Goal: Task Accomplishment & Management: Complete application form

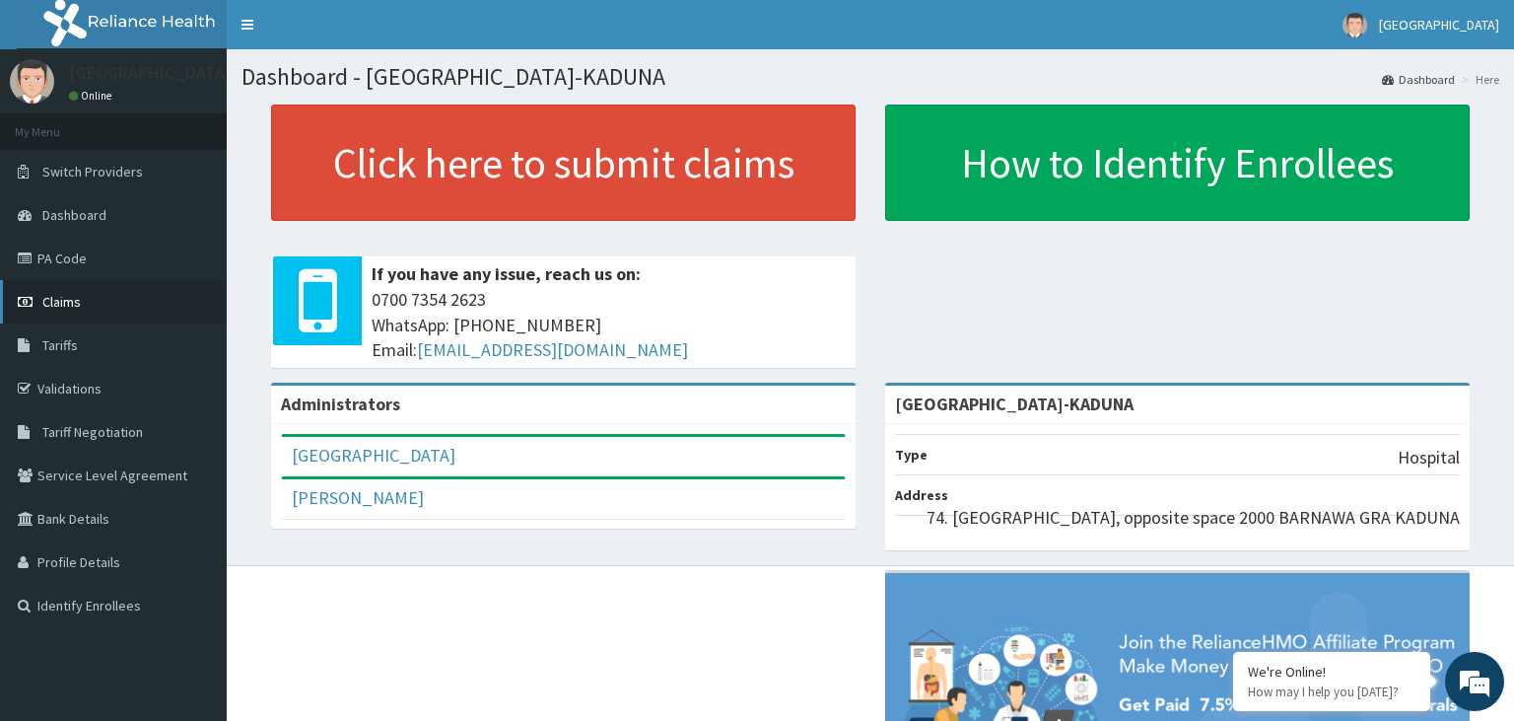
click at [66, 307] on span "Claims" at bounding box center [61, 302] width 38 height 18
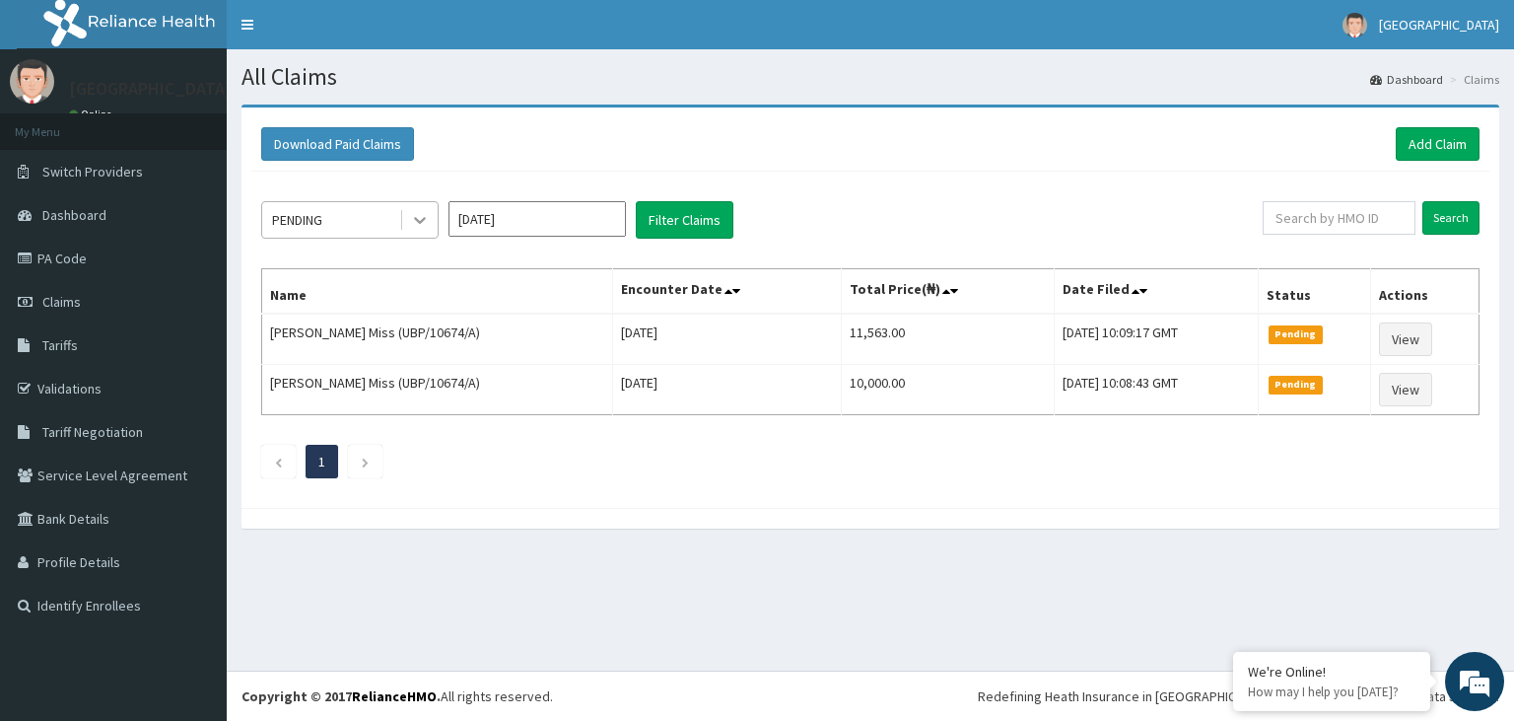
click at [416, 218] on icon at bounding box center [420, 221] width 12 height 7
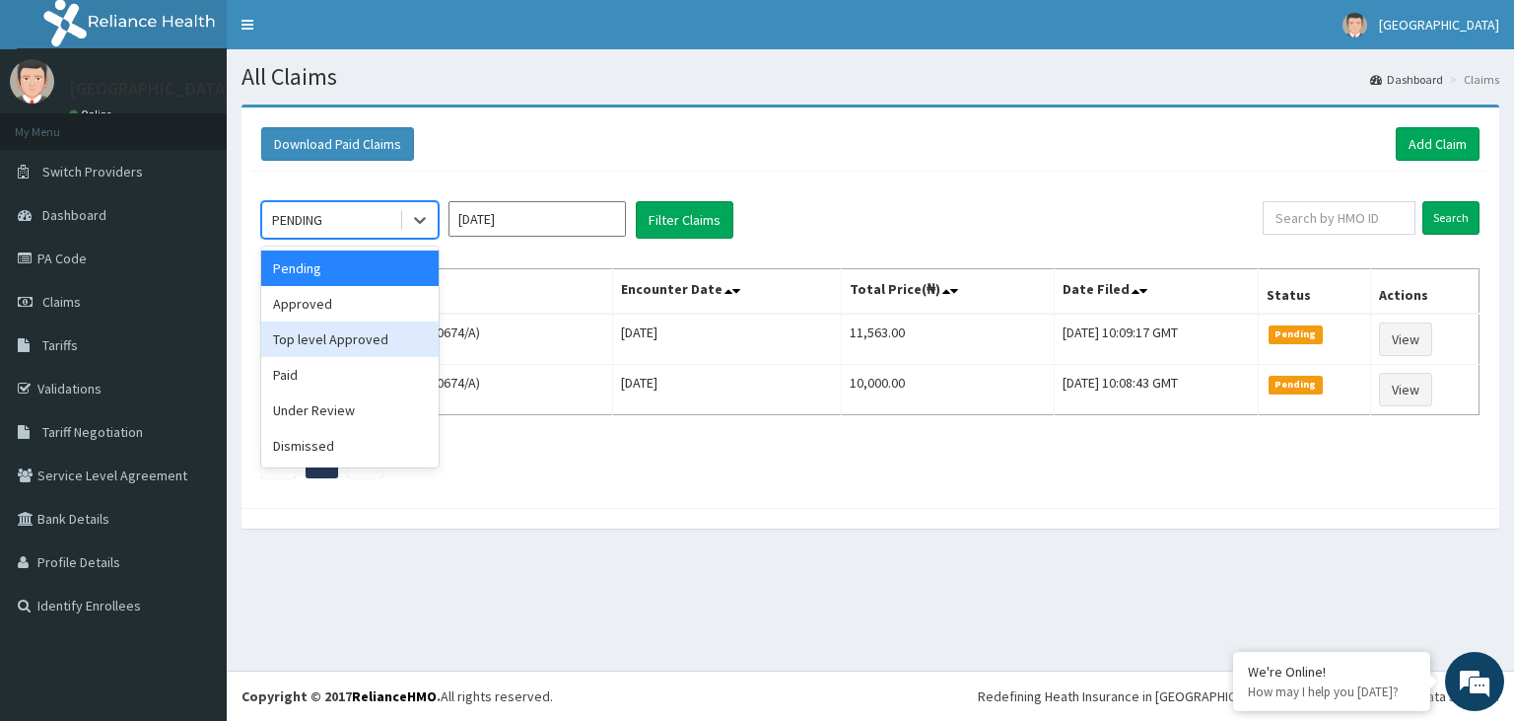
click at [364, 340] on div "Top level Approved" at bounding box center [349, 338] width 177 height 35
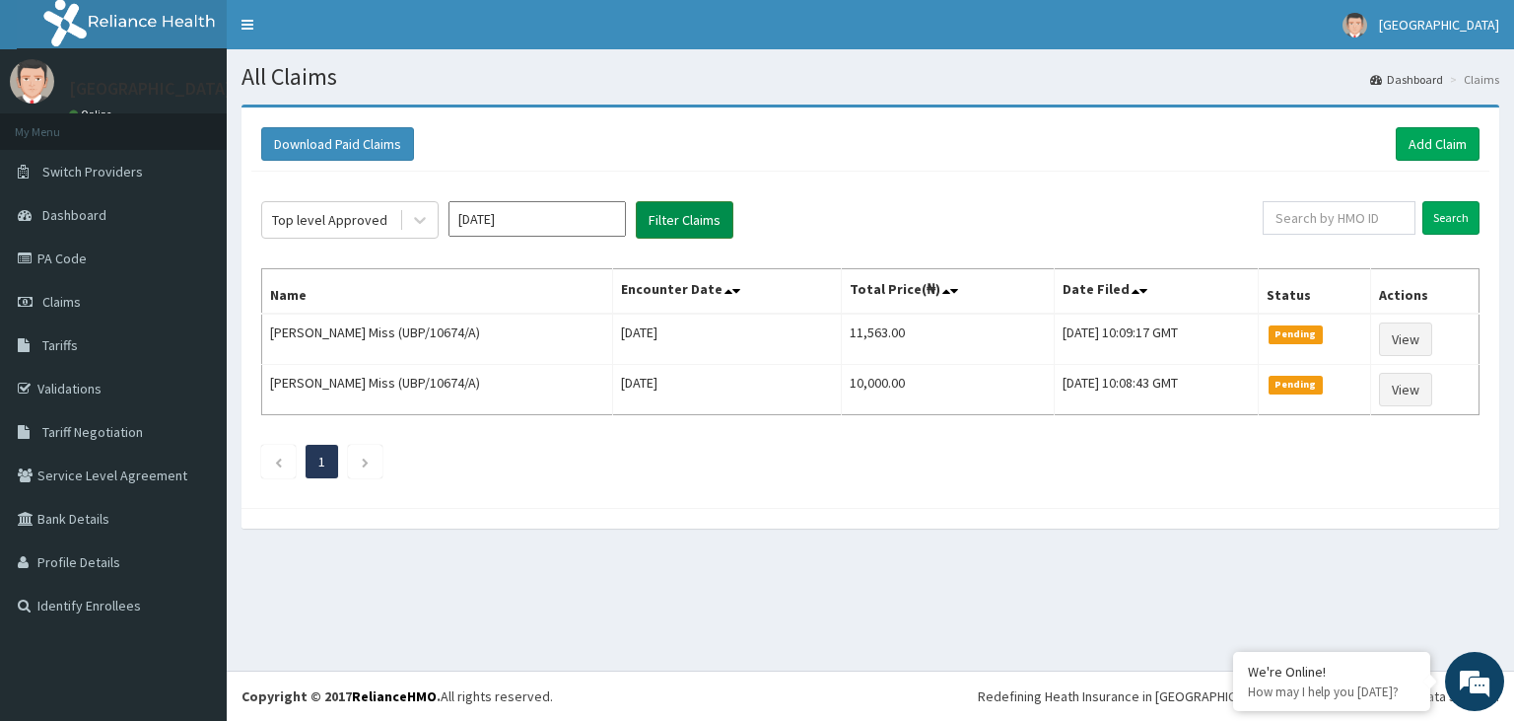
click at [724, 219] on button "Filter Claims" at bounding box center [685, 219] width 98 height 37
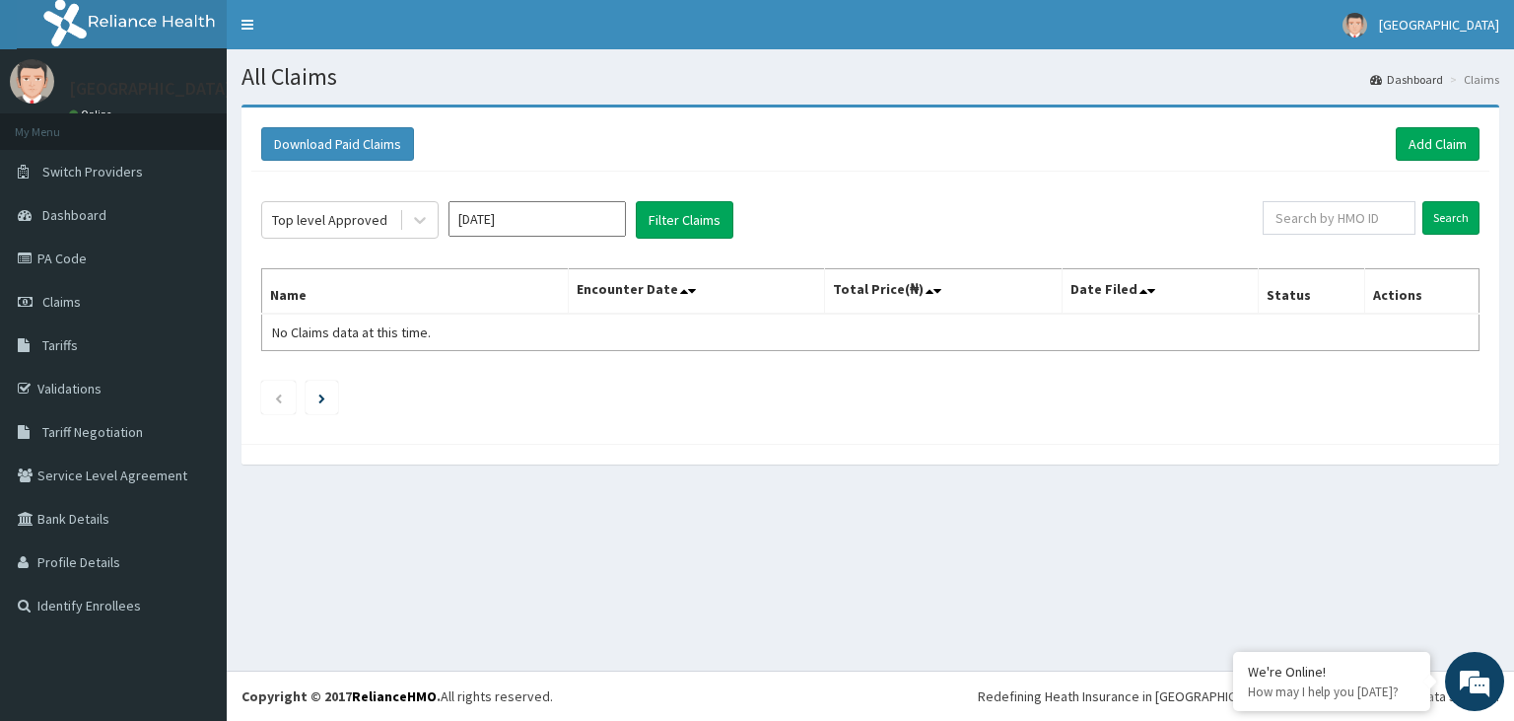
click at [440, 224] on div "Top level Approved Oct 2025 Filter Claims" at bounding box center [762, 219] width 1002 height 37
click at [419, 232] on div at bounding box center [419, 219] width 35 height 35
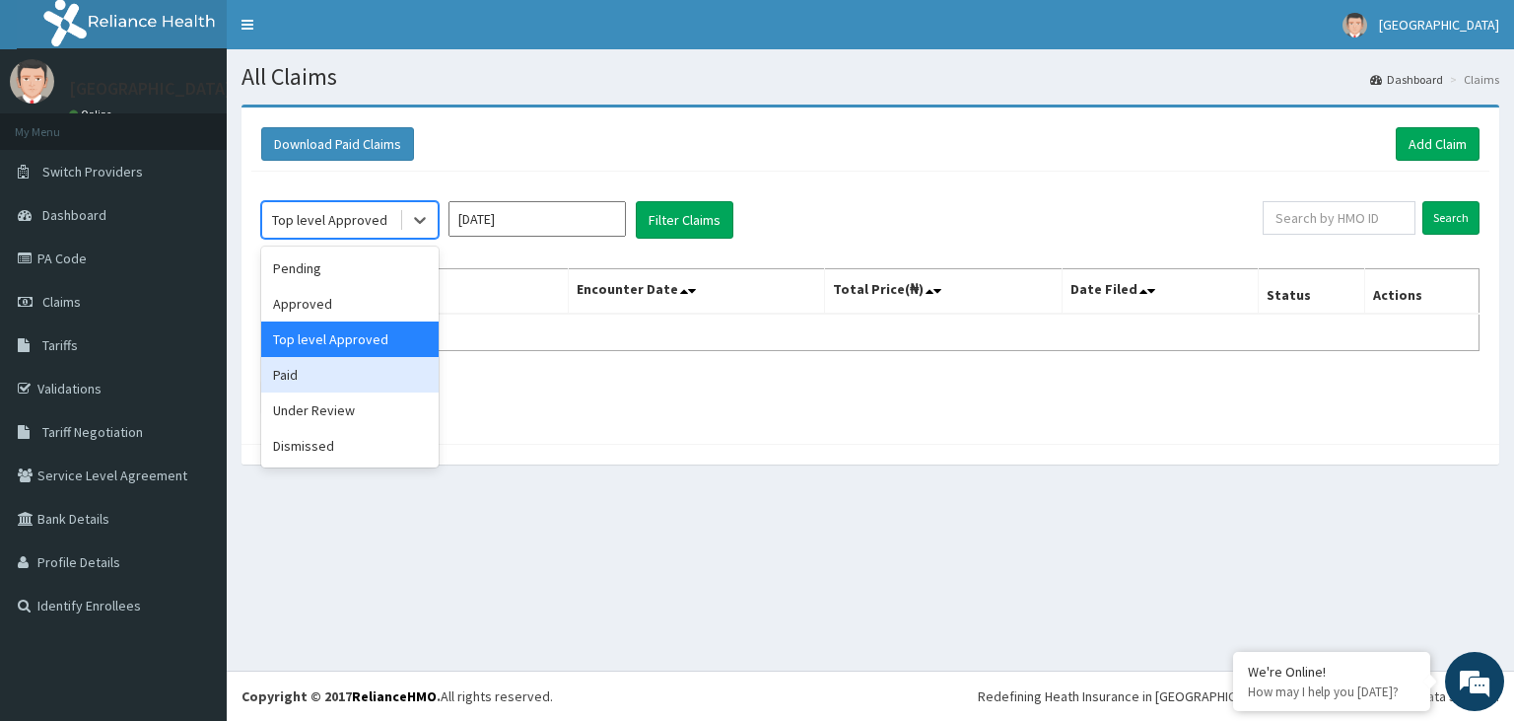
click at [359, 390] on div "Paid" at bounding box center [349, 374] width 177 height 35
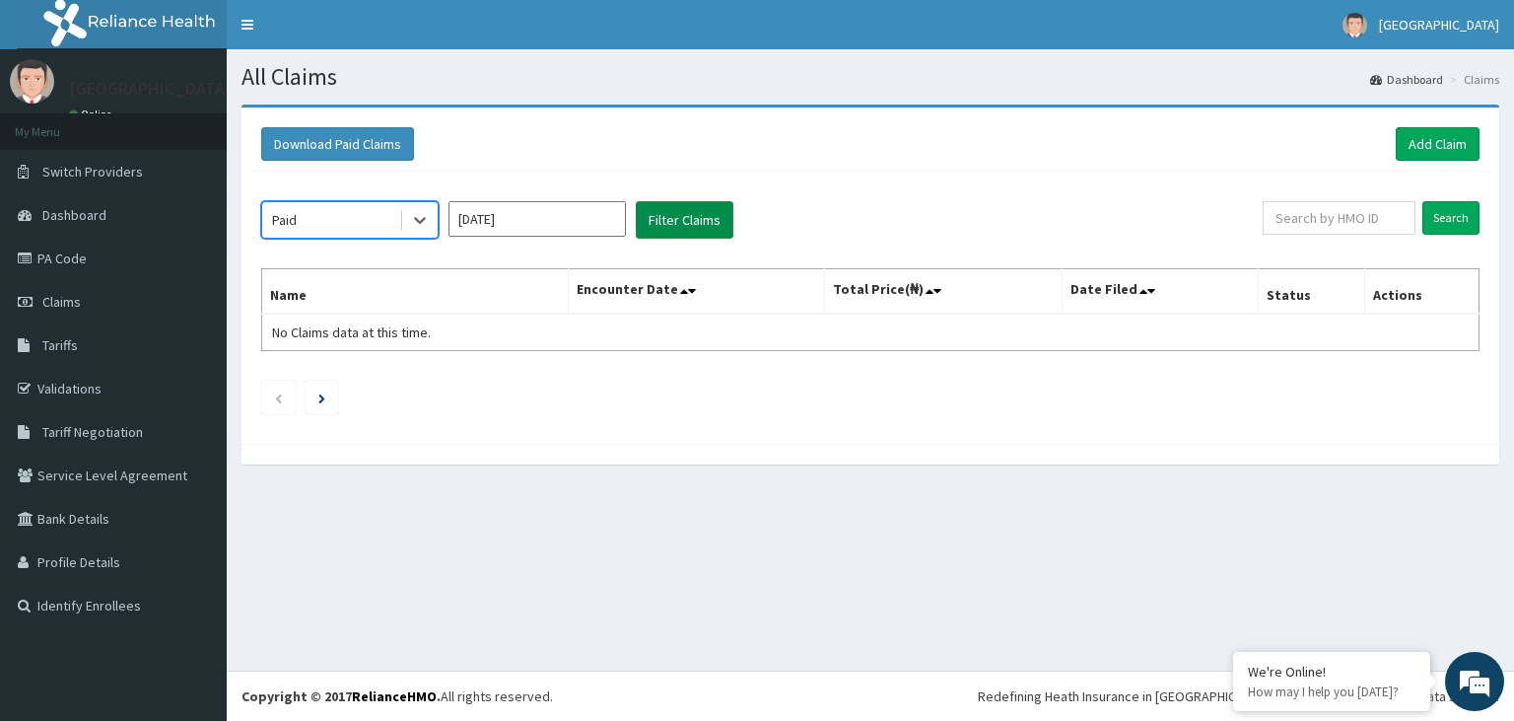
click at [677, 218] on button "Filter Claims" at bounding box center [685, 219] width 98 height 37
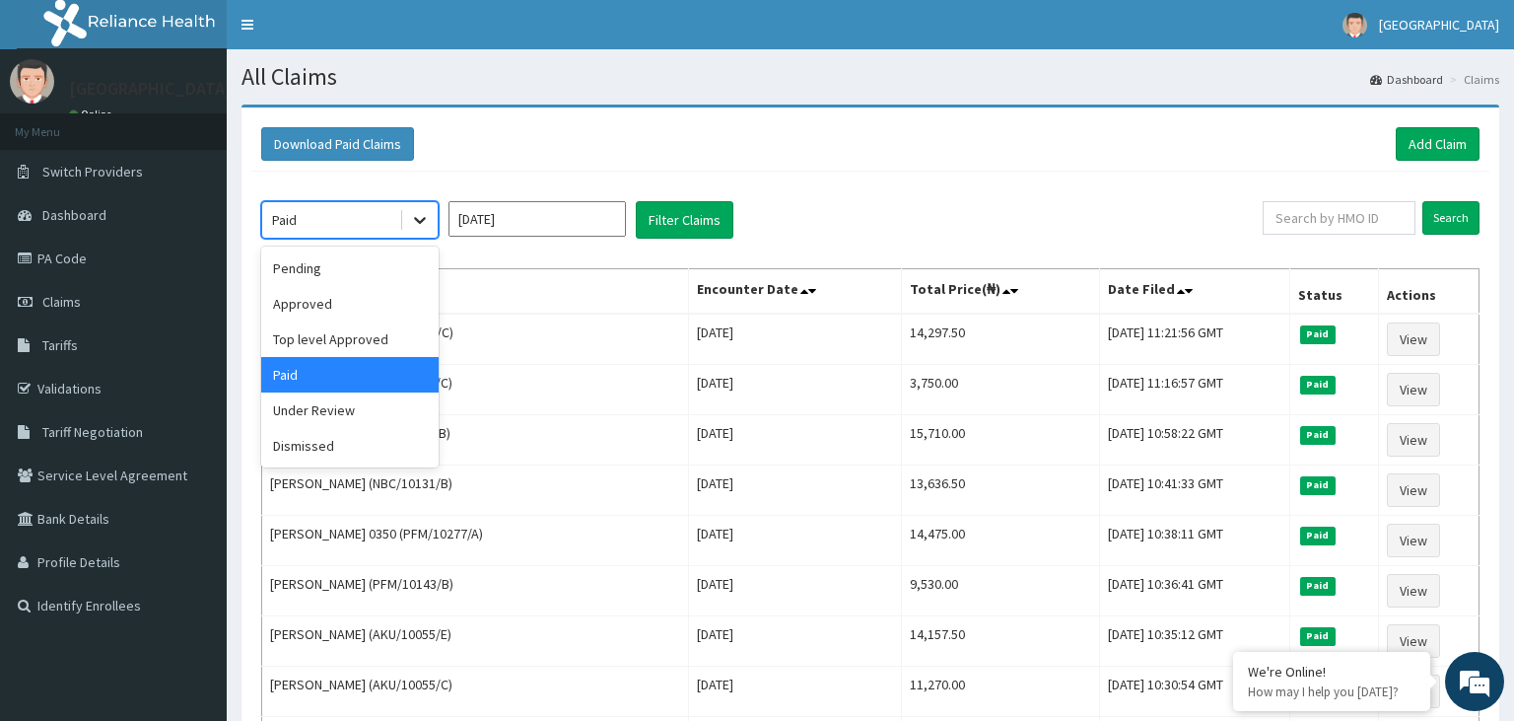
click at [407, 225] on div at bounding box center [419, 219] width 35 height 35
click at [329, 304] on div "Approved" at bounding box center [349, 303] width 177 height 35
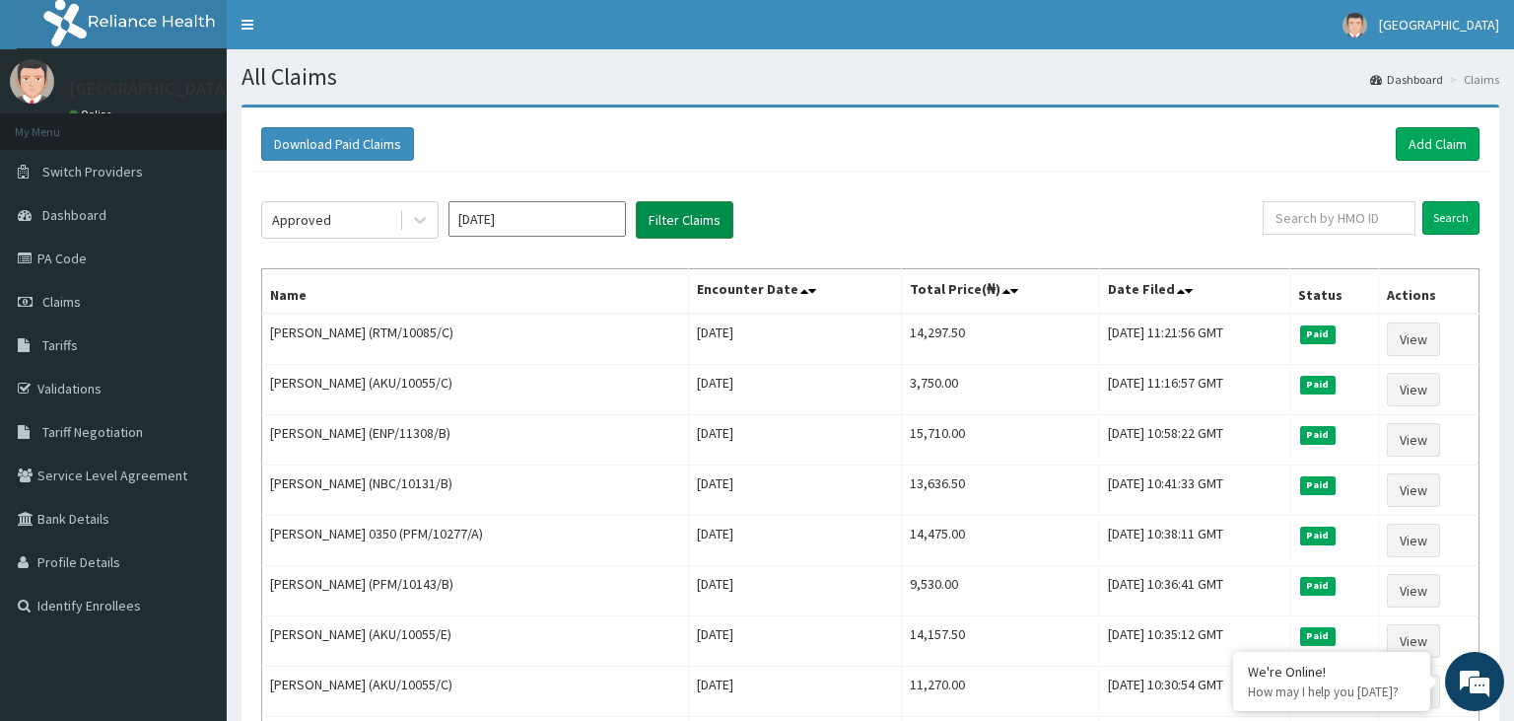
click at [678, 204] on button "Filter Claims" at bounding box center [685, 219] width 98 height 37
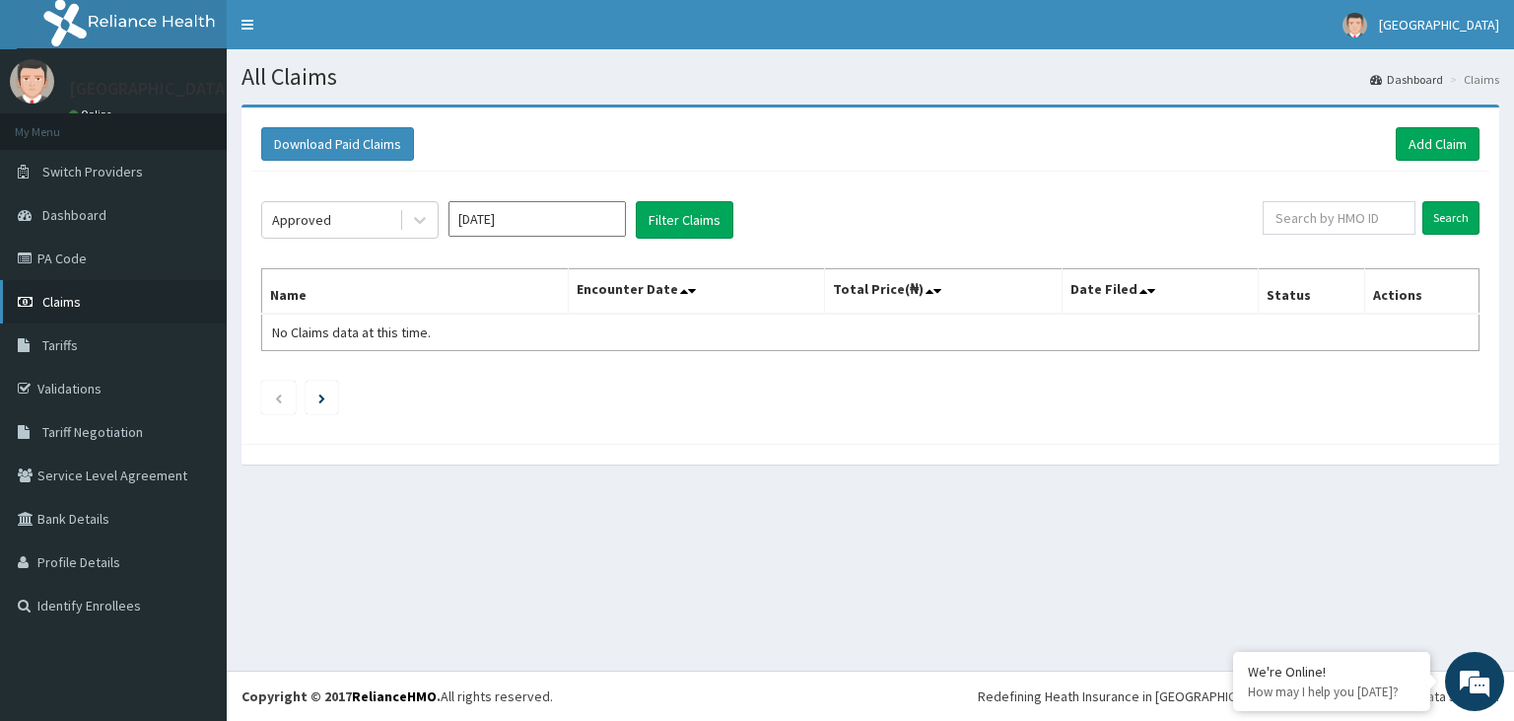
click at [101, 302] on link "Claims" at bounding box center [113, 301] width 227 height 43
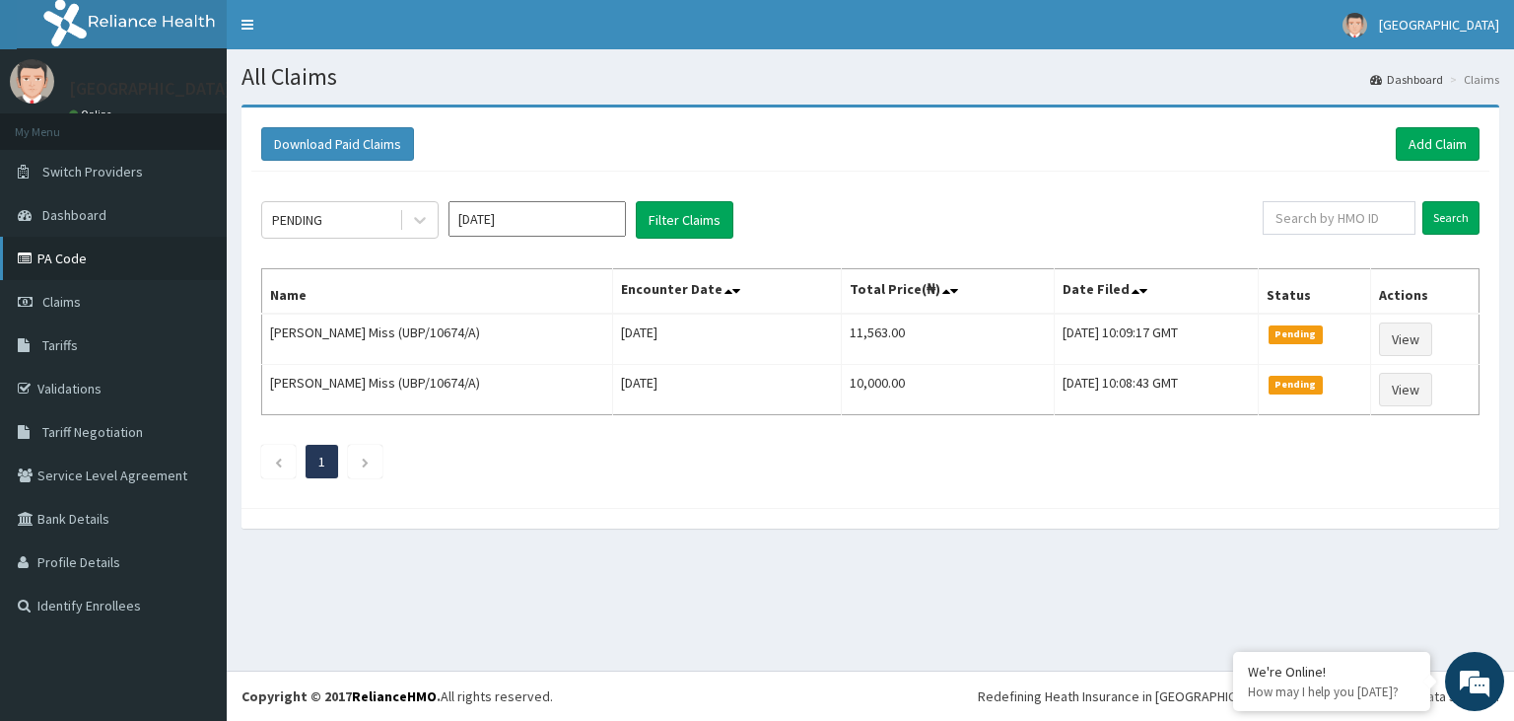
click at [87, 259] on link "PA Code" at bounding box center [113, 258] width 227 height 43
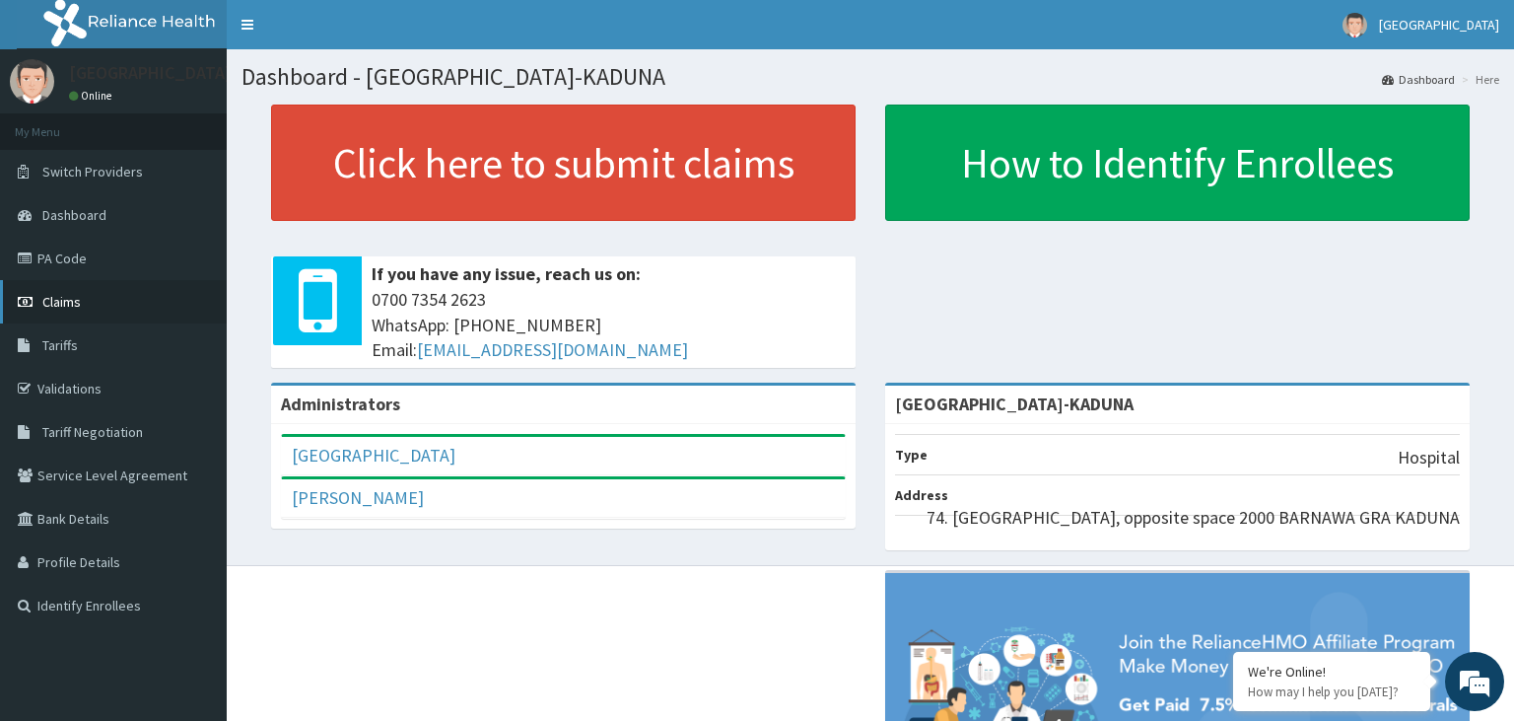
click at [96, 294] on link "Claims" at bounding box center [113, 301] width 227 height 43
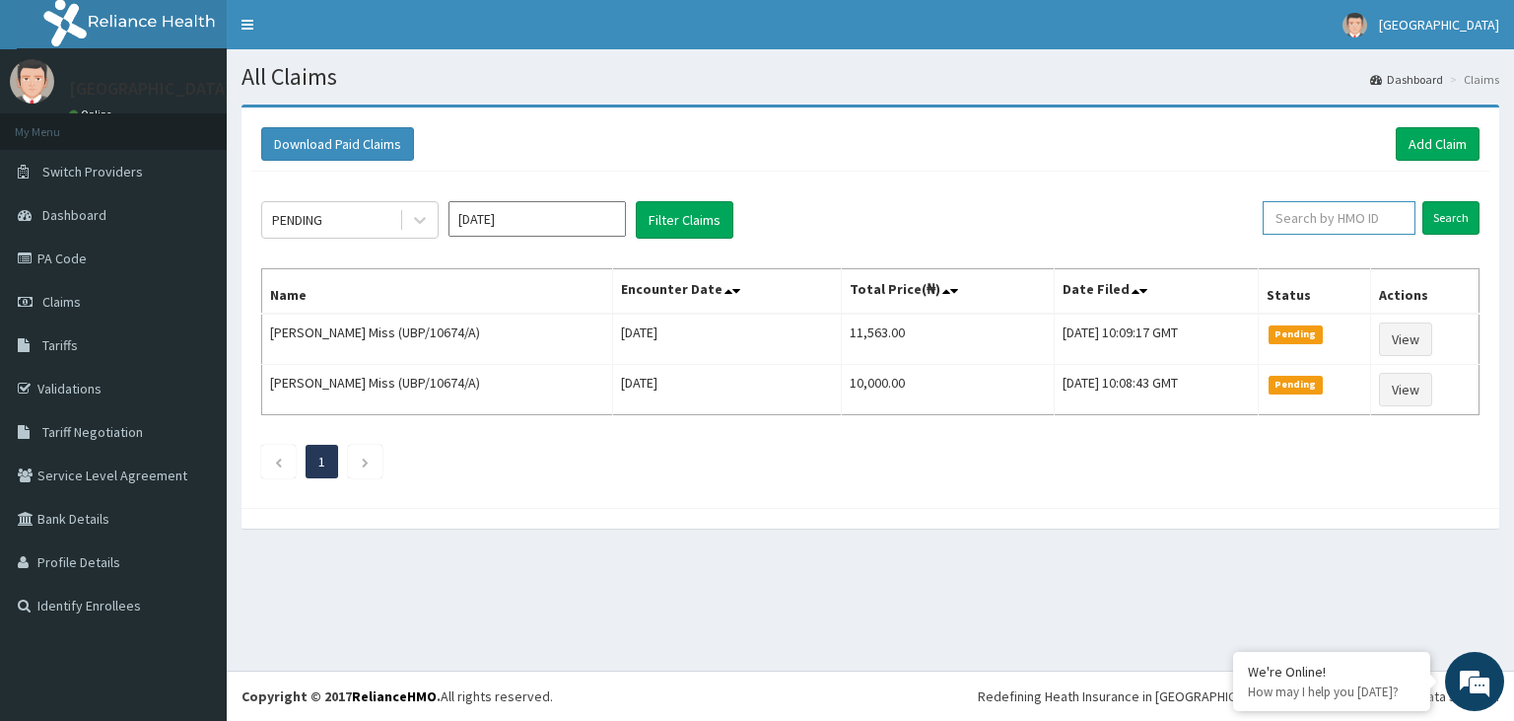
paste input "KSB/11068/E"
click at [1290, 223] on input "KSB/11068/E" at bounding box center [1307, 218] width 139 height 34
type input "KSB/11068/E"
click at [1437, 212] on input "Search" at bounding box center [1451, 218] width 57 height 34
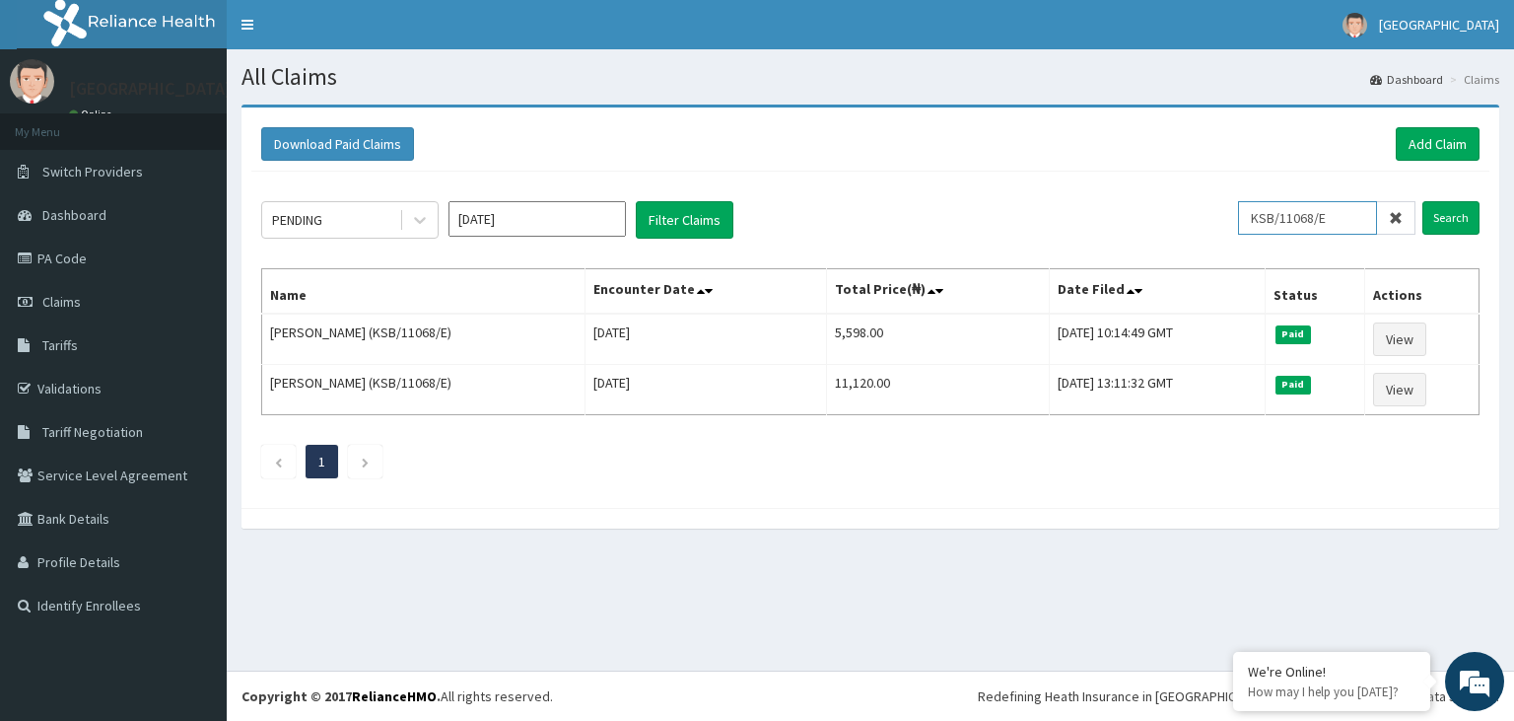
drag, startPoint x: 1342, startPoint y: 225, endPoint x: 1204, endPoint y: 229, distance: 138.1
click at [1238, 229] on input "KSB/11068/E" at bounding box center [1307, 218] width 139 height 34
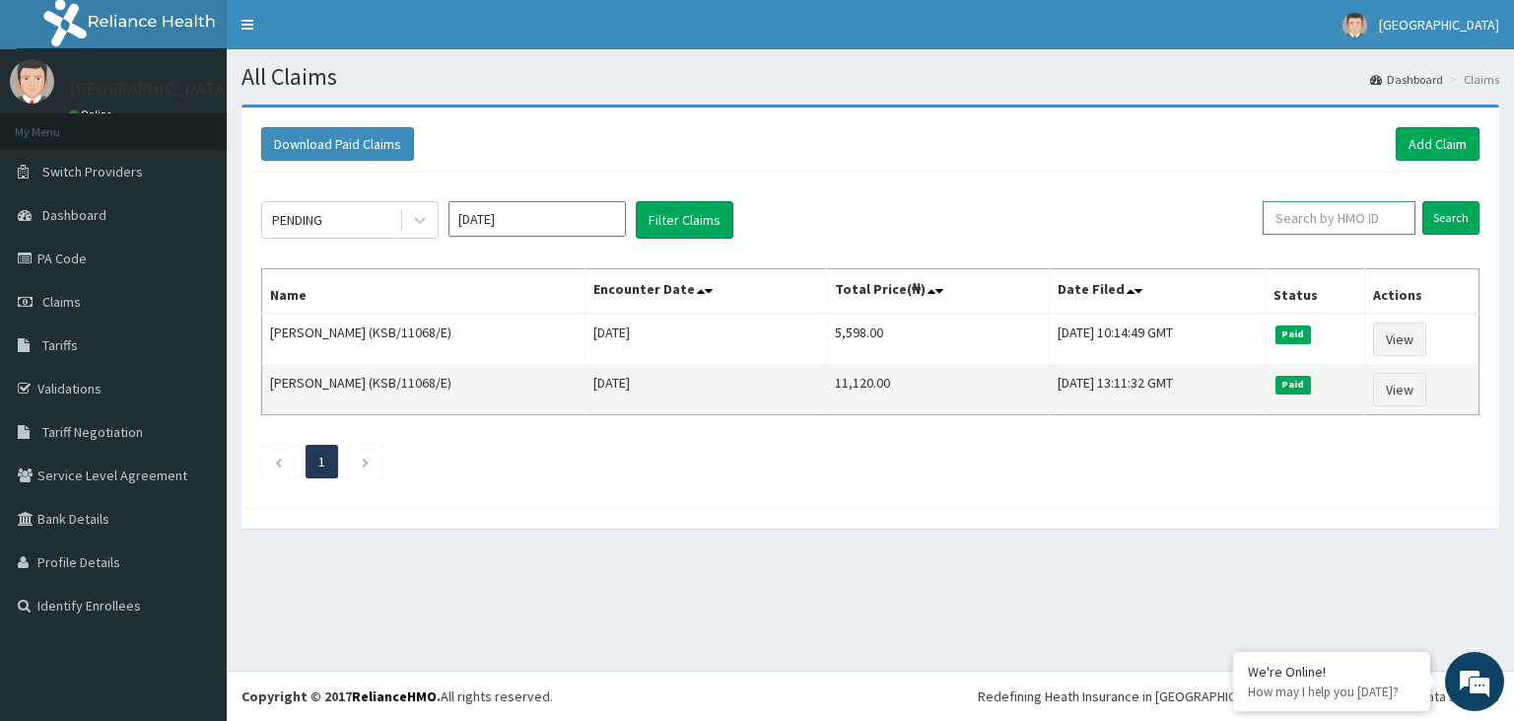
paste input "KSB/11068/A"
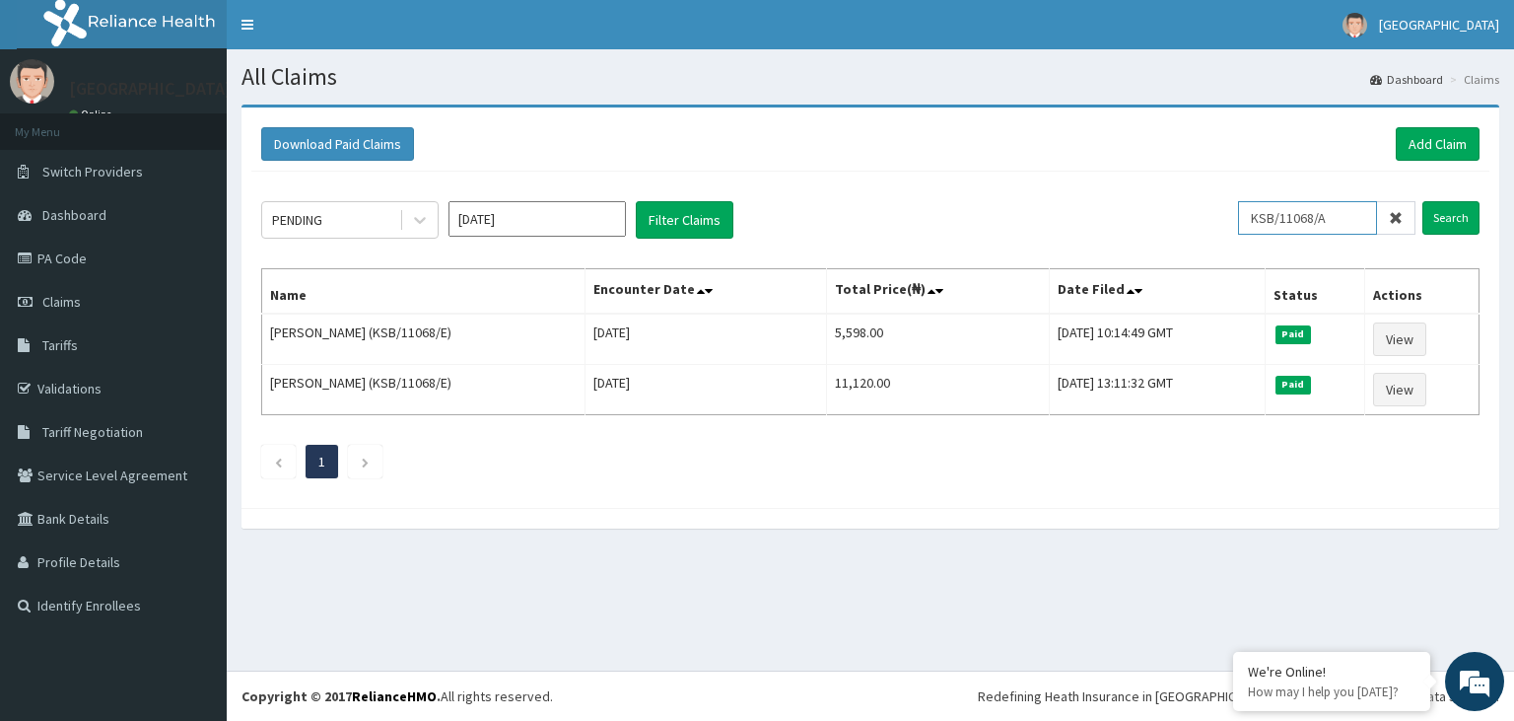
click at [1292, 217] on input "KSB/11068/A" at bounding box center [1307, 218] width 139 height 34
type input "KSB/11068/A"
click at [1441, 222] on input "Search" at bounding box center [1451, 218] width 57 height 34
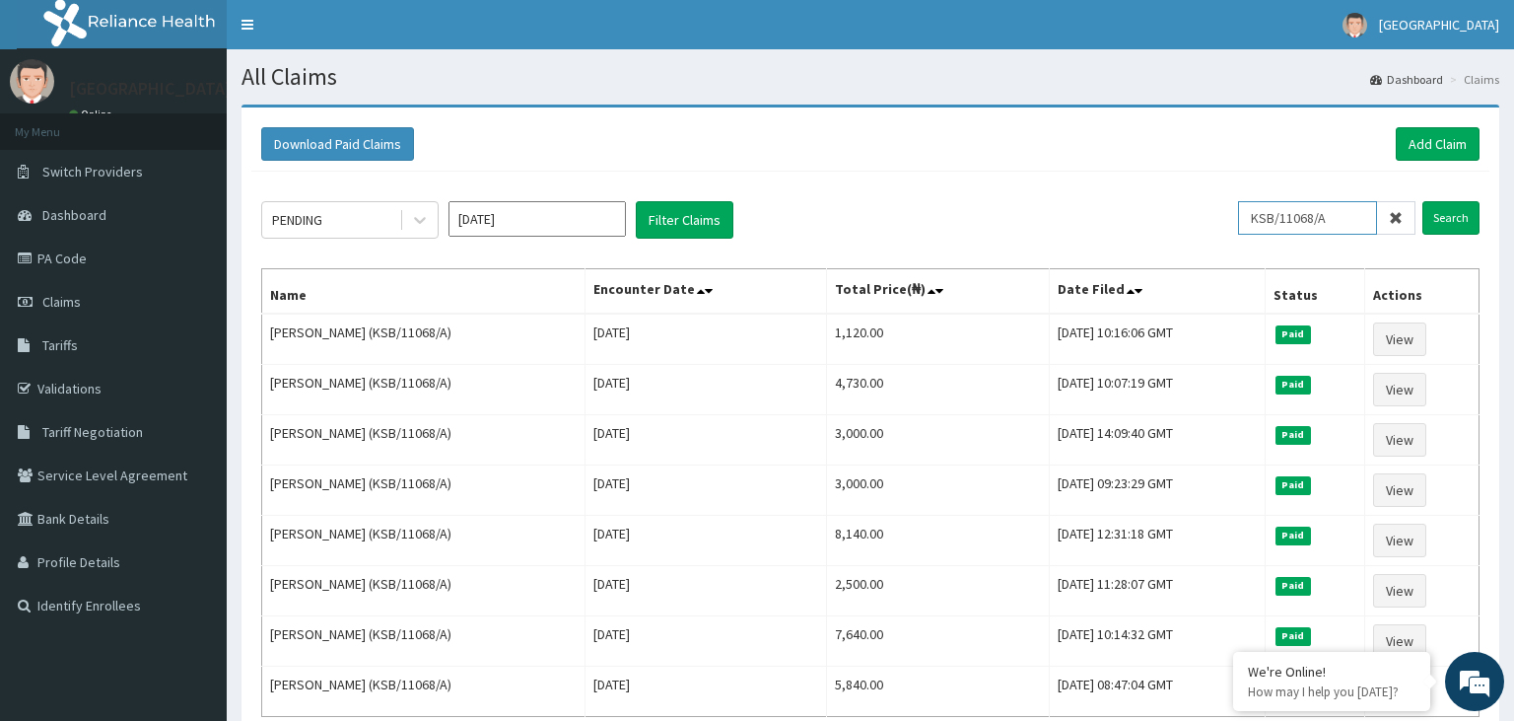
drag, startPoint x: 1319, startPoint y: 220, endPoint x: 1205, endPoint y: 224, distance: 114.4
click at [1238, 224] on input "KSB/11068/A" at bounding box center [1307, 218] width 139 height 34
drag, startPoint x: 1339, startPoint y: 211, endPoint x: 1211, endPoint y: 233, distance: 130.0
click at [1238, 233] on input "KSB/11068/A" at bounding box center [1307, 218] width 139 height 34
paste input "SFA/14439/A"
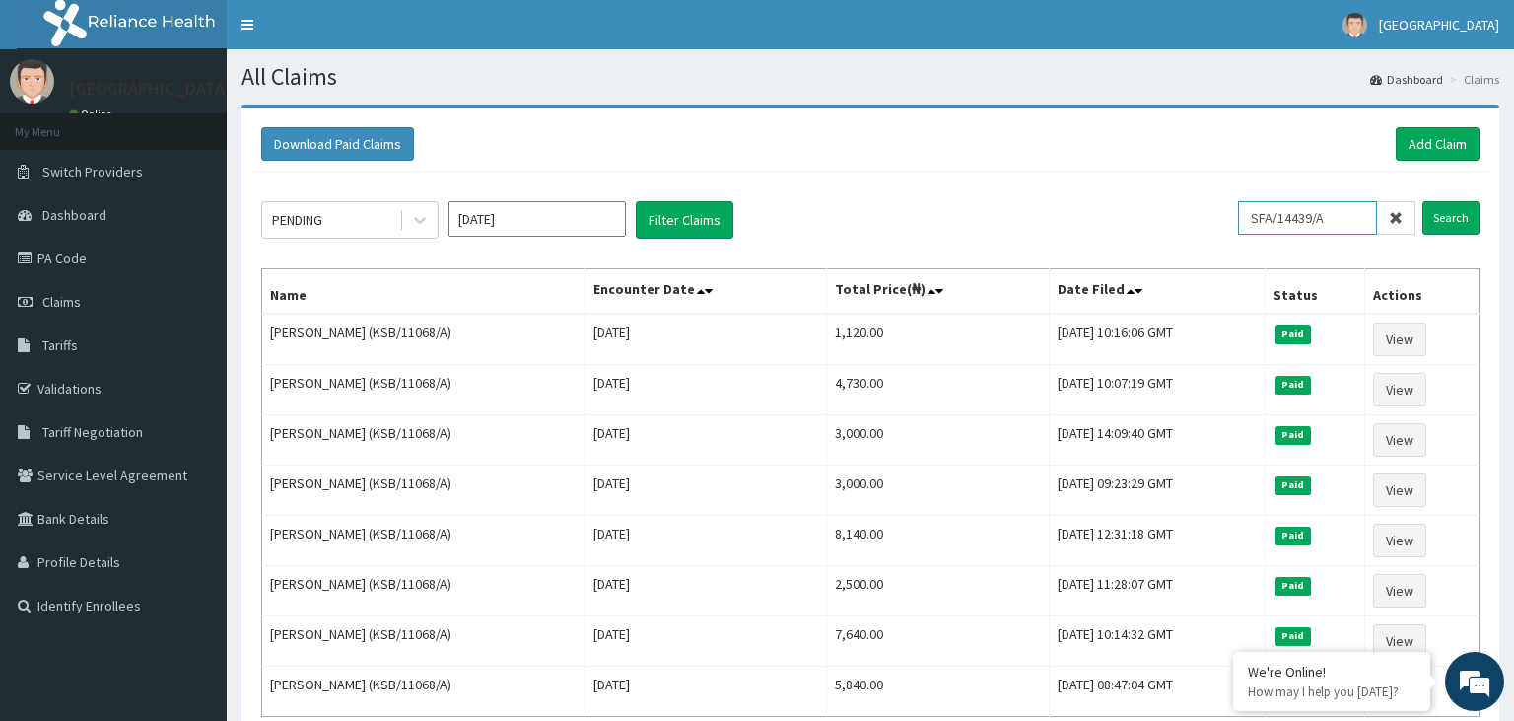
click at [1291, 209] on input "SFA/14439/A" at bounding box center [1307, 218] width 139 height 34
type input "SFA/14439/A"
click at [1437, 211] on input "Search" at bounding box center [1451, 218] width 57 height 34
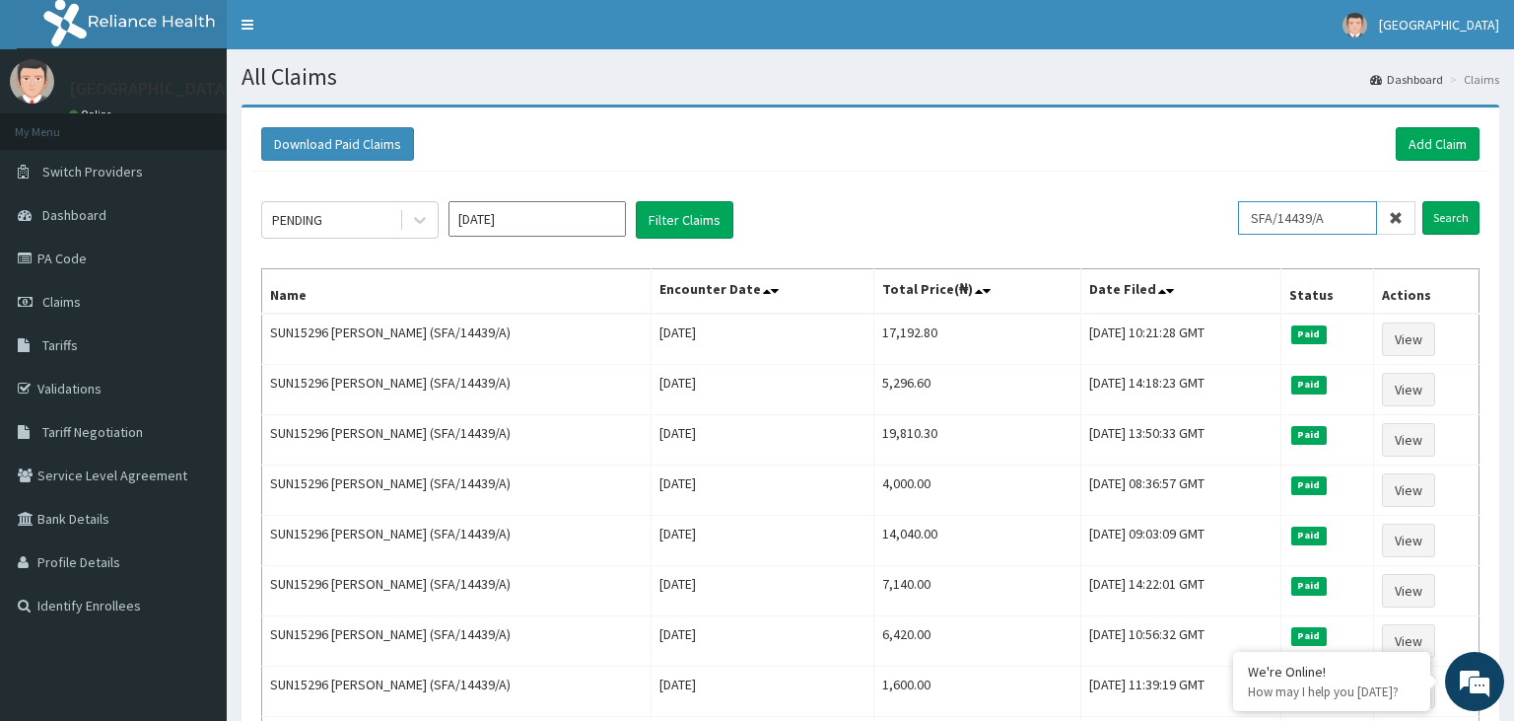
drag, startPoint x: 1348, startPoint y: 225, endPoint x: 1244, endPoint y: 235, distance: 104.0
click at [1249, 232] on input "SFA/14439/A" at bounding box center [1307, 218] width 139 height 34
click at [77, 259] on link "PA Code" at bounding box center [113, 258] width 227 height 43
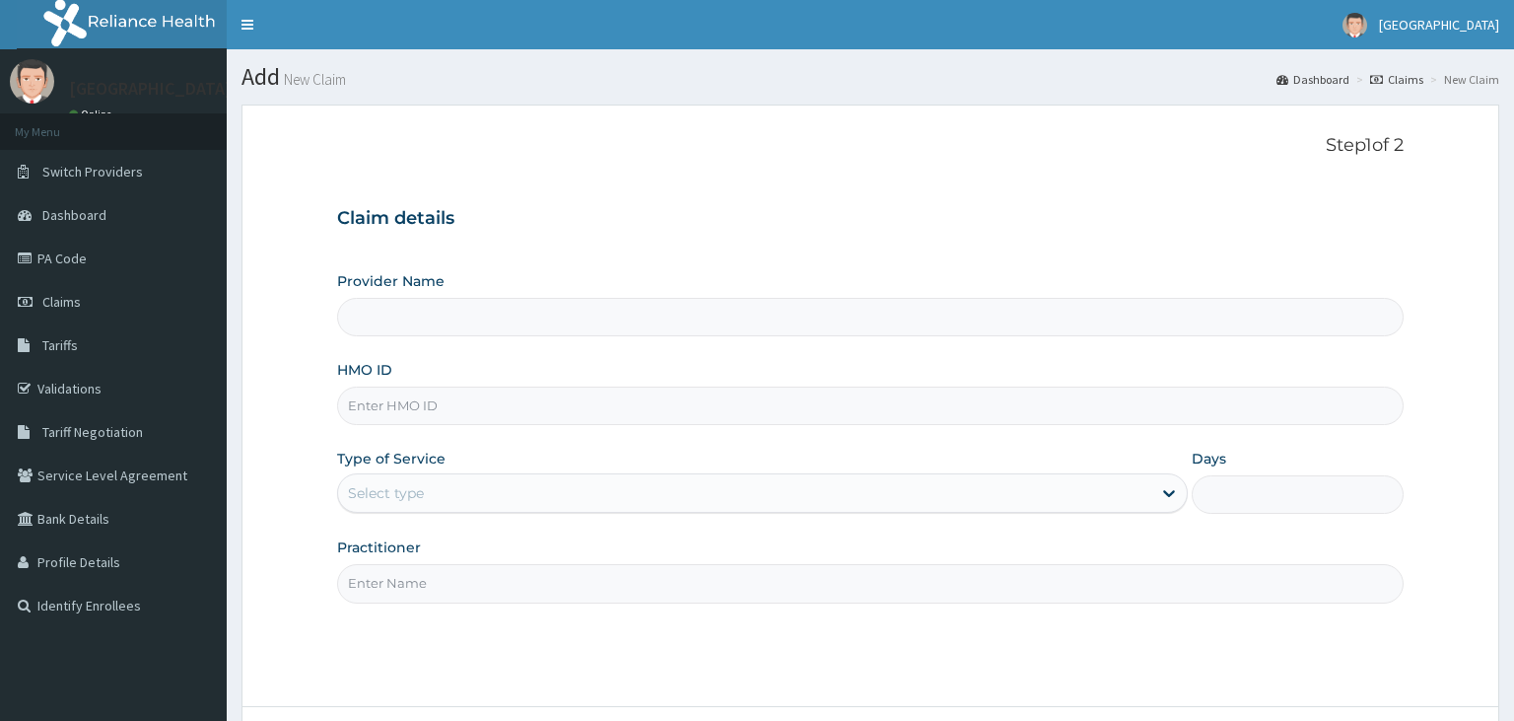
type input "[GEOGRAPHIC_DATA]-KADUNA"
click at [379, 404] on input "TNF/10046/F" at bounding box center [871, 405] width 1068 height 38
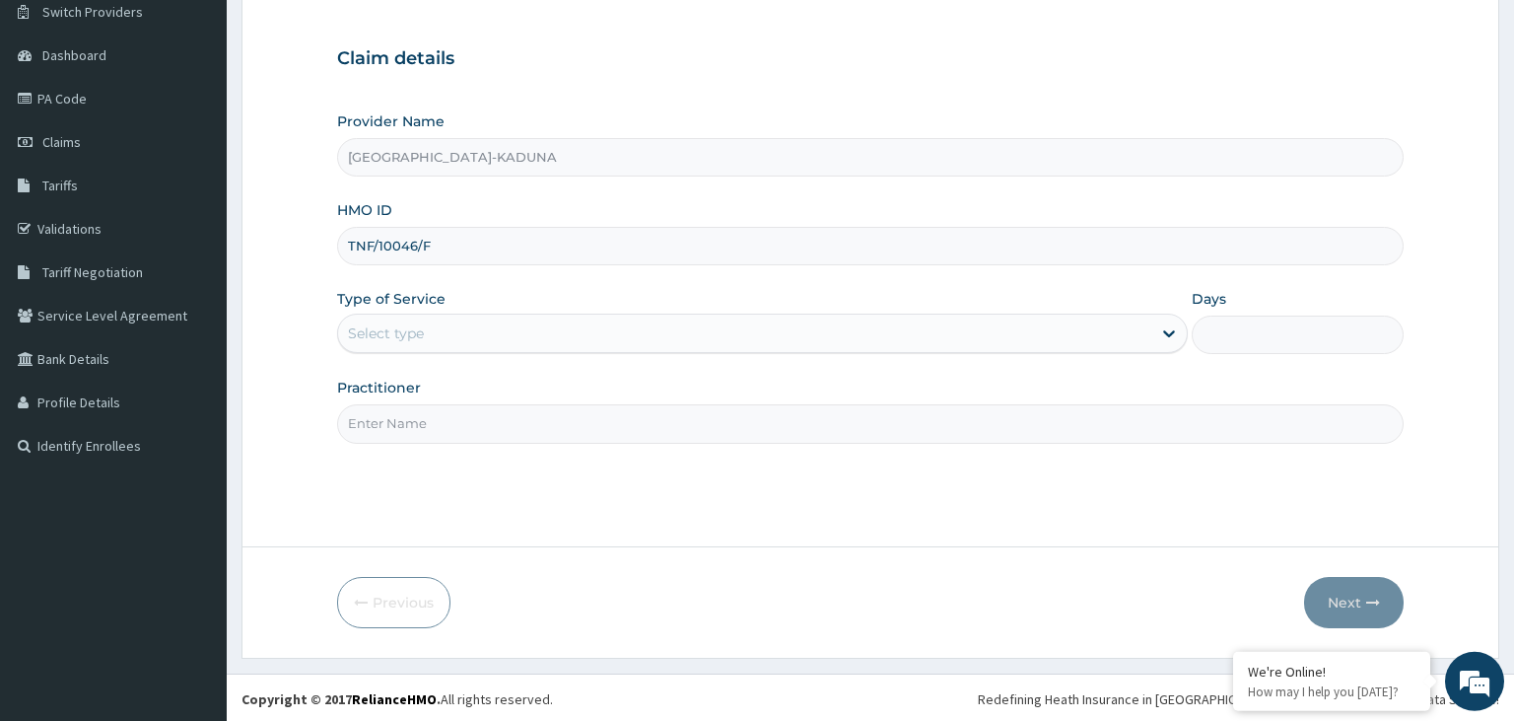
scroll to position [162, 0]
type input "TNF/10046/F"
click at [495, 327] on div "Select type" at bounding box center [744, 331] width 813 height 32
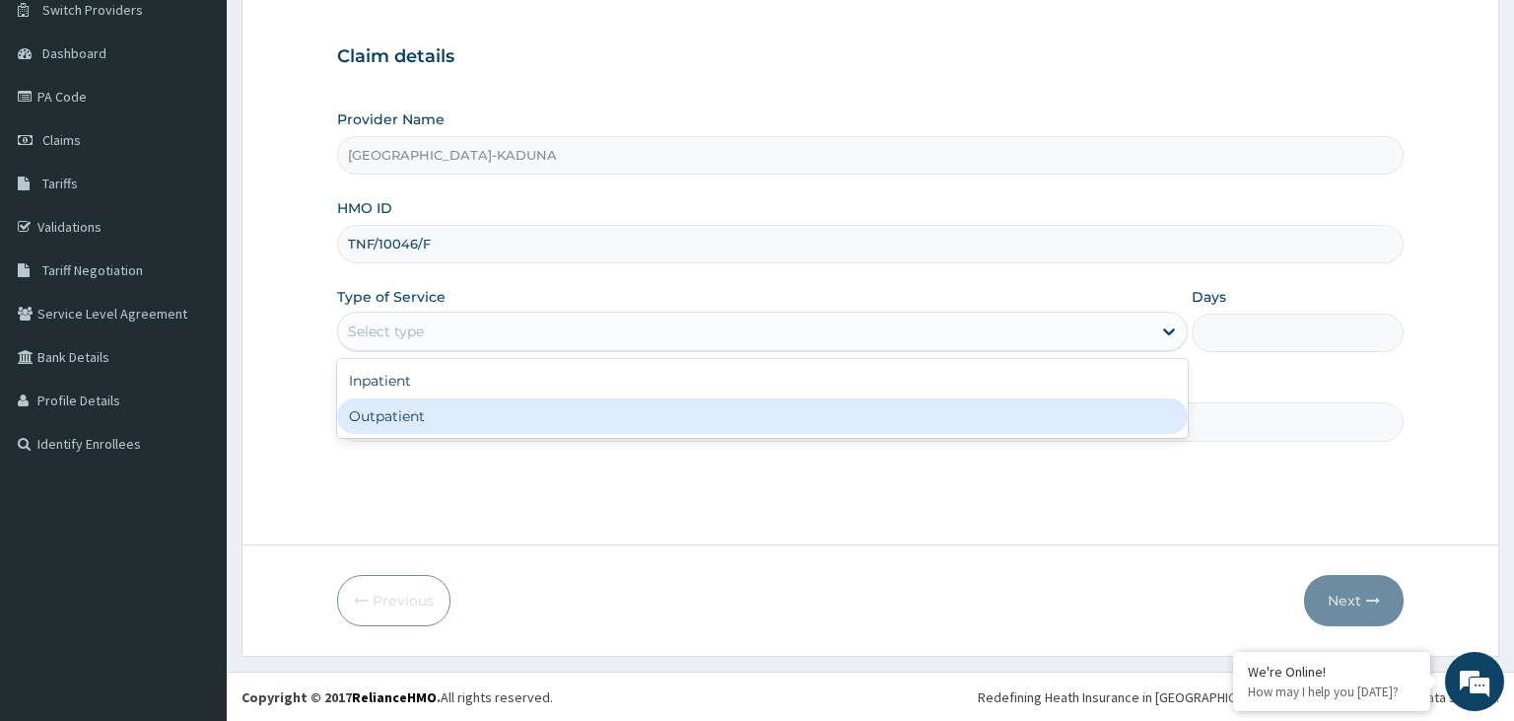
click at [419, 428] on div "Outpatient" at bounding box center [762, 415] width 851 height 35
type input "1"
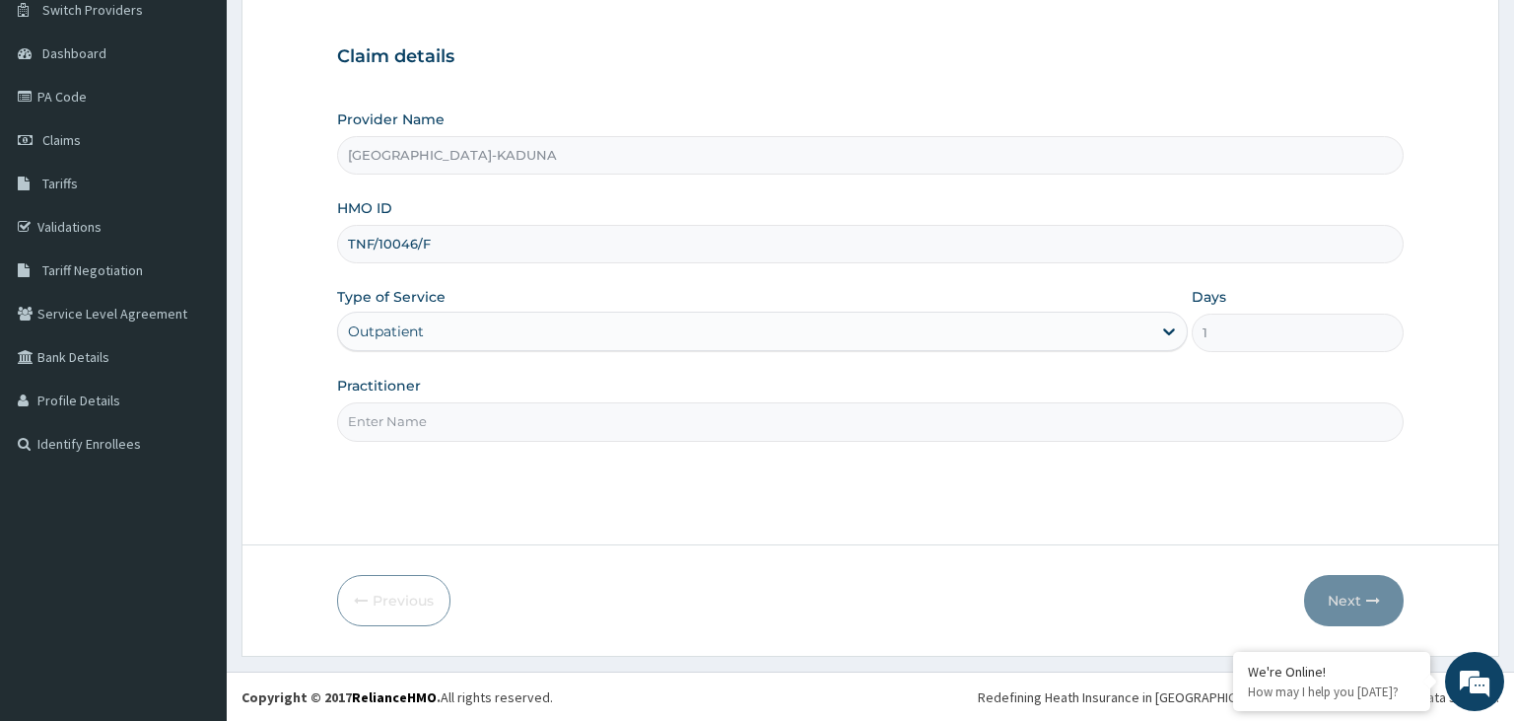
click at [436, 416] on input "Practitioner" at bounding box center [871, 421] width 1068 height 38
type input "g"
click at [1355, 605] on button "Next" at bounding box center [1354, 600] width 100 height 51
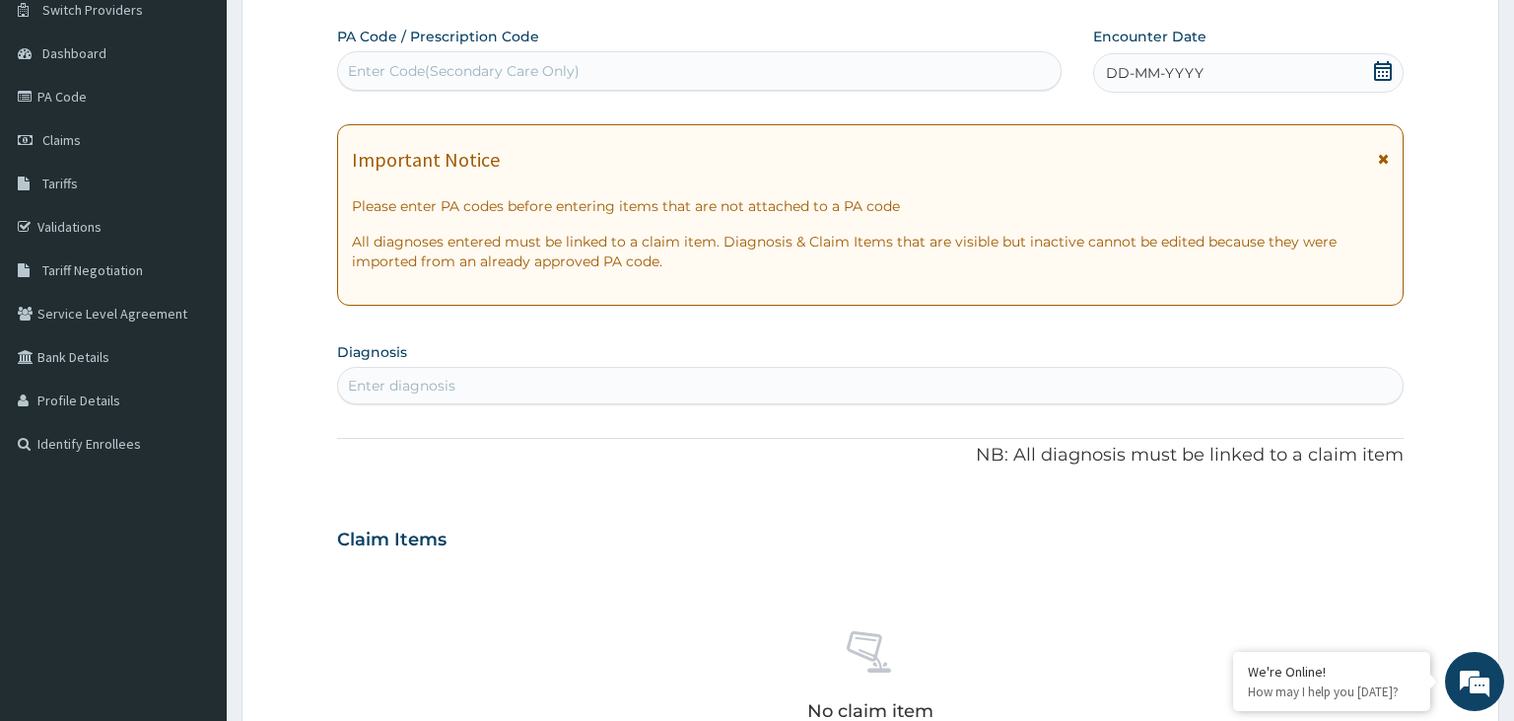
scroll to position [0, 0]
click at [1381, 76] on icon at bounding box center [1383, 71] width 20 height 20
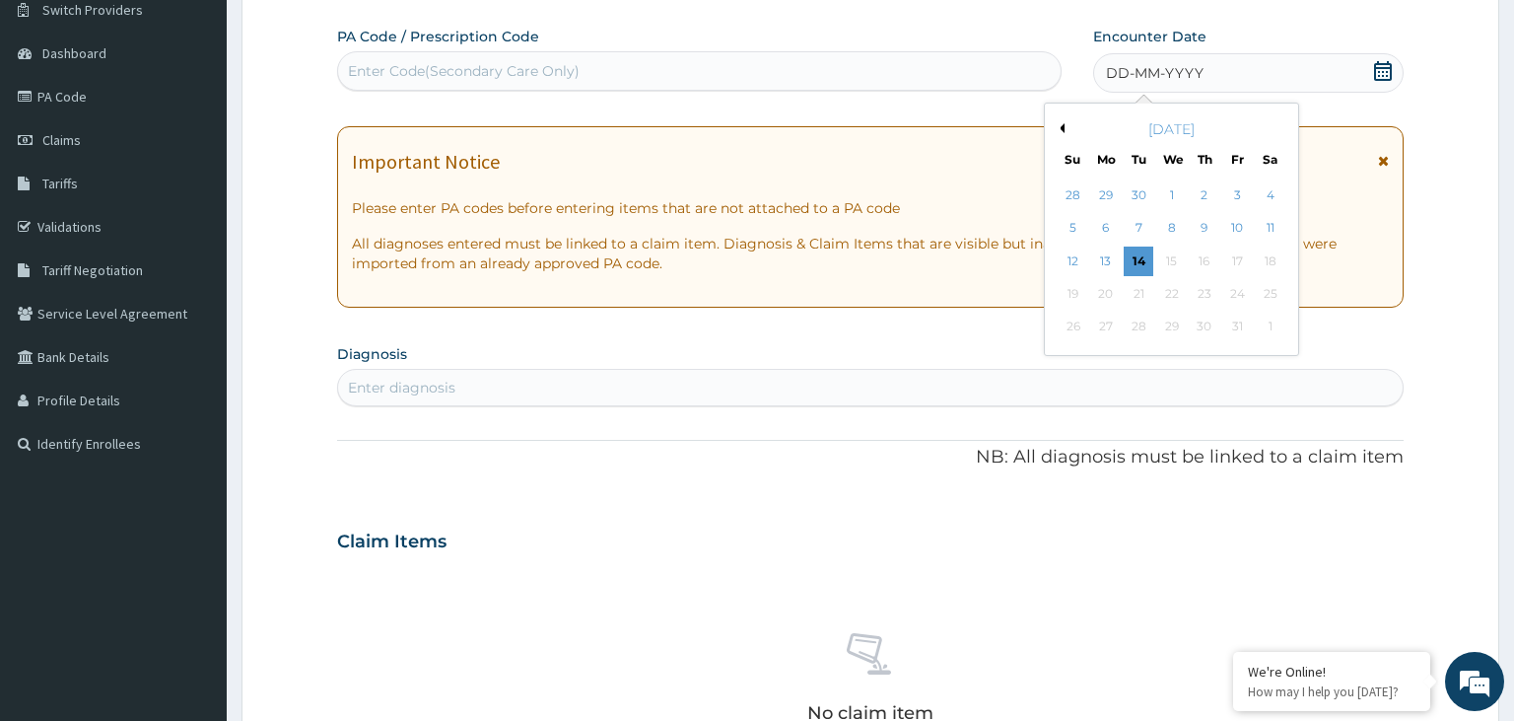
click at [1055, 236] on div "October 2025 Su Mo Tu We Th Fr Sa 28 29 30 1 2 3 4 5 6 7 8 9 10 11 12 13 14 15 …" at bounding box center [1172, 229] width 238 height 236
click at [1080, 228] on div "5" at bounding box center [1074, 229] width 30 height 30
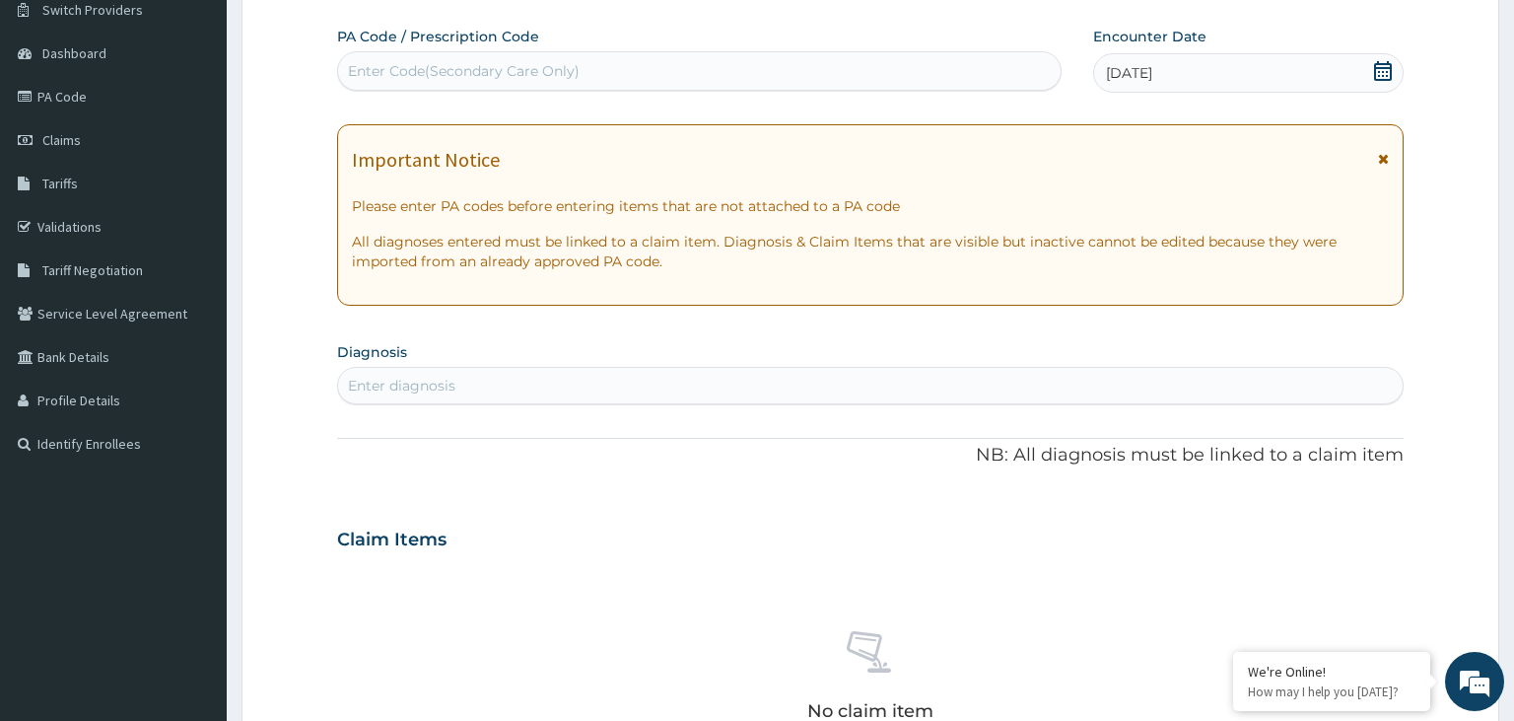
click at [554, 393] on div "Enter diagnosis" at bounding box center [871, 386] width 1066 height 32
type input "malaria"
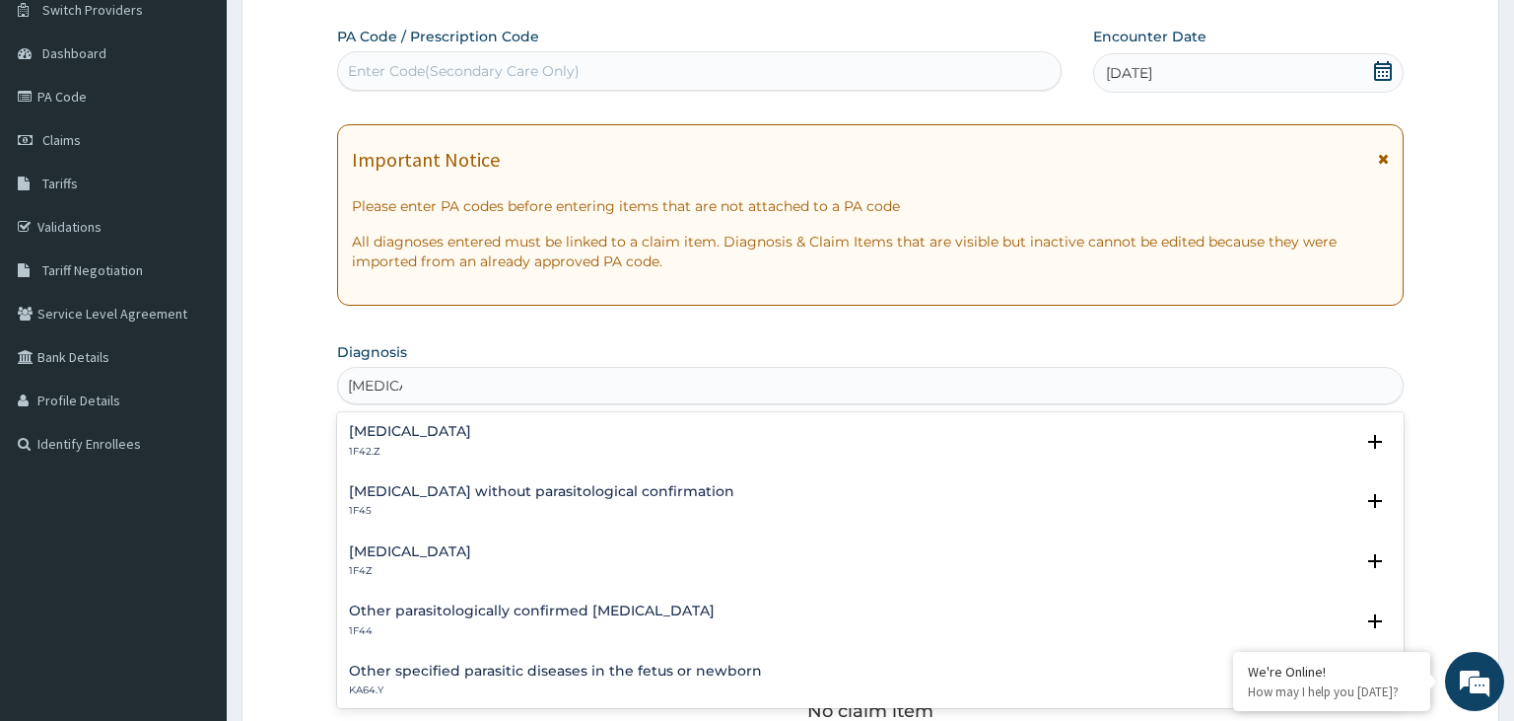
click at [471, 546] on h4 "Malaria, unspecified" at bounding box center [410, 551] width 122 height 15
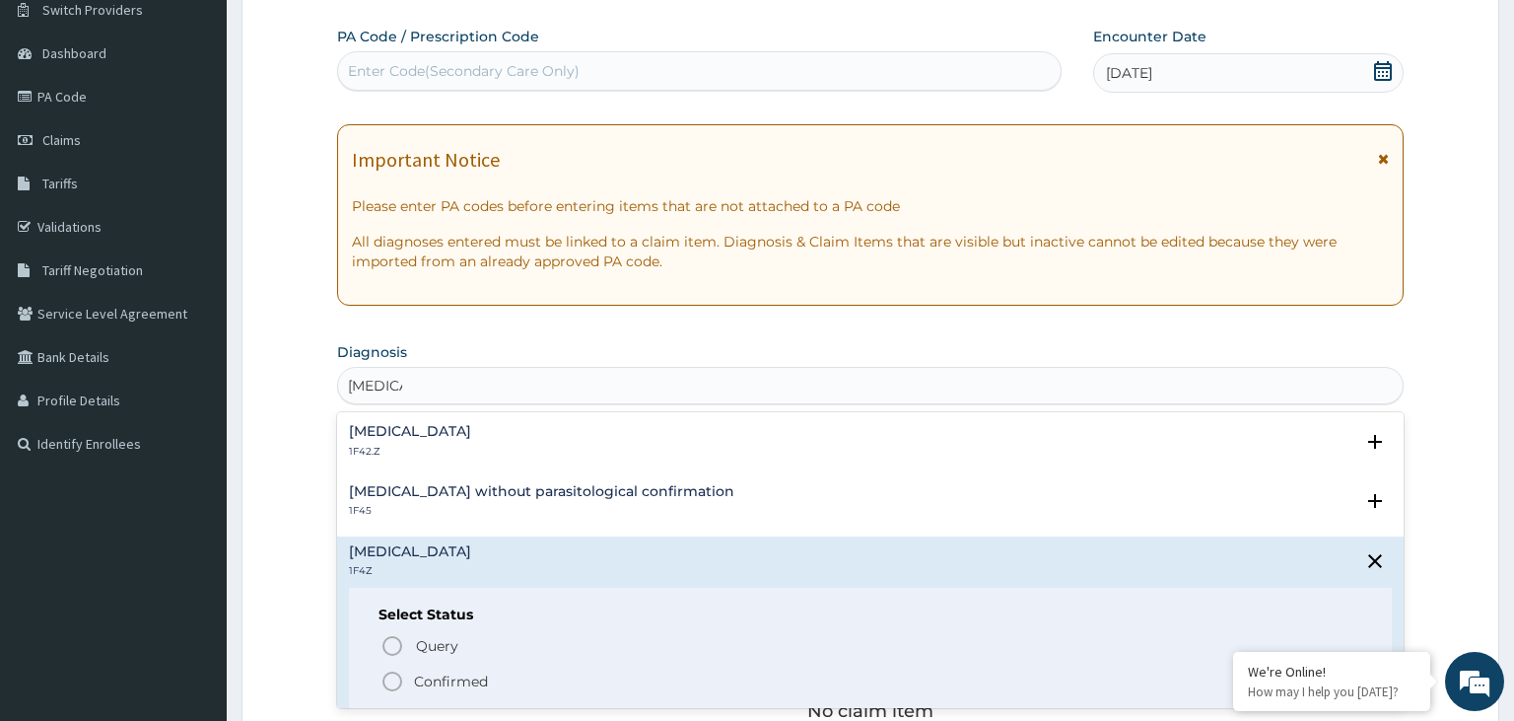
click at [450, 677] on p "Confirmed" at bounding box center [451, 681] width 74 height 20
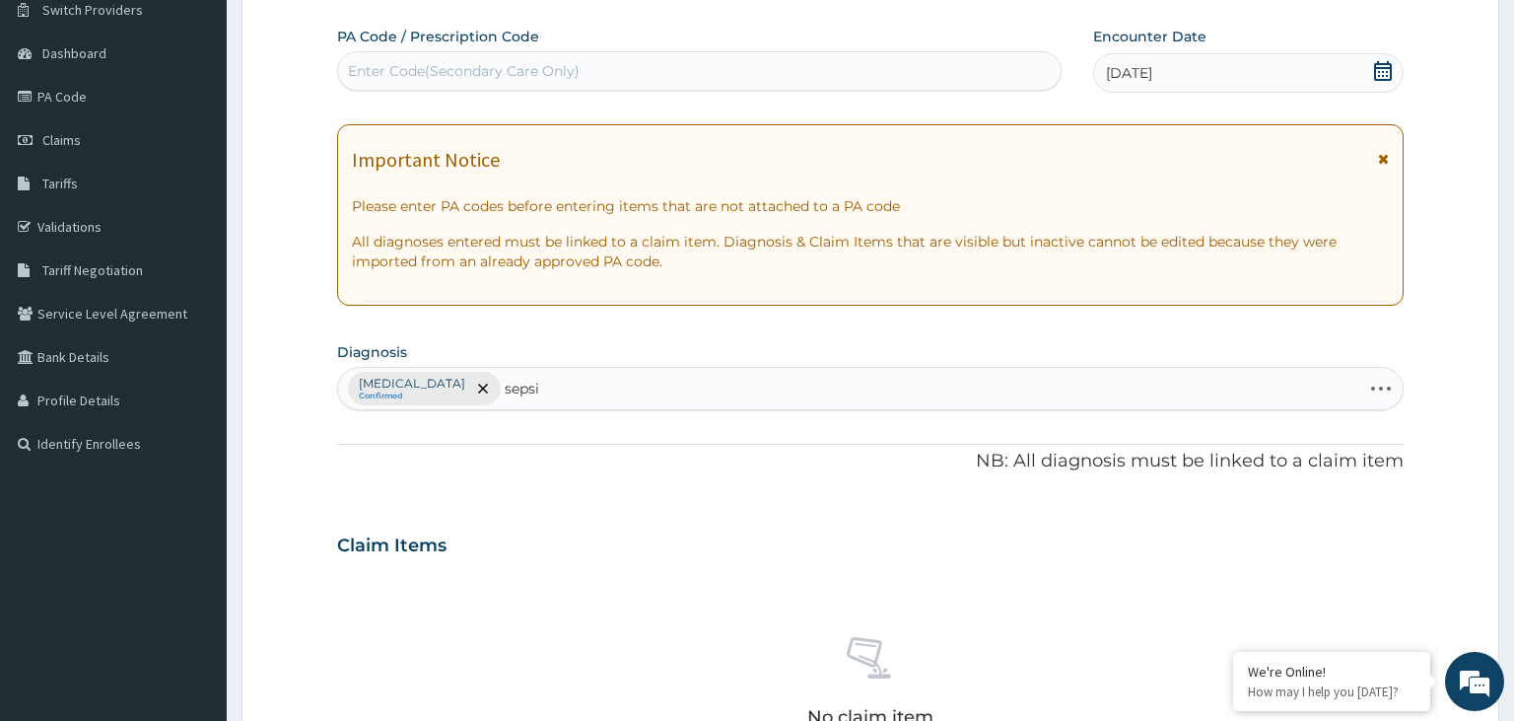
type input "sepsis"
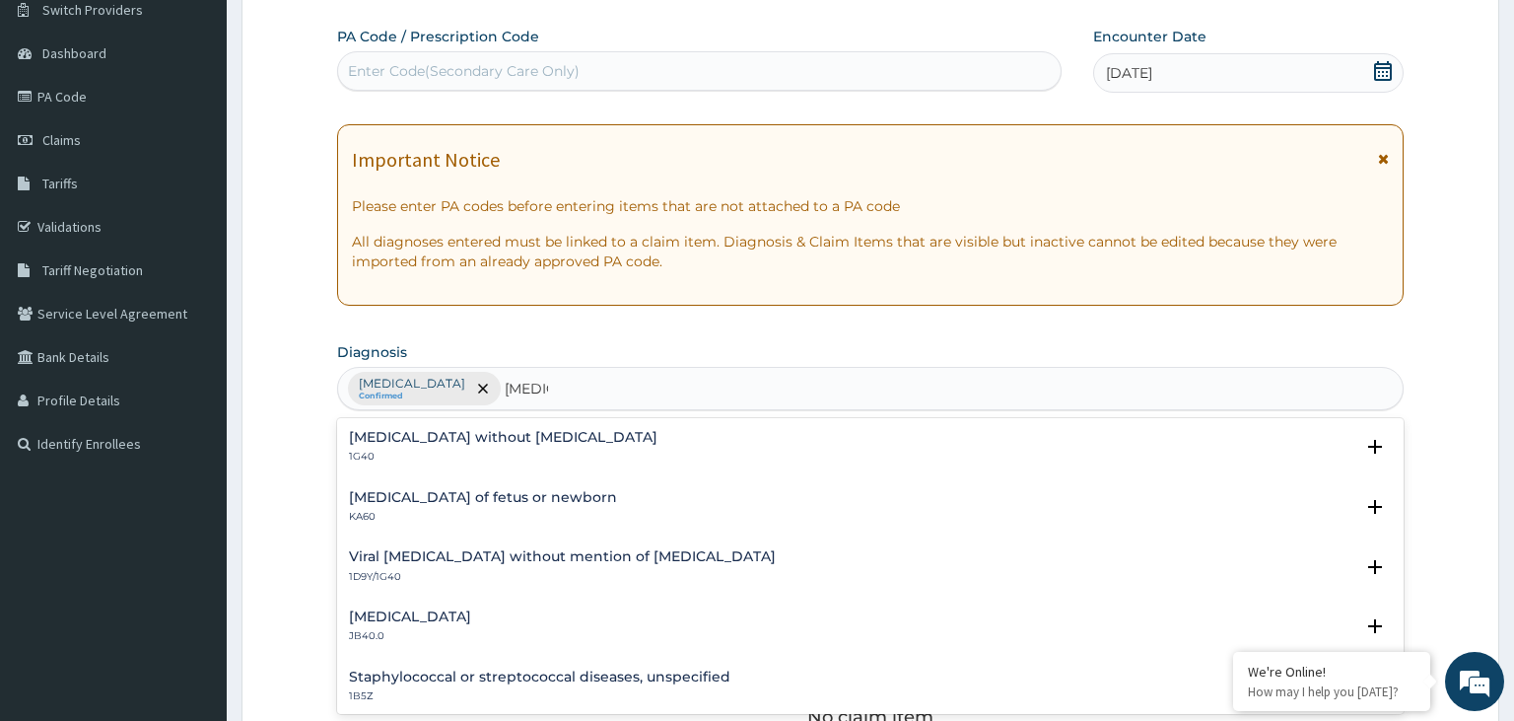
click at [436, 440] on h4 "Sepsis without septic shock" at bounding box center [503, 437] width 309 height 15
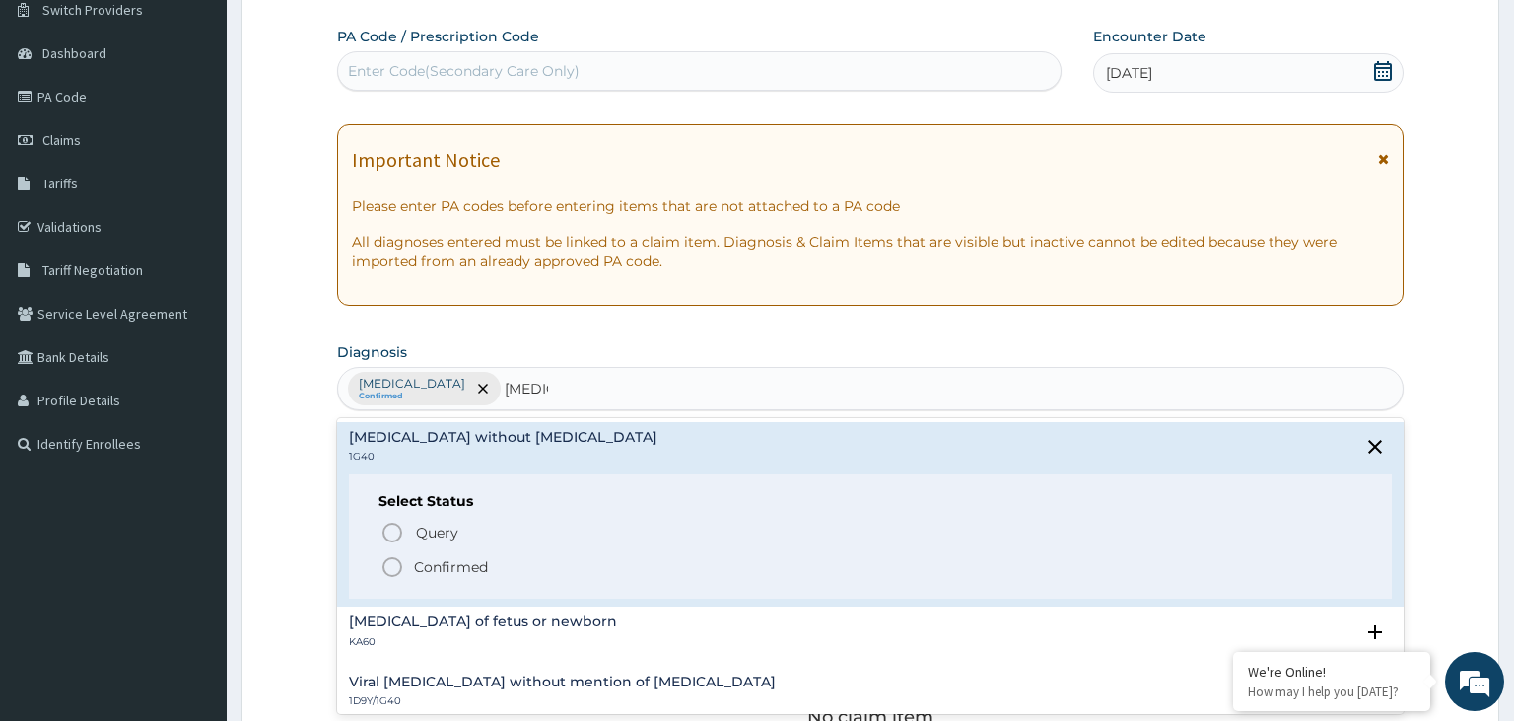
click at [441, 557] on p "Confirmed" at bounding box center [451, 567] width 74 height 20
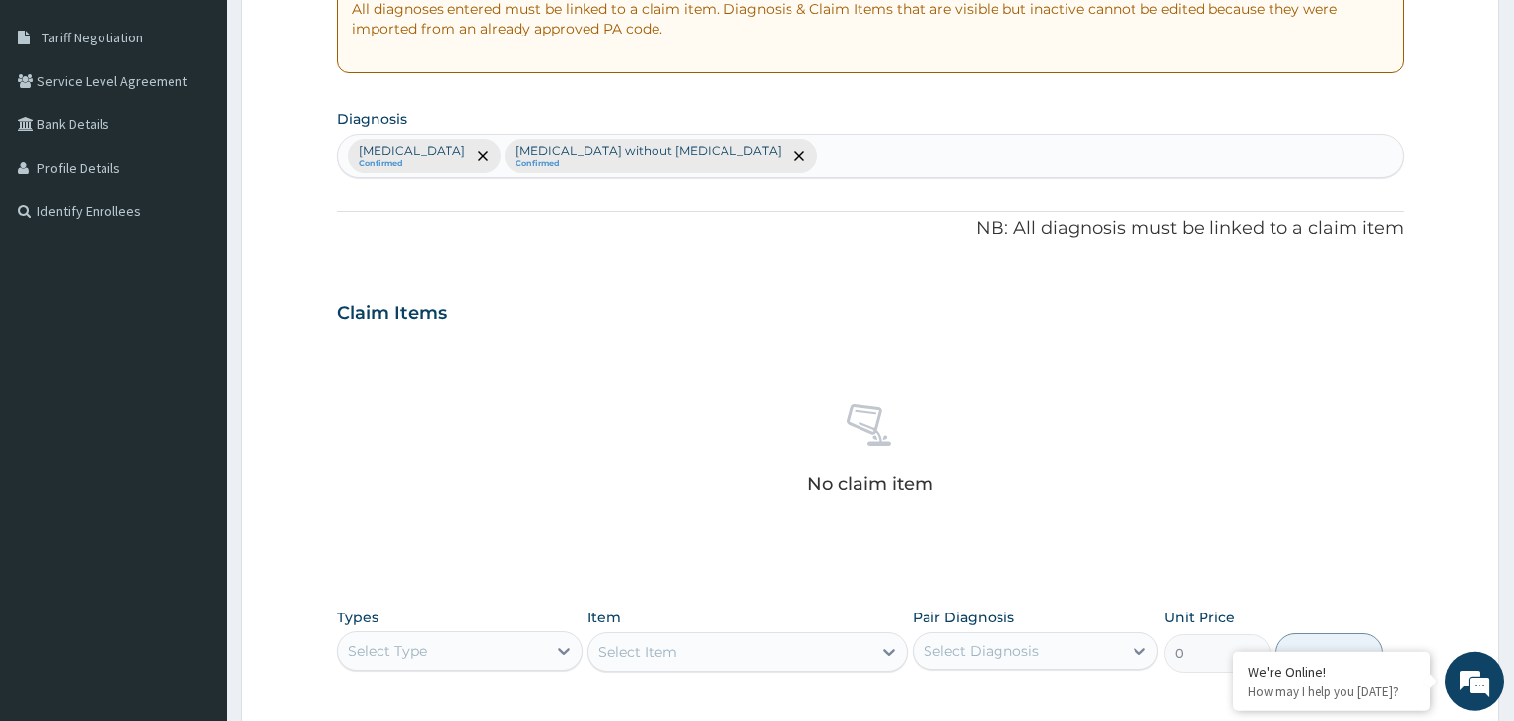
scroll to position [578, 0]
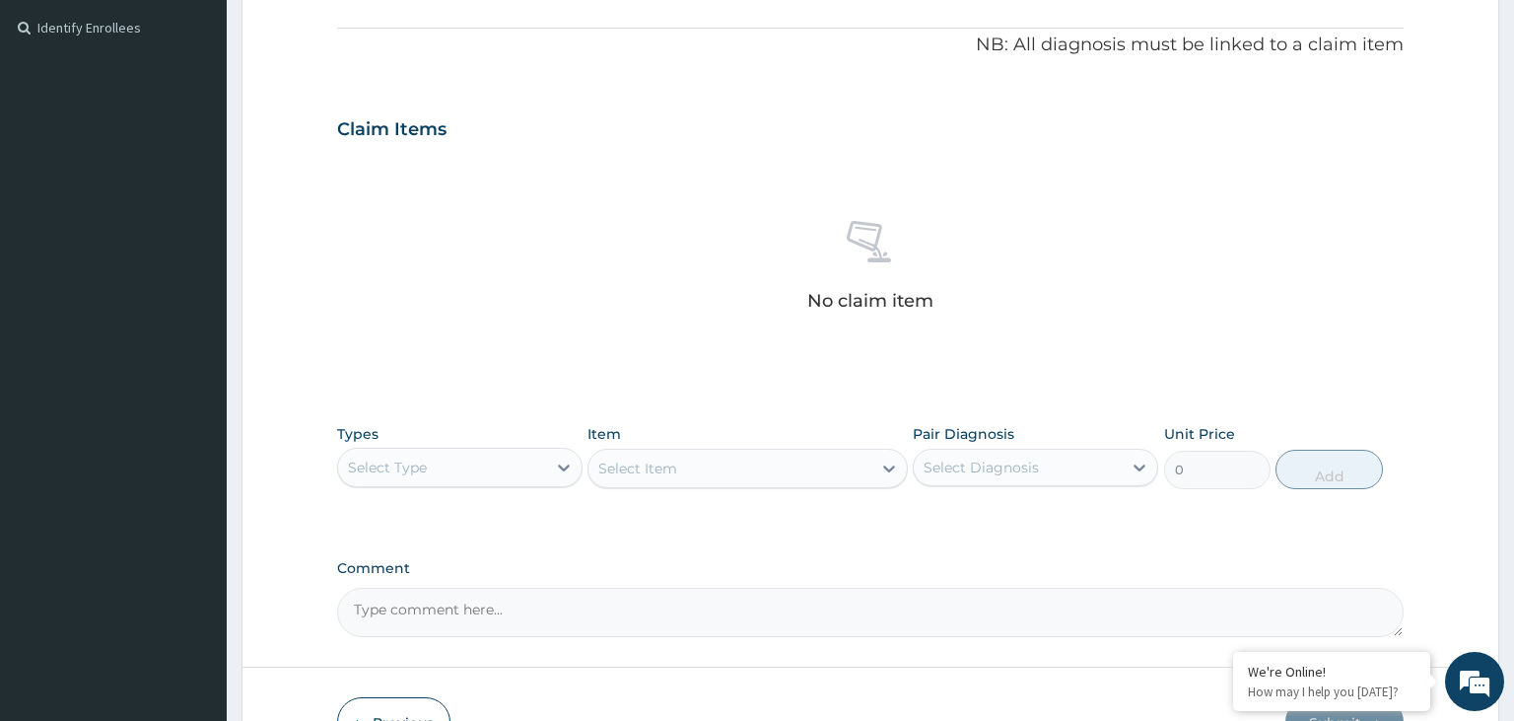
click at [503, 463] on div "Select Type" at bounding box center [442, 468] width 208 height 32
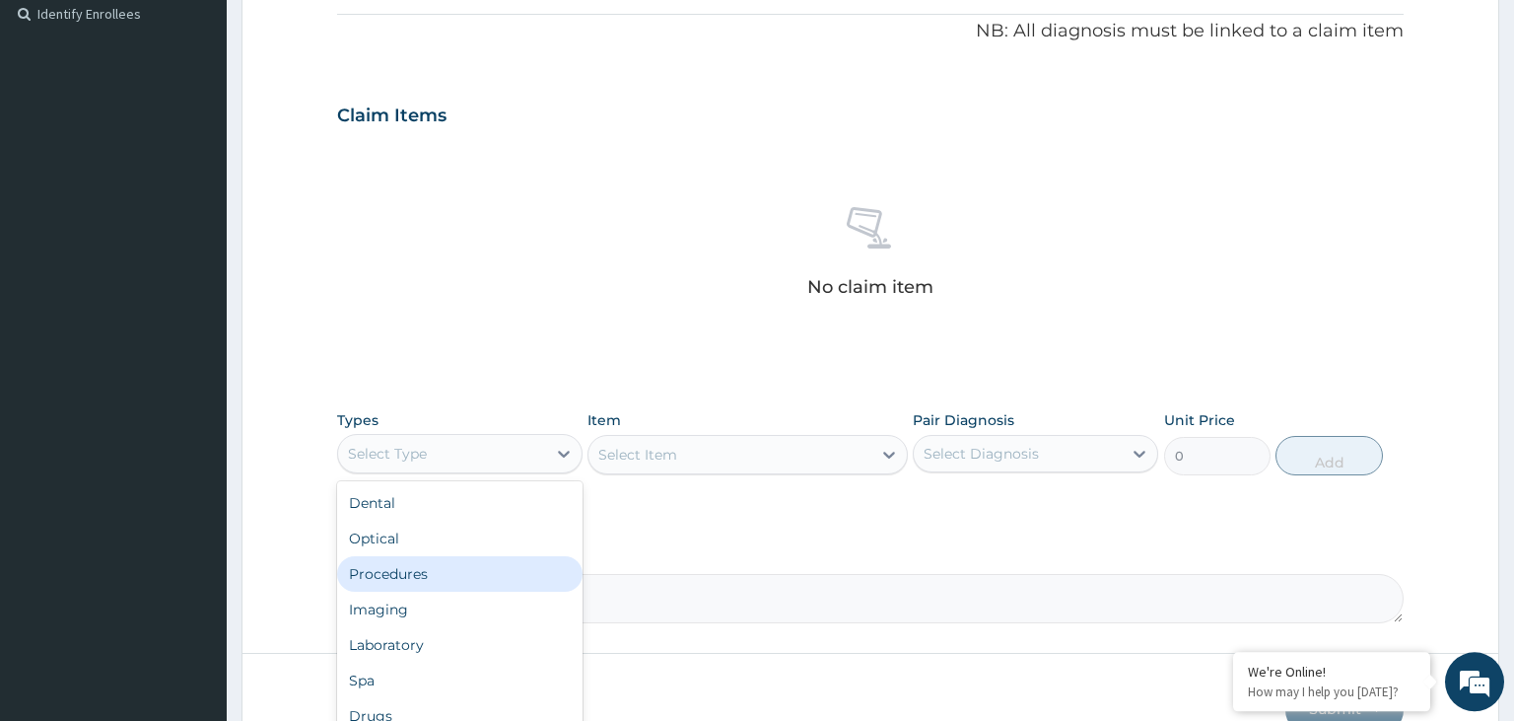
scroll to position [698, 0]
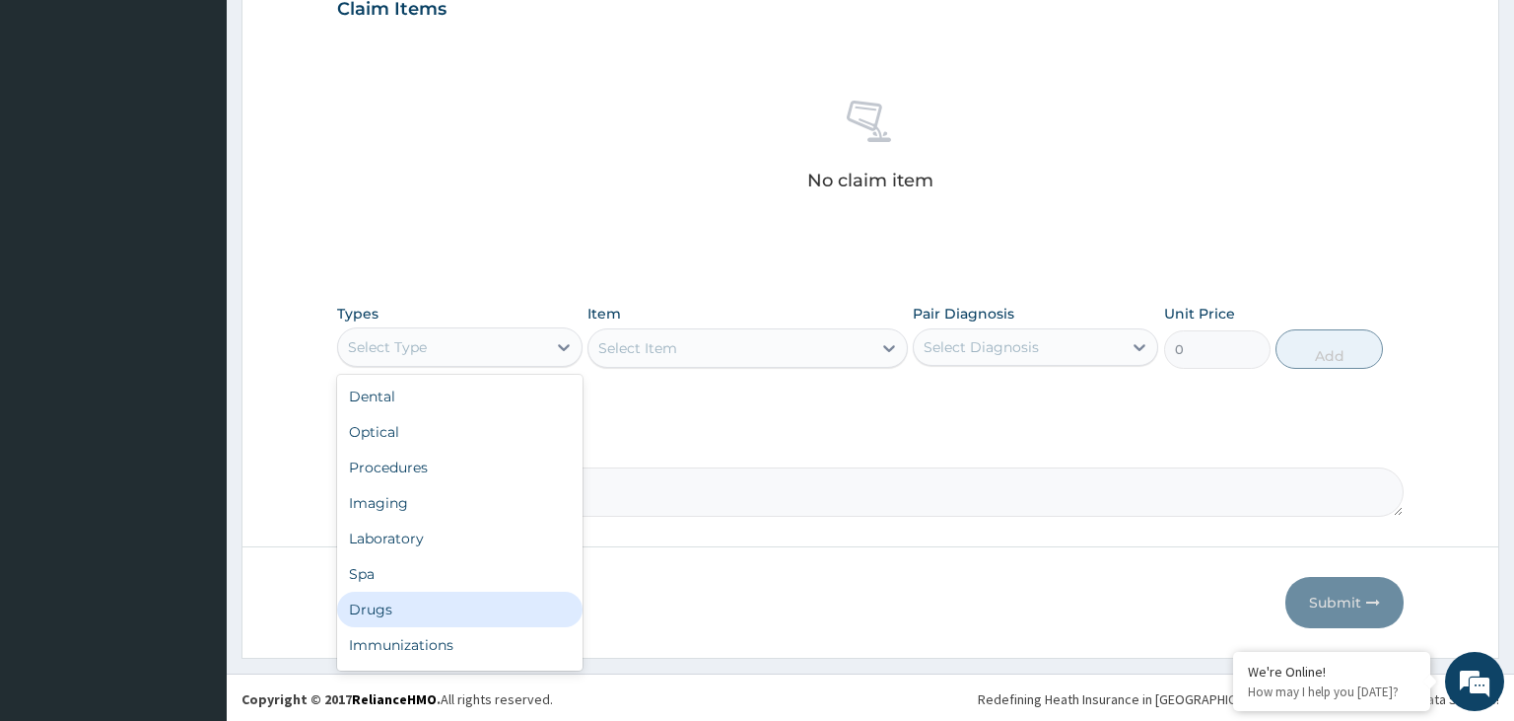
click at [462, 601] on div "Drugs" at bounding box center [459, 609] width 245 height 35
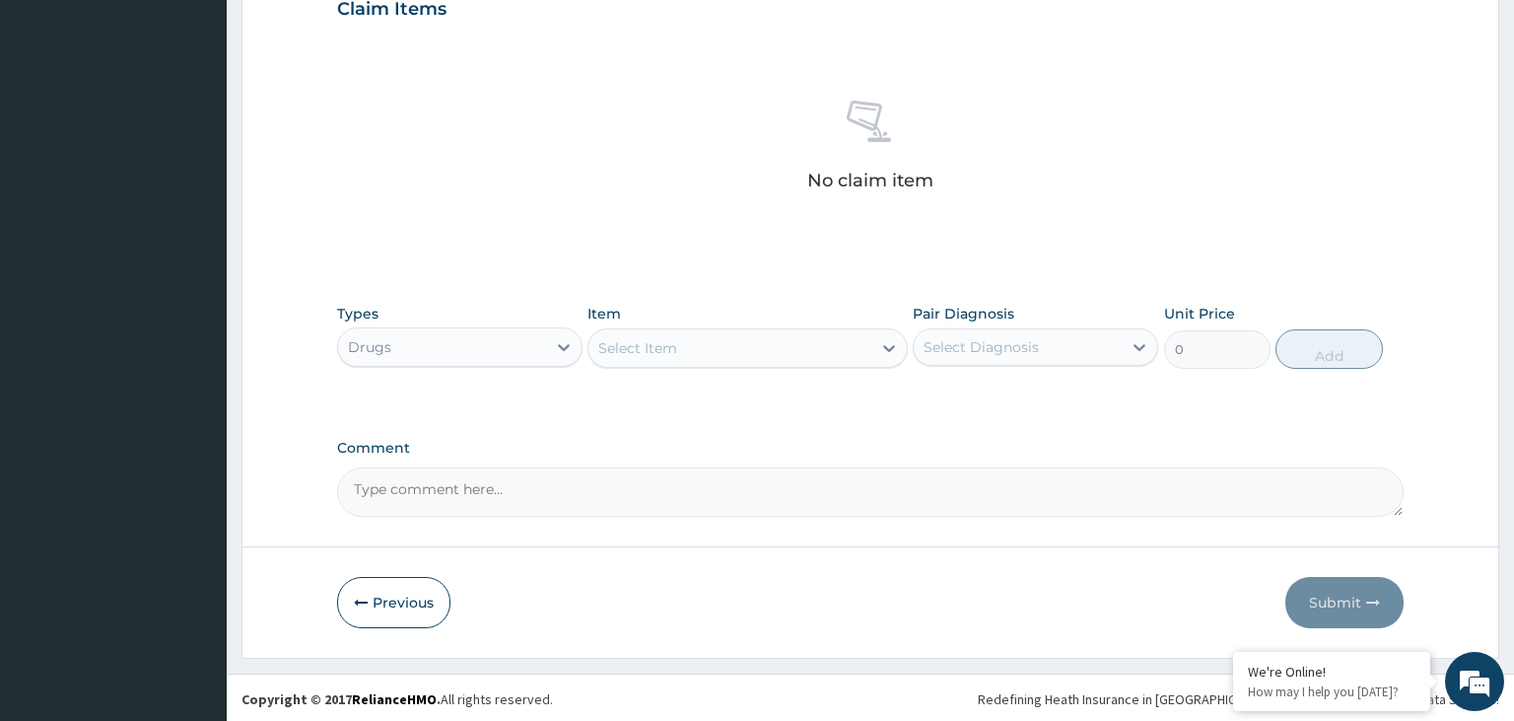
click at [768, 354] on div "Select Item" at bounding box center [730, 348] width 283 height 32
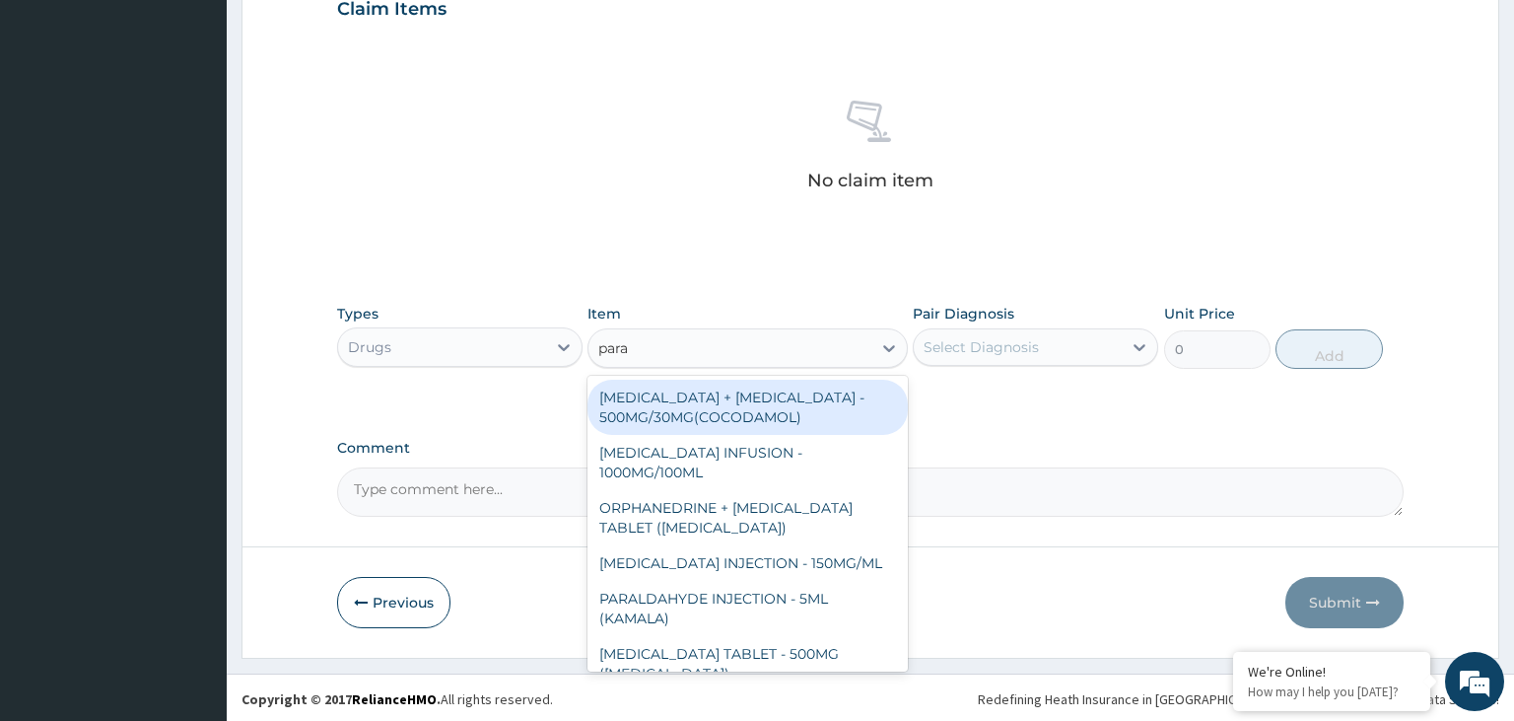
type input "parac"
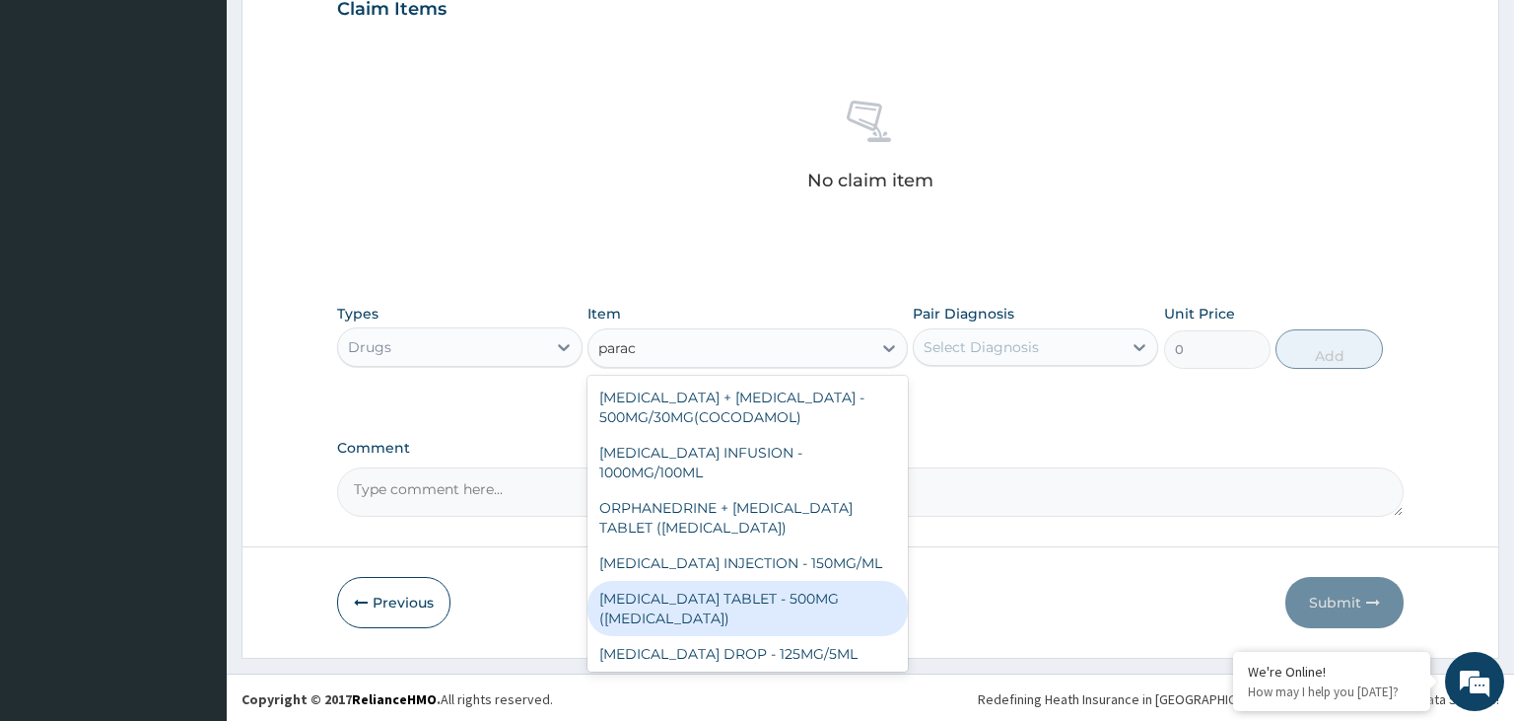
click at [751, 608] on div "PARACETAMOL TABLET - 500MG (PANADOL)" at bounding box center [748, 608] width 320 height 55
type input "42"
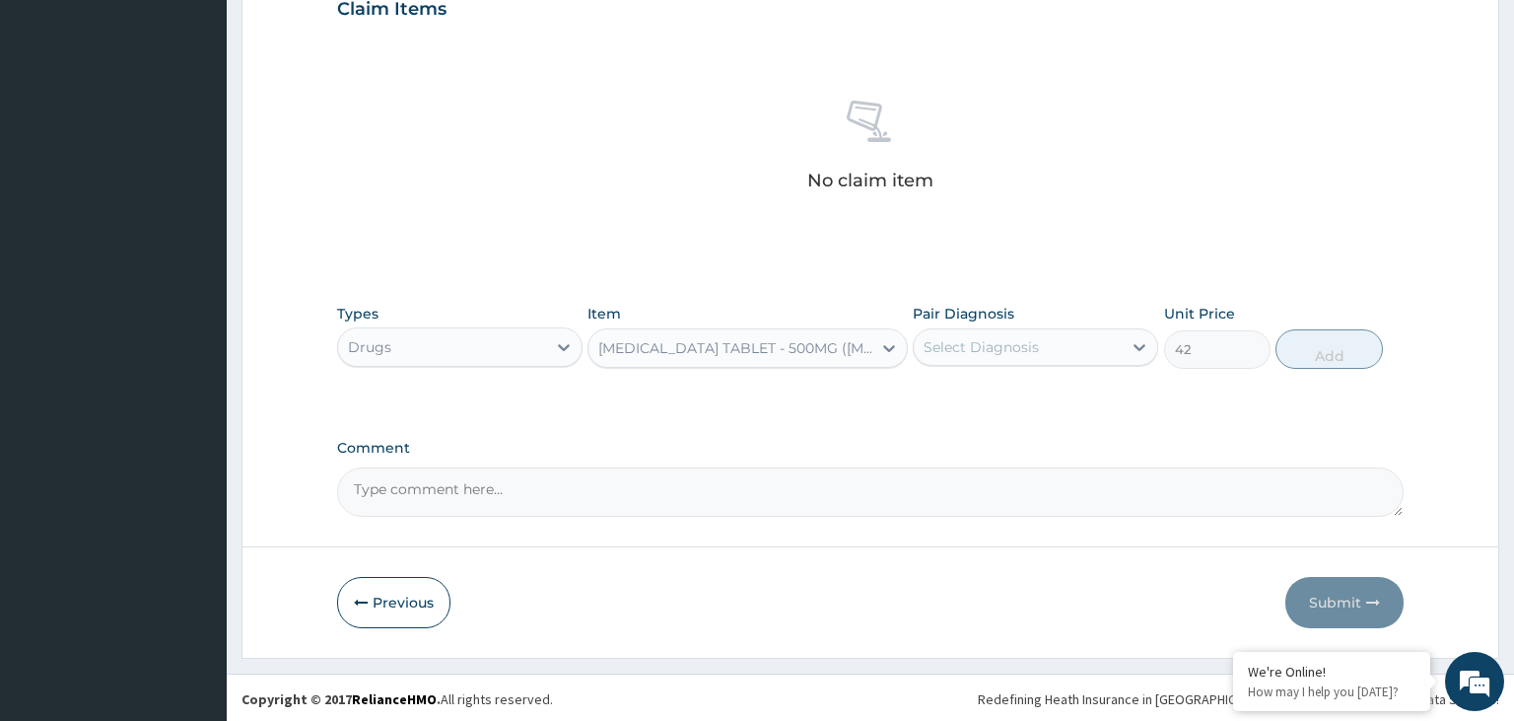
click at [1090, 337] on div "Select Diagnosis" at bounding box center [1018, 347] width 208 height 32
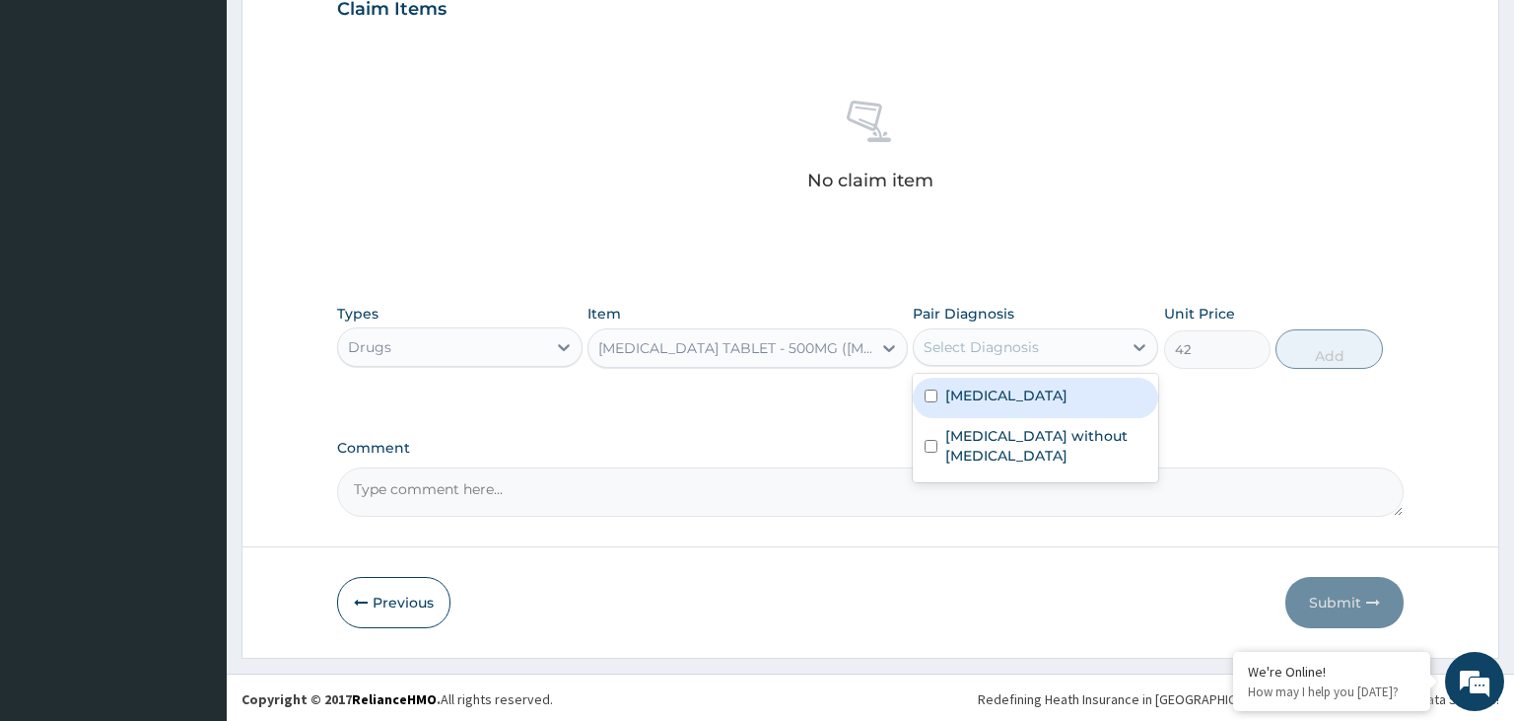
click at [1009, 399] on label "Malaria, unspecified" at bounding box center [1006, 395] width 122 height 20
checkbox input "true"
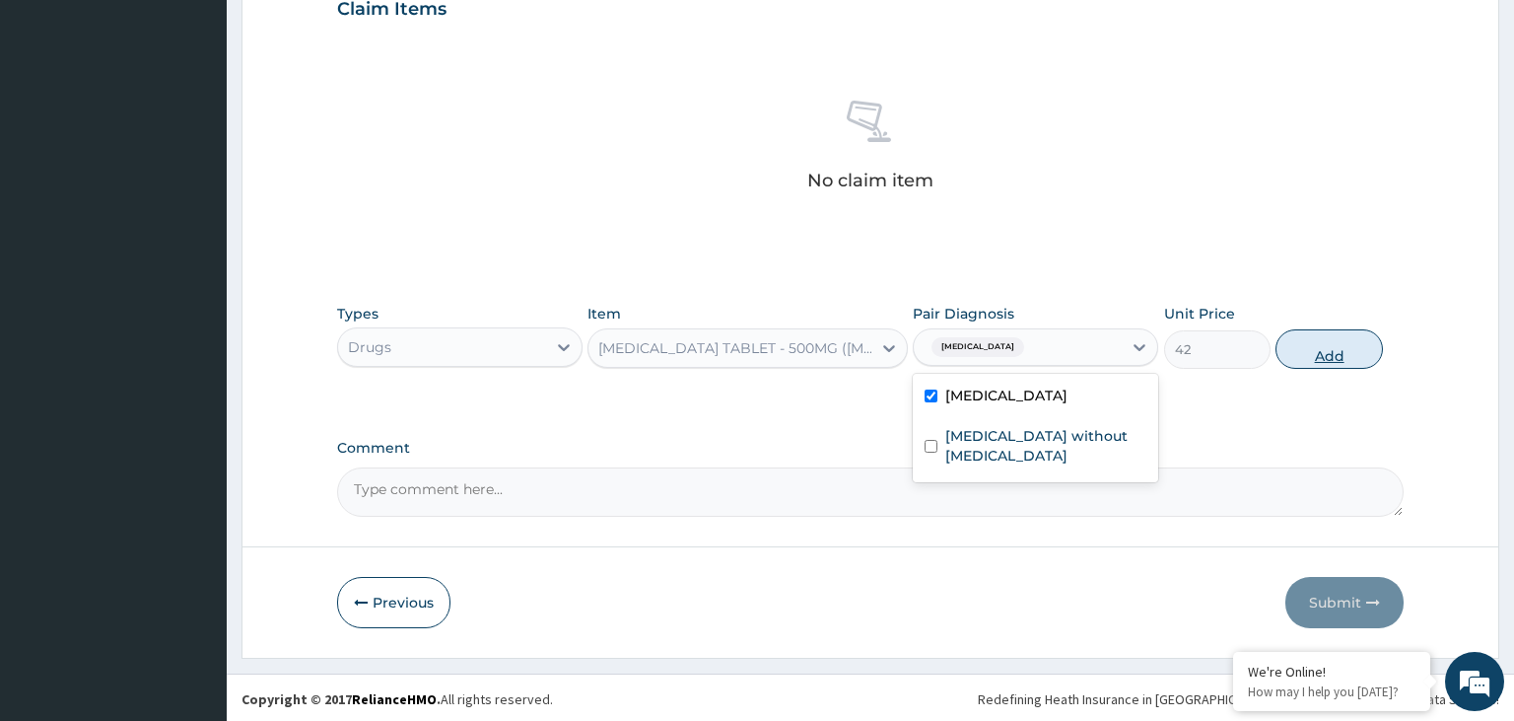
click at [1326, 354] on button "Add" at bounding box center [1329, 348] width 106 height 39
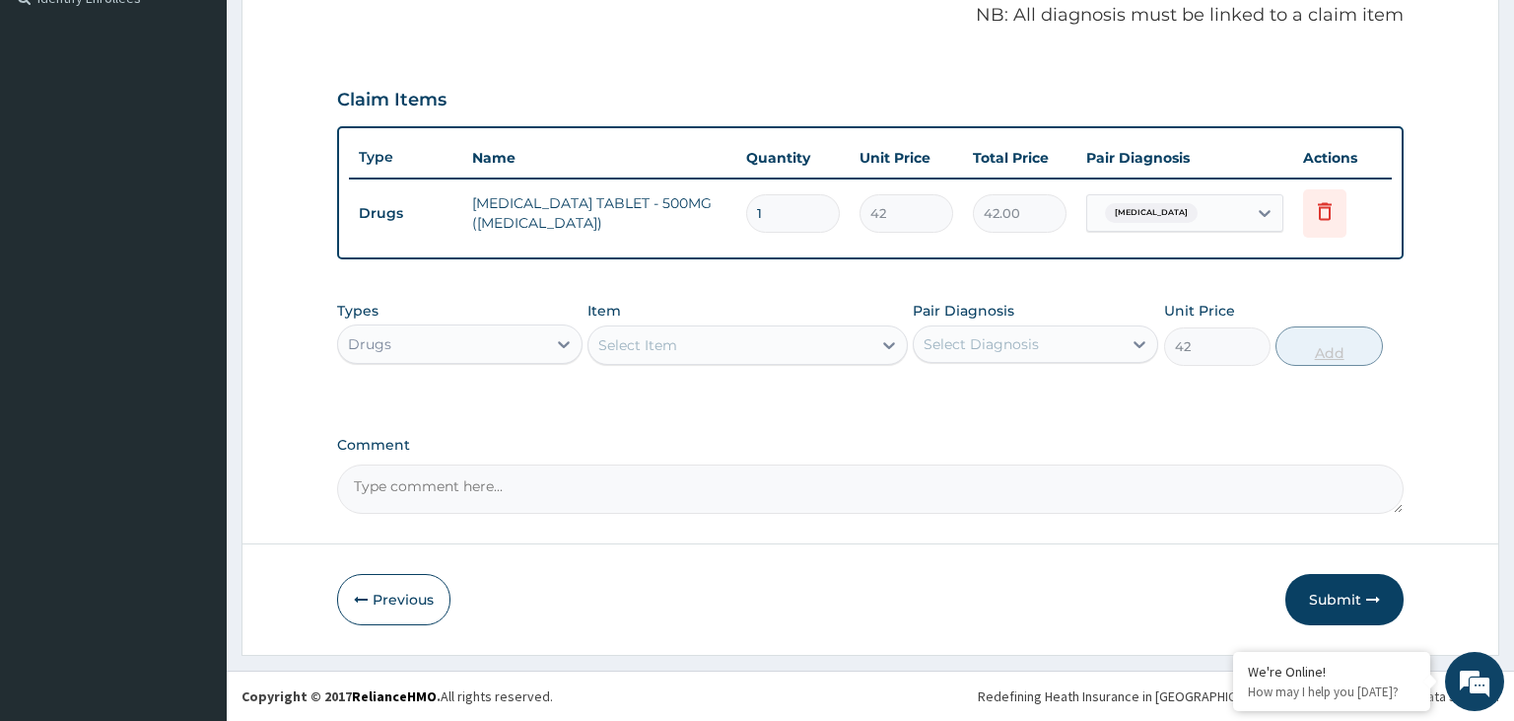
type input "0"
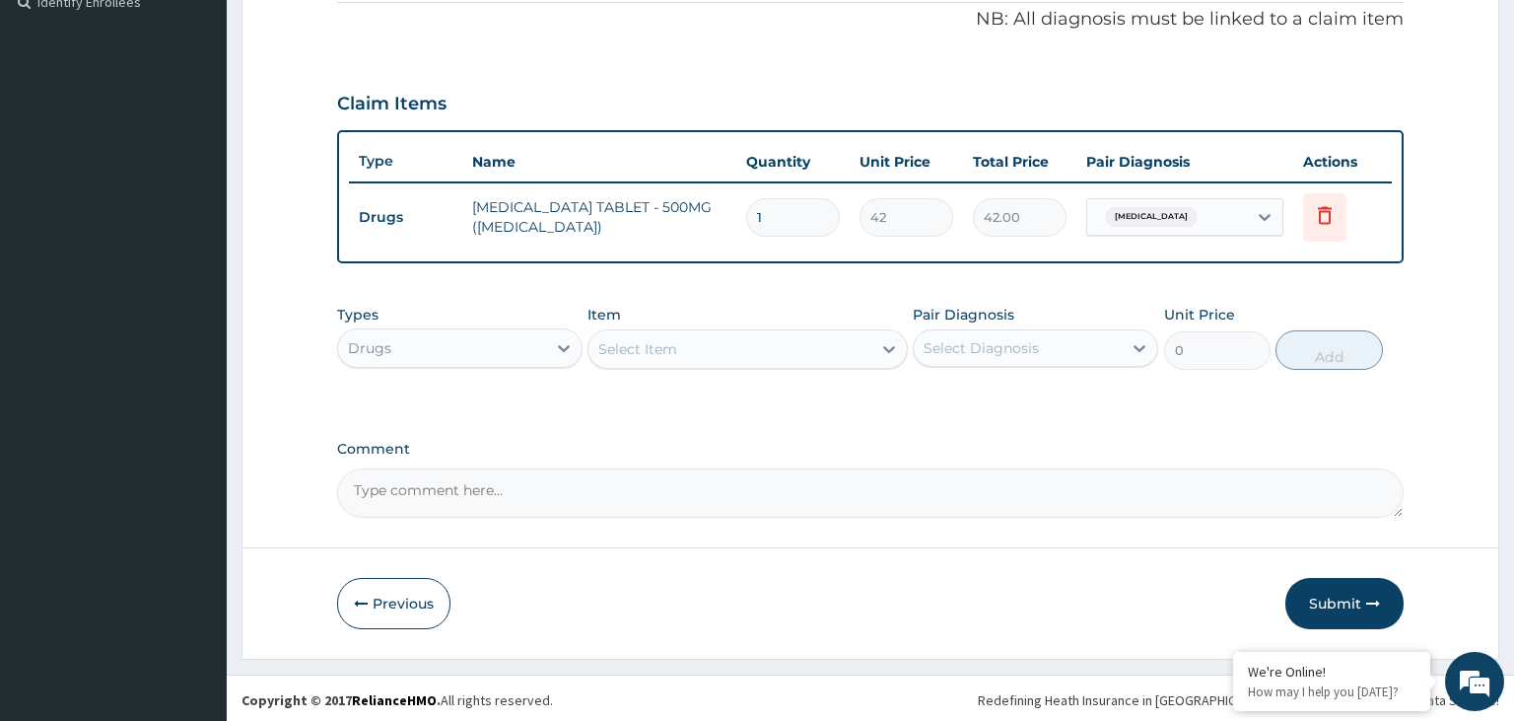
type input "12"
type input "504.00"
type input "12"
click at [670, 335] on div "Select Item" at bounding box center [730, 349] width 283 height 32
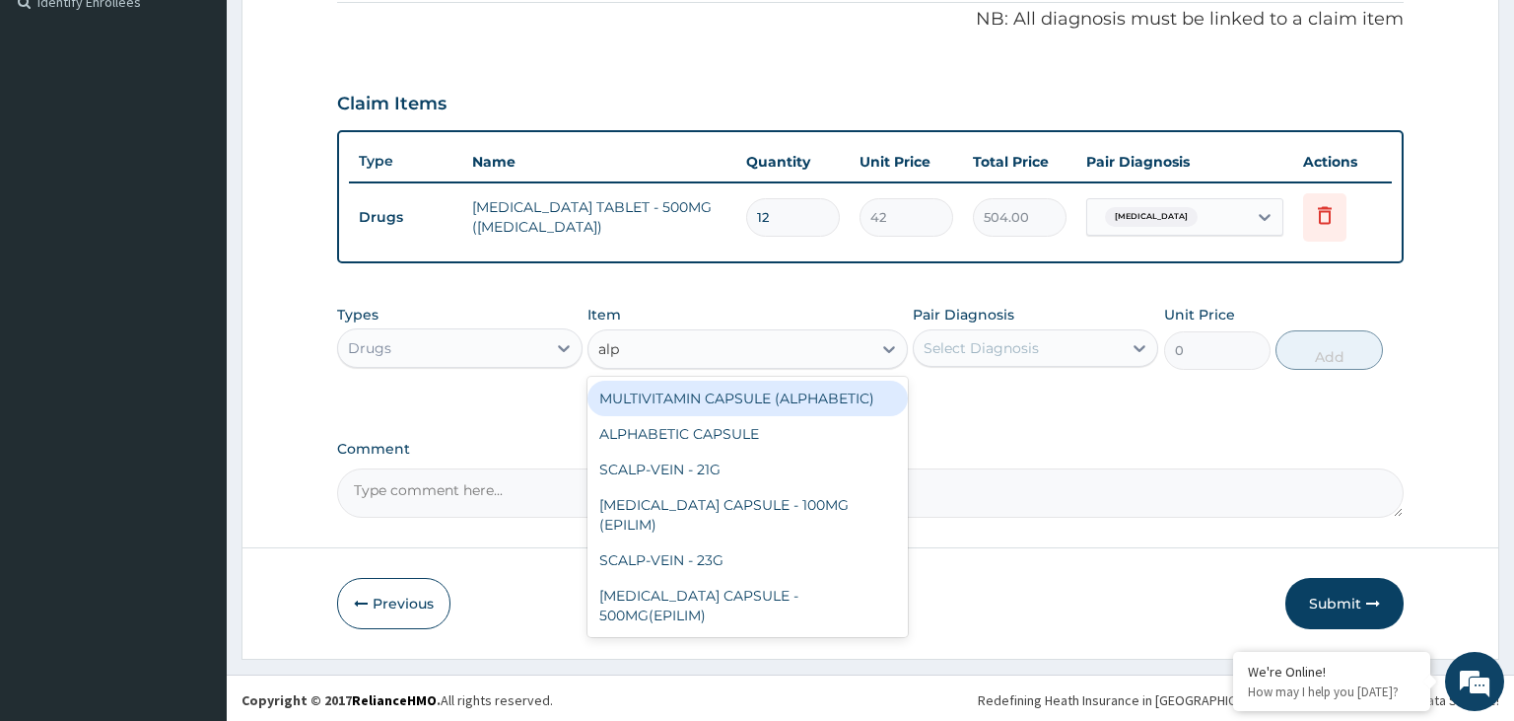
type input "alph"
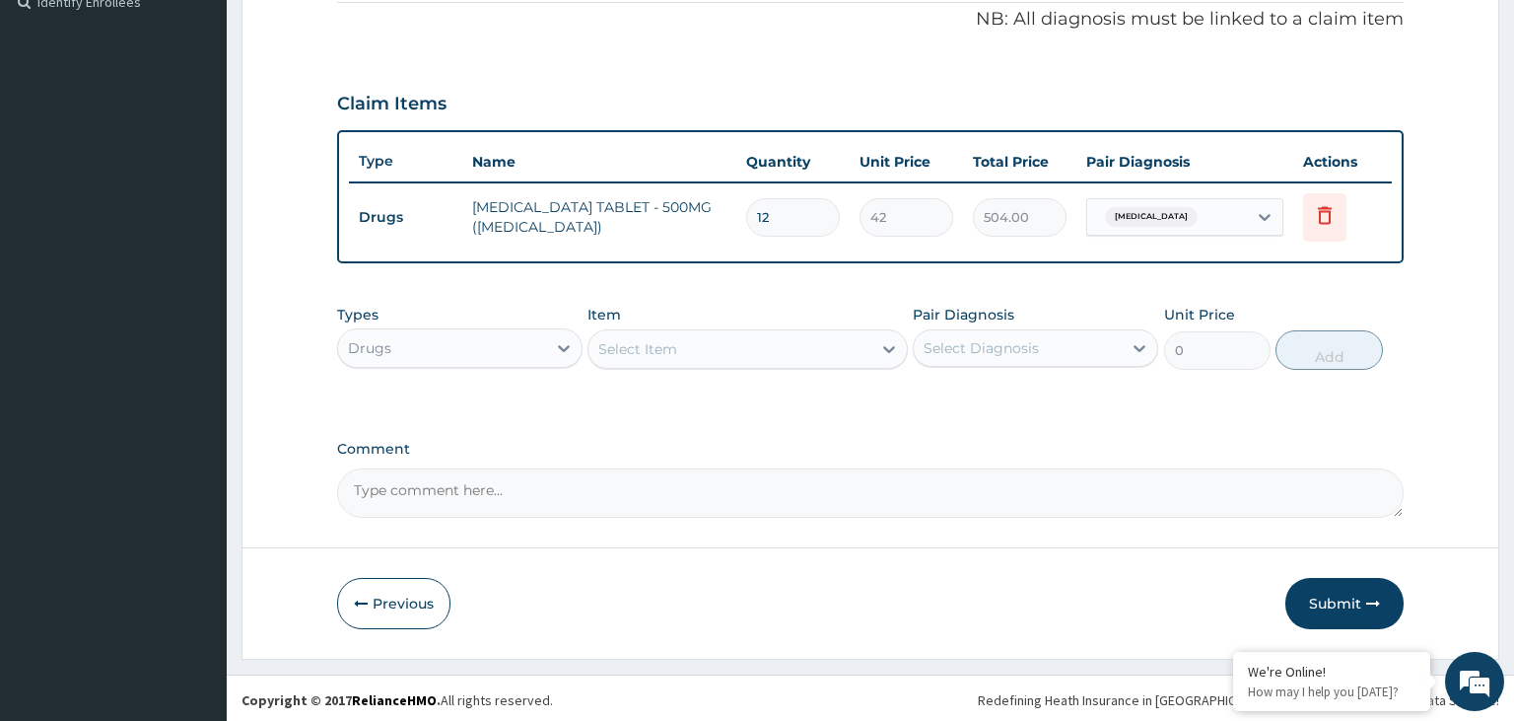
click at [704, 337] on div "Select Item" at bounding box center [730, 349] width 283 height 32
click at [703, 337] on div "Select Item" at bounding box center [730, 349] width 283 height 32
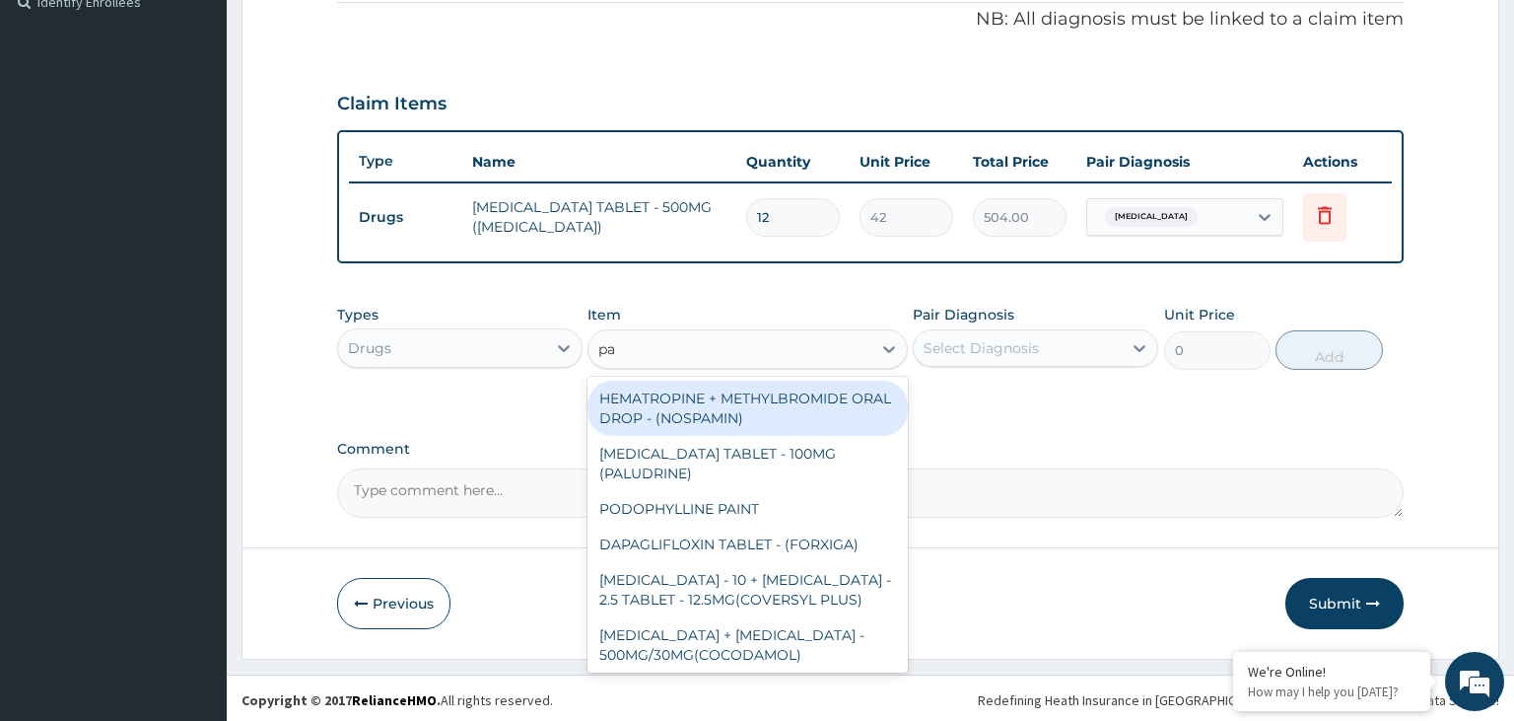
type input "pal"
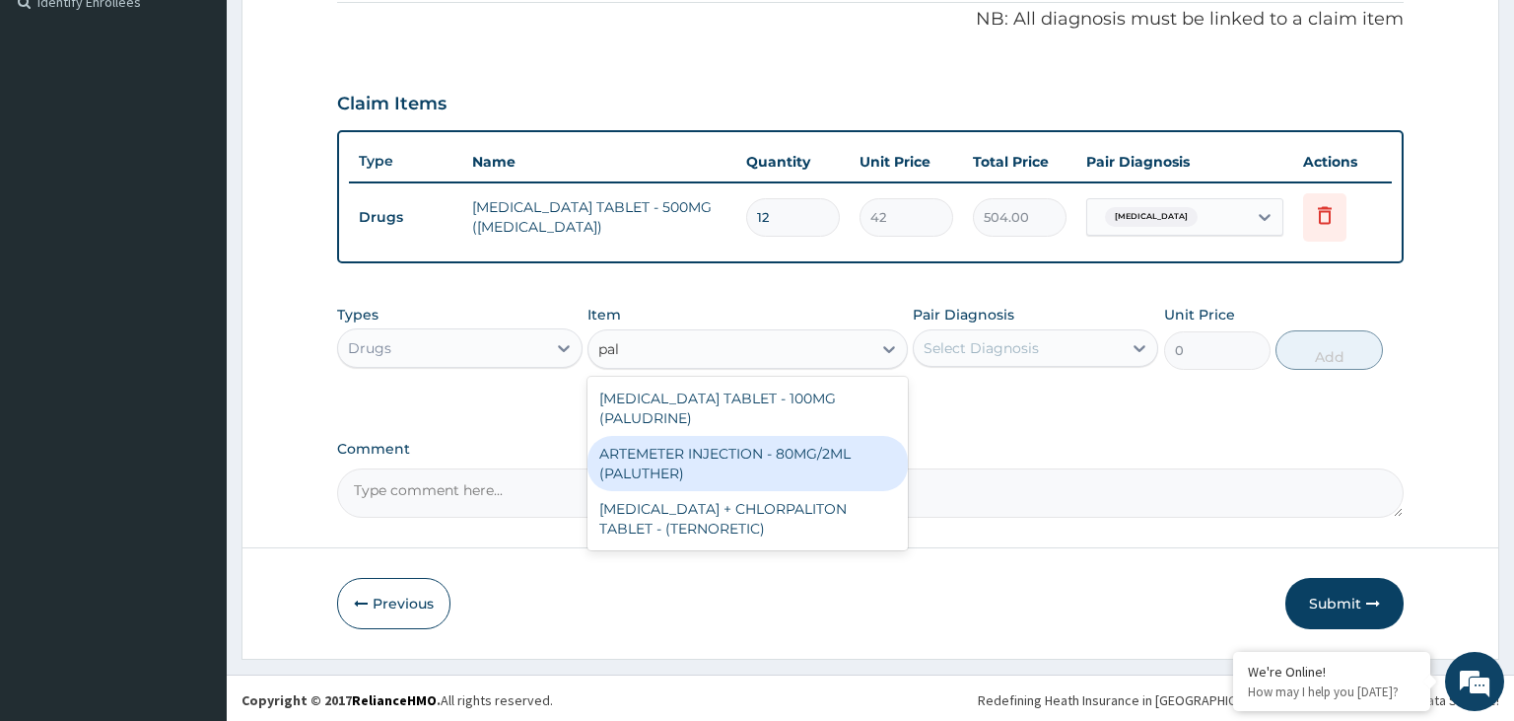
drag, startPoint x: 786, startPoint y: 463, endPoint x: 991, endPoint y: 399, distance: 214.8
click at [787, 462] on div "ARTEMETER INJECTION - 80MG/2ML (PALUTHER)" at bounding box center [748, 463] width 320 height 55
type input "700"
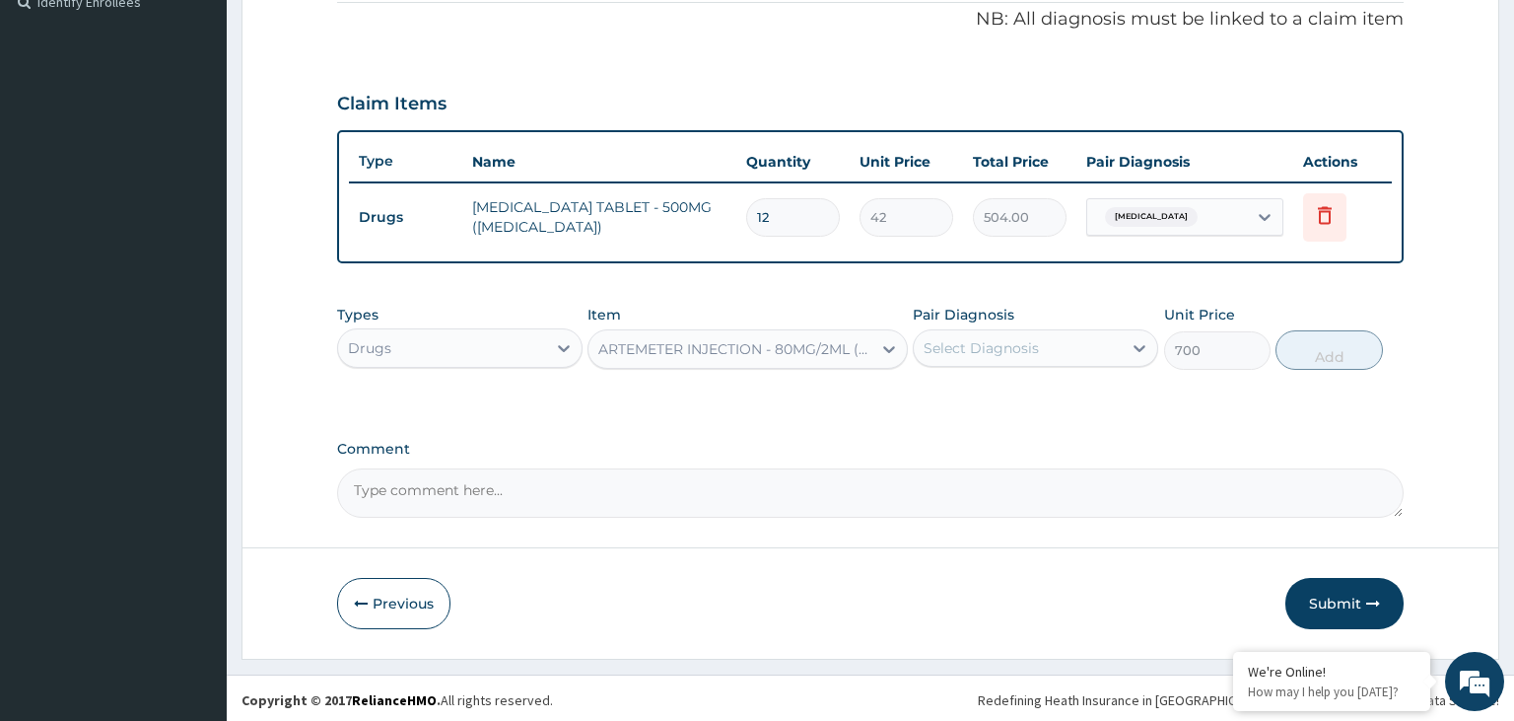
click at [1024, 350] on div "Select Diagnosis" at bounding box center [981, 348] width 115 height 20
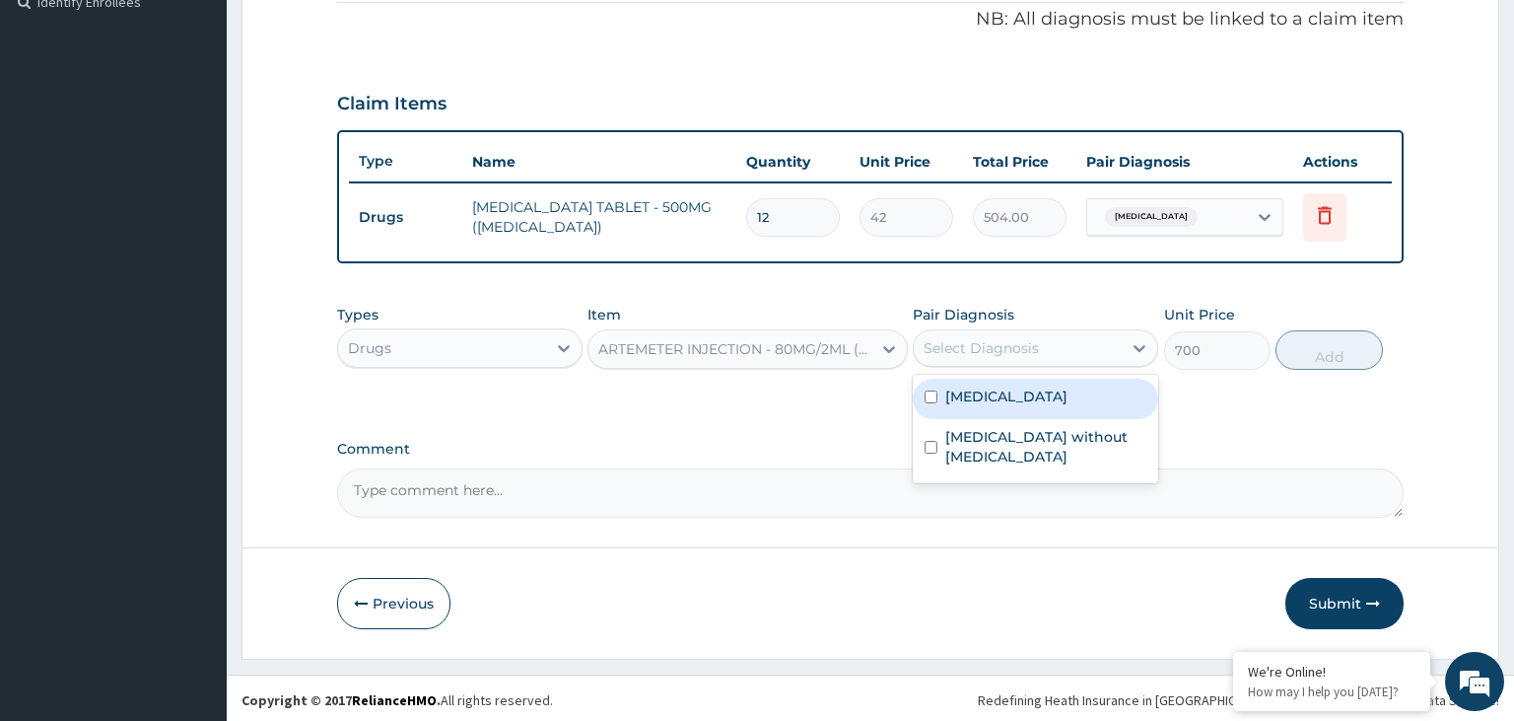
click at [1000, 395] on label "Malaria, unspecified" at bounding box center [1006, 396] width 122 height 20
checkbox input "true"
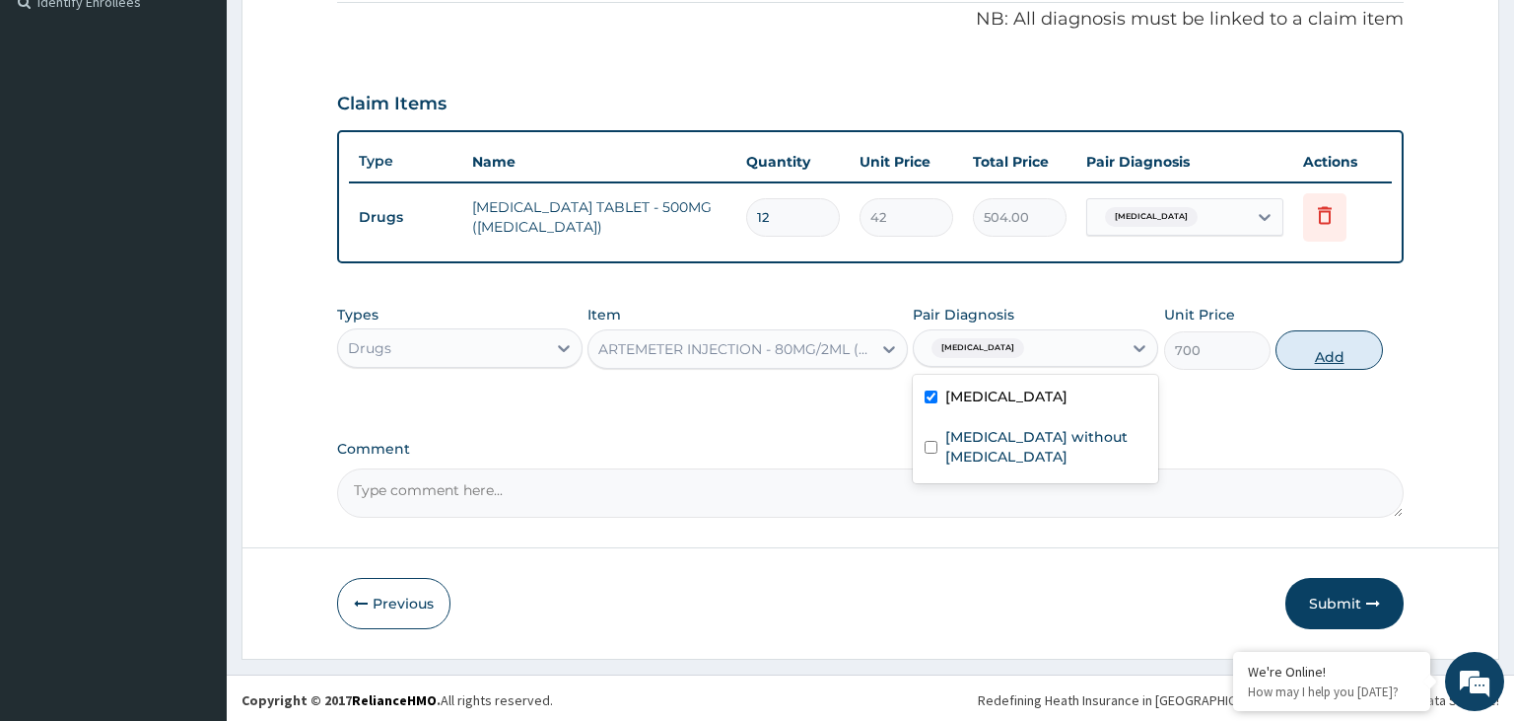
click at [1314, 361] on button "Add" at bounding box center [1329, 349] width 106 height 39
type input "0"
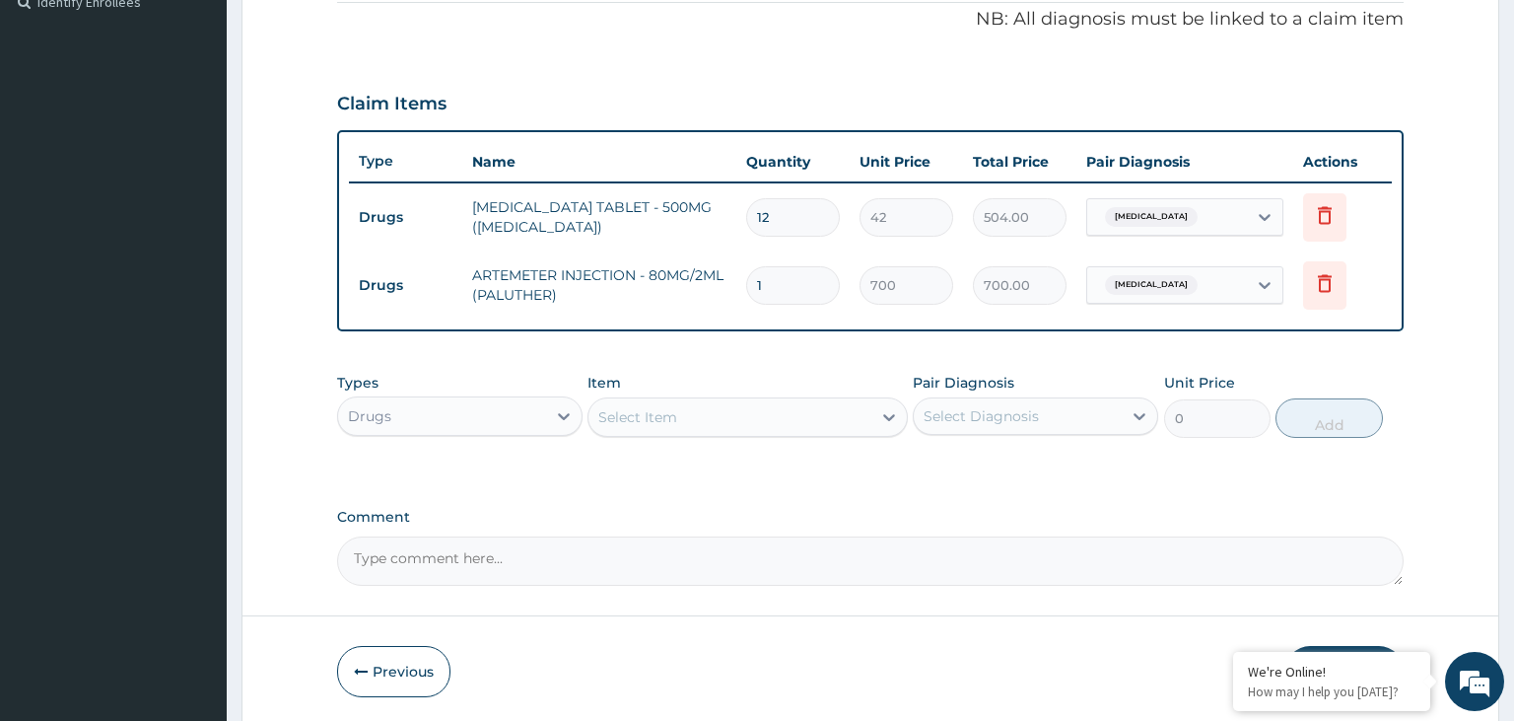
drag, startPoint x: 793, startPoint y: 295, endPoint x: 738, endPoint y: 301, distance: 54.5
click at [746, 301] on input "1" at bounding box center [793, 285] width 94 height 38
type input "6"
type input "4200.00"
type input "6"
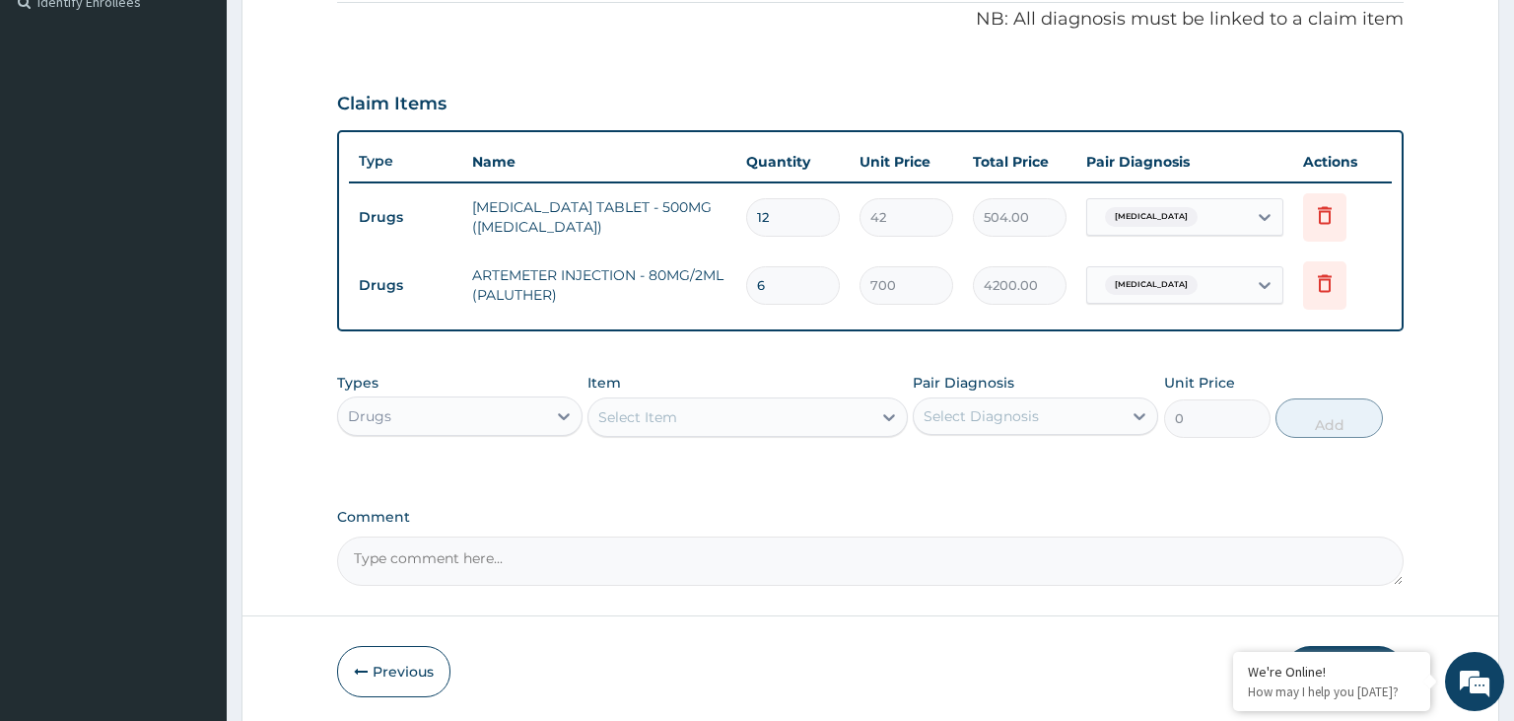
drag, startPoint x: 509, startPoint y: 436, endPoint x: 517, endPoint y: 423, distance: 15.0
click at [508, 436] on div "Types Drugs Item Select Item Pair Diagnosis Select Diagnosis Unit Price 0 Add" at bounding box center [871, 405] width 1068 height 85
click at [517, 420] on div "Drugs" at bounding box center [442, 416] width 208 height 32
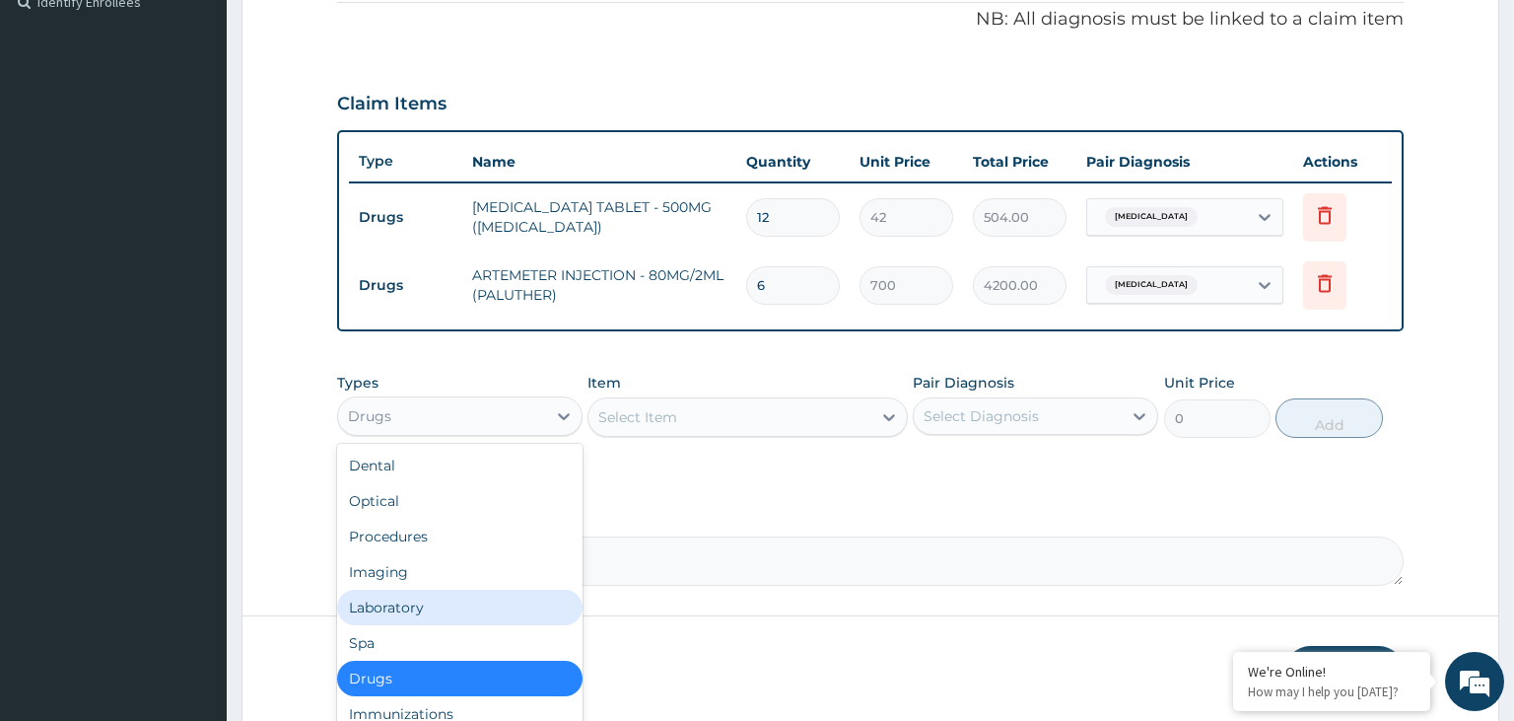
click at [455, 608] on div "Laboratory" at bounding box center [459, 607] width 245 height 35
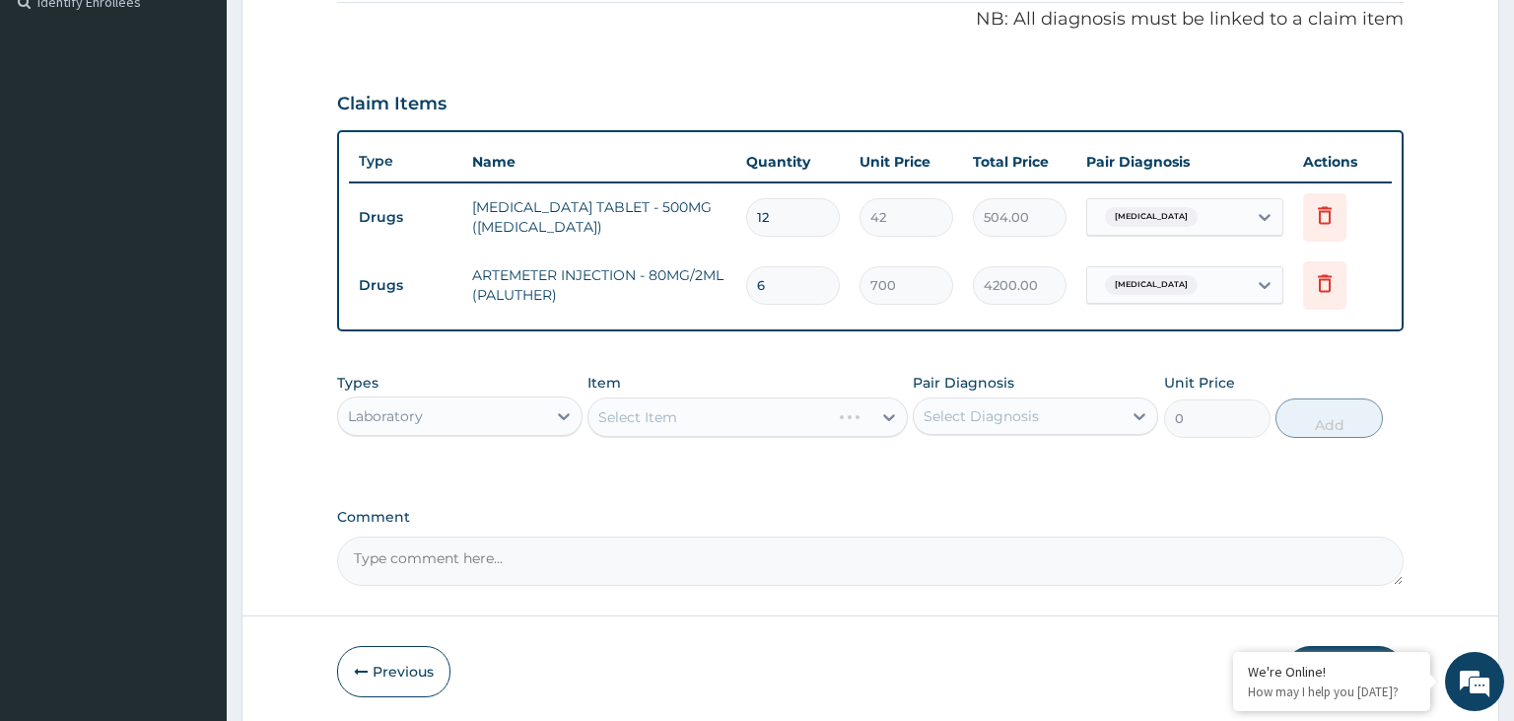
click at [748, 427] on div "Select Item" at bounding box center [748, 416] width 320 height 39
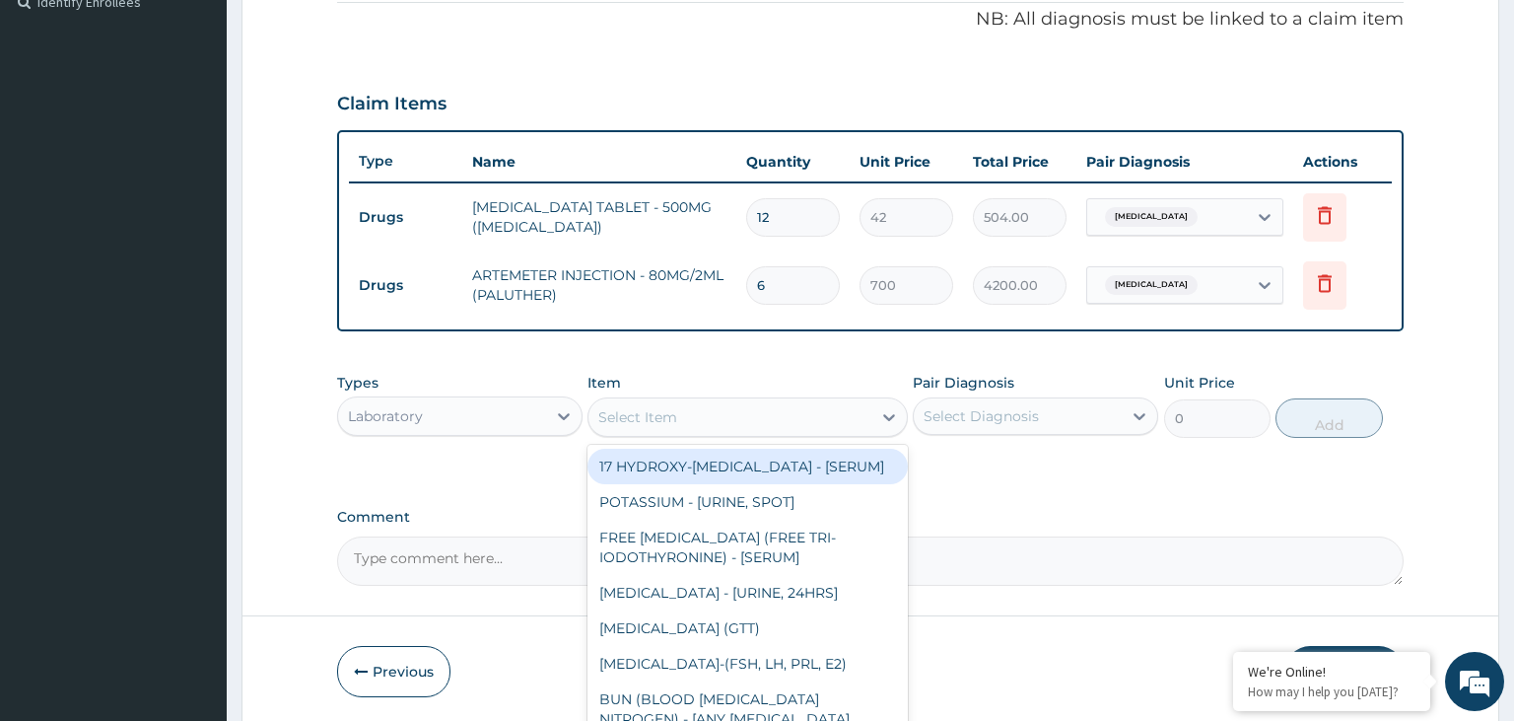
click at [754, 416] on div "Select Item" at bounding box center [730, 417] width 283 height 32
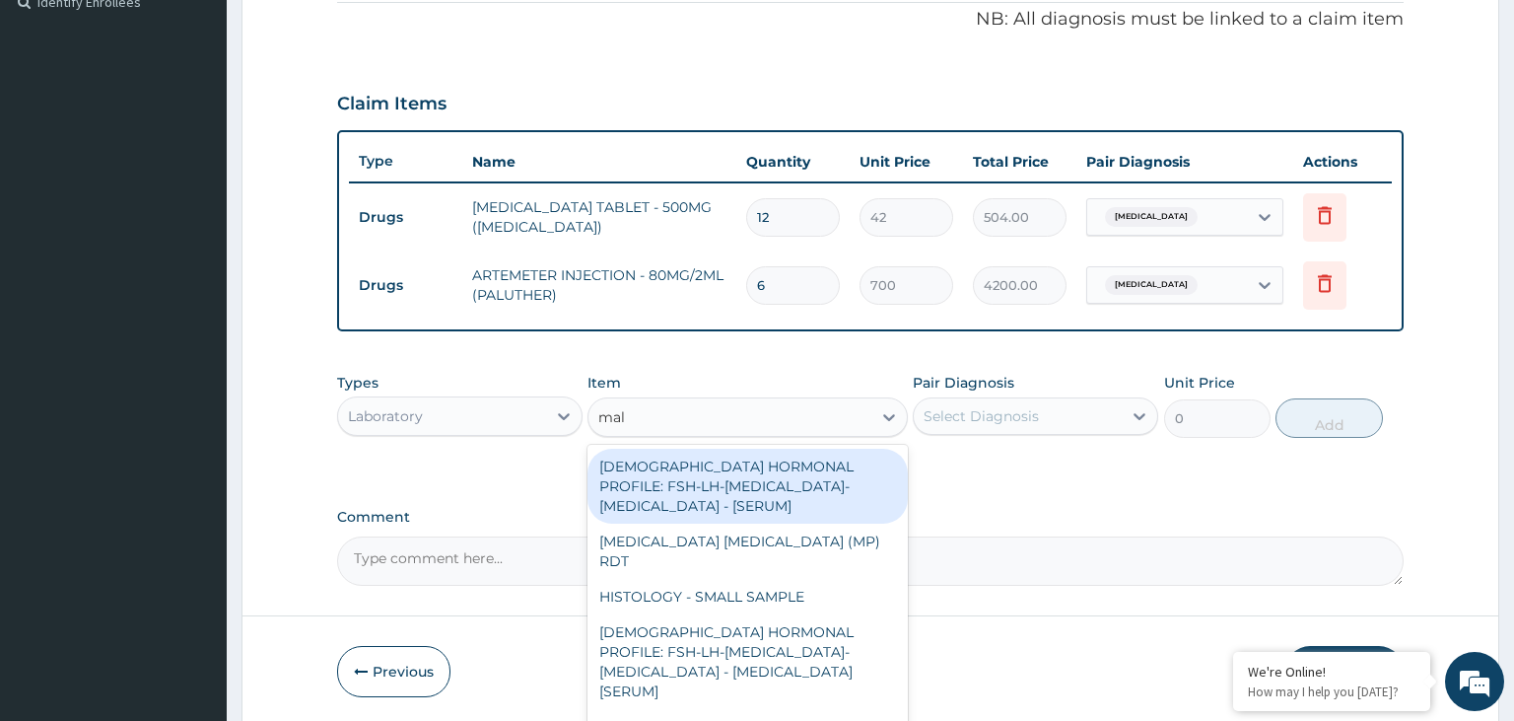
type input "mala"
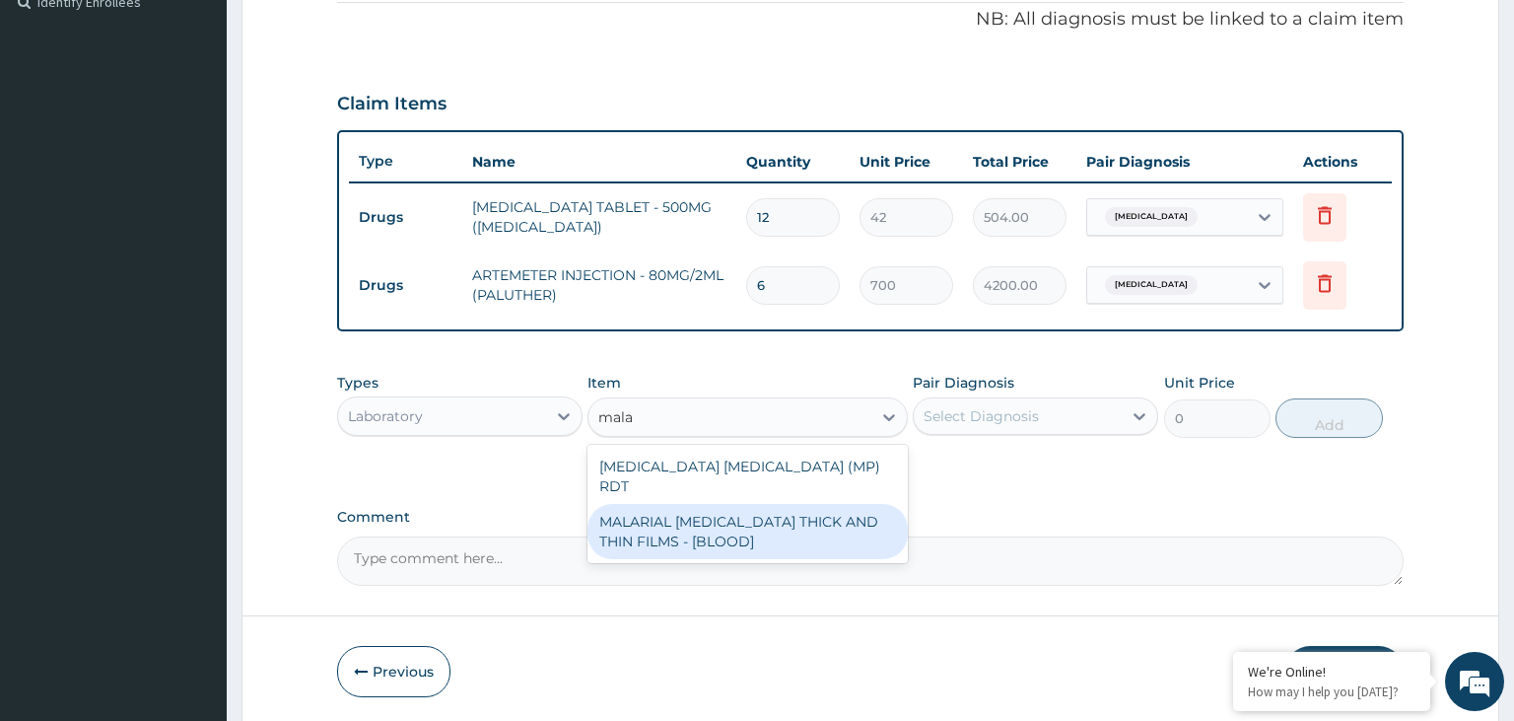
click at [795, 522] on div "MALARIAL PARASITE THICK AND THIN FILMS - [BLOOD]" at bounding box center [748, 531] width 320 height 55
type input "2187.5"
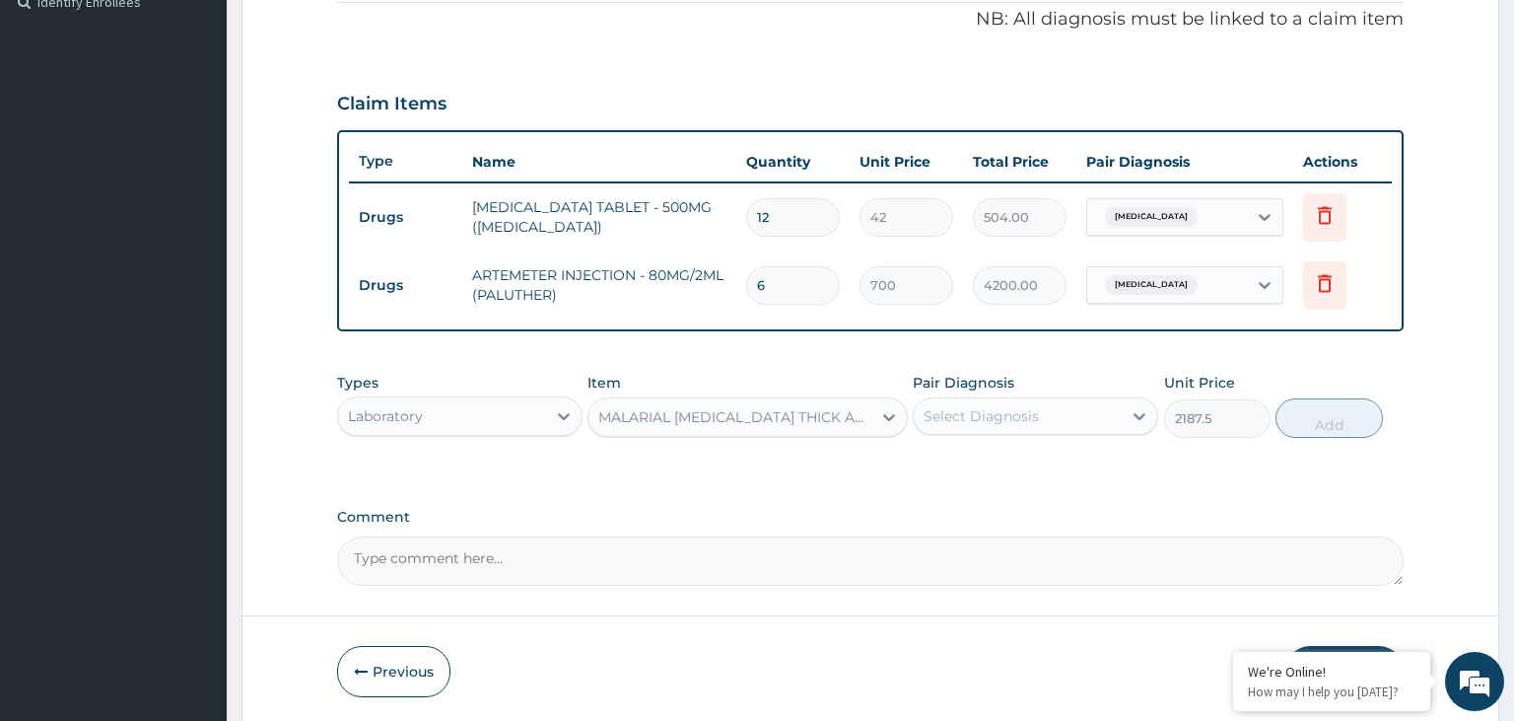
click at [1109, 402] on div "Select Diagnosis" at bounding box center [1018, 416] width 208 height 32
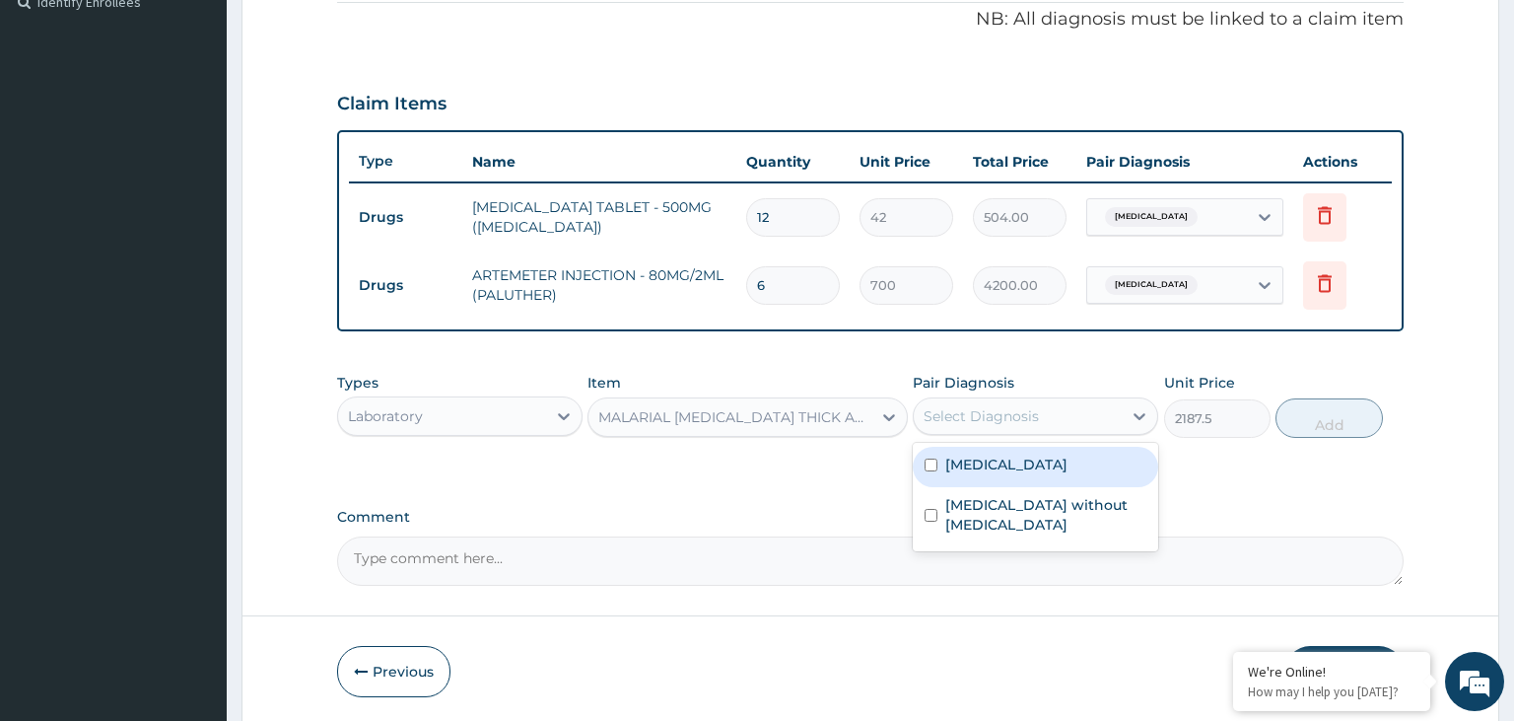
click at [1071, 479] on div "Malaria, unspecified" at bounding box center [1035, 467] width 245 height 40
checkbox input "true"
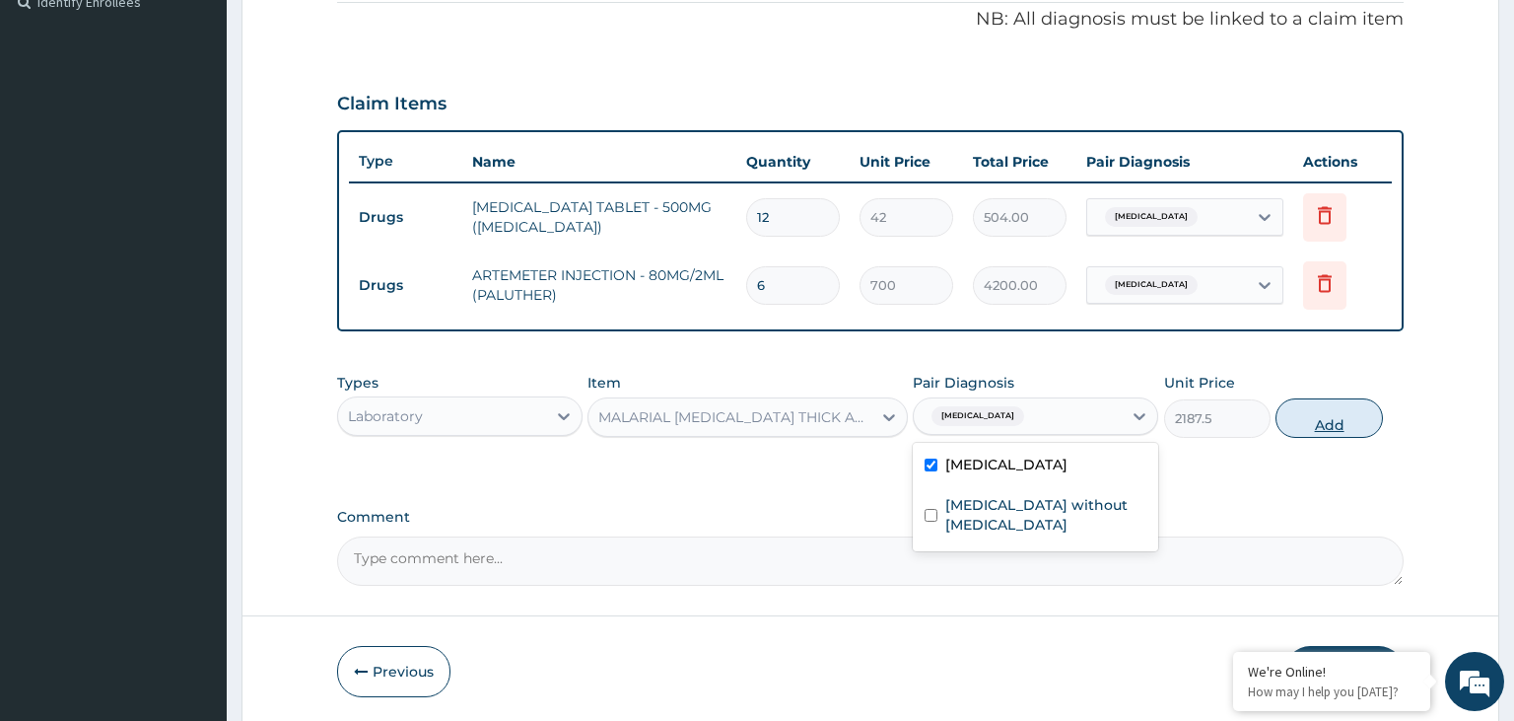
click at [1331, 407] on button "Add" at bounding box center [1329, 417] width 106 height 39
type input "0"
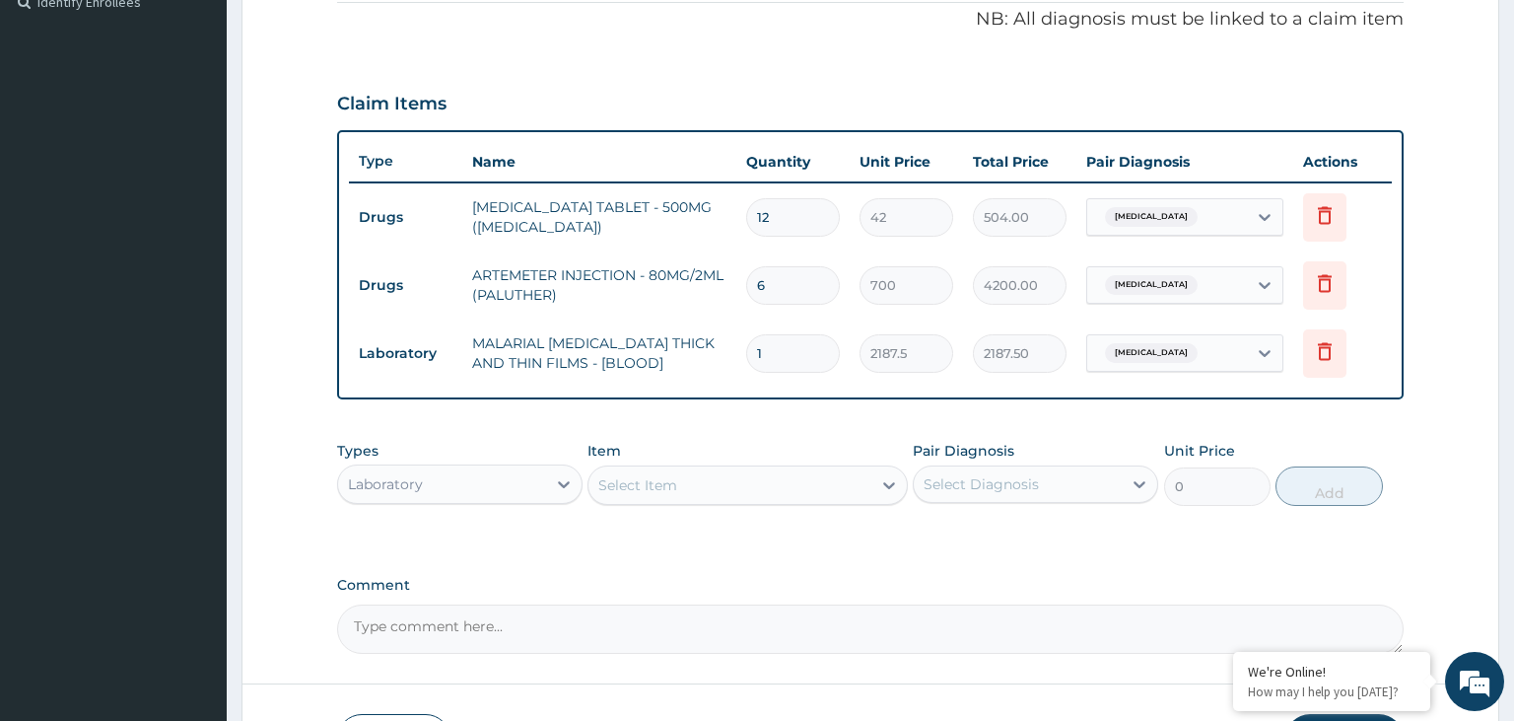
click at [773, 509] on div "Types Laboratory Item Select Item Pair Diagnosis Select Diagnosis Unit Price 0 …" at bounding box center [871, 473] width 1068 height 85
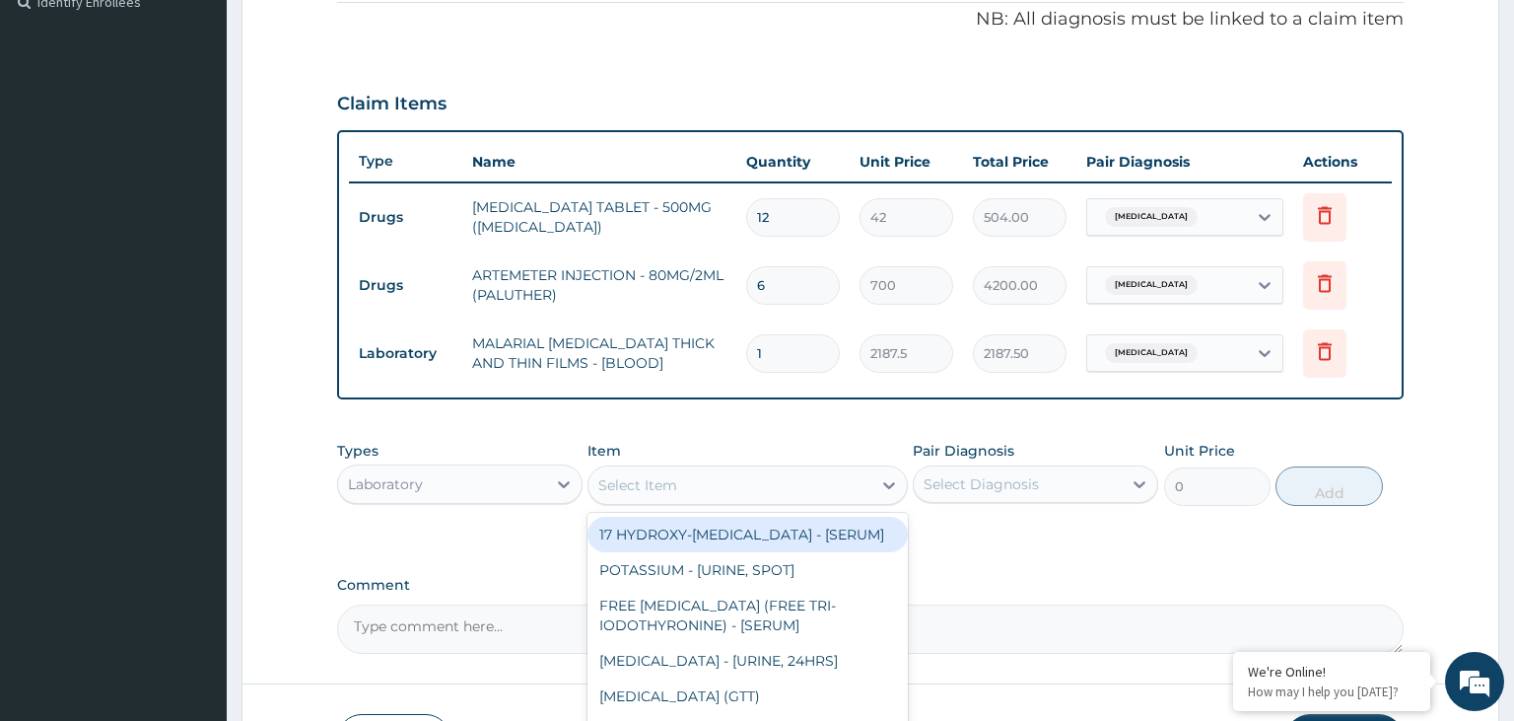
click at [767, 490] on div "Select Item" at bounding box center [730, 485] width 283 height 32
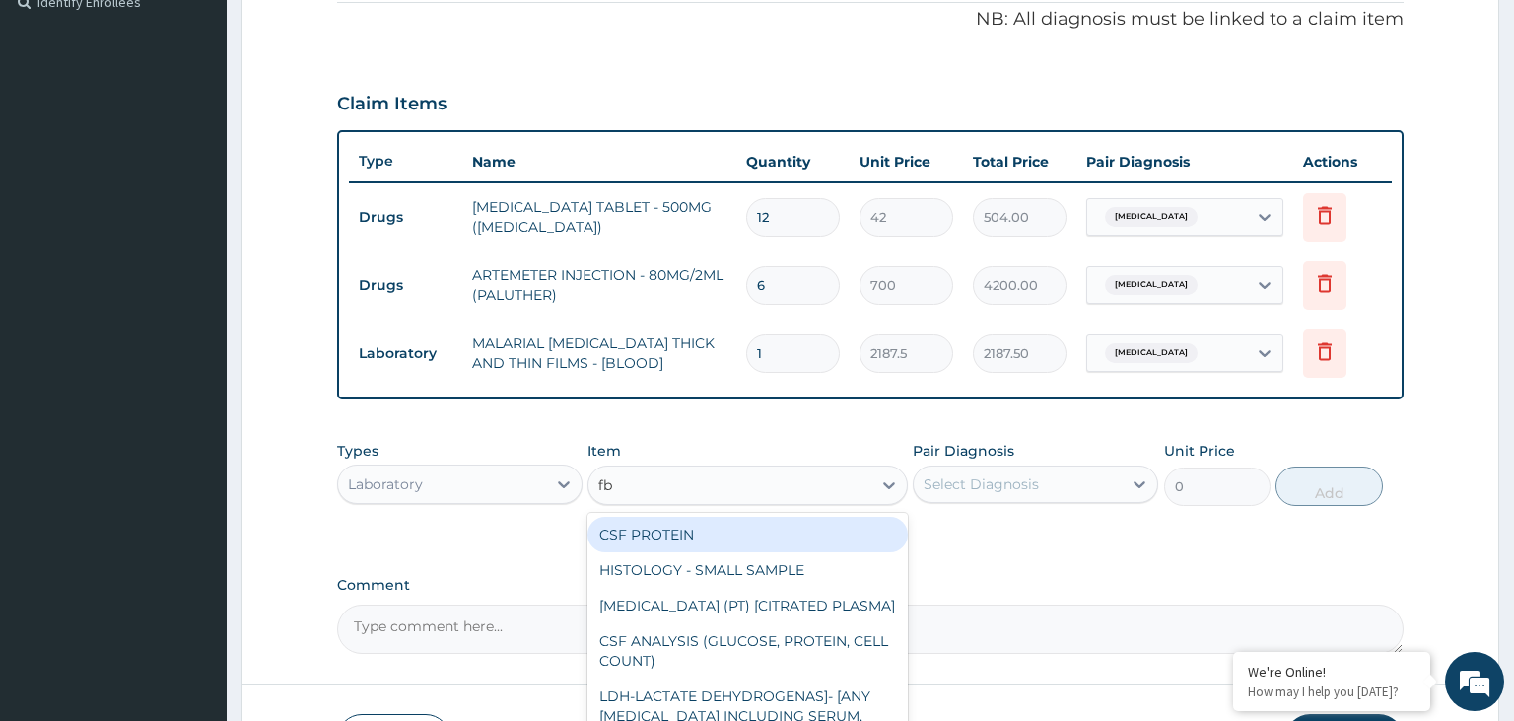
type input "fbc"
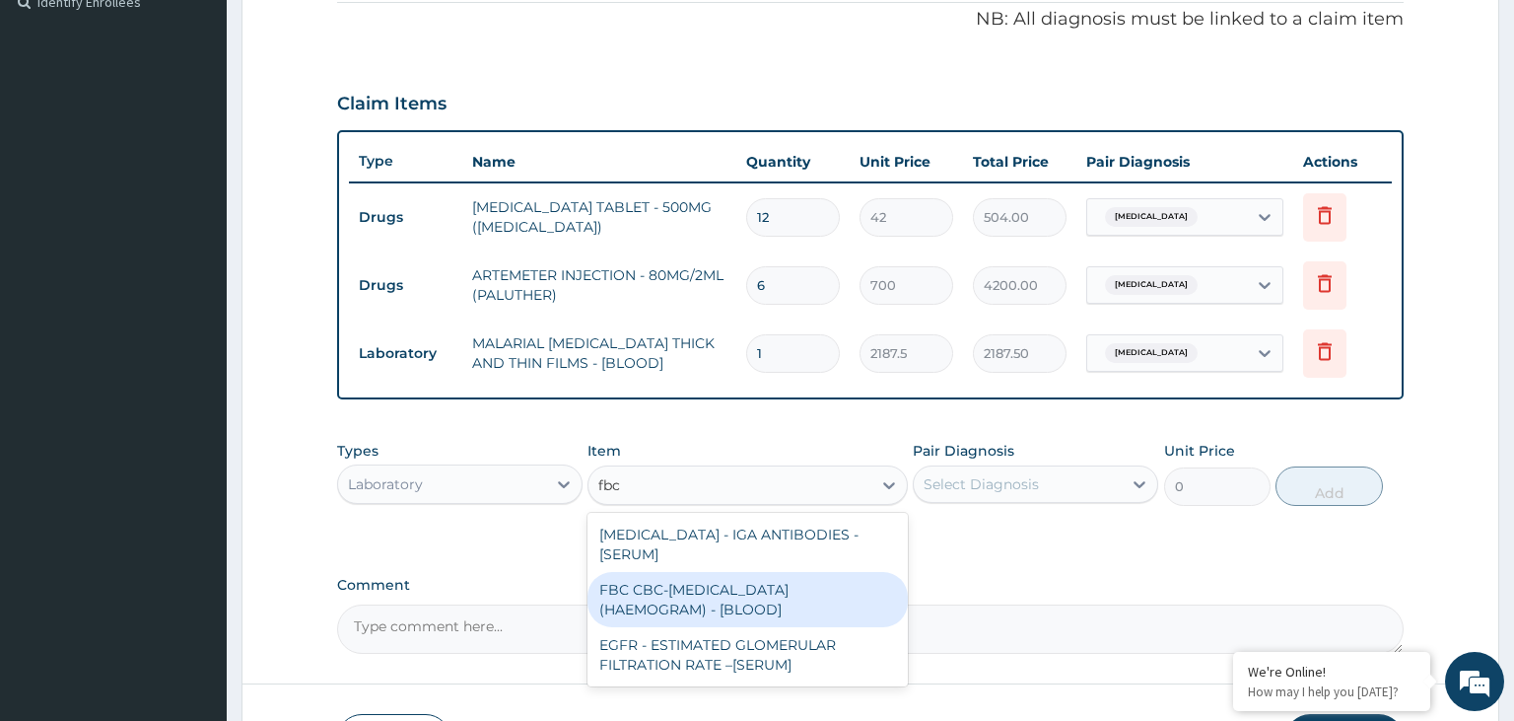
click at [753, 600] on div "FBC CBC-COMPLETE BLOOD COUNT (HAEMOGRAM) - [BLOOD]" at bounding box center [748, 599] width 320 height 55
type input "5000"
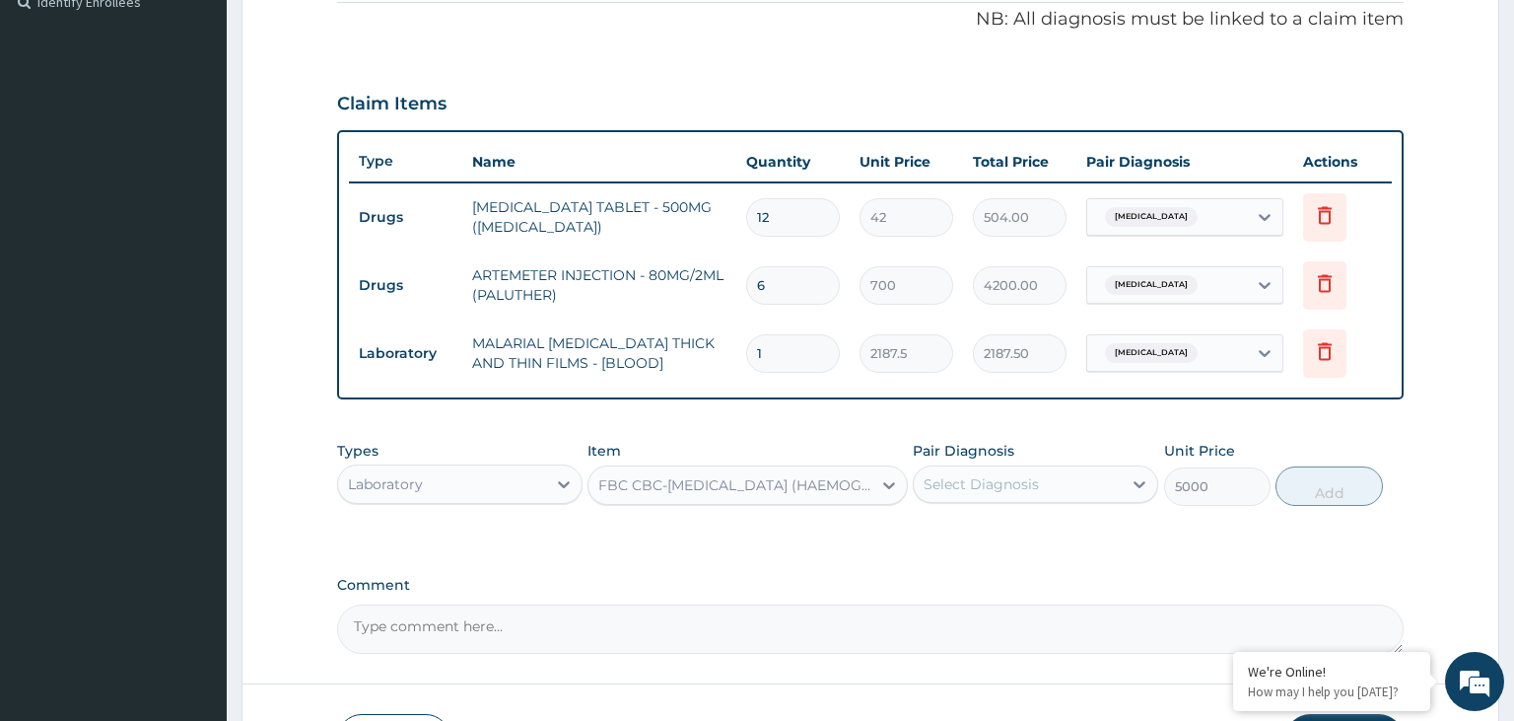
click at [1063, 474] on div "Select Diagnosis" at bounding box center [1018, 484] width 208 height 32
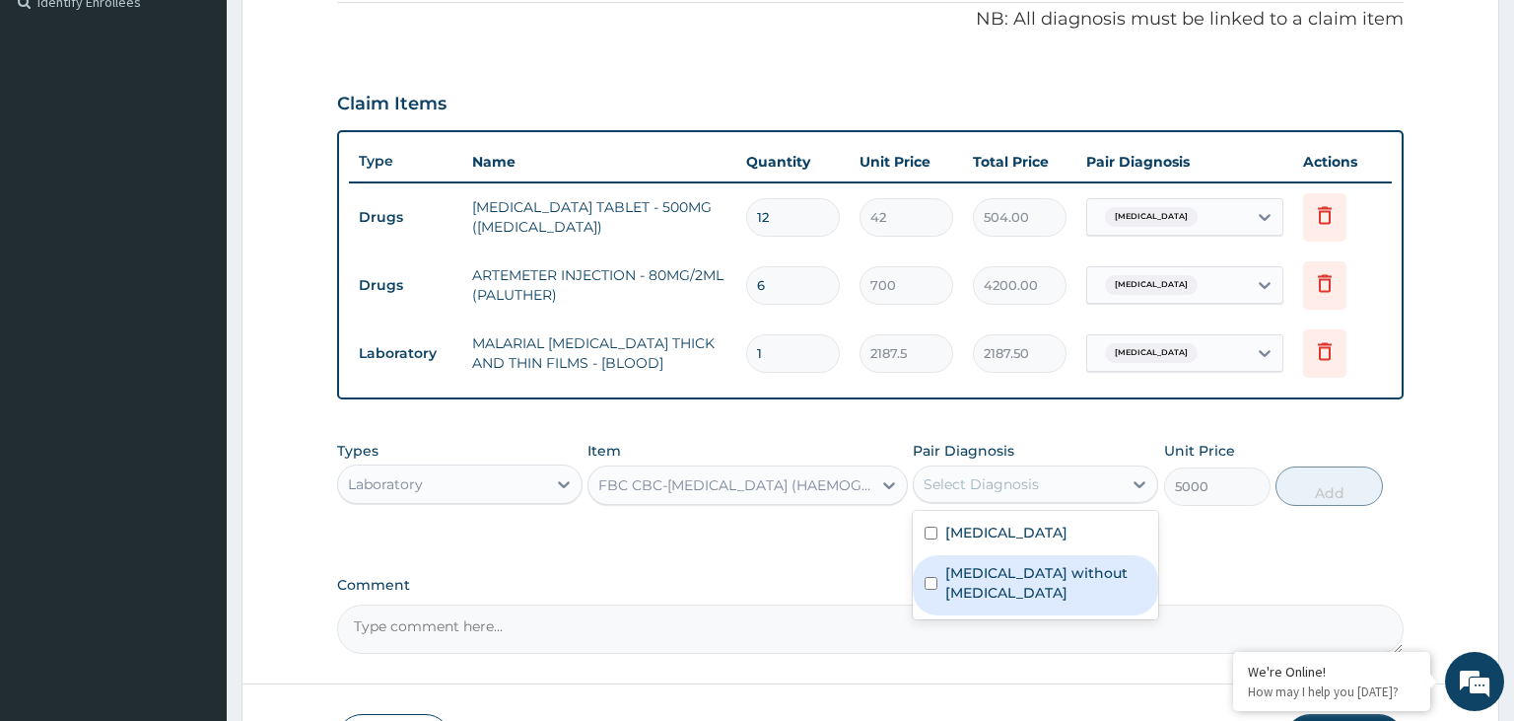
click at [1008, 578] on label "[MEDICAL_DATA] without [MEDICAL_DATA]" at bounding box center [1045, 582] width 201 height 39
checkbox input "true"
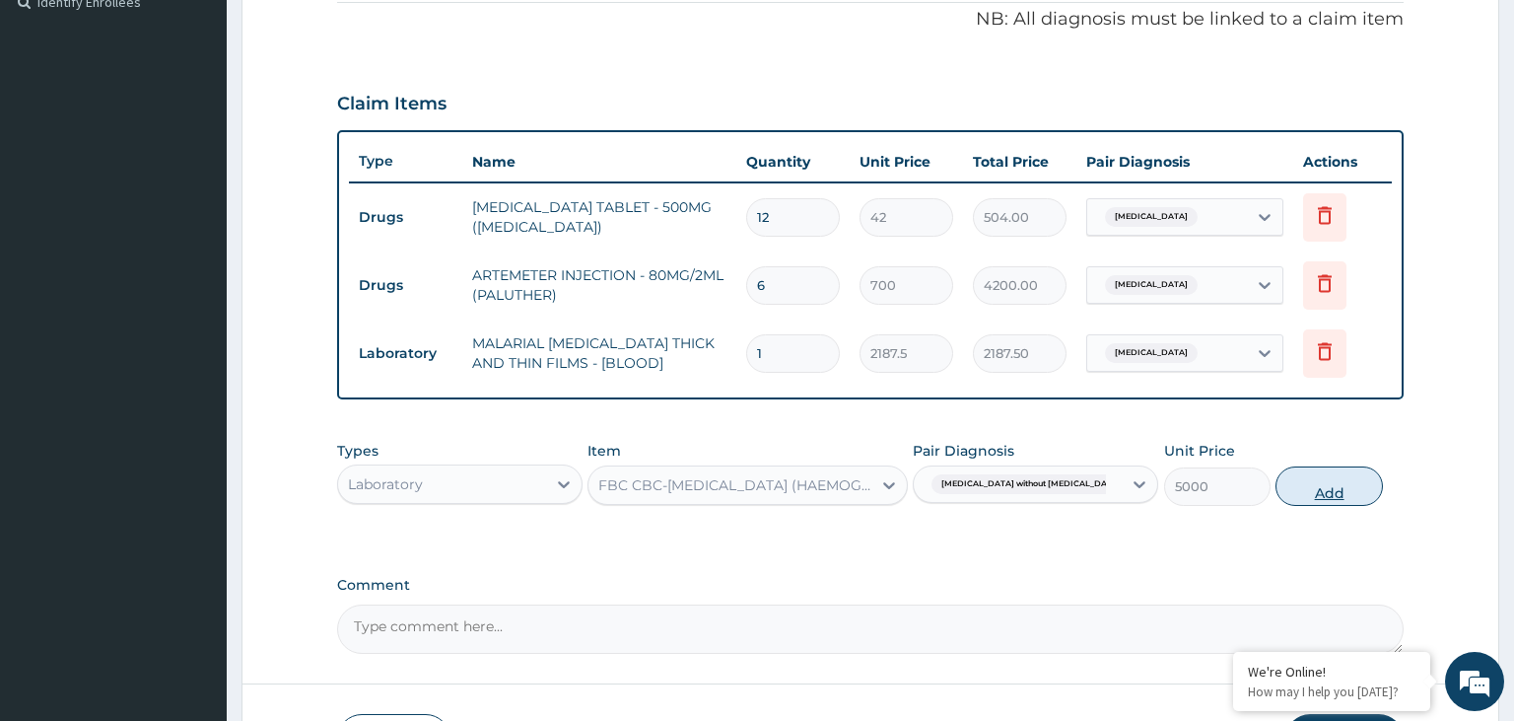
click at [1339, 486] on button "Add" at bounding box center [1329, 485] width 106 height 39
type input "0"
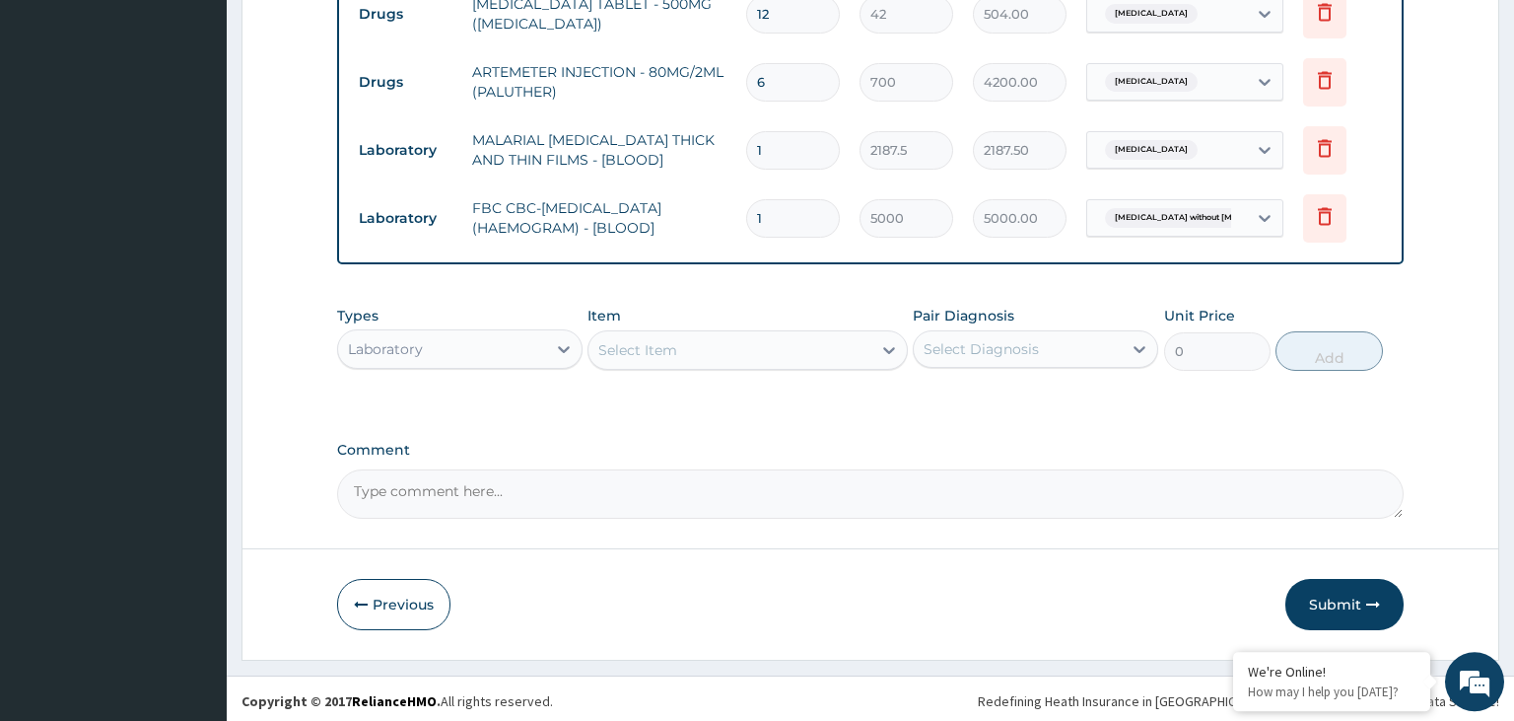
scroll to position [807, 0]
click at [492, 339] on div "Laboratory" at bounding box center [442, 348] width 208 height 32
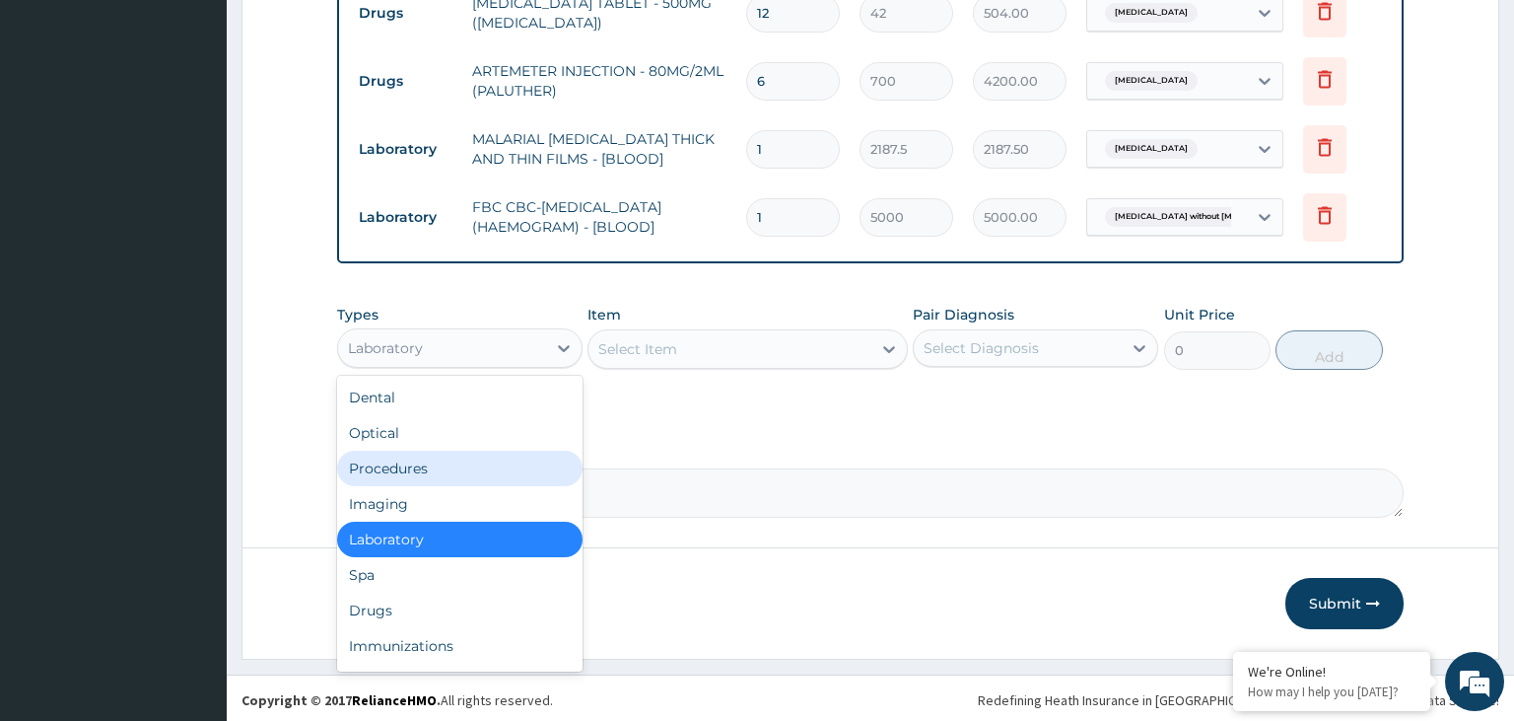
click at [401, 467] on div "Procedures" at bounding box center [459, 468] width 245 height 35
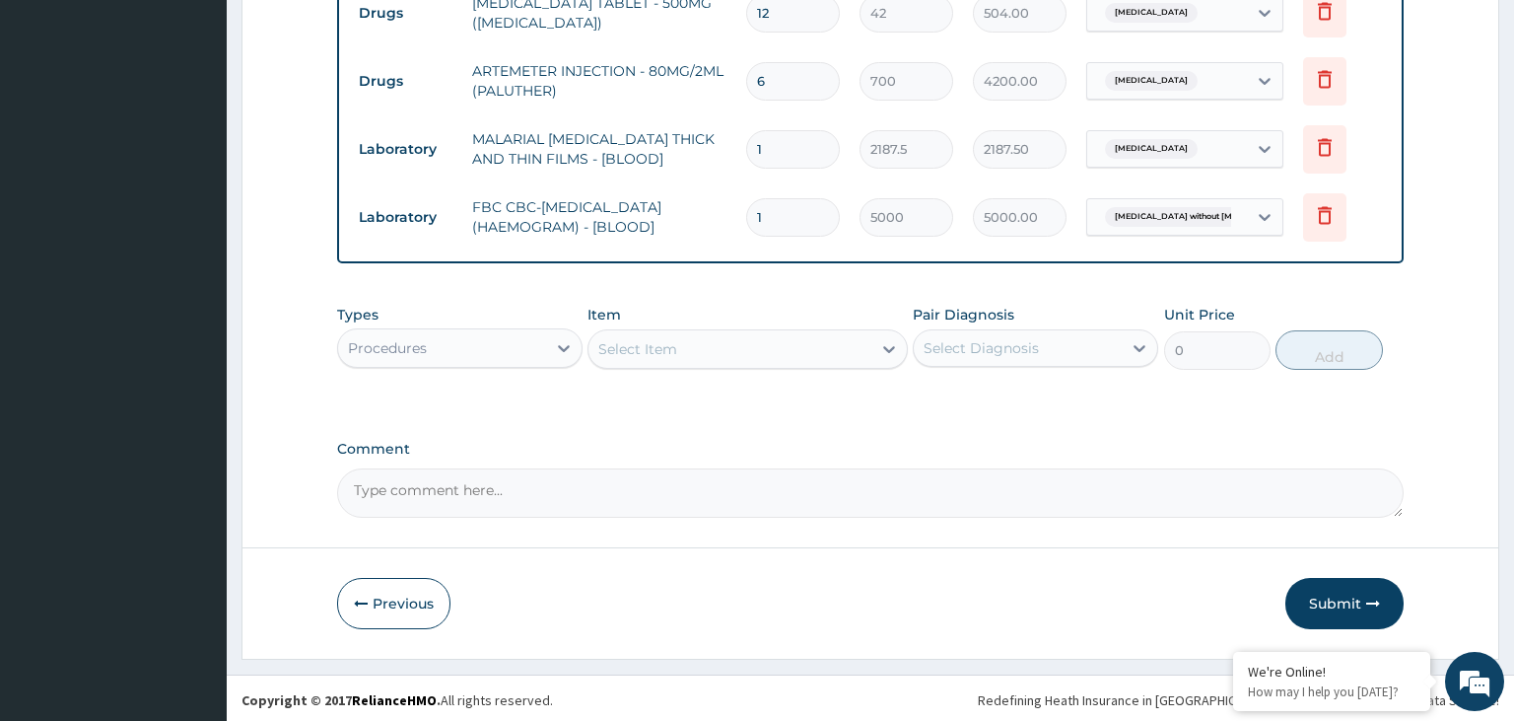
click at [789, 345] on div "Select Item" at bounding box center [730, 349] width 283 height 32
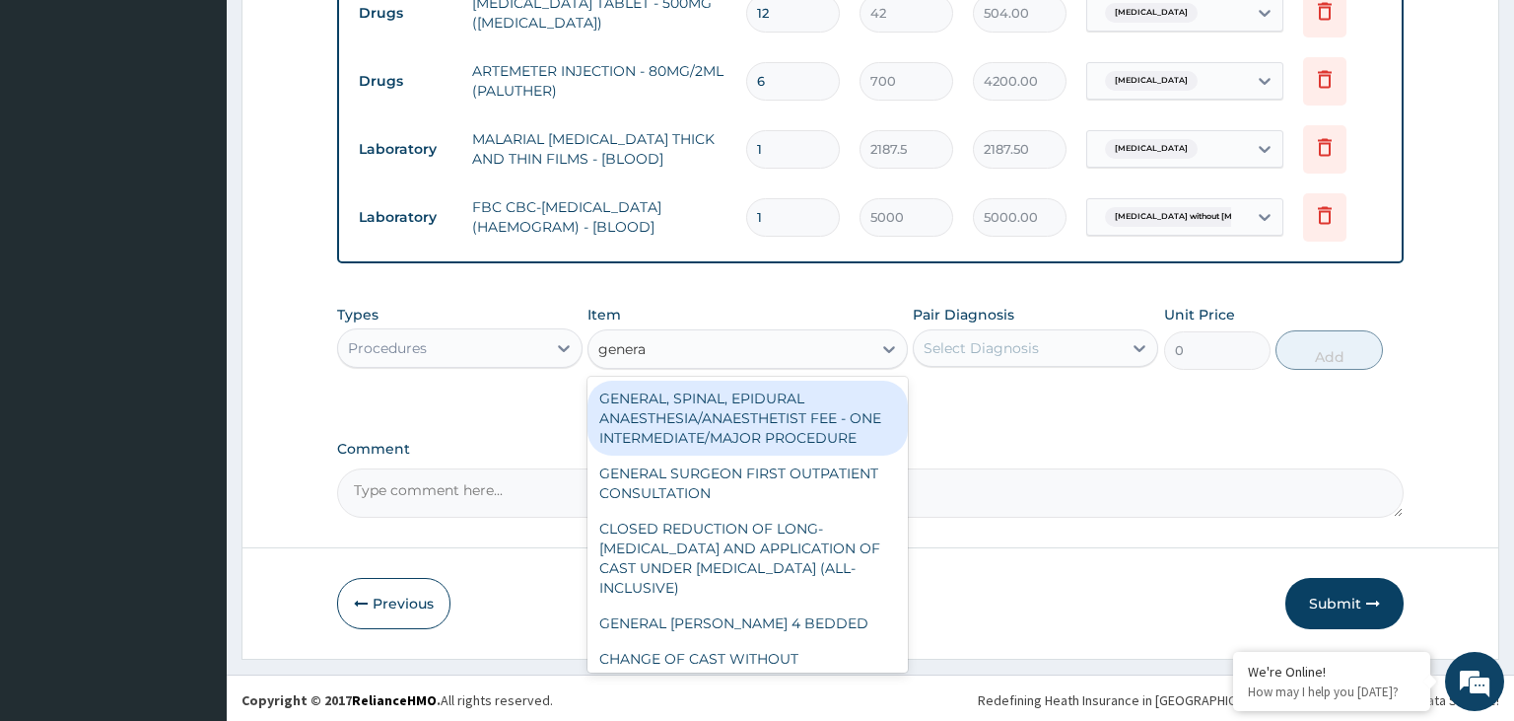
type input "general"
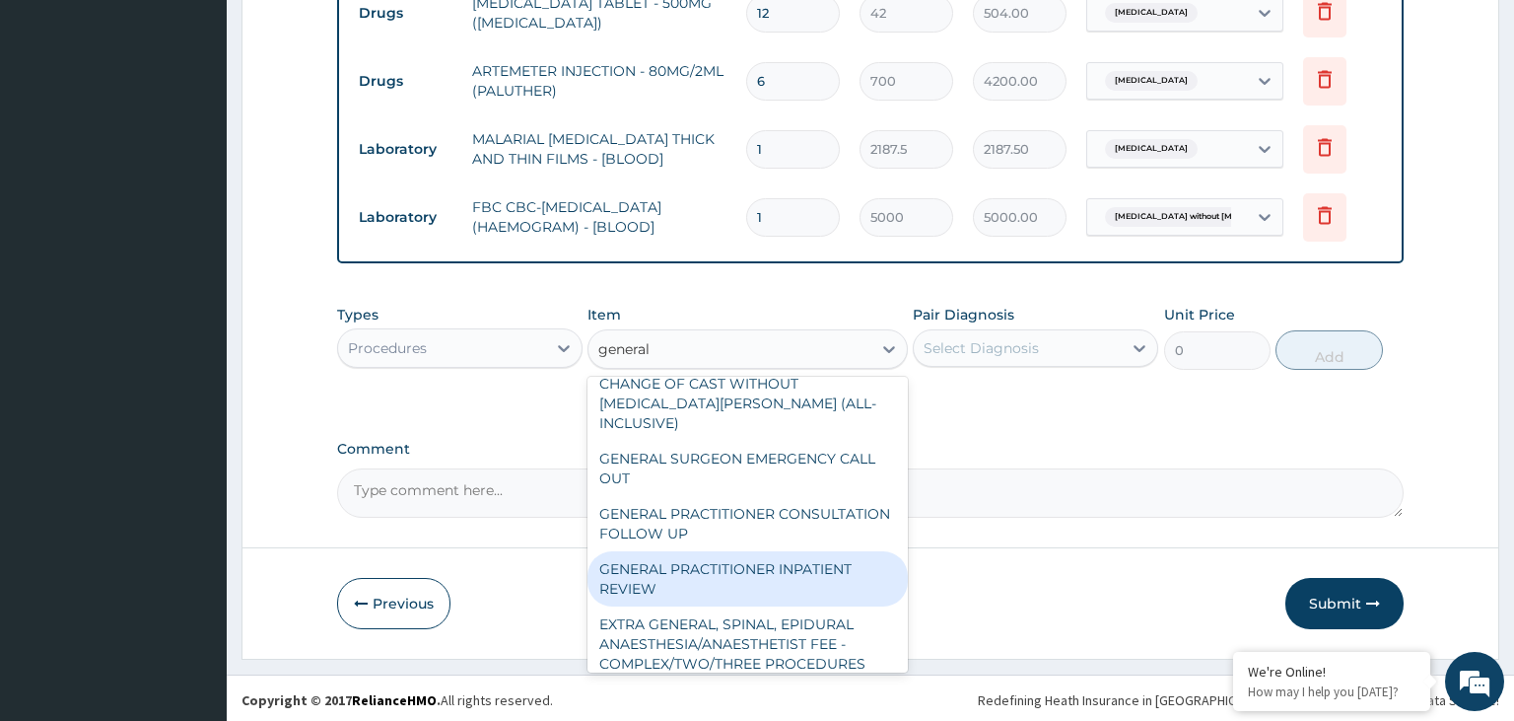
scroll to position [414, 0]
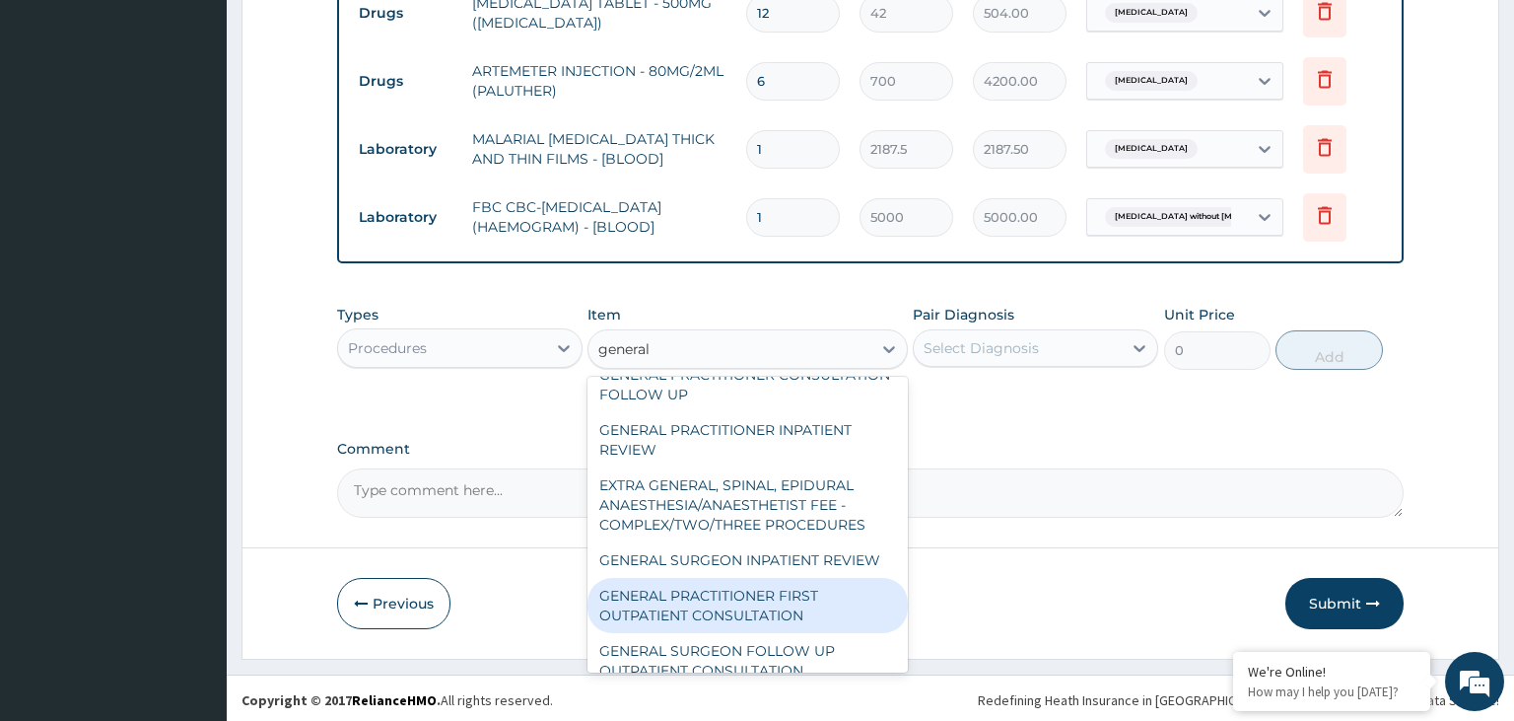
click at [775, 578] on div "GENERAL PRACTITIONER FIRST OUTPATIENT CONSULTATION" at bounding box center [748, 605] width 320 height 55
type input "3750"
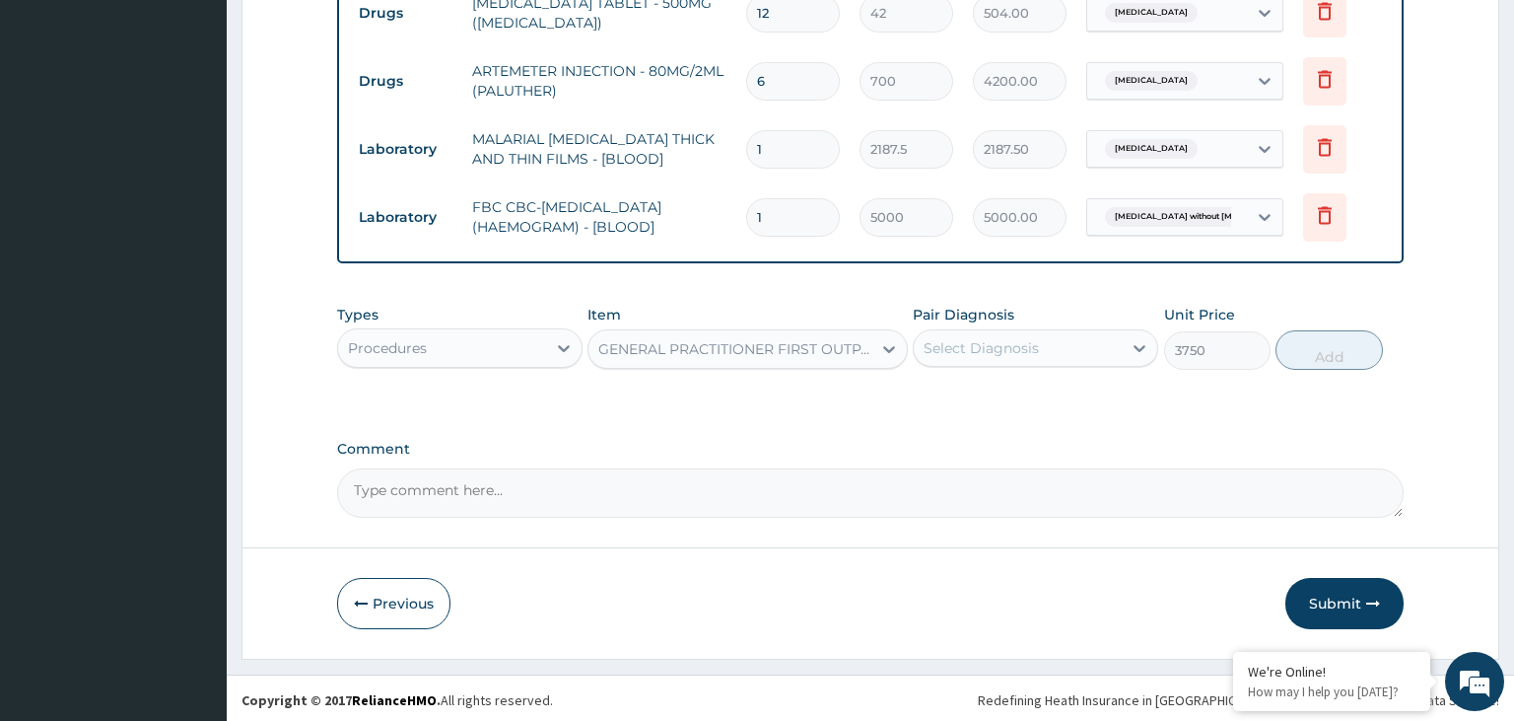
click at [1078, 338] on div "Select Diagnosis" at bounding box center [1018, 348] width 208 height 32
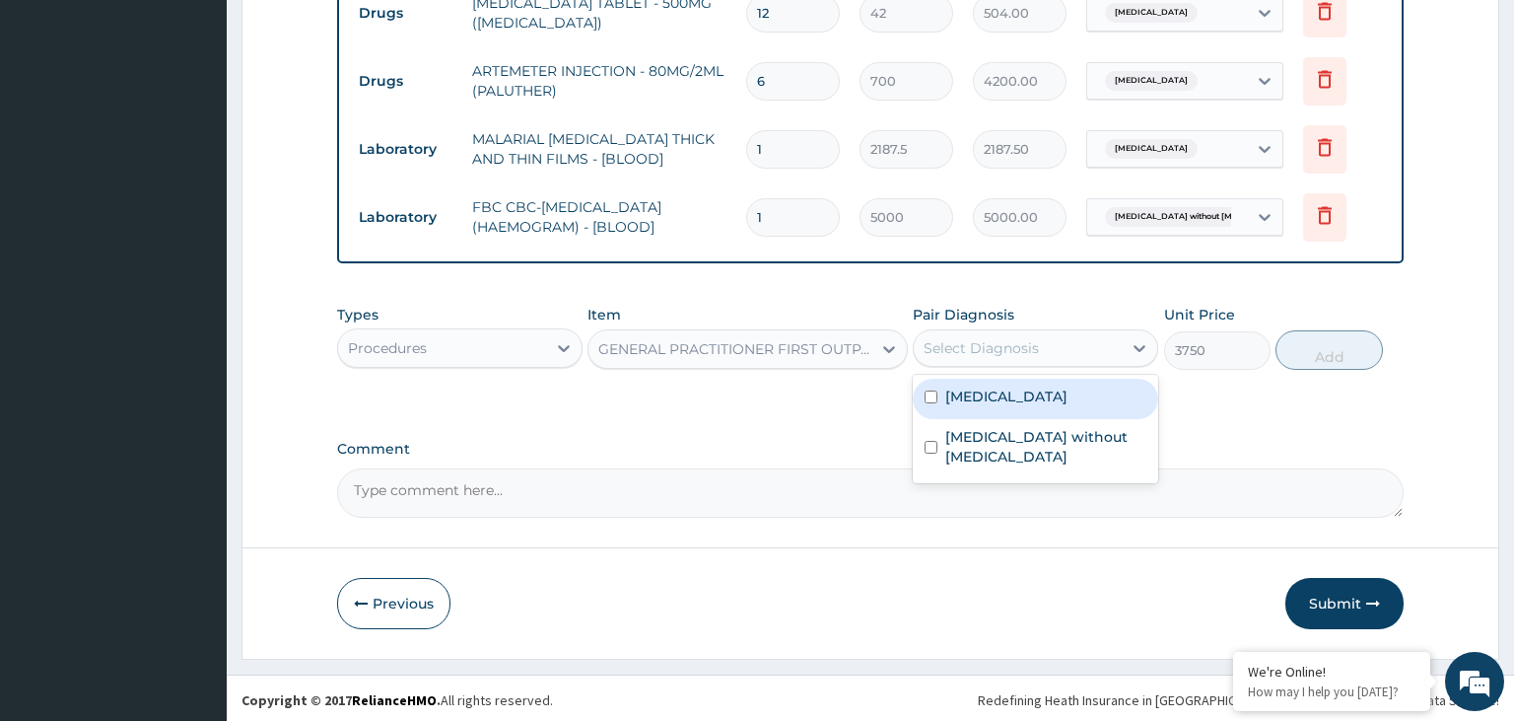
click at [1029, 403] on div "[MEDICAL_DATA]" at bounding box center [1035, 399] width 245 height 40
checkbox input "true"
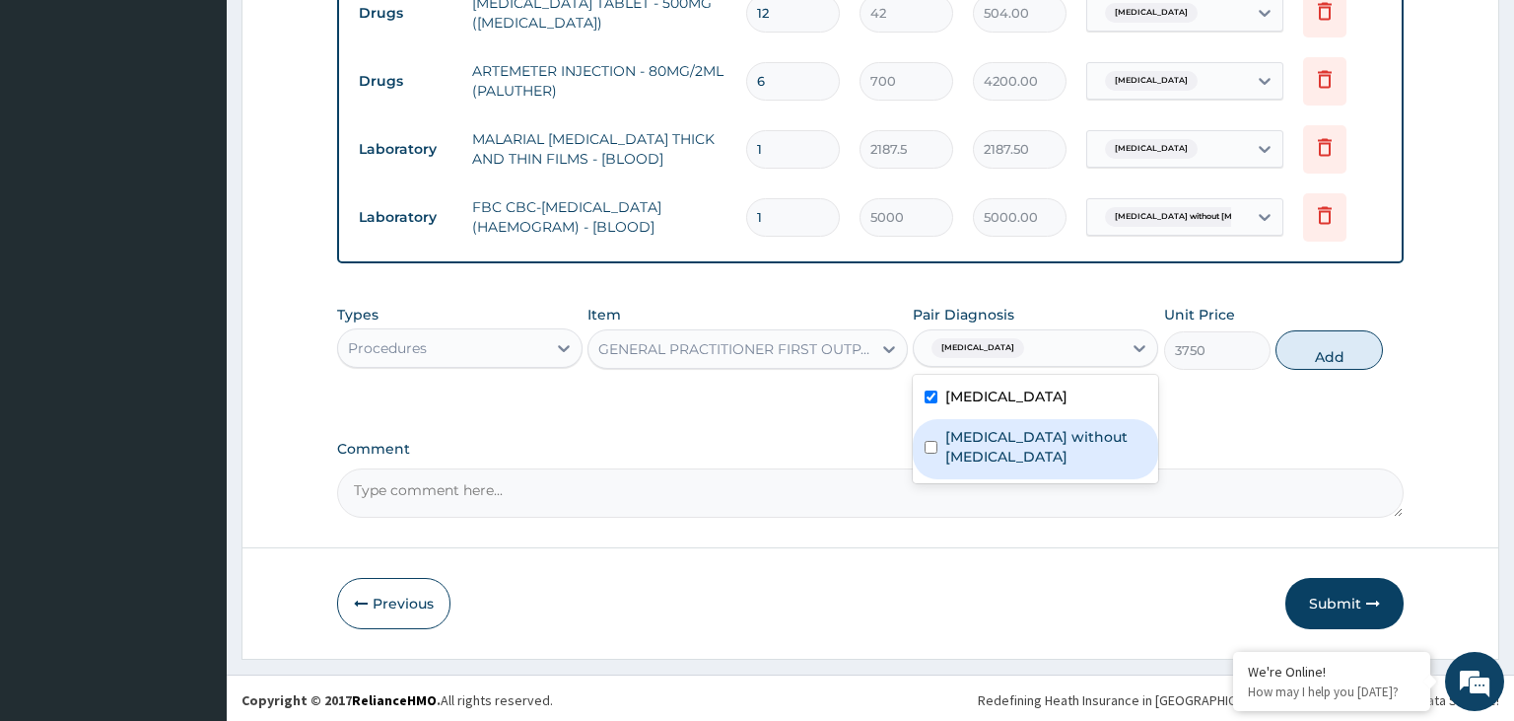
click at [1008, 441] on label "[MEDICAL_DATA] without [MEDICAL_DATA]" at bounding box center [1045, 446] width 201 height 39
checkbox input "true"
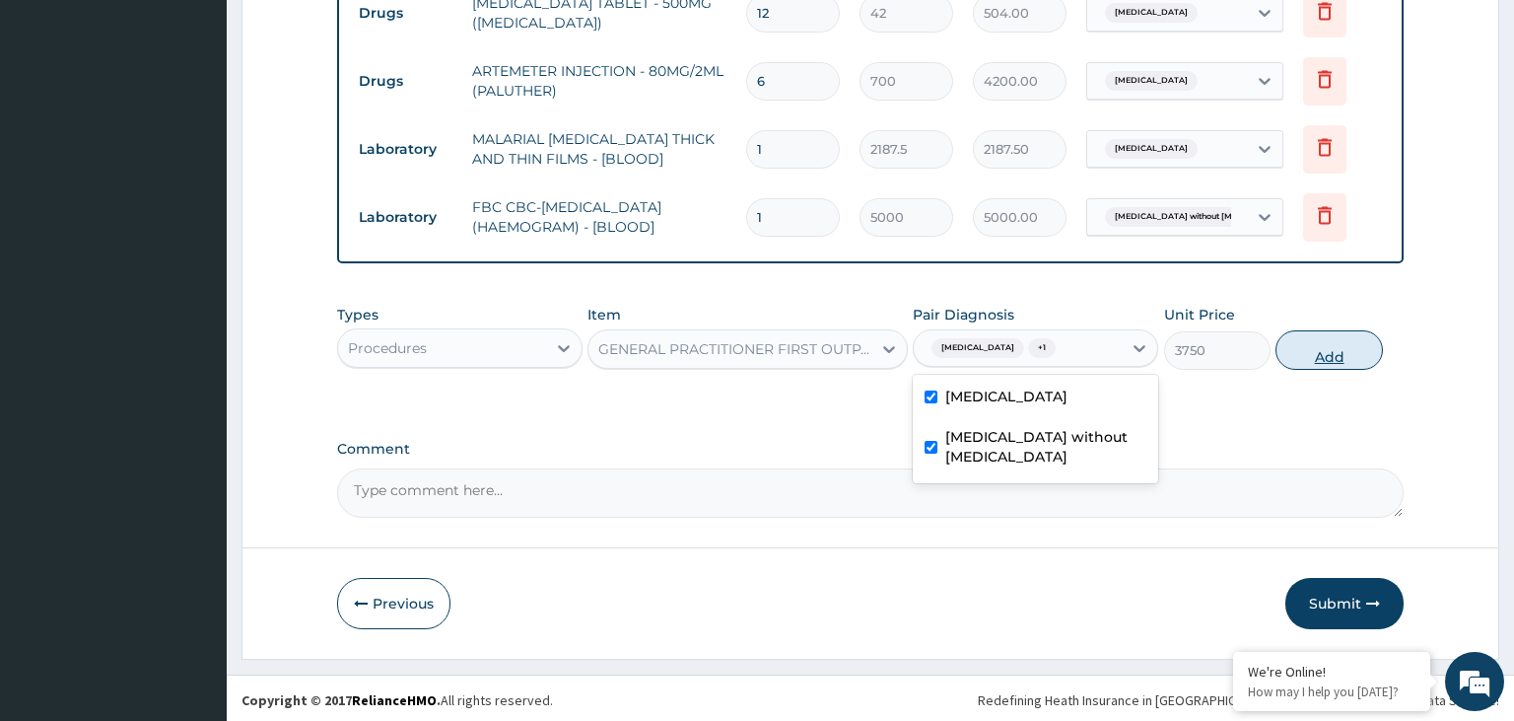
click at [1348, 356] on button "Add" at bounding box center [1329, 349] width 106 height 39
type input "0"
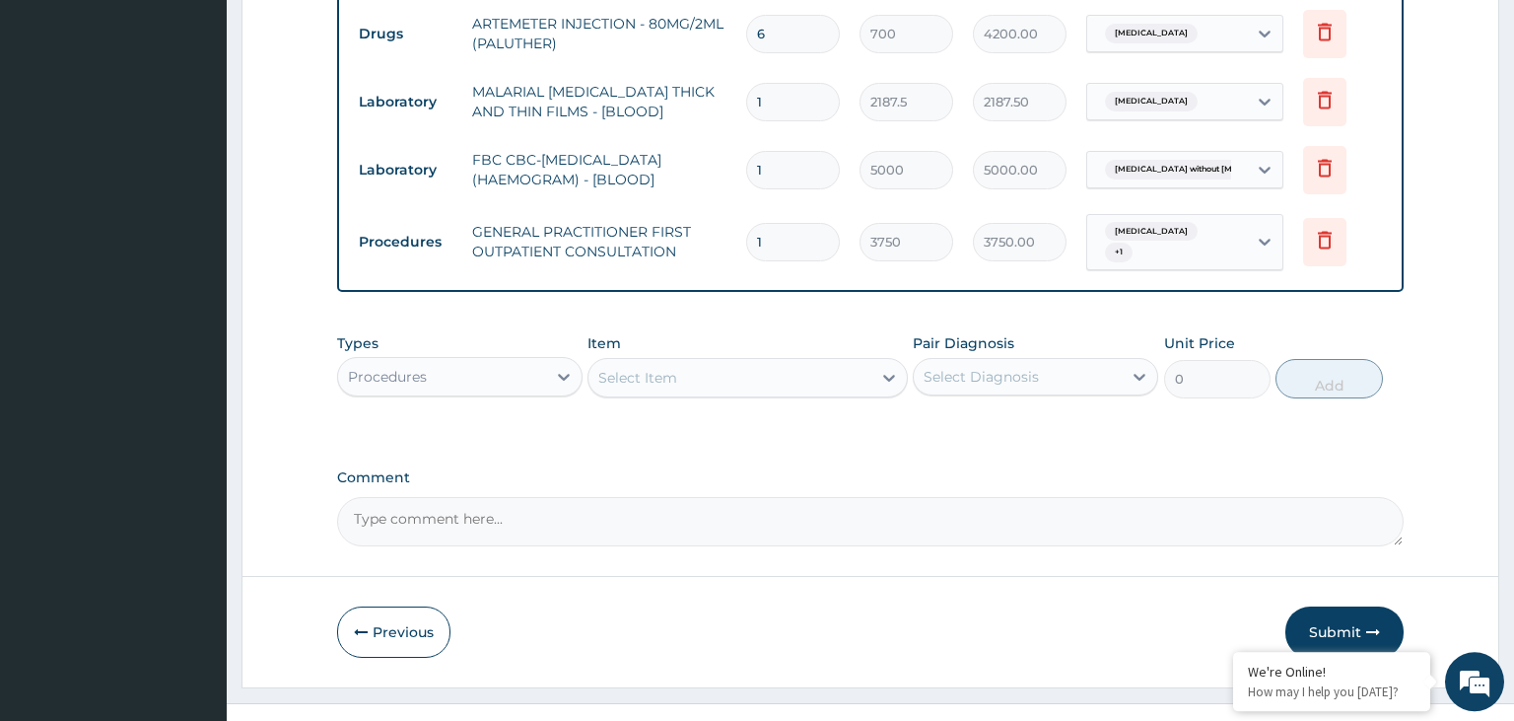
scroll to position [883, 0]
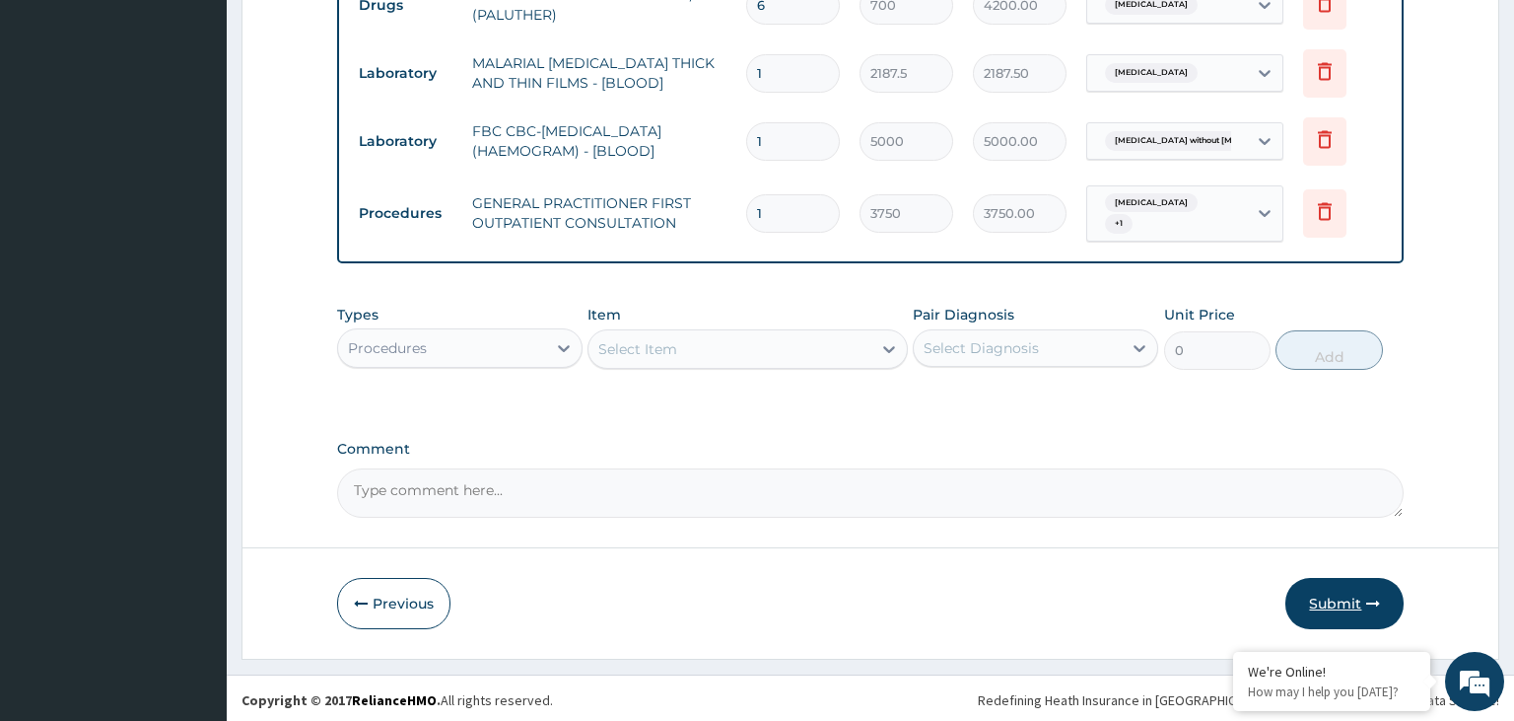
click at [1337, 593] on button "Submit" at bounding box center [1345, 603] width 118 height 51
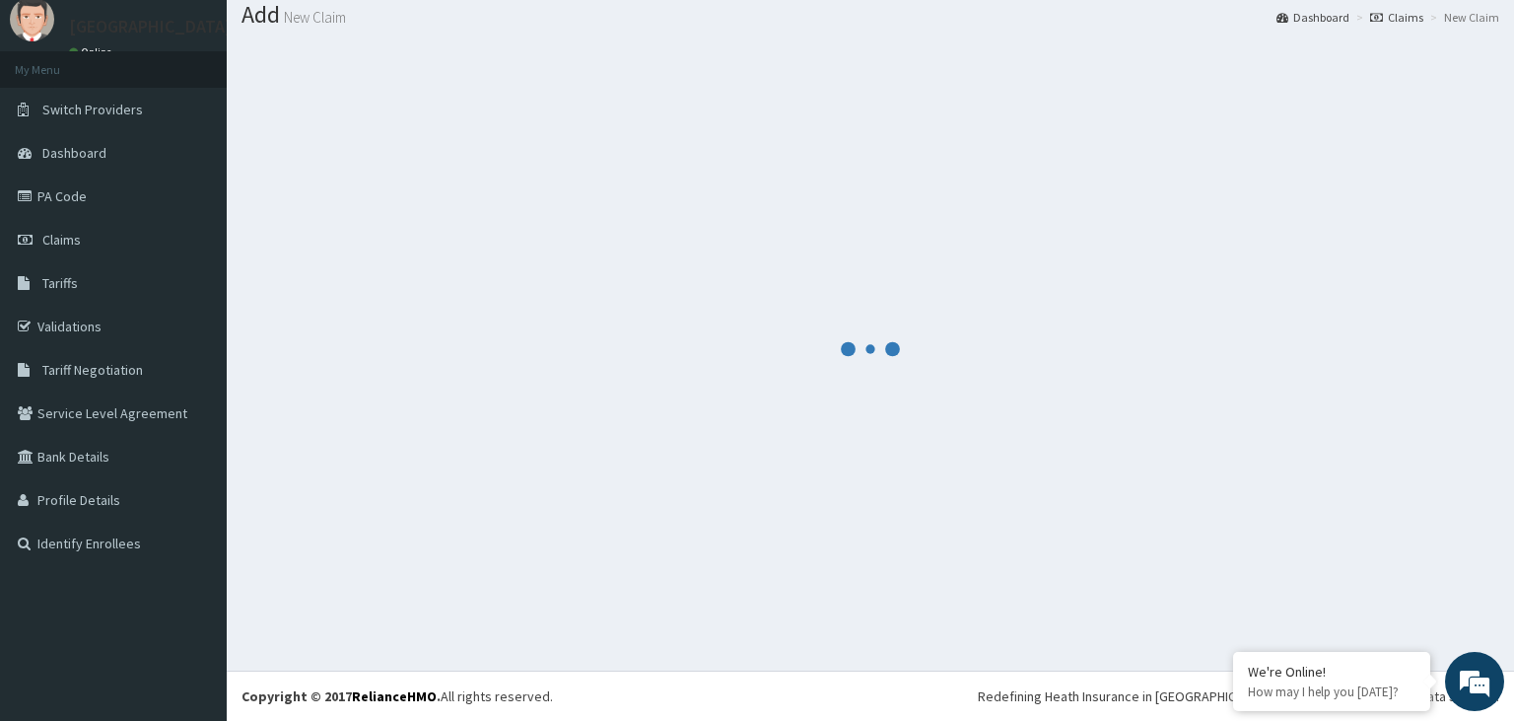
scroll to position [61, 0]
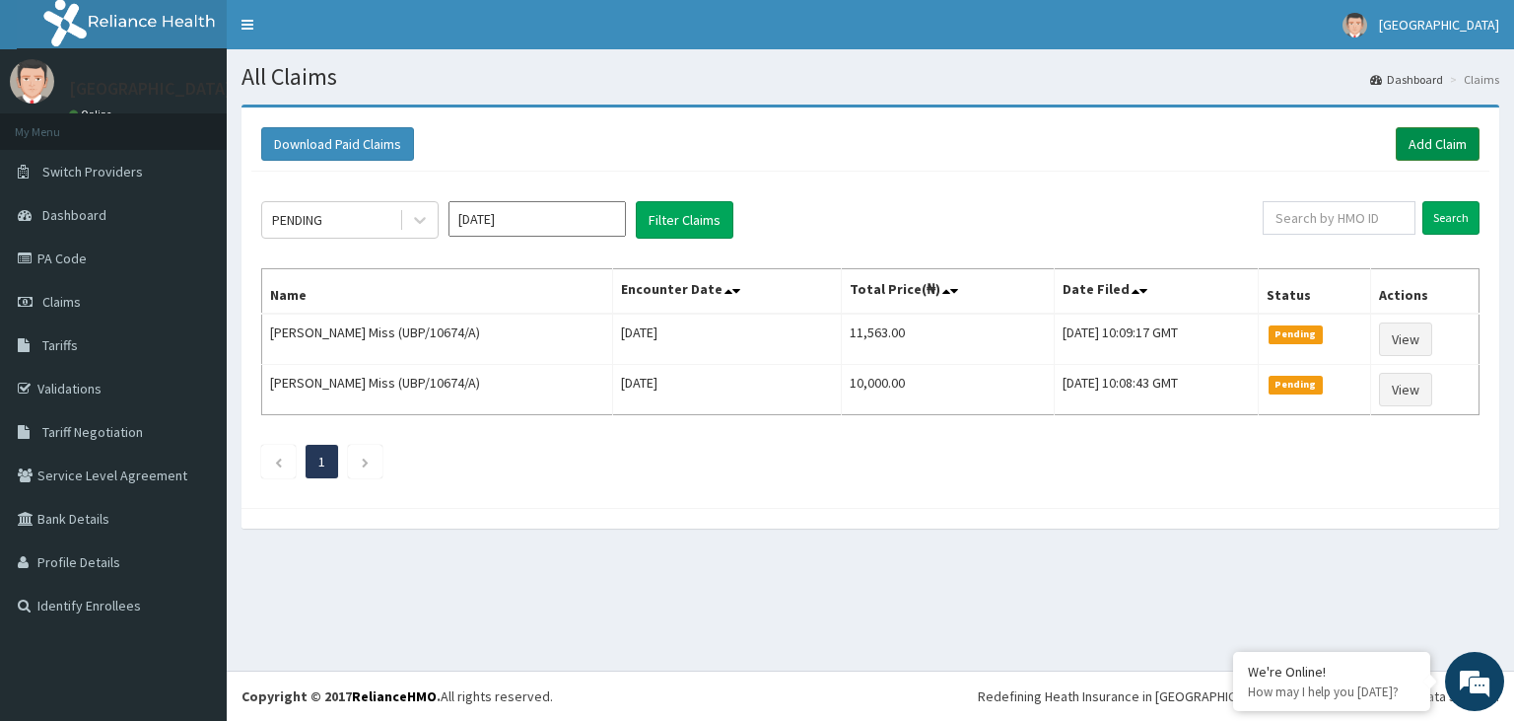
click at [1437, 138] on link "Add Claim" at bounding box center [1438, 144] width 84 height 34
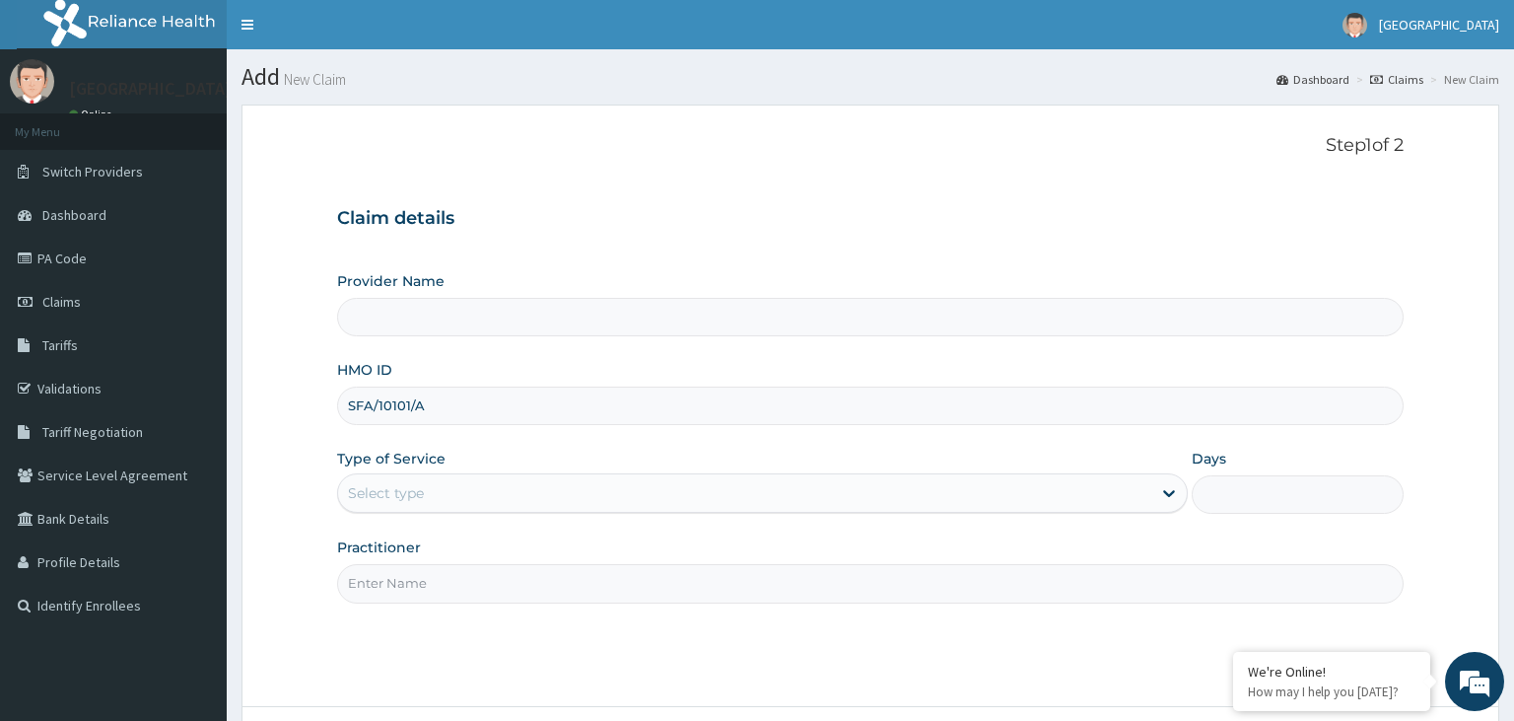
click at [373, 403] on input "SFA/10101/A" at bounding box center [871, 405] width 1068 height 38
click at [380, 404] on input "SFA/10101/A" at bounding box center [871, 405] width 1068 height 38
type input "[GEOGRAPHIC_DATA]-KADUNA"
type input "SFA/10101/A"
click at [612, 491] on div "Select type" at bounding box center [744, 493] width 813 height 32
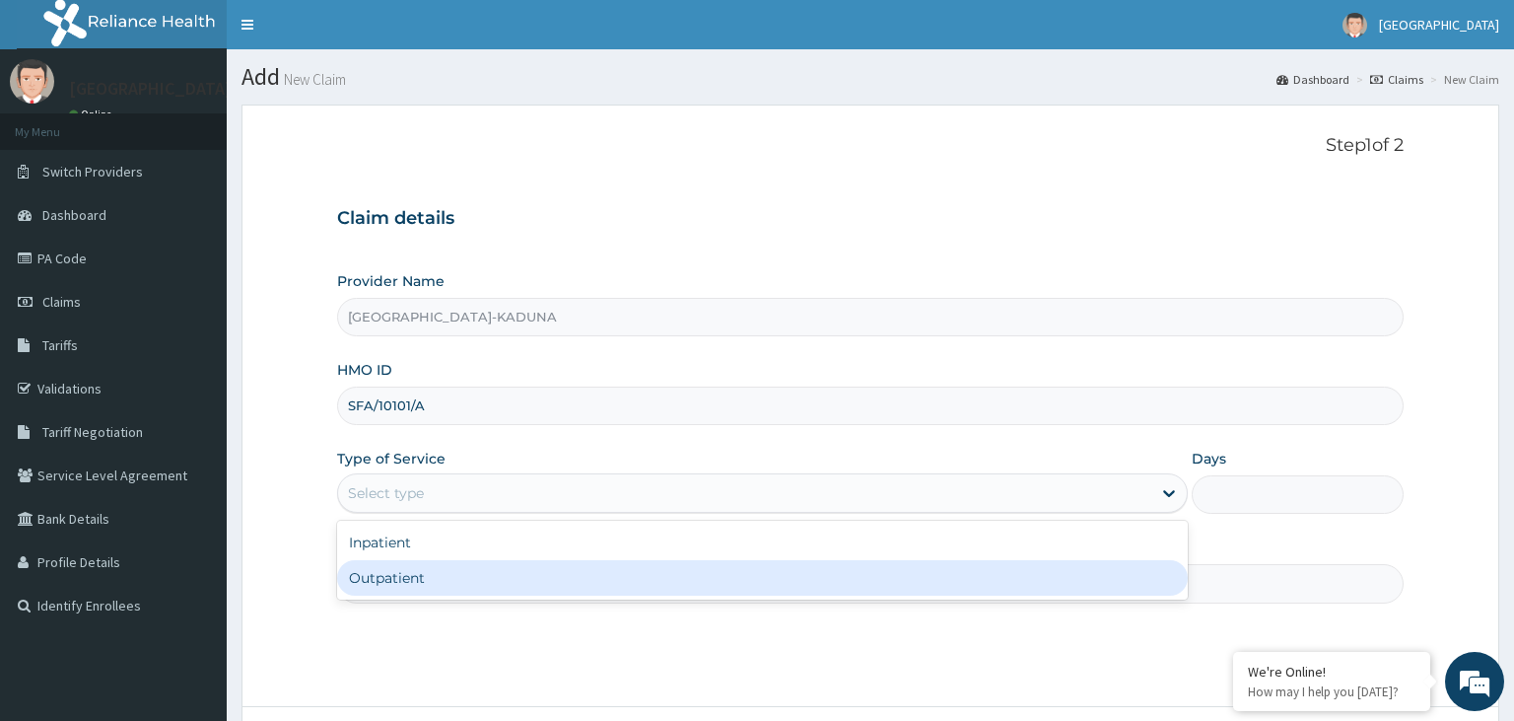
click at [450, 574] on div "Outpatient" at bounding box center [762, 577] width 851 height 35
type input "1"
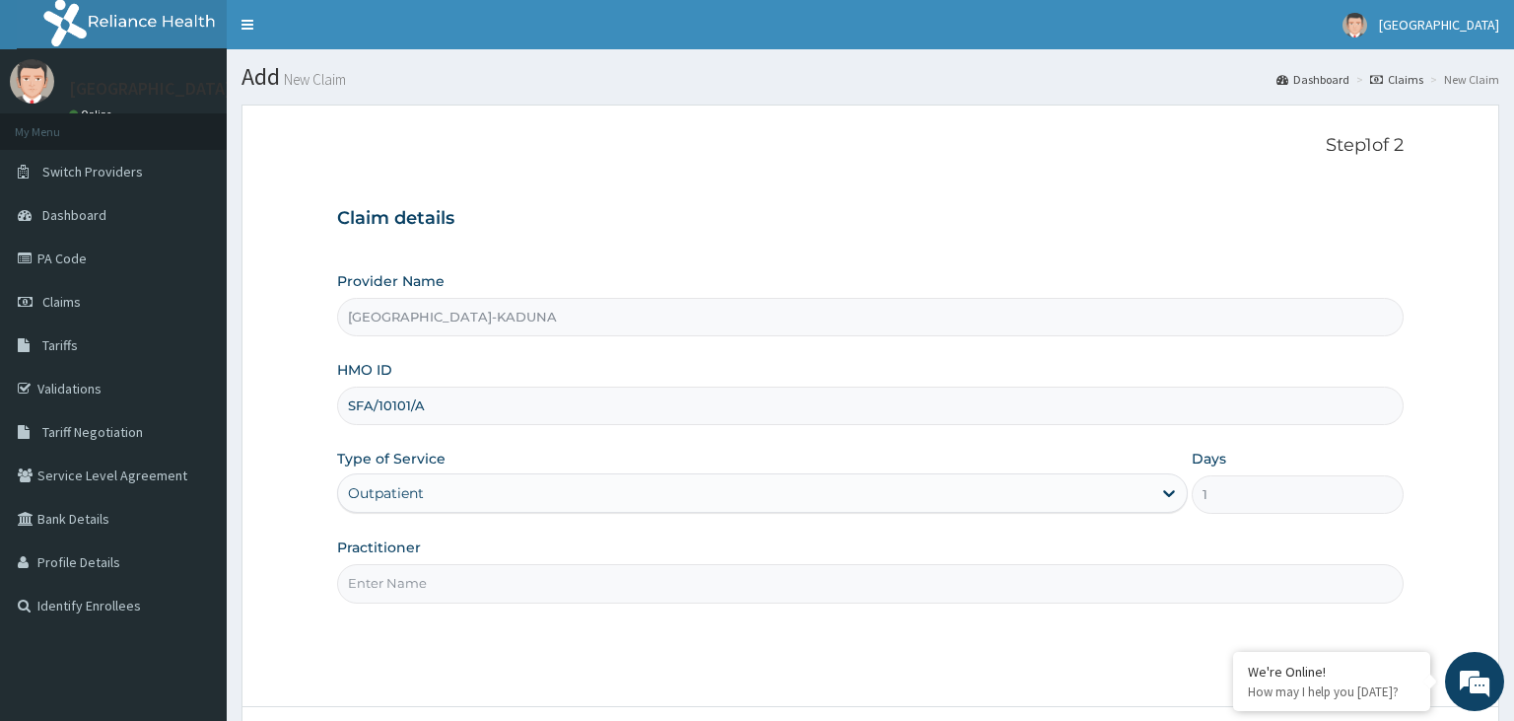
click at [447, 578] on input "Practitioner" at bounding box center [871, 583] width 1068 height 38
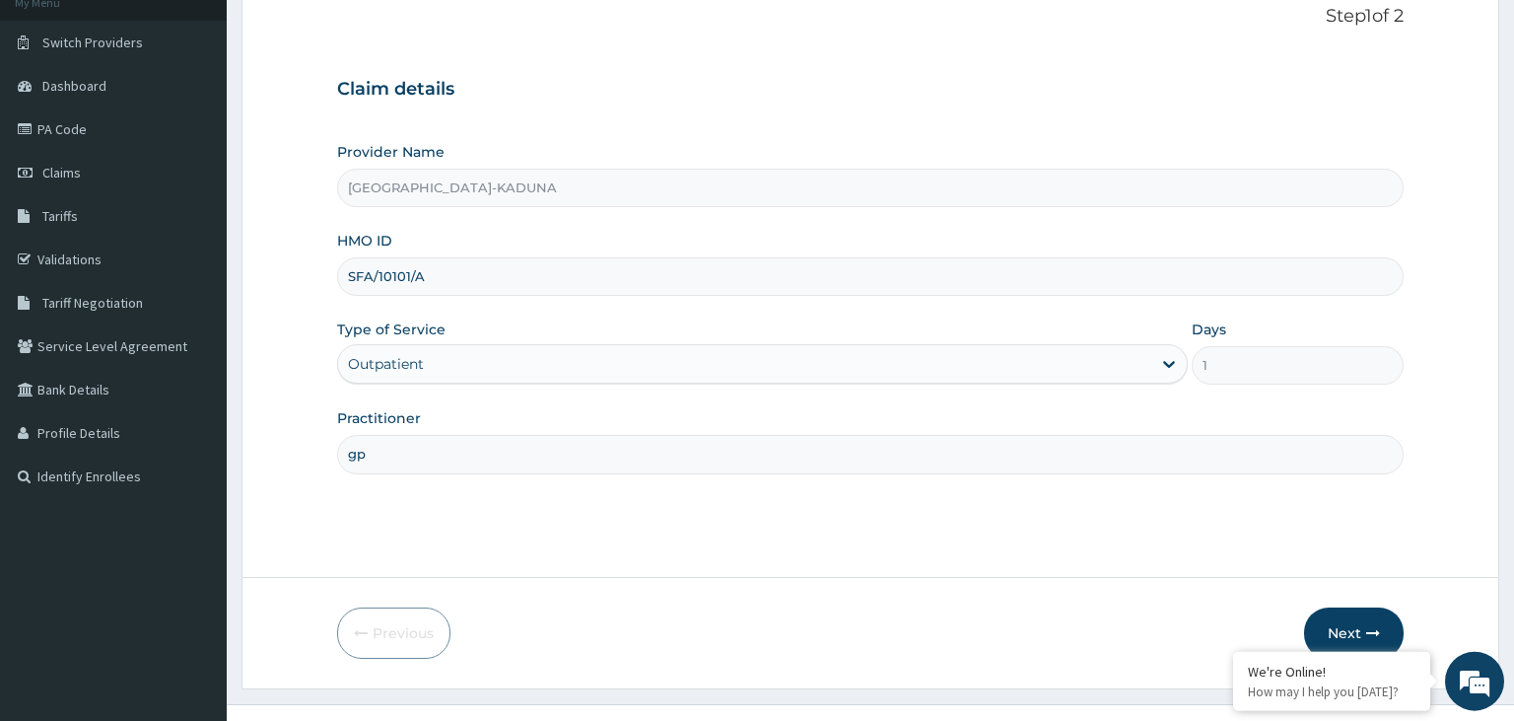
scroll to position [162, 0]
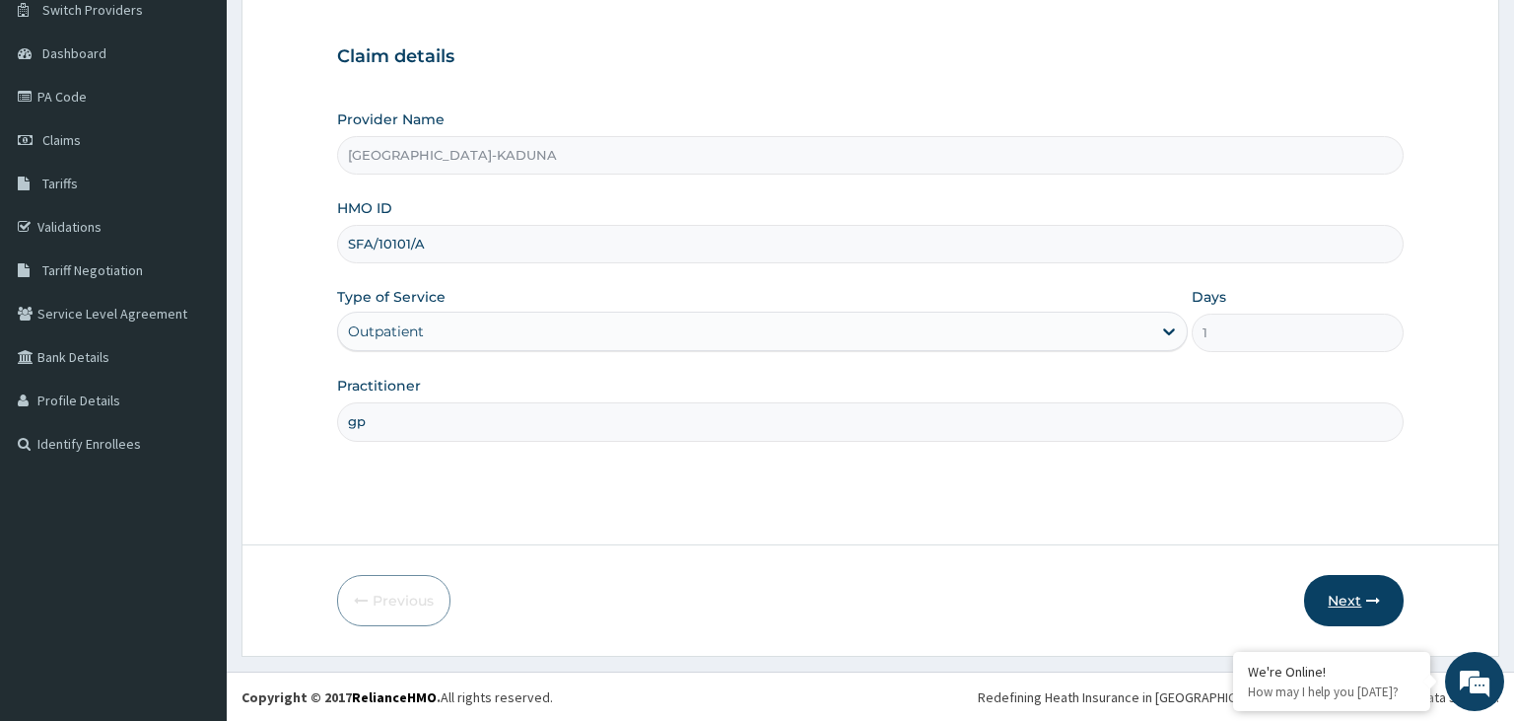
type input "gp"
click at [1332, 585] on button "Next" at bounding box center [1354, 600] width 100 height 51
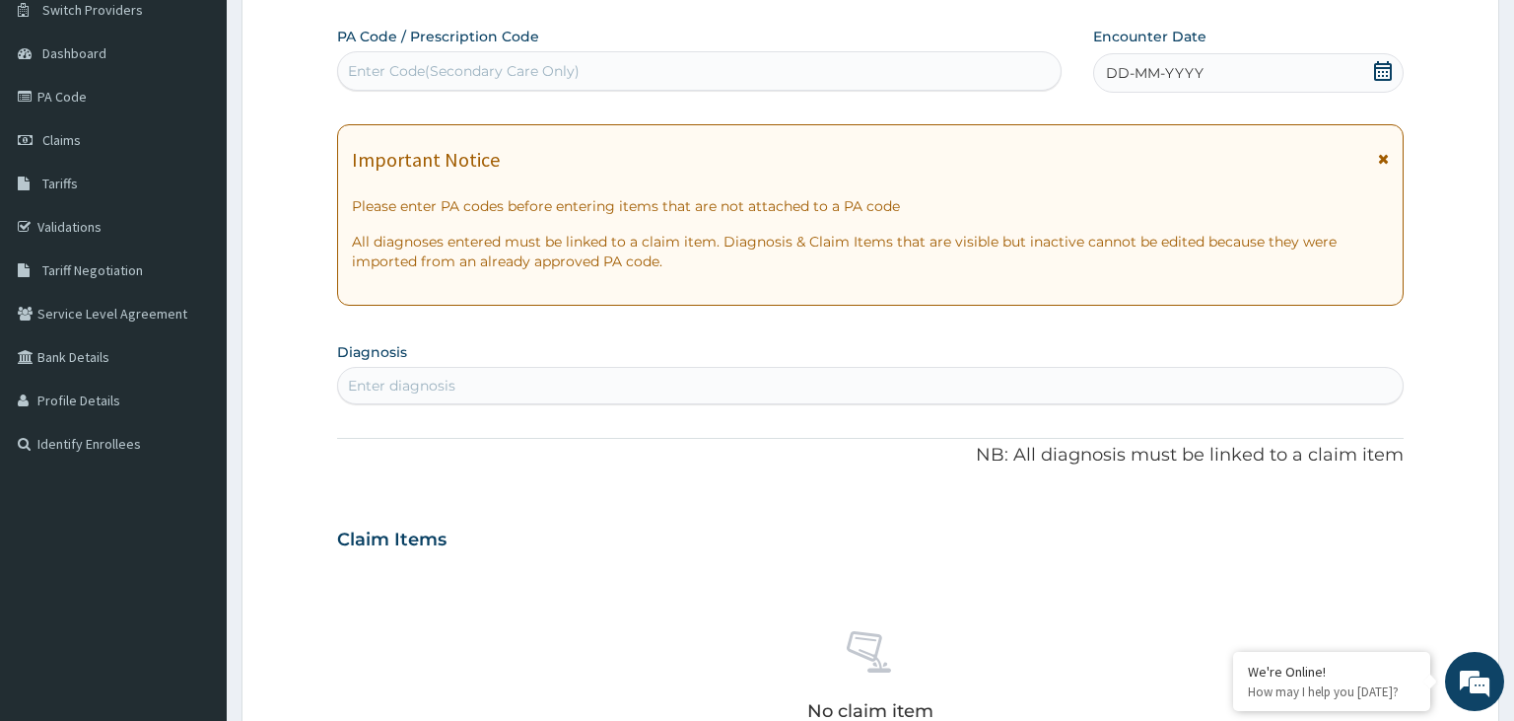
scroll to position [0, 0]
click at [453, 81] on div "Enter Code(Secondary Care Only)" at bounding box center [700, 71] width 724 height 32
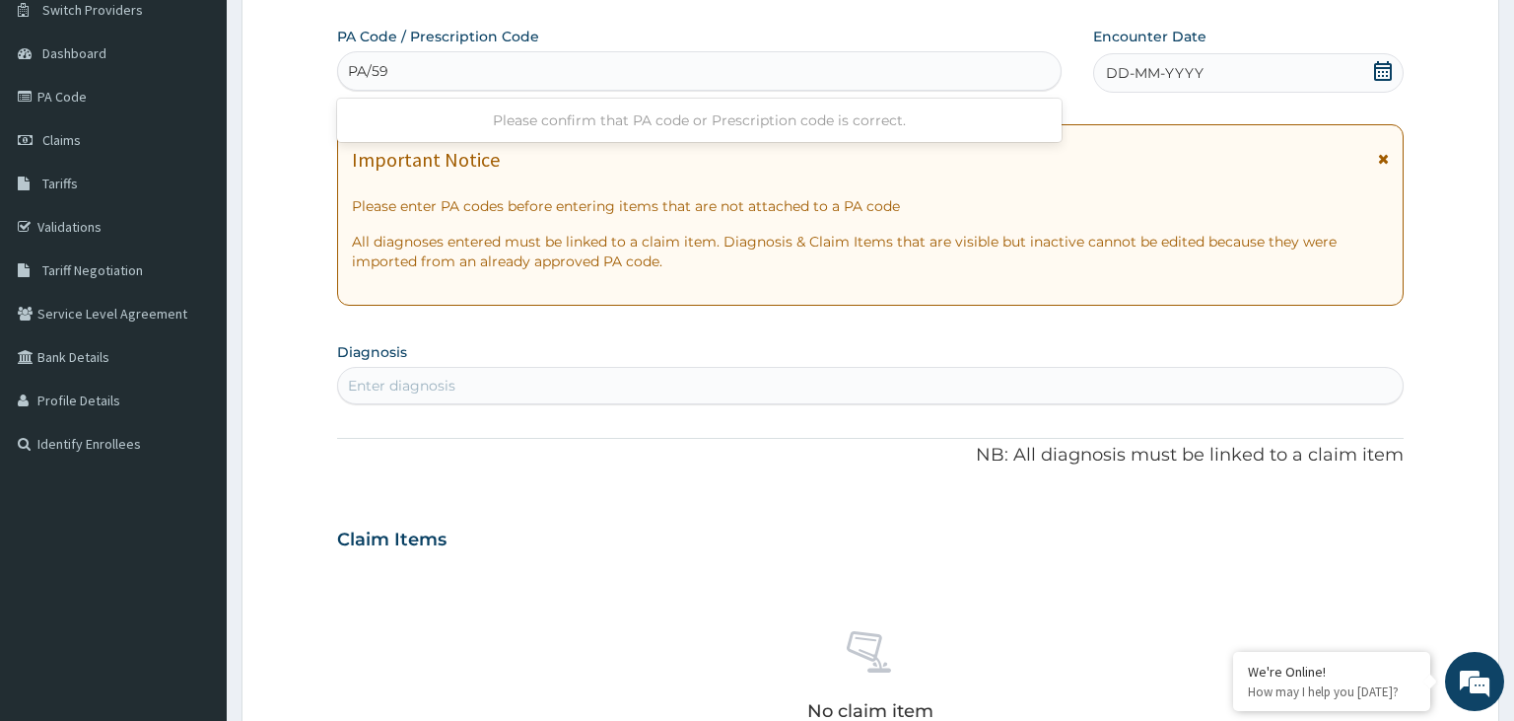
type input "PA/59"
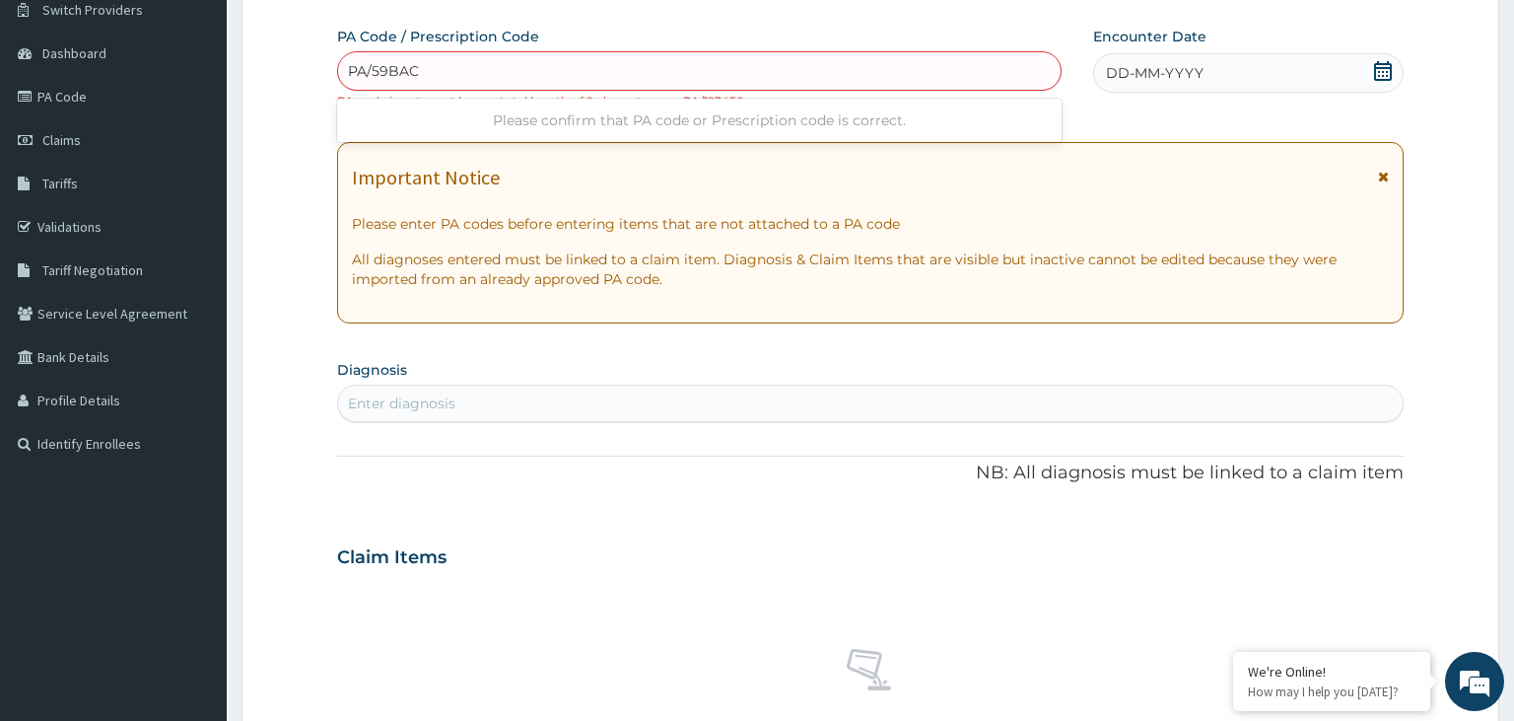
type input "PA/59BAC9"
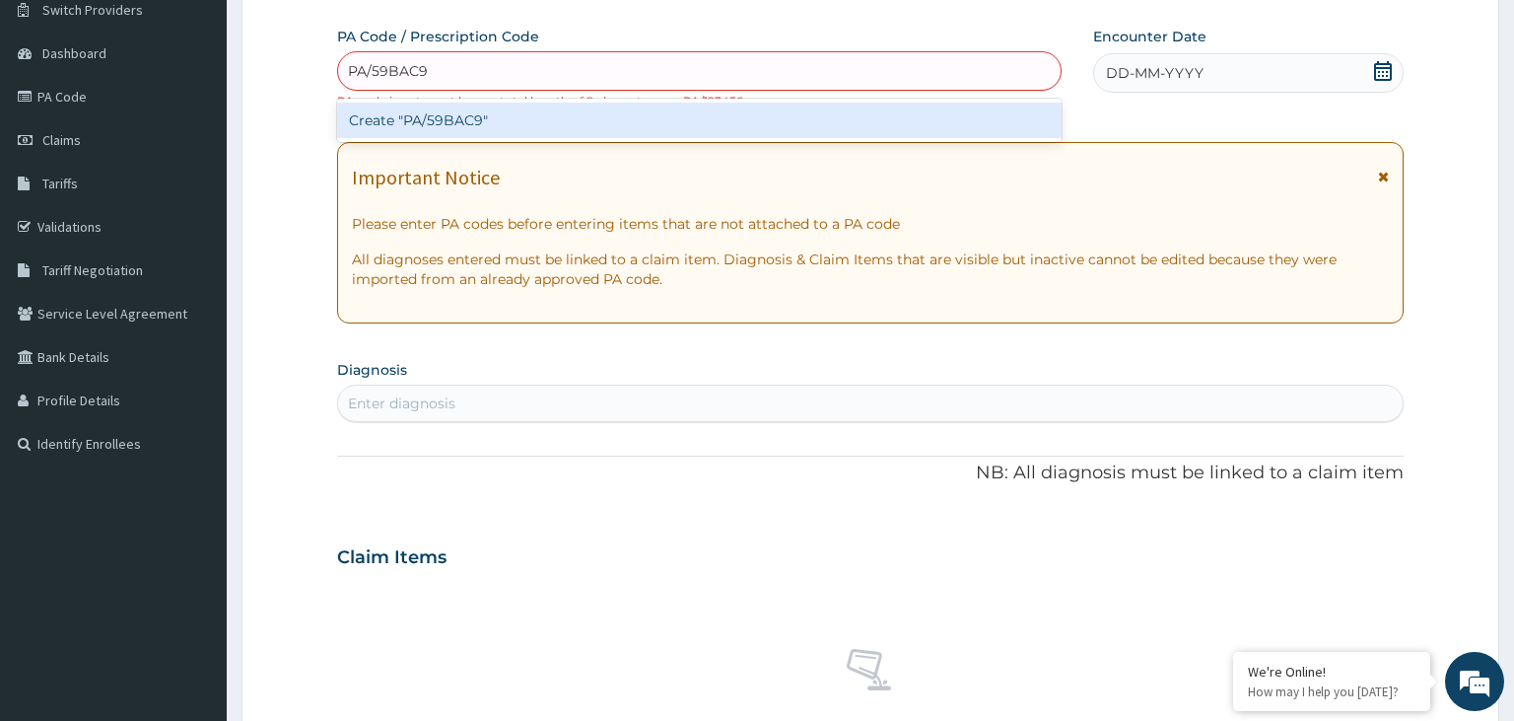
click at [516, 114] on div "Create "PA/59BAC9"" at bounding box center [700, 120] width 726 height 35
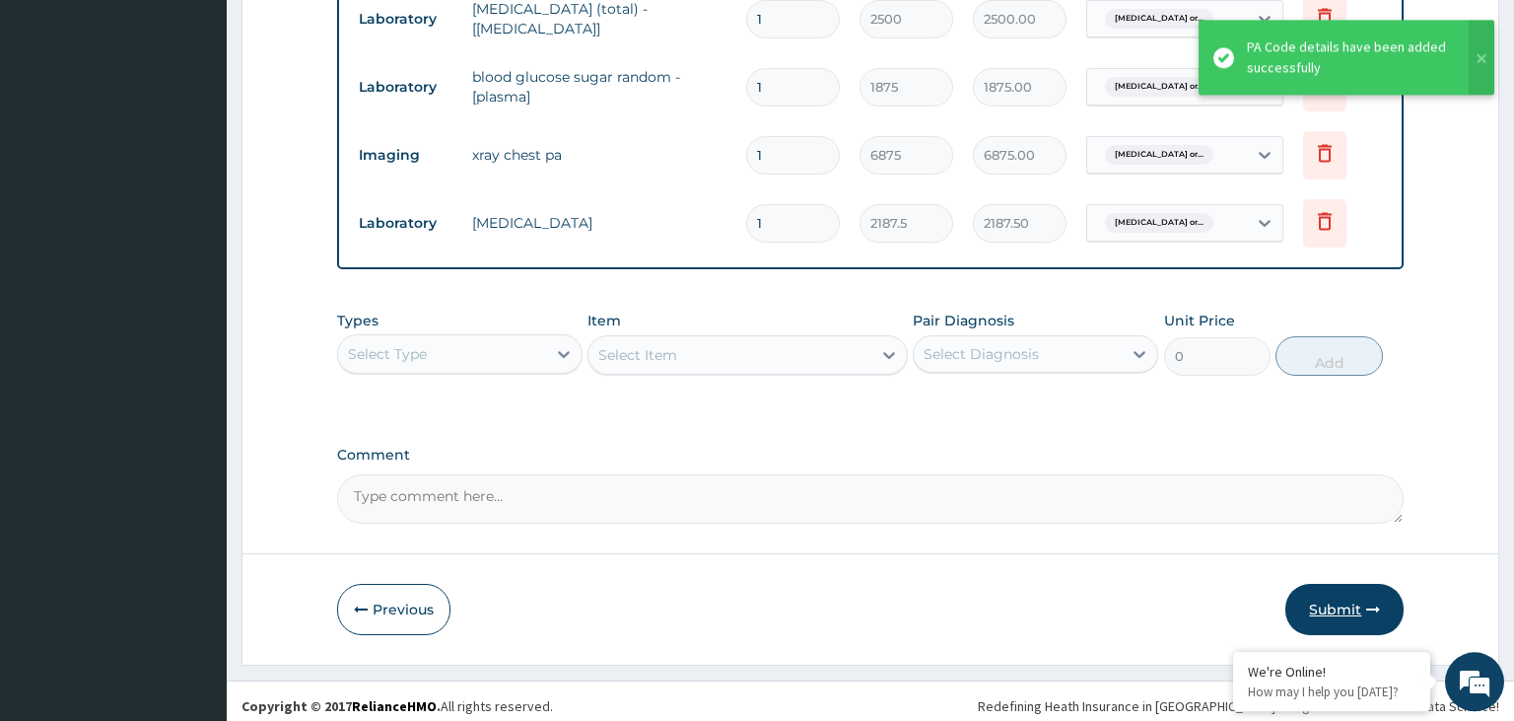
scroll to position [875, 0]
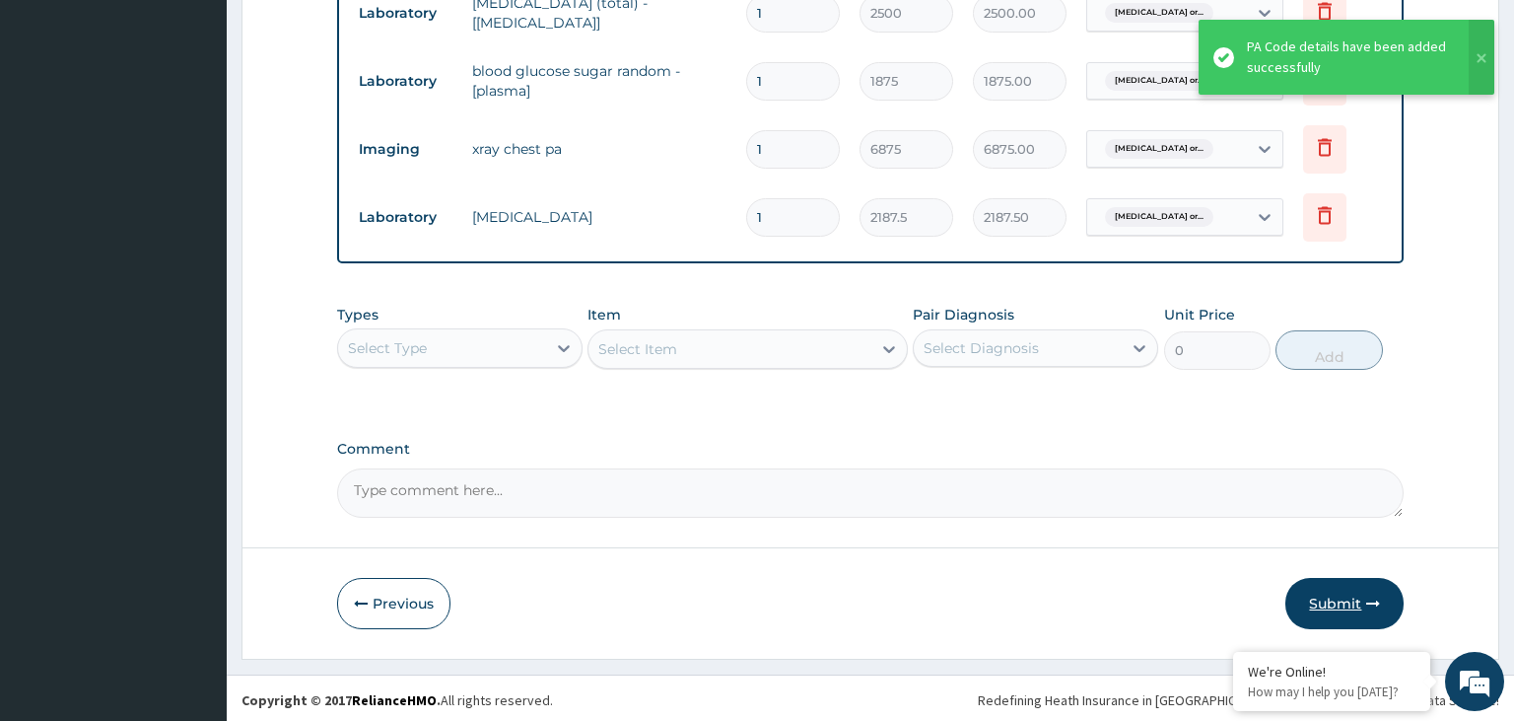
click at [1329, 605] on button "Submit" at bounding box center [1345, 603] width 118 height 51
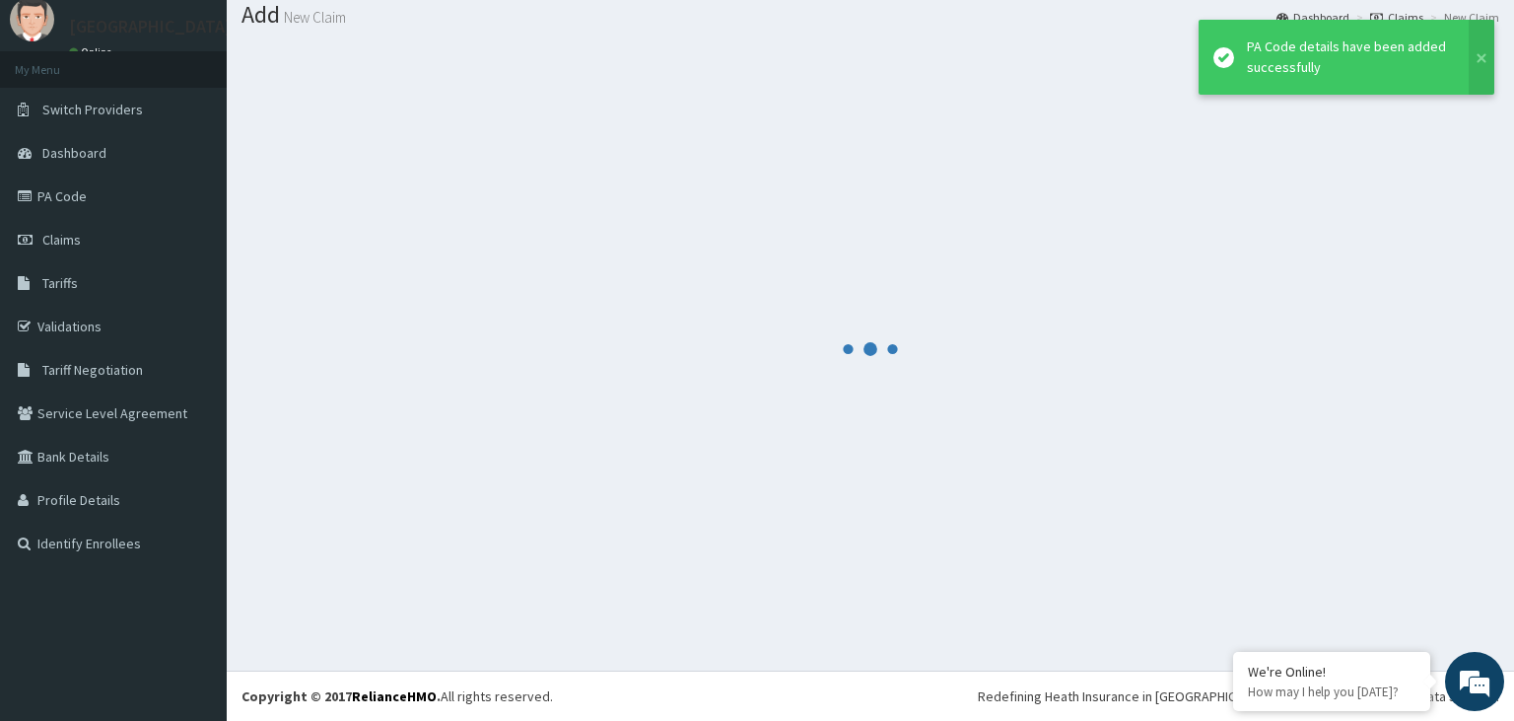
scroll to position [61, 0]
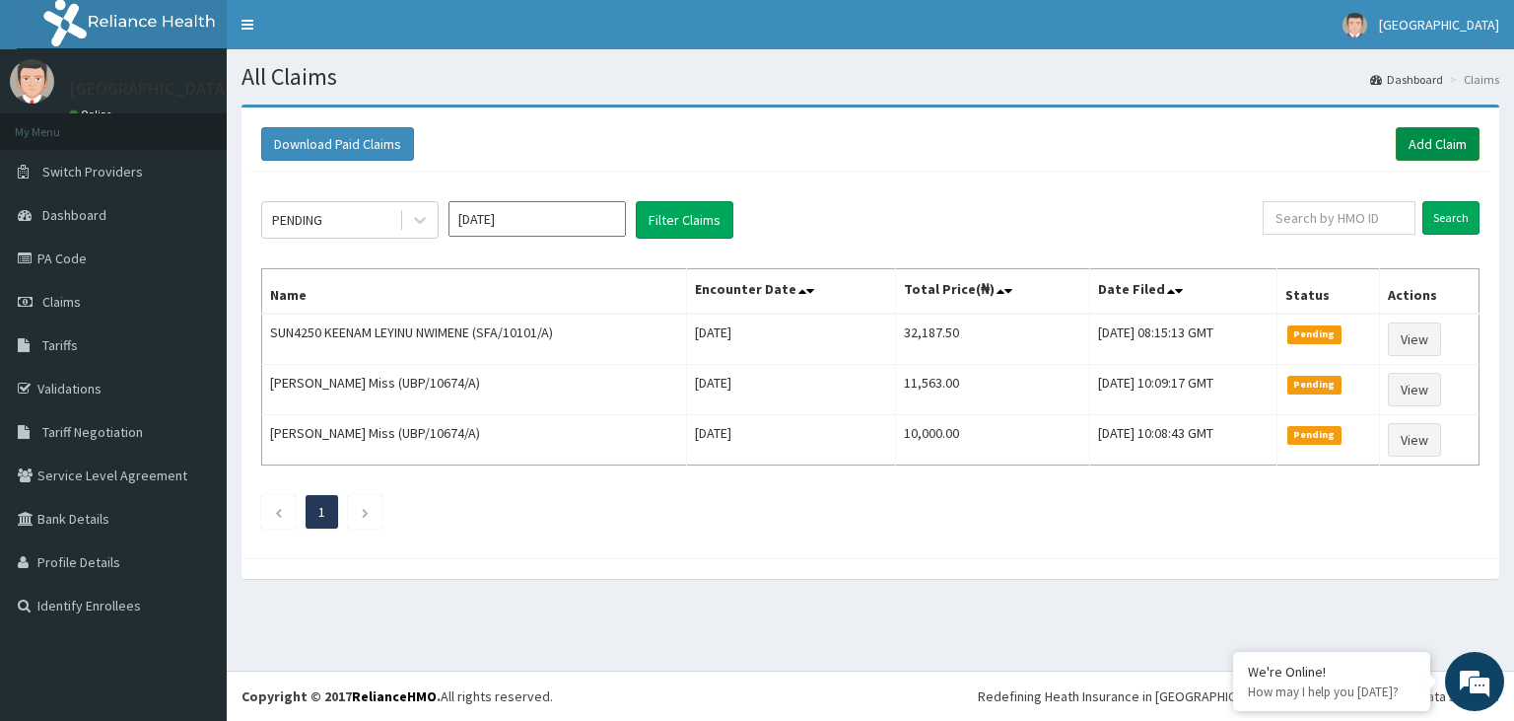
click at [1453, 139] on link "Add Claim" at bounding box center [1438, 144] width 84 height 34
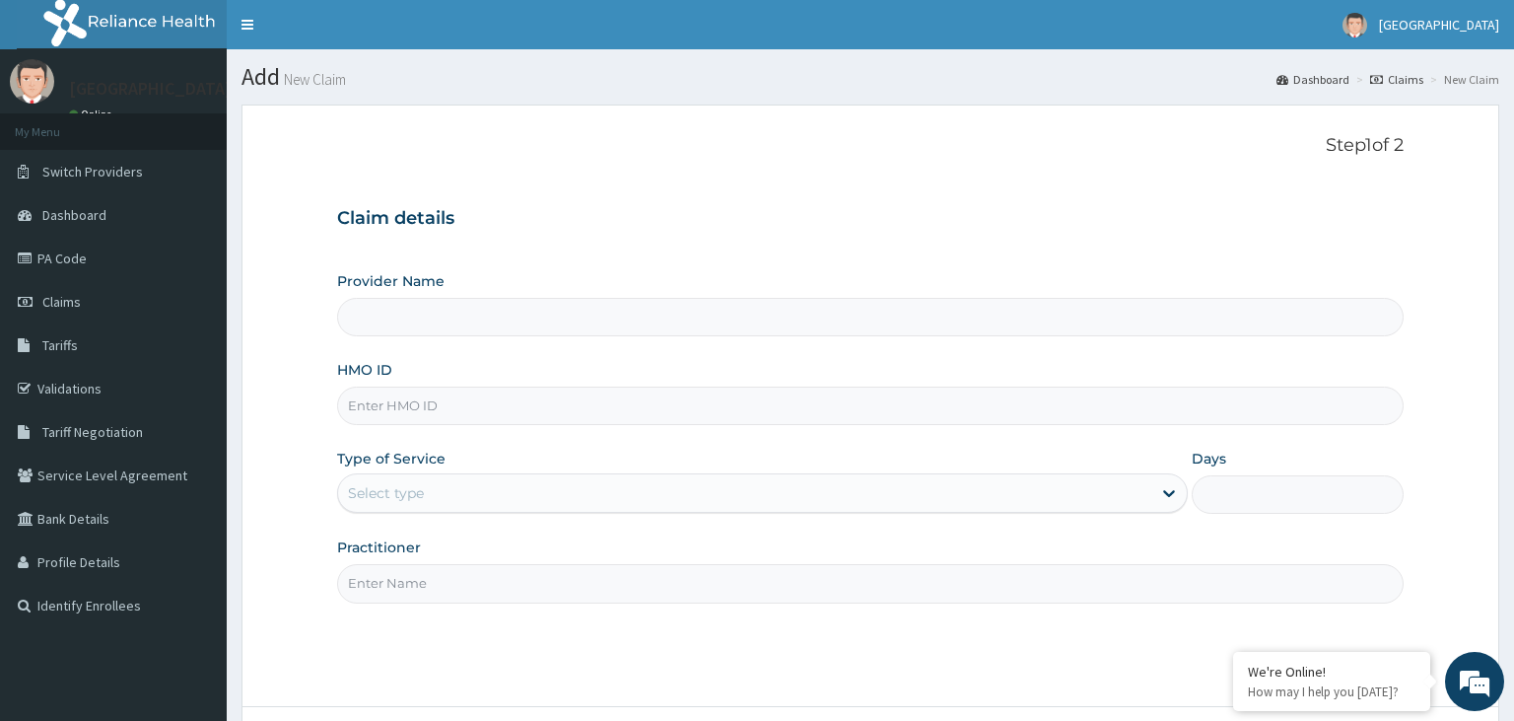
type input "[GEOGRAPHIC_DATA]-KADUNA"
paste input "SFA/10101/A"
click at [381, 403] on input "SFA/10101/A" at bounding box center [871, 405] width 1068 height 38
type input "SFA/10101/A"
click at [444, 507] on div "Select type" at bounding box center [744, 493] width 813 height 32
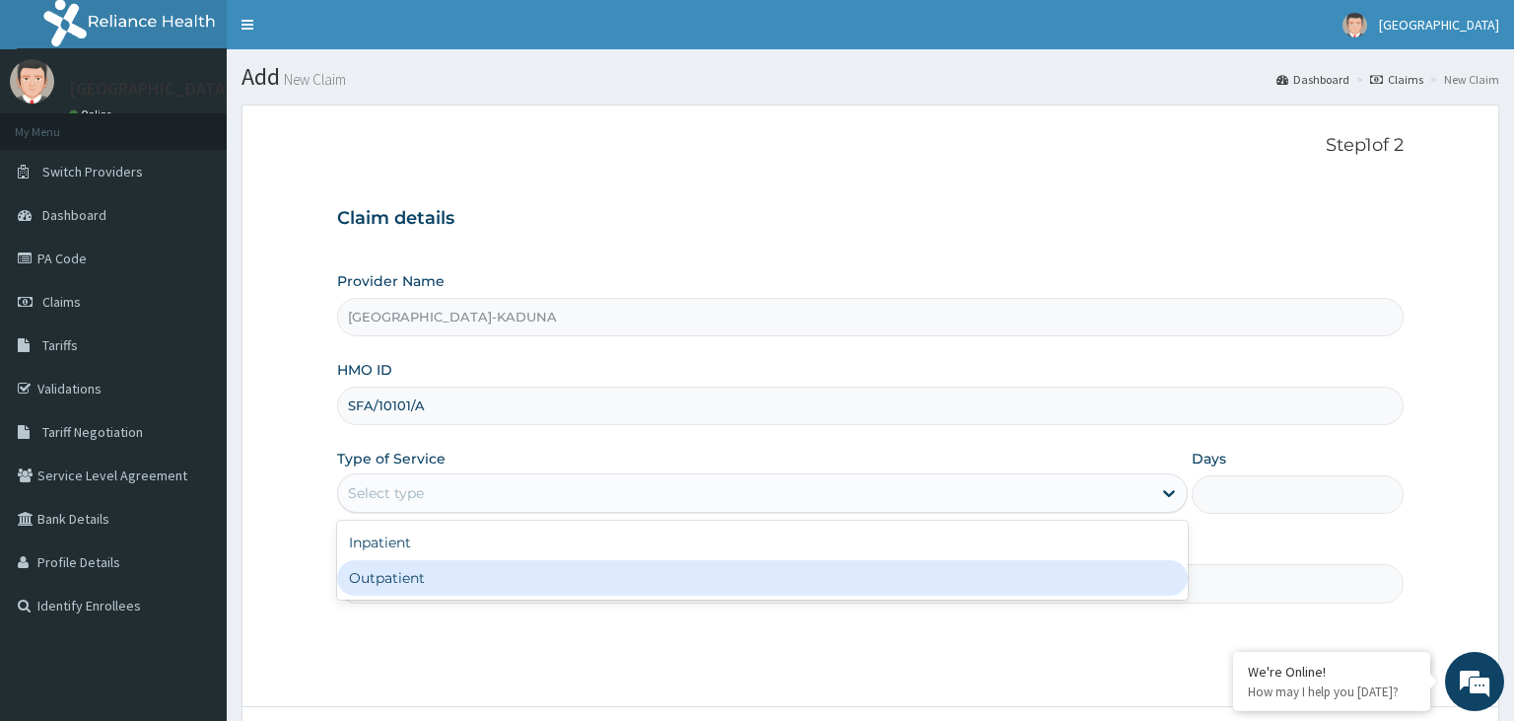
click at [449, 598] on div "Inpatient Outpatient" at bounding box center [762, 560] width 851 height 79
click at [493, 584] on div "Outpatient" at bounding box center [762, 577] width 851 height 35
type input "1"
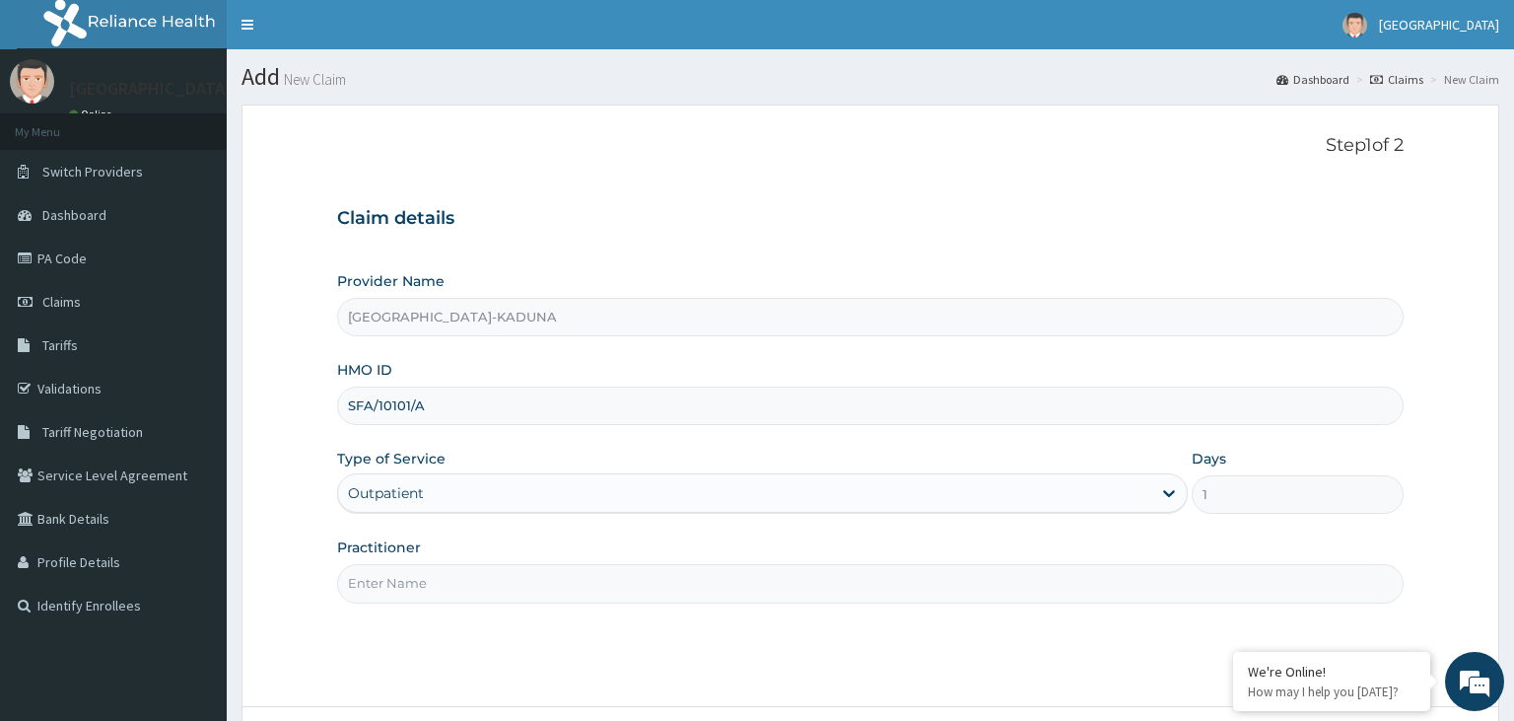
click at [493, 584] on input "Practitioner" at bounding box center [871, 583] width 1068 height 38
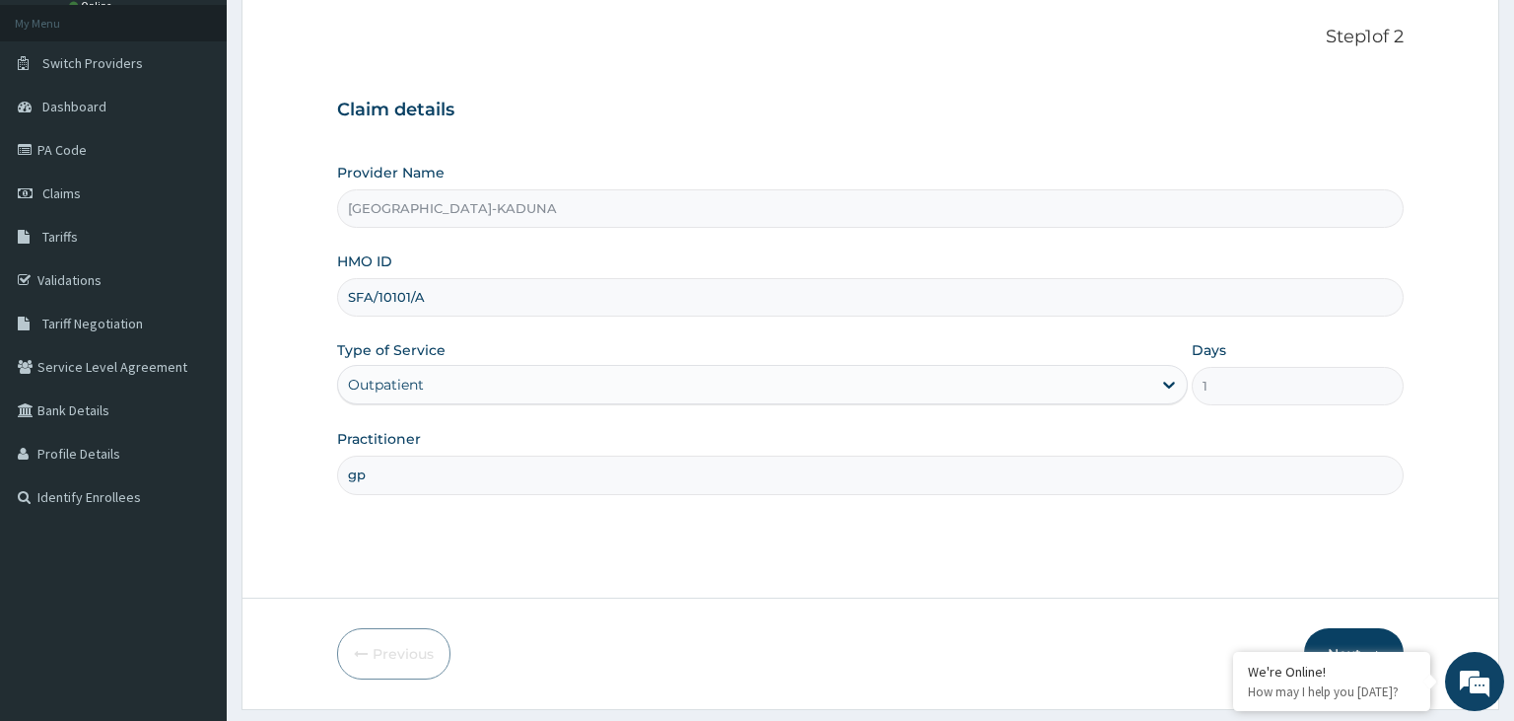
scroll to position [162, 0]
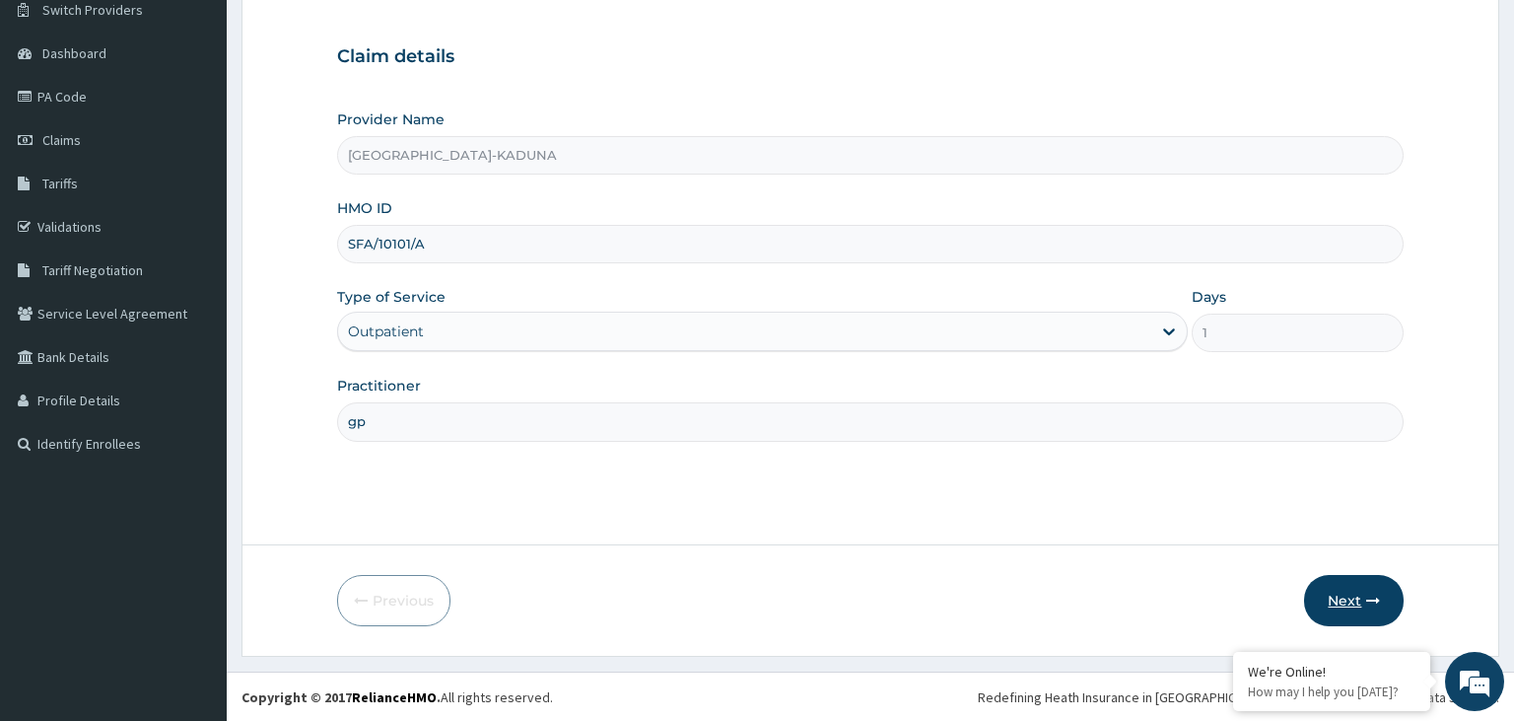
type input "gp"
click at [1377, 601] on icon "button" at bounding box center [1373, 600] width 14 height 14
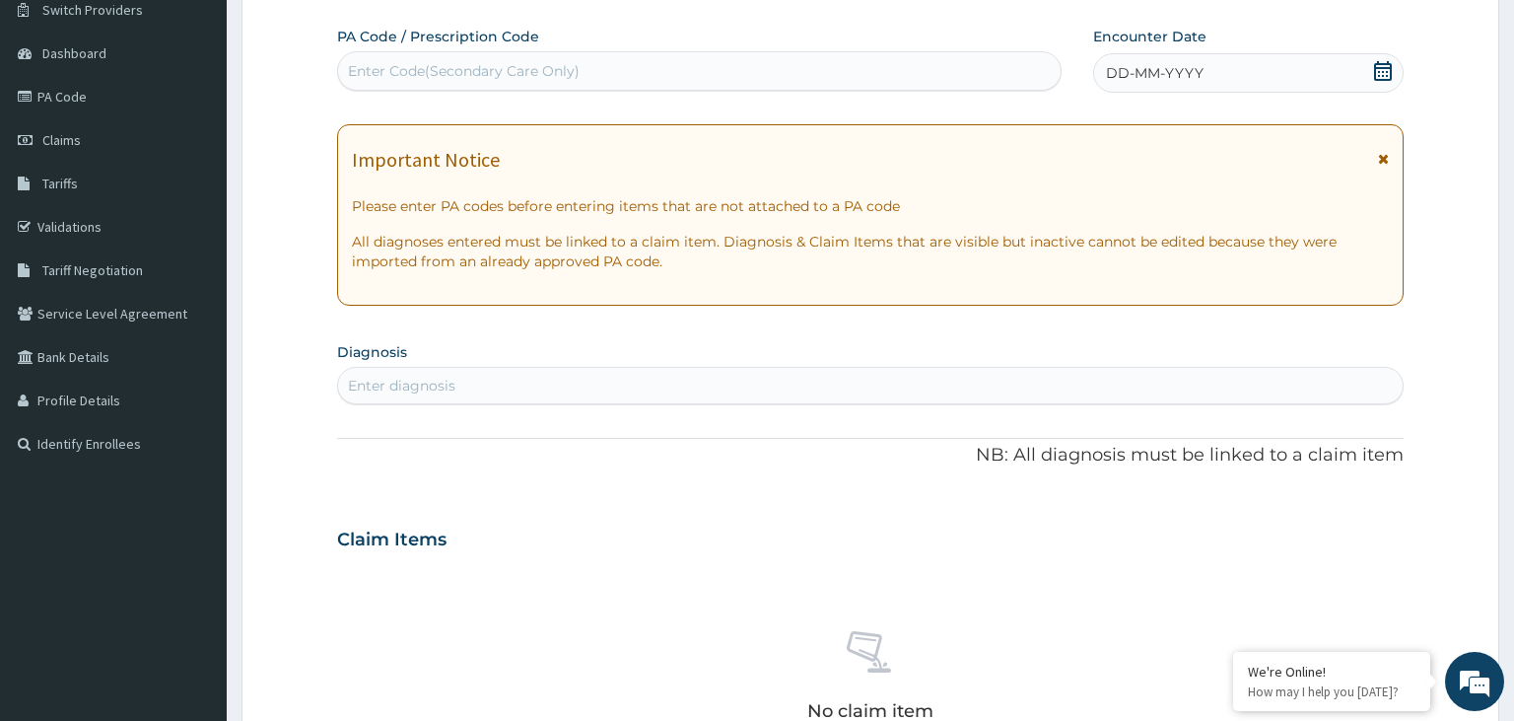
click at [611, 79] on div "Enter Code(Secondary Care Only)" at bounding box center [700, 71] width 724 height 32
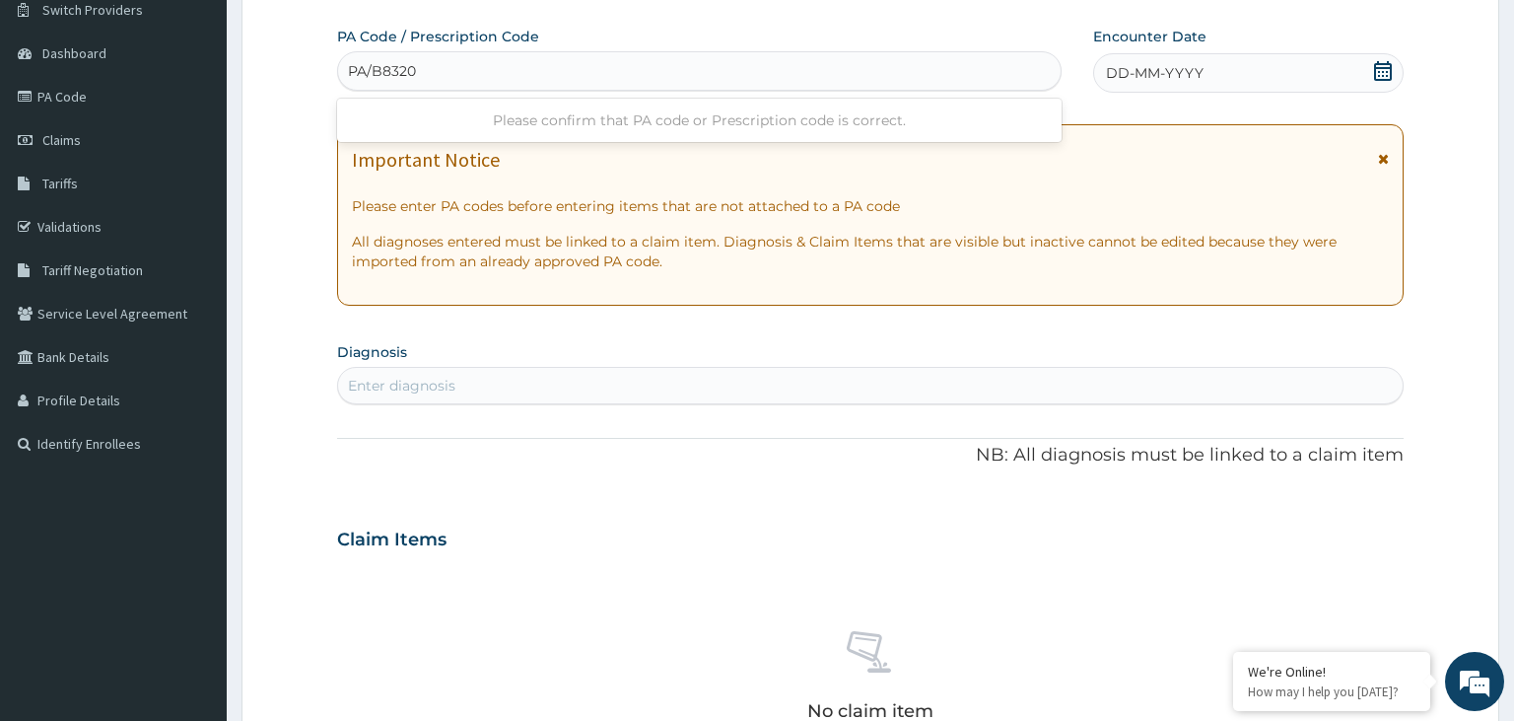
type input "PA/B8320D"
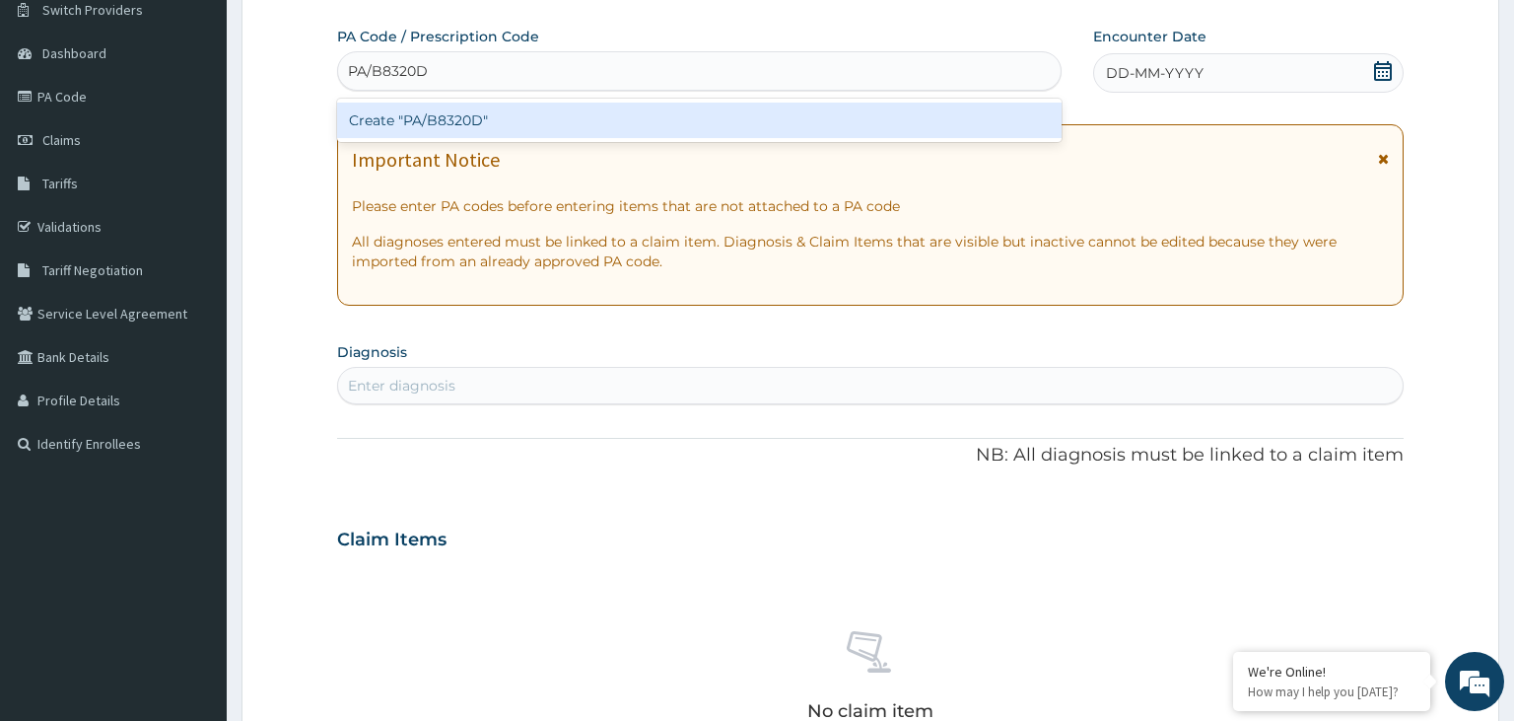
click at [630, 112] on div "Create "PA/B8320D"" at bounding box center [700, 120] width 726 height 35
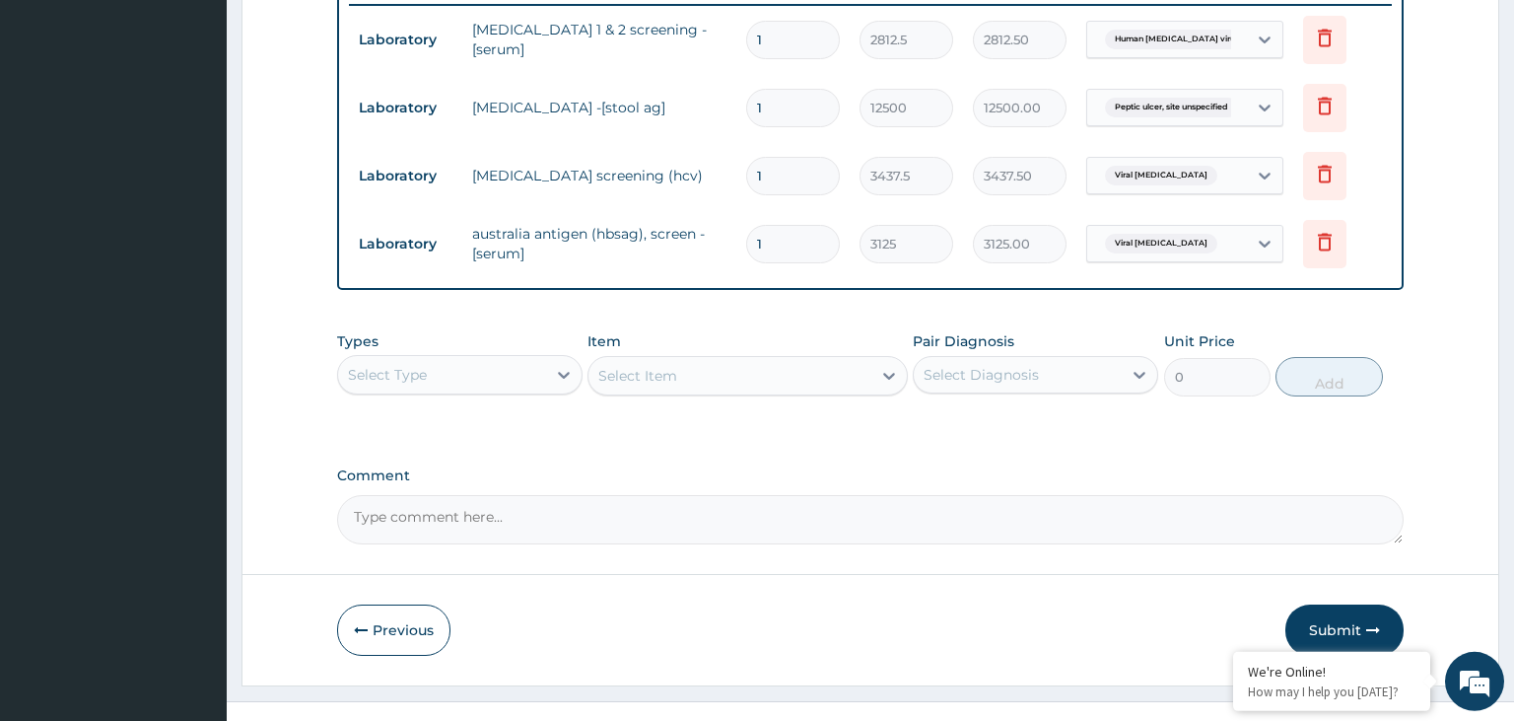
scroll to position [807, 0]
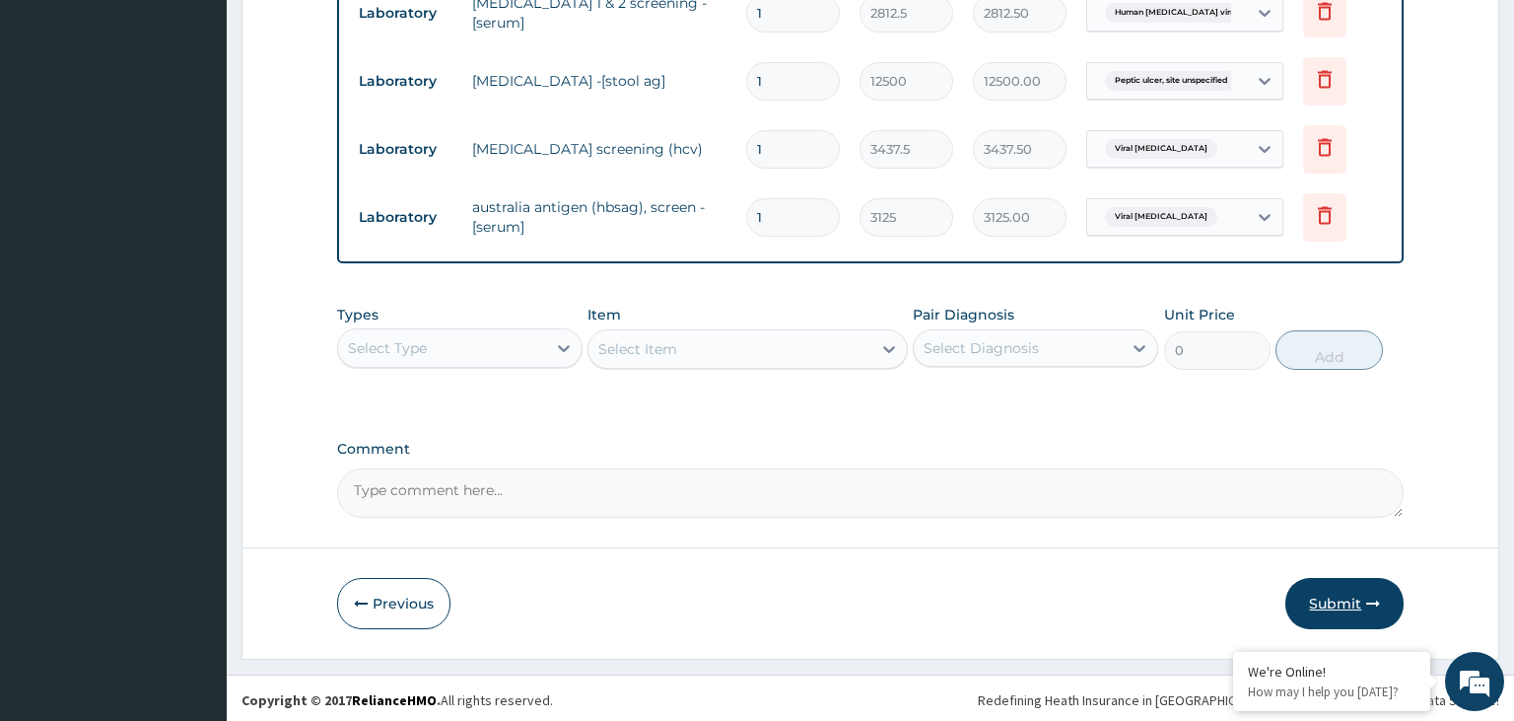
click at [1342, 583] on button "Submit" at bounding box center [1345, 603] width 118 height 51
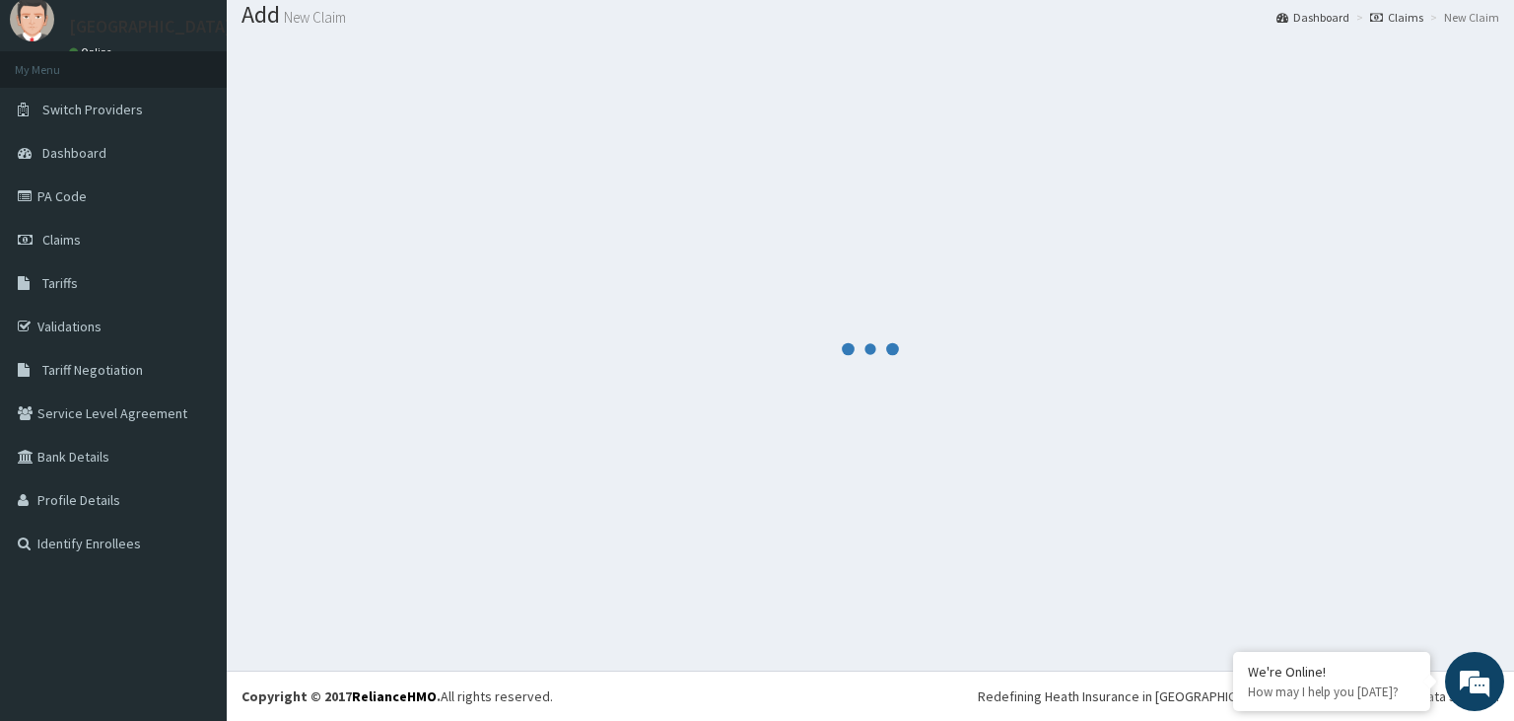
scroll to position [61, 0]
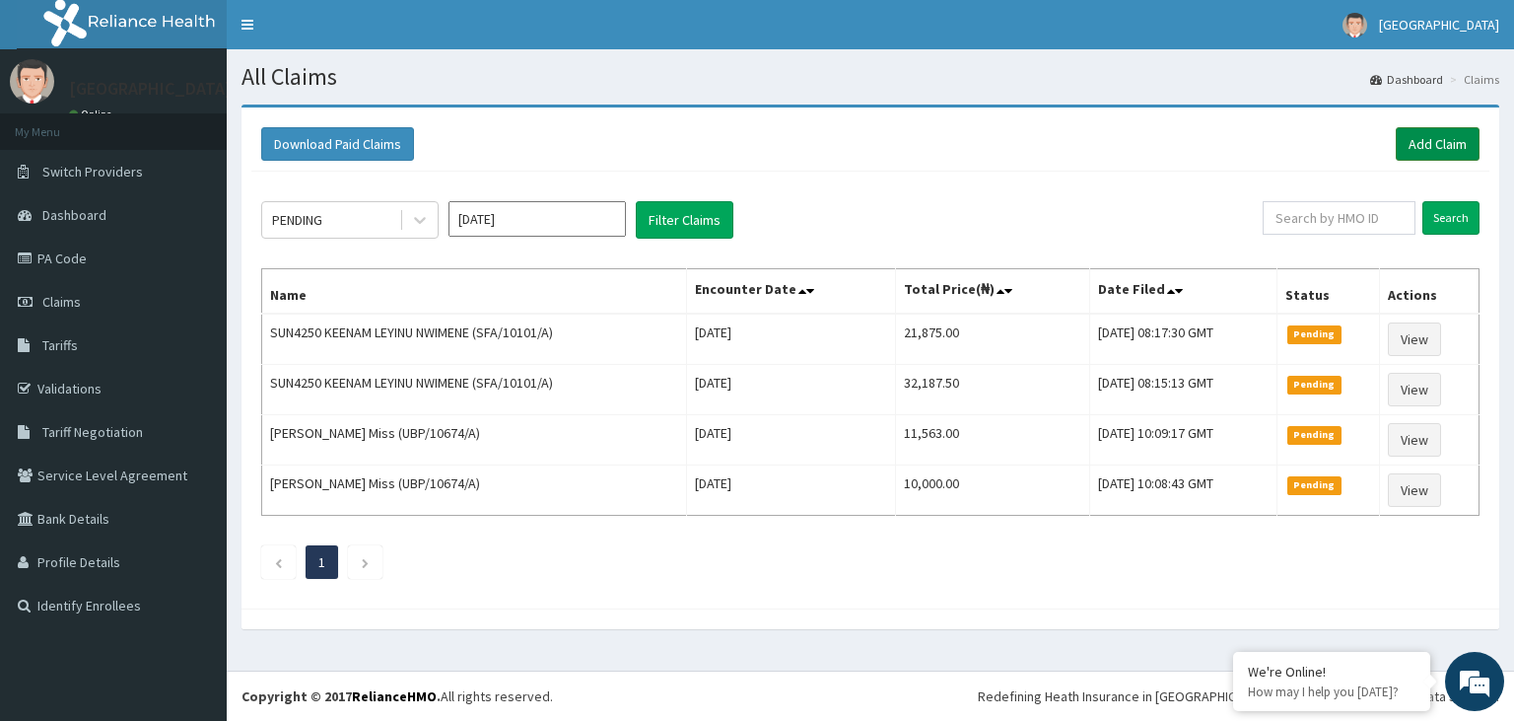
click at [1441, 130] on link "Add Claim" at bounding box center [1438, 144] width 84 height 34
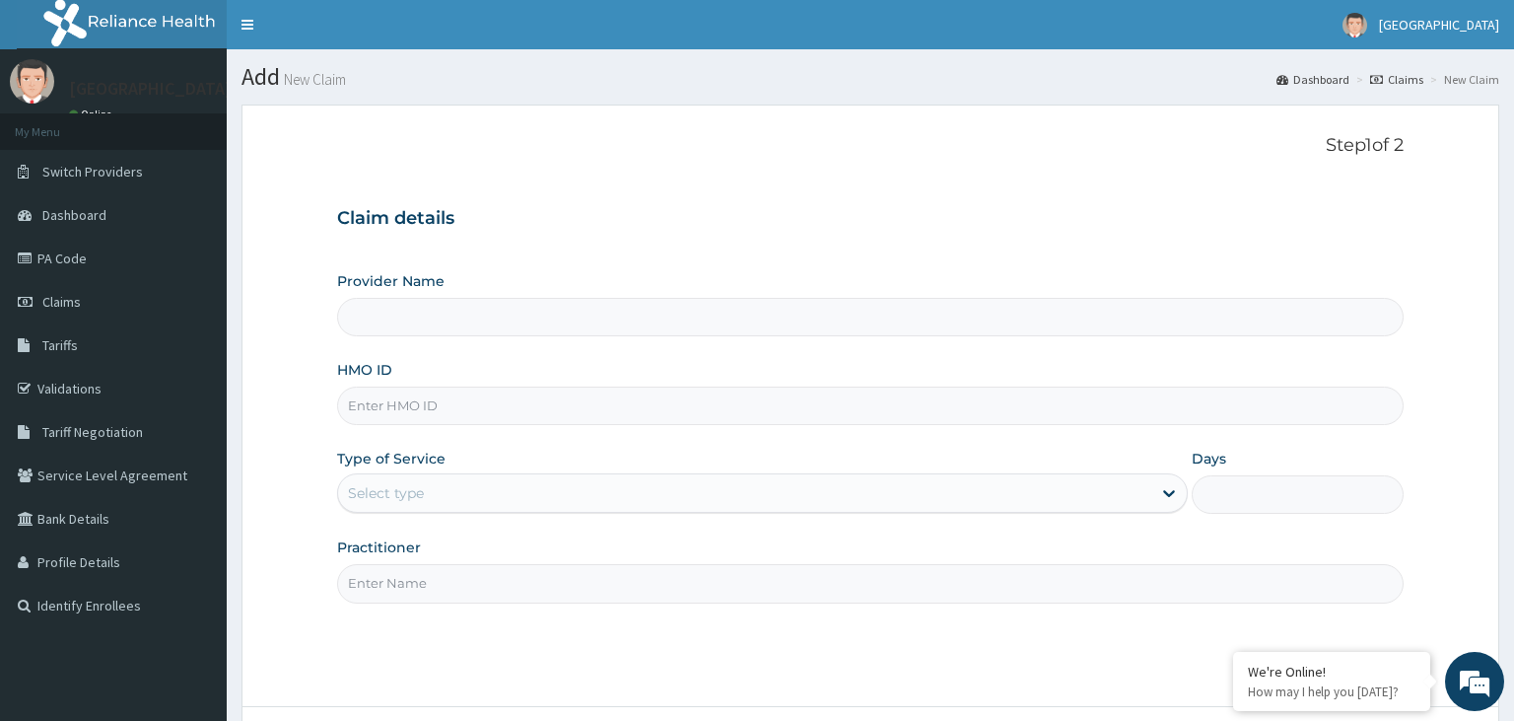
type input "AKU/10055/C"
click at [377, 422] on input "AKU/10055/C" at bounding box center [871, 405] width 1068 height 38
type input "[GEOGRAPHIC_DATA]-KADUNA"
click at [379, 412] on input "AKU/10055/C" at bounding box center [871, 405] width 1068 height 38
type input "AKU/10055/C"
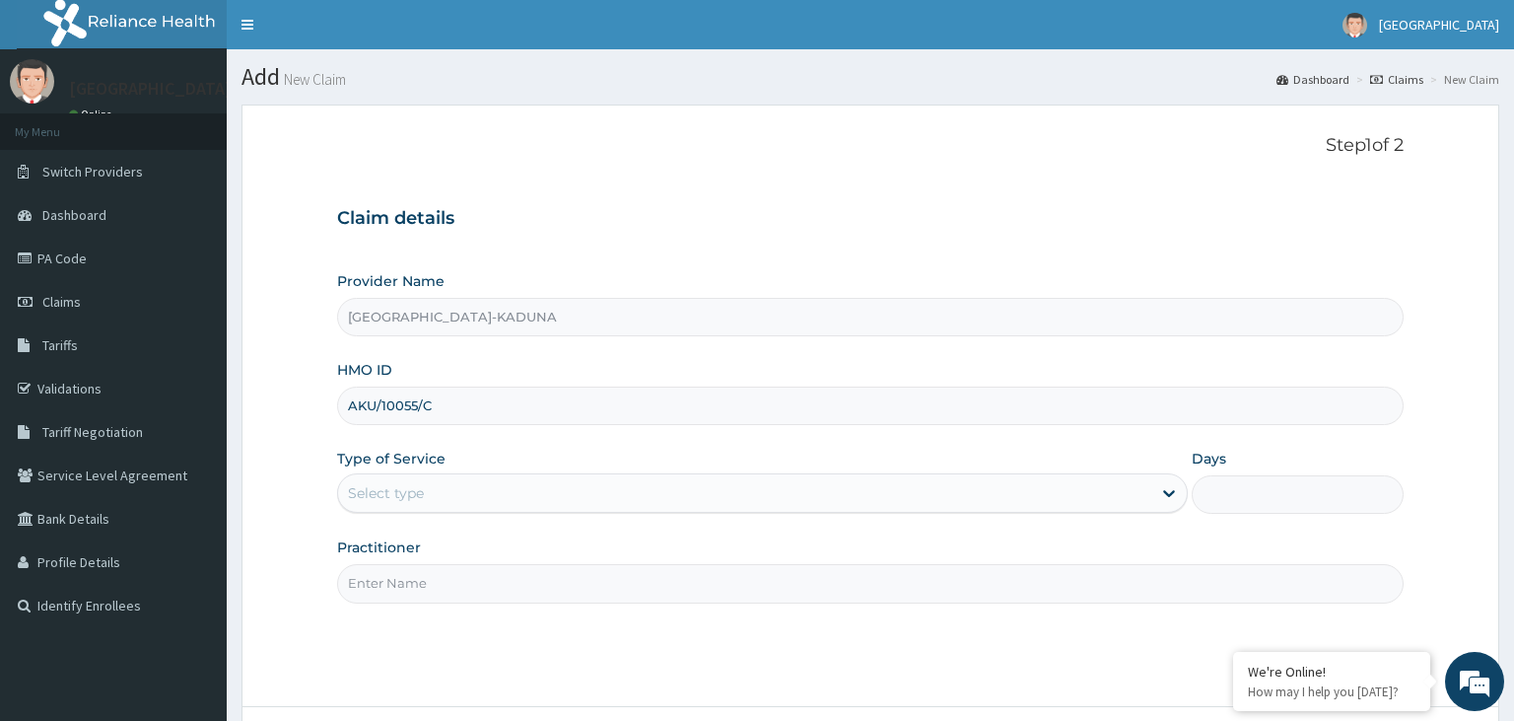
click at [533, 482] on div "Select type" at bounding box center [744, 493] width 813 height 32
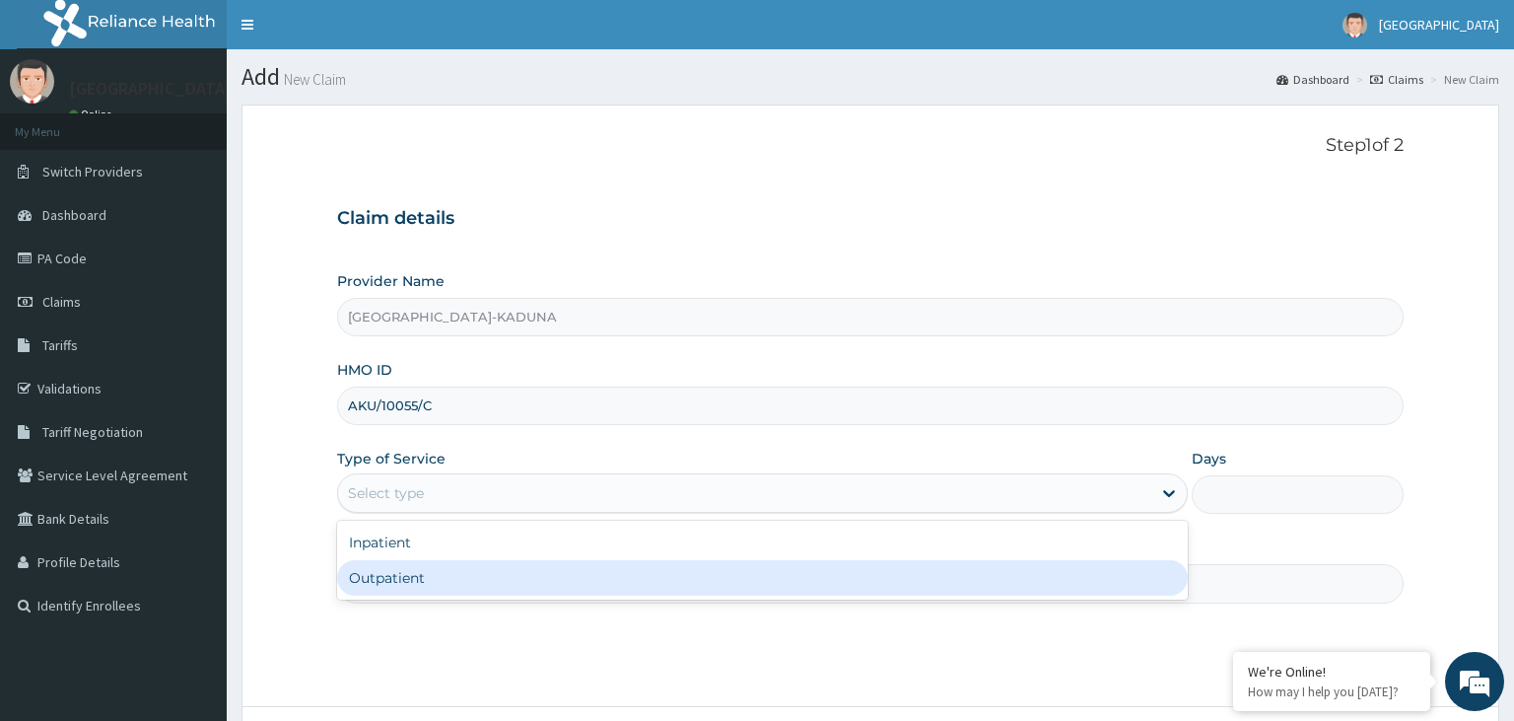
click at [428, 580] on div "Outpatient" at bounding box center [762, 577] width 851 height 35
type input "1"
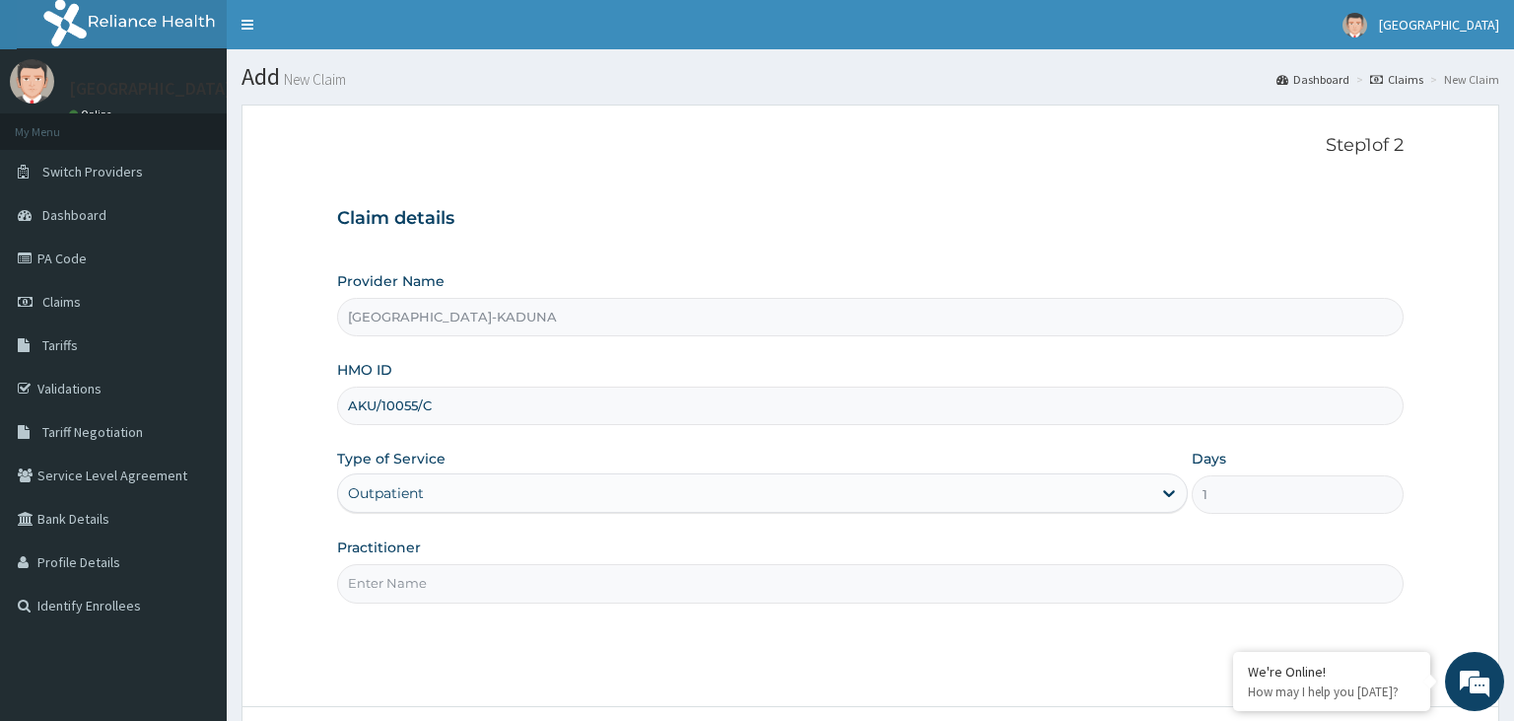
click at [428, 580] on input "Practitioner" at bounding box center [871, 583] width 1068 height 38
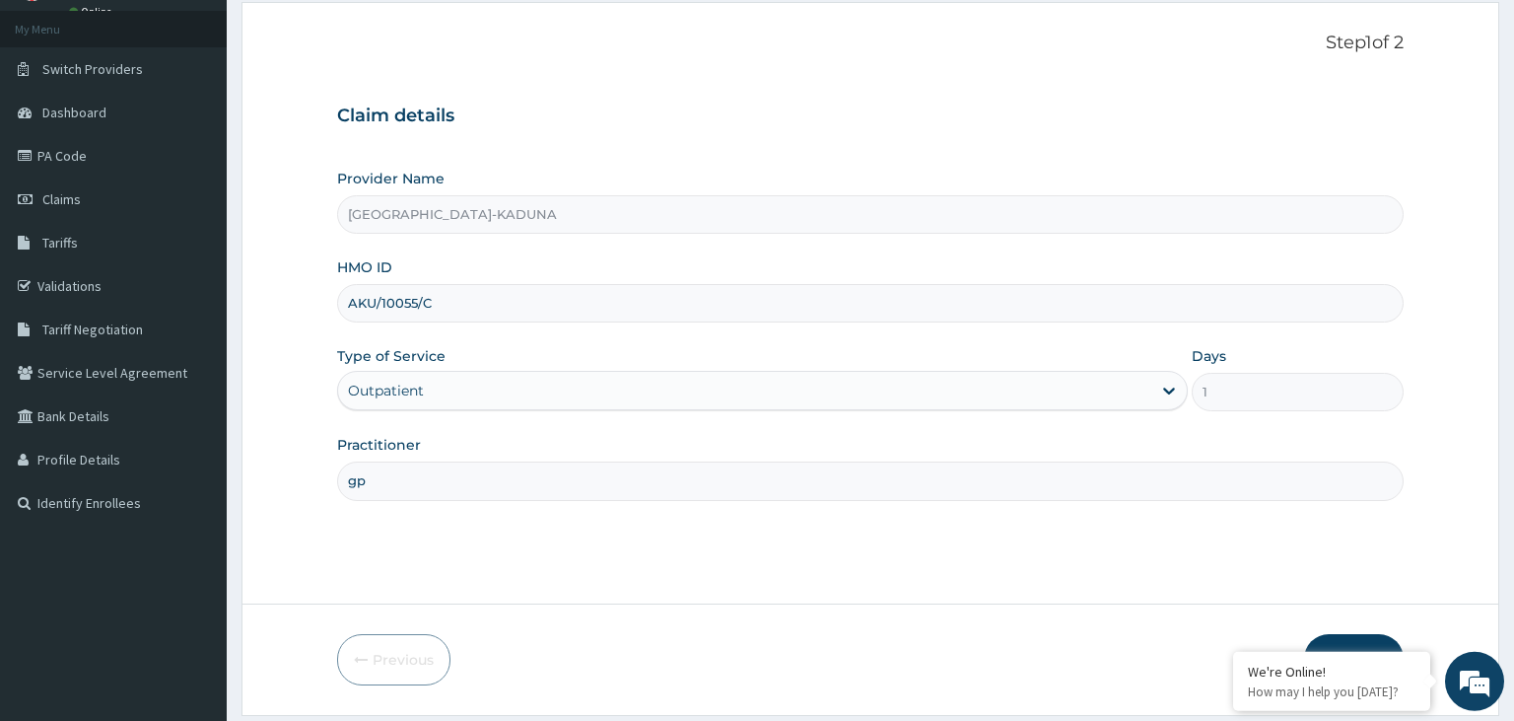
scroll to position [162, 0]
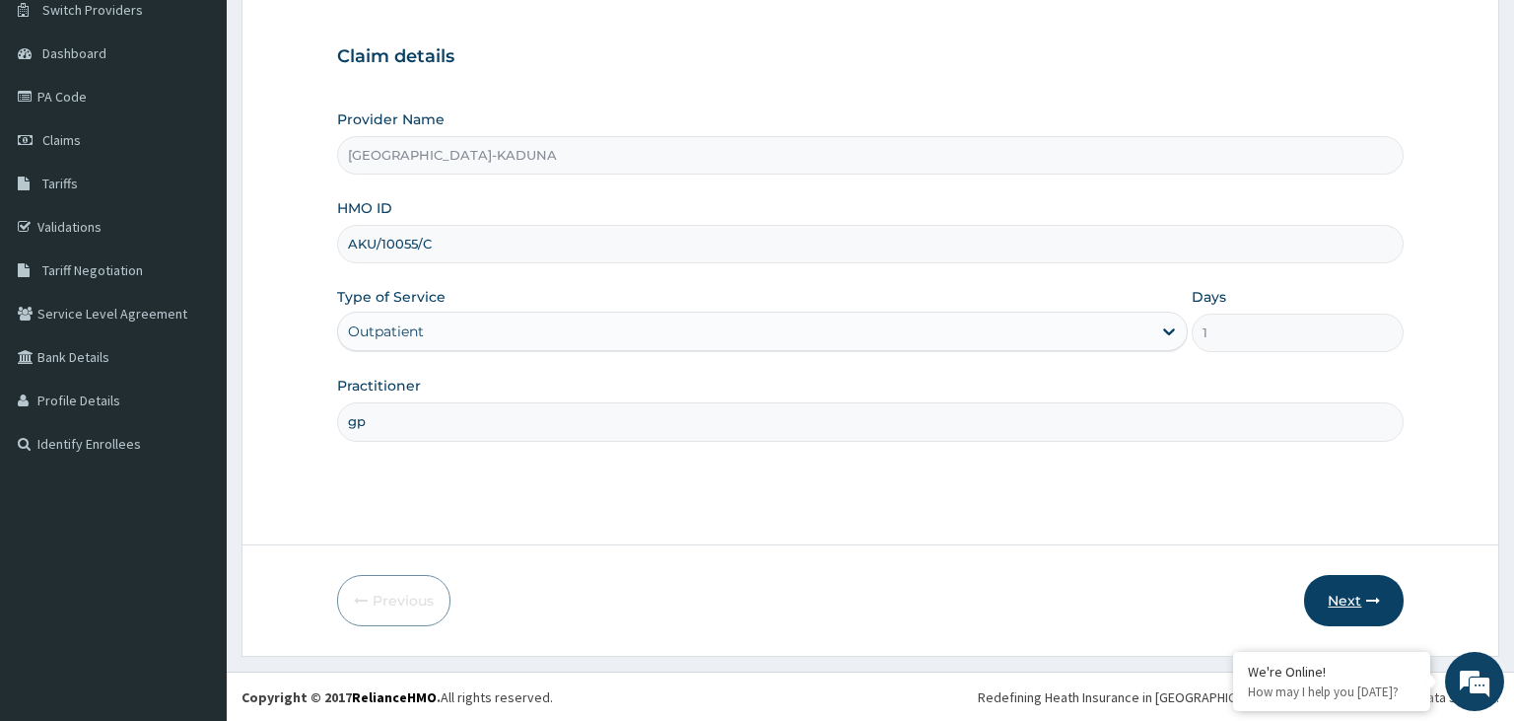
type input "gp"
click at [1316, 601] on button "Next" at bounding box center [1354, 600] width 100 height 51
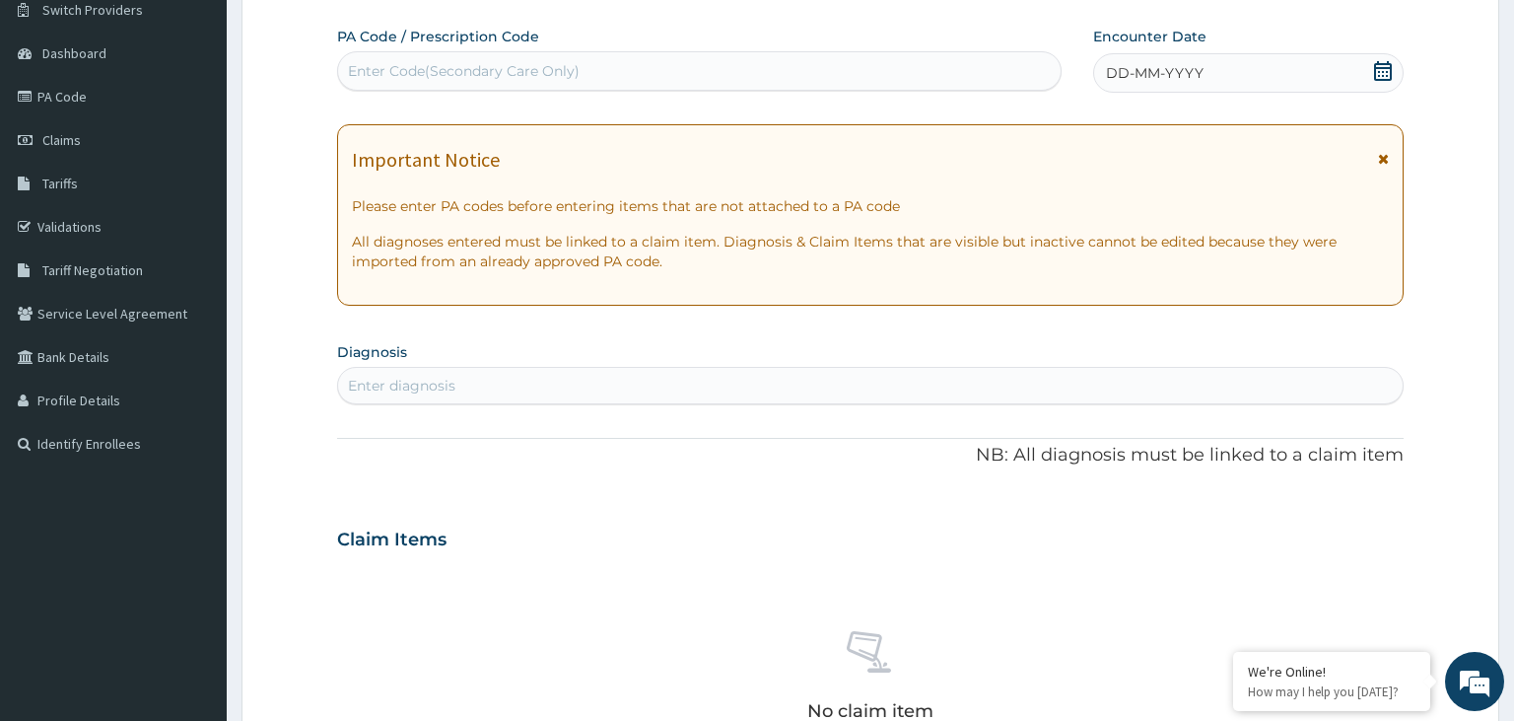
scroll to position [0, 0]
click at [1380, 71] on icon at bounding box center [1383, 71] width 18 height 20
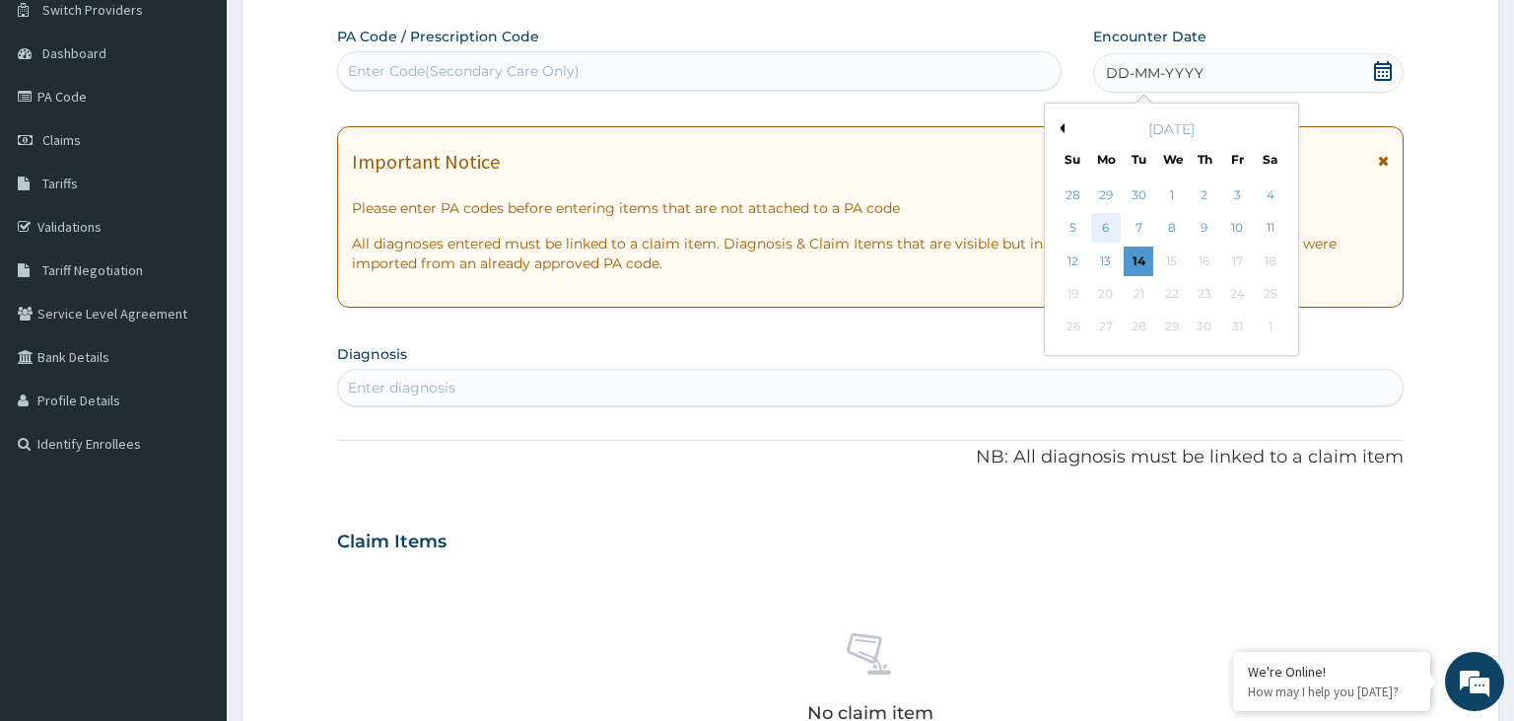
click at [1113, 227] on div "6" at bounding box center [1106, 229] width 30 height 30
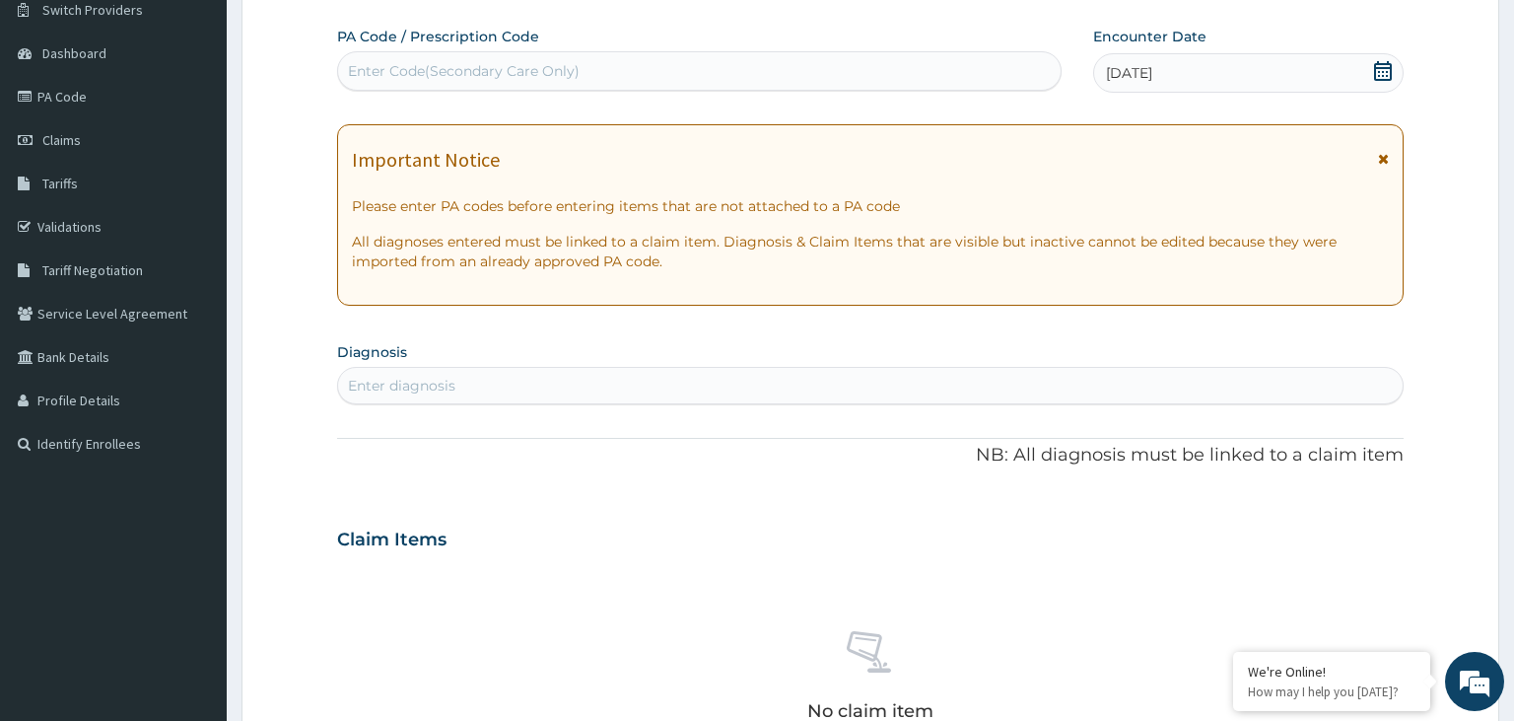
click at [583, 396] on div "Enter diagnosis" at bounding box center [871, 386] width 1066 height 32
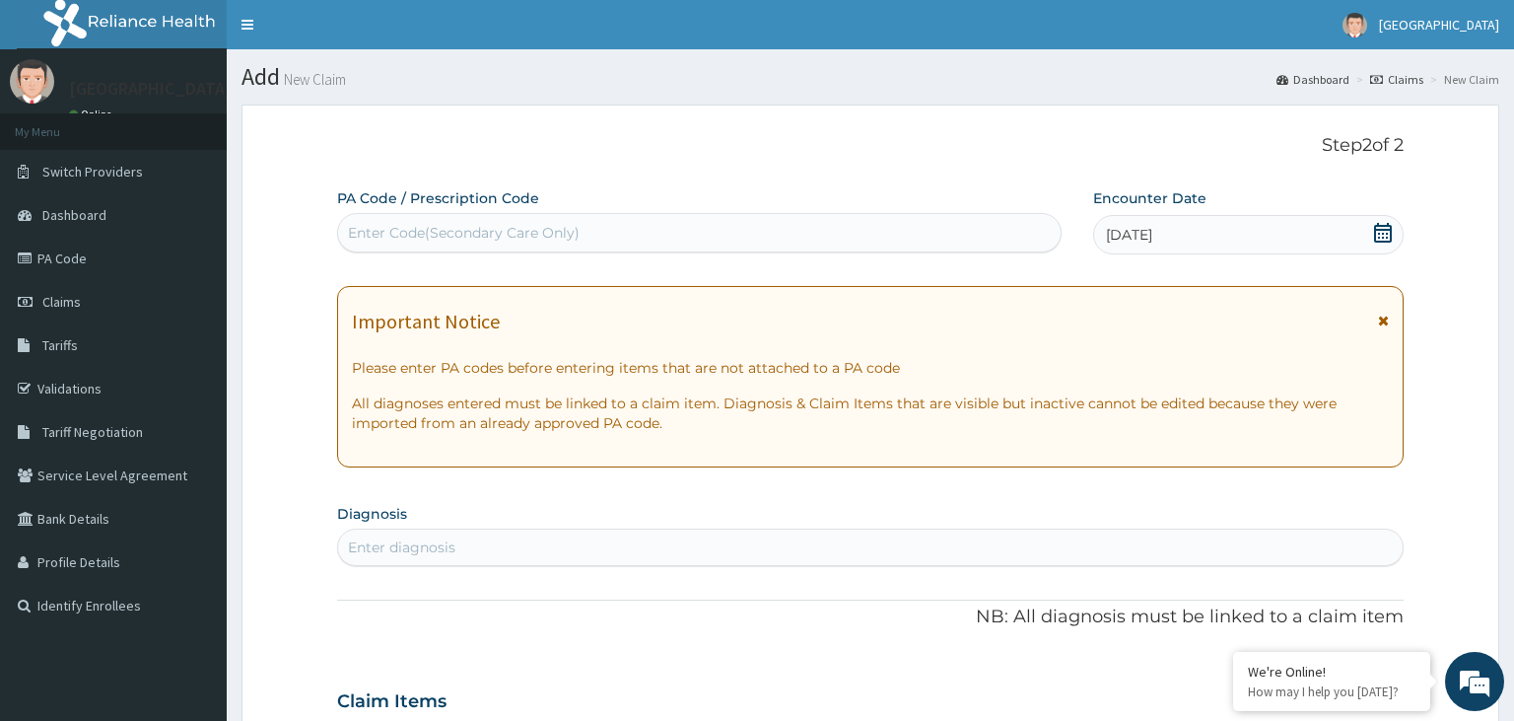
click at [512, 203] on label "PA Code / Prescription Code" at bounding box center [438, 198] width 202 height 20
click at [501, 235] on div "Enter Code(Secondary Care Only)" at bounding box center [464, 233] width 232 height 20
type input "PA/6B6687"
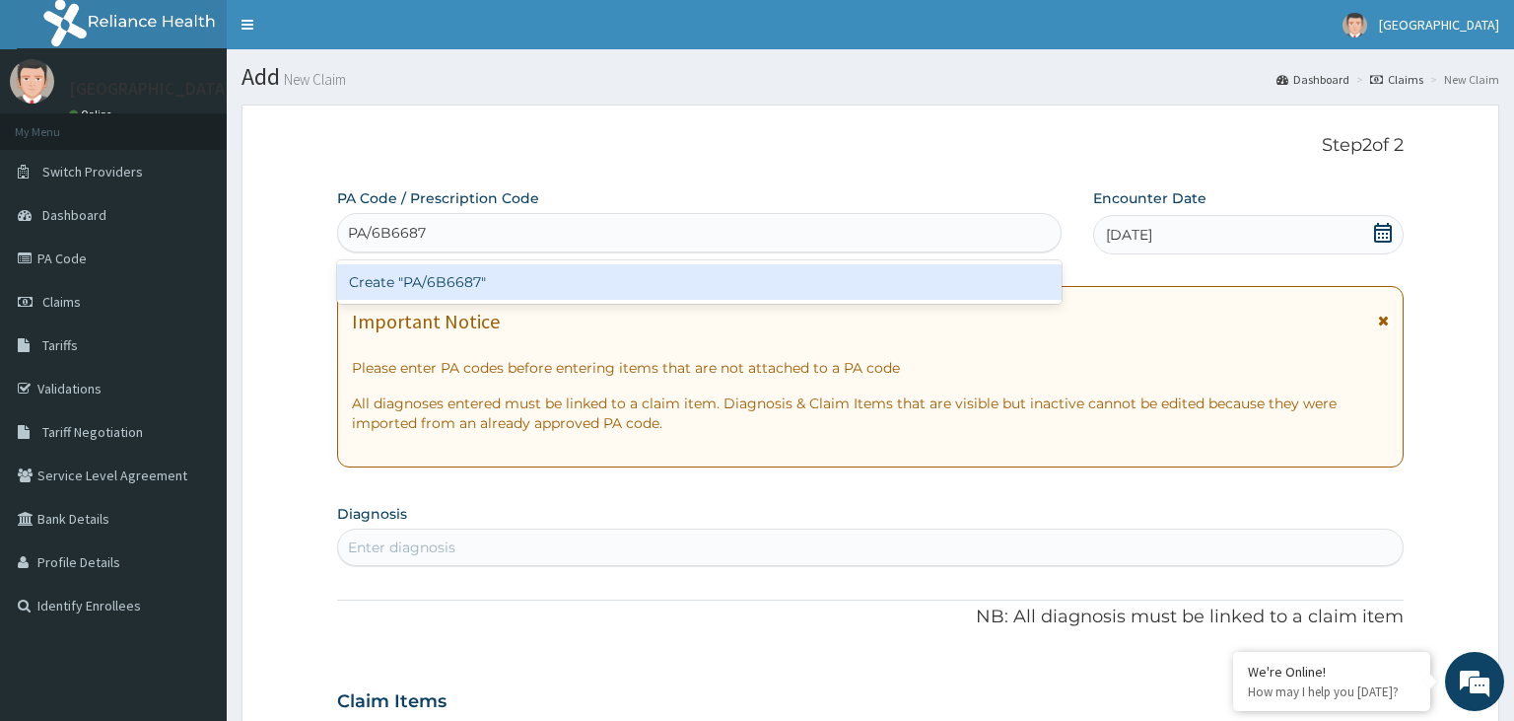
click at [513, 277] on div "Create "PA/6B6687"" at bounding box center [700, 281] width 726 height 35
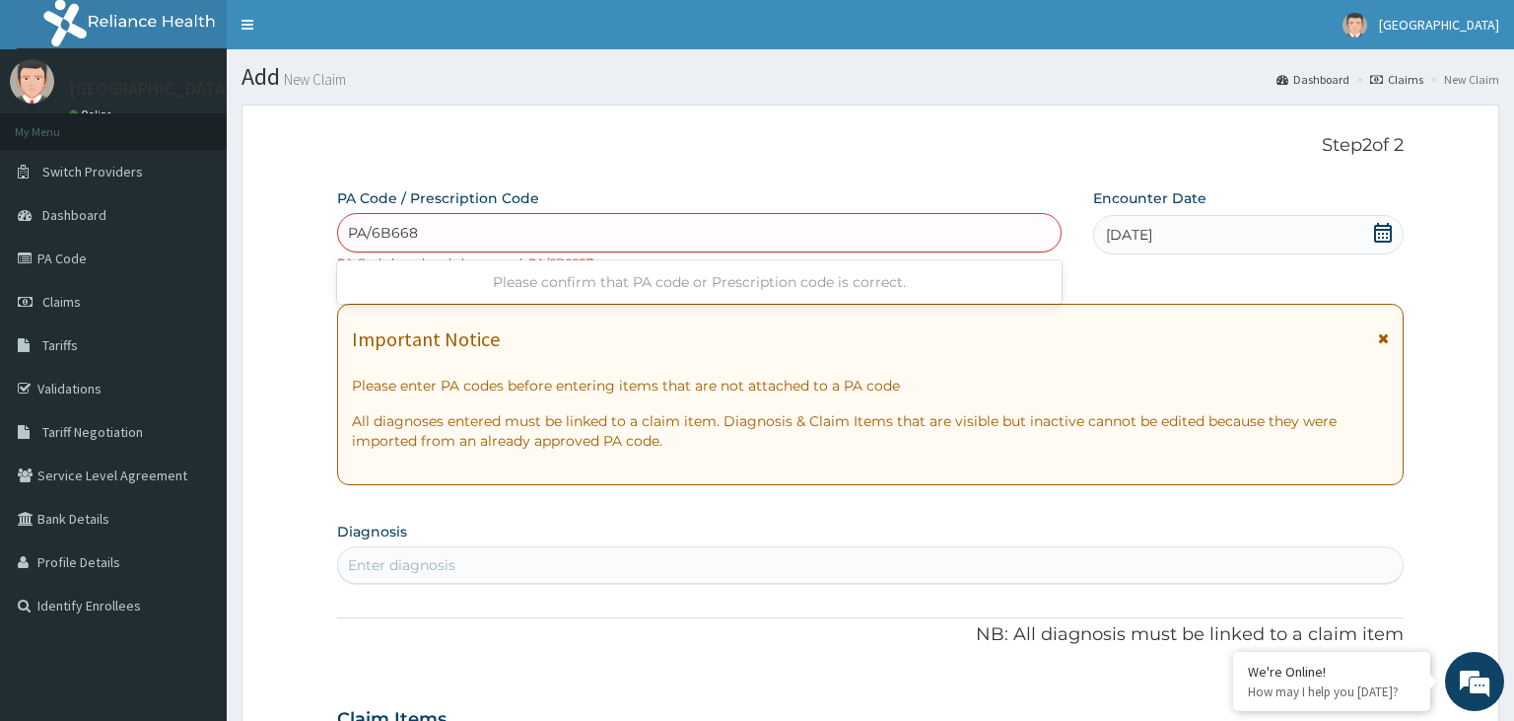
type input "PA/6B6687"
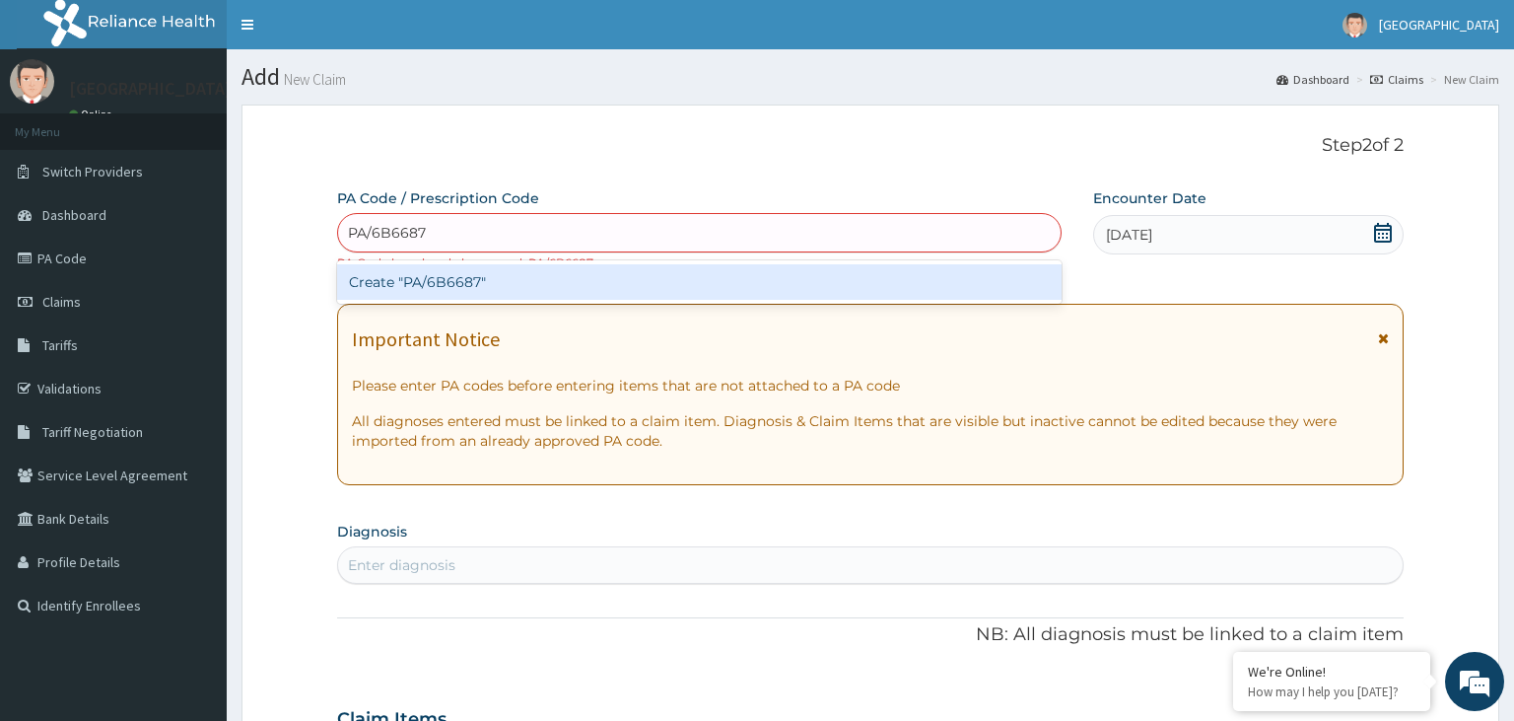
click at [476, 289] on div "Create "PA/6B6687"" at bounding box center [700, 281] width 726 height 35
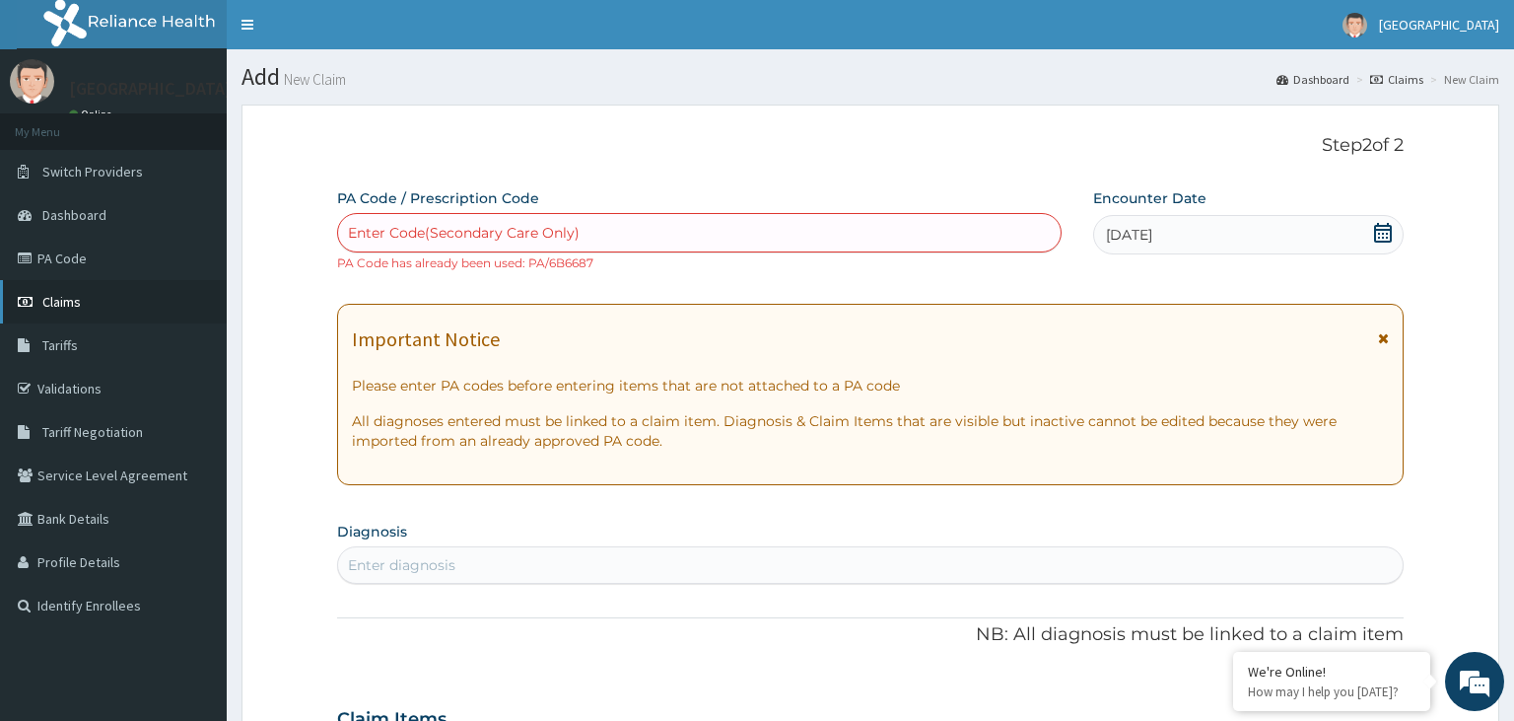
click at [139, 298] on link "Claims" at bounding box center [113, 301] width 227 height 43
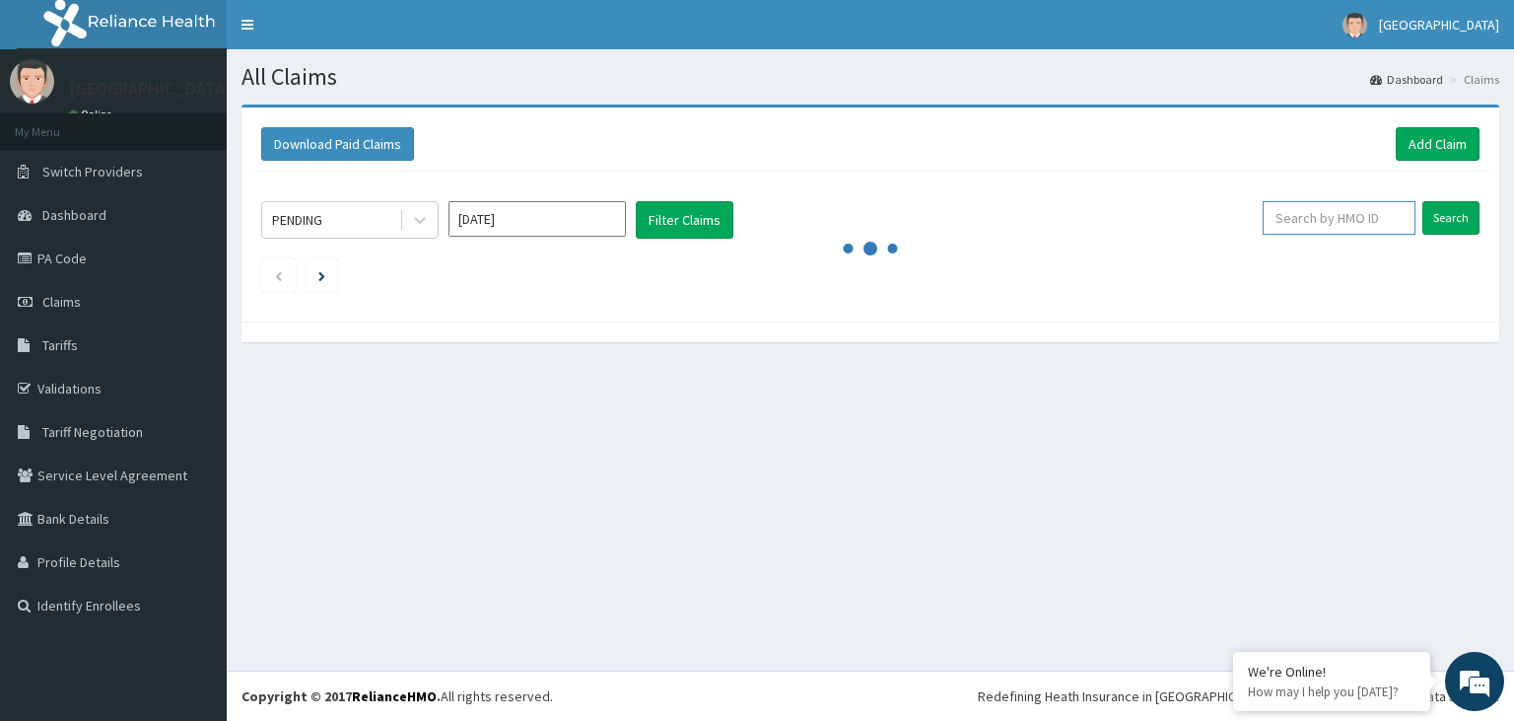
paste input "AKU/10055/C"
click at [1291, 215] on input "AKU/10055/C" at bounding box center [1307, 218] width 139 height 34
type input "AKU/10055/C"
click at [1452, 227] on input "Search" at bounding box center [1451, 218] width 57 height 34
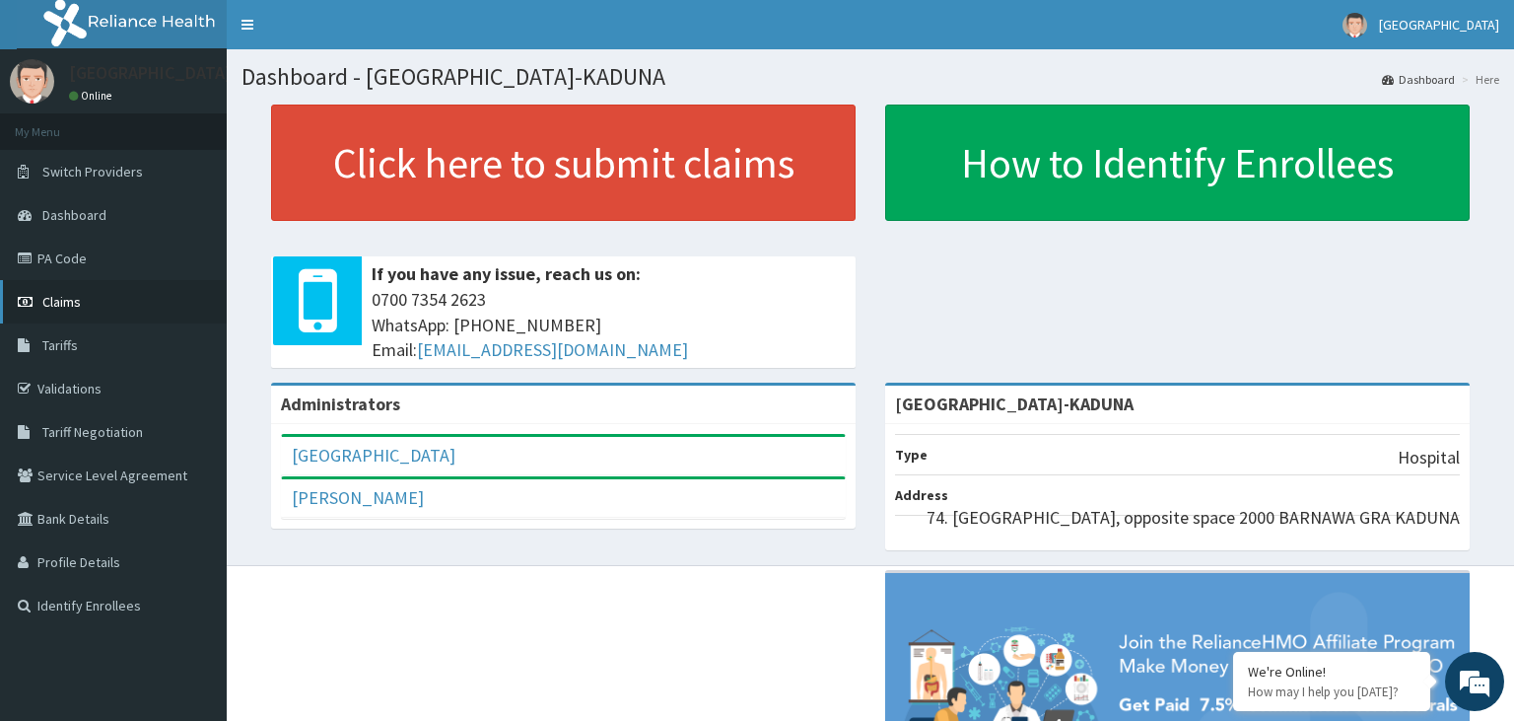
click at [69, 307] on span "Claims" at bounding box center [61, 302] width 38 height 18
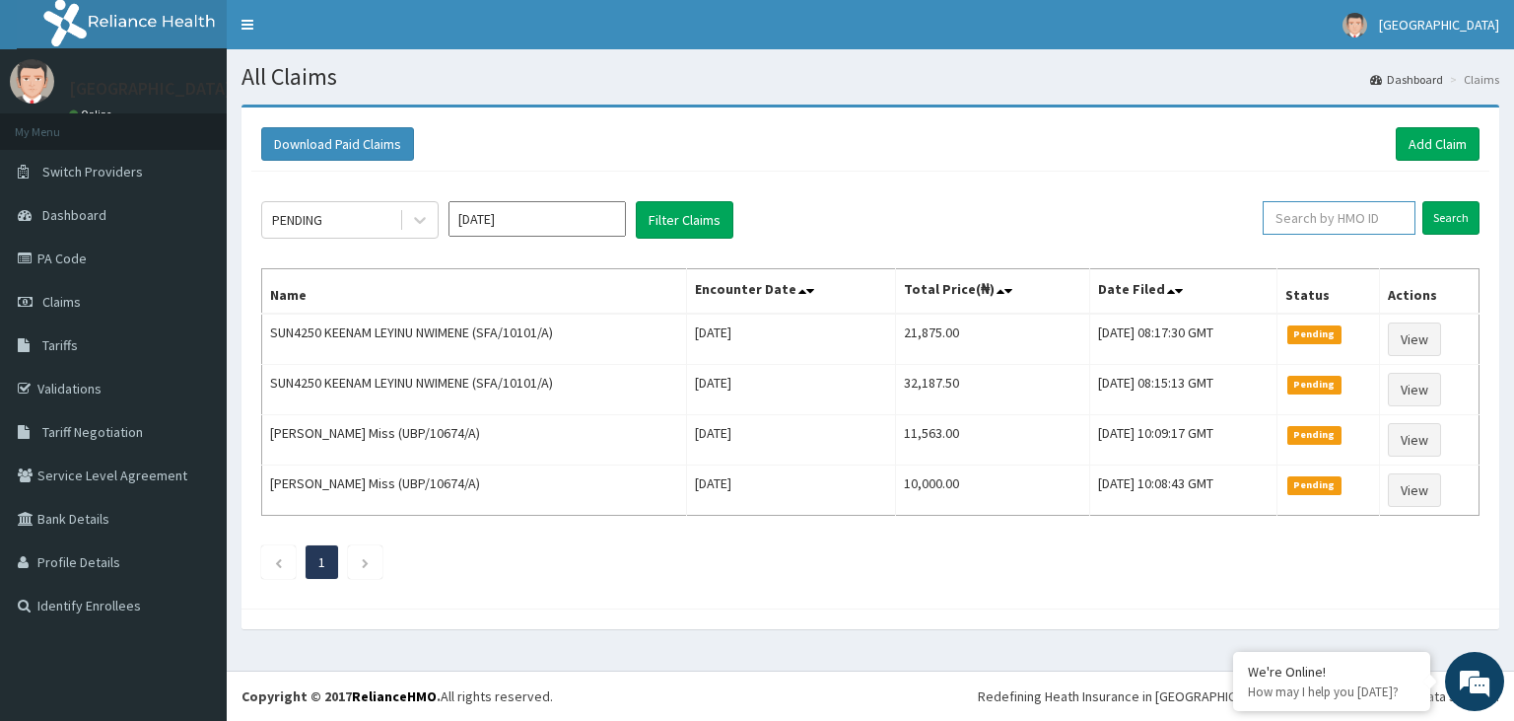
paste input "PFM/10277/A"
type input "PFM/10277/A"
click at [1457, 223] on input "Search" at bounding box center [1451, 218] width 57 height 34
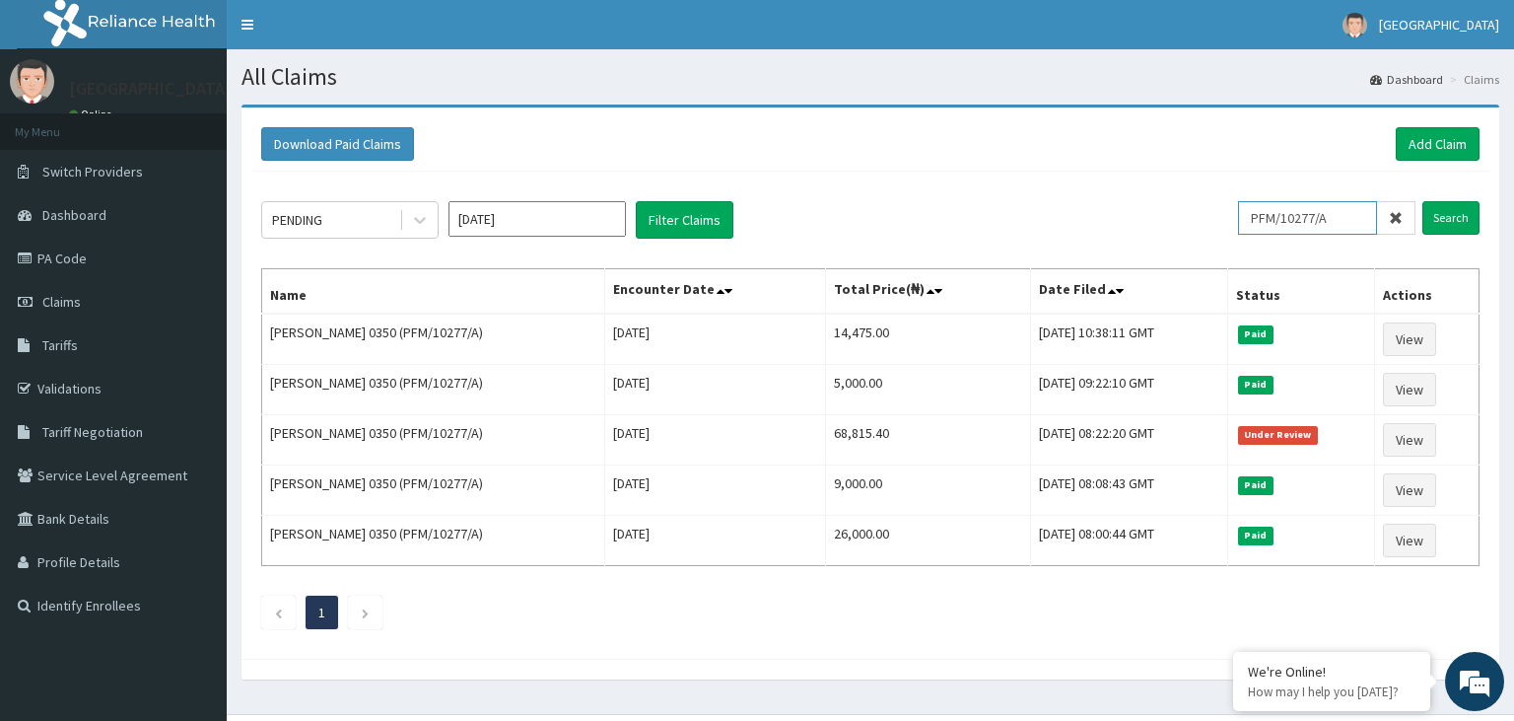
drag, startPoint x: 1348, startPoint y: 221, endPoint x: 1250, endPoint y: 228, distance: 97.8
click at [1250, 228] on input "PFM/10277/A" at bounding box center [1307, 218] width 139 height 34
click at [1428, 152] on link "Add Claim" at bounding box center [1438, 144] width 84 height 34
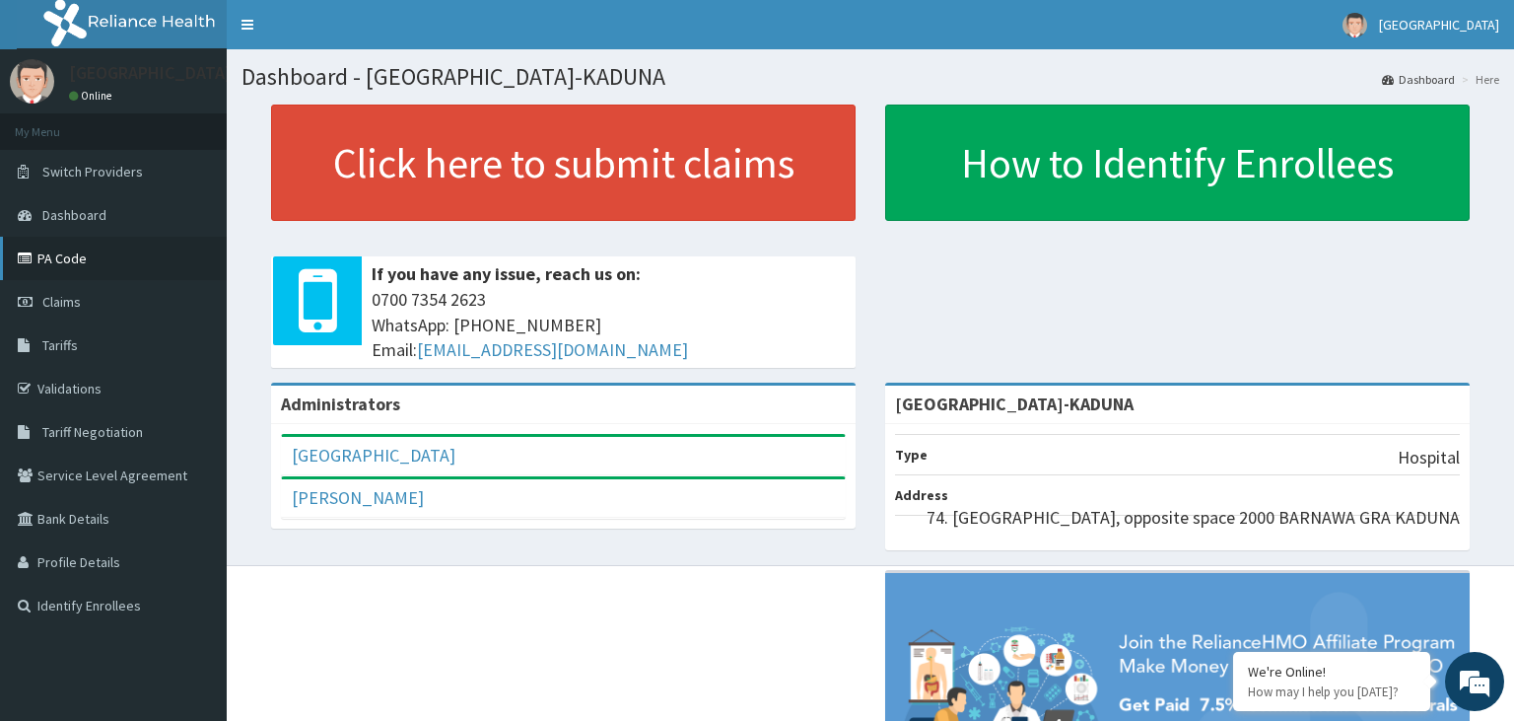
click at [88, 263] on link "PA Code" at bounding box center [113, 258] width 227 height 43
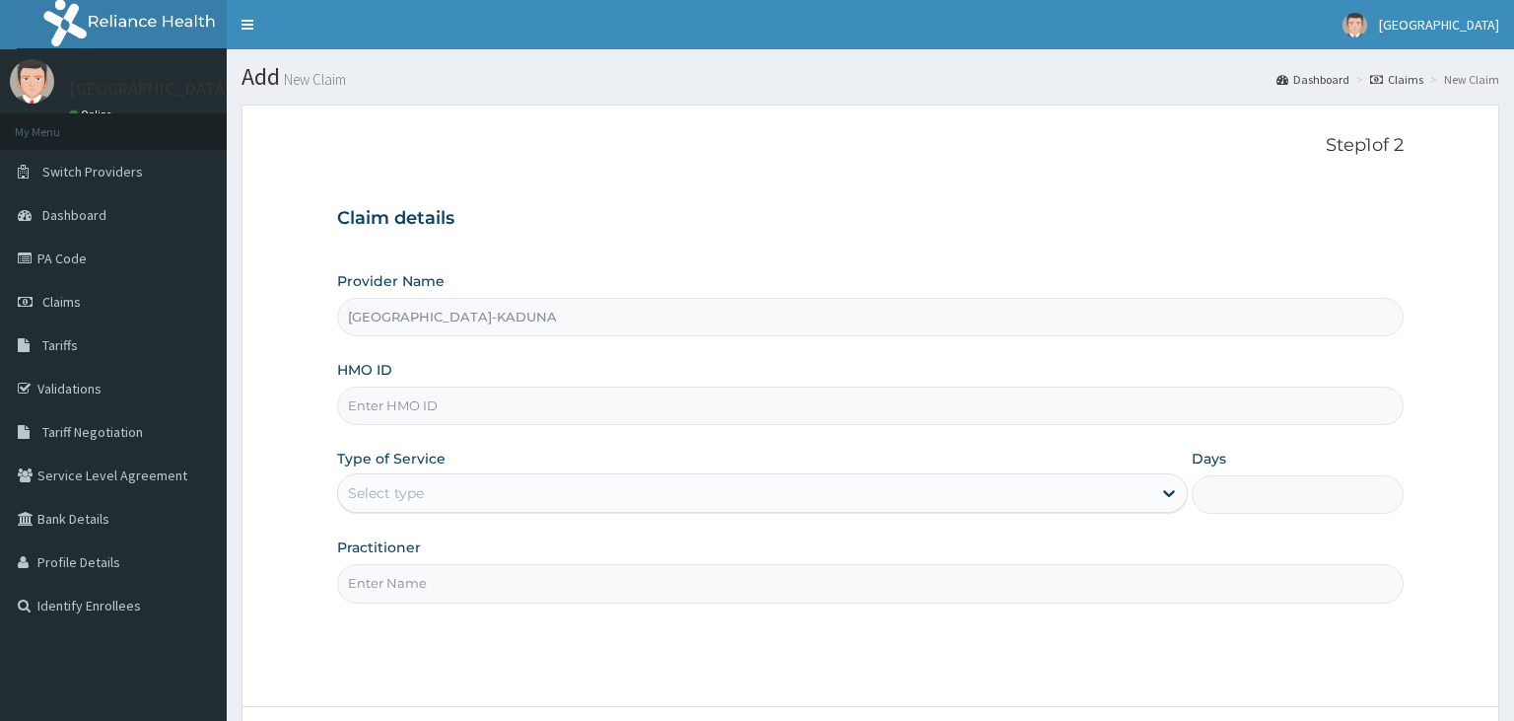
type input "[GEOGRAPHIC_DATA]-KADUNA"
paste input "NBC/10131/B"
click at [380, 417] on input "NBC/10131/B" at bounding box center [871, 405] width 1068 height 38
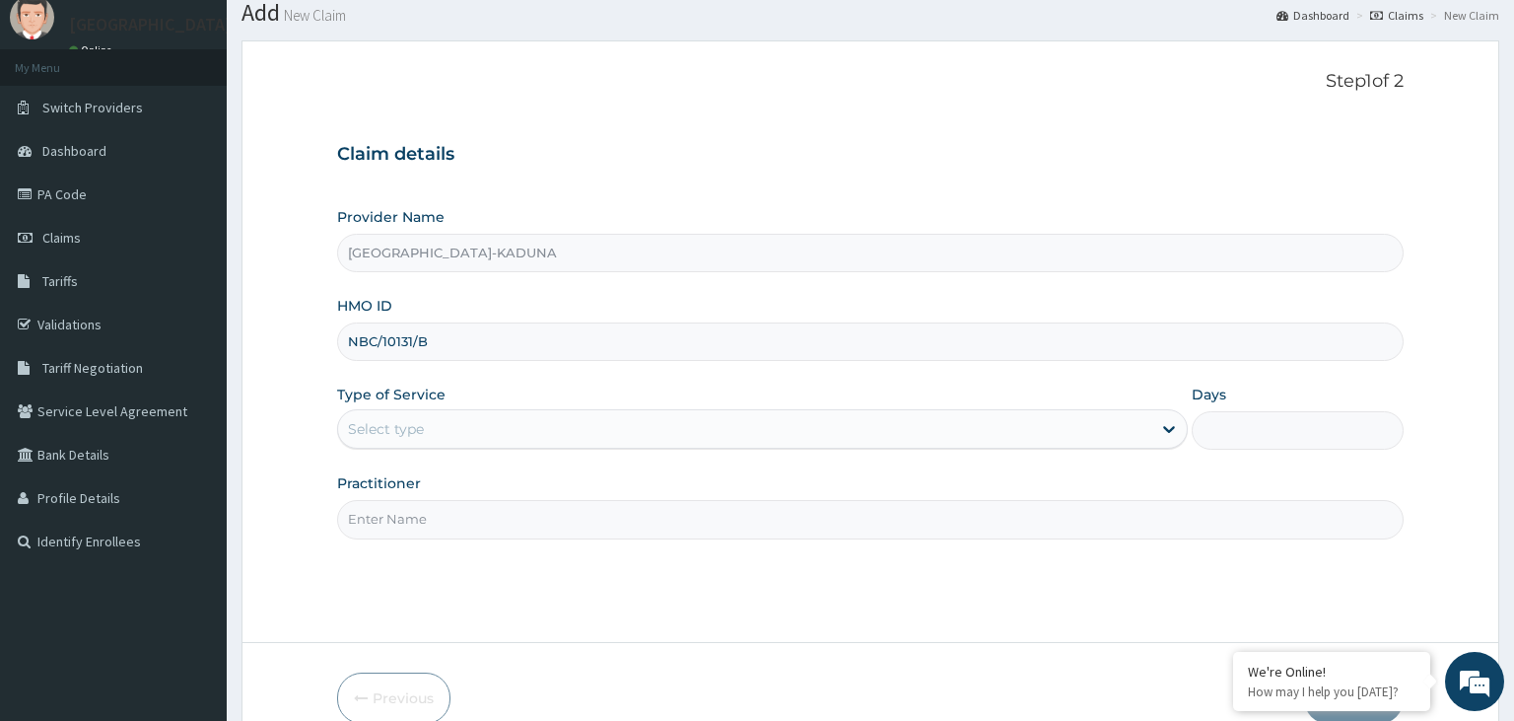
scroll to position [104, 0]
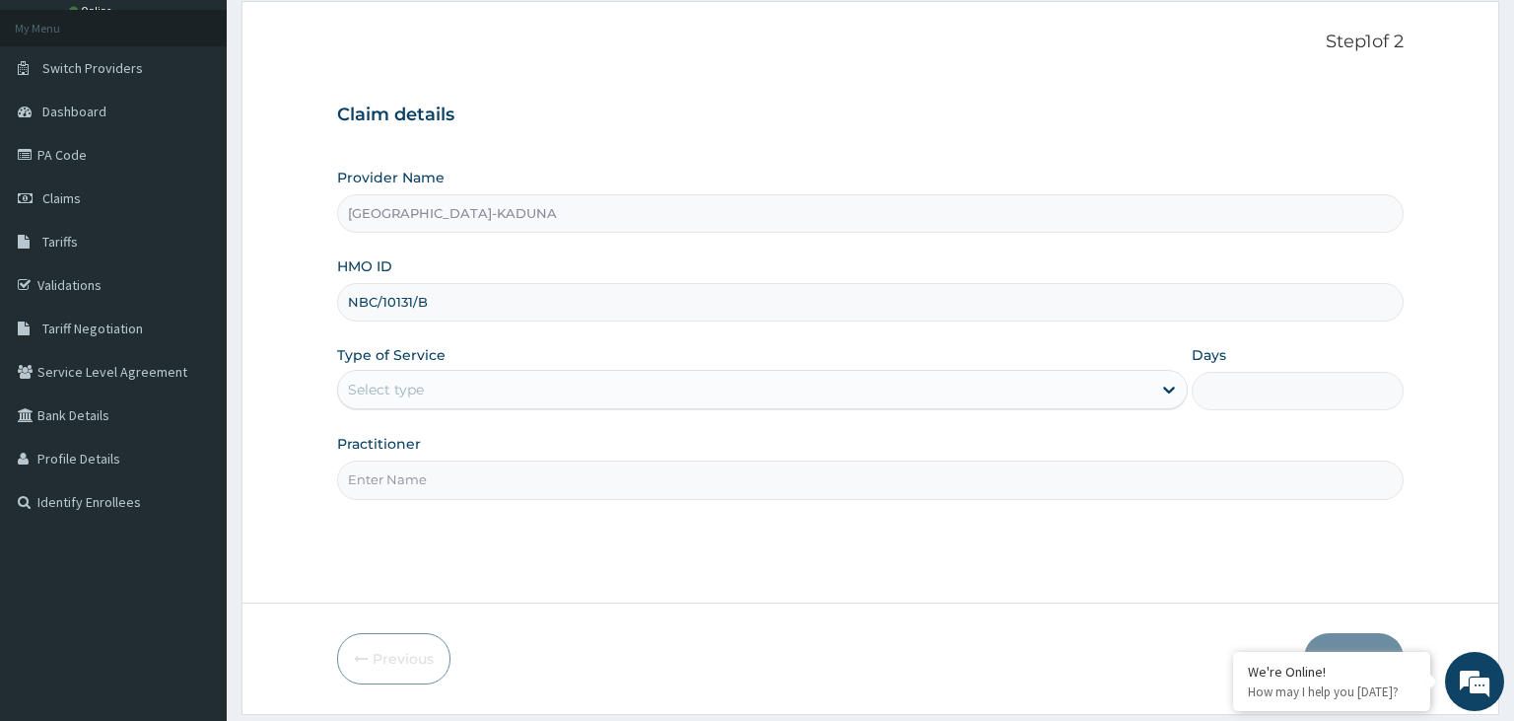
type input "NBC/10131/B"
click at [531, 401] on div "Select type" at bounding box center [744, 390] width 813 height 32
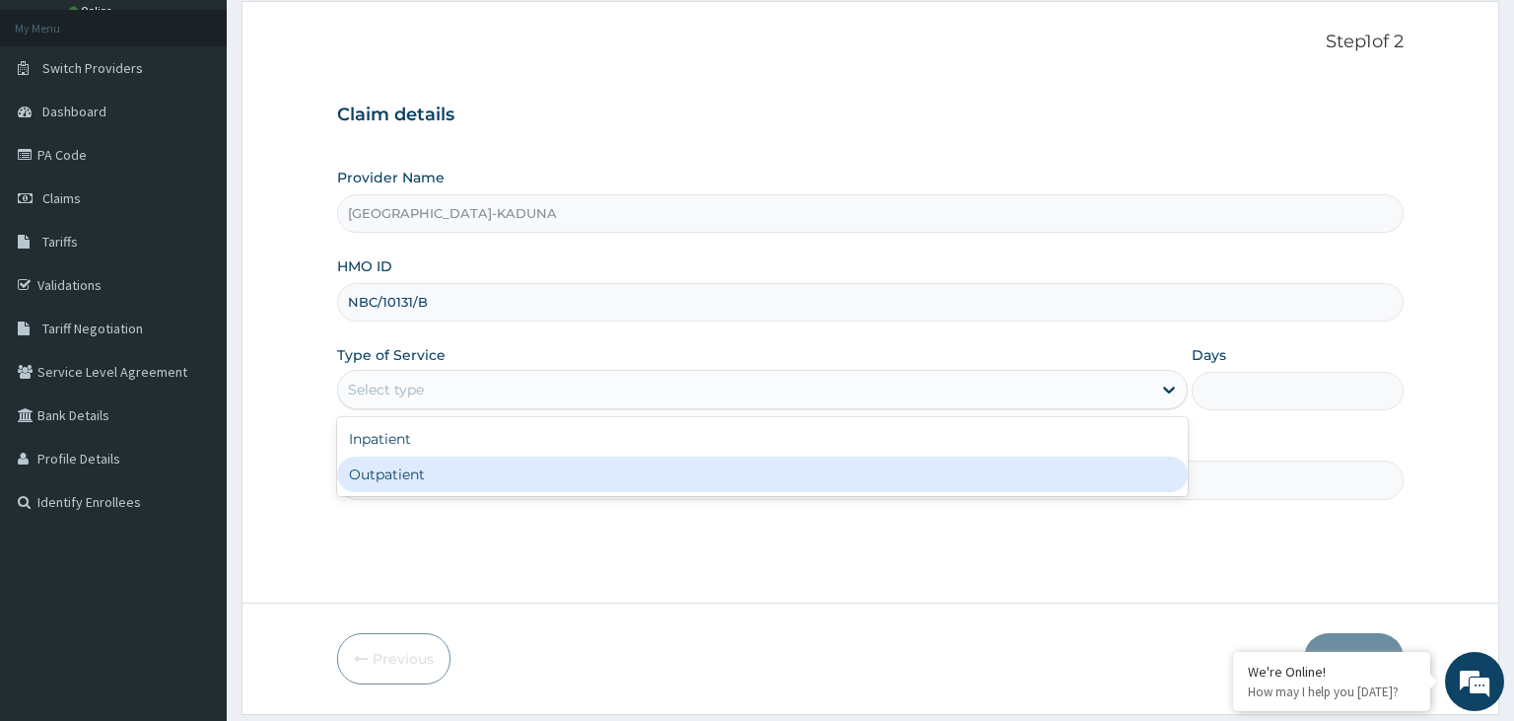
click at [491, 480] on div "Outpatient" at bounding box center [762, 473] width 851 height 35
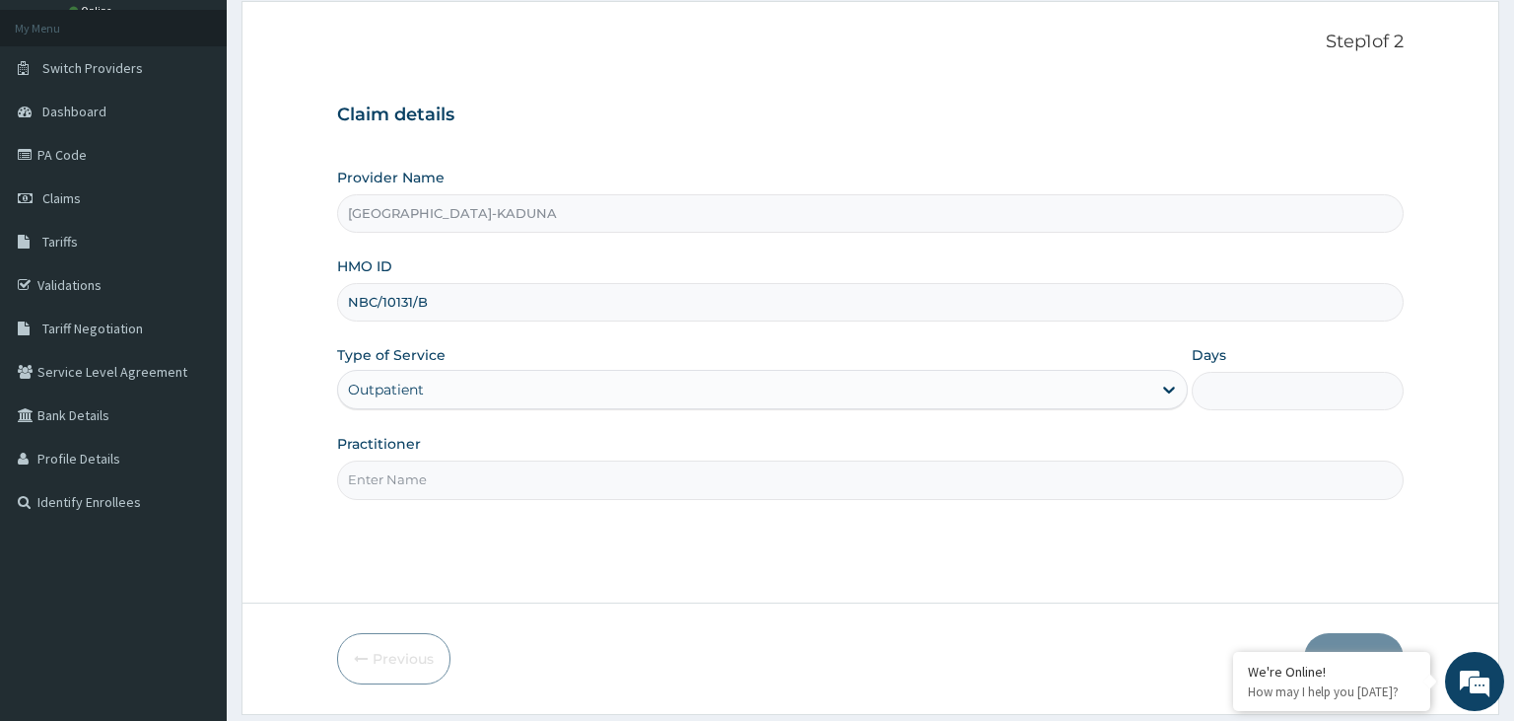
type input "1"
click at [491, 480] on input "Practitioner" at bounding box center [871, 479] width 1068 height 38
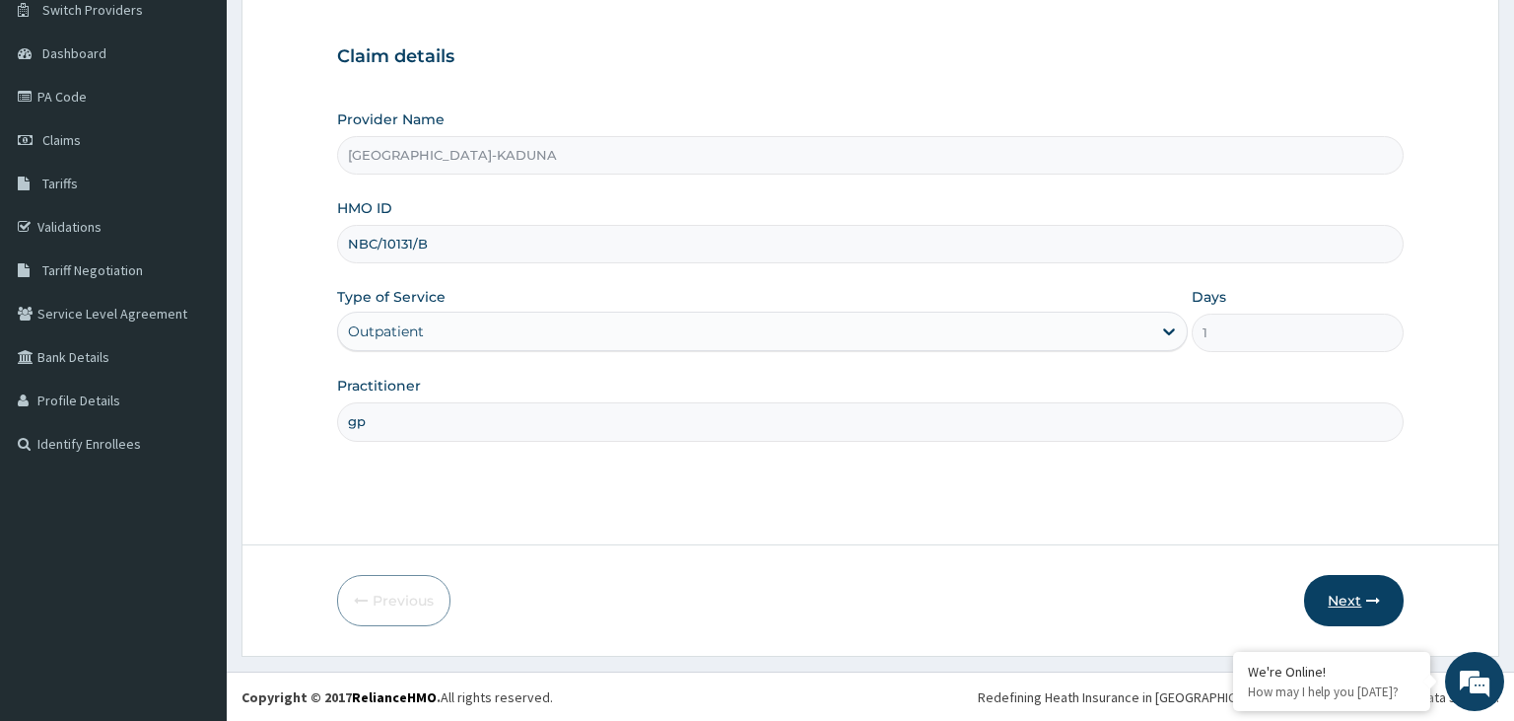
type input "gp"
click at [1358, 605] on button "Next" at bounding box center [1354, 600] width 100 height 51
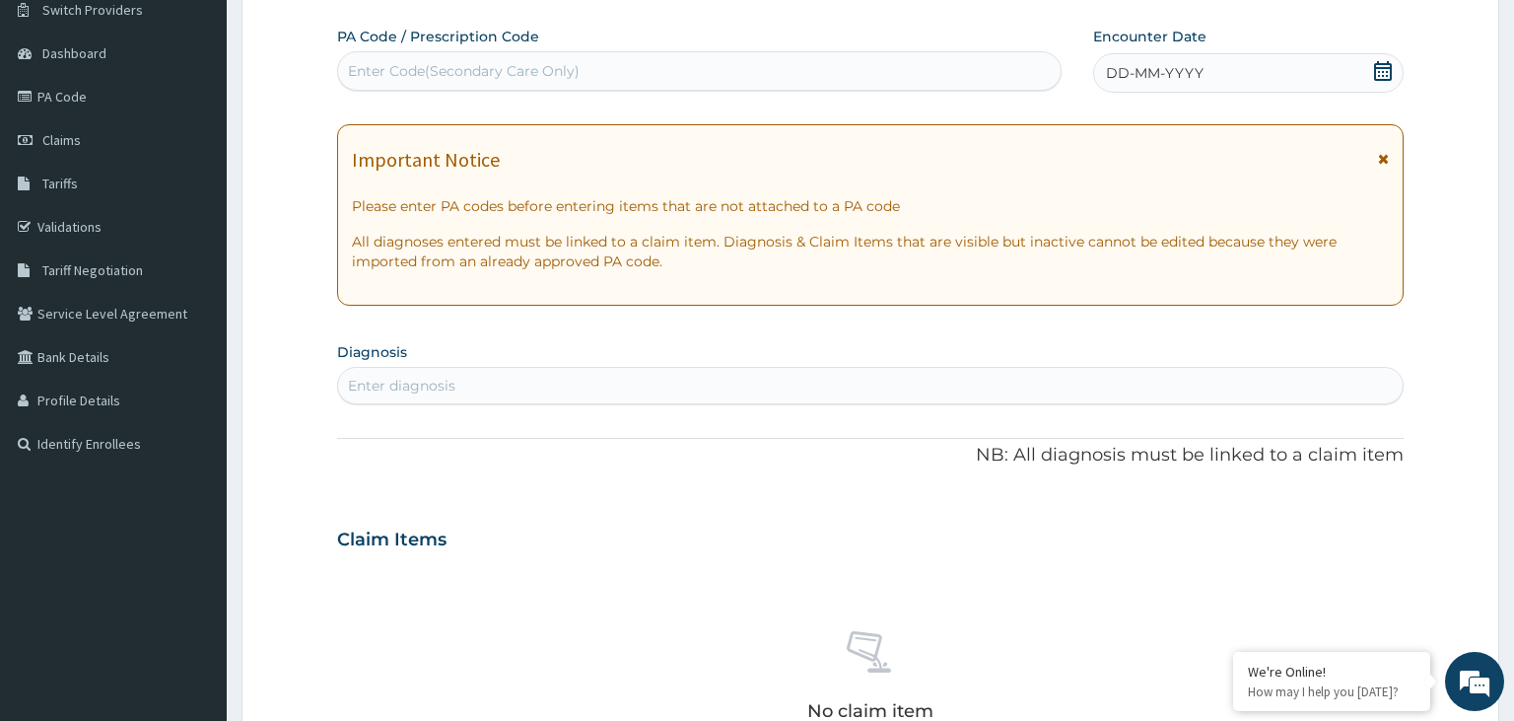
scroll to position [0, 0]
click at [576, 68] on div "Enter Code(Secondary Care Only)" at bounding box center [464, 71] width 232 height 20
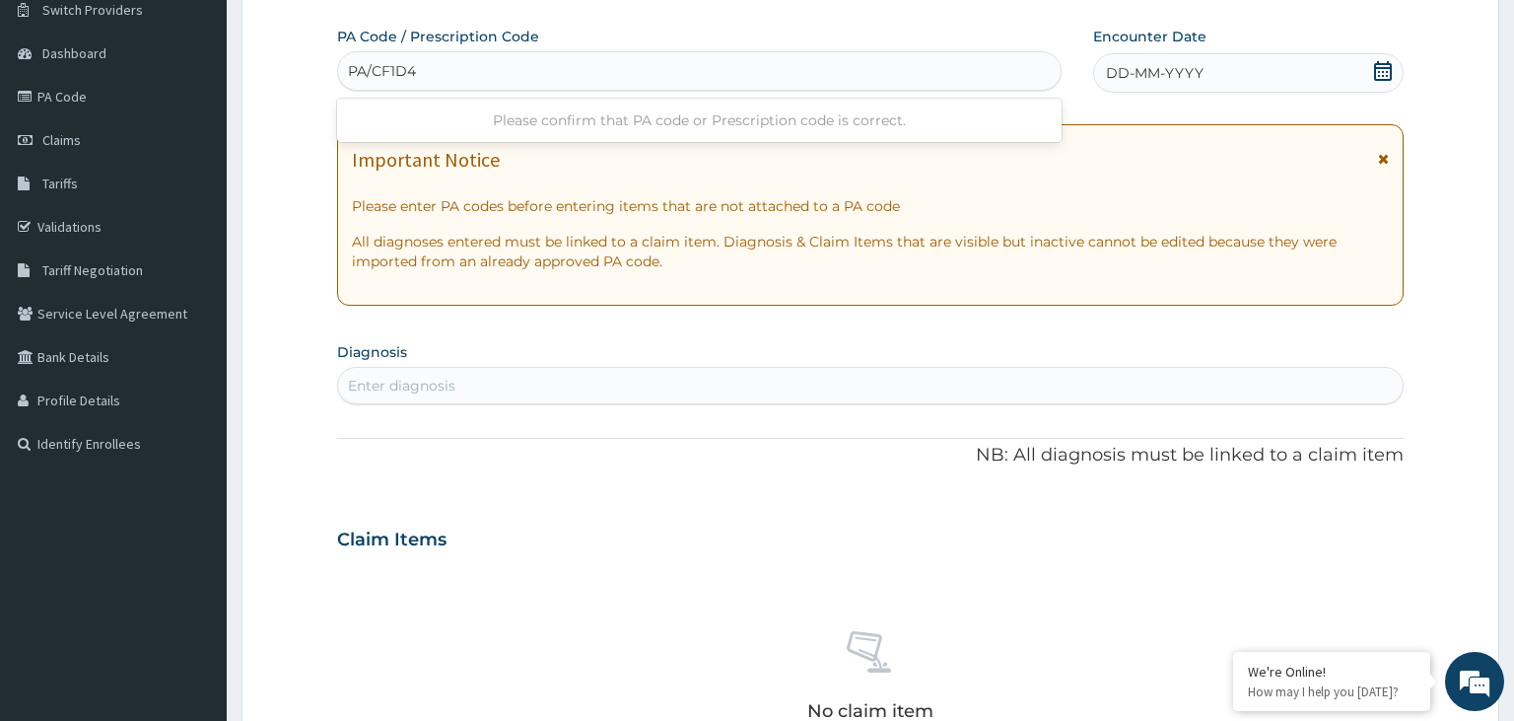
type input "PA/CF1D48"
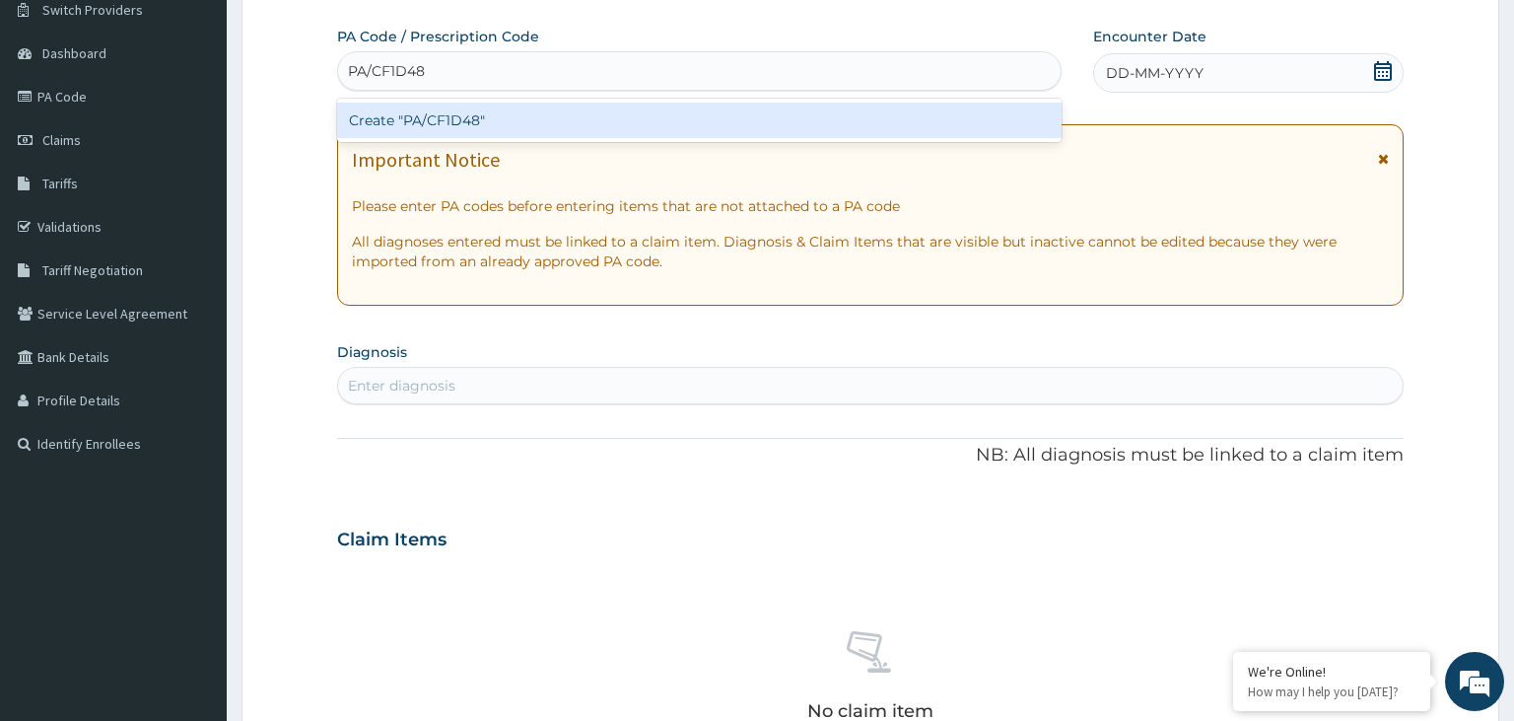
click at [550, 117] on div "Create "PA/CF1D48"" at bounding box center [700, 120] width 726 height 35
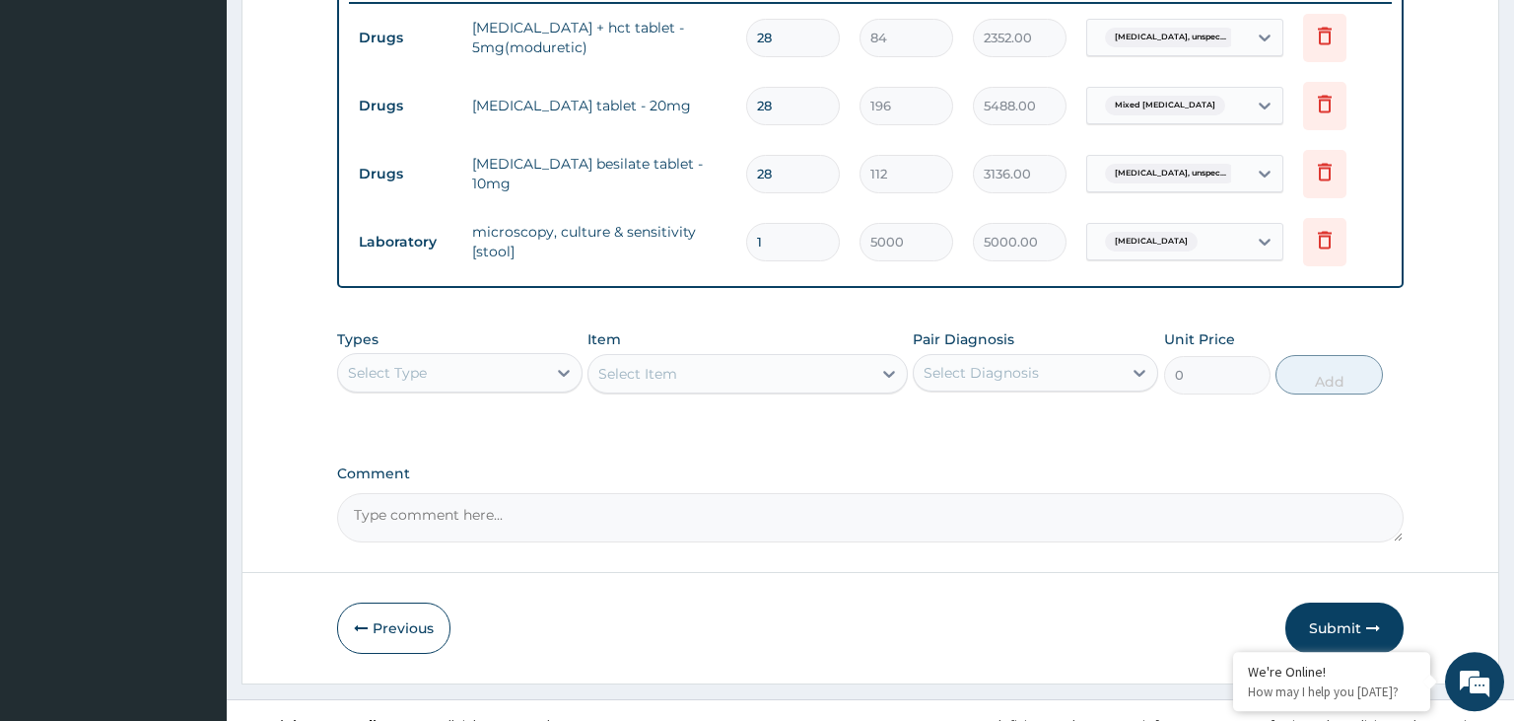
scroll to position [807, 0]
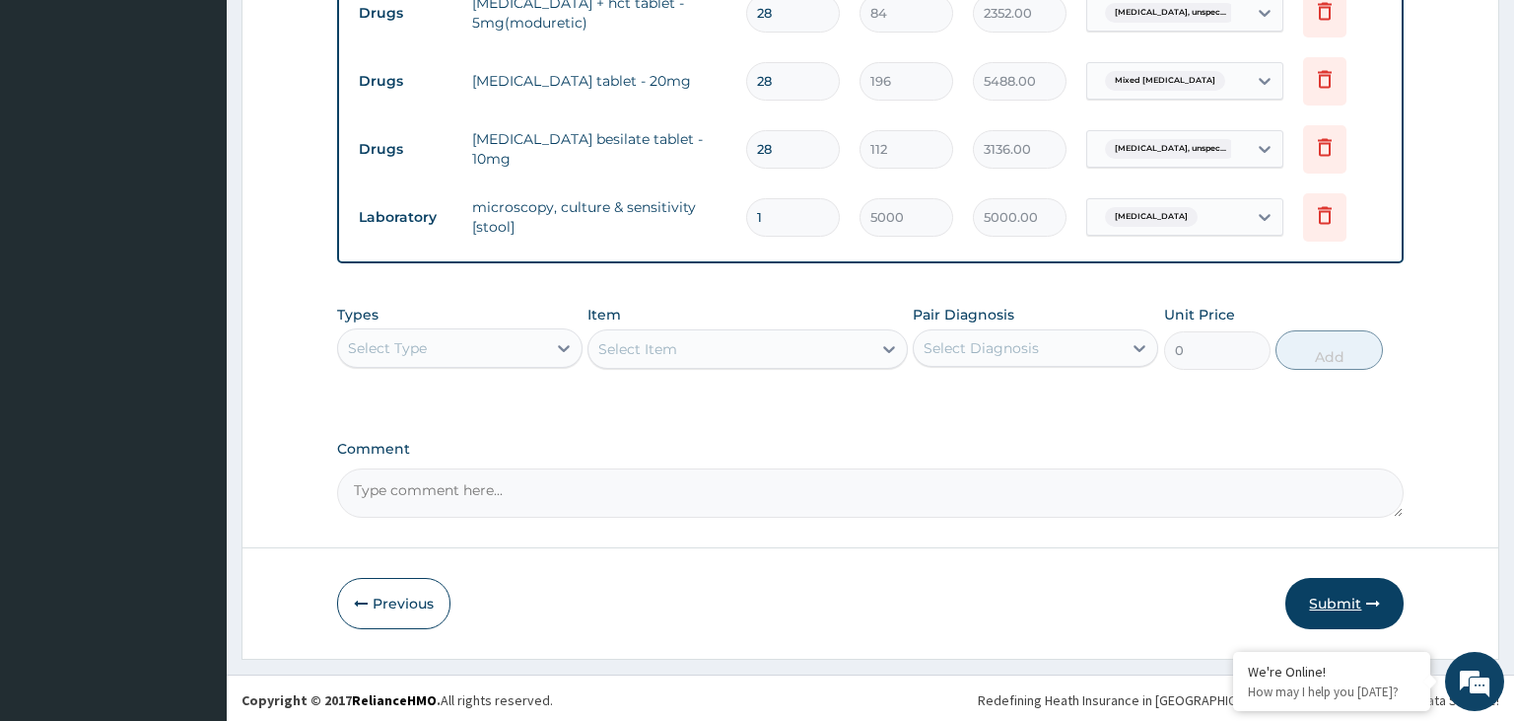
click at [1349, 613] on button "Submit" at bounding box center [1345, 603] width 118 height 51
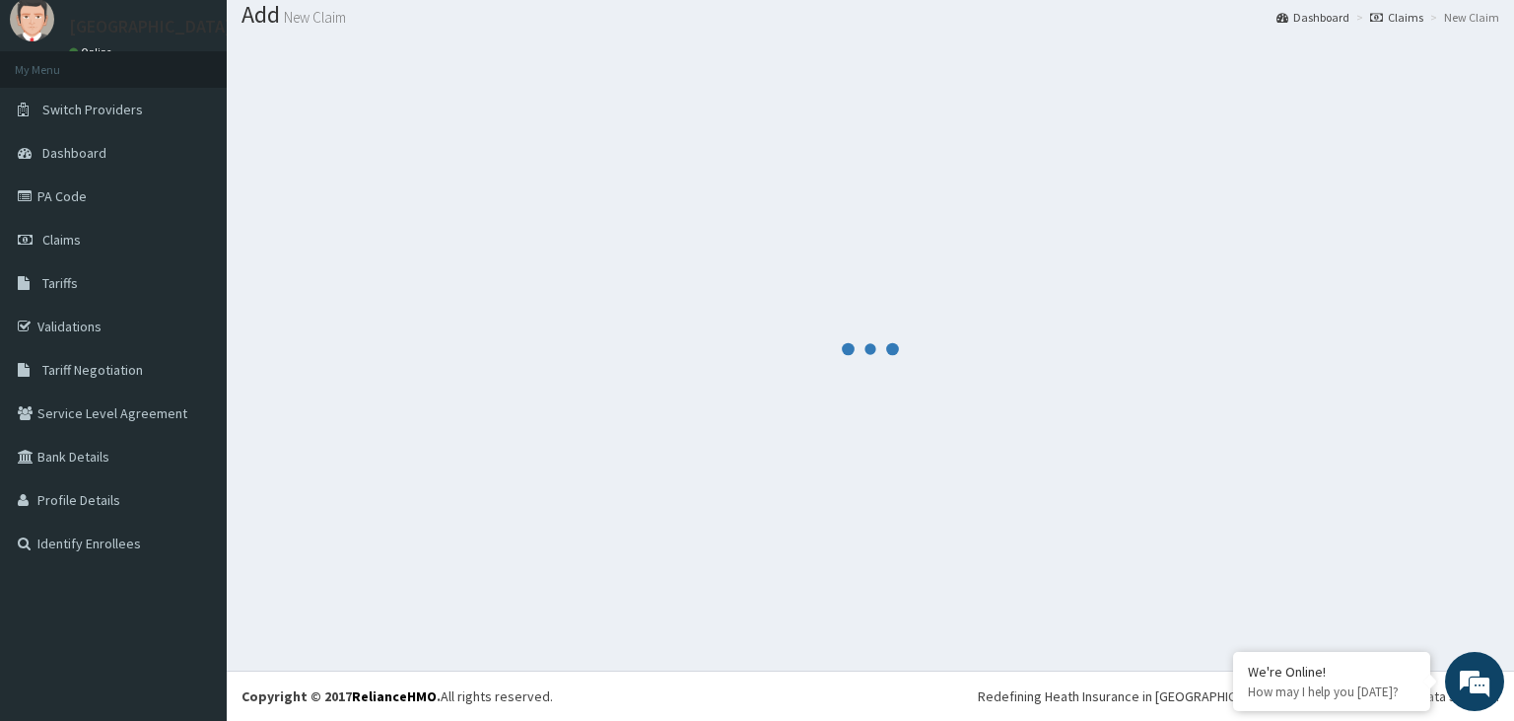
scroll to position [61, 0]
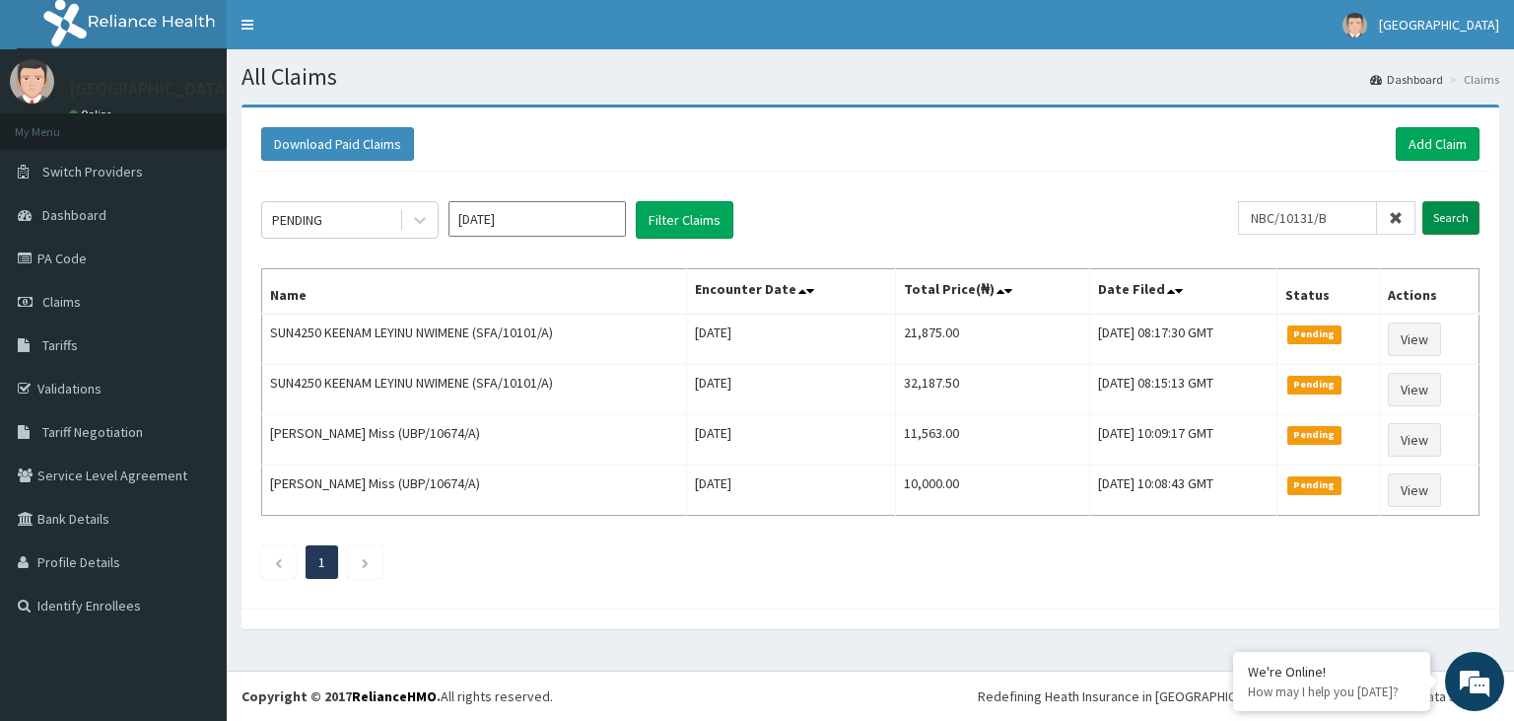
type input "NBC/10131/B"
click at [1449, 223] on input "Search" at bounding box center [1451, 218] width 57 height 34
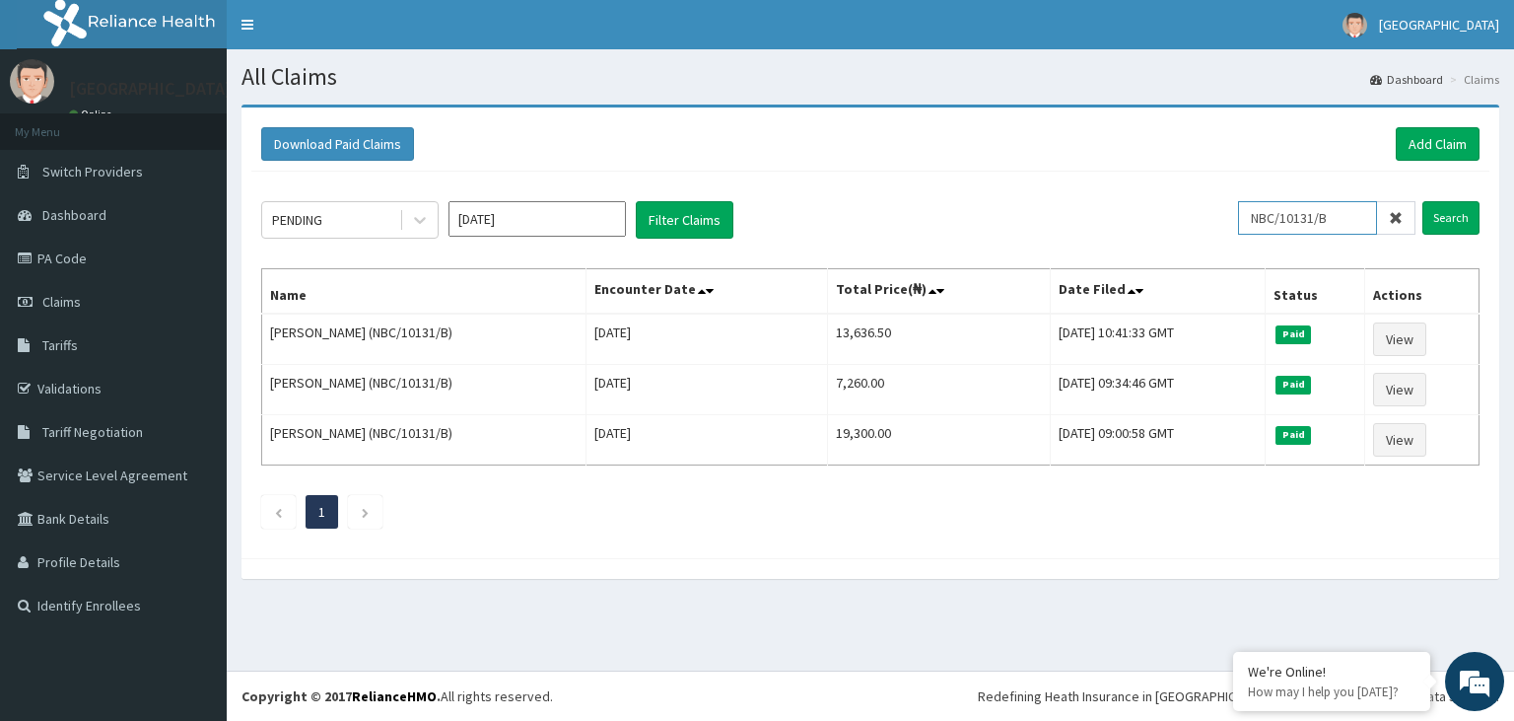
drag, startPoint x: 1356, startPoint y: 223, endPoint x: 1224, endPoint y: 220, distance: 131.2
click at [1238, 220] on input "NBC/10131/B" at bounding box center [1307, 218] width 139 height 34
paste input "AKU/10055/B"
click at [1294, 221] on input "AKU/10055/B" at bounding box center [1307, 218] width 139 height 34
click at [1292, 222] on input "AKU/10055/B" at bounding box center [1307, 218] width 139 height 34
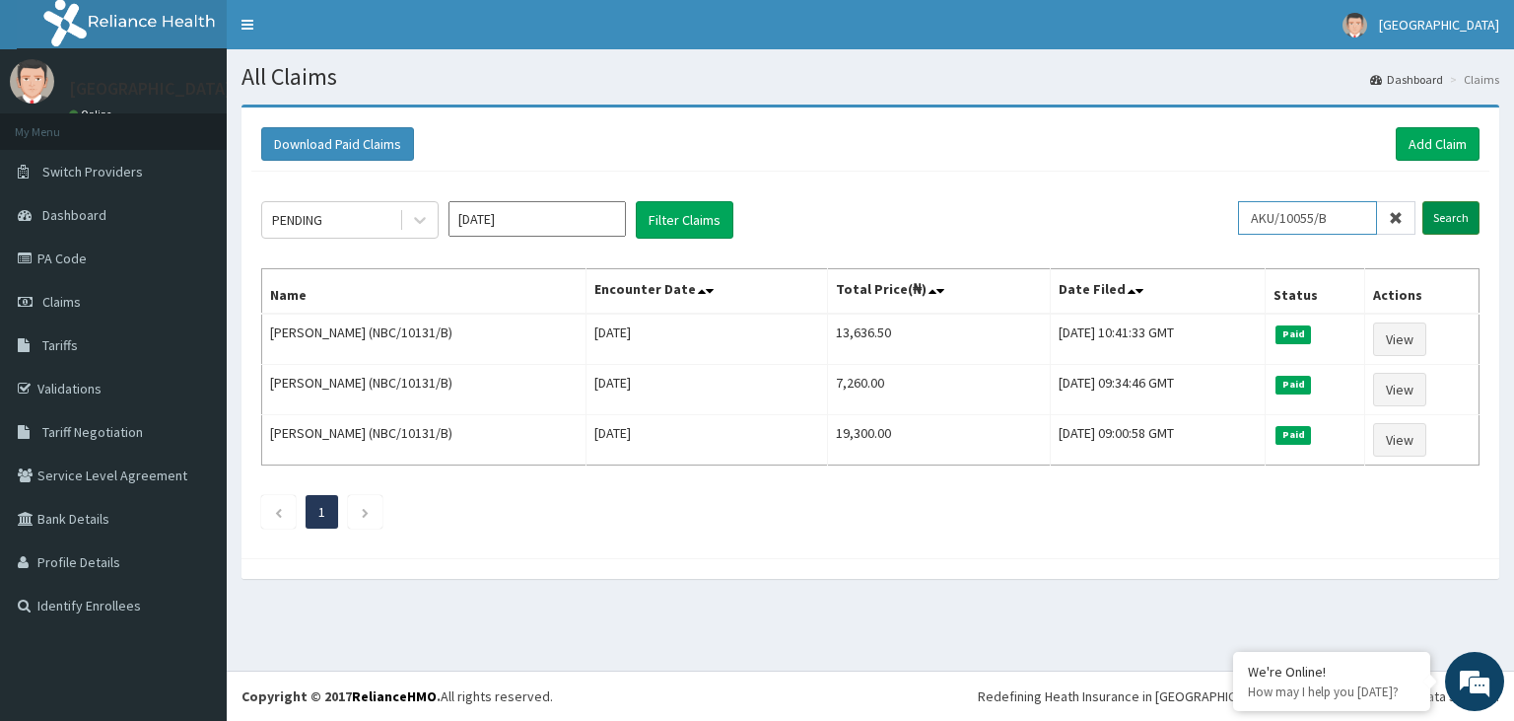
type input "AKU/10055/B"
click at [1450, 220] on input "Search" at bounding box center [1451, 218] width 57 height 34
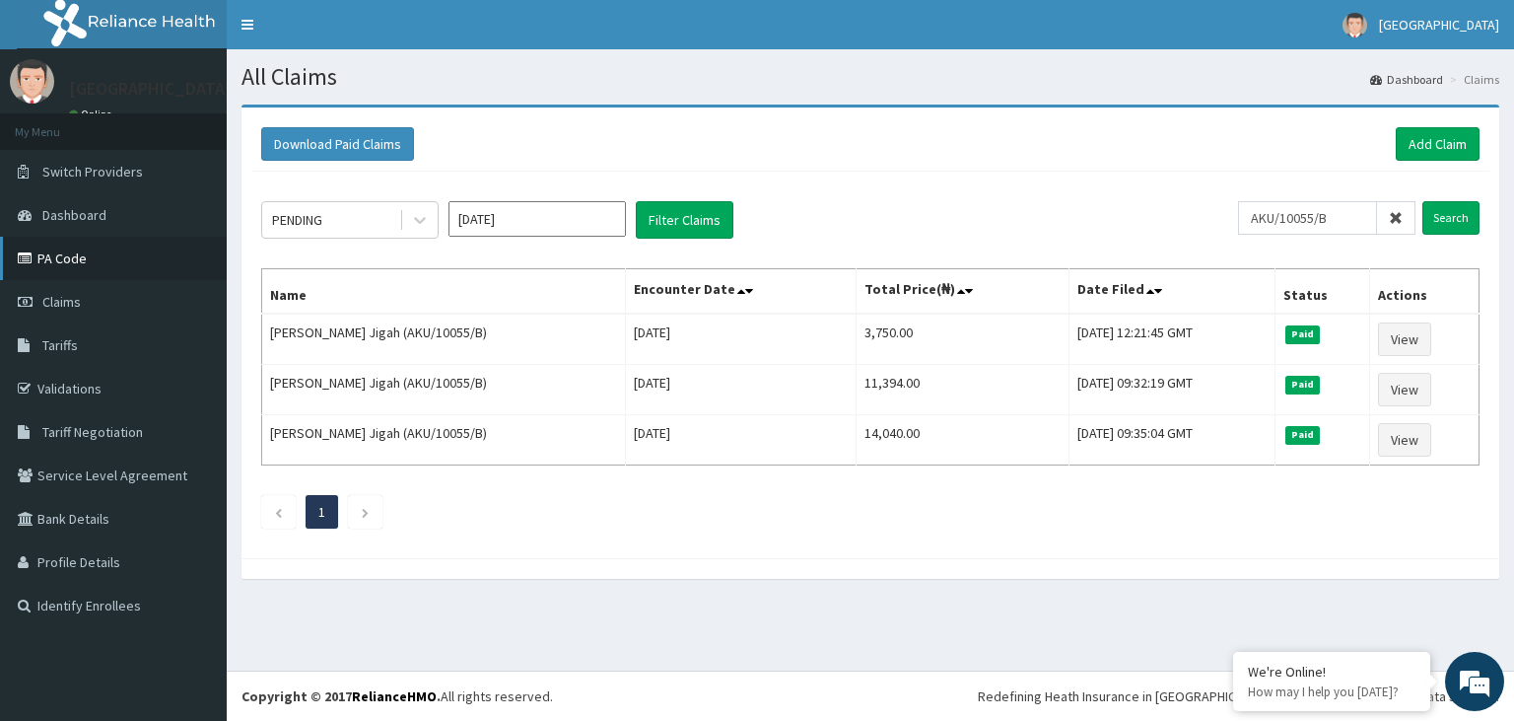
click at [101, 261] on link "PA Code" at bounding box center [113, 258] width 227 height 43
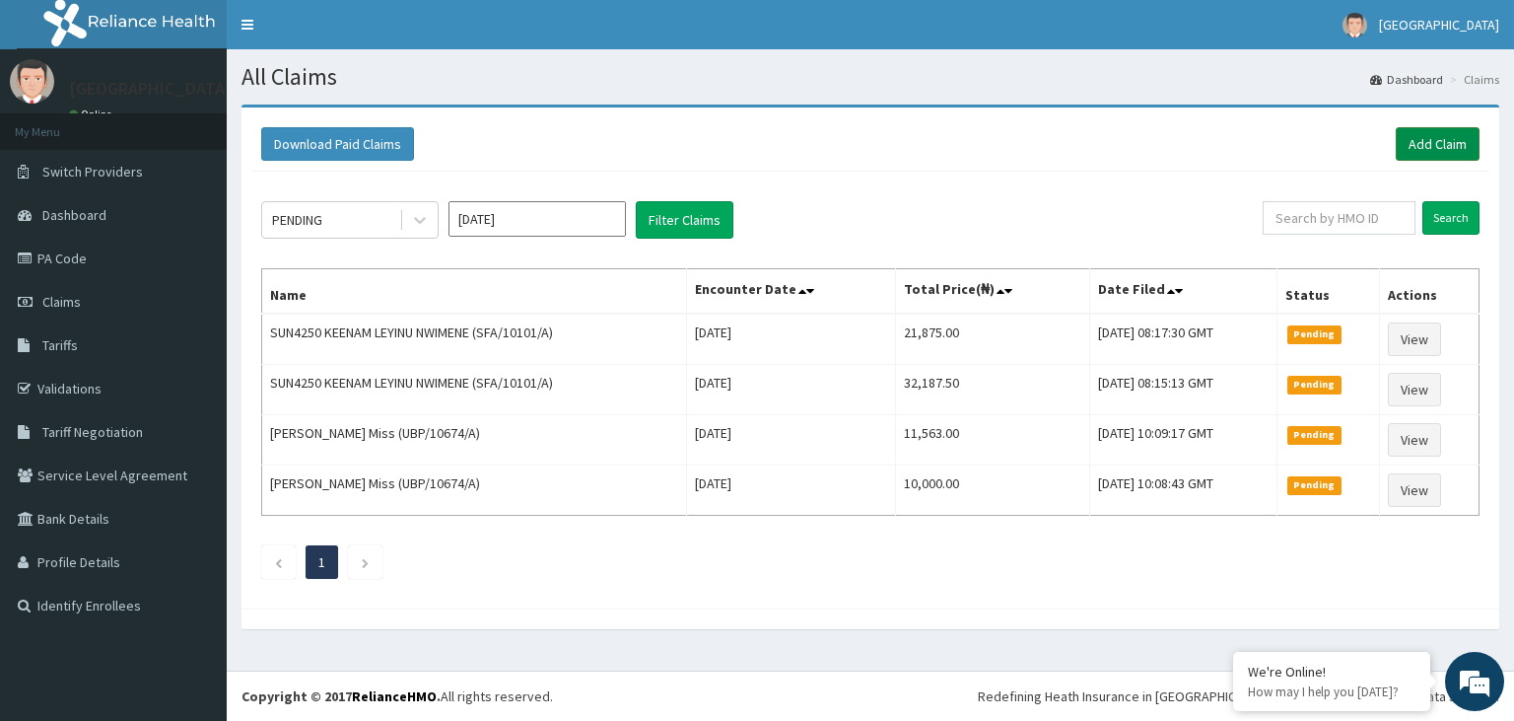
click at [1414, 154] on link "Add Claim" at bounding box center [1438, 144] width 84 height 34
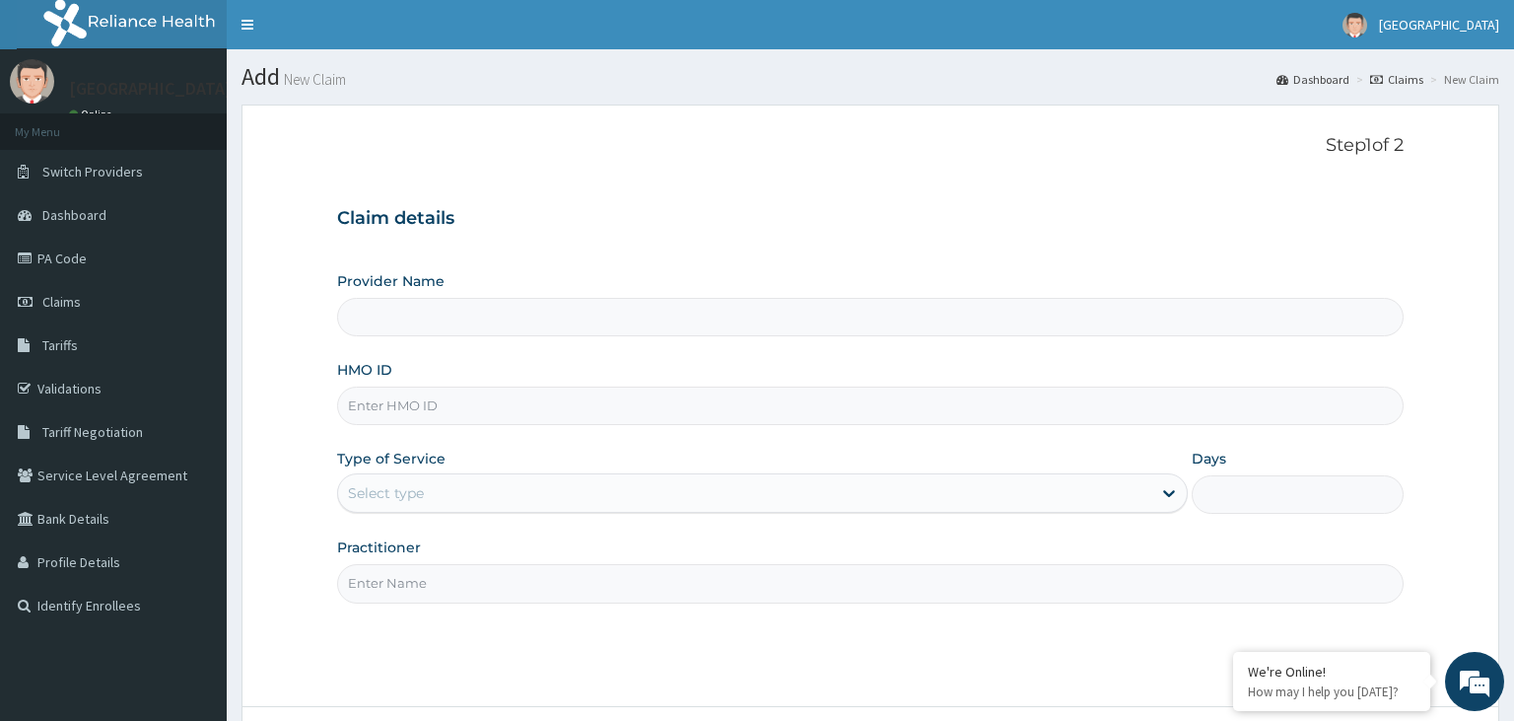
type input "AKU/10055/B"
type input "[GEOGRAPHIC_DATA]-KADUNA"
click at [377, 398] on input "AKU/10055/B" at bounding box center [871, 405] width 1068 height 38
click at [381, 403] on input "AKU/10055/B" at bounding box center [871, 405] width 1068 height 38
type input "AKU/10055/B"
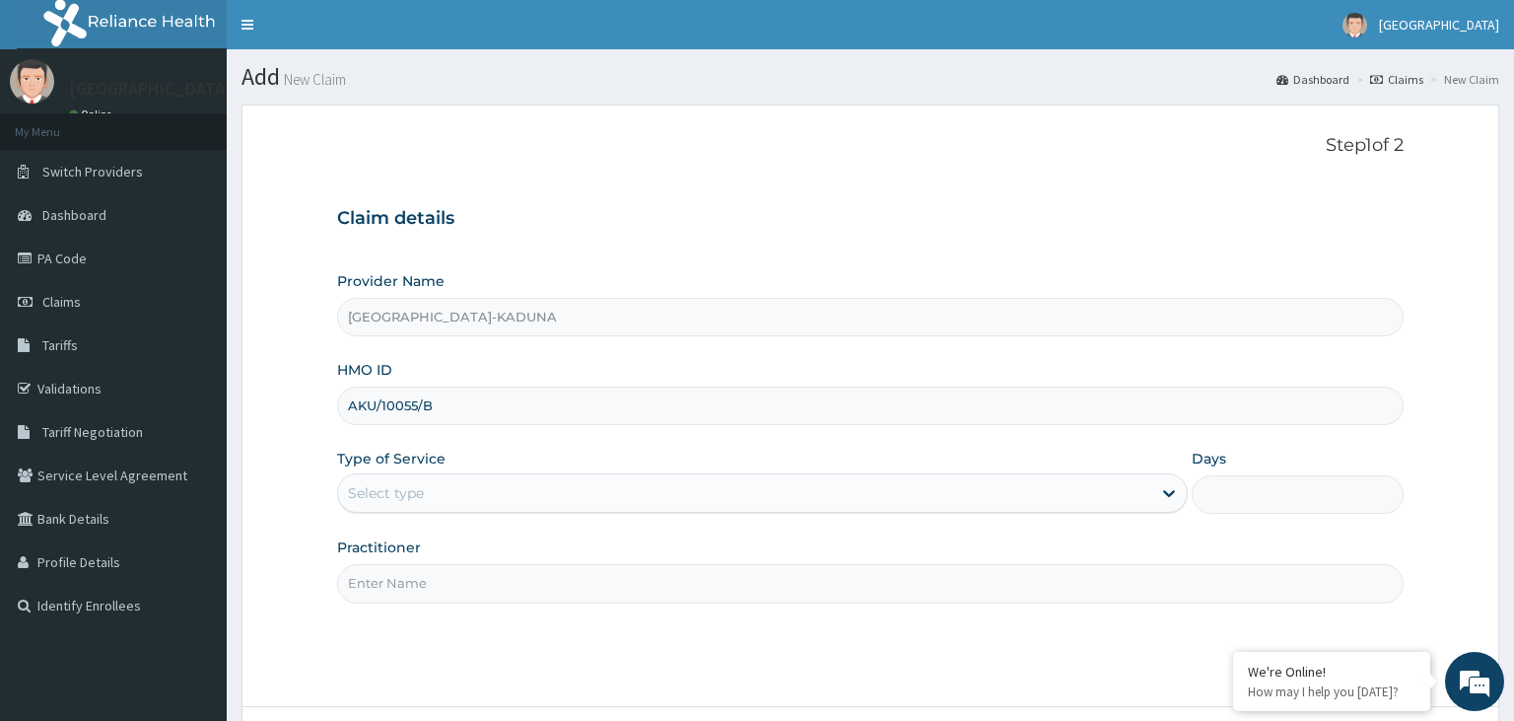
click at [484, 483] on div "Select type" at bounding box center [744, 493] width 813 height 32
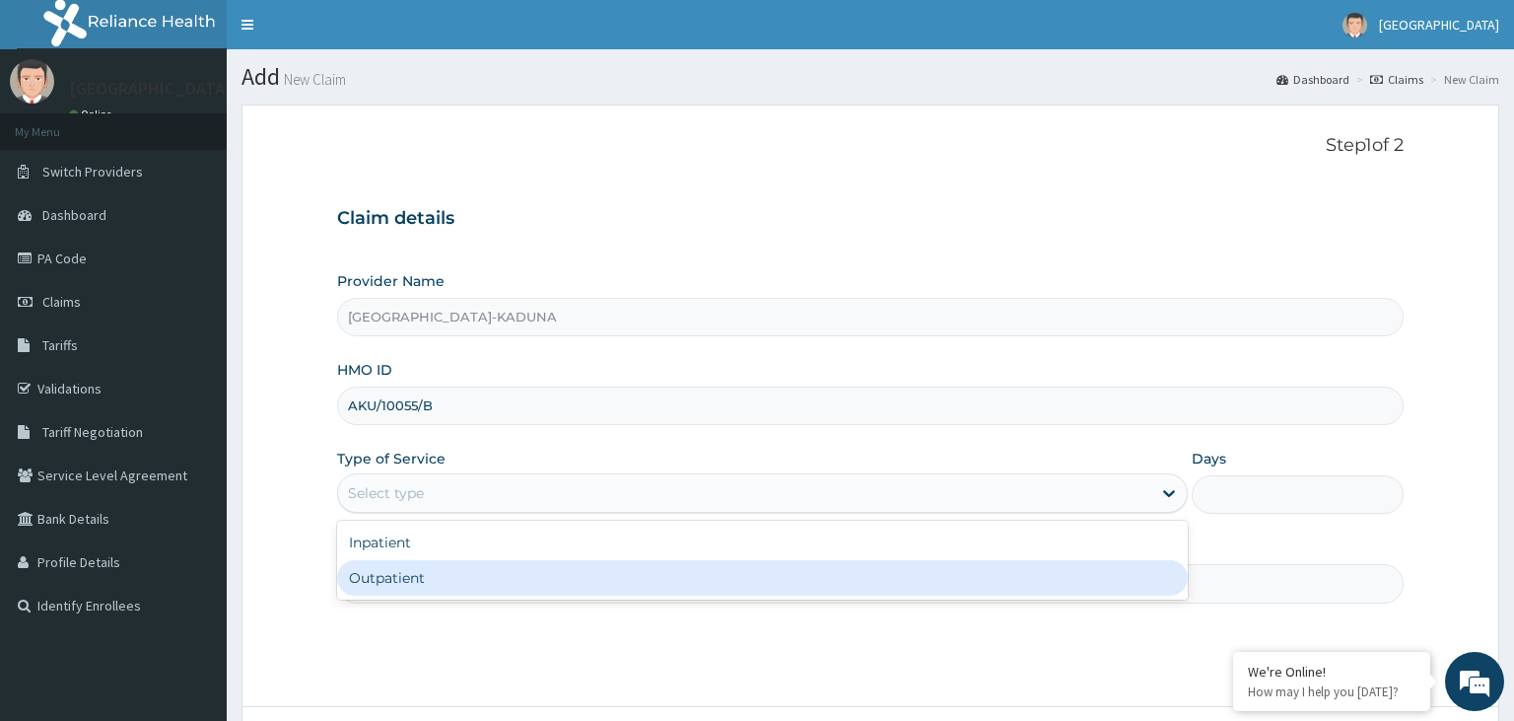
click at [486, 578] on div "Outpatient" at bounding box center [762, 577] width 851 height 35
type input "1"
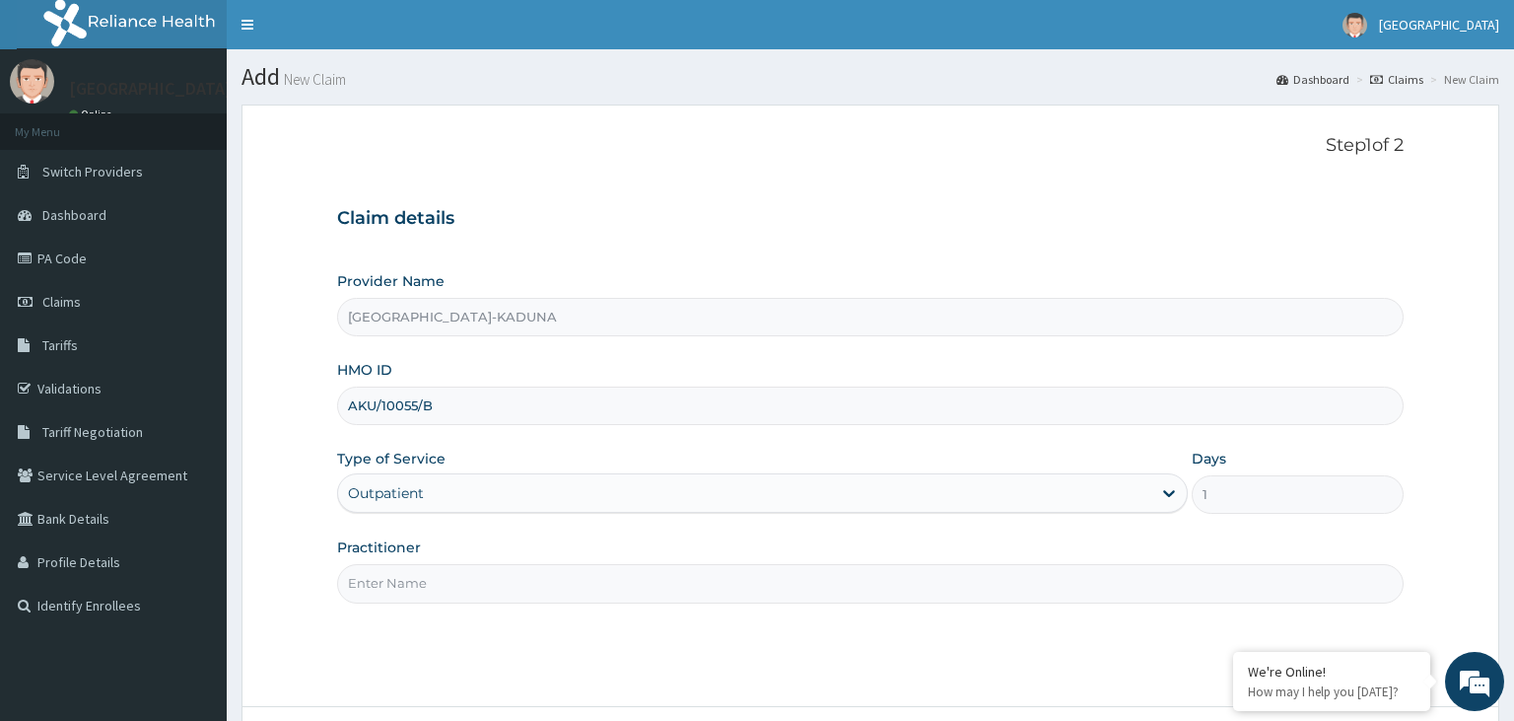
click at [487, 574] on input "Practitioner" at bounding box center [871, 583] width 1068 height 38
type input "gp"
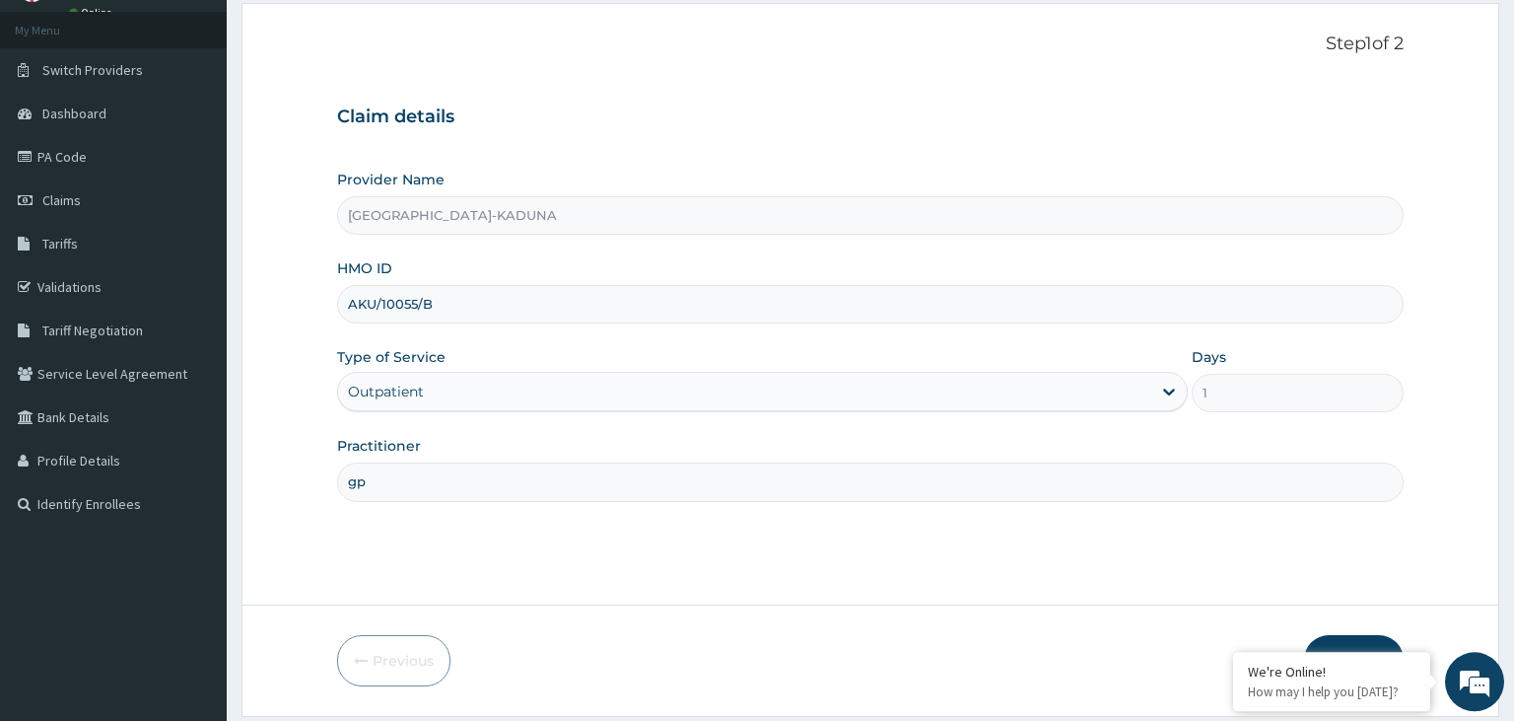
scroll to position [162, 0]
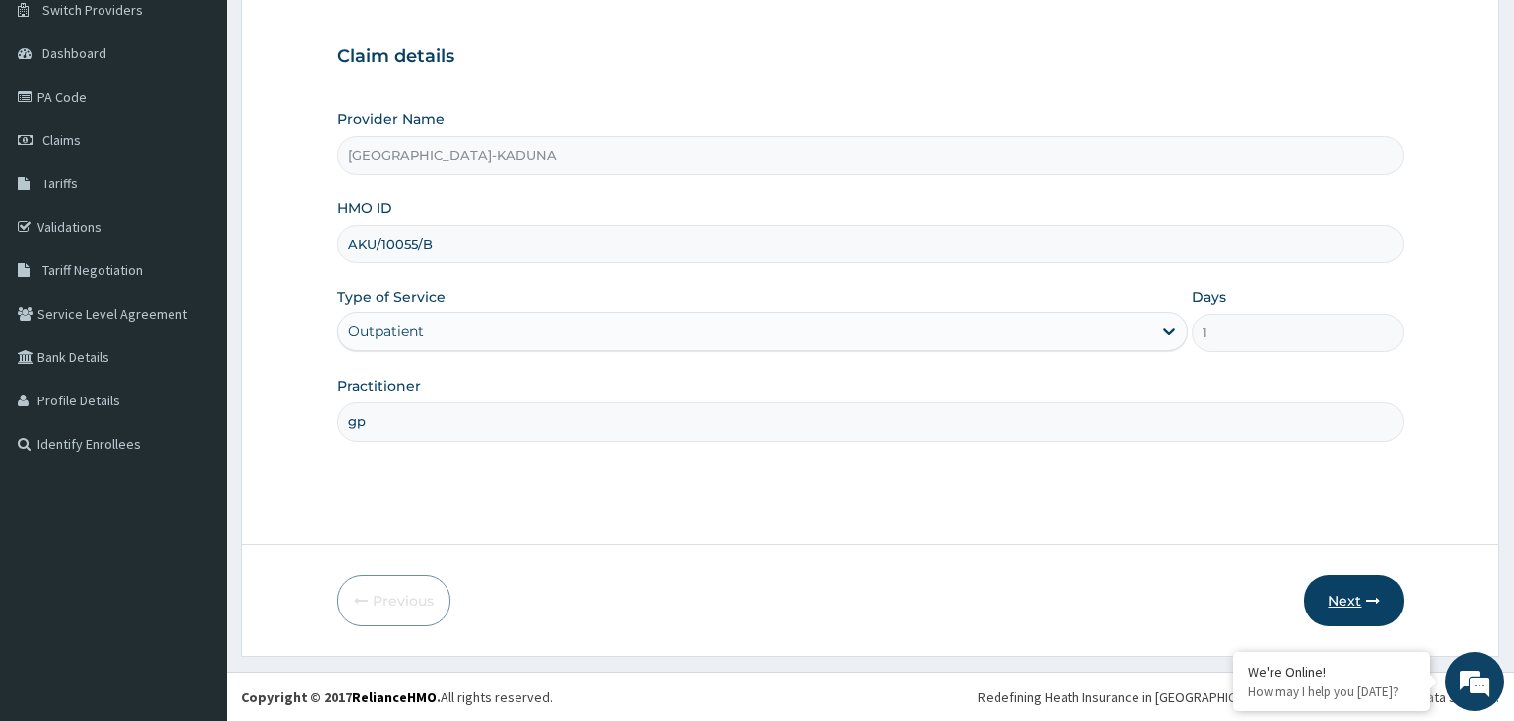
click at [1385, 604] on button "Next" at bounding box center [1354, 600] width 100 height 51
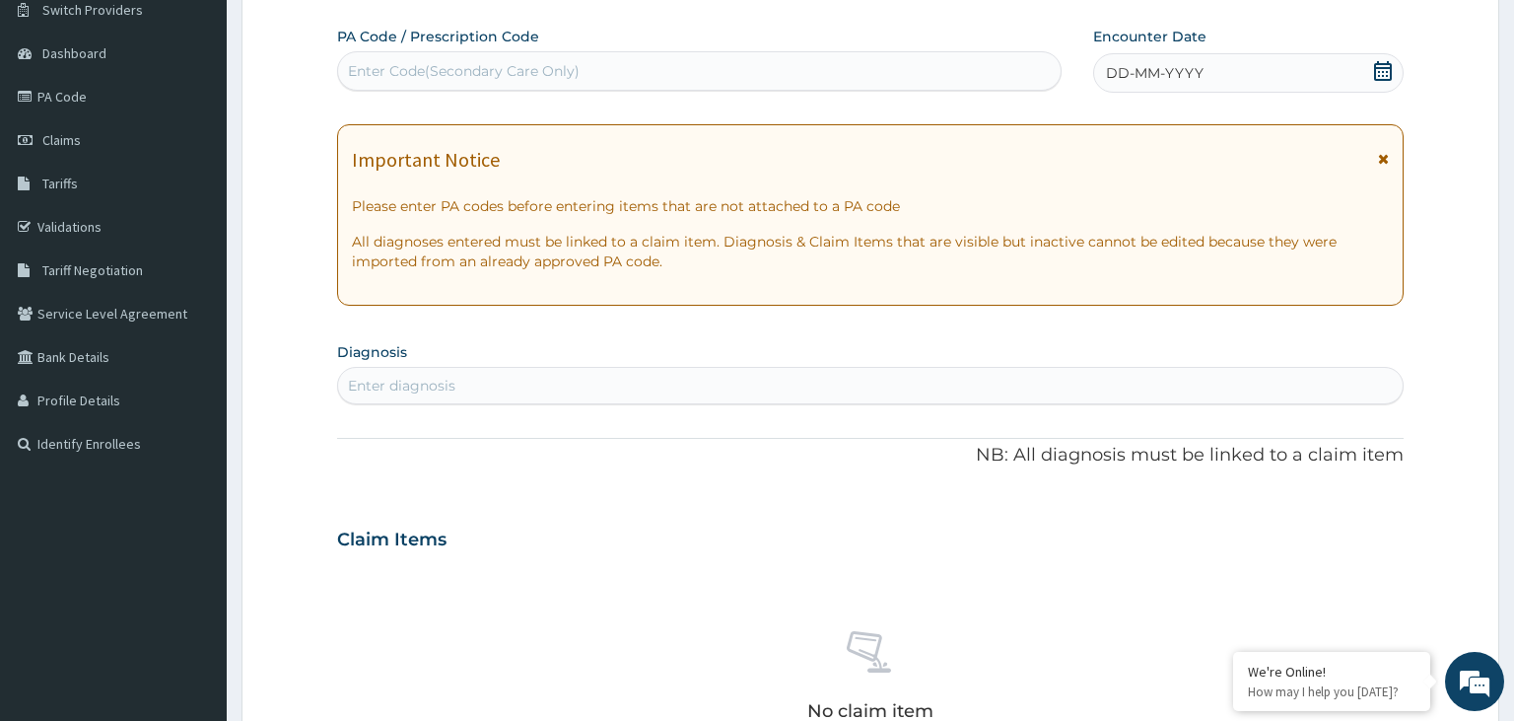
scroll to position [0, 0]
click at [530, 78] on div "Enter Code(Secondary Care Only)" at bounding box center [464, 71] width 232 height 20
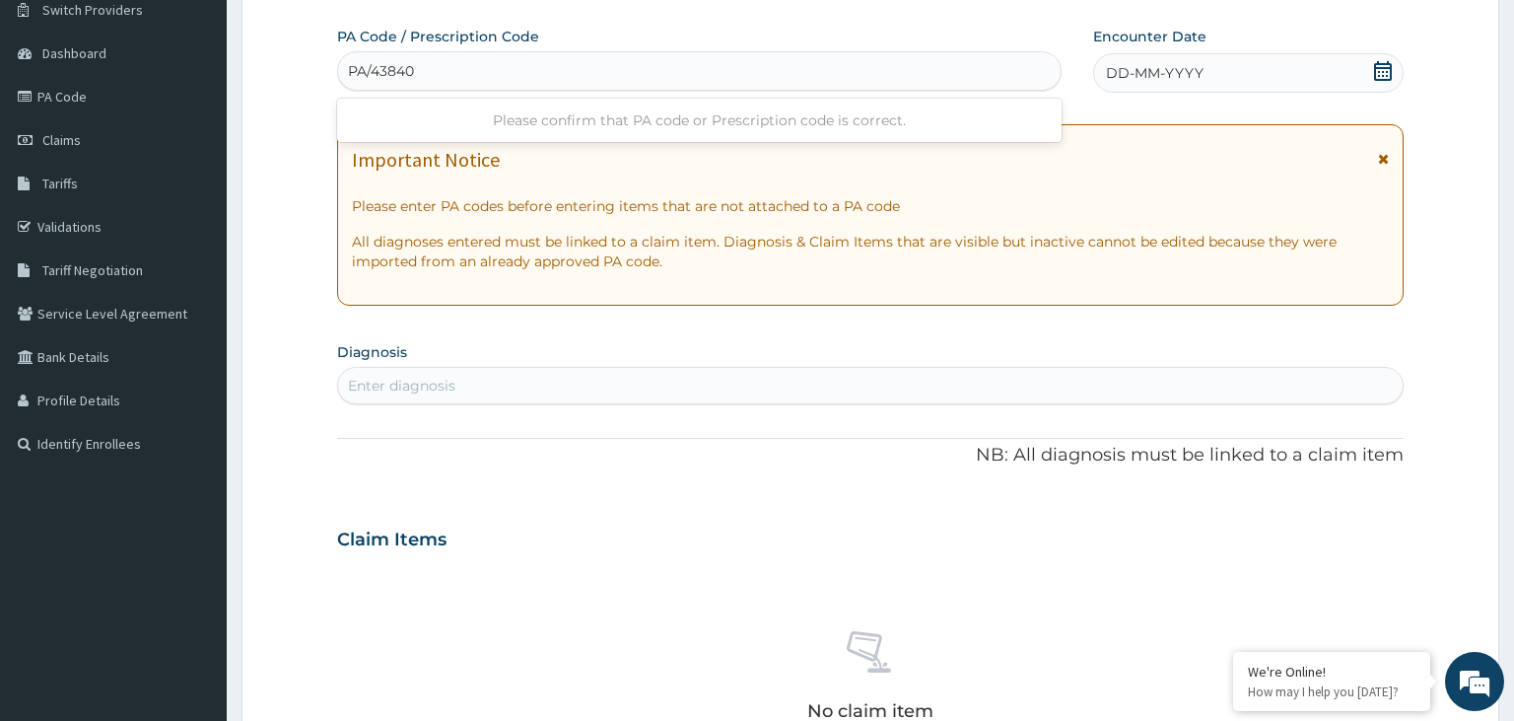
type input "PA/43840B"
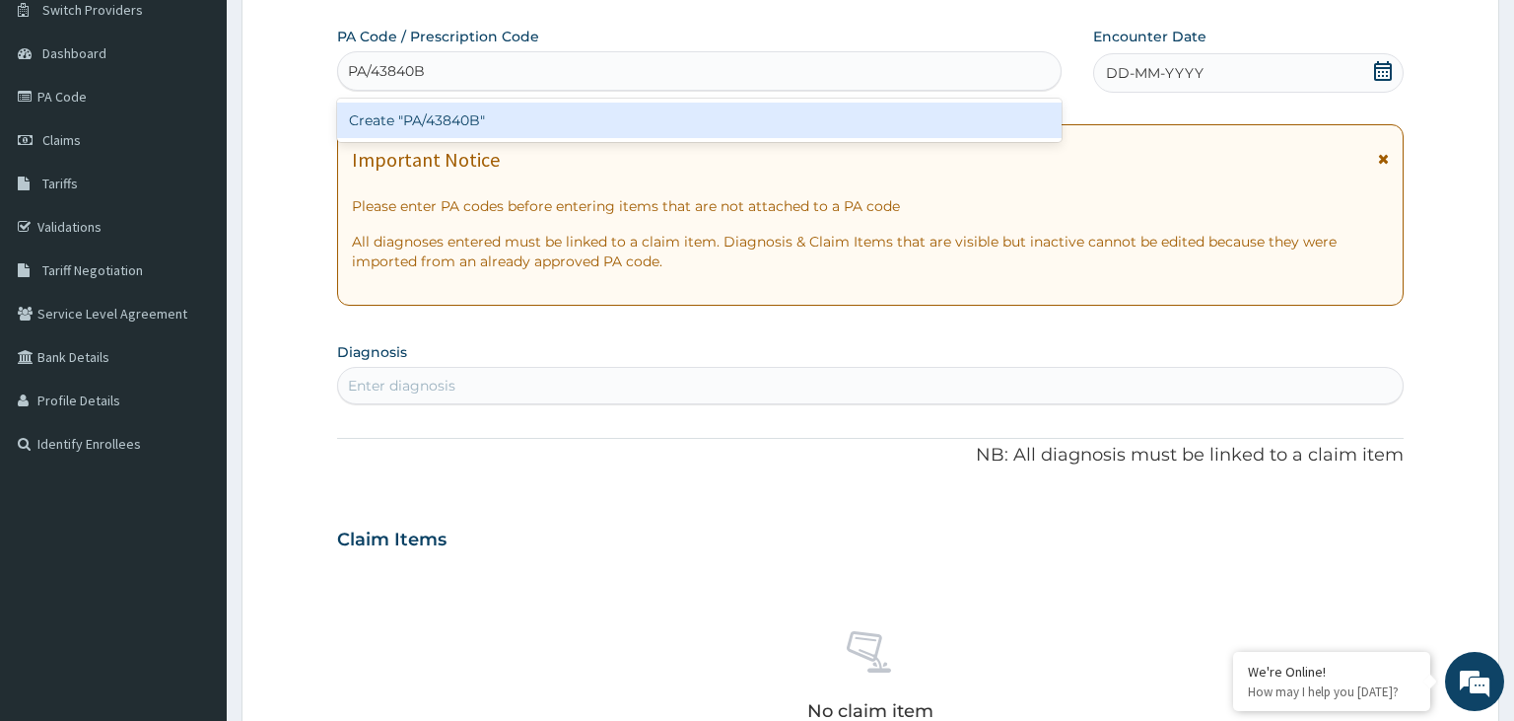
click at [527, 128] on div "Create "PA/43840B"" at bounding box center [700, 120] width 726 height 35
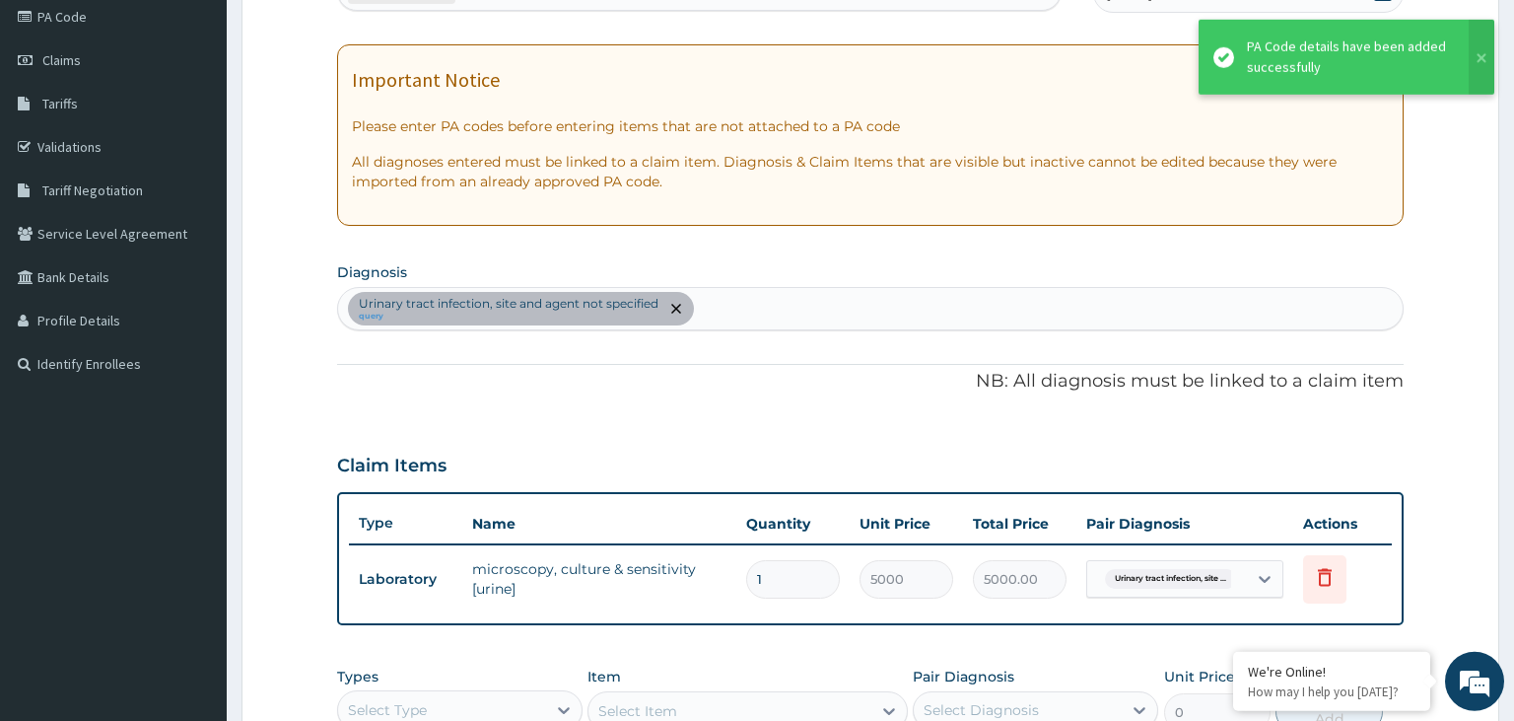
scroll to position [370, 0]
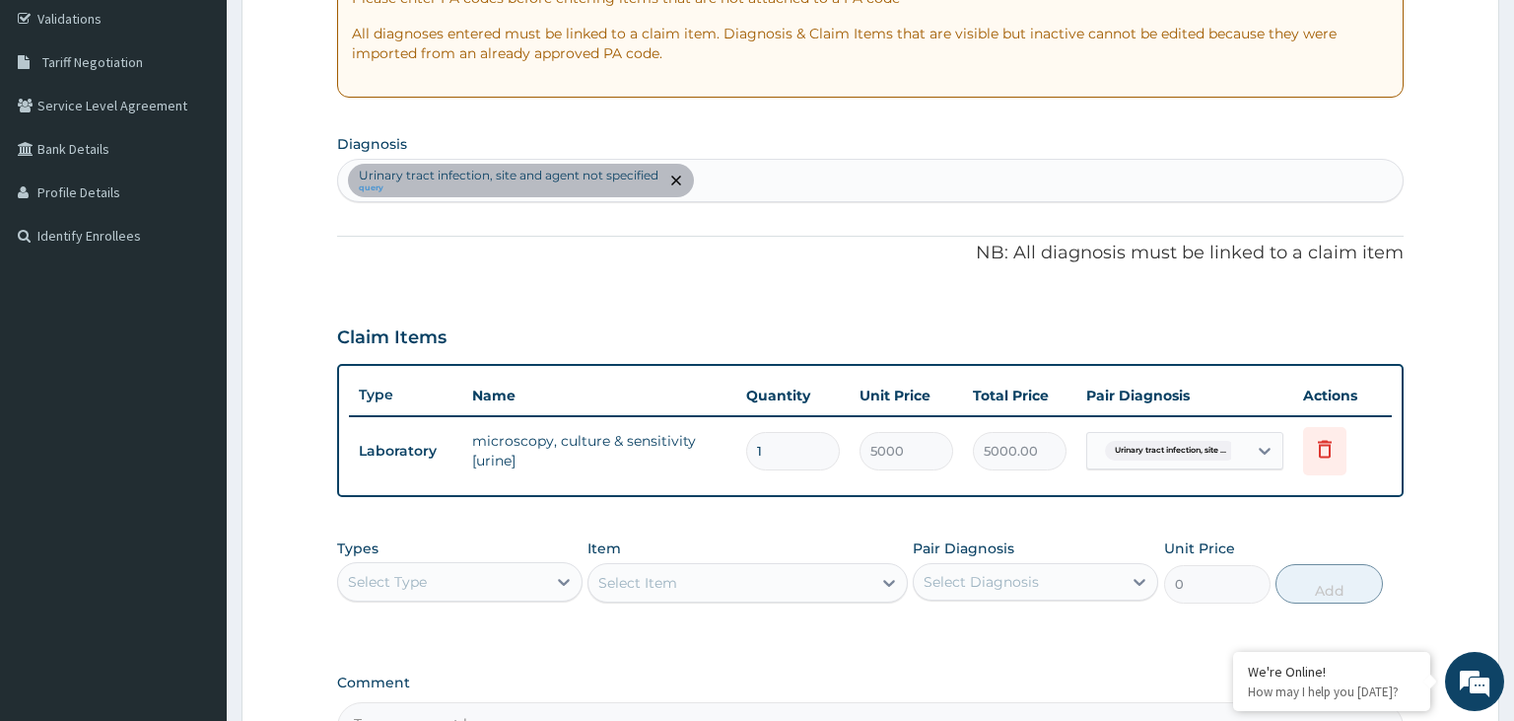
click at [535, 590] on div "Select Type" at bounding box center [442, 582] width 208 height 32
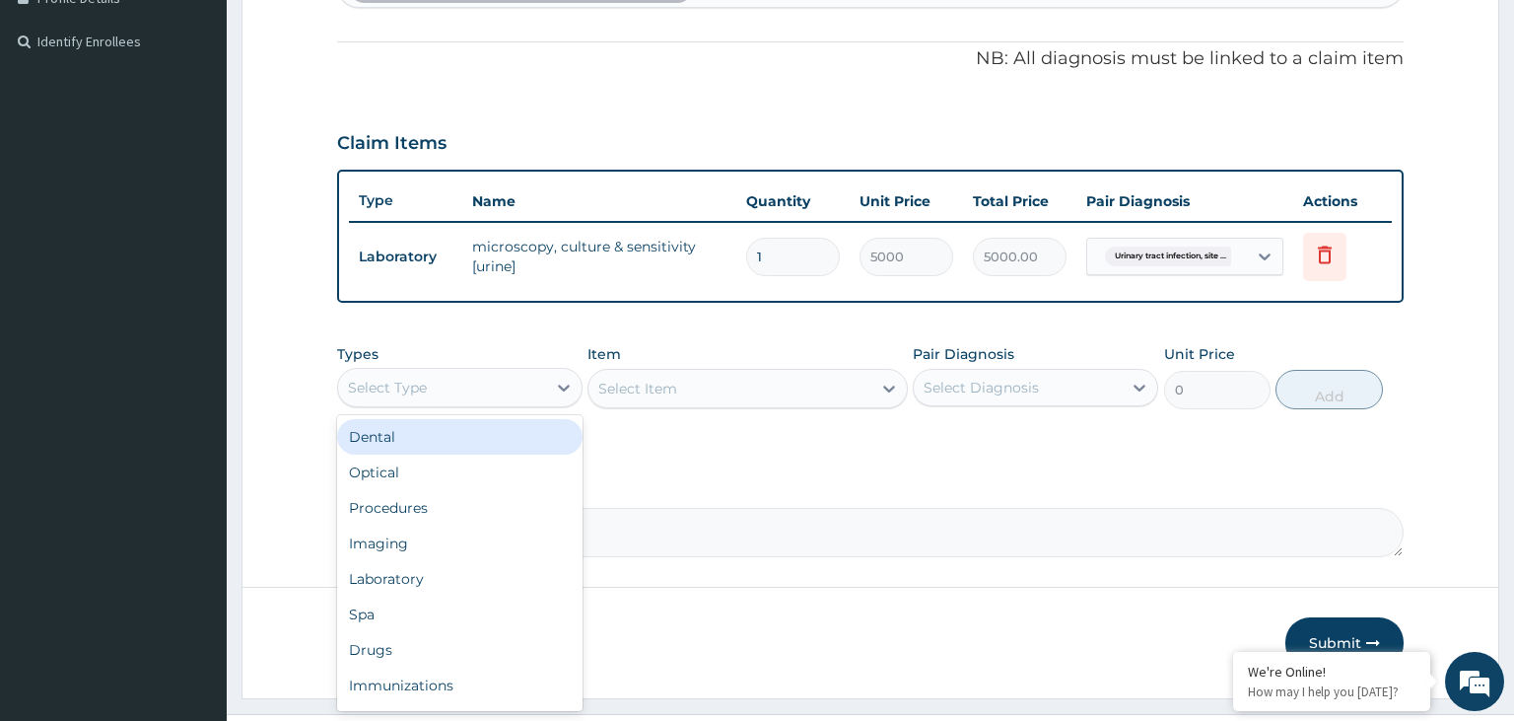
scroll to position [578, 0]
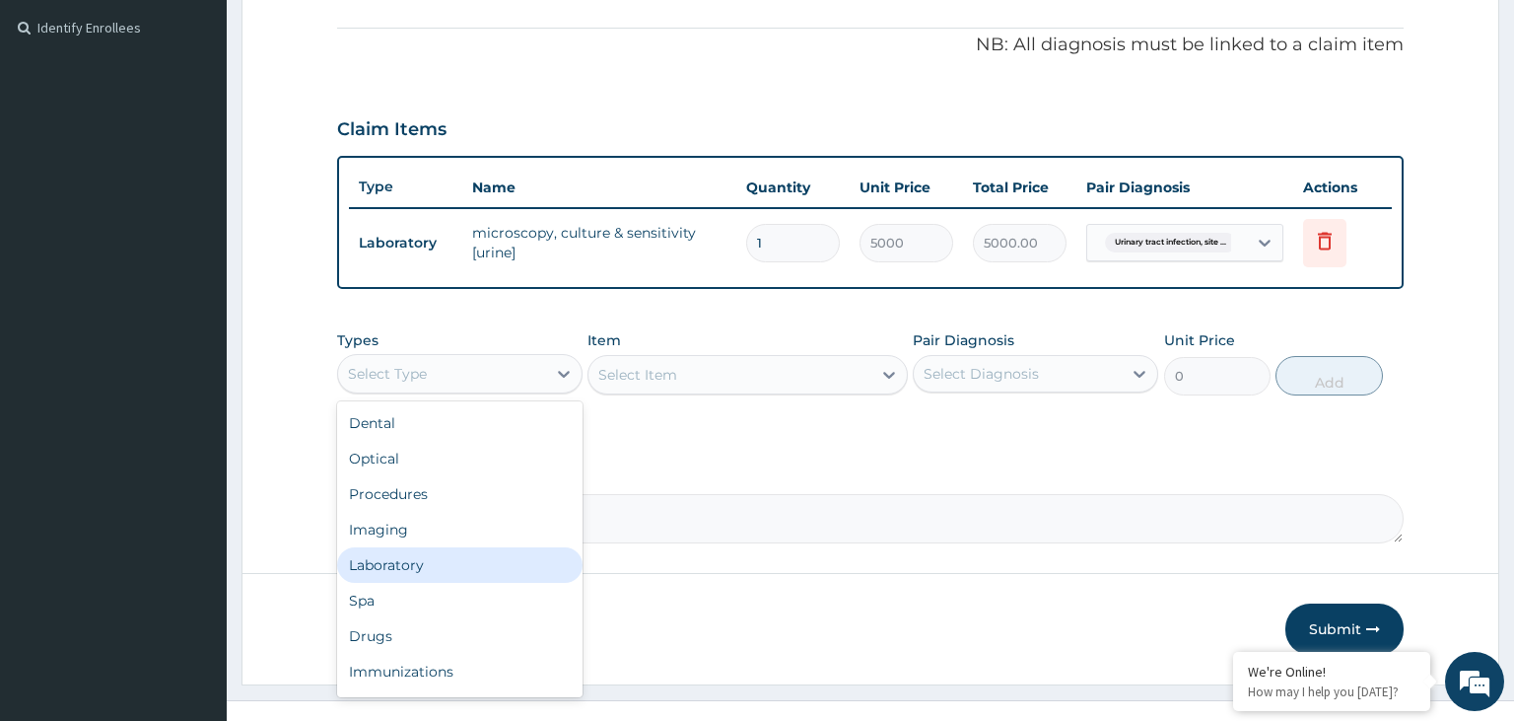
click at [462, 569] on div "Laboratory" at bounding box center [459, 564] width 245 height 35
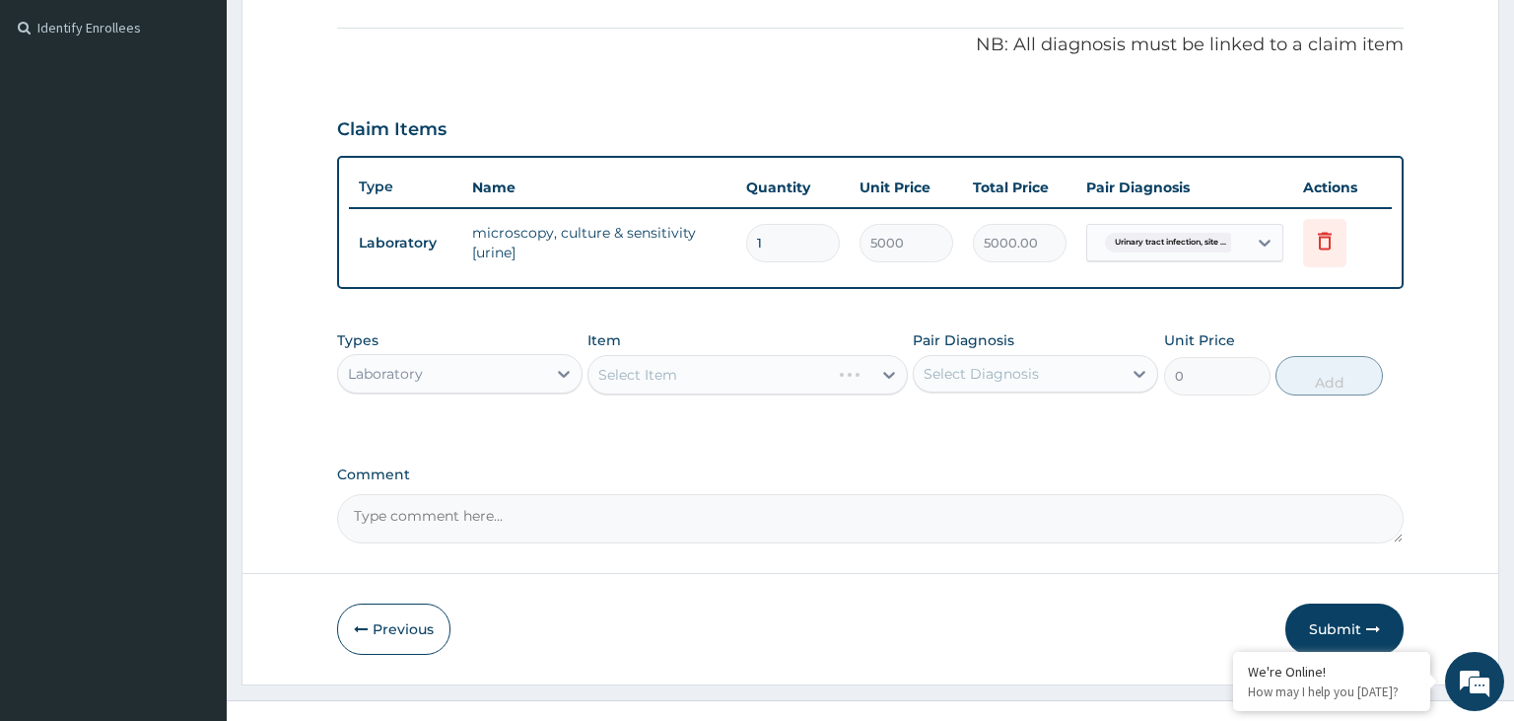
click at [462, 569] on form "Step 2 of 2 PA Code / Prescription Code PA/43840B Encounter Date 13-10-2025 Imp…" at bounding box center [871, 105] width 1258 height 1157
click at [497, 368] on div "Laboratory" at bounding box center [442, 374] width 208 height 32
click at [638, 428] on div "Types Laboratory Item Select Item Pair Diagnosis Select Diagnosis Unit Price 0 …" at bounding box center [871, 377] width 1068 height 114
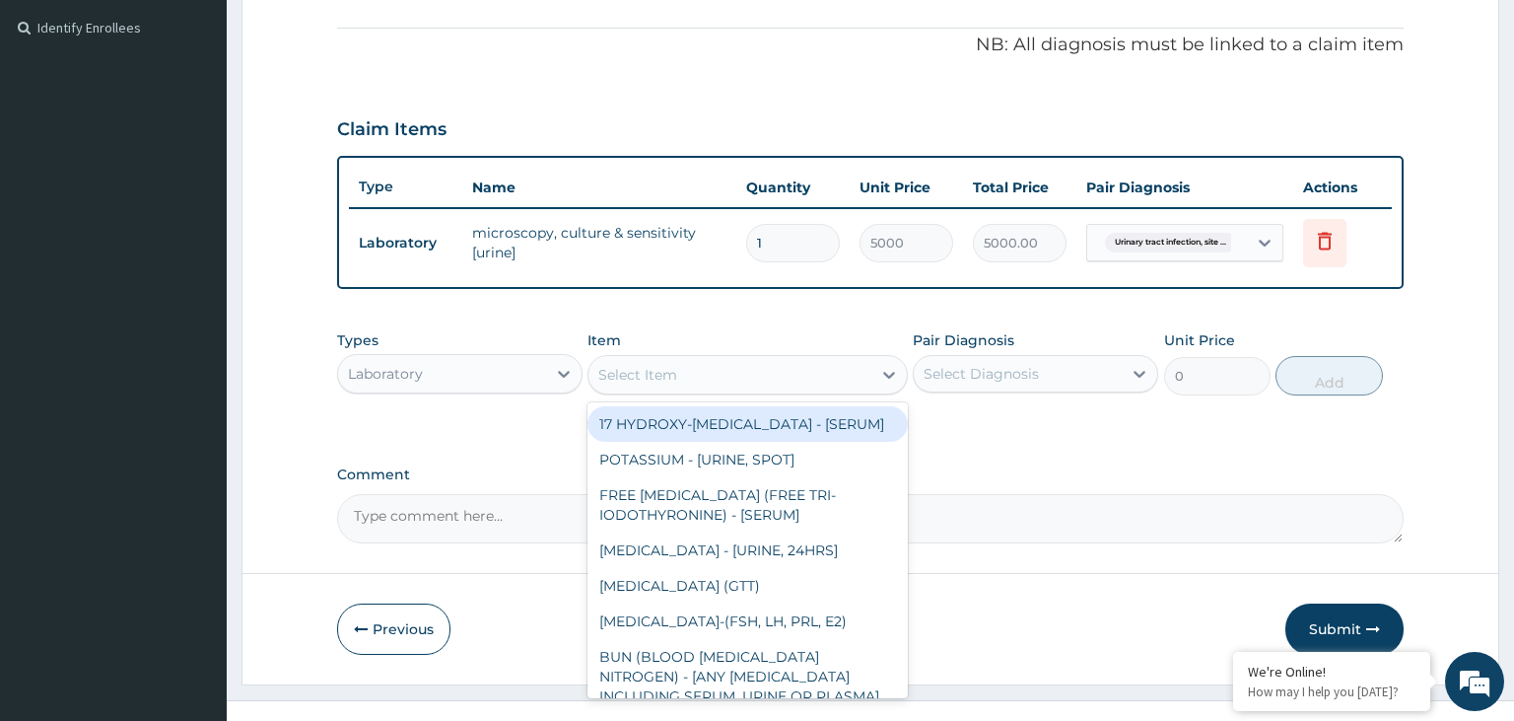
click at [733, 383] on div "Select Item" at bounding box center [730, 375] width 283 height 32
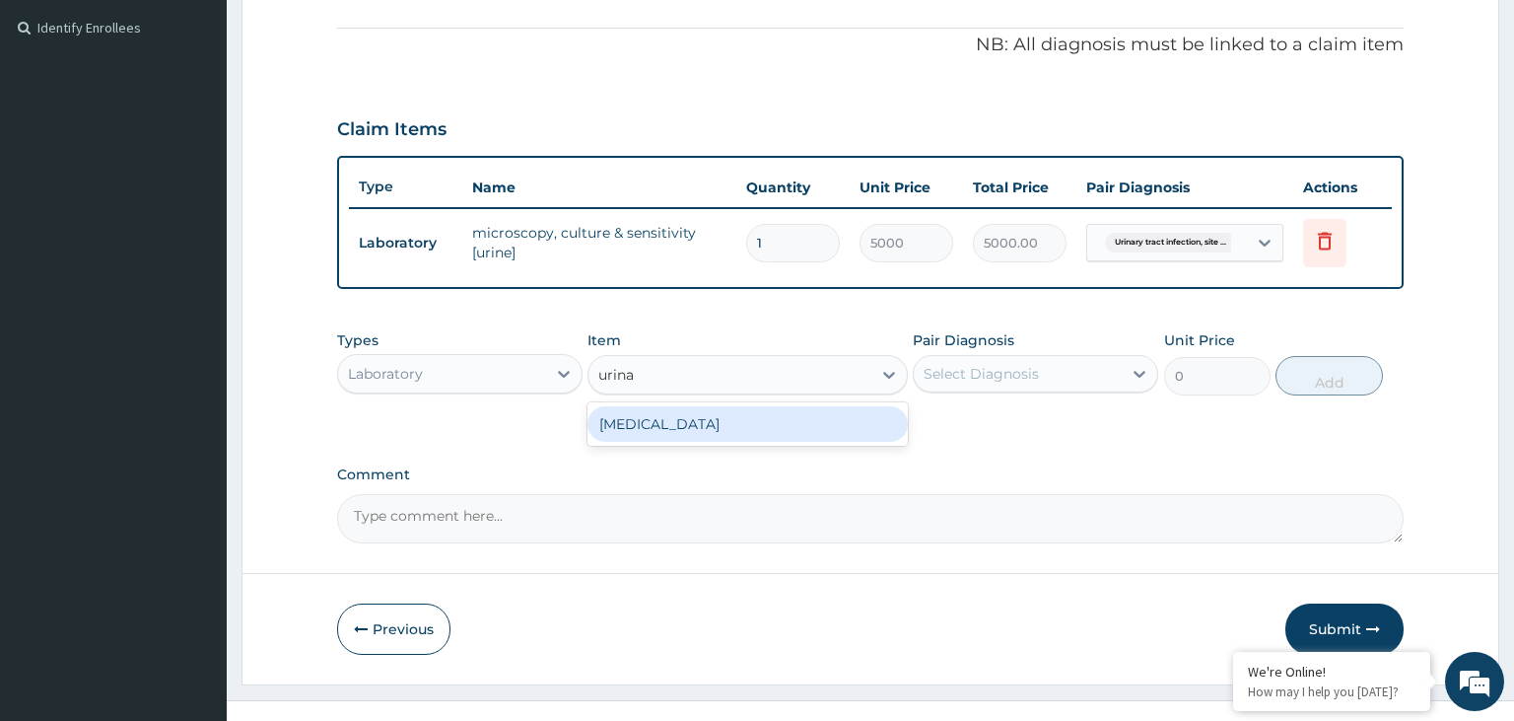
scroll to position [0, 0]
type input "urinal"
click at [704, 416] on div "URINALYSIS" at bounding box center [748, 423] width 320 height 35
type input "2187.5"
click at [1030, 368] on div "Select Diagnosis" at bounding box center [981, 374] width 115 height 20
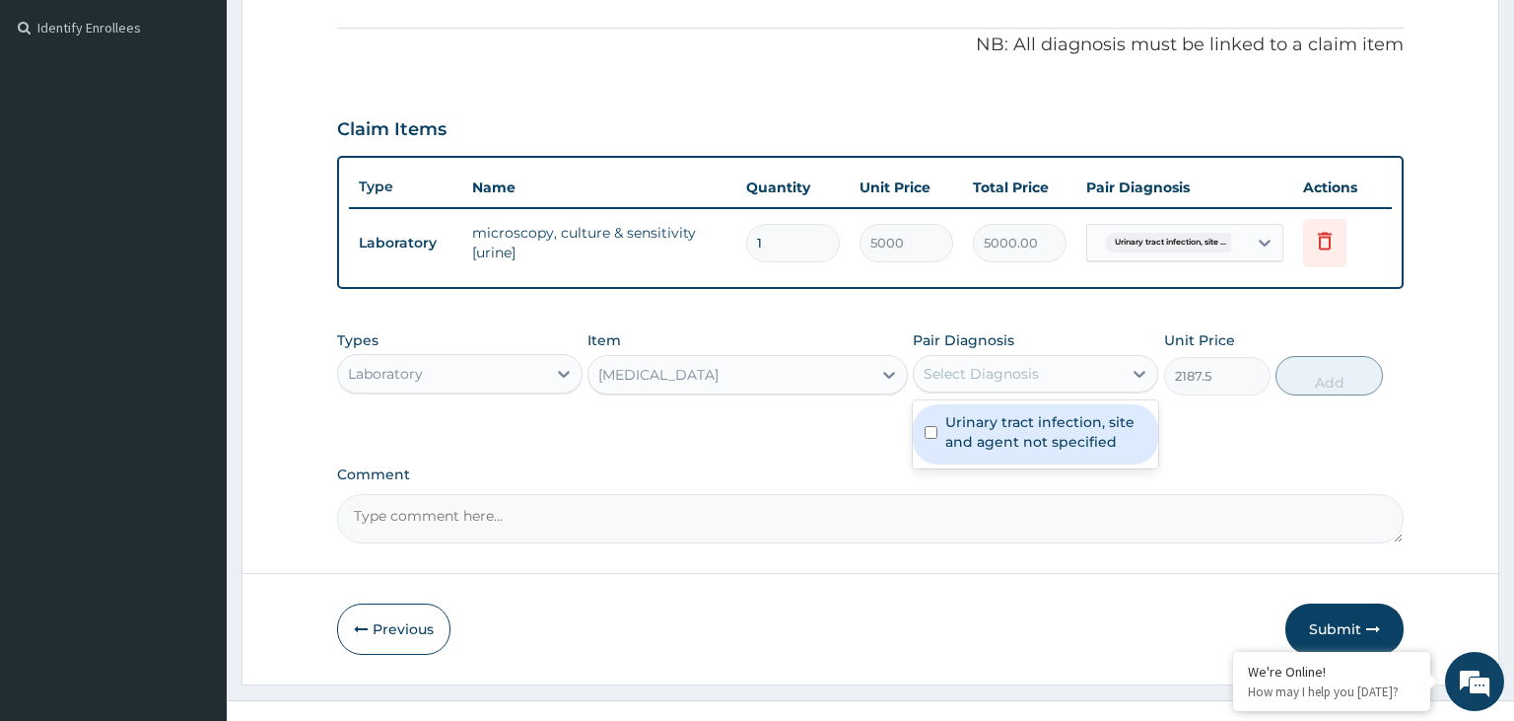
click at [1030, 420] on label "Urinary tract infection, site and agent not specified" at bounding box center [1045, 431] width 201 height 39
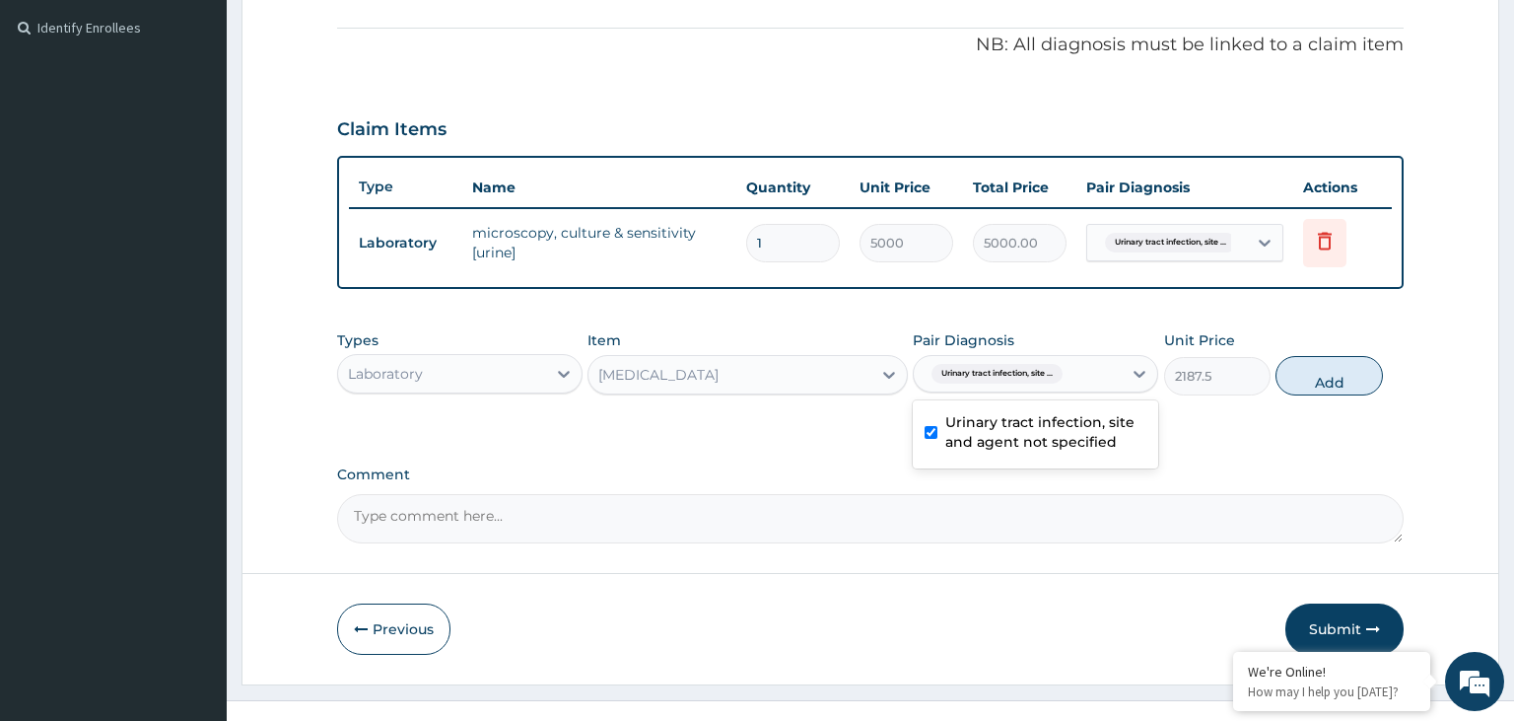
checkbox input "true"
click at [1343, 374] on button "Add" at bounding box center [1329, 375] width 106 height 39
type input "0"
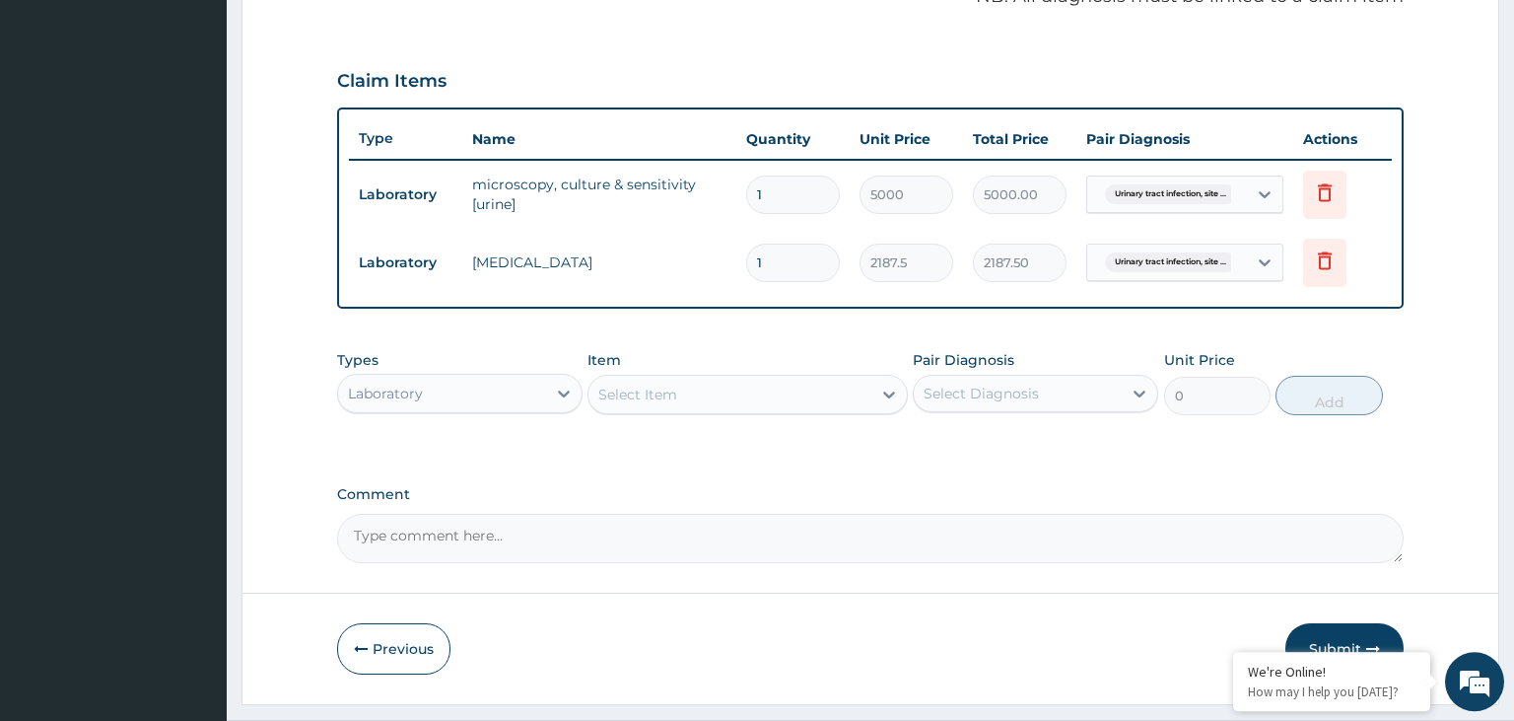
scroll to position [671, 0]
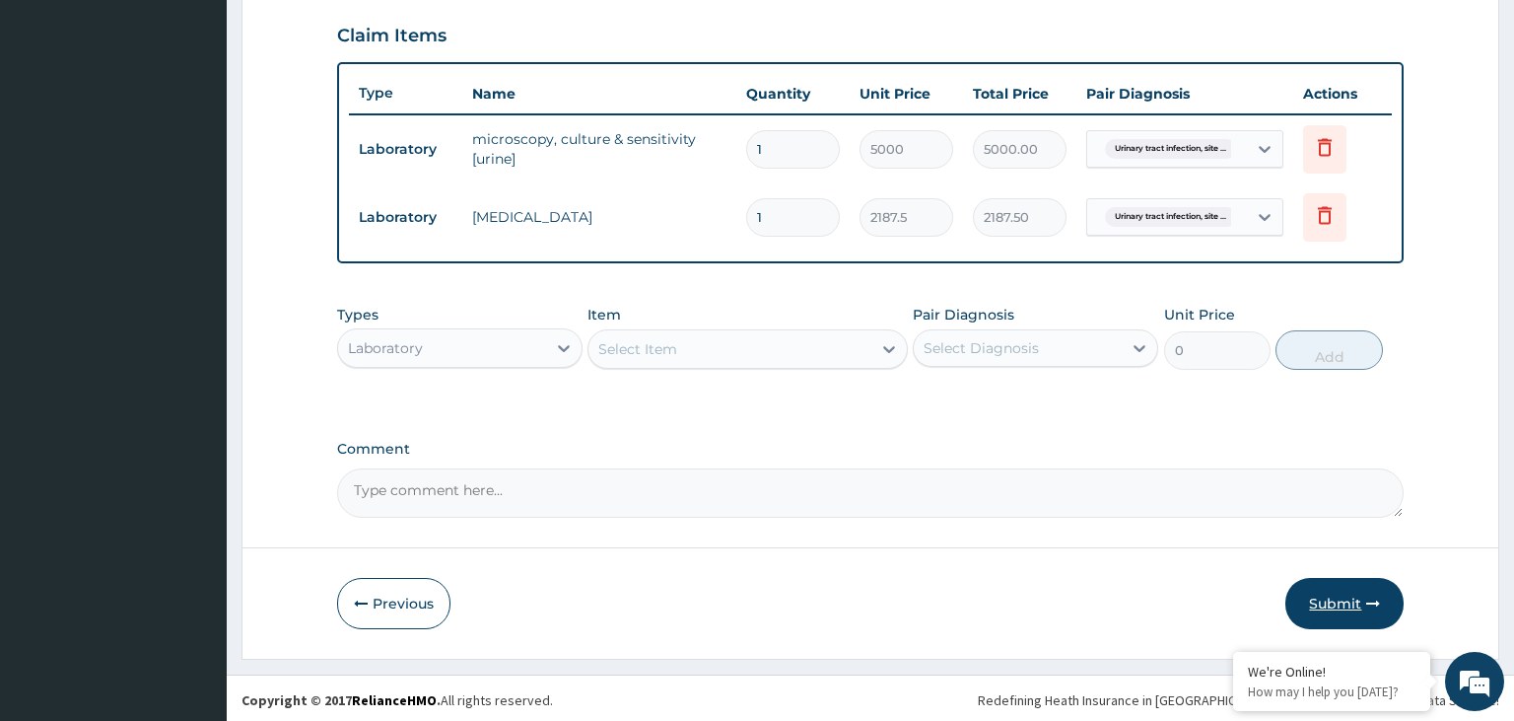
click at [1352, 594] on button "Submit" at bounding box center [1345, 603] width 118 height 51
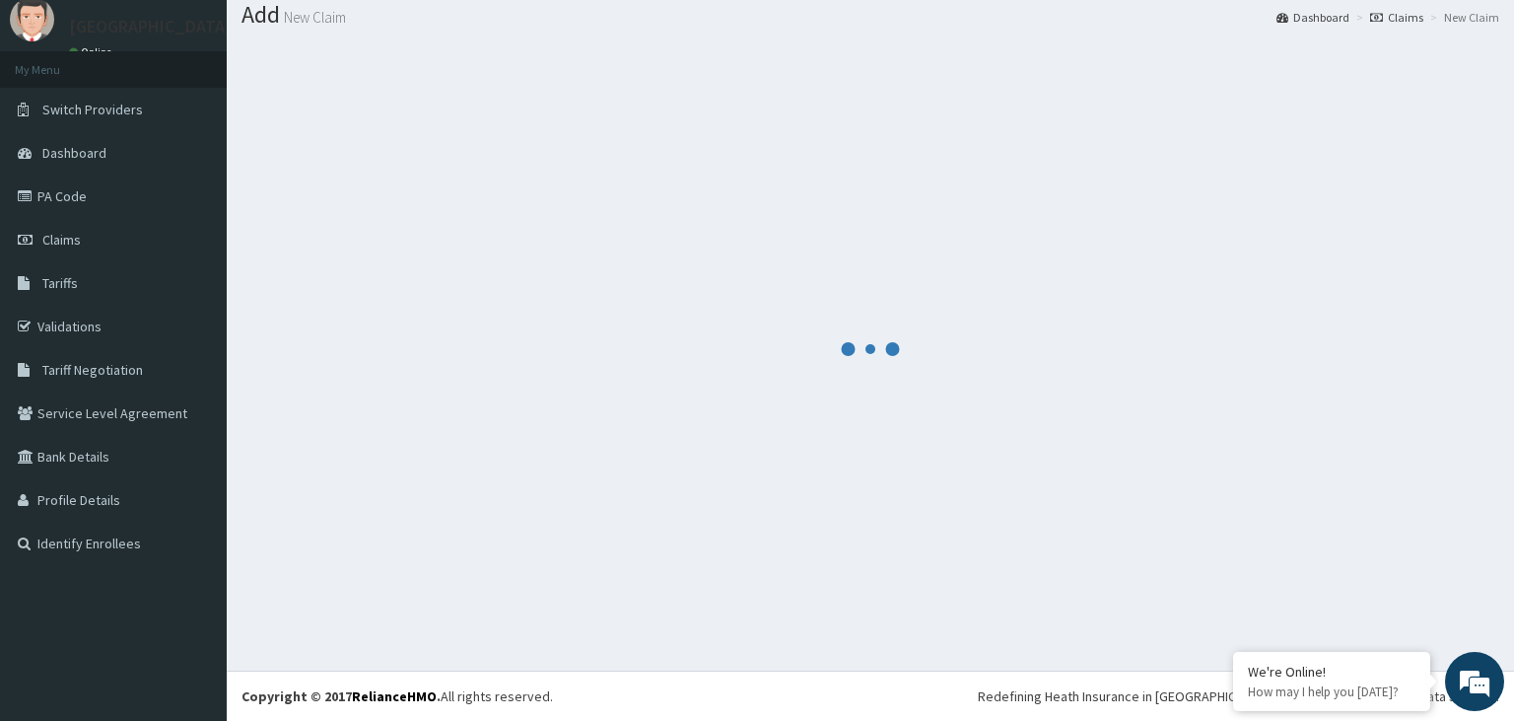
scroll to position [61, 0]
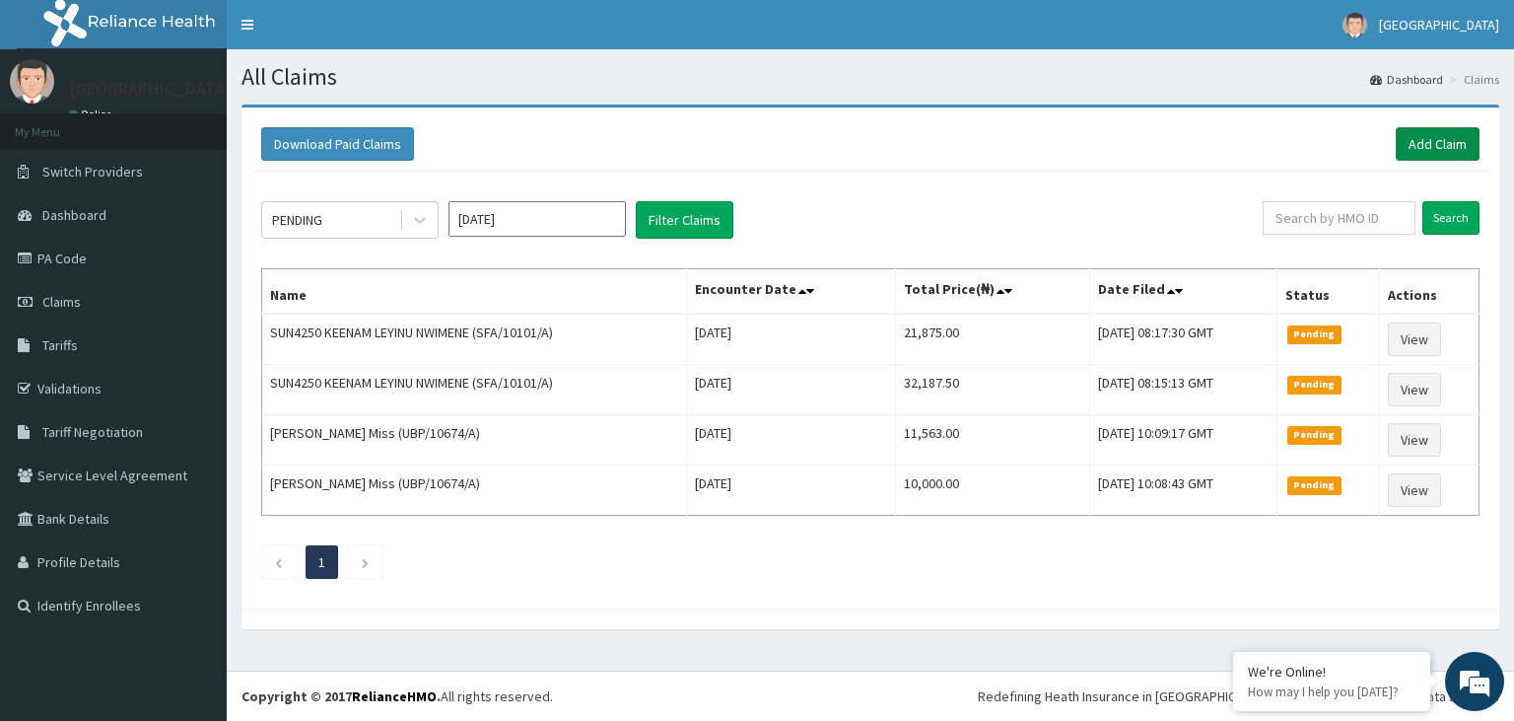
click at [1421, 150] on link "Add Claim" at bounding box center [1438, 144] width 84 height 34
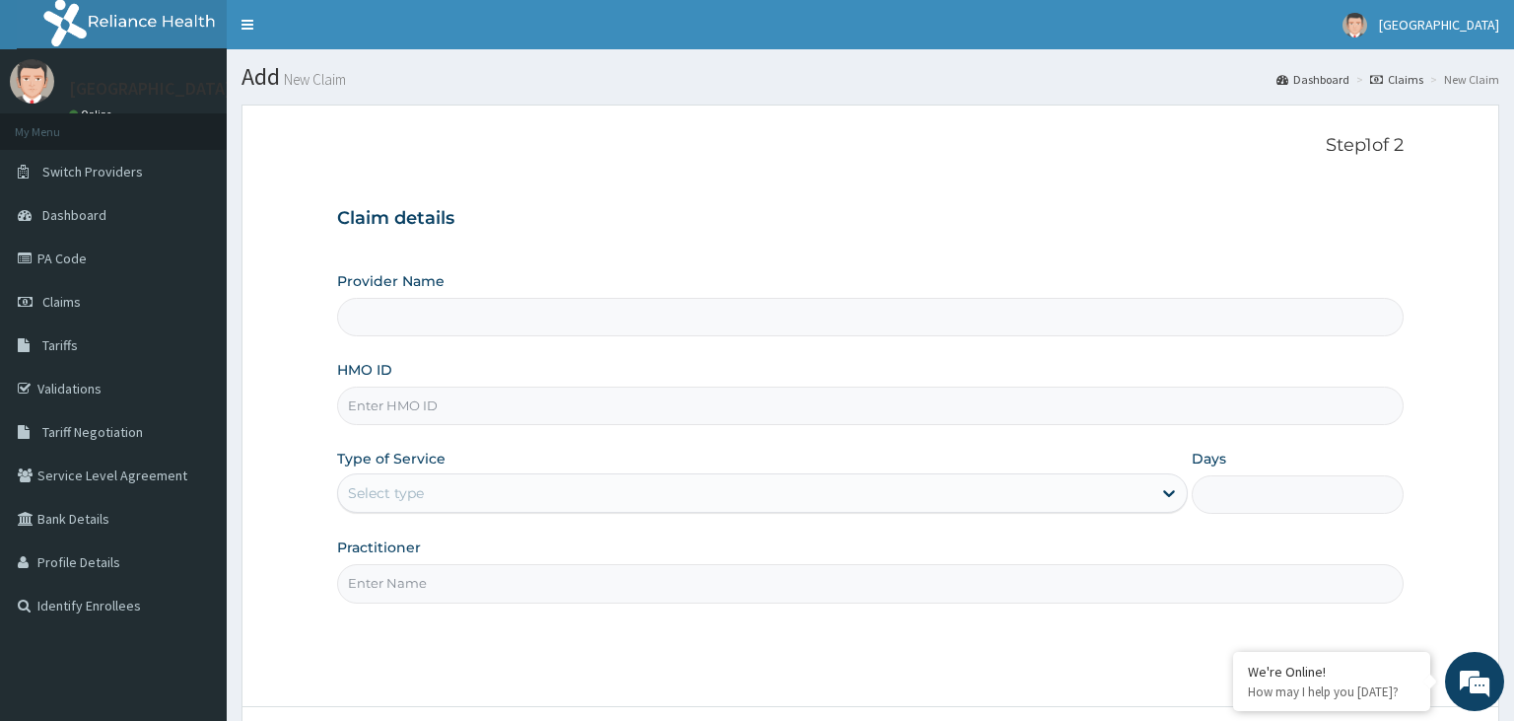
paste input "AKU/10055/B"
type input "AKU/10055/B"
type input "[GEOGRAPHIC_DATA]-KADUNA"
click at [382, 412] on input "AKU/10055/B" at bounding box center [871, 405] width 1068 height 38
type input "AKU/10055/B"
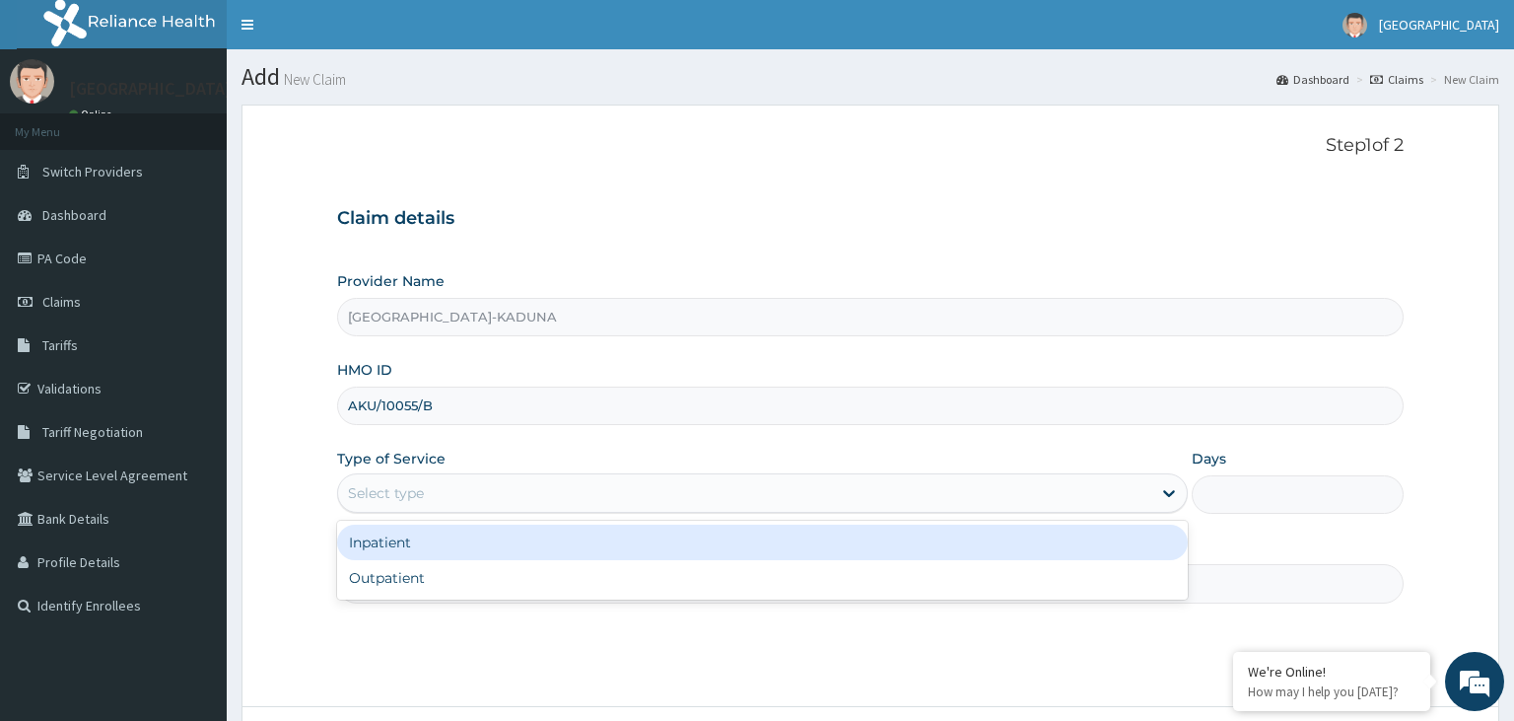
drag, startPoint x: 479, startPoint y: 490, endPoint x: 418, endPoint y: 596, distance: 122.8
click at [479, 491] on div "Select type" at bounding box center [744, 493] width 813 height 32
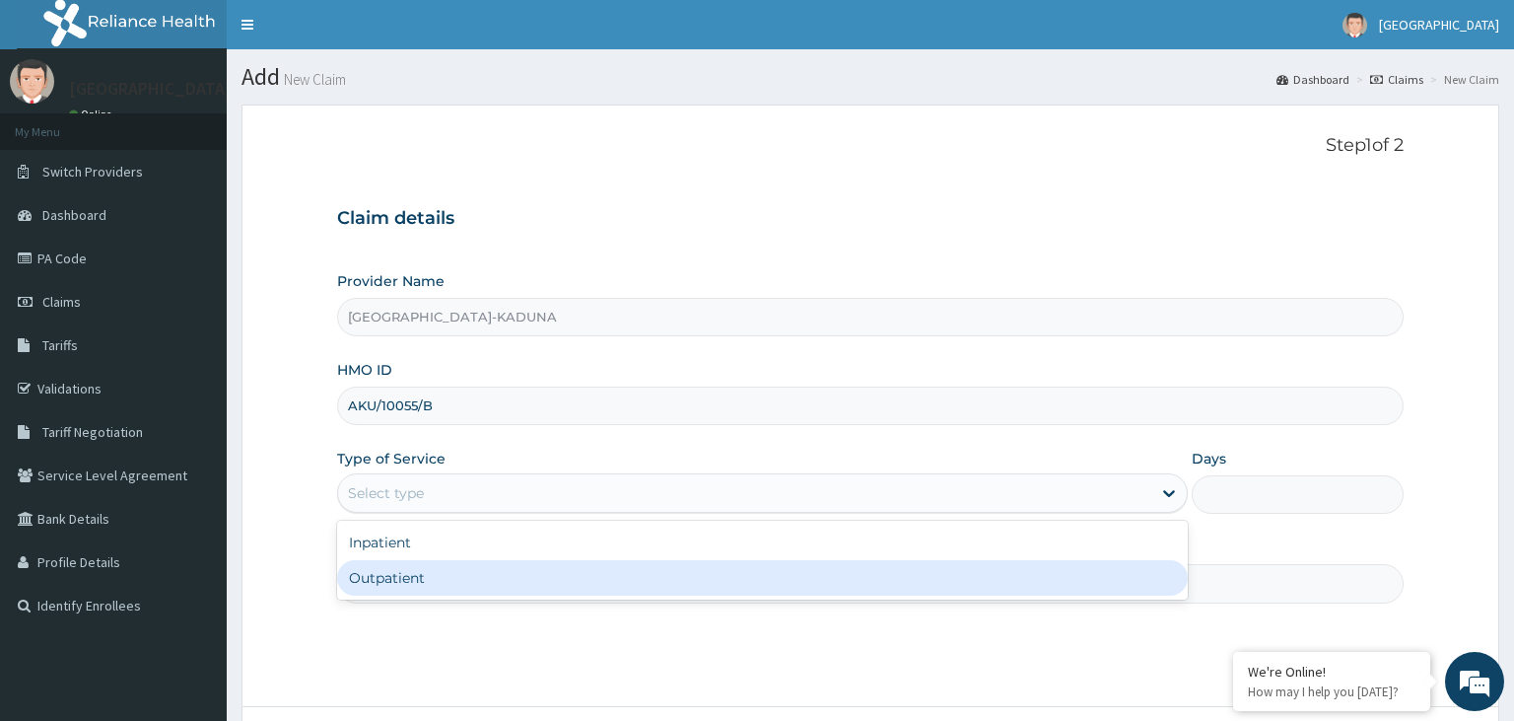
click at [445, 568] on div "Outpatient" at bounding box center [762, 577] width 851 height 35
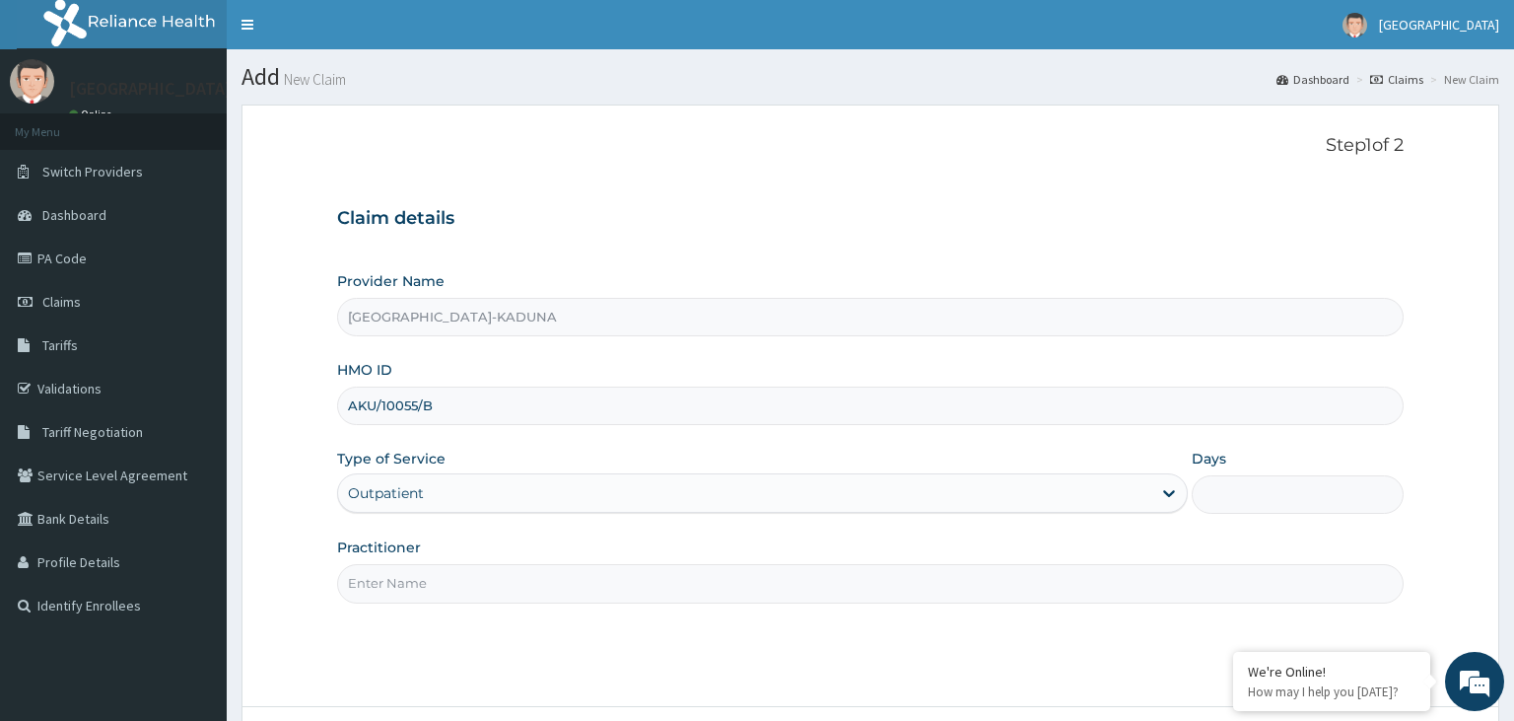
type input "1"
click at [453, 574] on input "Practitioner" at bounding box center [871, 583] width 1068 height 38
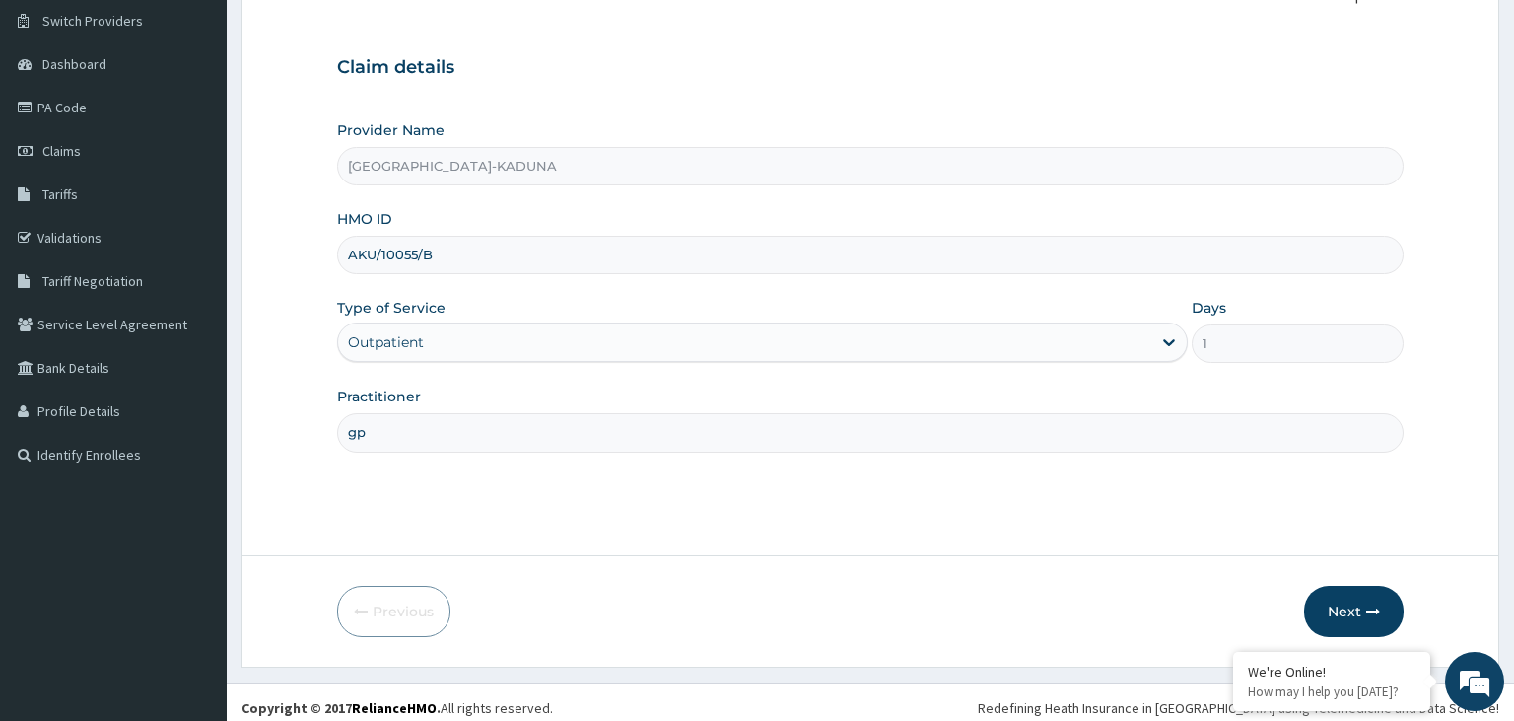
scroll to position [162, 0]
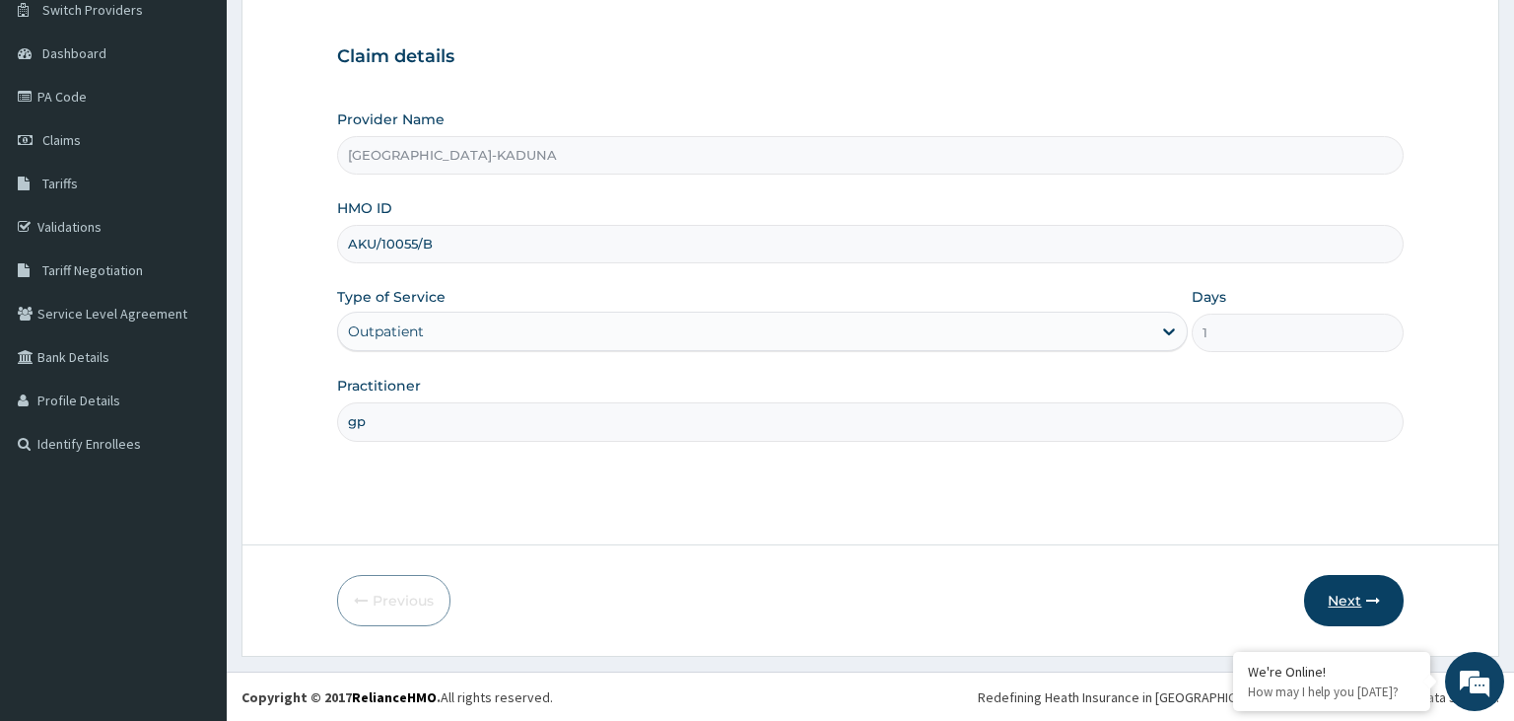
type input "gp"
click at [1375, 605] on icon "button" at bounding box center [1373, 600] width 14 height 14
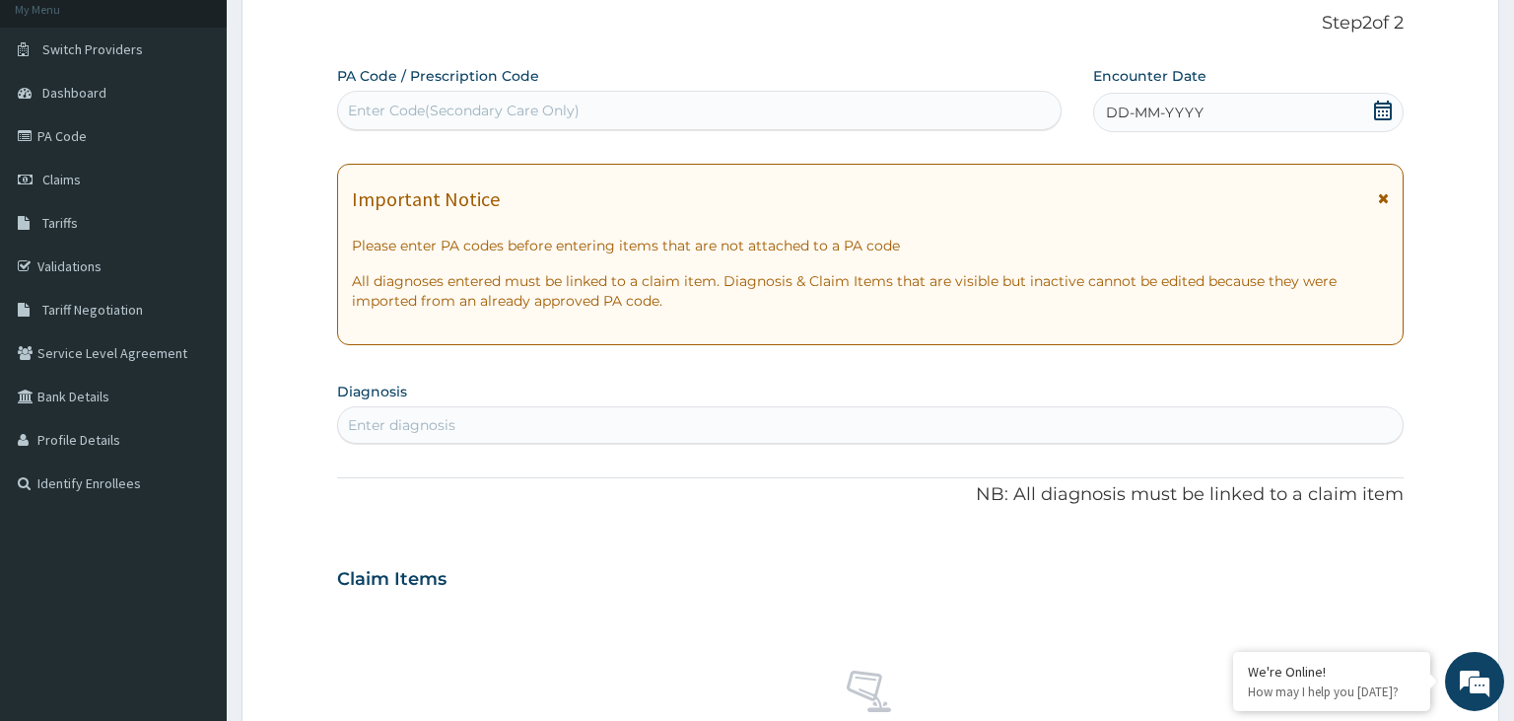
scroll to position [0, 0]
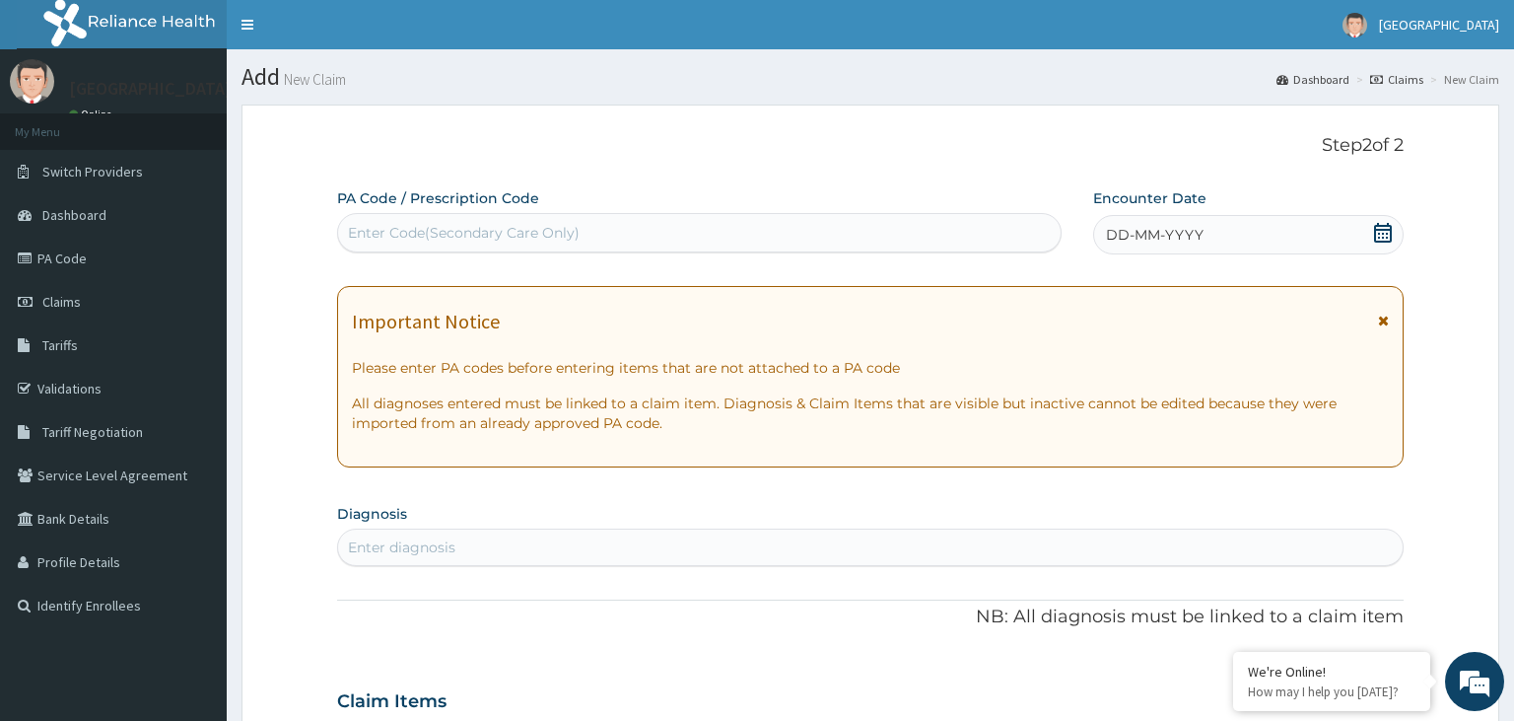
click at [476, 237] on div "Enter Code(Secondary Care Only)" at bounding box center [464, 233] width 232 height 20
type input "PA/30E9CF"
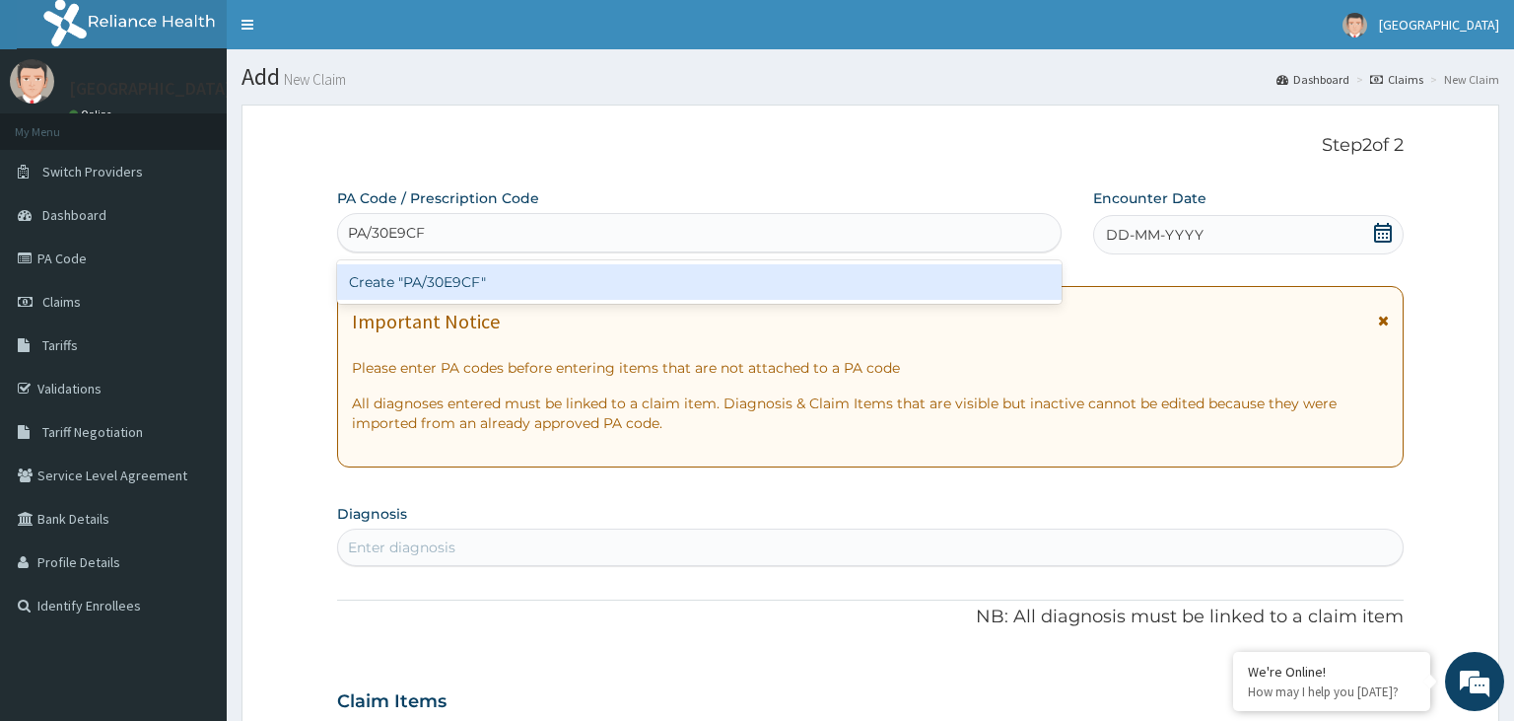
click at [463, 288] on div "Create "PA/30E9CF"" at bounding box center [700, 281] width 726 height 35
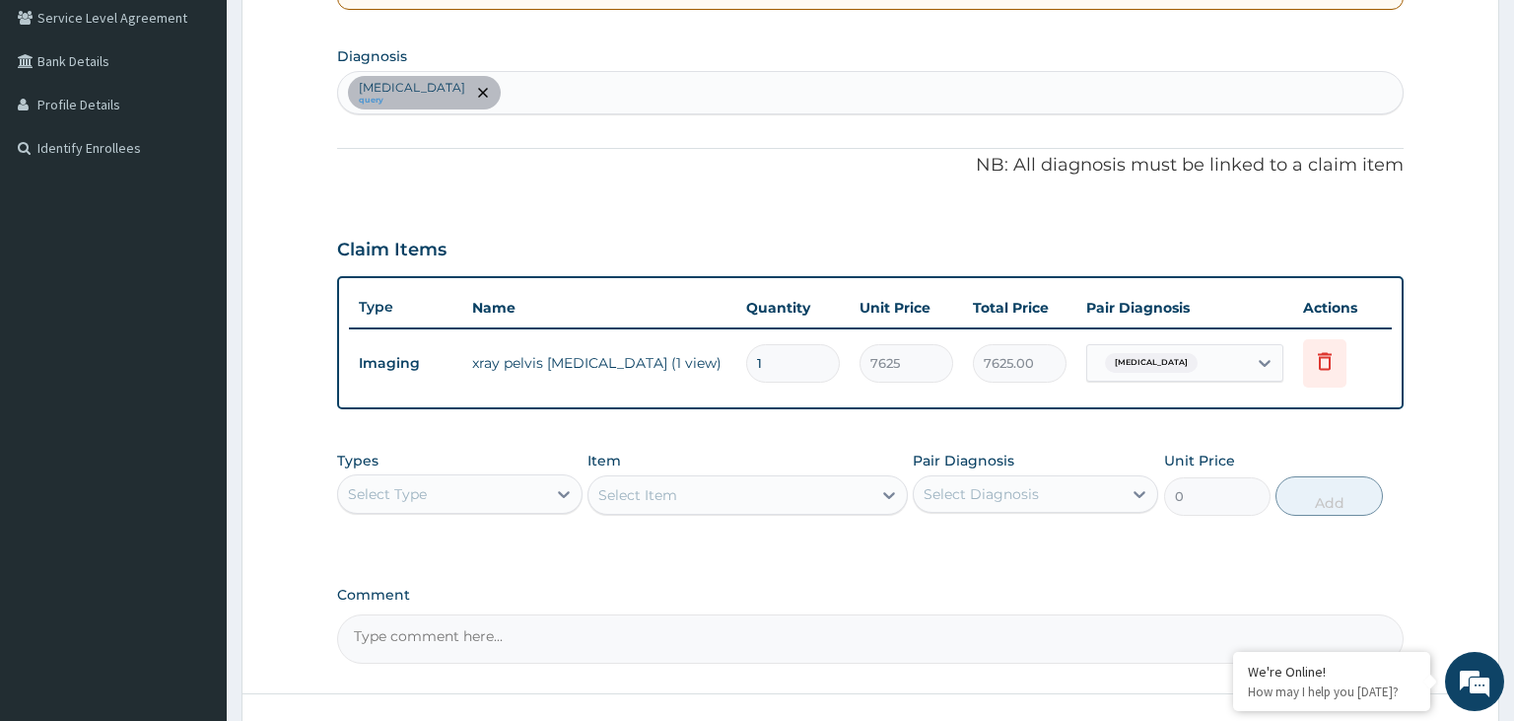
scroll to position [562, 0]
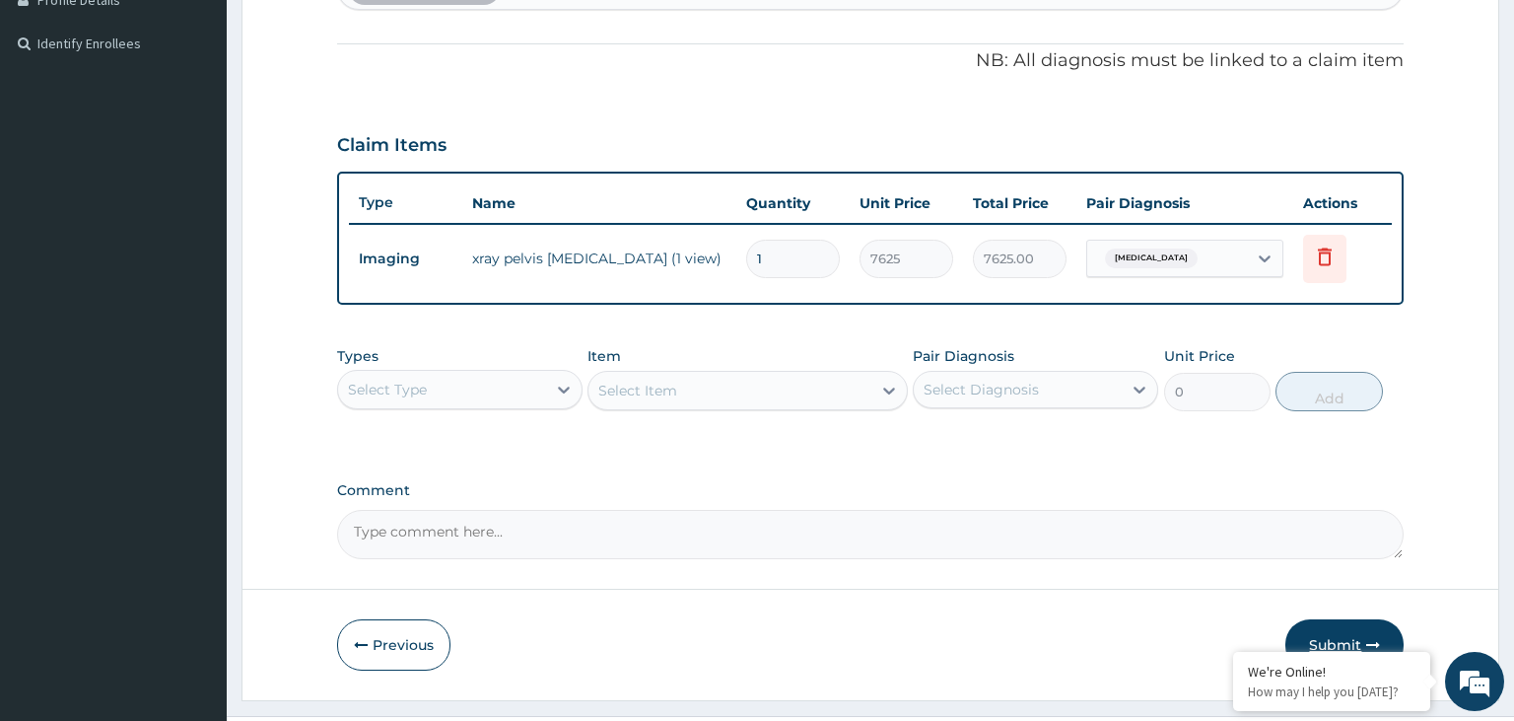
click at [1317, 623] on button "Submit" at bounding box center [1345, 644] width 118 height 51
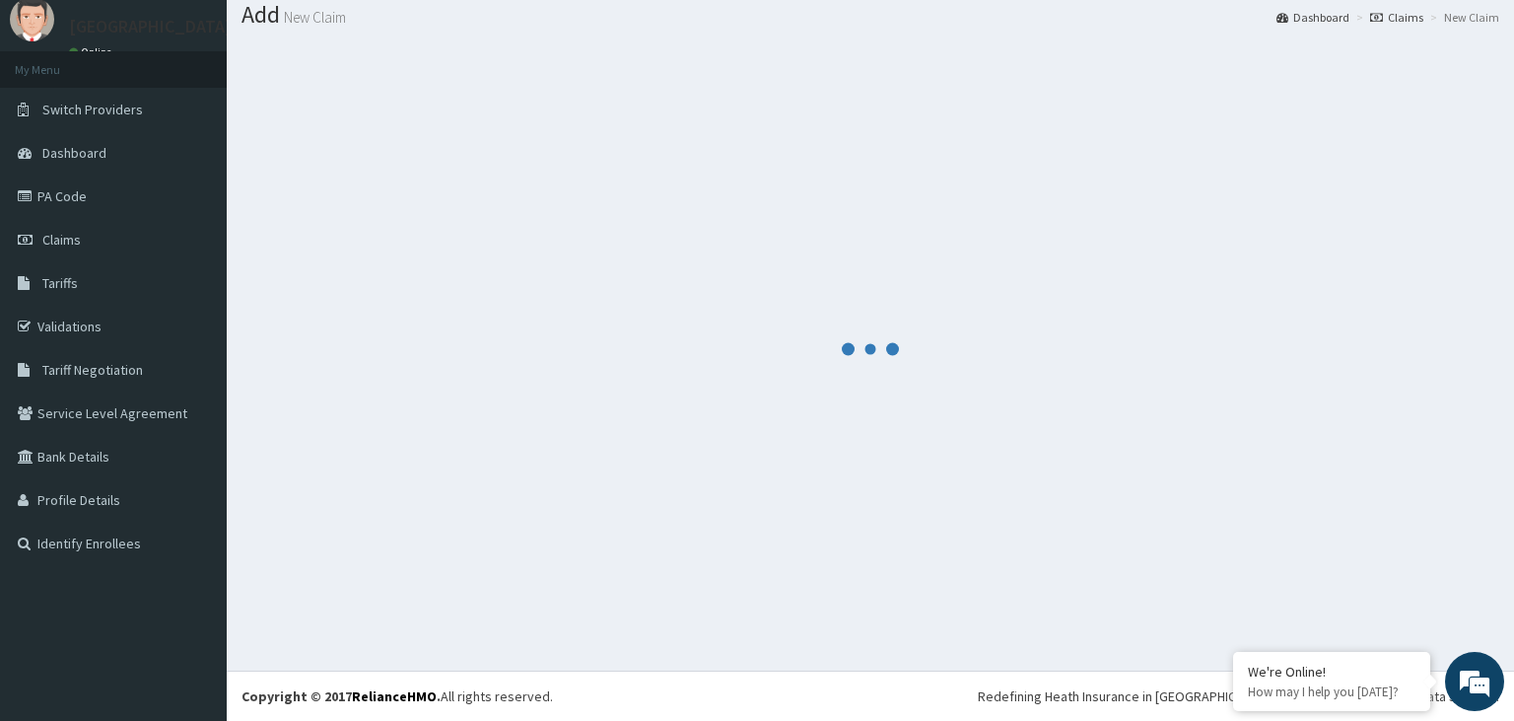
scroll to position [61, 0]
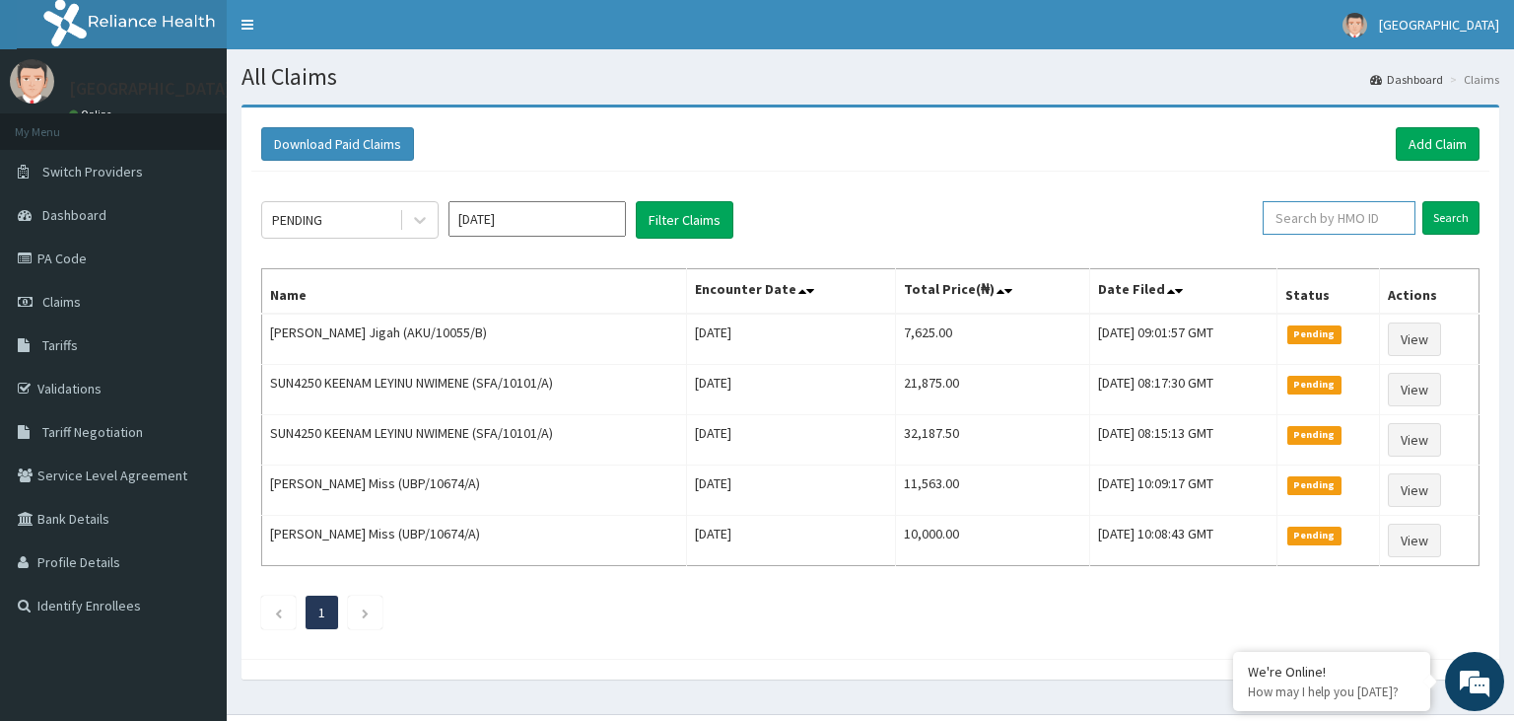
paste input "RTM/10085/C"
click at [1290, 222] on input "RTM/10085/C" at bounding box center [1307, 218] width 139 height 34
type input "RTM/10085/C"
click at [1472, 232] on input "Search" at bounding box center [1451, 218] width 57 height 34
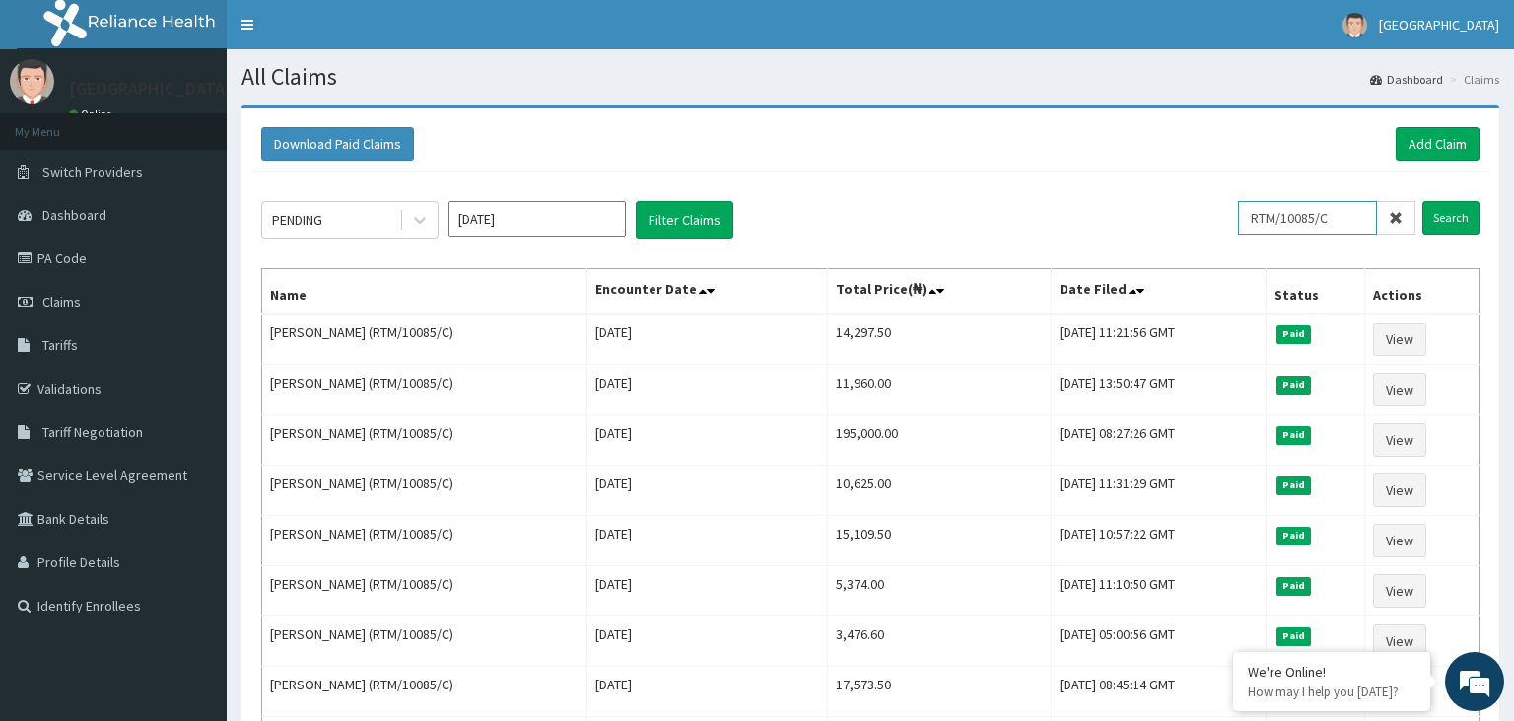
drag, startPoint x: 1353, startPoint y: 212, endPoint x: 1260, endPoint y: 225, distance: 93.6
click at [1260, 225] on input "RTM/10085/C" at bounding box center [1307, 218] width 139 height 34
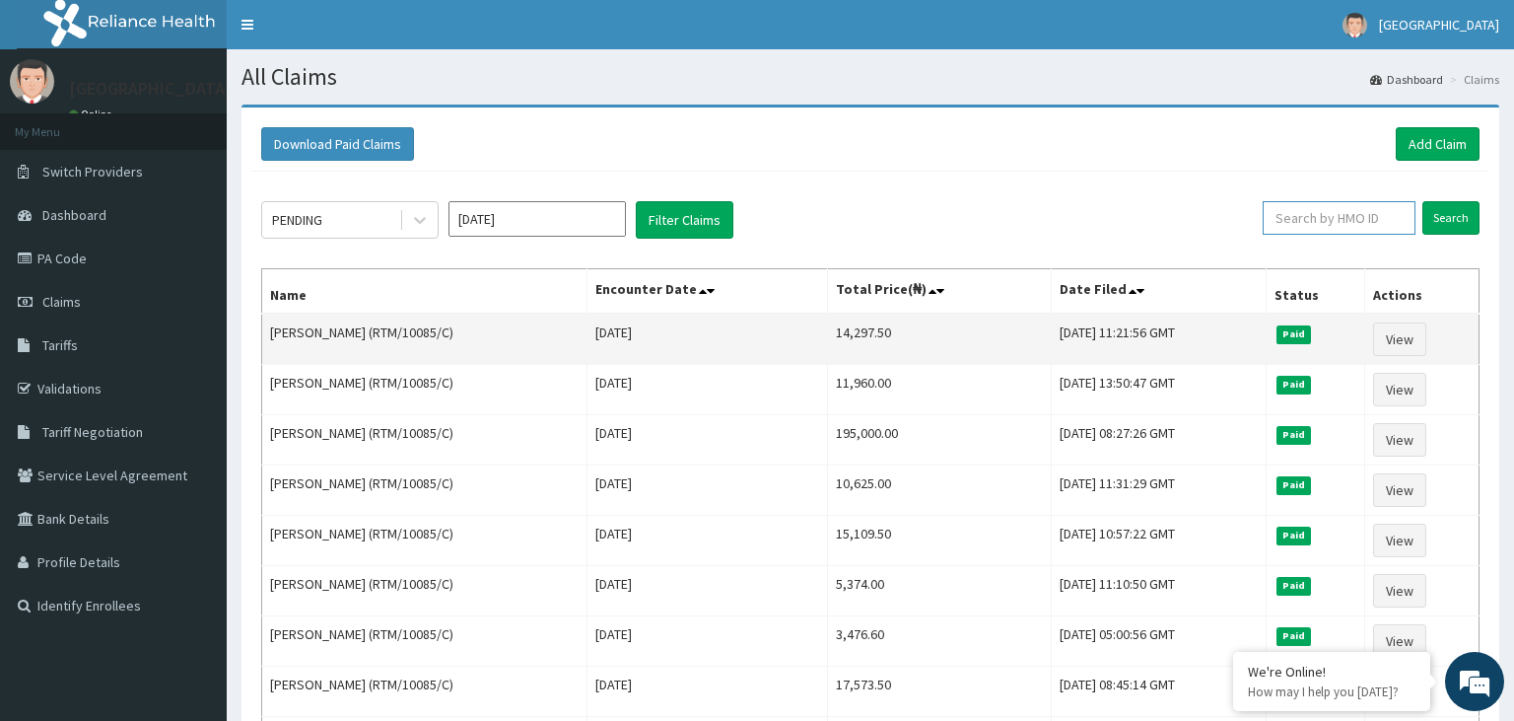
paste input "RTM/10085/B"
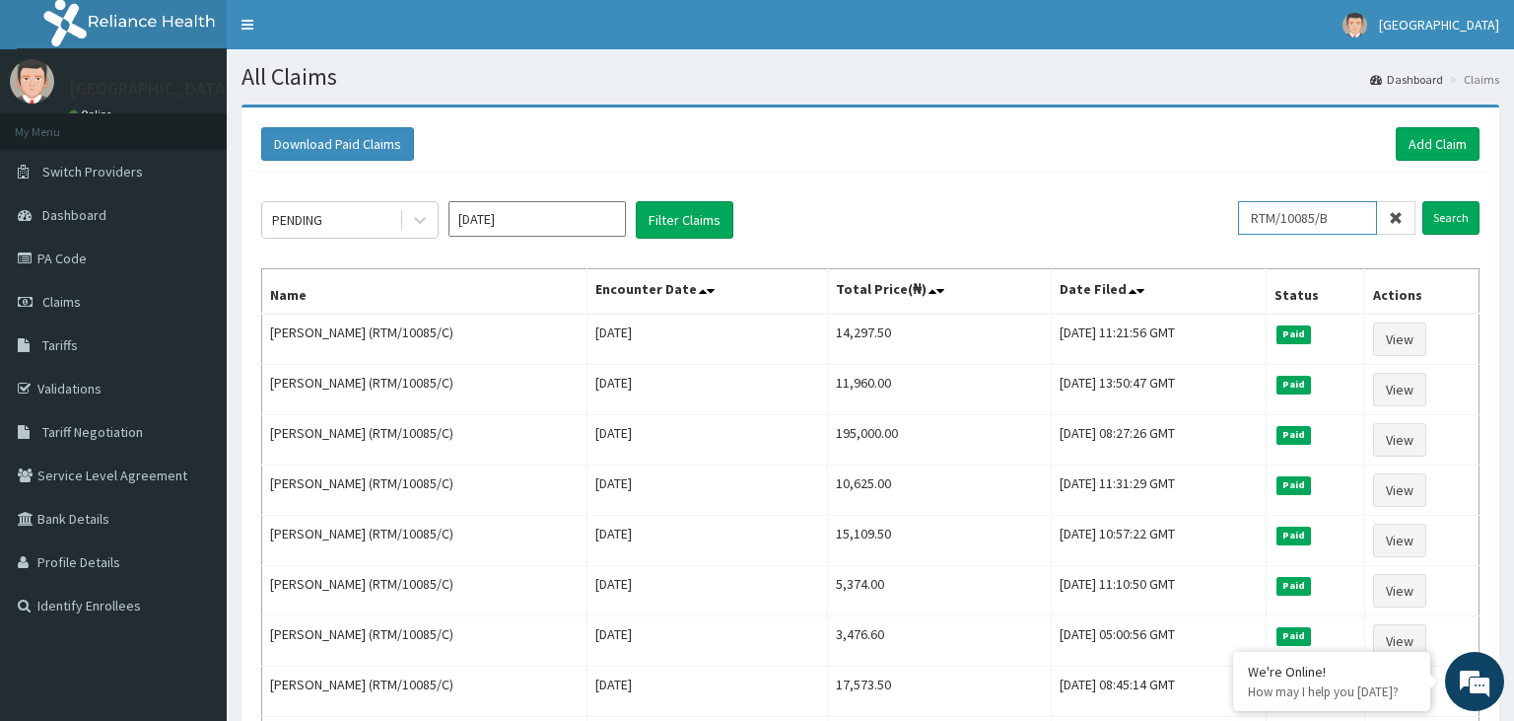
click at [1288, 223] on input "RTM/10085/B" at bounding box center [1307, 218] width 139 height 34
click at [1295, 227] on input "RTM/10085/B" at bounding box center [1307, 218] width 139 height 34
click at [1288, 214] on input "rTM/10085/B" at bounding box center [1307, 218] width 139 height 34
click at [1455, 219] on input "Search" at bounding box center [1451, 218] width 57 height 34
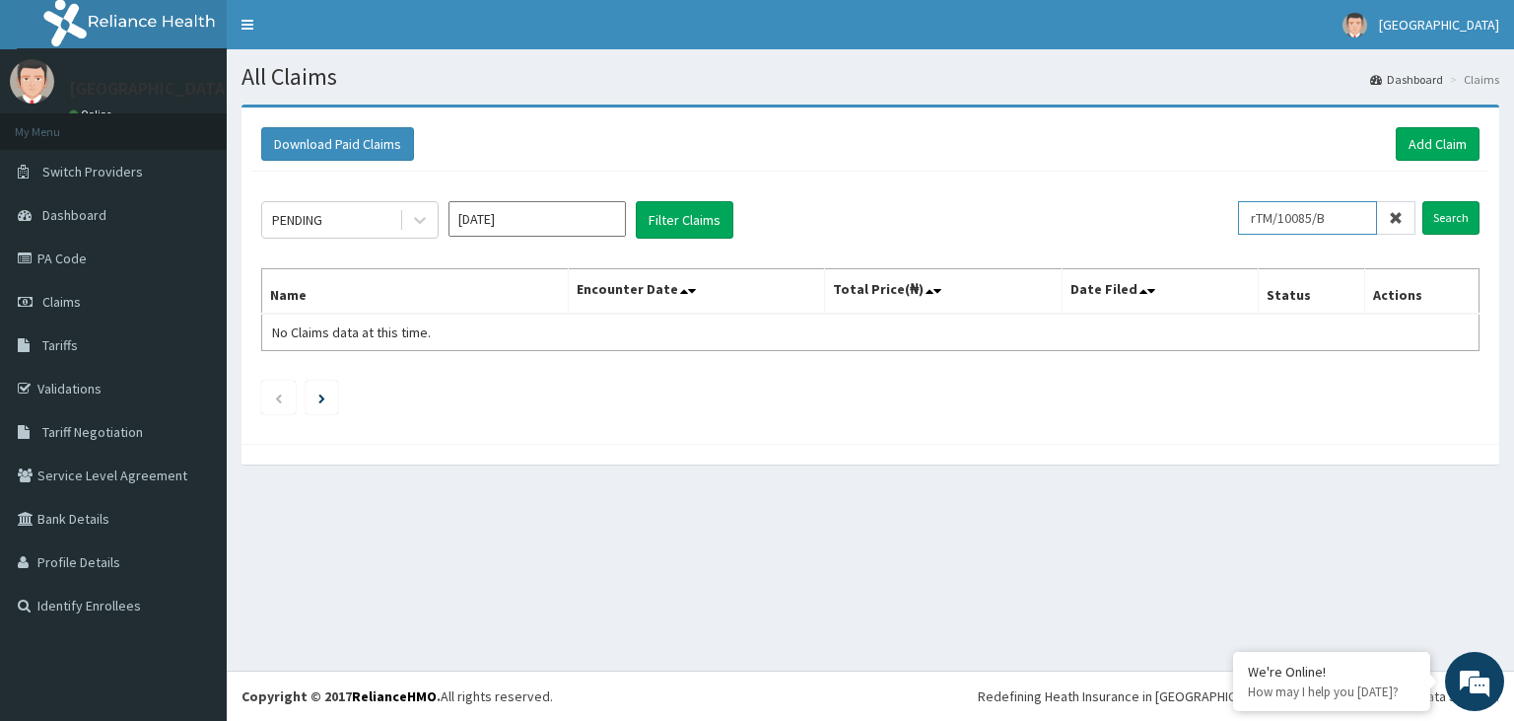
click at [1266, 223] on input "rTM/10085/B" at bounding box center [1307, 218] width 139 height 34
type input "rTM/10085/B"
click at [1444, 215] on input "Search" at bounding box center [1451, 218] width 57 height 34
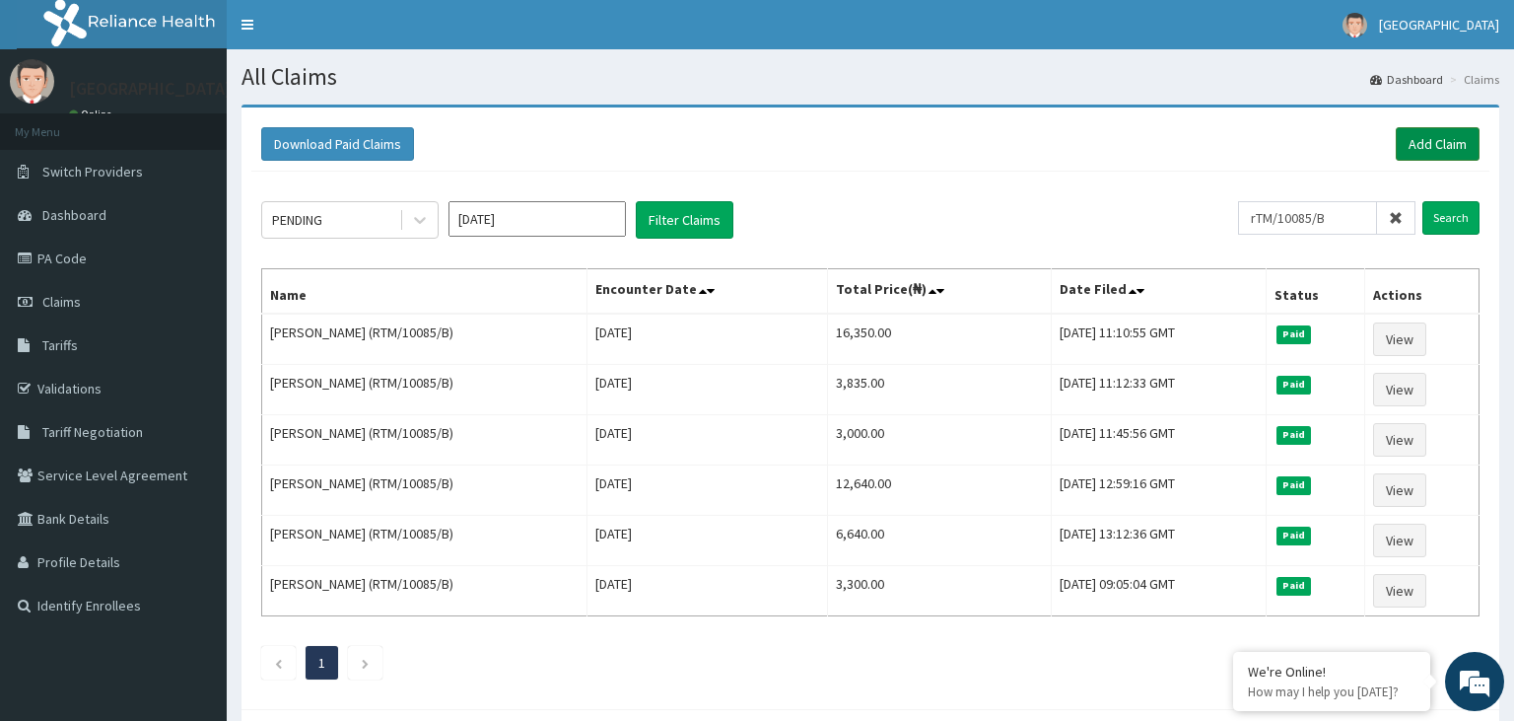
click at [1437, 153] on link "Add Claim" at bounding box center [1438, 144] width 84 height 34
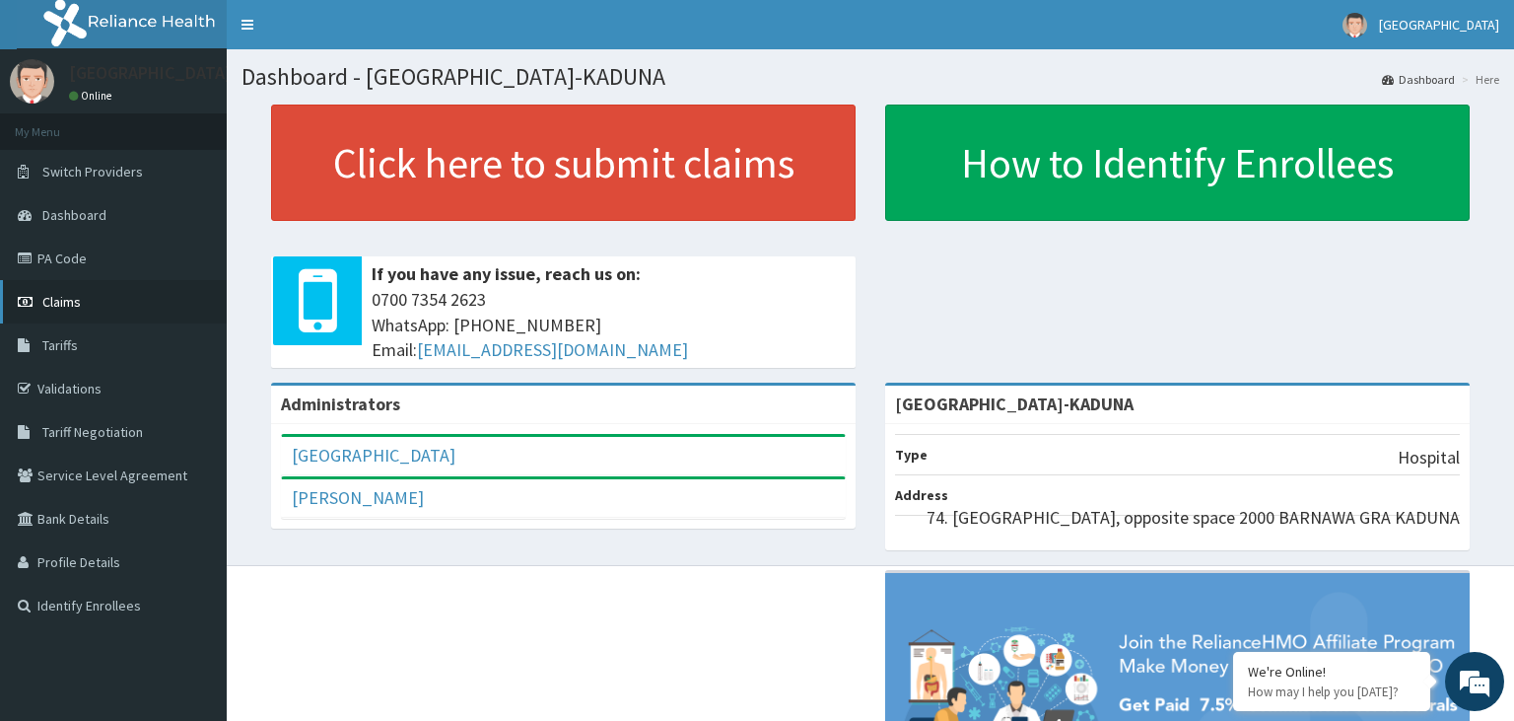
click at [78, 307] on span "Claims" at bounding box center [61, 302] width 38 height 18
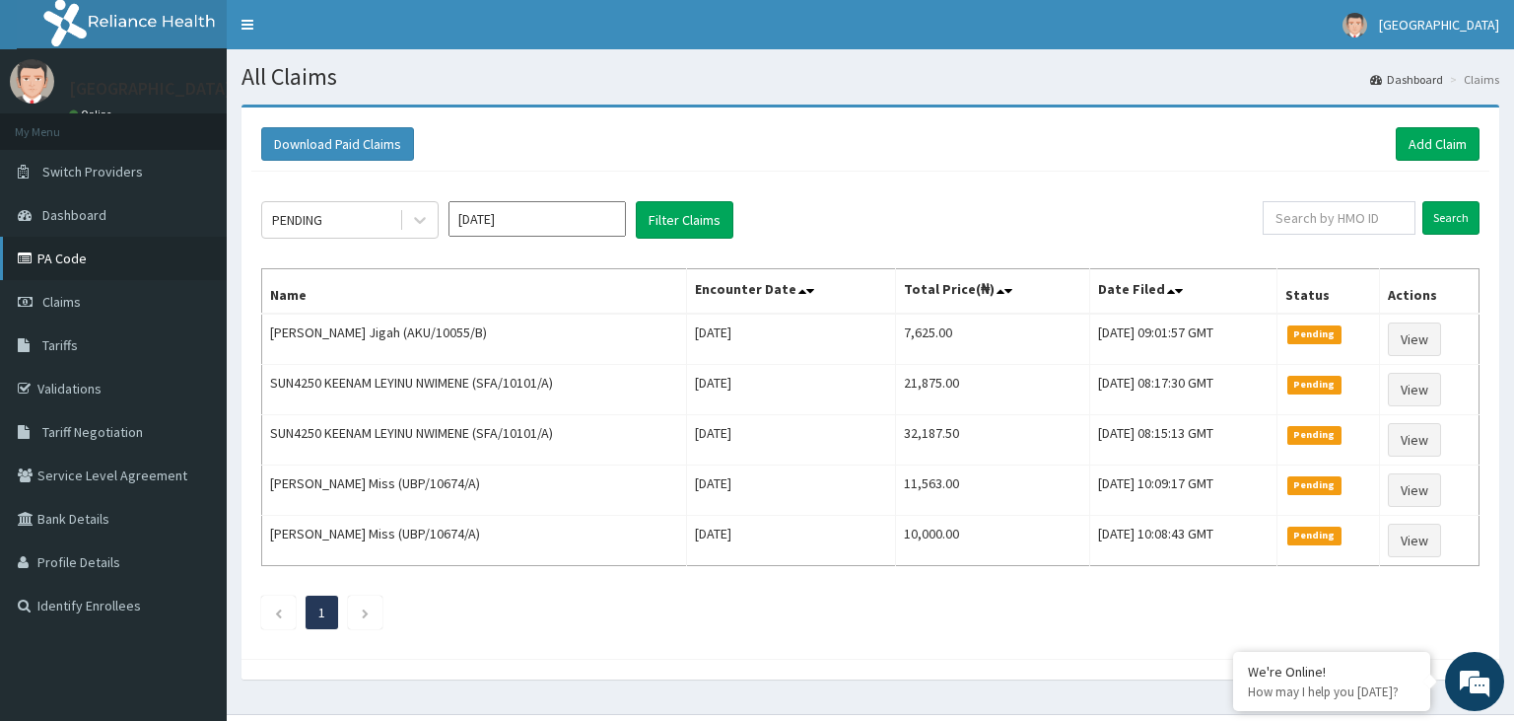
click at [78, 260] on link "PA Code" at bounding box center [113, 258] width 227 height 43
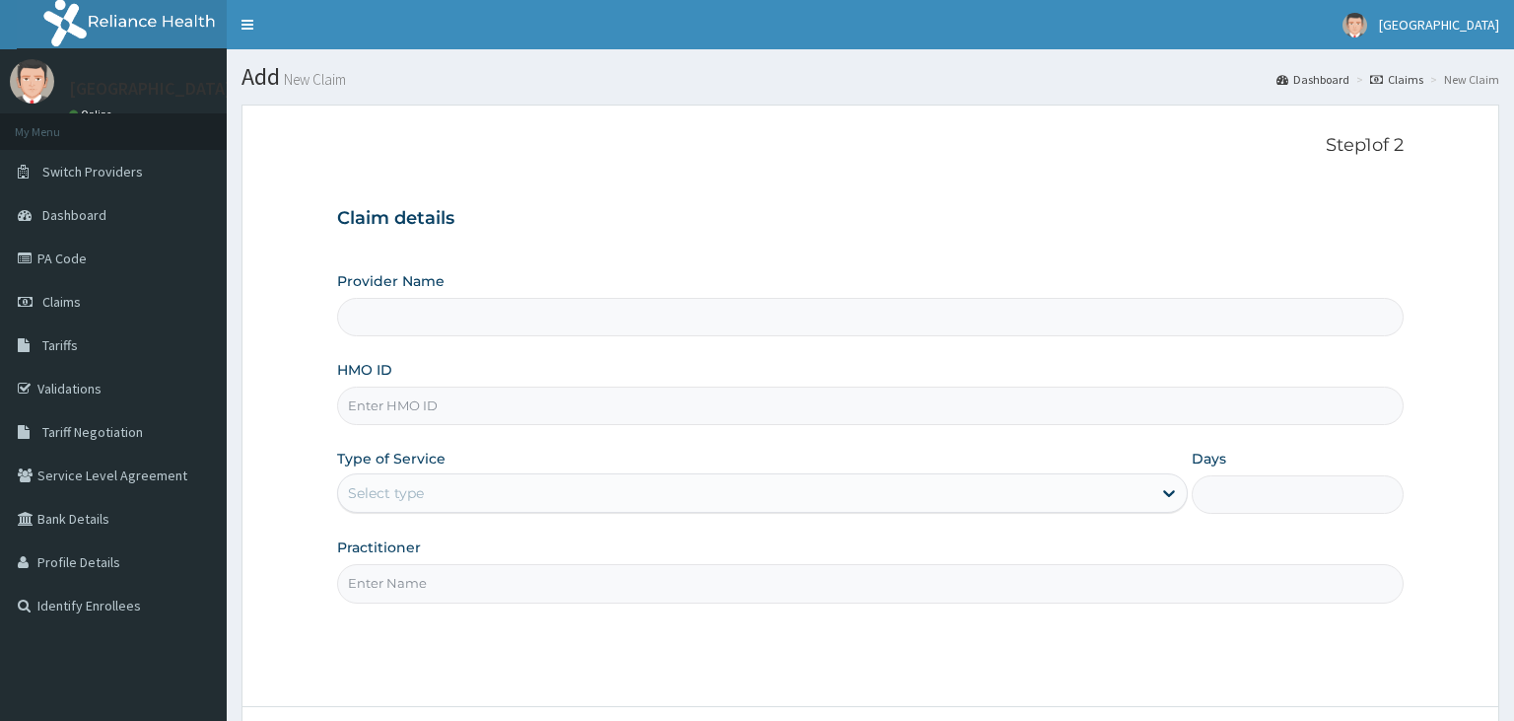
type input "[GEOGRAPHIC_DATA]-KADUNA"
paste input "RTM/10085/B"
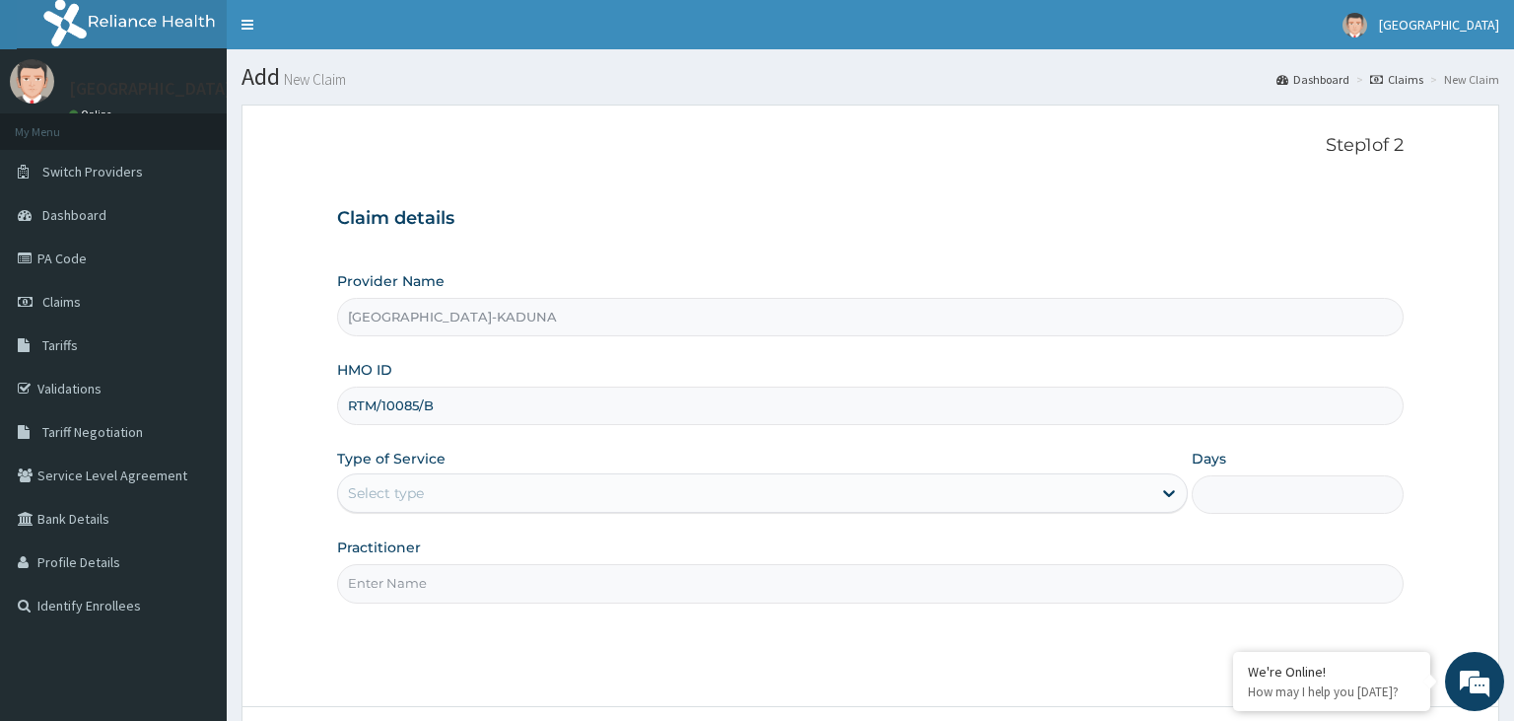
click at [377, 416] on input "RTM/10085/B" at bounding box center [871, 405] width 1068 height 38
click at [383, 417] on input "RTM/10085/B" at bounding box center [871, 405] width 1068 height 38
type input "RTM/10085/B"
click at [502, 504] on div "Select type" at bounding box center [744, 493] width 813 height 32
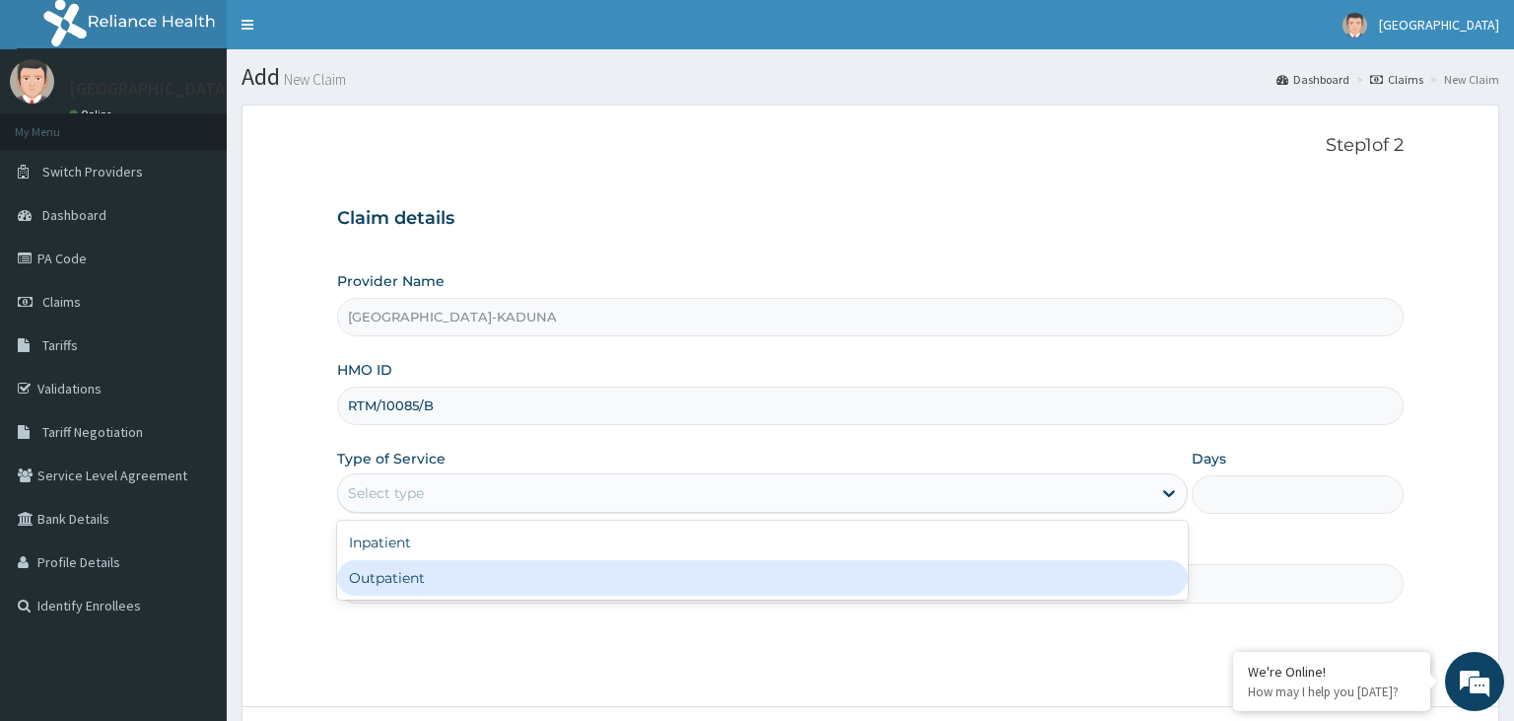
click at [438, 593] on div "Outpatient" at bounding box center [762, 577] width 851 height 35
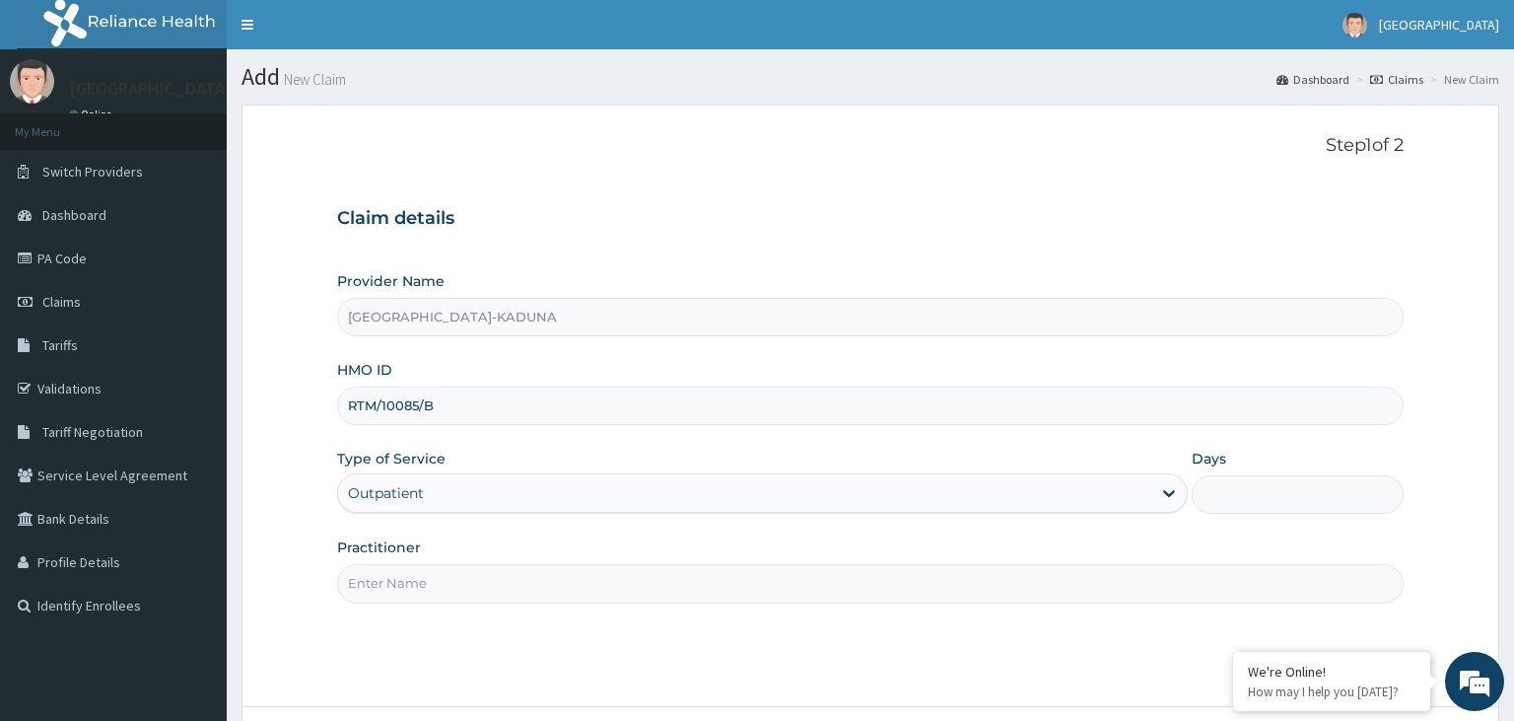
type input "1"
click at [451, 582] on input "Practitioner" at bounding box center [871, 583] width 1068 height 38
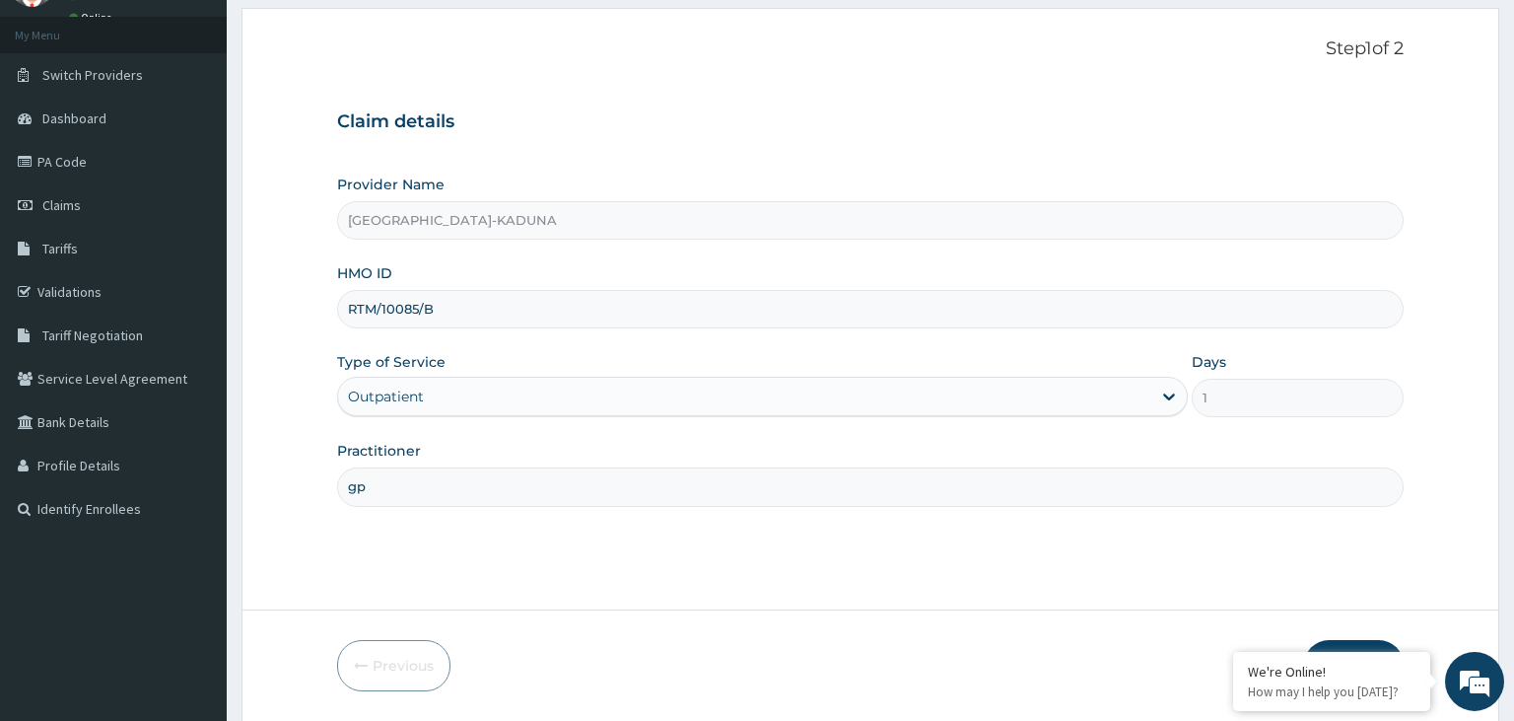
scroll to position [162, 0]
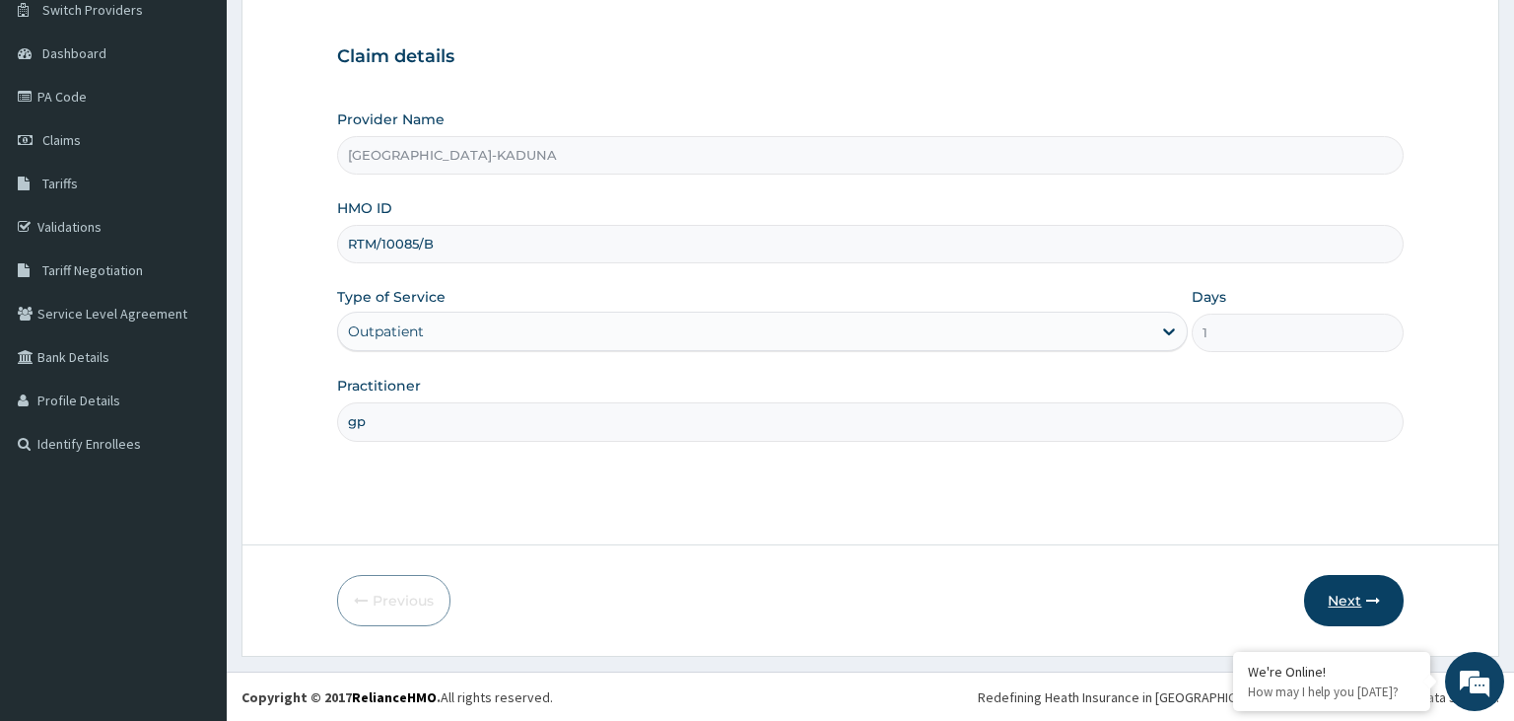
type input "gp"
click at [1356, 593] on button "Next" at bounding box center [1354, 600] width 100 height 51
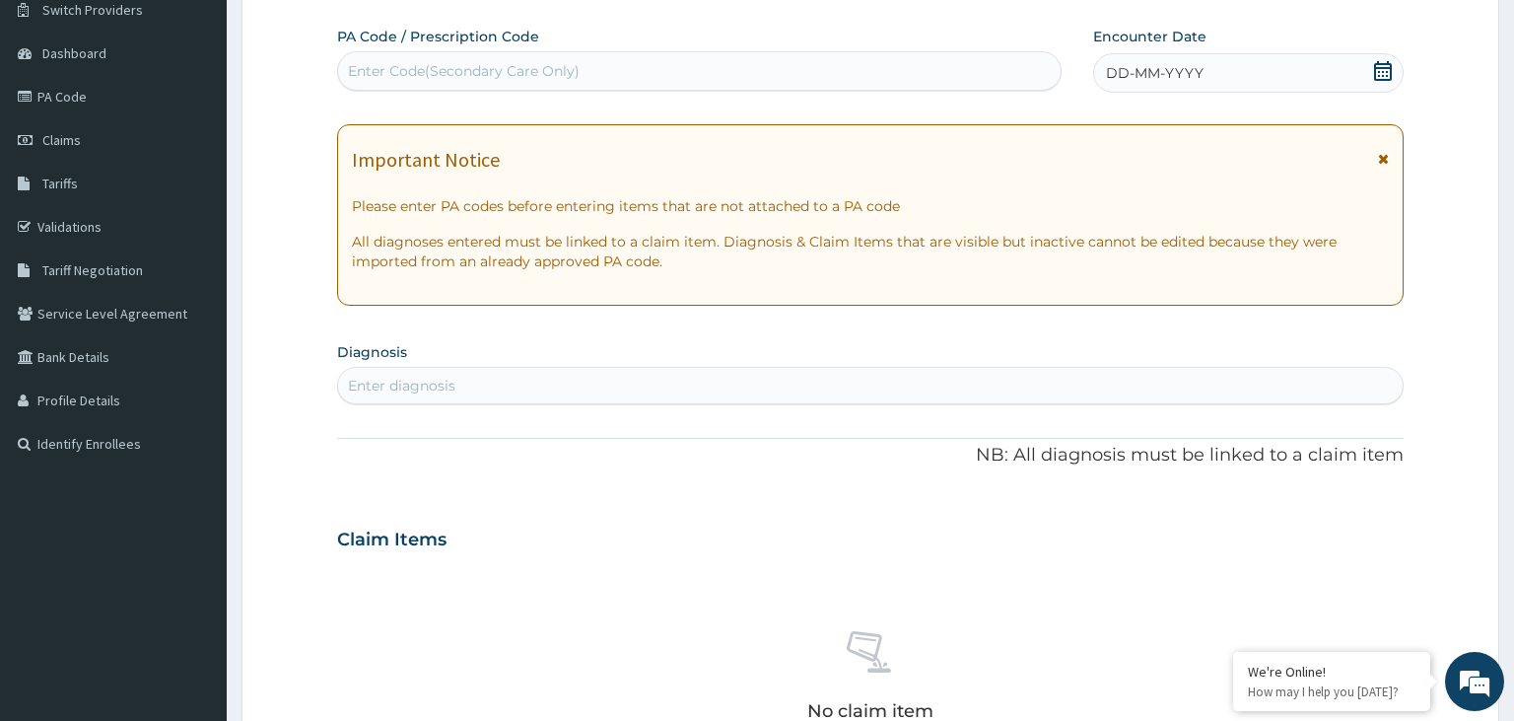
click at [1374, 77] on icon at bounding box center [1383, 71] width 20 height 20
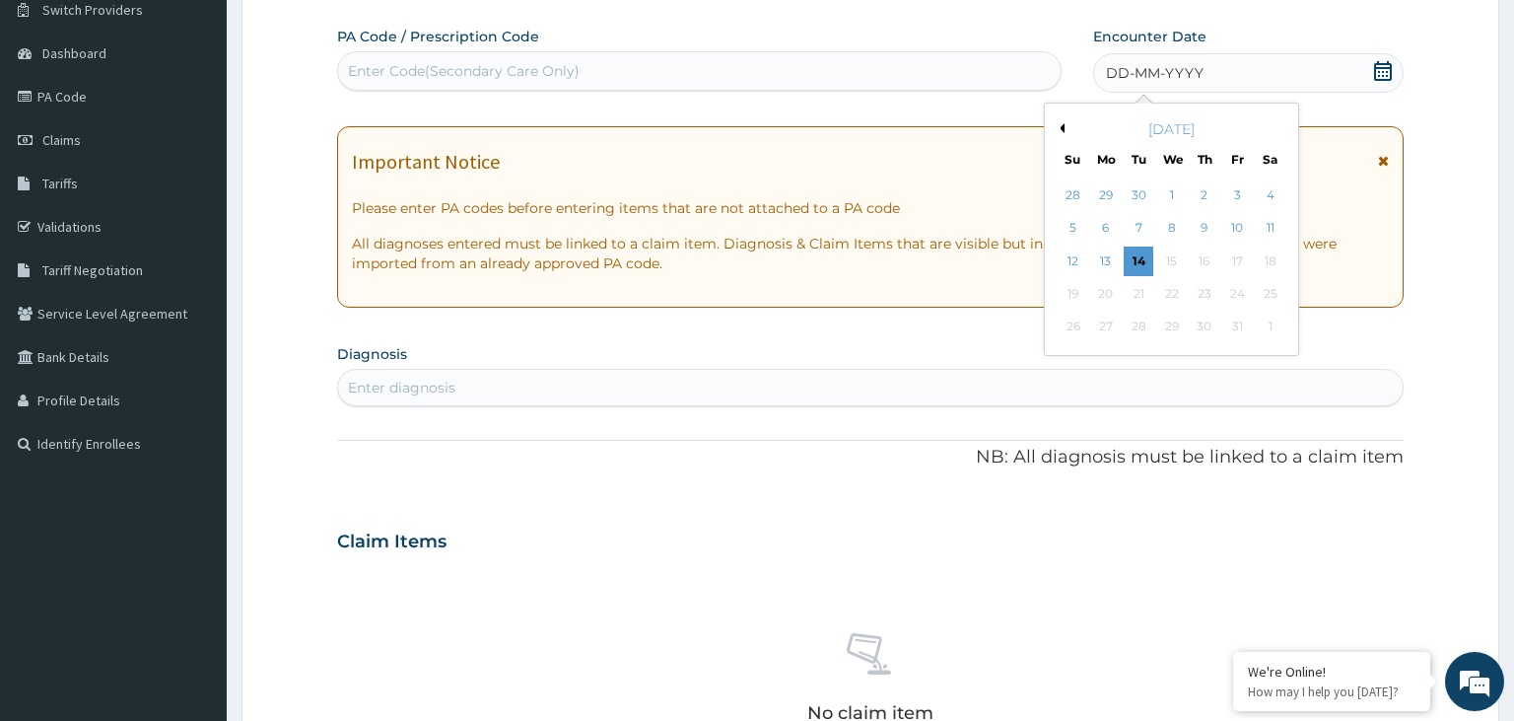
scroll to position [0, 0]
click at [1107, 232] on div "6" at bounding box center [1106, 229] width 30 height 30
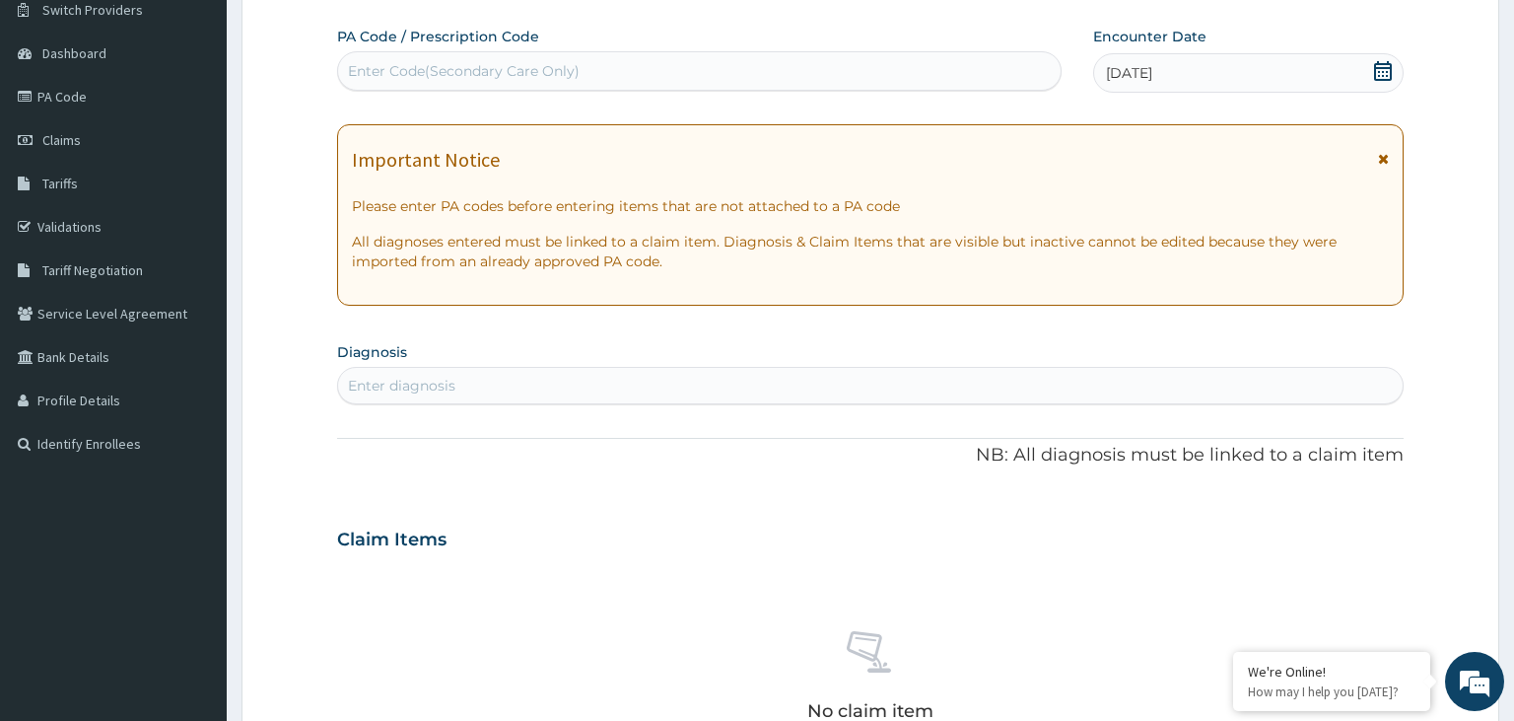
click at [1382, 81] on span at bounding box center [1383, 73] width 20 height 25
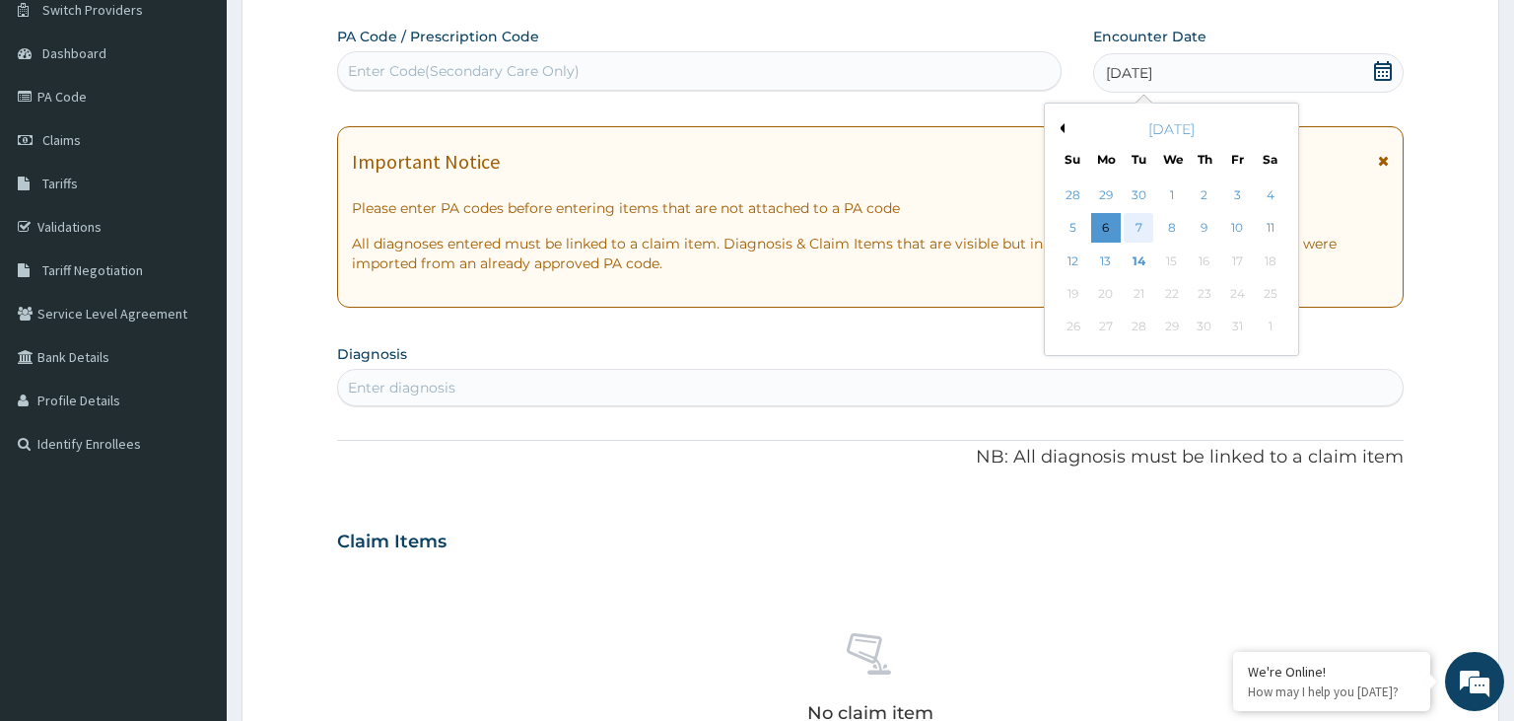
click at [1147, 231] on div "7" at bounding box center [1139, 229] width 30 height 30
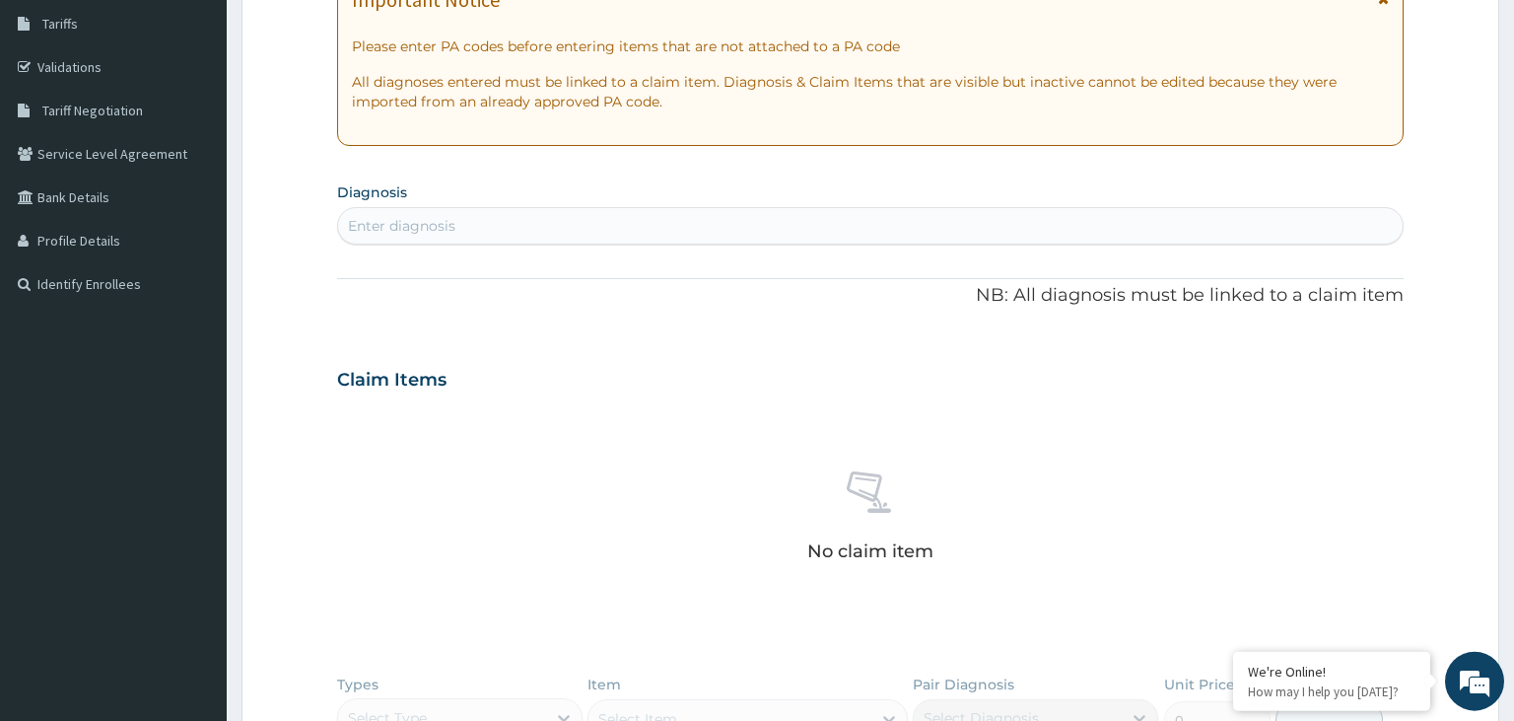
scroll to position [473, 0]
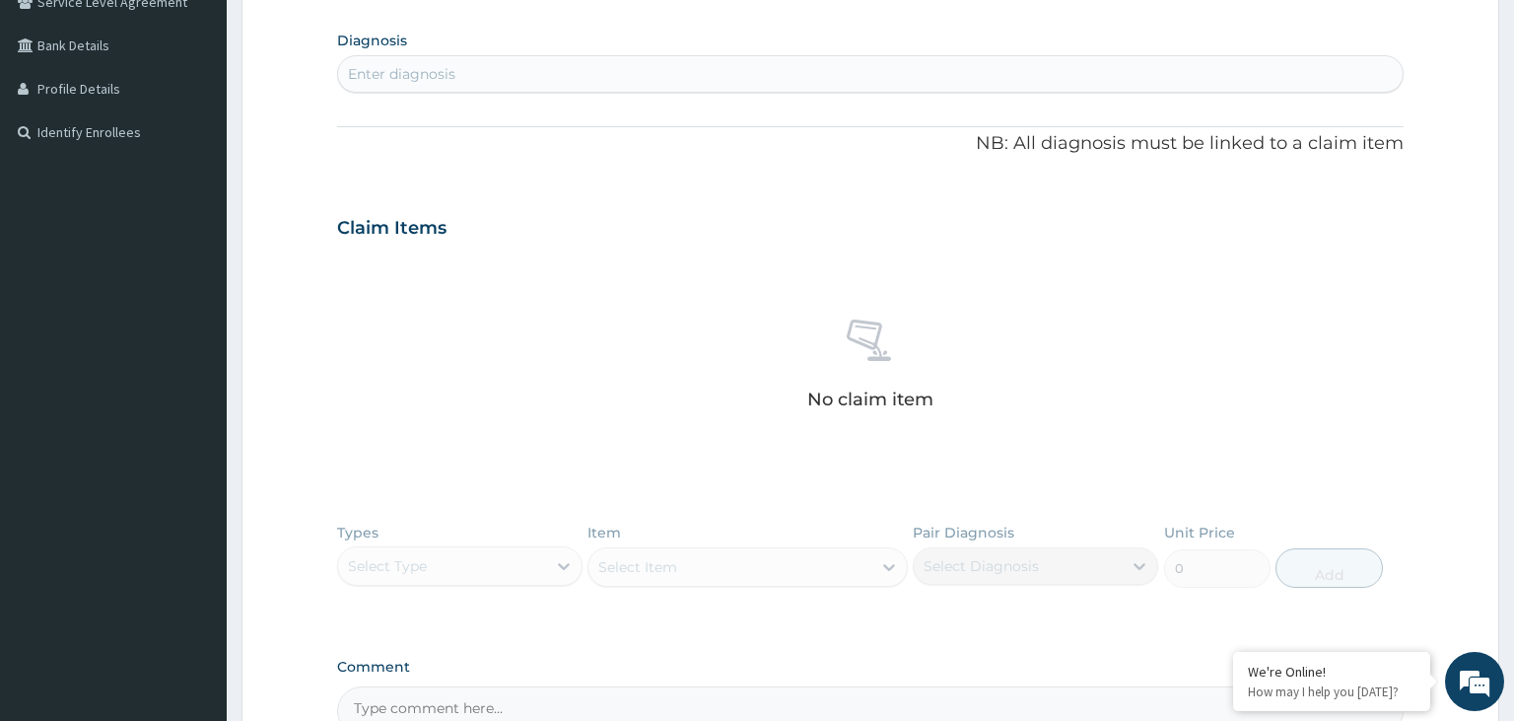
click at [524, 75] on div "Enter diagnosis" at bounding box center [871, 74] width 1066 height 32
type input "[MEDICAL_DATA]"
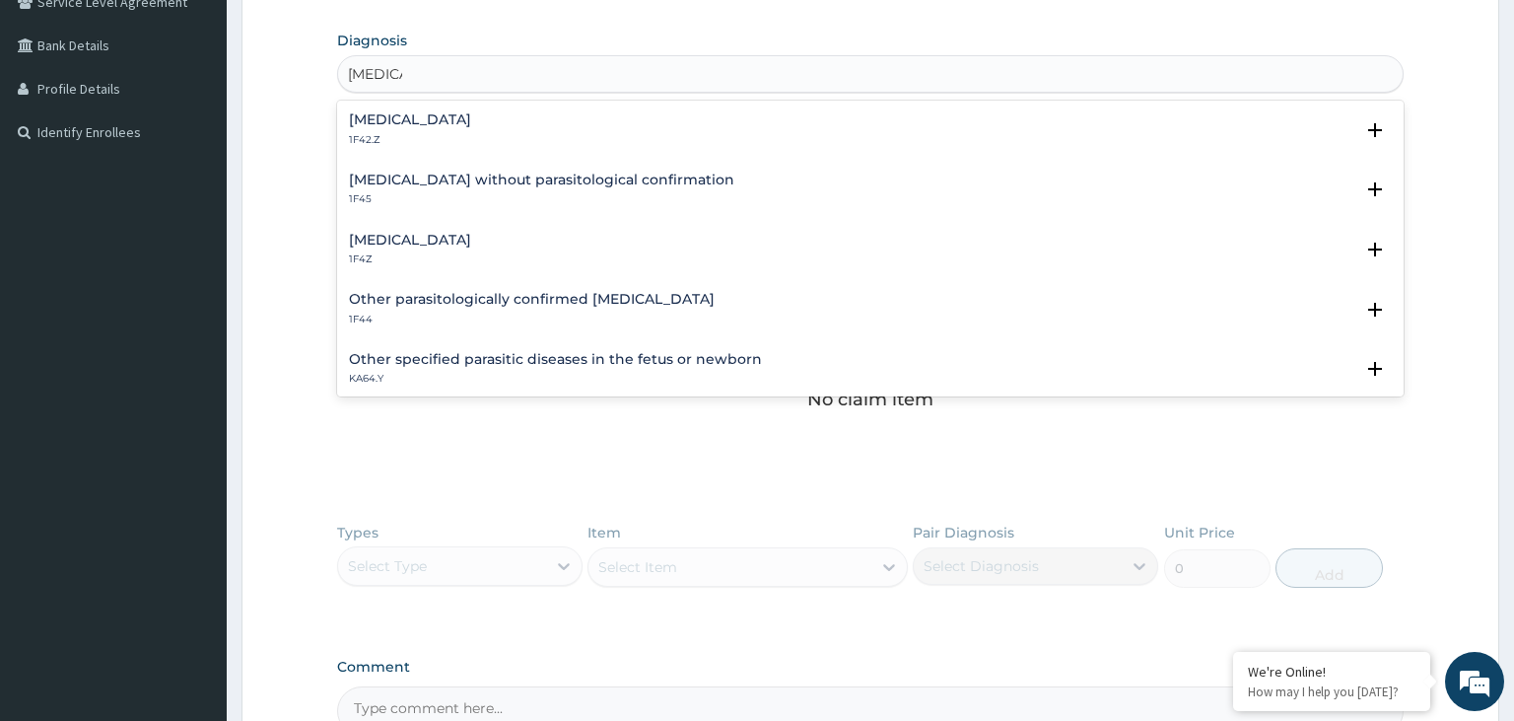
click at [423, 245] on h4 "[MEDICAL_DATA]" at bounding box center [410, 240] width 122 height 15
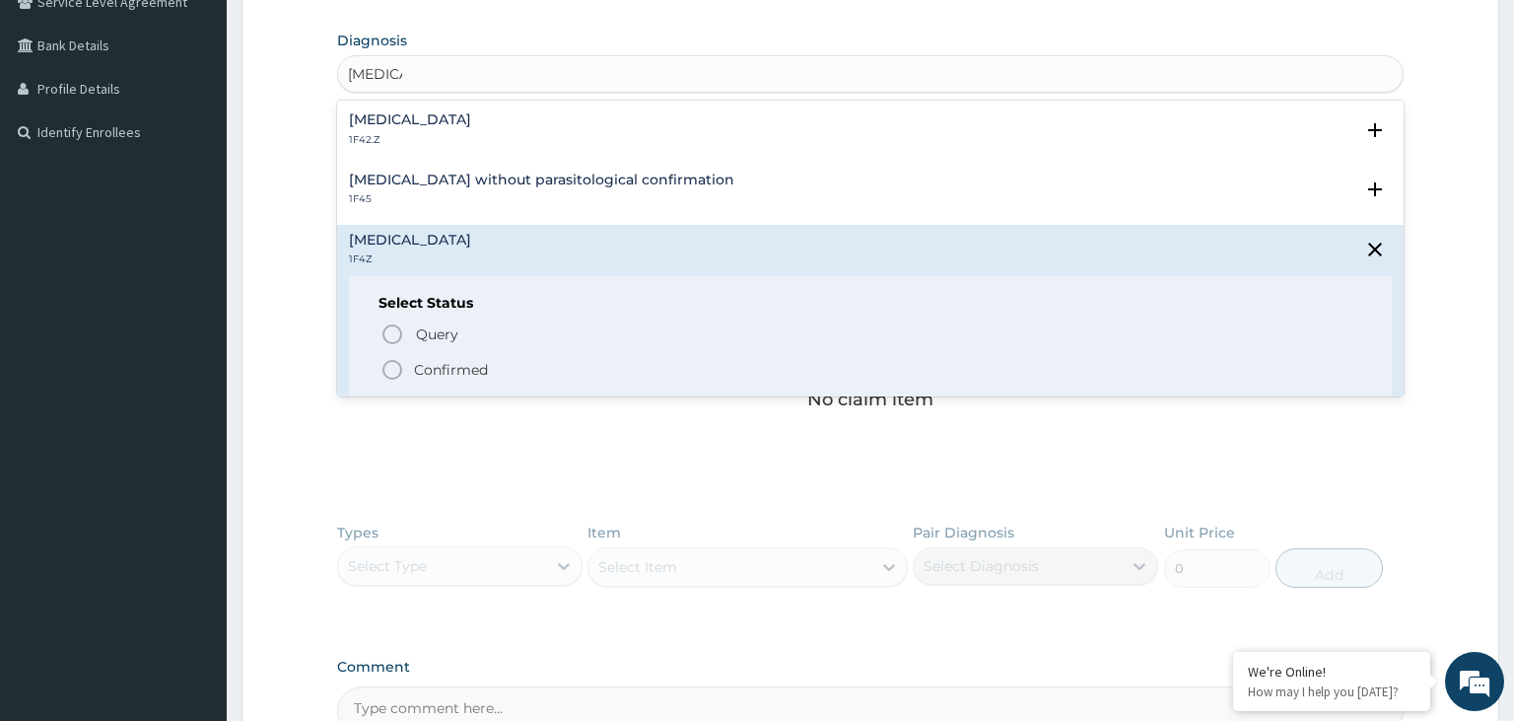
click at [495, 371] on span "Confirmed" at bounding box center [872, 370] width 983 height 24
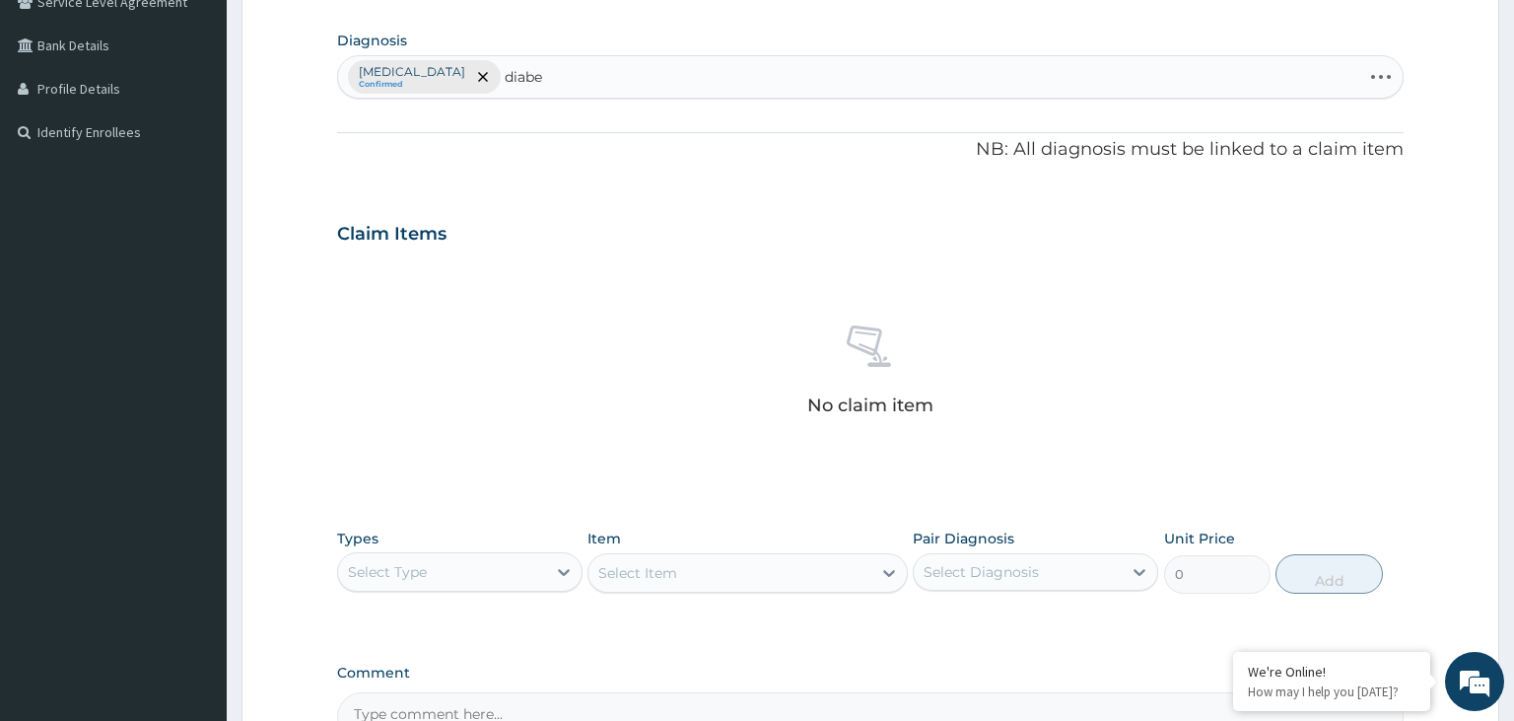
type input "diabet"
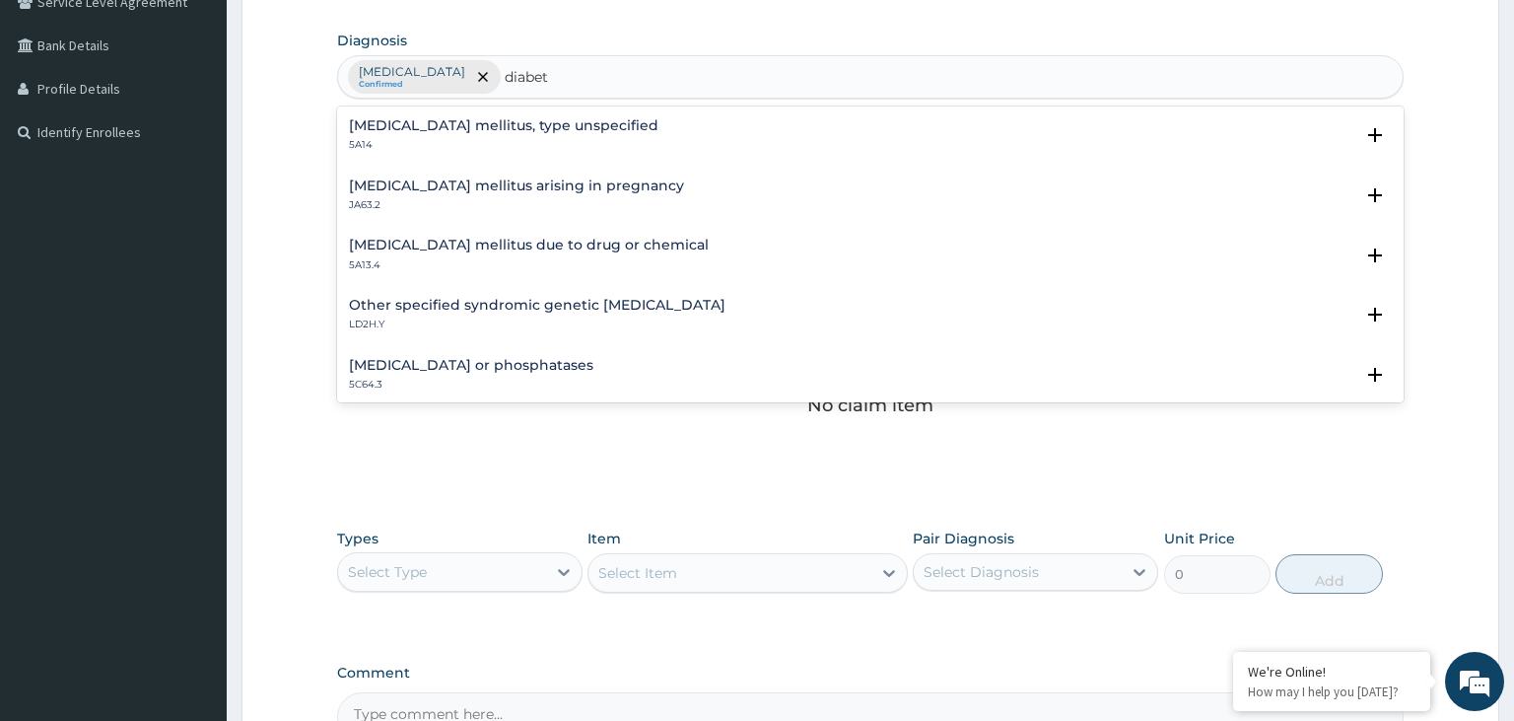
click at [482, 110] on div "[MEDICAL_DATA] mellitus, type unspecified 5A14 Select Status Query Query covers…" at bounding box center [871, 140] width 1068 height 60
click at [471, 123] on h4 "[MEDICAL_DATA] mellitus, type unspecified" at bounding box center [504, 125] width 310 height 15
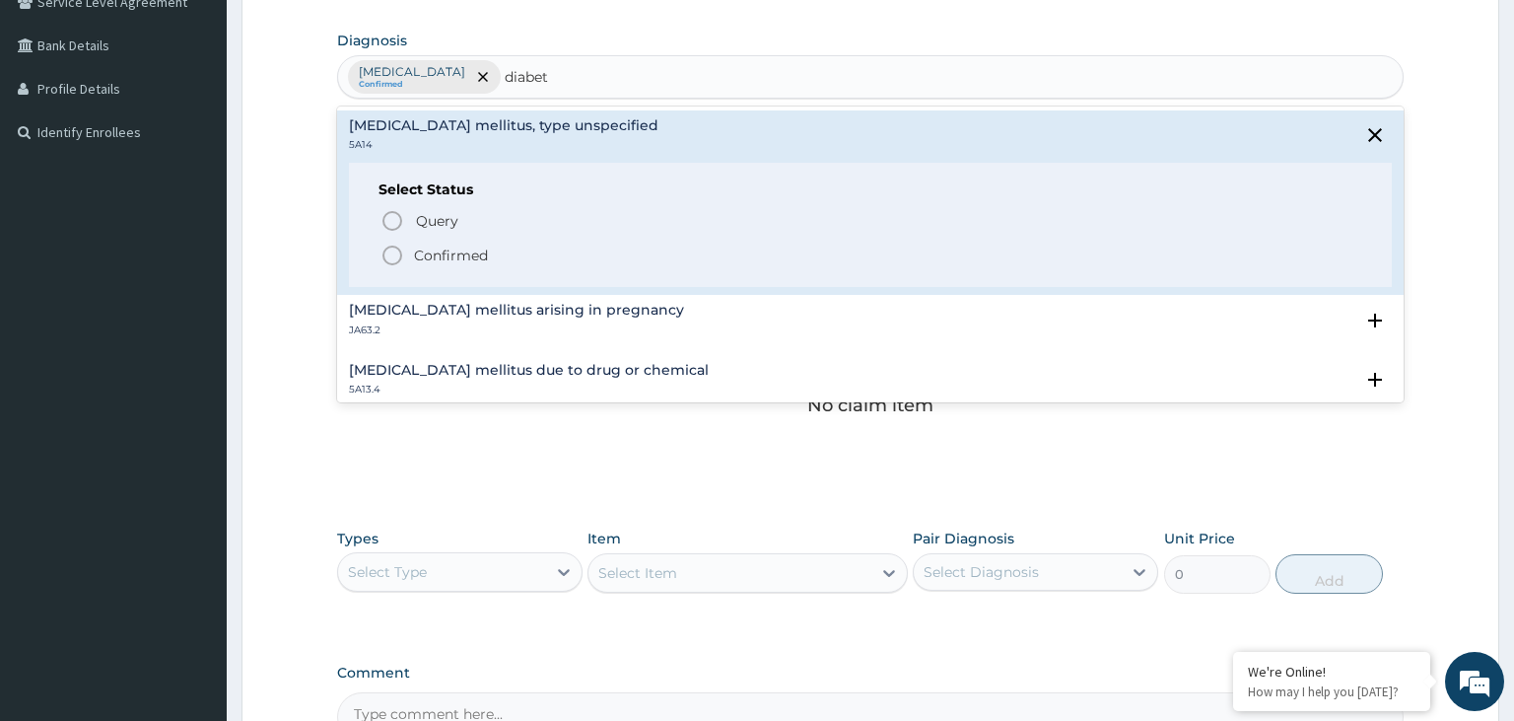
click at [441, 249] on p "Confirmed" at bounding box center [451, 255] width 74 height 20
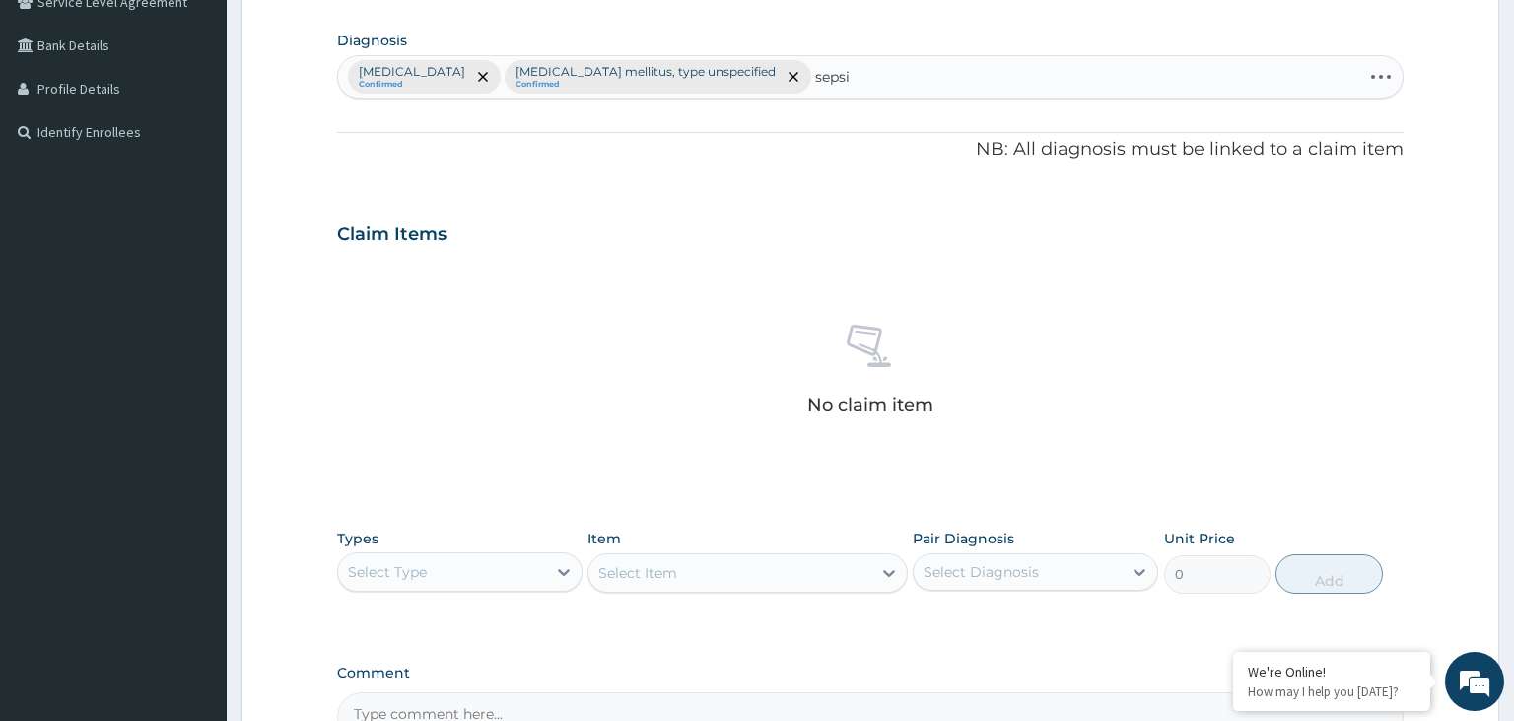
type input "[MEDICAL_DATA]"
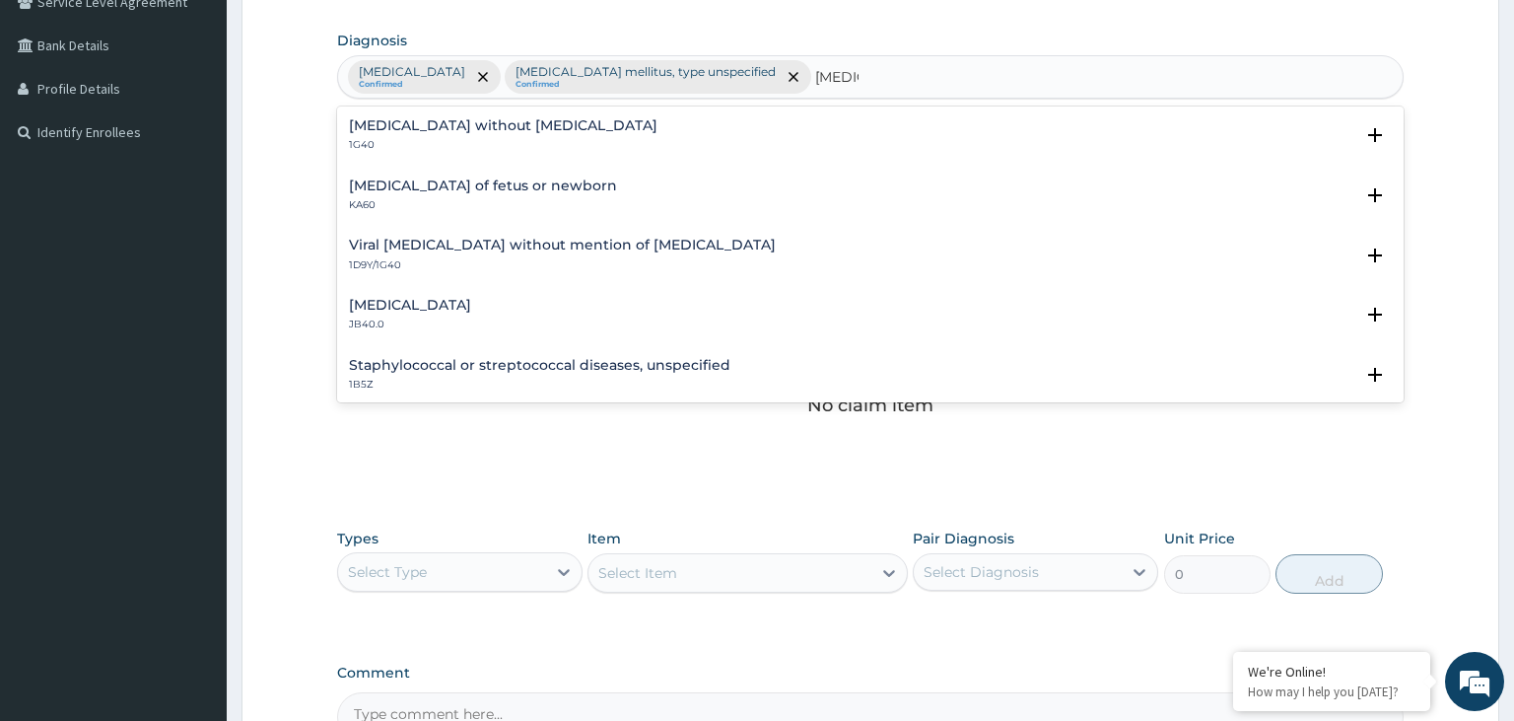
click at [410, 129] on h4 "[MEDICAL_DATA] without [MEDICAL_DATA]" at bounding box center [503, 125] width 309 height 15
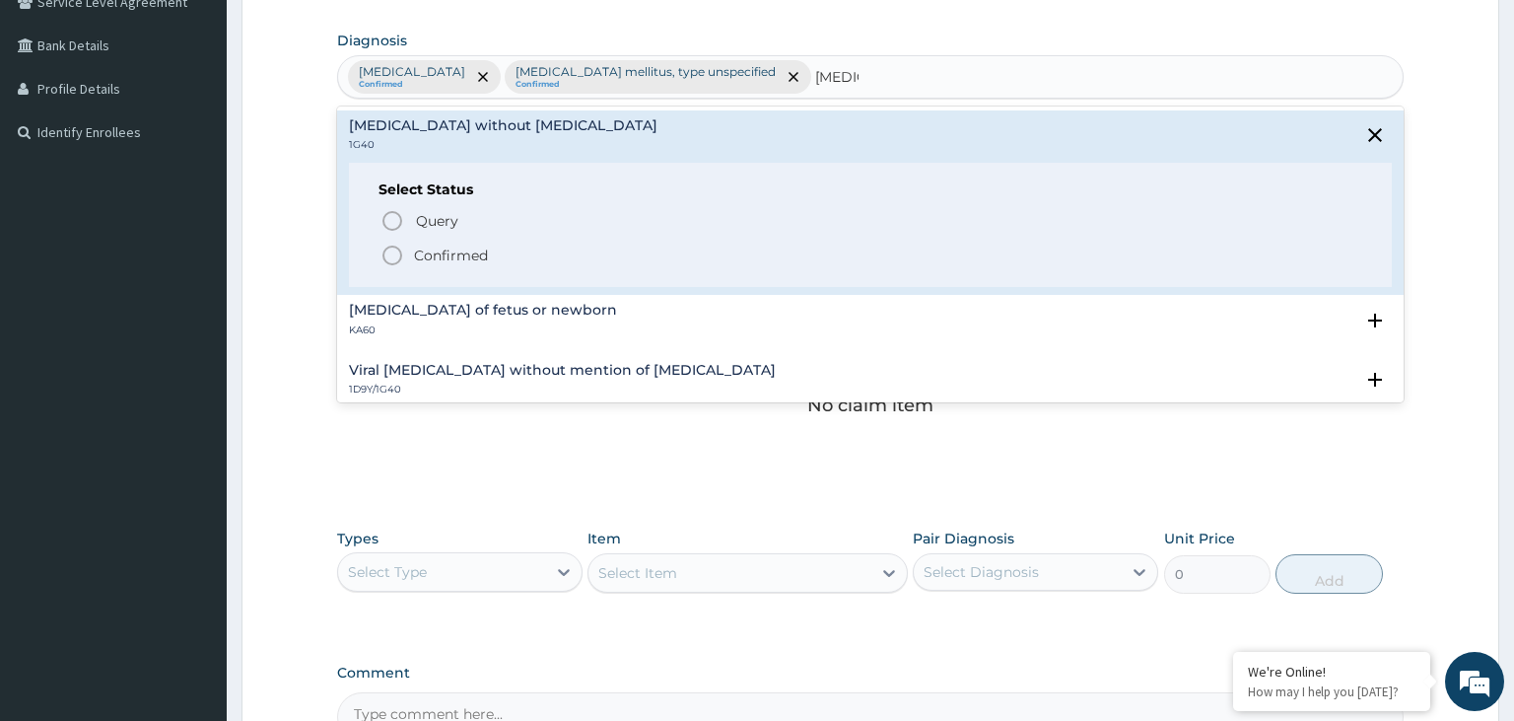
click at [458, 262] on p "Confirmed" at bounding box center [451, 255] width 74 height 20
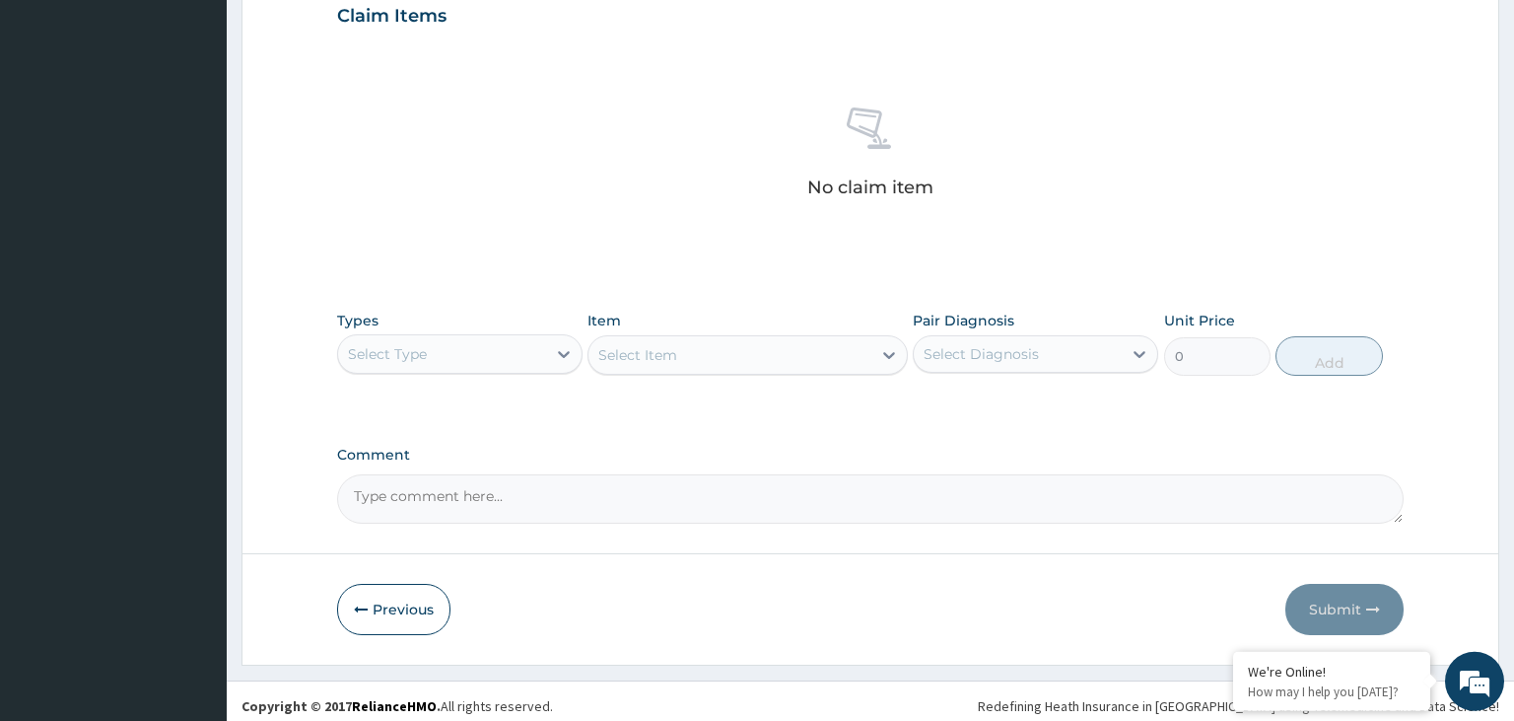
scroll to position [698, 0]
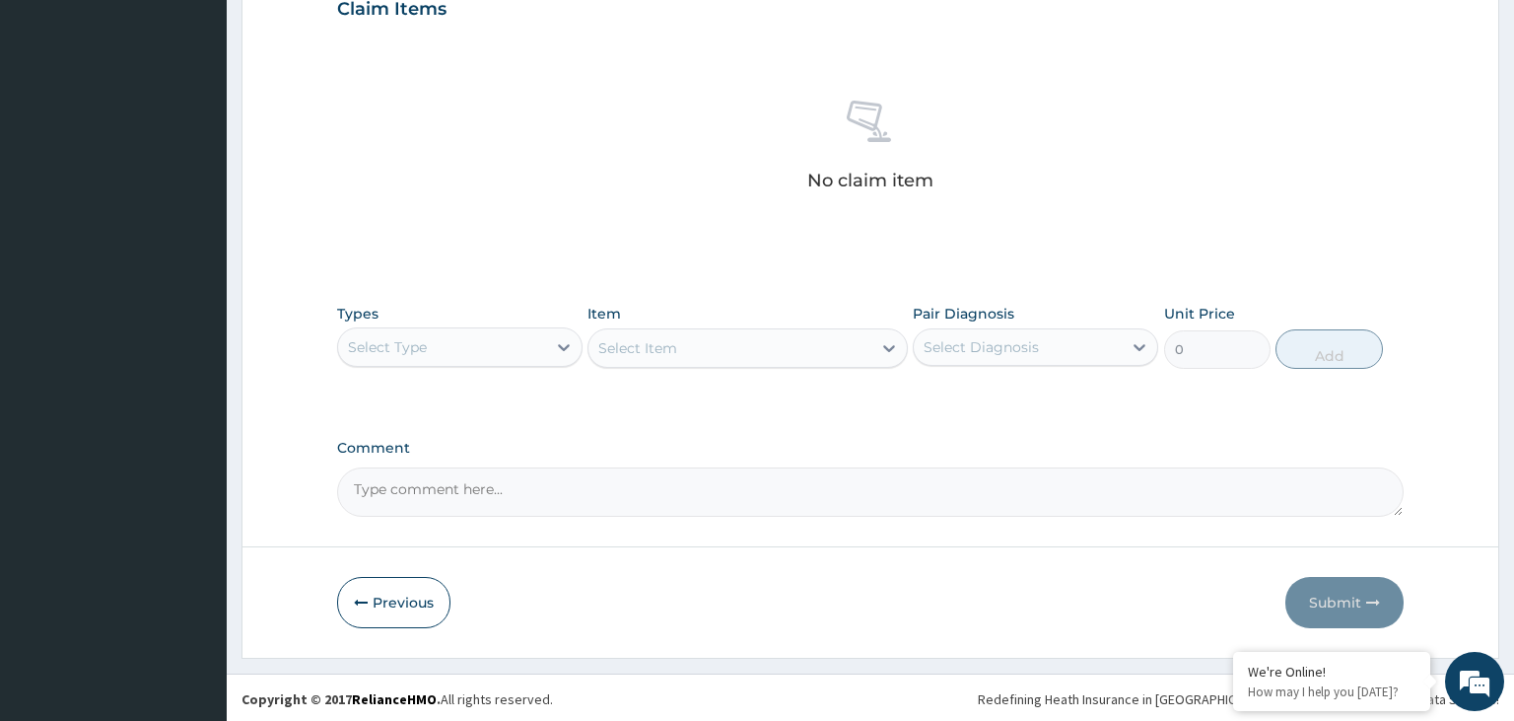
click at [481, 354] on div "Select Type" at bounding box center [442, 347] width 208 height 32
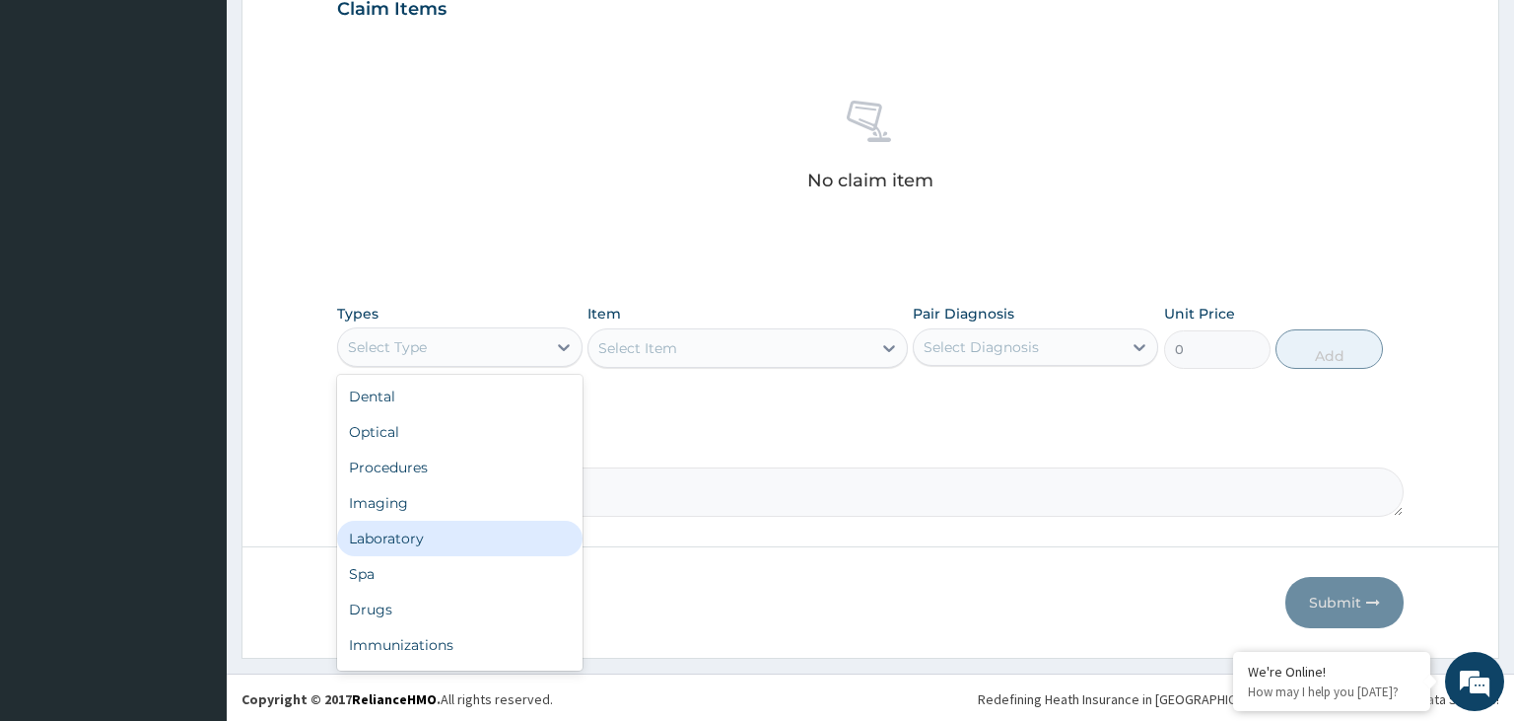
click at [423, 547] on div "Laboratory" at bounding box center [459, 538] width 245 height 35
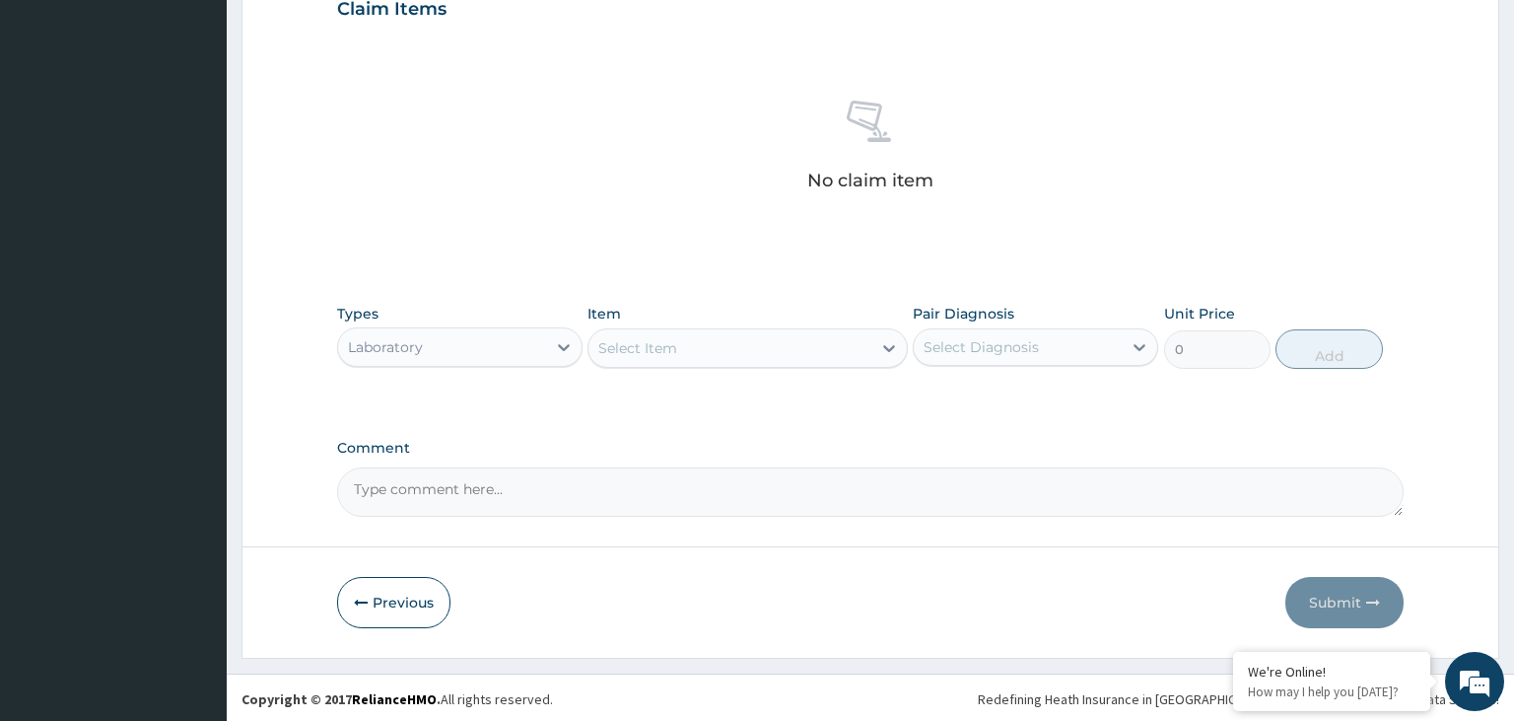
click at [780, 359] on div "Select Item" at bounding box center [730, 348] width 283 height 32
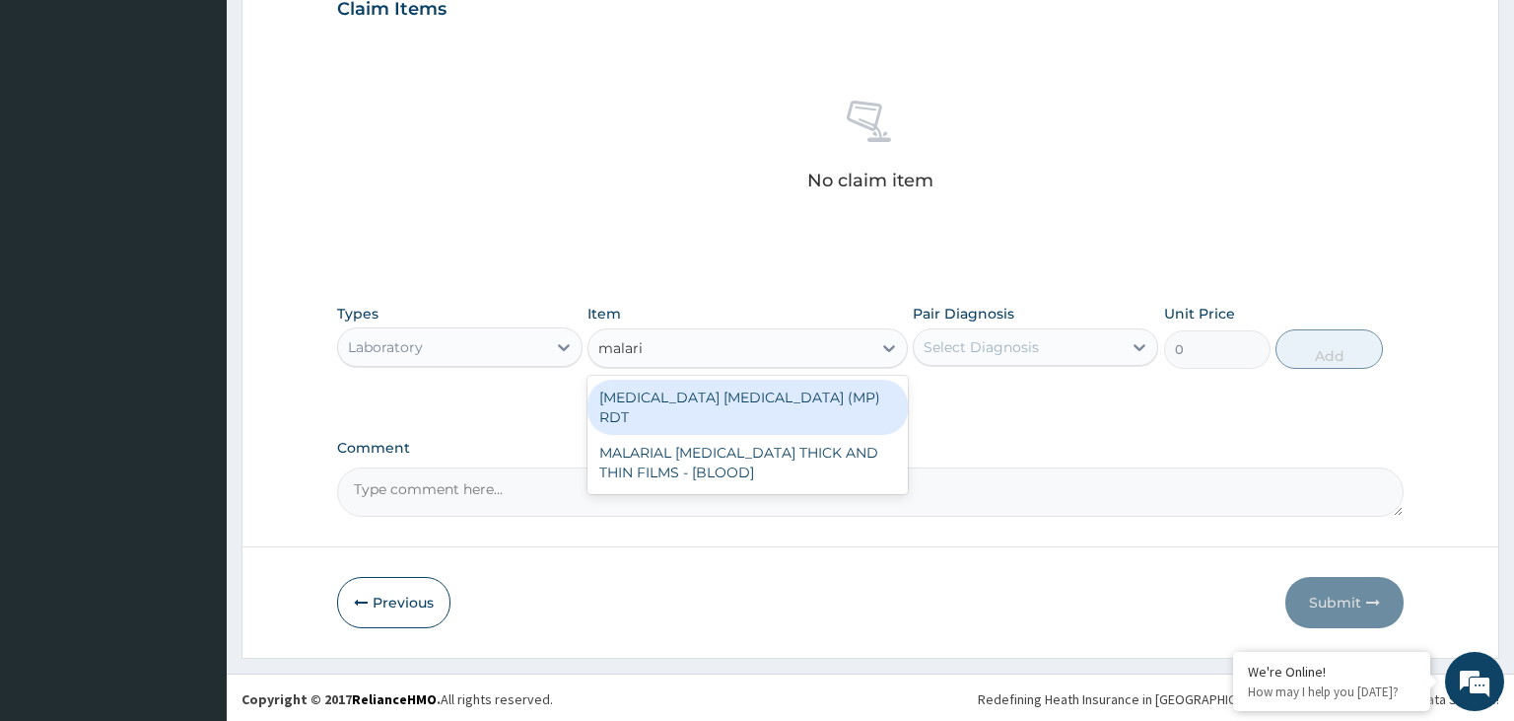
type input "[MEDICAL_DATA]"
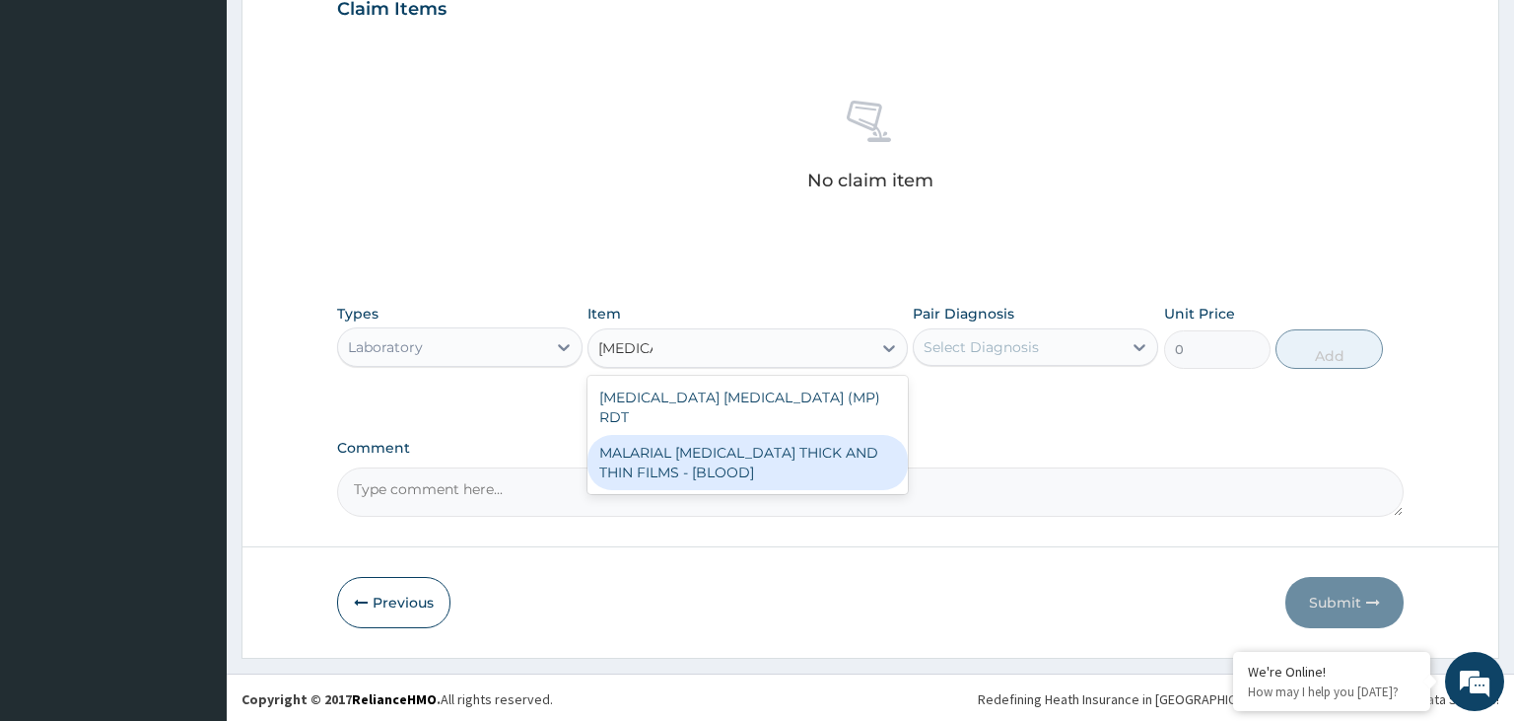
click at [744, 435] on div "MALARIAL [MEDICAL_DATA] THICK AND THIN FILMS - [BLOOD]" at bounding box center [748, 462] width 320 height 55
type input "2187.5"
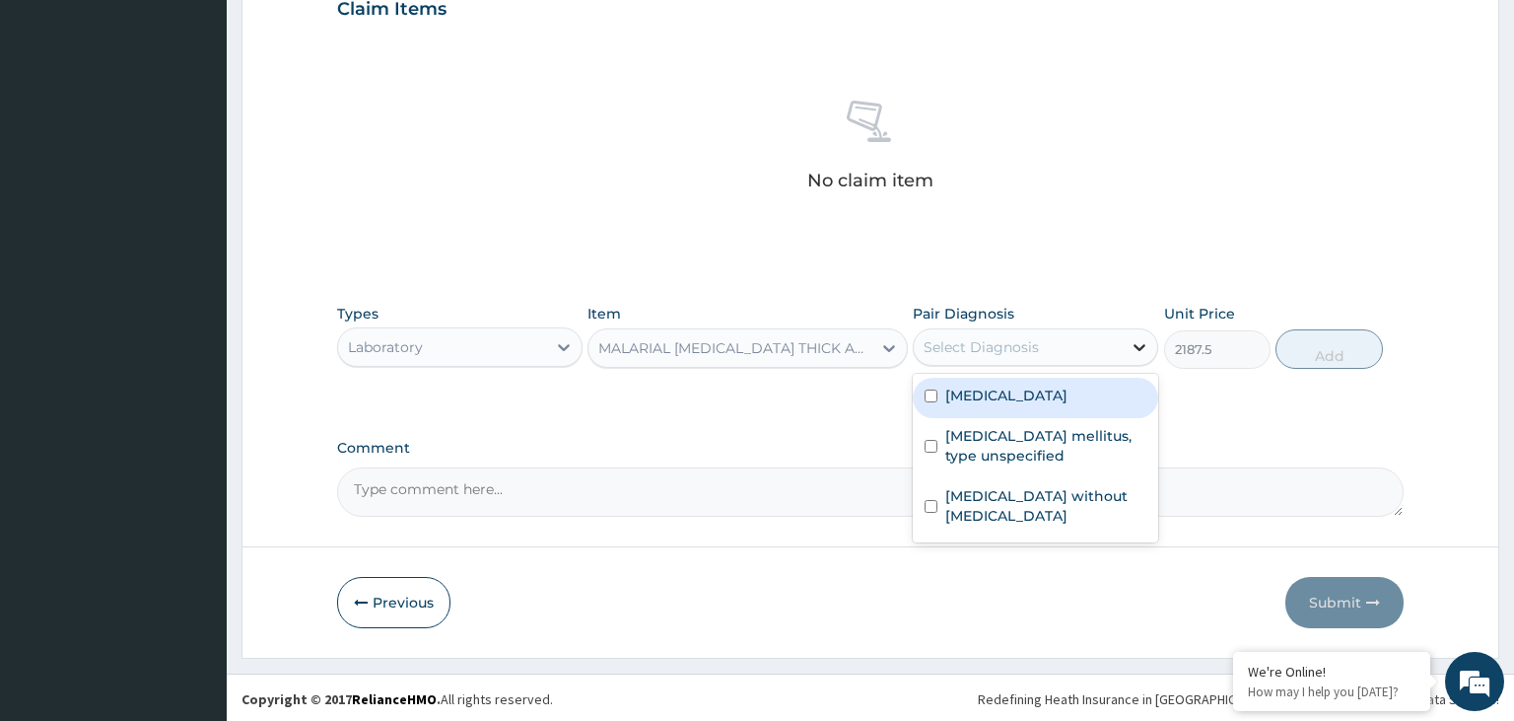
click at [1136, 329] on div at bounding box center [1139, 346] width 35 height 35
click at [1031, 393] on label "[MEDICAL_DATA]" at bounding box center [1006, 395] width 122 height 20
checkbox input "true"
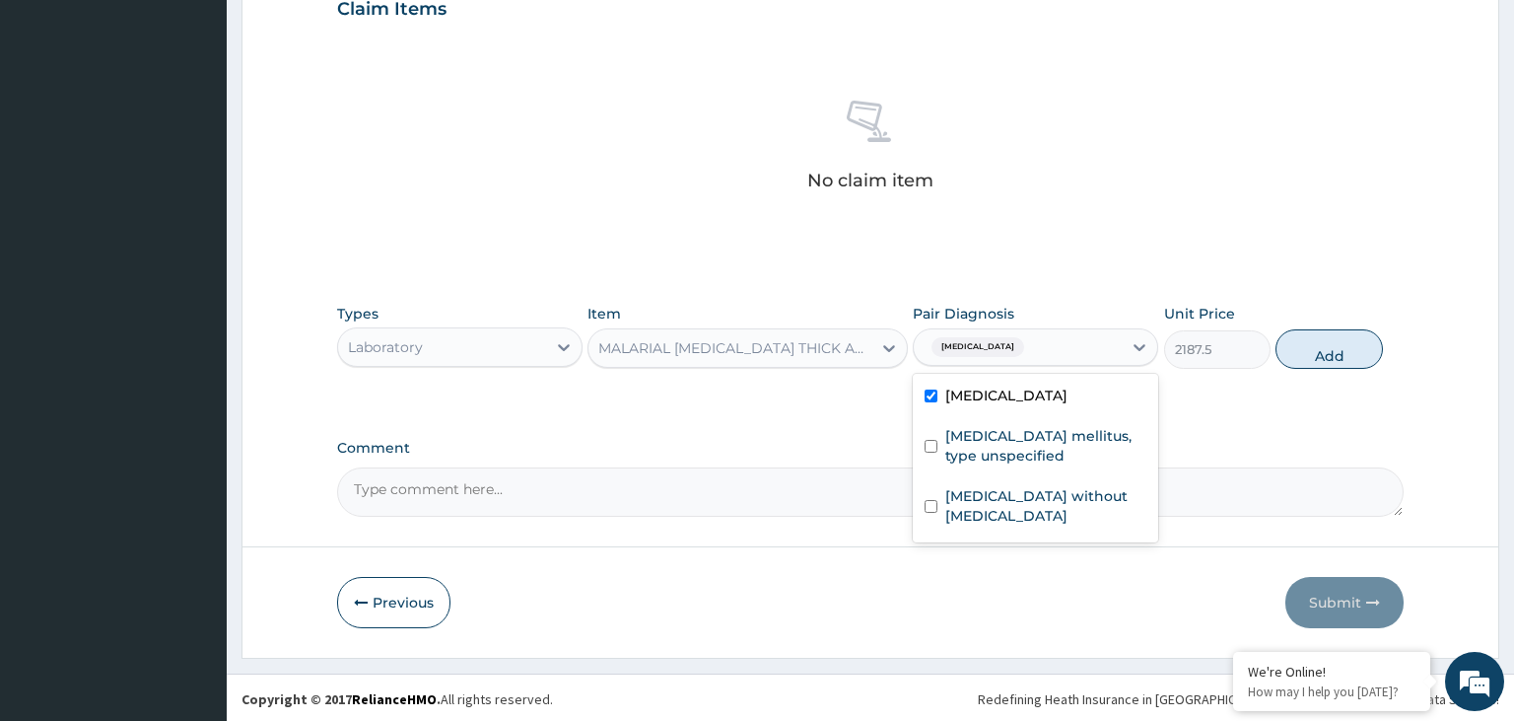
click at [1343, 352] on button "Add" at bounding box center [1329, 348] width 106 height 39
type input "0"
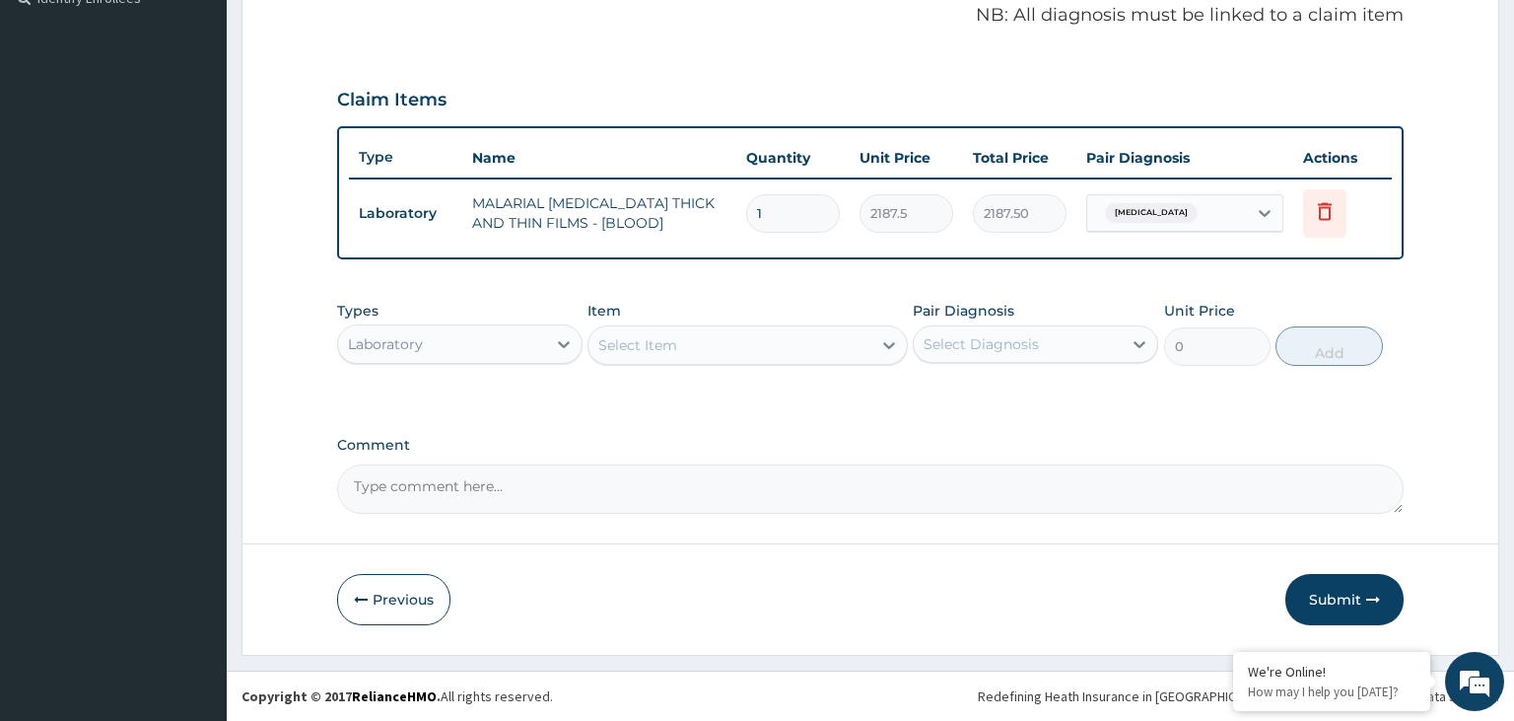
scroll to position [603, 0]
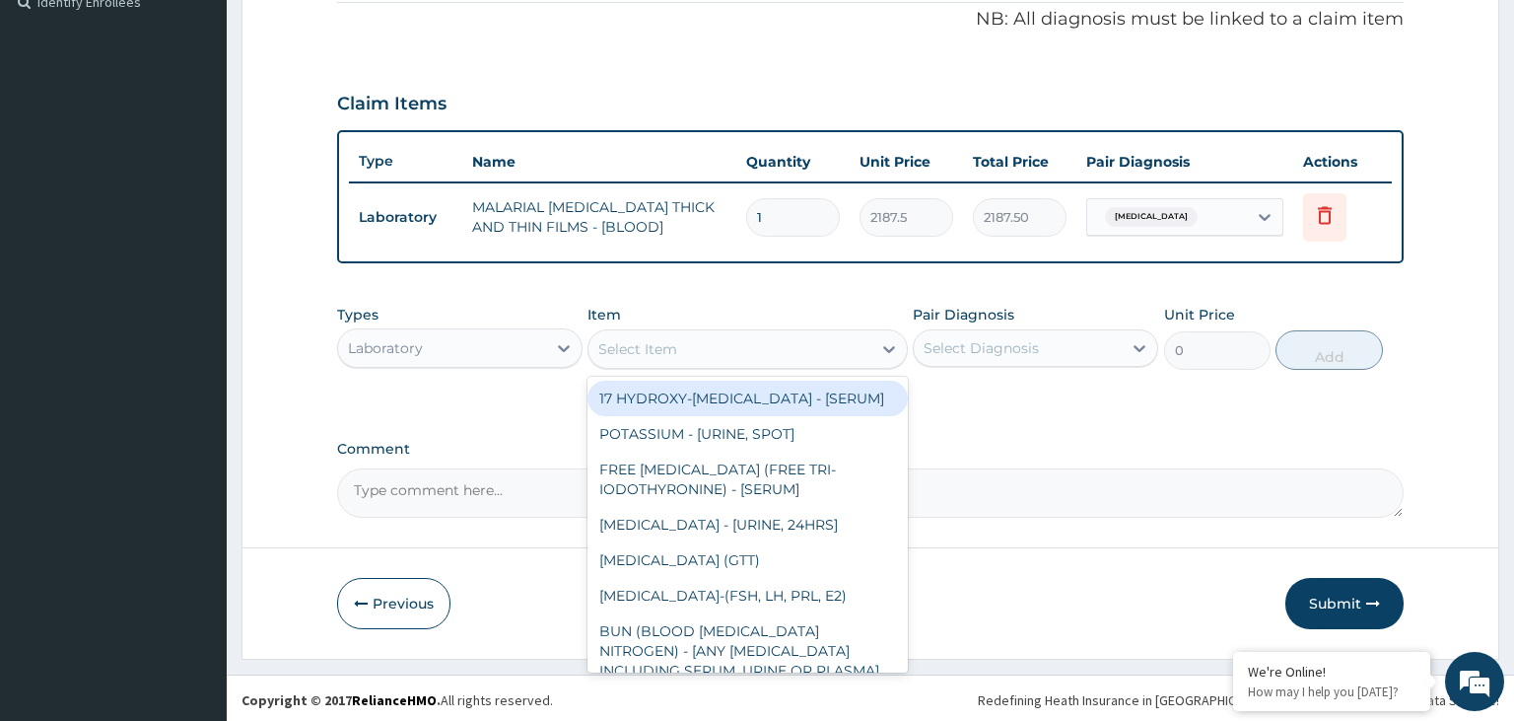
click at [714, 360] on div "Select Item" at bounding box center [730, 349] width 283 height 32
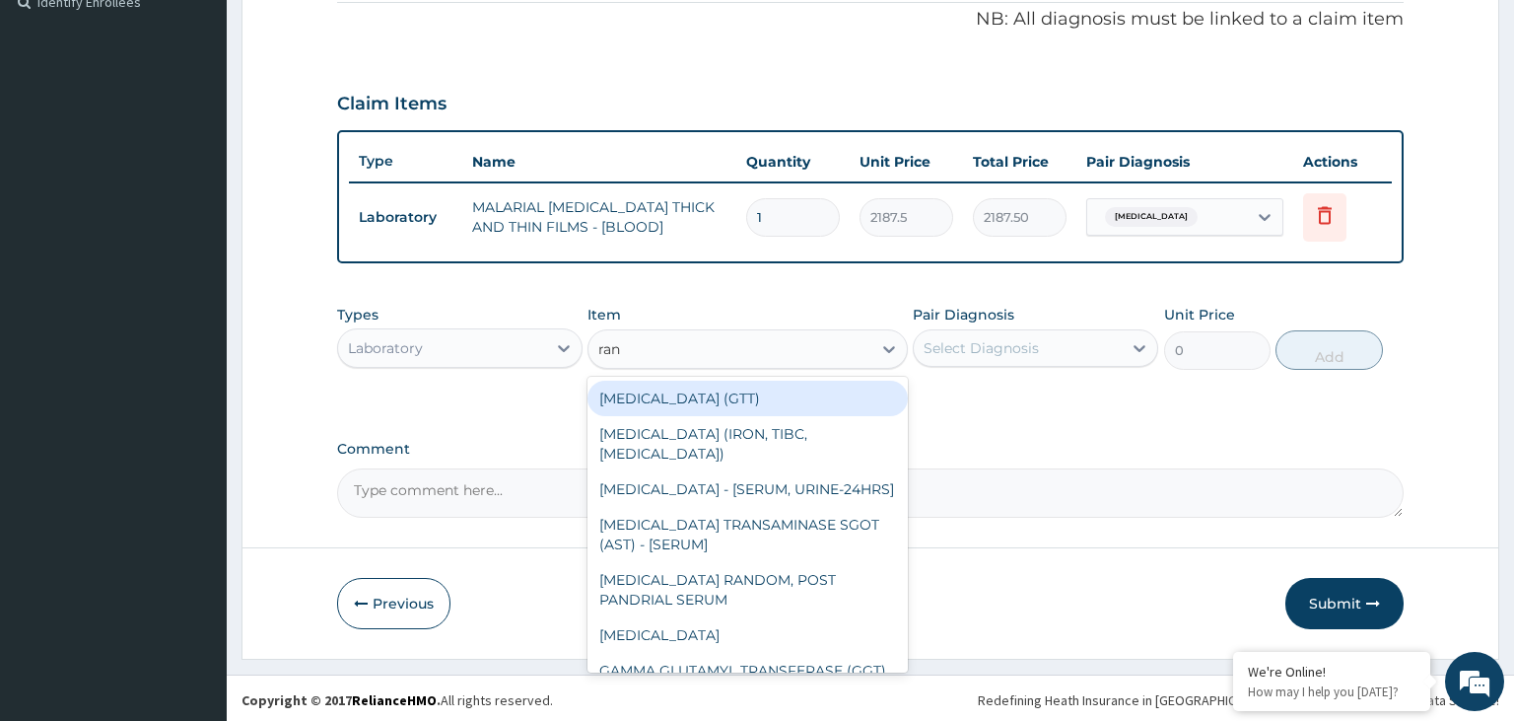
type input "rand"
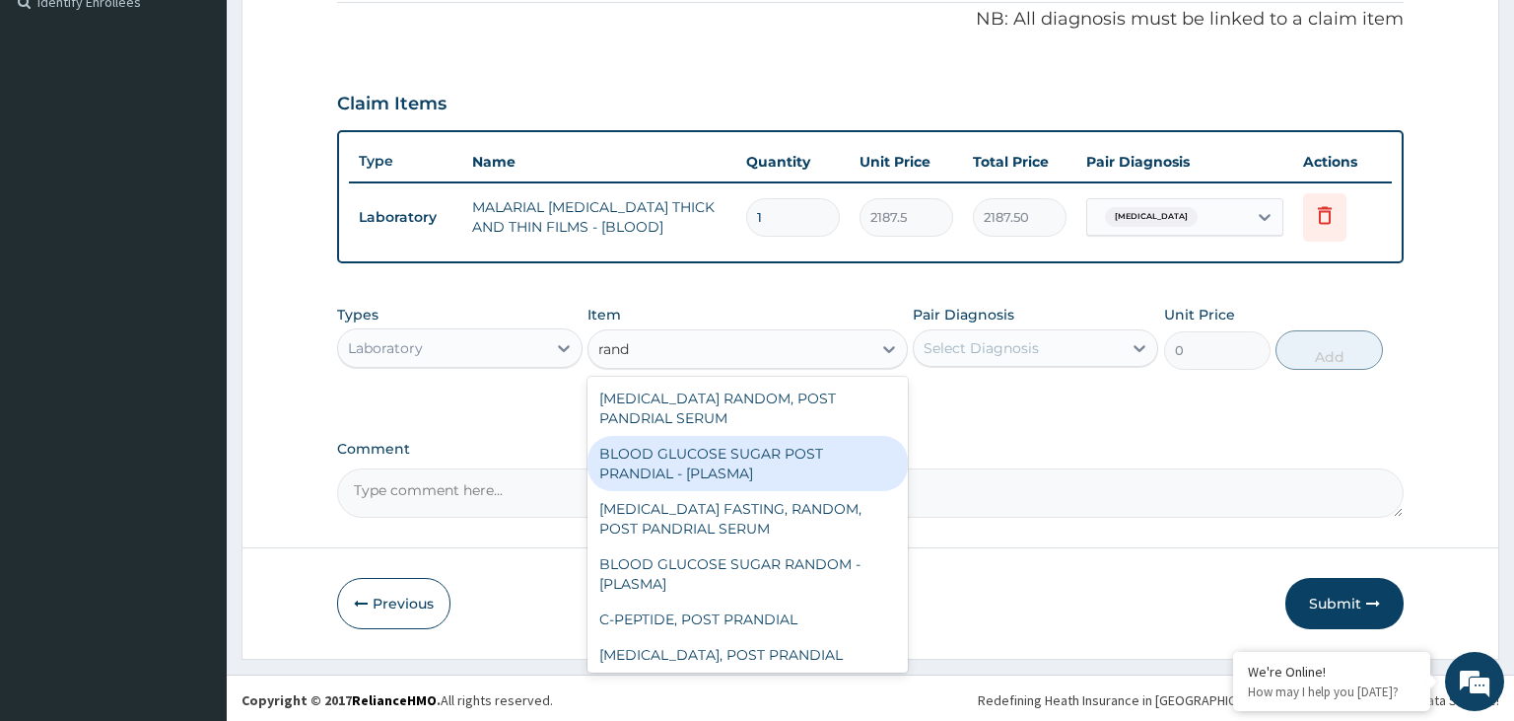
drag, startPoint x: 793, startPoint y: 466, endPoint x: 972, endPoint y: 441, distance: 181.2
click at [795, 466] on div "BLOOD GLUCOSE SUGAR POST PRANDIAL - [PLASMA]" at bounding box center [748, 463] width 320 height 55
type input "1875"
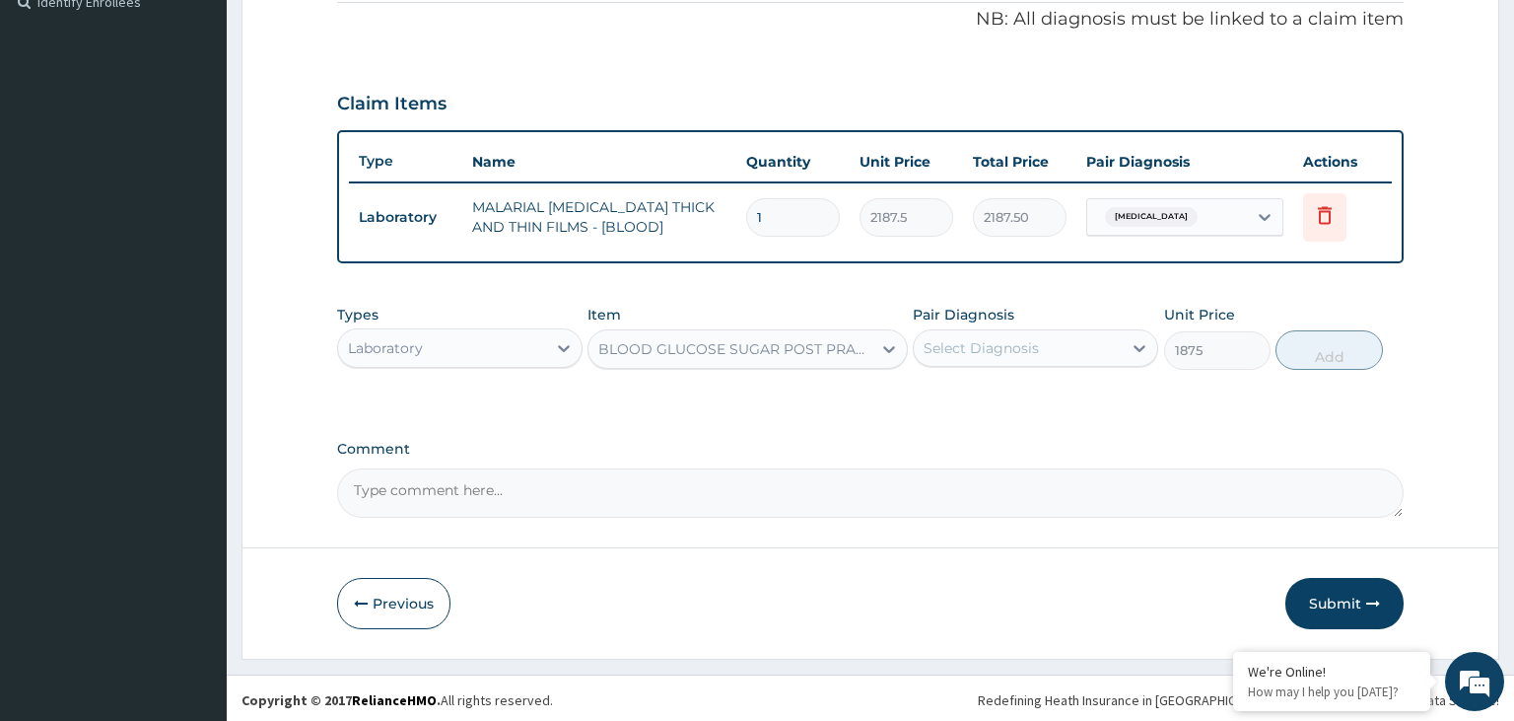
click at [1045, 350] on div "Select Diagnosis" at bounding box center [1018, 348] width 208 height 32
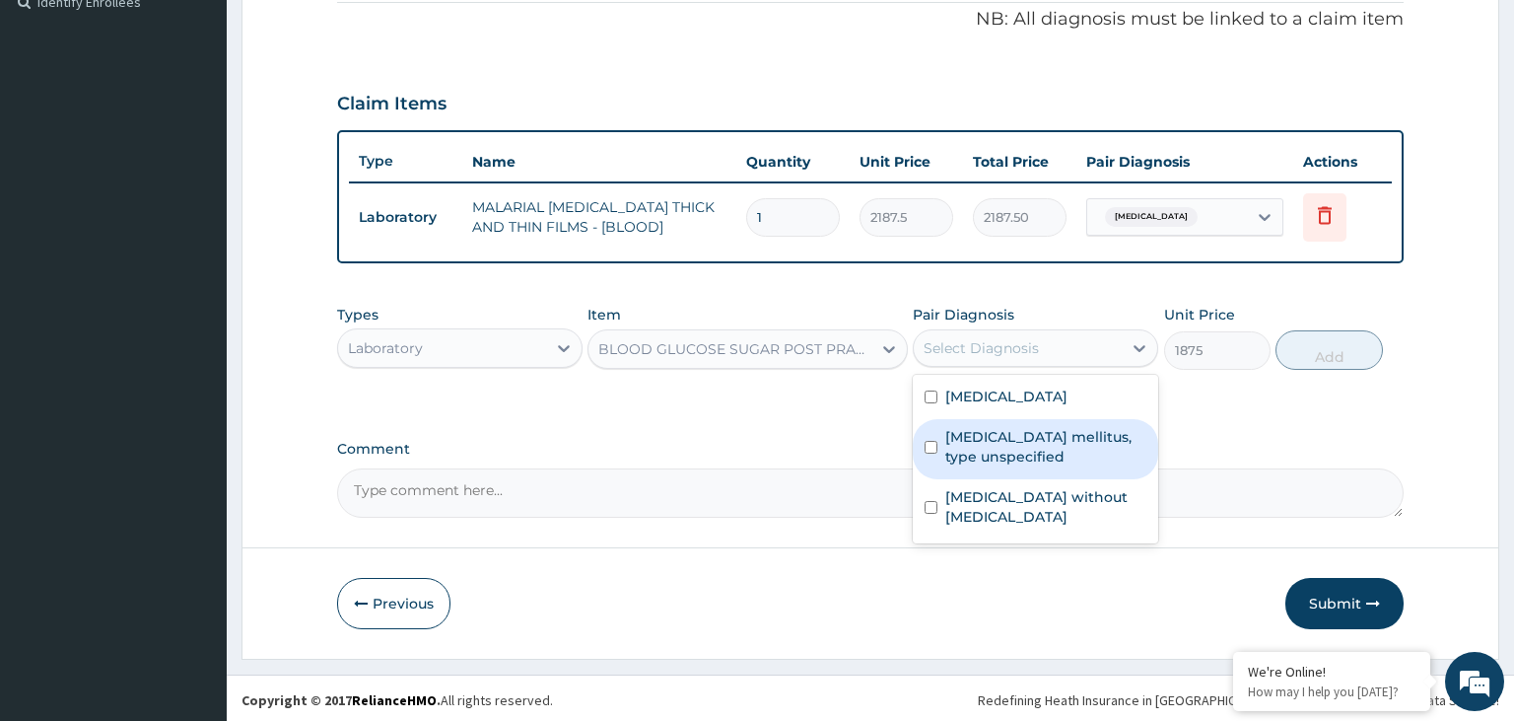
click at [996, 451] on label "[MEDICAL_DATA] mellitus, type unspecified" at bounding box center [1045, 446] width 201 height 39
checkbox input "true"
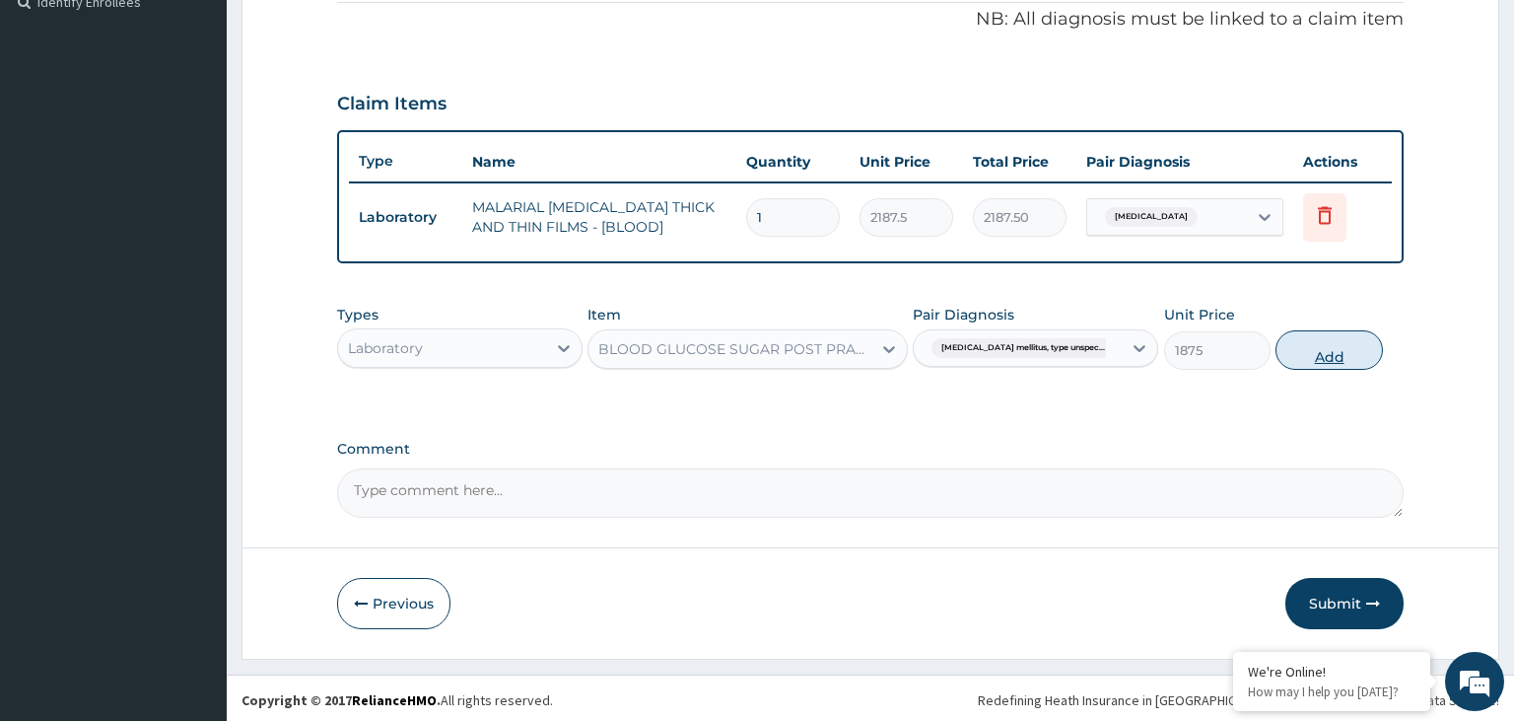
click at [1355, 353] on button "Add" at bounding box center [1329, 349] width 106 height 39
type input "0"
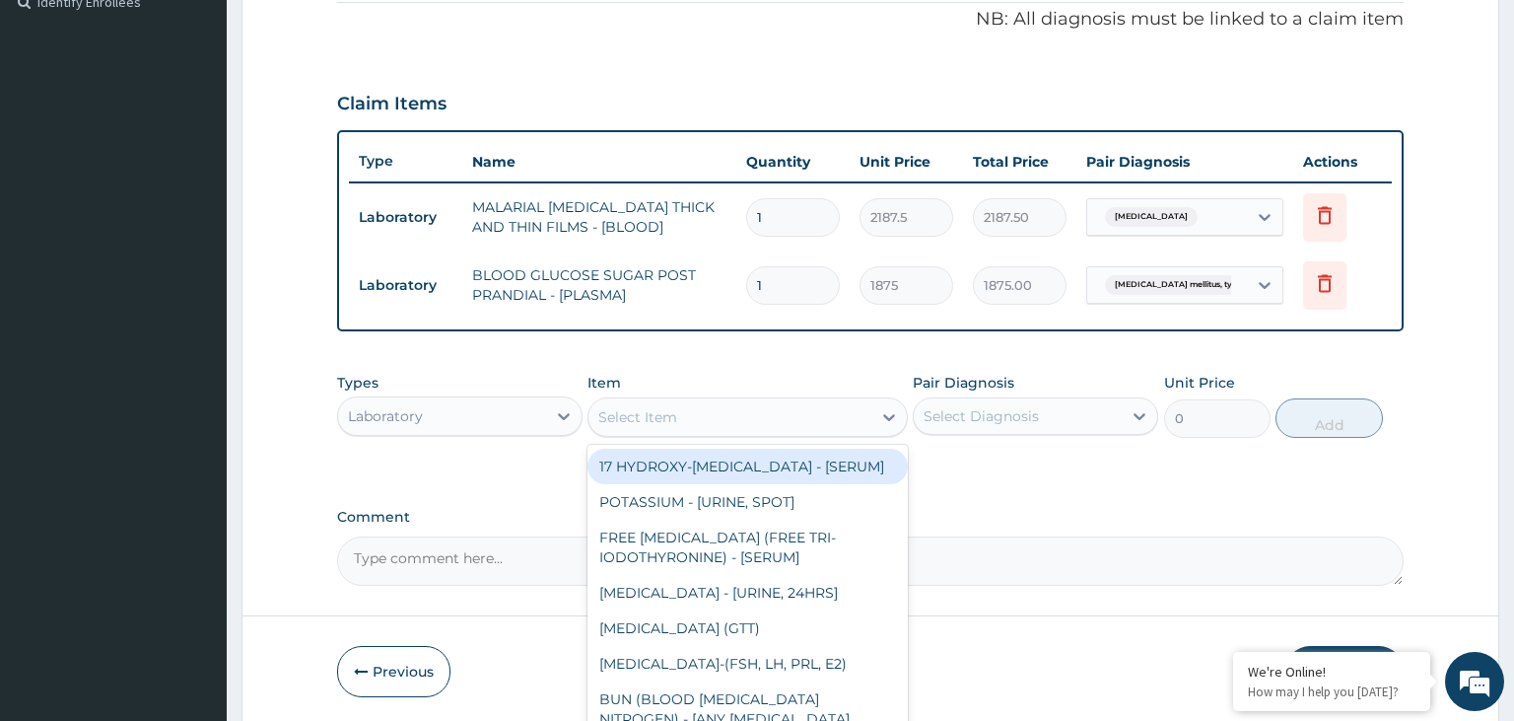
click at [763, 405] on div "Select Item" at bounding box center [730, 417] width 283 height 32
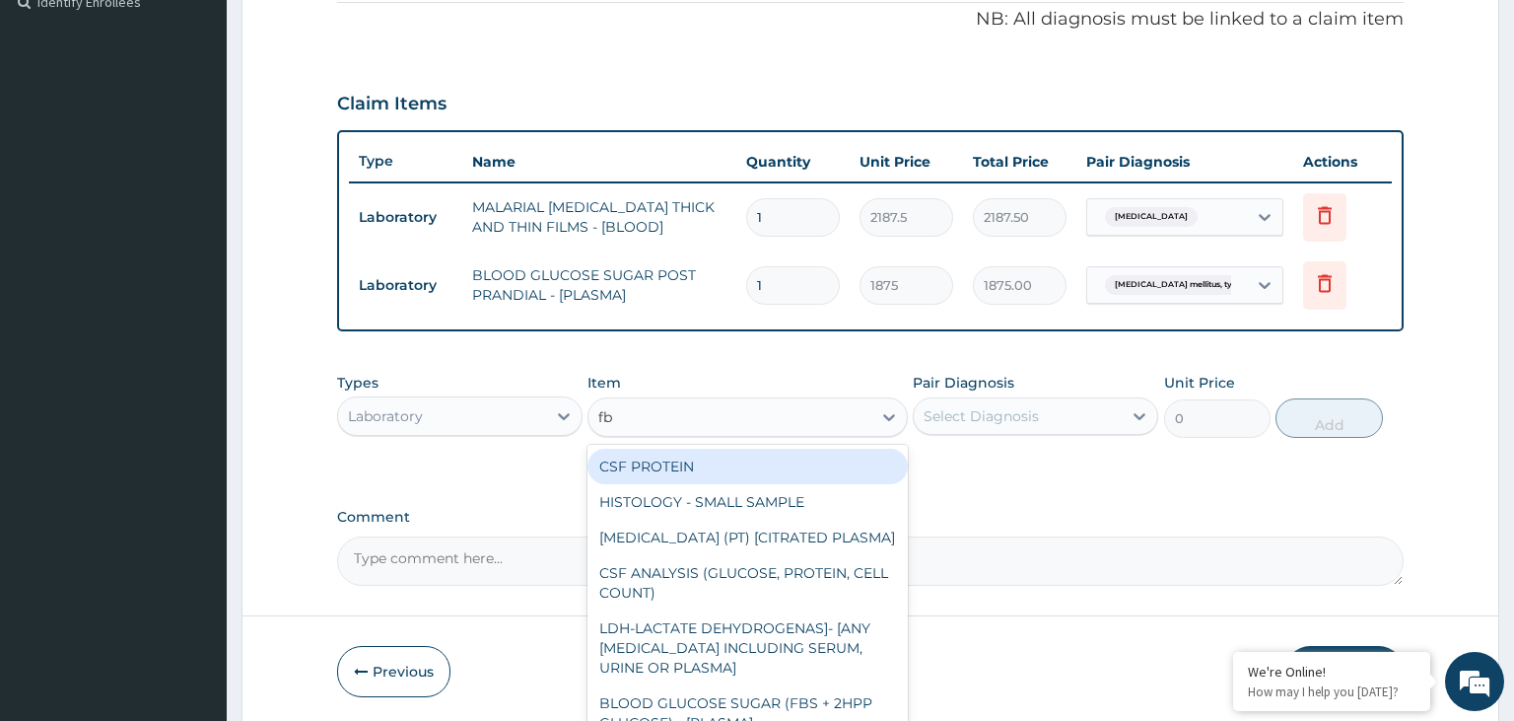
type input "fbc"
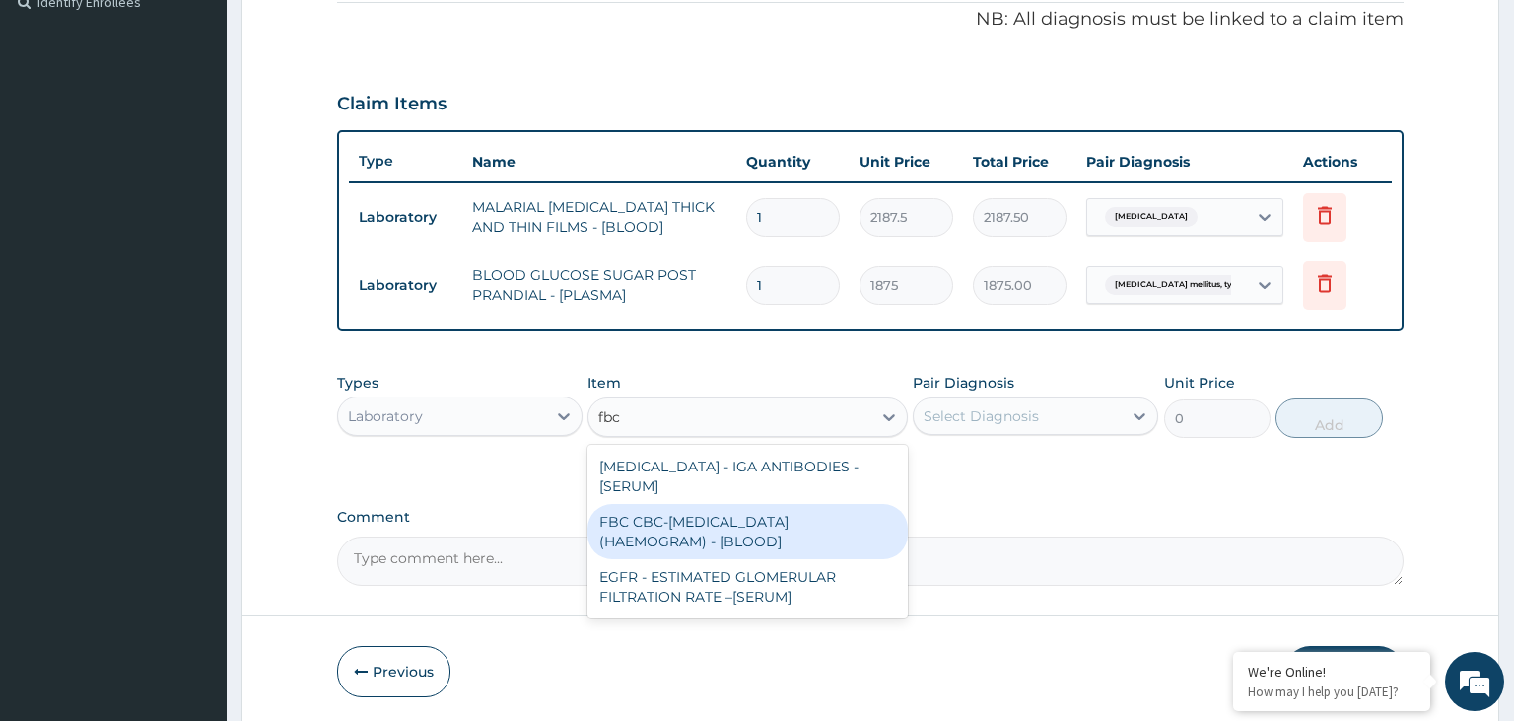
click at [839, 538] on div "FBC CBC-[MEDICAL_DATA] (HAEMOGRAM) - [BLOOD]" at bounding box center [748, 531] width 320 height 55
type input "5000"
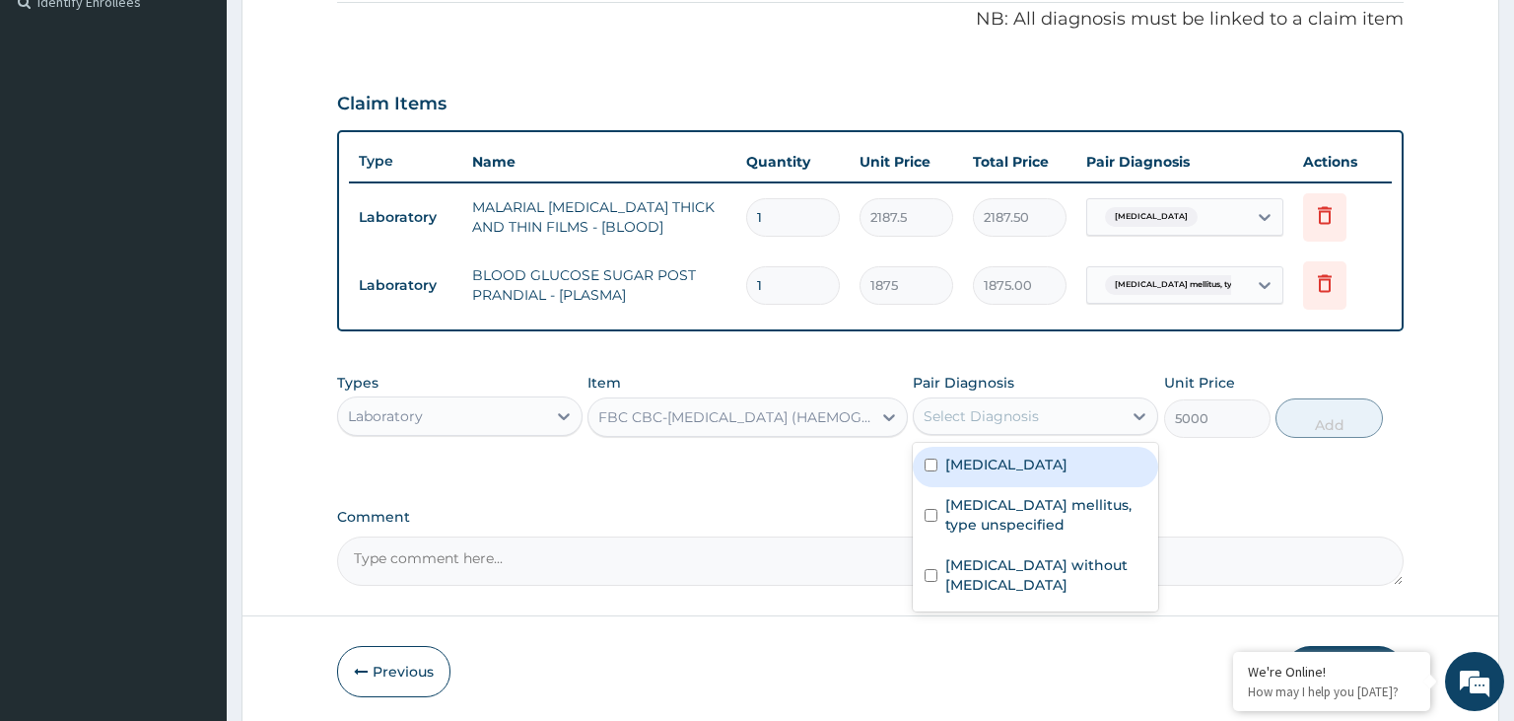
click at [1099, 404] on div "Select Diagnosis" at bounding box center [1018, 416] width 208 height 32
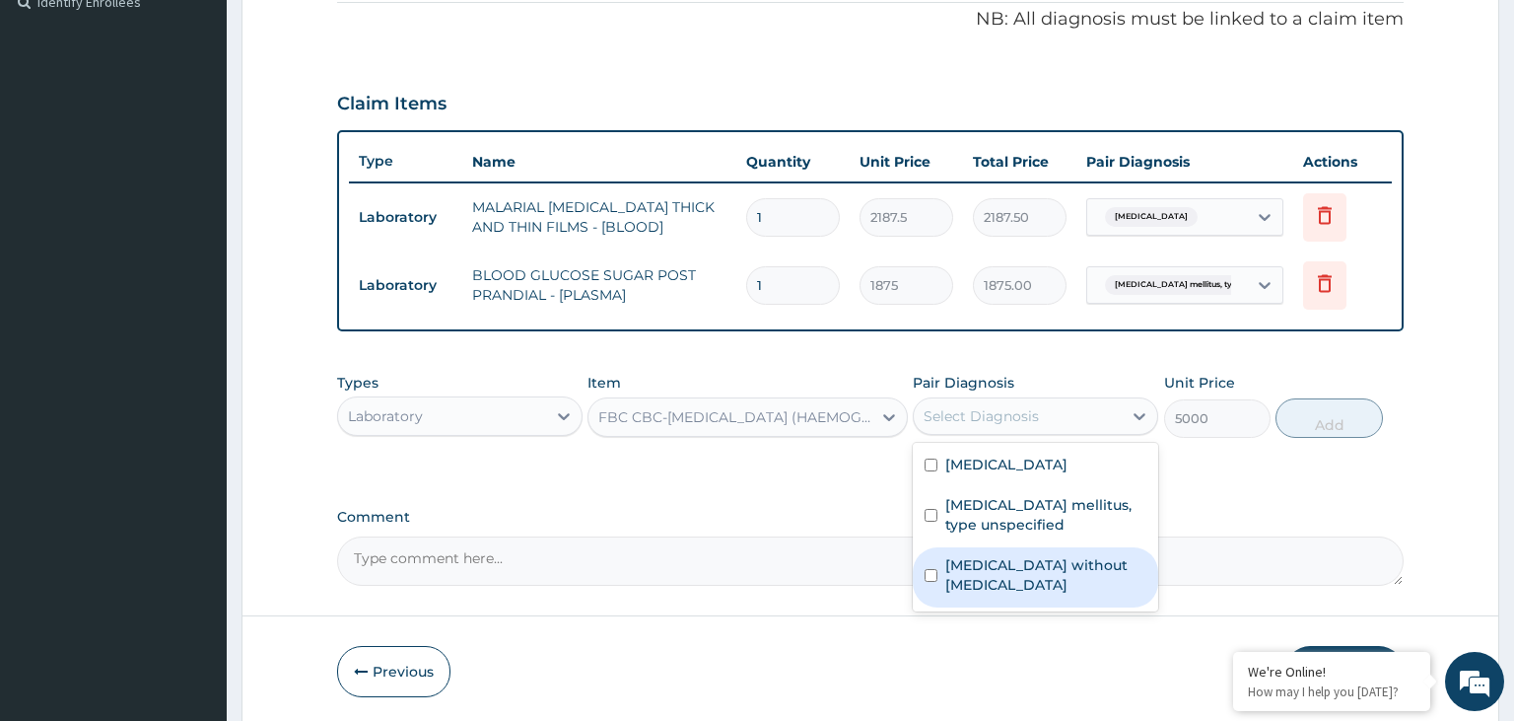
click at [1004, 560] on label "[MEDICAL_DATA] without [MEDICAL_DATA]" at bounding box center [1045, 574] width 201 height 39
checkbox input "true"
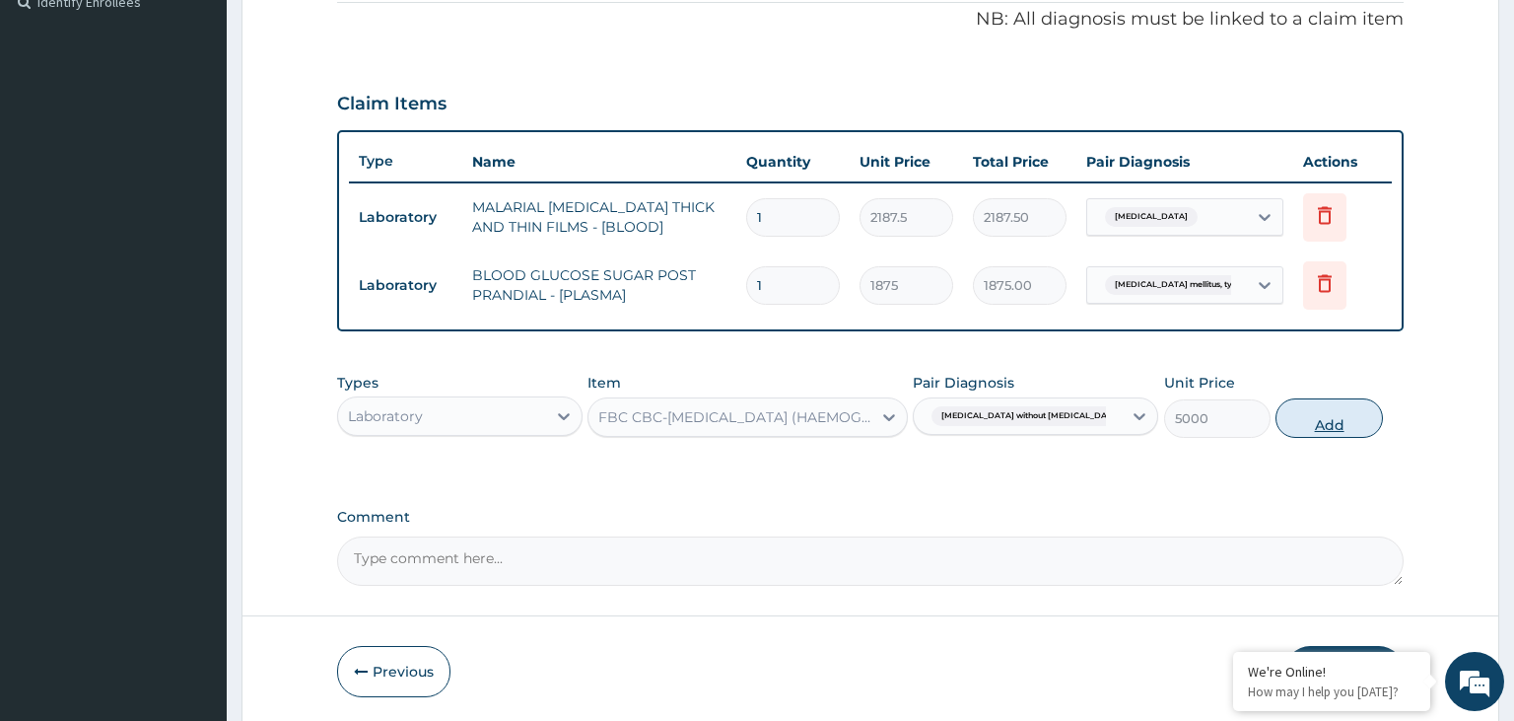
click at [1340, 424] on button "Add" at bounding box center [1329, 417] width 106 height 39
type input "0"
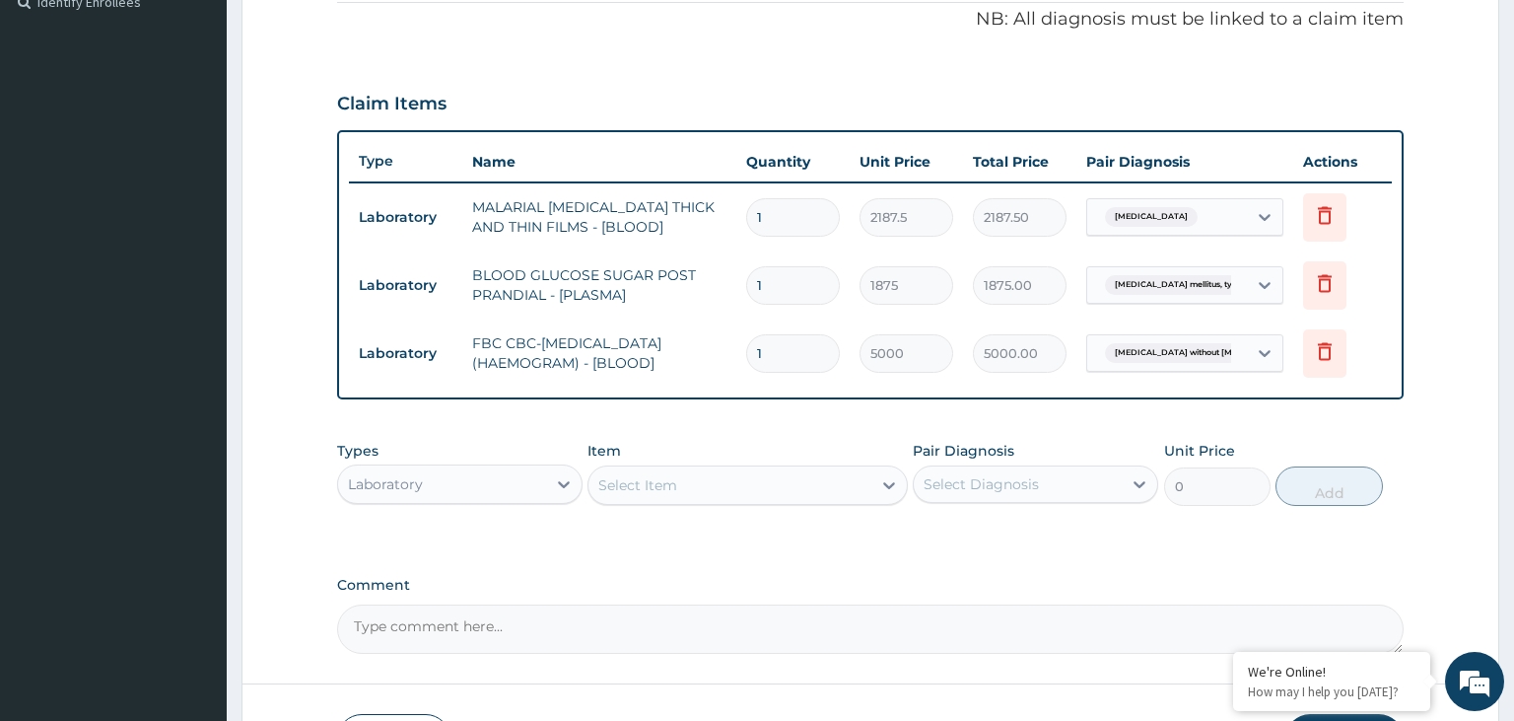
click at [513, 477] on div "Laboratory" at bounding box center [442, 484] width 208 height 32
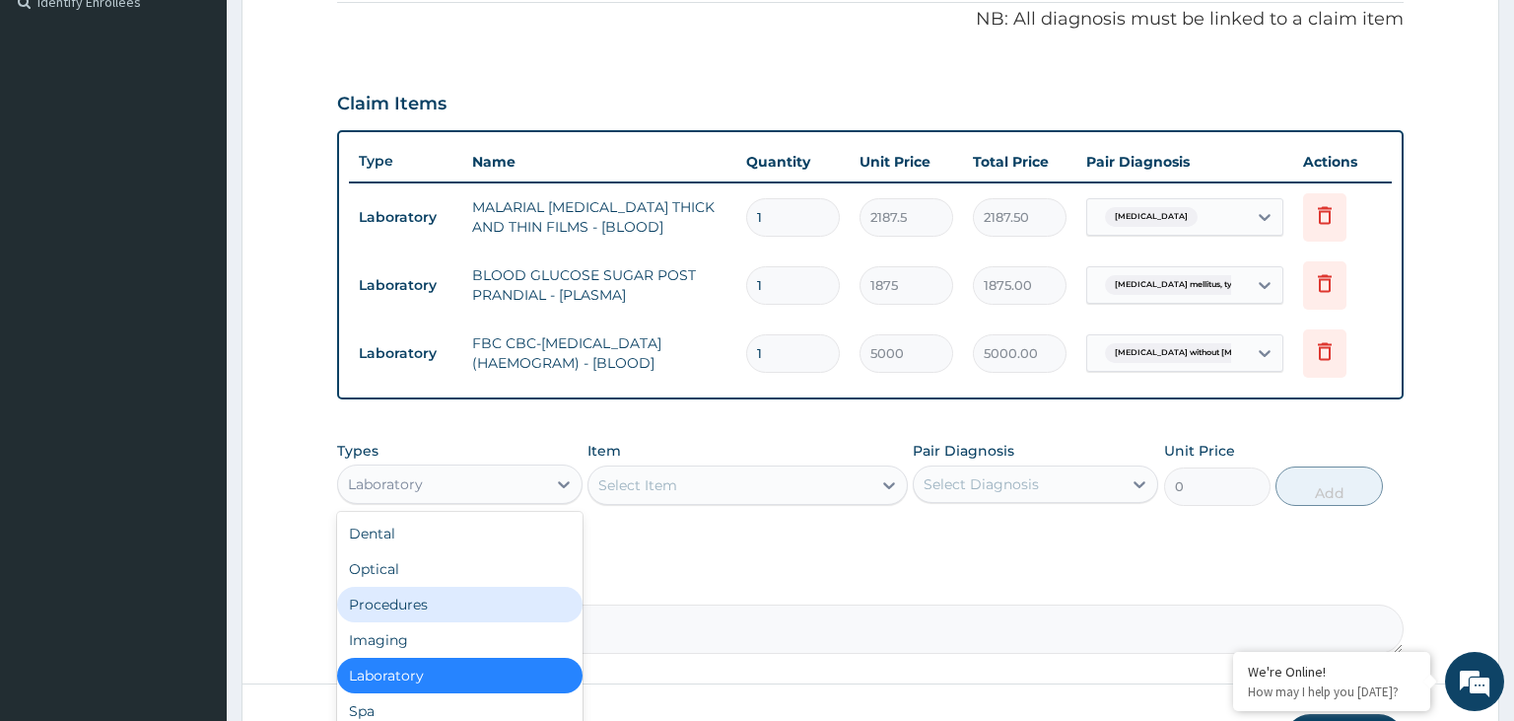
click at [440, 606] on div "Procedures" at bounding box center [459, 604] width 245 height 35
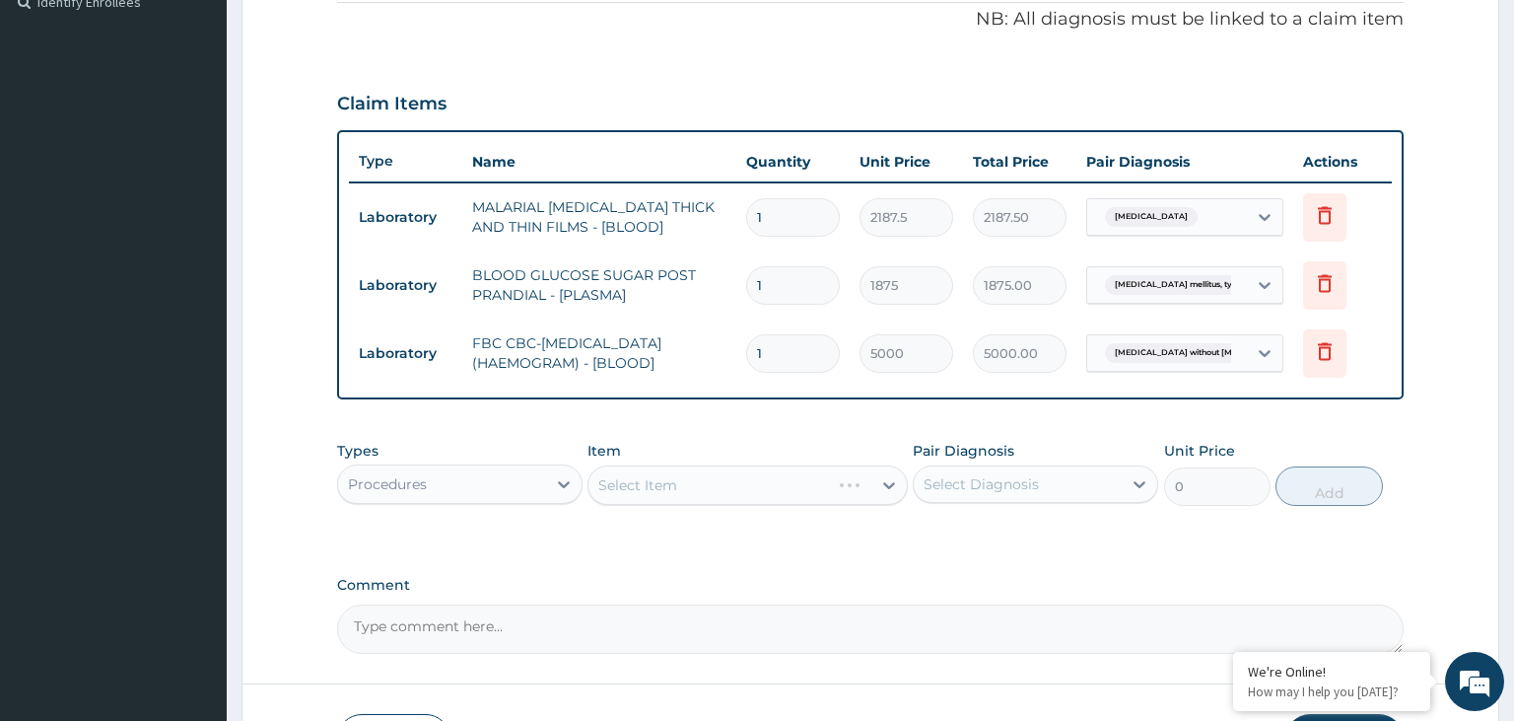
click at [724, 487] on div "Select Item" at bounding box center [748, 484] width 320 height 39
click at [761, 490] on div "Select Item" at bounding box center [730, 485] width 283 height 32
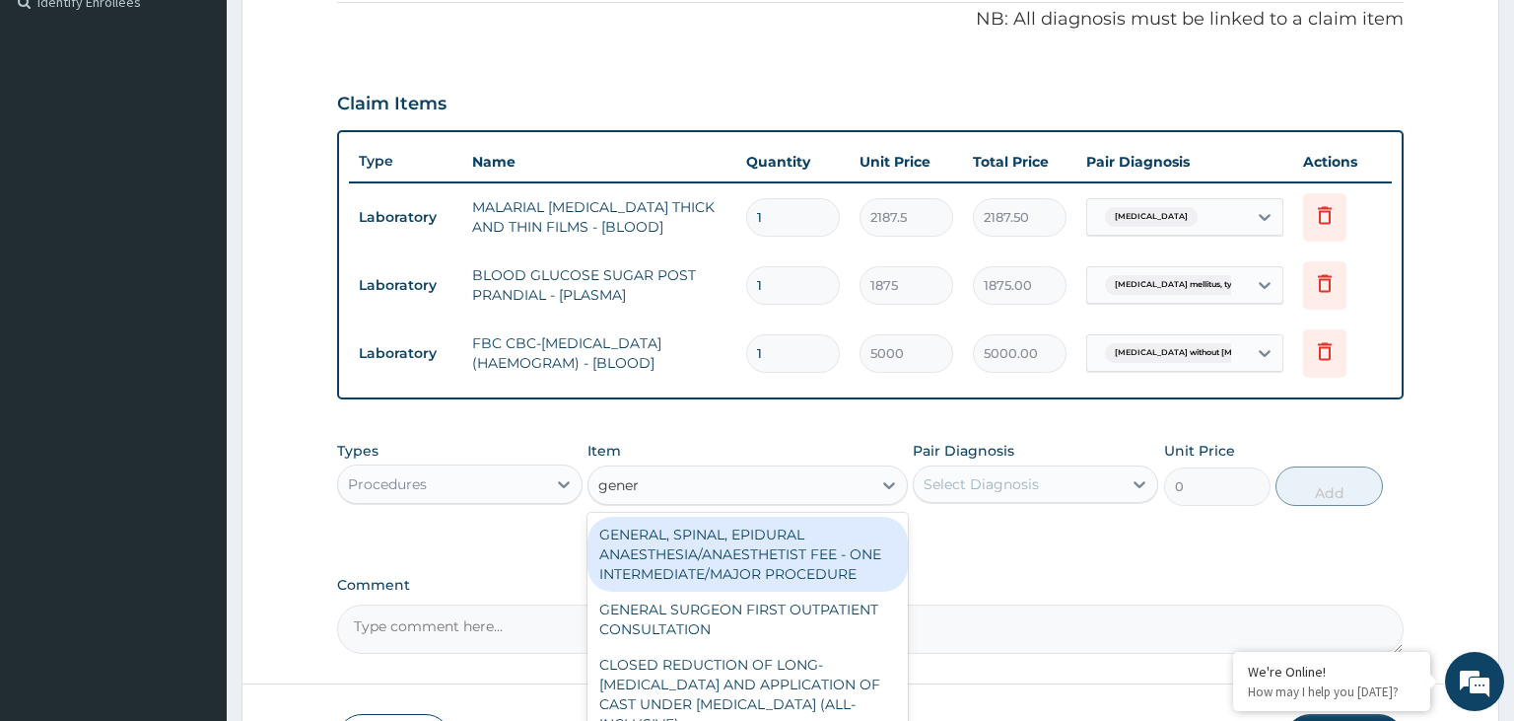
type input "genera"
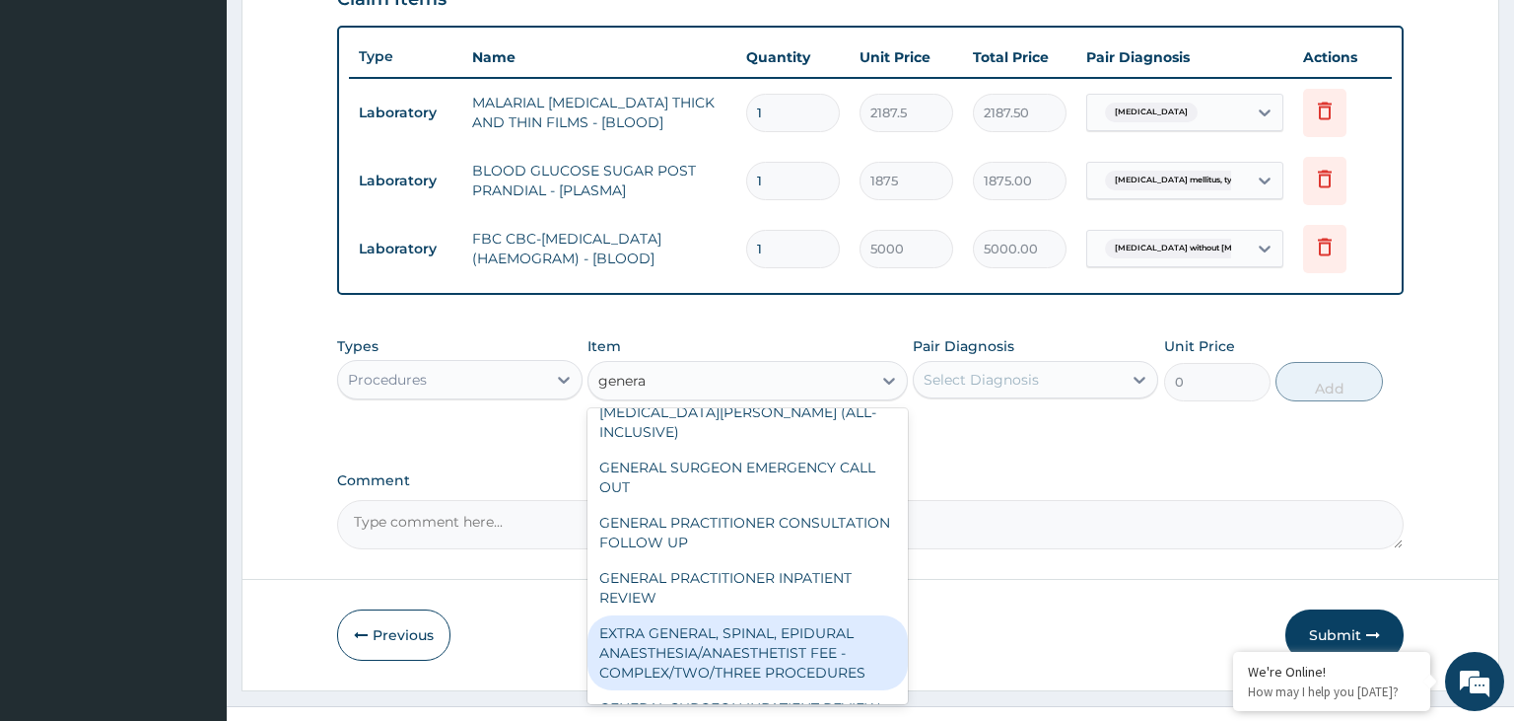
scroll to position [414, 0]
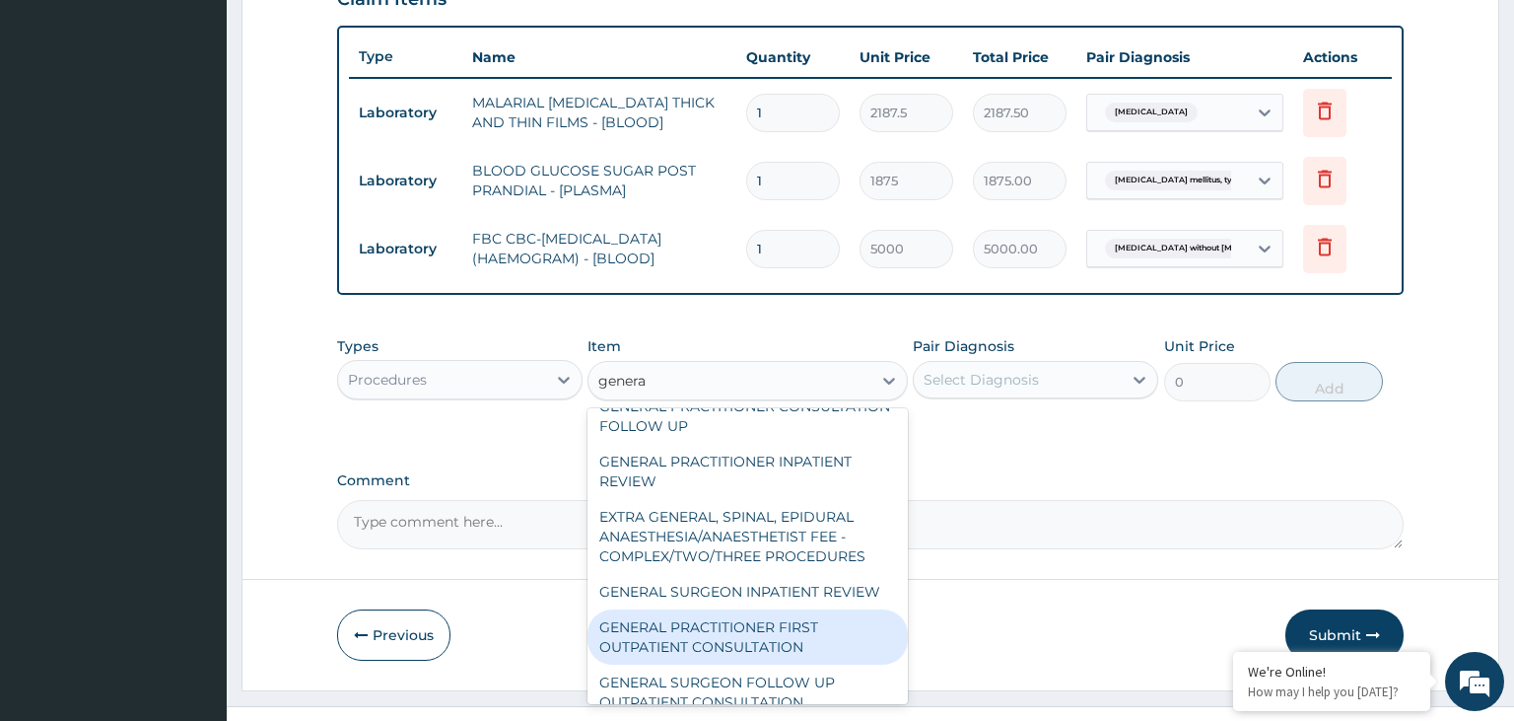
click at [820, 612] on div "GENERAL PRACTITIONER FIRST OUTPATIENT CONSULTATION" at bounding box center [748, 636] width 320 height 55
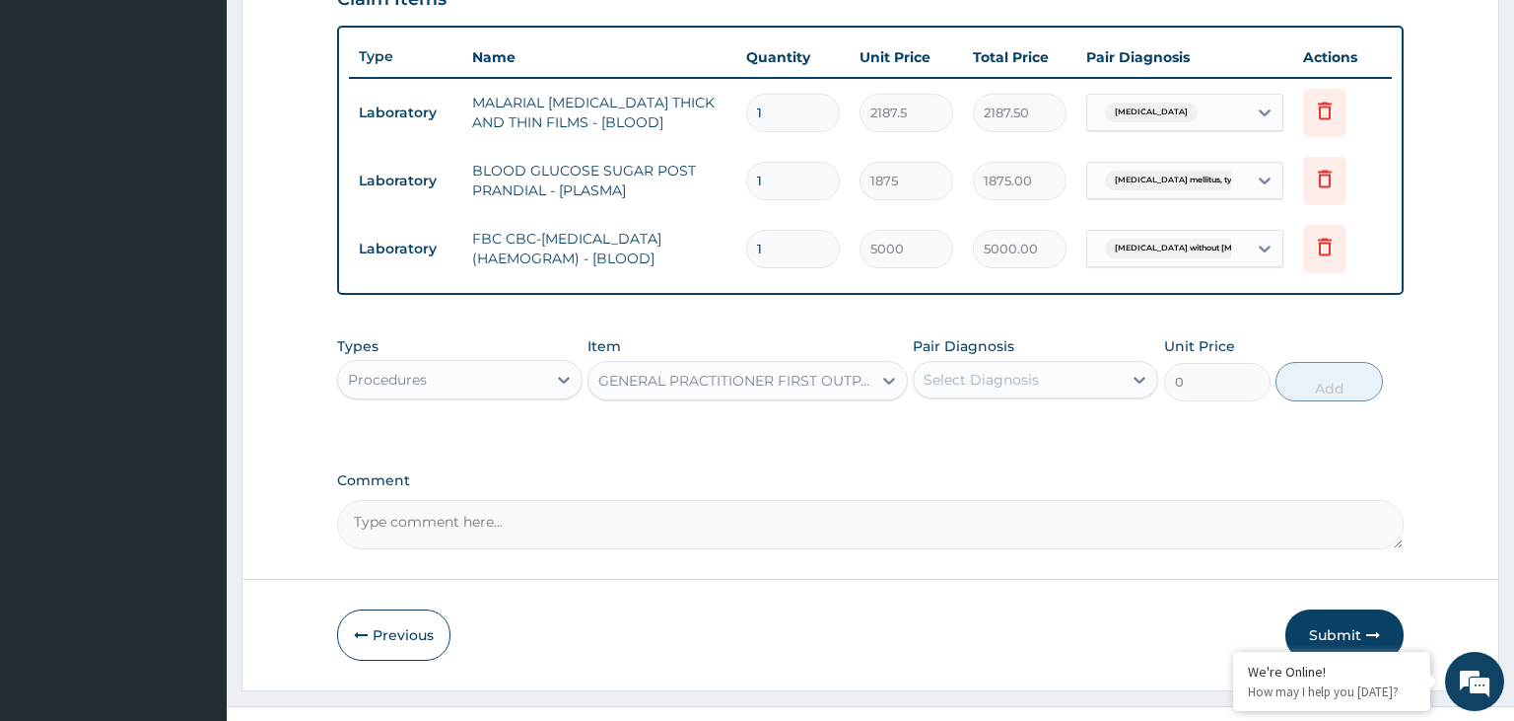
type input "3750"
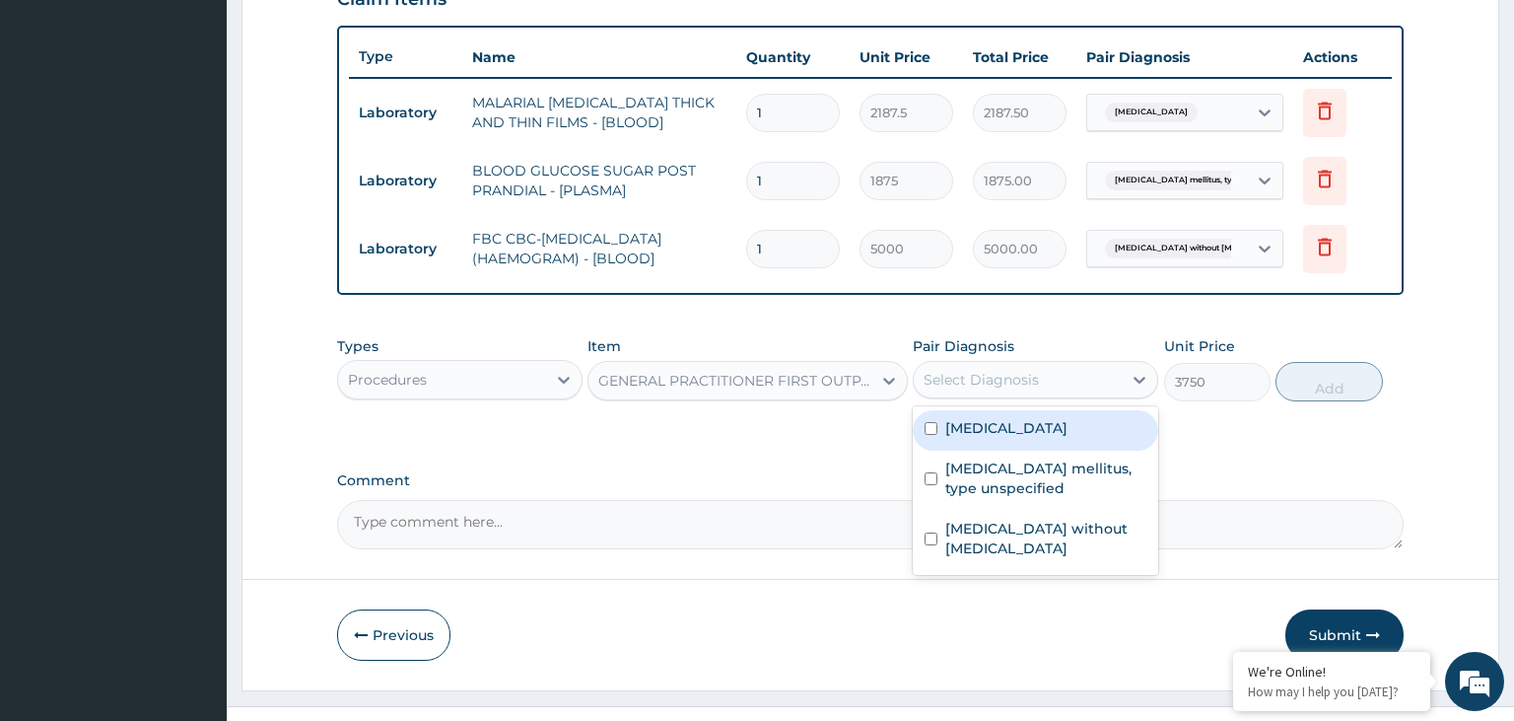
click at [1057, 382] on div "Select Diagnosis" at bounding box center [1018, 380] width 208 height 32
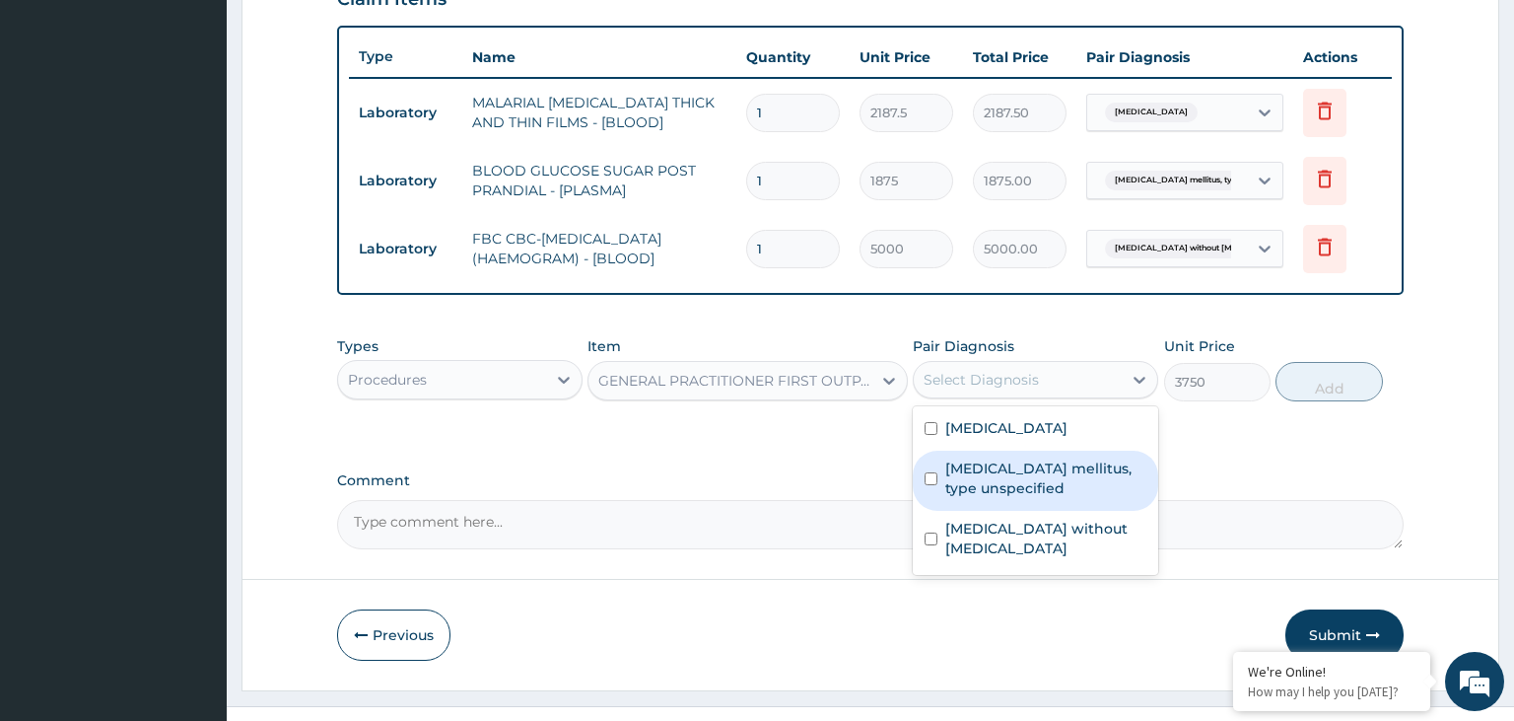
click at [1027, 475] on label "[MEDICAL_DATA] mellitus, type unspecified" at bounding box center [1045, 477] width 201 height 39
checkbox input "true"
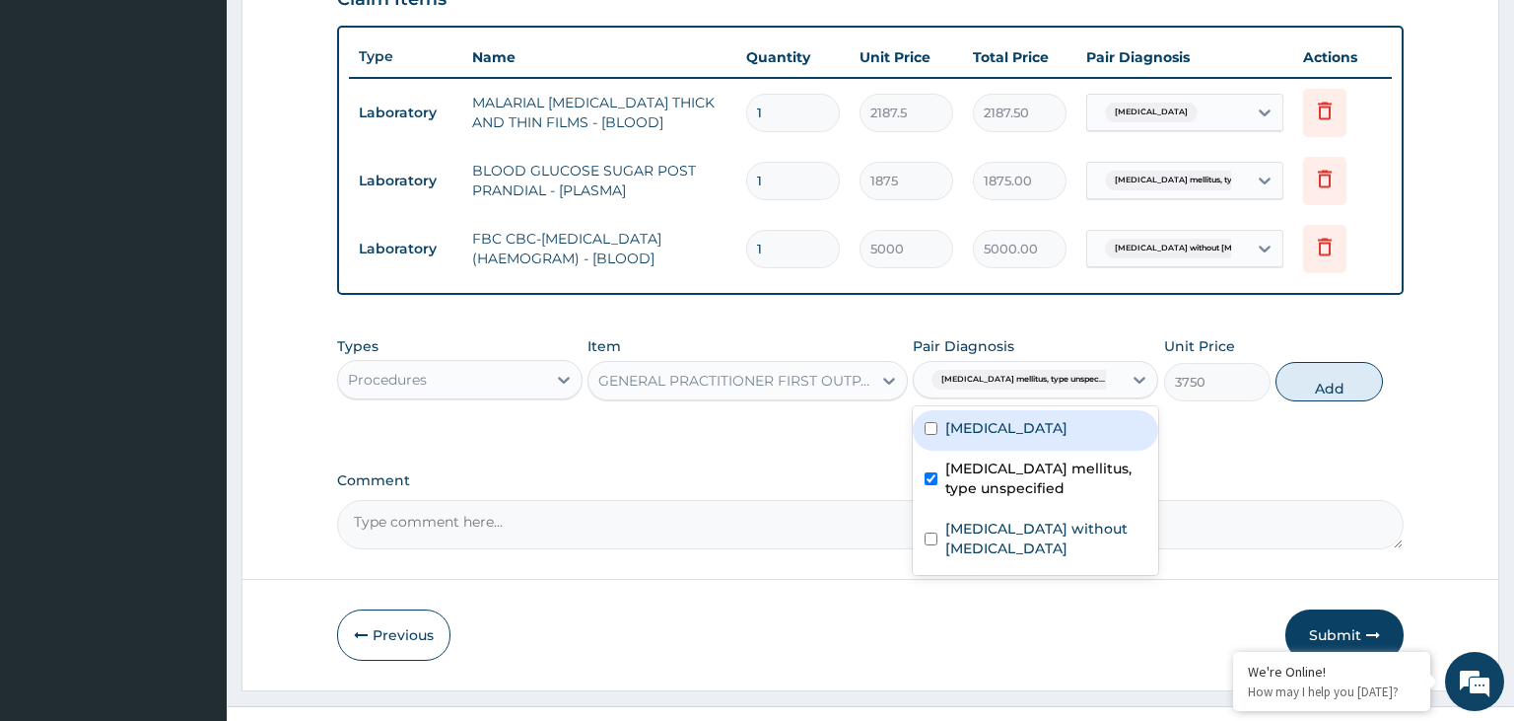
click at [1019, 421] on label "[MEDICAL_DATA]" at bounding box center [1006, 428] width 122 height 20
checkbox input "true"
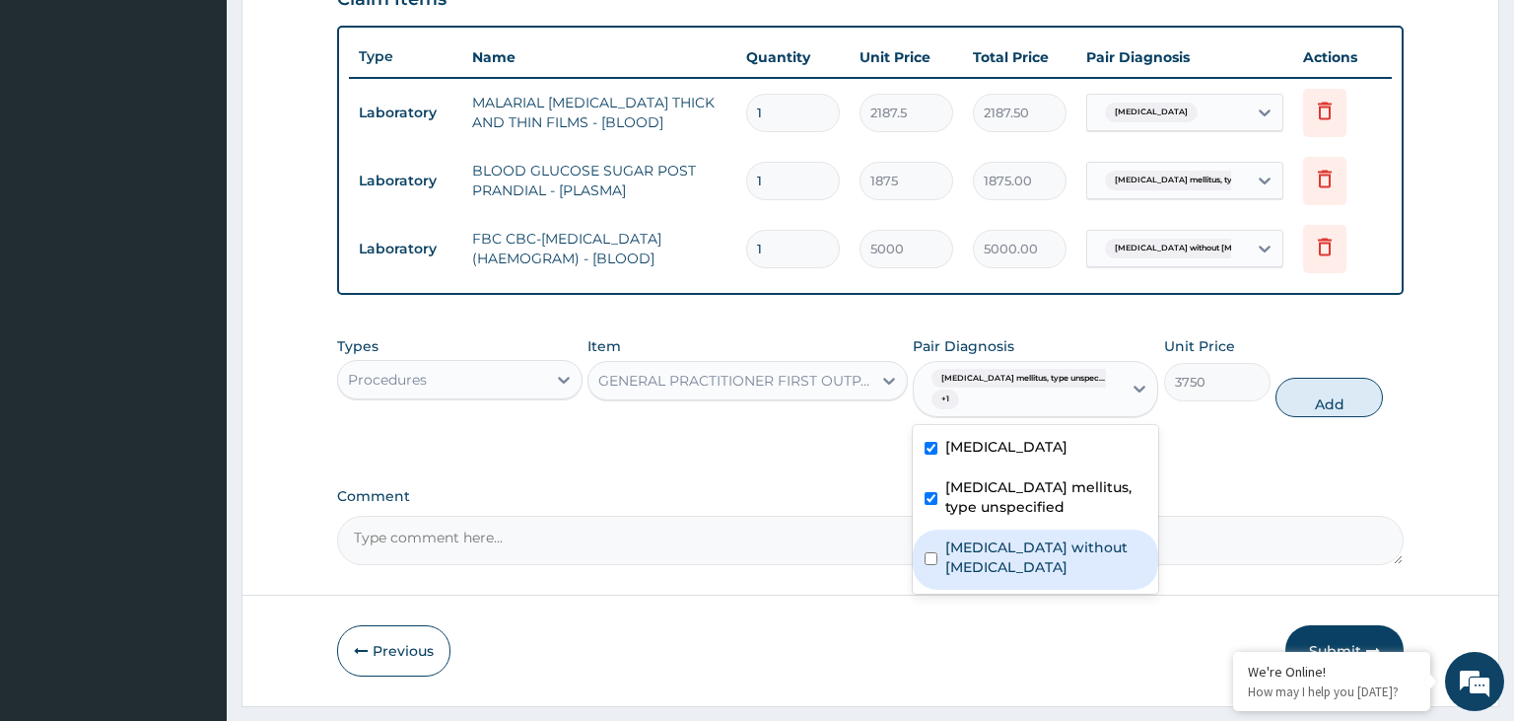
drag, startPoint x: 1020, startPoint y: 534, endPoint x: 1041, endPoint y: 535, distance: 20.7
click at [1021, 537] on label "[MEDICAL_DATA] without [MEDICAL_DATA]" at bounding box center [1045, 556] width 201 height 39
checkbox input "true"
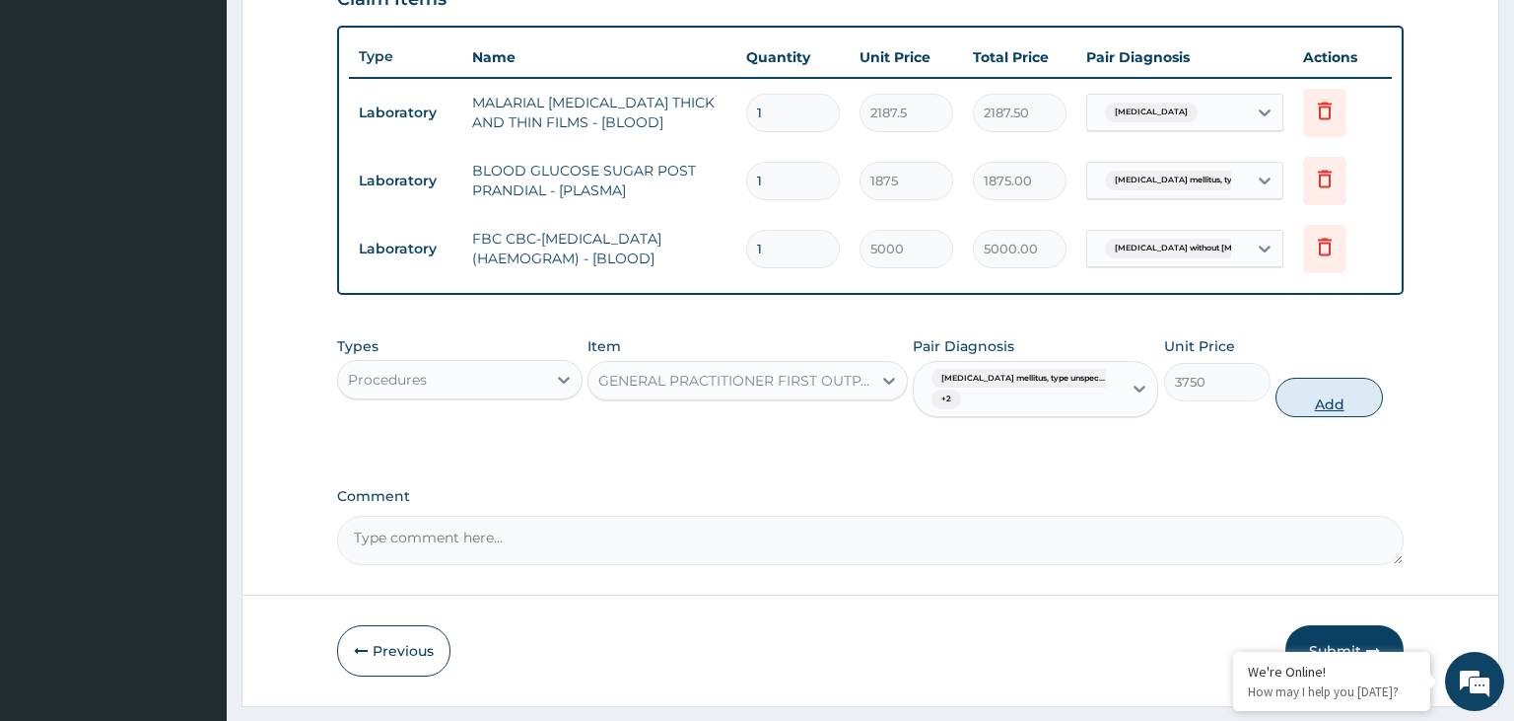
drag, startPoint x: 1367, startPoint y: 371, endPoint x: 1358, endPoint y: 382, distance: 14.0
click at [1366, 373] on div "Types Procedures Item GENERAL PRACTITIONER FIRST OUTPATIENT CONSULTATION Pair D…" at bounding box center [871, 377] width 1068 height 102
click at [1353, 399] on button "Add" at bounding box center [1329, 397] width 106 height 39
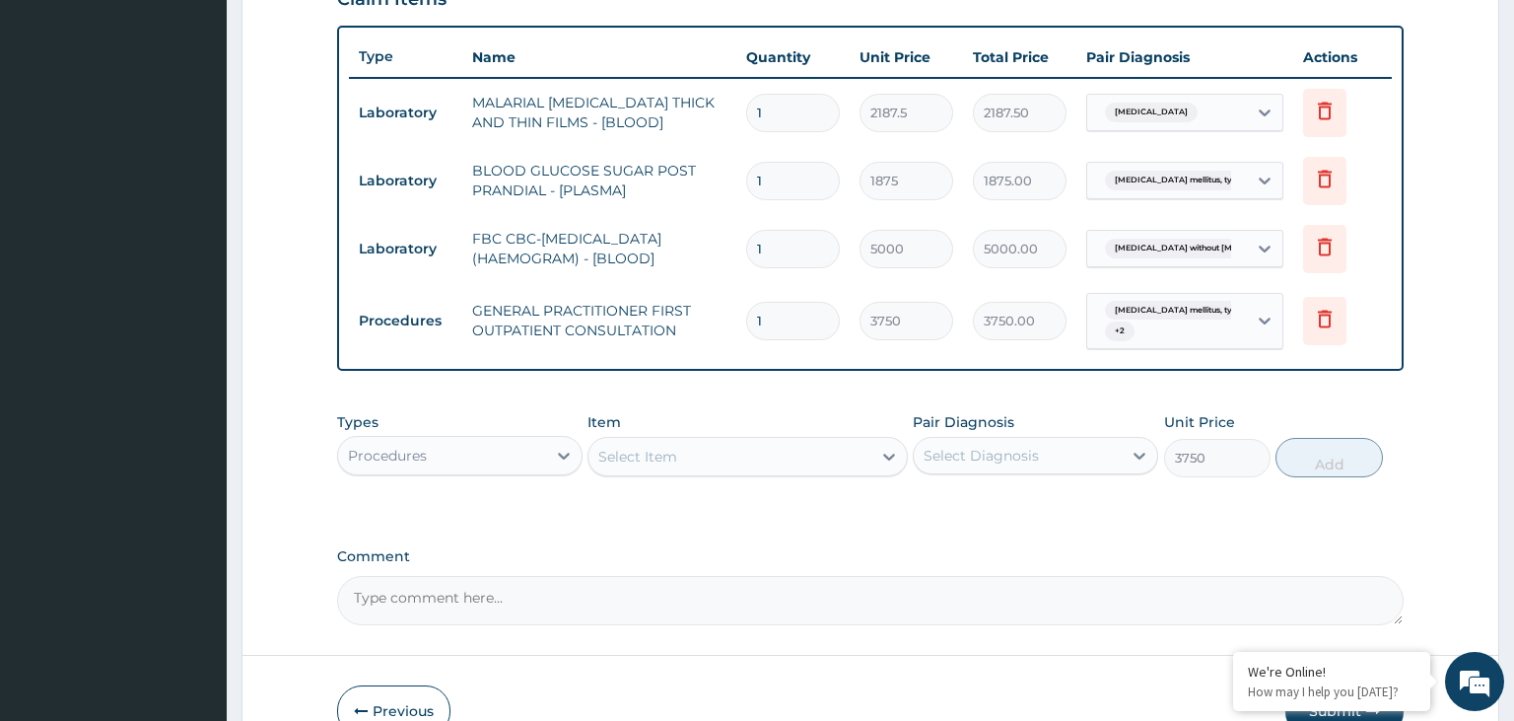
type input "0"
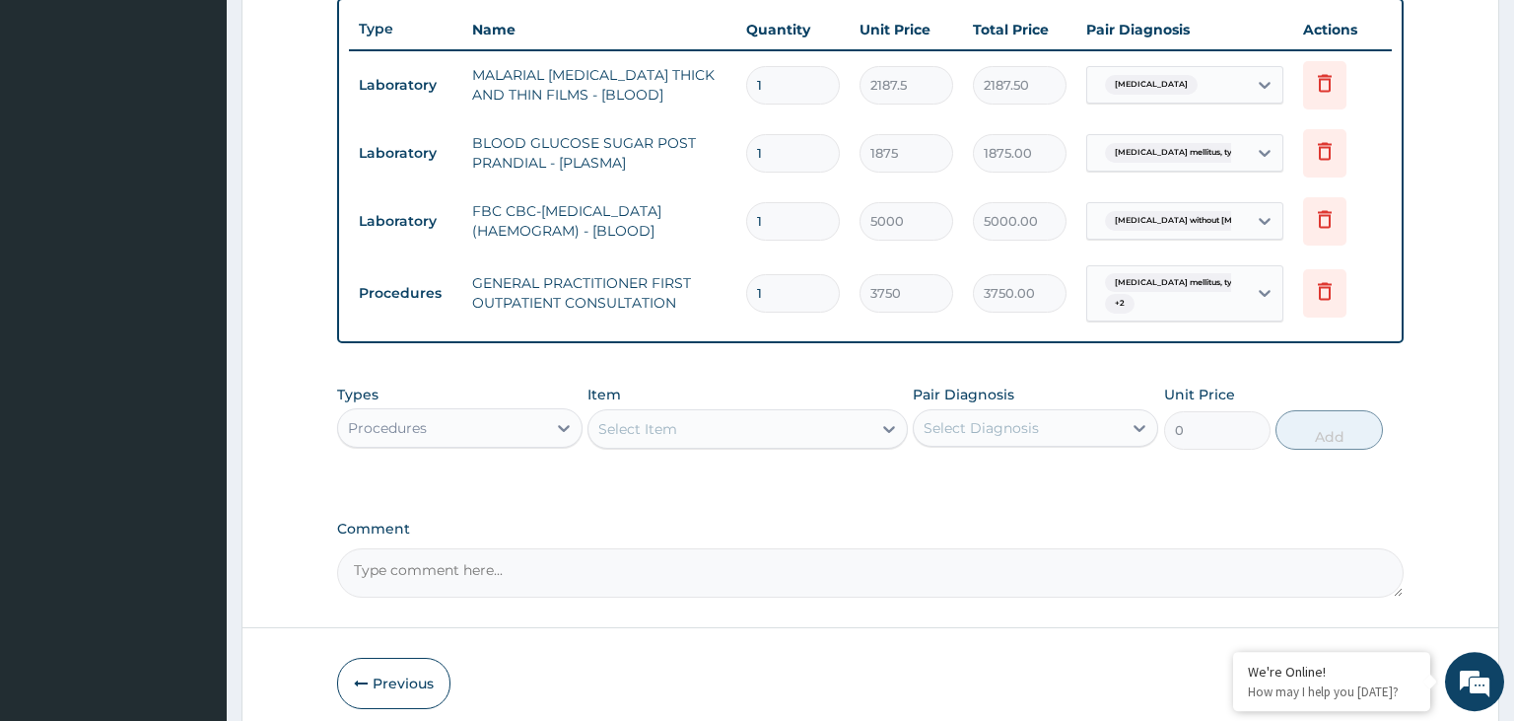
scroll to position [815, 0]
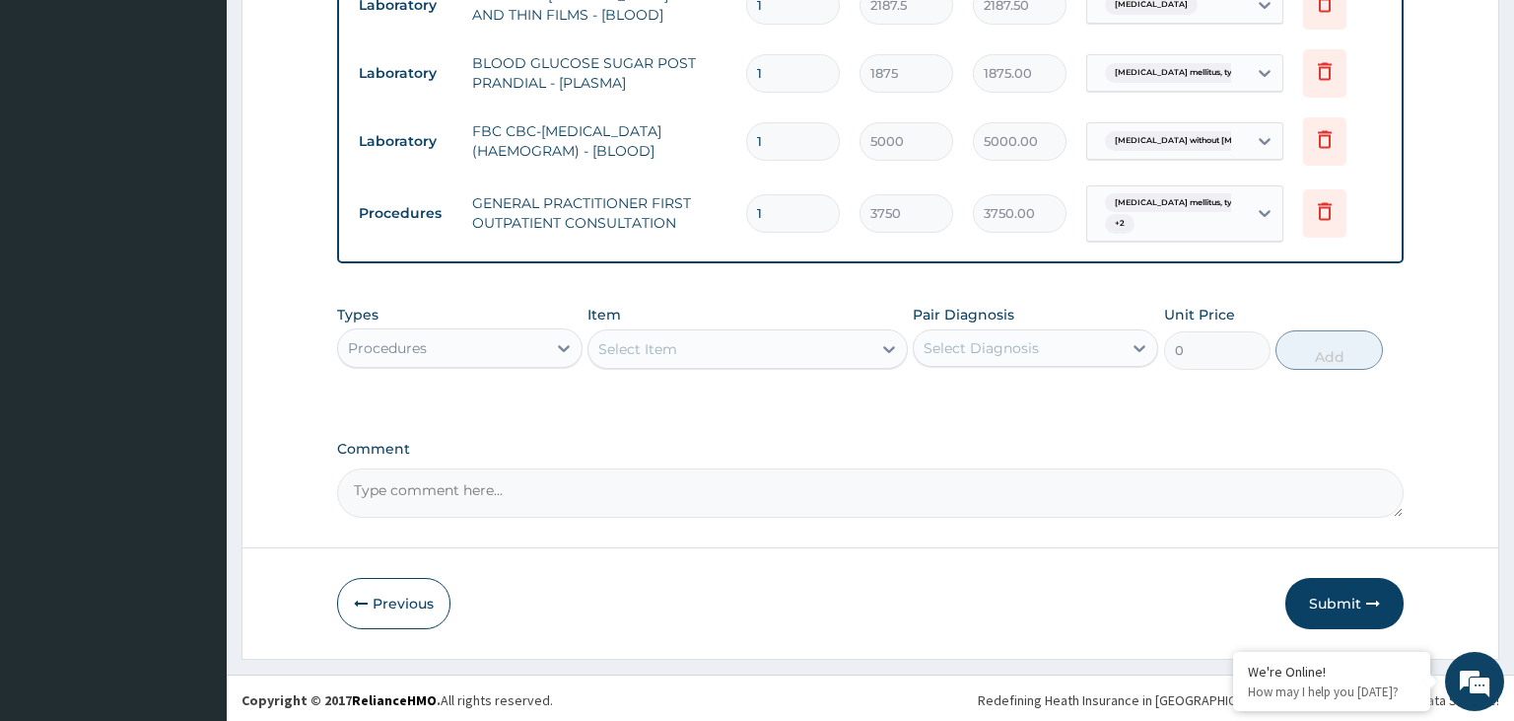
click at [469, 341] on div "Procedures" at bounding box center [442, 348] width 208 height 32
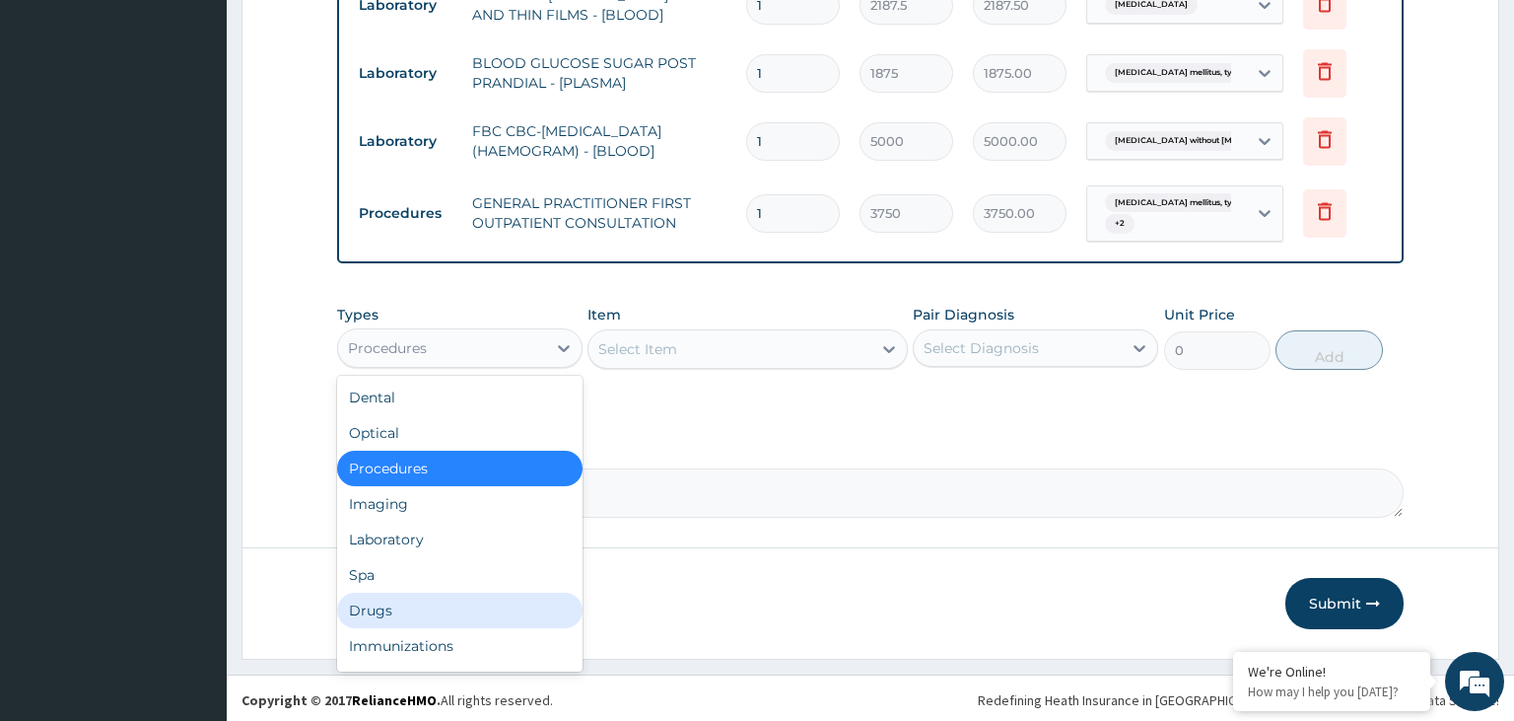
click at [444, 601] on div "Drugs" at bounding box center [459, 609] width 245 height 35
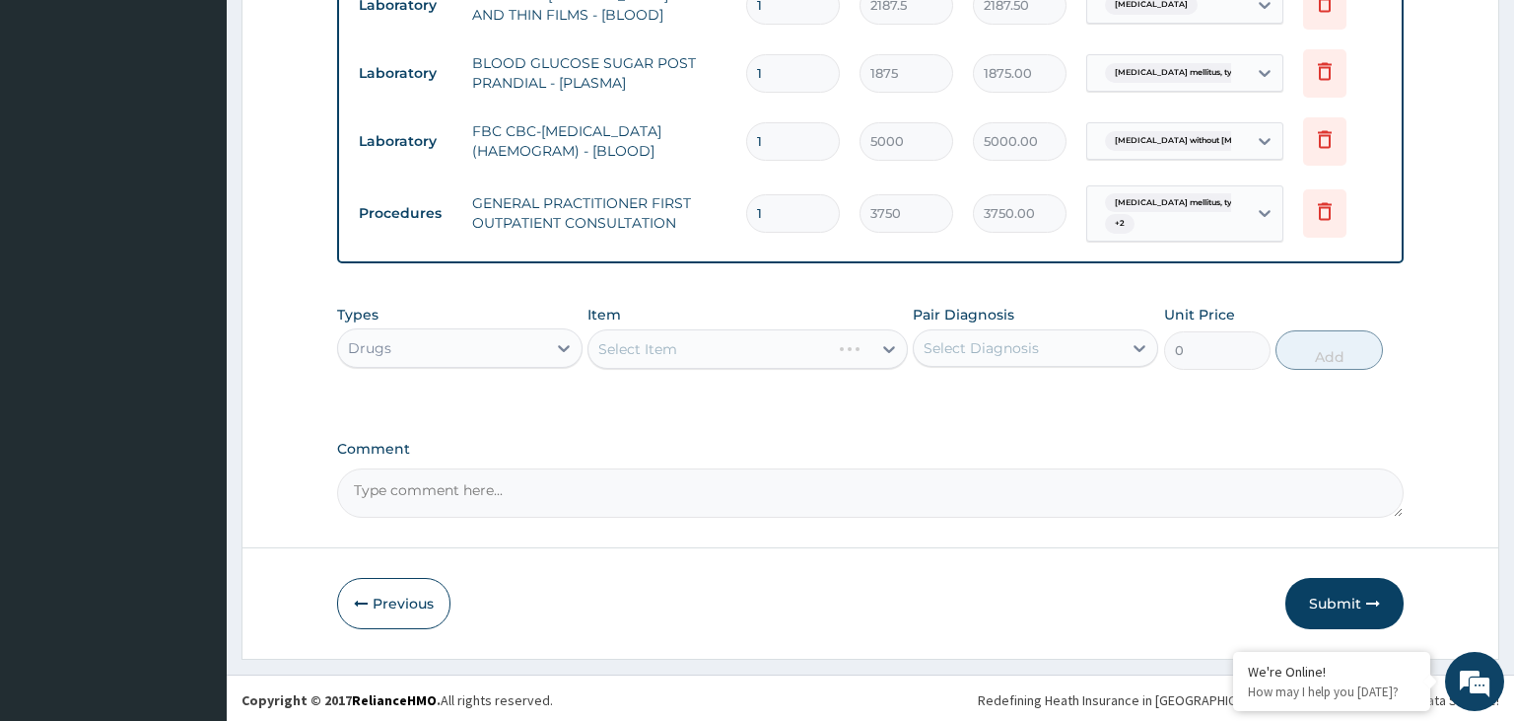
click at [743, 350] on div "Select Item" at bounding box center [748, 348] width 320 height 39
click at [743, 350] on div "Select Item" at bounding box center [730, 349] width 283 height 32
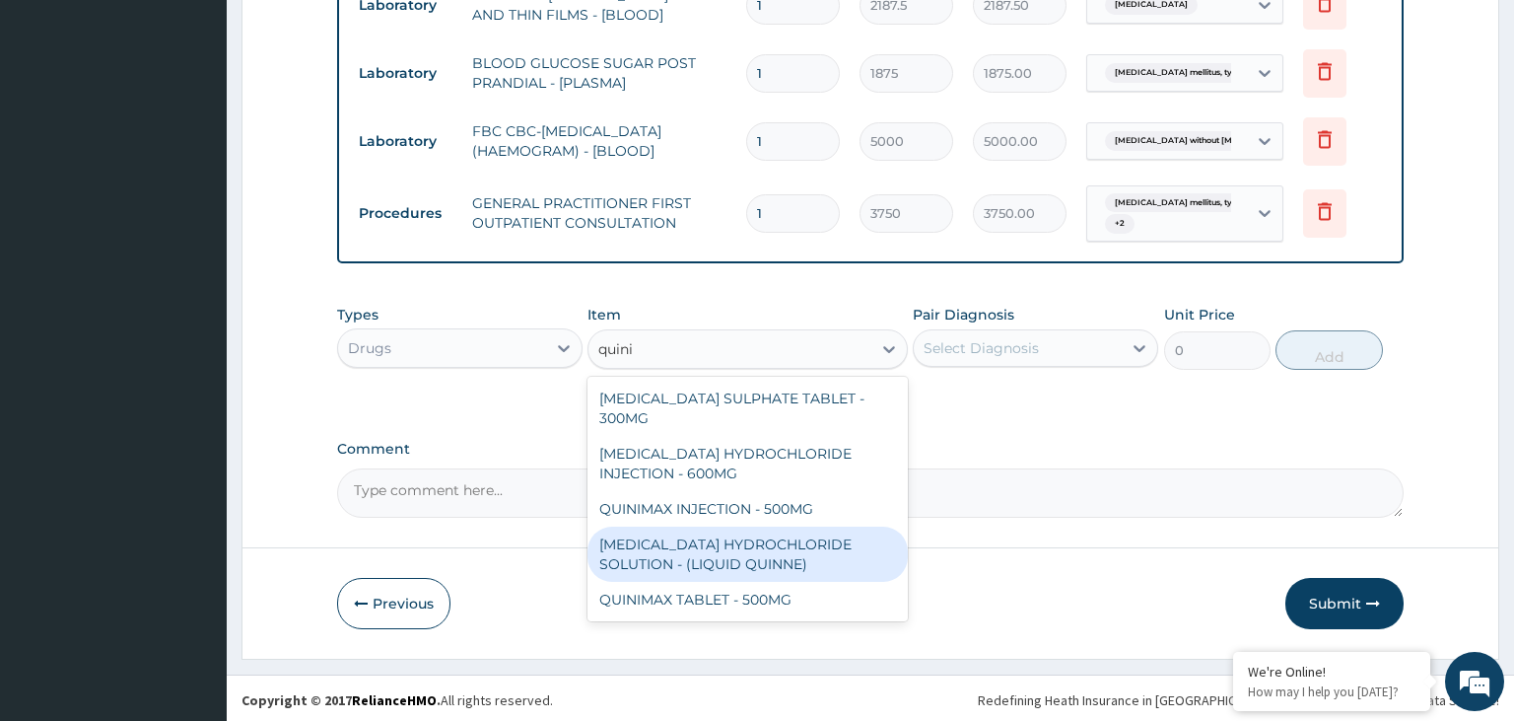
type input "quinin"
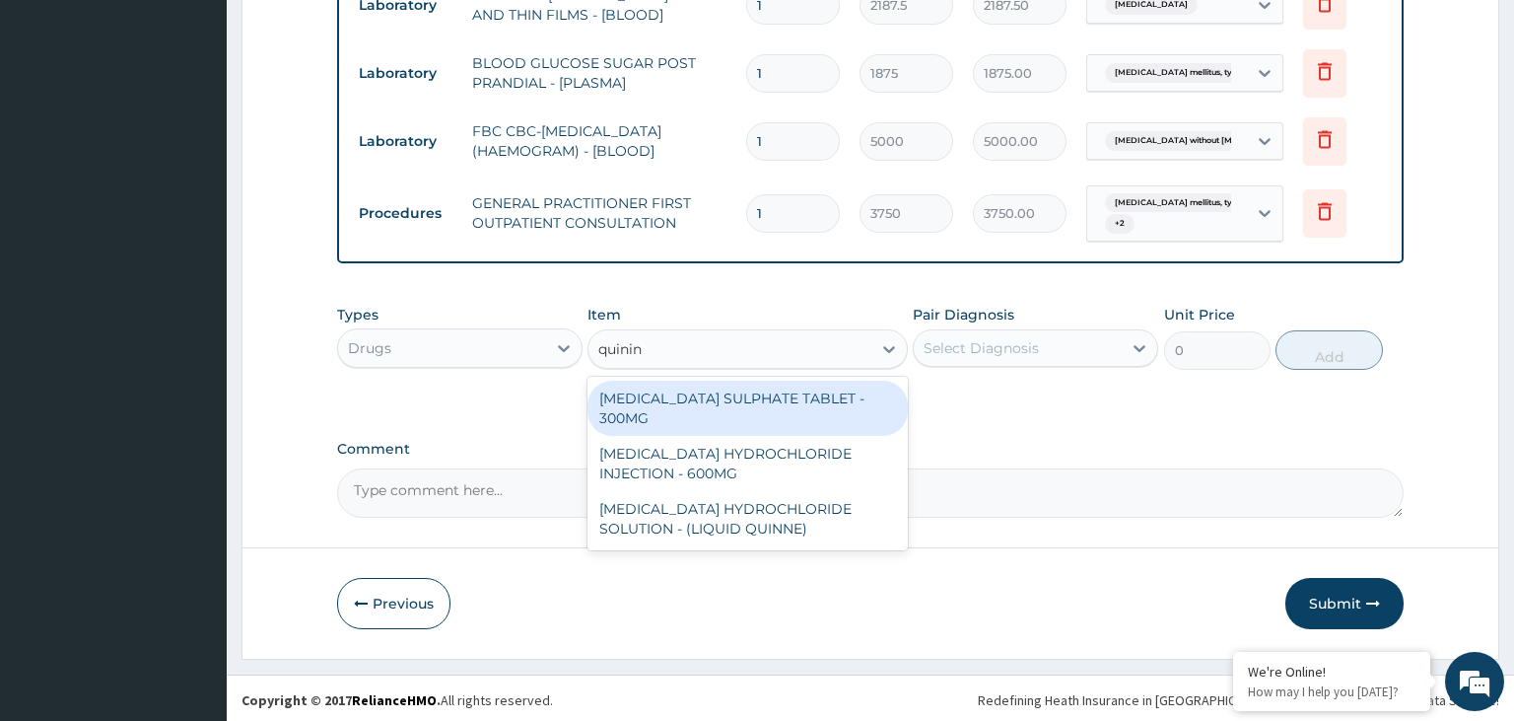
click at [768, 407] on div "[MEDICAL_DATA] SULPHATE TABLET - 300MG" at bounding box center [748, 408] width 320 height 55
type input "112"
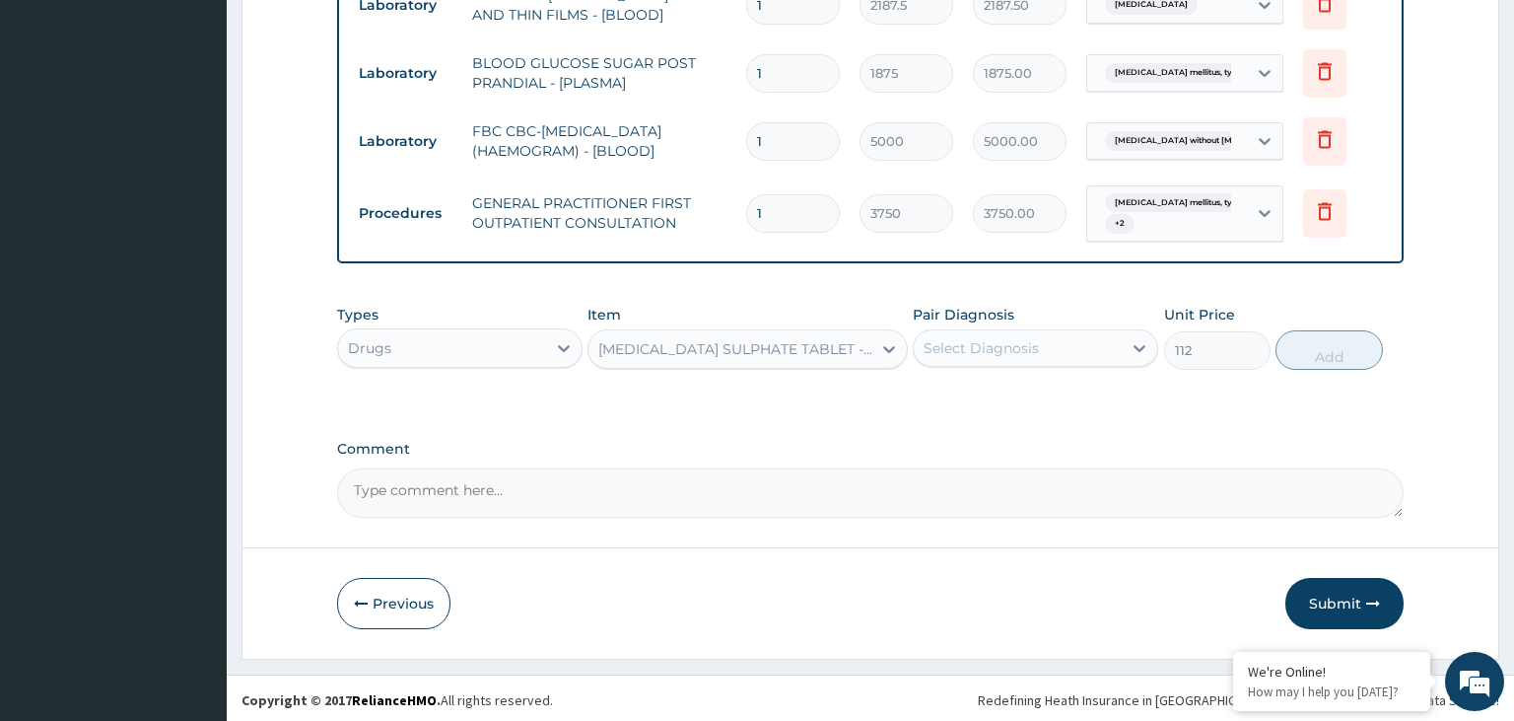
click at [1033, 353] on div "Select Diagnosis" at bounding box center [981, 348] width 115 height 20
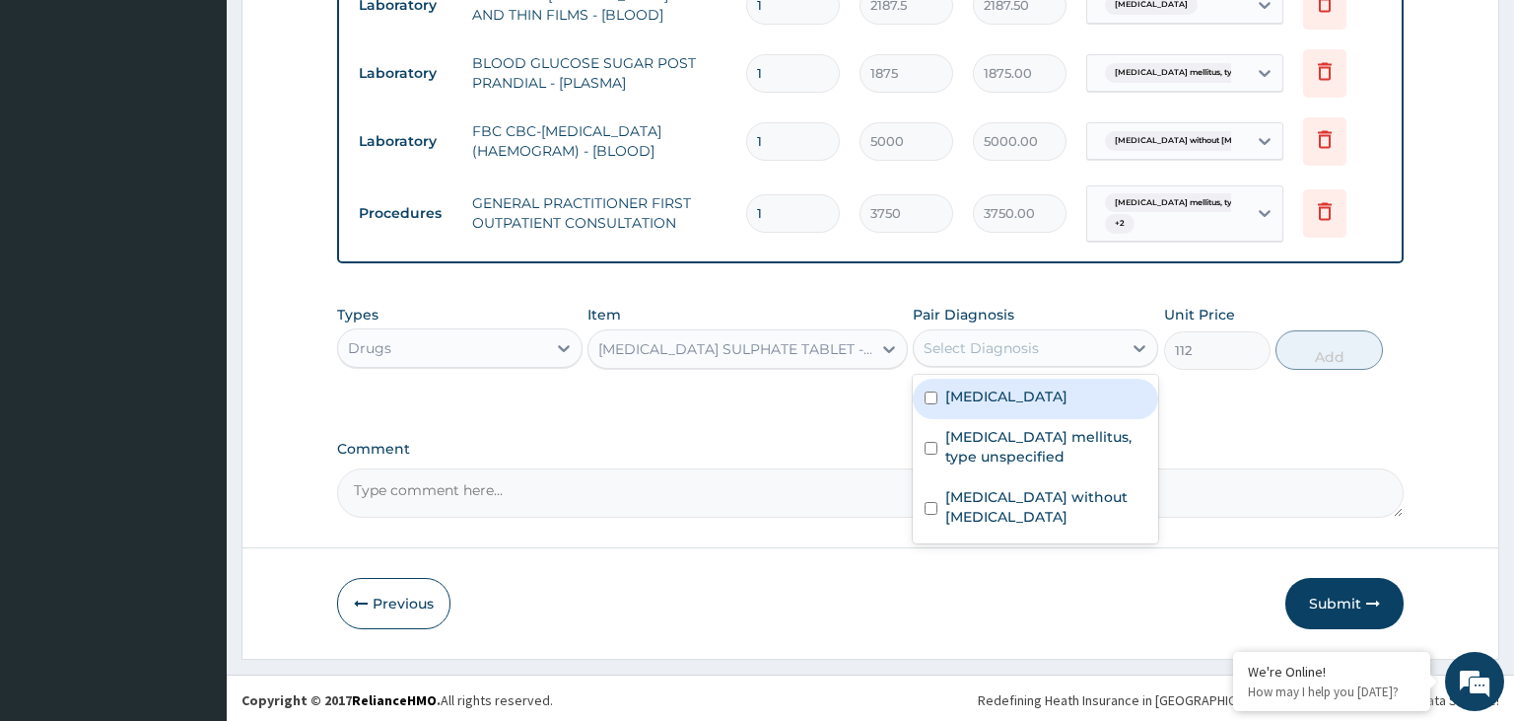
click at [1020, 403] on label "[MEDICAL_DATA]" at bounding box center [1006, 396] width 122 height 20
checkbox input "true"
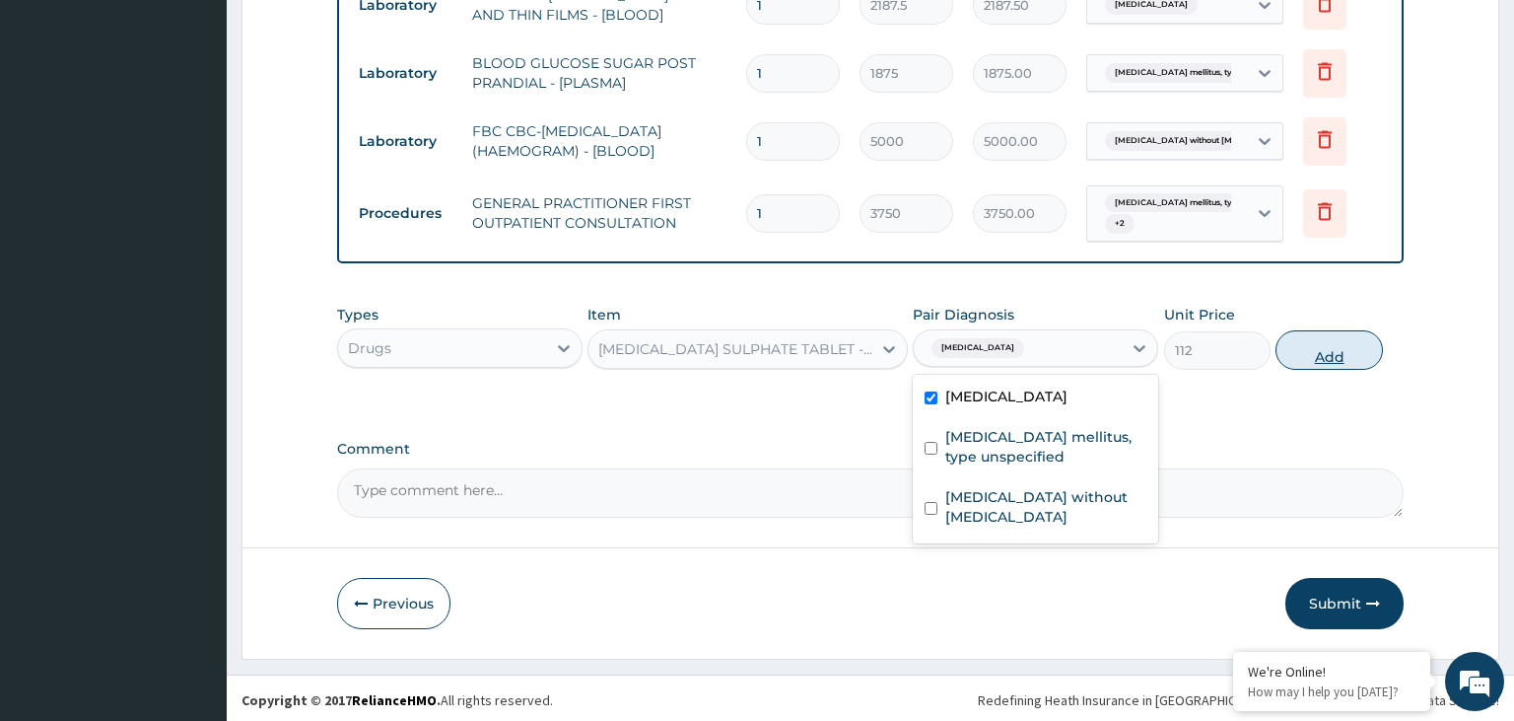
click at [1310, 352] on button "Add" at bounding box center [1329, 349] width 106 height 39
type input "0"
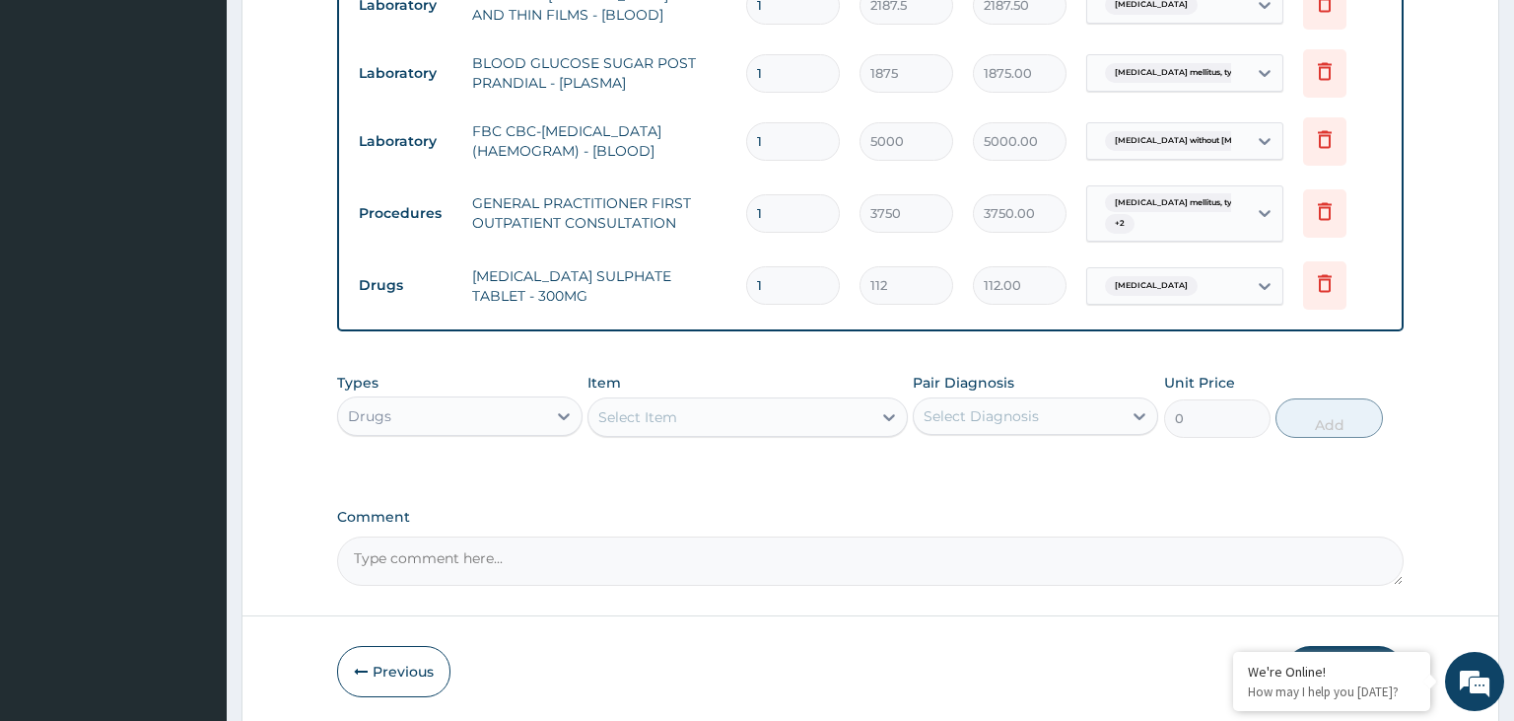
drag, startPoint x: 737, startPoint y: 297, endPoint x: 724, endPoint y: 299, distance: 13.9
click at [746, 299] on input "1" at bounding box center [793, 285] width 94 height 38
type input "3"
type input "336.00"
type input "30"
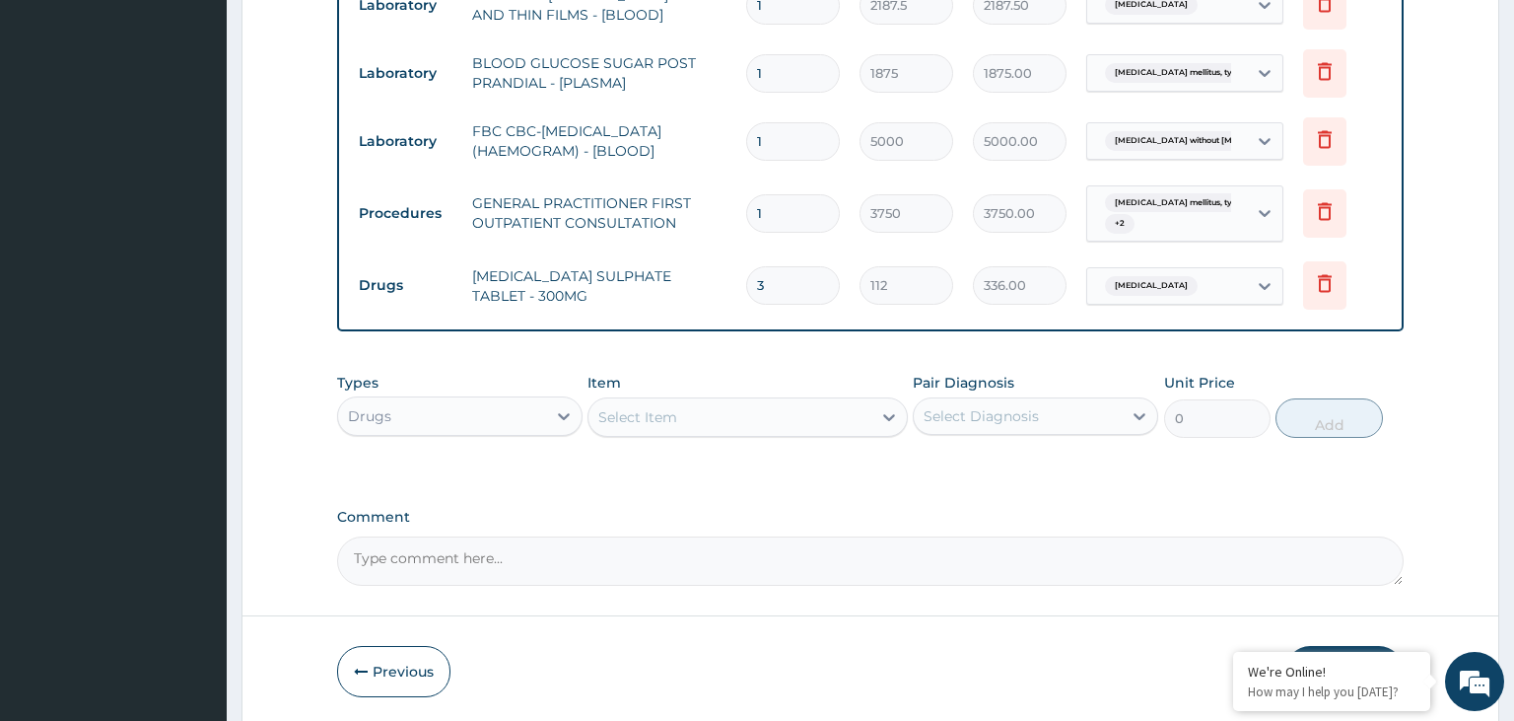
type input "3360.00"
type input "30"
click at [763, 420] on div "Select Item" at bounding box center [730, 417] width 283 height 32
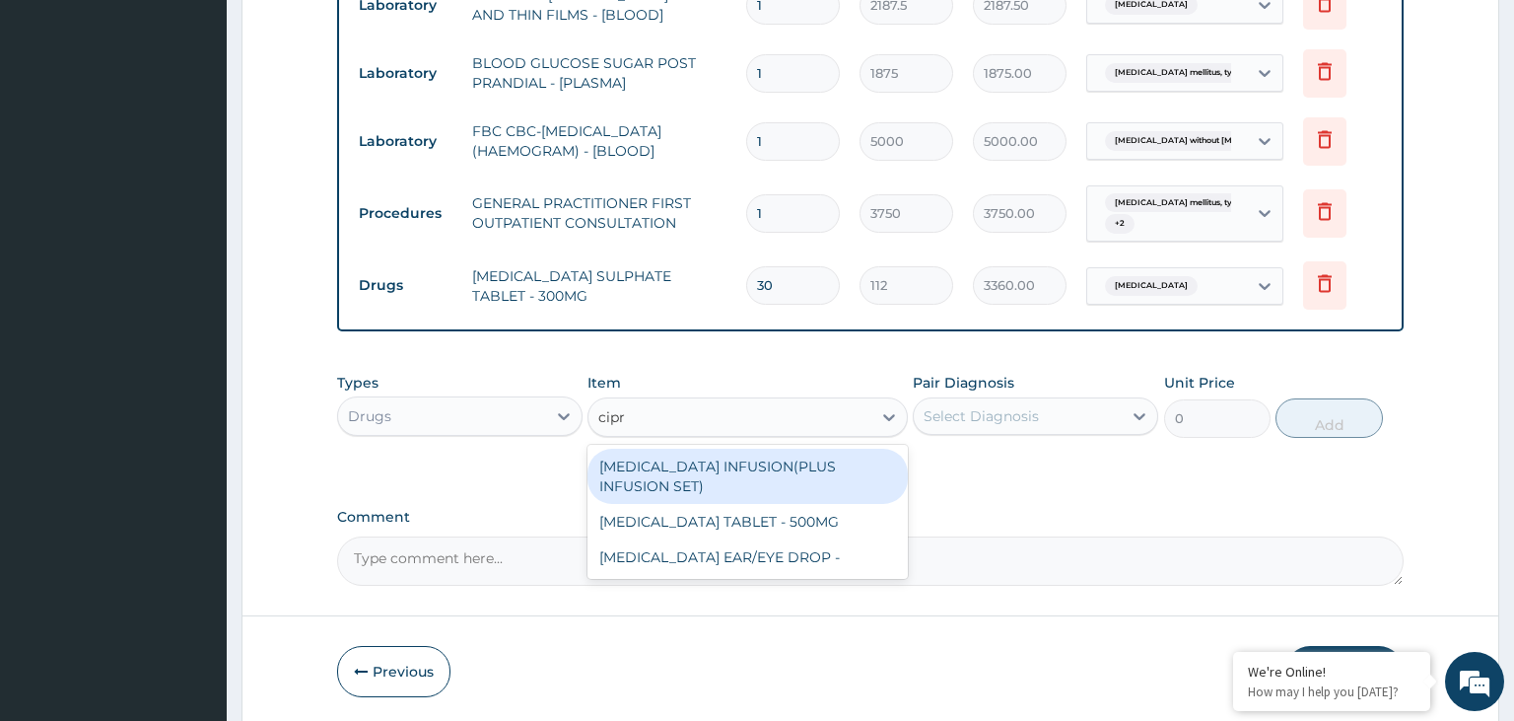
type input "[MEDICAL_DATA]"
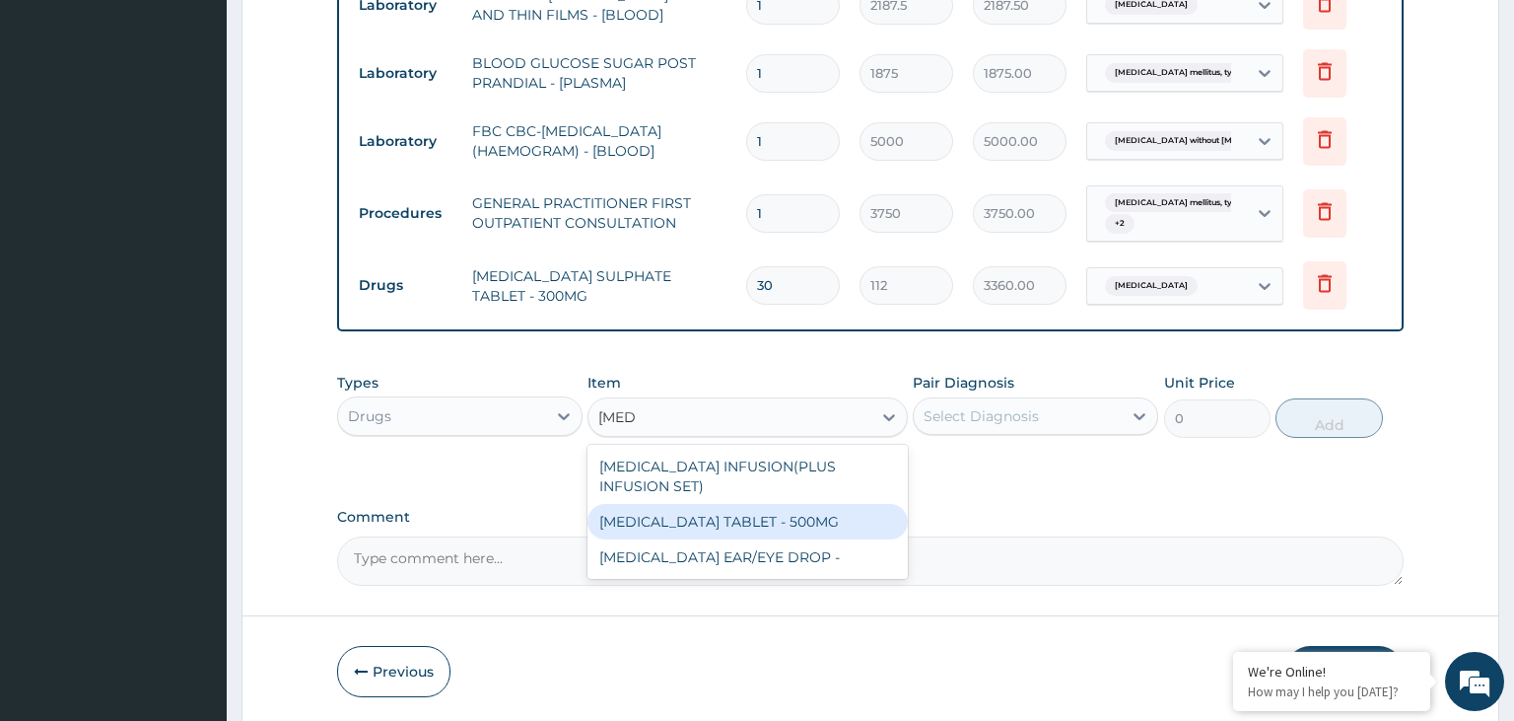
click at [751, 523] on div "[MEDICAL_DATA] TABLET - 500MG" at bounding box center [748, 521] width 320 height 35
type input "196"
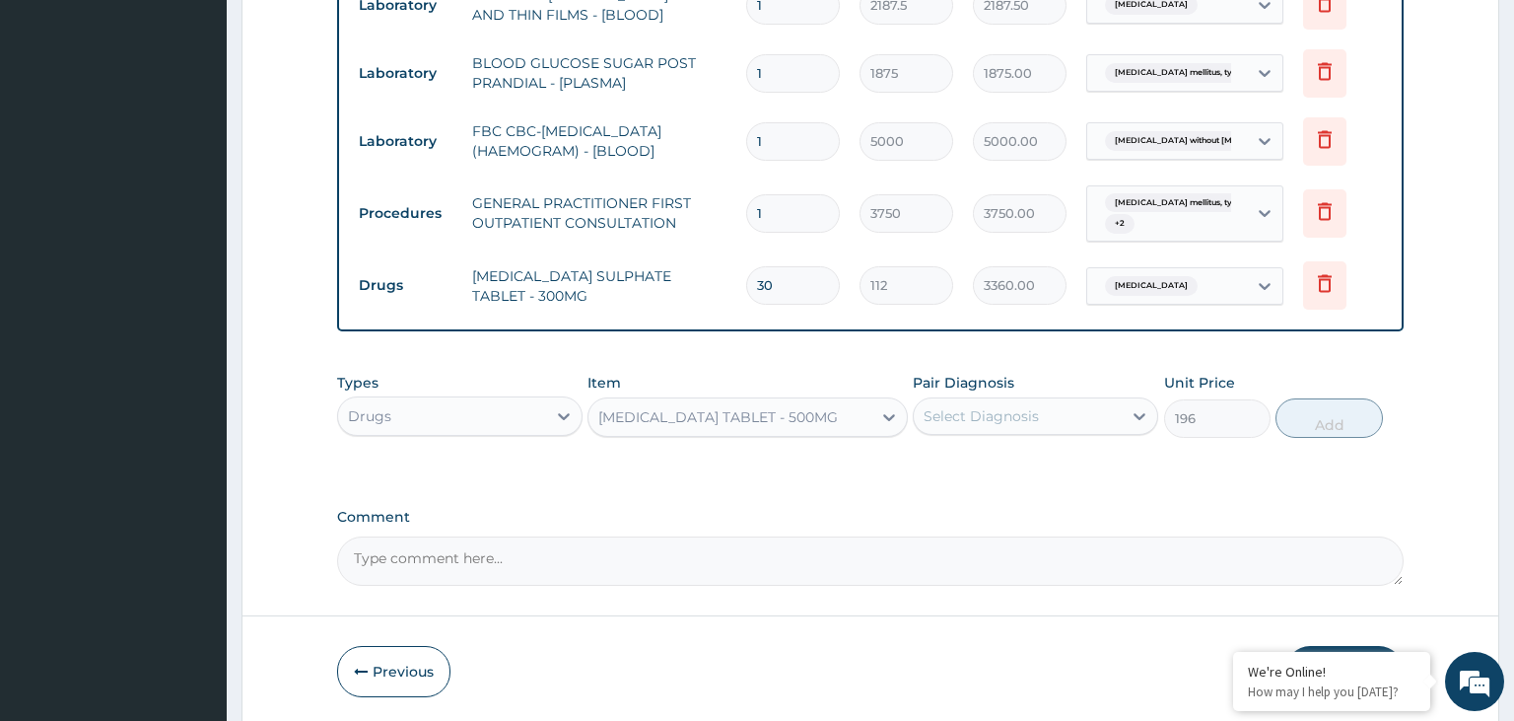
click at [1078, 410] on div "Select Diagnosis" at bounding box center [1018, 416] width 208 height 32
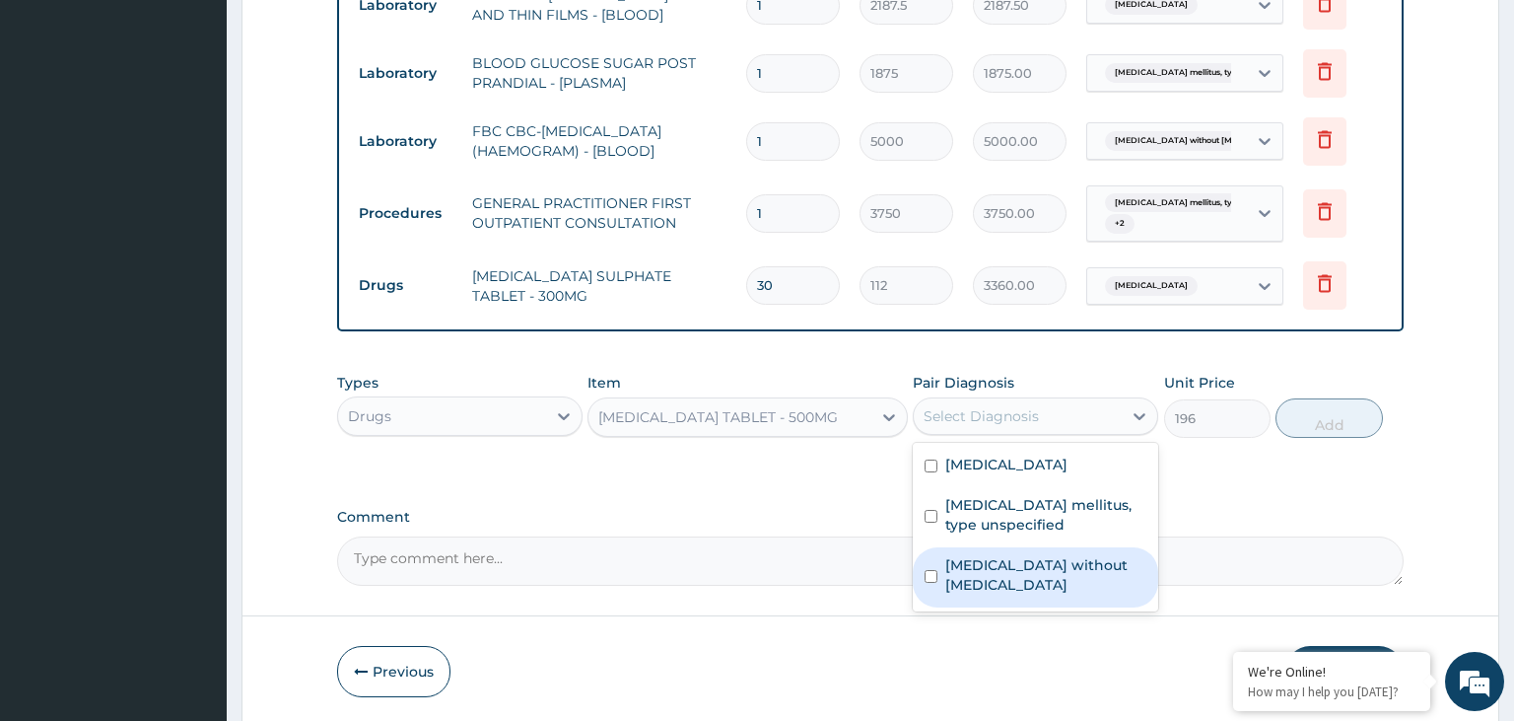
click at [1030, 569] on label "[MEDICAL_DATA] without [MEDICAL_DATA]" at bounding box center [1045, 574] width 201 height 39
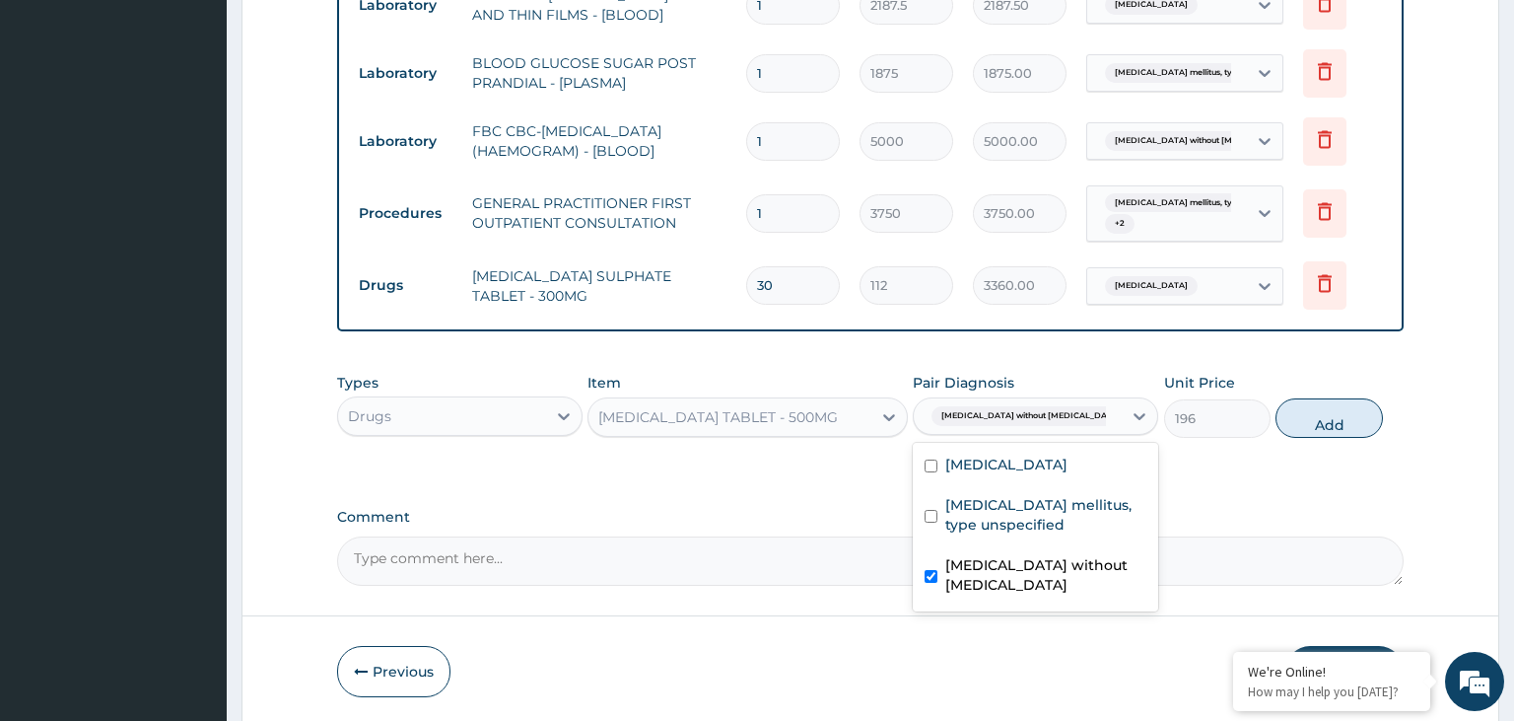
checkbox input "true"
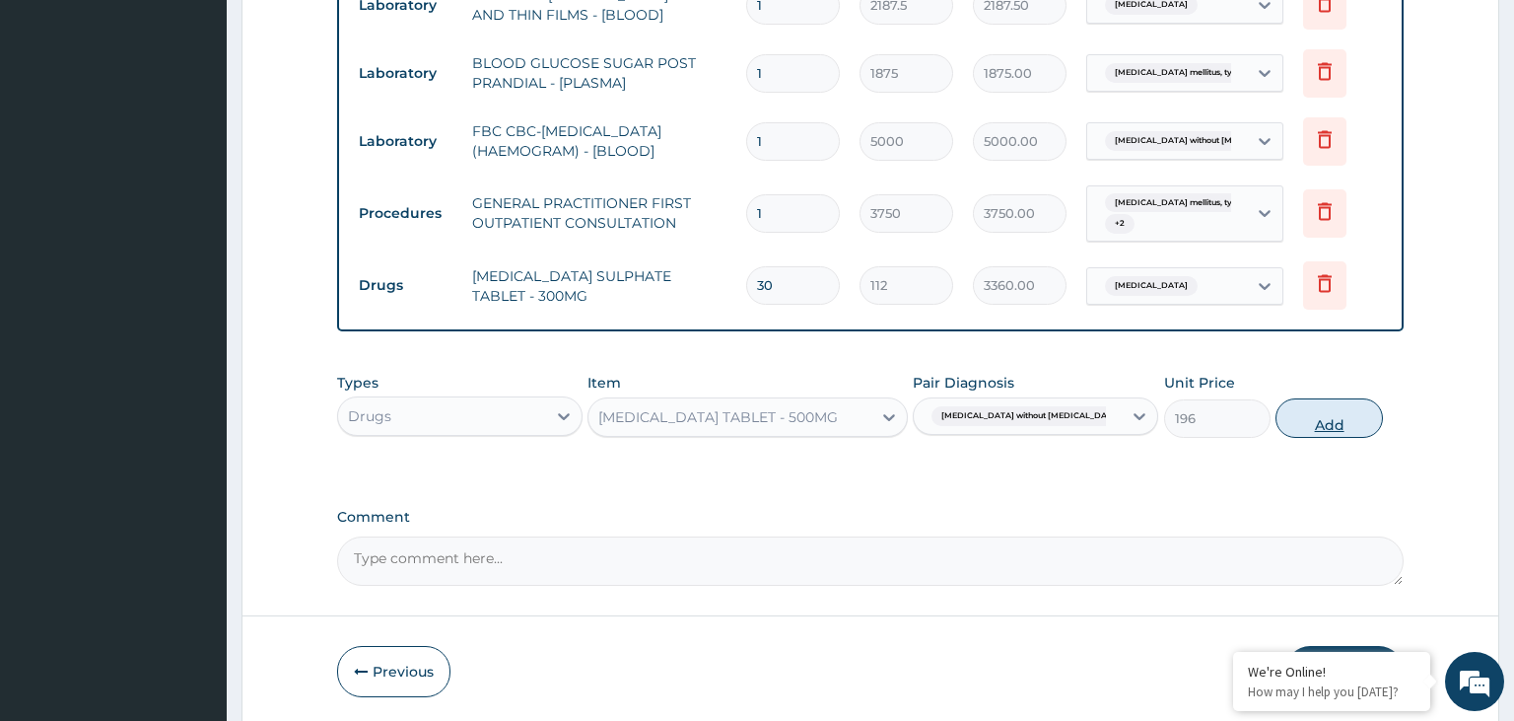
click at [1286, 428] on button "Add" at bounding box center [1329, 417] width 106 height 39
type input "0"
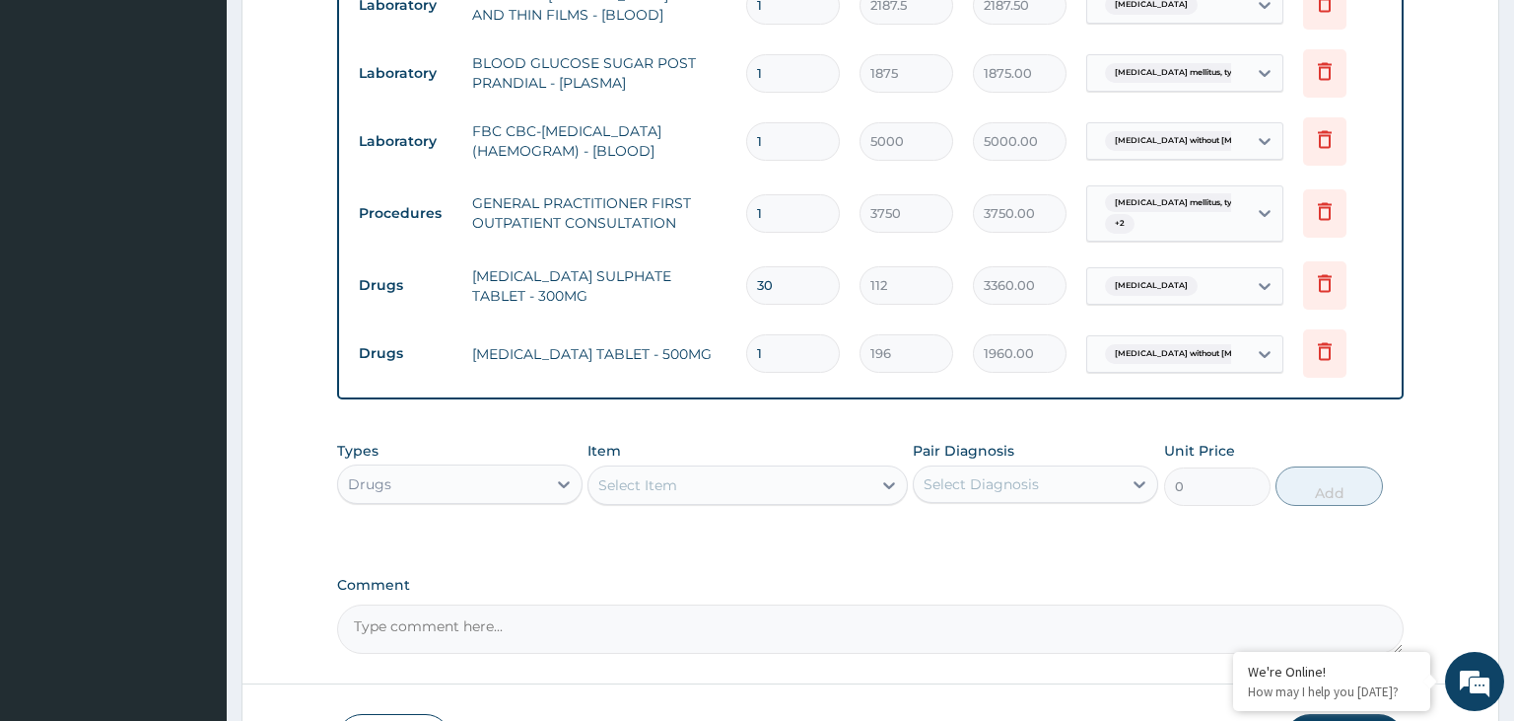
type input "10"
type input "1960.00"
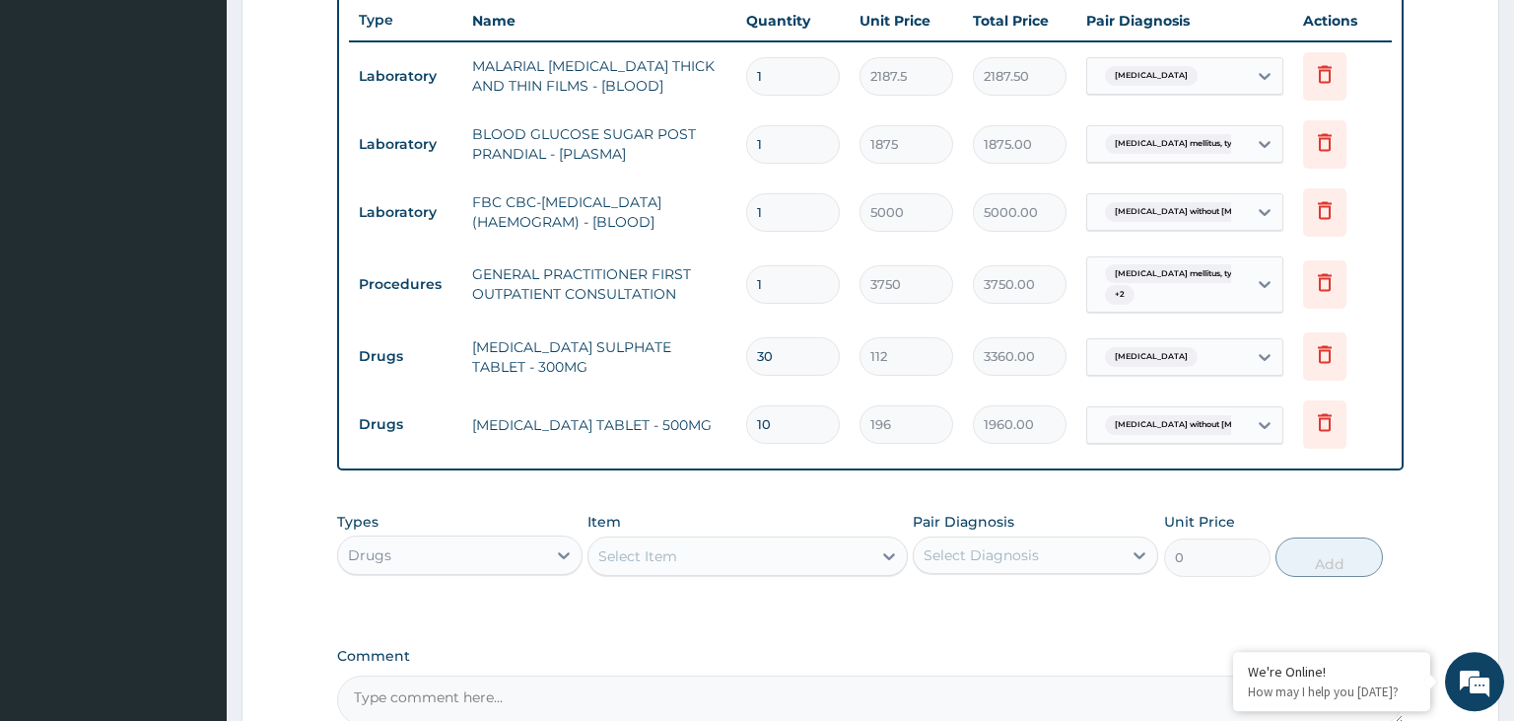
scroll to position [742, 0]
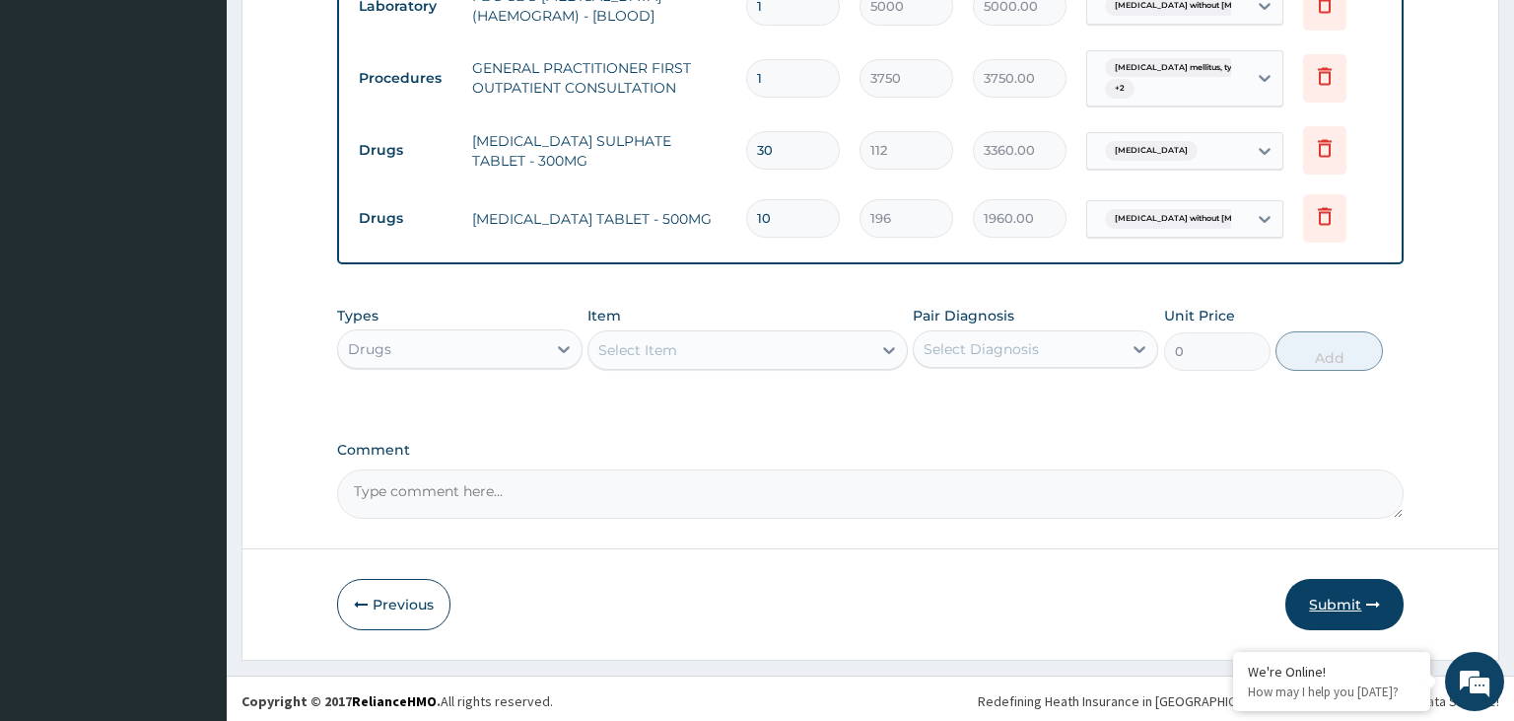
type input "10"
drag, startPoint x: 1355, startPoint y: 592, endPoint x: 1100, endPoint y: 452, distance: 290.8
click at [1355, 593] on button "Submit" at bounding box center [1345, 604] width 118 height 51
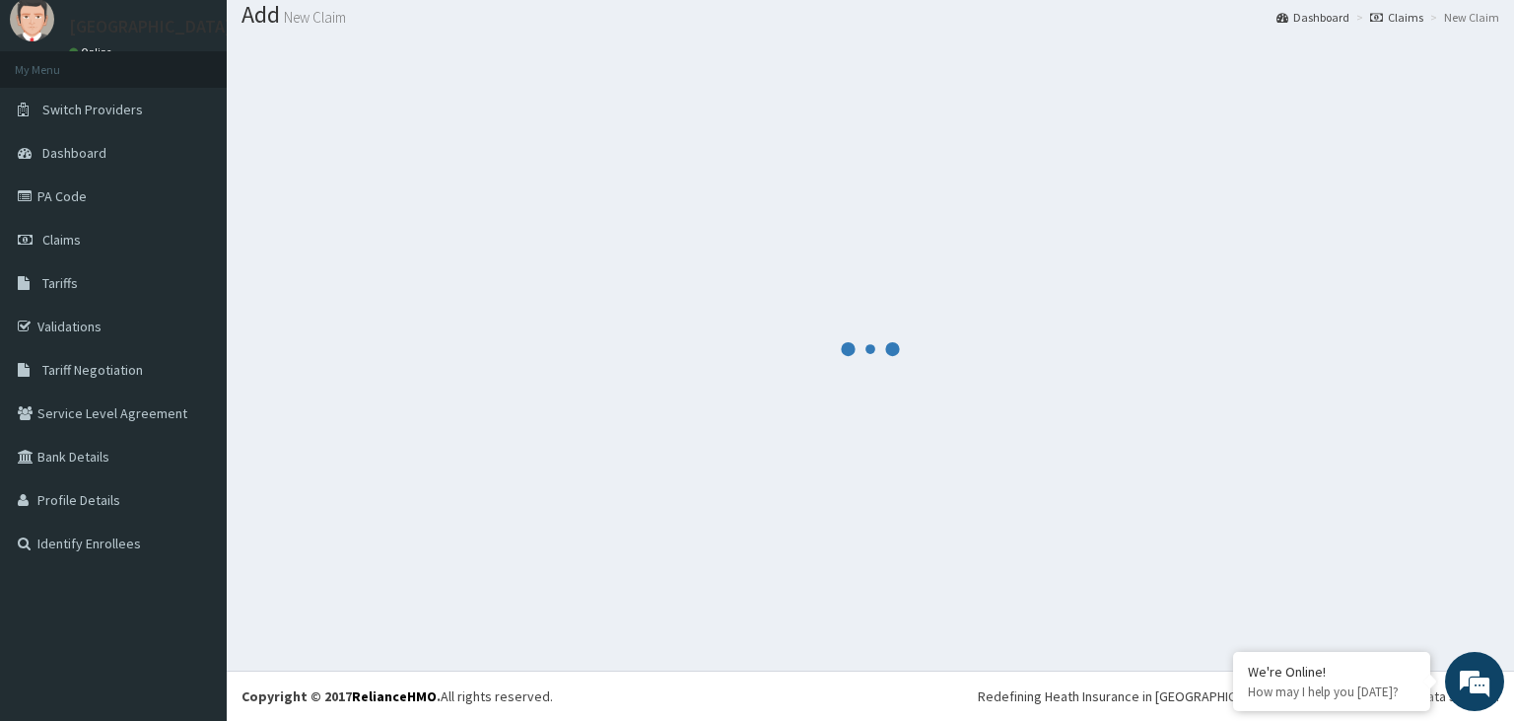
scroll to position [61, 0]
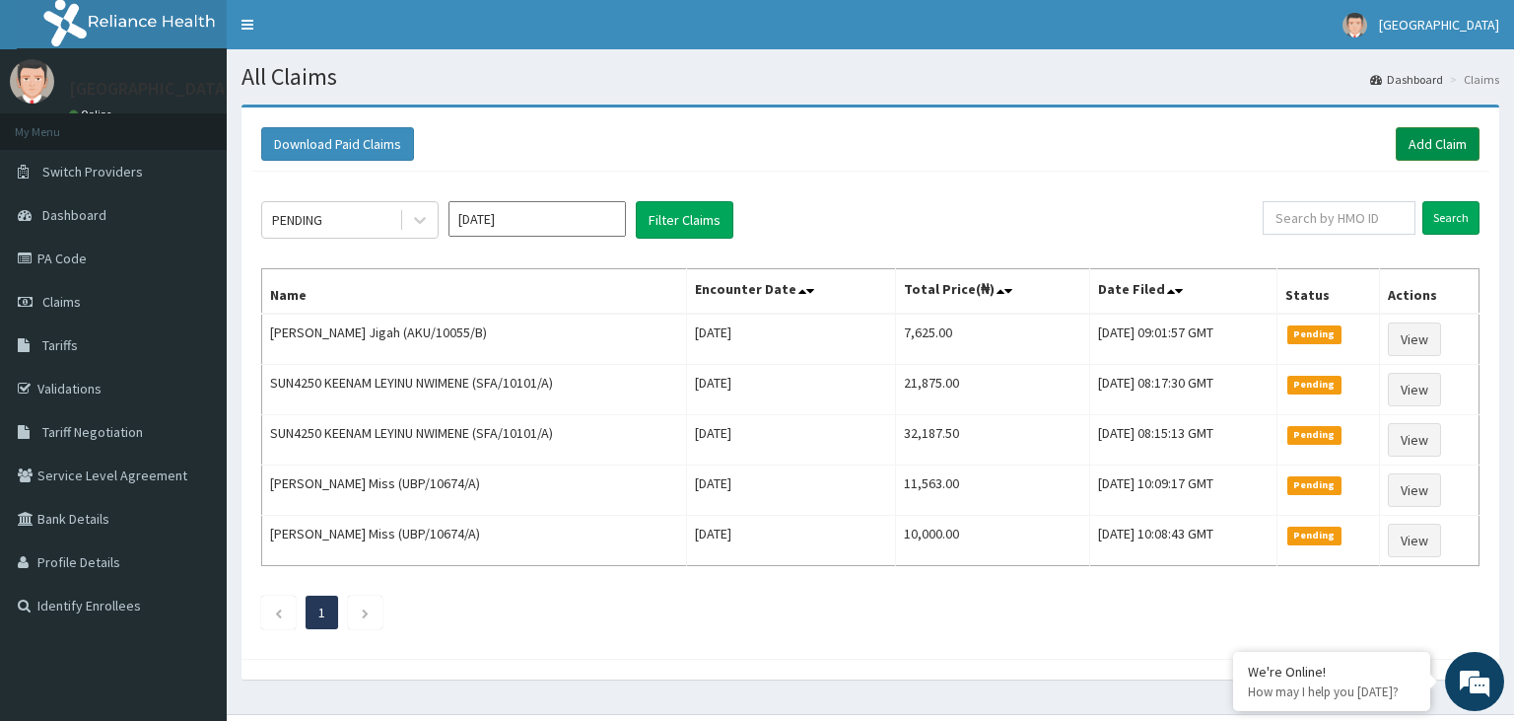
click at [1438, 143] on link "Add Claim" at bounding box center [1438, 144] width 84 height 34
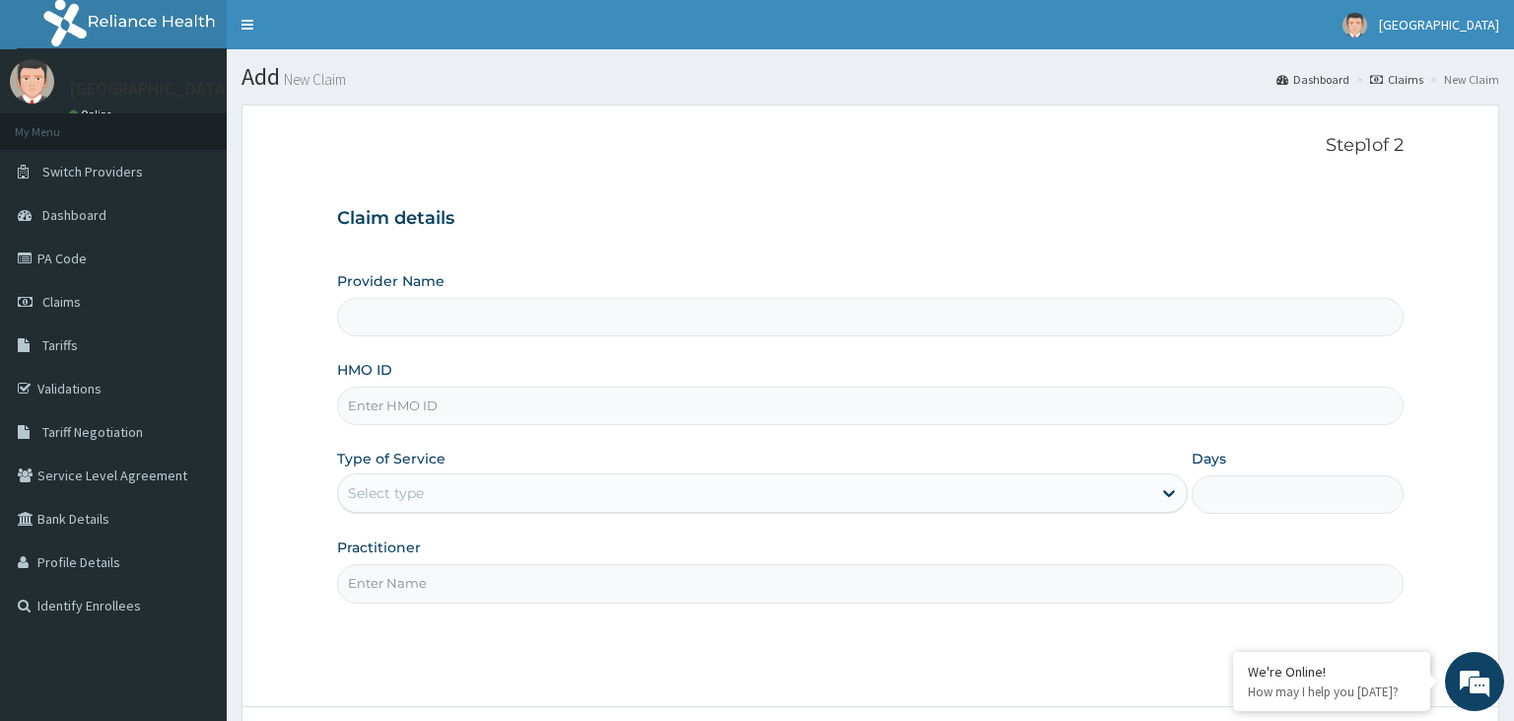
type input "RIS/10095/A"
type input "[GEOGRAPHIC_DATA]-KADUNA"
click at [378, 396] on input "RIS/10095/A" at bounding box center [871, 405] width 1068 height 38
type input "RIS/10095/A"
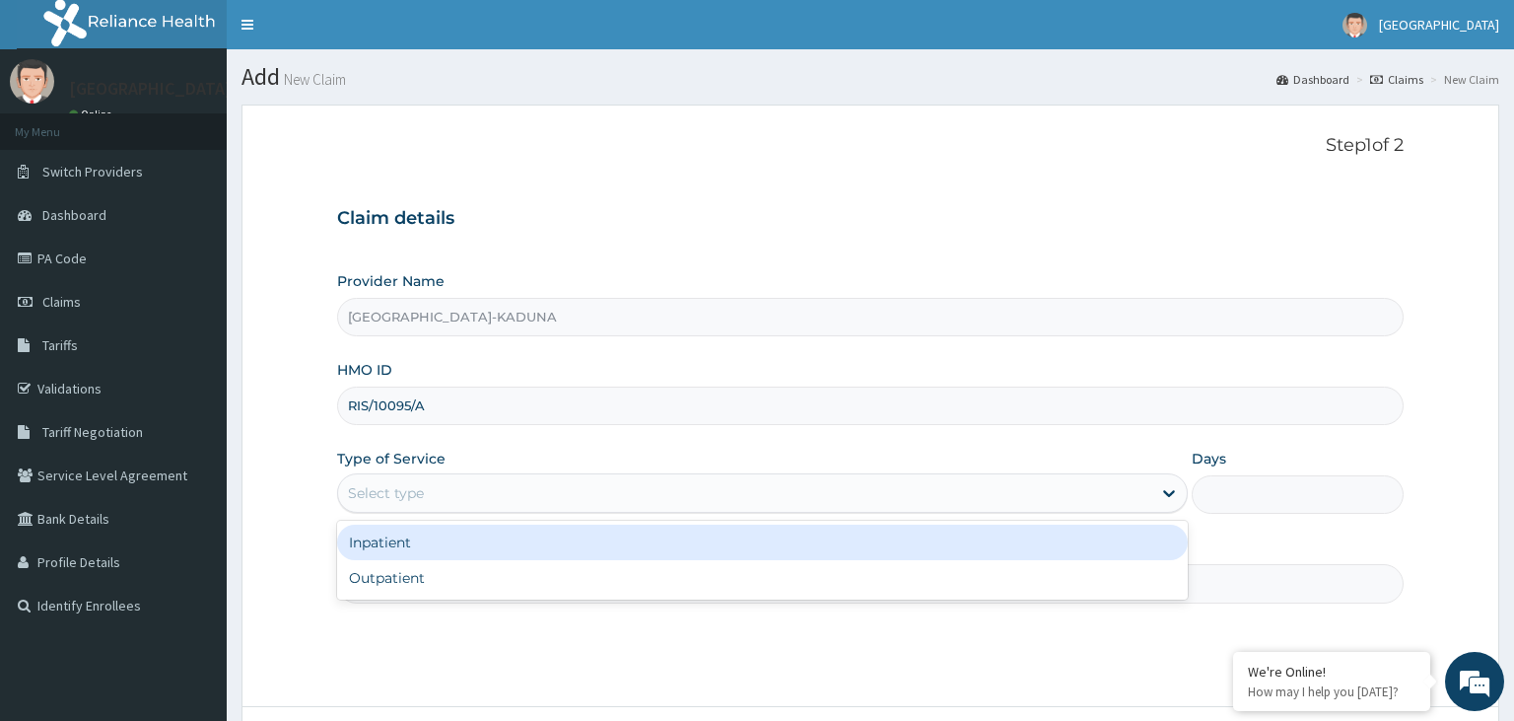
click at [488, 506] on div "Select type" at bounding box center [744, 493] width 813 height 32
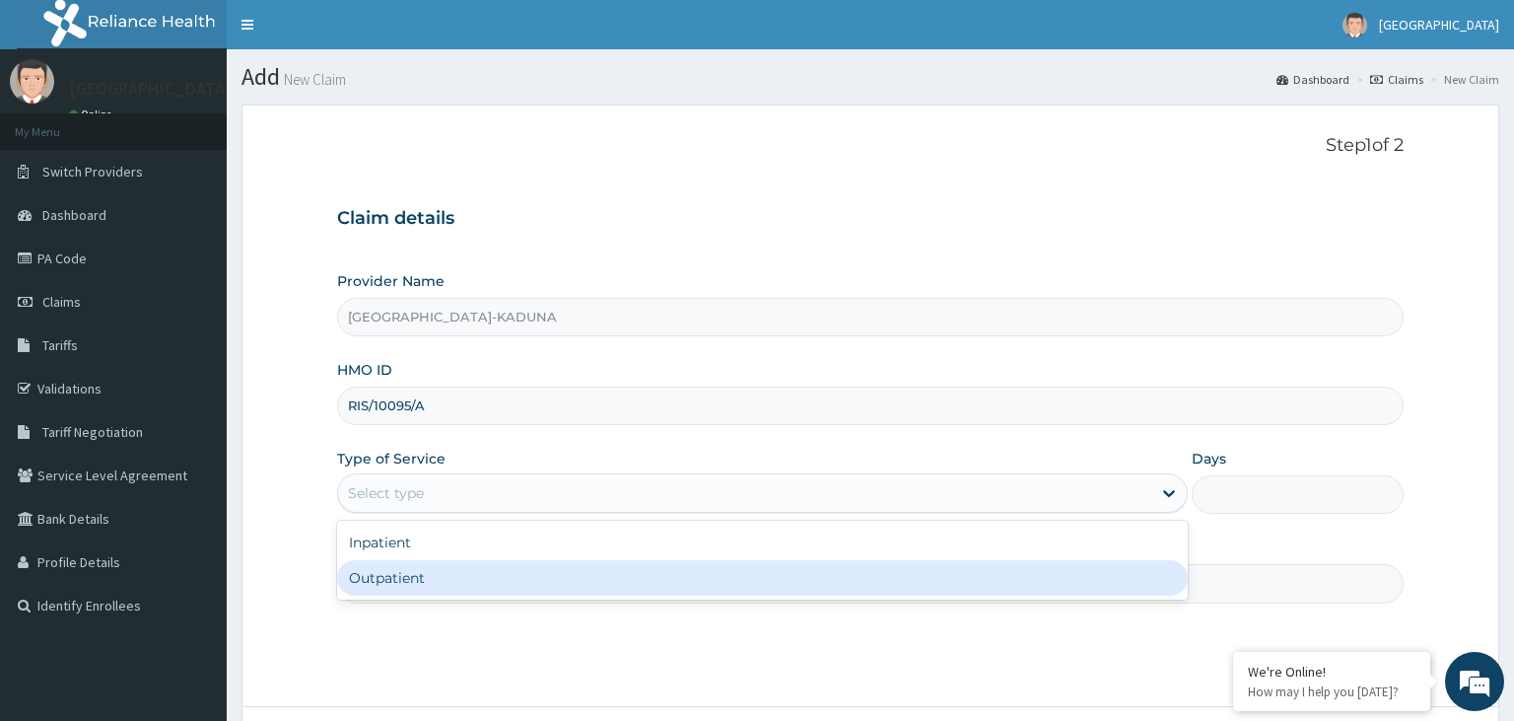
drag, startPoint x: 449, startPoint y: 566, endPoint x: 451, endPoint y: 583, distance: 16.9
click at [450, 566] on div "Outpatient" at bounding box center [762, 577] width 851 height 35
type input "1"
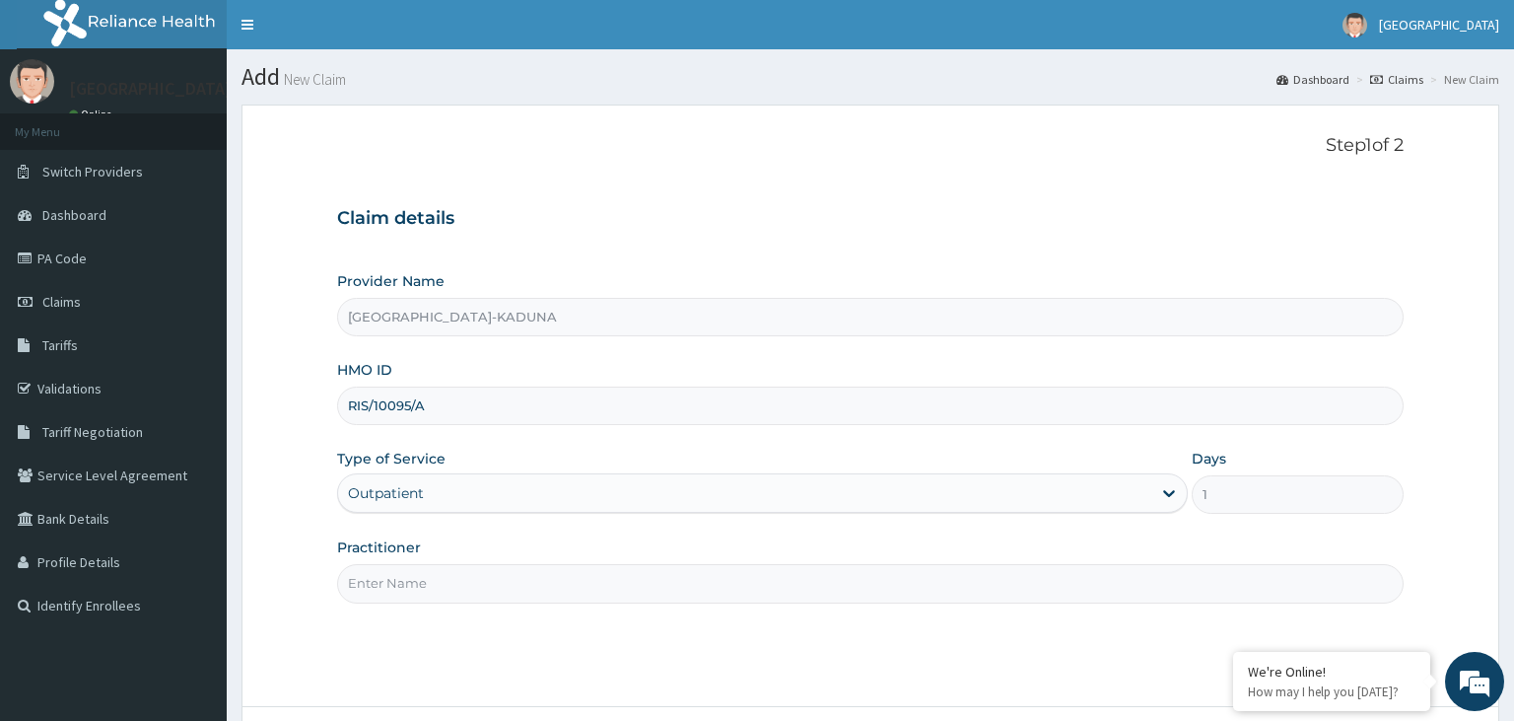
click at [452, 587] on input "Practitioner" at bounding box center [871, 583] width 1068 height 38
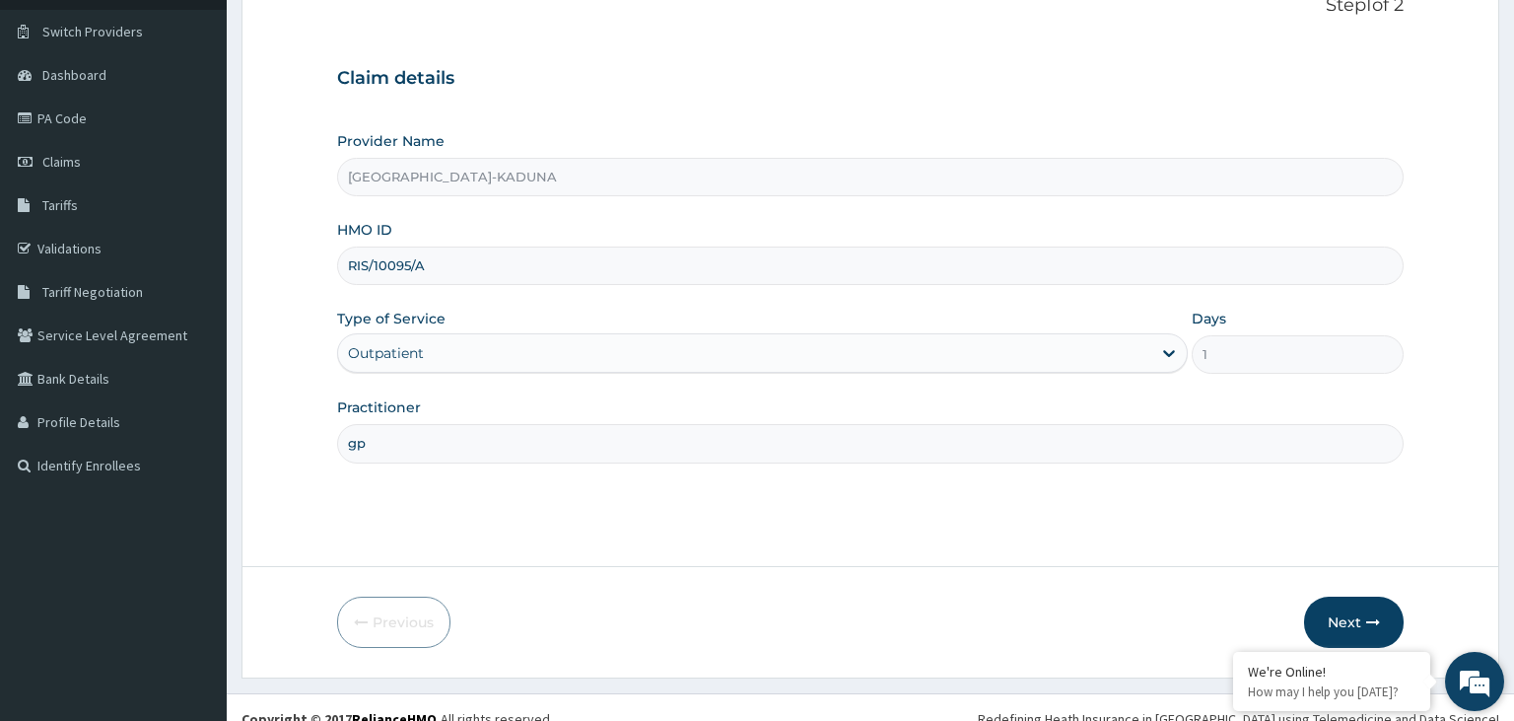
scroll to position [162, 0]
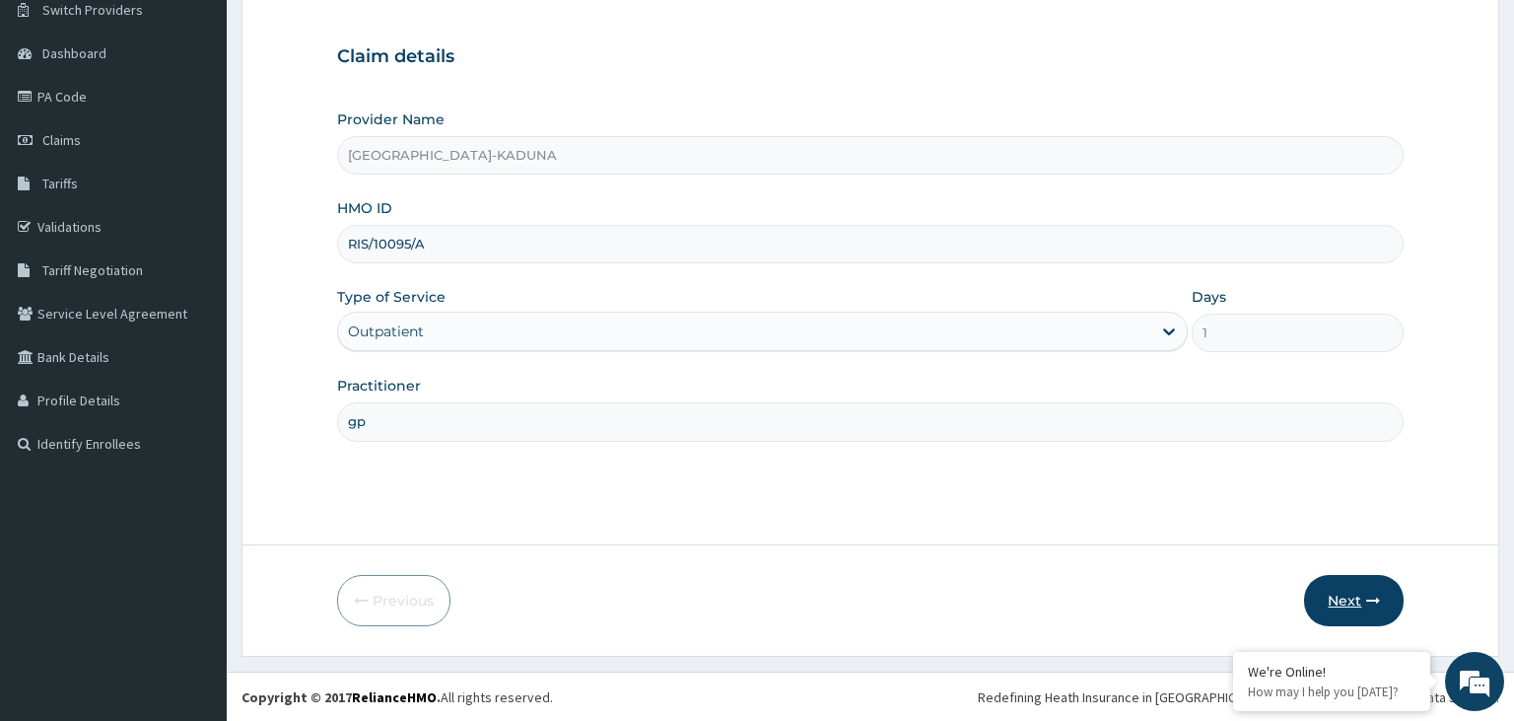
type input "gp"
click at [1353, 605] on button "Next" at bounding box center [1354, 600] width 100 height 51
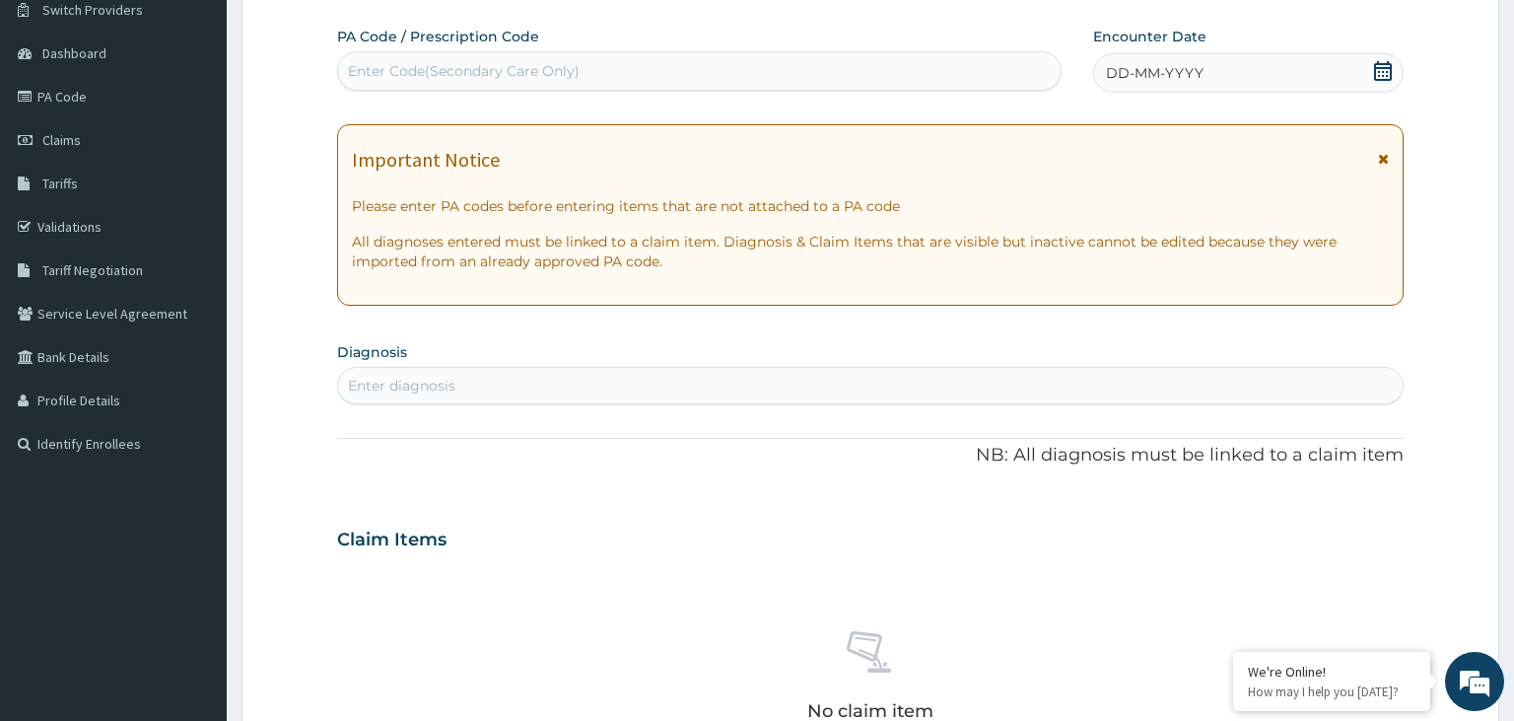
click at [488, 74] on div "Enter Code(Secondary Care Only)" at bounding box center [464, 71] width 232 height 20
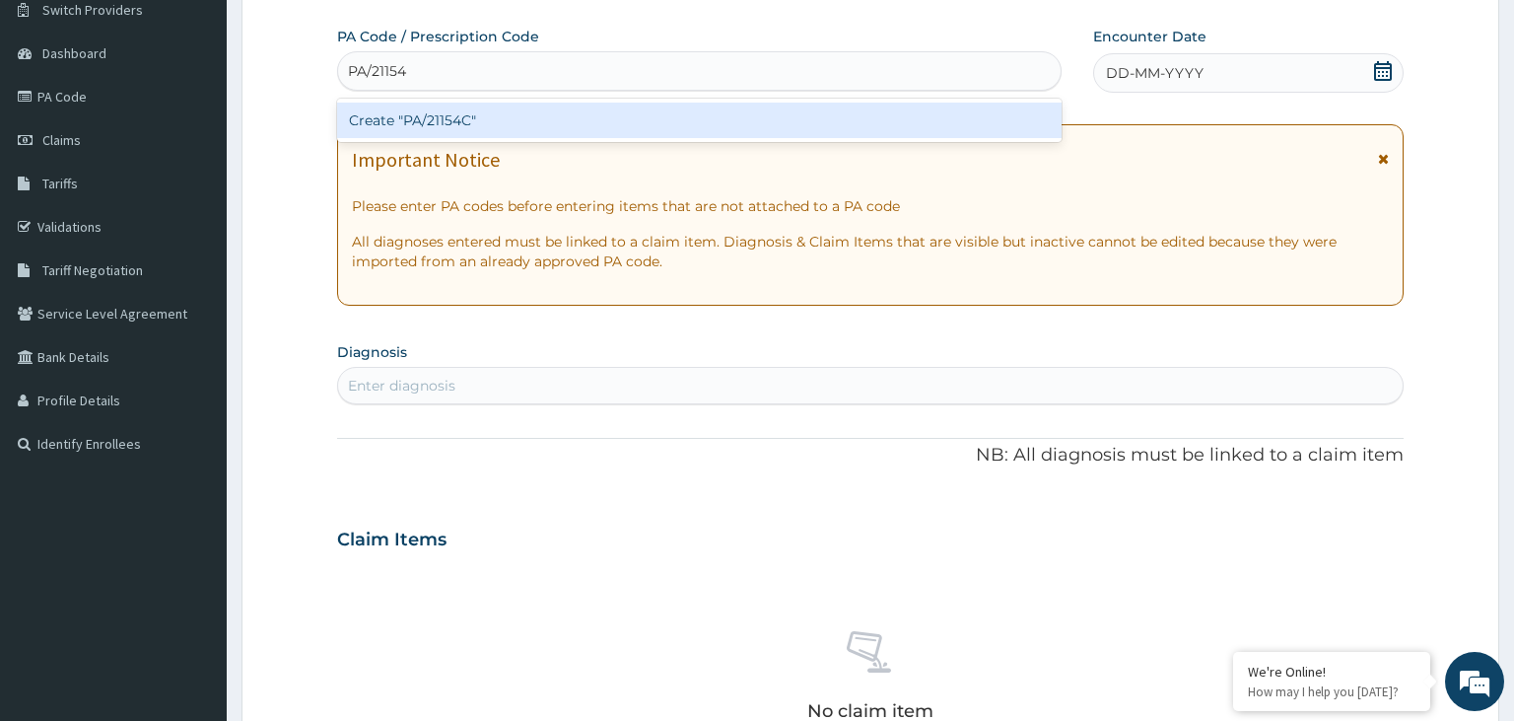
type input "PA/21154C"
click at [483, 112] on div "Create "PA/21154C"" at bounding box center [700, 120] width 726 height 35
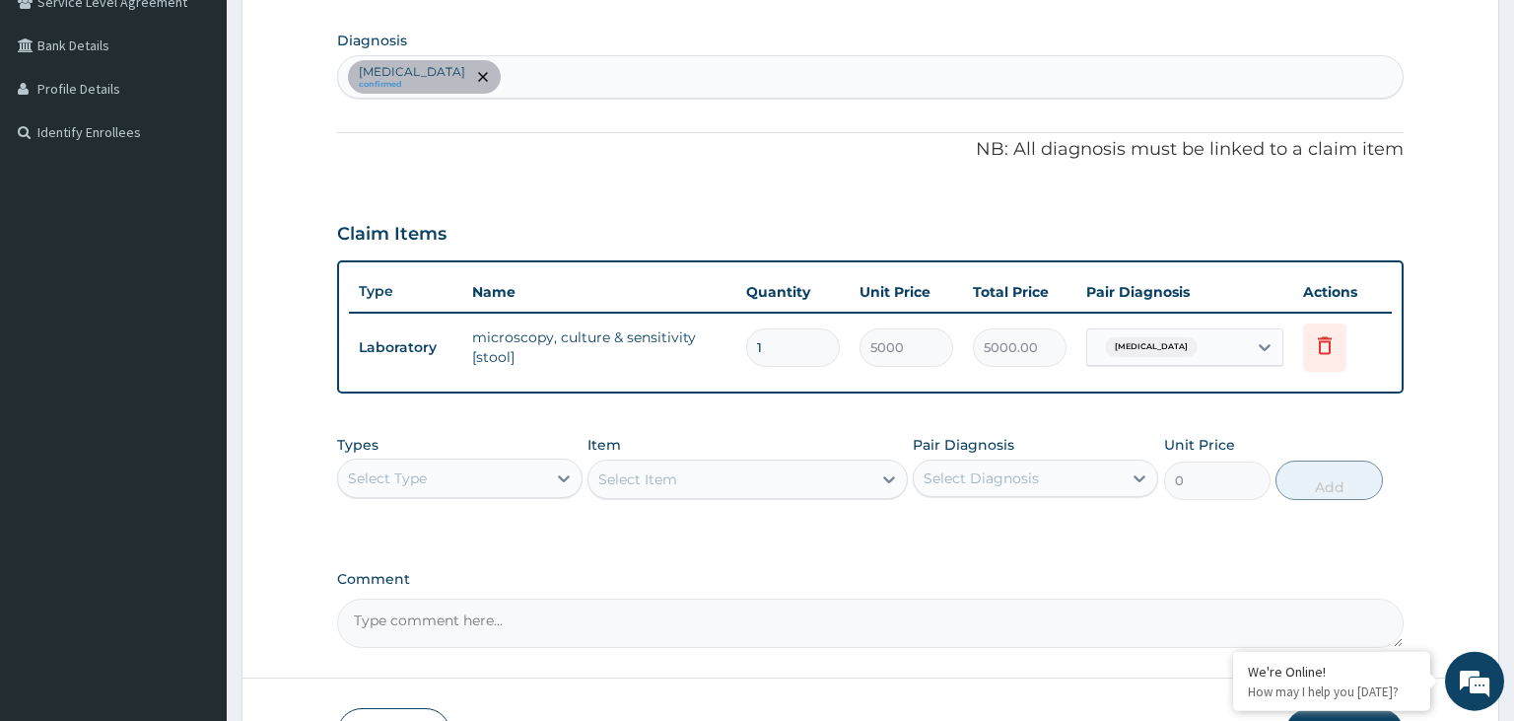
scroll to position [473, 0]
click at [637, 80] on div "[MEDICAL_DATA] confirmed" at bounding box center [871, 76] width 1066 height 41
type input "[MEDICAL_DATA]"
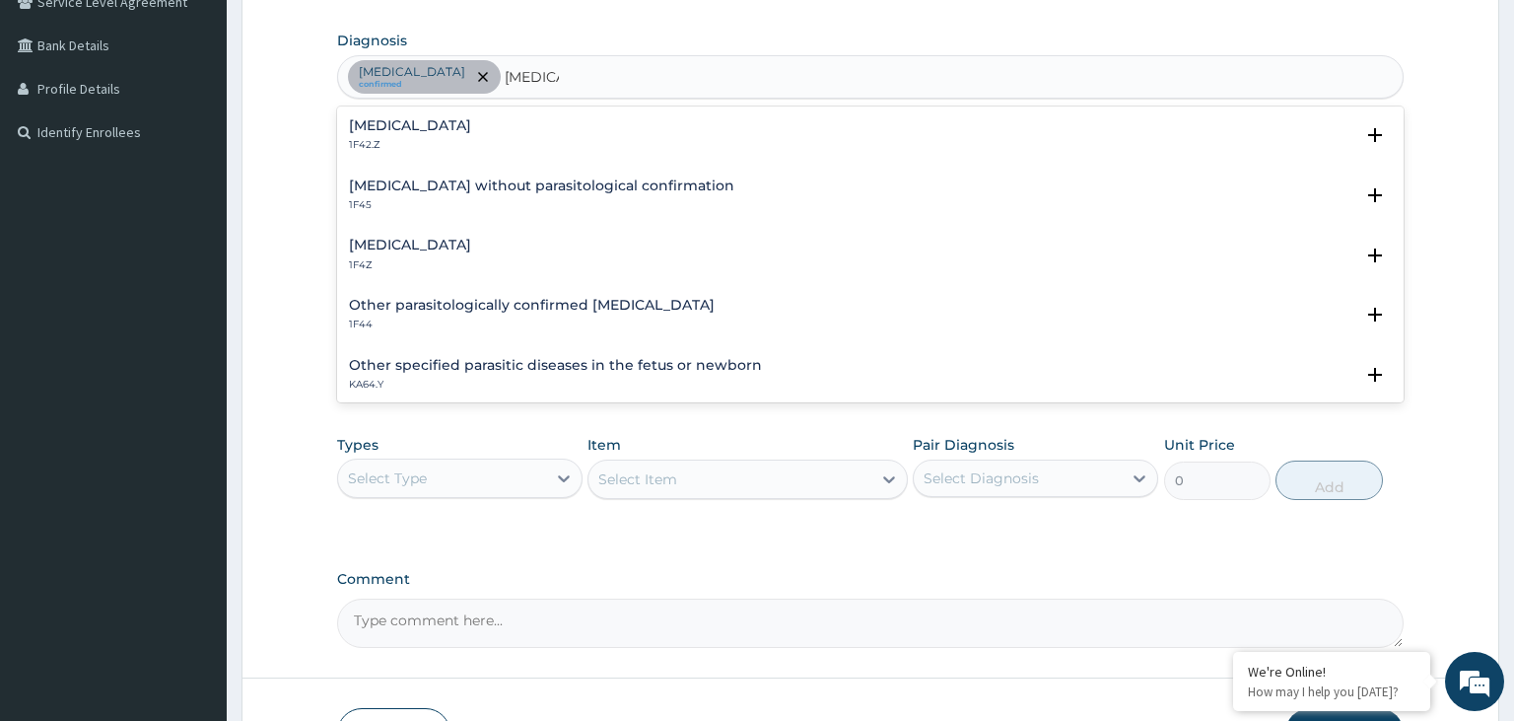
click at [506, 228] on div "[MEDICAL_DATA] without parasitological confirmation 1F45 Select Status Query Qu…" at bounding box center [871, 201] width 1068 height 60
click at [500, 238] on div "Malaria, unspecified 1F4Z" at bounding box center [871, 255] width 1044 height 35
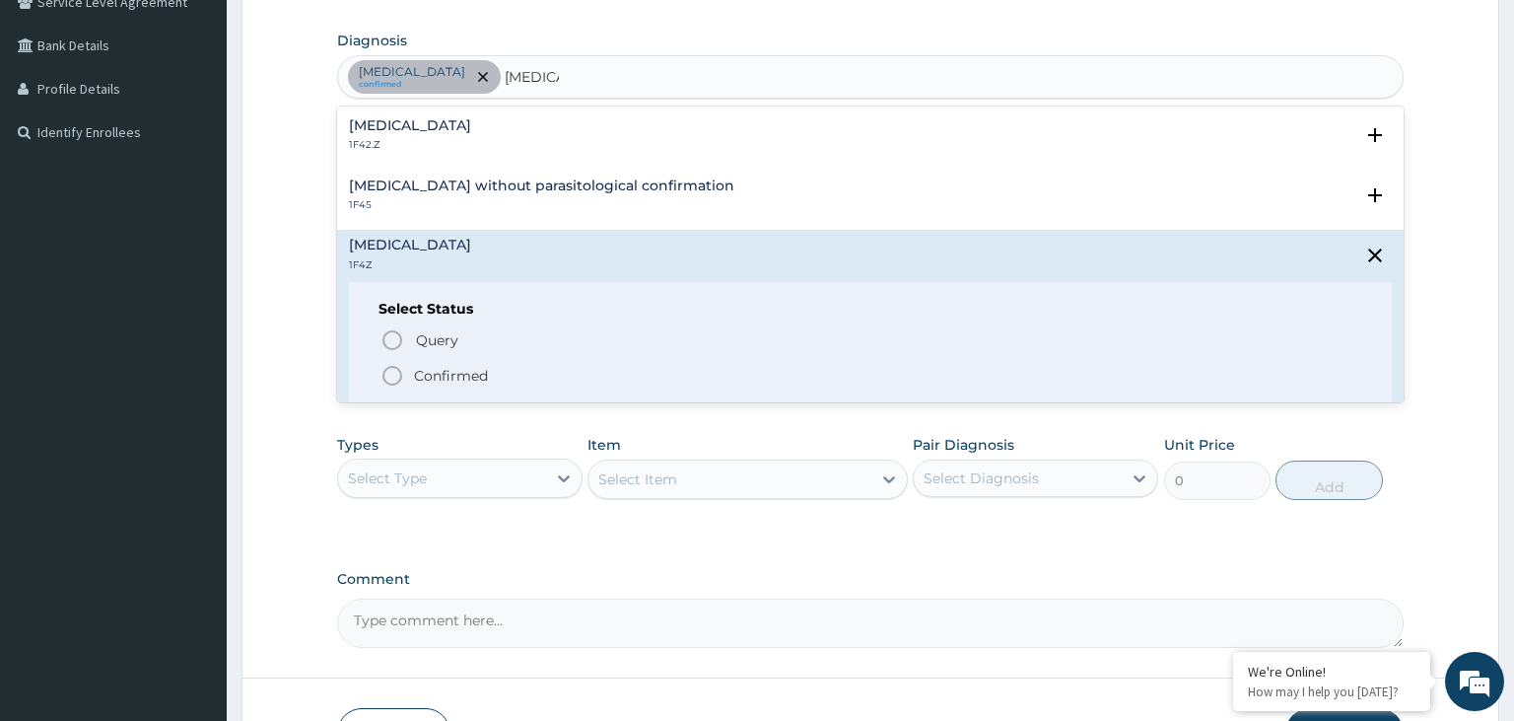
click at [487, 371] on p "Confirmed" at bounding box center [451, 376] width 74 height 20
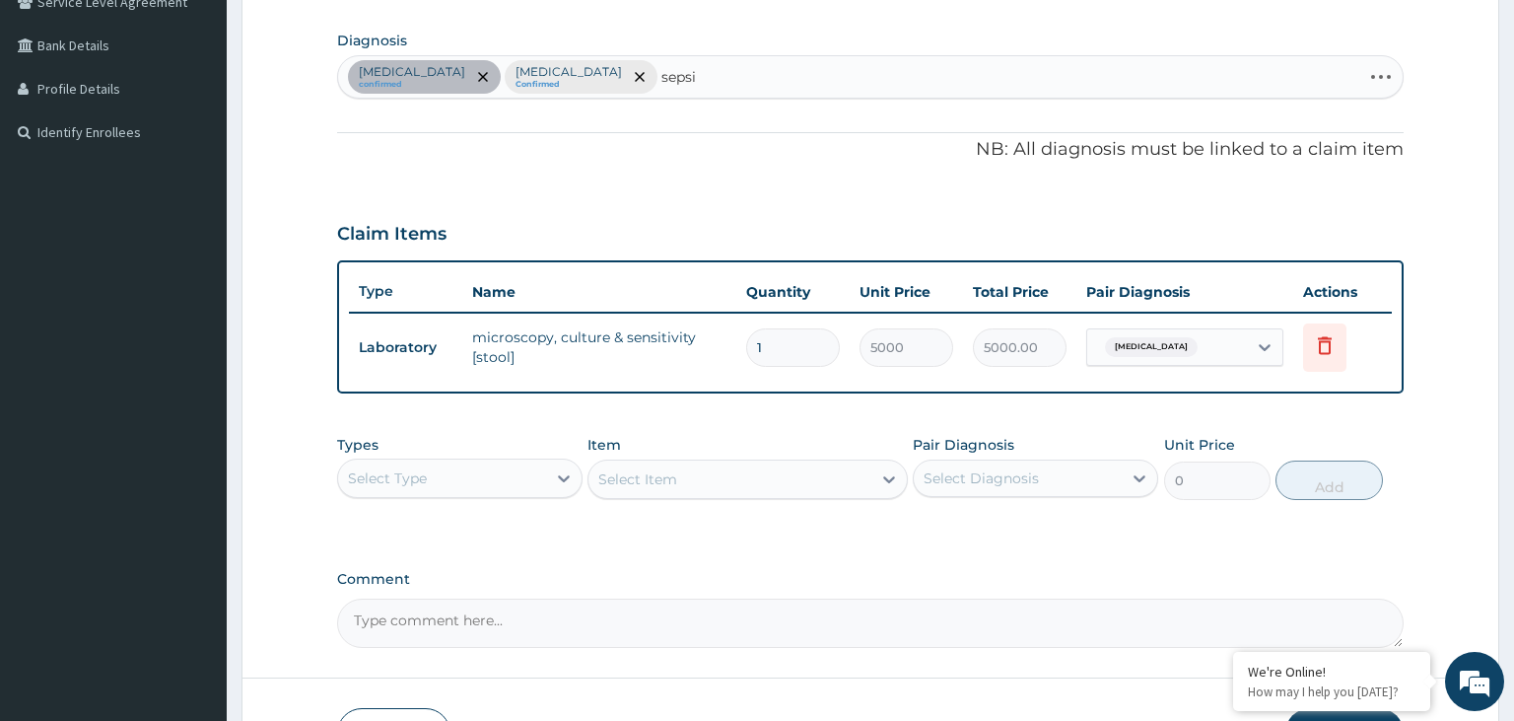
type input "sepsis"
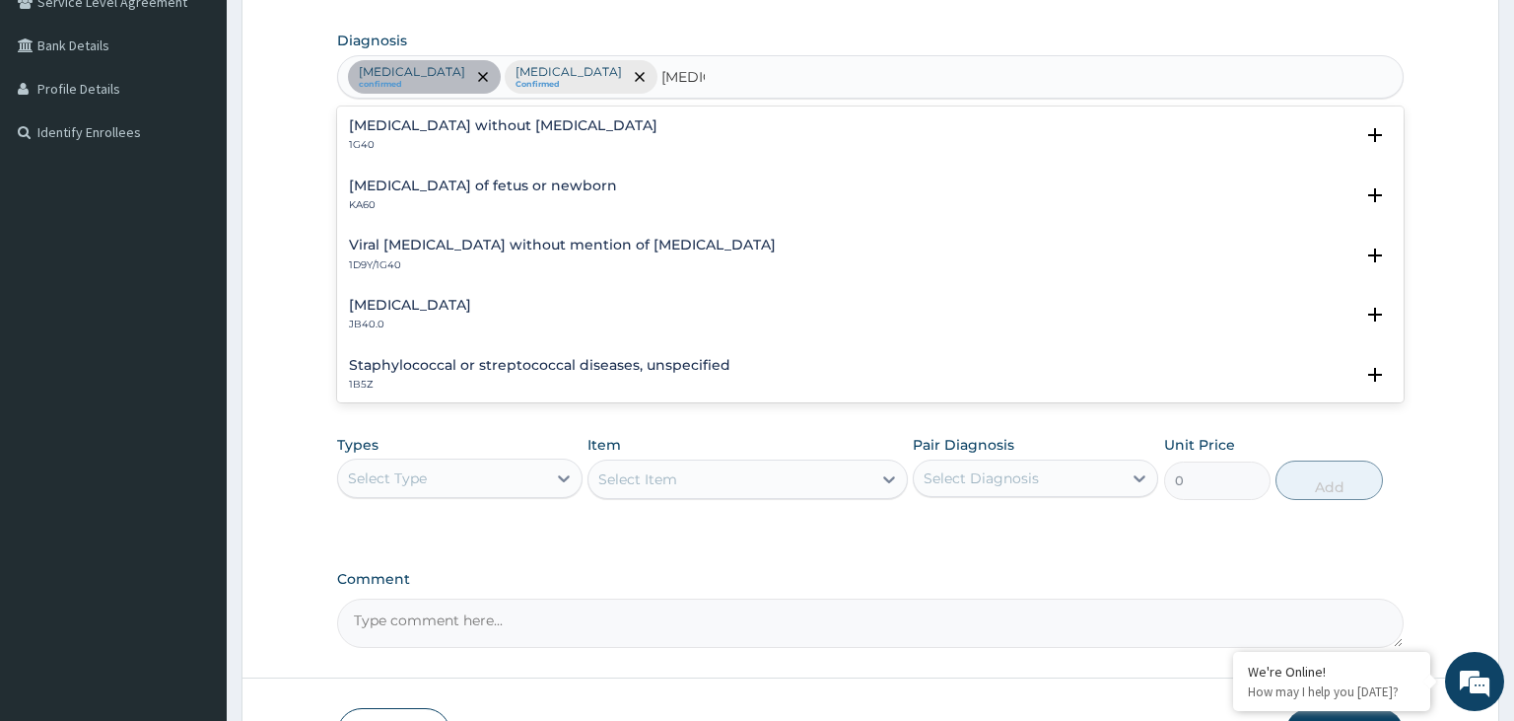
click at [444, 118] on h4 "Sepsis without septic shock" at bounding box center [503, 125] width 309 height 15
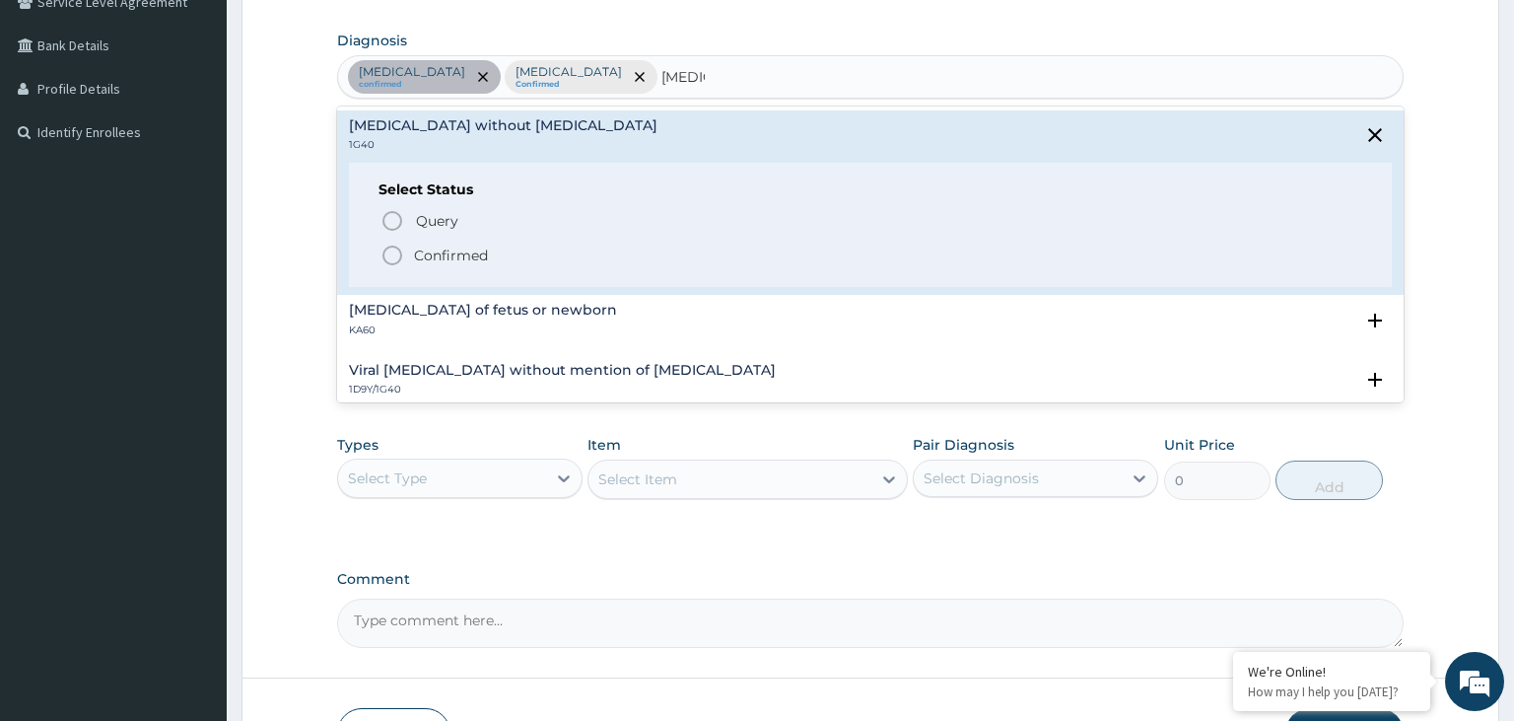
click at [431, 250] on p "Confirmed" at bounding box center [451, 255] width 74 height 20
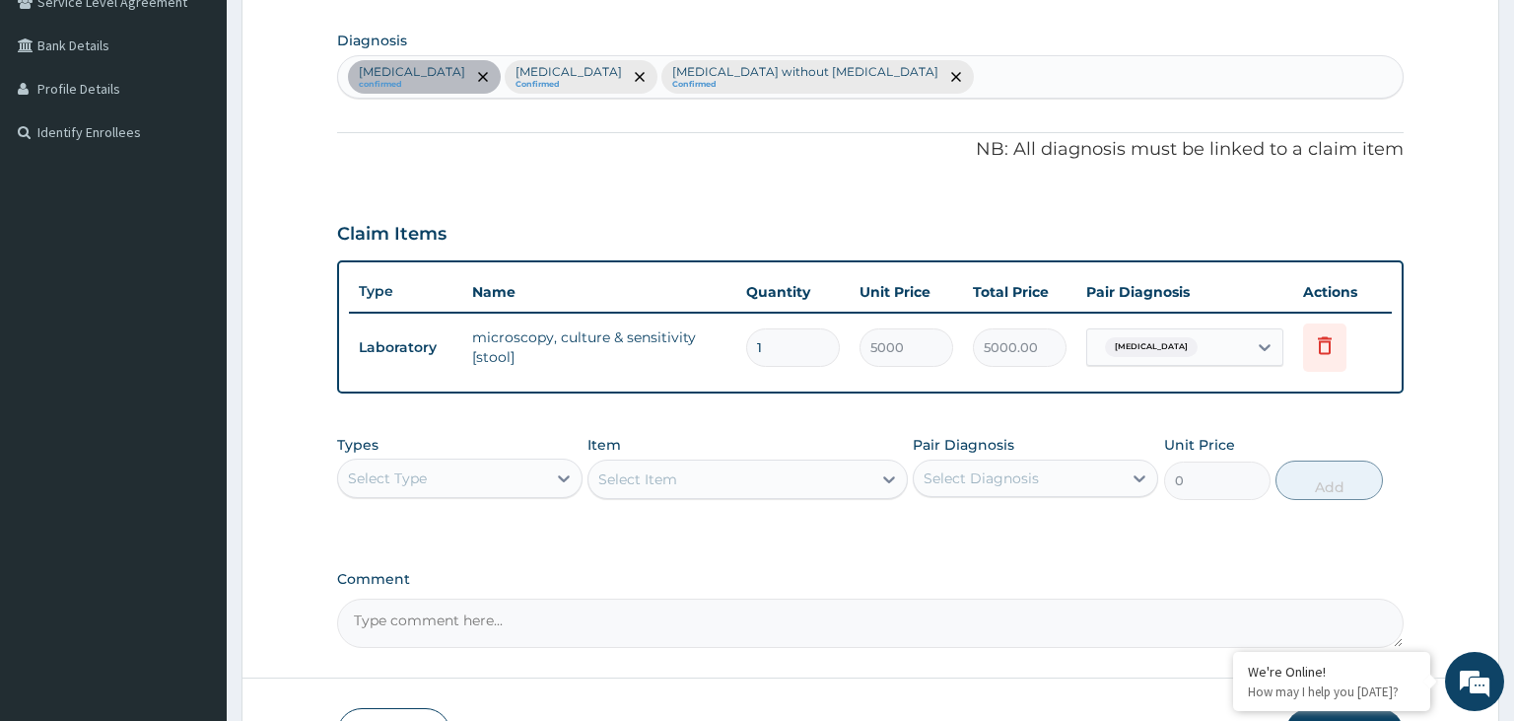
scroll to position [603, 0]
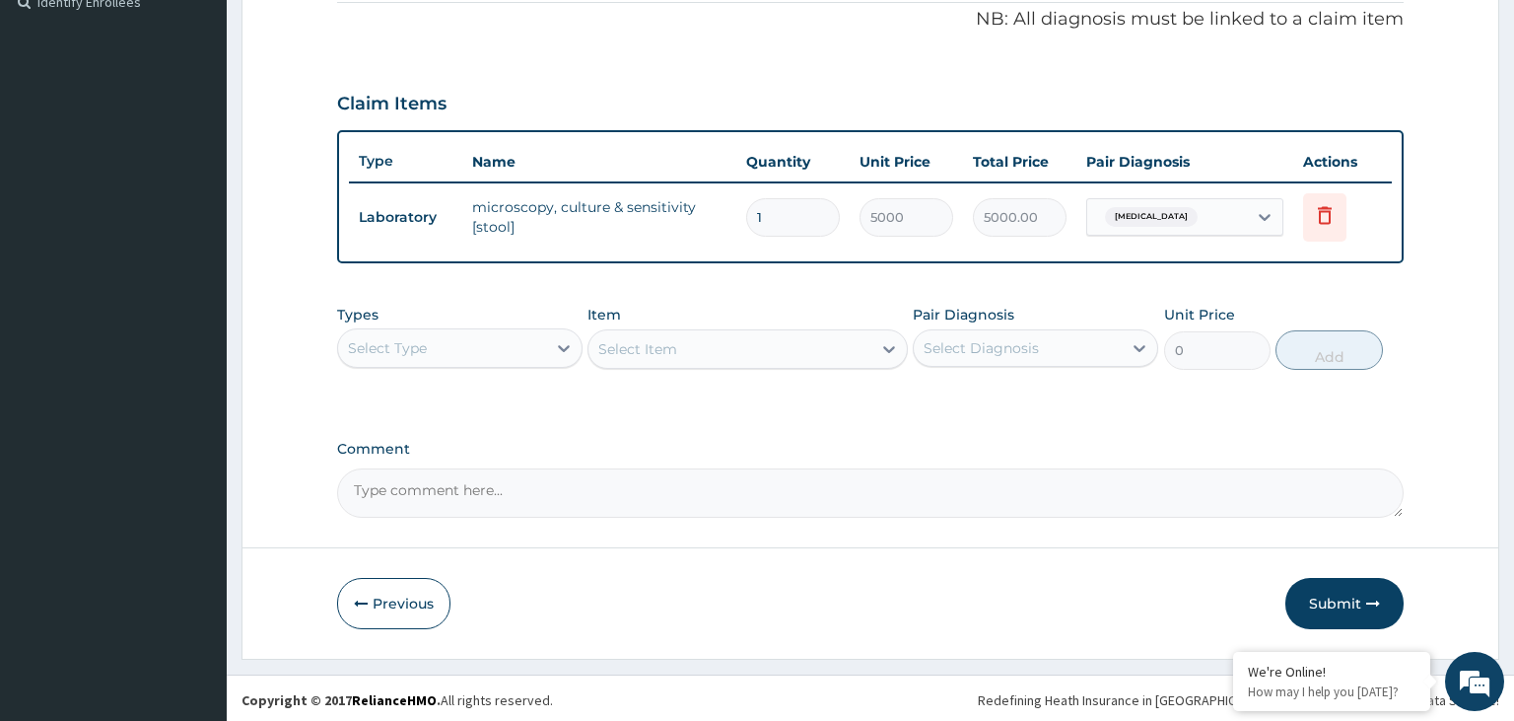
click at [529, 321] on div "Types Select Type" at bounding box center [459, 337] width 245 height 65
click at [473, 341] on div "Select Type" at bounding box center [442, 348] width 208 height 32
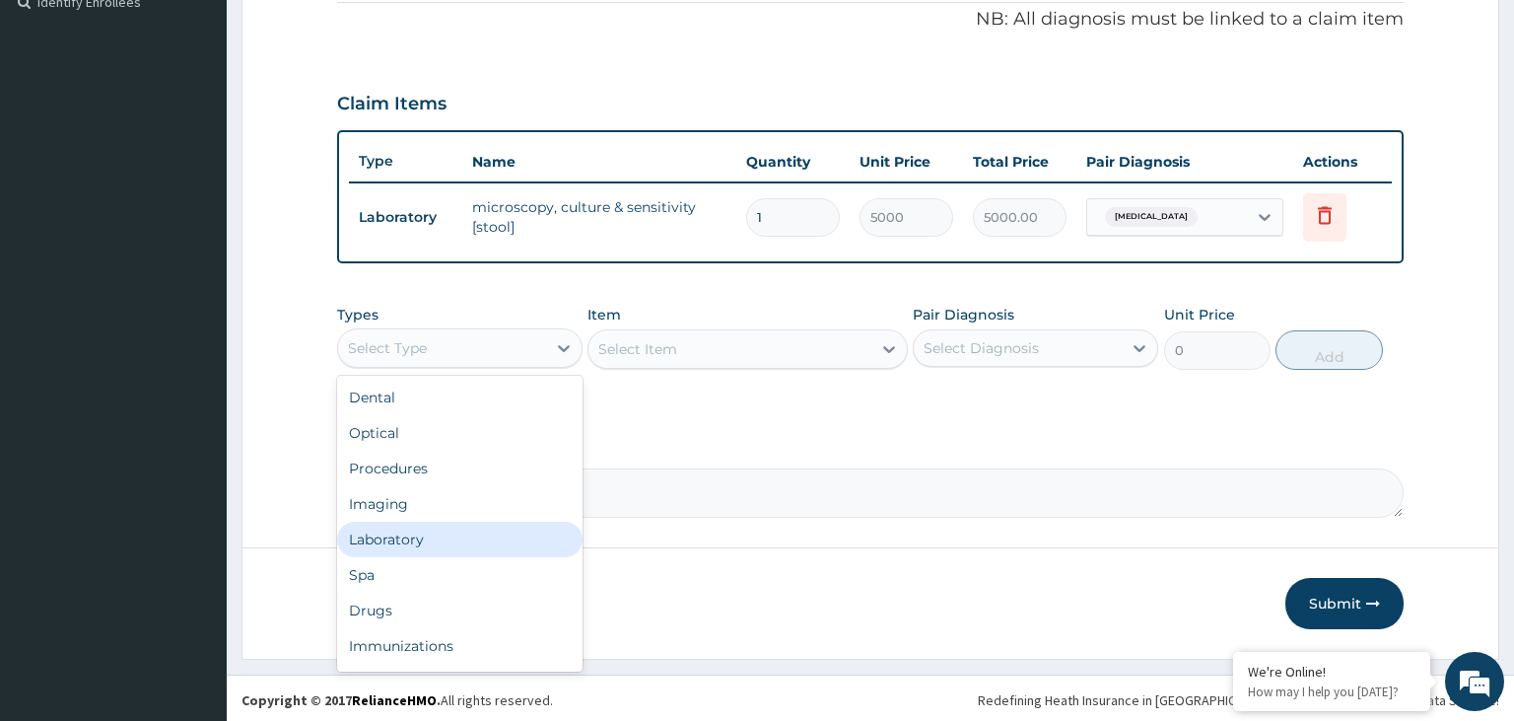
click at [386, 538] on div "Laboratory" at bounding box center [459, 539] width 245 height 35
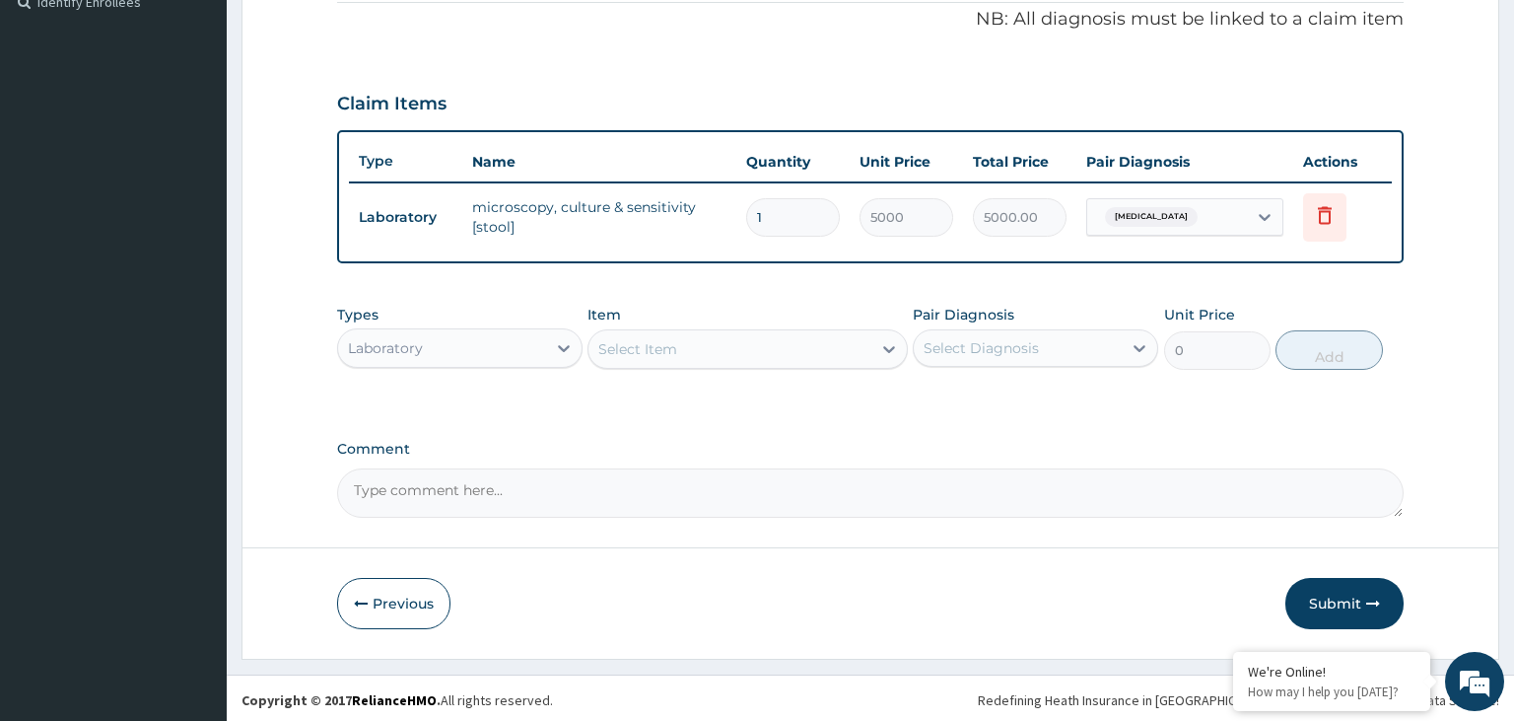
click at [777, 350] on div "Select Item" at bounding box center [730, 349] width 283 height 32
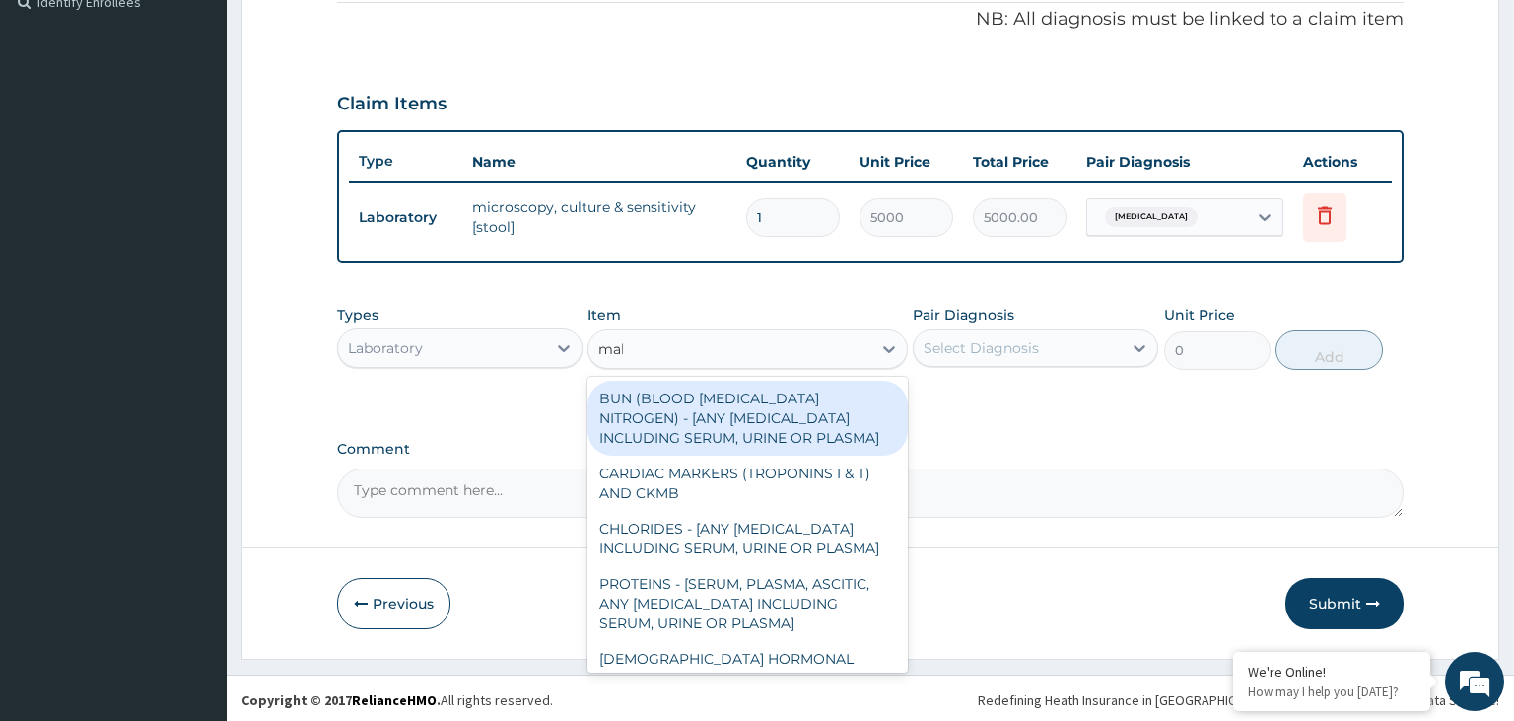
type input "mala"
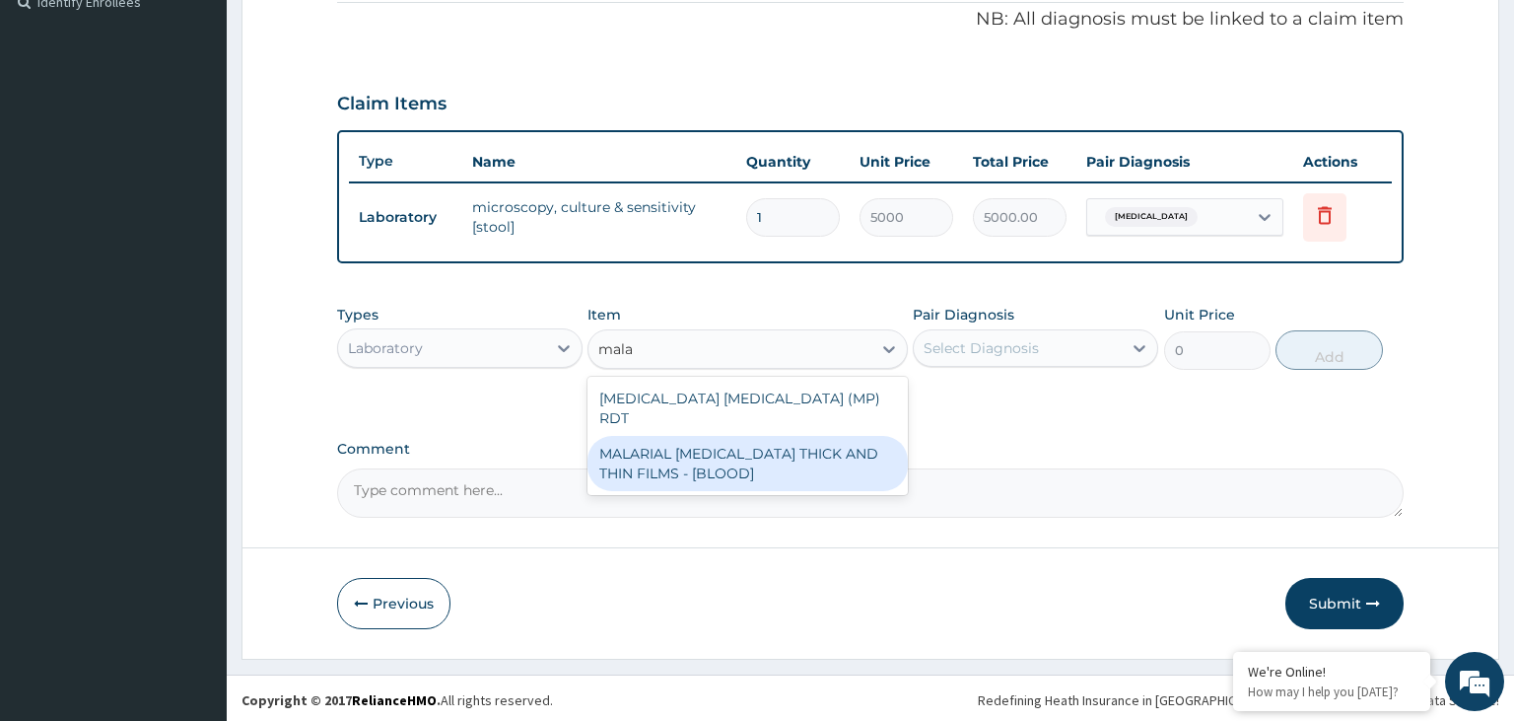
click at [760, 436] on div "MALARIAL [MEDICAL_DATA] THICK AND THIN FILMS - [BLOOD]" at bounding box center [748, 463] width 320 height 55
type input "2187.5"
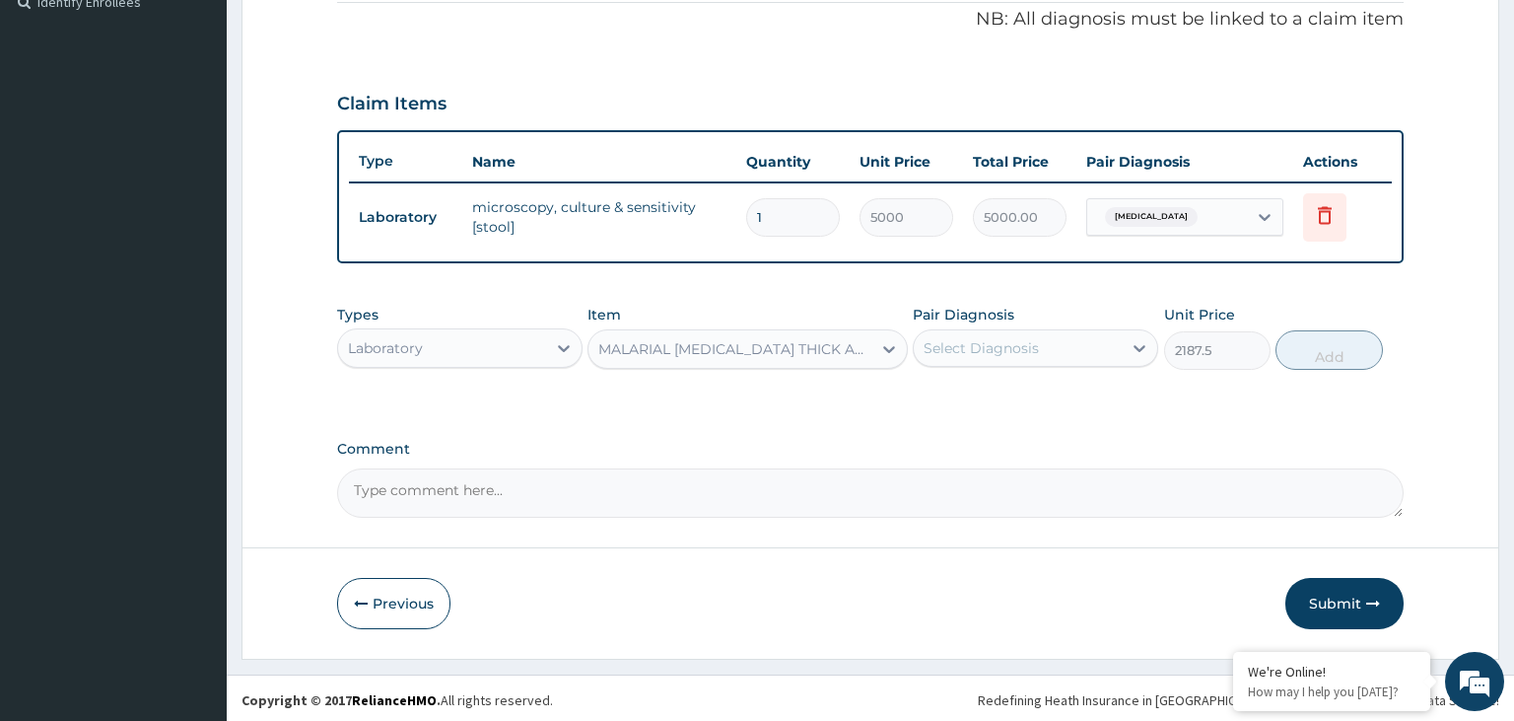
click at [1091, 349] on div "Select Diagnosis" at bounding box center [1018, 348] width 208 height 32
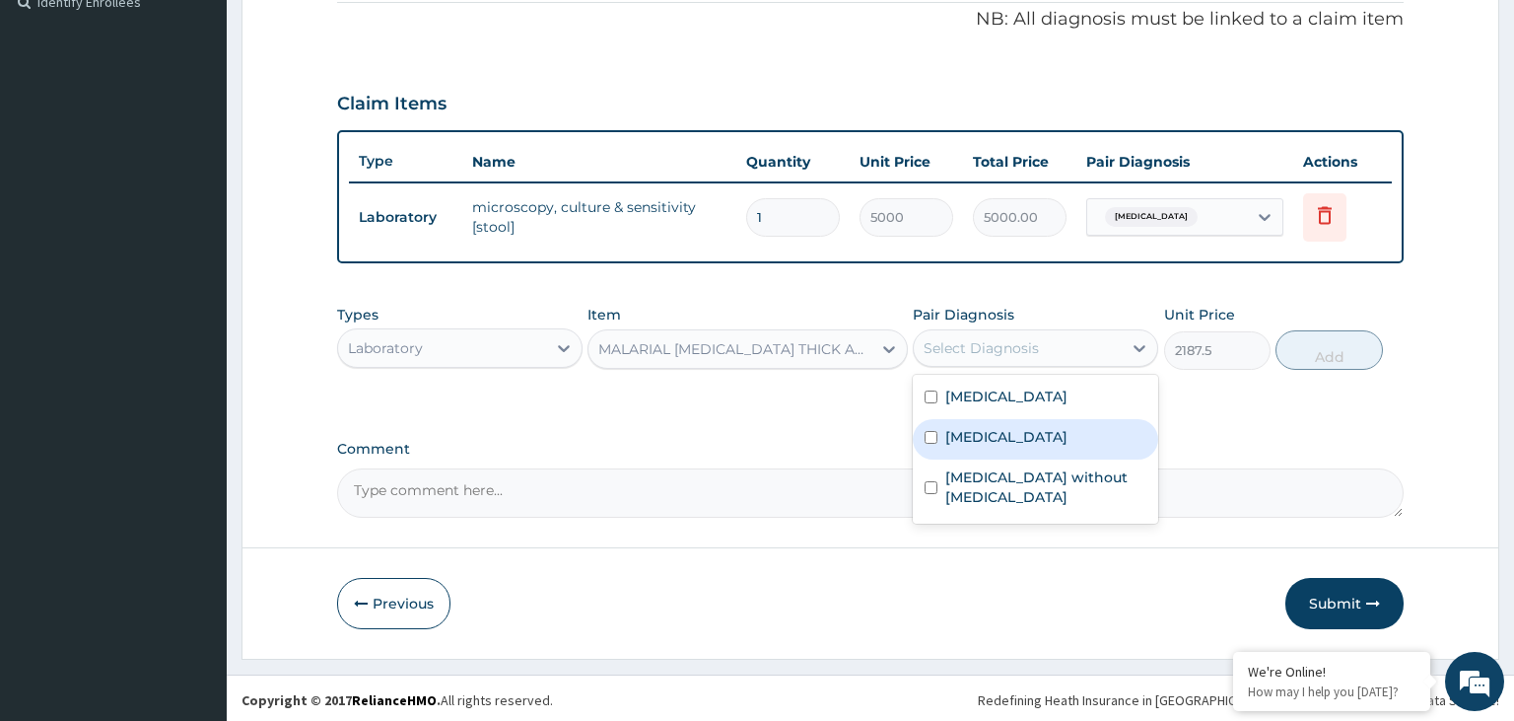
click at [1037, 440] on label "[MEDICAL_DATA]" at bounding box center [1006, 437] width 122 height 20
checkbox input "true"
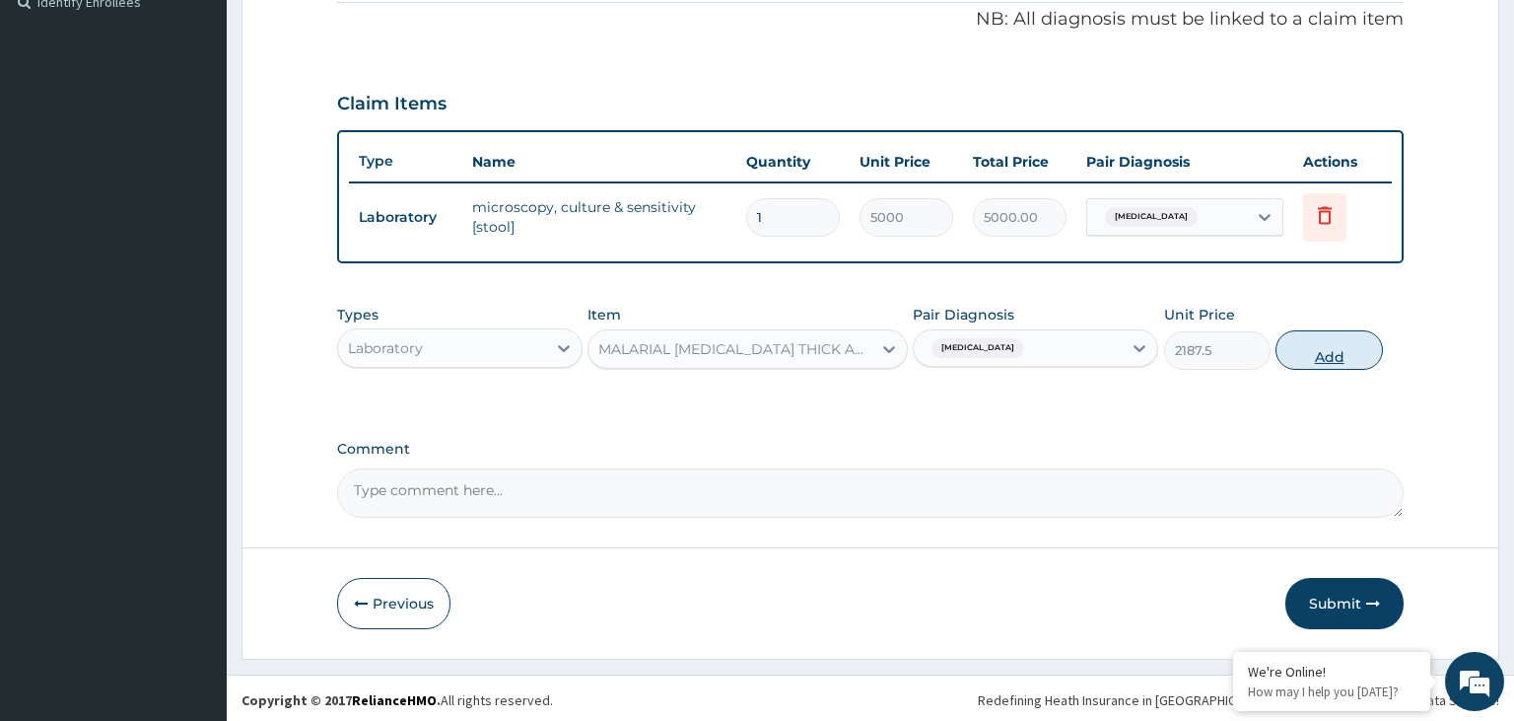
click at [1331, 357] on button "Add" at bounding box center [1329, 349] width 106 height 39
type input "0"
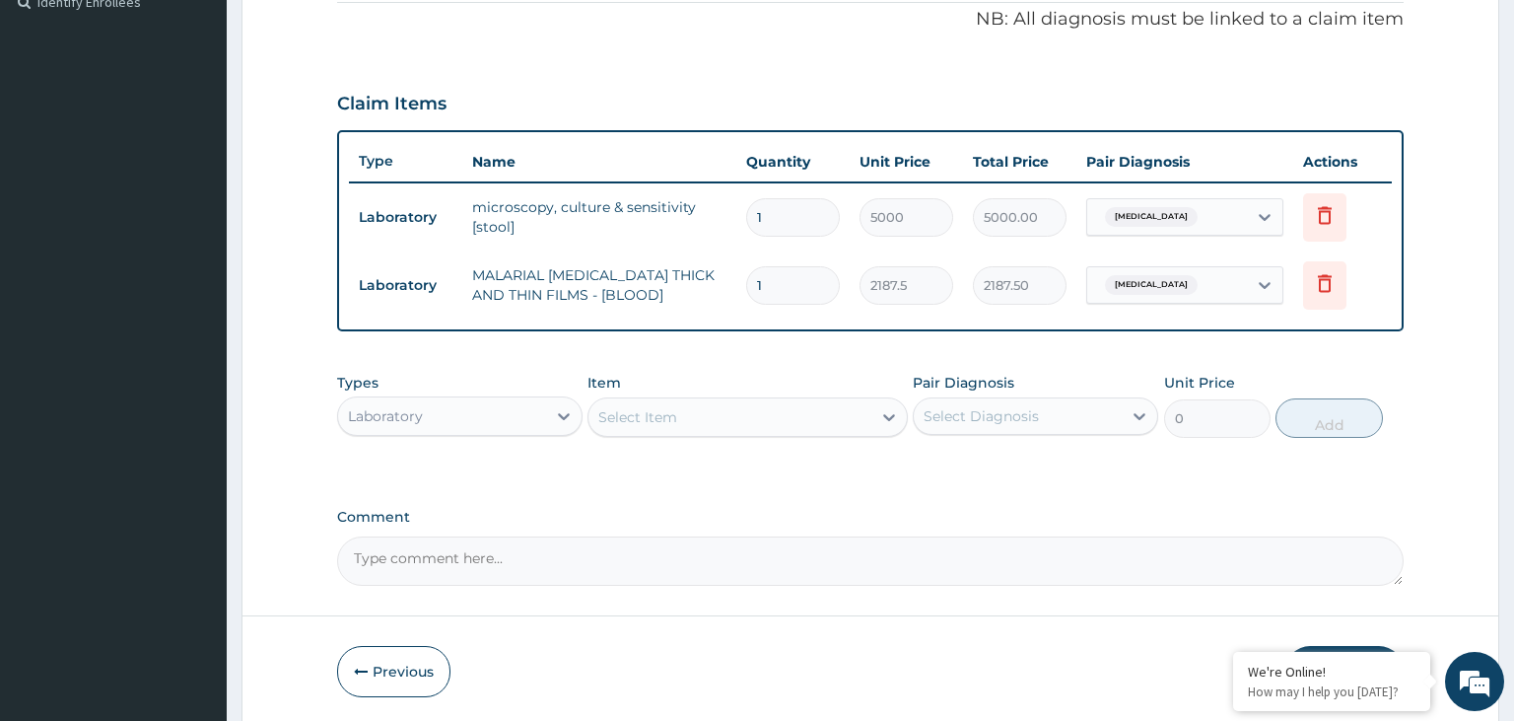
click at [695, 412] on div "Select Item" at bounding box center [730, 417] width 283 height 32
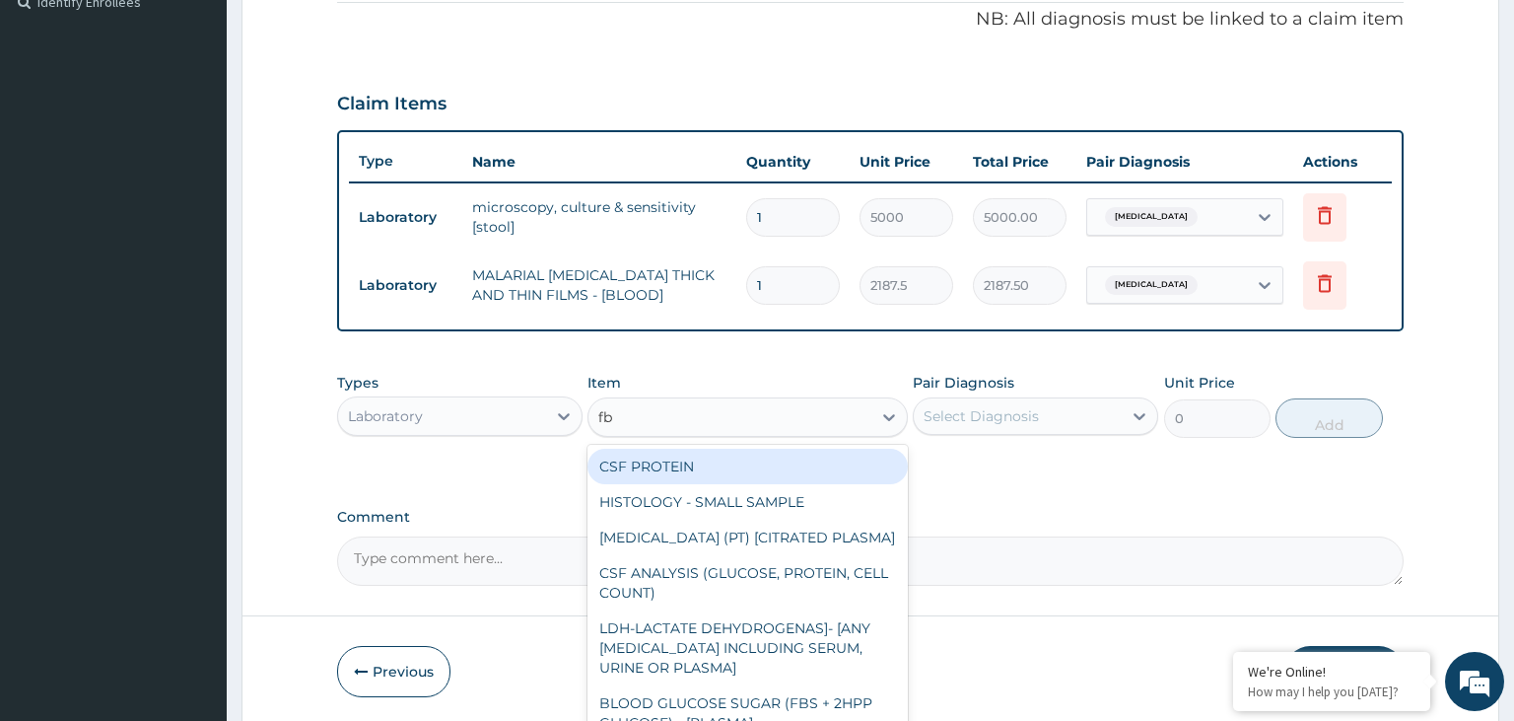
type input "fbc"
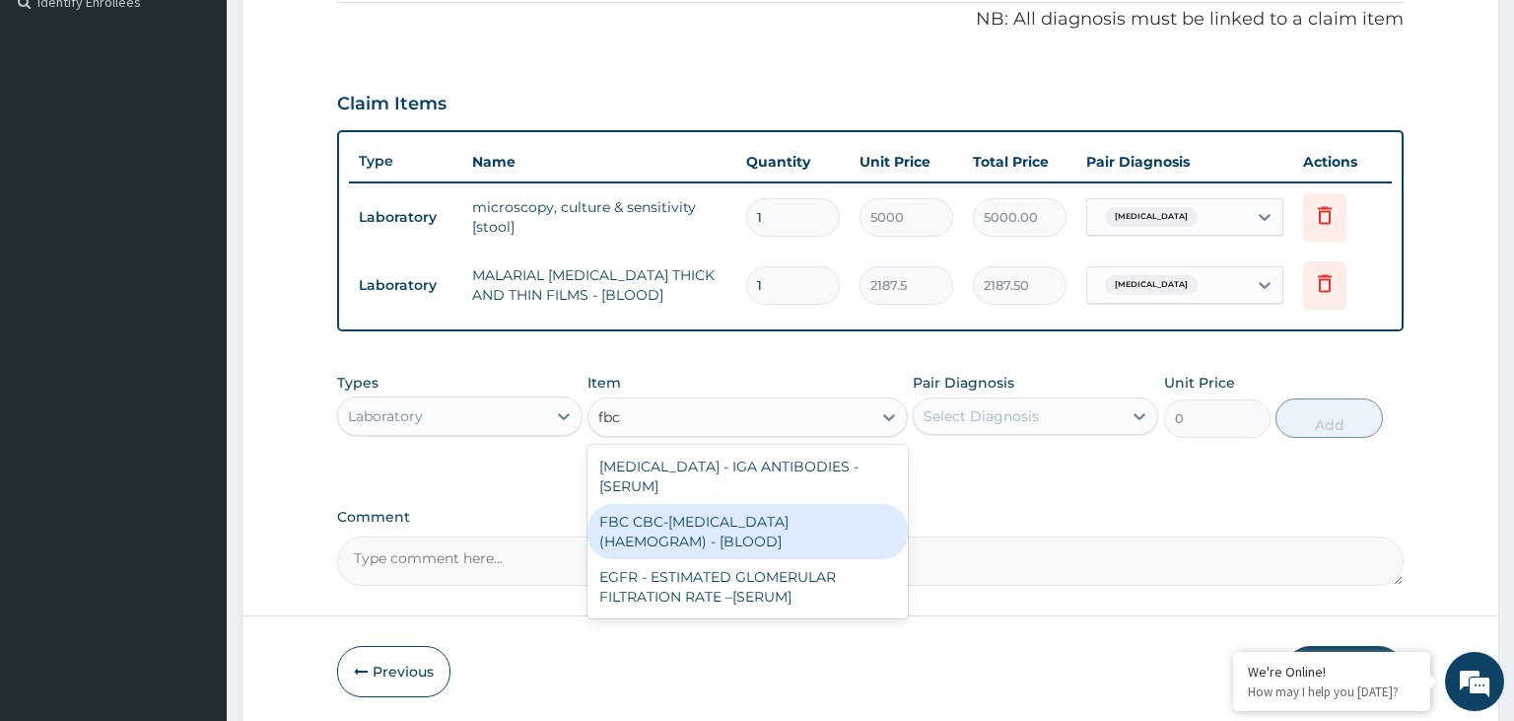
click at [755, 522] on div "FBC CBC-[MEDICAL_DATA] (HAEMOGRAM) - [BLOOD]" at bounding box center [748, 531] width 320 height 55
type input "5000"
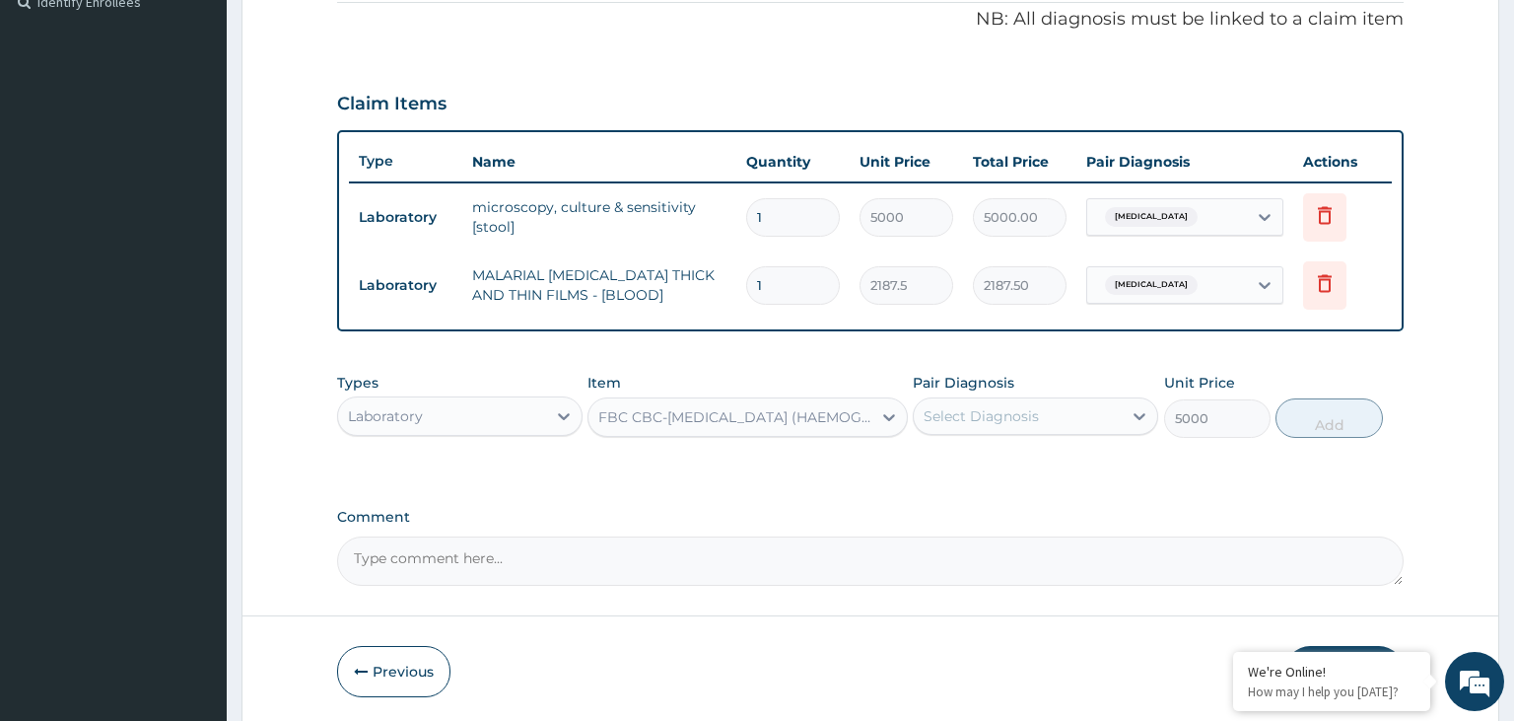
click at [1051, 406] on div "Select Diagnosis" at bounding box center [1018, 416] width 208 height 32
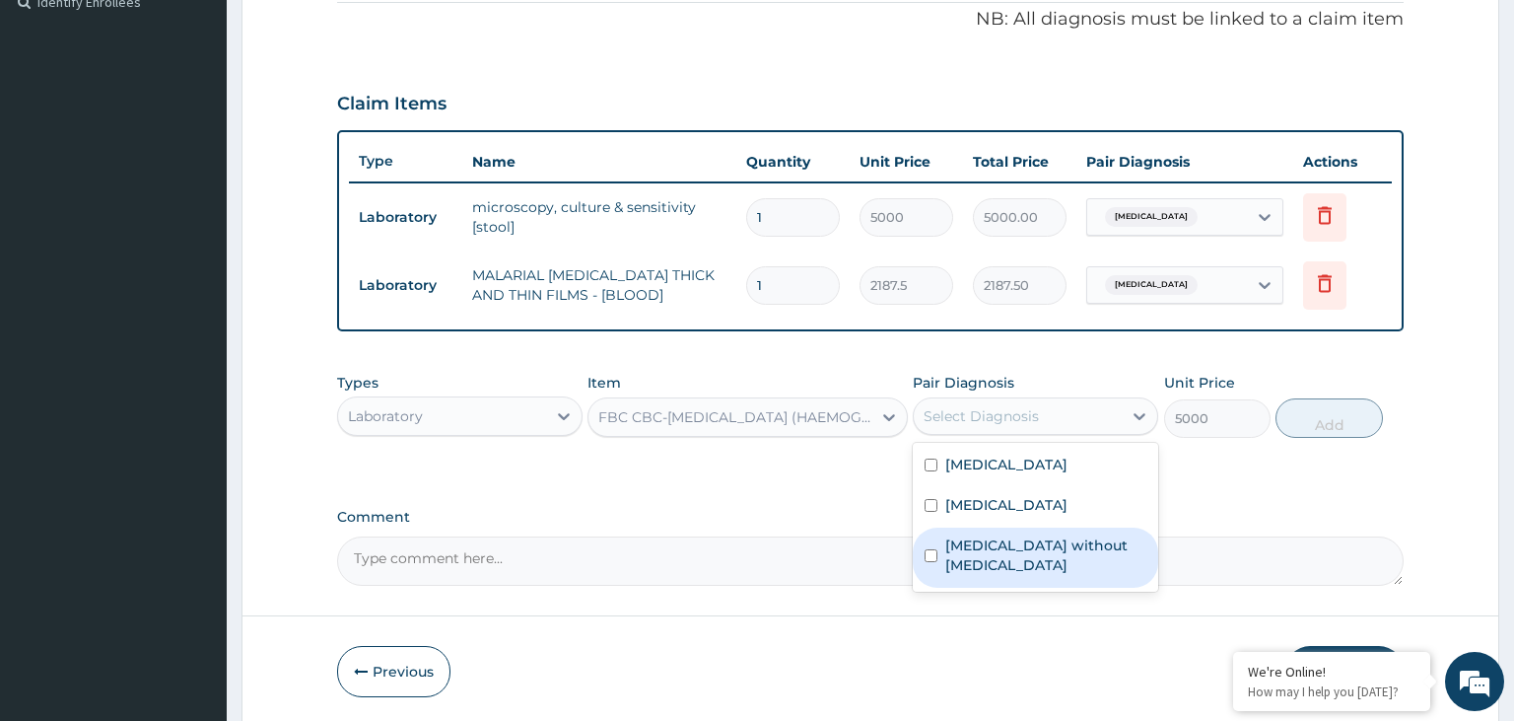
click at [1015, 551] on label "Sepsis without septic shock" at bounding box center [1045, 554] width 201 height 39
checkbox input "true"
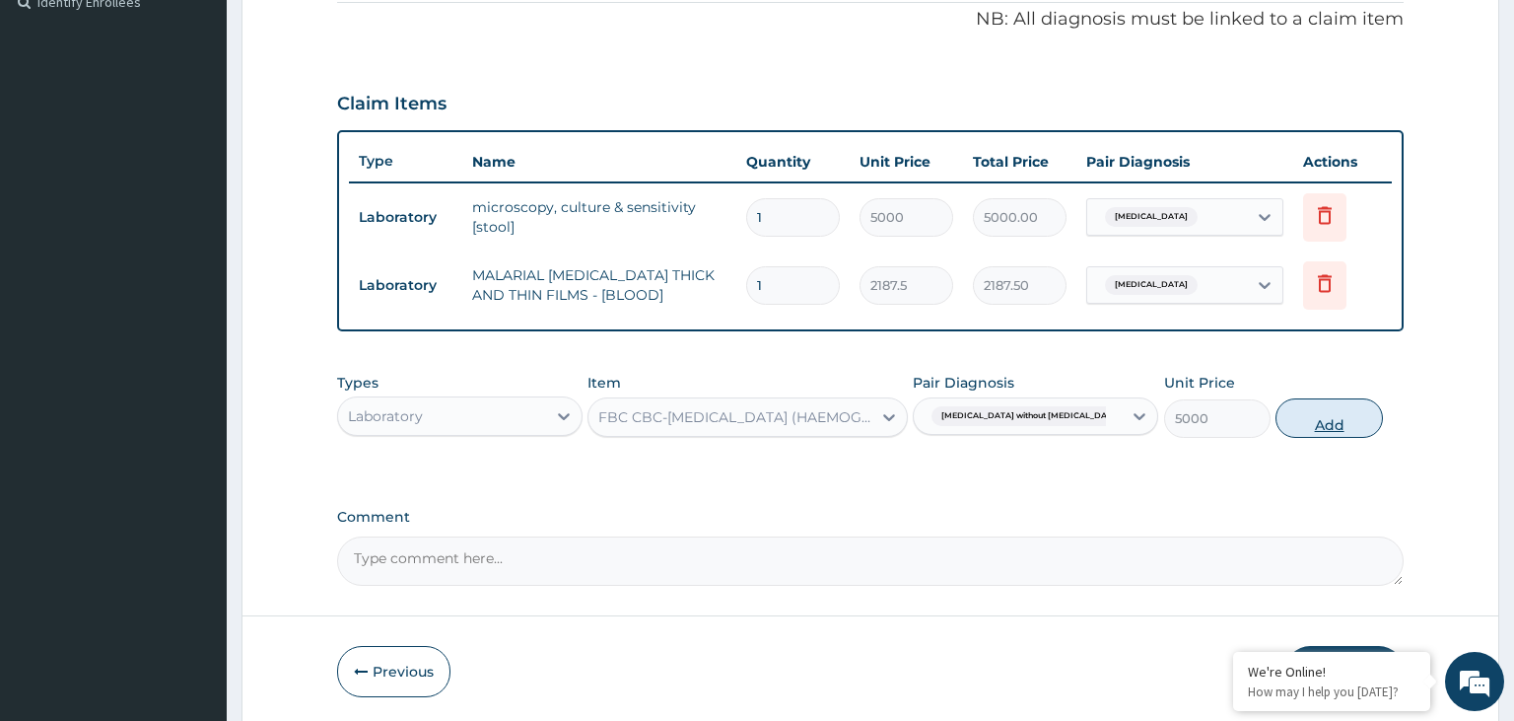
click at [1348, 420] on button "Add" at bounding box center [1329, 417] width 106 height 39
type input "0"
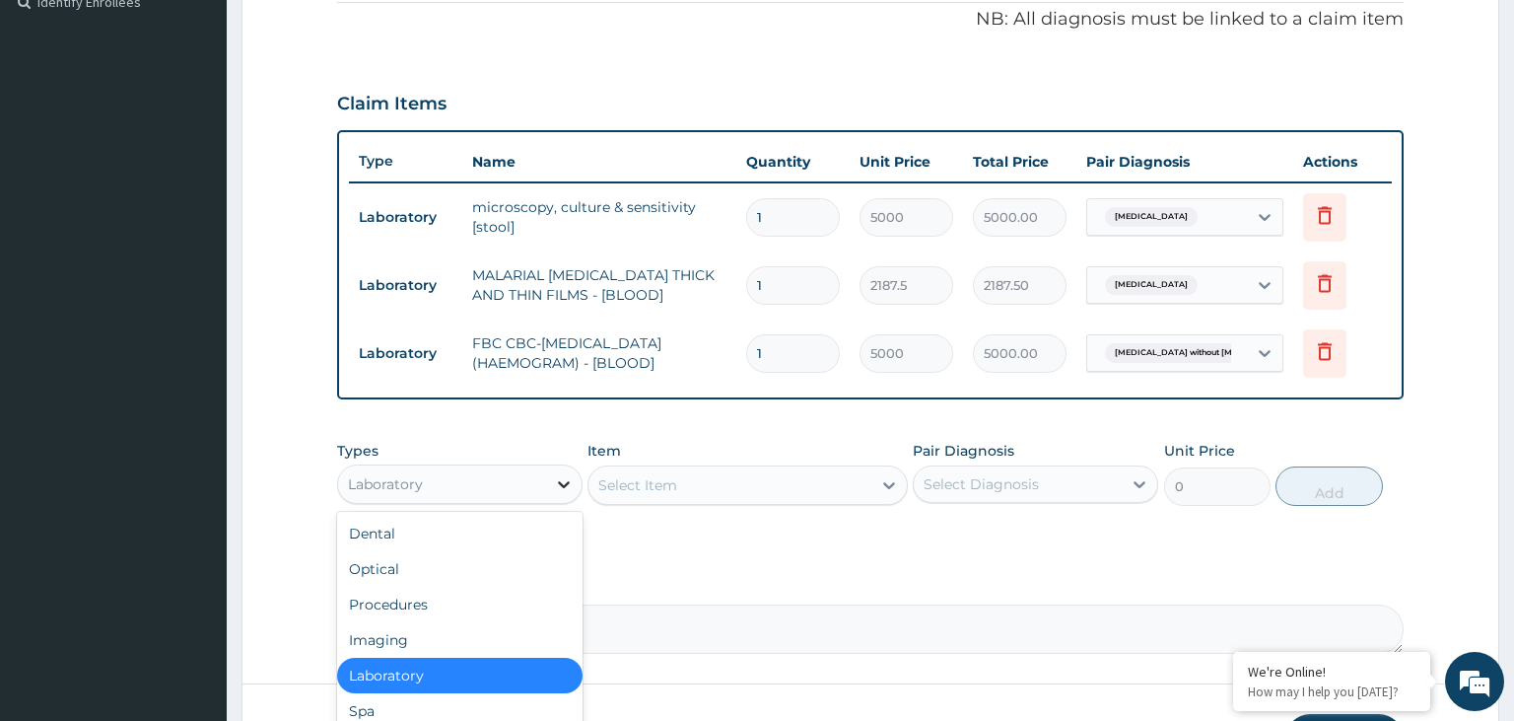
click at [572, 477] on icon at bounding box center [564, 484] width 20 height 20
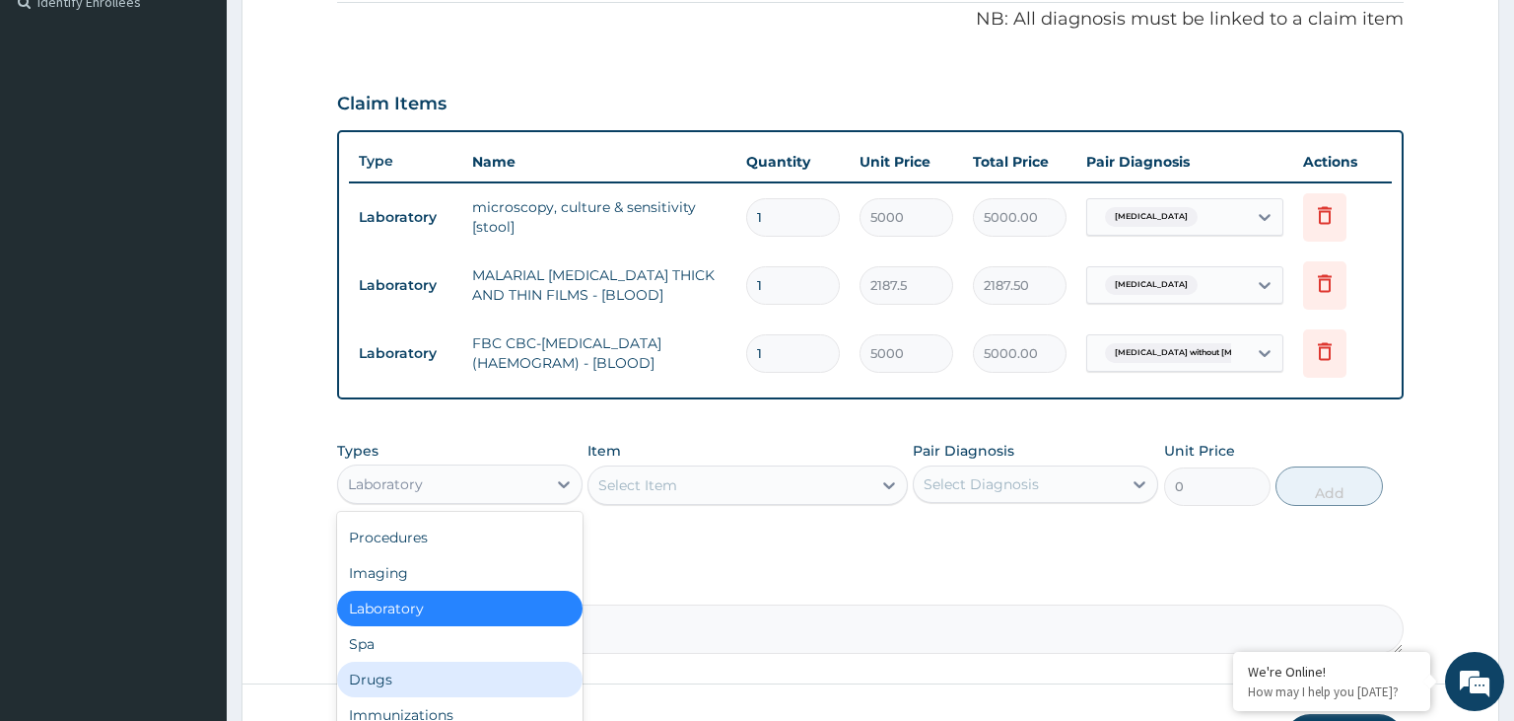
click at [366, 675] on div "Drugs" at bounding box center [459, 679] width 245 height 35
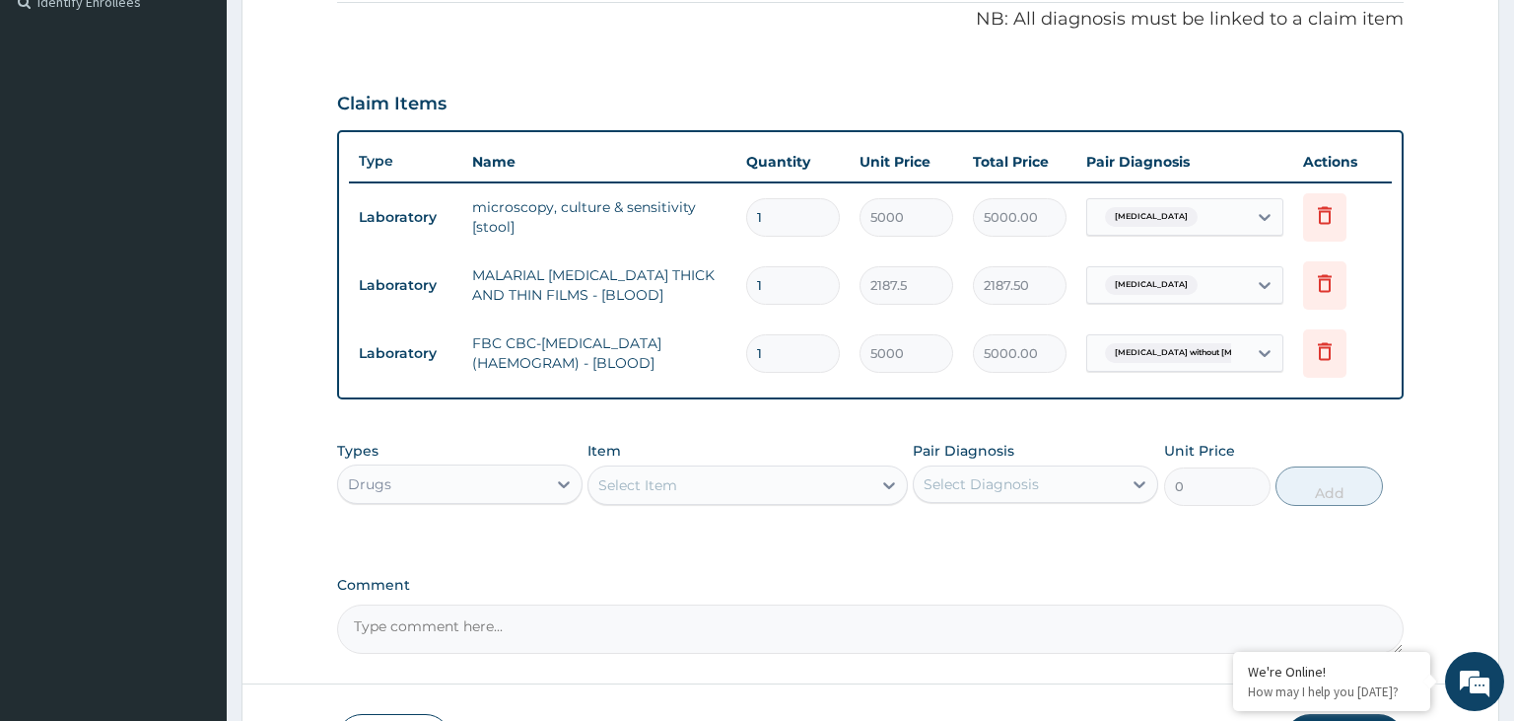
click at [705, 465] on div "Select Item" at bounding box center [748, 484] width 320 height 39
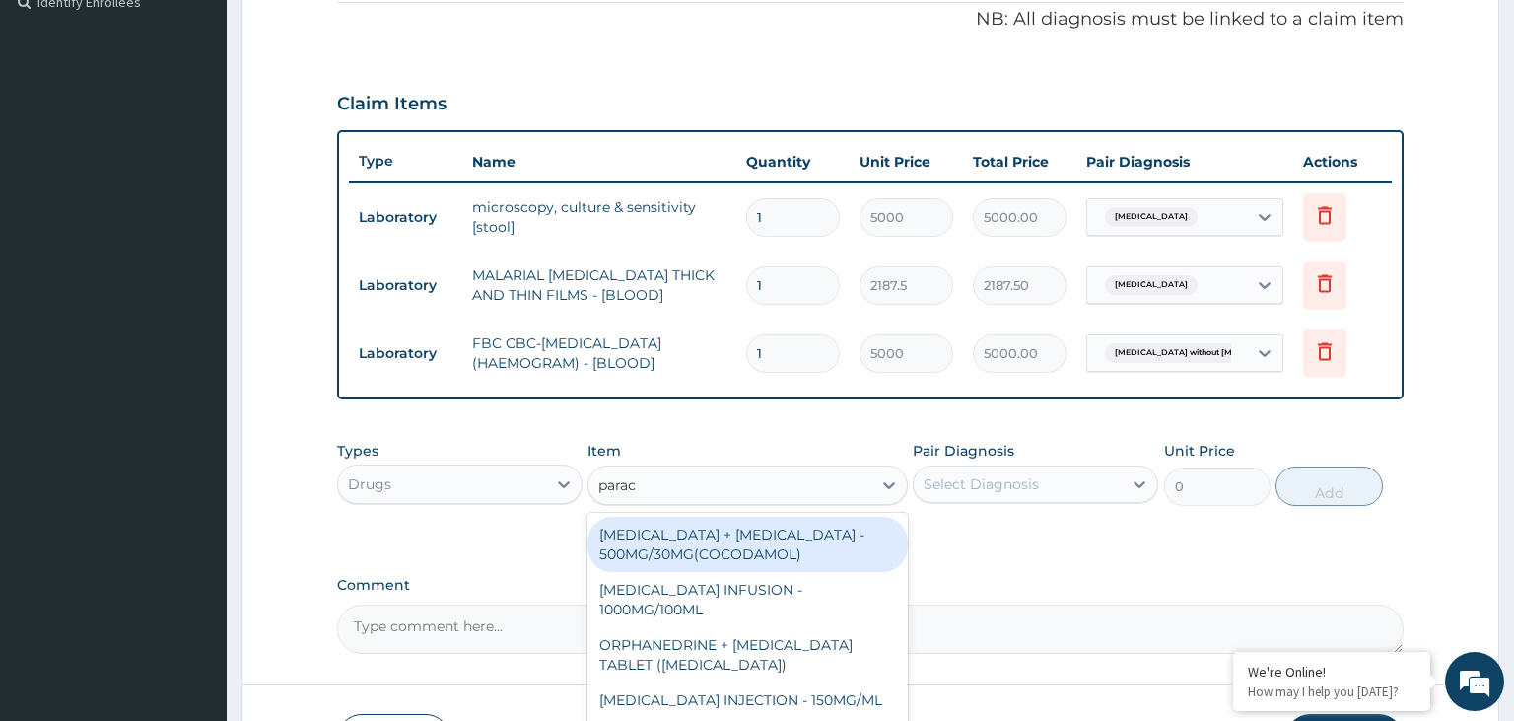
type input "parace"
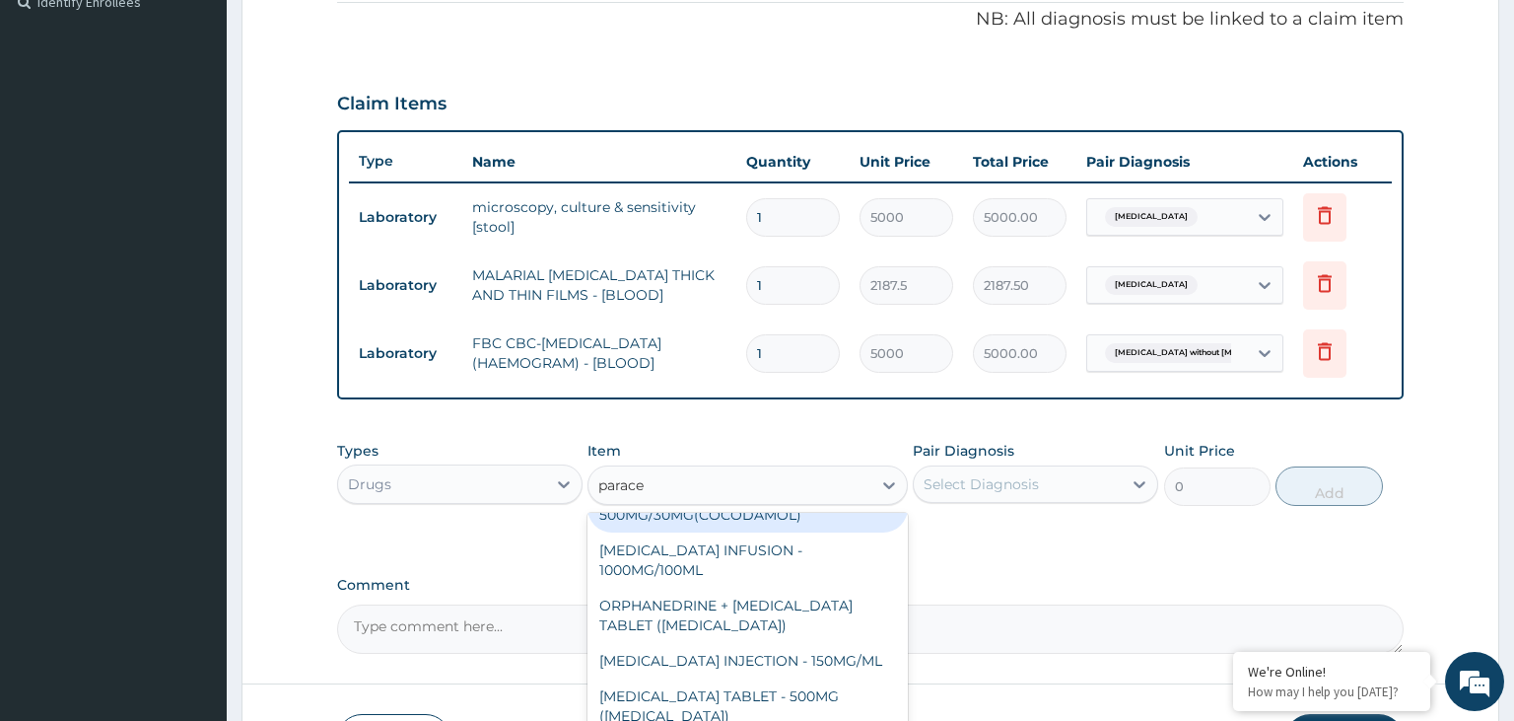
scroll to position [110, 0]
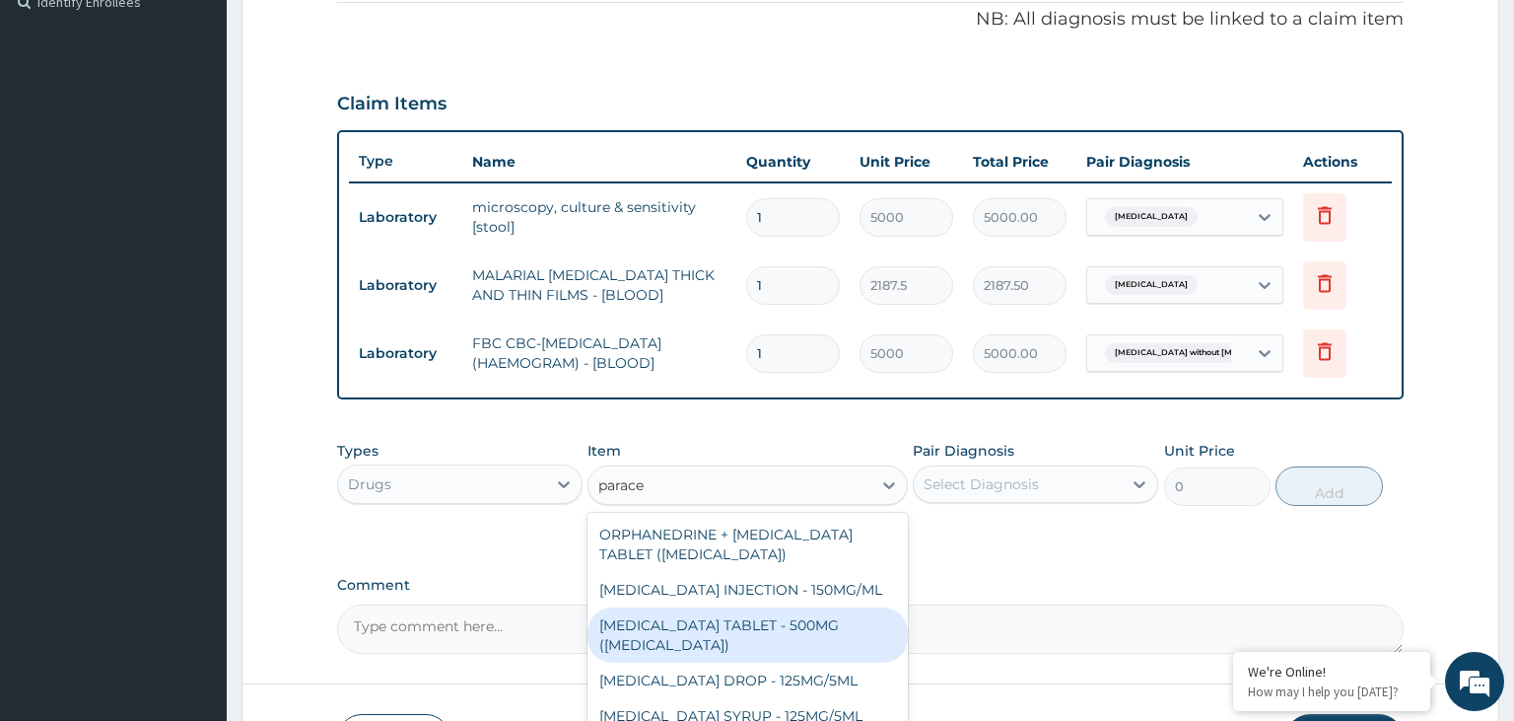
click at [791, 627] on div "[MEDICAL_DATA] TABLET - 500MG ([MEDICAL_DATA])" at bounding box center [748, 634] width 320 height 55
type input "42"
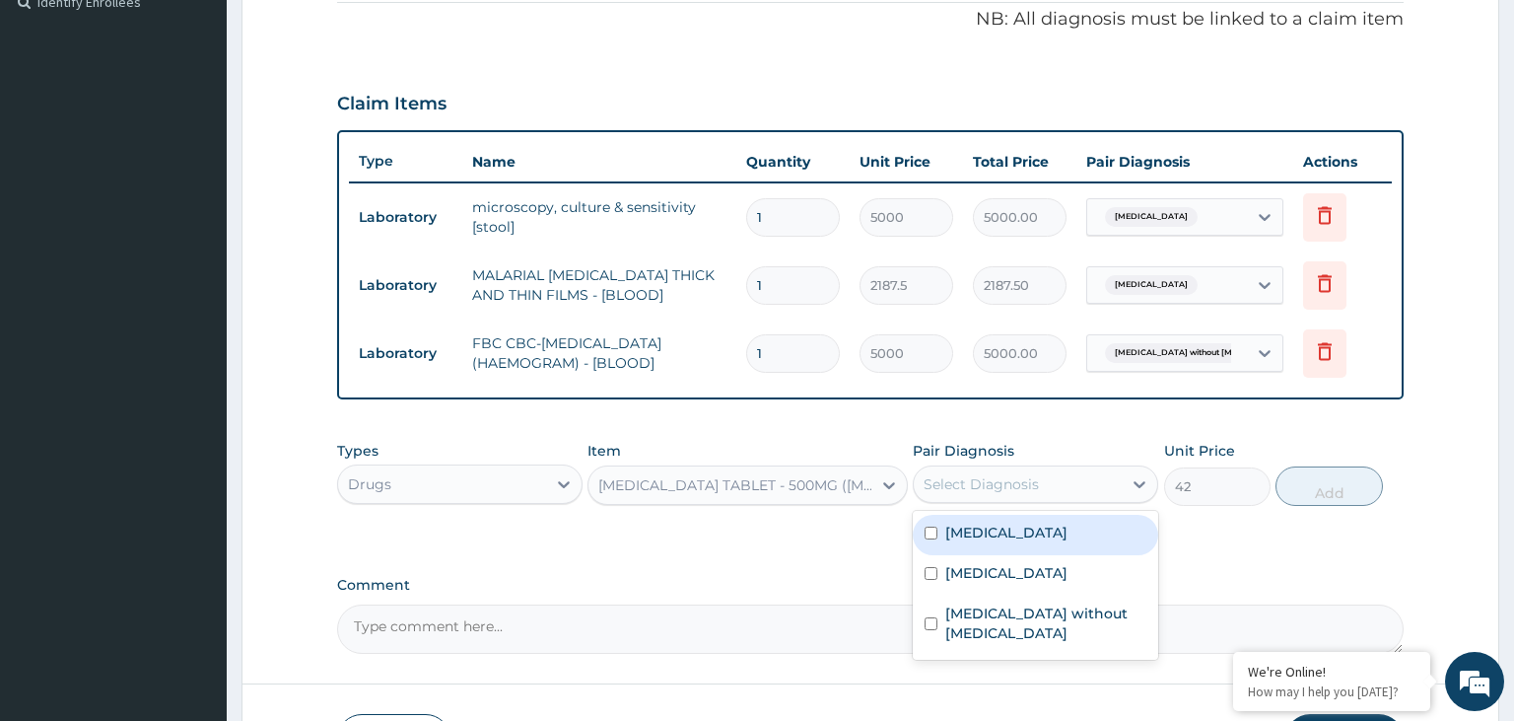
click at [1055, 483] on div "Select Diagnosis" at bounding box center [1018, 484] width 208 height 32
click at [997, 583] on div "[MEDICAL_DATA]" at bounding box center [1035, 575] width 245 height 40
checkbox input "true"
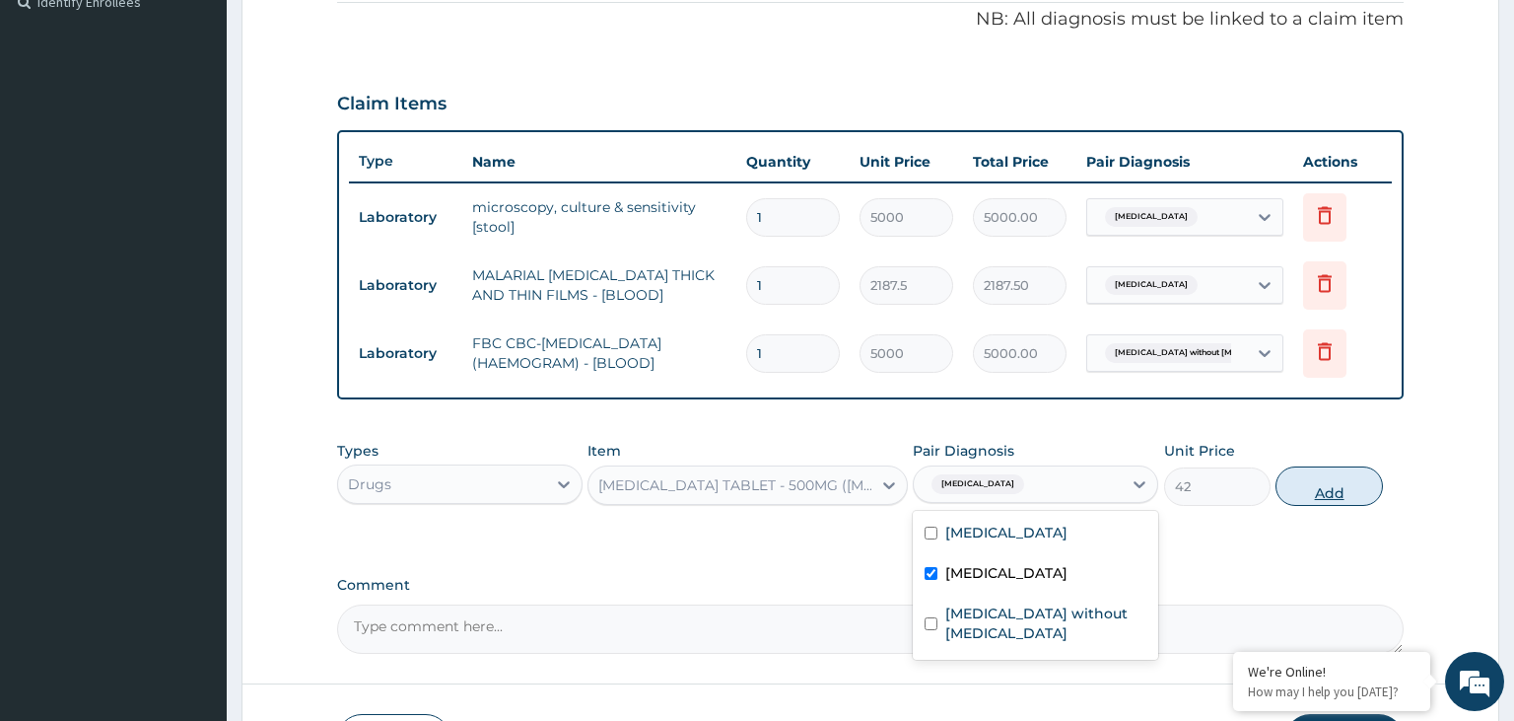
click at [1376, 477] on button "Add" at bounding box center [1329, 485] width 106 height 39
type input "0"
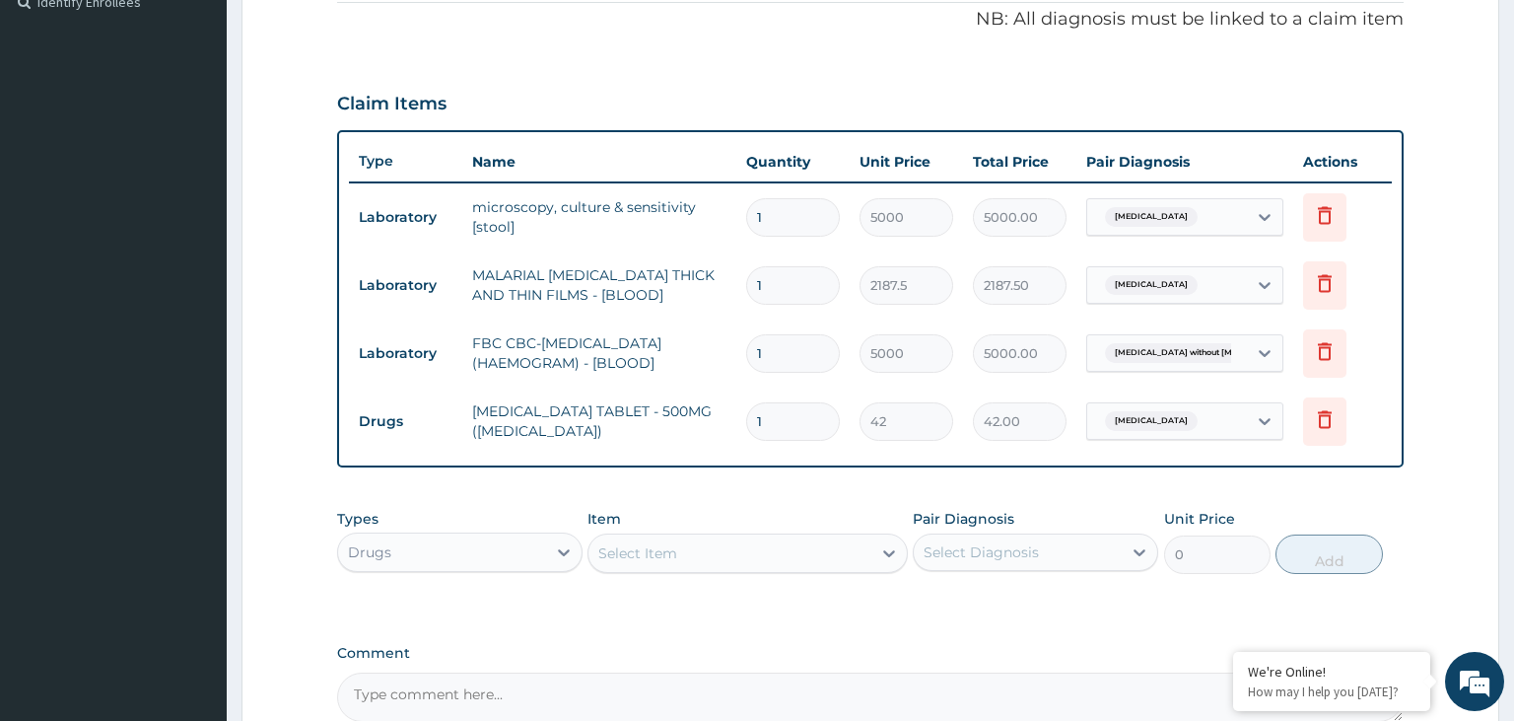
drag, startPoint x: 771, startPoint y: 432, endPoint x: 686, endPoint y: 432, distance: 84.8
click at [746, 432] on input "1" at bounding box center [793, 421] width 94 height 38
type input "9"
type input "378.00"
type input "9"
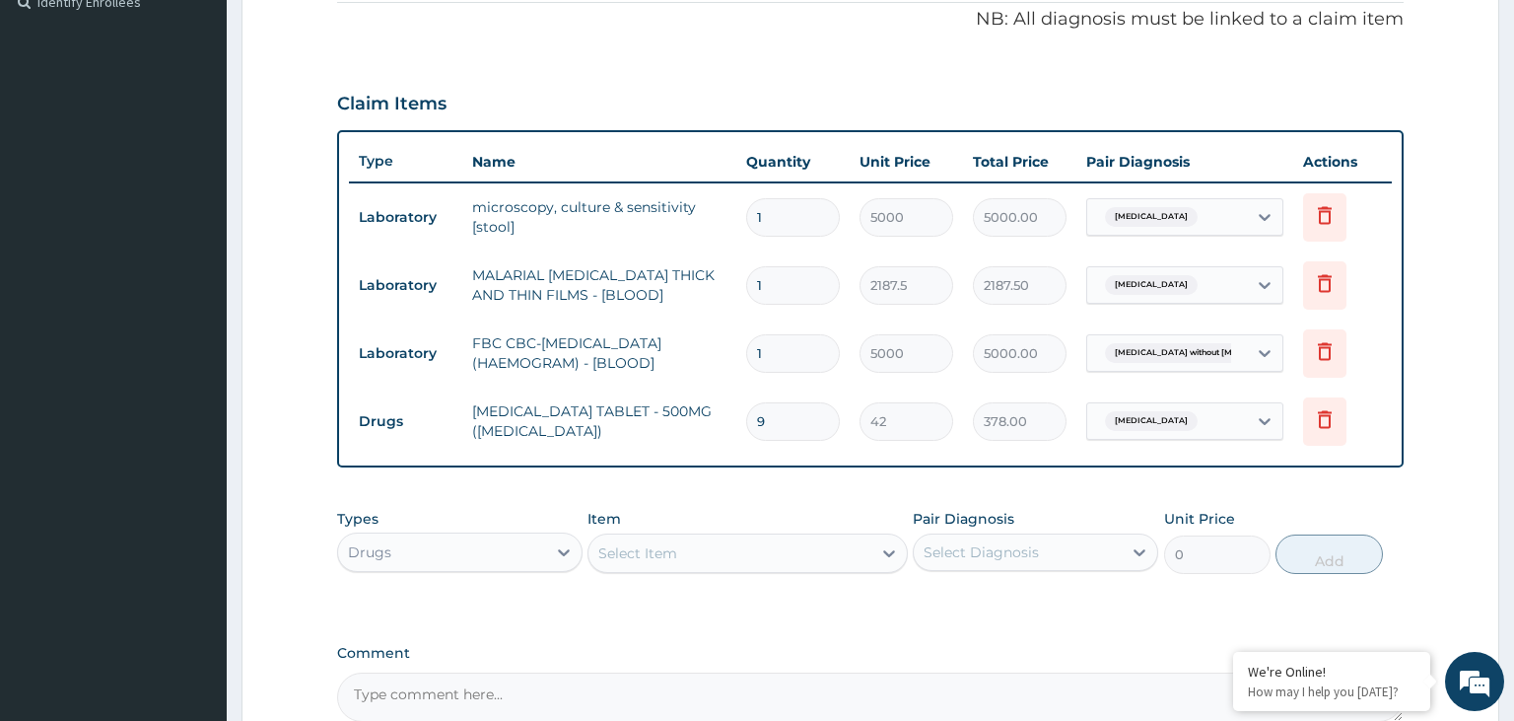
click at [722, 548] on div "Select Item" at bounding box center [730, 553] width 283 height 32
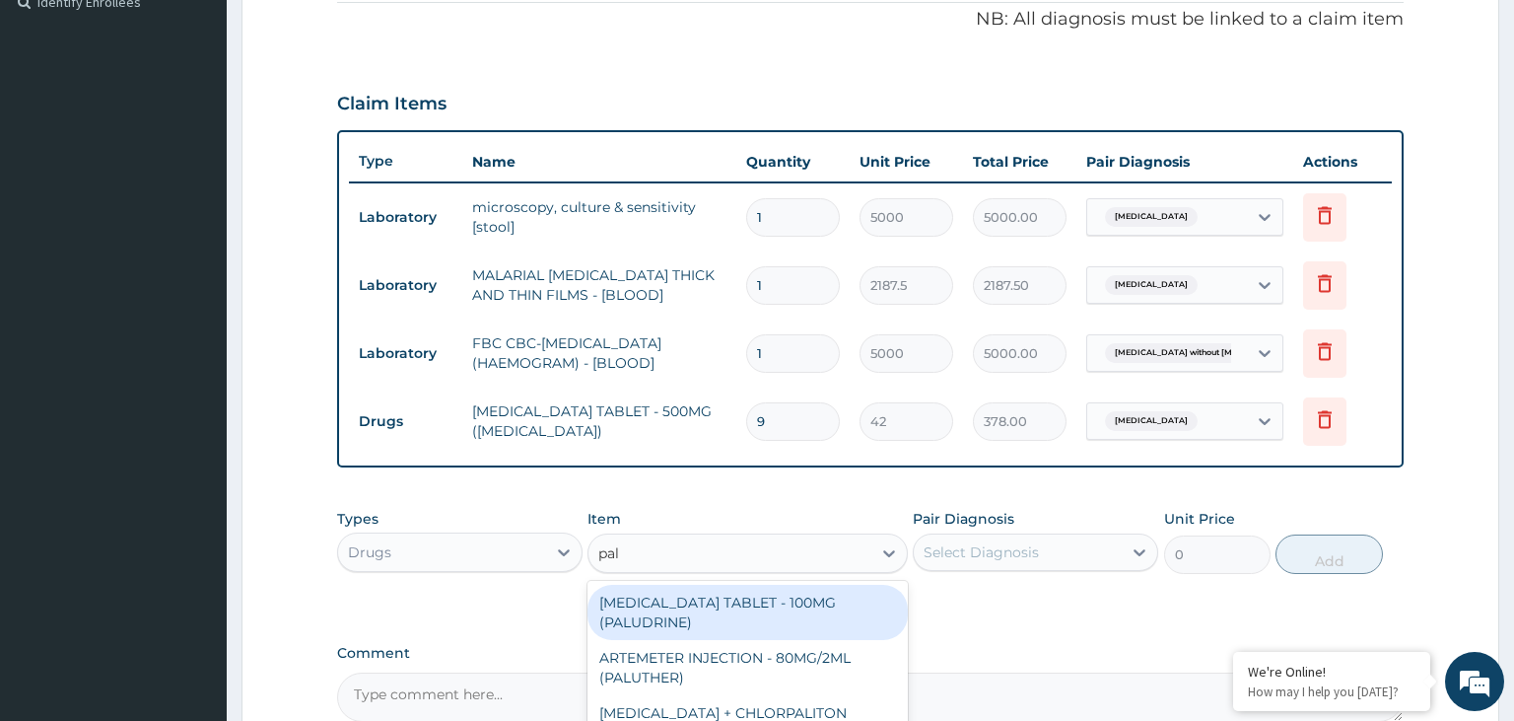
type input "palu"
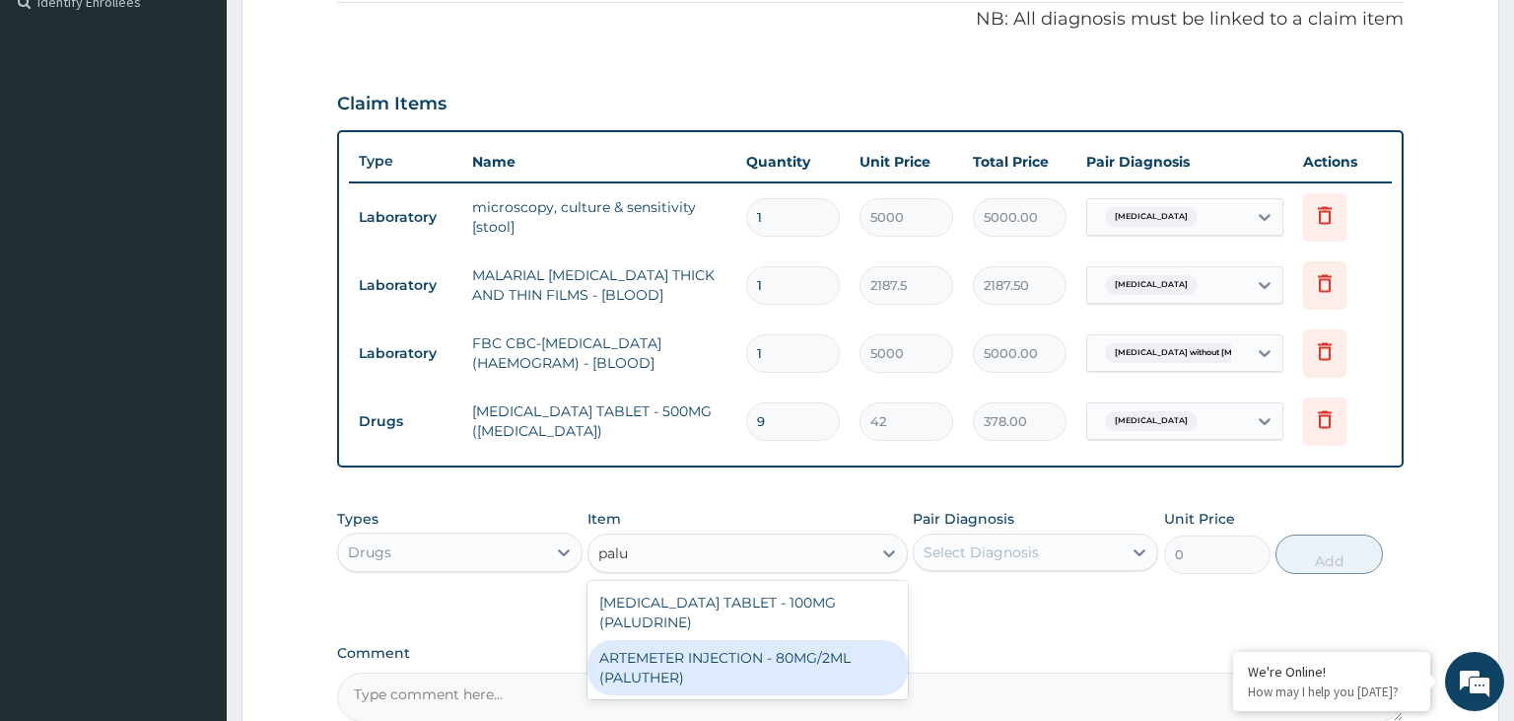
click at [768, 682] on div "ARTEMETER INJECTION - 80MG/2ML (PALUTHER)" at bounding box center [748, 667] width 320 height 55
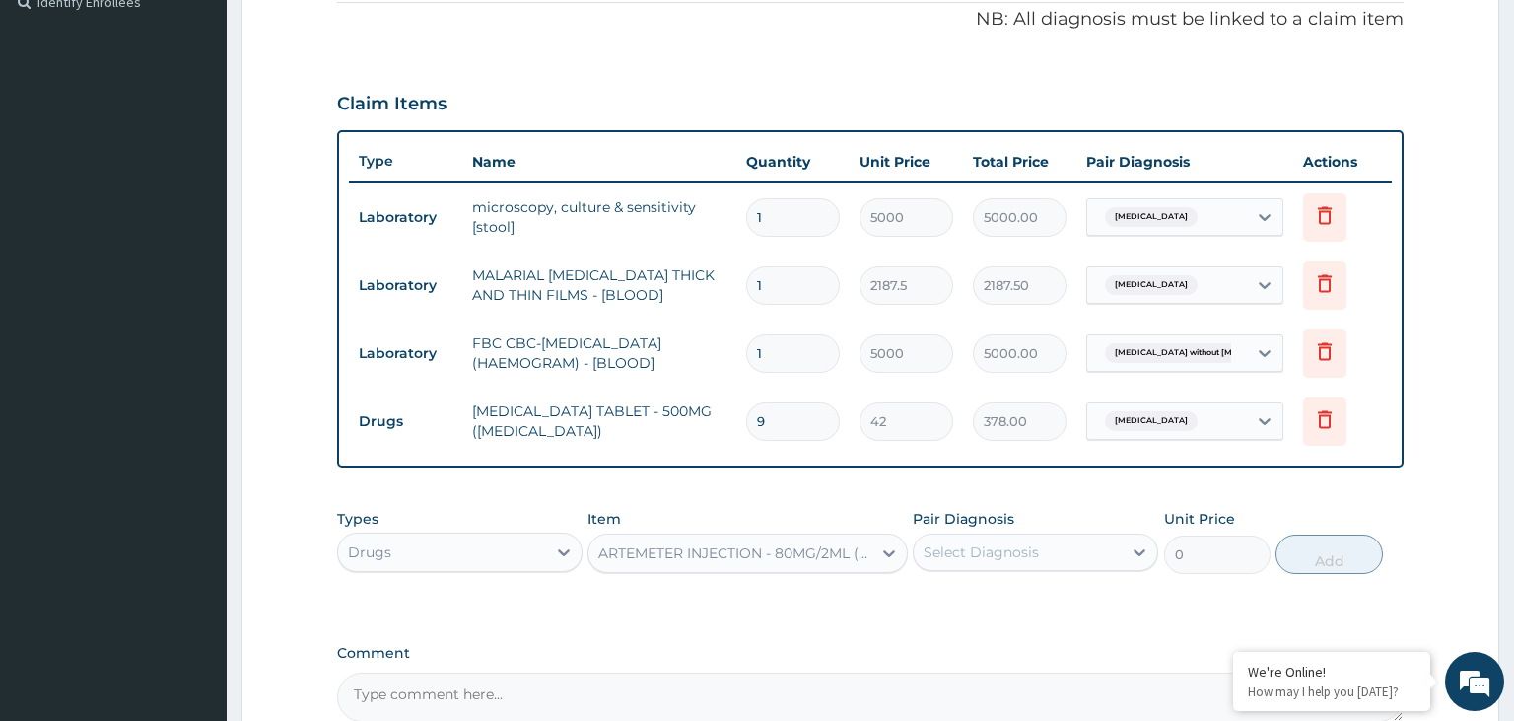
type input "700"
drag, startPoint x: 1099, startPoint y: 500, endPoint x: 1100, endPoint y: 535, distance: 35.5
click at [1098, 504] on div "Types Drugs Item option ARTEMETER INJECTION - 80MG/2ML (PALUTHER), selected. Se…" at bounding box center [871, 541] width 1068 height 85
drag, startPoint x: 1100, startPoint y: 536, endPoint x: 1094, endPoint y: 555, distance: 19.6
click at [1100, 537] on div "Select Diagnosis" at bounding box center [1018, 552] width 208 height 32
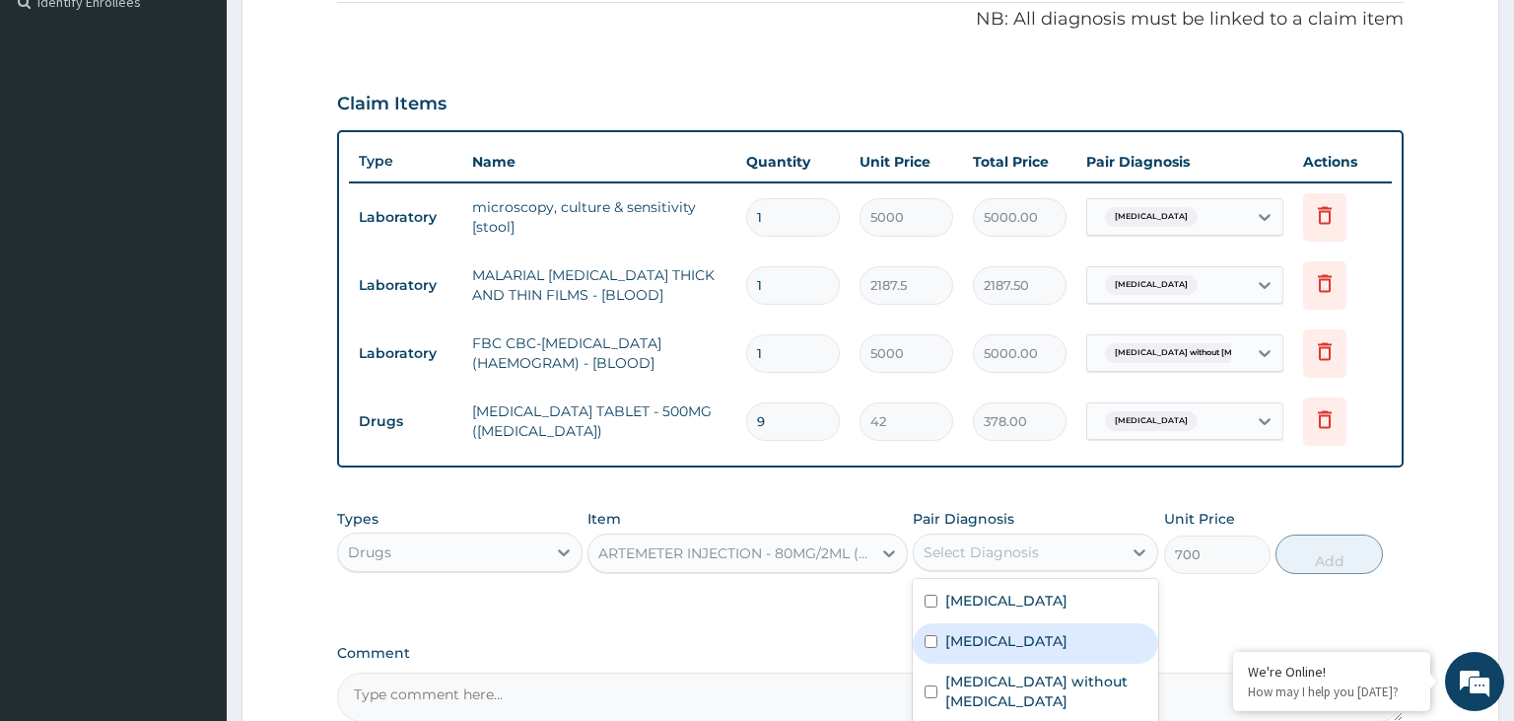
click at [1043, 637] on label "[MEDICAL_DATA]" at bounding box center [1006, 641] width 122 height 20
checkbox input "true"
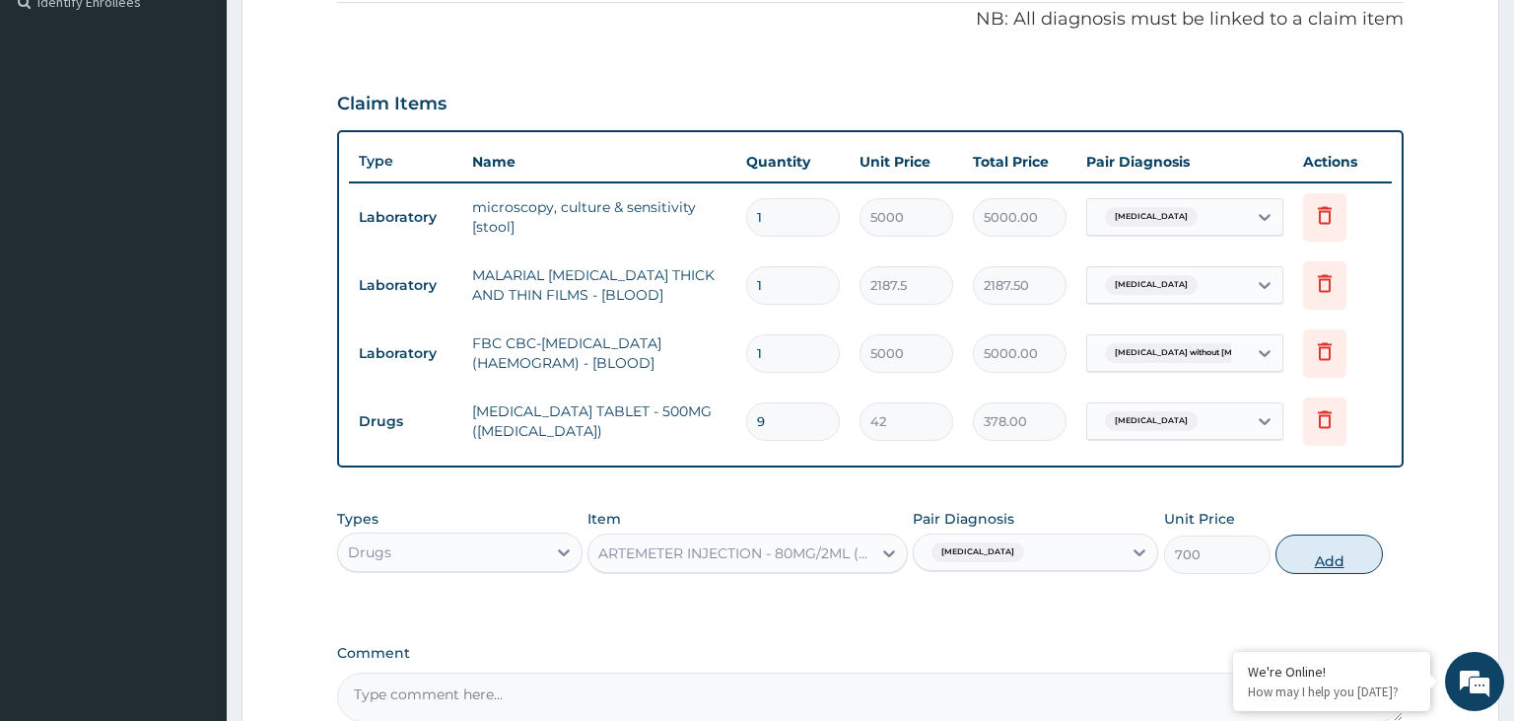
click at [1356, 565] on button "Add" at bounding box center [1329, 553] width 106 height 39
type input "0"
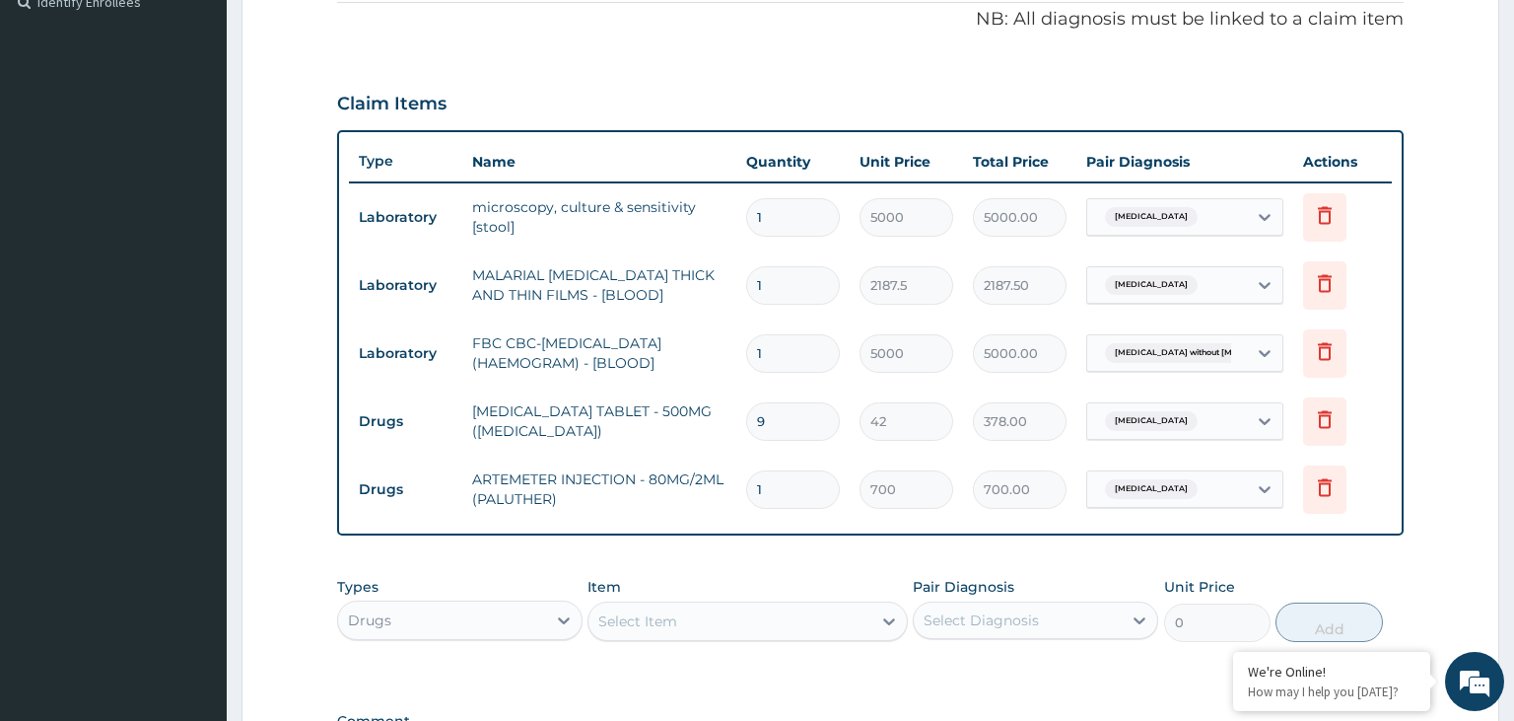
click at [746, 506] on input "1" at bounding box center [793, 489] width 94 height 38
type input "6"
type input "4200.00"
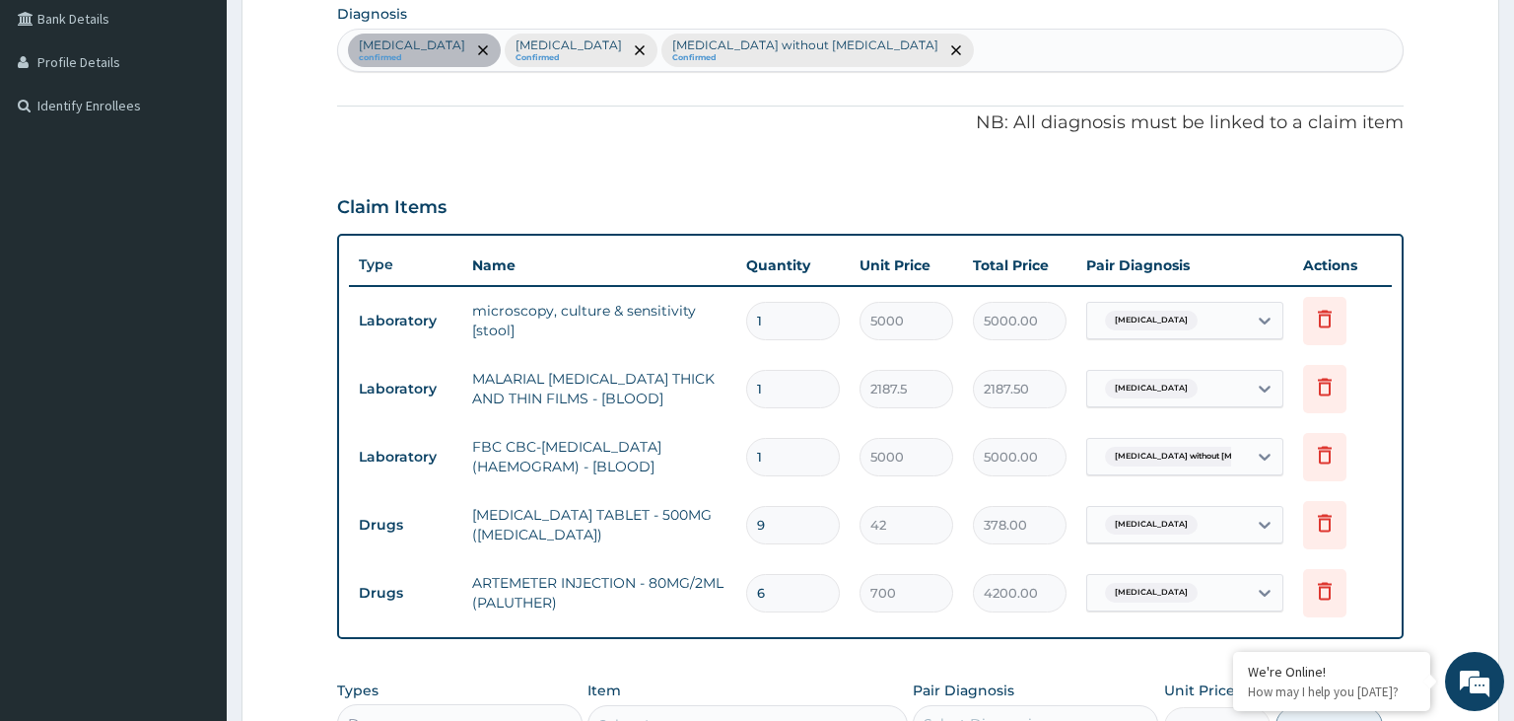
scroll to position [708, 0]
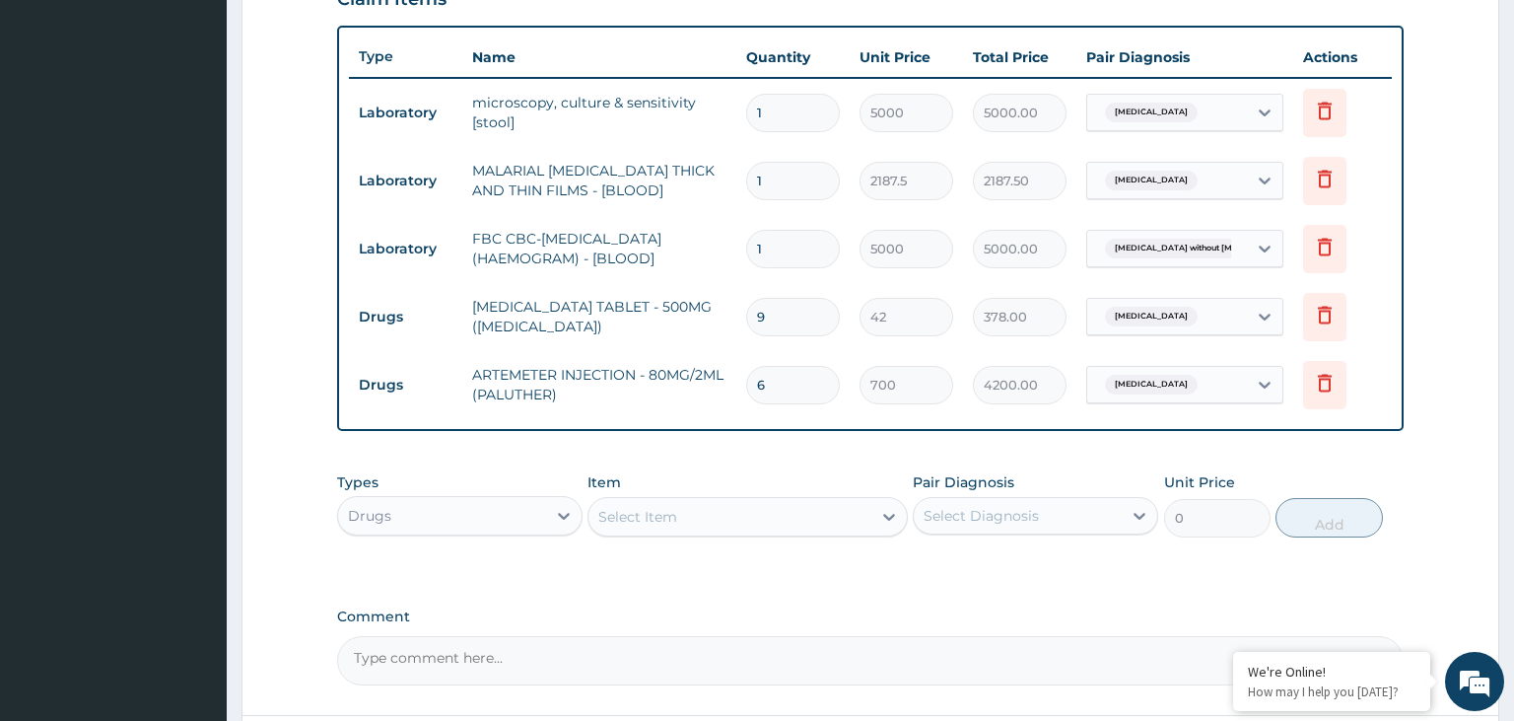
type input "6"
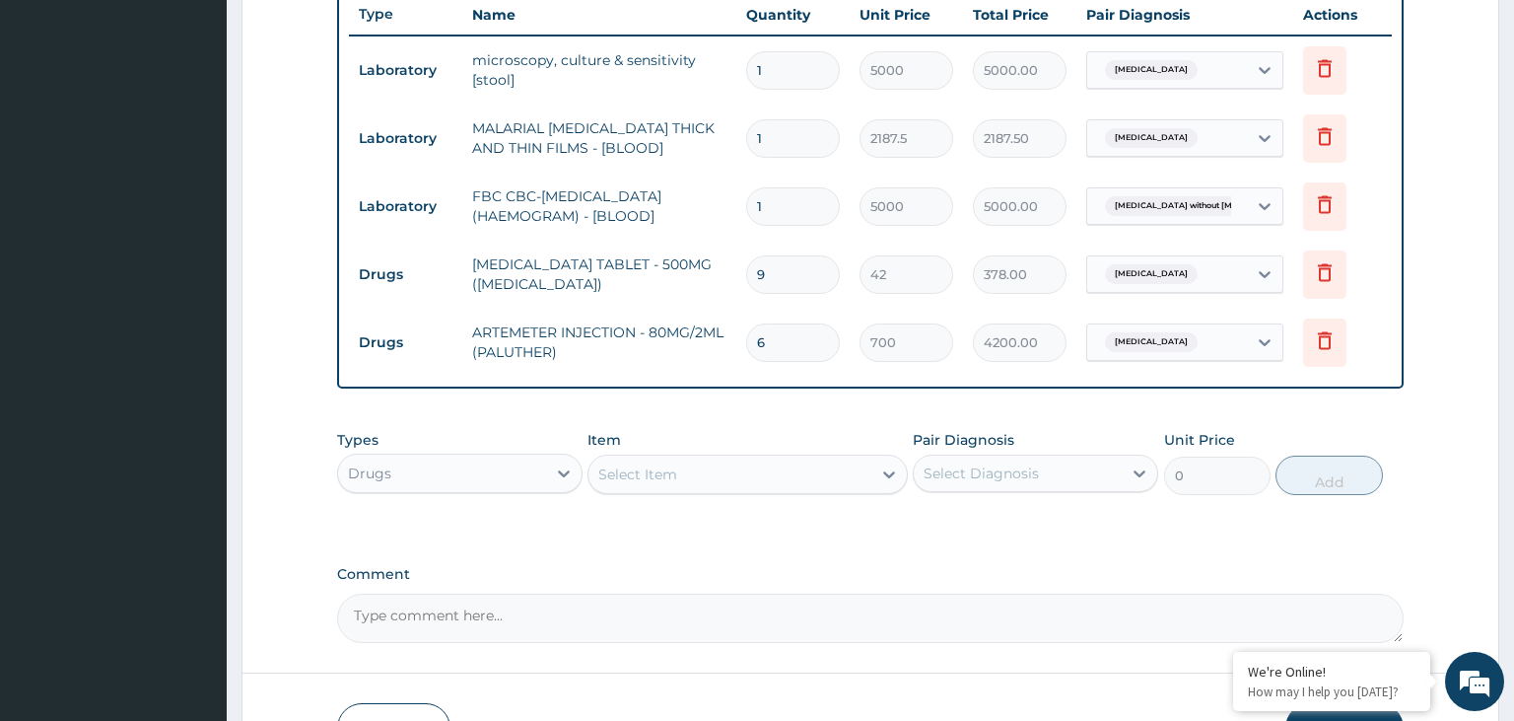
scroll to position [875, 0]
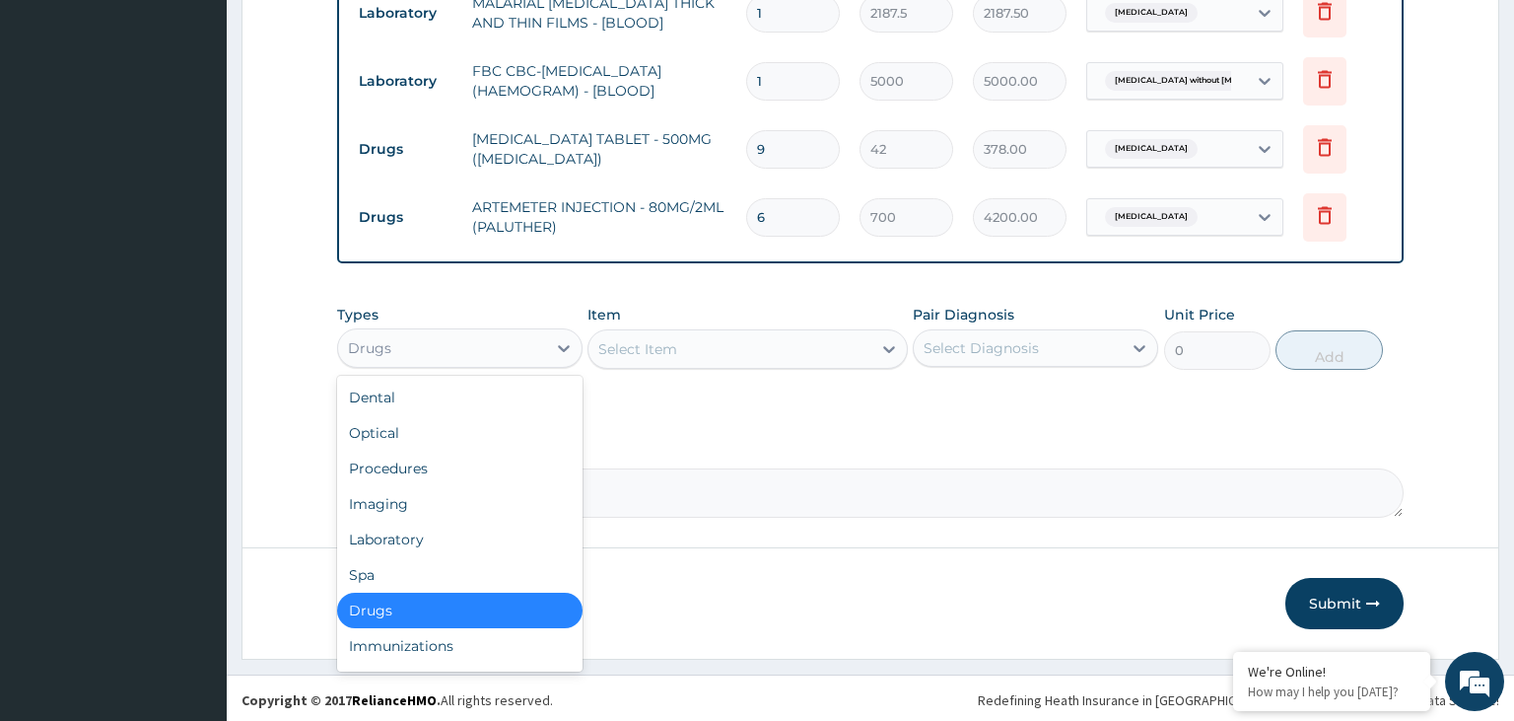
click at [475, 356] on div "Drugs" at bounding box center [442, 348] width 208 height 32
click at [459, 471] on div "Procedures" at bounding box center [459, 468] width 245 height 35
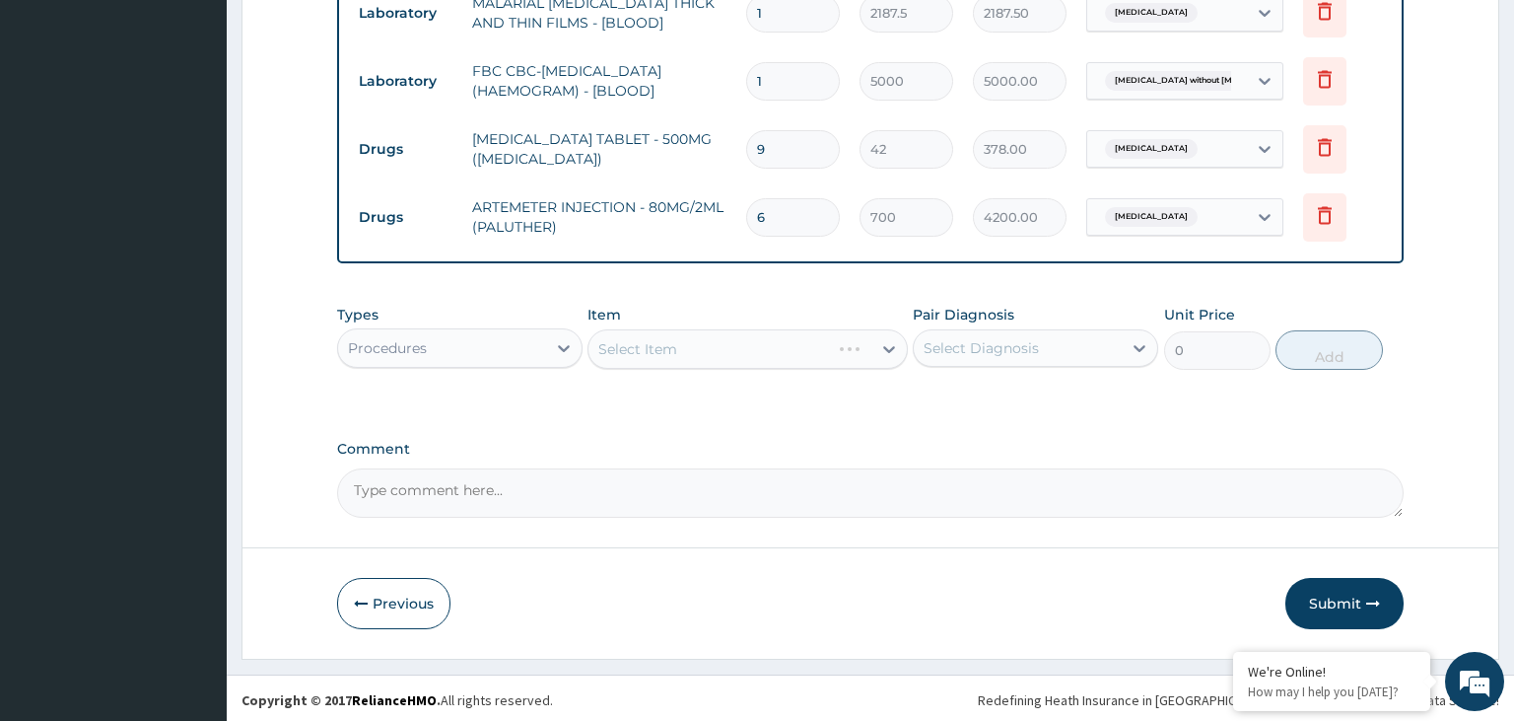
click at [823, 349] on div "Select Item" at bounding box center [748, 348] width 320 height 39
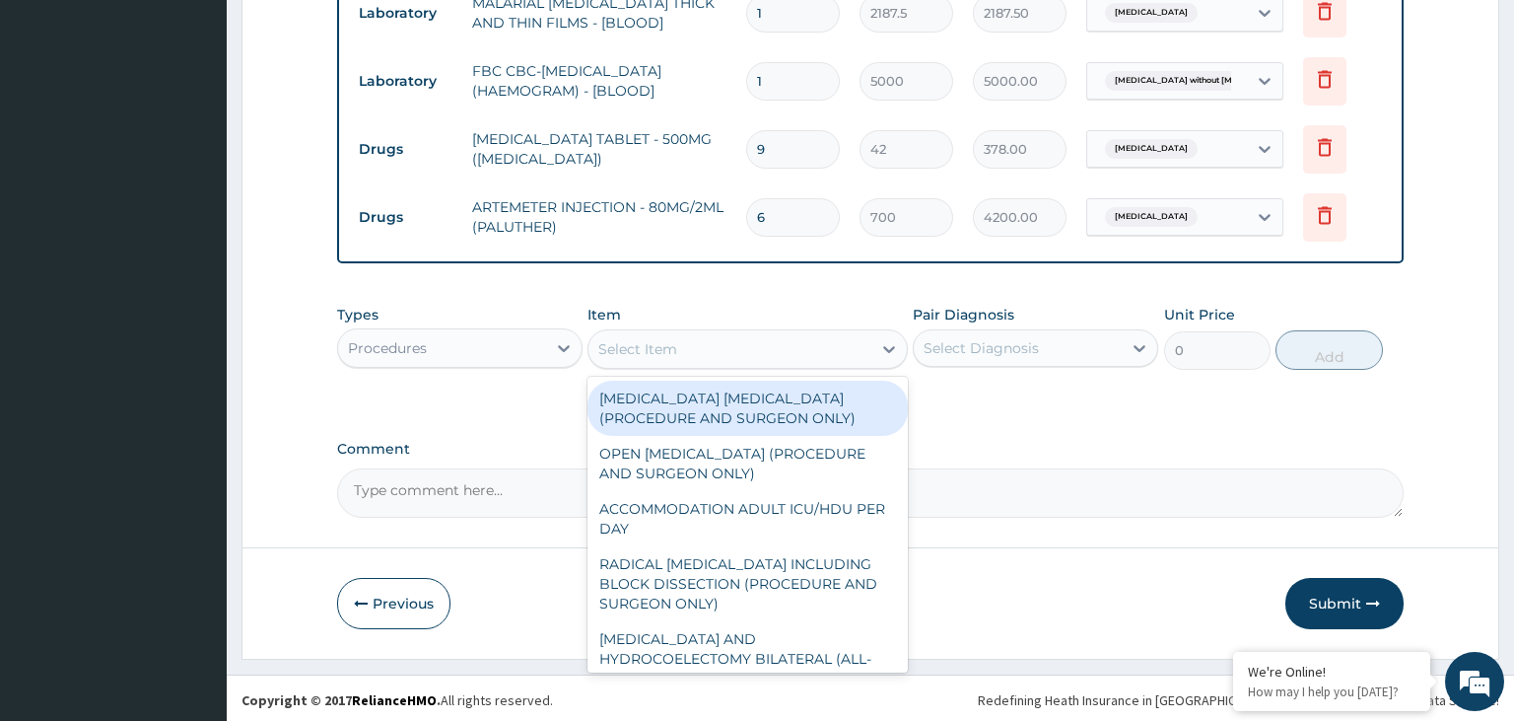
click at [798, 350] on div "Select Item" at bounding box center [730, 349] width 283 height 32
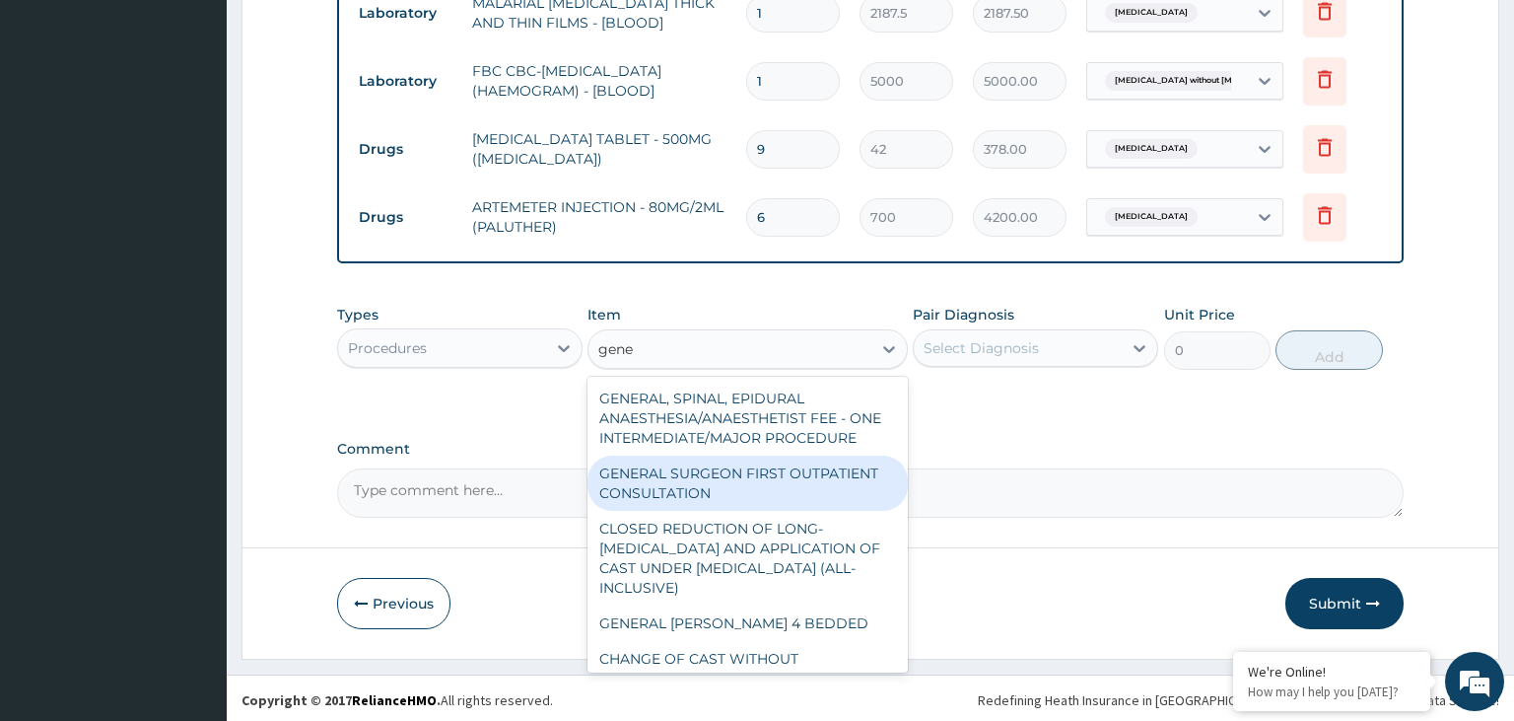
type input "gener"
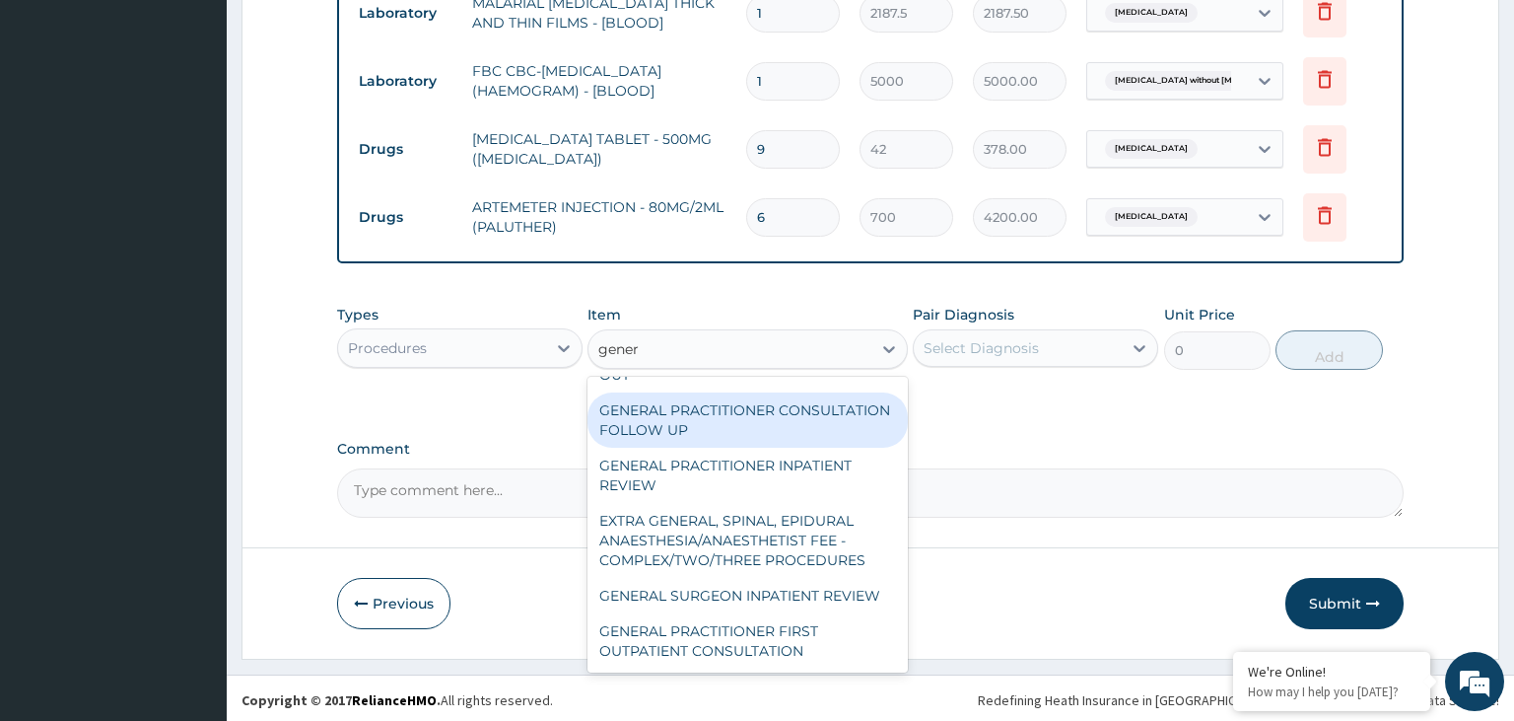
scroll to position [397, 0]
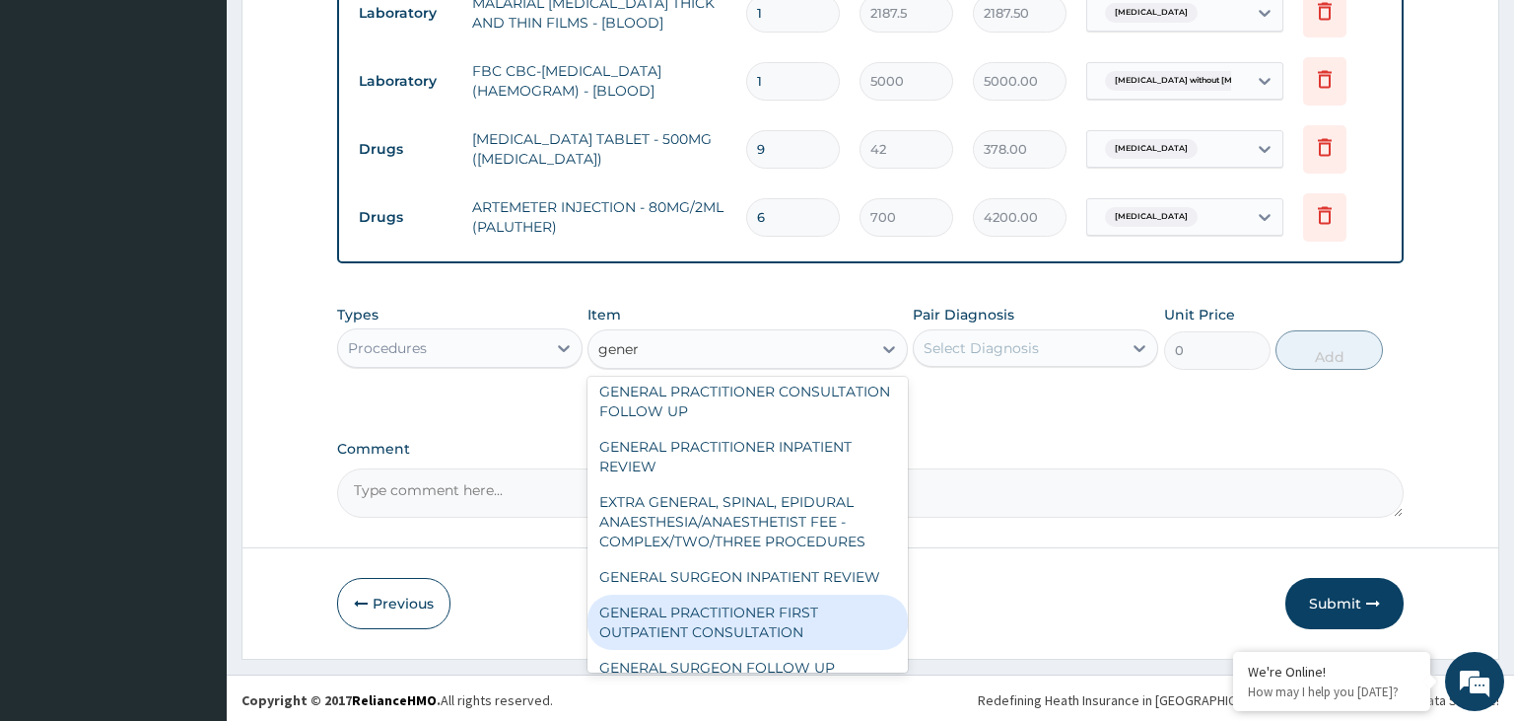
click at [787, 594] on div "GENERAL PRACTITIONER FIRST OUTPATIENT CONSULTATION" at bounding box center [748, 621] width 320 height 55
type input "3750"
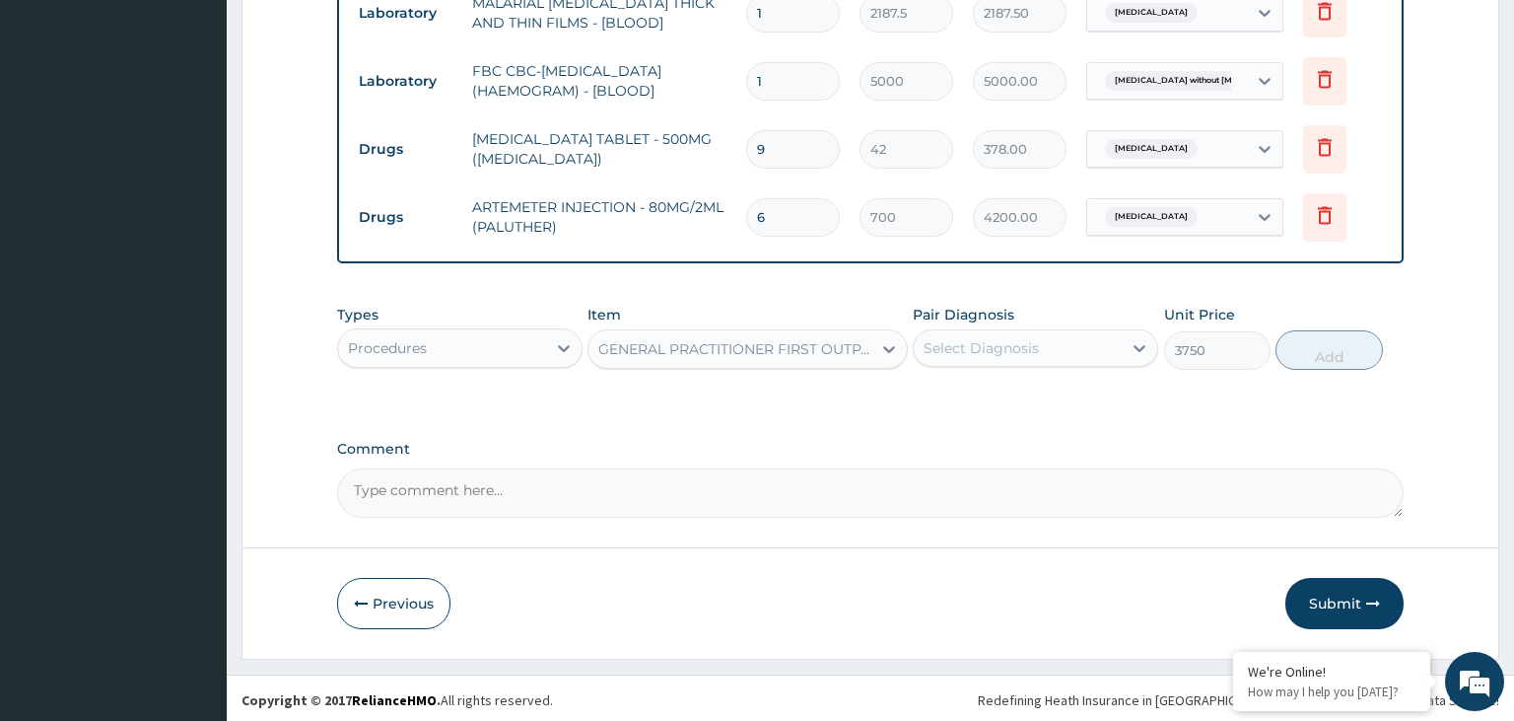
drag, startPoint x: 1066, startPoint y: 320, endPoint x: 1058, endPoint y: 349, distance: 29.7
click at [1066, 322] on div "Pair Diagnosis Select Diagnosis" at bounding box center [1035, 337] width 245 height 65
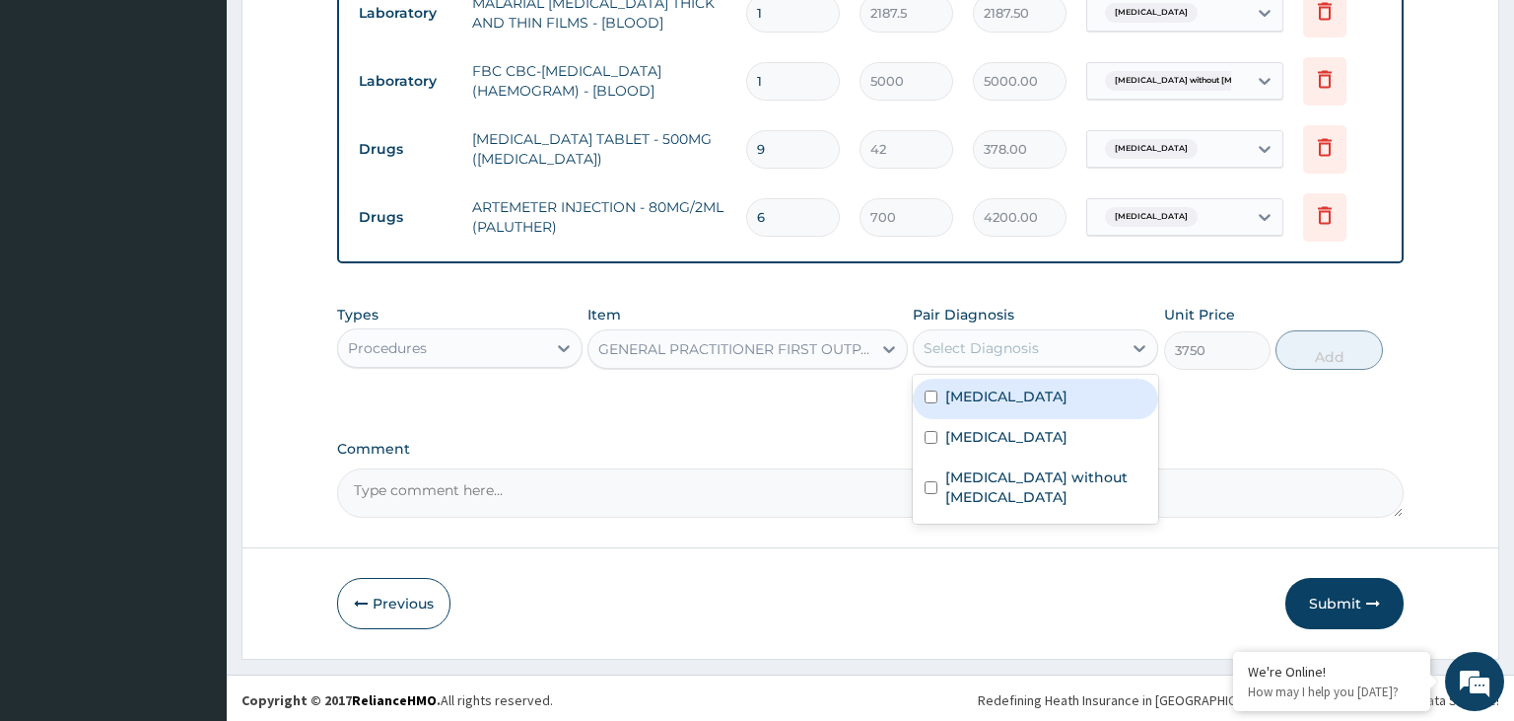
click at [1057, 349] on div "Select Diagnosis" at bounding box center [1018, 348] width 208 height 32
click at [1023, 405] on div "Typhoid fever, unspecified" at bounding box center [1035, 399] width 245 height 40
checkbox input "true"
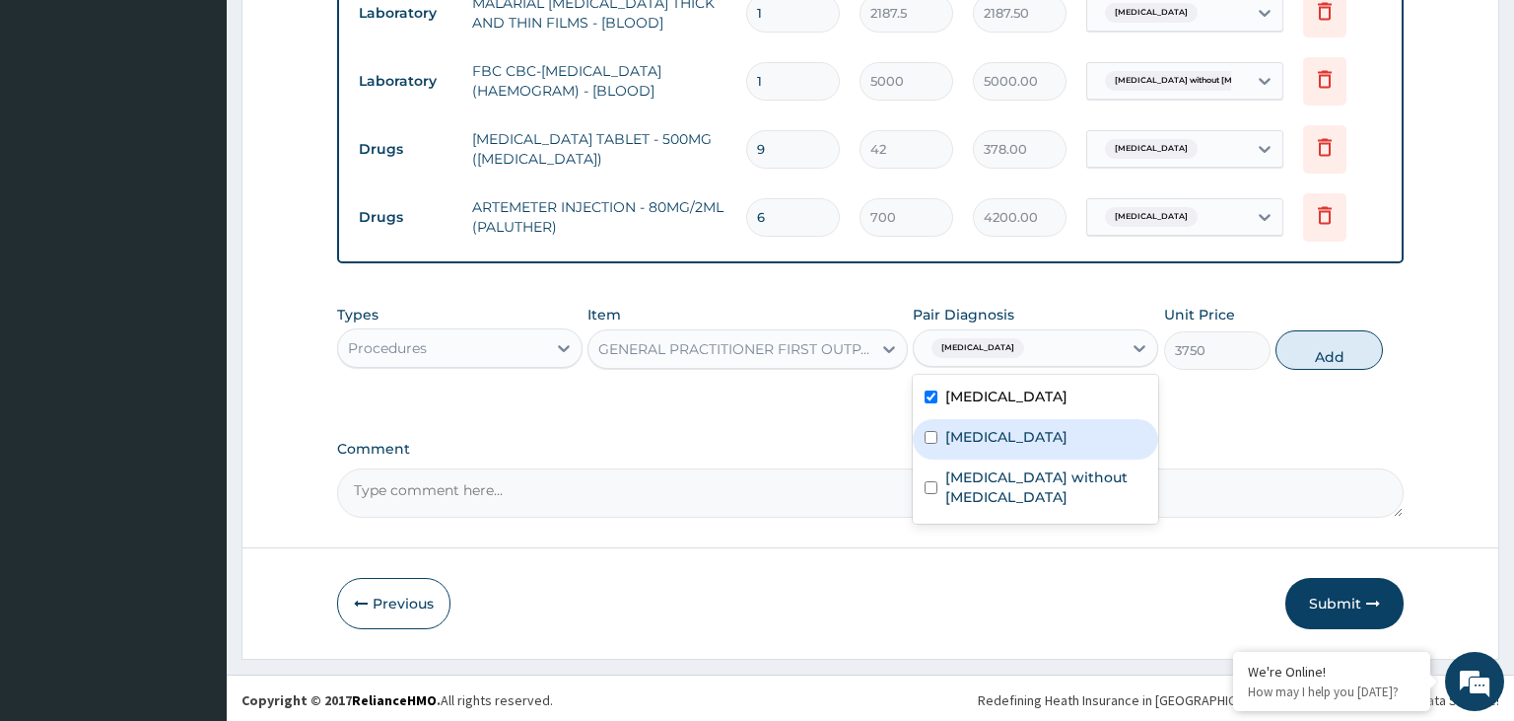
drag, startPoint x: 1023, startPoint y: 432, endPoint x: 1022, endPoint y: 452, distance: 19.7
click at [1022, 433] on label "[MEDICAL_DATA]" at bounding box center [1006, 437] width 122 height 20
checkbox input "true"
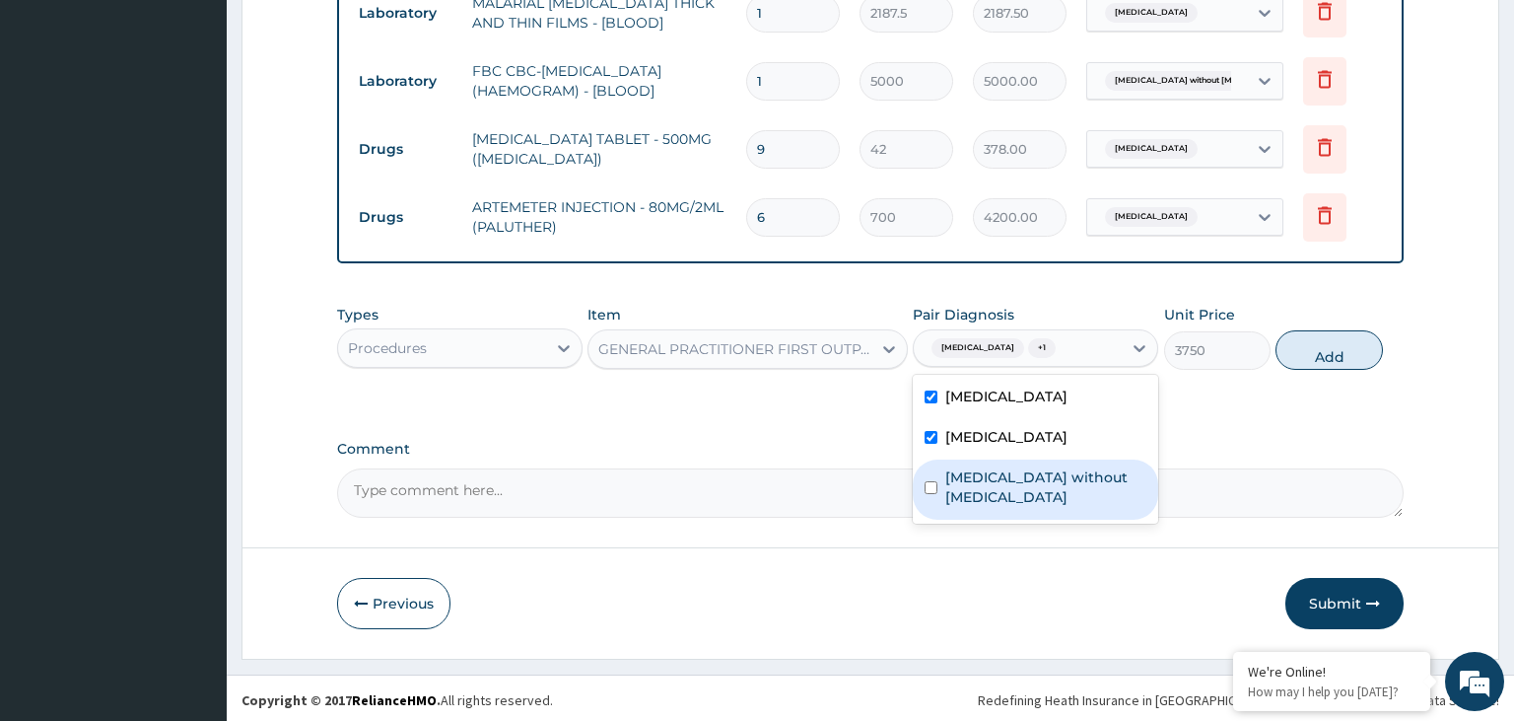
drag, startPoint x: 1023, startPoint y: 466, endPoint x: 1063, endPoint y: 464, distance: 39.5
click at [1023, 467] on label "Sepsis without septic shock" at bounding box center [1045, 486] width 201 height 39
checkbox input "true"
click at [1361, 348] on button "Add" at bounding box center [1329, 349] width 106 height 39
type input "0"
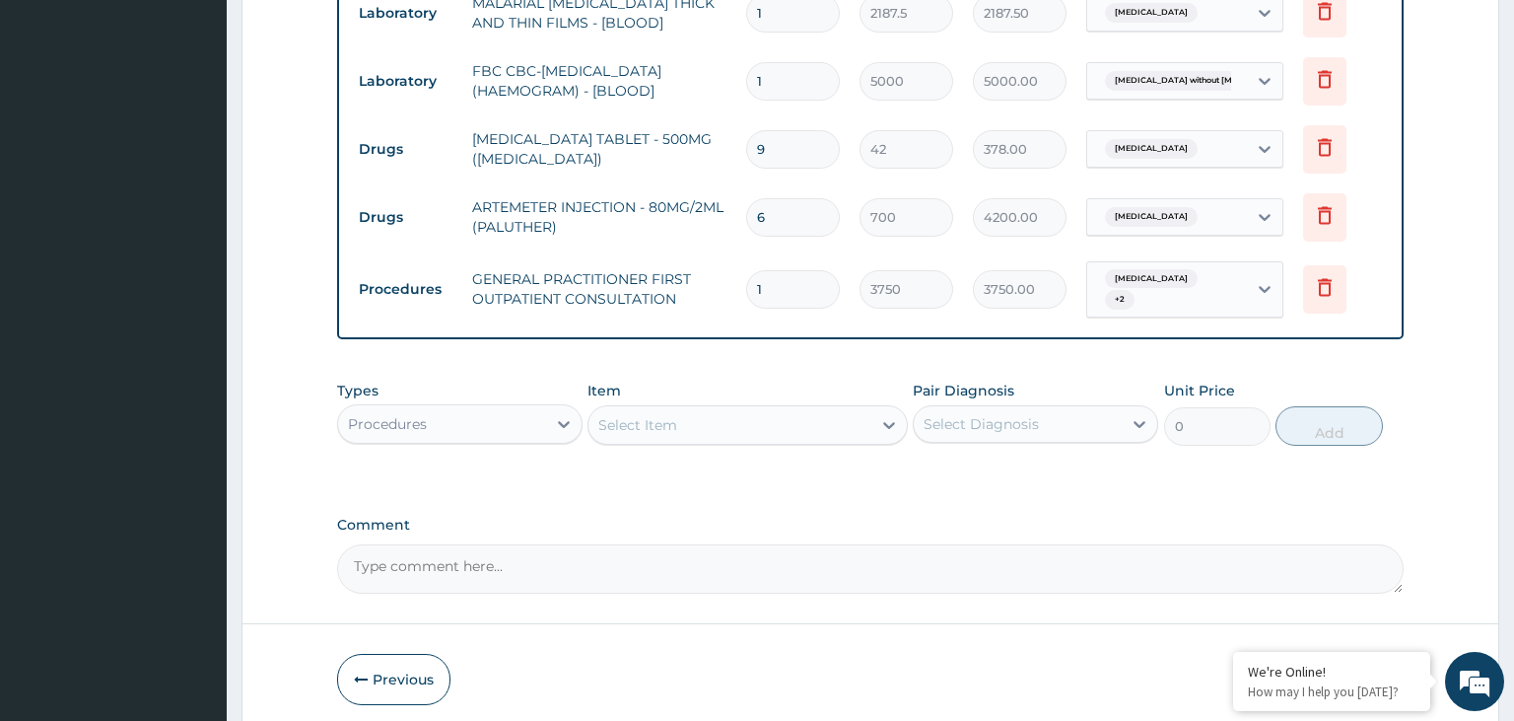
click at [506, 408] on div "Procedures" at bounding box center [442, 424] width 208 height 32
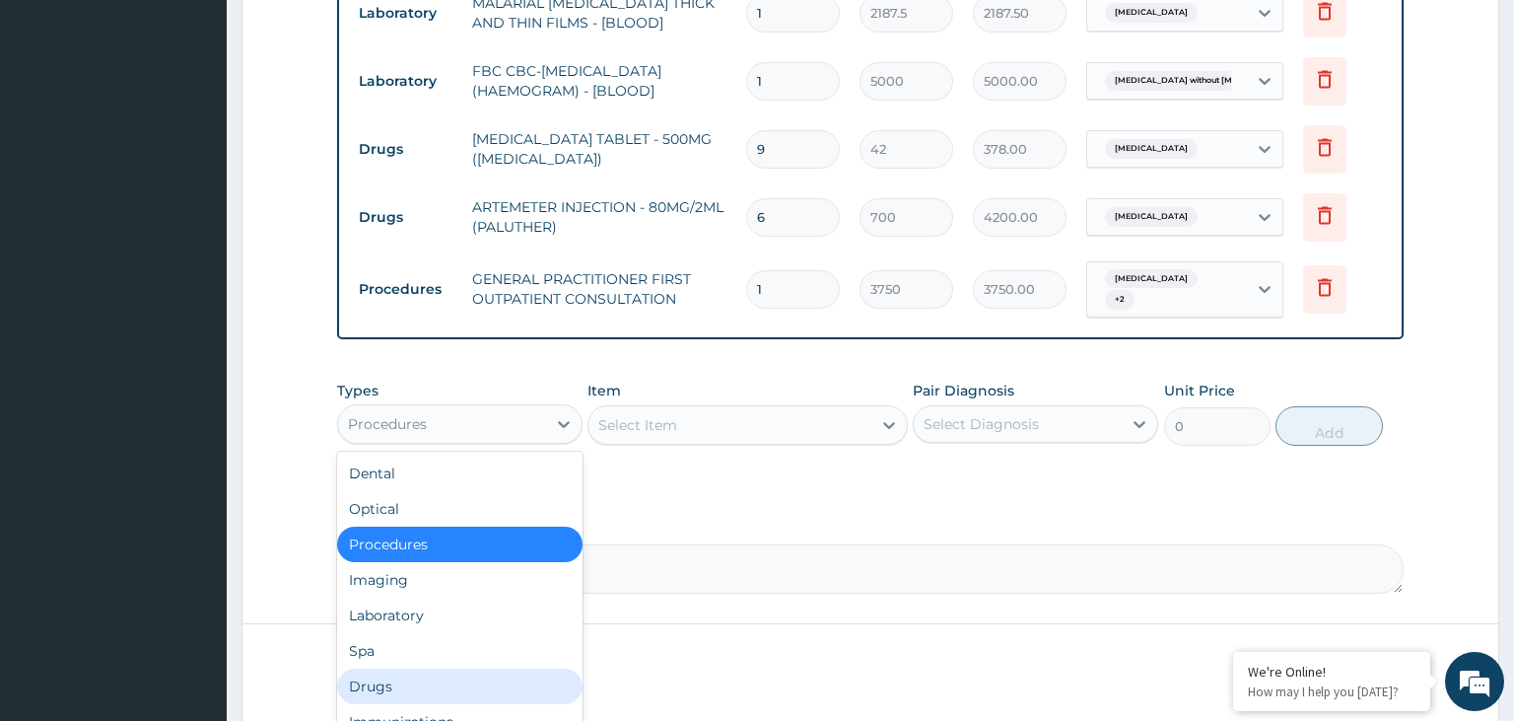
click at [420, 696] on div "Drugs" at bounding box center [459, 685] width 245 height 35
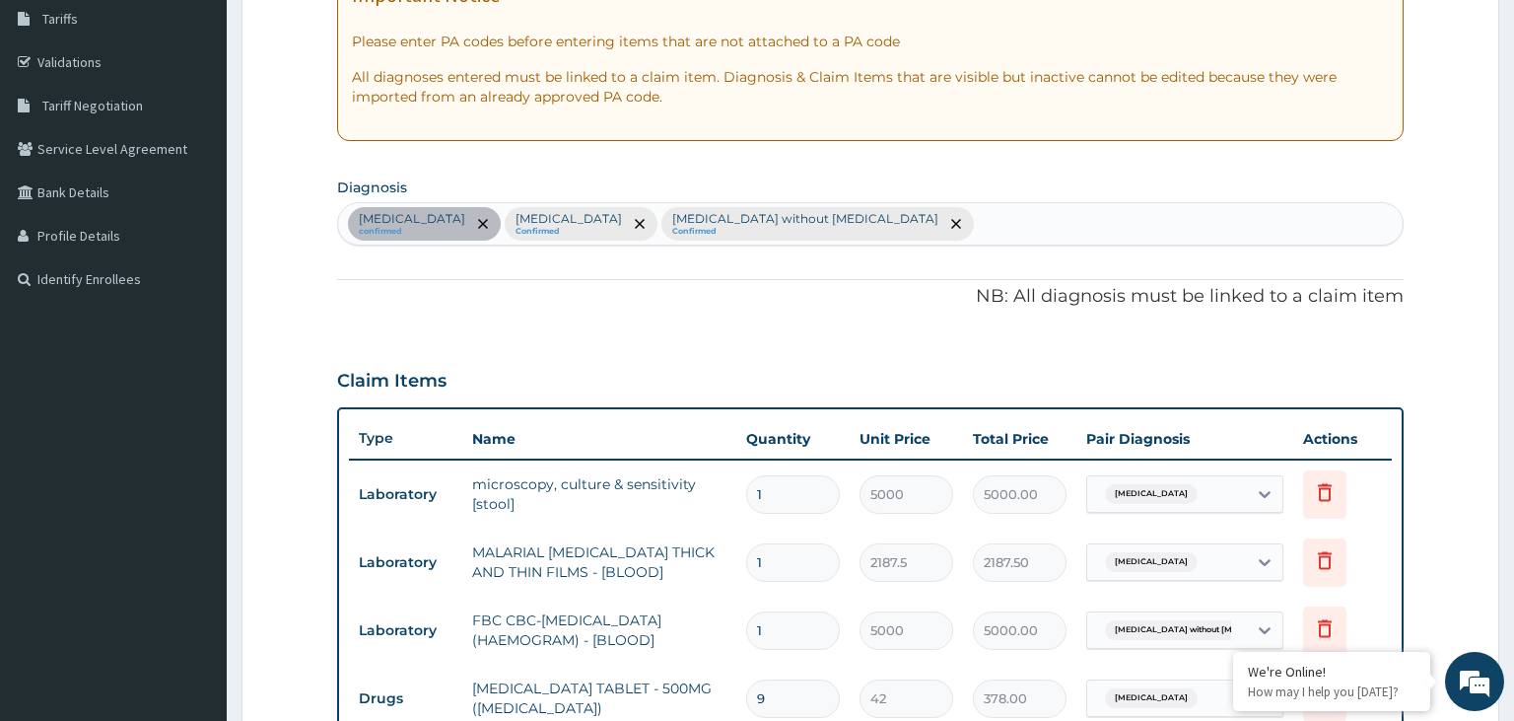
scroll to position [950, 0]
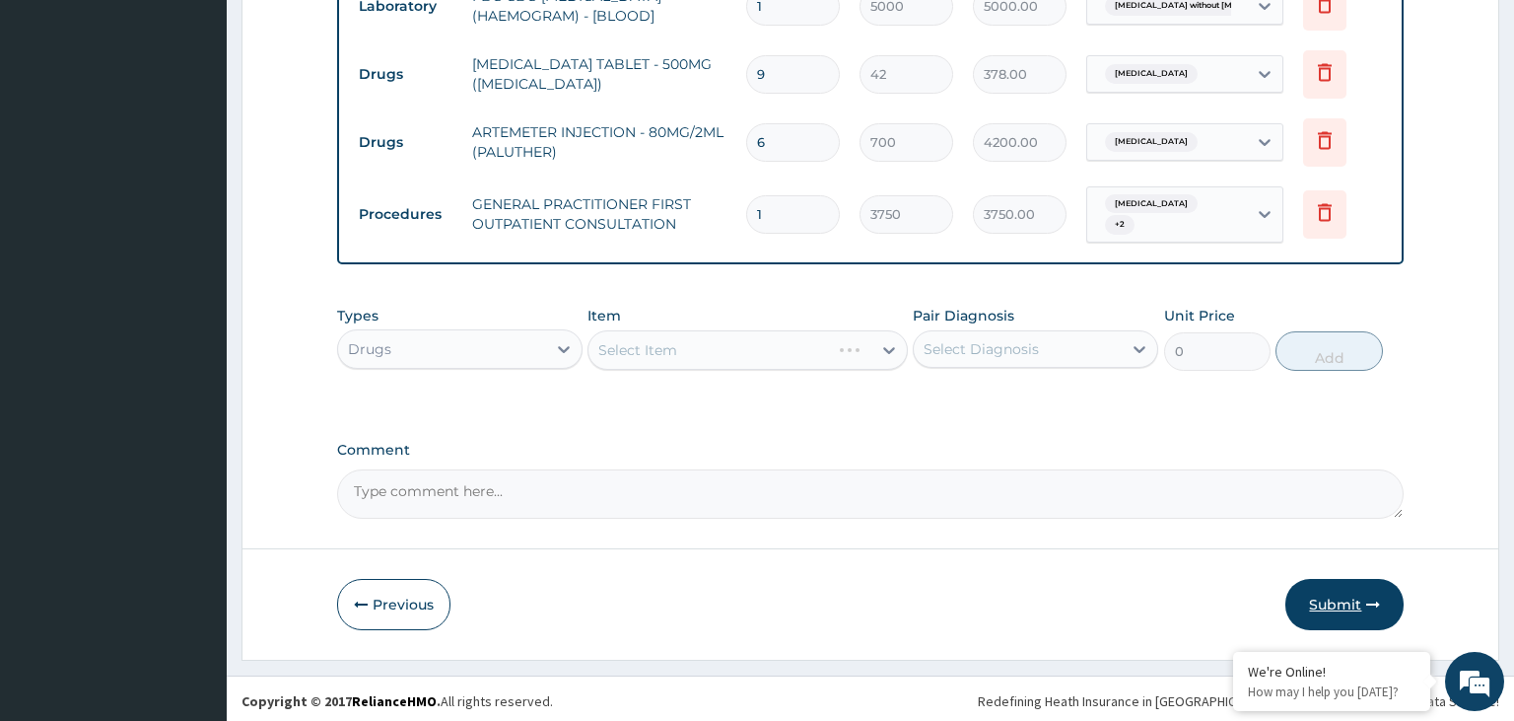
click at [1336, 593] on button "Submit" at bounding box center [1345, 604] width 118 height 51
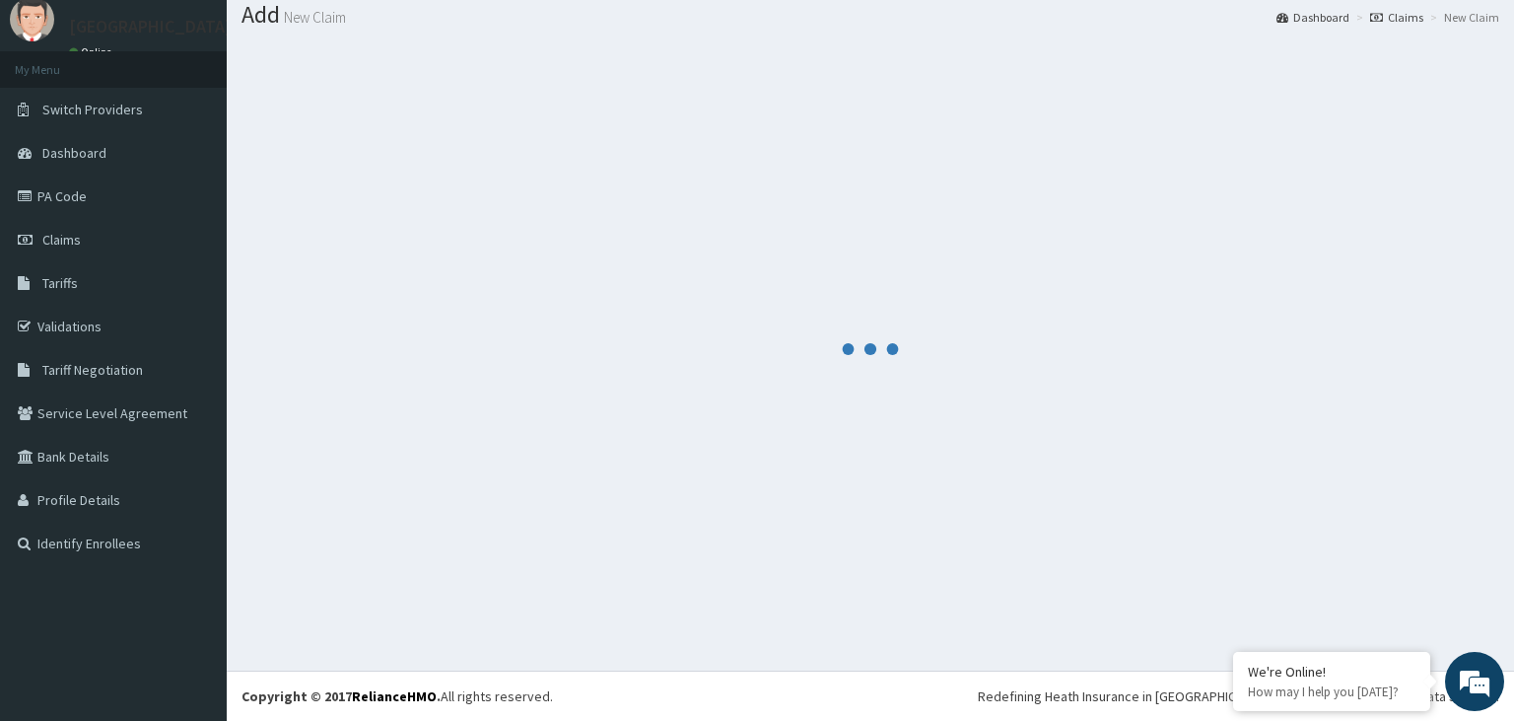
scroll to position [61, 0]
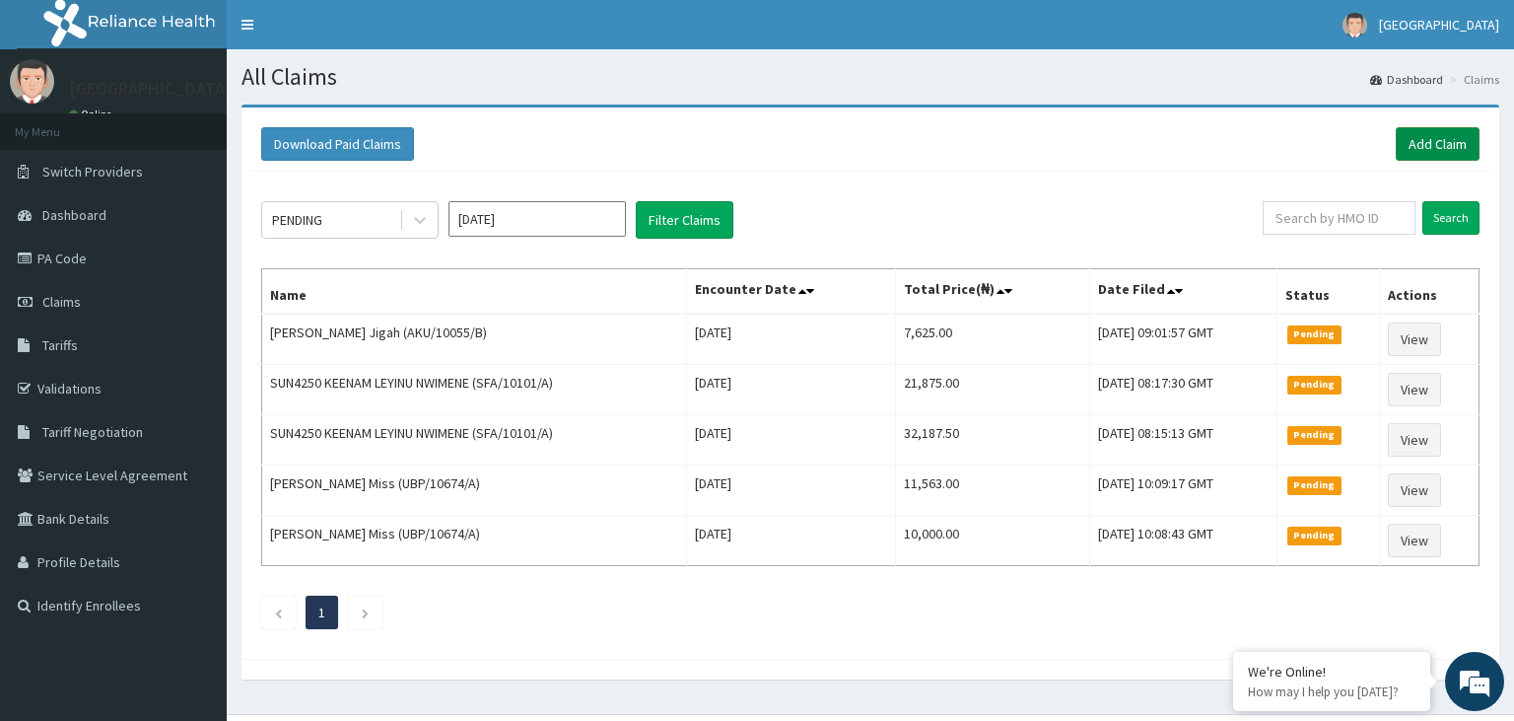
click at [1459, 136] on link "Add Claim" at bounding box center [1438, 144] width 84 height 34
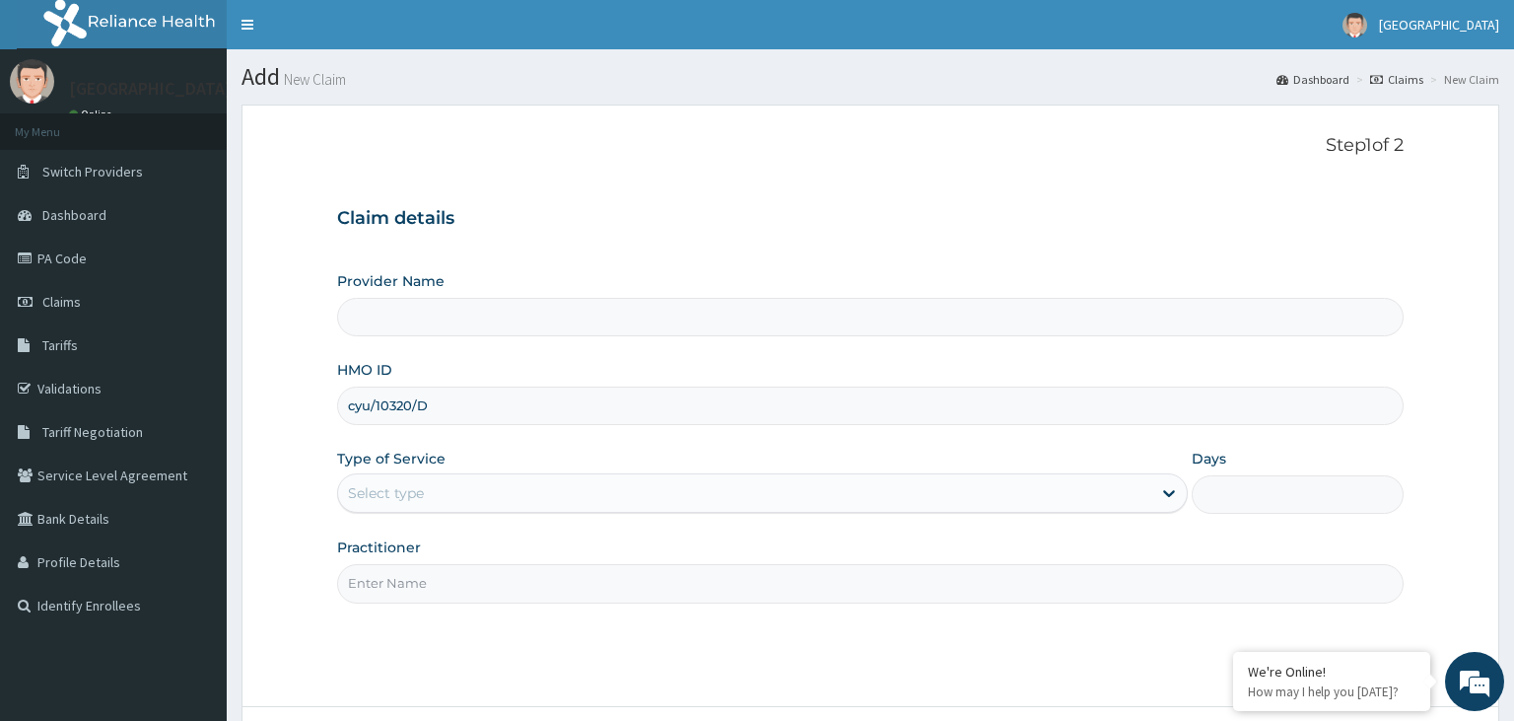
click at [382, 416] on input "cyu/10320/D" at bounding box center [871, 405] width 1068 height 38
type input "cyu/10320/D"
type input "[GEOGRAPHIC_DATA]-KADUNA"
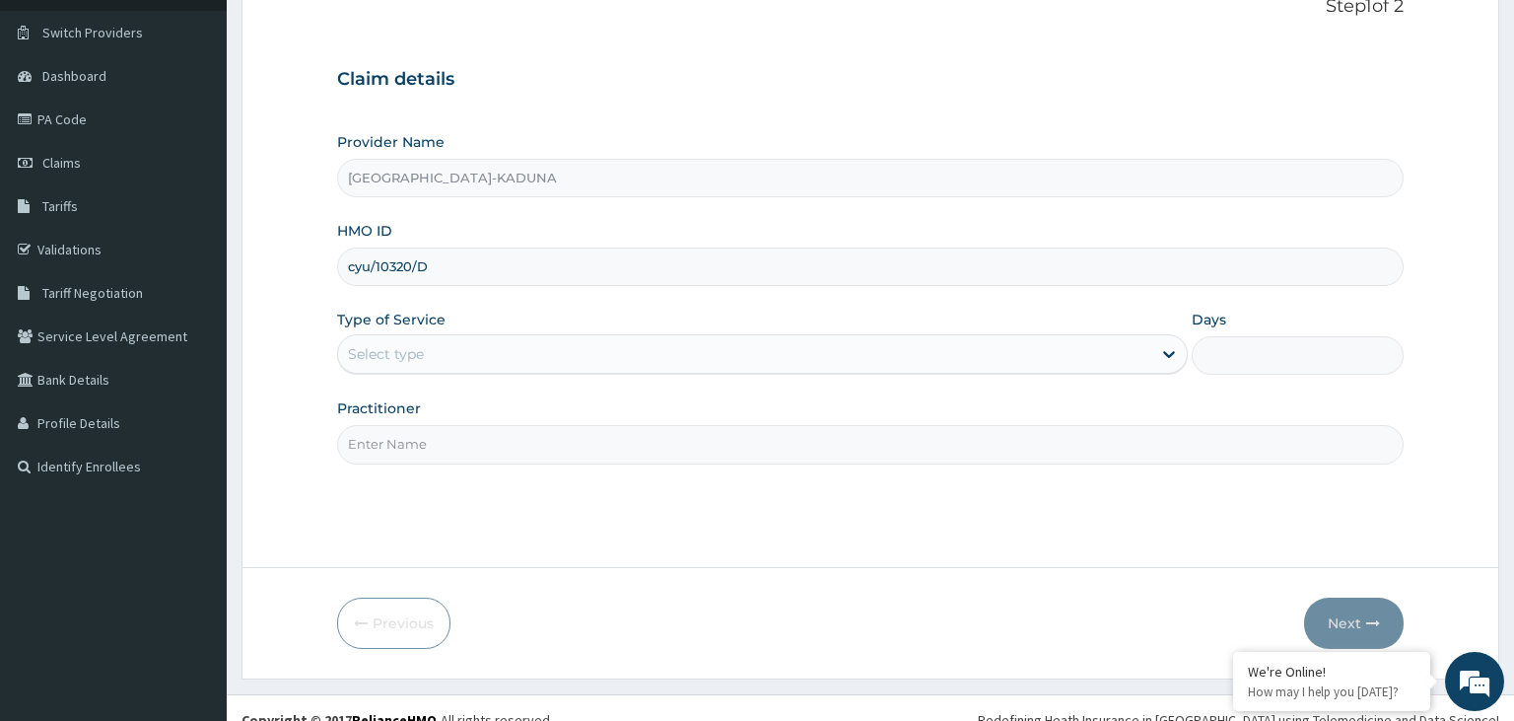
scroll to position [162, 0]
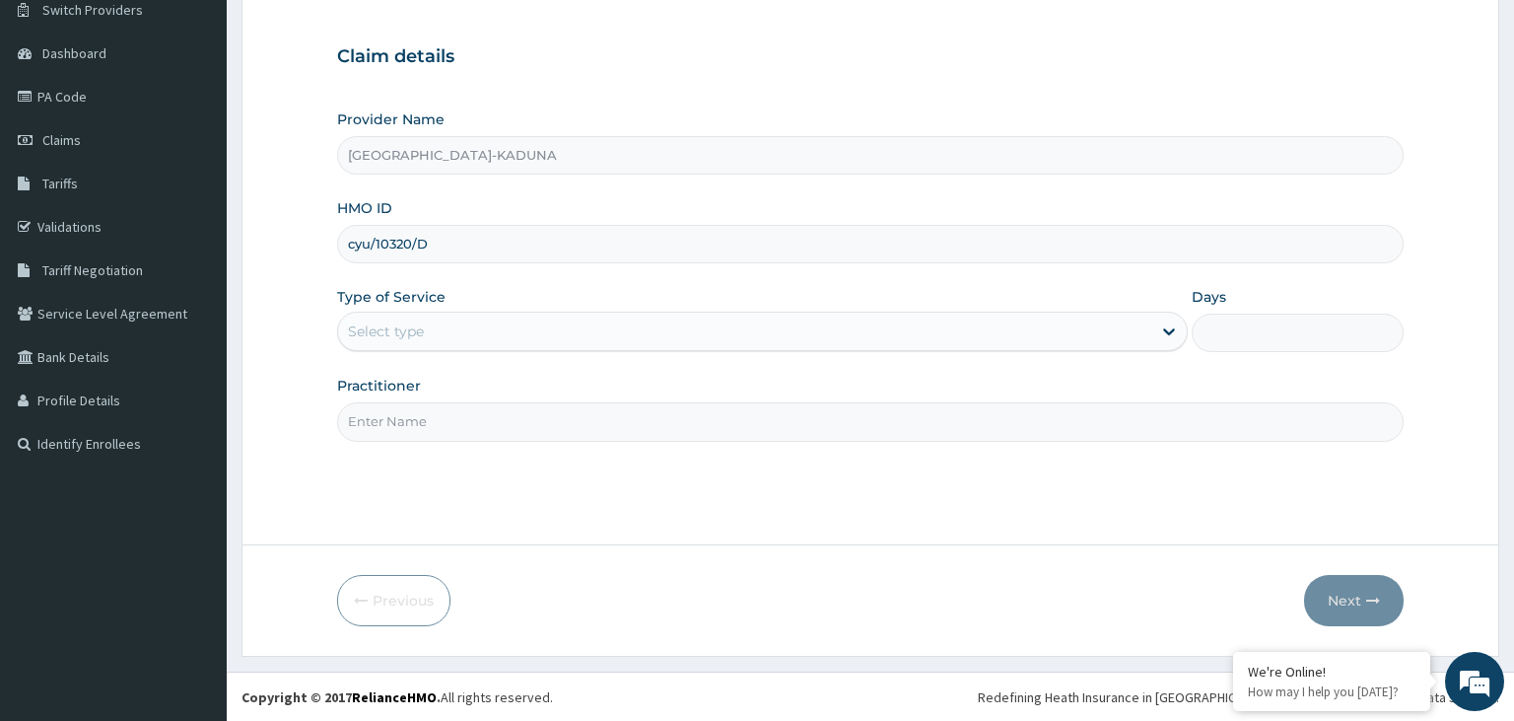
type input "cyu/10320/D"
click at [501, 352] on div "Provider Name [GEOGRAPHIC_DATA]-KADUNA HMO ID cyu/10320/D Type of Service Selec…" at bounding box center [871, 274] width 1068 height 331
click at [498, 311] on div "Type of Service Select type" at bounding box center [762, 319] width 851 height 65
click at [467, 341] on div "Select type" at bounding box center [744, 331] width 813 height 32
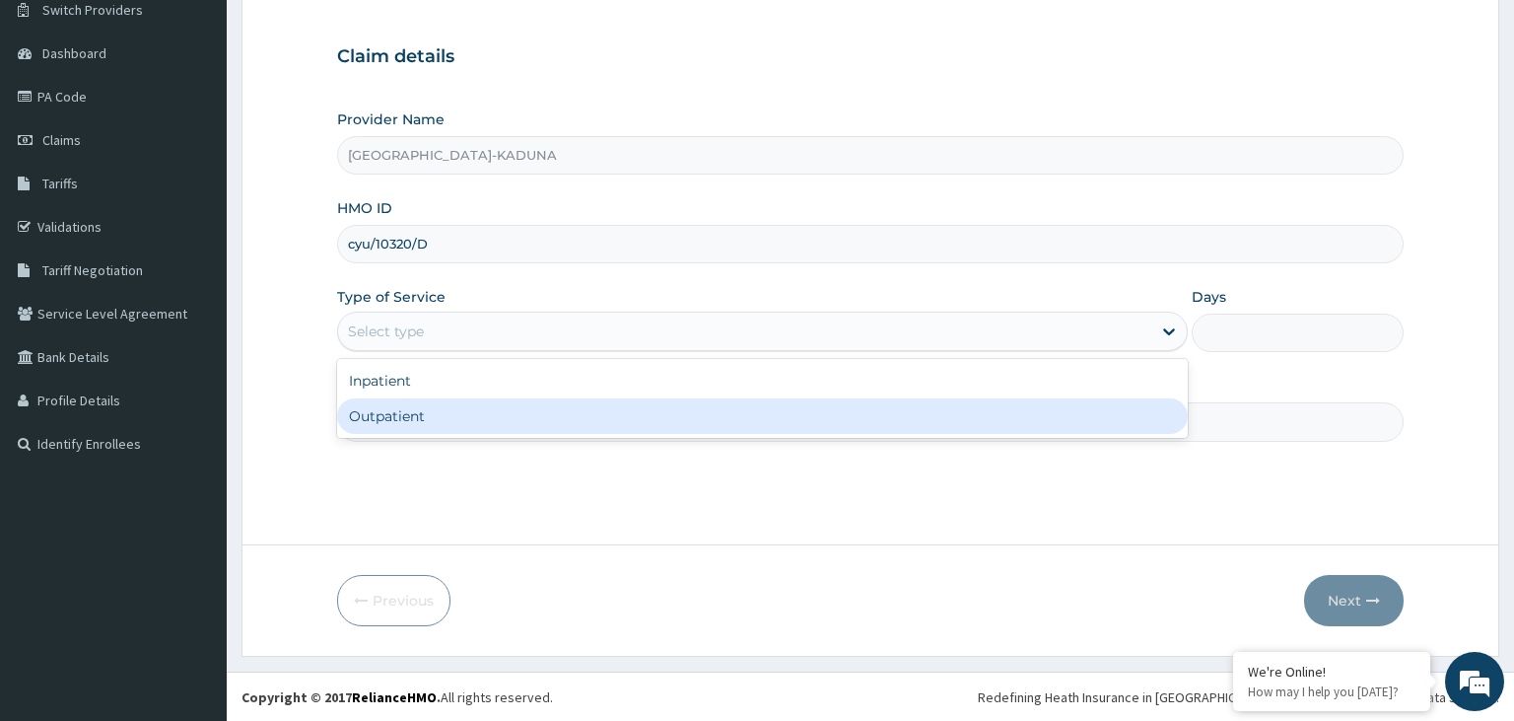
drag, startPoint x: 443, startPoint y: 403, endPoint x: 444, endPoint y: 420, distance: 16.8
click at [443, 407] on div "Outpatient" at bounding box center [762, 415] width 851 height 35
type input "1"
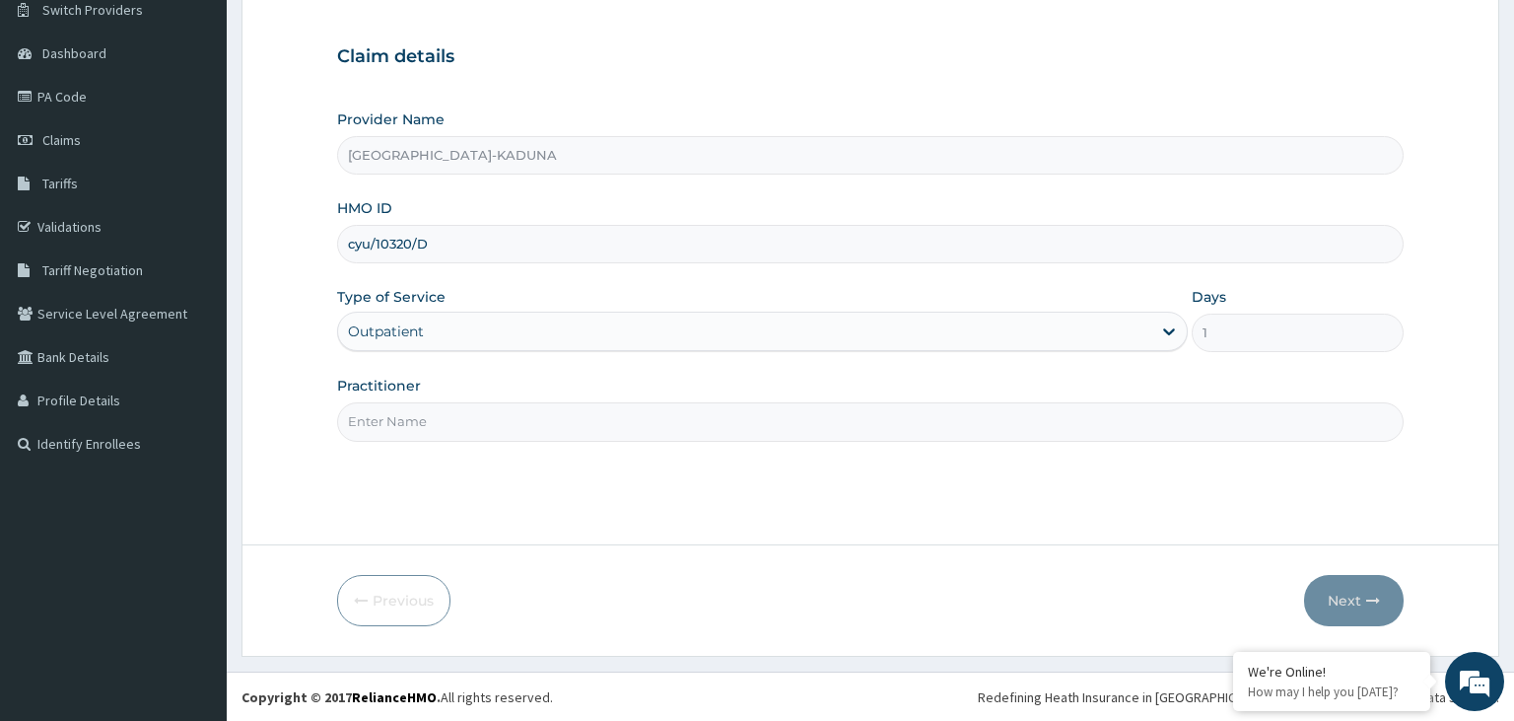
click at [444, 420] on input "Practitioner" at bounding box center [871, 421] width 1068 height 38
type input "gp"
click at [1327, 593] on button "Next" at bounding box center [1354, 600] width 100 height 51
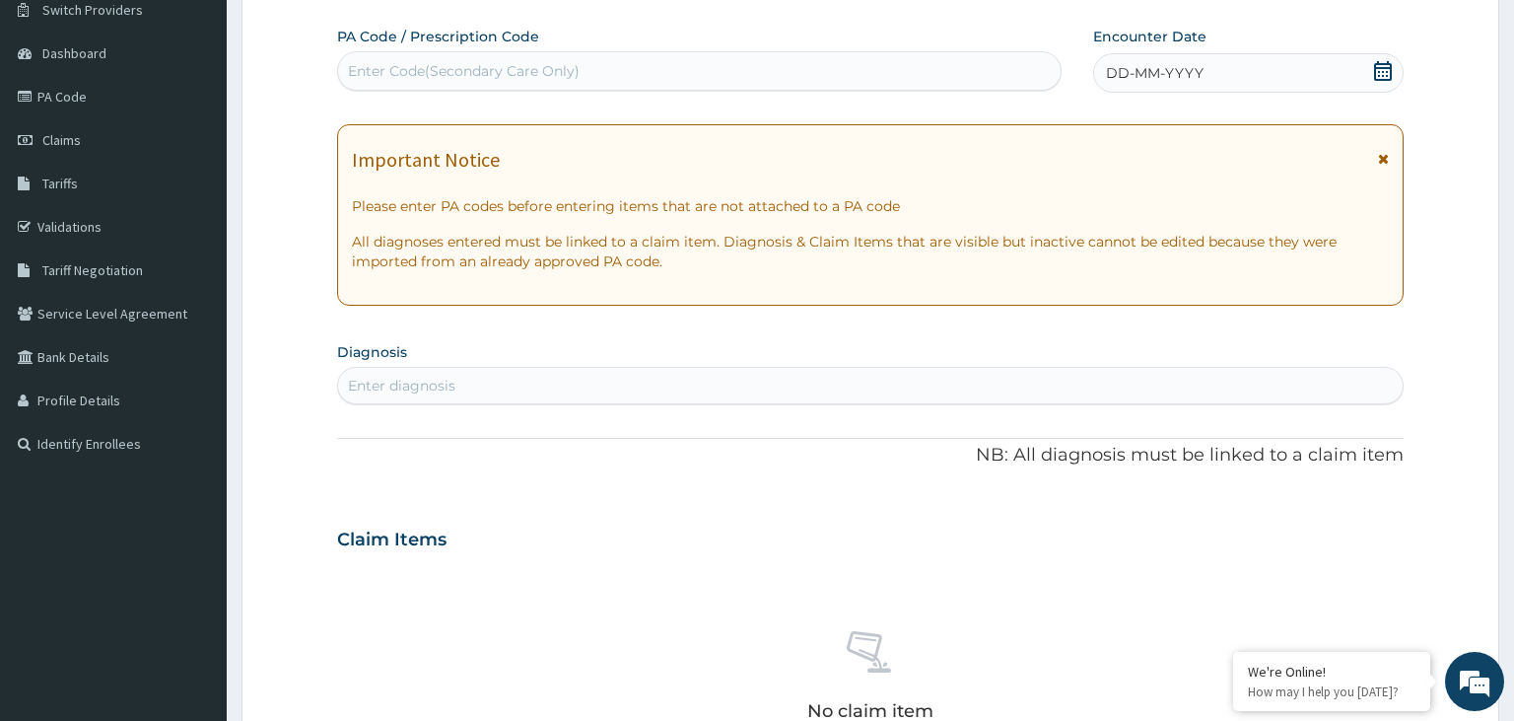
click at [1395, 75] on div "DD-MM-YYYY" at bounding box center [1248, 72] width 311 height 39
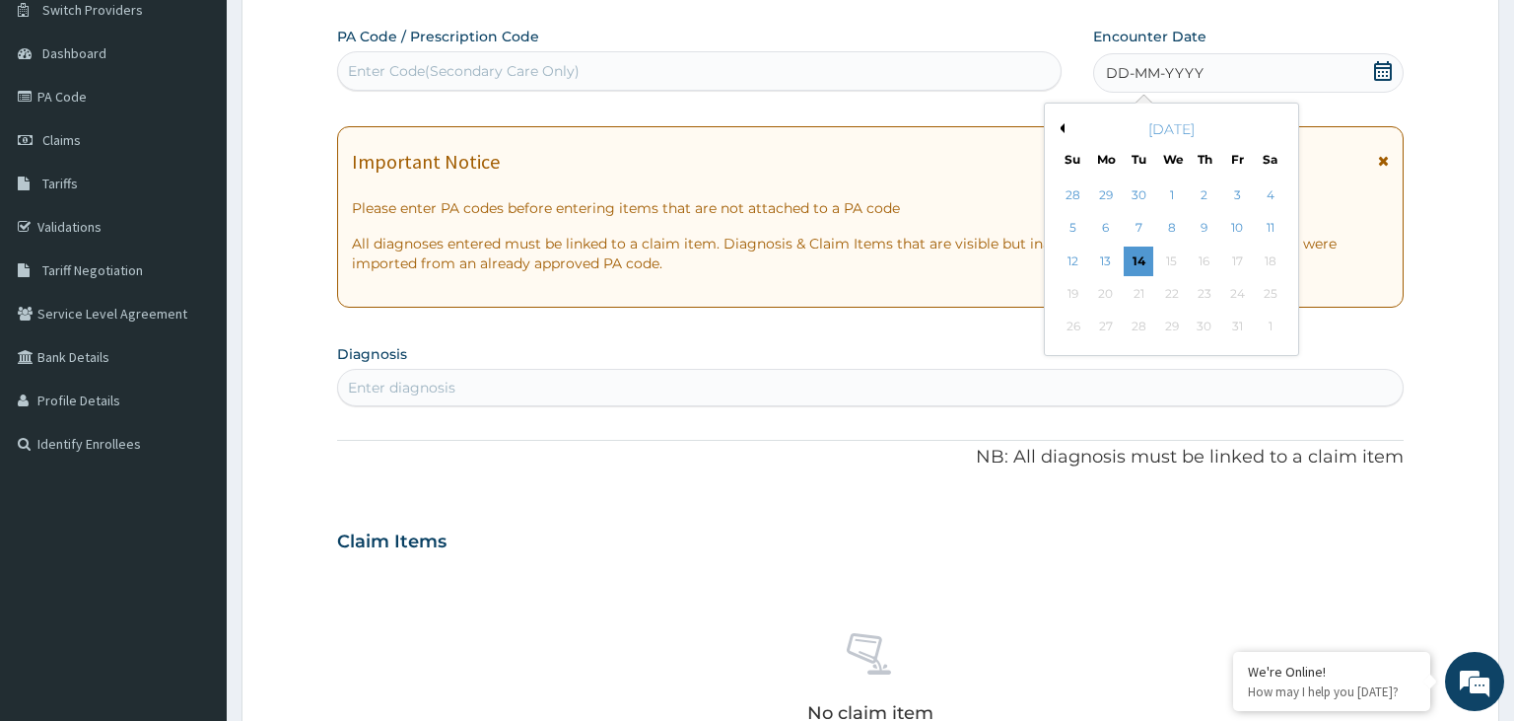
scroll to position [0, 0]
click at [1144, 231] on div "7" at bounding box center [1139, 229] width 30 height 30
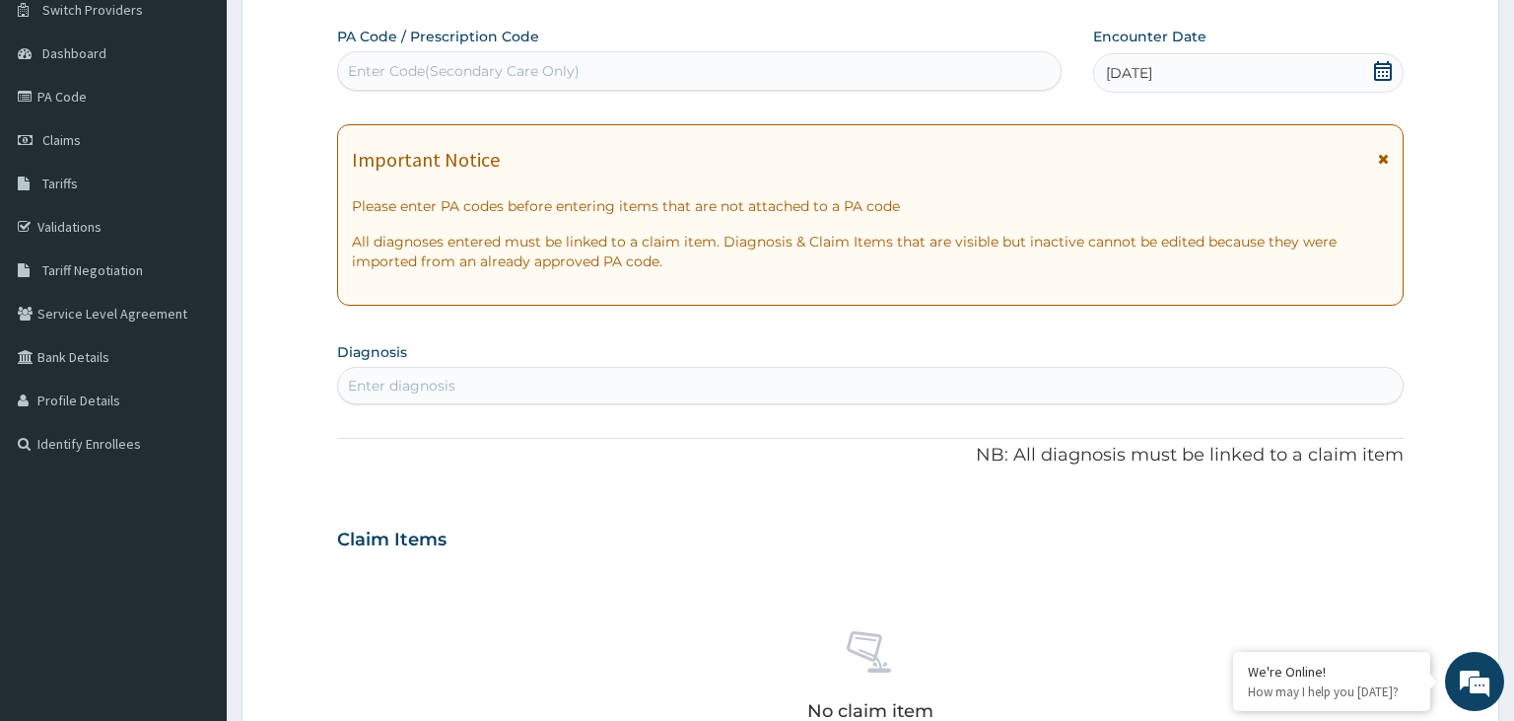
click at [588, 416] on div "PA Code / Prescription Code Enter Code(Secondary Care Only) Encounter Date [DAT…" at bounding box center [871, 537] width 1068 height 1020
click at [585, 399] on div "Enter diagnosis" at bounding box center [871, 386] width 1066 height 32
type input "[MEDICAL_DATA]"
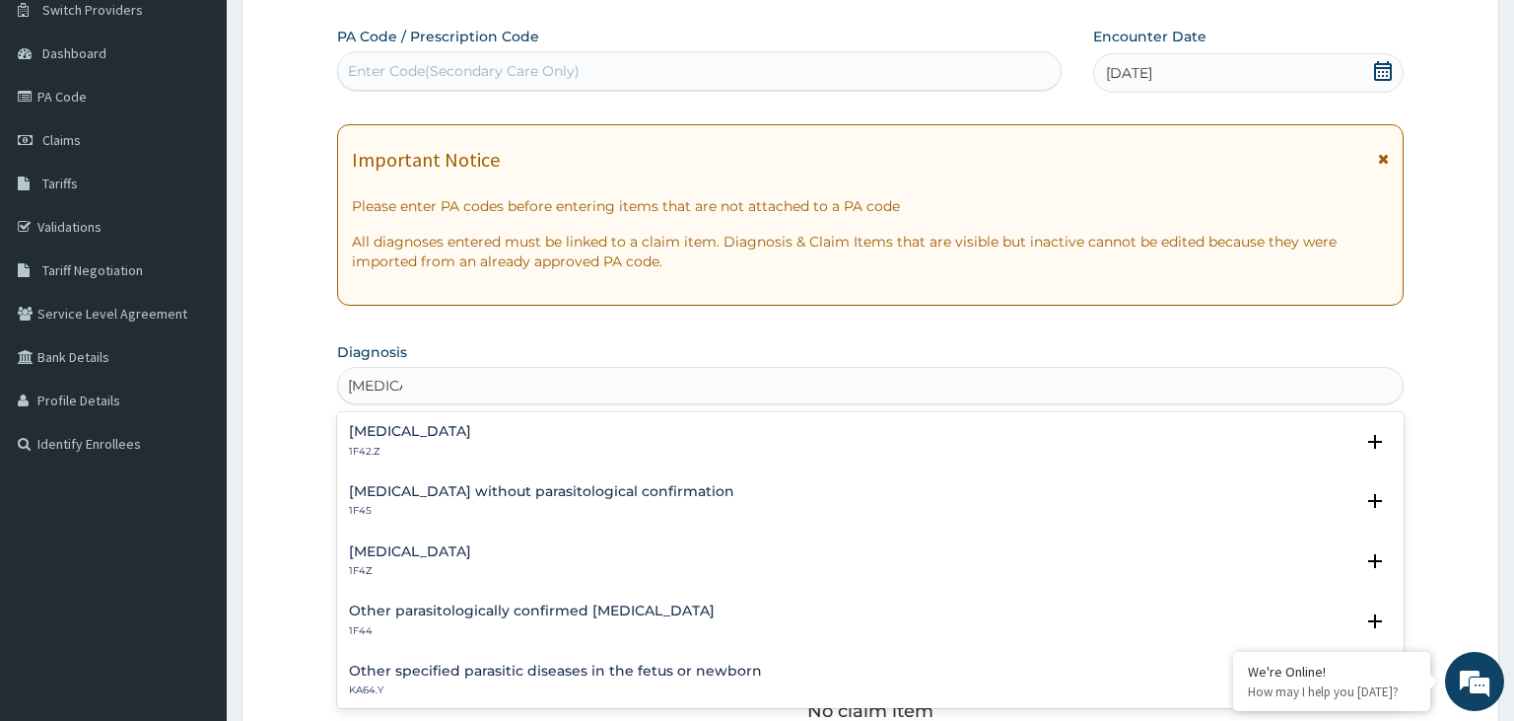
click at [402, 551] on h4 "[MEDICAL_DATA]" at bounding box center [410, 551] width 122 height 15
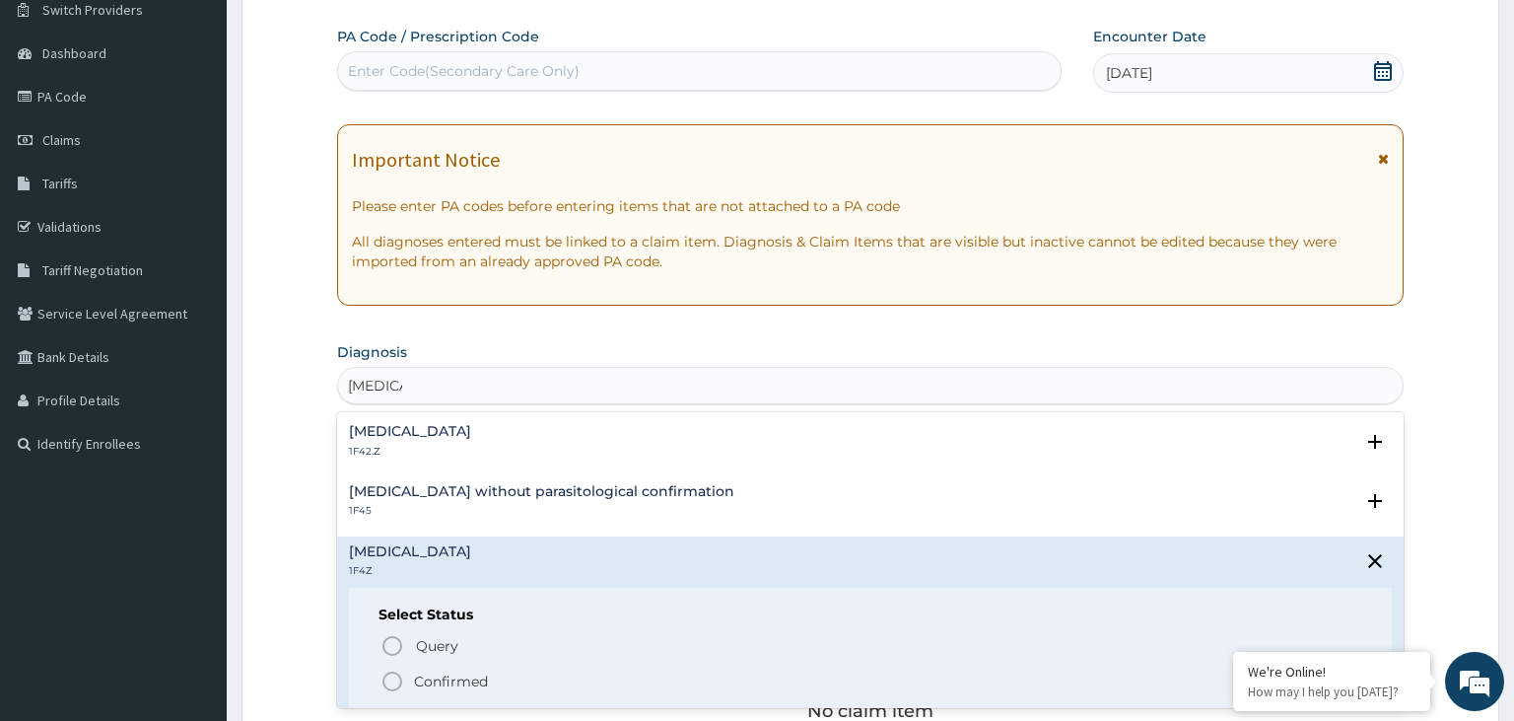
drag, startPoint x: 433, startPoint y: 679, endPoint x: 495, endPoint y: 518, distance: 173.2
click at [433, 680] on p "Confirmed" at bounding box center [451, 681] width 74 height 20
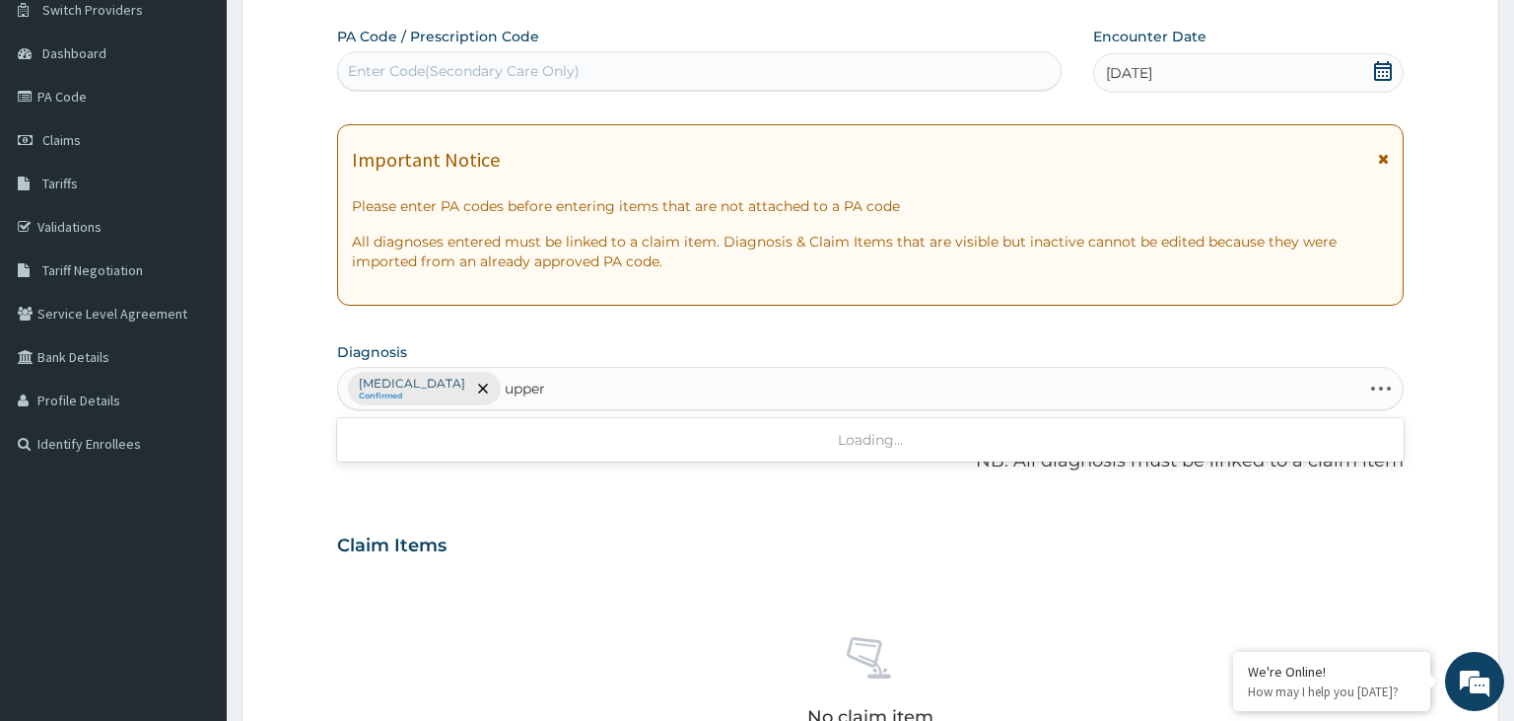
type input "upper"
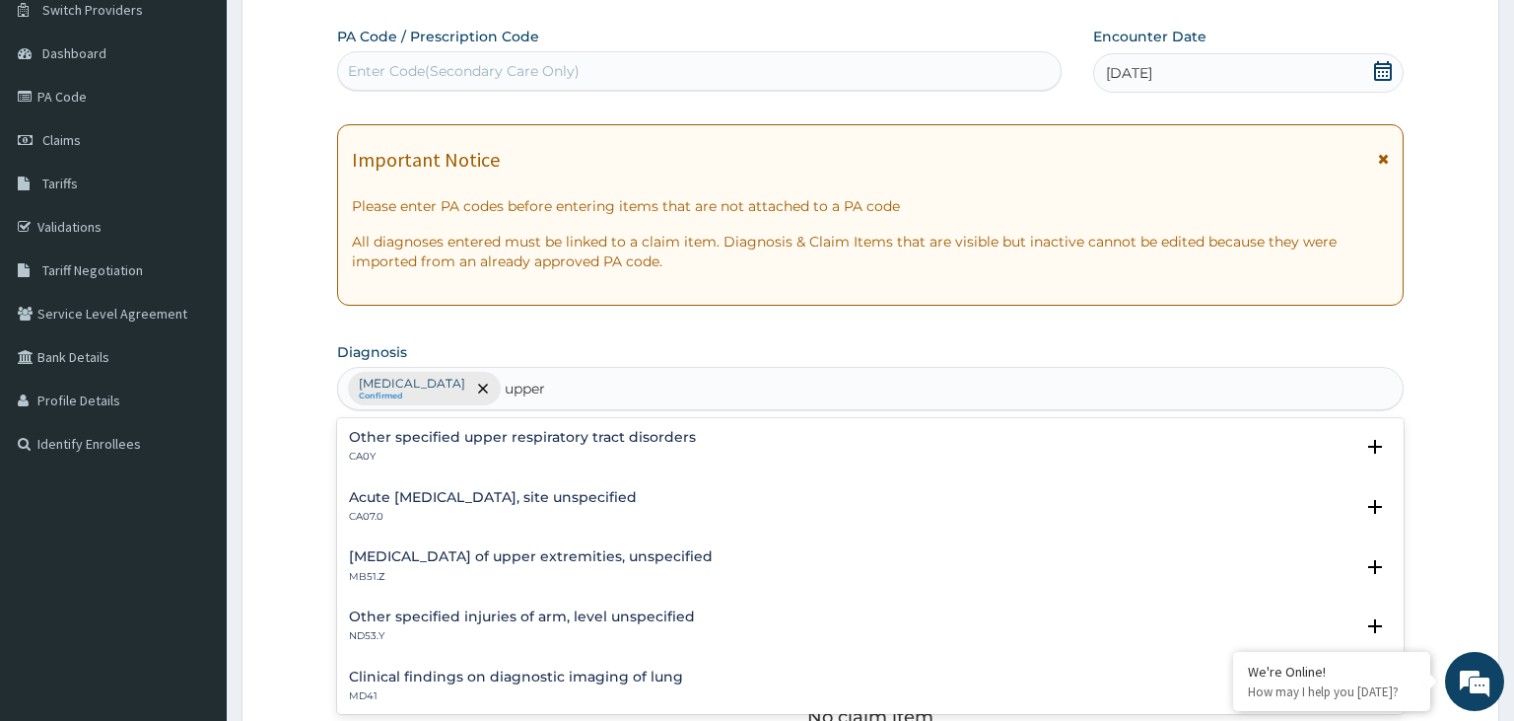
click at [464, 511] on p "CA07.0" at bounding box center [493, 517] width 288 height 14
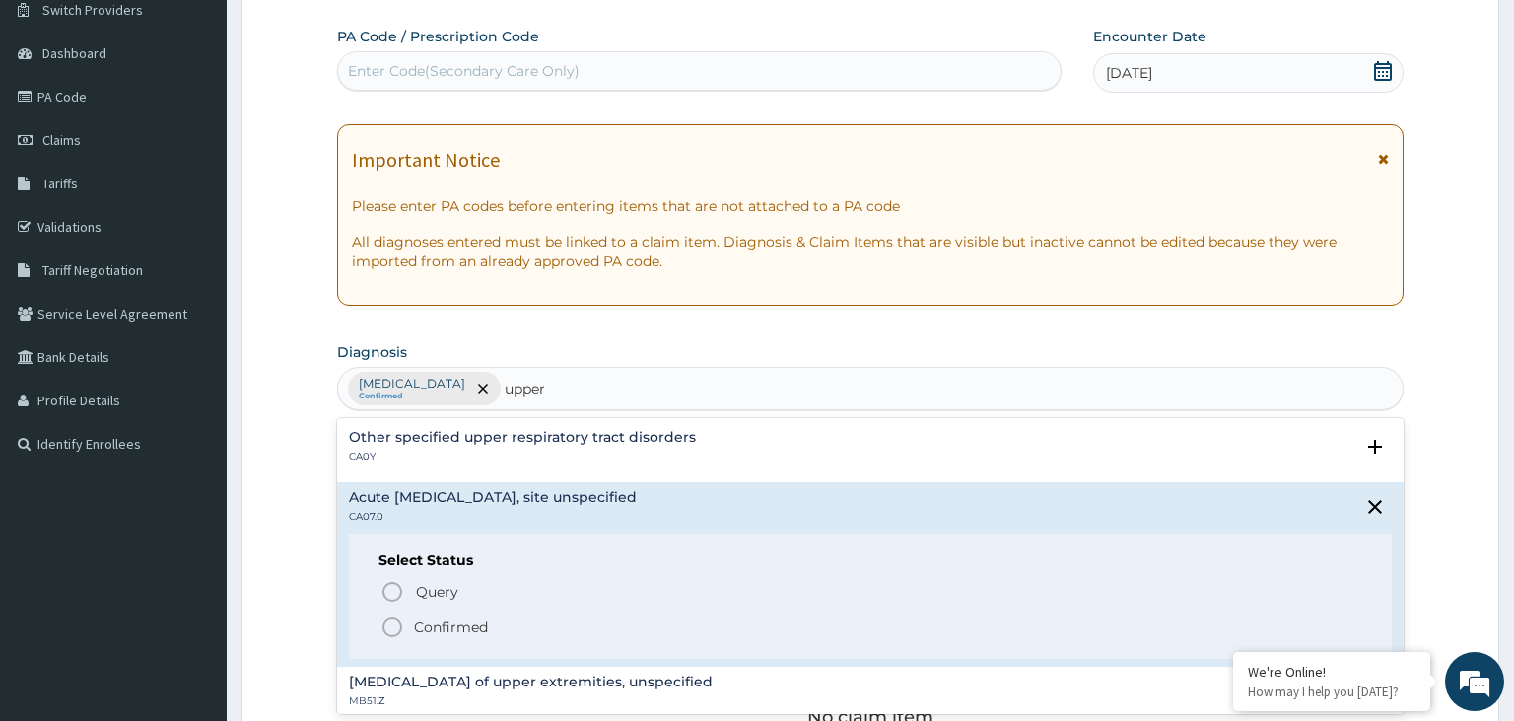
click at [445, 634] on p "Confirmed" at bounding box center [451, 627] width 74 height 20
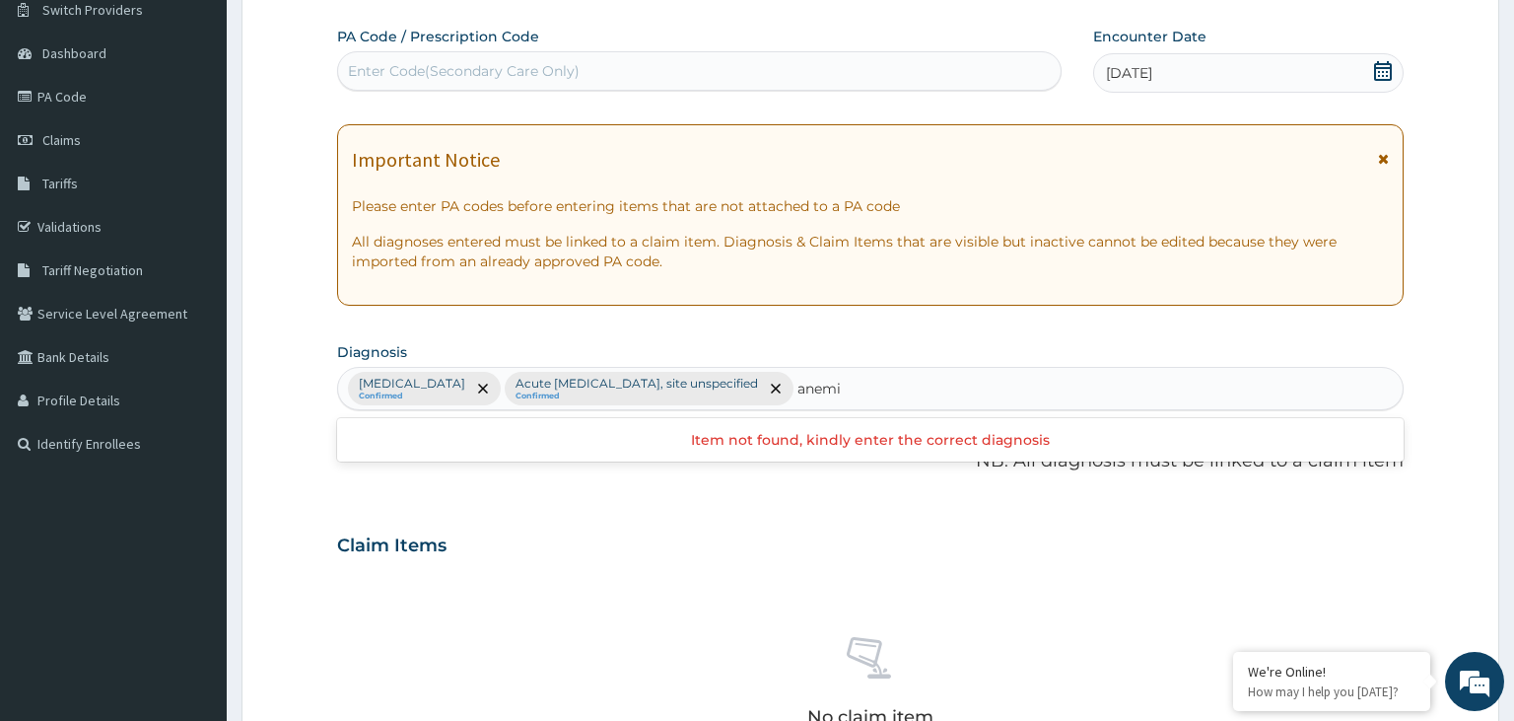
type input "[MEDICAL_DATA]"
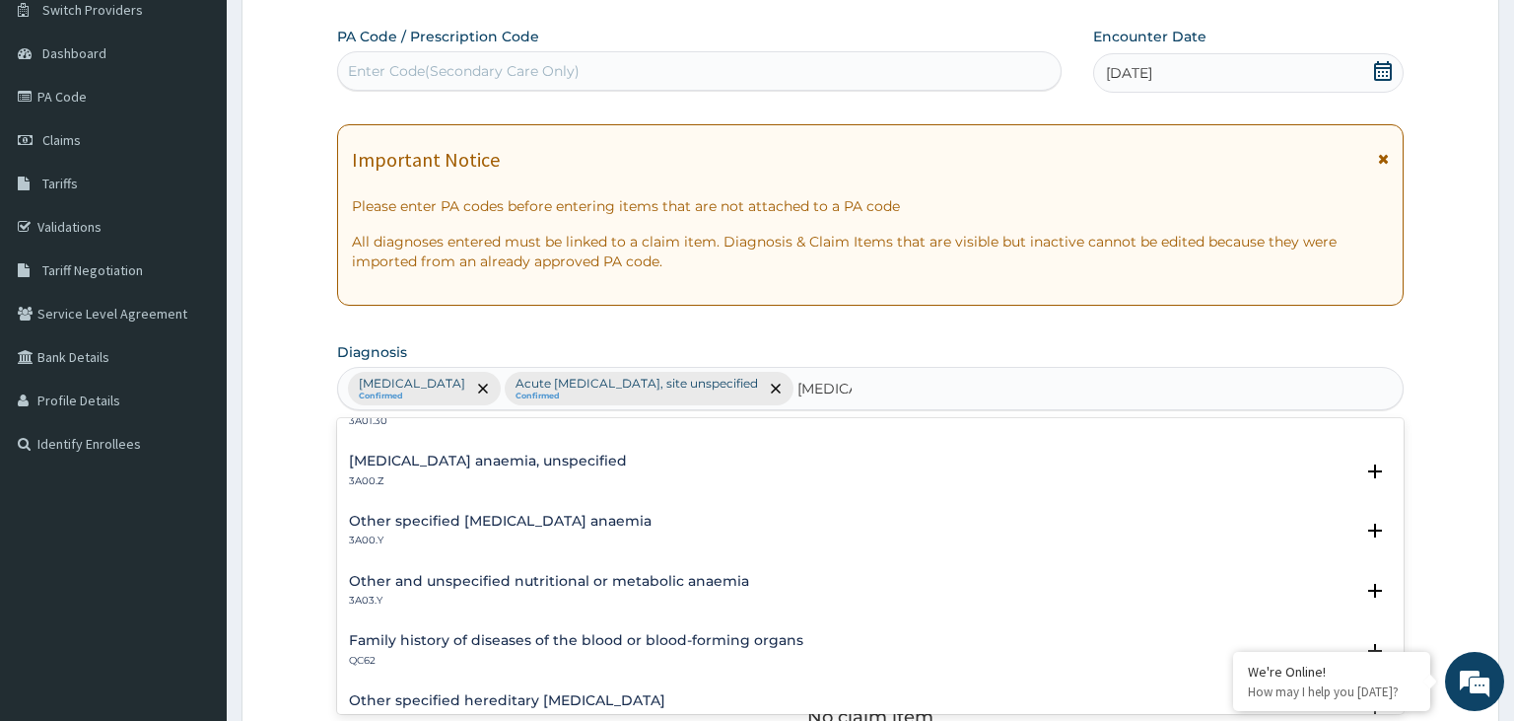
scroll to position [1092, 0]
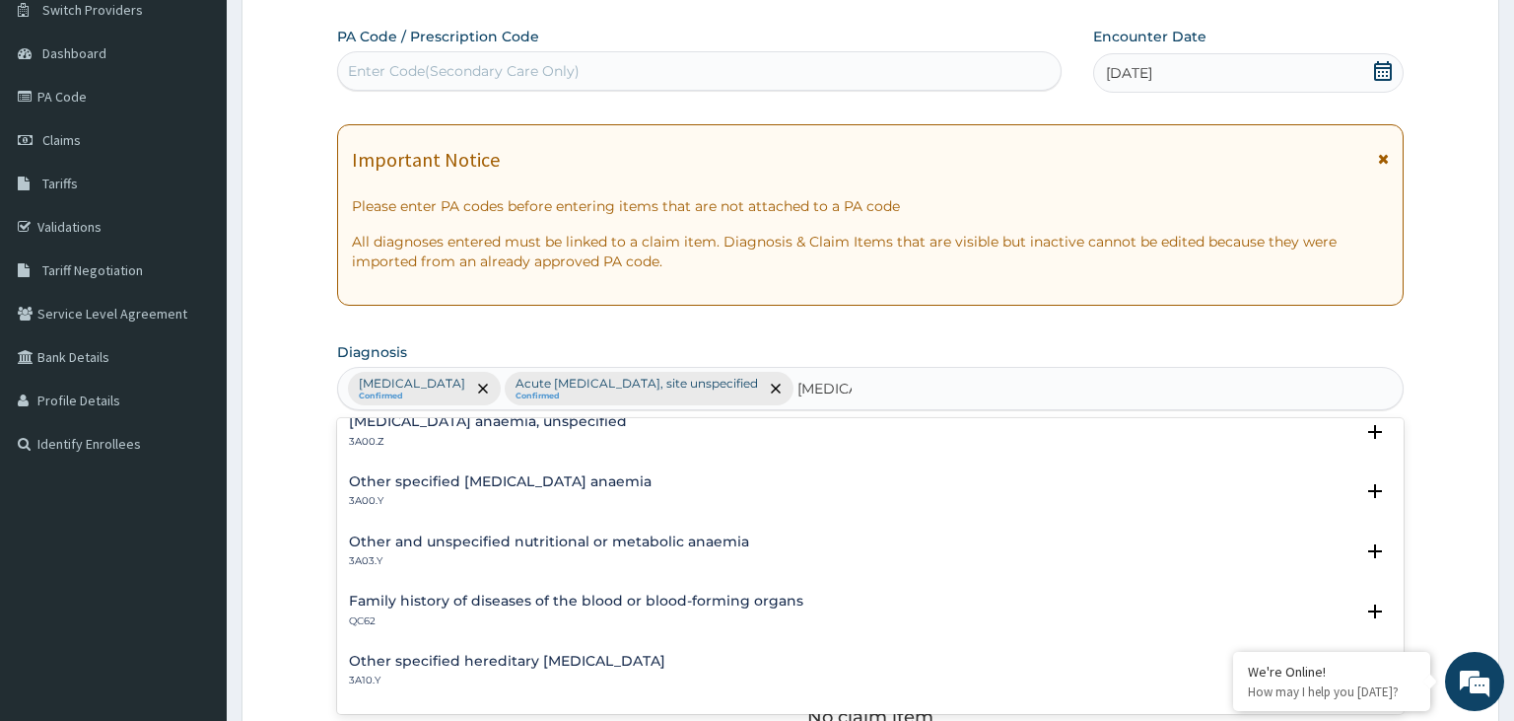
click at [526, 423] on h4 "[MEDICAL_DATA] anaemia, unspecified" at bounding box center [488, 421] width 278 height 15
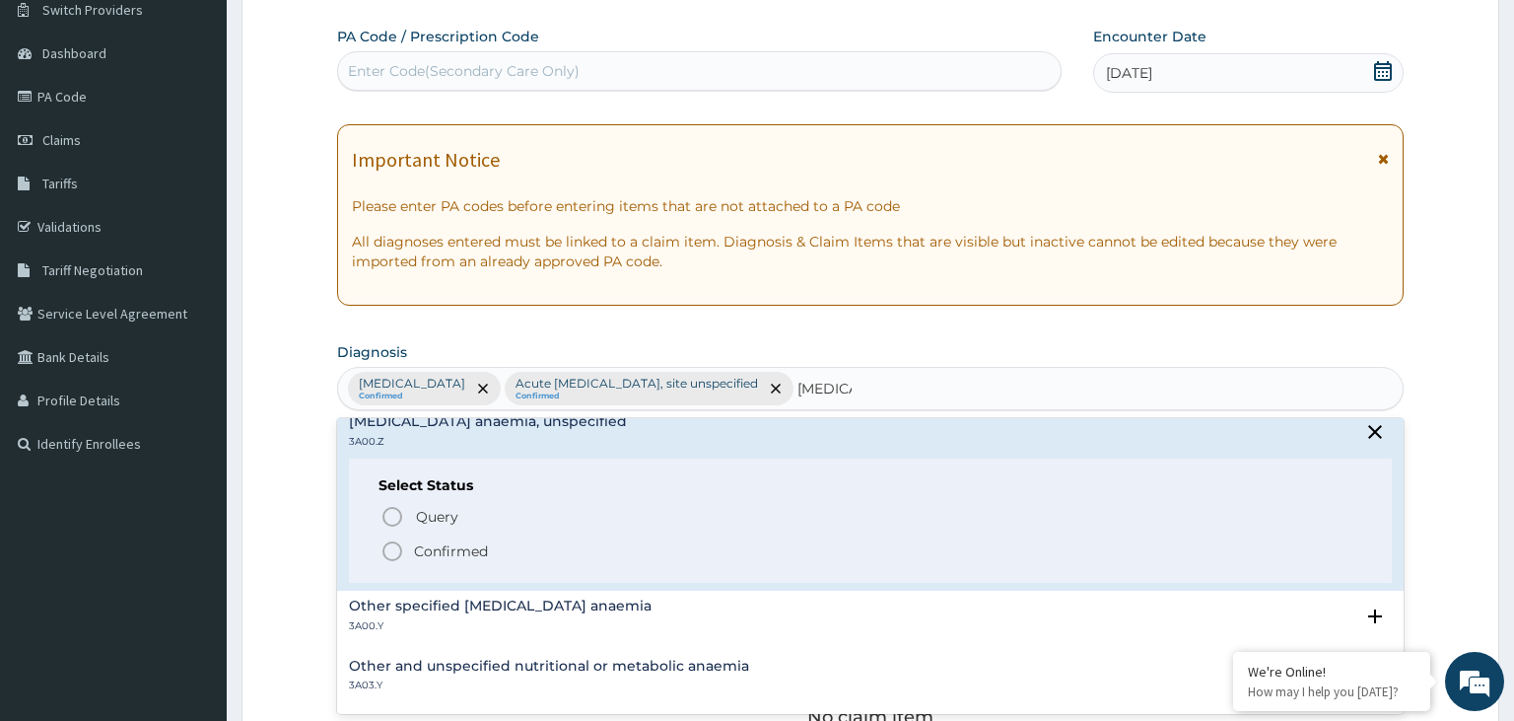
drag, startPoint x: 464, startPoint y: 552, endPoint x: 646, endPoint y: 538, distance: 181.9
click at [464, 551] on p "Confirmed" at bounding box center [451, 551] width 74 height 20
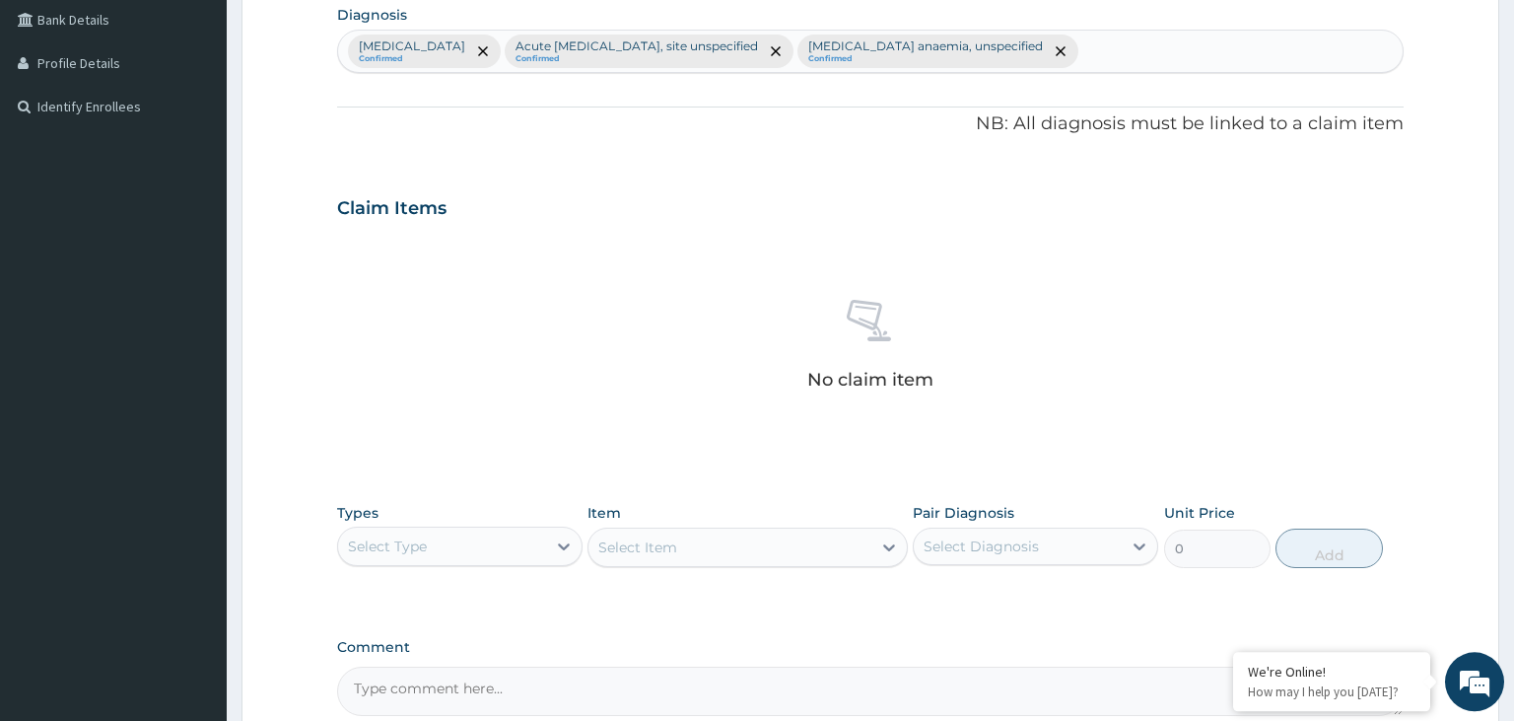
scroll to position [578, 0]
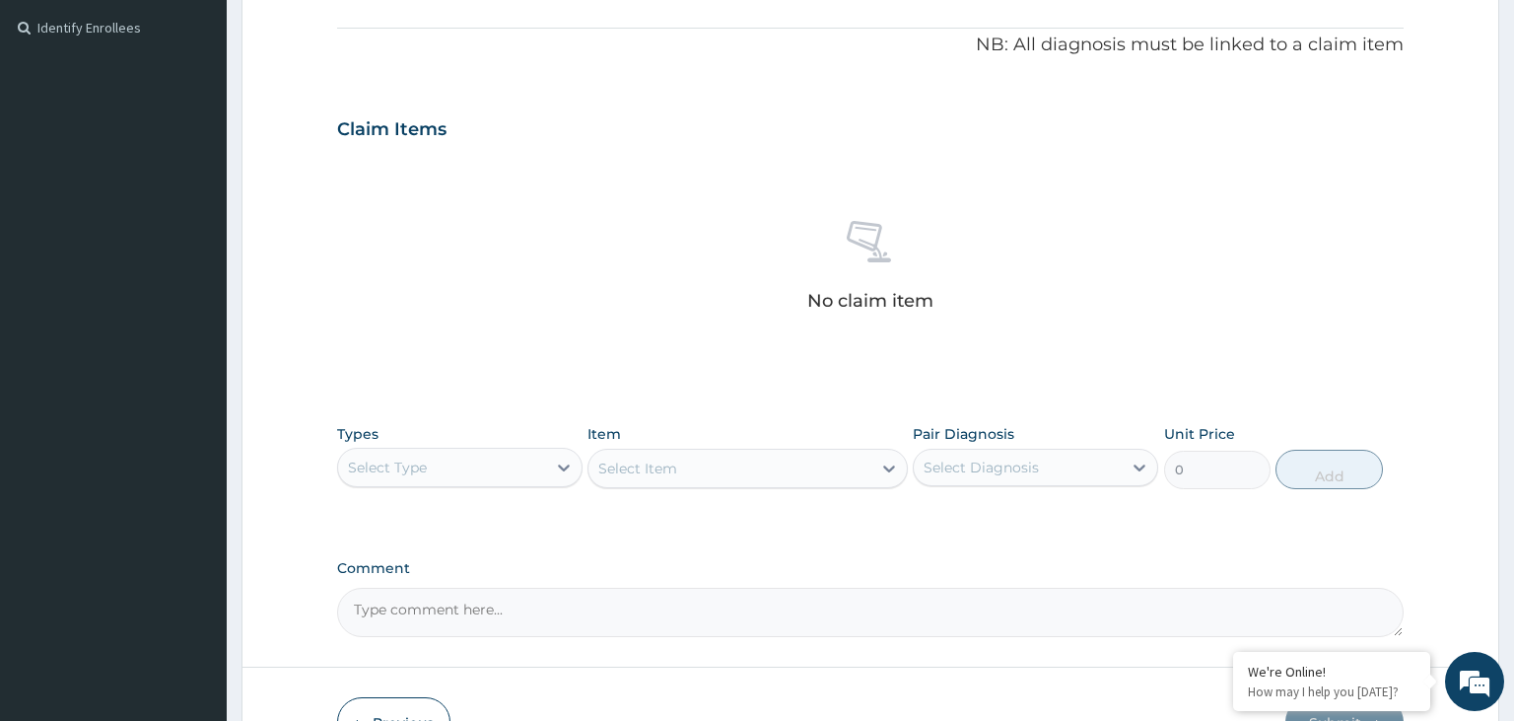
click at [471, 482] on div "Select Type" at bounding box center [459, 467] width 245 height 39
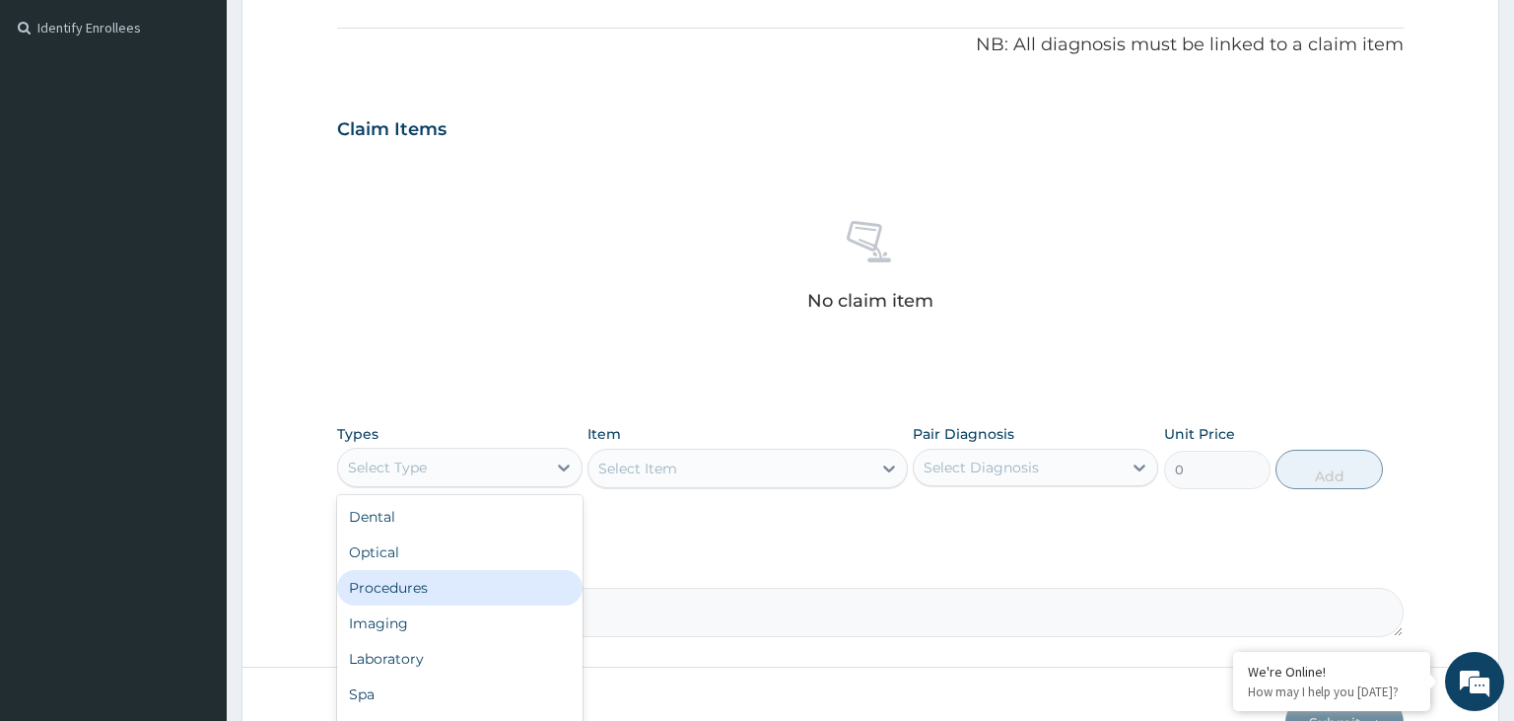
click at [432, 584] on div "Procedures" at bounding box center [459, 587] width 245 height 35
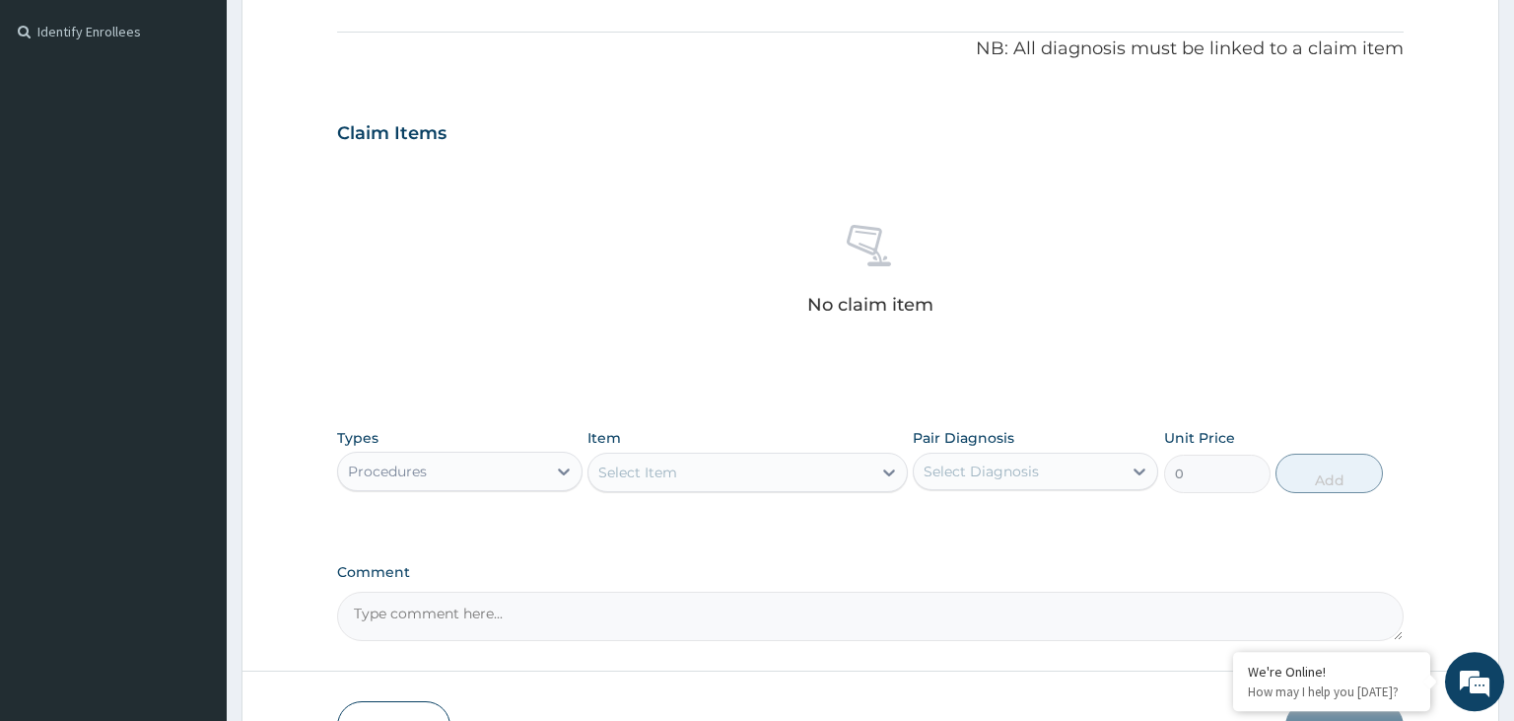
scroll to position [698, 0]
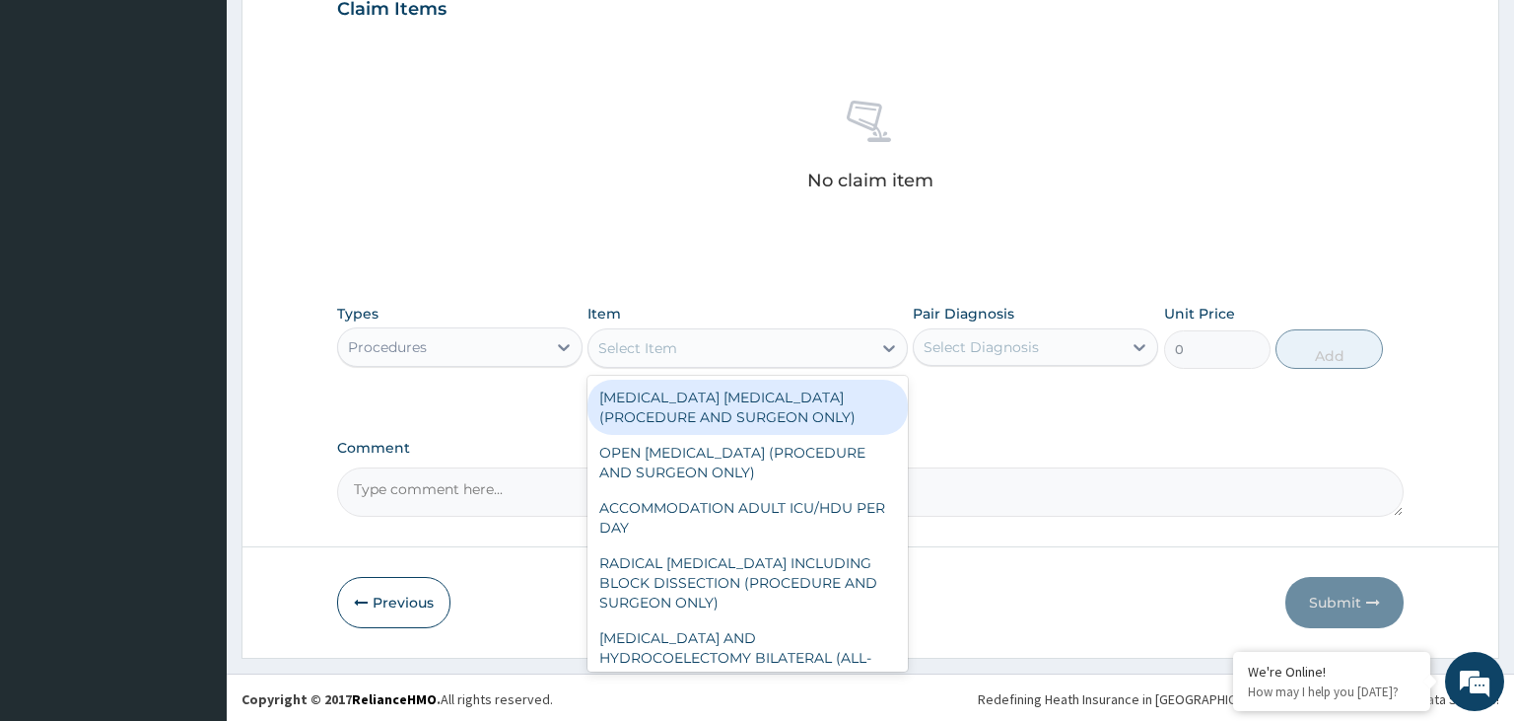
click at [705, 357] on div "Select Item" at bounding box center [730, 348] width 283 height 32
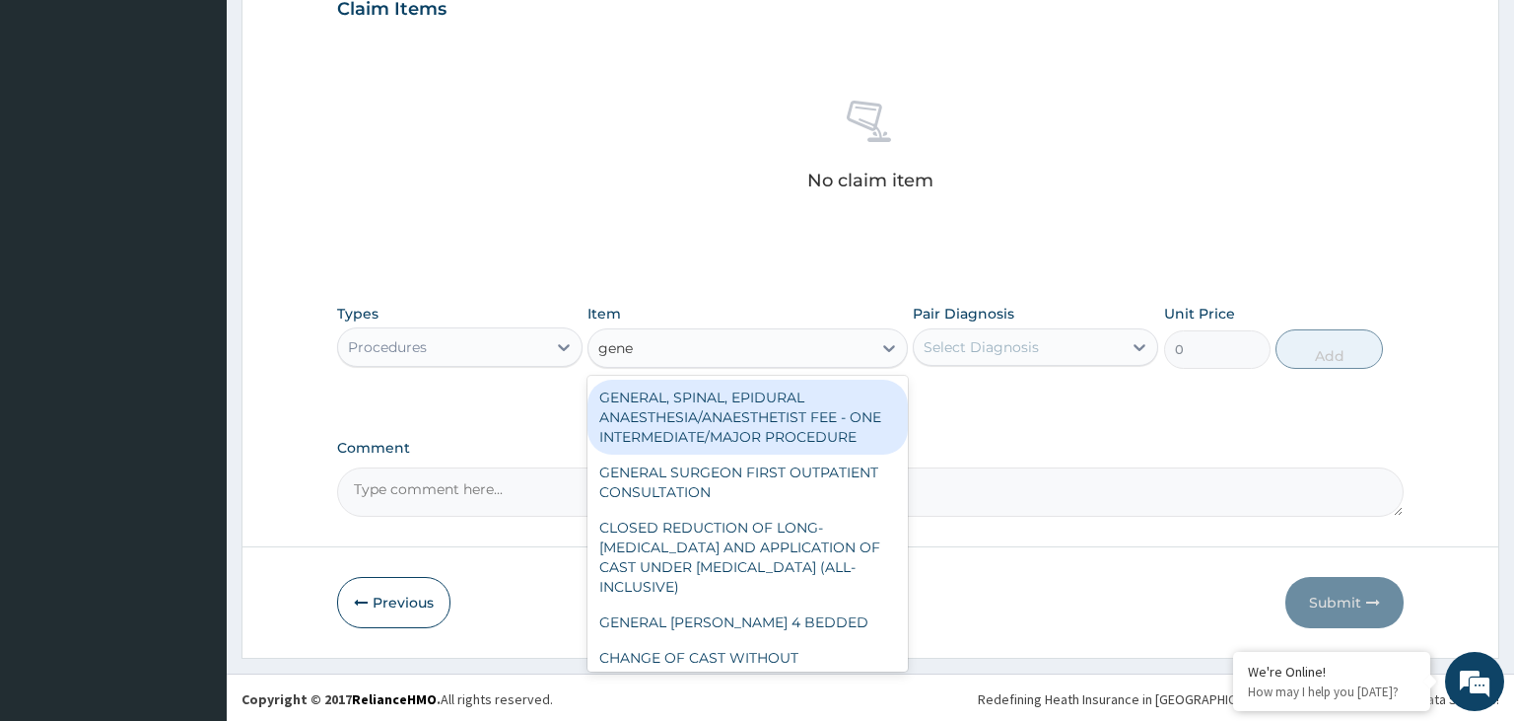
type input "gener"
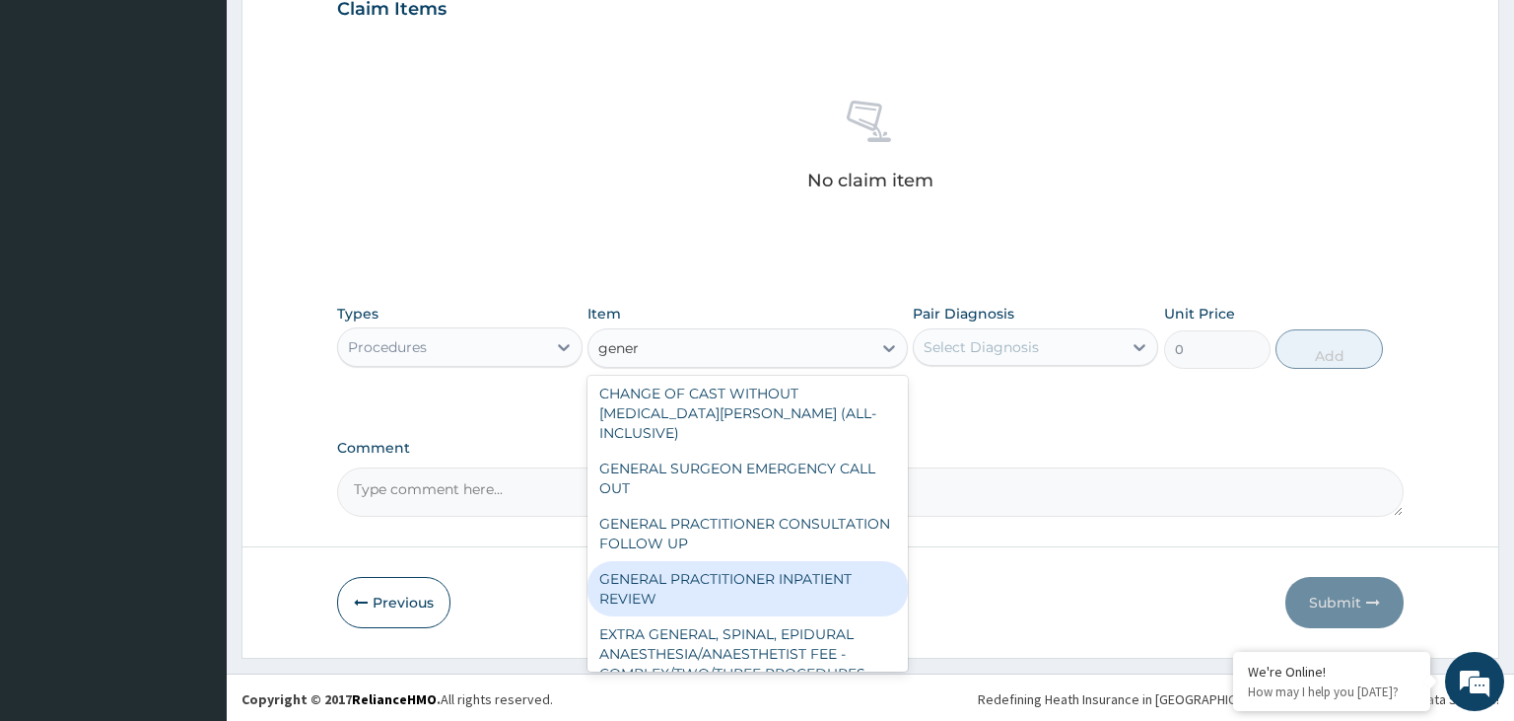
scroll to position [414, 0]
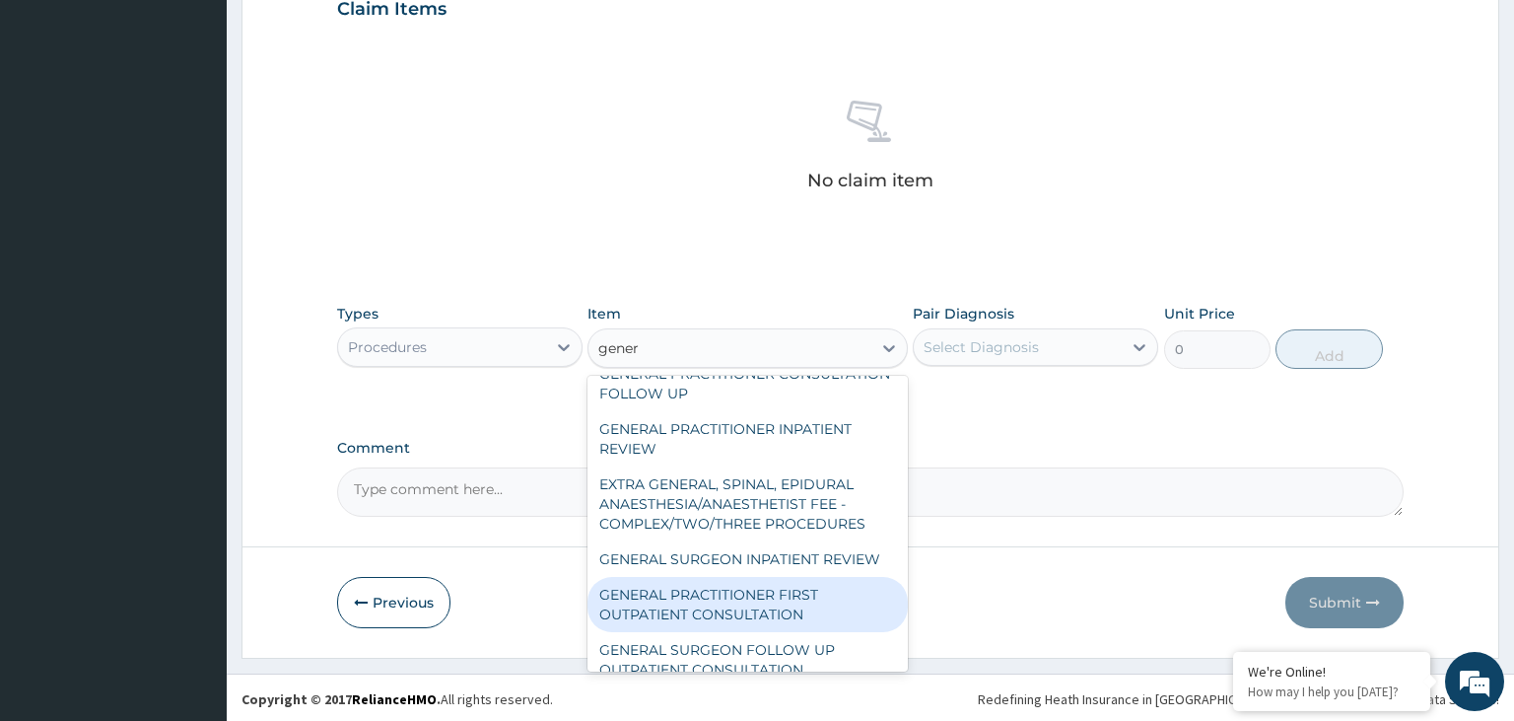
click at [791, 578] on div "GENERAL PRACTITIONER FIRST OUTPATIENT CONSULTATION" at bounding box center [748, 604] width 320 height 55
type input "3750"
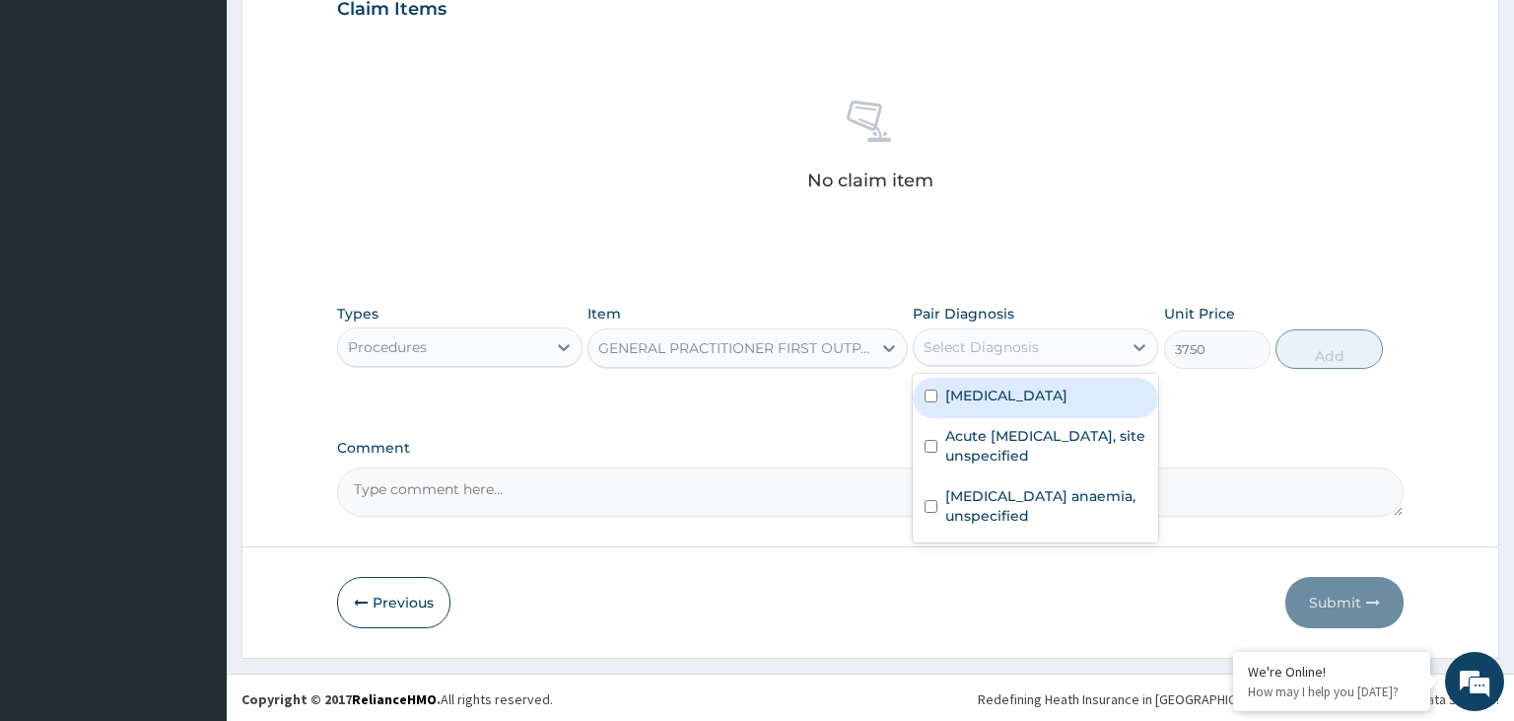
drag, startPoint x: 1095, startPoint y: 351, endPoint x: 1058, endPoint y: 390, distance: 54.4
click at [1095, 352] on div "Select Diagnosis" at bounding box center [1018, 347] width 208 height 32
click at [1051, 393] on label "[MEDICAL_DATA]" at bounding box center [1006, 395] width 122 height 20
checkbox input "true"
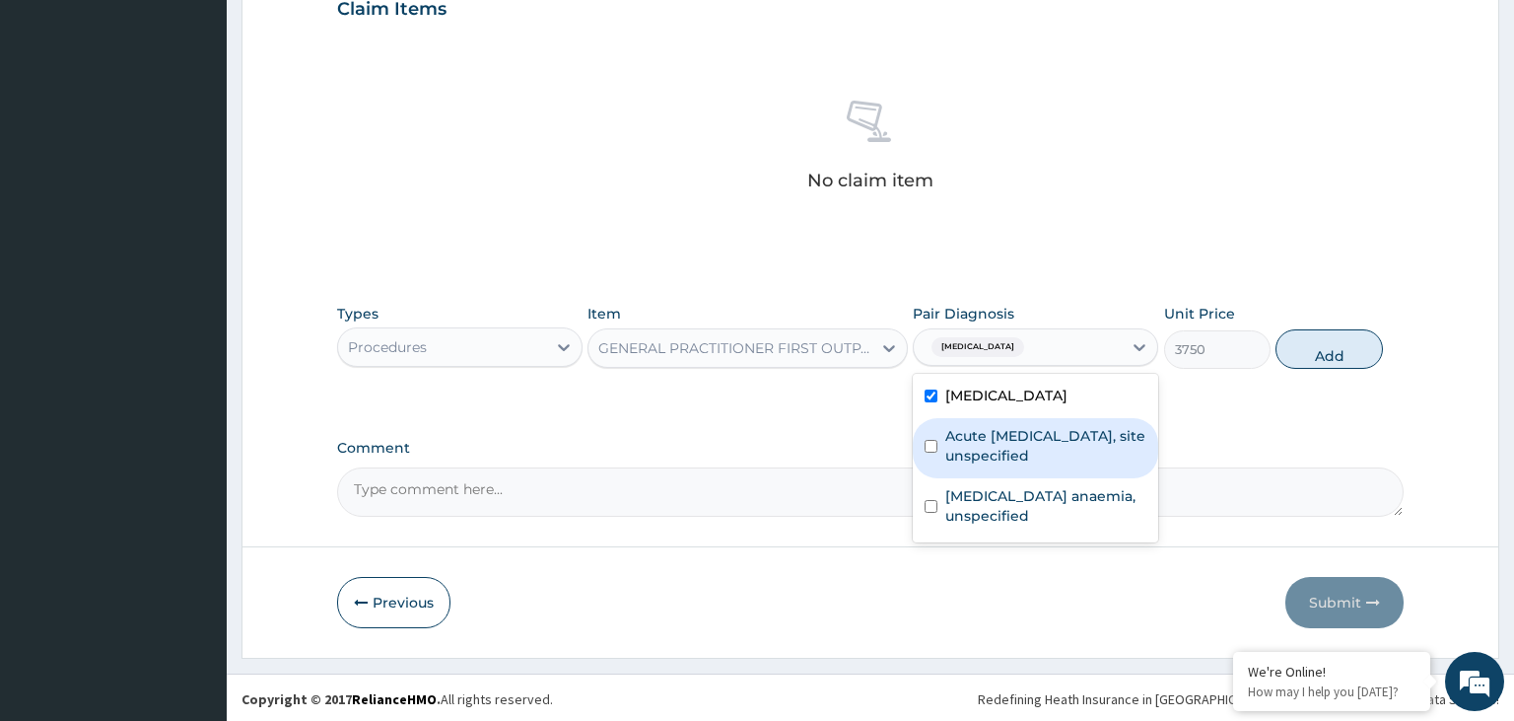
drag, startPoint x: 1035, startPoint y: 436, endPoint x: 1029, endPoint y: 481, distance: 45.7
click at [1034, 436] on label "Acute [MEDICAL_DATA], site unspecified" at bounding box center [1045, 445] width 201 height 39
checkbox input "true"
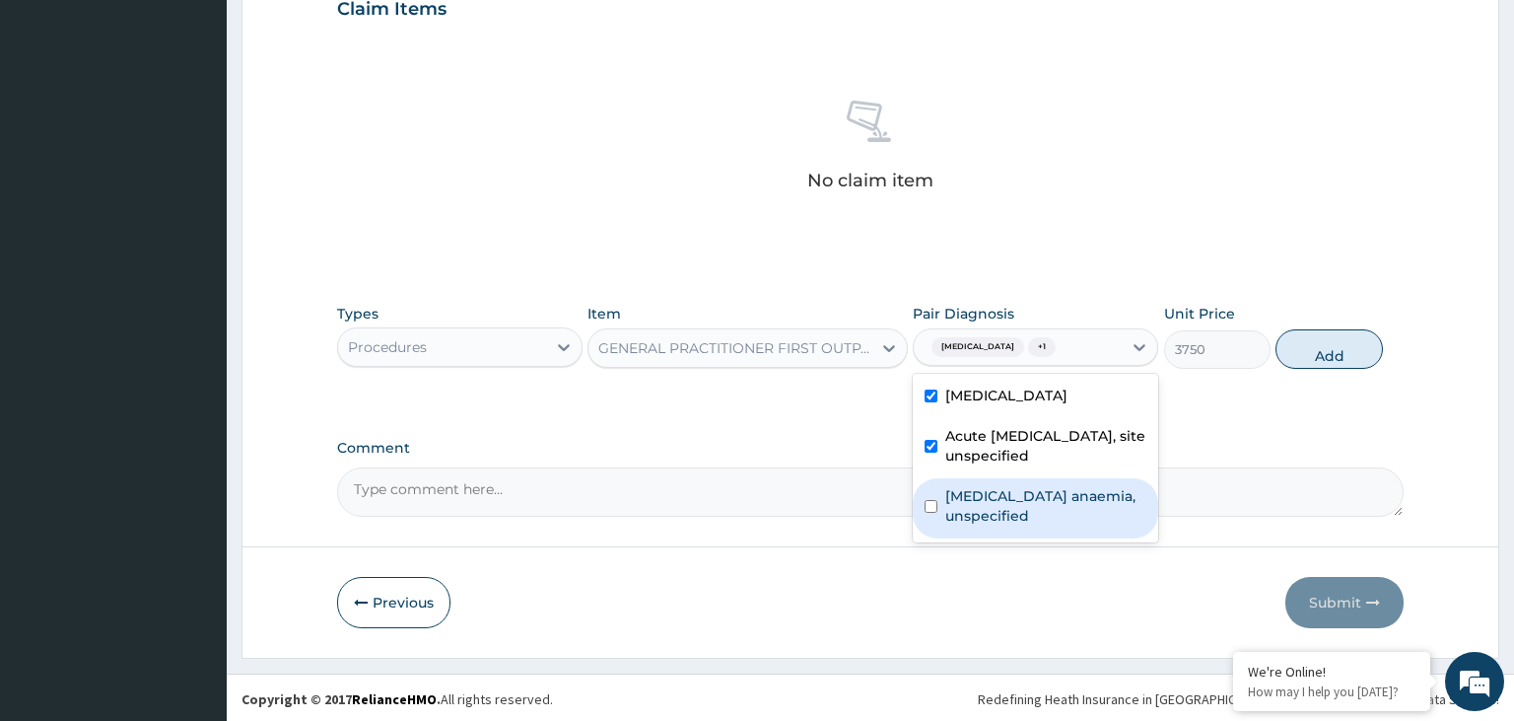
drag, startPoint x: 1022, startPoint y: 503, endPoint x: 1057, endPoint y: 503, distance: 34.5
click at [1022, 503] on label "[MEDICAL_DATA] anaemia, unspecified" at bounding box center [1045, 505] width 201 height 39
checkbox input "true"
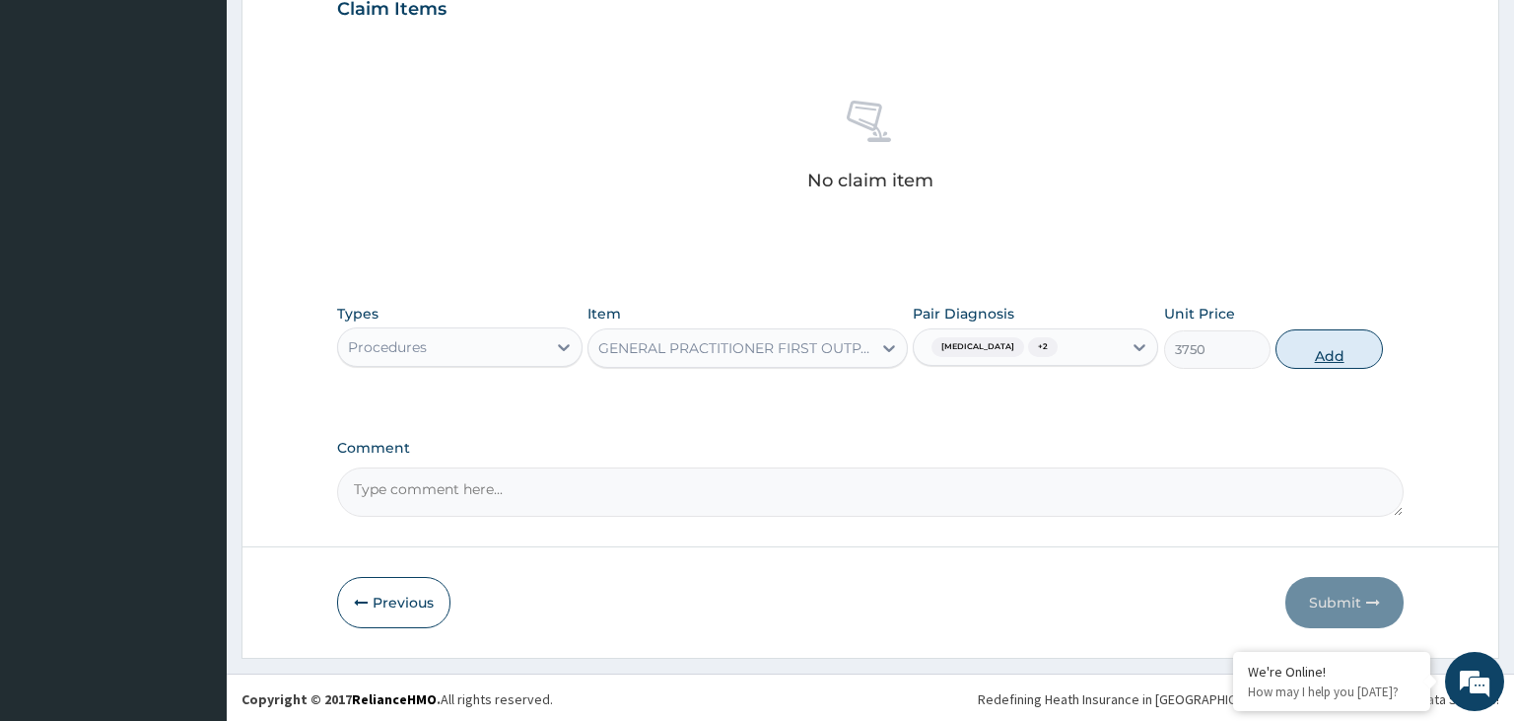
click at [1367, 356] on button "Add" at bounding box center [1329, 348] width 106 height 39
type input "0"
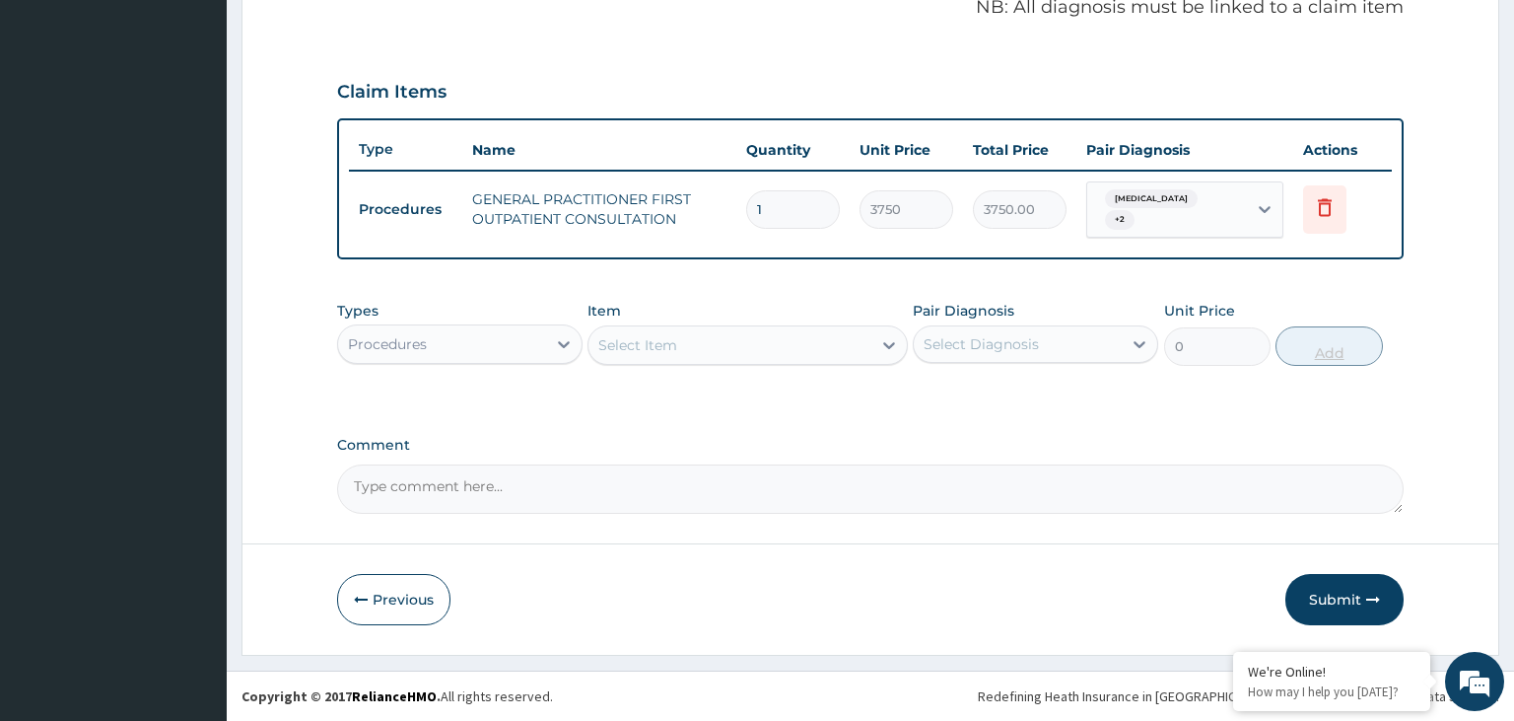
scroll to position [611, 0]
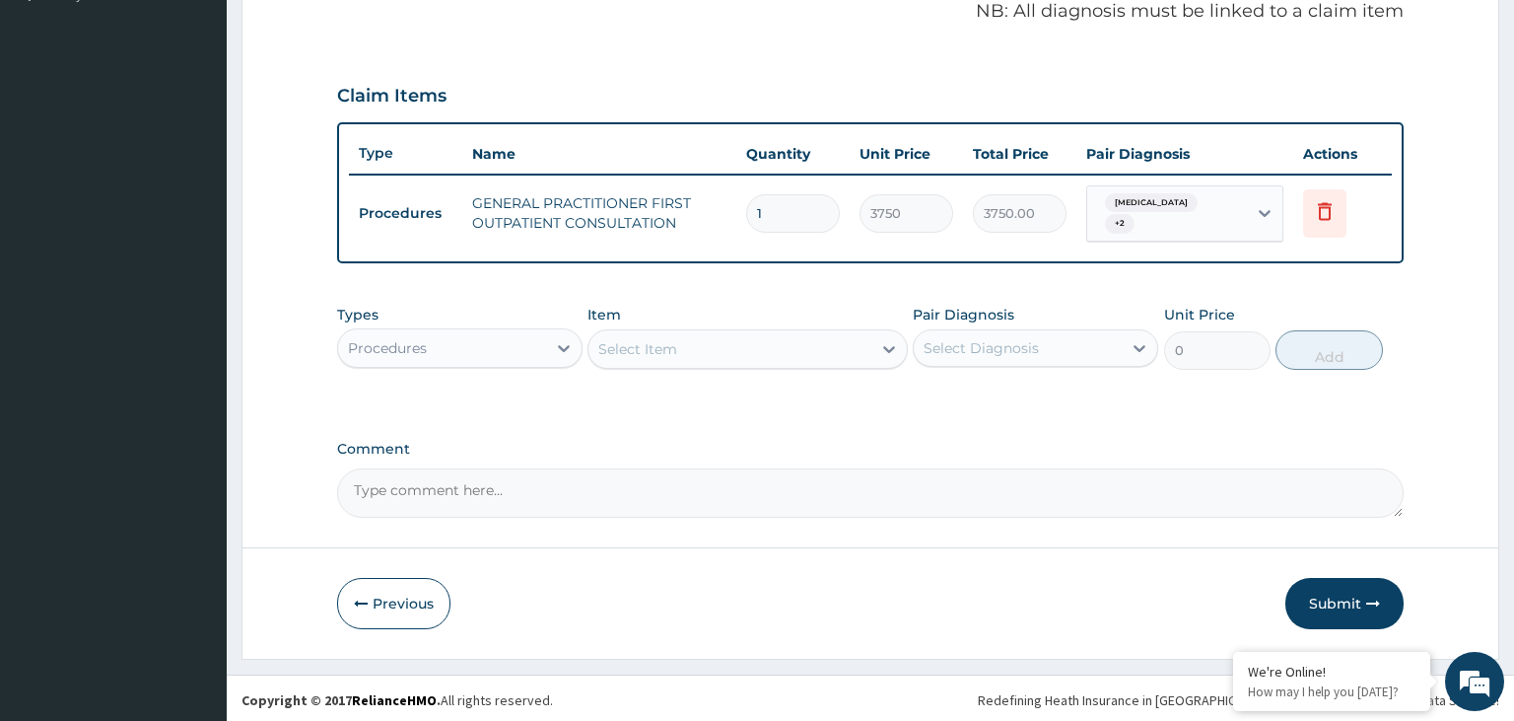
click at [711, 341] on div "Select Item" at bounding box center [730, 349] width 283 height 32
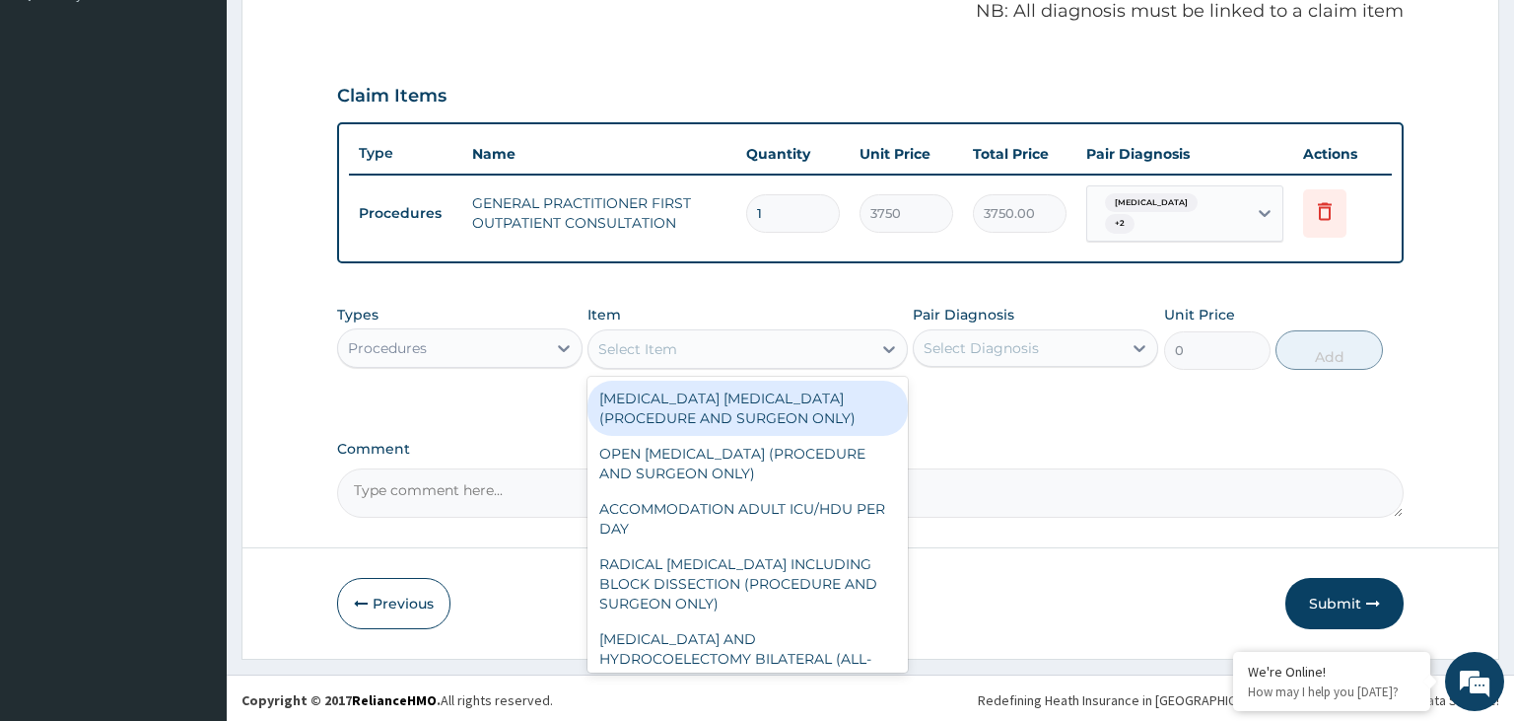
click at [522, 349] on div "Procedures" at bounding box center [442, 348] width 208 height 32
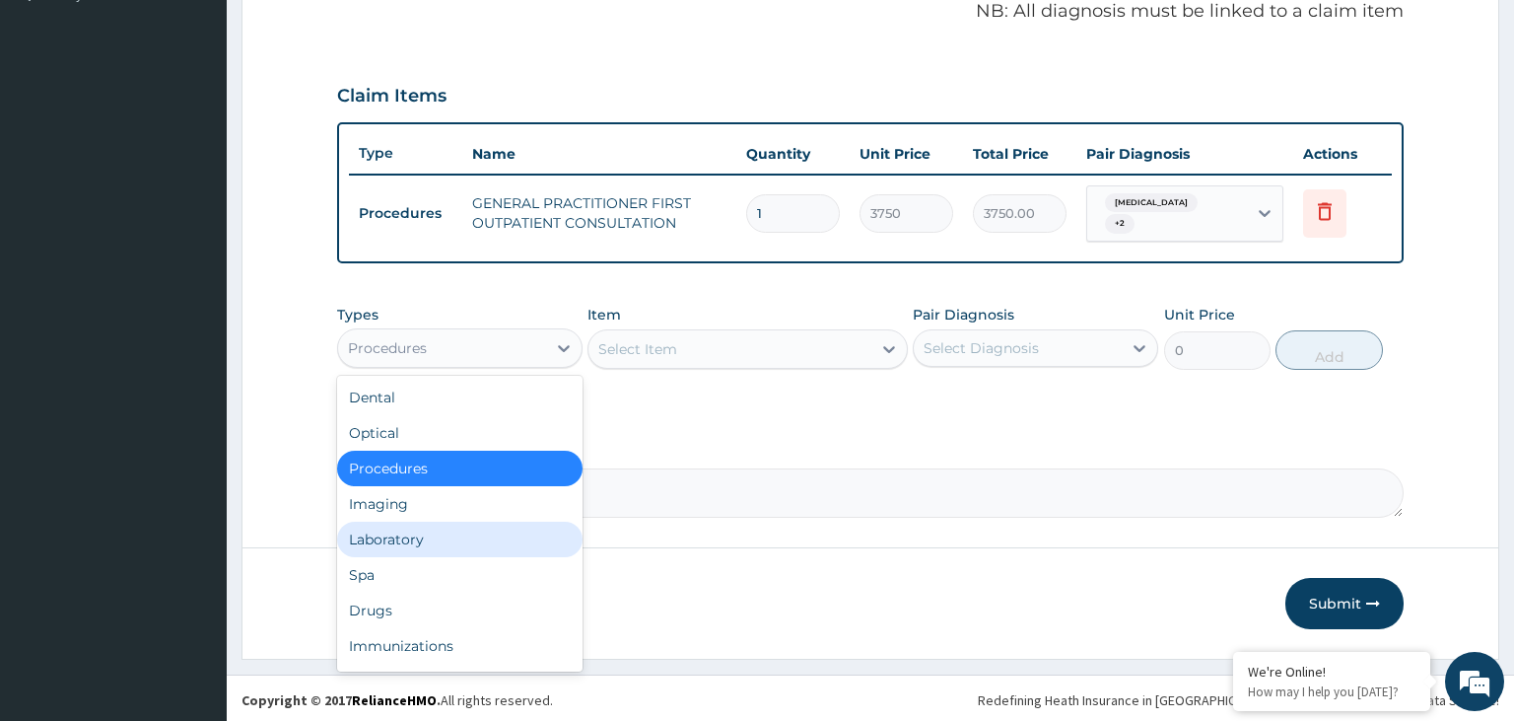
click at [458, 527] on div "Laboratory" at bounding box center [459, 539] width 245 height 35
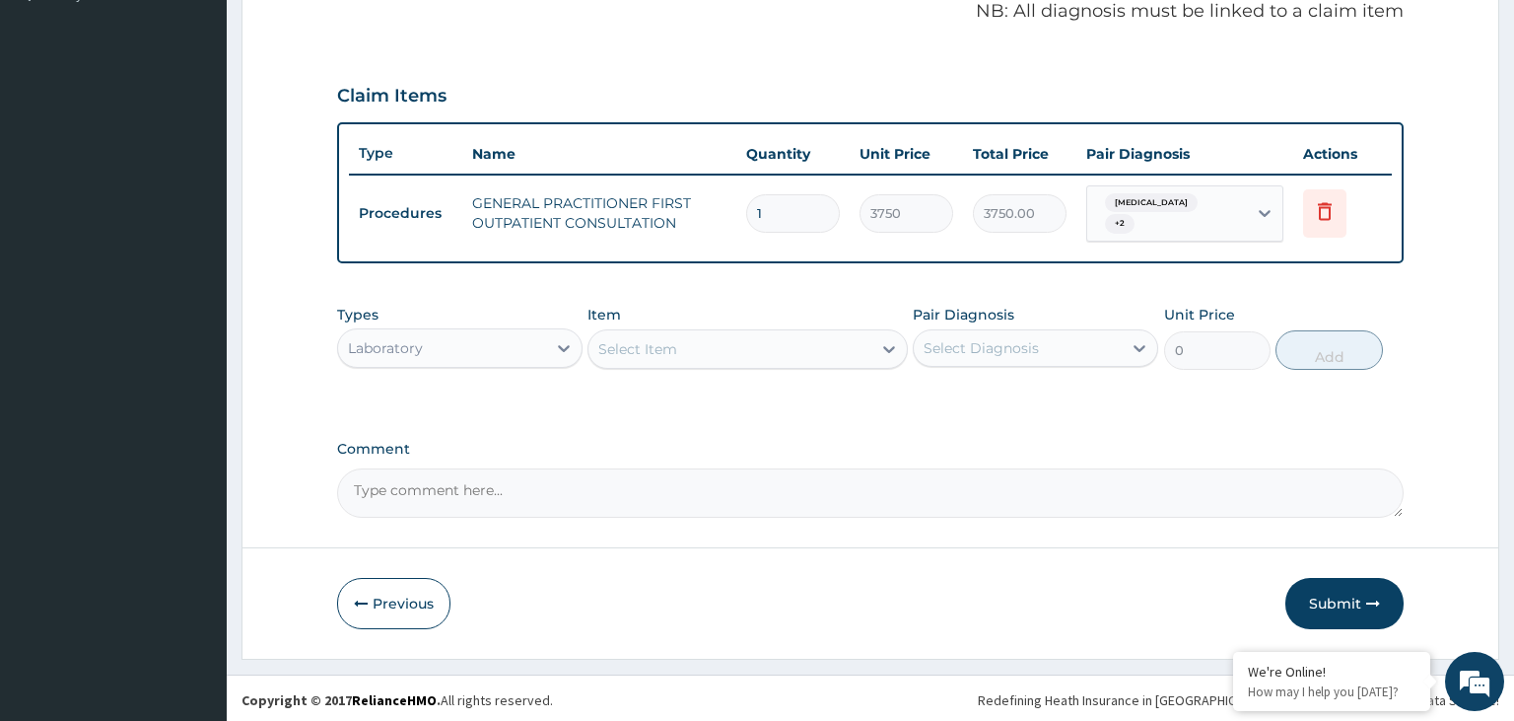
click at [698, 341] on div "Select Item" at bounding box center [730, 349] width 283 height 32
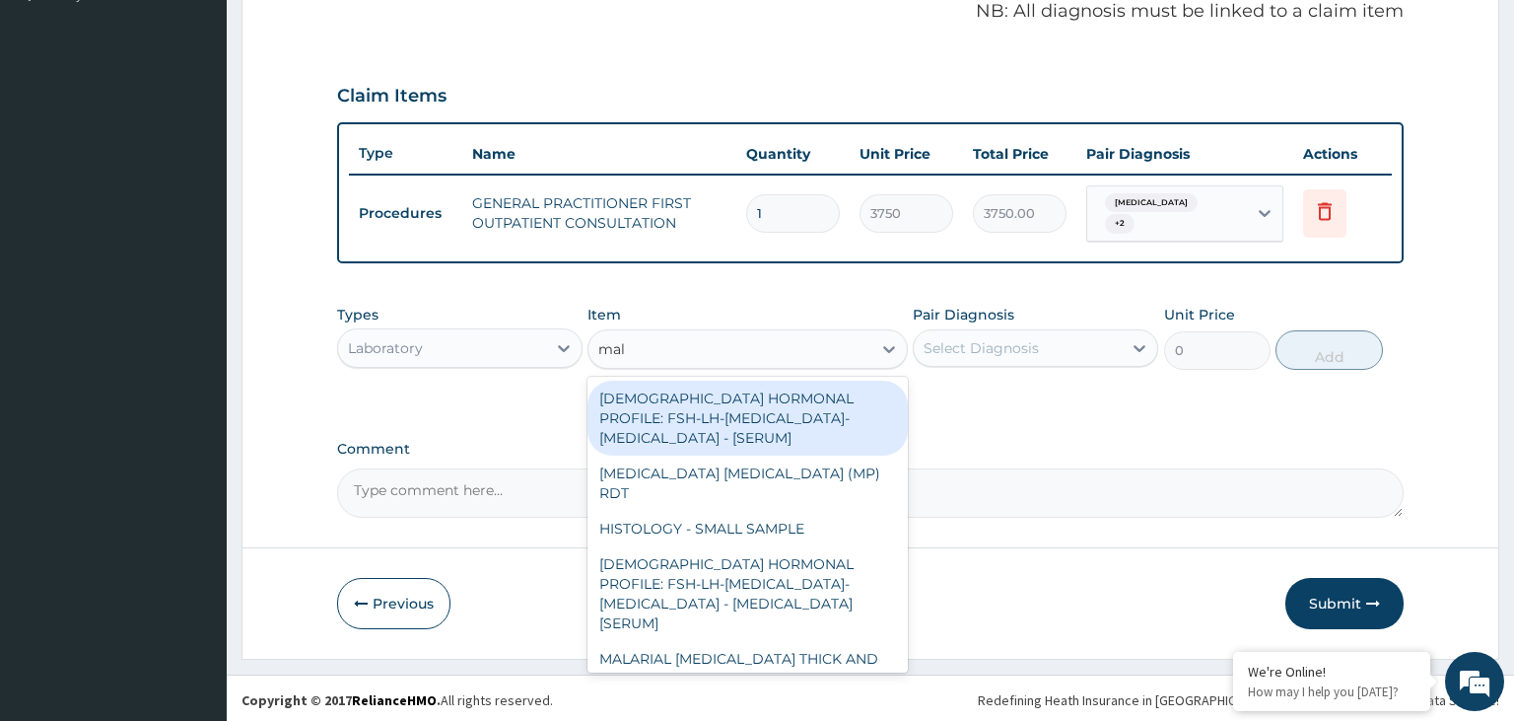
type input "mala"
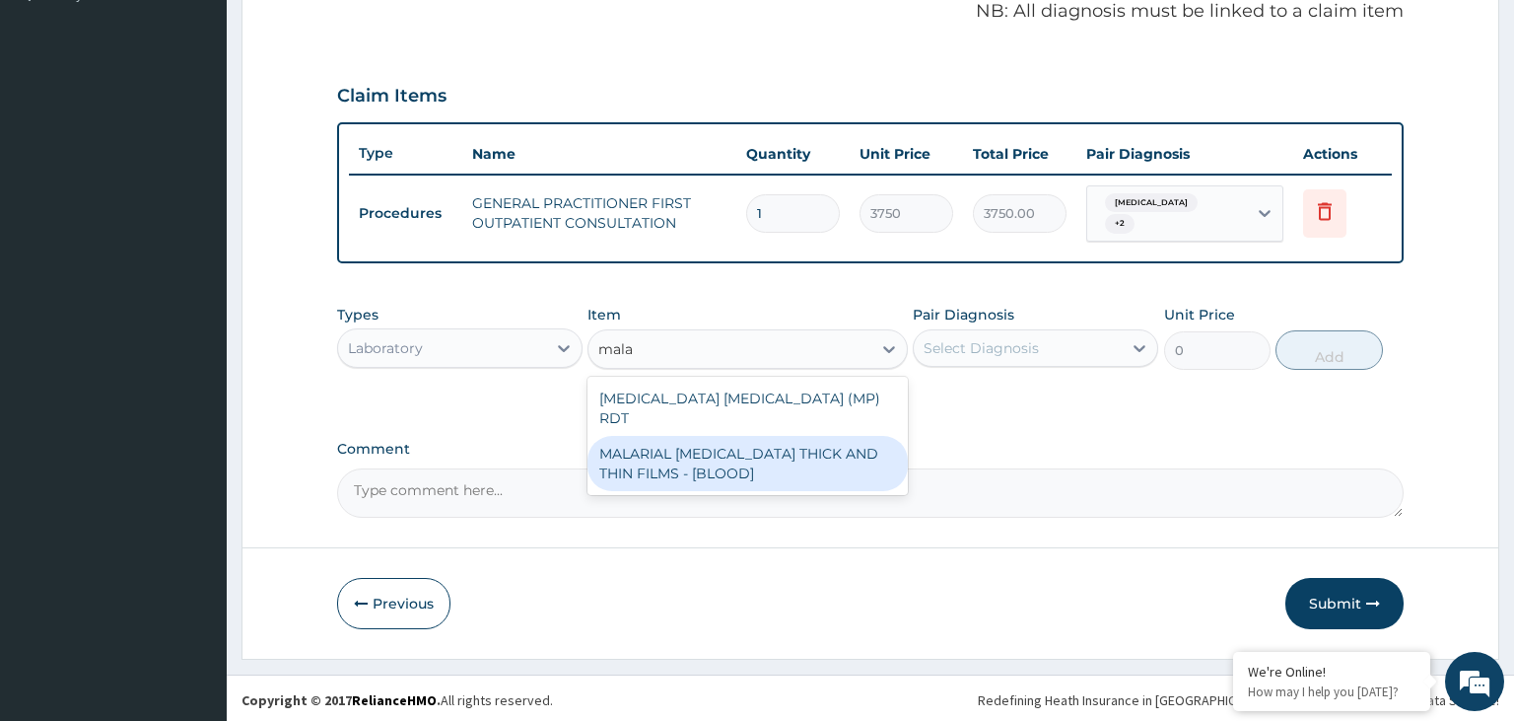
click at [750, 436] on div "MALARIAL [MEDICAL_DATA] THICK AND THIN FILMS - [BLOOD]" at bounding box center [748, 463] width 320 height 55
type input "2187.5"
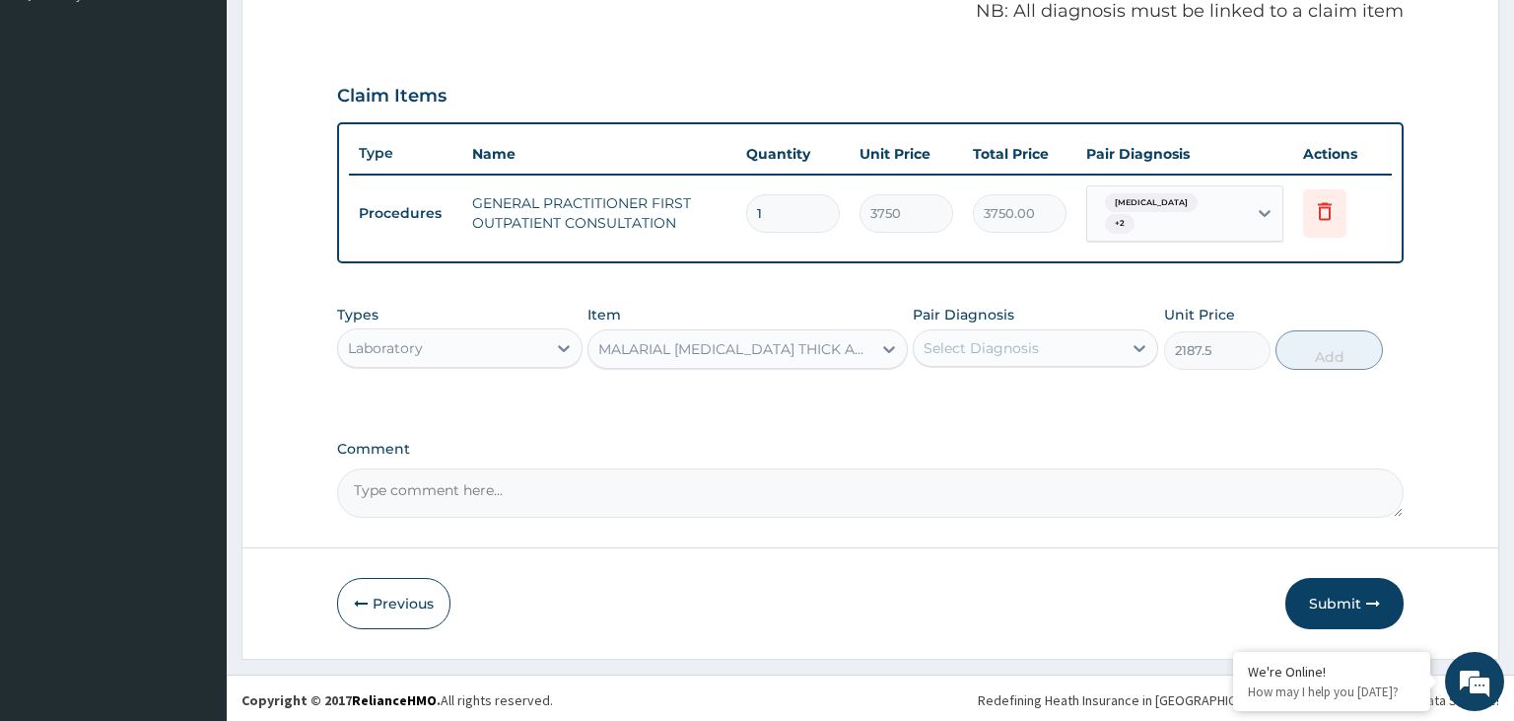
click at [1163, 345] on div "Types Laboratory Item MALARIAL [MEDICAL_DATA] THICK AND THIN FILMS - [BLOOD] Pa…" at bounding box center [871, 337] width 1068 height 85
click at [1122, 336] on div "Select Diagnosis" at bounding box center [1018, 348] width 208 height 32
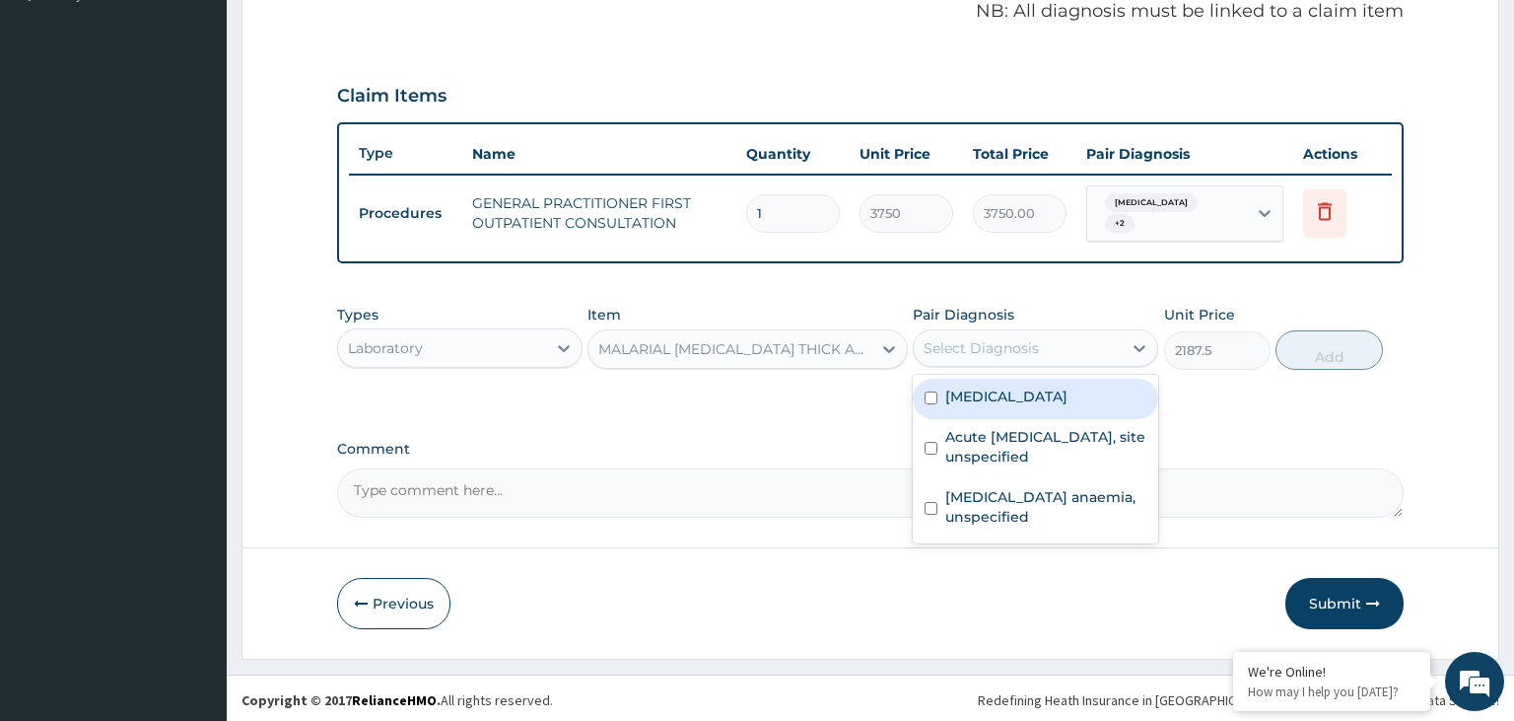
click at [1044, 400] on label "[MEDICAL_DATA]" at bounding box center [1006, 396] width 122 height 20
checkbox input "true"
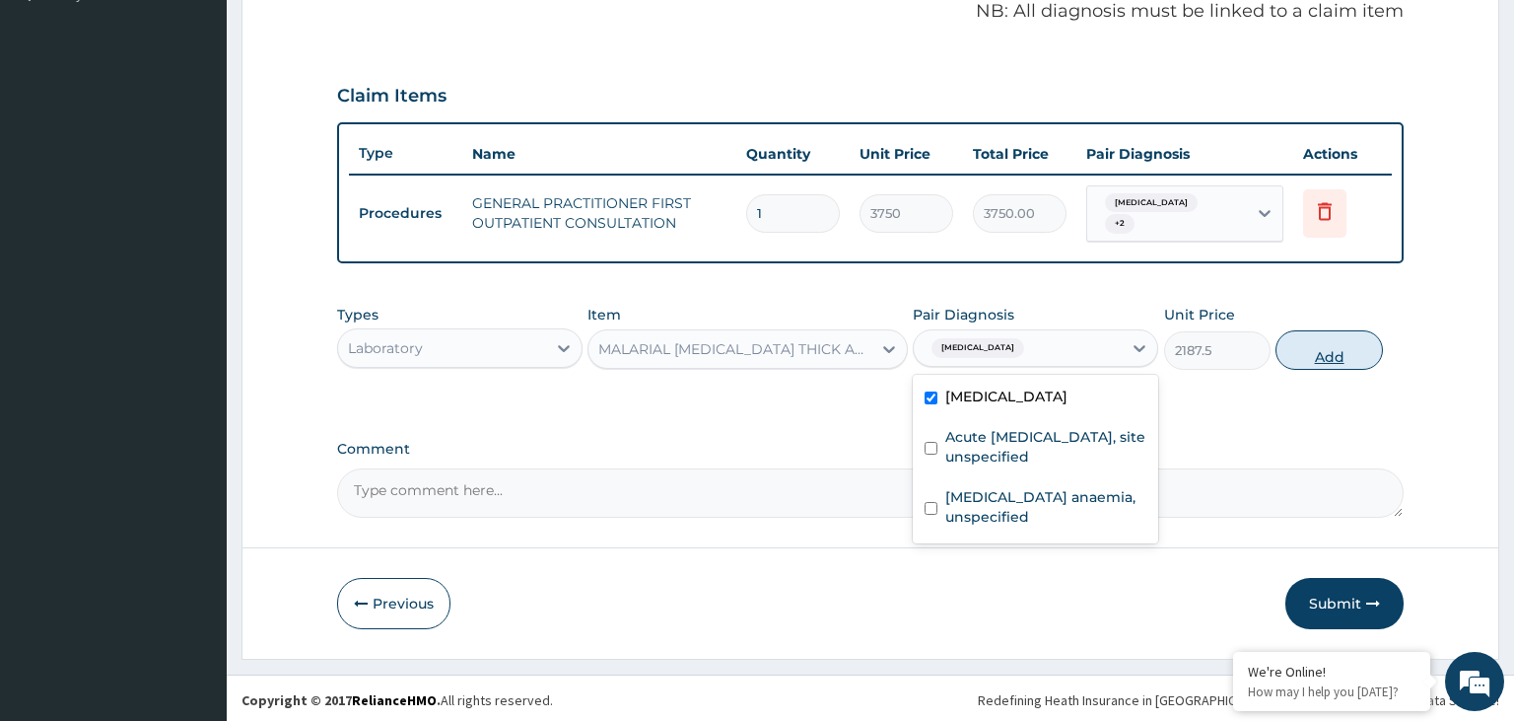
click at [1351, 349] on button "Add" at bounding box center [1329, 349] width 106 height 39
type input "0"
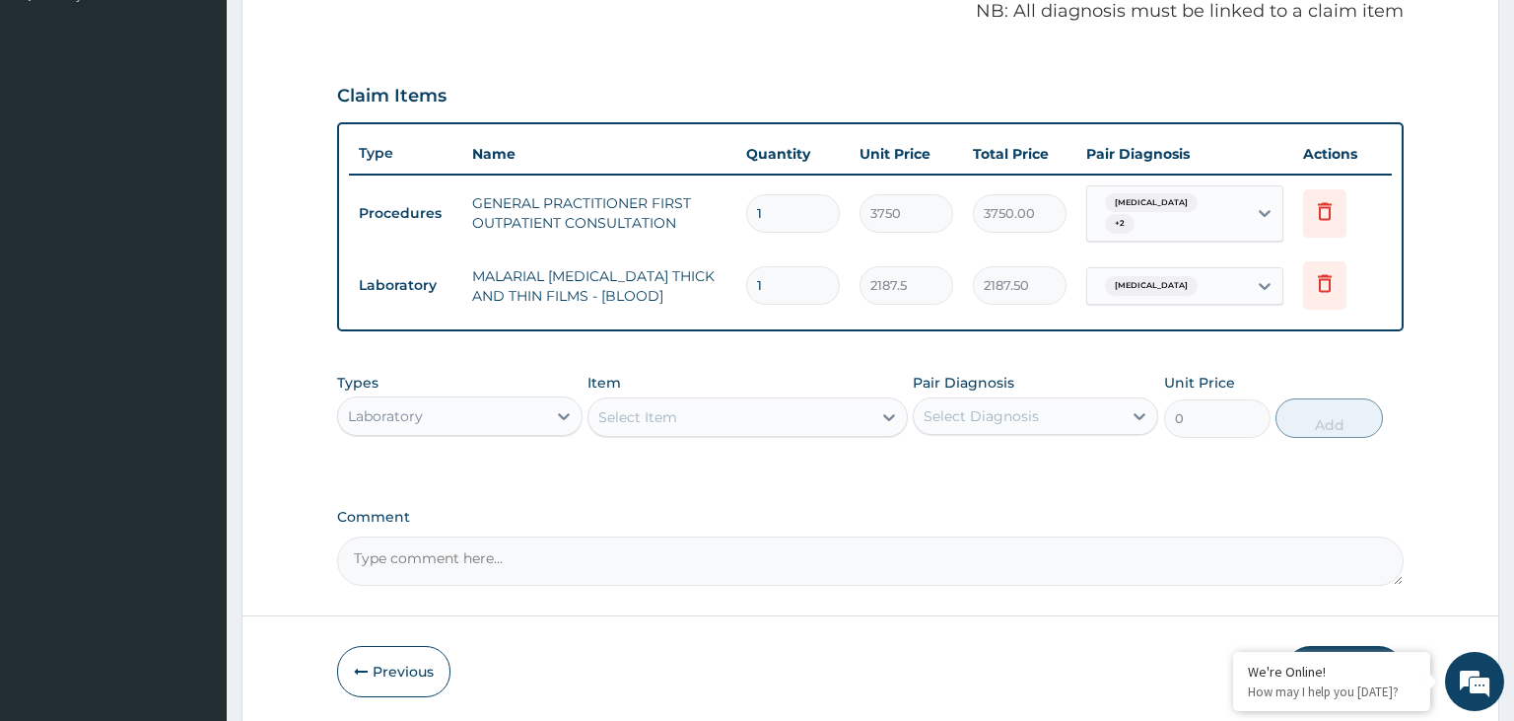
click at [774, 413] on div "Select Item" at bounding box center [730, 417] width 283 height 32
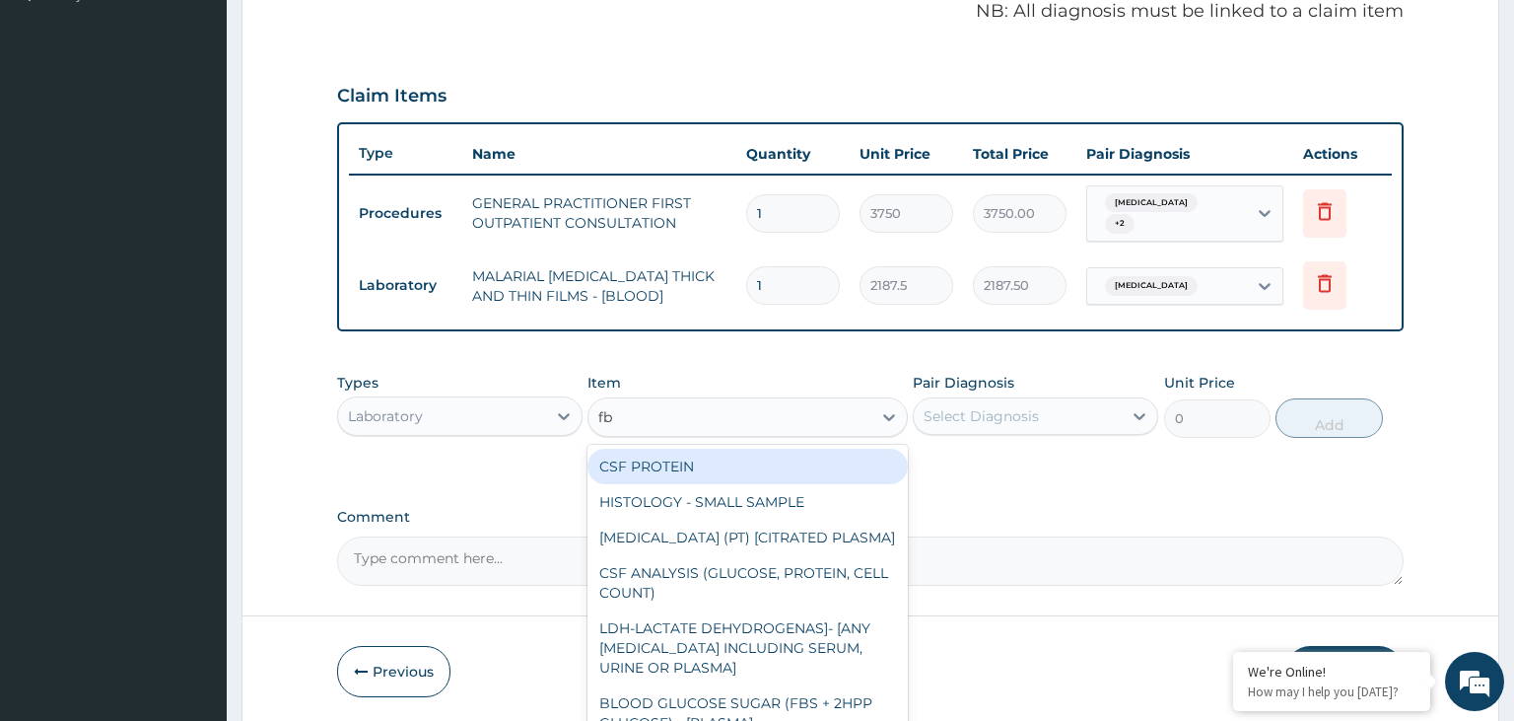
type input "fbc"
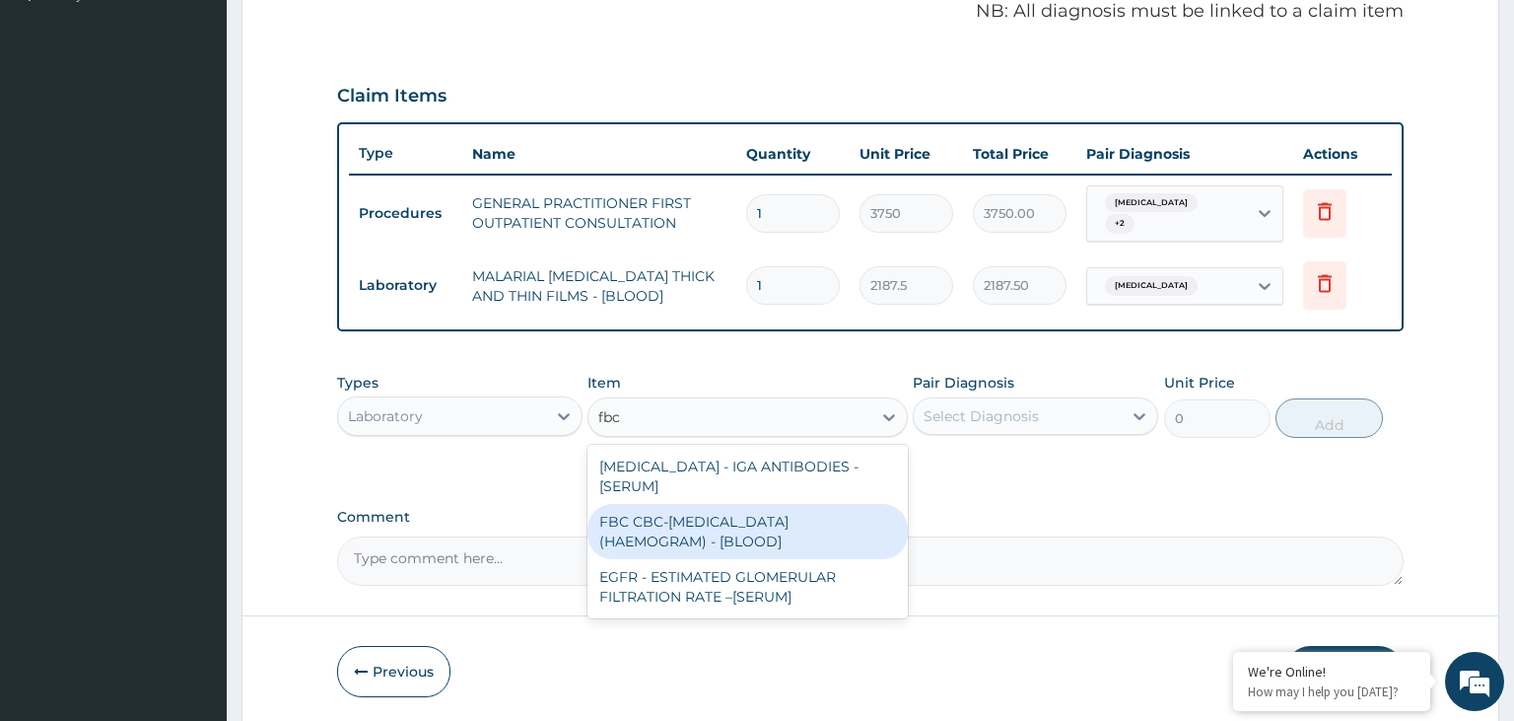
click at [697, 531] on div "FBC CBC-[MEDICAL_DATA] (HAEMOGRAM) - [BLOOD]" at bounding box center [748, 531] width 320 height 55
type input "5000"
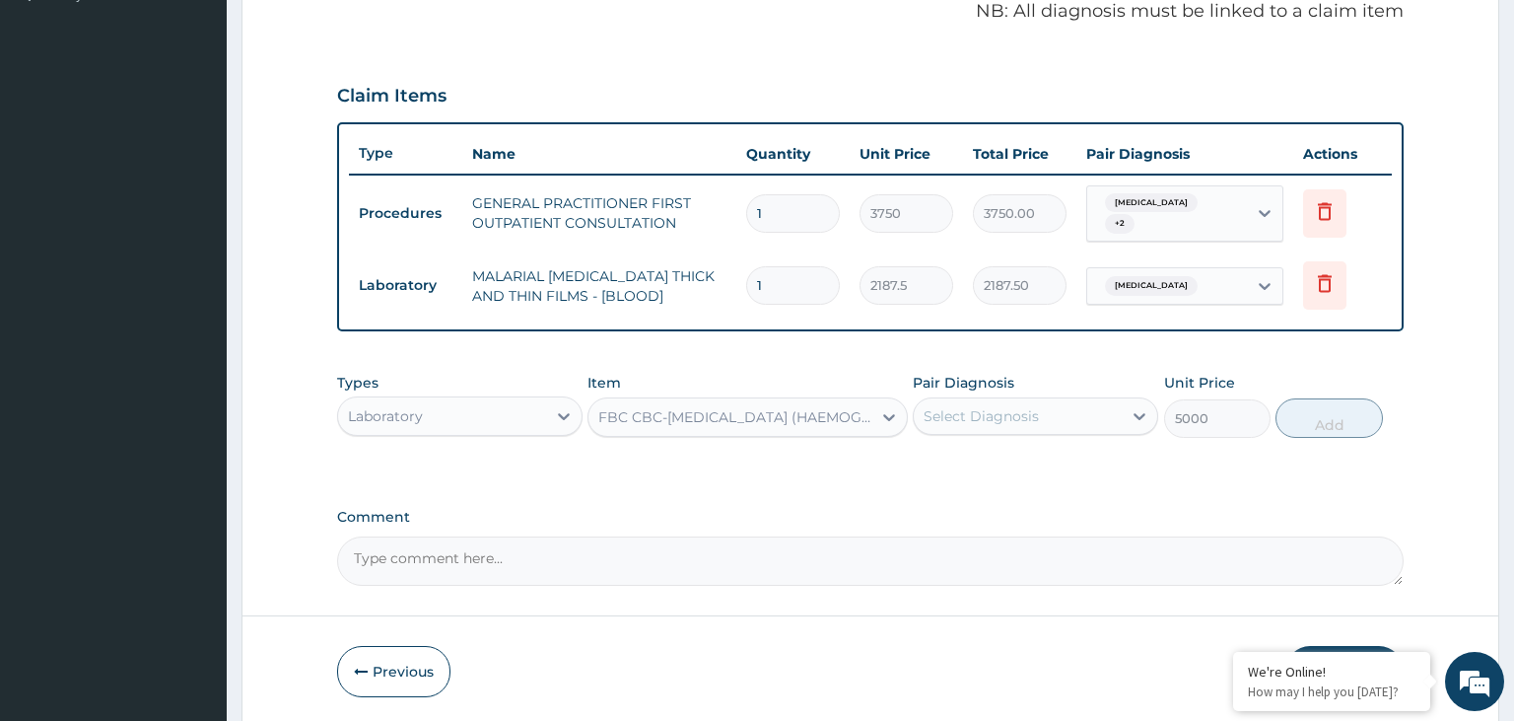
click at [1020, 408] on div "Select Diagnosis" at bounding box center [981, 416] width 115 height 20
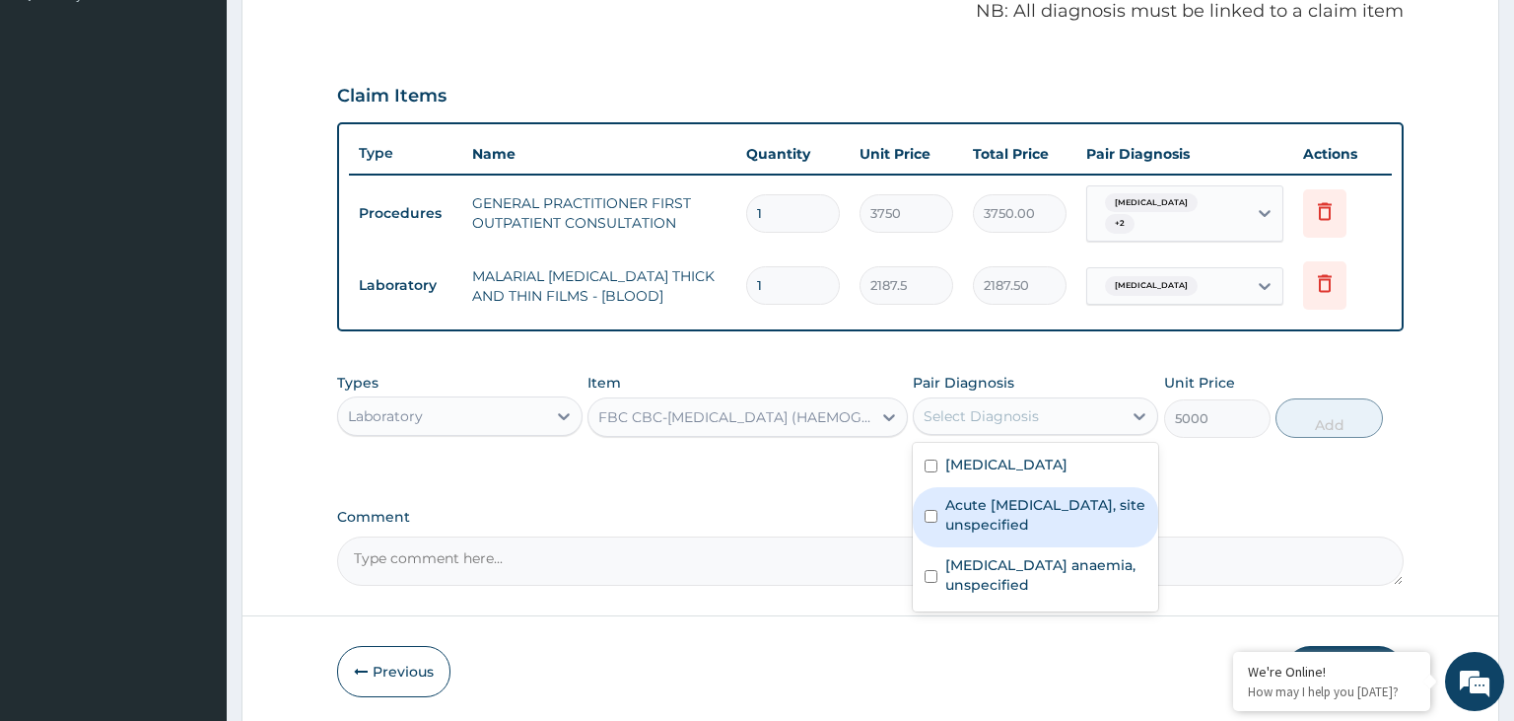
click at [1036, 514] on label "Acute [MEDICAL_DATA], site unspecified" at bounding box center [1045, 514] width 201 height 39
checkbox input "true"
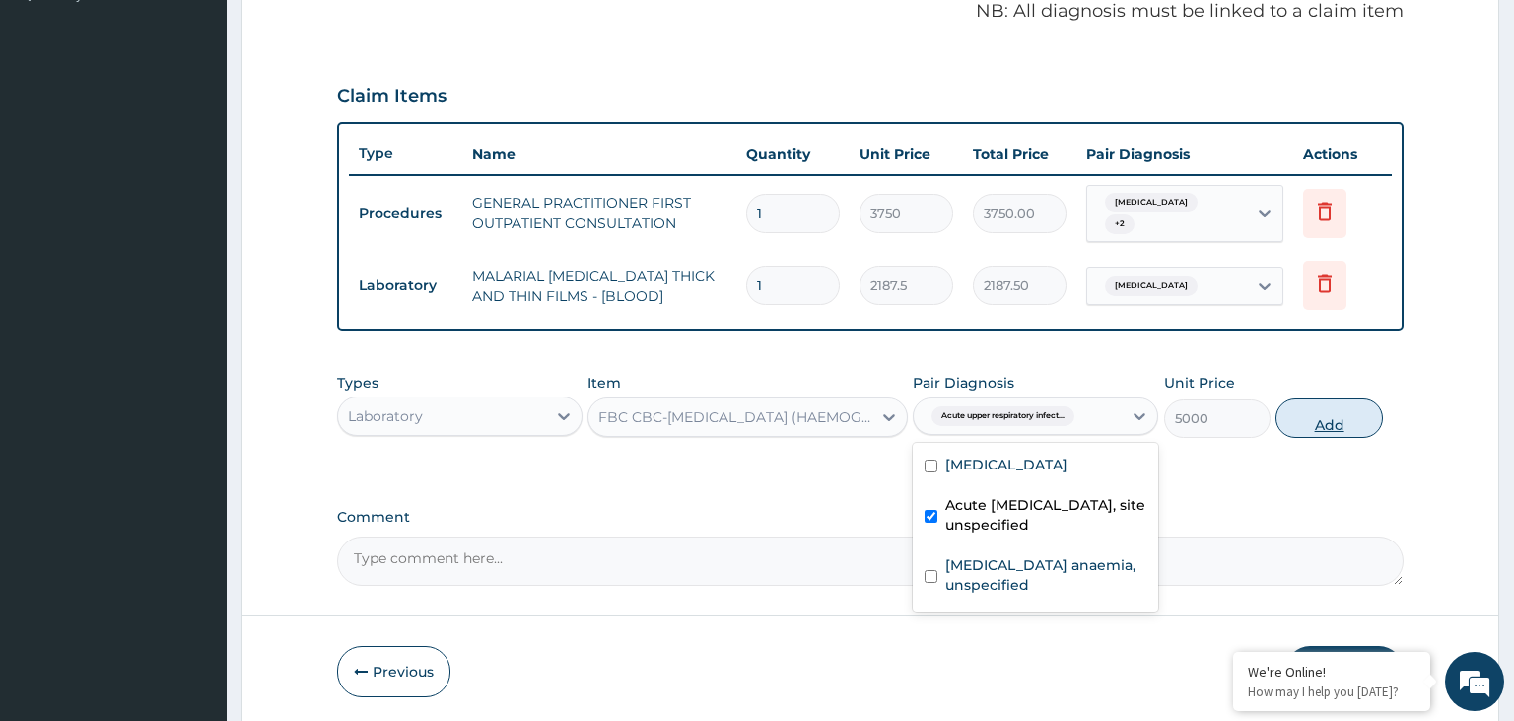
click at [1382, 422] on div "Types Laboratory Item FBC CBC-[MEDICAL_DATA] (HAEMOGRAM) - [BLOOD] Pair Diagnos…" at bounding box center [871, 405] width 1068 height 85
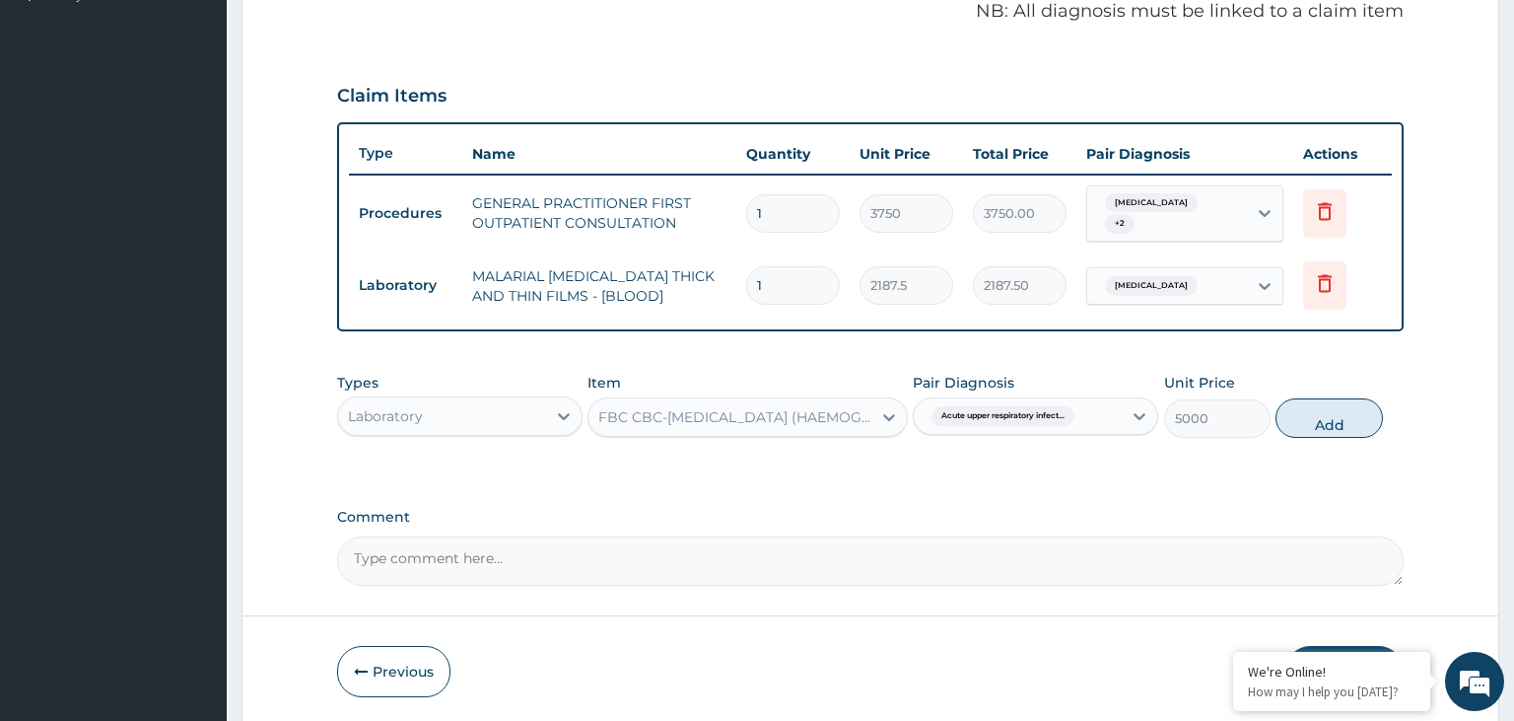
click at [1080, 446] on div "Types Laboratory Item FBC CBC-[MEDICAL_DATA] (HAEMOGRAM) - [BLOOD] Pair Diagnos…" at bounding box center [871, 420] width 1068 height 114
click at [1077, 422] on div "Acute upper respiratory infect..." at bounding box center [1001, 416] width 154 height 26
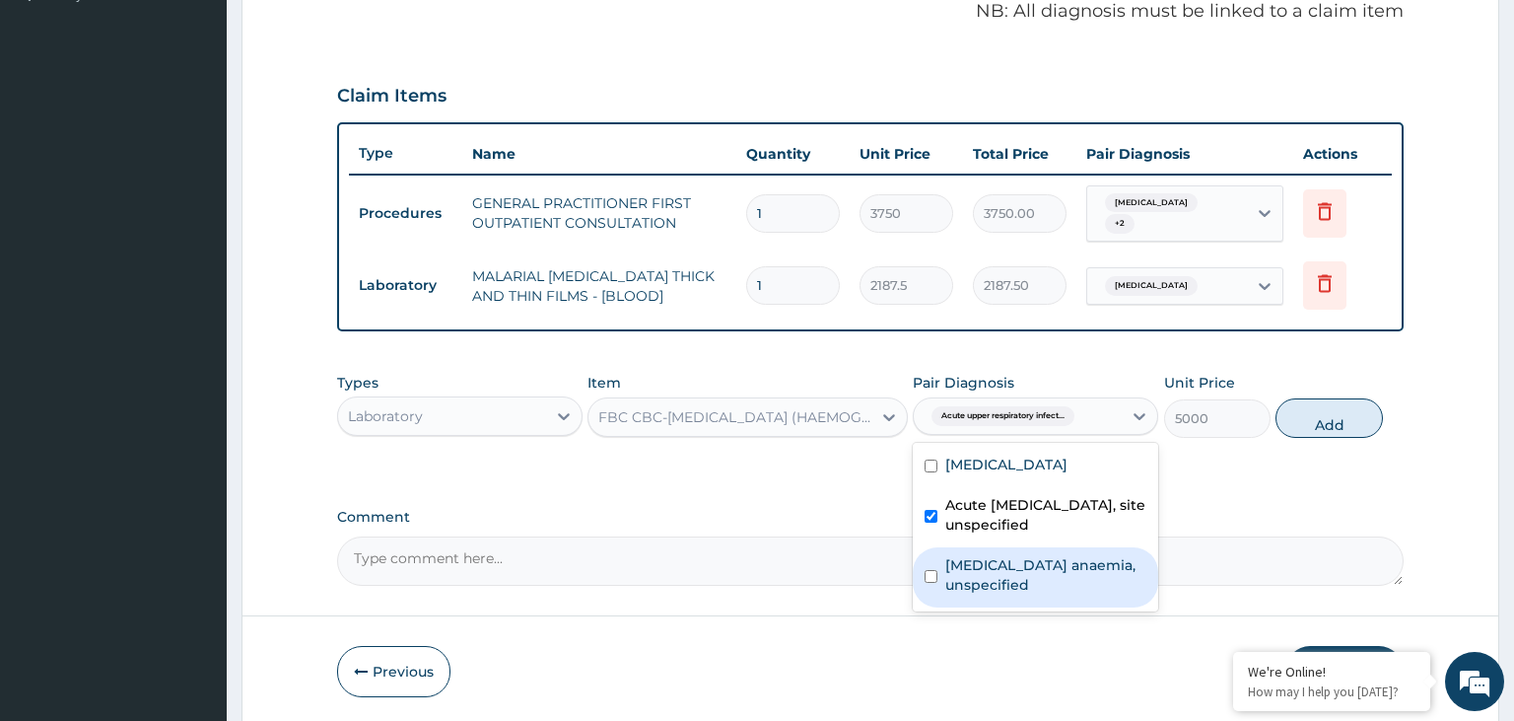
click at [1032, 577] on label "[MEDICAL_DATA] anaemia, unspecified" at bounding box center [1045, 574] width 201 height 39
checkbox input "true"
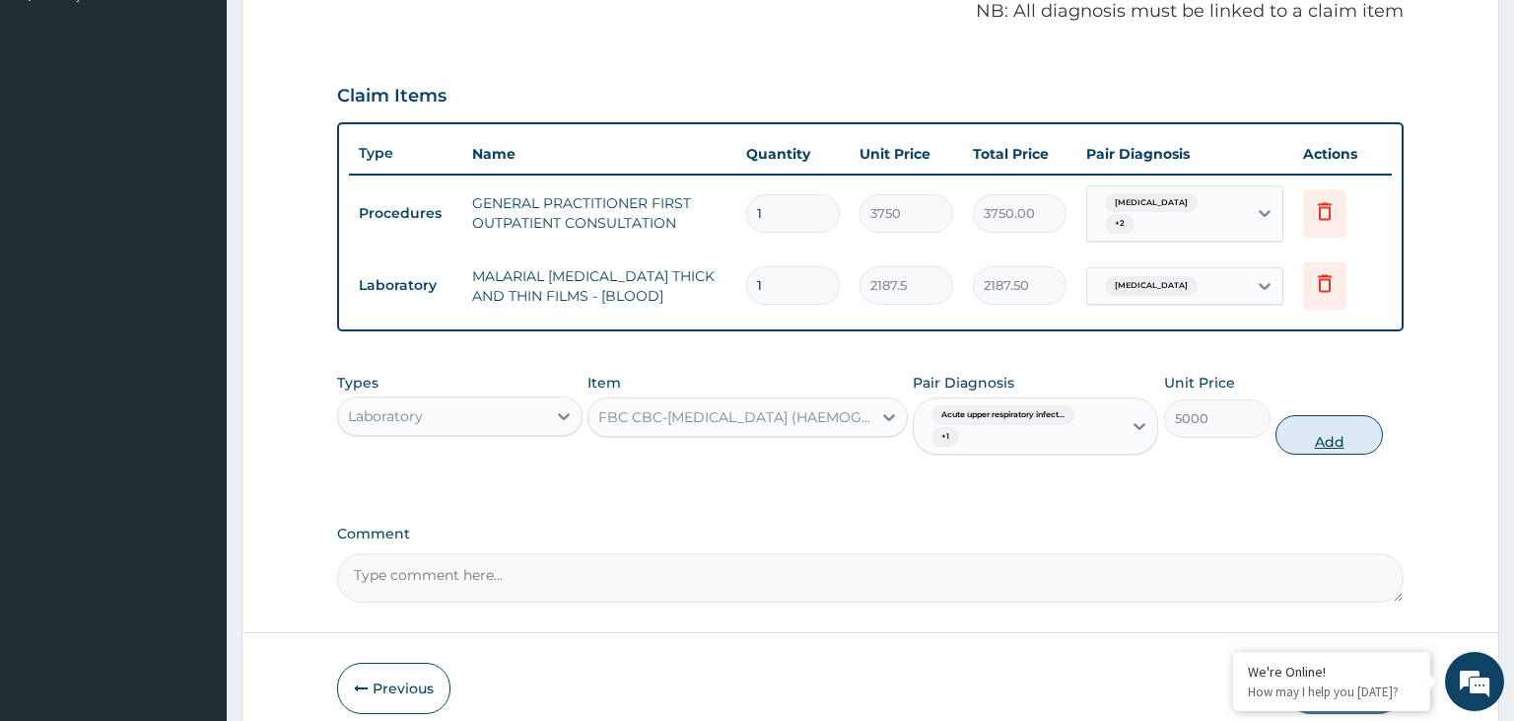
click at [1318, 440] on button "Add" at bounding box center [1329, 434] width 106 height 39
type input "0"
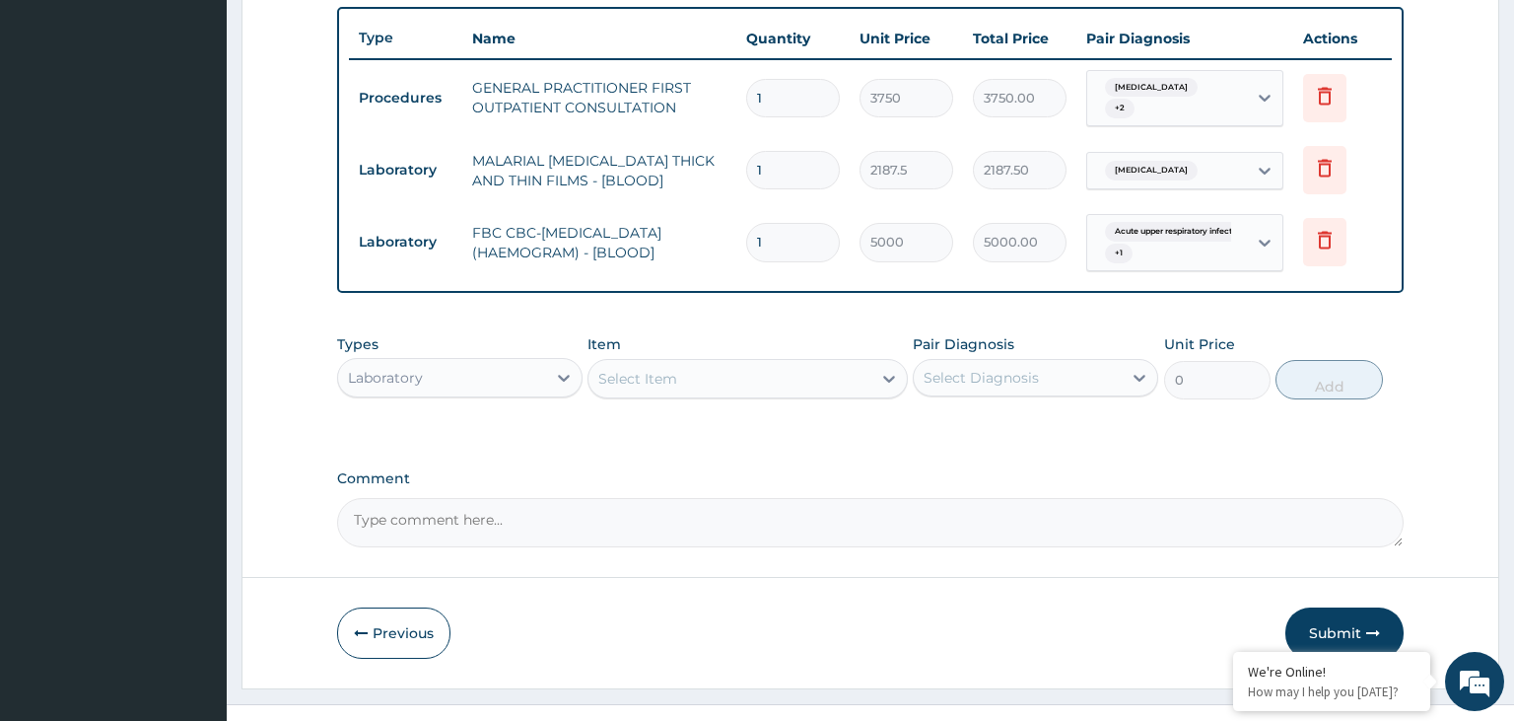
scroll to position [755, 0]
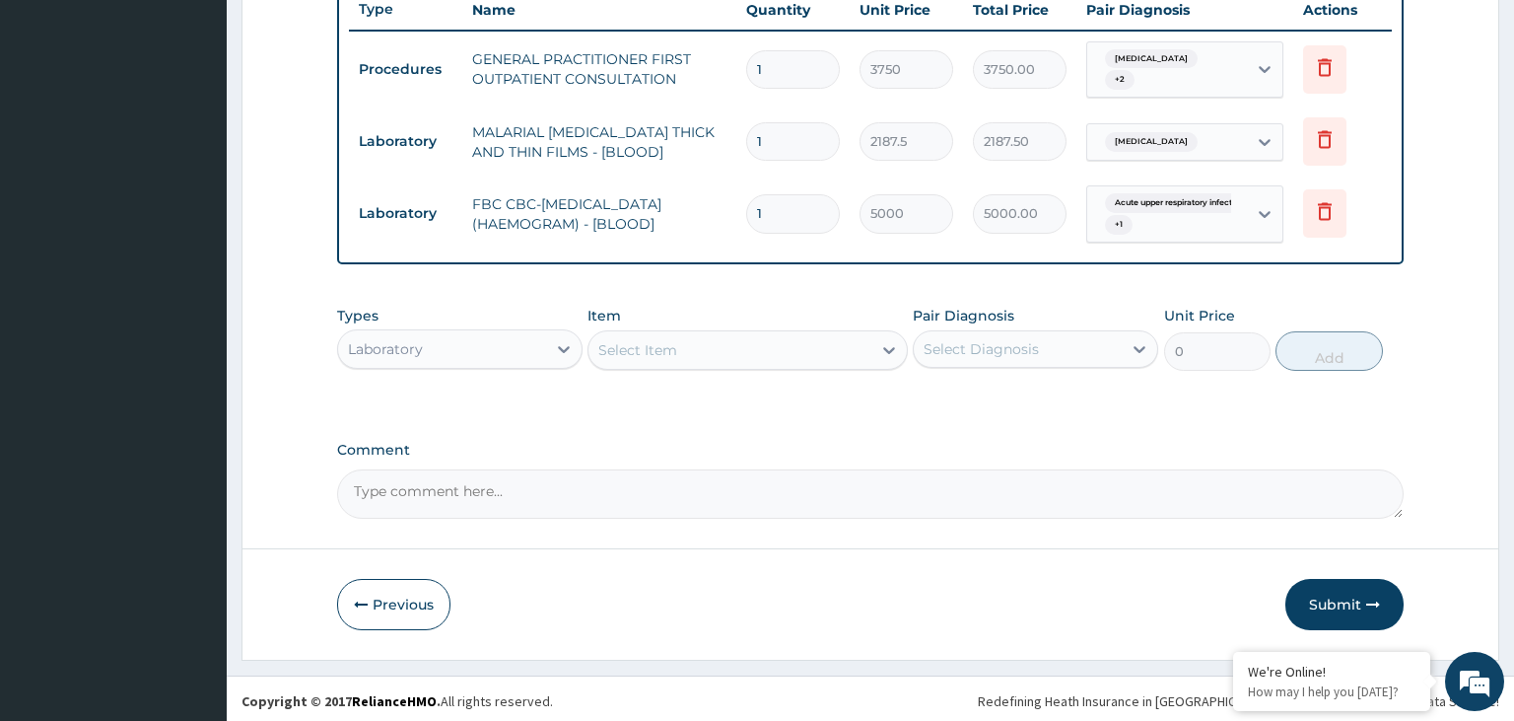
click at [459, 344] on div "Laboratory" at bounding box center [442, 349] width 208 height 32
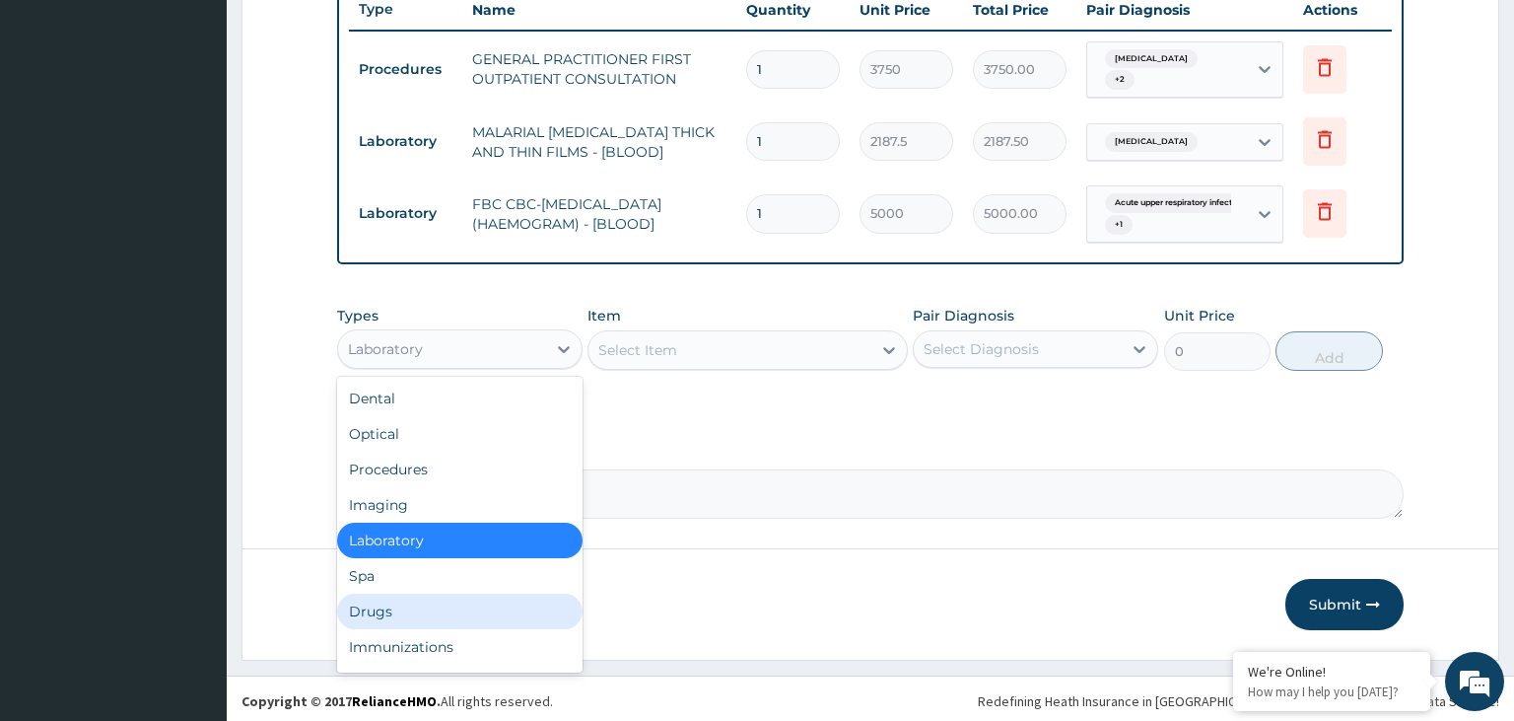
click at [362, 614] on div "Drugs" at bounding box center [459, 610] width 245 height 35
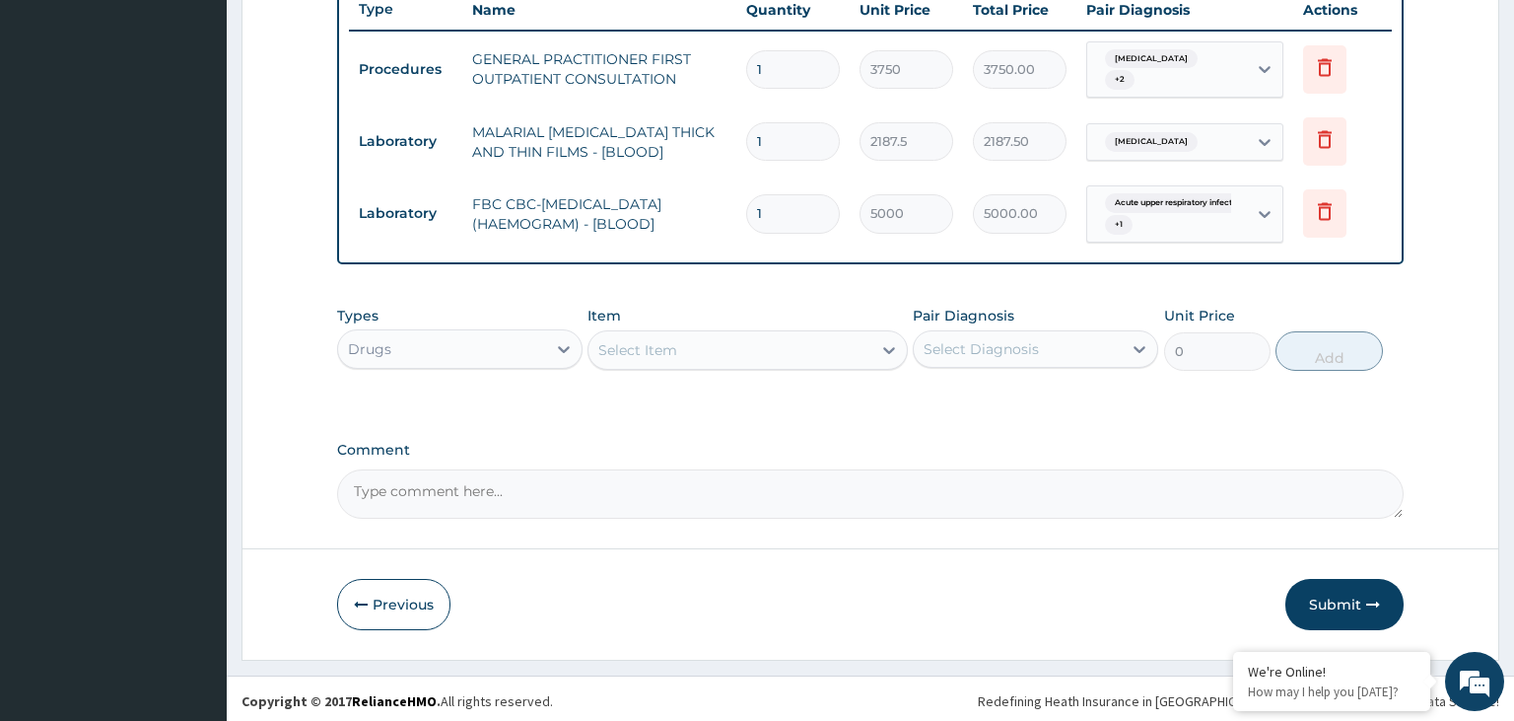
click at [697, 355] on div "Select Item" at bounding box center [730, 350] width 283 height 32
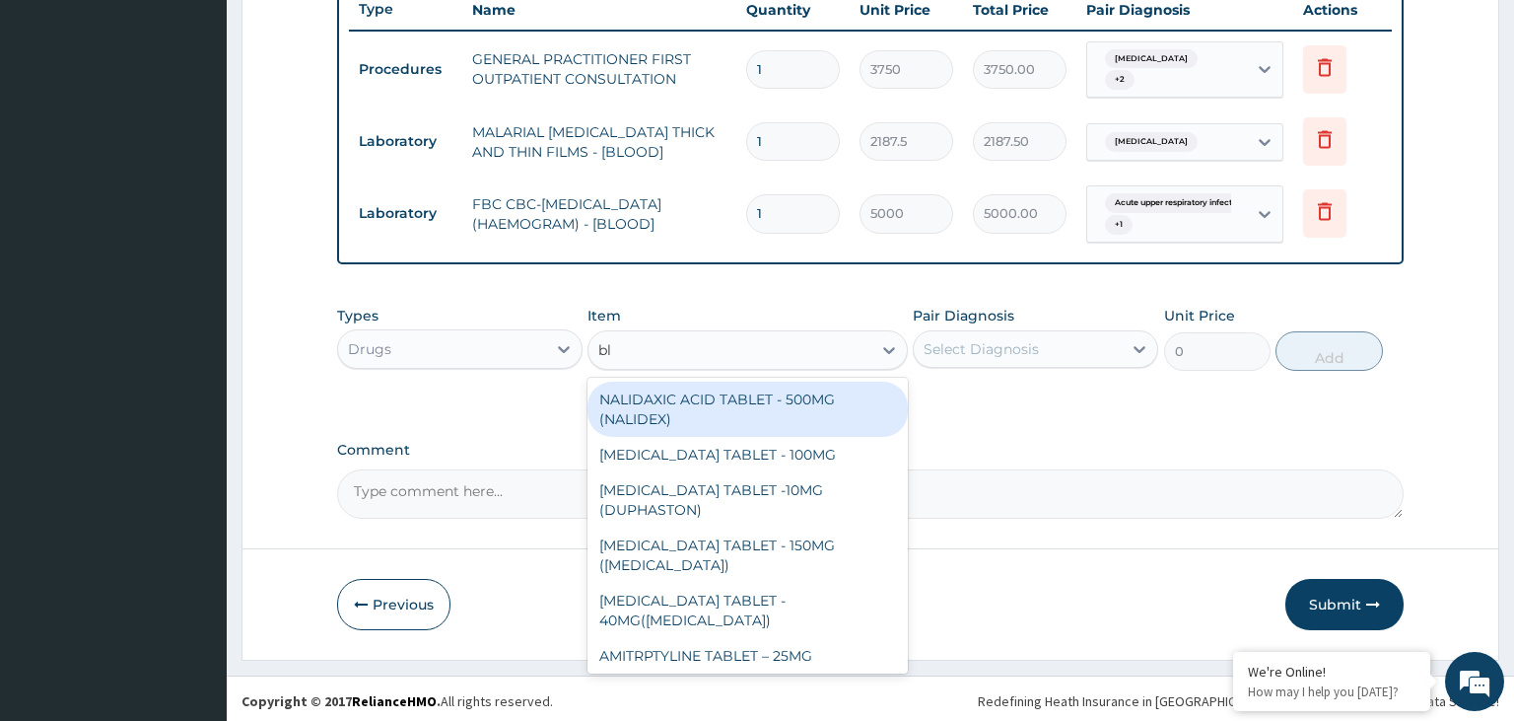
type input "b"
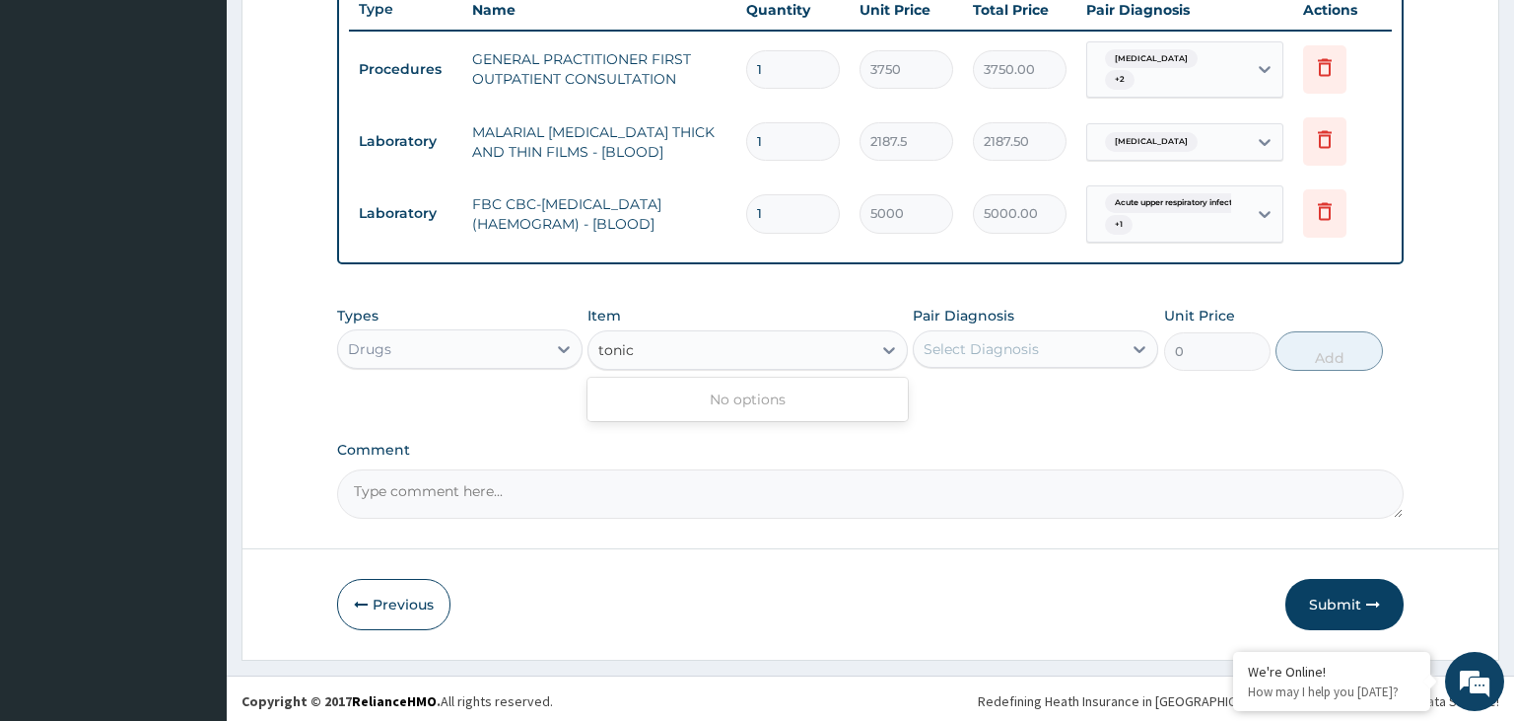
type input "tonic"
click at [657, 355] on div "Select Item" at bounding box center [637, 350] width 79 height 20
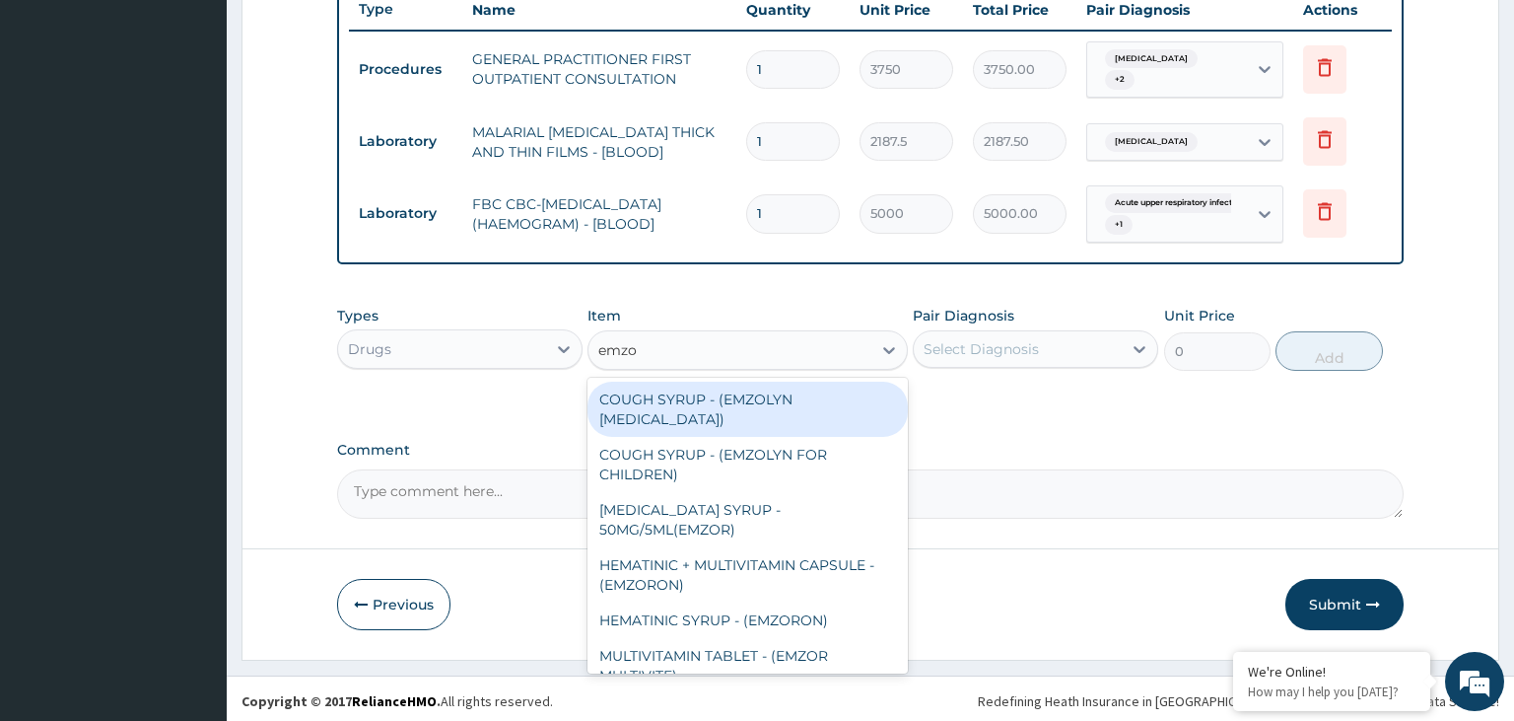
type input "emzol"
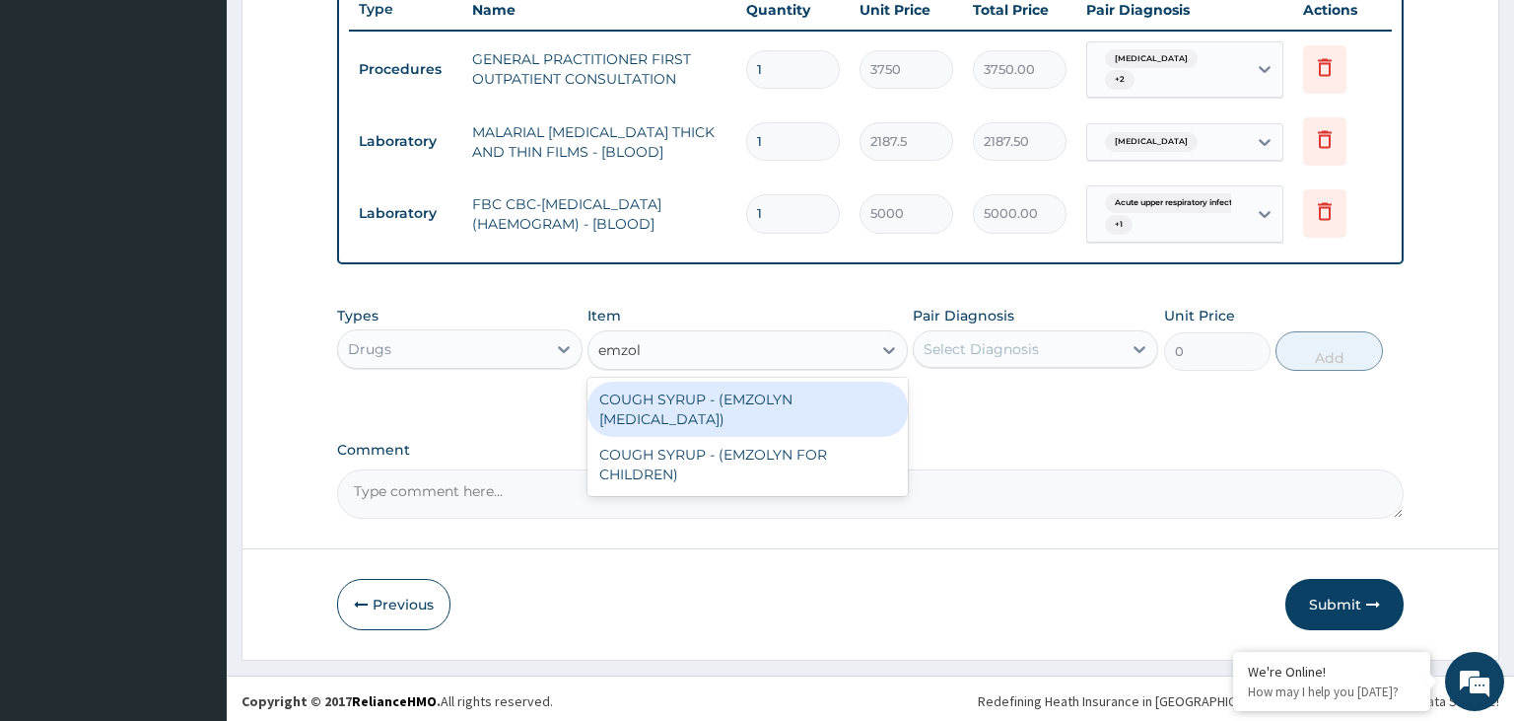
click at [772, 412] on div "COUGH SYRUP - (EMZOLYN [MEDICAL_DATA])" at bounding box center [748, 409] width 320 height 55
type input "1120"
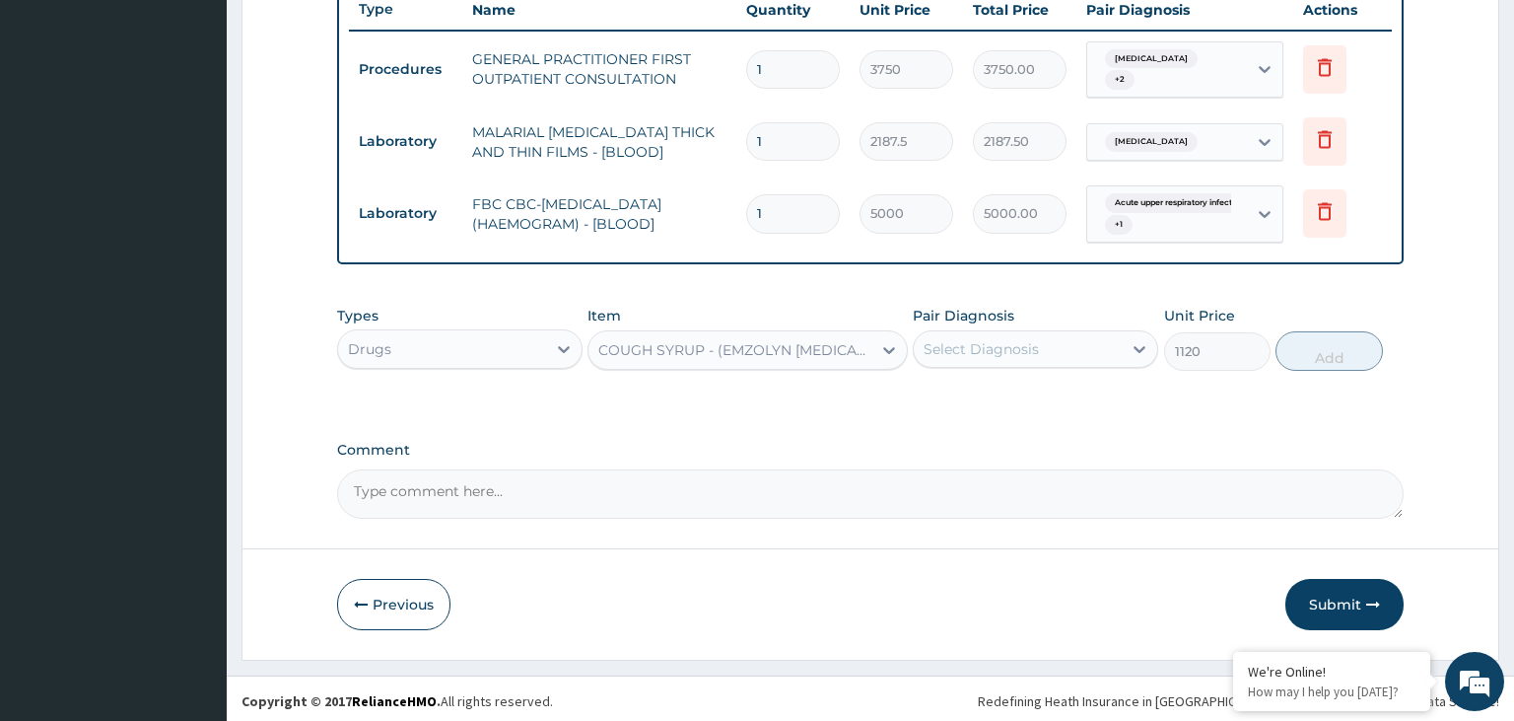
click at [1071, 349] on div "Select Diagnosis" at bounding box center [1018, 349] width 208 height 32
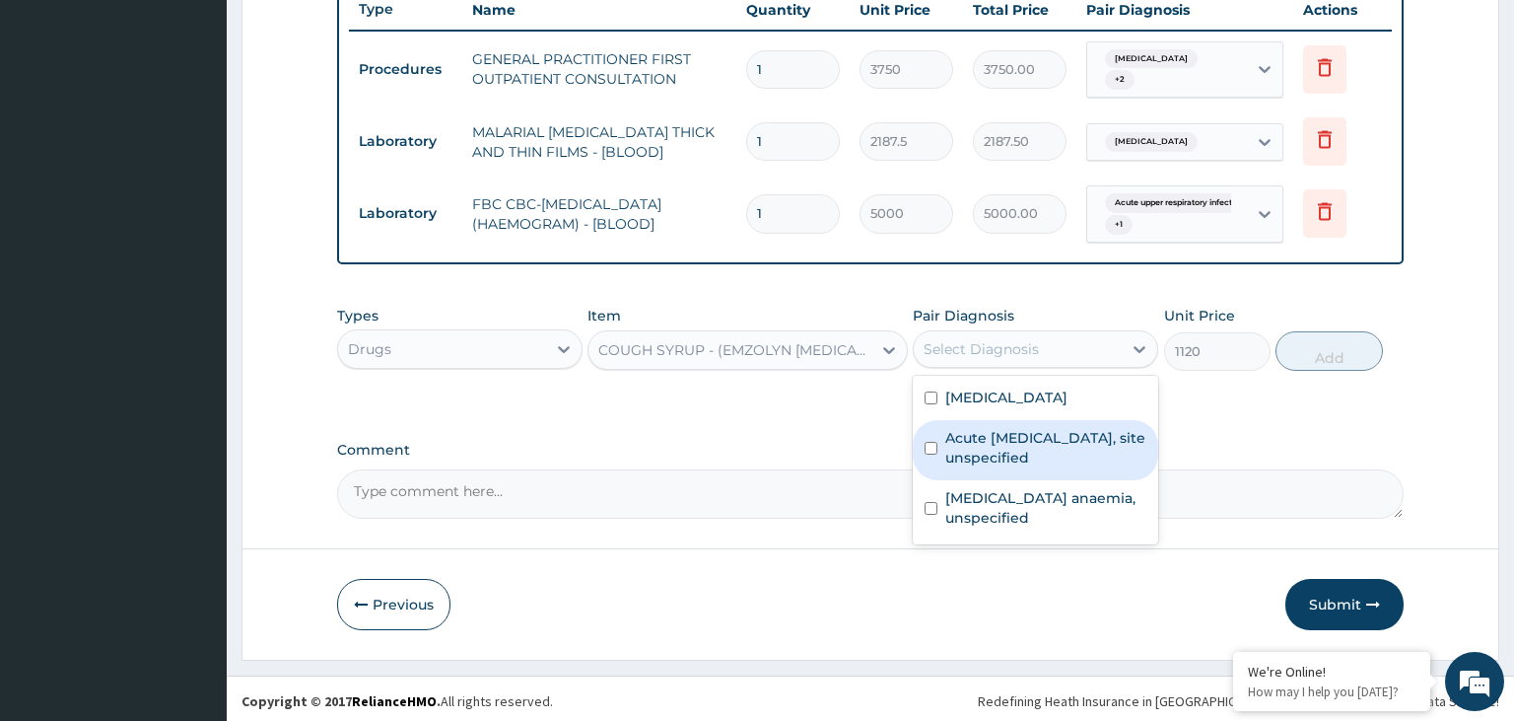
drag, startPoint x: 1043, startPoint y: 459, endPoint x: 1098, endPoint y: 452, distance: 55.8
click at [1043, 458] on label "Acute [MEDICAL_DATA], site unspecified" at bounding box center [1045, 447] width 201 height 39
checkbox input "true"
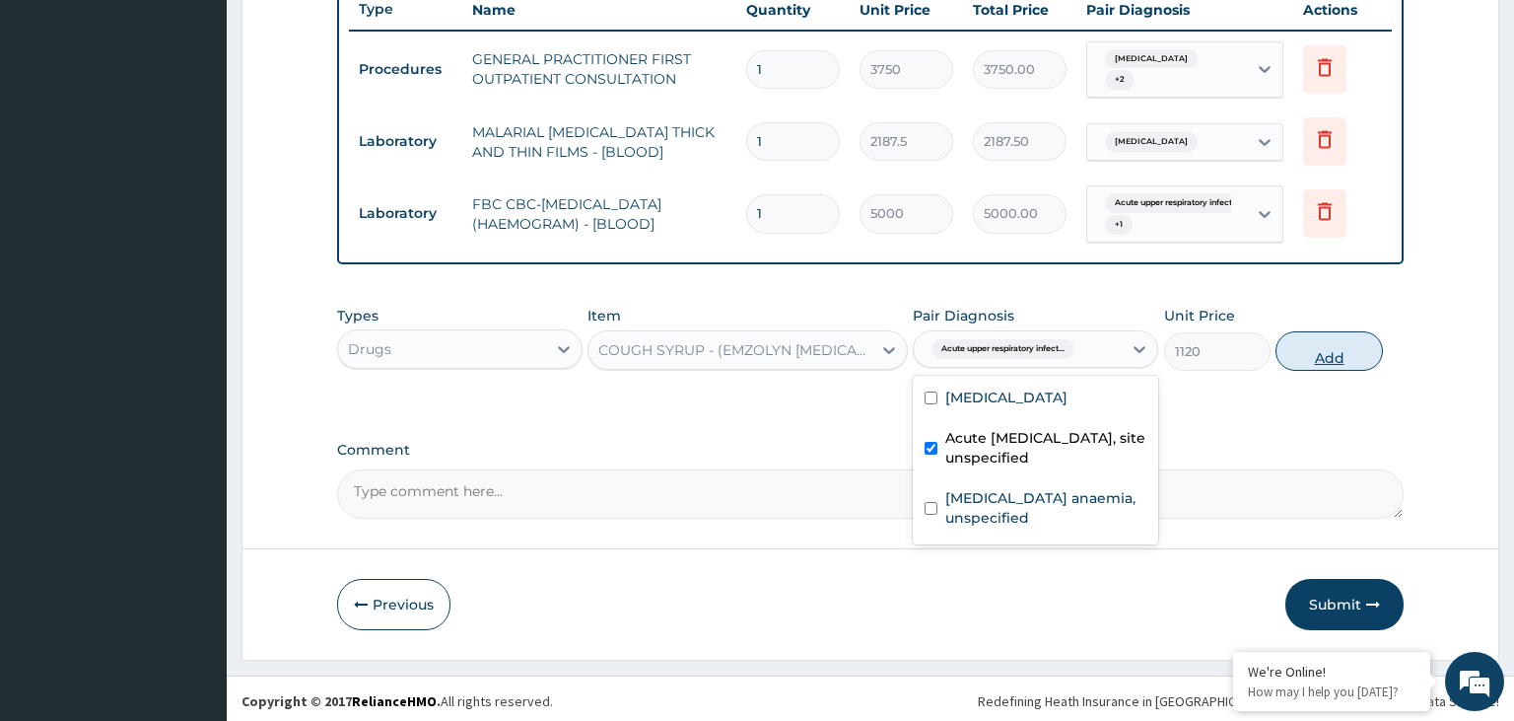
click at [1309, 357] on button "Add" at bounding box center [1329, 350] width 106 height 39
type input "0"
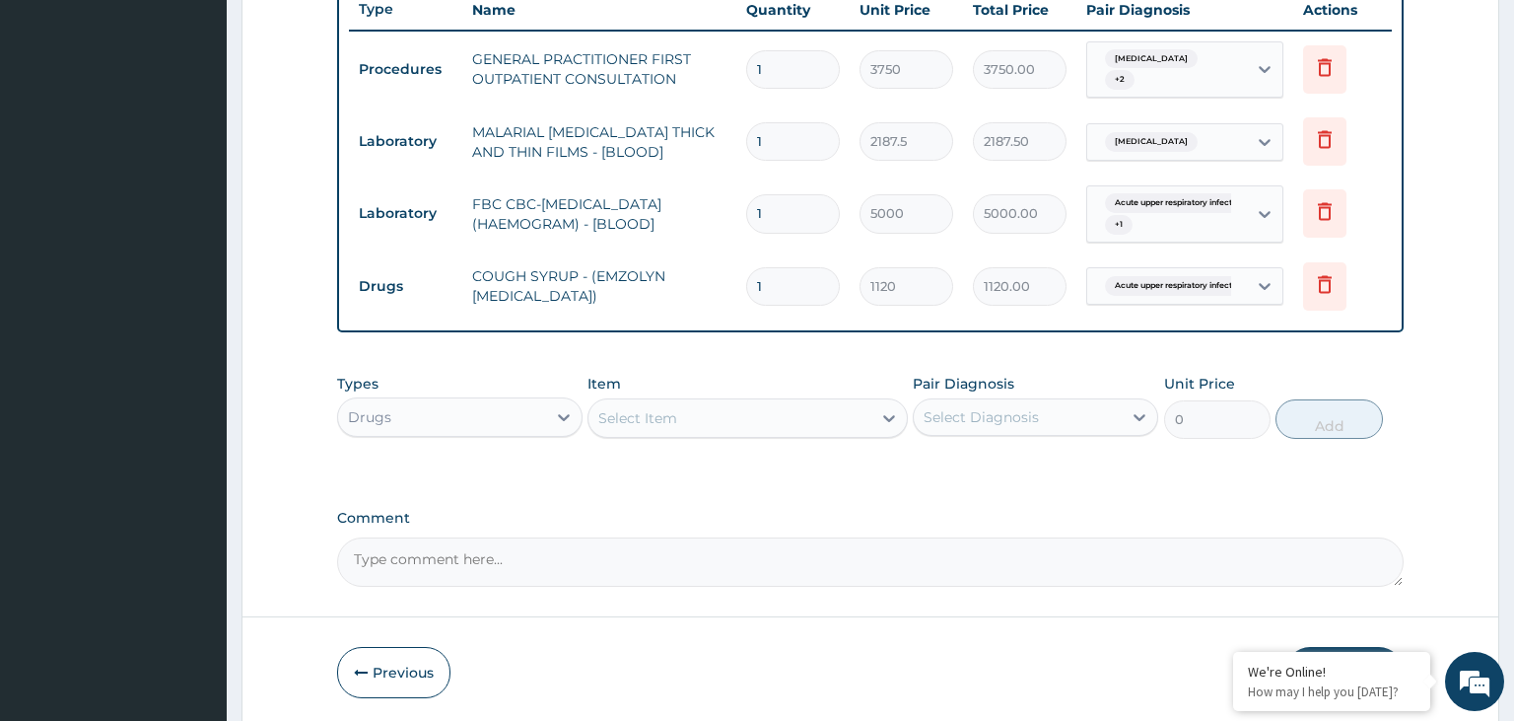
click at [670, 418] on div "Select Item" at bounding box center [637, 418] width 79 height 20
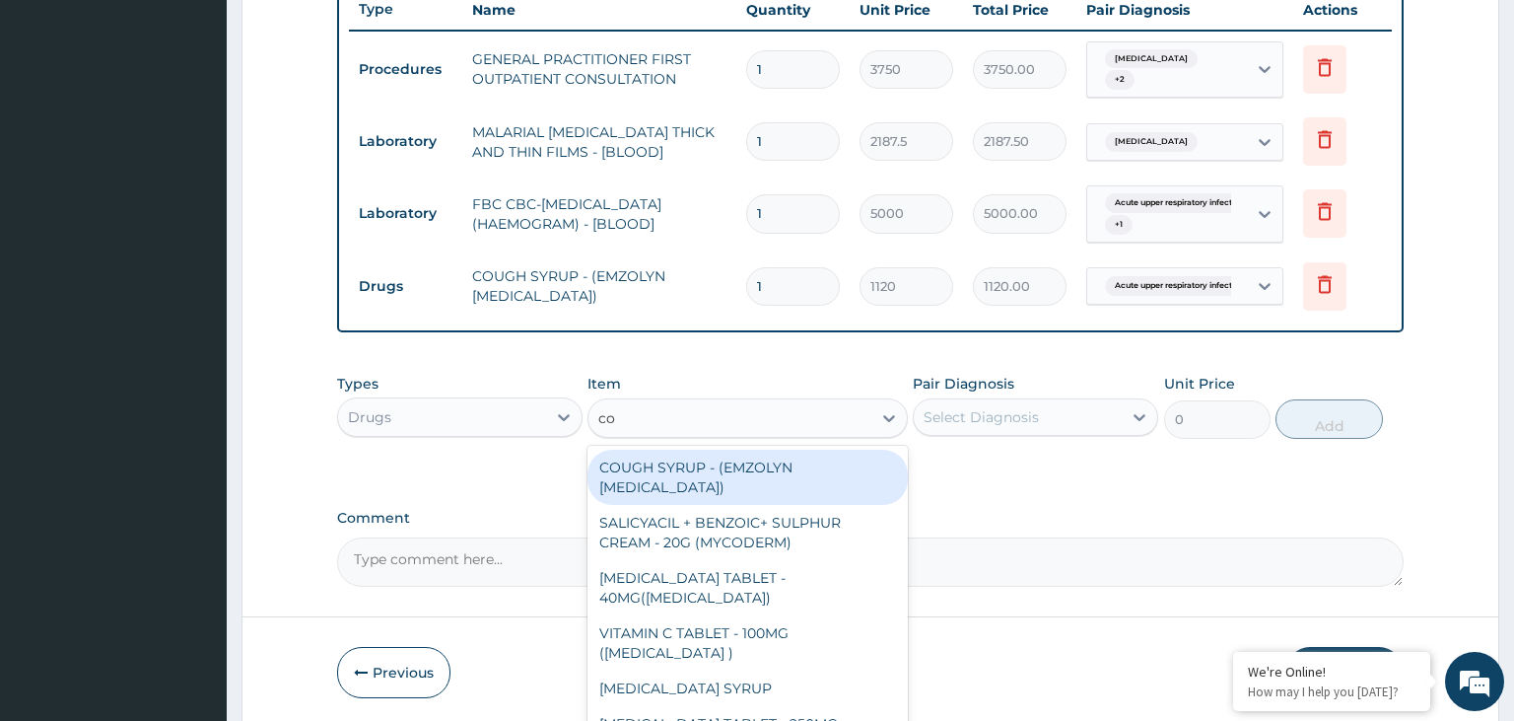
type input "coa"
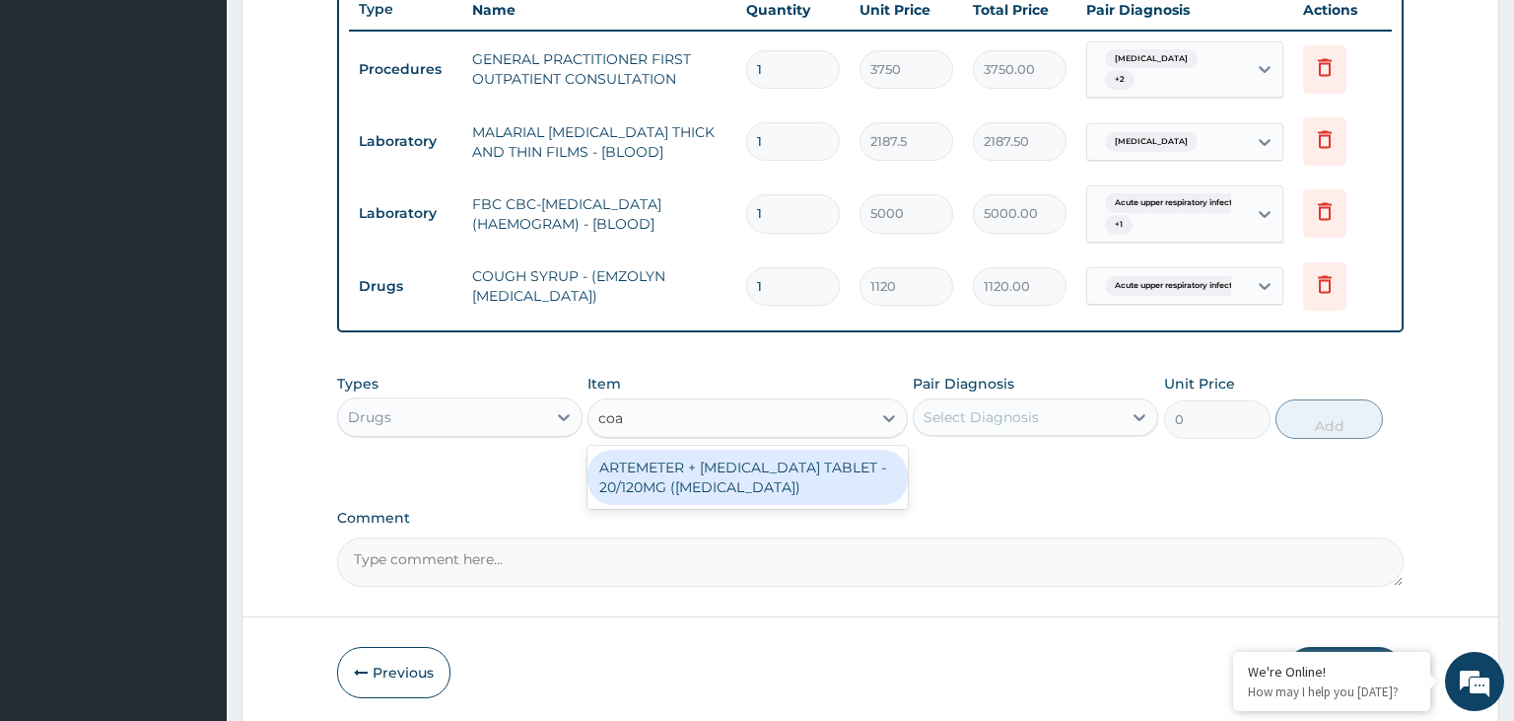
click at [685, 470] on div "ARTEMETER + [MEDICAL_DATA] TABLET - 20/120MG ([MEDICAL_DATA])" at bounding box center [748, 477] width 320 height 55
type input "210"
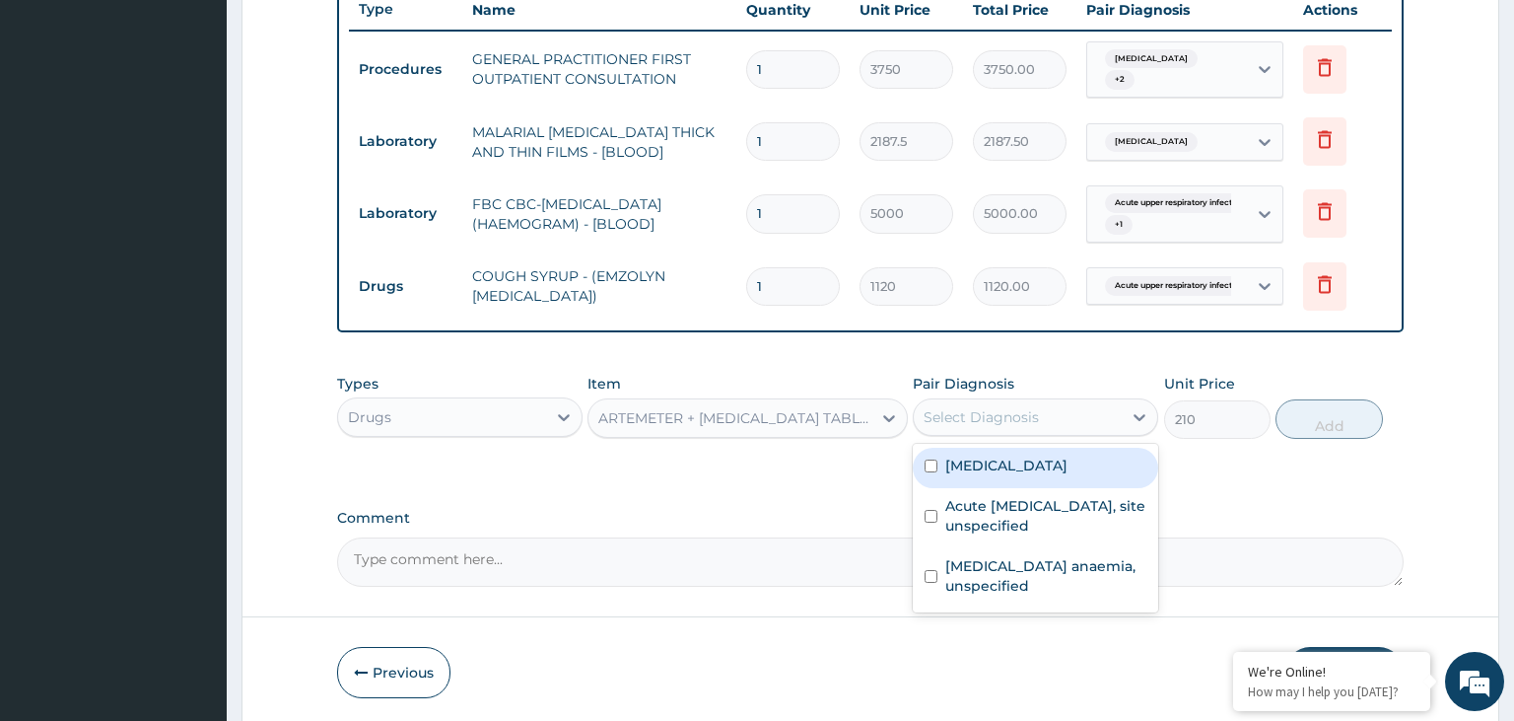
click at [1099, 405] on div "Select Diagnosis" at bounding box center [1018, 417] width 208 height 32
click at [1054, 479] on div "[MEDICAL_DATA]" at bounding box center [1035, 468] width 245 height 40
checkbox input "true"
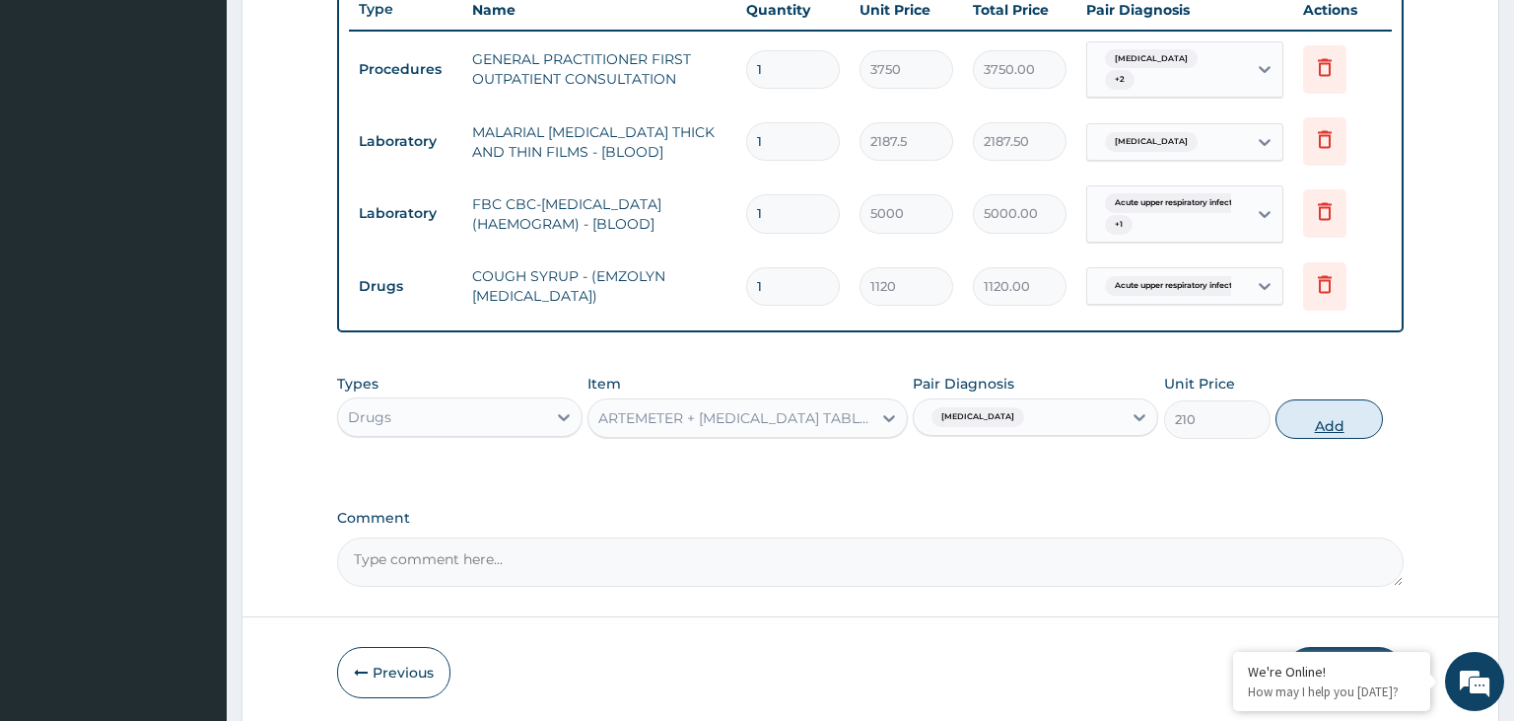
click at [1368, 405] on button "Add" at bounding box center [1329, 418] width 106 height 39
type input "0"
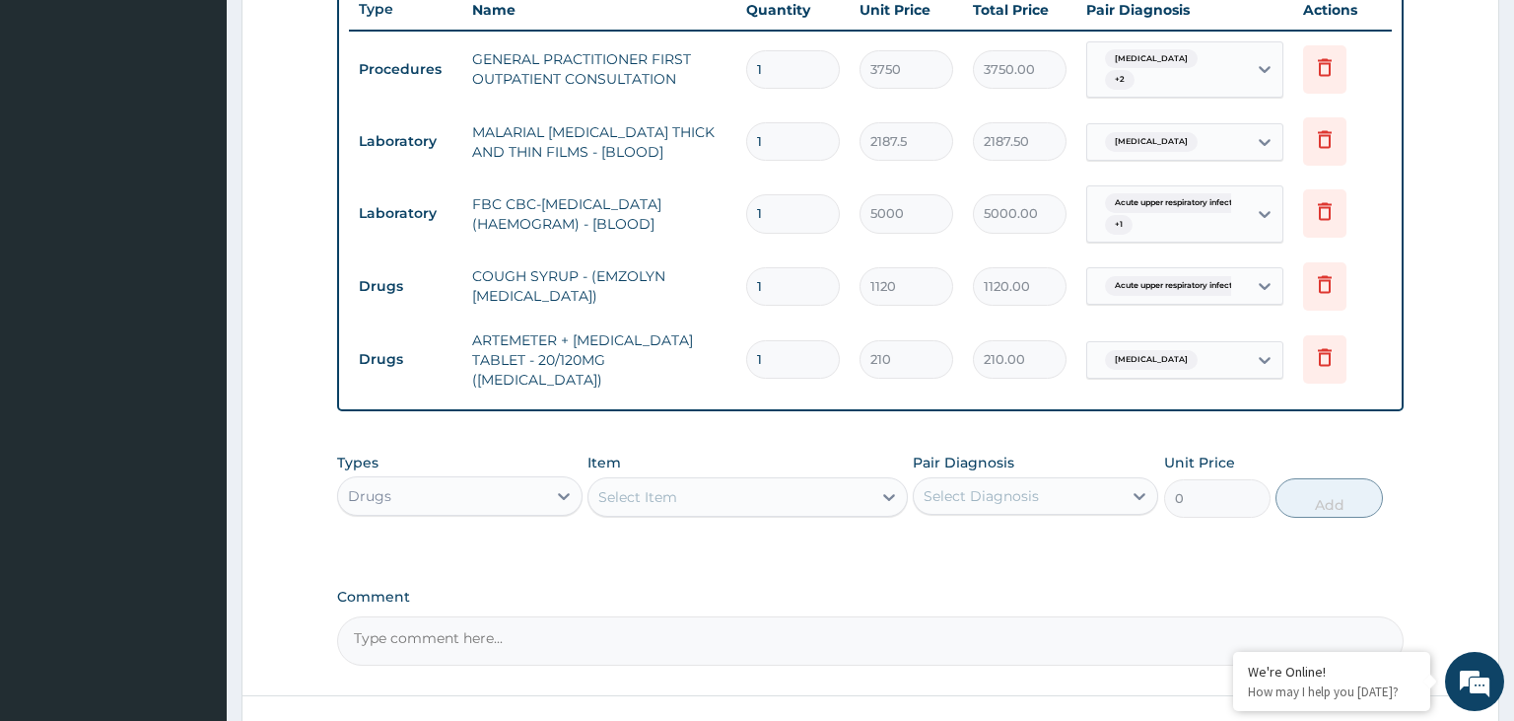
type input "12"
type input "2520.00"
type input "12"
click at [696, 505] on div "Types Drugs Item Select Item Pair Diagnosis Select Diagnosis Unit Price 0 Add" at bounding box center [871, 485] width 1068 height 85
click at [707, 487] on div "Select Item" at bounding box center [730, 497] width 283 height 32
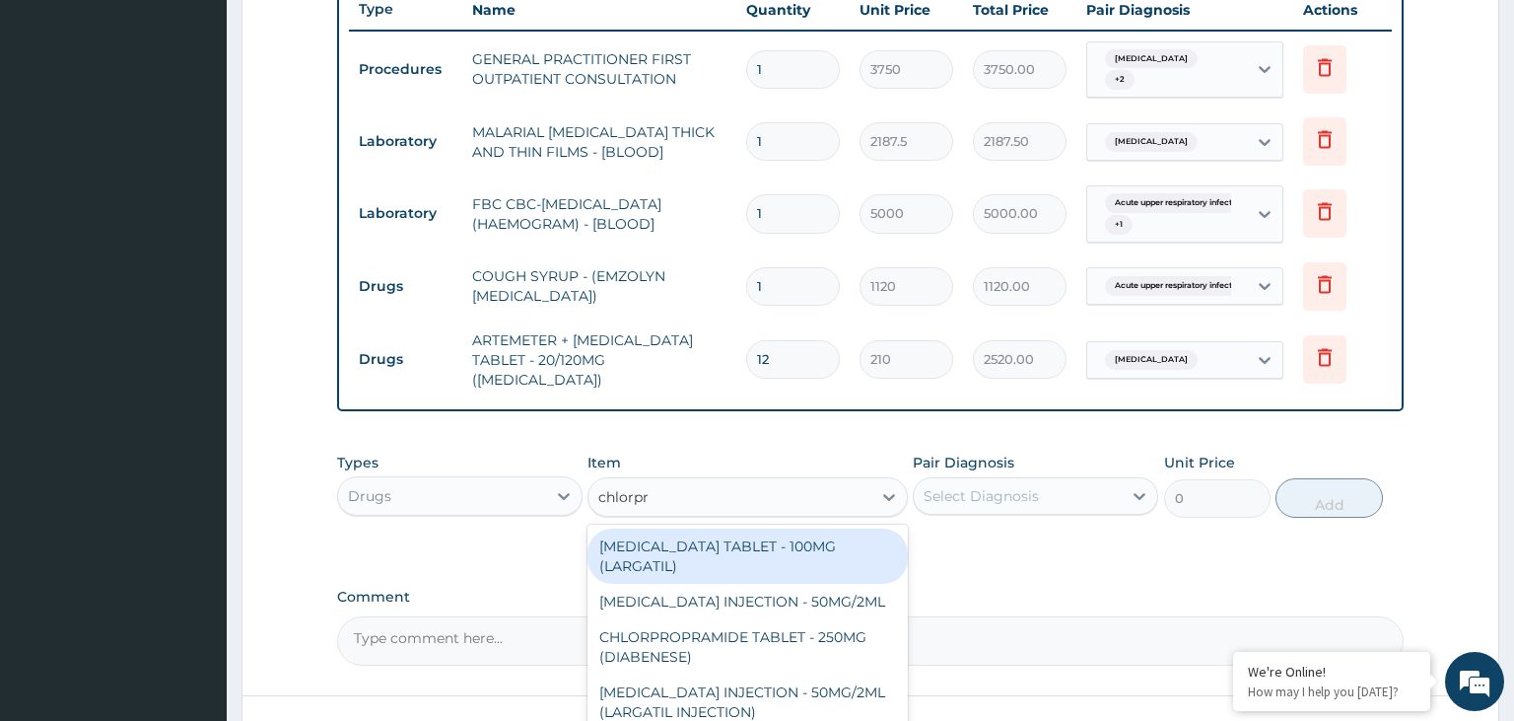
type input "[MEDICAL_DATA]"
click at [687, 550] on div "[MEDICAL_DATA] TABLET - 100MG (LARGATIL)" at bounding box center [748, 555] width 320 height 55
type input "53.2"
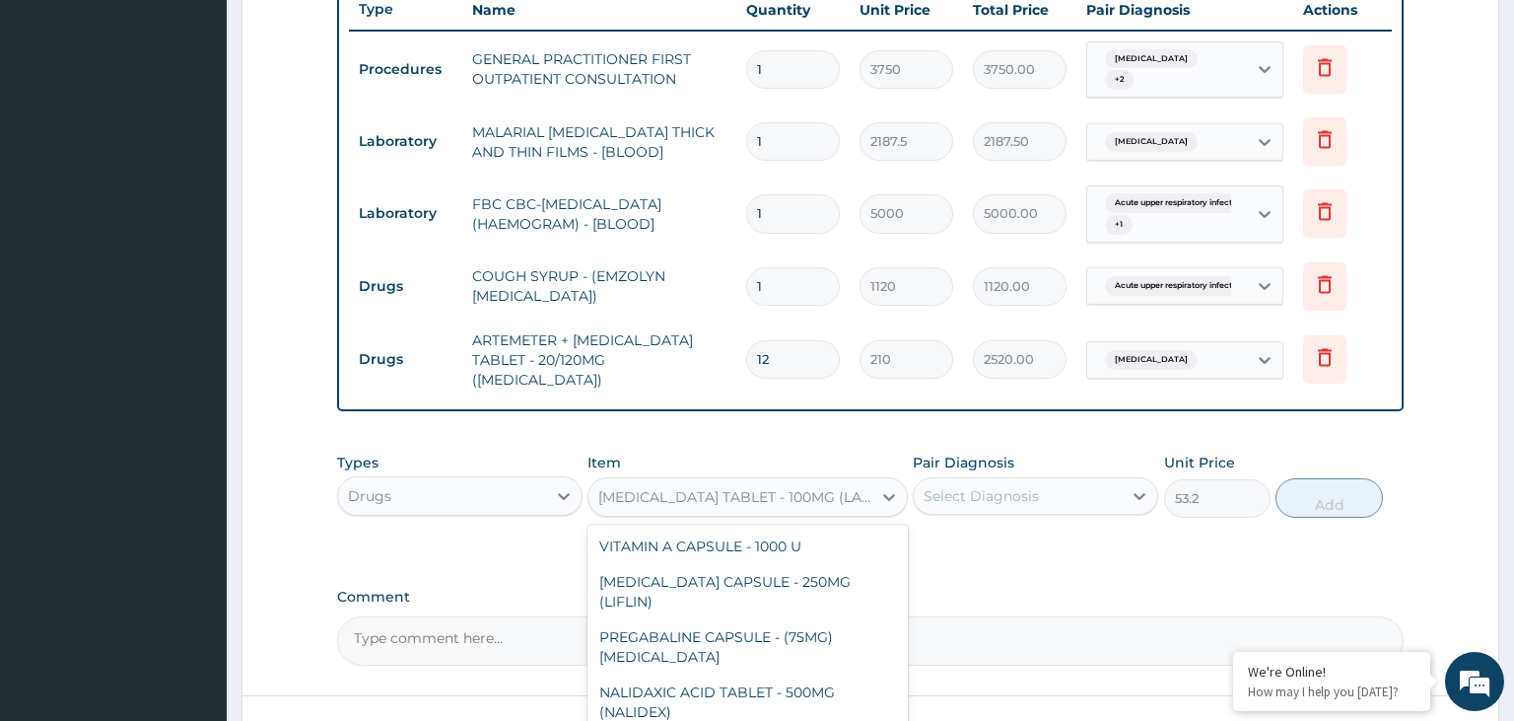
click at [855, 499] on div "[MEDICAL_DATA] TABLET - 100MG (LARGATIL)" at bounding box center [748, 496] width 320 height 39
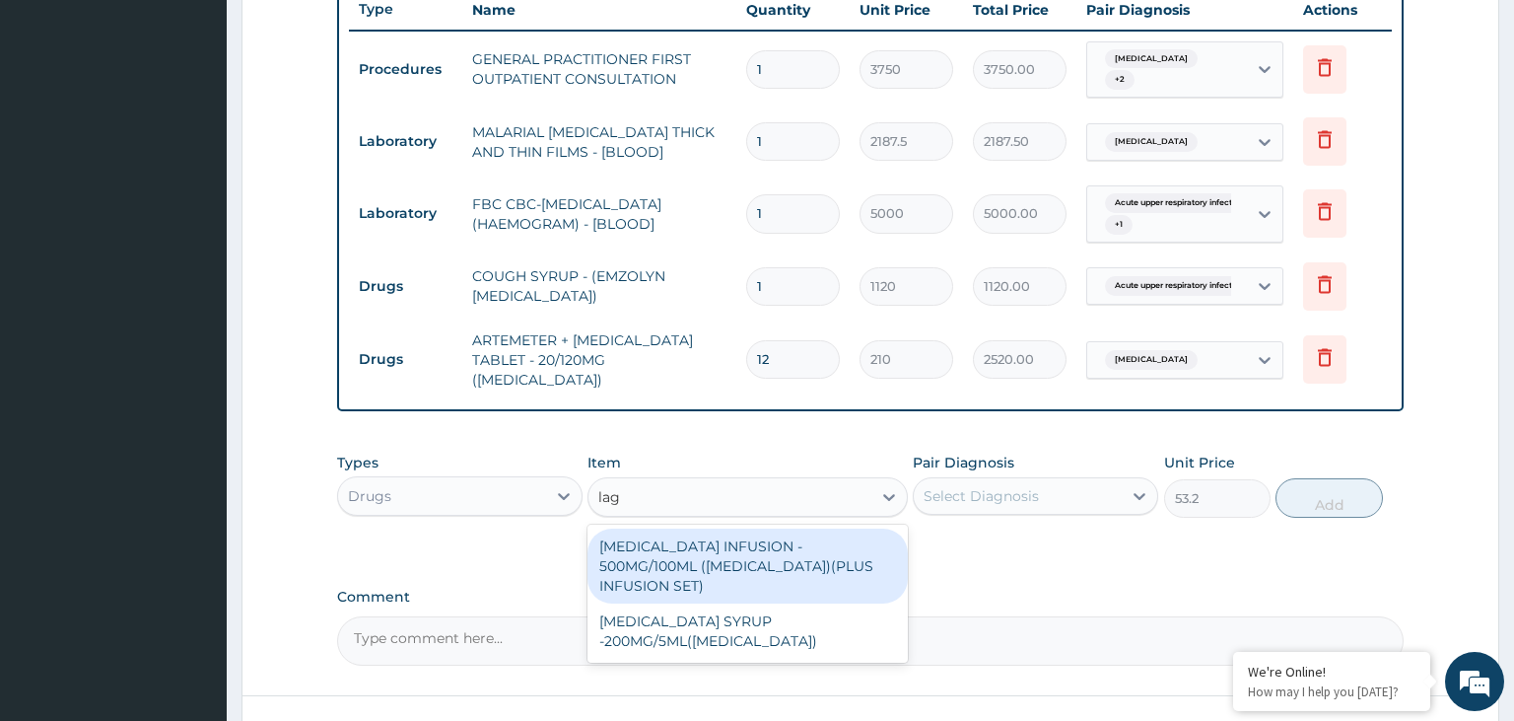
scroll to position [0, 0]
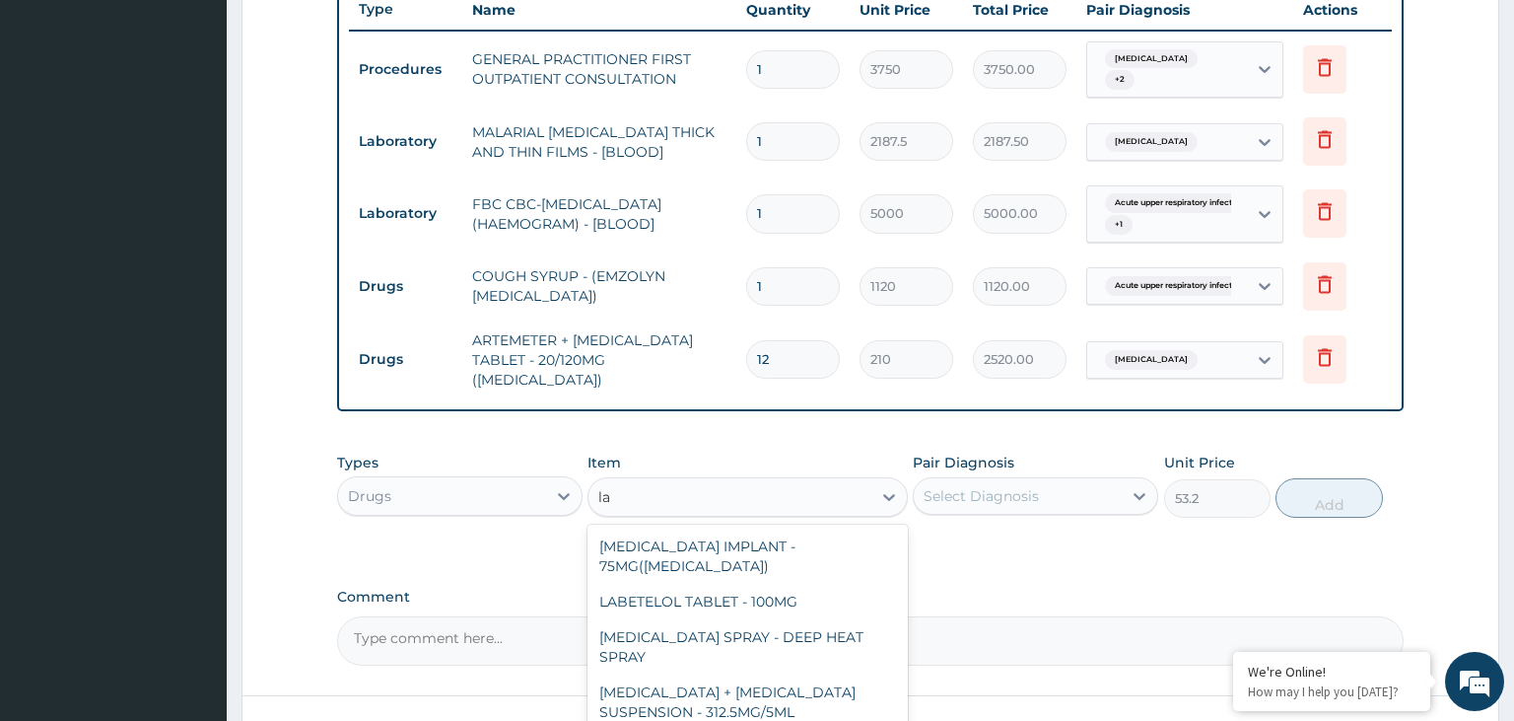
type input "l"
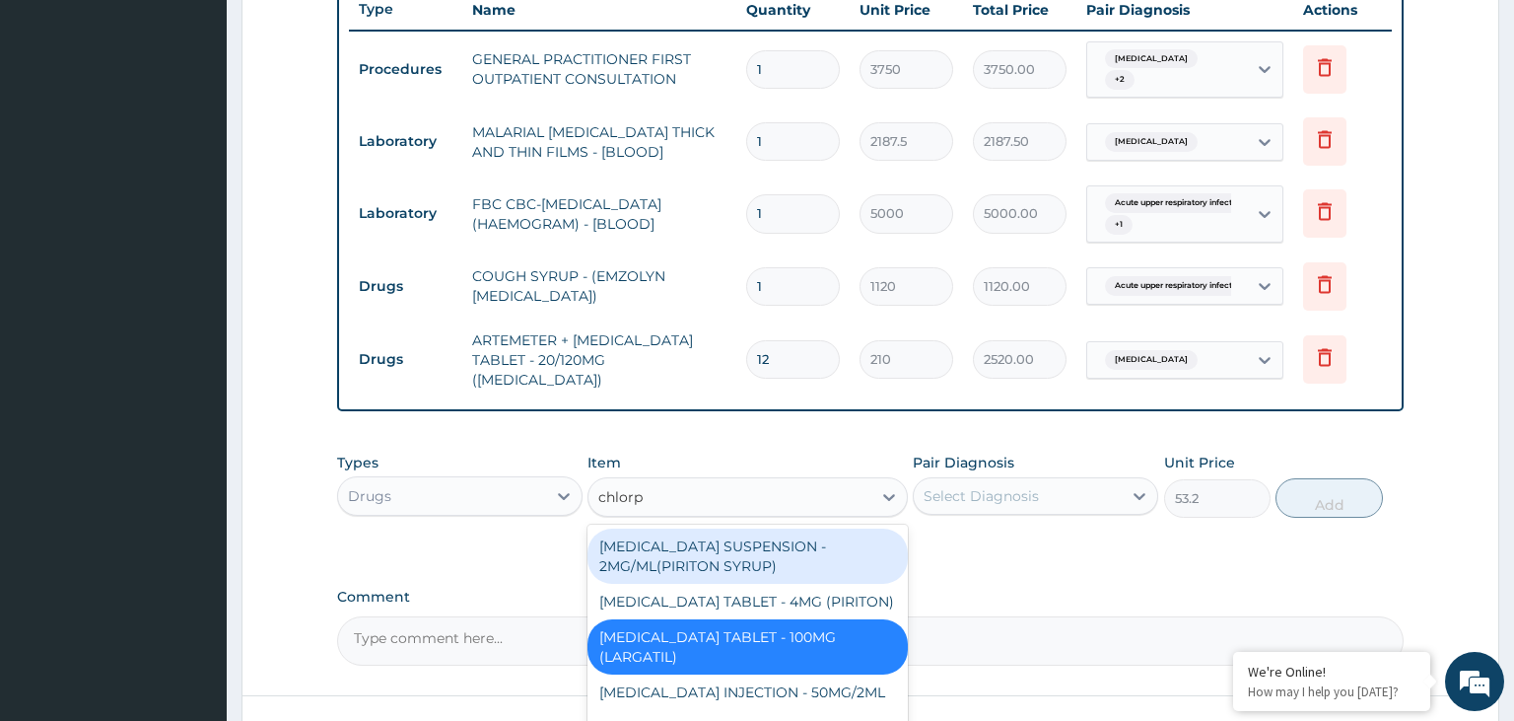
type input "chlorpr"
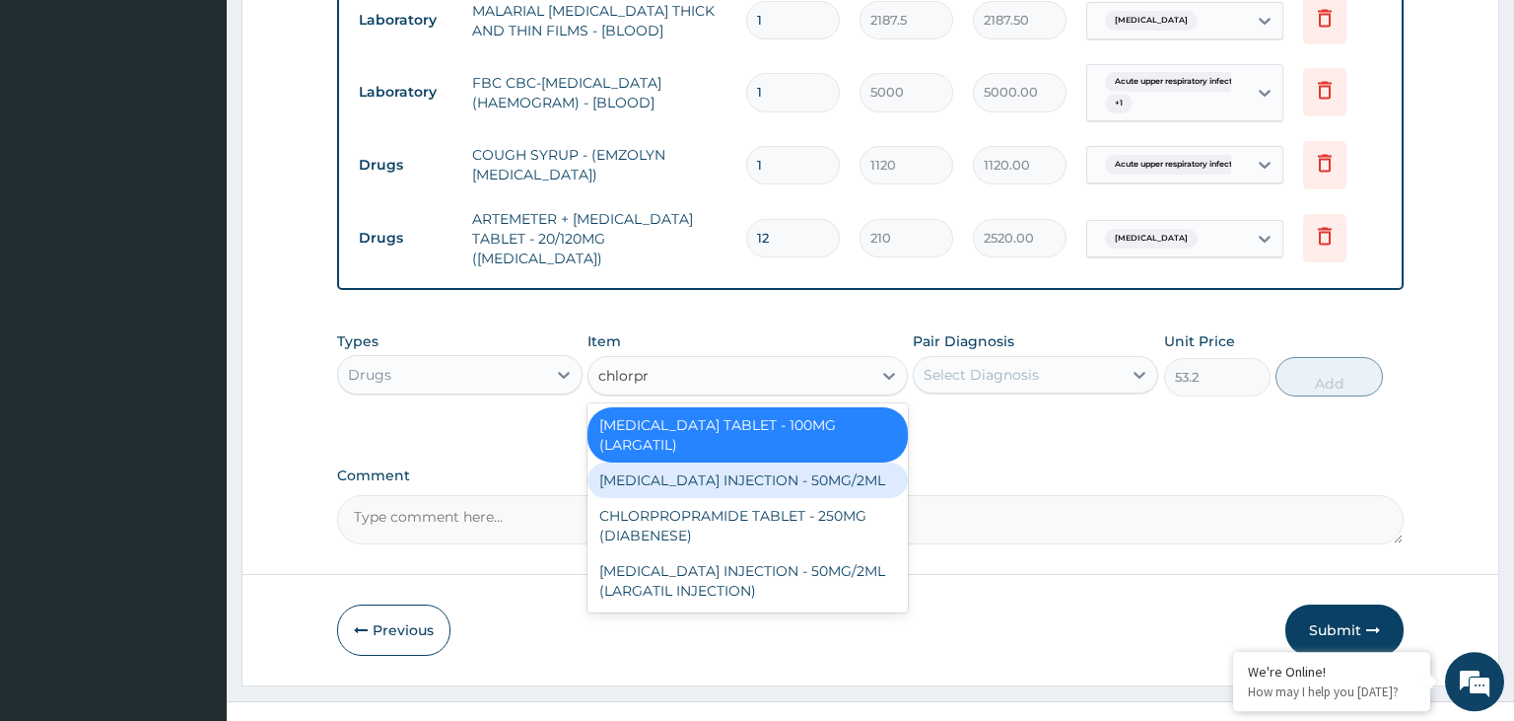
scroll to position [891, 0]
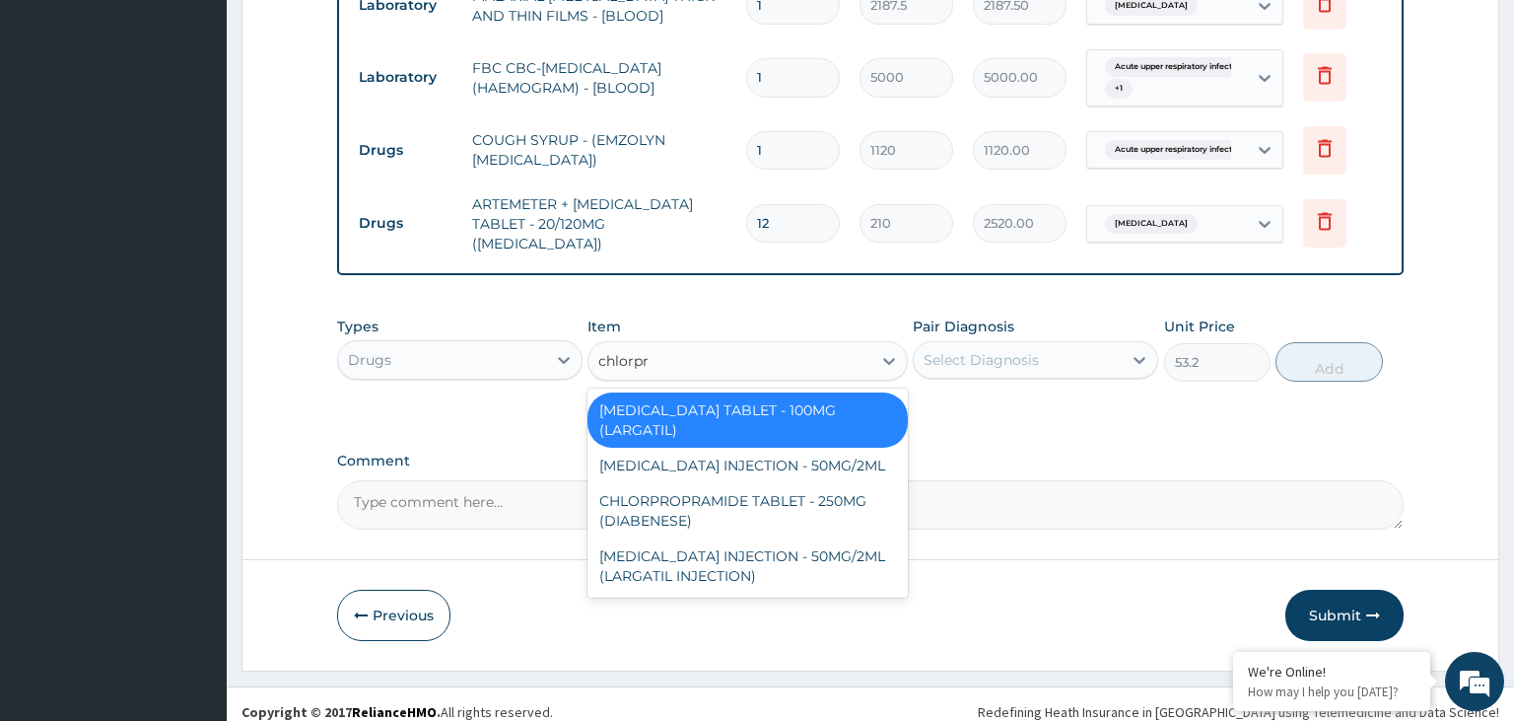
click at [795, 408] on div "[MEDICAL_DATA] TABLET - 100MG (LARGATIL)" at bounding box center [748, 419] width 320 height 55
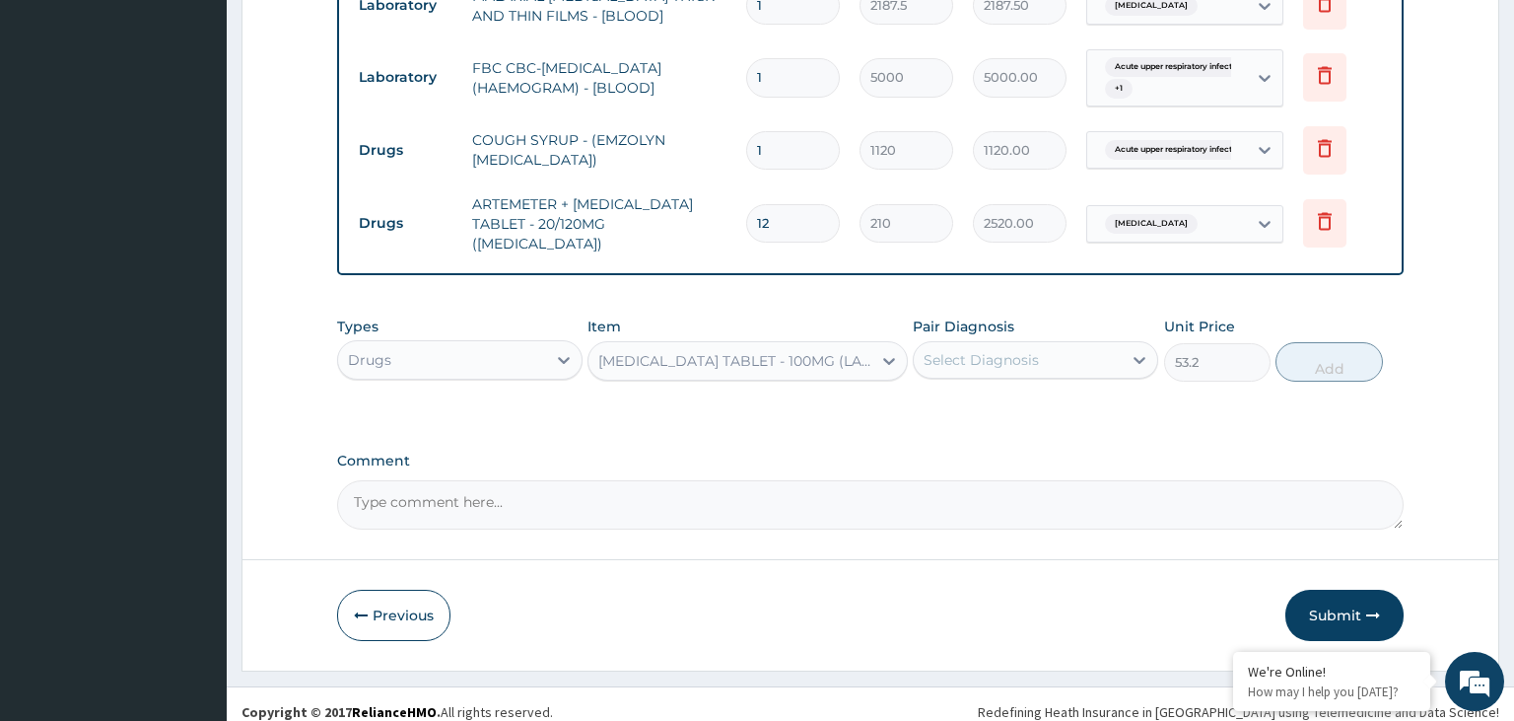
click at [673, 351] on div "[MEDICAL_DATA] TABLET - 100MG (LARGATIL)" at bounding box center [735, 361] width 275 height 20
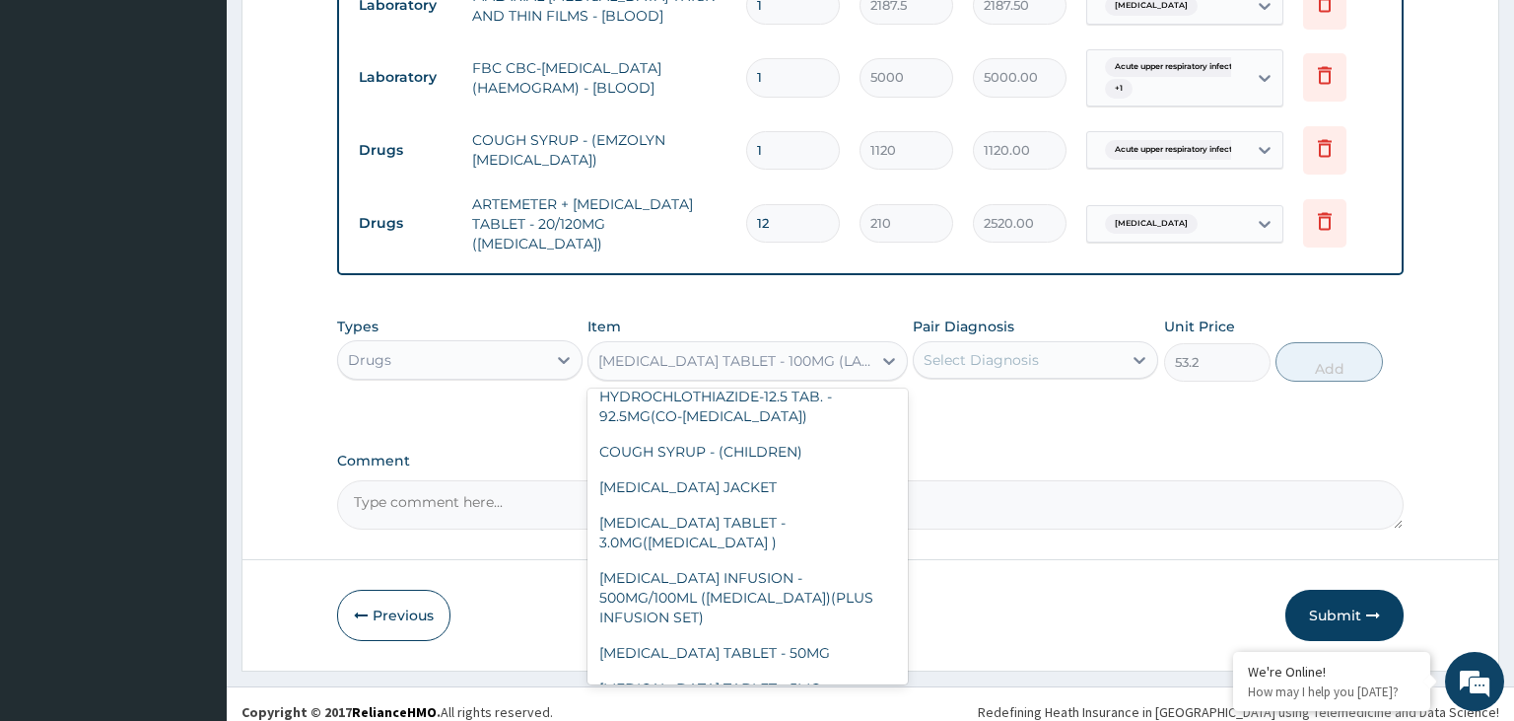
type input "t"
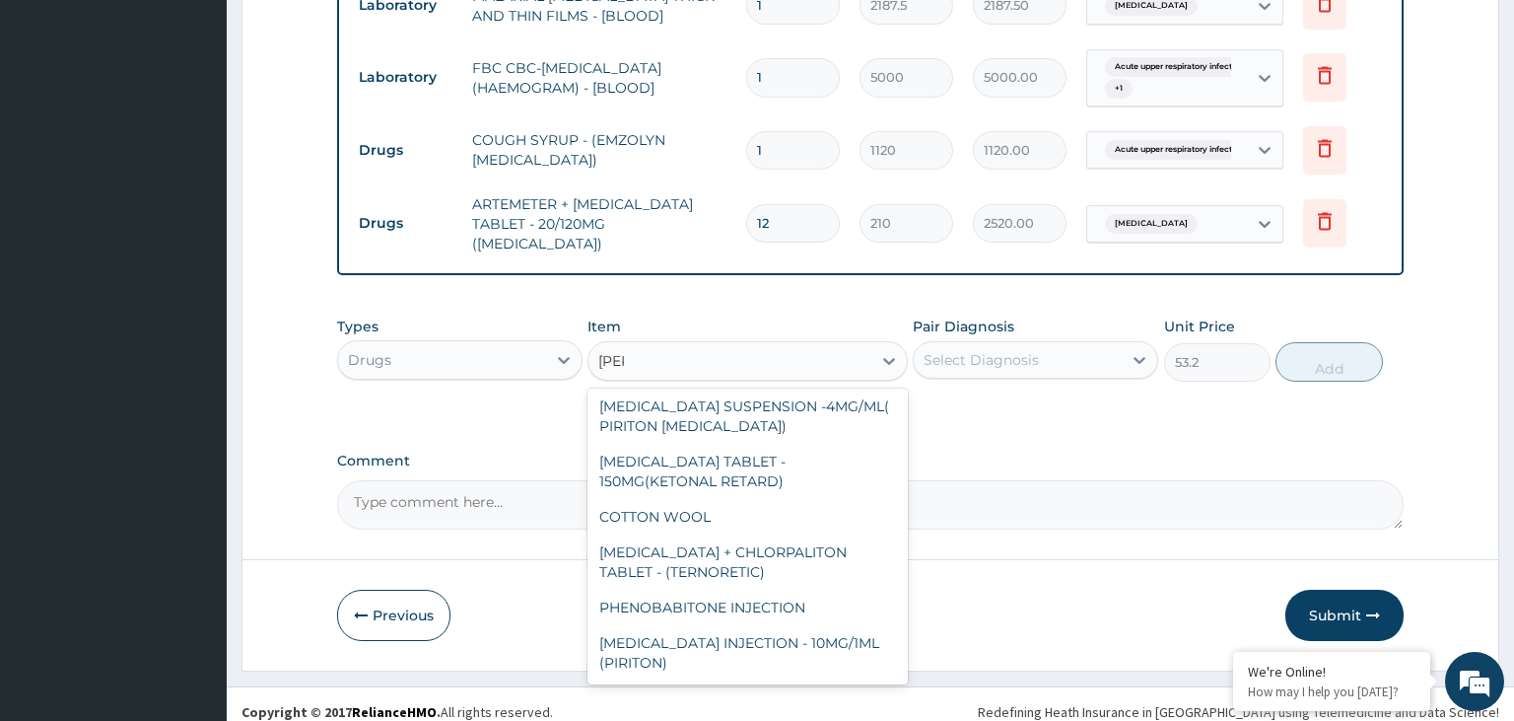
scroll to position [0, 0]
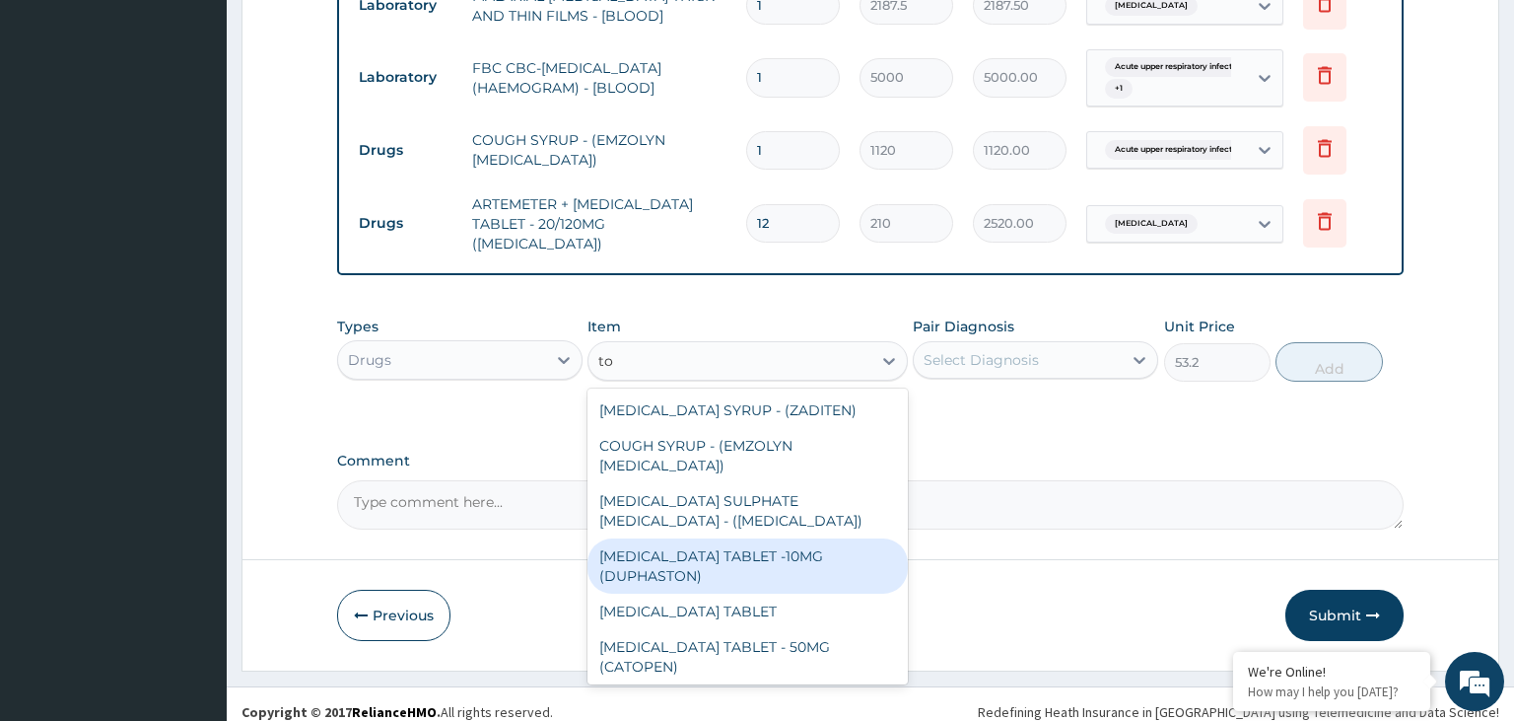
type input "t"
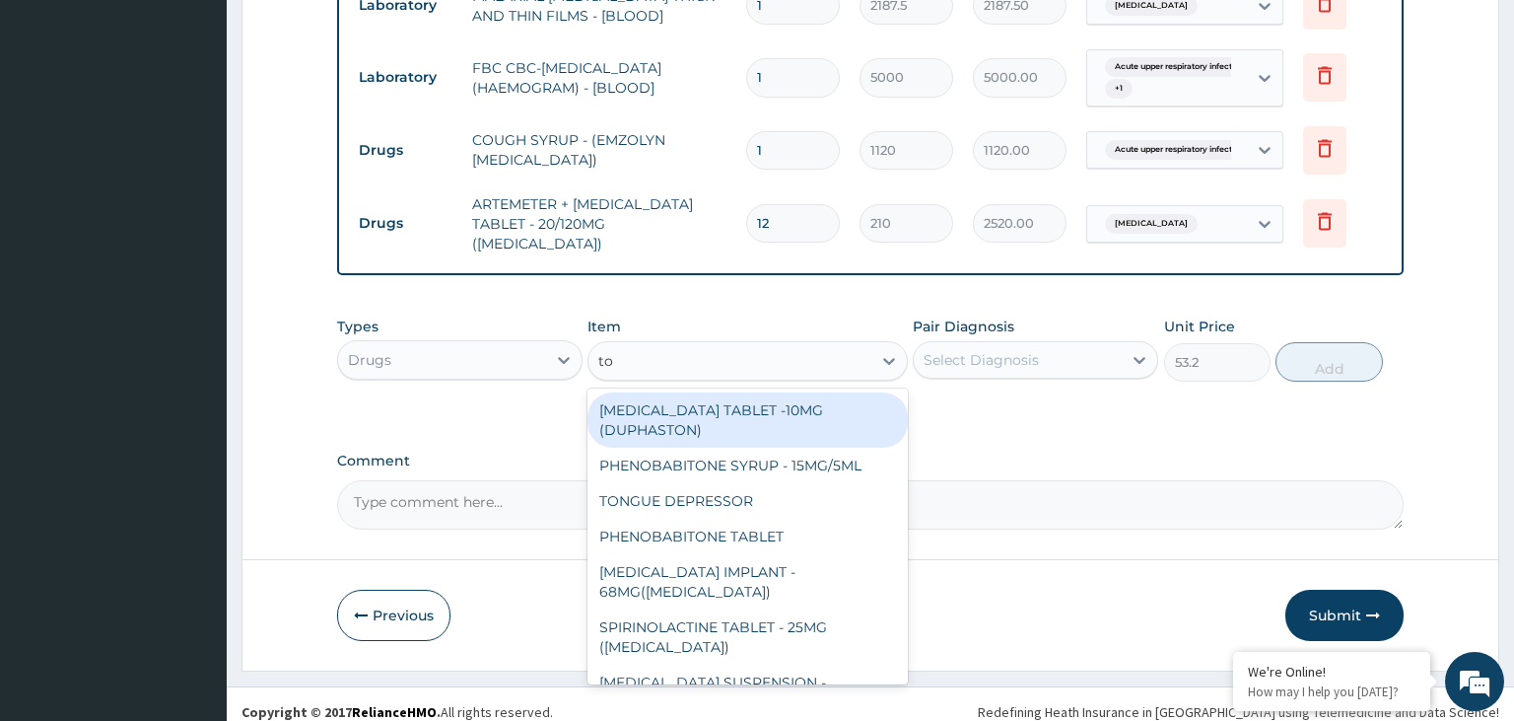
type input "t"
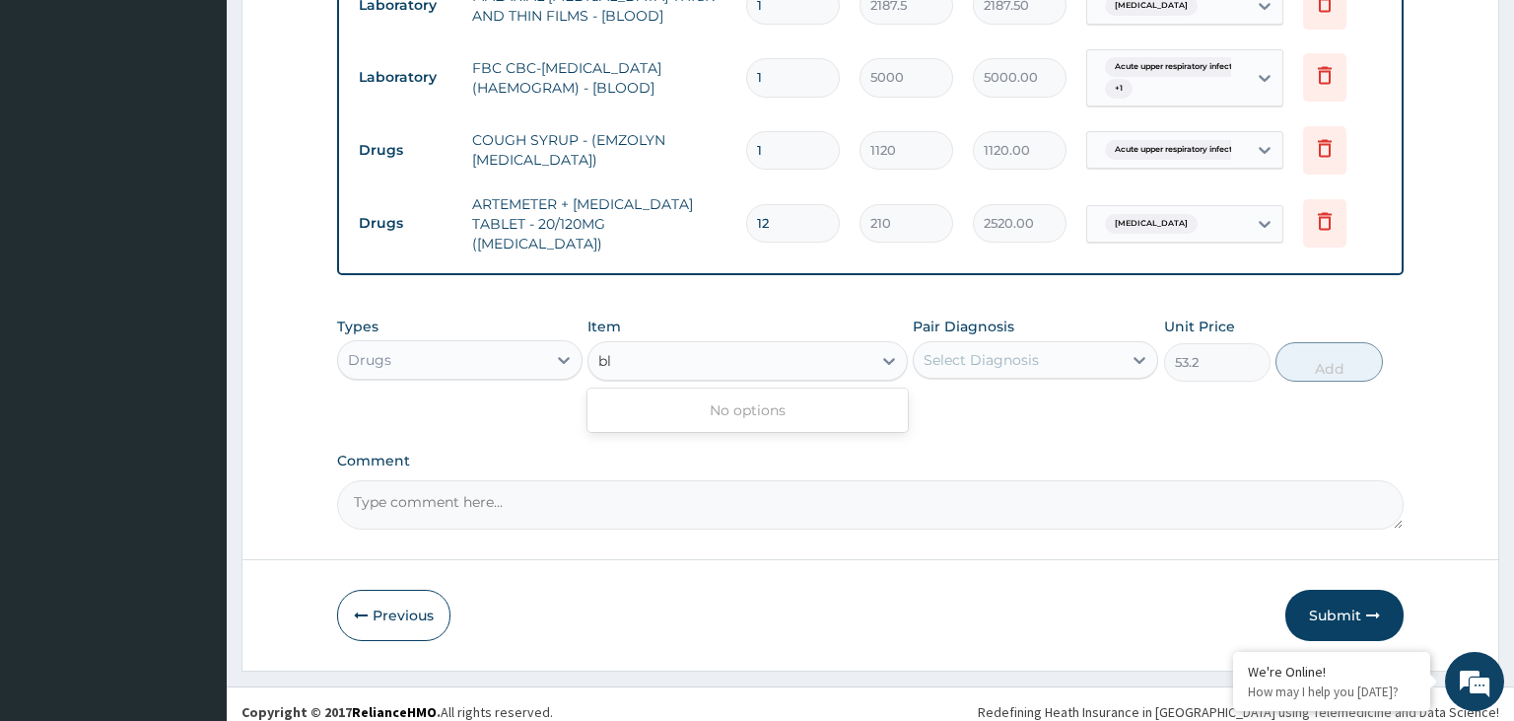
type input "b"
click at [791, 345] on div "[MEDICAL_DATA] TABLET - 100MG (LARGATIL)" at bounding box center [730, 361] width 283 height 32
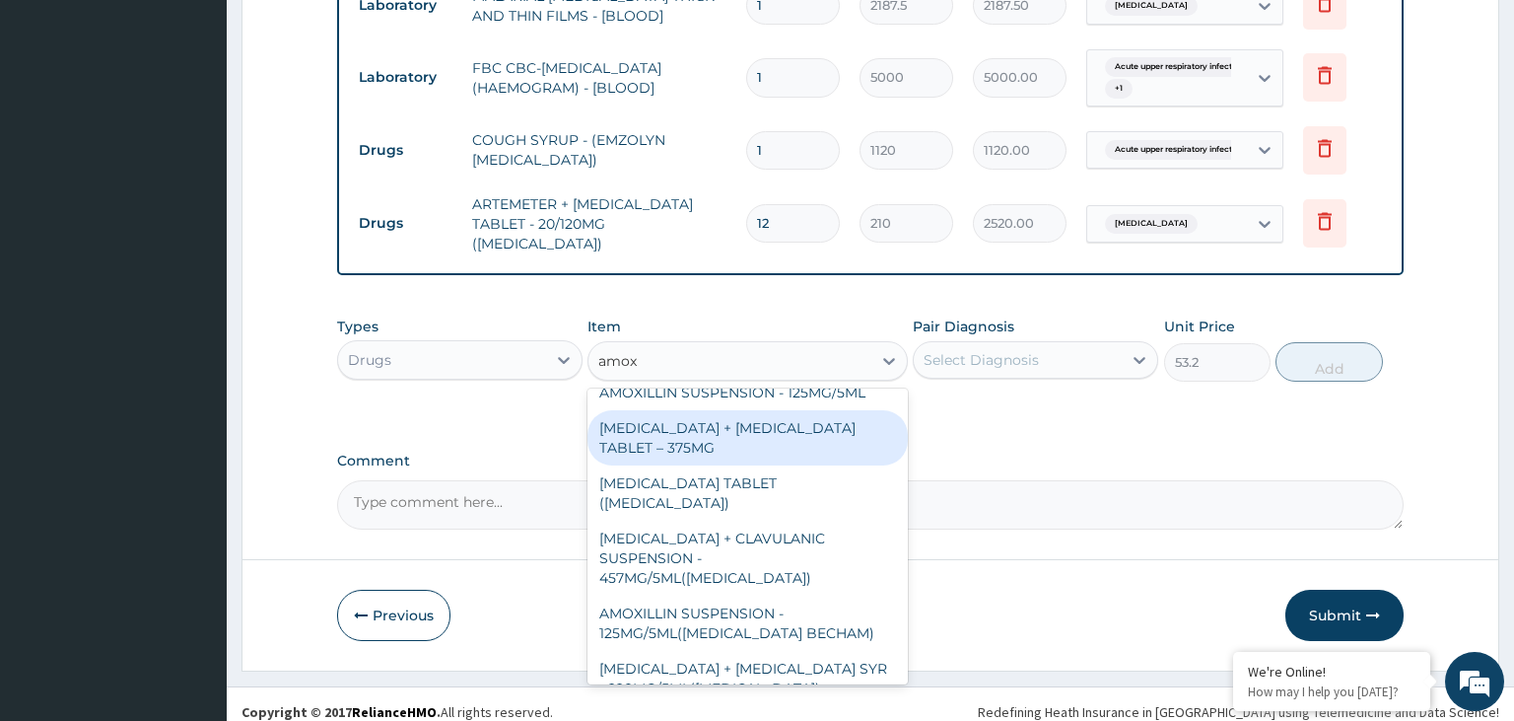
scroll to position [425, 0]
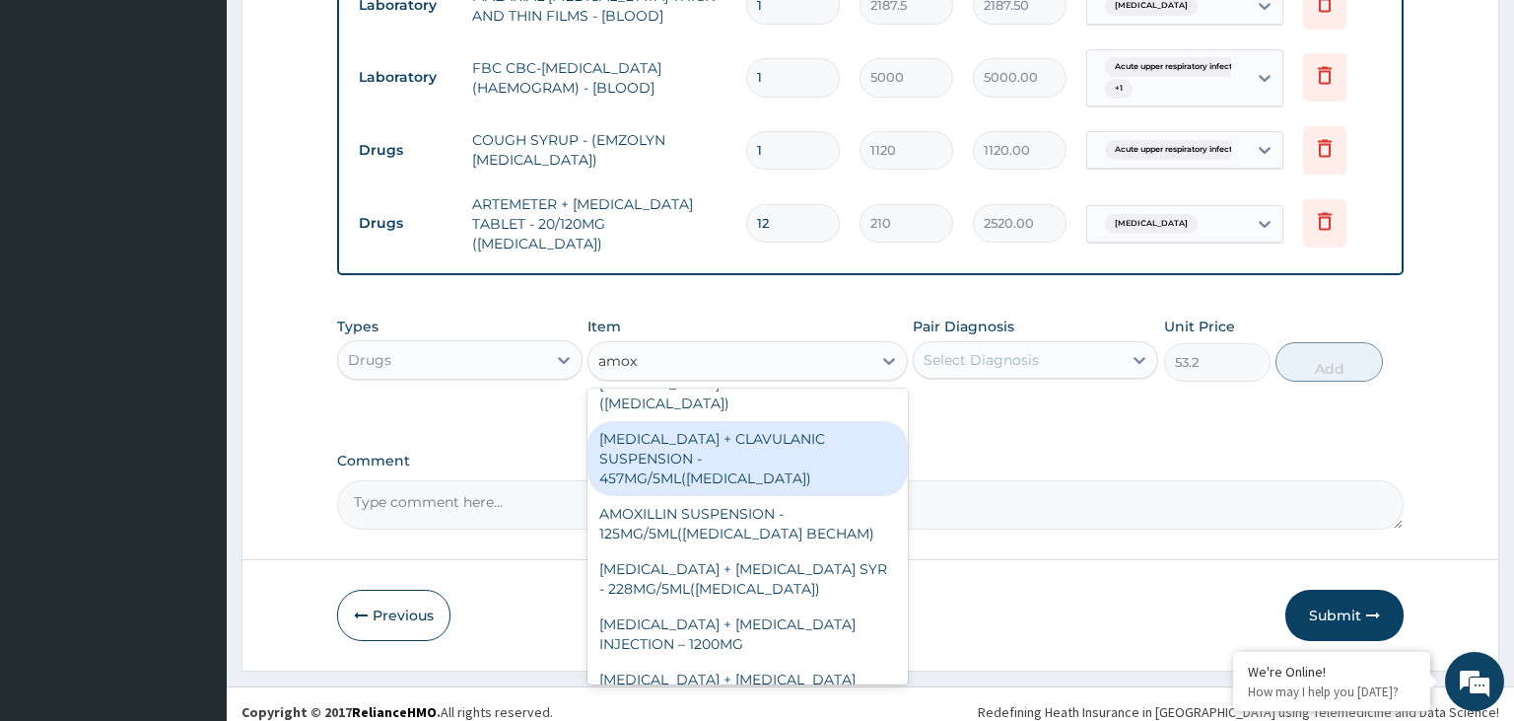
type input "amox"
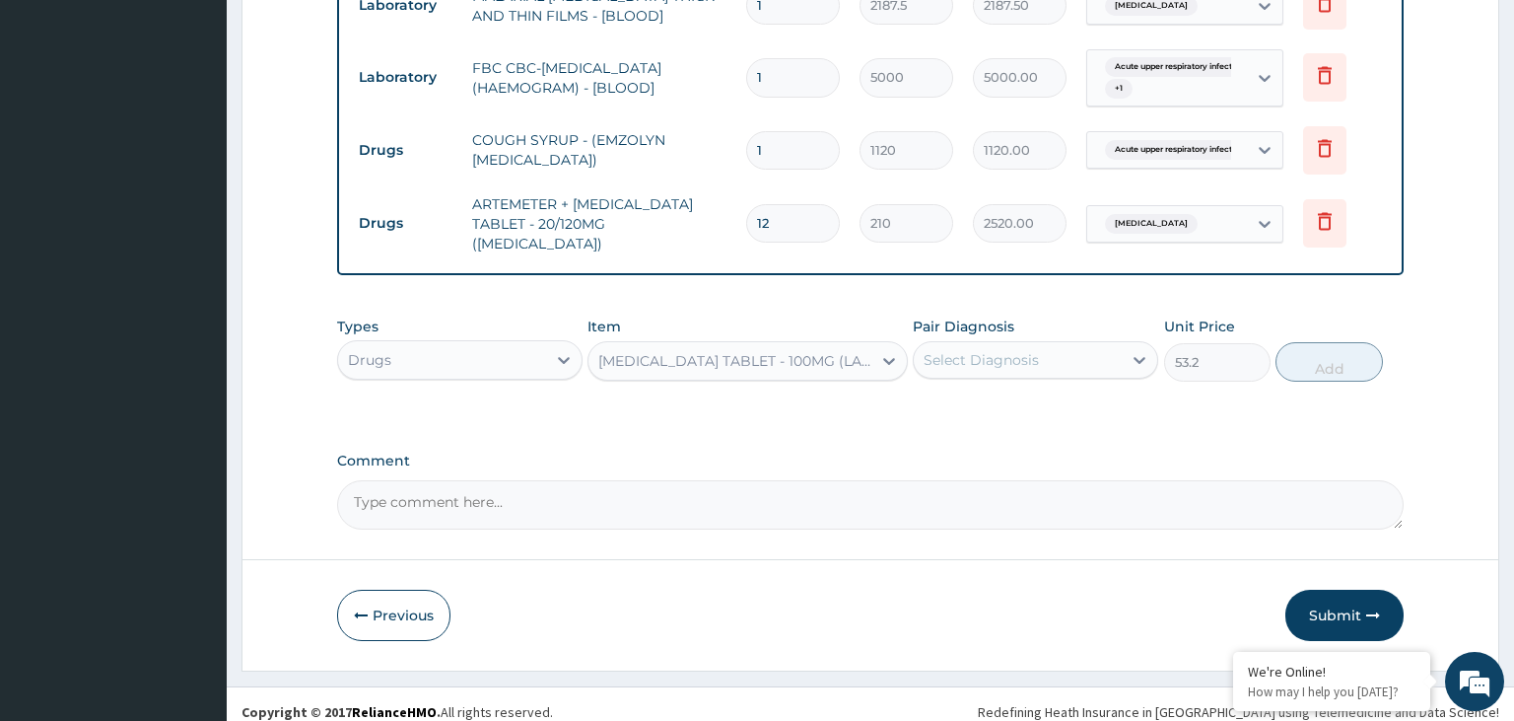
click at [776, 357] on div "[MEDICAL_DATA] TABLET - 100MG (LARGATIL)" at bounding box center [730, 361] width 283 height 32
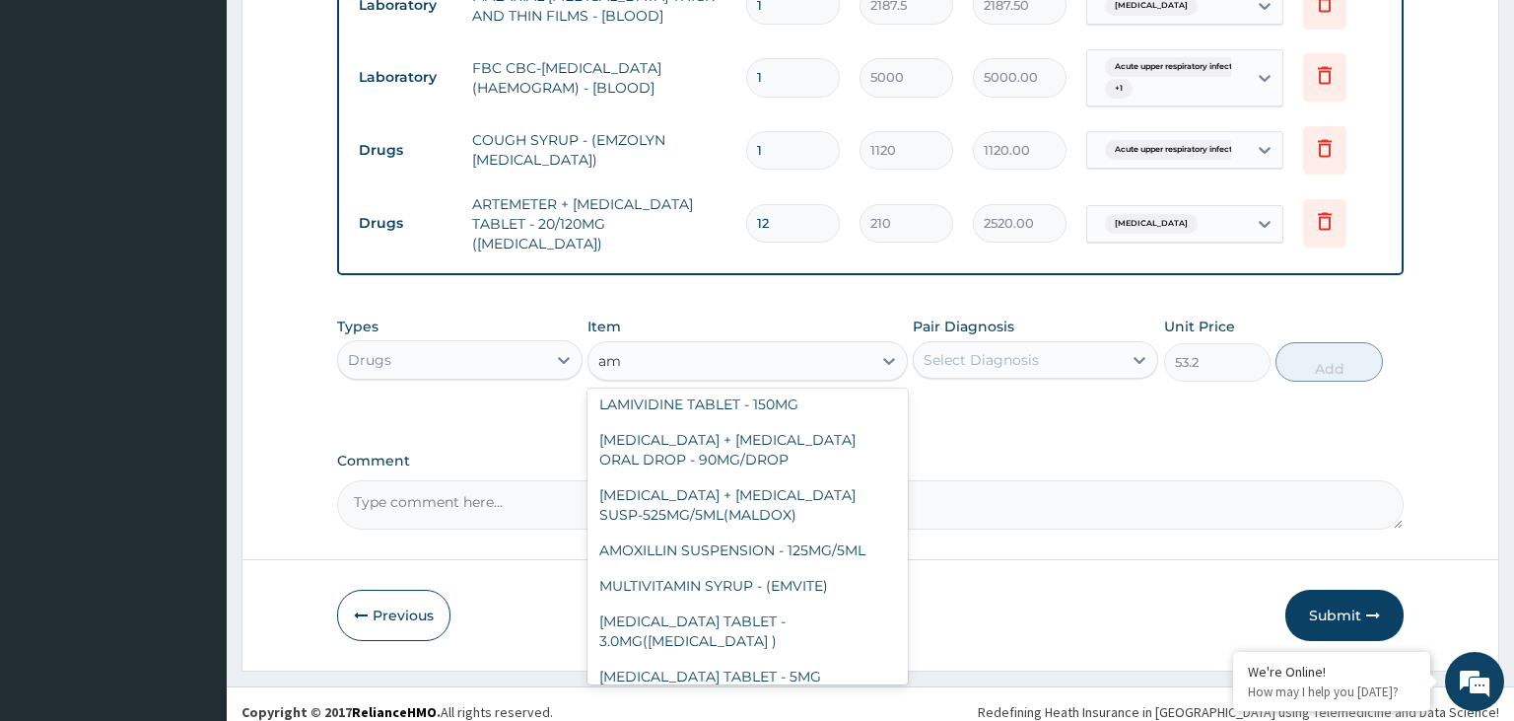
type input "amo"
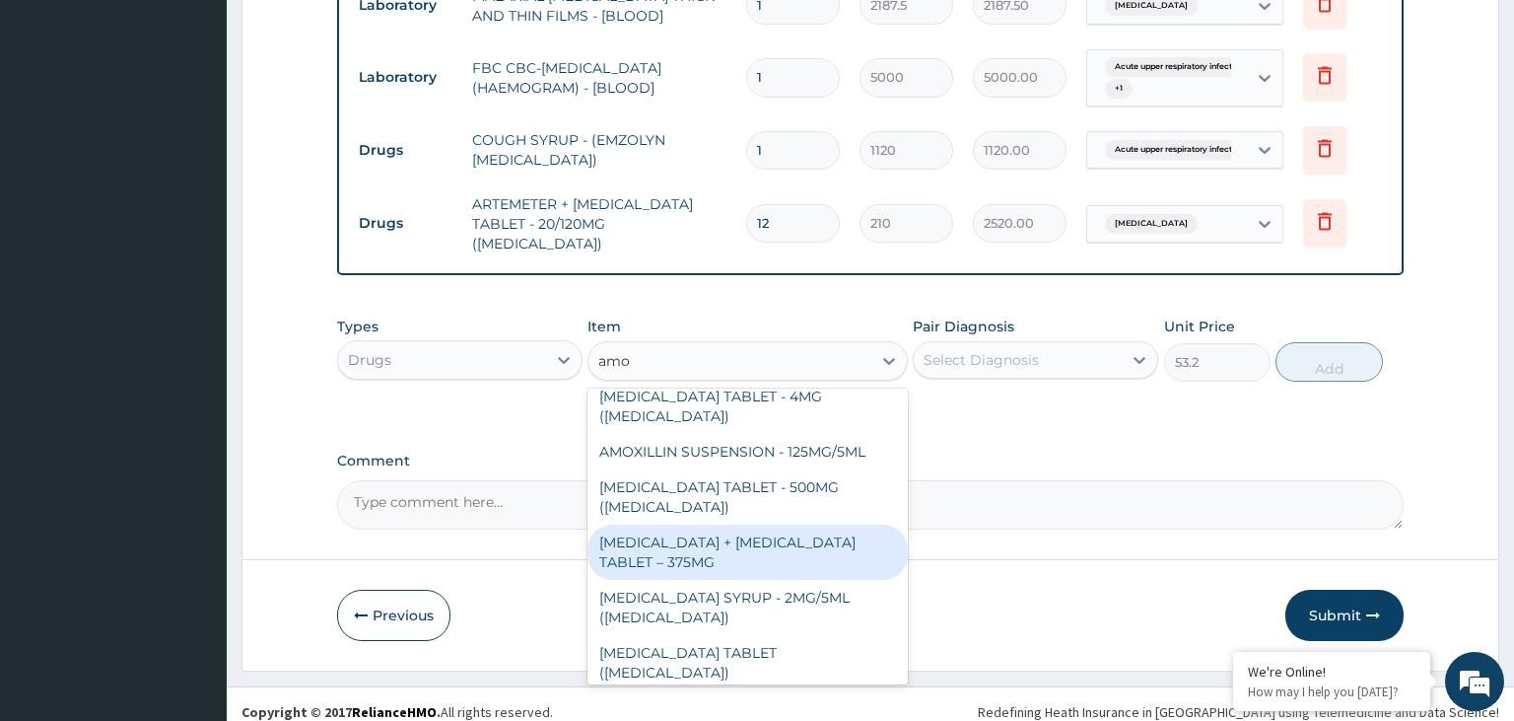
scroll to position [934, 0]
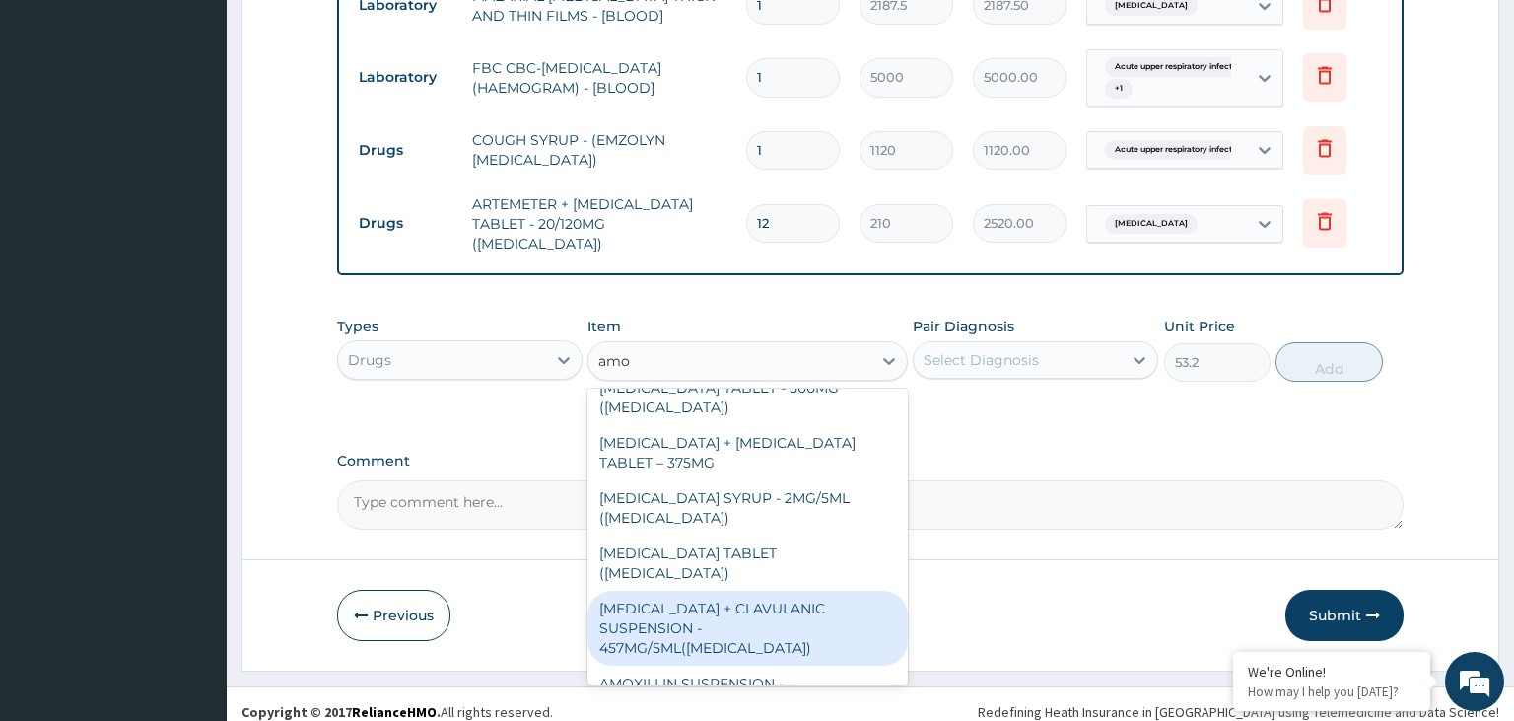
click at [795, 591] on div "[MEDICAL_DATA] + CLAVULANIC SUSPENSION - 457MG/5ML([MEDICAL_DATA])" at bounding box center [748, 628] width 320 height 75
type input "7279.999999999999"
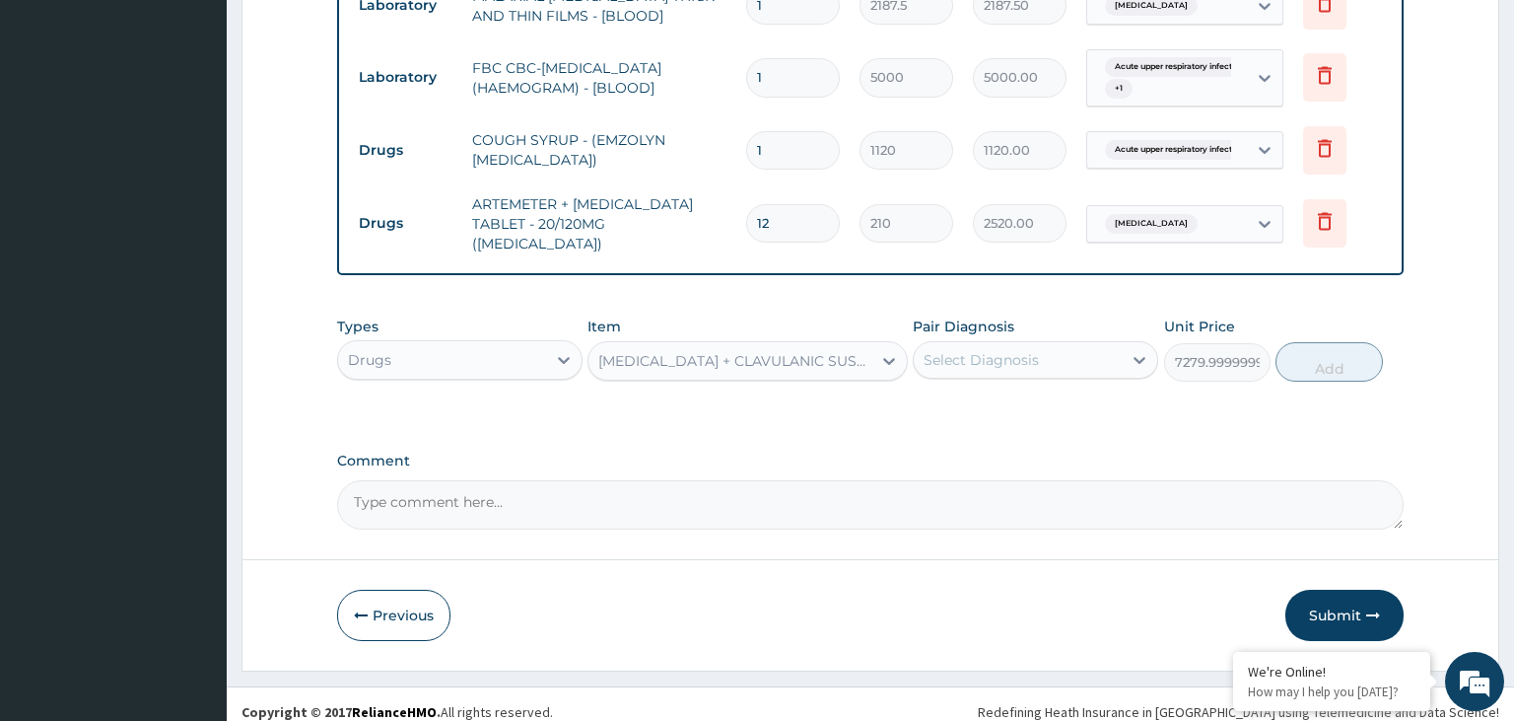
click at [847, 355] on div "[MEDICAL_DATA] + CLAVULANIC SUSPENSION - 457MG/5ML([MEDICAL_DATA])" at bounding box center [735, 361] width 275 height 20
type input "amo"
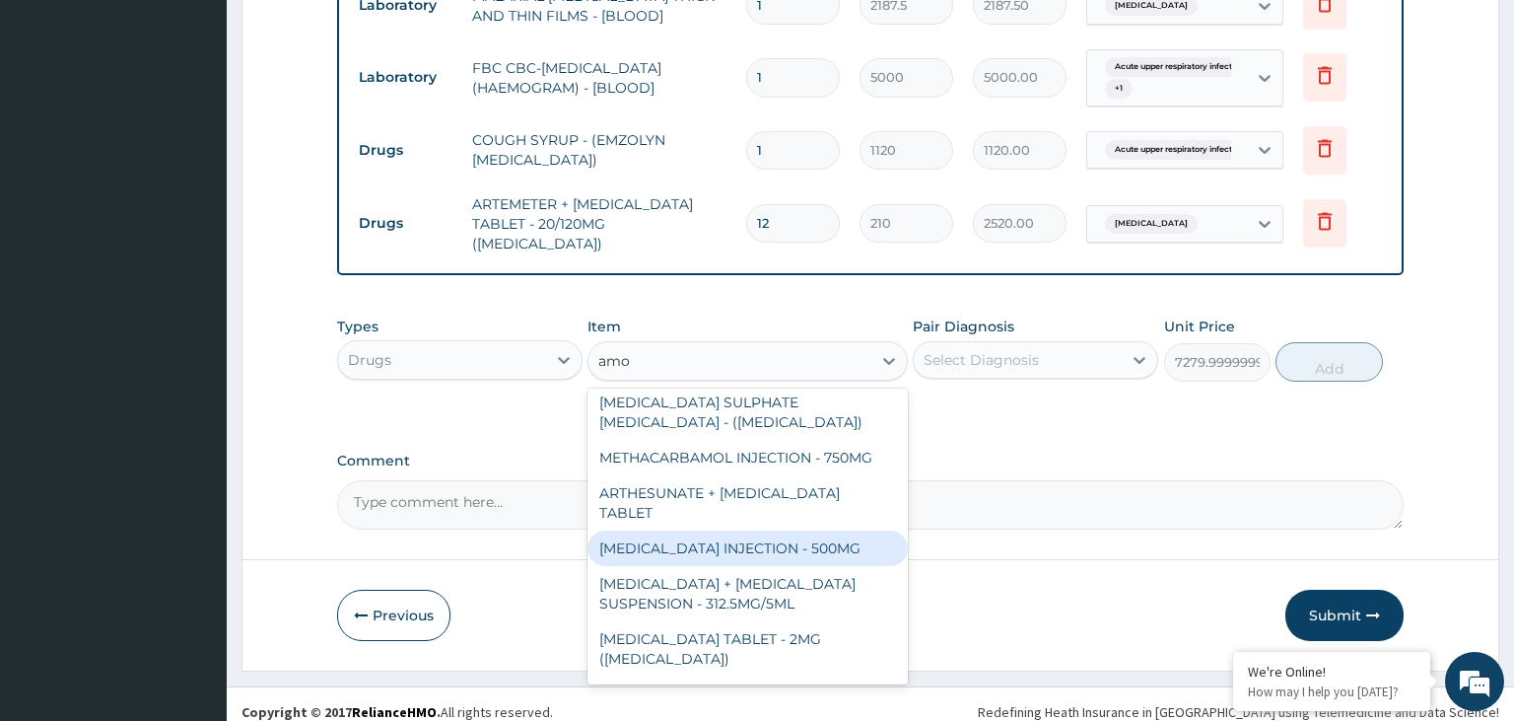
scroll to position [198, 0]
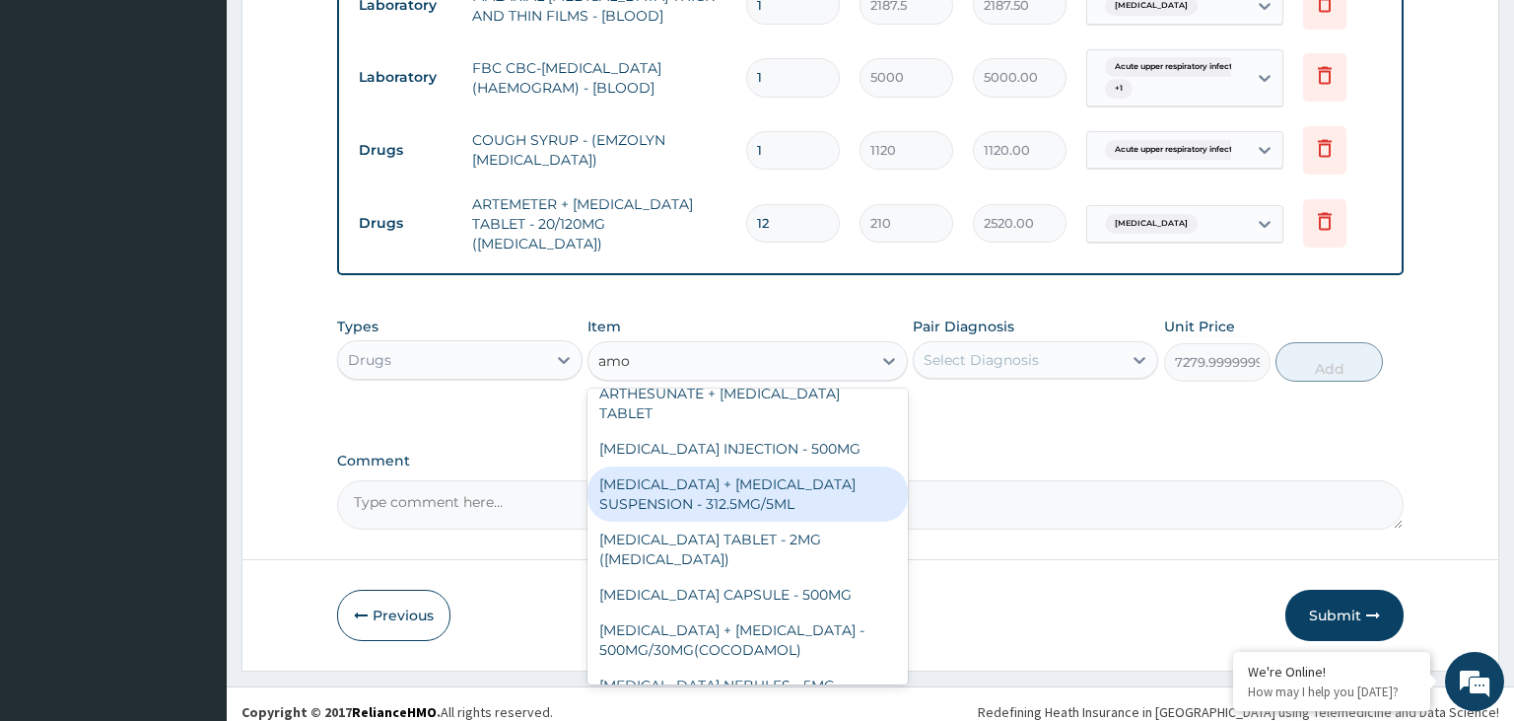
click at [793, 466] on div "[MEDICAL_DATA] + [MEDICAL_DATA] SUSPENSION - 312.5MG/5ML" at bounding box center [748, 493] width 320 height 55
type input "6720"
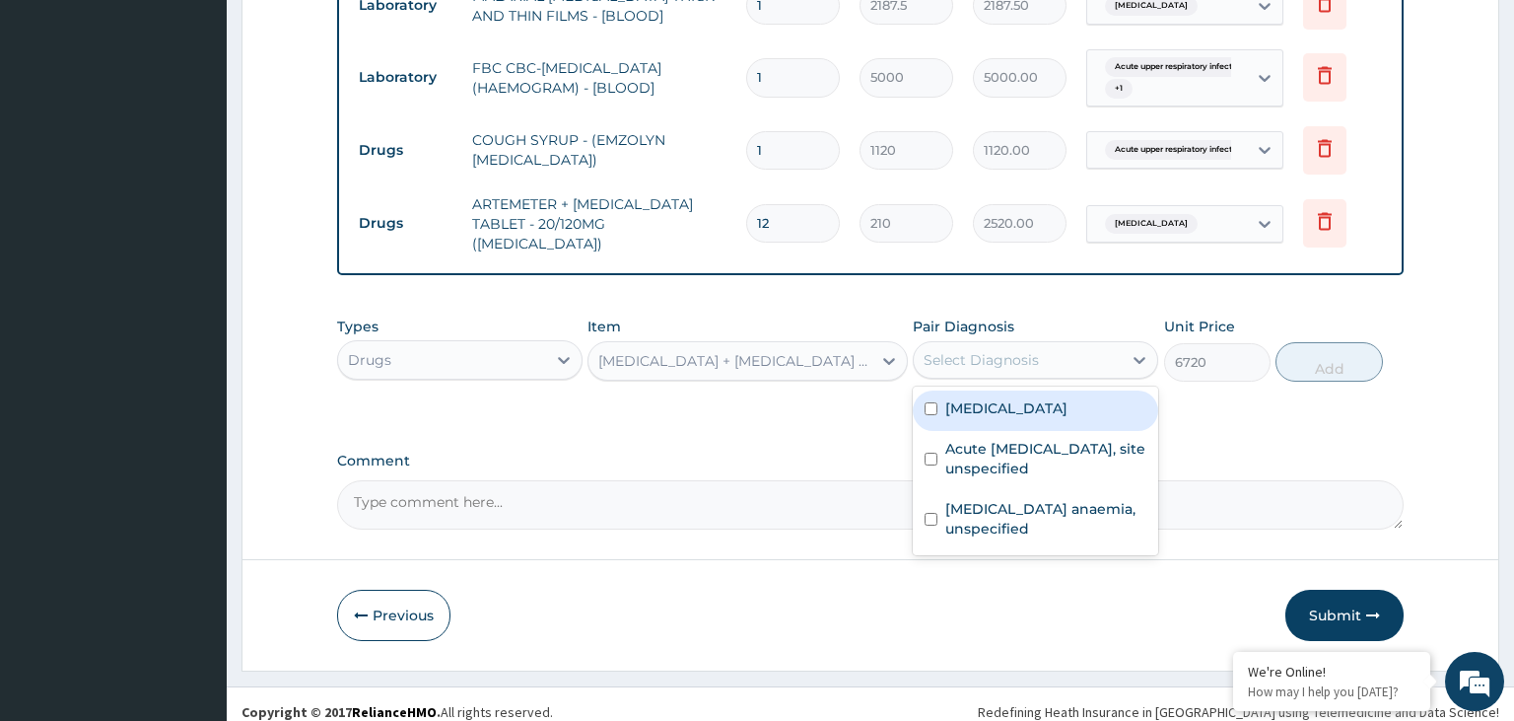
click at [1022, 344] on div "Select Diagnosis" at bounding box center [1018, 360] width 208 height 32
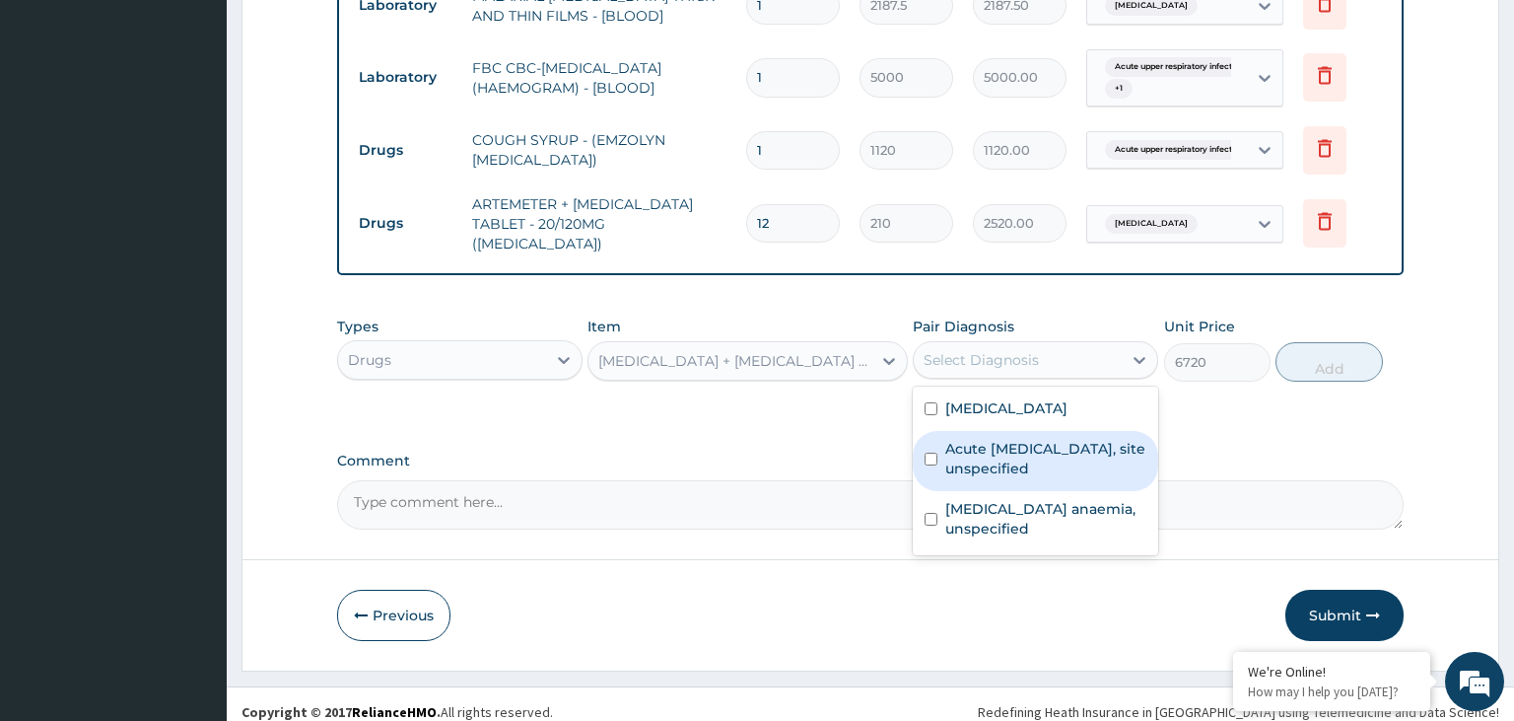
click at [995, 452] on label "Acute [MEDICAL_DATA], site unspecified" at bounding box center [1045, 458] width 201 height 39
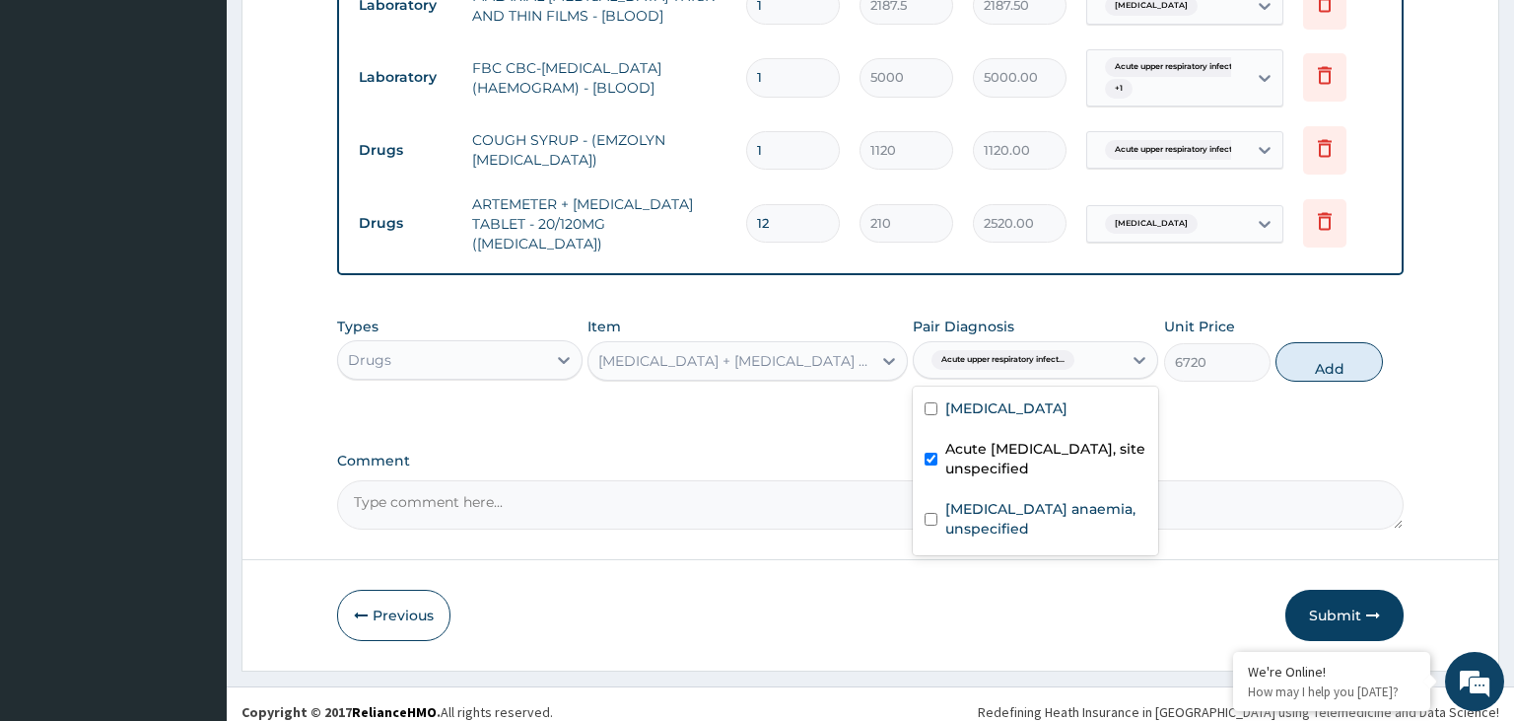
checkbox input "true"
click at [1329, 357] on button "Add" at bounding box center [1329, 361] width 106 height 39
type input "0"
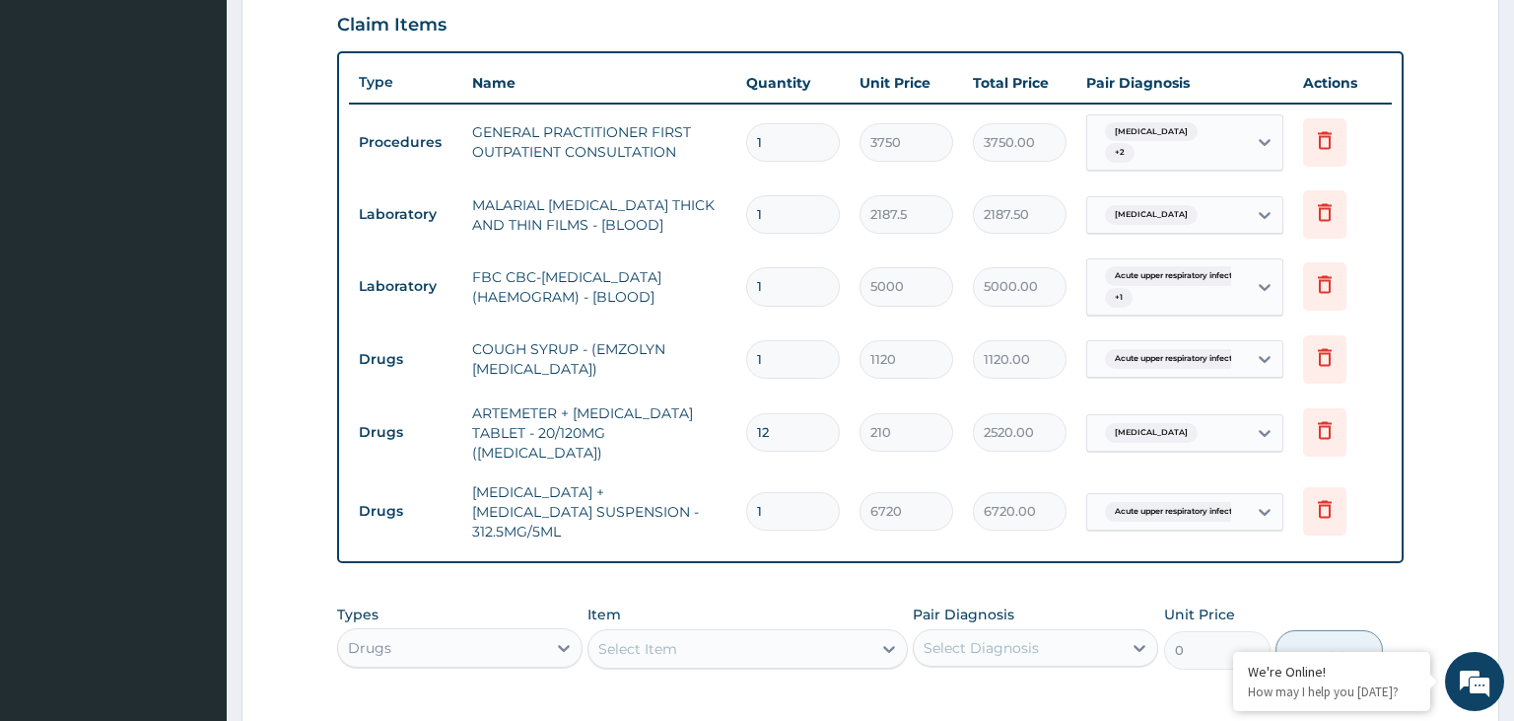
scroll to position [266, 0]
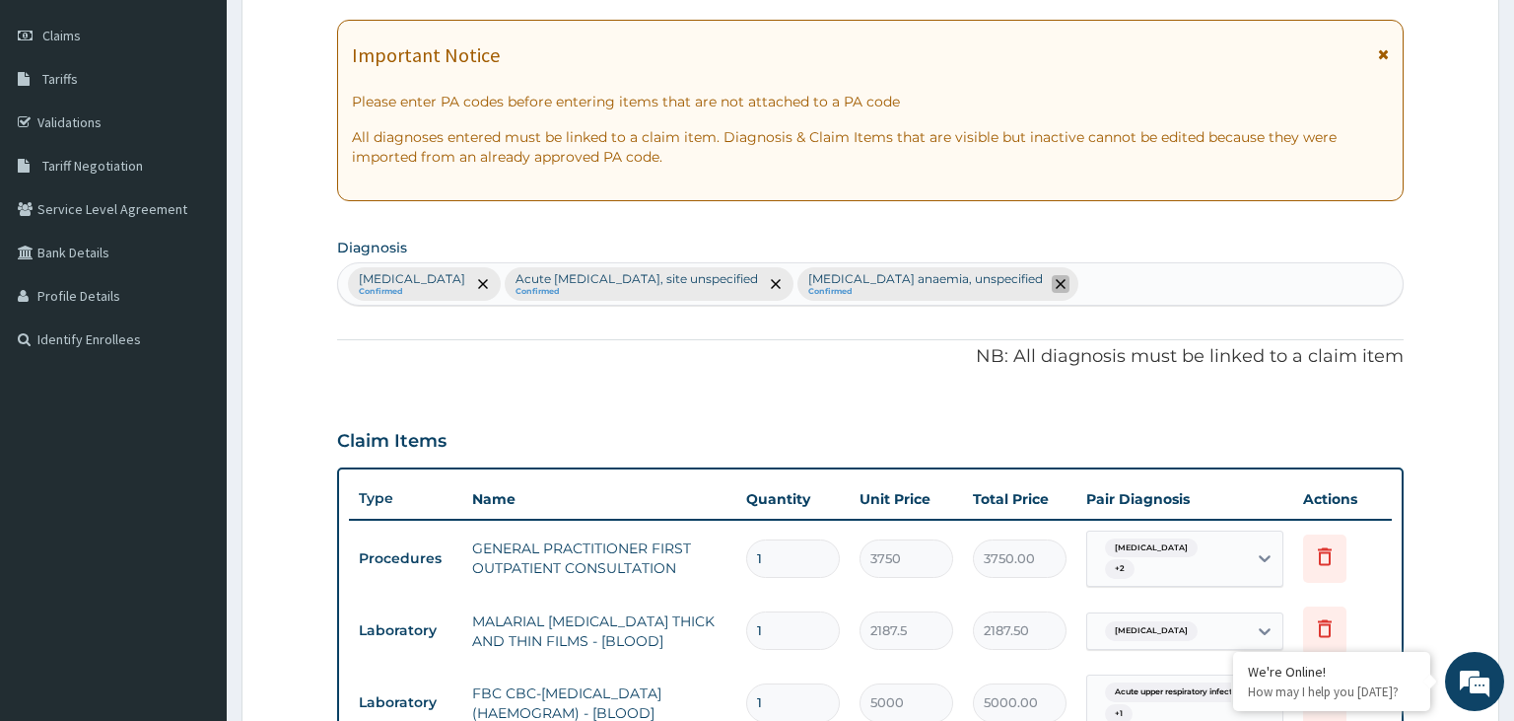
click at [1066, 286] on icon "remove selection option" at bounding box center [1061, 284] width 10 height 10
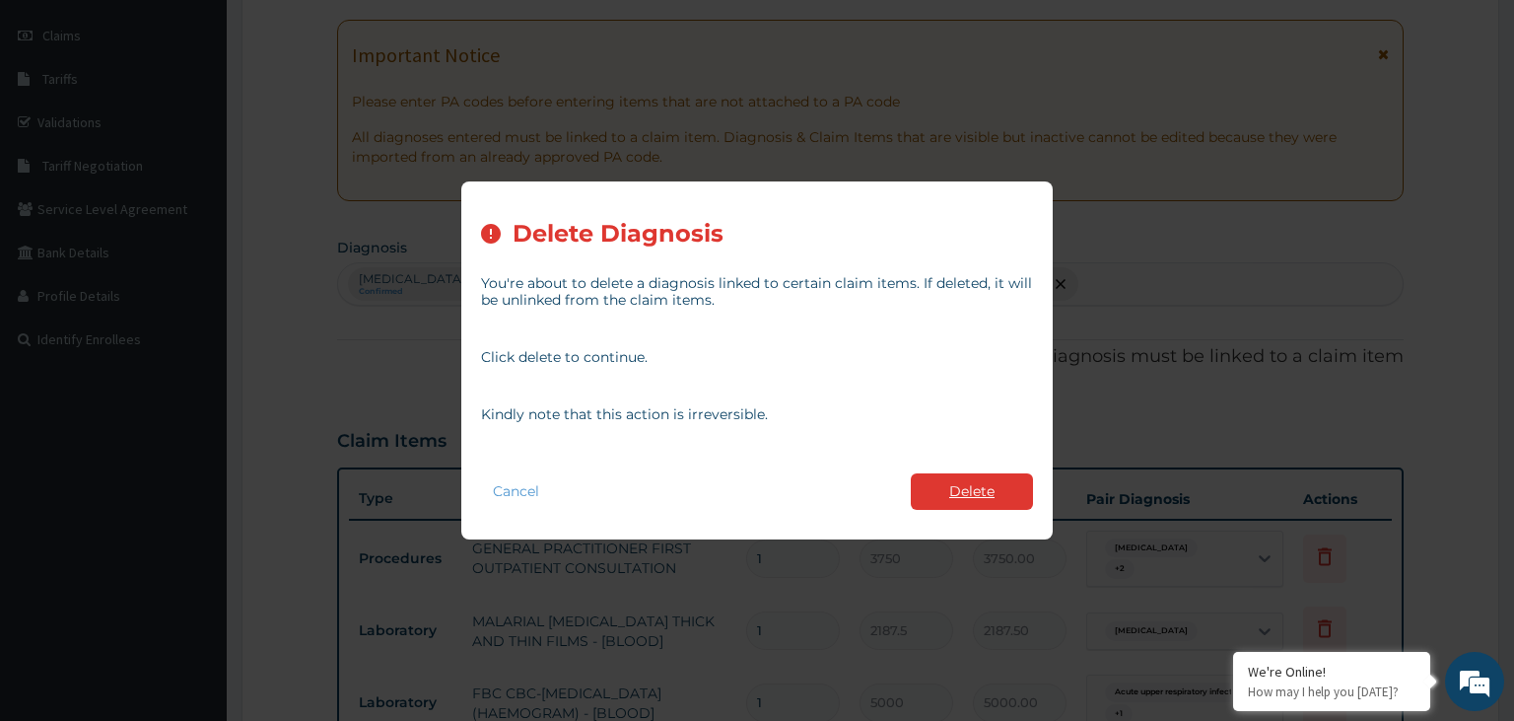
click at [946, 502] on button "Delete" at bounding box center [972, 491] width 122 height 36
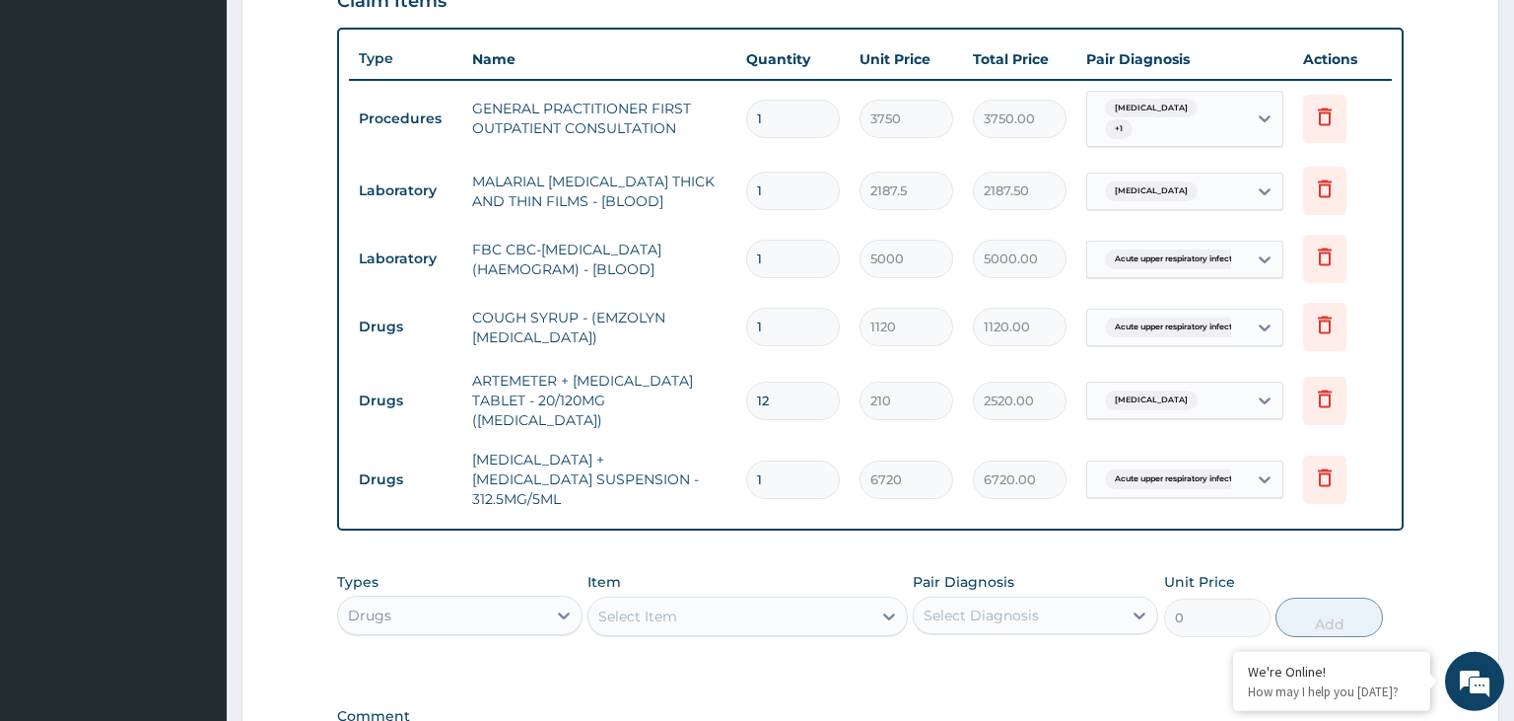
scroll to position [639, 0]
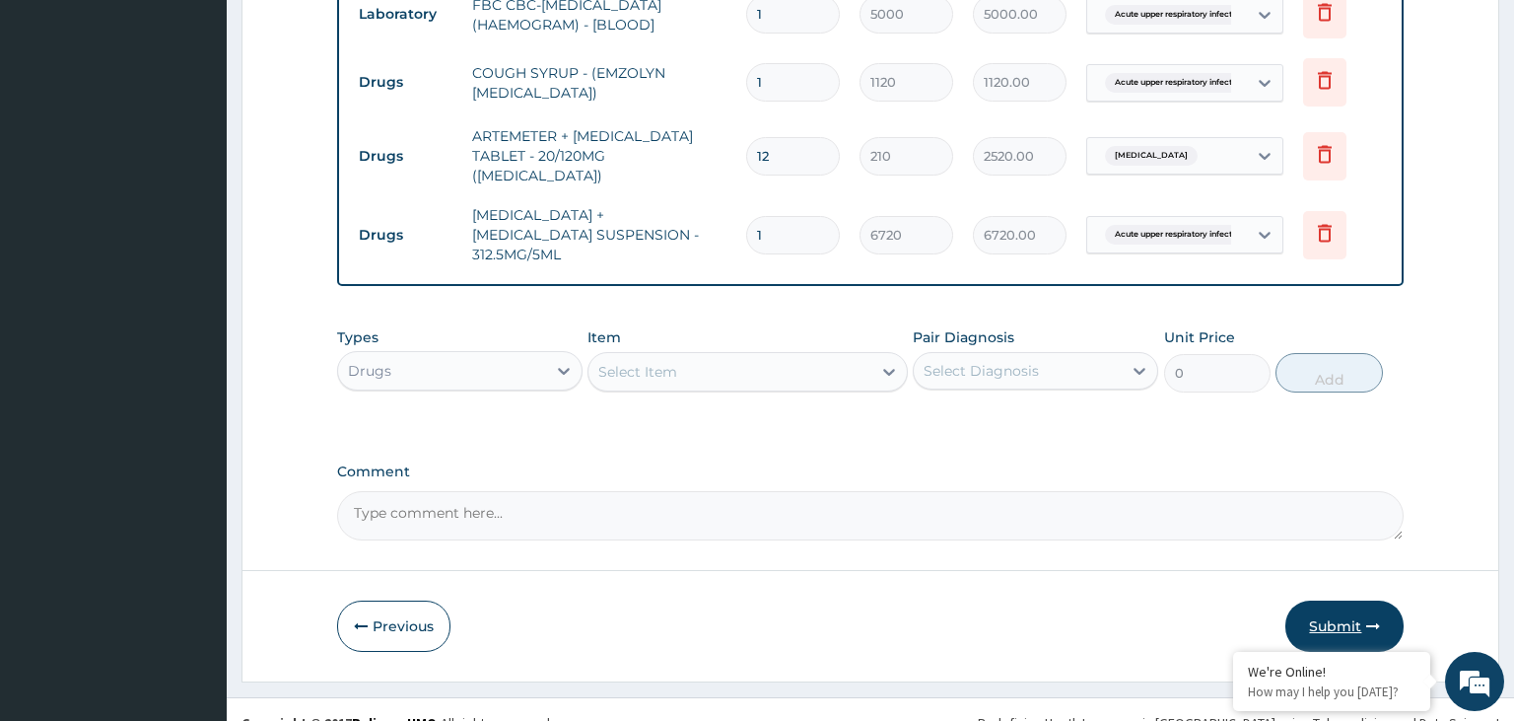
click at [1357, 600] on button "Submit" at bounding box center [1345, 625] width 118 height 51
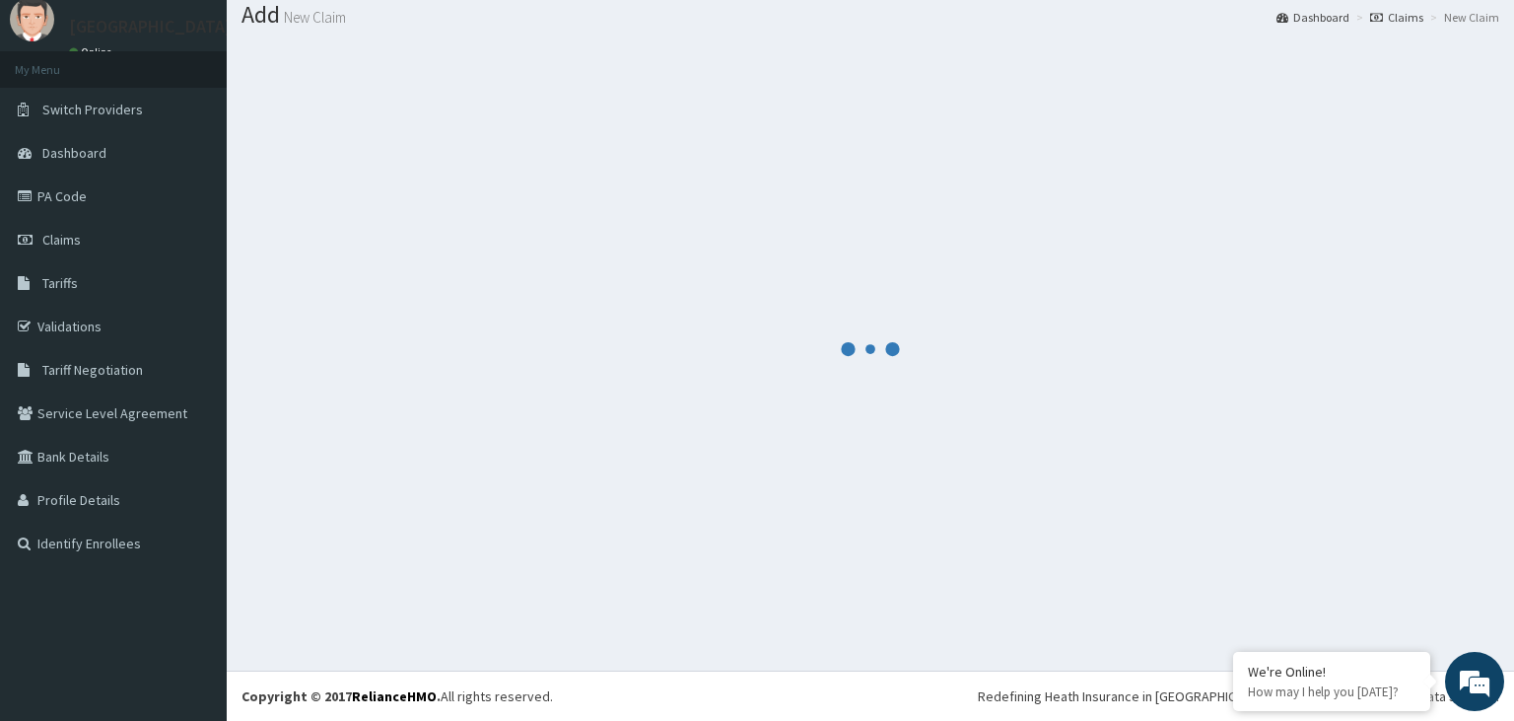
scroll to position [61, 0]
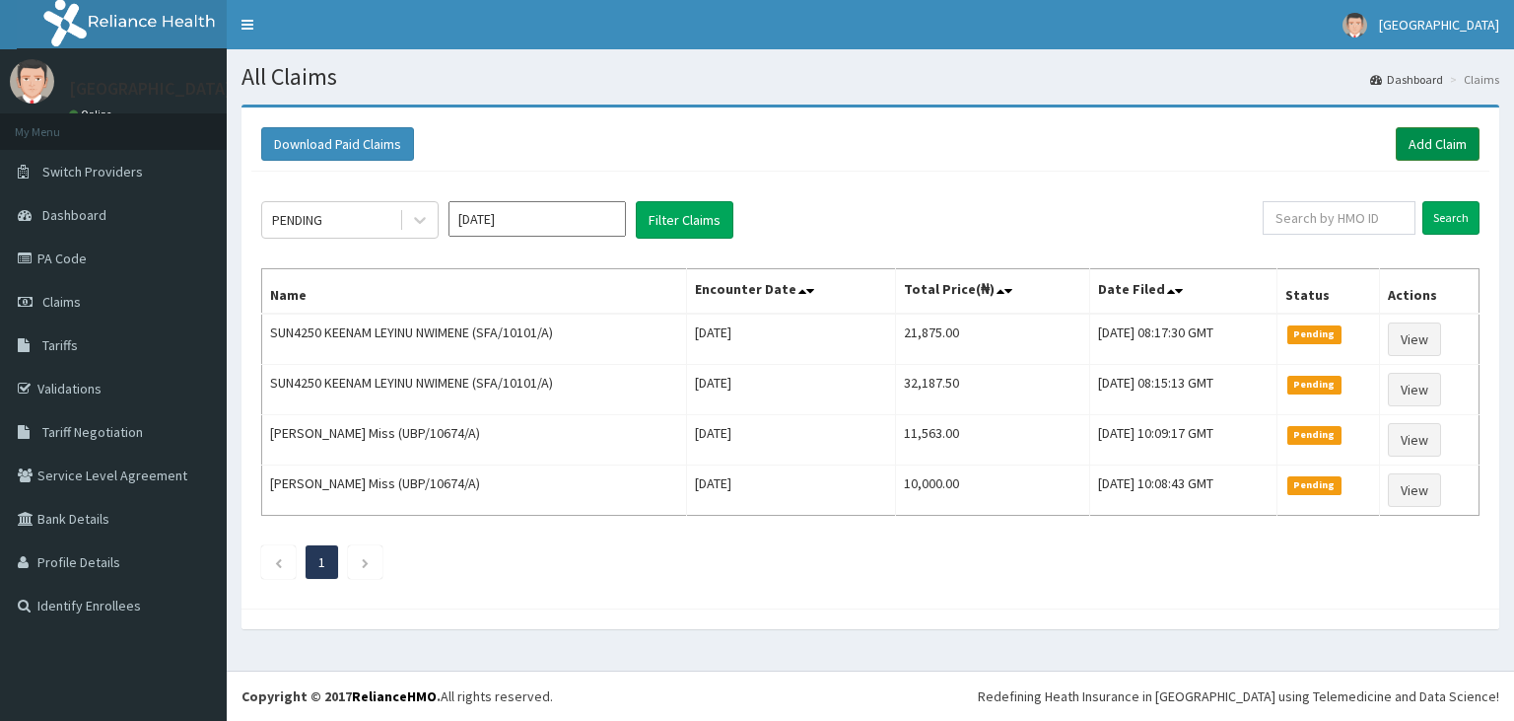
click at [1446, 152] on link "Add Claim" at bounding box center [1438, 144] width 84 height 34
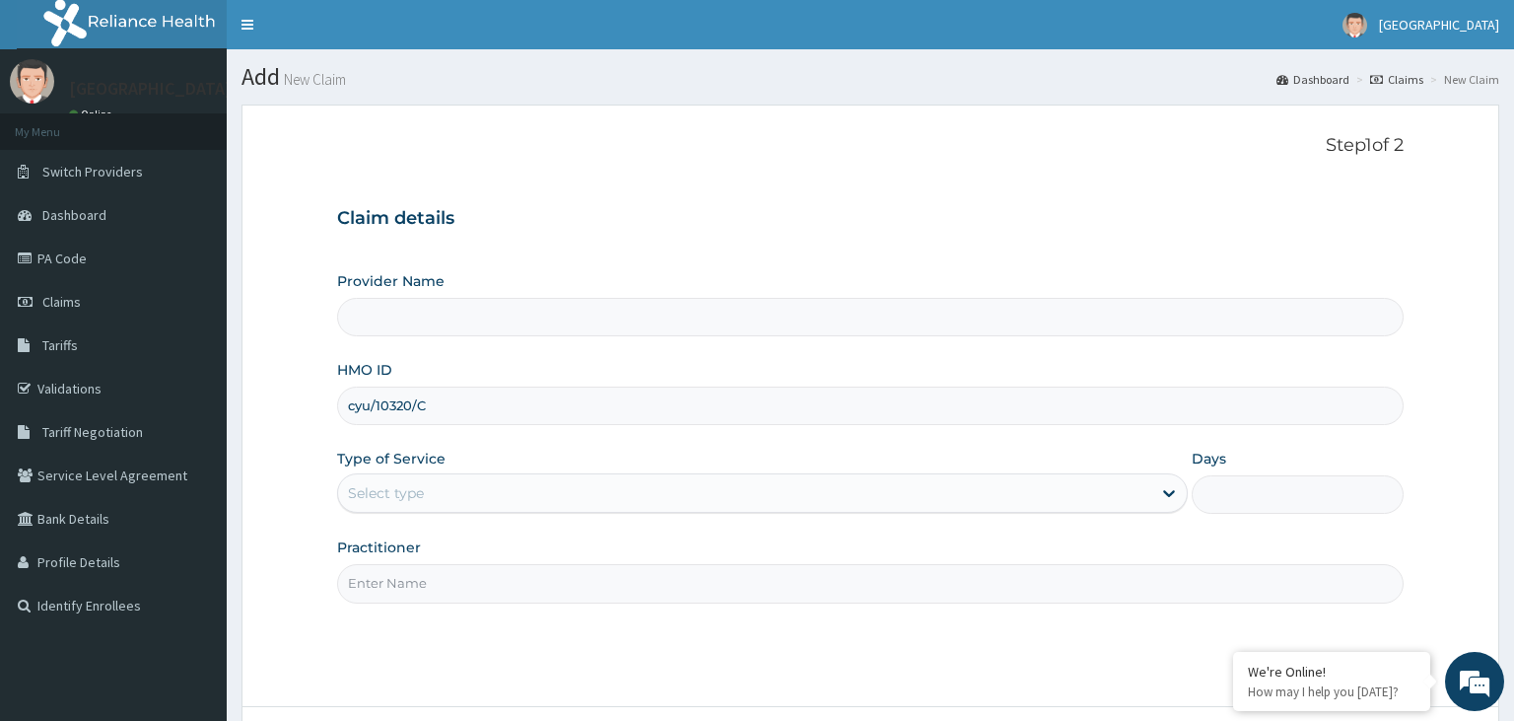
type input "cyu/10320/C"
click at [487, 497] on div "Select type" at bounding box center [744, 493] width 813 height 32
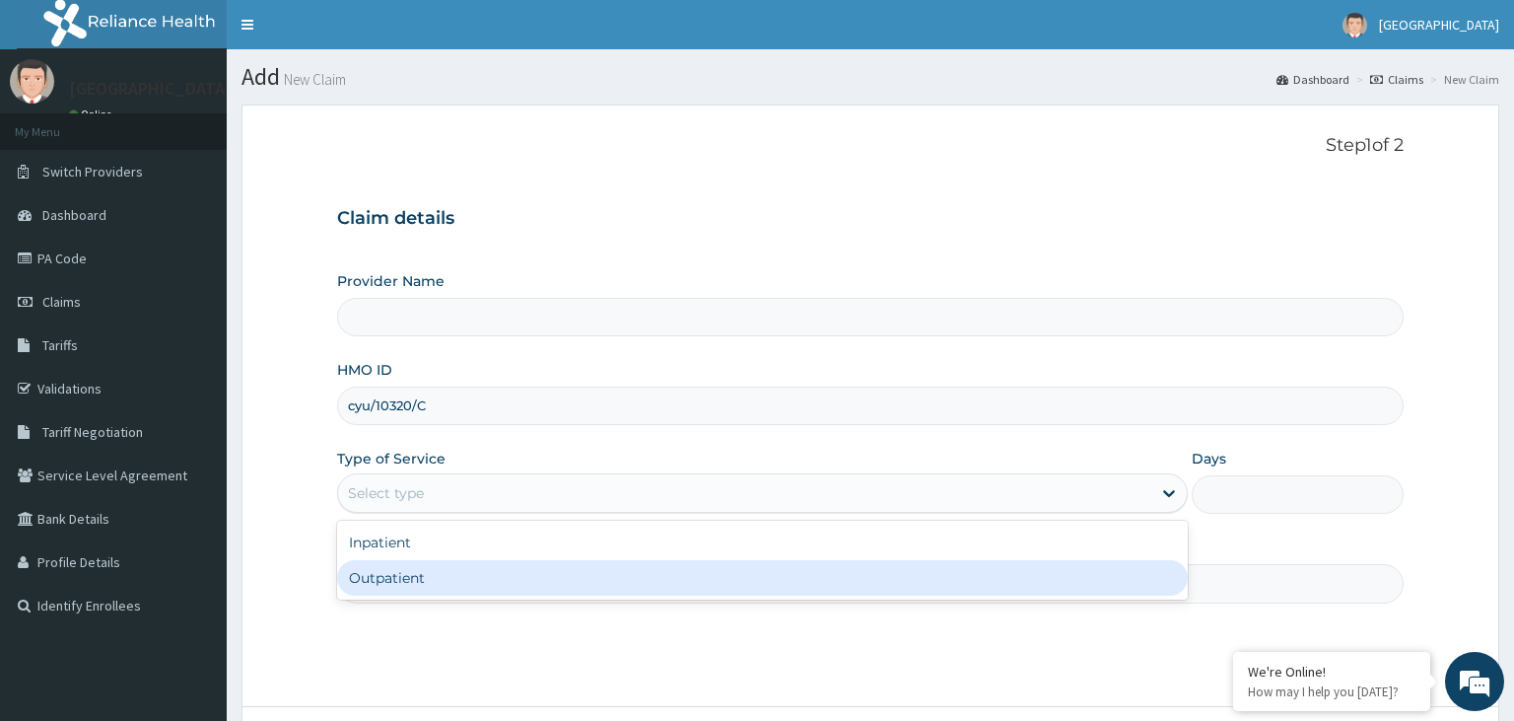
type input "[GEOGRAPHIC_DATA]-KADUNA"
click at [434, 584] on div "Outpatient" at bounding box center [762, 577] width 851 height 35
type input "1"
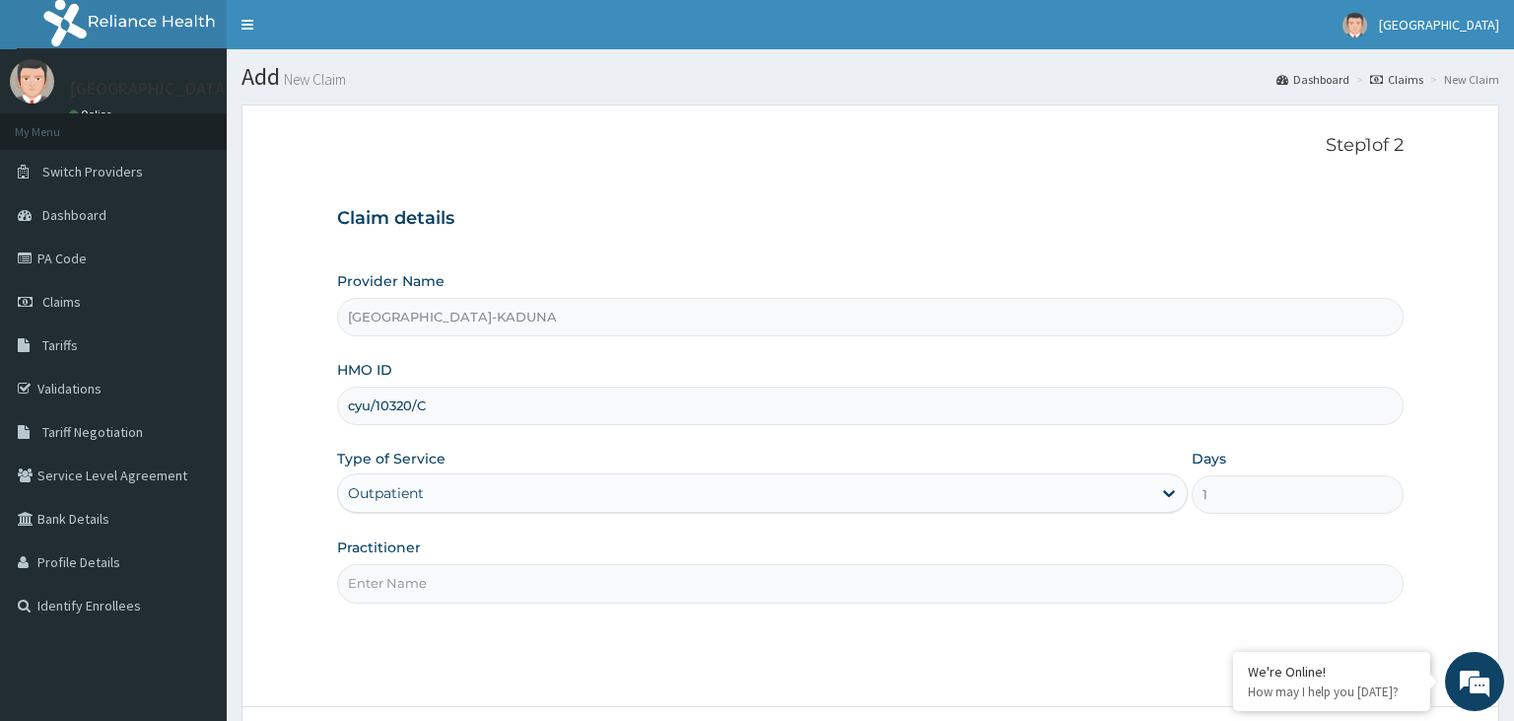
click at [440, 584] on input "Practitioner" at bounding box center [871, 583] width 1068 height 38
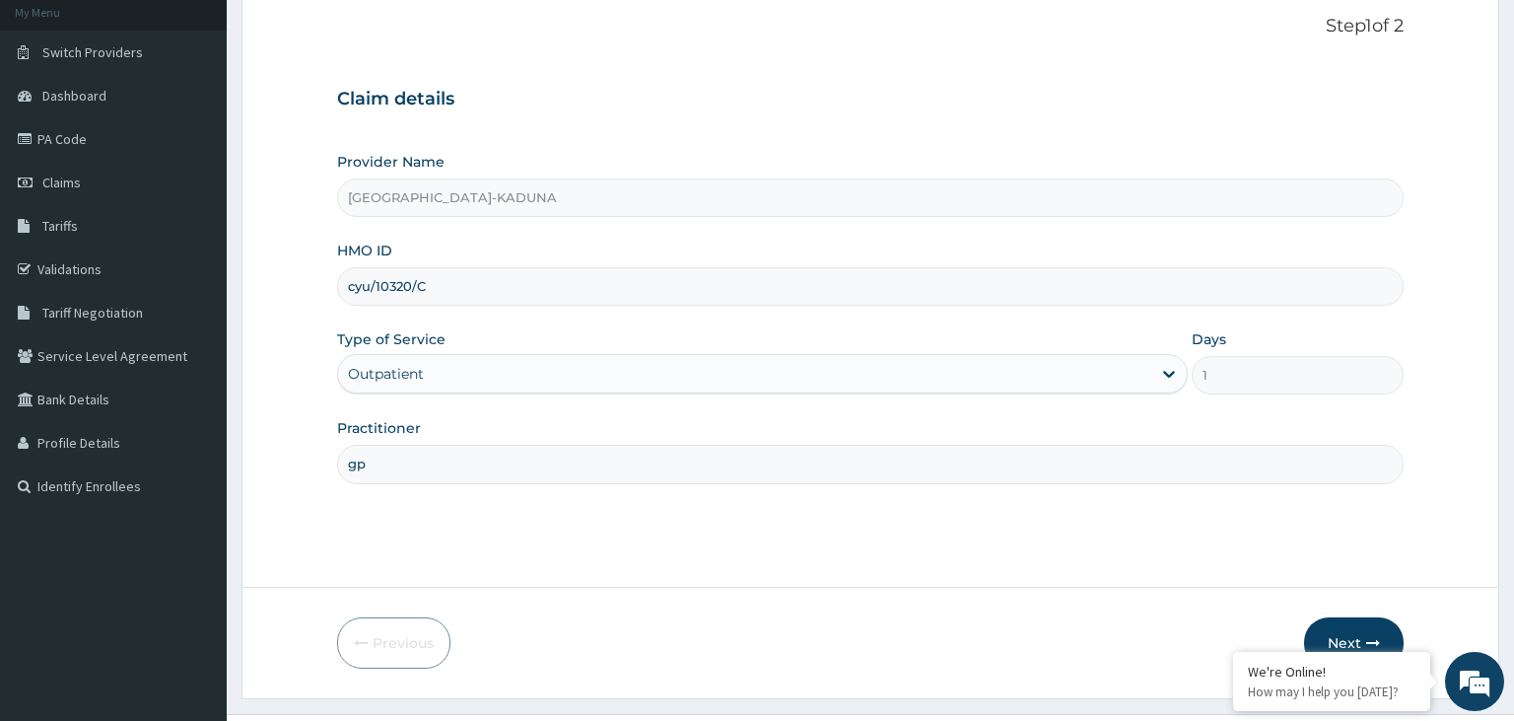
scroll to position [162, 0]
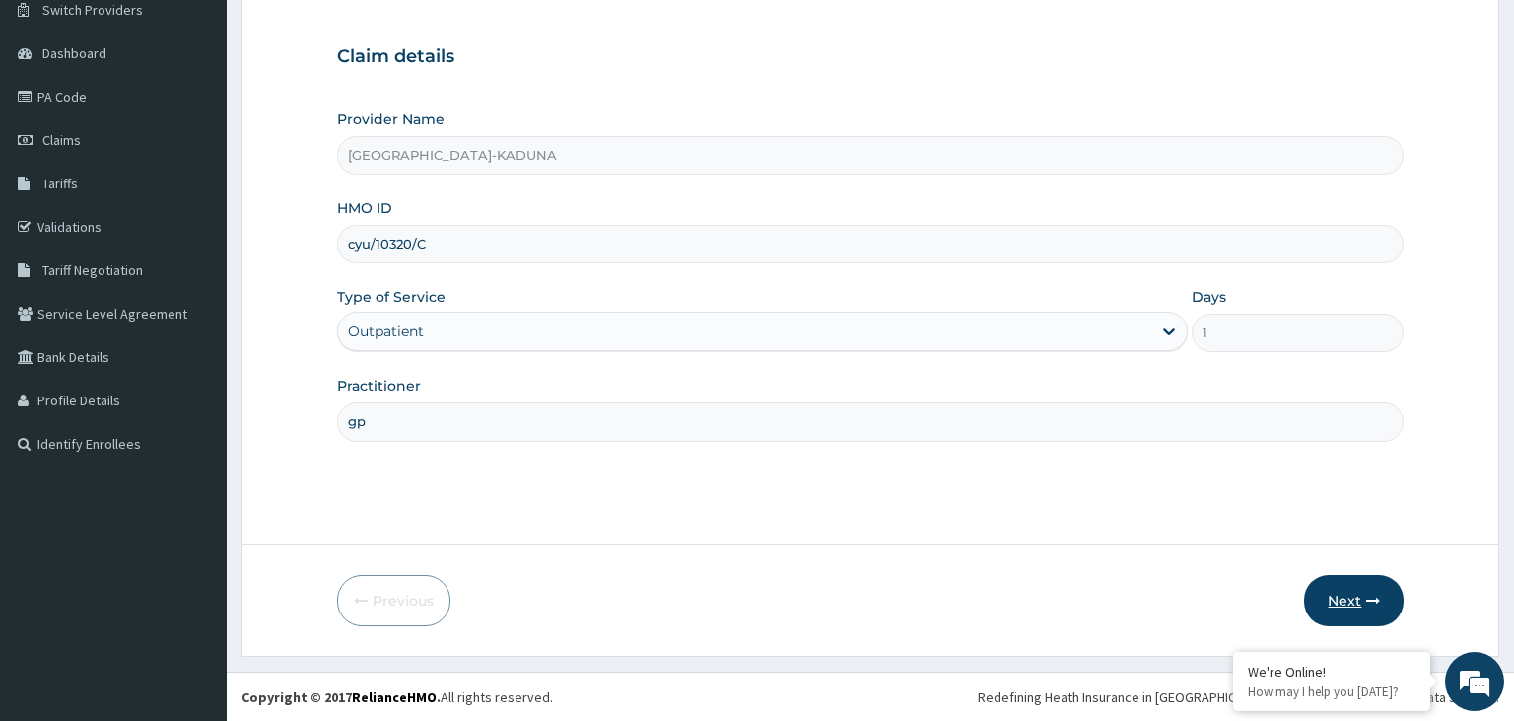
type input "gp"
click at [1347, 593] on button "Next" at bounding box center [1354, 600] width 100 height 51
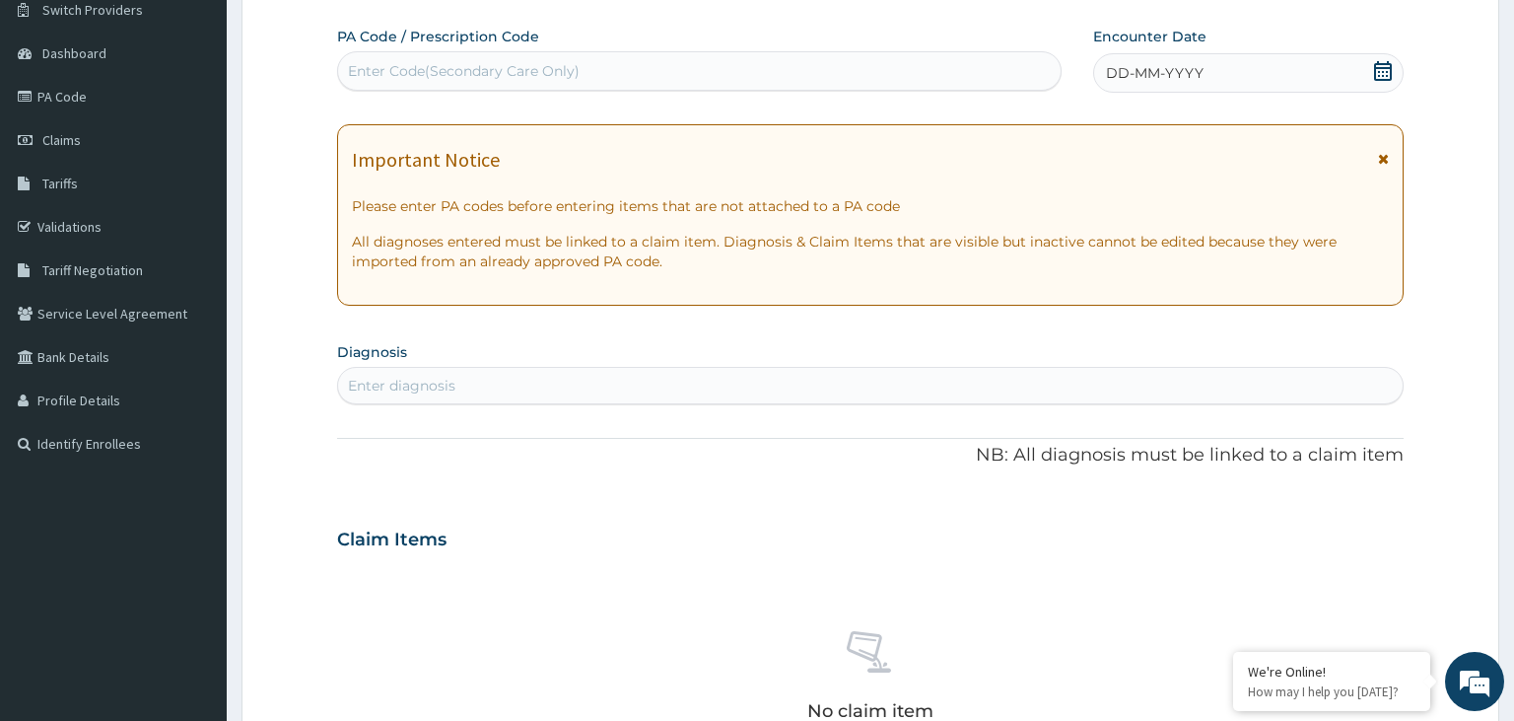
click at [500, 392] on div "Enter diagnosis" at bounding box center [871, 386] width 1066 height 32
type input "[MEDICAL_DATA]"
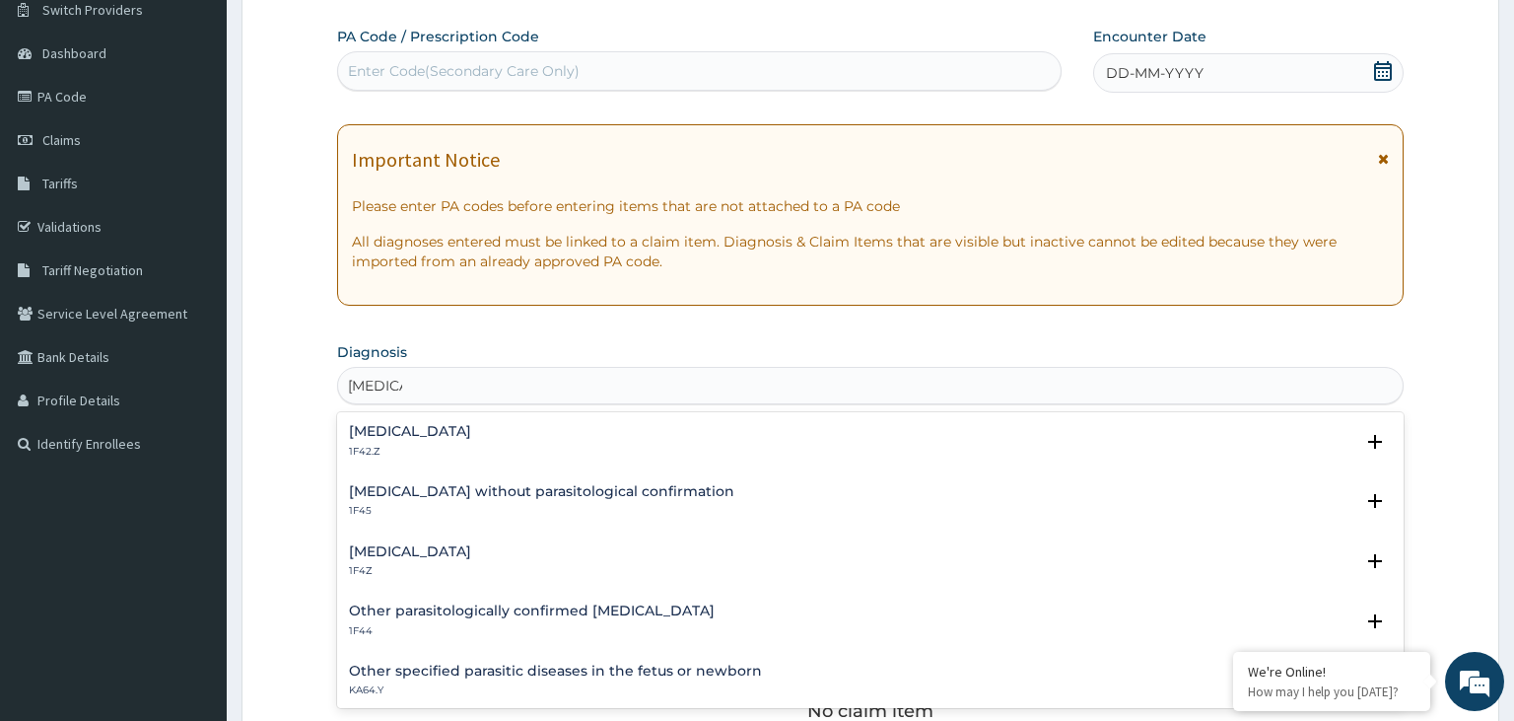
scroll to position [0, 0]
click at [407, 553] on h4 "[MEDICAL_DATA]" at bounding box center [410, 551] width 122 height 15
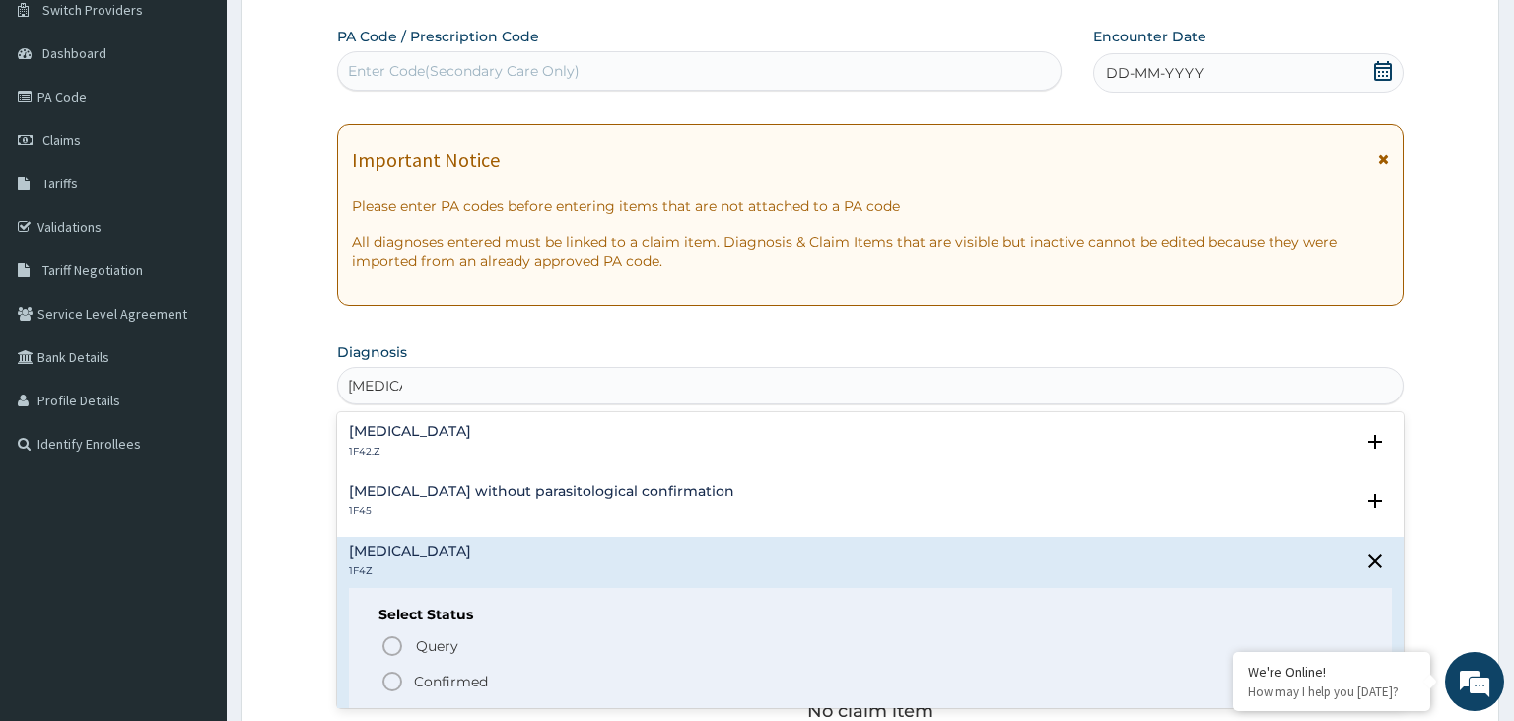
click at [452, 673] on p "Confirmed" at bounding box center [451, 681] width 74 height 20
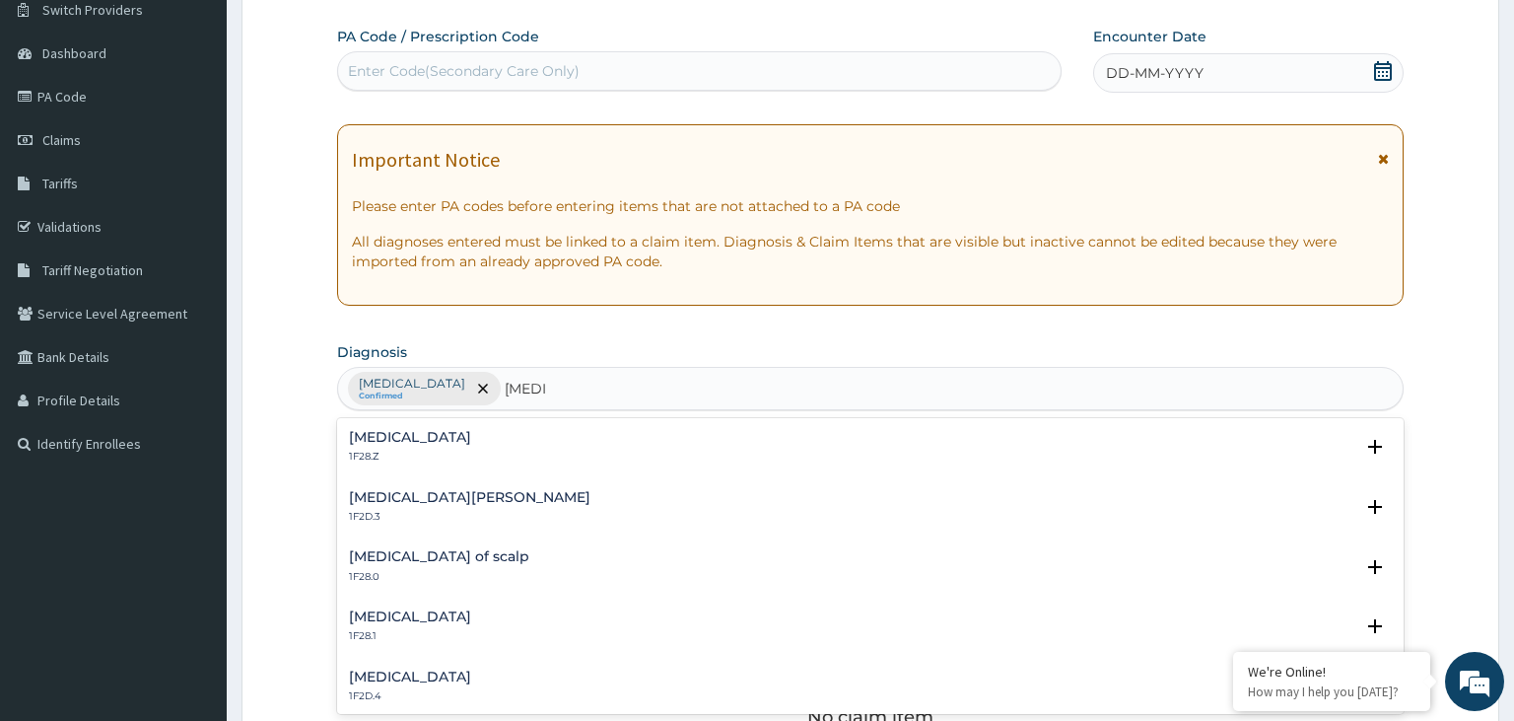
type input "[MEDICAL_DATA]"
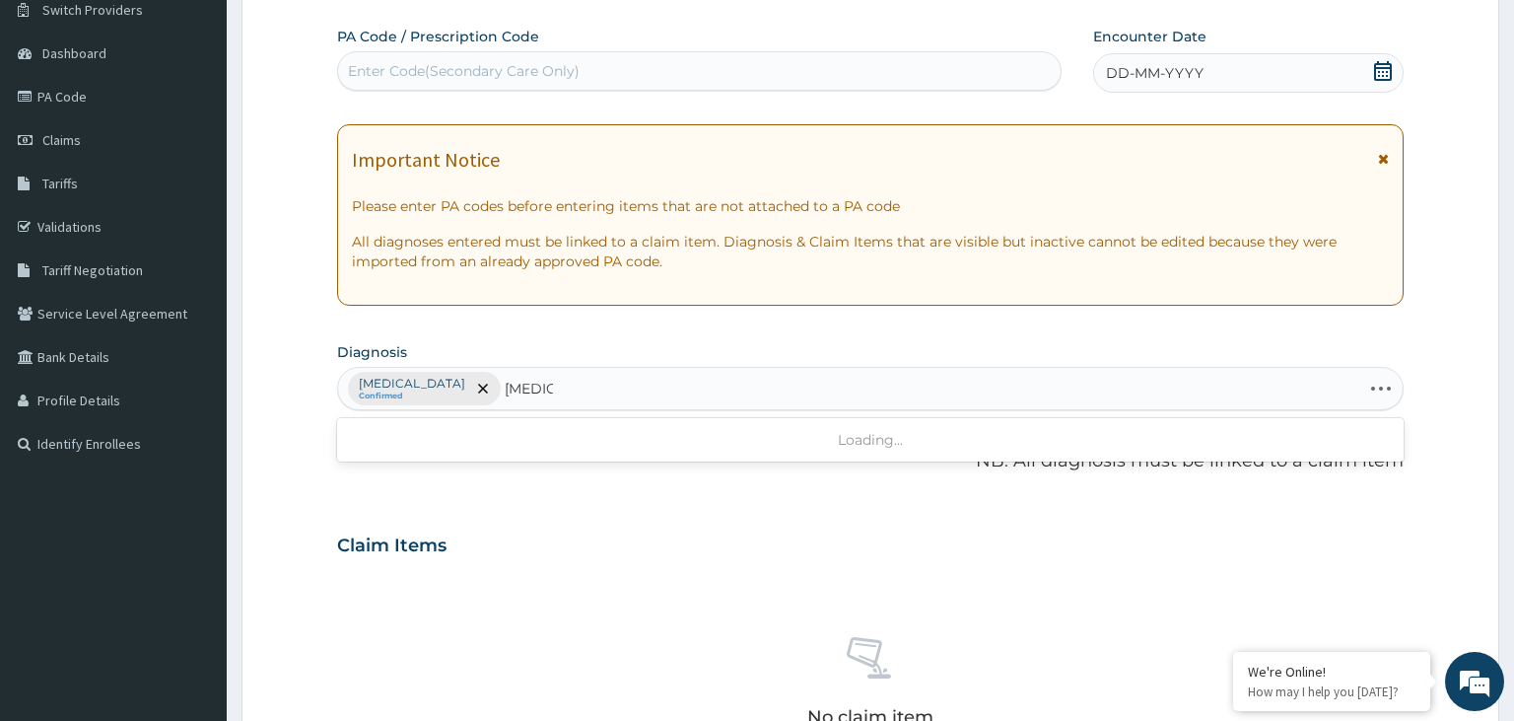
type input "[MEDICAL_DATA]"
drag, startPoint x: 593, startPoint y: 387, endPoint x: 555, endPoint y: 384, distance: 38.6
click at [555, 384] on div "[MEDICAL_DATA] Confirmed" at bounding box center [871, 388] width 1066 height 41
type input "dermatitis"
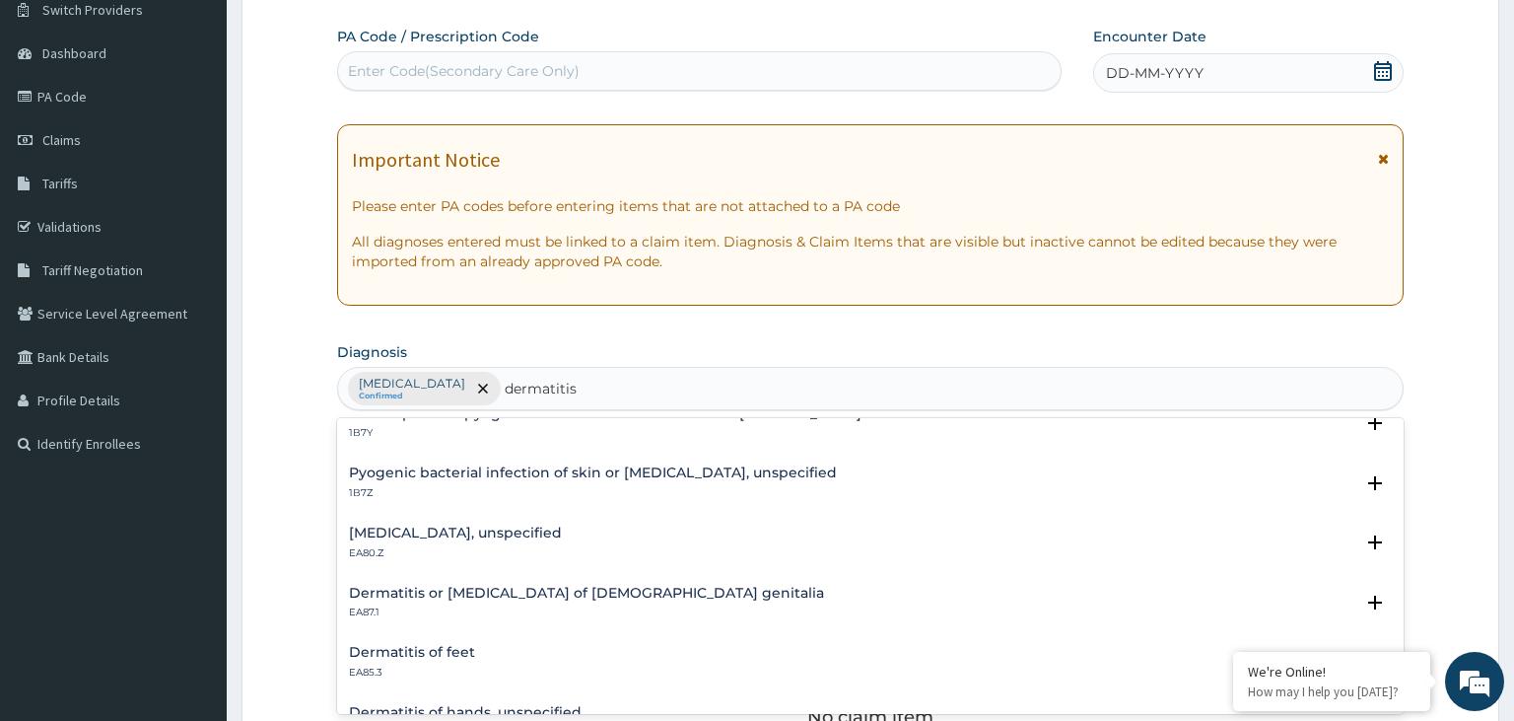
scroll to position [418, 0]
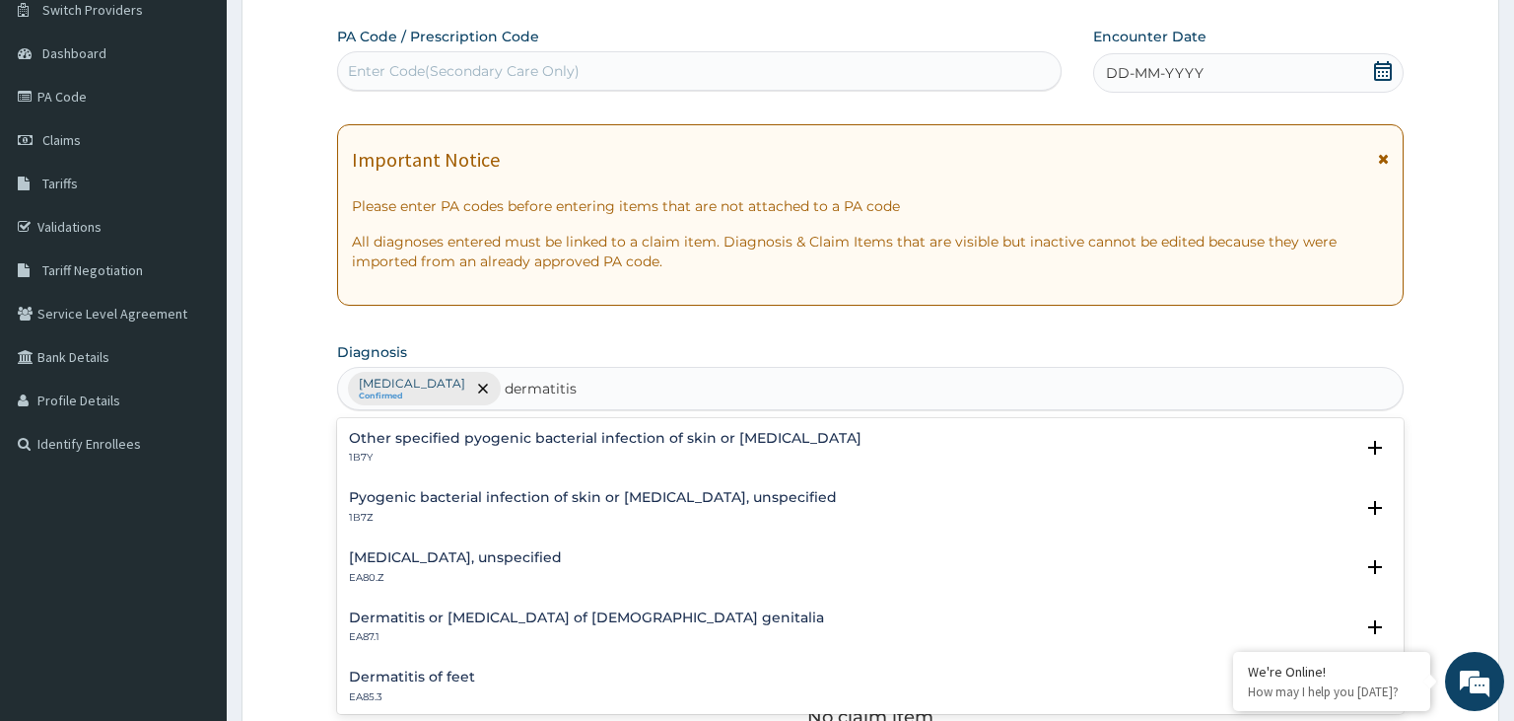
click at [484, 541] on div "Pyogenic bacterial infection of skin or [MEDICAL_DATA], unspecified 1B7Z Select…" at bounding box center [871, 512] width 1068 height 60
click at [487, 562] on h4 "[MEDICAL_DATA], unspecified" at bounding box center [455, 557] width 213 height 15
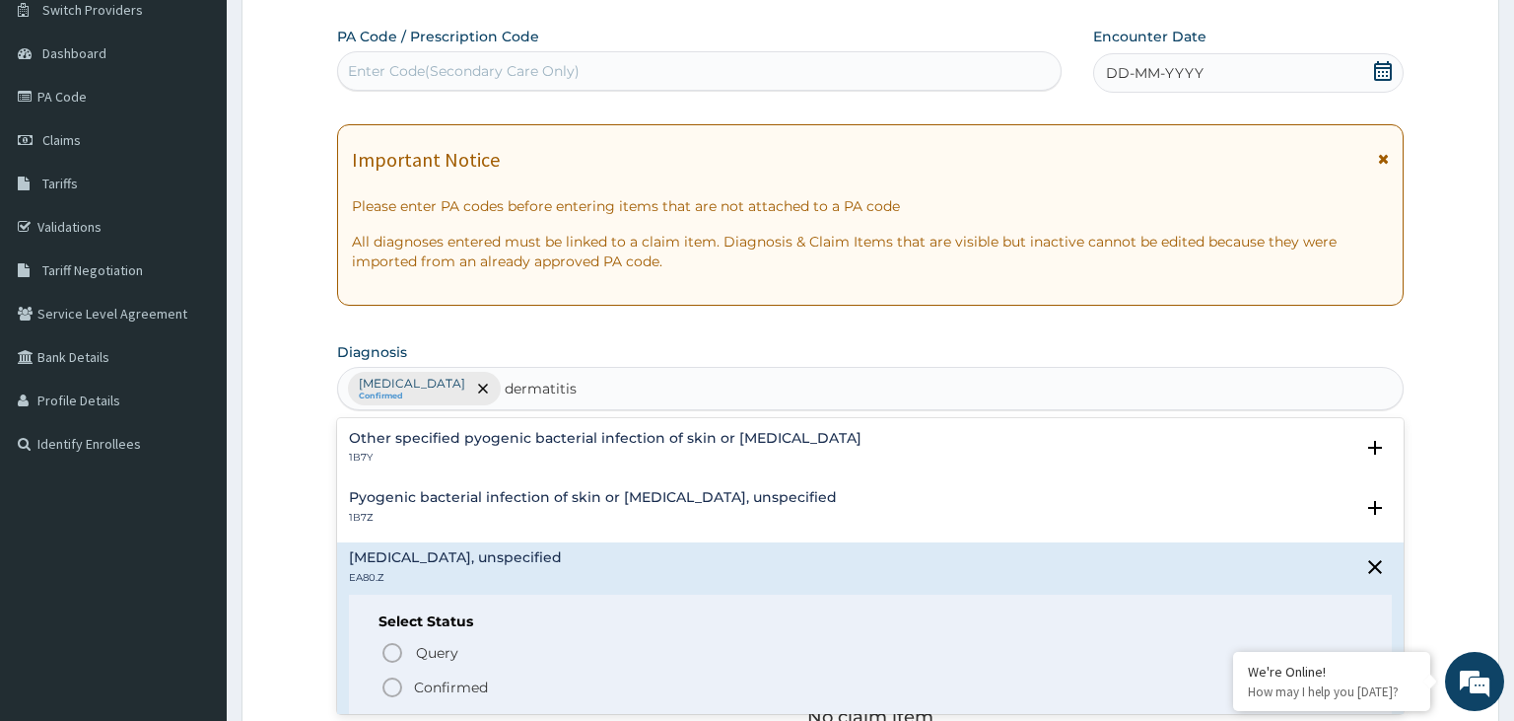
click at [474, 678] on p "Confirmed" at bounding box center [451, 687] width 74 height 20
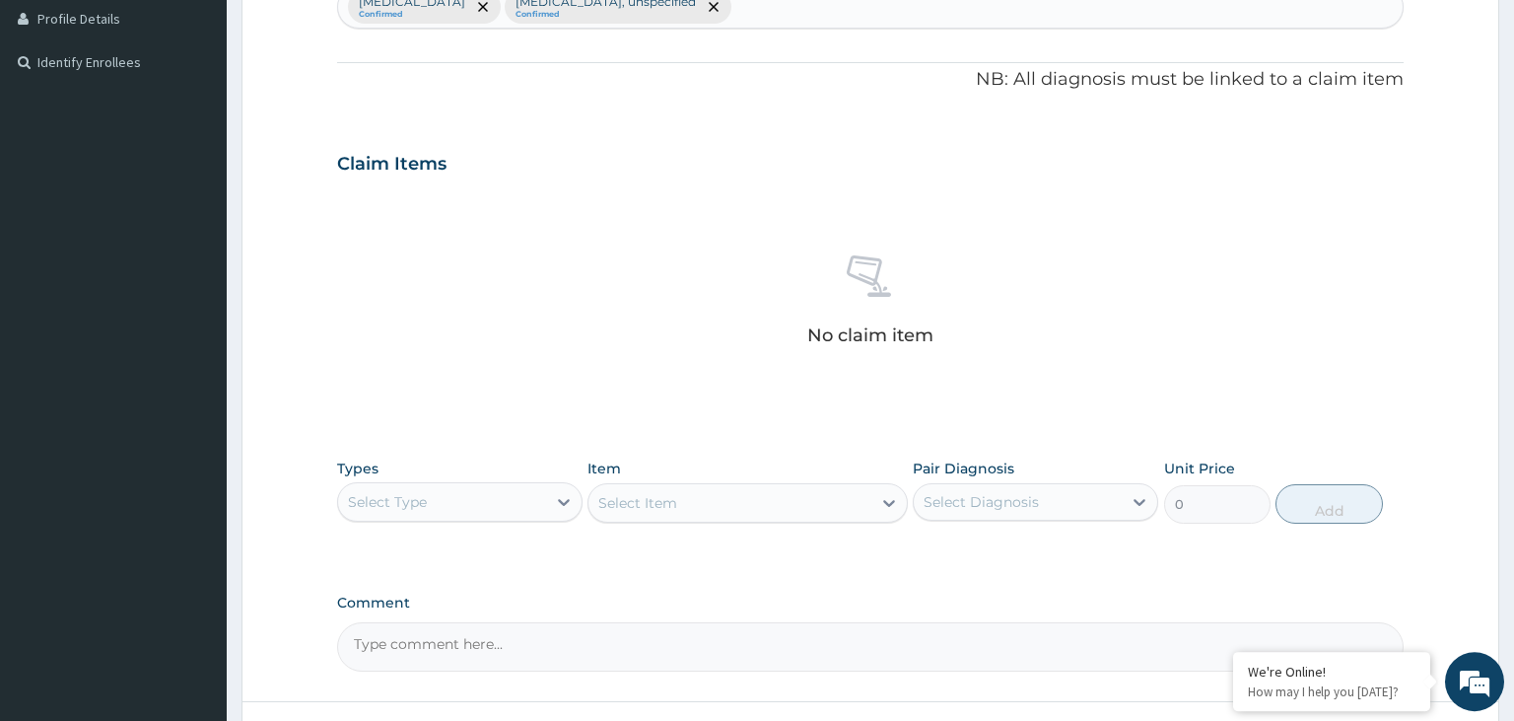
scroll to position [682, 0]
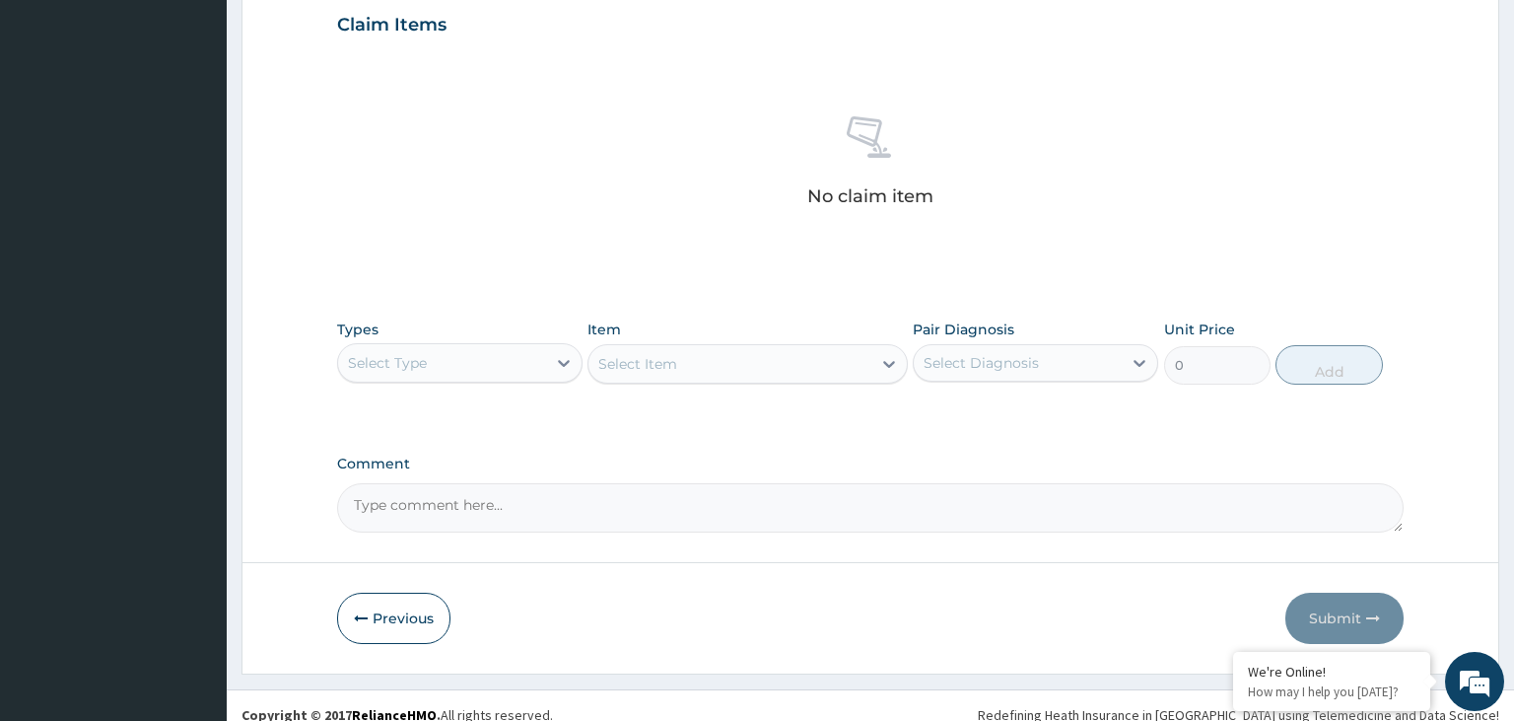
click at [529, 349] on div "Select Type" at bounding box center [442, 363] width 208 height 32
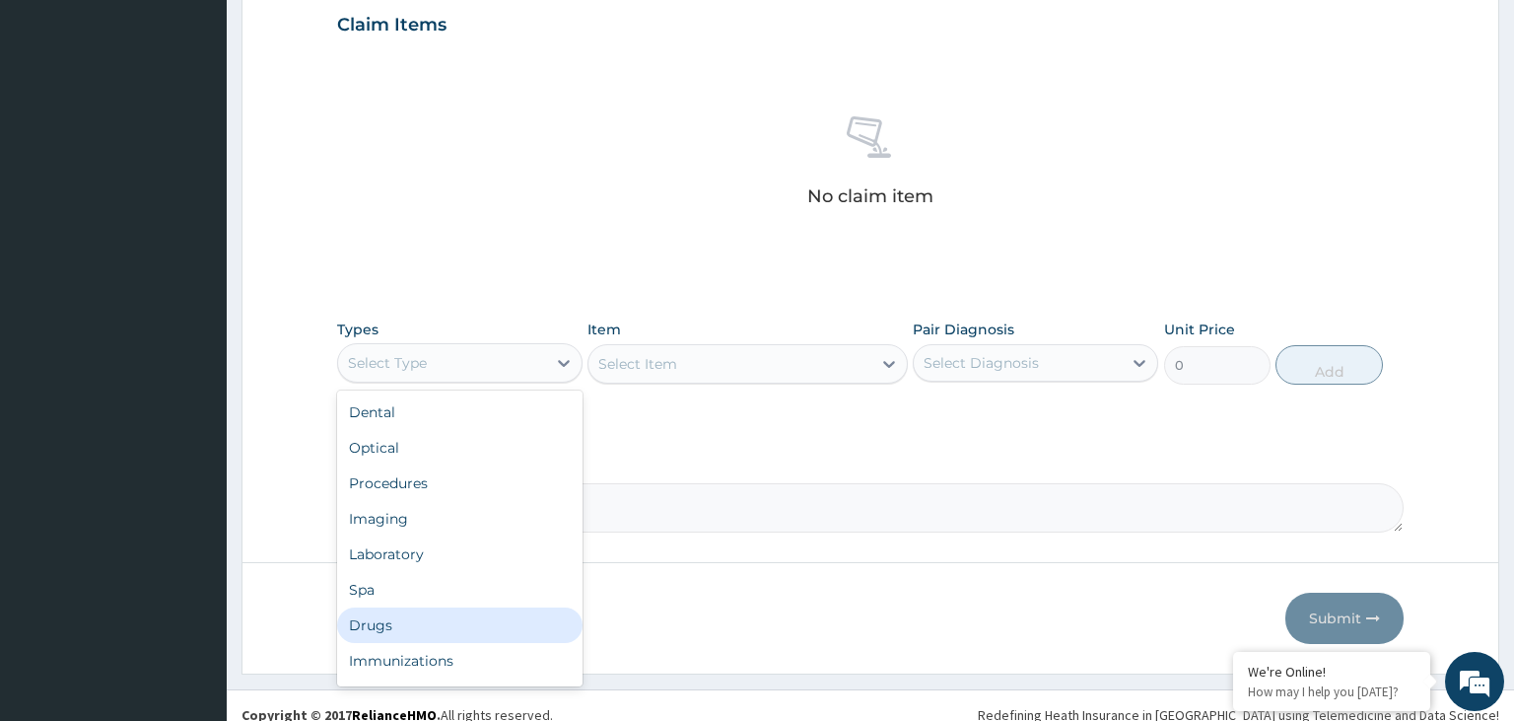
click at [410, 623] on div "Drugs" at bounding box center [459, 624] width 245 height 35
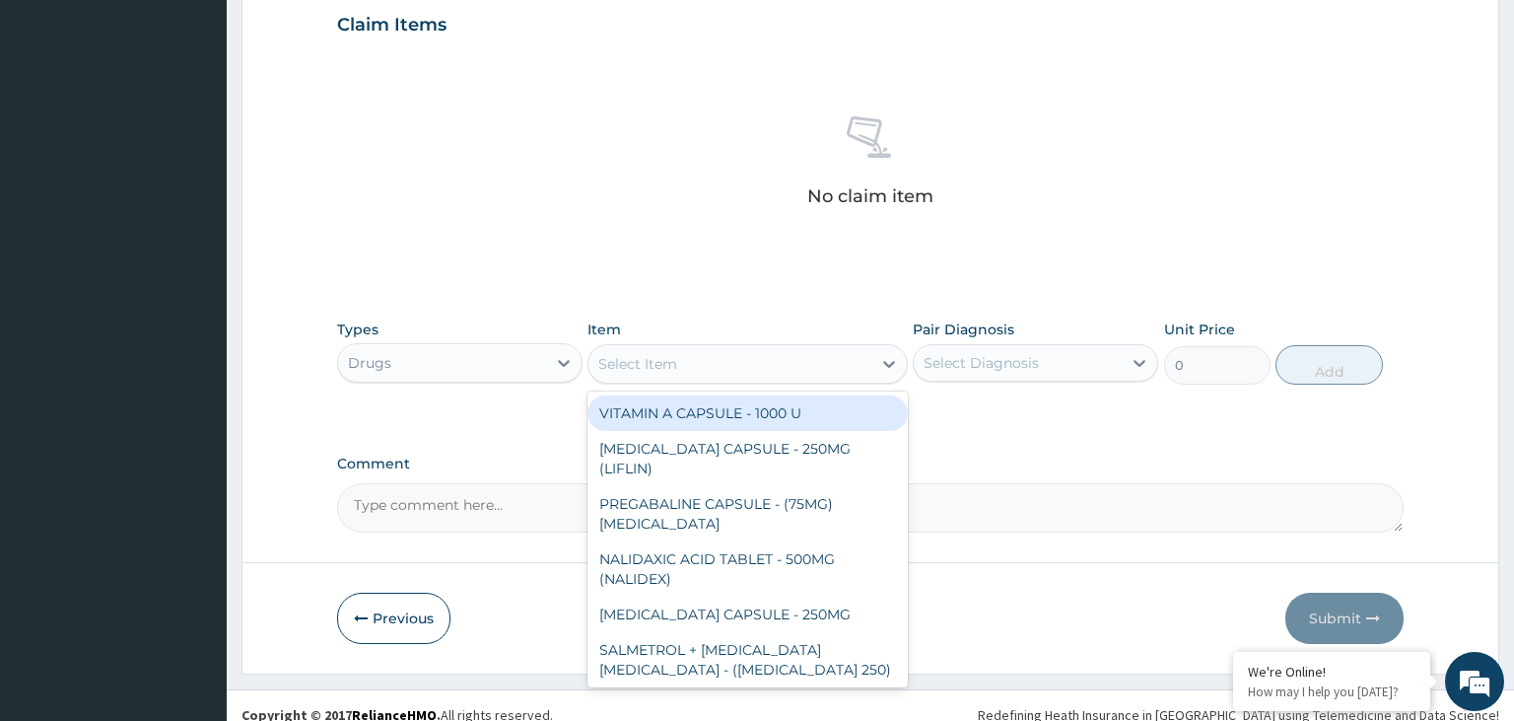
click at [748, 364] on div "Select Item" at bounding box center [730, 364] width 283 height 32
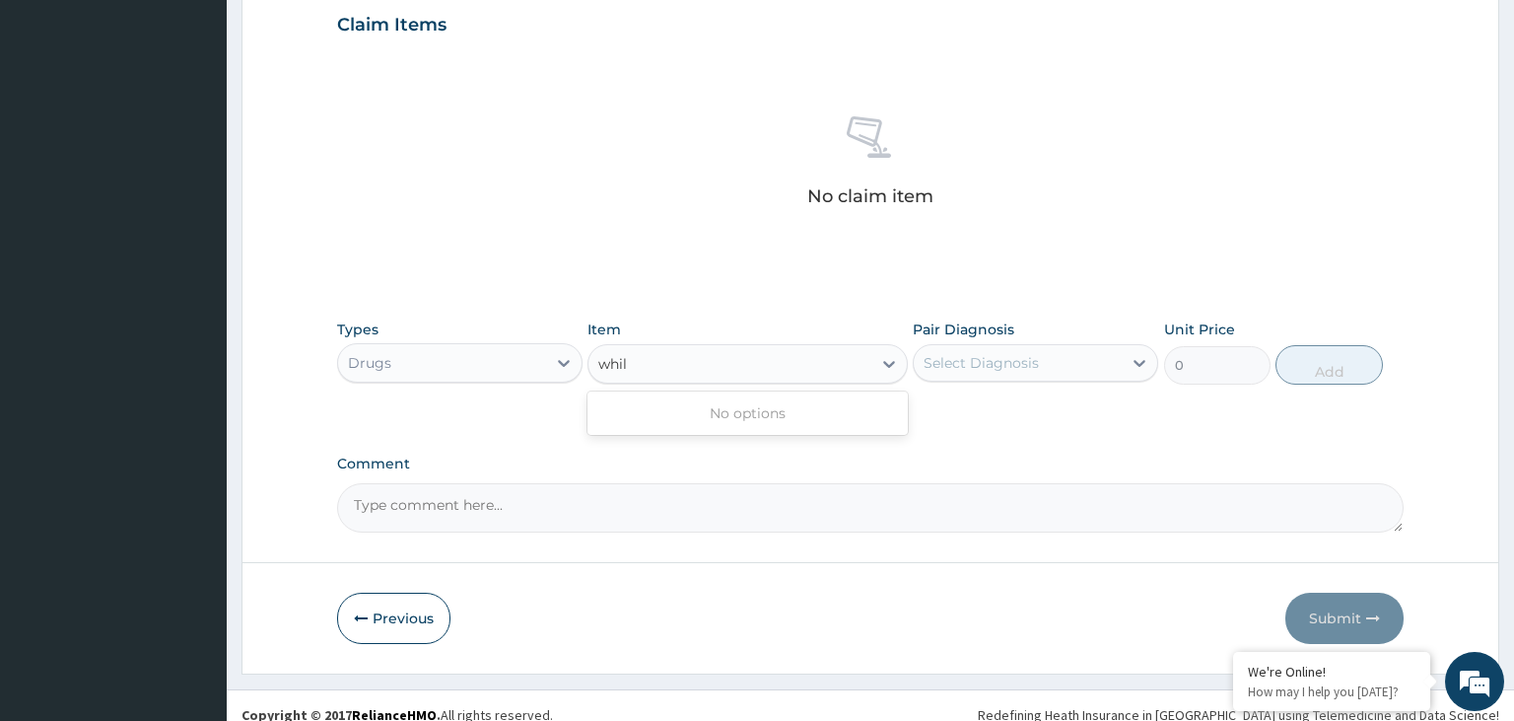
type input "whi"
click at [854, 412] on div "[PERSON_NAME] OINTMENT" at bounding box center [748, 412] width 320 height 35
type input "364"
click at [958, 357] on div "Select Diagnosis" at bounding box center [981, 363] width 115 height 20
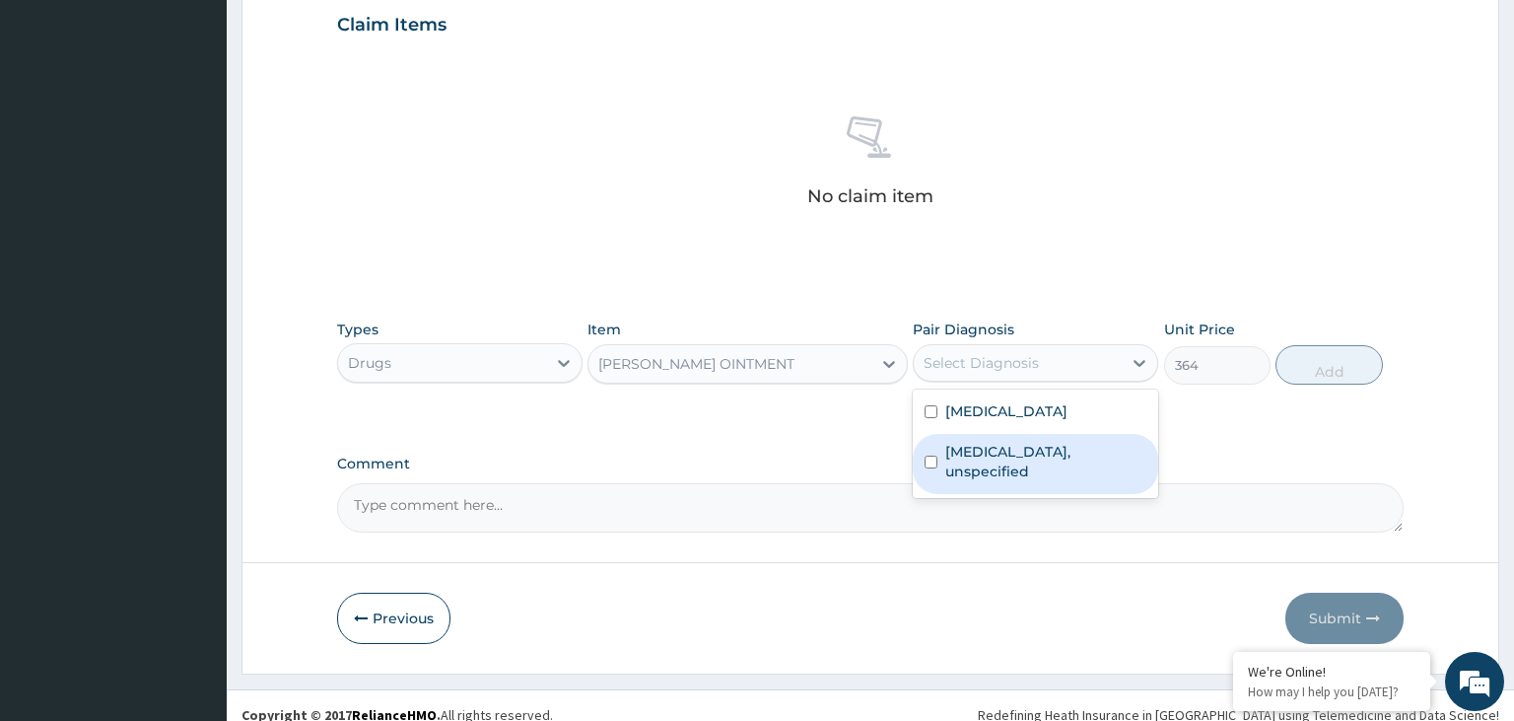
drag, startPoint x: 963, startPoint y: 459, endPoint x: 1186, endPoint y: 416, distance: 227.0
click at [964, 459] on label "Atopic eczema, unspecified" at bounding box center [1045, 461] width 201 height 39
checkbox input "true"
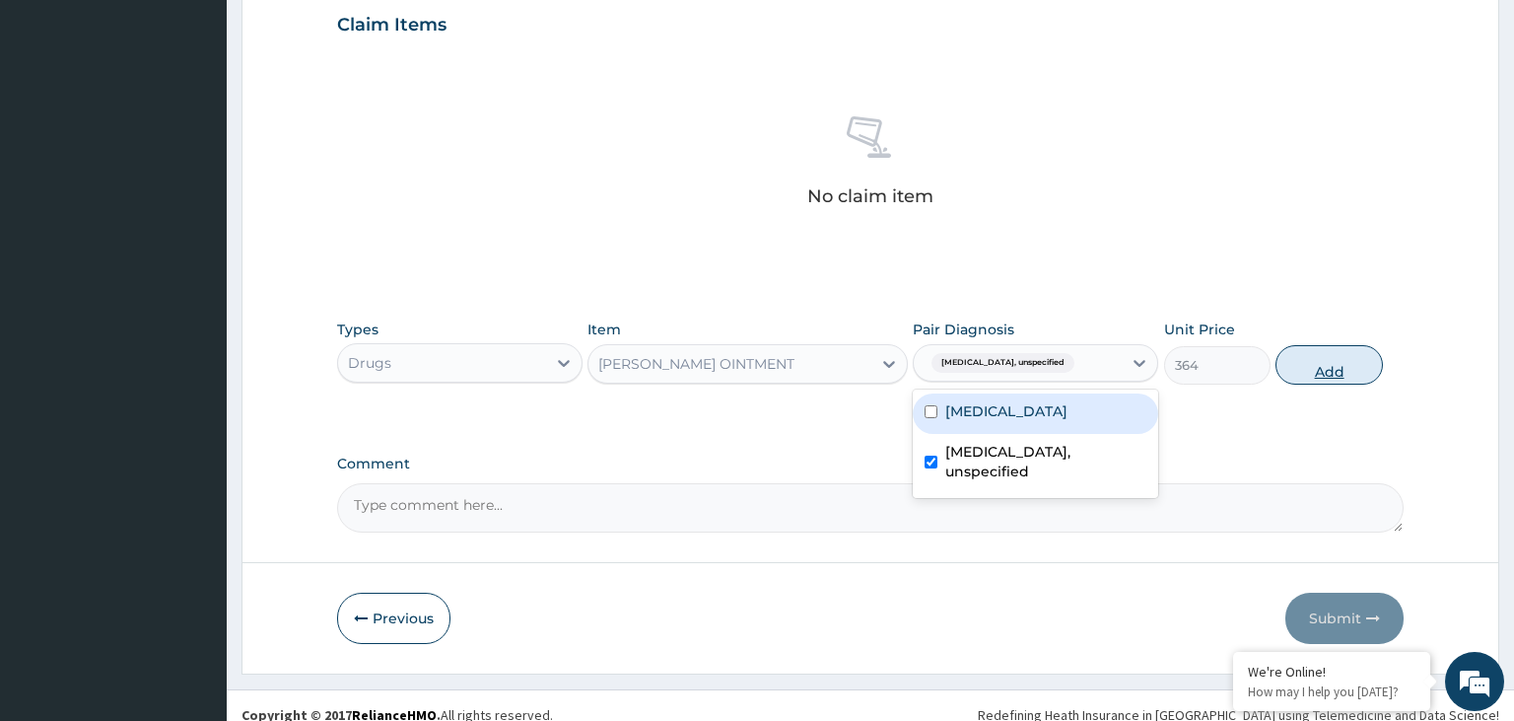
click at [1343, 379] on button "Add" at bounding box center [1329, 364] width 106 height 39
type input "0"
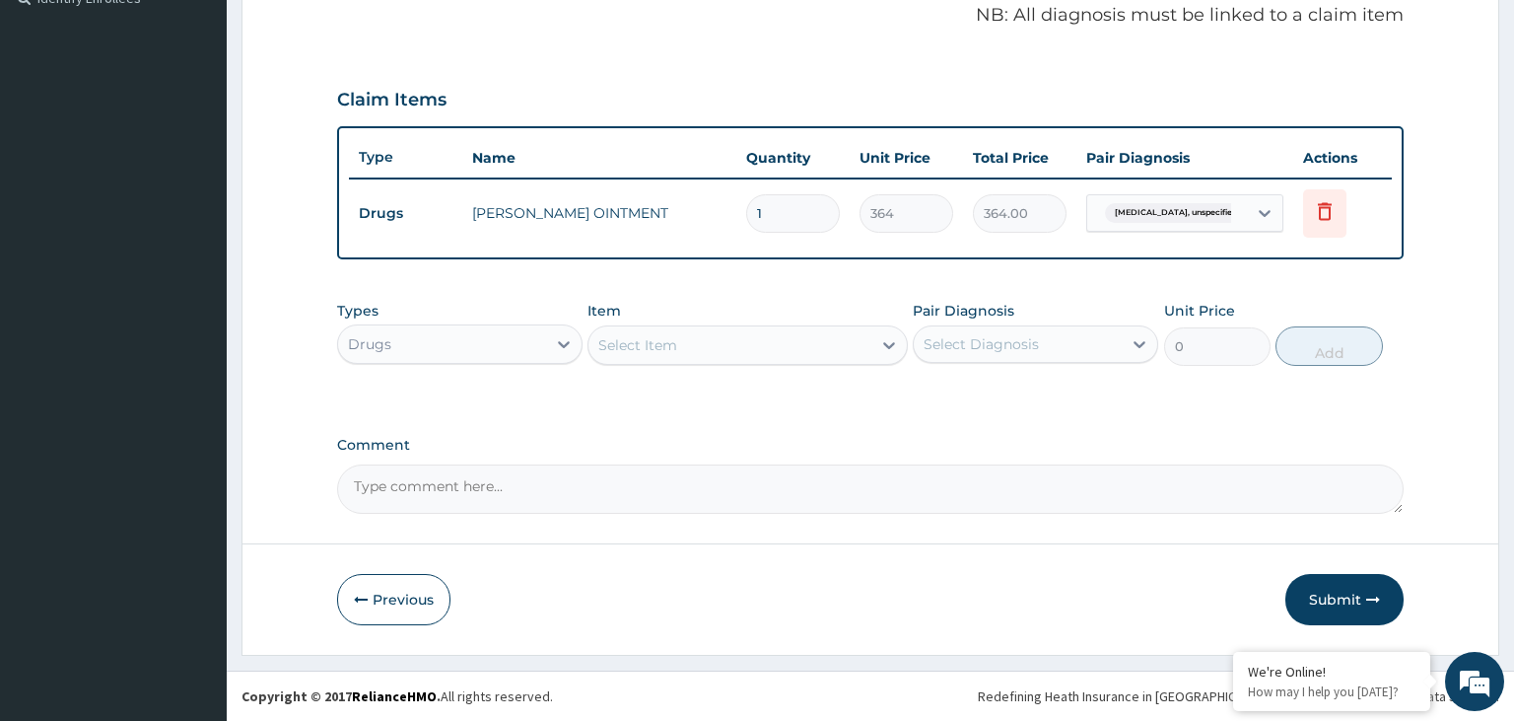
scroll to position [603, 0]
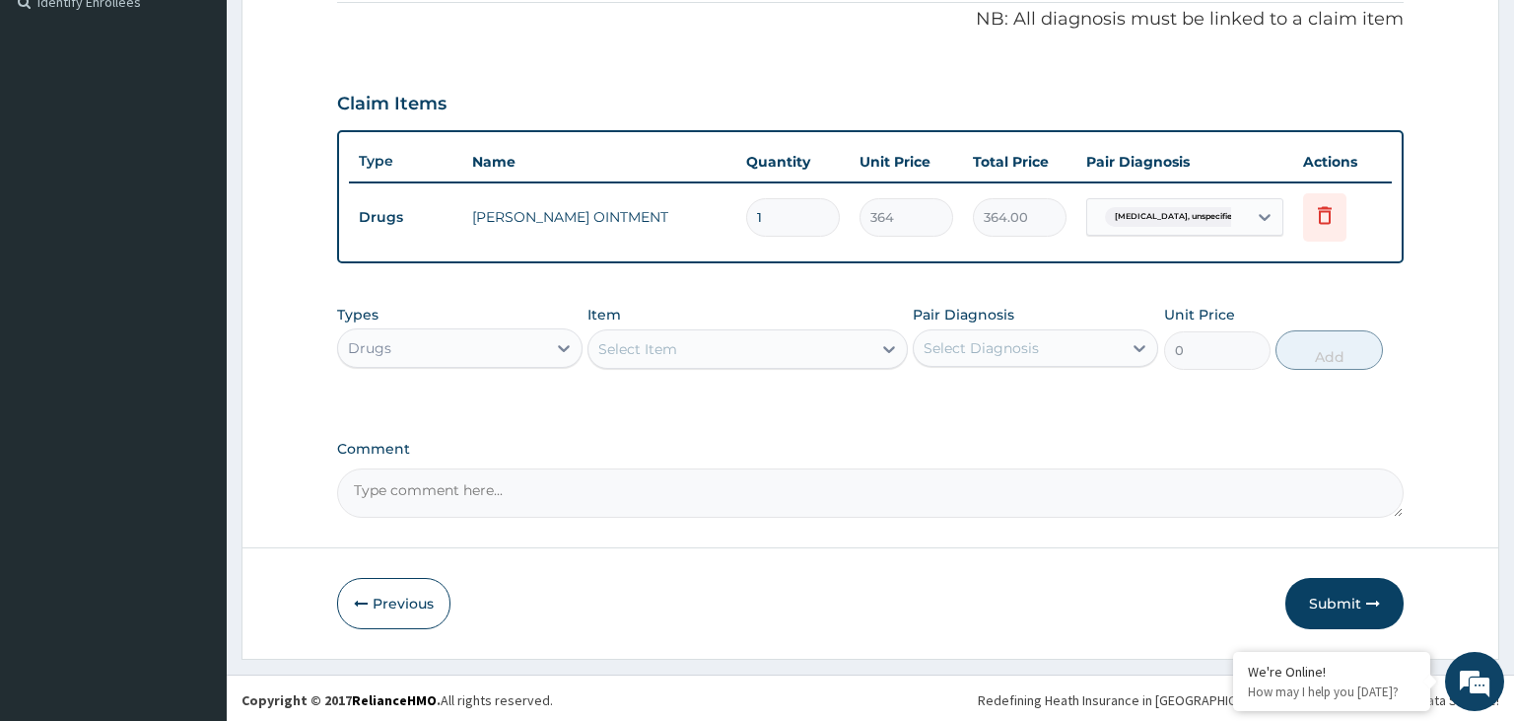
click at [720, 351] on div "Select Item" at bounding box center [730, 349] width 283 height 32
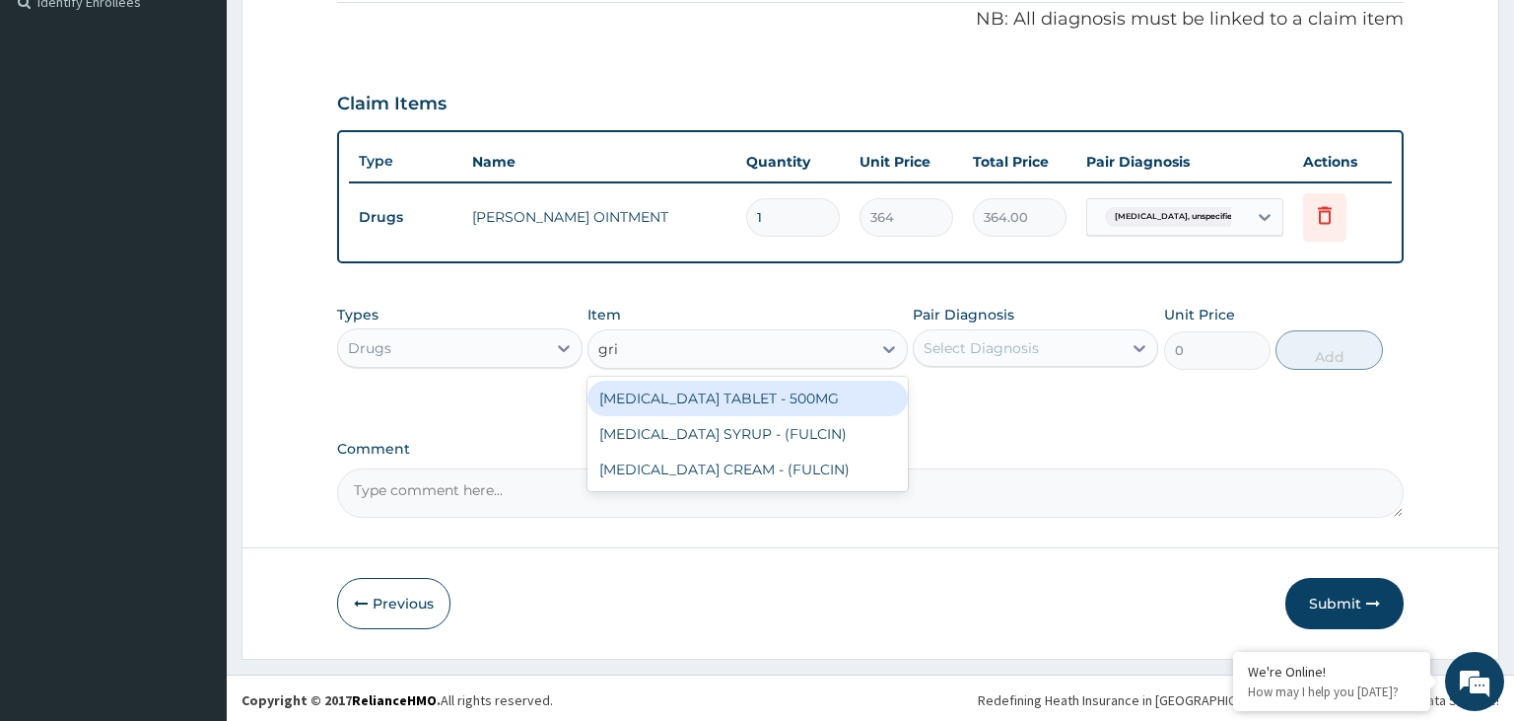
type input "gris"
click at [720, 400] on div "[MEDICAL_DATA] TABLET - 500MG" at bounding box center [748, 398] width 320 height 35
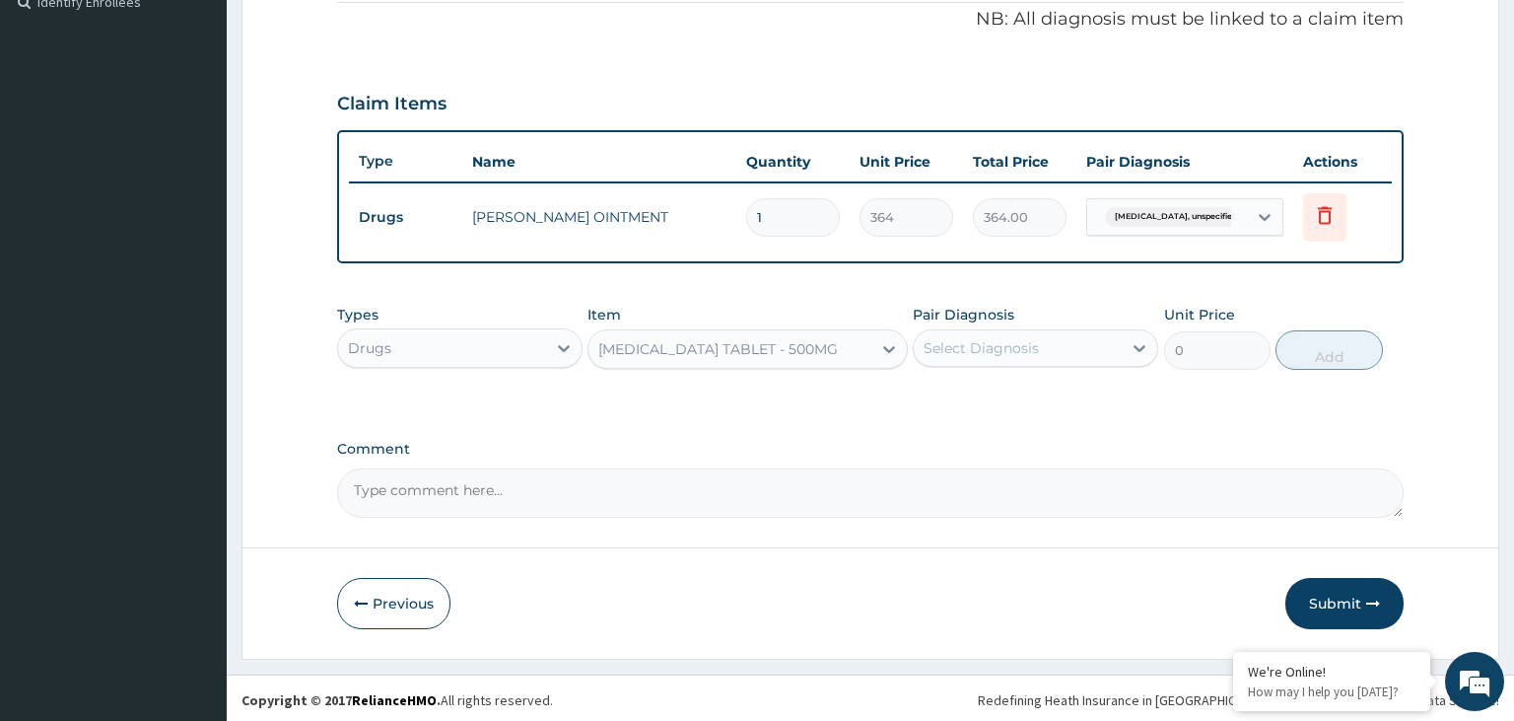
type input "64.39999999999999"
click at [945, 357] on div "Select Diagnosis" at bounding box center [1018, 348] width 208 height 32
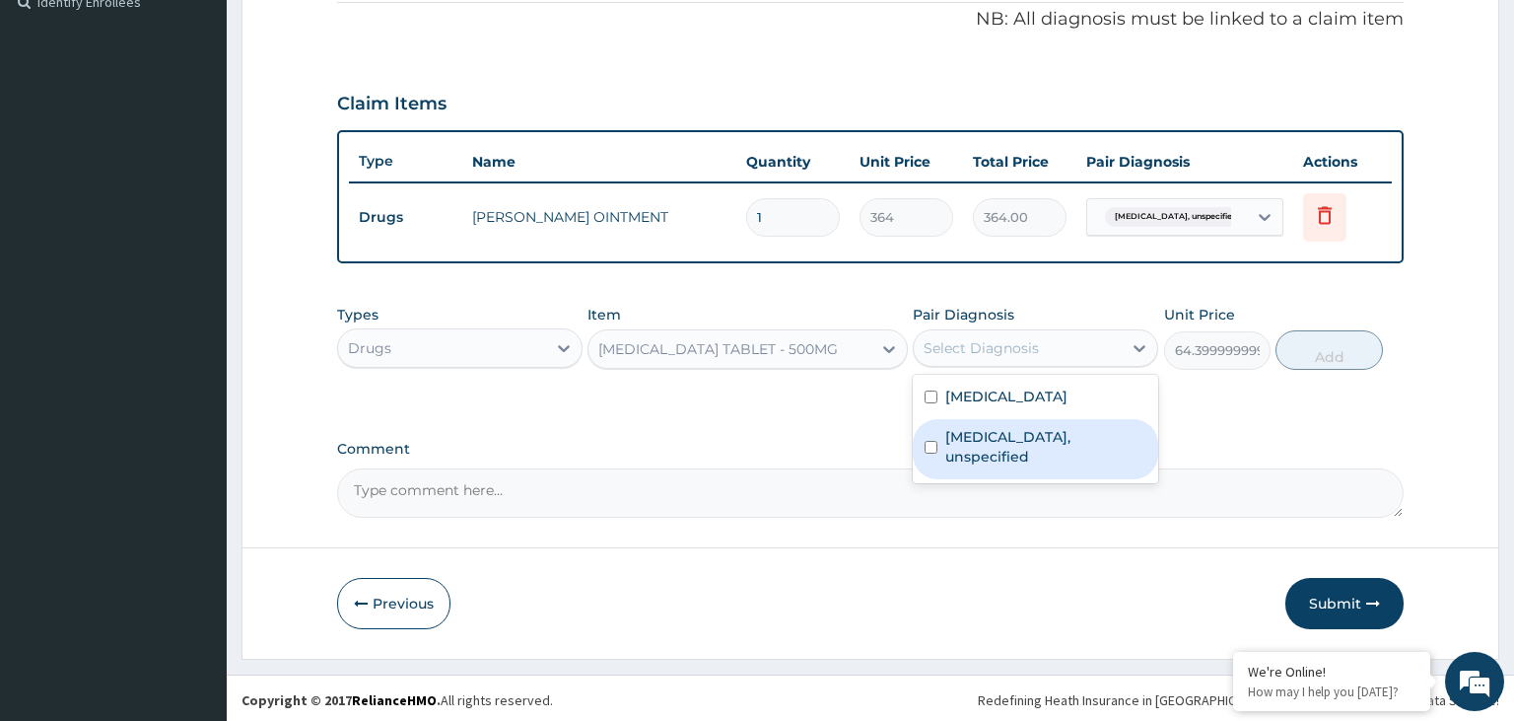
click at [958, 437] on label "Atopic eczema, unspecified" at bounding box center [1045, 446] width 201 height 39
checkbox input "true"
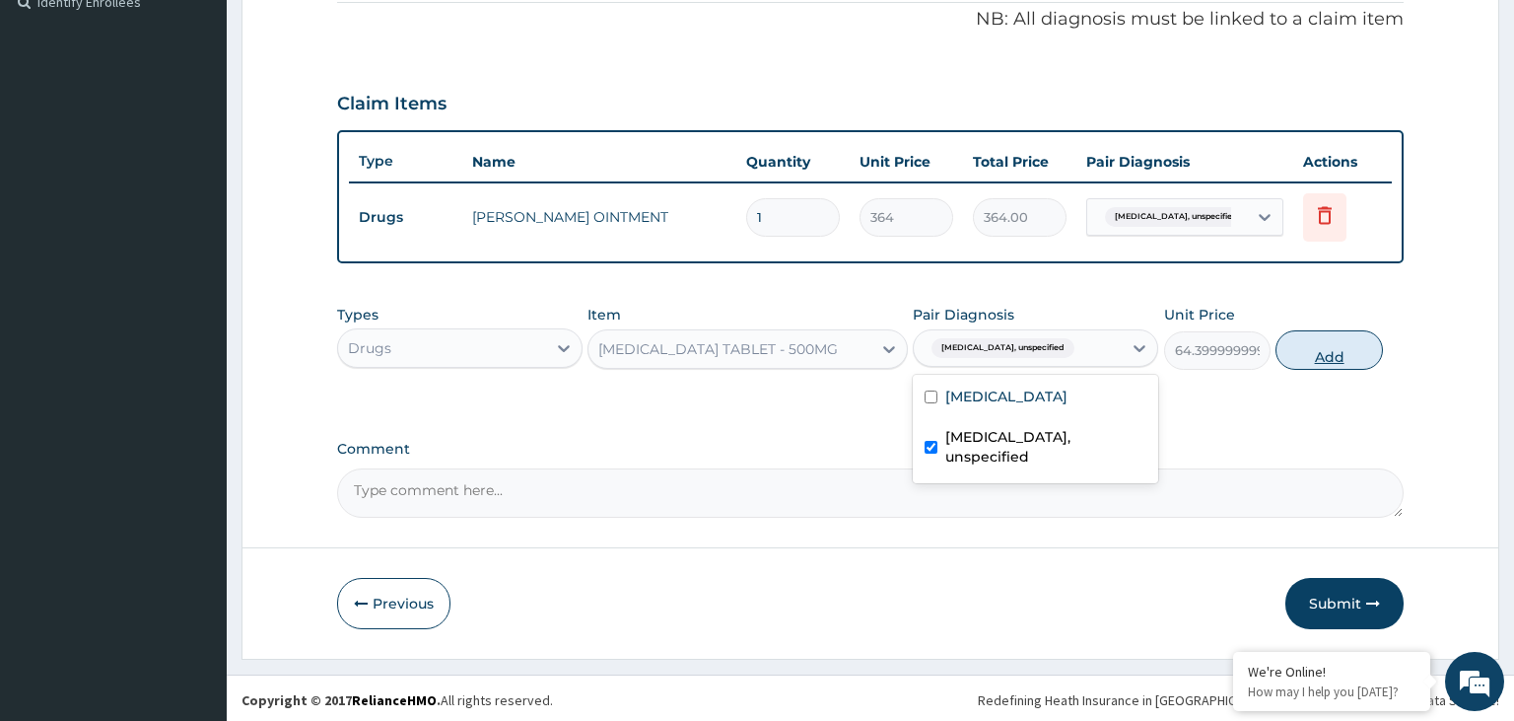
click at [1331, 342] on button "Add" at bounding box center [1329, 349] width 106 height 39
type input "0"
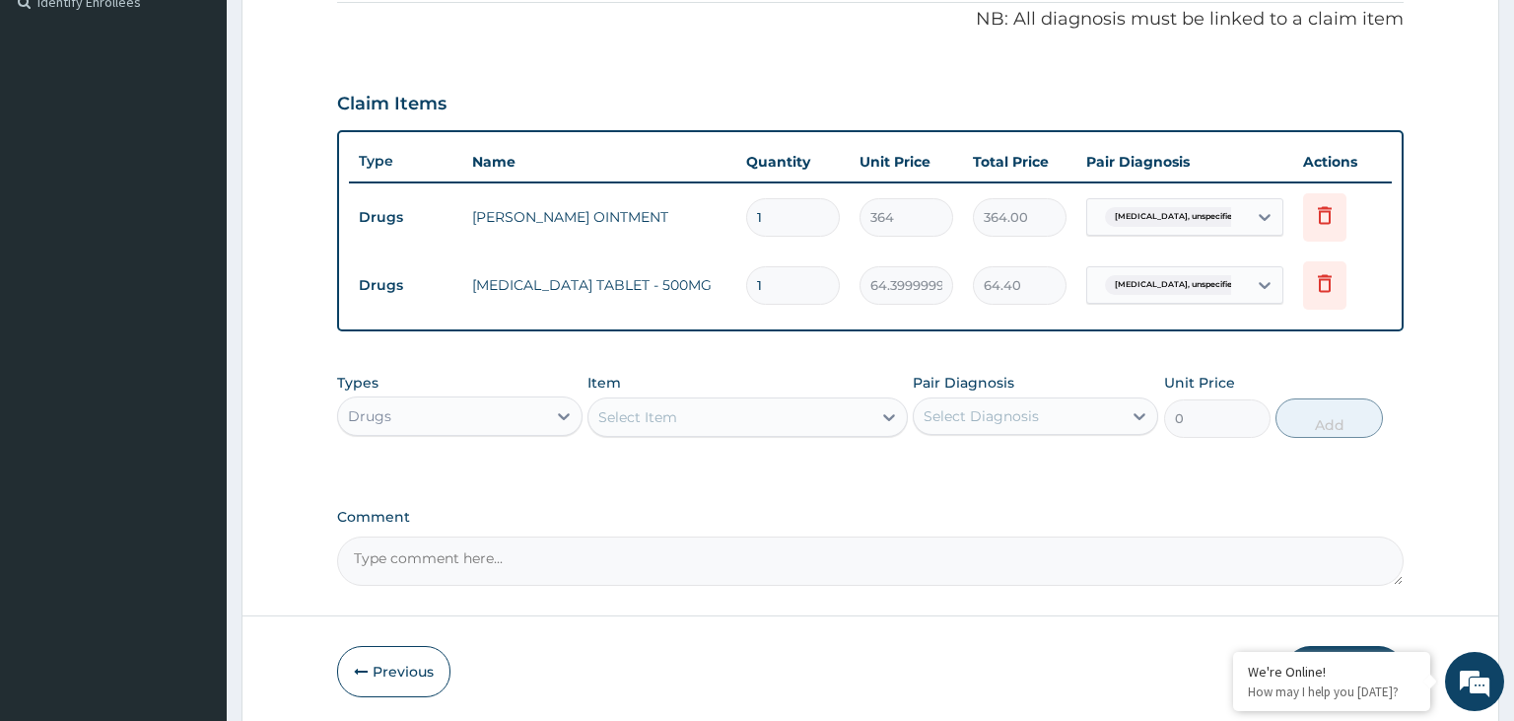
type input "14"
type input "901.60"
type input "14"
click at [716, 421] on div "Select Item" at bounding box center [730, 417] width 283 height 32
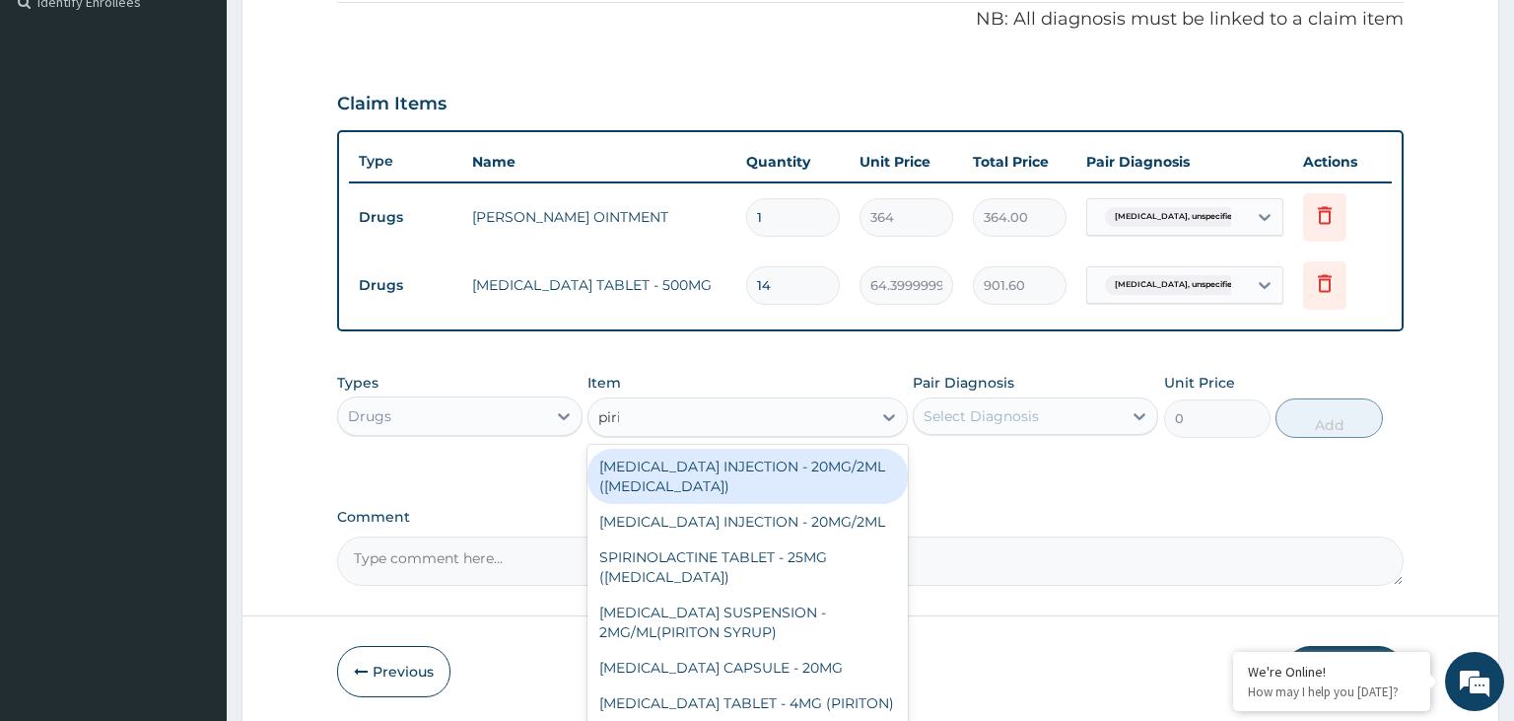
type input "pirit"
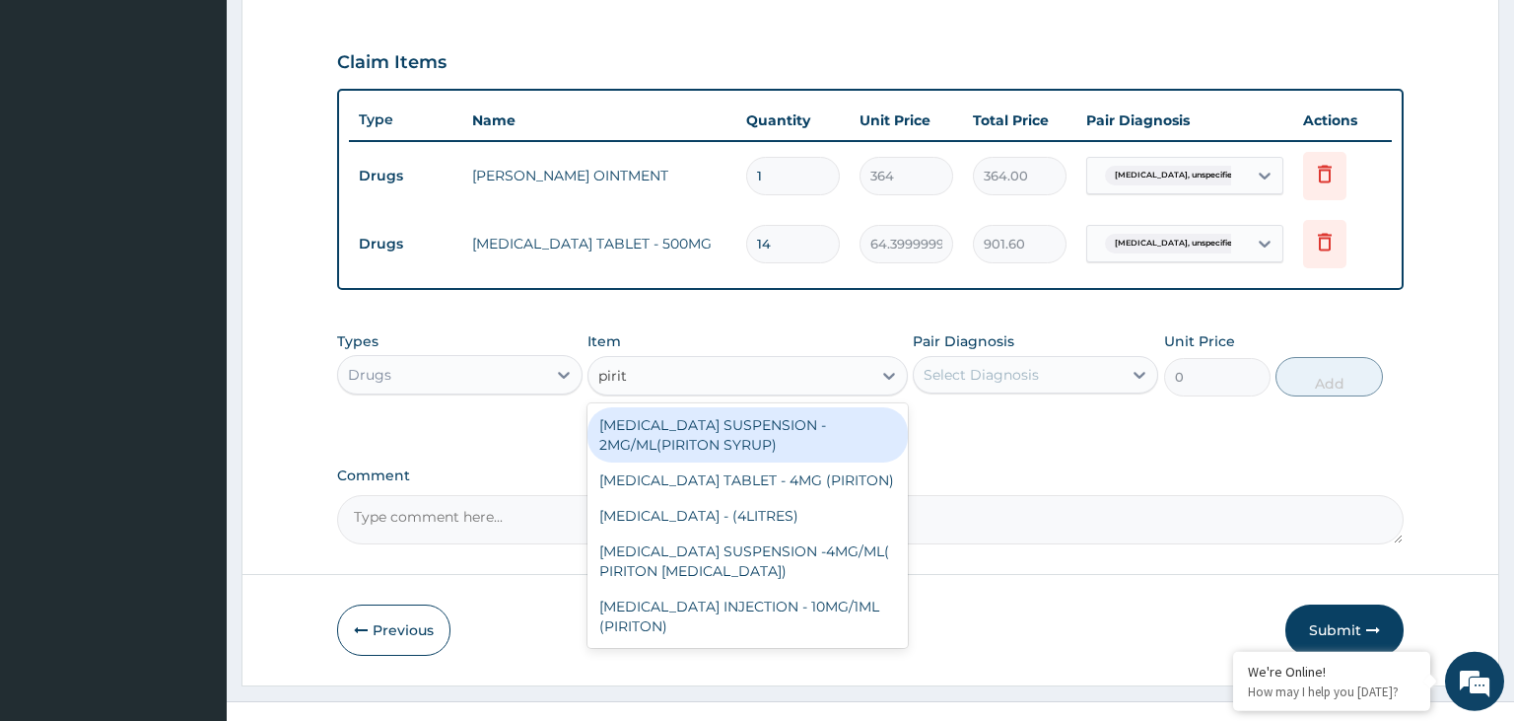
scroll to position [671, 0]
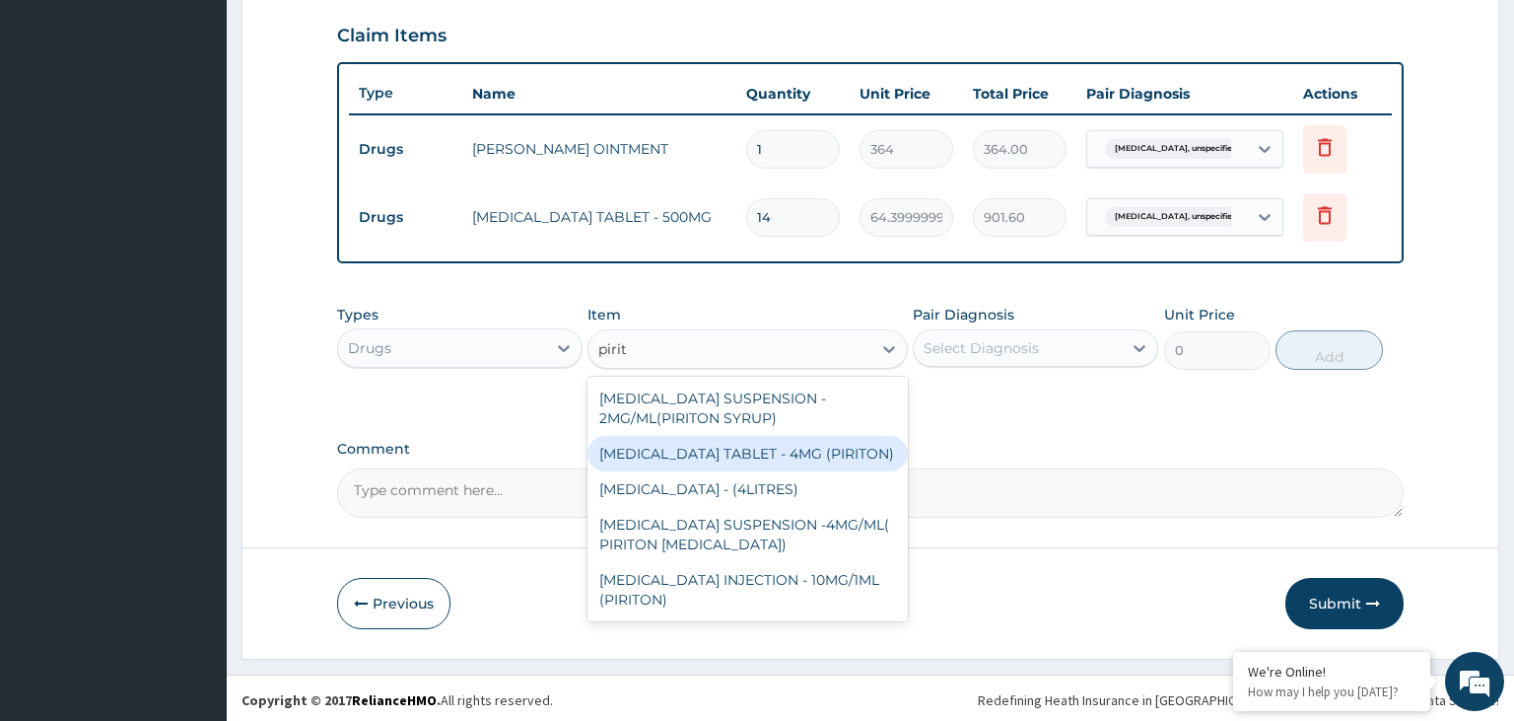
click at [817, 471] on div "[MEDICAL_DATA] TABLET - 4MG (PIRITON)" at bounding box center [748, 453] width 320 height 35
type input "22.4"
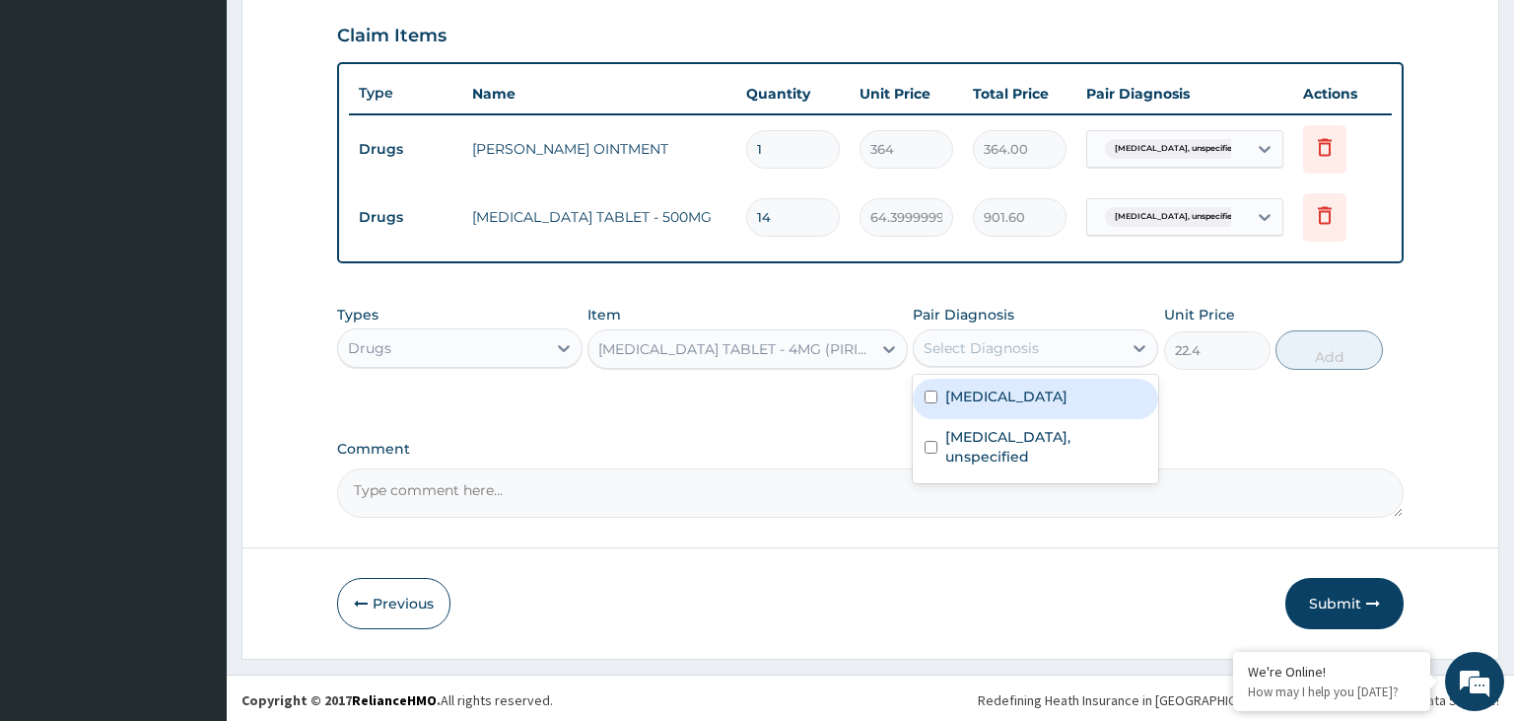
click at [1041, 362] on div "Select Diagnosis" at bounding box center [1035, 347] width 245 height 37
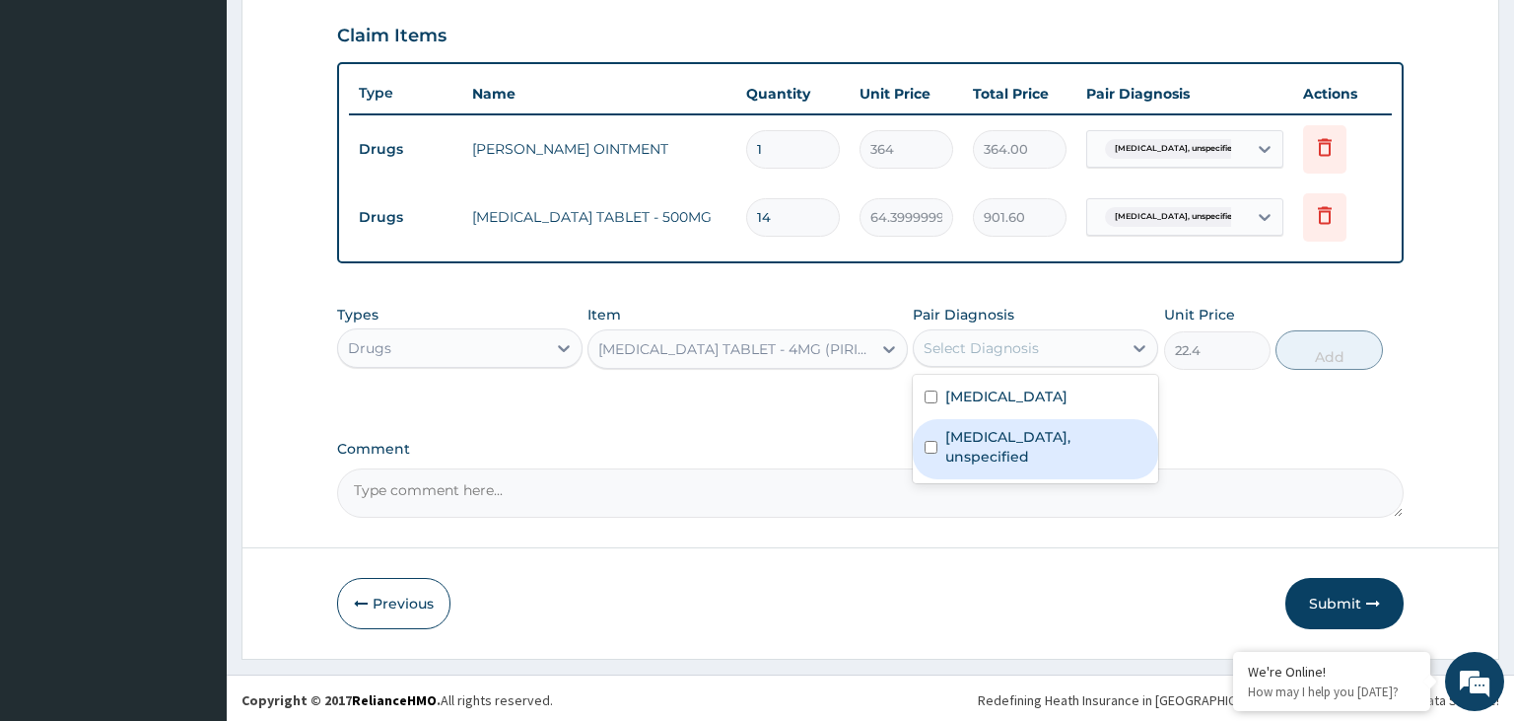
click at [1017, 432] on label "Atopic eczema, unspecified" at bounding box center [1045, 446] width 201 height 39
checkbox input "true"
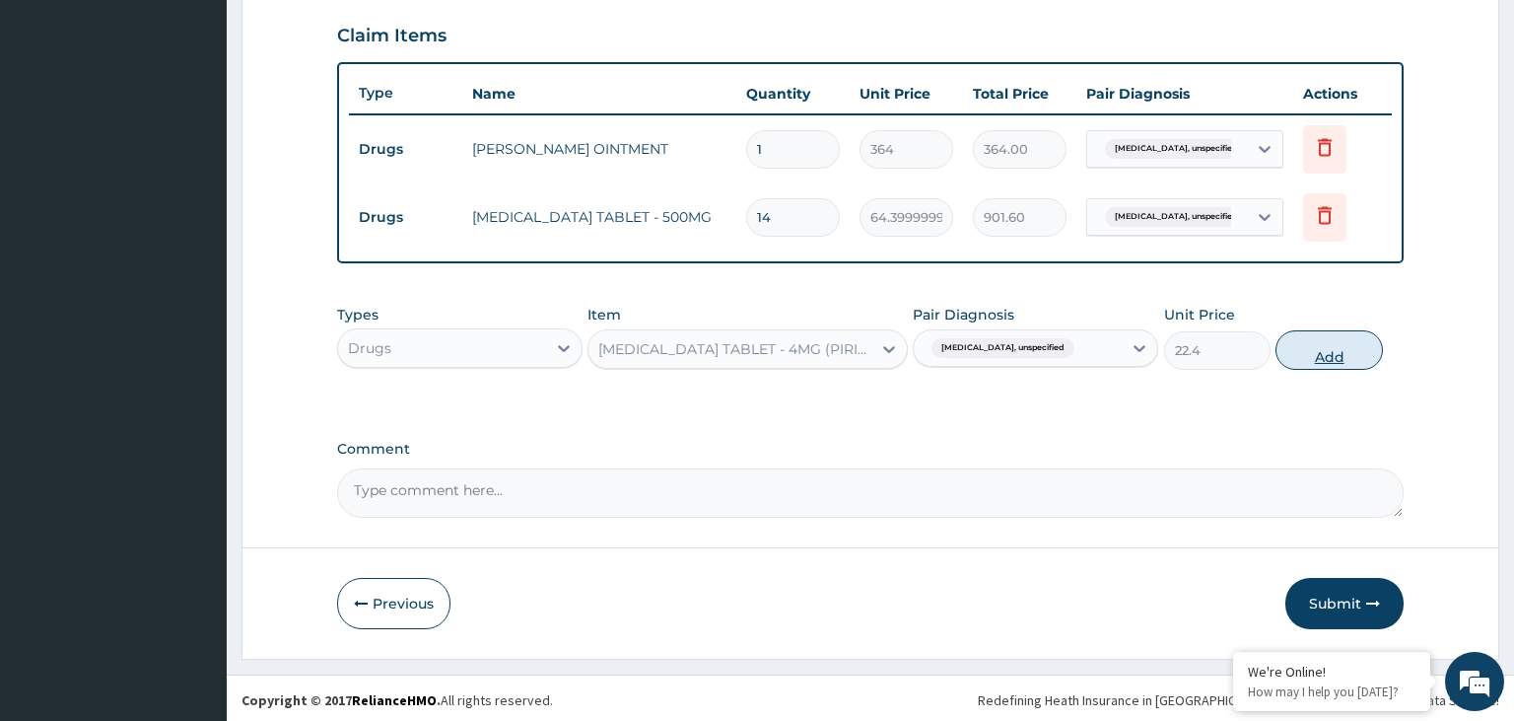
click at [1358, 339] on button "Add" at bounding box center [1329, 349] width 106 height 39
type input "0"
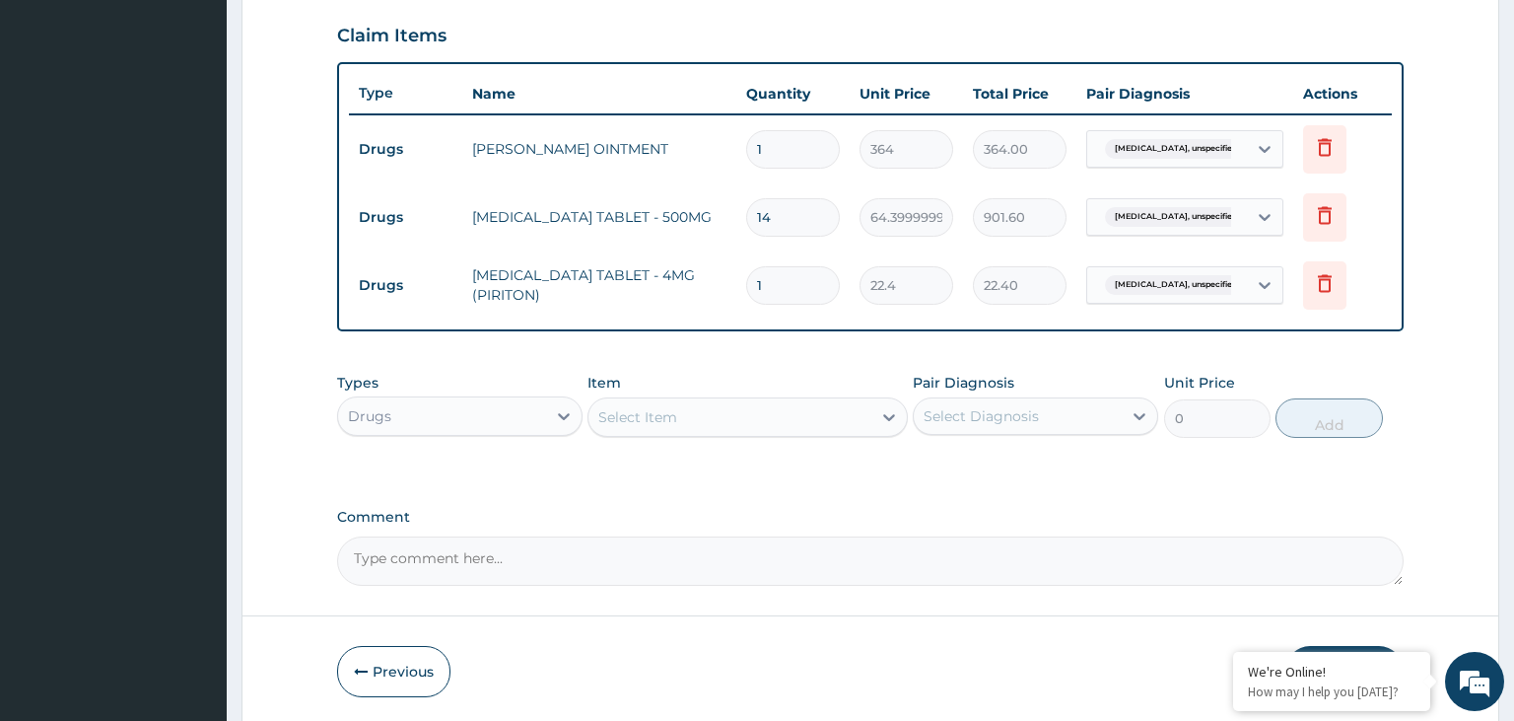
drag, startPoint x: 788, startPoint y: 296, endPoint x: 731, endPoint y: 297, distance: 56.2
click at [746, 297] on input "1" at bounding box center [793, 285] width 94 height 38
type input "4"
type input "89.60"
type input "4"
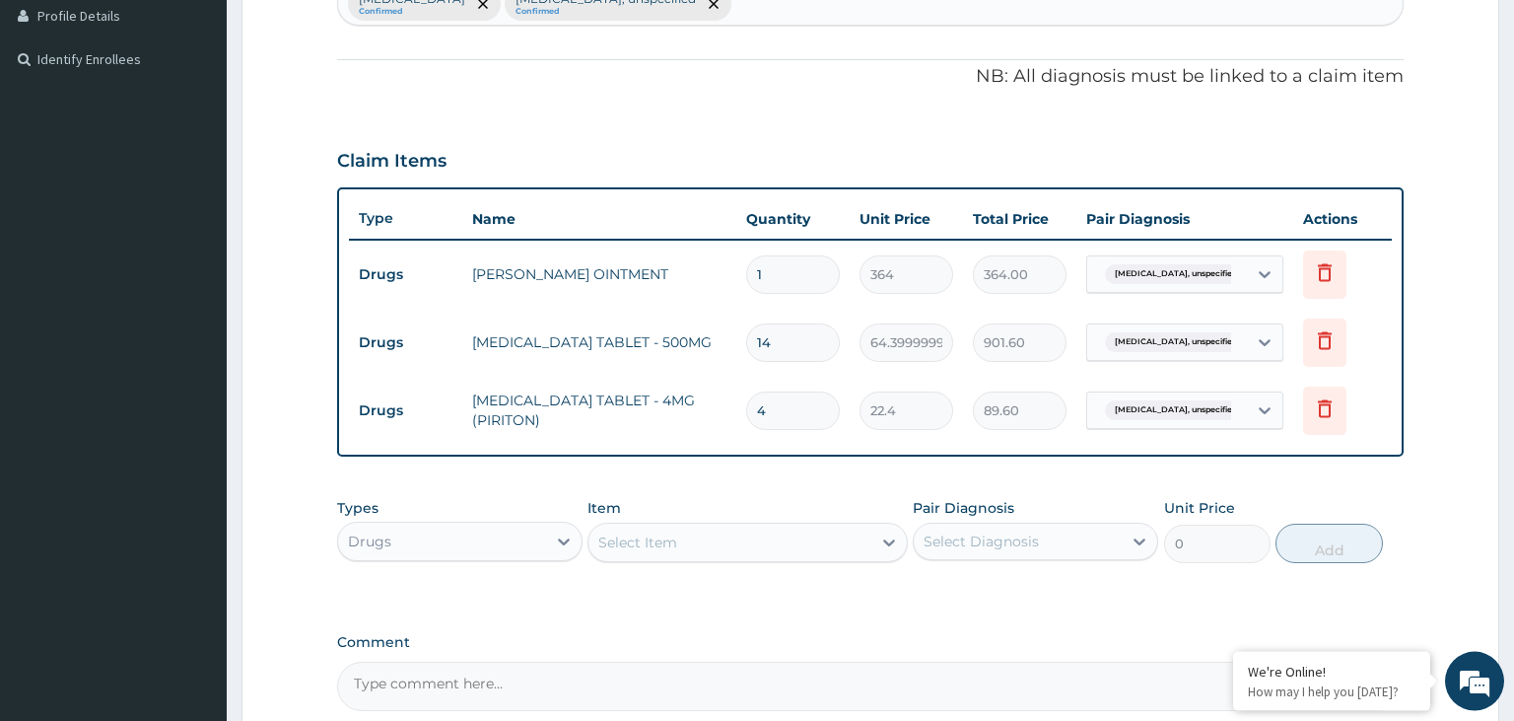
scroll to position [463, 0]
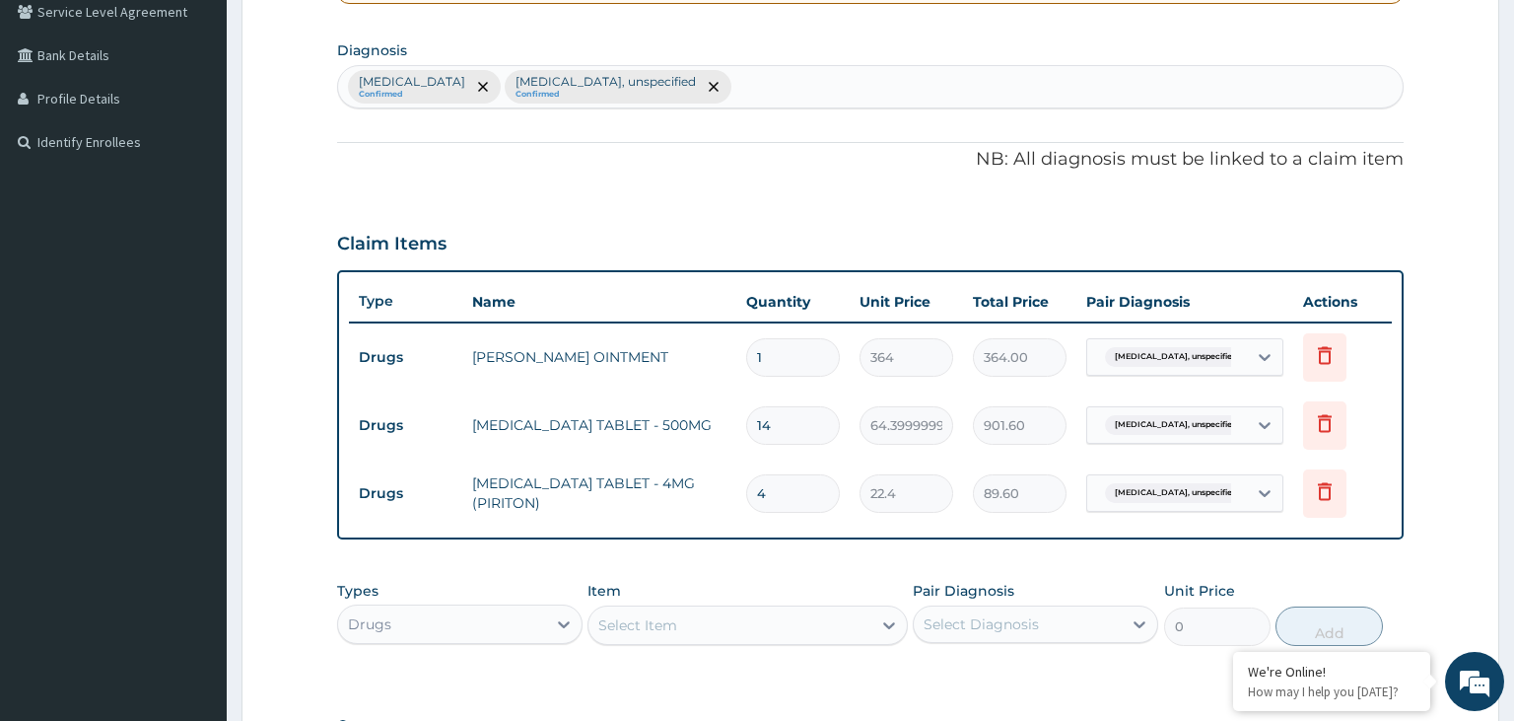
click at [740, 103] on div "Malaria, unspecified Confirmed Atopic eczema, unspecified Confirmed" at bounding box center [871, 86] width 1066 height 41
click at [751, 93] on div "Malaria, unspecified Confirmed Atopic eczema, unspecified Confirmed" at bounding box center [871, 86] width 1066 height 41
click at [750, 92] on div "Malaria, unspecified Confirmed Atopic eczema, unspecified Confirmed" at bounding box center [871, 86] width 1066 height 41
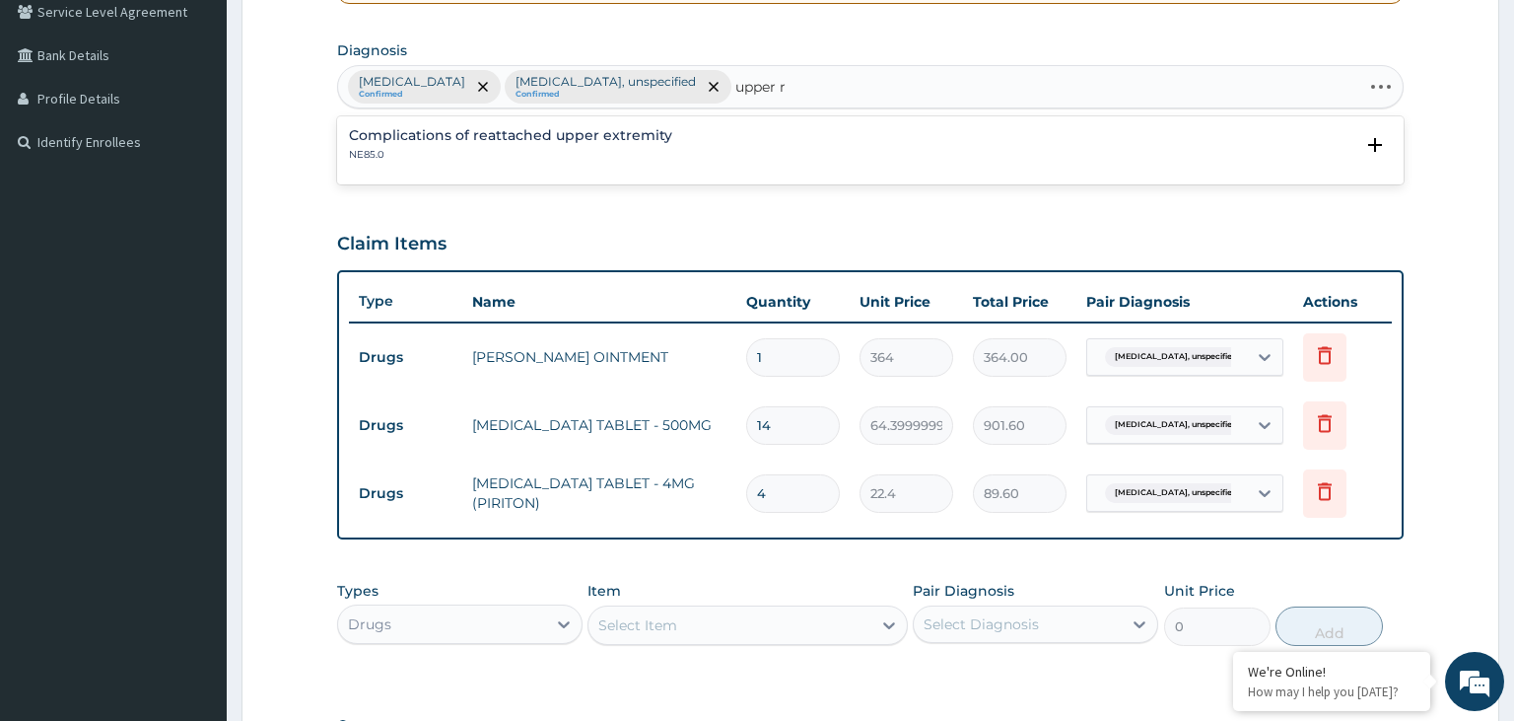
type input "upper"
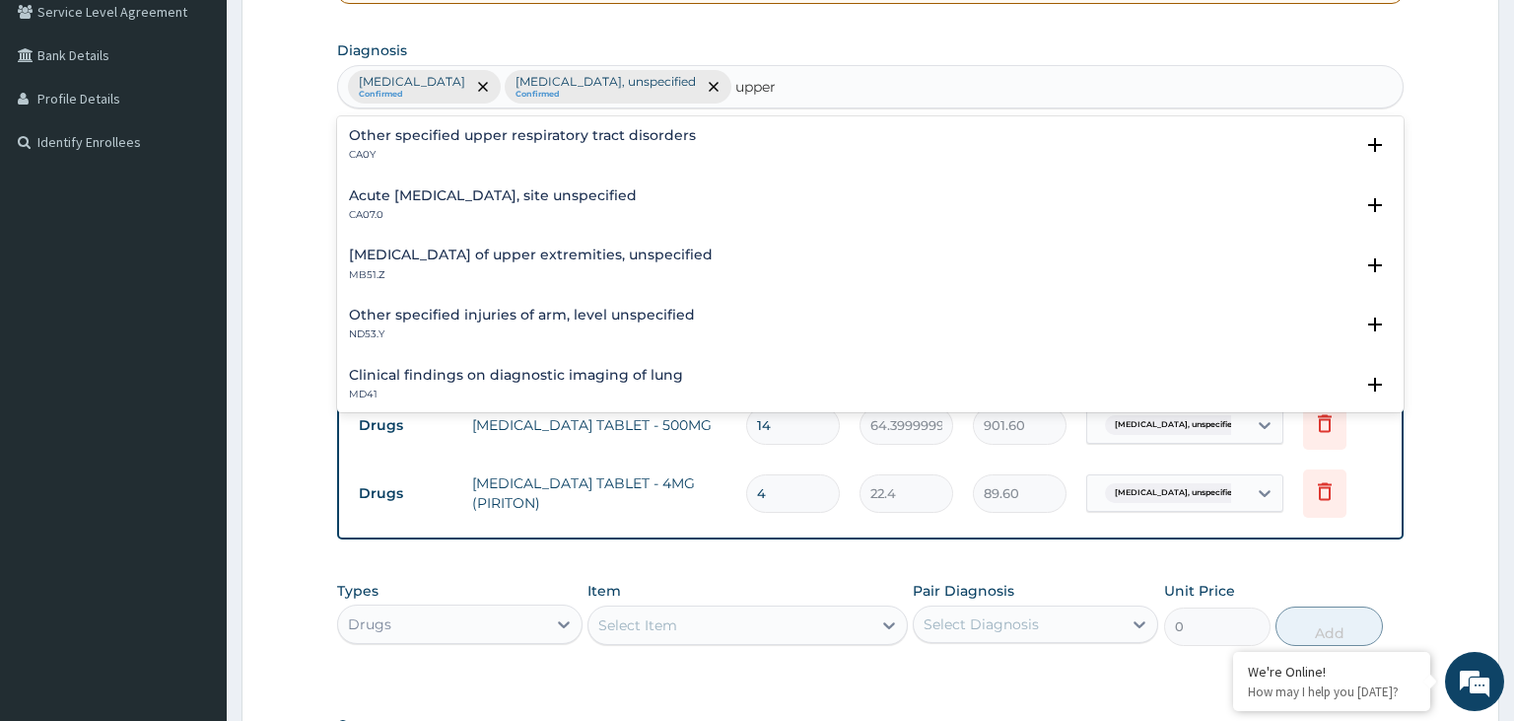
click at [494, 196] on h4 "Acute upper respiratory infection, site unspecified" at bounding box center [493, 195] width 288 height 15
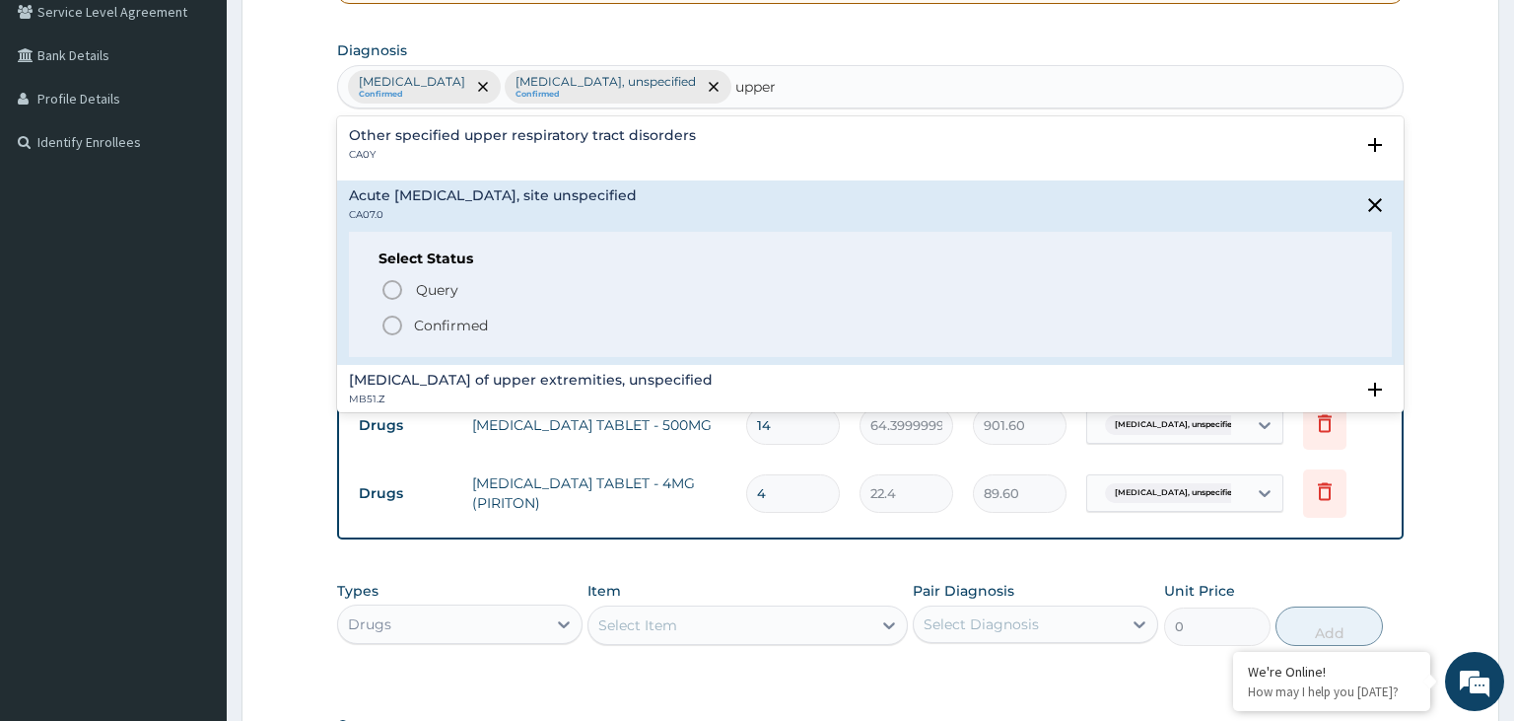
click at [490, 320] on span "Confirmed" at bounding box center [872, 325] width 983 height 24
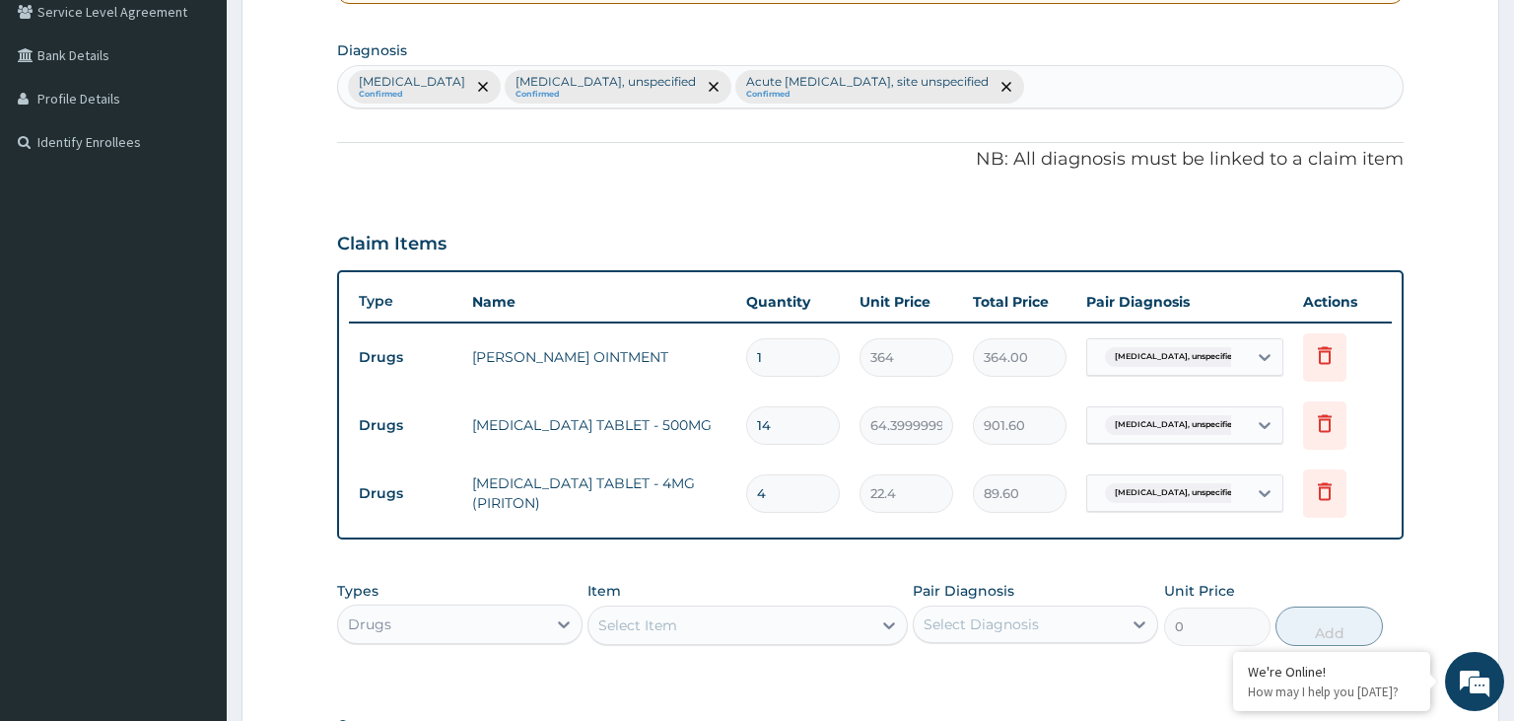
scroll to position [739, 0]
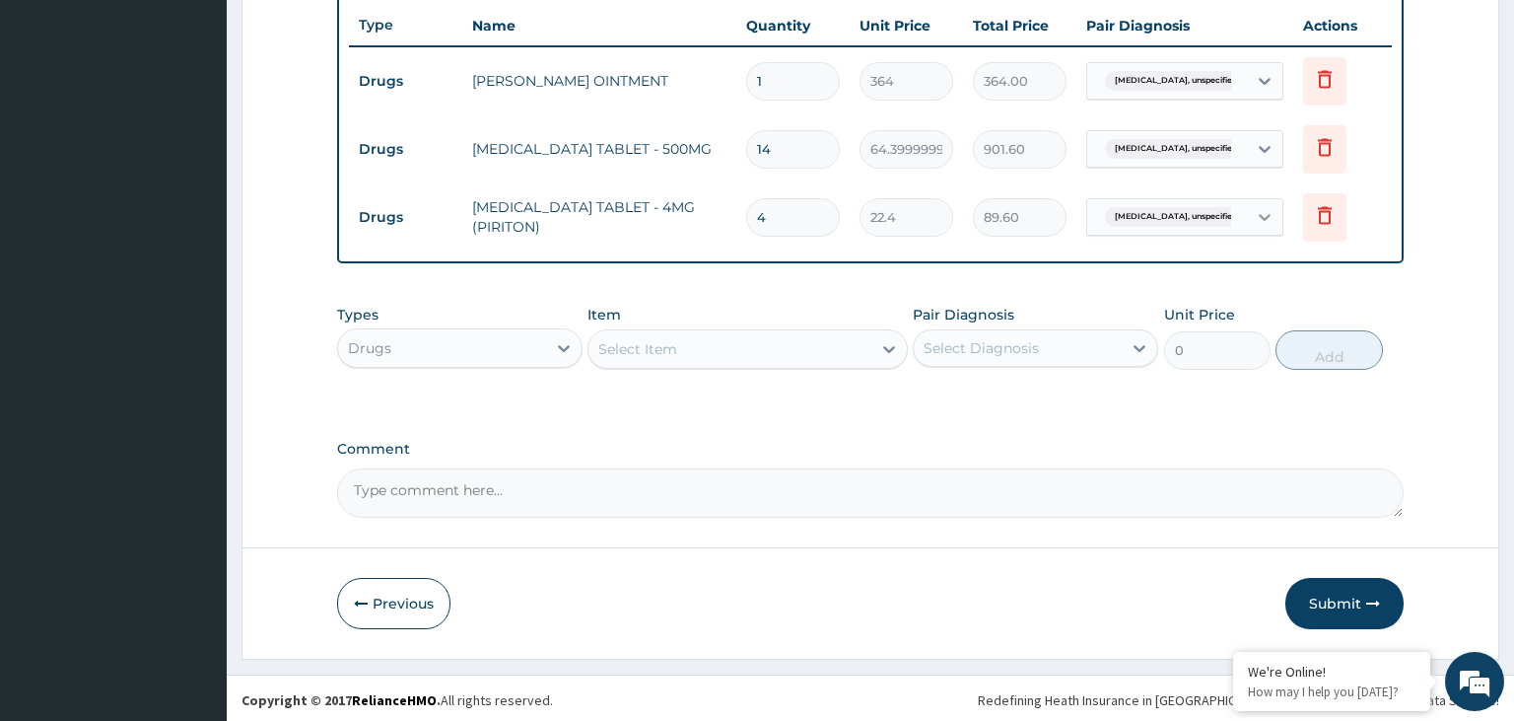
click at [1260, 218] on icon at bounding box center [1265, 217] width 20 height 20
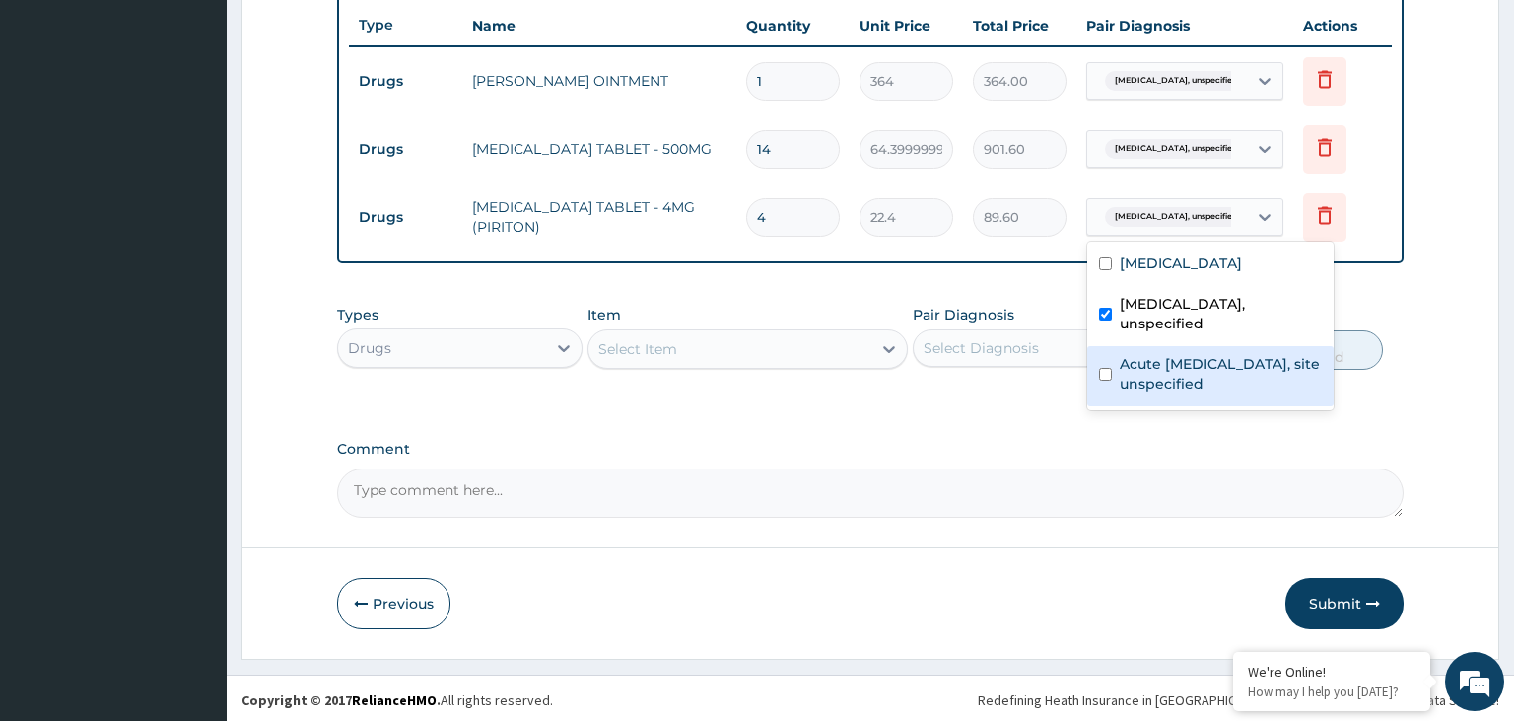
click at [1147, 354] on label "Acute upper respiratory infection, site unspecified" at bounding box center [1221, 373] width 202 height 39
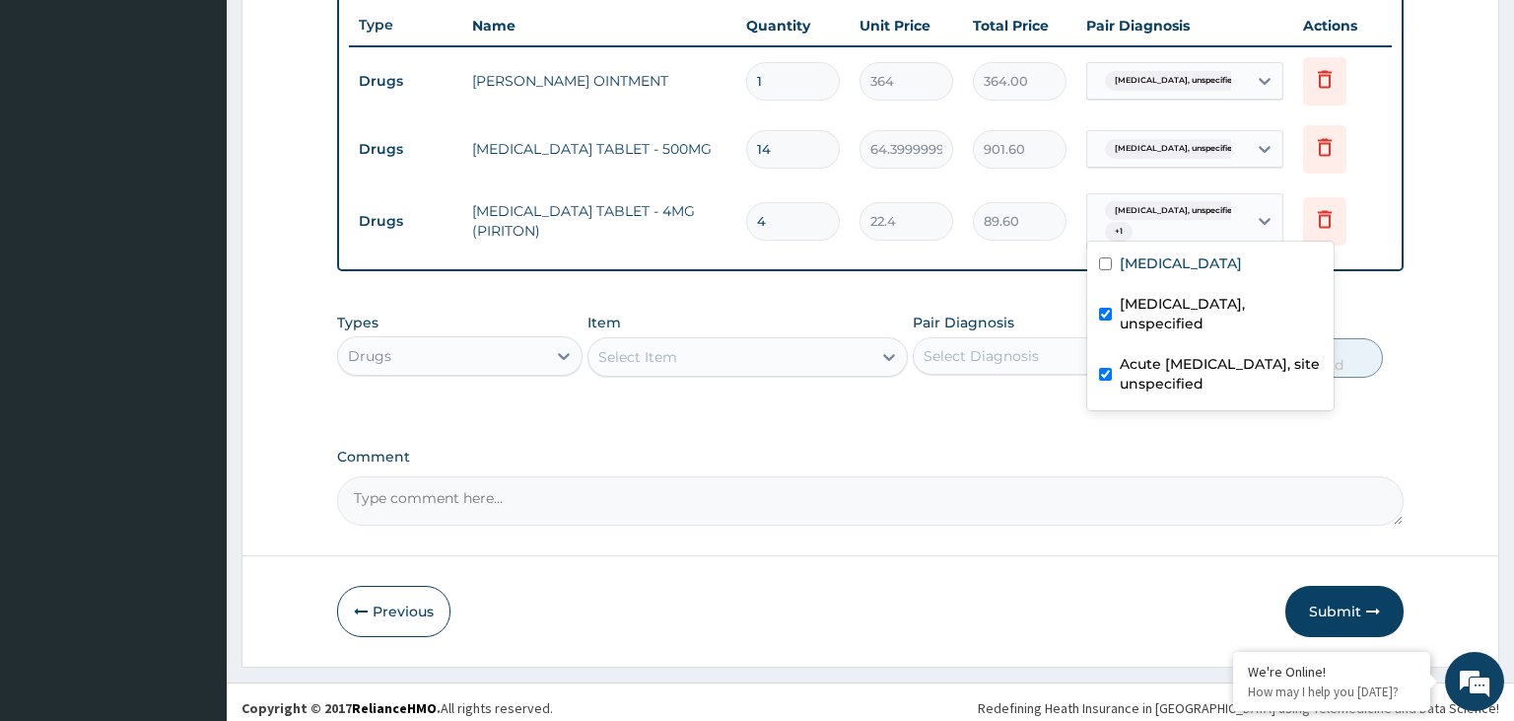
checkbox input "true"
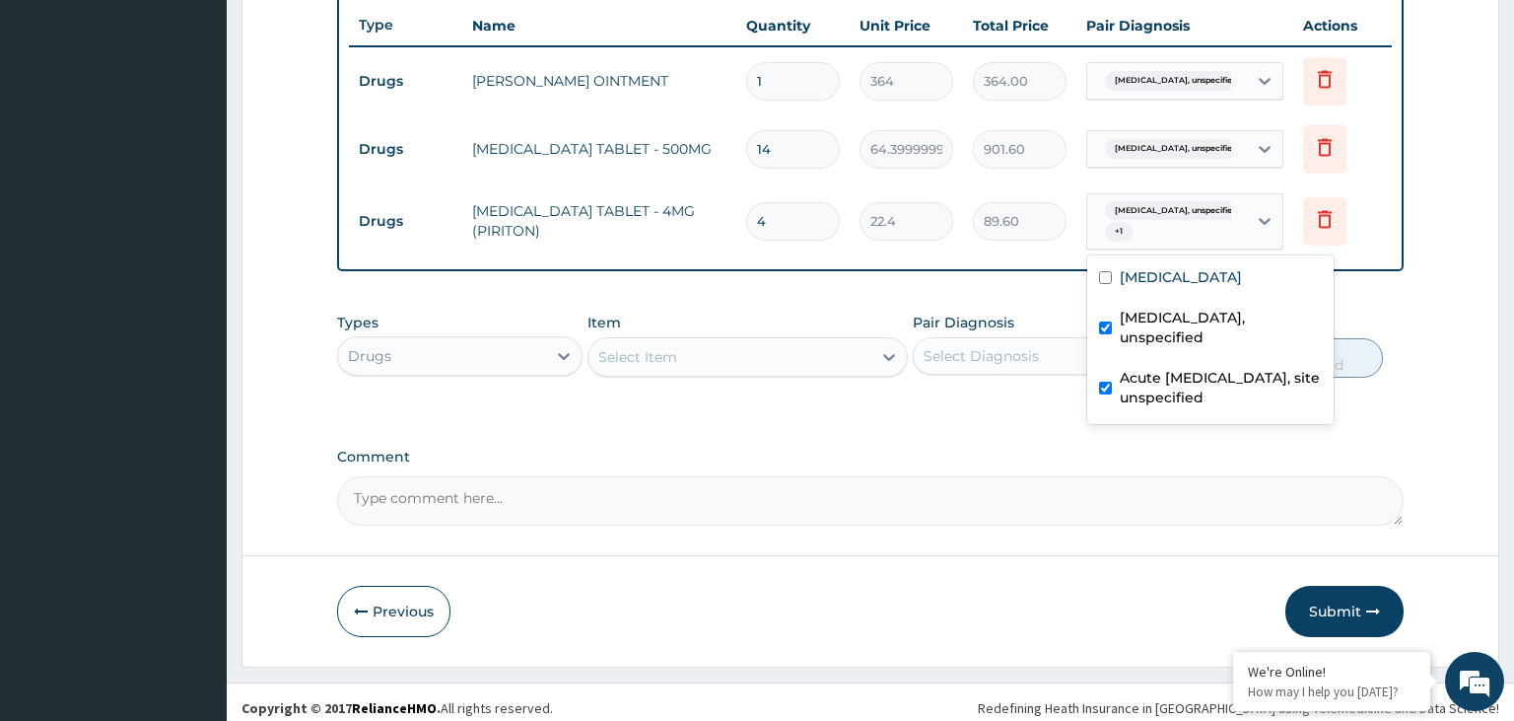
click at [1159, 303] on div "Atopic eczema, unspecified" at bounding box center [1210, 330] width 246 height 60
checkbox input "false"
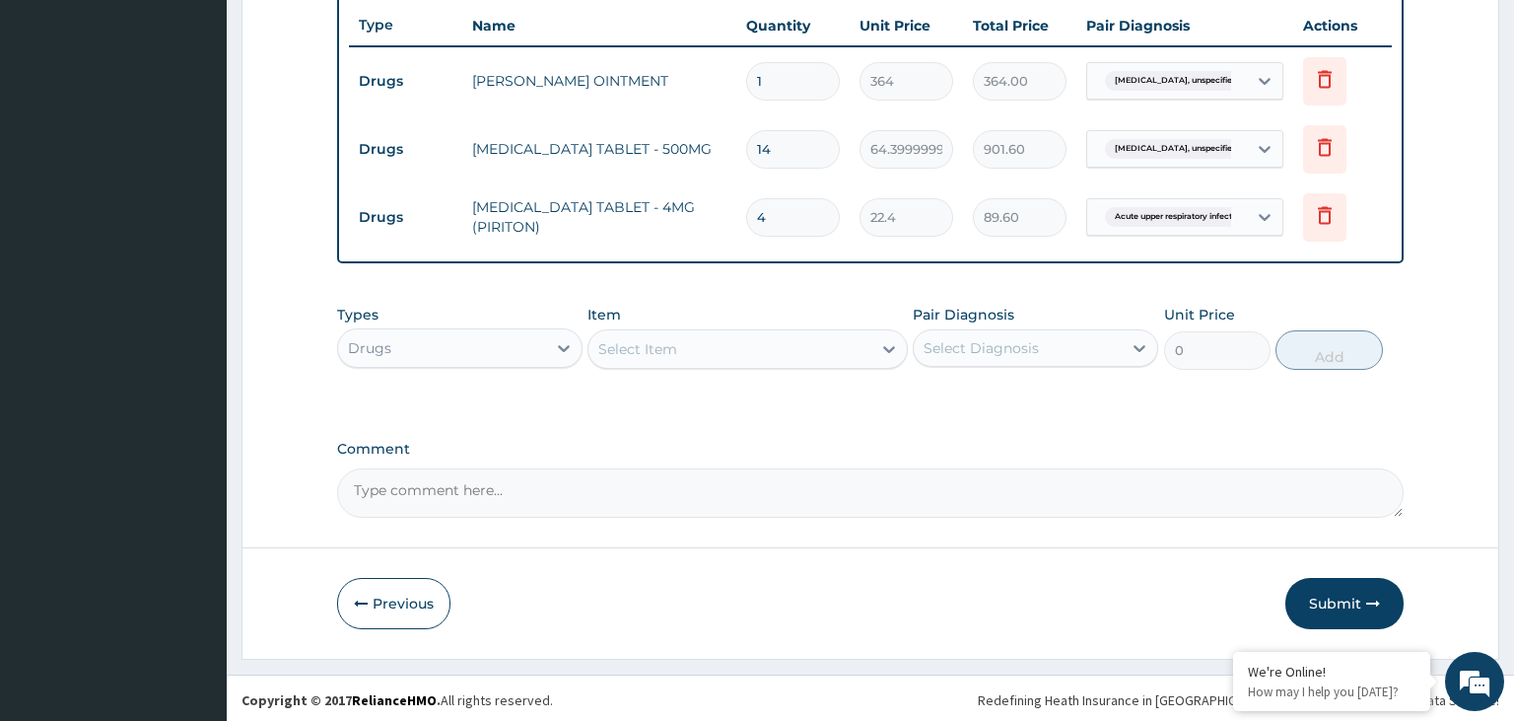
click at [702, 361] on div "Select Item" at bounding box center [730, 349] width 283 height 32
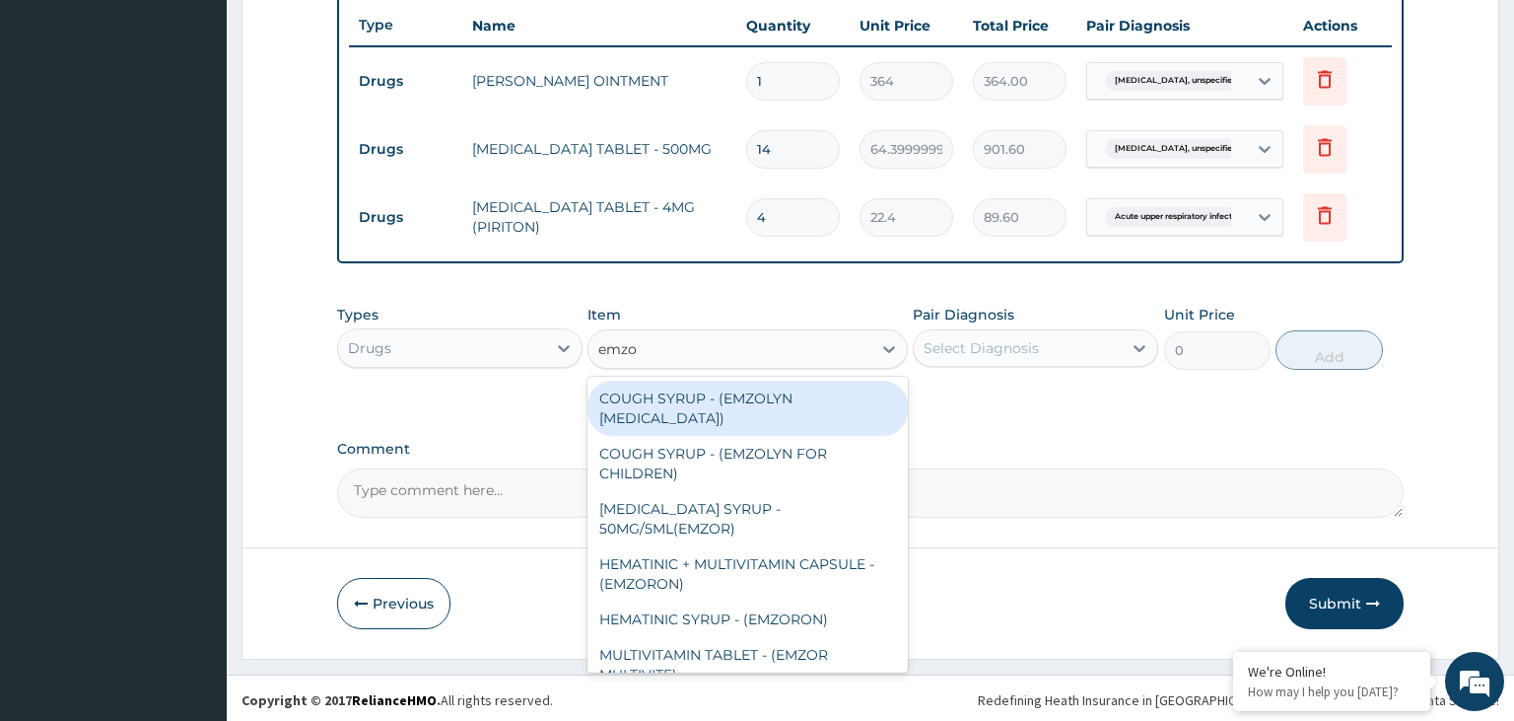
type input "emzol"
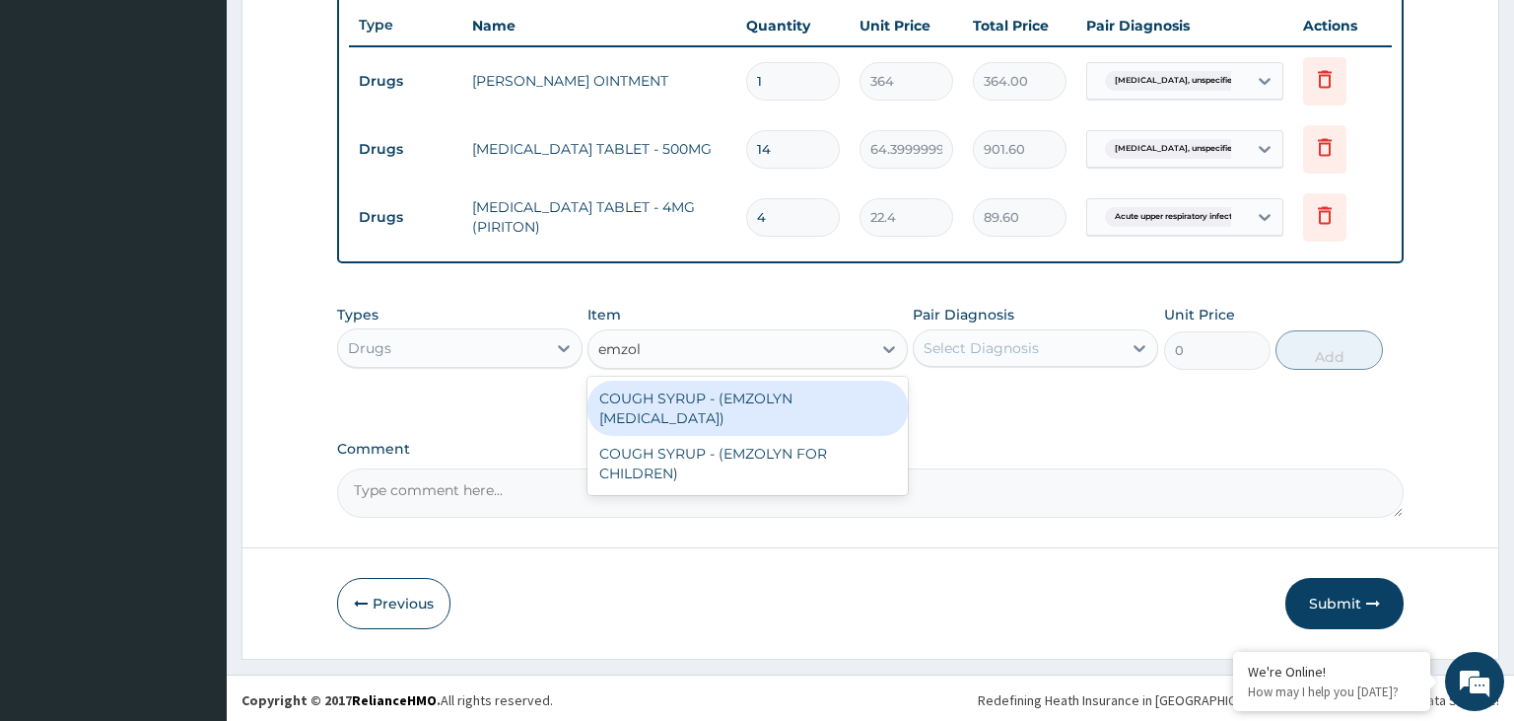
click at [728, 418] on div "COUGH SYRUP - (EMZOLYN [MEDICAL_DATA])" at bounding box center [748, 408] width 320 height 55
type input "1120"
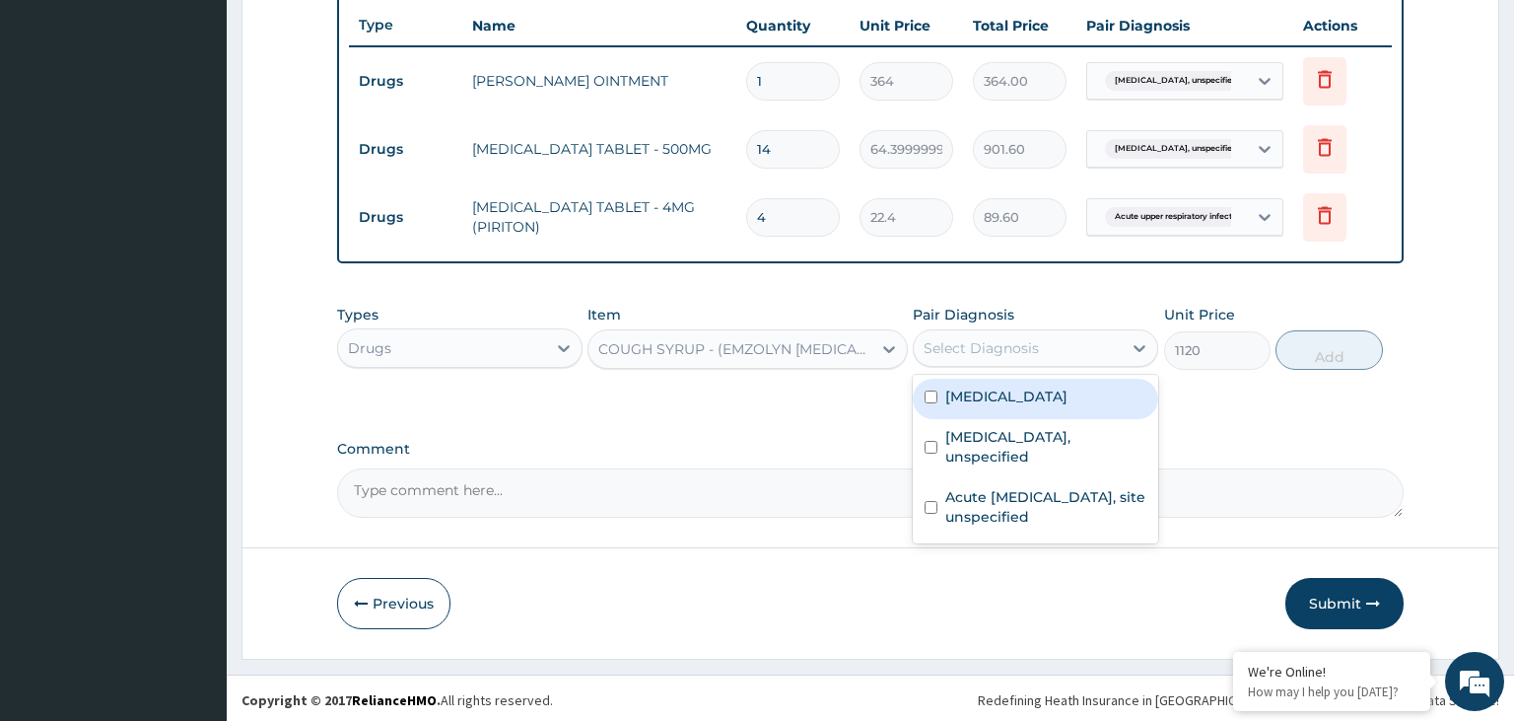
click at [1109, 345] on div "Select Diagnosis" at bounding box center [1018, 348] width 208 height 32
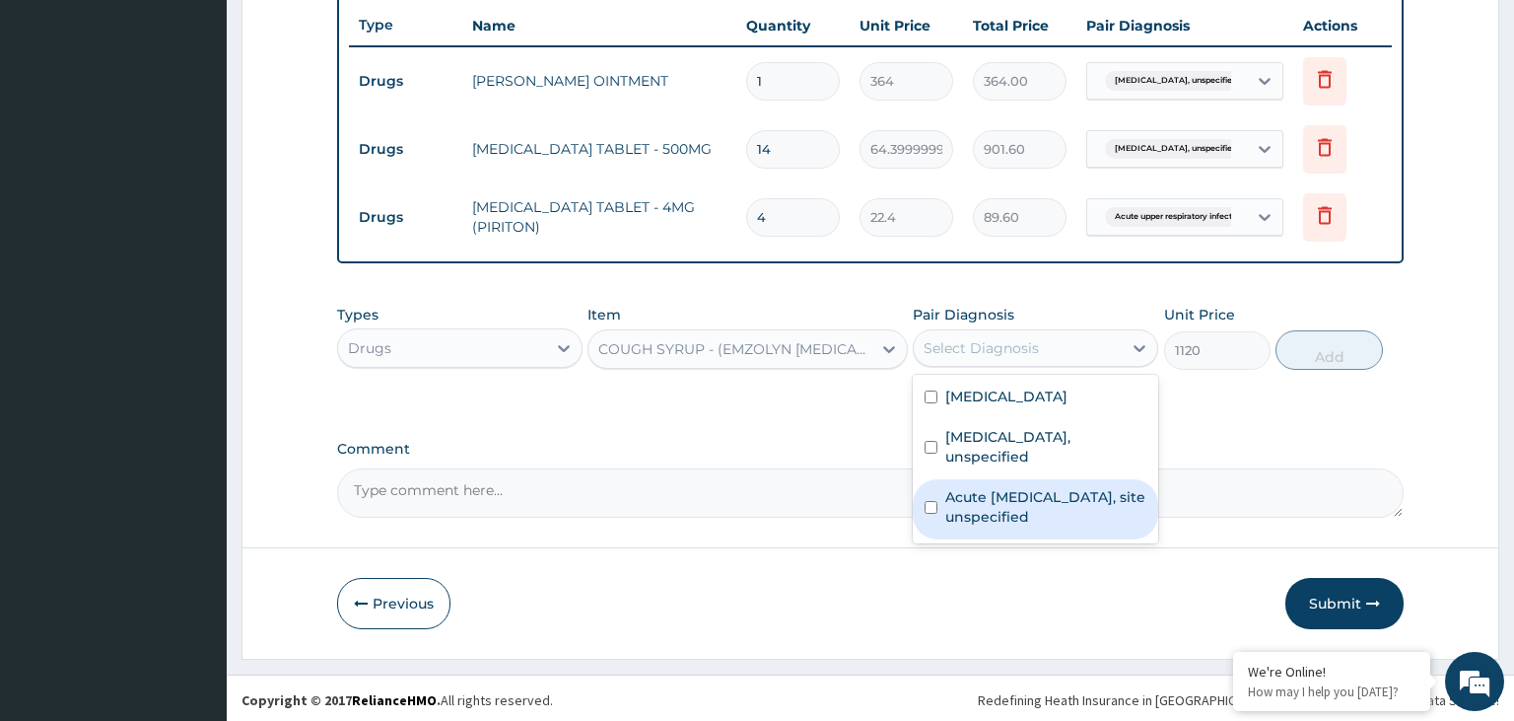
click at [1060, 499] on label "Acute upper respiratory infection, site unspecified" at bounding box center [1045, 506] width 201 height 39
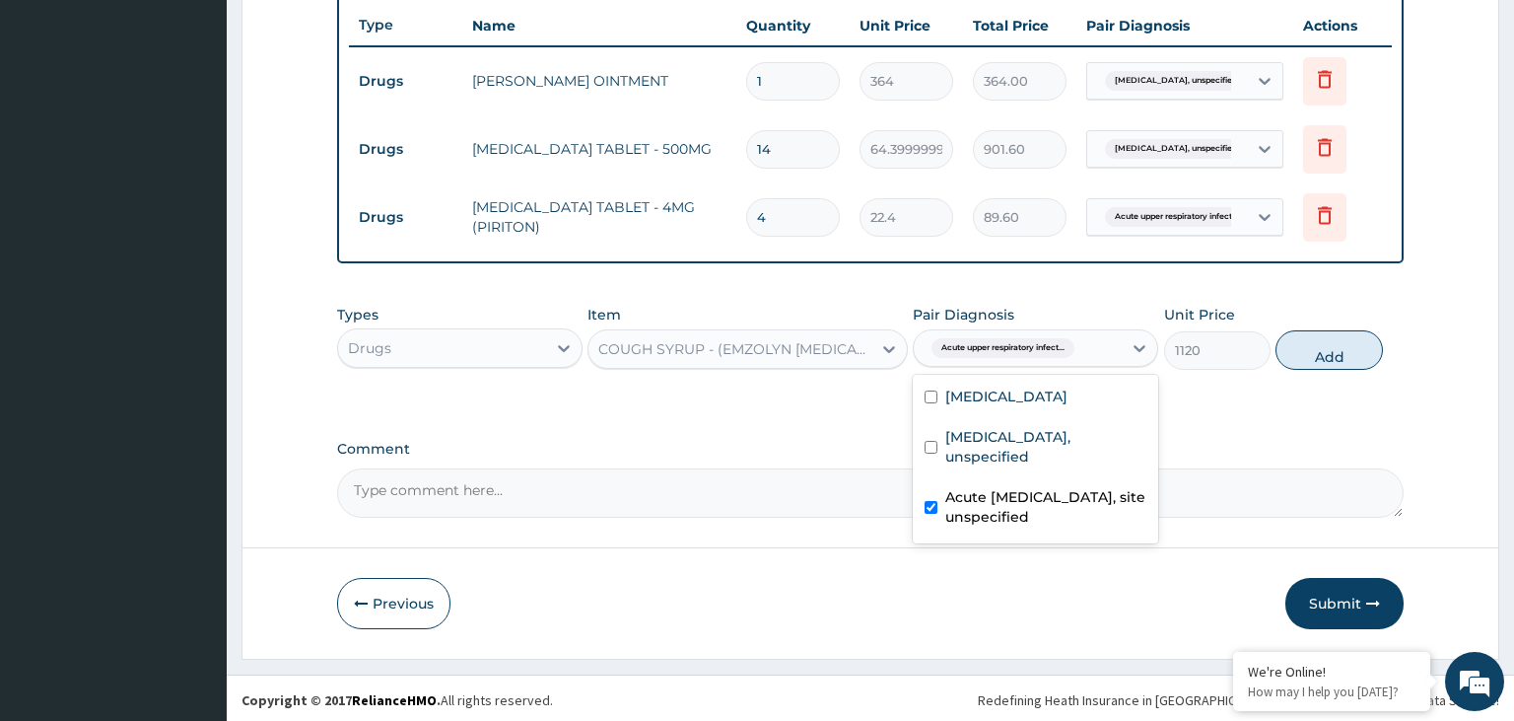
checkbox input "true"
click at [1358, 353] on button "Add" at bounding box center [1329, 349] width 106 height 39
type input "0"
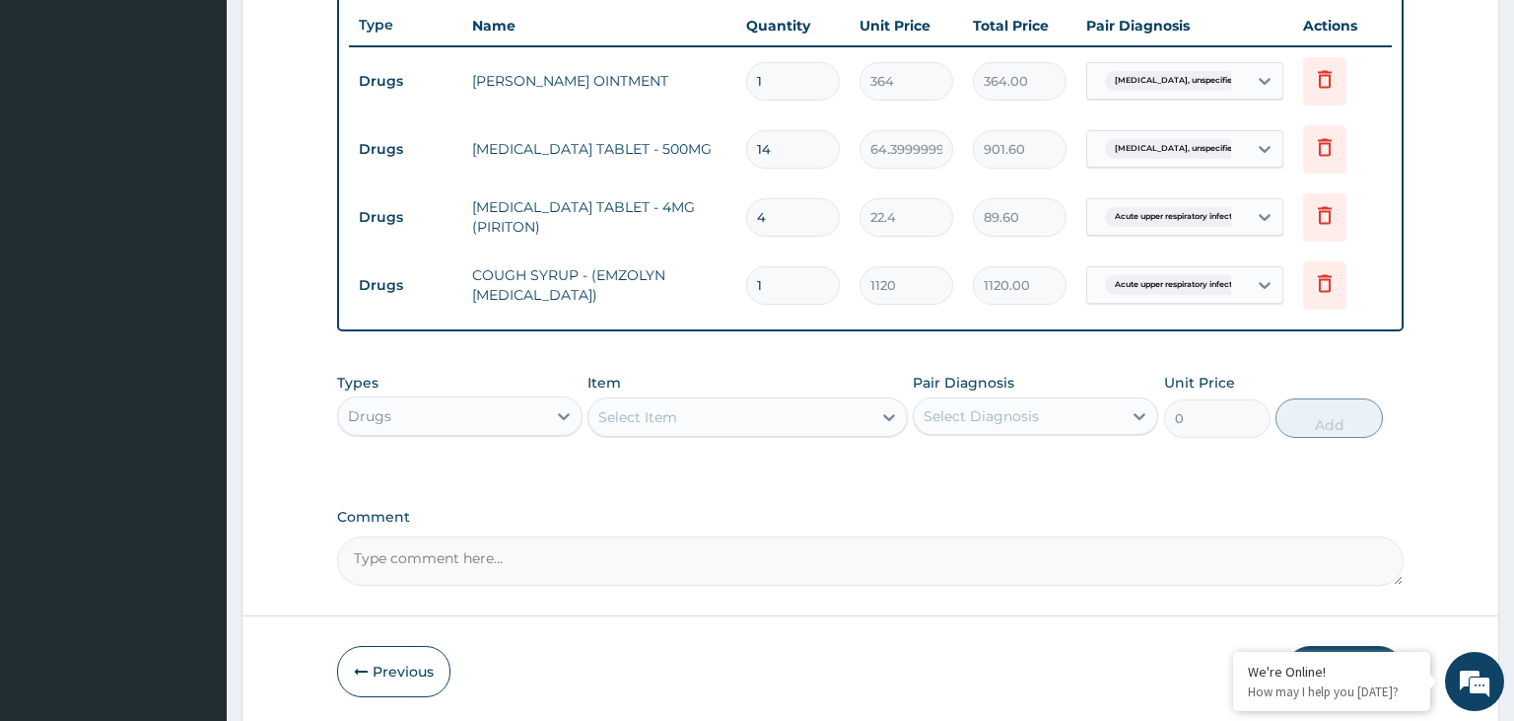
click at [717, 421] on div "Select Item" at bounding box center [730, 417] width 283 height 32
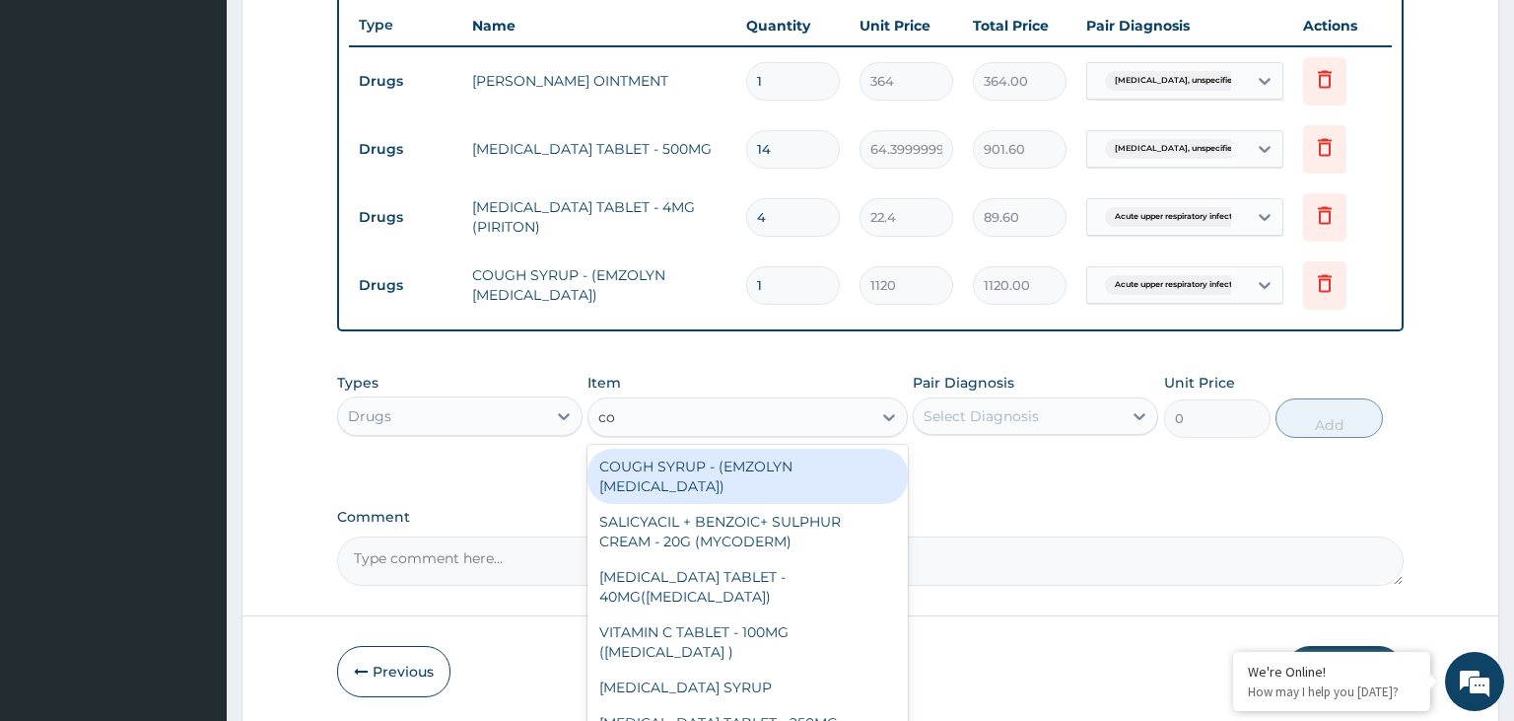
type input "coa"
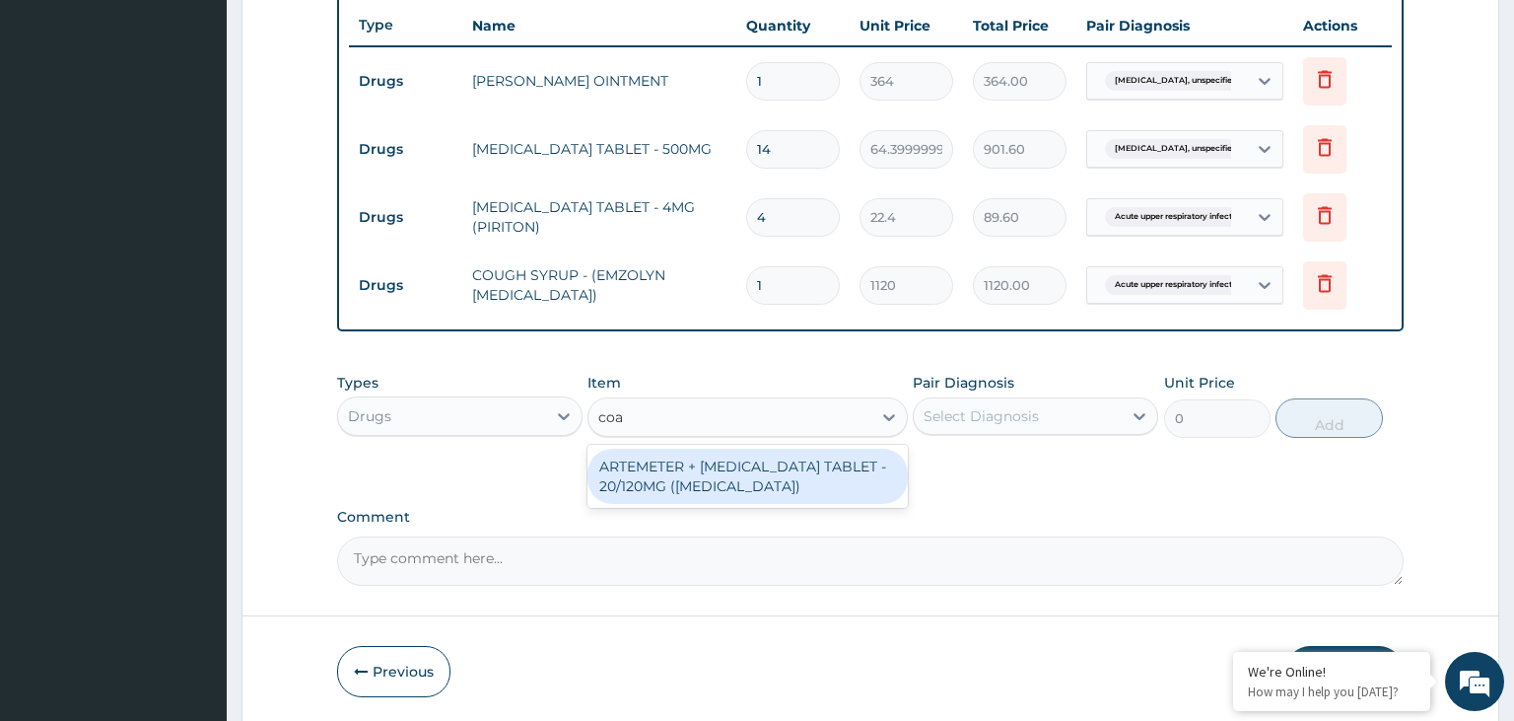
click at [740, 485] on div "ARTEMETER + [MEDICAL_DATA] TABLET - 20/120MG ([MEDICAL_DATA])" at bounding box center [748, 476] width 320 height 55
type input "210"
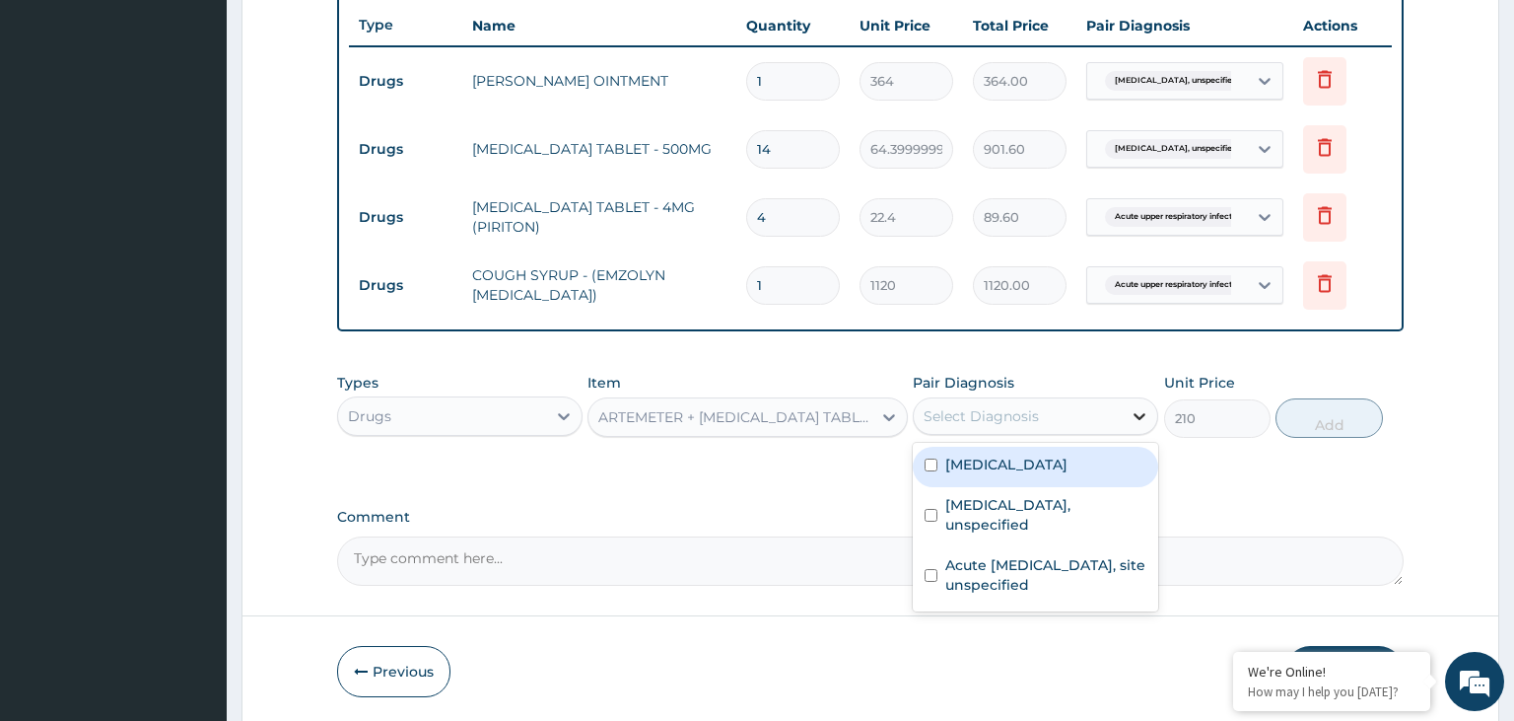
drag, startPoint x: 1141, startPoint y: 416, endPoint x: 1142, endPoint y: 429, distance: 12.9
click at [1140, 417] on icon at bounding box center [1140, 416] width 20 height 20
click at [1061, 469] on label "Malaria, unspecified" at bounding box center [1006, 464] width 122 height 20
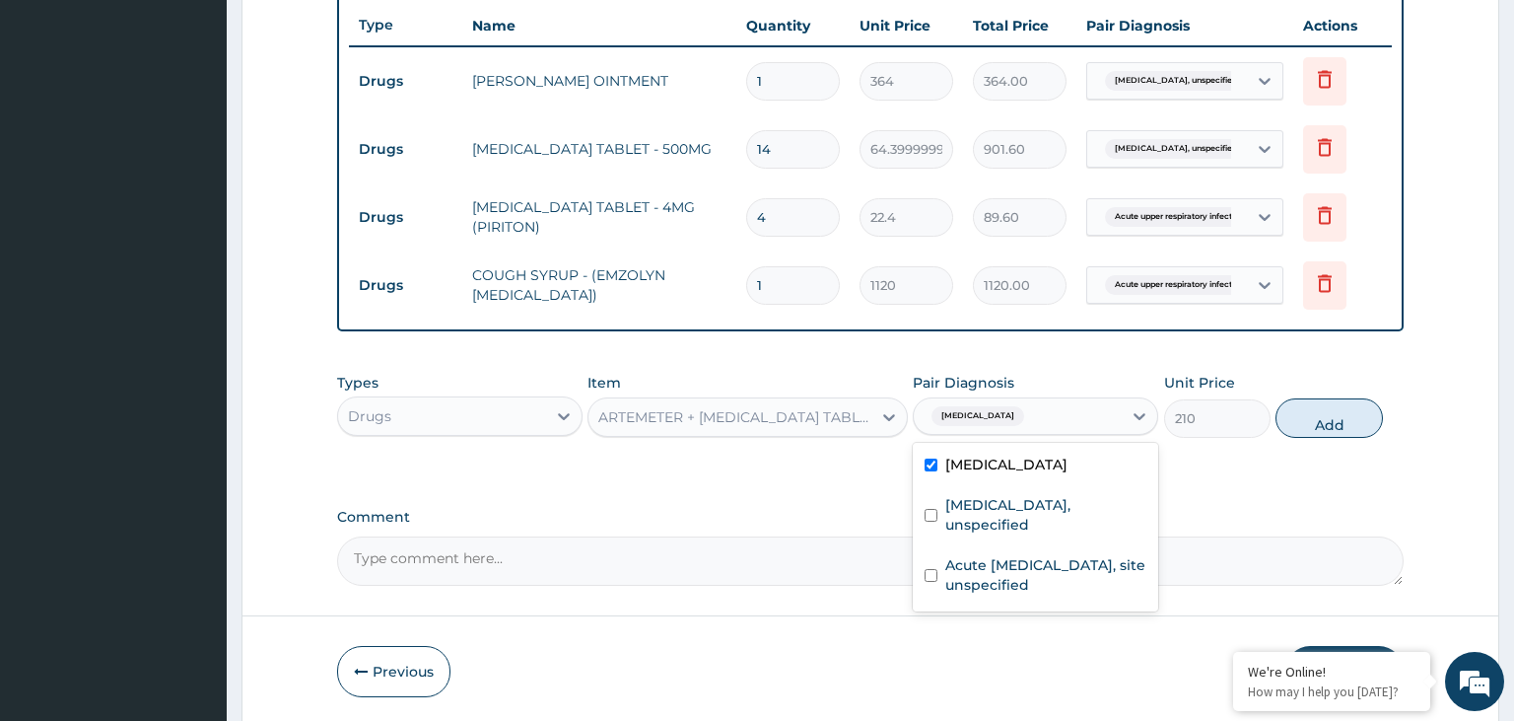
checkbox input "true"
click at [1330, 428] on button "Add" at bounding box center [1329, 417] width 106 height 39
type input "0"
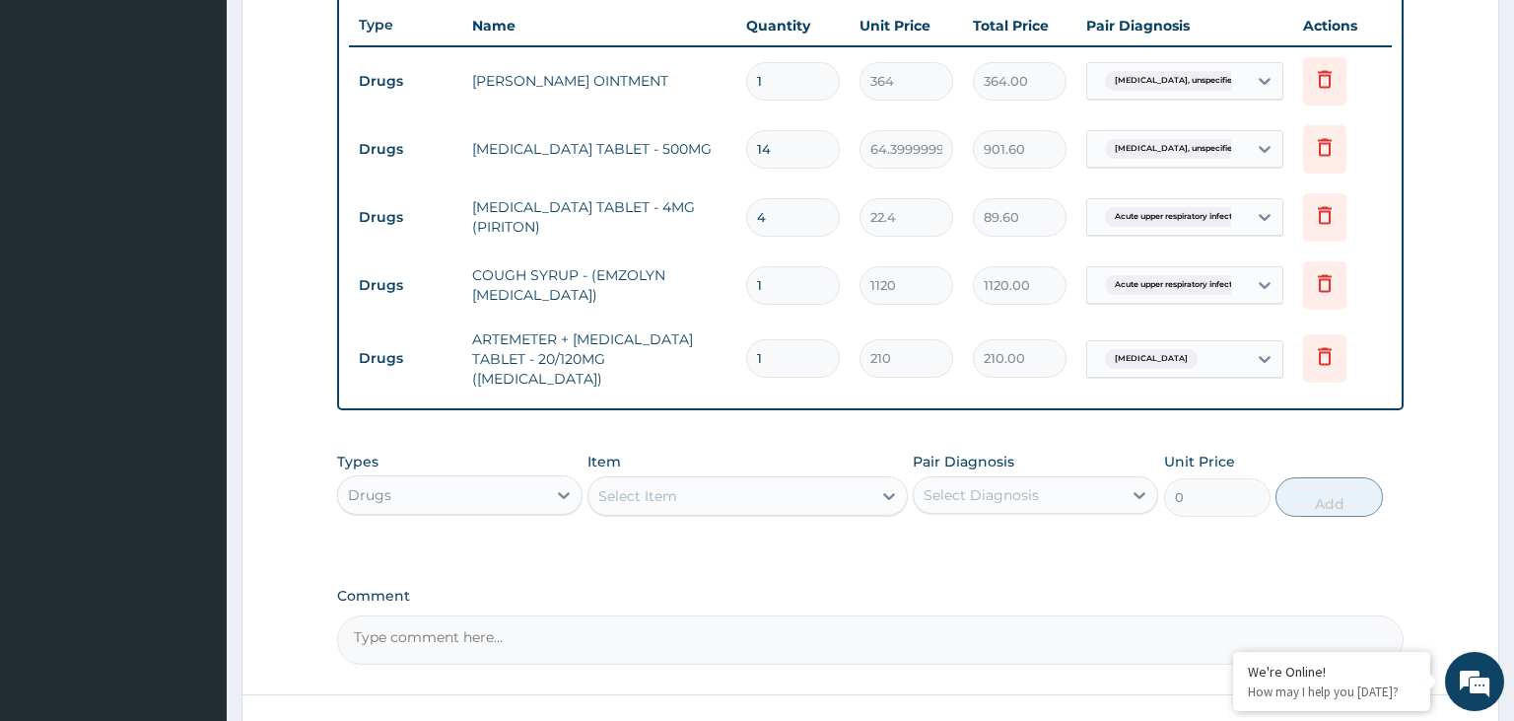
type input "18"
type input "3780.00"
type input "18"
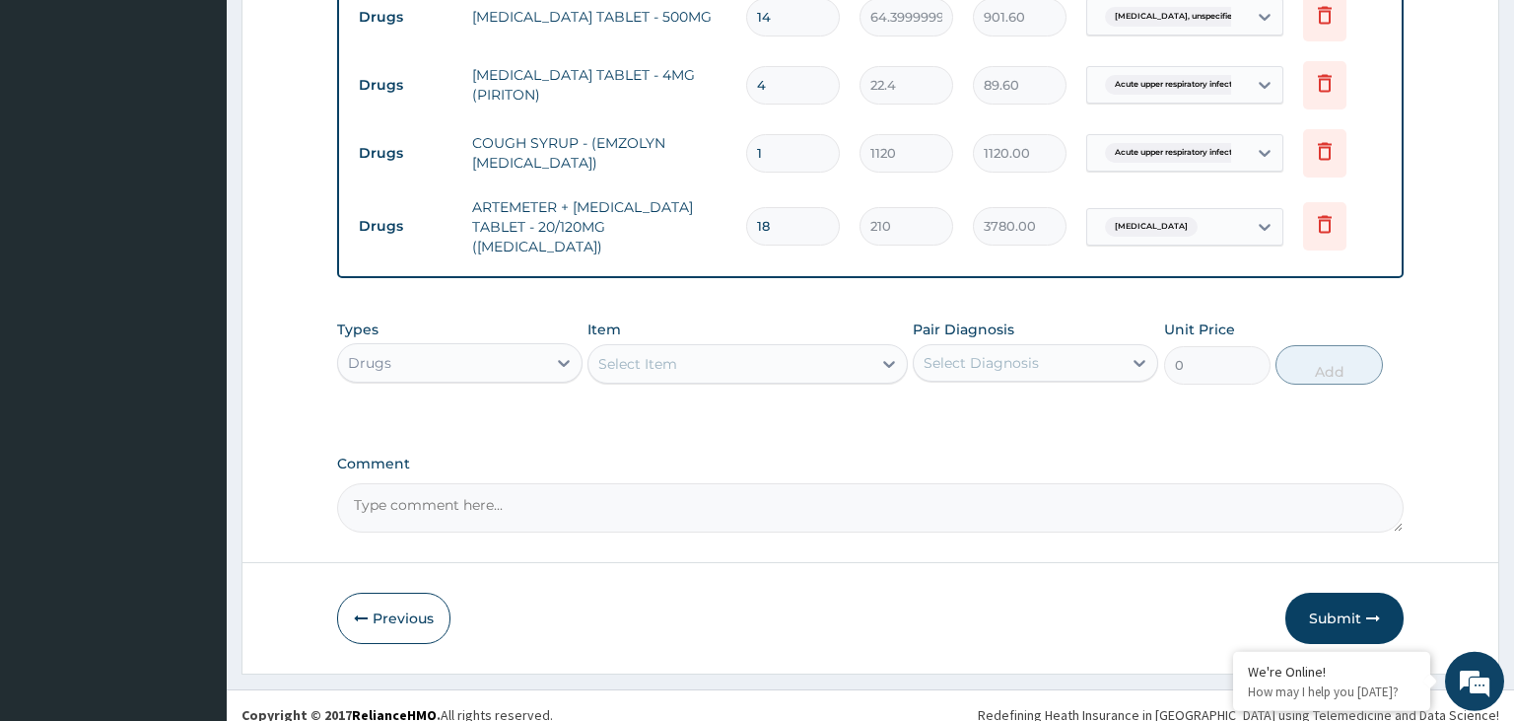
scroll to position [875, 0]
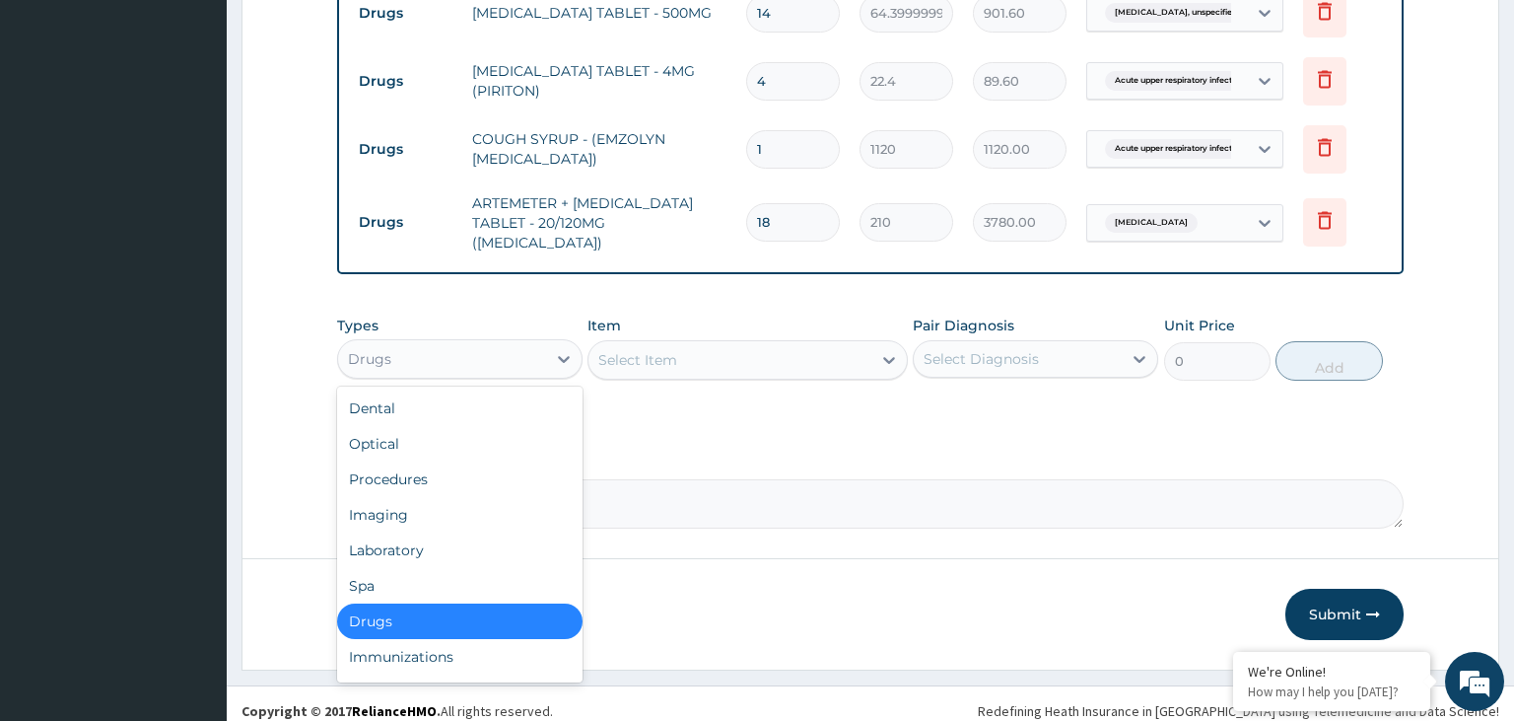
click at [530, 345] on div "Drugs" at bounding box center [442, 359] width 208 height 32
click at [453, 464] on div "Procedures" at bounding box center [459, 478] width 245 height 35
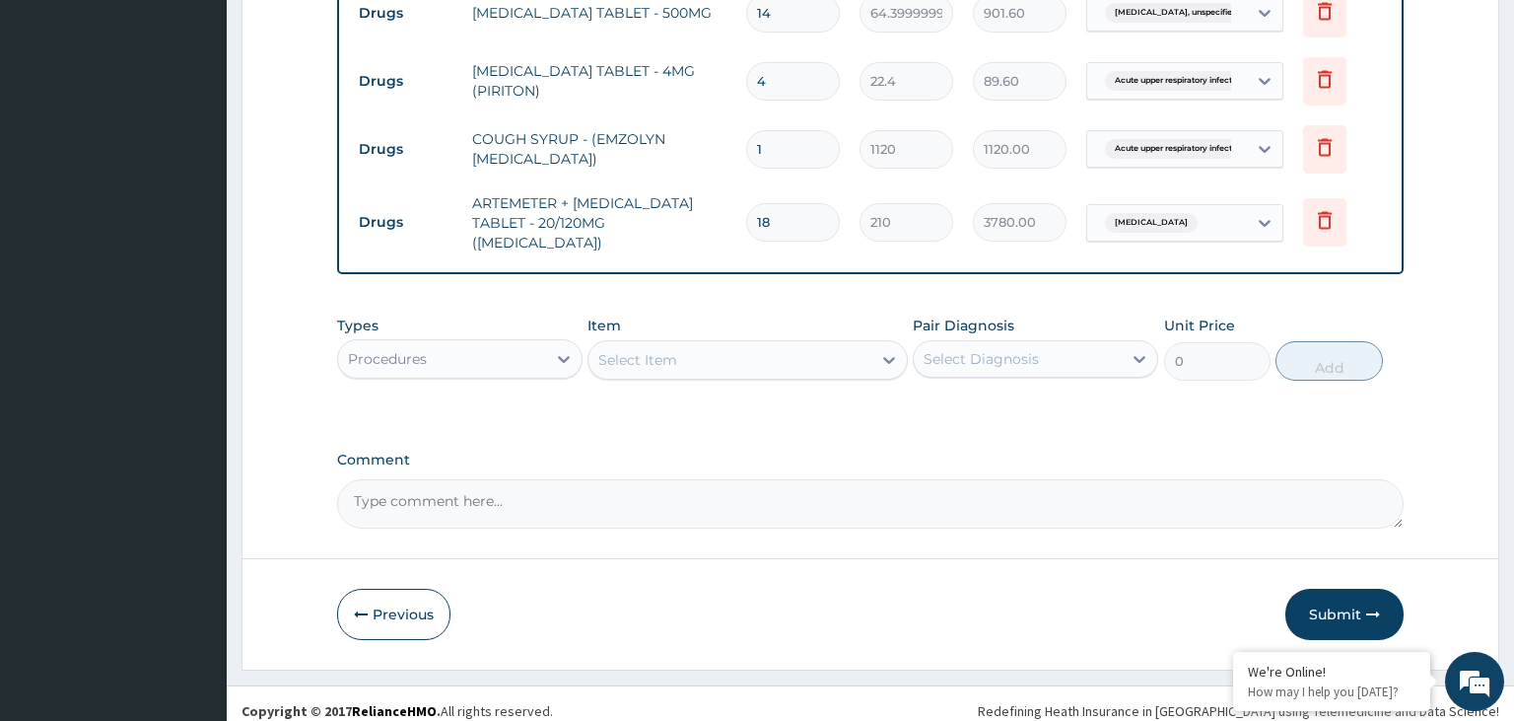
click at [791, 317] on div "Item Select Item" at bounding box center [748, 347] width 320 height 65
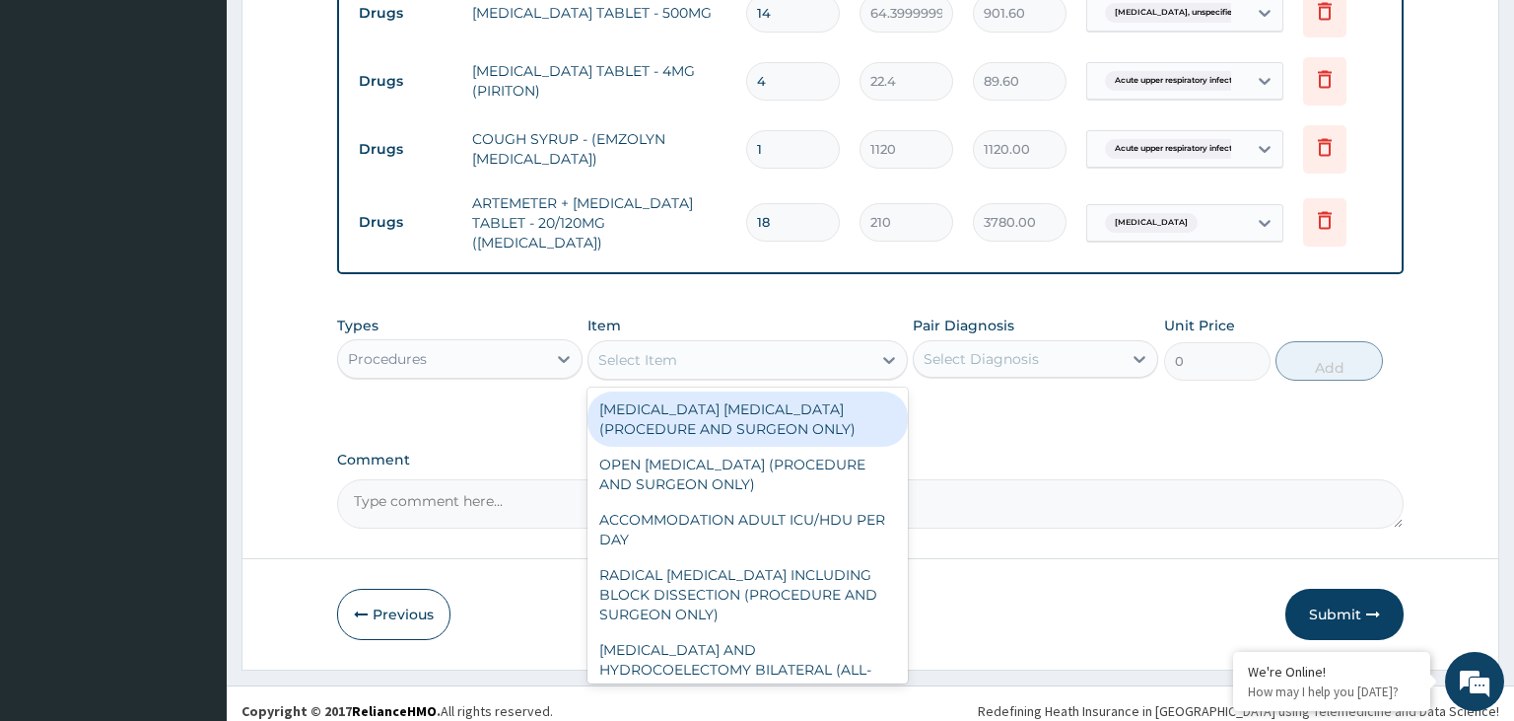
click at [783, 348] on div "Select Item" at bounding box center [730, 360] width 283 height 32
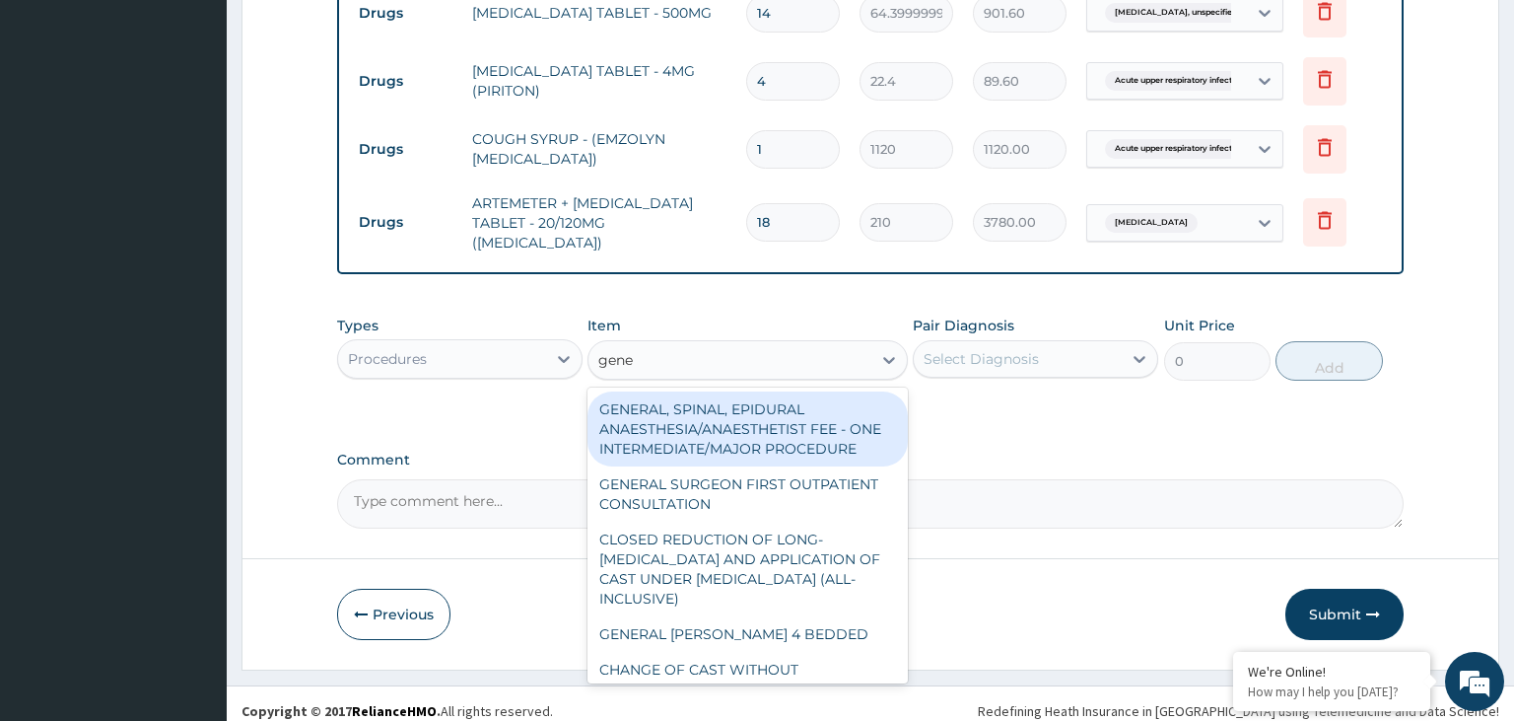
type input "gener"
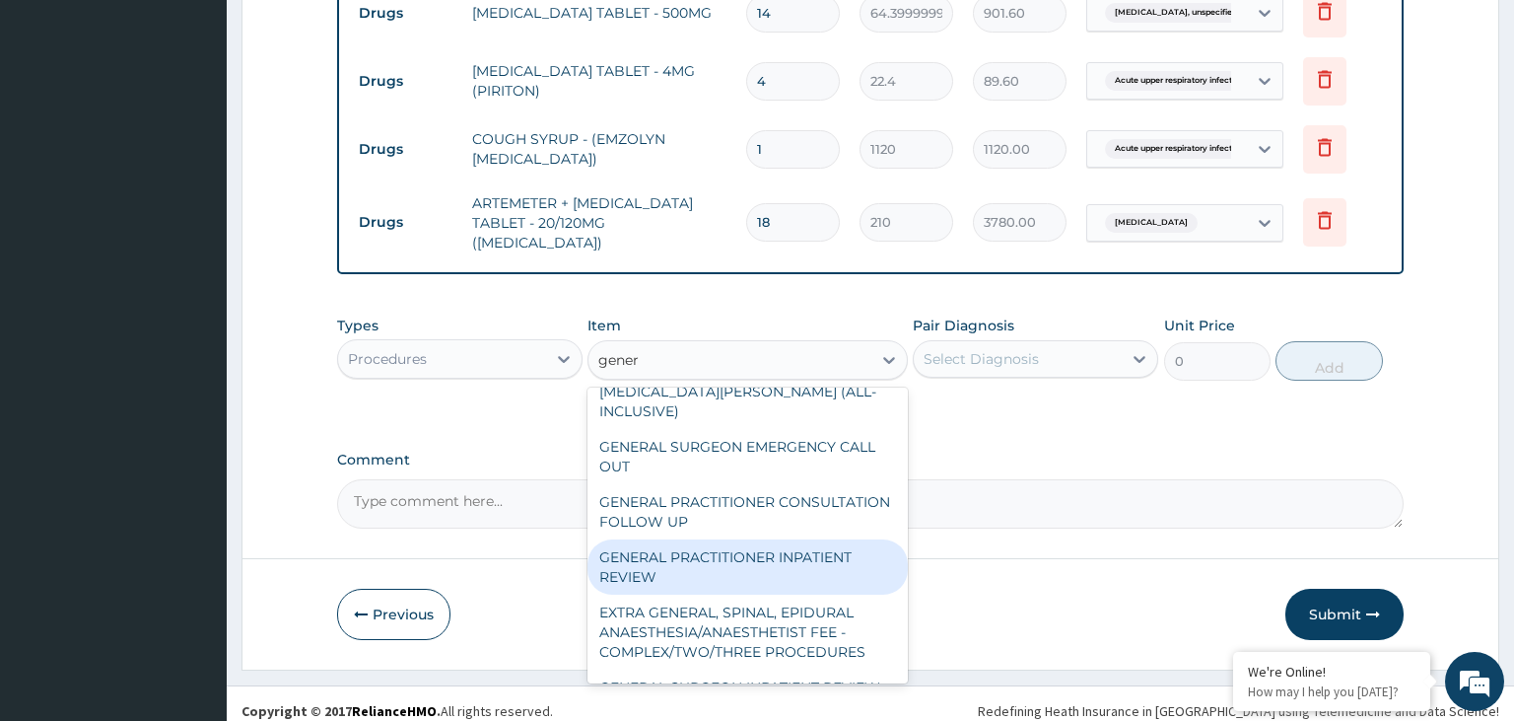
scroll to position [414, 0]
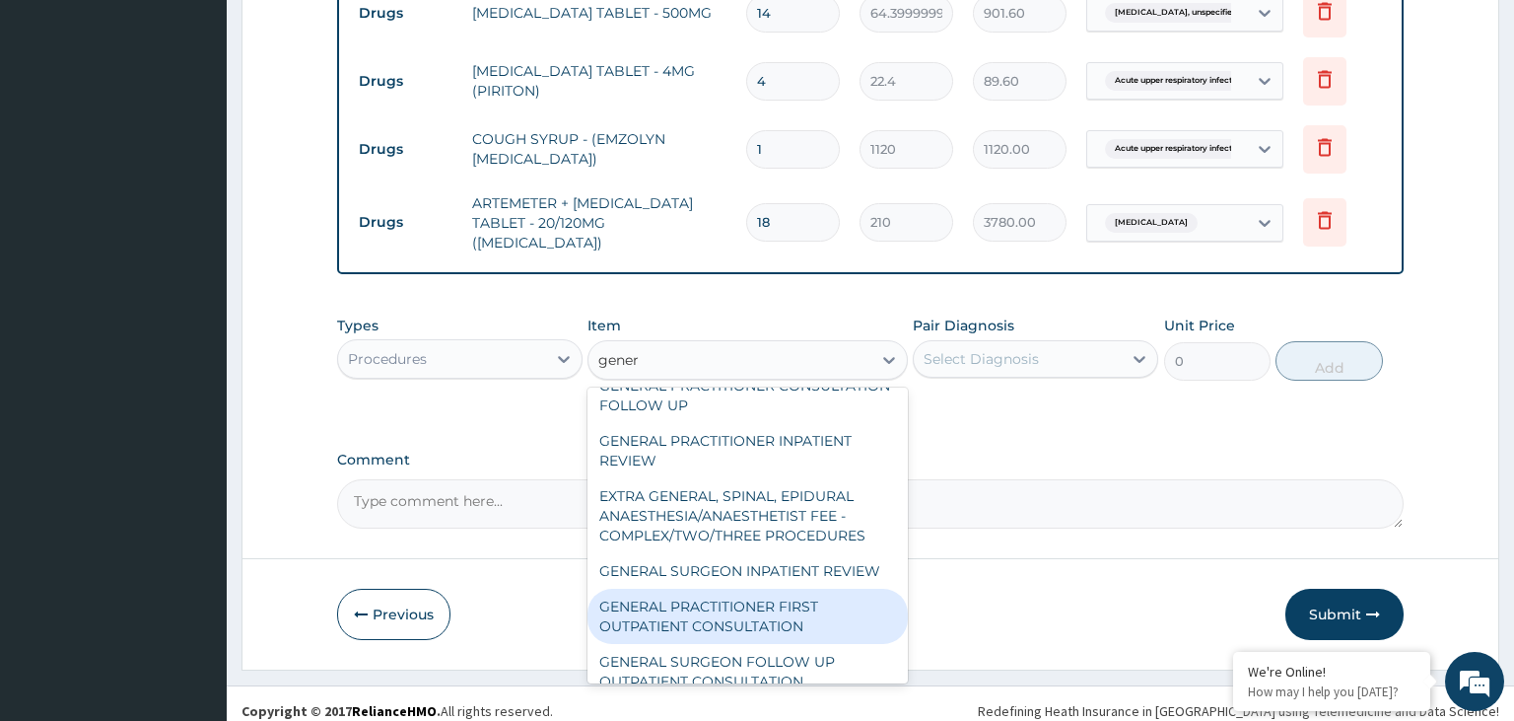
click at [775, 589] on div "GENERAL PRACTITIONER FIRST OUTPATIENT CONSULTATION" at bounding box center [748, 616] width 320 height 55
type input "3750"
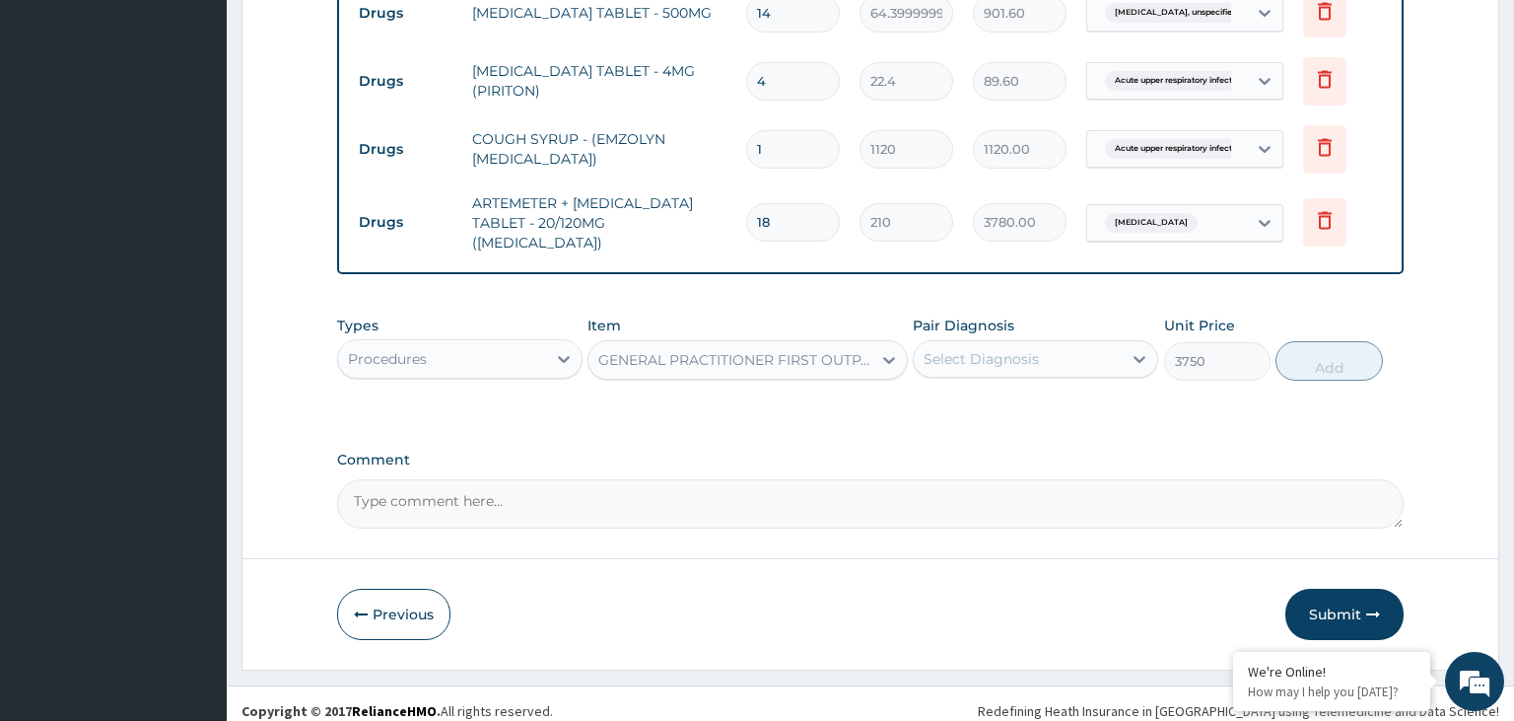
drag, startPoint x: 1090, startPoint y: 323, endPoint x: 1082, endPoint y: 356, distance: 33.5
click at [1090, 324] on div "Pair Diagnosis Select Diagnosis" at bounding box center [1035, 347] width 245 height 65
click at [1082, 356] on div "Select Diagnosis" at bounding box center [1018, 359] width 208 height 32
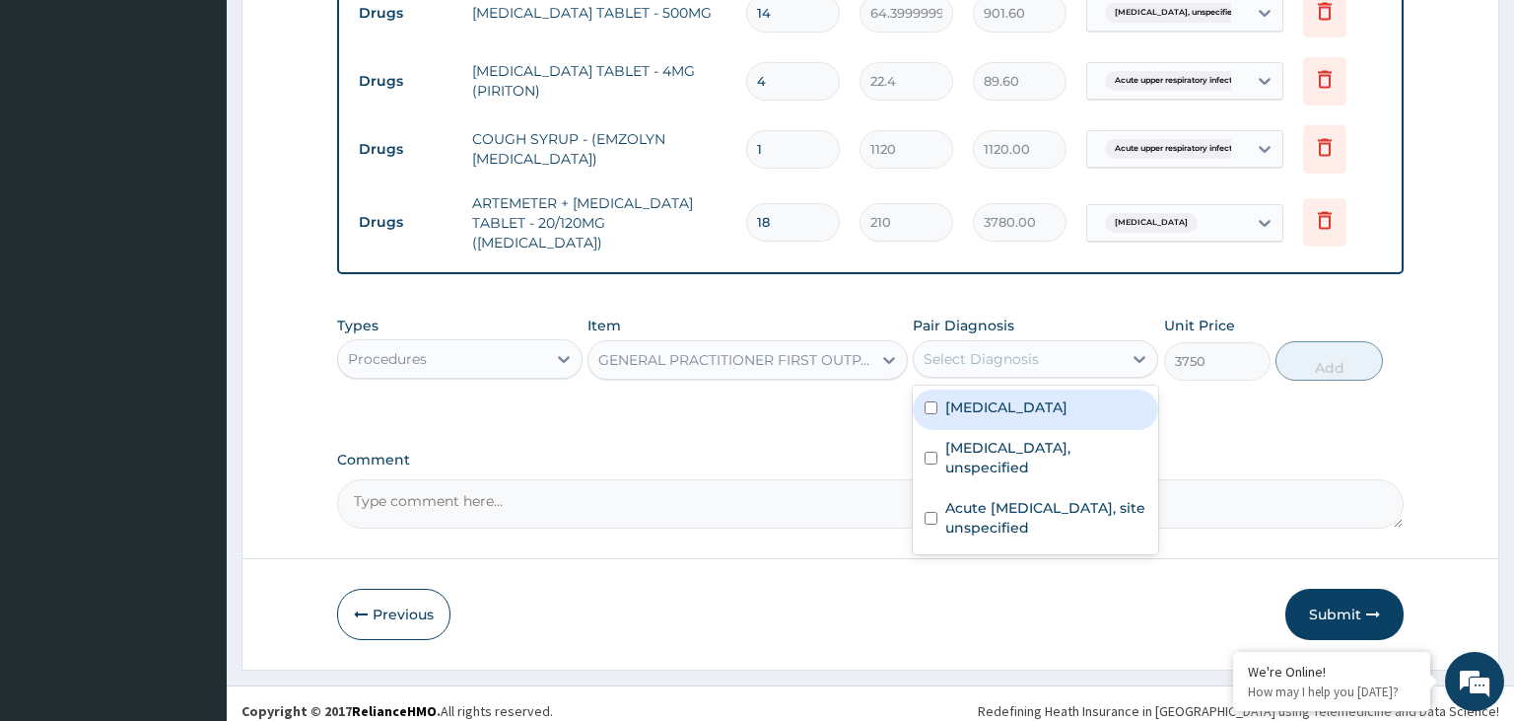
click at [1010, 402] on label "[MEDICAL_DATA]" at bounding box center [1006, 407] width 122 height 20
checkbox input "true"
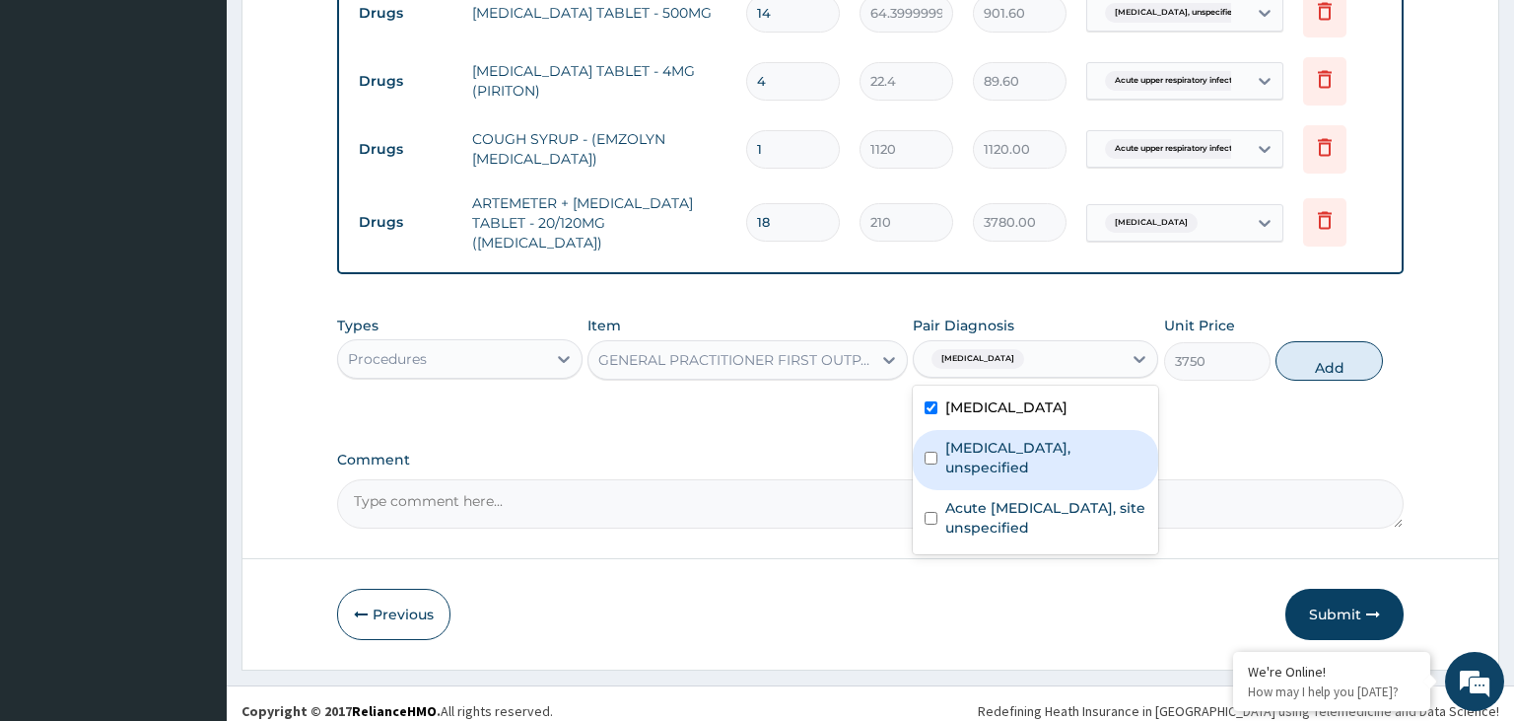
click at [1074, 446] on div "Atopic eczema, unspecified" at bounding box center [1035, 460] width 245 height 60
checkbox input "true"
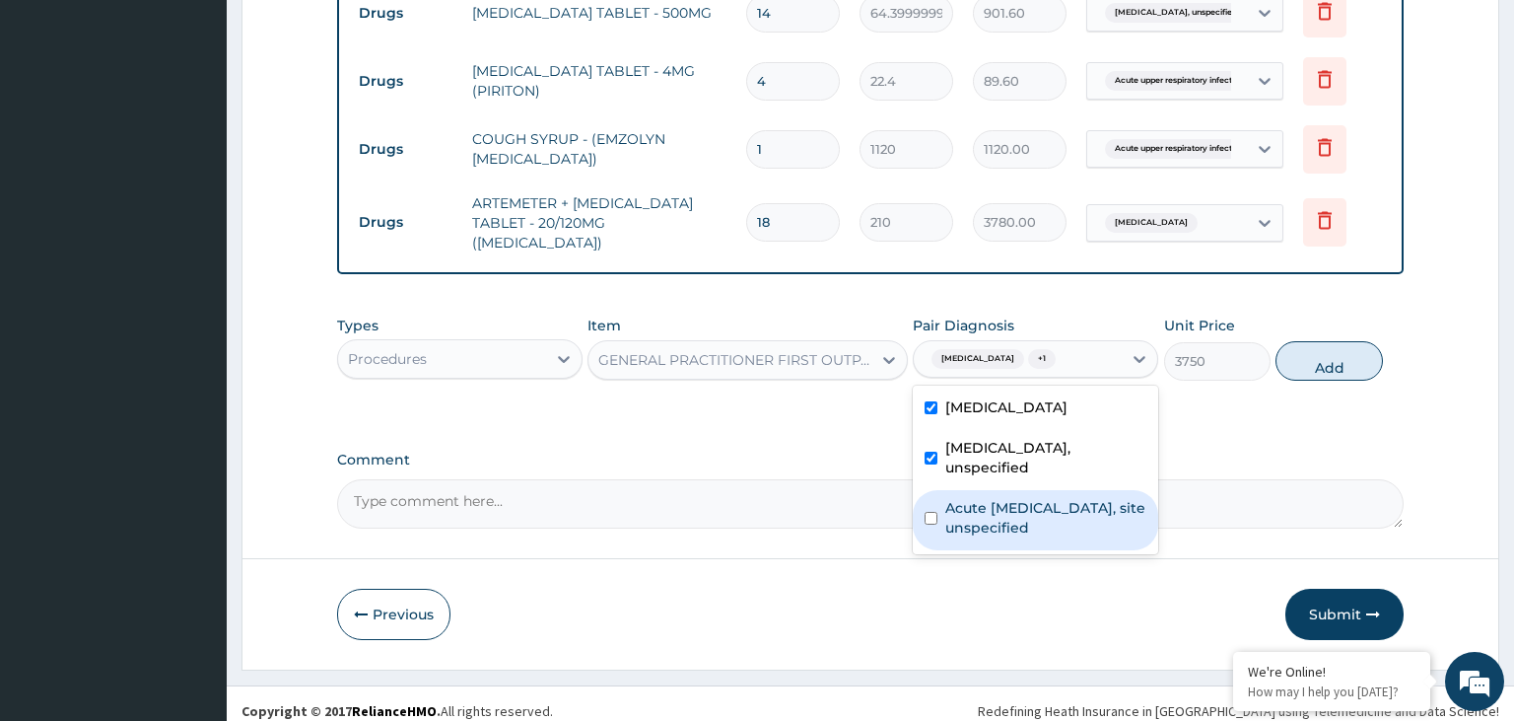
drag, startPoint x: 1071, startPoint y: 481, endPoint x: 1134, endPoint y: 481, distance: 63.1
click at [1070, 498] on label "Acute upper respiratory infection, site unspecified" at bounding box center [1045, 517] width 201 height 39
checkbox input "true"
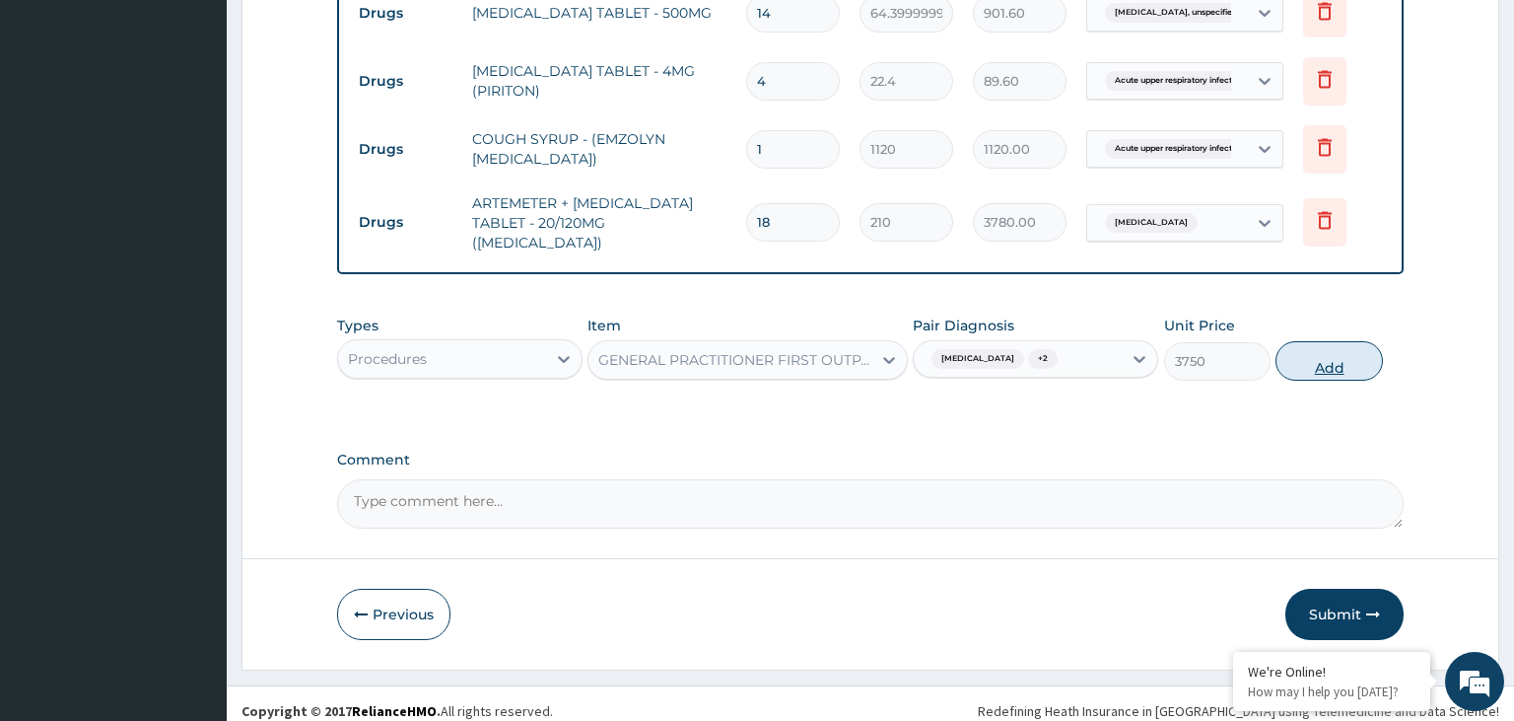
click at [1363, 352] on button "Add" at bounding box center [1329, 360] width 106 height 39
type input "0"
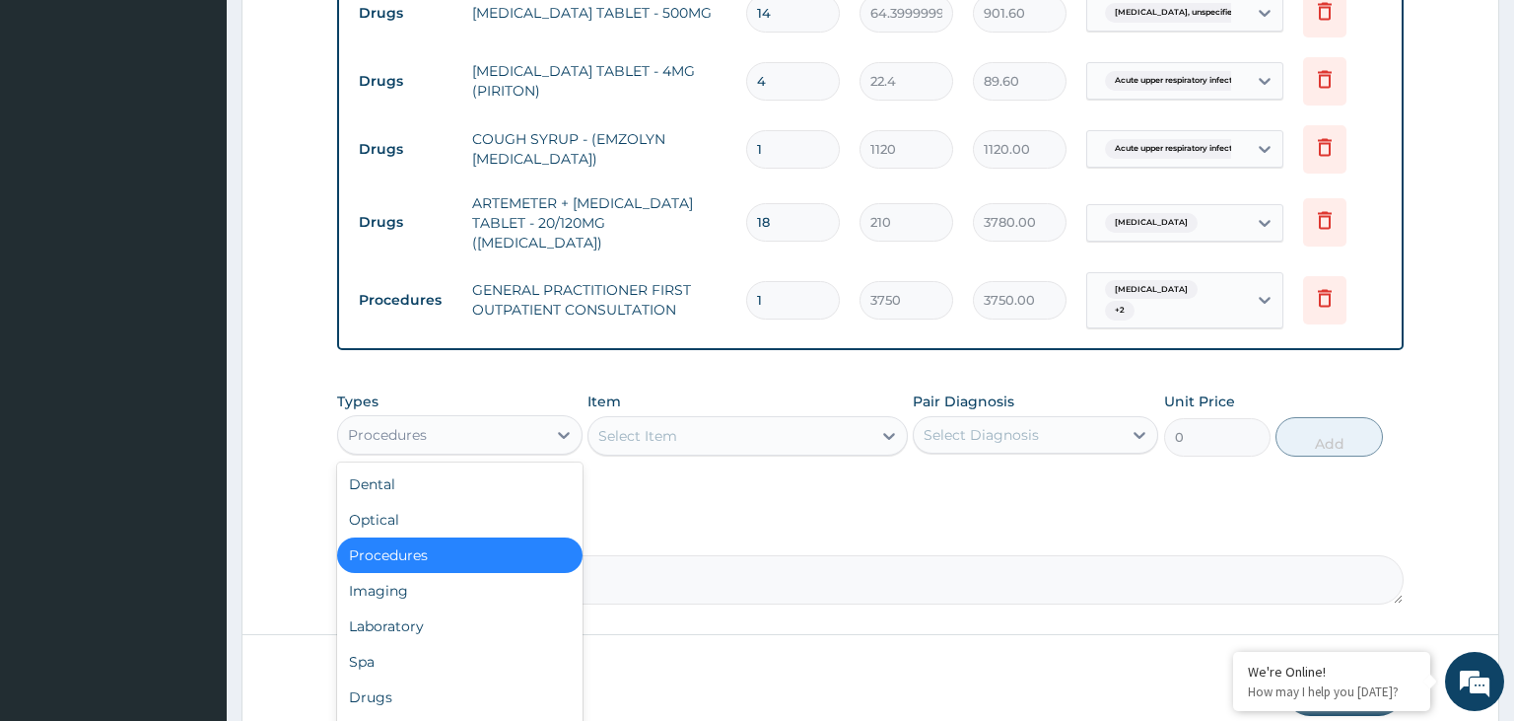
click at [459, 419] on div "Procedures" at bounding box center [442, 435] width 208 height 32
click at [465, 679] on div "Drugs" at bounding box center [459, 696] width 245 height 35
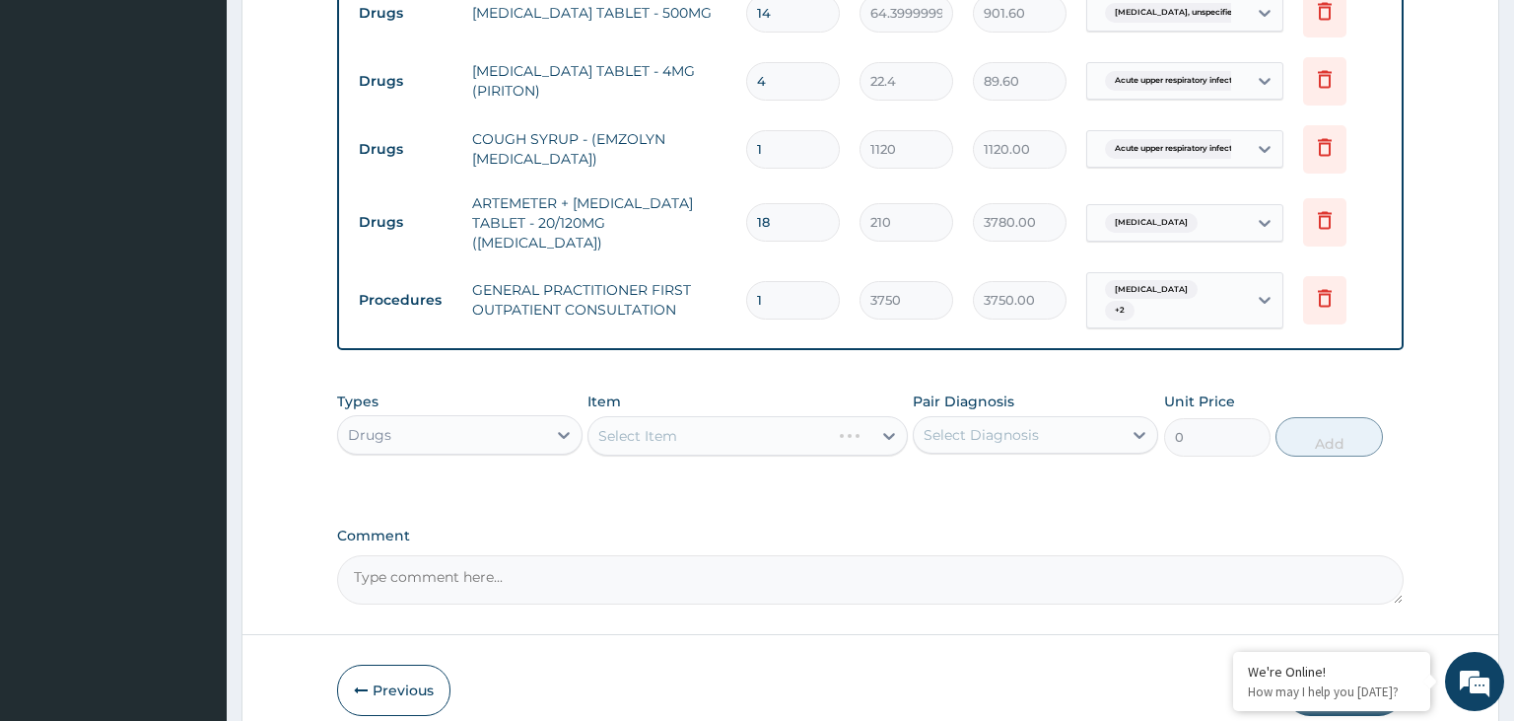
scroll to position [950, 0]
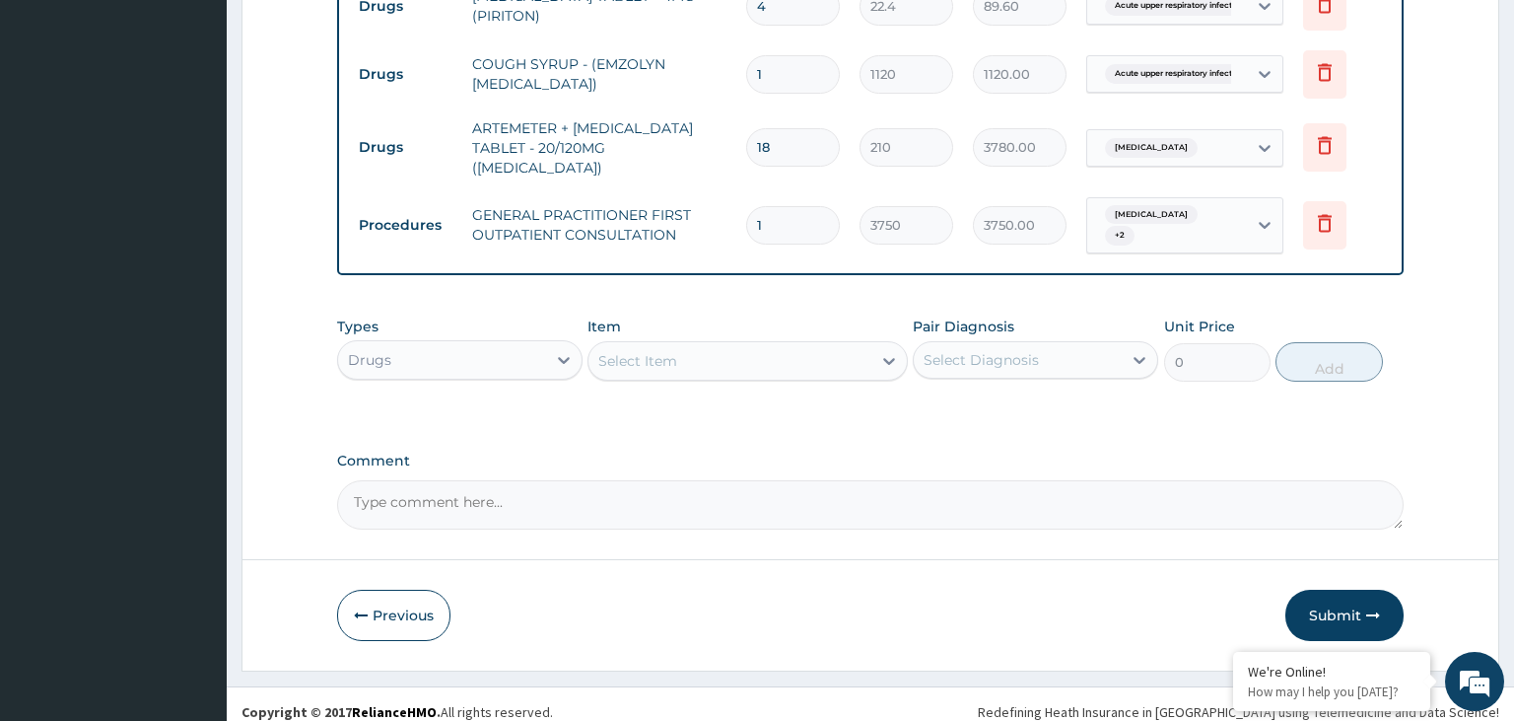
click at [583, 345] on div "Types Drugs Item Select Item Pair Diagnosis Select Diagnosis Unit Price 0 Add" at bounding box center [871, 349] width 1068 height 85
click at [556, 355] on div at bounding box center [563, 359] width 35 height 35
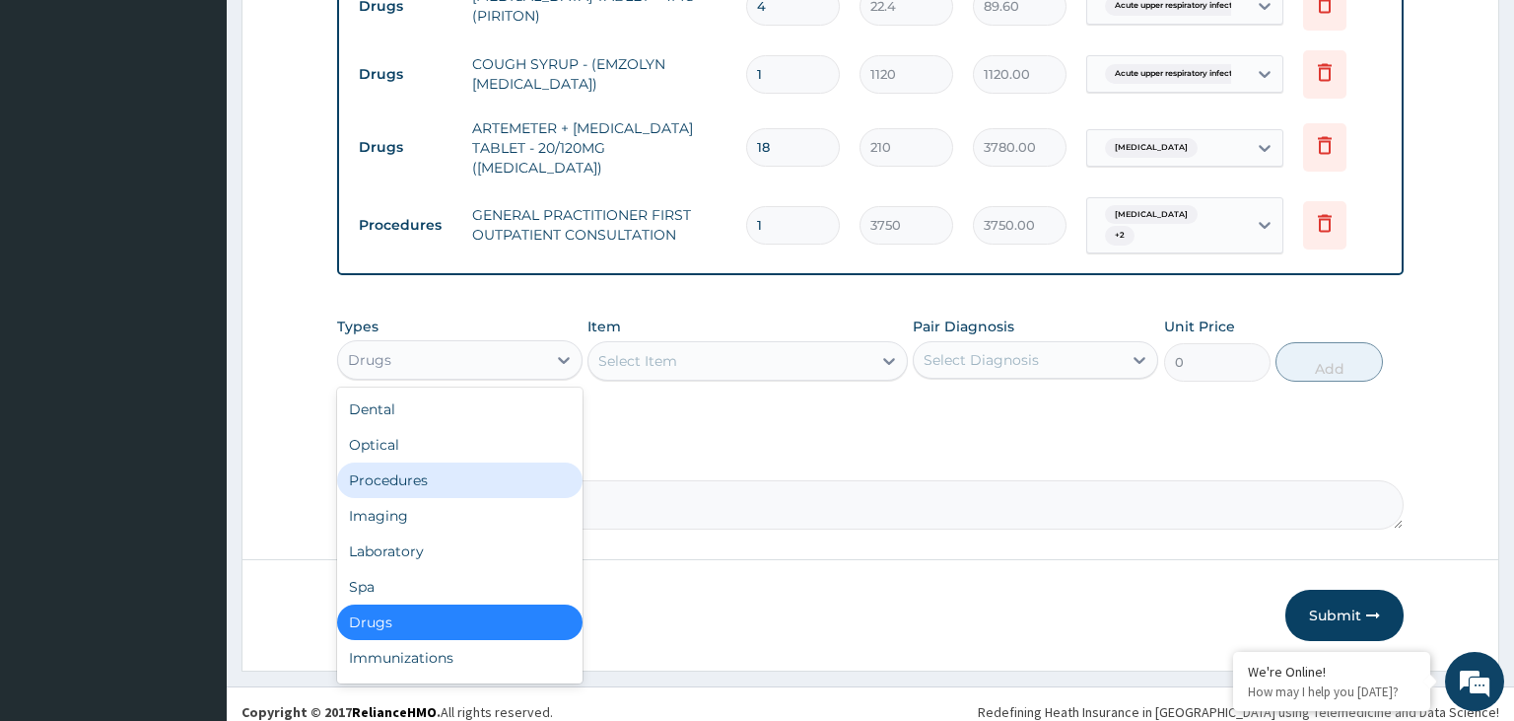
click at [481, 469] on div "Procedures" at bounding box center [459, 479] width 245 height 35
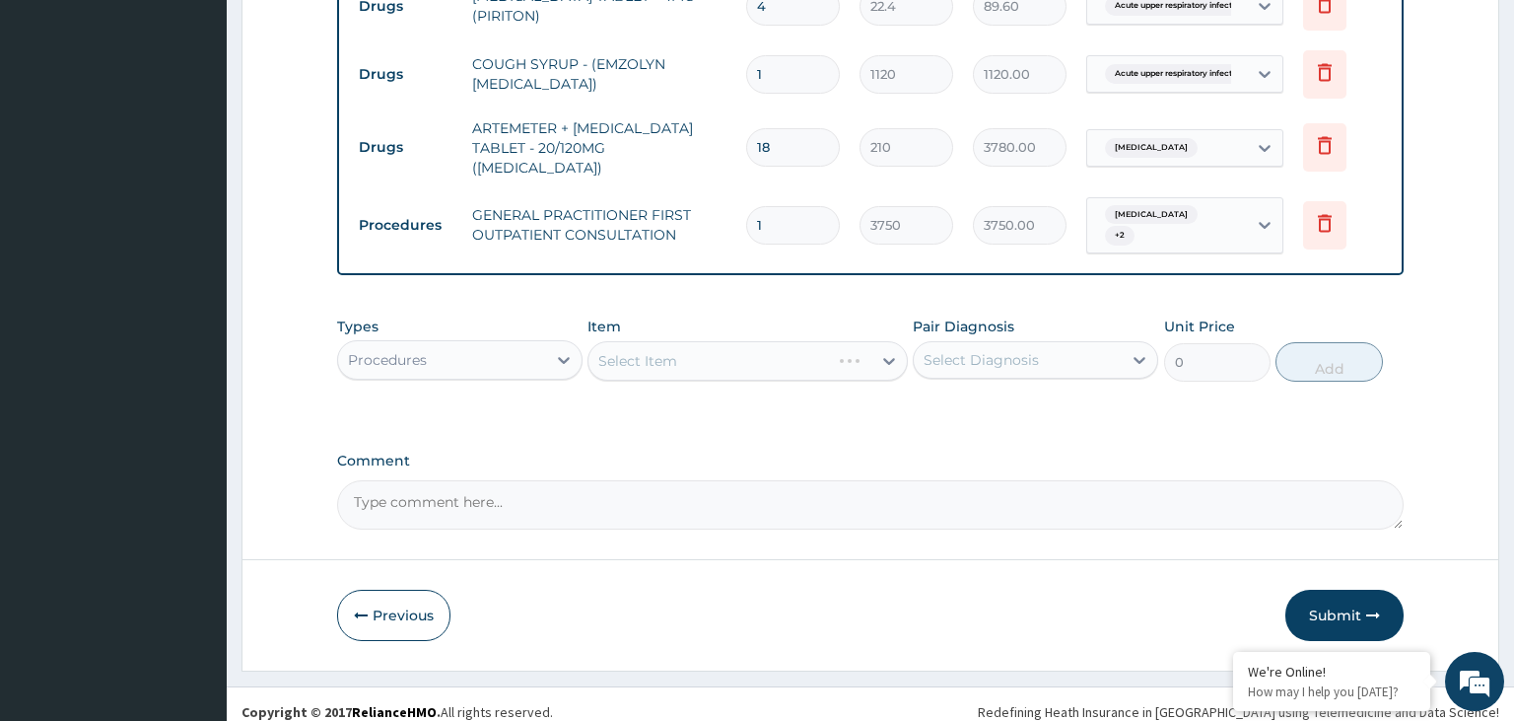
scroll to position [847, 0]
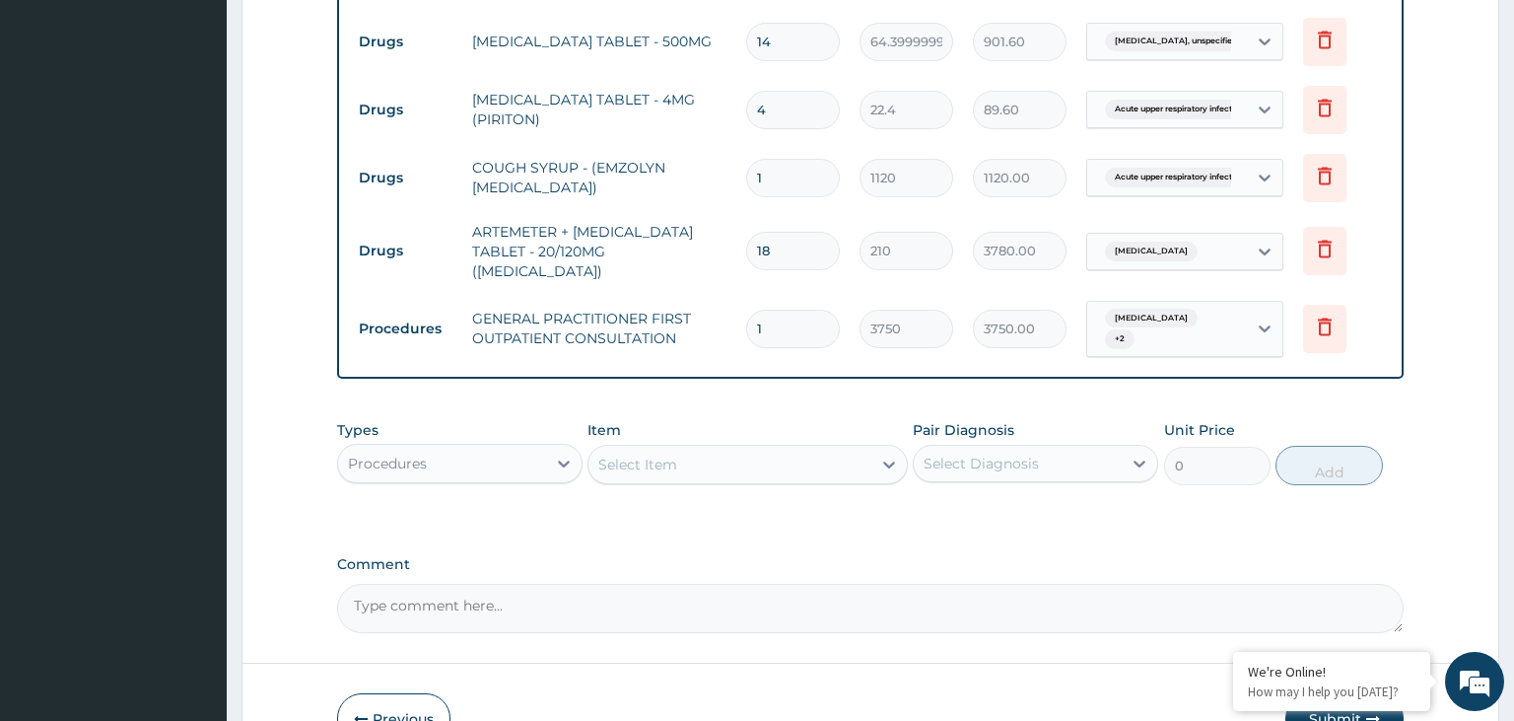
click at [728, 449] on div "Select Item" at bounding box center [730, 465] width 283 height 32
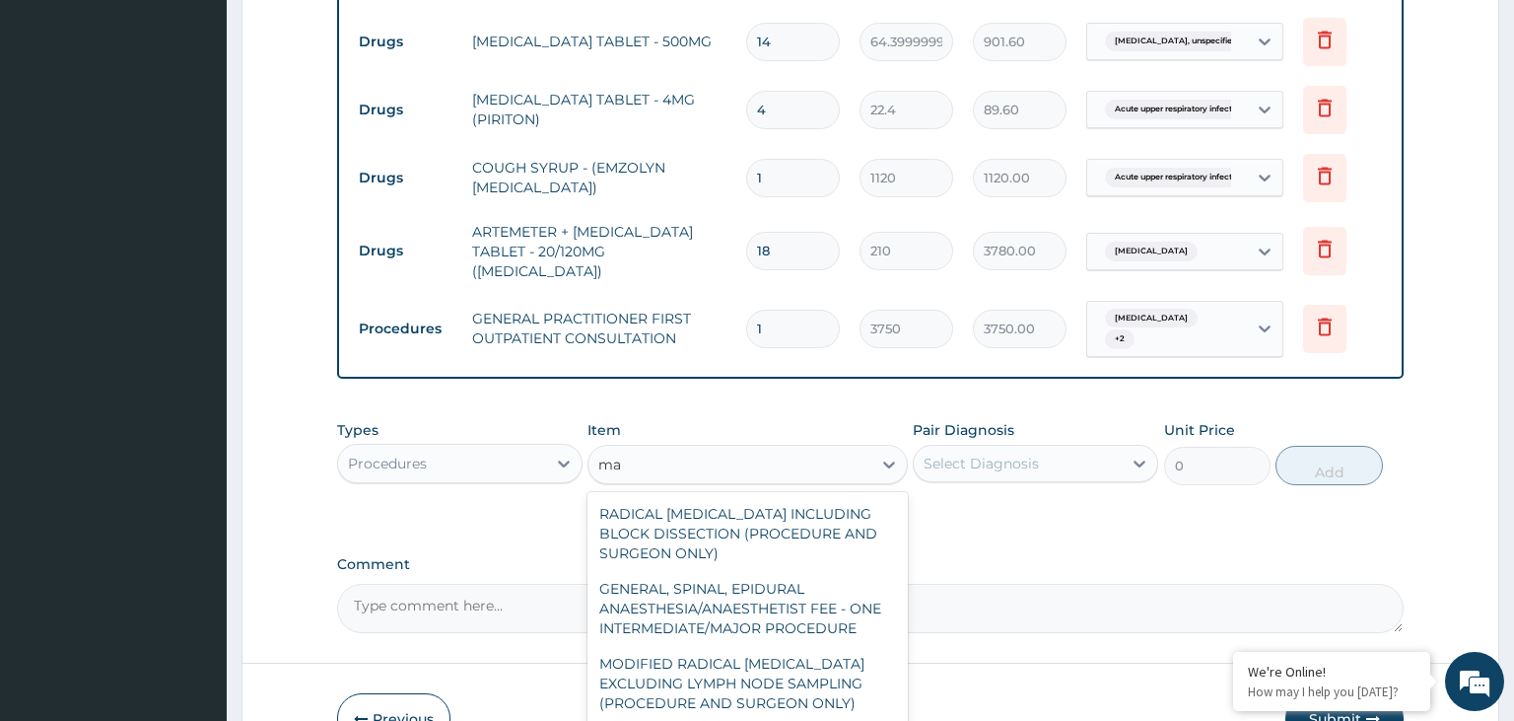
type input "m"
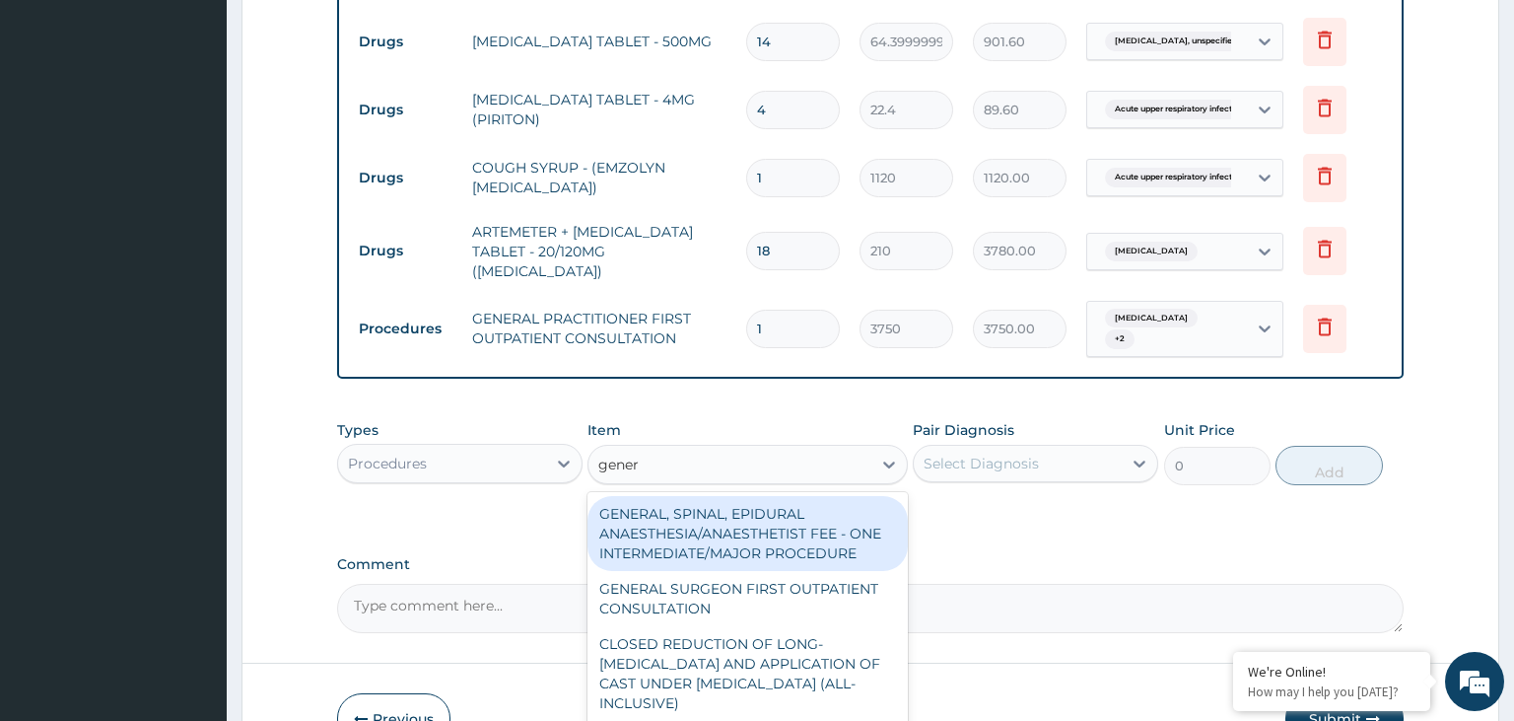
type input "genera"
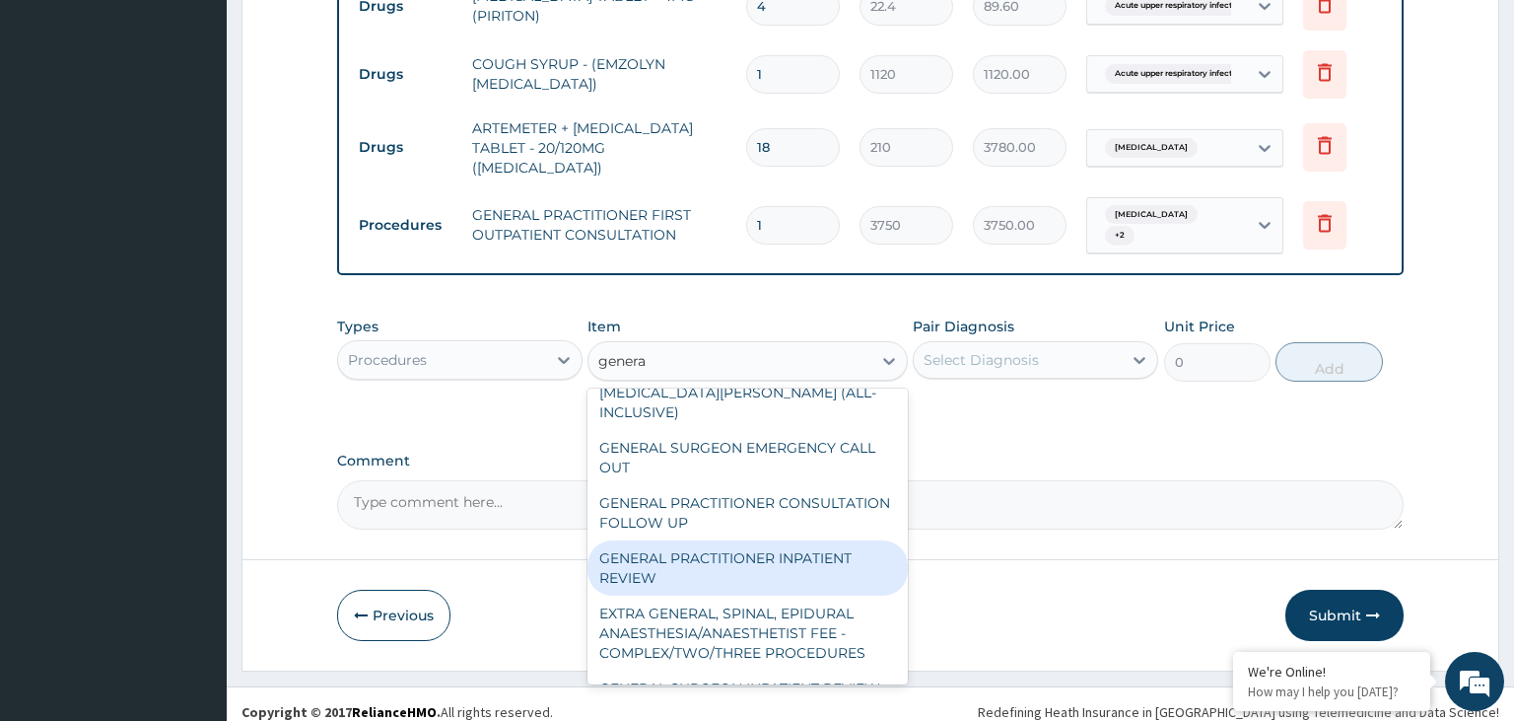
scroll to position [414, 0]
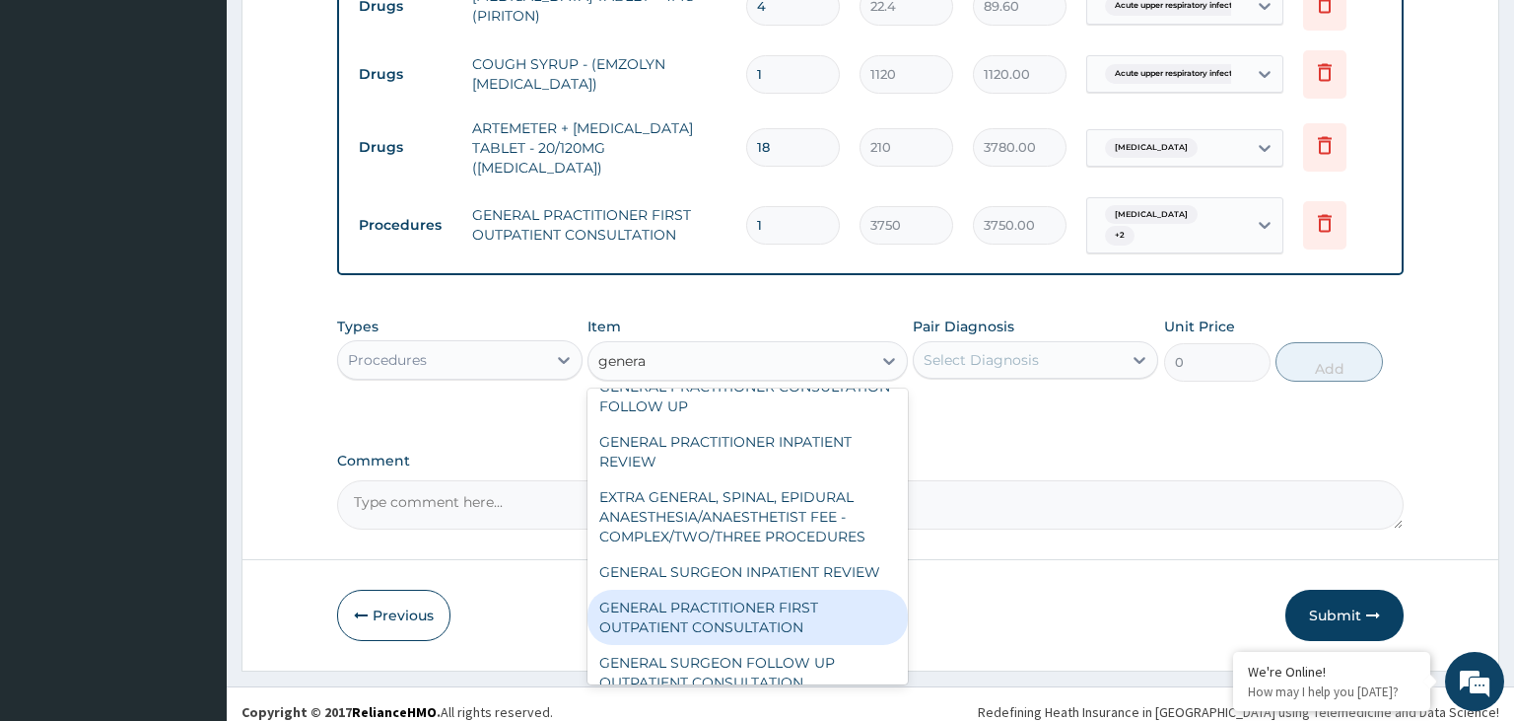
click at [791, 597] on div "GENERAL PRACTITIONER FIRST OUTPATIENT CONSULTATION" at bounding box center [748, 617] width 320 height 55
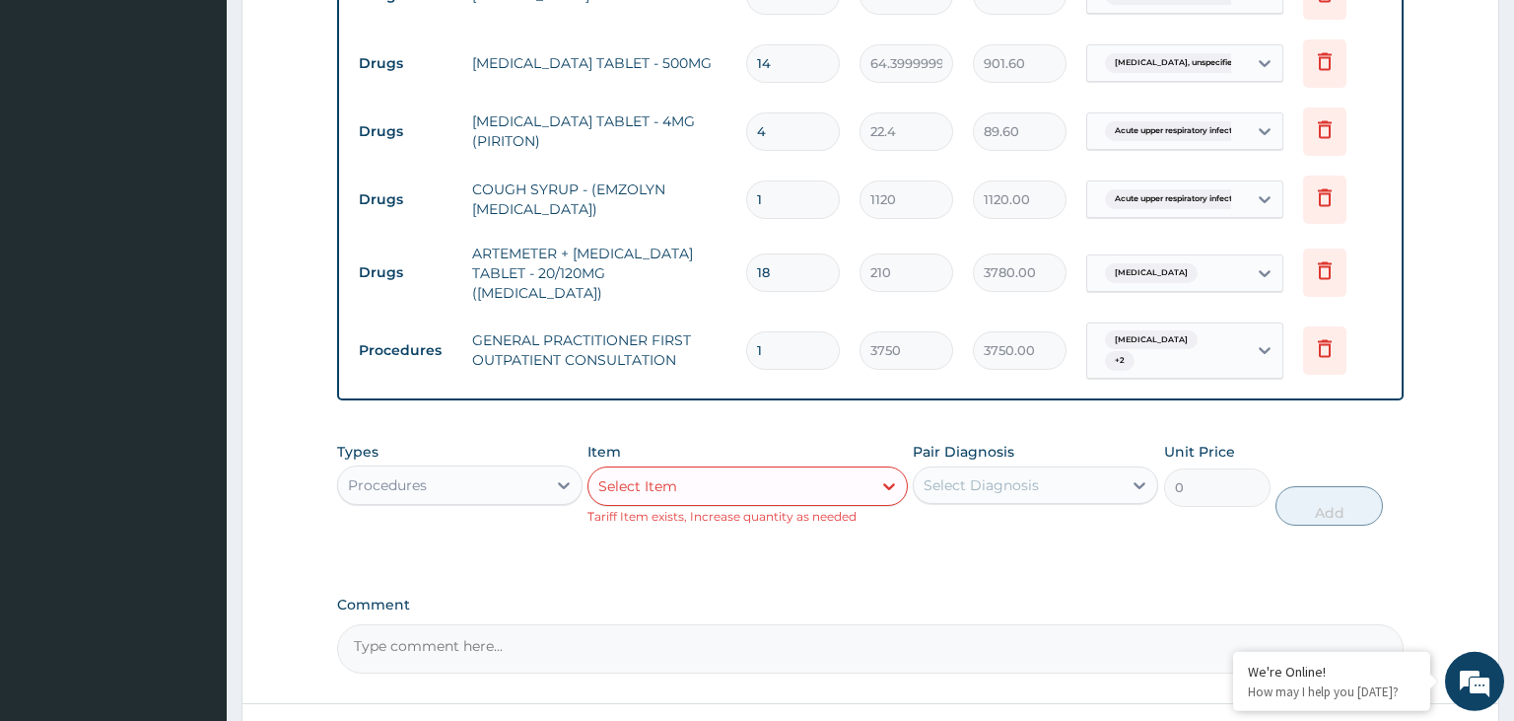
scroll to position [847, 0]
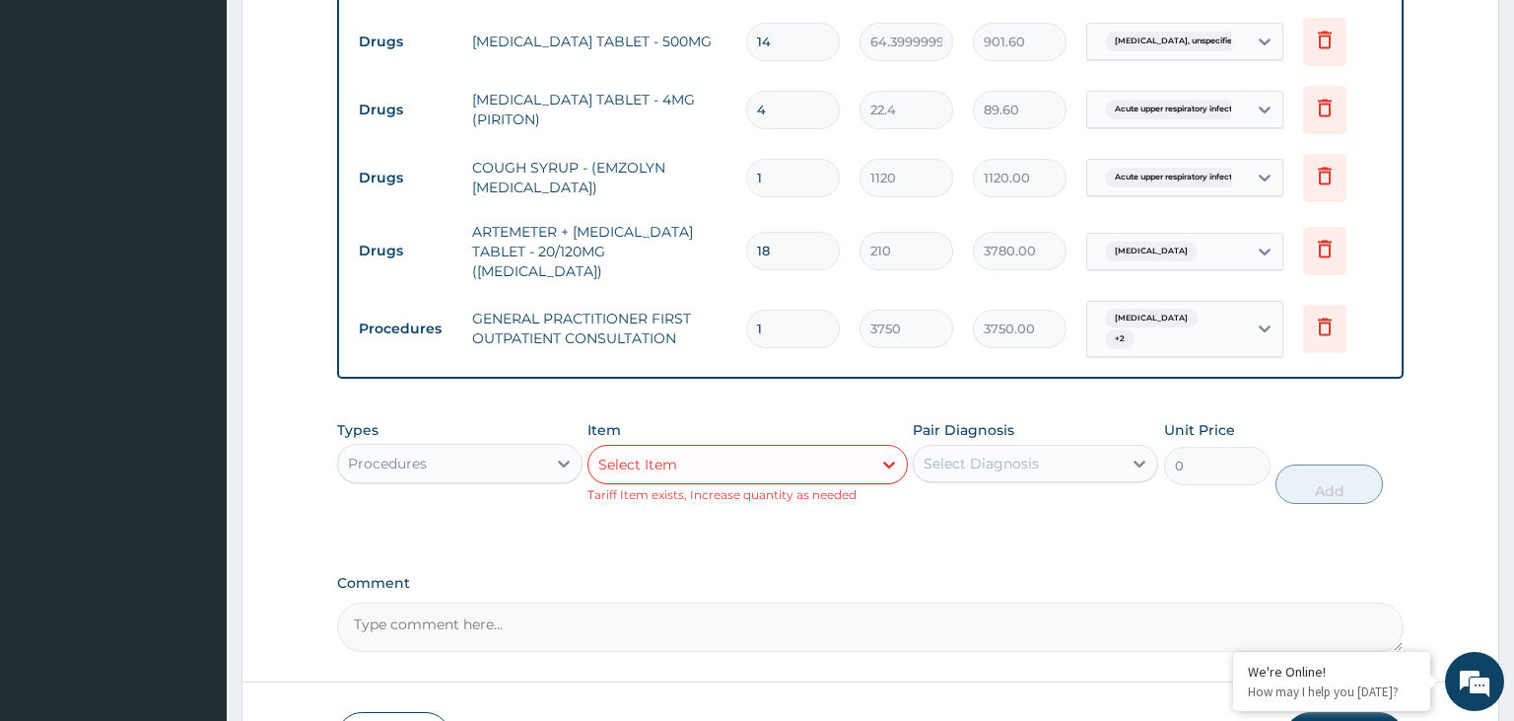
click at [484, 448] on div "Procedures" at bounding box center [442, 464] width 208 height 32
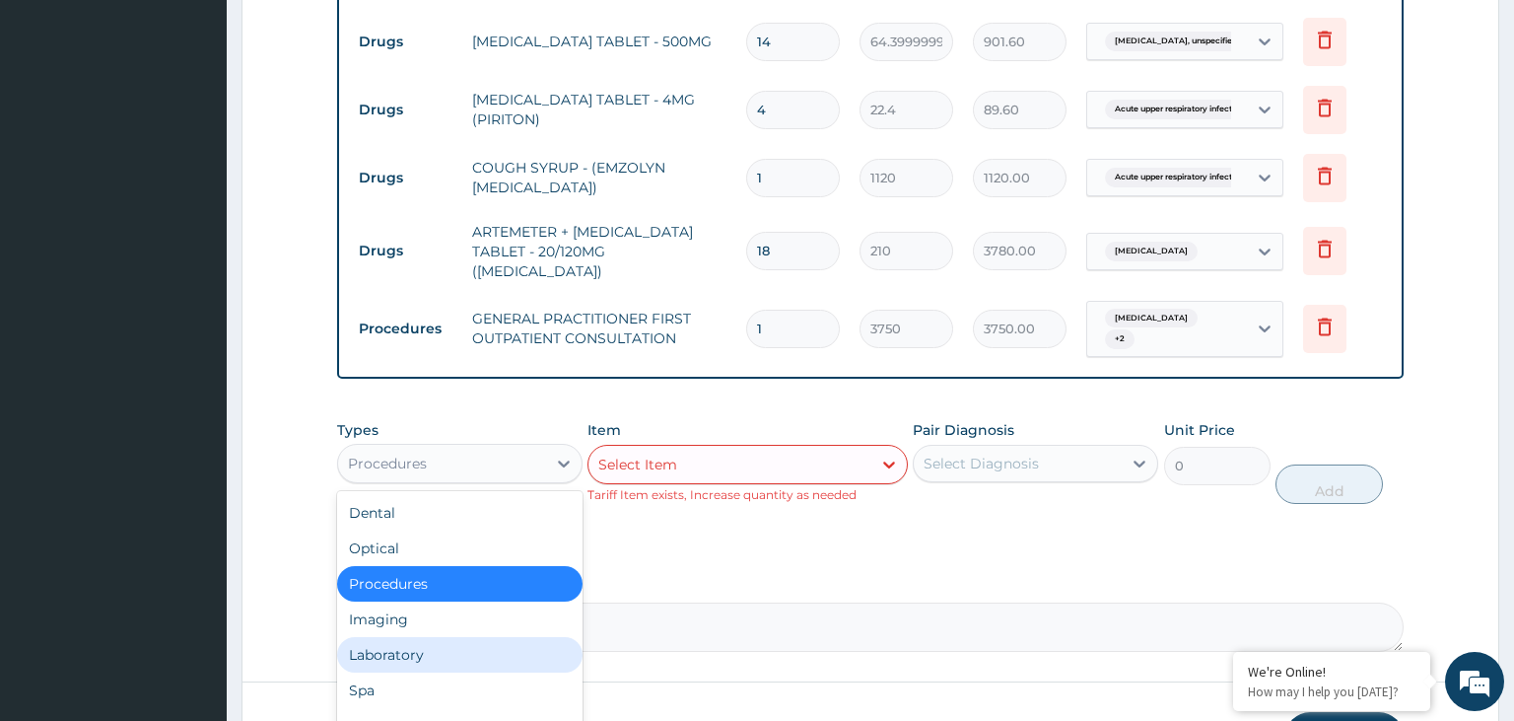
click at [467, 644] on div "Laboratory" at bounding box center [459, 654] width 245 height 35
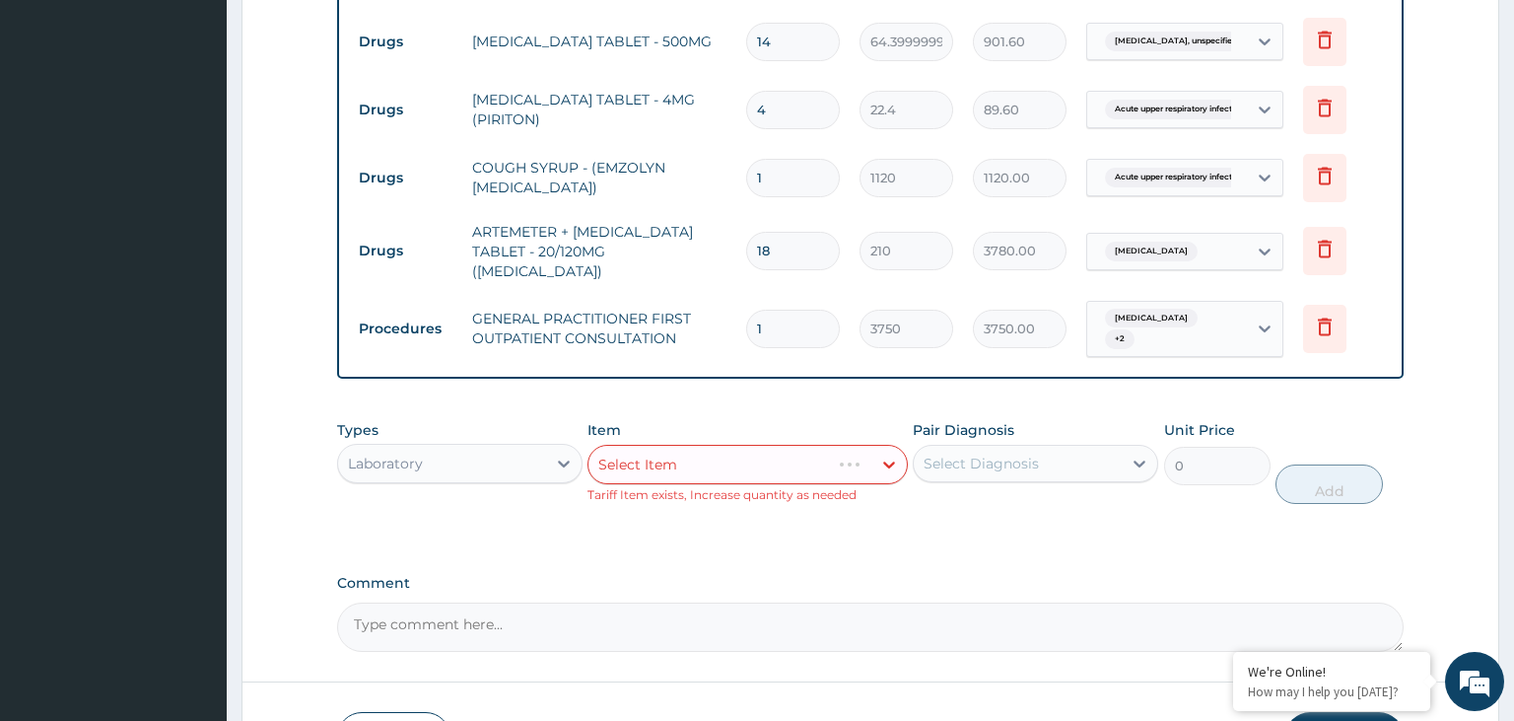
click at [792, 445] on div "Select Item" at bounding box center [748, 464] width 320 height 39
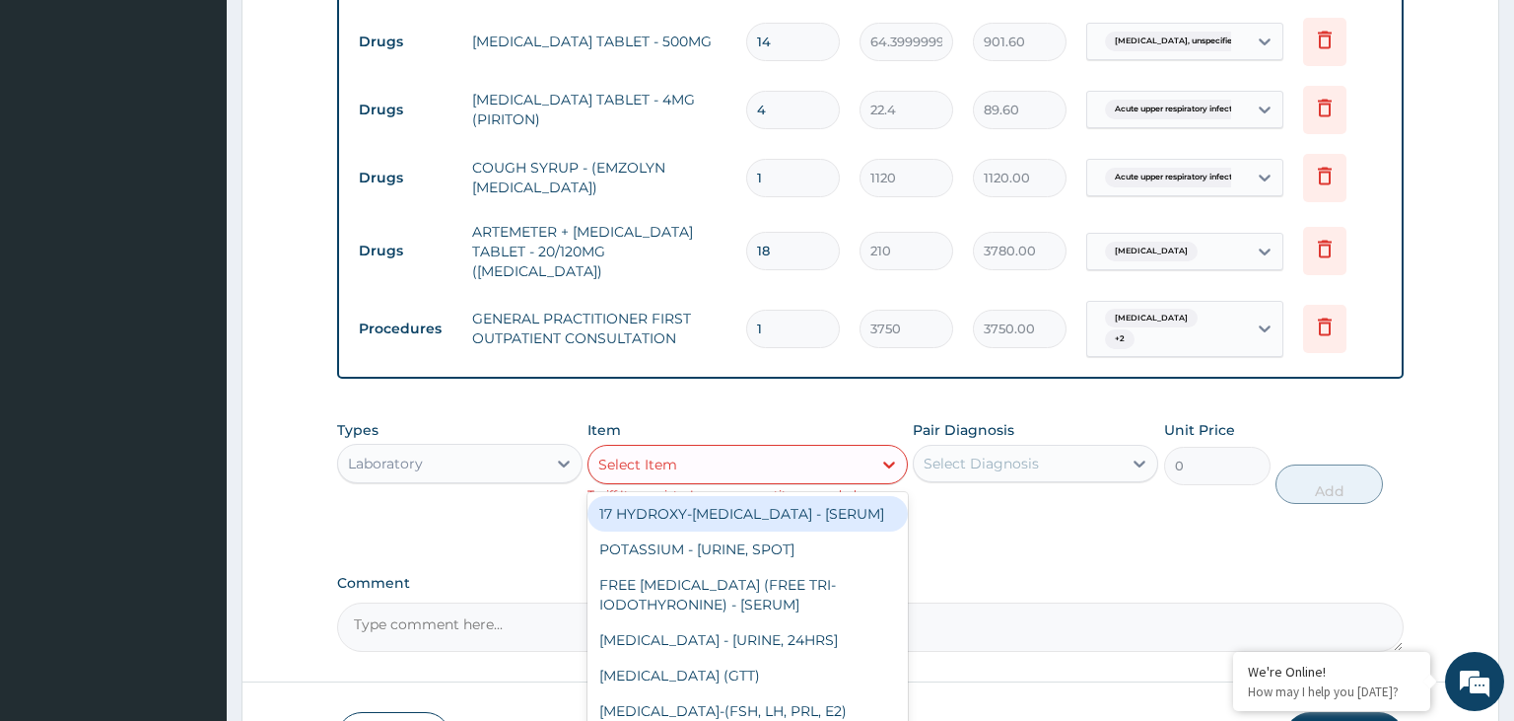
click at [801, 452] on div "Select Item" at bounding box center [730, 465] width 283 height 32
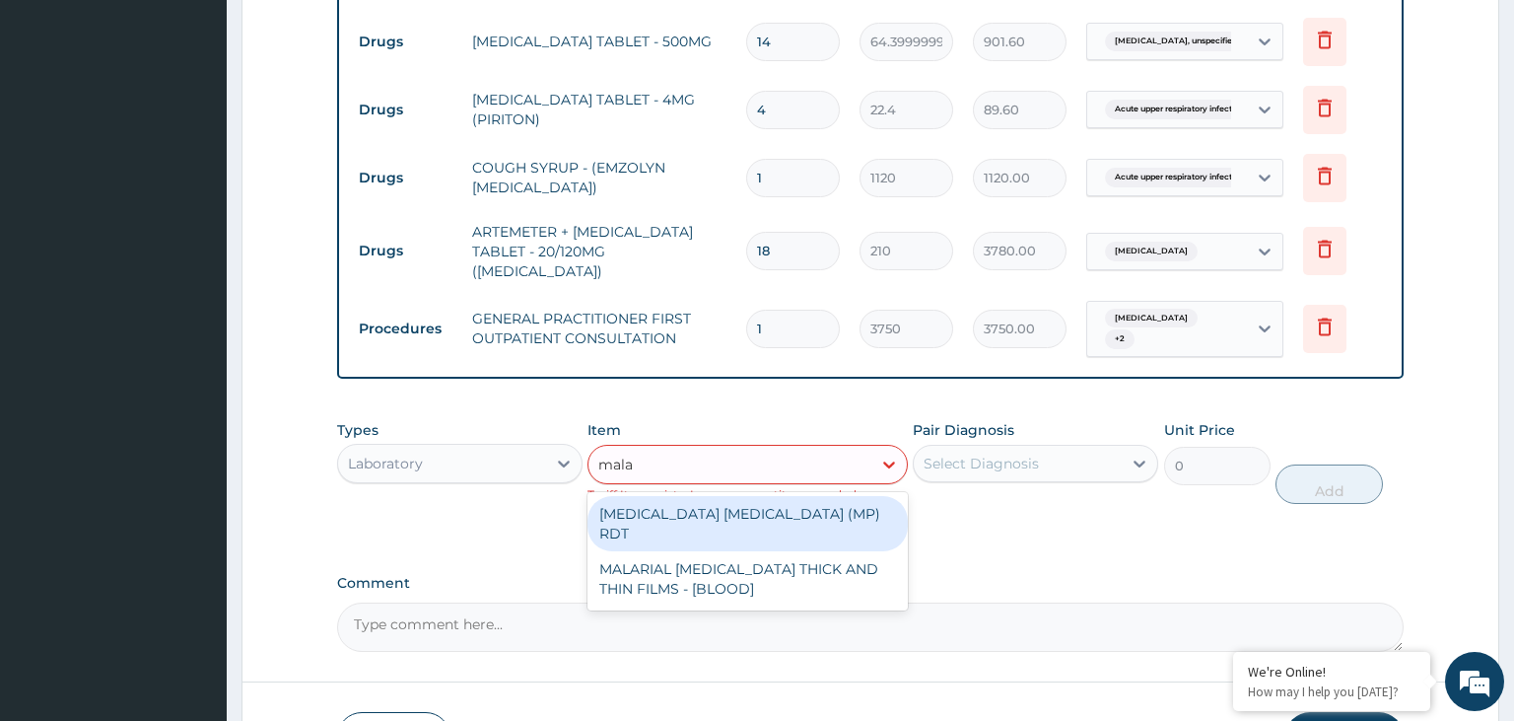
type input "malar"
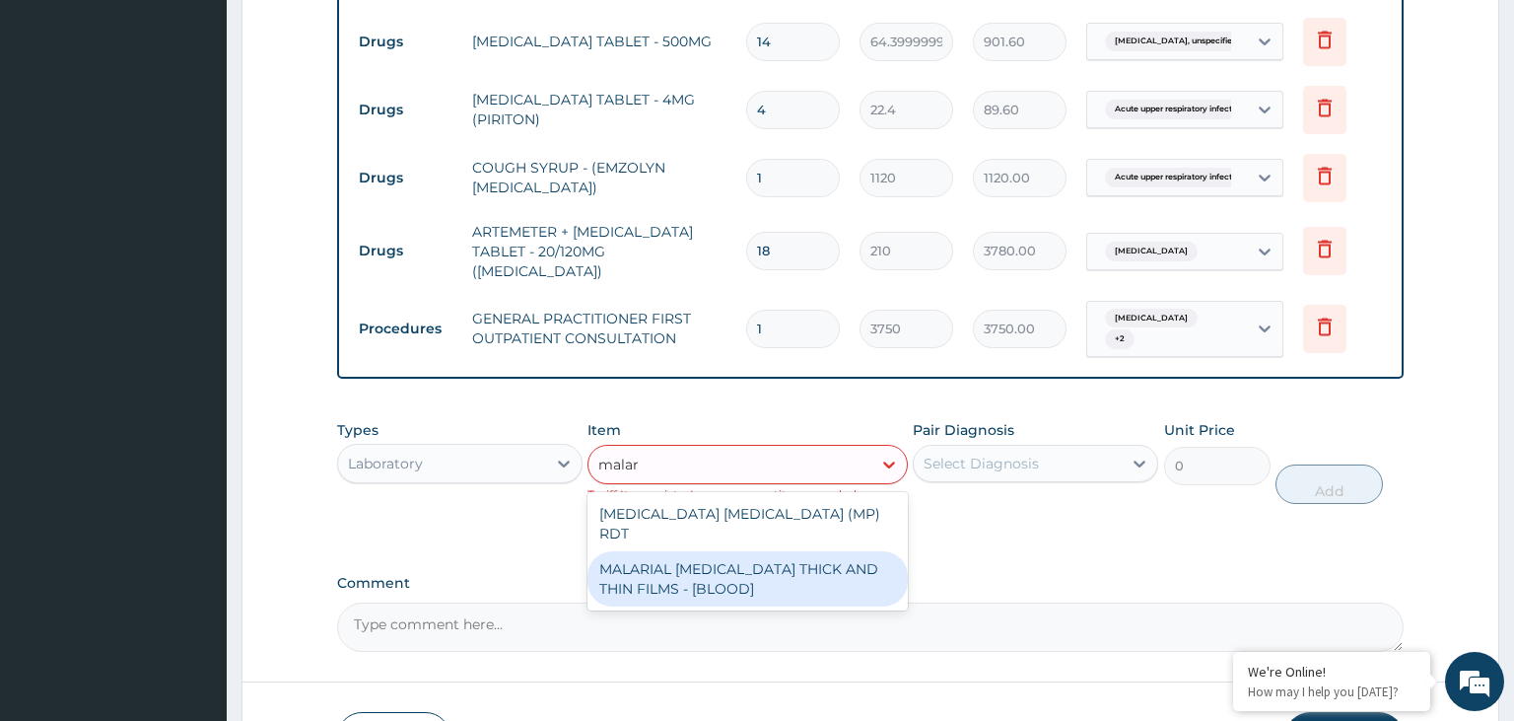
click at [860, 551] on div "MALARIAL [MEDICAL_DATA] THICK AND THIN FILMS - [BLOOD]" at bounding box center [748, 578] width 320 height 55
type input "2187.5"
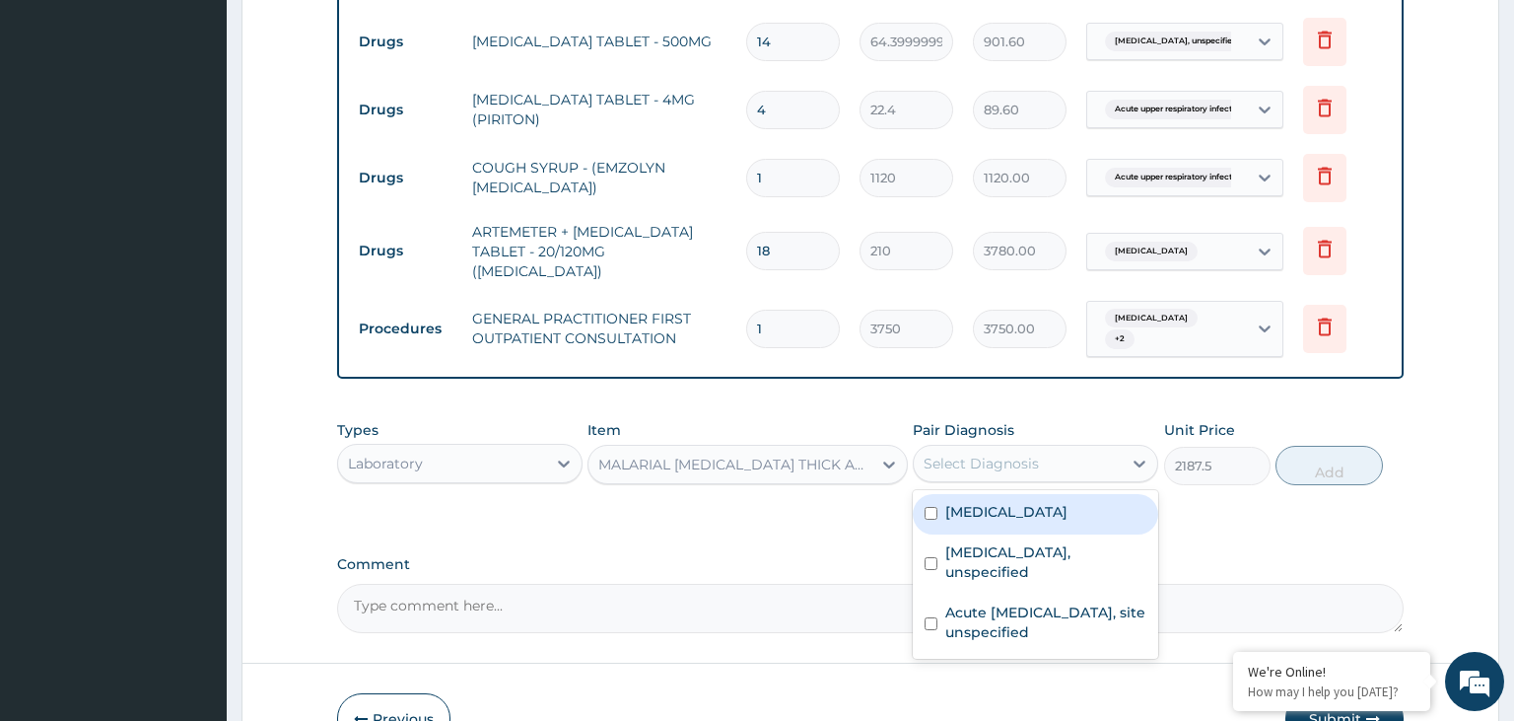
click at [1113, 455] on div "Select Diagnosis" at bounding box center [1018, 464] width 208 height 32
click at [996, 502] on label "[MEDICAL_DATA]" at bounding box center [1006, 512] width 122 height 20
checkbox input "true"
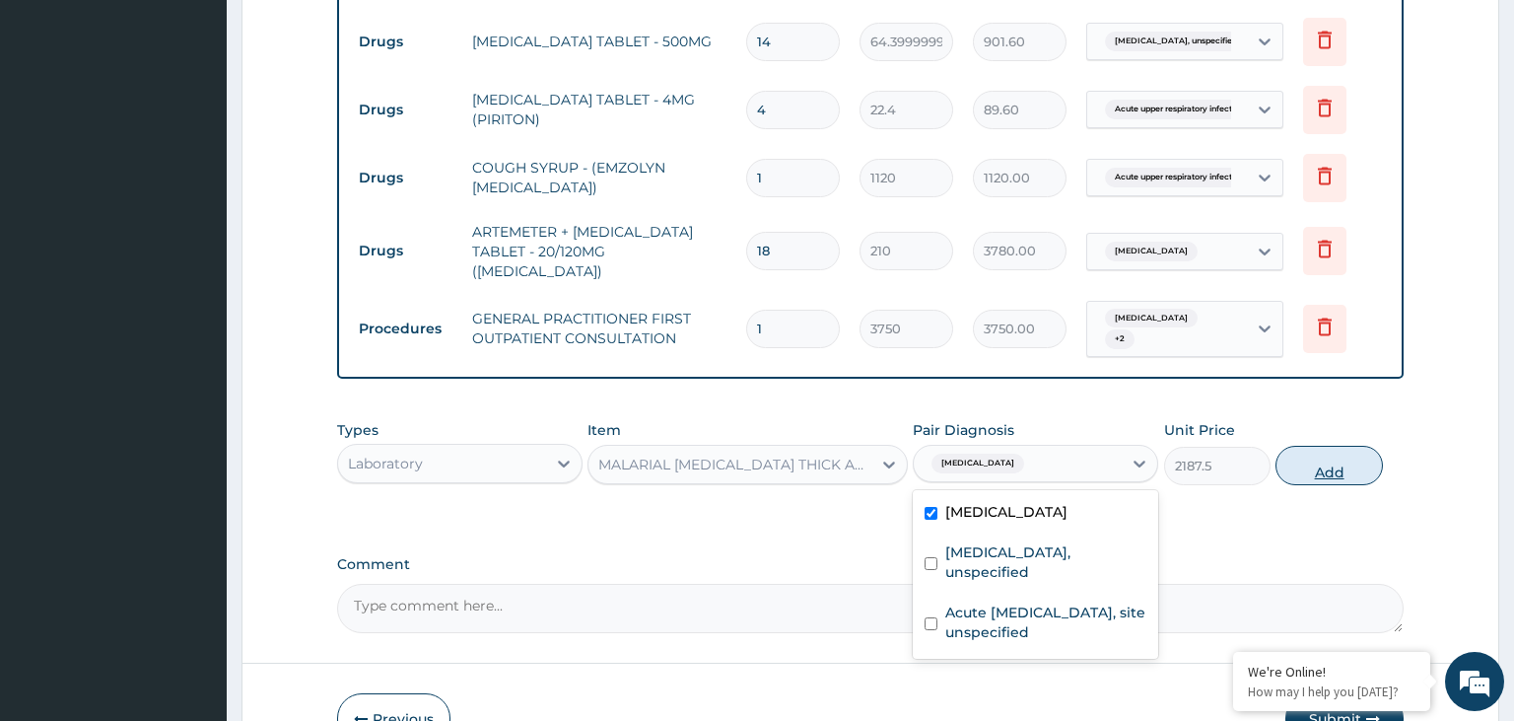
click at [1349, 455] on button "Add" at bounding box center [1329, 465] width 106 height 39
type input "0"
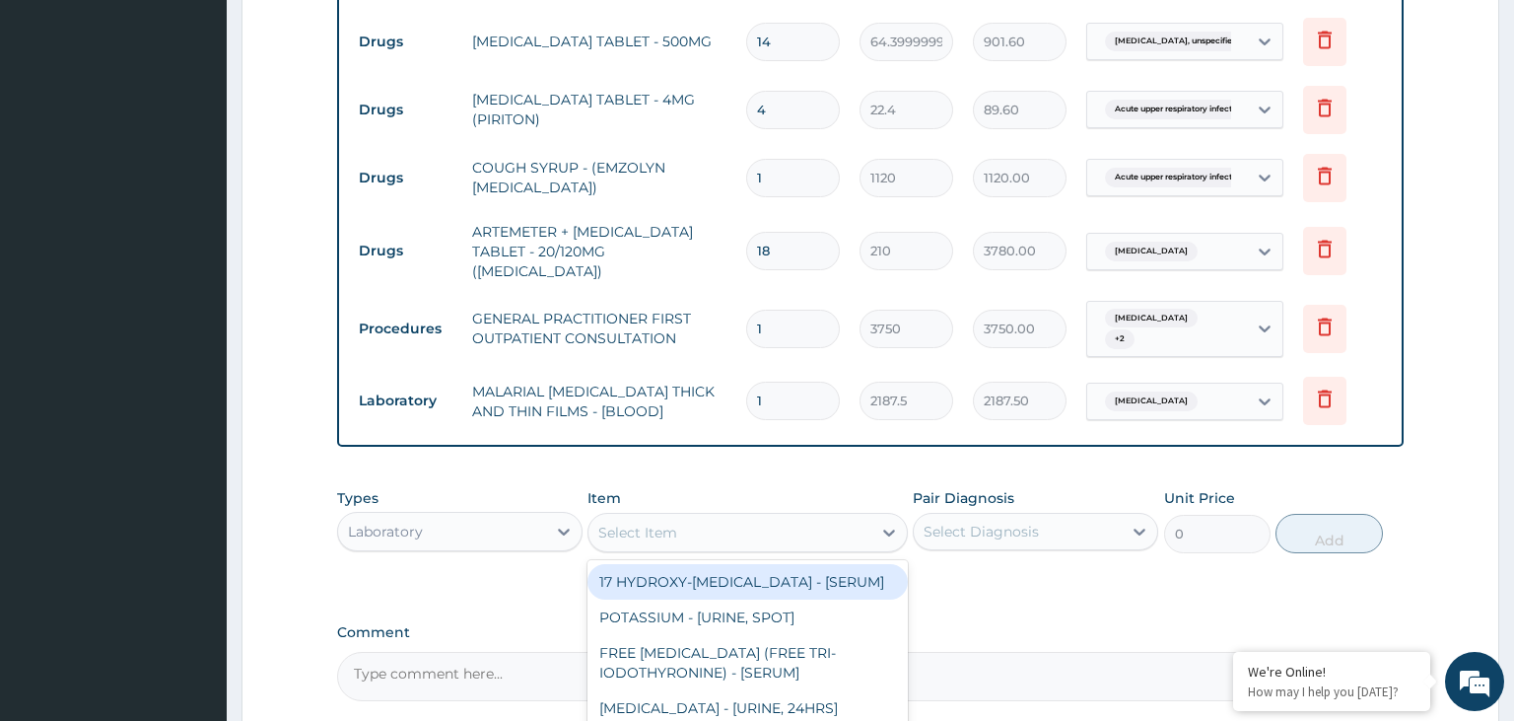
click at [702, 517] on div "Select Item" at bounding box center [730, 533] width 283 height 32
click at [692, 523] on div "Select Item" at bounding box center [730, 533] width 283 height 32
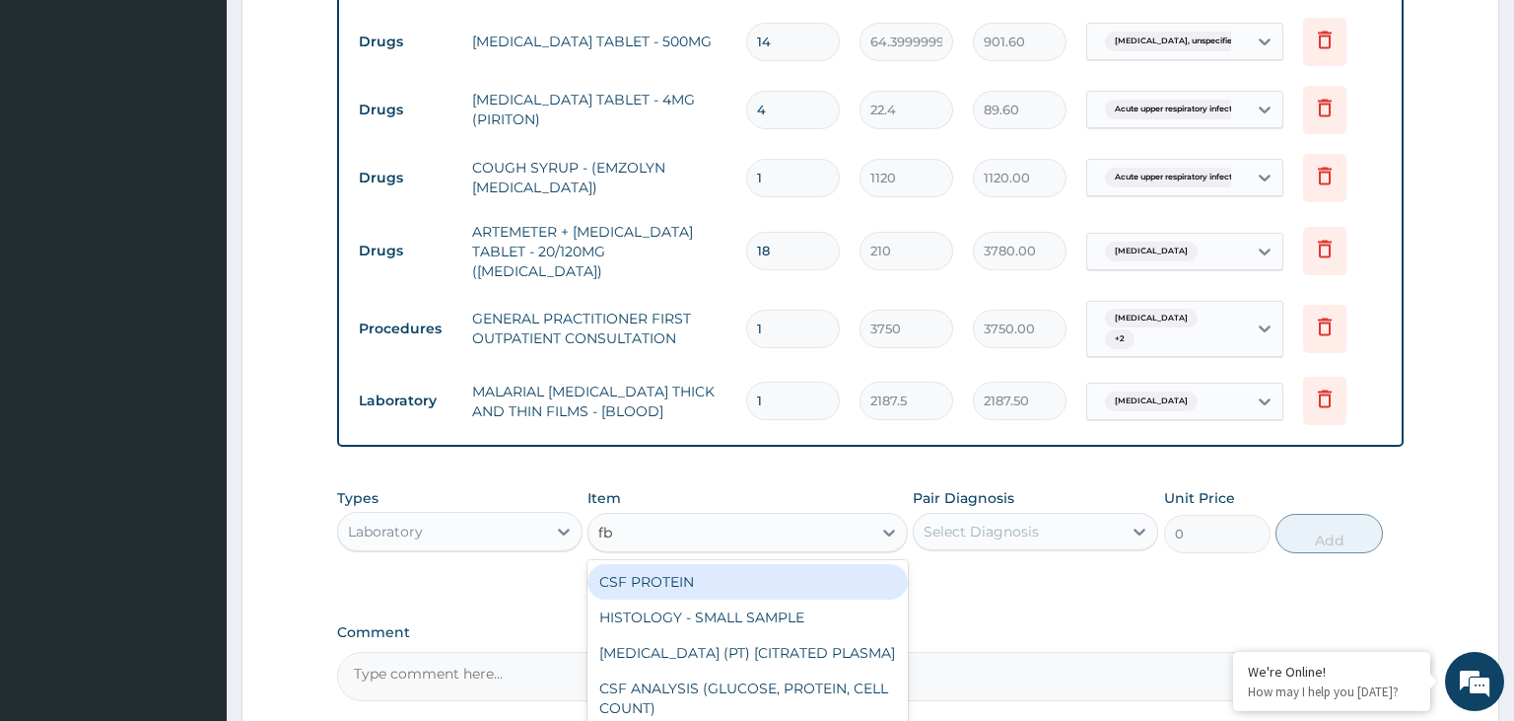
type input "fbc"
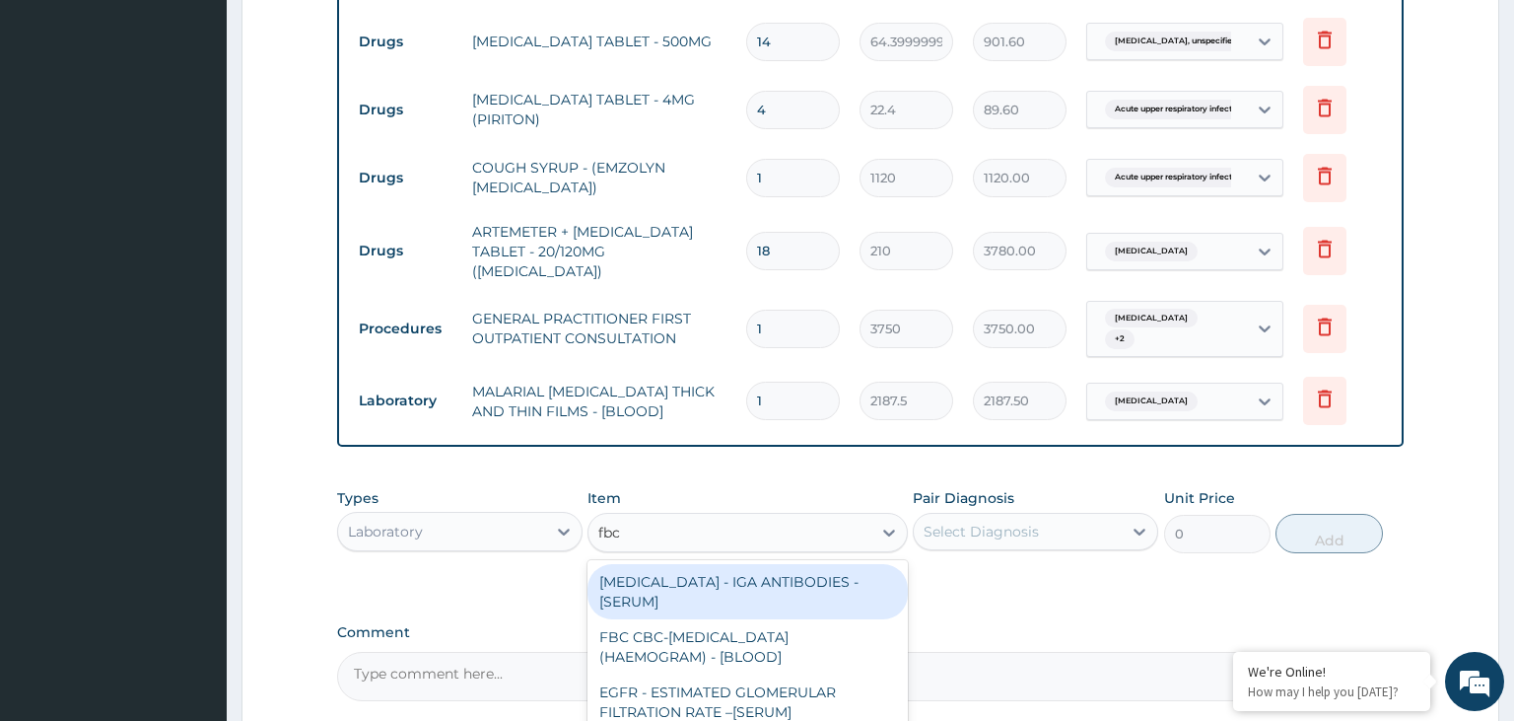
scroll to position [950, 0]
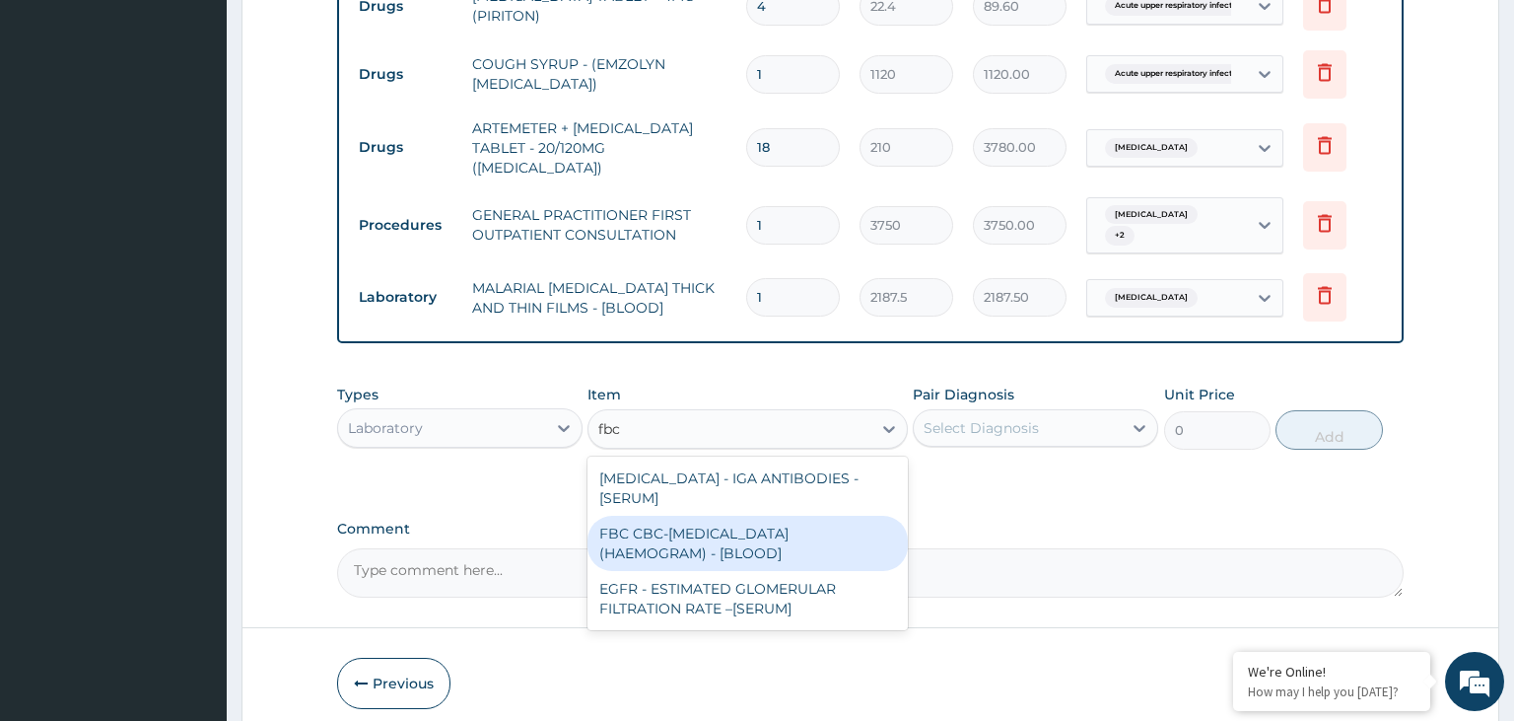
click at [751, 529] on div "FBC CBC-COMPLETE BLOOD COUNT (HAEMOGRAM) - [BLOOD]" at bounding box center [748, 543] width 320 height 55
type input "5000"
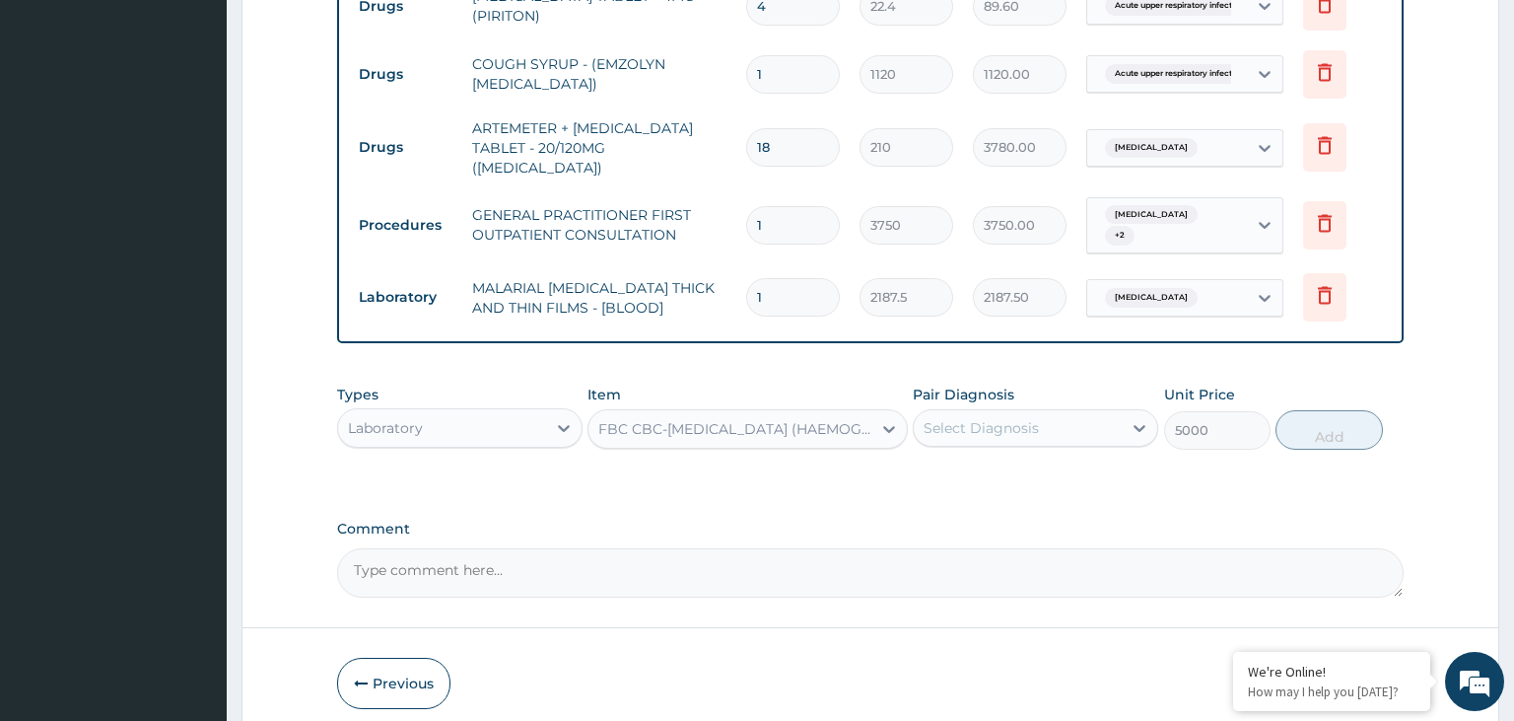
click at [1088, 422] on div "Select Diagnosis" at bounding box center [1018, 428] width 208 height 32
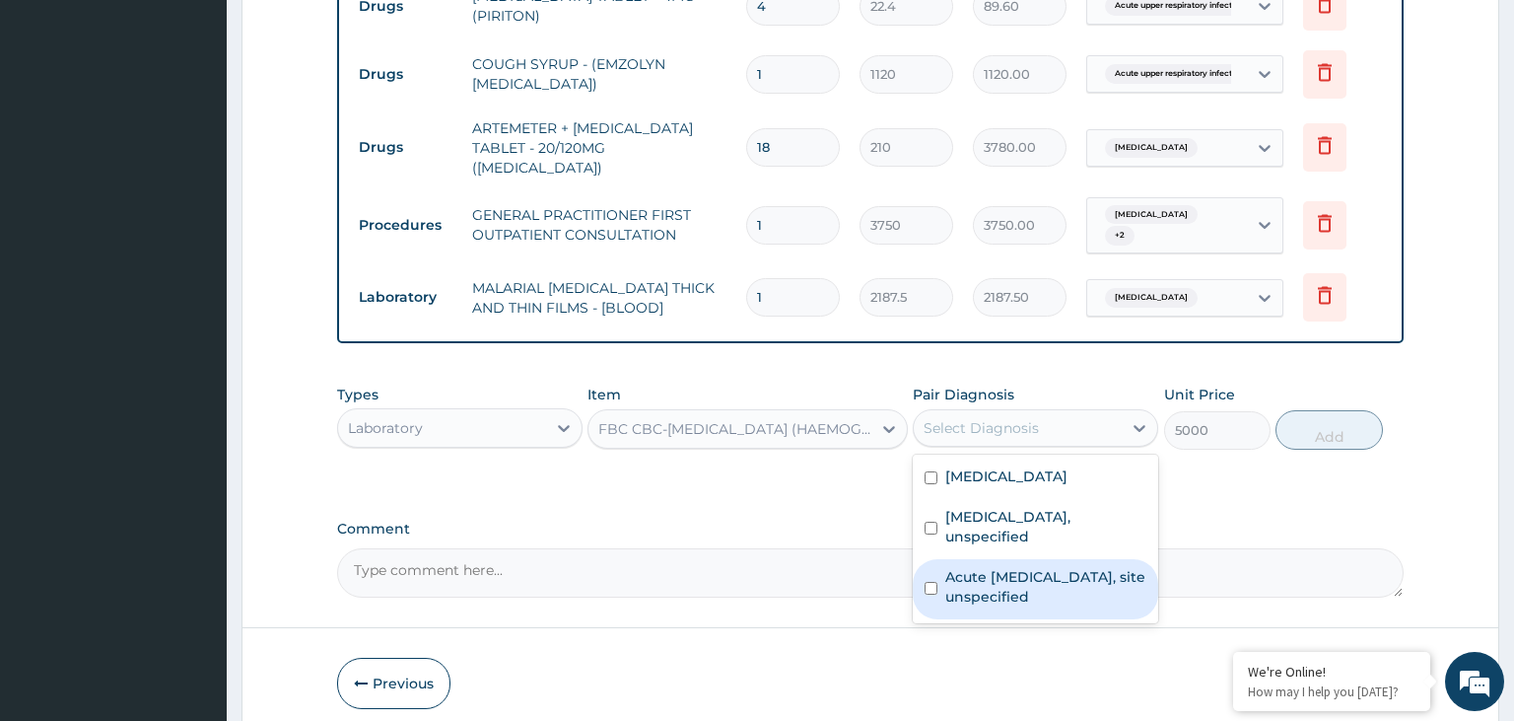
drag, startPoint x: 1008, startPoint y: 554, endPoint x: 1028, endPoint y: 501, distance: 57.1
click at [1008, 567] on label "Acute upper respiratory infection, site unspecified" at bounding box center [1045, 586] width 201 height 39
checkbox input "true"
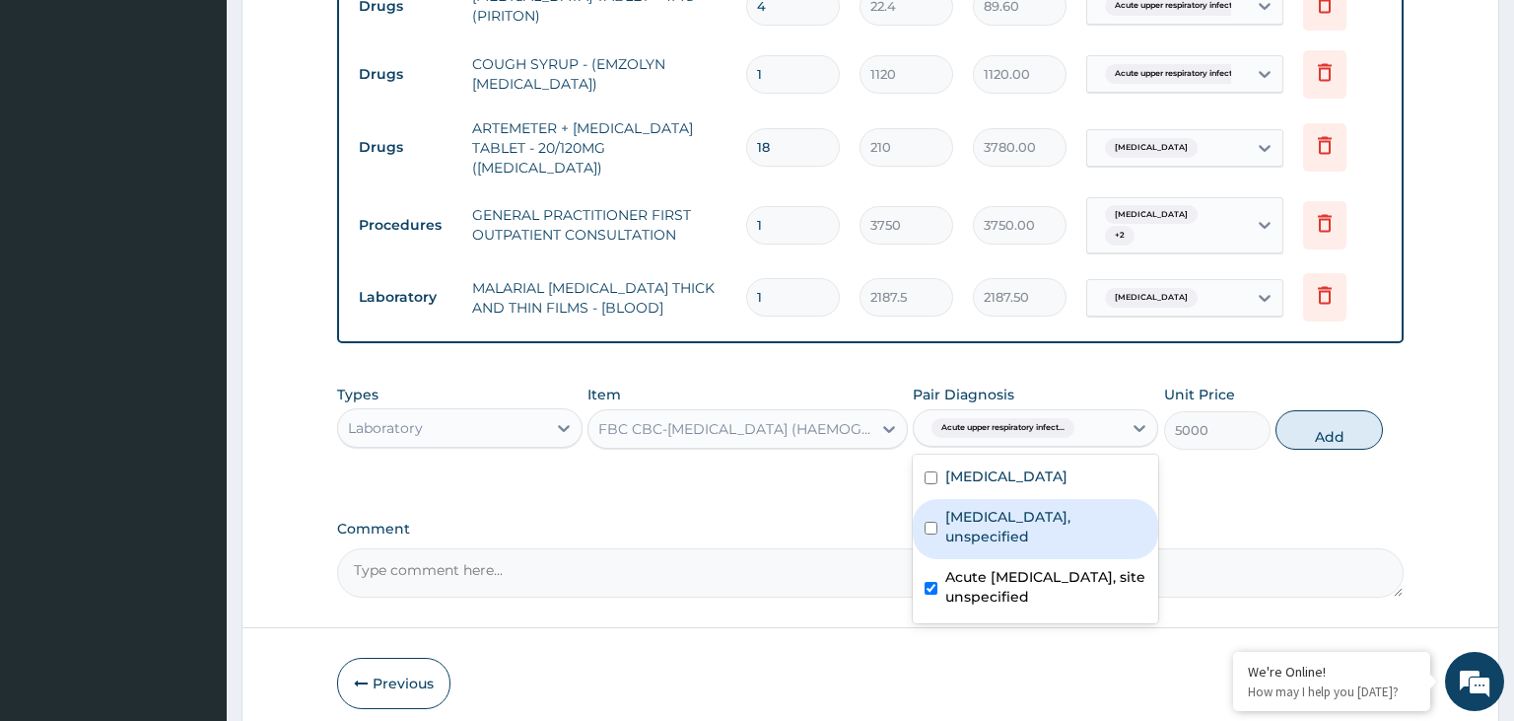
drag, startPoint x: 1028, startPoint y: 495, endPoint x: 1047, endPoint y: 491, distance: 19.1
click at [1029, 507] on label "Atopic eczema, unspecified" at bounding box center [1045, 526] width 201 height 39
checkbox input "true"
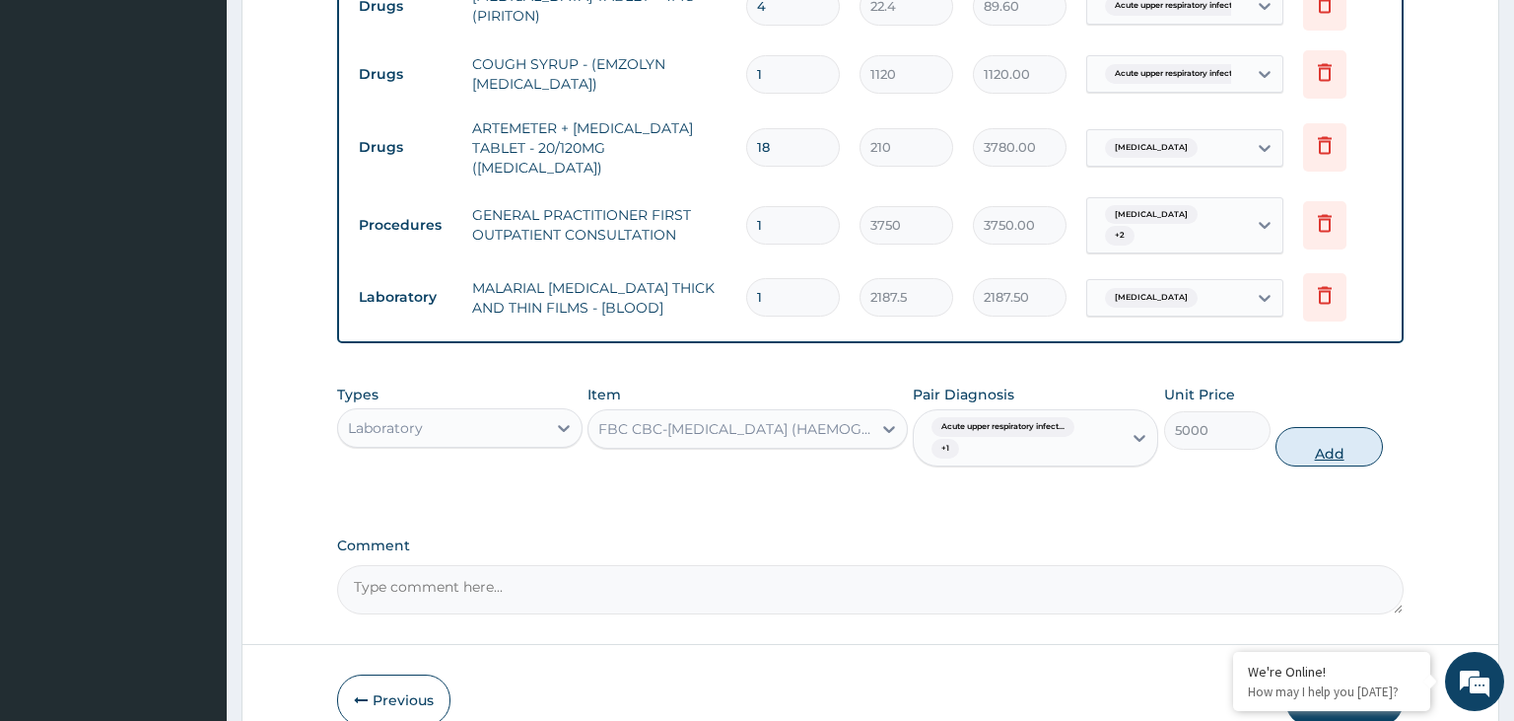
click at [1344, 428] on button "Add" at bounding box center [1329, 446] width 106 height 39
type input "0"
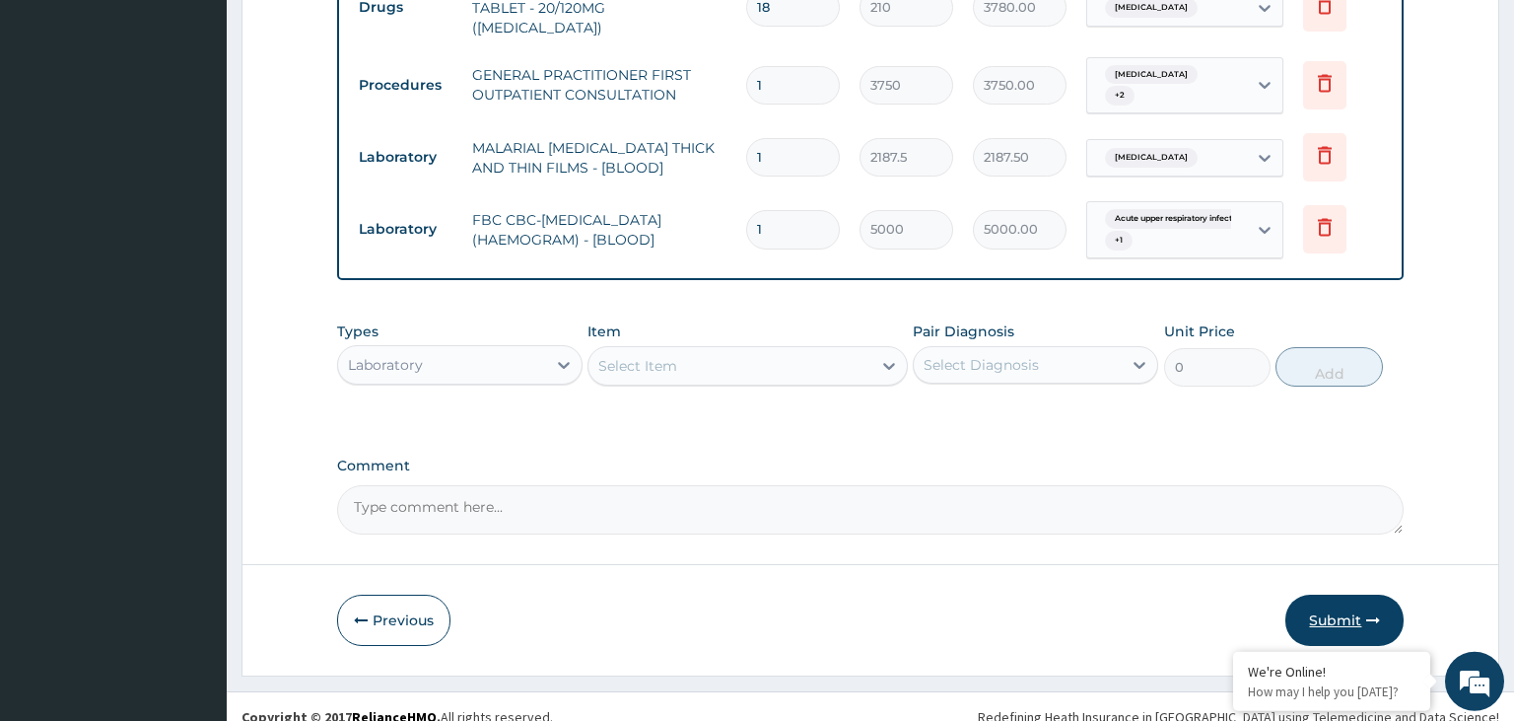
scroll to position [1094, 0]
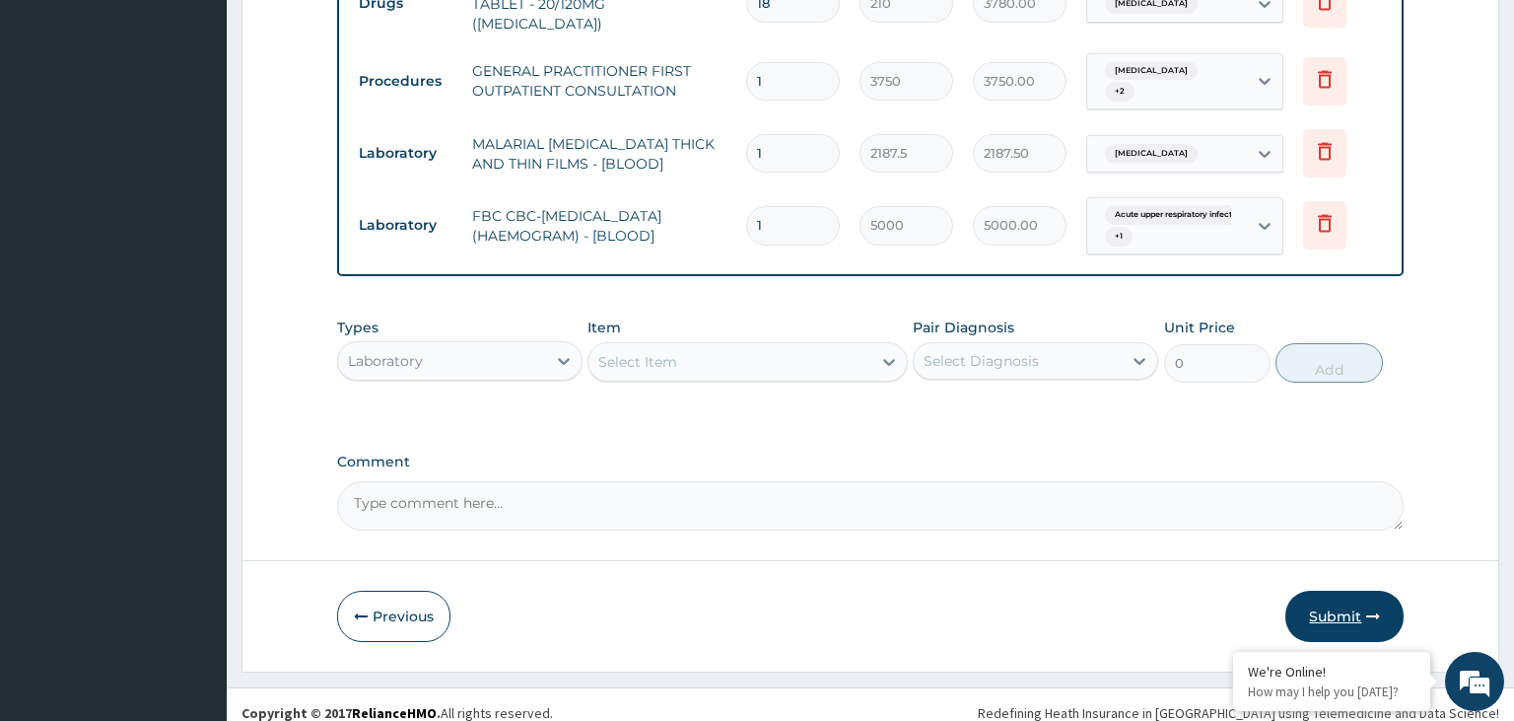
click at [1331, 599] on button "Submit" at bounding box center [1345, 616] width 118 height 51
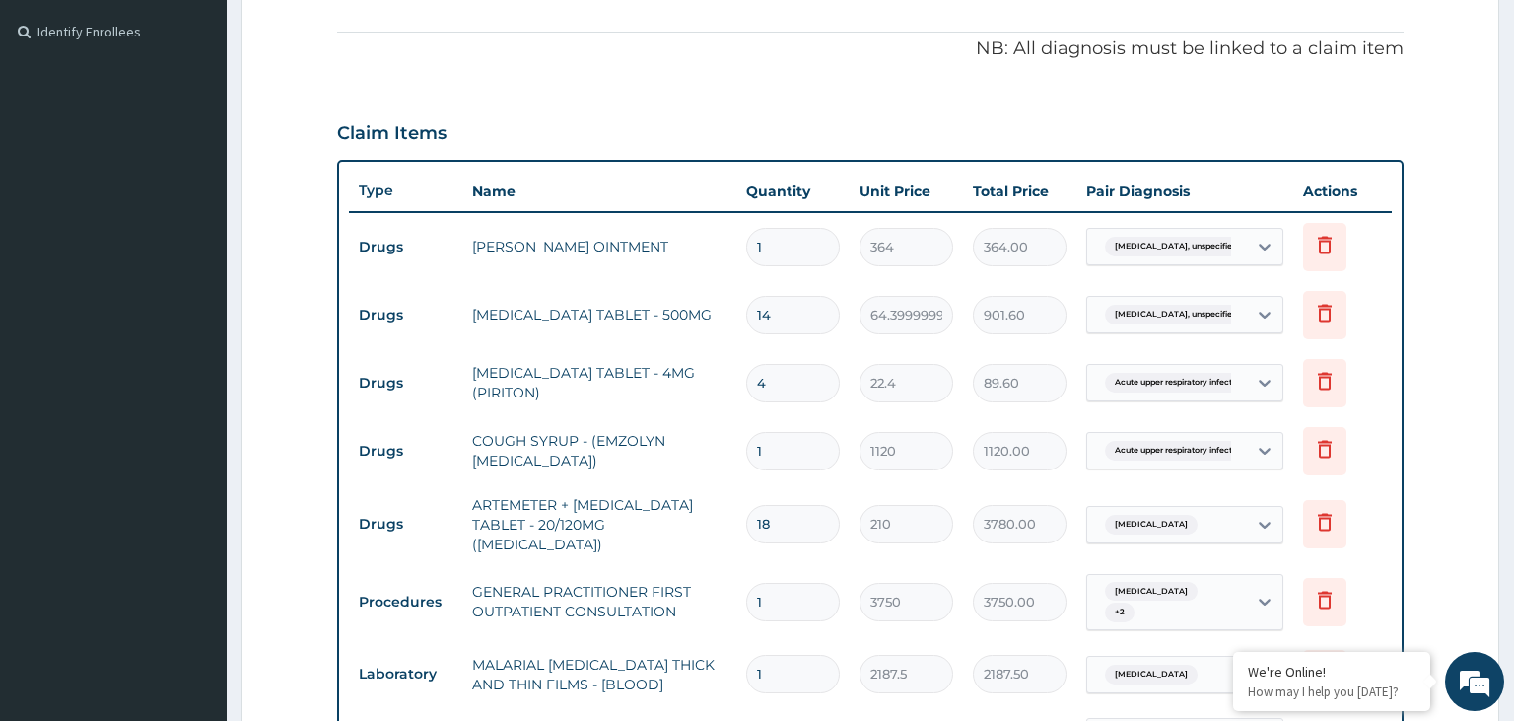
scroll to position [158, 0]
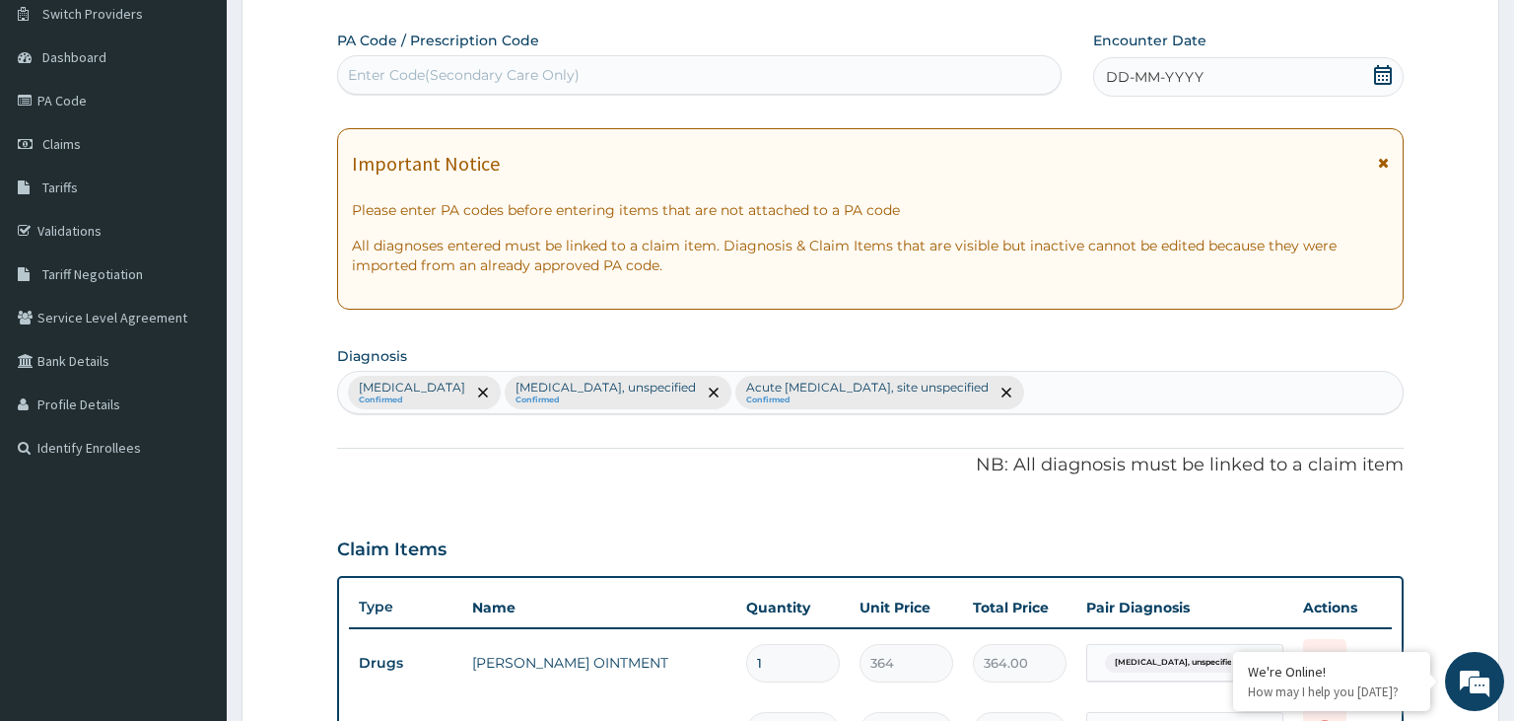
click at [1376, 82] on icon at bounding box center [1383, 75] width 18 height 20
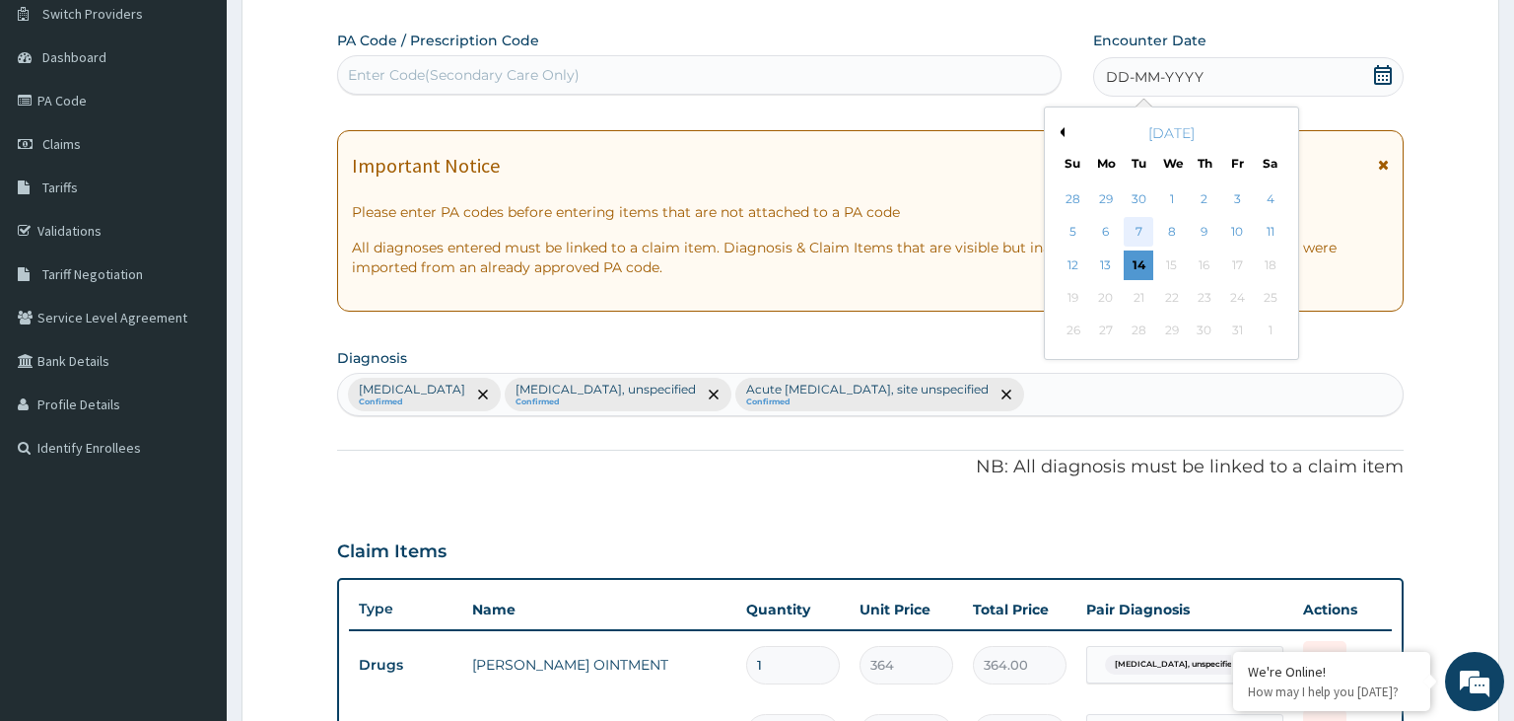
click at [1145, 238] on div "7" at bounding box center [1139, 233] width 30 height 30
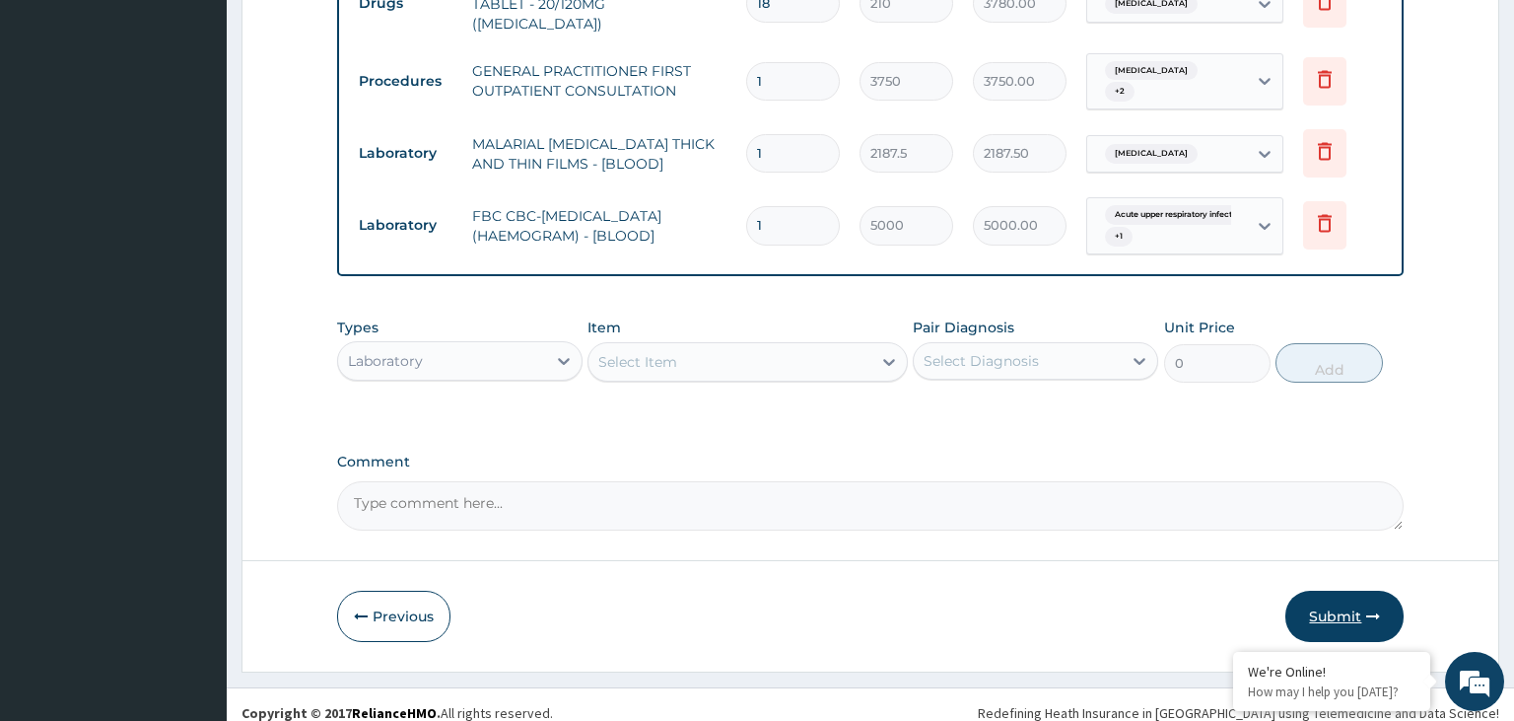
click at [1329, 597] on button "Submit" at bounding box center [1345, 616] width 118 height 51
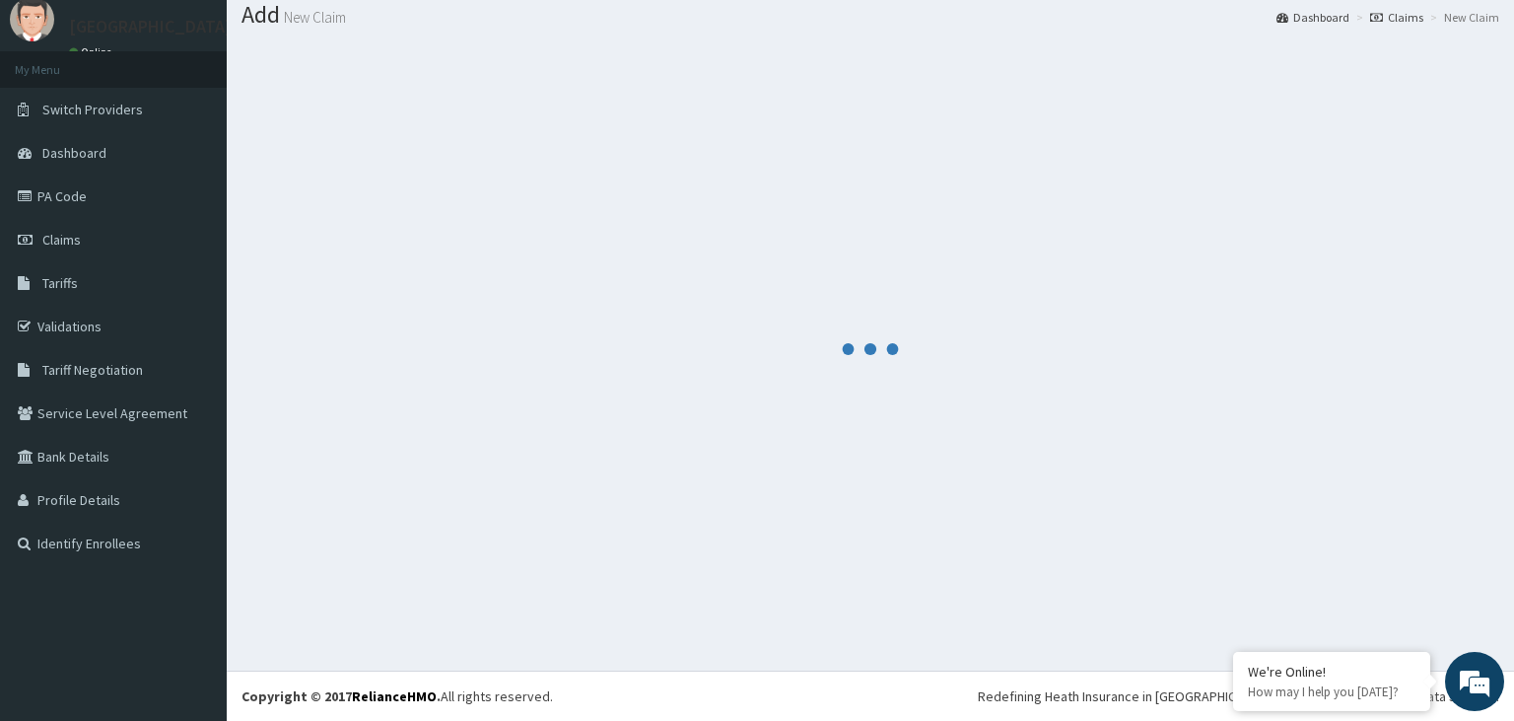
scroll to position [61, 0]
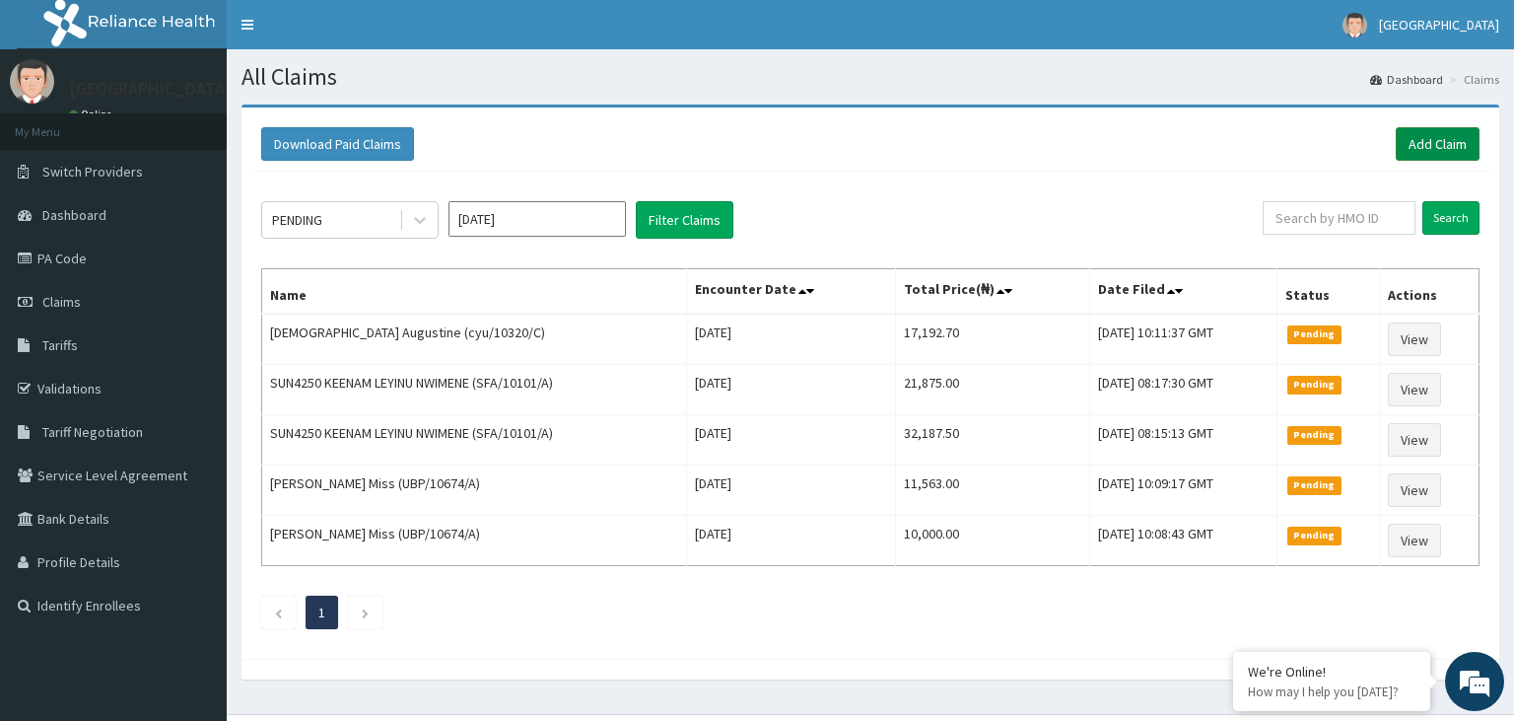
click at [1446, 138] on link "Add Claim" at bounding box center [1438, 144] width 84 height 34
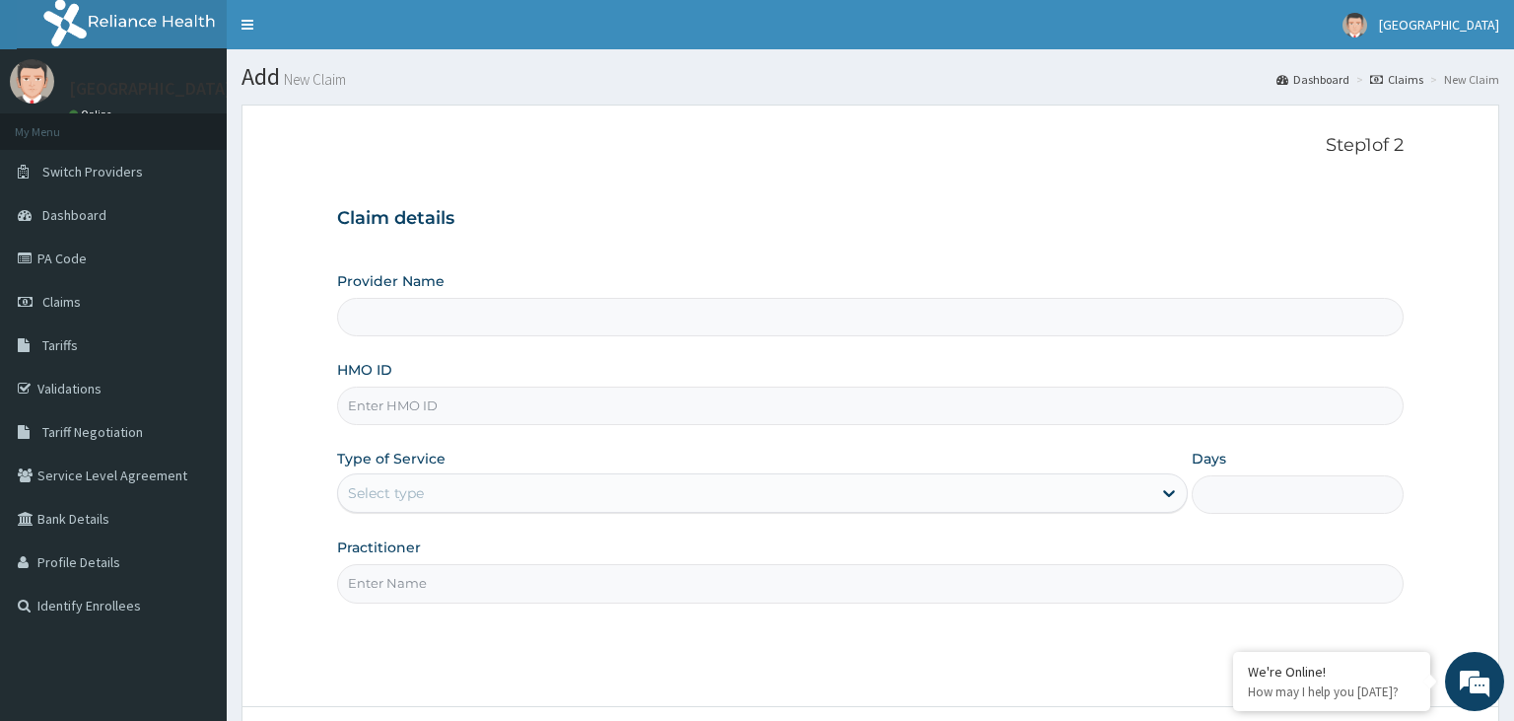
type input "[GEOGRAPHIC_DATA]-KADUNA"
paste input "CYU/10320/B"
click at [369, 413] on input "CYU/10320/B" at bounding box center [871, 405] width 1068 height 38
click at [380, 418] on input "CYU/10320/B" at bounding box center [871, 405] width 1068 height 38
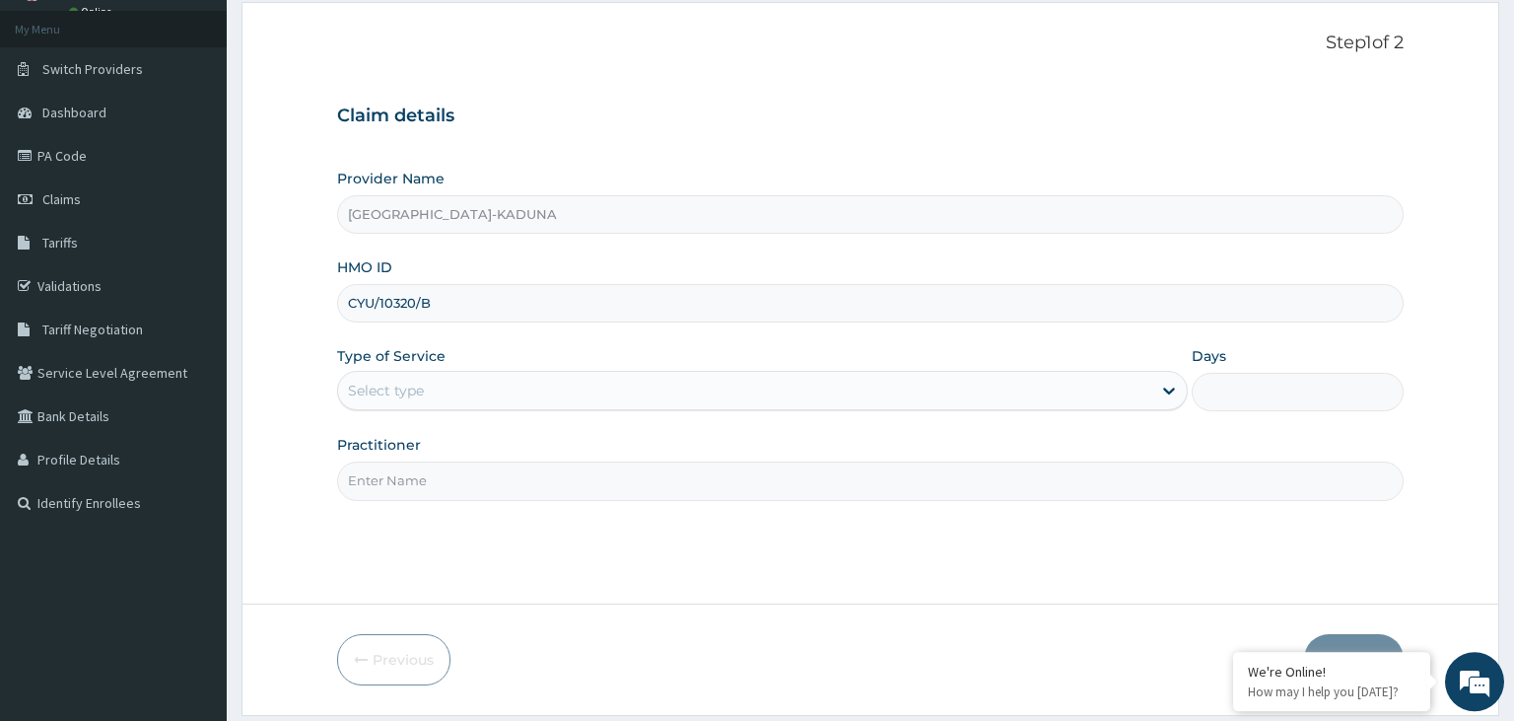
scroll to position [162, 0]
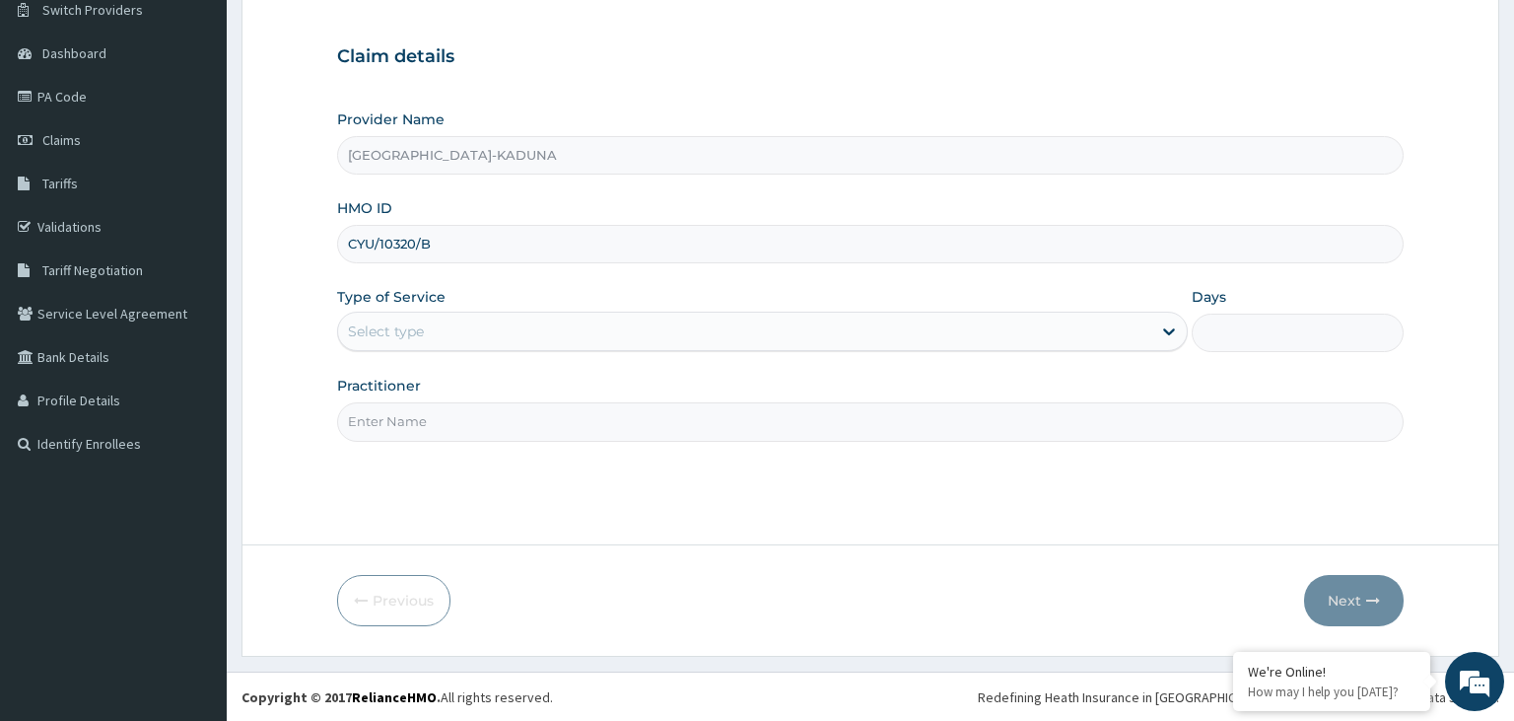
type input "CYU/10320/B"
click at [590, 341] on div "Select type" at bounding box center [744, 331] width 813 height 32
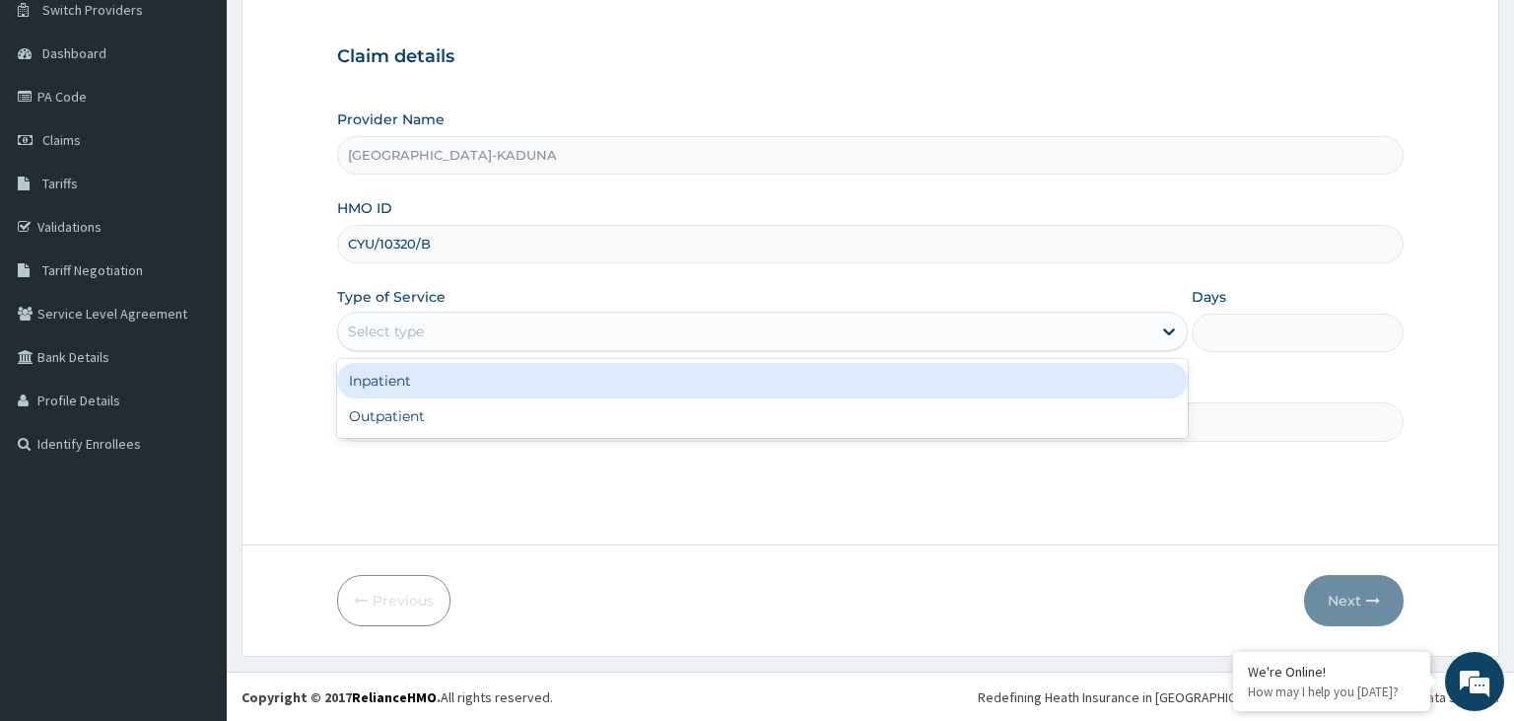
click at [477, 437] on div "Inpatient Outpatient" at bounding box center [762, 398] width 851 height 79
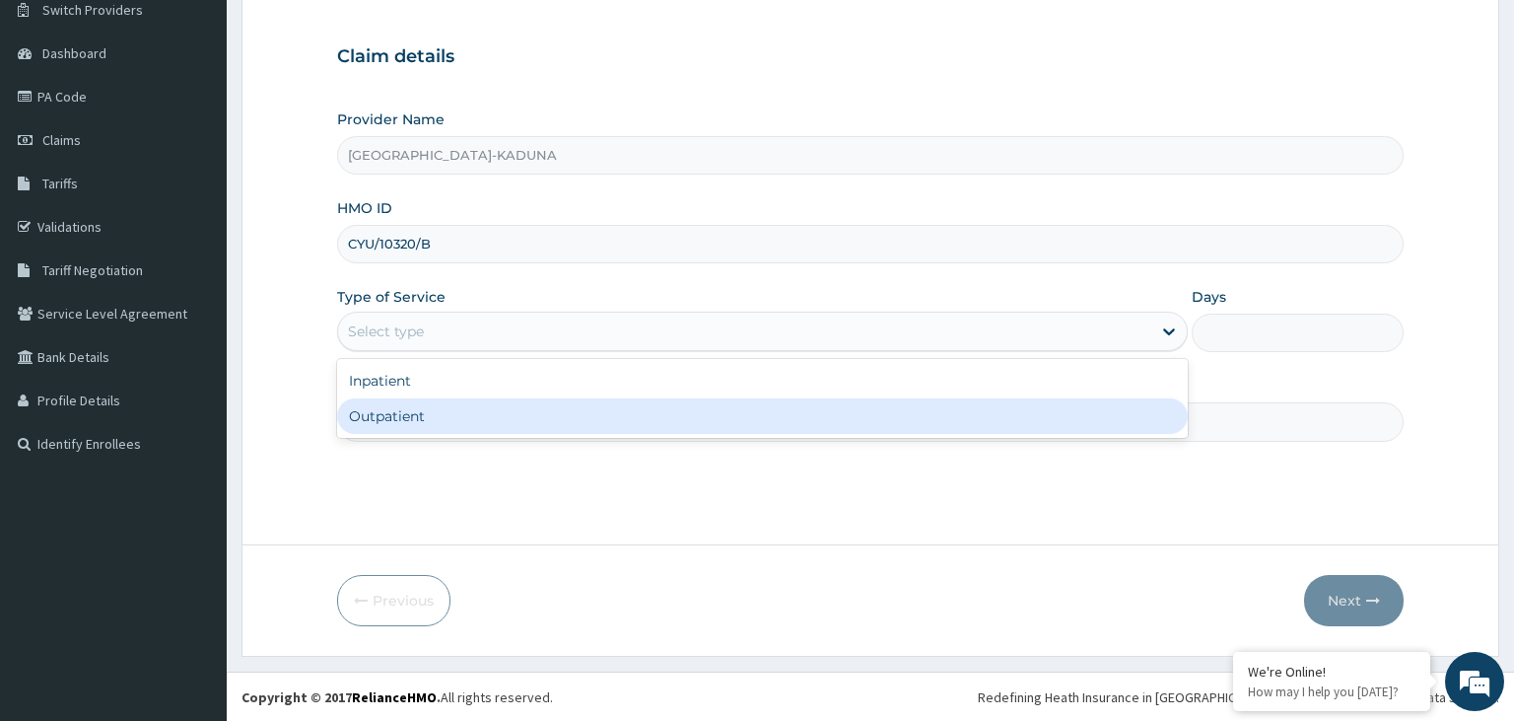
click at [483, 411] on div "Outpatient" at bounding box center [762, 415] width 851 height 35
type input "1"
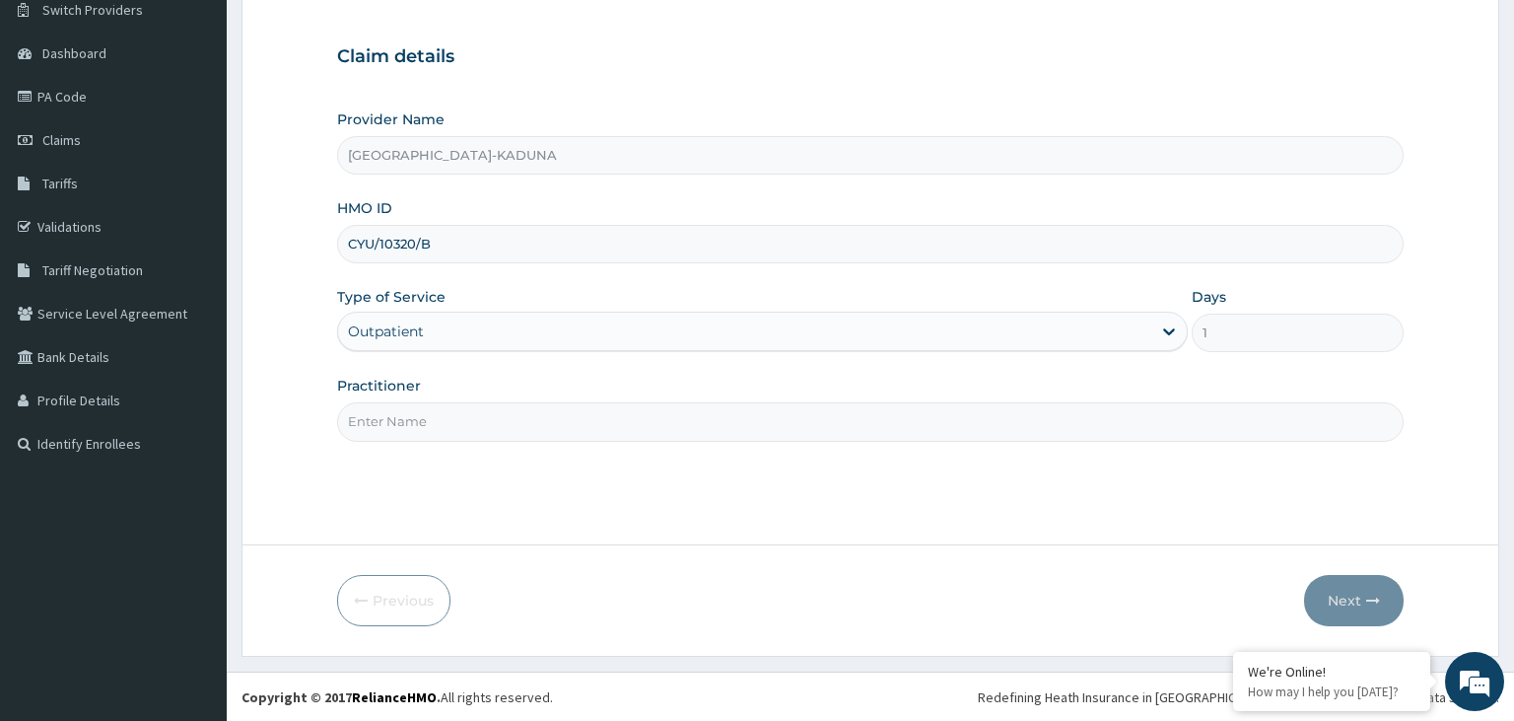
click at [483, 411] on input "Practitioner" at bounding box center [871, 421] width 1068 height 38
type input "gp"
click at [1370, 602] on icon "button" at bounding box center [1373, 600] width 14 height 14
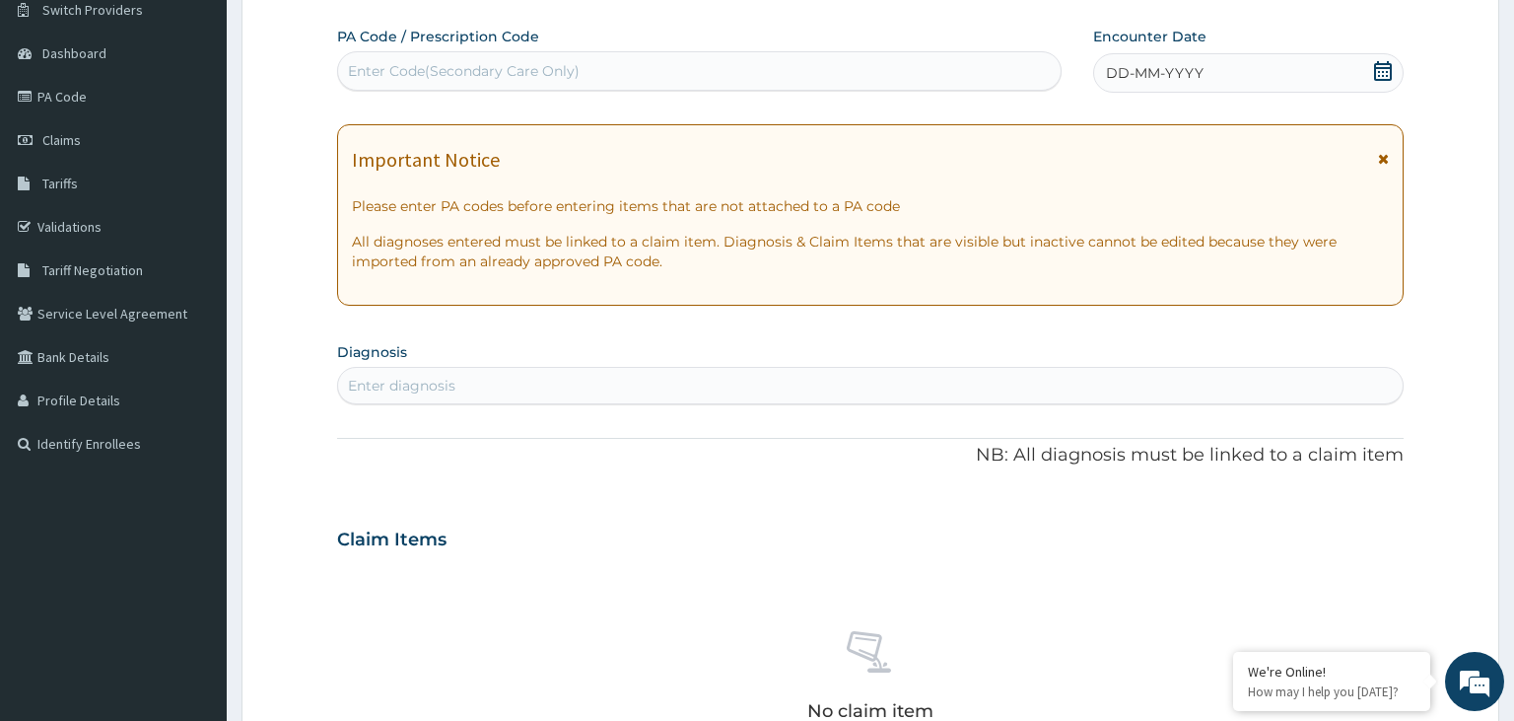
click at [1392, 80] on icon at bounding box center [1383, 71] width 18 height 20
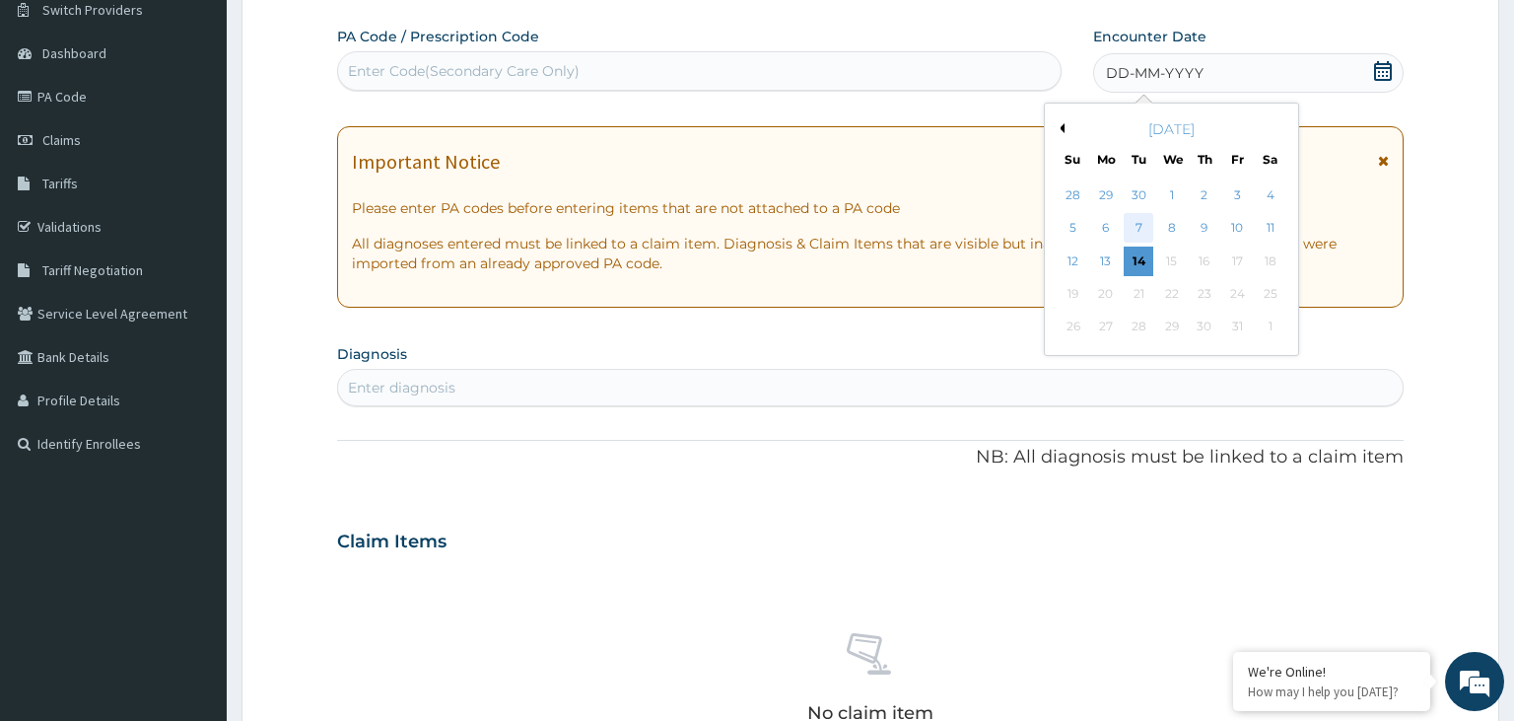
click at [1146, 232] on div "7" at bounding box center [1139, 229] width 30 height 30
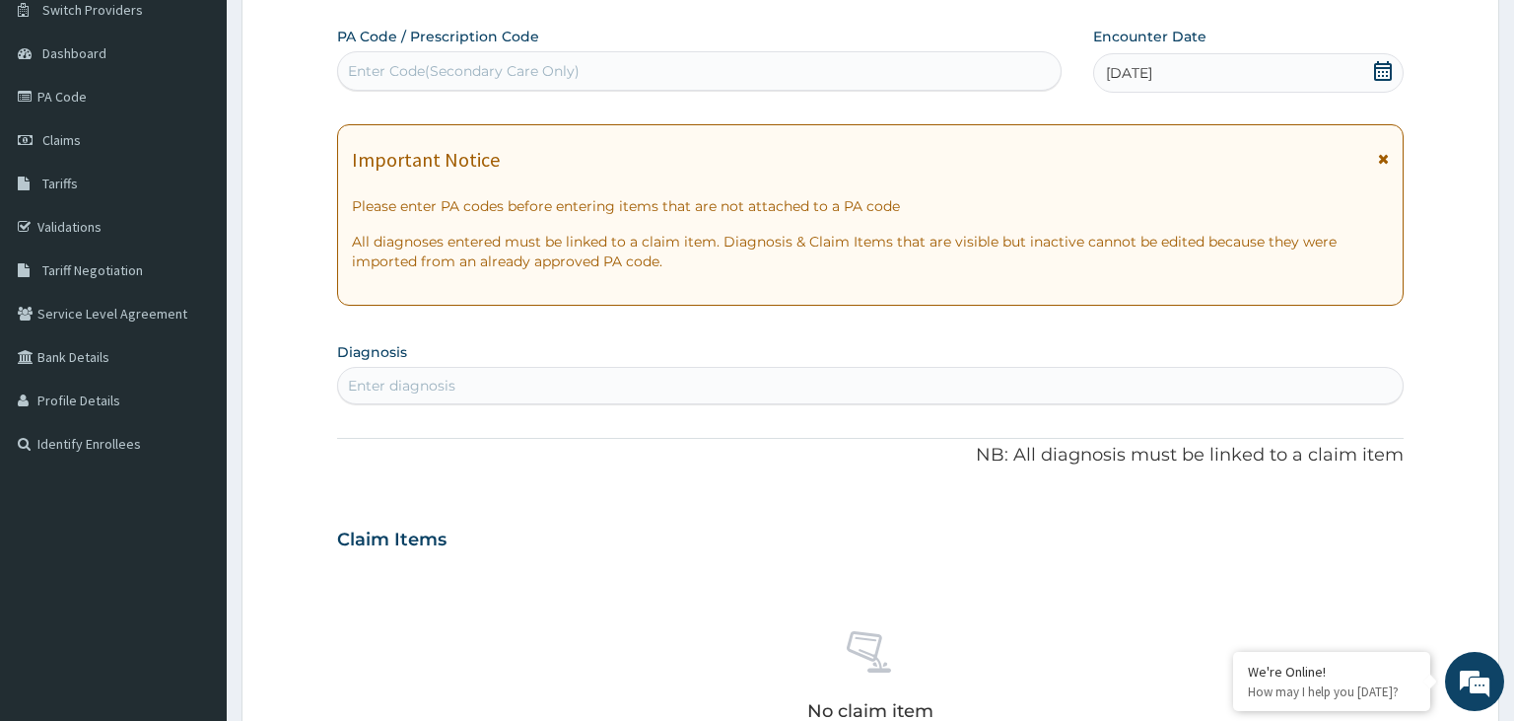
click at [521, 387] on div "Enter diagnosis" at bounding box center [871, 386] width 1066 height 32
type input "[MEDICAL_DATA]"
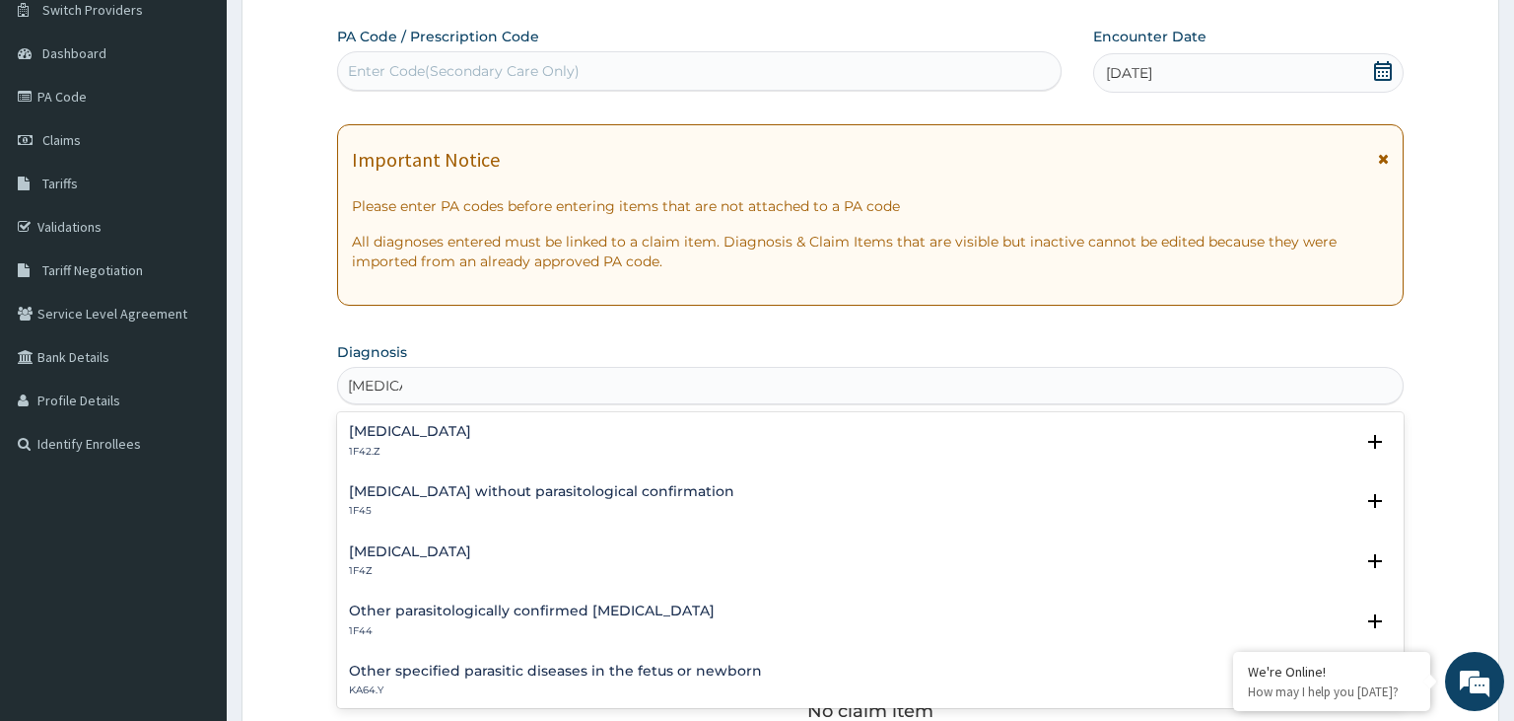
click at [455, 552] on h4 "[MEDICAL_DATA]" at bounding box center [410, 551] width 122 height 15
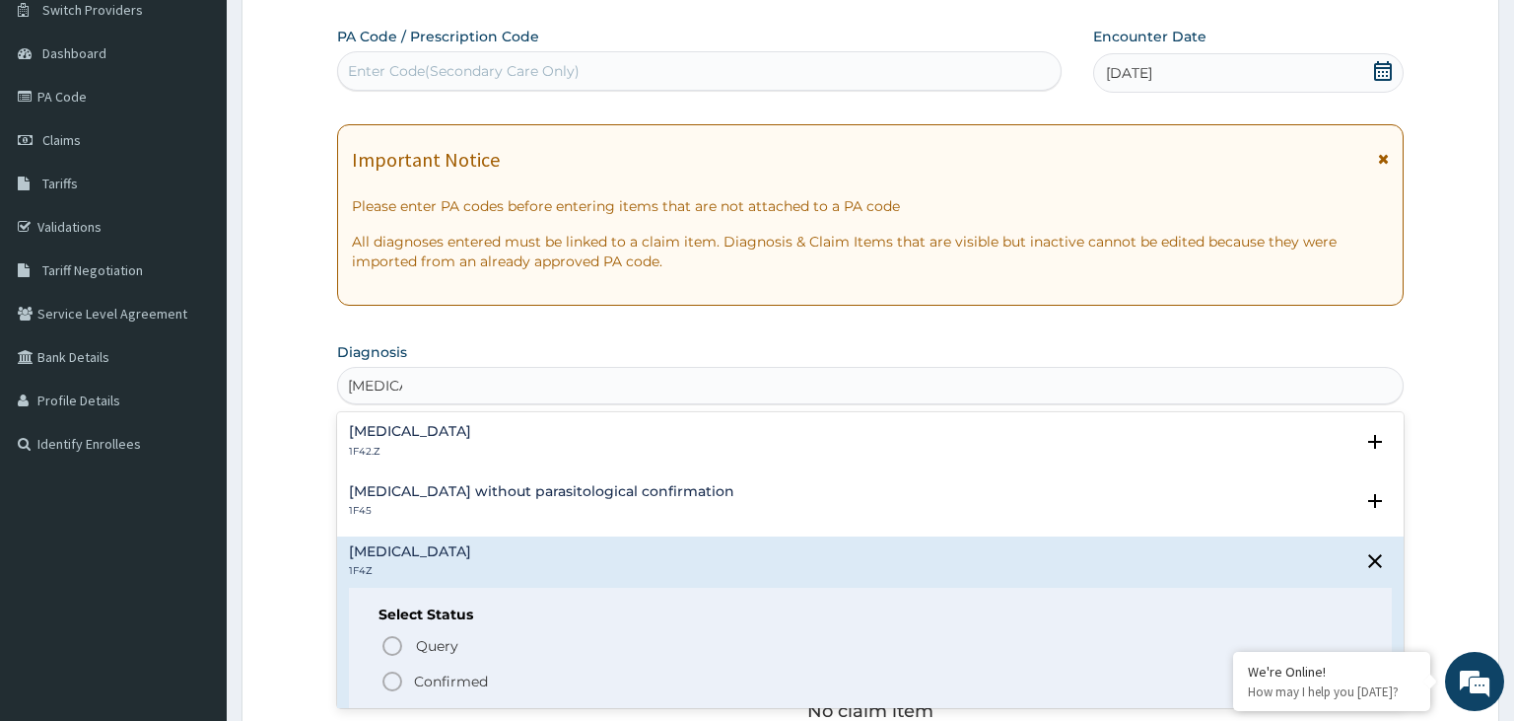
click at [428, 677] on p "Confirmed" at bounding box center [451, 681] width 74 height 20
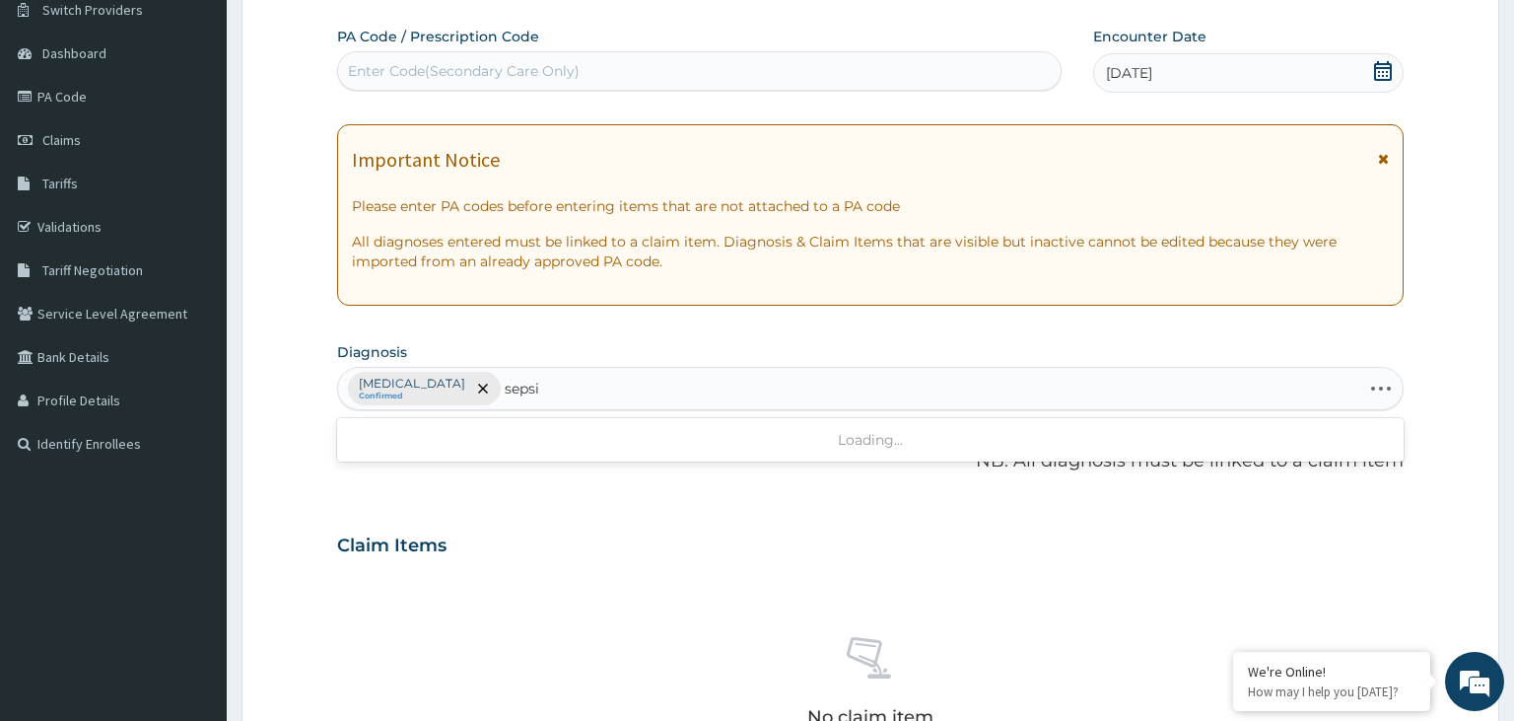
type input "[MEDICAL_DATA]"
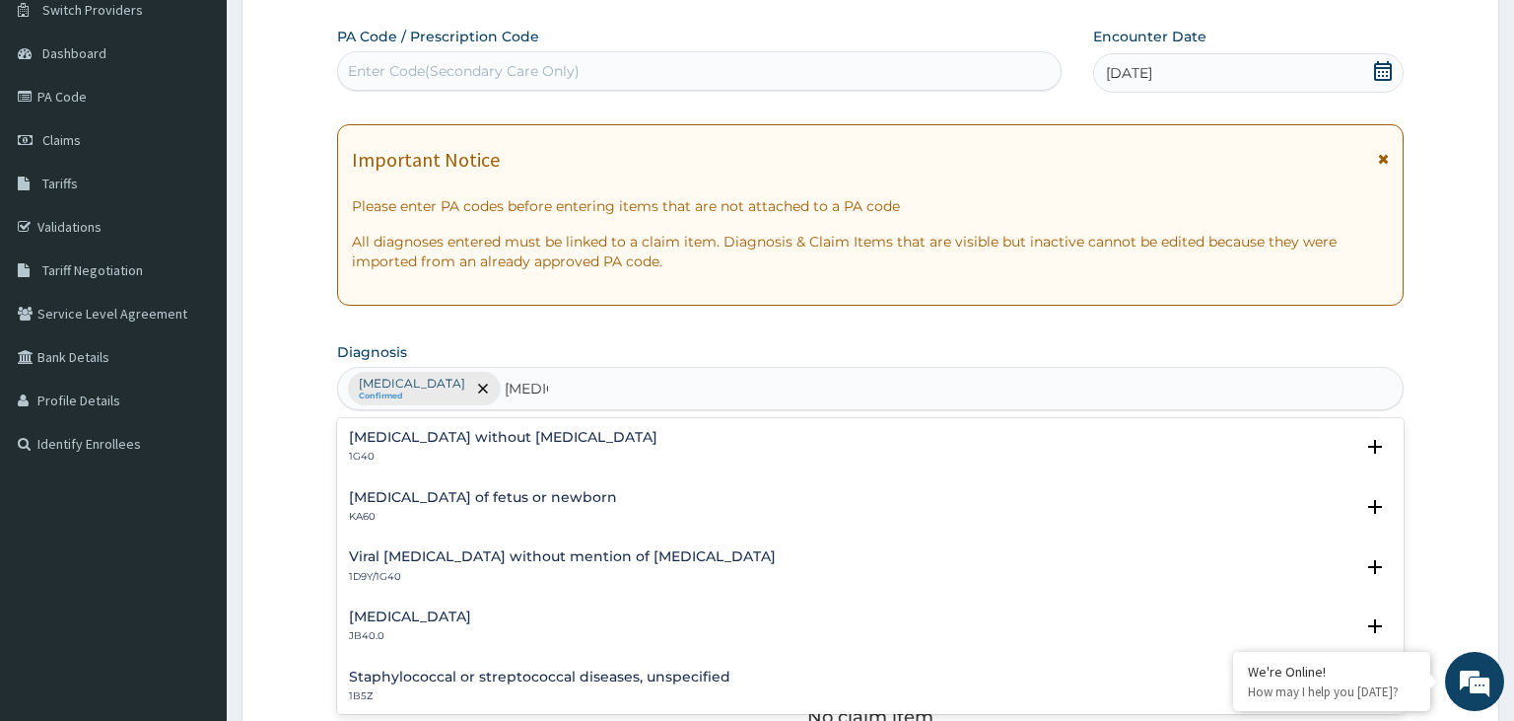
click at [455, 441] on h4 "[MEDICAL_DATA] without [MEDICAL_DATA]" at bounding box center [503, 437] width 309 height 15
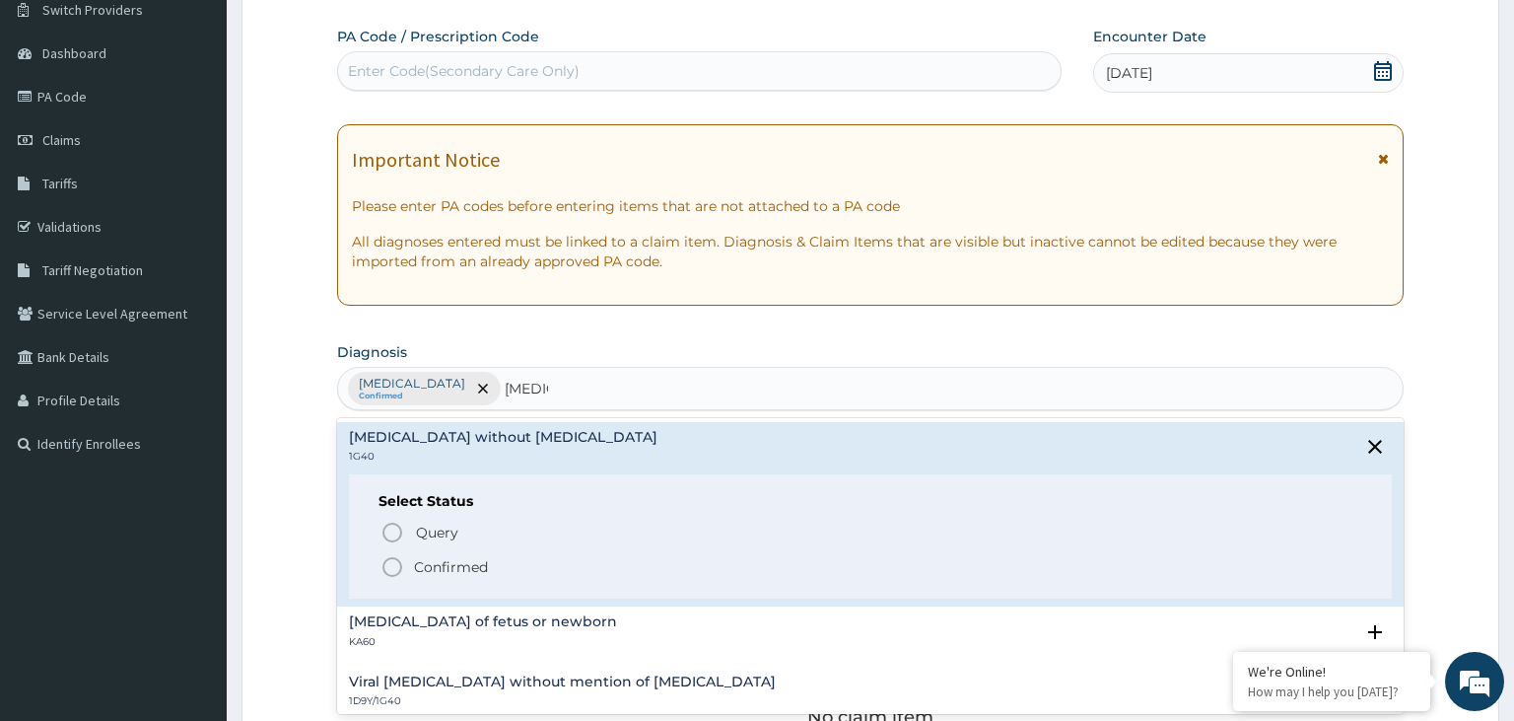
click at [467, 557] on p "Confirmed" at bounding box center [451, 567] width 74 height 20
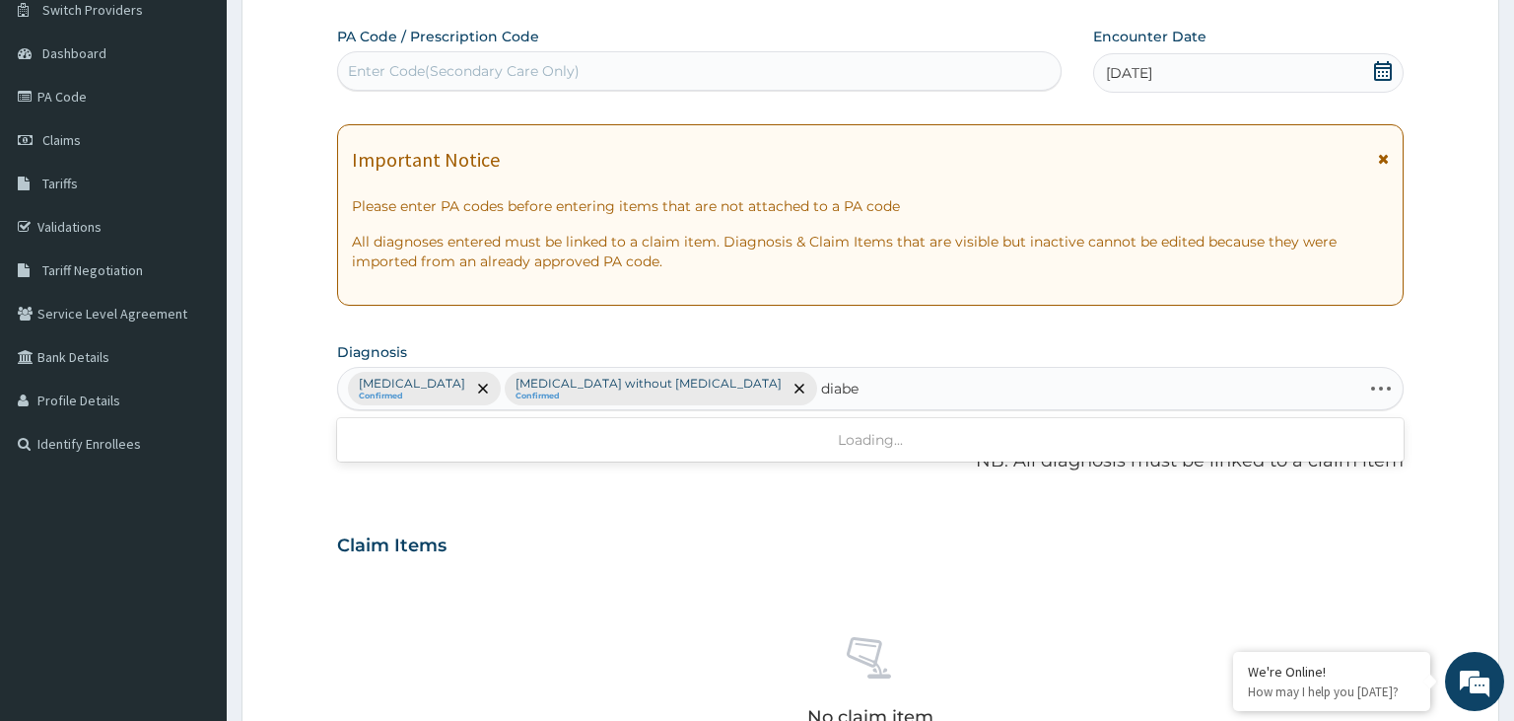
type input "diabet"
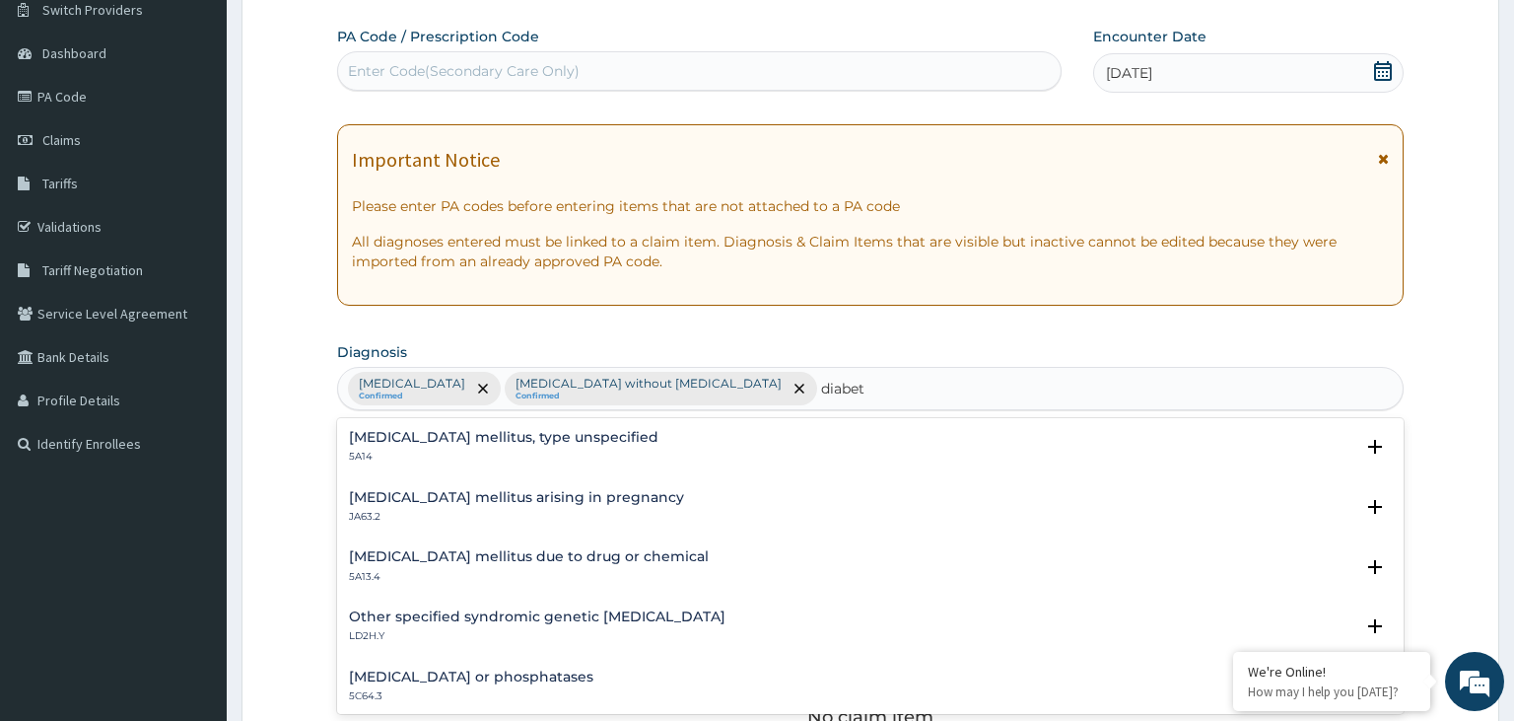
click at [400, 452] on p "5A14" at bounding box center [504, 457] width 310 height 14
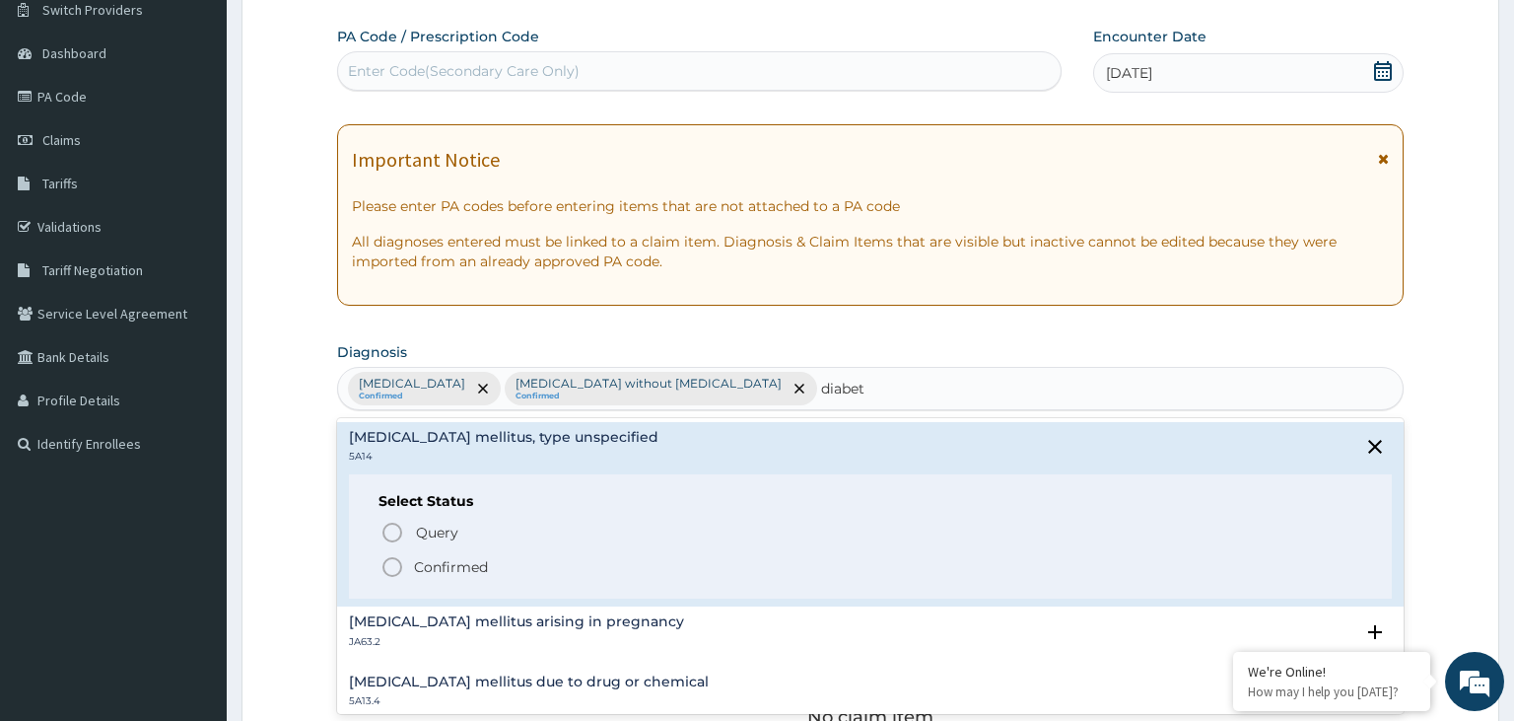
click at [452, 580] on div "Select Status Query Query covers suspected (?), Keep in view (kiv), Ruled out (…" at bounding box center [871, 536] width 1044 height 125
click at [453, 574] on p "Confirmed" at bounding box center [451, 567] width 74 height 20
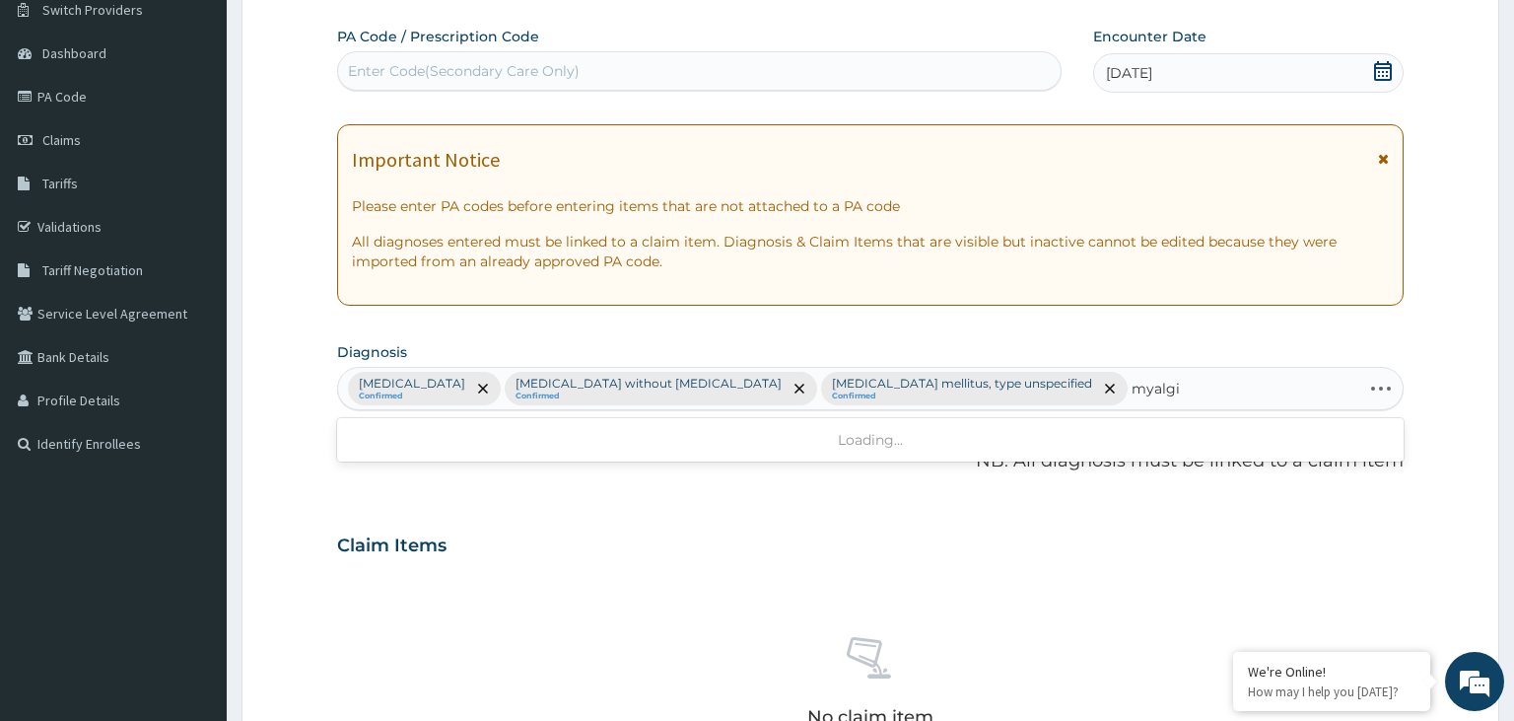
type input "myalgia"
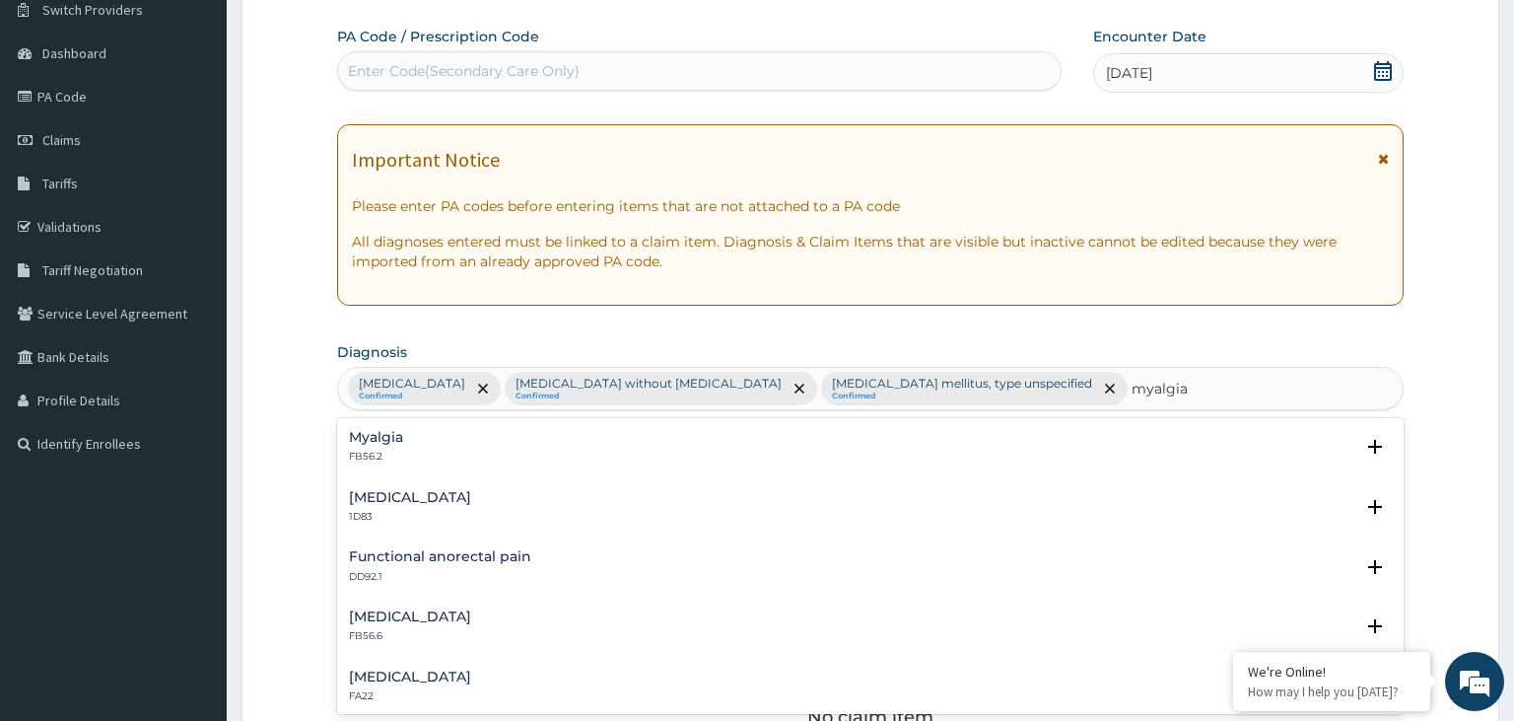
click at [404, 442] on div "Myalgia FB56.2" at bounding box center [871, 447] width 1044 height 35
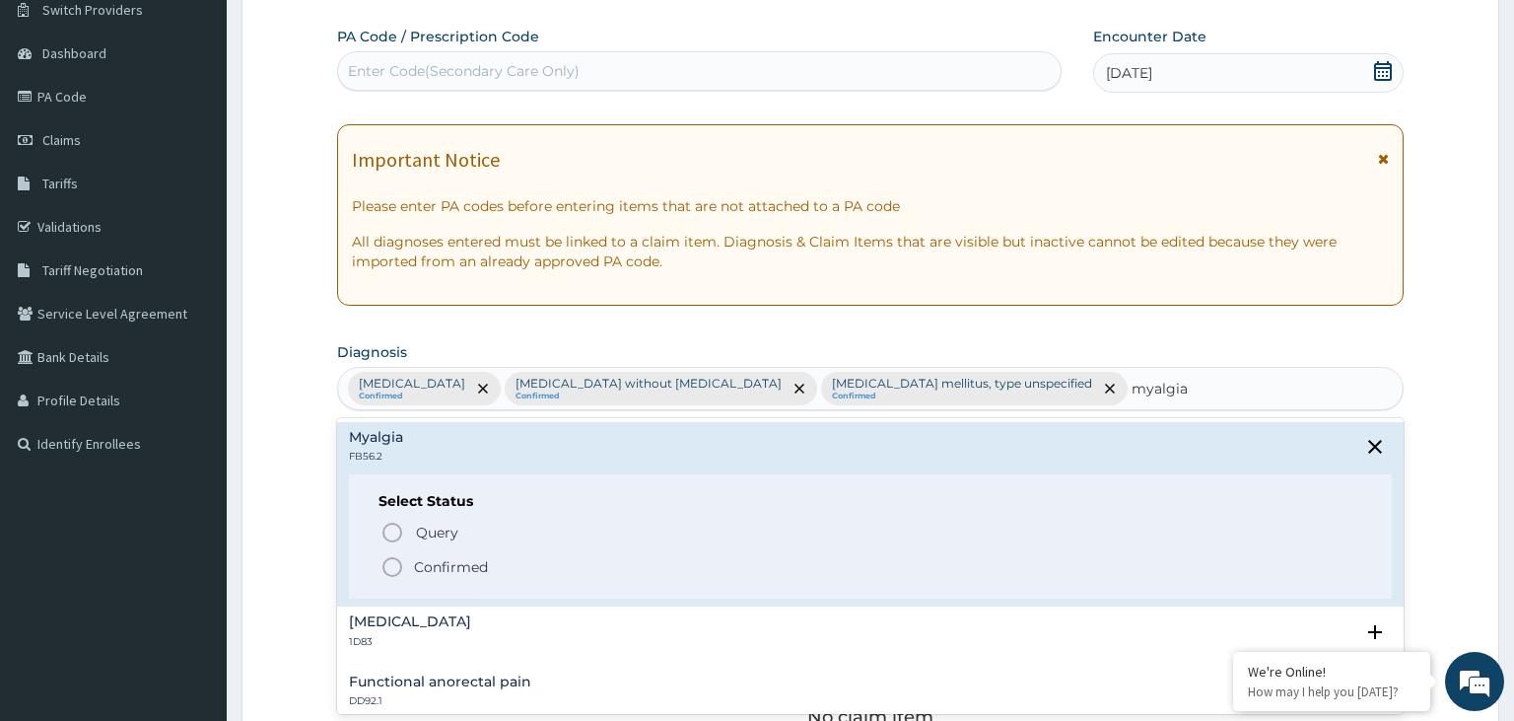
click at [453, 562] on p "Confirmed" at bounding box center [451, 567] width 74 height 20
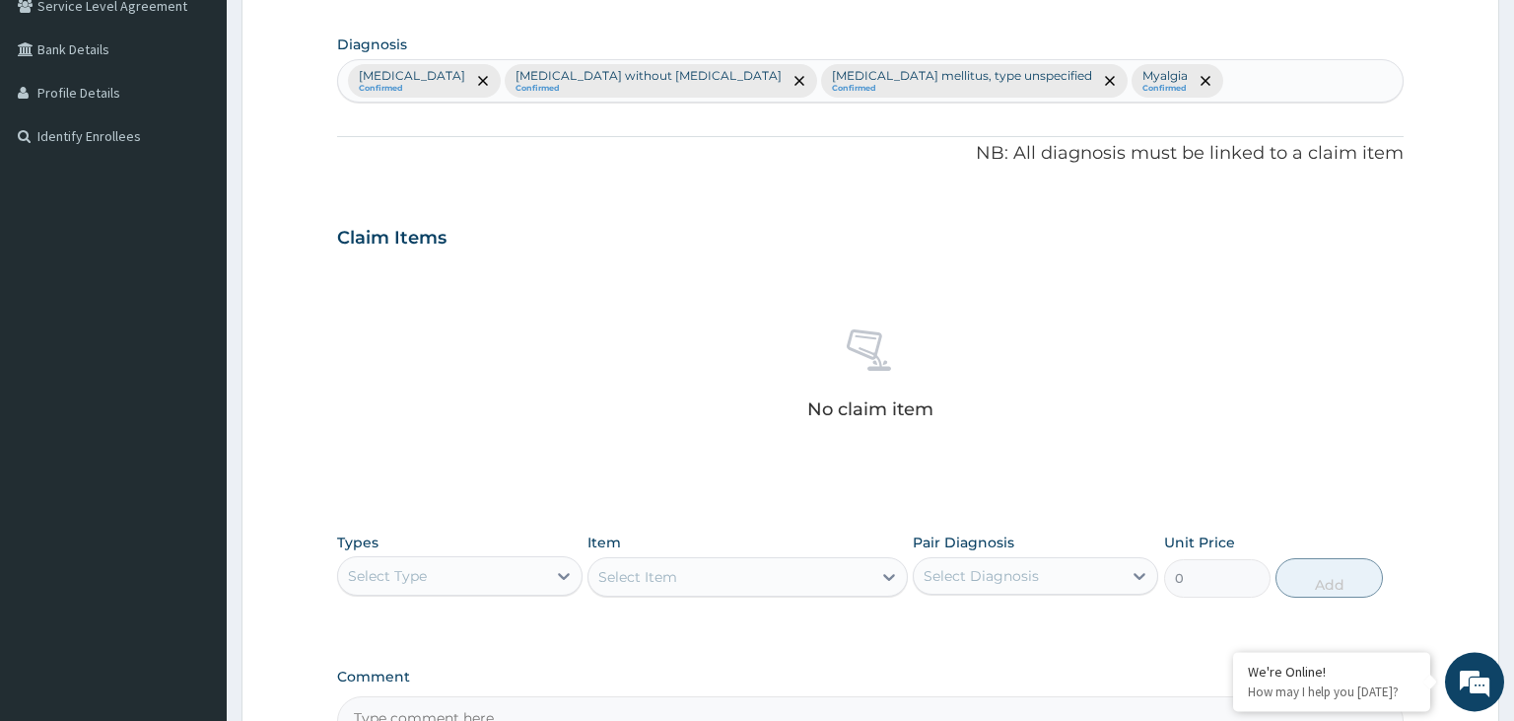
scroll to position [473, 0]
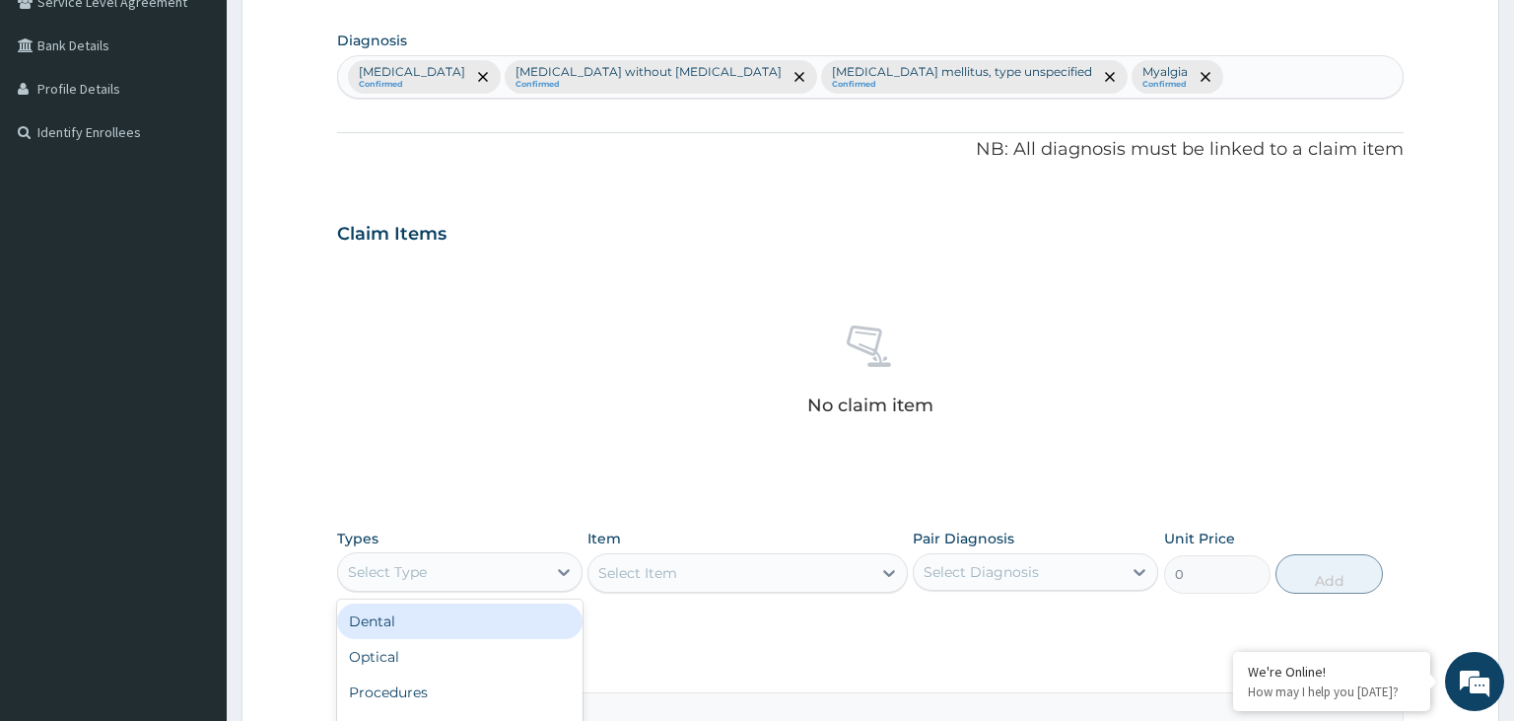
click at [521, 577] on div "Select Type" at bounding box center [442, 572] width 208 height 32
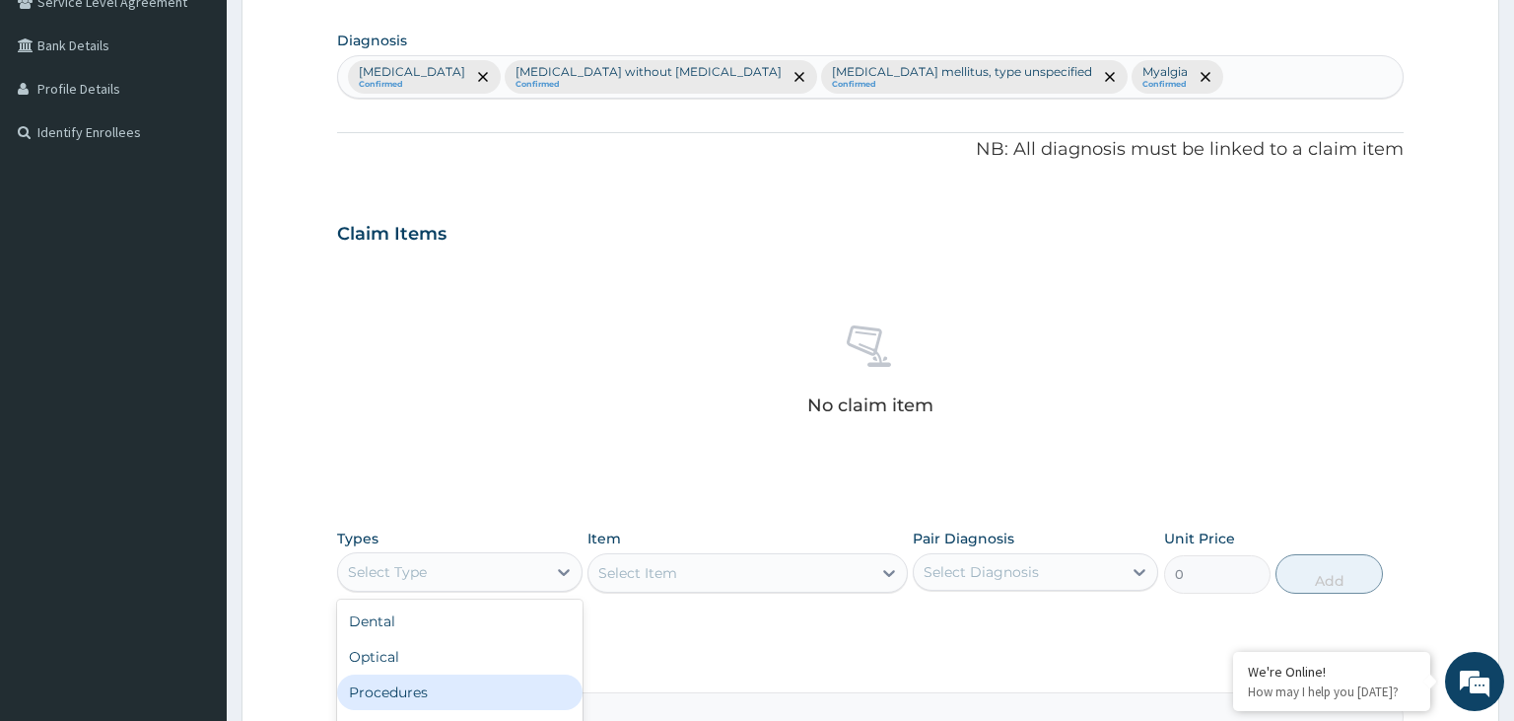
click at [487, 678] on div "Procedures" at bounding box center [459, 691] width 245 height 35
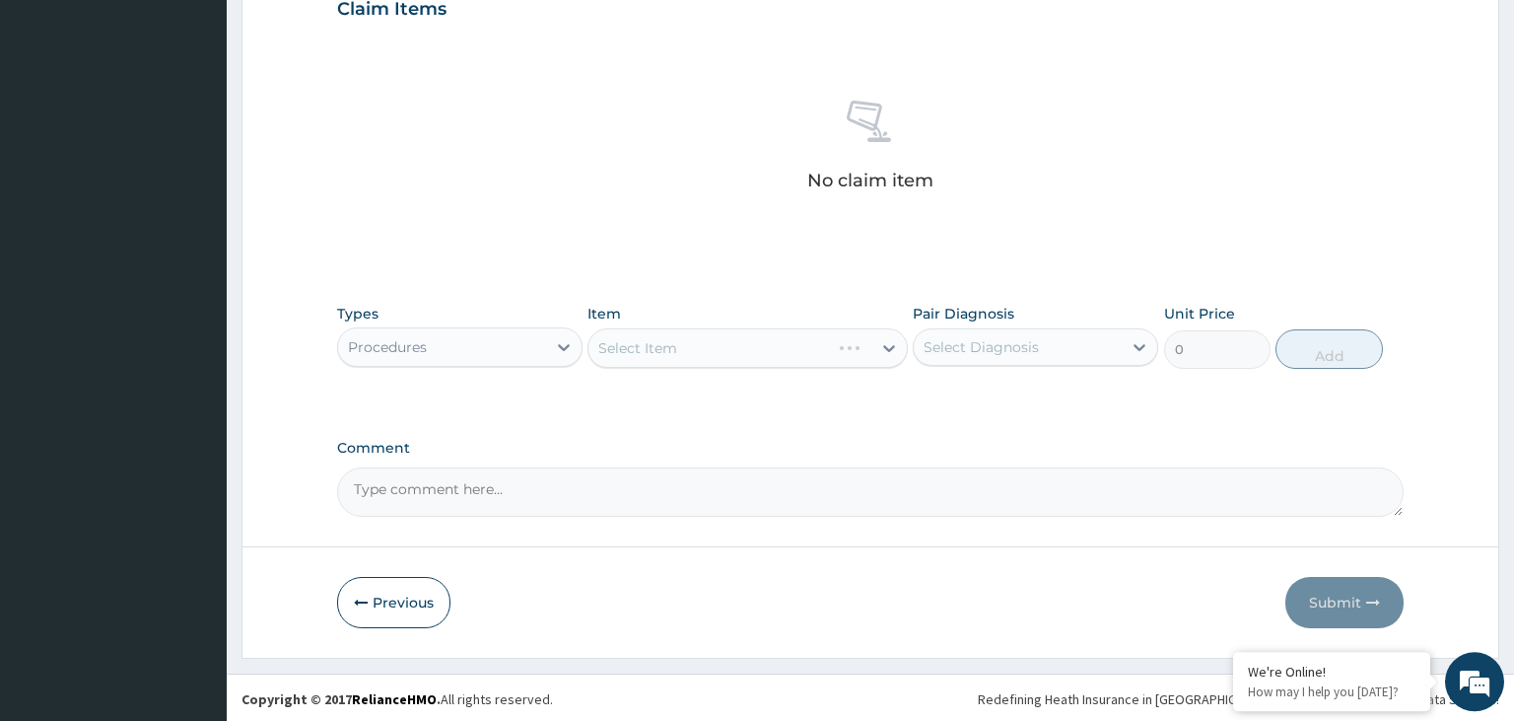
scroll to position [698, 0]
click at [697, 341] on div "Select Item" at bounding box center [730, 348] width 283 height 32
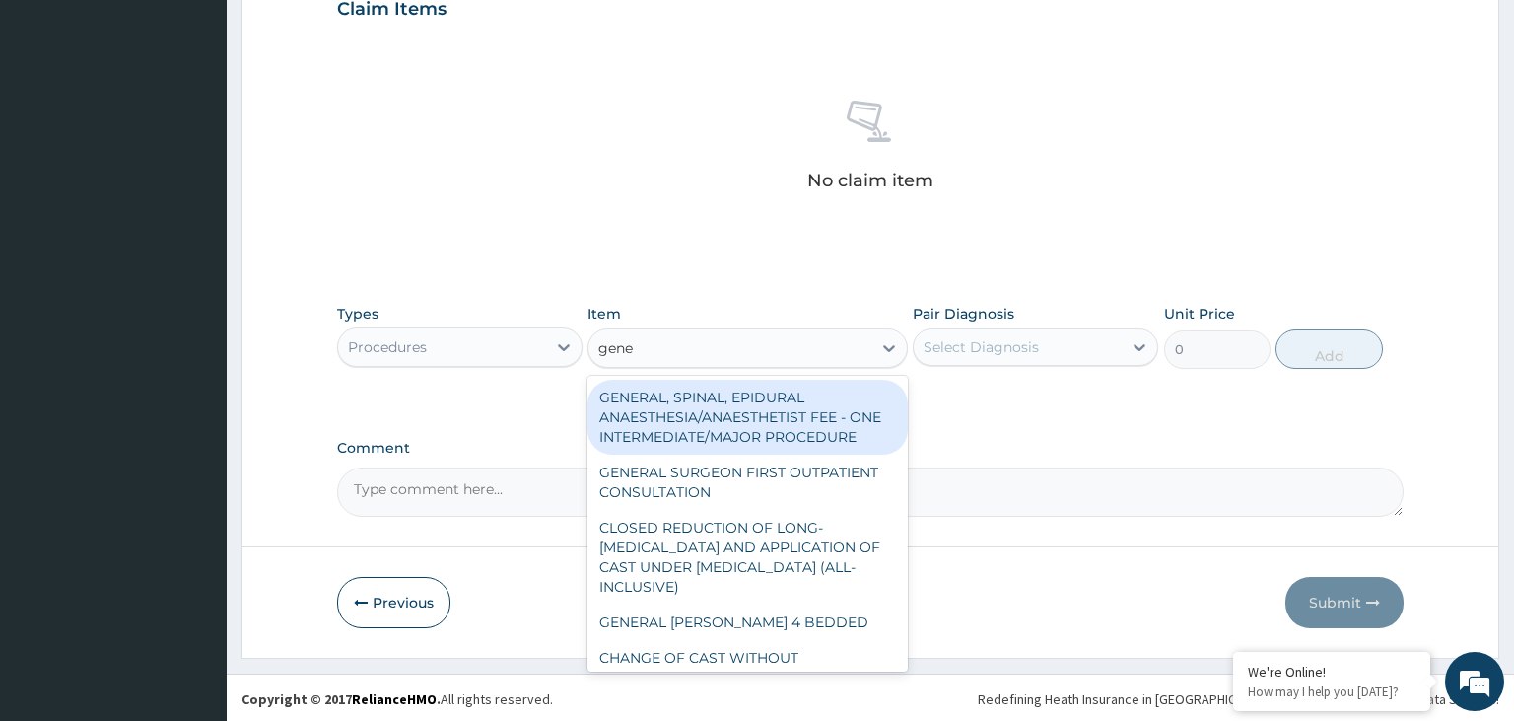
type input "gener"
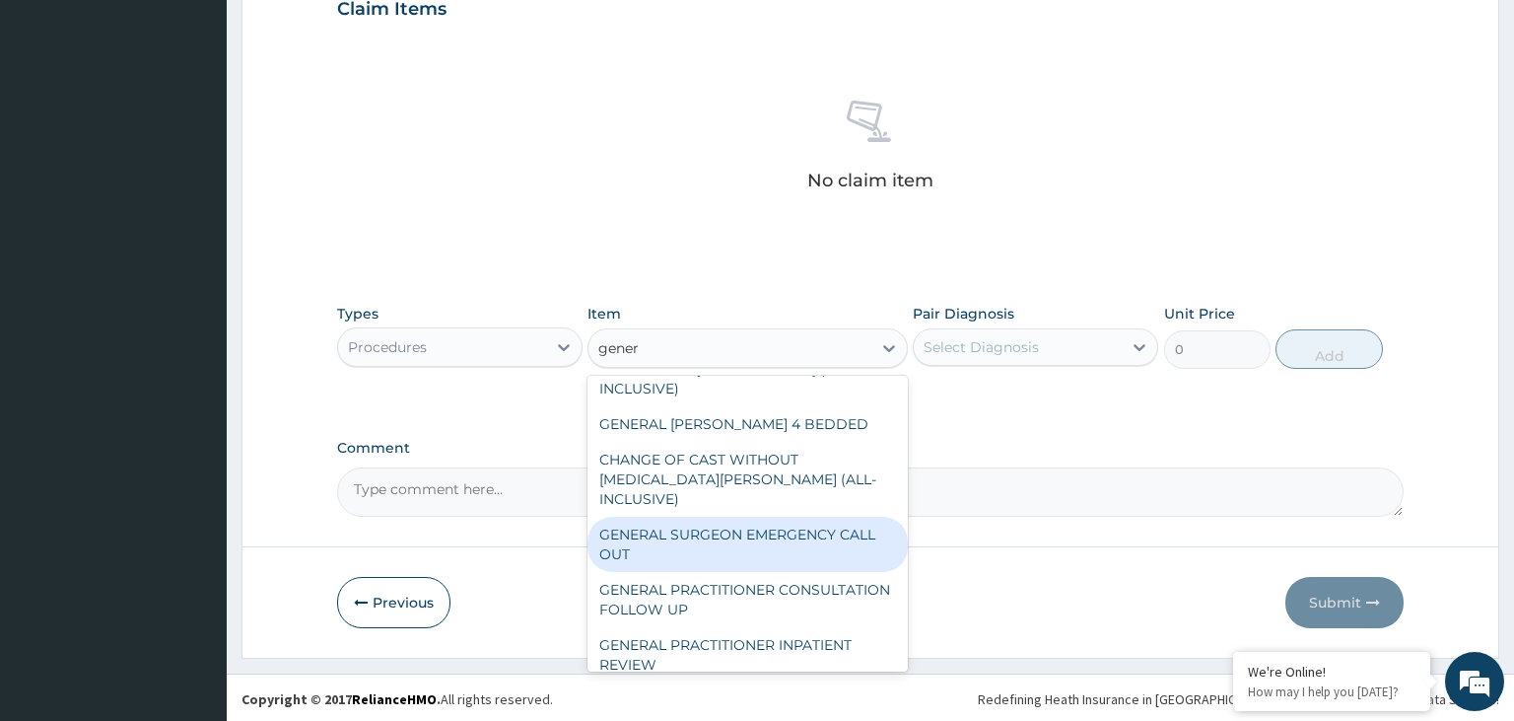
scroll to position [397, 0]
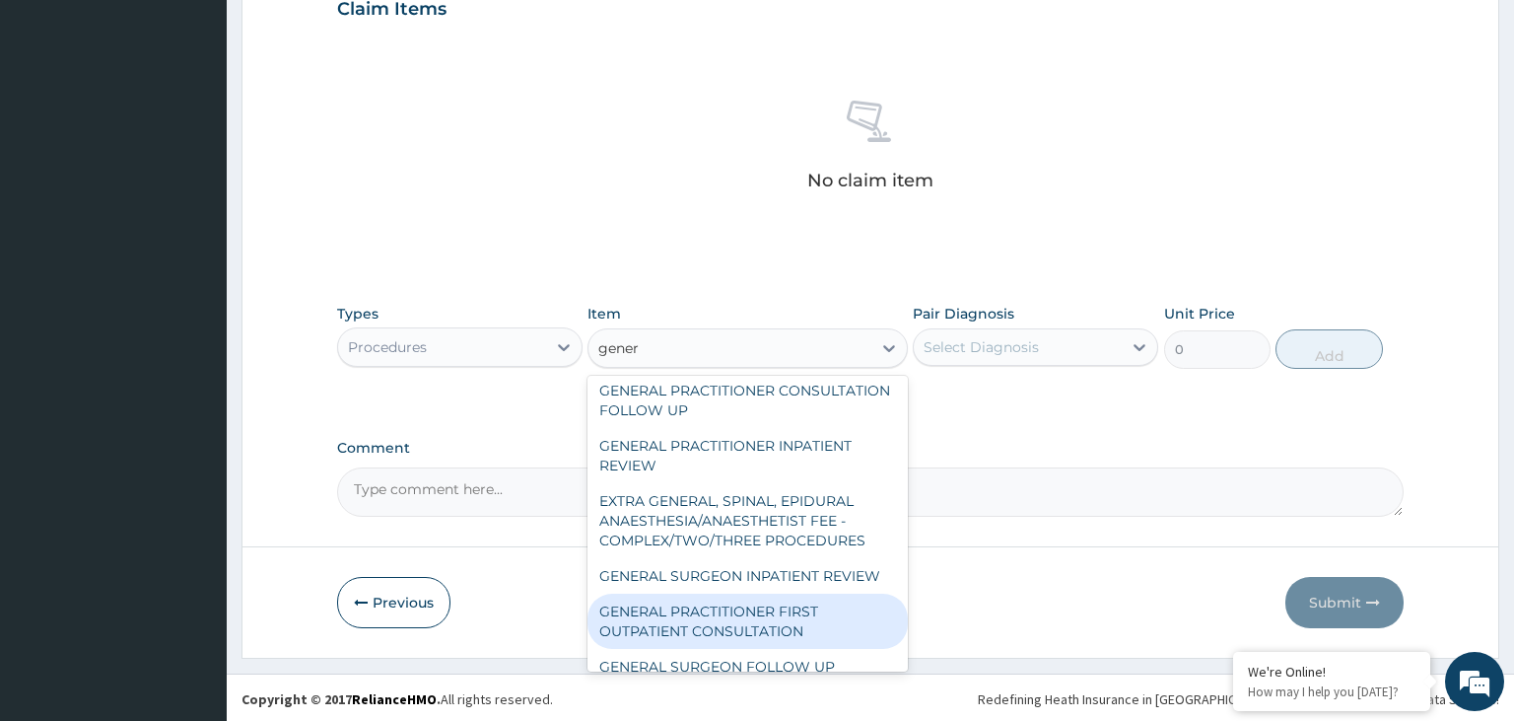
drag, startPoint x: 802, startPoint y: 603, endPoint x: 965, endPoint y: 457, distance: 218.5
click at [802, 601] on div "GENERAL PRACTITIONER FIRST OUTPATIENT CONSULTATION" at bounding box center [748, 620] width 320 height 55
type input "3750"
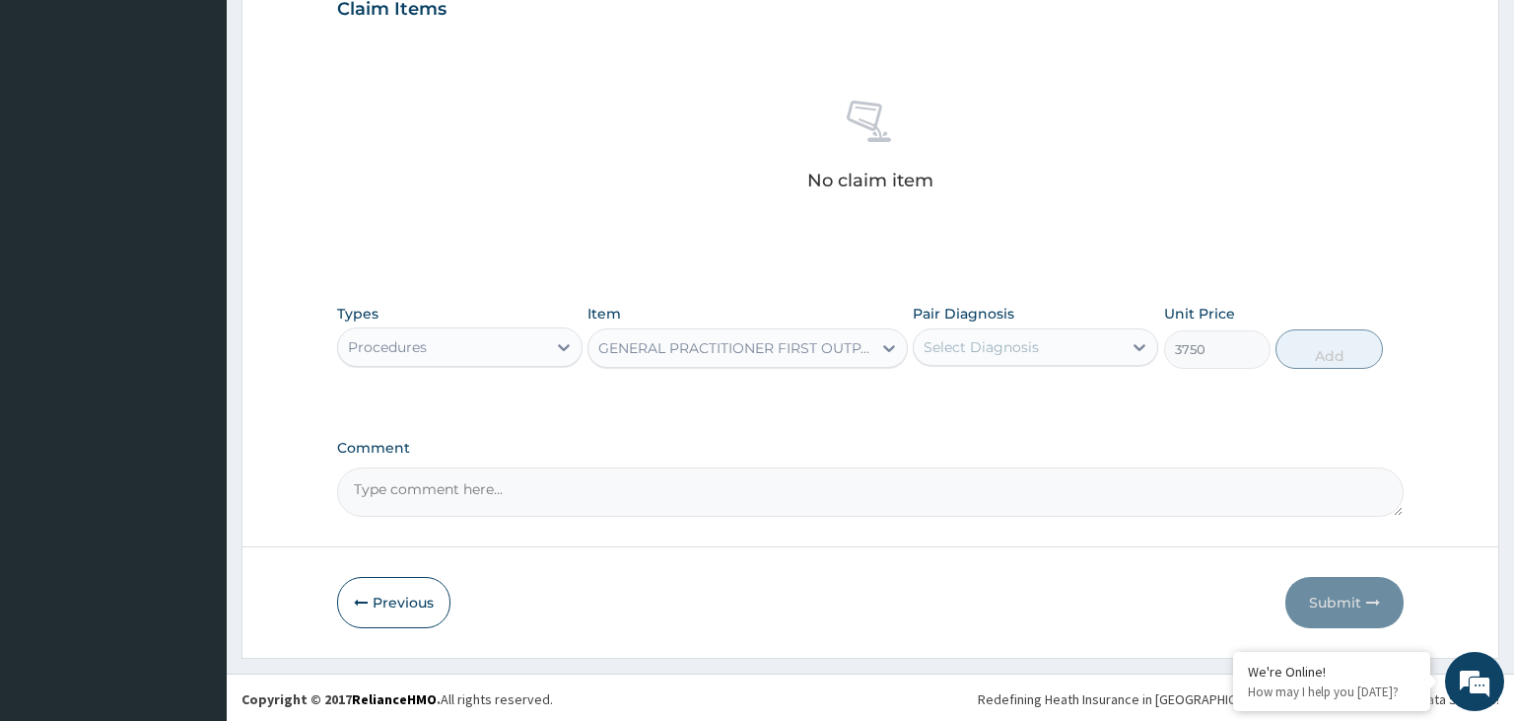
click at [1067, 333] on div "Select Diagnosis" at bounding box center [1018, 347] width 208 height 32
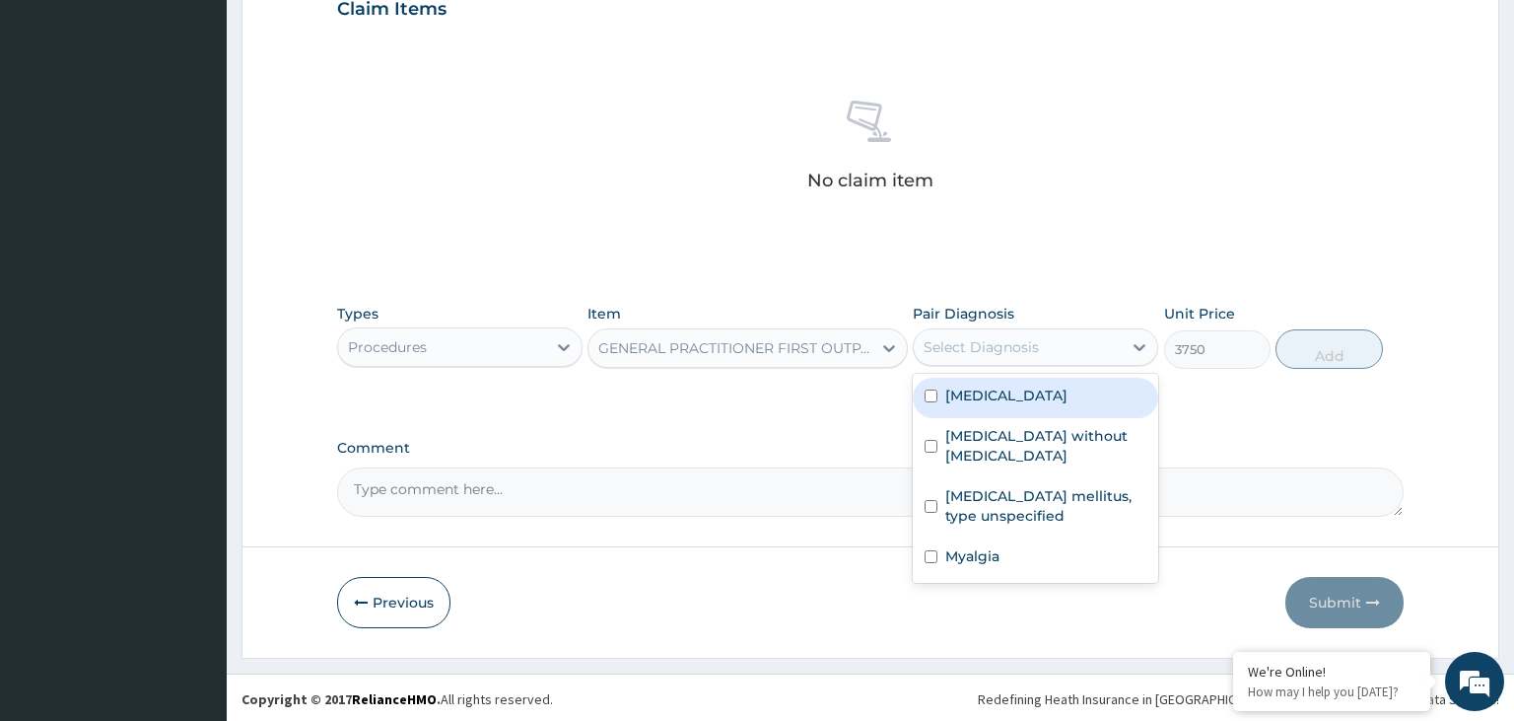
click at [1052, 403] on label "[MEDICAL_DATA]" at bounding box center [1006, 395] width 122 height 20
checkbox input "true"
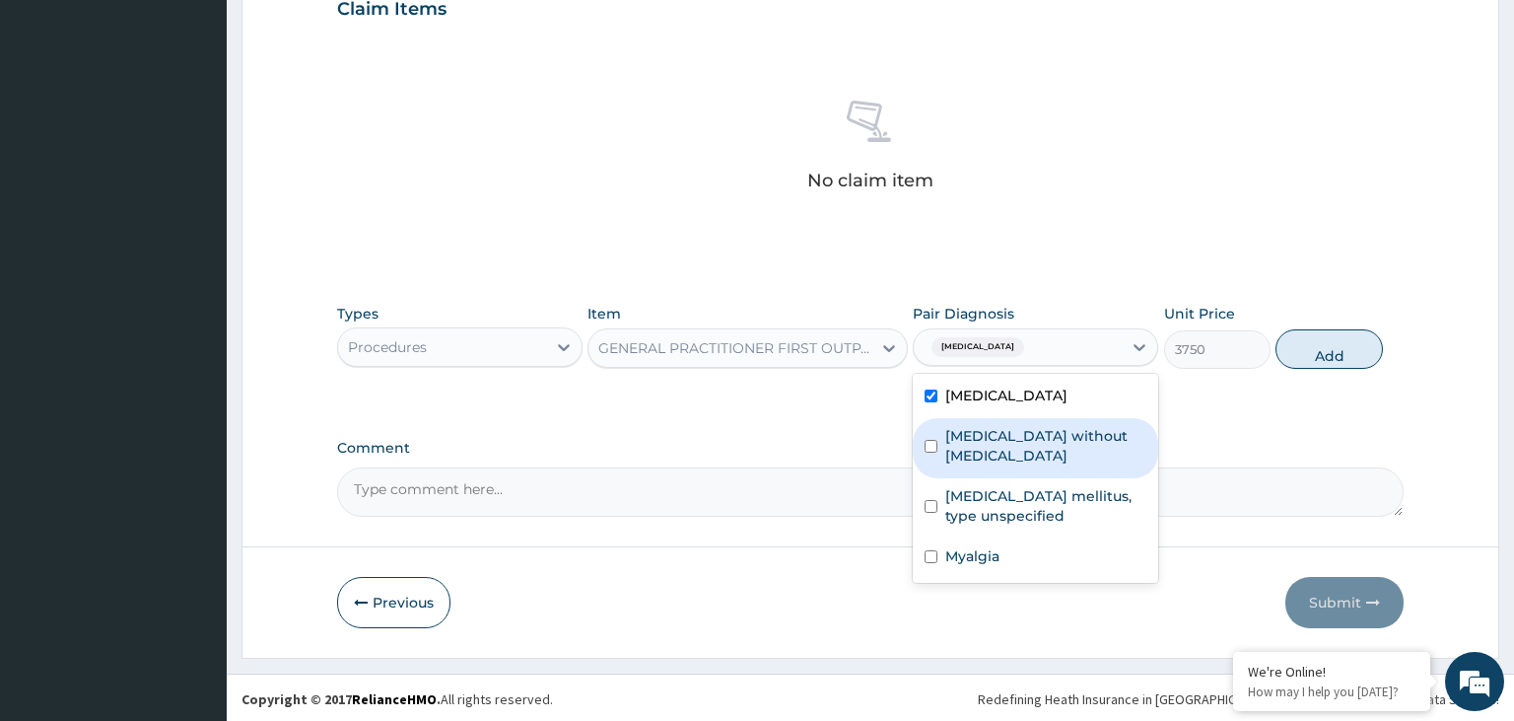
drag, startPoint x: 1051, startPoint y: 452, endPoint x: 1039, endPoint y: 495, distance: 45.0
click at [1051, 452] on div "[MEDICAL_DATA] without [MEDICAL_DATA]" at bounding box center [1035, 448] width 245 height 60
checkbox input "true"
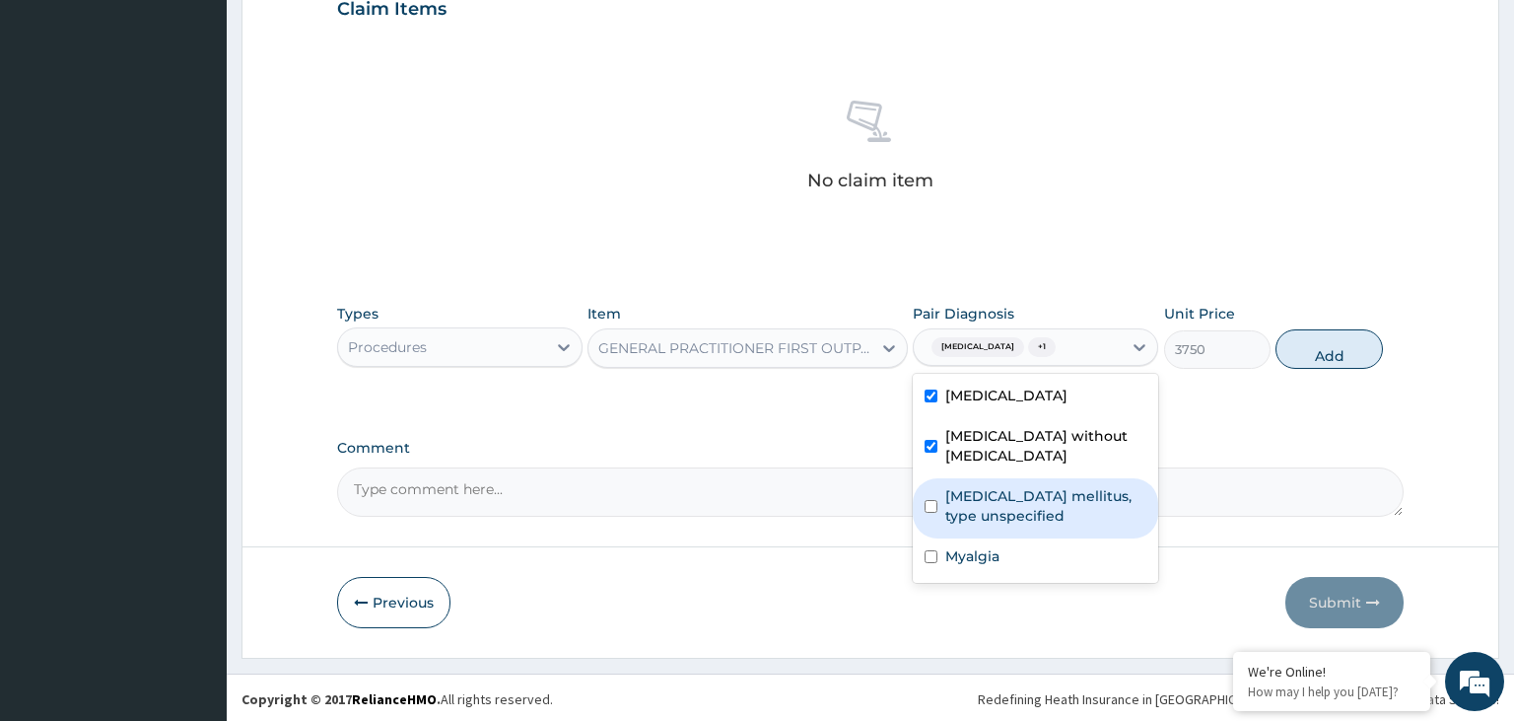
click at [1039, 502] on label "[MEDICAL_DATA] mellitus, type unspecified" at bounding box center [1045, 505] width 201 height 39
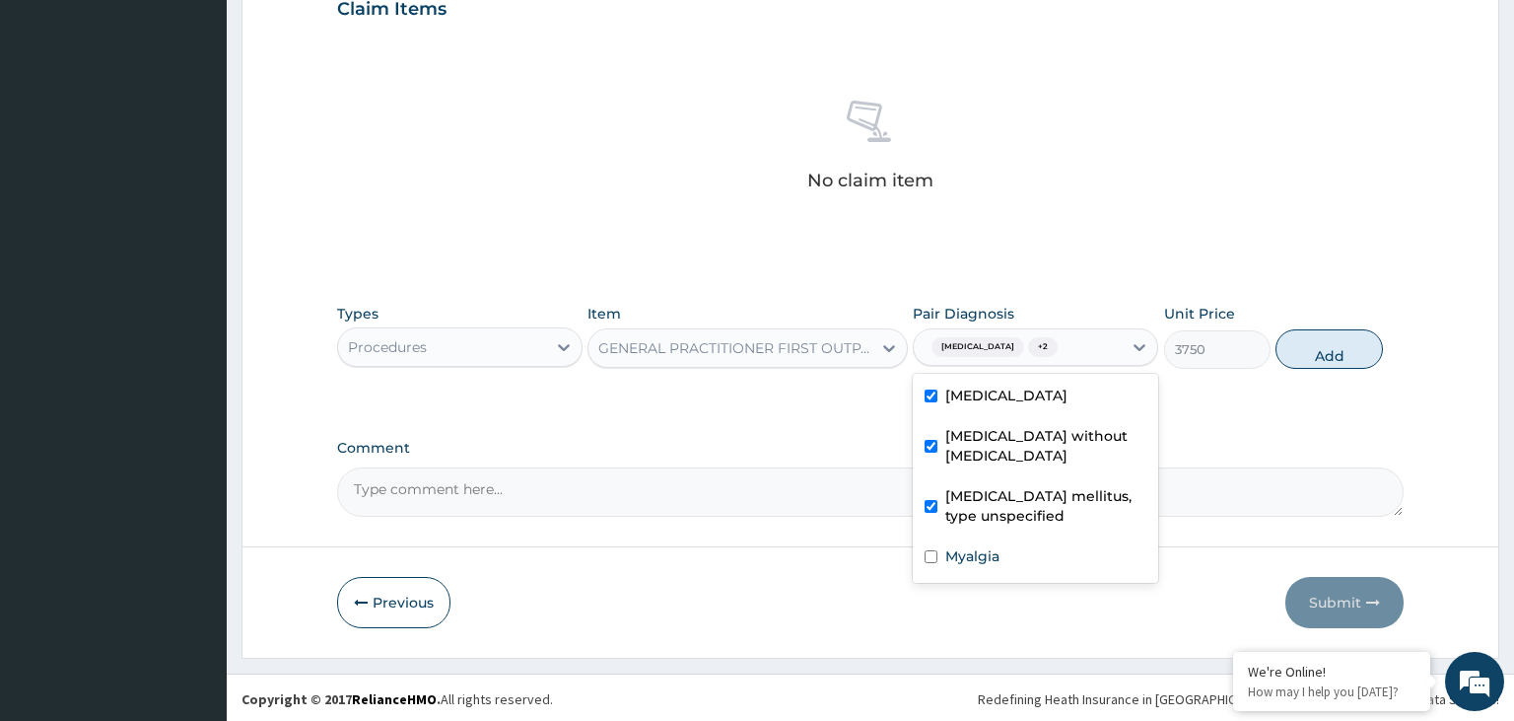
checkbox input "true"
click at [1004, 540] on div "Myalgia" at bounding box center [1035, 558] width 245 height 40
checkbox input "true"
click at [1334, 363] on button "Add" at bounding box center [1329, 348] width 106 height 39
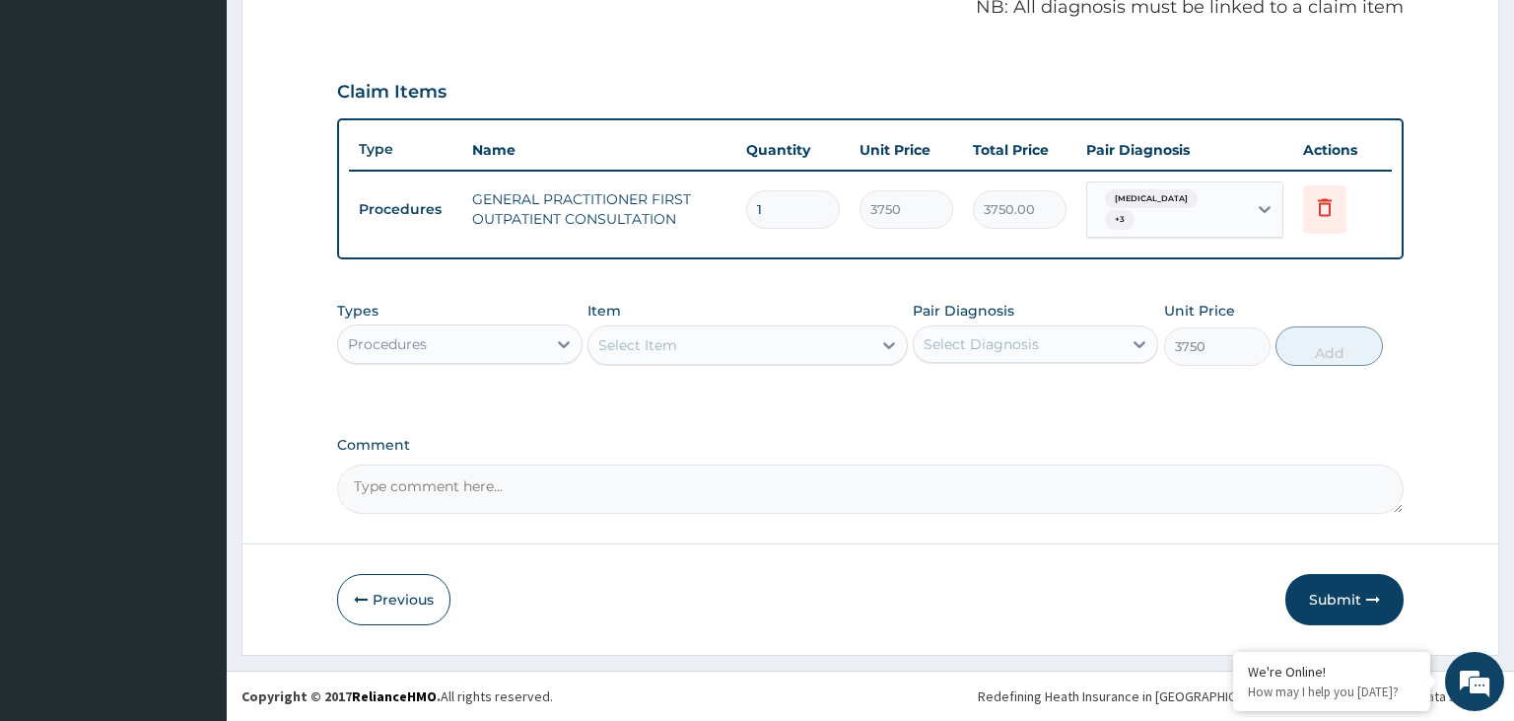
type input "0"
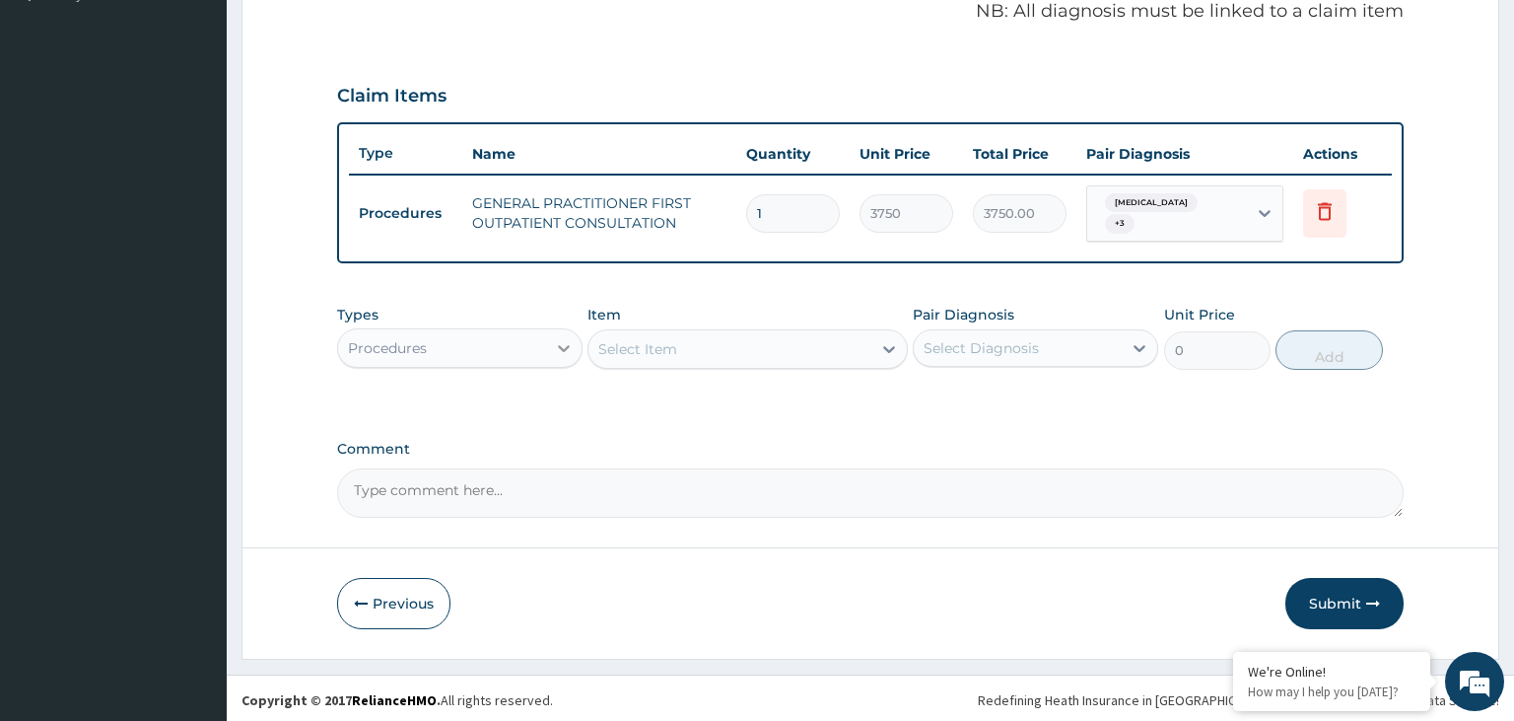
click at [561, 345] on icon at bounding box center [564, 348] width 12 height 7
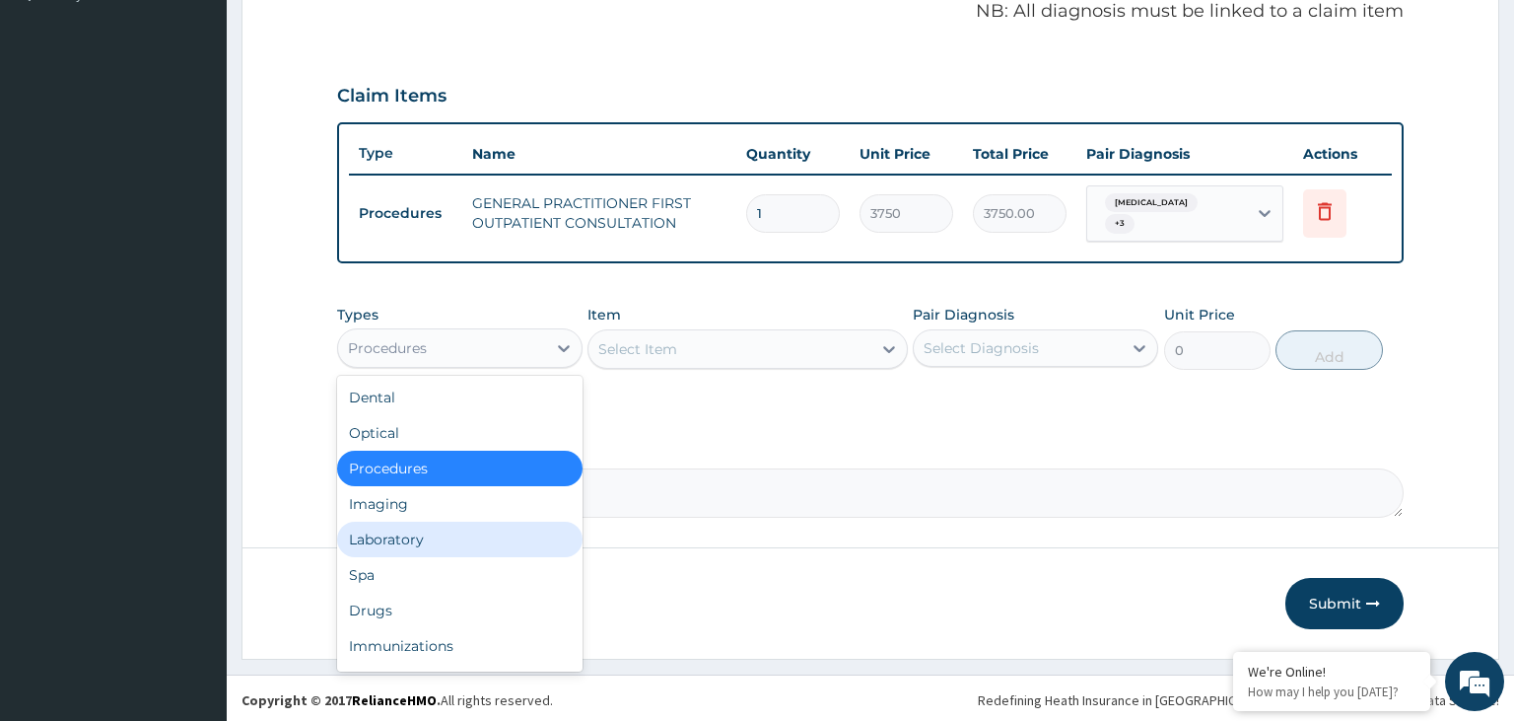
click at [484, 525] on div "Laboratory" at bounding box center [459, 539] width 245 height 35
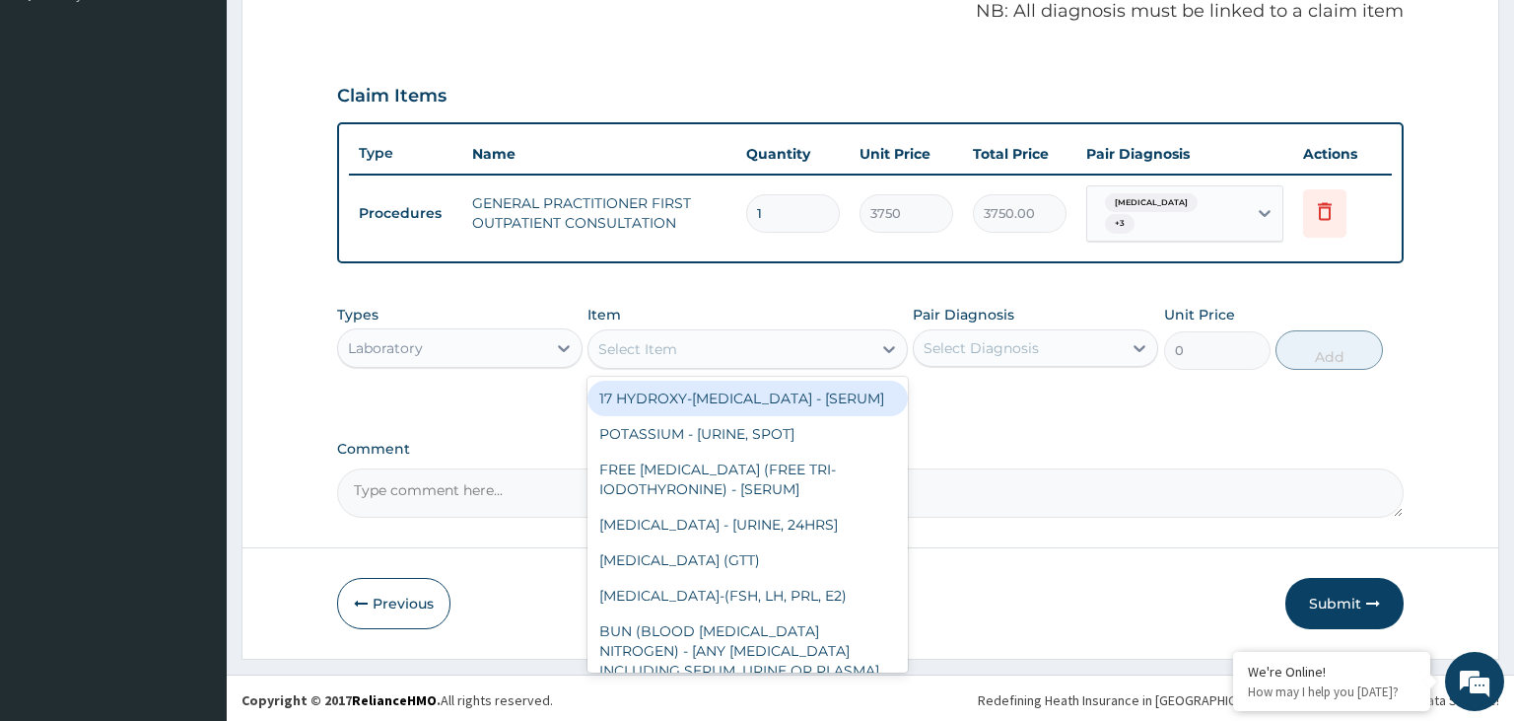
drag, startPoint x: 774, startPoint y: 351, endPoint x: 762, endPoint y: 357, distance: 13.2
click at [774, 354] on div "Select Item" at bounding box center [730, 349] width 283 height 32
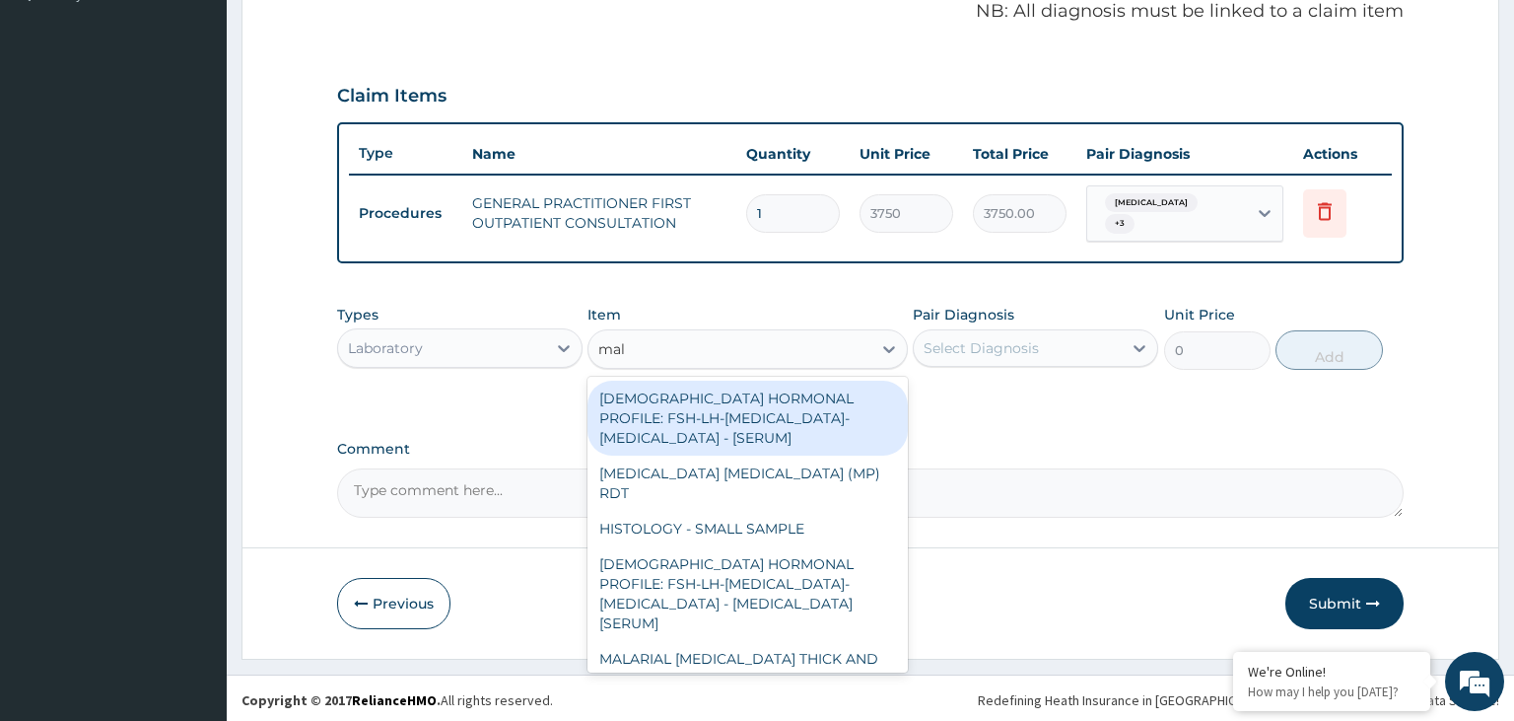
type input "mala"
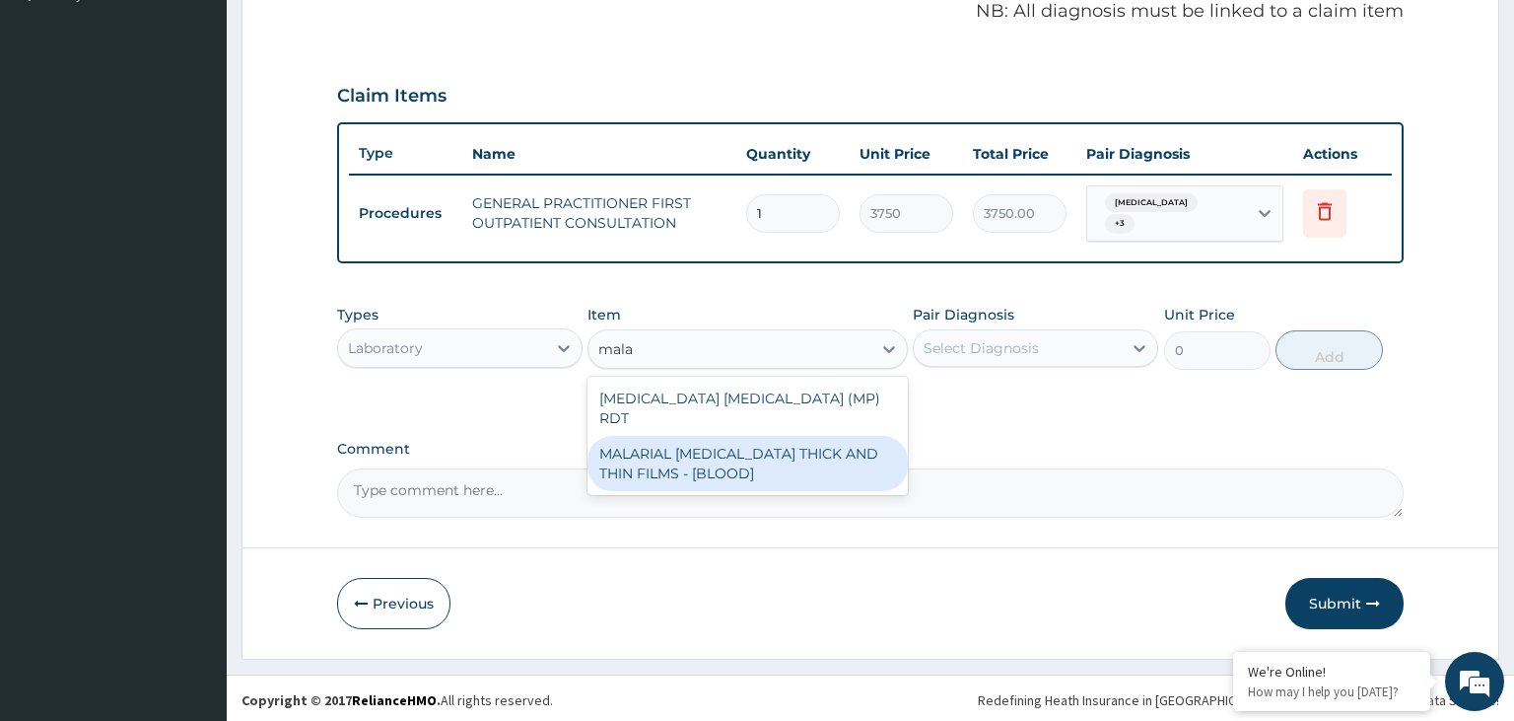
click at [806, 460] on div "MALARIAL [MEDICAL_DATA] THICK AND THIN FILMS - [BLOOD]" at bounding box center [748, 463] width 320 height 55
type input "2187.5"
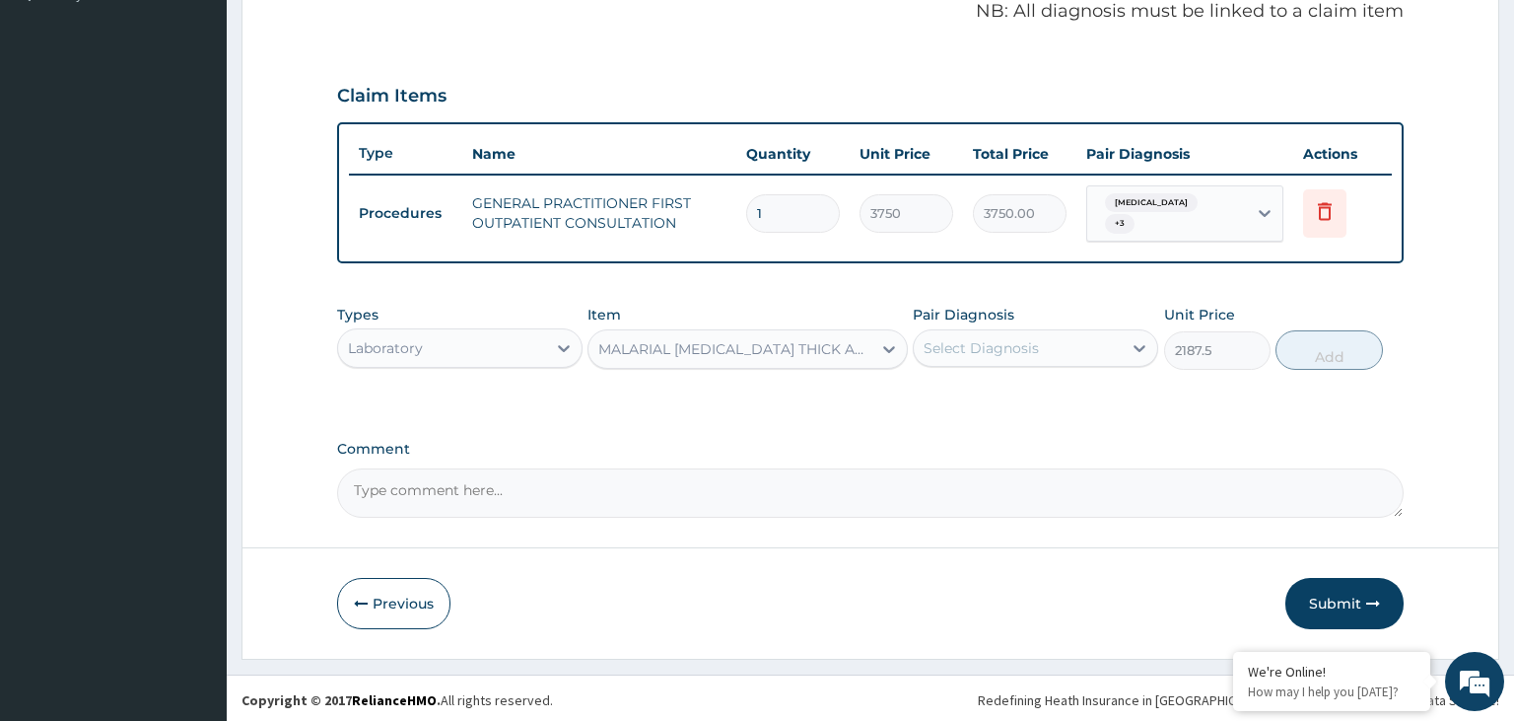
click at [1016, 345] on div "Select Diagnosis" at bounding box center [981, 348] width 115 height 20
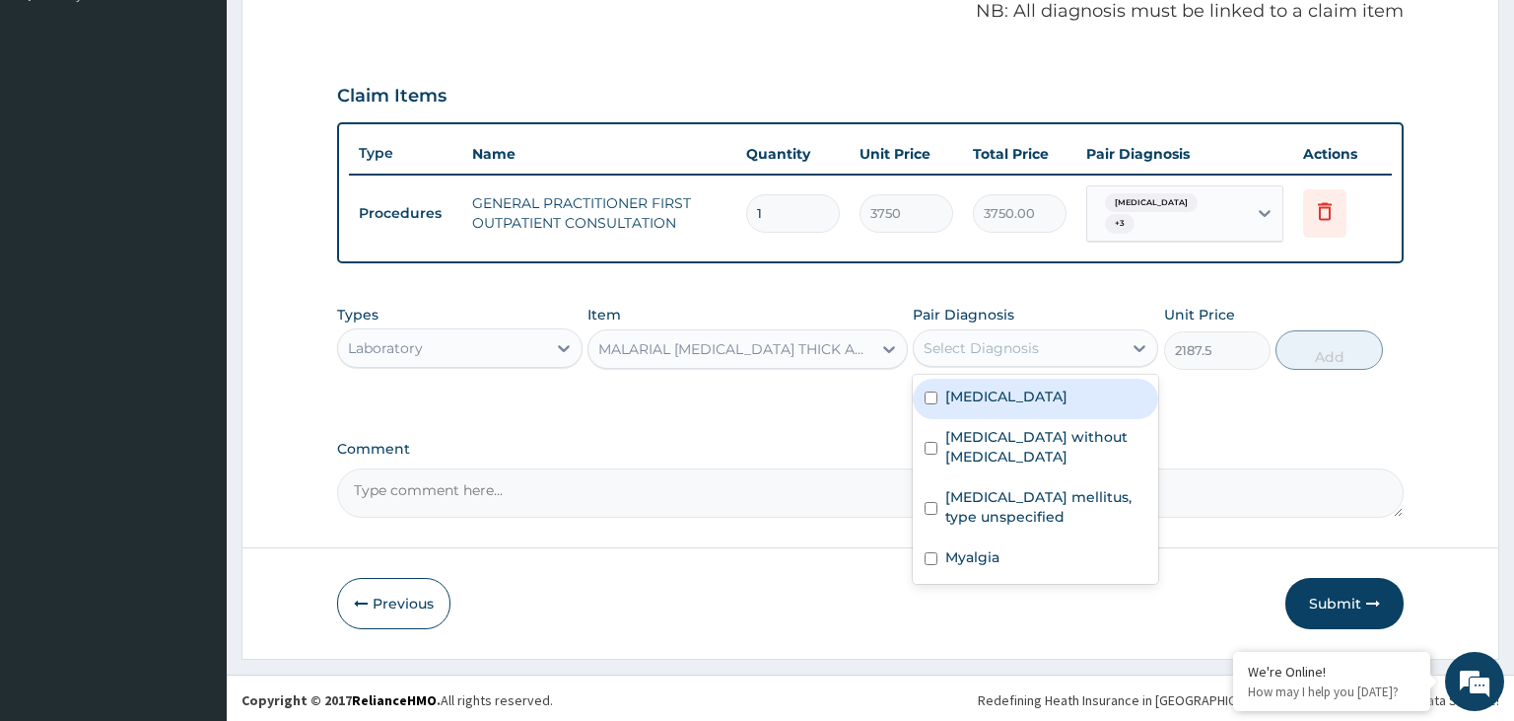
click at [1031, 395] on label "[MEDICAL_DATA]" at bounding box center [1006, 396] width 122 height 20
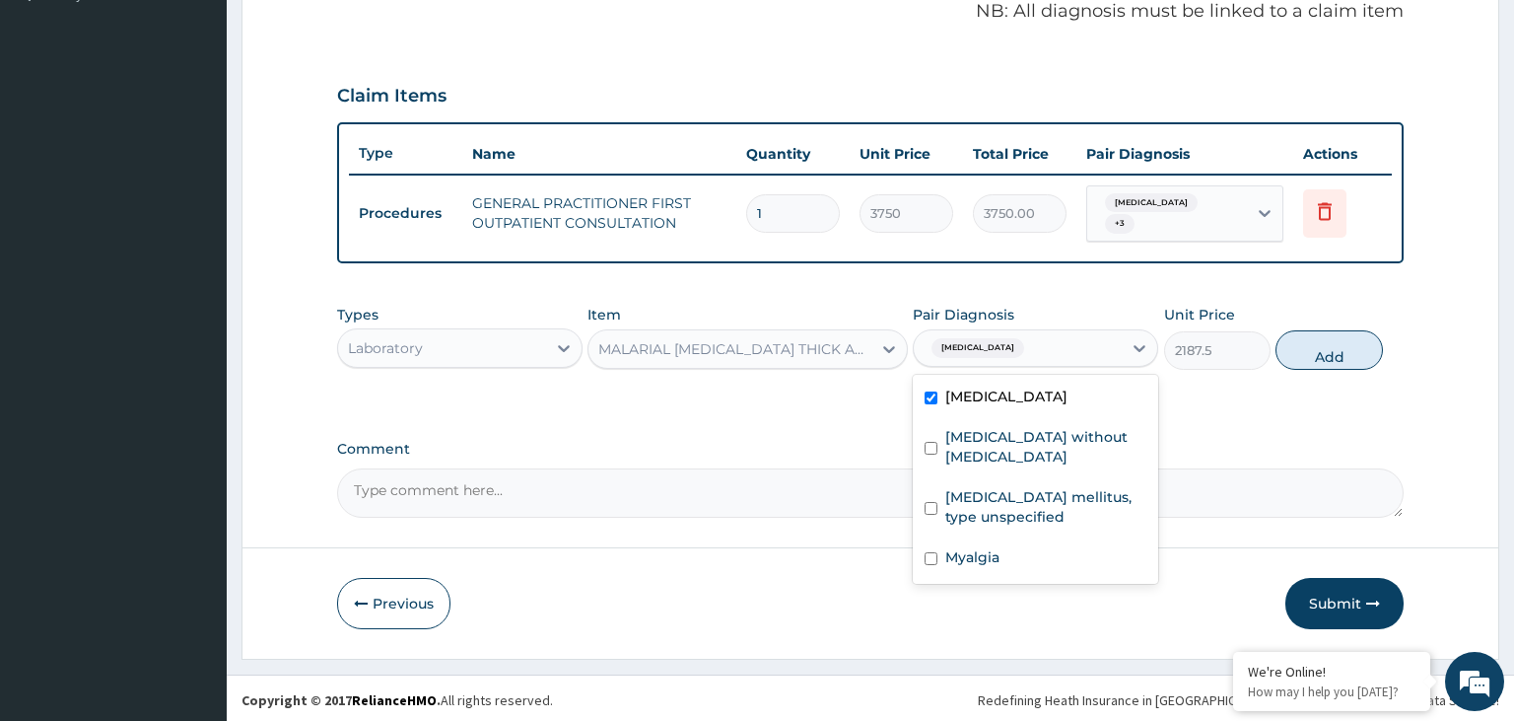
checkbox input "true"
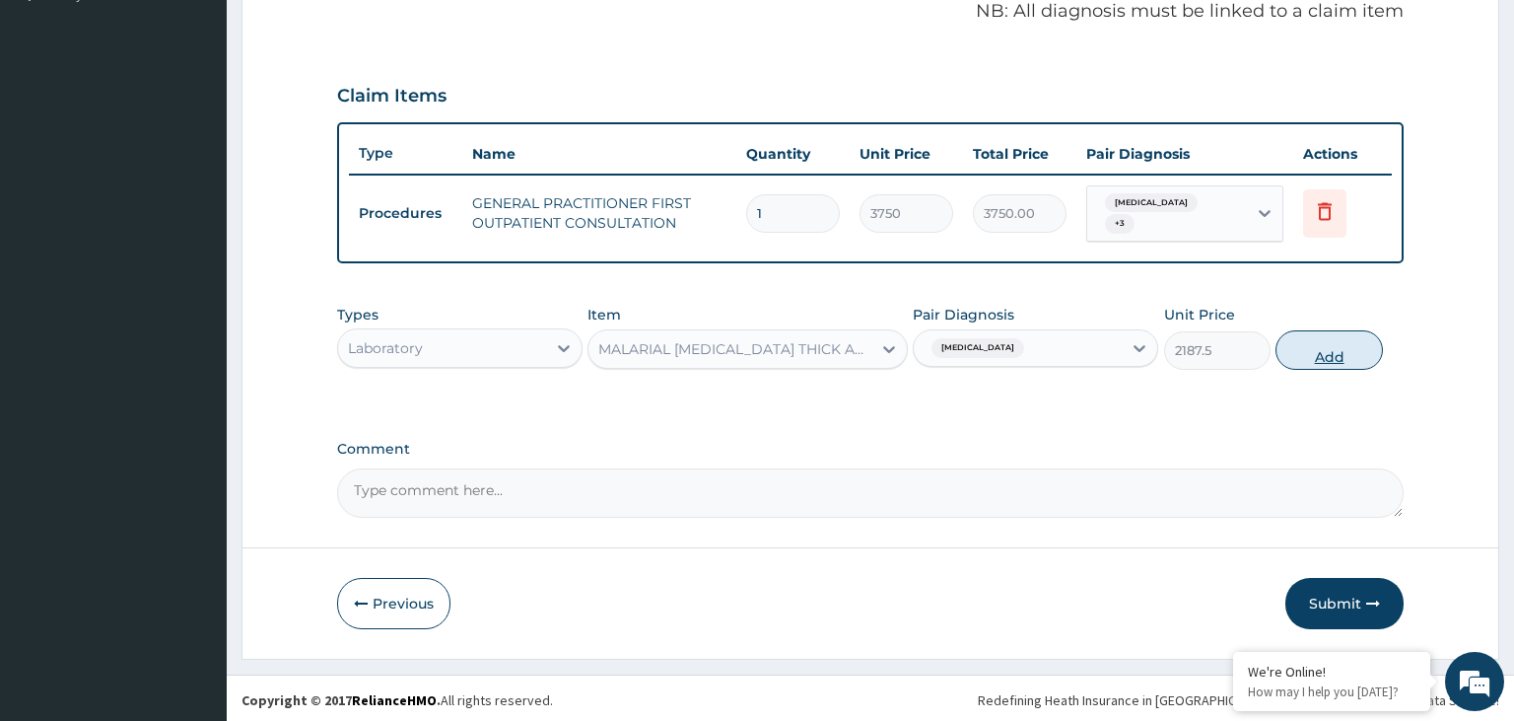
click at [1340, 356] on button "Add" at bounding box center [1329, 349] width 106 height 39
type input "0"
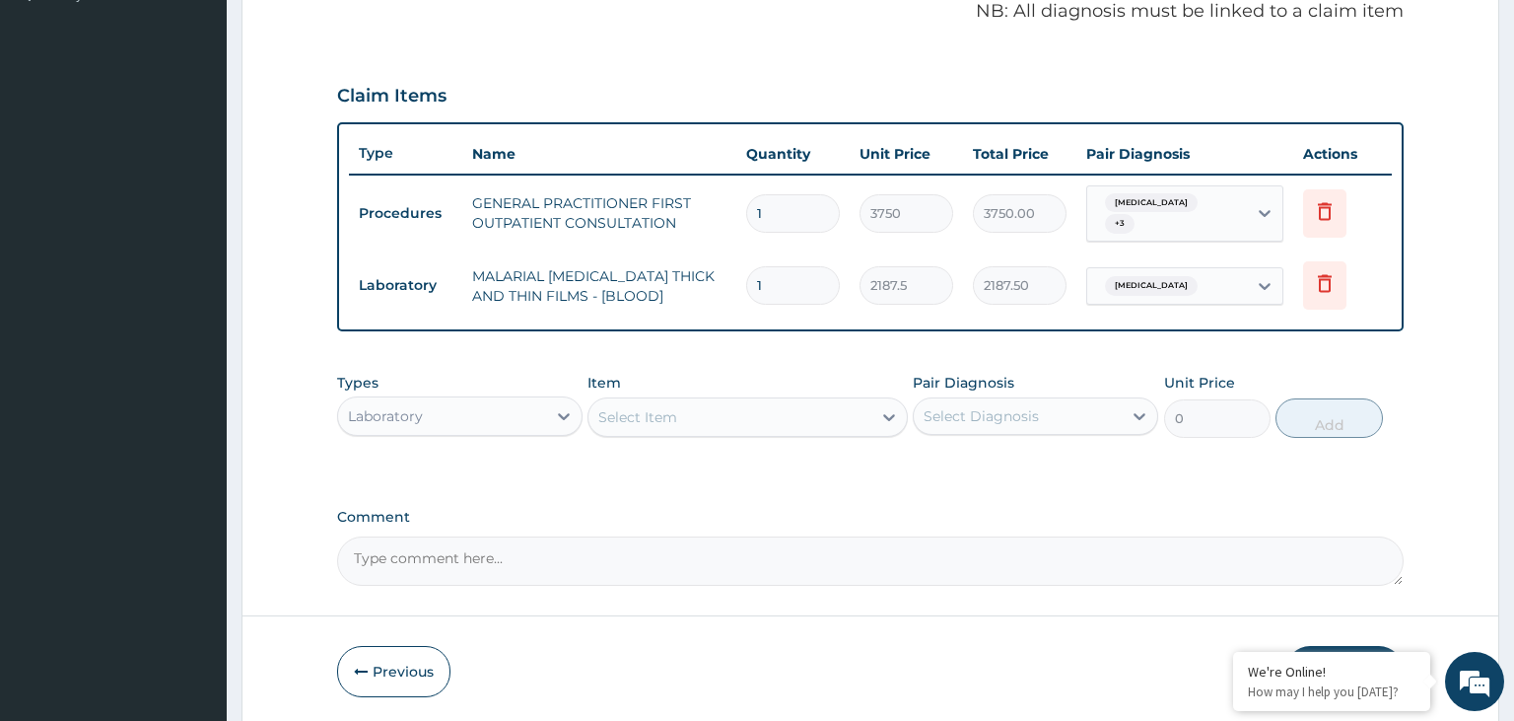
click at [701, 421] on div "Select Item" at bounding box center [730, 417] width 283 height 32
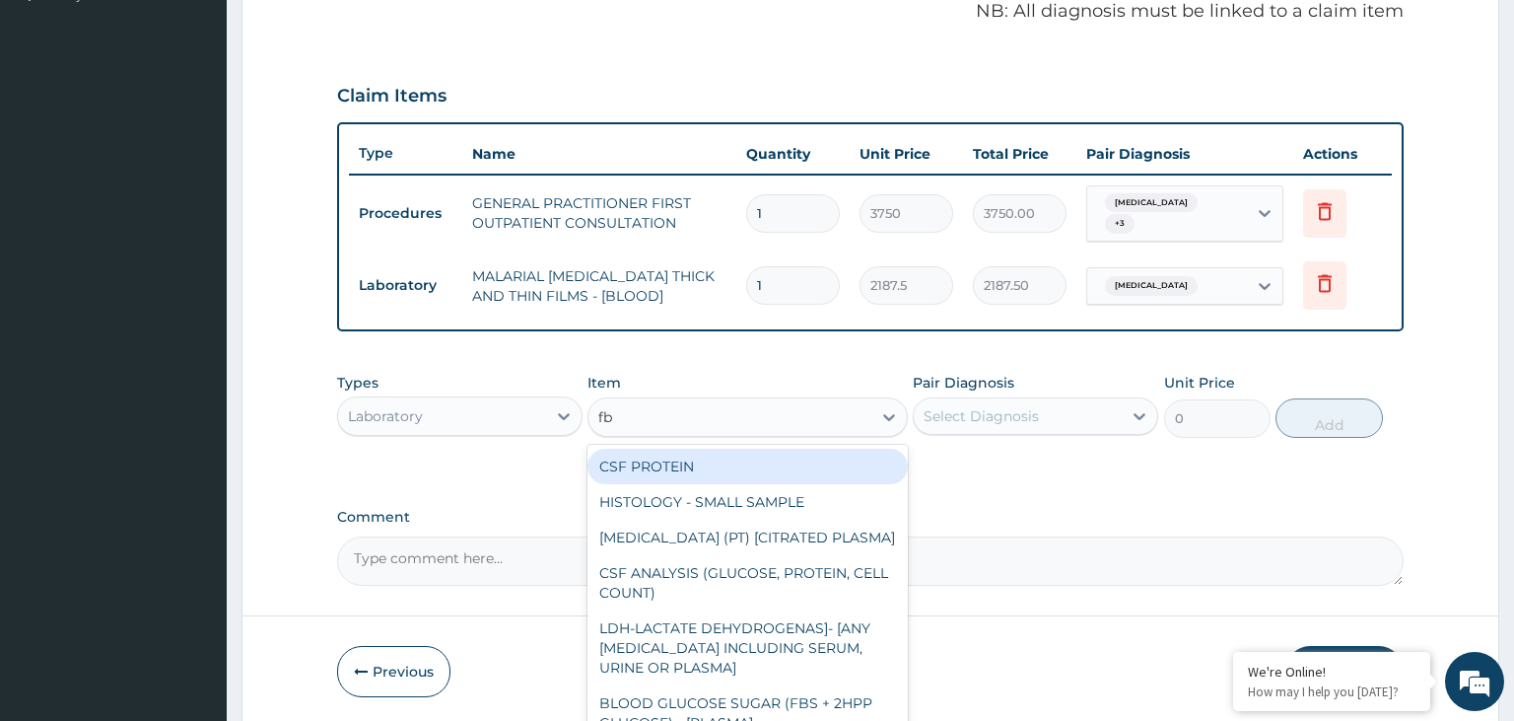
type input "fbc"
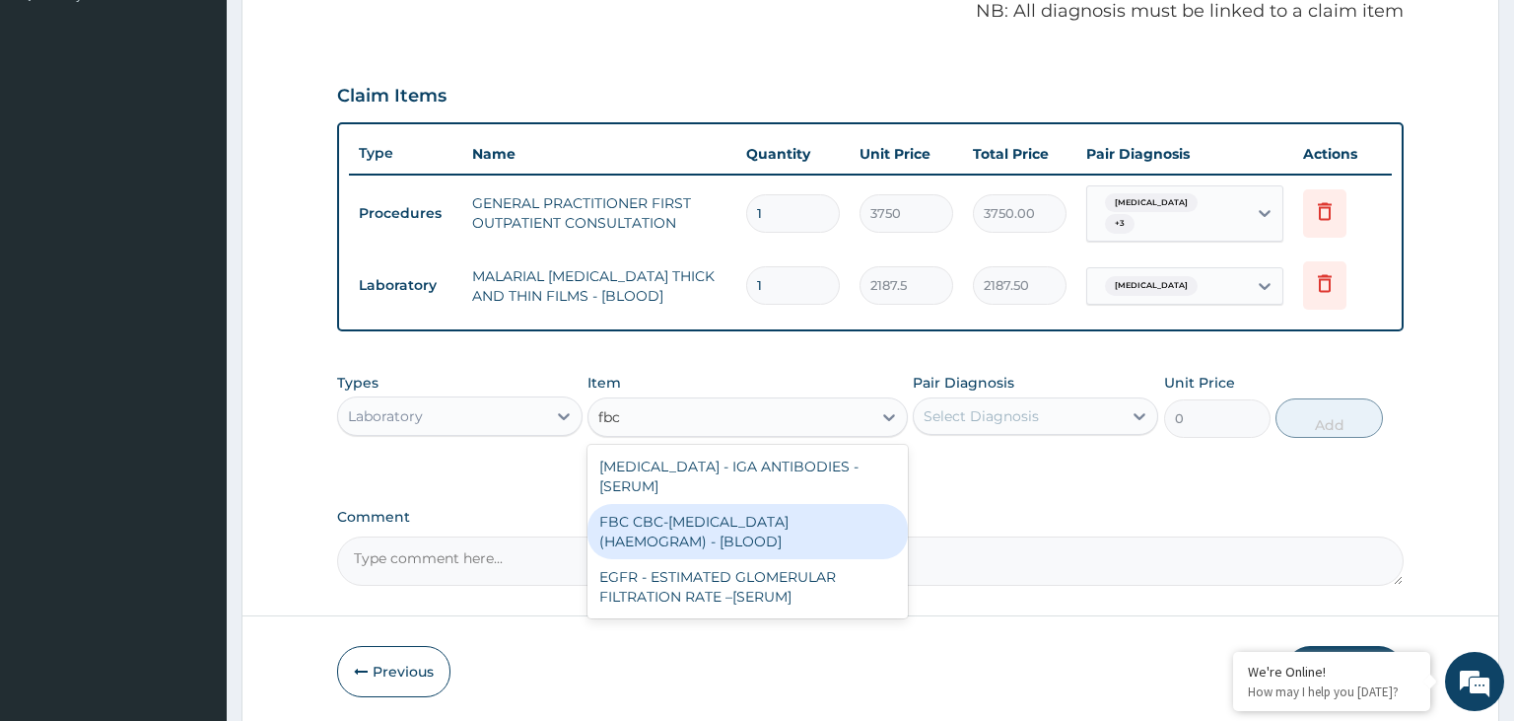
drag, startPoint x: 828, startPoint y: 529, endPoint x: 968, endPoint y: 496, distance: 143.9
click at [831, 527] on div "FBC CBC-[MEDICAL_DATA] (HAEMOGRAM) - [BLOOD]" at bounding box center [748, 531] width 320 height 55
type input "5000"
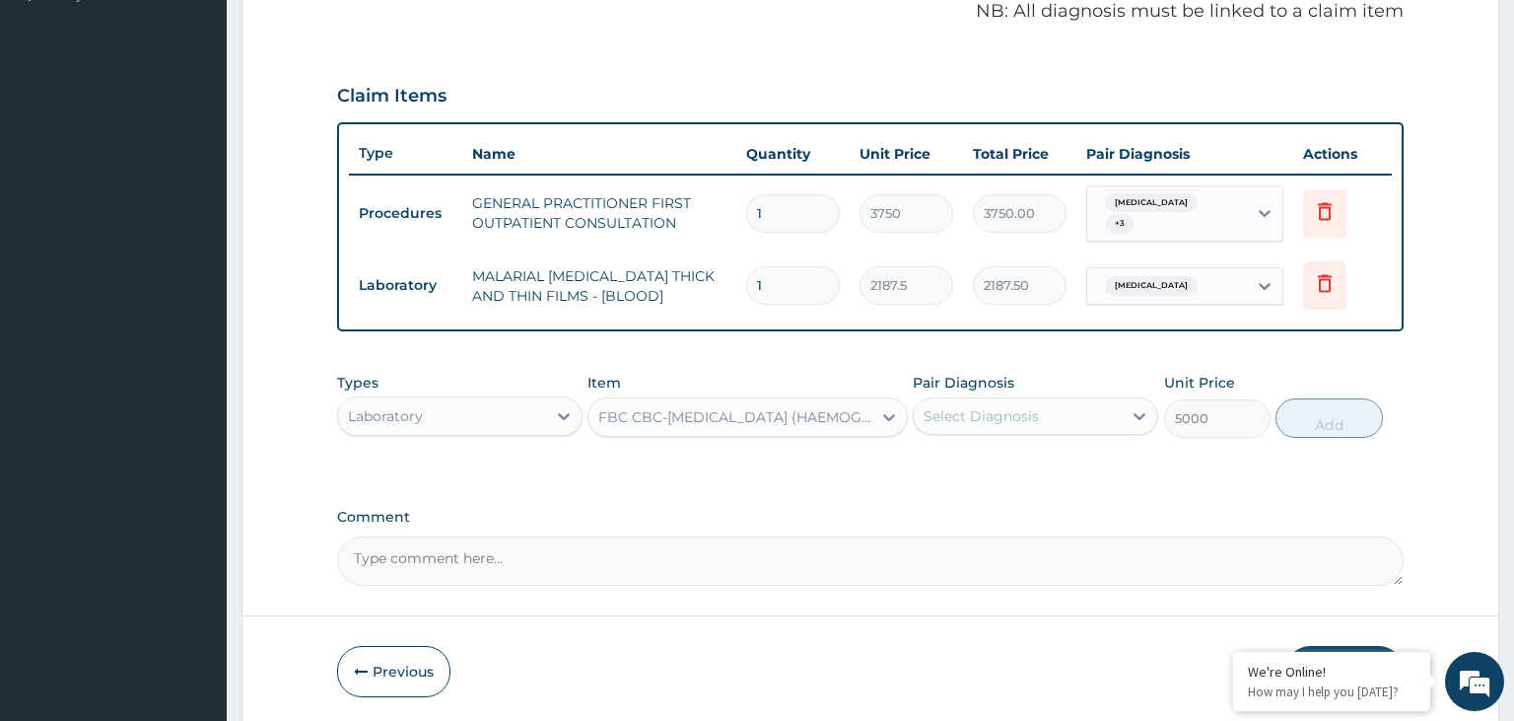
click at [1075, 423] on div "Select Diagnosis" at bounding box center [1018, 416] width 208 height 32
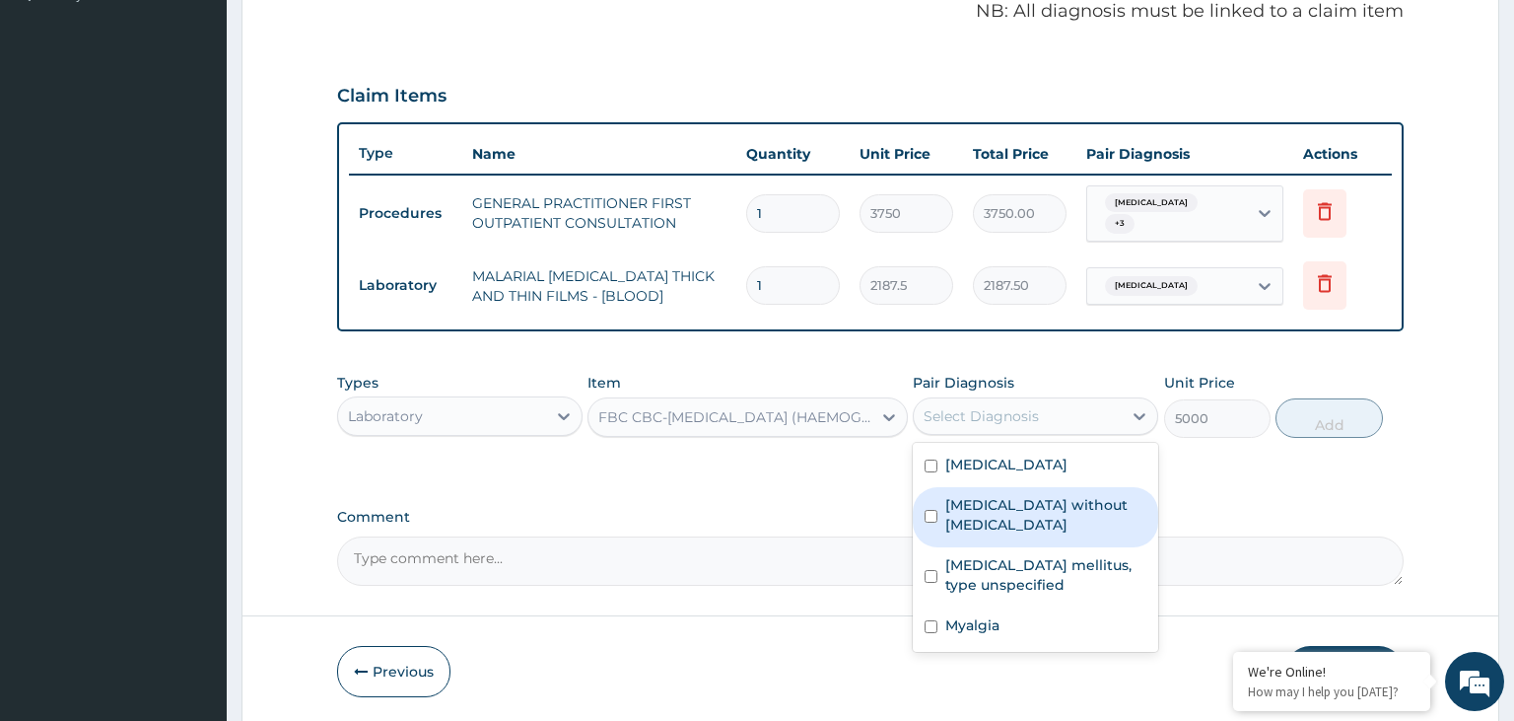
click at [1054, 498] on label "[MEDICAL_DATA] without [MEDICAL_DATA]" at bounding box center [1045, 514] width 201 height 39
checkbox input "true"
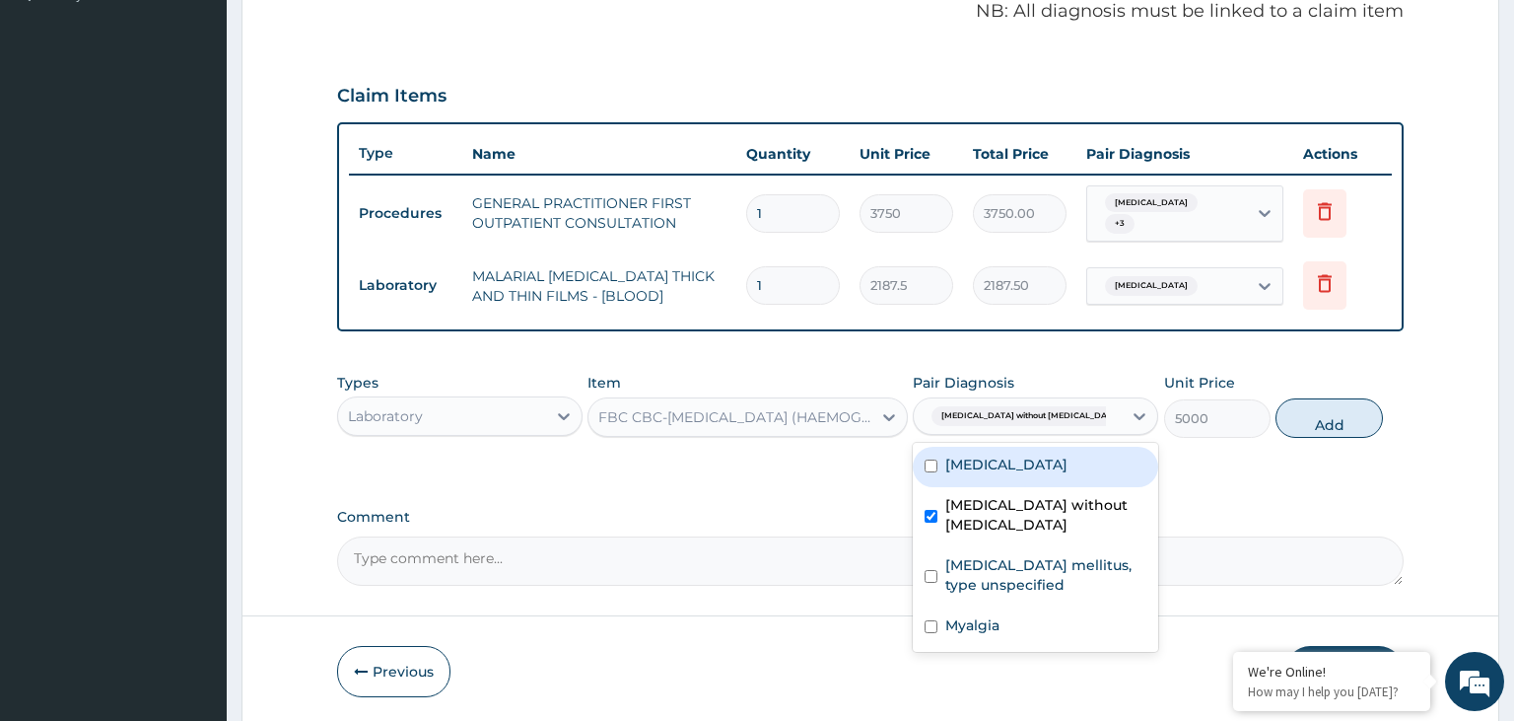
drag, startPoint x: 1329, startPoint y: 418, endPoint x: 1209, endPoint y: 416, distance: 120.3
click at [1328, 419] on button "Add" at bounding box center [1329, 417] width 106 height 39
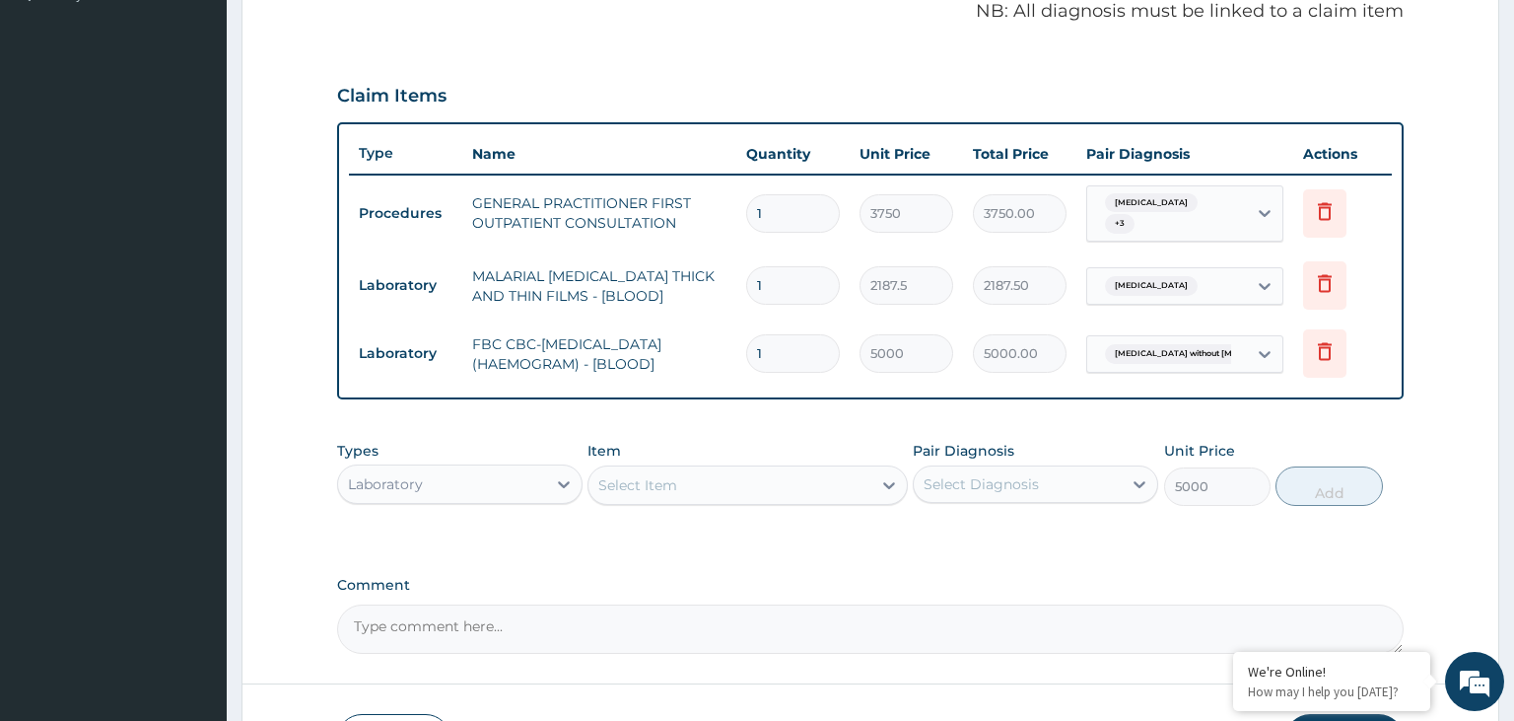
type input "0"
click at [668, 461] on div "Item Select Item" at bounding box center [748, 473] width 320 height 65
click at [672, 483] on div "Select Item" at bounding box center [637, 485] width 79 height 20
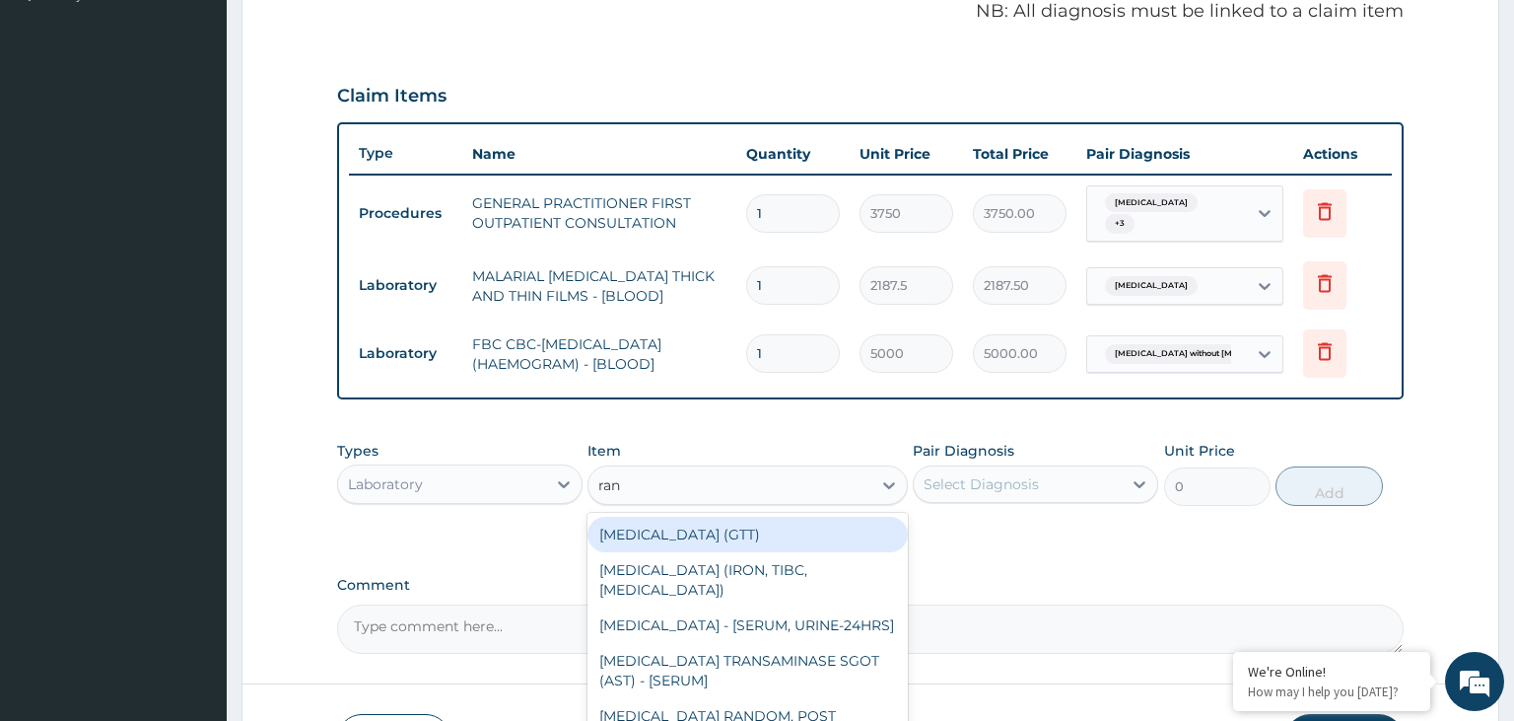
type input "rand"
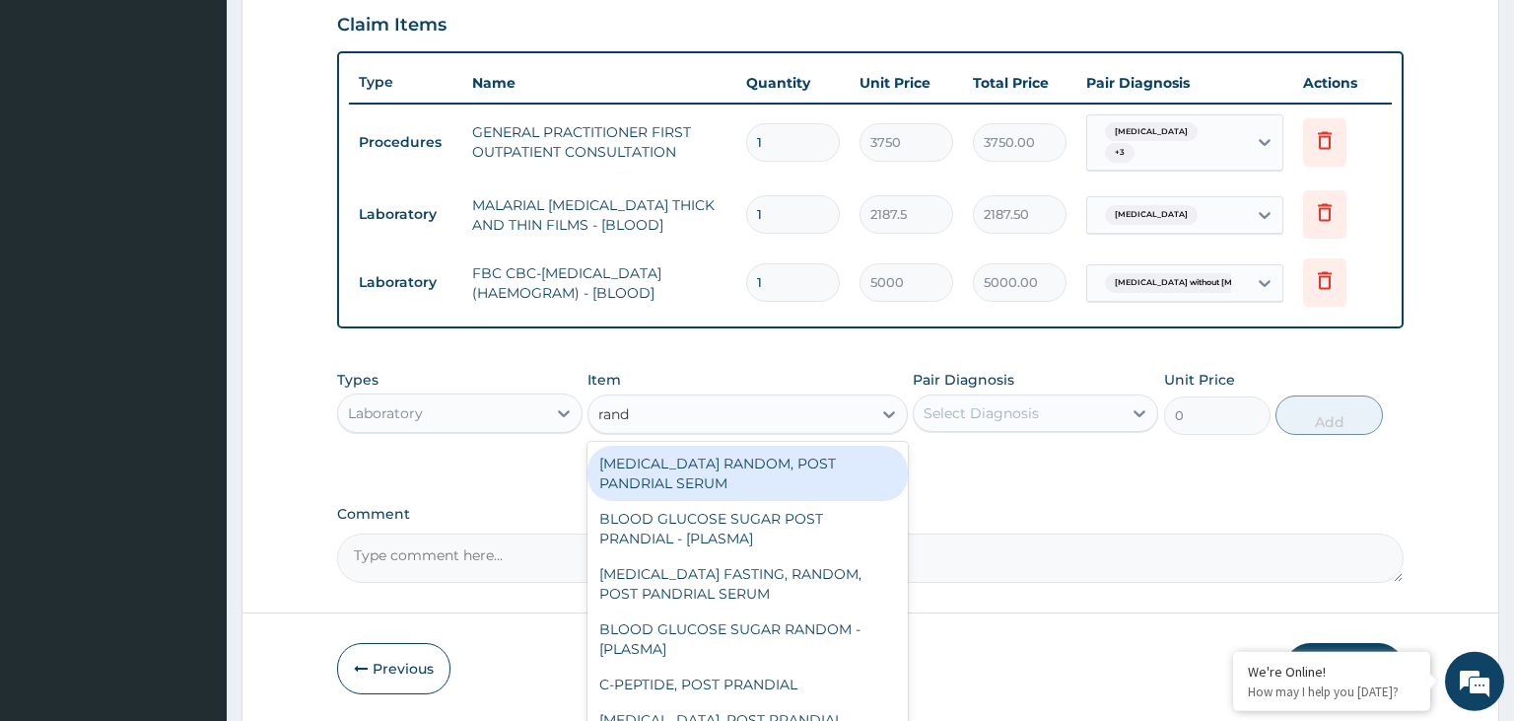
scroll to position [716, 0]
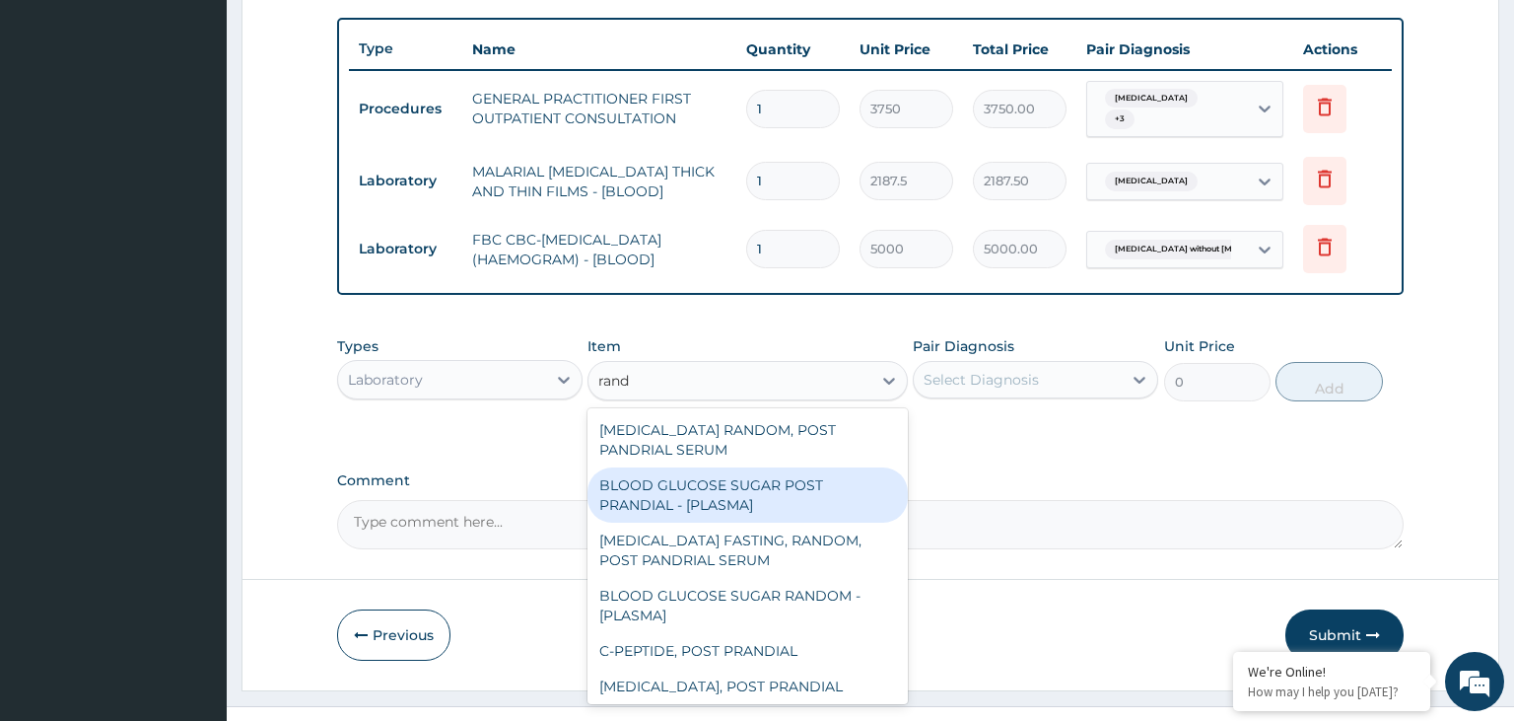
click at [759, 509] on div "BLOOD GLUCOSE SUGAR POST PRANDIAL - [PLASMA]" at bounding box center [748, 494] width 320 height 55
type input "1875"
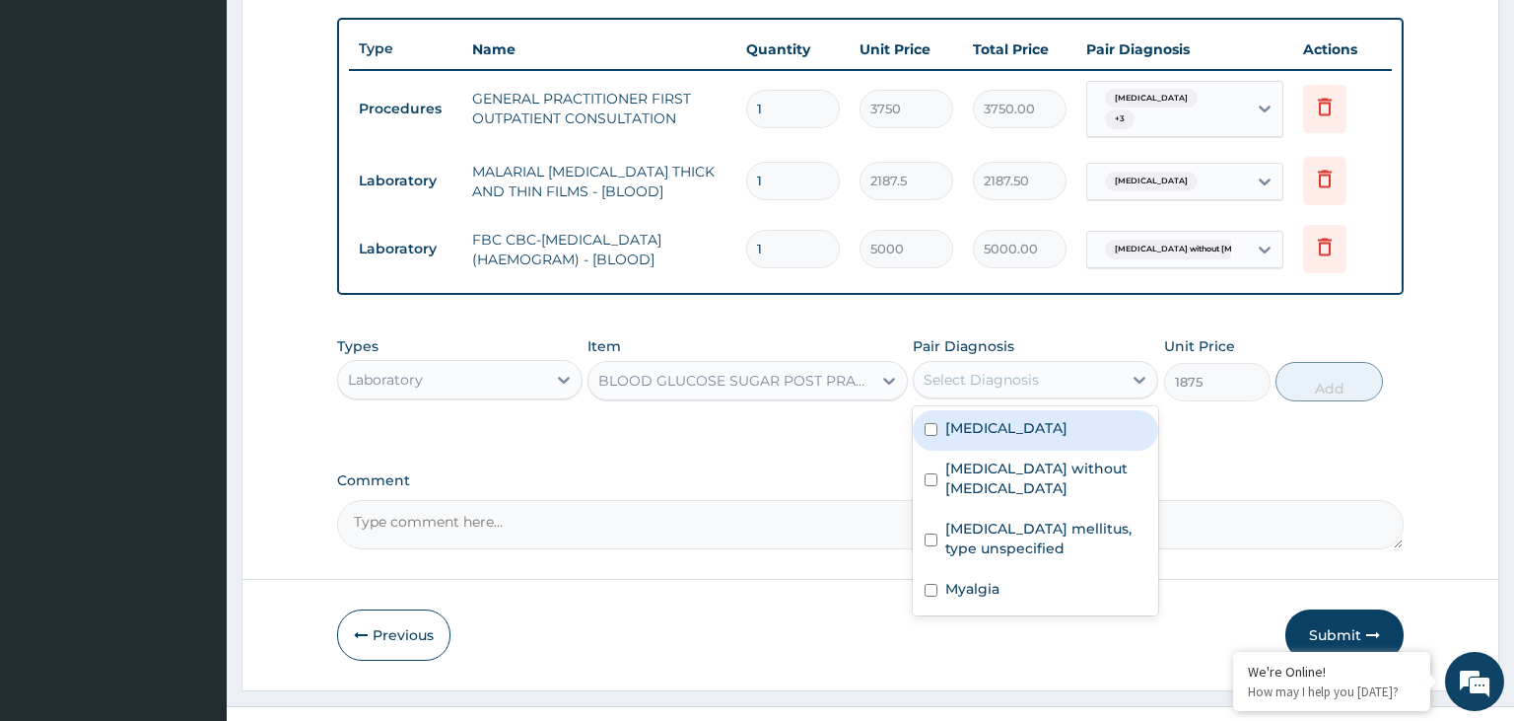
click at [1092, 375] on div "Select Diagnosis" at bounding box center [1018, 380] width 208 height 32
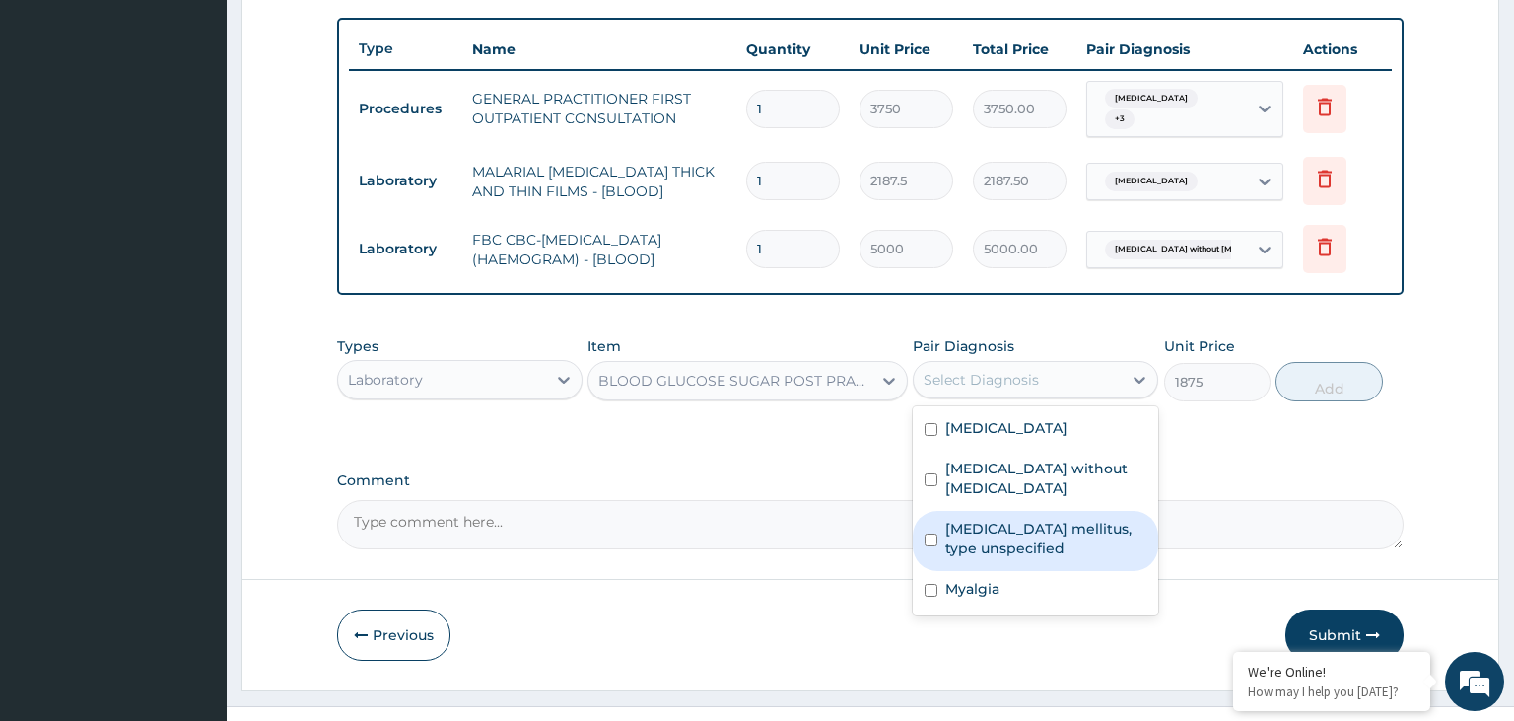
drag, startPoint x: 1058, startPoint y: 519, endPoint x: 1122, endPoint y: 493, distance: 69.0
click at [1060, 519] on label "[MEDICAL_DATA] mellitus, type unspecified" at bounding box center [1045, 538] width 201 height 39
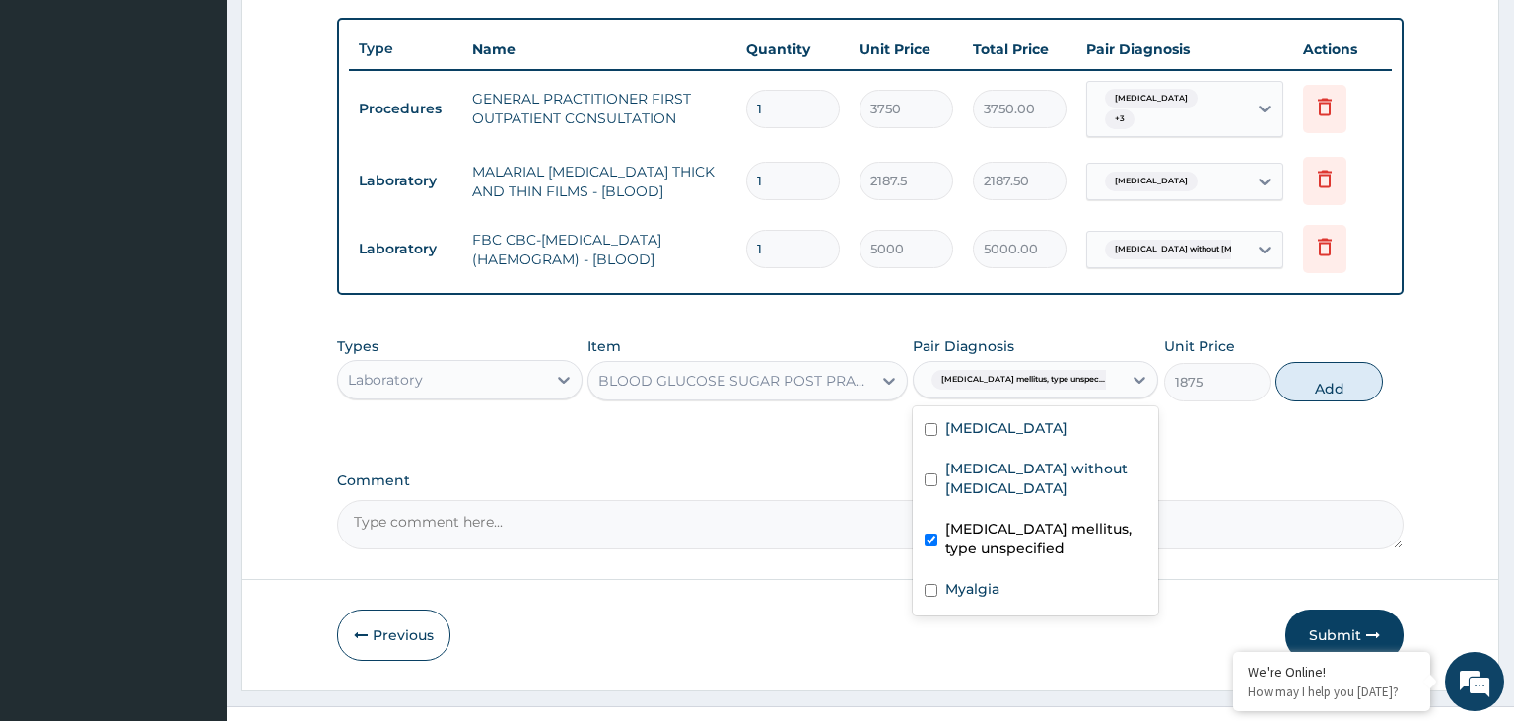
checkbox input "true"
click at [1311, 382] on button "Add" at bounding box center [1329, 381] width 106 height 39
type input "0"
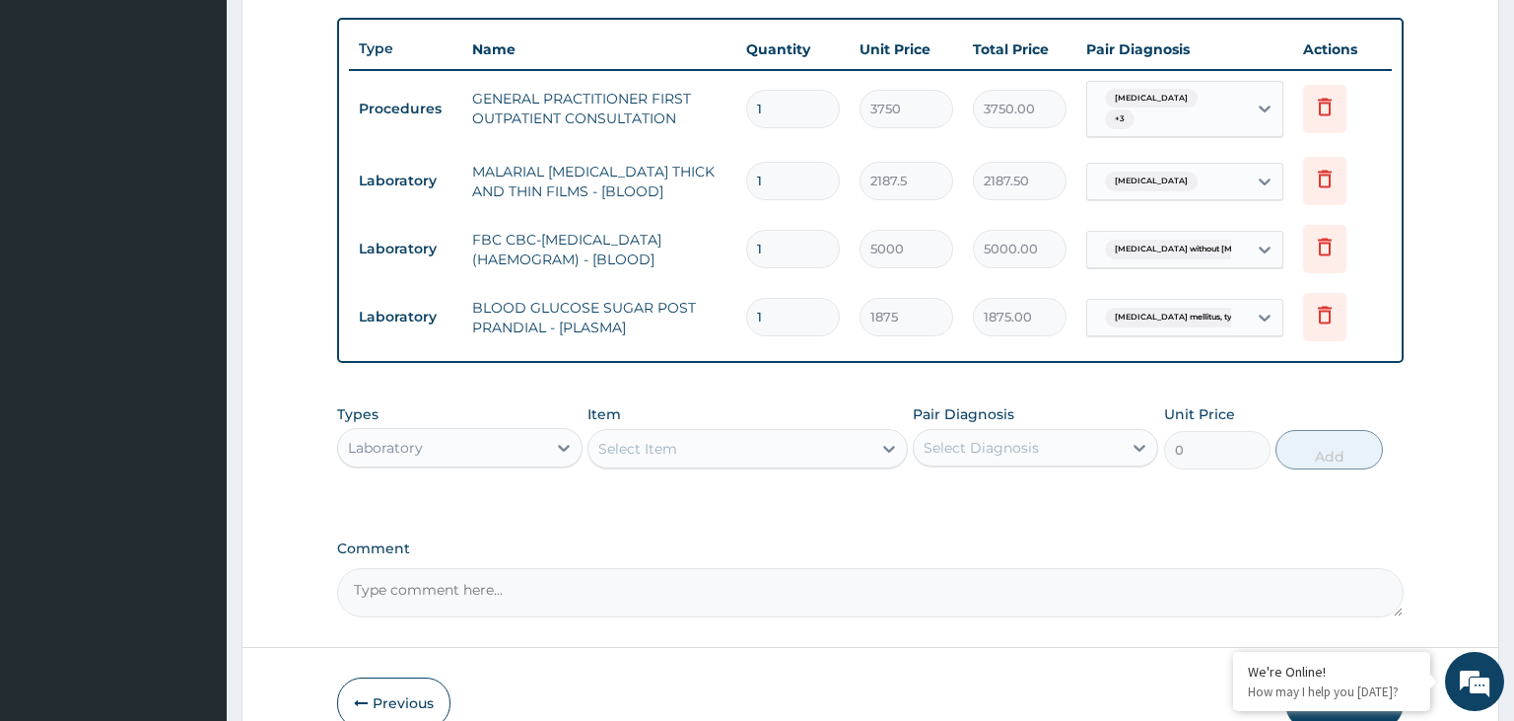
click at [506, 439] on div "Laboratory" at bounding box center [442, 448] width 208 height 32
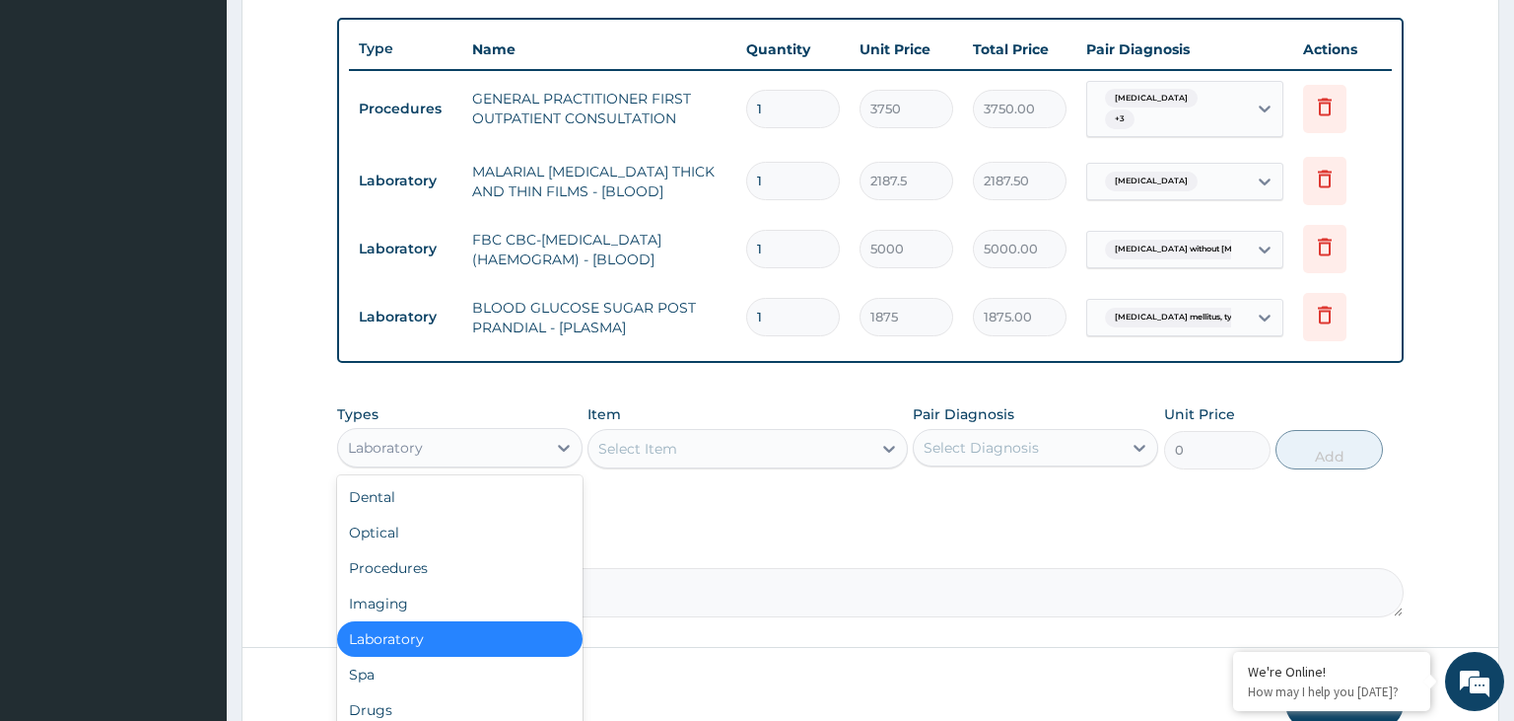
scroll to position [67, 0]
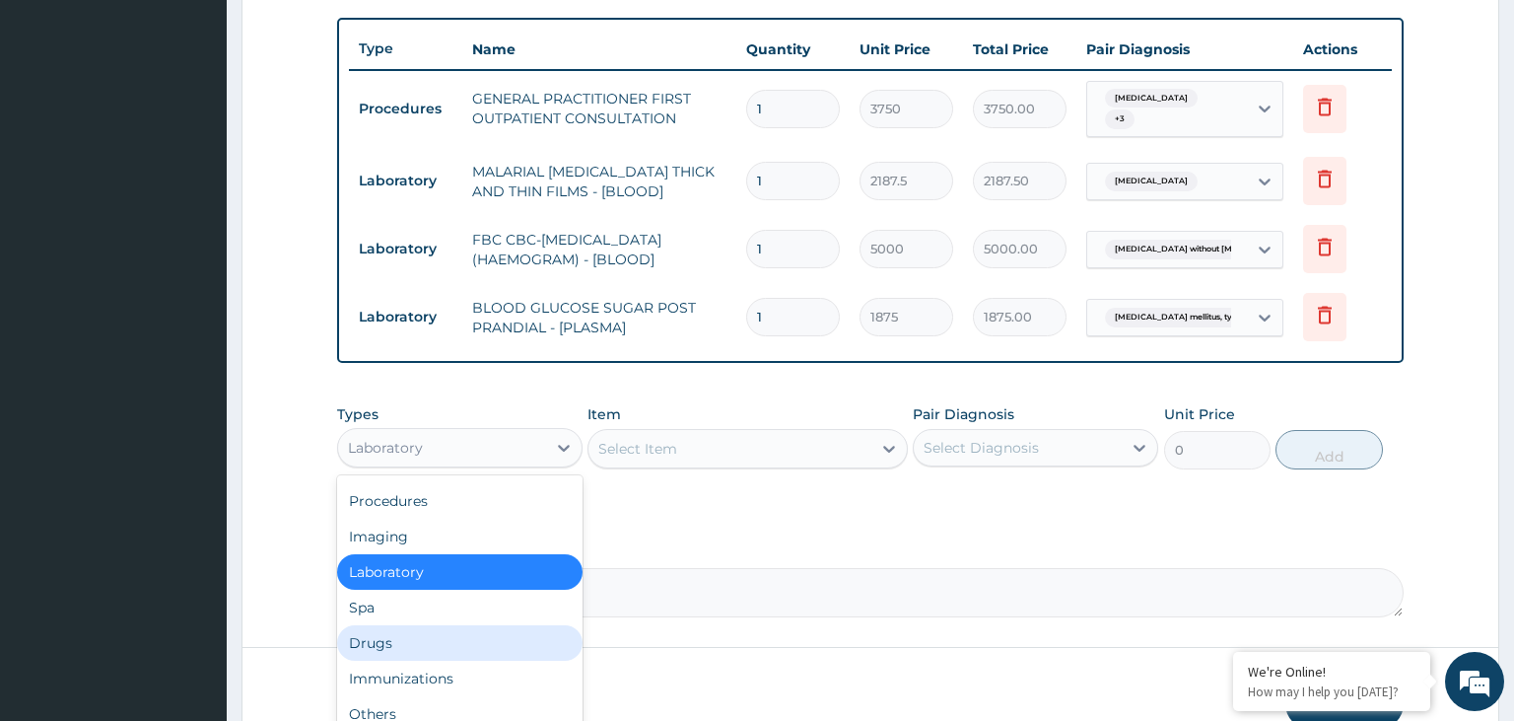
click at [497, 636] on div "Drugs" at bounding box center [459, 642] width 245 height 35
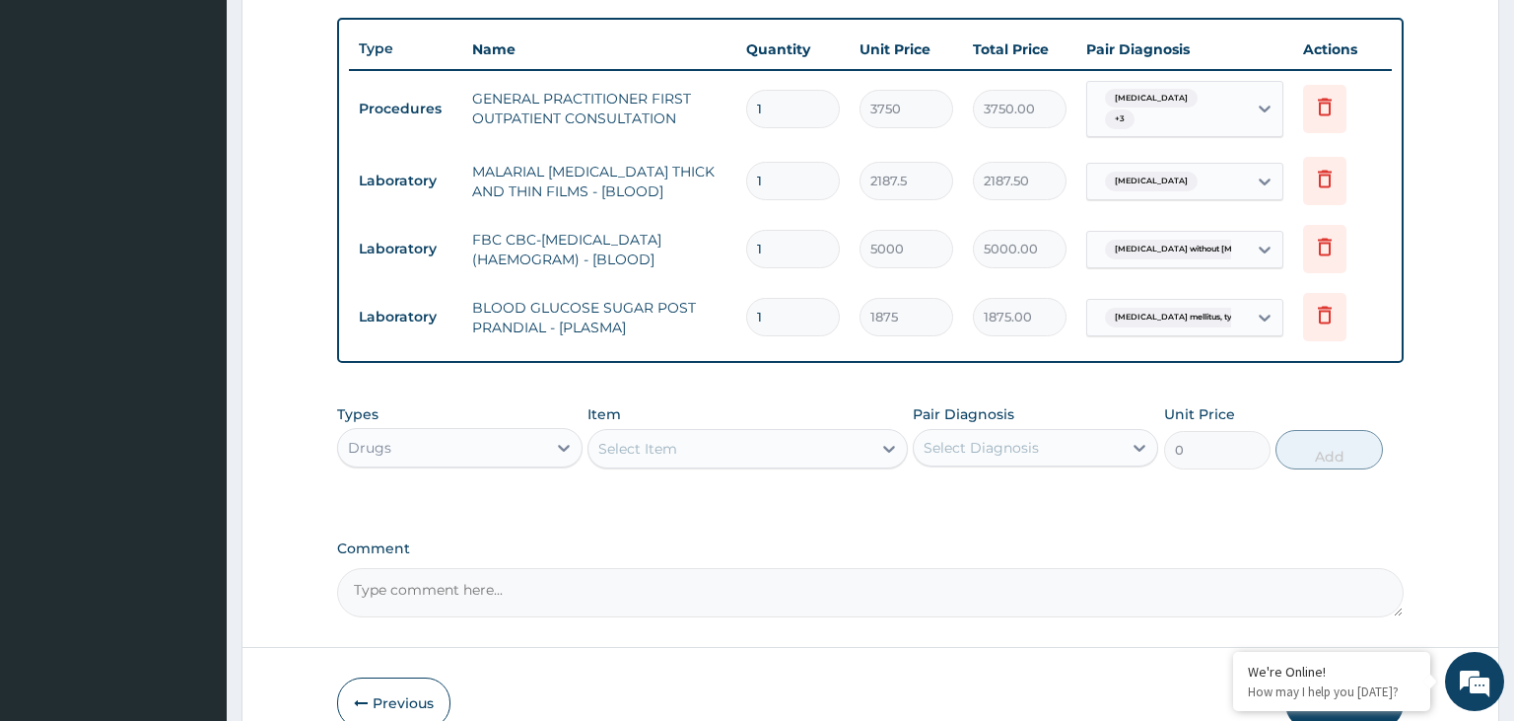
click at [757, 447] on div "Select Item" at bounding box center [730, 449] width 283 height 32
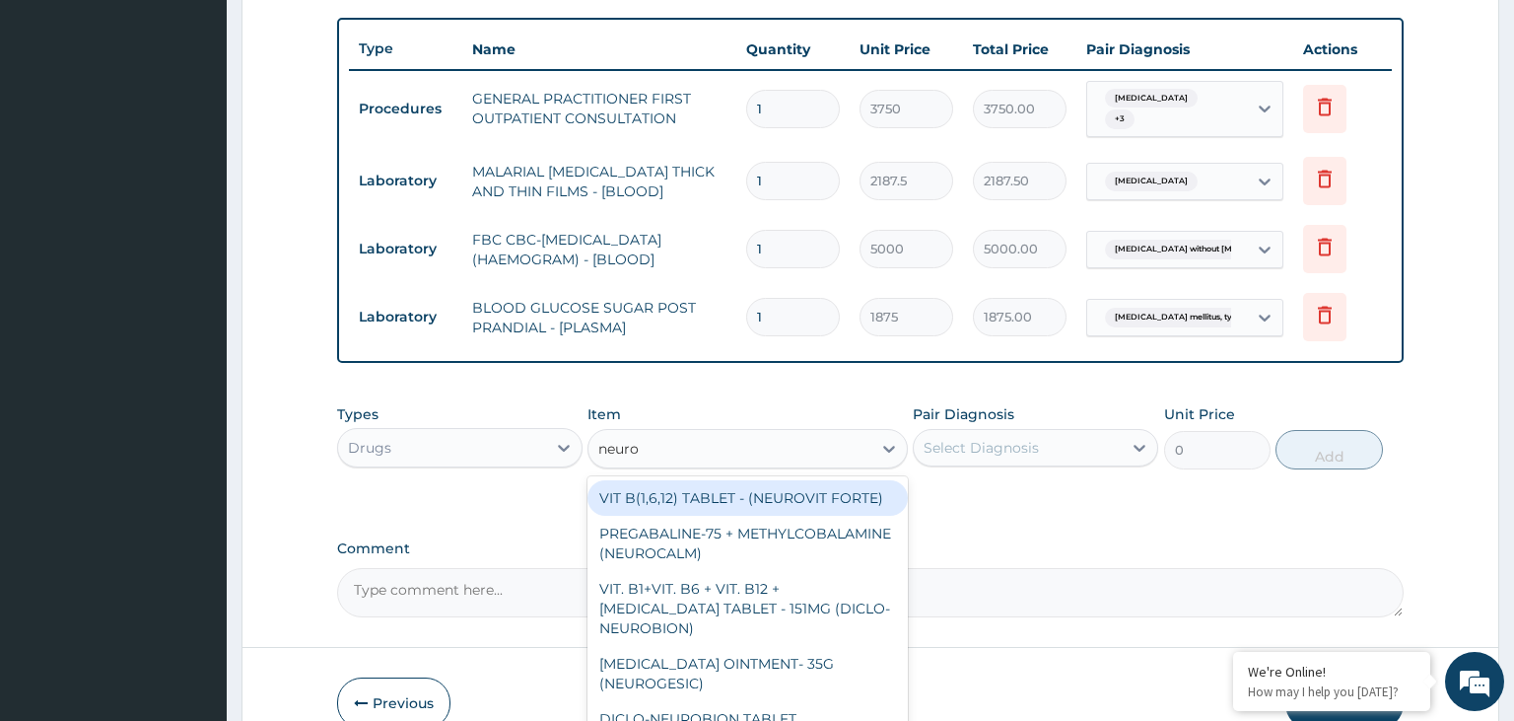
type input "neurog"
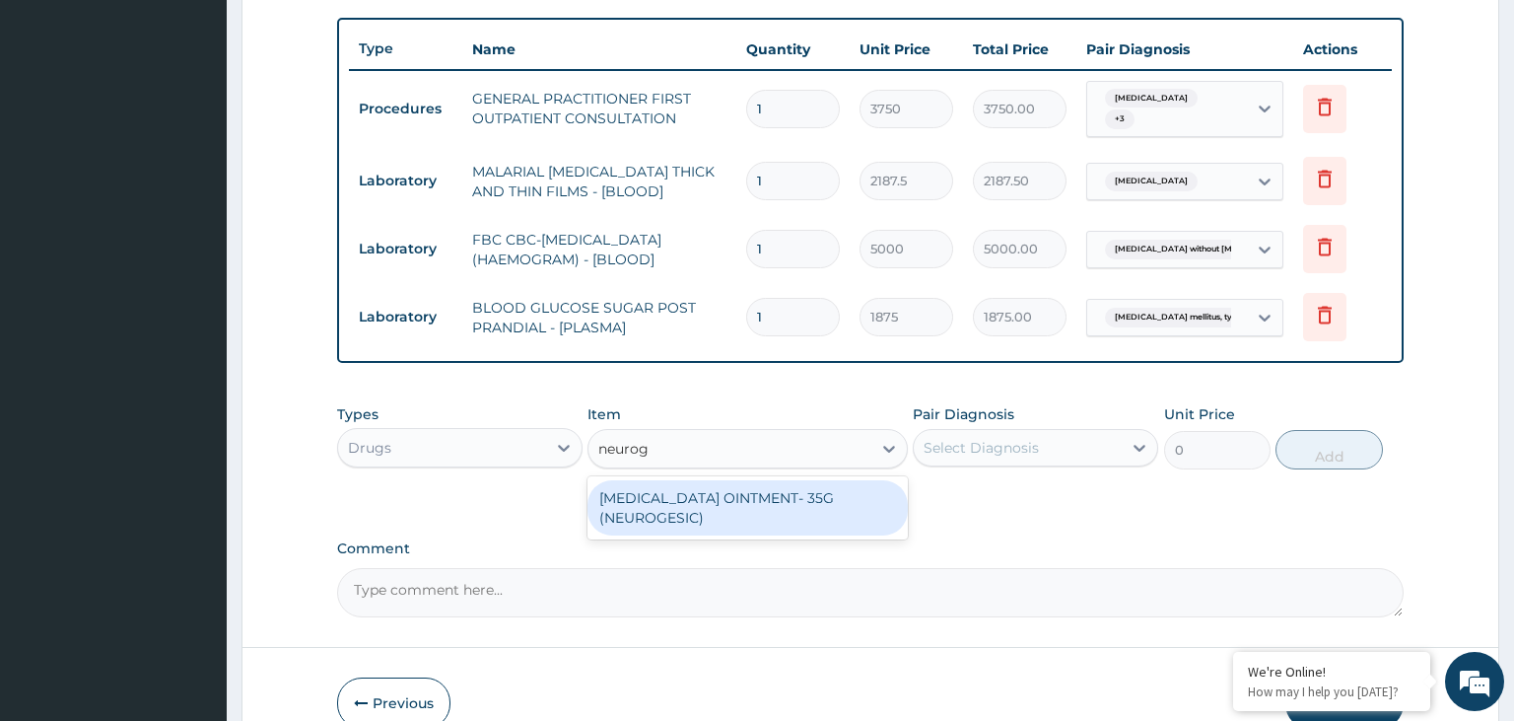
click at [794, 511] on div "[MEDICAL_DATA] OINTMENT- 35G (NEUROGESIC)" at bounding box center [748, 507] width 320 height 55
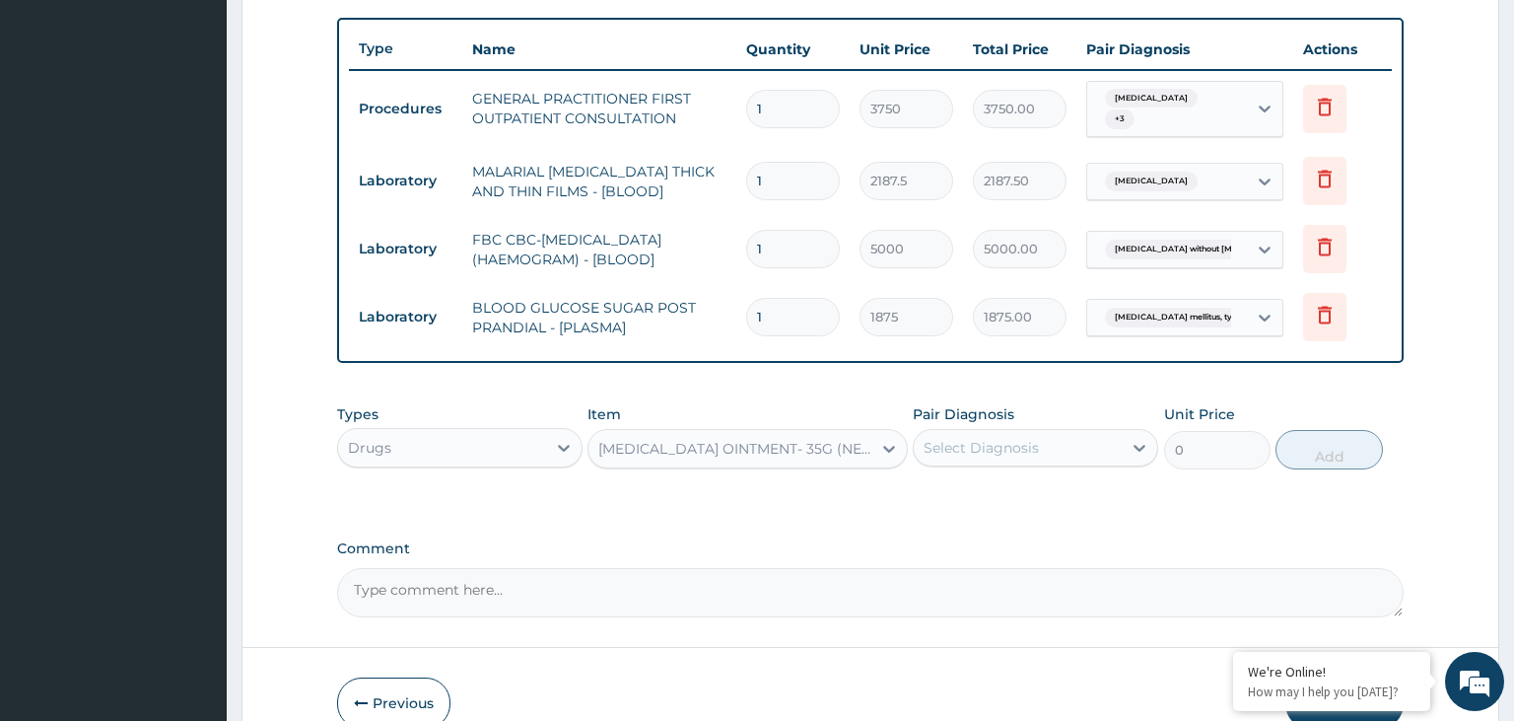
type input "1400"
click at [1114, 440] on div "Select Diagnosis" at bounding box center [1018, 448] width 208 height 32
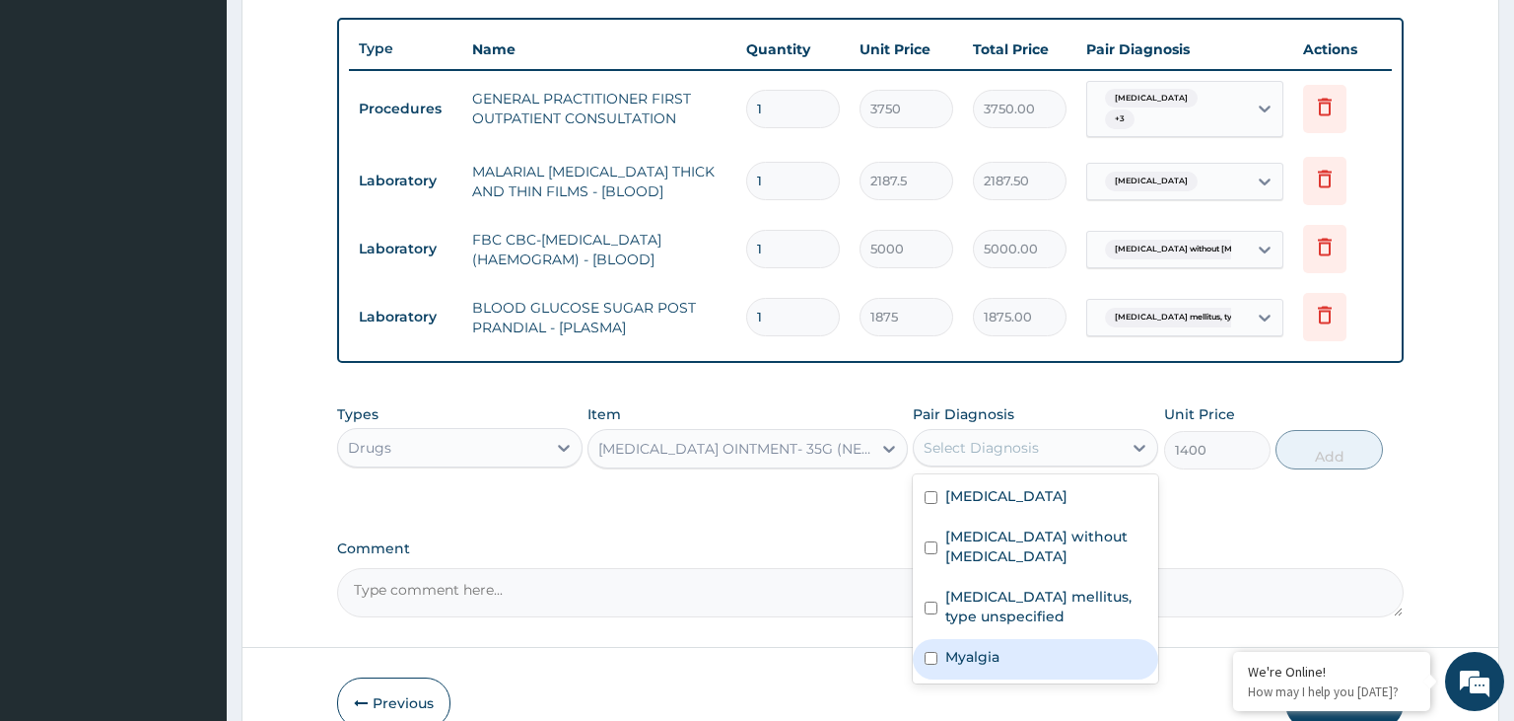
click at [1006, 640] on div "Myalgia" at bounding box center [1035, 659] width 245 height 40
checkbox input "true"
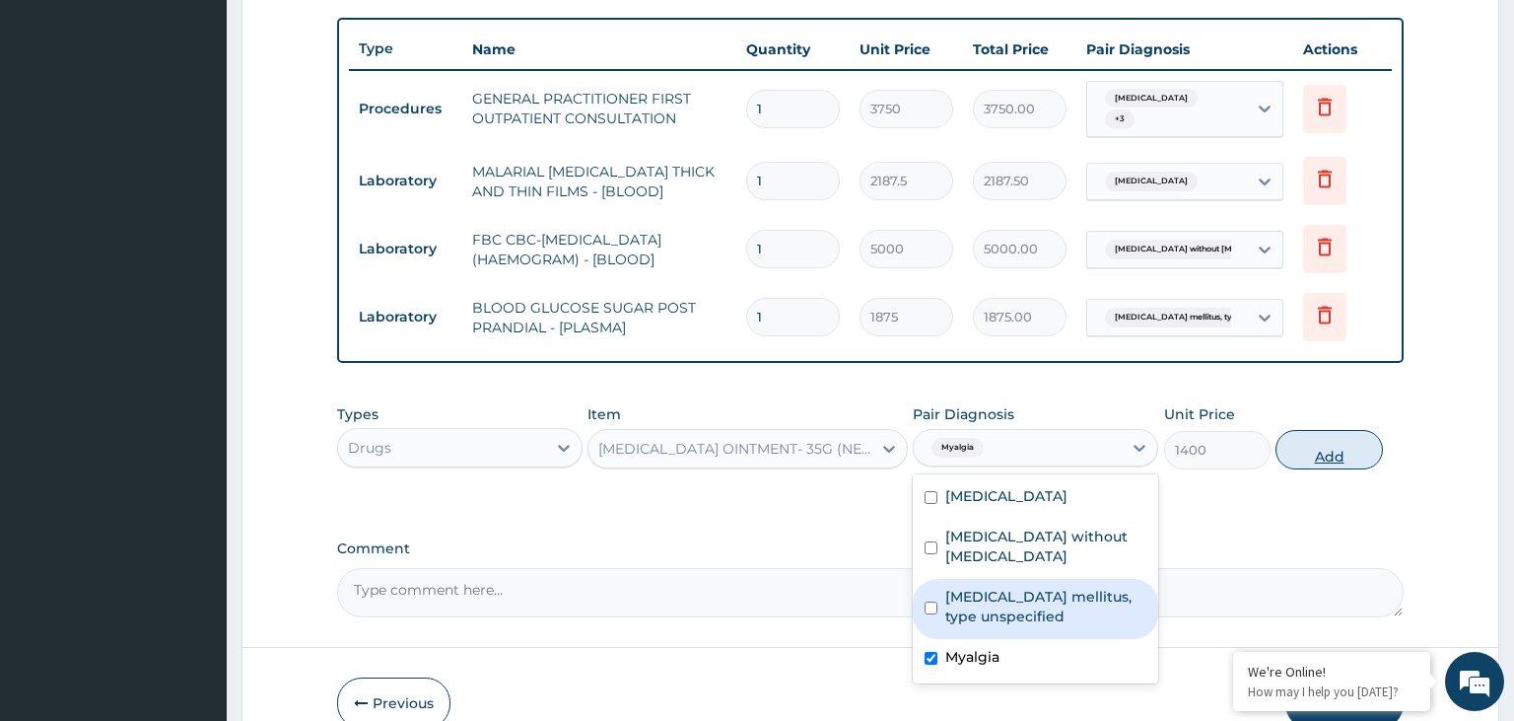
click at [1350, 436] on button "Add" at bounding box center [1329, 449] width 106 height 39
type input "0"
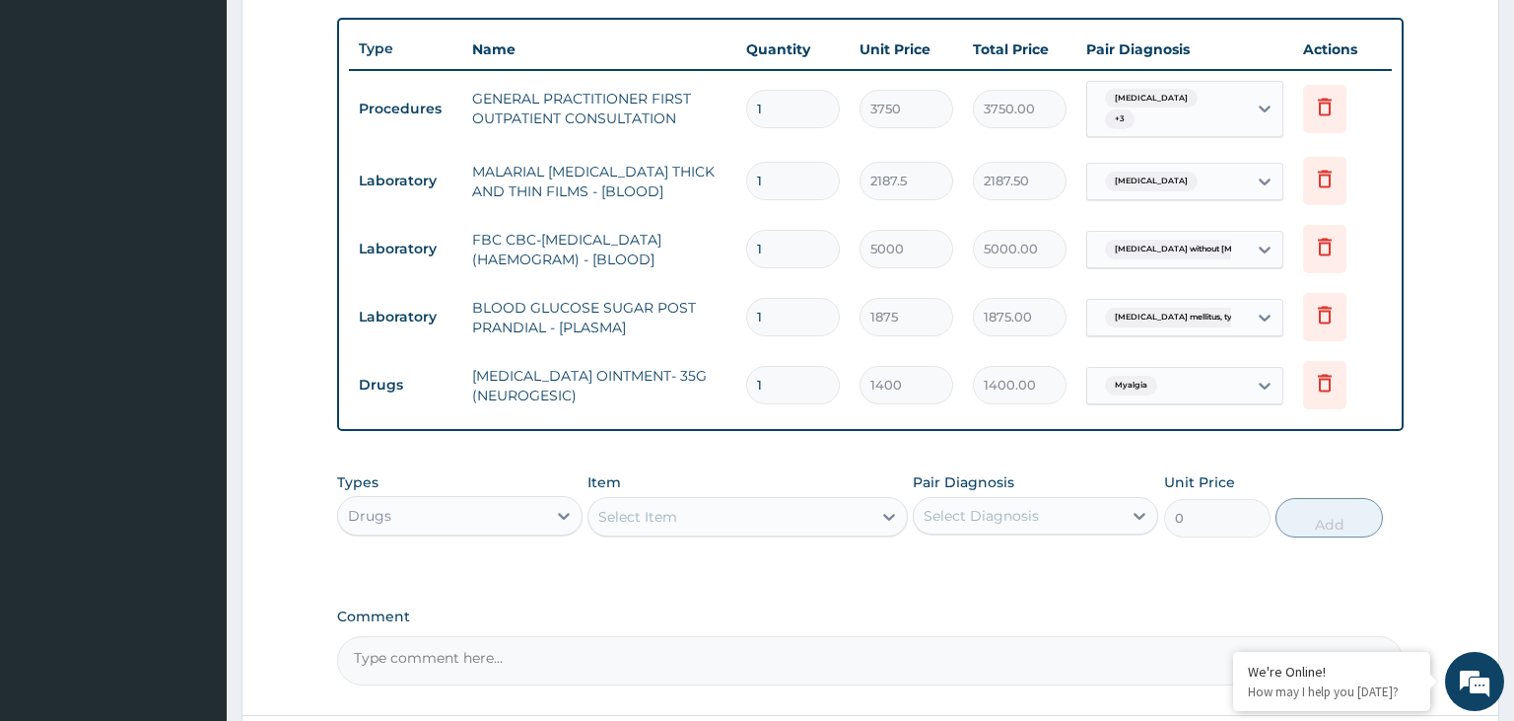
click at [772, 509] on div "Select Item" at bounding box center [730, 517] width 283 height 32
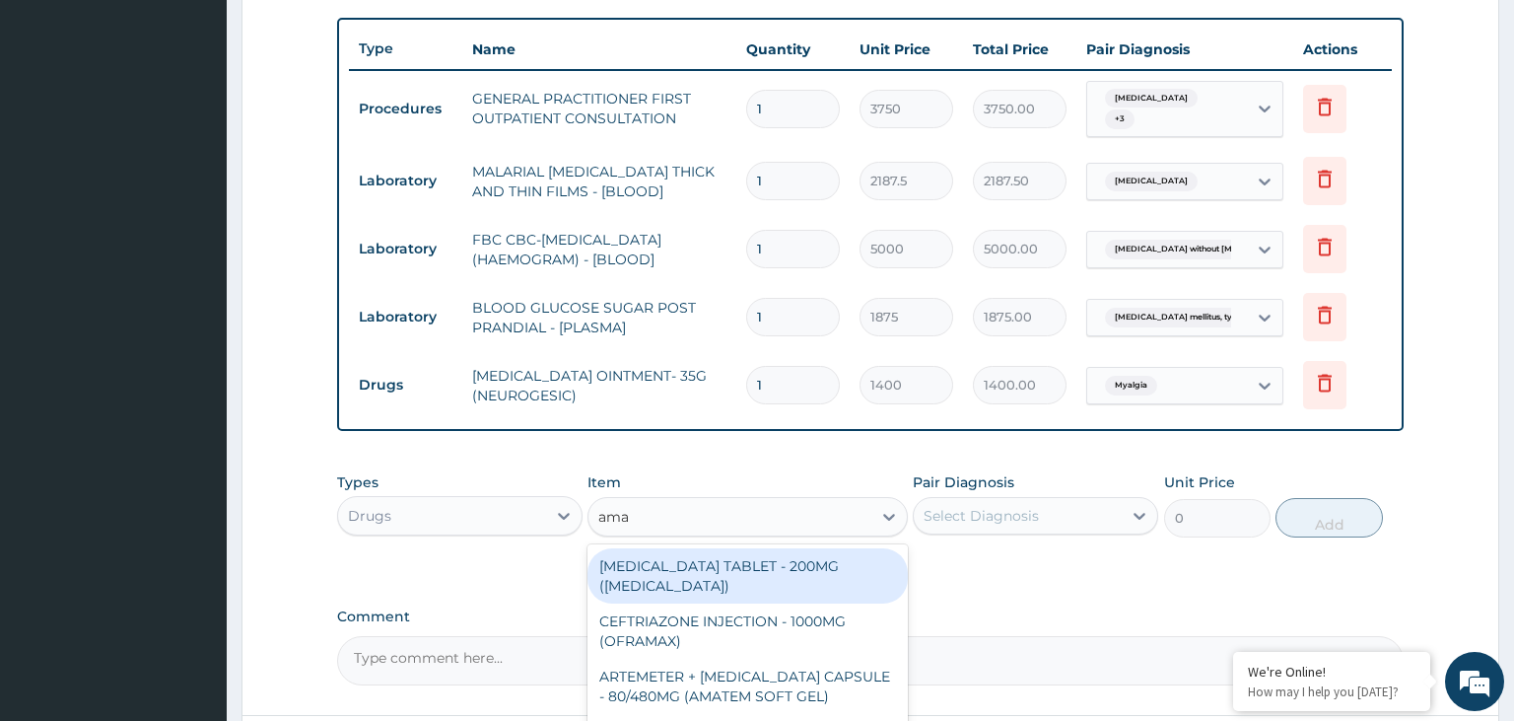
type input "amat"
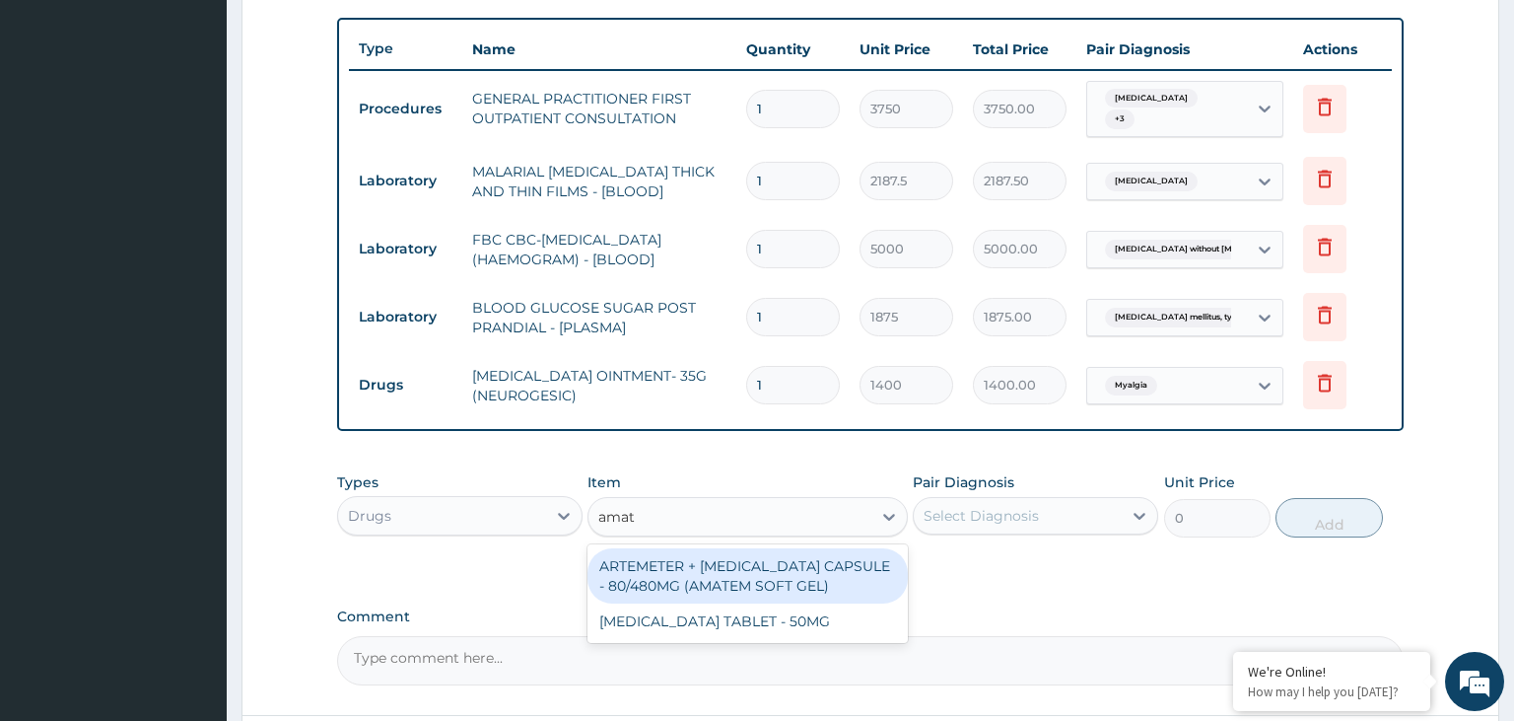
click at [791, 574] on div "ARTEMETER + [MEDICAL_DATA] CAPSULE - 80/480MG (AMATEM SOFT GEL)" at bounding box center [748, 575] width 320 height 55
type input "420"
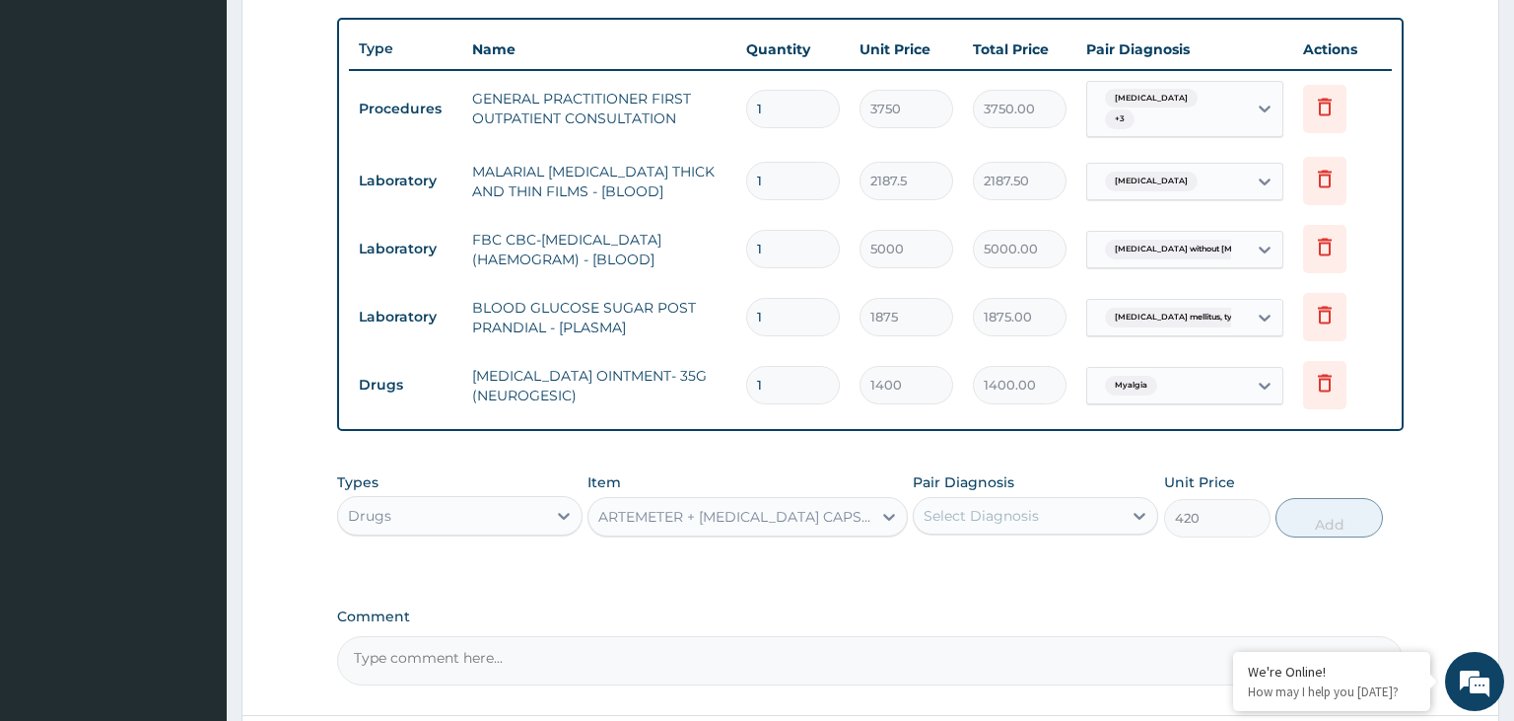
drag, startPoint x: 1103, startPoint y: 519, endPoint x: 1112, endPoint y: 535, distance: 19.0
click at [1102, 519] on div "Select Diagnosis" at bounding box center [1018, 516] width 208 height 32
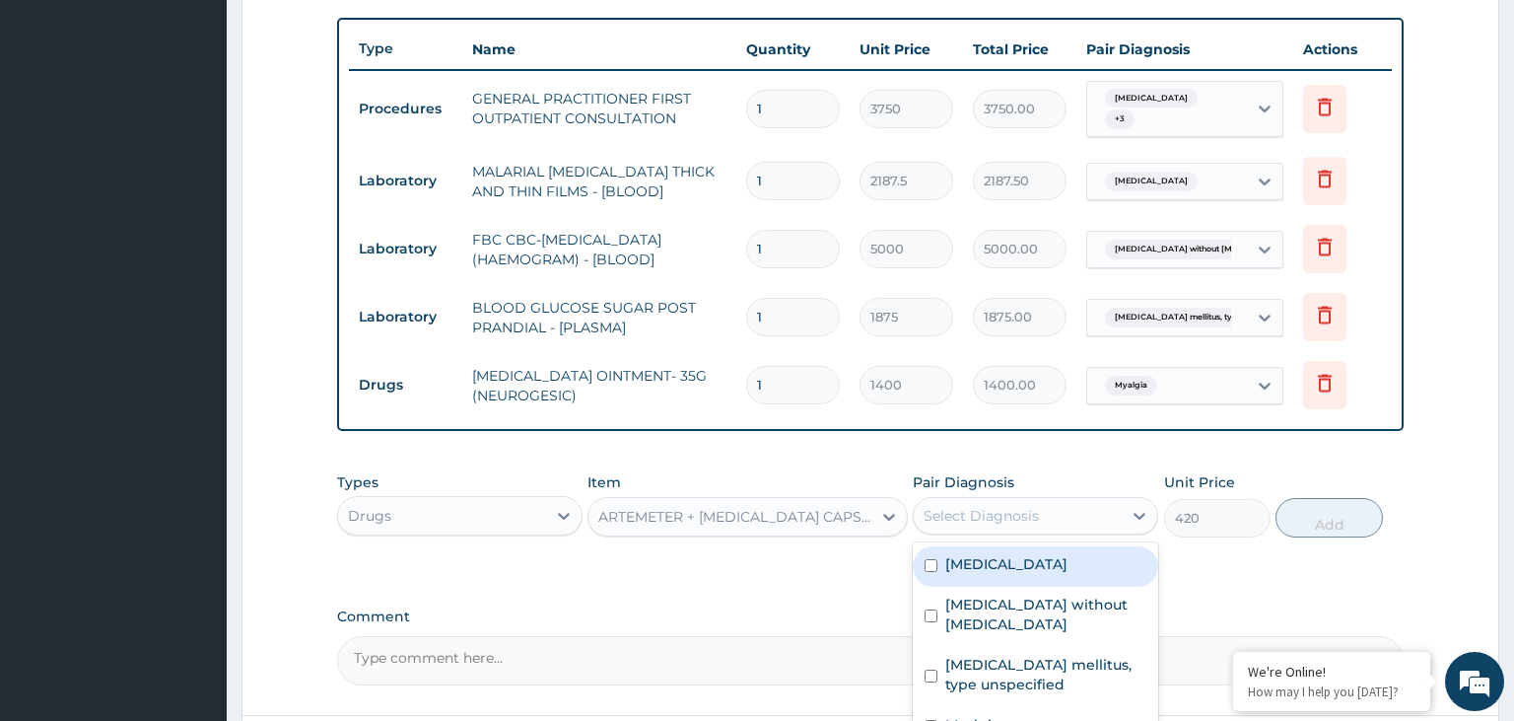
click at [1062, 565] on label "[MEDICAL_DATA]" at bounding box center [1006, 564] width 122 height 20
checkbox input "true"
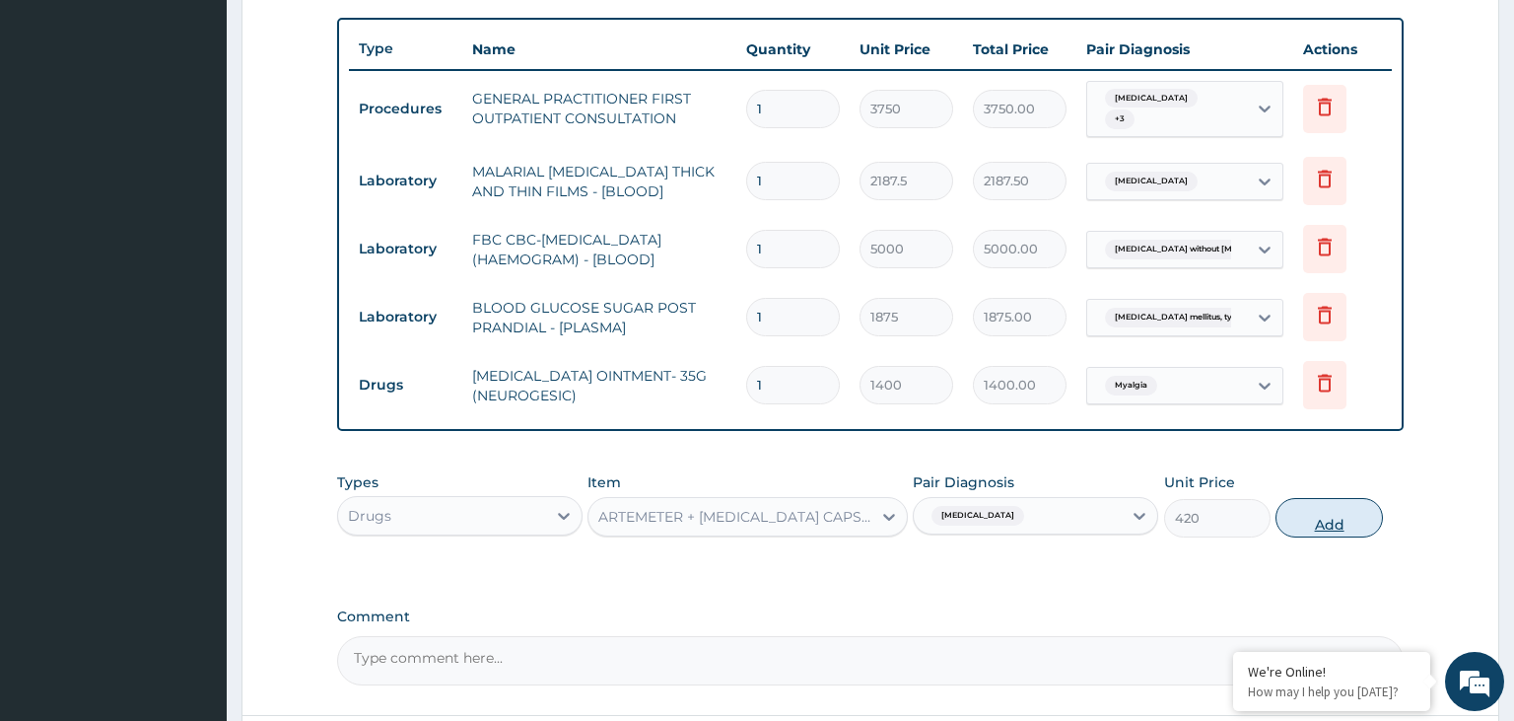
click at [1327, 526] on button "Add" at bounding box center [1329, 517] width 106 height 39
type input "0"
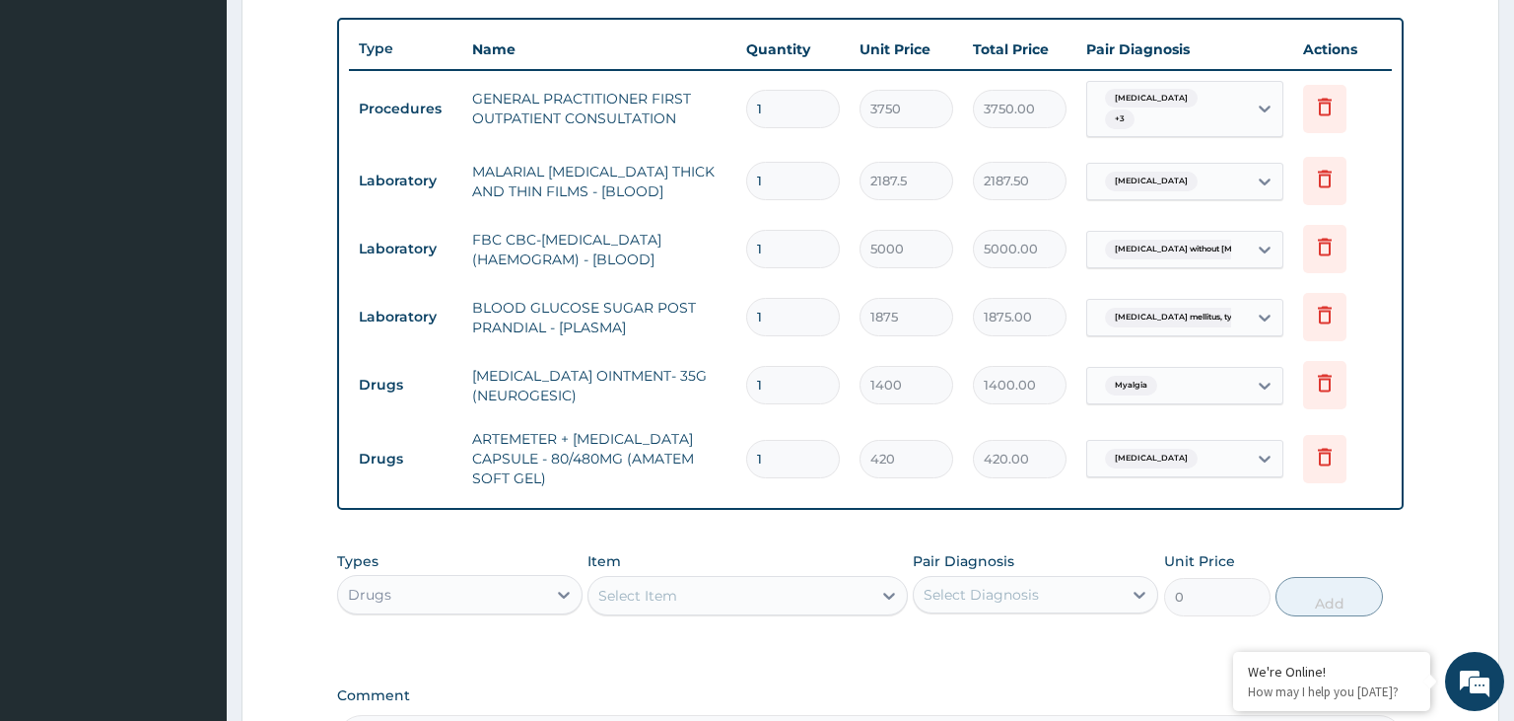
drag, startPoint x: 824, startPoint y: 477, endPoint x: 746, endPoint y: 473, distance: 78.0
click at [740, 471] on td "1" at bounding box center [792, 459] width 113 height 58
drag, startPoint x: 782, startPoint y: 461, endPoint x: 705, endPoint y: 480, distance: 79.1
click at [746, 474] on input "1" at bounding box center [793, 459] width 94 height 38
type input "6"
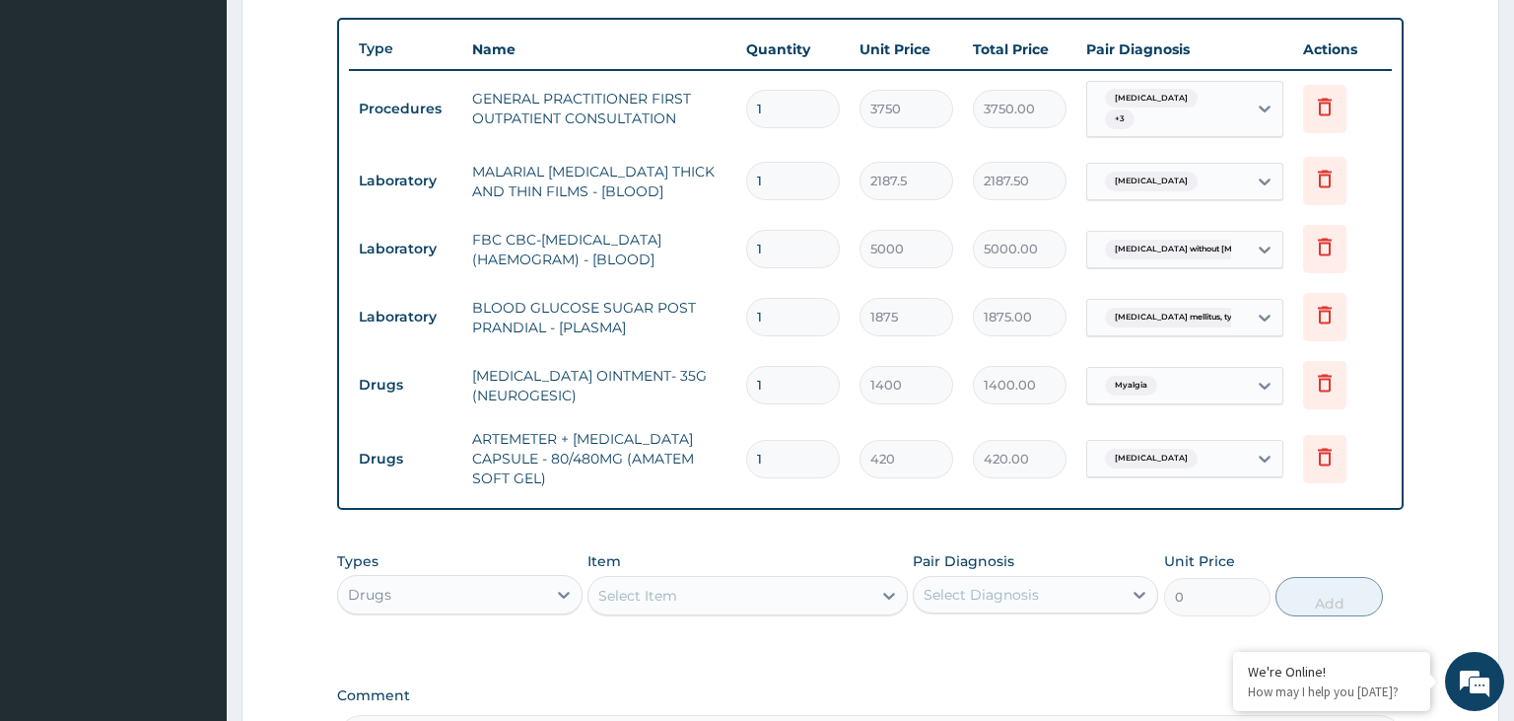
type input "2520.00"
type input "6"
click at [894, 478] on td "420" at bounding box center [906, 459] width 113 height 58
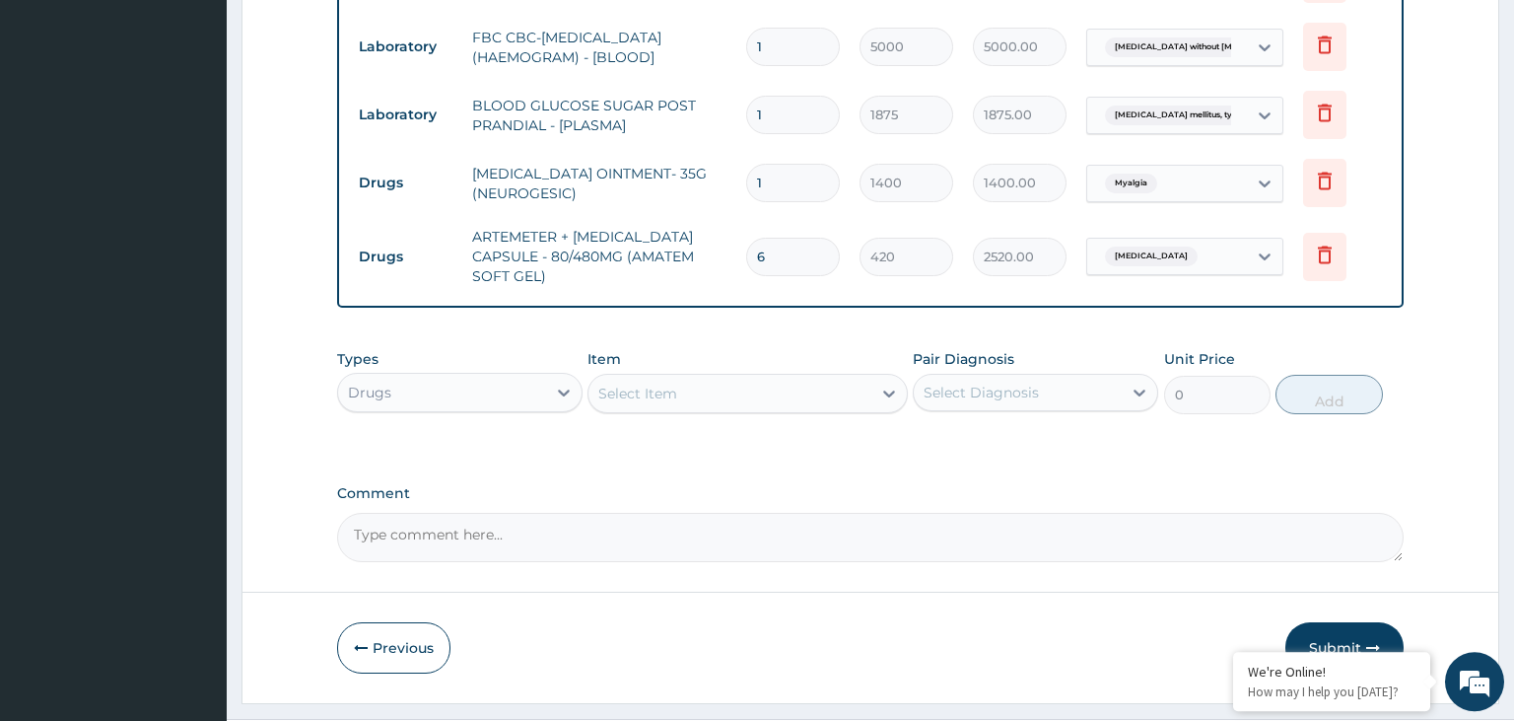
scroll to position [962, 0]
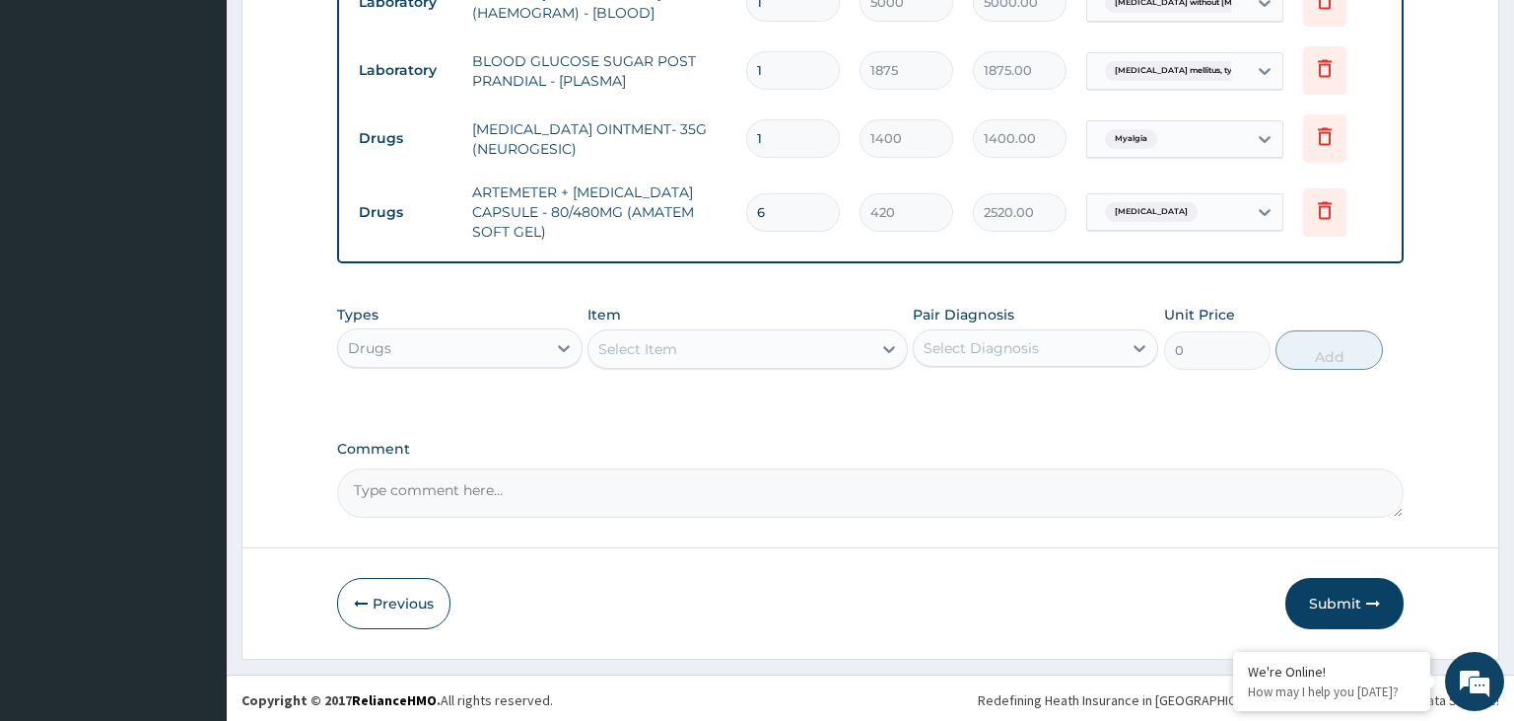
click at [745, 348] on div "Select Item" at bounding box center [730, 349] width 283 height 32
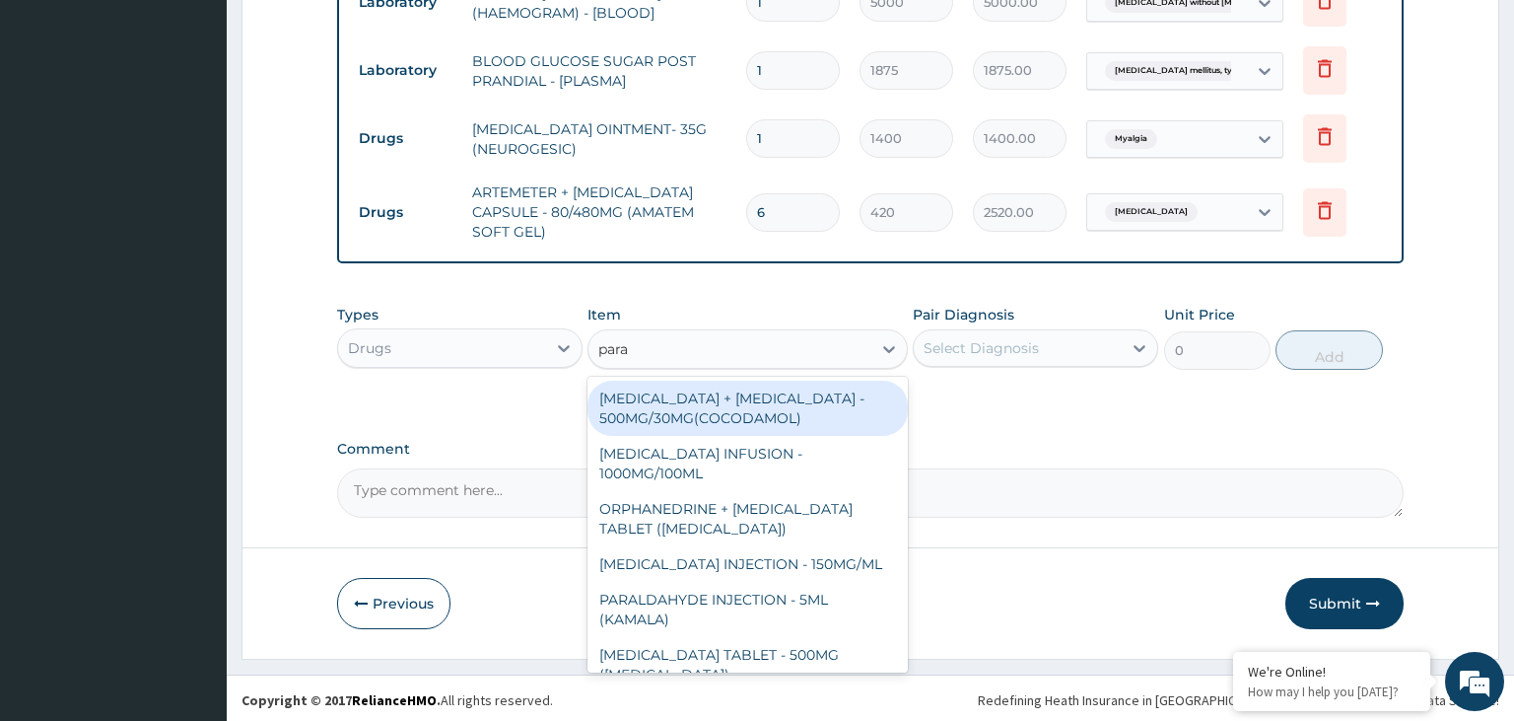
type input "parac"
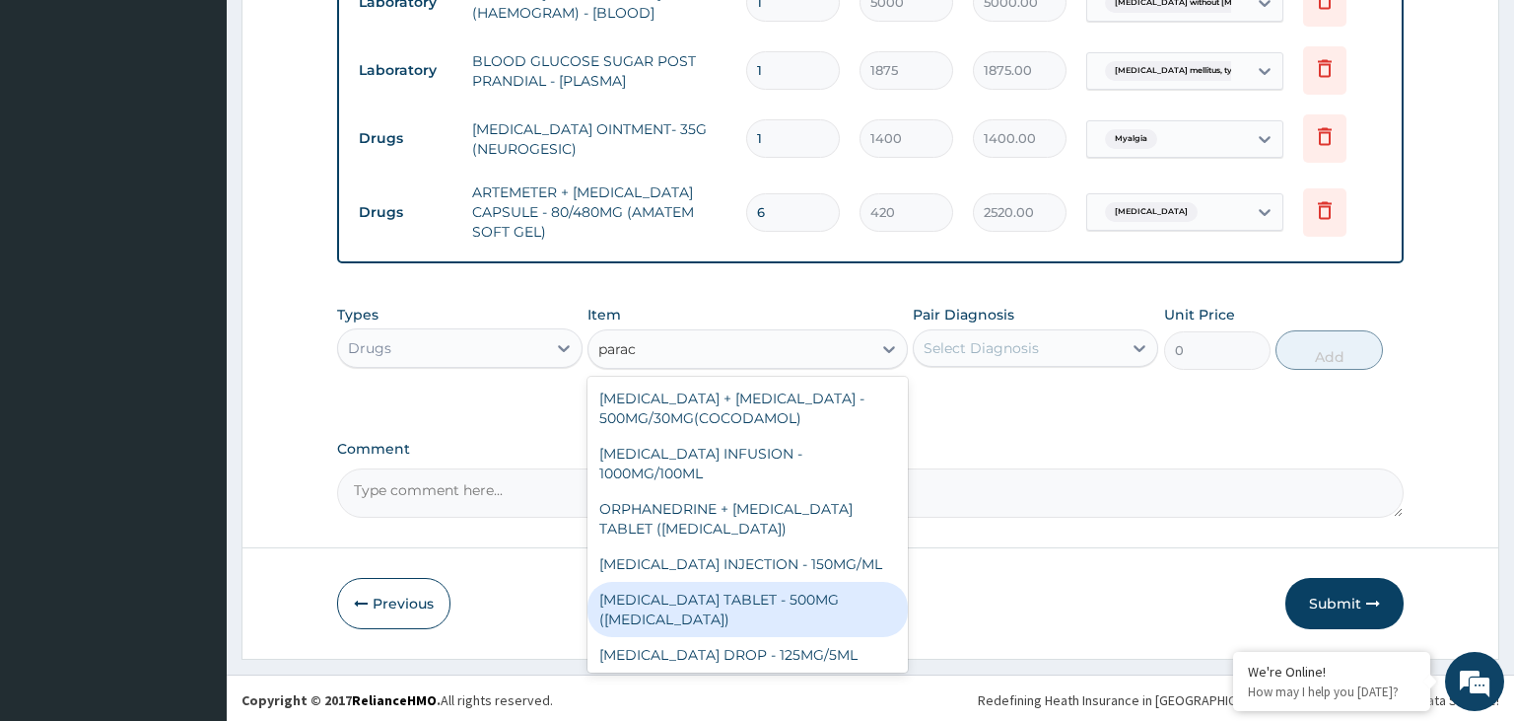
scroll to position [99, 0]
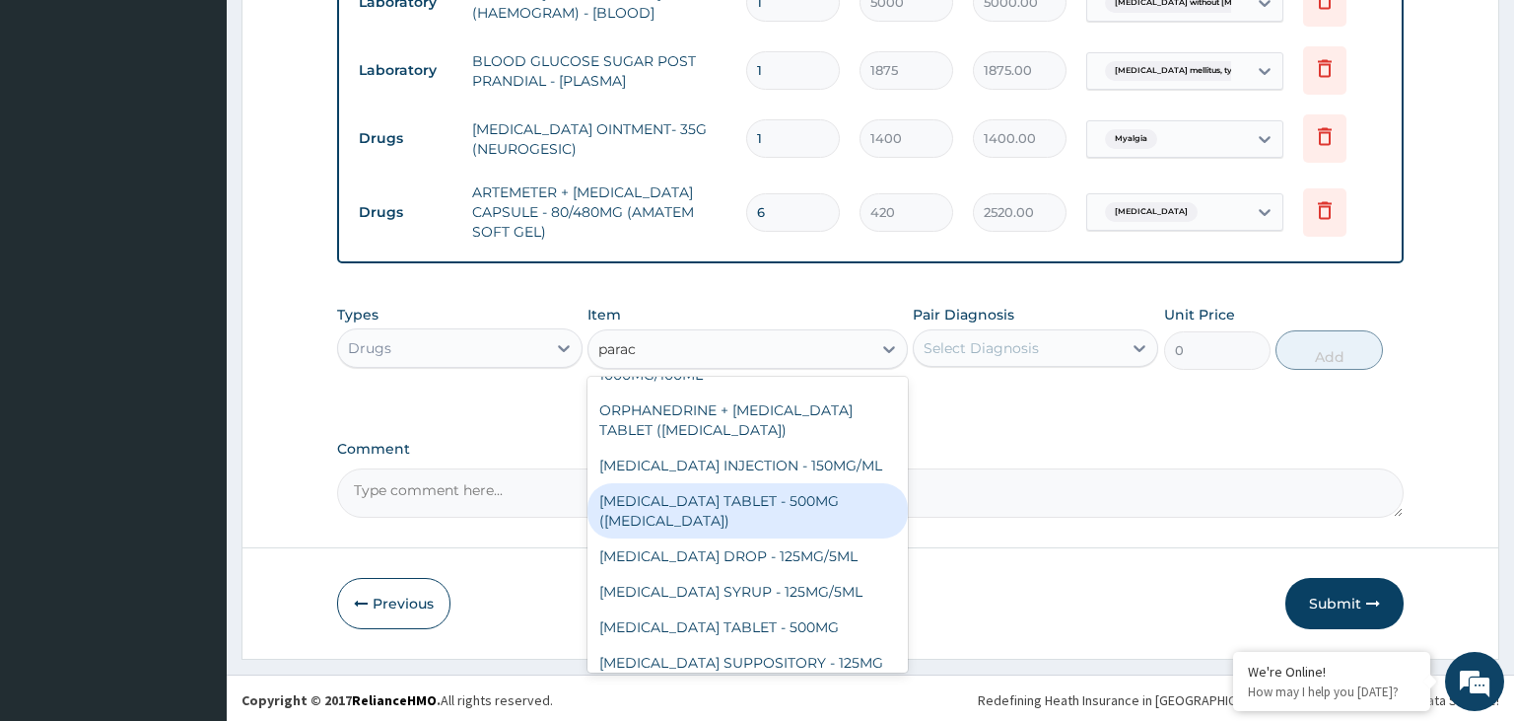
click at [756, 515] on div "[MEDICAL_DATA] TABLET - 500MG ([MEDICAL_DATA])" at bounding box center [748, 510] width 320 height 55
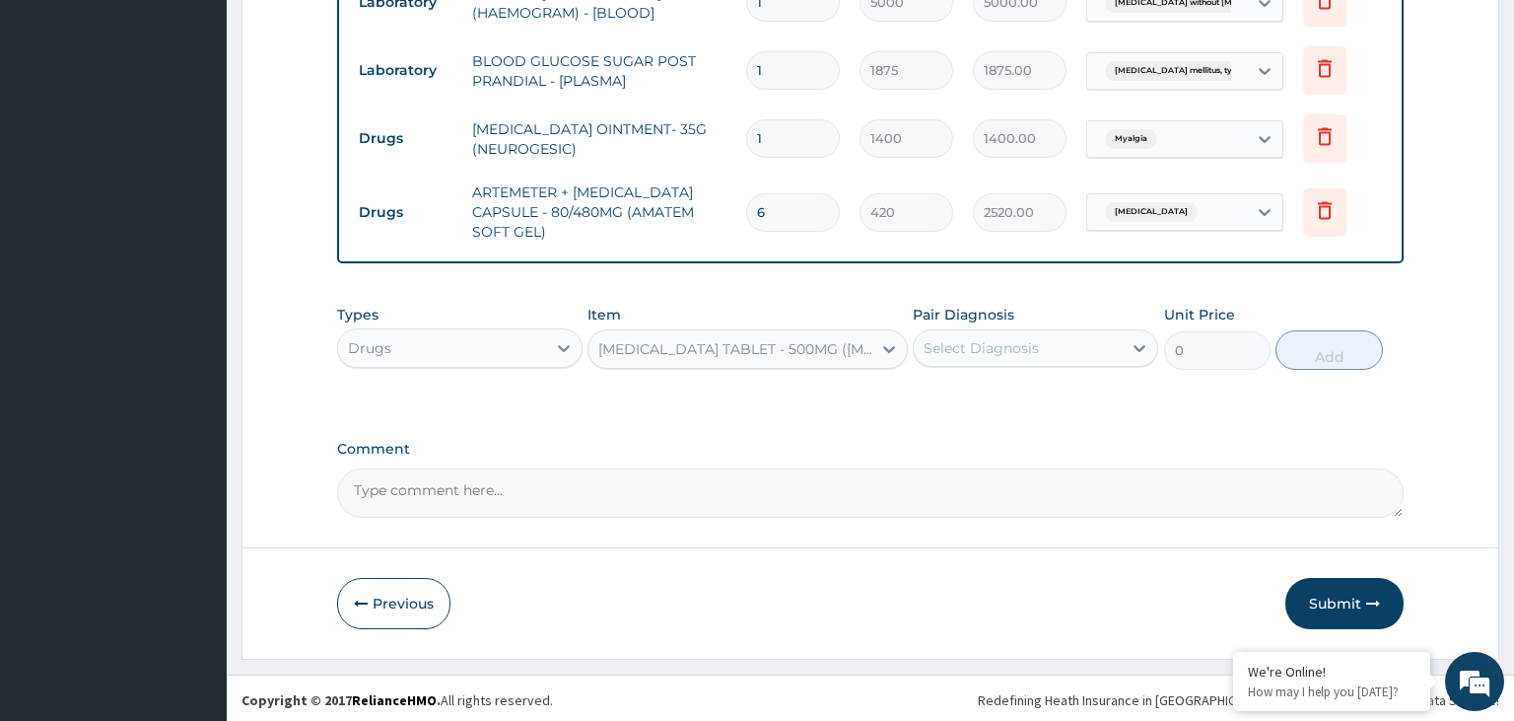
type input "42"
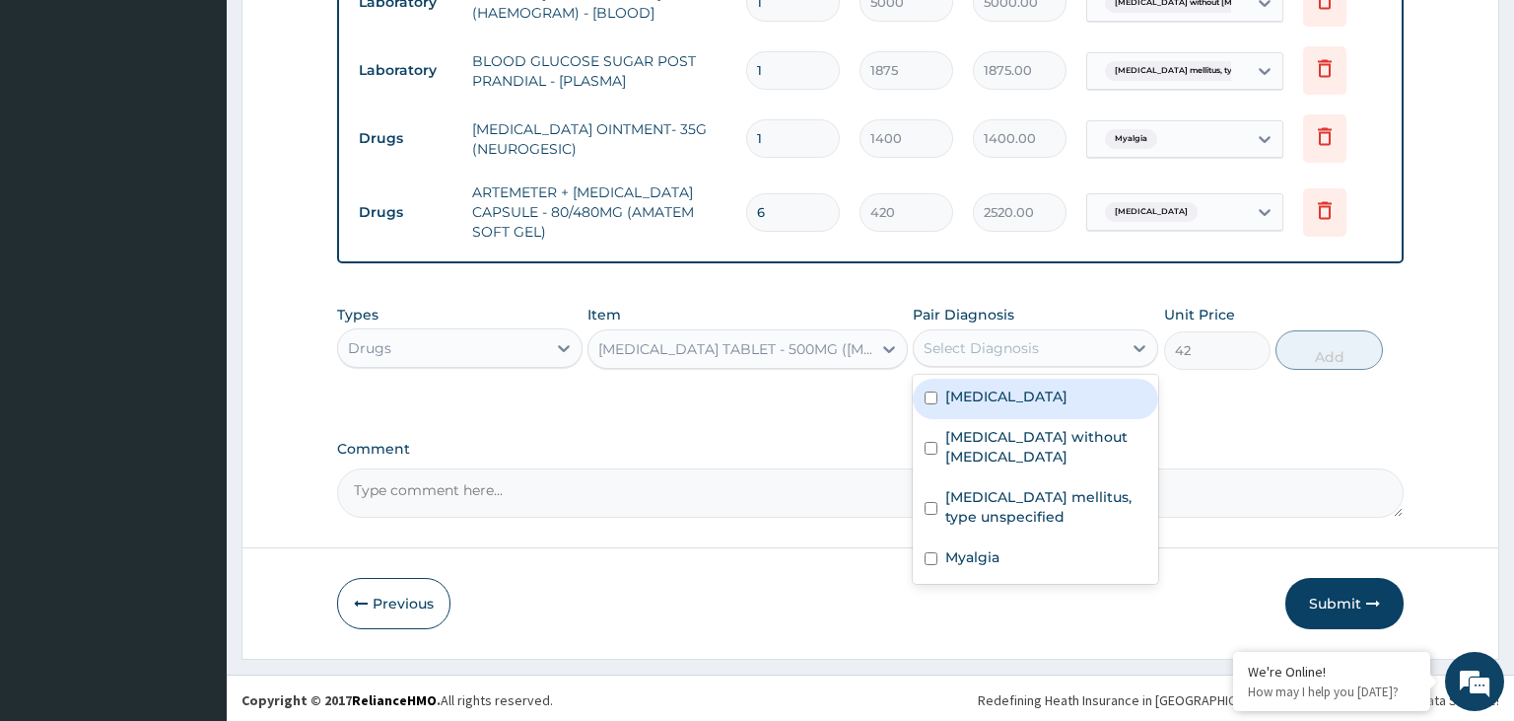
click at [1098, 352] on div "Select Diagnosis" at bounding box center [1018, 348] width 208 height 32
click at [1047, 391] on label "[MEDICAL_DATA]" at bounding box center [1006, 396] width 122 height 20
checkbox input "true"
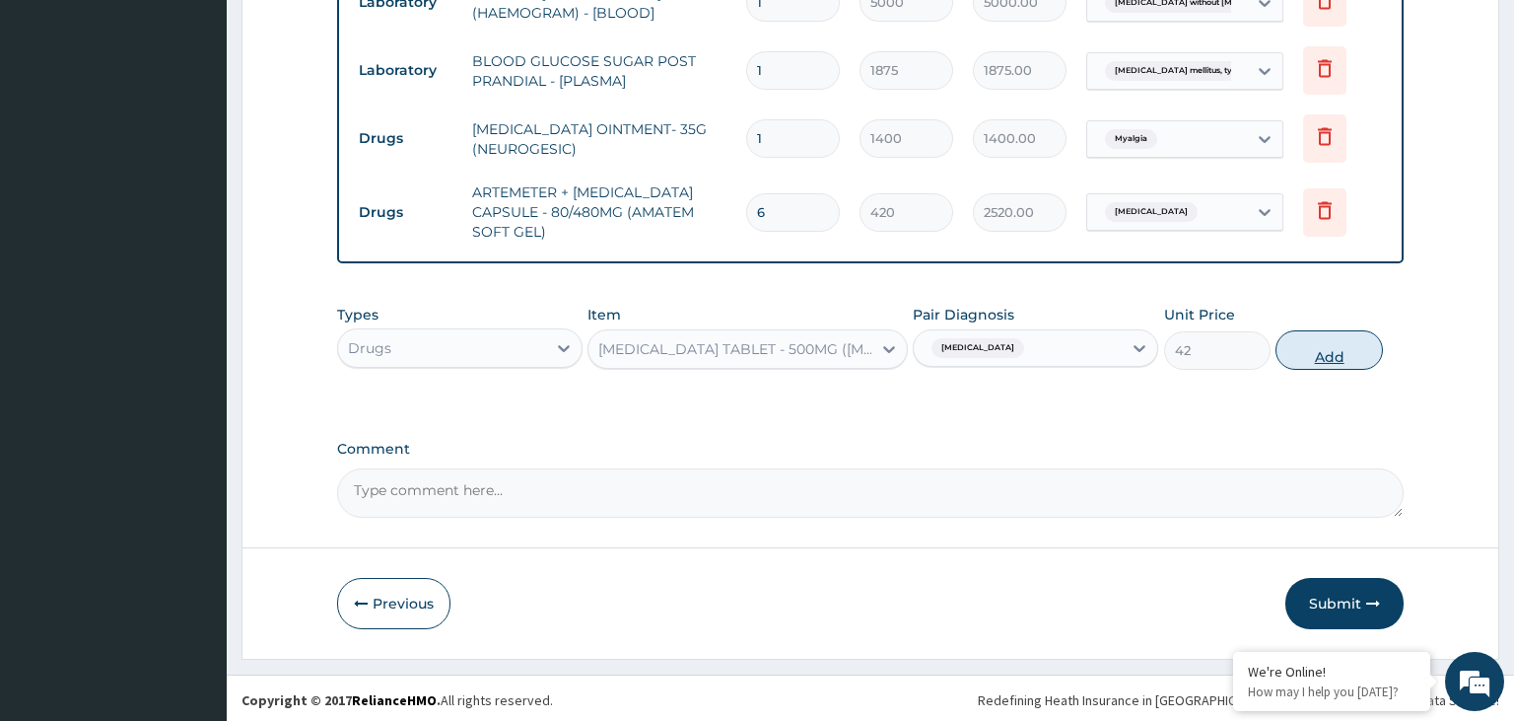
click at [1349, 353] on button "Add" at bounding box center [1329, 349] width 106 height 39
type input "0"
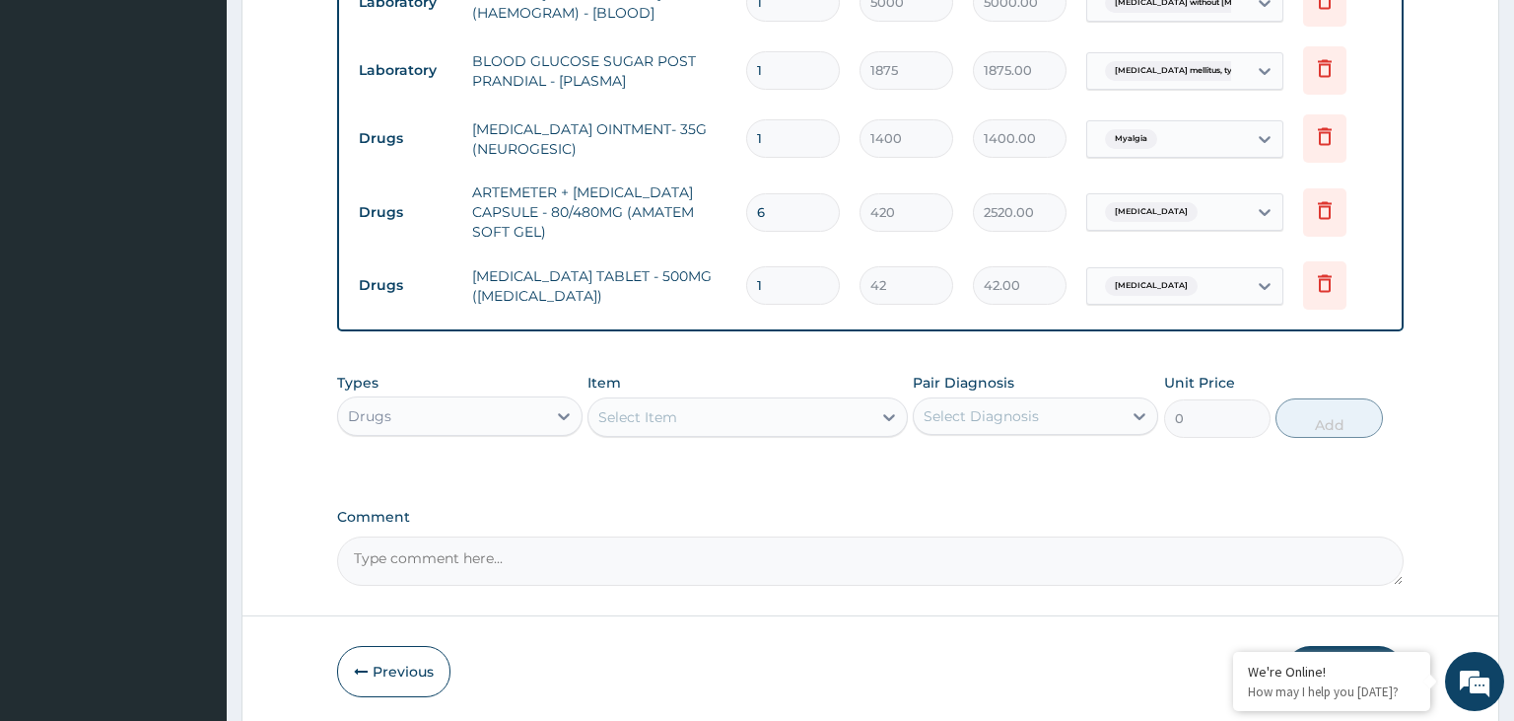
drag, startPoint x: 795, startPoint y: 282, endPoint x: 649, endPoint y: 310, distance: 148.5
click at [746, 305] on input "1" at bounding box center [793, 285] width 94 height 38
type input "9"
type input "378.00"
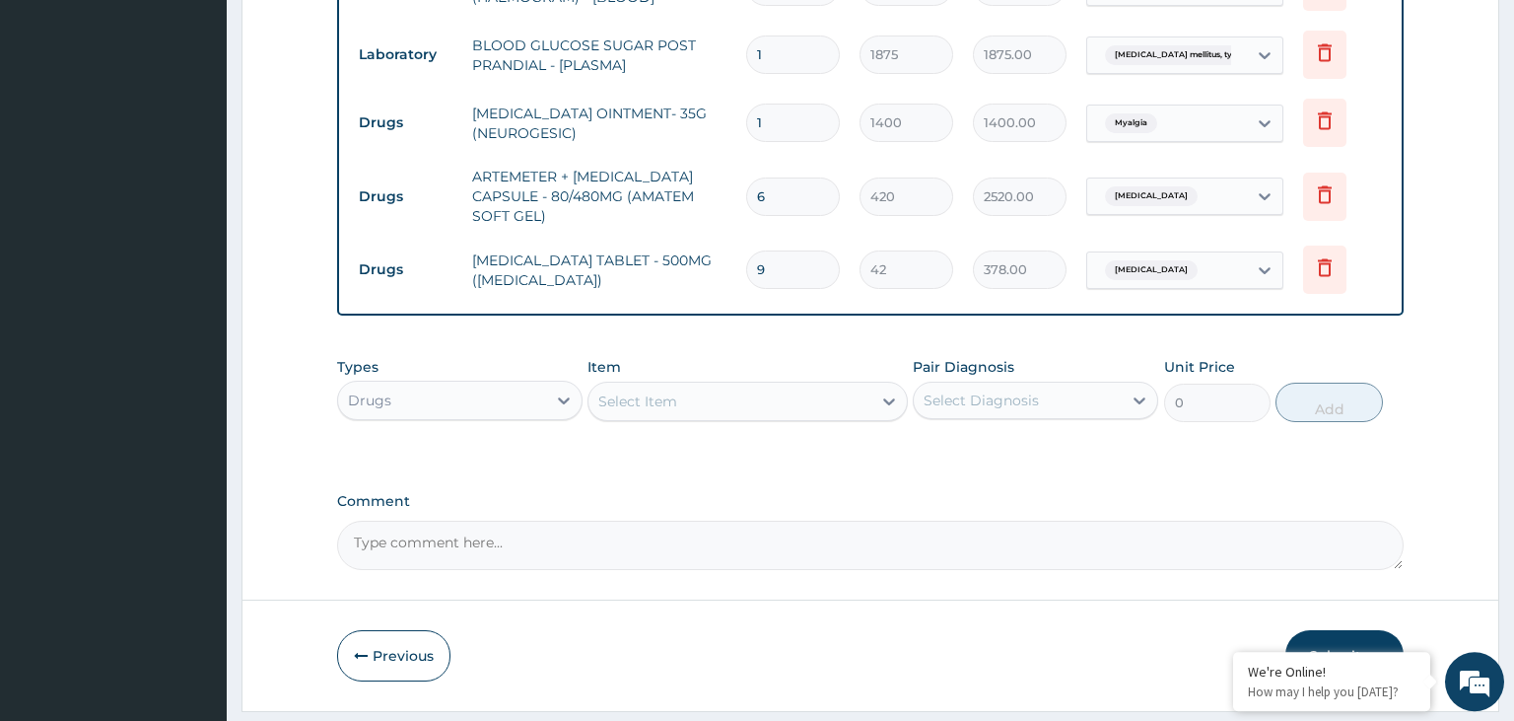
scroll to position [1029, 0]
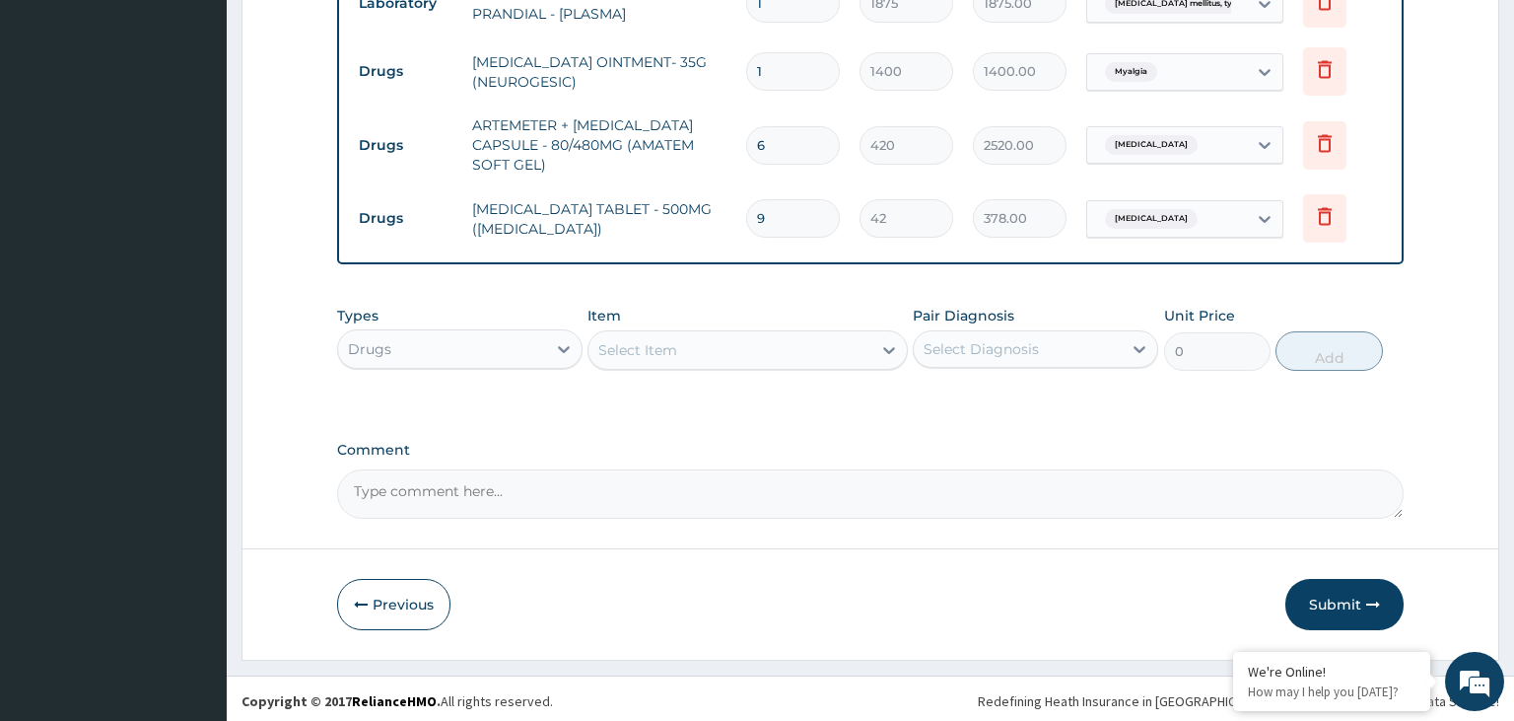
type input "9"
click at [1343, 601] on button "Submit" at bounding box center [1345, 604] width 118 height 51
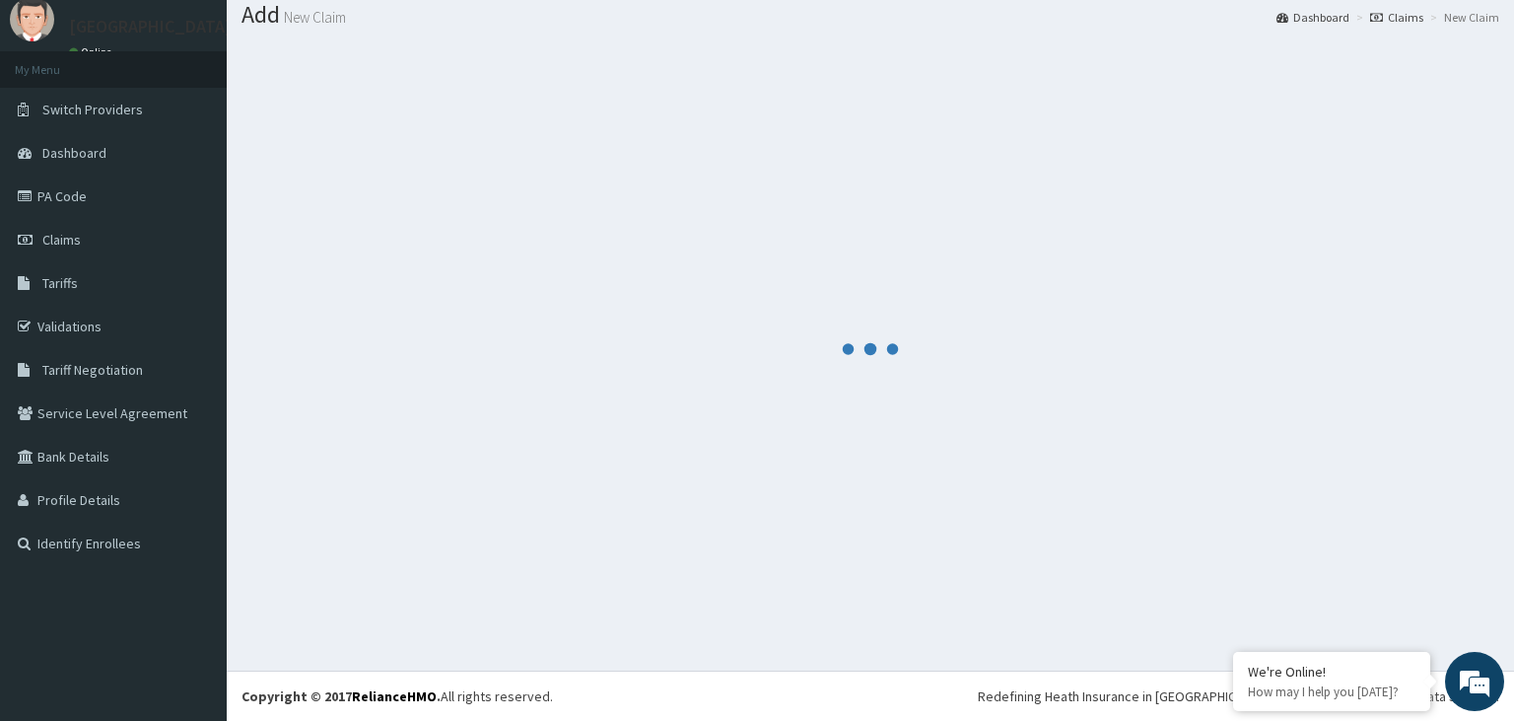
scroll to position [61, 0]
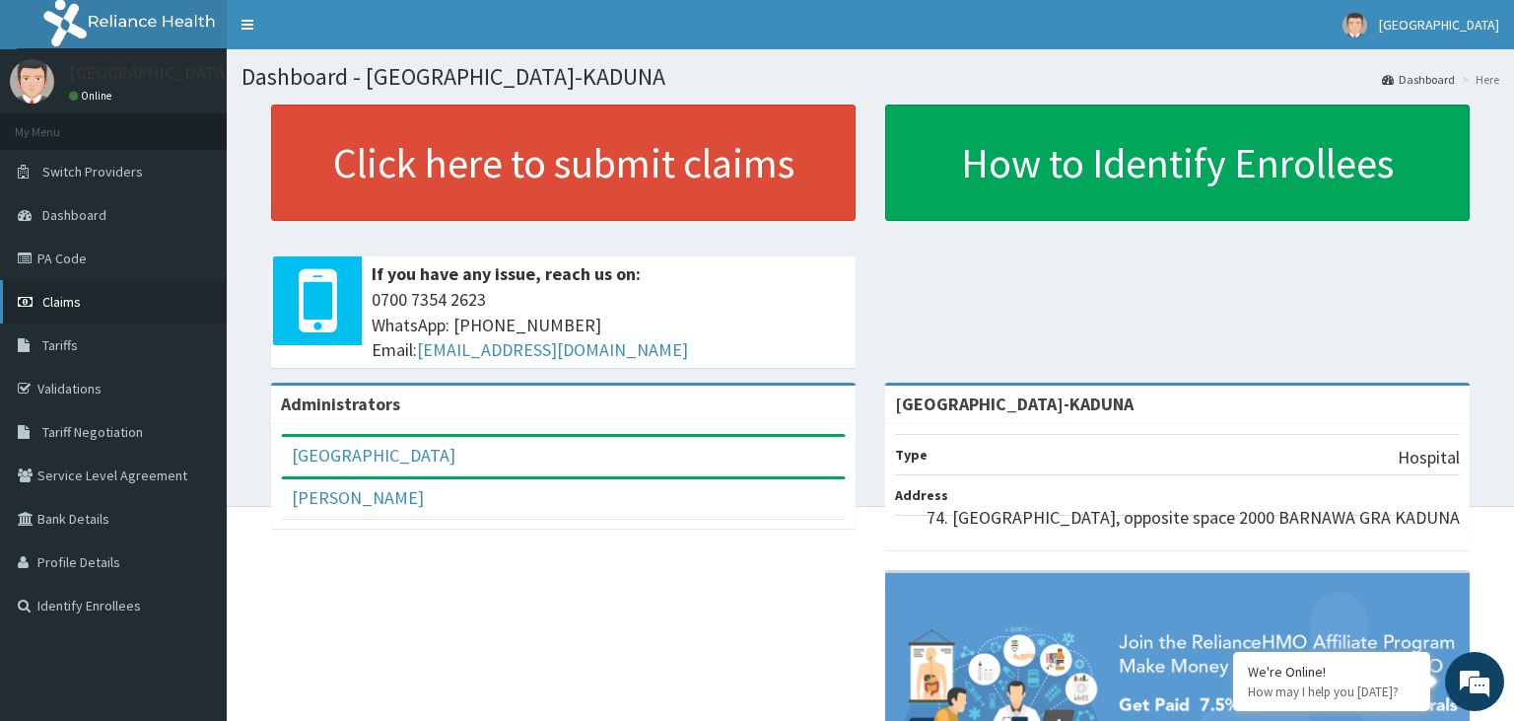
click at [79, 301] on span "Claims" at bounding box center [61, 302] width 38 height 18
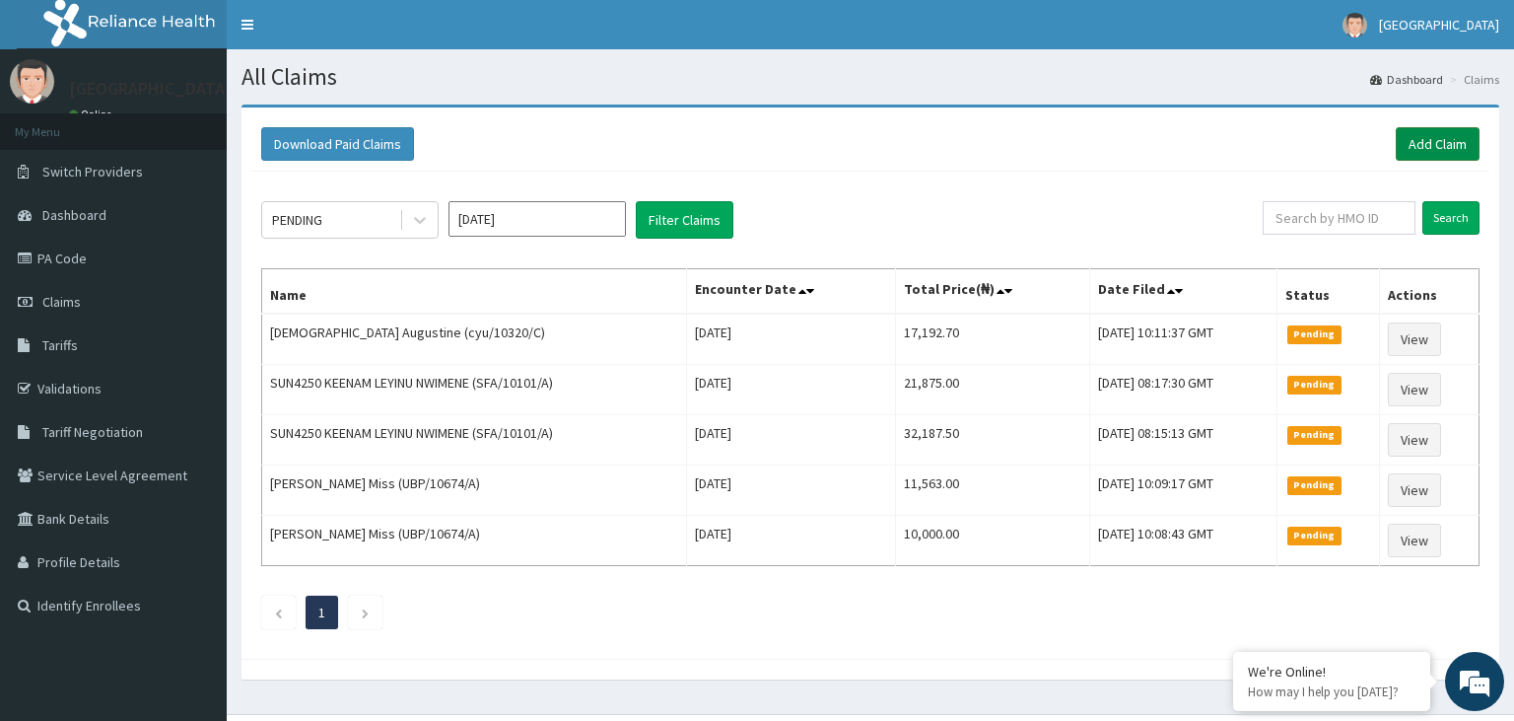
click at [1441, 153] on link "Add Claim" at bounding box center [1438, 144] width 84 height 34
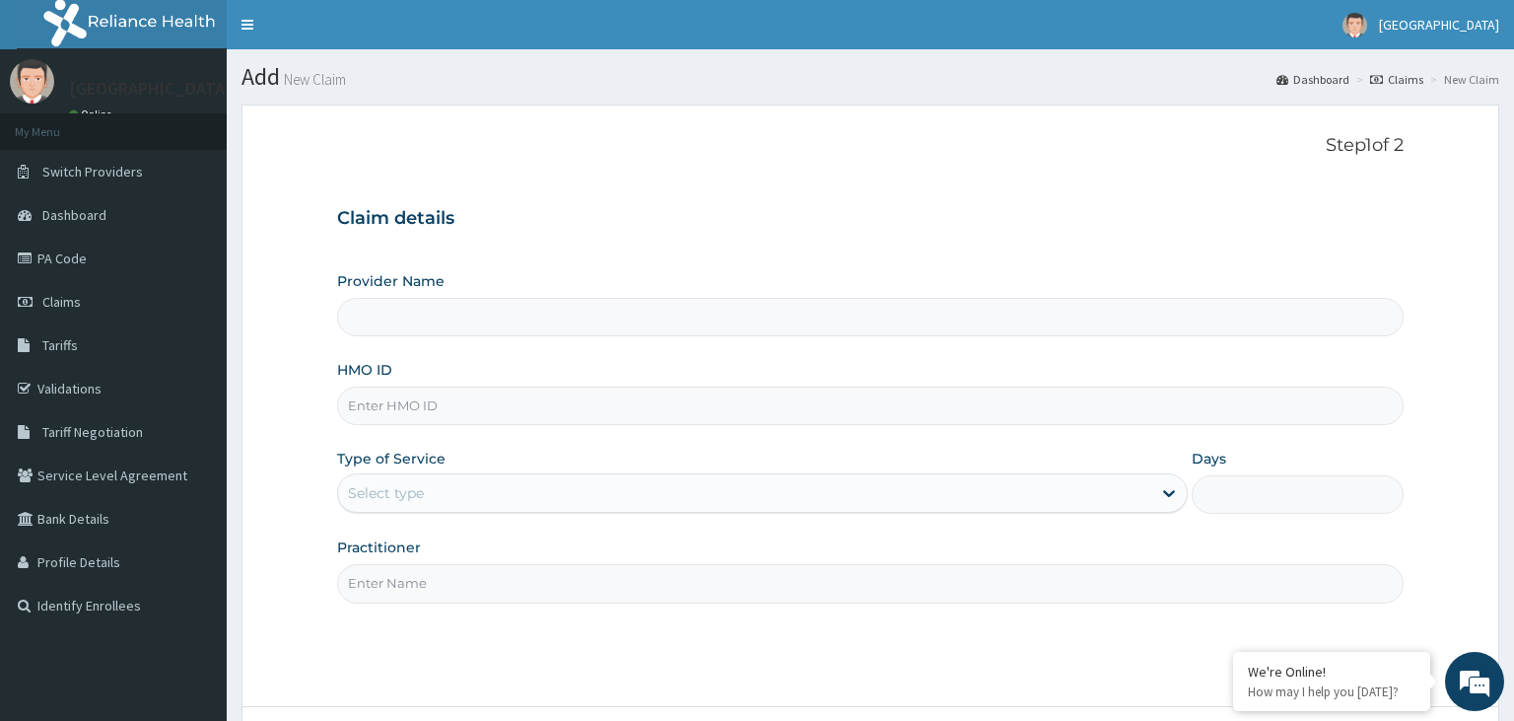
type input "[GEOGRAPHIC_DATA]-KADUNA"
click at [381, 406] on input "CYU/10320/B" at bounding box center [871, 405] width 1068 height 38
type input "CYU/10320/B"
click at [506, 511] on div "Select type" at bounding box center [762, 492] width 851 height 39
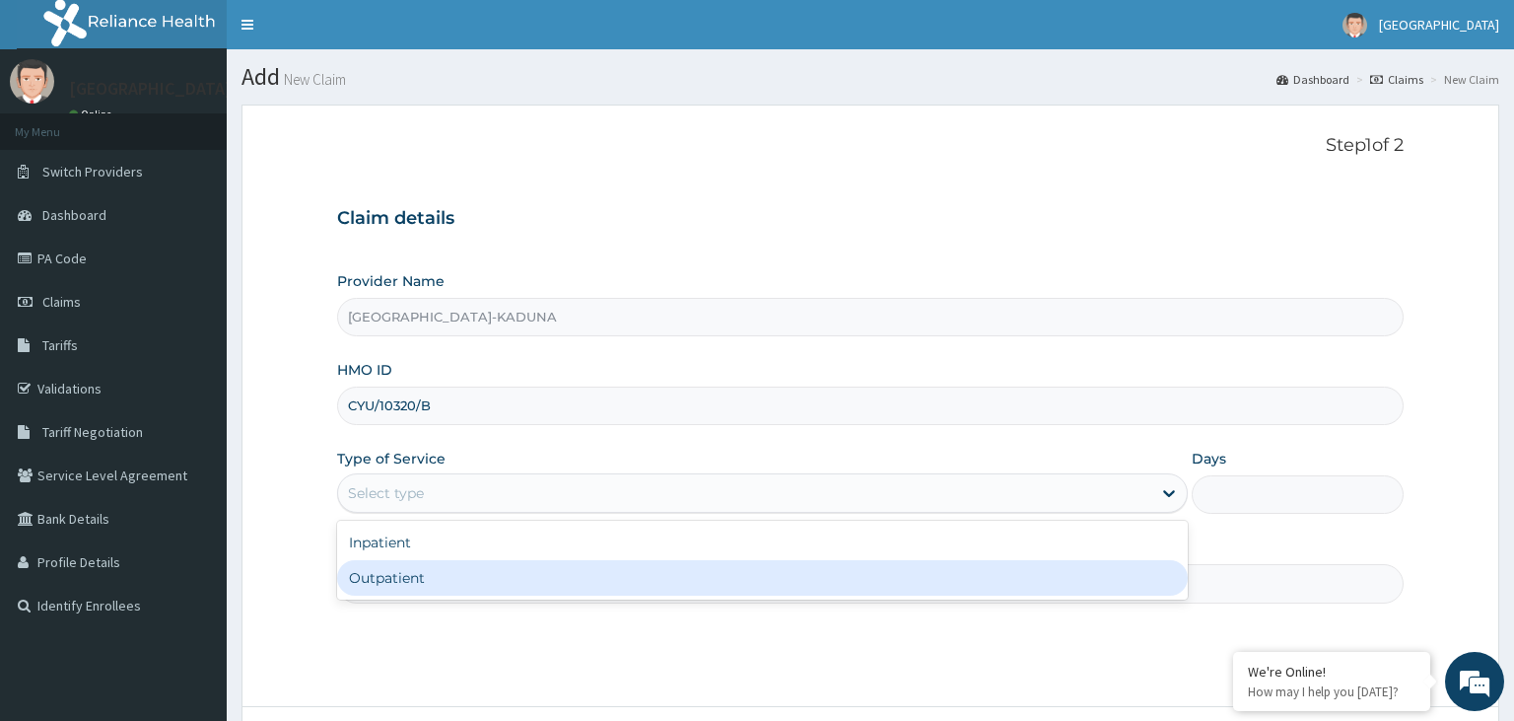
click at [445, 590] on div "Outpatient" at bounding box center [762, 577] width 851 height 35
type input "1"
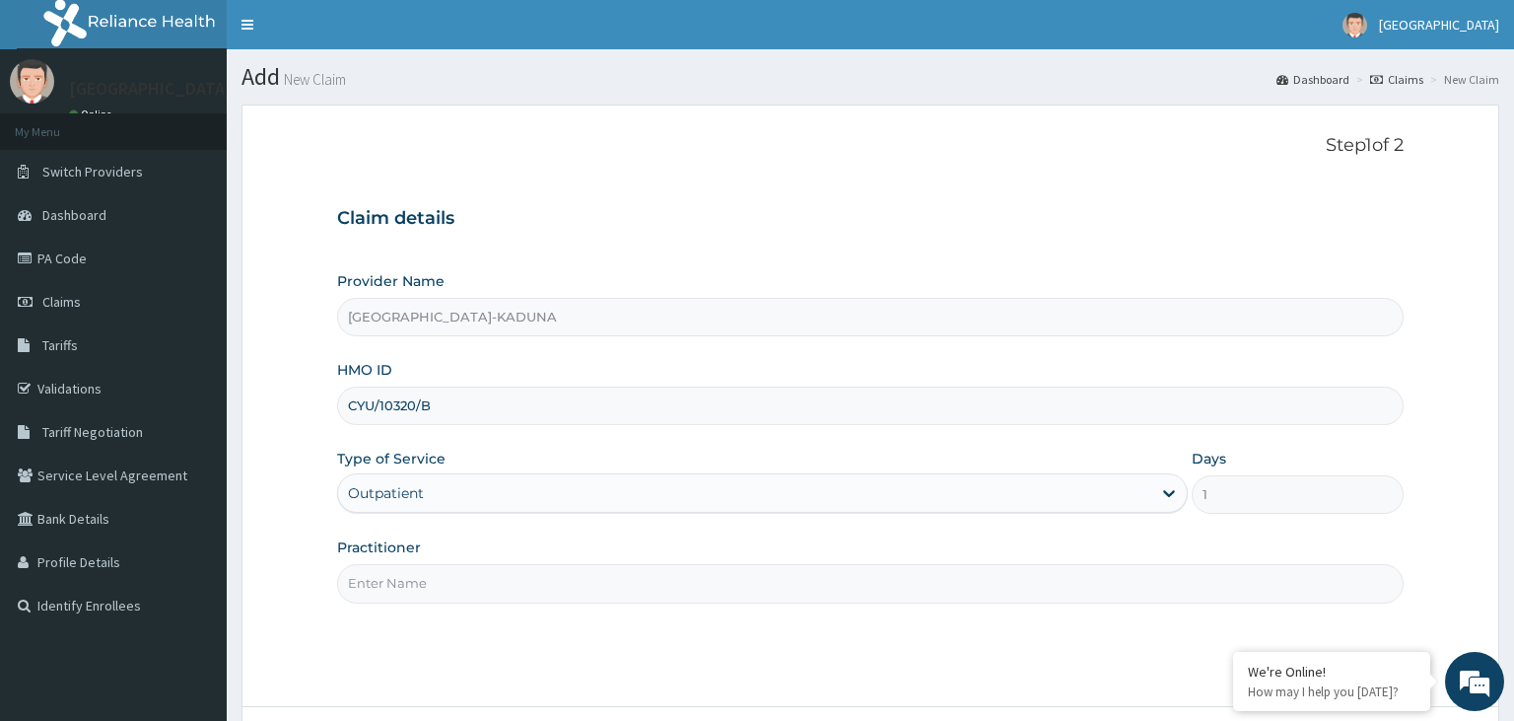
click at [445, 590] on input "Practitioner" at bounding box center [871, 583] width 1068 height 38
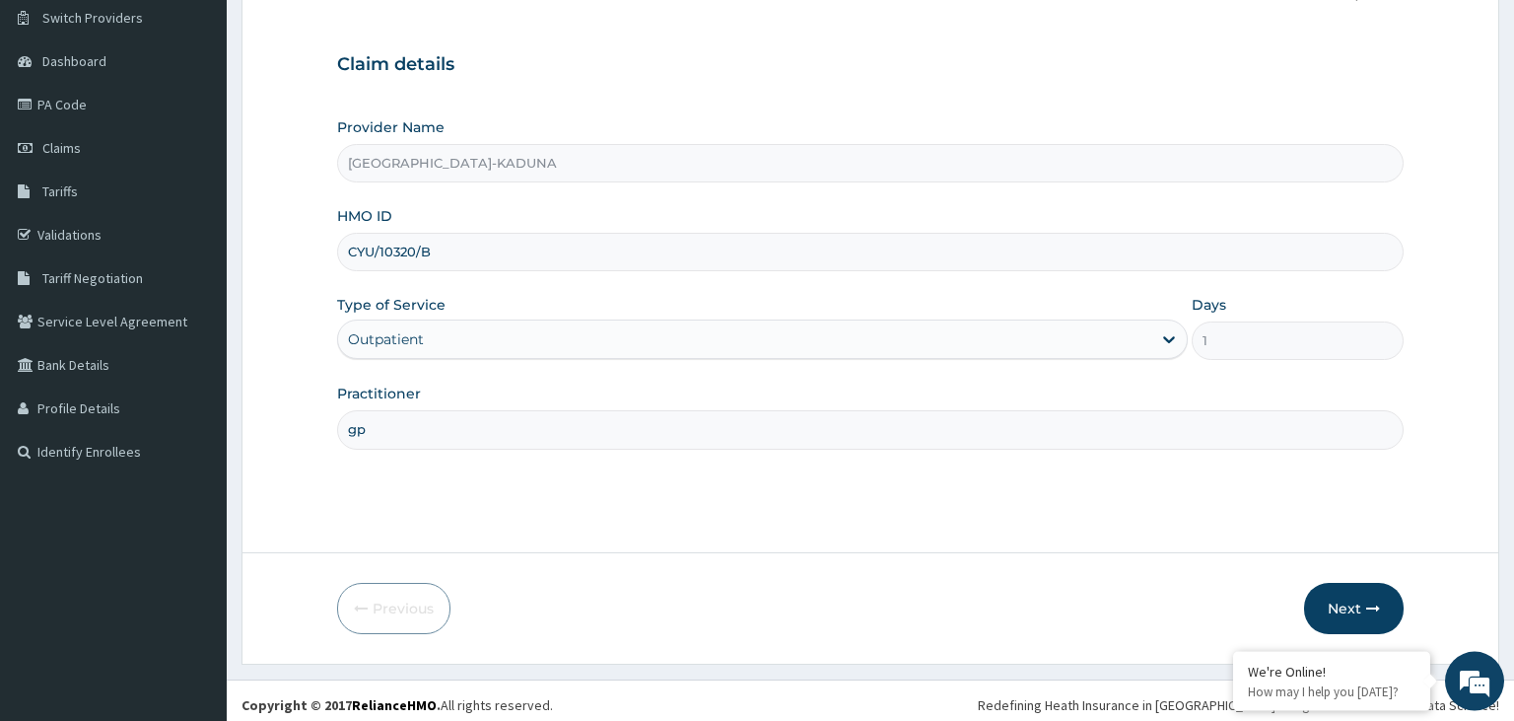
scroll to position [162, 0]
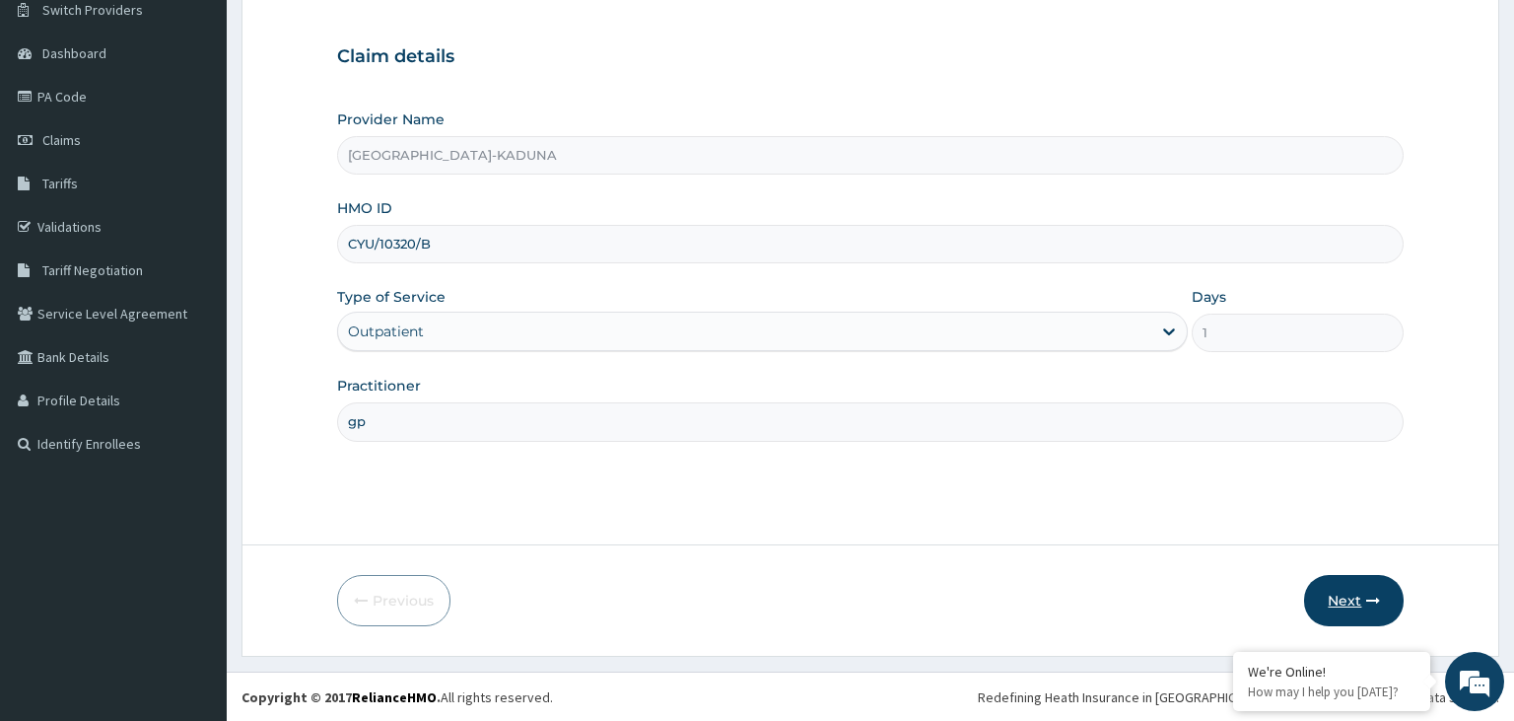
type input "gp"
click at [1331, 605] on button "Next" at bounding box center [1354, 600] width 100 height 51
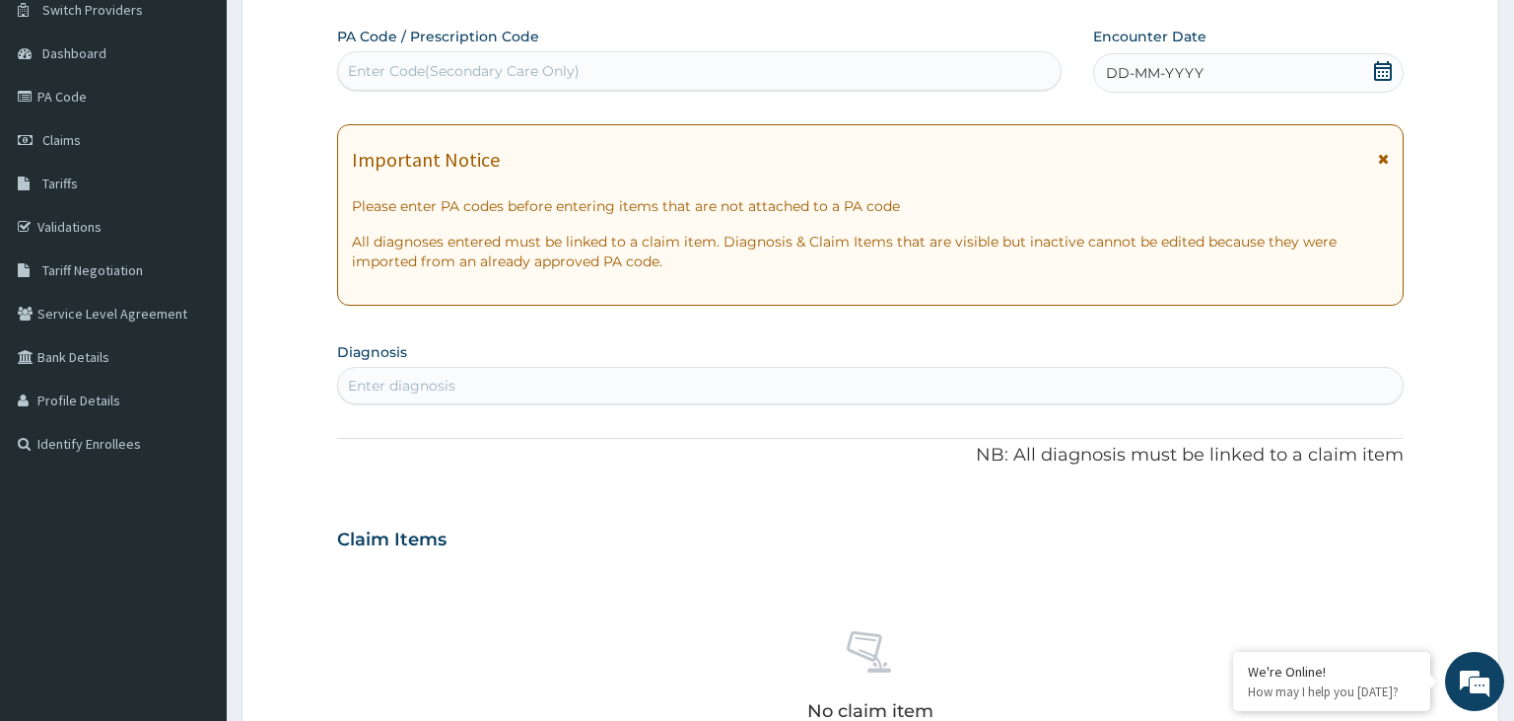
scroll to position [0, 0]
click at [1390, 64] on icon at bounding box center [1383, 71] width 18 height 20
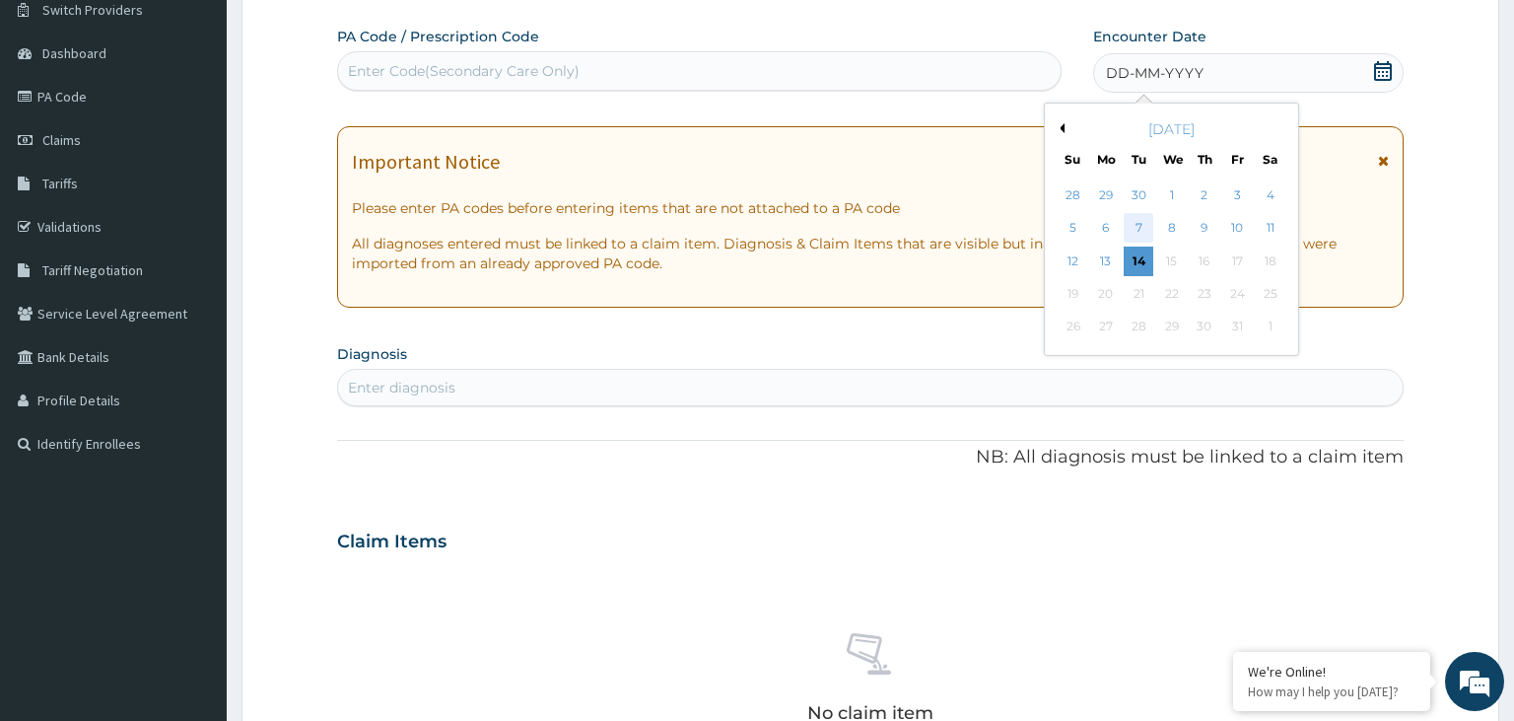
click at [1138, 233] on div "7" at bounding box center [1139, 229] width 30 height 30
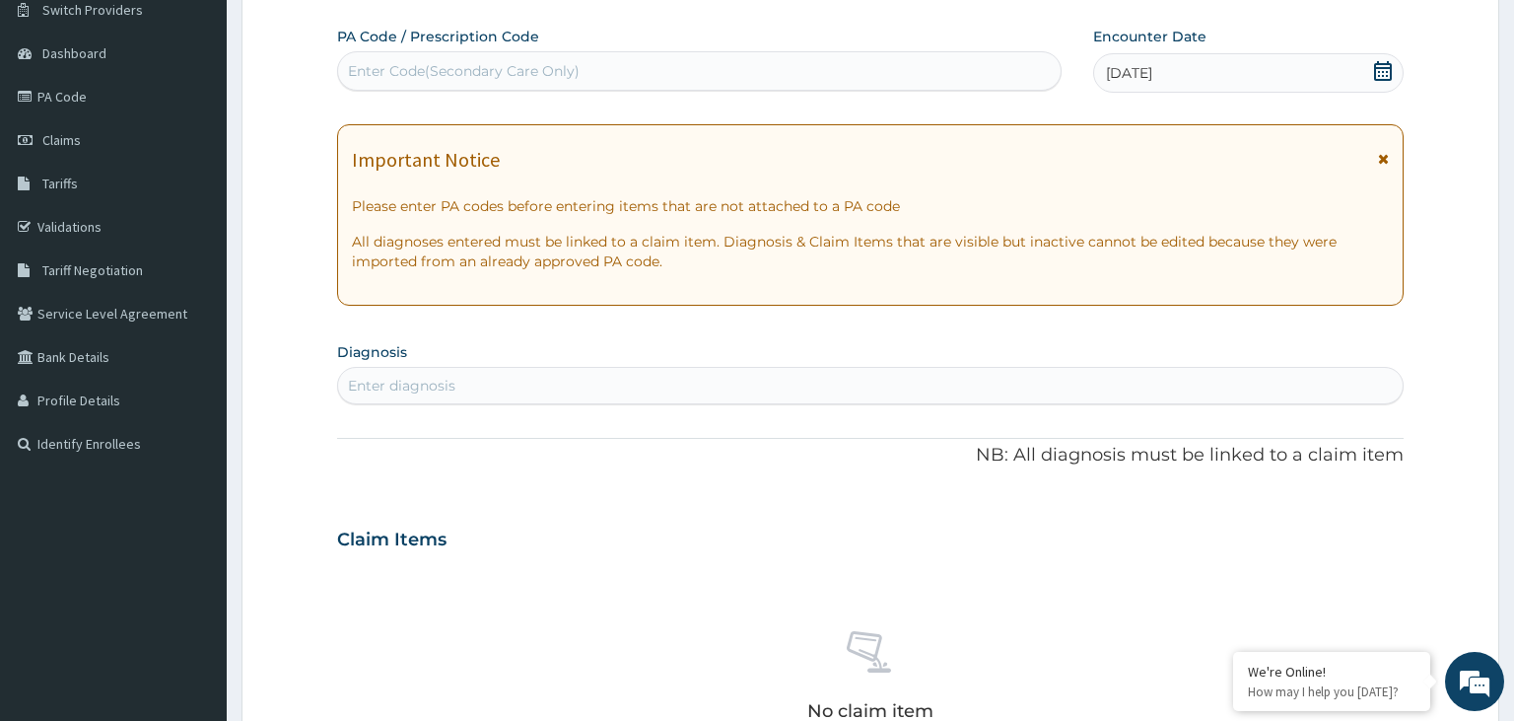
click at [475, 381] on div "Enter diagnosis" at bounding box center [871, 386] width 1066 height 32
type input "[MEDICAL_DATA]"
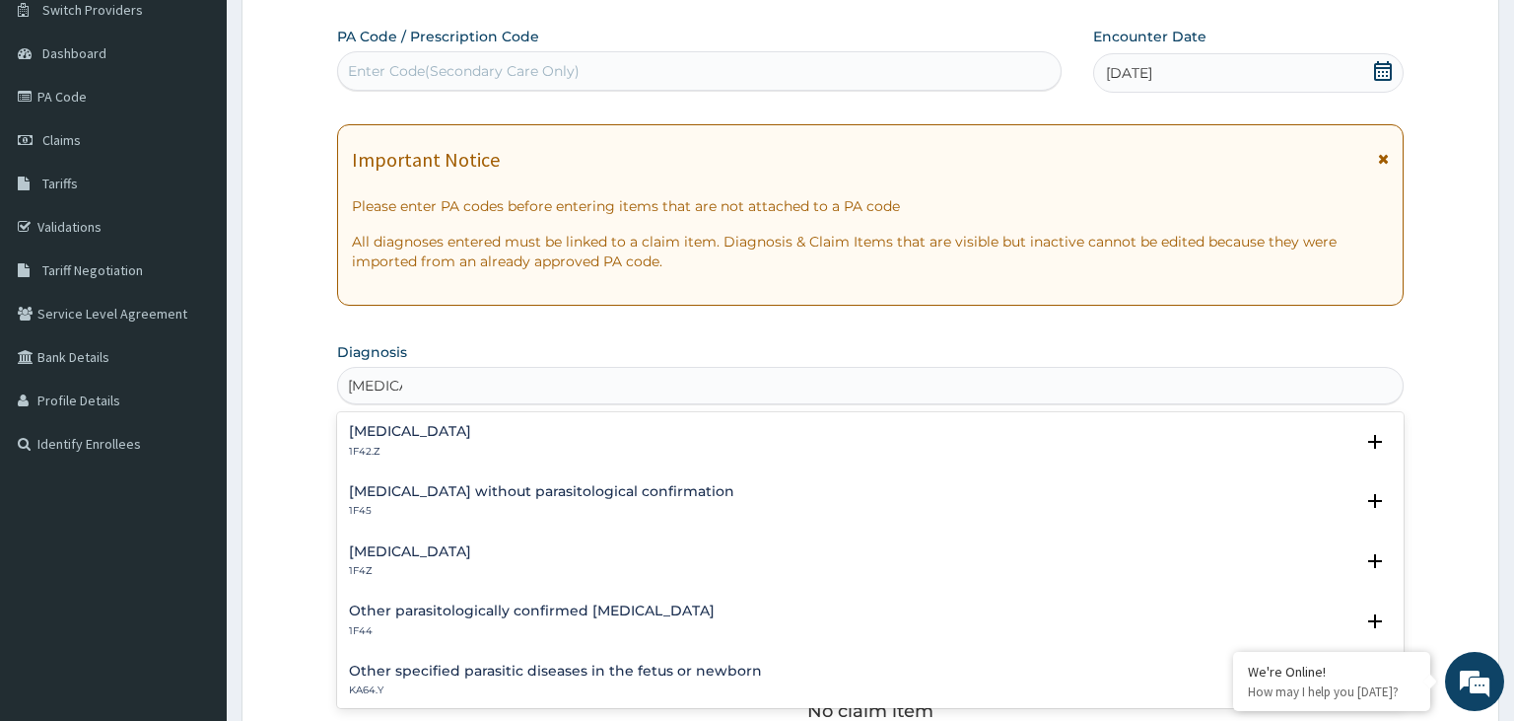
click at [420, 549] on h4 "[MEDICAL_DATA]" at bounding box center [410, 551] width 122 height 15
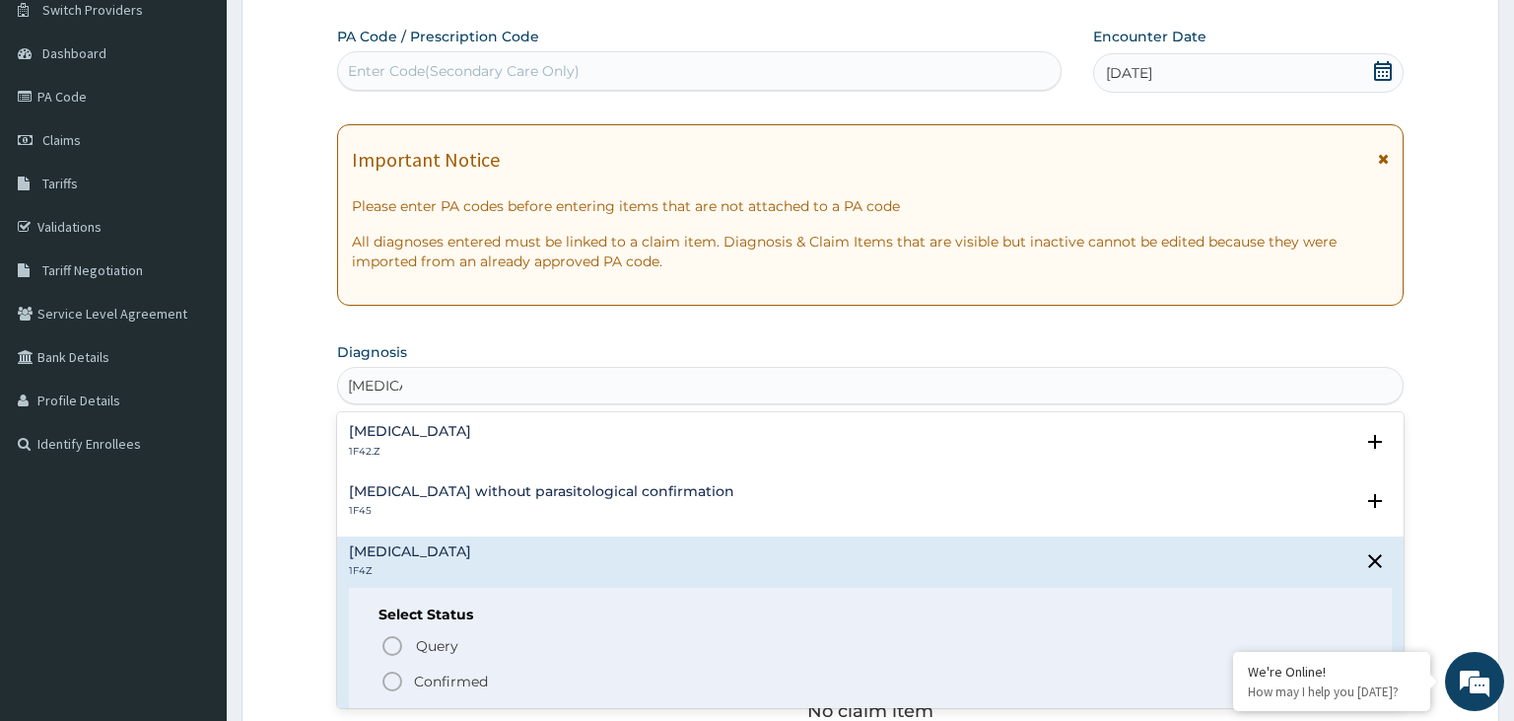
click at [426, 679] on p "Confirmed" at bounding box center [451, 681] width 74 height 20
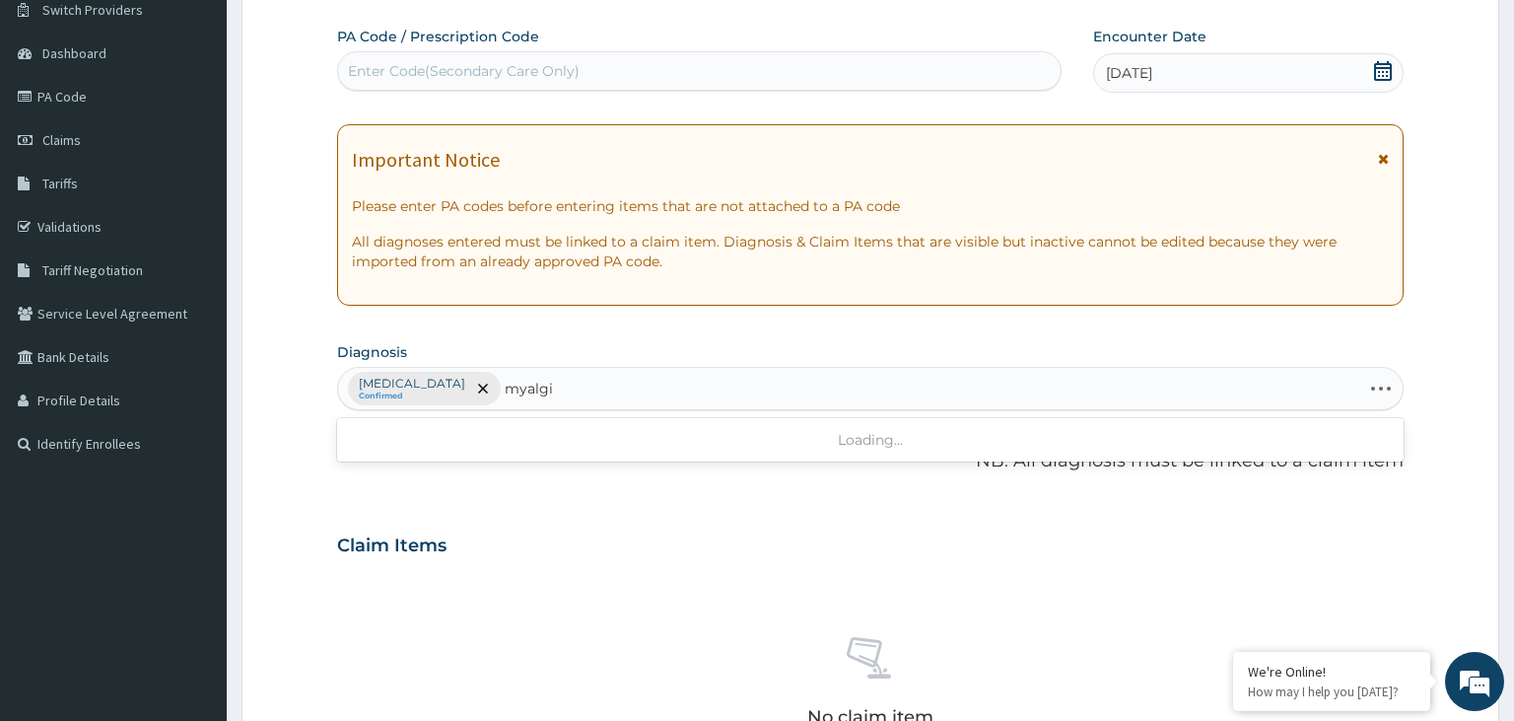
type input "myalgia"
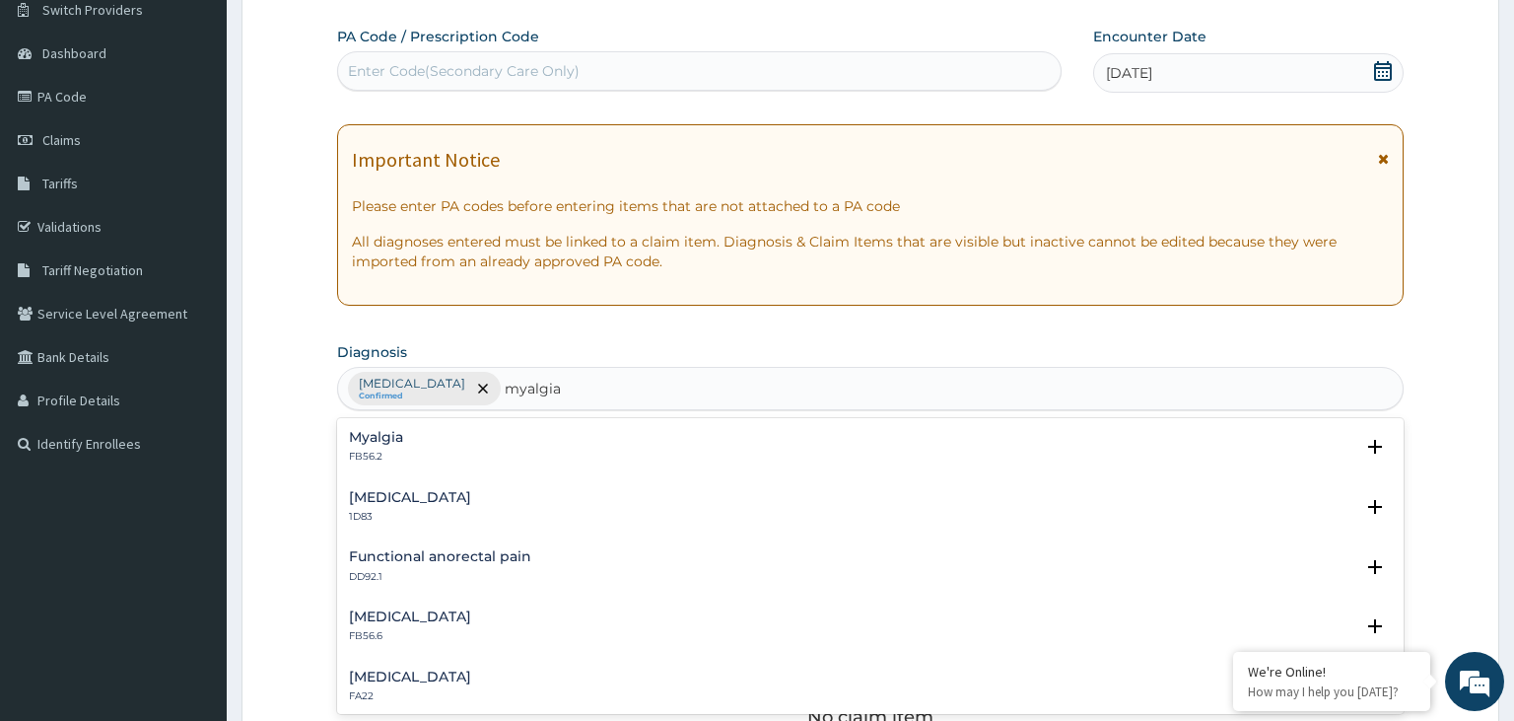
click at [414, 445] on div "Myalgia FB56.2" at bounding box center [871, 447] width 1044 height 35
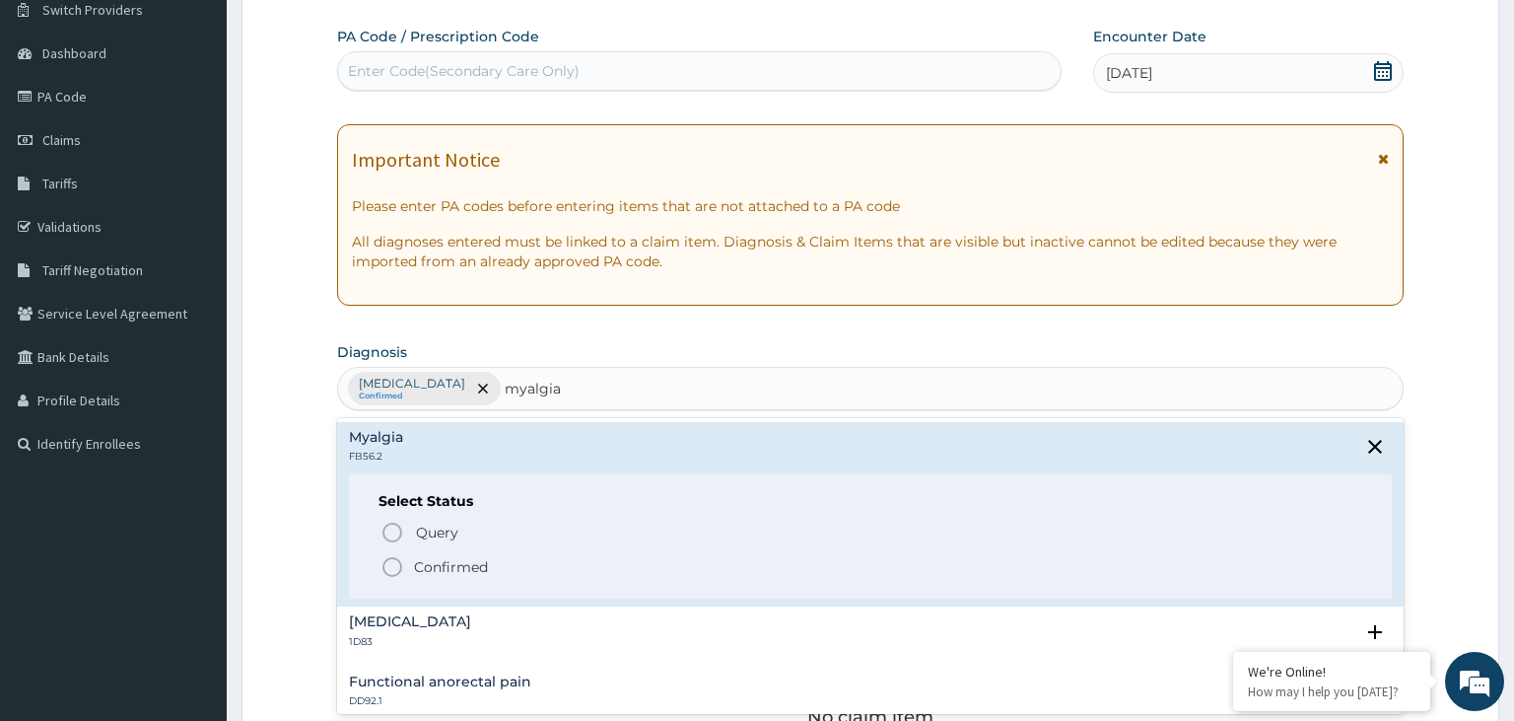
click at [455, 565] on p "Confirmed" at bounding box center [451, 567] width 74 height 20
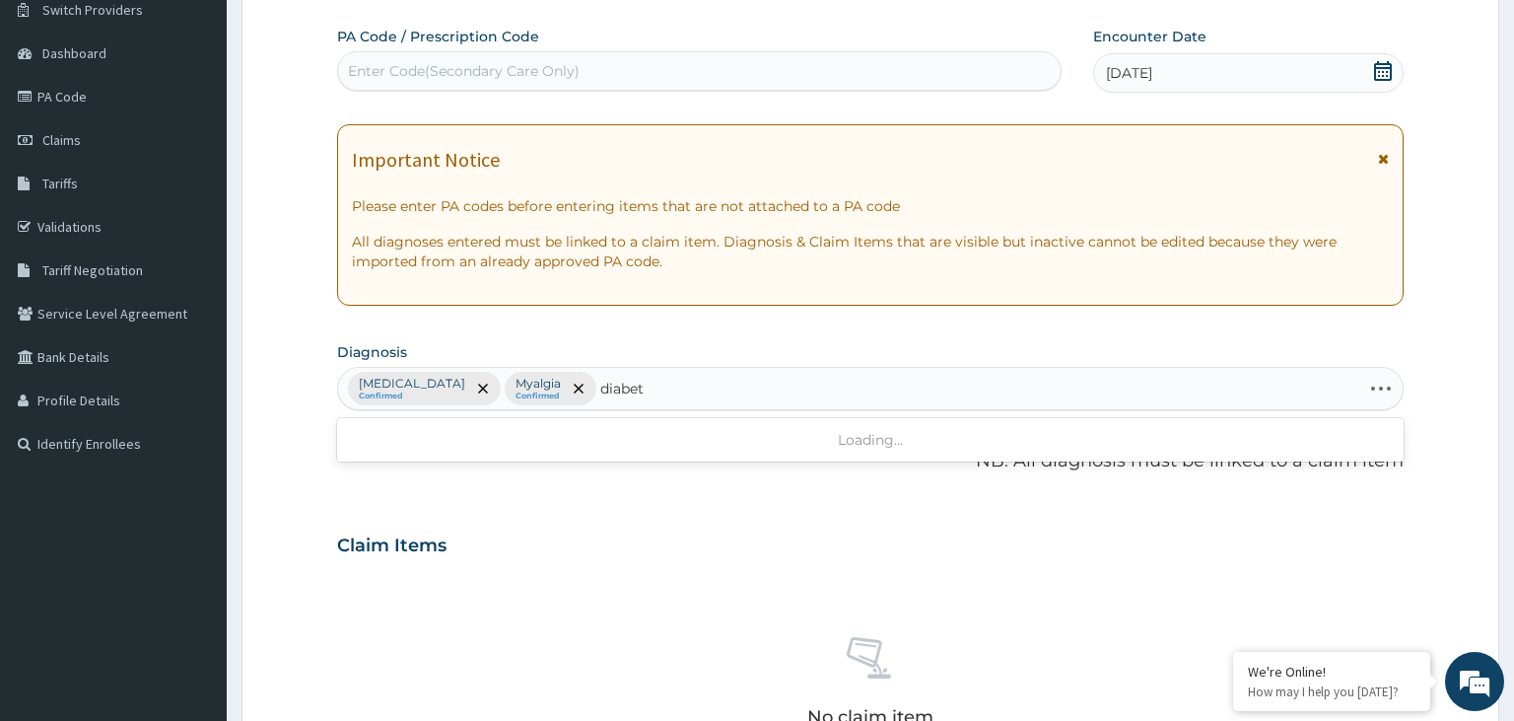
type input "diabete"
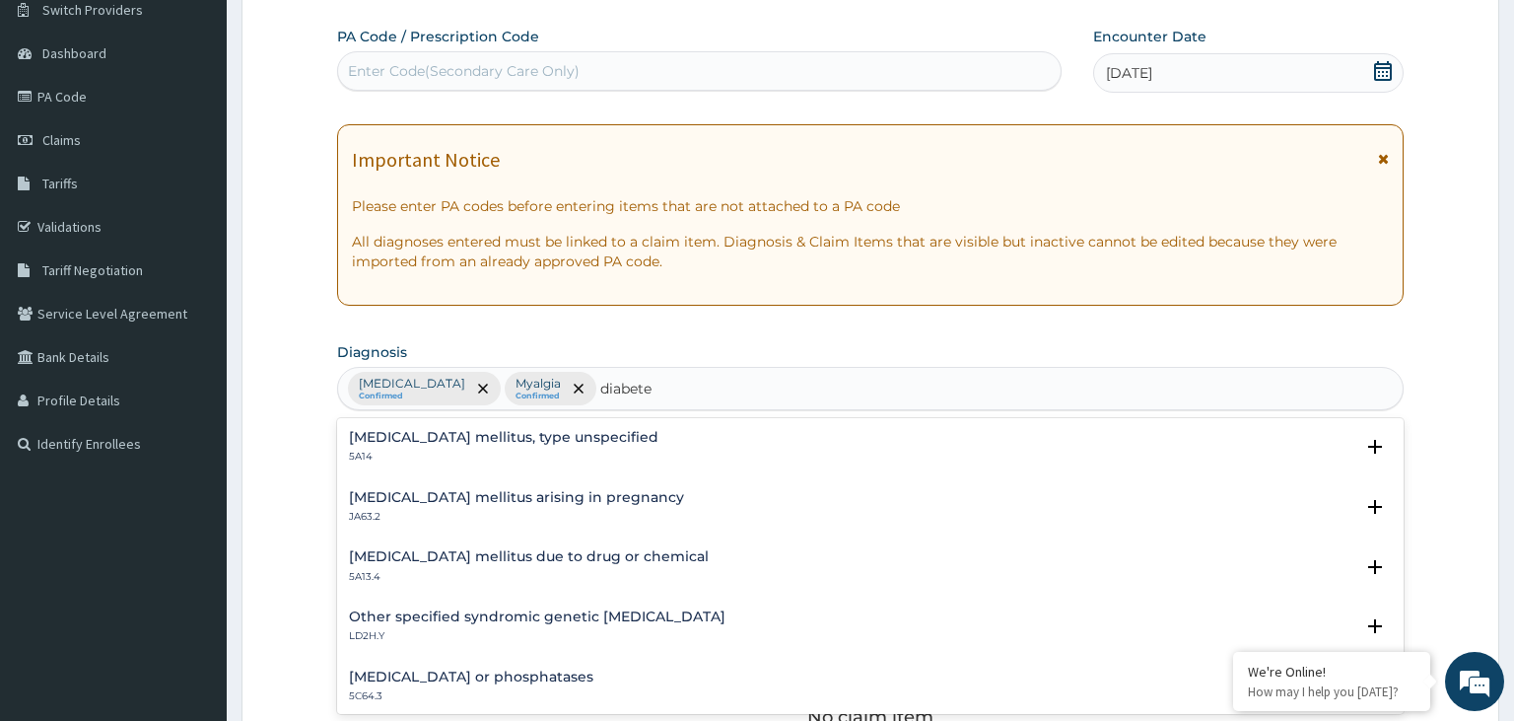
click at [492, 435] on h4 "[MEDICAL_DATA] mellitus, type unspecified" at bounding box center [504, 437] width 310 height 15
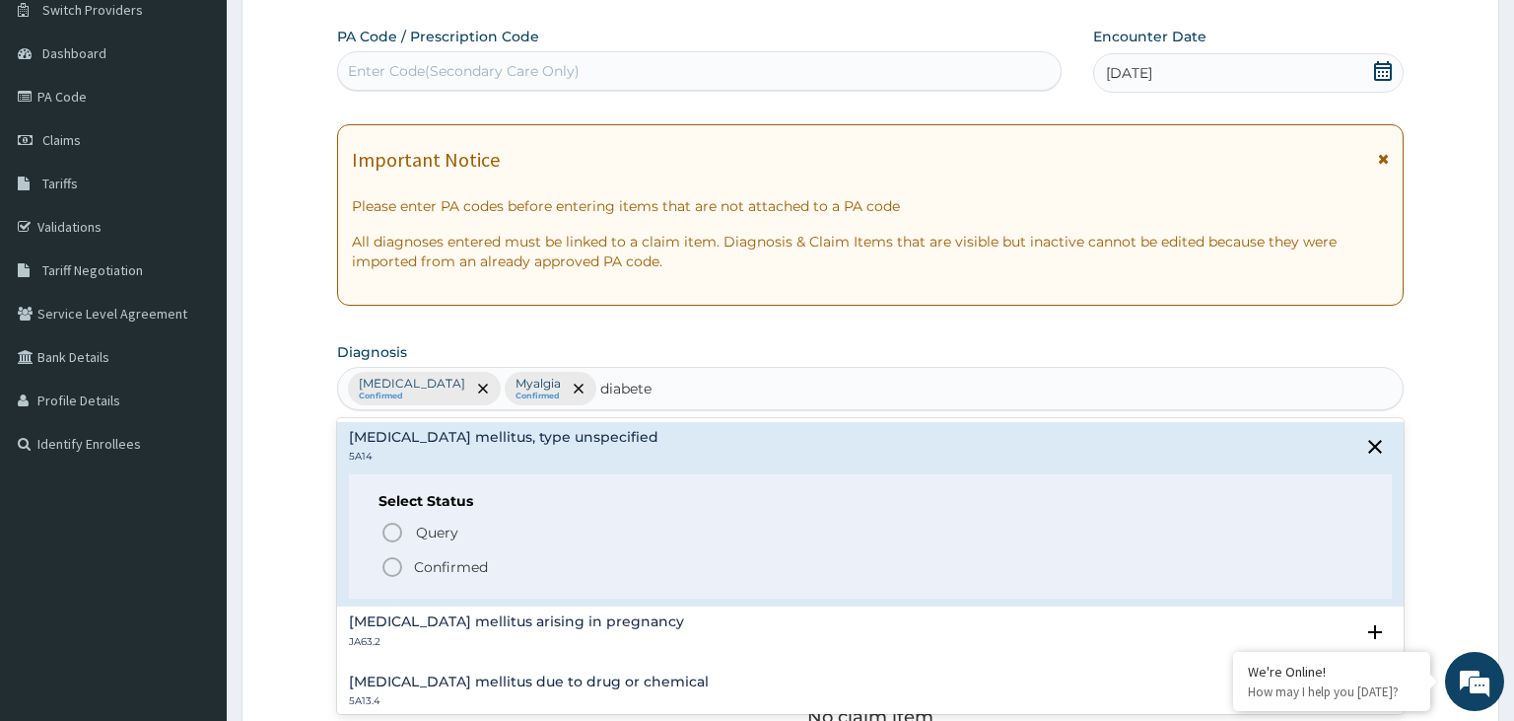
click at [431, 568] on p "Confirmed" at bounding box center [451, 567] width 74 height 20
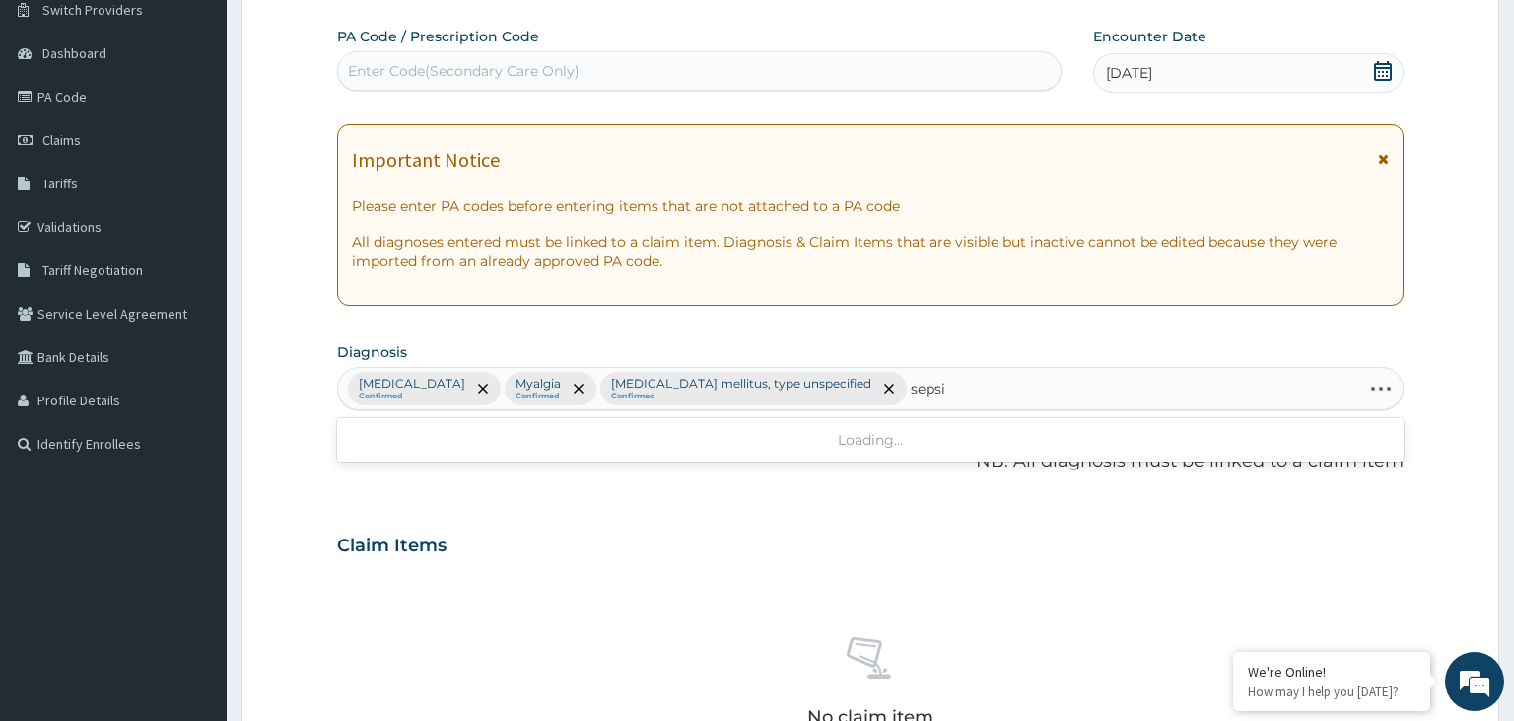
type input "[MEDICAL_DATA]"
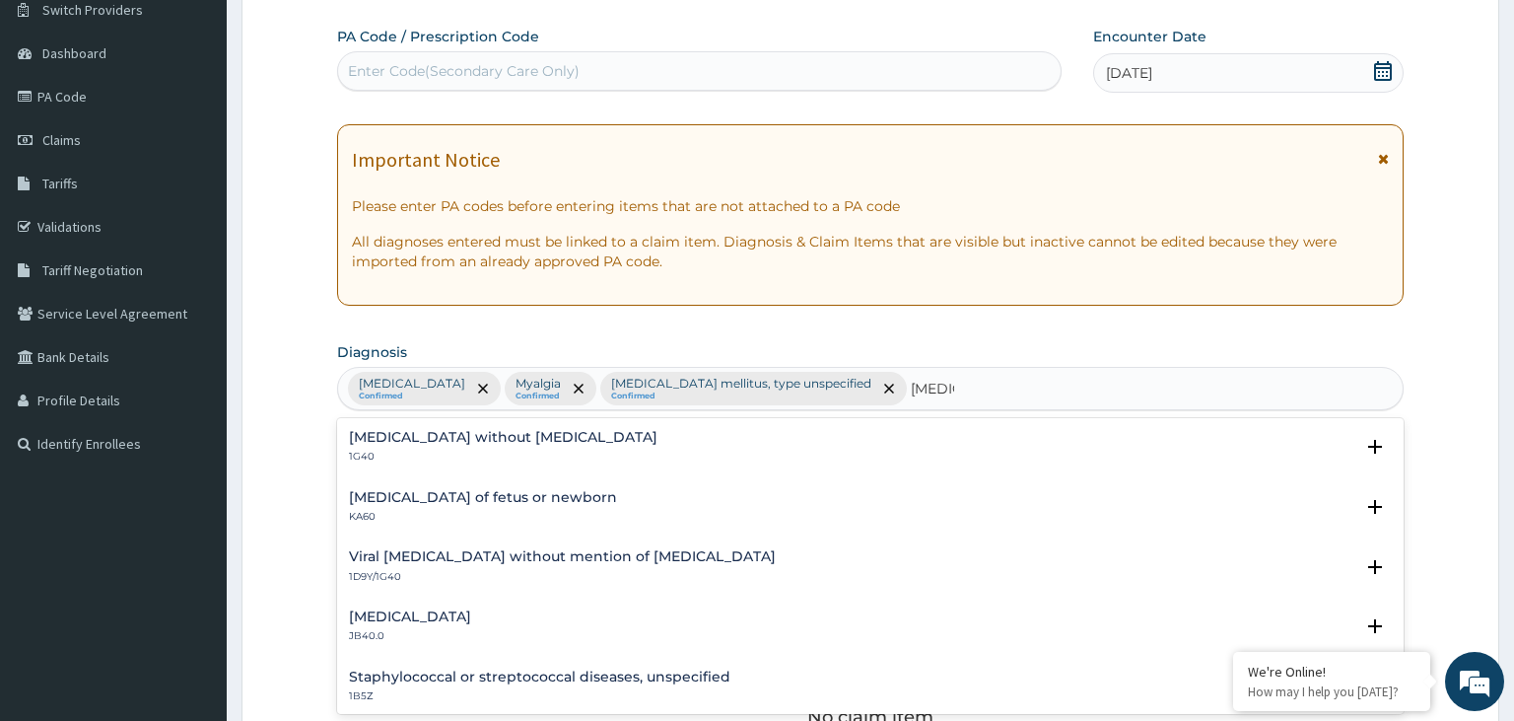
click at [421, 443] on h4 "[MEDICAL_DATA] without [MEDICAL_DATA]" at bounding box center [503, 437] width 309 height 15
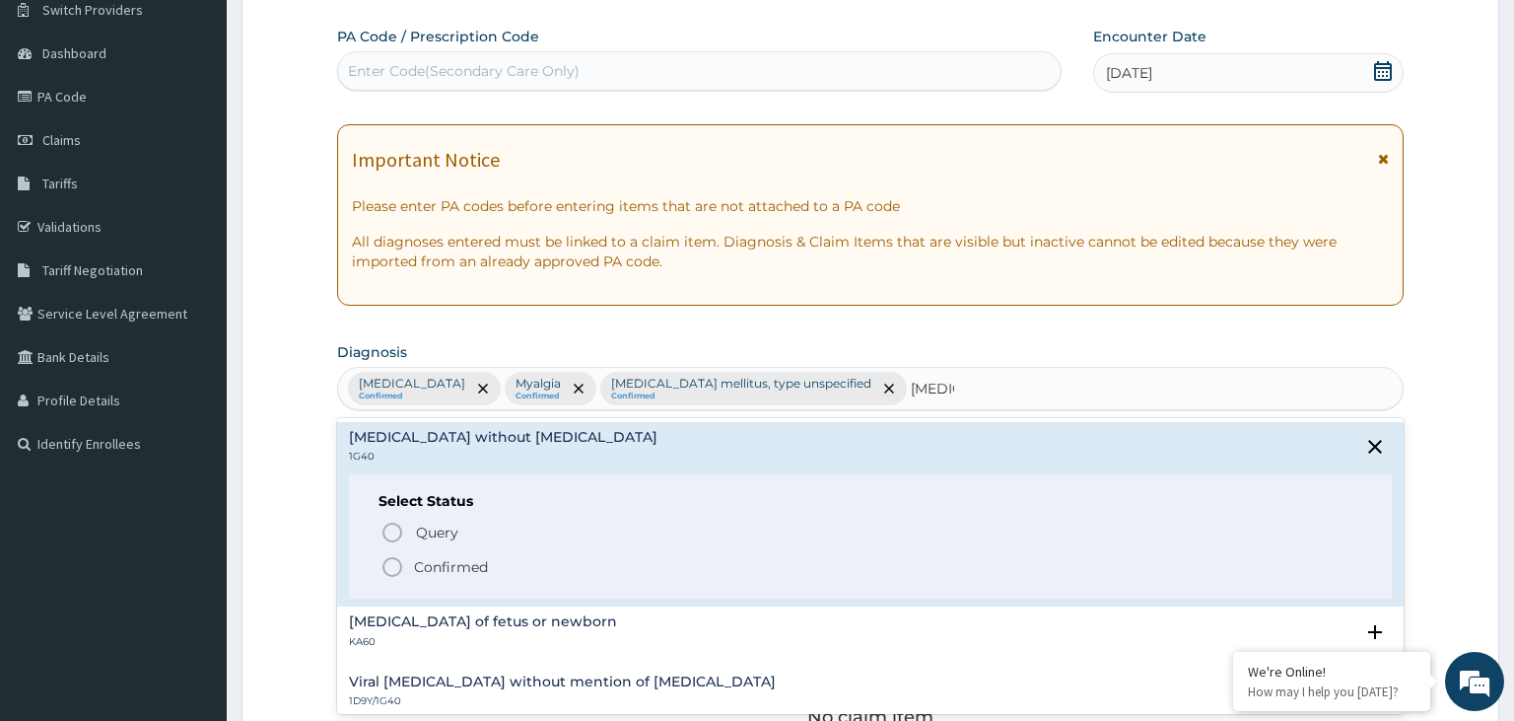
click at [424, 568] on p "Confirmed" at bounding box center [451, 567] width 74 height 20
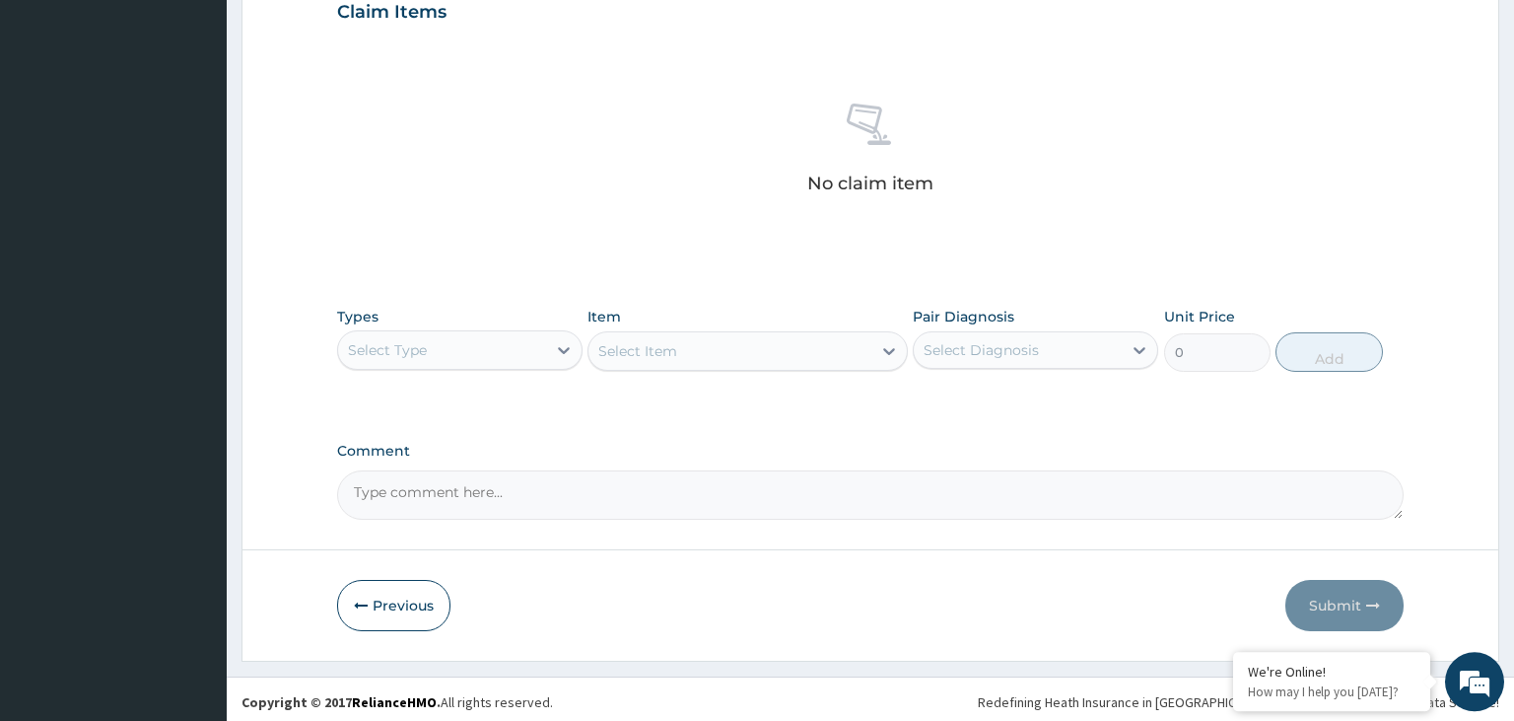
scroll to position [698, 0]
click at [501, 367] on div "Types Select Type Item Select Item Pair Diagnosis Select Diagnosis Unit Price 0…" at bounding box center [871, 336] width 1068 height 85
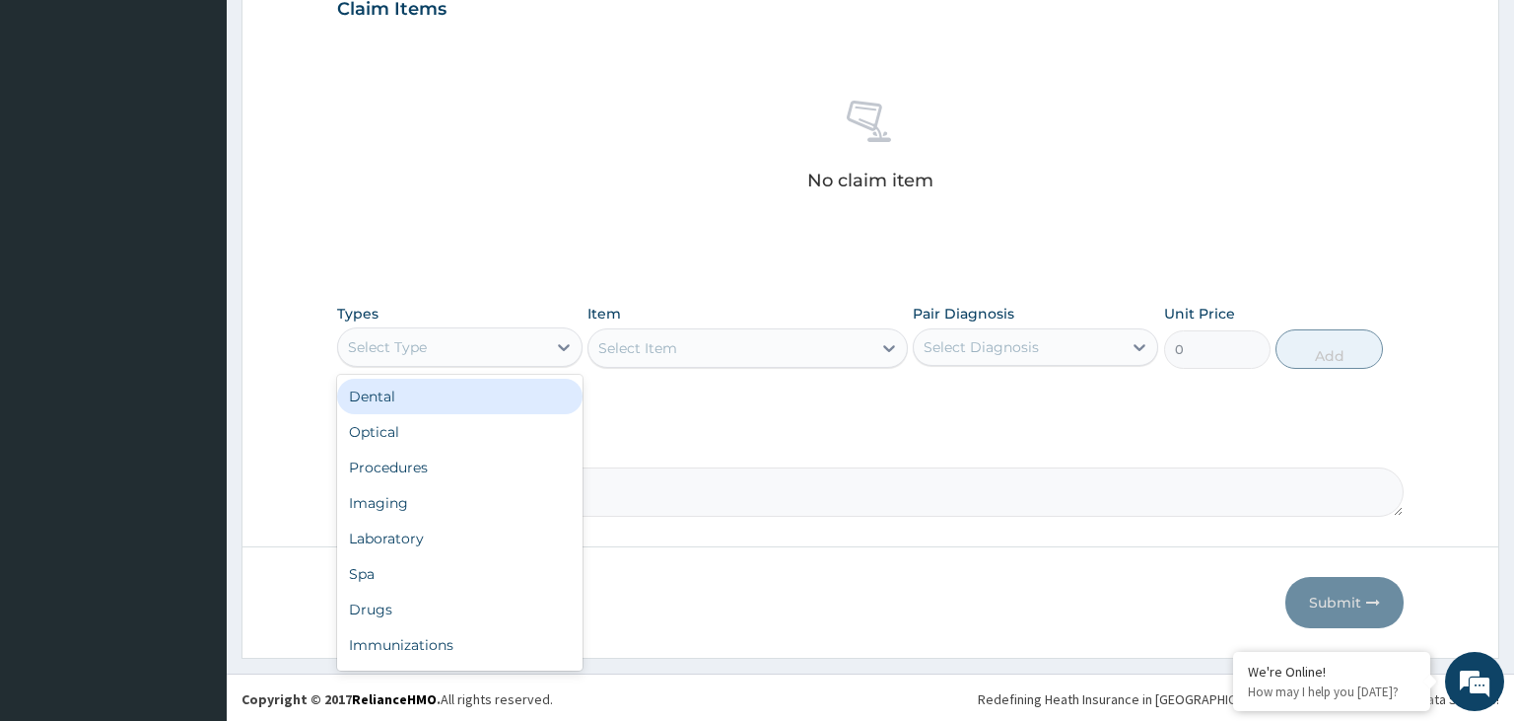
click at [496, 343] on div "Select Type" at bounding box center [442, 347] width 208 height 32
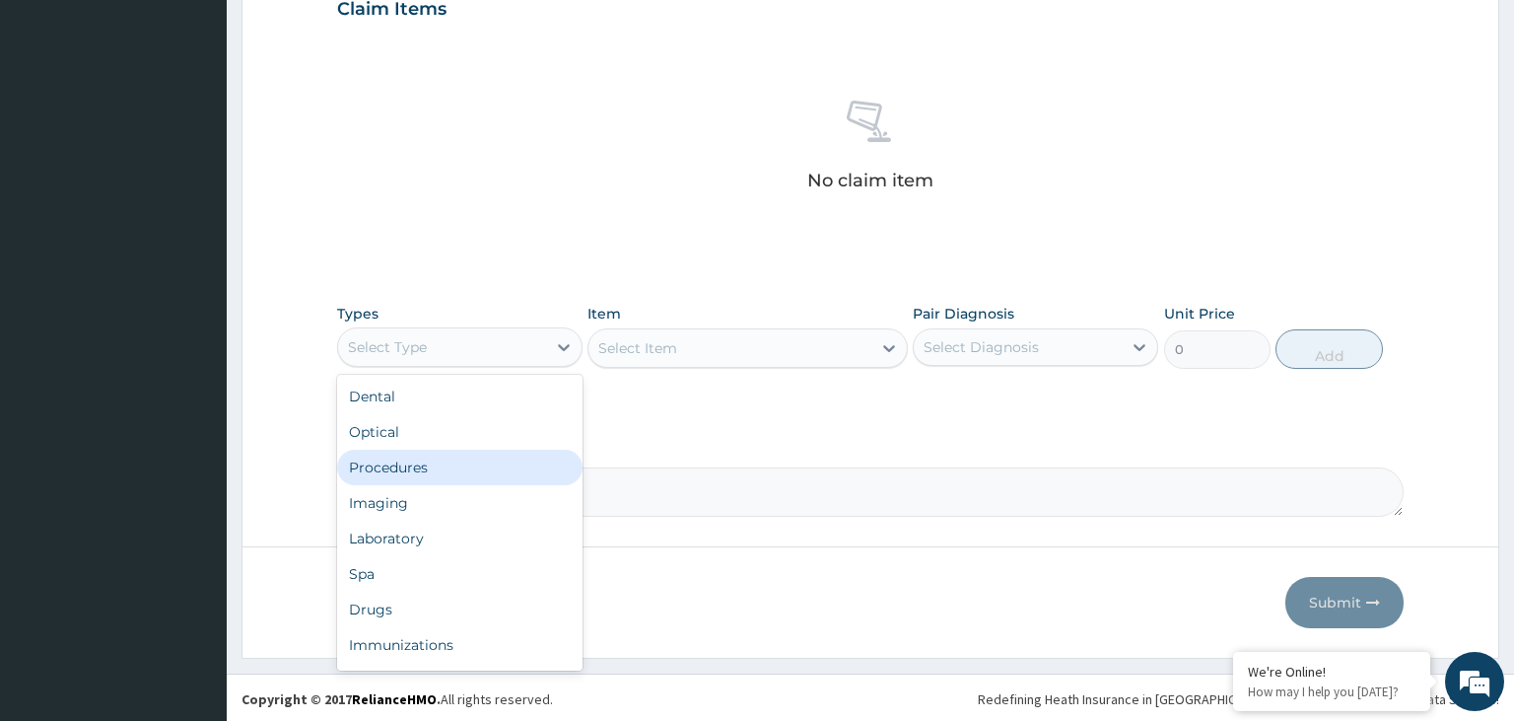
click at [506, 457] on div "Procedures" at bounding box center [459, 467] width 245 height 35
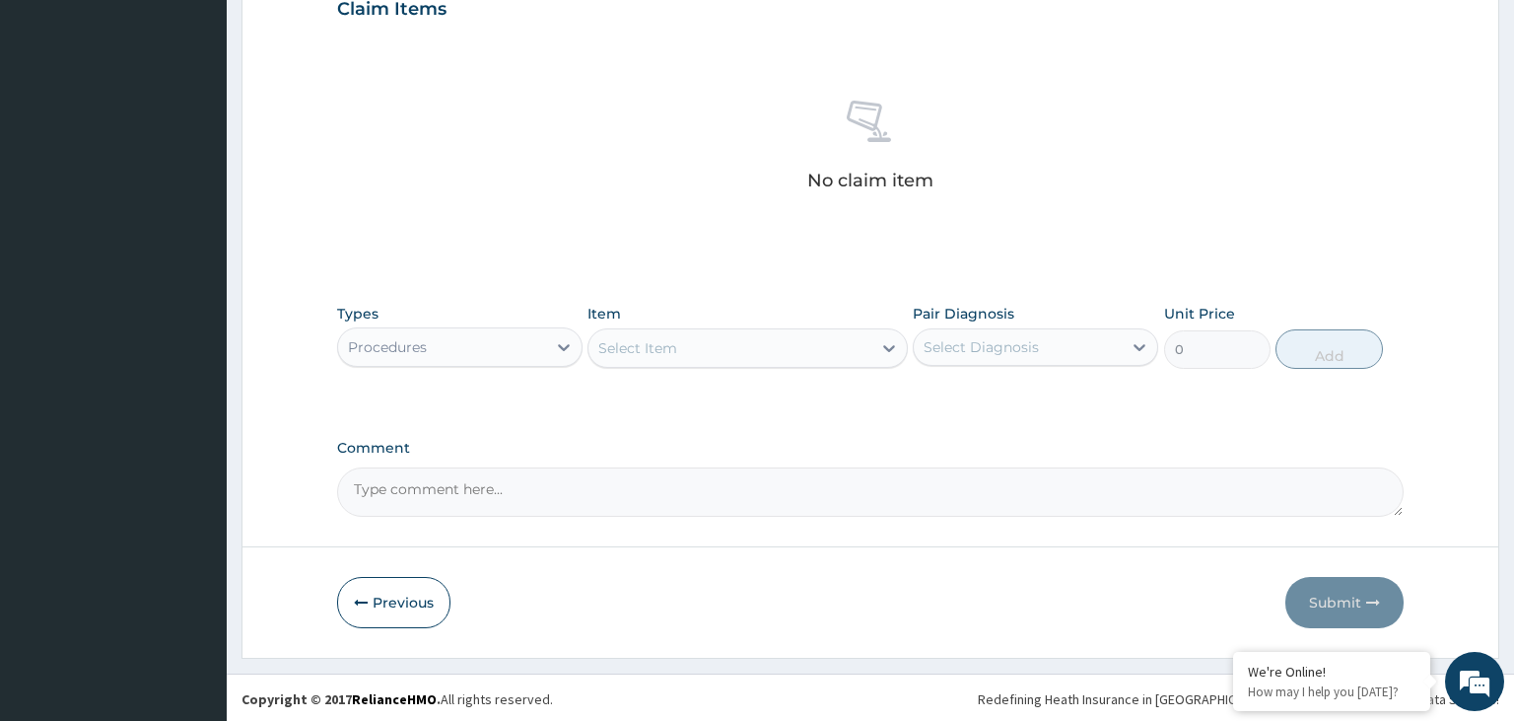
click at [755, 349] on div "Select Item" at bounding box center [730, 348] width 283 height 32
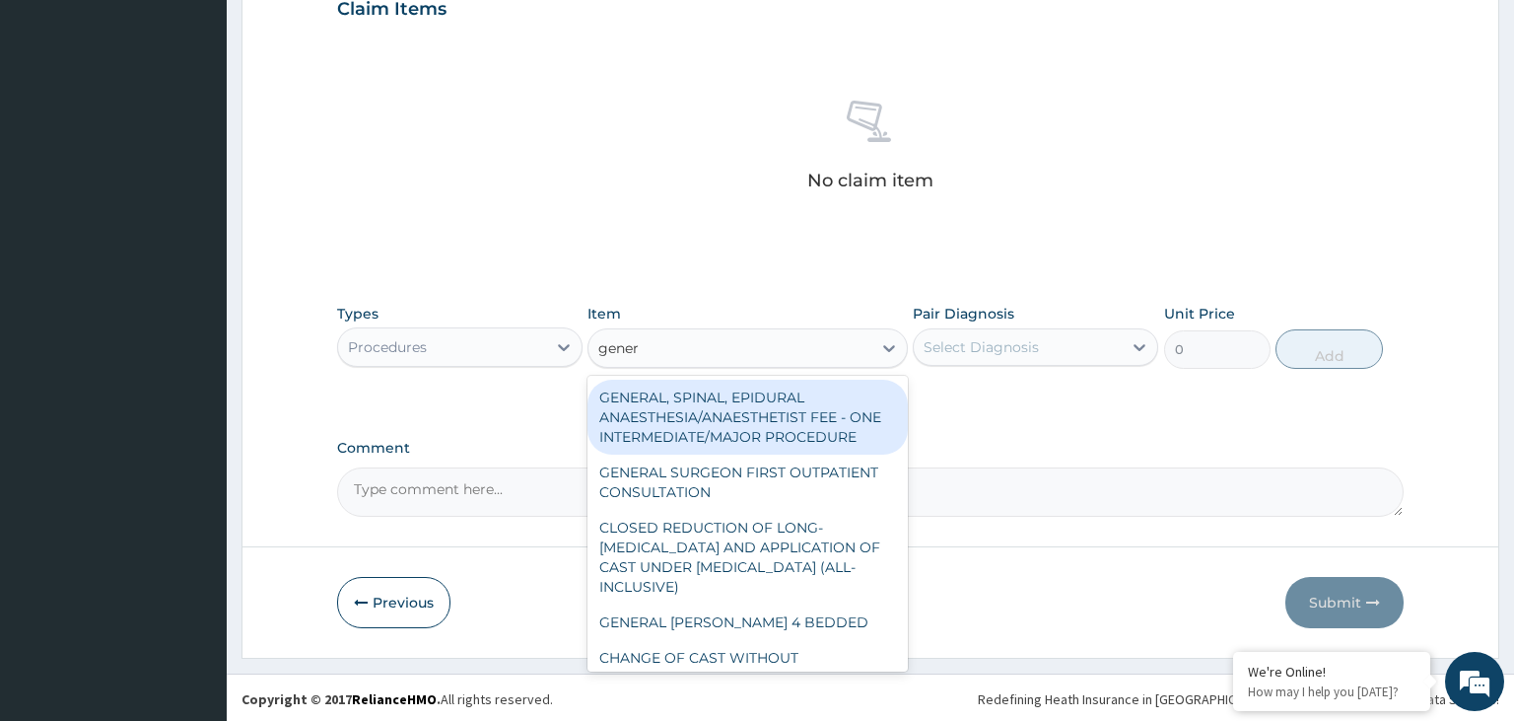
type input "genera"
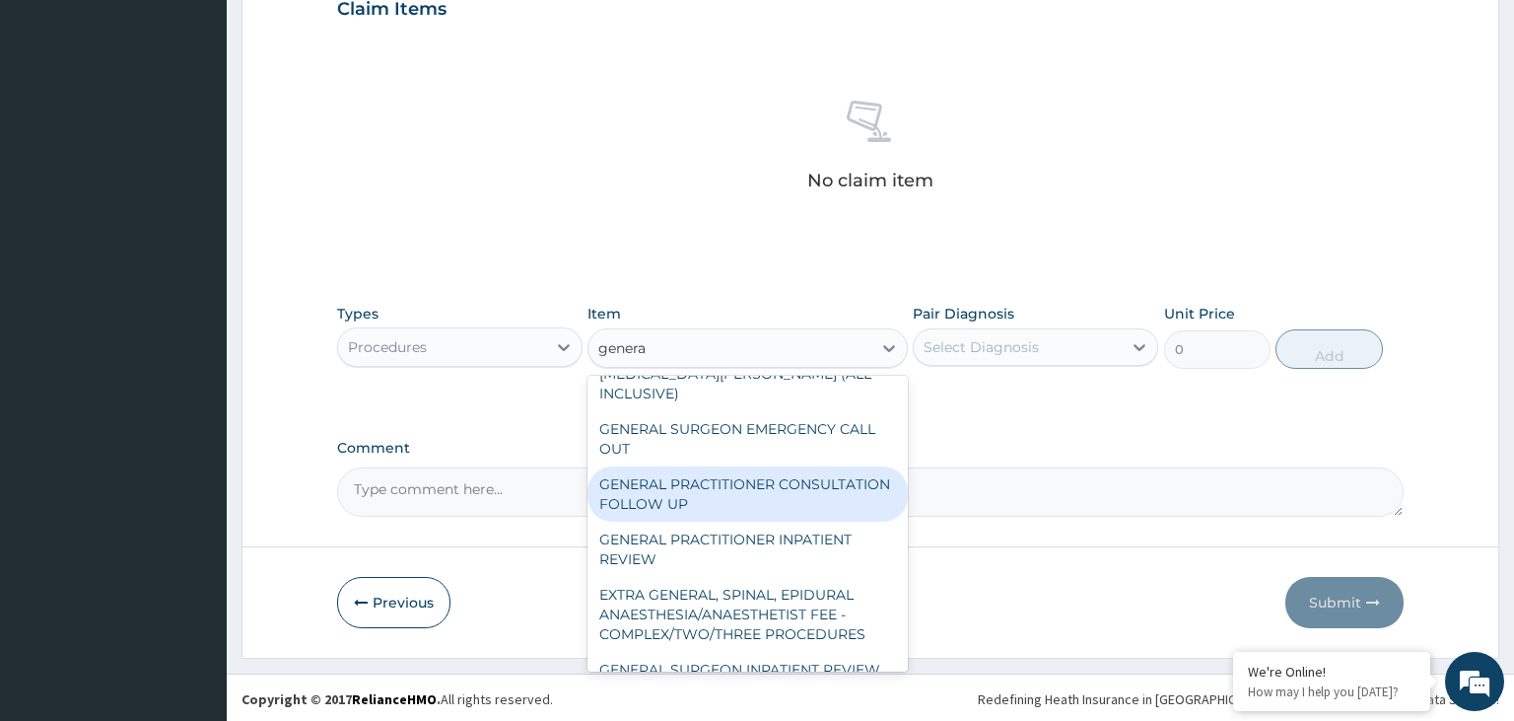
scroll to position [397, 0]
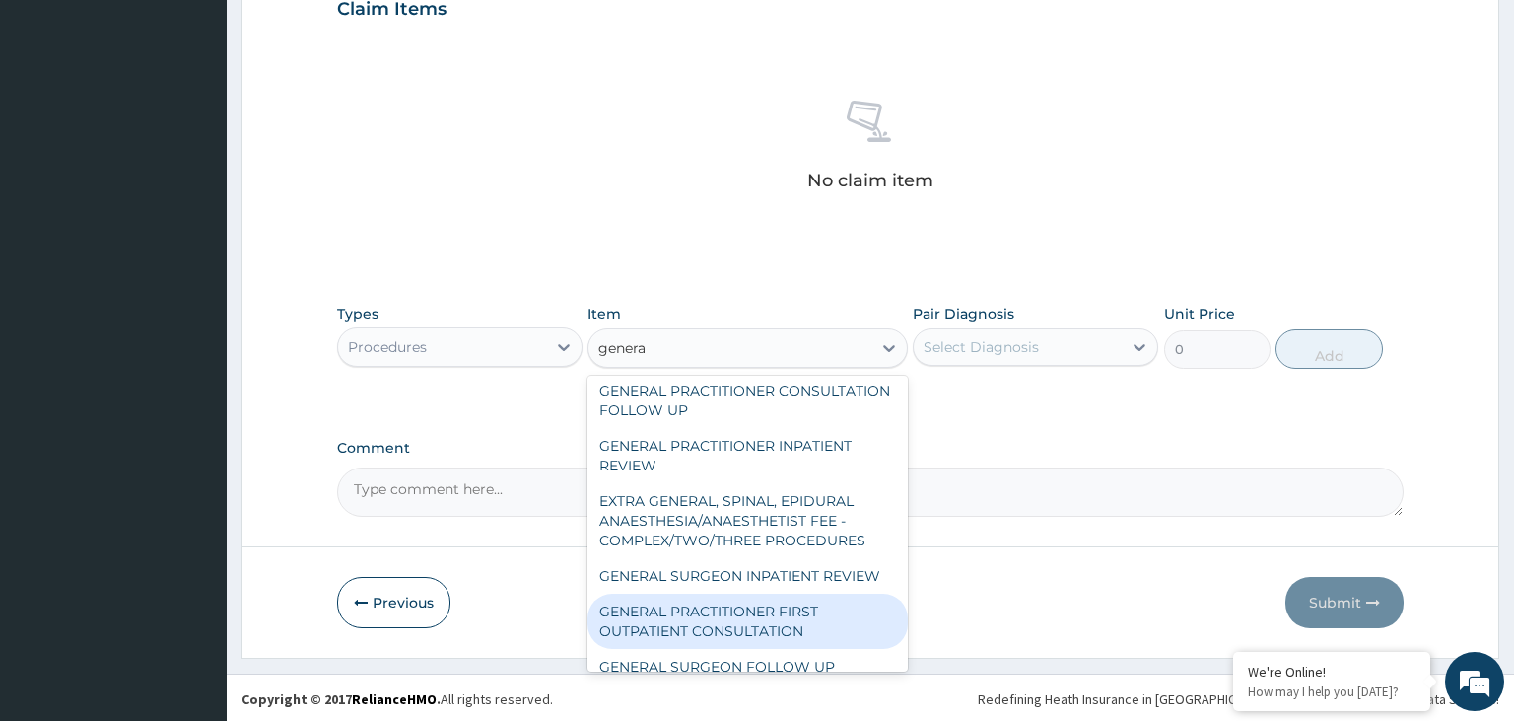
click at [786, 606] on div "GENERAL PRACTITIONER FIRST OUTPATIENT CONSULTATION" at bounding box center [748, 620] width 320 height 55
type input "3750"
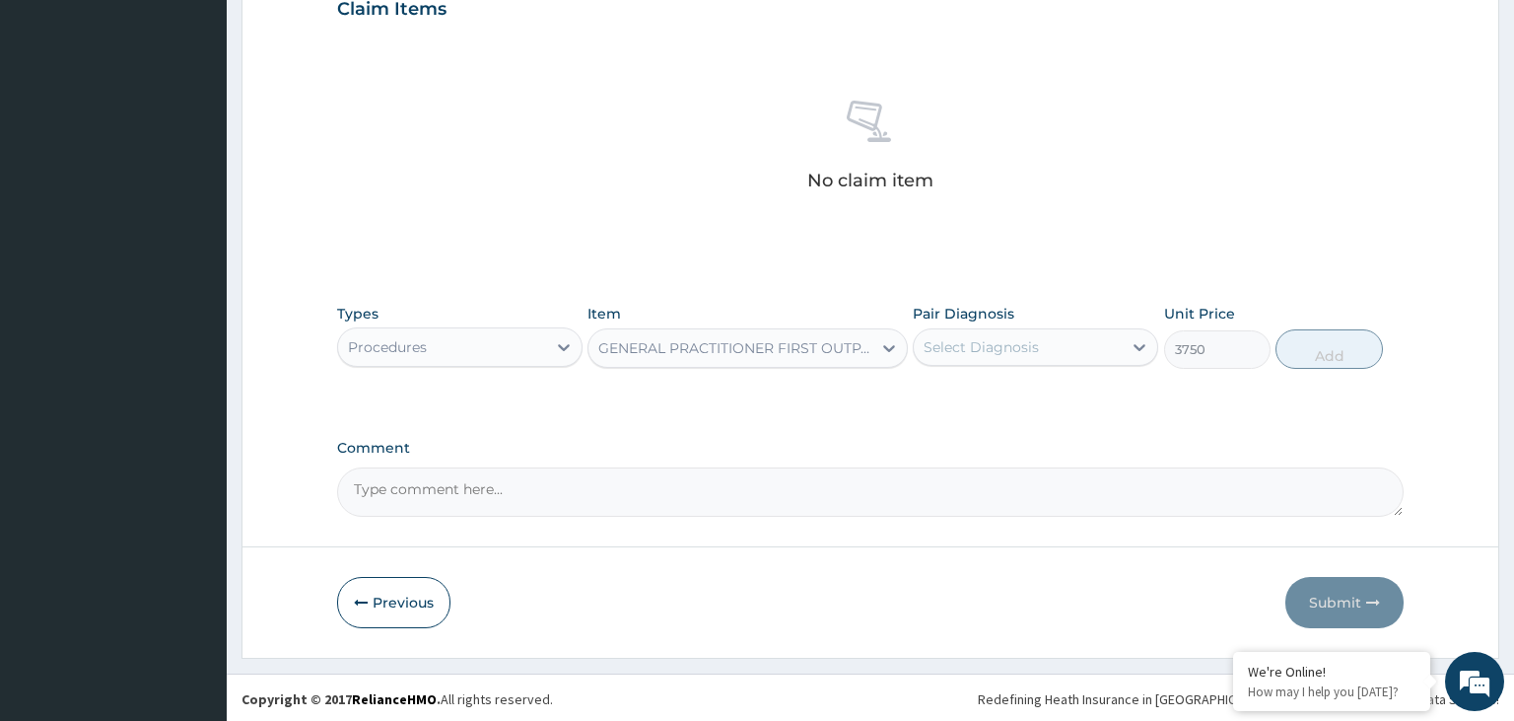
click at [1077, 351] on div "Select Diagnosis" at bounding box center [1018, 347] width 208 height 32
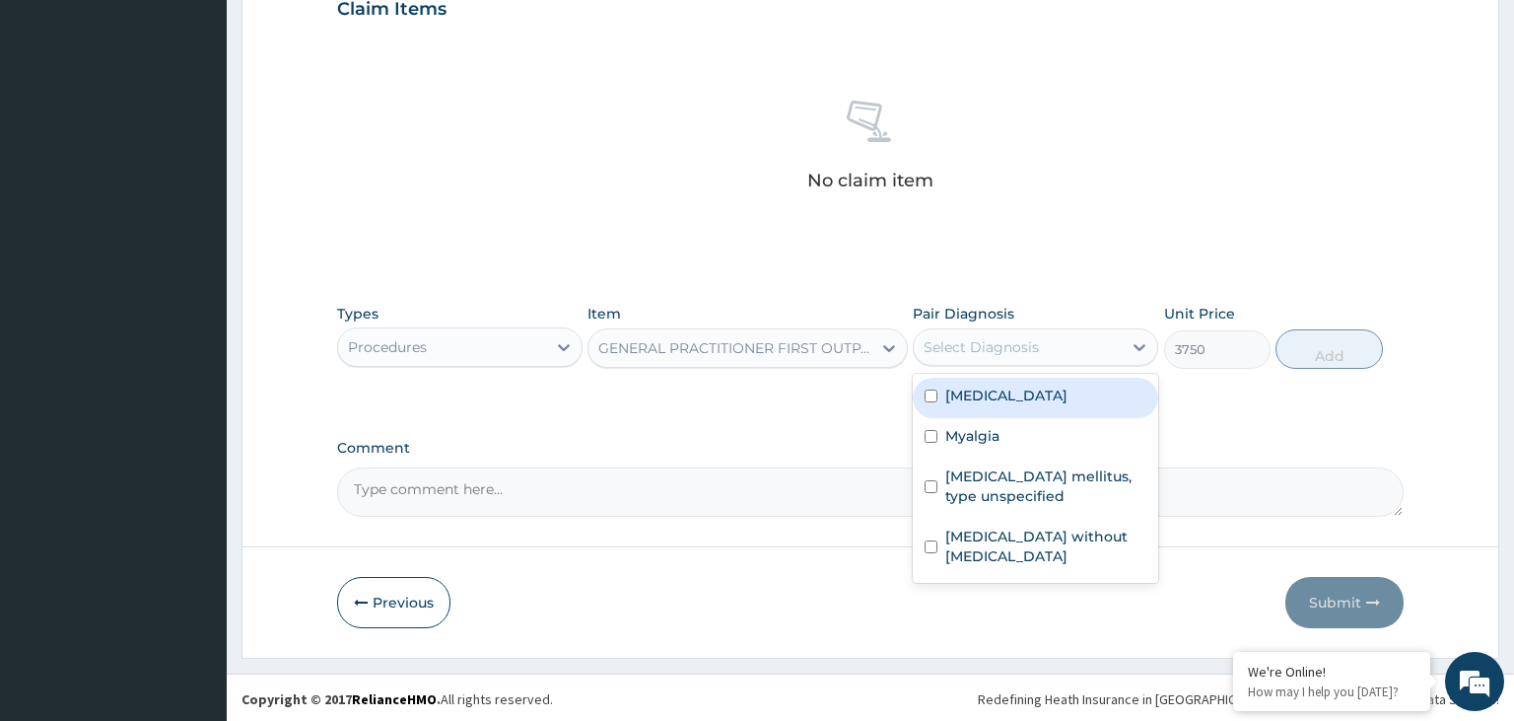
click at [1021, 408] on div "[MEDICAL_DATA]" at bounding box center [1035, 398] width 245 height 40
checkbox input "true"
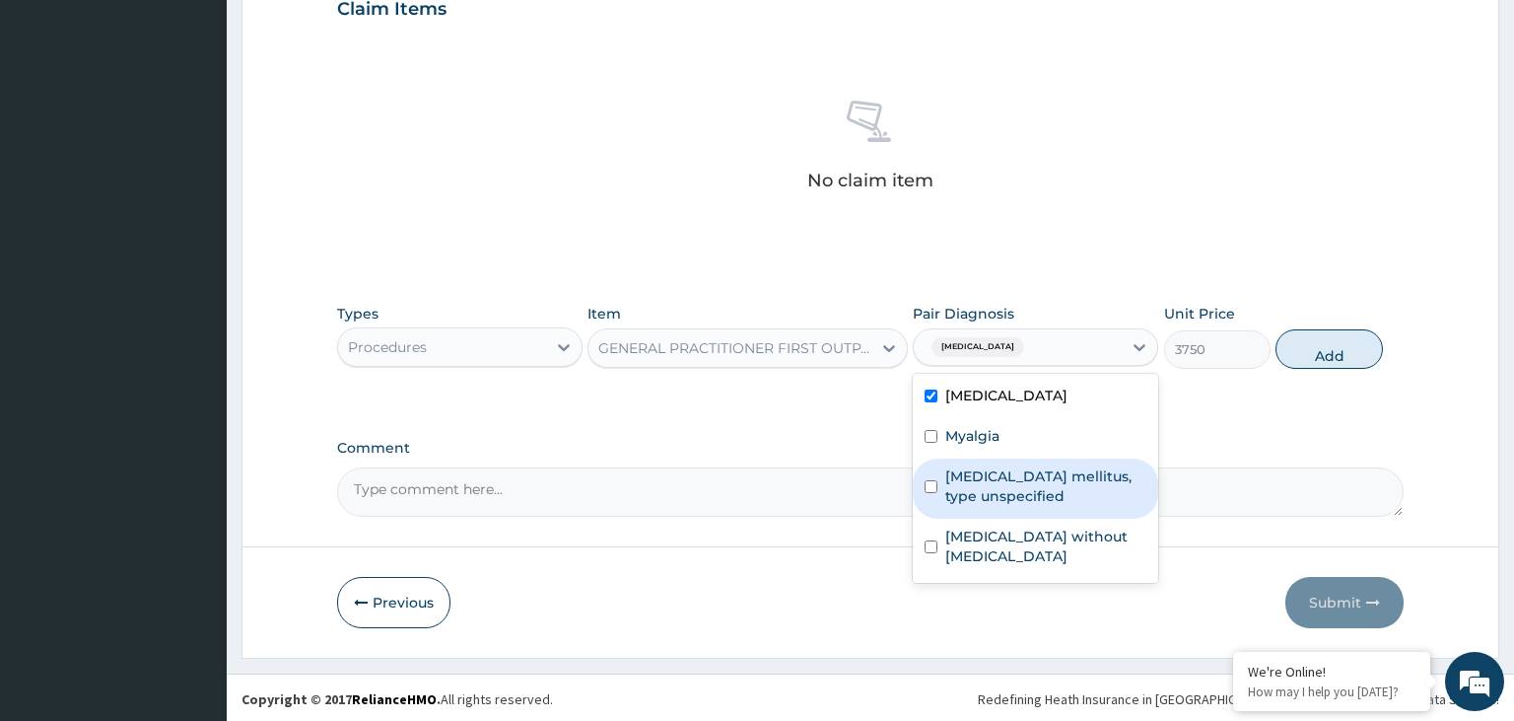
click at [1024, 466] on div "[MEDICAL_DATA] mellitus, type unspecified" at bounding box center [1035, 488] width 245 height 60
checkbox input "true"
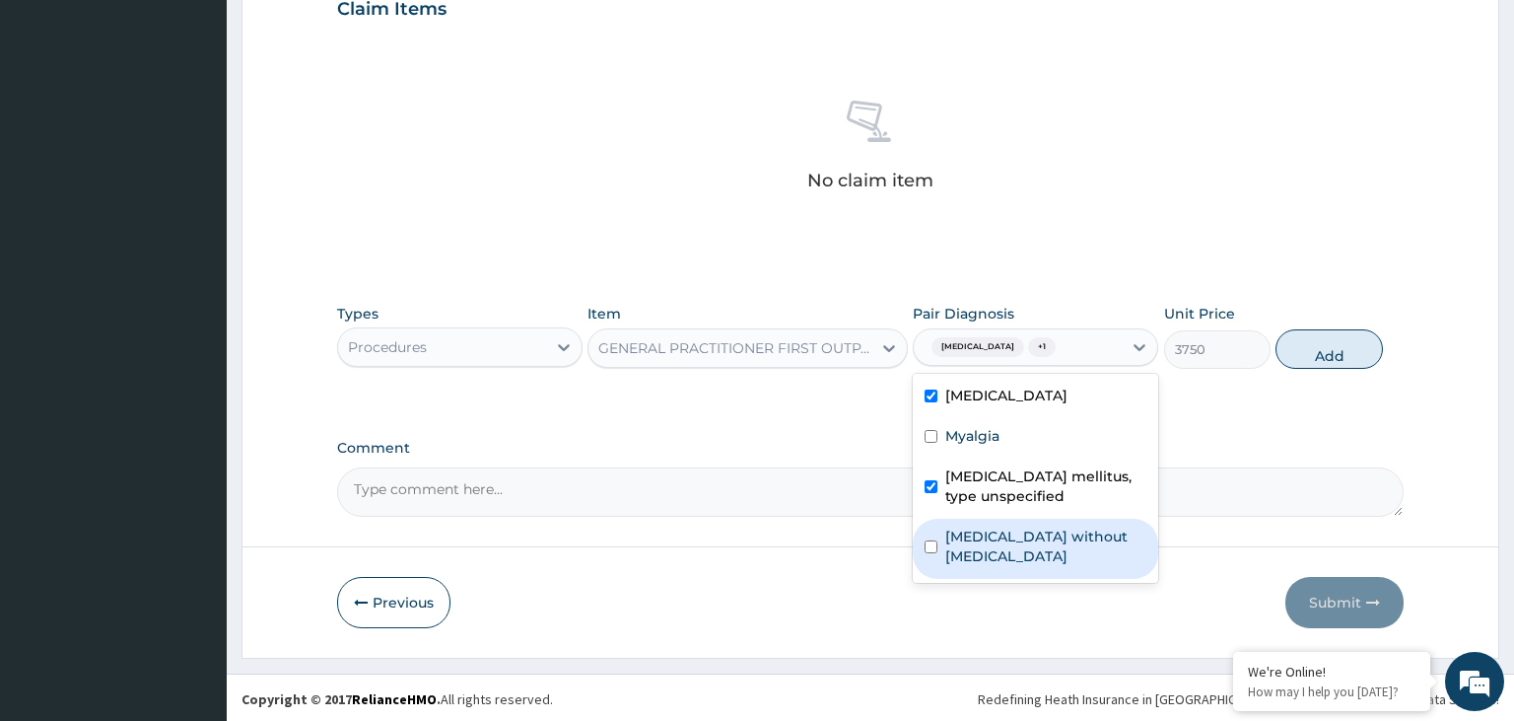
click at [1033, 526] on label "[MEDICAL_DATA] without [MEDICAL_DATA]" at bounding box center [1045, 545] width 201 height 39
checkbox input "true"
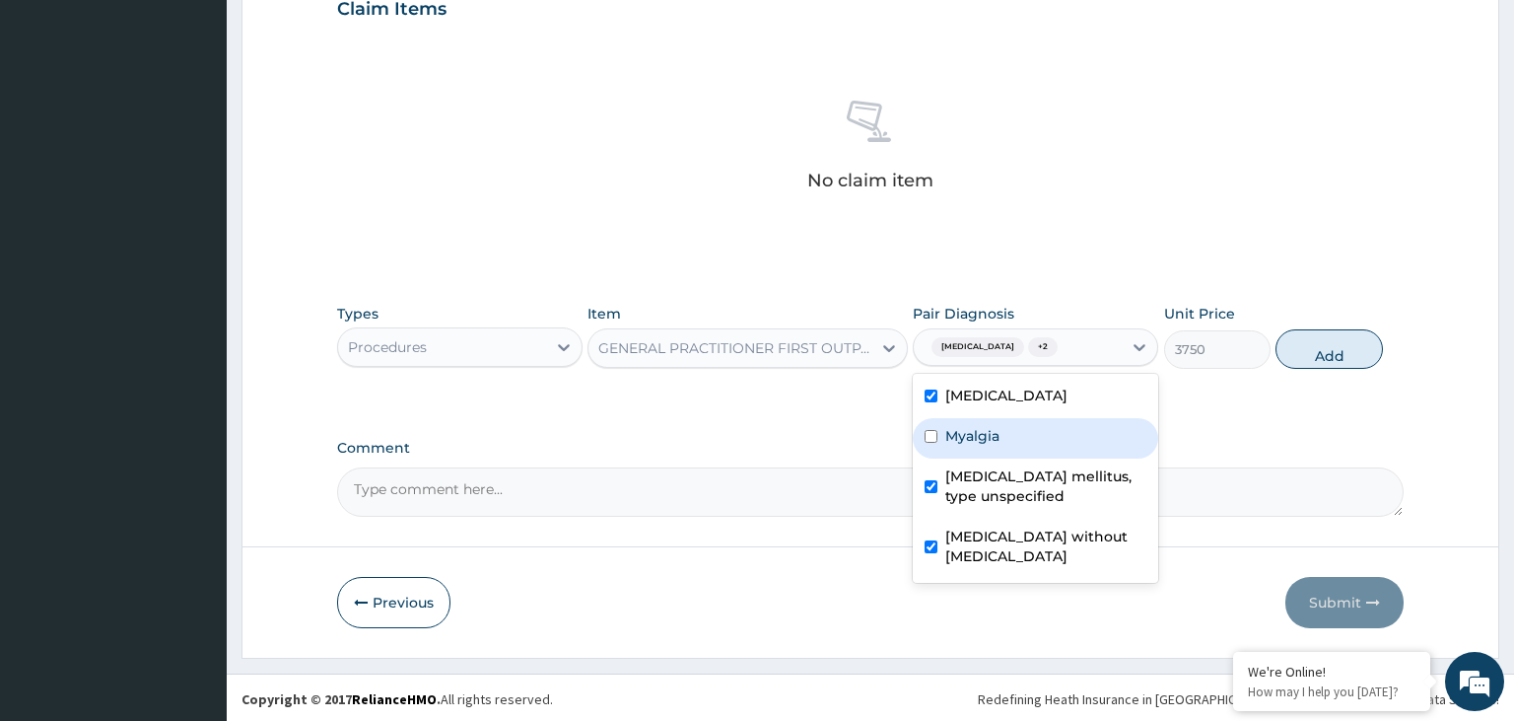
click at [993, 421] on div "Myalgia" at bounding box center [1035, 438] width 245 height 40
checkbox input "true"
click at [1358, 347] on button "Add" at bounding box center [1329, 348] width 106 height 39
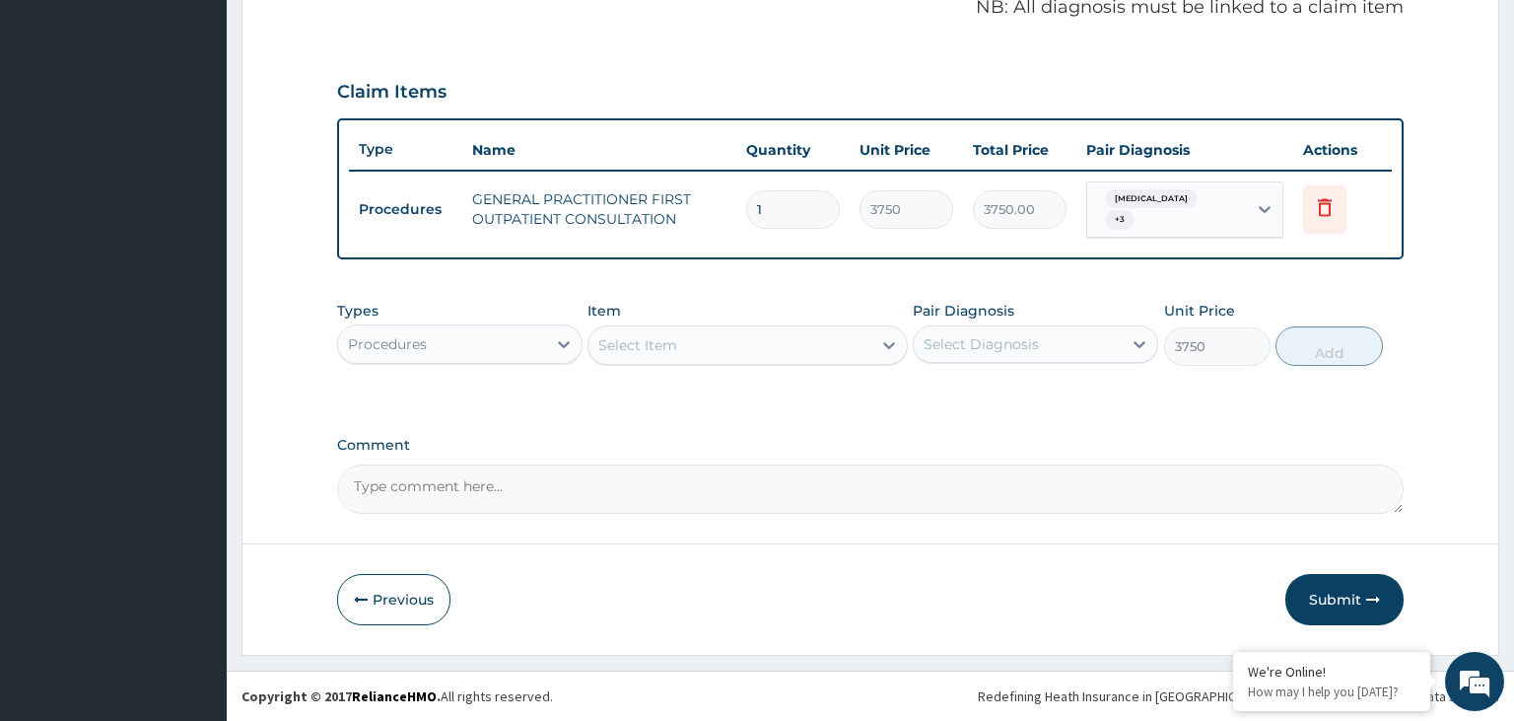
type input "0"
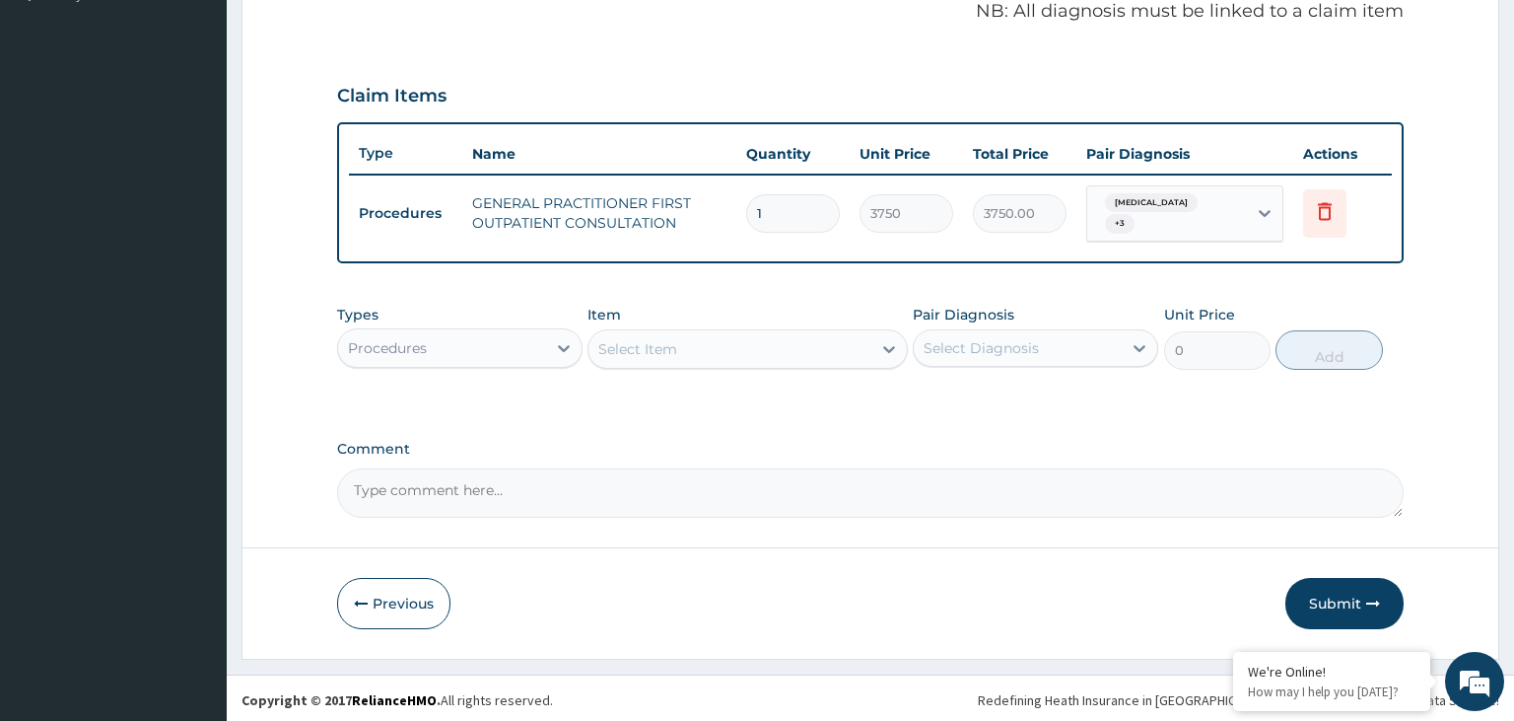
click at [546, 365] on div "Types Procedures" at bounding box center [459, 337] width 245 height 65
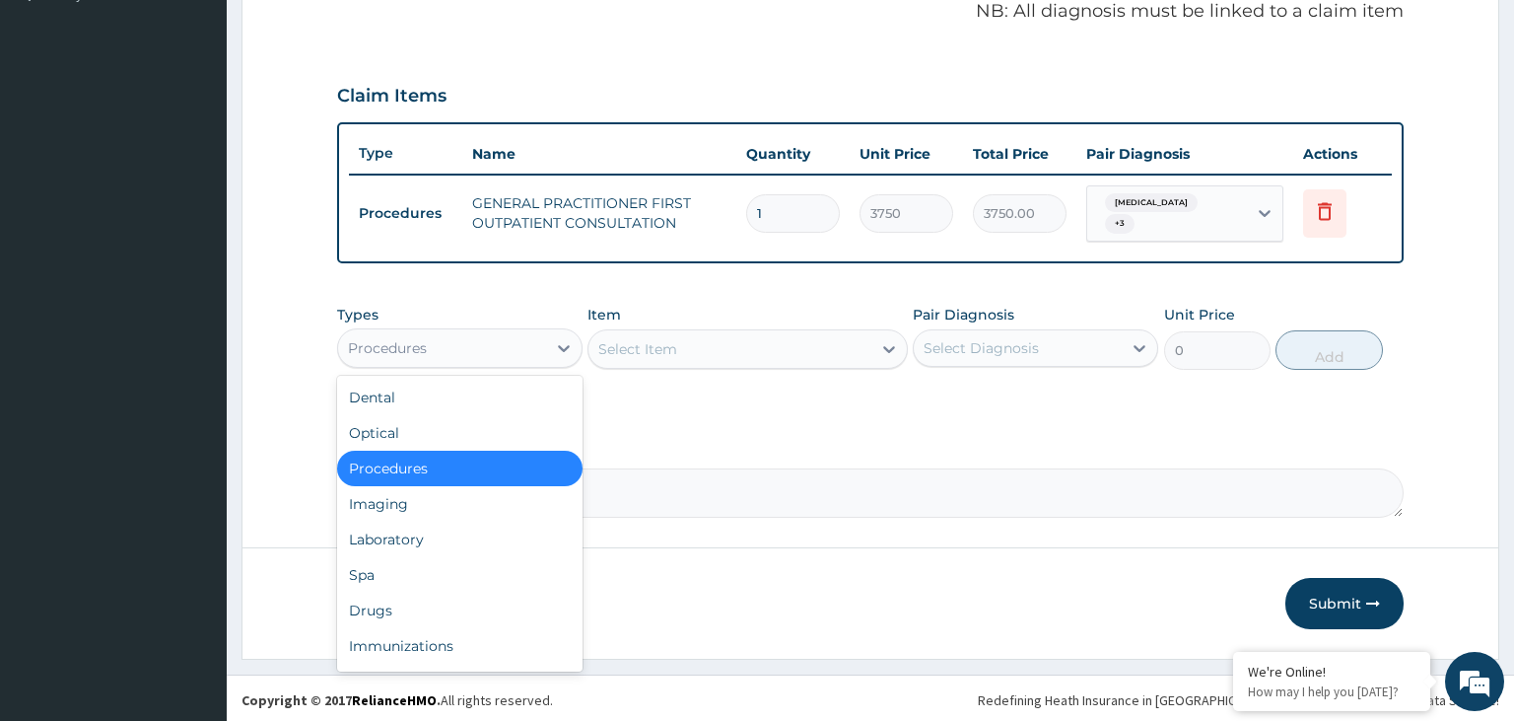
click at [528, 335] on div "Procedures" at bounding box center [442, 348] width 208 height 32
drag, startPoint x: 469, startPoint y: 538, endPoint x: 655, endPoint y: 237, distance: 354.1
click at [470, 538] on div "Laboratory" at bounding box center [459, 539] width 245 height 35
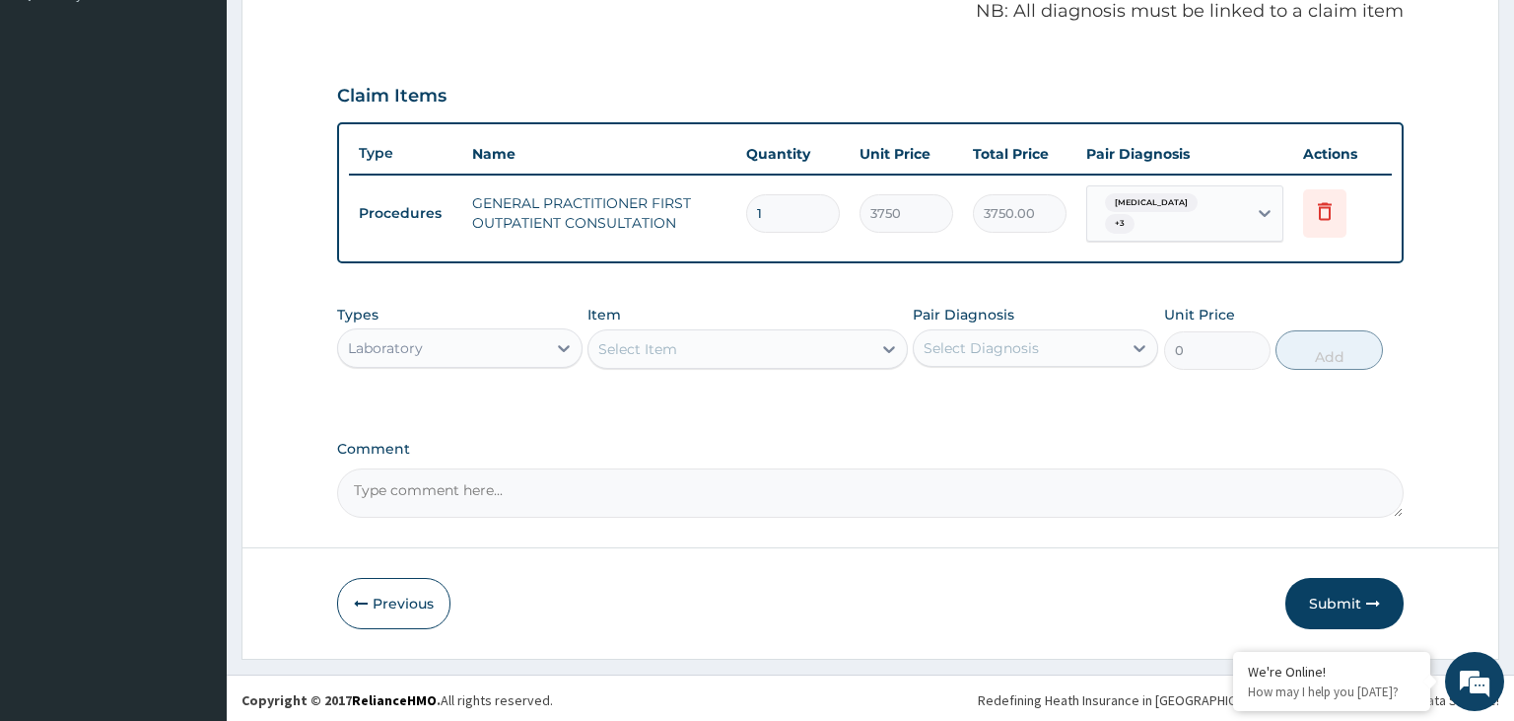
click at [737, 324] on div "Item Select Item" at bounding box center [748, 337] width 320 height 65
click at [748, 349] on div "Select Item" at bounding box center [730, 349] width 283 height 32
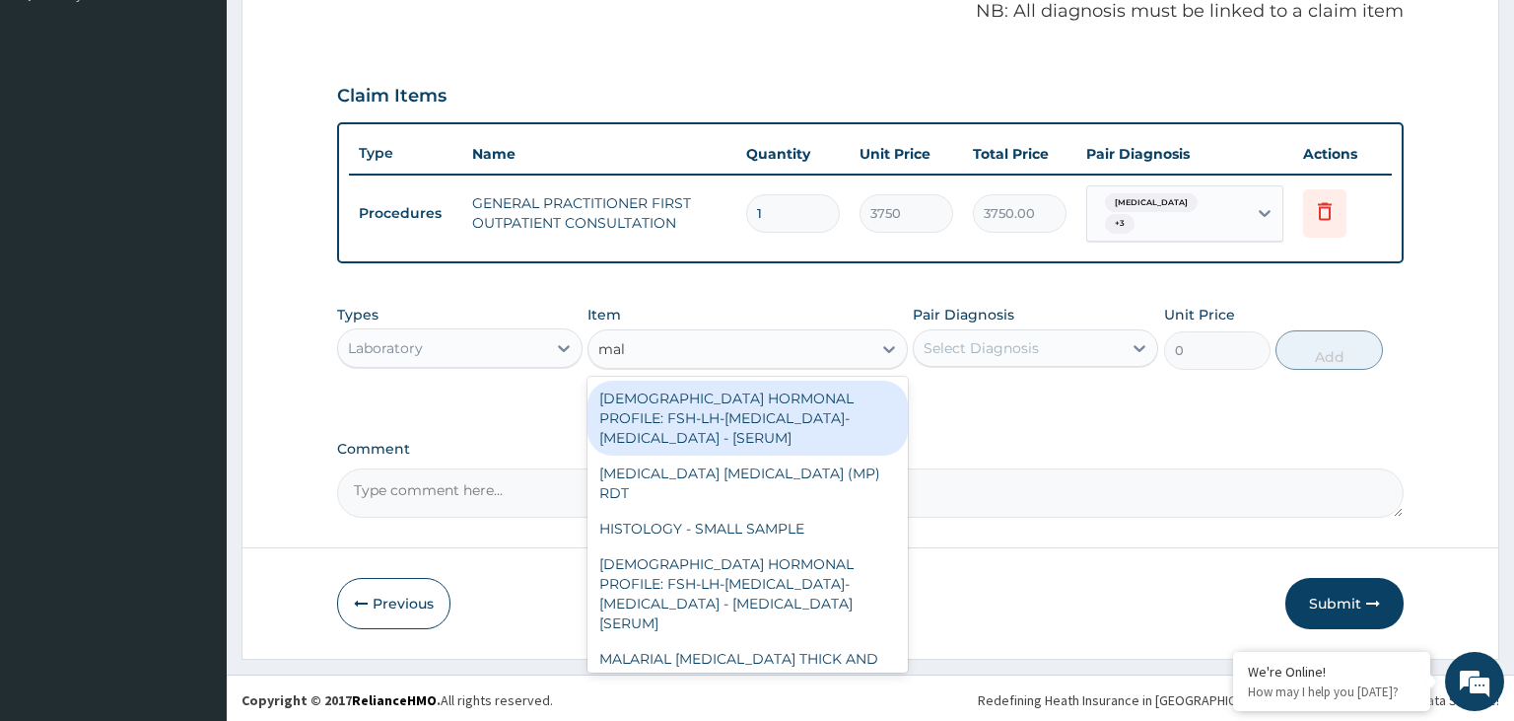
type input "mala"
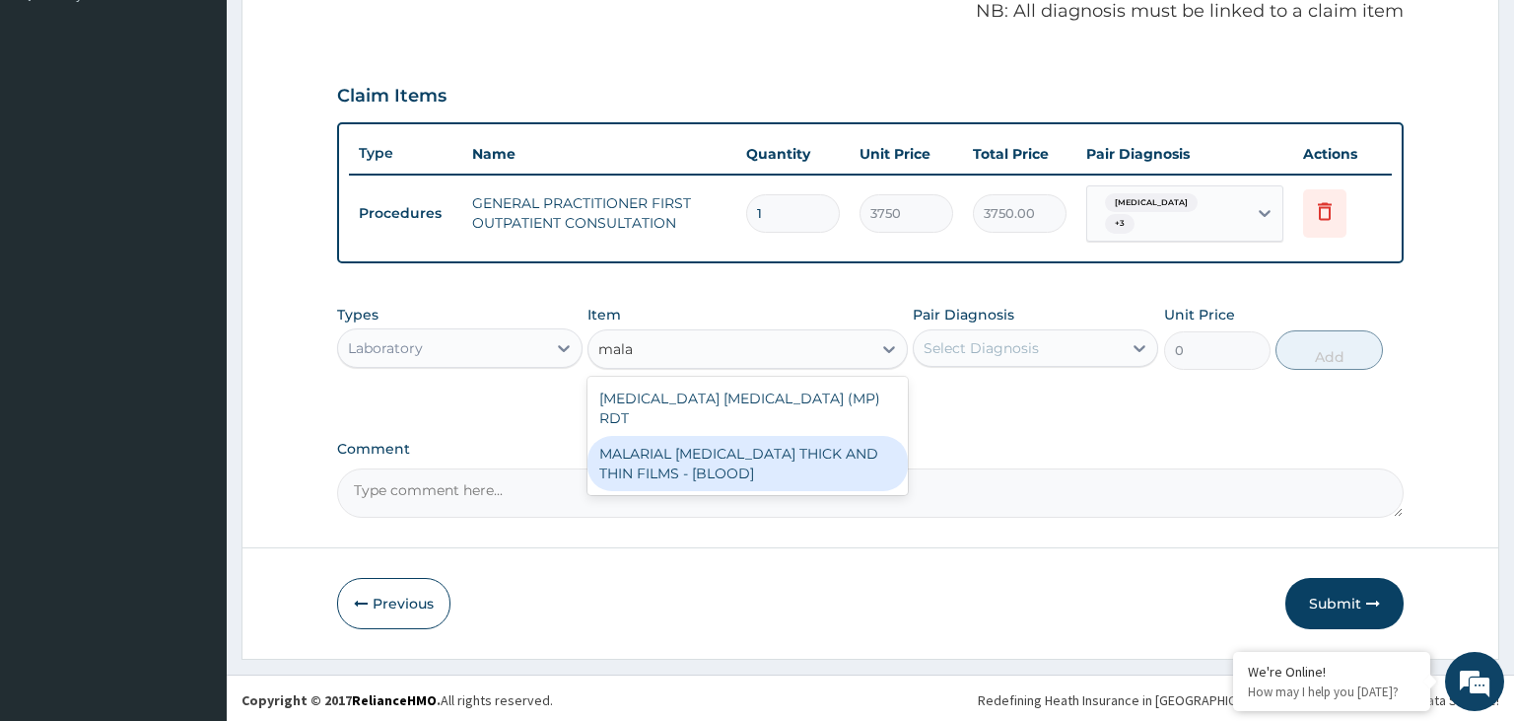
click at [758, 446] on div "MALARIAL [MEDICAL_DATA] THICK AND THIN FILMS - [BLOOD]" at bounding box center [748, 463] width 320 height 55
type input "2187.5"
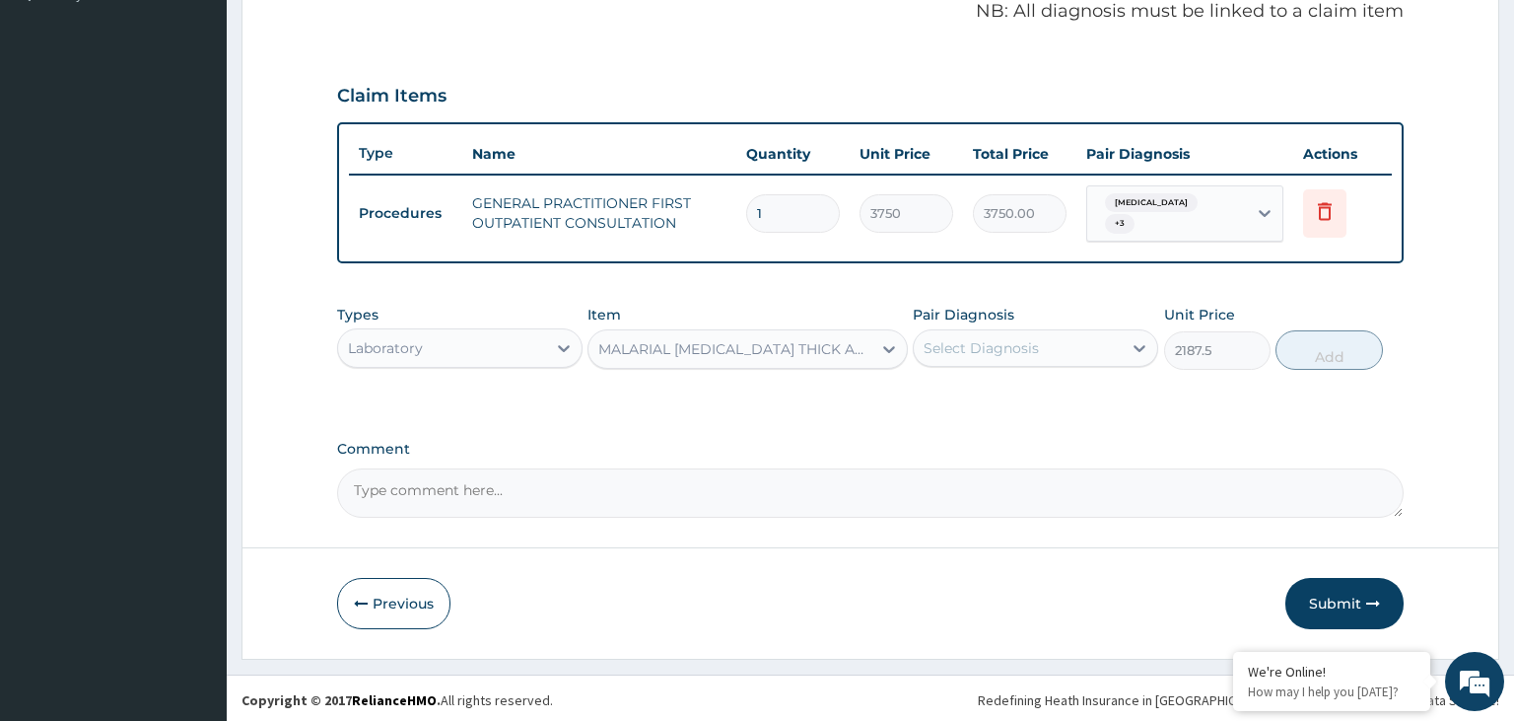
click at [1079, 353] on div "Select Diagnosis" at bounding box center [1018, 348] width 208 height 32
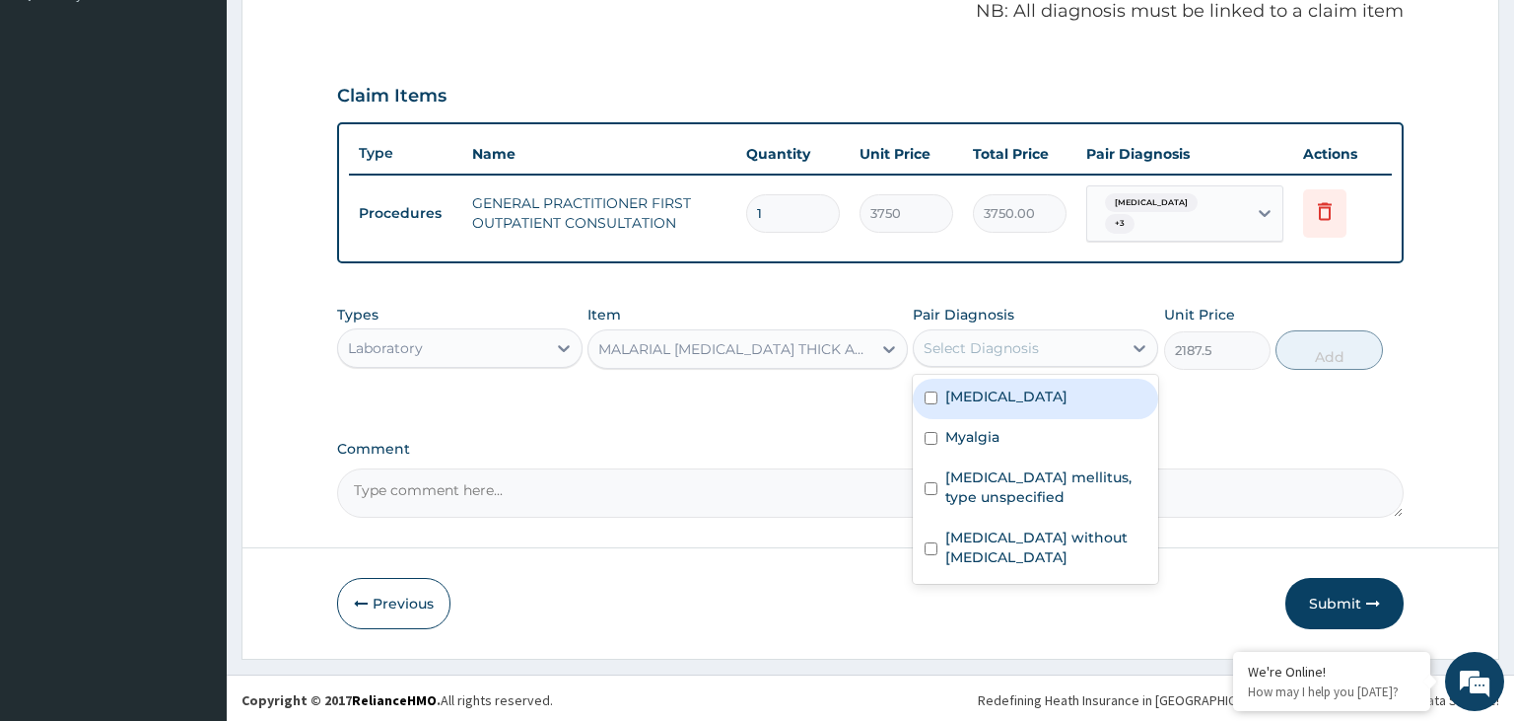
drag, startPoint x: 1010, startPoint y: 423, endPoint x: 1023, endPoint y: 396, distance: 30.0
click at [1023, 396] on div "Malaria, unspecified Myalgia Diabetes mellitus, type unspecified Sepsis without…" at bounding box center [1035, 479] width 245 height 209
click at [1028, 394] on label "[MEDICAL_DATA]" at bounding box center [1006, 396] width 122 height 20
checkbox input "true"
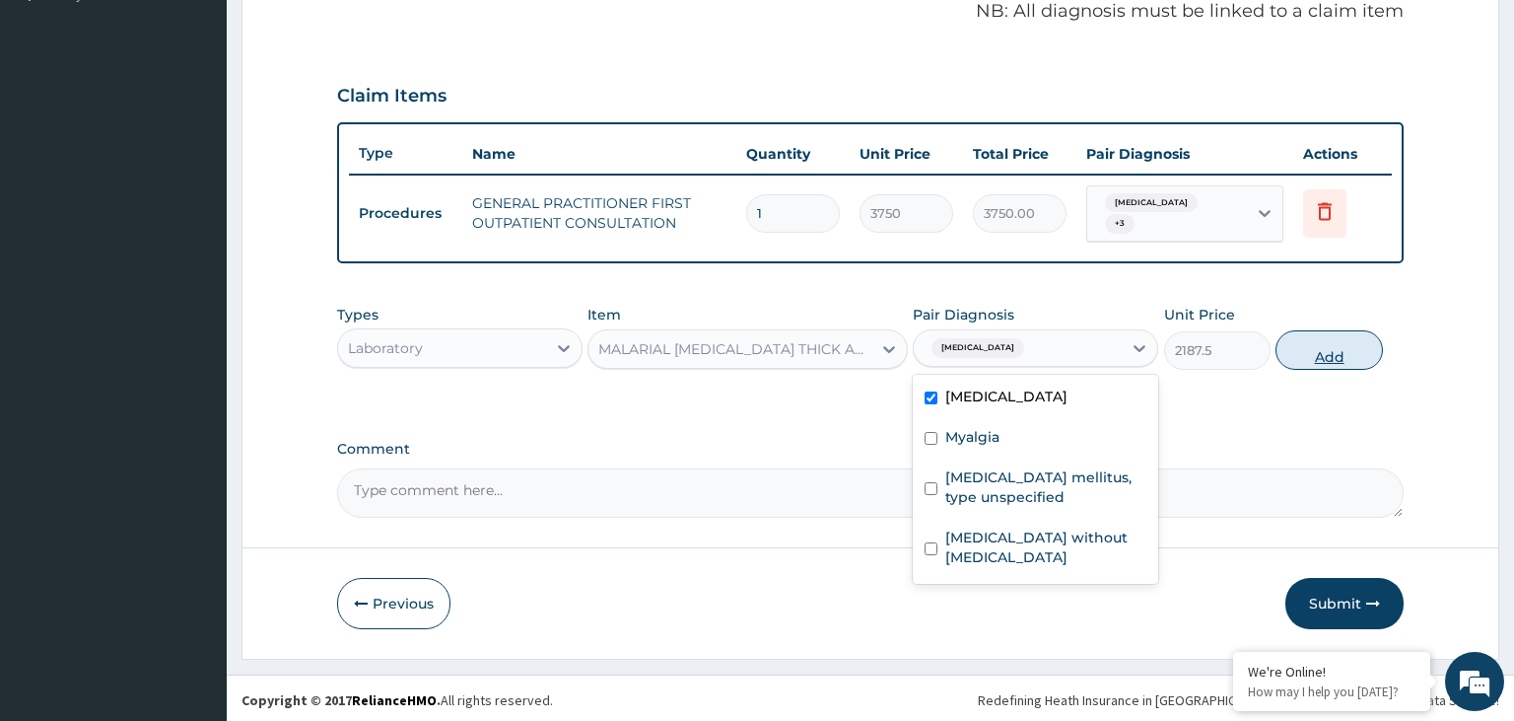
click at [1311, 361] on button "Add" at bounding box center [1329, 349] width 106 height 39
click at [1311, 361] on div "Types Laboratory Item MALARIAL PARASITE THICK AND THIN FILMS - [BLOOD] Pair Dia…" at bounding box center [871, 337] width 1068 height 85
type input "0"
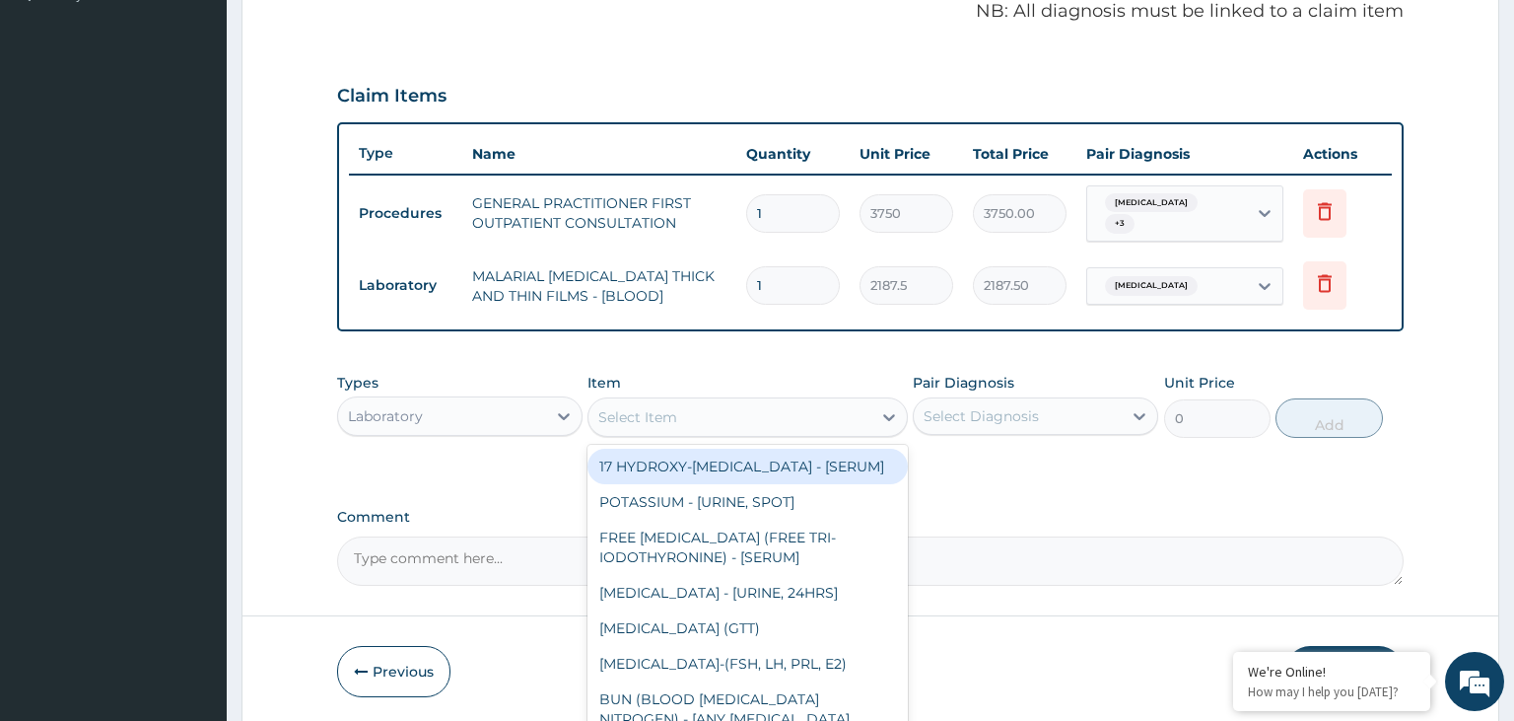
click at [752, 416] on div "Select Item" at bounding box center [730, 417] width 283 height 32
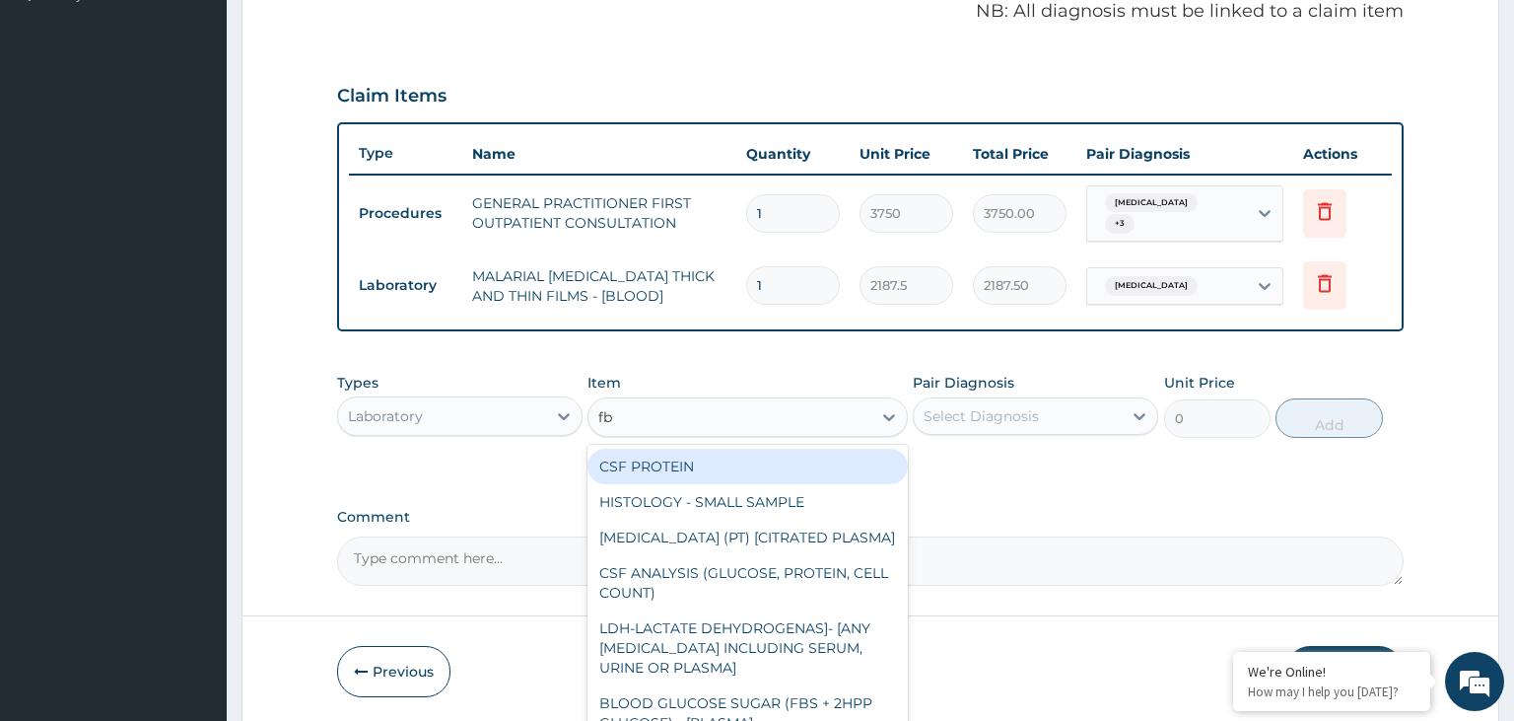
type input "fbc"
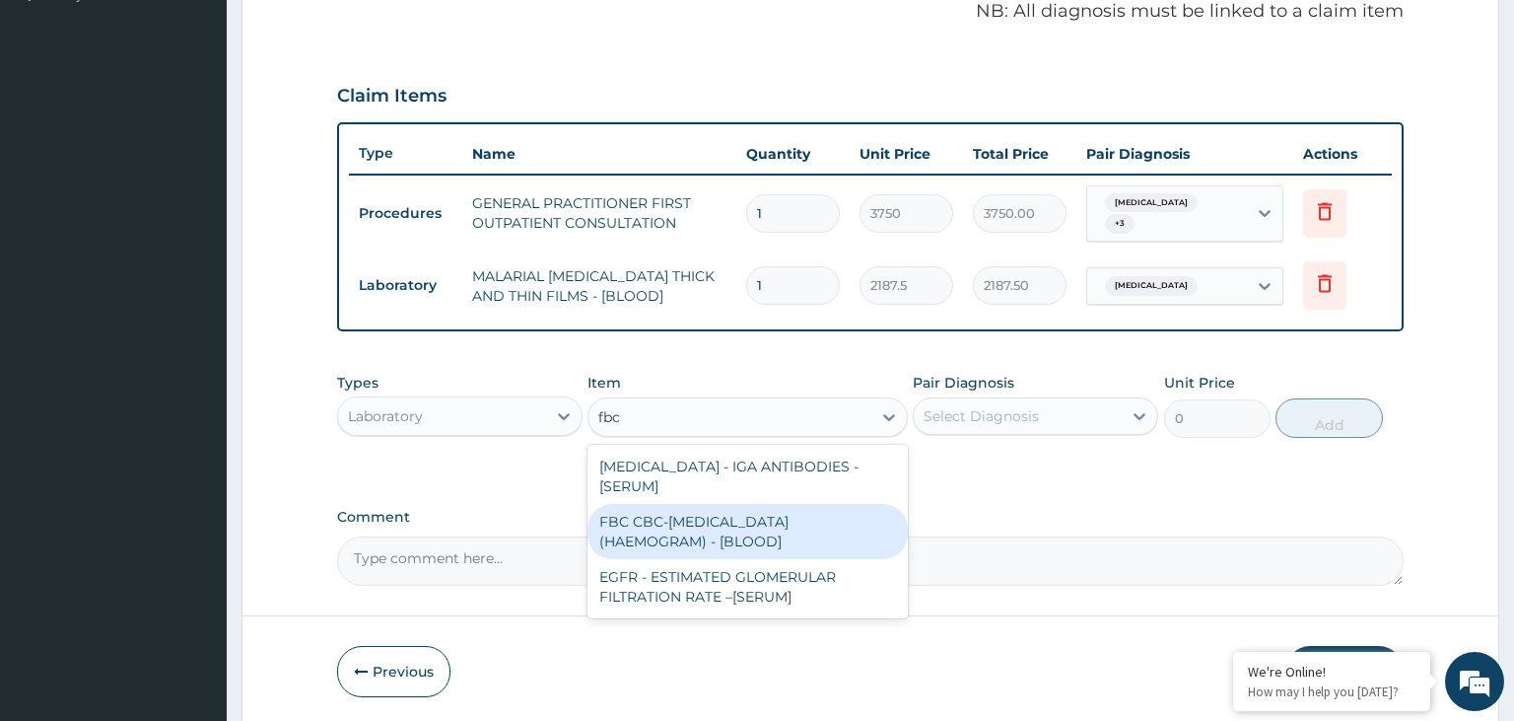
click at [816, 517] on div "FBC CBC-[MEDICAL_DATA] (HAEMOGRAM) - [BLOOD]" at bounding box center [748, 531] width 320 height 55
type input "5000"
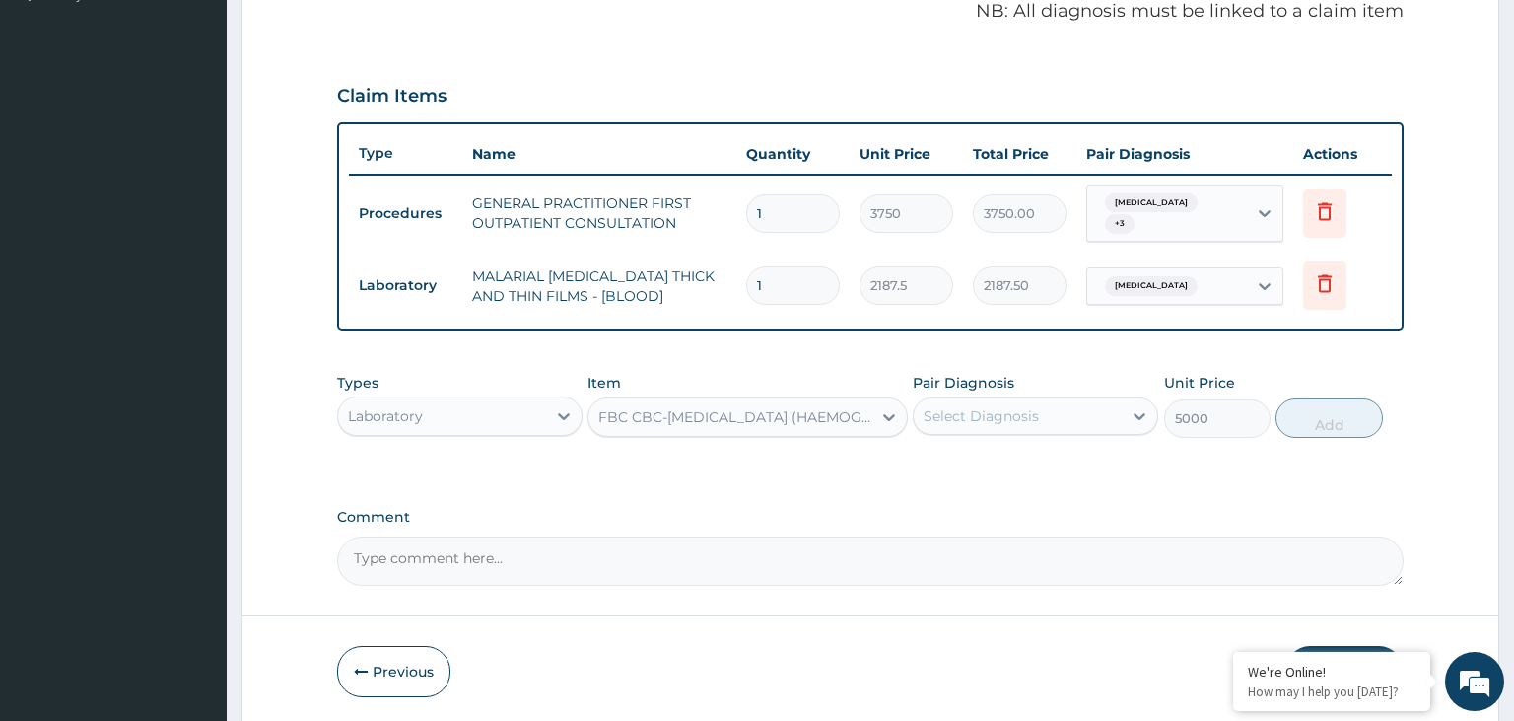
click at [1112, 403] on div "Select Diagnosis" at bounding box center [1018, 416] width 208 height 32
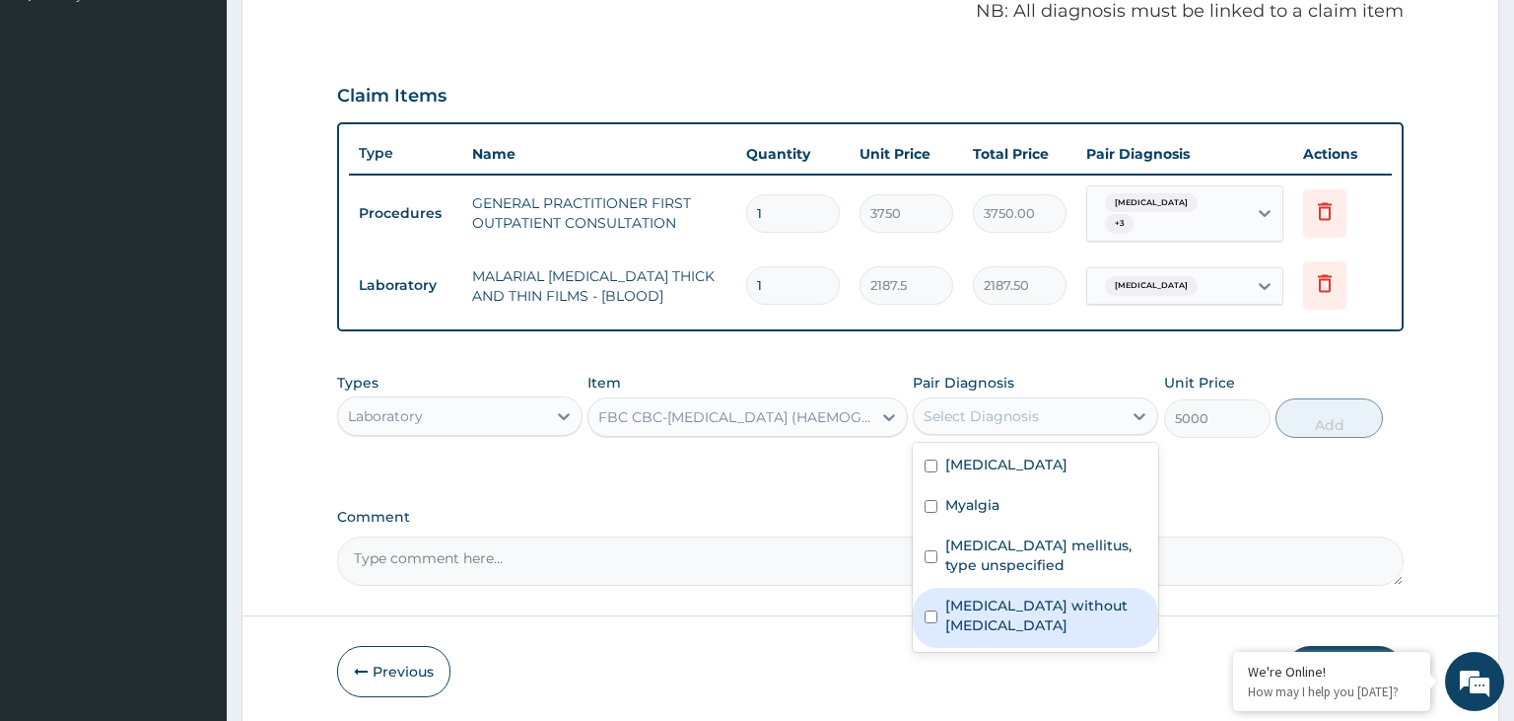
click at [1071, 612] on div "[MEDICAL_DATA] without [MEDICAL_DATA]" at bounding box center [1035, 618] width 245 height 60
checkbox input "true"
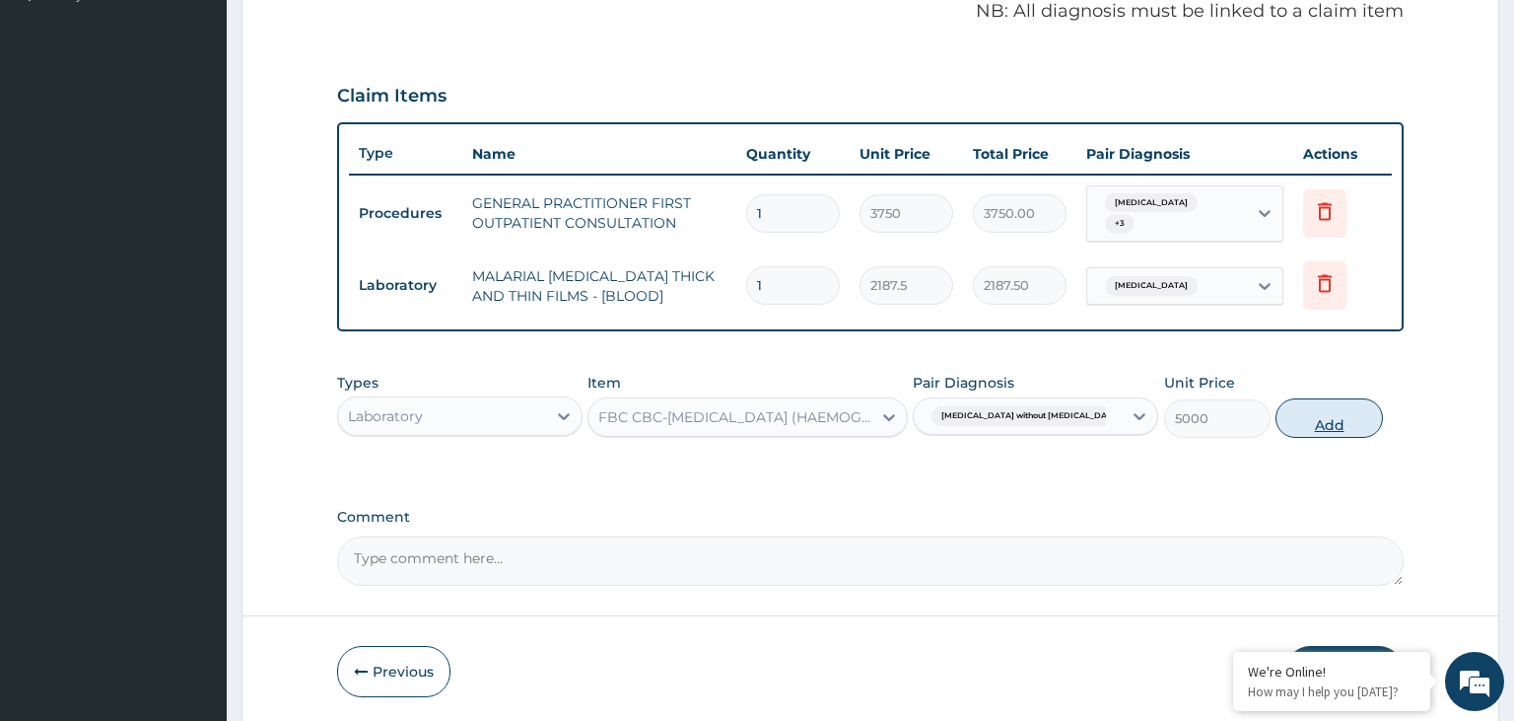
click at [1323, 420] on button "Add" at bounding box center [1329, 417] width 106 height 39
type input "0"
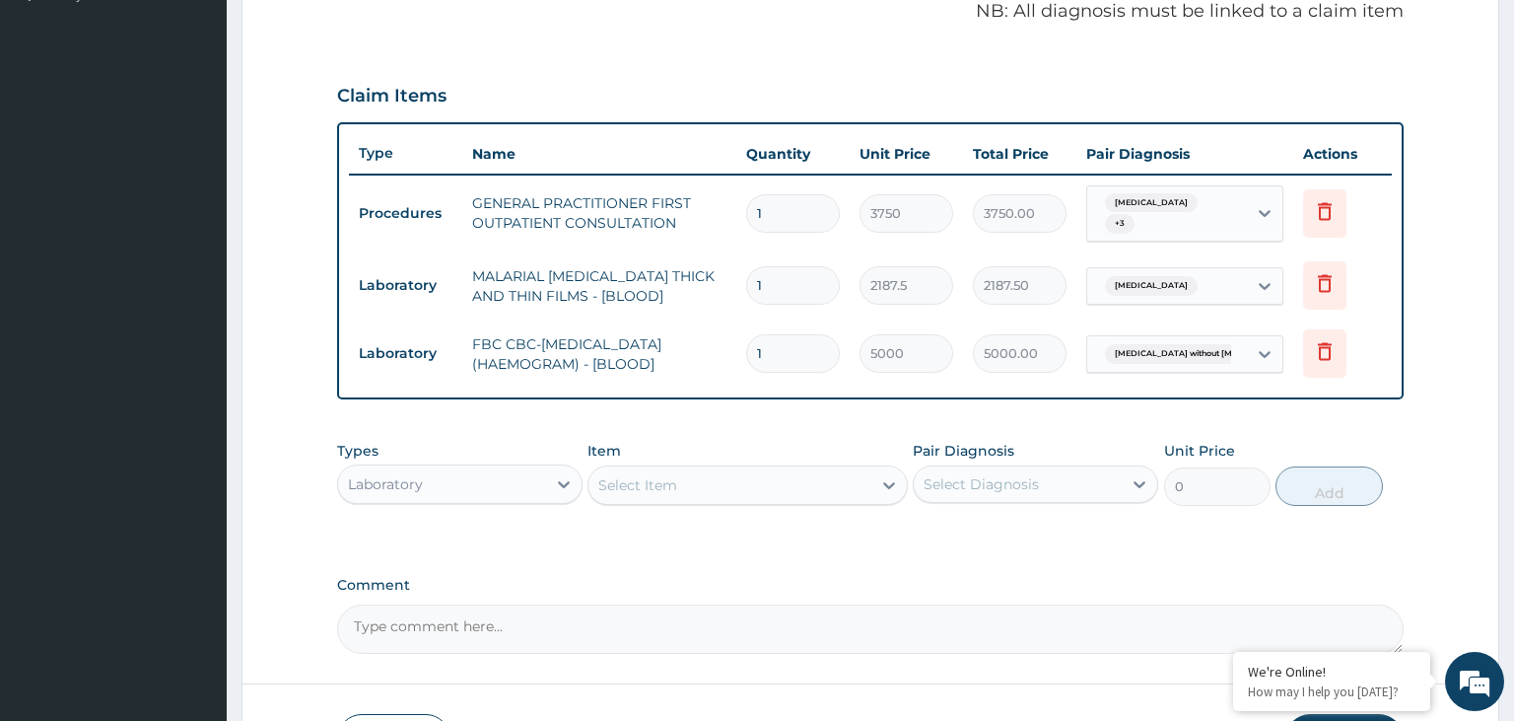
click at [657, 469] on div "Select Item" at bounding box center [730, 485] width 283 height 32
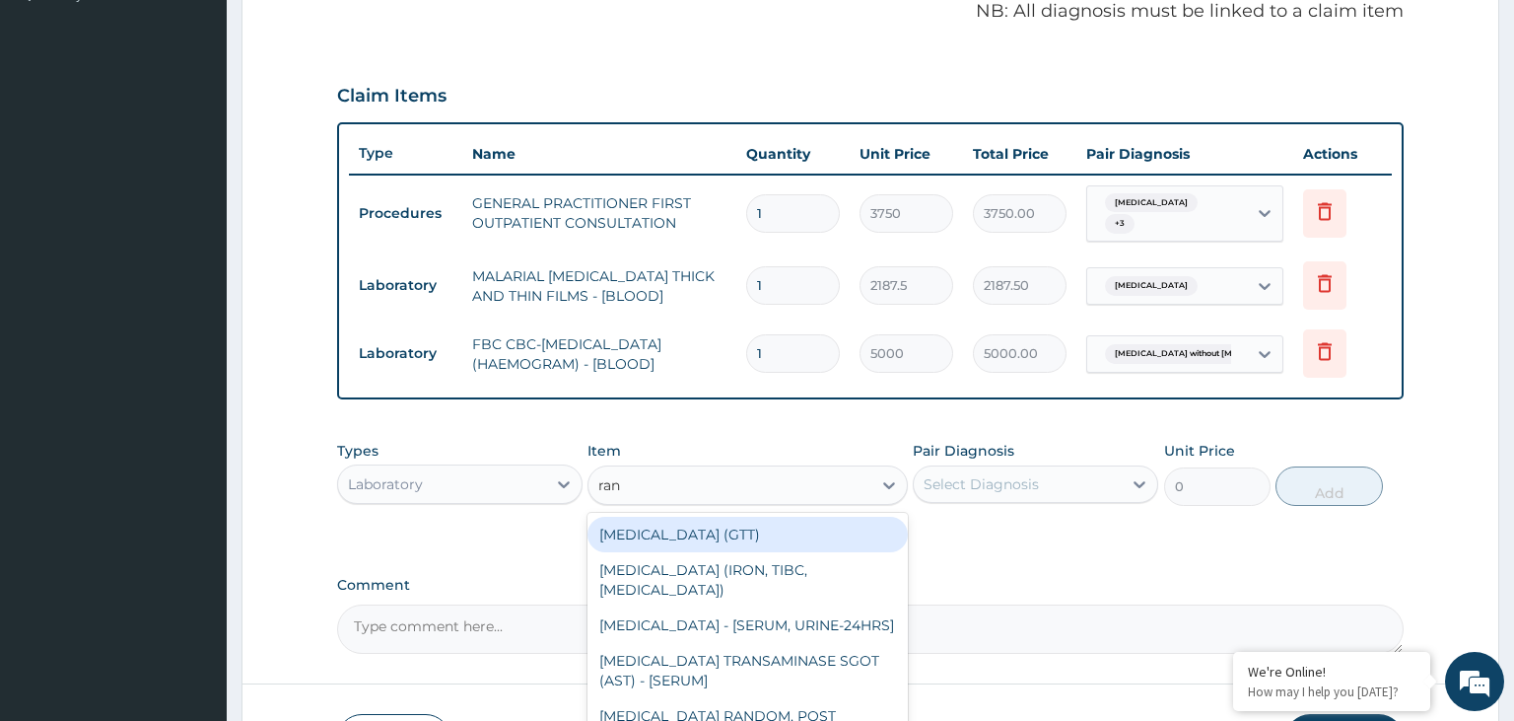
type input "rand"
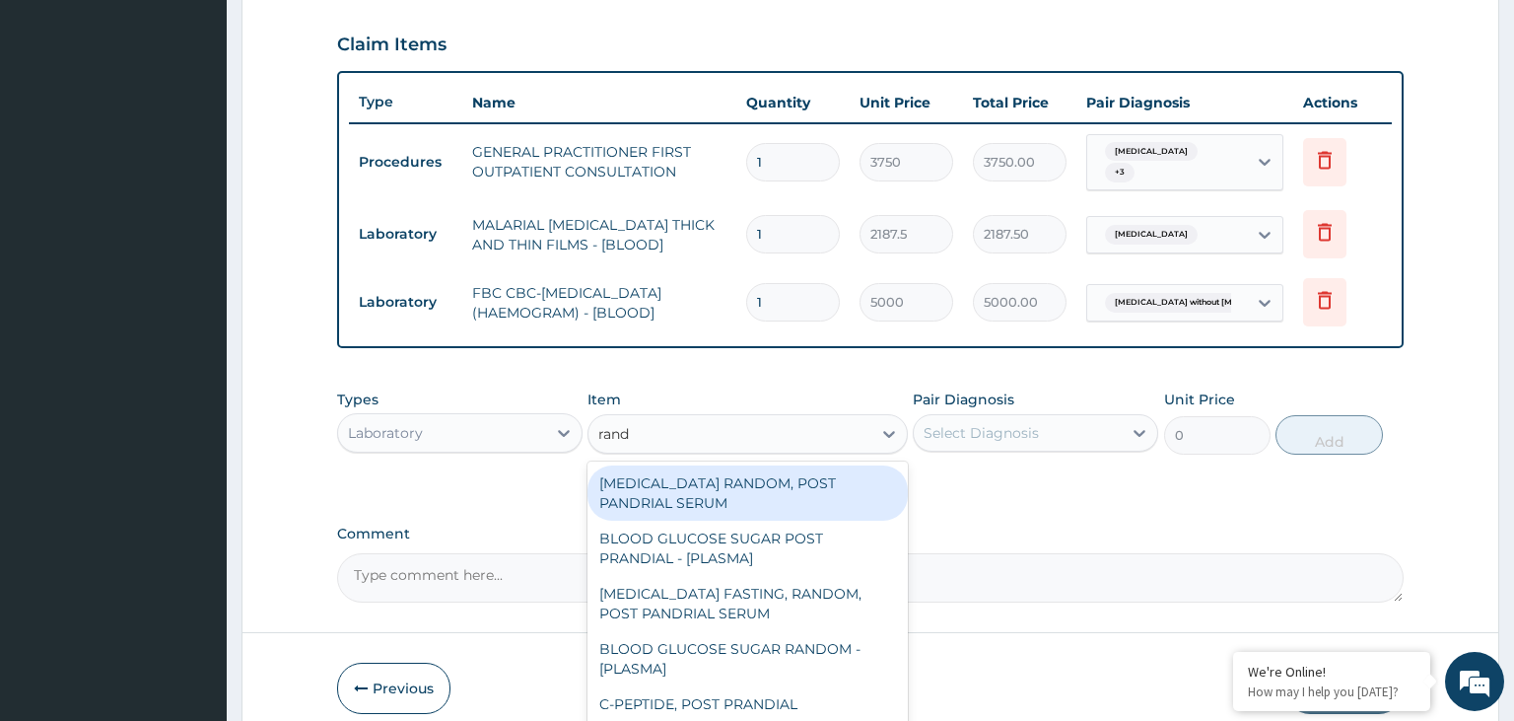
scroll to position [716, 0]
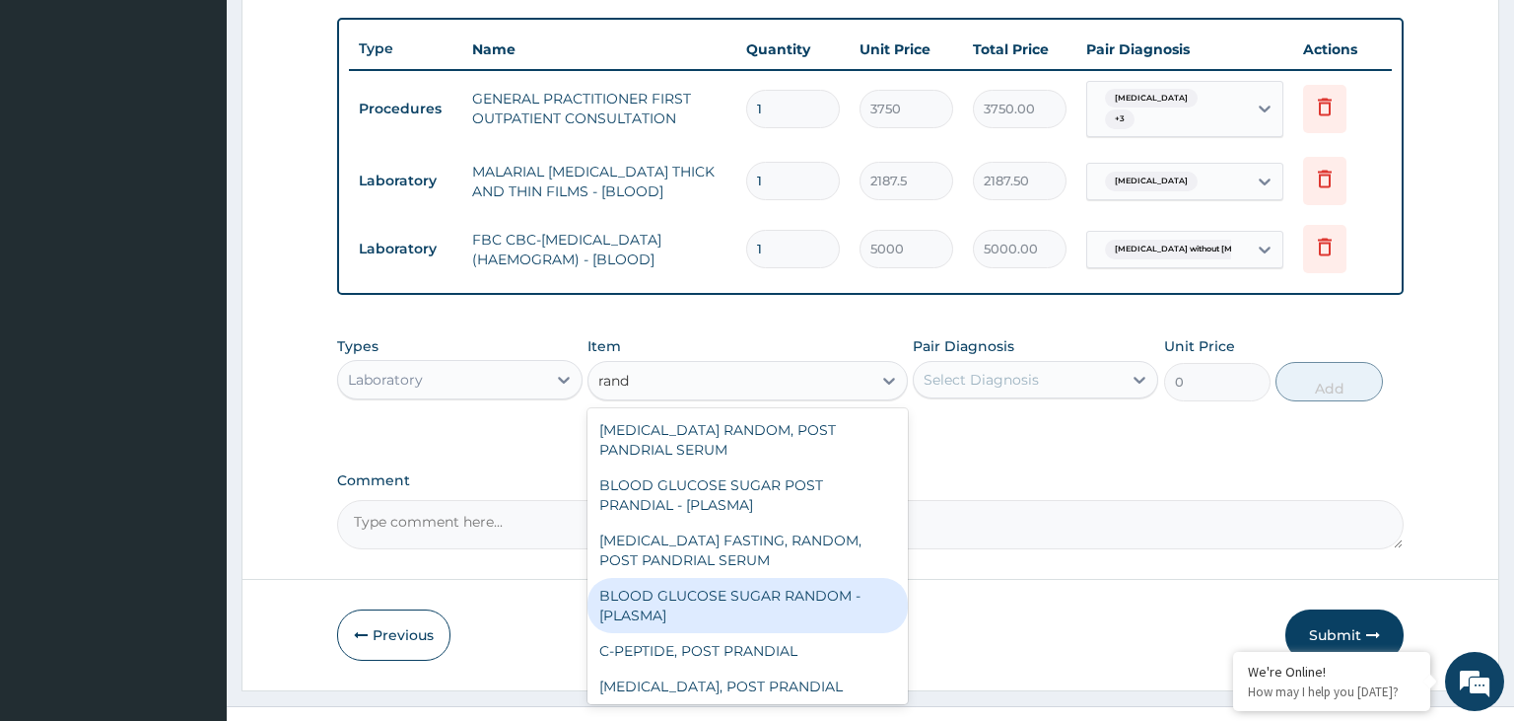
click at [845, 605] on div "BLOOD GLUCOSE SUGAR RANDOM - [PLASMA]" at bounding box center [748, 605] width 320 height 55
type input "1875"
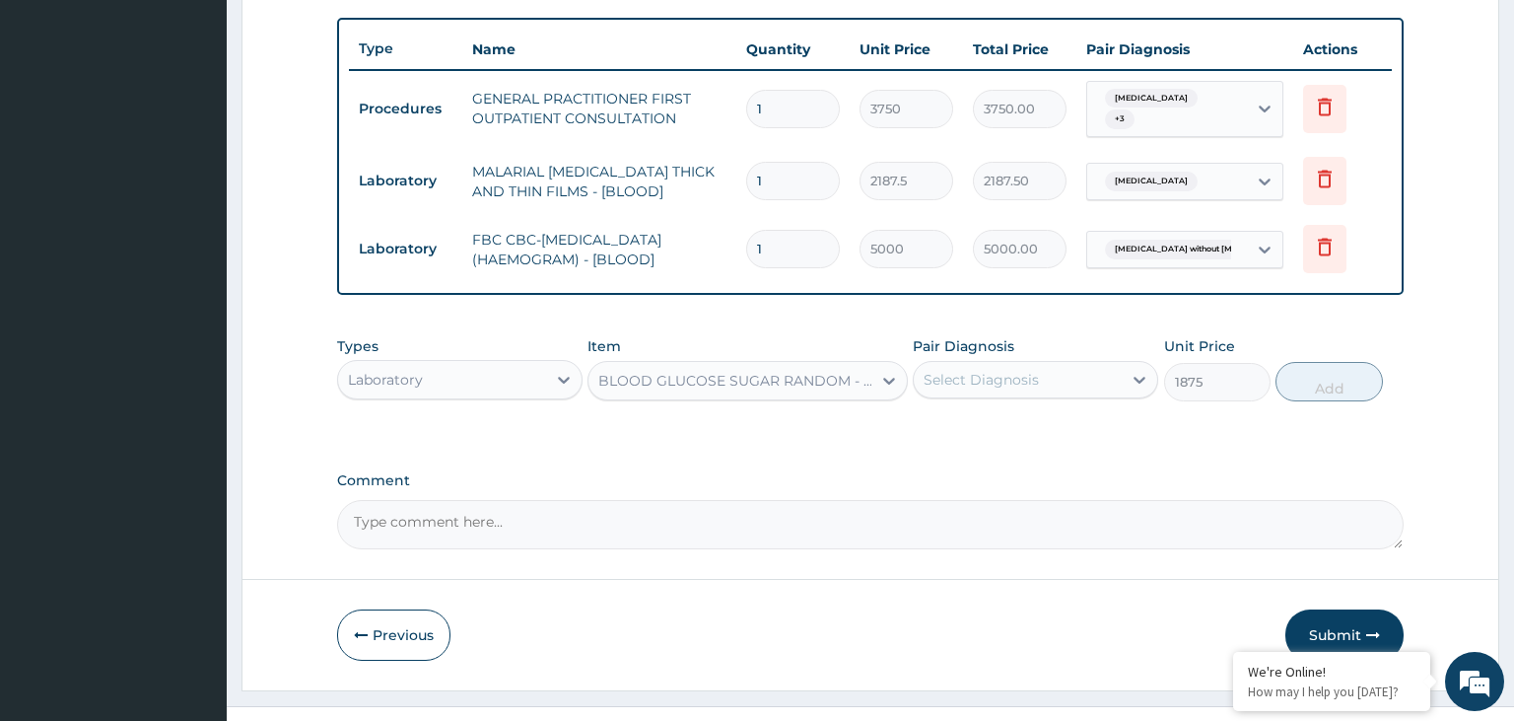
click at [1090, 391] on div "Select Diagnosis" at bounding box center [1018, 380] width 208 height 32
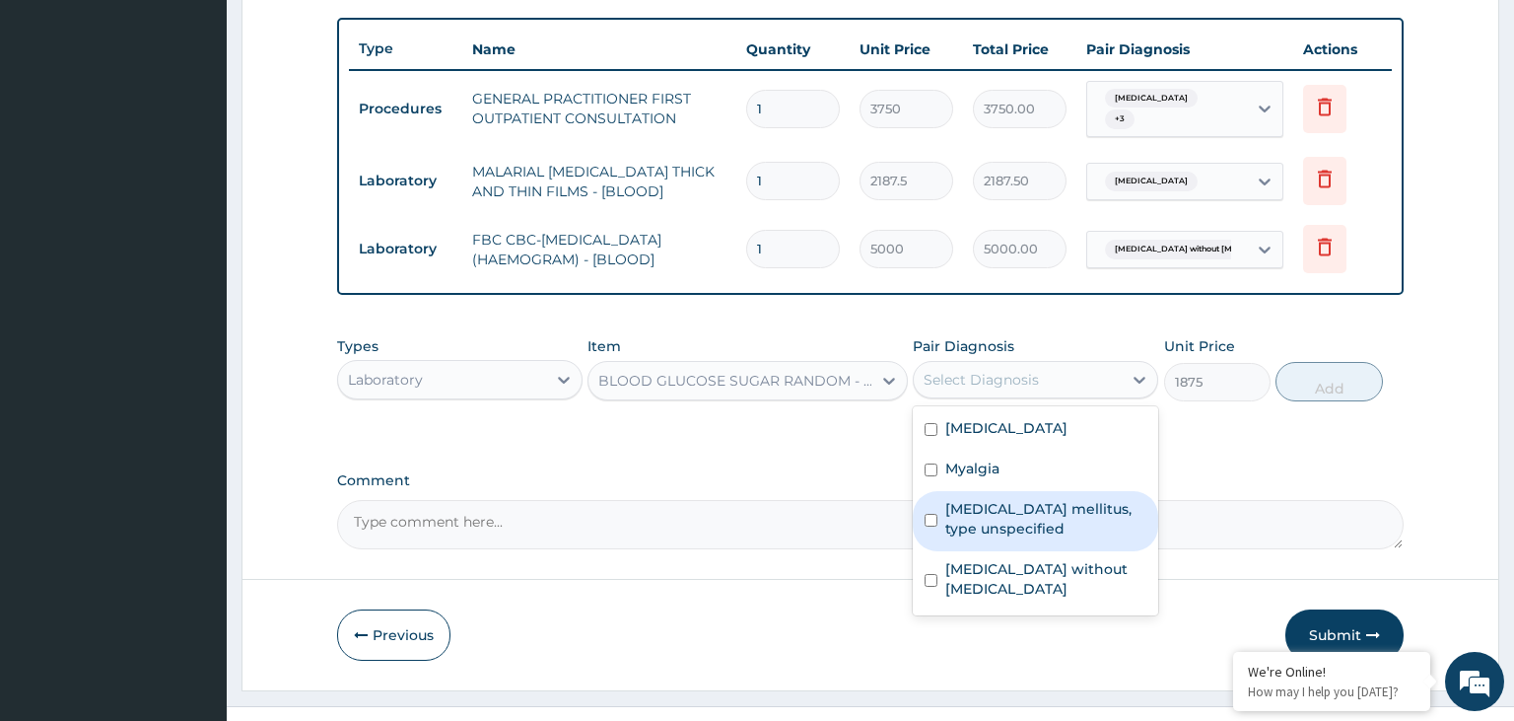
click at [1059, 532] on label "Diabetes mellitus, type unspecified" at bounding box center [1045, 518] width 201 height 39
checkbox input "true"
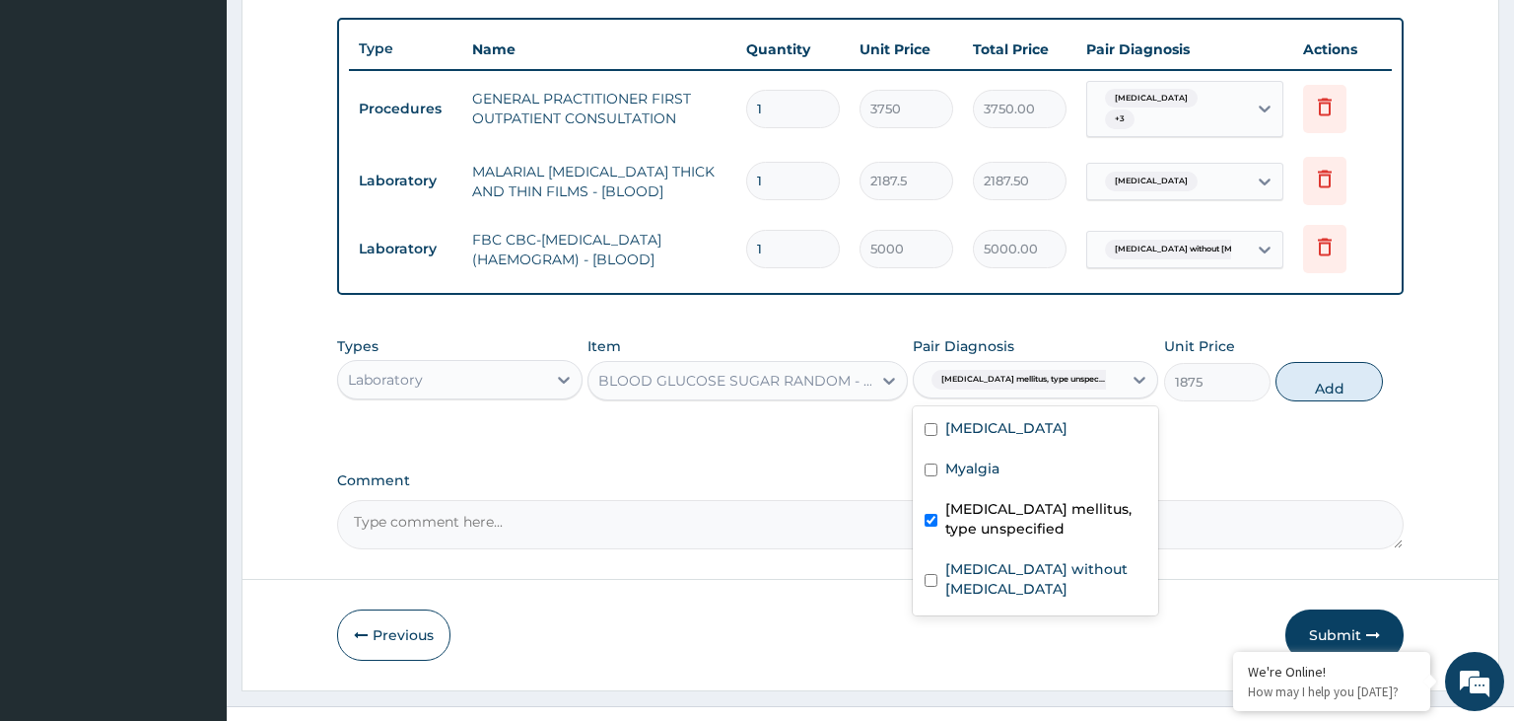
click at [1352, 373] on button "Add" at bounding box center [1329, 381] width 106 height 39
type input "0"
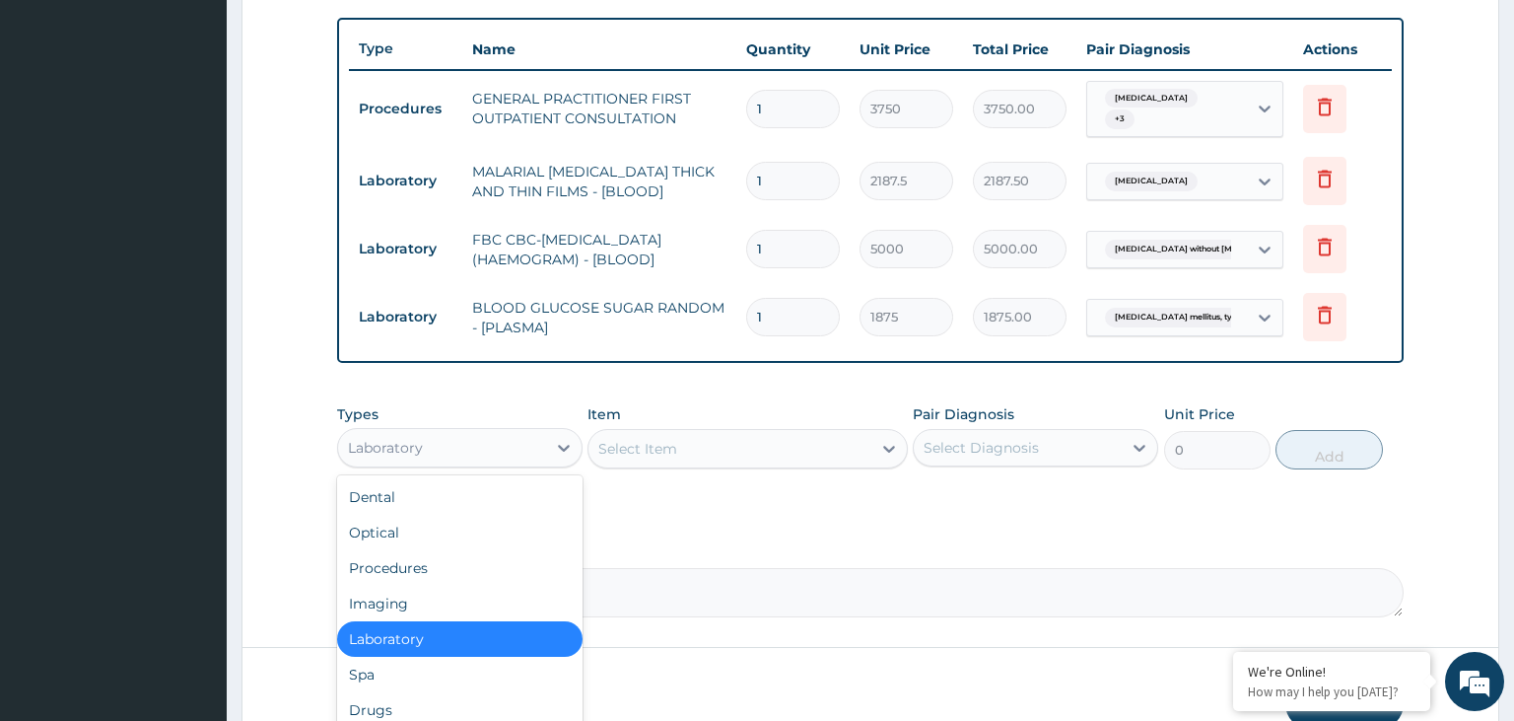
drag, startPoint x: 470, startPoint y: 428, endPoint x: 510, endPoint y: 534, distance: 113.5
click at [469, 432] on div "Laboratory" at bounding box center [442, 448] width 208 height 32
click at [433, 692] on div "Drugs" at bounding box center [459, 709] width 245 height 35
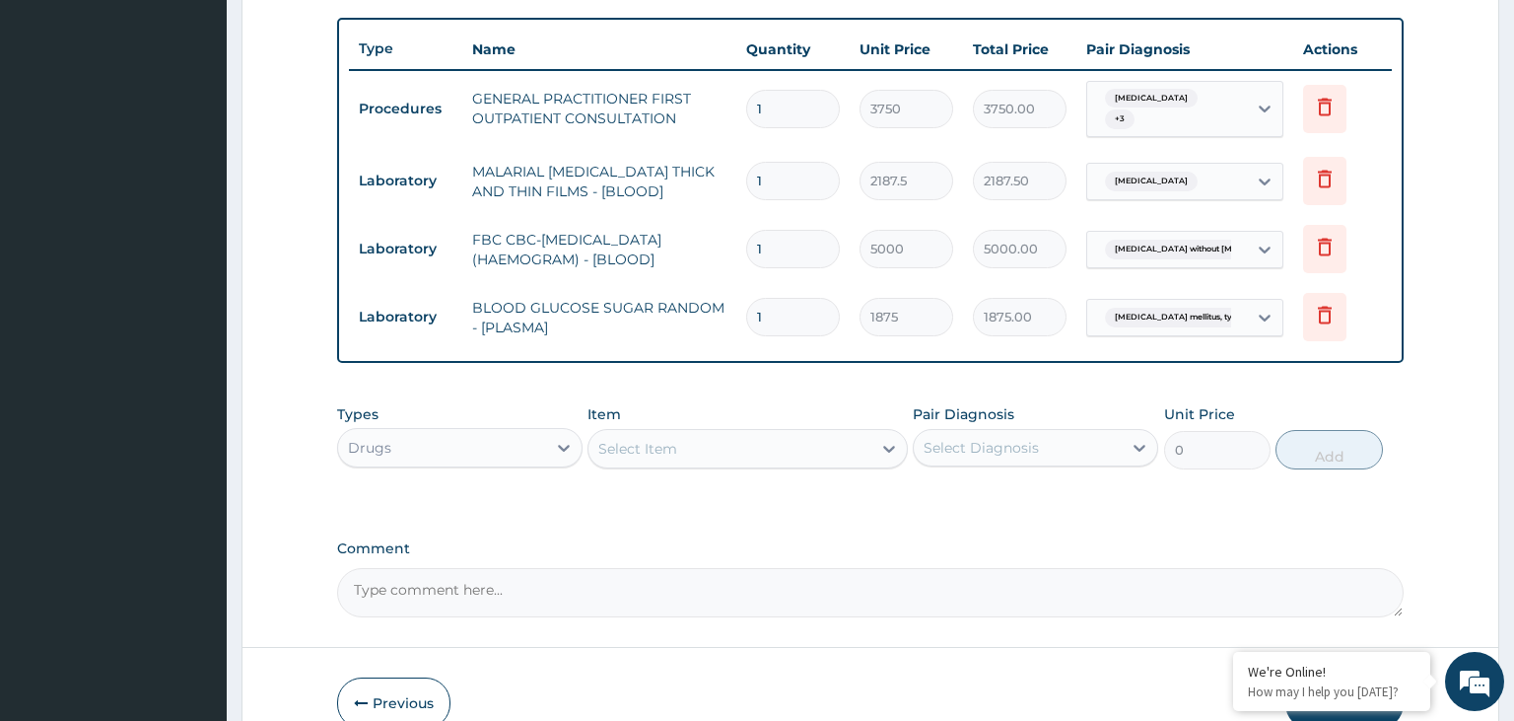
click at [701, 444] on div "Select Item" at bounding box center [730, 449] width 283 height 32
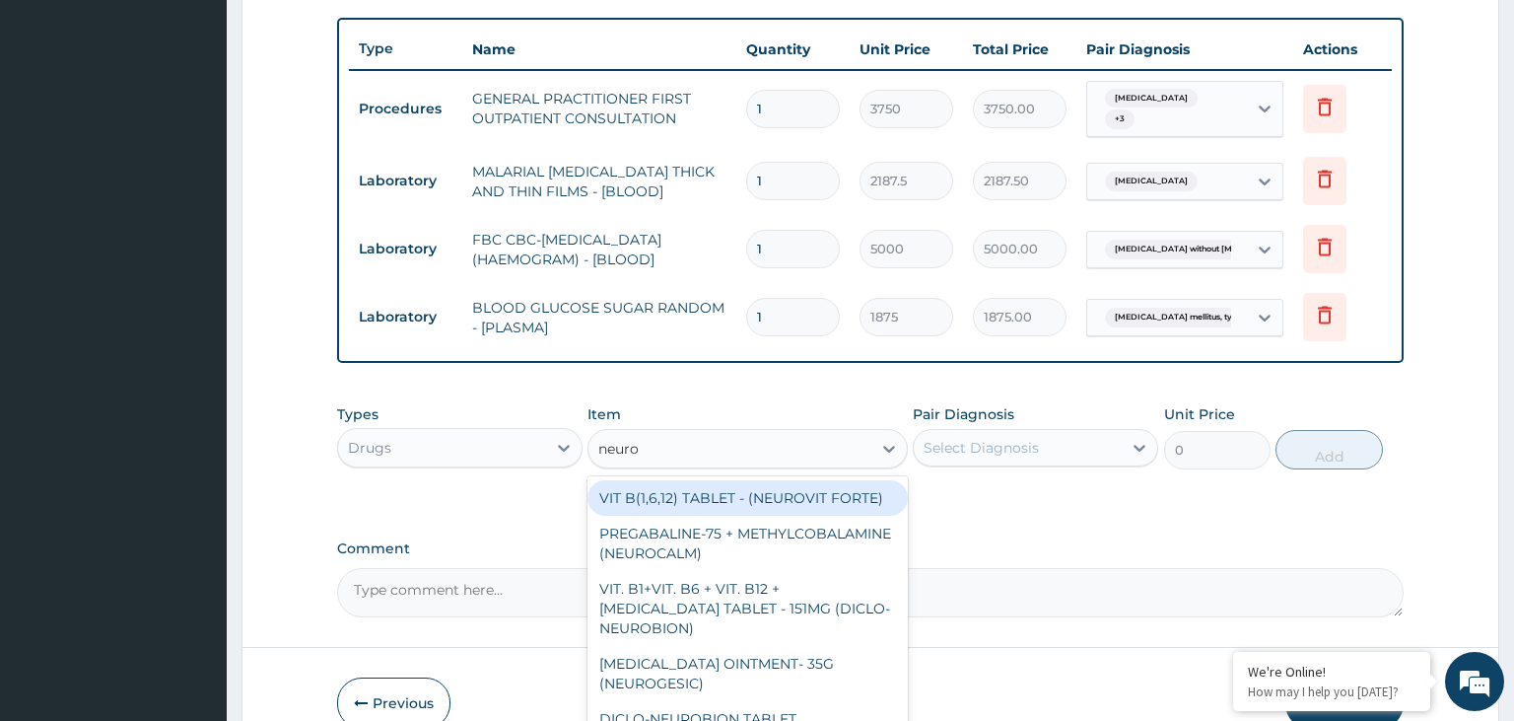
type input "neurog"
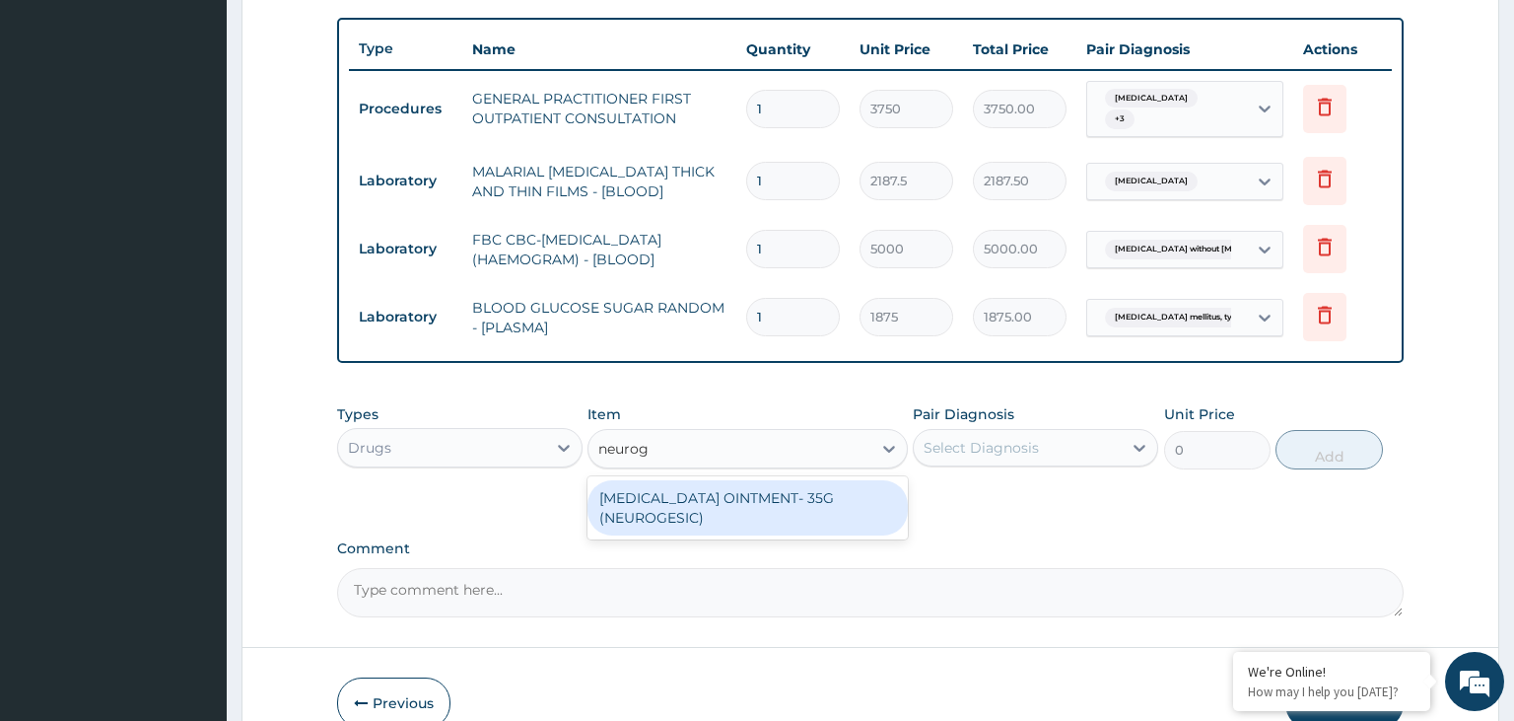
click at [773, 511] on div "[MEDICAL_DATA] OINTMENT- 35G (NEUROGESIC)" at bounding box center [748, 507] width 320 height 55
type input "1400"
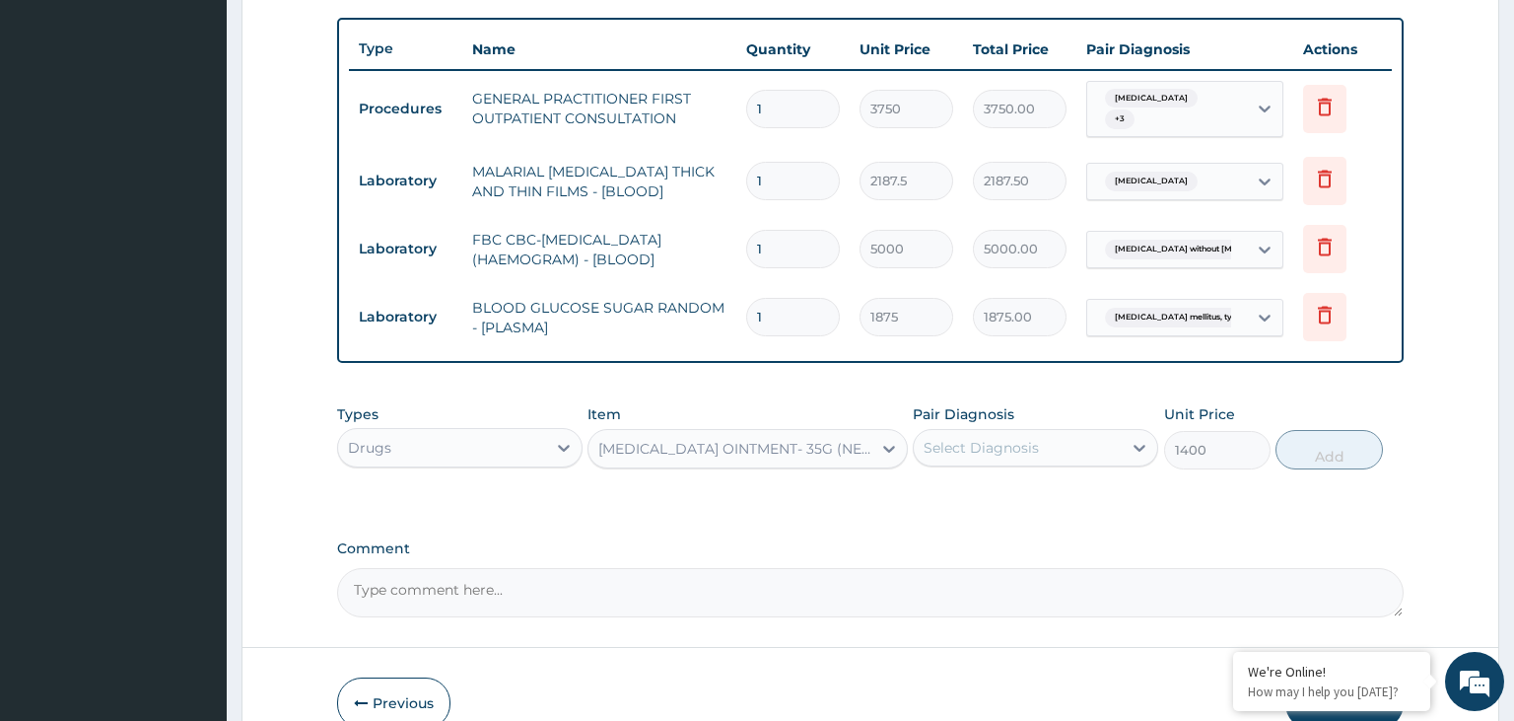
click at [1106, 432] on div "Select Diagnosis" at bounding box center [1018, 448] width 208 height 32
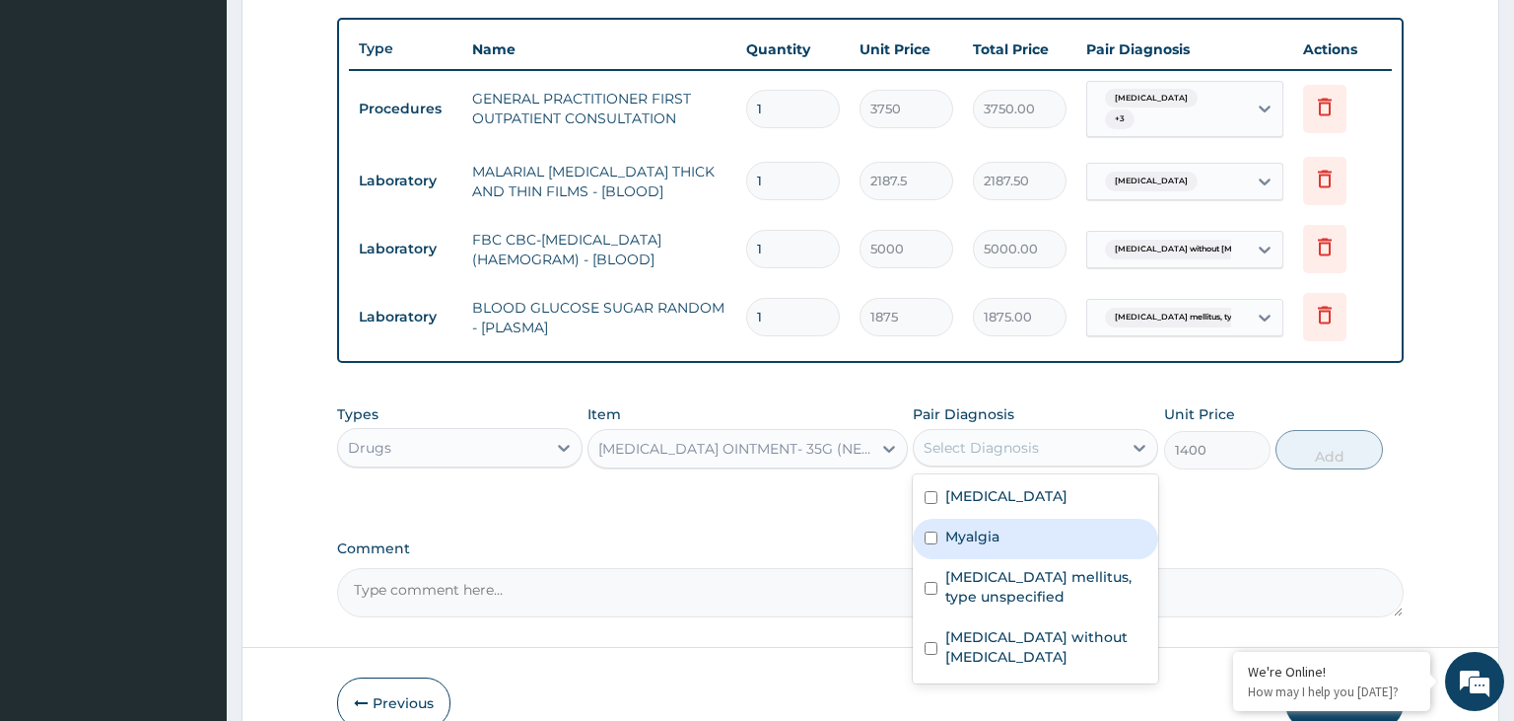
click at [1015, 542] on div "Myalgia" at bounding box center [1035, 539] width 245 height 40
checkbox input "true"
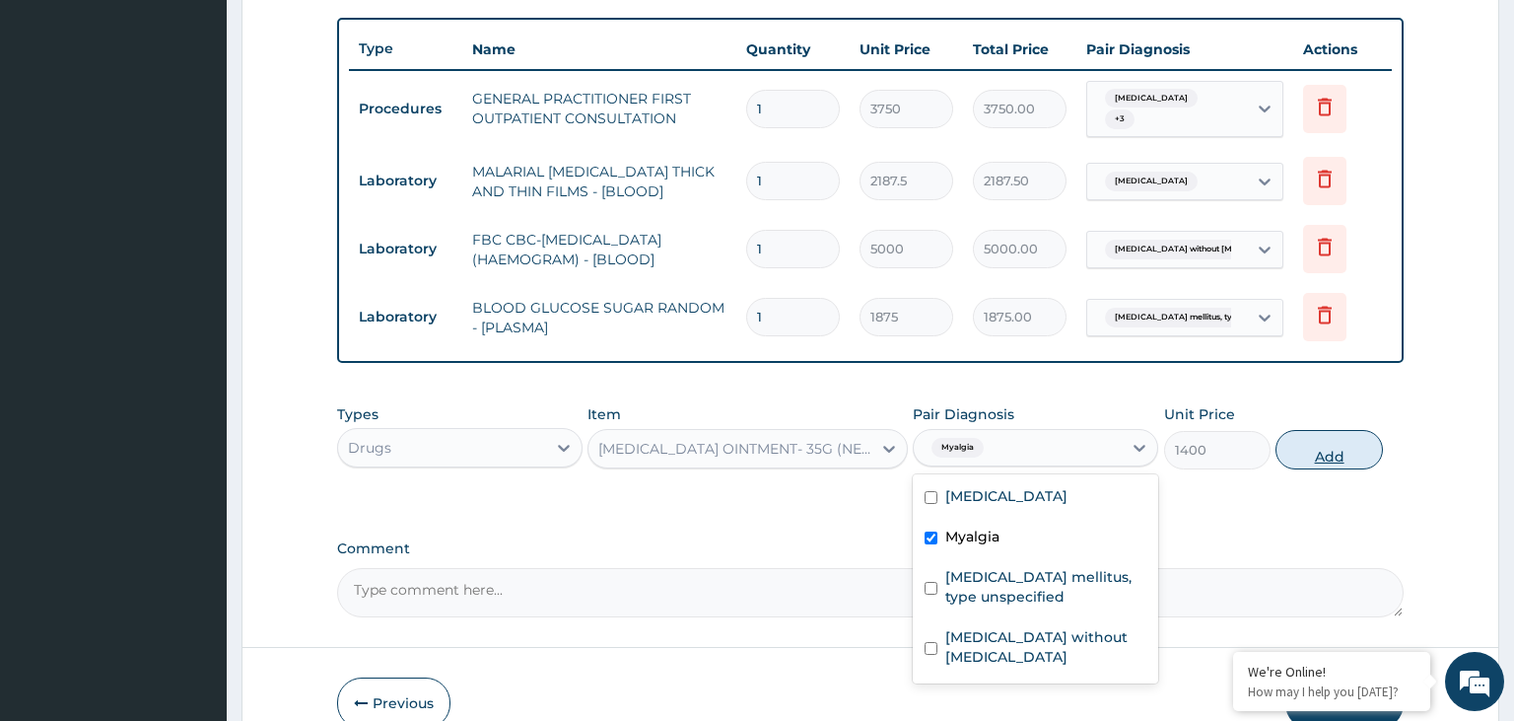
click at [1348, 452] on button "Add" at bounding box center [1329, 449] width 106 height 39
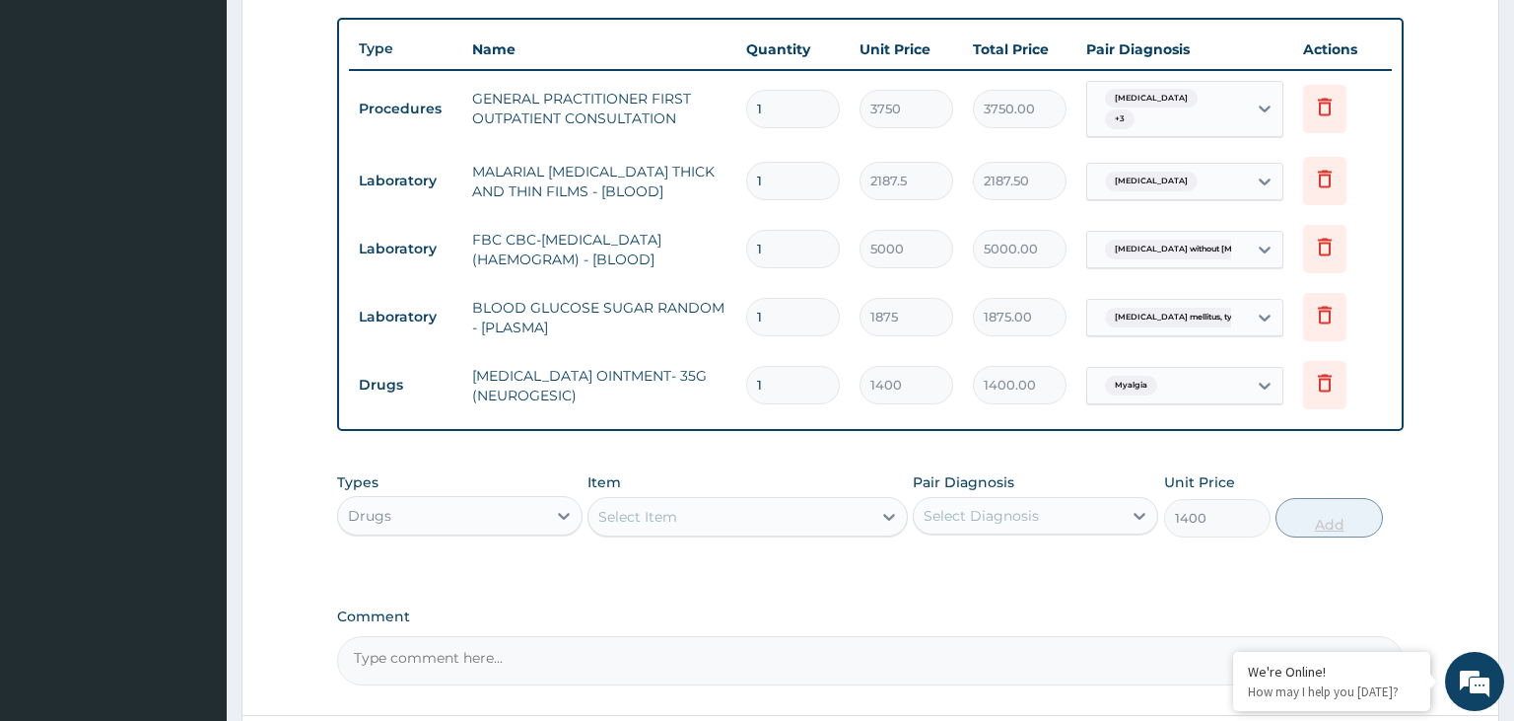
type input "0"
click at [716, 515] on div "Select Item" at bounding box center [730, 517] width 283 height 32
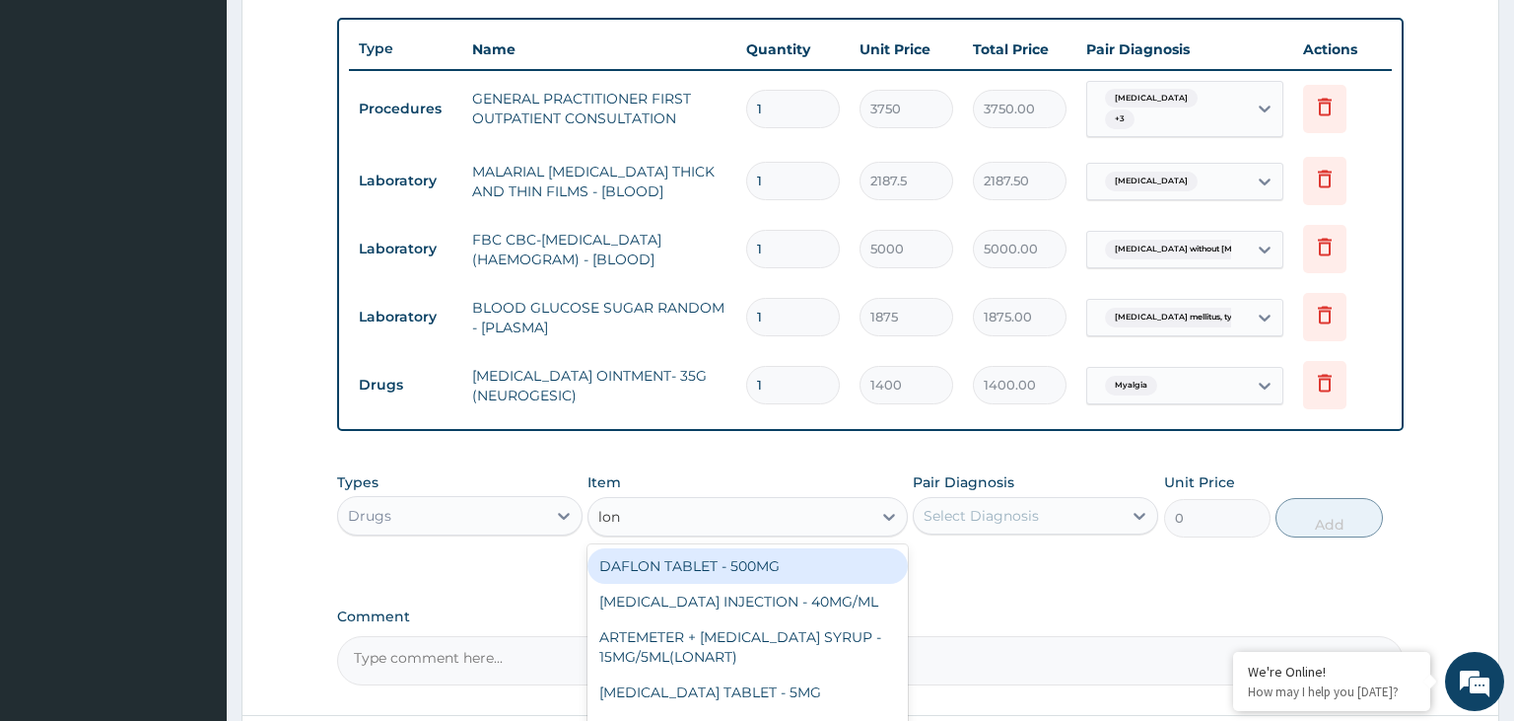
type input "lona"
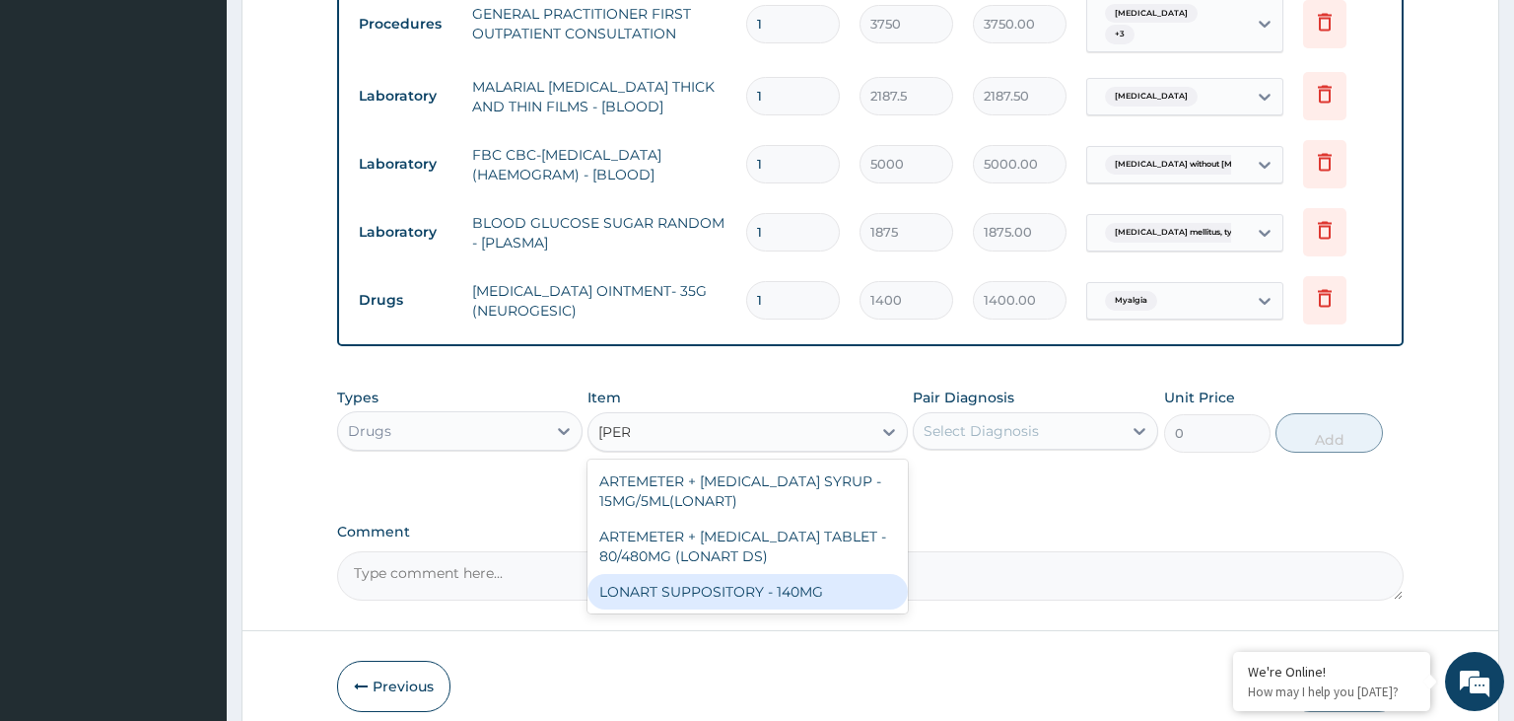
scroll to position [820, 0]
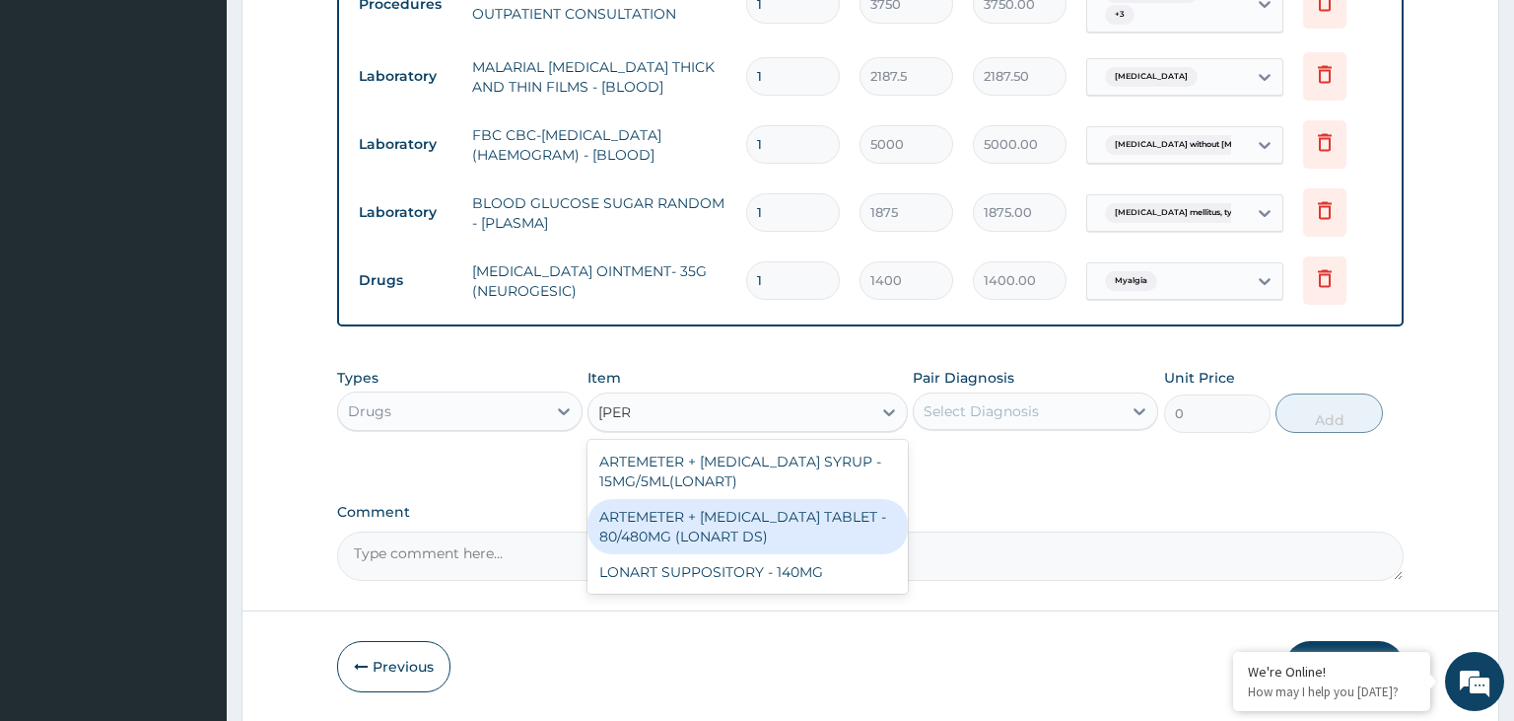
click at [822, 528] on div "ARTEMETER + [MEDICAL_DATA] TABLET - 80/480MG (LONART DS)" at bounding box center [748, 526] width 320 height 55
type input "588"
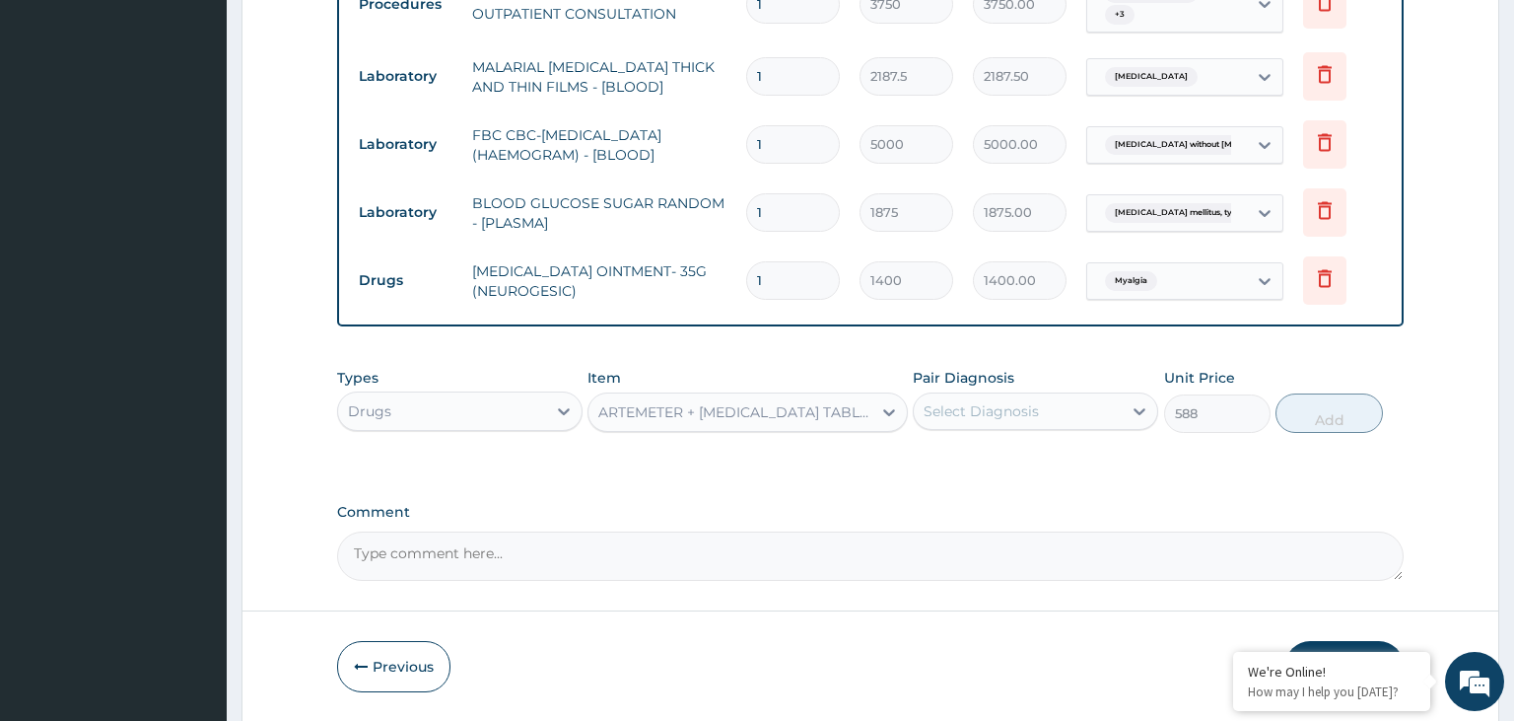
click at [1079, 392] on div "Select Diagnosis" at bounding box center [1035, 410] width 245 height 37
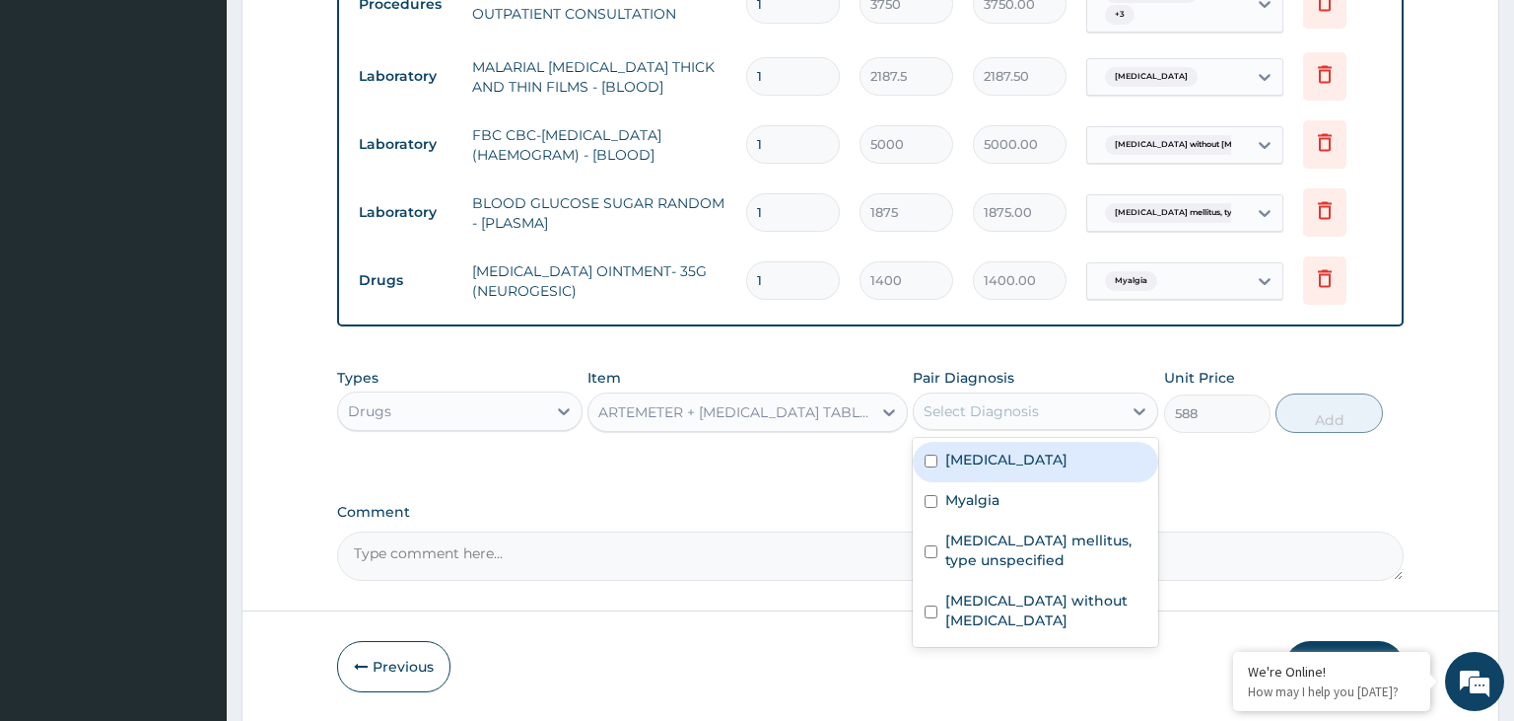
click at [1054, 463] on label "Malaria, unspecified" at bounding box center [1006, 460] width 122 height 20
checkbox input "true"
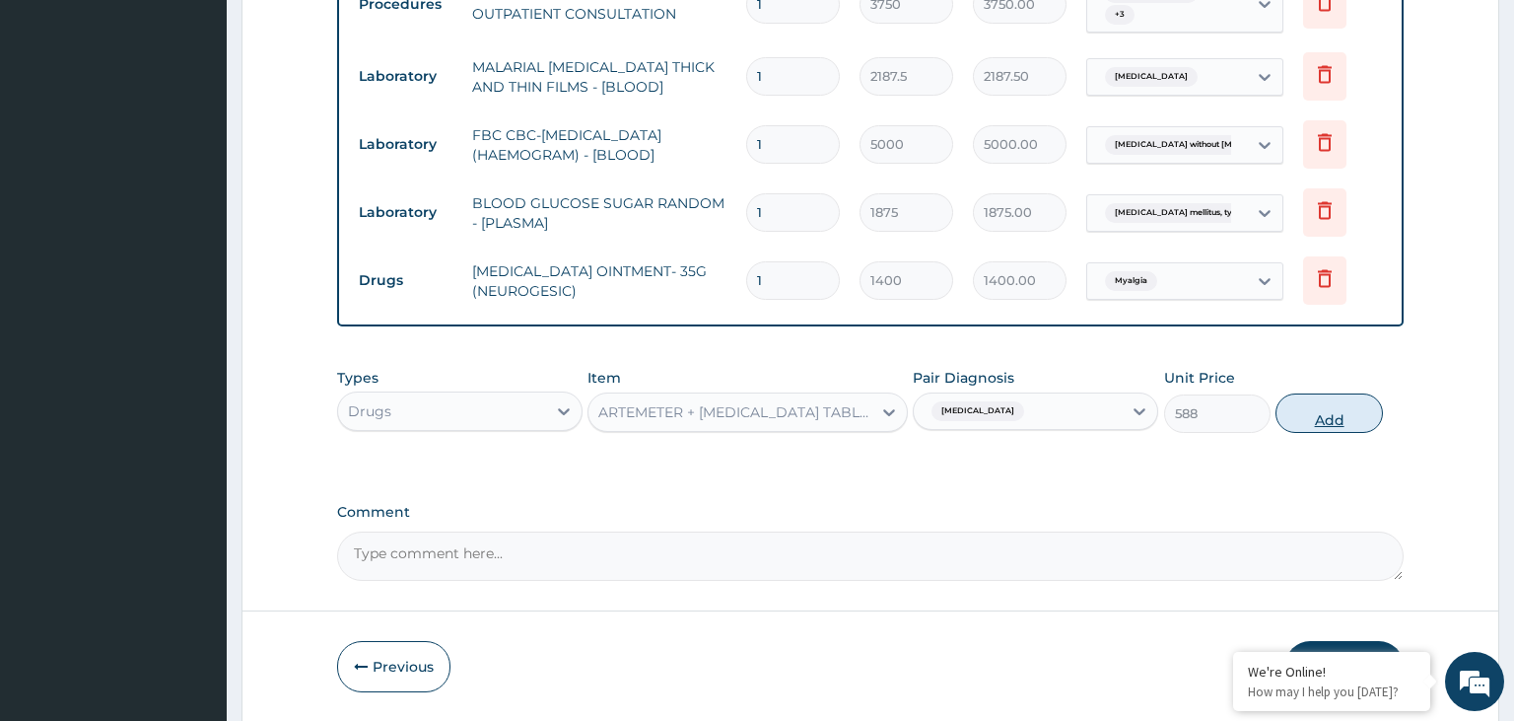
click at [1347, 412] on button "Add" at bounding box center [1329, 412] width 106 height 39
type input "0"
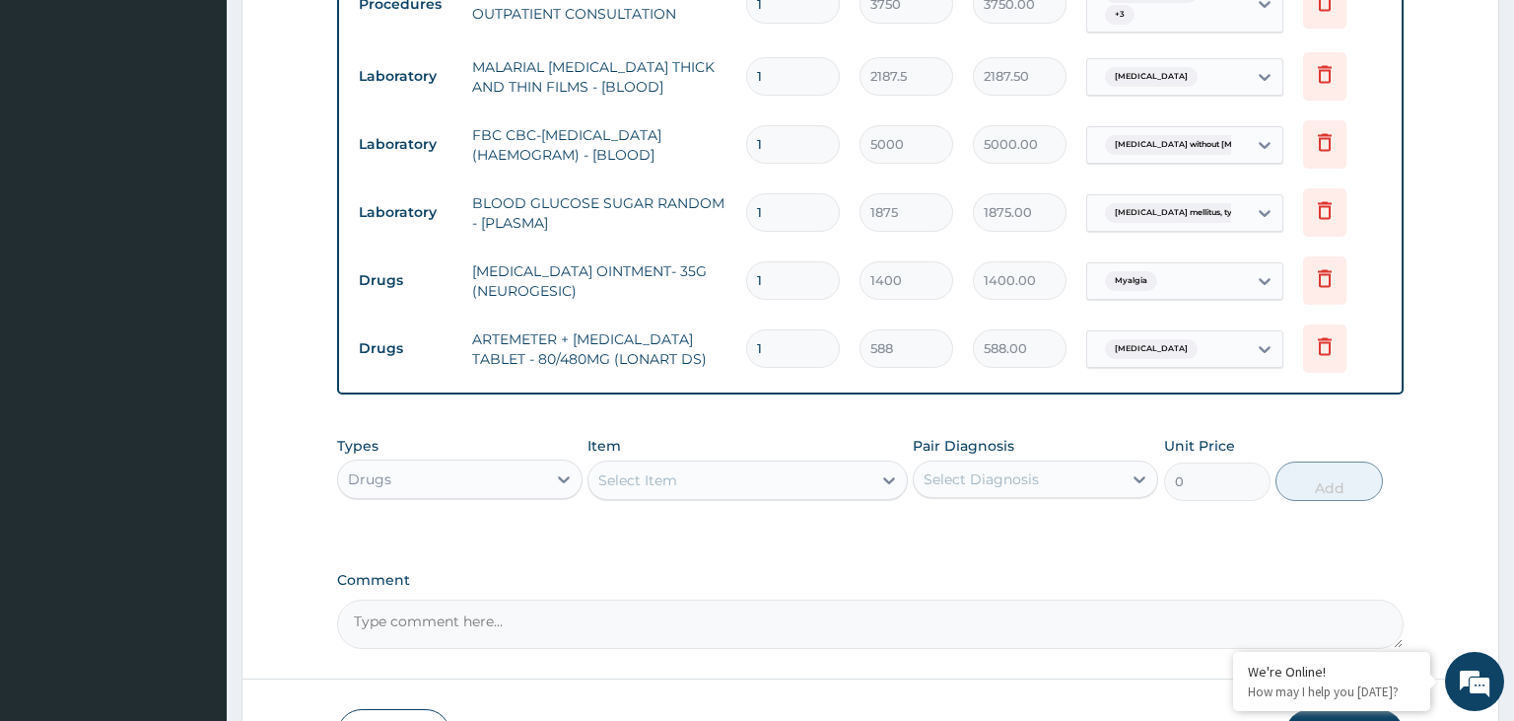
drag, startPoint x: 789, startPoint y: 345, endPoint x: 724, endPoint y: 355, distance: 65.8
click at [746, 355] on input "1" at bounding box center [793, 348] width 94 height 38
type input "6"
type input "3528.00"
type input "6"
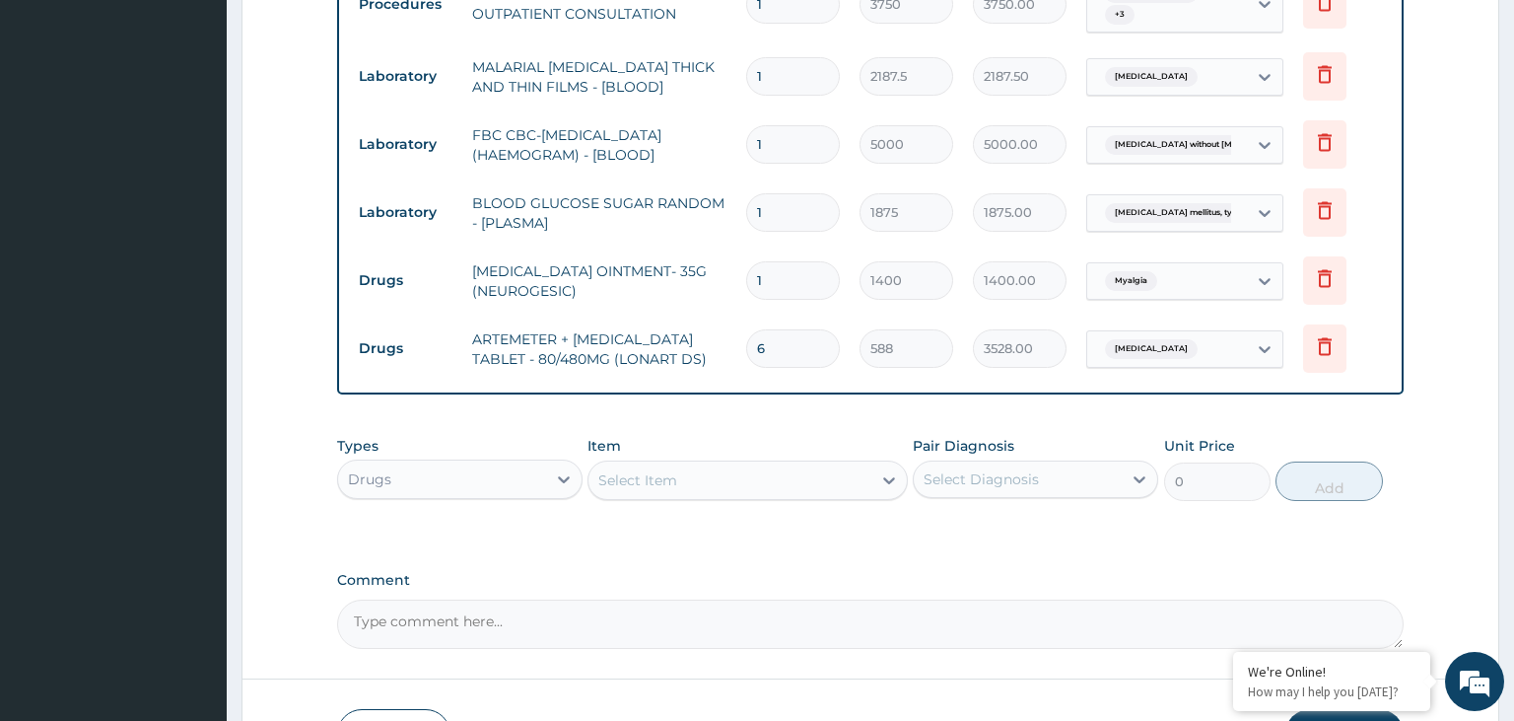
click at [755, 479] on div "Select Item" at bounding box center [730, 480] width 283 height 32
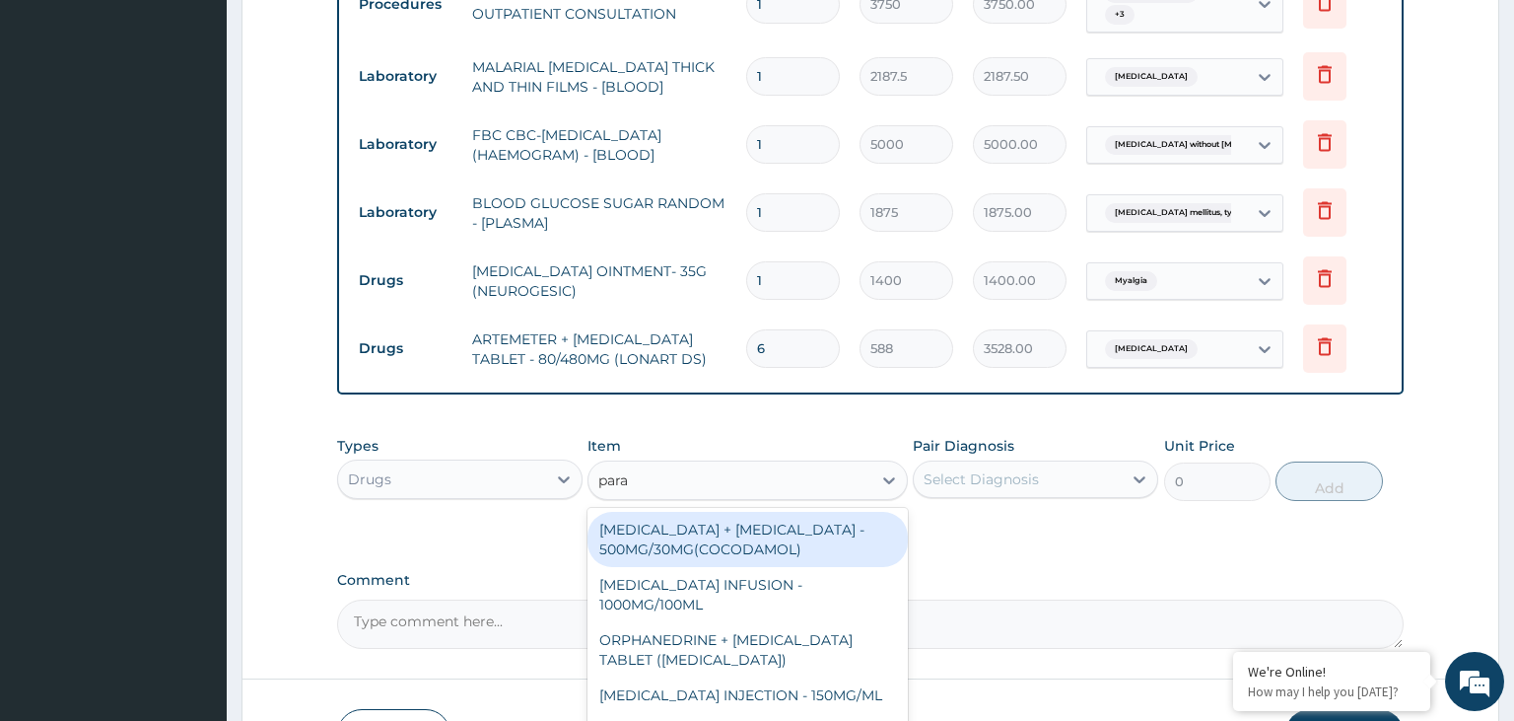
type input "parac"
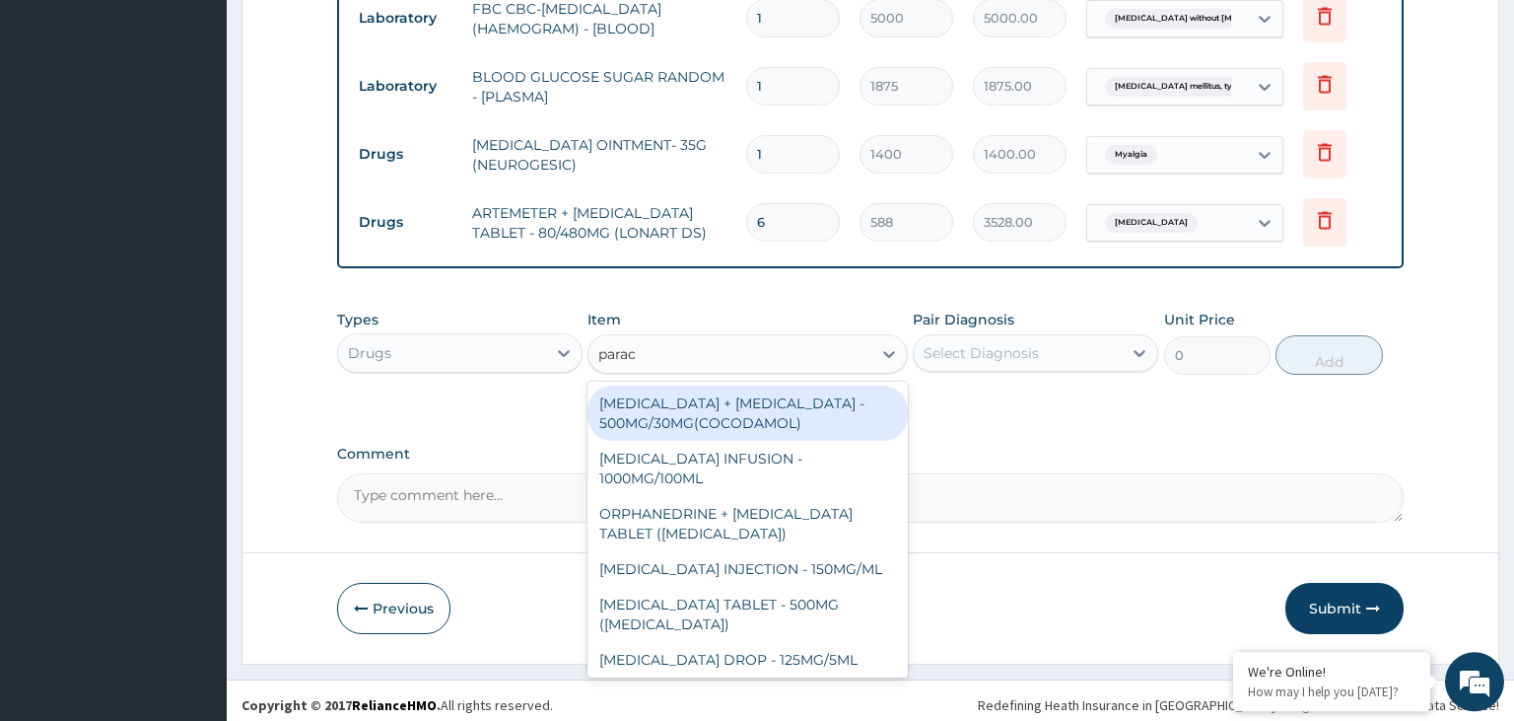
scroll to position [950, 0]
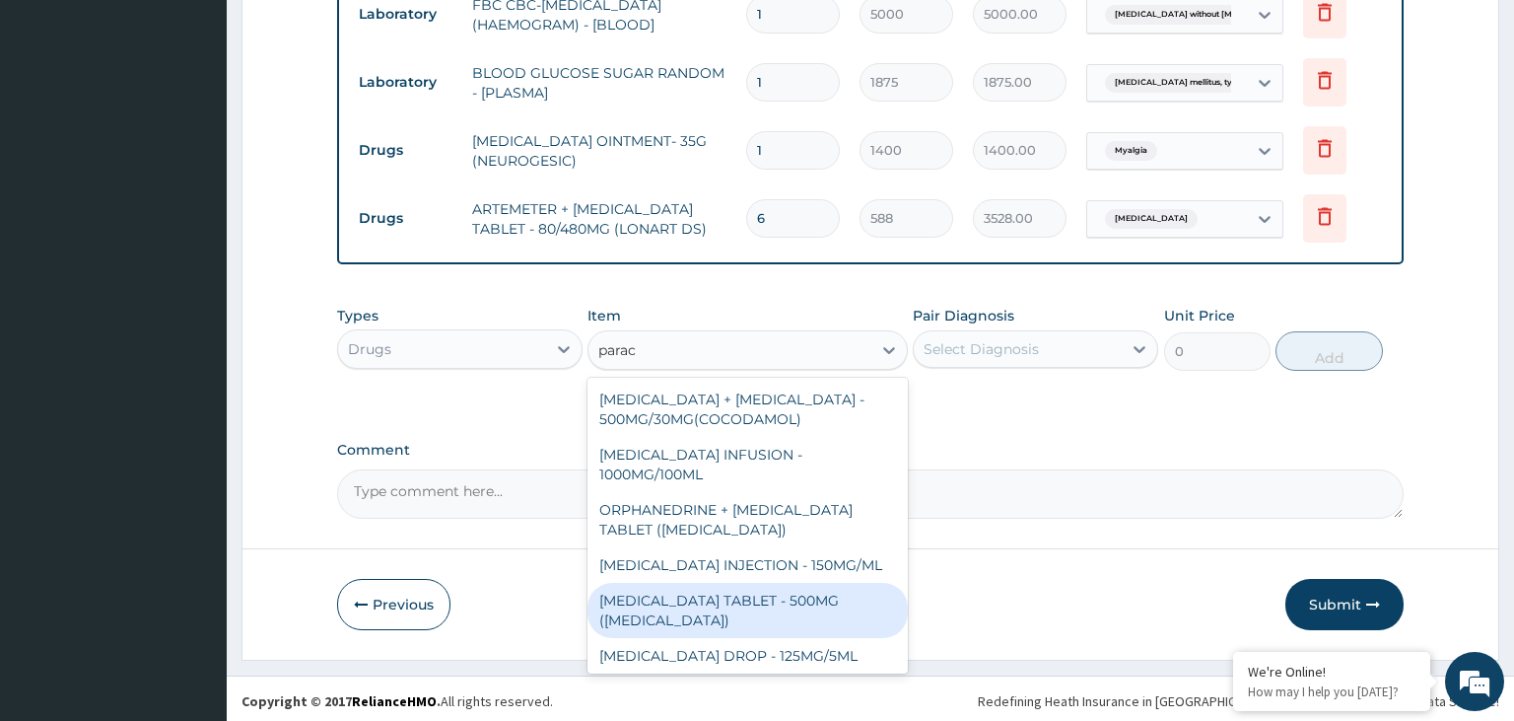
click at [821, 602] on div "[MEDICAL_DATA] TABLET - 500MG ([MEDICAL_DATA])" at bounding box center [748, 610] width 320 height 55
type input "42"
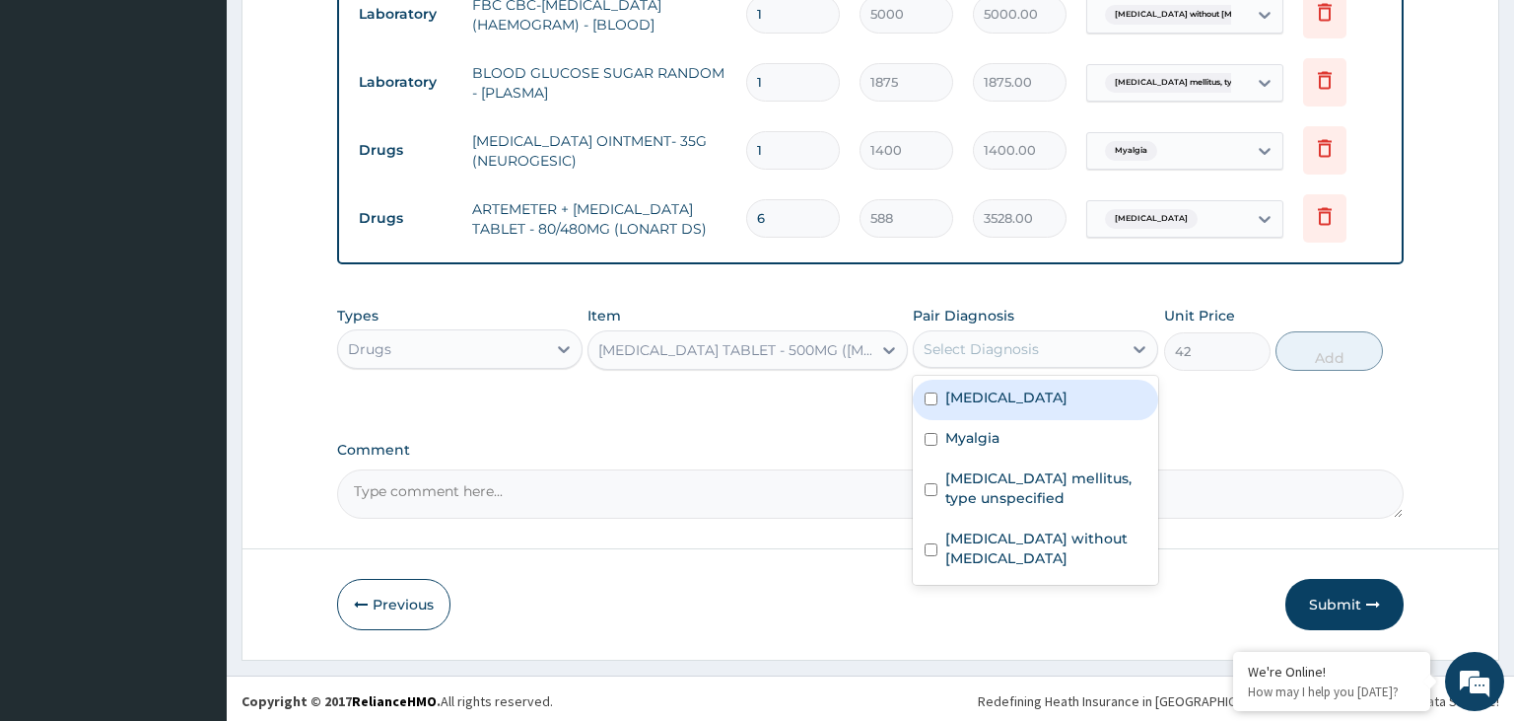
click at [1117, 333] on div "Select Diagnosis" at bounding box center [1018, 349] width 208 height 32
click at [1068, 396] on label "Malaria, unspecified" at bounding box center [1006, 397] width 122 height 20
checkbox input "true"
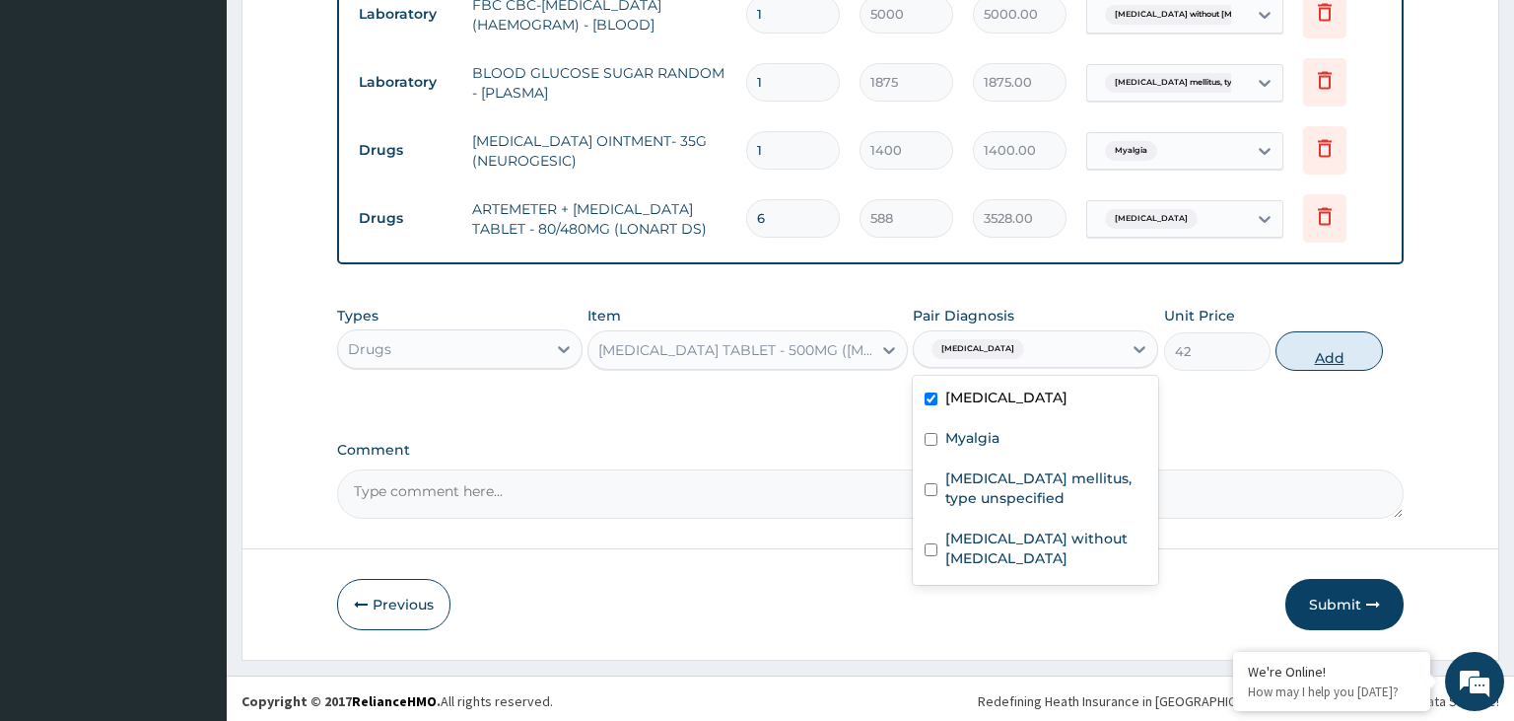
click at [1329, 338] on button "Add" at bounding box center [1329, 350] width 106 height 39
type input "0"
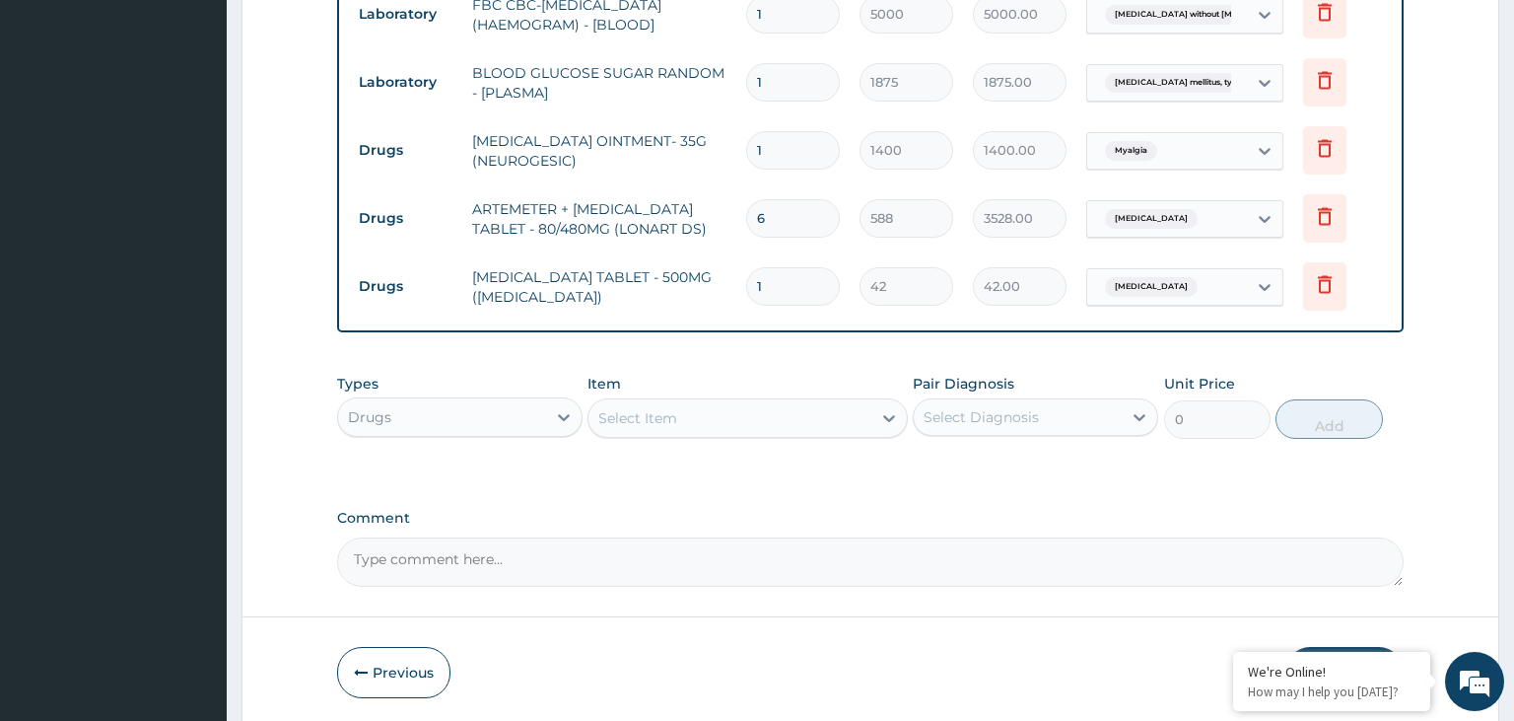
drag, startPoint x: 806, startPoint y: 290, endPoint x: 674, endPoint y: 314, distance: 134.4
click at [746, 306] on input "1" at bounding box center [793, 286] width 94 height 38
type input "9"
type input "378.00"
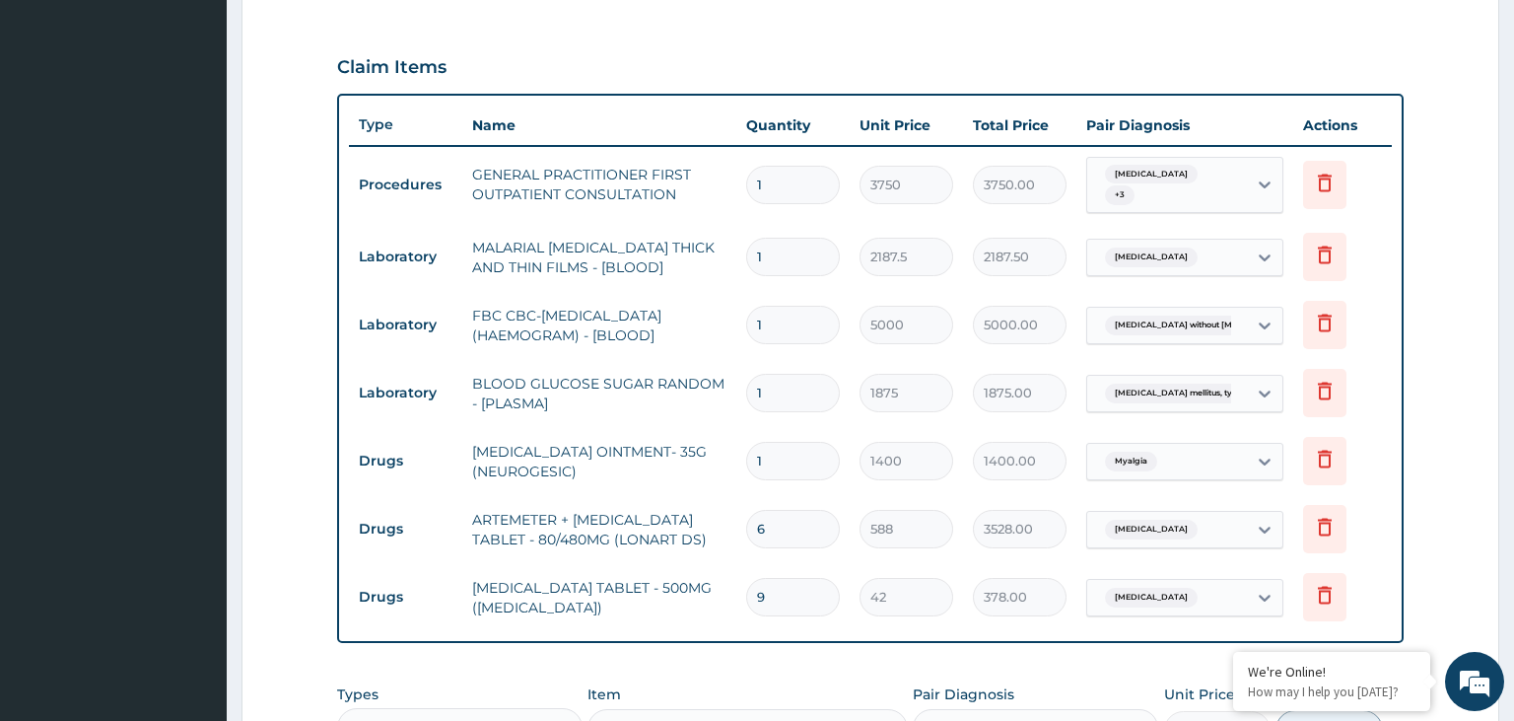
scroll to position [639, 0]
type input "9"
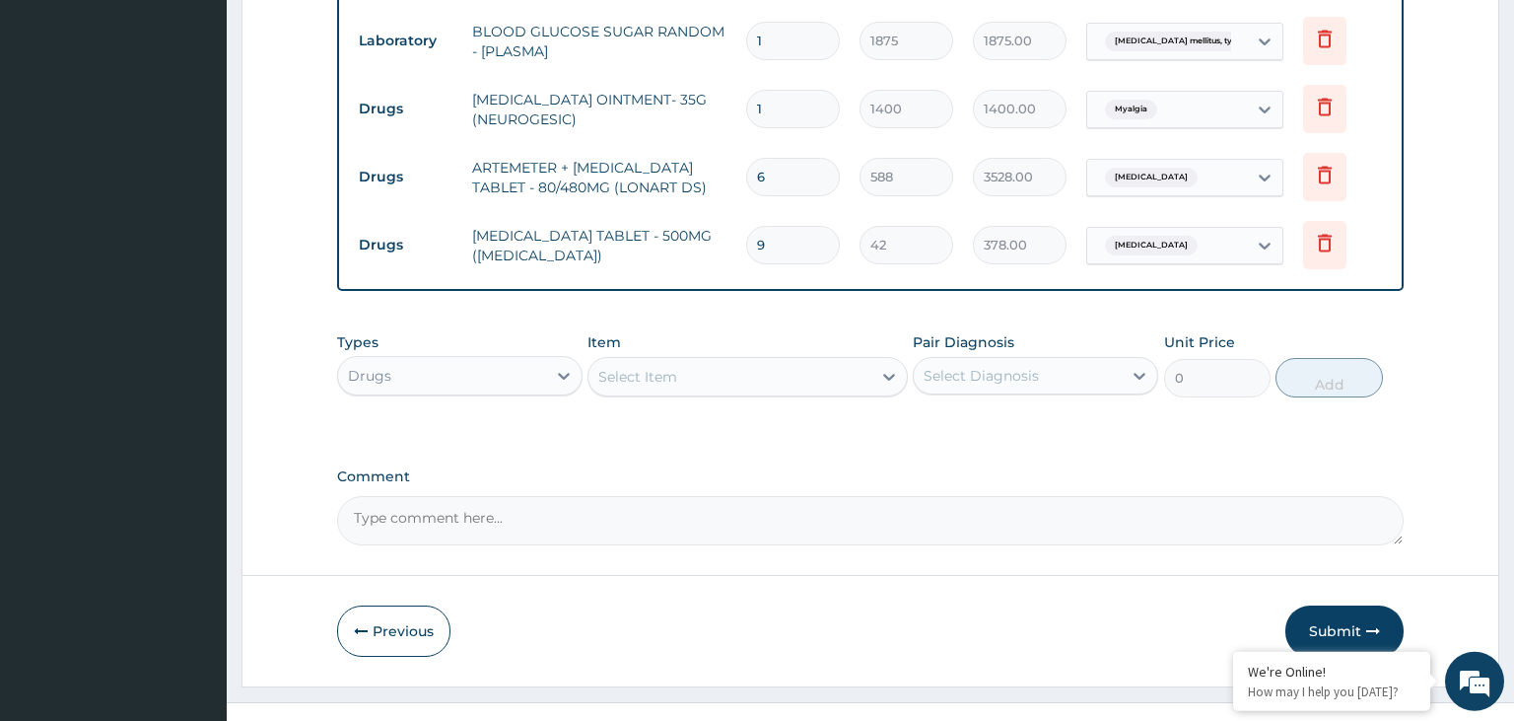
scroll to position [1018, 0]
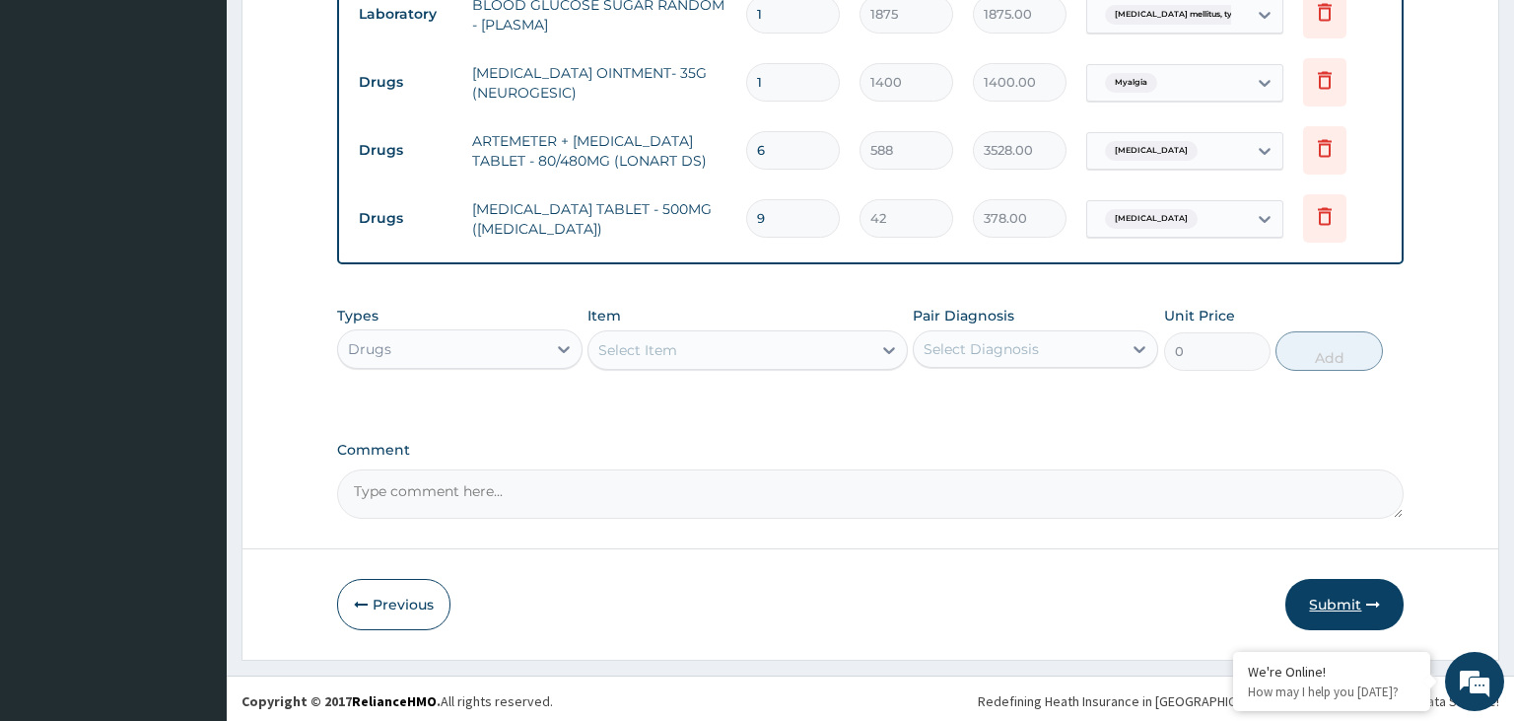
click at [1329, 613] on button "Submit" at bounding box center [1345, 604] width 118 height 51
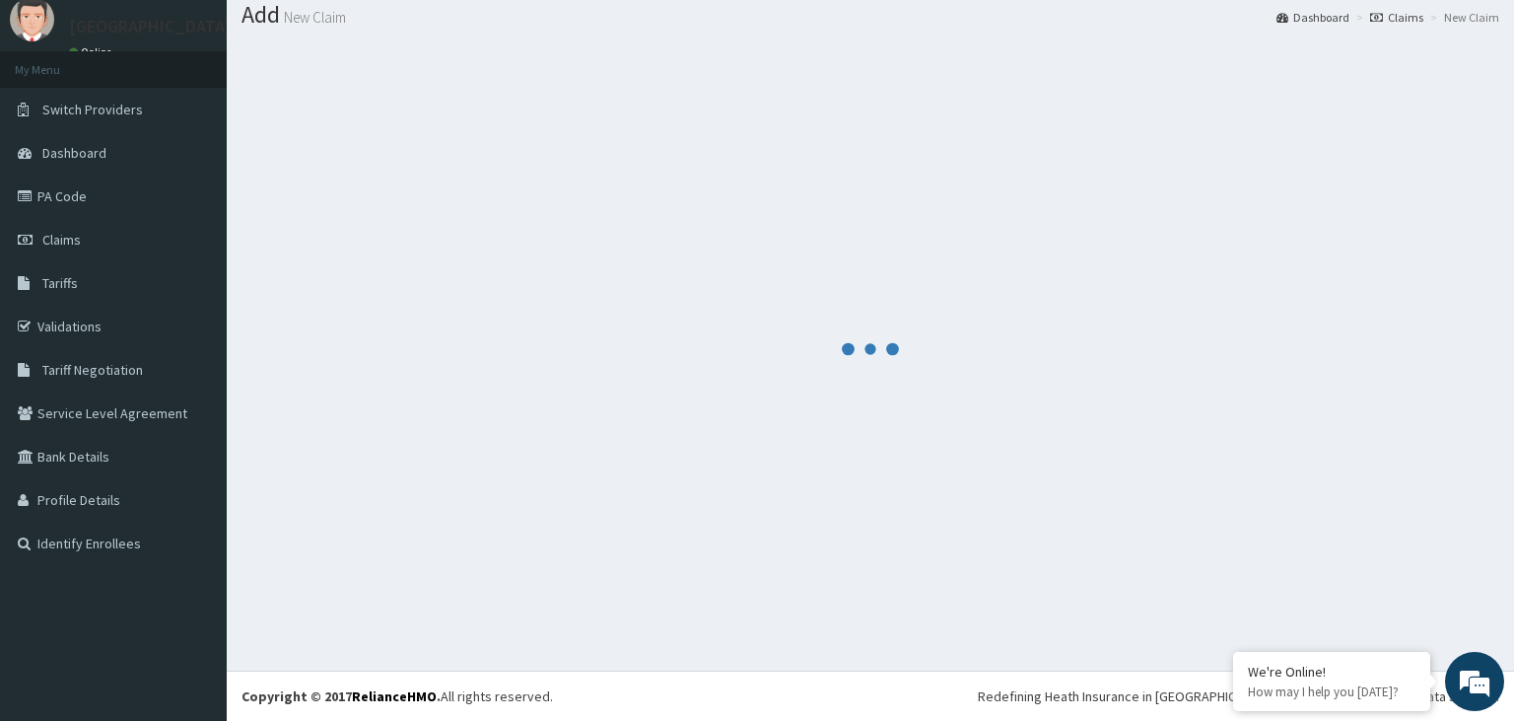
scroll to position [61, 0]
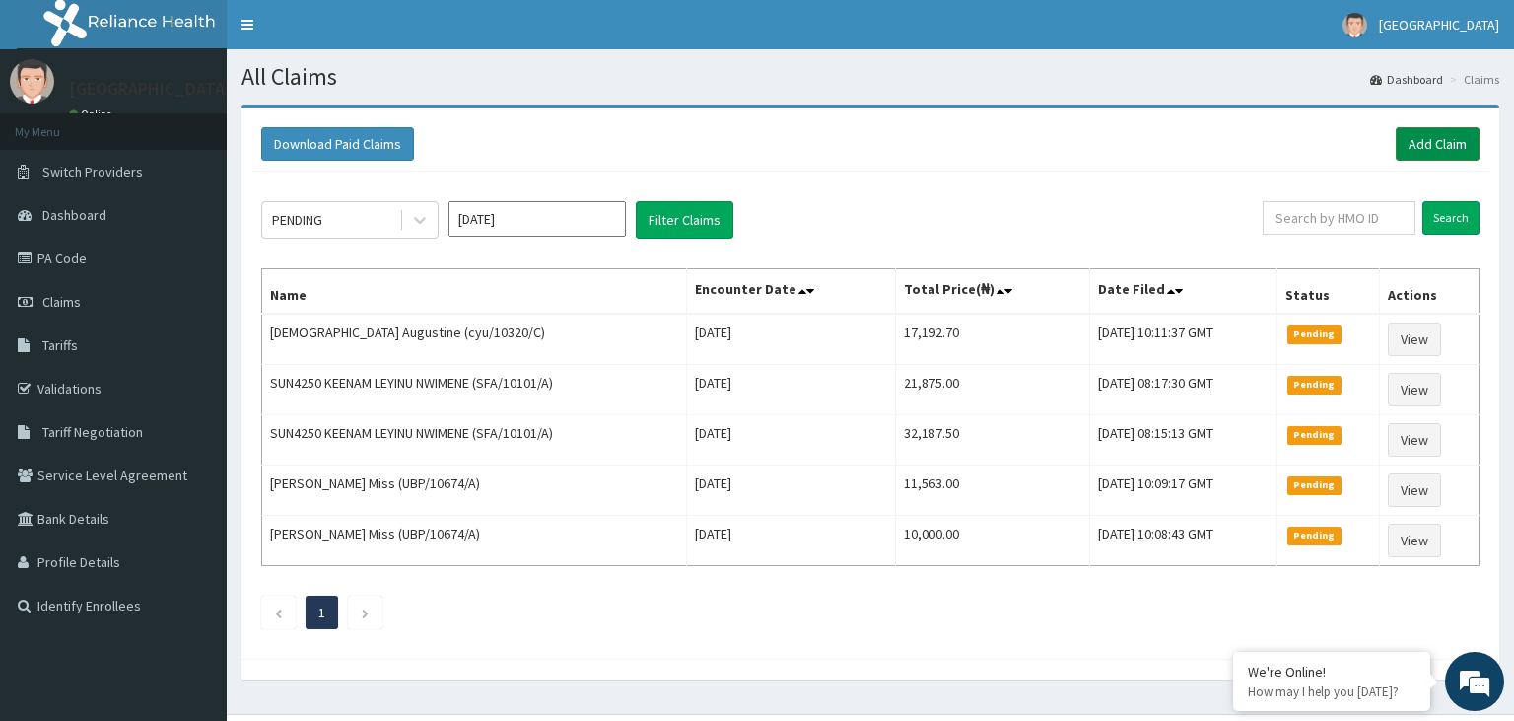
click at [1409, 148] on link "Add Claim" at bounding box center [1438, 144] width 84 height 34
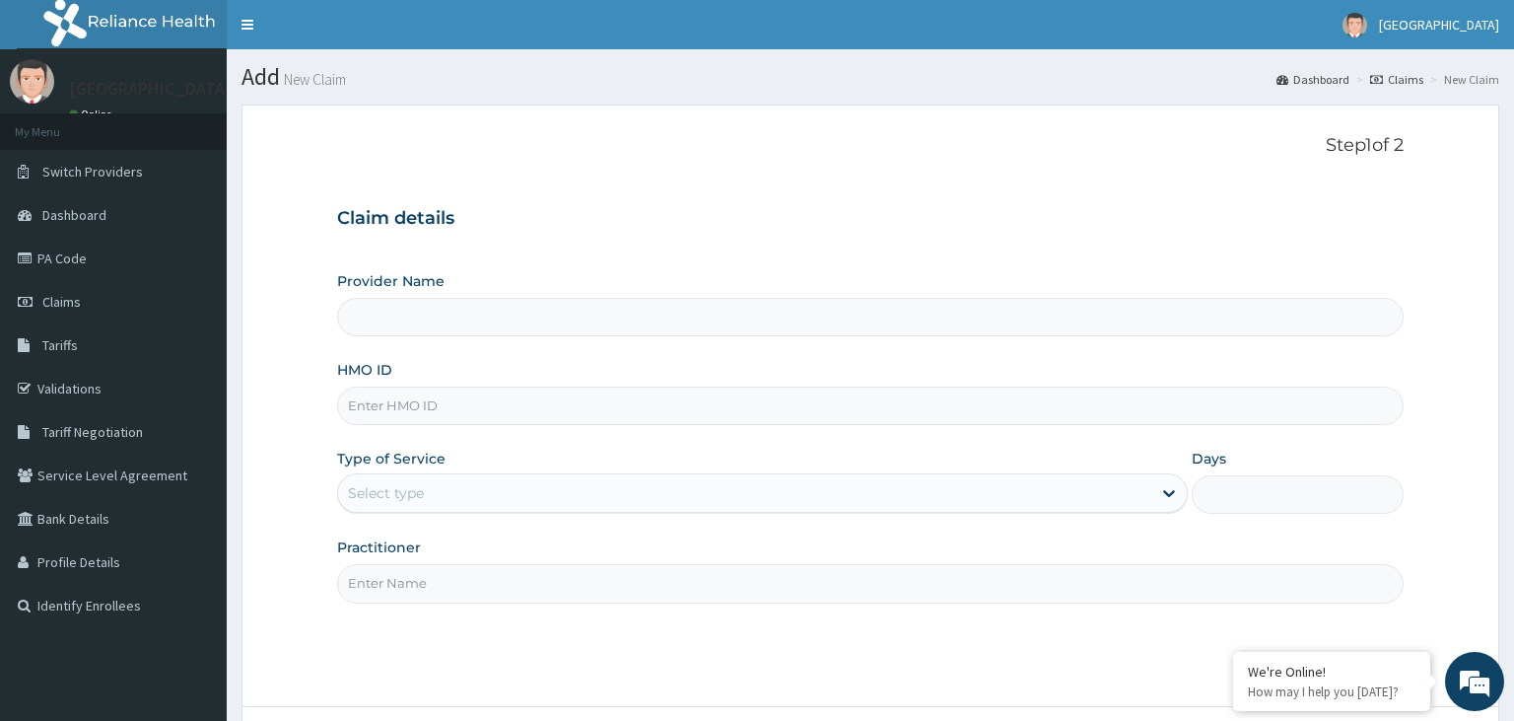
type input "MPP/10529/A"
type input "[GEOGRAPHIC_DATA]-KADUNA"
click at [377, 404] on input "MPP/10529/A" at bounding box center [871, 405] width 1068 height 38
type input "MPP/10529/A"
click at [505, 502] on div "Select type" at bounding box center [744, 493] width 813 height 32
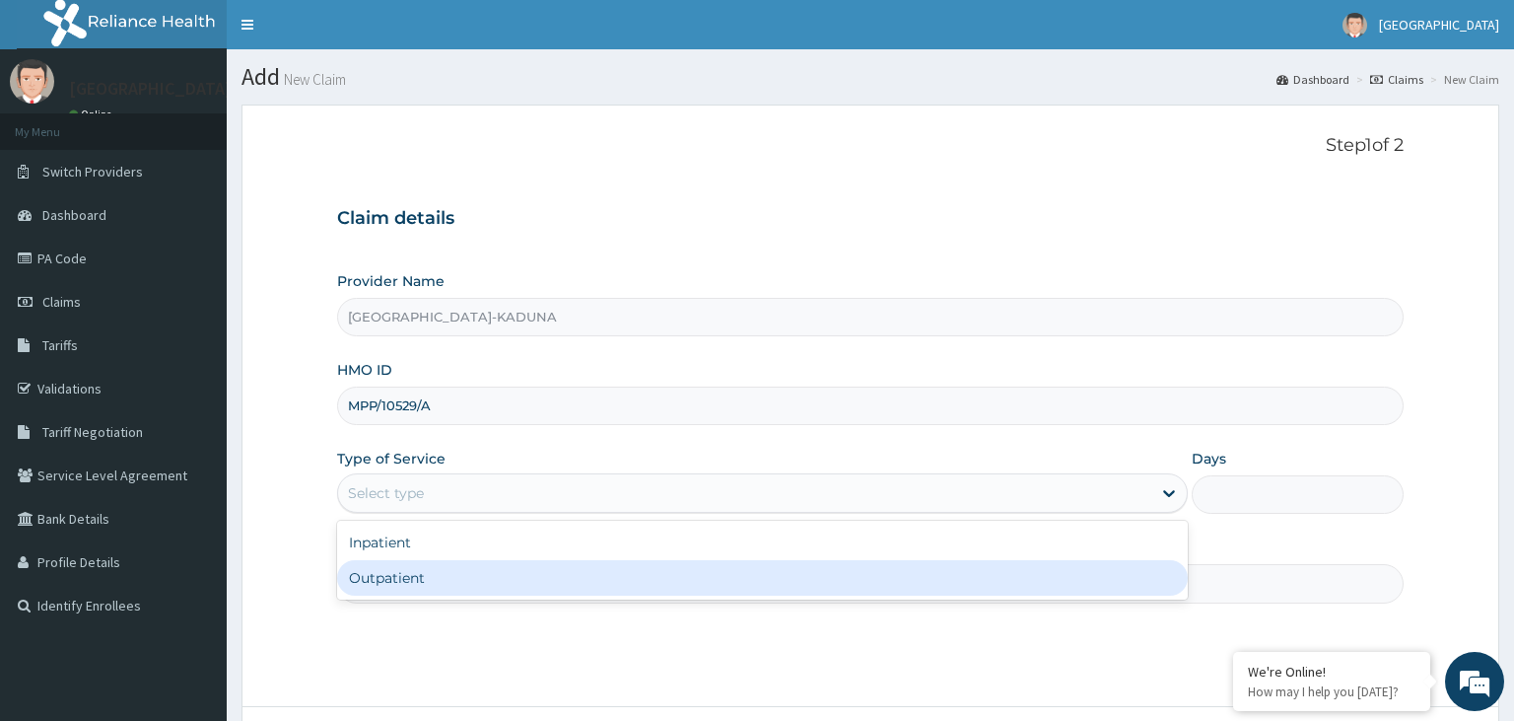
click at [463, 574] on div "Outpatient" at bounding box center [762, 577] width 851 height 35
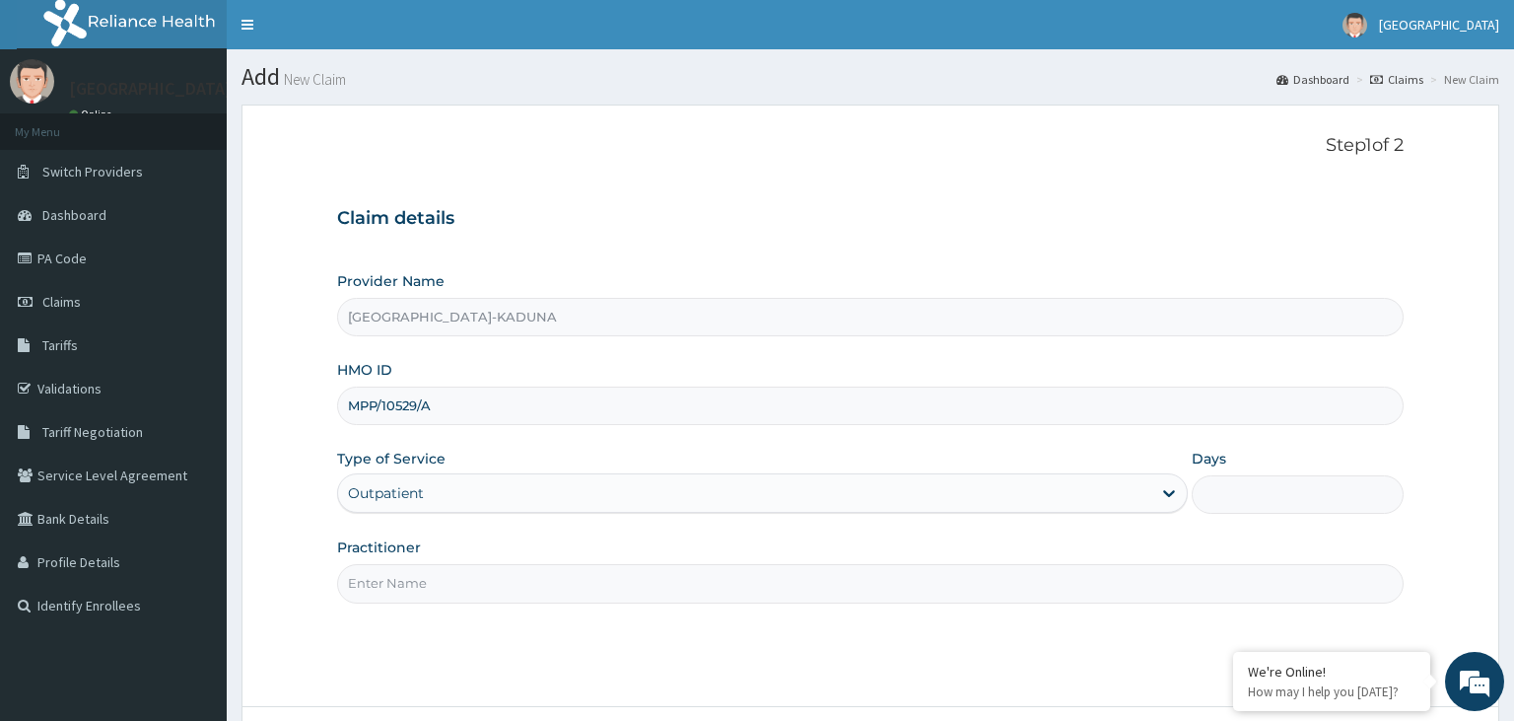
type input "1"
click at [467, 582] on input "Practitioner" at bounding box center [871, 583] width 1068 height 38
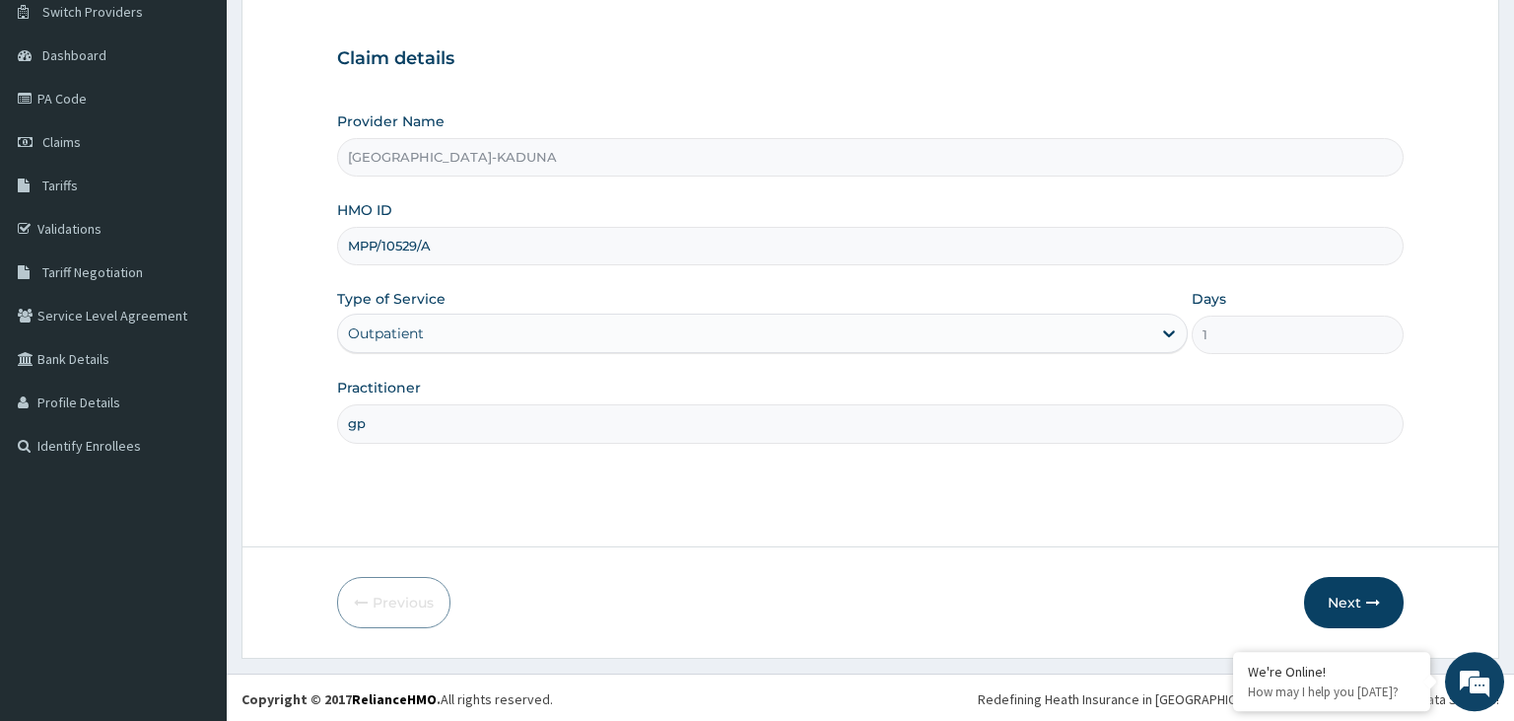
scroll to position [162, 0]
type input "gp"
click at [1347, 589] on button "Next" at bounding box center [1354, 600] width 100 height 51
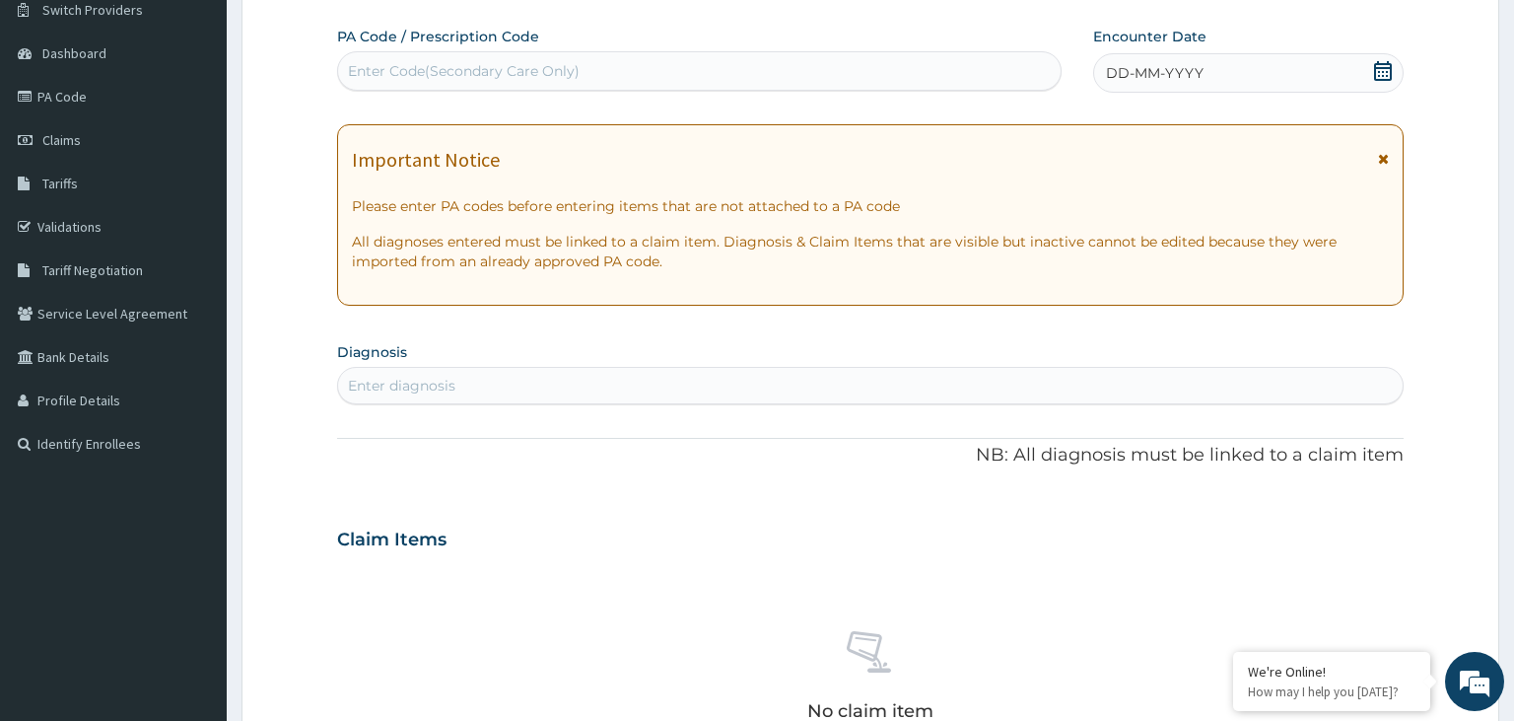
scroll to position [0, 0]
click at [582, 65] on div "Enter Code(Secondary Care Only)" at bounding box center [700, 71] width 724 height 32
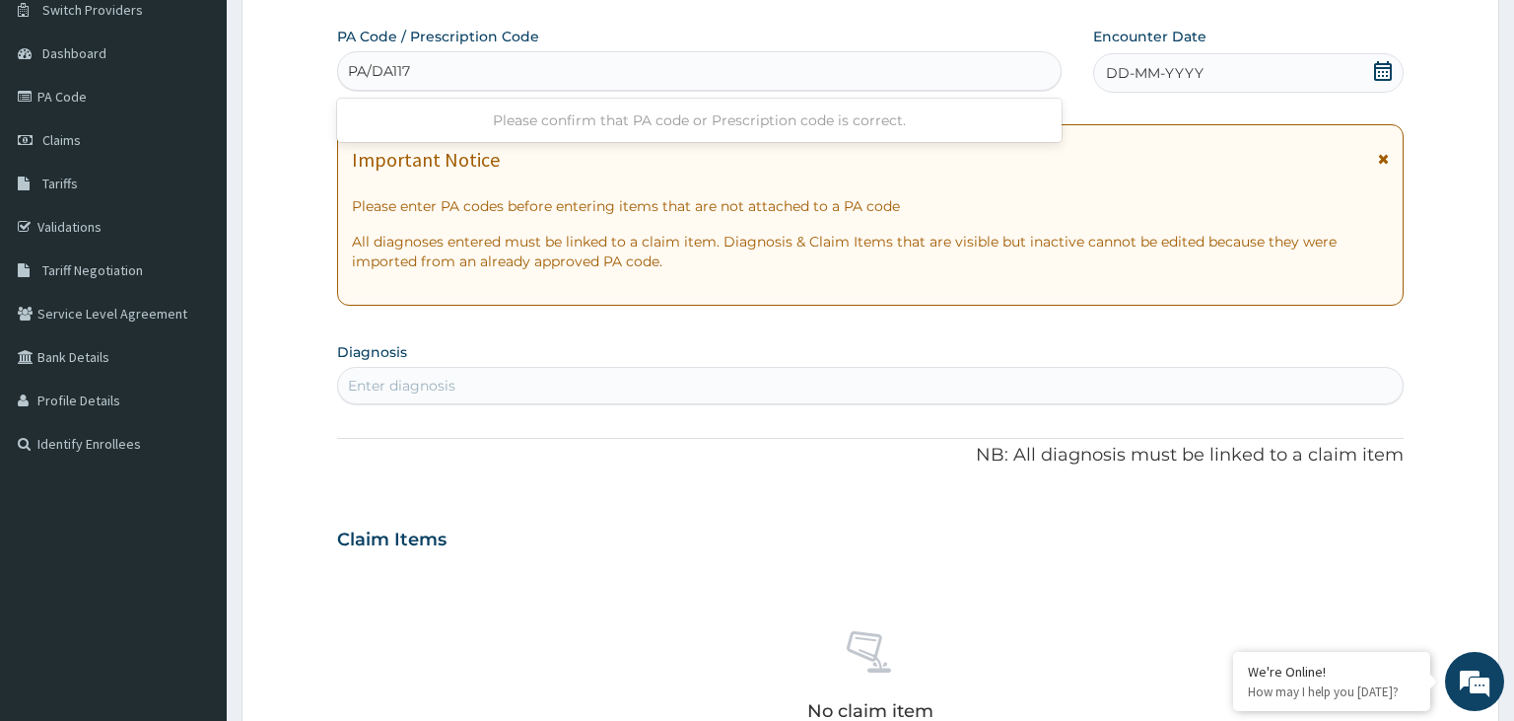
type input "PA/DA1172"
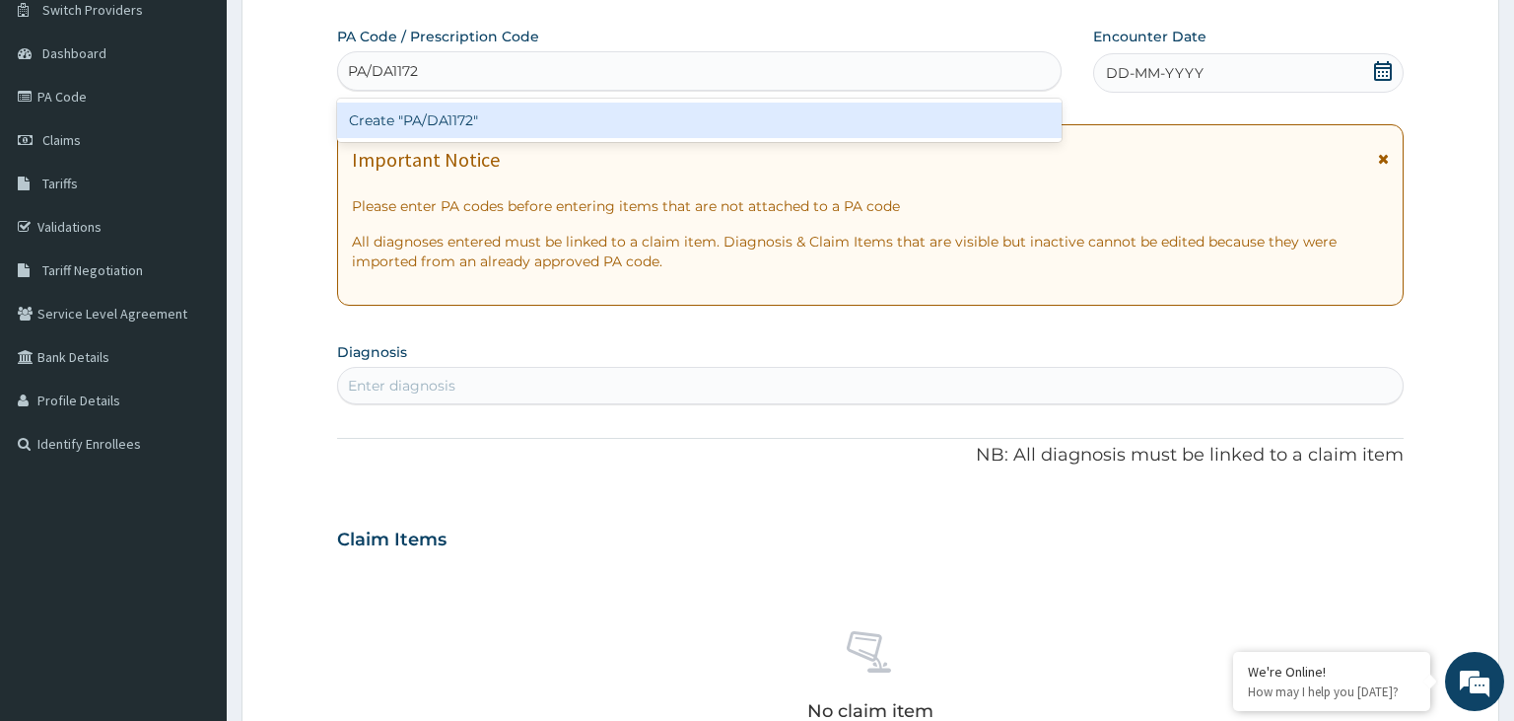
click at [499, 112] on div "Create "PA/DA1172"" at bounding box center [700, 120] width 726 height 35
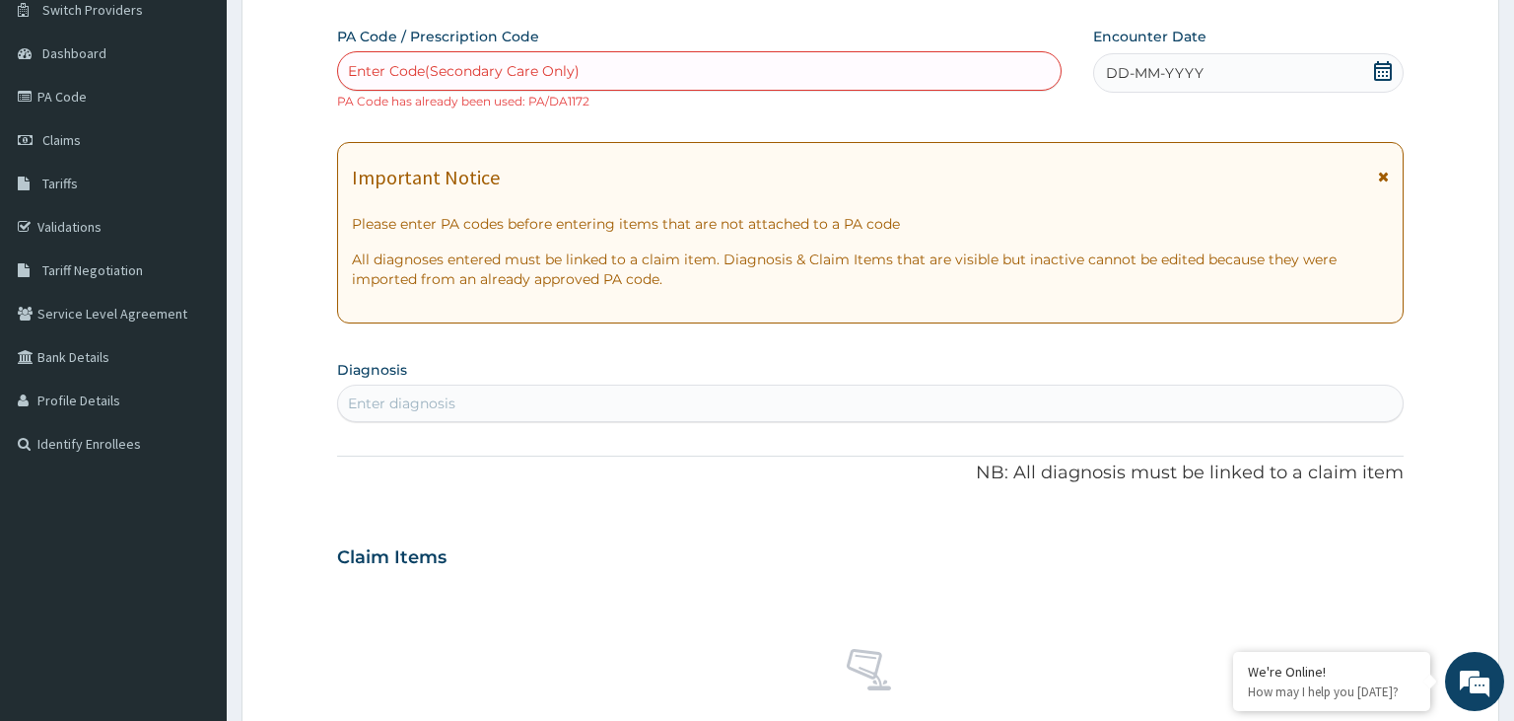
click at [519, 69] on div "Enter Code(Secondary Care Only)" at bounding box center [464, 71] width 232 height 20
type input "PA/F7D06T"
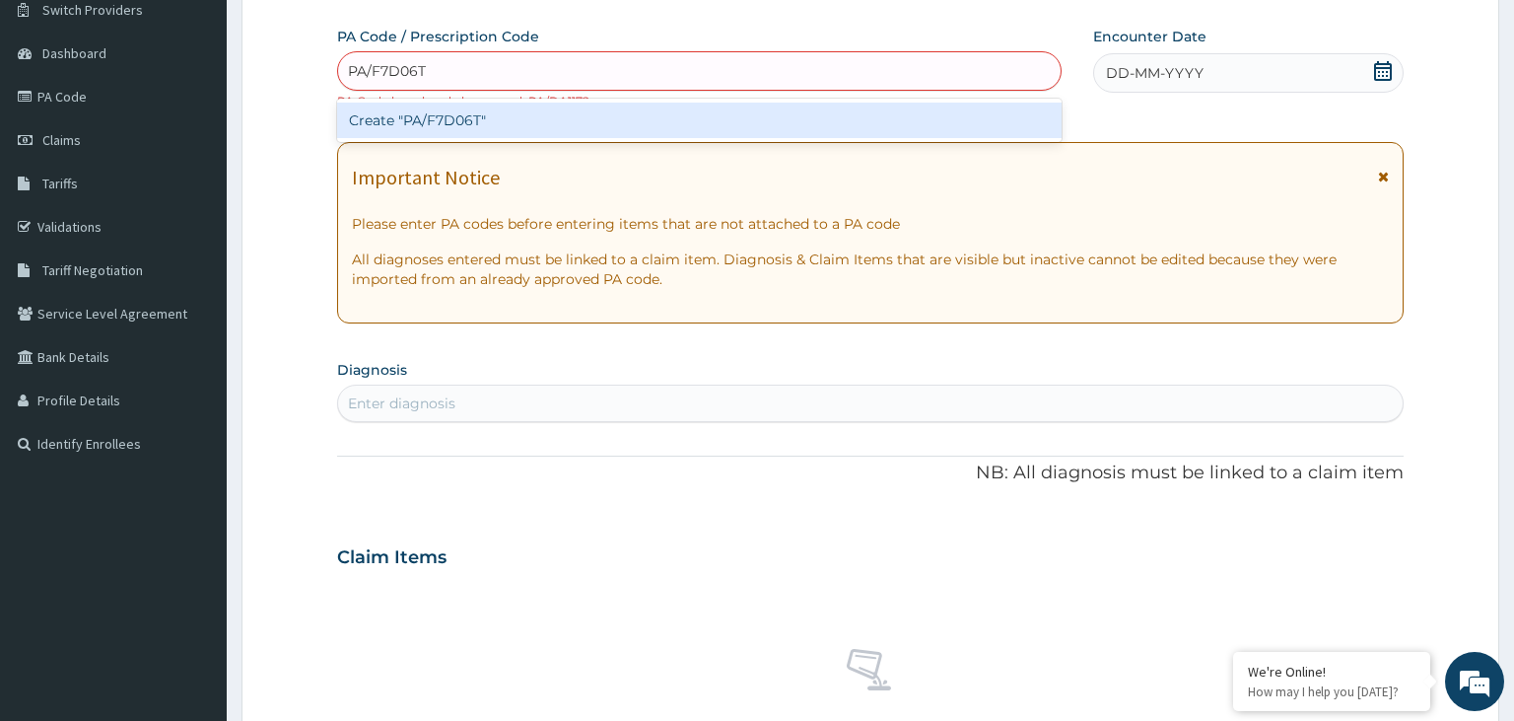
click at [538, 121] on div "Create "PA/F7D06T"" at bounding box center [700, 120] width 726 height 35
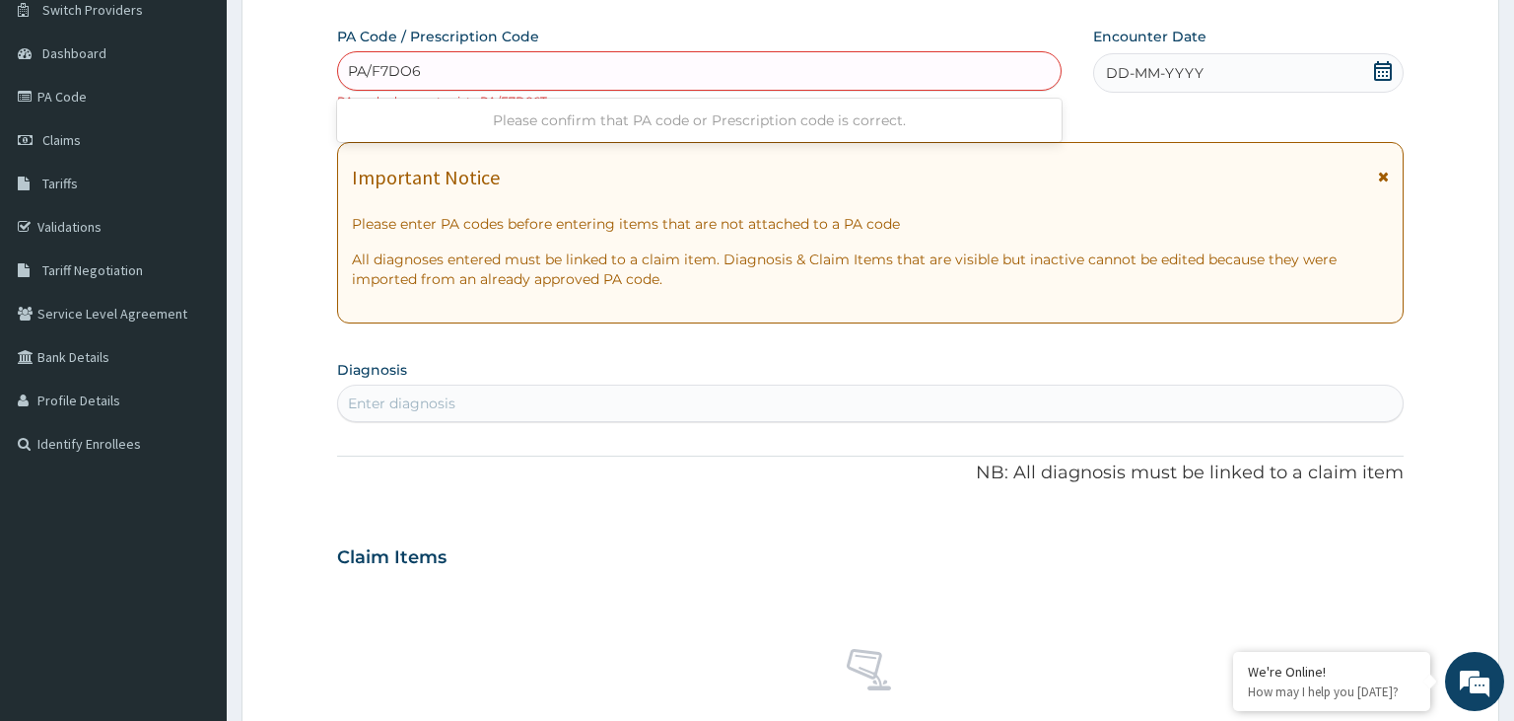
type input "PA/F7DO6F"
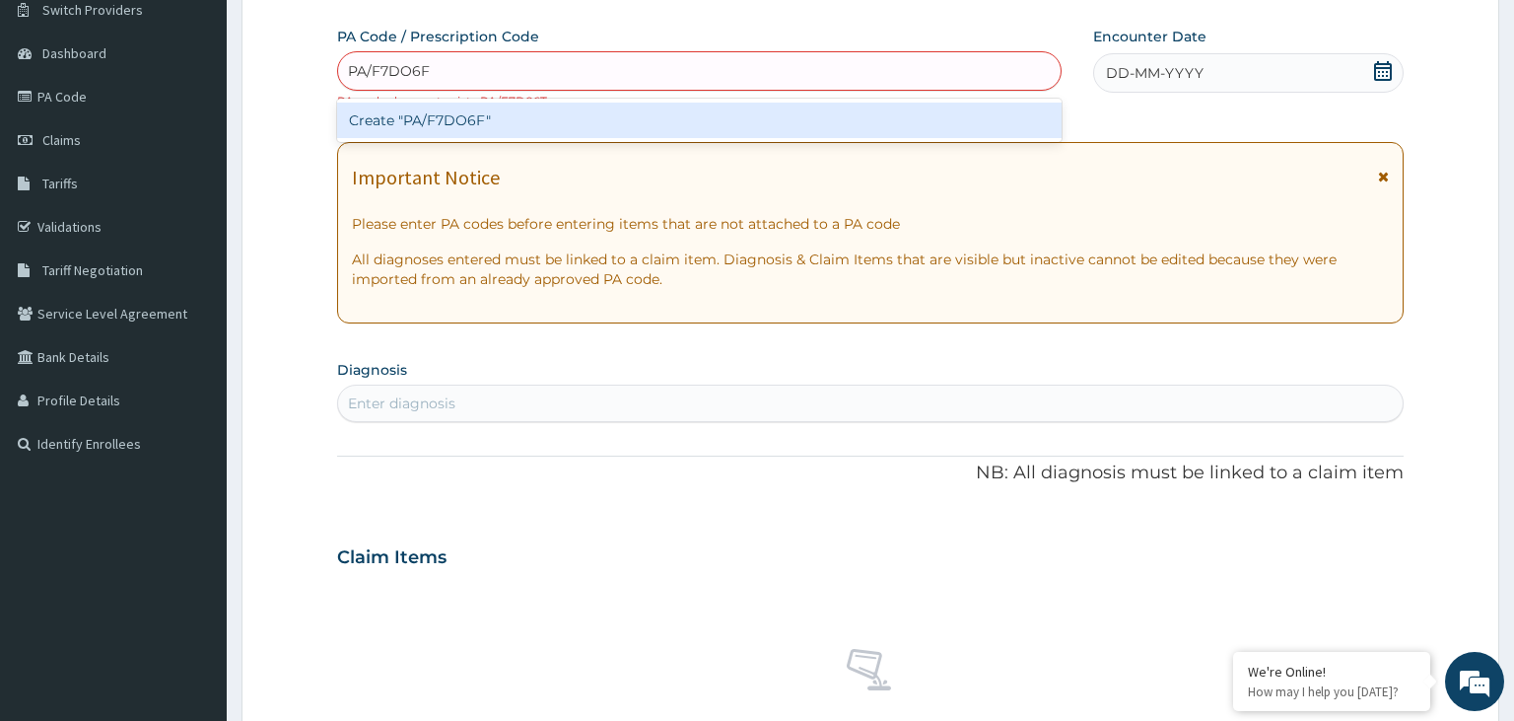
click at [476, 121] on div "Create "PA/F7DO6F"" at bounding box center [700, 120] width 726 height 35
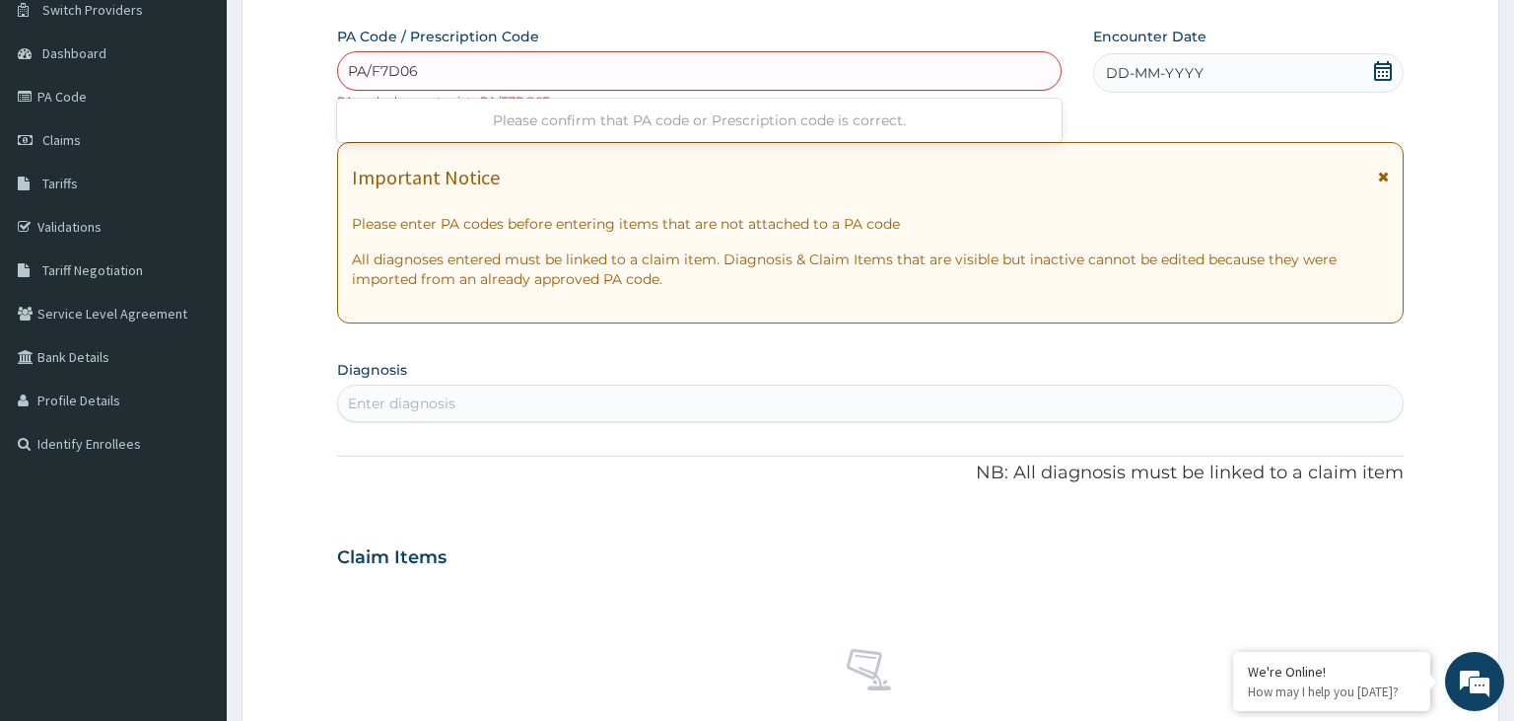
type input "PA/F7D06F"
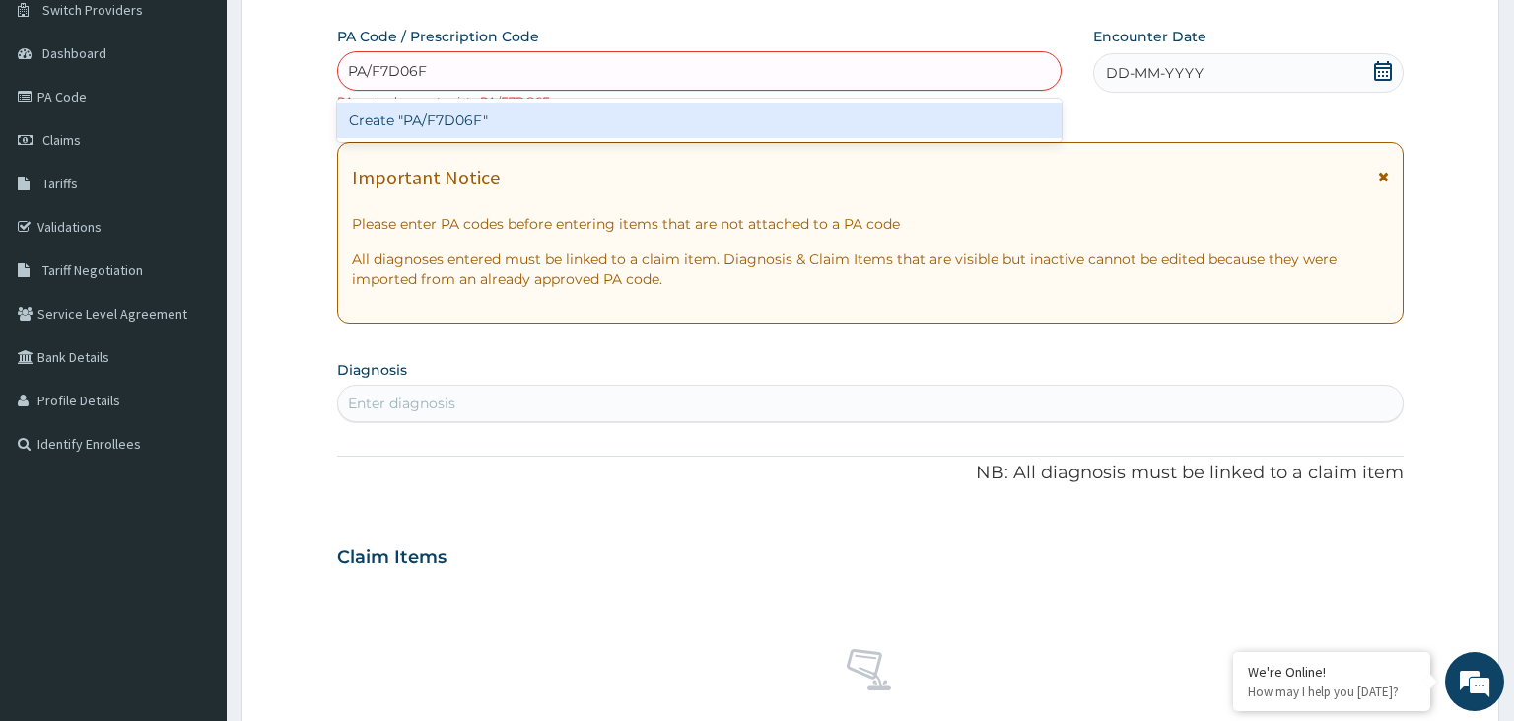
click at [530, 112] on div "Create "PA/F7D06F"" at bounding box center [700, 120] width 726 height 35
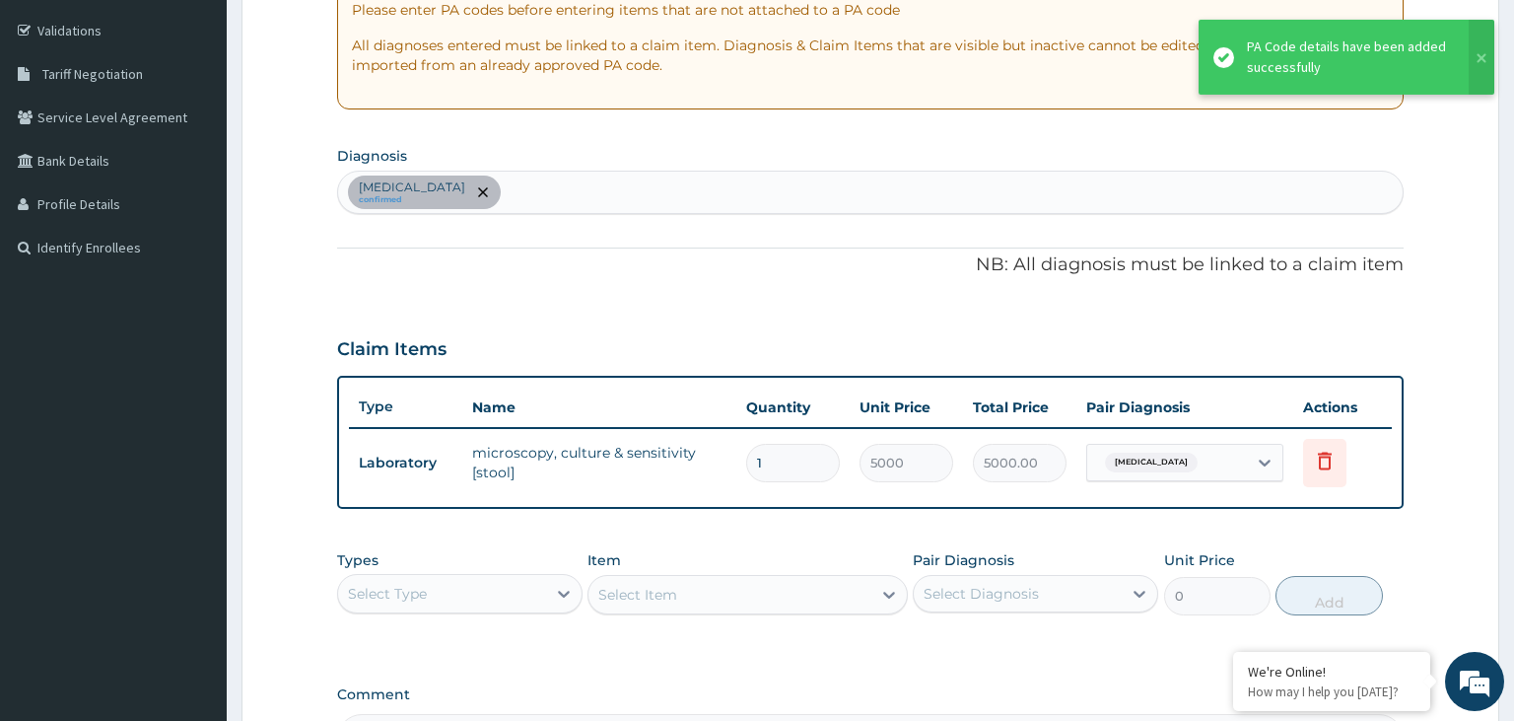
scroll to position [370, 0]
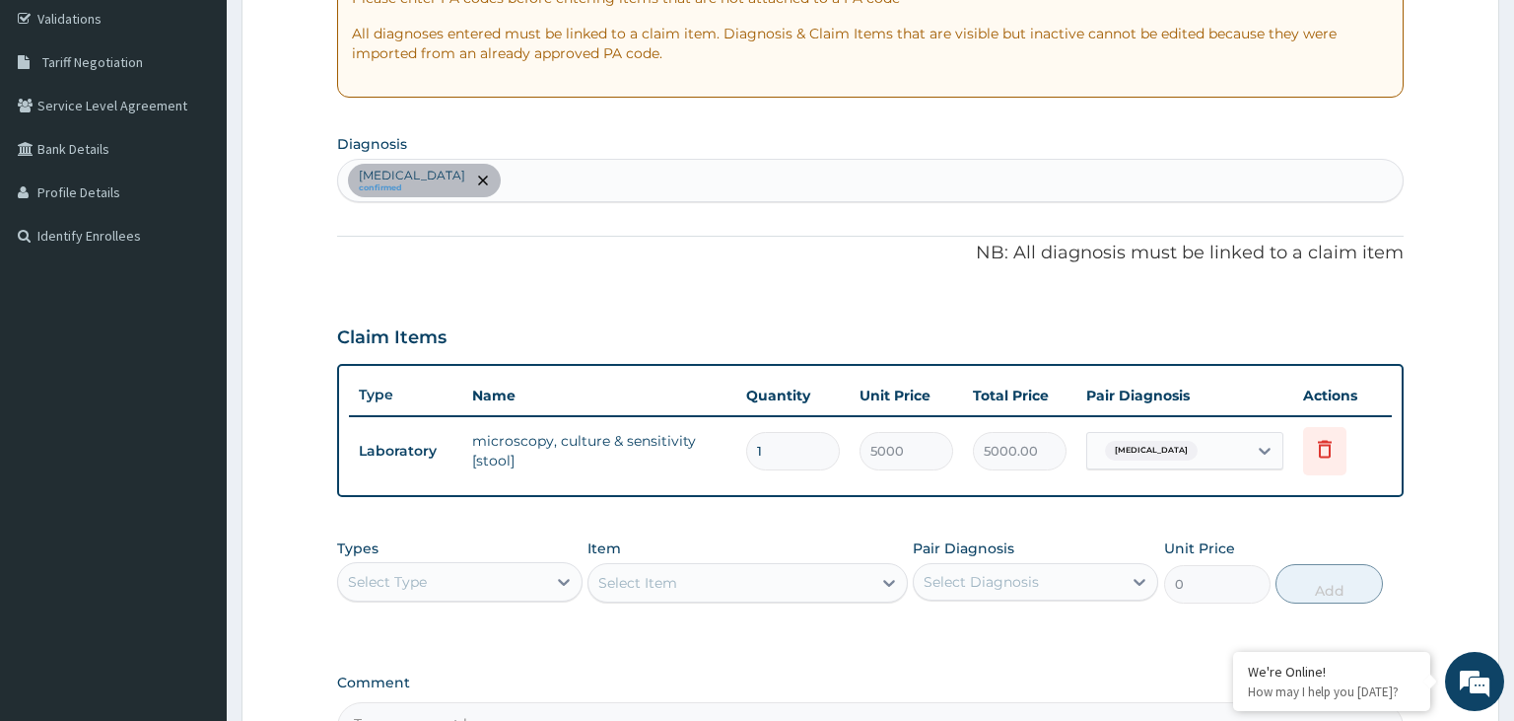
click at [590, 176] on div "[MEDICAL_DATA] confirmed" at bounding box center [871, 180] width 1066 height 41
type input "[MEDICAL_DATA]"
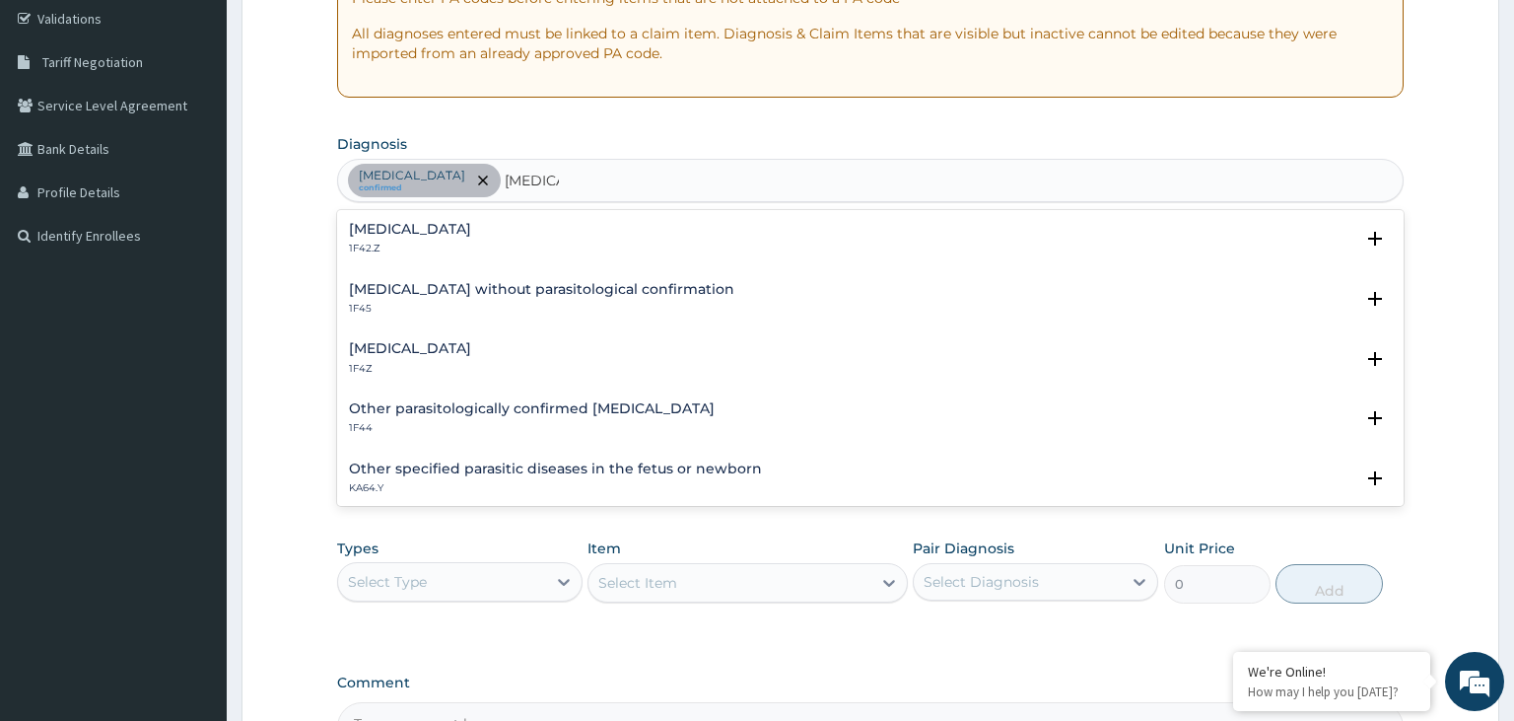
click at [466, 343] on h4 "[MEDICAL_DATA]" at bounding box center [410, 348] width 122 height 15
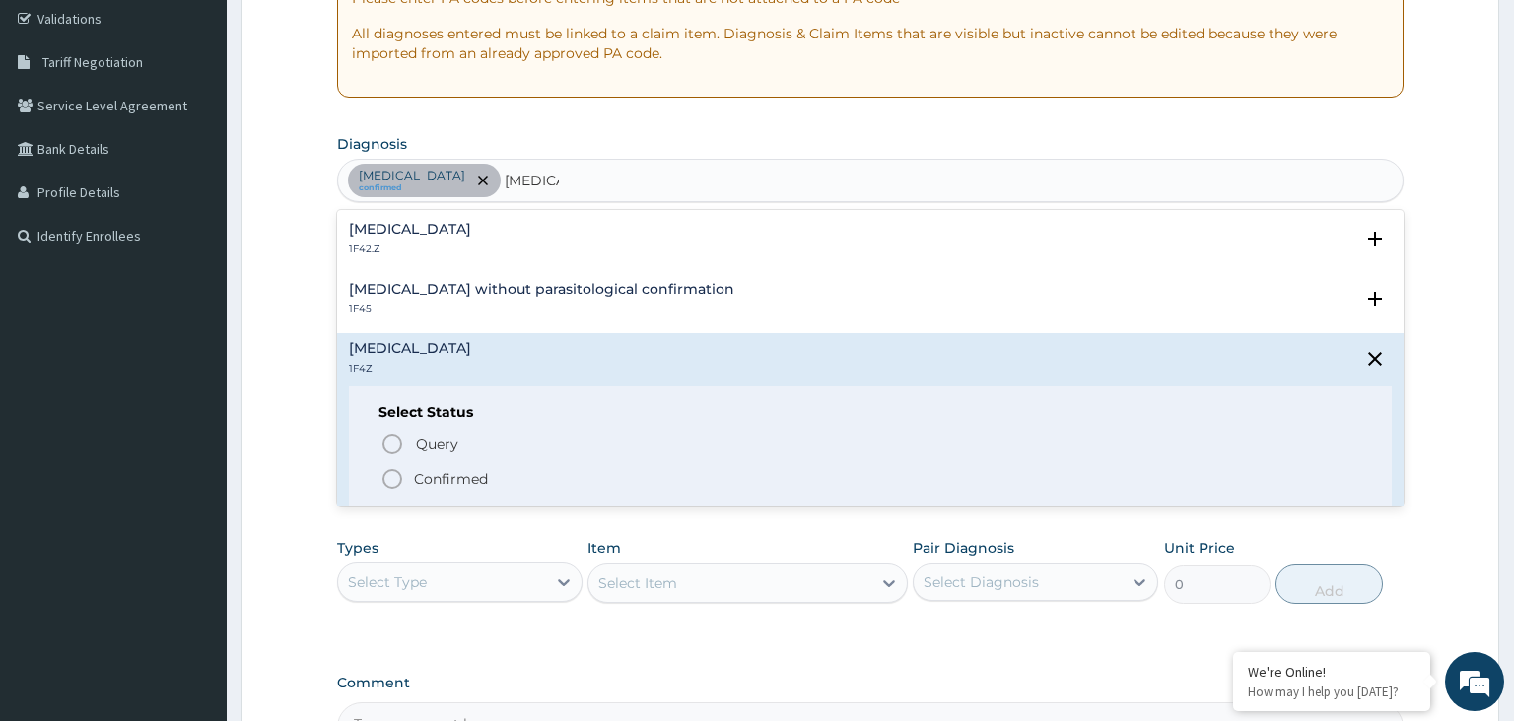
click at [463, 479] on p "Confirmed" at bounding box center [451, 479] width 74 height 20
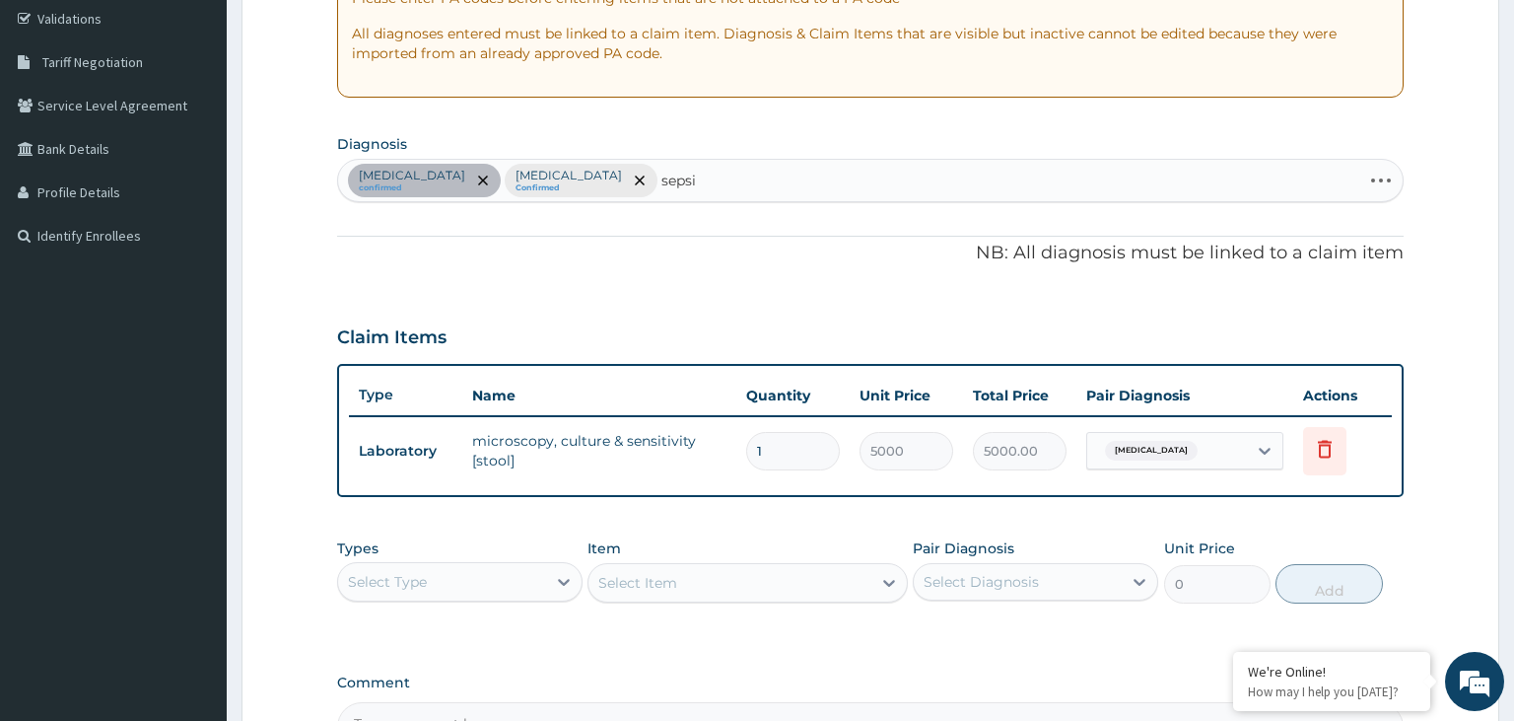
type input "[MEDICAL_DATA]"
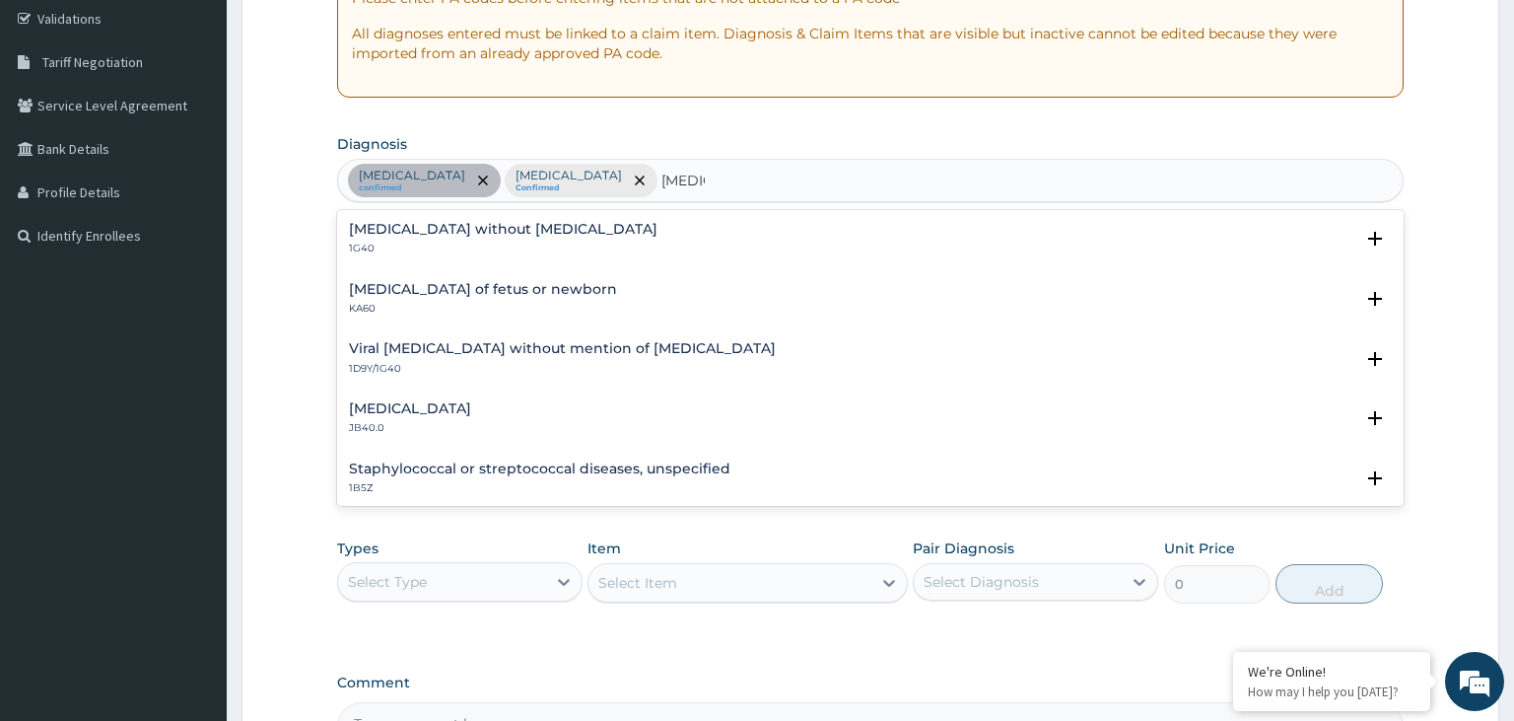
click at [454, 228] on h4 "[MEDICAL_DATA] without [MEDICAL_DATA]" at bounding box center [503, 229] width 309 height 15
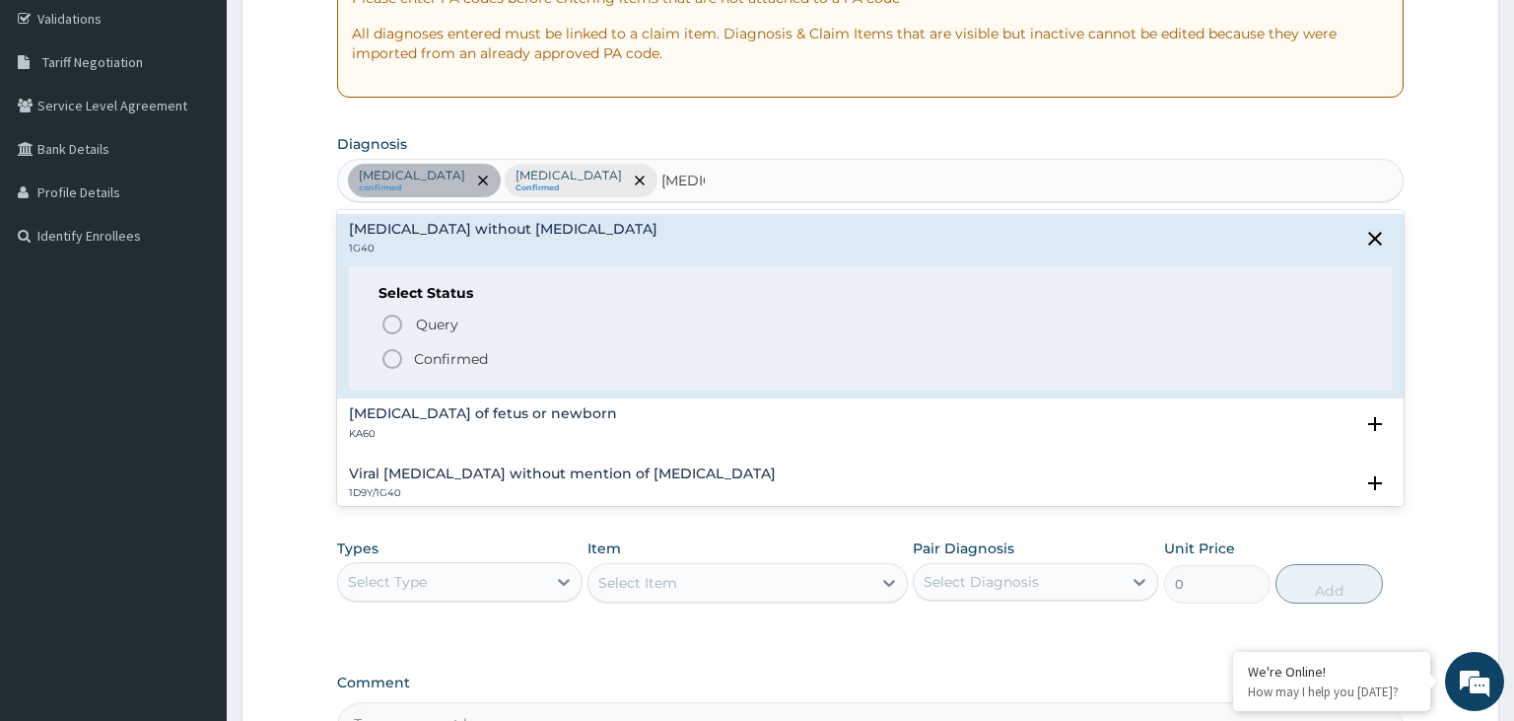
drag, startPoint x: 435, startPoint y: 358, endPoint x: 465, endPoint y: 422, distance: 71.0
click at [435, 359] on p "Confirmed" at bounding box center [451, 359] width 74 height 20
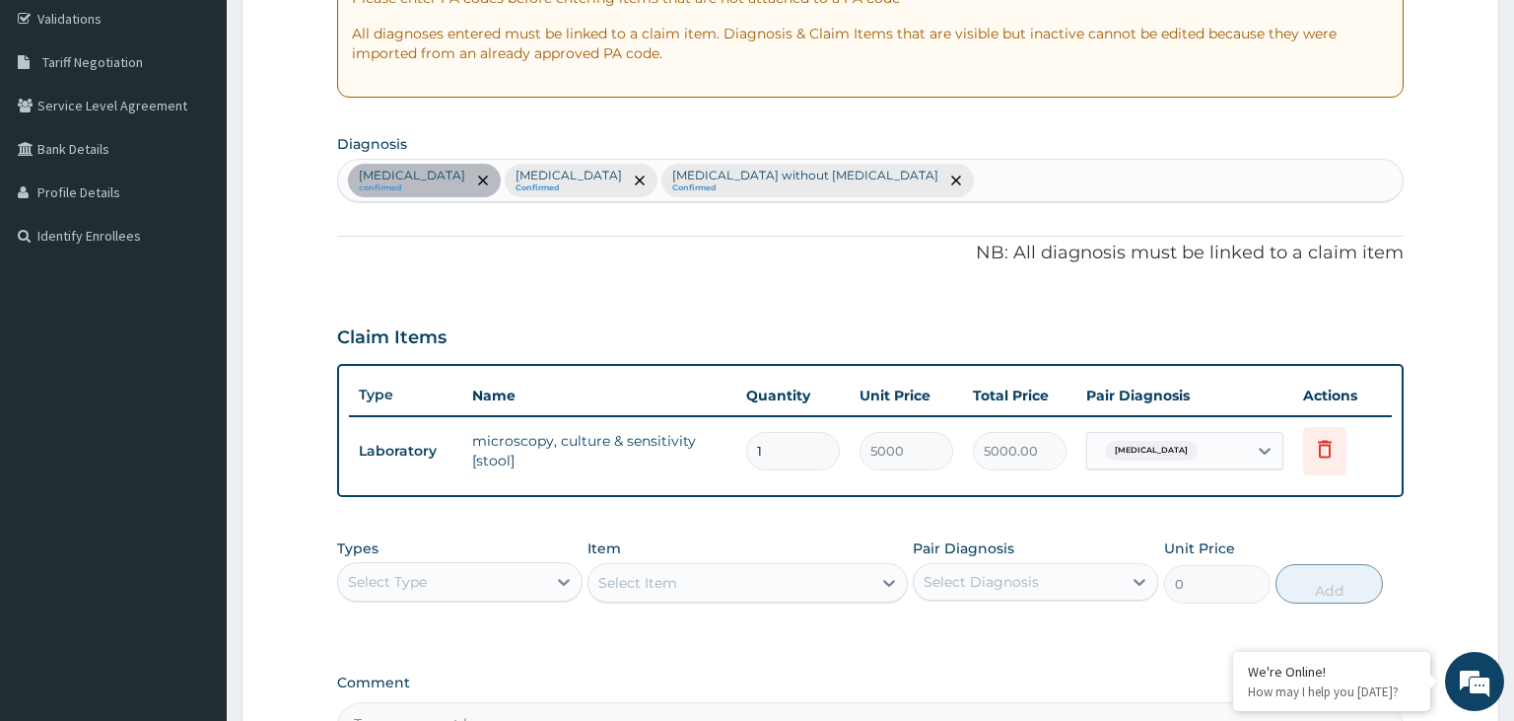
click at [476, 584] on div "Select Type" at bounding box center [442, 582] width 208 height 32
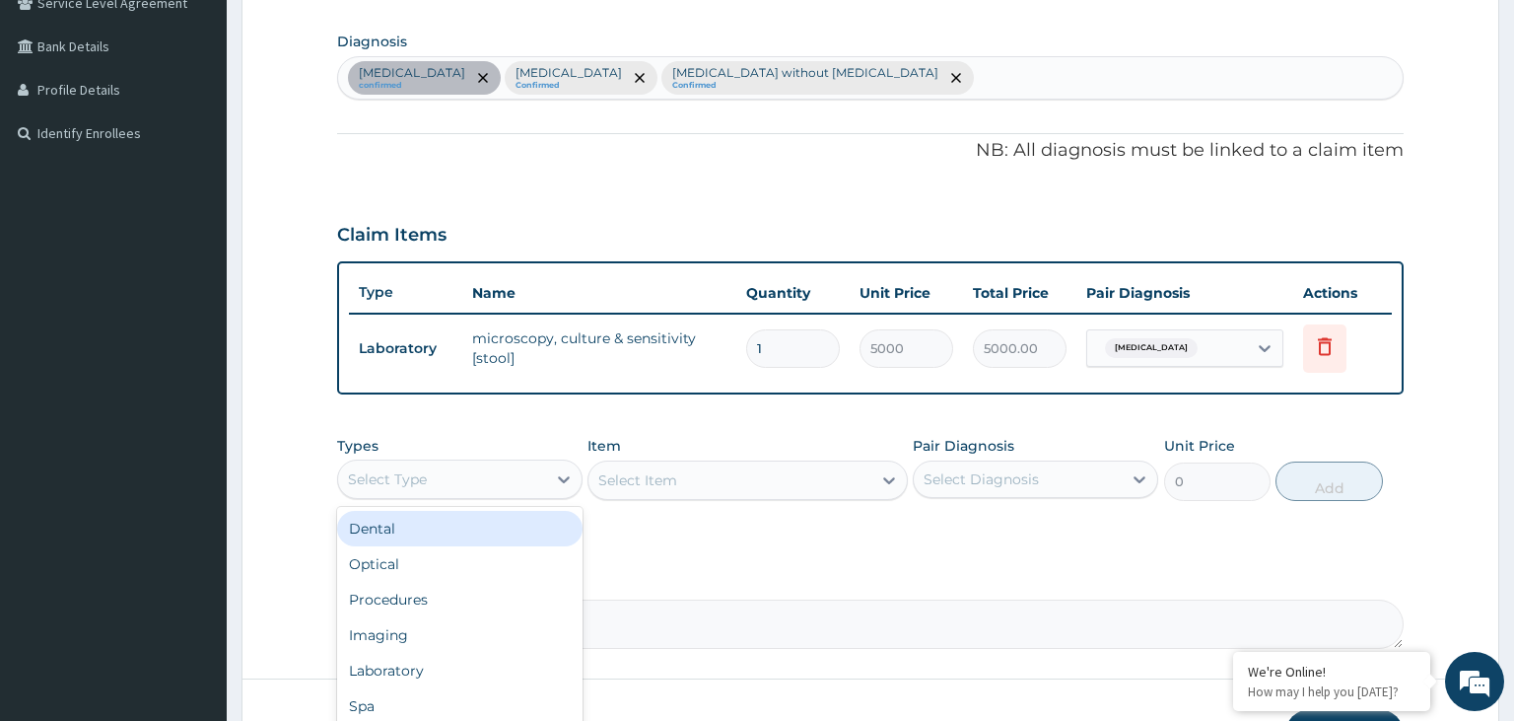
scroll to position [578, 0]
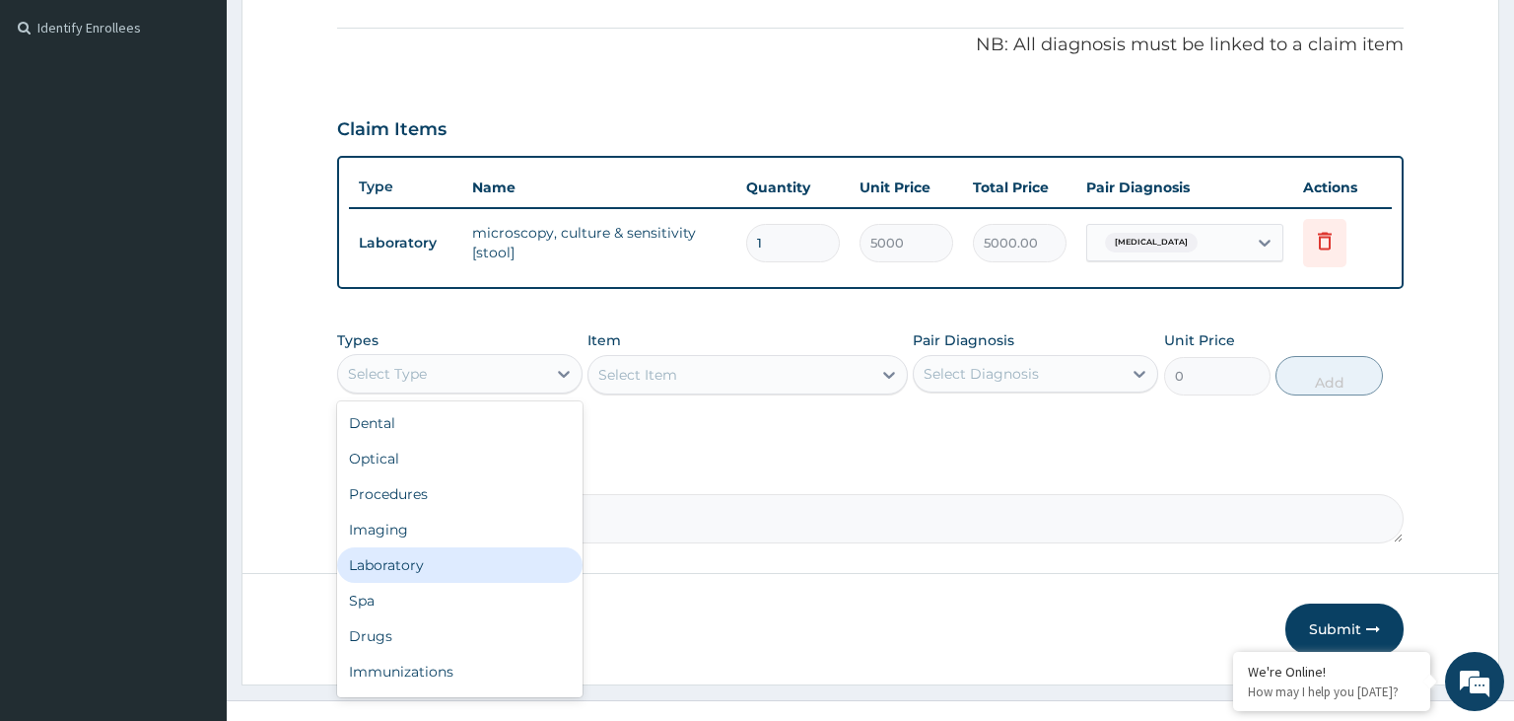
click at [471, 558] on div "Laboratory" at bounding box center [459, 564] width 245 height 35
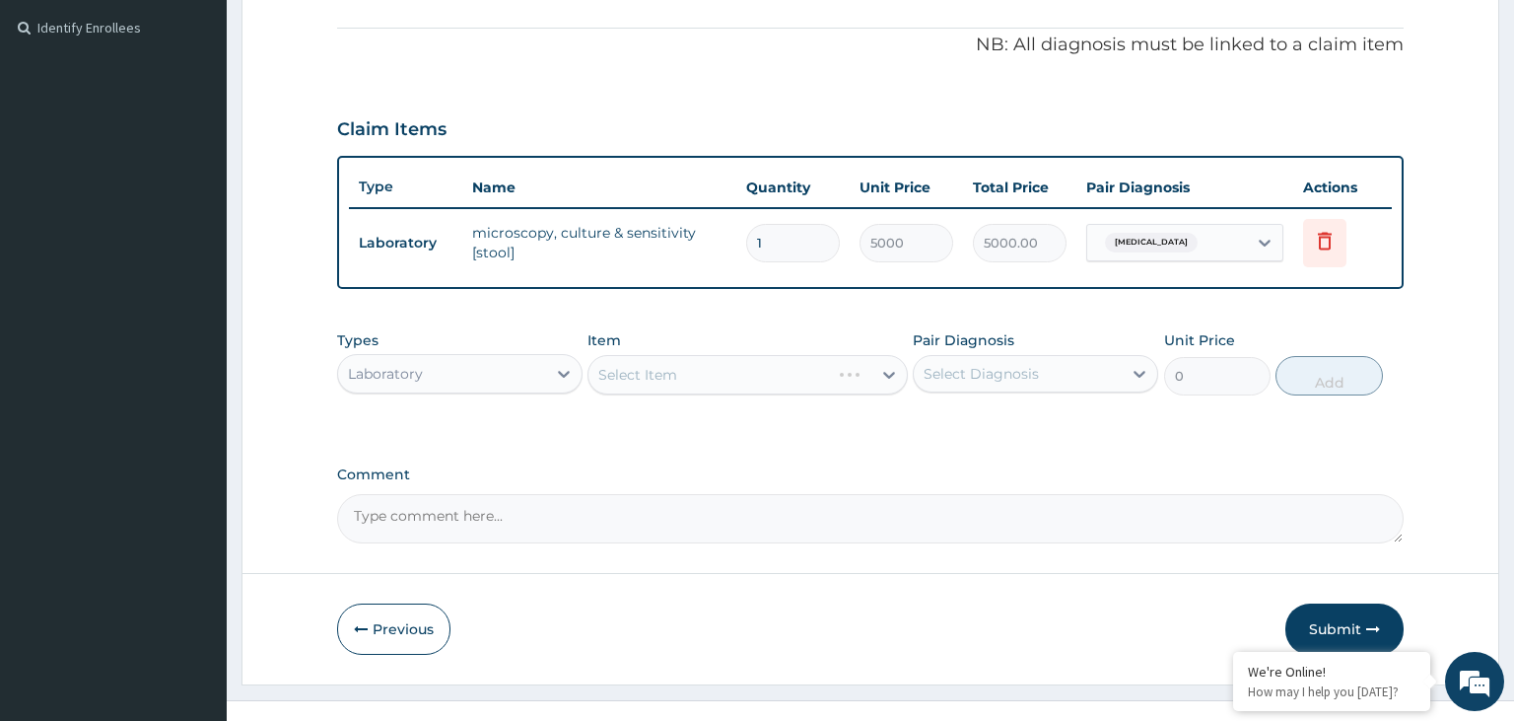
click at [754, 376] on div "Select Item" at bounding box center [748, 374] width 320 height 39
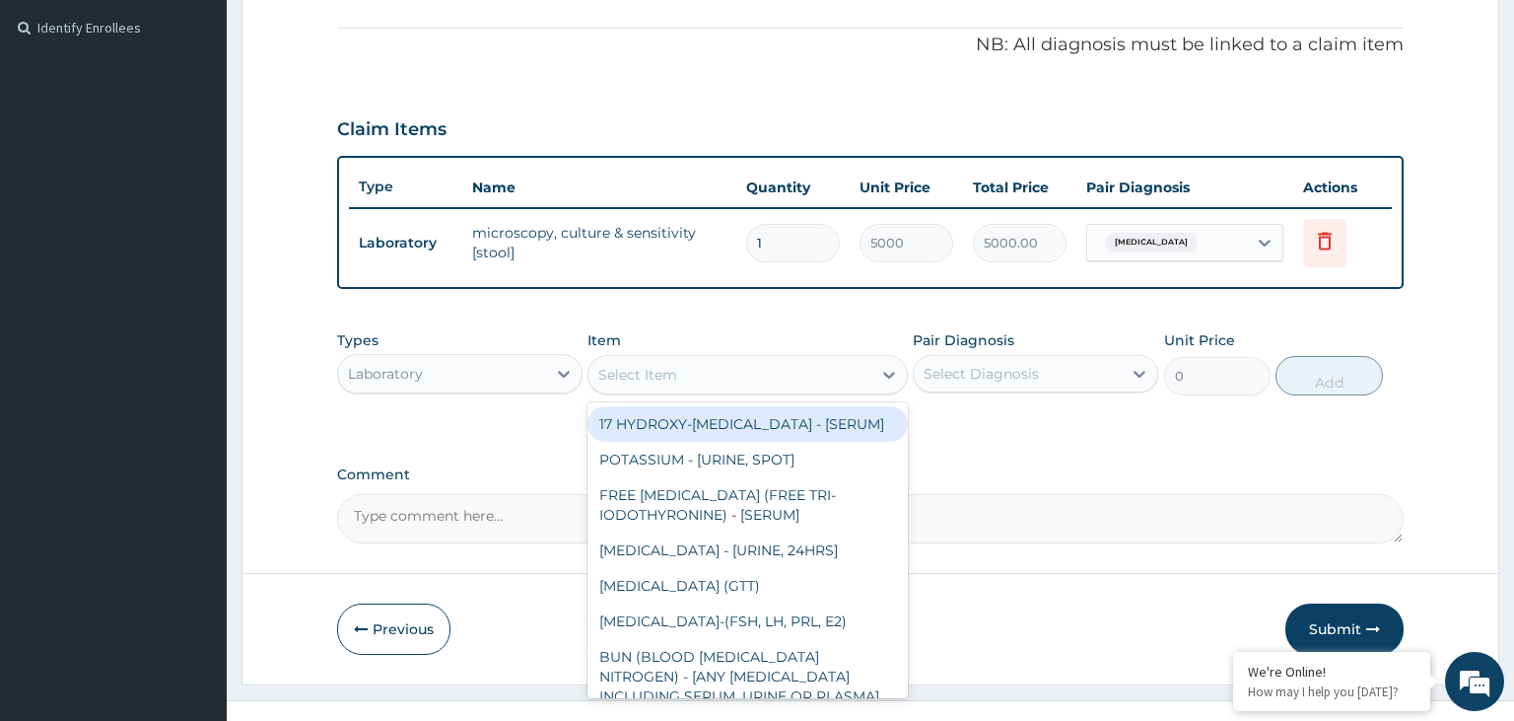
click at [724, 377] on div "Select Item" at bounding box center [730, 375] width 283 height 32
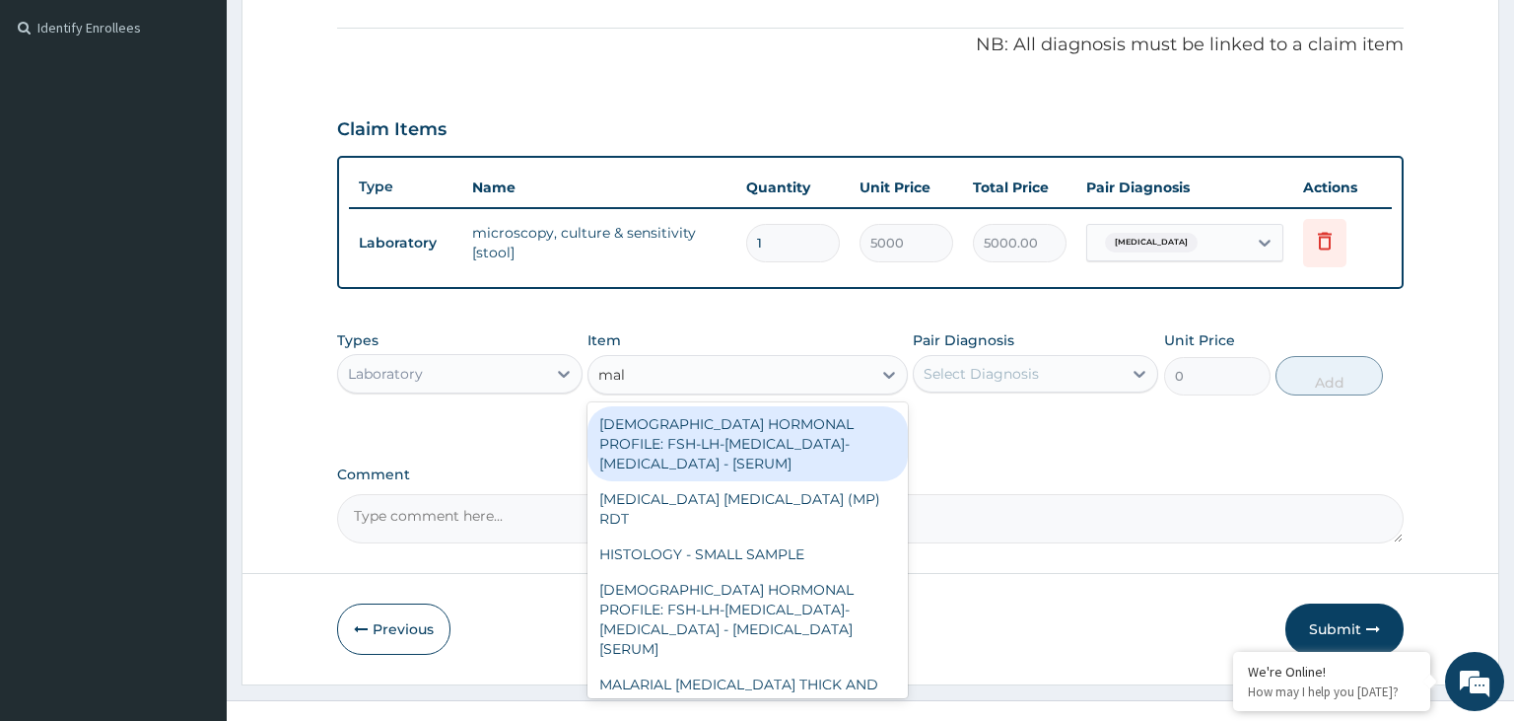
type input "mala"
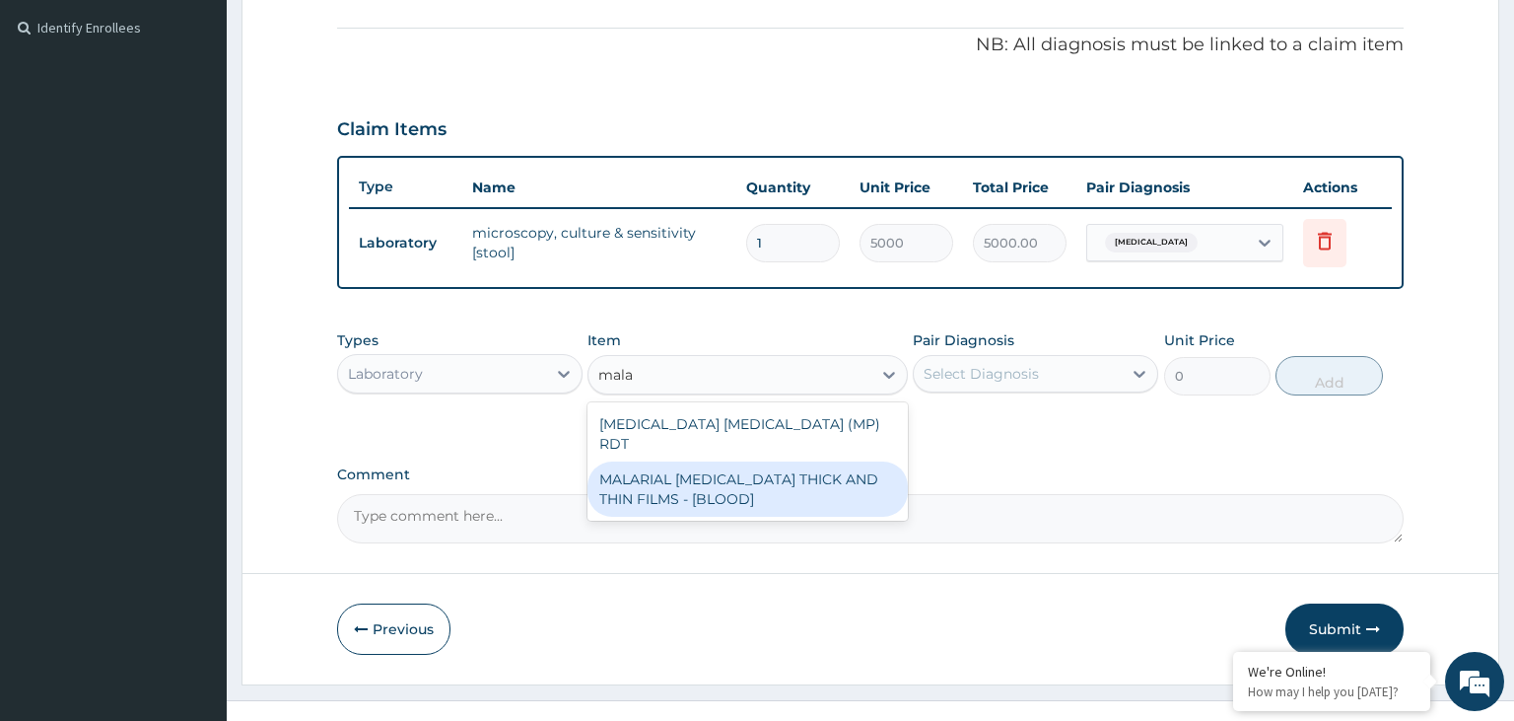
click at [762, 478] on div "MALARIAL [MEDICAL_DATA] THICK AND THIN FILMS - [BLOOD]" at bounding box center [748, 488] width 320 height 55
type input "2187.5"
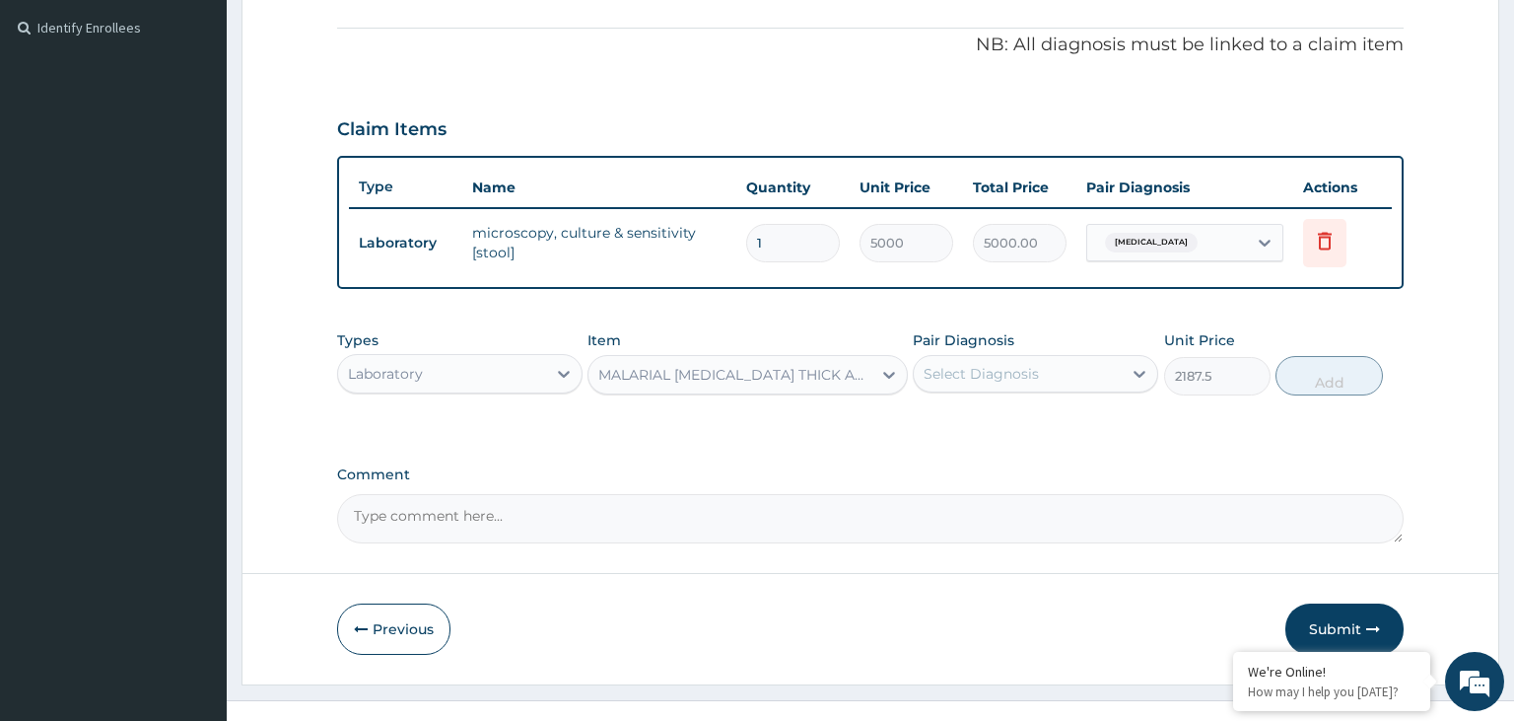
click at [1060, 381] on div "Select Diagnosis" at bounding box center [1018, 374] width 208 height 32
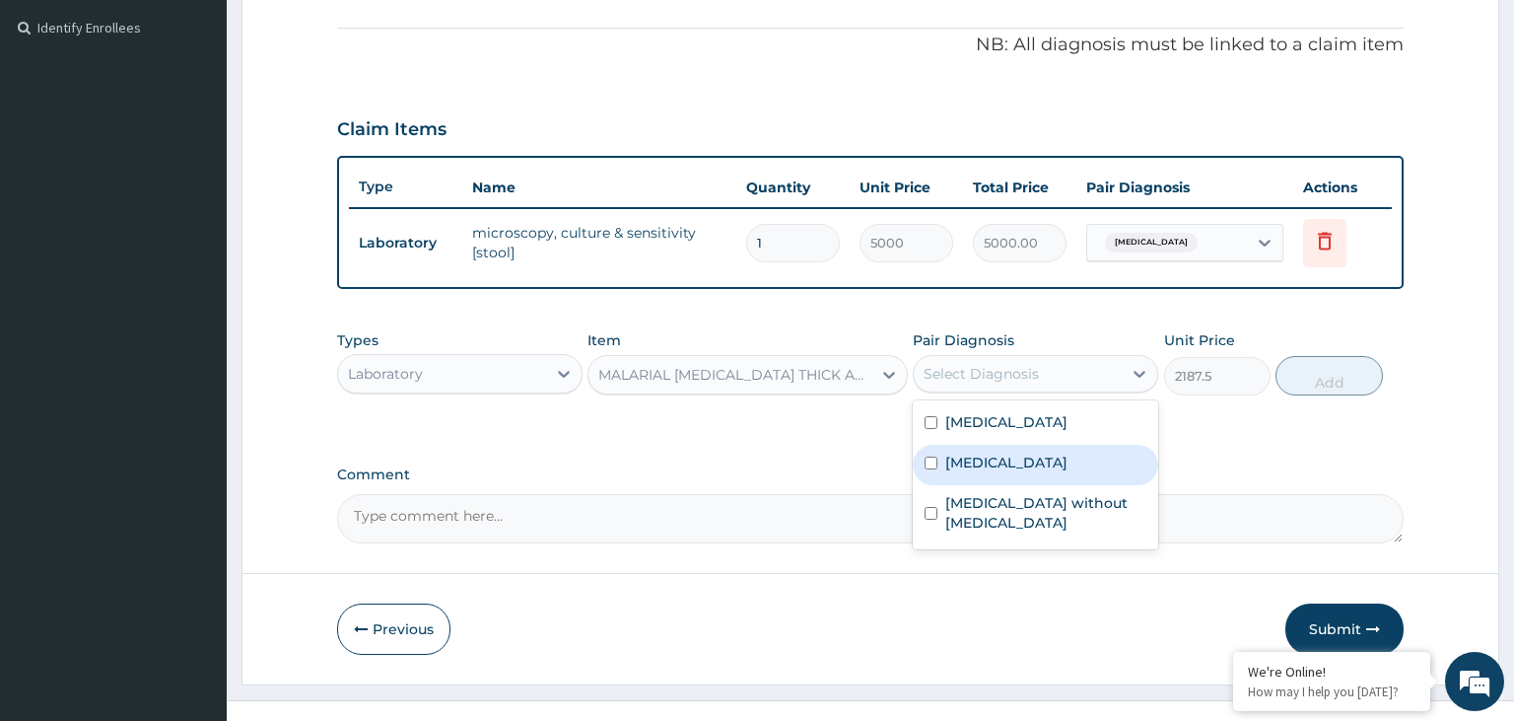
click at [1008, 453] on label "Malaria, unspecified" at bounding box center [1006, 463] width 122 height 20
checkbox input "true"
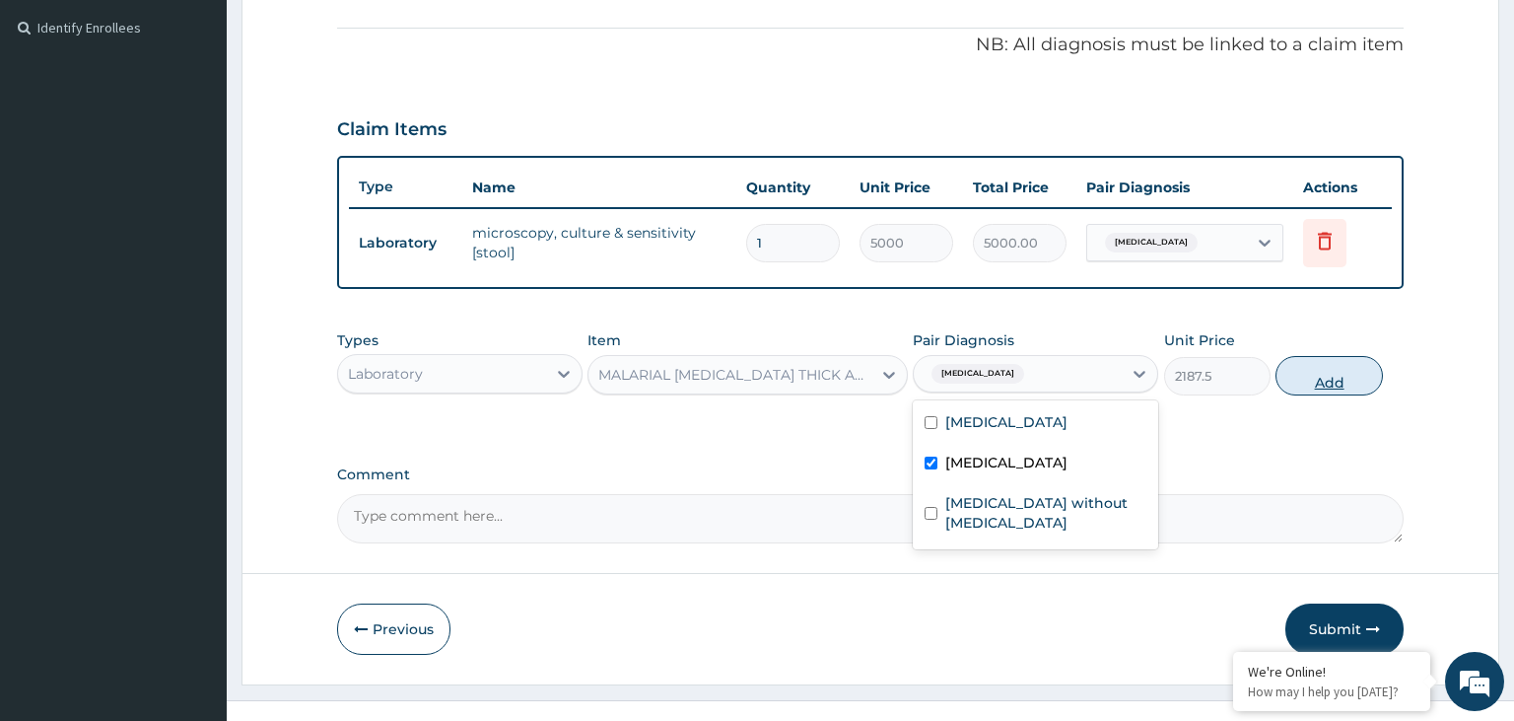
click at [1315, 381] on button "Add" at bounding box center [1329, 375] width 106 height 39
type input "0"
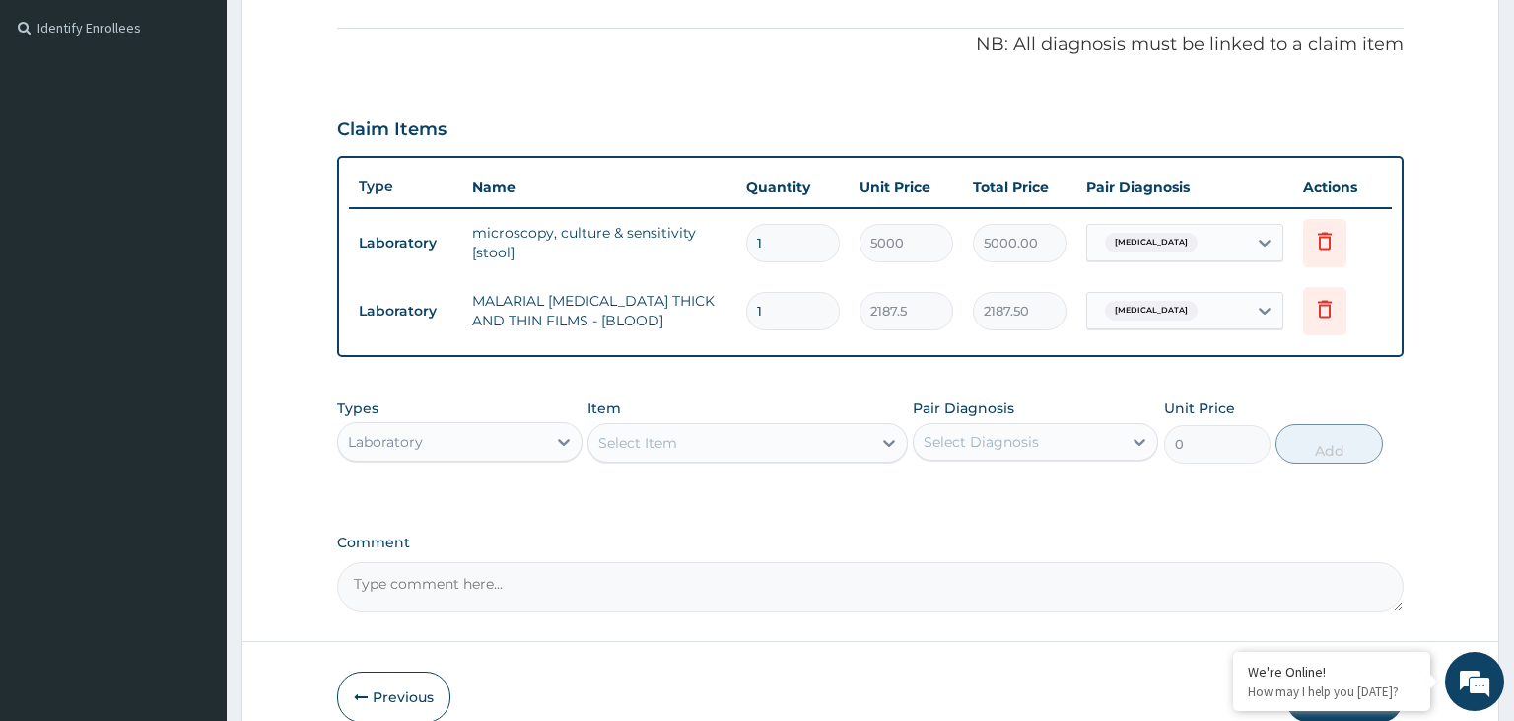
click at [670, 453] on div "Select Item" at bounding box center [730, 443] width 283 height 32
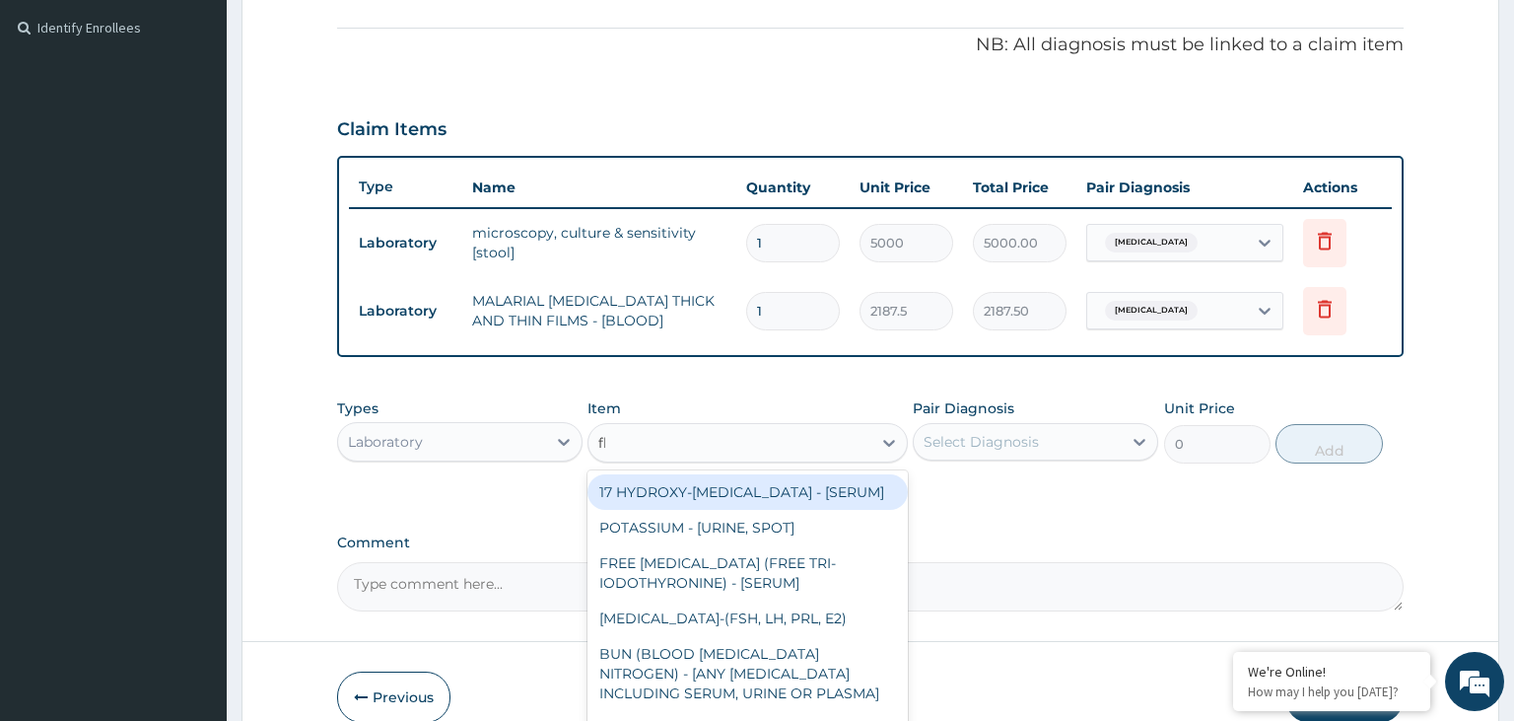
type input "fbc"
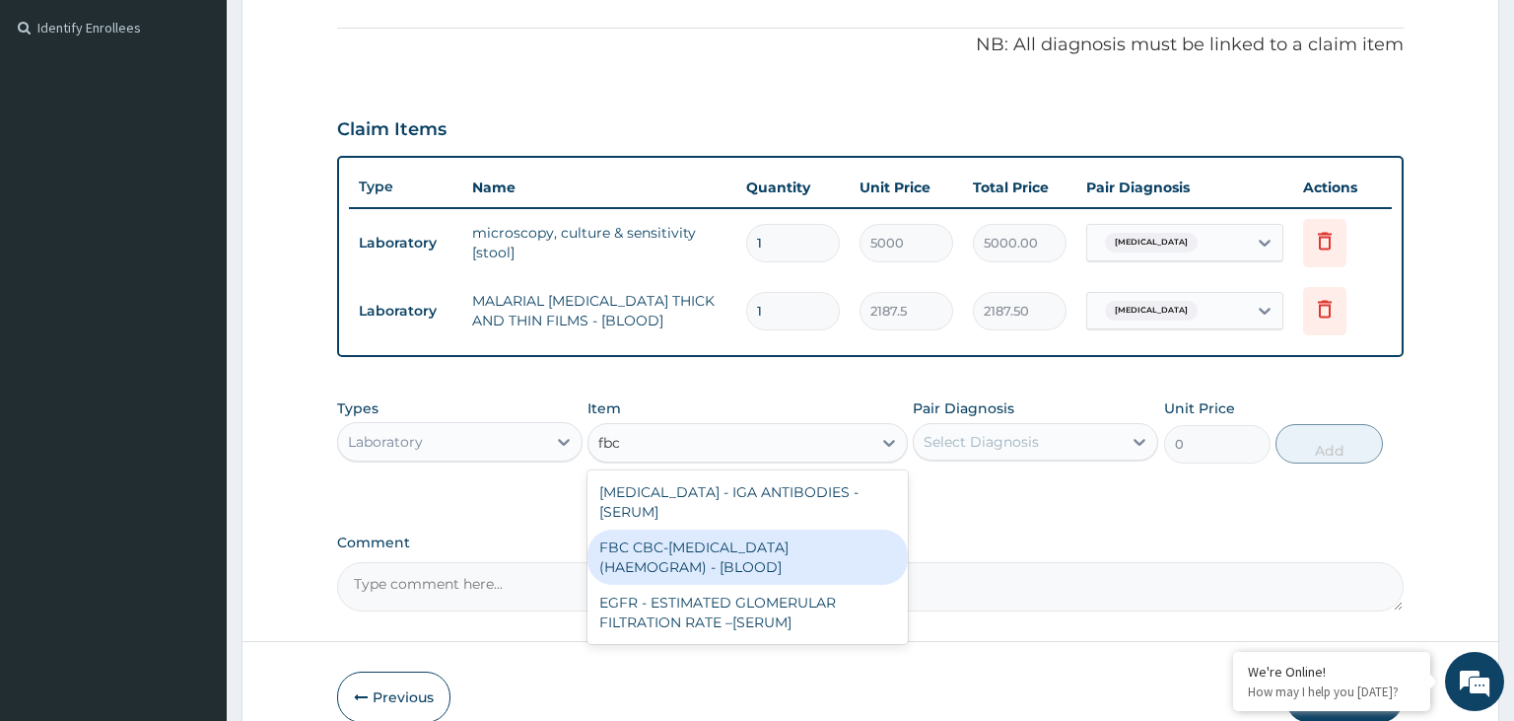
click at [793, 563] on div "FBC CBC-COMPLETE BLOOD COUNT (HAEMOGRAM) - [BLOOD]" at bounding box center [748, 556] width 320 height 55
type input "5000"
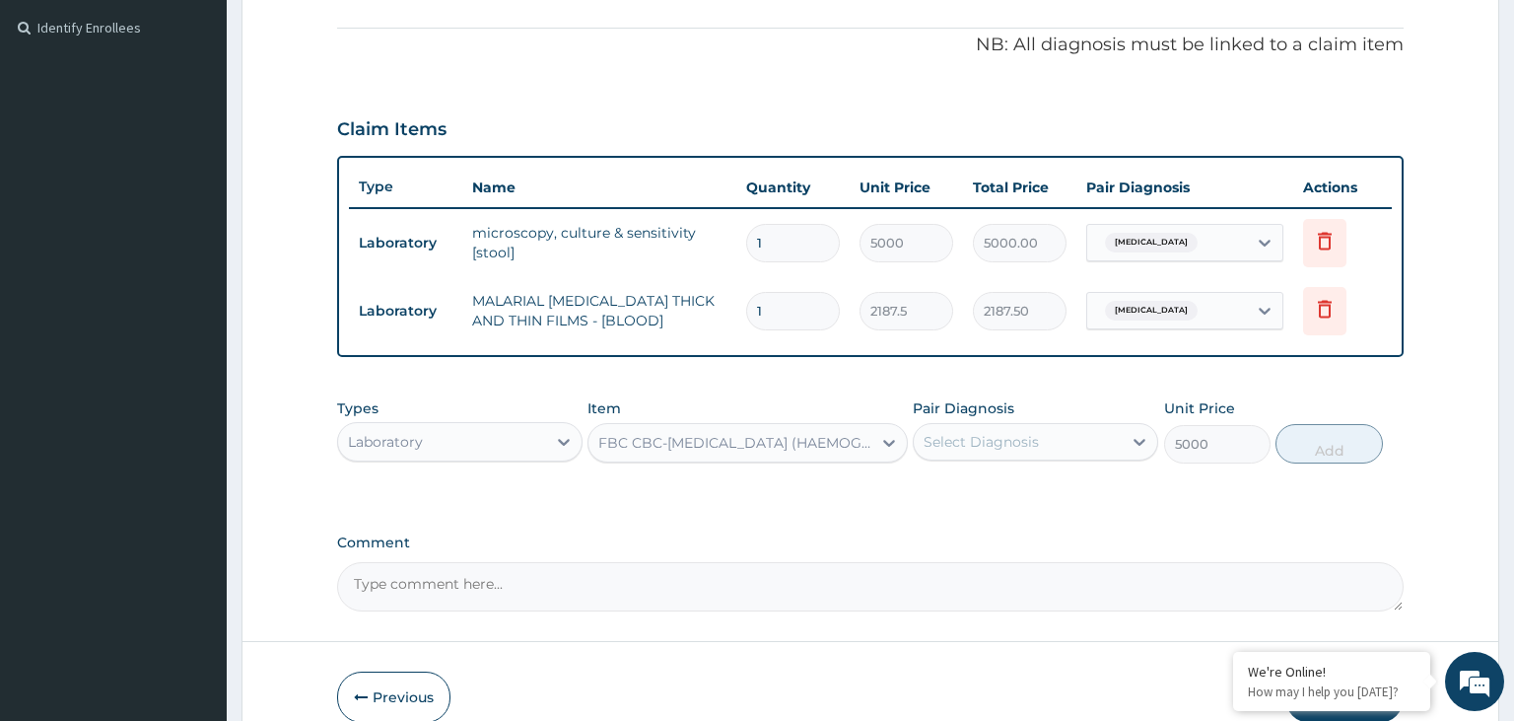
drag, startPoint x: 1073, startPoint y: 408, endPoint x: 1078, endPoint y: 421, distance: 13.7
click at [1074, 414] on div "Pair Diagnosis Select Diagnosis" at bounding box center [1035, 430] width 245 height 65
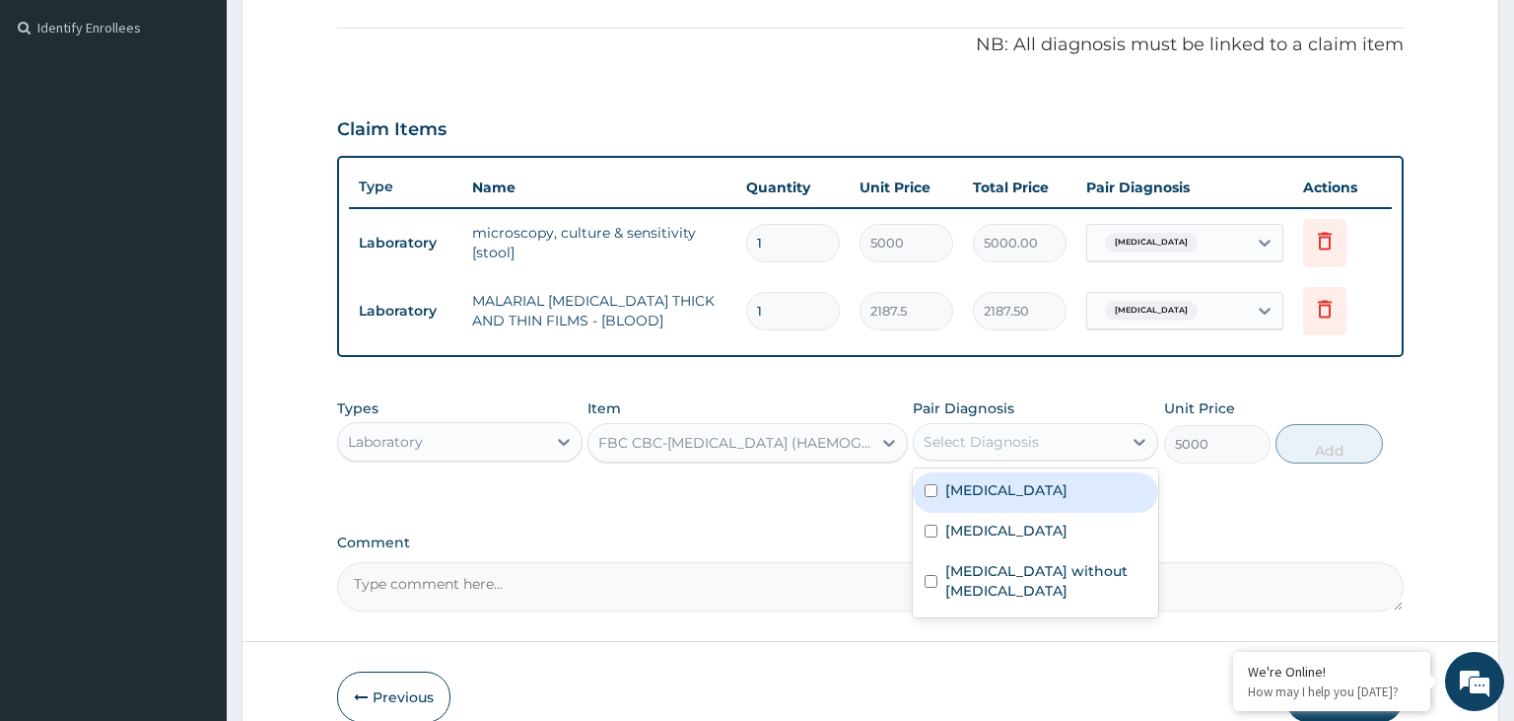
click at [1079, 428] on div "Select Diagnosis" at bounding box center [1018, 442] width 208 height 32
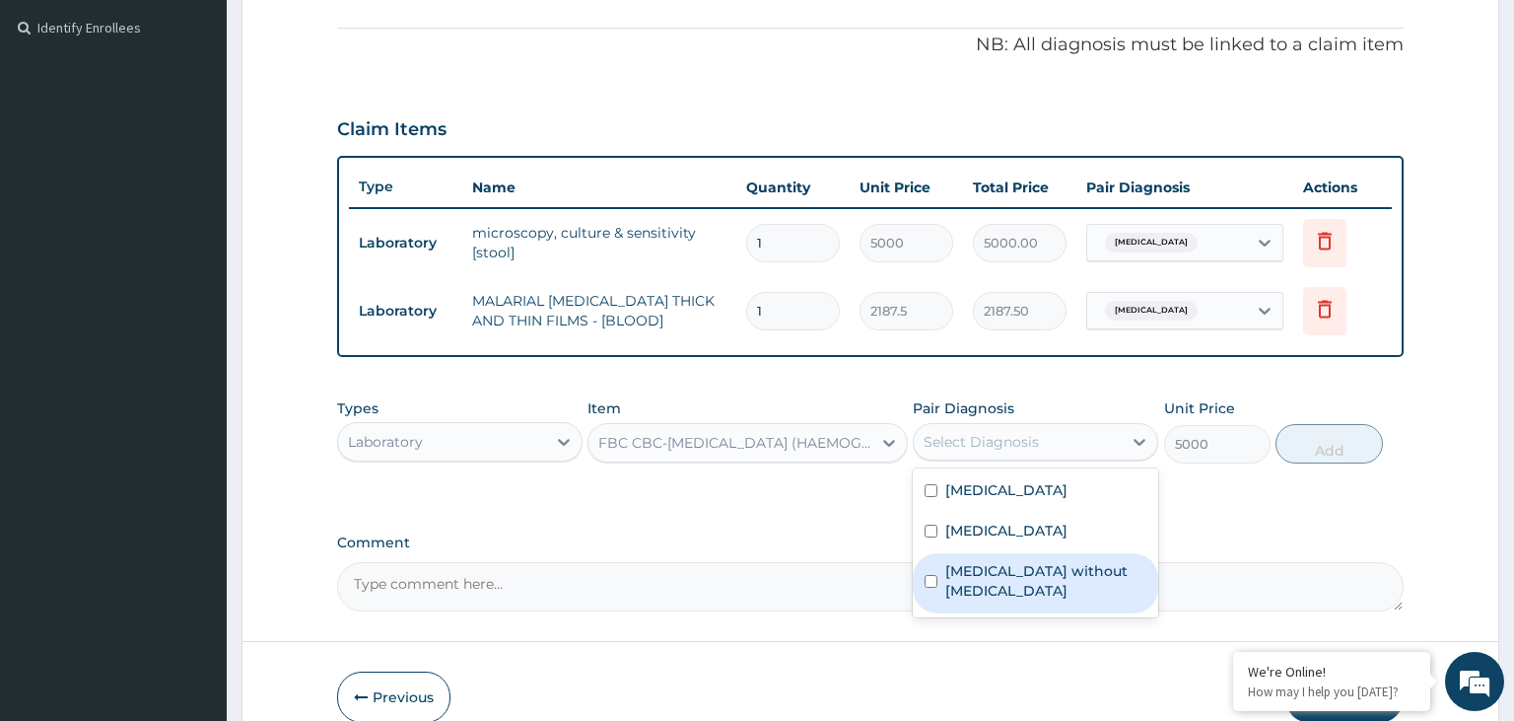
click at [1002, 570] on label "Sepsis without septic shock" at bounding box center [1045, 580] width 201 height 39
checkbox input "true"
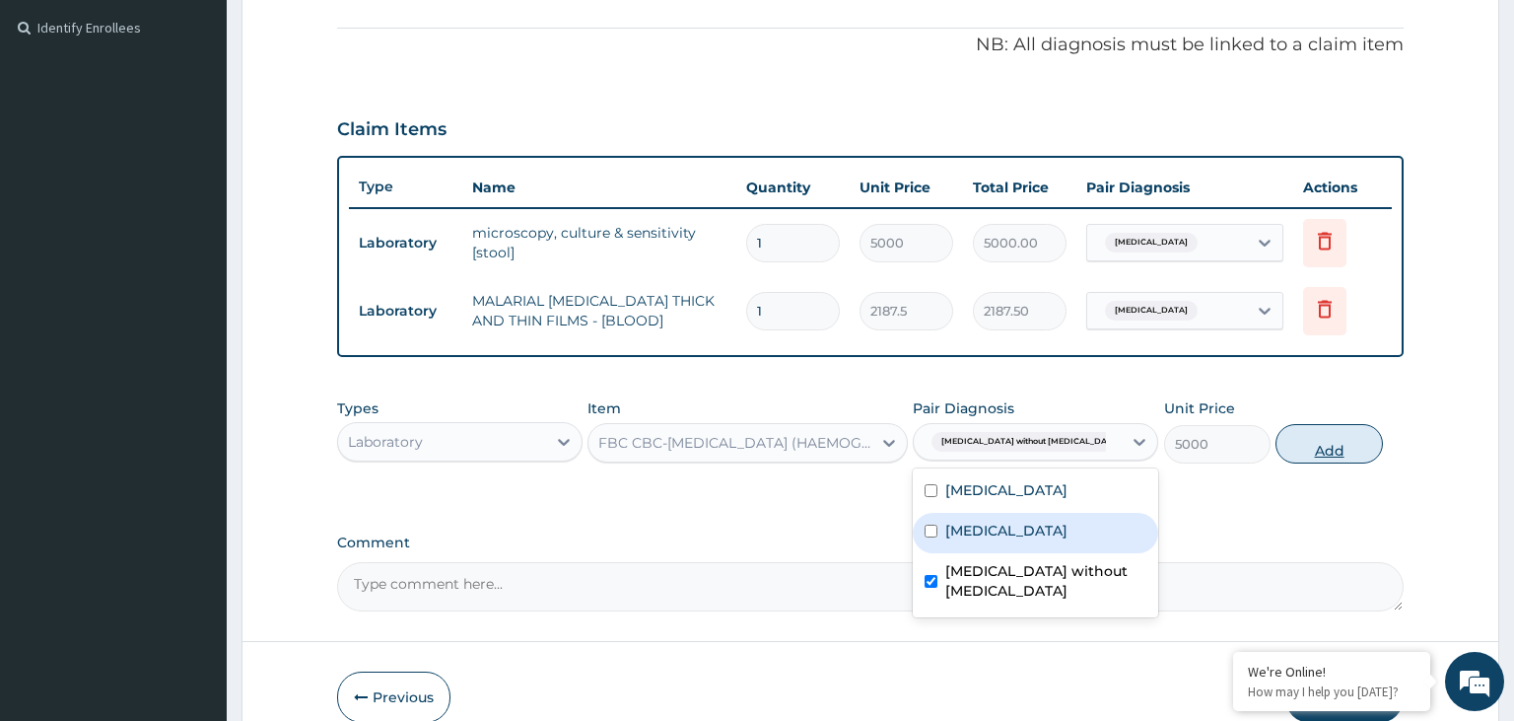
click at [1324, 431] on button "Add" at bounding box center [1329, 443] width 106 height 39
type input "0"
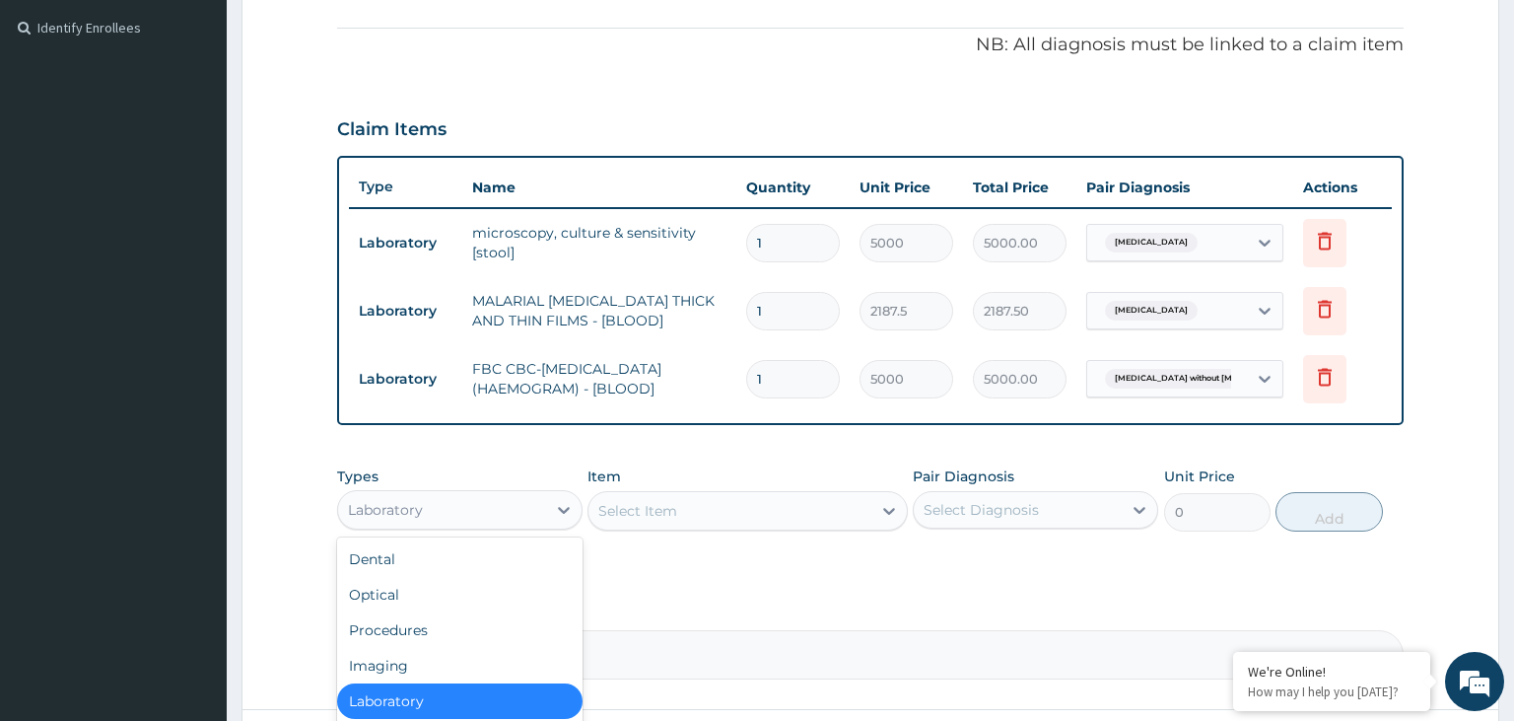
click at [477, 503] on div "Laboratory" at bounding box center [442, 510] width 208 height 32
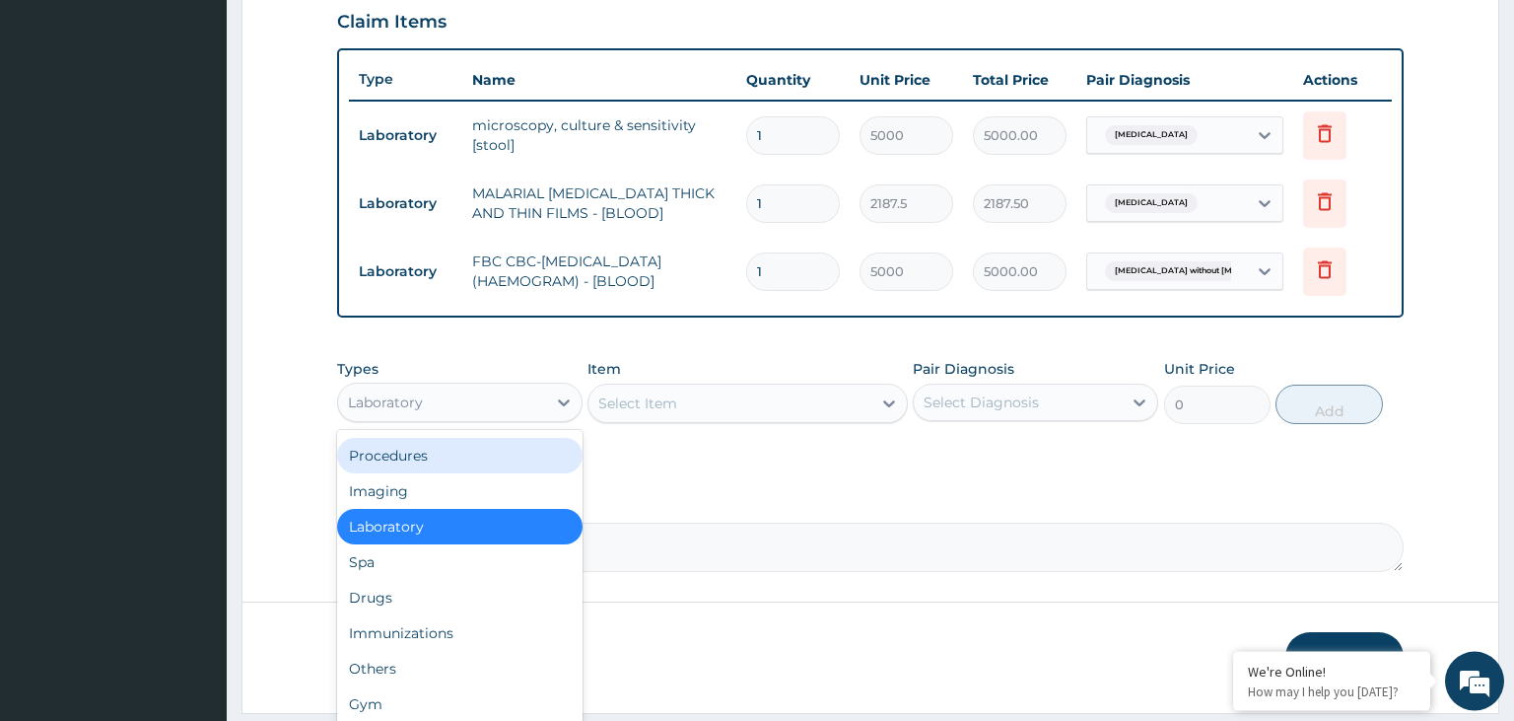
scroll to position [739, 0]
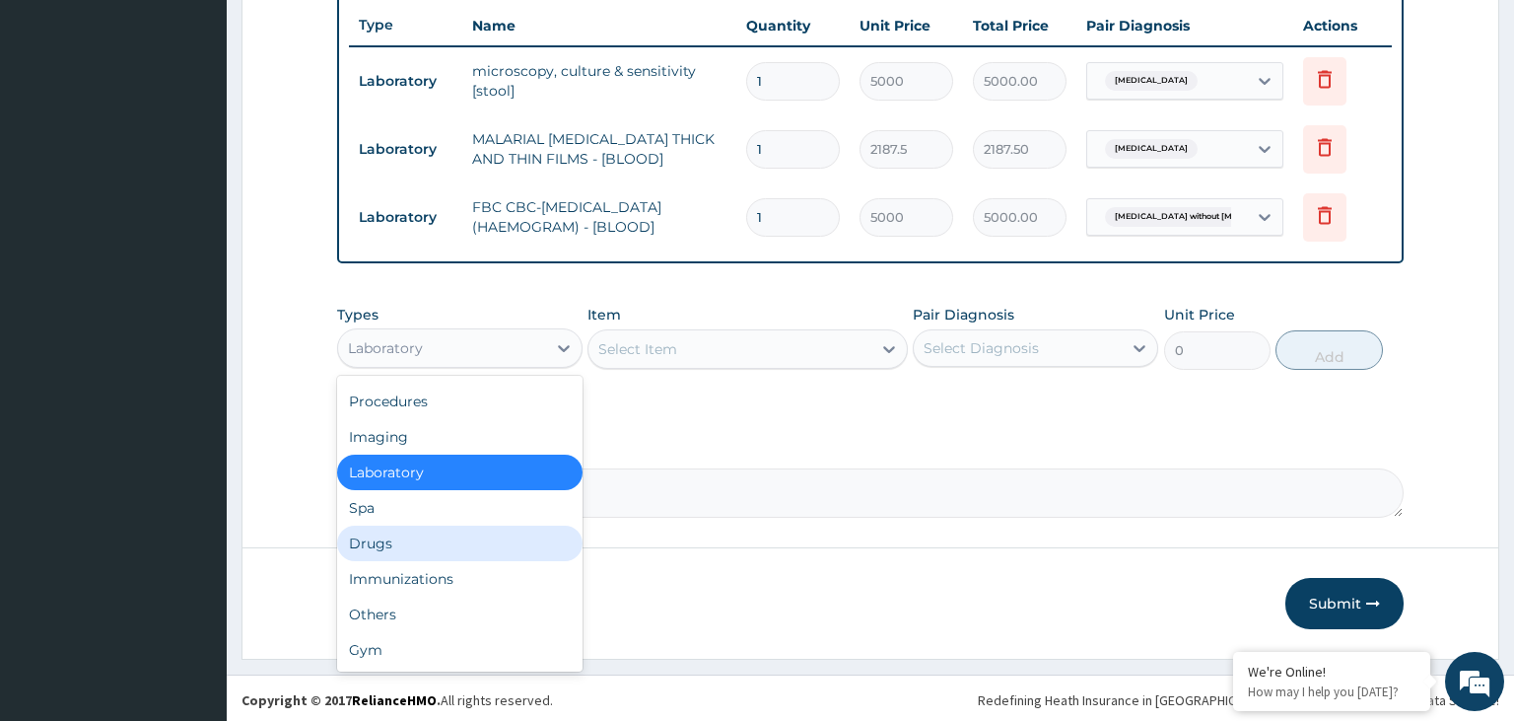
click at [424, 546] on div "Drugs" at bounding box center [459, 542] width 245 height 35
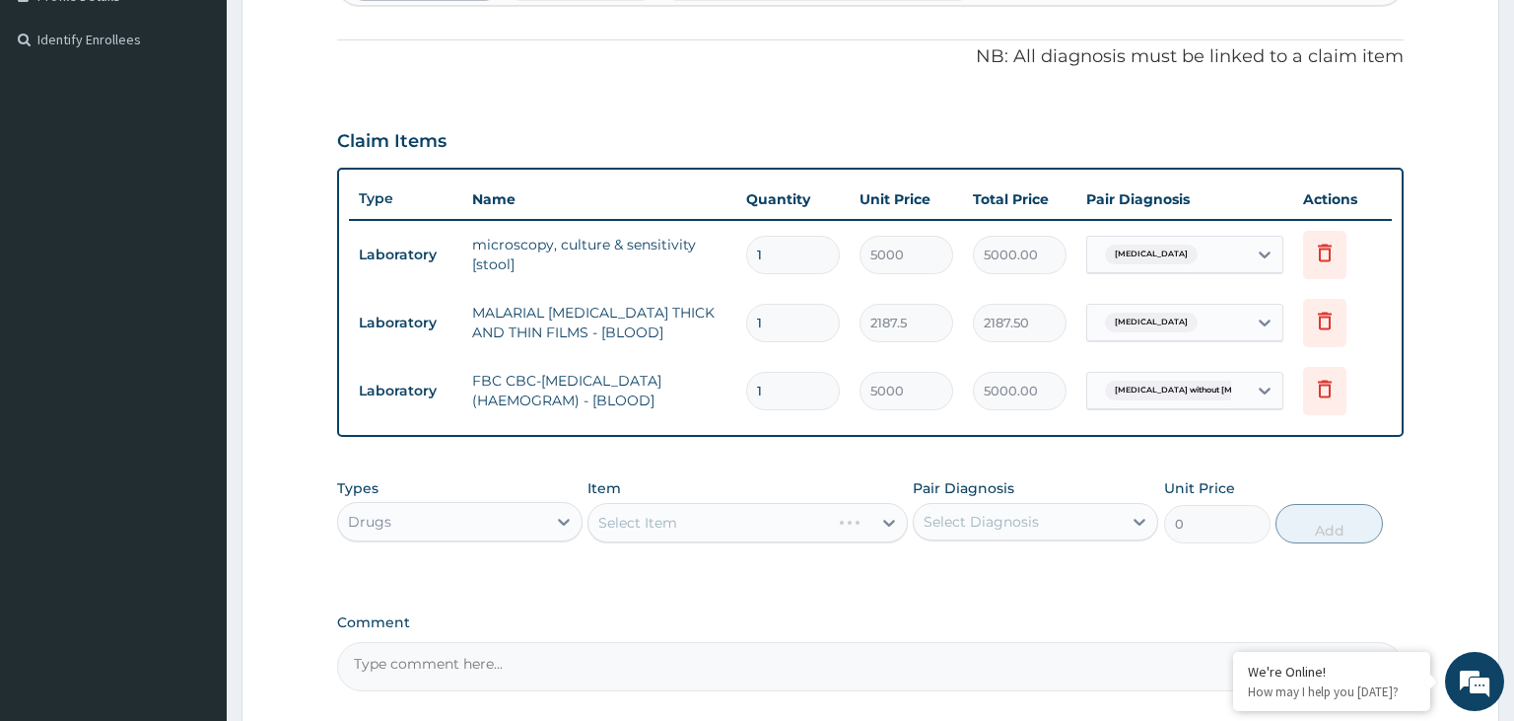
scroll to position [427, 0]
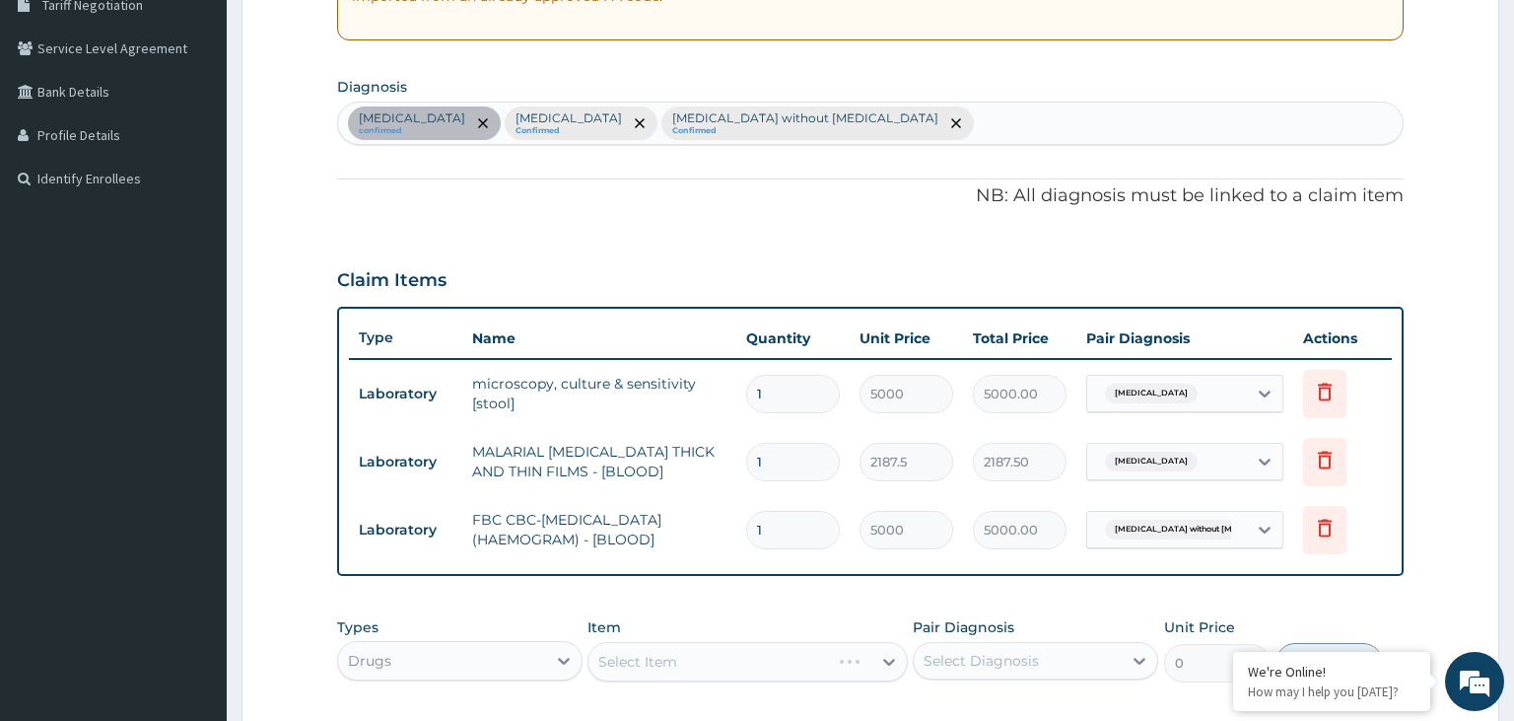
click at [956, 127] on div "Typhoid fever, unspecified confirmed Malaria, unspecified Confirmed Sepsis with…" at bounding box center [871, 123] width 1066 height 41
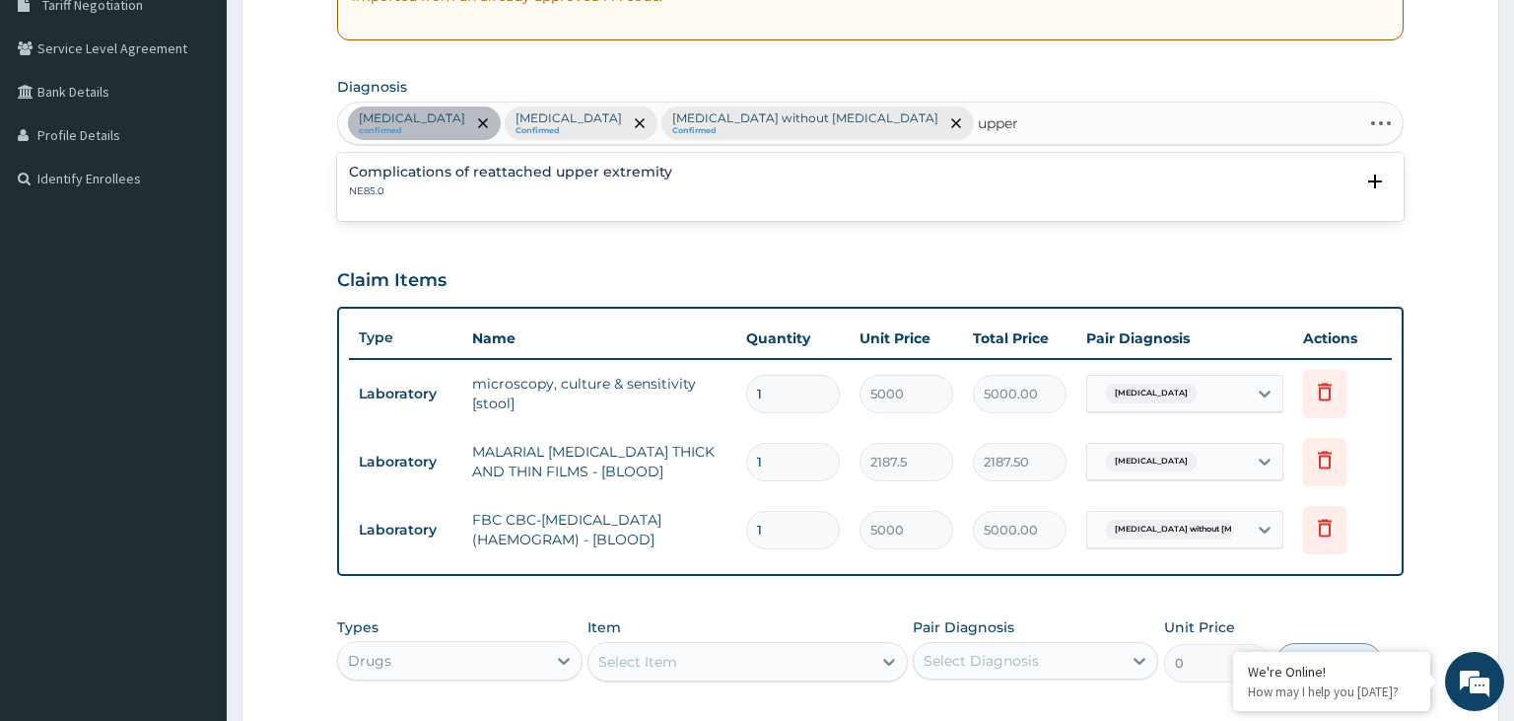
type input "upper"
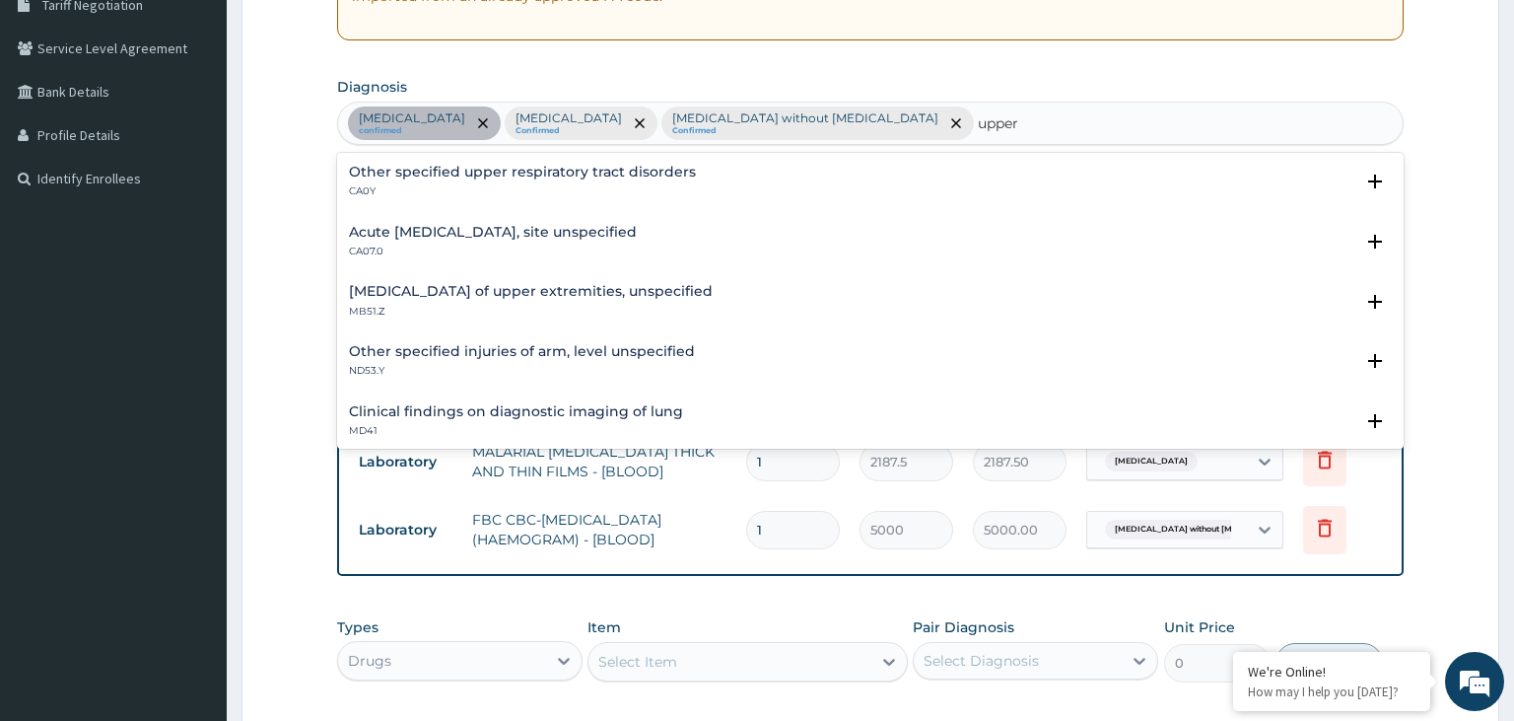
click at [442, 241] on div "Acute upper respiratory infection, site unspecified CA07.0" at bounding box center [493, 242] width 288 height 35
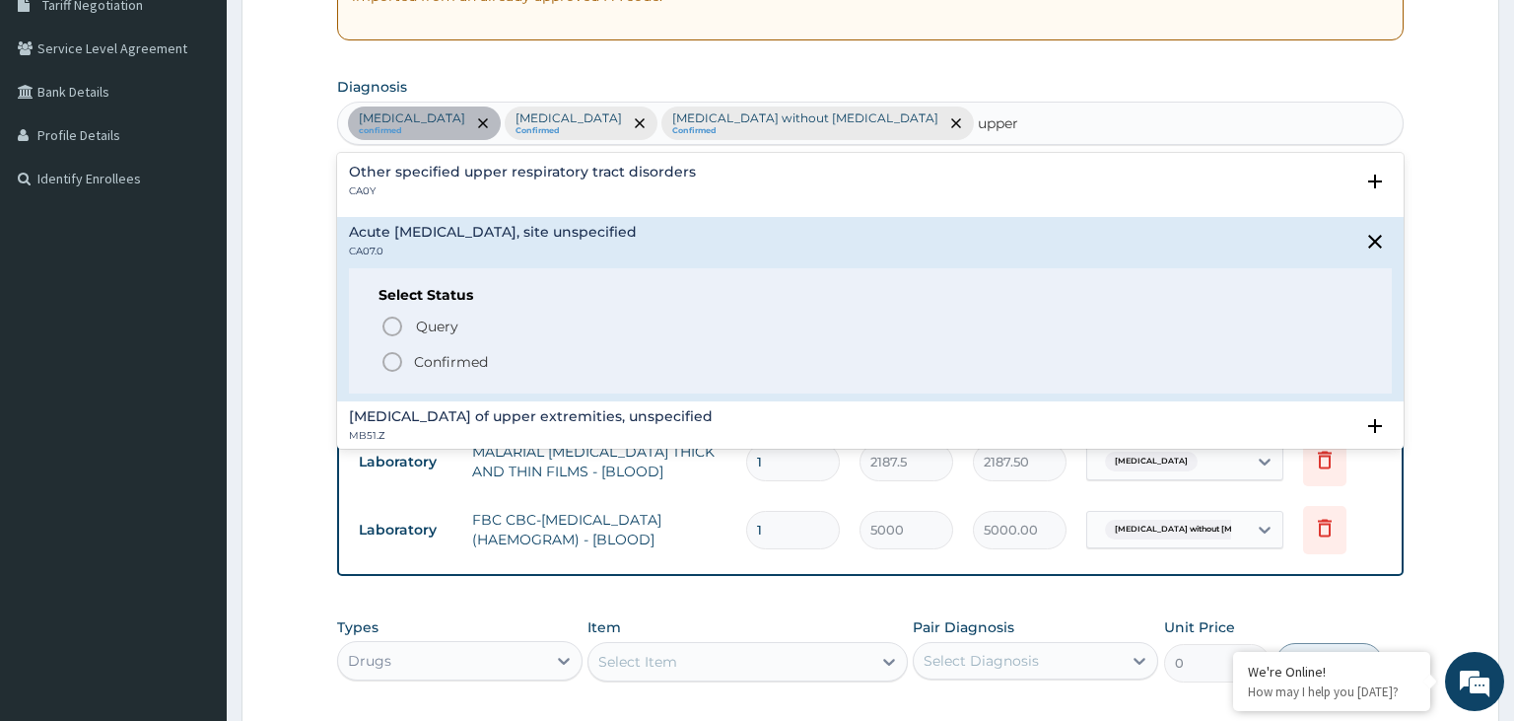
click at [437, 369] on p "Confirmed" at bounding box center [451, 362] width 74 height 20
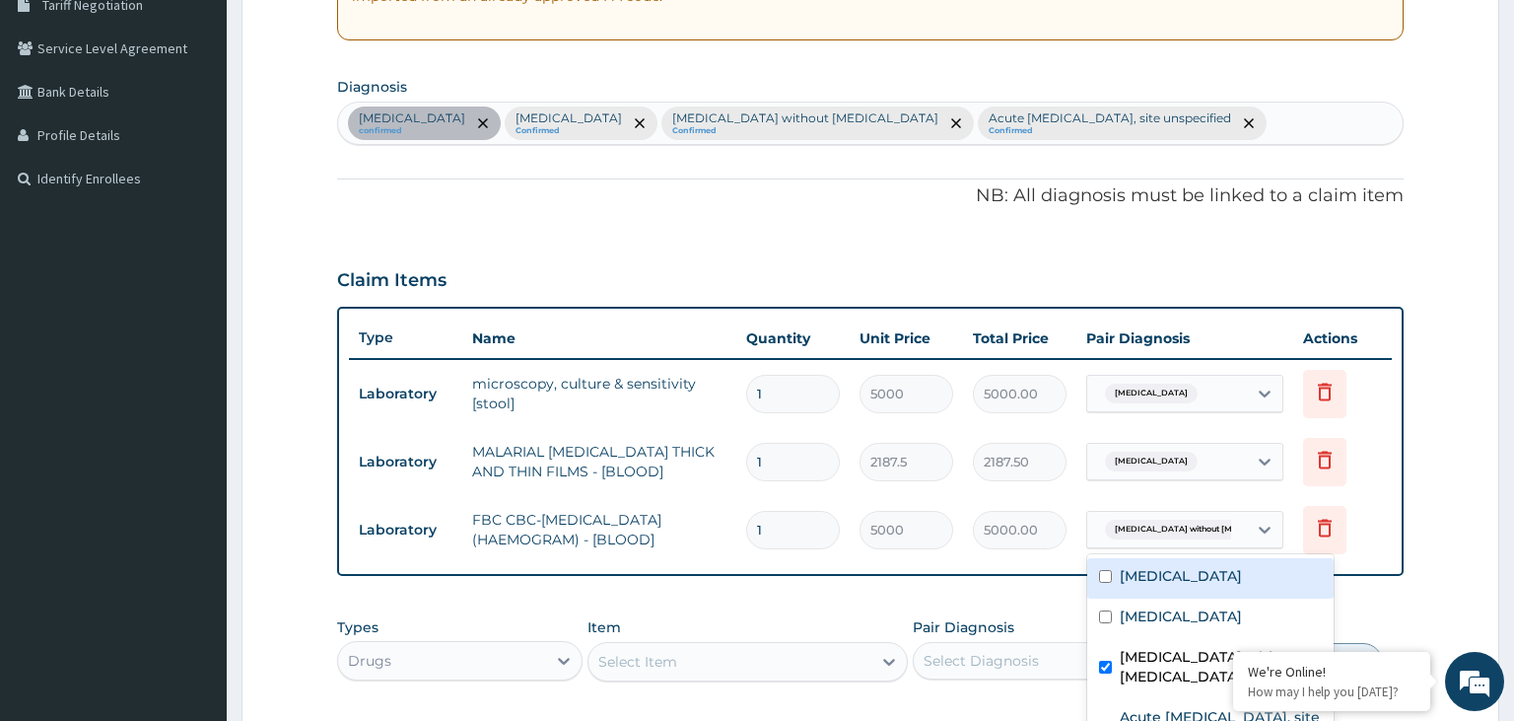
click at [1247, 529] on div "Sepsis without septic shock" at bounding box center [1167, 530] width 160 height 34
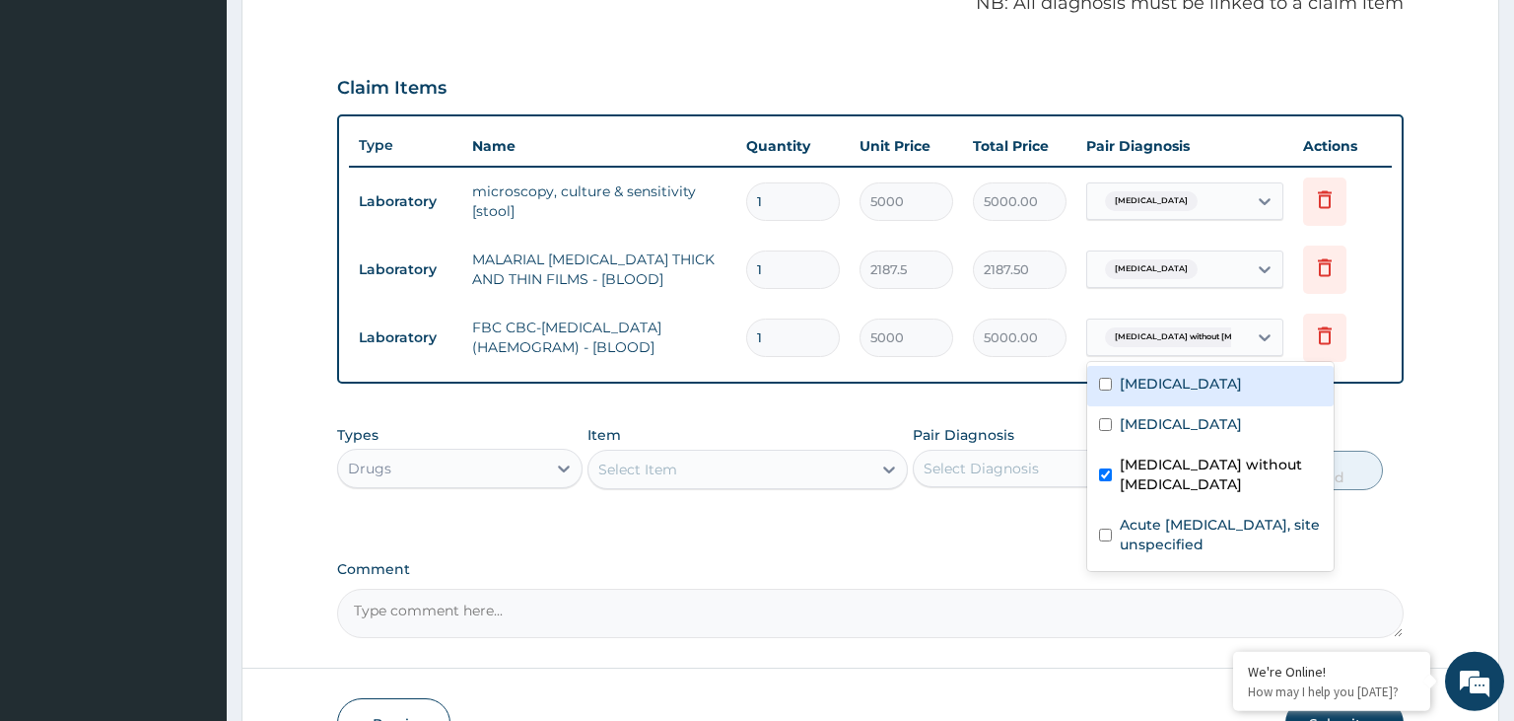
scroll to position [635, 0]
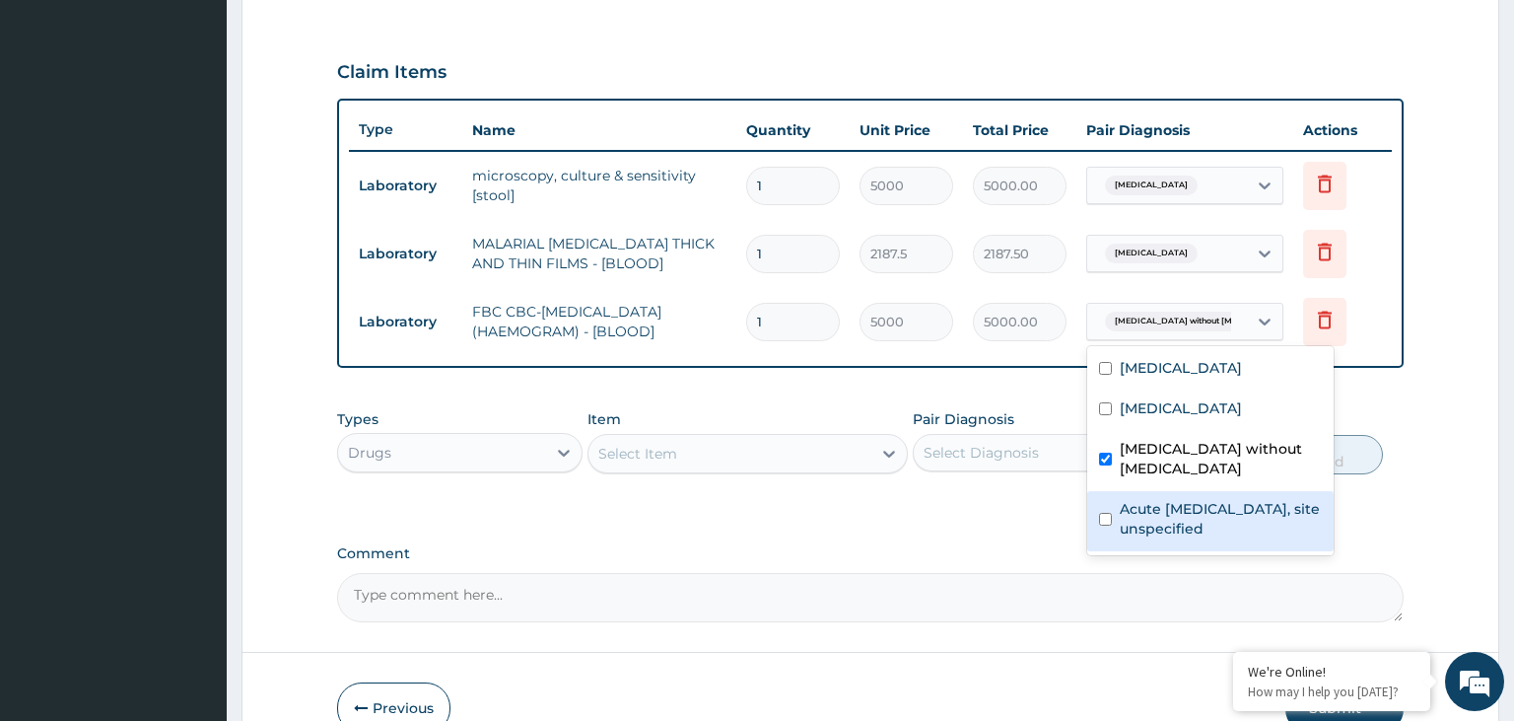
click at [1209, 508] on label "Acute upper respiratory infection, site unspecified" at bounding box center [1221, 518] width 202 height 39
checkbox input "true"
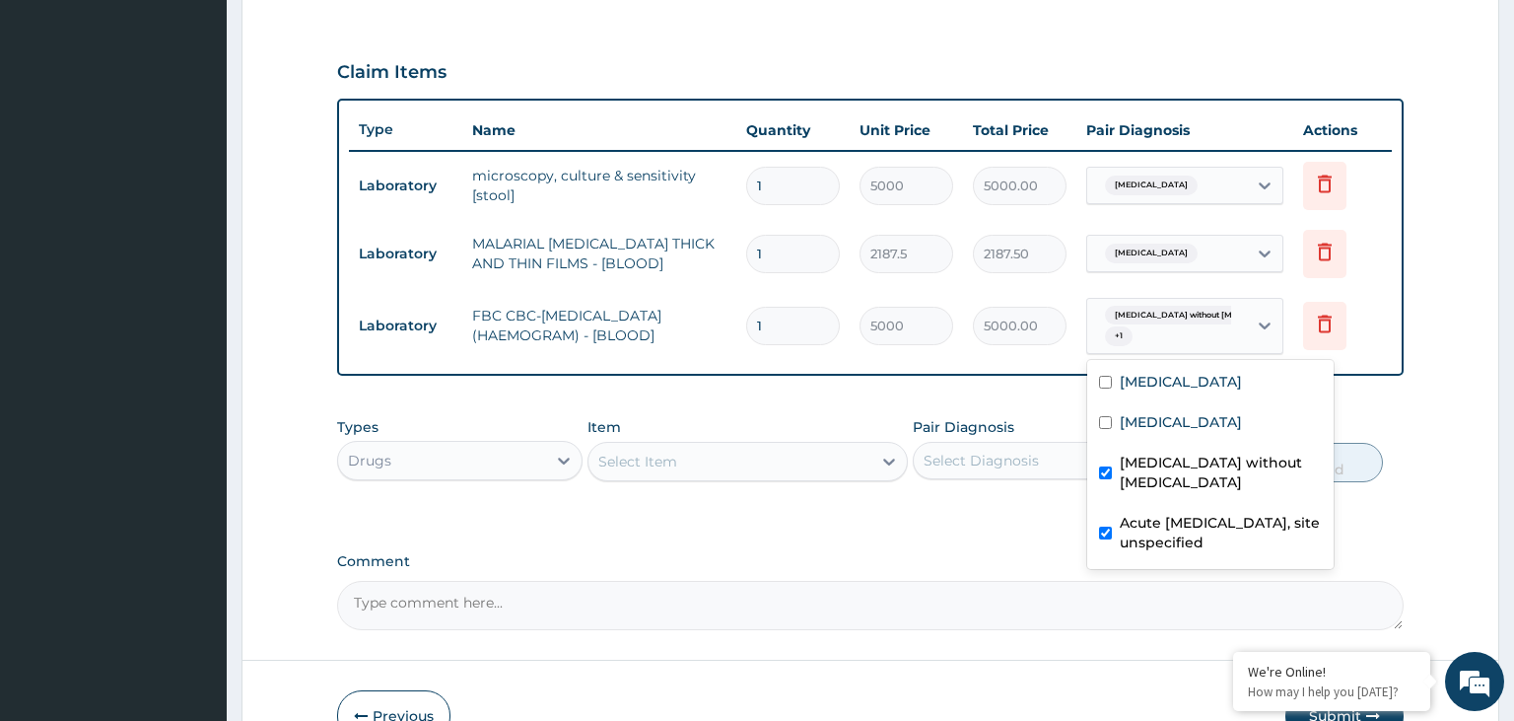
click at [1142, 464] on label "Sepsis without septic shock" at bounding box center [1221, 472] width 202 height 39
checkbox input "false"
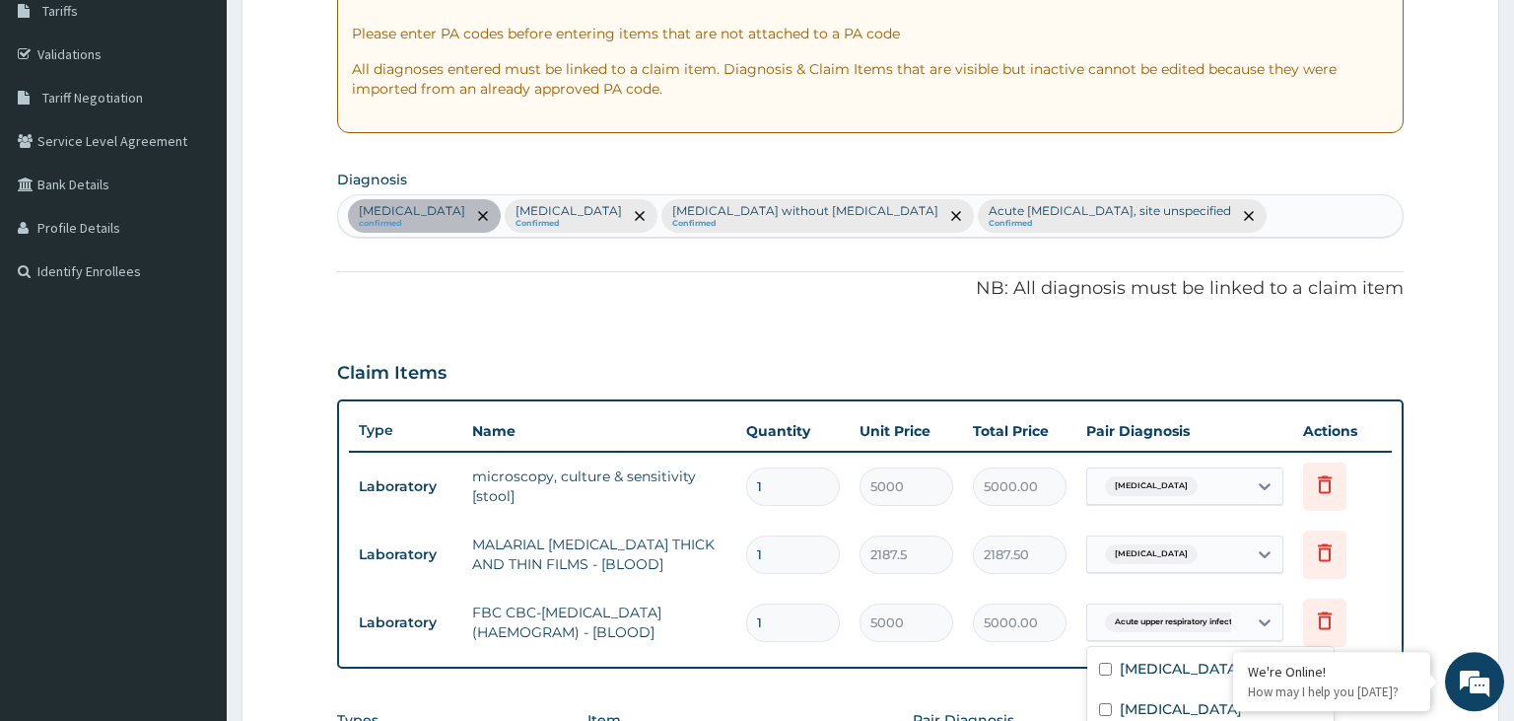
scroll to position [323, 0]
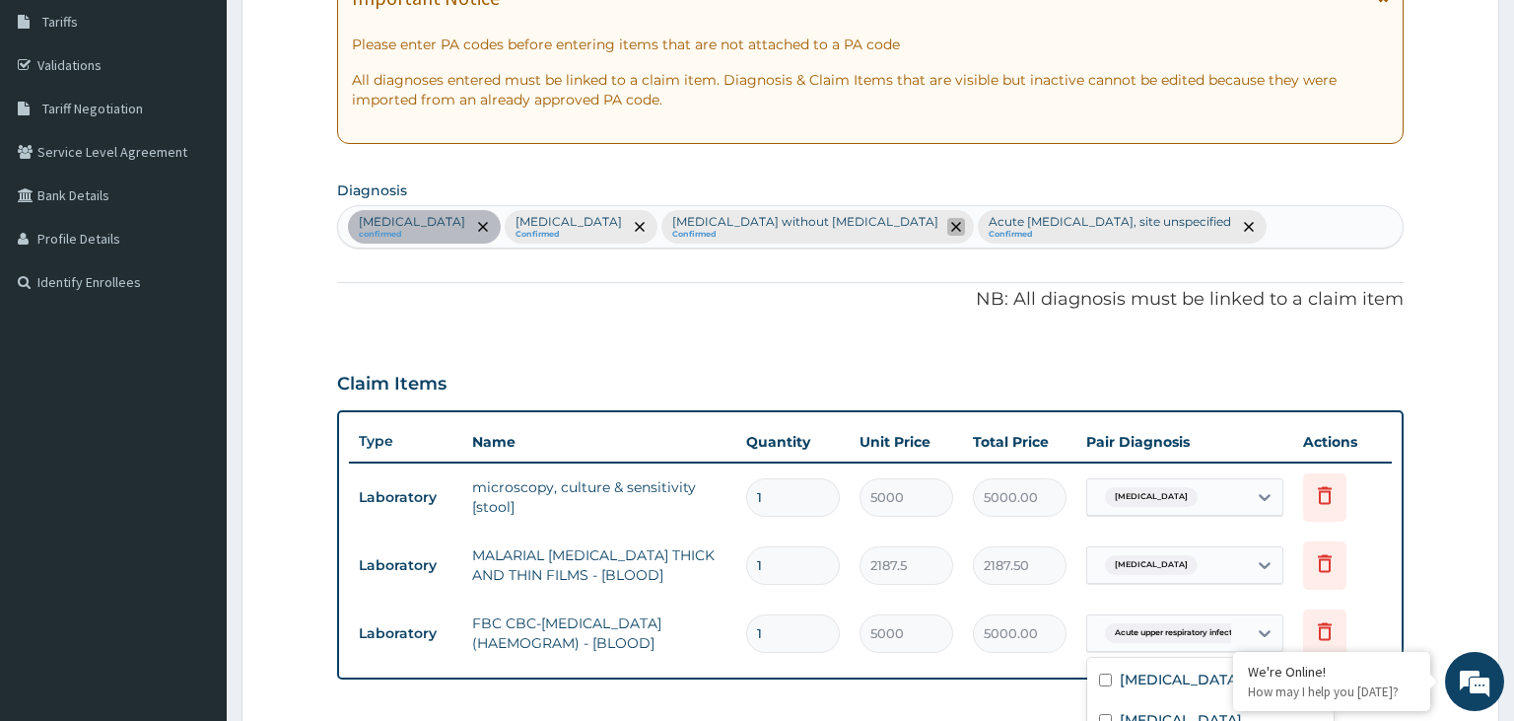
click at [951, 228] on icon "remove selection option" at bounding box center [956, 227] width 10 height 10
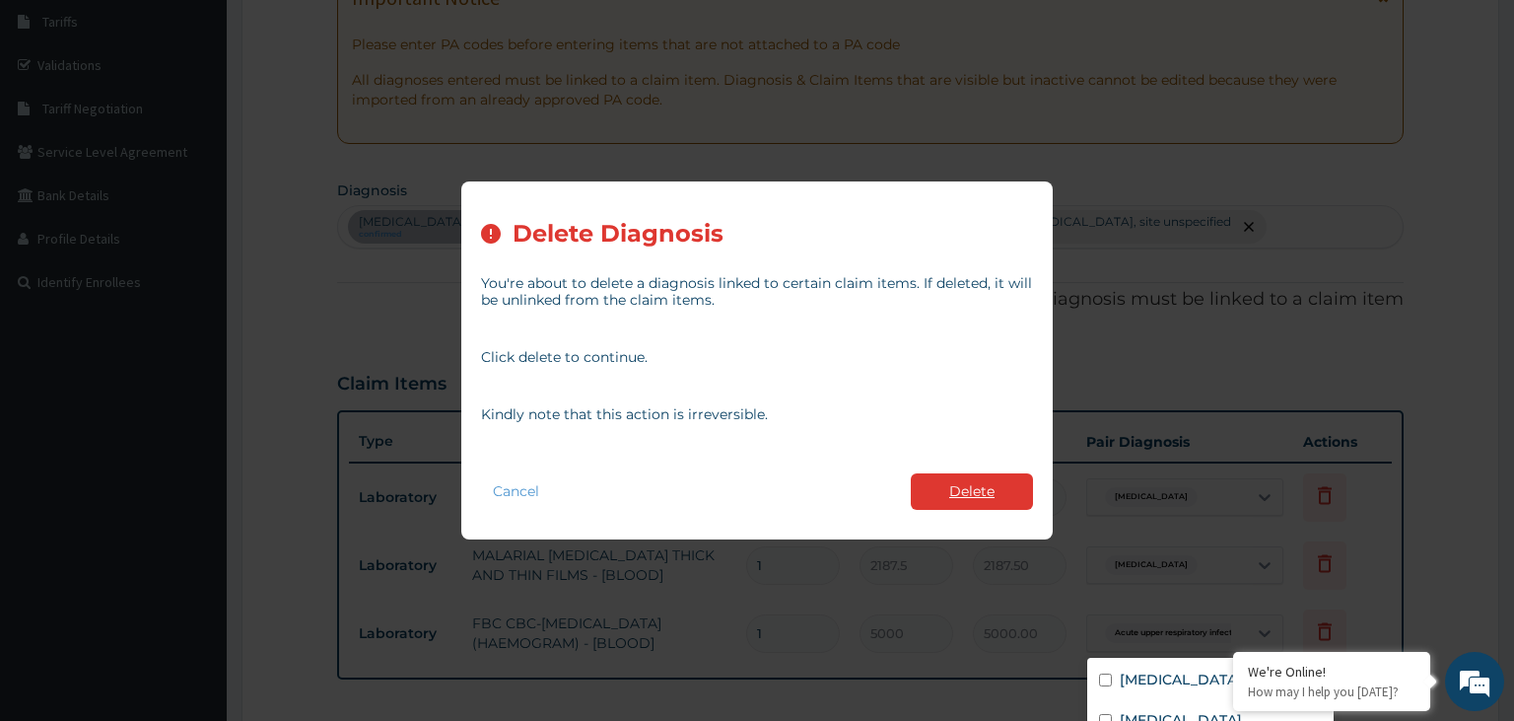
click at [978, 500] on button "Delete" at bounding box center [972, 491] width 122 height 36
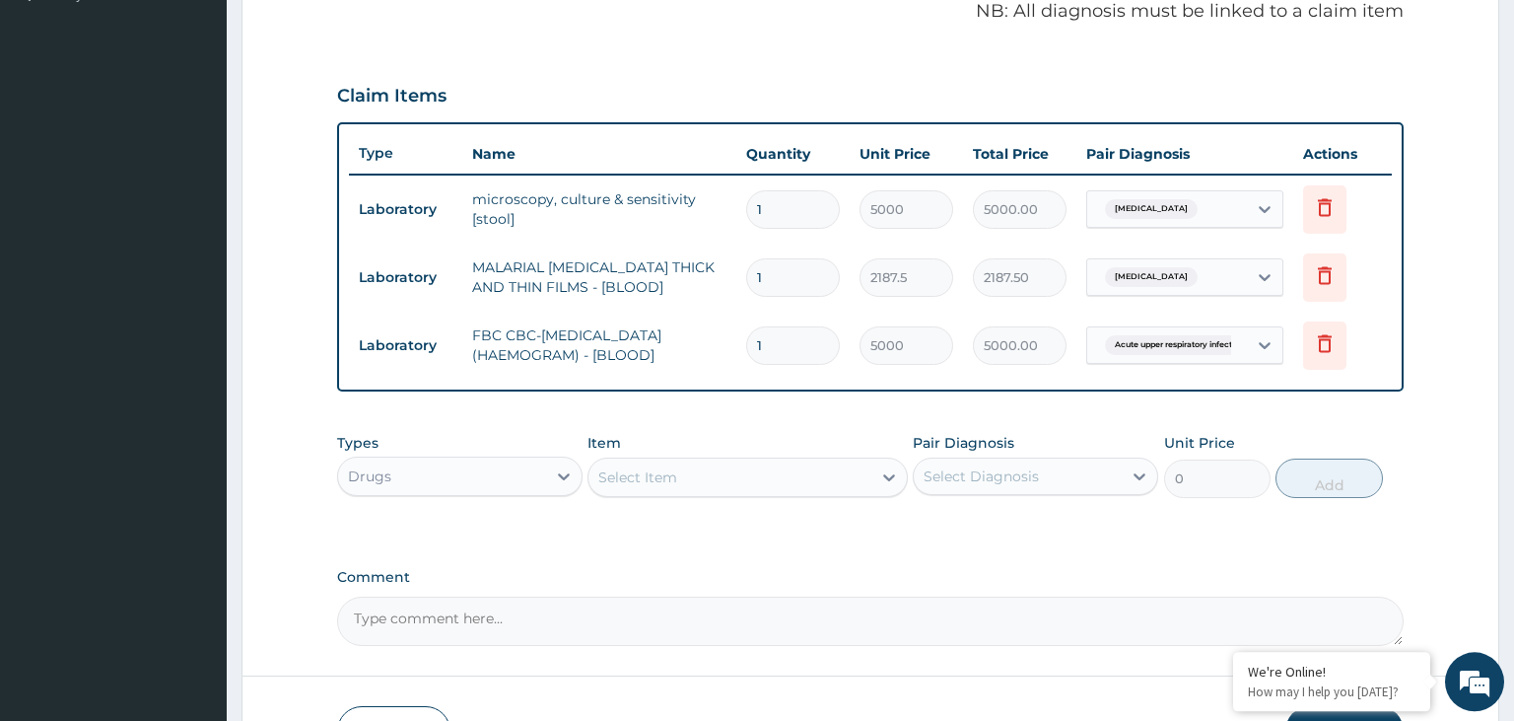
scroll to position [739, 0]
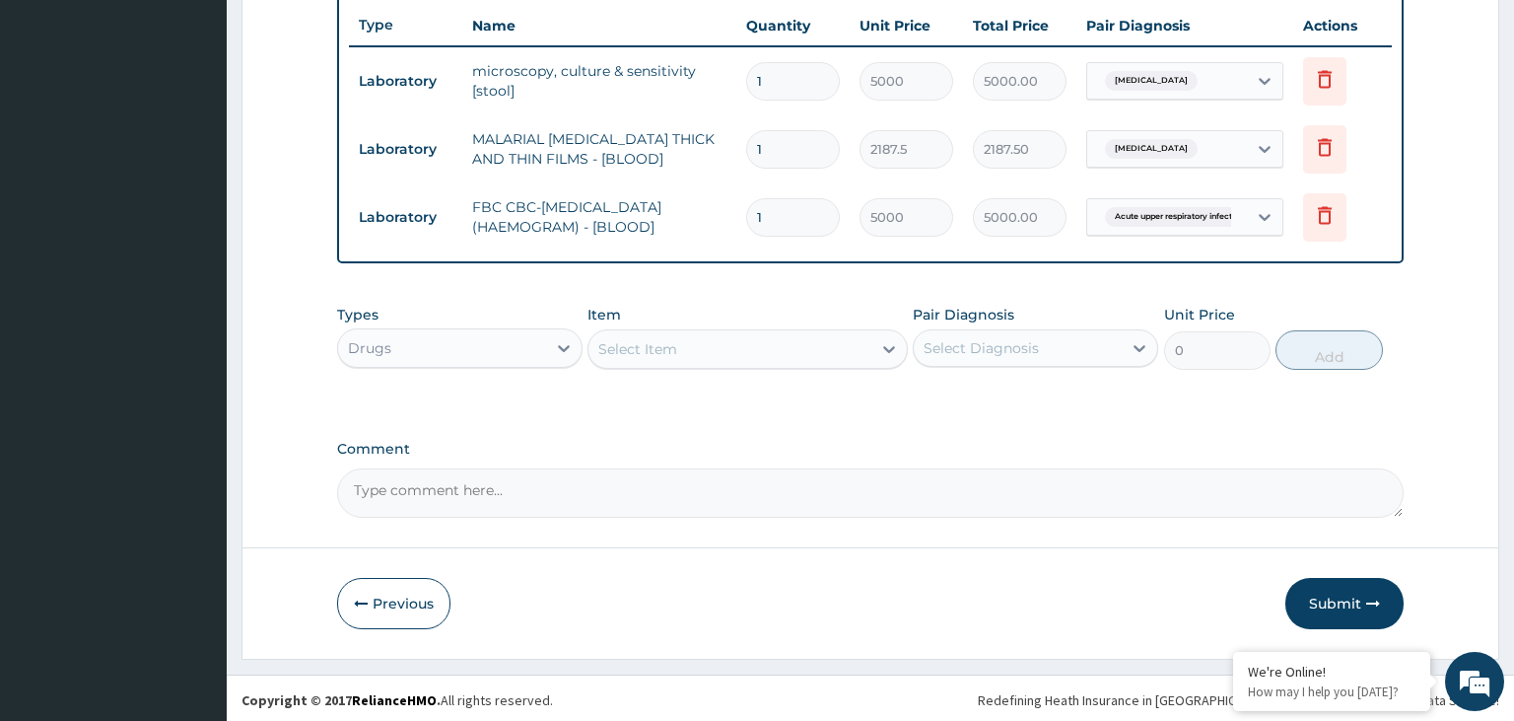
click at [704, 347] on div "Select Item" at bounding box center [730, 349] width 283 height 32
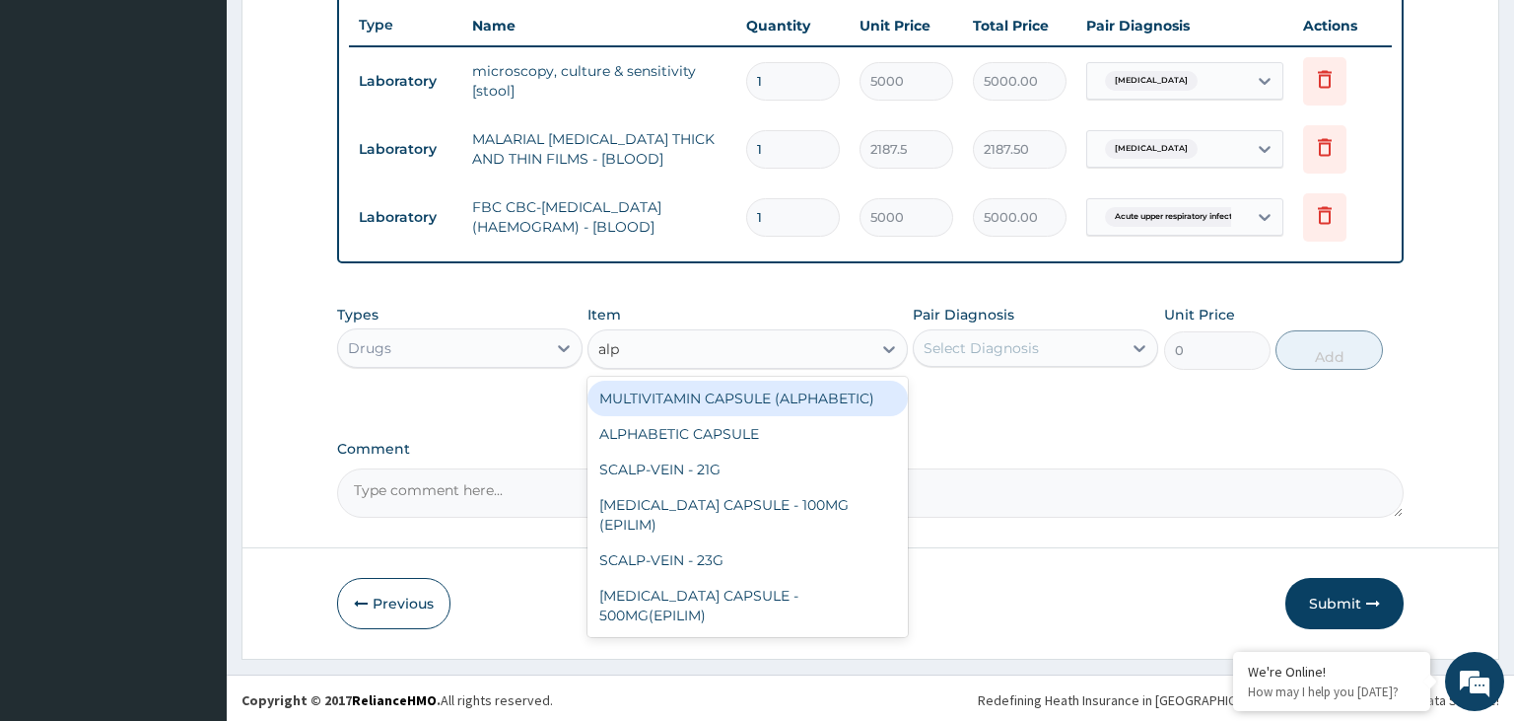
type input "alph"
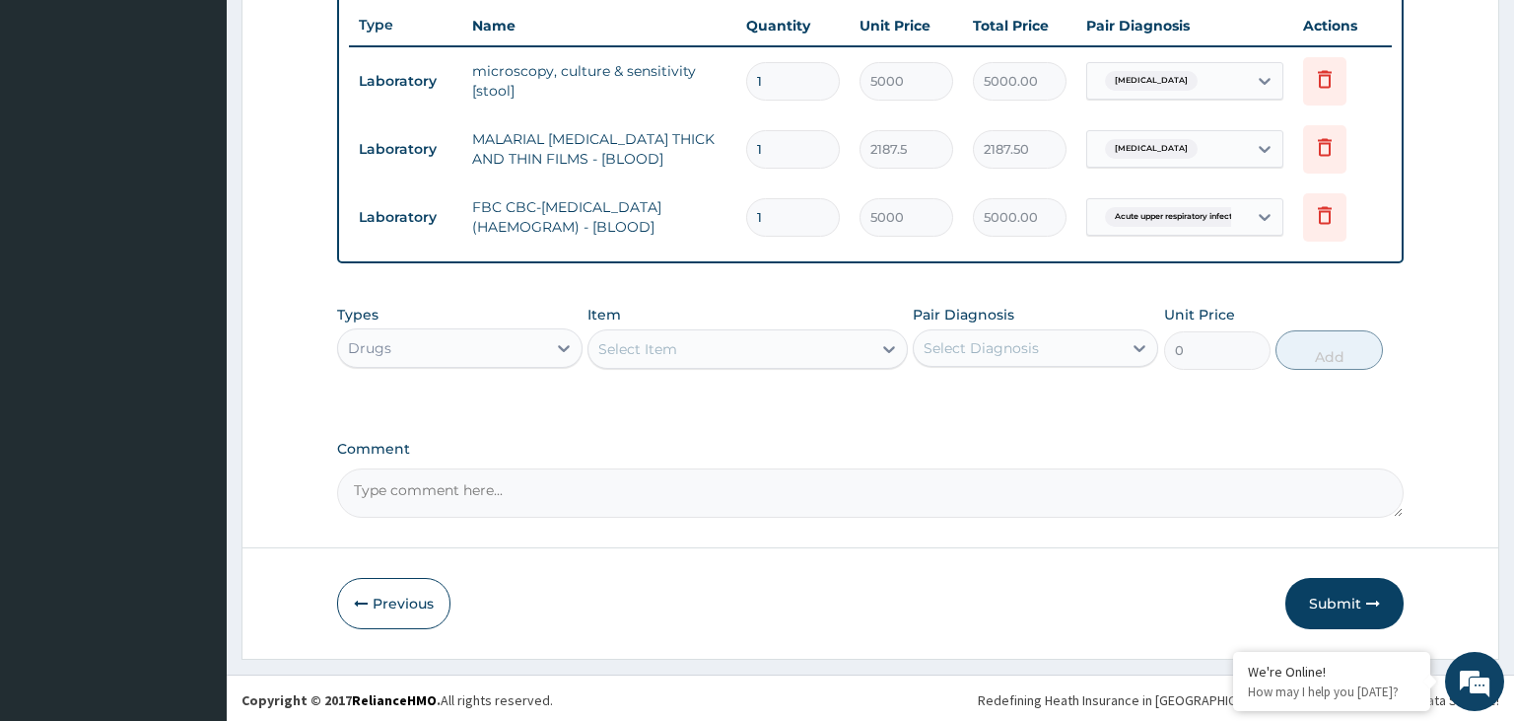
click at [659, 357] on div "Select Item" at bounding box center [730, 349] width 283 height 32
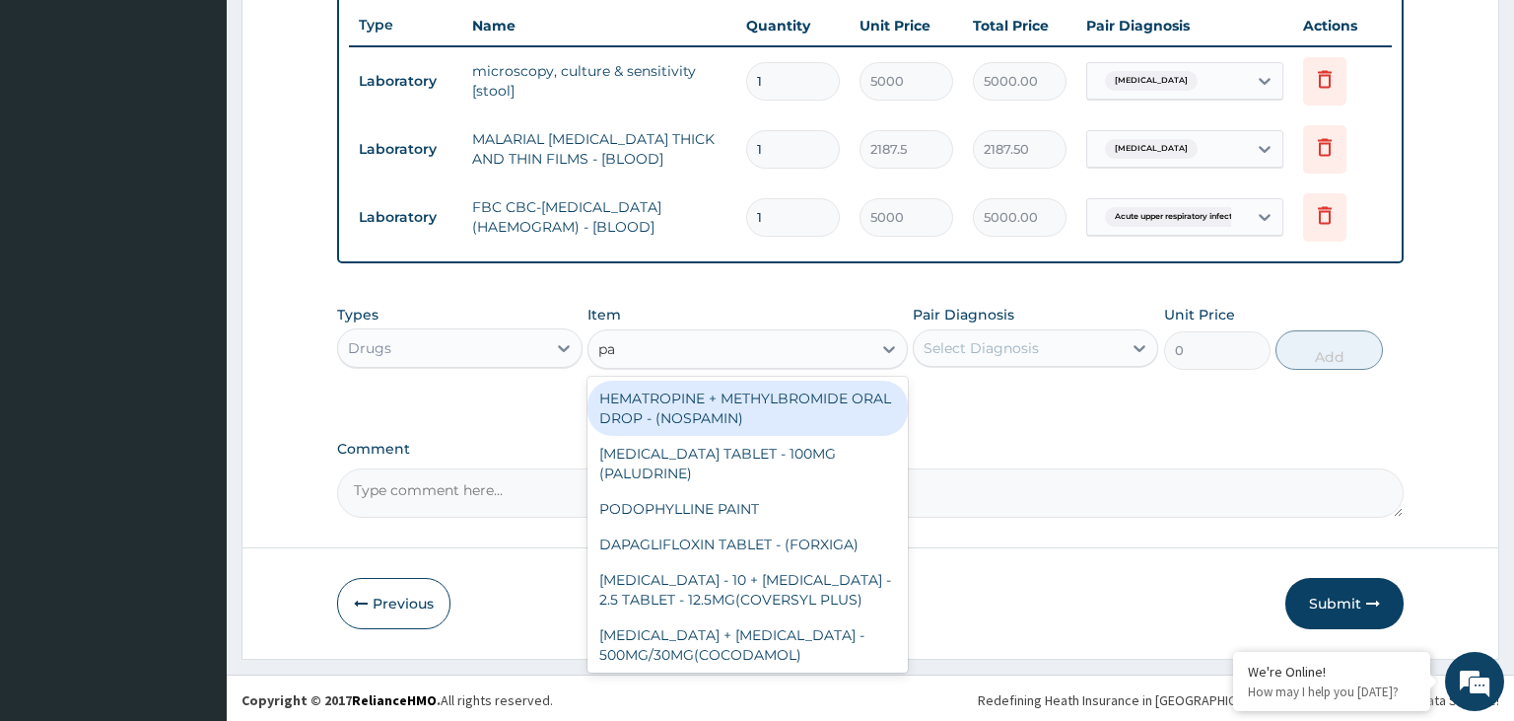
type input "pal"
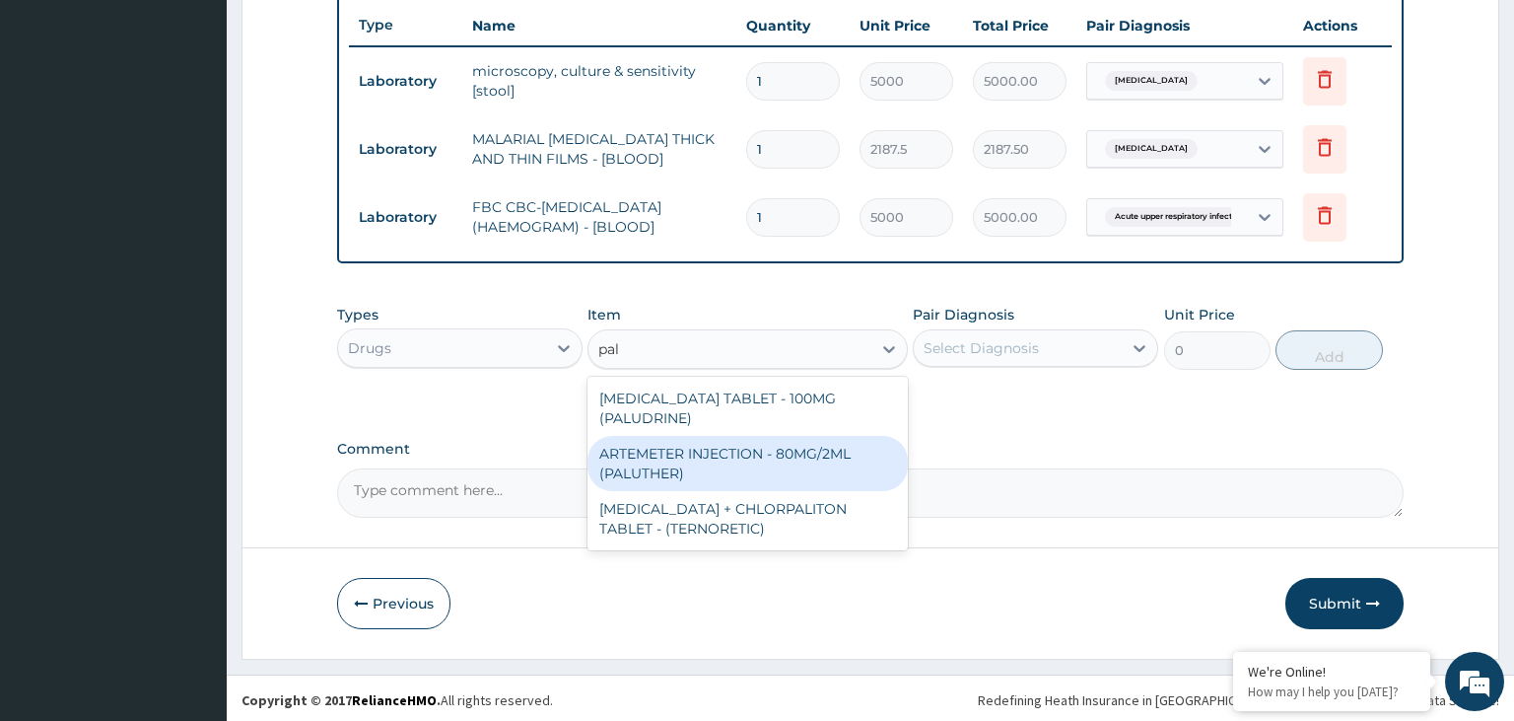
drag, startPoint x: 717, startPoint y: 462, endPoint x: 1102, endPoint y: 392, distance: 391.8
click at [720, 462] on div "ARTEMETER INJECTION - 80MG/2ML (PALUTHER)" at bounding box center [748, 463] width 320 height 55
type input "700"
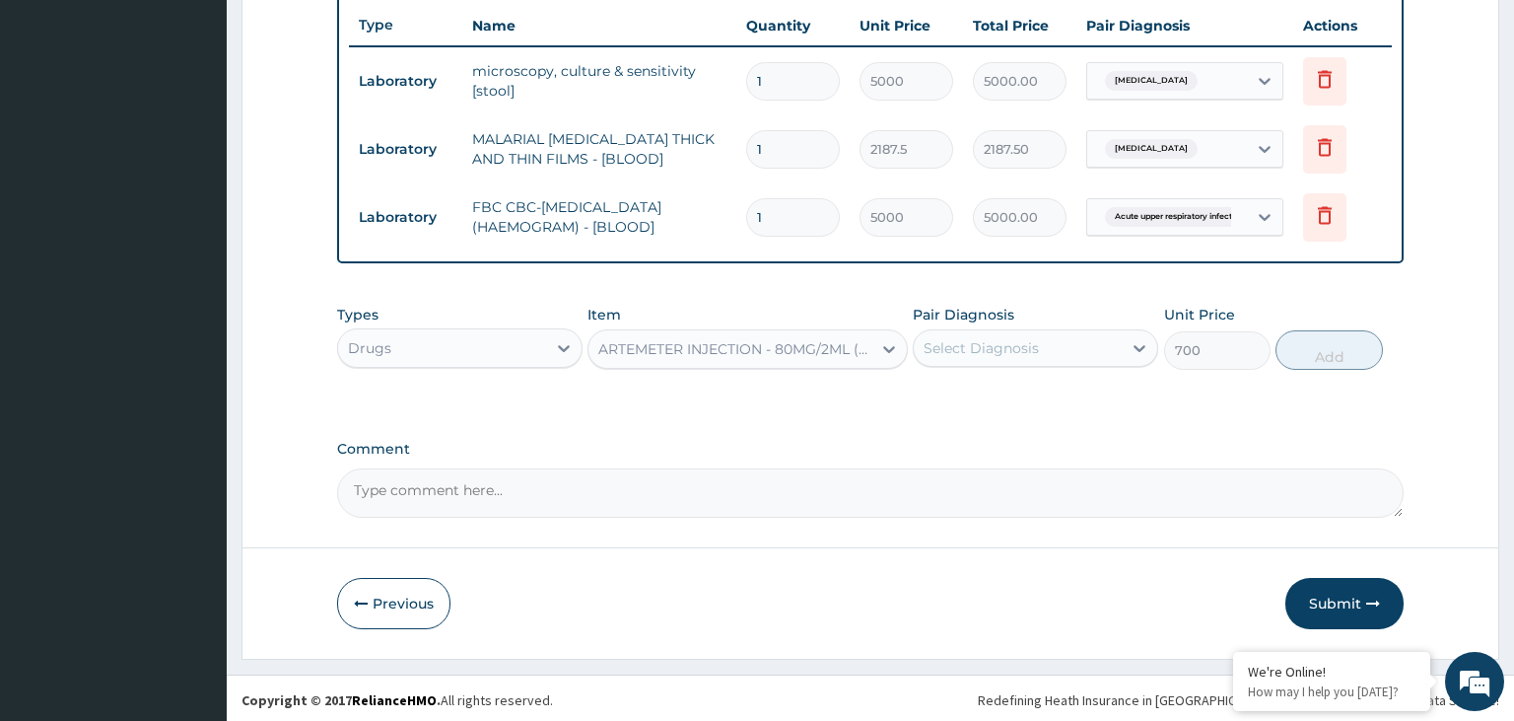
click at [1102, 348] on div "Select Diagnosis" at bounding box center [1018, 348] width 208 height 32
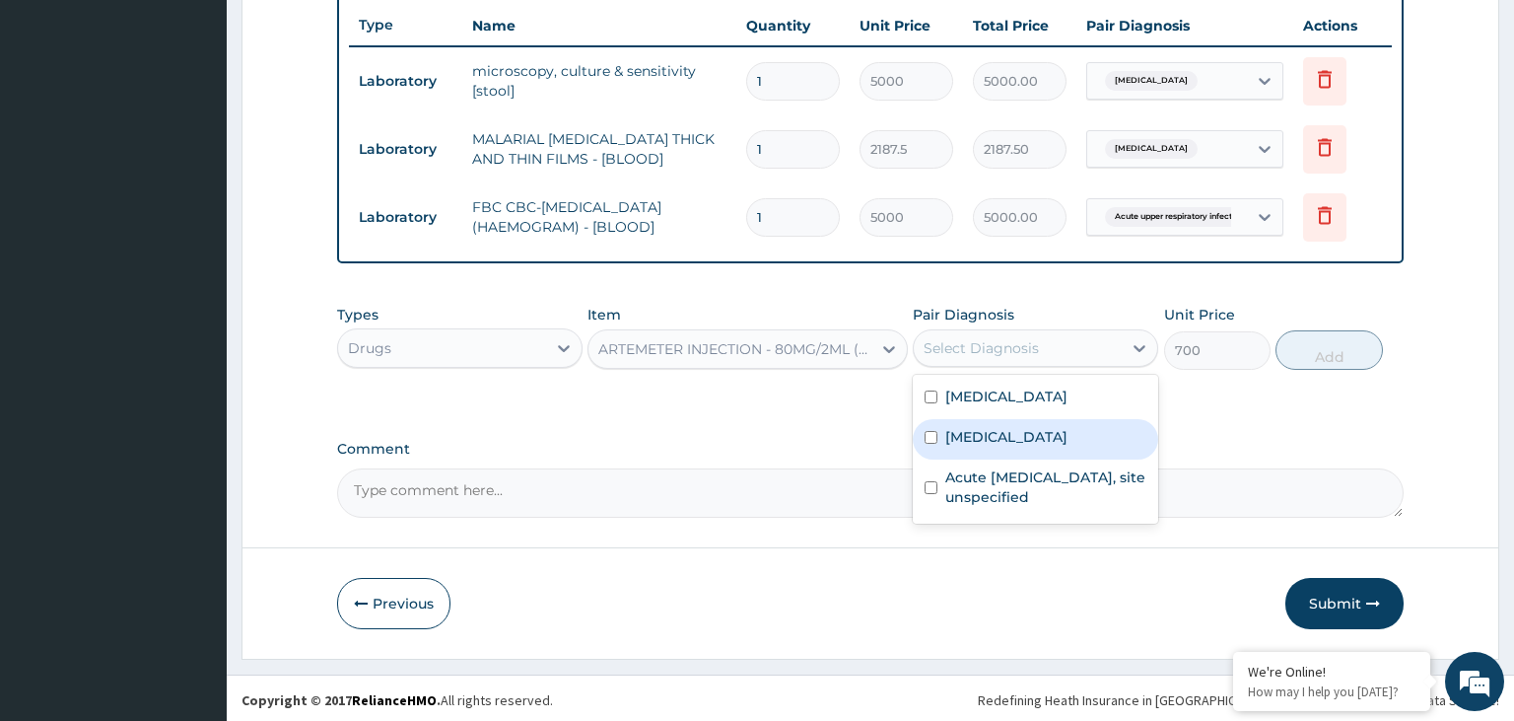
click at [996, 427] on label "Malaria, unspecified" at bounding box center [1006, 437] width 122 height 20
checkbox input "true"
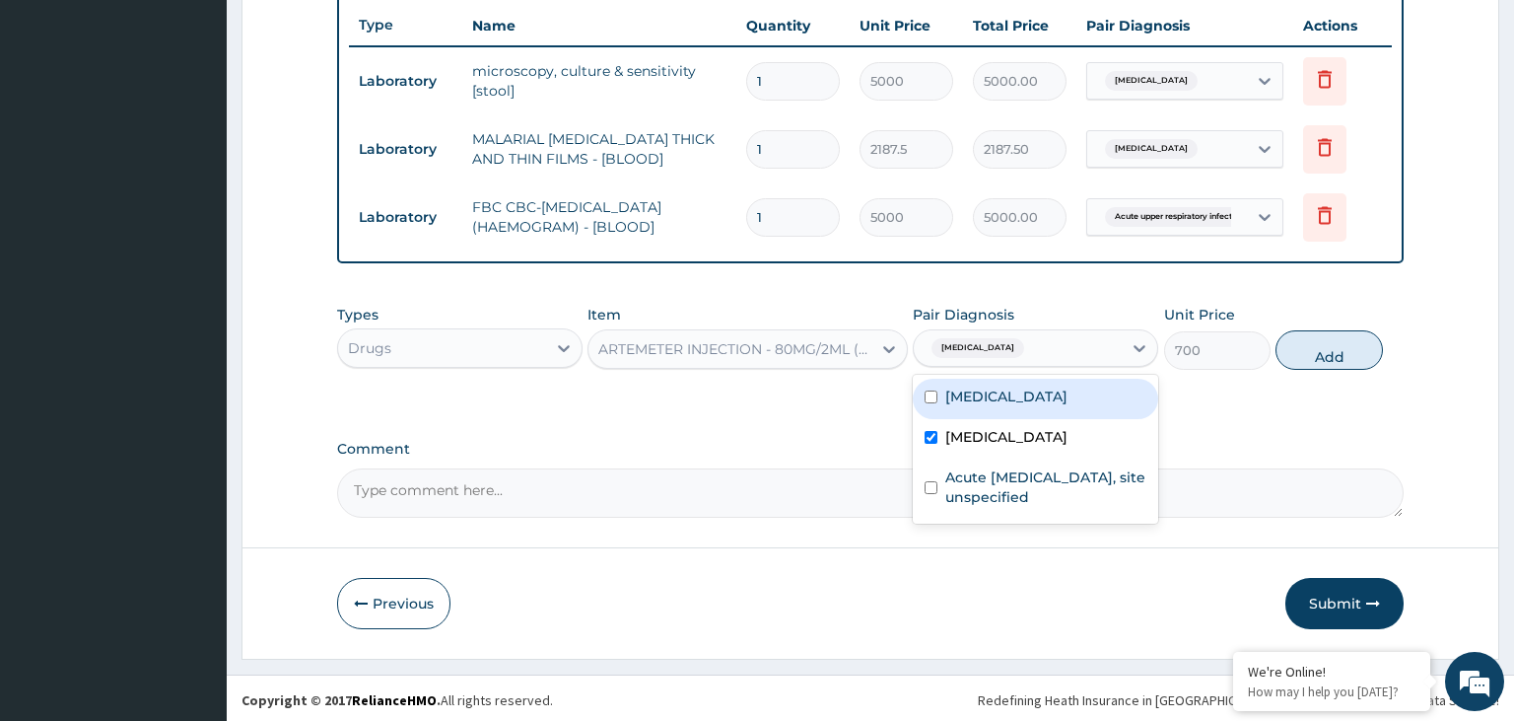
drag, startPoint x: 1343, startPoint y: 338, endPoint x: 1125, endPoint y: 342, distance: 217.9
click at [1343, 338] on button "Add" at bounding box center [1329, 349] width 106 height 39
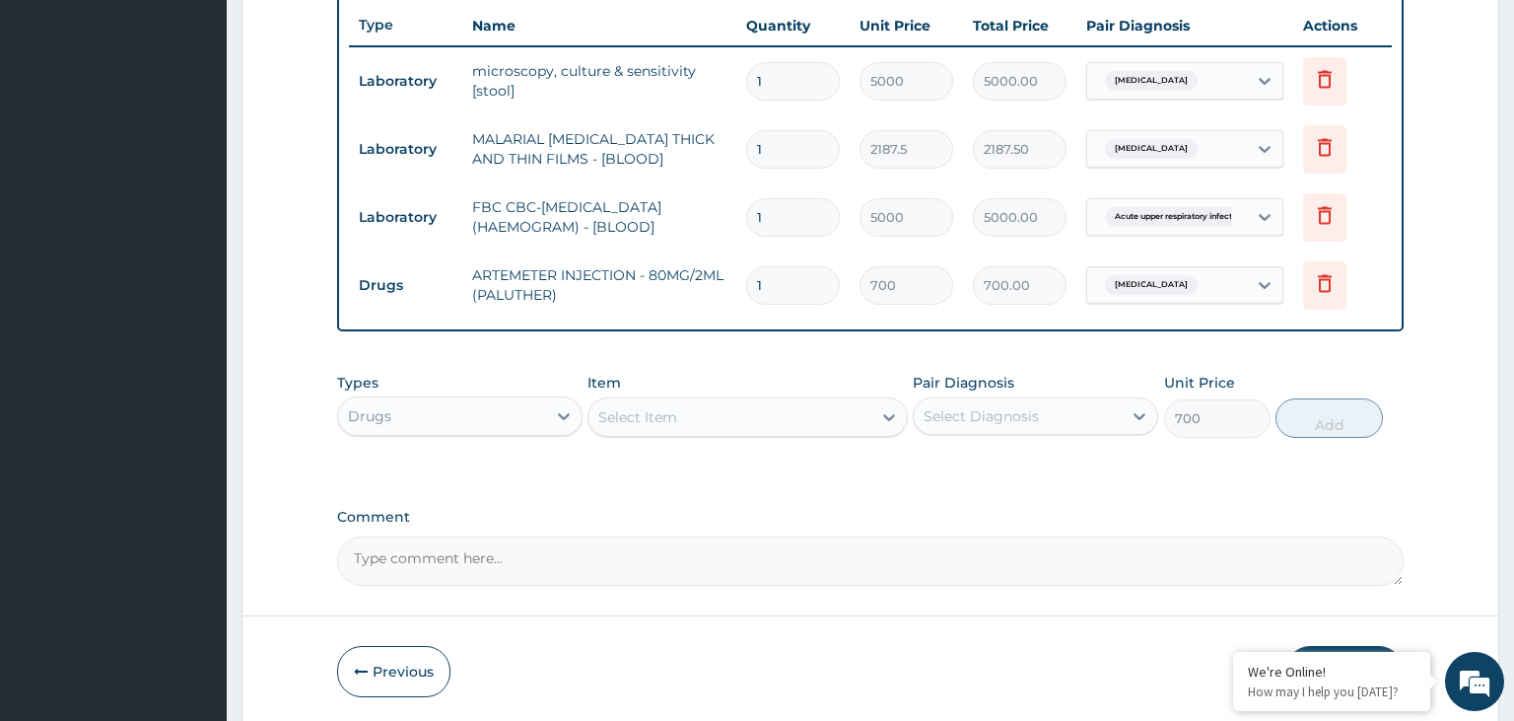
type input "0"
drag, startPoint x: 755, startPoint y: 290, endPoint x: 666, endPoint y: 292, distance: 88.7
click at [746, 292] on input "1" at bounding box center [793, 285] width 94 height 38
type input "6"
type input "4200.00"
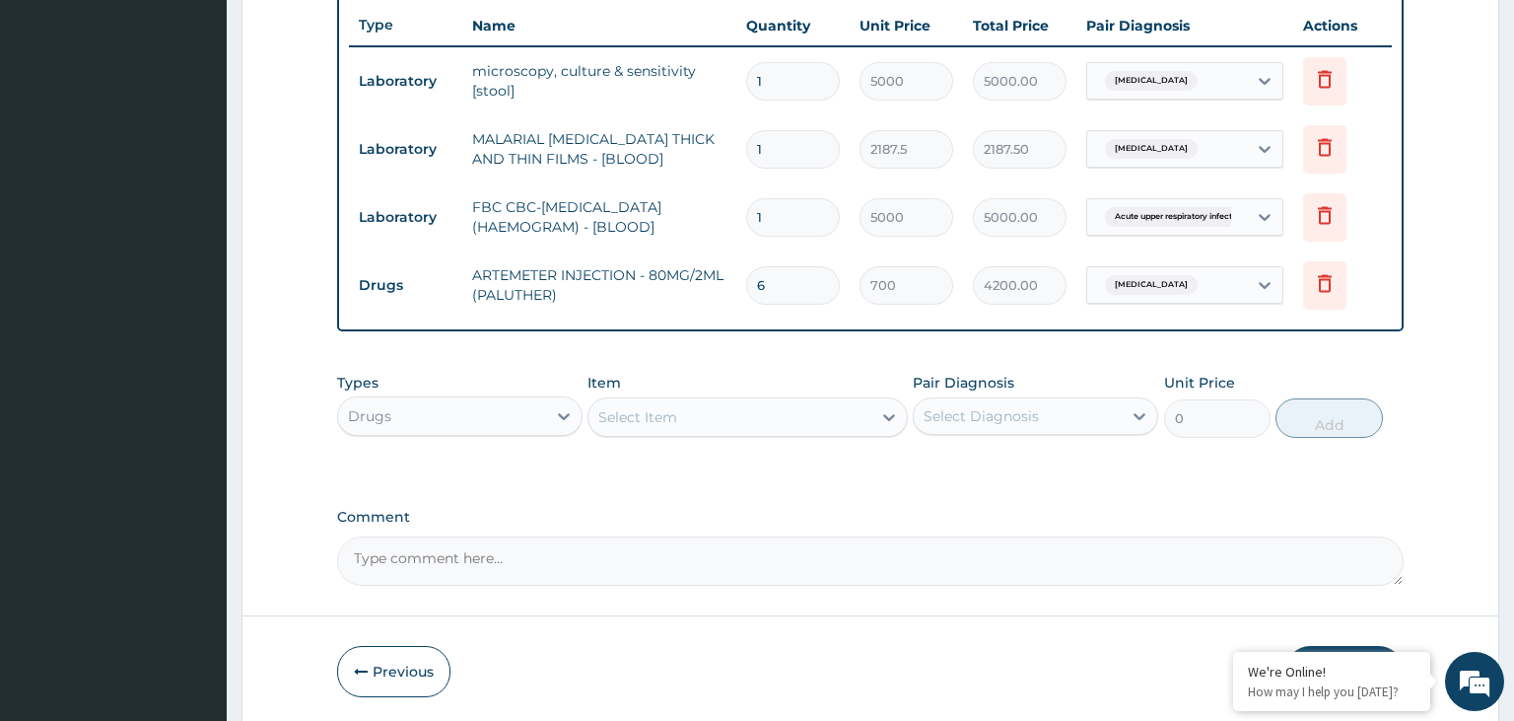
type input "6"
click at [681, 412] on div "Select Item" at bounding box center [730, 417] width 283 height 32
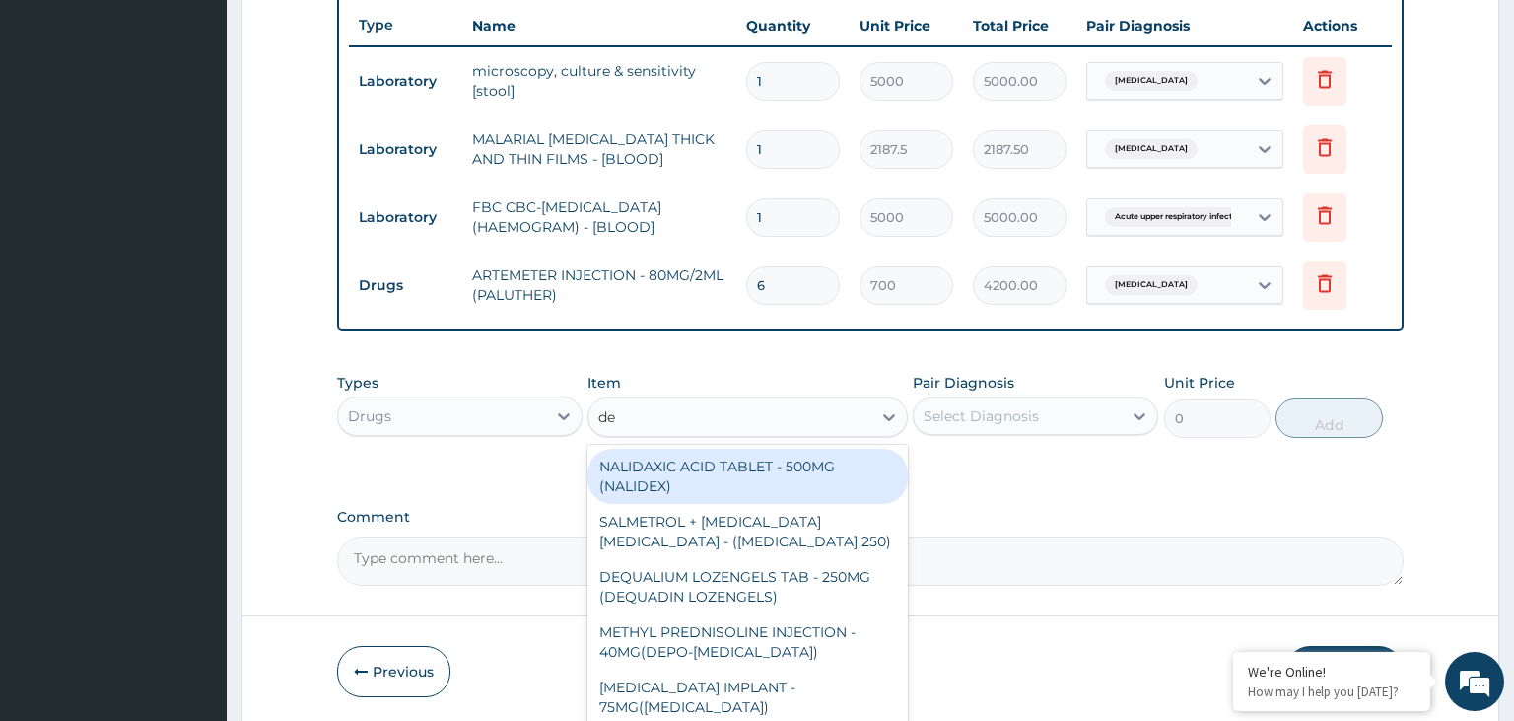
type input "deq"
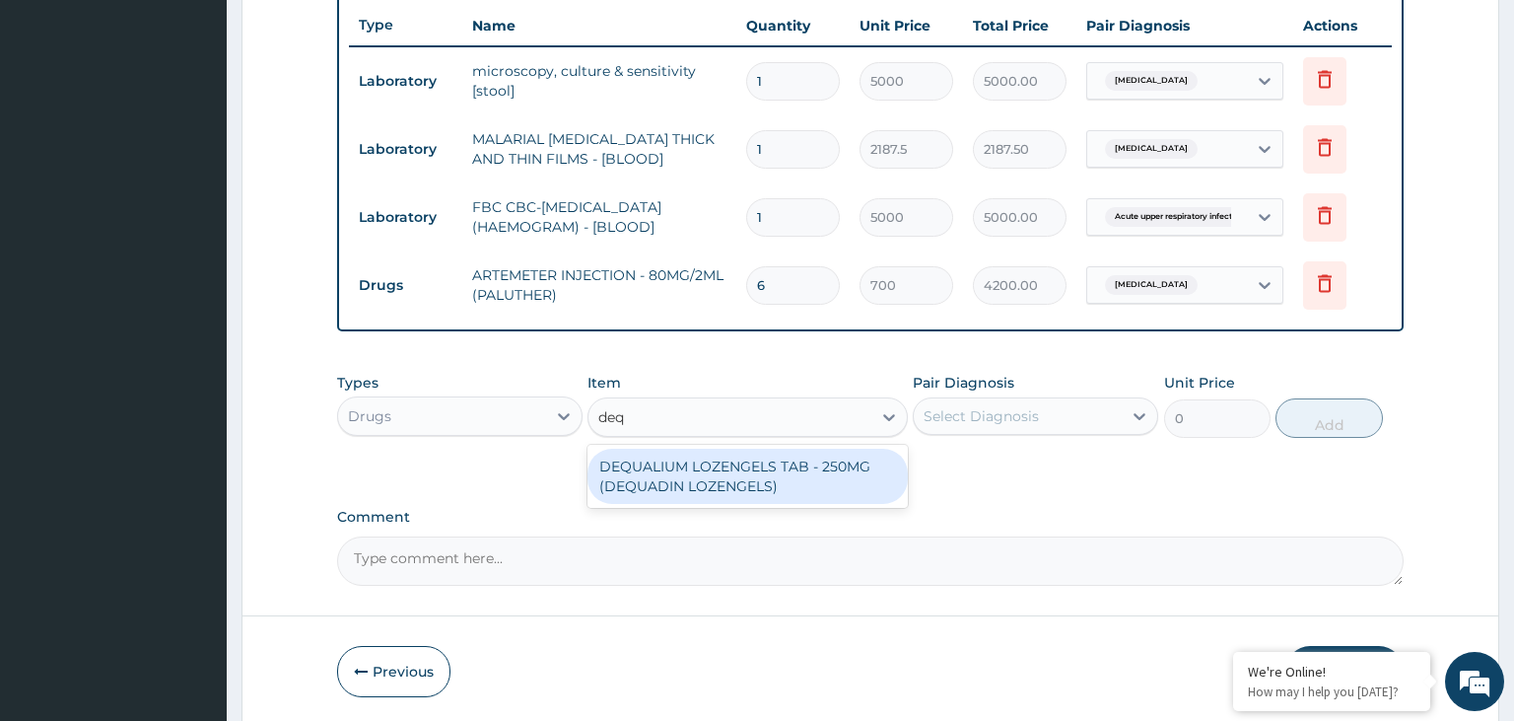
click at [677, 471] on div "DEQUALIUM LOZENGELS TAB - 250MG (DEQUADIN LOZENGELS)" at bounding box center [748, 476] width 320 height 55
type input "112"
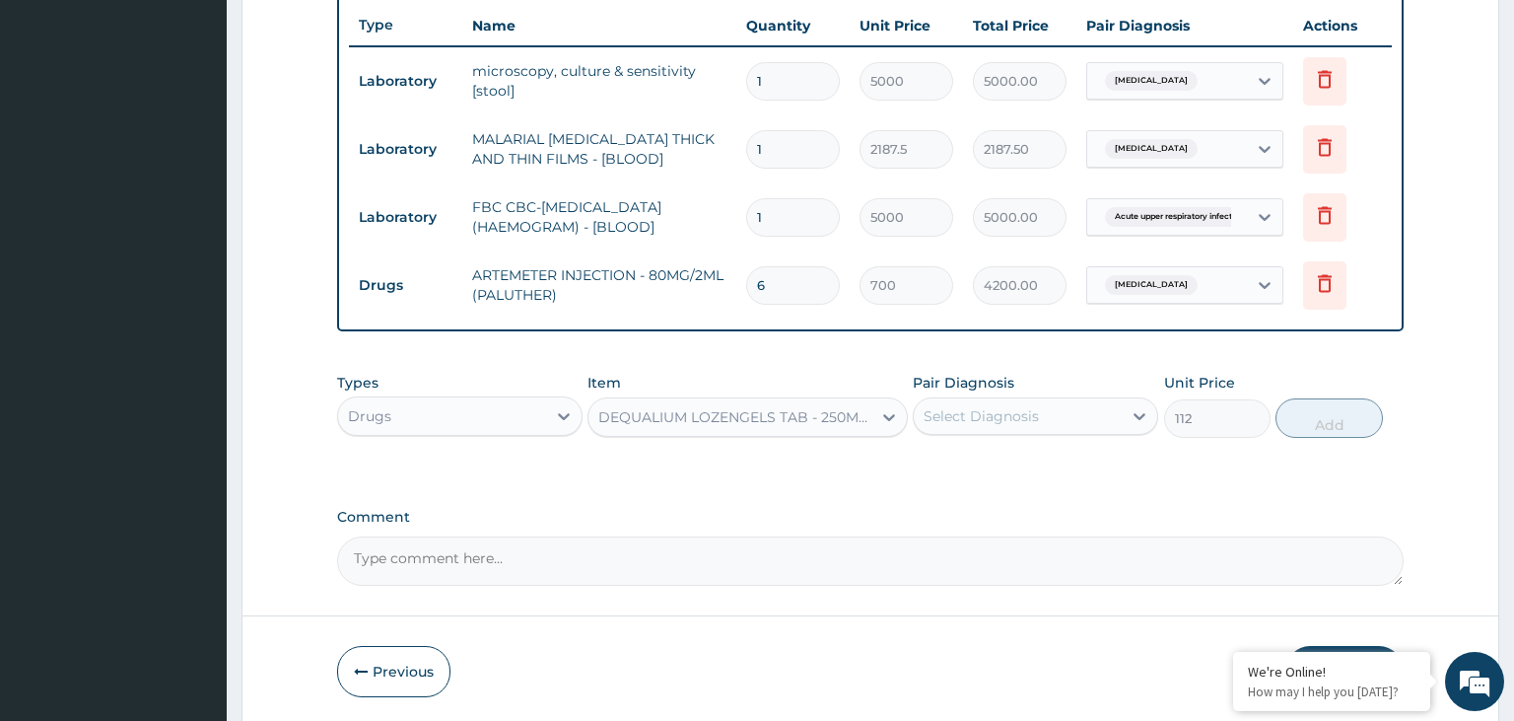
click at [1019, 415] on div "Select Diagnosis" at bounding box center [981, 416] width 115 height 20
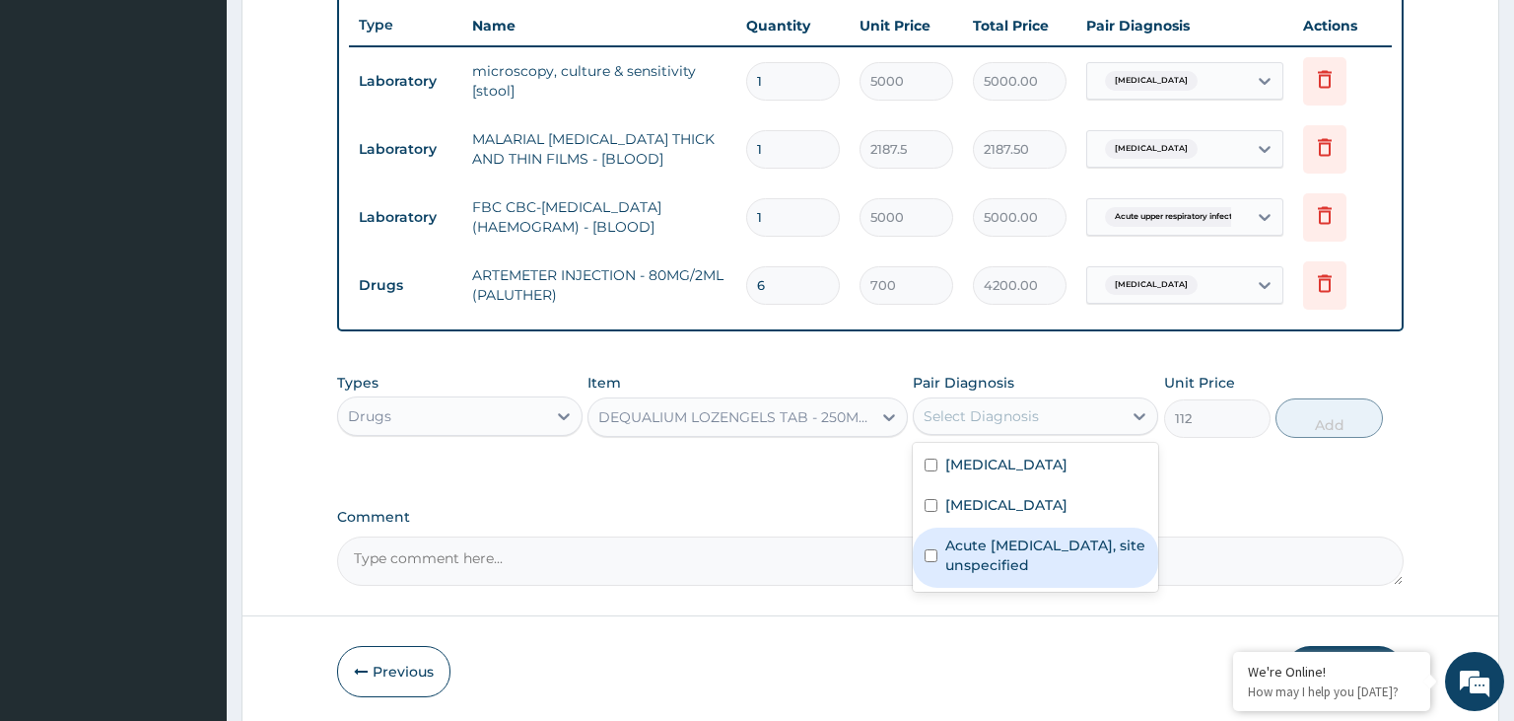
drag, startPoint x: 1024, startPoint y: 557, endPoint x: 1214, endPoint y: 473, distance: 207.0
click at [1027, 558] on label "Acute upper respiratory infection, site unspecified" at bounding box center [1045, 554] width 201 height 39
checkbox input "true"
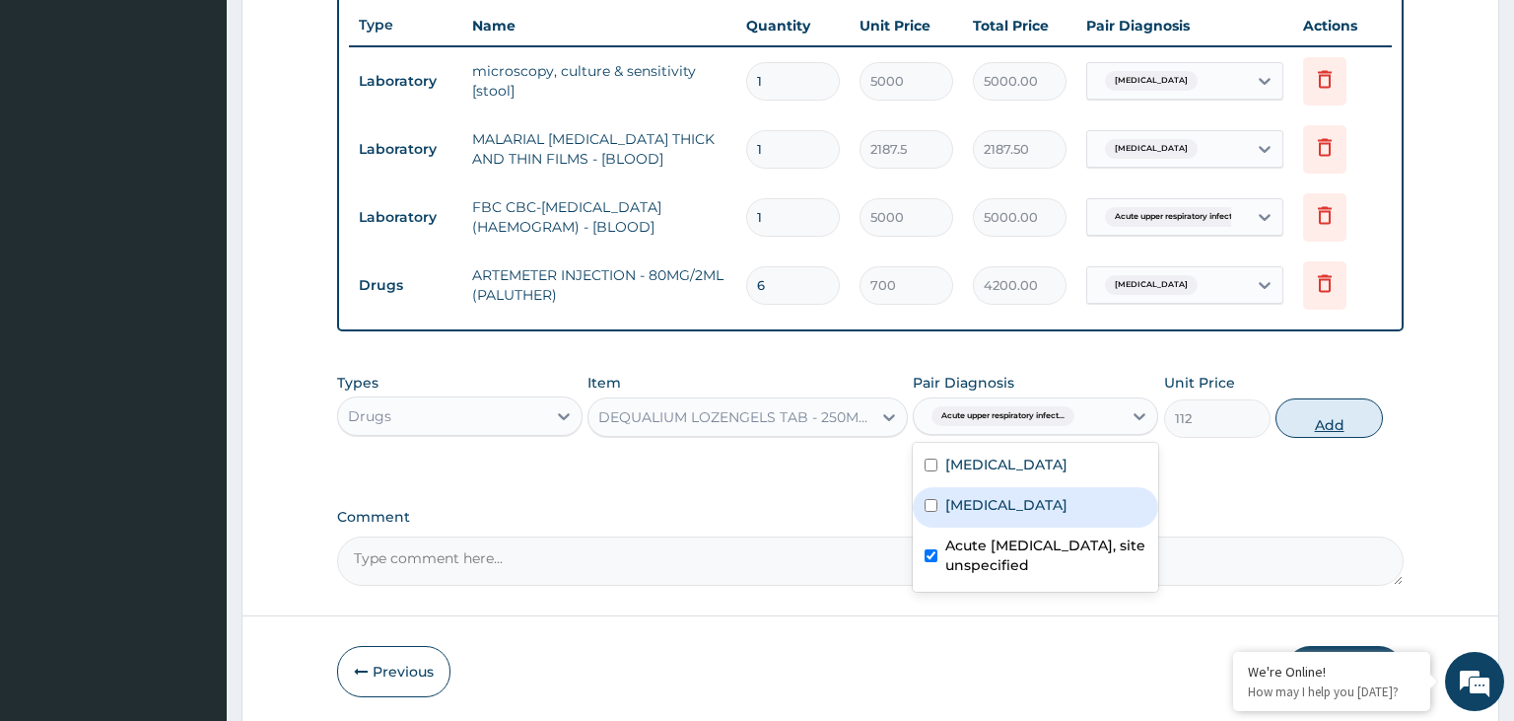
click at [1343, 408] on button "Add" at bounding box center [1329, 417] width 106 height 39
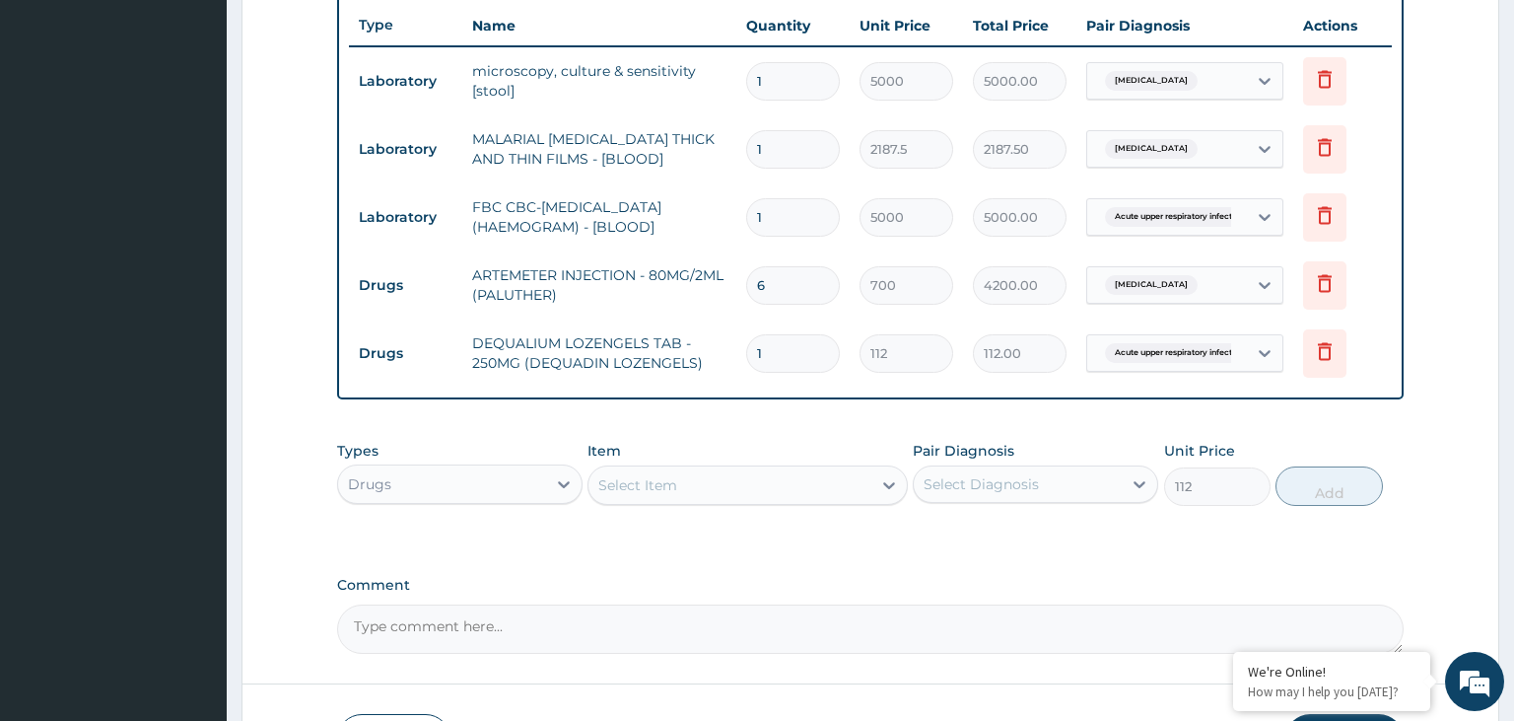
type input "0"
drag, startPoint x: 776, startPoint y: 353, endPoint x: 738, endPoint y: 355, distance: 37.5
click at [746, 355] on input "1" at bounding box center [793, 353] width 94 height 38
type input "6"
type input "672.00"
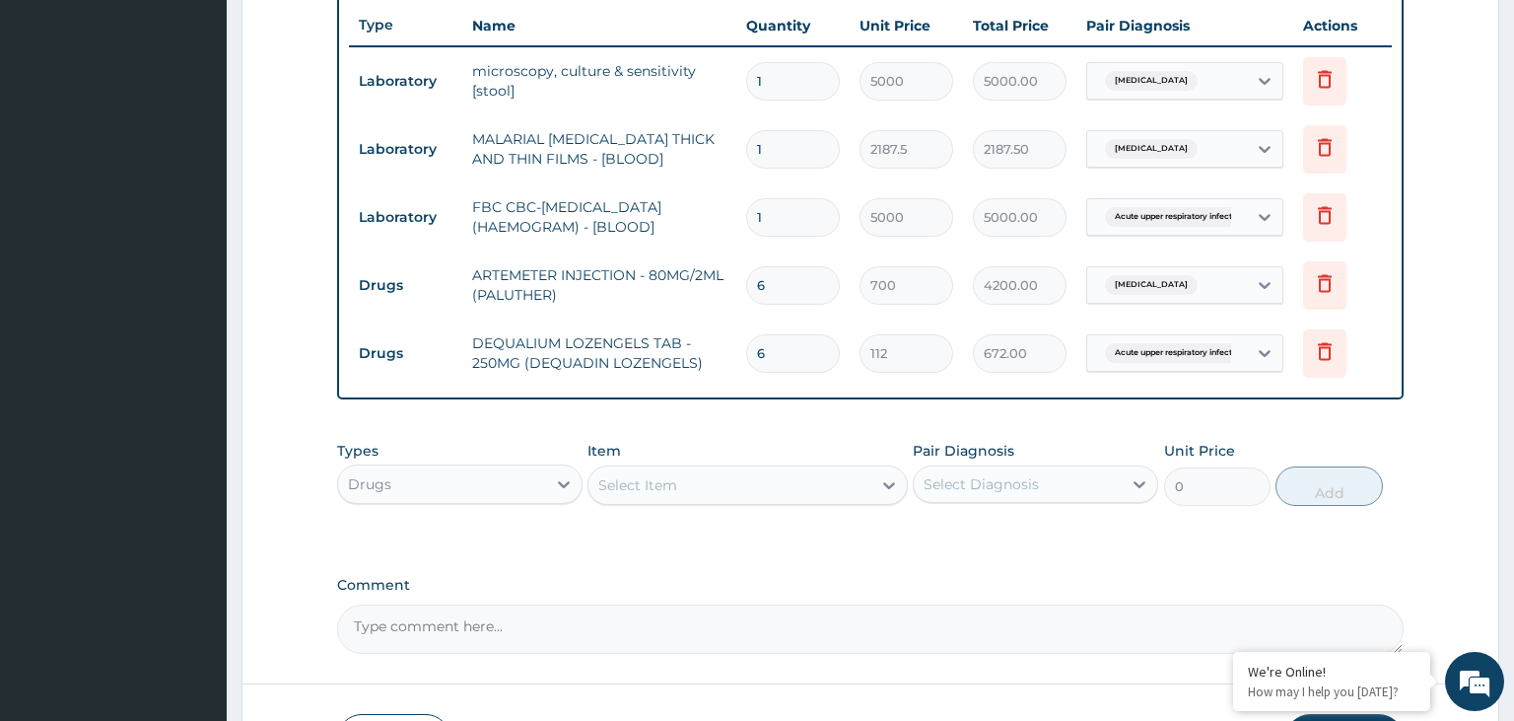
type input "6"
click at [712, 476] on div "Select Item" at bounding box center [730, 485] width 283 height 32
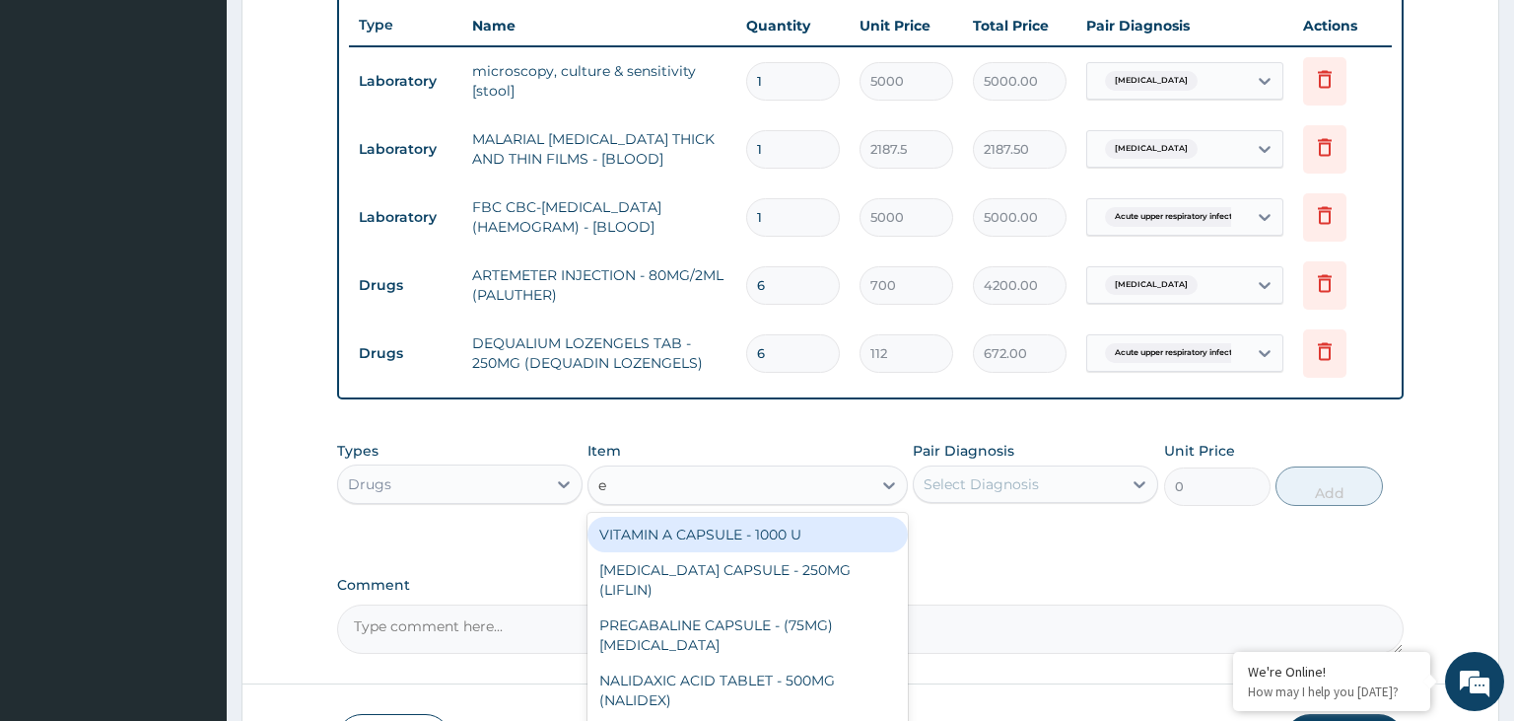
type input "em"
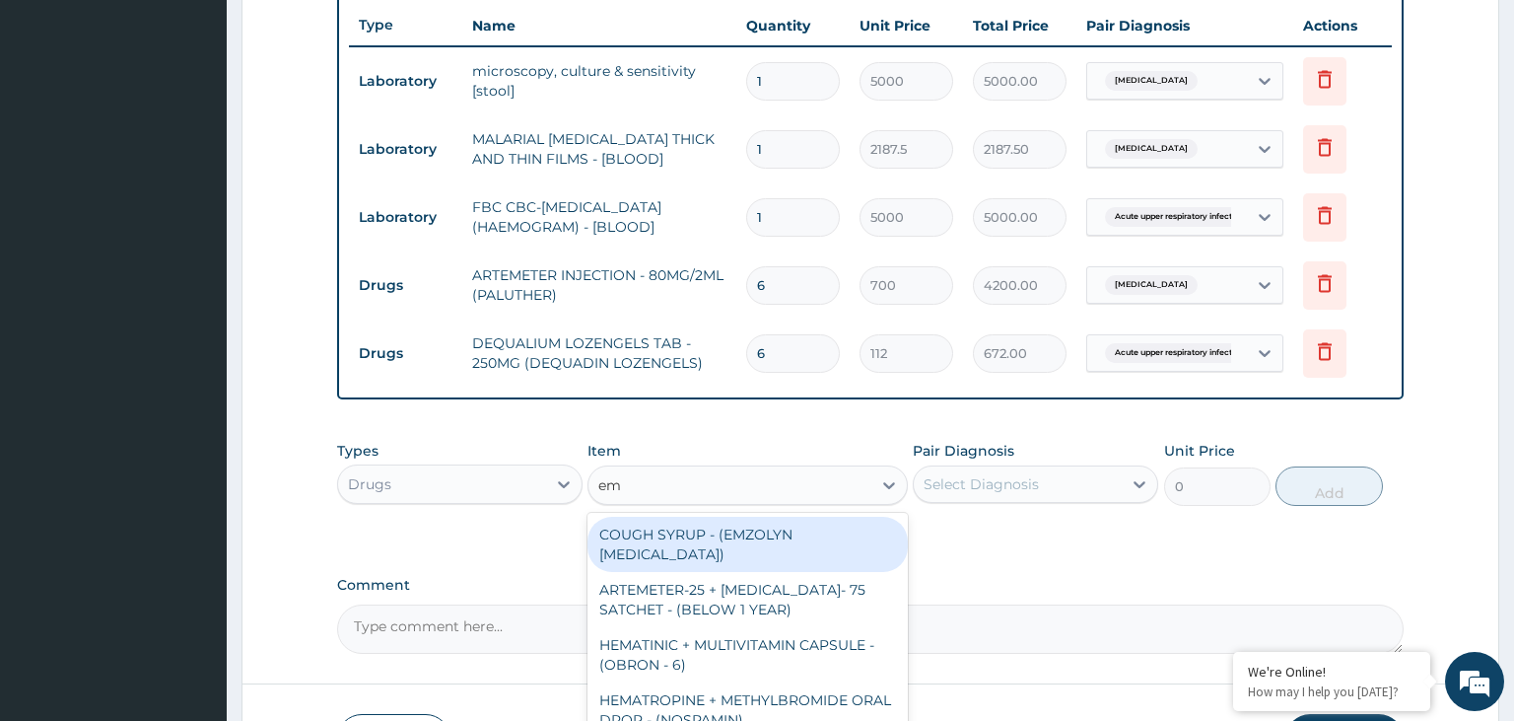
click at [745, 548] on div "COUGH SYRUP - (EMZOLYN [MEDICAL_DATA])" at bounding box center [748, 544] width 320 height 55
type input "1120"
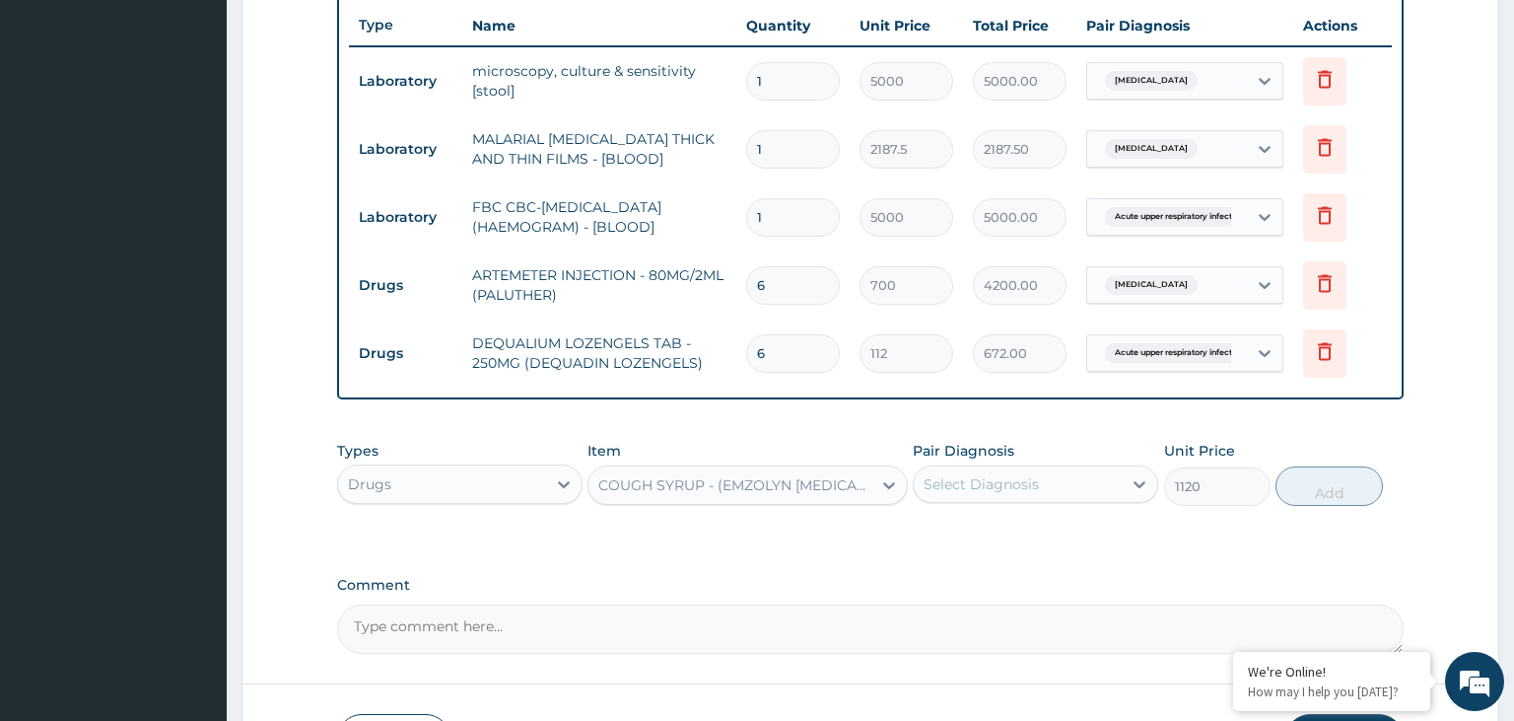
click at [1019, 474] on div "Select Diagnosis" at bounding box center [981, 484] width 115 height 20
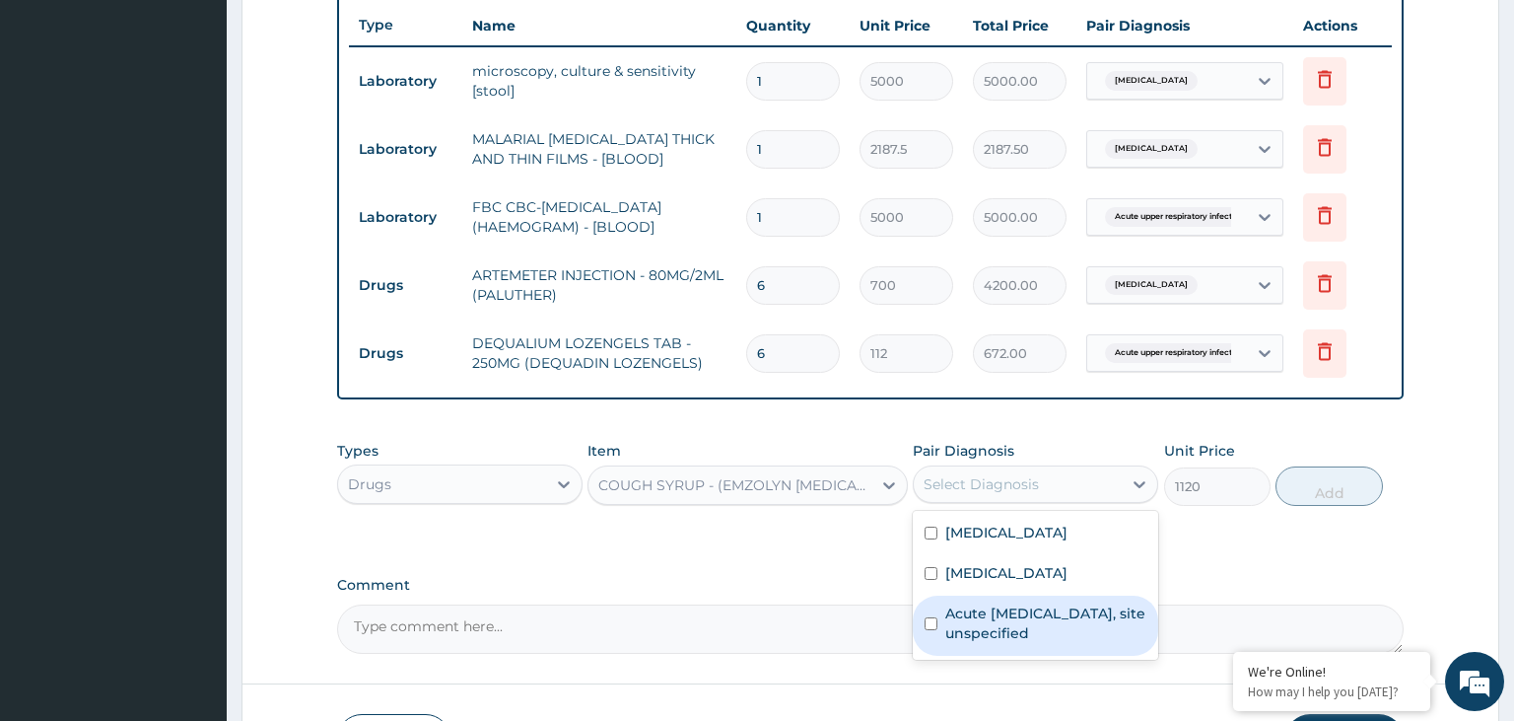
click at [1020, 627] on label "Acute upper respiratory infection, site unspecified" at bounding box center [1045, 622] width 201 height 39
checkbox input "true"
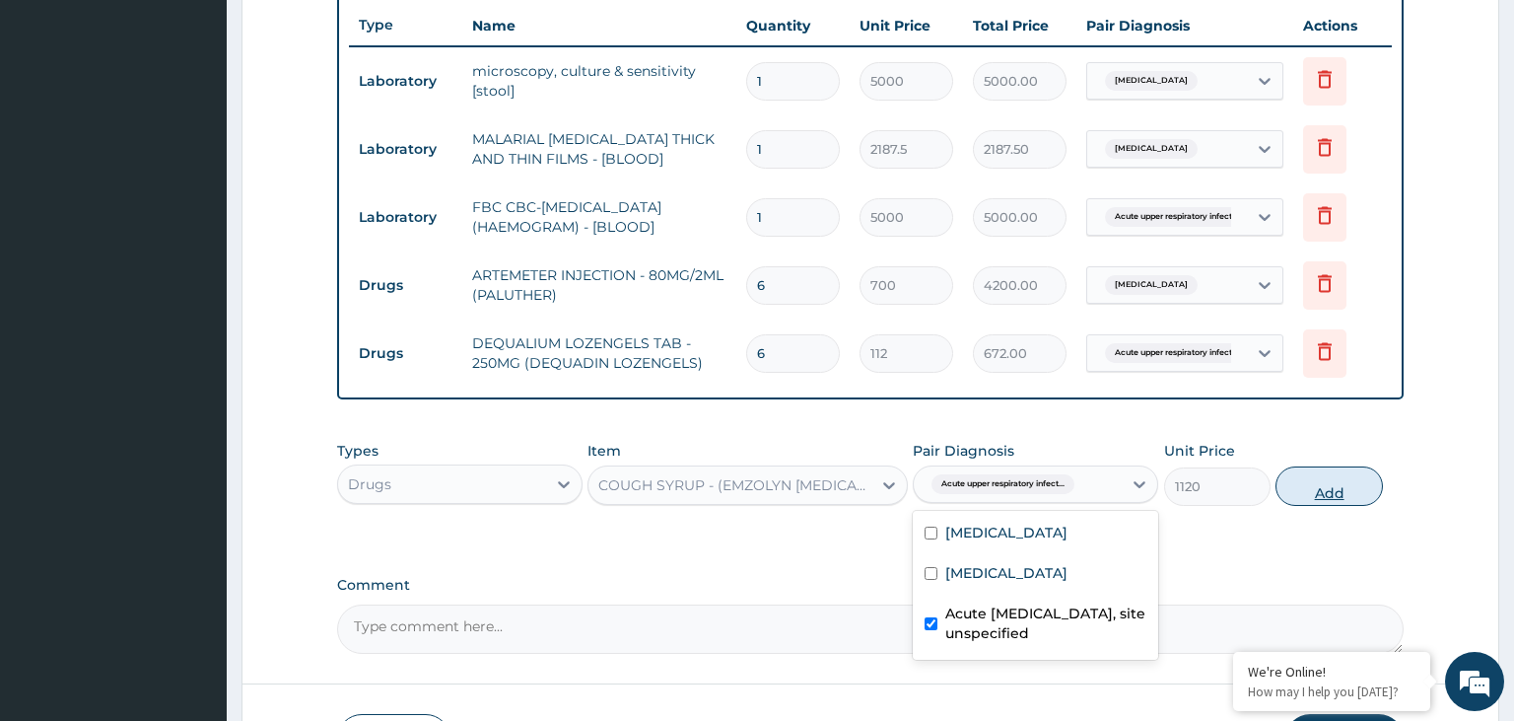
click at [1327, 485] on button "Add" at bounding box center [1329, 485] width 106 height 39
type input "0"
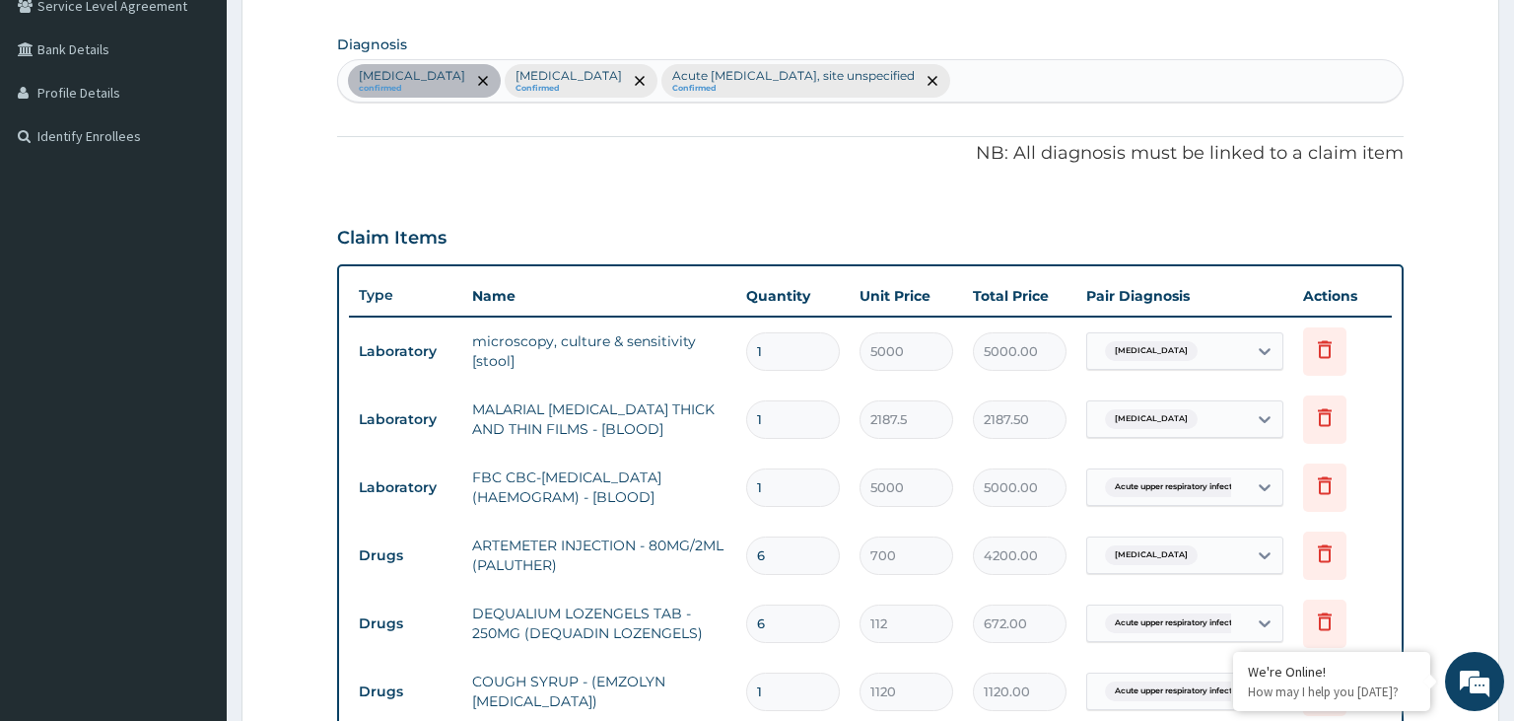
scroll to position [427, 0]
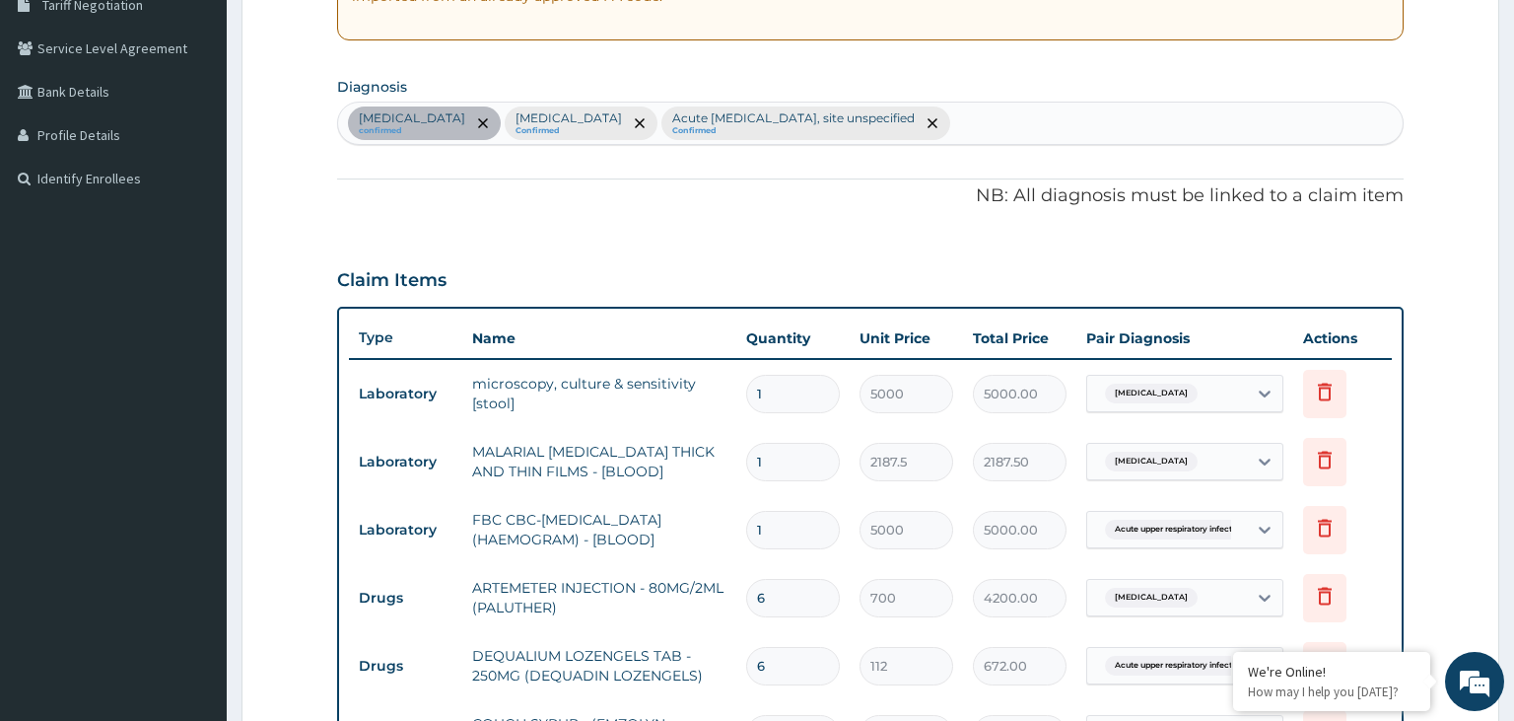
click at [1089, 120] on div "Typhoid fever, unspecified confirmed Malaria, unspecified Confirmed Acute upper…" at bounding box center [871, 123] width 1066 height 41
type input "diarrhea"
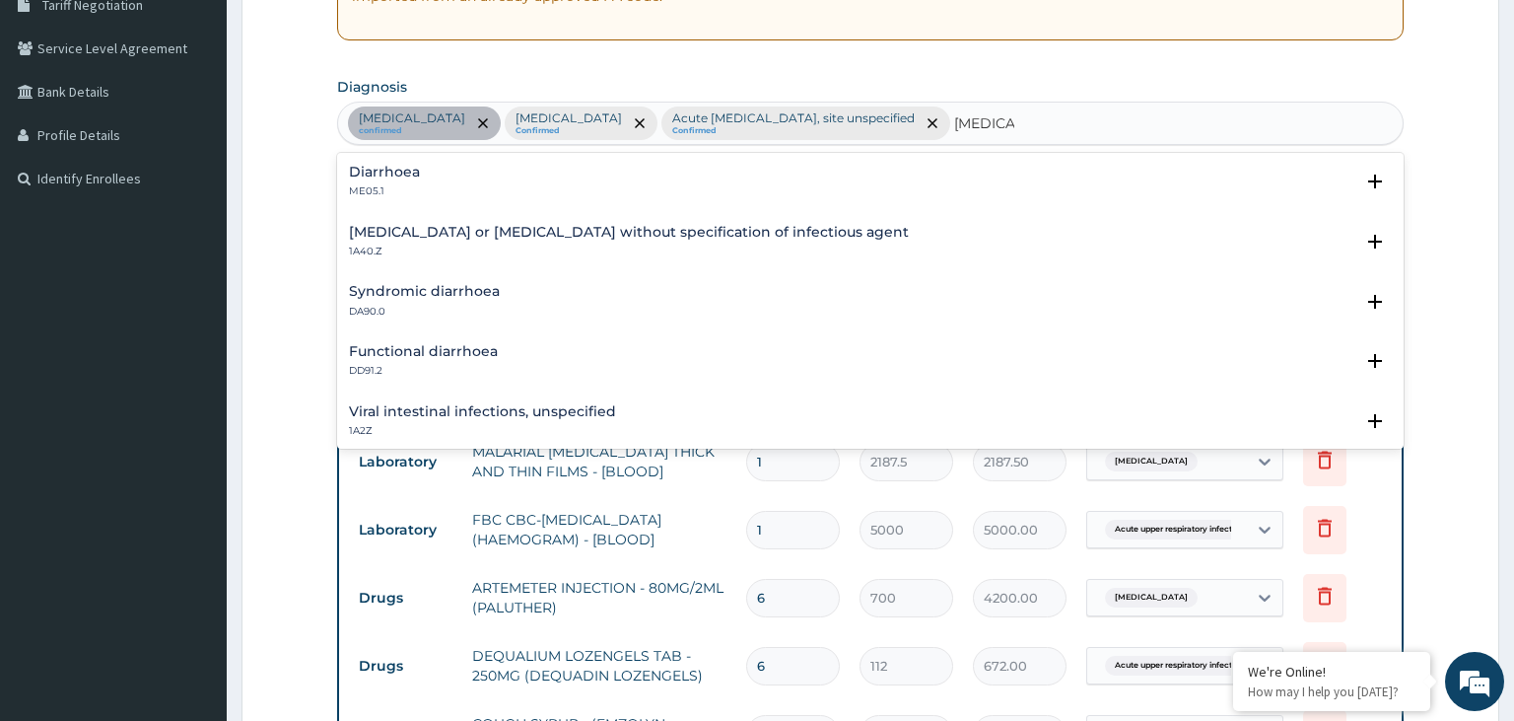
click at [512, 200] on div "Diarrhoea ME05.1 Select Status Query Query covers suspected (?), Keep in view (…" at bounding box center [871, 187] width 1044 height 44
click at [406, 185] on p "ME05.1" at bounding box center [384, 191] width 71 height 14
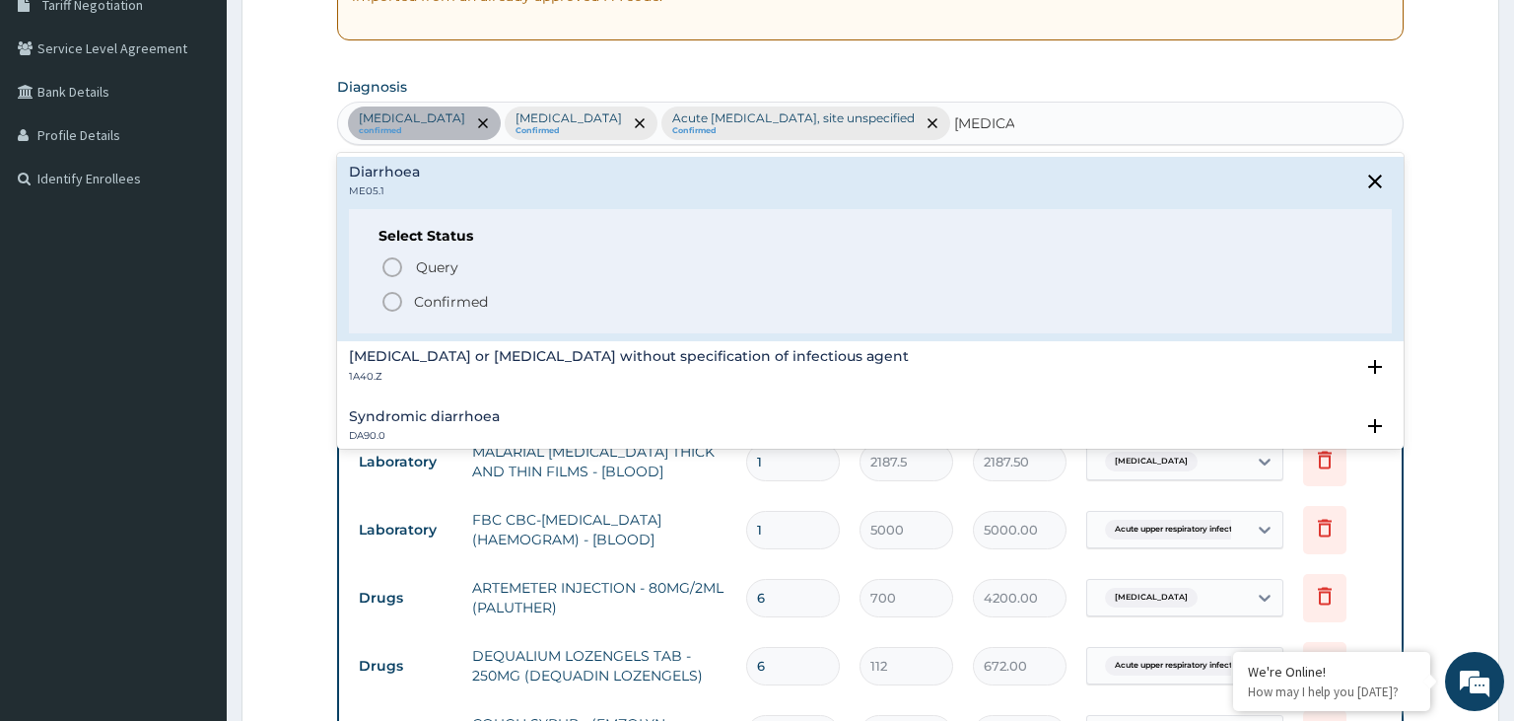
click at [445, 298] on p "Confirmed" at bounding box center [451, 302] width 74 height 20
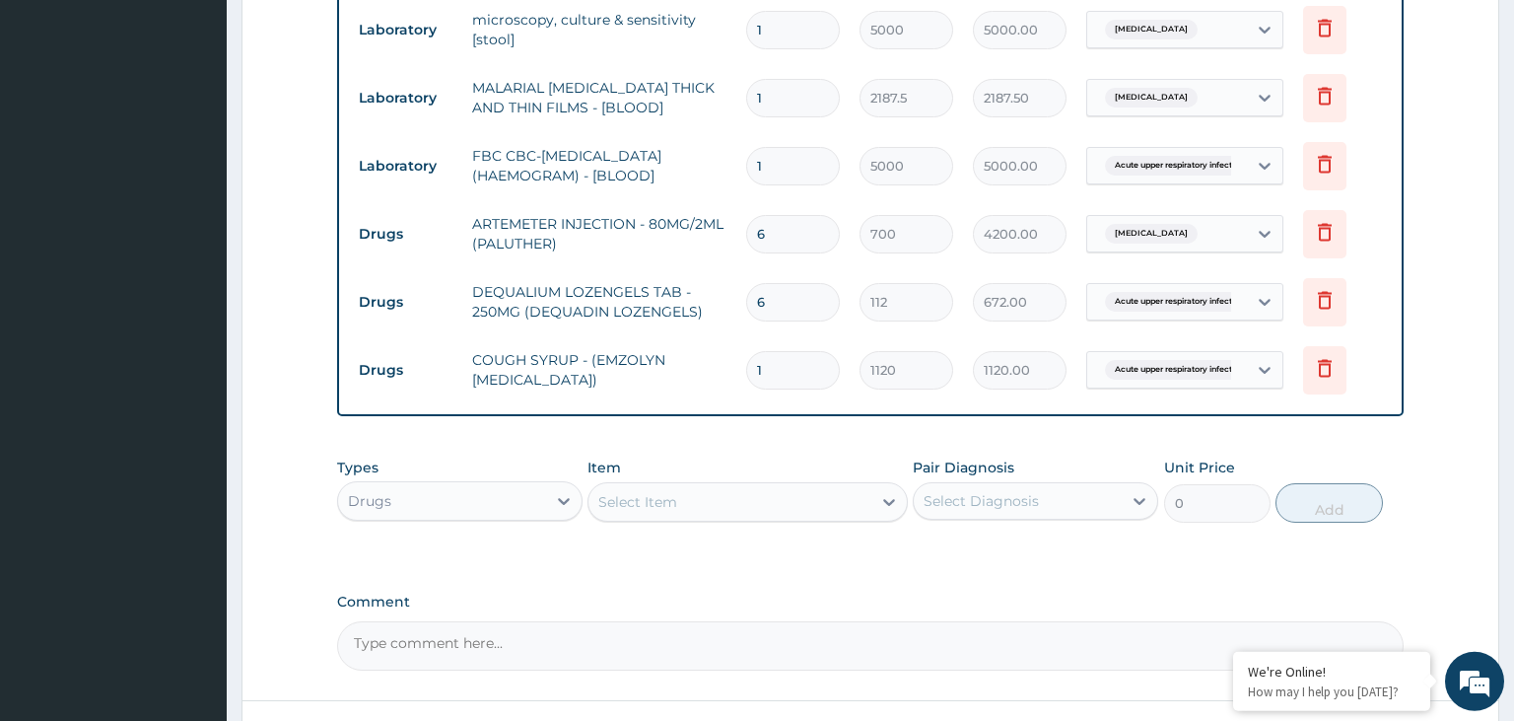
scroll to position [844, 0]
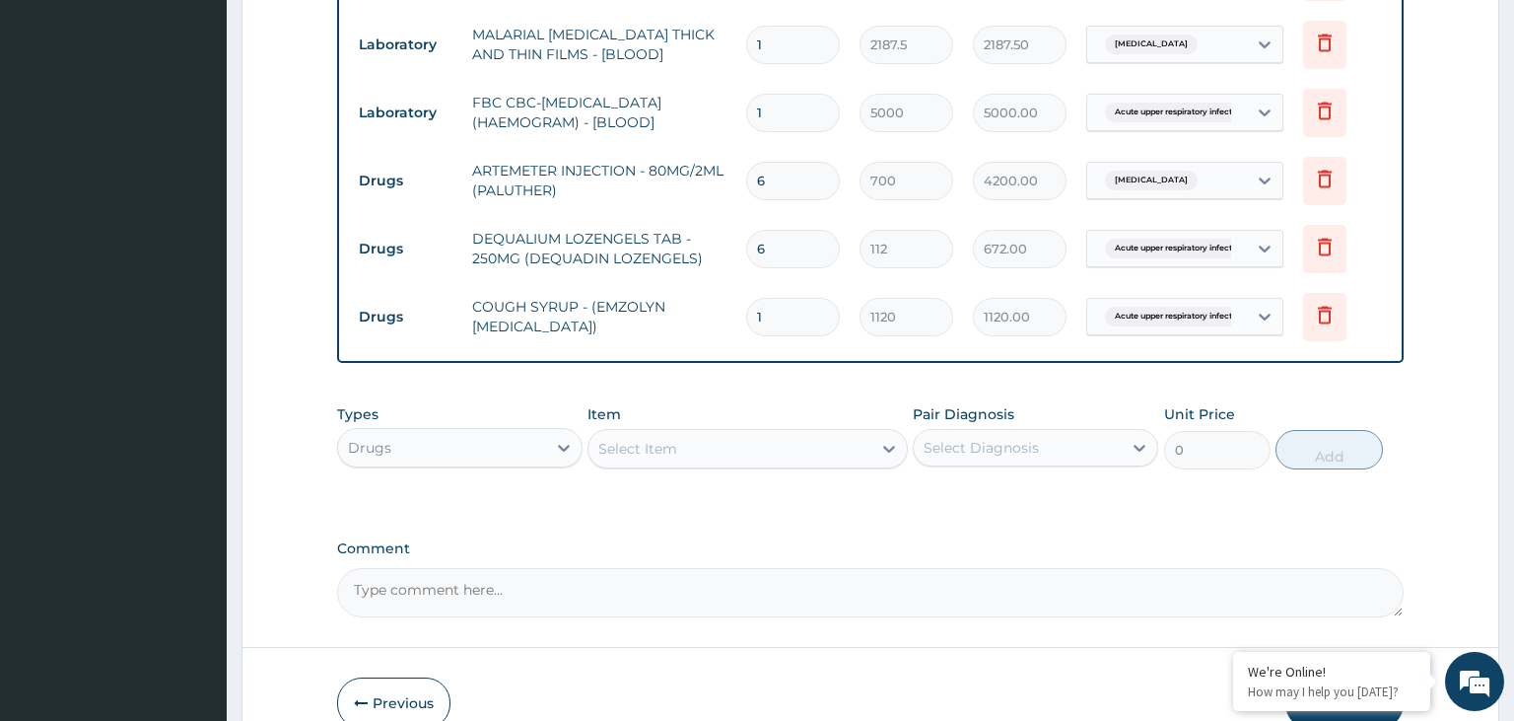
click at [723, 448] on div "Select Item" at bounding box center [730, 449] width 283 height 32
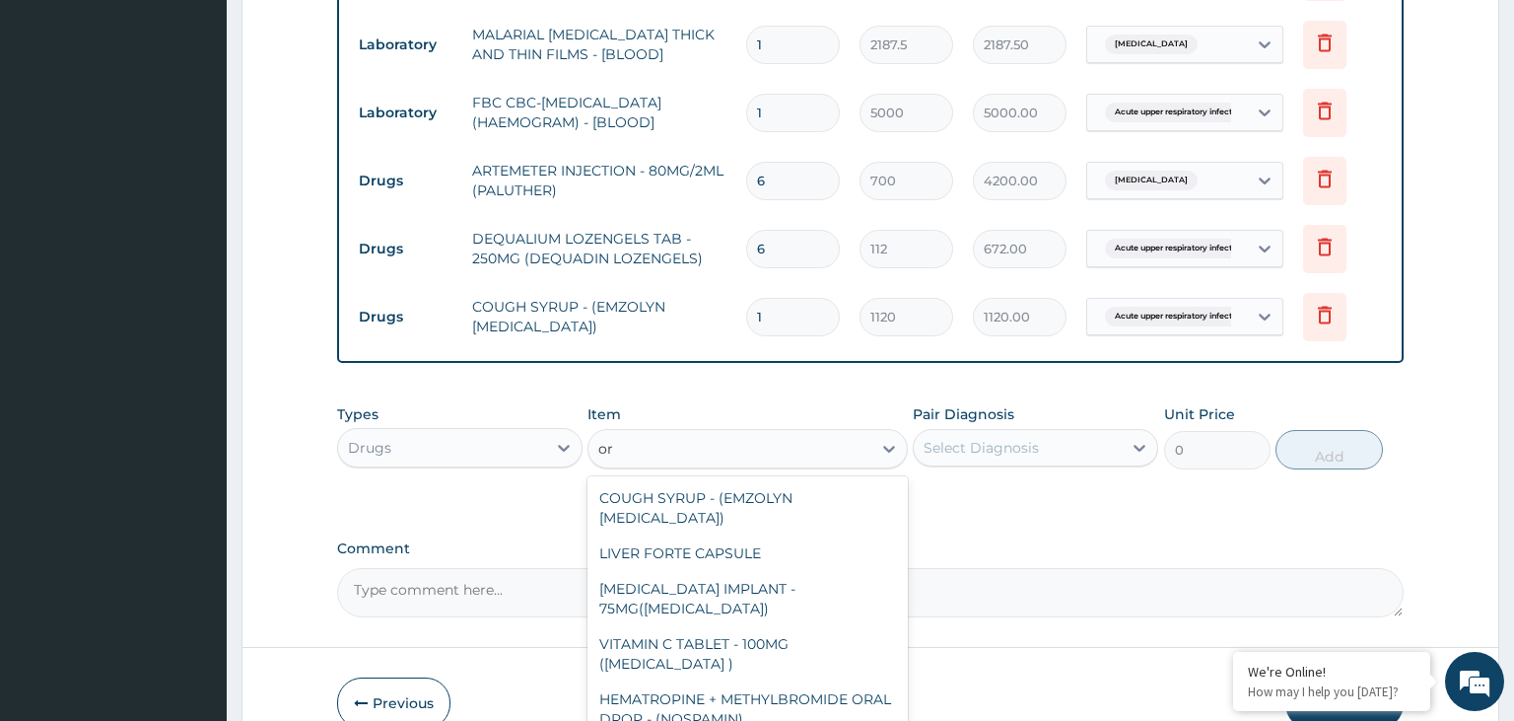
type input "ors"
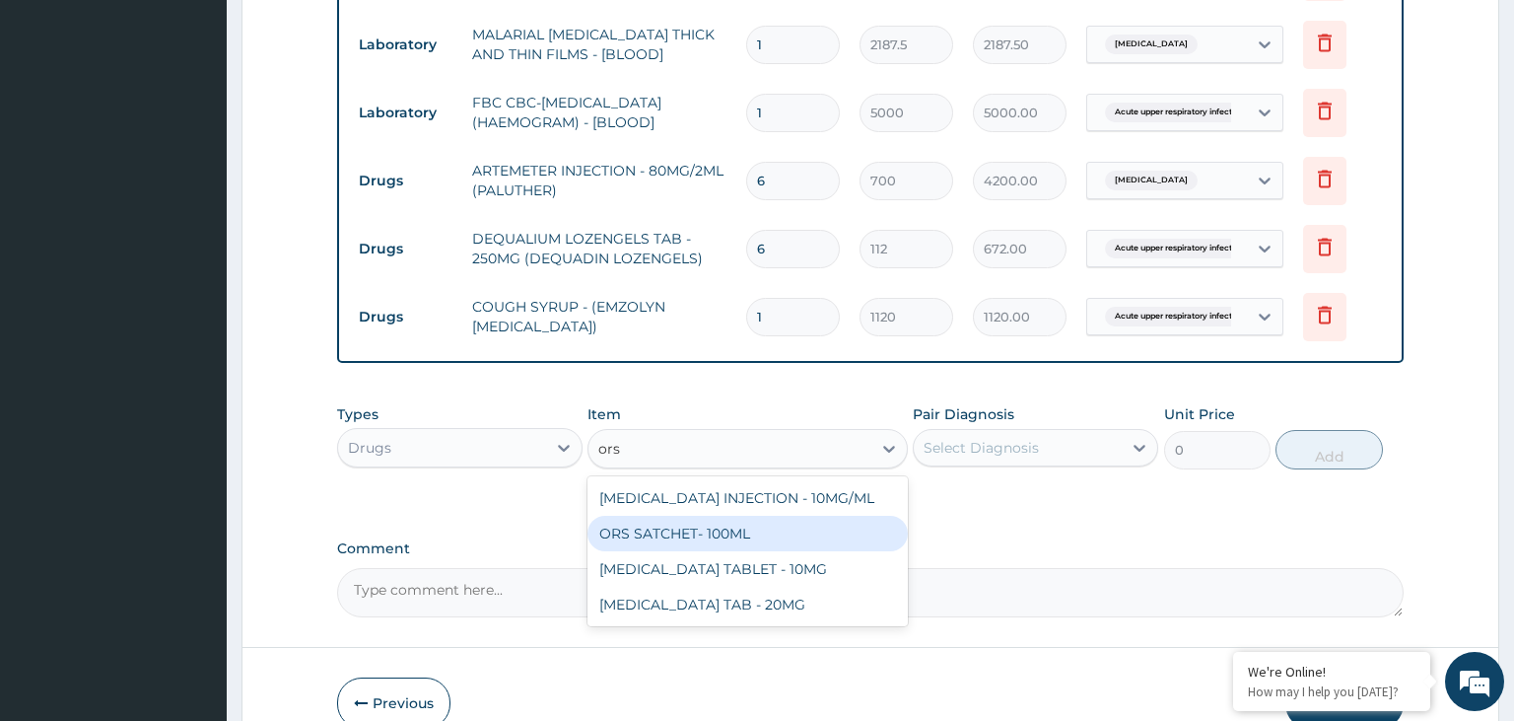
click at [783, 526] on div "ORS SATCHET- 100ML" at bounding box center [748, 533] width 320 height 35
type input "112"
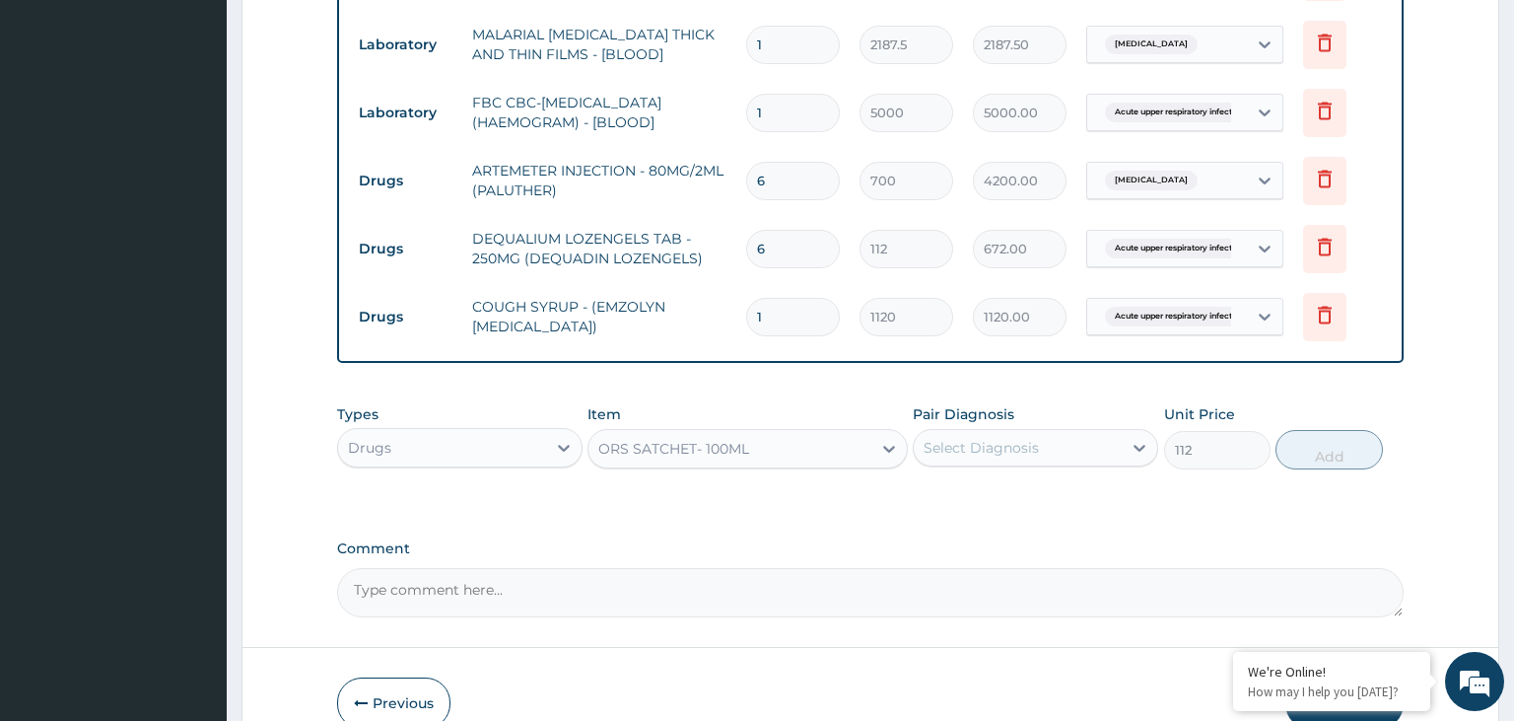
click at [1106, 455] on div "Select Diagnosis" at bounding box center [1018, 448] width 208 height 32
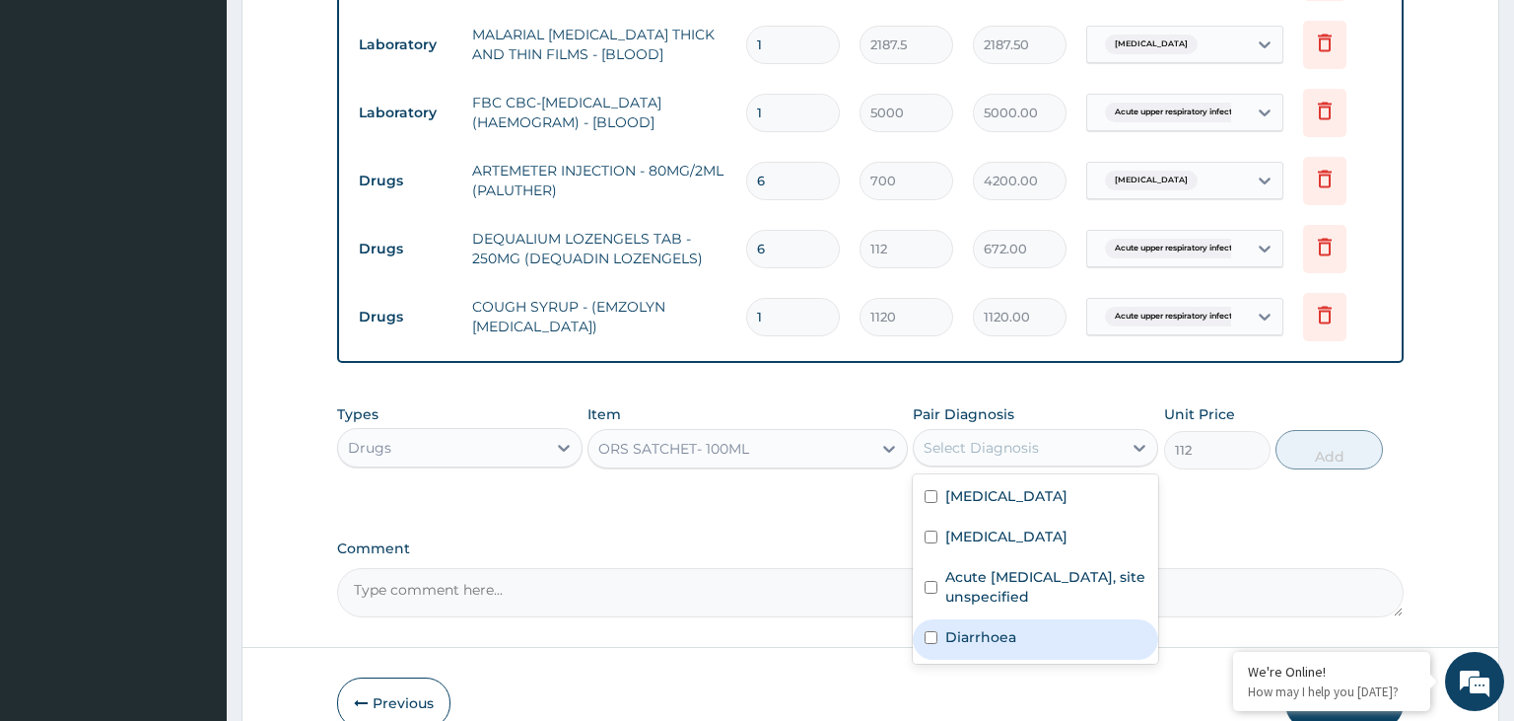
click at [1019, 631] on div "Diarrhoea" at bounding box center [1035, 639] width 245 height 40
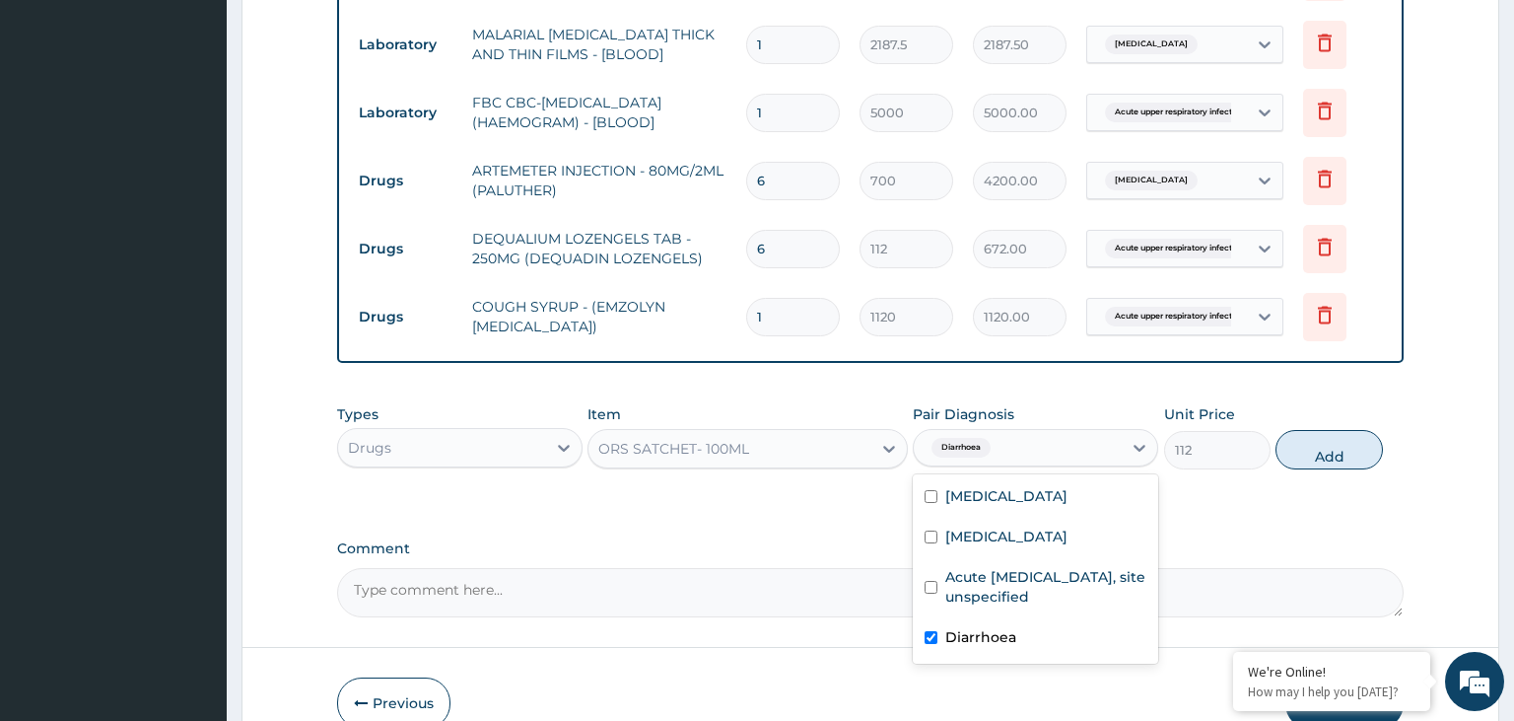
checkbox input "true"
click at [1309, 447] on button "Add" at bounding box center [1329, 449] width 106 height 39
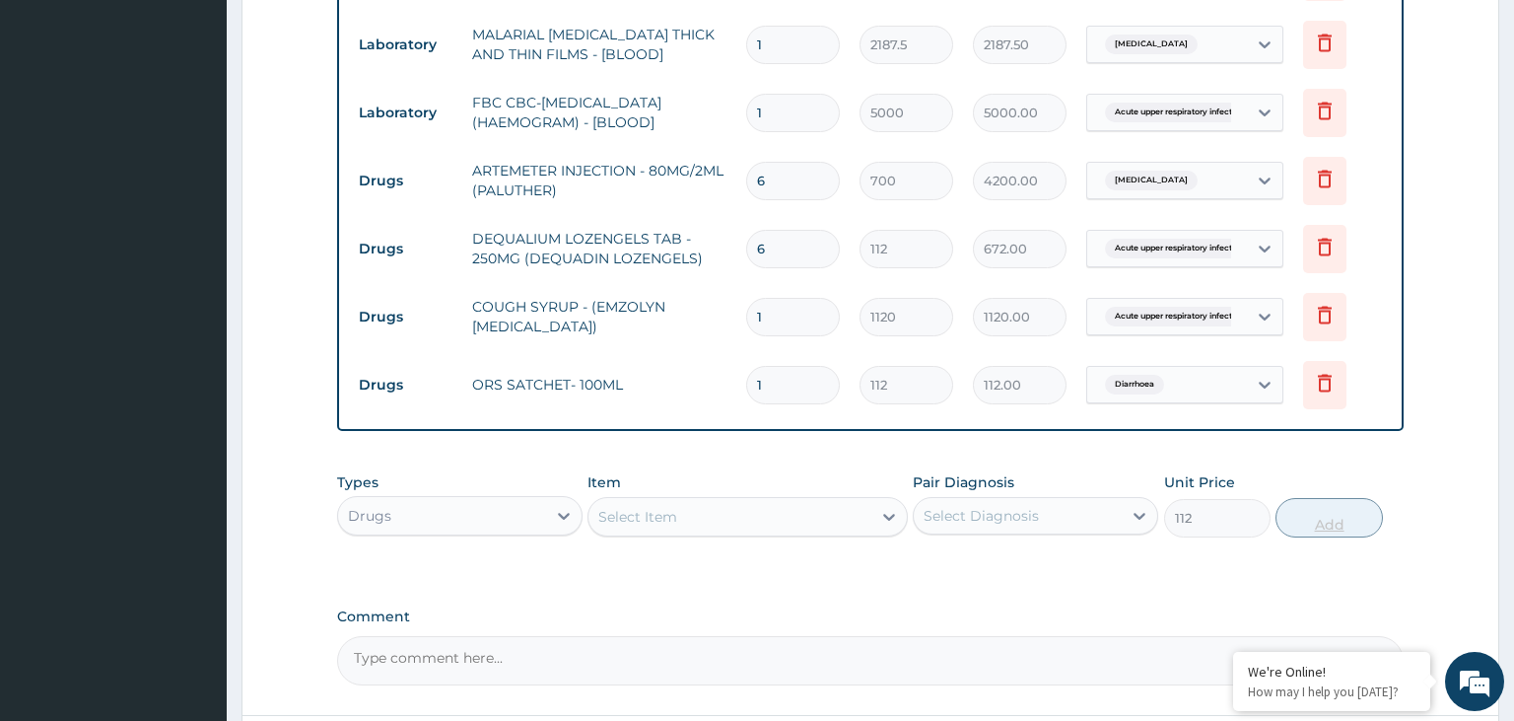
type input "0"
click at [692, 504] on div "Select Item" at bounding box center [730, 517] width 283 height 32
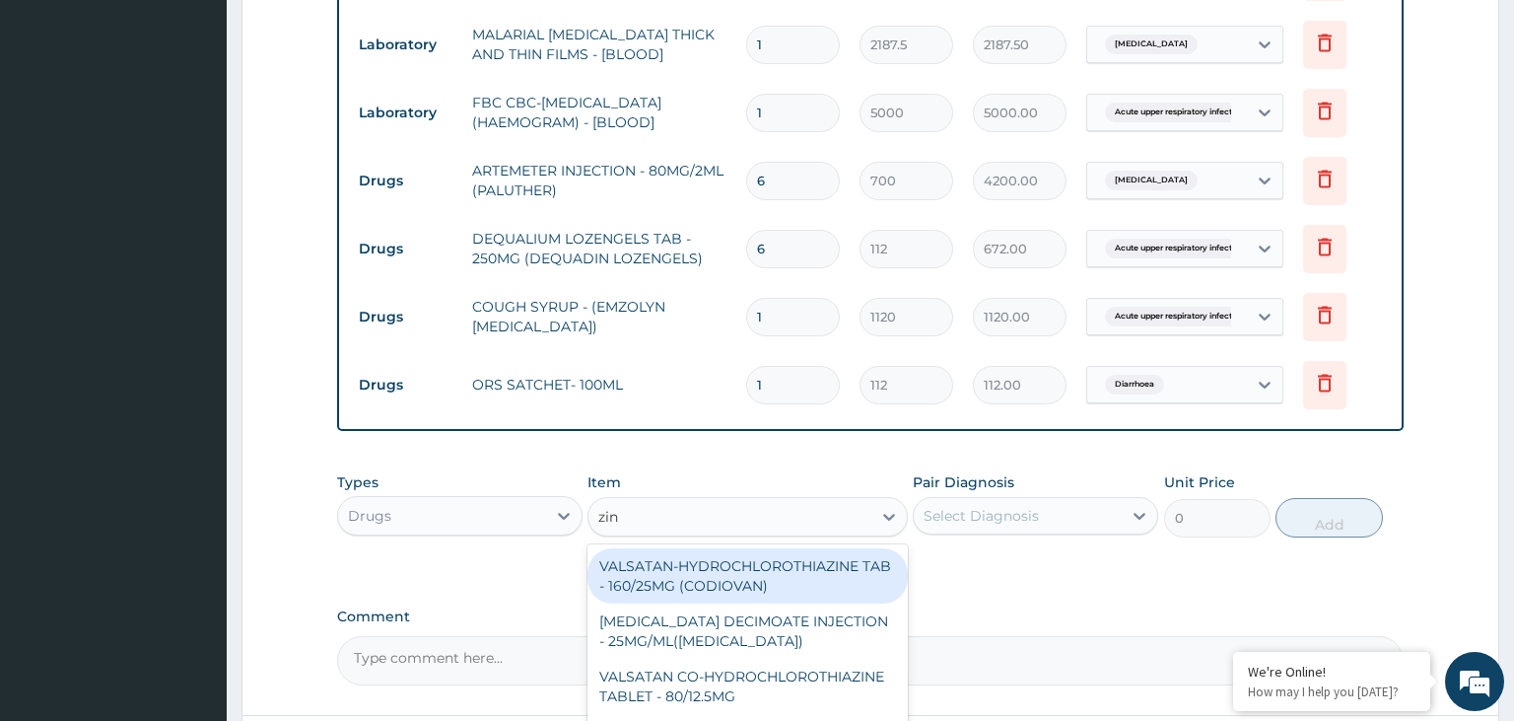
type input "zinc"
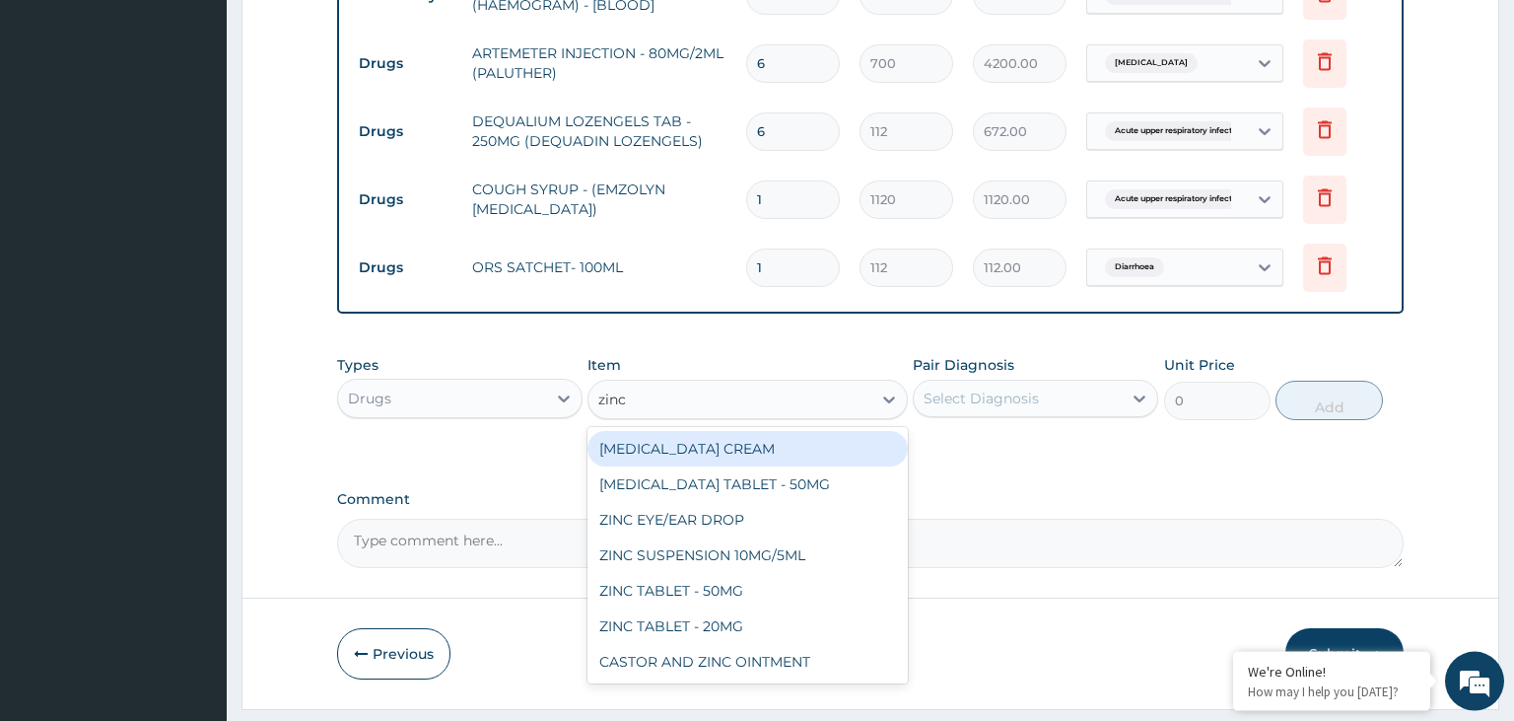
scroll to position [1010, 0]
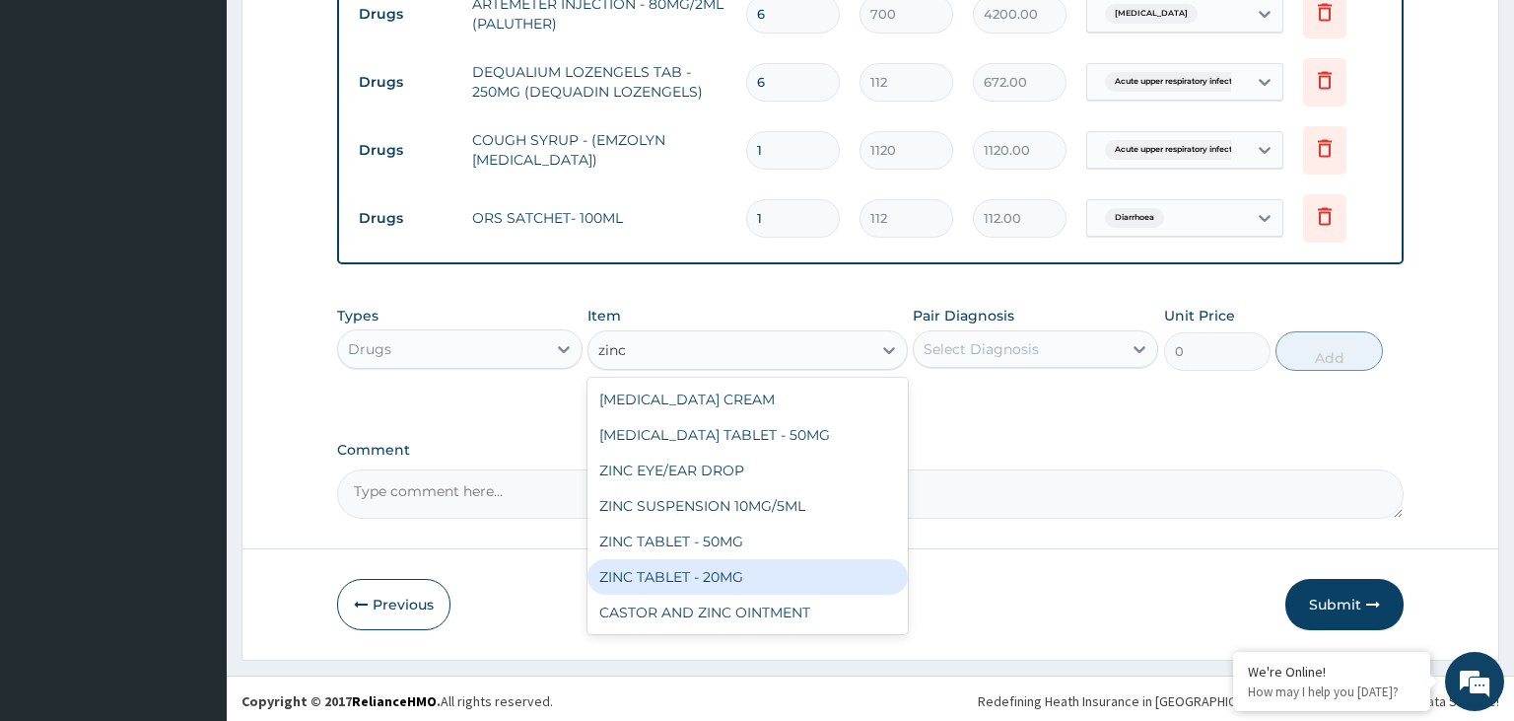
drag, startPoint x: 771, startPoint y: 565, endPoint x: 1218, endPoint y: 373, distance: 486.2
click at [771, 566] on div "ZINC TABLET - 20MG" at bounding box center [748, 576] width 320 height 35
type input "64.39999999999999"
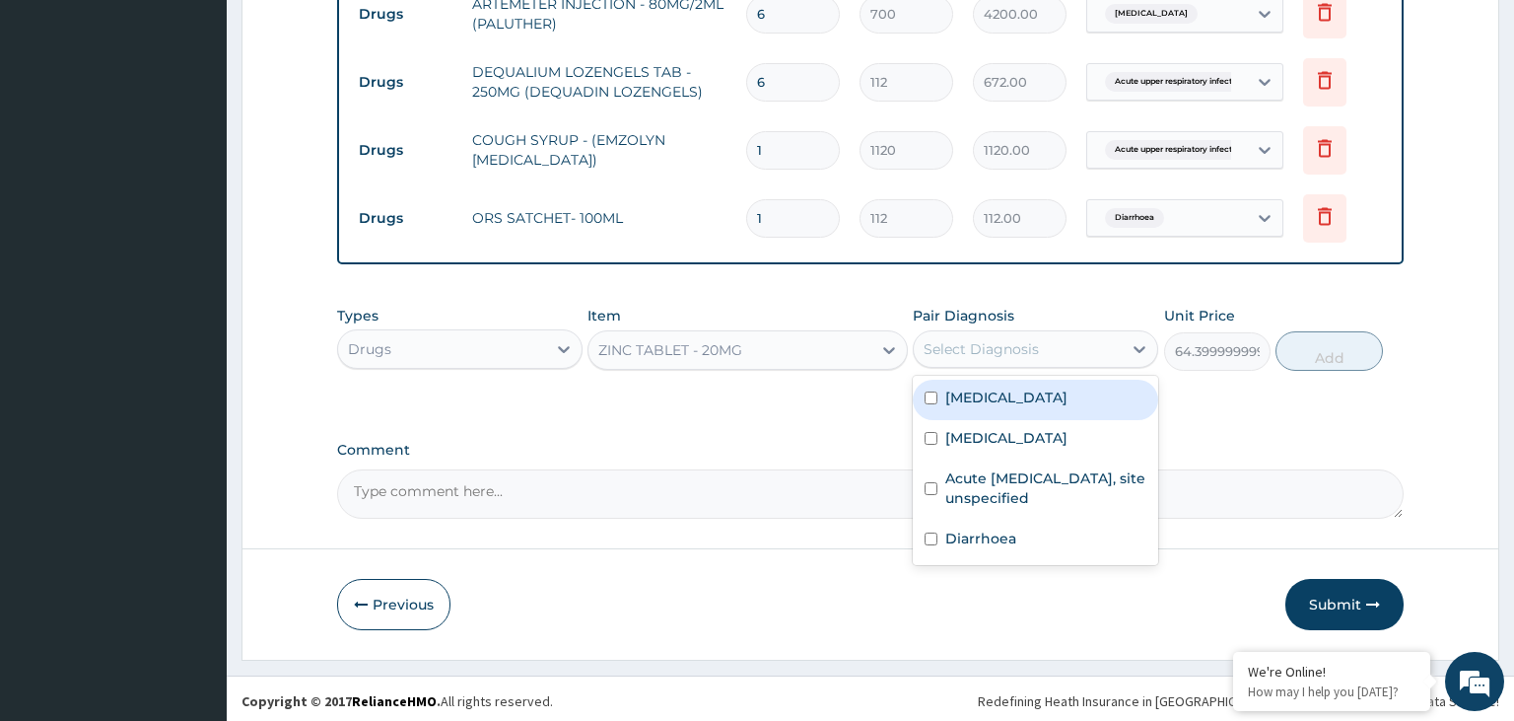
click at [1092, 346] on div "Select Diagnosis" at bounding box center [1018, 349] width 208 height 32
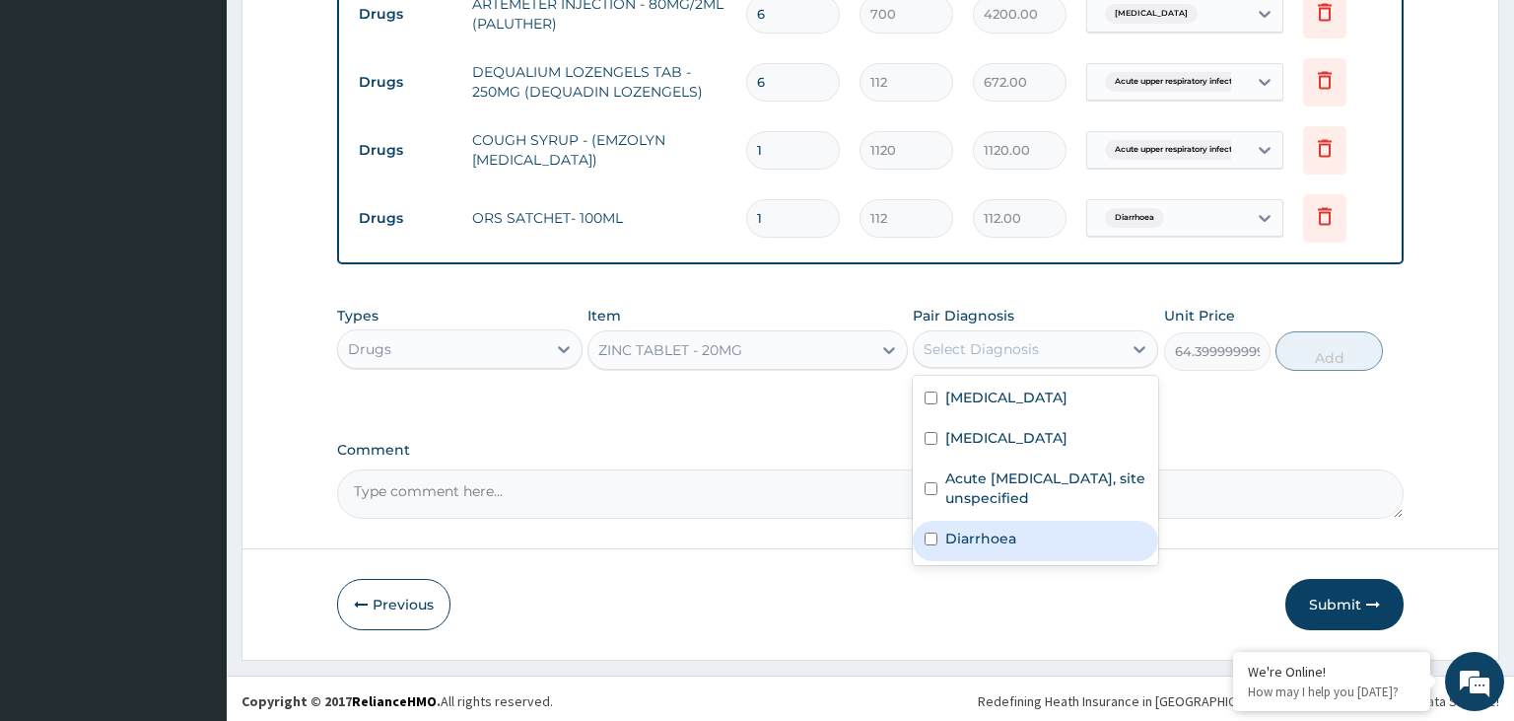
click at [972, 539] on label "Diarrhoea" at bounding box center [980, 538] width 71 height 20
checkbox input "true"
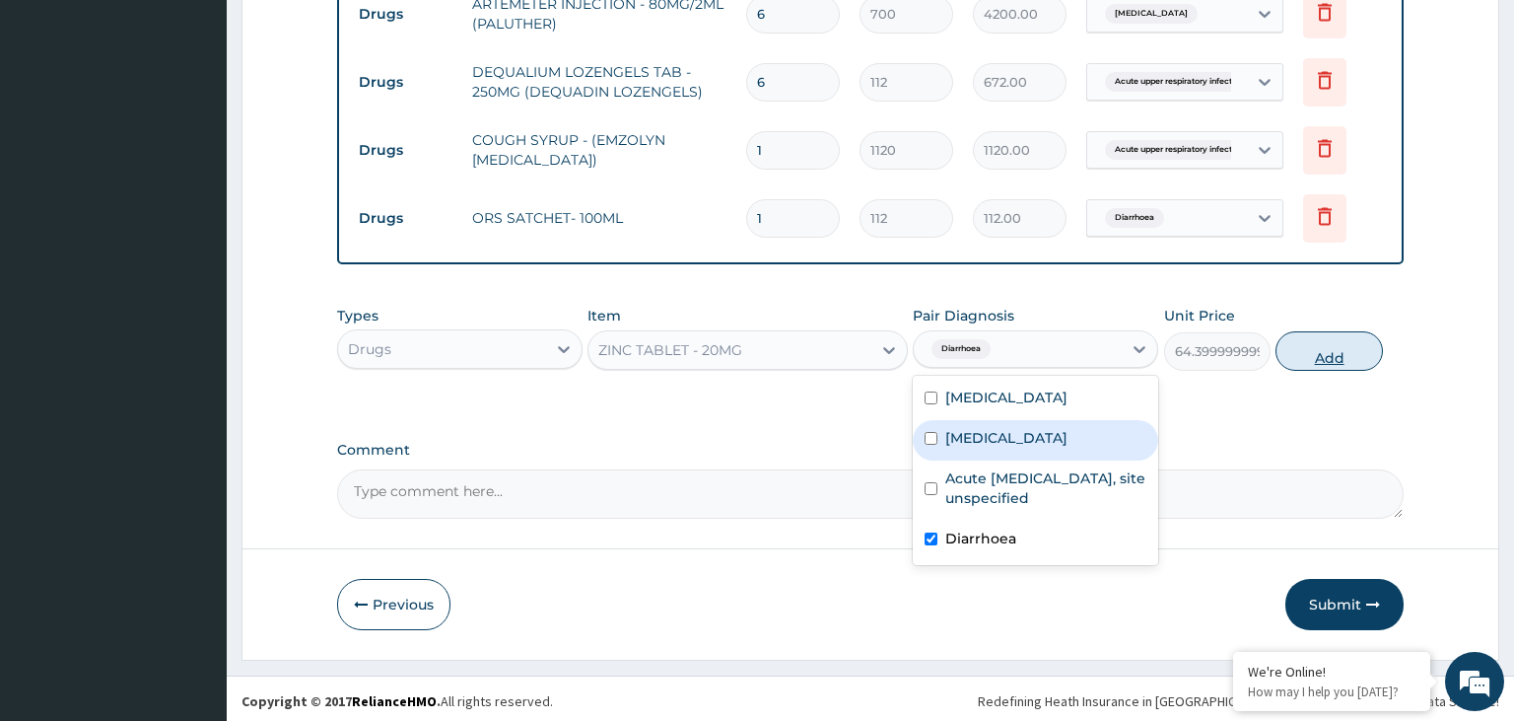
click at [1311, 353] on button "Add" at bounding box center [1329, 350] width 106 height 39
type input "0"
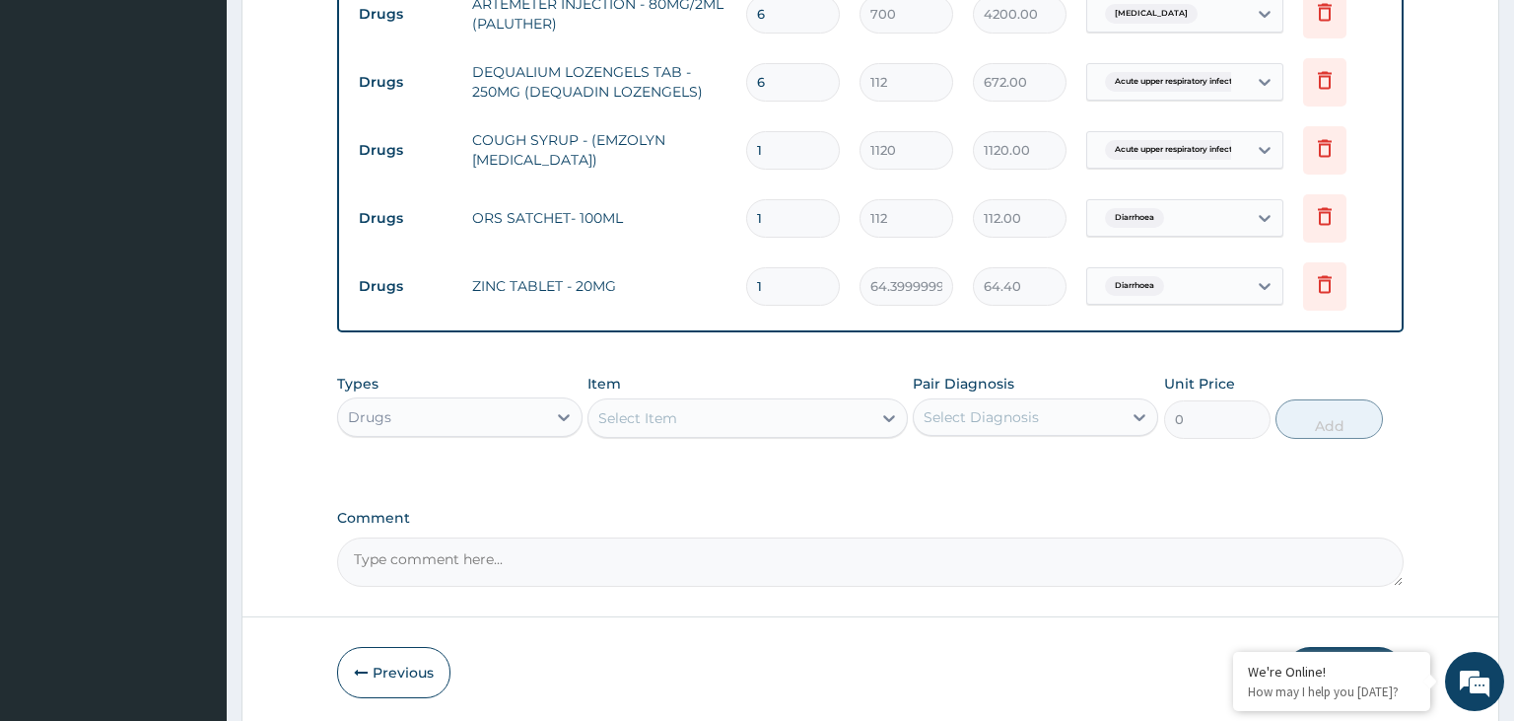
type input "10"
type input "644.00"
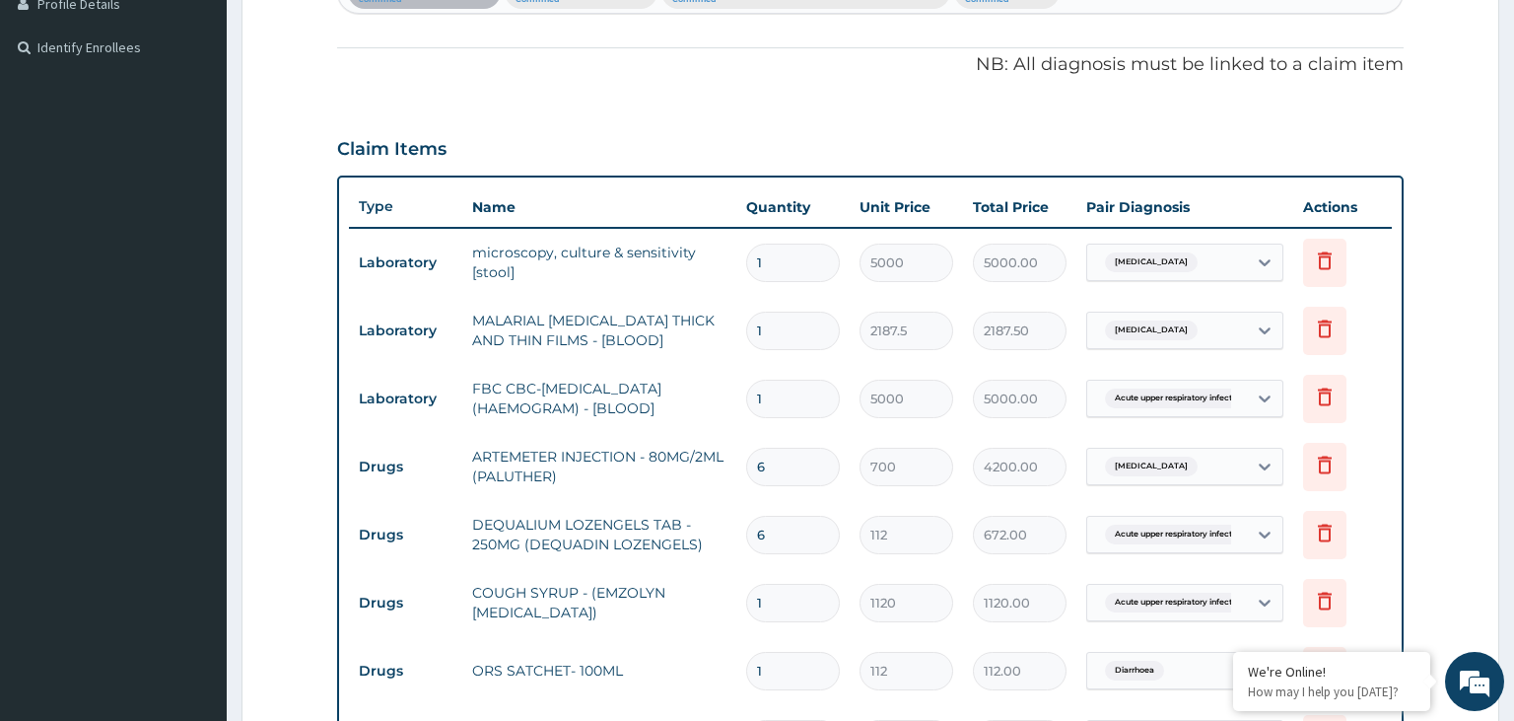
scroll to position [871, 0]
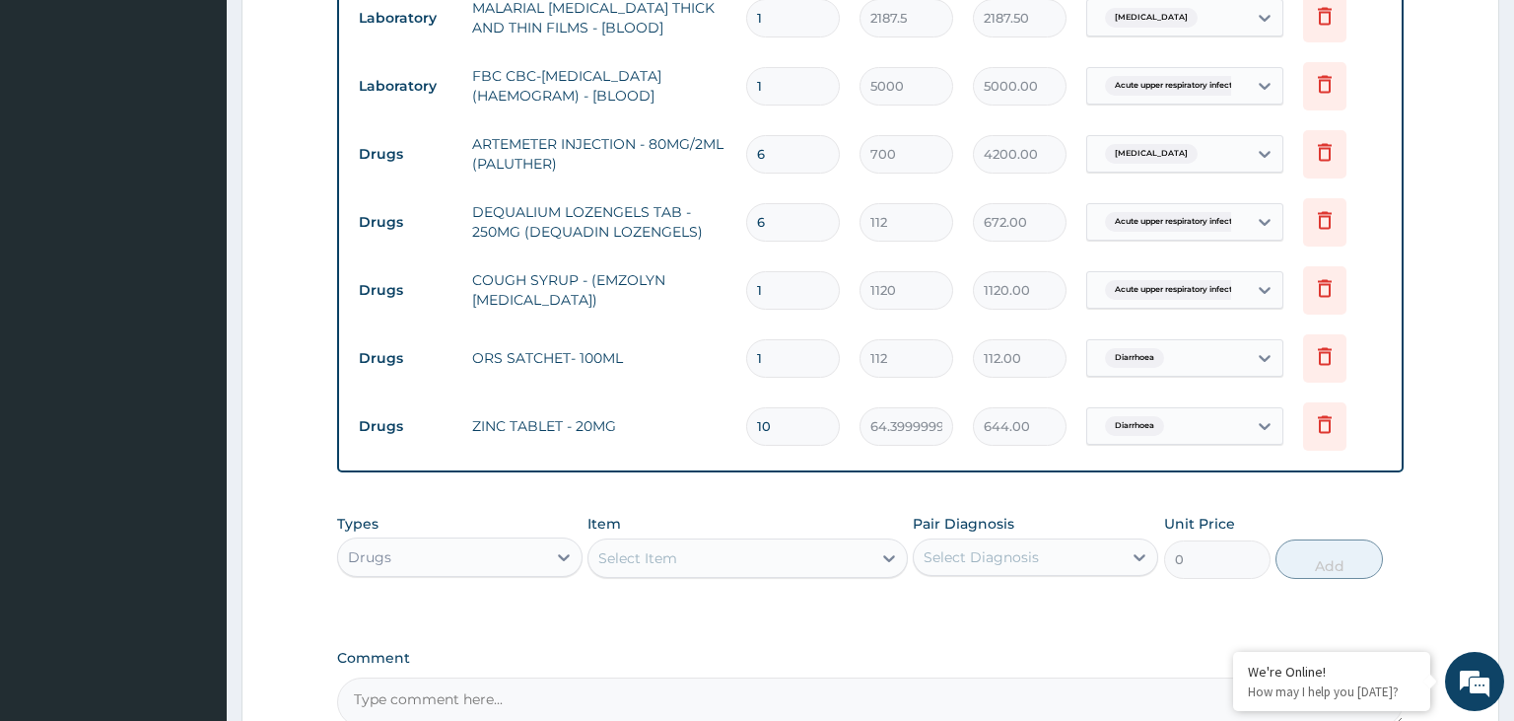
type input "10"
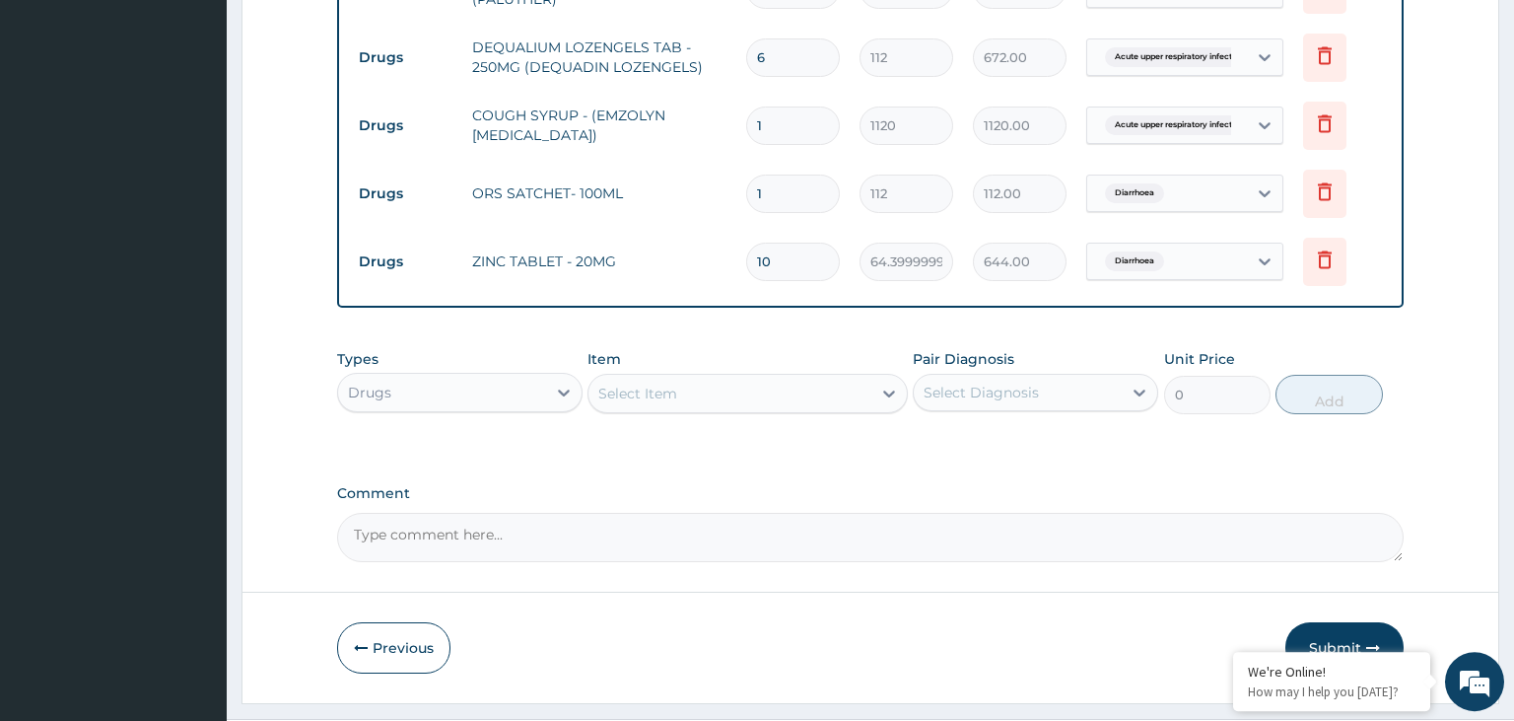
scroll to position [1079, 0]
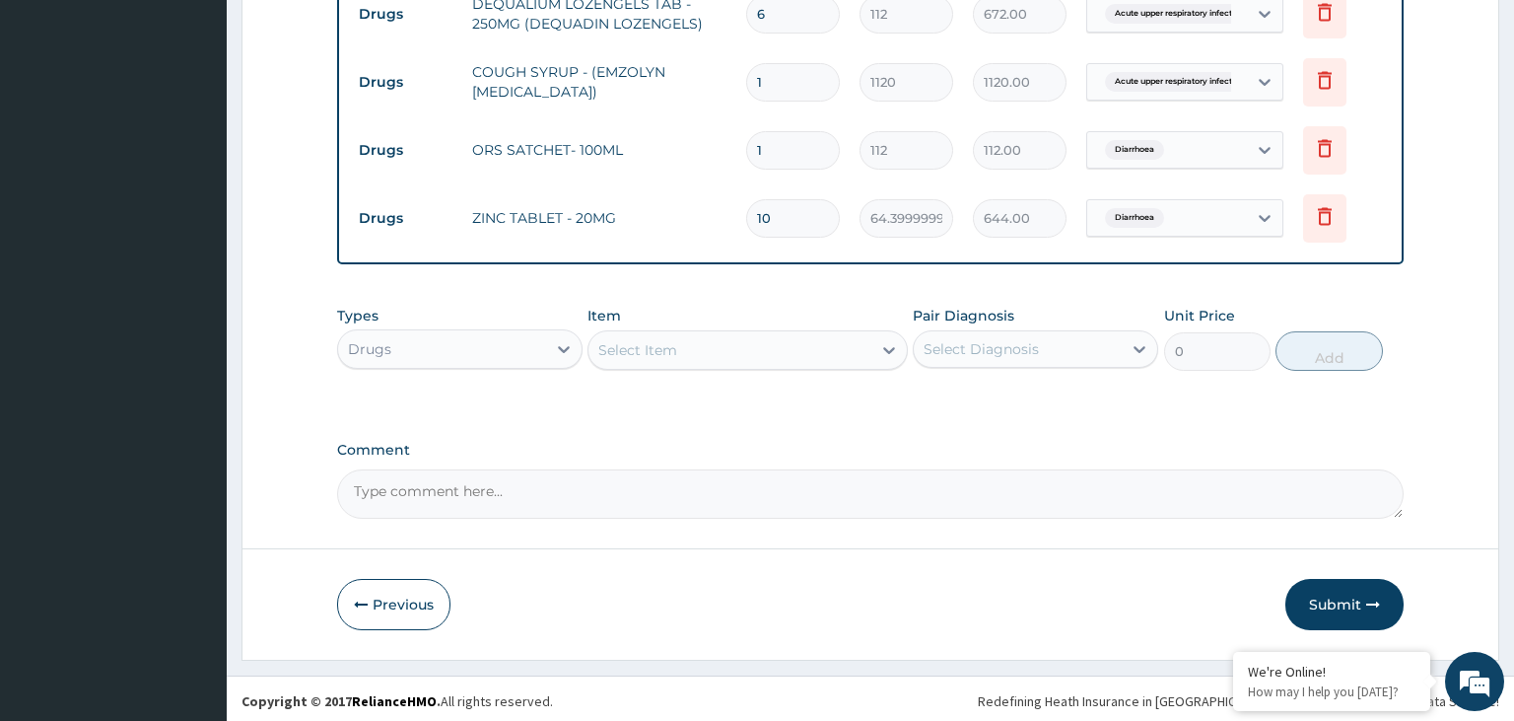
click at [524, 329] on div "Drugs" at bounding box center [459, 348] width 245 height 39
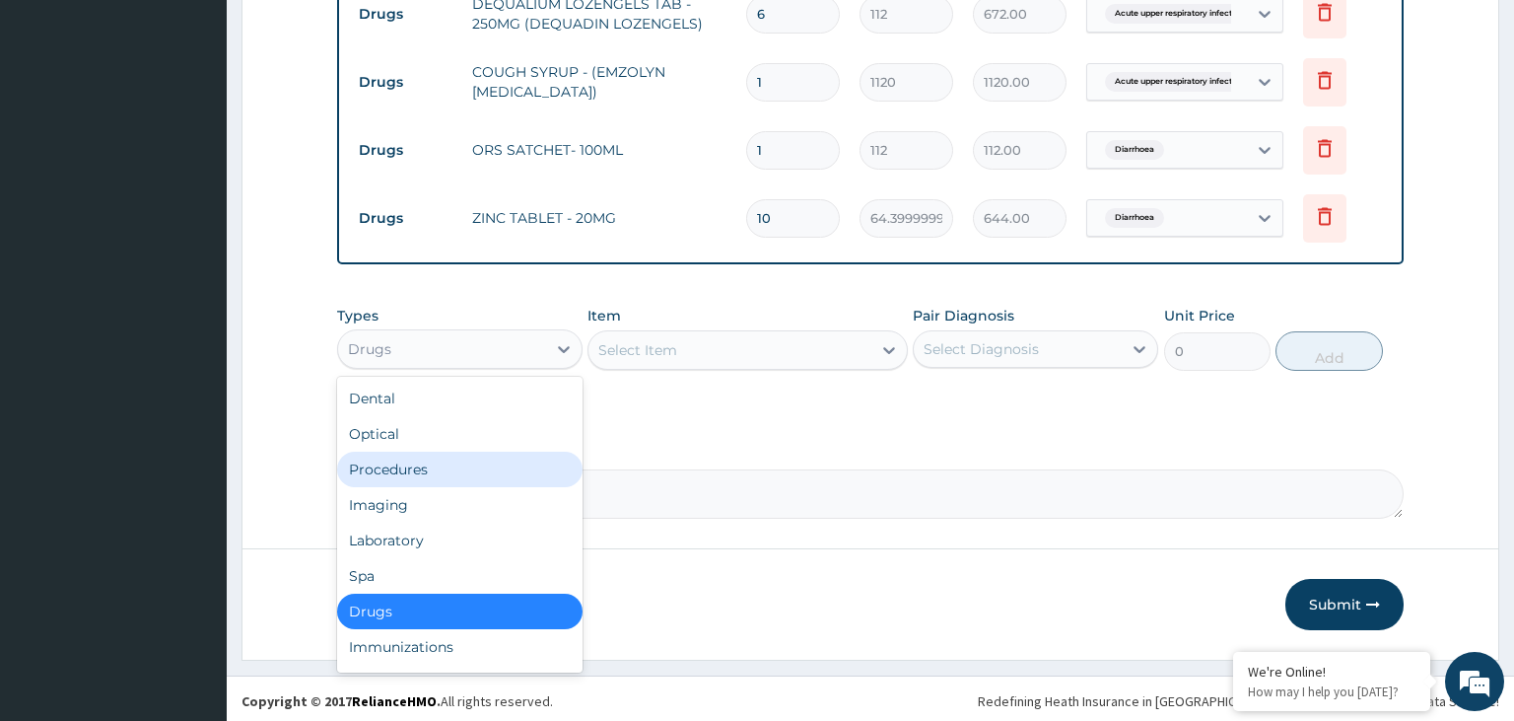
click at [480, 459] on div "Procedures" at bounding box center [459, 469] width 245 height 35
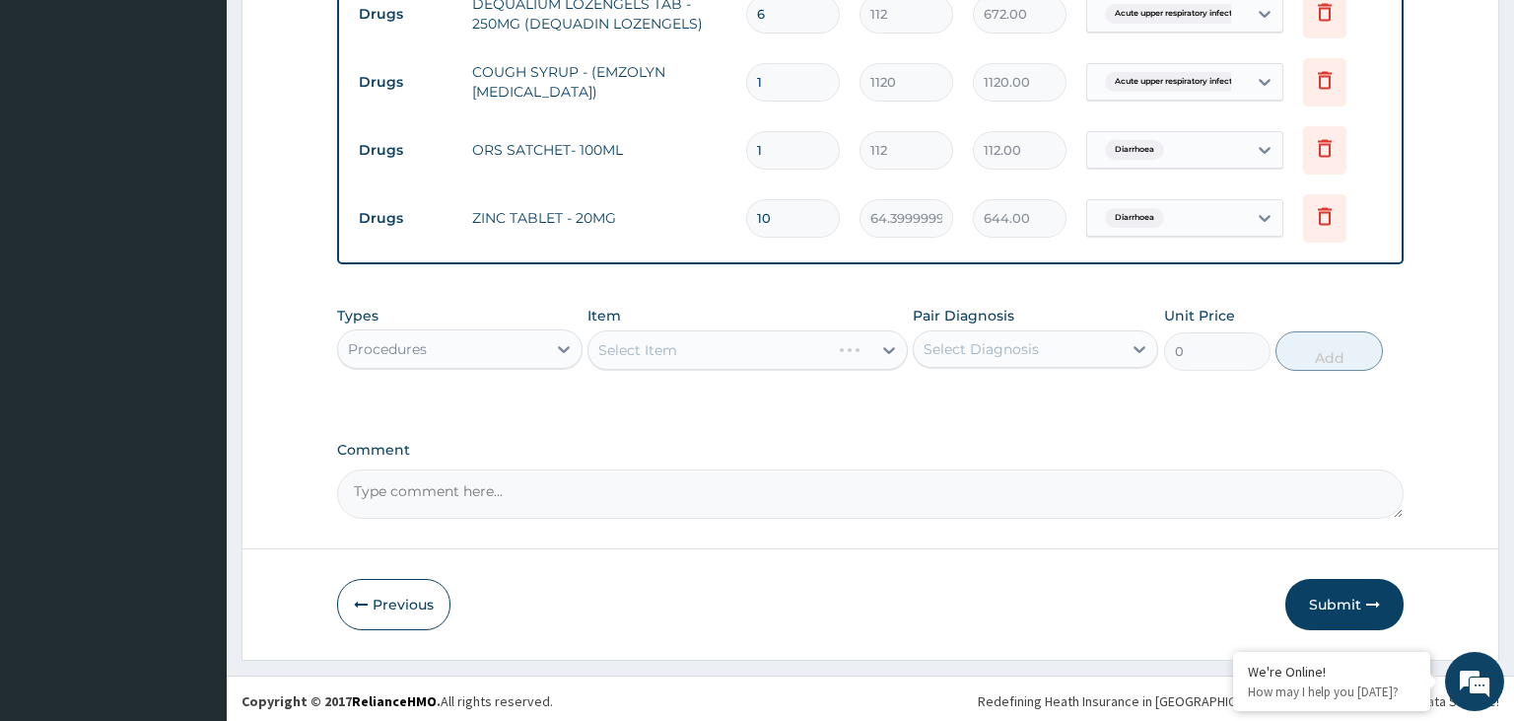
click at [696, 357] on div "Select Item" at bounding box center [748, 349] width 320 height 39
click at [822, 335] on div "Select Item" at bounding box center [730, 350] width 283 height 32
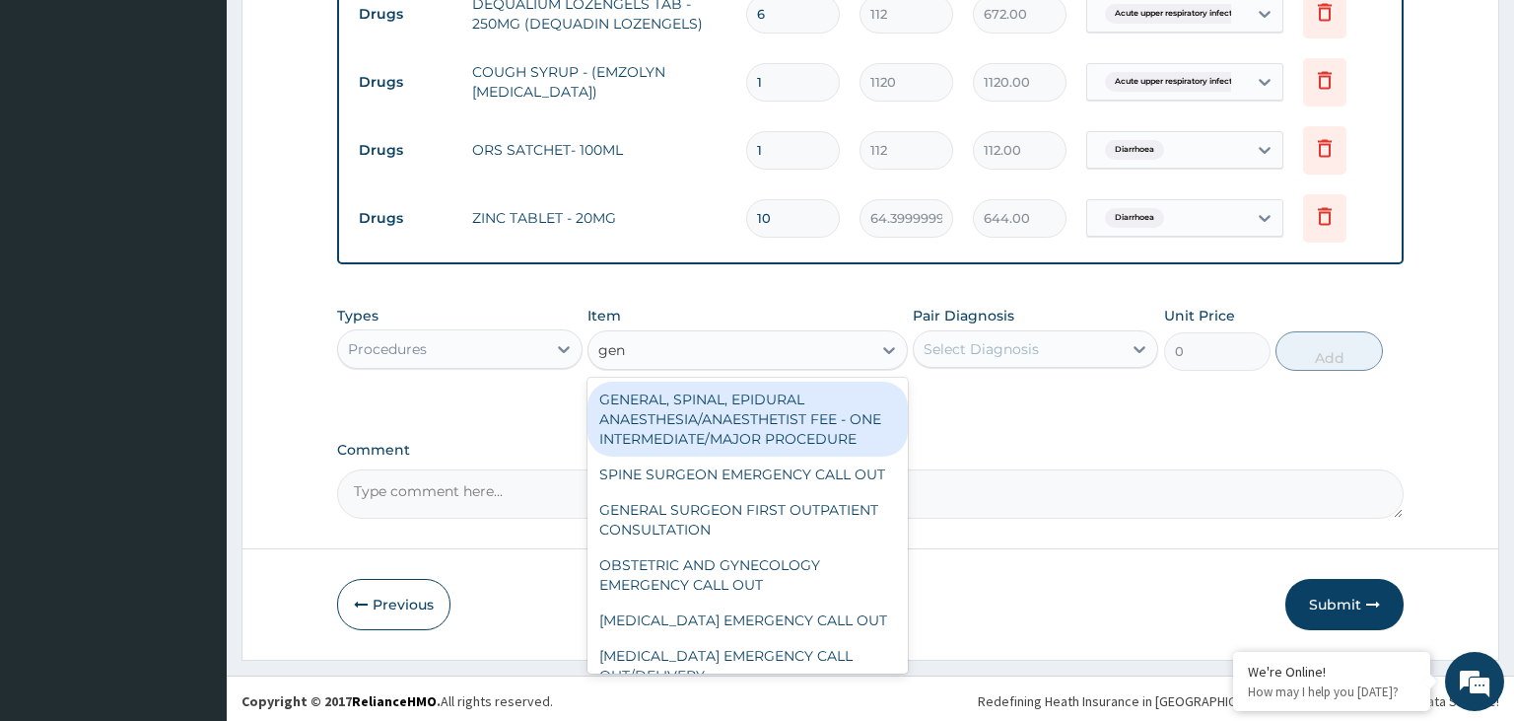
type input "gene"
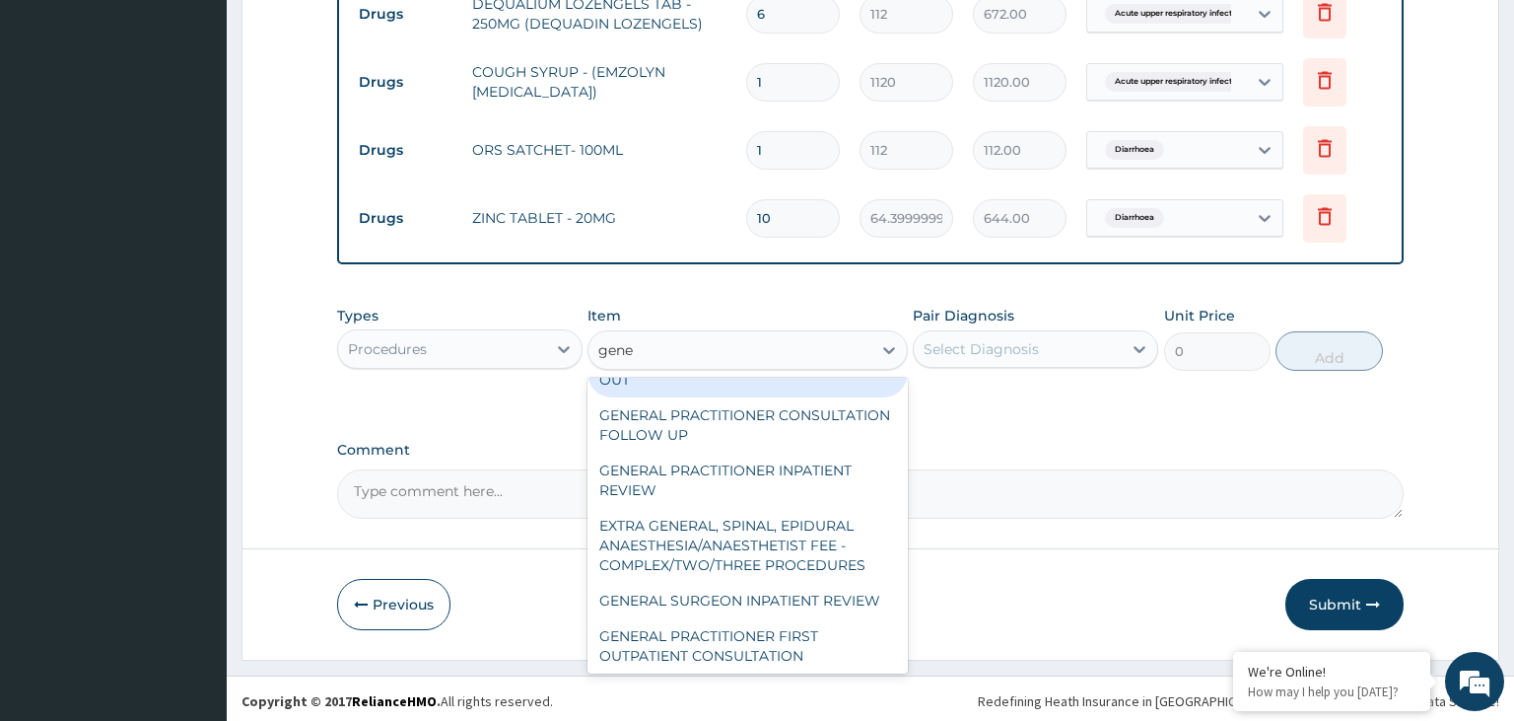
scroll to position [397, 0]
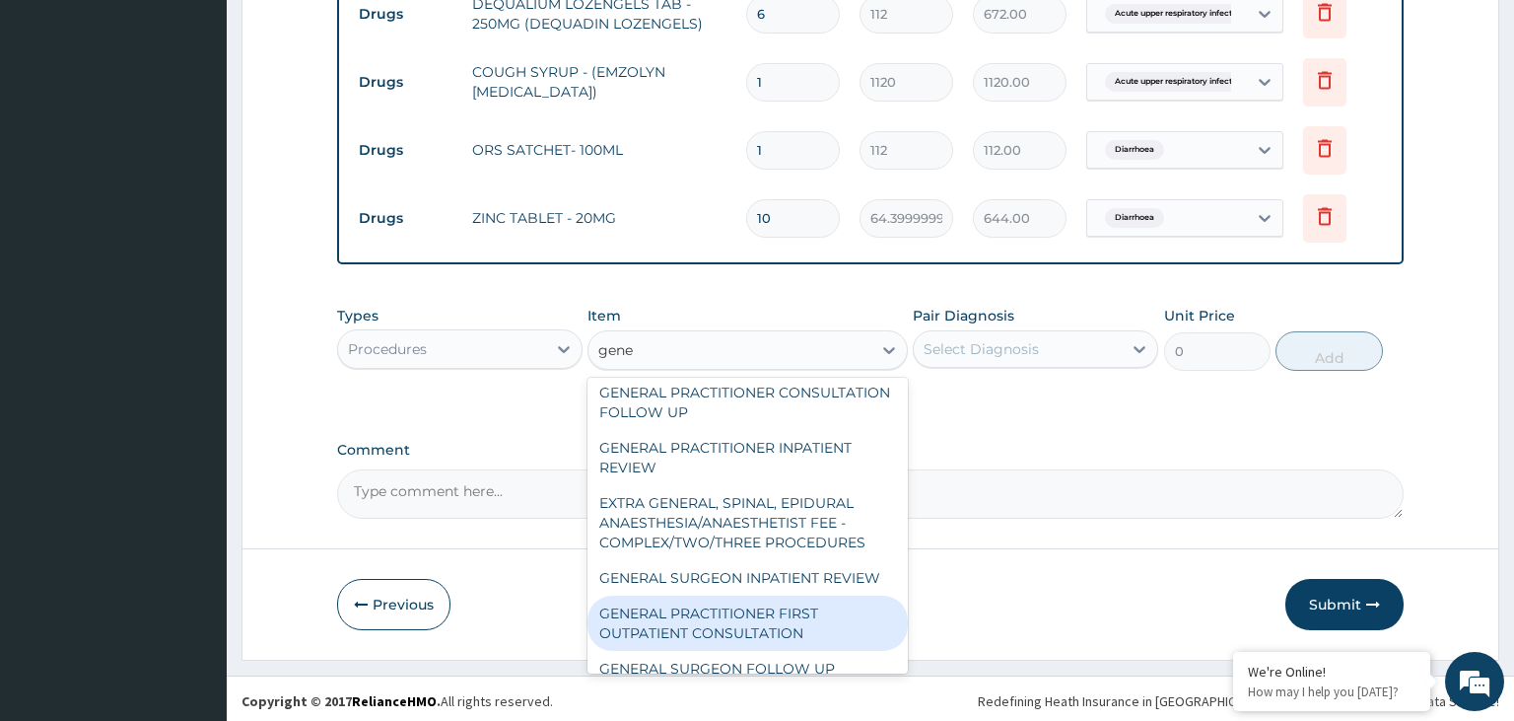
click at [771, 595] on div "GENERAL PRACTITIONER FIRST OUTPATIENT CONSULTATION" at bounding box center [748, 622] width 320 height 55
type input "3750"
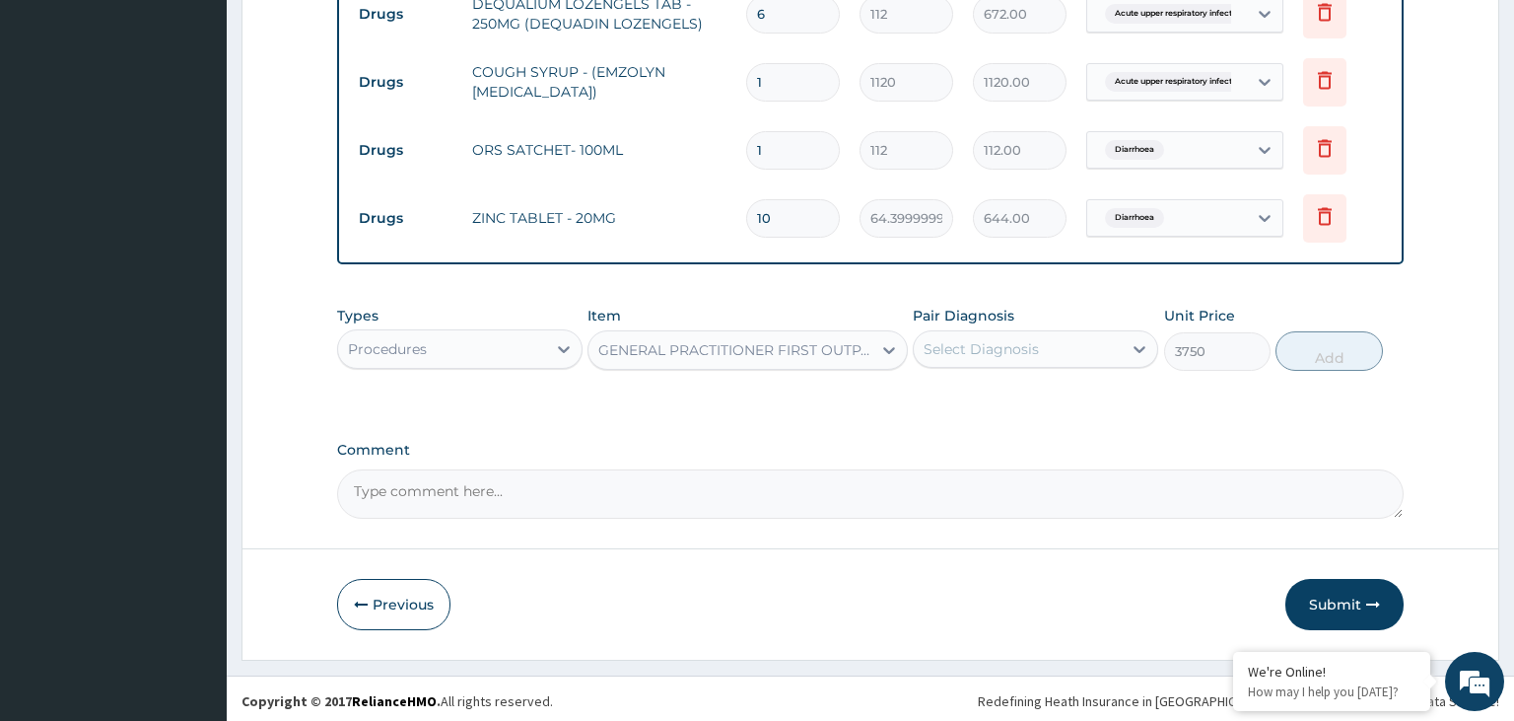
click at [1031, 319] on div "Pair Diagnosis Select Diagnosis" at bounding box center [1035, 338] width 245 height 65
click at [1004, 360] on div "Select Diagnosis" at bounding box center [1018, 349] width 208 height 32
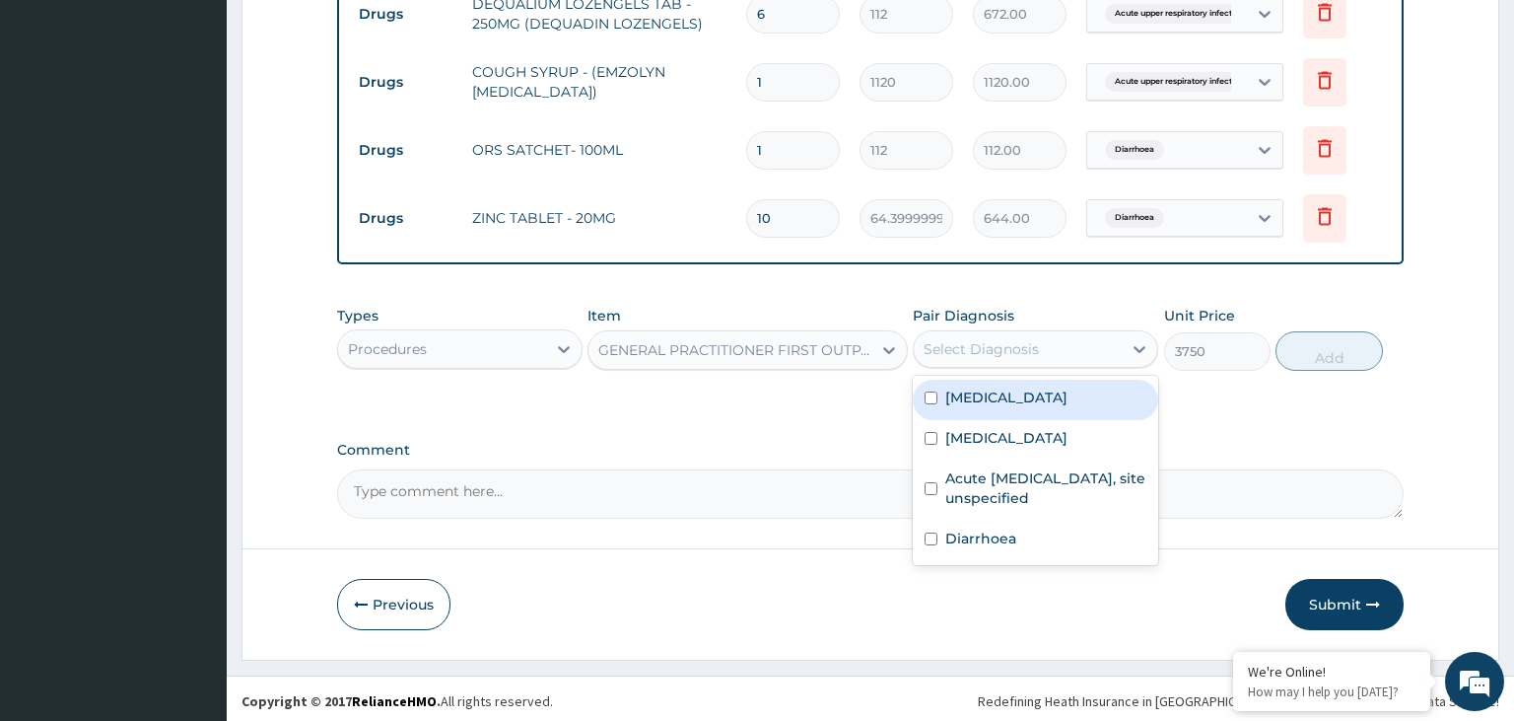
click at [1000, 407] on div "Typhoid fever, unspecified" at bounding box center [1035, 400] width 245 height 40
checkbox input "true"
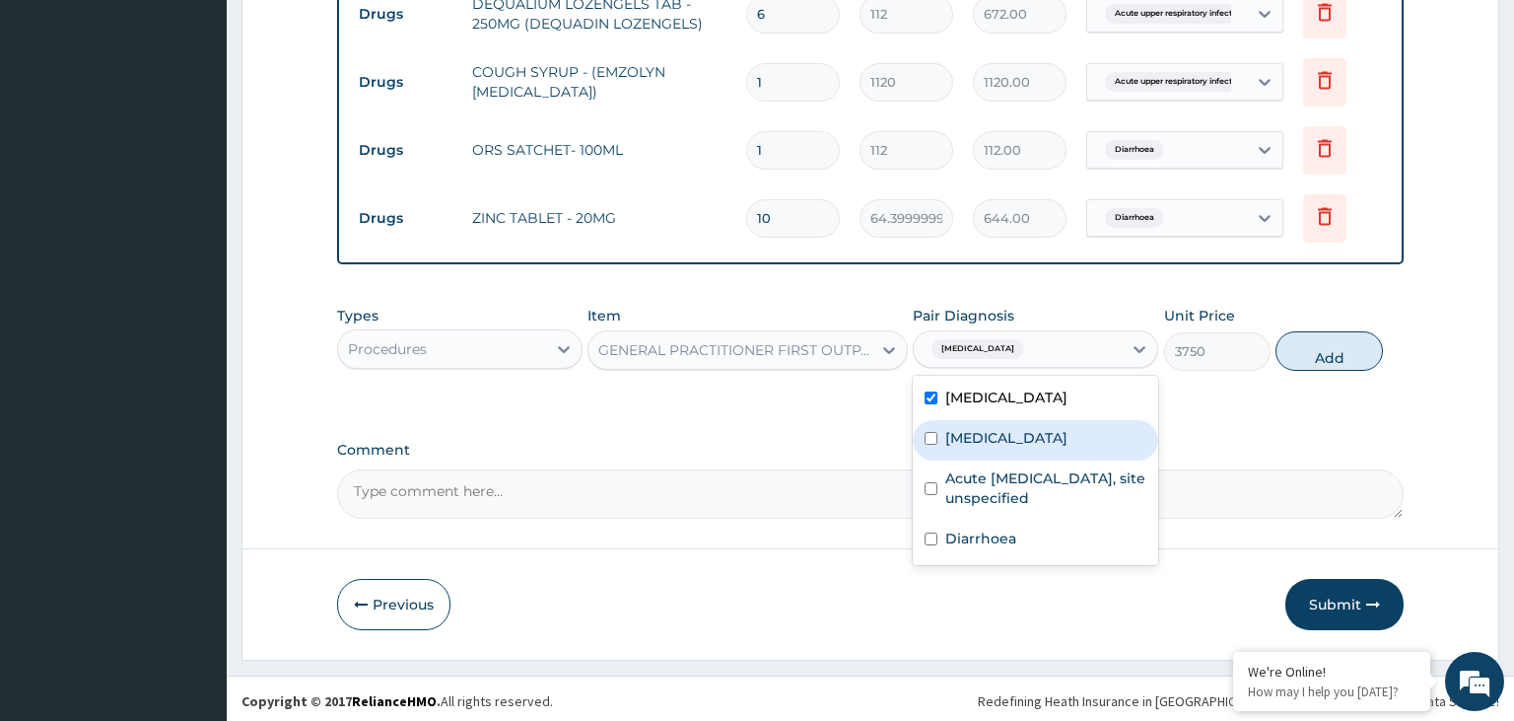
click at [995, 450] on div "Malaria, unspecified" at bounding box center [1035, 440] width 245 height 40
checkbox input "true"
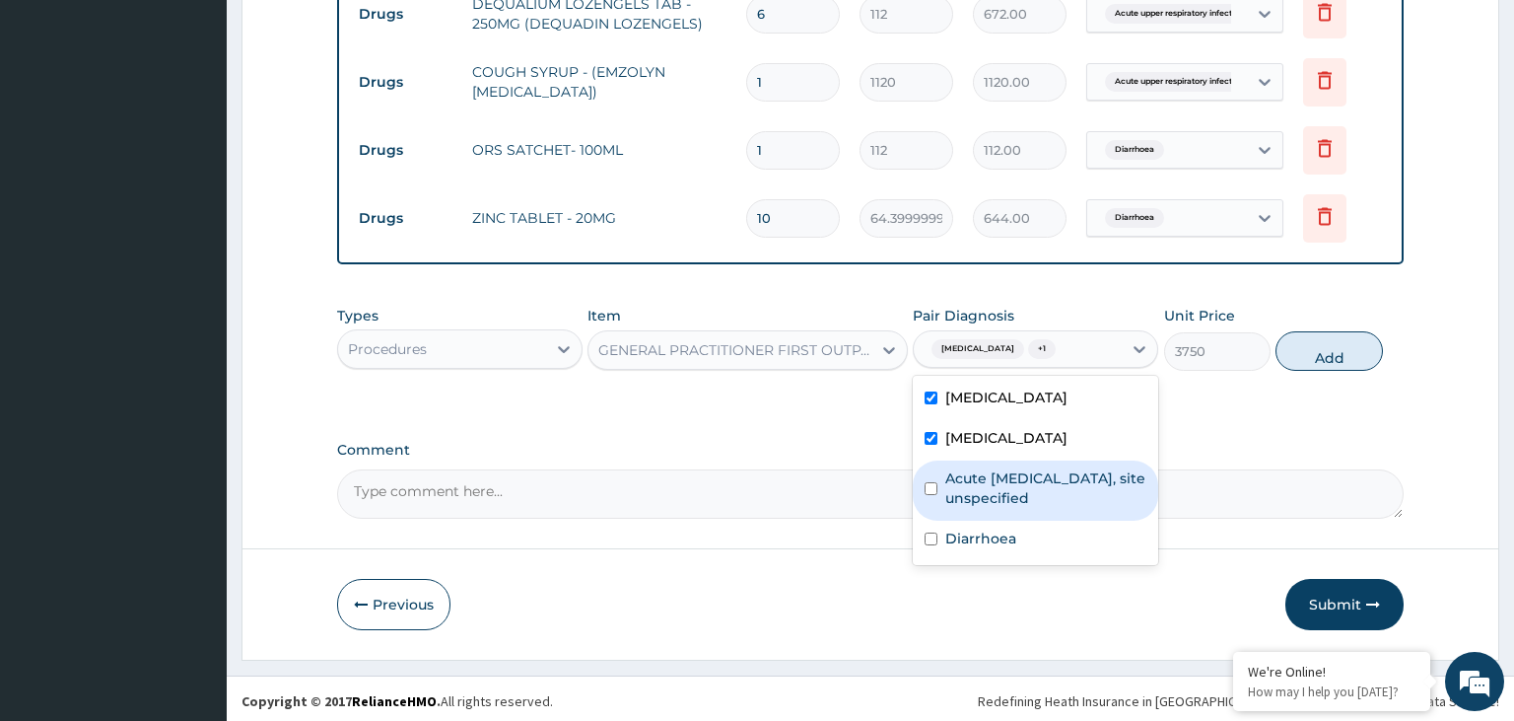
click at [1000, 511] on div "Acute upper respiratory infection, site unspecified" at bounding box center [1035, 490] width 245 height 60
checkbox input "true"
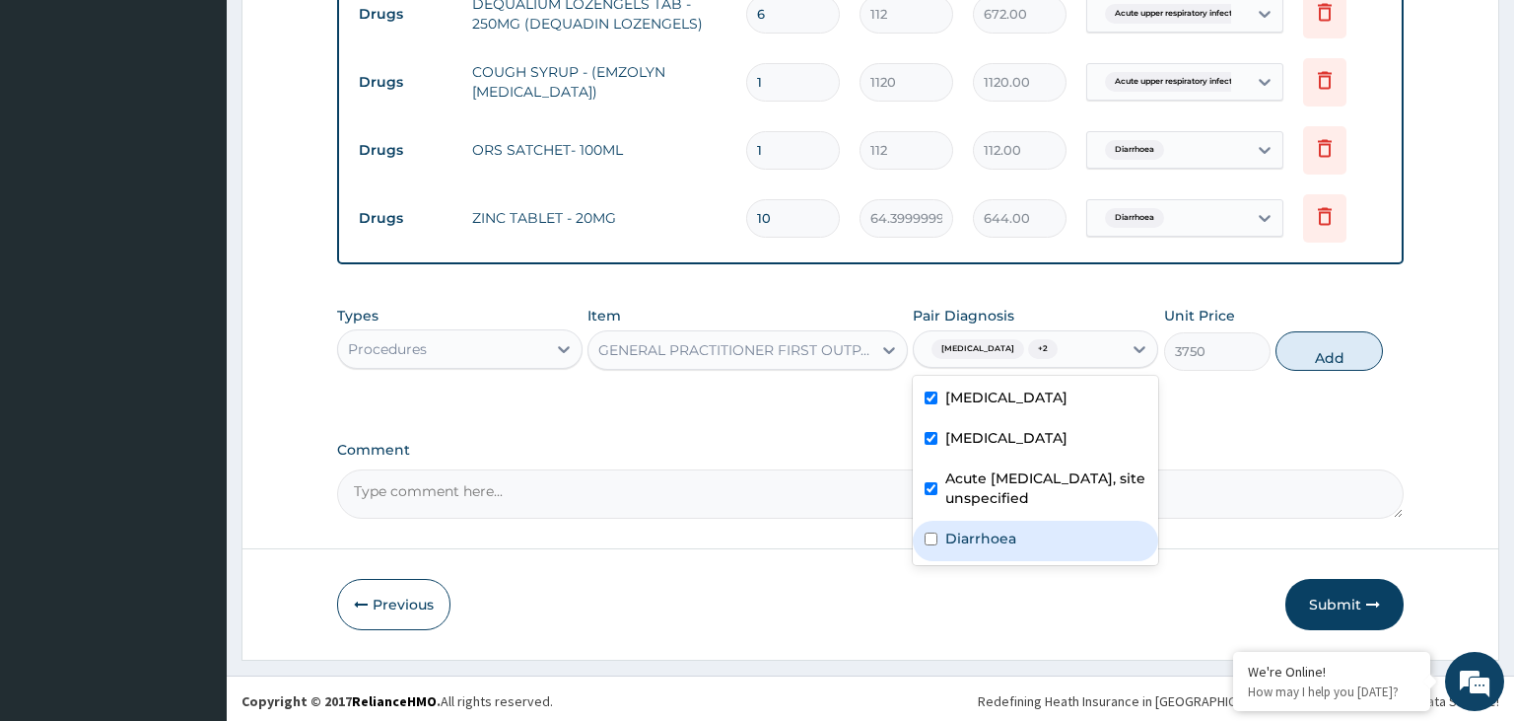
drag, startPoint x: 1004, startPoint y: 546, endPoint x: 1315, endPoint y: 480, distance: 318.5
click at [1006, 546] on div "Diarrhoea" at bounding box center [1035, 541] width 245 height 40
checkbox input "true"
click at [1343, 347] on button "Add" at bounding box center [1329, 350] width 106 height 39
type input "0"
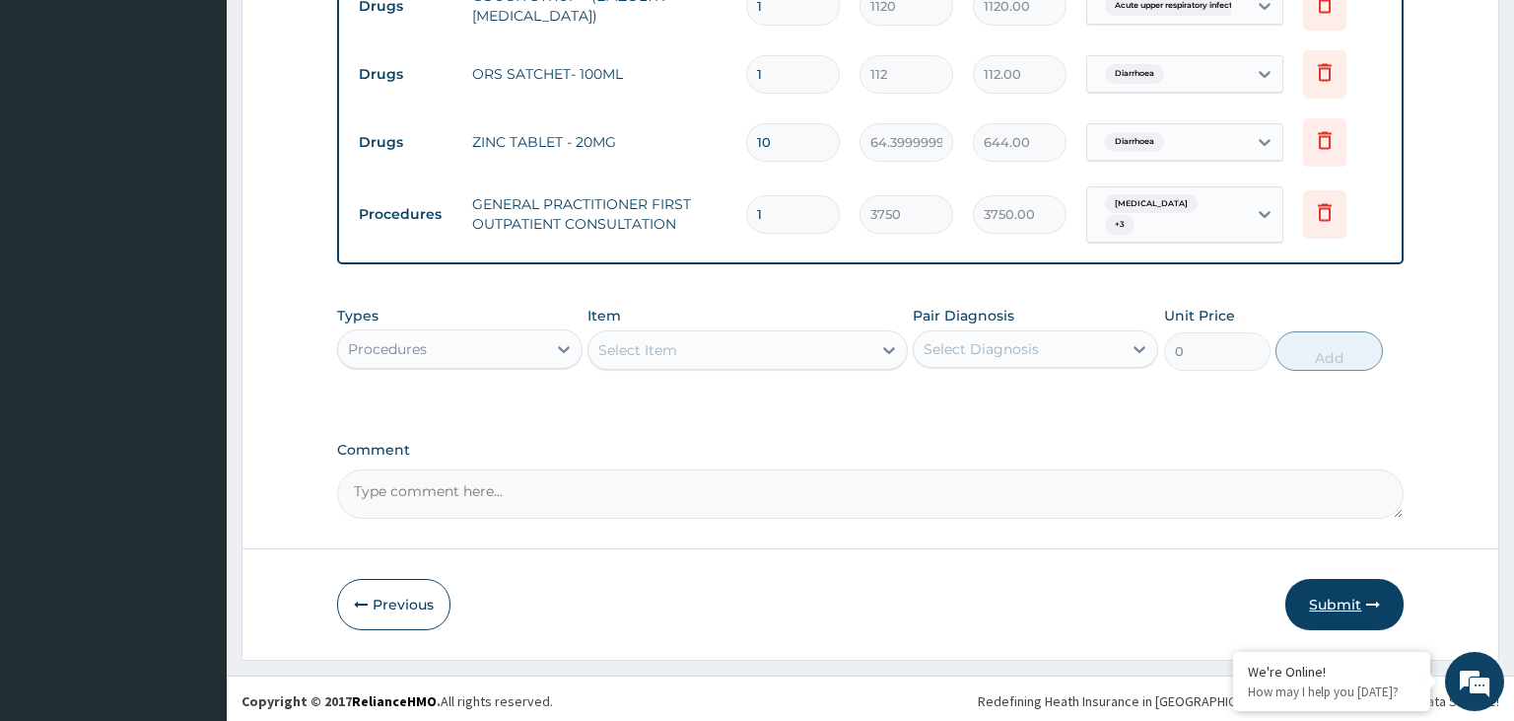
click at [1330, 583] on button "Submit" at bounding box center [1345, 604] width 118 height 51
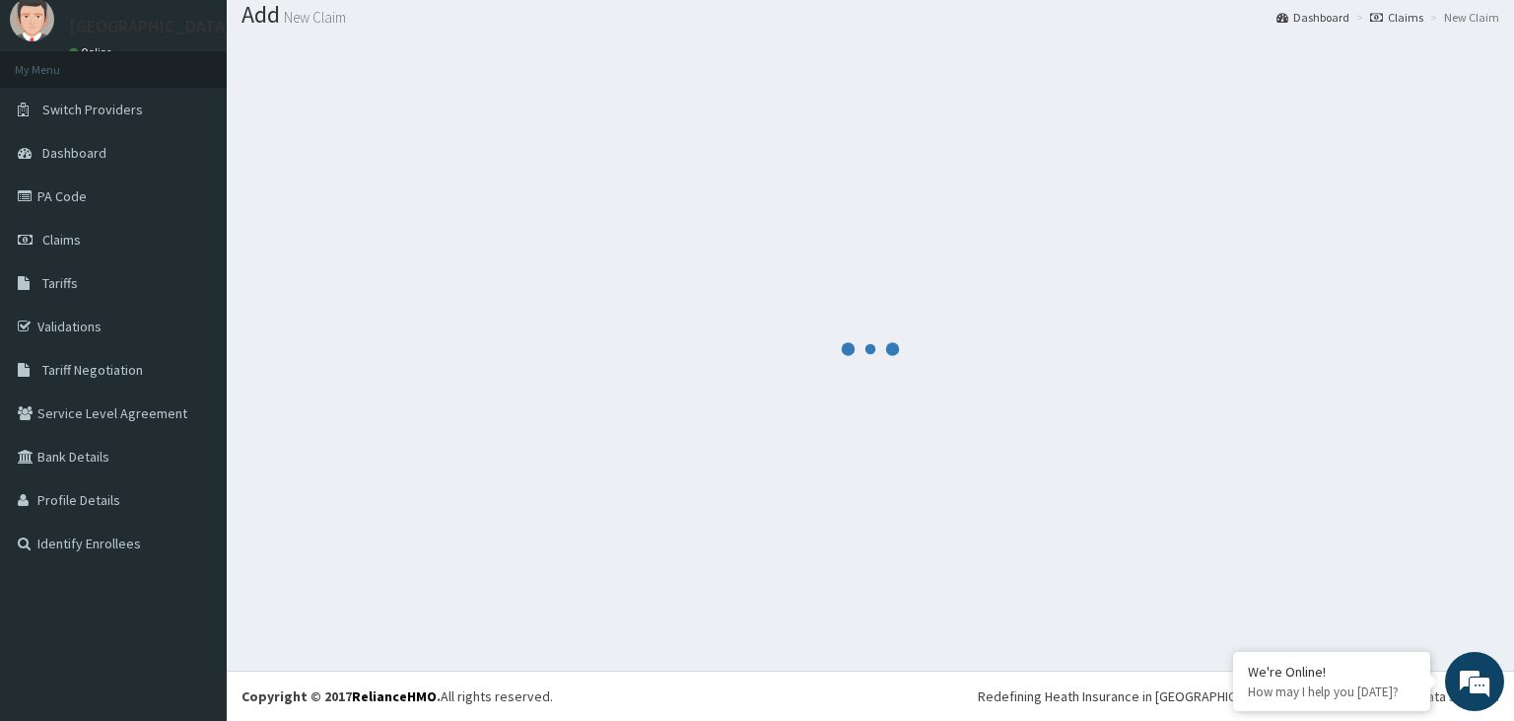
scroll to position [61, 0]
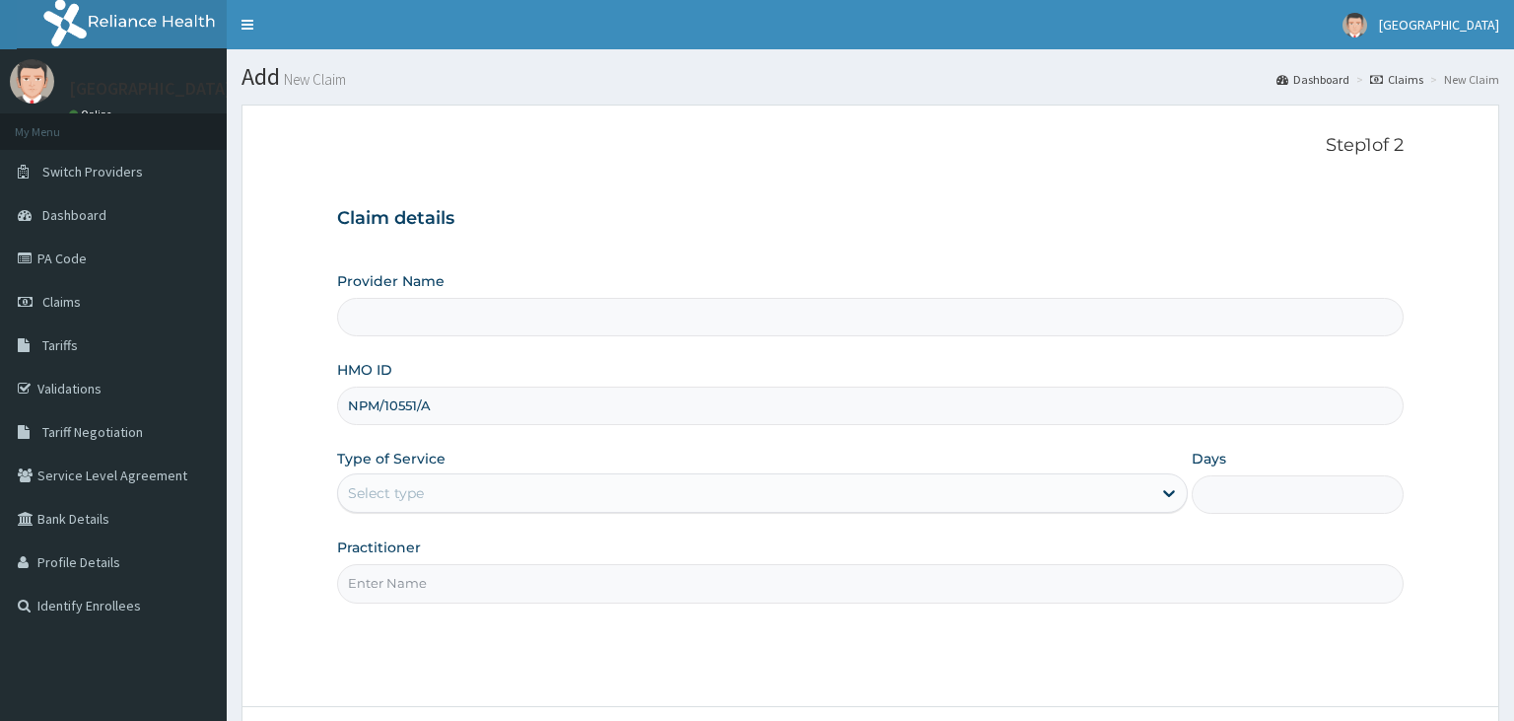
click at [380, 401] on input "NPM/10551/A" at bounding box center [871, 405] width 1068 height 38
type input "[GEOGRAPHIC_DATA]-KADUNA"
type input "NPM/10551/A"
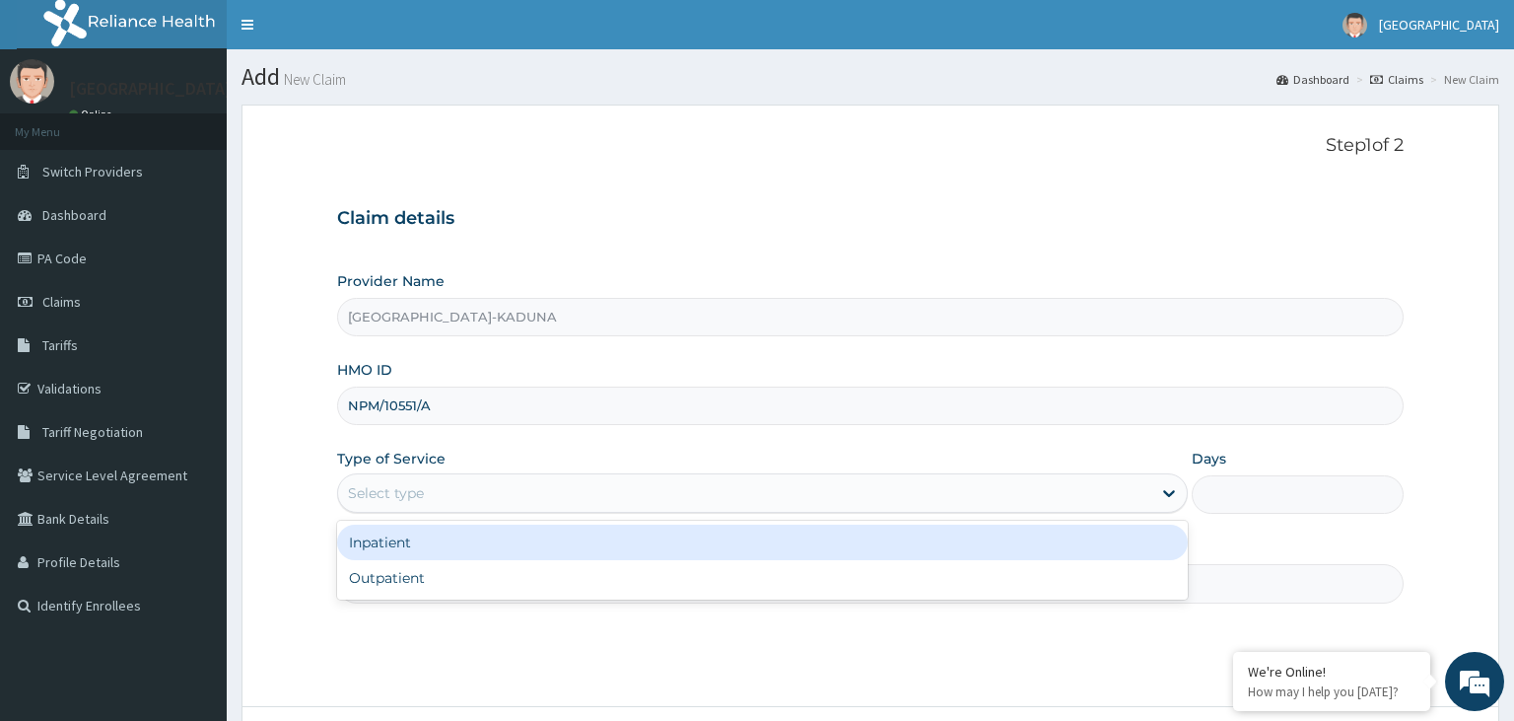
click at [496, 488] on div "Select type" at bounding box center [744, 493] width 813 height 32
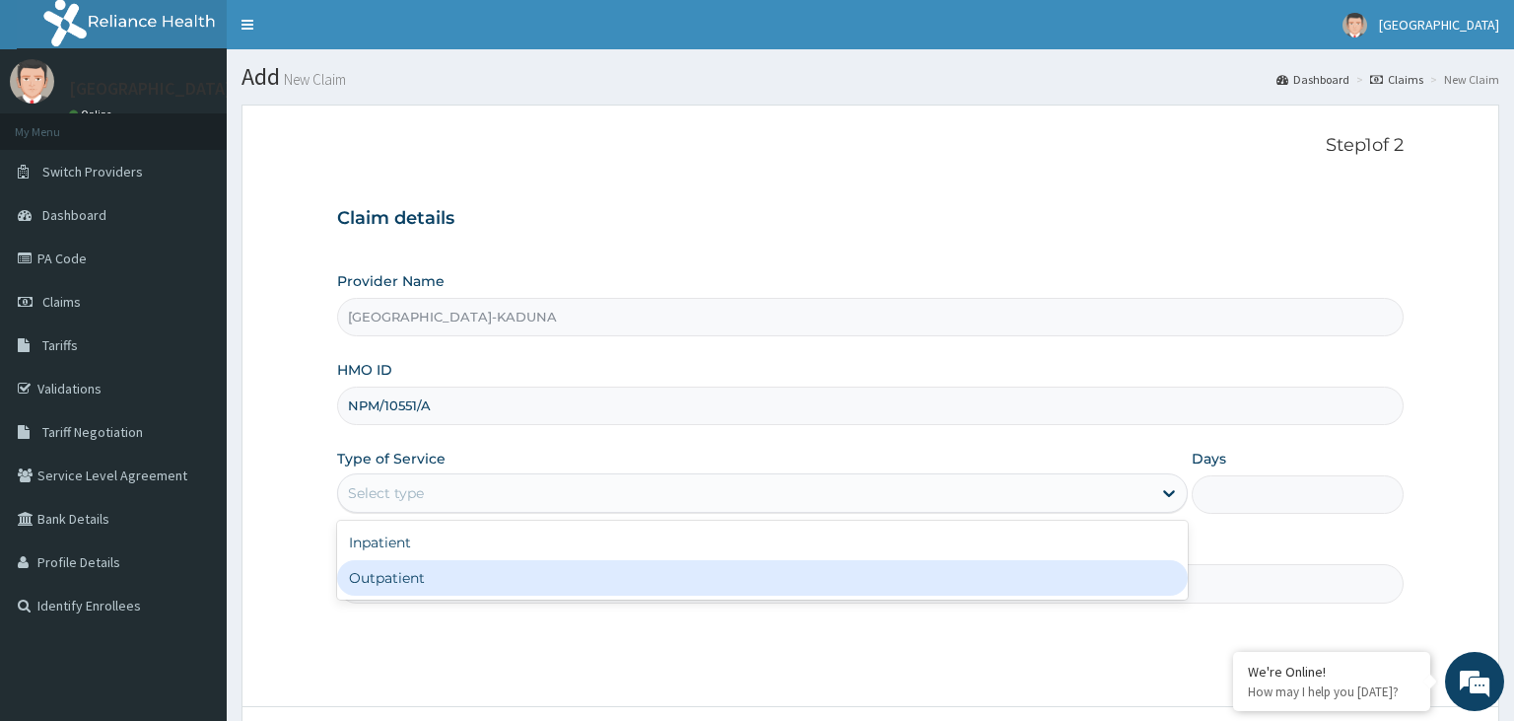
click at [438, 564] on div "Outpatient" at bounding box center [762, 577] width 851 height 35
type input "1"
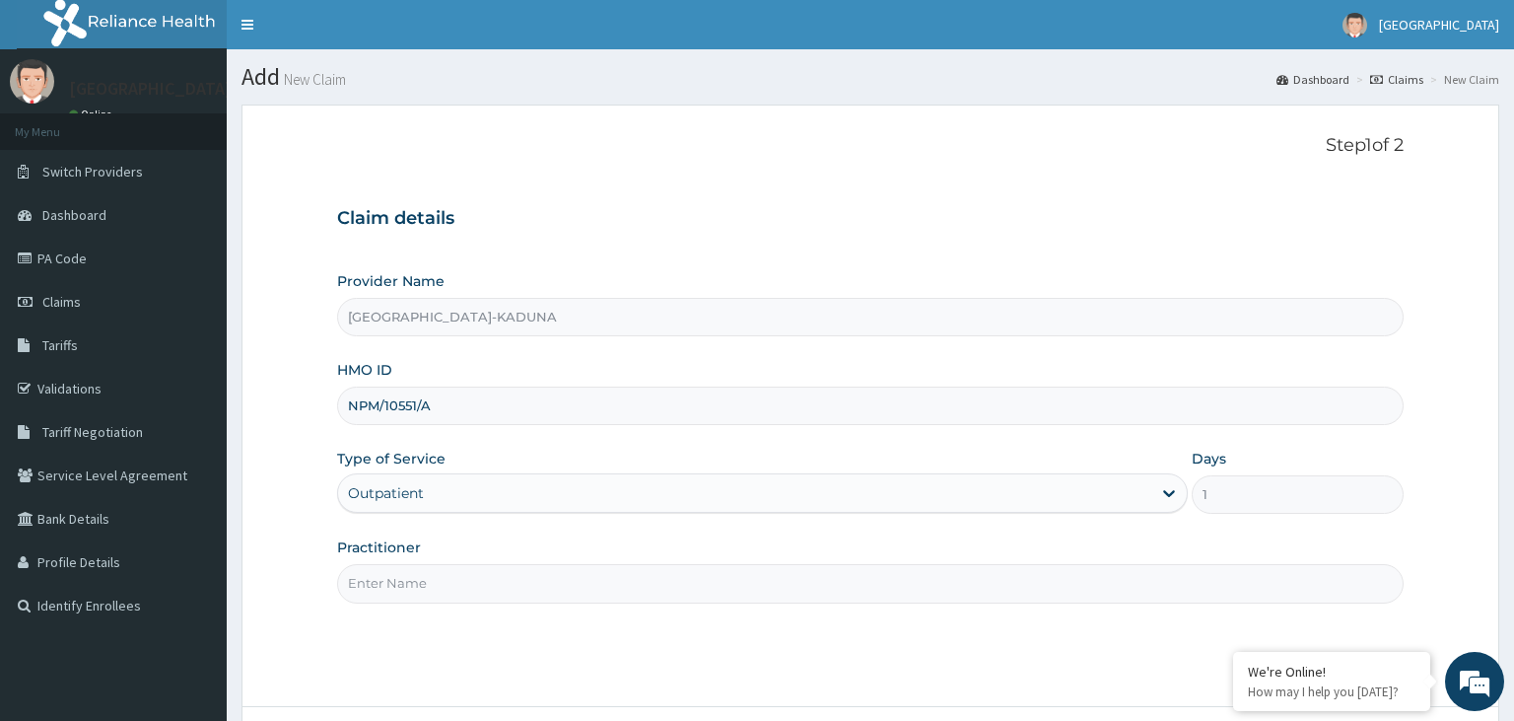
click at [451, 576] on input "Practitioner" at bounding box center [871, 583] width 1068 height 38
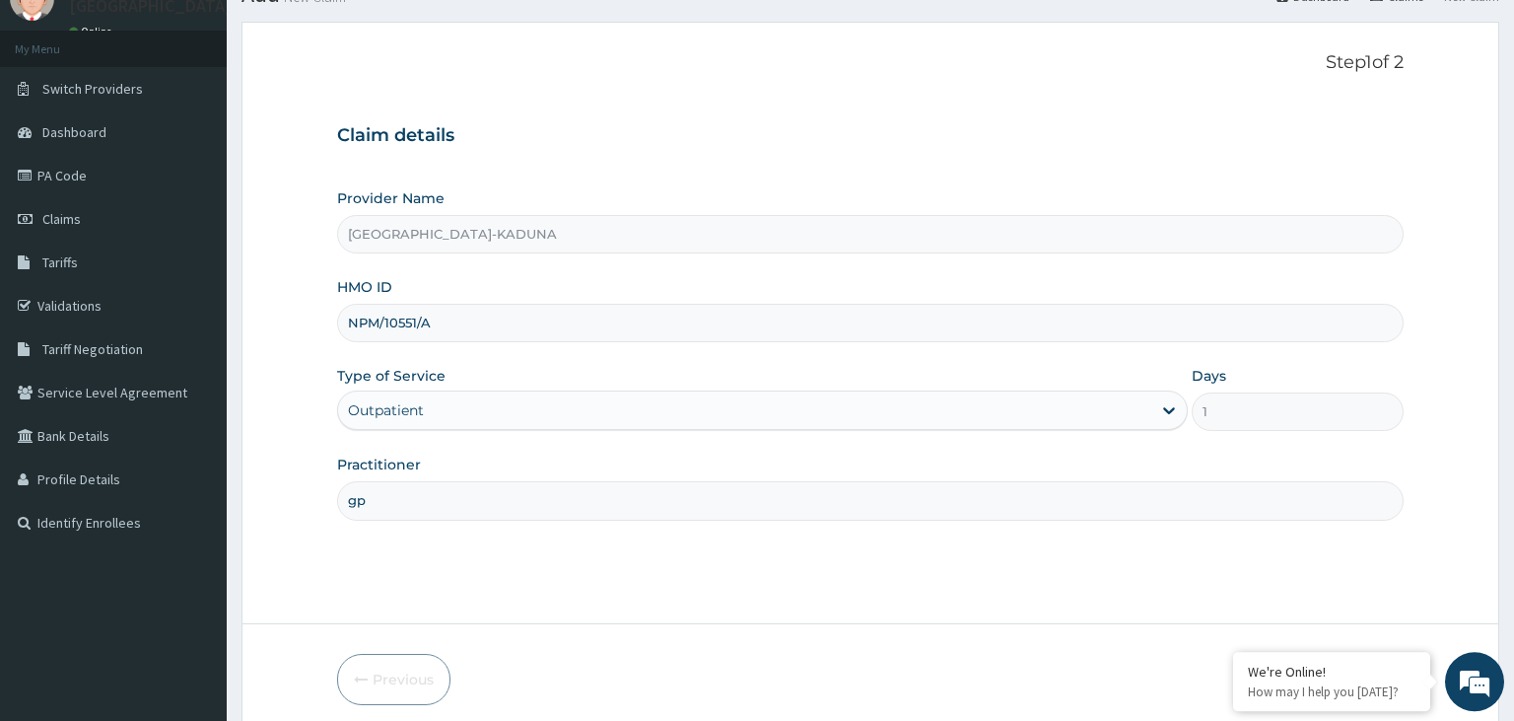
scroll to position [162, 0]
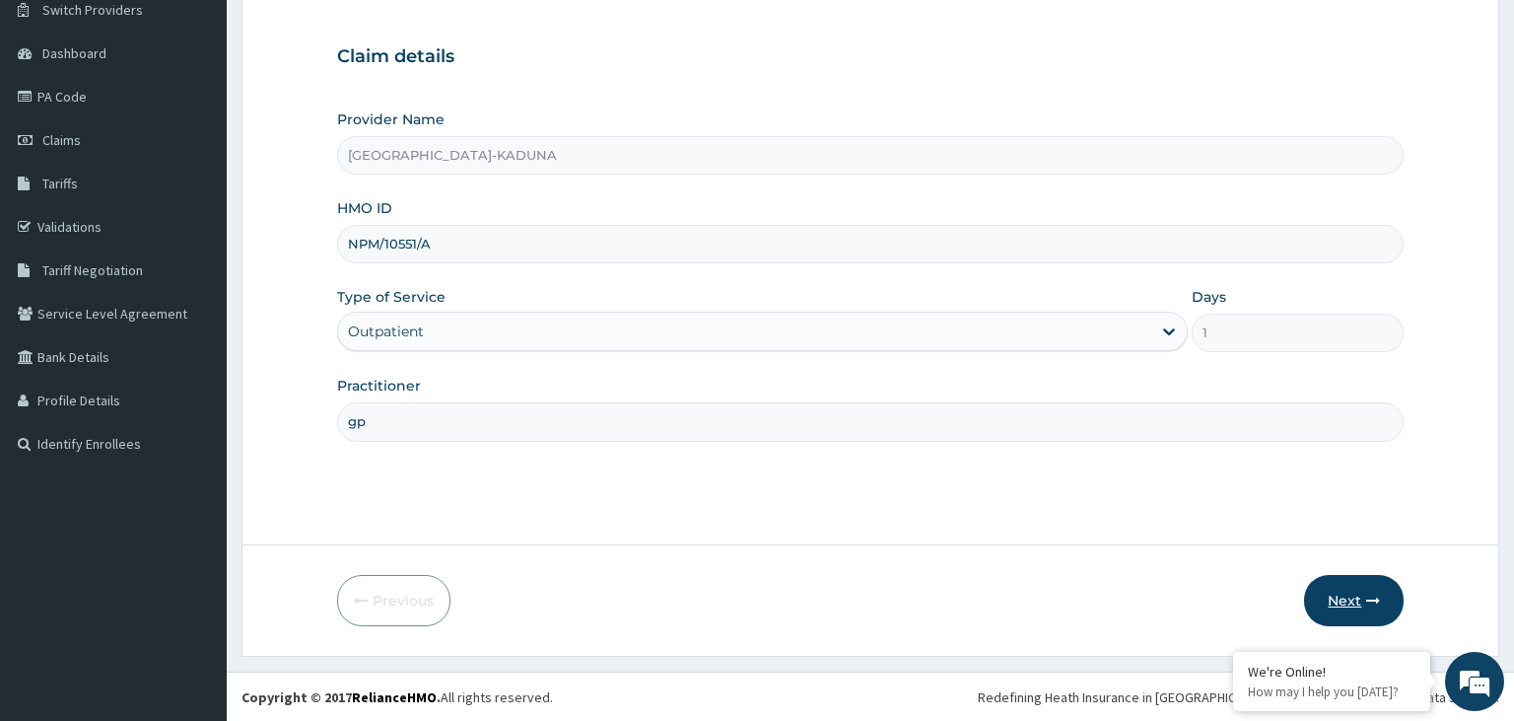
type input "gp"
click at [1339, 599] on button "Next" at bounding box center [1354, 600] width 100 height 51
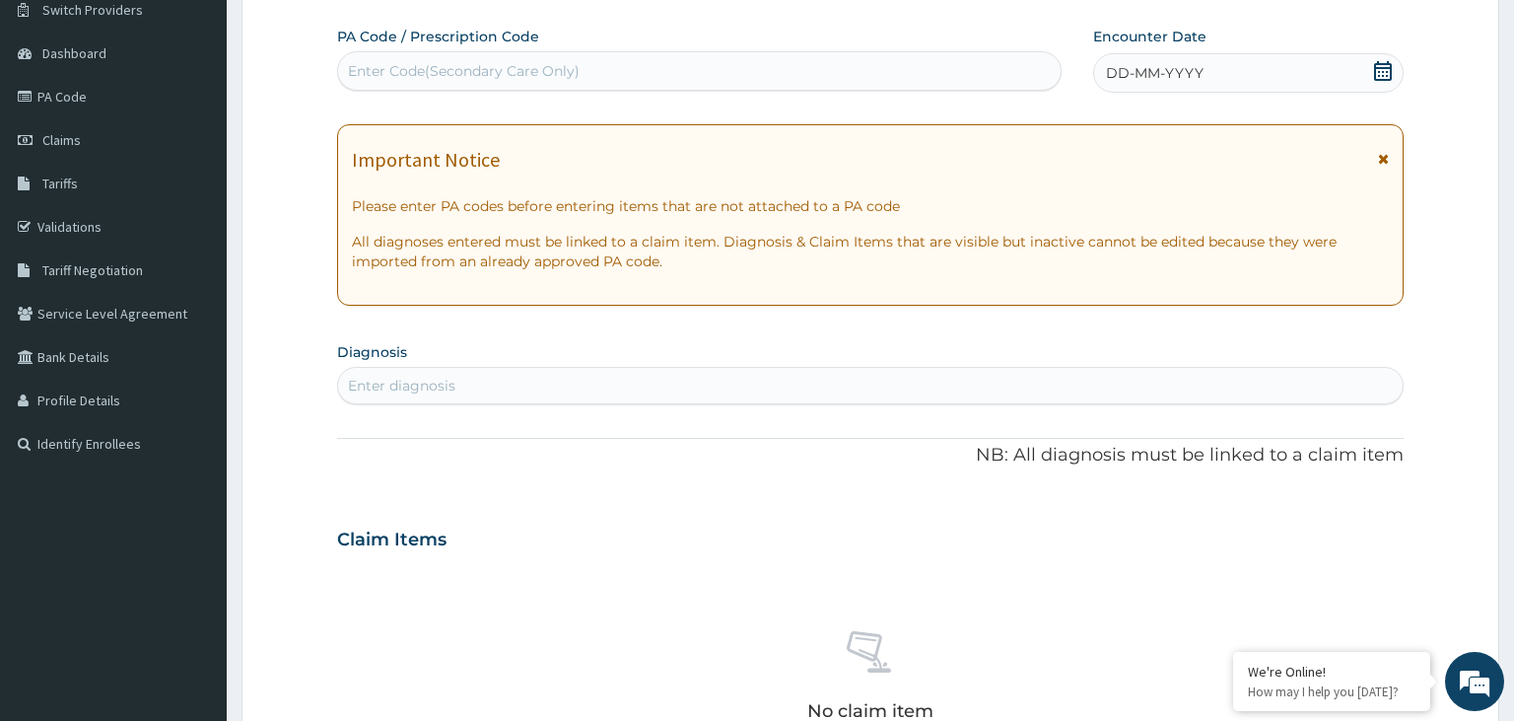
click at [1392, 76] on icon at bounding box center [1383, 71] width 18 height 20
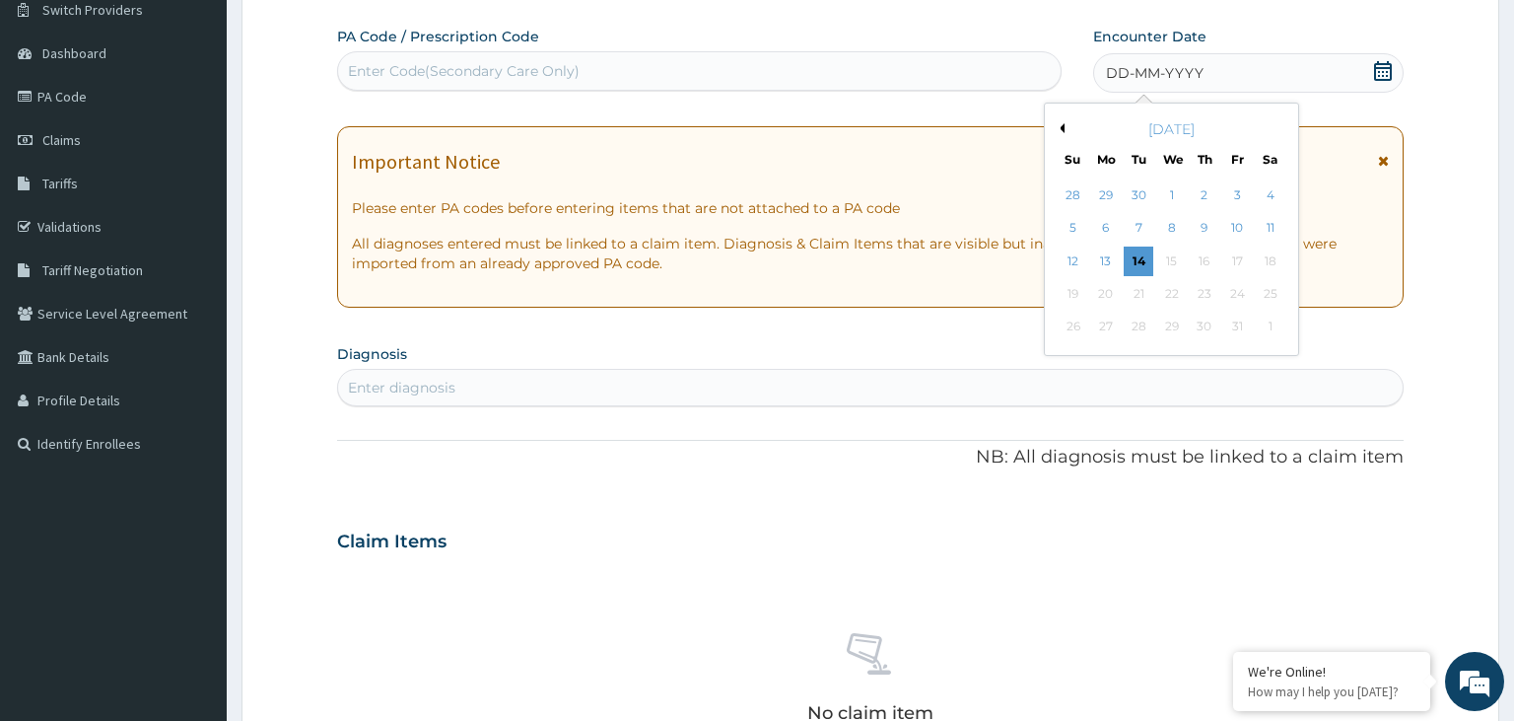
drag, startPoint x: 1145, startPoint y: 232, endPoint x: 1133, endPoint y: 232, distance: 11.8
click at [1144, 232] on div "7" at bounding box center [1139, 229] width 30 height 30
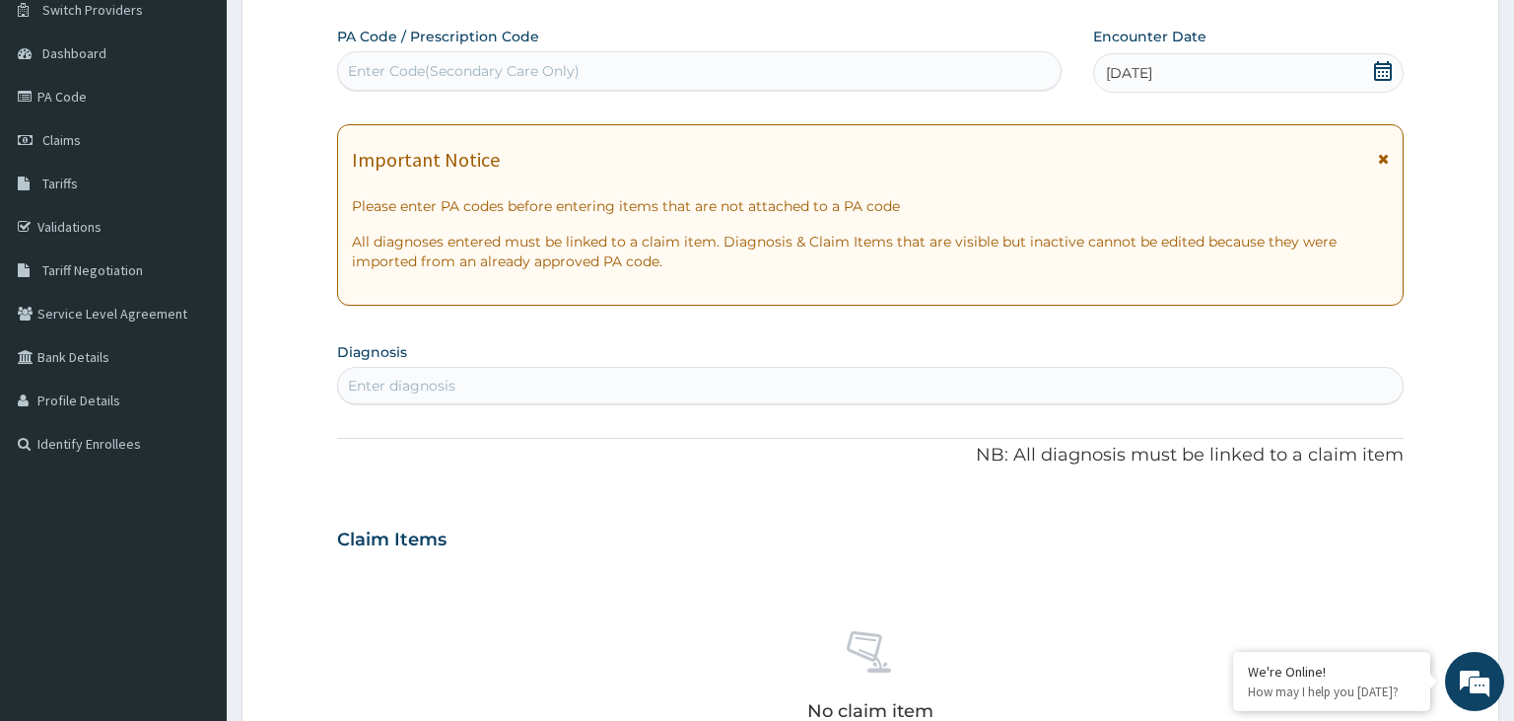
click at [459, 401] on div "Enter diagnosis" at bounding box center [871, 385] width 1068 height 37
type input "[MEDICAL_DATA]"
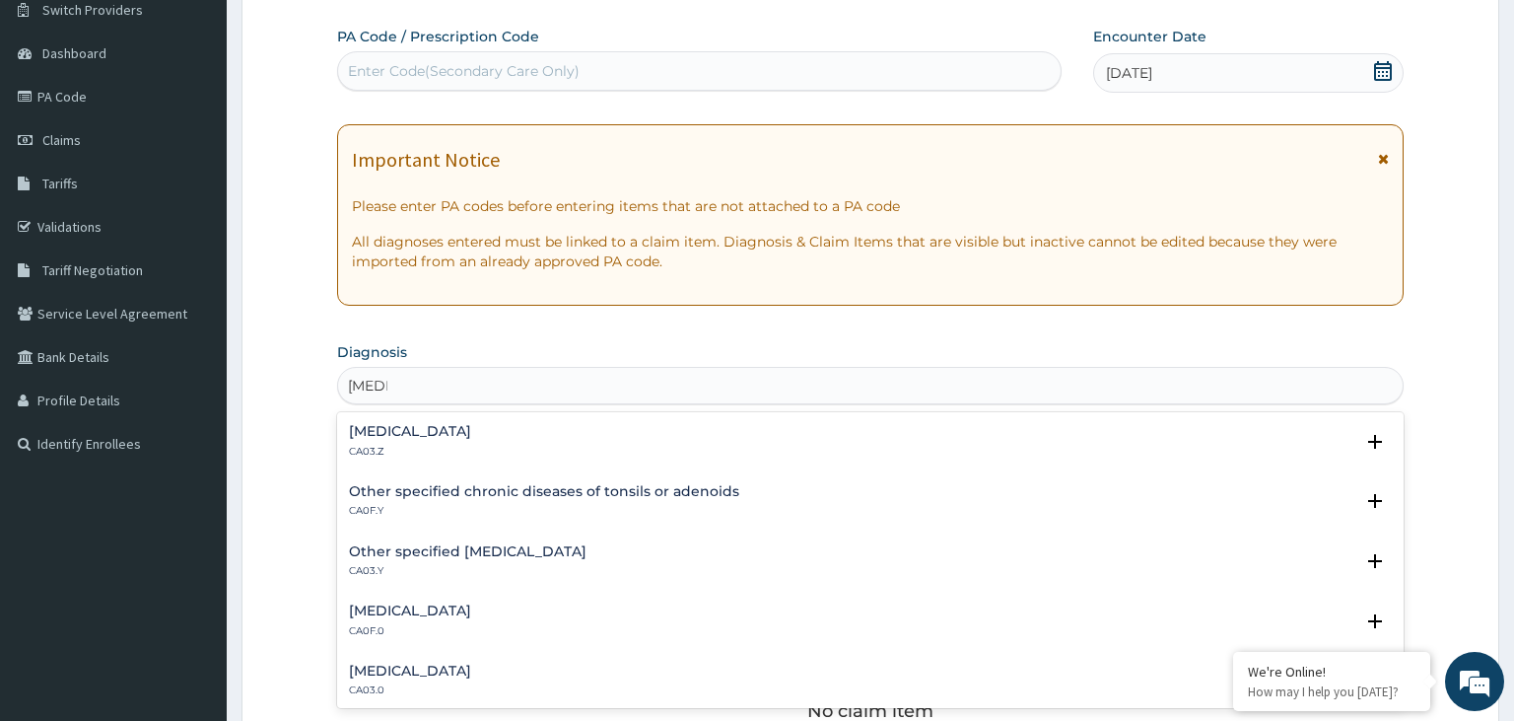
click at [395, 436] on h4 "[MEDICAL_DATA]" at bounding box center [410, 431] width 122 height 15
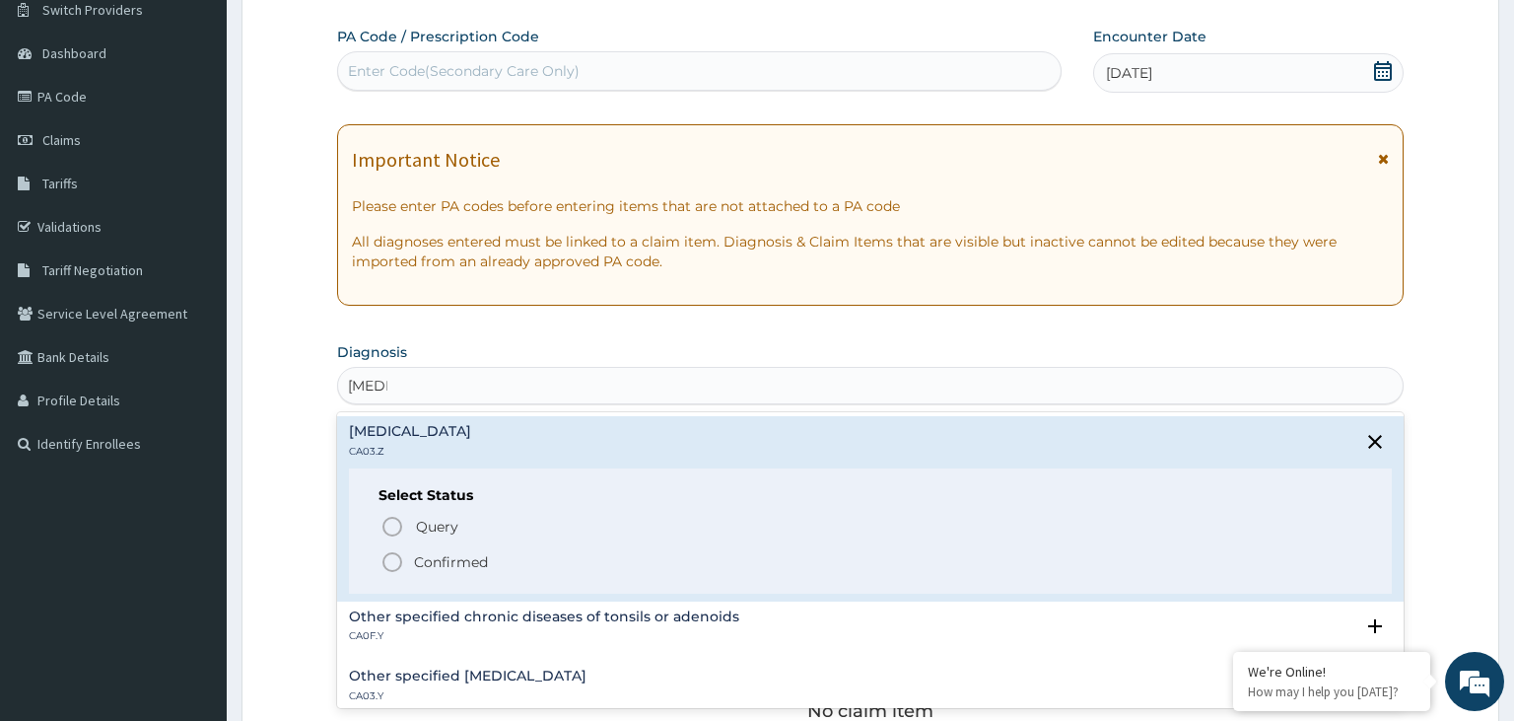
click at [442, 557] on p "Confirmed" at bounding box center [451, 562] width 74 height 20
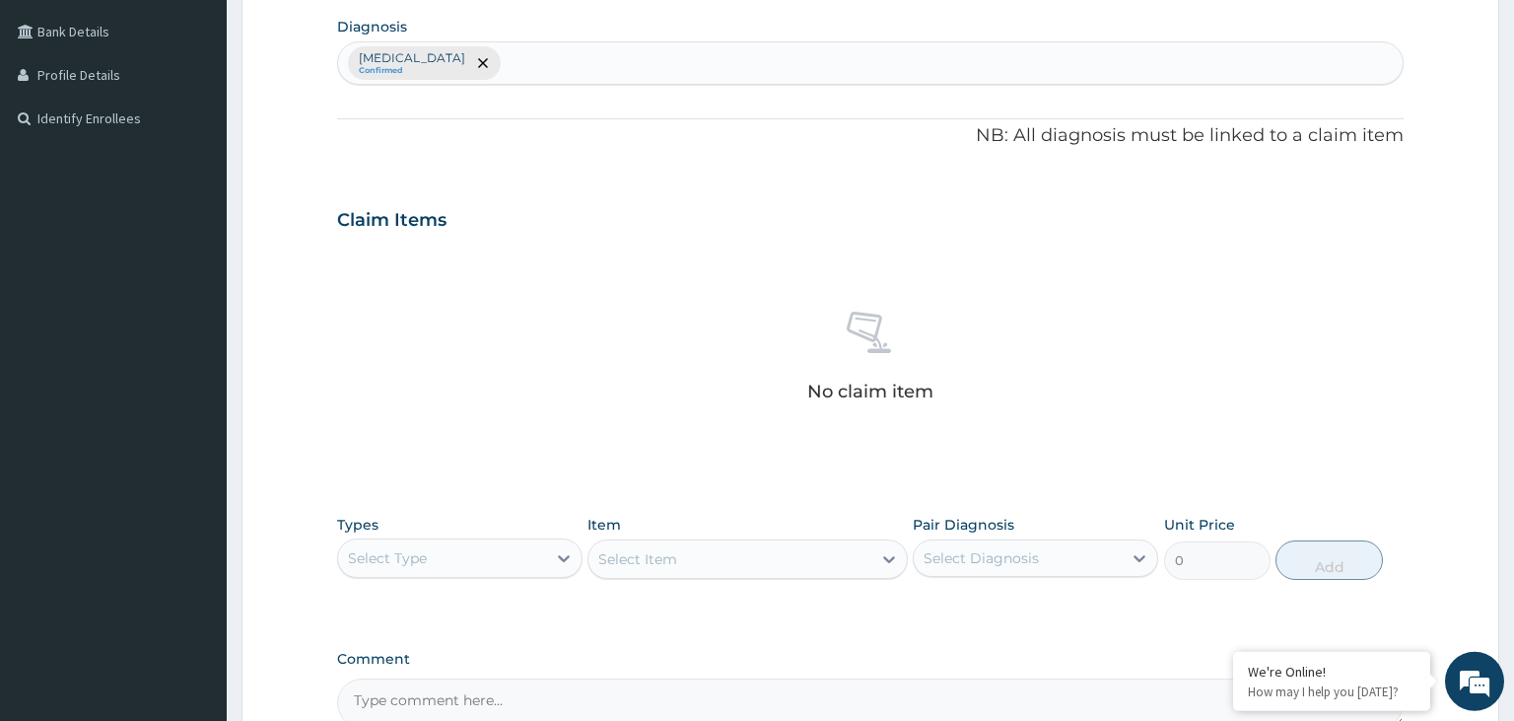
scroll to position [682, 0]
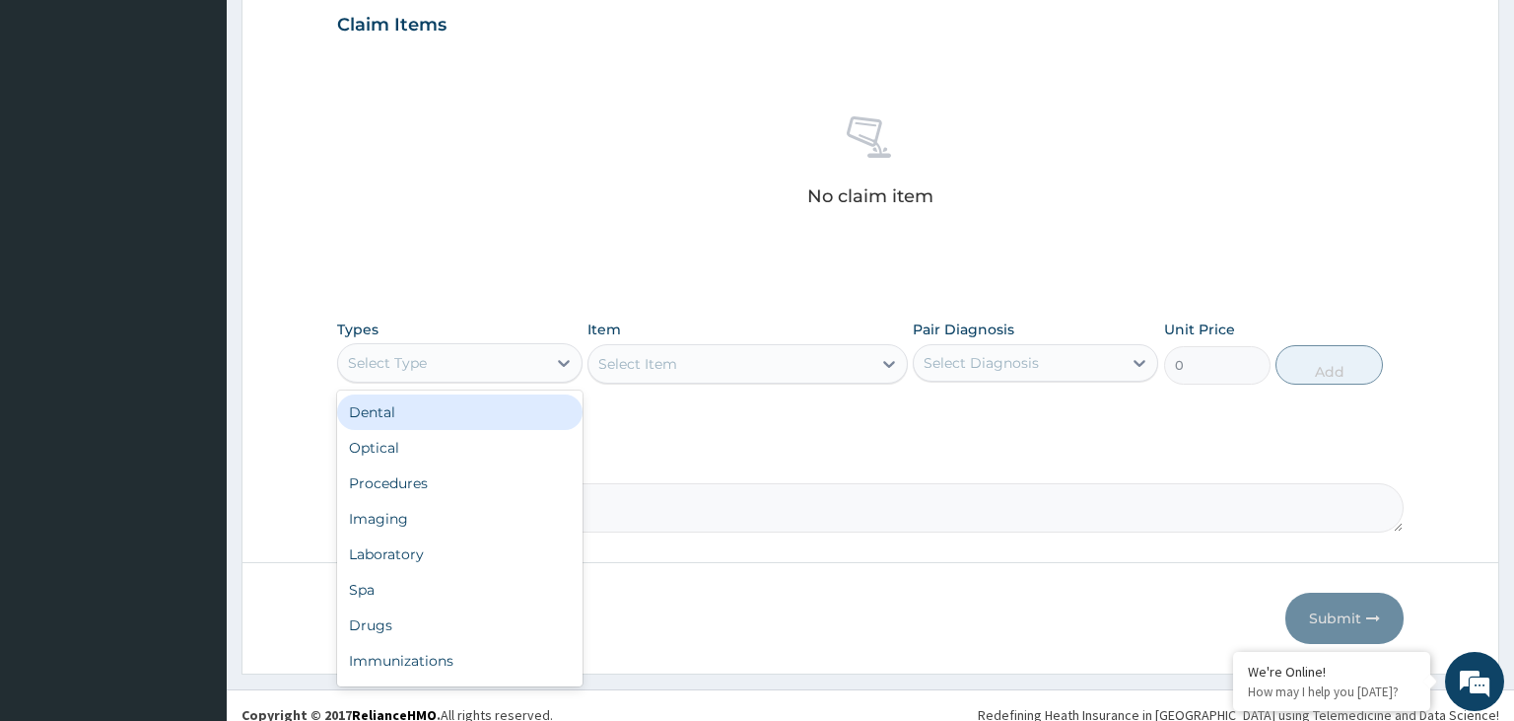
click at [520, 361] on div "Select Type" at bounding box center [442, 363] width 208 height 32
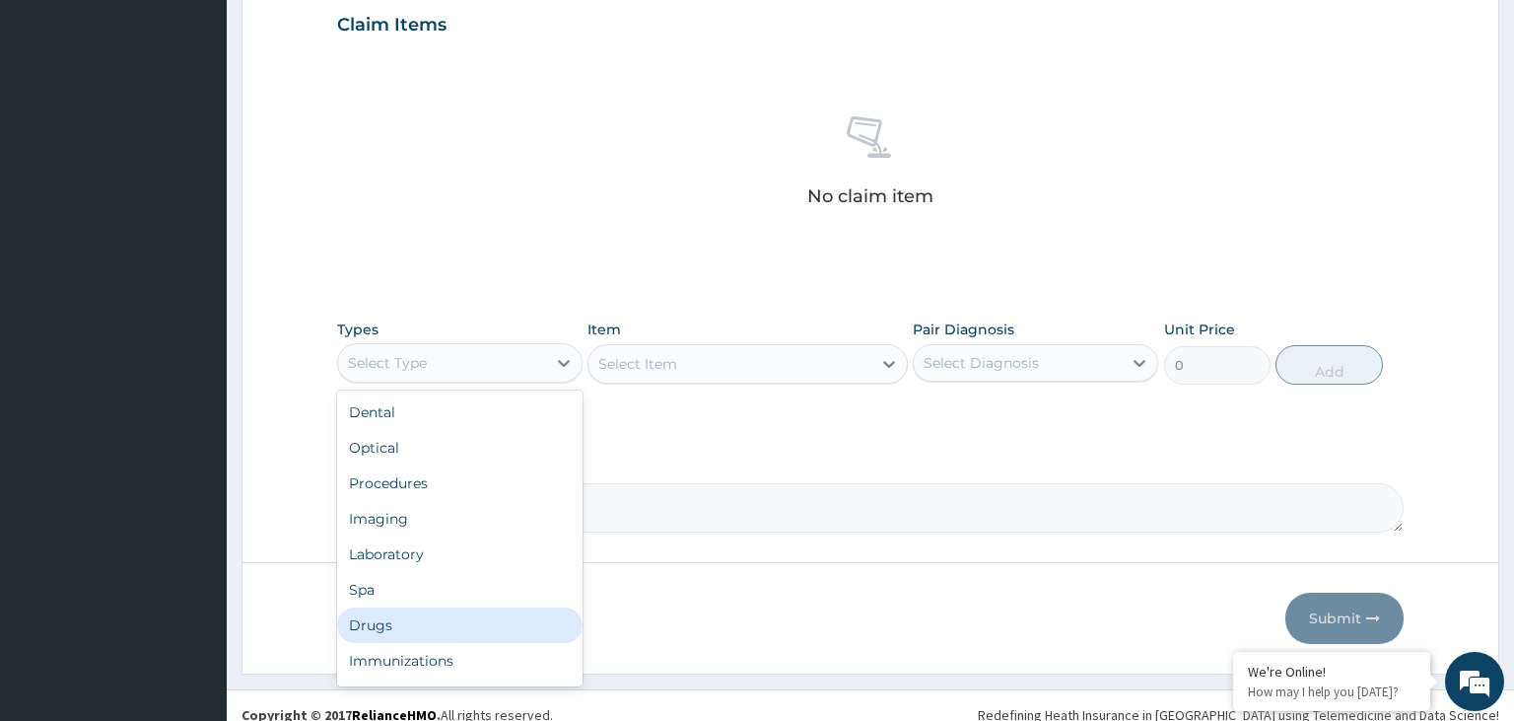
click at [478, 626] on div "Drugs" at bounding box center [459, 624] width 245 height 35
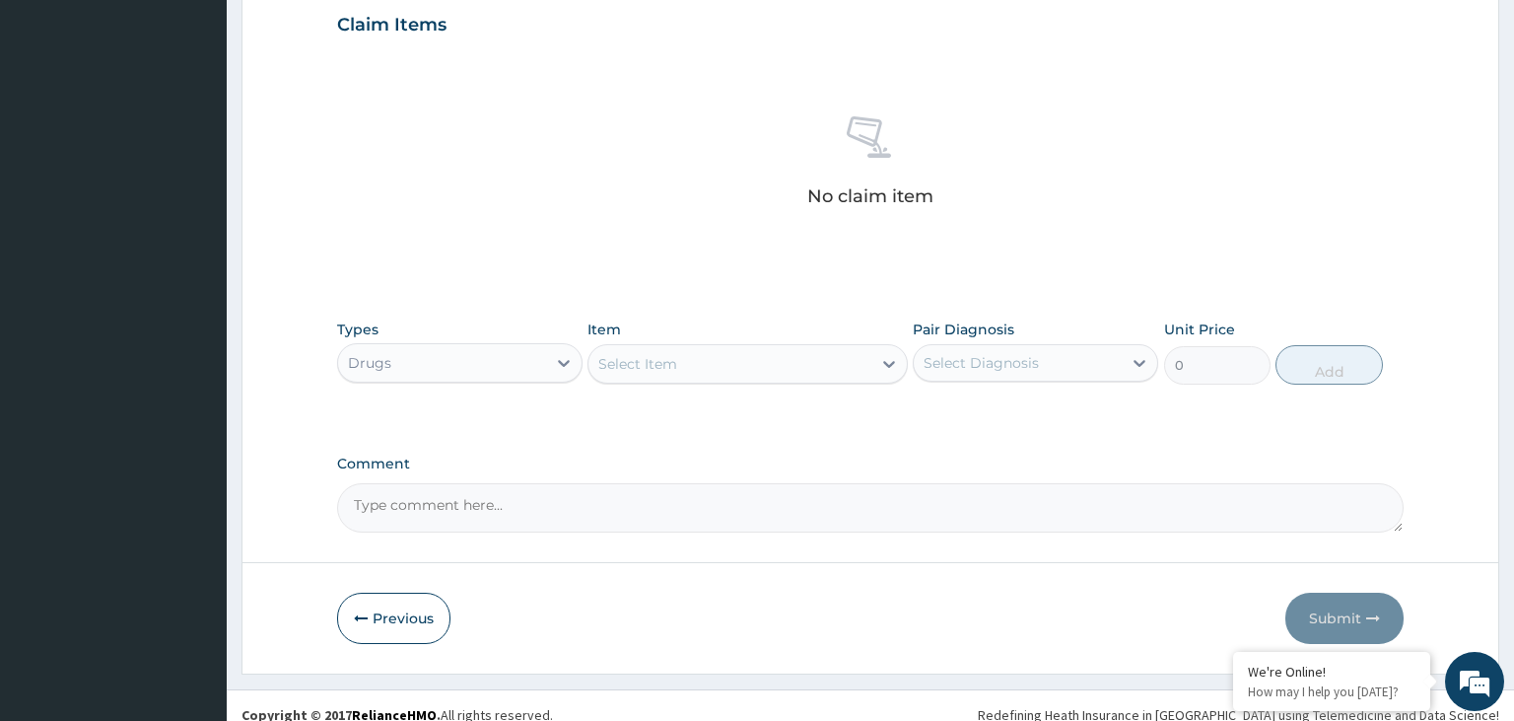
click at [771, 350] on div "Select Item" at bounding box center [730, 364] width 283 height 32
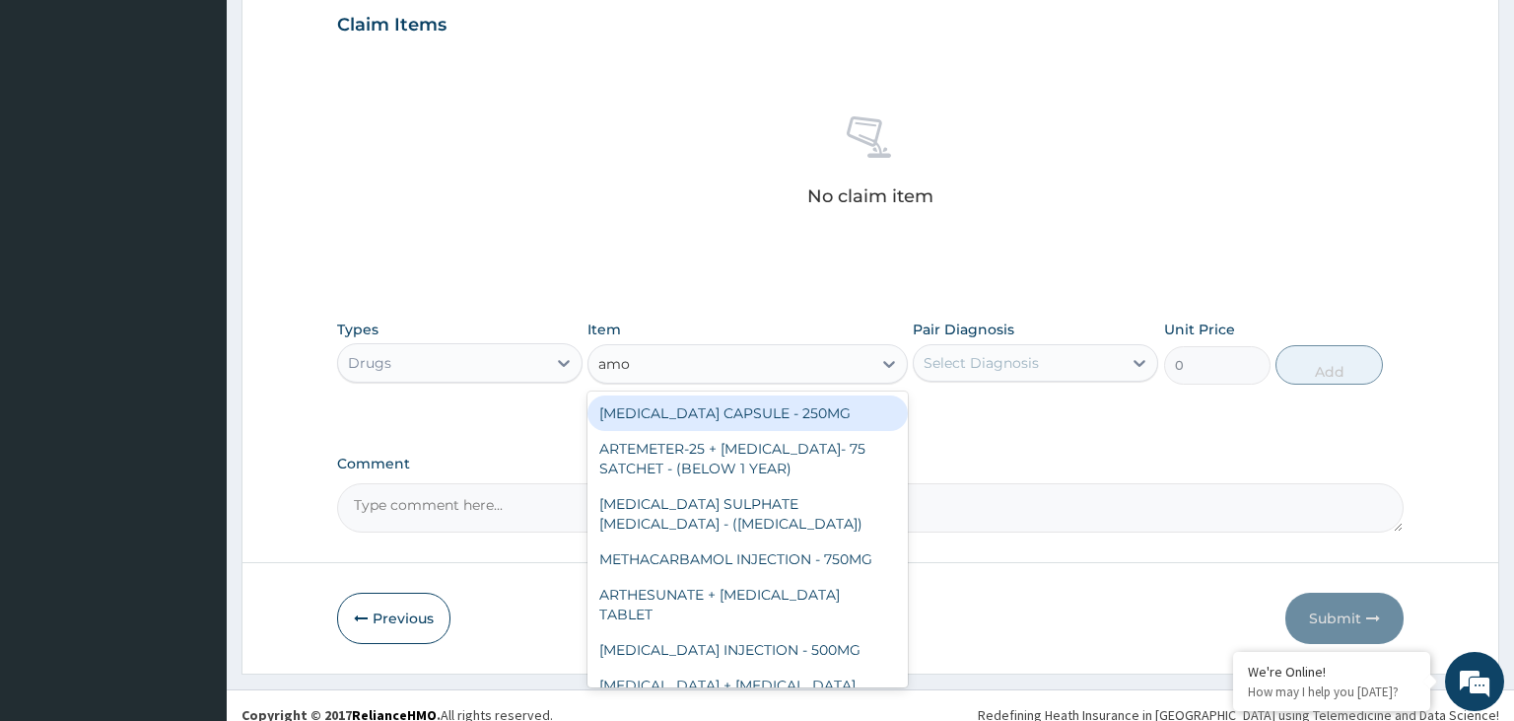
type input "amox"
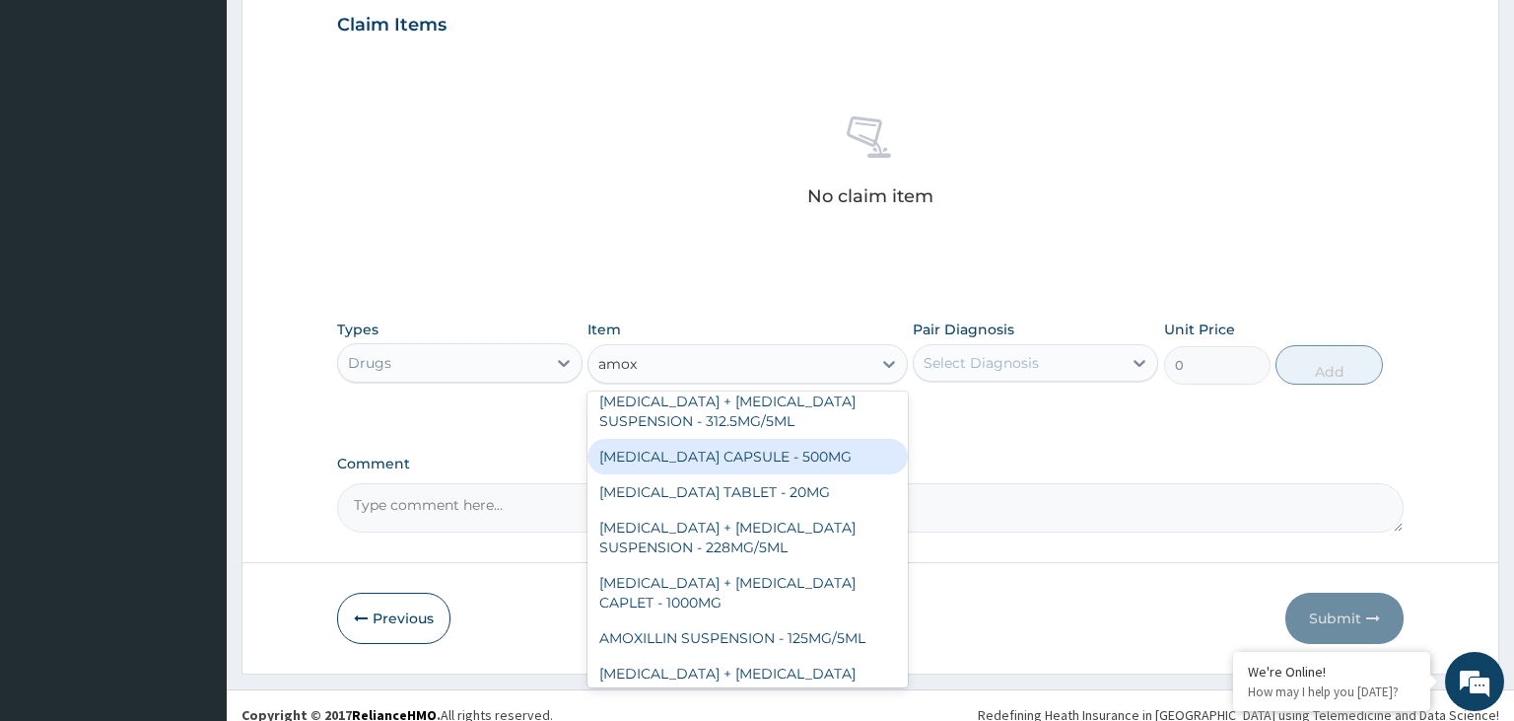
scroll to position [99, 0]
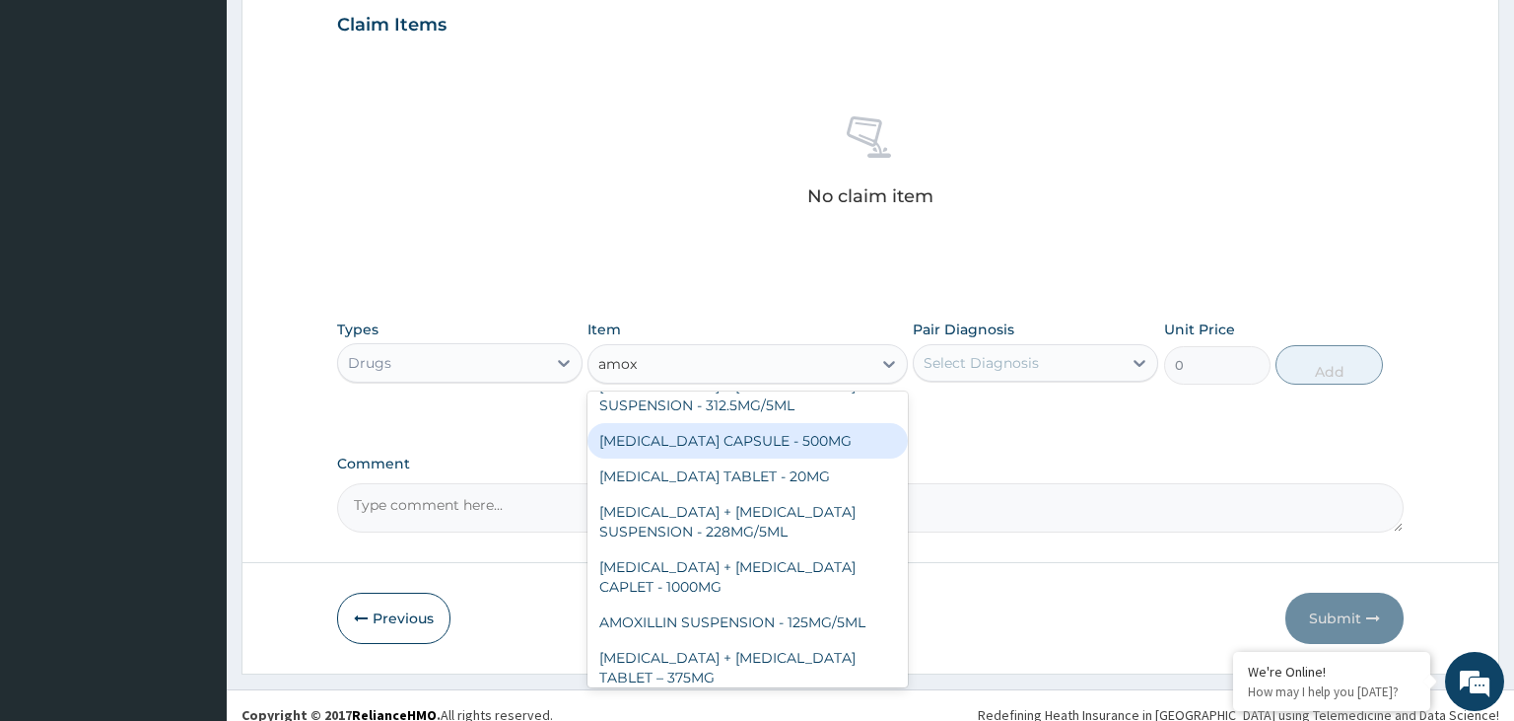
click at [810, 436] on div "[MEDICAL_DATA] CAPSULE - 500MG" at bounding box center [748, 440] width 320 height 35
type input "112"
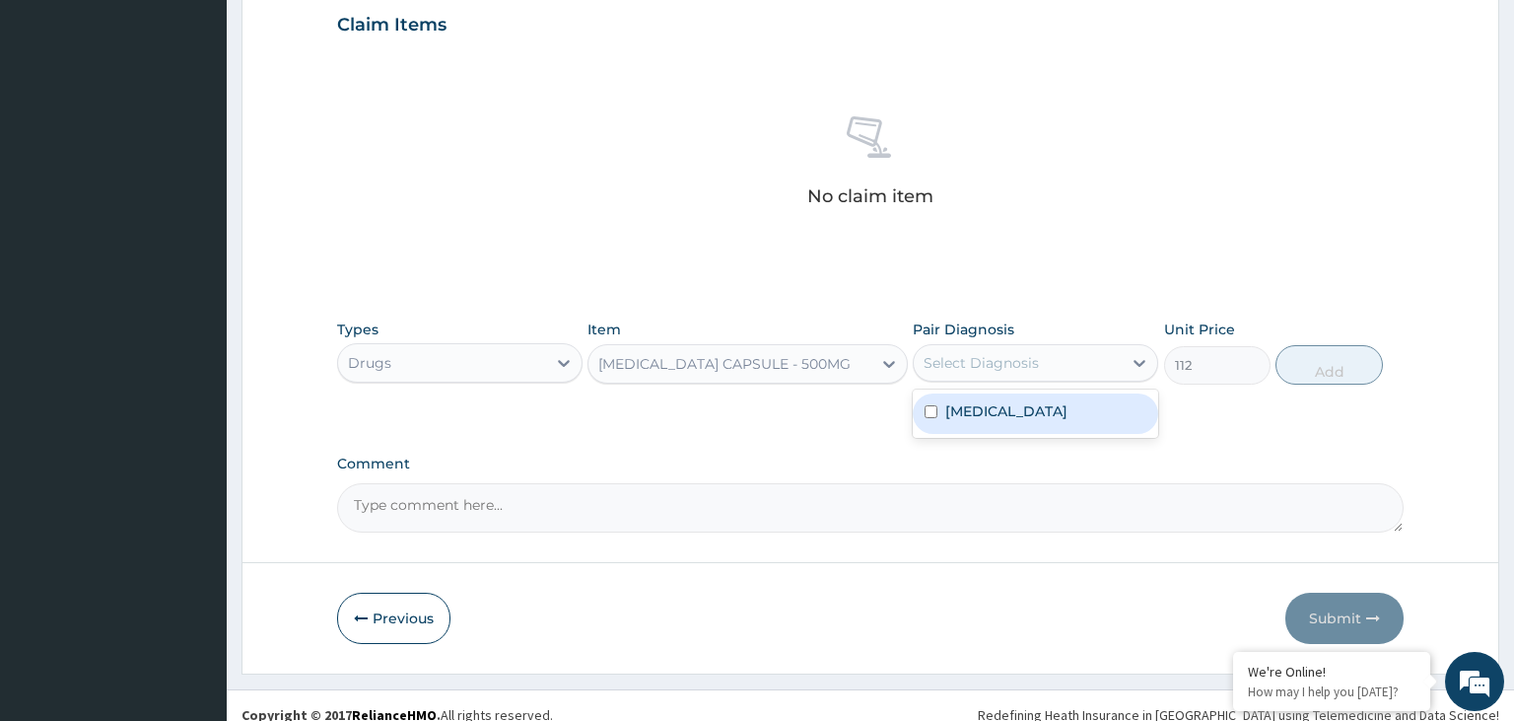
drag, startPoint x: 1092, startPoint y: 345, endPoint x: 1079, endPoint y: 383, distance: 39.9
click at [1090, 344] on div "Select Diagnosis" at bounding box center [1035, 362] width 245 height 37
drag, startPoint x: 1073, startPoint y: 398, endPoint x: 1139, endPoint y: 404, distance: 66.3
click at [1073, 399] on div "Acute tonsillitis, unspecified" at bounding box center [1035, 413] width 245 height 40
checkbox input "true"
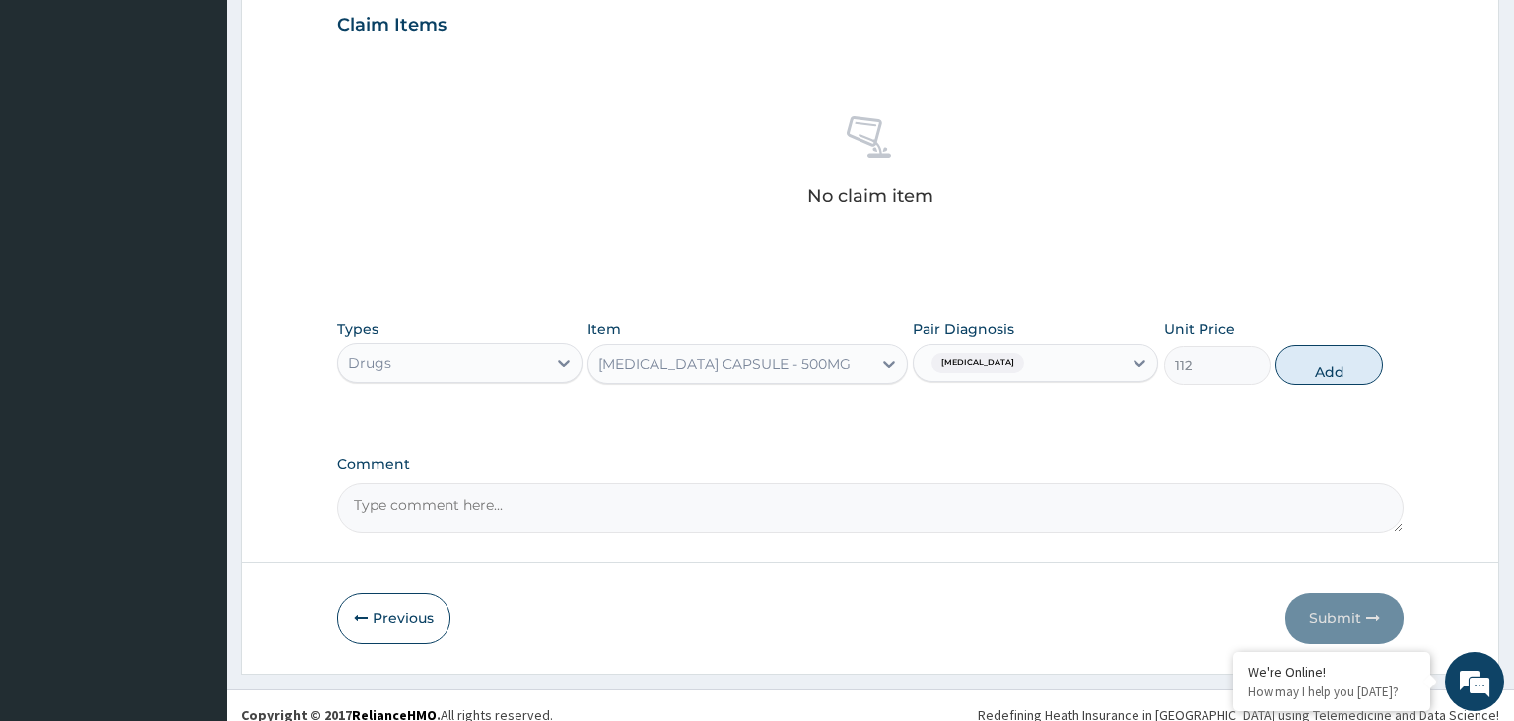
drag, startPoint x: 1346, startPoint y: 367, endPoint x: 1272, endPoint y: 333, distance: 81.2
click at [1346, 366] on button "Add" at bounding box center [1329, 364] width 106 height 39
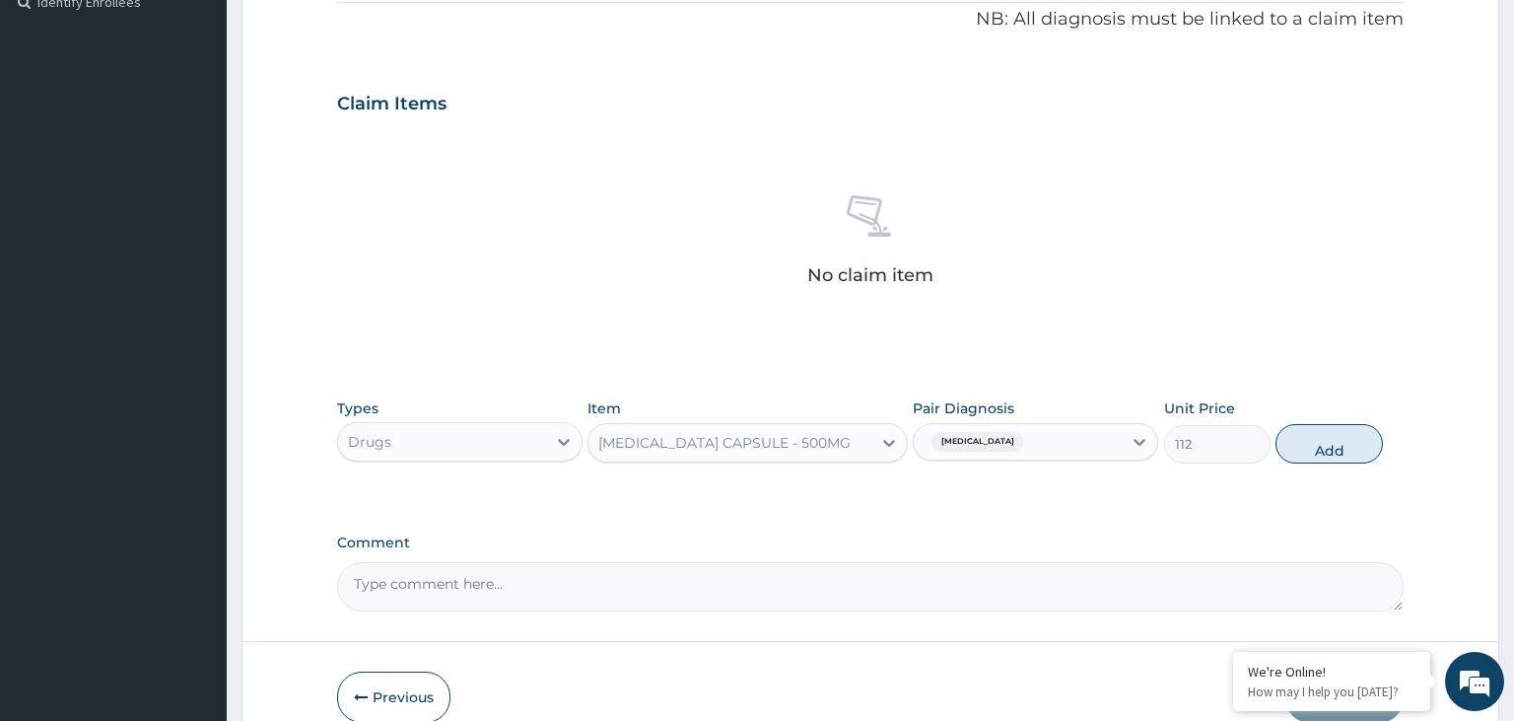
type input "0"
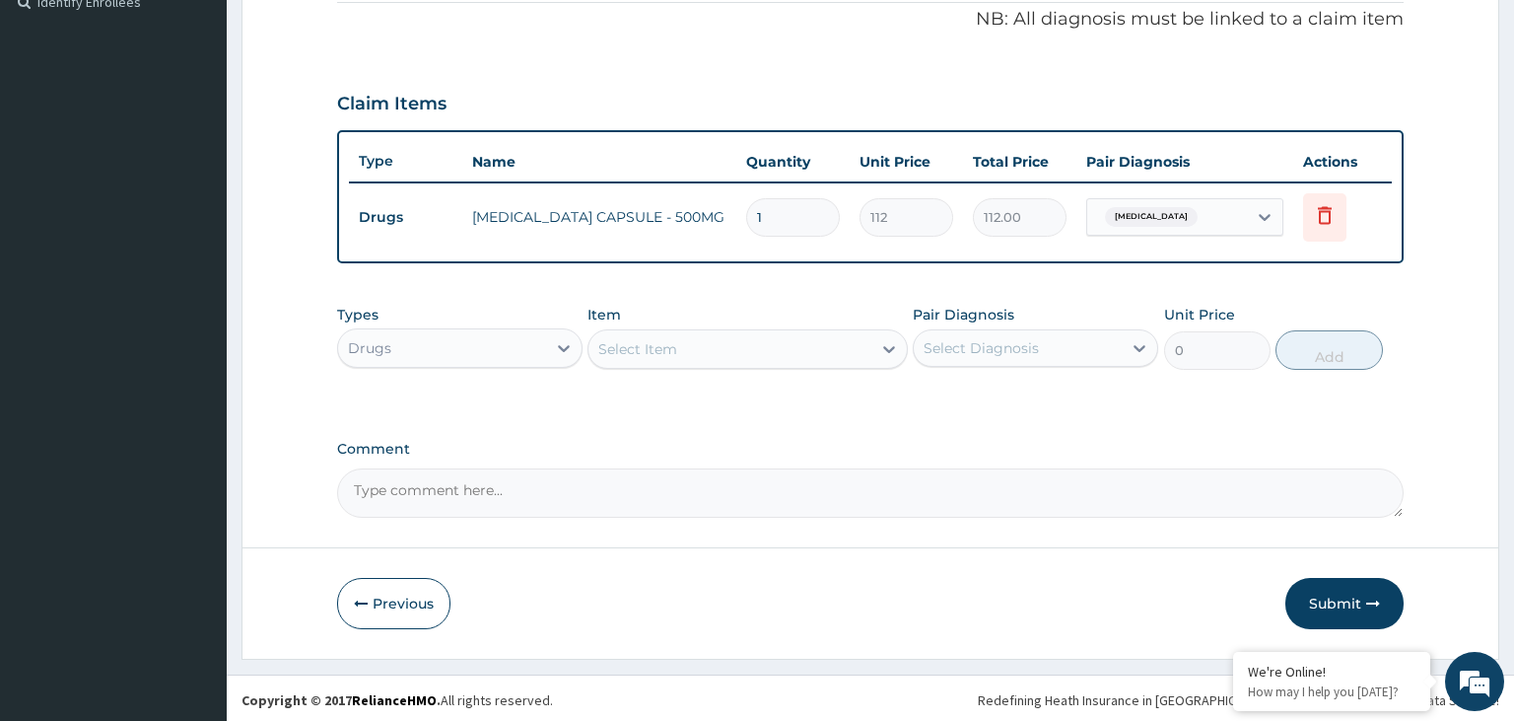
drag, startPoint x: 771, startPoint y: 211, endPoint x: 718, endPoint y: 223, distance: 54.5
click at [746, 223] on input "1" at bounding box center [793, 217] width 94 height 38
type input "2"
type input "224.00"
type input "21"
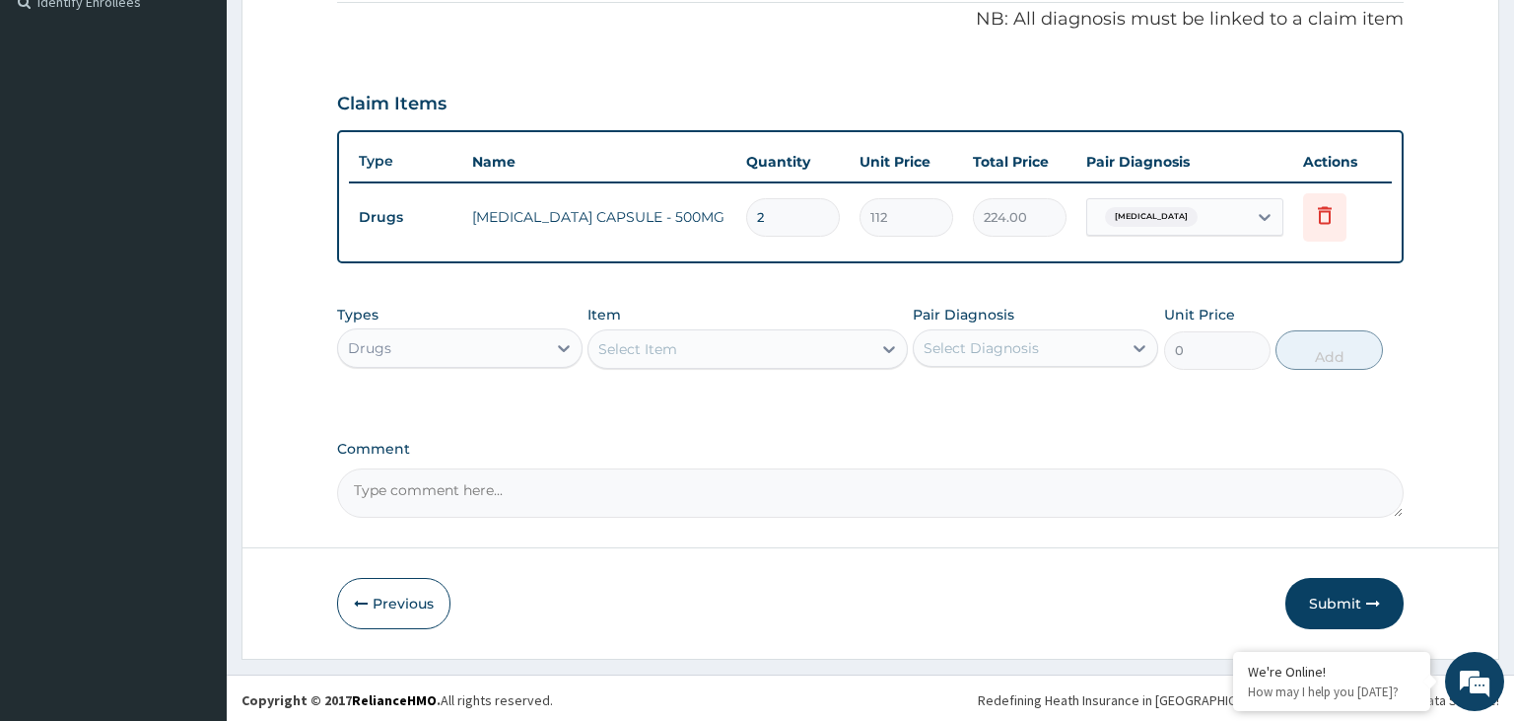
type input "2352.00"
type input "21"
click at [735, 344] on div "Select Item" at bounding box center [730, 349] width 283 height 32
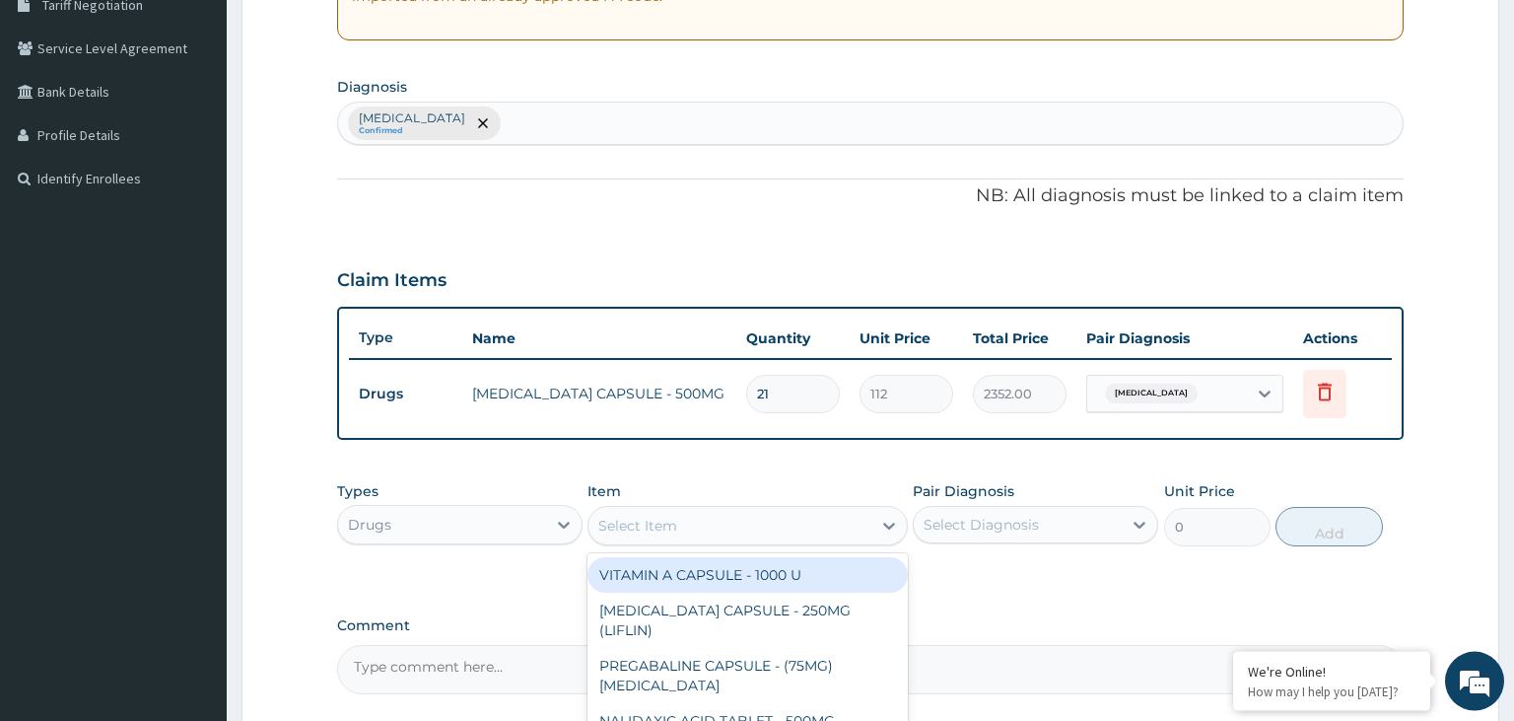
scroll to position [395, 0]
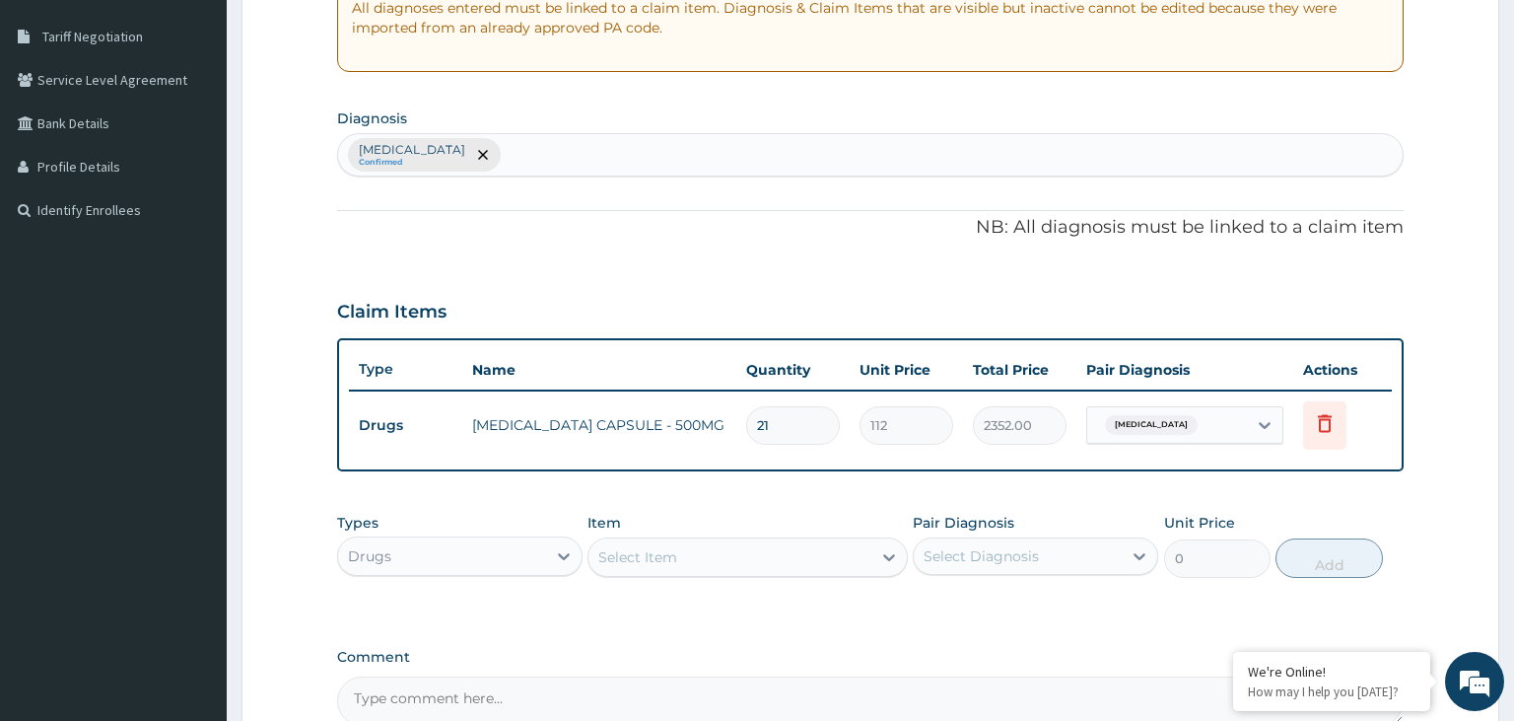
click at [646, 163] on div "Acute tonsillitis, unspecified Confirmed" at bounding box center [871, 154] width 1066 height 41
click at [749, 566] on div "Select Item" at bounding box center [730, 557] width 283 height 32
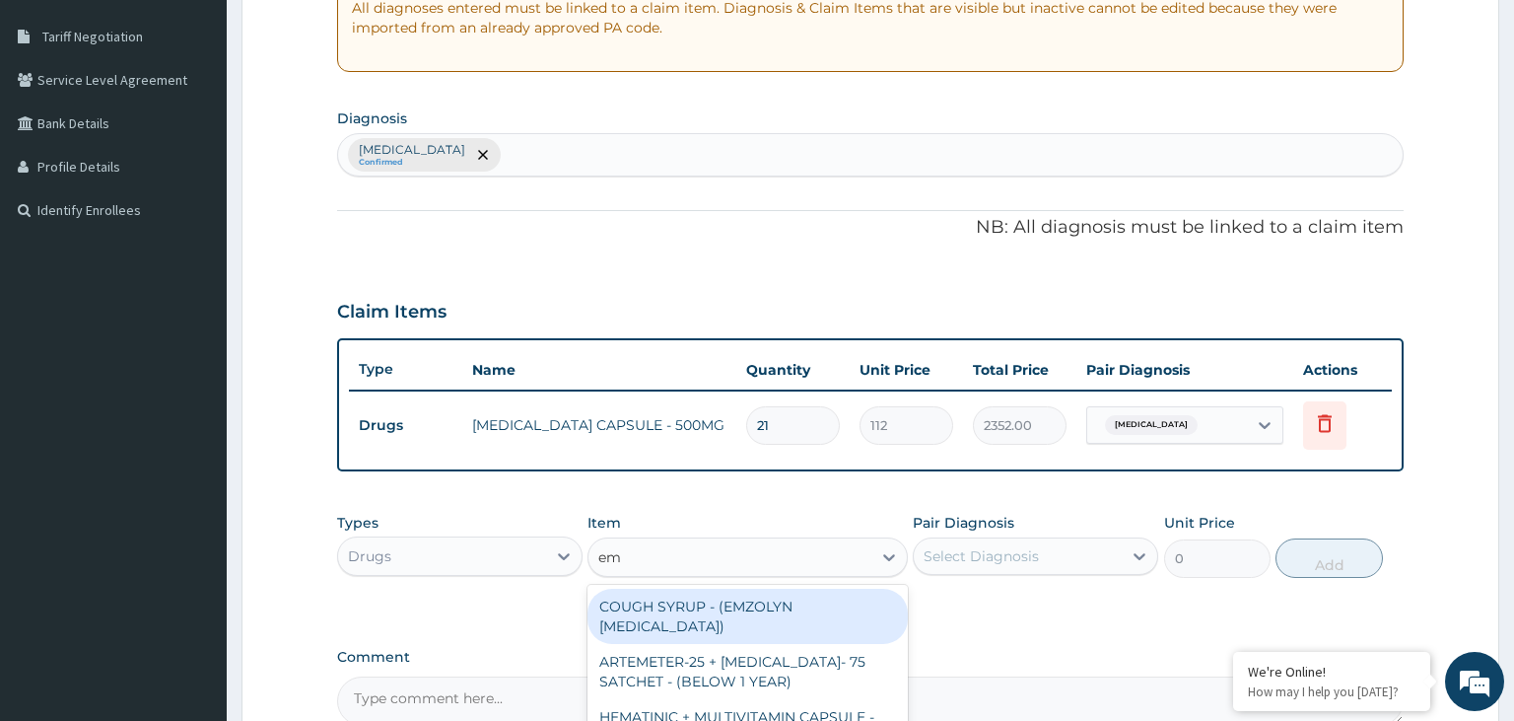
type input "emz"
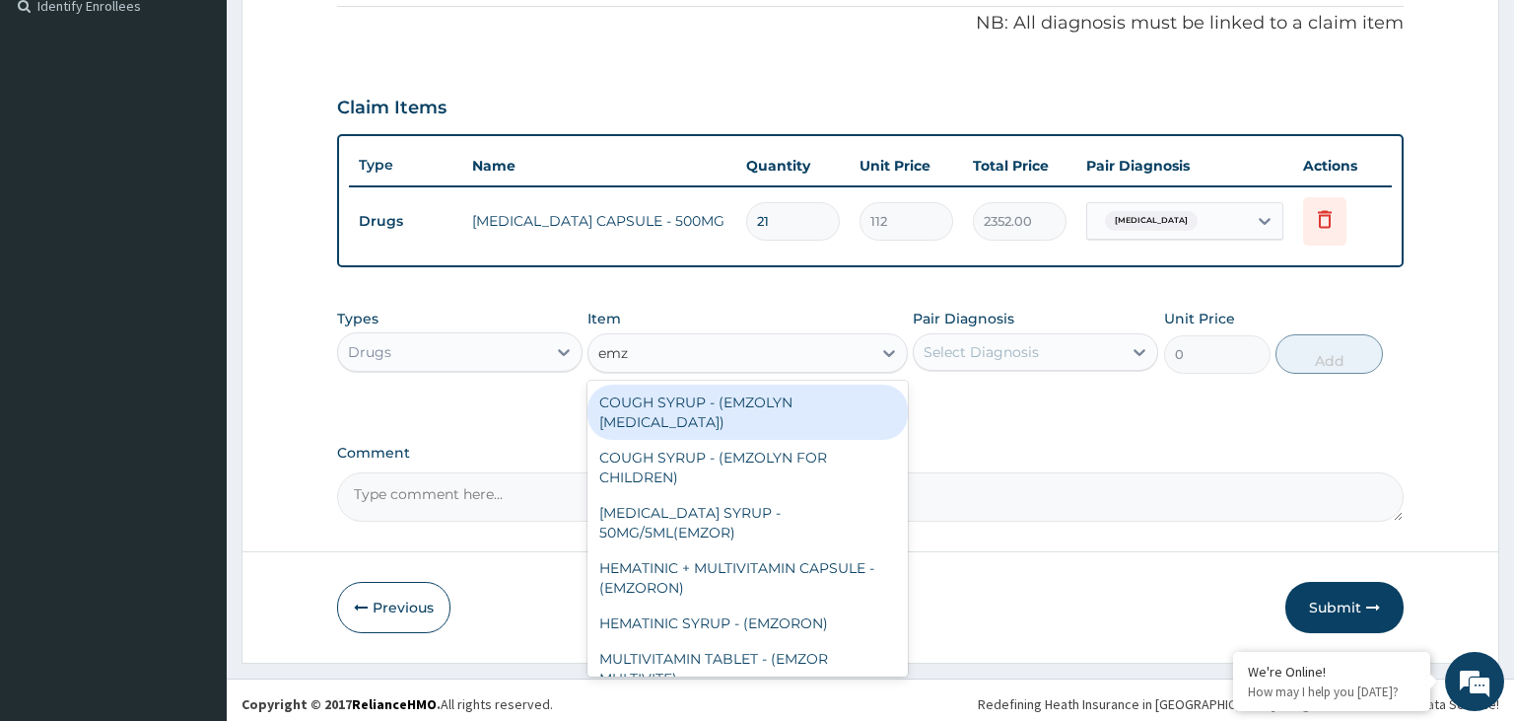
scroll to position [603, 0]
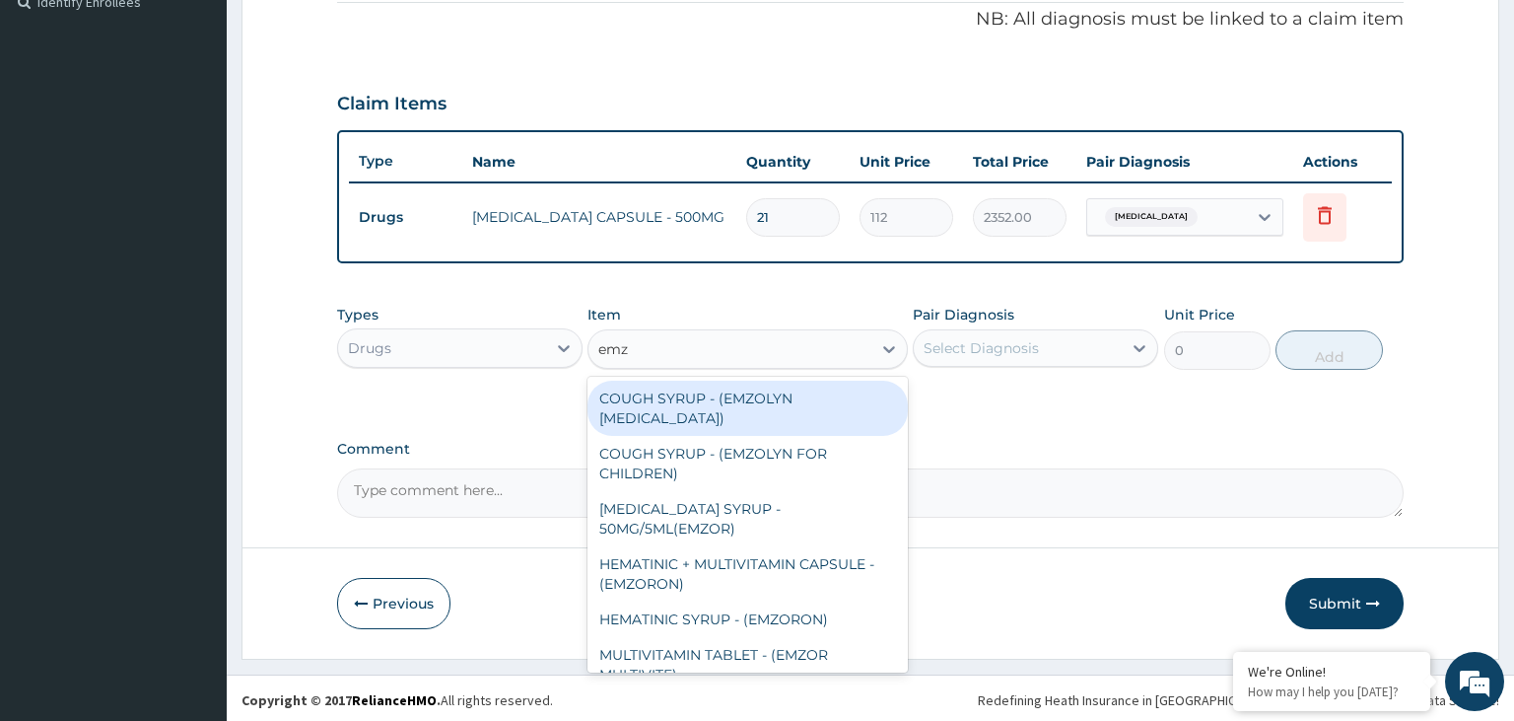
click at [745, 401] on div "COUGH SYRUP - (EMZOLYN EXPECTORANT)" at bounding box center [748, 408] width 320 height 55
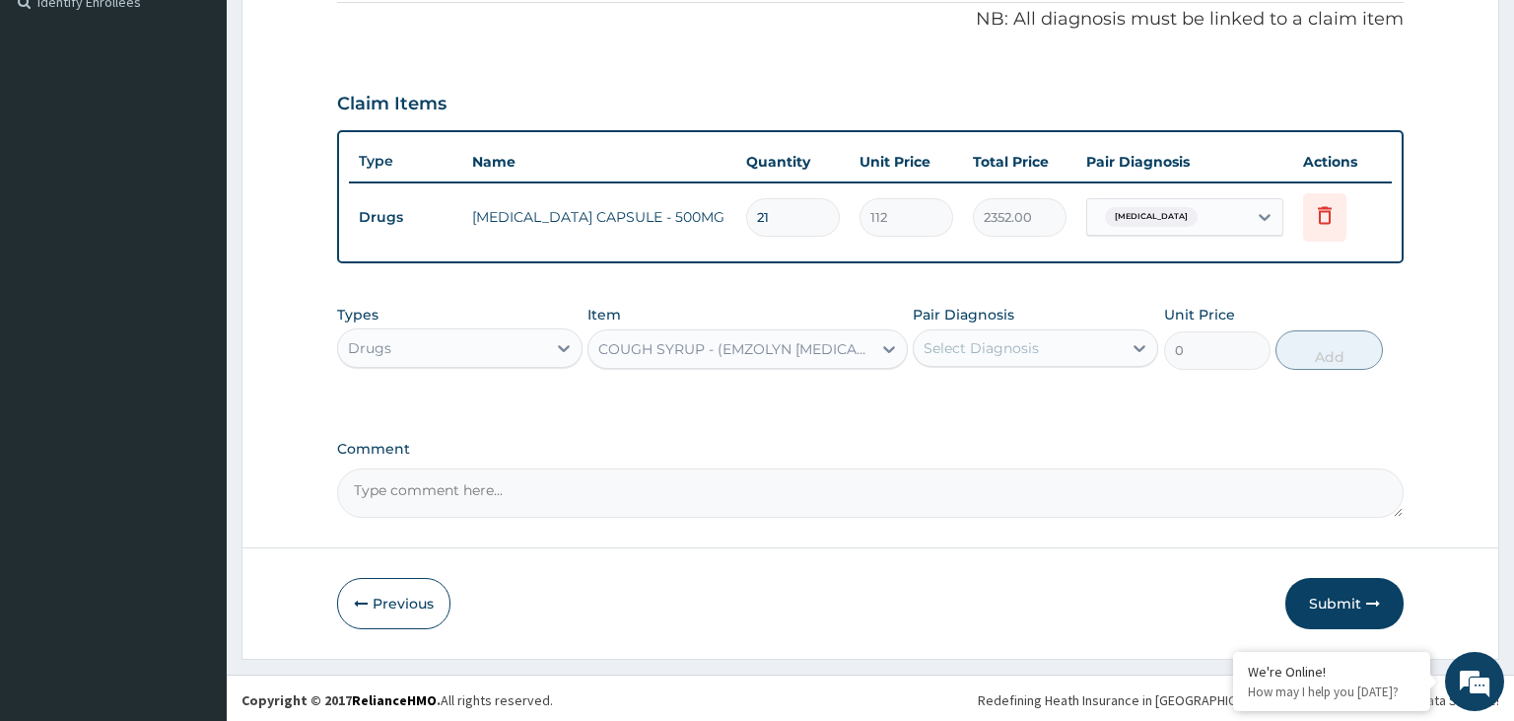
type input "1120"
click at [1122, 348] on div "Select Diagnosis" at bounding box center [1018, 348] width 208 height 32
click at [972, 403] on div "Acute tonsillitis, unspecified" at bounding box center [1035, 399] width 245 height 40
checkbox input "true"
click at [1327, 346] on button "Add" at bounding box center [1329, 349] width 106 height 39
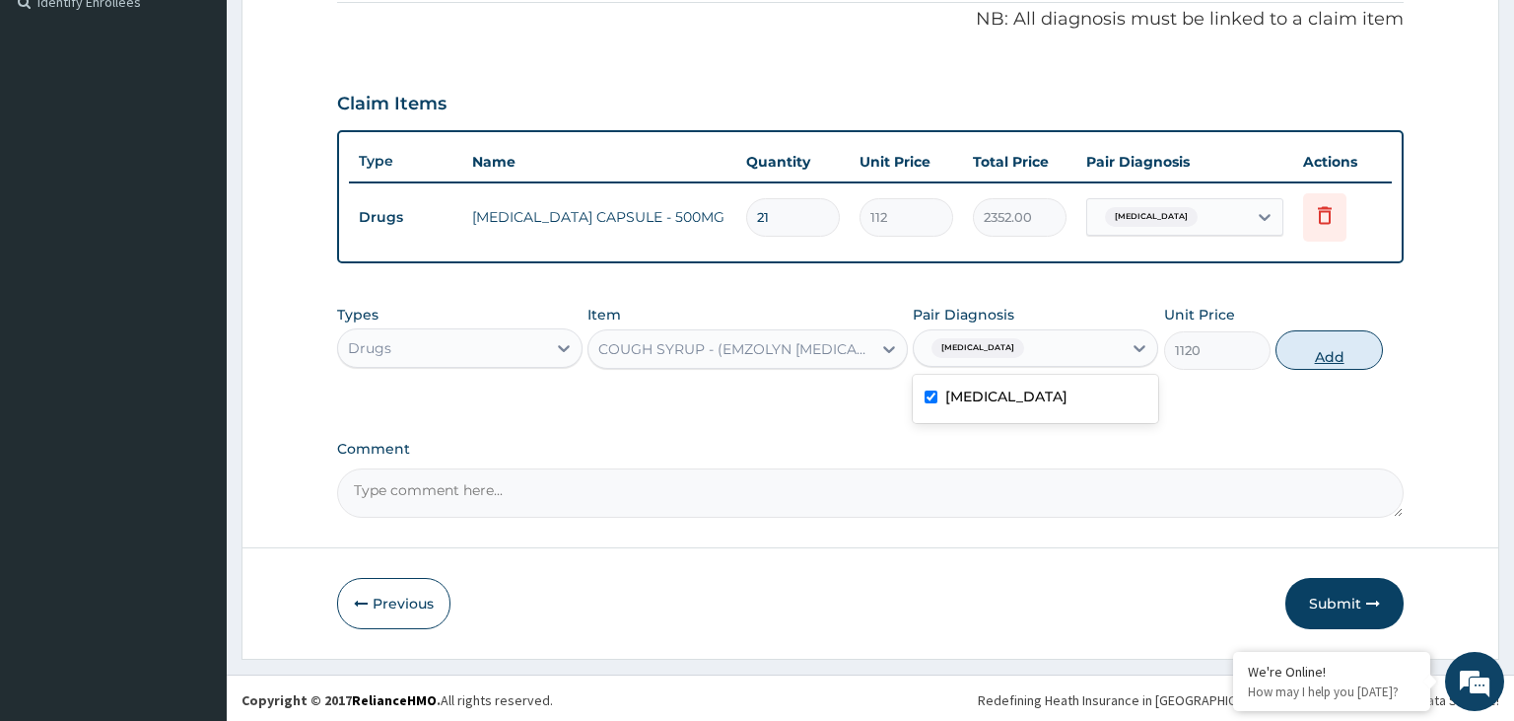
type input "0"
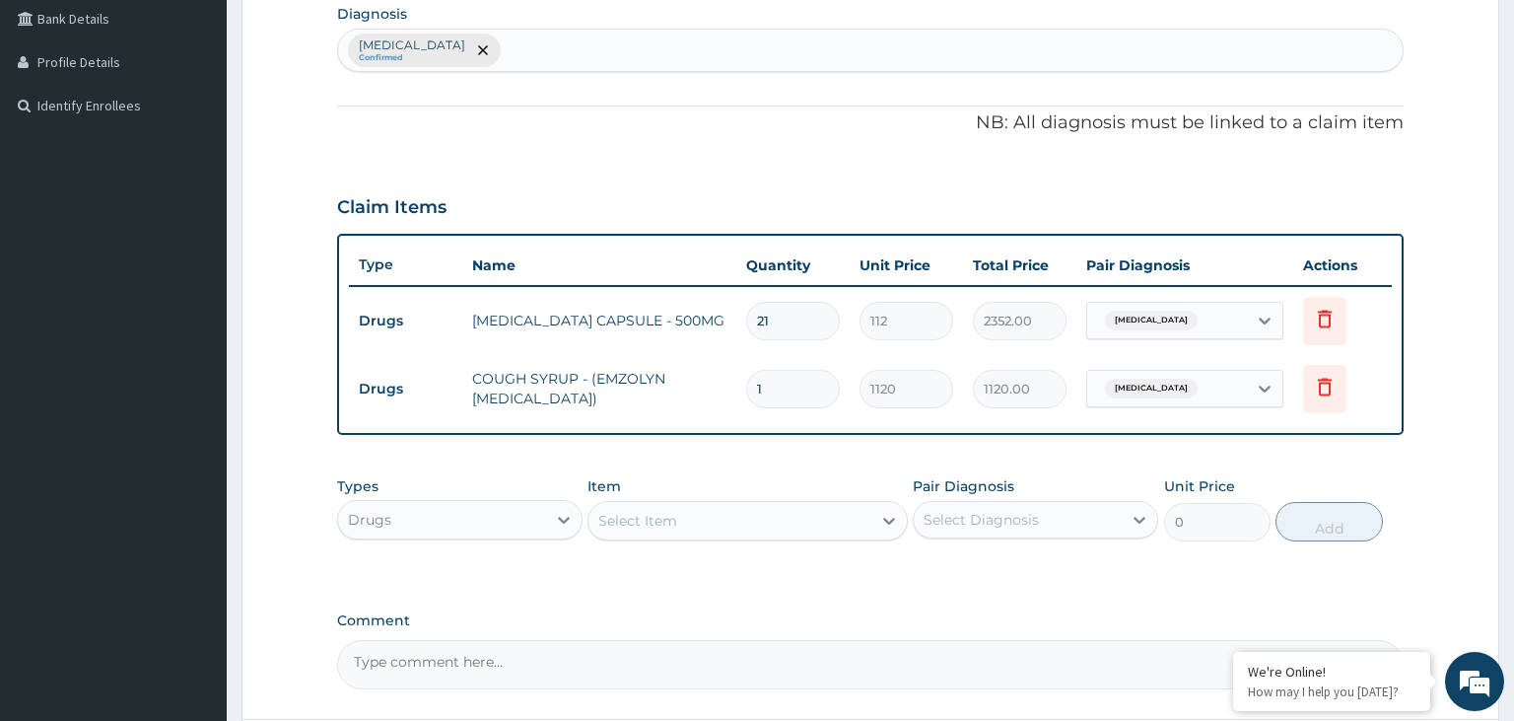
scroll to position [671, 0]
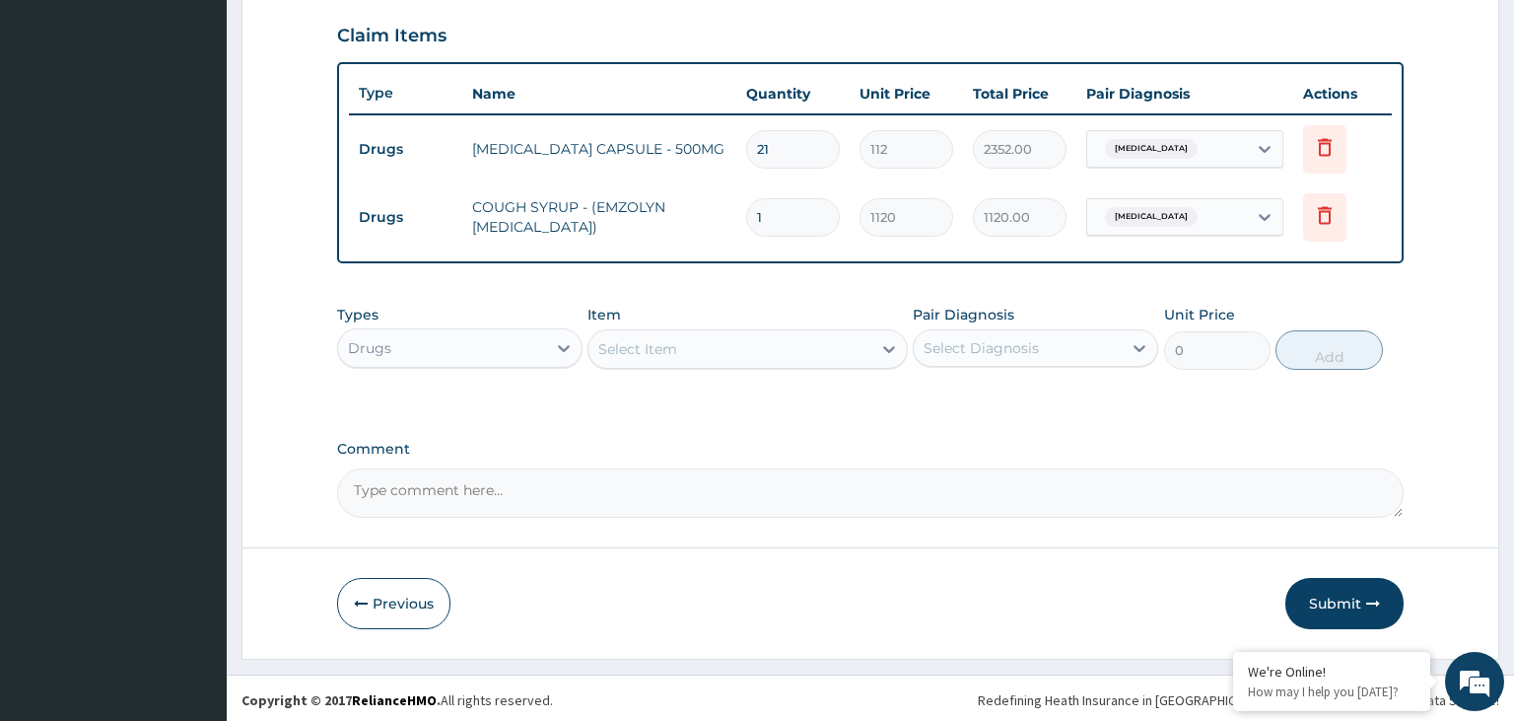
click at [483, 328] on div "Drugs" at bounding box center [459, 347] width 245 height 39
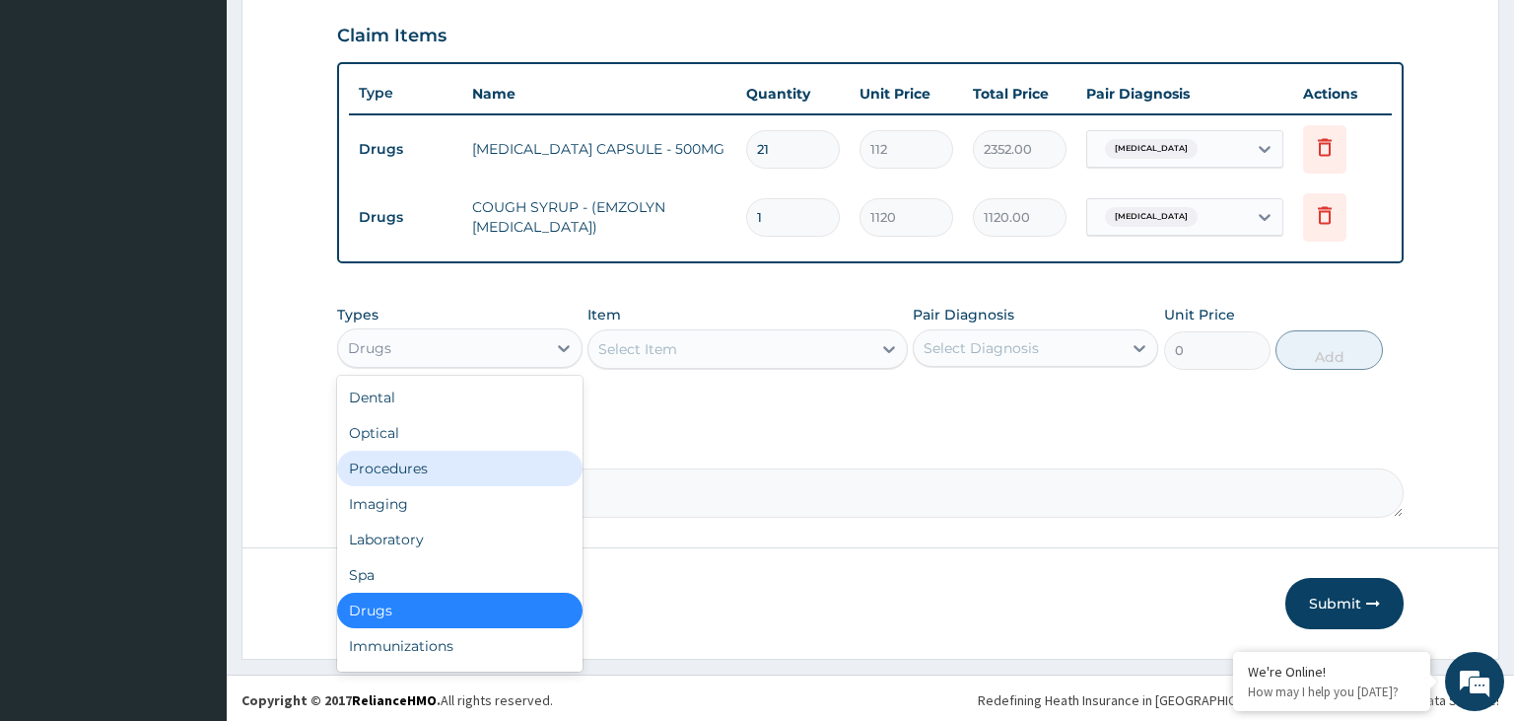
click at [469, 477] on div "Procedures" at bounding box center [459, 468] width 245 height 35
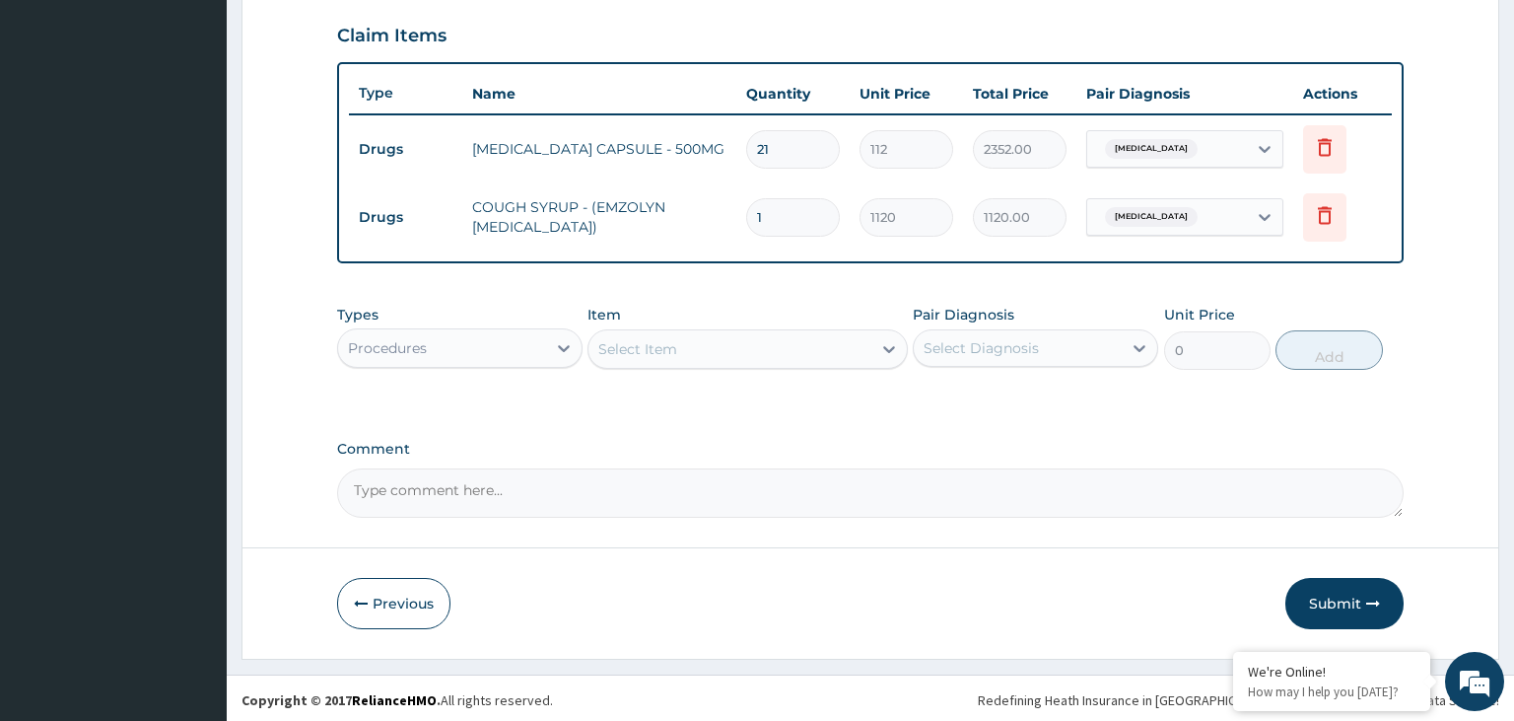
click at [783, 360] on div "Select Item" at bounding box center [730, 349] width 283 height 32
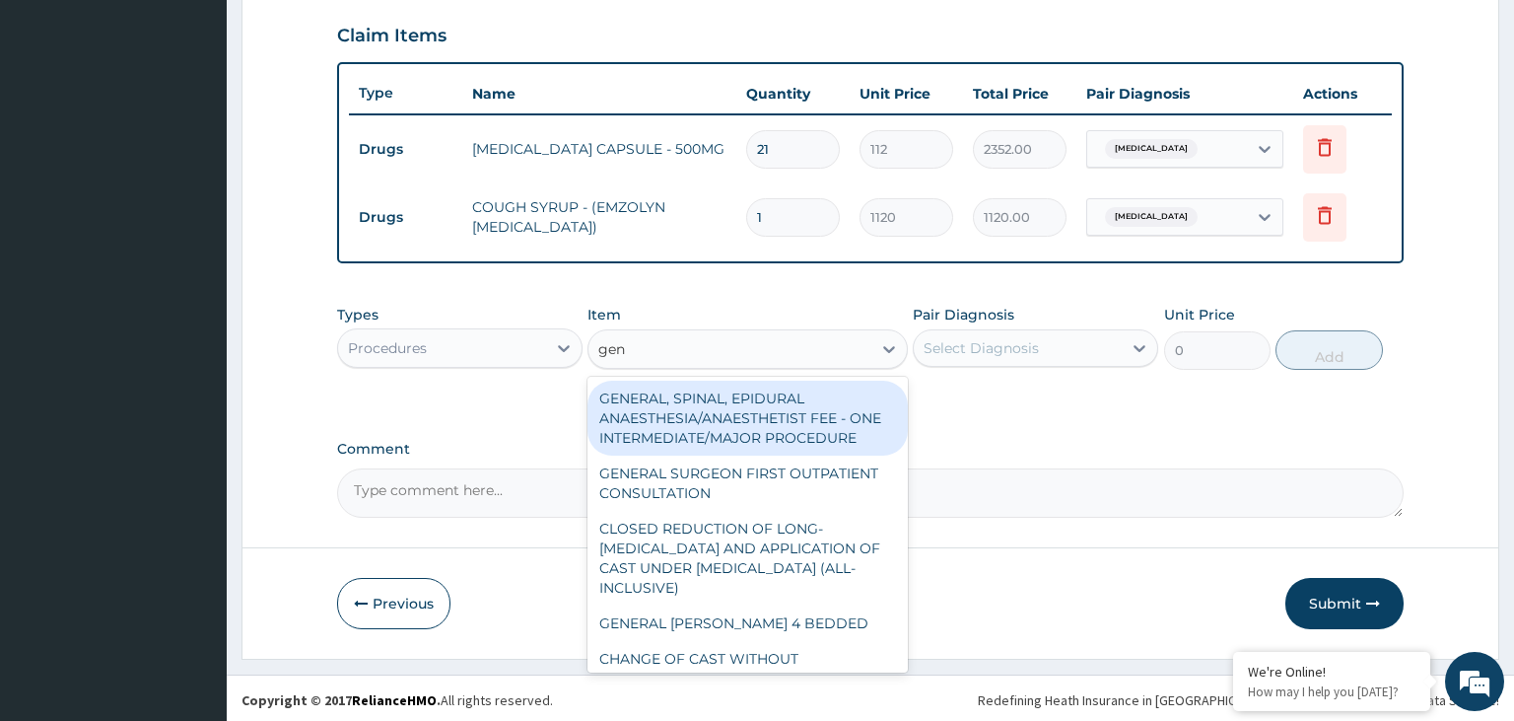
type input "gene"
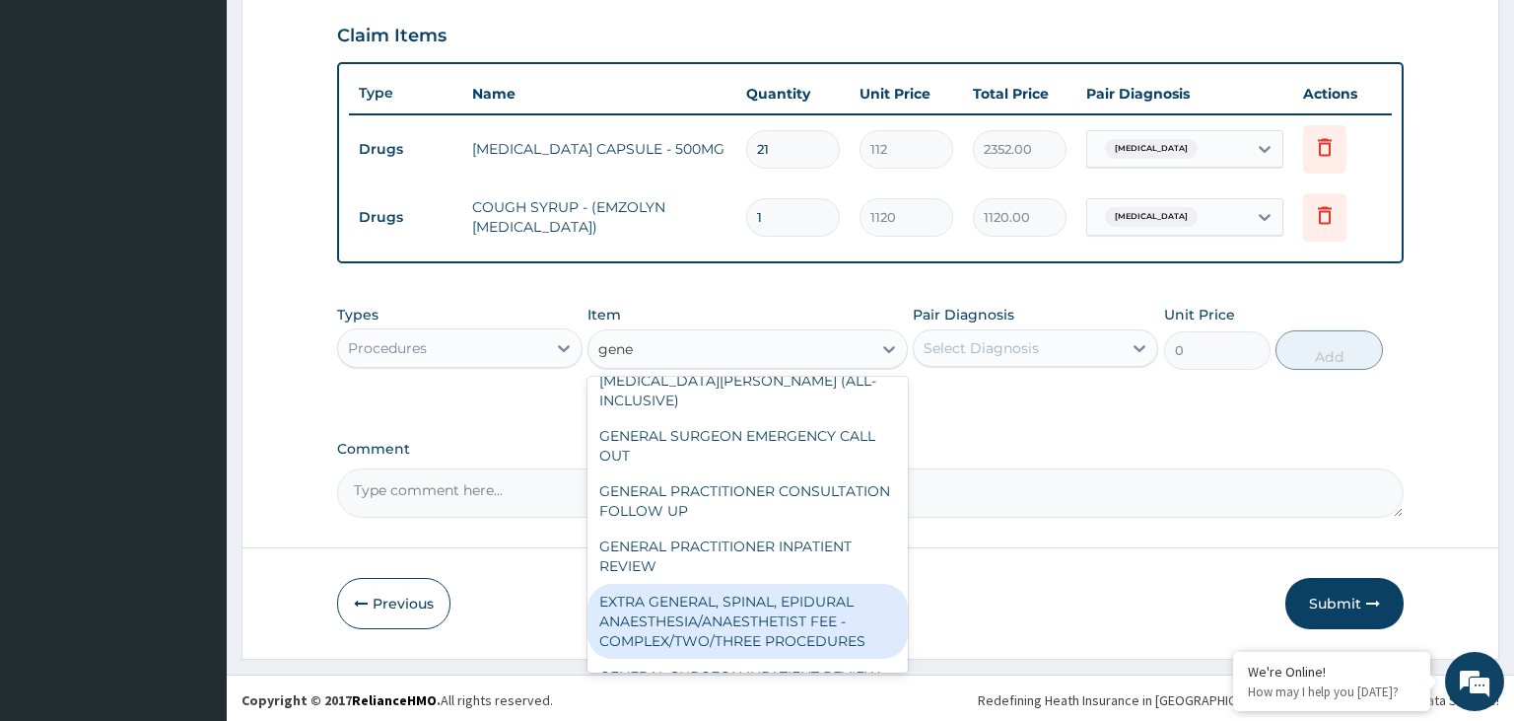
scroll to position [414, 0]
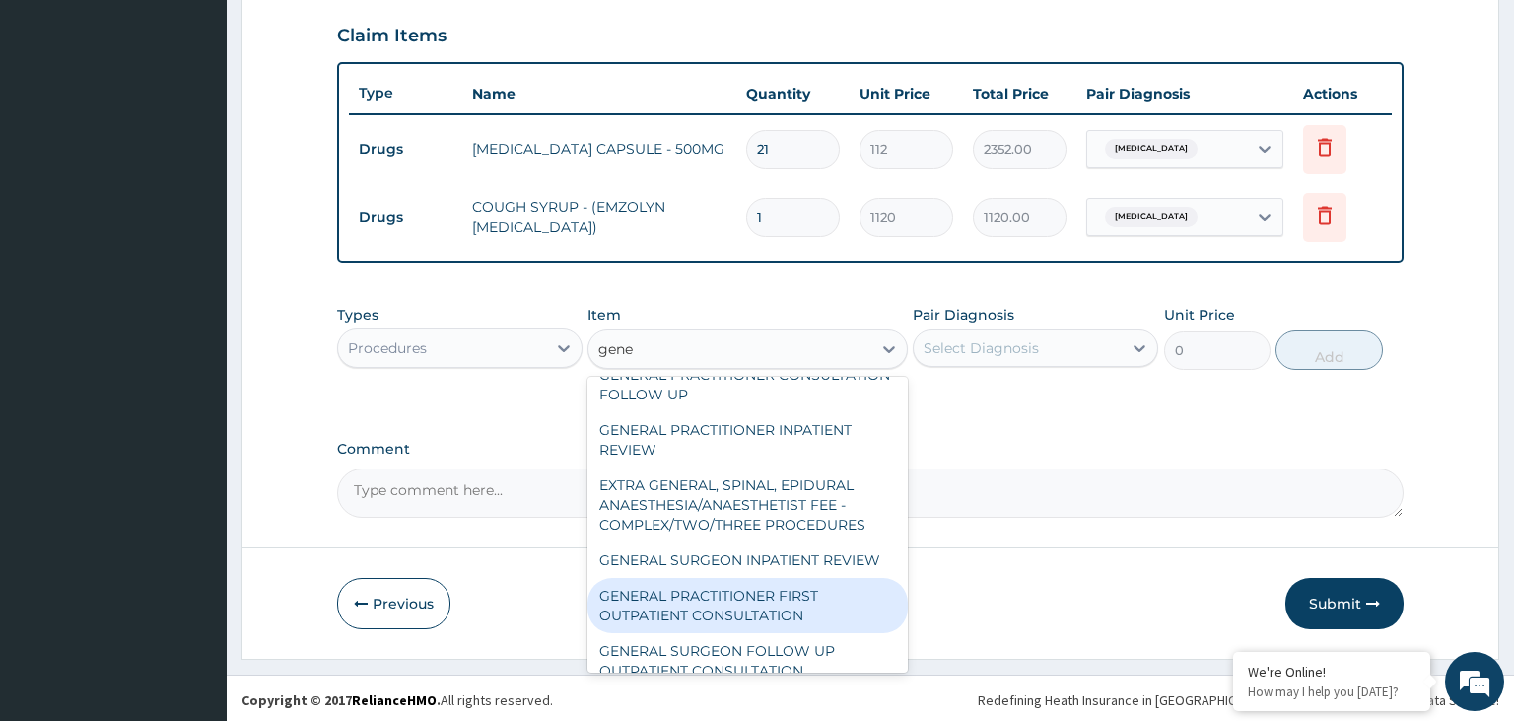
click at [831, 591] on div "GENERAL PRACTITIONER FIRST OUTPATIENT CONSULTATION" at bounding box center [748, 605] width 320 height 55
type input "3750"
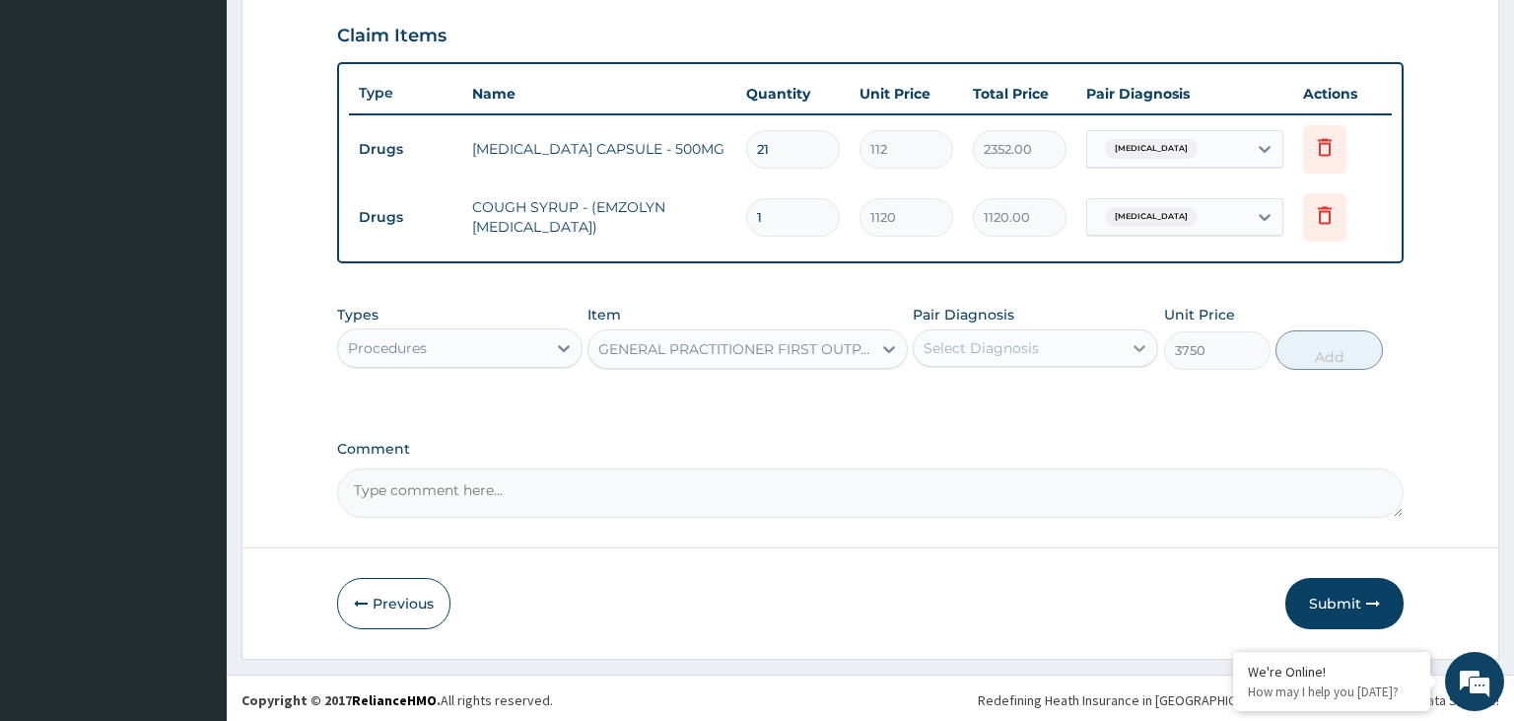
click at [1156, 344] on div at bounding box center [1139, 347] width 35 height 35
click at [1059, 411] on div "Acute tonsillitis, unspecified" at bounding box center [1035, 399] width 245 height 40
checkbox input "true"
click at [1337, 350] on button "Add" at bounding box center [1329, 349] width 106 height 39
type input "0"
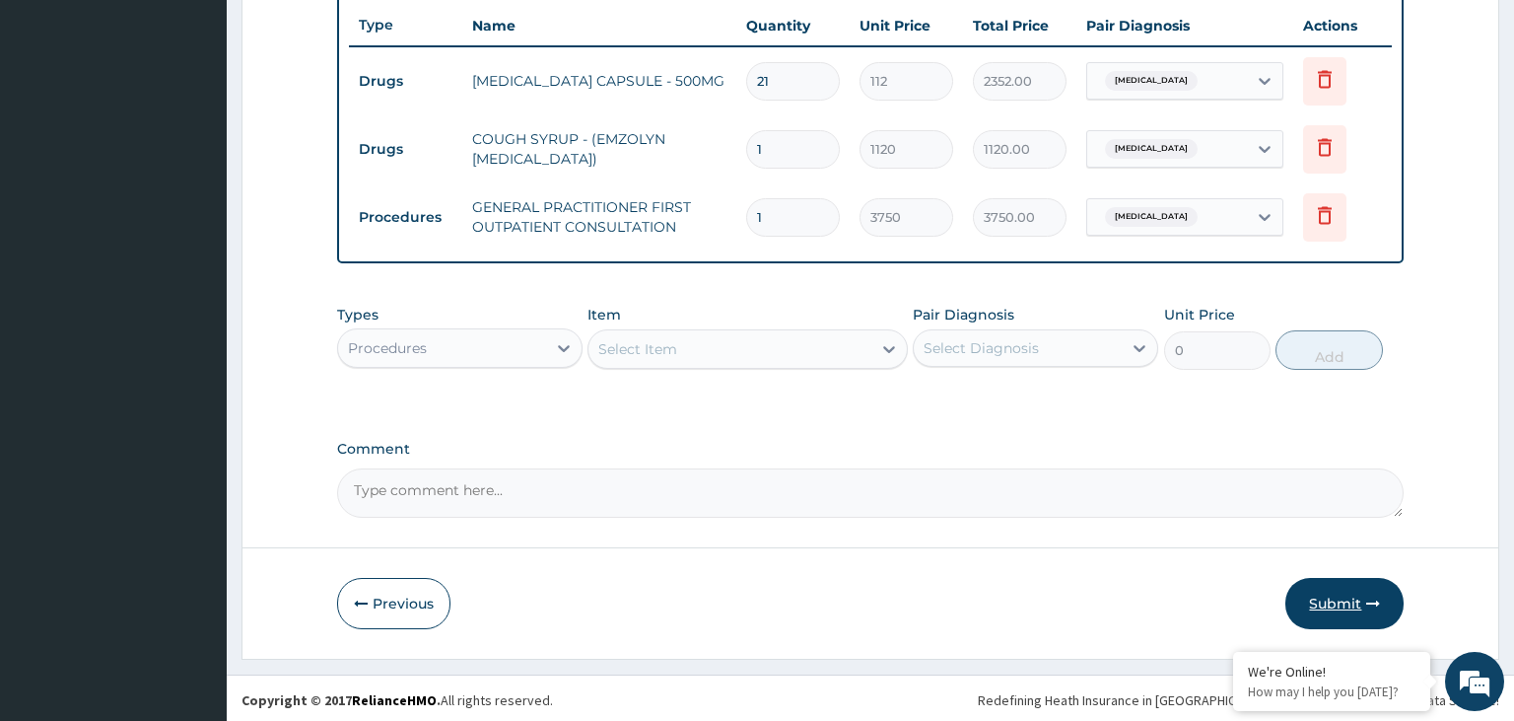
click at [1364, 608] on button "Submit" at bounding box center [1345, 603] width 118 height 51
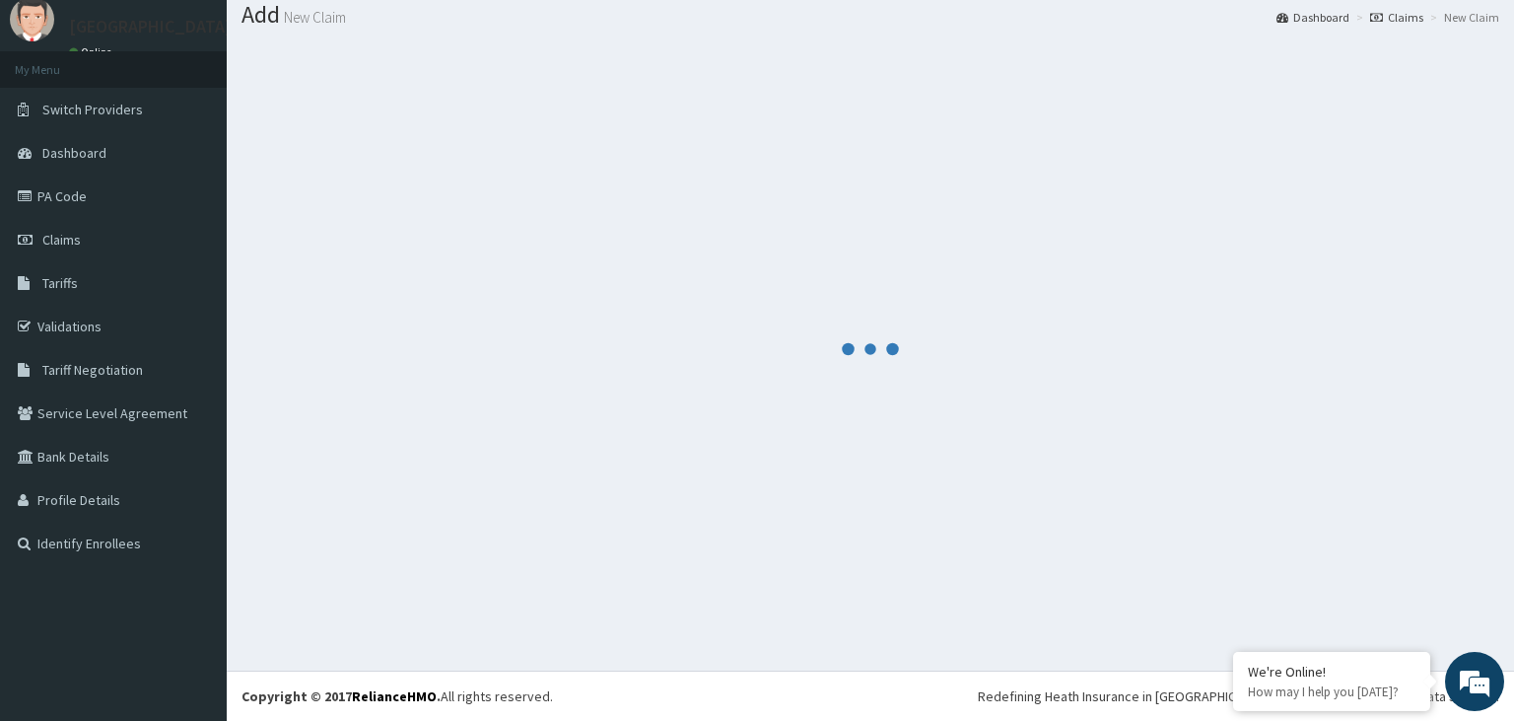
scroll to position [61, 0]
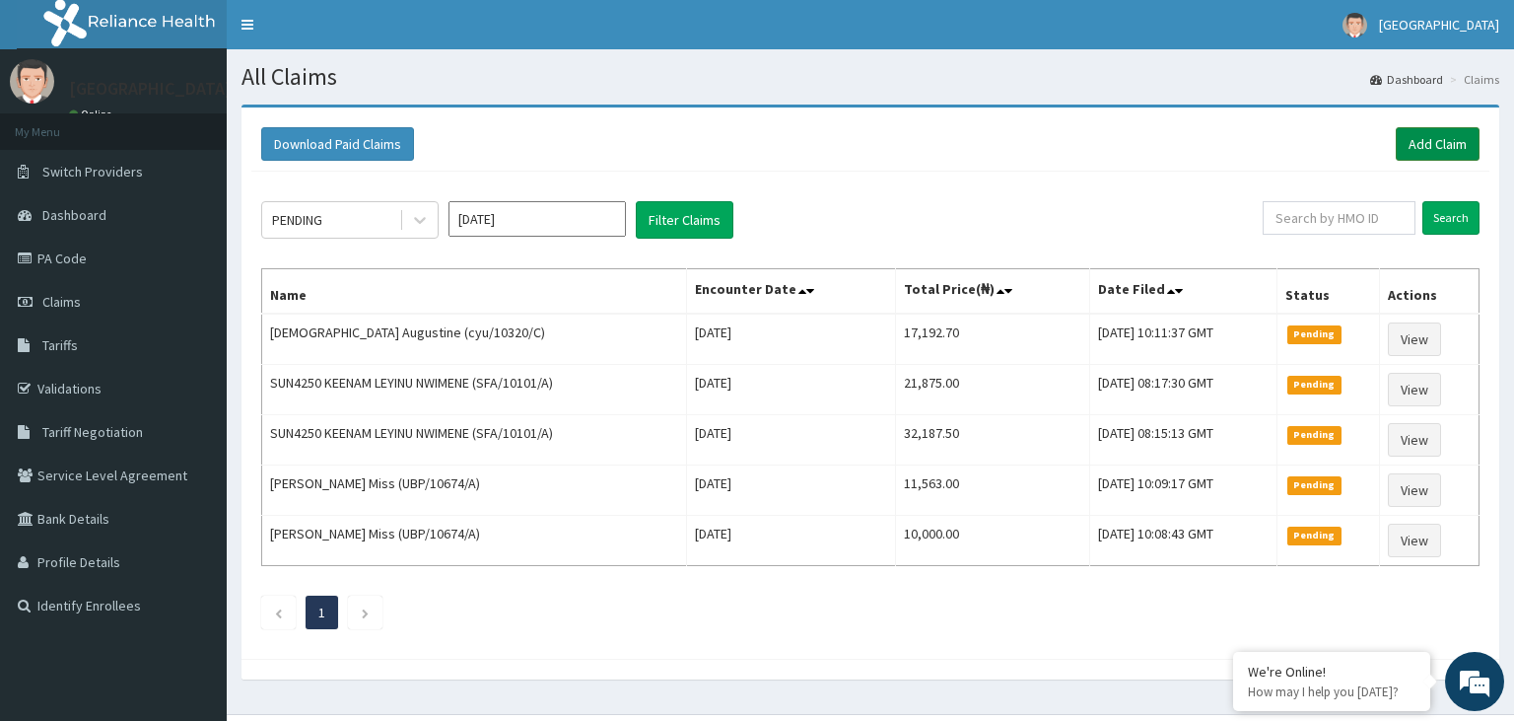
click at [1433, 149] on link "Add Claim" at bounding box center [1438, 144] width 84 height 34
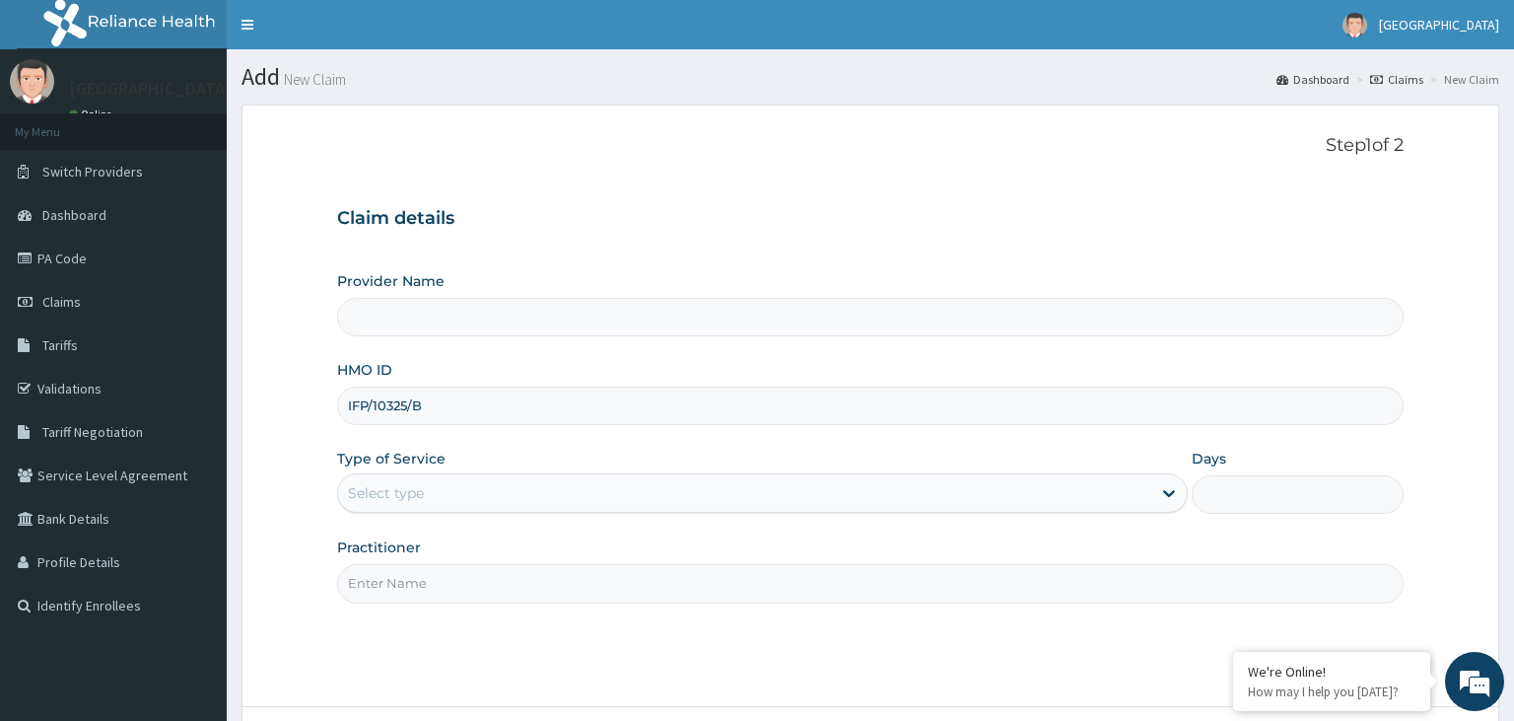
type input "IFP/10325/B"
click at [492, 505] on div "Select type" at bounding box center [744, 493] width 813 height 32
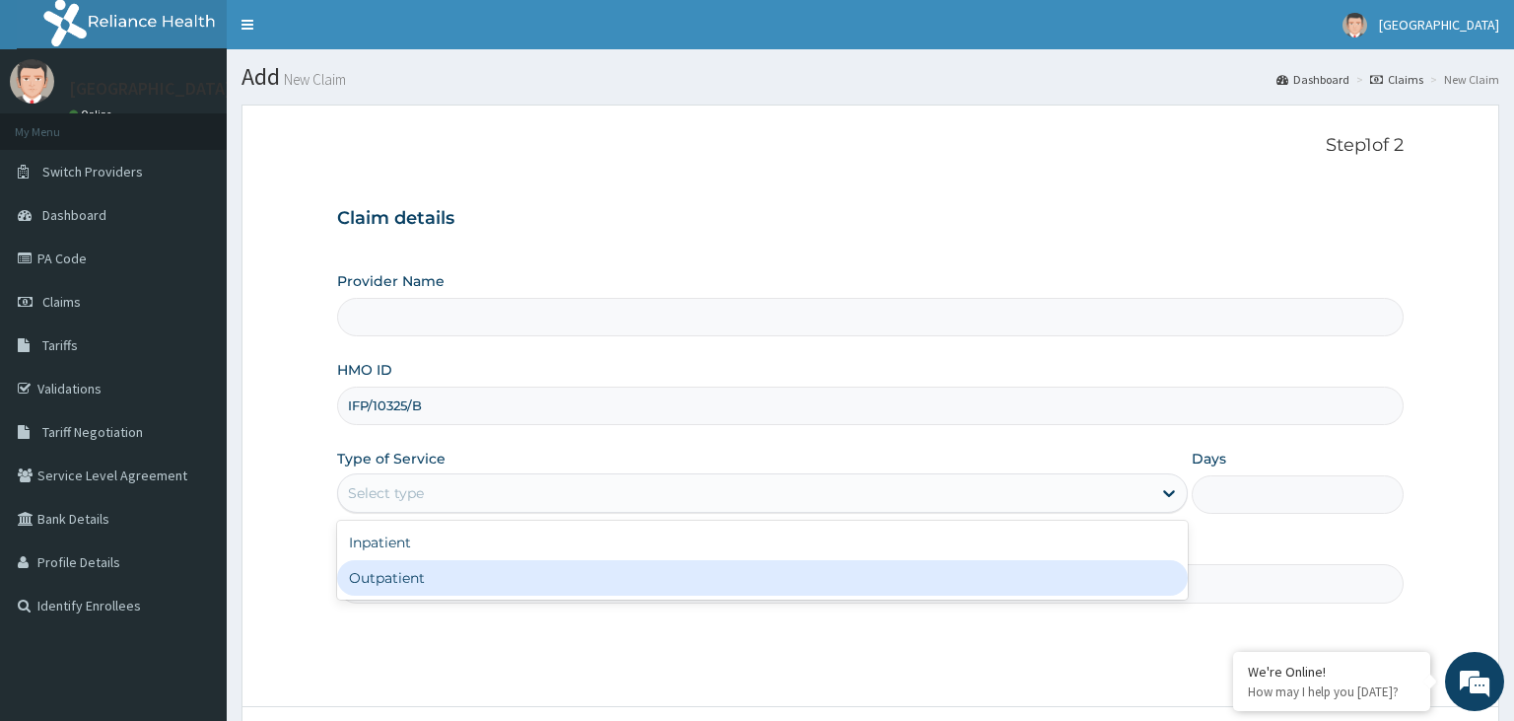
click at [437, 592] on div "Outpatient" at bounding box center [762, 577] width 851 height 35
type input "1"
type input "[GEOGRAPHIC_DATA]-KADUNA"
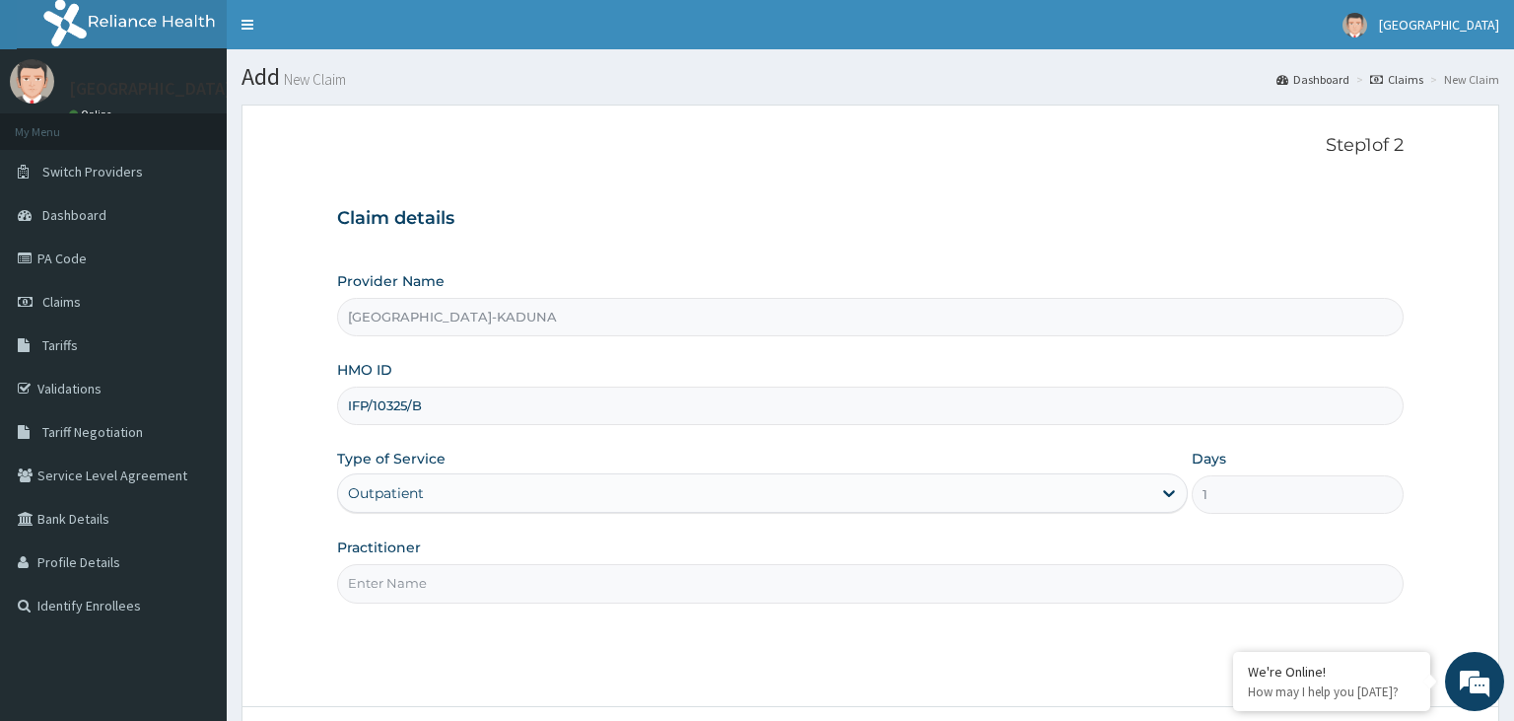
click at [448, 590] on input "Practitioner" at bounding box center [871, 583] width 1068 height 38
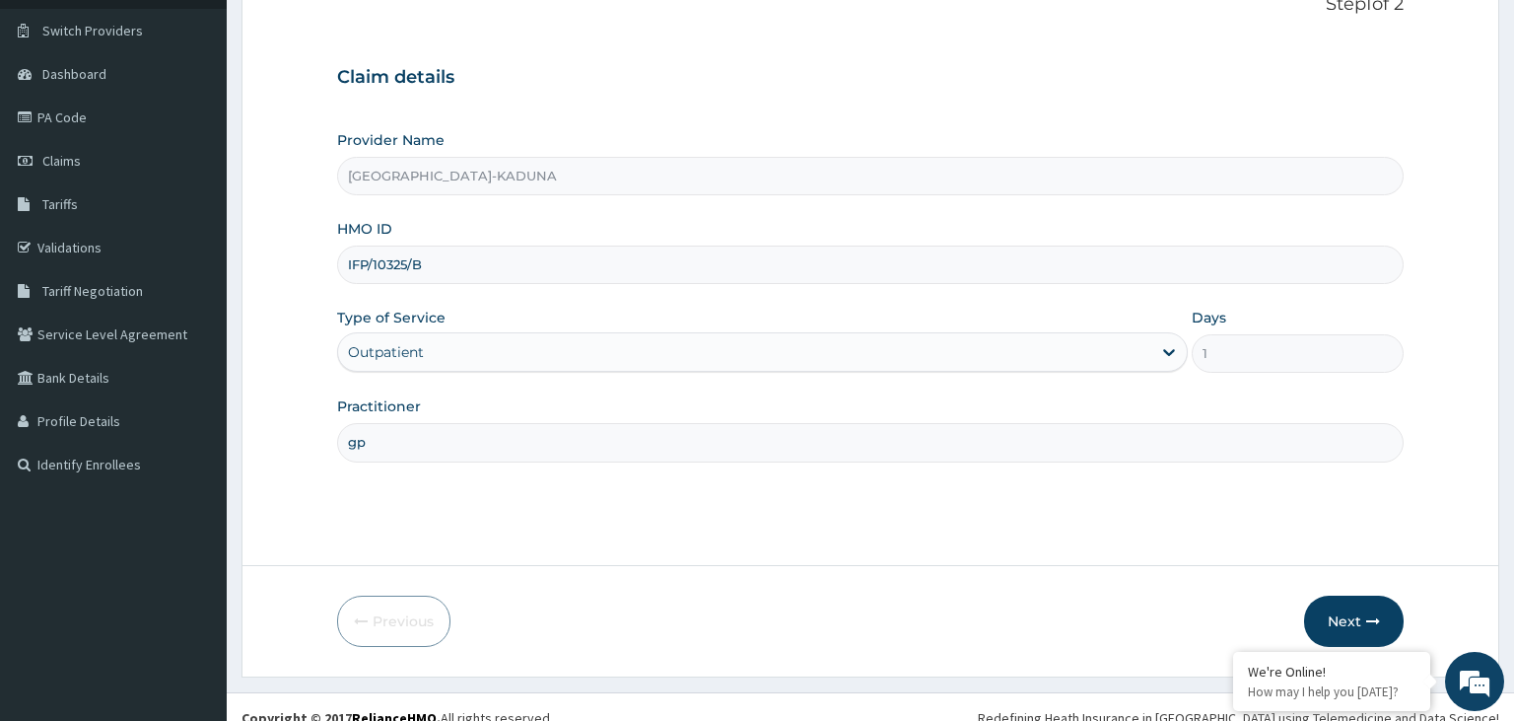
scroll to position [162, 0]
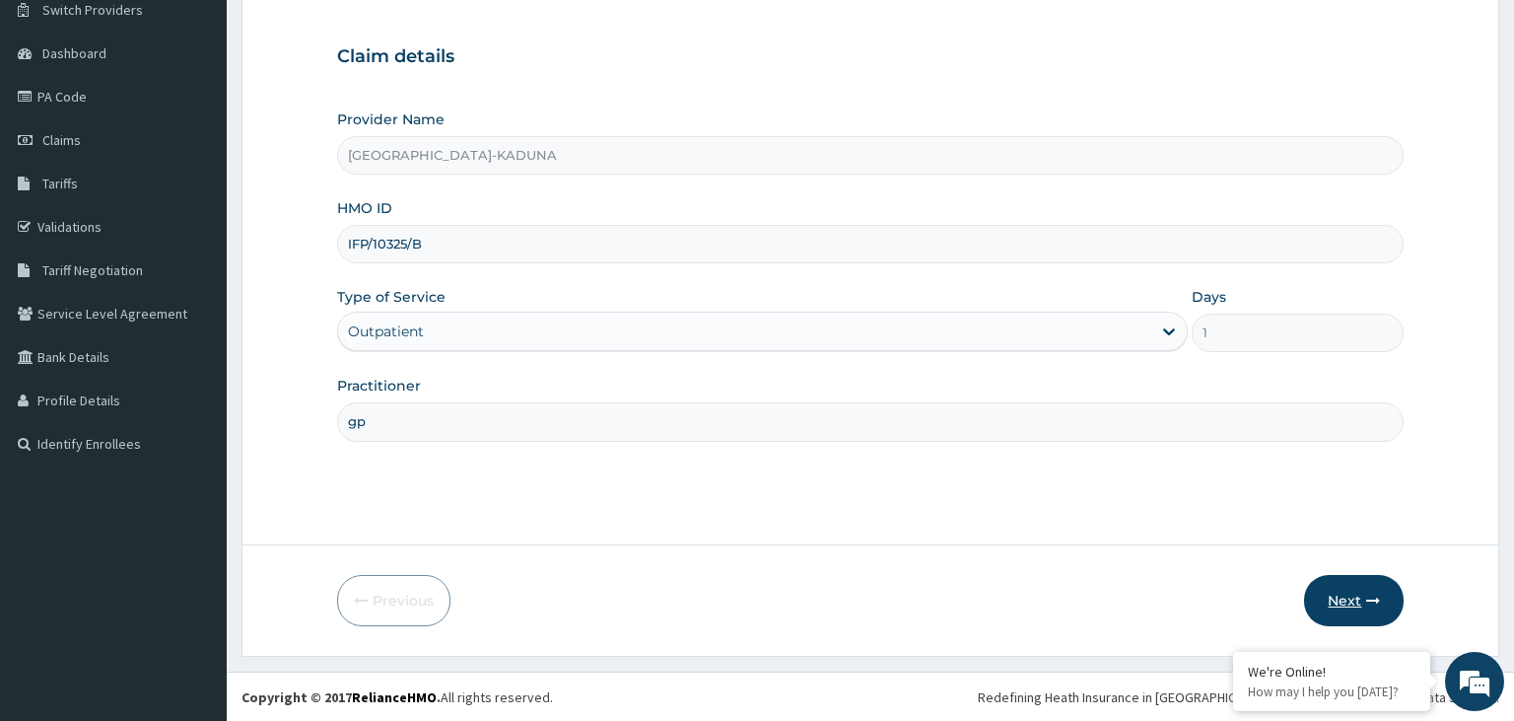
type input "gp"
click at [1329, 607] on button "Next" at bounding box center [1354, 600] width 100 height 51
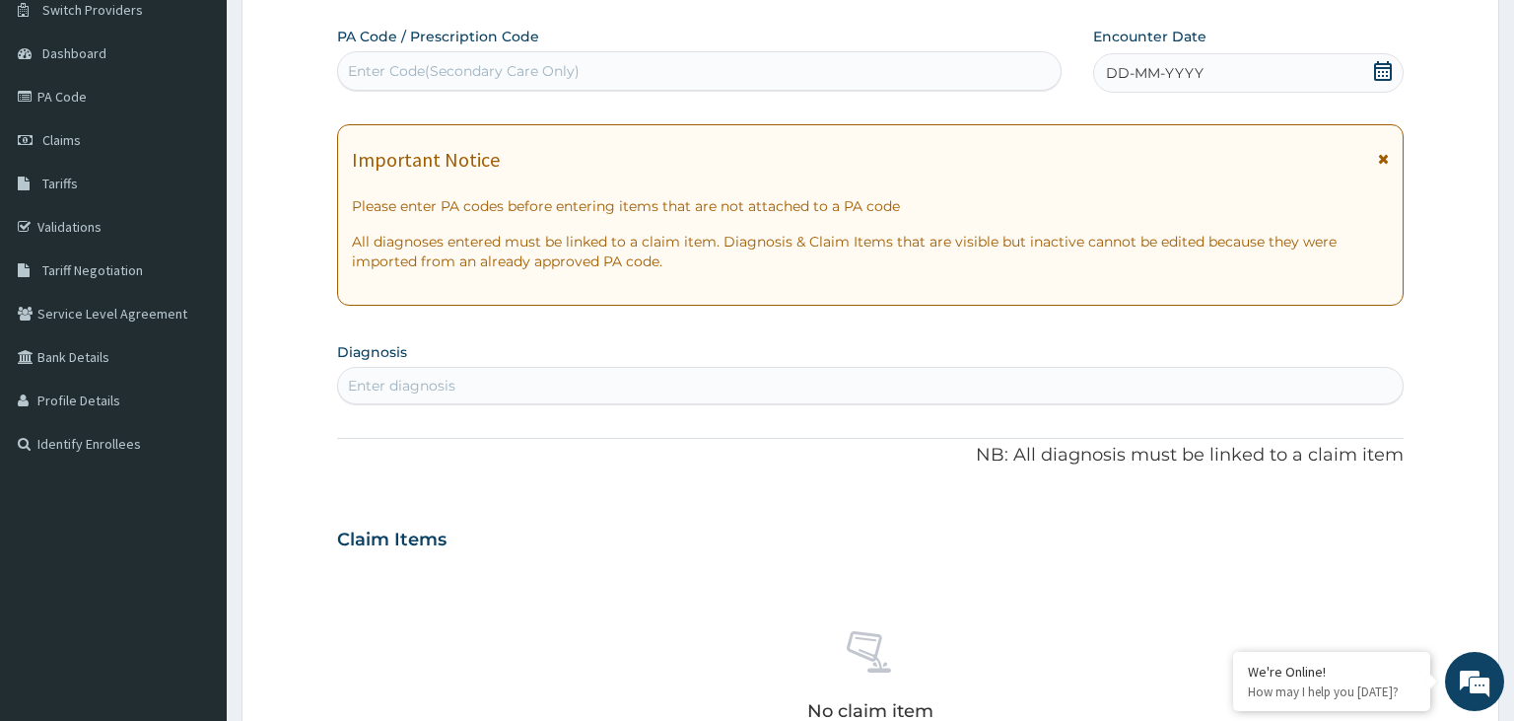
click at [492, 61] on div "Enter Code(Secondary Care Only)" at bounding box center [464, 71] width 232 height 20
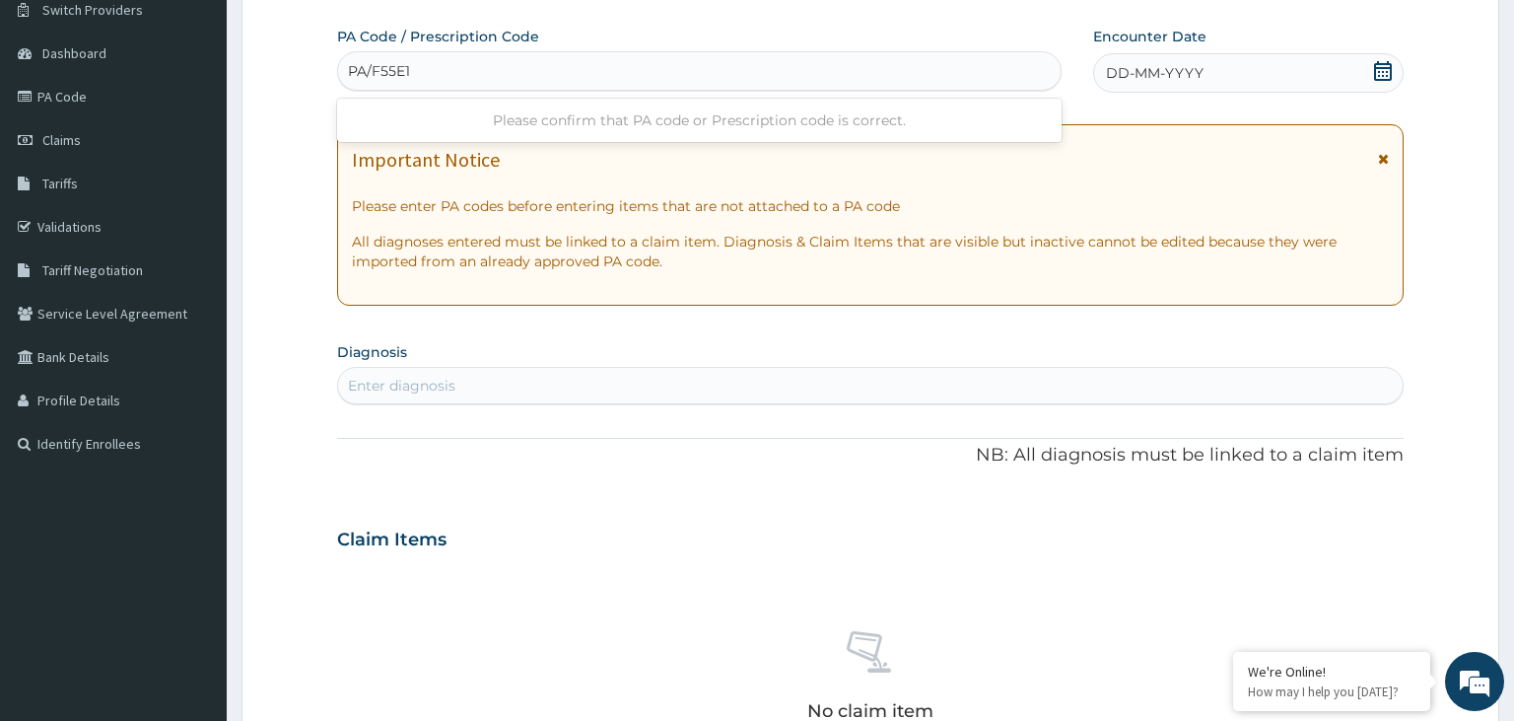
type input "PA/F55E1E"
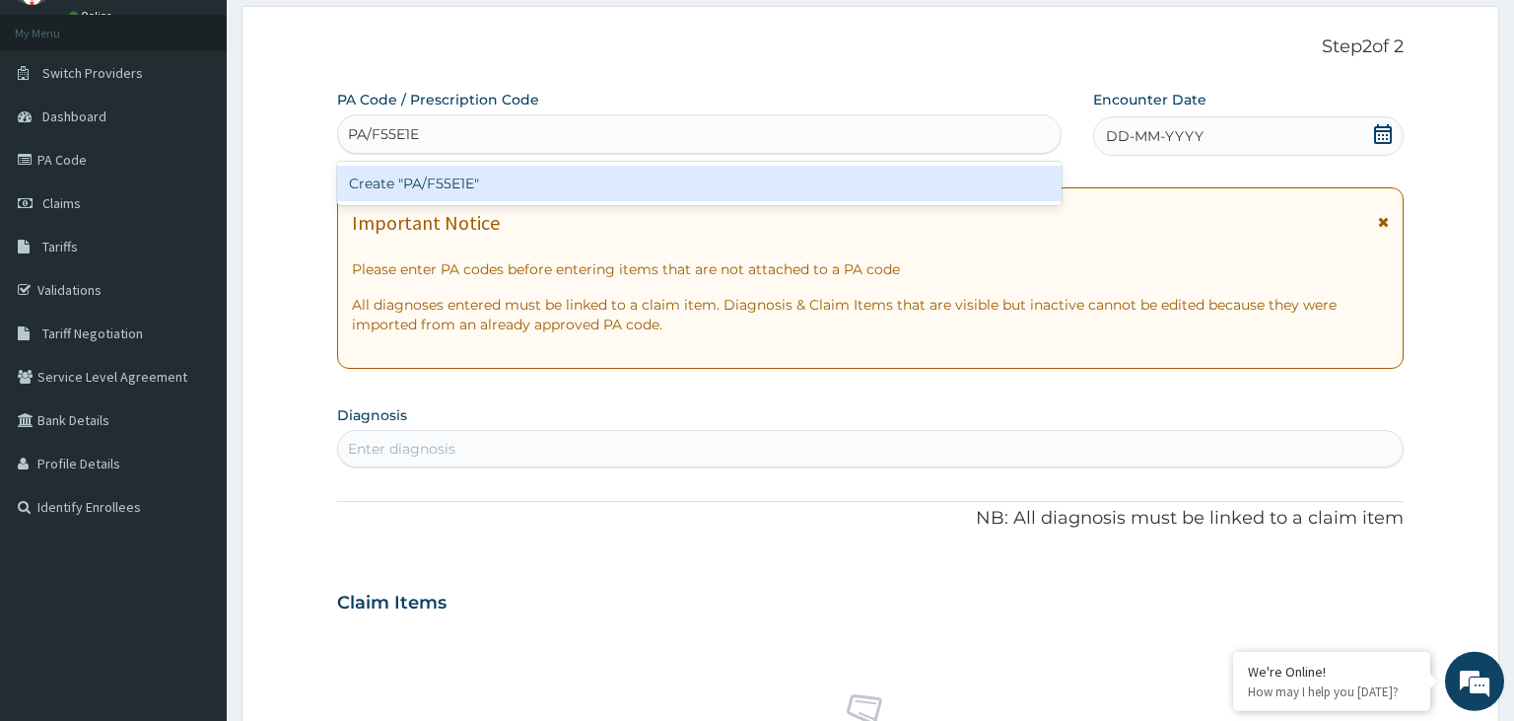
scroll to position [57, 0]
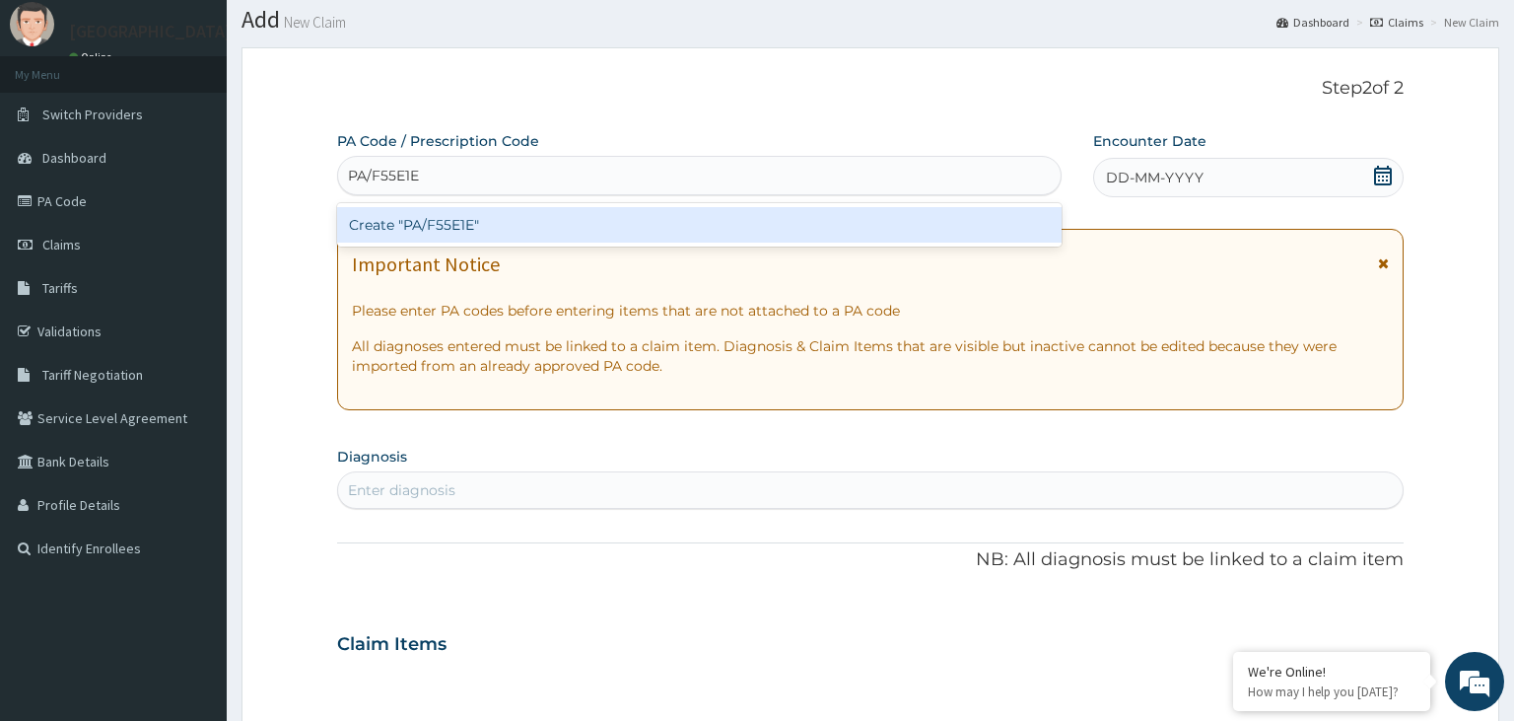
click at [538, 225] on div "Create "PA/F55E1E"" at bounding box center [700, 224] width 726 height 35
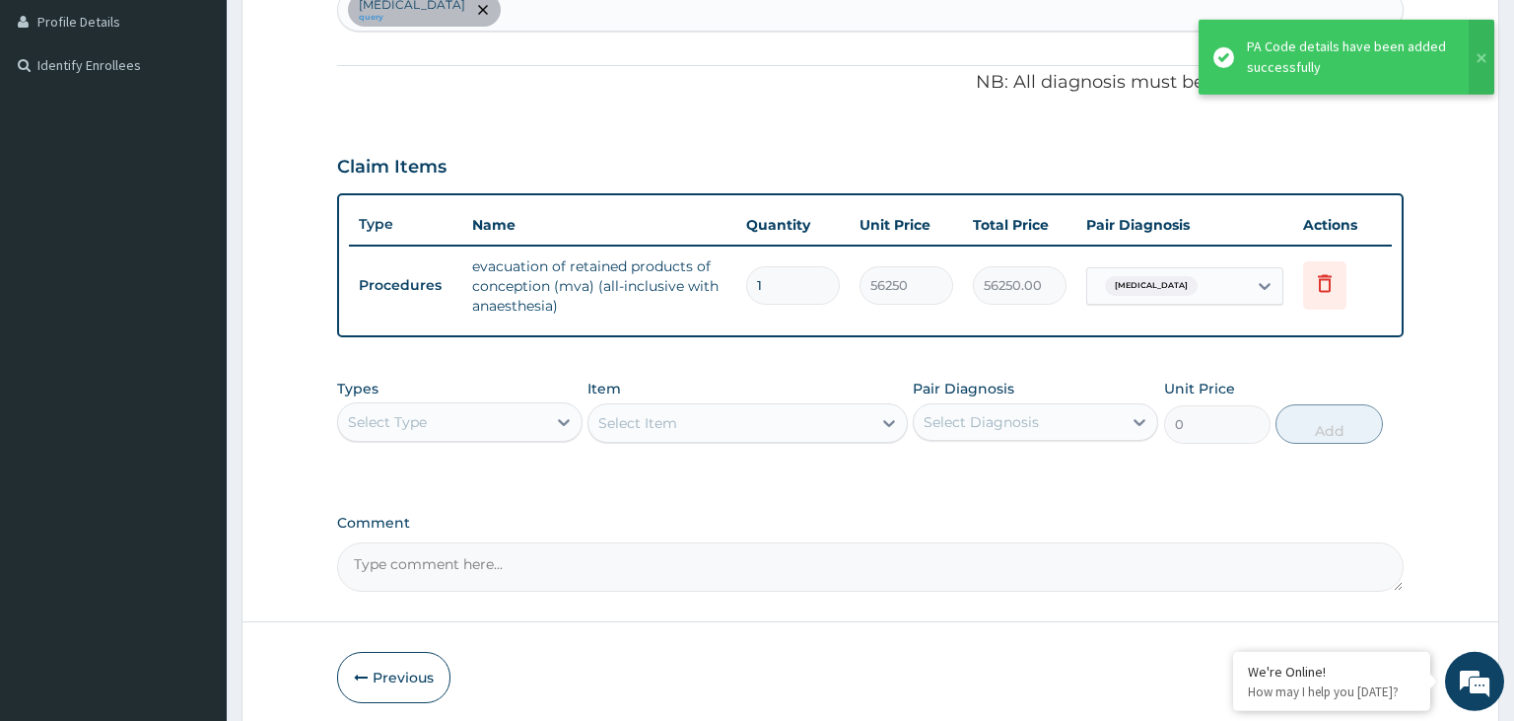
scroll to position [615, 0]
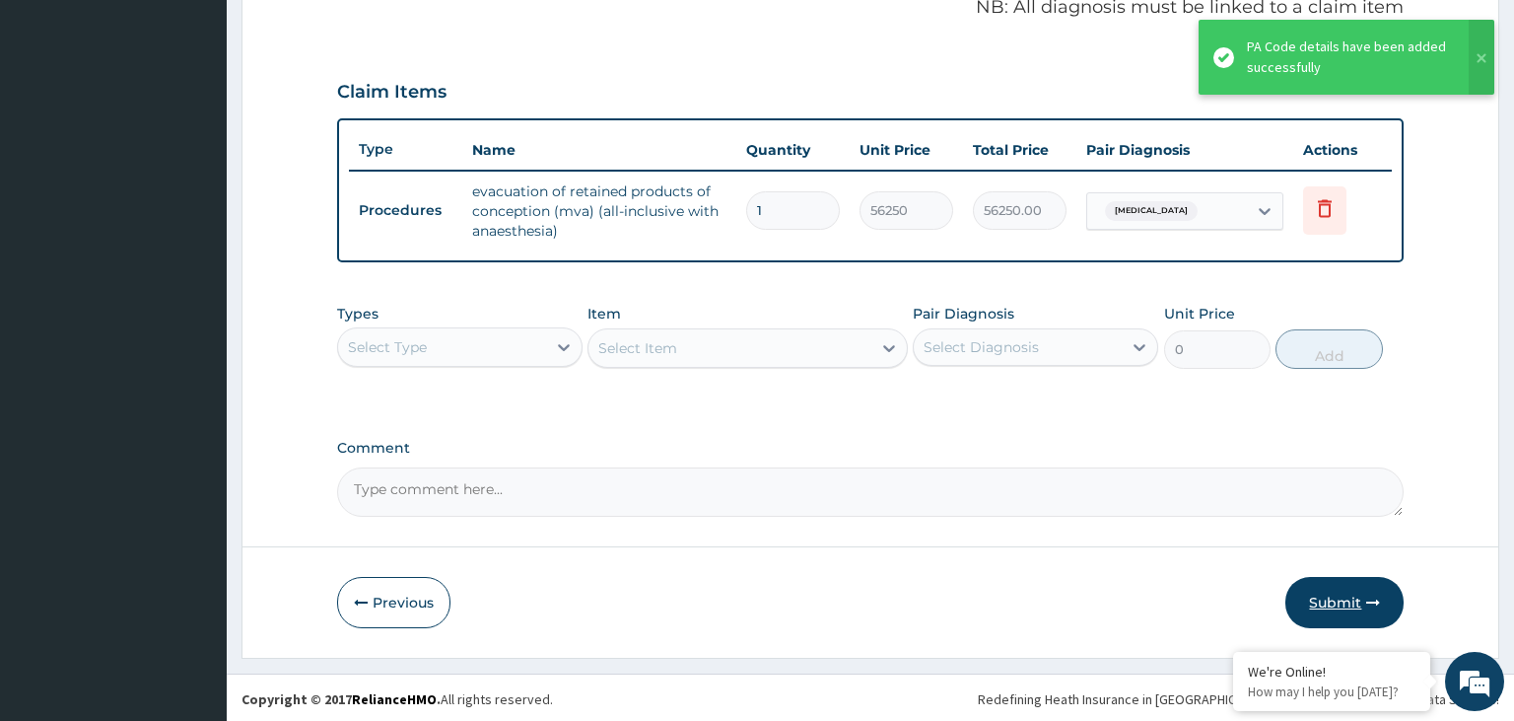
click at [1357, 593] on button "Submit" at bounding box center [1345, 602] width 118 height 51
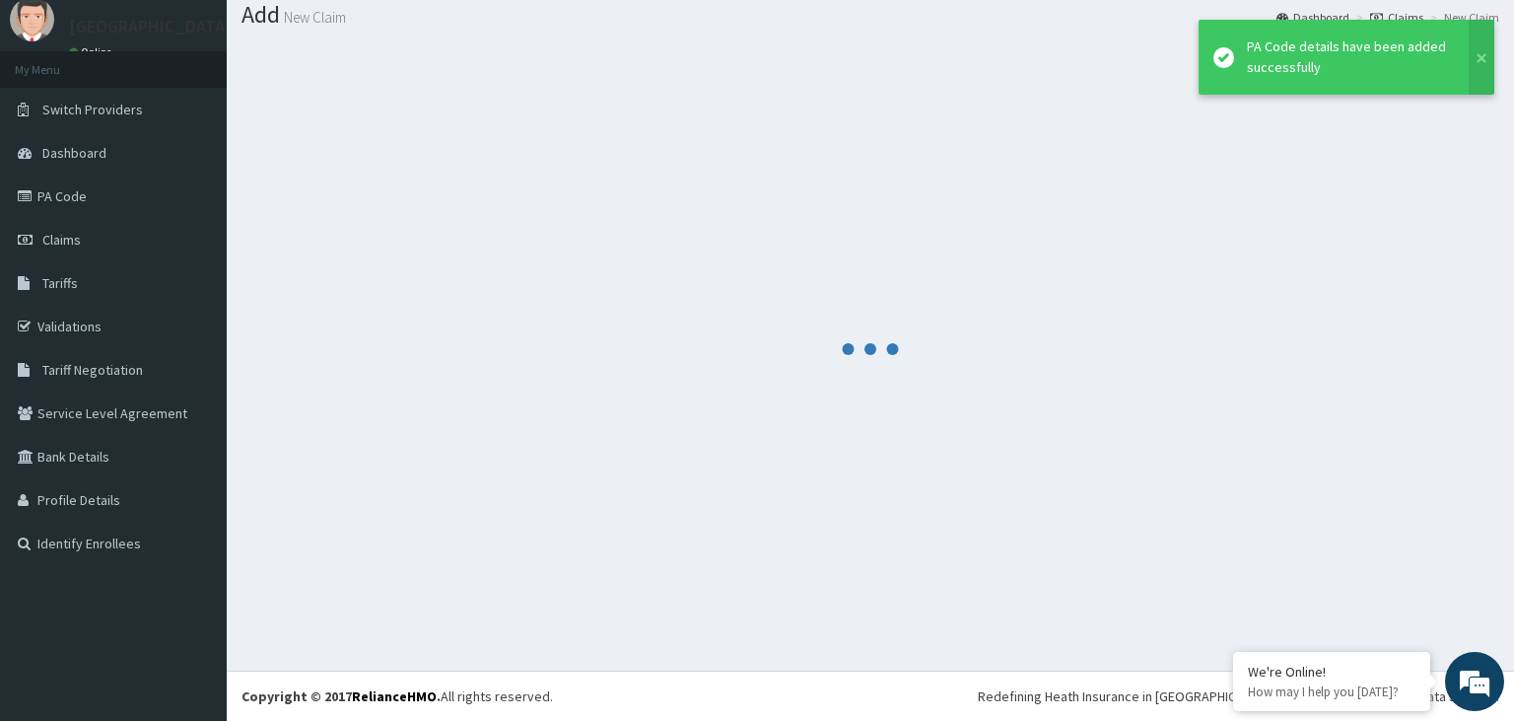
scroll to position [61, 0]
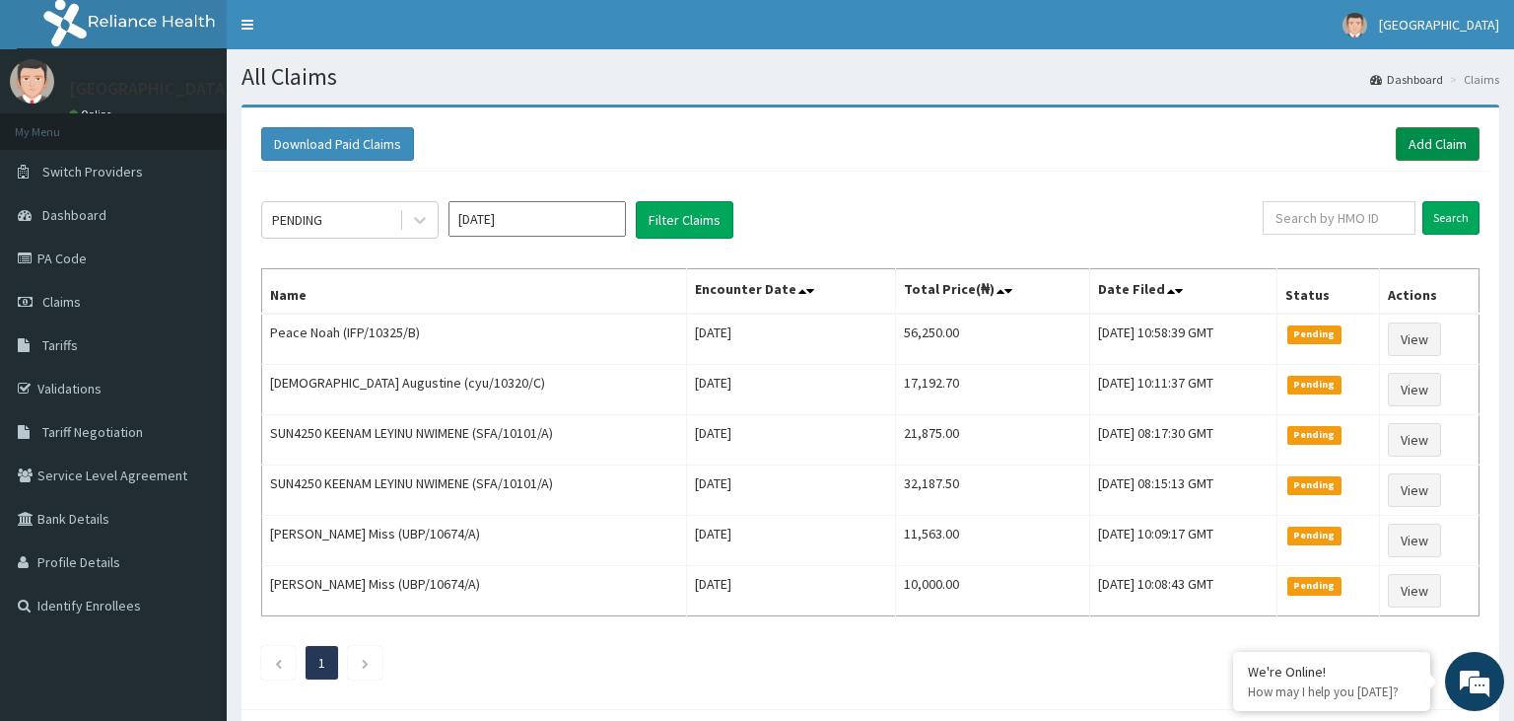
click at [1456, 140] on link "Add Claim" at bounding box center [1438, 144] width 84 height 34
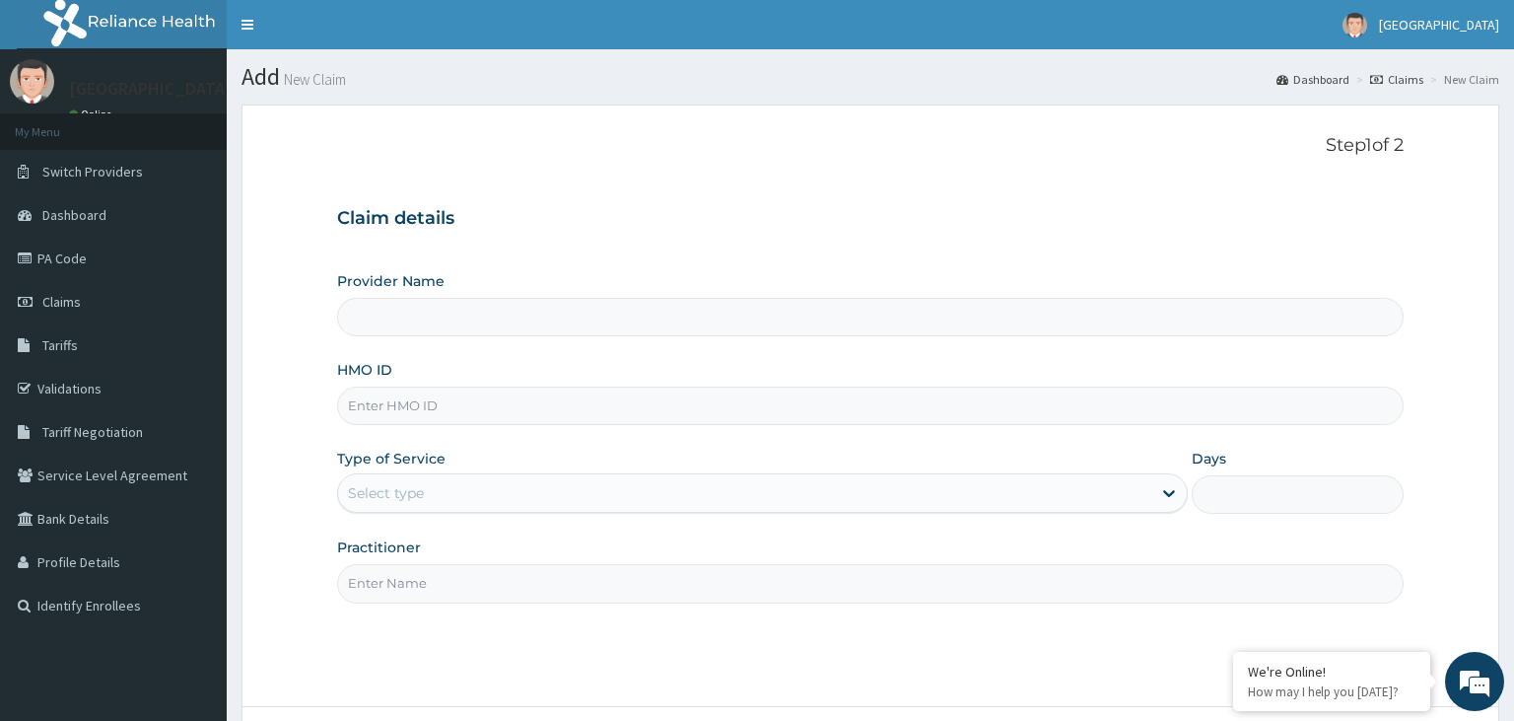
type input "SBG/11298/A"
type input "[GEOGRAPHIC_DATA]-KADUNA"
type input "SBG/11298/A"
click at [469, 492] on div "Select type" at bounding box center [744, 493] width 813 height 32
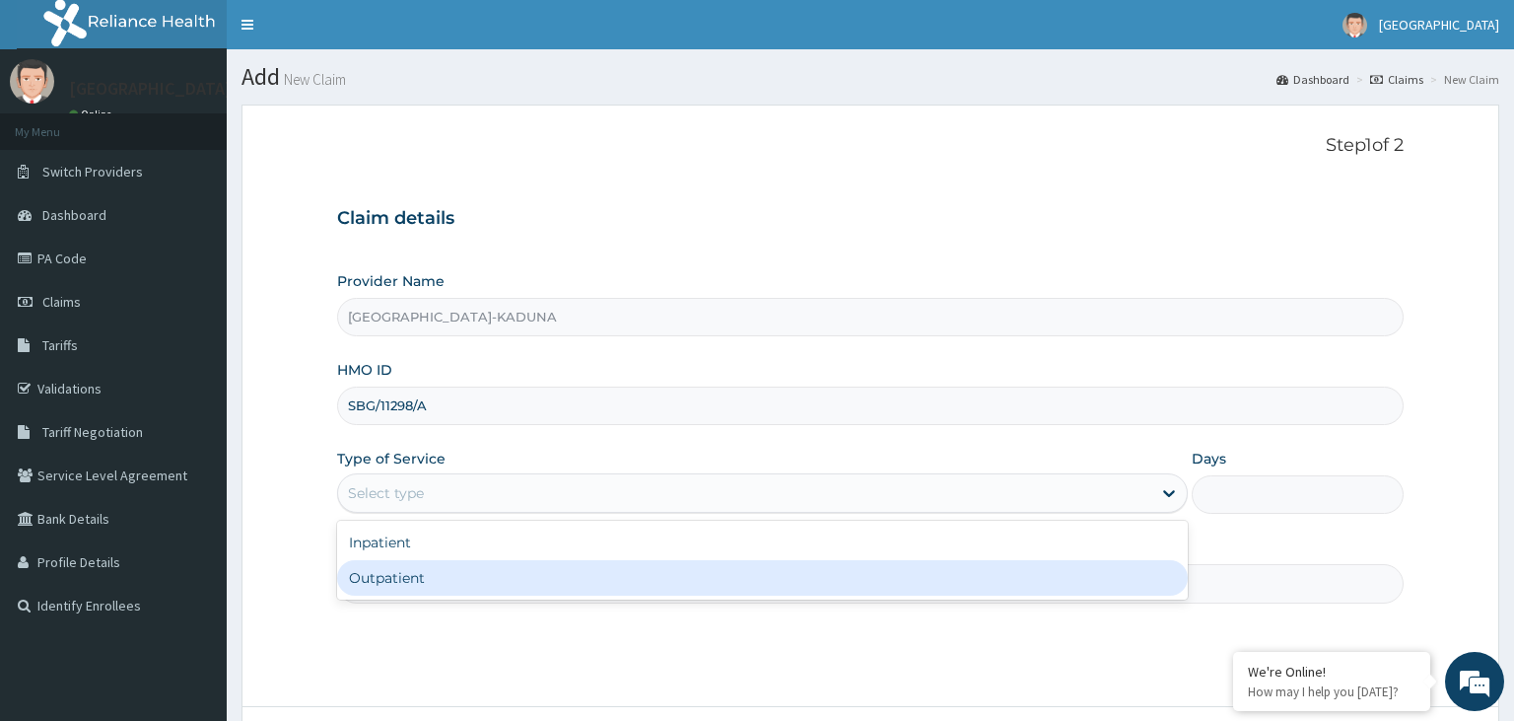
click at [442, 586] on div "Outpatient" at bounding box center [762, 577] width 851 height 35
type input "1"
click at [444, 587] on input "Practitioner" at bounding box center [871, 583] width 1068 height 38
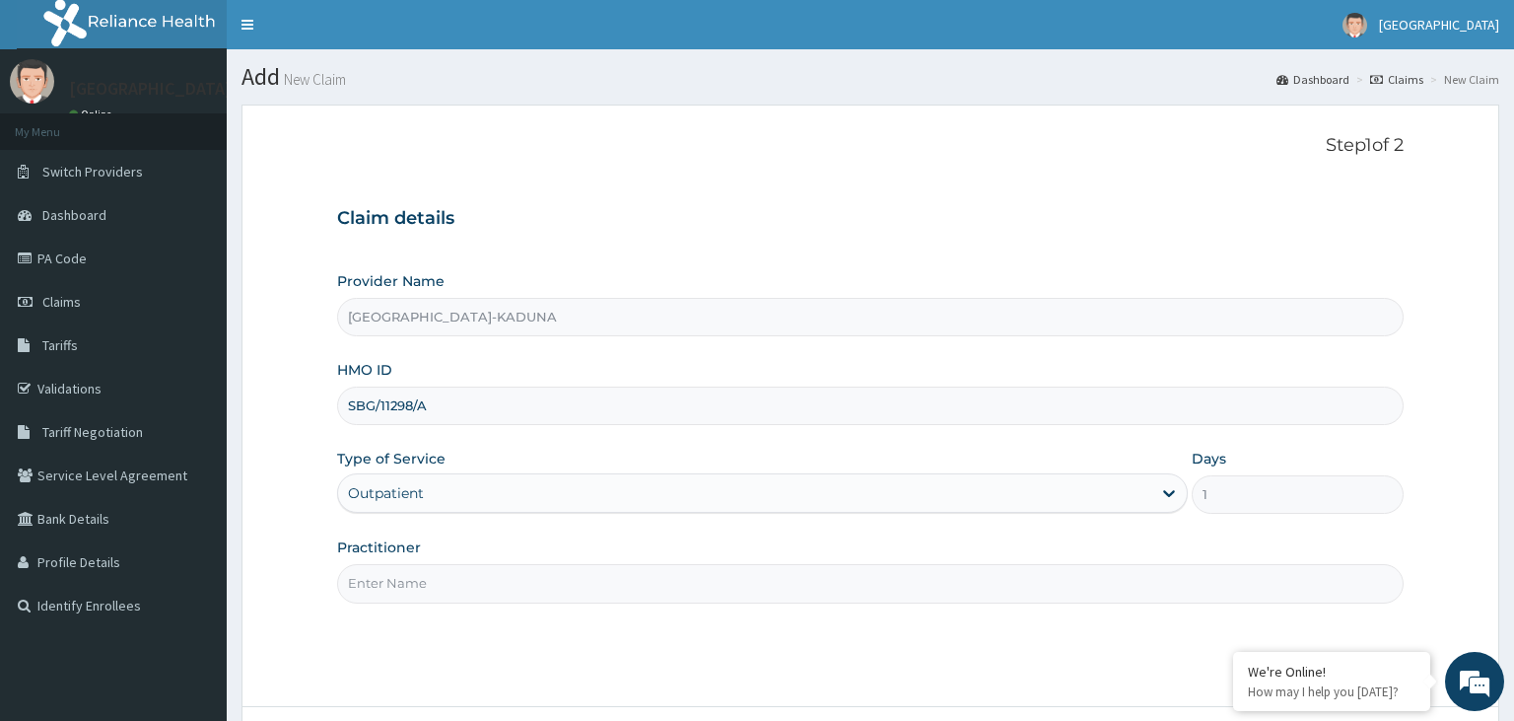
click at [459, 589] on input "Practitioner" at bounding box center [871, 583] width 1068 height 38
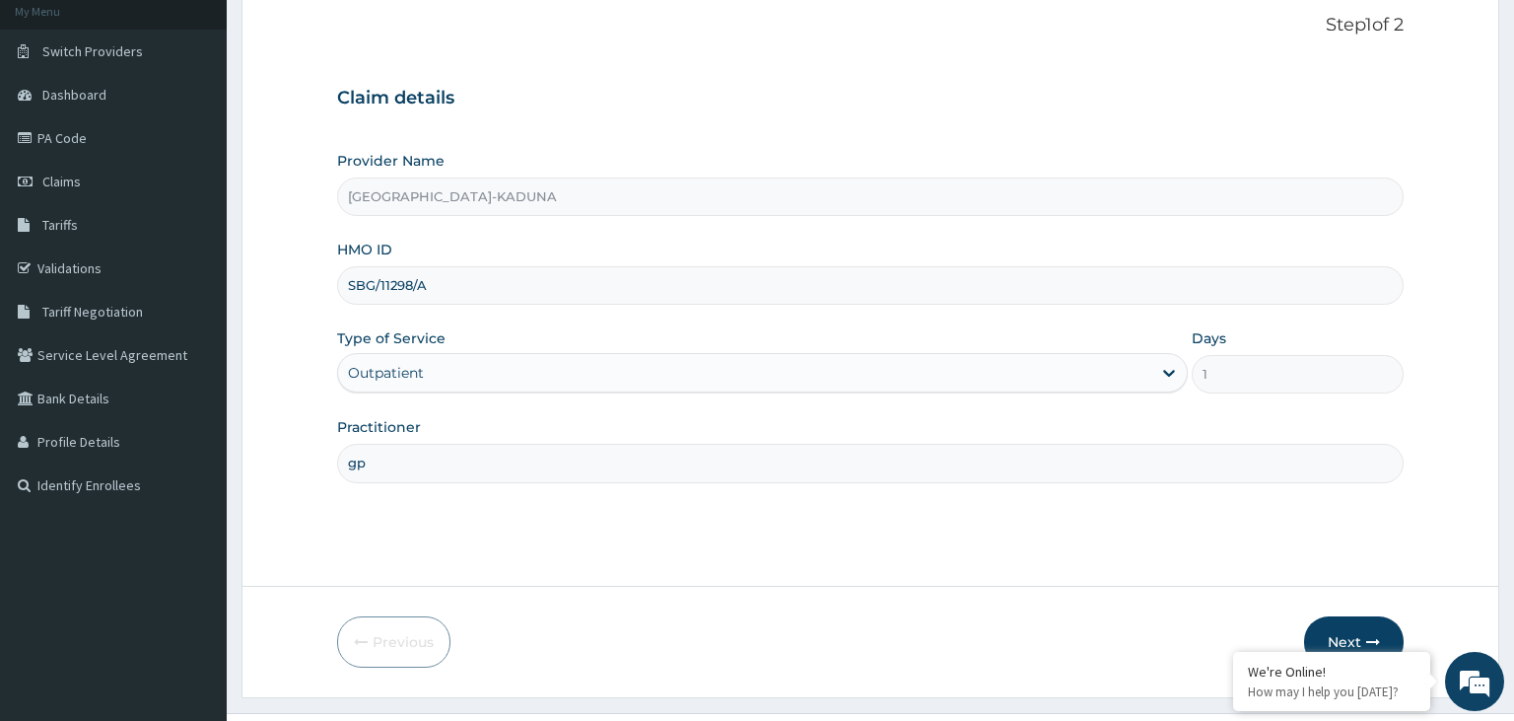
scroll to position [162, 0]
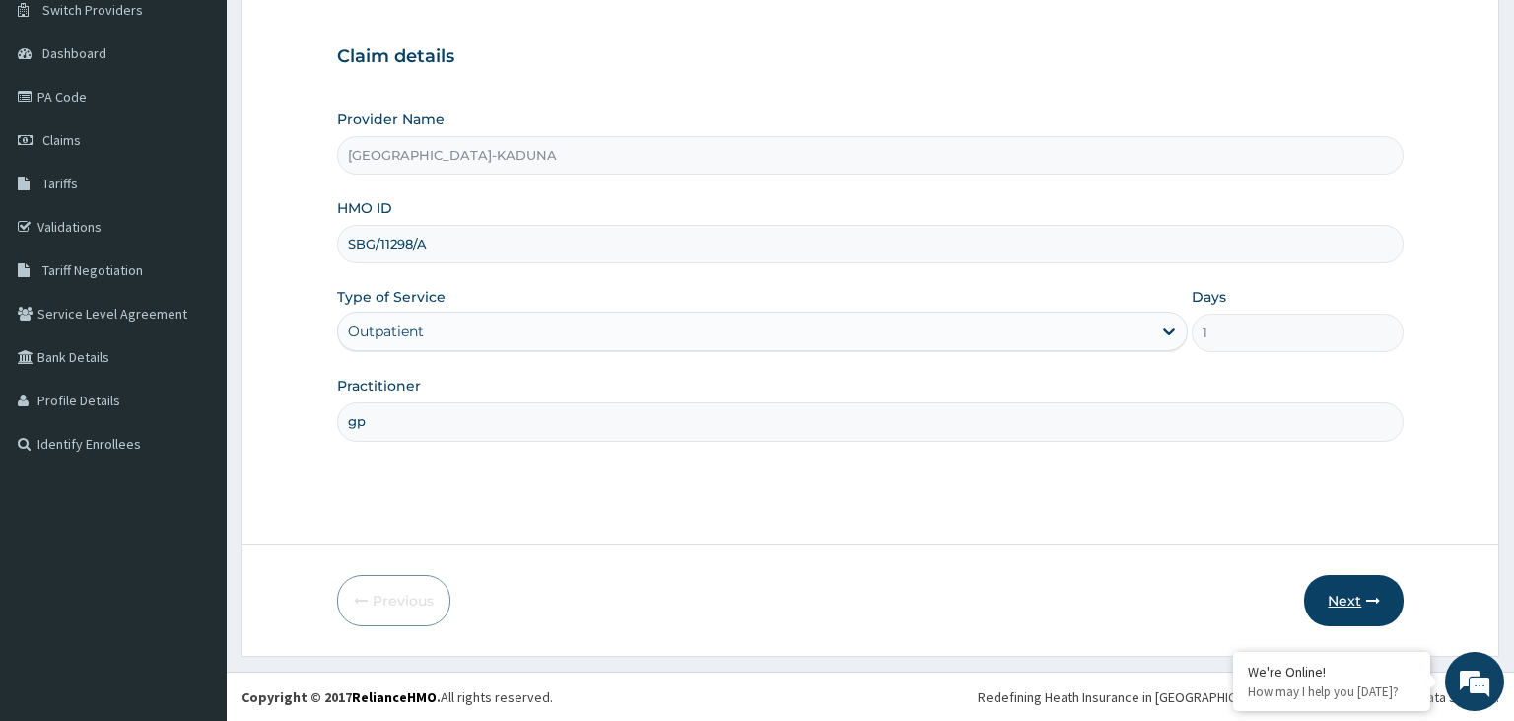
type input "gp"
click at [1361, 592] on button "Next" at bounding box center [1354, 600] width 100 height 51
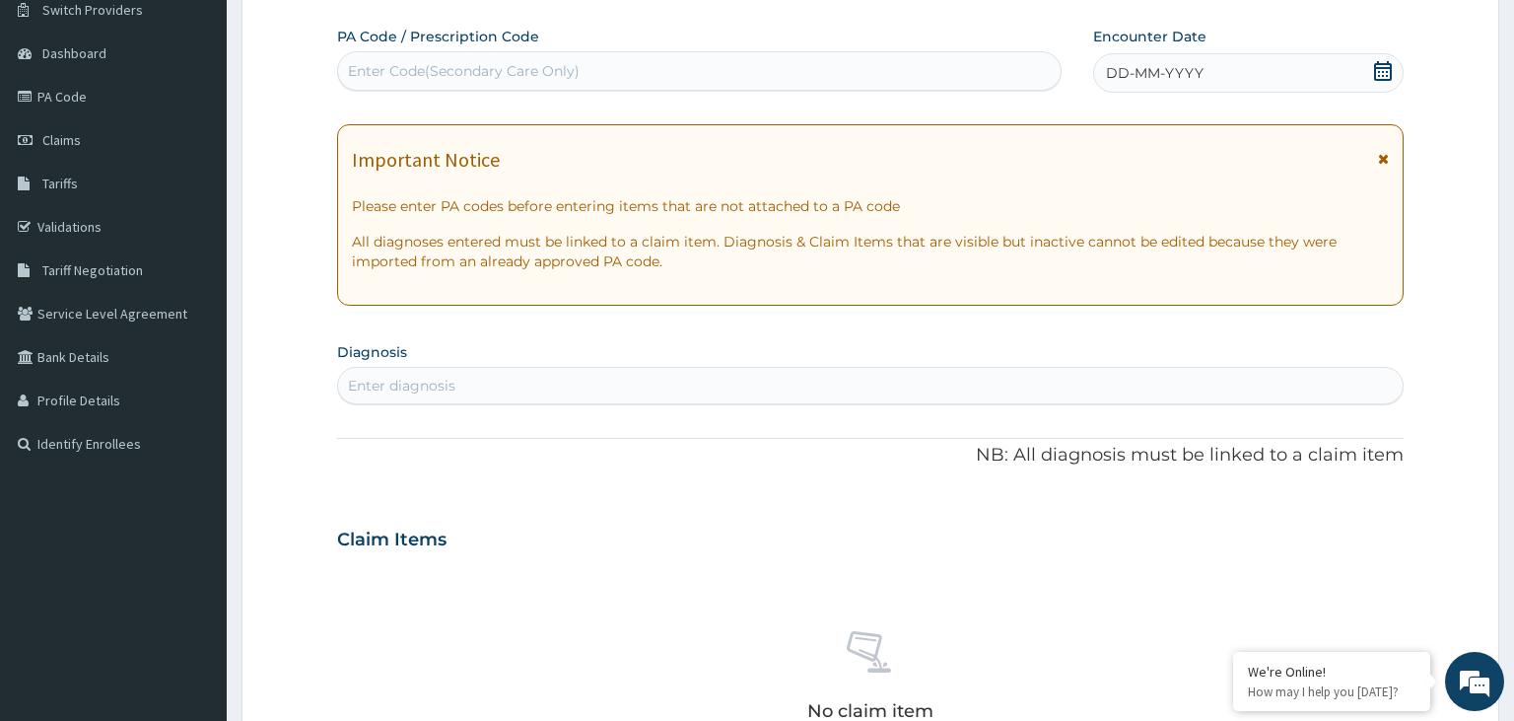
click at [520, 58] on div "Enter Code(Secondary Care Only)" at bounding box center [700, 71] width 724 height 32
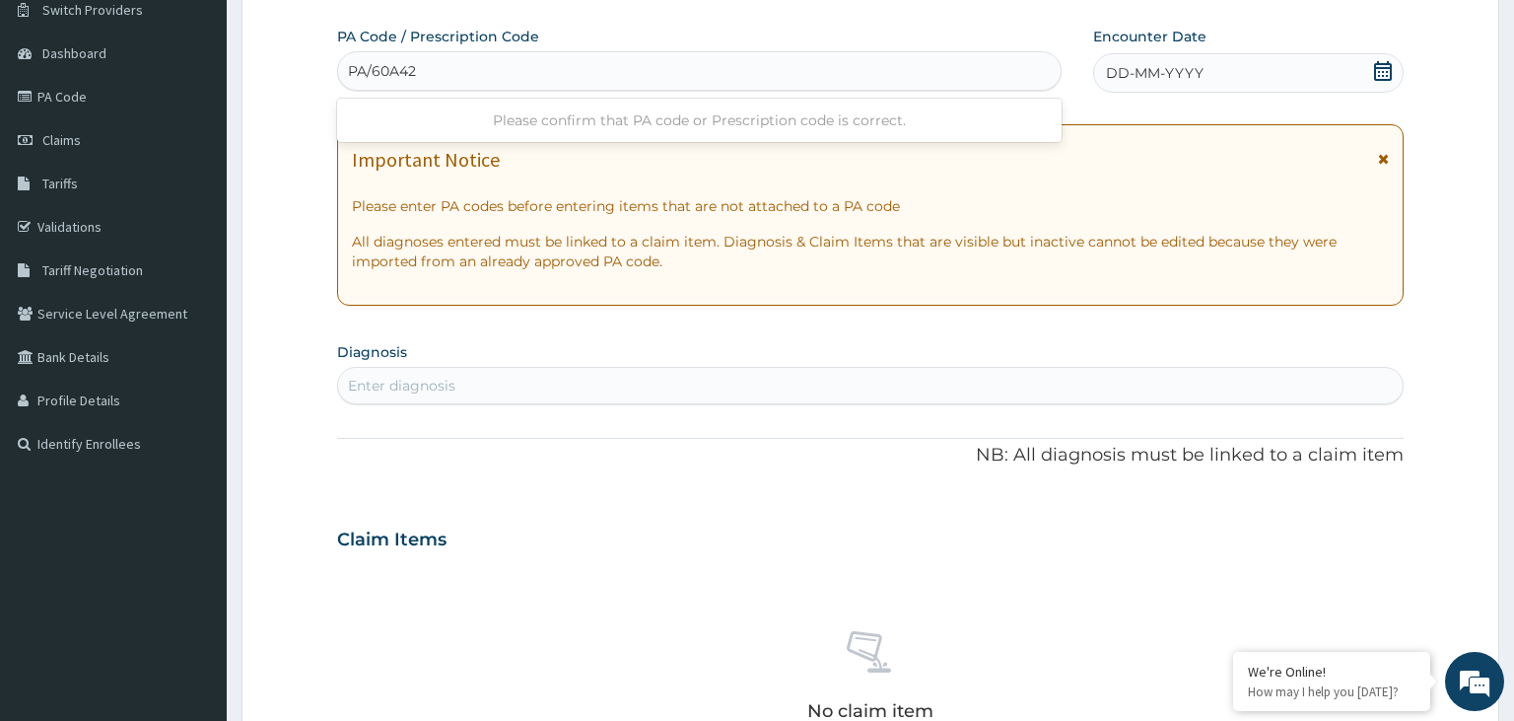
type input "PA/60A426"
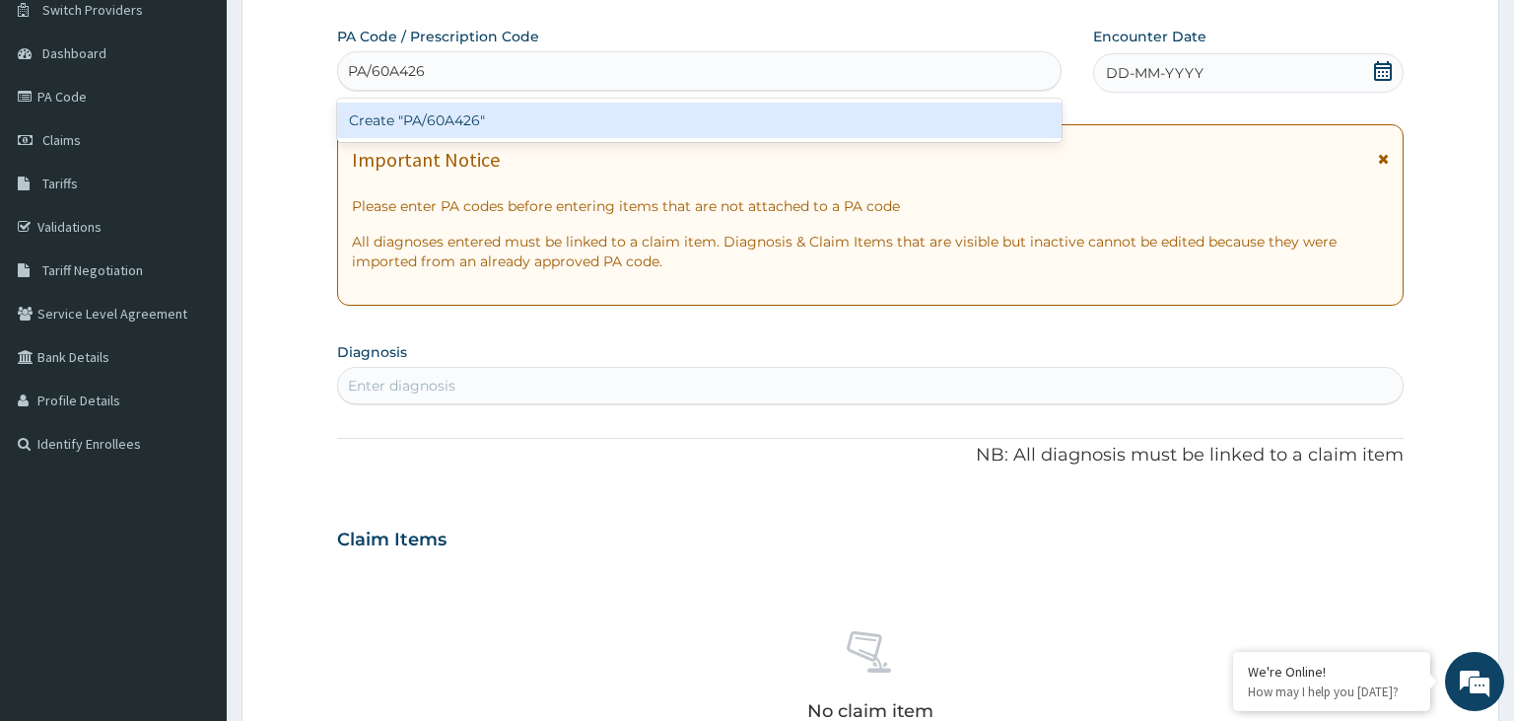
click at [515, 117] on div "Create "PA/60A426"" at bounding box center [700, 120] width 726 height 35
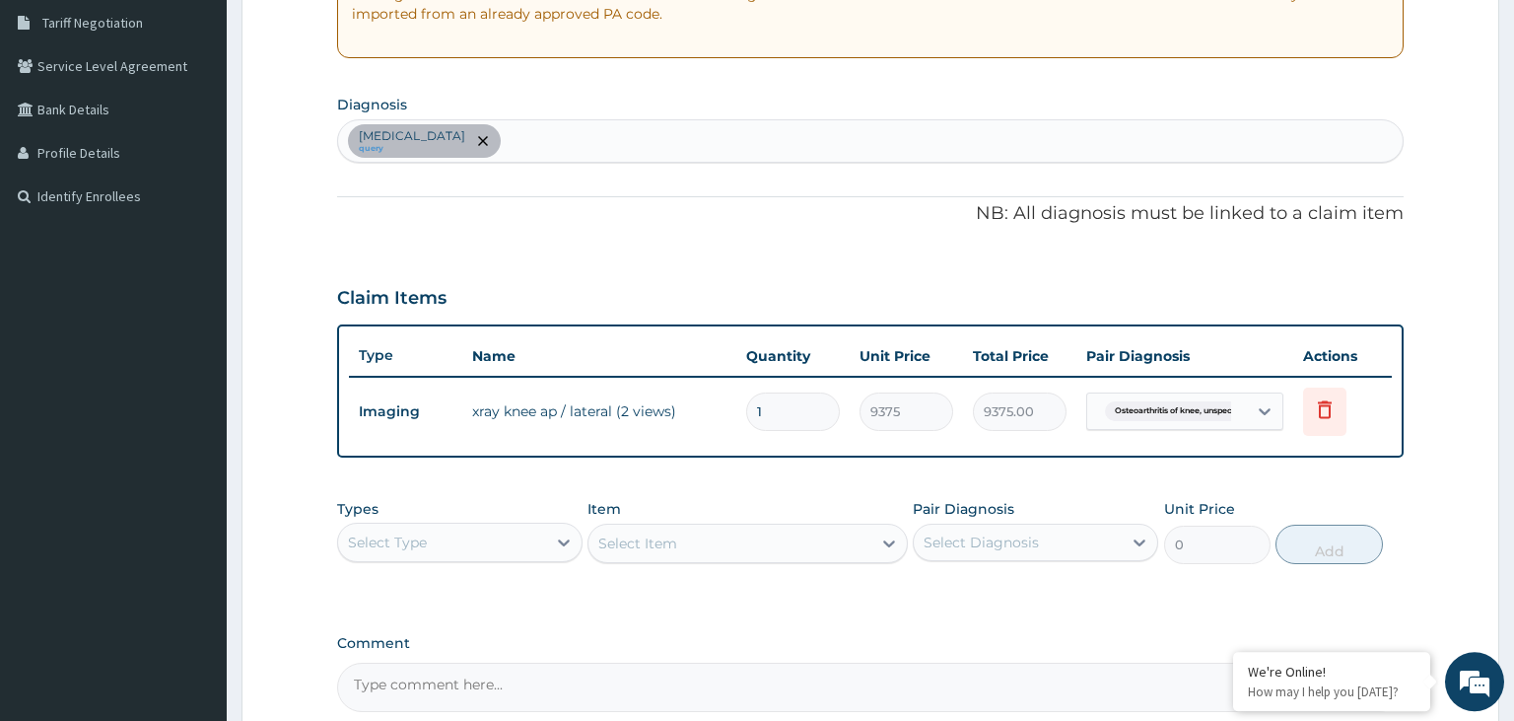
scroll to position [578, 0]
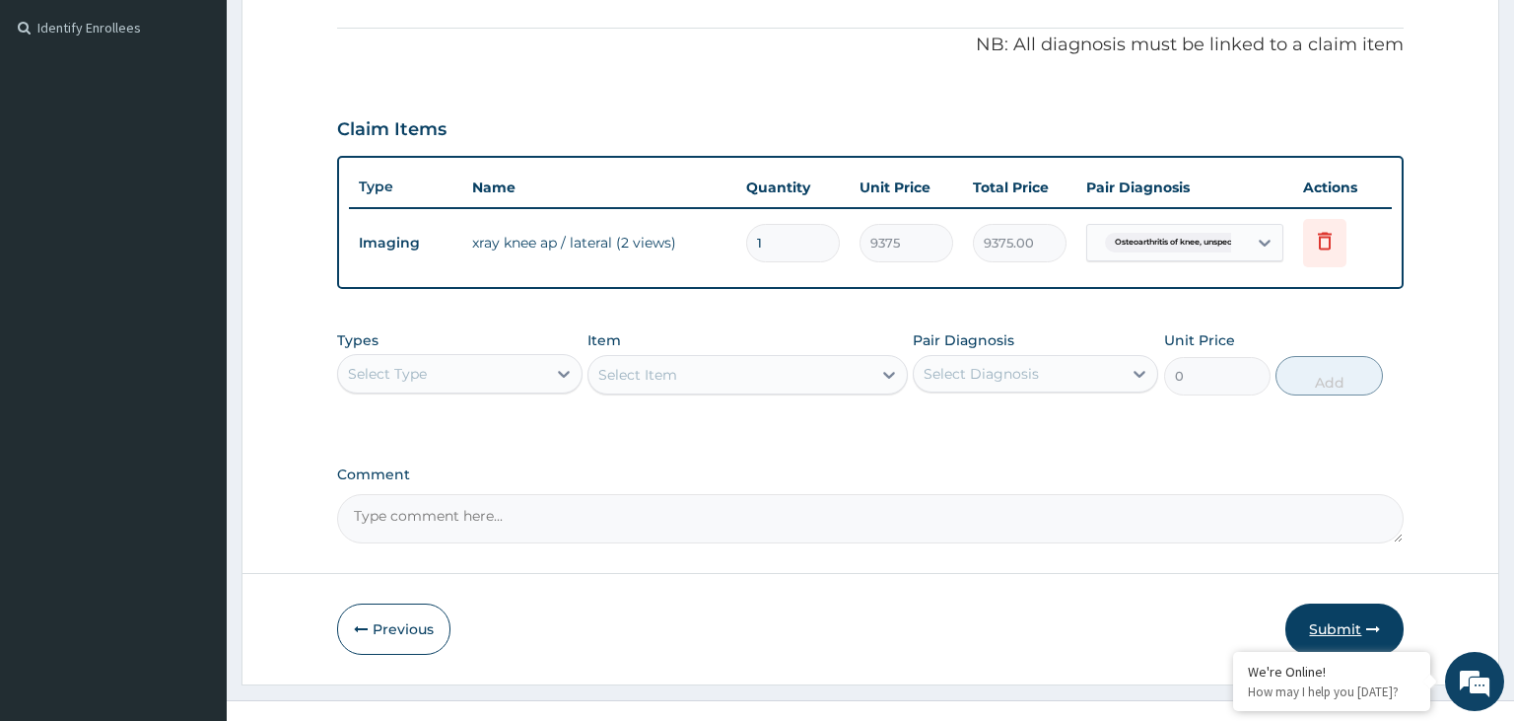
click at [1358, 629] on button "Submit" at bounding box center [1345, 628] width 118 height 51
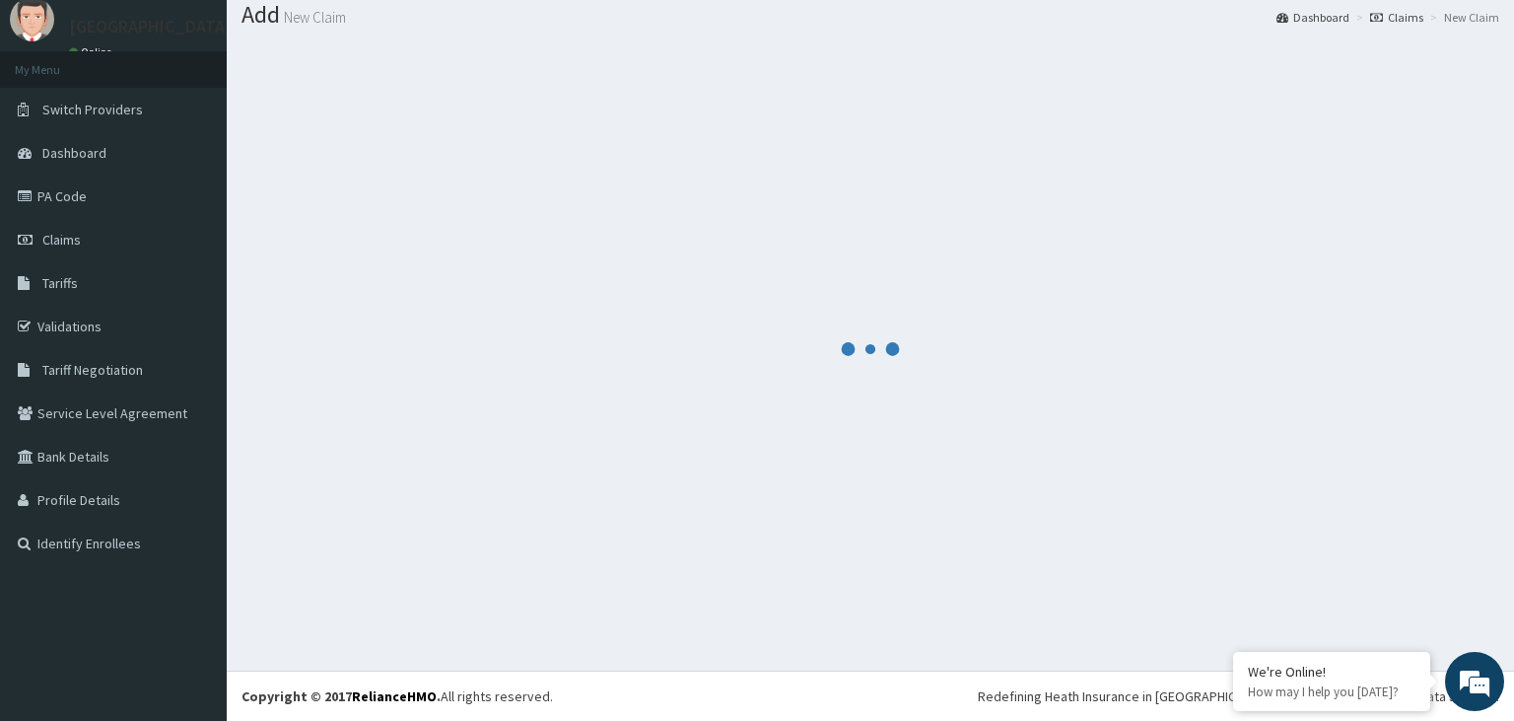
scroll to position [61, 0]
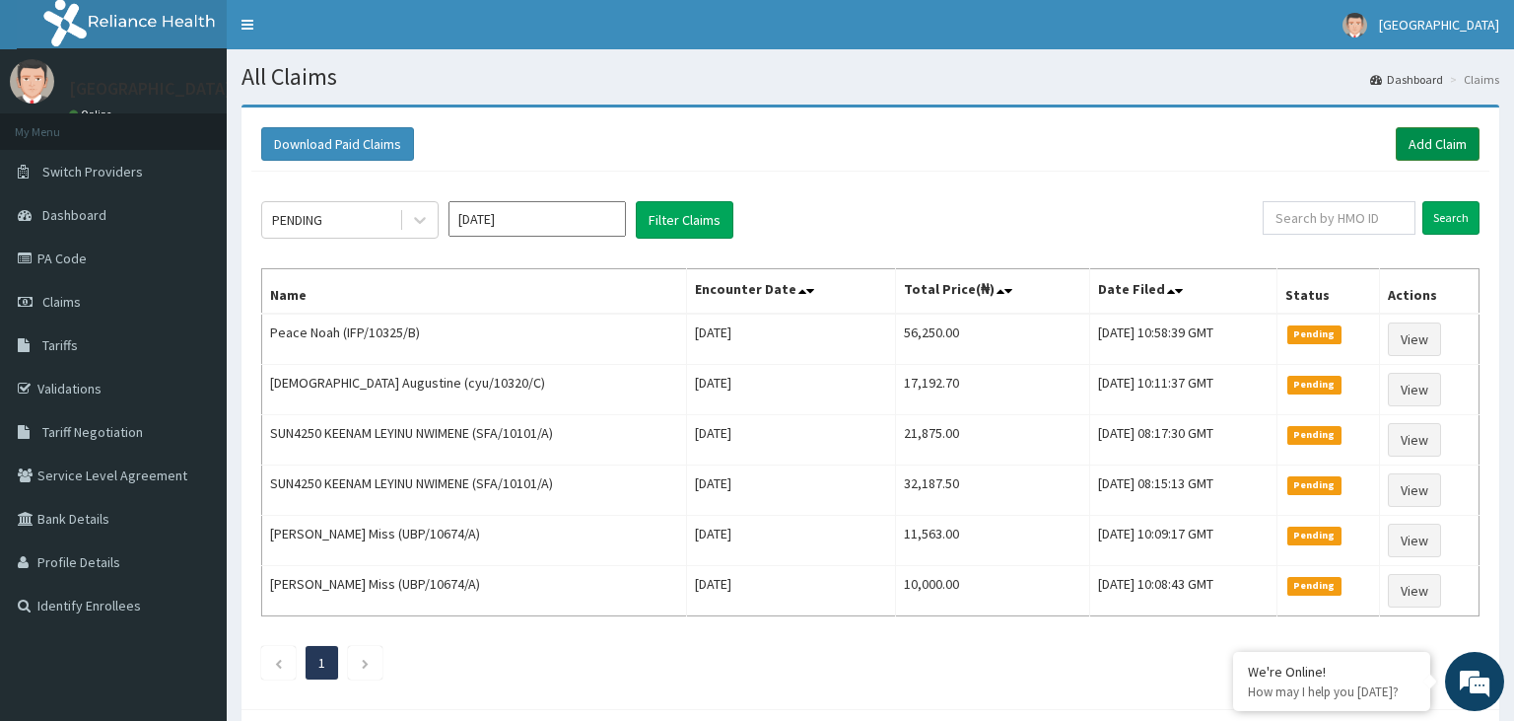
click at [1452, 148] on link "Add Claim" at bounding box center [1438, 144] width 84 height 34
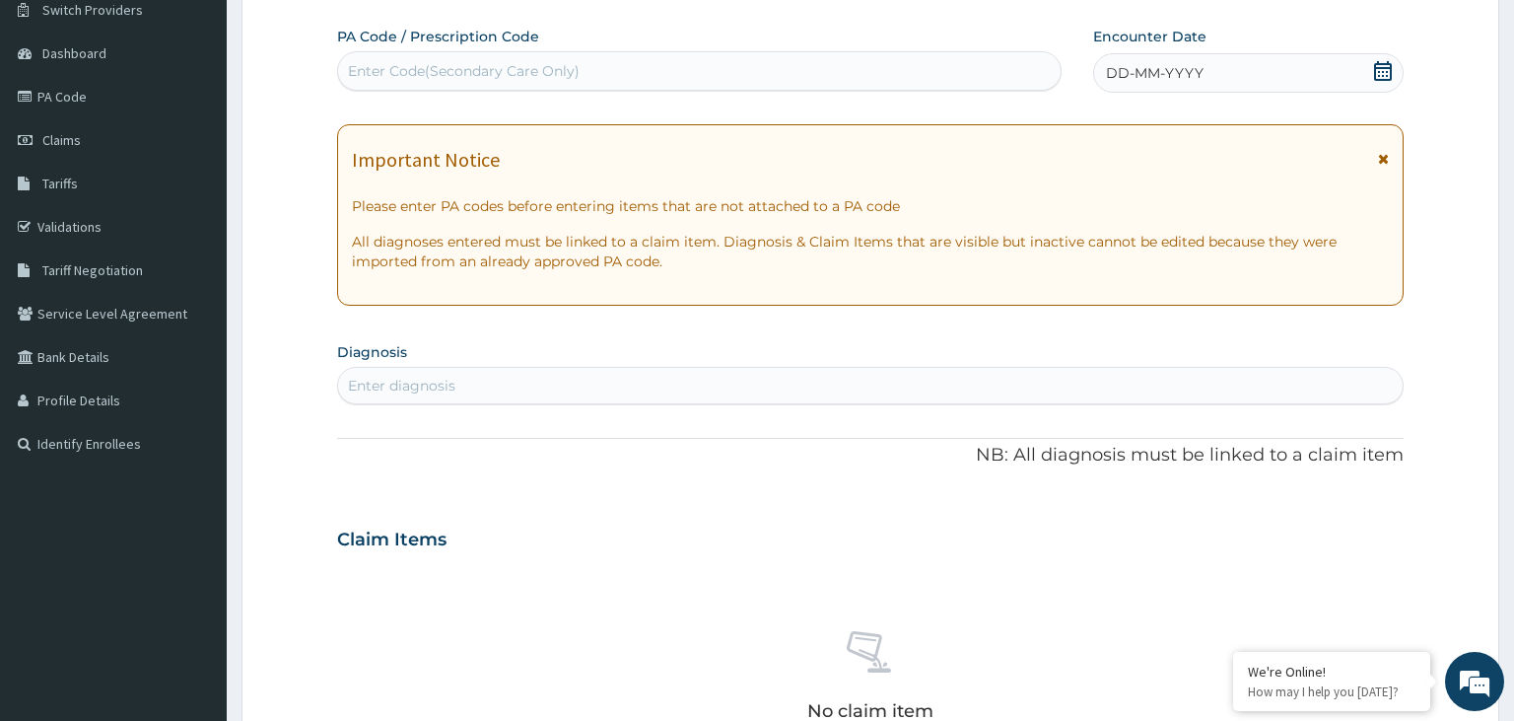
click at [425, 81] on div "Enter Code(Secondary Care Only)" at bounding box center [700, 71] width 724 height 32
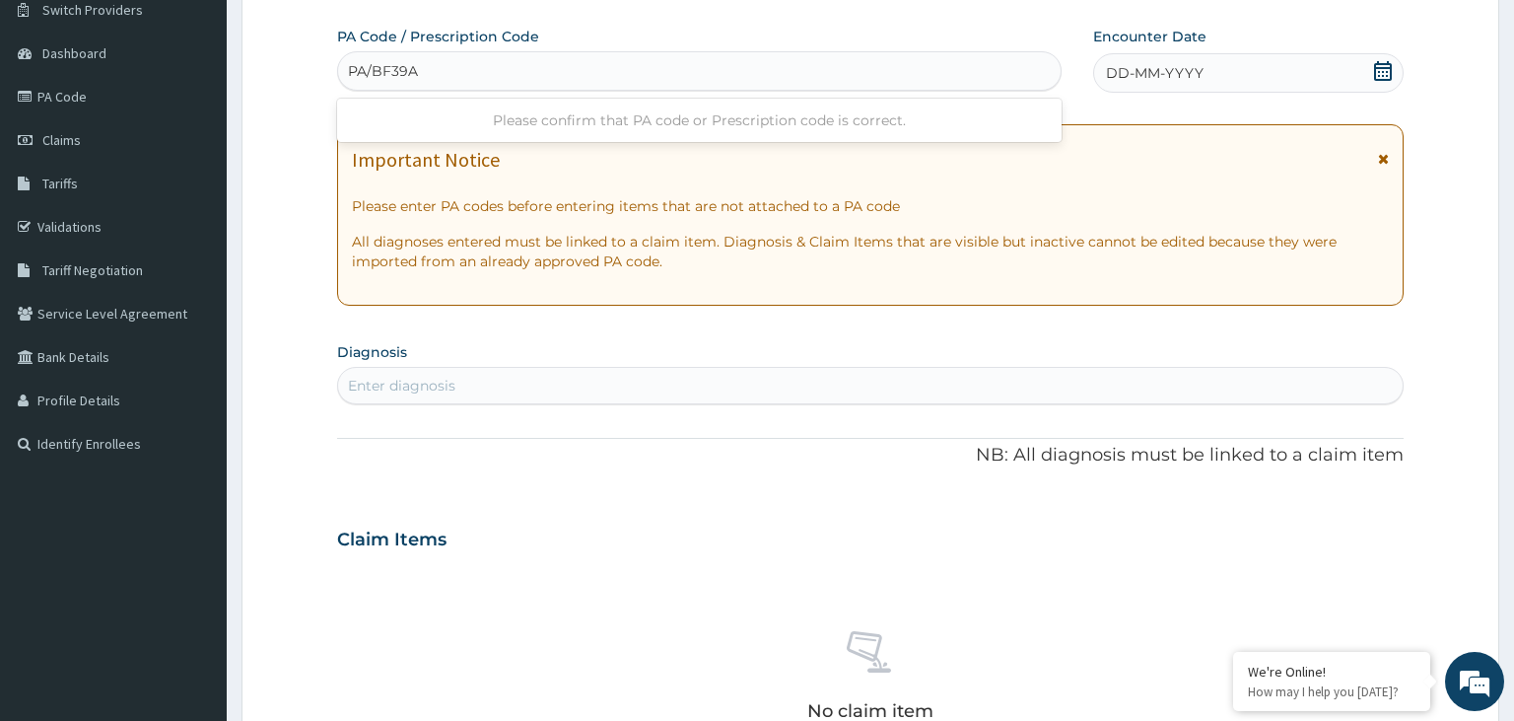
type input "PA/BF39AF"
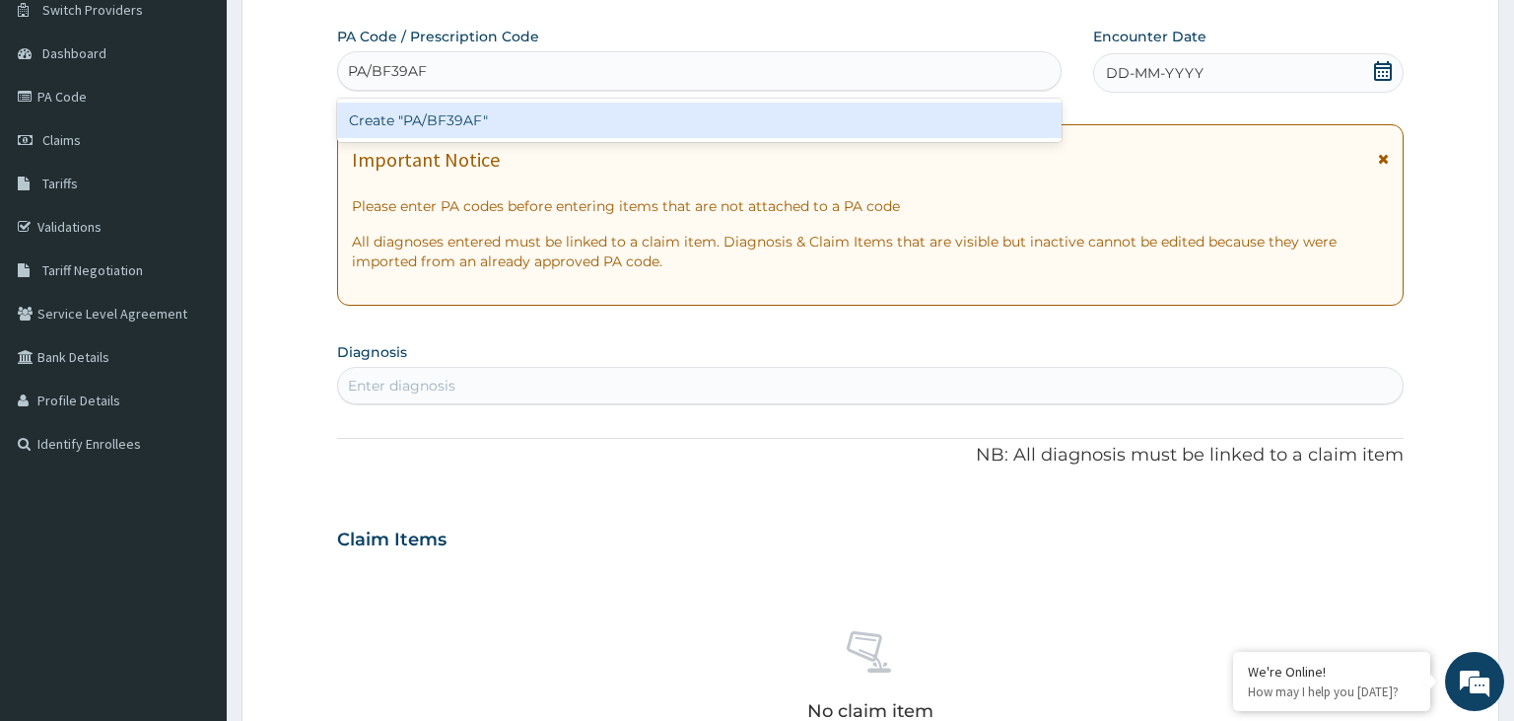
click at [456, 124] on div "Create "PA/BF39AF"" at bounding box center [700, 120] width 726 height 35
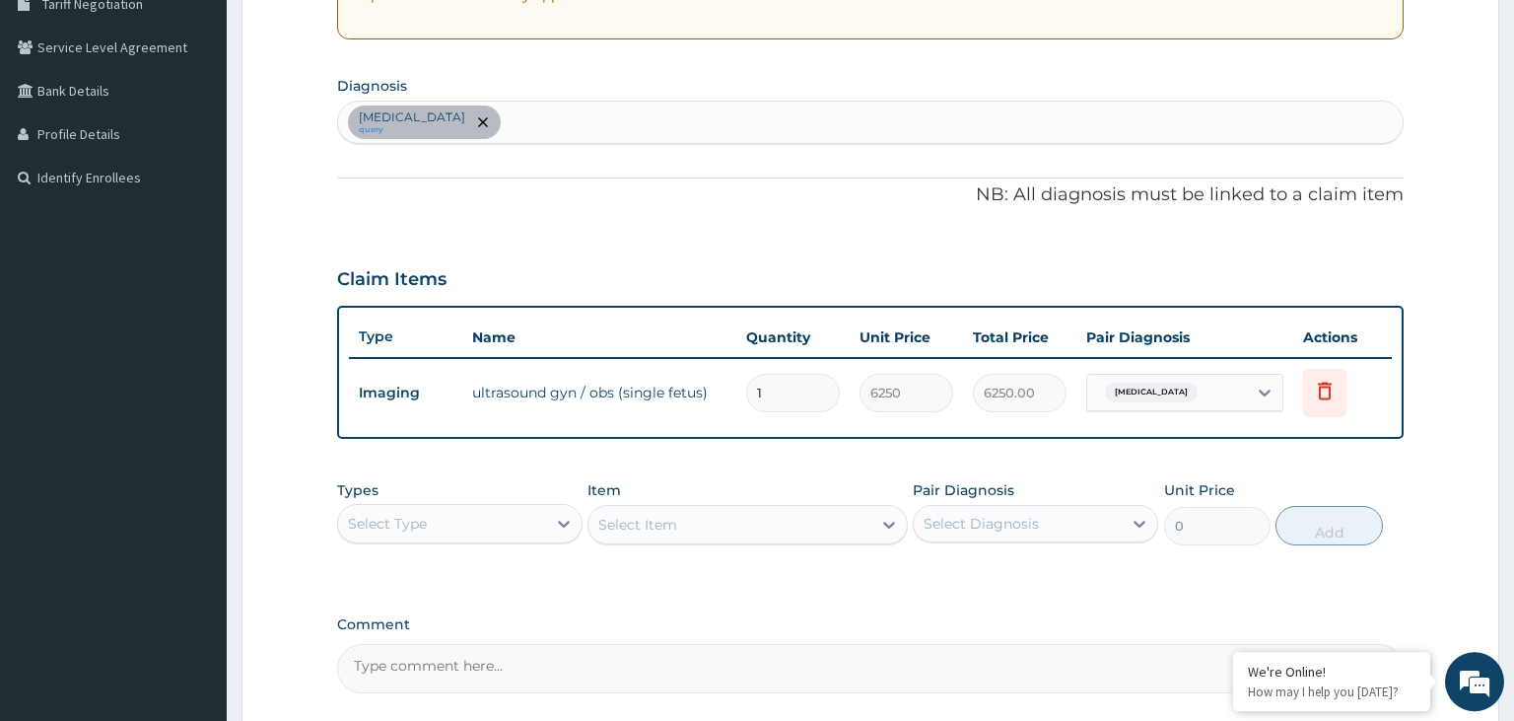
scroll to position [473, 0]
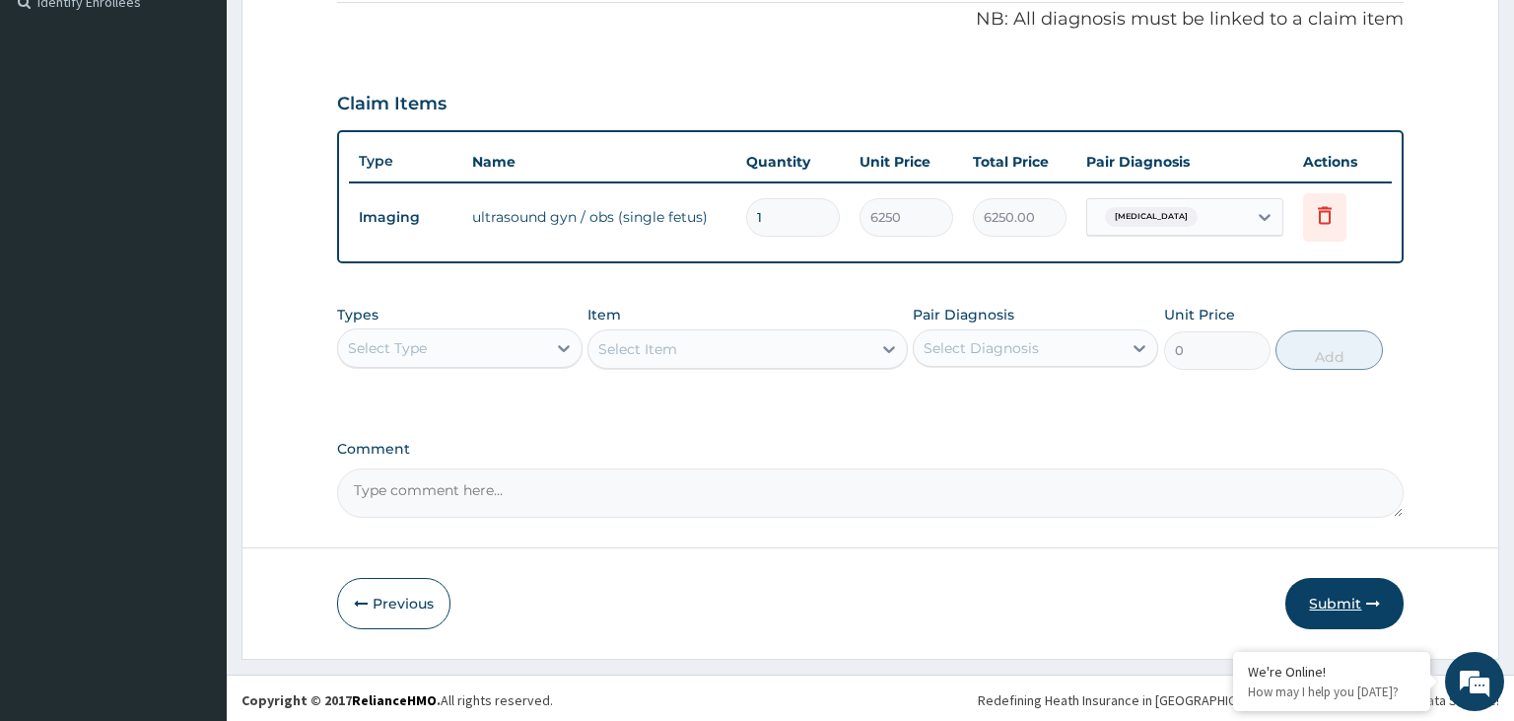
click at [1317, 590] on button "Submit" at bounding box center [1345, 603] width 118 height 51
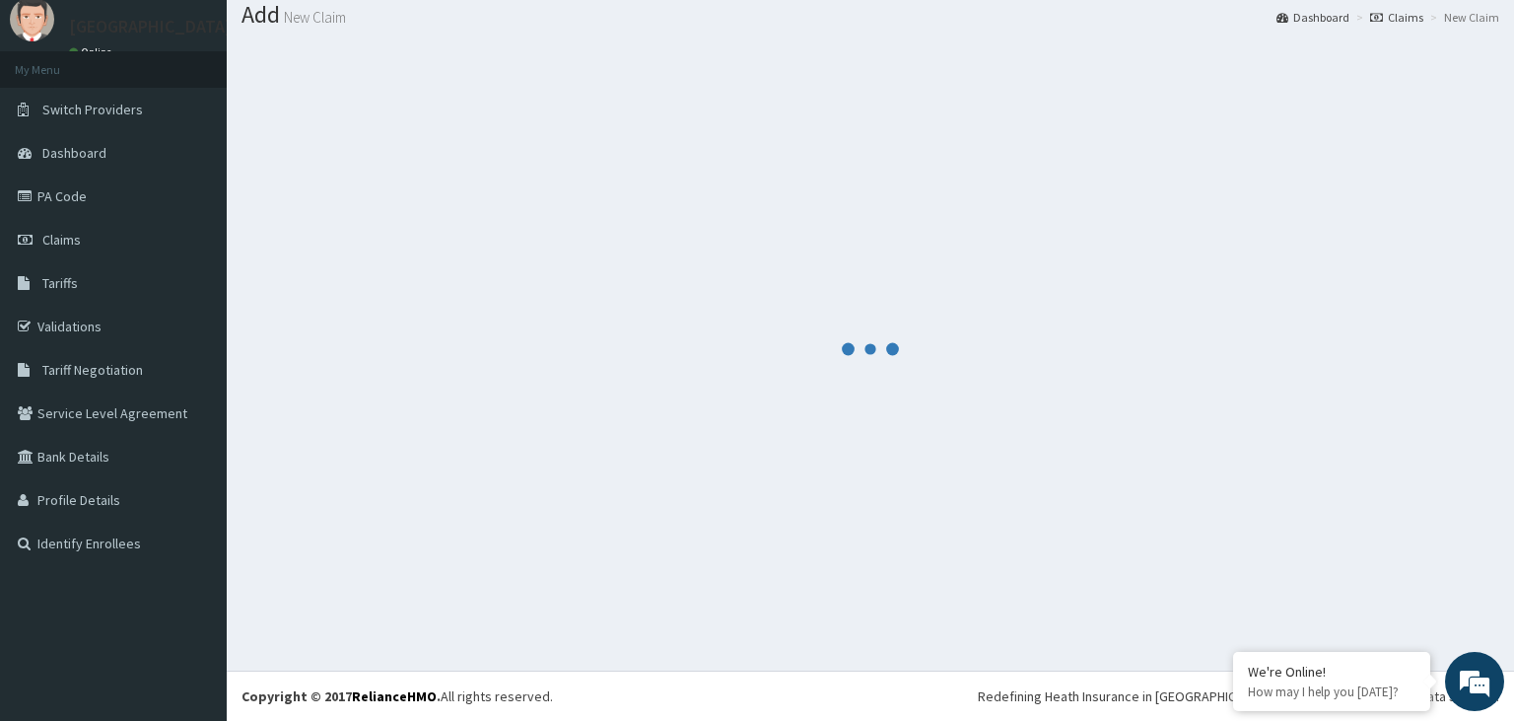
scroll to position [61, 0]
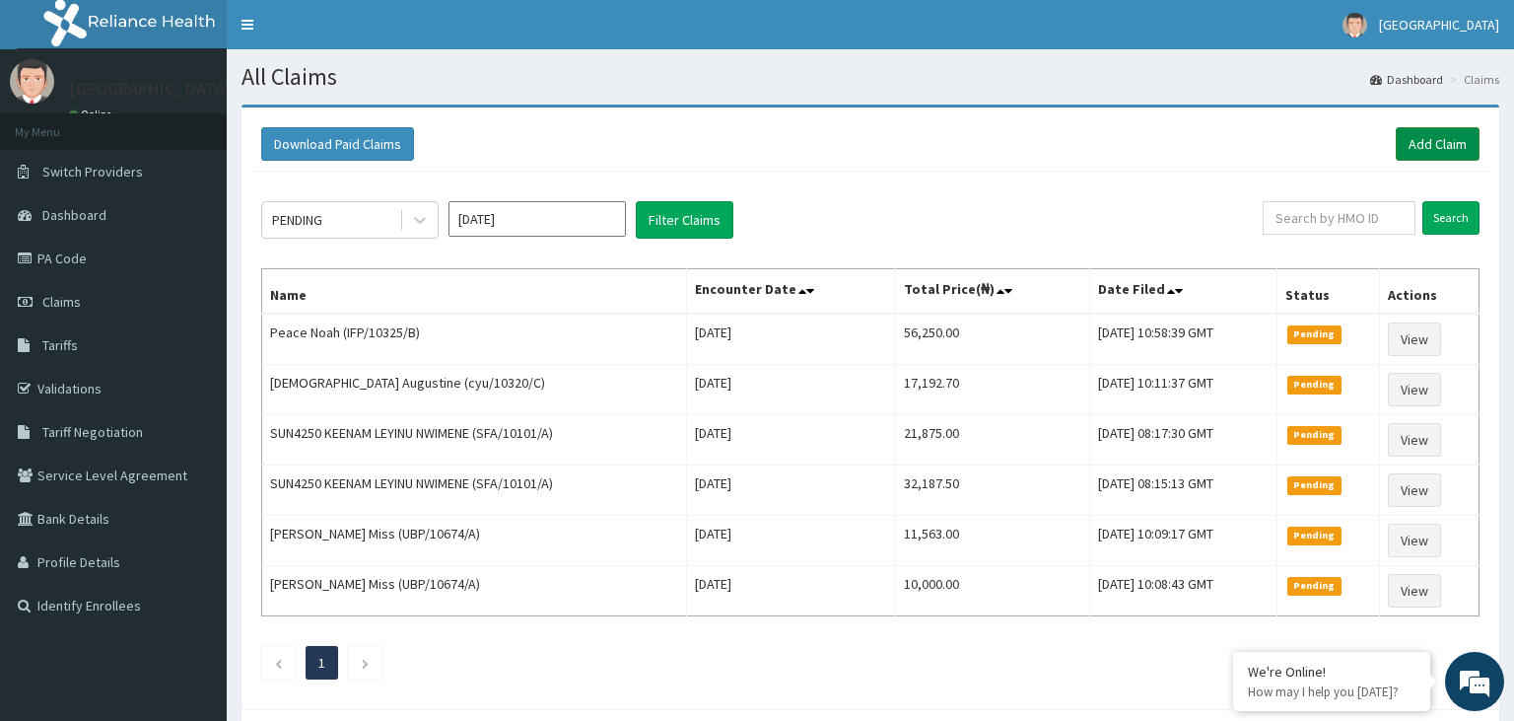
click at [1429, 150] on link "Add Claim" at bounding box center [1438, 144] width 84 height 34
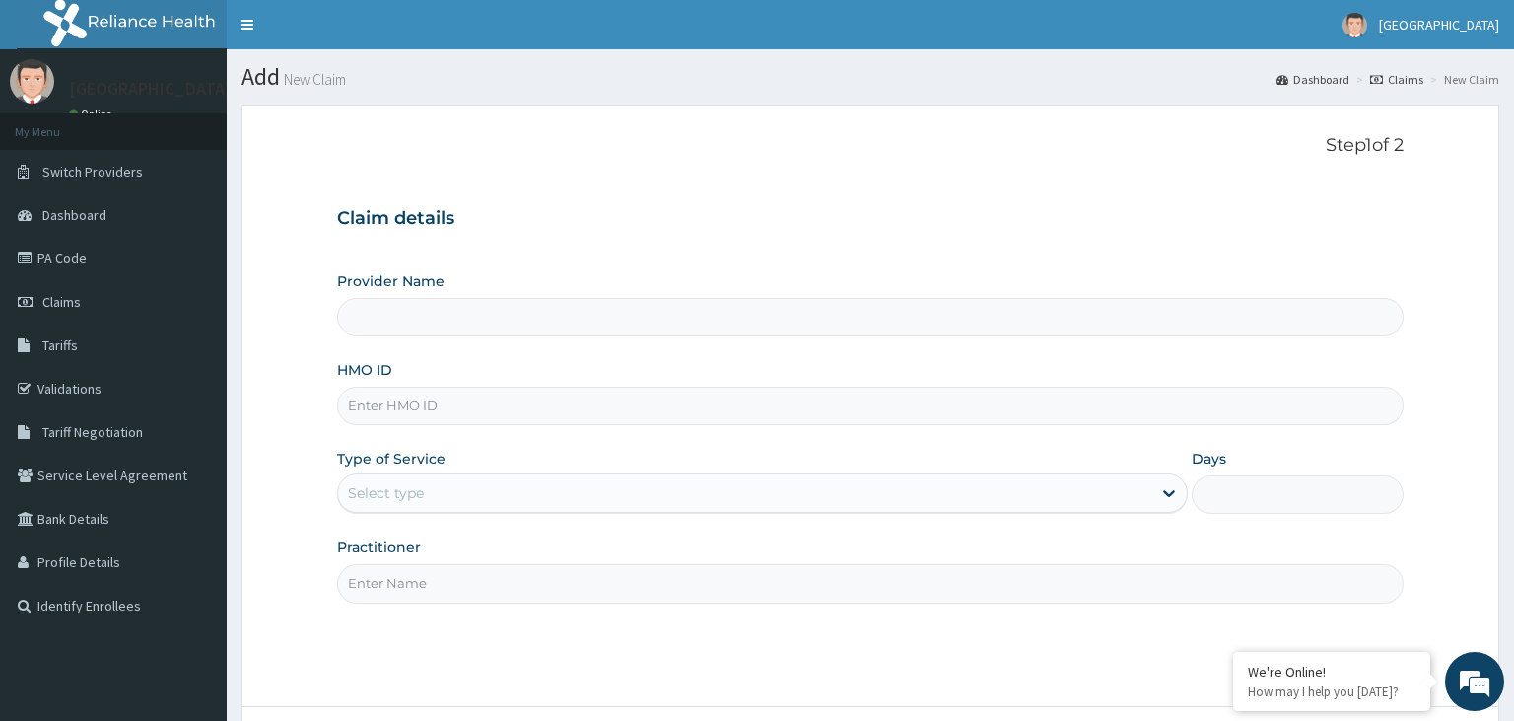
type input "SFA/13839/A"
type input "[GEOGRAPHIC_DATA]-KADUNA"
click at [381, 415] on input "SFA/13839/A" at bounding box center [871, 405] width 1068 height 38
type input "SFA/13839/A"
click at [503, 505] on div "Select type" at bounding box center [744, 493] width 813 height 32
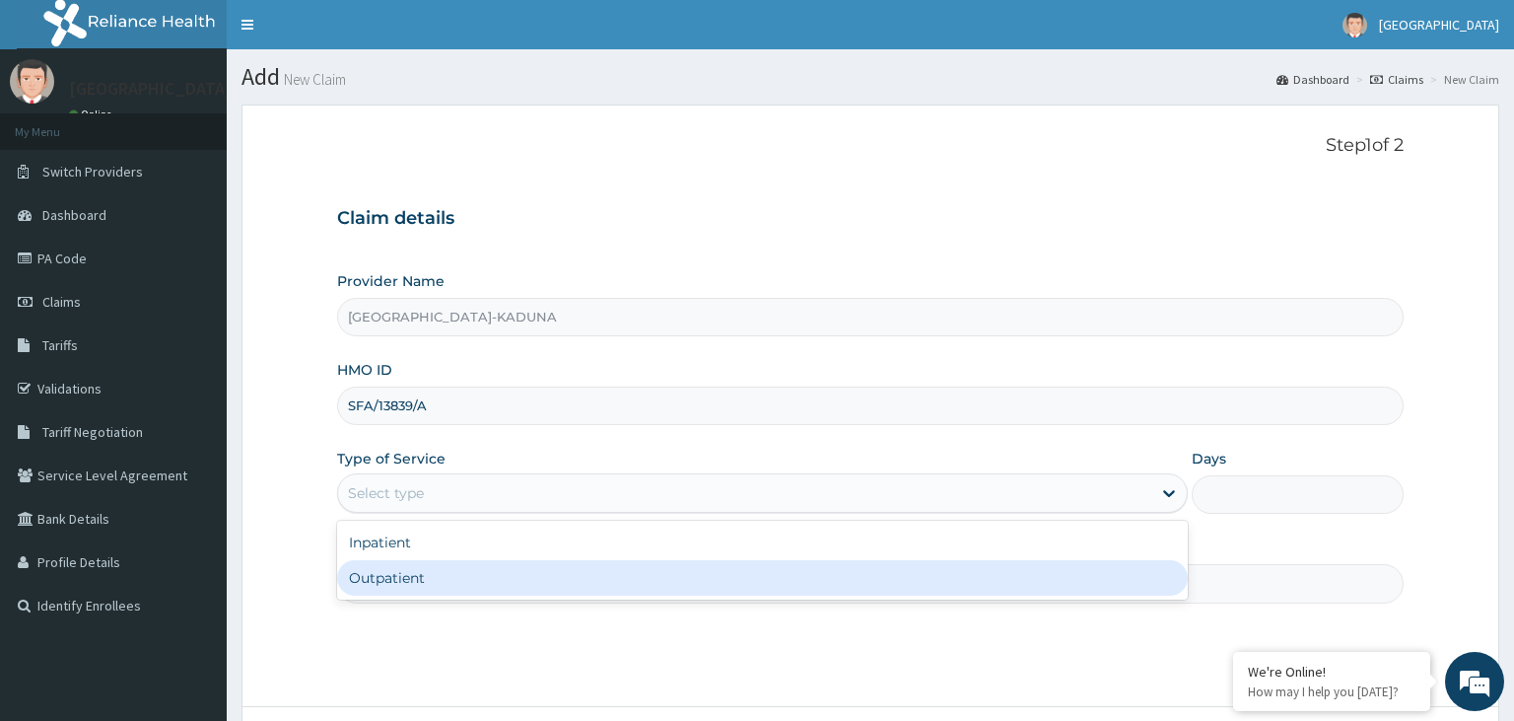
click at [471, 569] on div "Outpatient" at bounding box center [762, 577] width 851 height 35
type input "1"
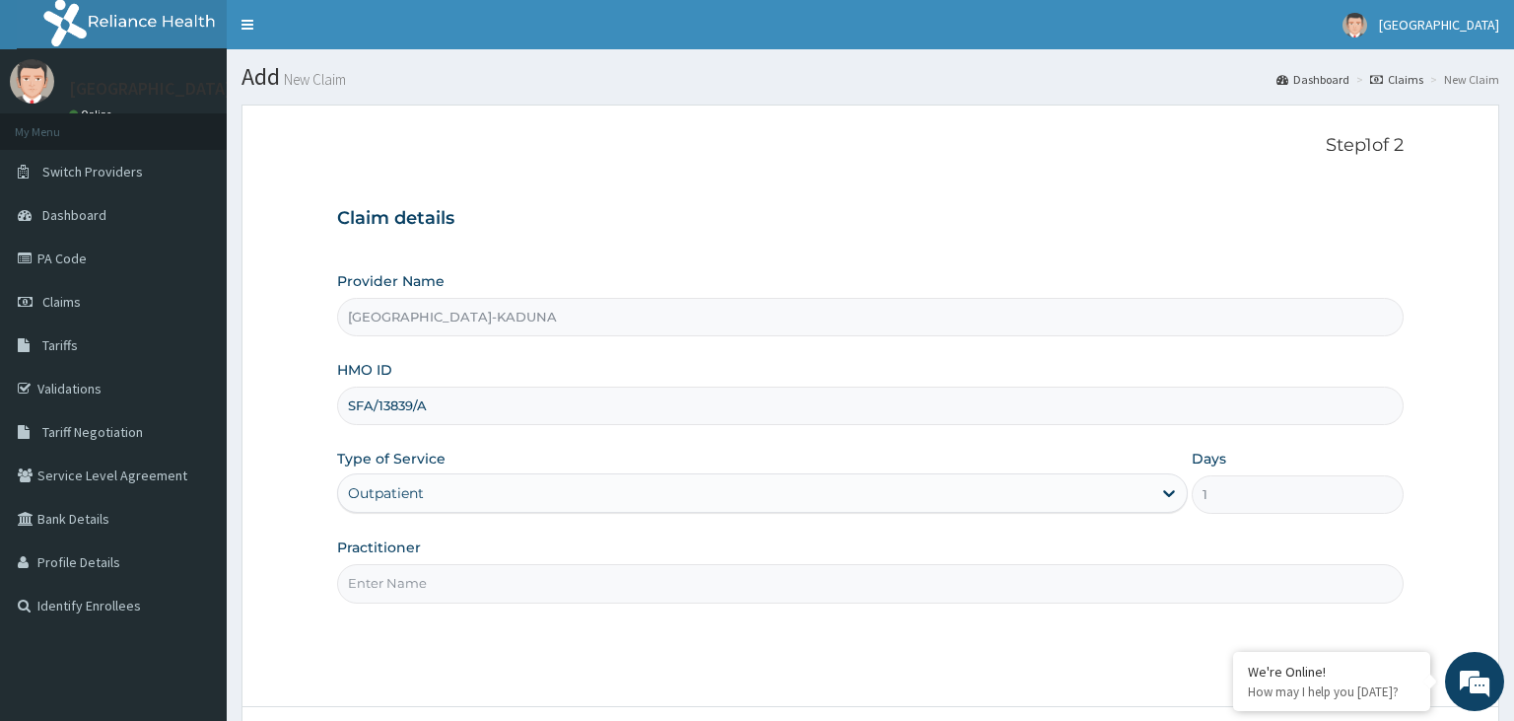
click at [471, 574] on input "Practitioner" at bounding box center [871, 583] width 1068 height 38
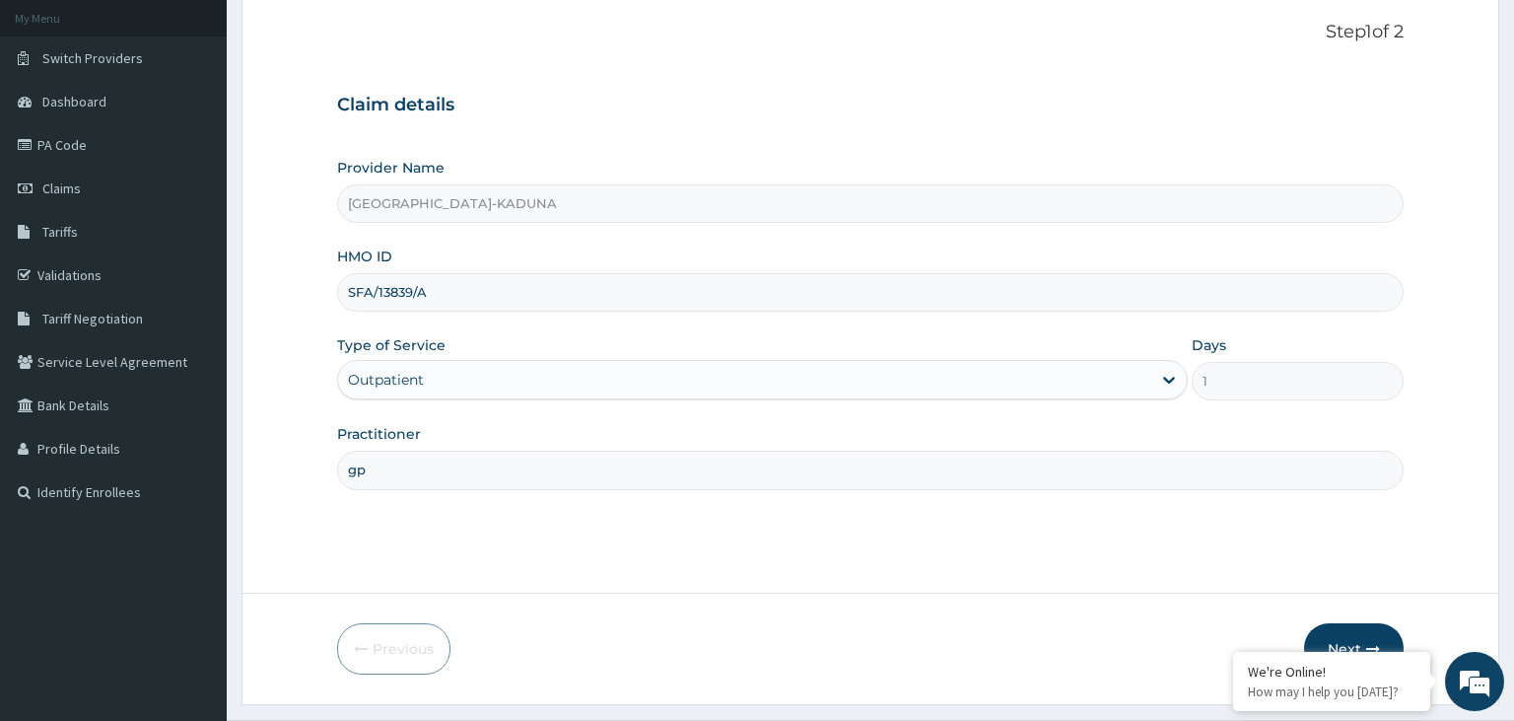
scroll to position [162, 0]
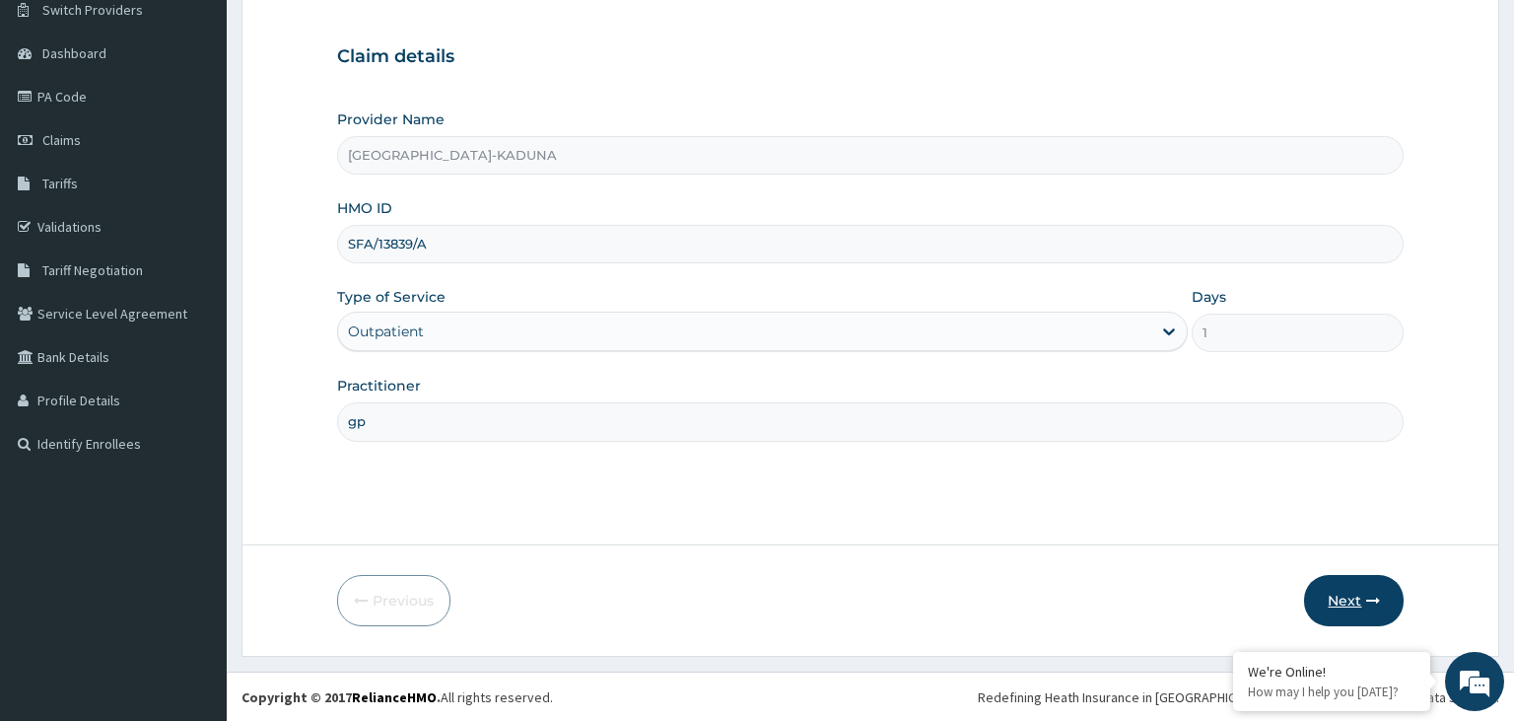
type input "gp"
click at [1338, 597] on button "Next" at bounding box center [1354, 600] width 100 height 51
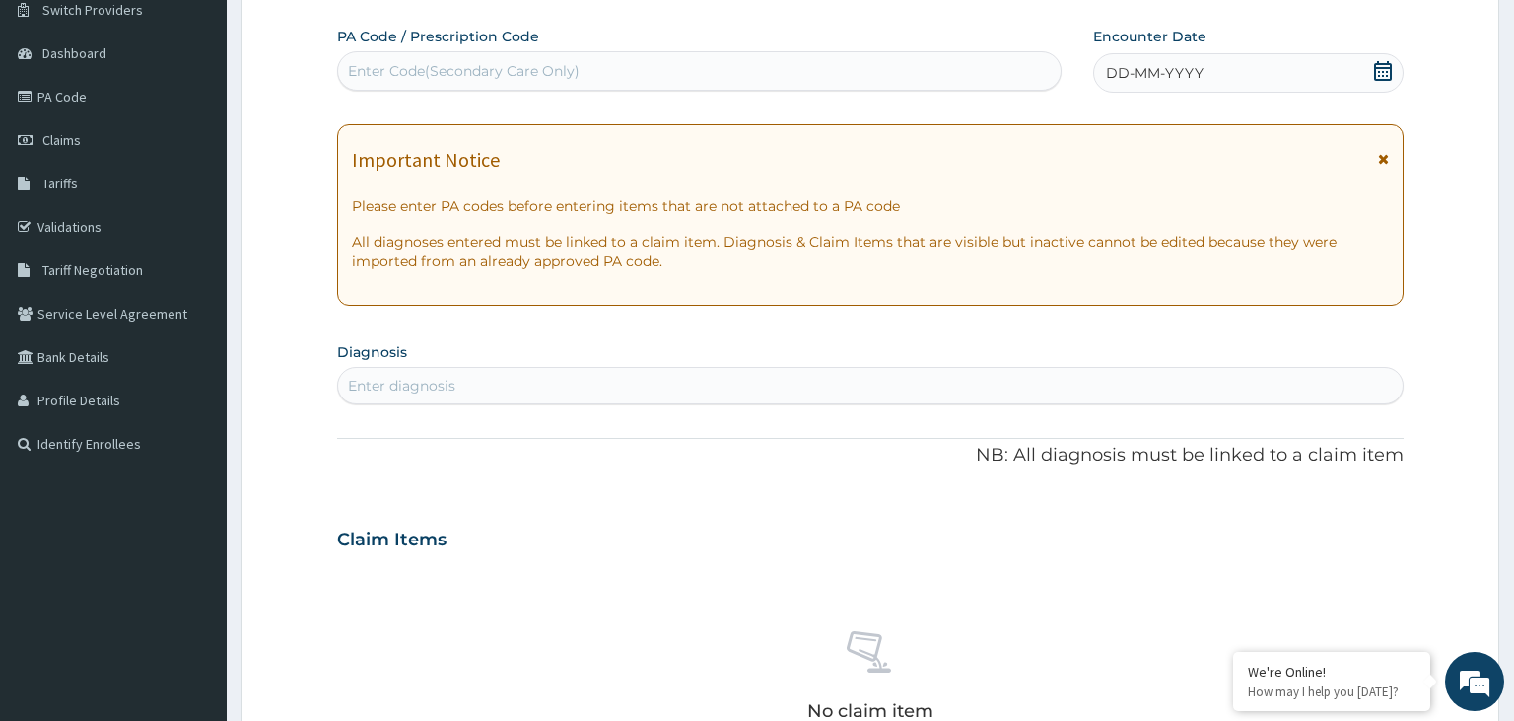
click at [469, 57] on div "Enter Code(Secondary Care Only)" at bounding box center [700, 71] width 724 height 32
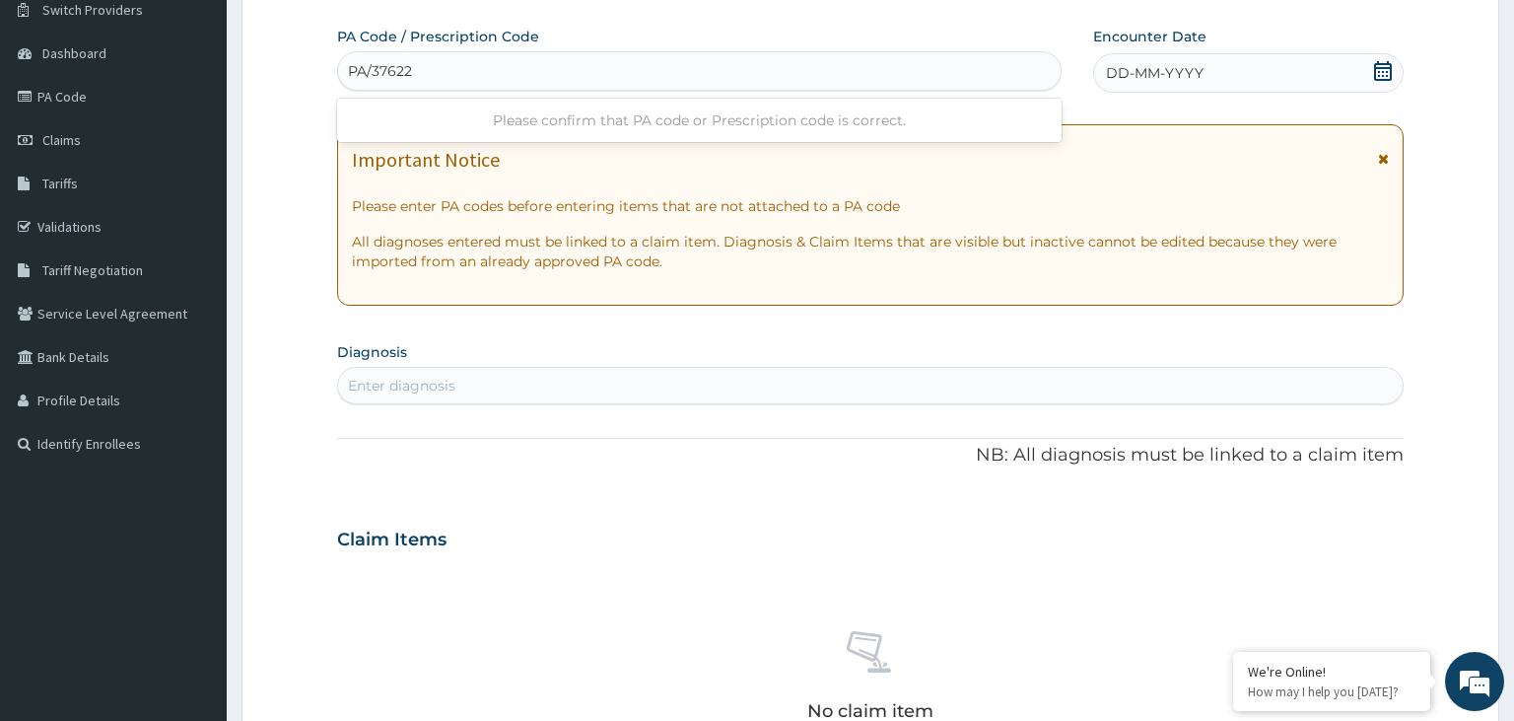
type input "PA/376222"
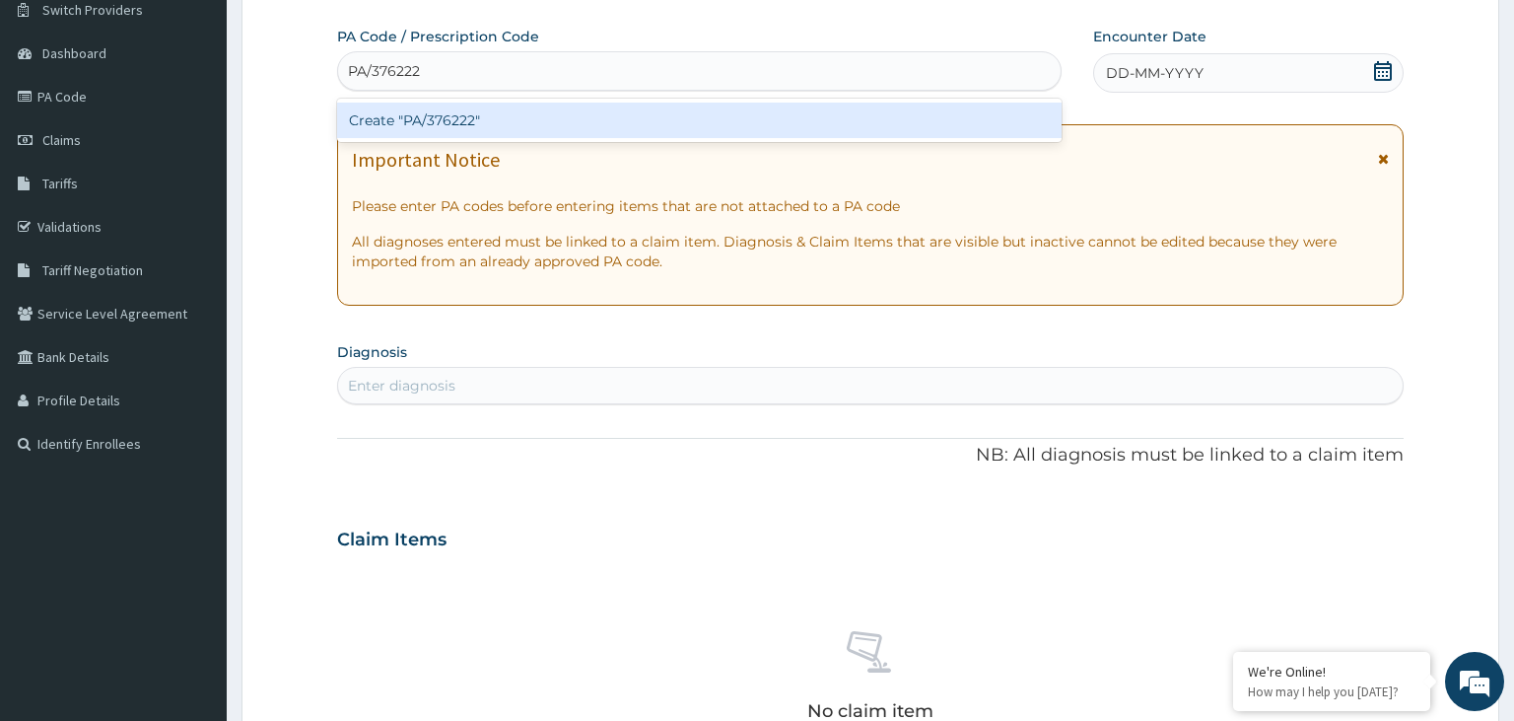
click at [518, 120] on div "Create "PA/376222"" at bounding box center [700, 120] width 726 height 35
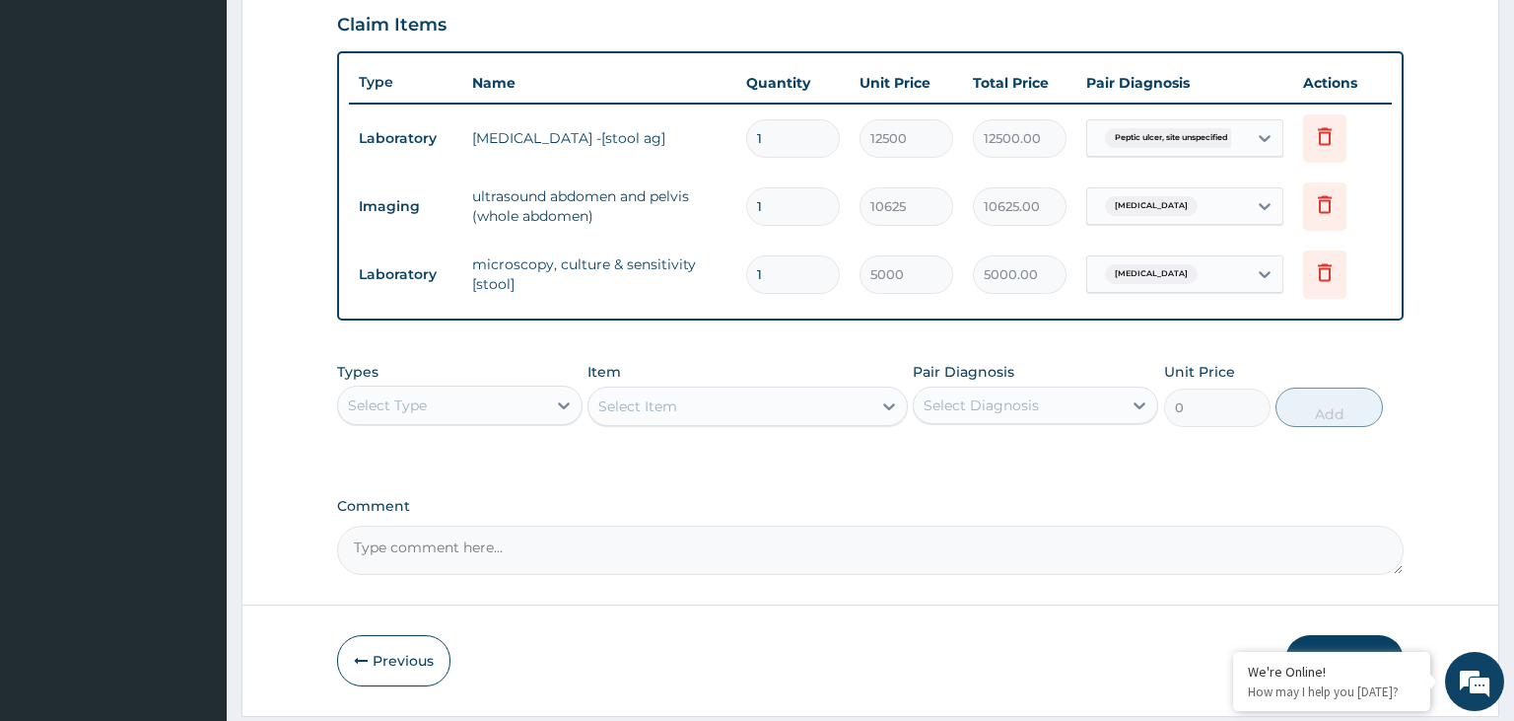
scroll to position [739, 0]
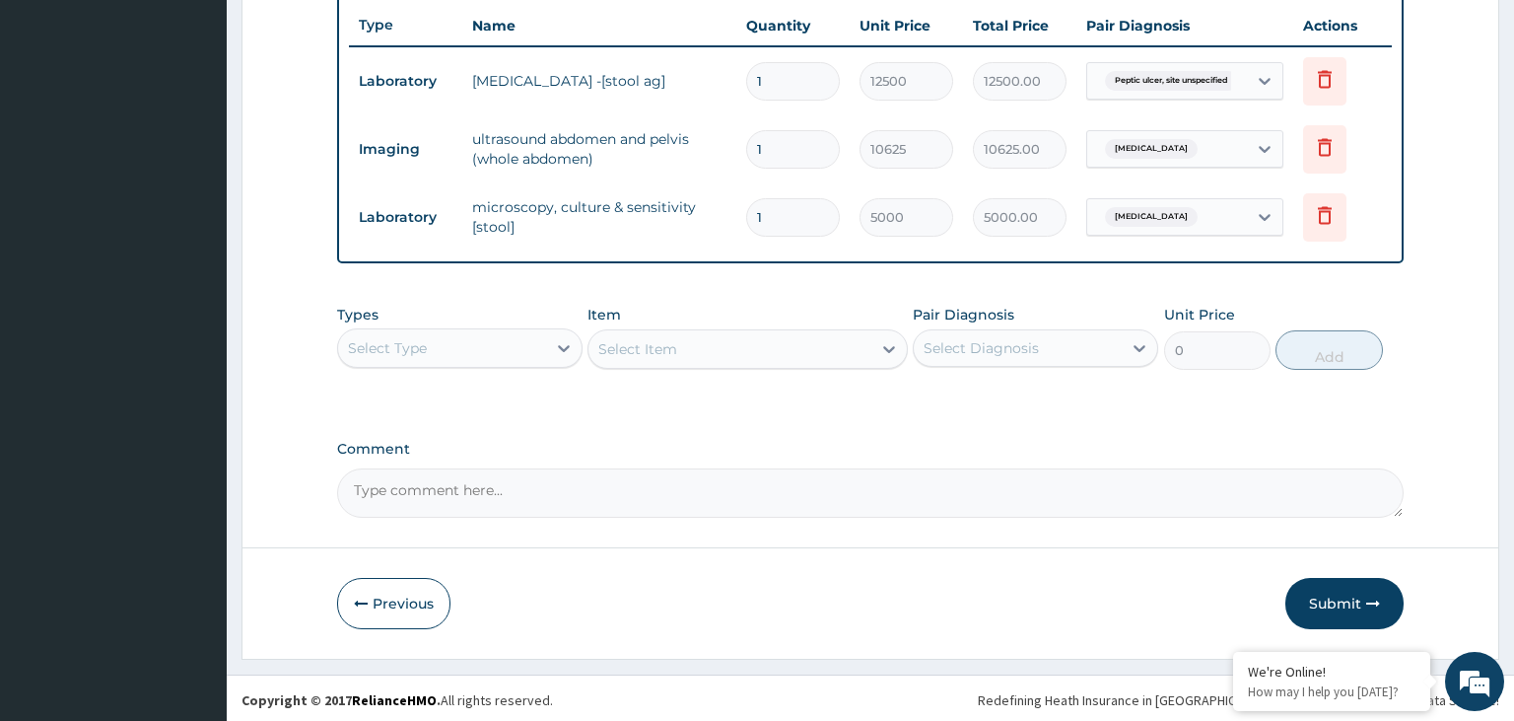
drag, startPoint x: 1326, startPoint y: 606, endPoint x: 1313, endPoint y: 614, distance: 15.0
click at [1325, 605] on button "Submit" at bounding box center [1345, 603] width 118 height 51
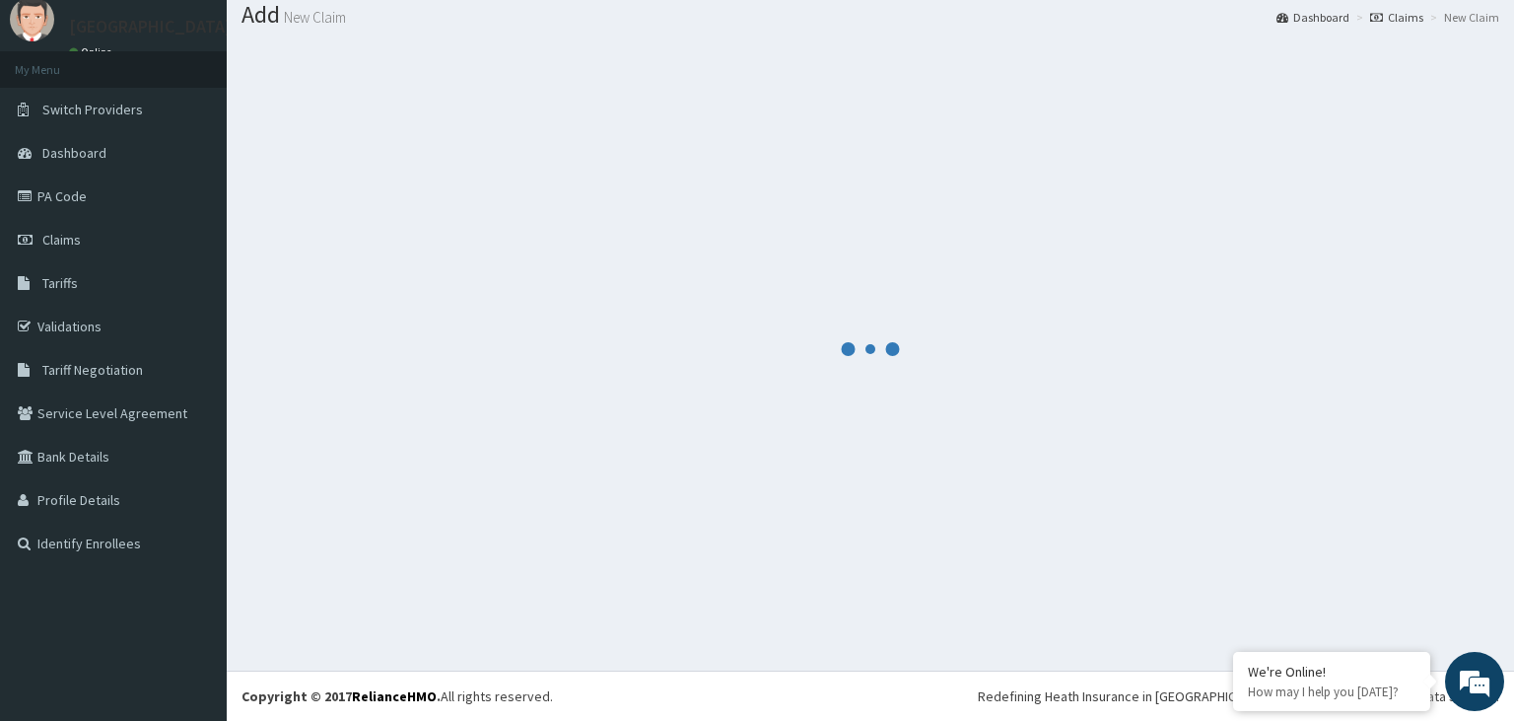
scroll to position [61, 0]
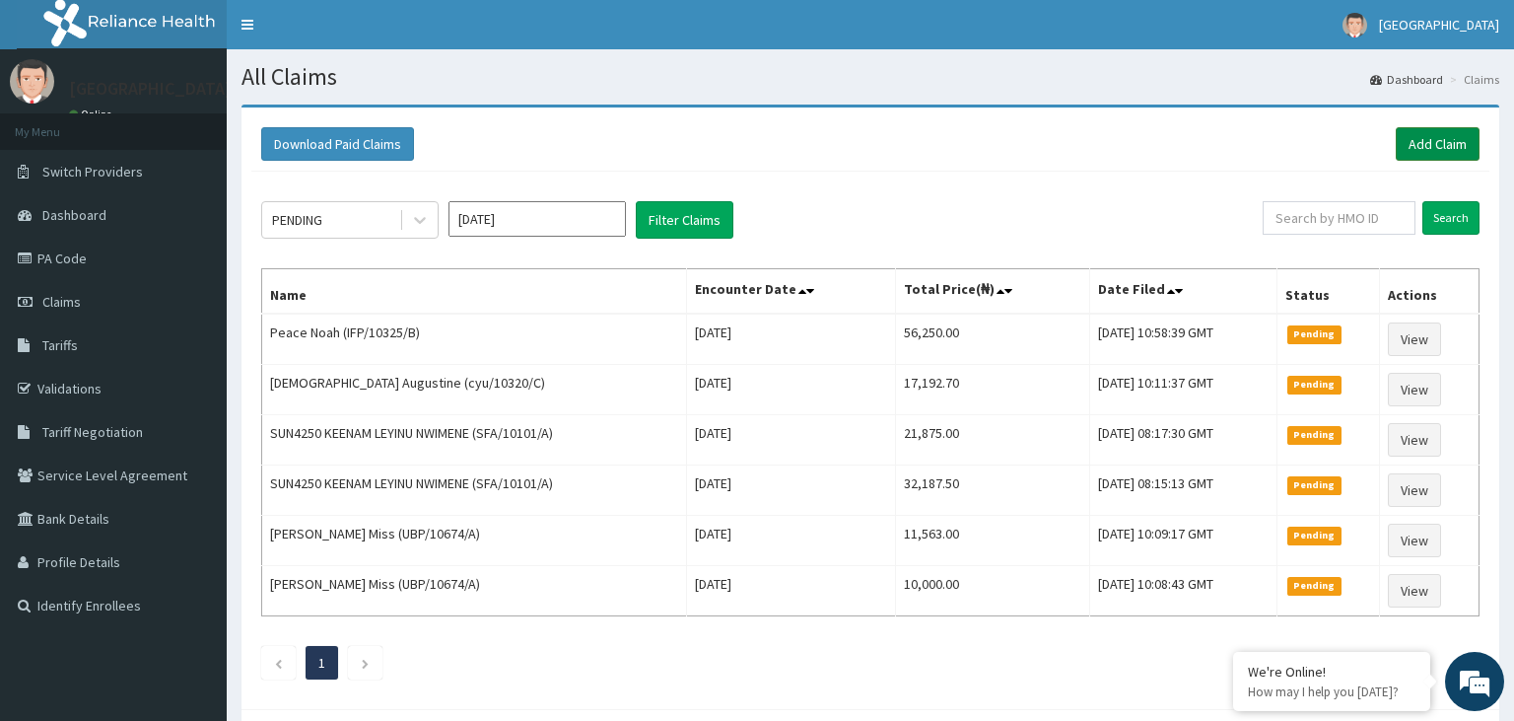
click at [1433, 142] on link "Add Claim" at bounding box center [1438, 144] width 84 height 34
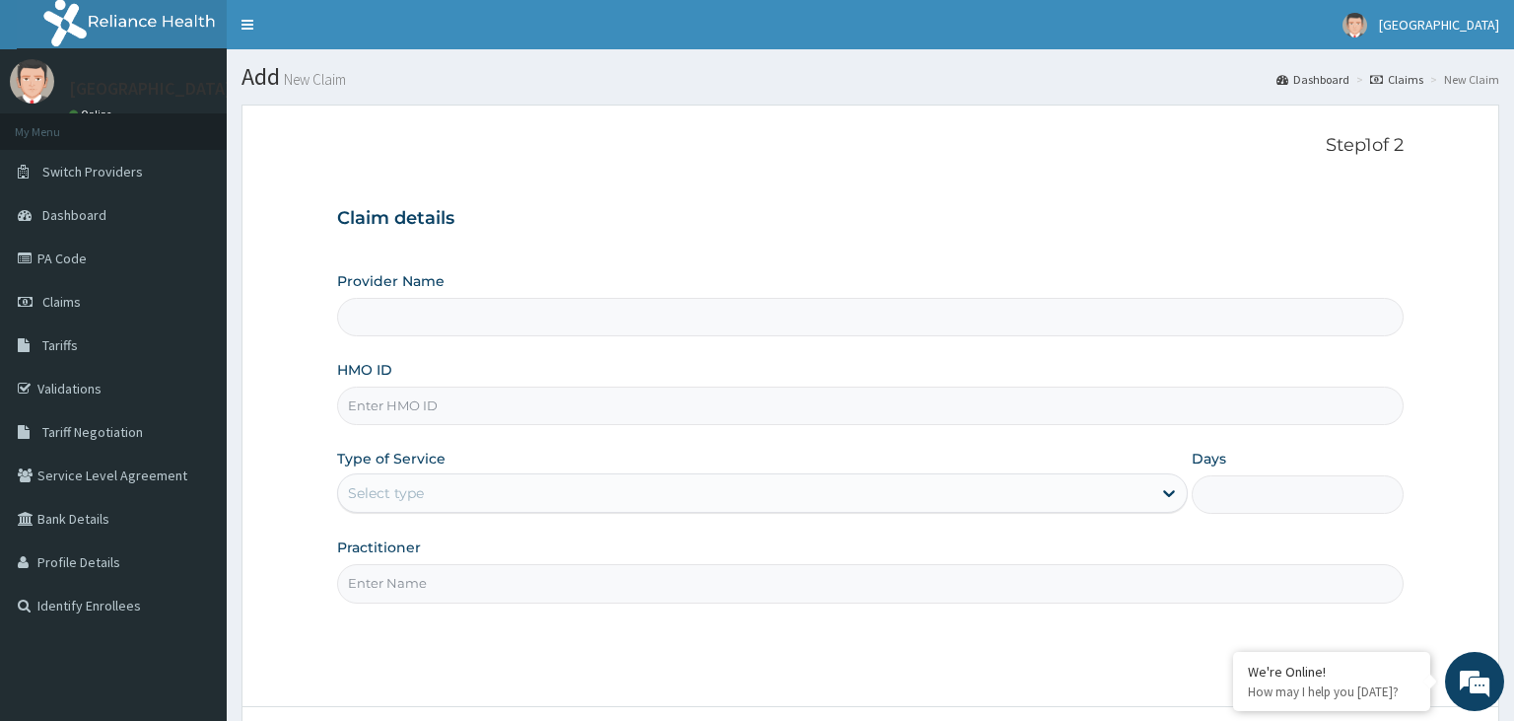
type input "ENP/11552/B"
type input "Harmony Hospital-KADUNA"
click at [379, 417] on input "ENP/11552/B" at bounding box center [871, 405] width 1068 height 38
click at [381, 418] on input "ENP/11552/B" at bounding box center [871, 405] width 1068 height 38
type input "ENP/11552/B"
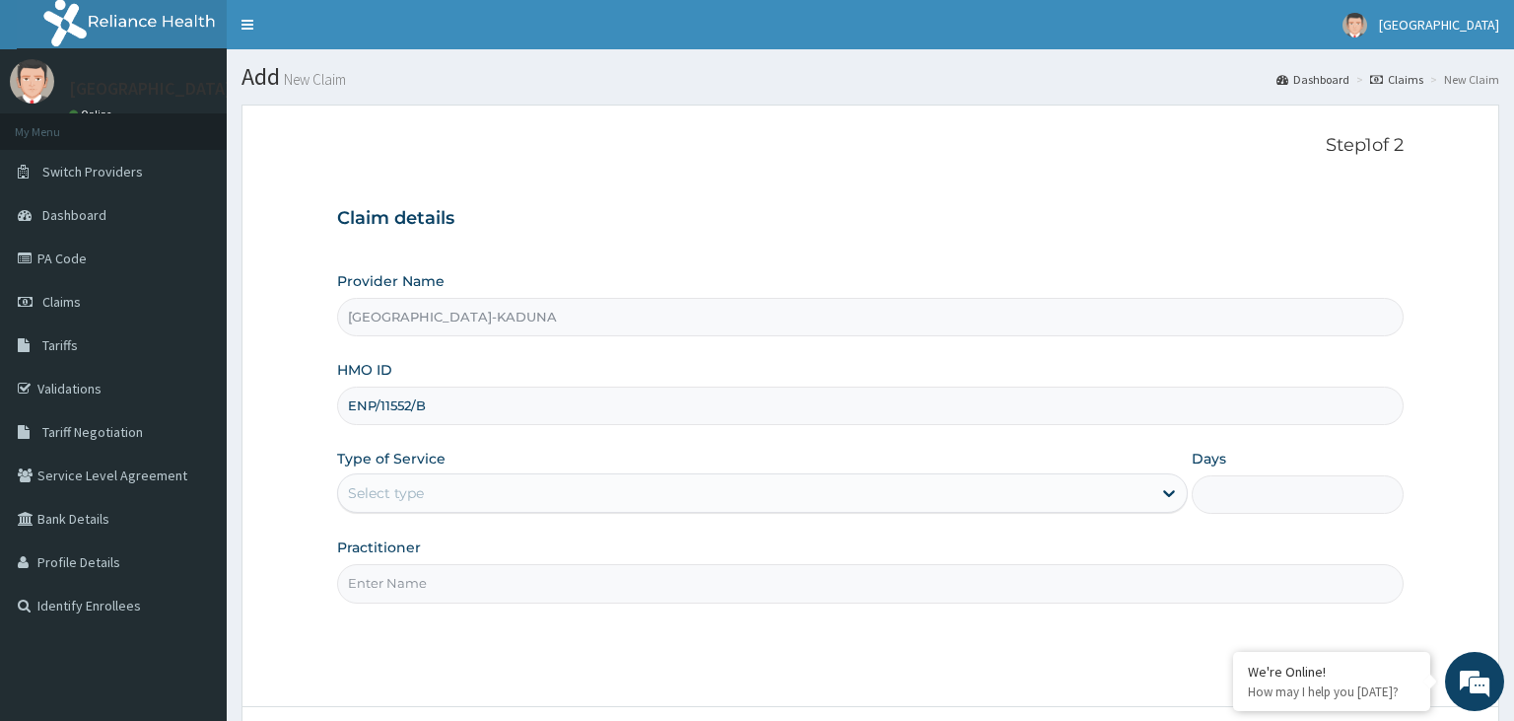
drag, startPoint x: 499, startPoint y: 506, endPoint x: 489, endPoint y: 519, distance: 16.2
click at [499, 508] on div "Select type" at bounding box center [744, 493] width 813 height 32
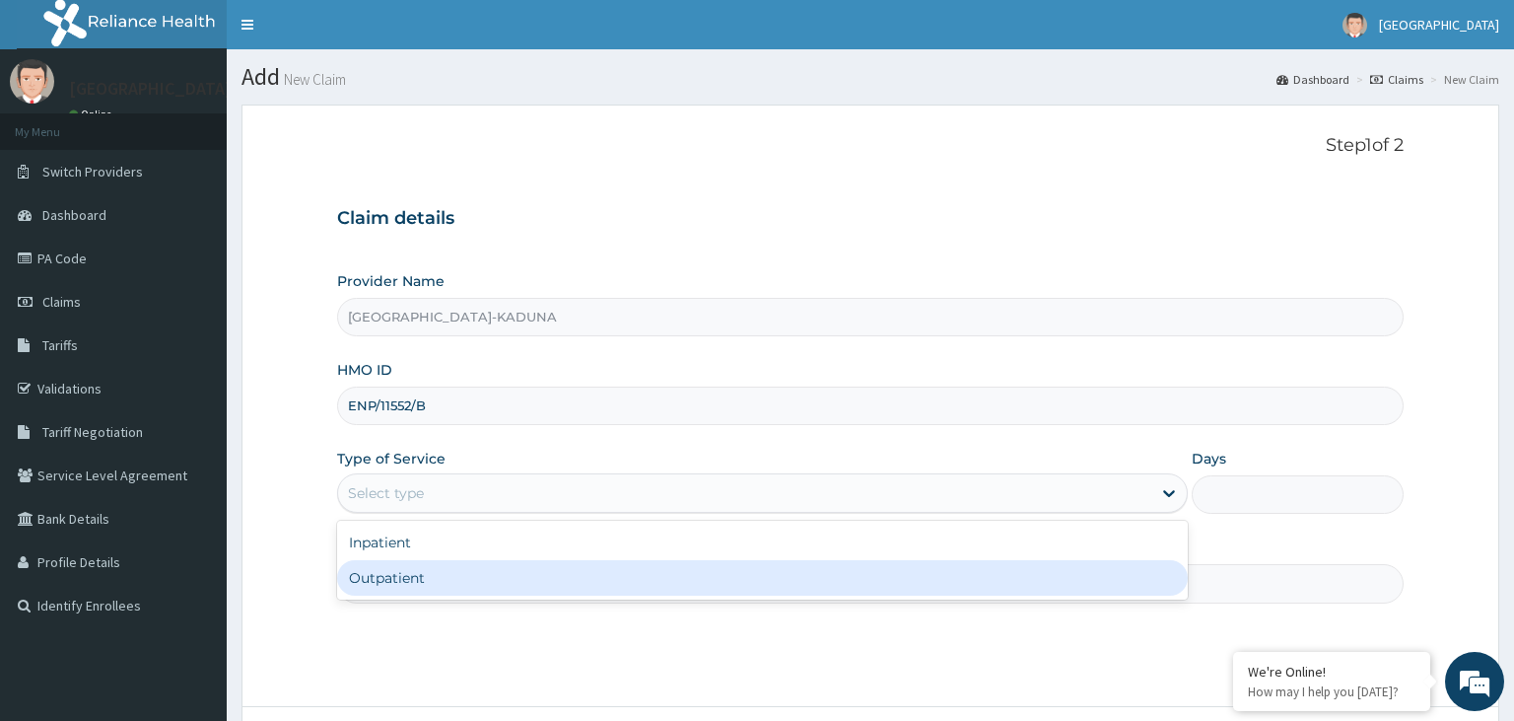
click at [452, 580] on div "Outpatient" at bounding box center [762, 577] width 851 height 35
type input "1"
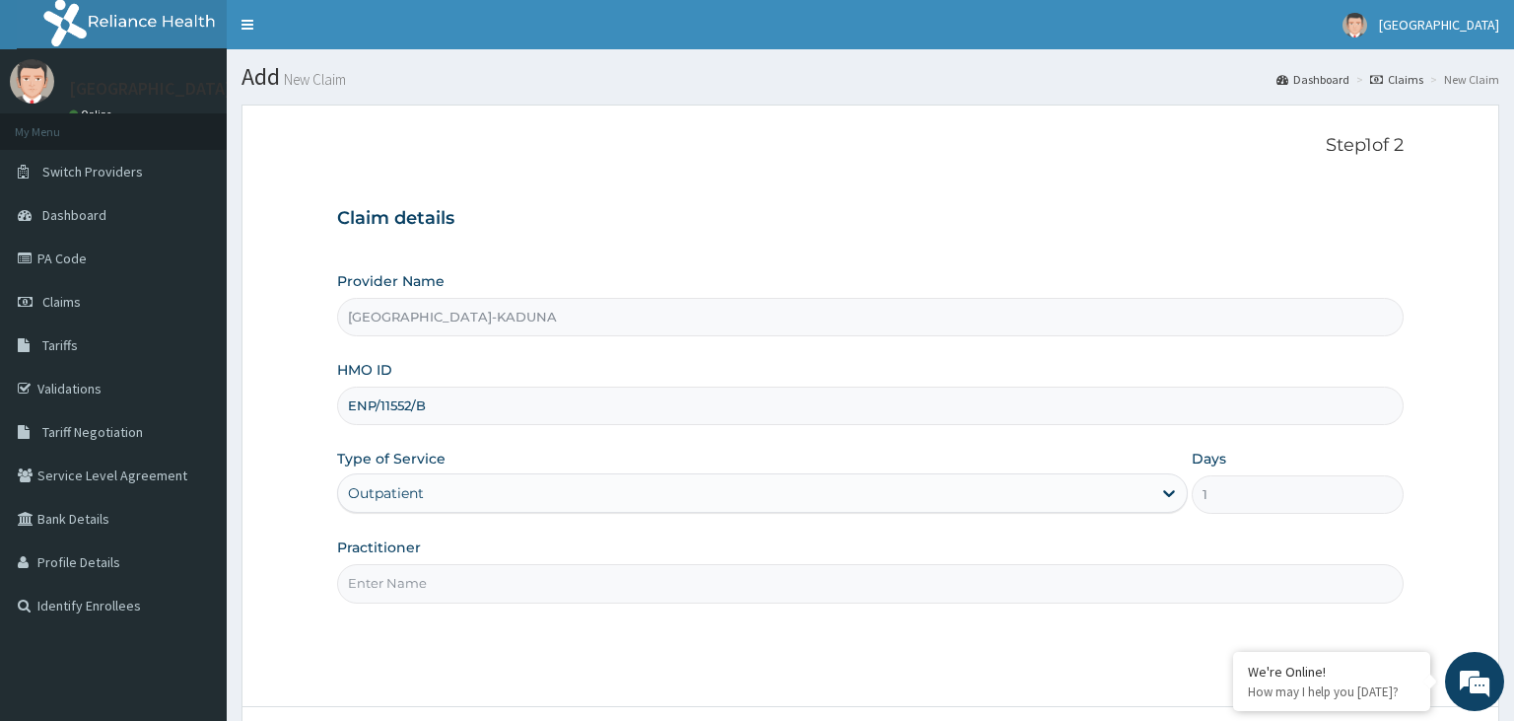
click at [452, 580] on input "Practitioner" at bounding box center [871, 583] width 1068 height 38
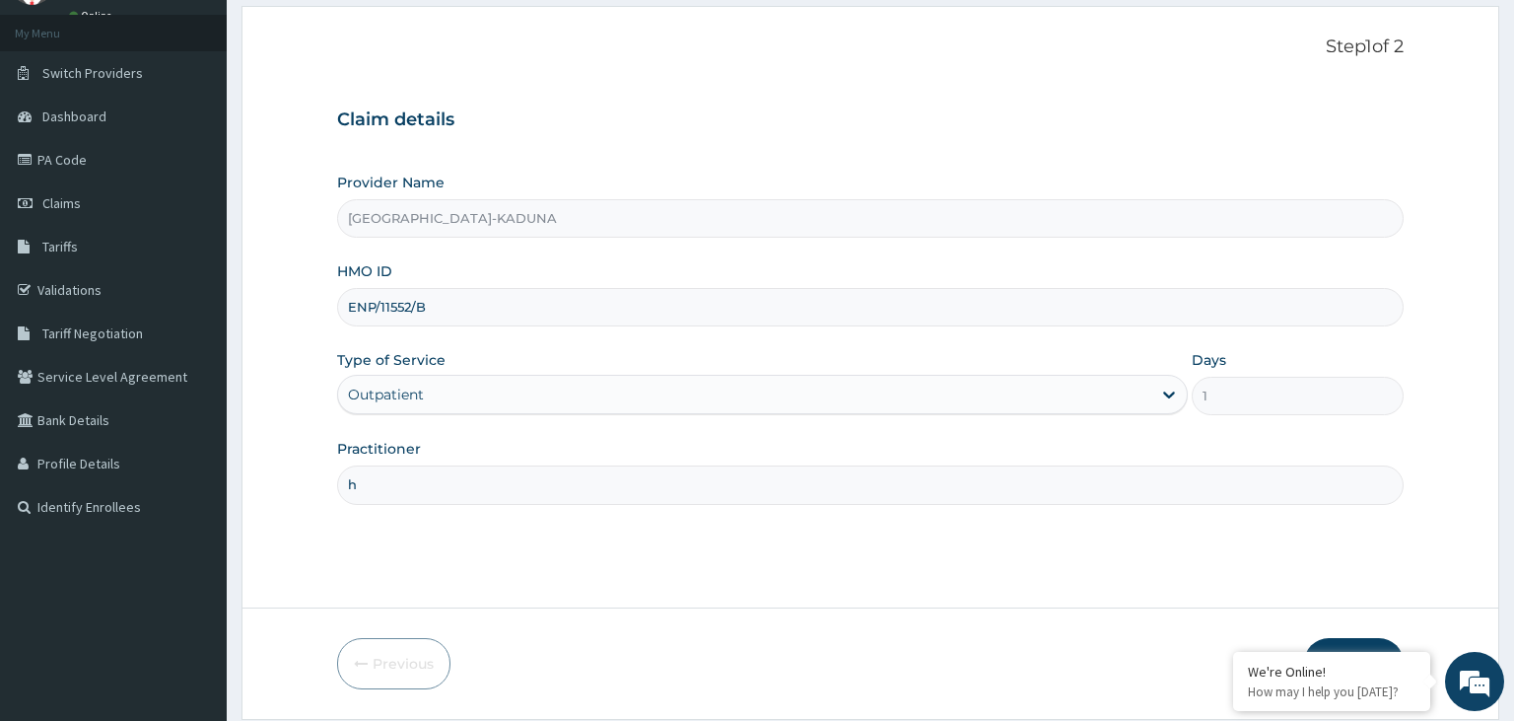
scroll to position [162, 0]
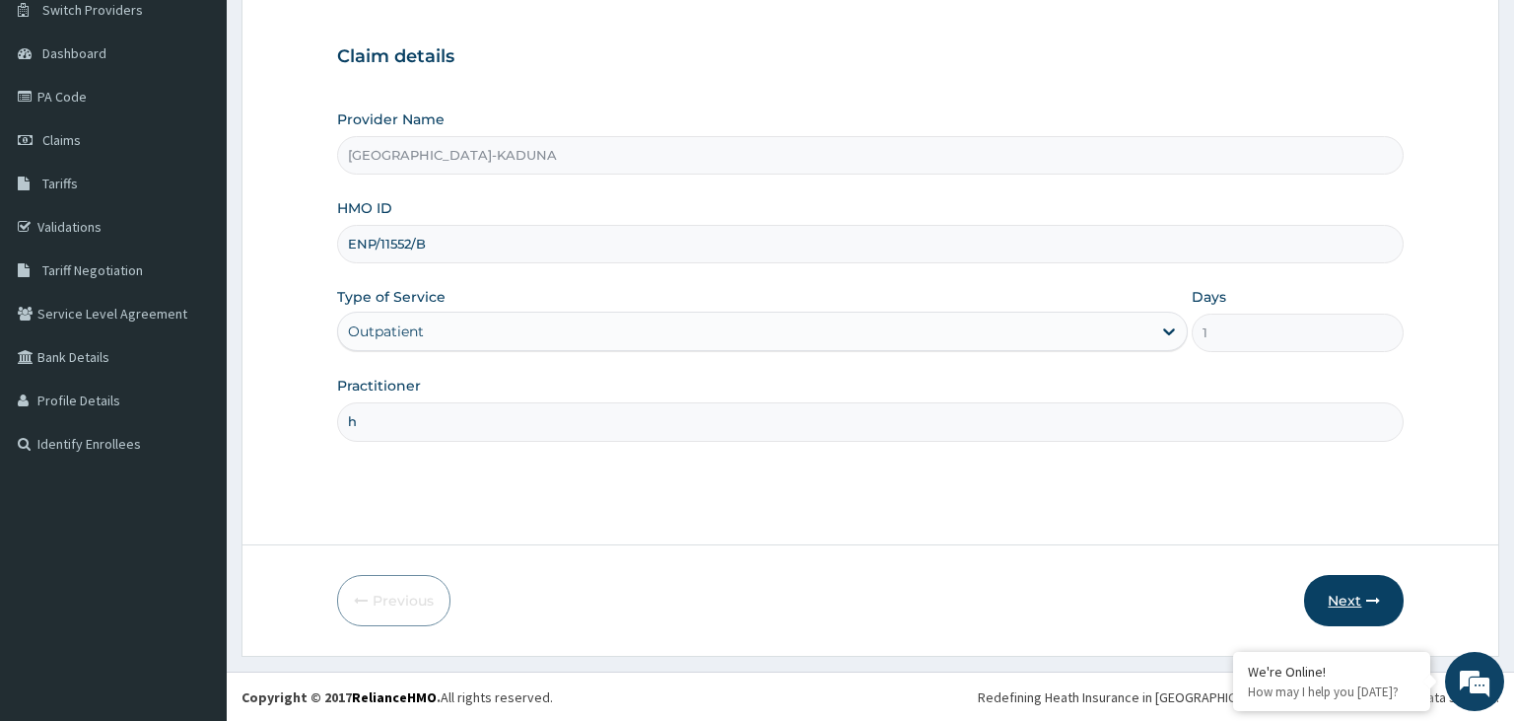
type input "h"
click at [1327, 590] on button "Next" at bounding box center [1354, 600] width 100 height 51
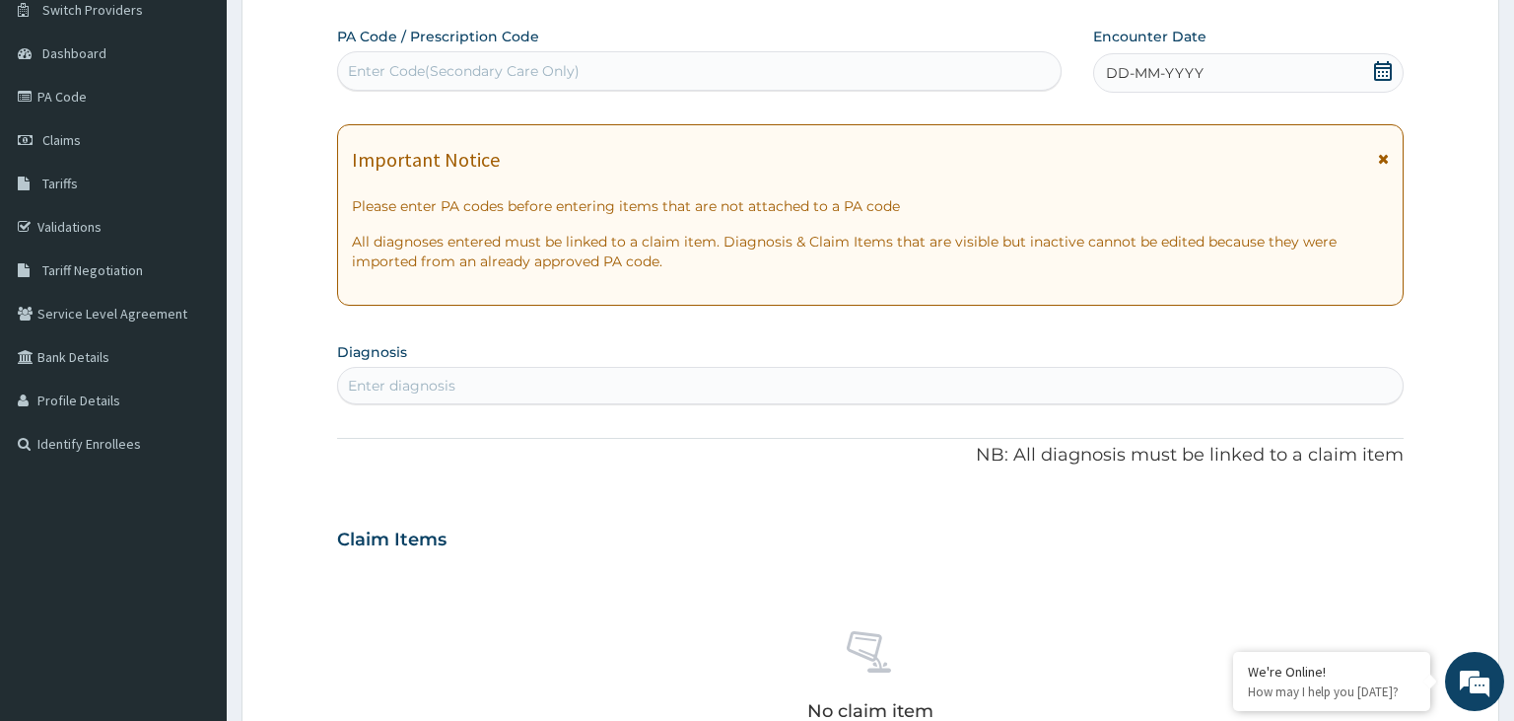
click at [386, 75] on div "Enter Code(Secondary Care Only)" at bounding box center [464, 71] width 232 height 20
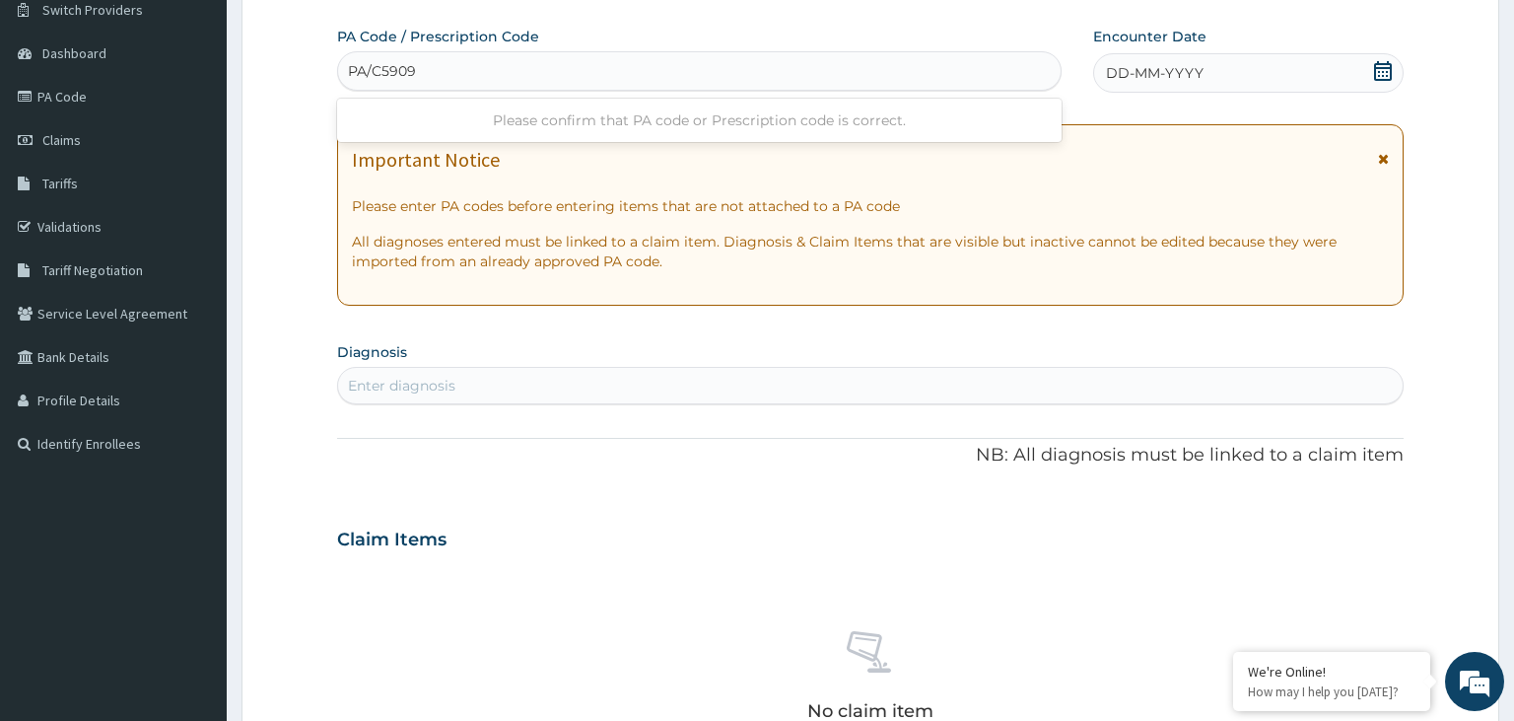
type input "PA/C59091"
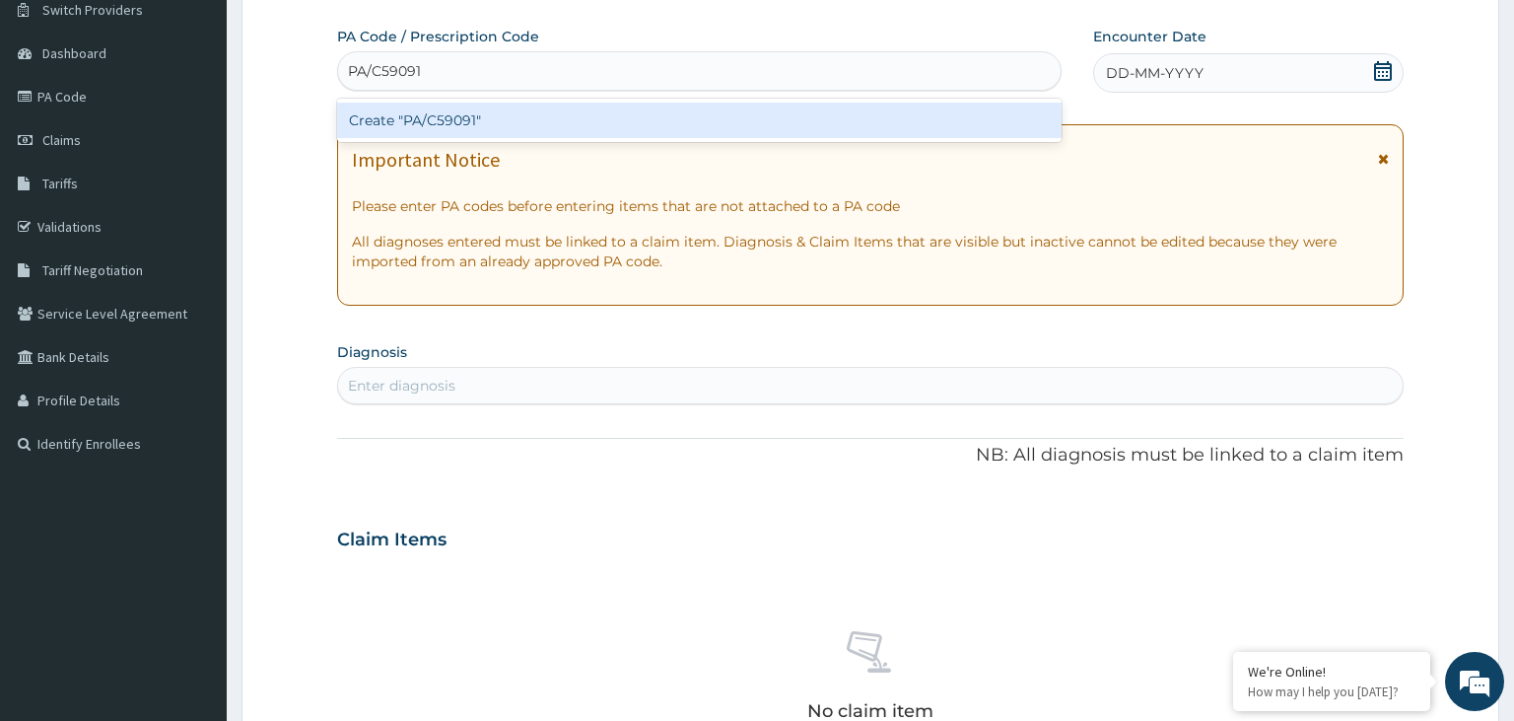
click at [449, 128] on div "Create "PA/C59091"" at bounding box center [700, 120] width 726 height 35
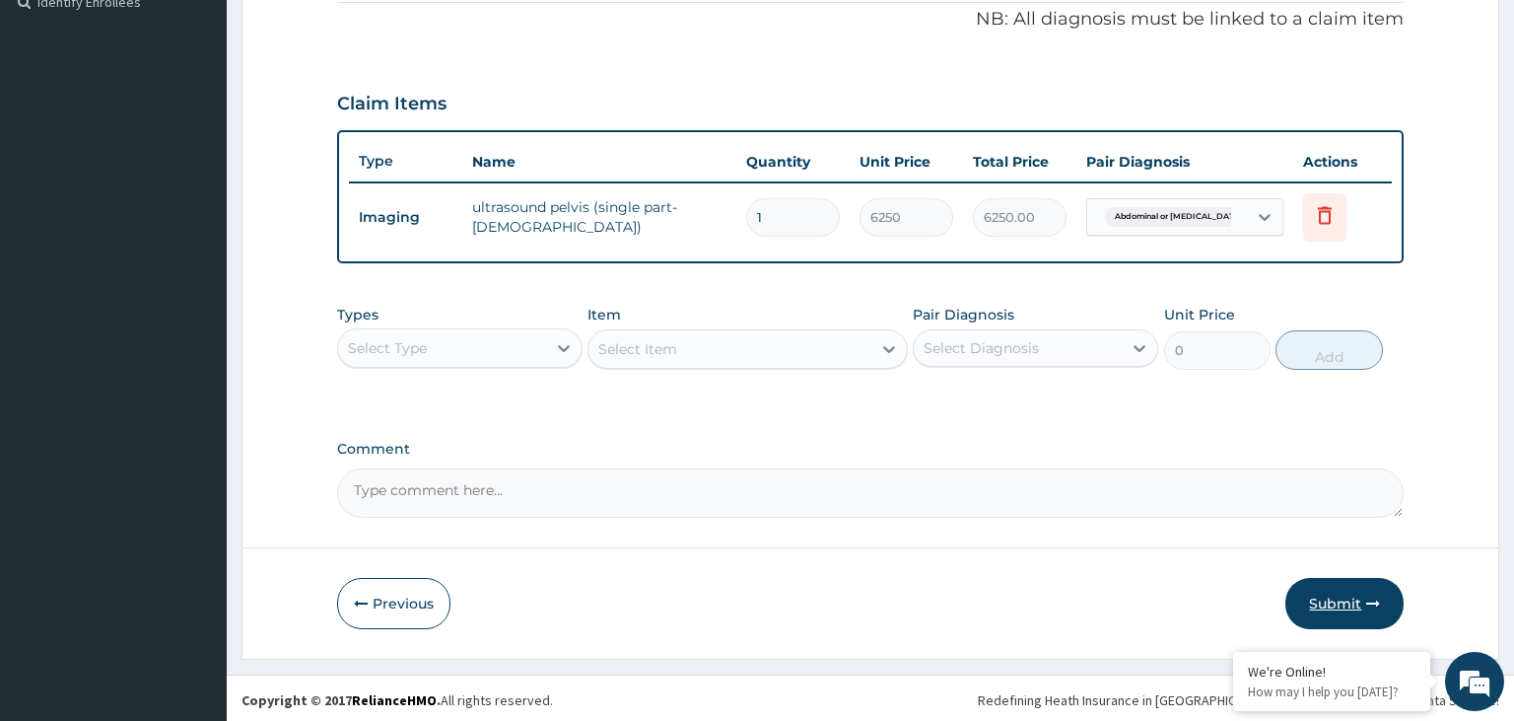
click at [1382, 599] on button "Submit" at bounding box center [1345, 603] width 118 height 51
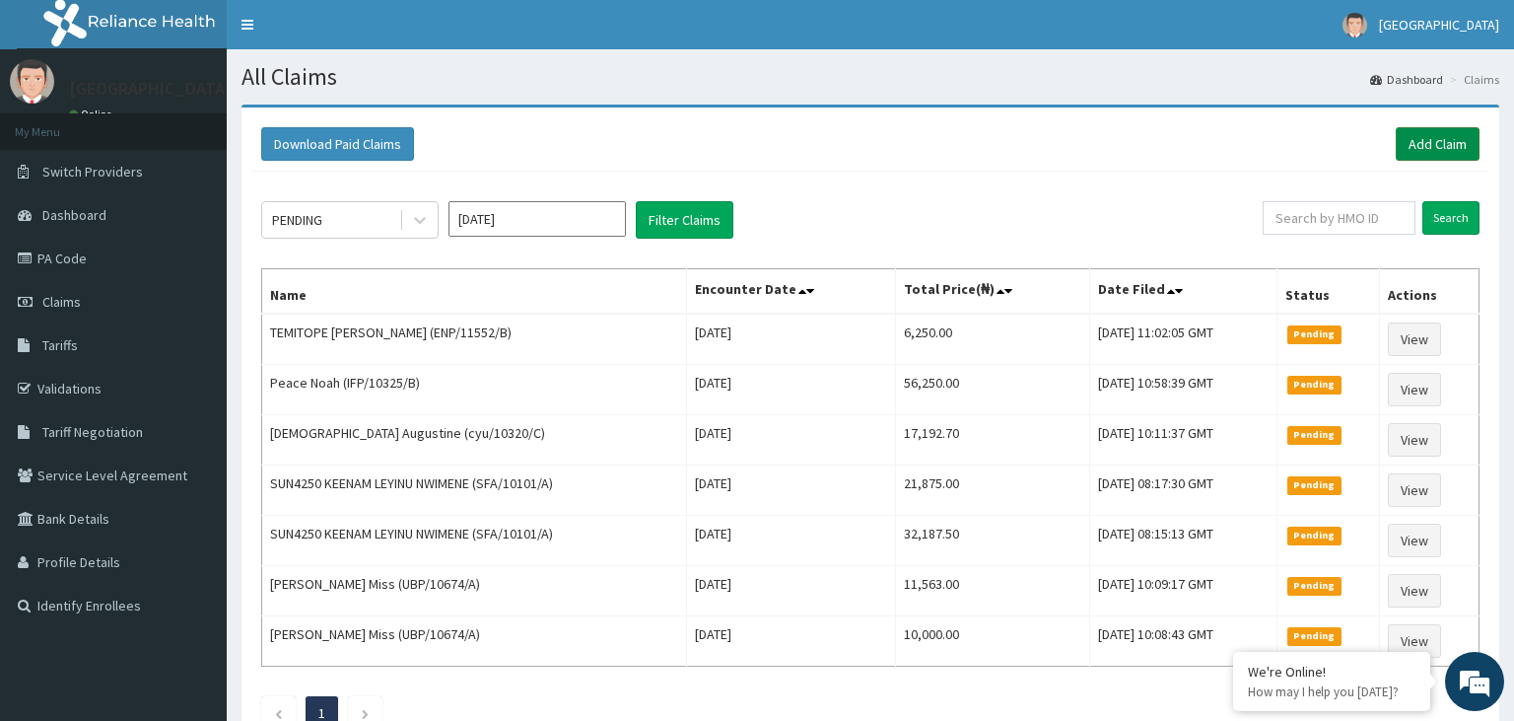
click at [1438, 144] on link "Add Claim" at bounding box center [1438, 144] width 84 height 34
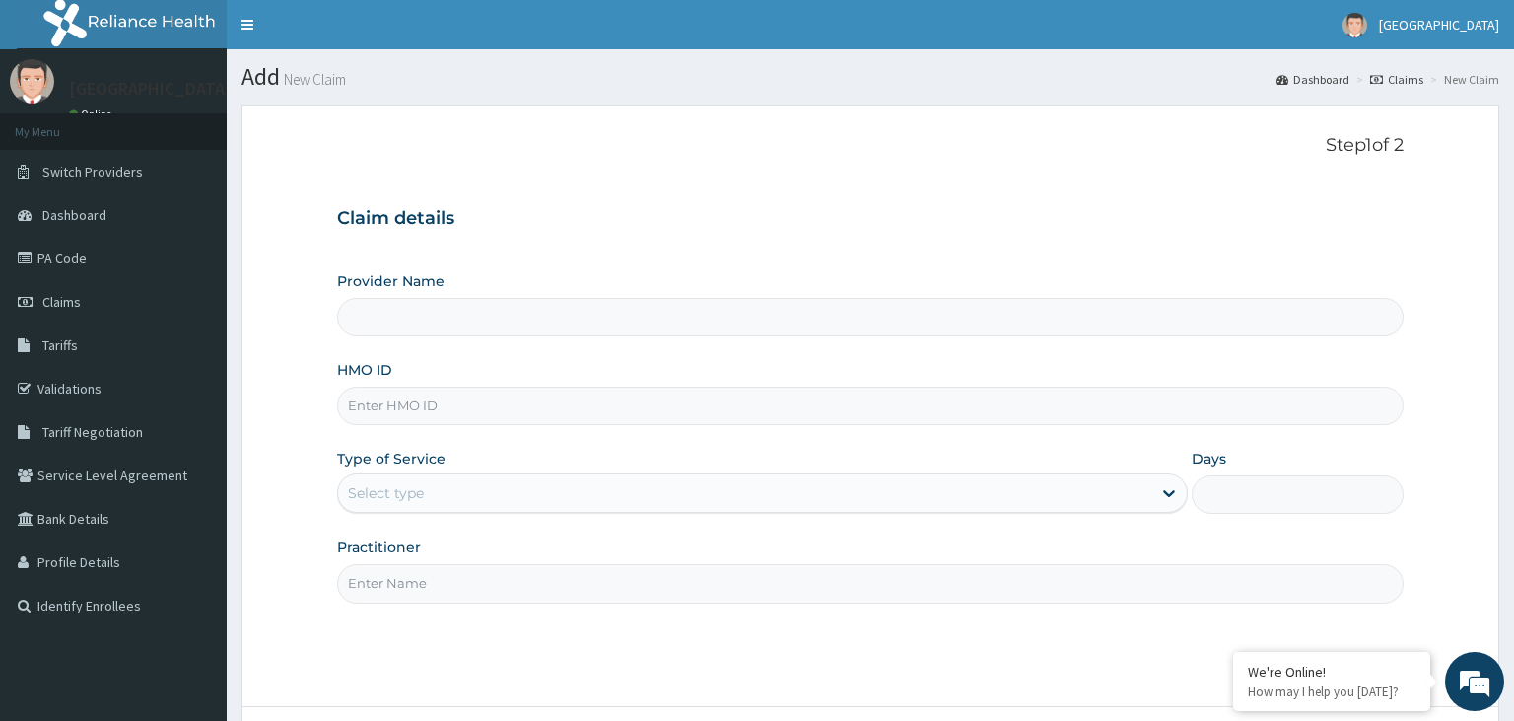
type input "Harmony Hospital-KADUNA"
type input "AKU/10055/E"
click at [452, 502] on div "Select type" at bounding box center [744, 493] width 813 height 32
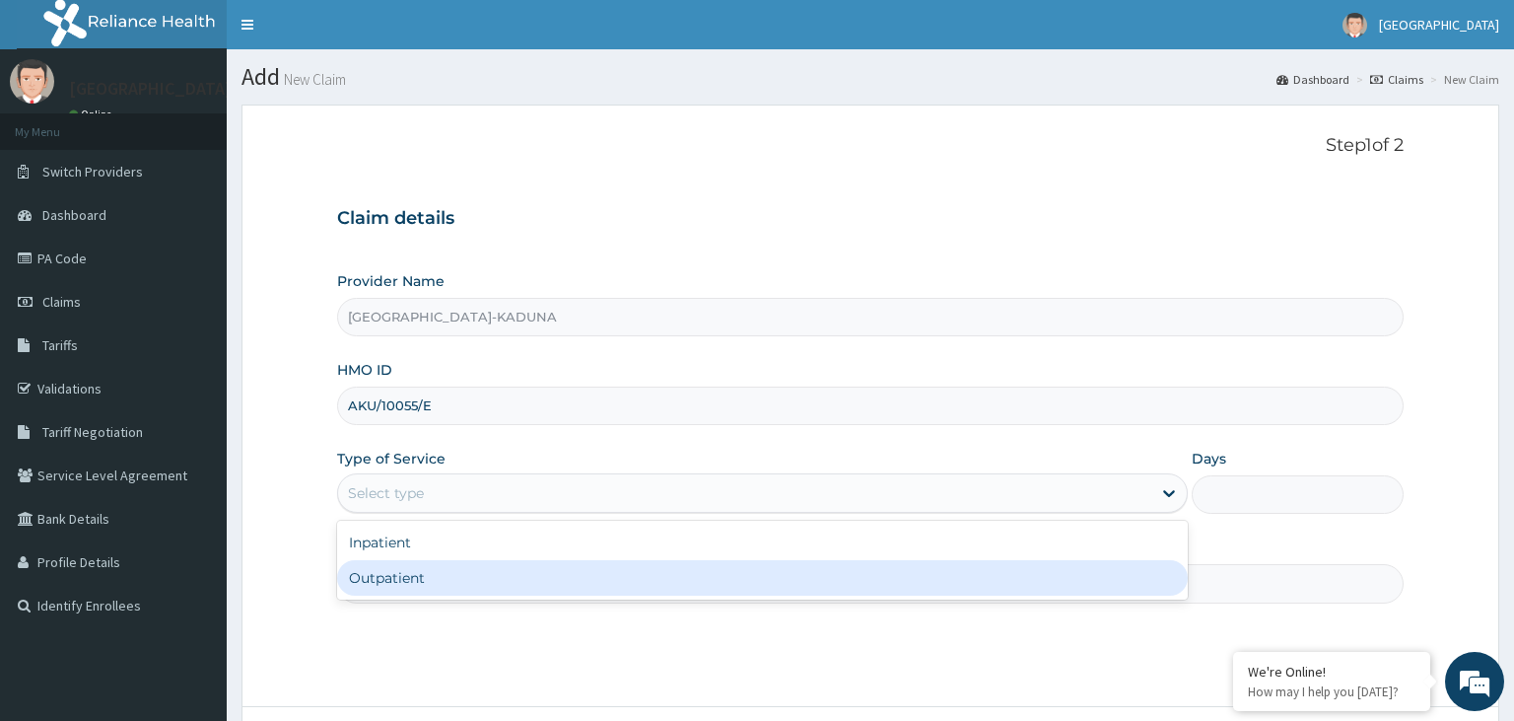
drag, startPoint x: 432, startPoint y: 578, endPoint x: 460, endPoint y: 586, distance: 29.7
click at [433, 581] on div "Outpatient" at bounding box center [762, 577] width 851 height 35
type input "1"
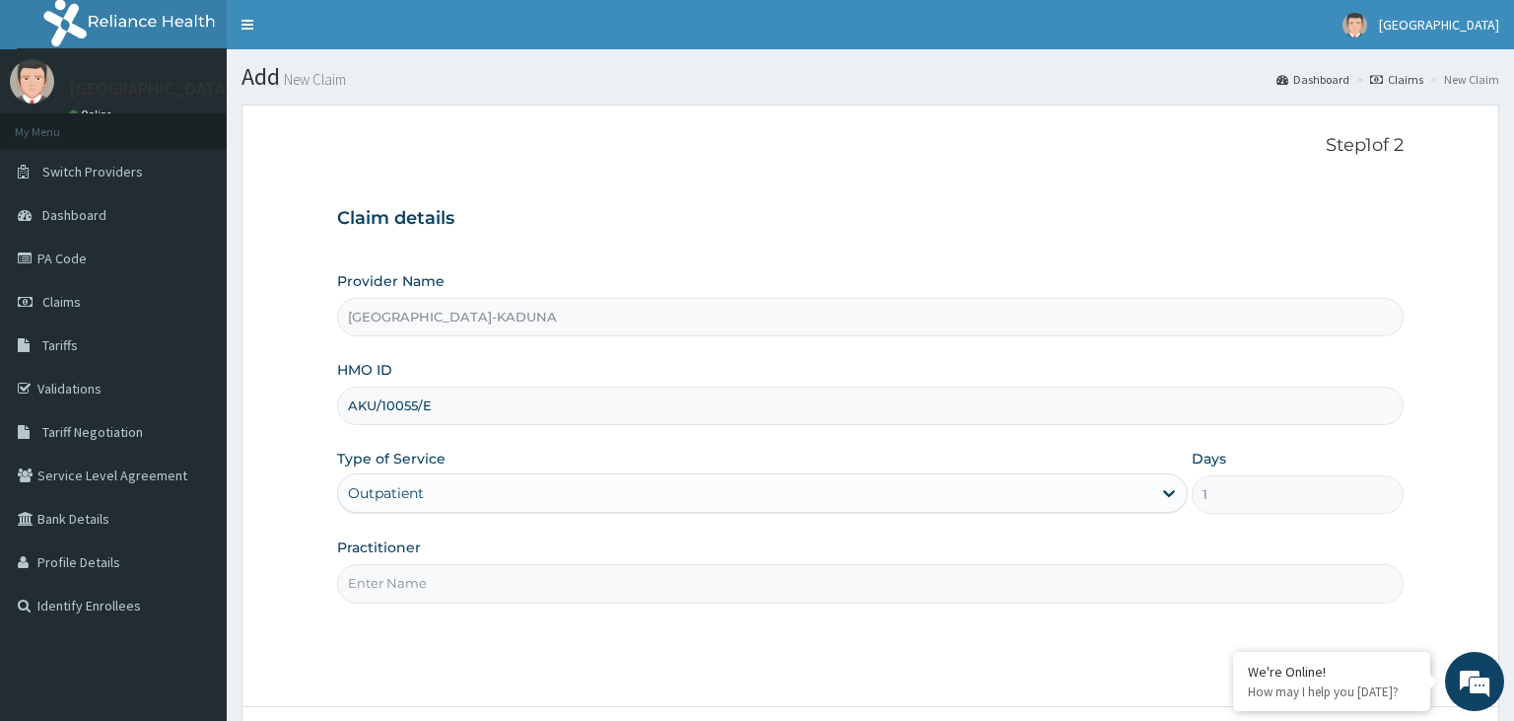
click at [461, 586] on input "Practitioner" at bounding box center [871, 583] width 1068 height 38
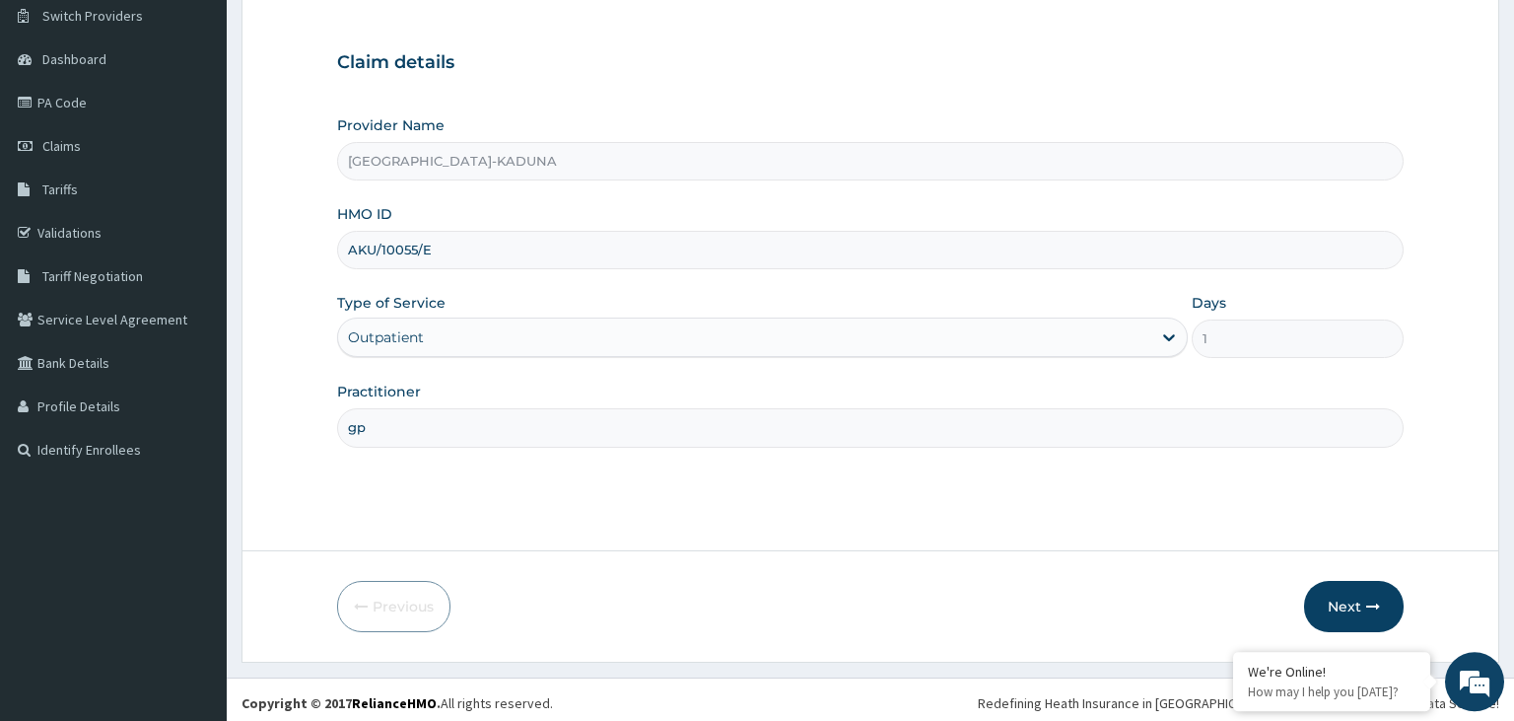
scroll to position [162, 0]
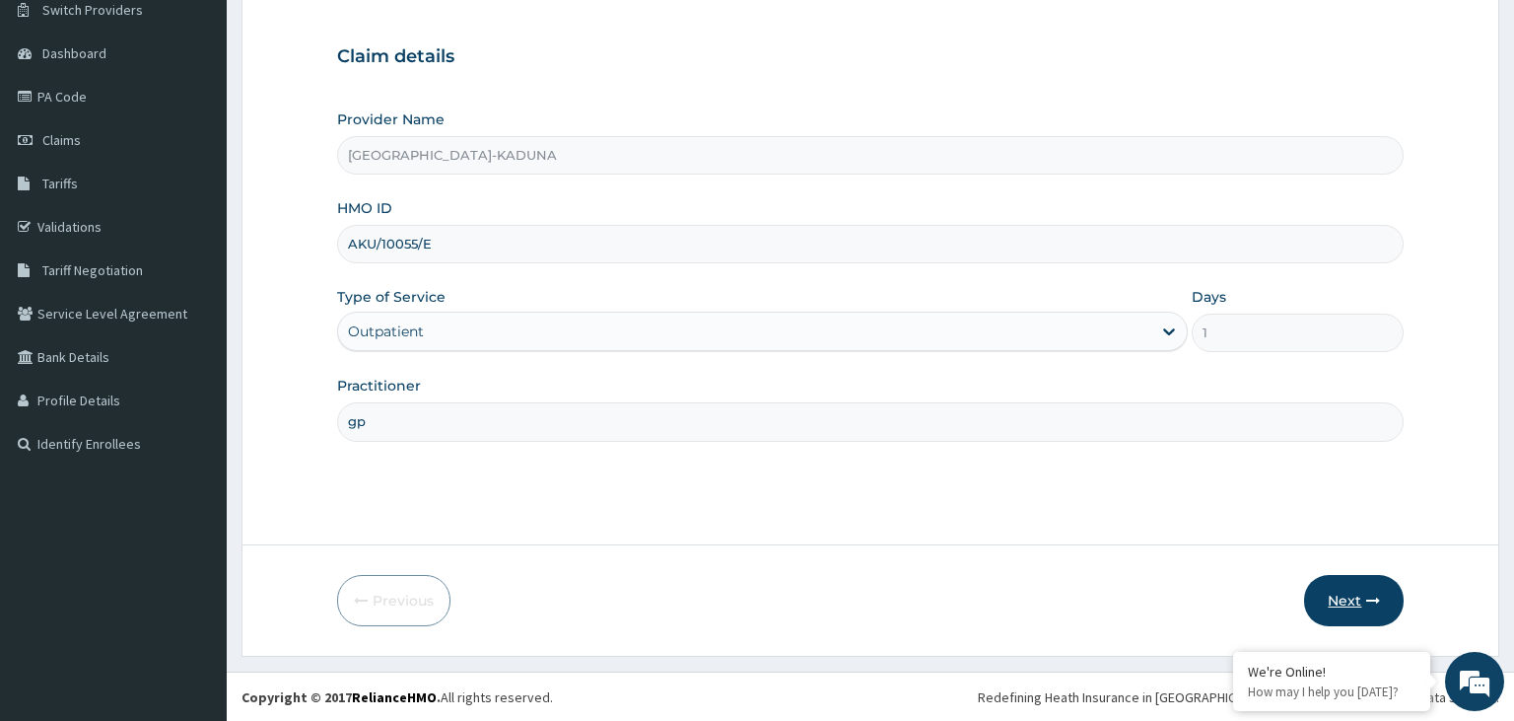
type input "gp"
click at [1319, 598] on button "Next" at bounding box center [1354, 600] width 100 height 51
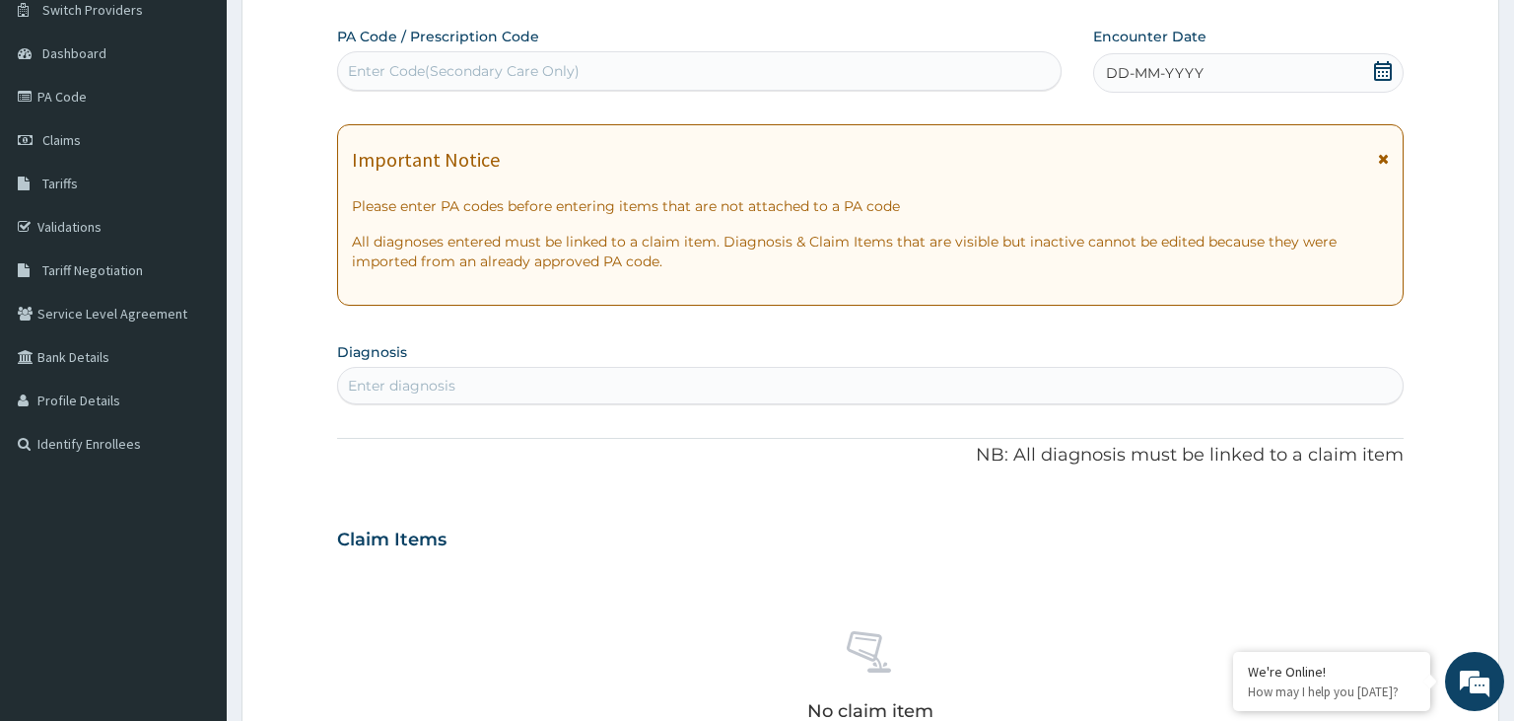
scroll to position [0, 0]
click at [471, 69] on div "Enter Code(Secondary Care Only)" at bounding box center [464, 71] width 232 height 20
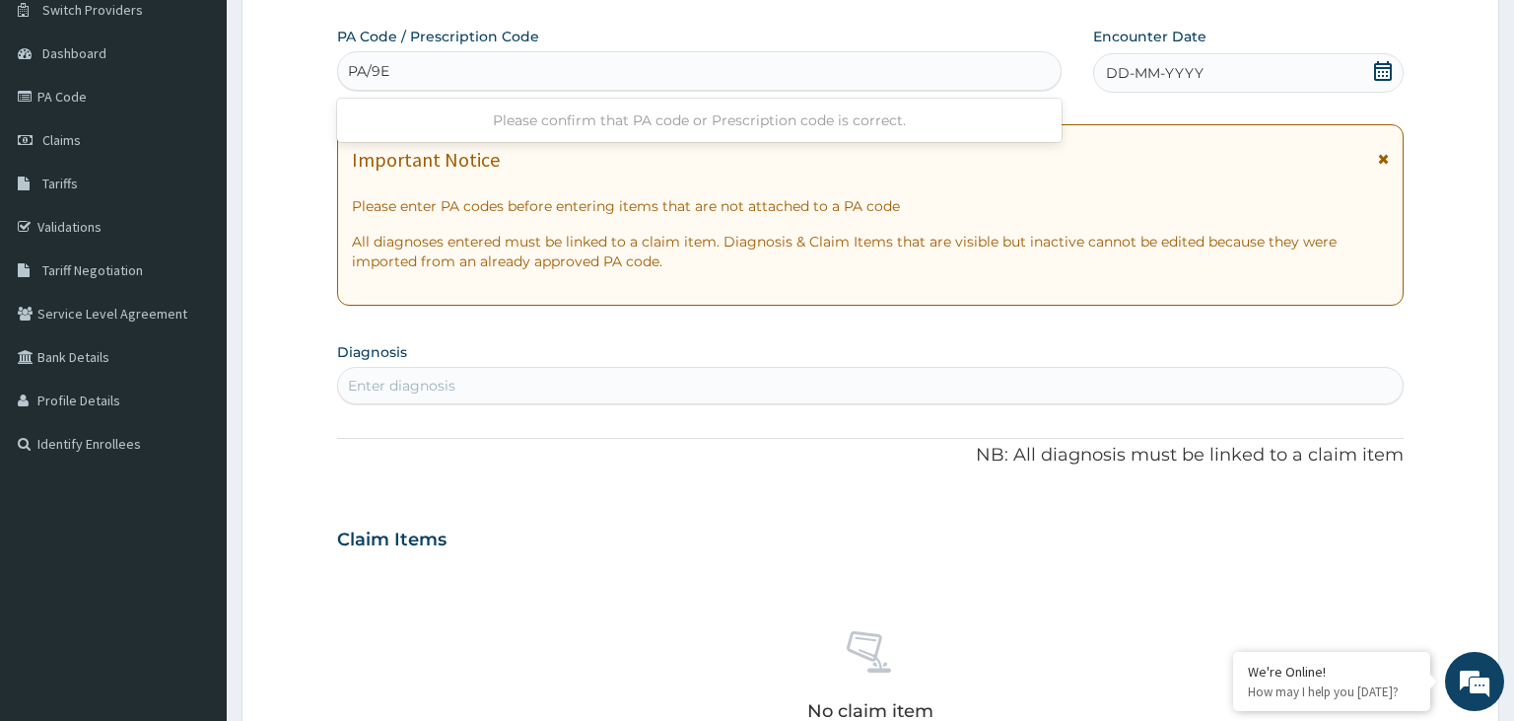
type input "PA/9E"
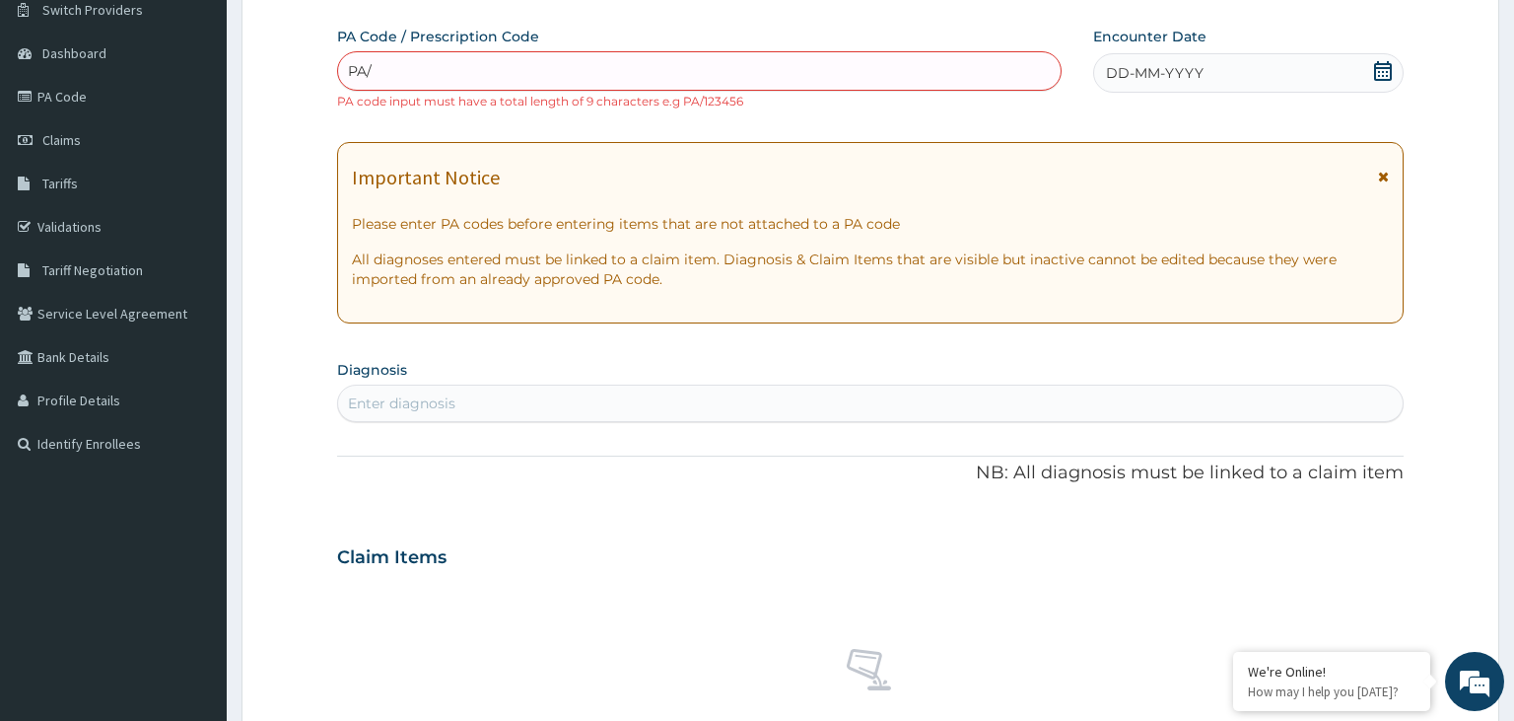
type input "PA/"
type input "PA/9EB06D"
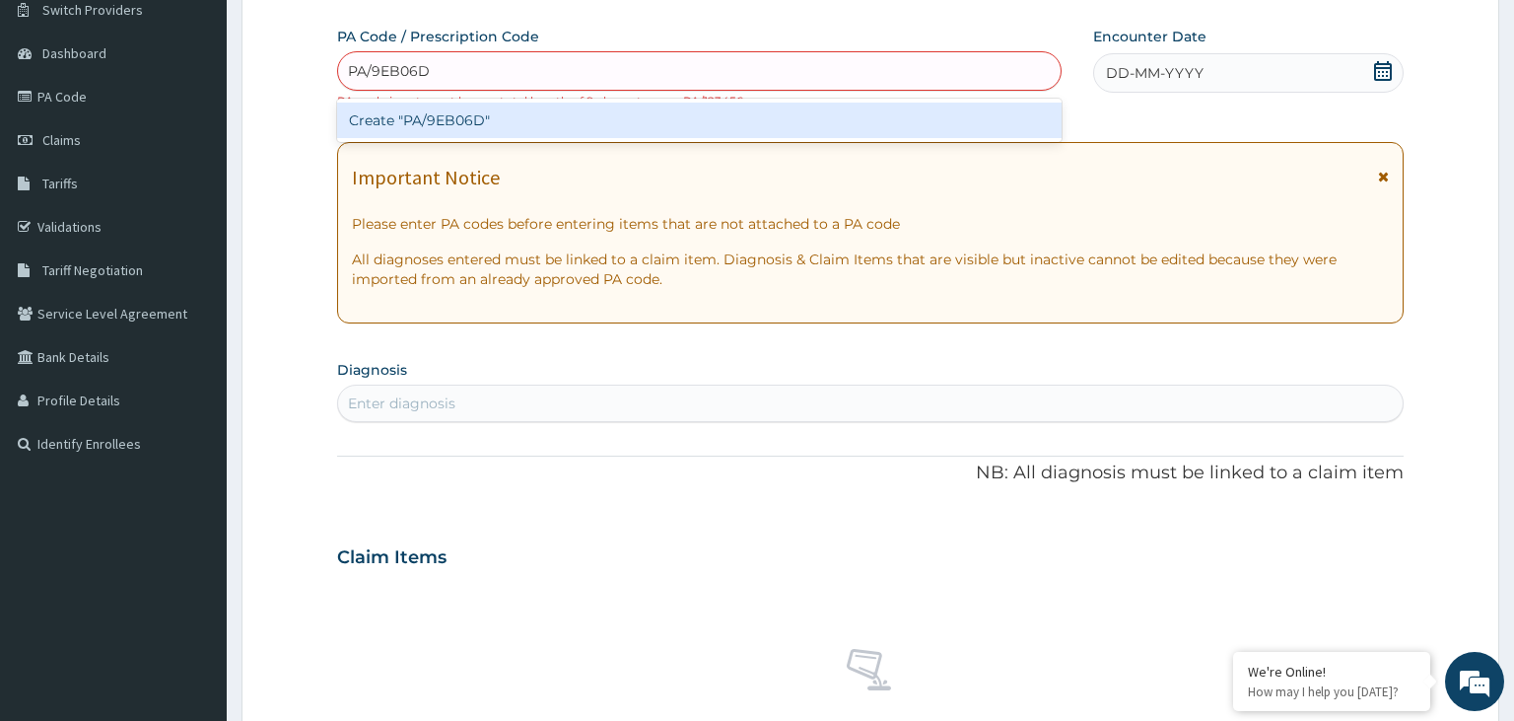
click at [540, 126] on div "Create "PA/9EB06D"" at bounding box center [700, 120] width 726 height 35
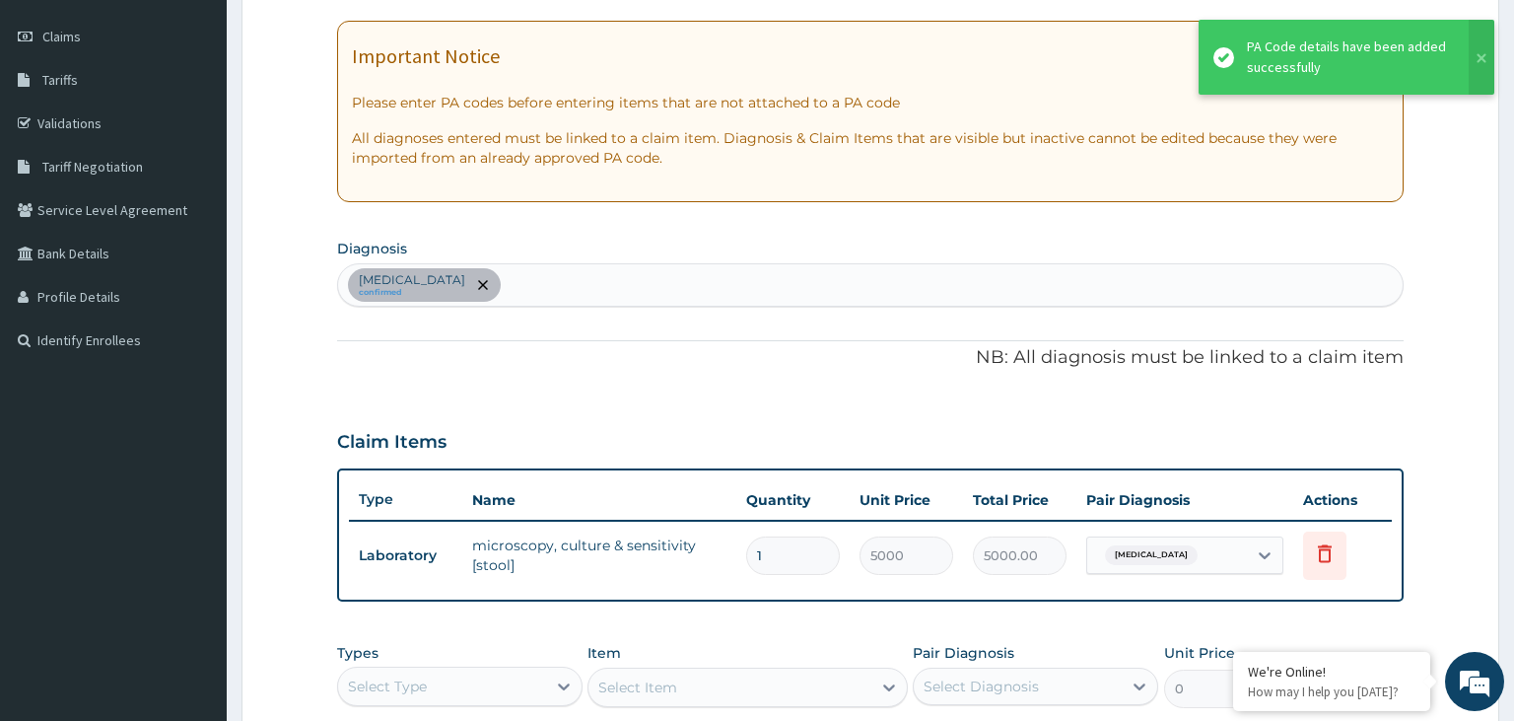
scroll to position [57, 0]
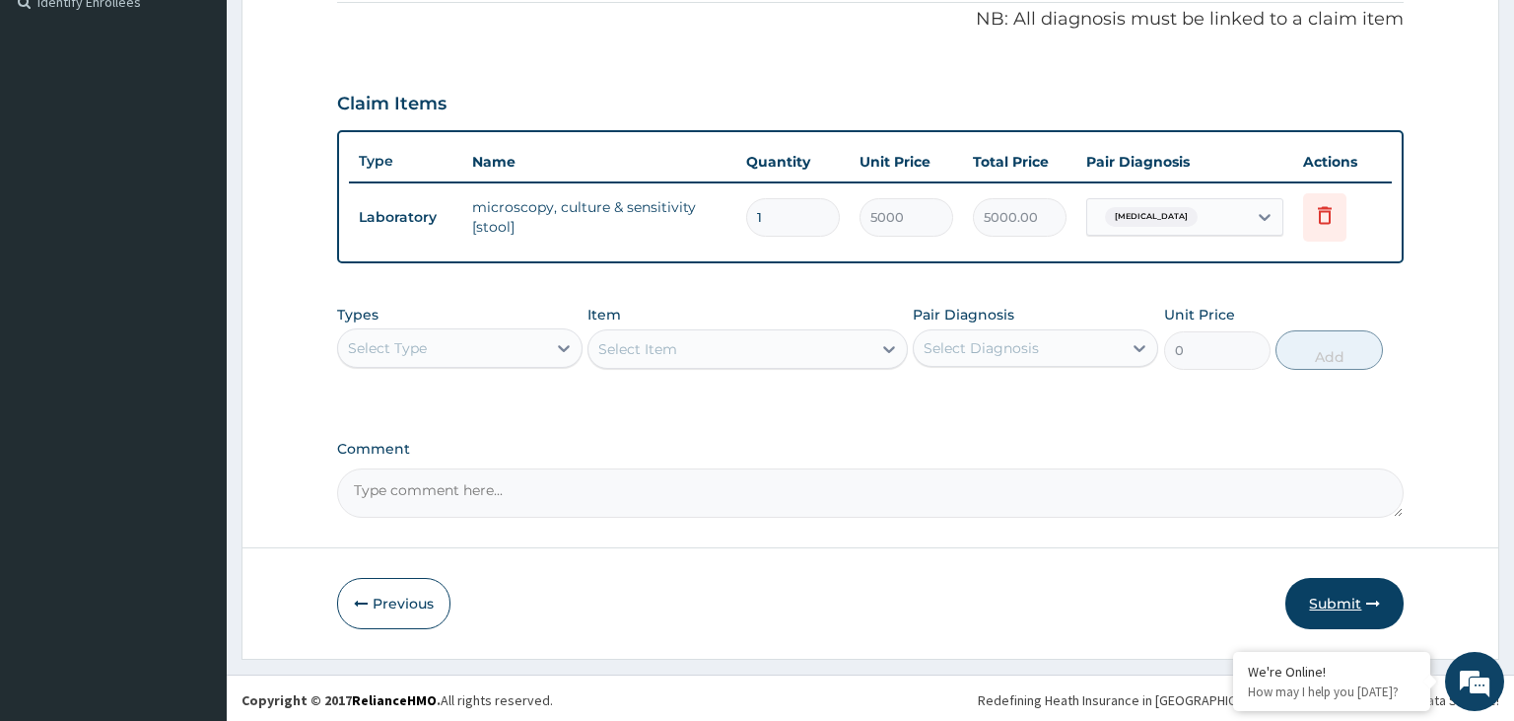
click at [1354, 611] on button "Submit" at bounding box center [1345, 603] width 118 height 51
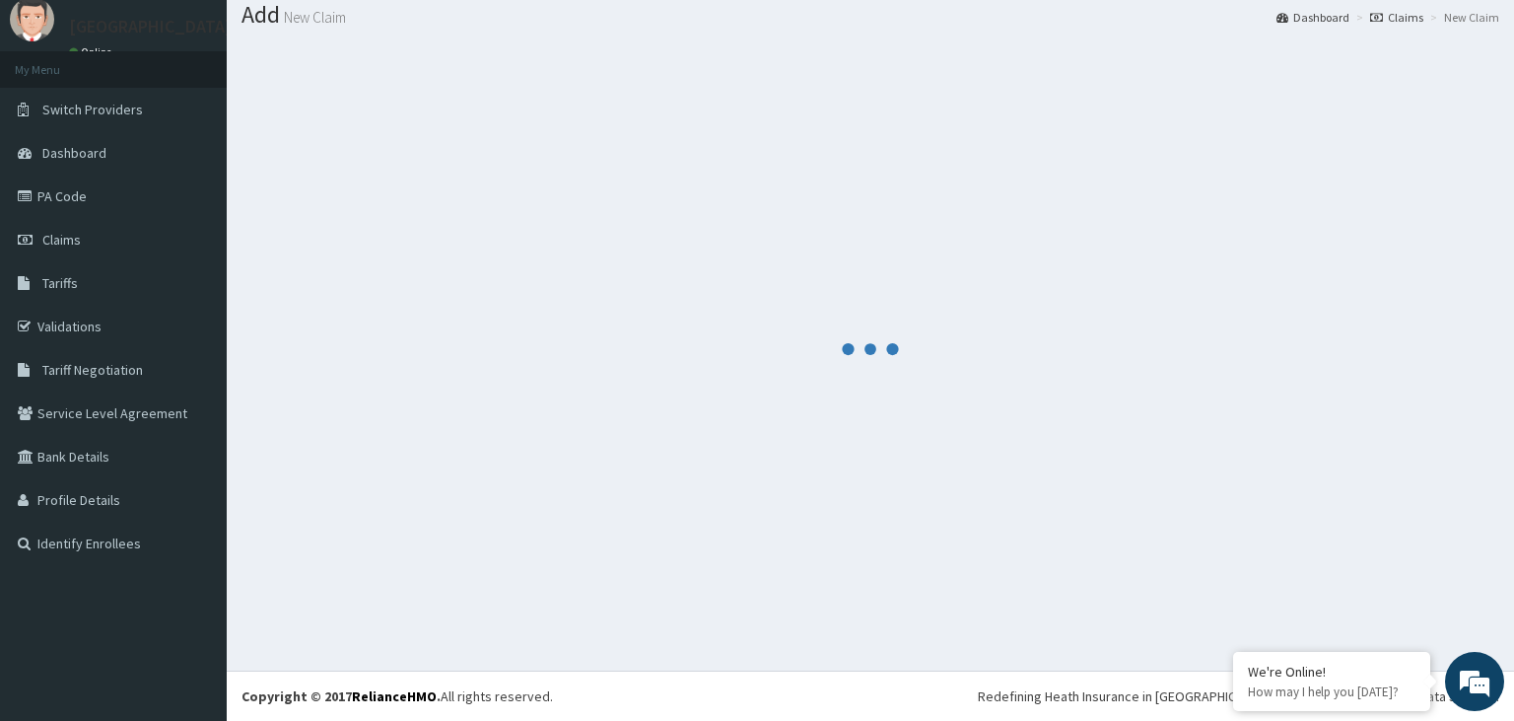
scroll to position [61, 0]
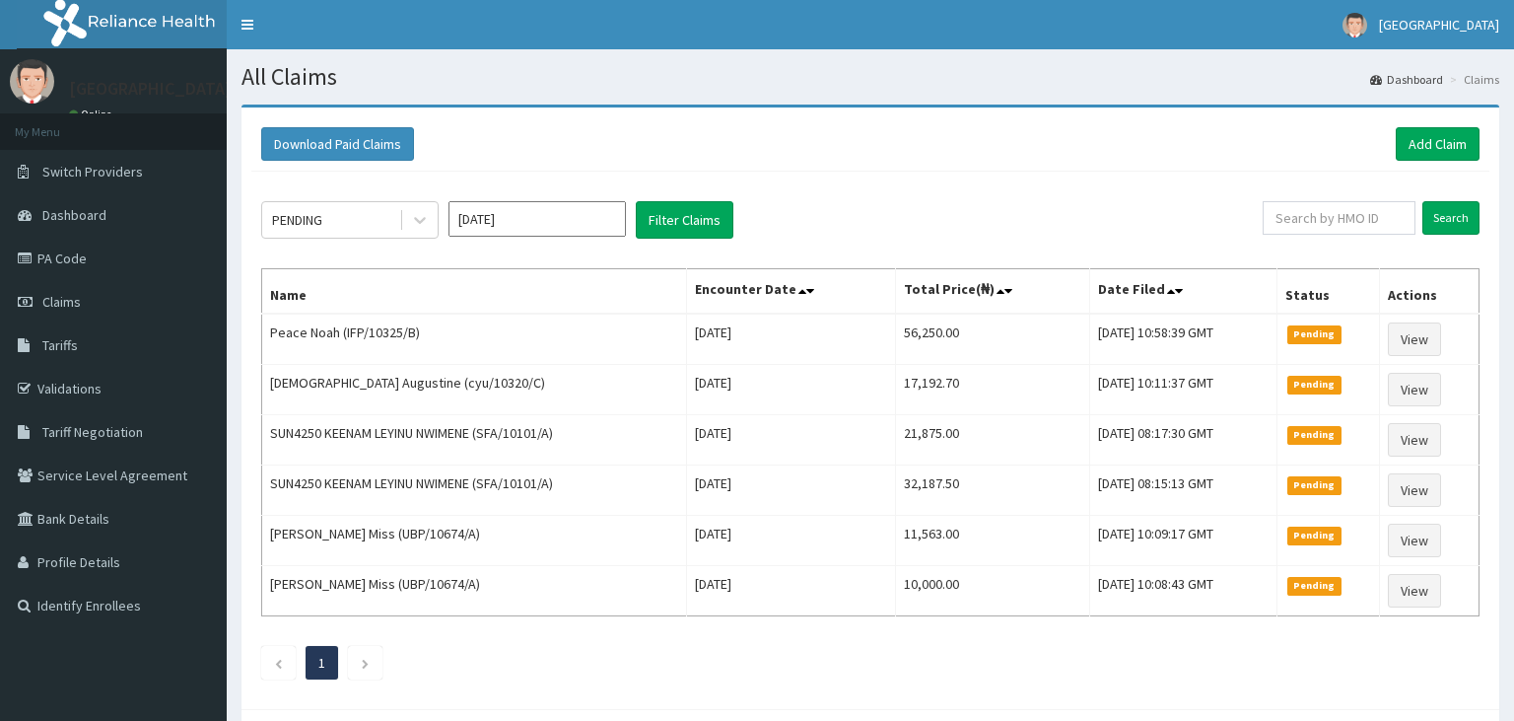
click at [100, 248] on link "PA Code" at bounding box center [113, 258] width 227 height 43
type input "AKU/10055/E"
click at [1458, 223] on input "Search" at bounding box center [1451, 218] width 57 height 34
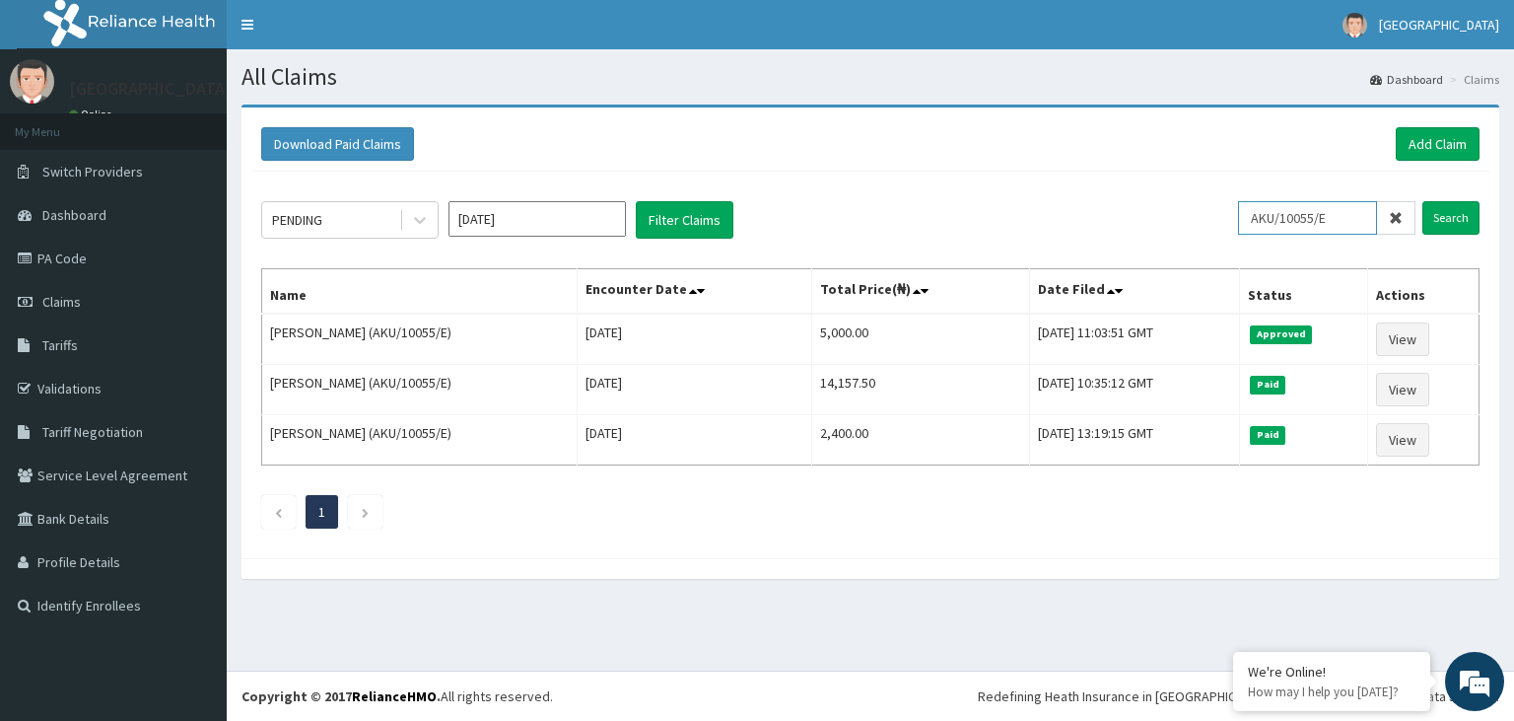
drag, startPoint x: 1319, startPoint y: 223, endPoint x: 1231, endPoint y: 231, distance: 88.1
click at [1238, 231] on input "AKU/10055/E" at bounding box center [1307, 218] width 139 height 34
paste input "NBC/10131/B"
click at [1291, 220] on input "NBC/10131/B" at bounding box center [1307, 218] width 139 height 34
type input "NBC/10131/B"
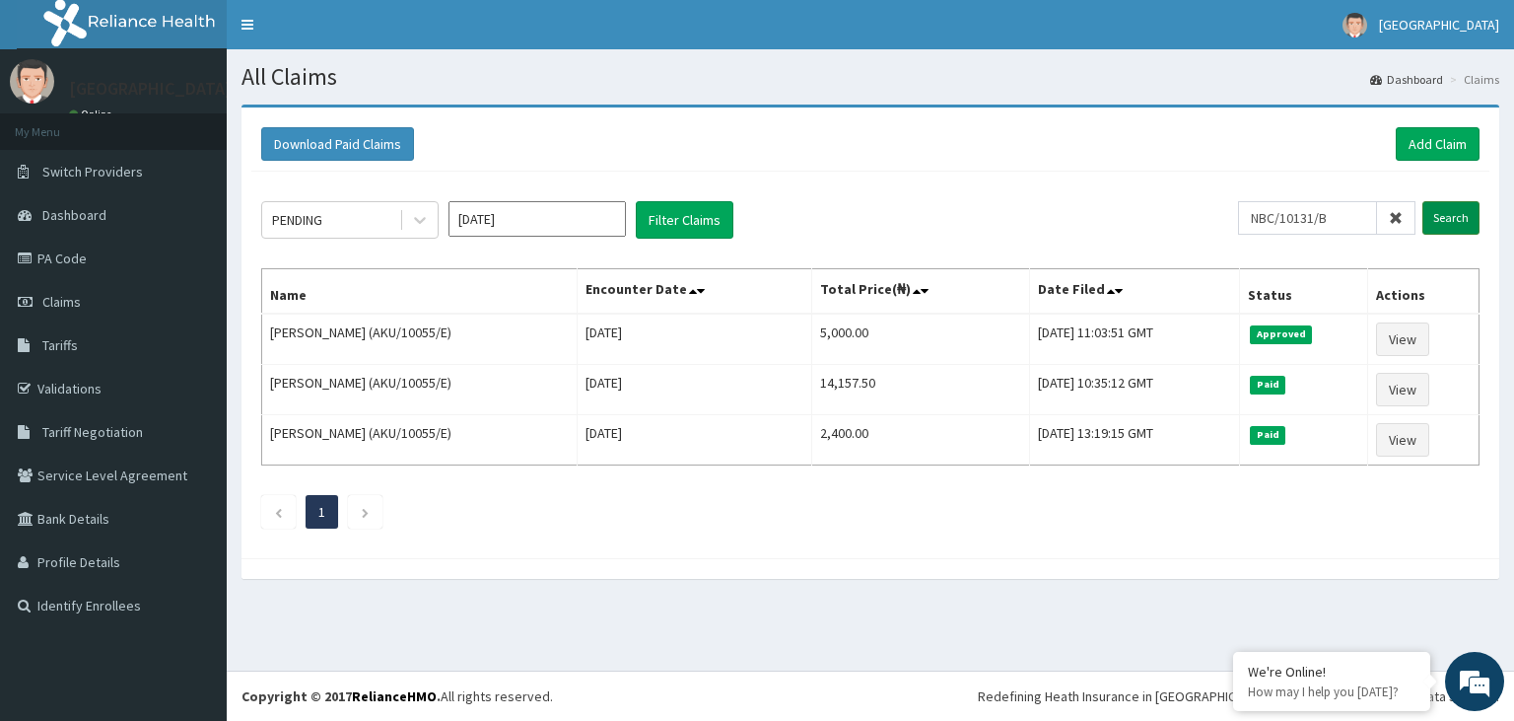
click at [1452, 226] on input "Search" at bounding box center [1451, 218] width 57 height 34
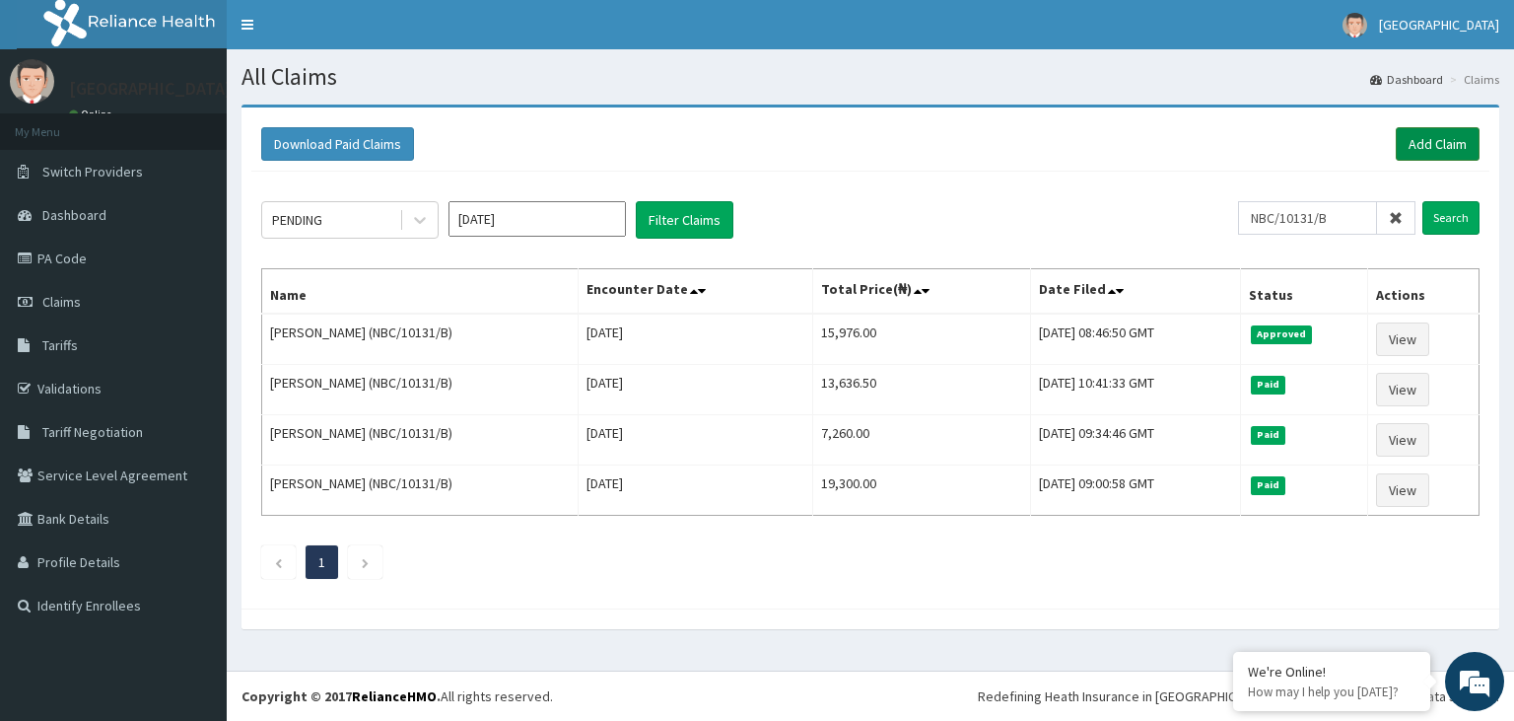
click at [1437, 138] on link "Add Claim" at bounding box center [1438, 144] width 84 height 34
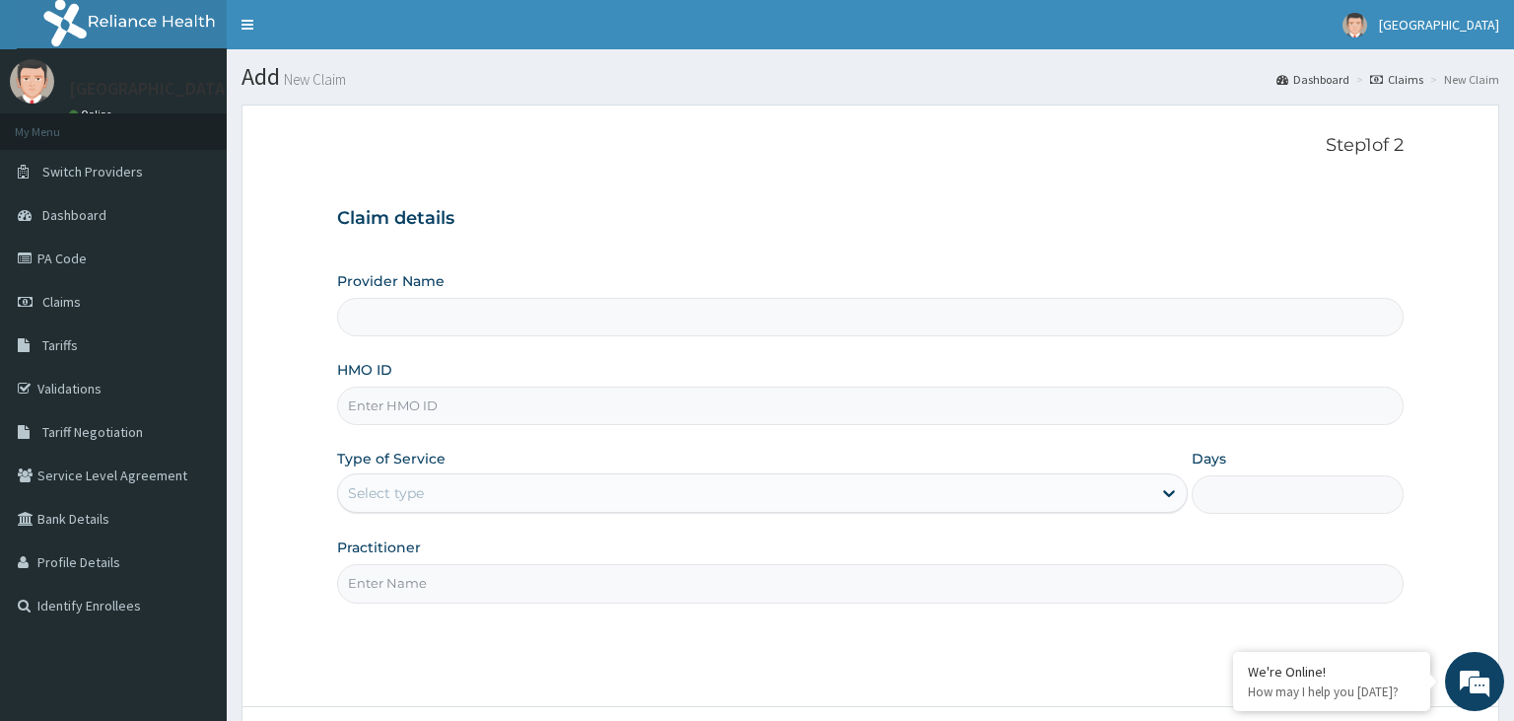
type input "[GEOGRAPHIC_DATA]-KADUNA"
click at [379, 416] on input "NBC/10131/B" at bounding box center [871, 405] width 1068 height 38
type input "NBC/10131/B"
click at [518, 494] on div "Select type" at bounding box center [744, 493] width 813 height 32
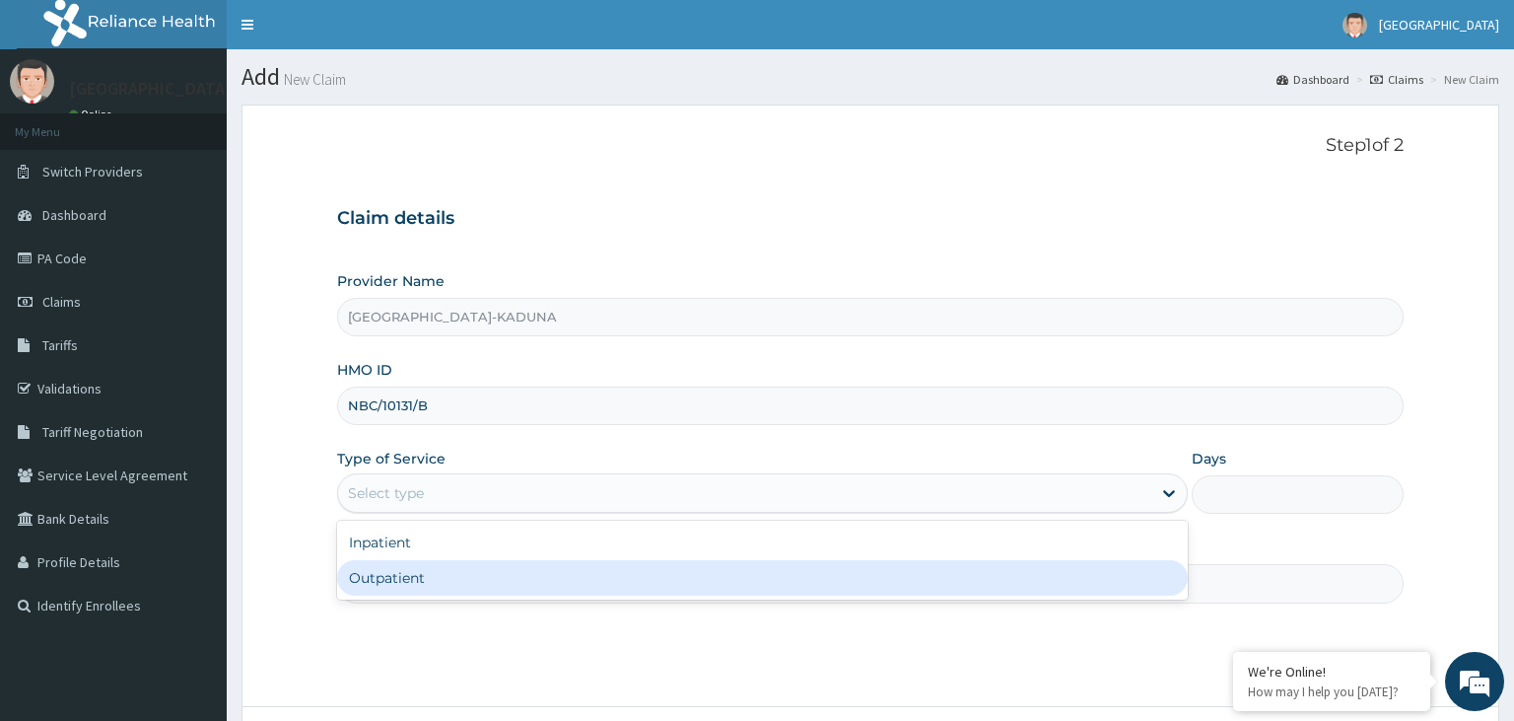
click at [436, 586] on div "Outpatient" at bounding box center [762, 577] width 851 height 35
type input "1"
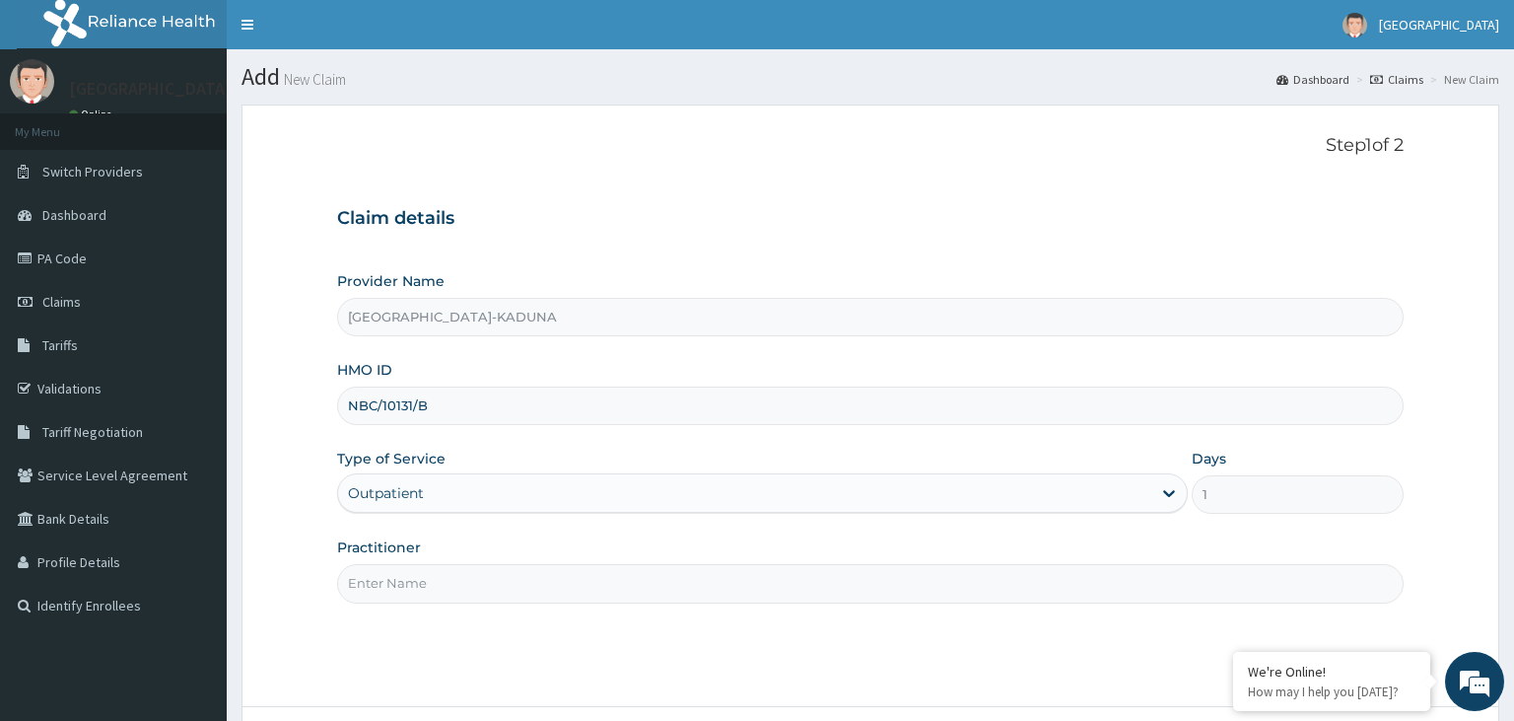
click at [436, 586] on input "Practitioner" at bounding box center [871, 583] width 1068 height 38
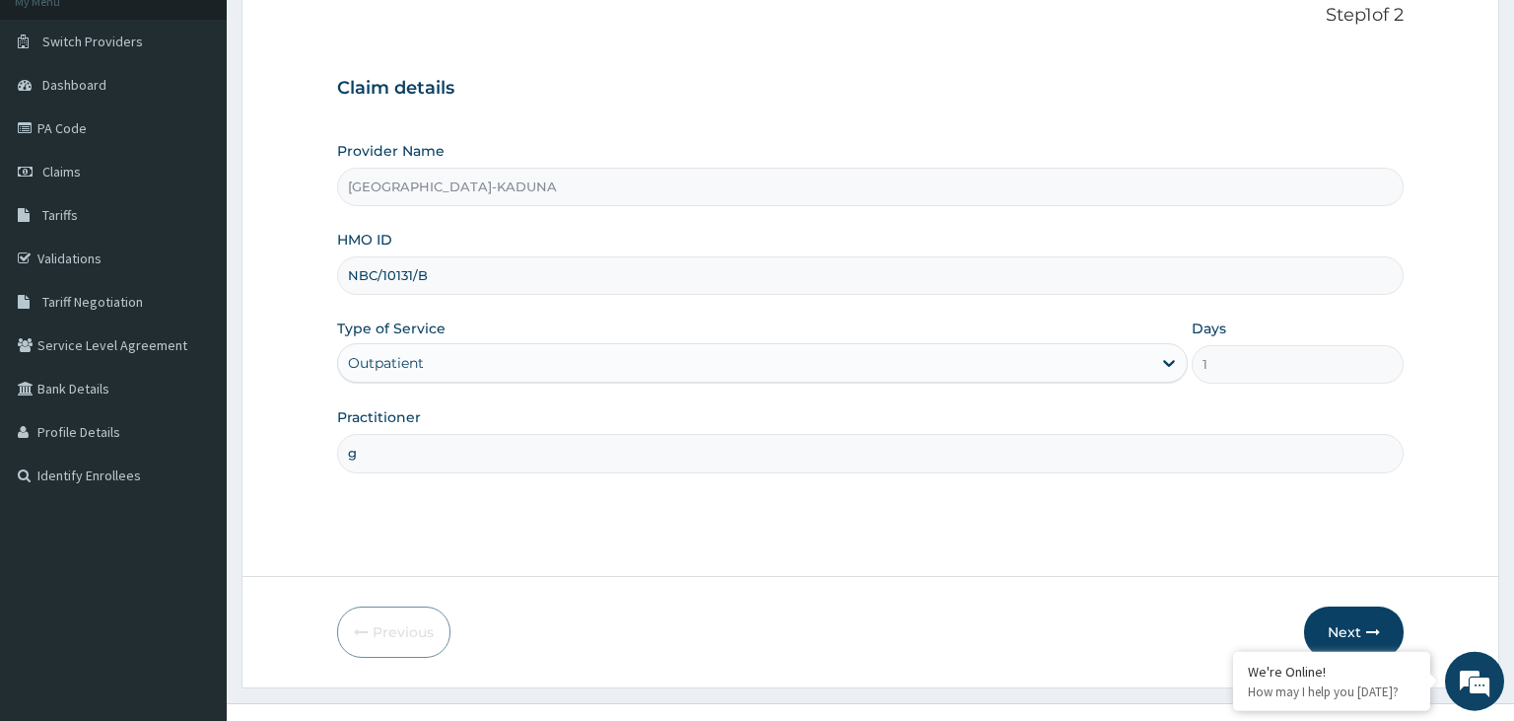
scroll to position [162, 0]
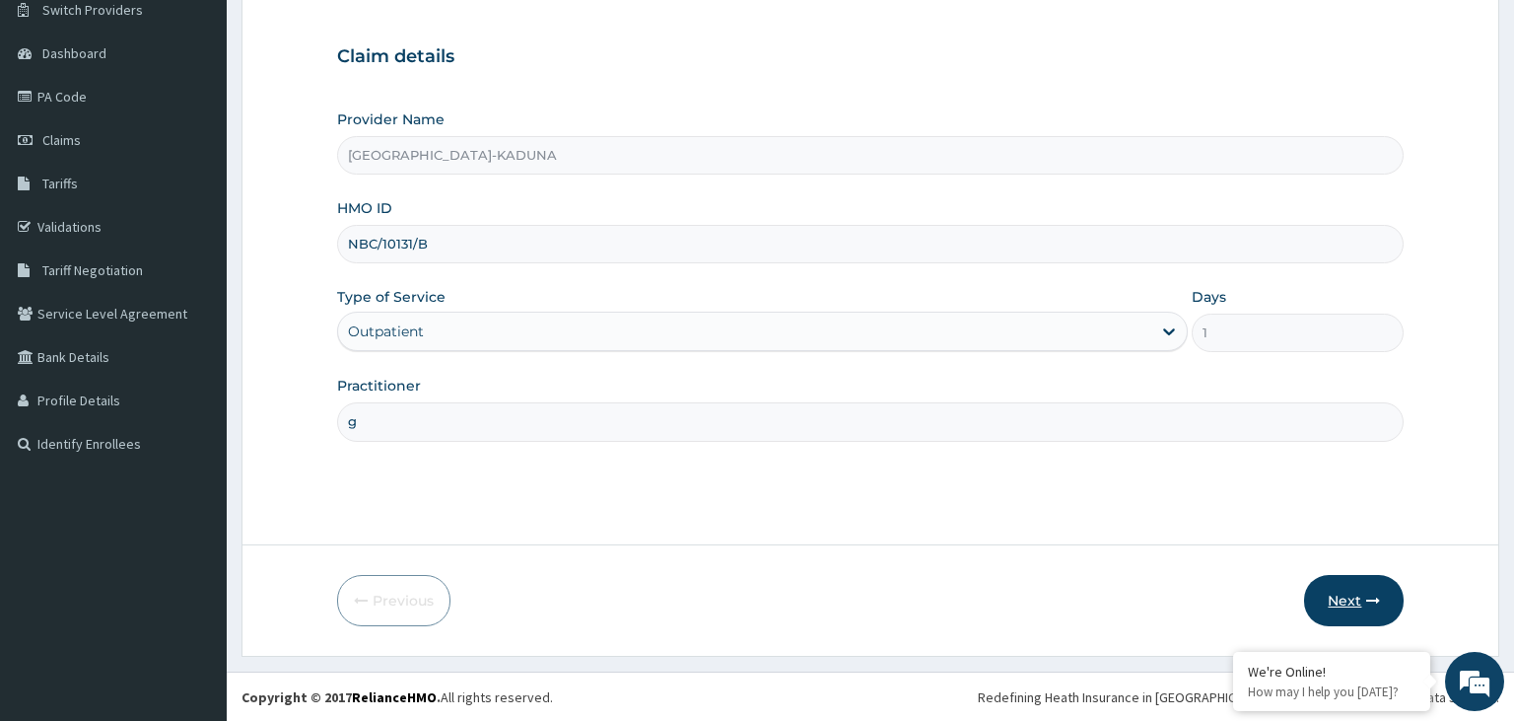
type input "g"
click at [1348, 600] on button "Next" at bounding box center [1354, 600] width 100 height 51
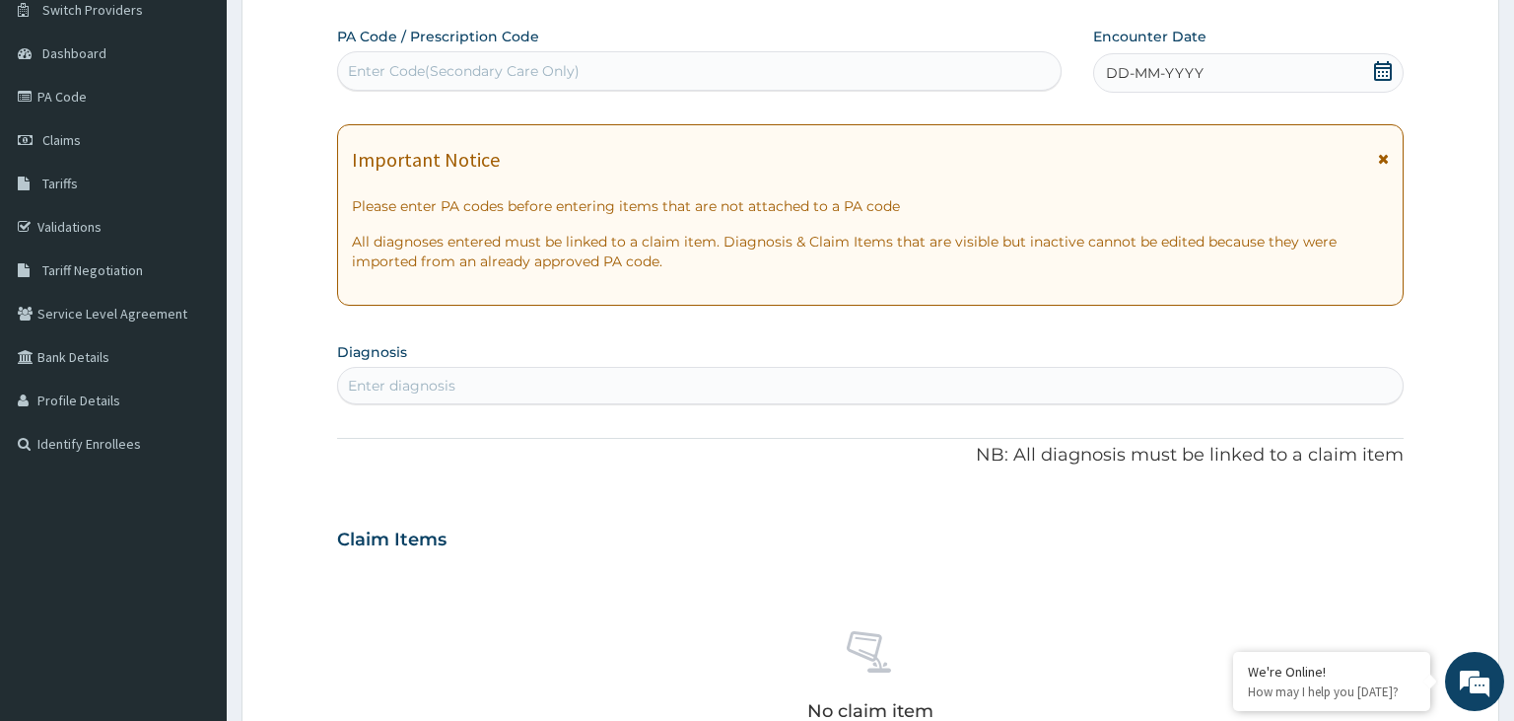
scroll to position [0, 0]
click at [573, 75] on div "Enter Code(Secondary Care Only)" at bounding box center [464, 71] width 232 height 20
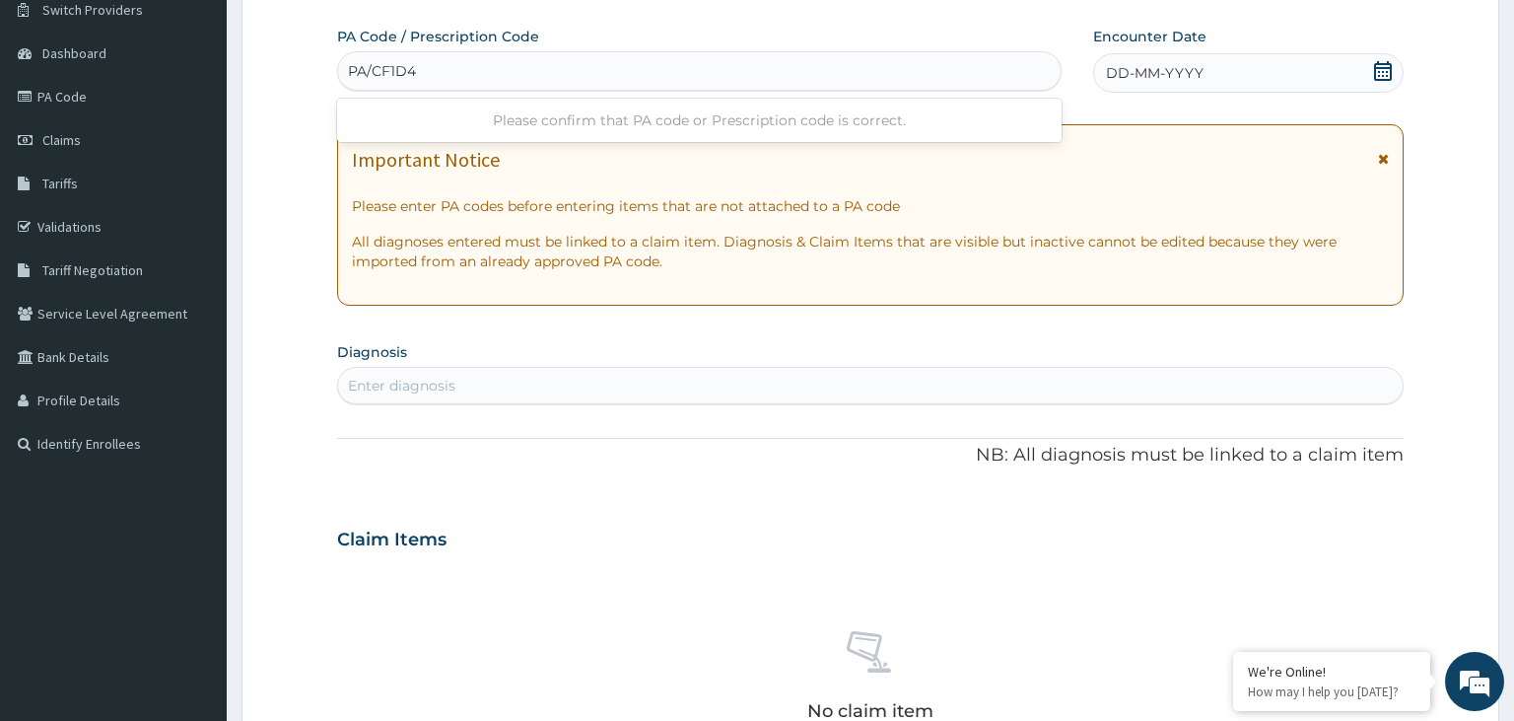
type input "PA/CF1D48"
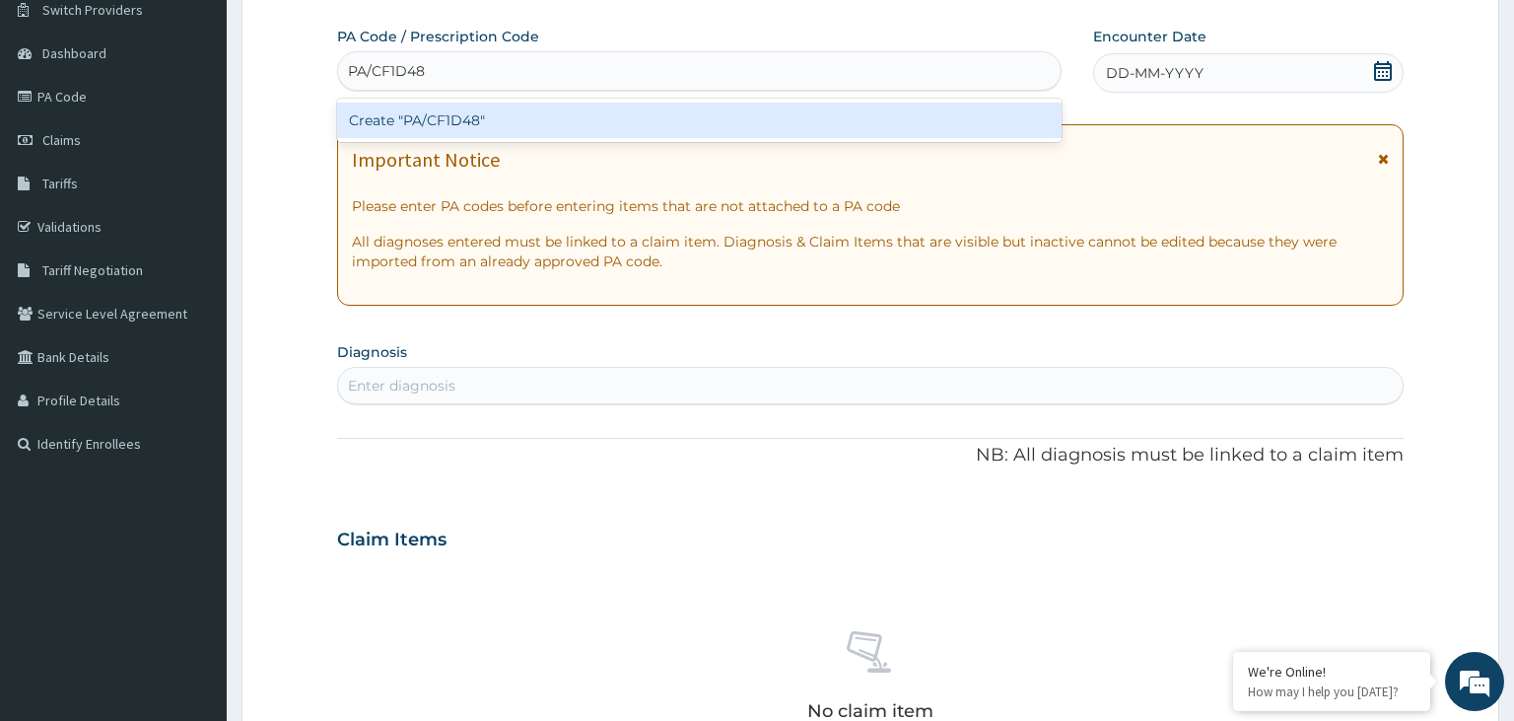
click at [664, 108] on div "Create "PA/CF1D48"" at bounding box center [700, 120] width 726 height 35
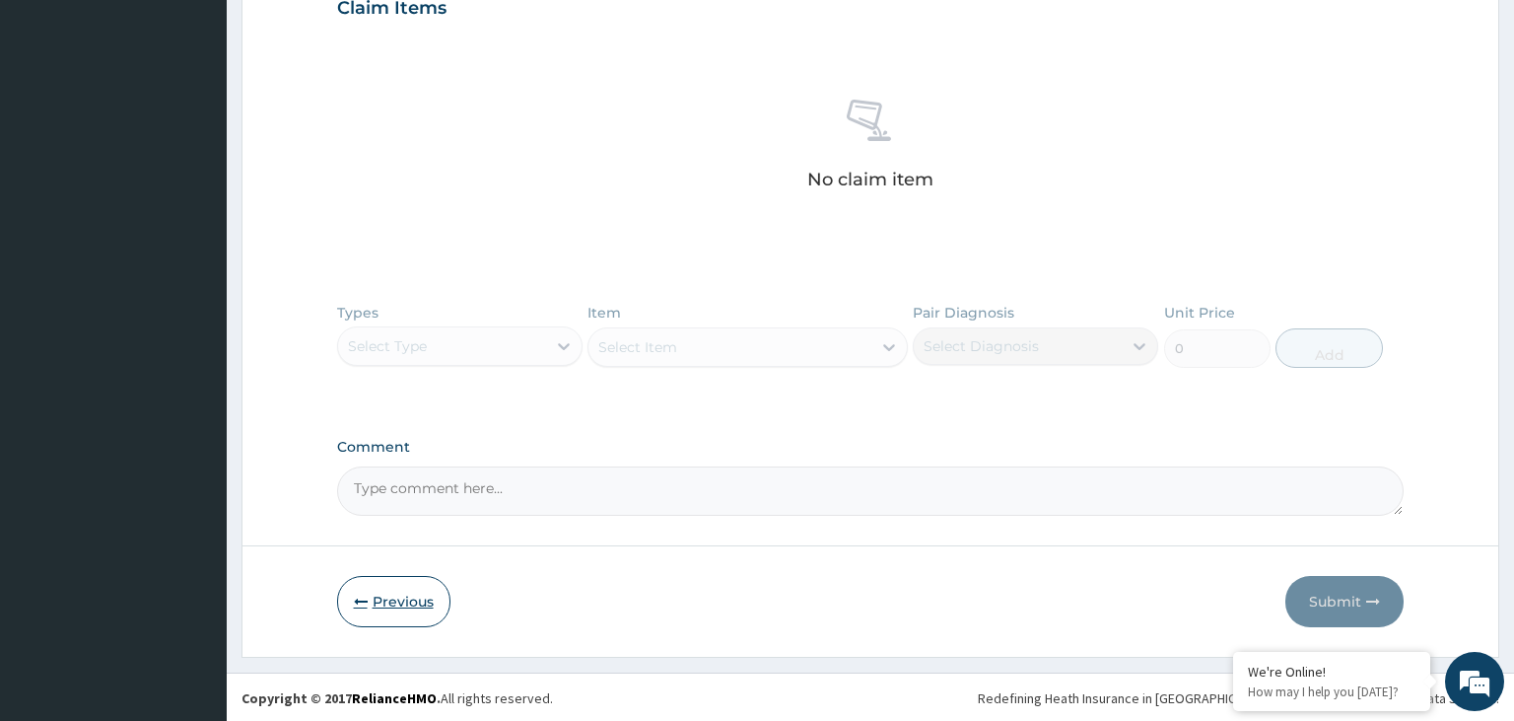
click at [388, 613] on button "Previous" at bounding box center [393, 601] width 113 height 51
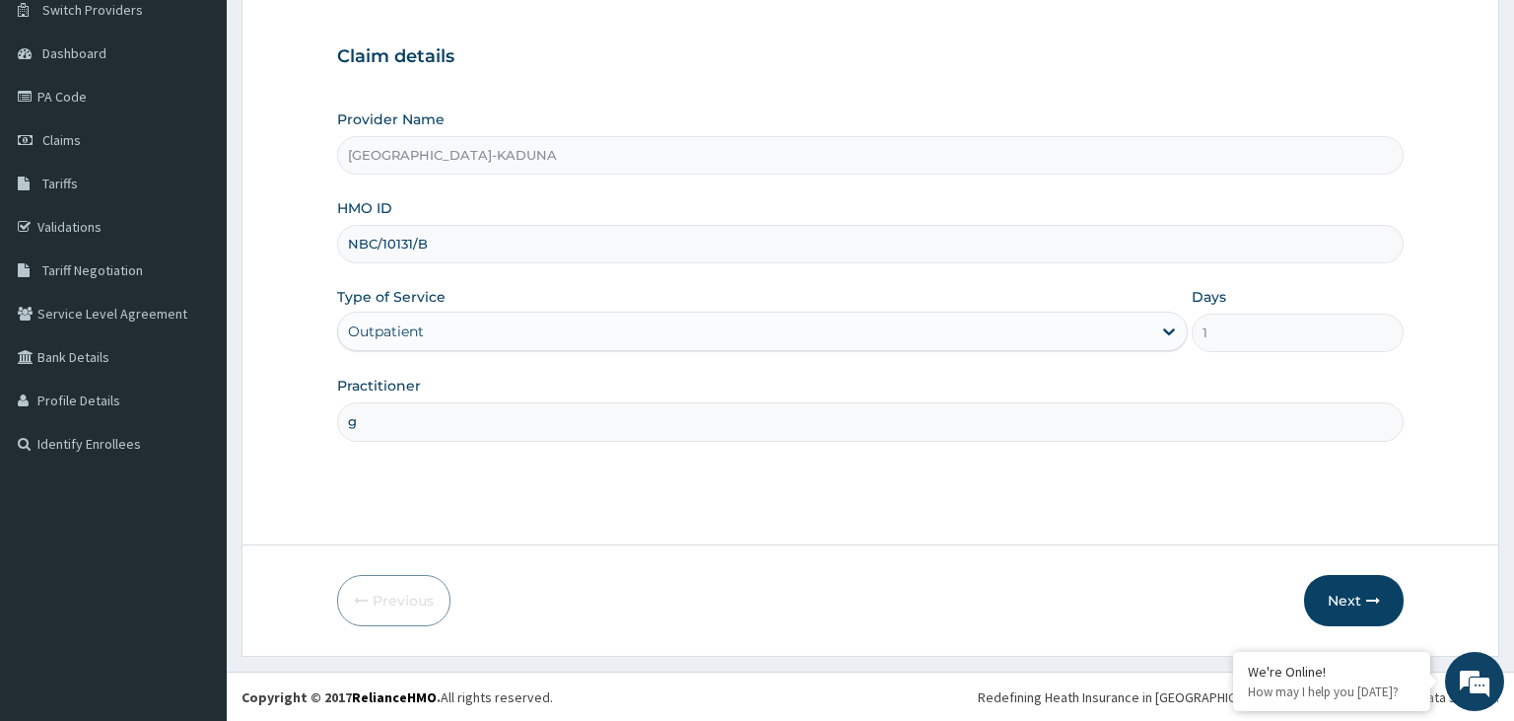
drag, startPoint x: 370, startPoint y: 252, endPoint x: 306, endPoint y: 248, distance: 64.2
click at [337, 248] on input "NBC/10131/B" at bounding box center [871, 244] width 1068 height 38
paste input "TOO/10086/C"
click at [379, 254] on input "TOO/10086/C" at bounding box center [871, 244] width 1068 height 38
type input "TOO/10086/C"
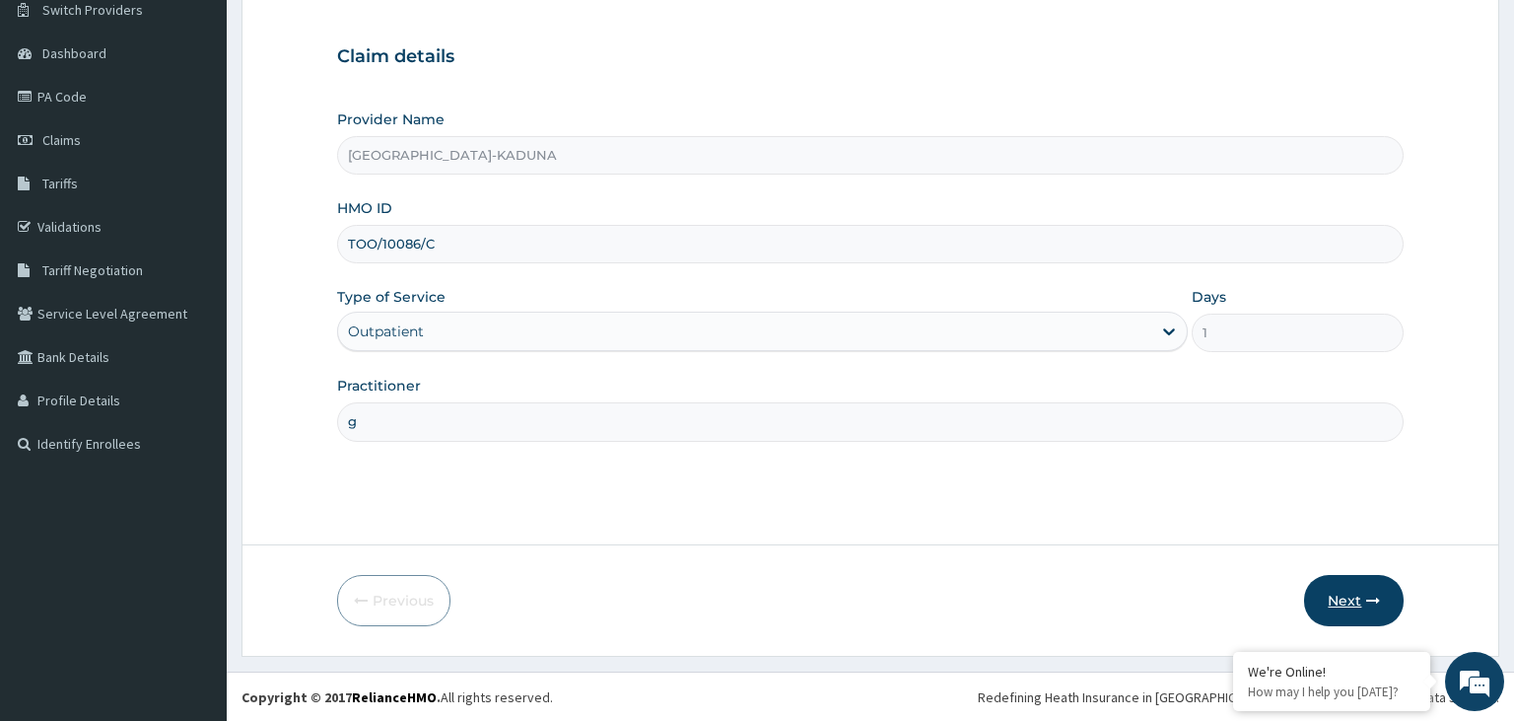
click at [1319, 601] on button "Next" at bounding box center [1354, 600] width 100 height 51
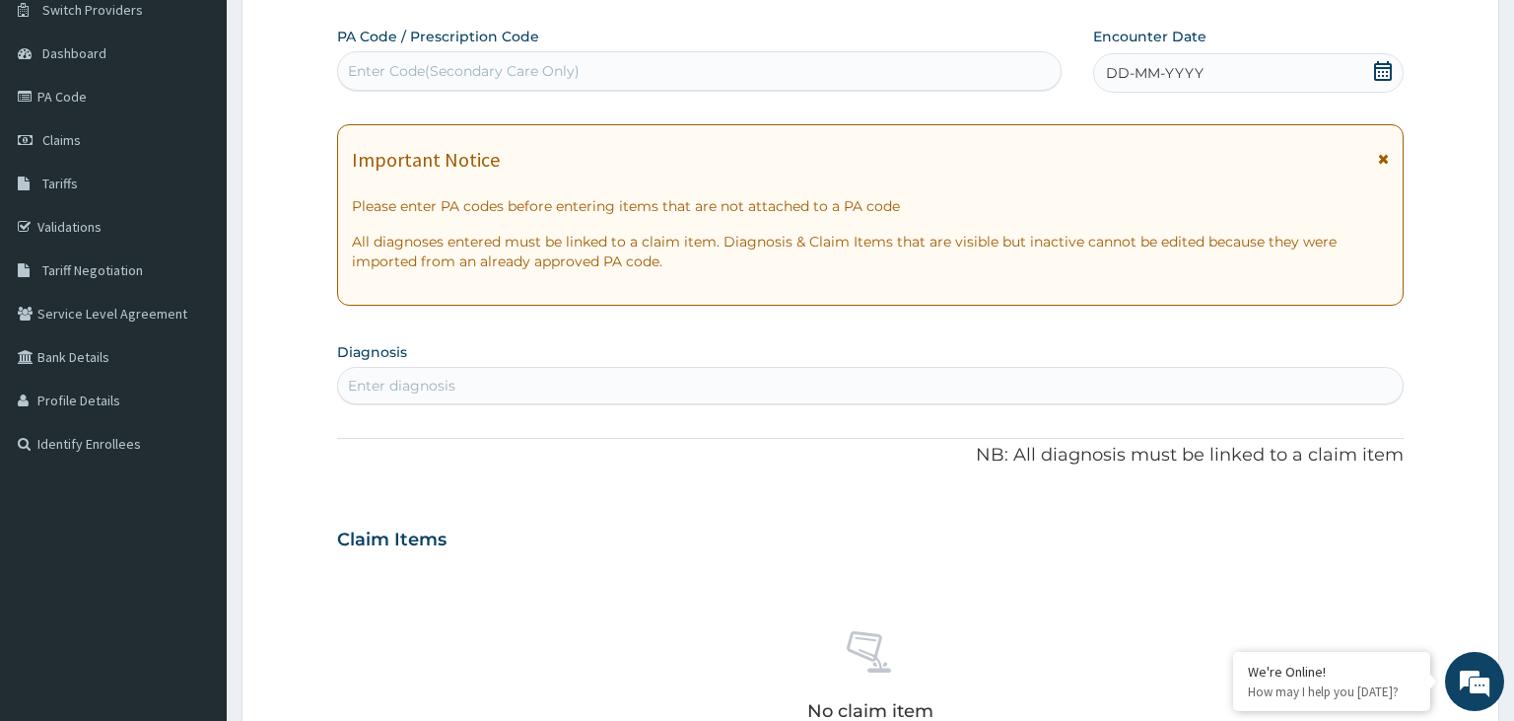
click at [526, 71] on div "Enter Code(Secondary Care Only)" at bounding box center [464, 71] width 232 height 20
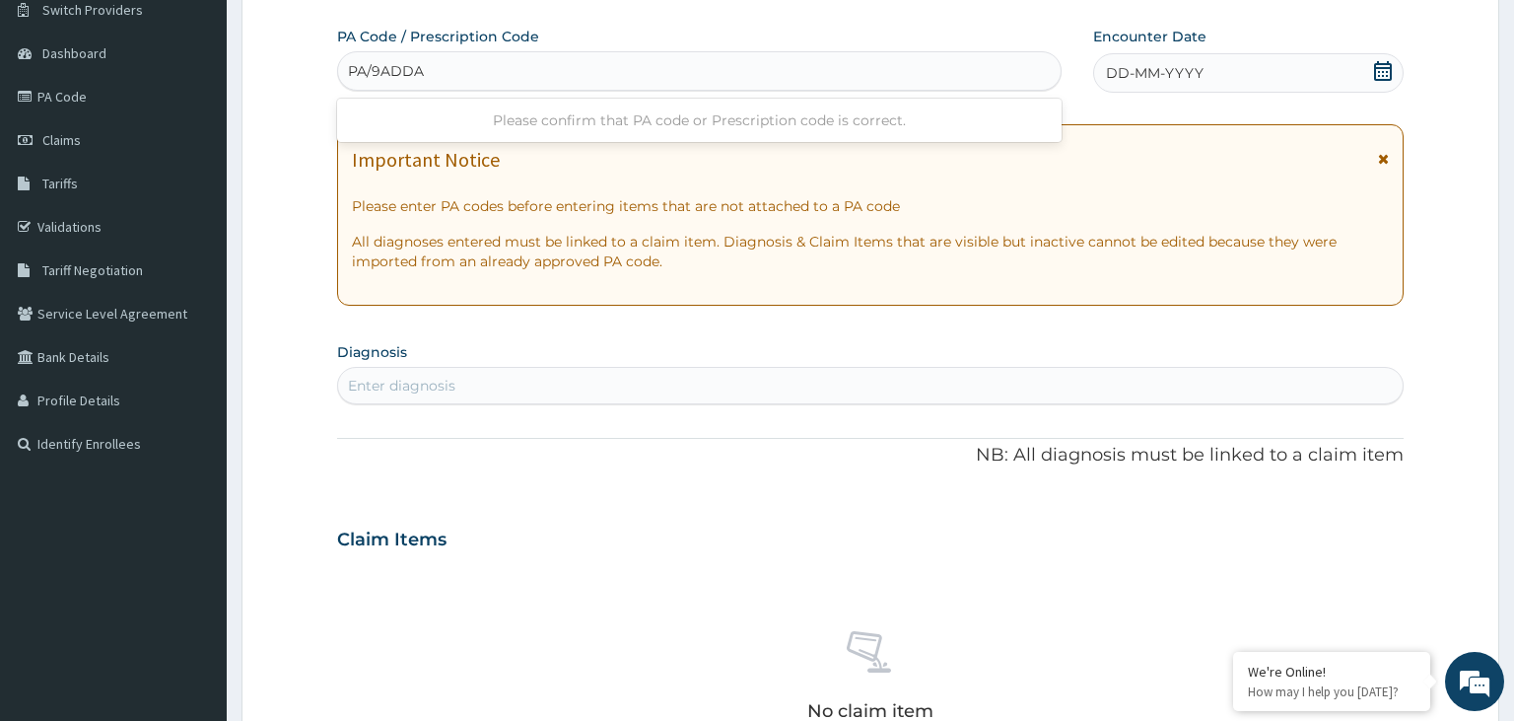
type input "PA/9ADDA4"
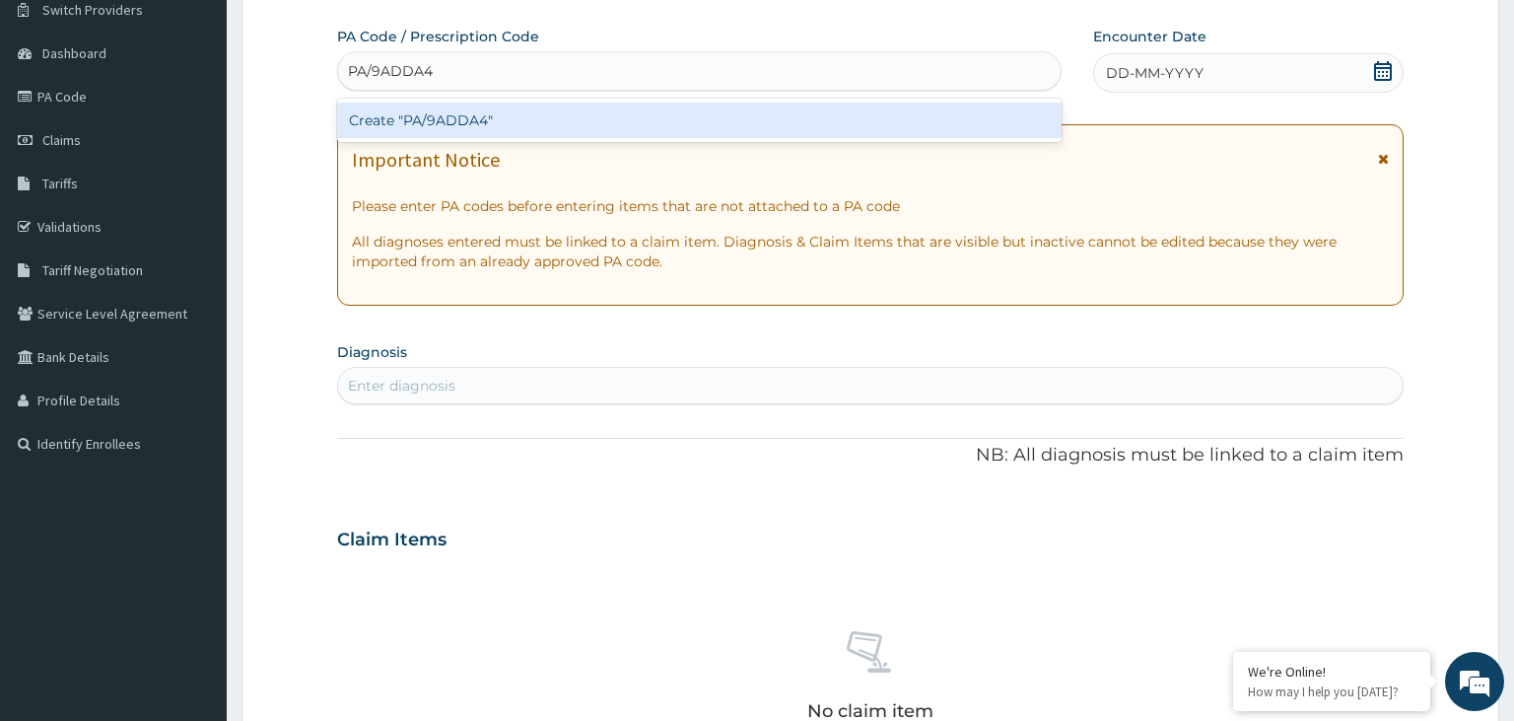
click at [606, 122] on div "Create "PA/9ADDA4"" at bounding box center [700, 120] width 726 height 35
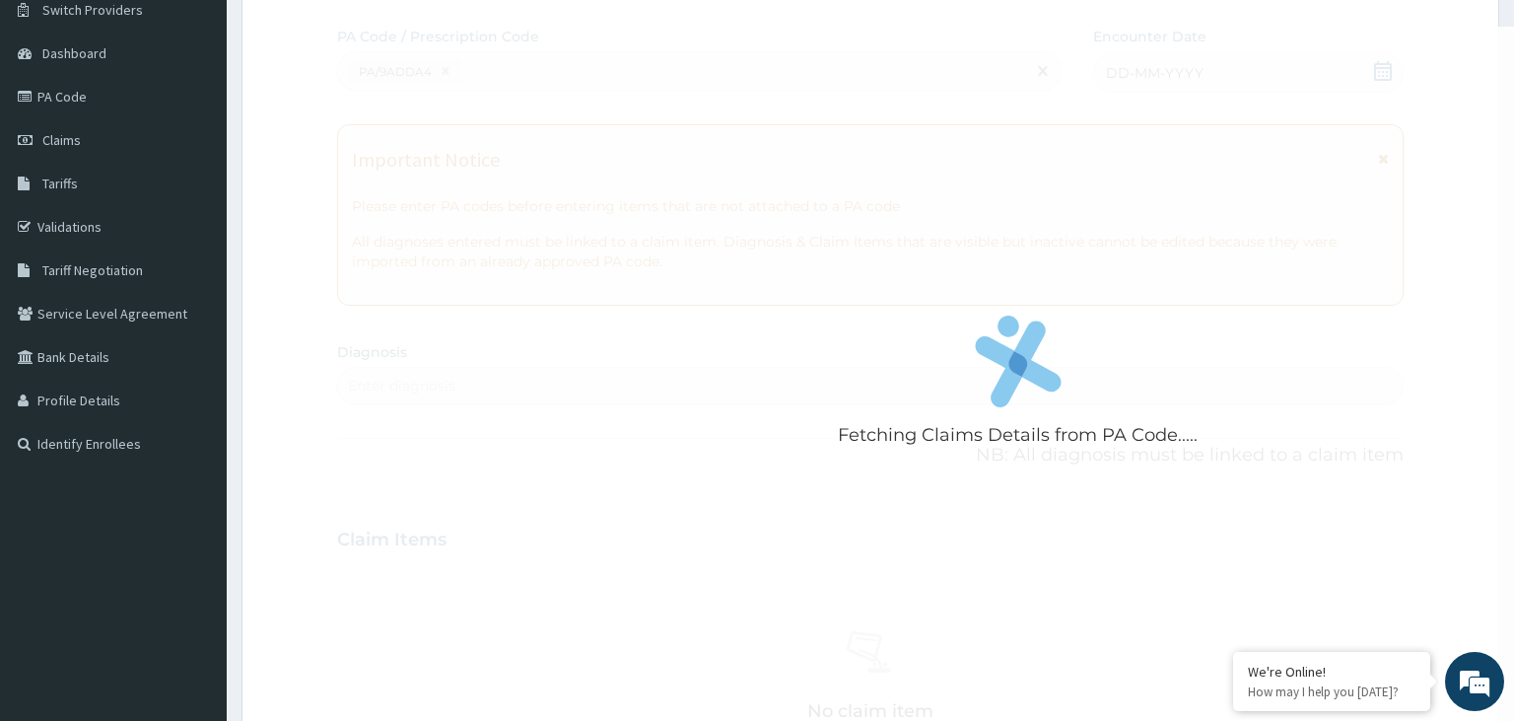
scroll to position [525, 0]
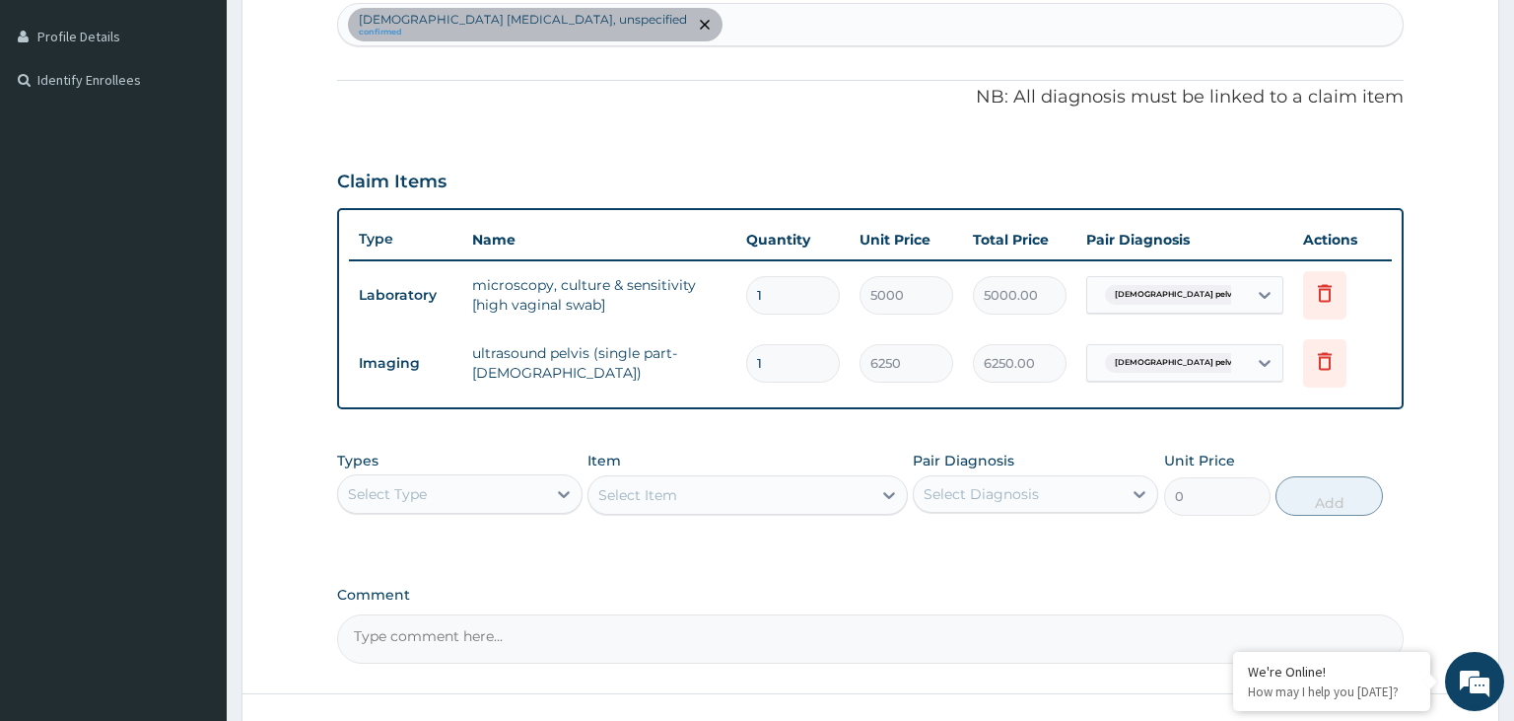
click at [764, 40] on div "Female pelvic inflammatory diseases, unspecified confirmed" at bounding box center [871, 24] width 1066 height 41
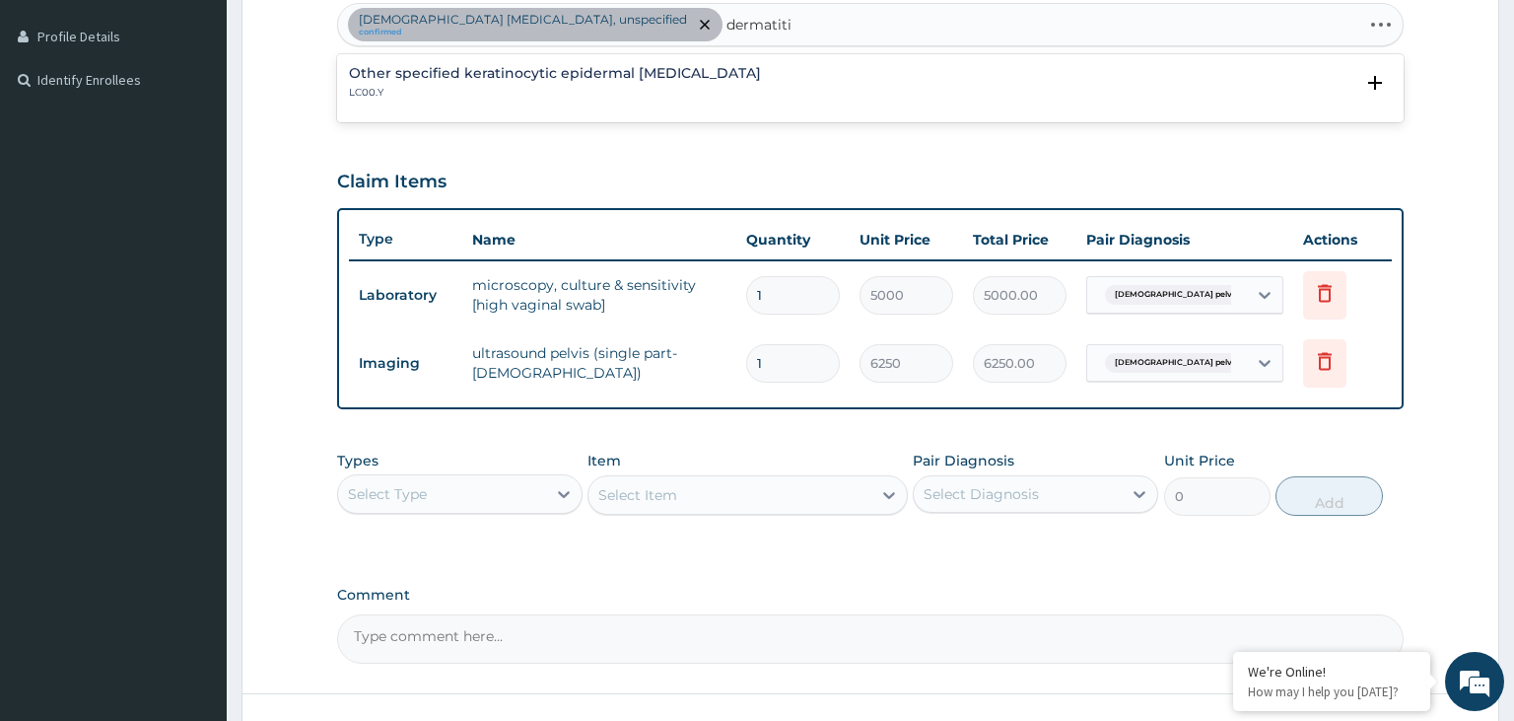
type input "dermatitis"
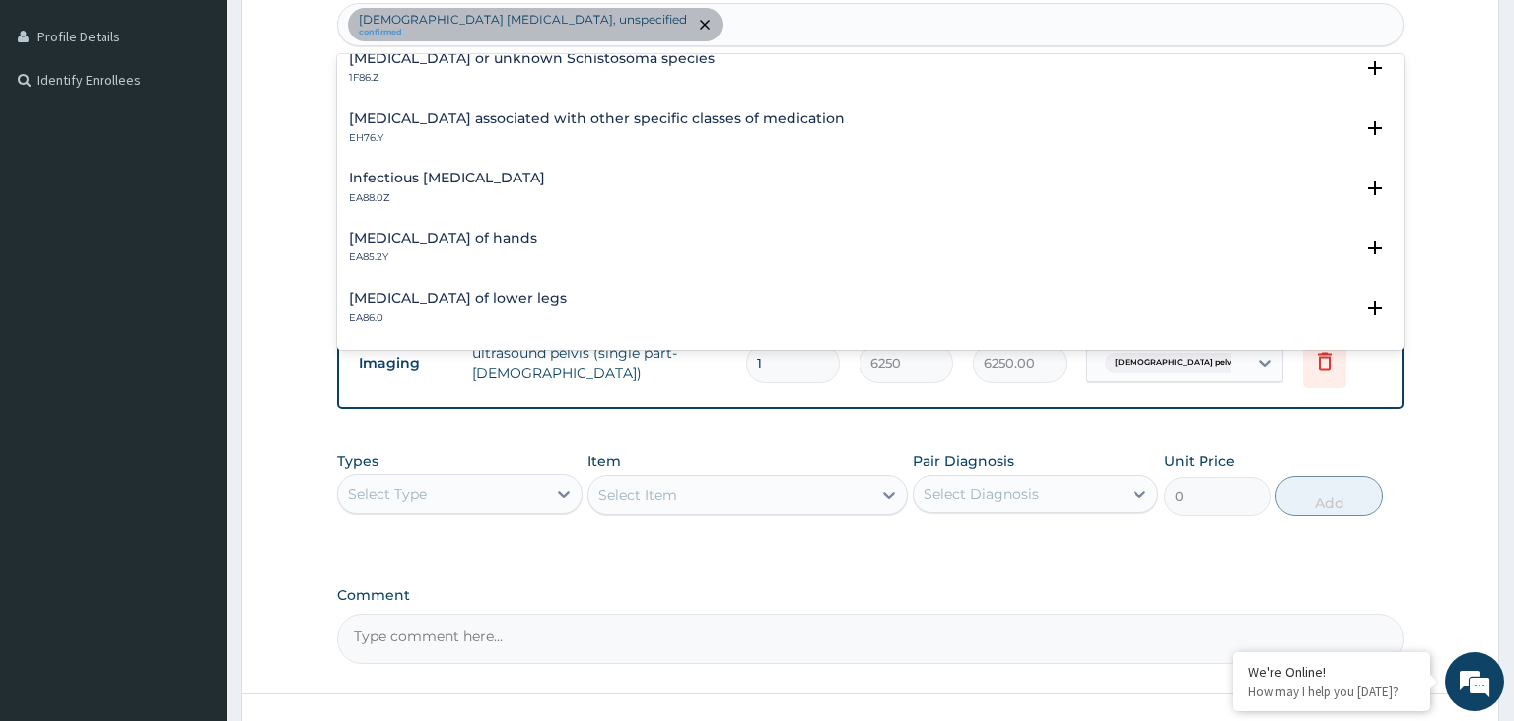
scroll to position [0, 0]
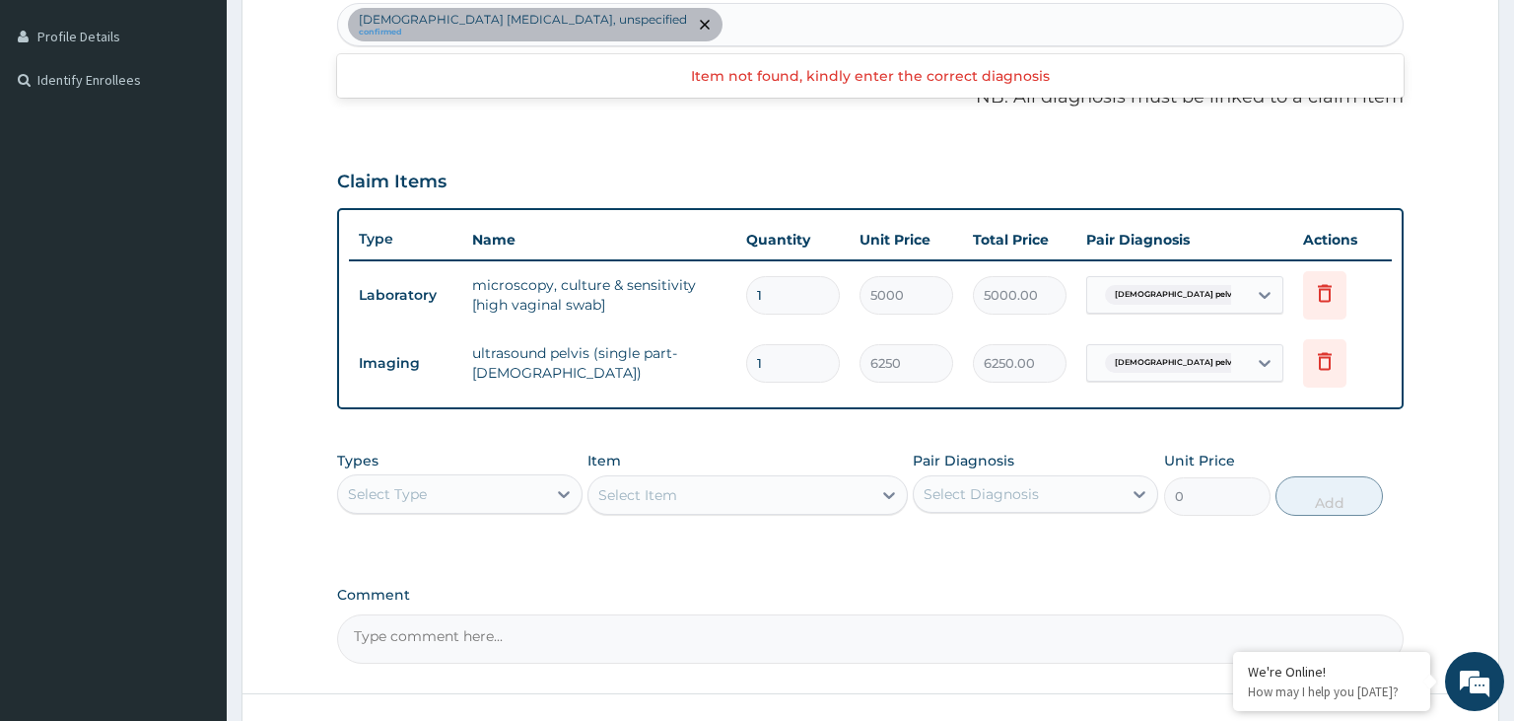
click at [759, 21] on div "Female pelvic inflammatory diseases, unspecified confirmed" at bounding box center [871, 24] width 1066 height 41
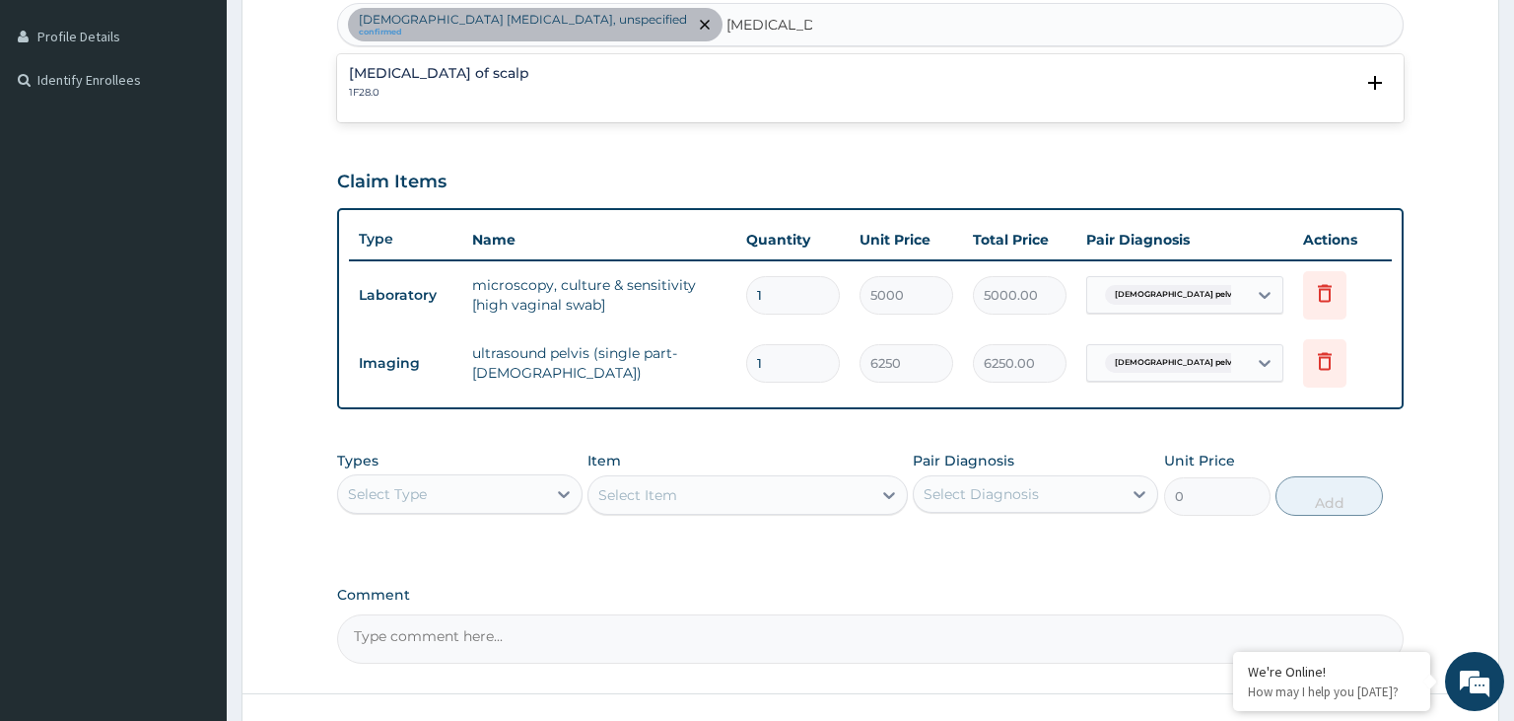
click at [479, 81] on h4 "Dermatophytosis of scalp" at bounding box center [439, 73] width 180 height 15
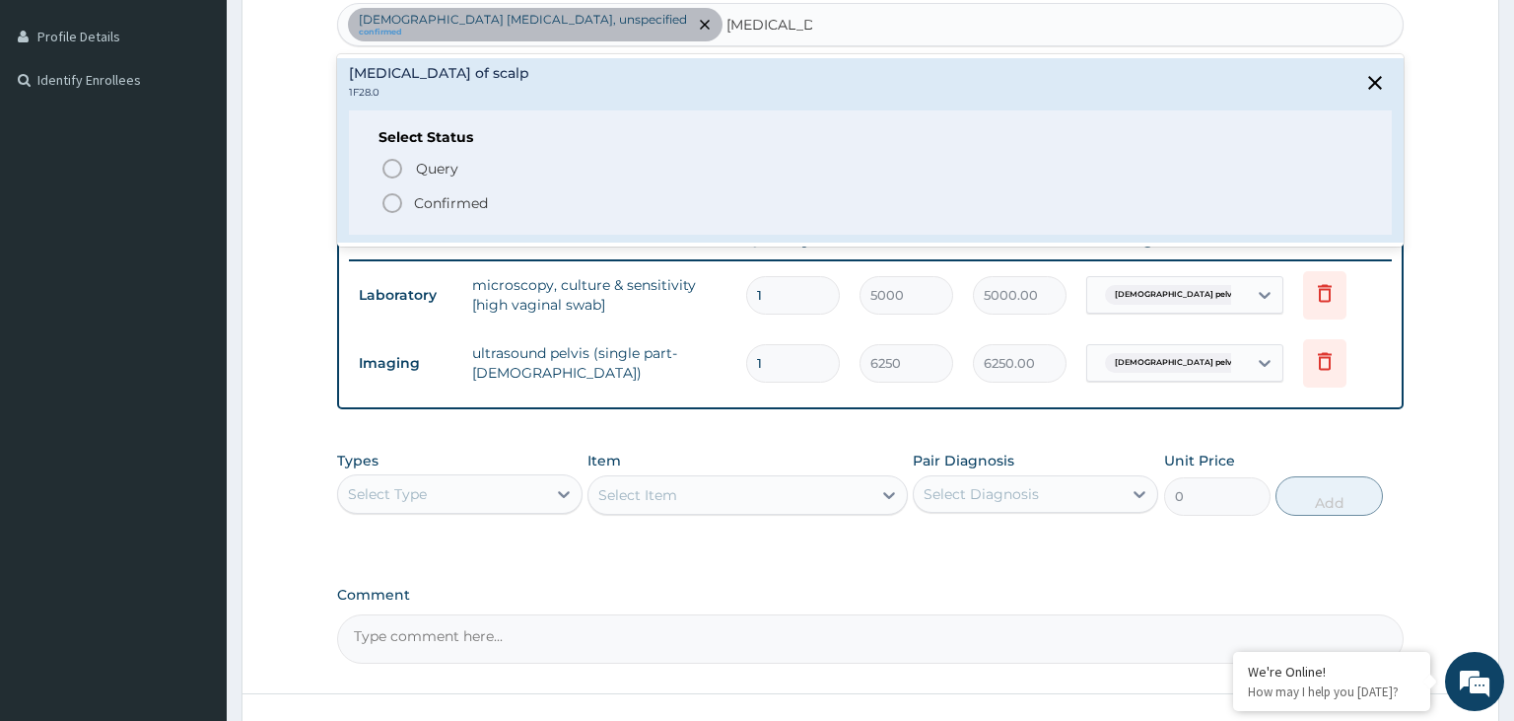
type input "tinea capitis"
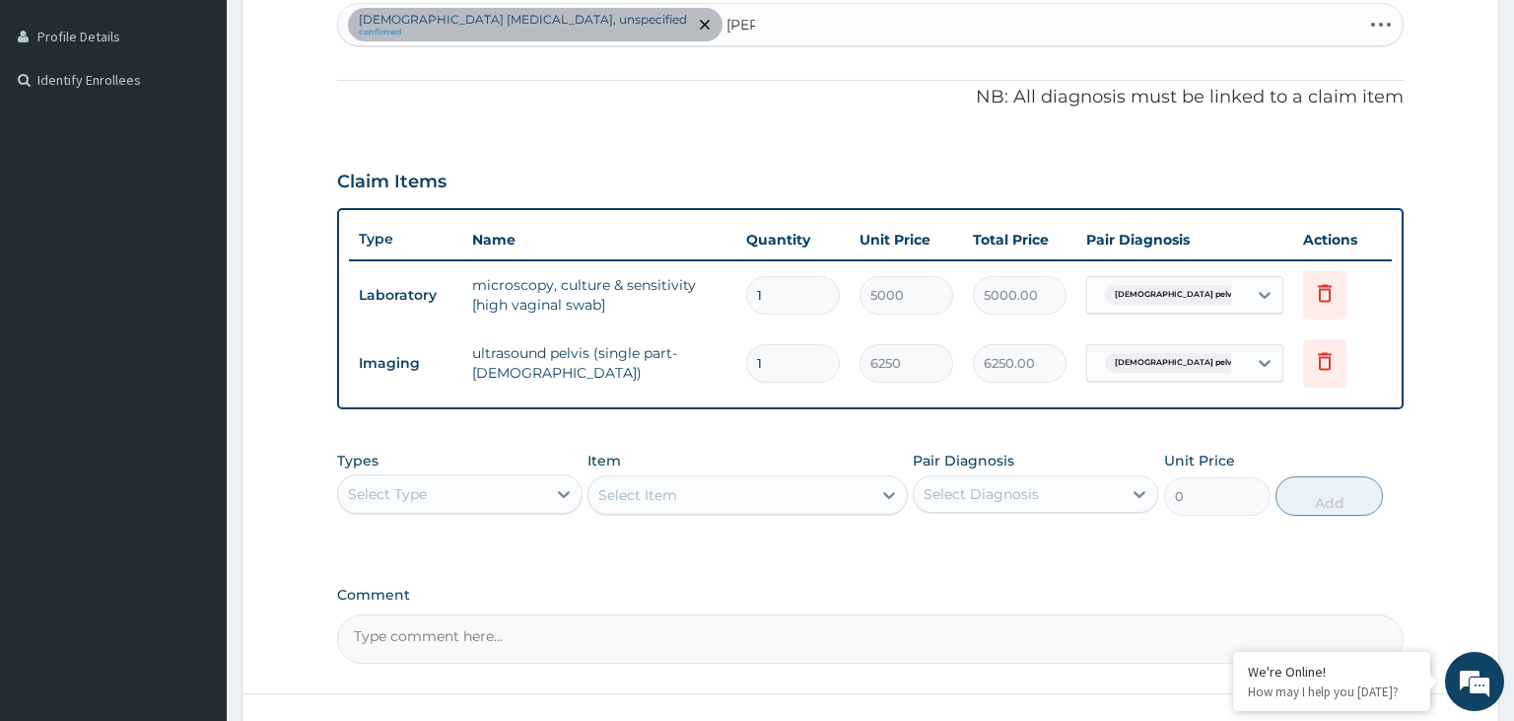
type input "tinae"
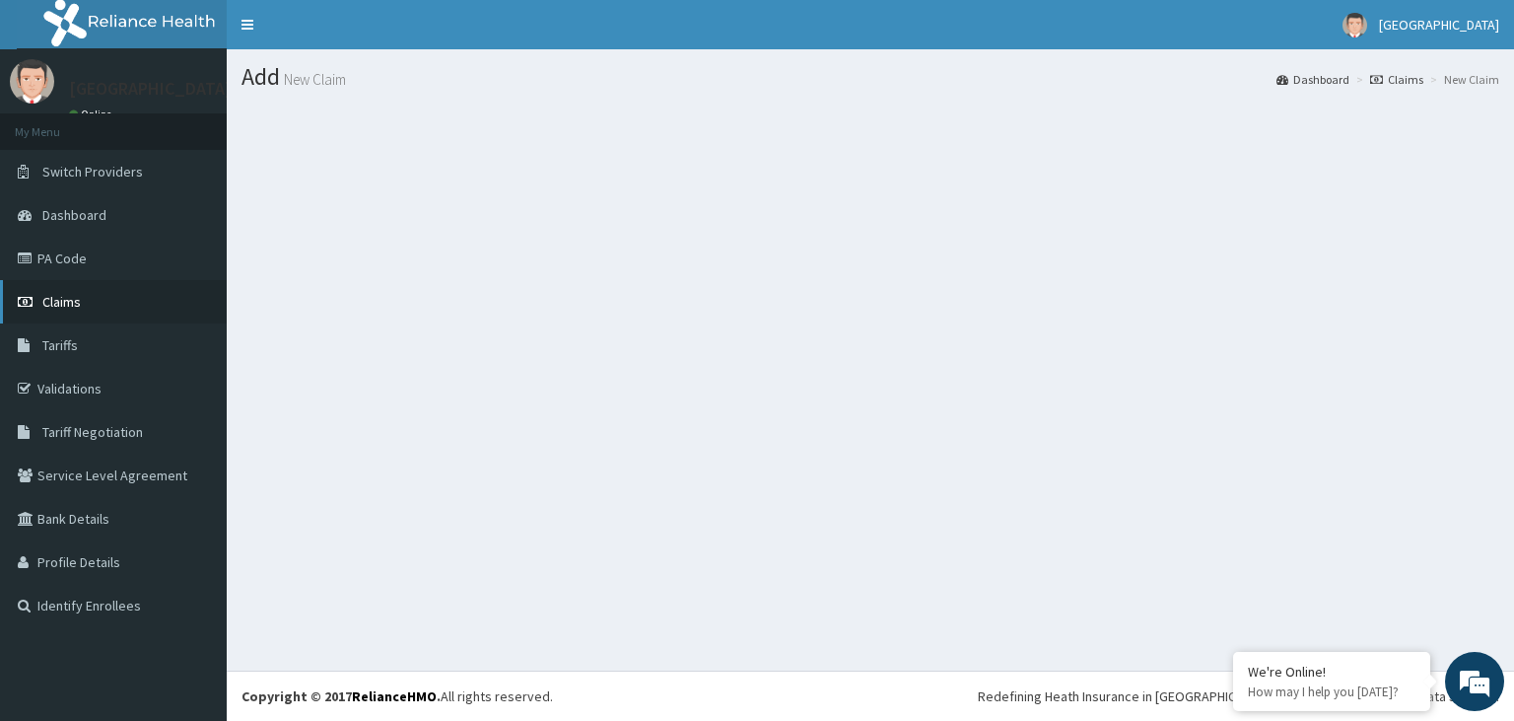
click at [85, 301] on link "Claims" at bounding box center [113, 301] width 227 height 43
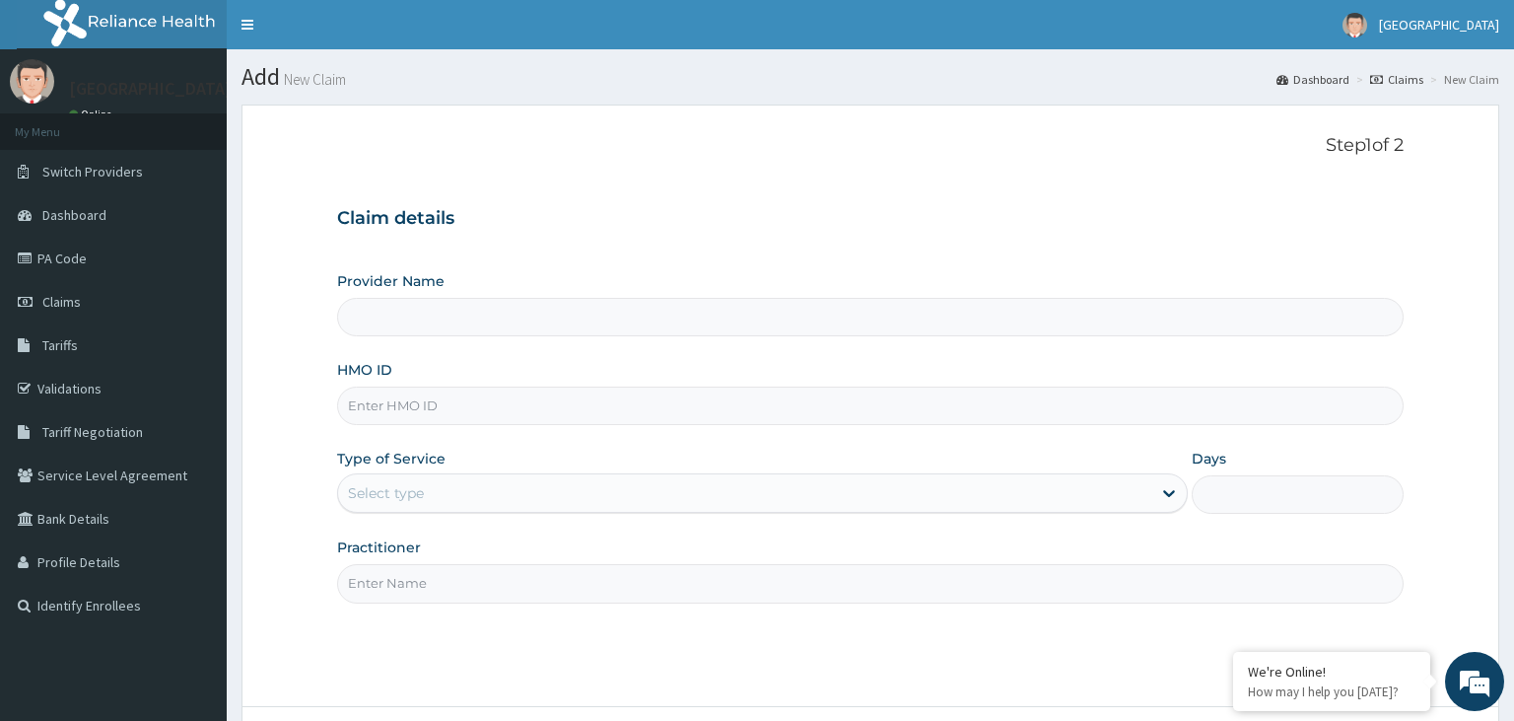
type input "TOO/10086/C"
type input "[GEOGRAPHIC_DATA]-KADUNA"
click at [377, 408] on input "TOO/10086/C" at bounding box center [871, 405] width 1068 height 38
type input "TOO/10086/C"
drag, startPoint x: 499, startPoint y: 495, endPoint x: 495, endPoint y: 516, distance: 21.1
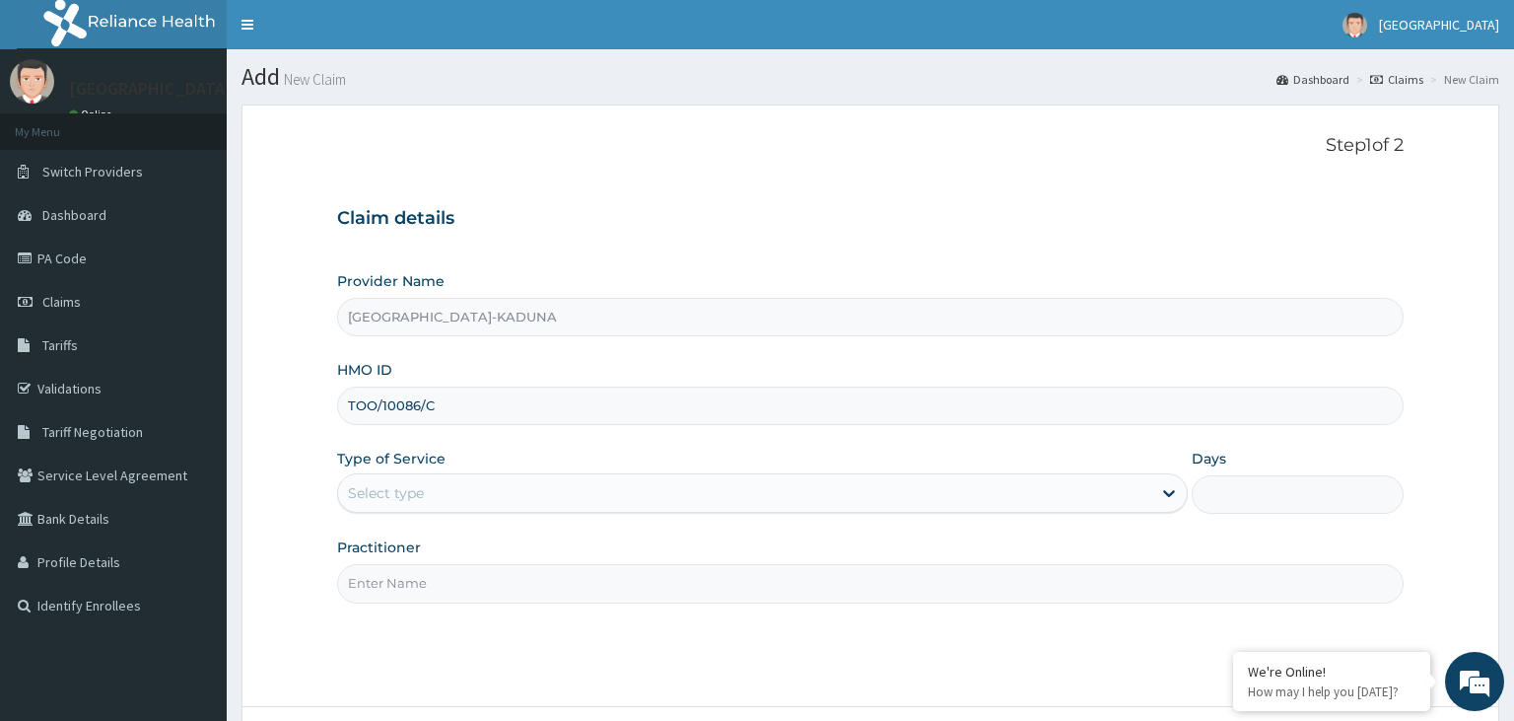
click at [499, 499] on div "Select type" at bounding box center [744, 493] width 813 height 32
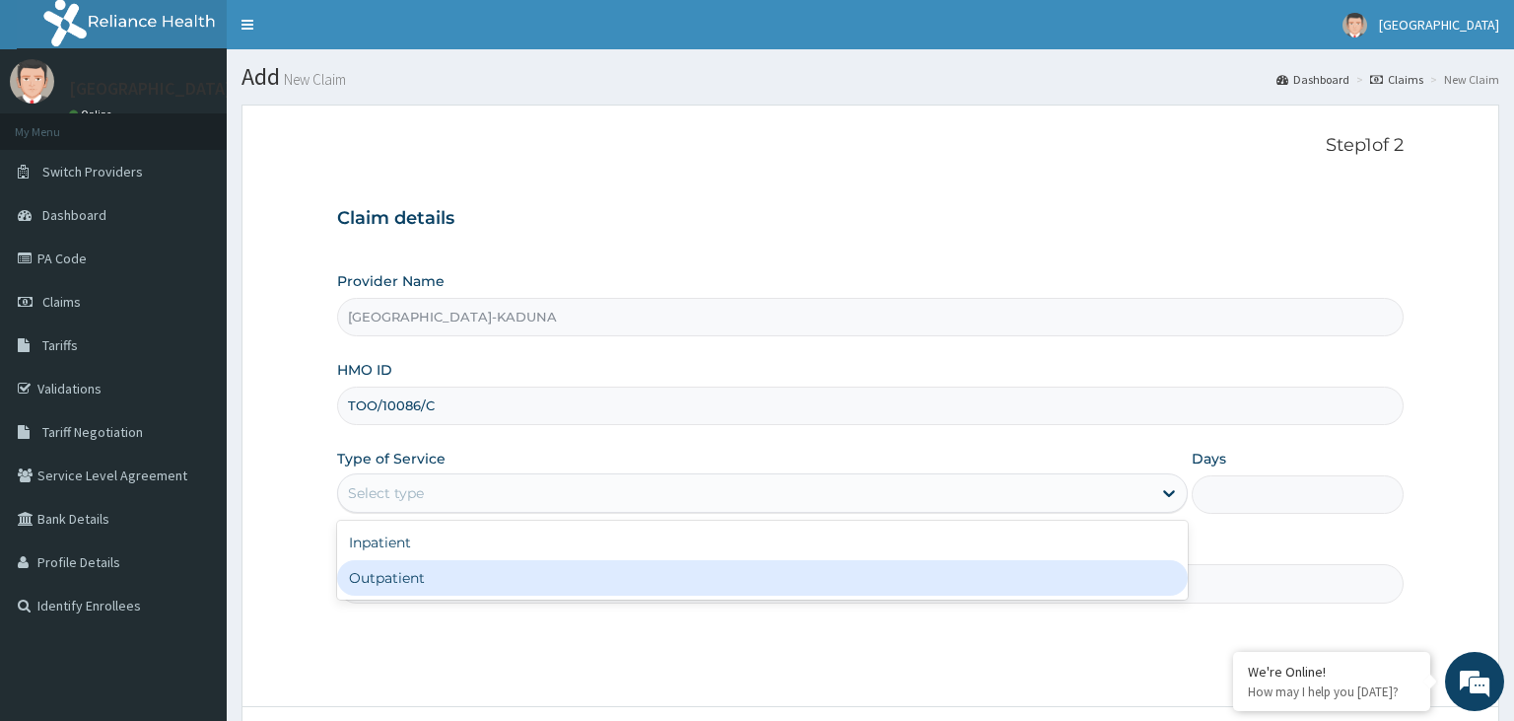
click at [425, 571] on div "Outpatient" at bounding box center [762, 577] width 851 height 35
type input "1"
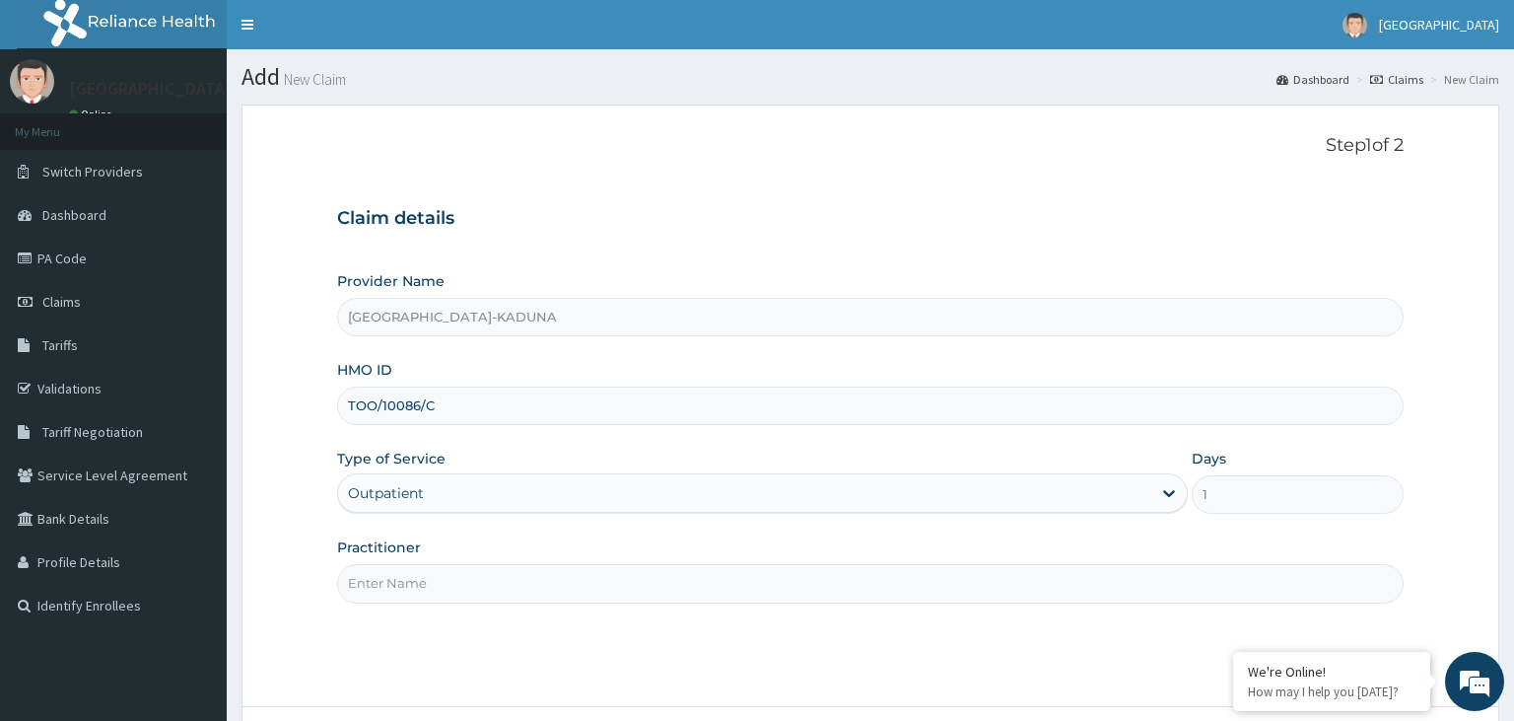
click at [430, 574] on input "Practitioner" at bounding box center [871, 583] width 1068 height 38
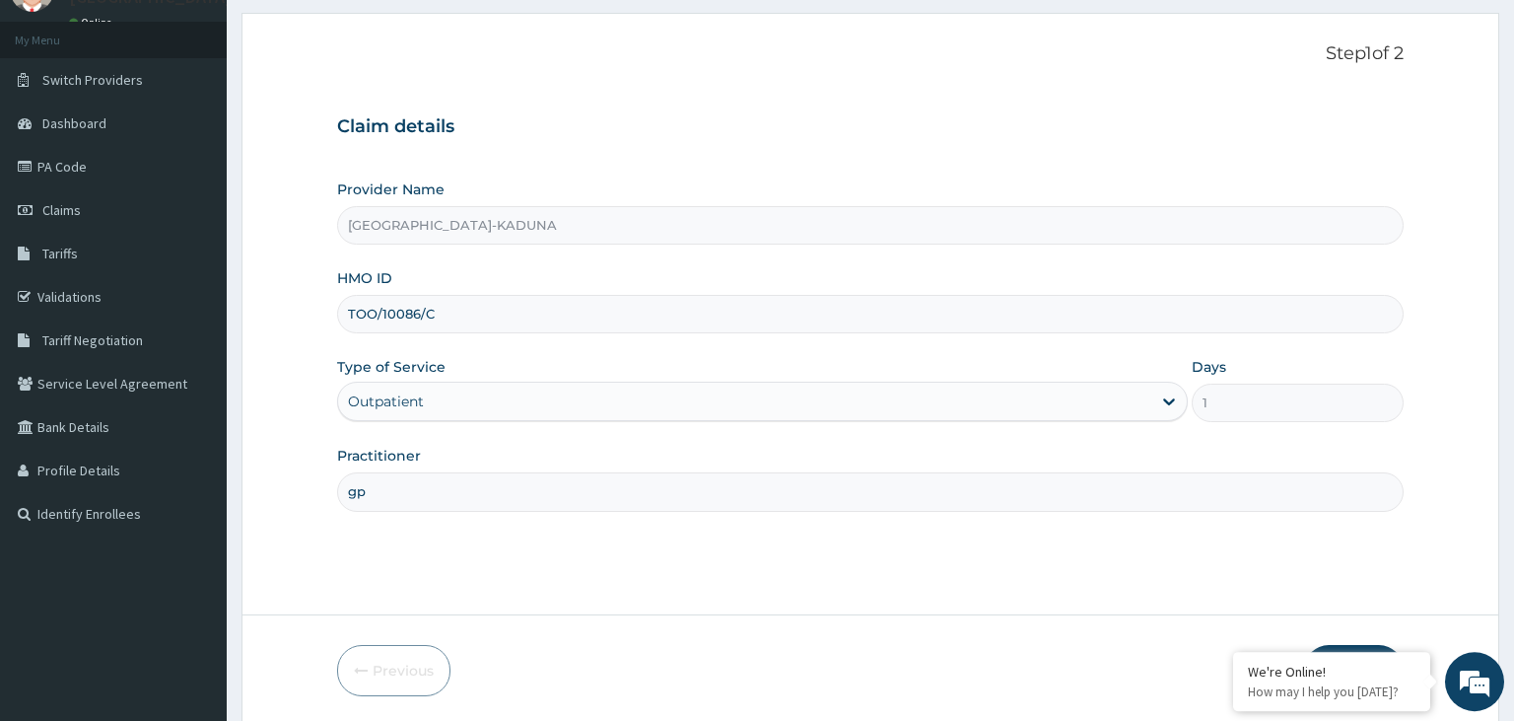
scroll to position [162, 0]
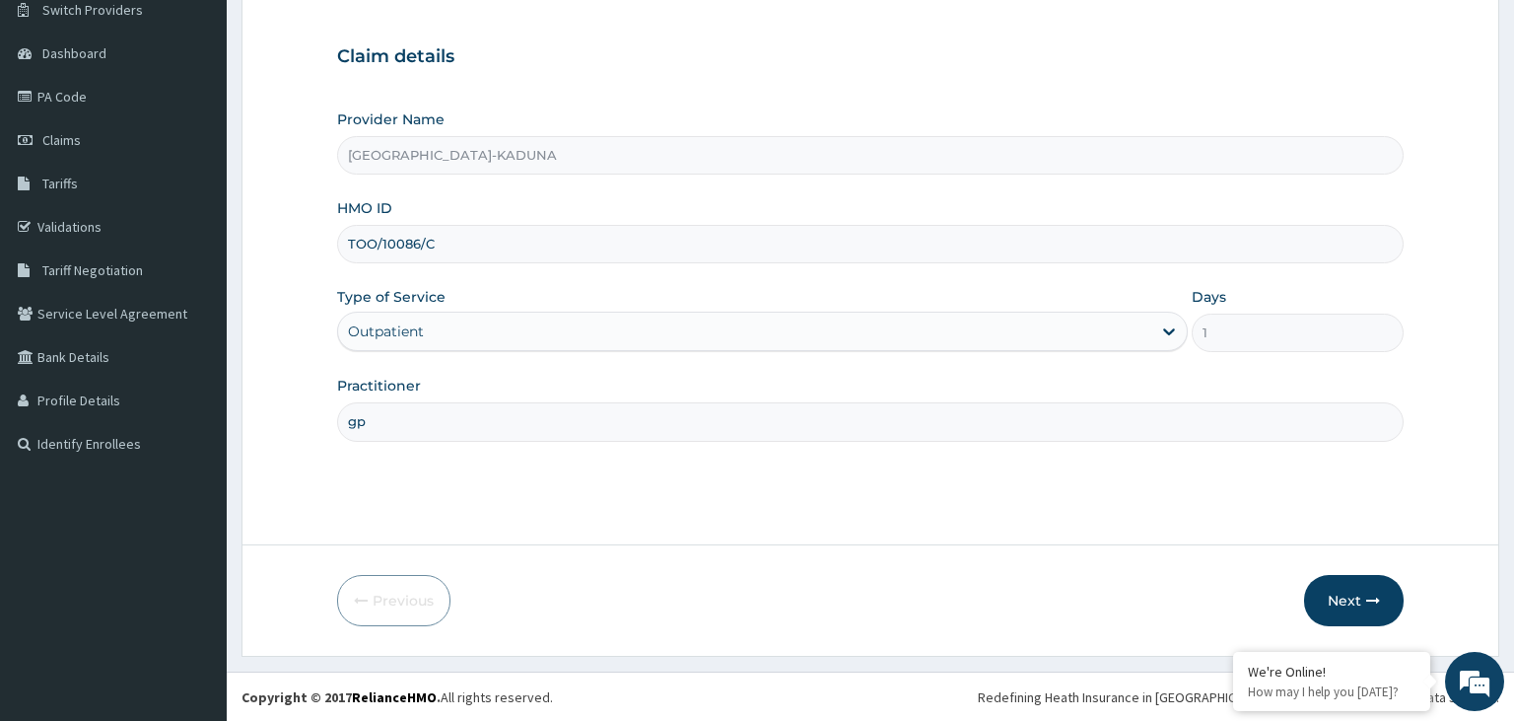
type input "gp"
drag, startPoint x: 1359, startPoint y: 572, endPoint x: 1343, endPoint y: 582, distance: 19.4
click at [1360, 575] on form "Step 1 of 2 Claim details Provider Name Harmony Hospital-KADUNA HMO ID TOO/1008…" at bounding box center [871, 299] width 1258 height 713
click at [1343, 584] on button "Next" at bounding box center [1354, 600] width 100 height 51
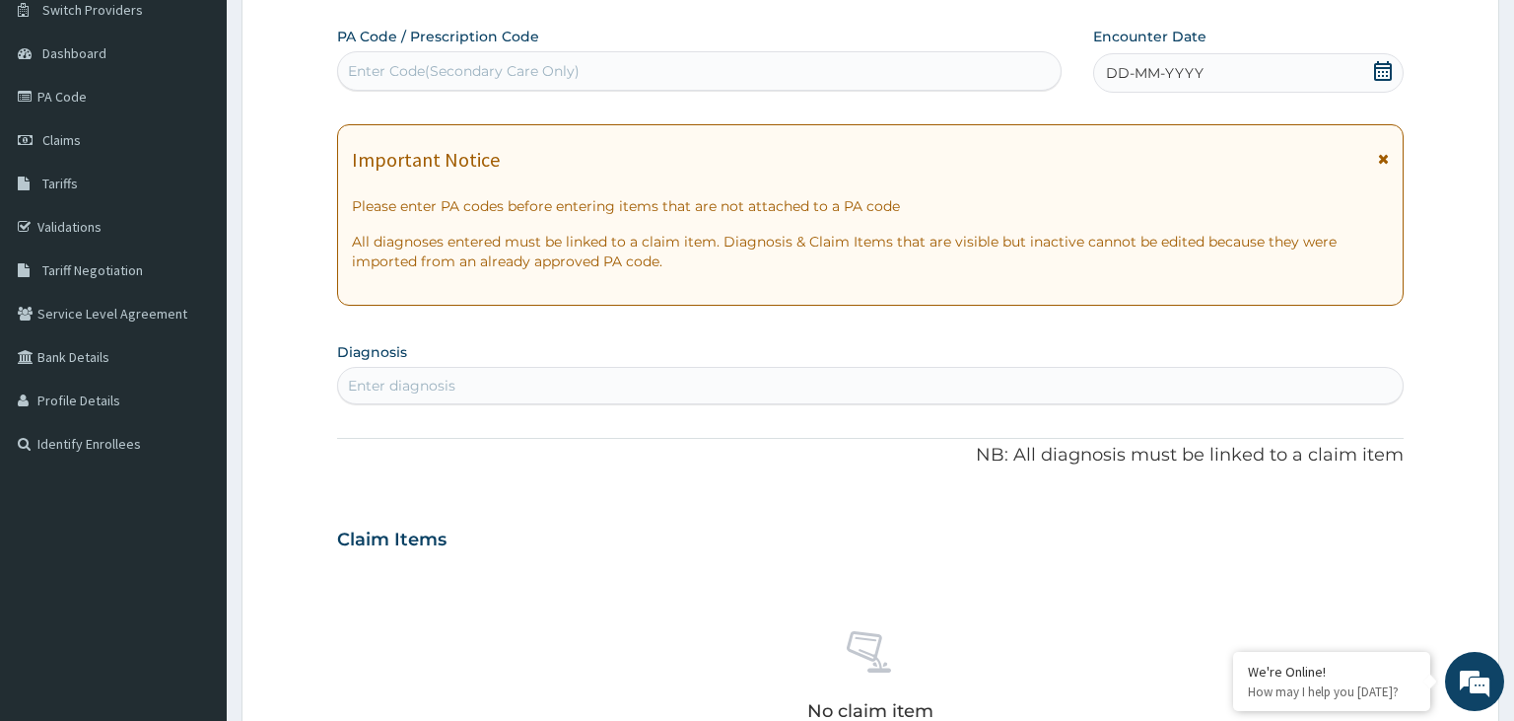
drag, startPoint x: 418, startPoint y: 53, endPoint x: 420, endPoint y: 68, distance: 14.9
click at [419, 53] on div "Enter Code(Secondary Care Only)" at bounding box center [700, 70] width 726 height 39
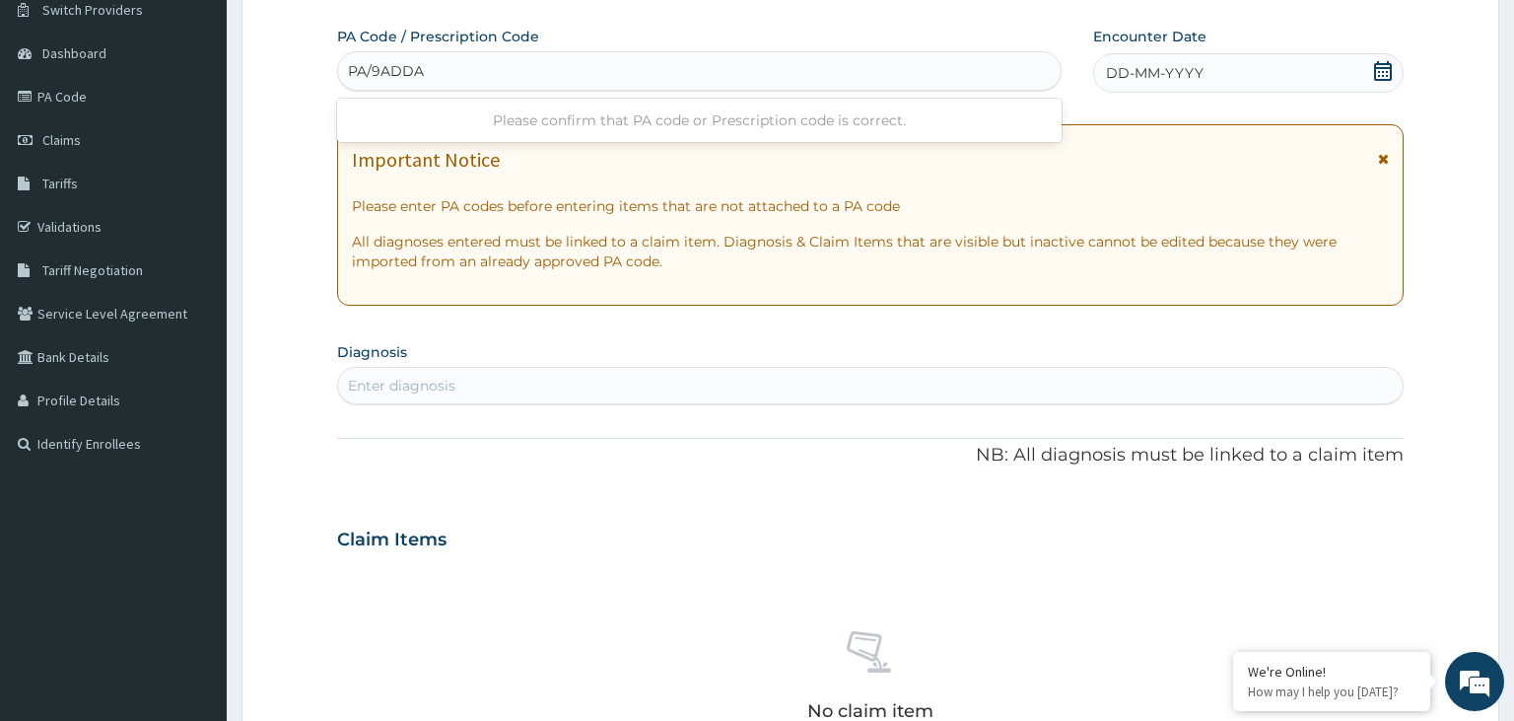
type input "PA/9ADDA4"
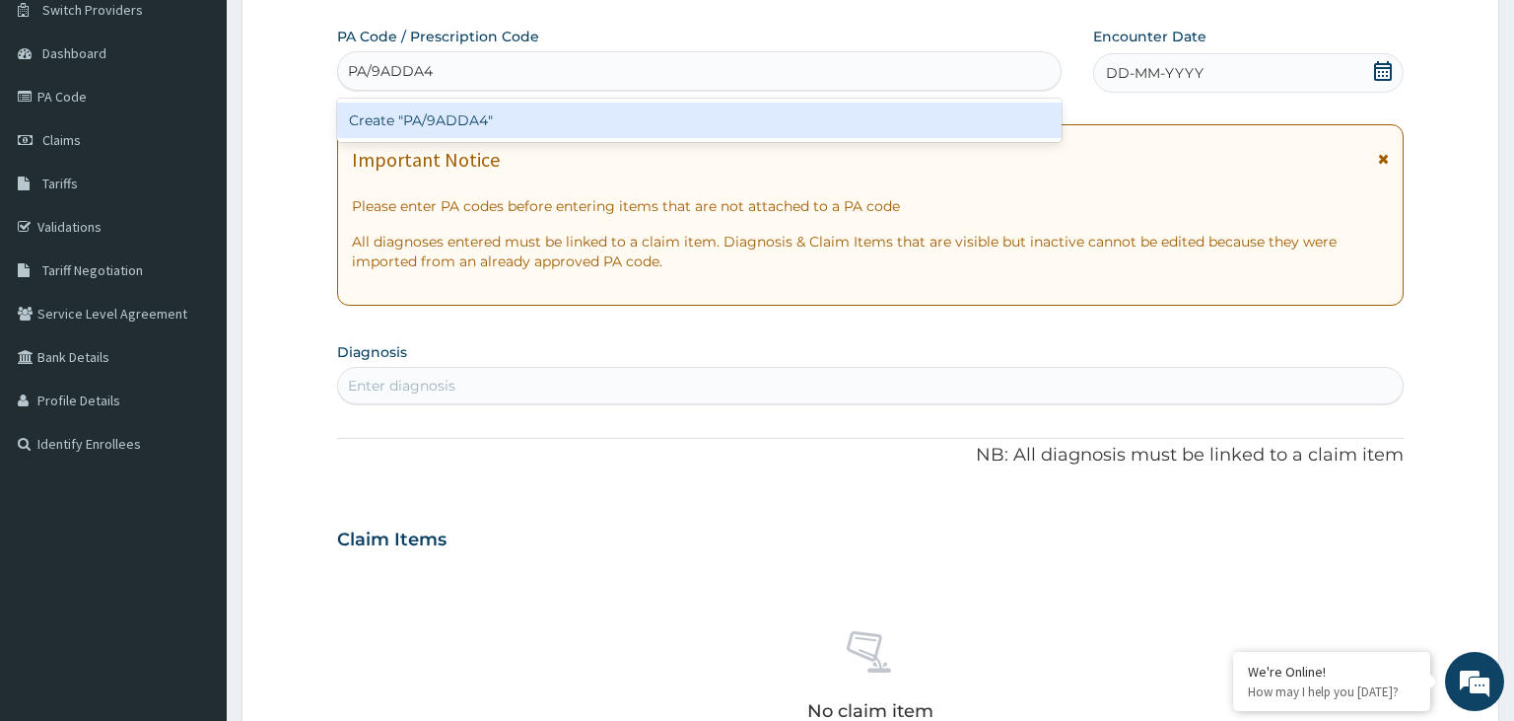
click at [461, 128] on div "Create "PA/9ADDA4"" at bounding box center [700, 120] width 726 height 35
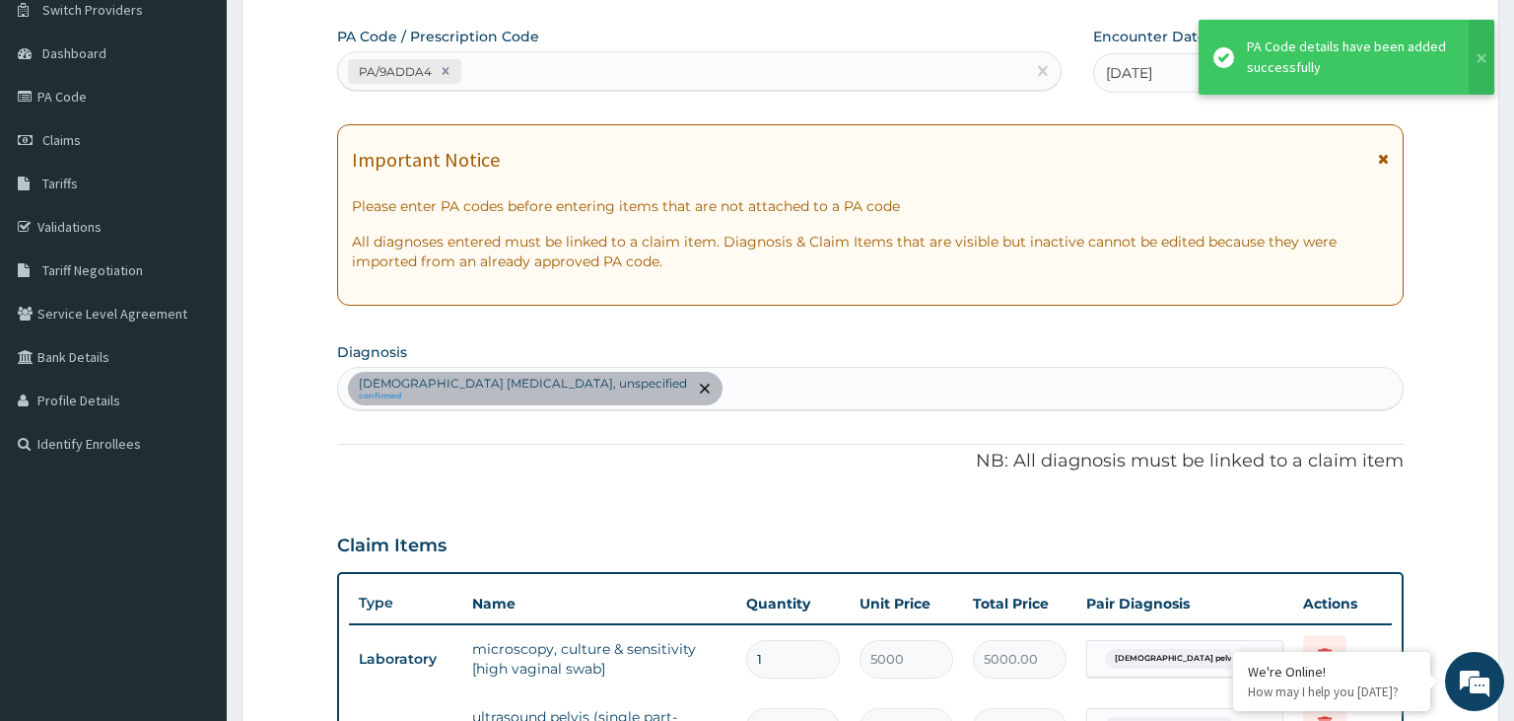
scroll to position [525, 0]
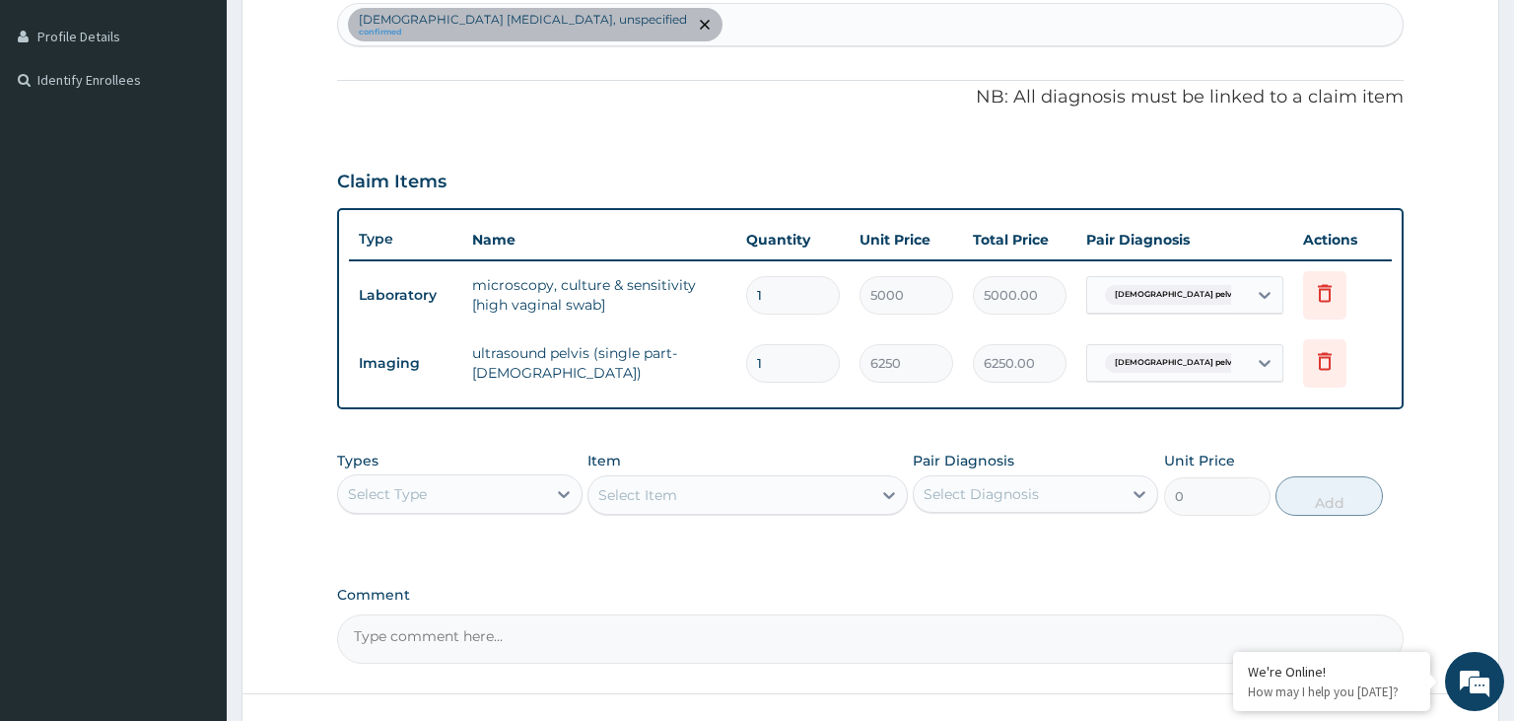
click at [764, 28] on div "Female pelvic inflammatory diseases, unspecified confirmed" at bounding box center [871, 24] width 1066 height 41
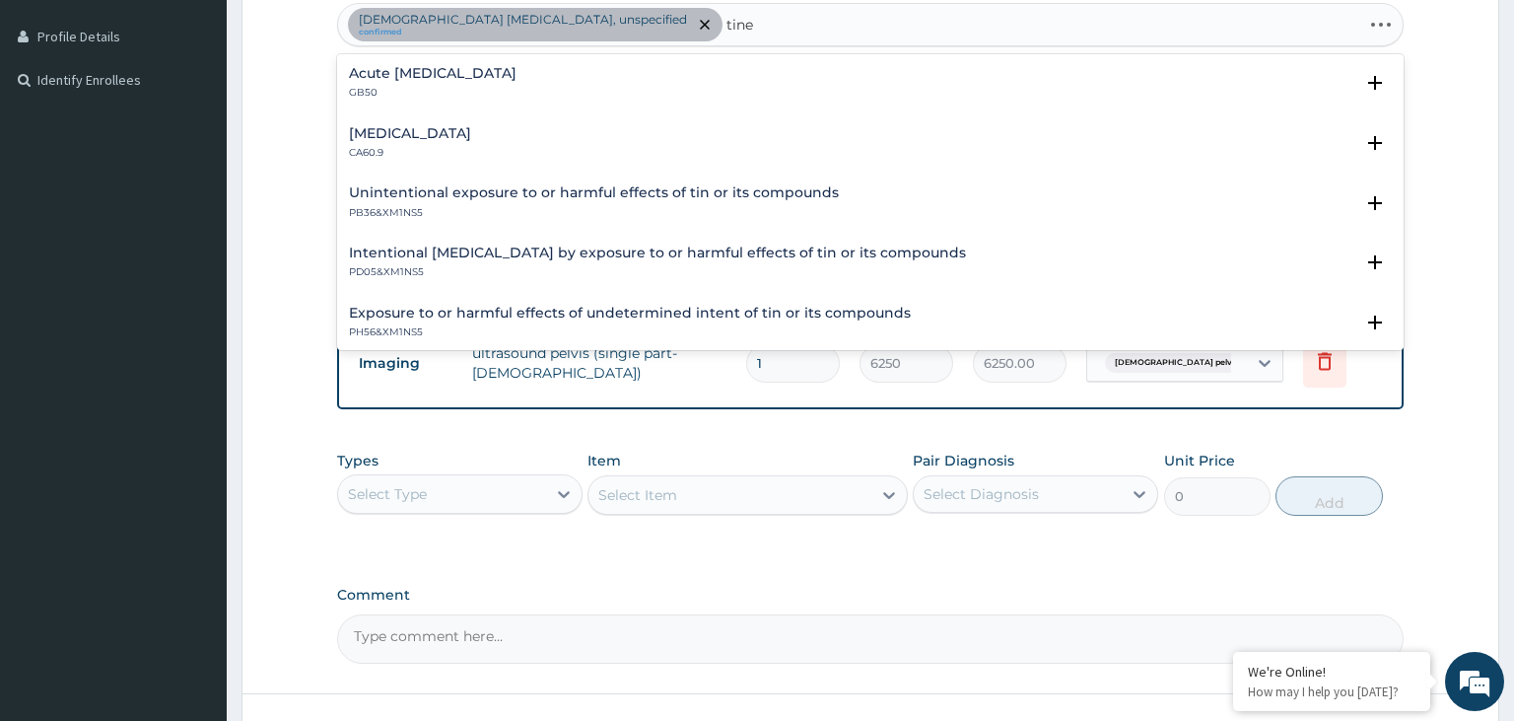
type input "tinea"
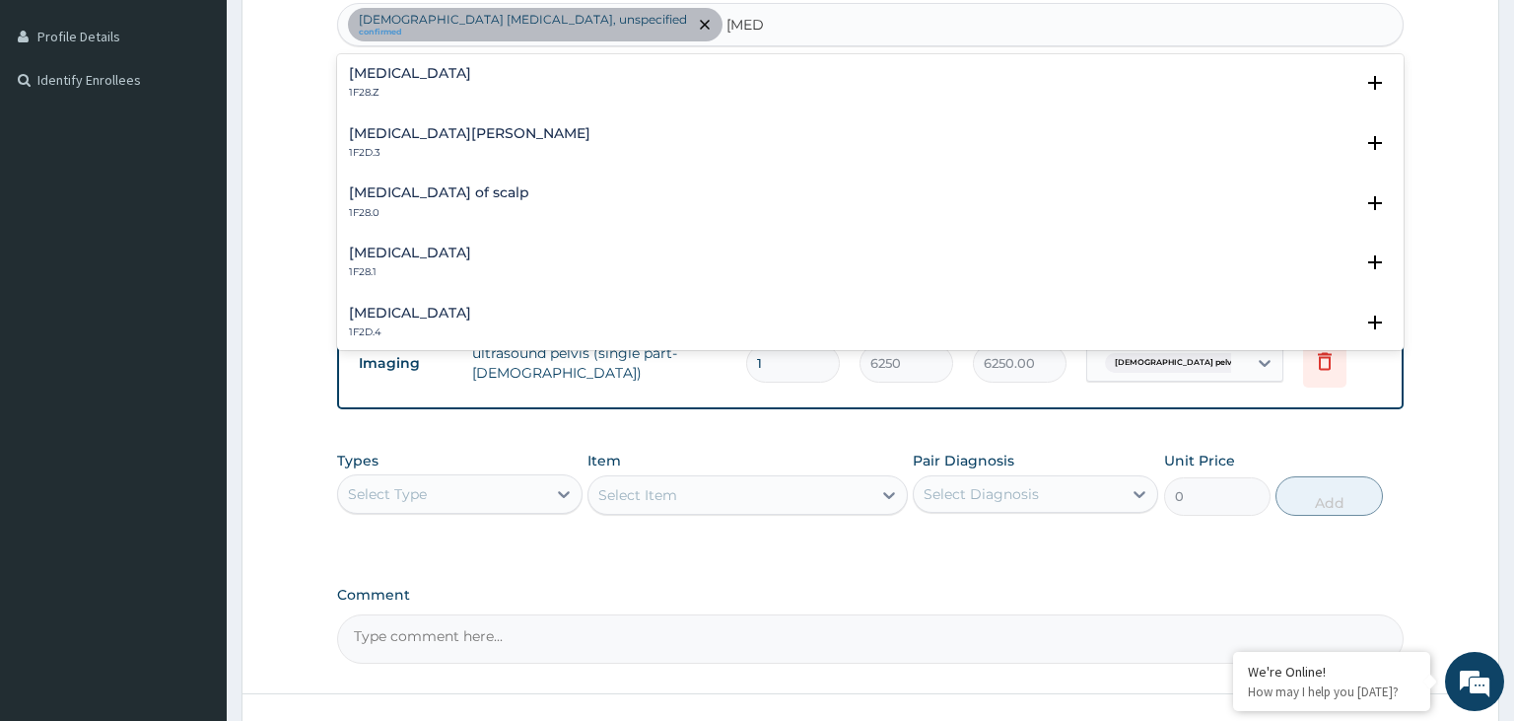
click at [471, 78] on h4 "Dermatophytosis, unspecified" at bounding box center [410, 73] width 122 height 15
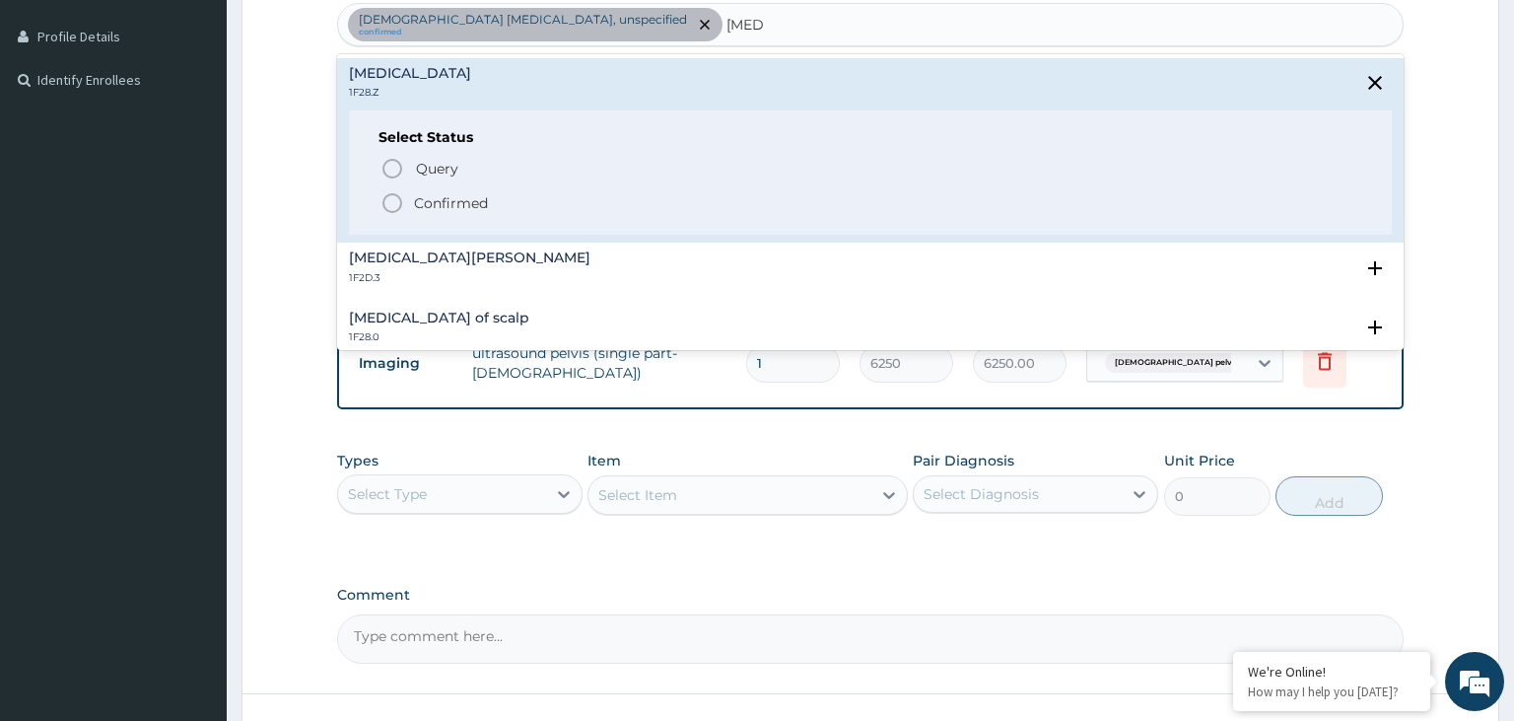
click at [468, 203] on p "Confirmed" at bounding box center [451, 203] width 74 height 20
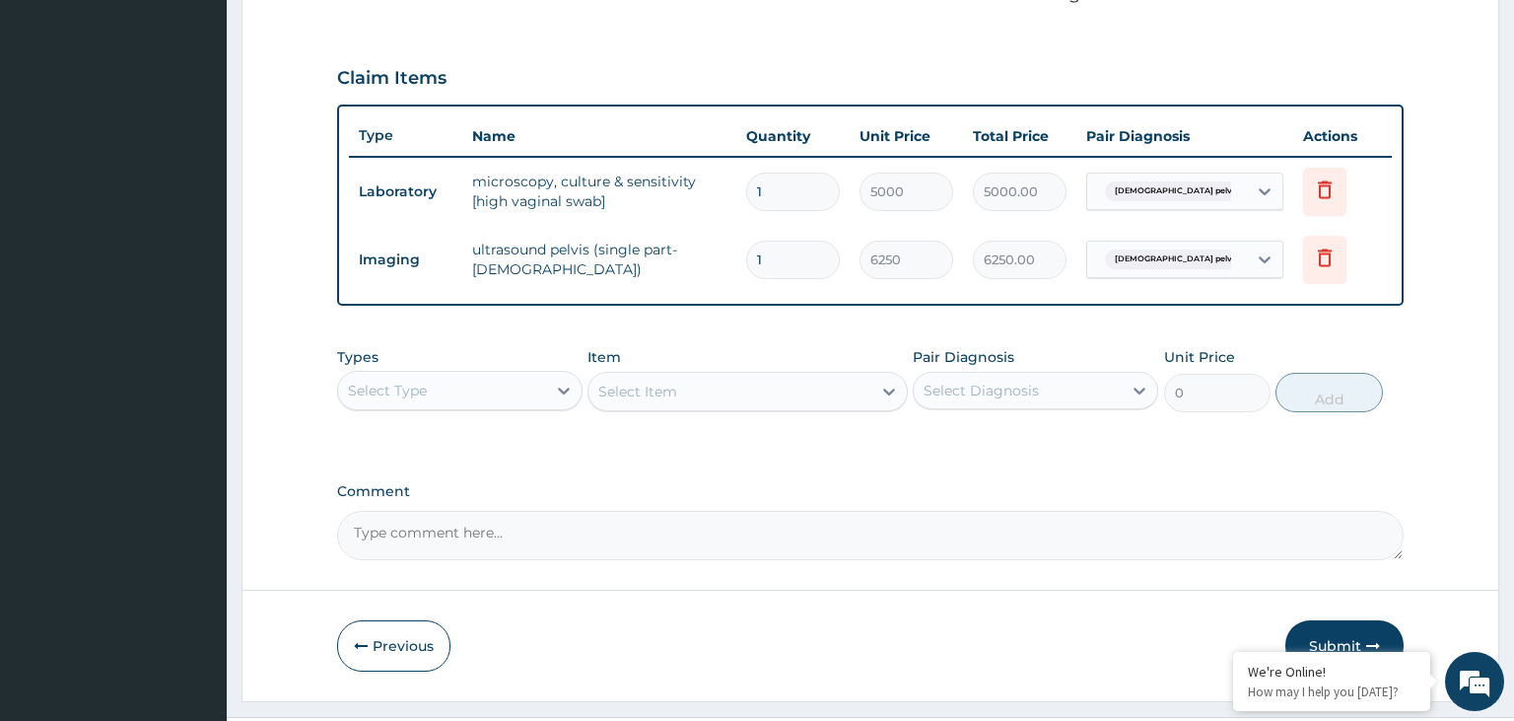
scroll to position [671, 0]
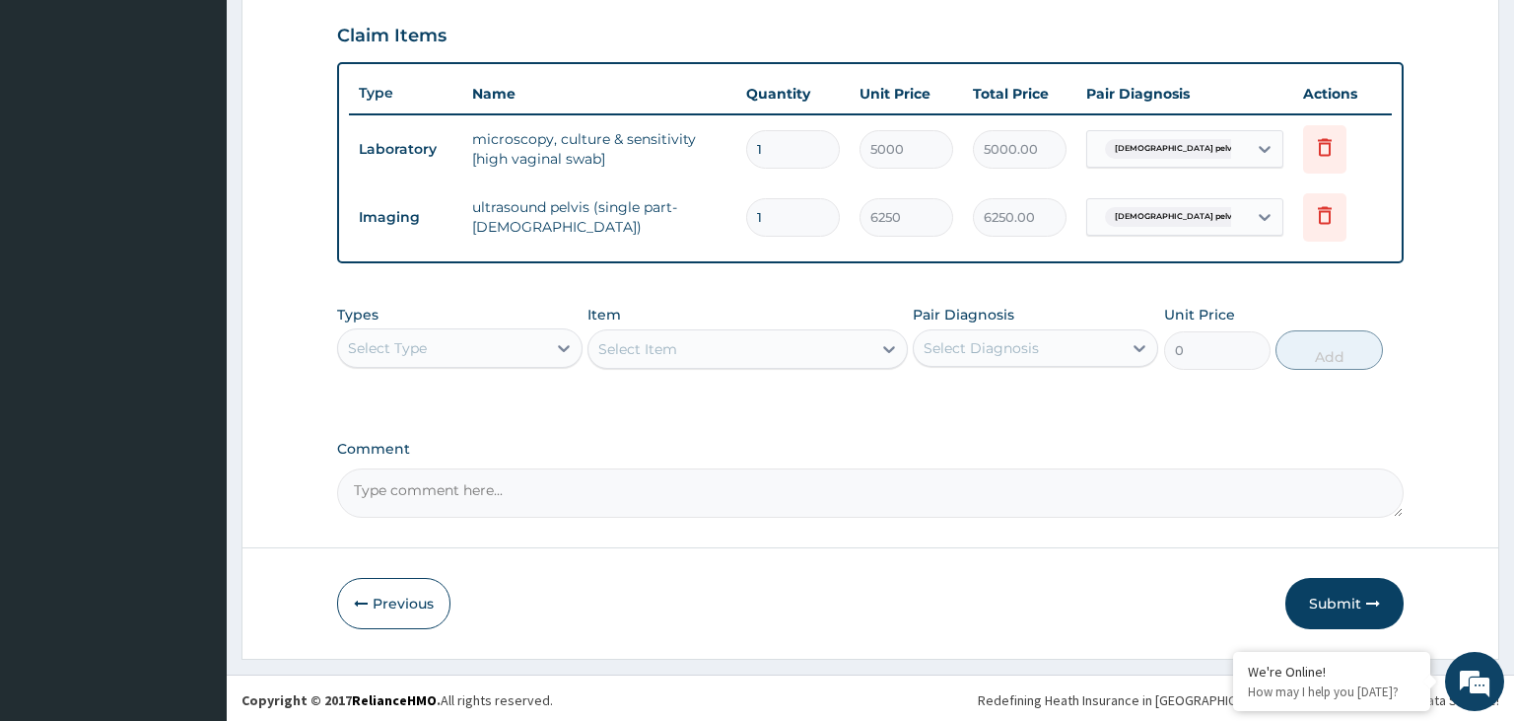
click at [475, 352] on div "Select Type" at bounding box center [442, 348] width 208 height 32
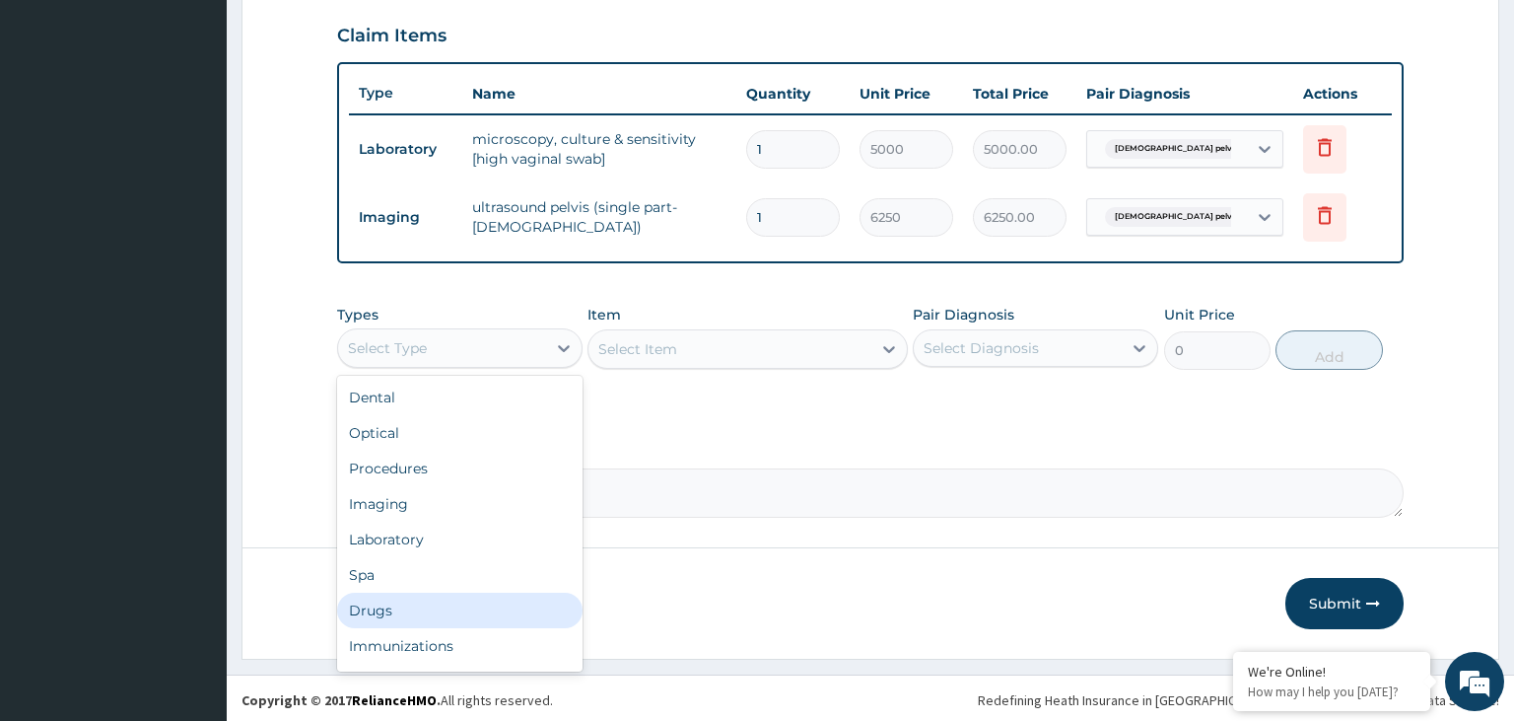
click at [416, 600] on div "Drugs" at bounding box center [459, 609] width 245 height 35
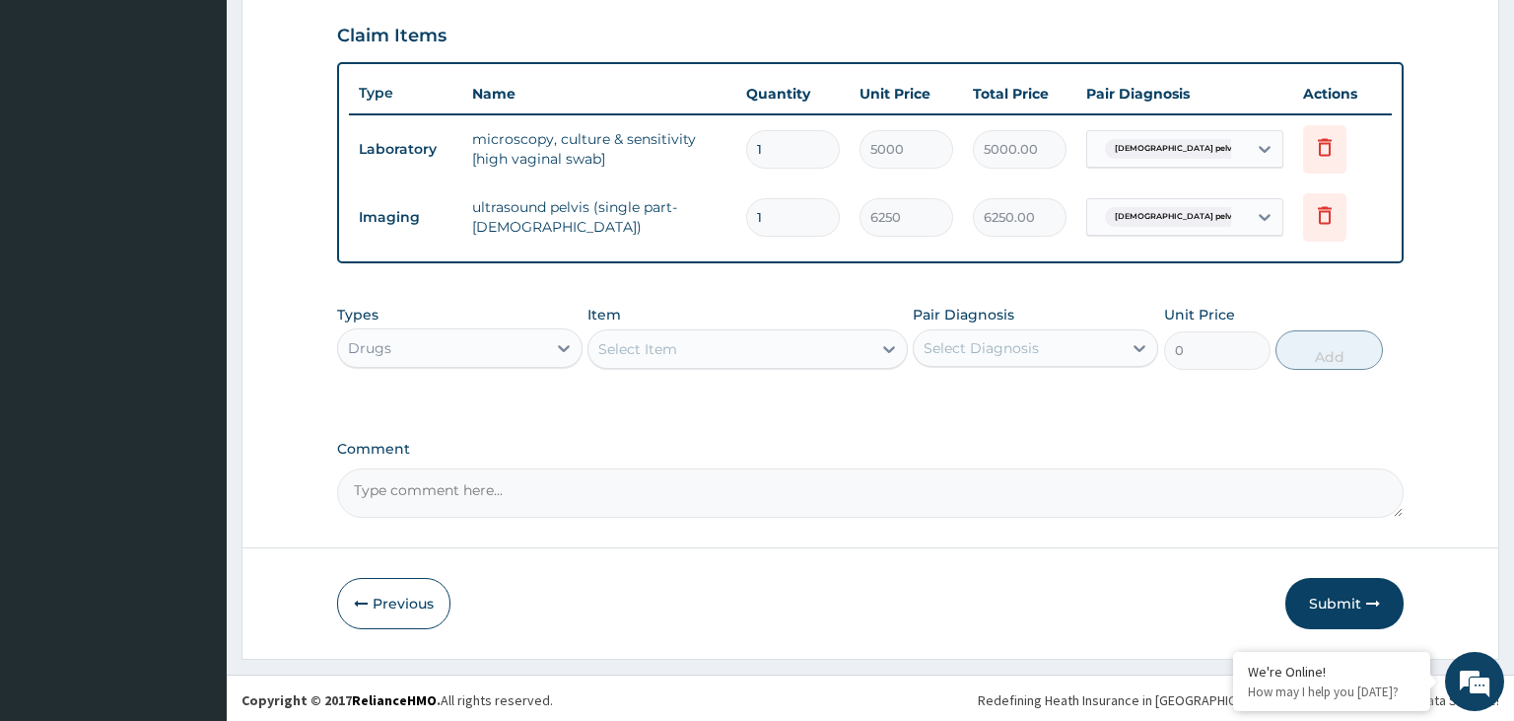
click at [767, 354] on div "Select Item" at bounding box center [730, 349] width 283 height 32
type input "gris"
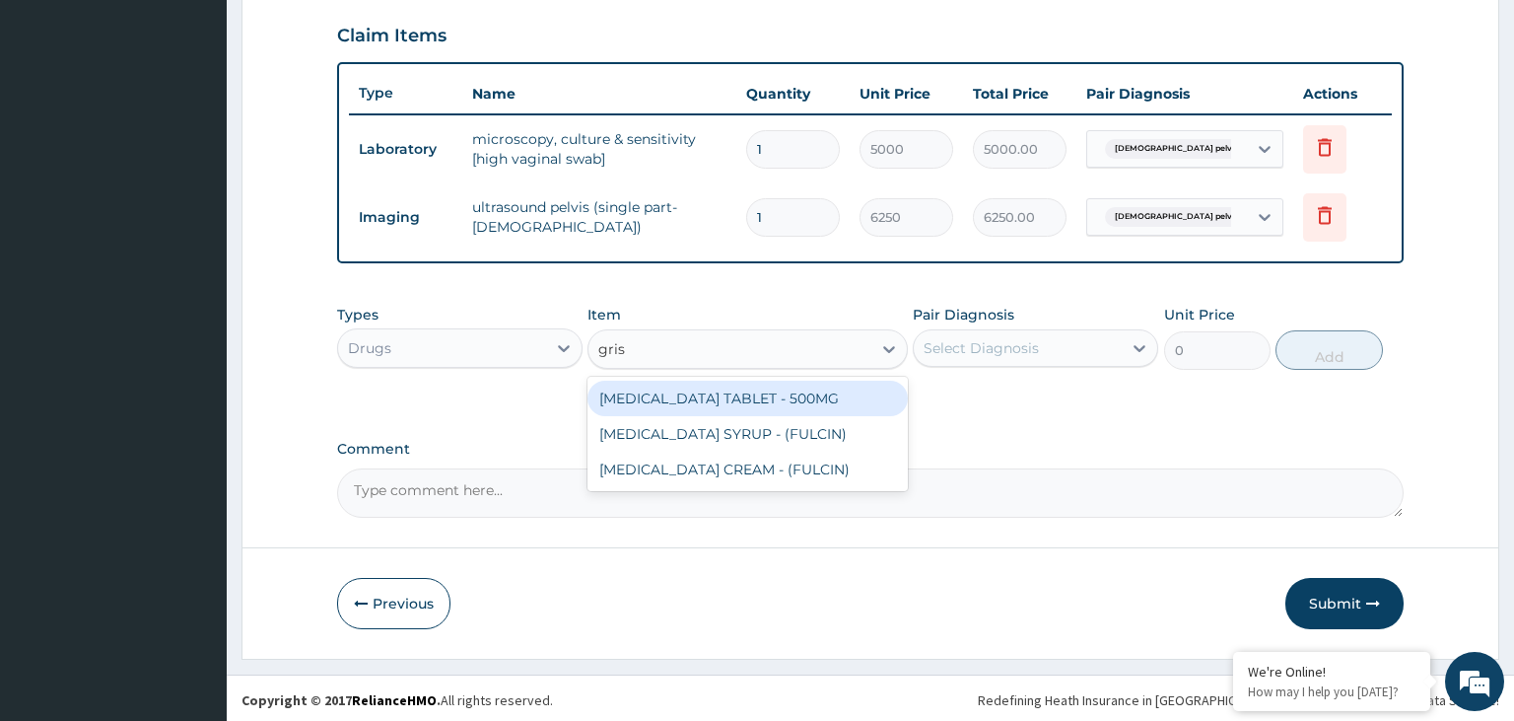
click at [783, 406] on div "GRISEOFULVIN TABLET - 500MG" at bounding box center [748, 398] width 320 height 35
type input "64.39999999999999"
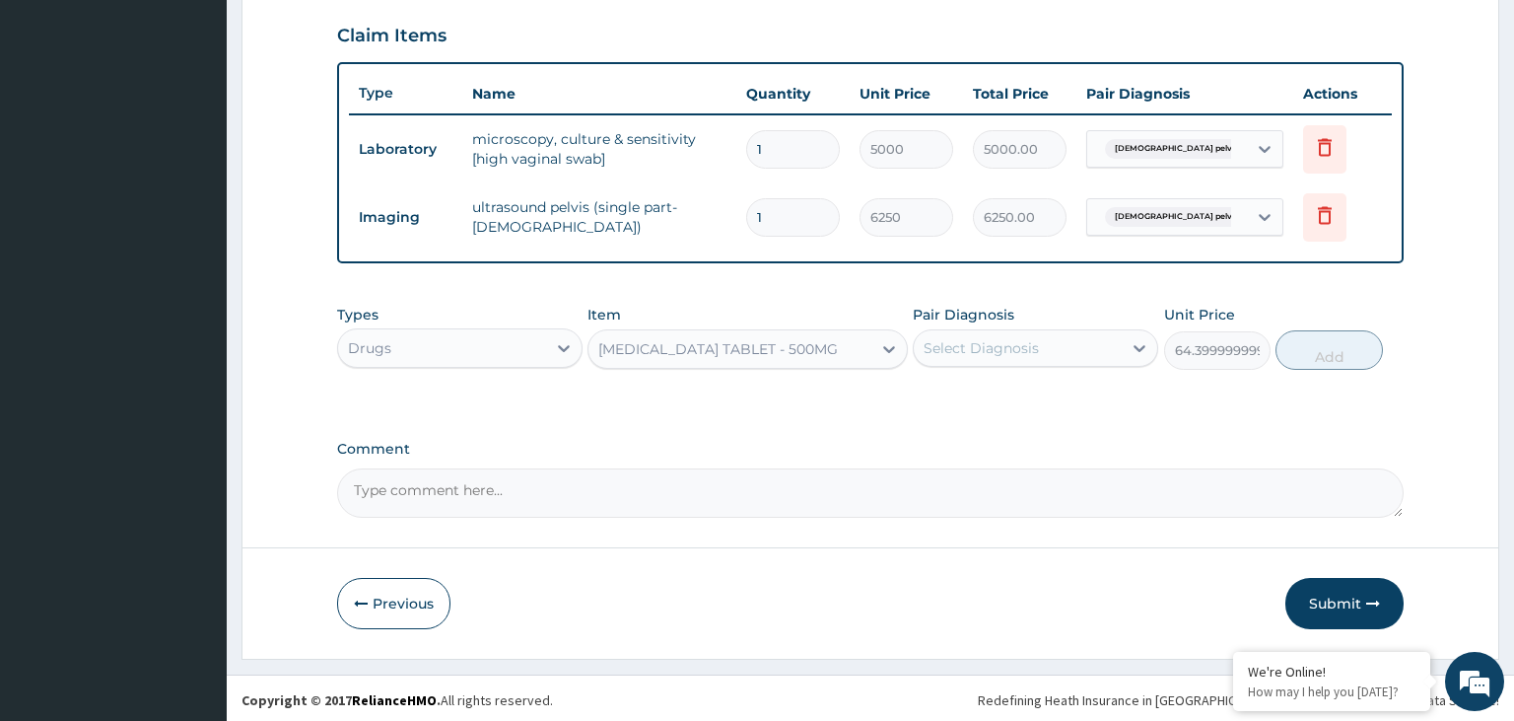
click at [1010, 361] on div "Select Diagnosis" at bounding box center [1035, 347] width 245 height 37
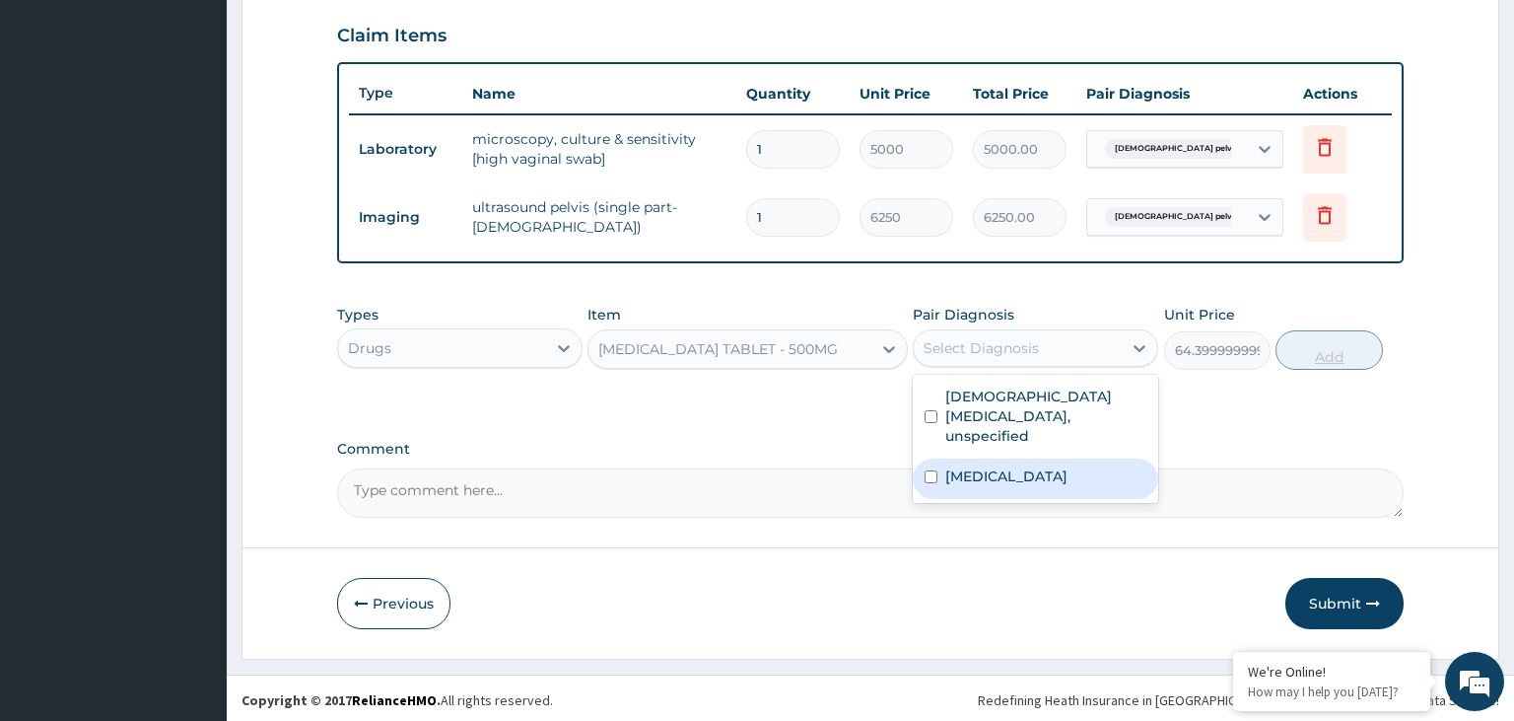
drag, startPoint x: 1022, startPoint y: 461, endPoint x: 1306, endPoint y: 361, distance: 301.2
click at [1032, 466] on label "Dermatophytosis, unspecified" at bounding box center [1006, 476] width 122 height 20
checkbox input "true"
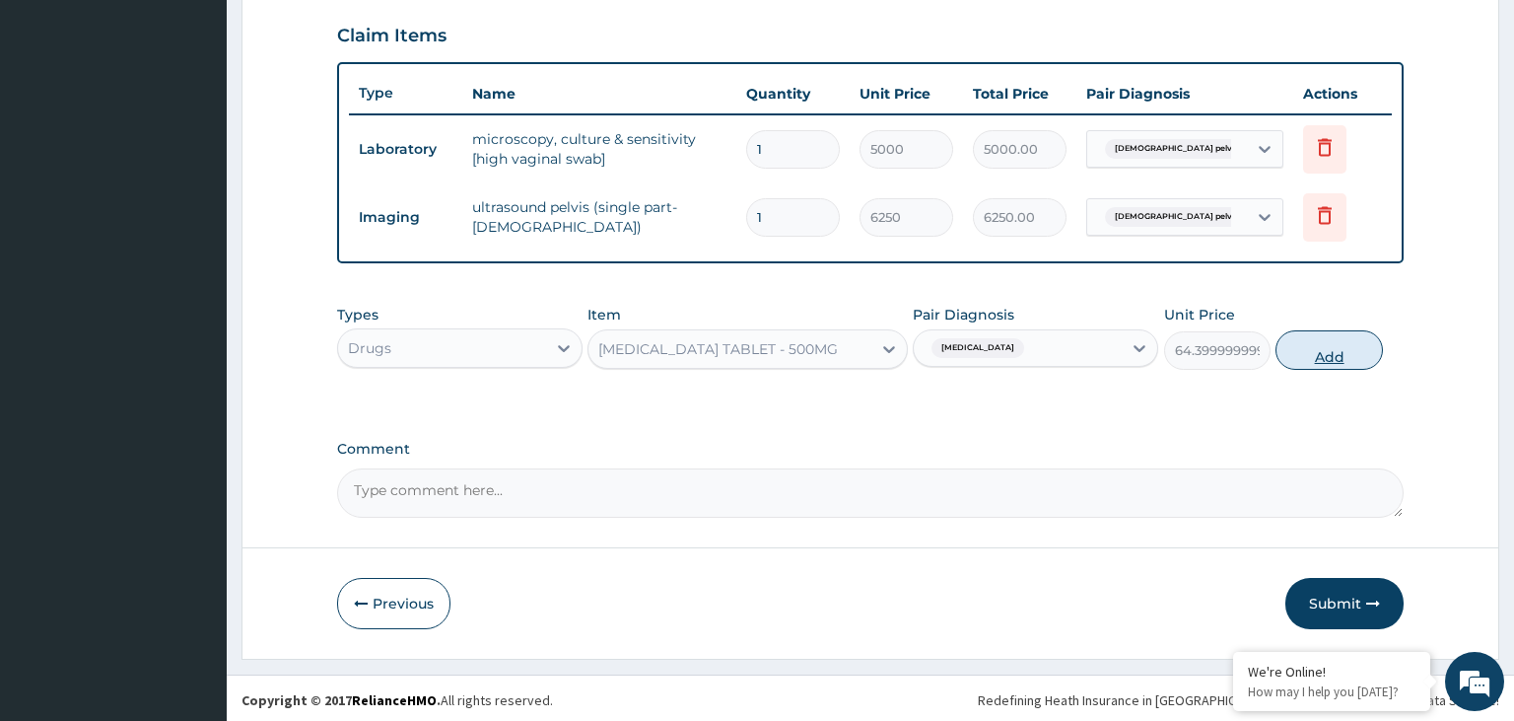
click at [1358, 351] on button "Add" at bounding box center [1329, 349] width 106 height 39
type input "0"
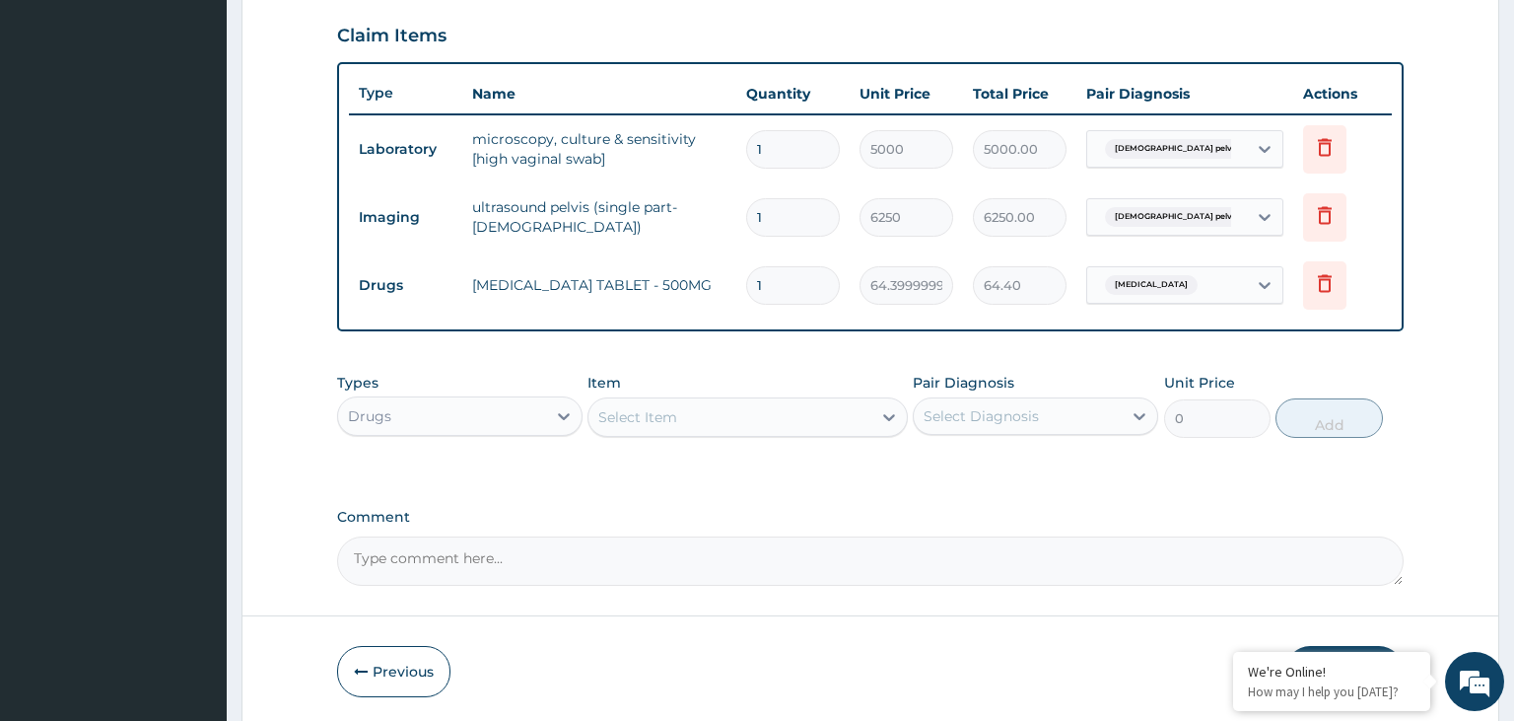
type input "14"
type input "901.60"
type input "14"
click at [695, 424] on div "Select Item" at bounding box center [730, 417] width 283 height 32
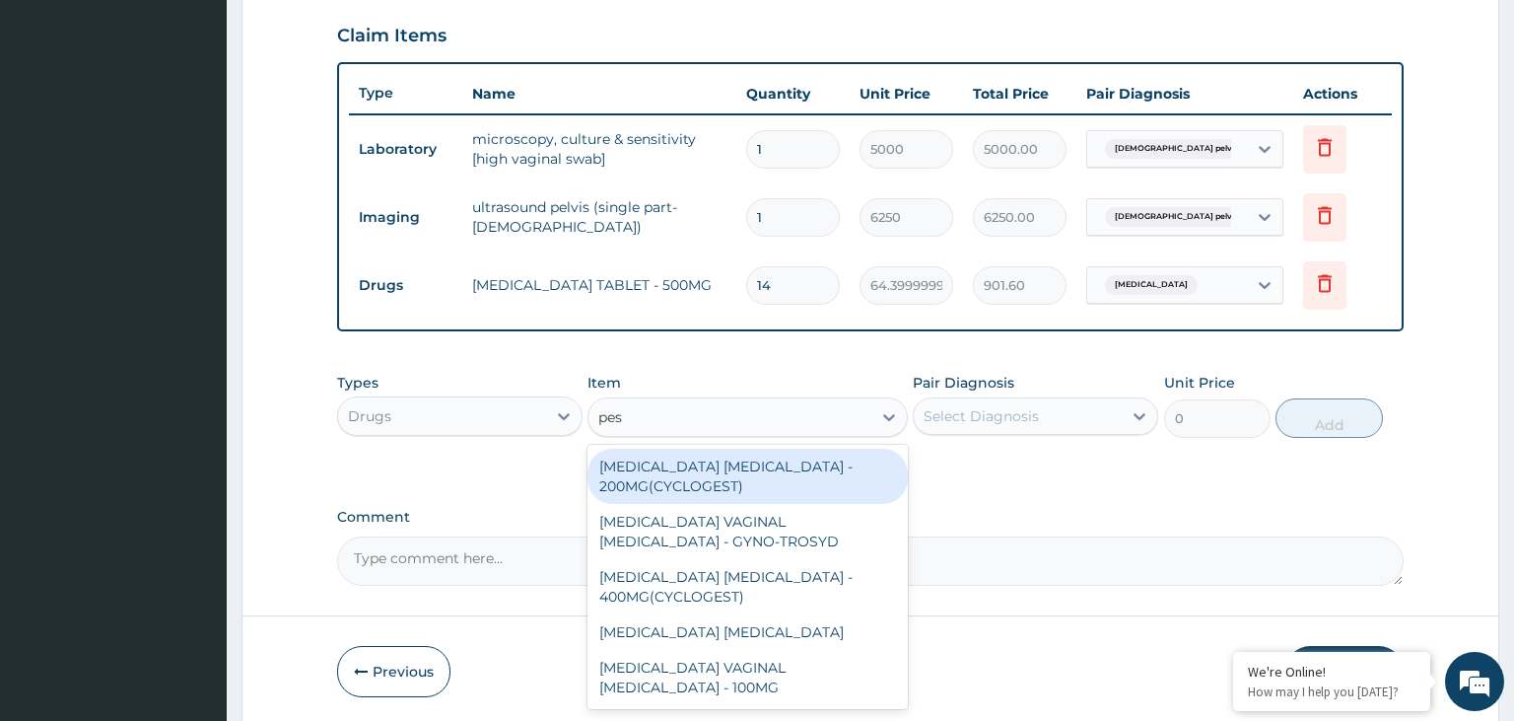
type input "pess"
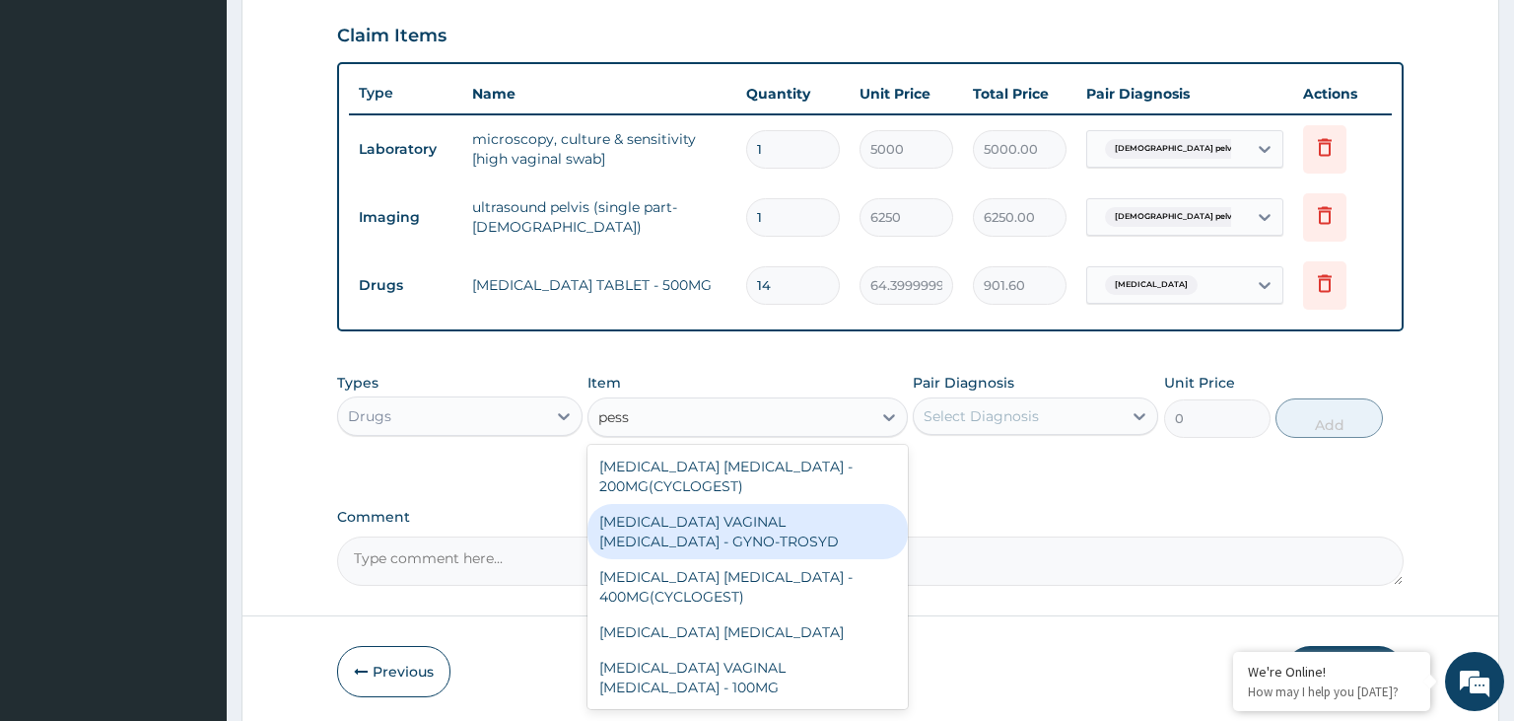
click at [785, 534] on div "[MEDICAL_DATA] VAGINAL [MEDICAL_DATA] - GYNO-TROSYD" at bounding box center [748, 531] width 320 height 55
type input "1120"
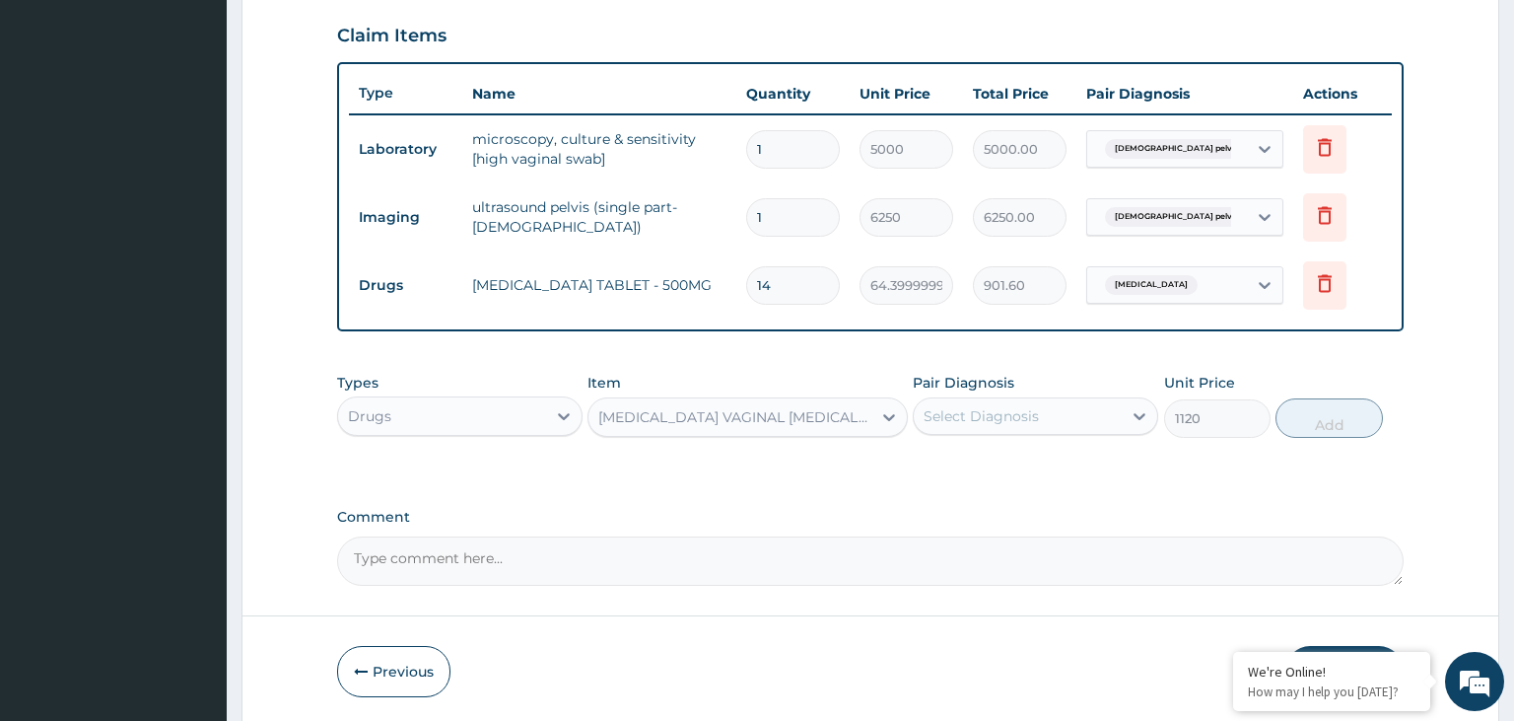
click at [1020, 433] on div "Pair Diagnosis Select Diagnosis" at bounding box center [1035, 405] width 245 height 65
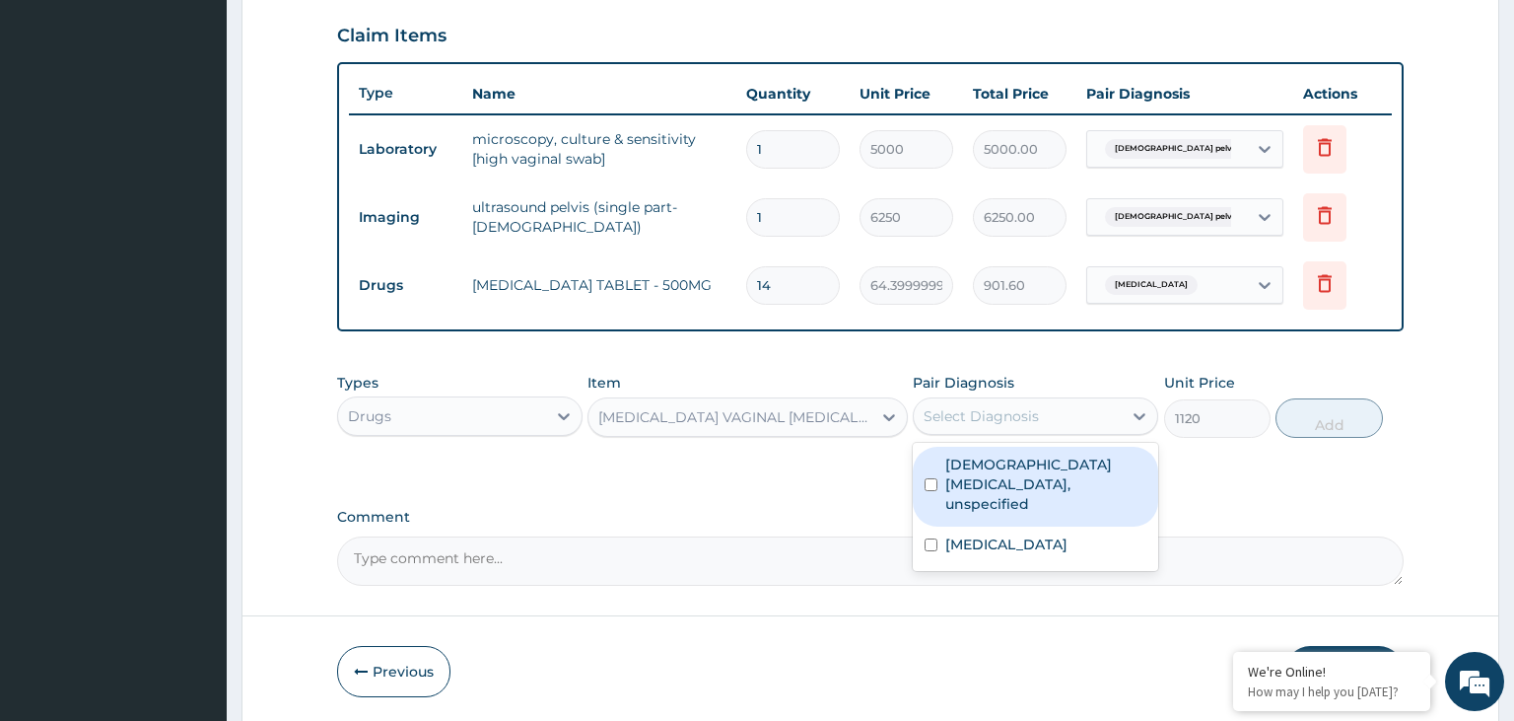
click at [1013, 422] on div "Select Diagnosis" at bounding box center [981, 416] width 115 height 20
click at [1007, 486] on label "Female pelvic inflammatory diseases, unspecified" at bounding box center [1045, 483] width 201 height 59
checkbox input "true"
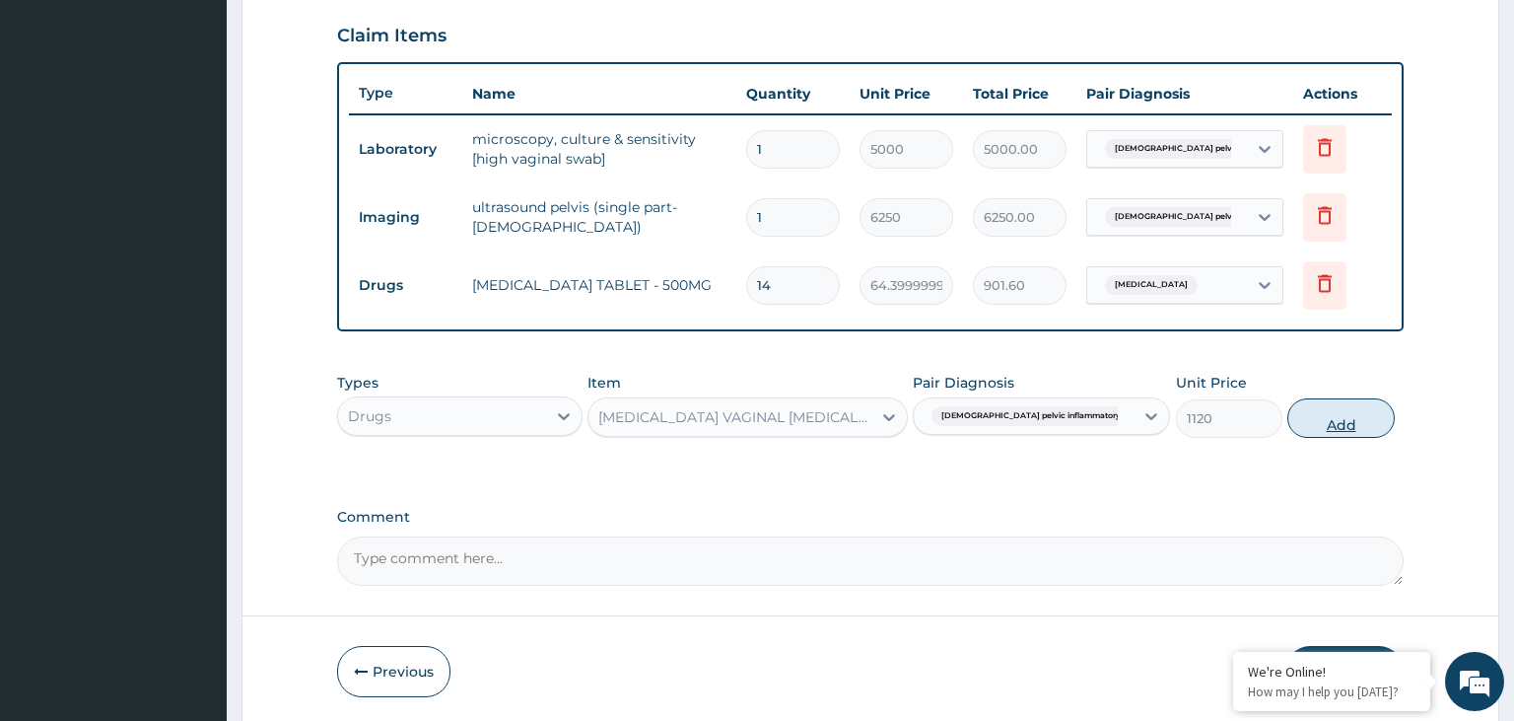
click at [1362, 415] on button "Add" at bounding box center [1341, 417] width 106 height 39
type input "0"
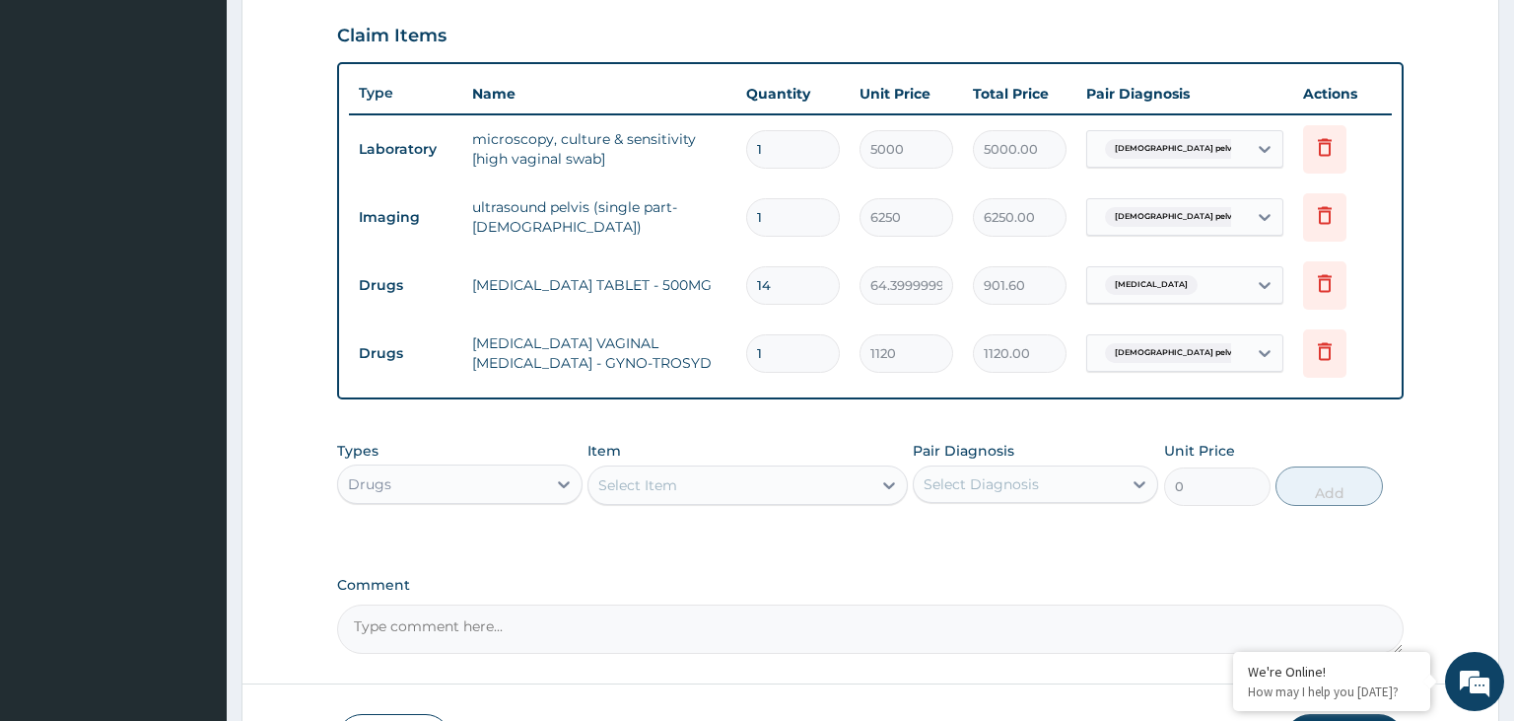
click at [637, 465] on div "Select Item" at bounding box center [748, 484] width 320 height 39
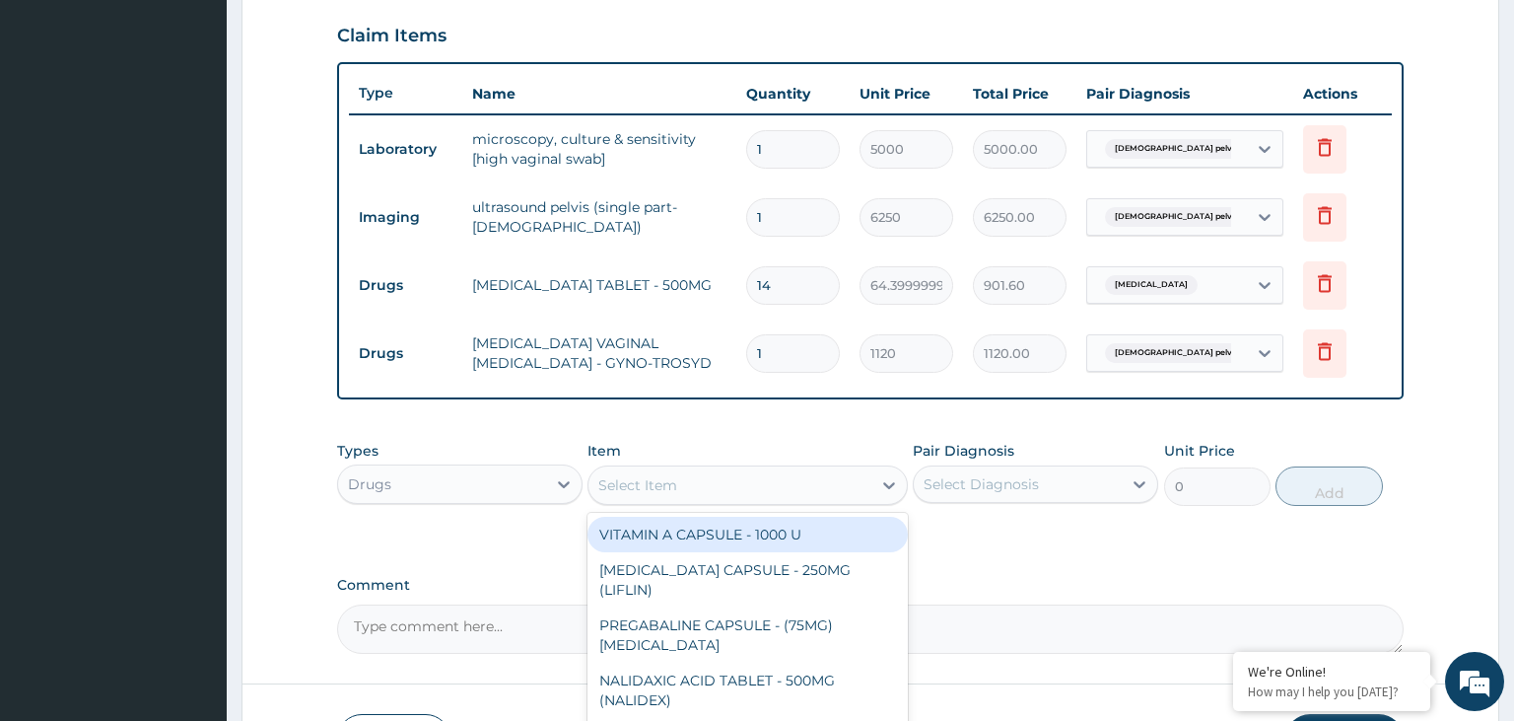
click at [638, 483] on div "Select Item" at bounding box center [637, 485] width 79 height 20
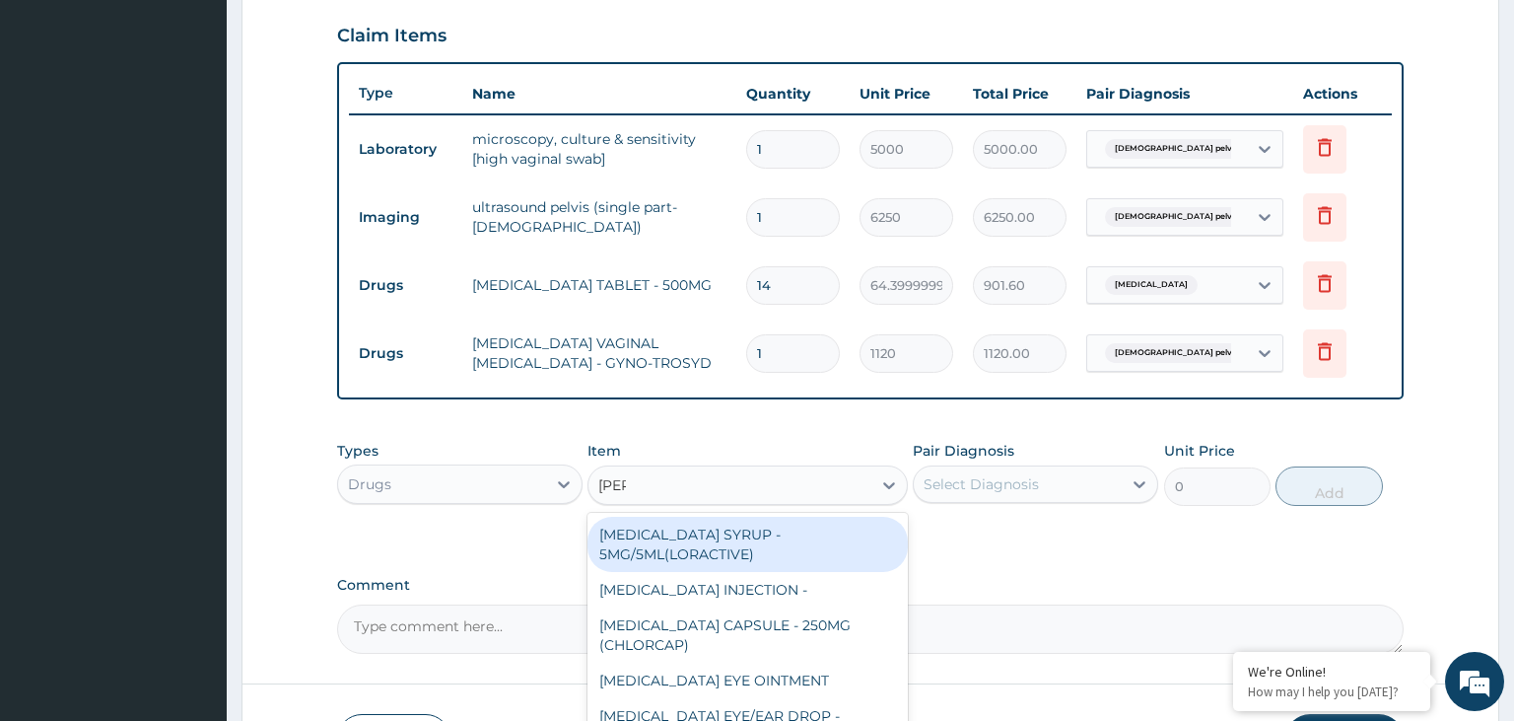
type input "lorat"
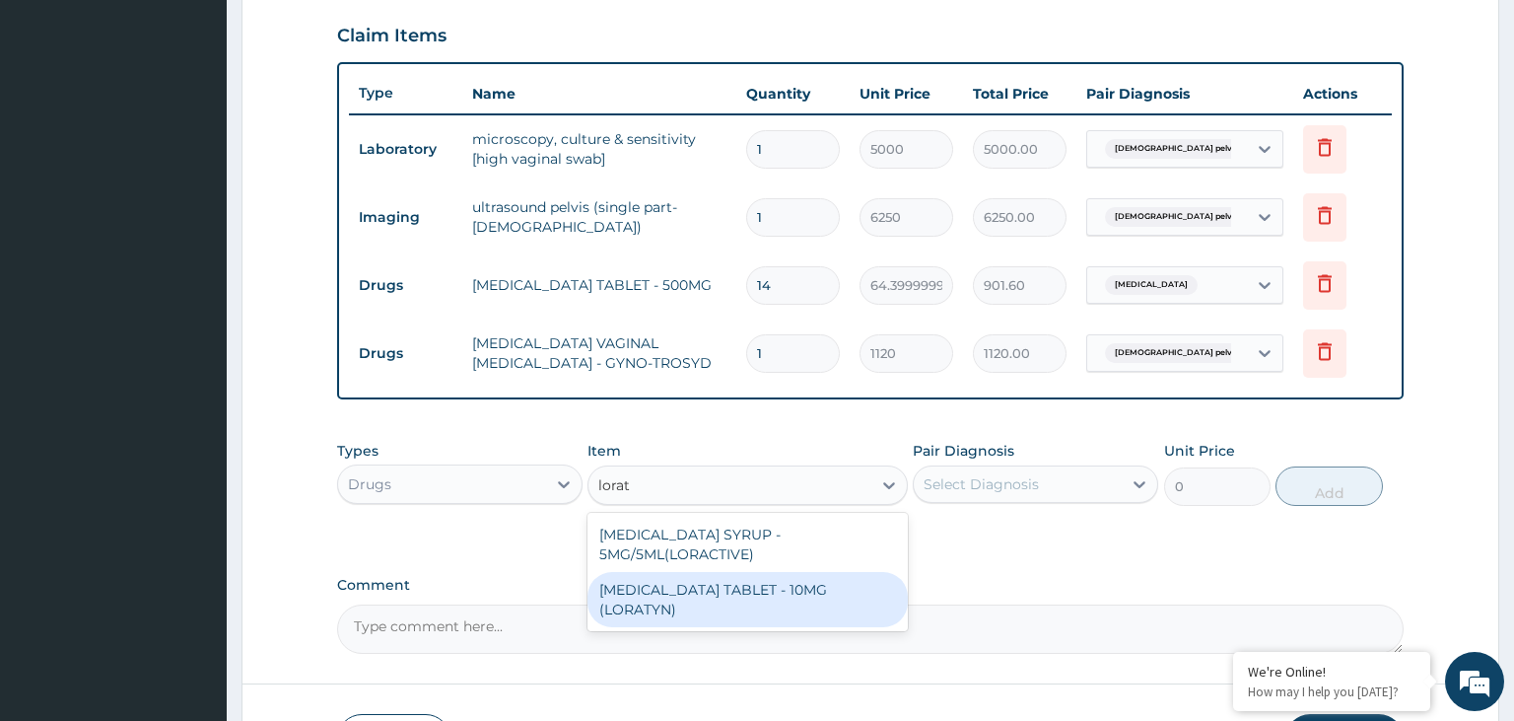
click at [700, 600] on div "[MEDICAL_DATA] TABLET - 10MG (LORATYN)" at bounding box center [748, 599] width 320 height 55
type input "98"
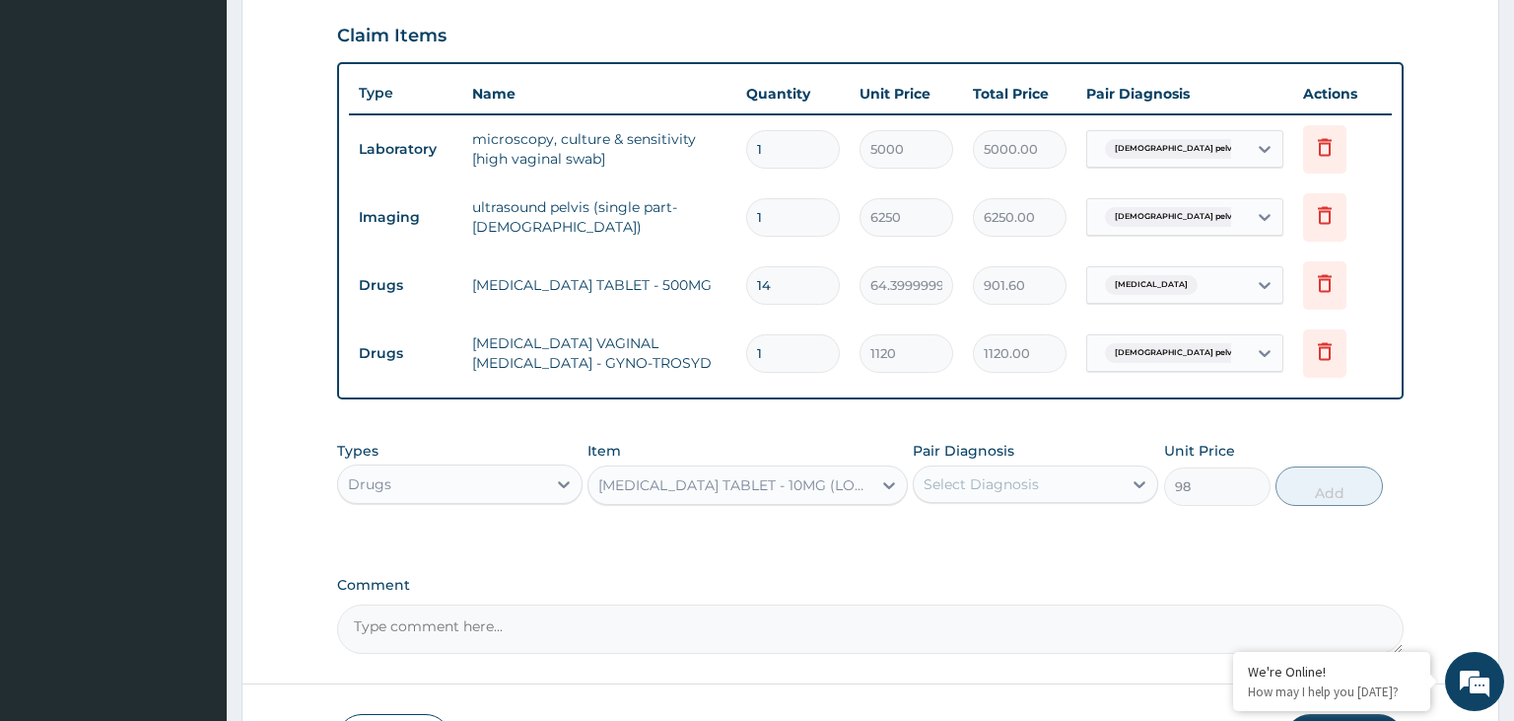
click at [1077, 475] on div "Select Diagnosis" at bounding box center [1018, 484] width 208 height 32
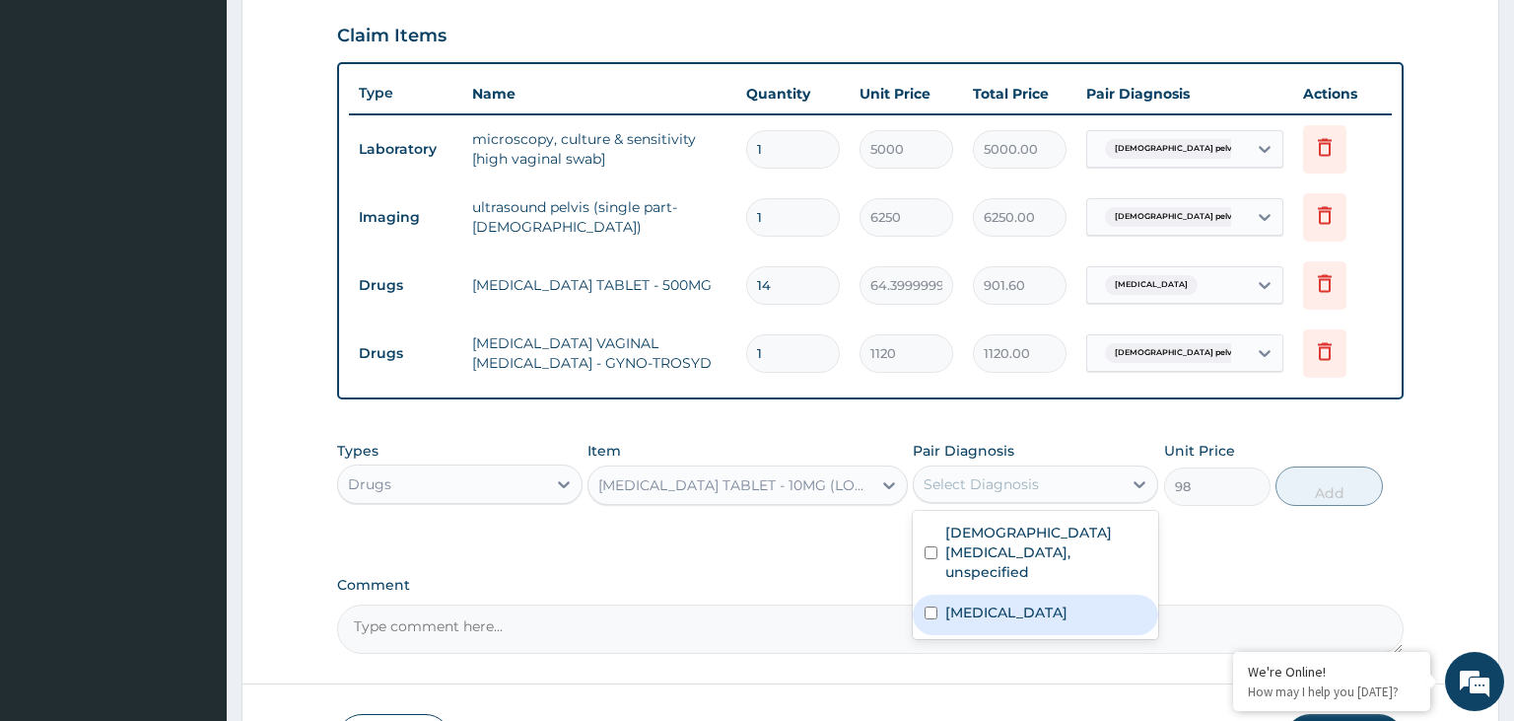
click at [1058, 602] on label "Dermatophytosis, unspecified" at bounding box center [1006, 612] width 122 height 20
checkbox input "true"
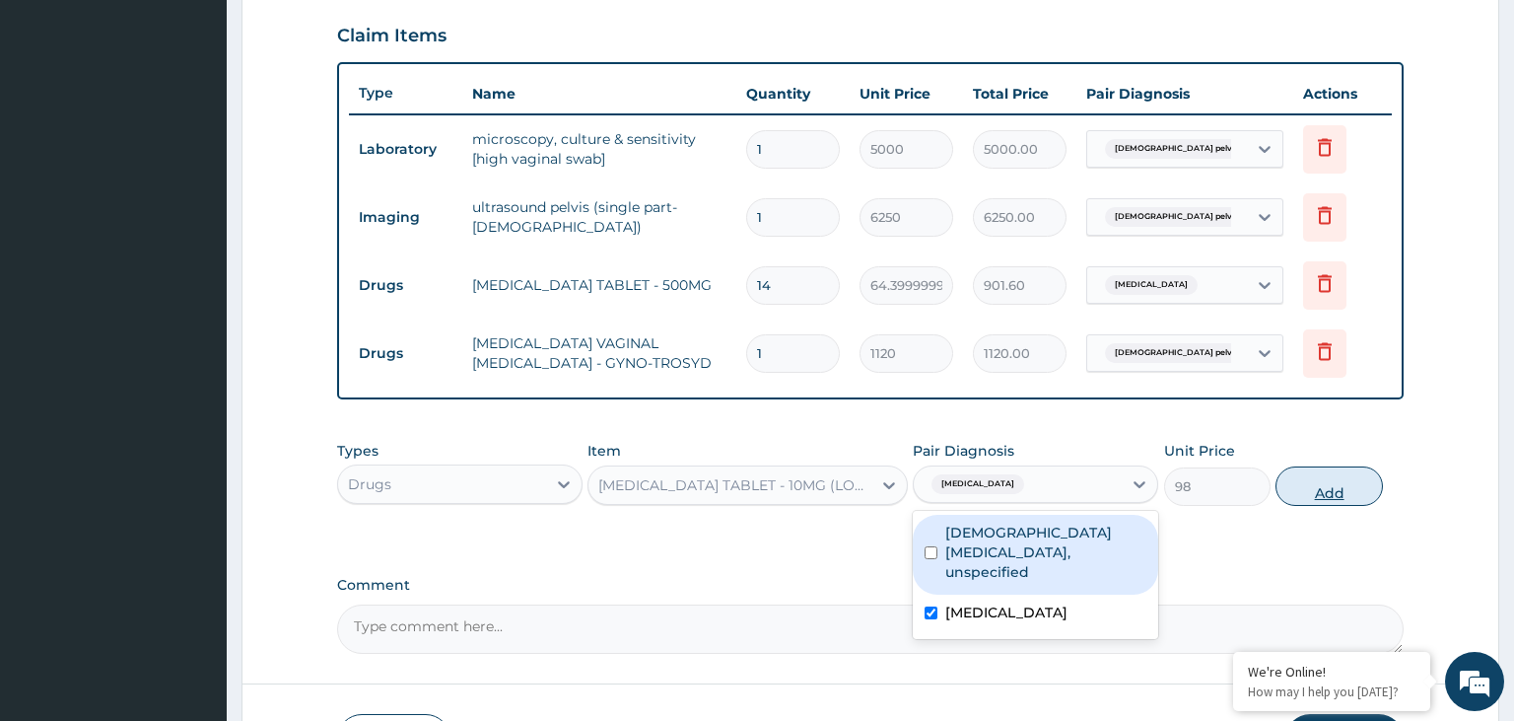
click at [1327, 485] on button "Add" at bounding box center [1329, 485] width 106 height 39
type input "0"
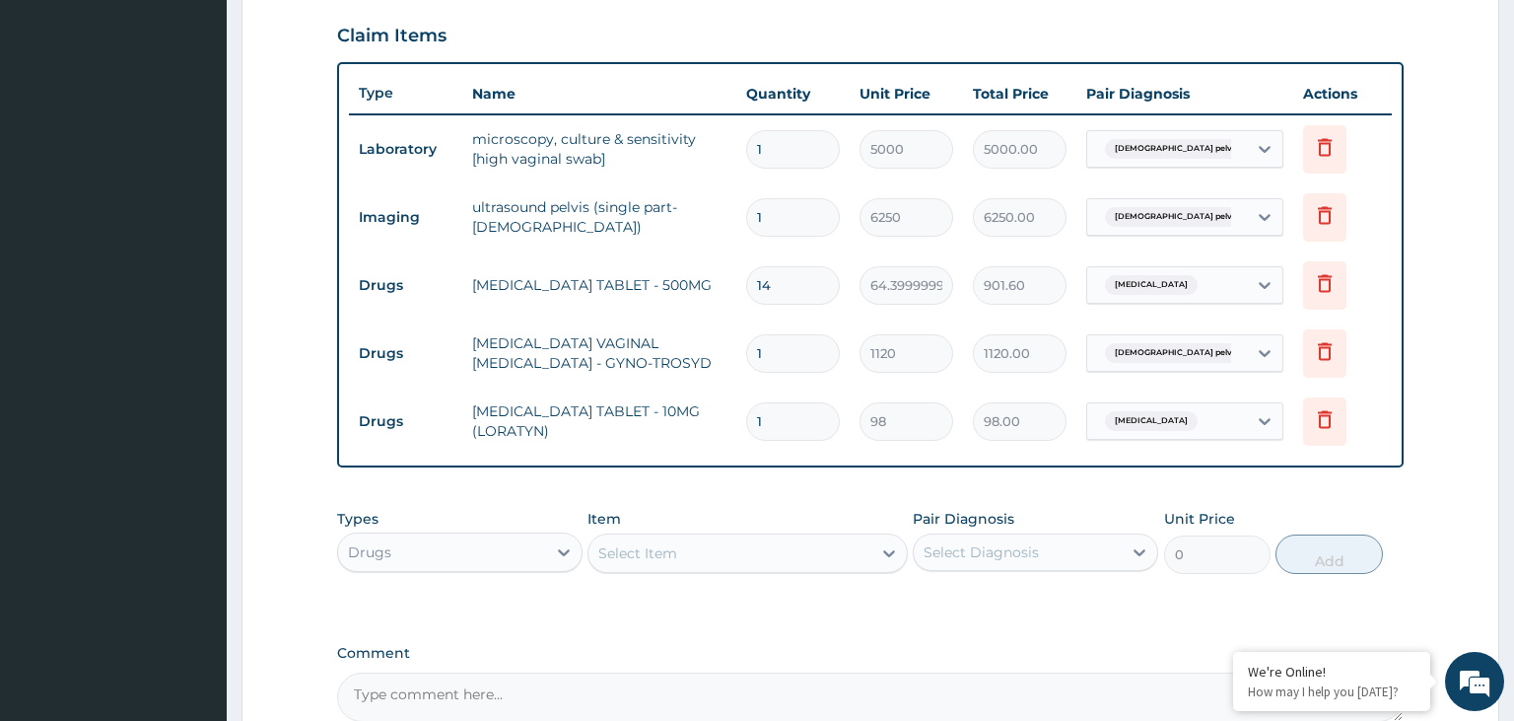
drag, startPoint x: 756, startPoint y: 419, endPoint x: 771, endPoint y: 426, distance: 16.3
click at [769, 423] on input "1" at bounding box center [793, 421] width 94 height 38
type input "5"
type input "490.00"
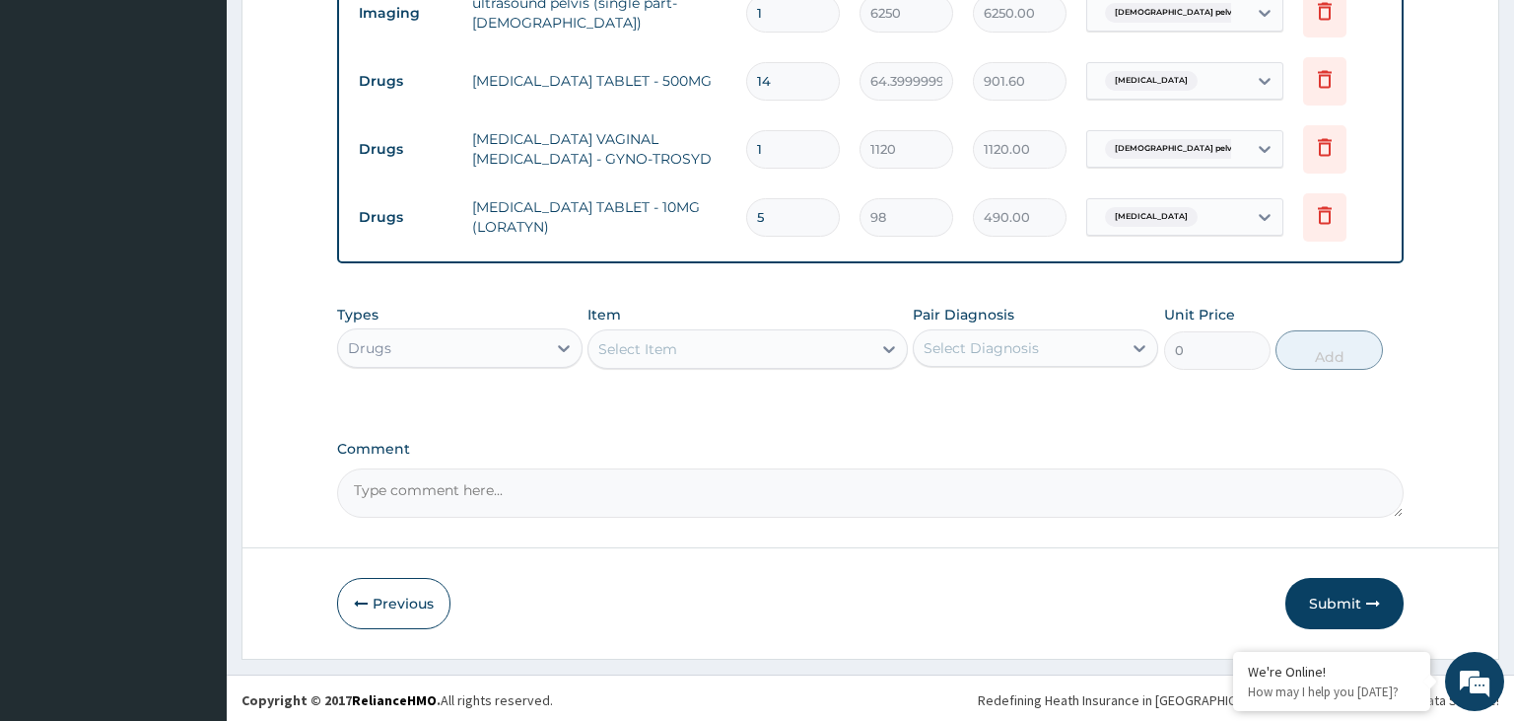
type input "5"
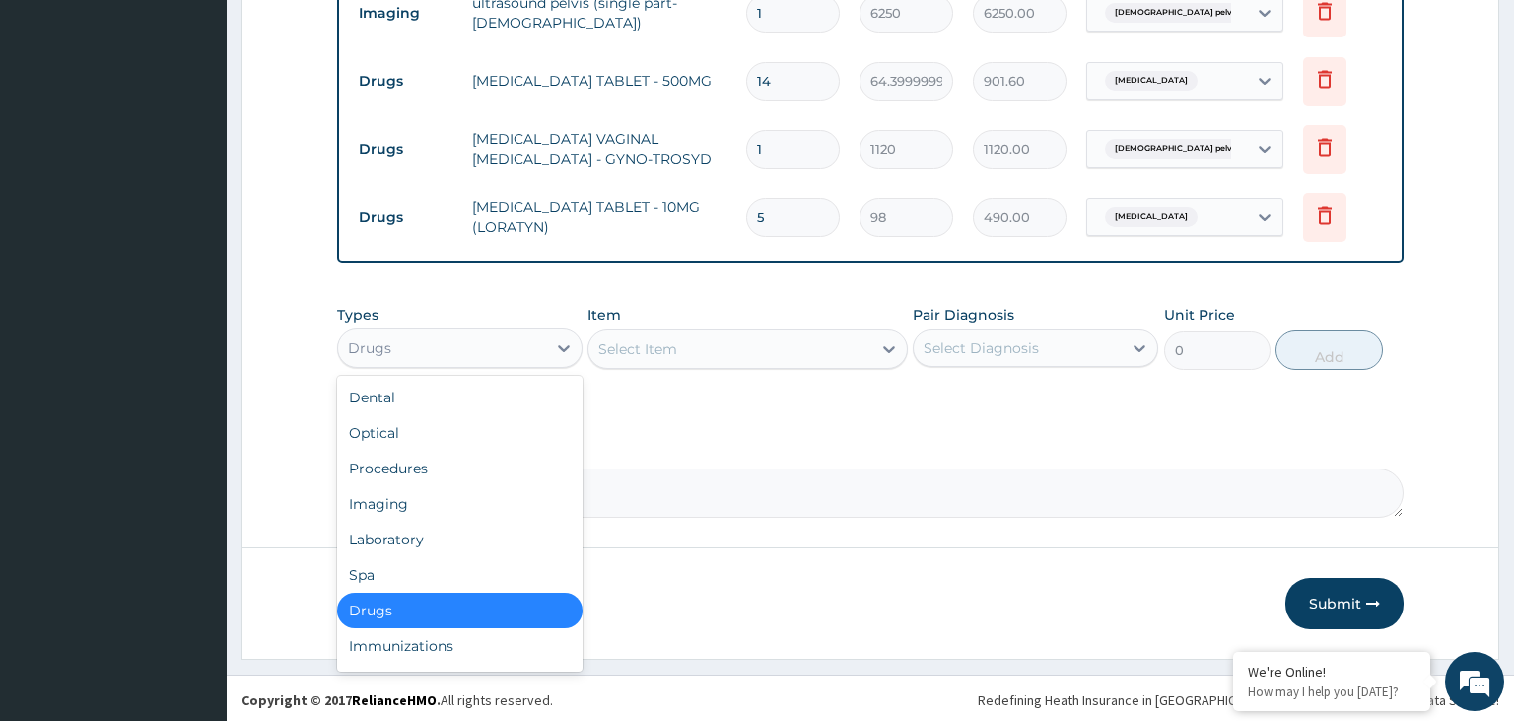
click at [505, 361] on div "Drugs" at bounding box center [459, 347] width 245 height 39
click at [453, 466] on div "Procedures" at bounding box center [459, 468] width 245 height 35
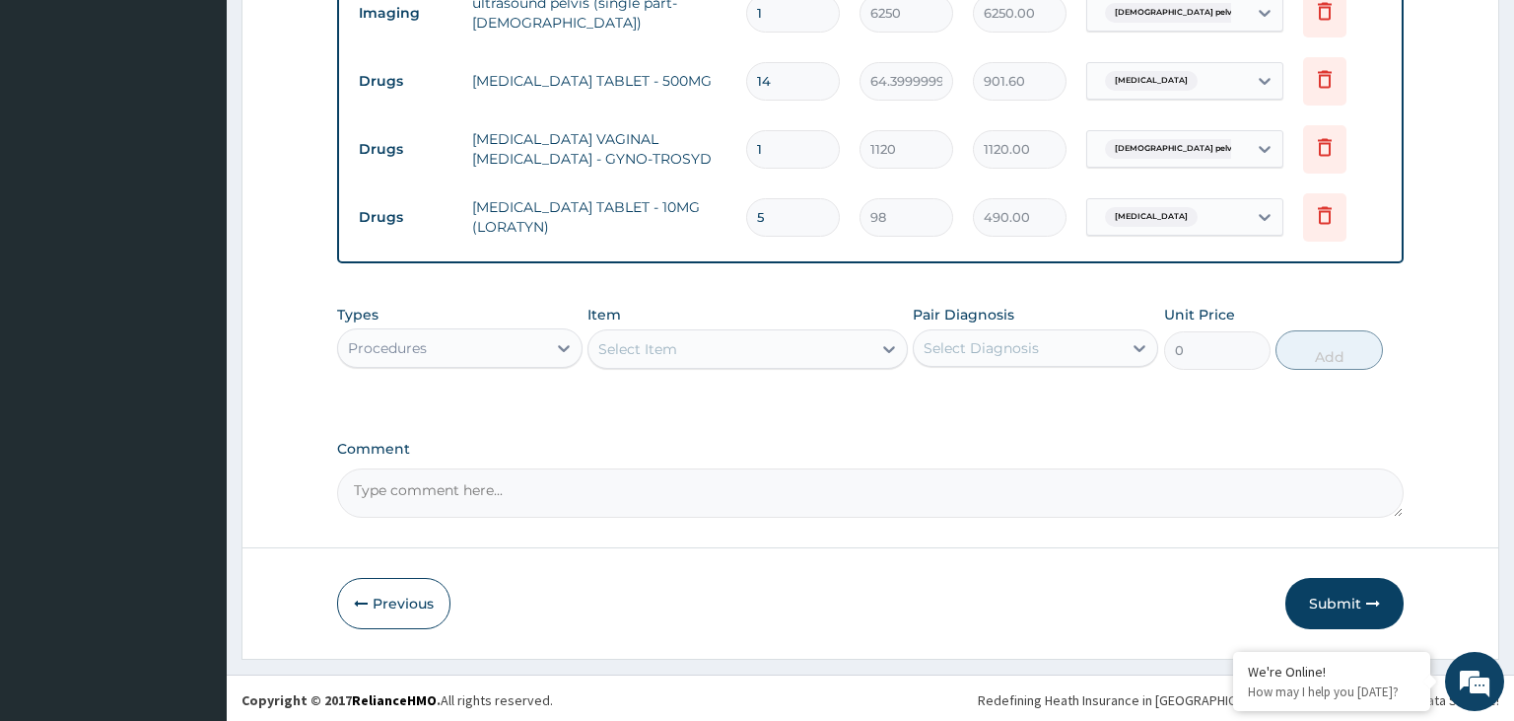
click at [705, 360] on div "Select Item" at bounding box center [730, 349] width 283 height 32
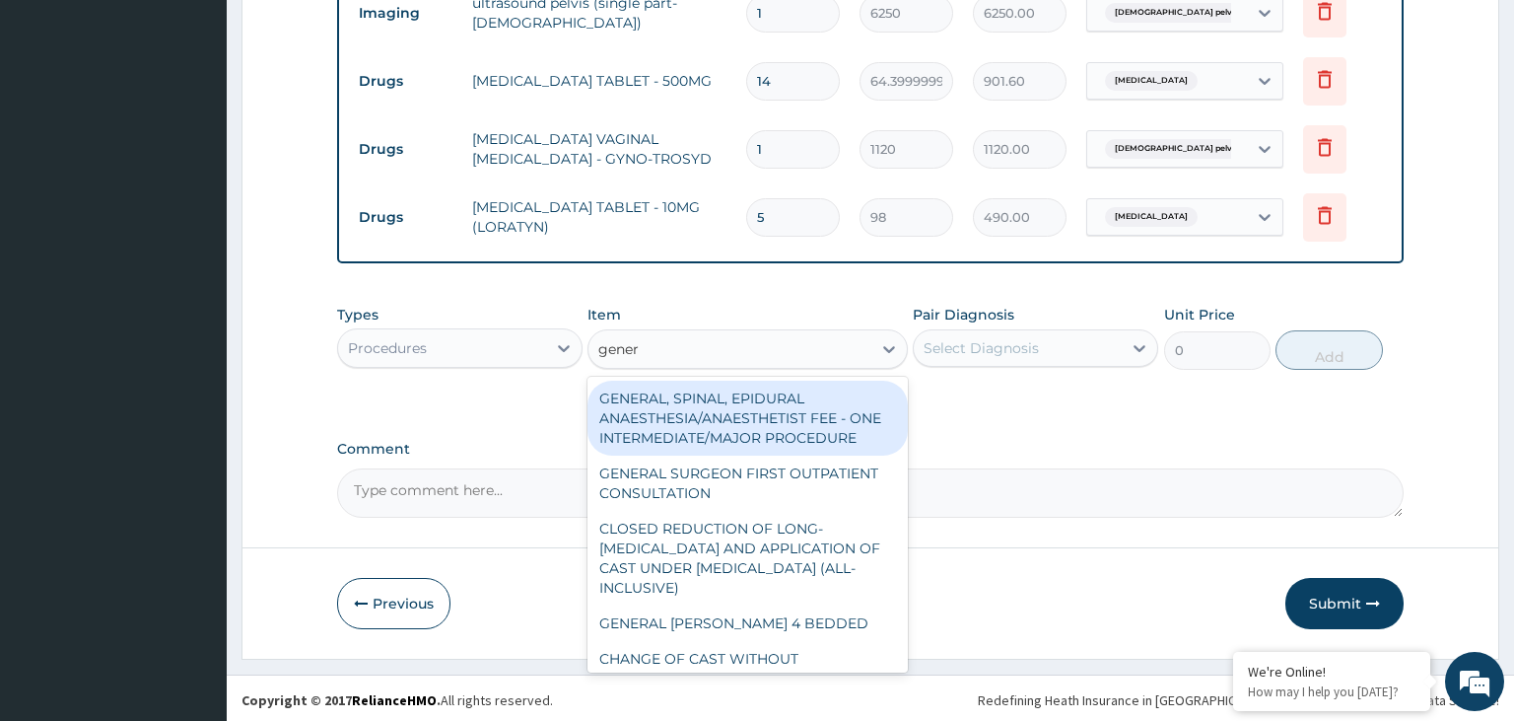
type input "genera"
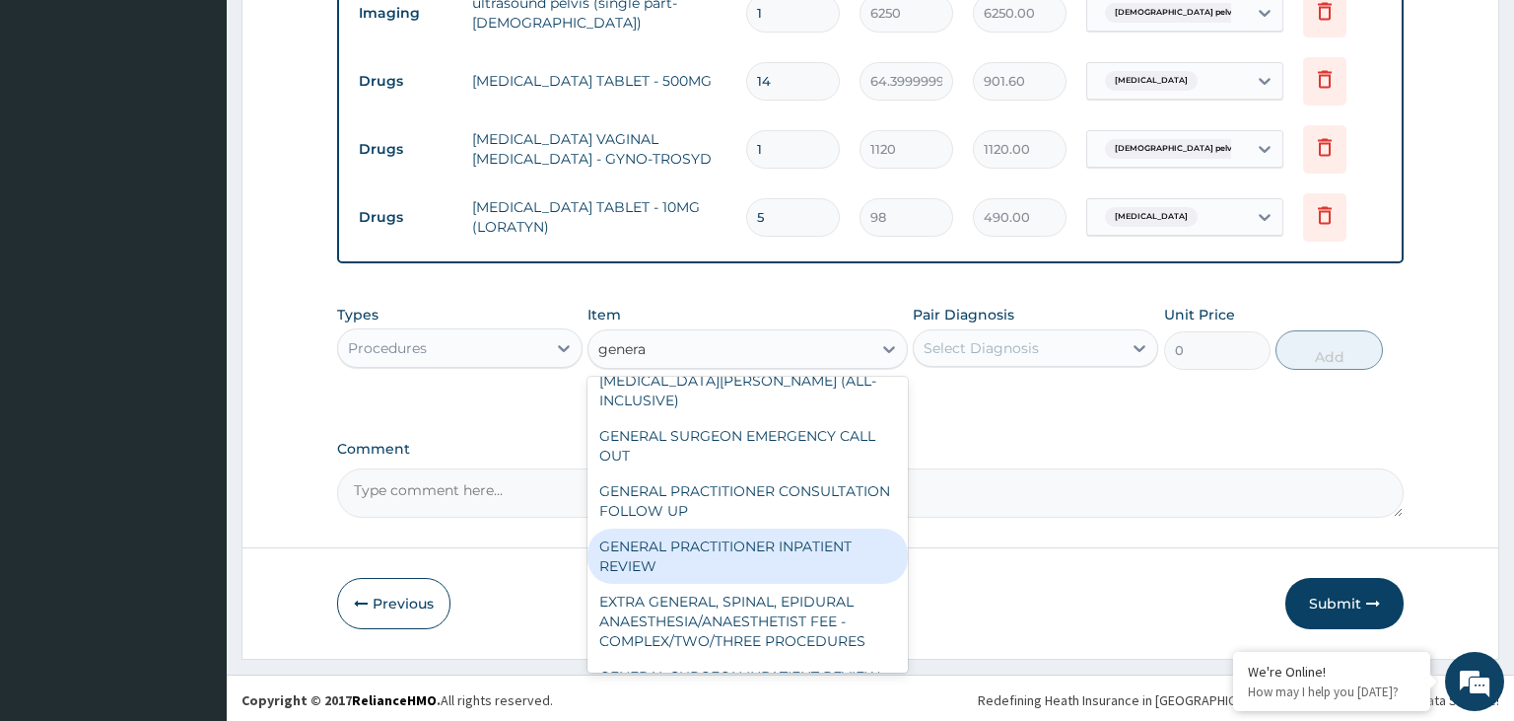
scroll to position [397, 0]
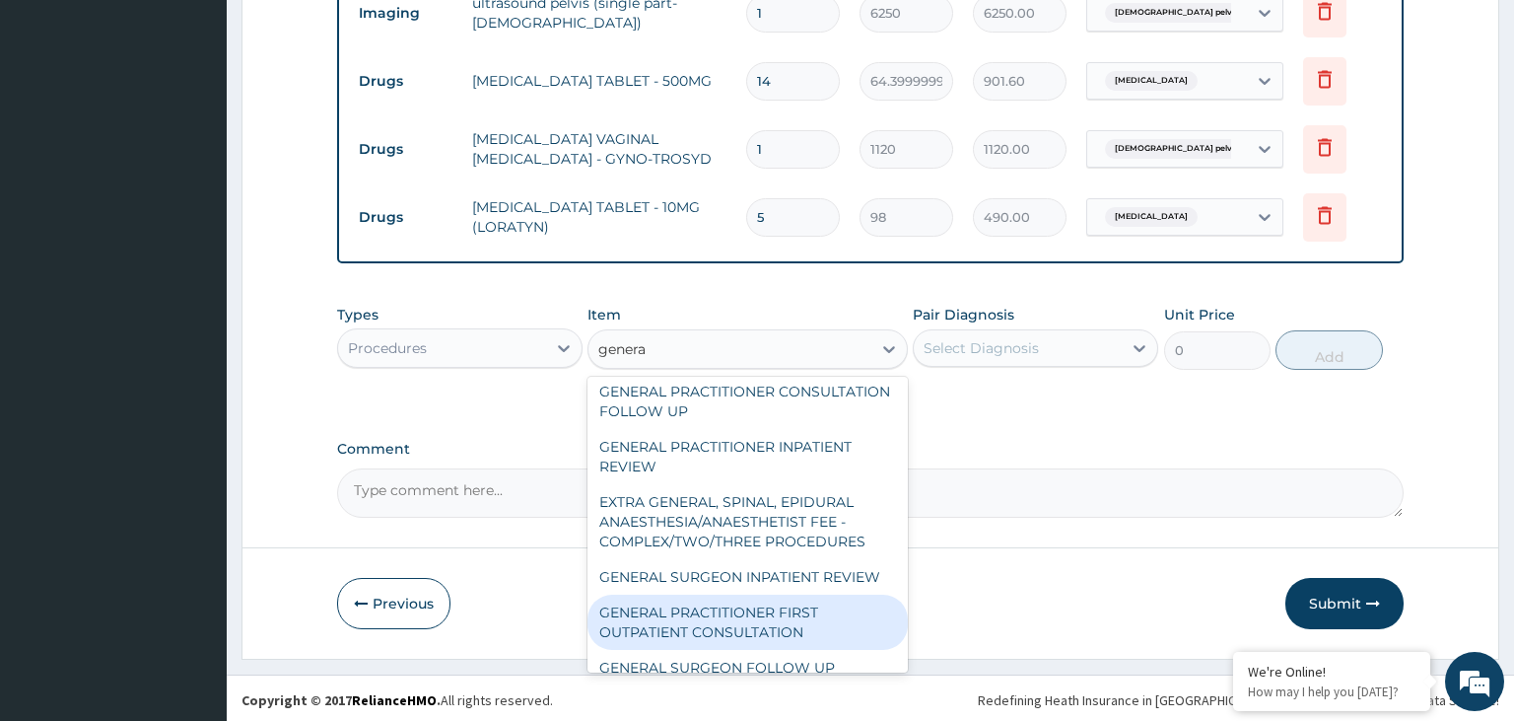
click at [779, 594] on div "GENERAL PRACTITIONER FIRST OUTPATIENT CONSULTATION" at bounding box center [748, 621] width 320 height 55
type input "3750"
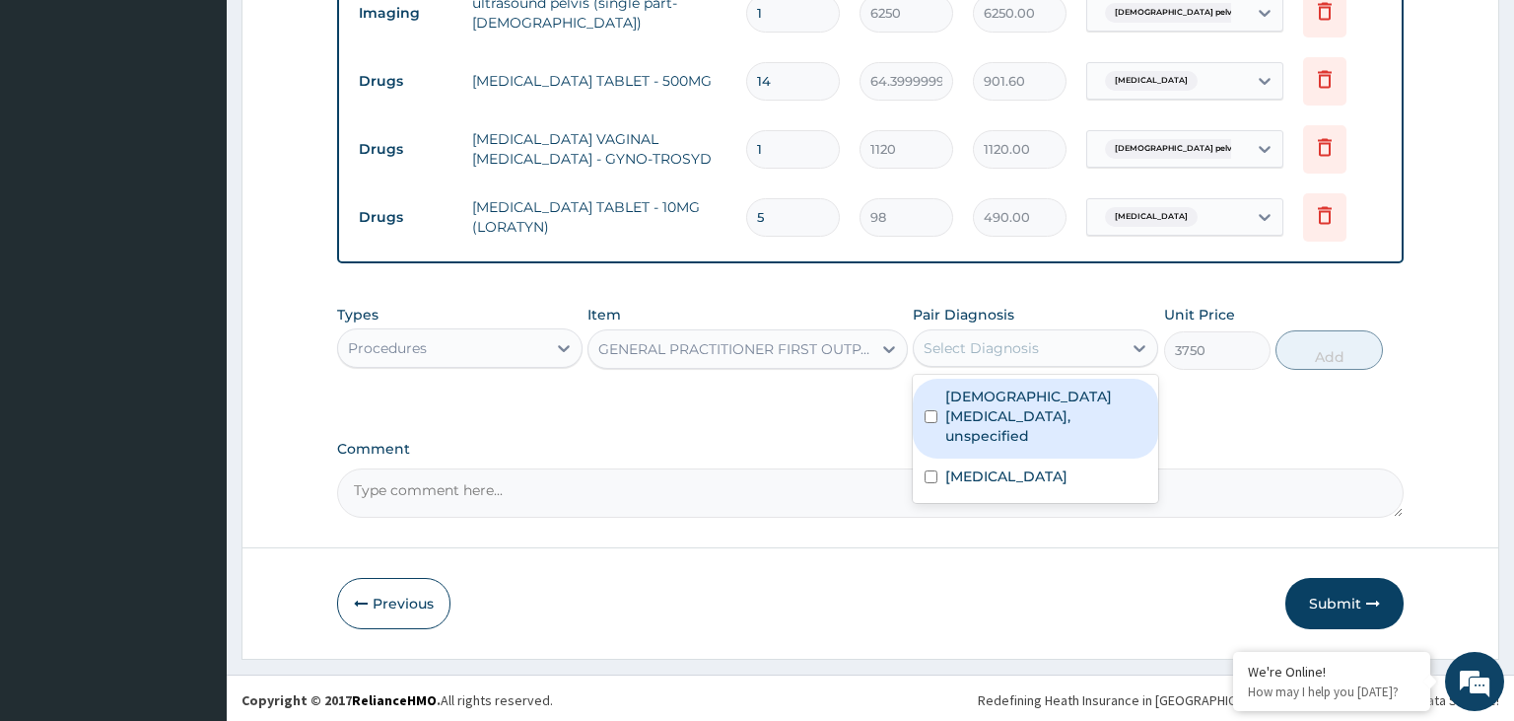
drag, startPoint x: 1137, startPoint y: 345, endPoint x: 1122, endPoint y: 388, distance: 45.8
click at [1136, 348] on icon at bounding box center [1140, 348] width 20 height 20
click at [1099, 404] on label "Female pelvic inflammatory diseases, unspecified" at bounding box center [1045, 415] width 201 height 59
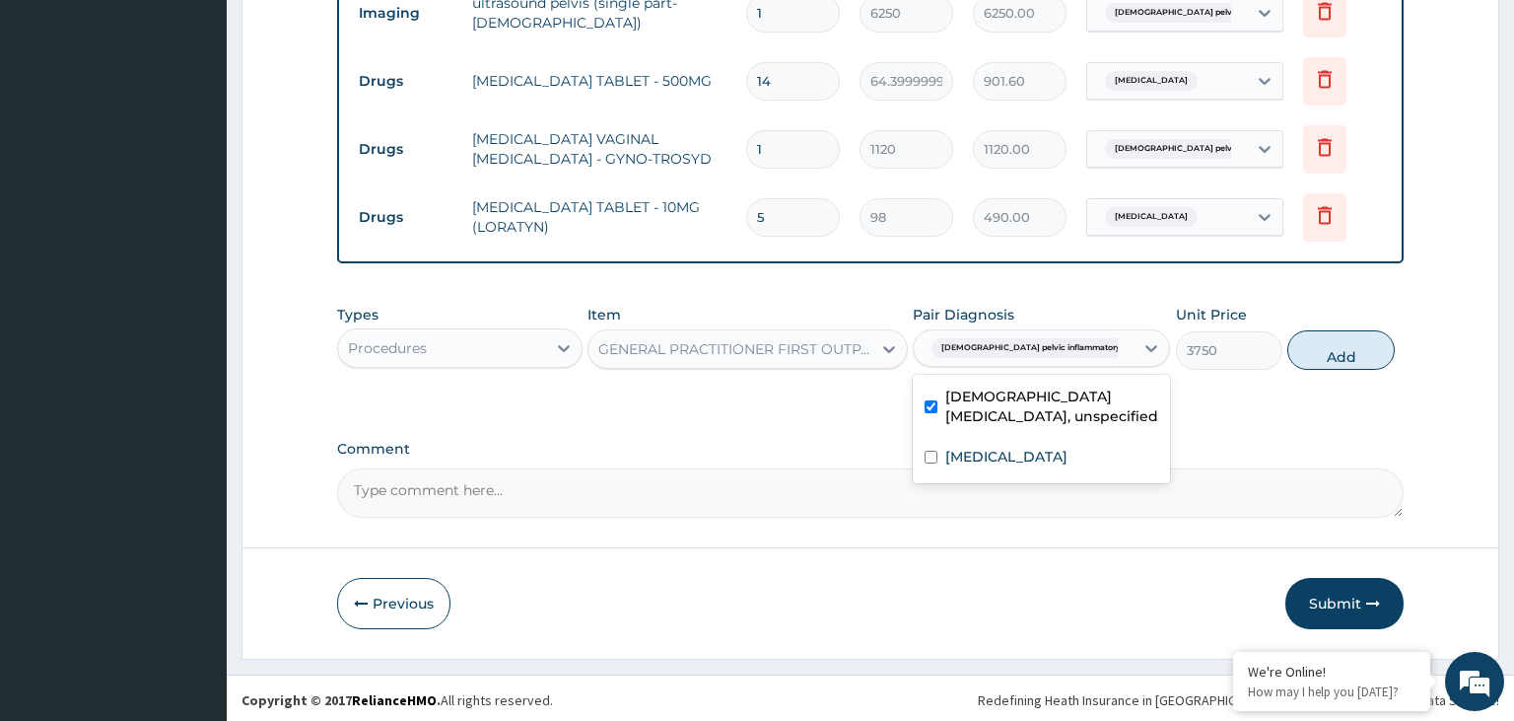
checkbox input "true"
click at [1070, 439] on div "Dermatophytosis, unspecified" at bounding box center [1041, 459] width 257 height 40
checkbox input "true"
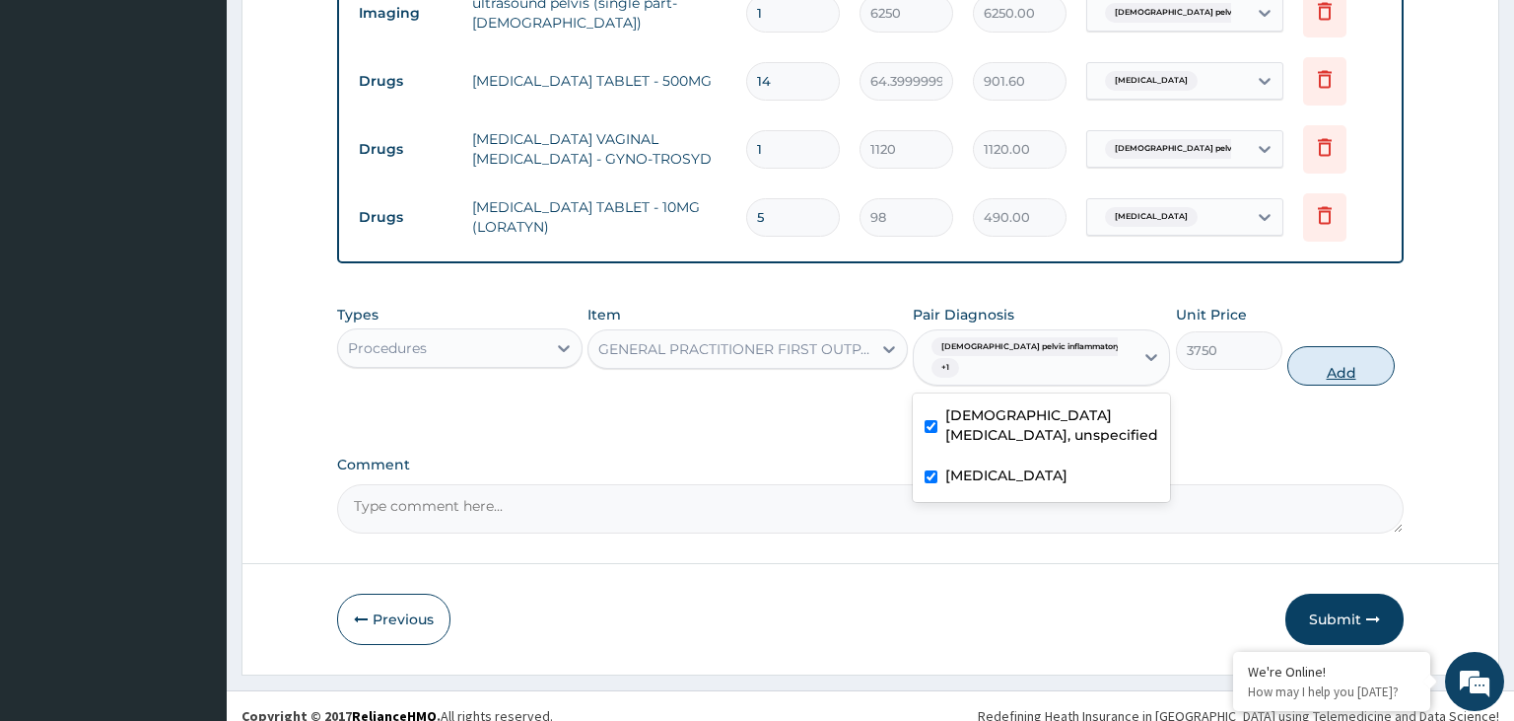
click at [1333, 373] on button "Add" at bounding box center [1341, 365] width 106 height 39
type input "0"
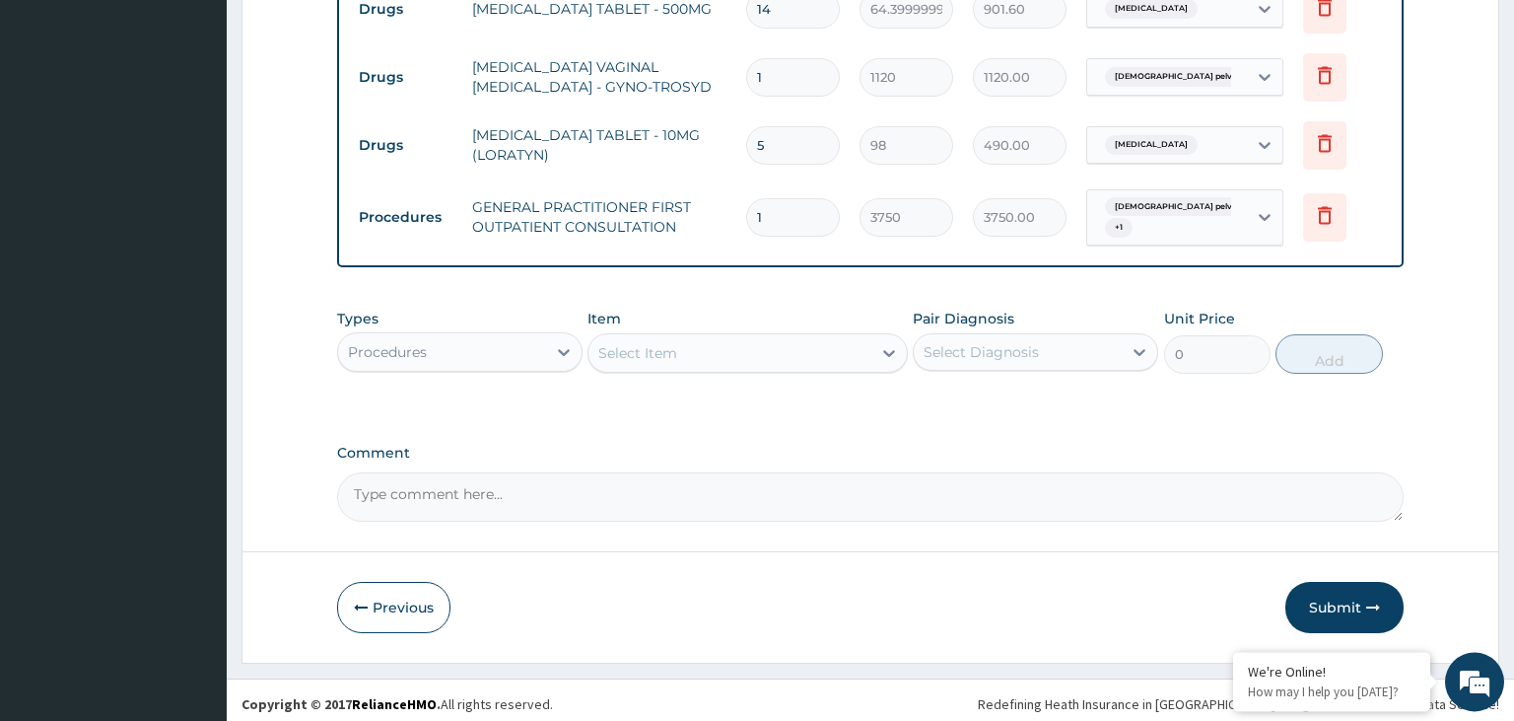
scroll to position [950, 0]
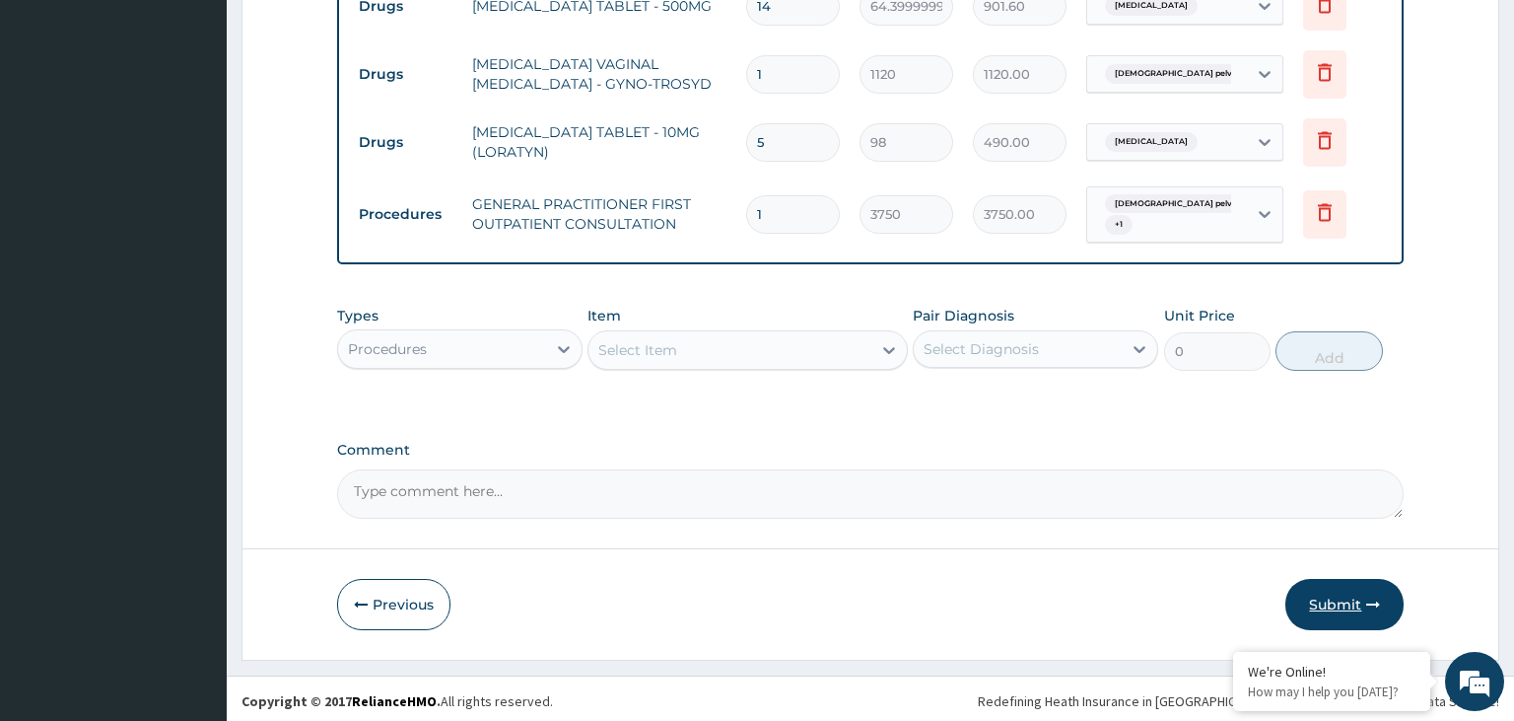
click at [1331, 605] on button "Submit" at bounding box center [1345, 604] width 118 height 51
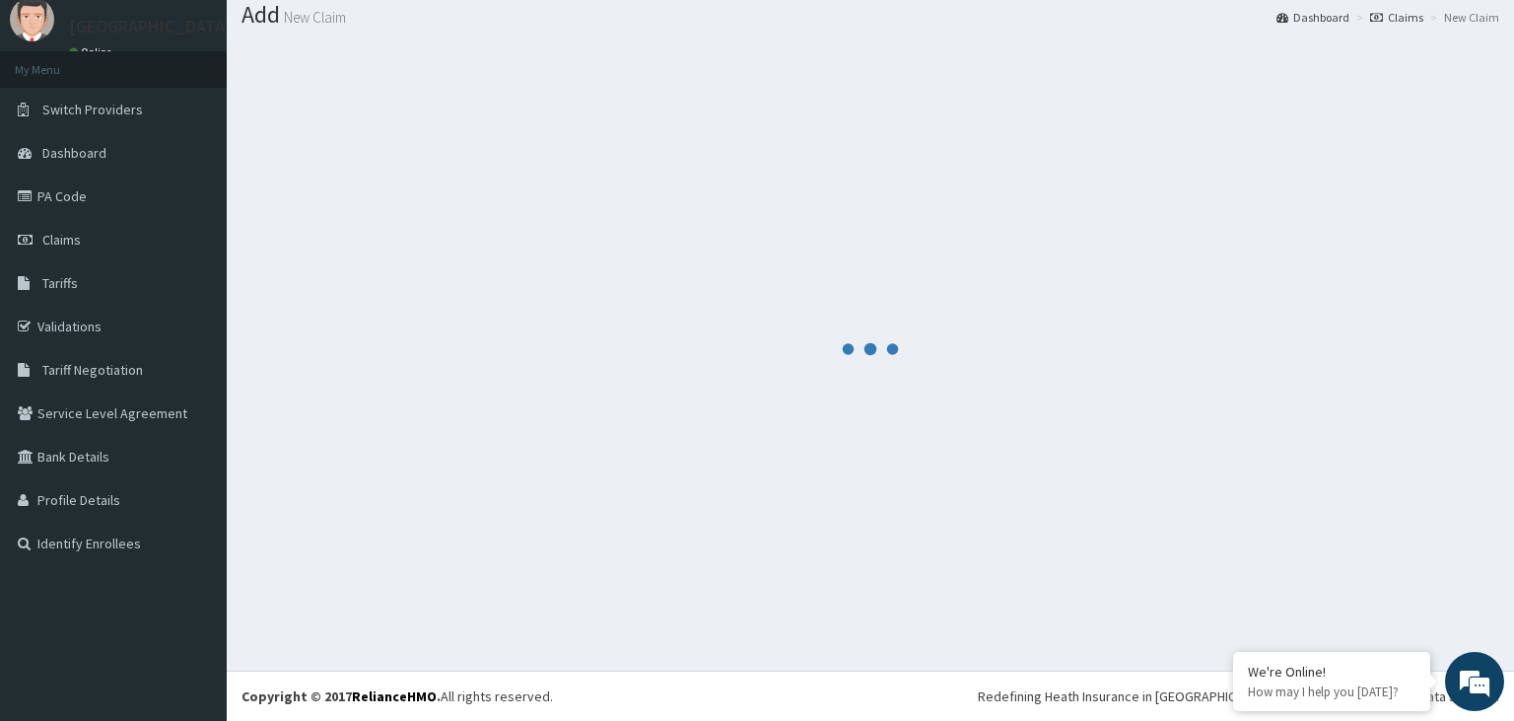
scroll to position [61, 0]
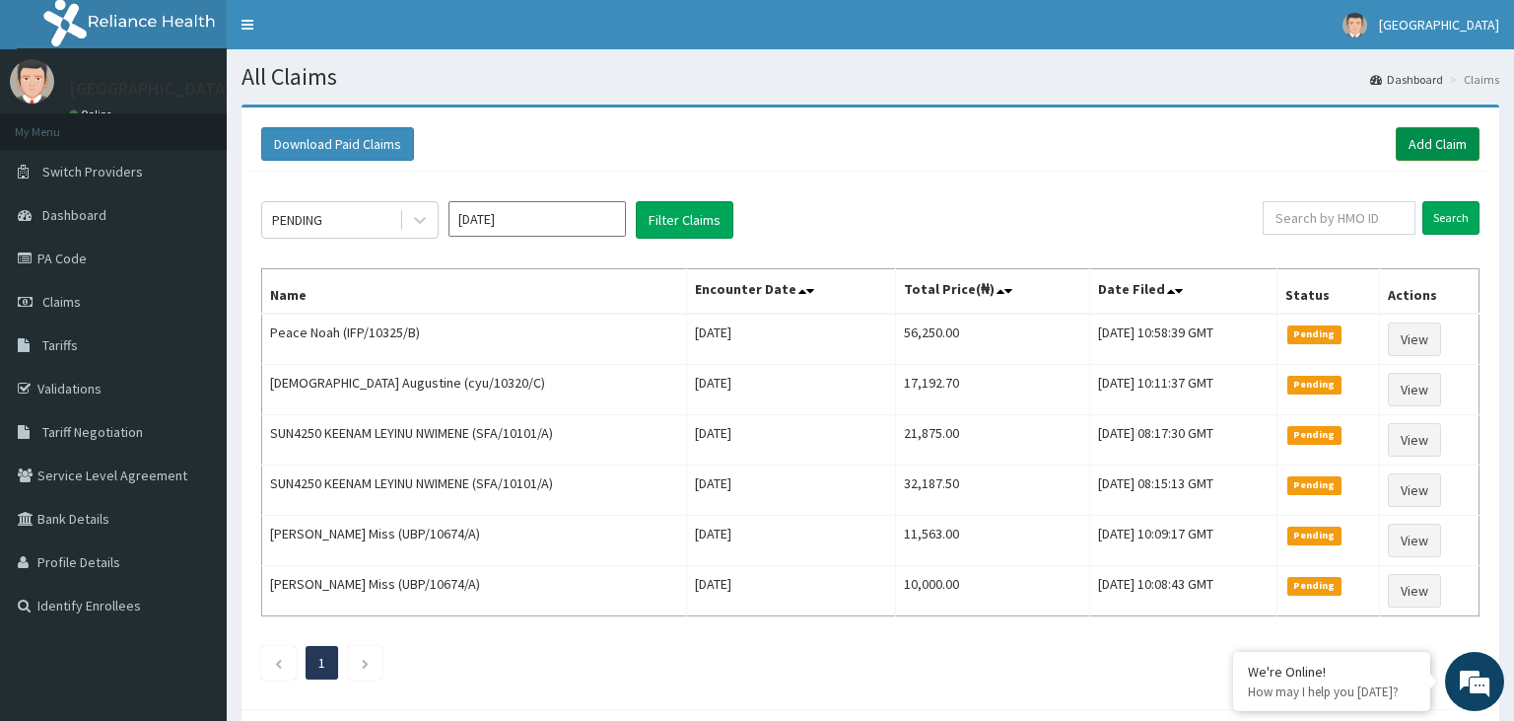
click at [1423, 135] on link "Add Claim" at bounding box center [1438, 144] width 84 height 34
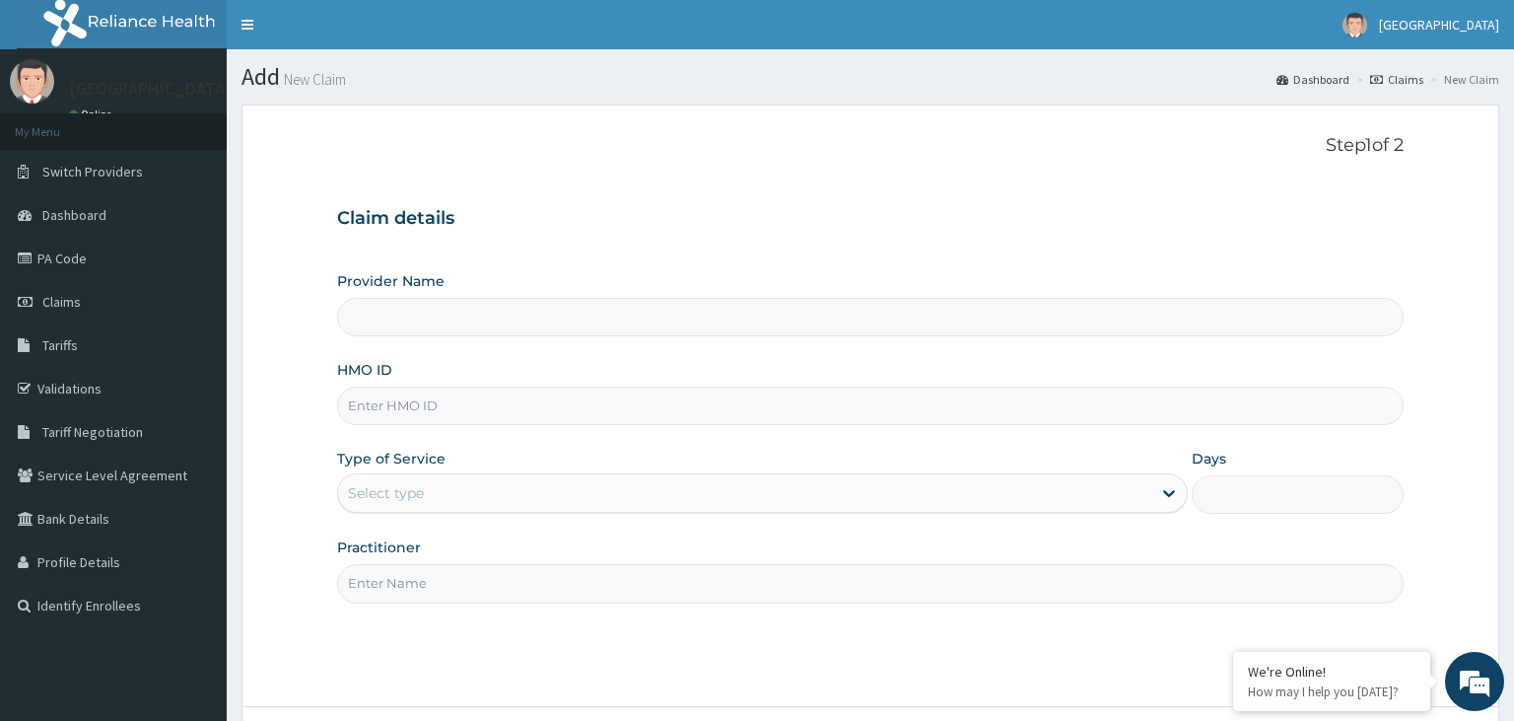
type input "[GEOGRAPHIC_DATA]-KADUNA"
click at [376, 401] on input "IFP/10341/B" at bounding box center [871, 405] width 1068 height 38
click at [379, 404] on input "IFP/10341/B" at bounding box center [871, 405] width 1068 height 38
type input "IFP/10341/B"
drag, startPoint x: 463, startPoint y: 491, endPoint x: 453, endPoint y: 515, distance: 25.6
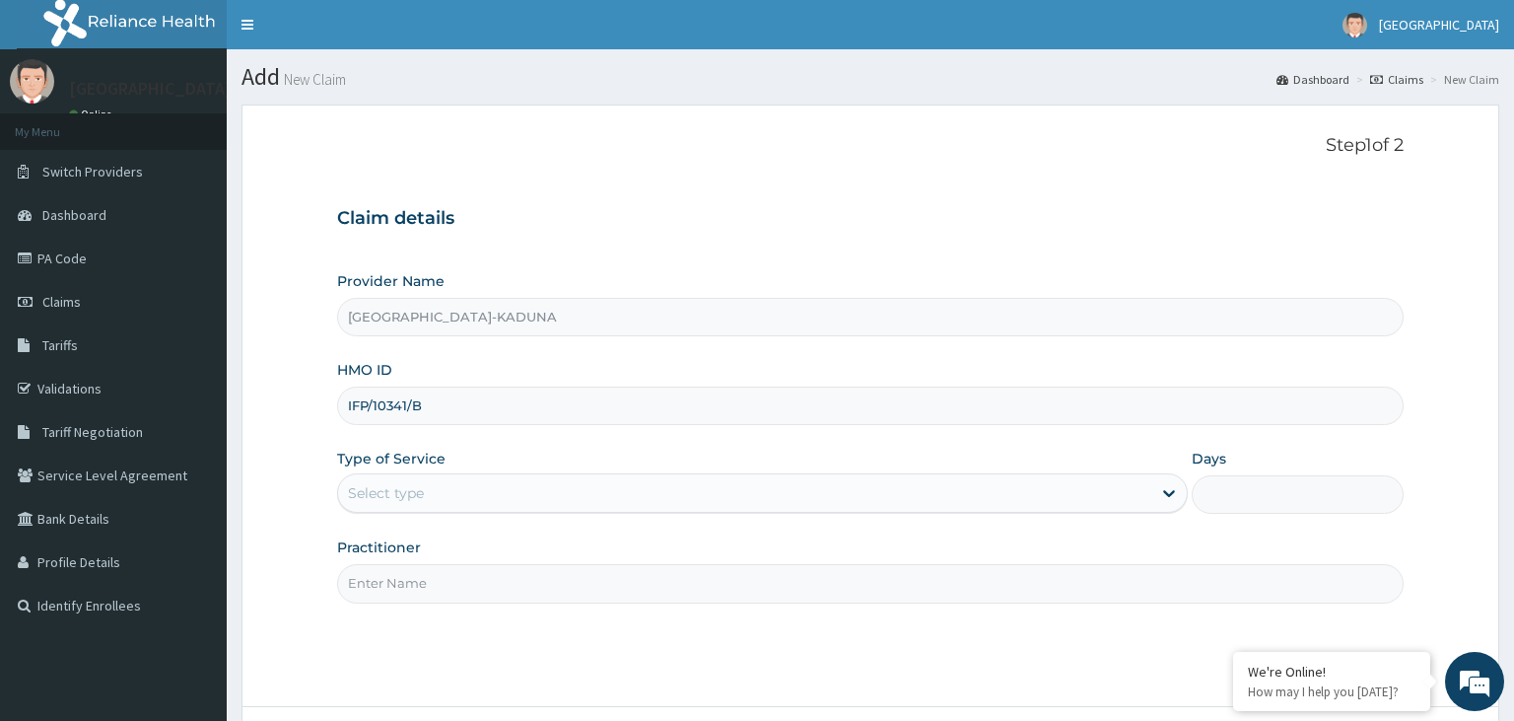
click at [463, 491] on div "Select type" at bounding box center [744, 493] width 813 height 32
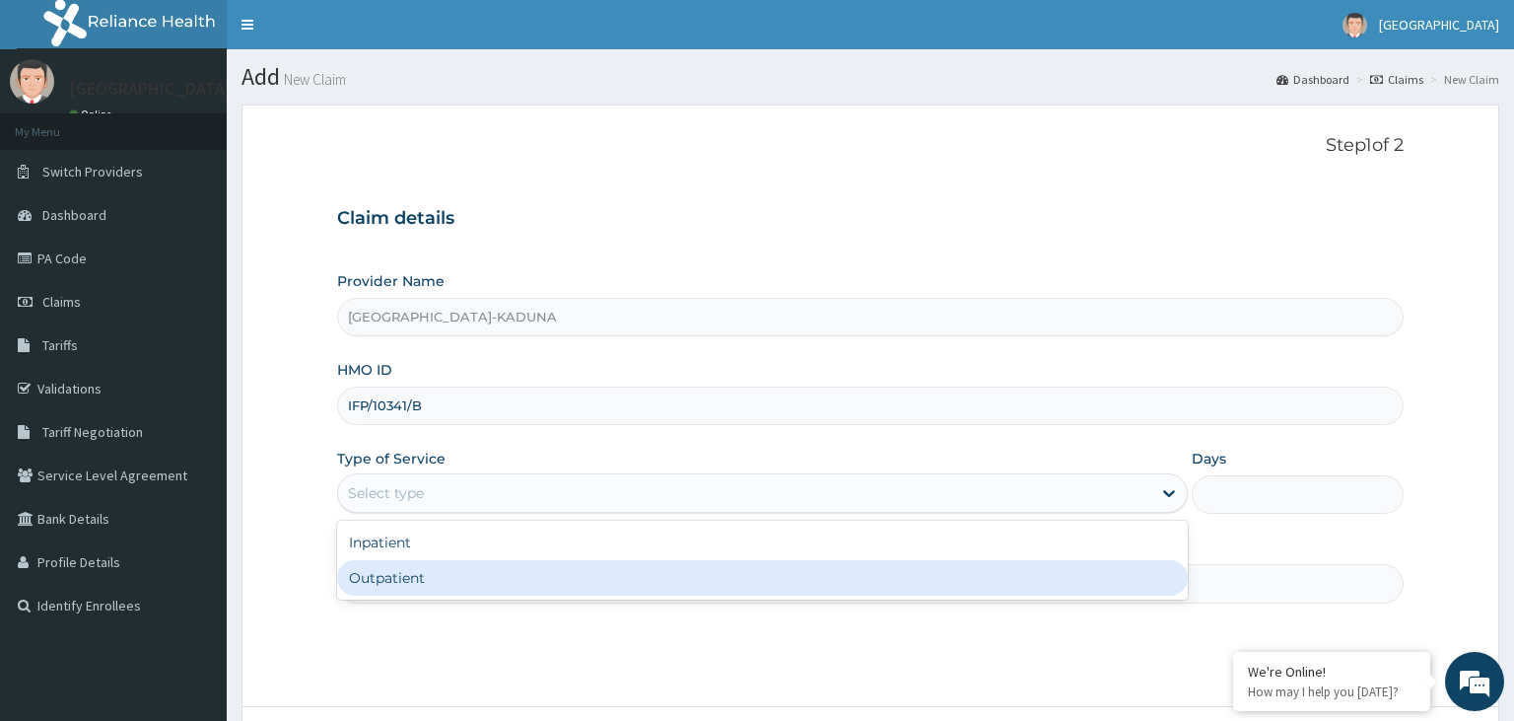
click at [412, 583] on div "Outpatient" at bounding box center [762, 577] width 851 height 35
type input "1"
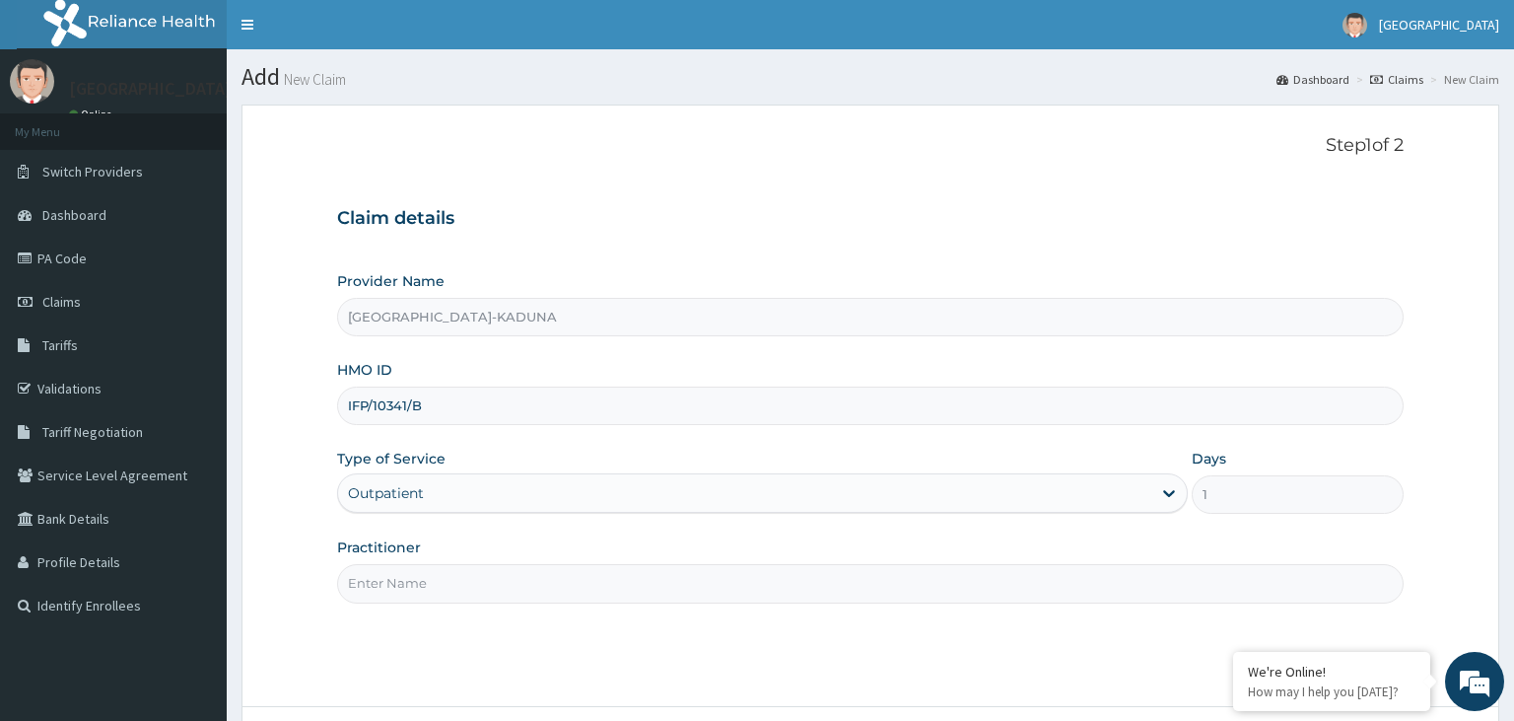
click at [412, 579] on input "Practitioner" at bounding box center [871, 583] width 1068 height 38
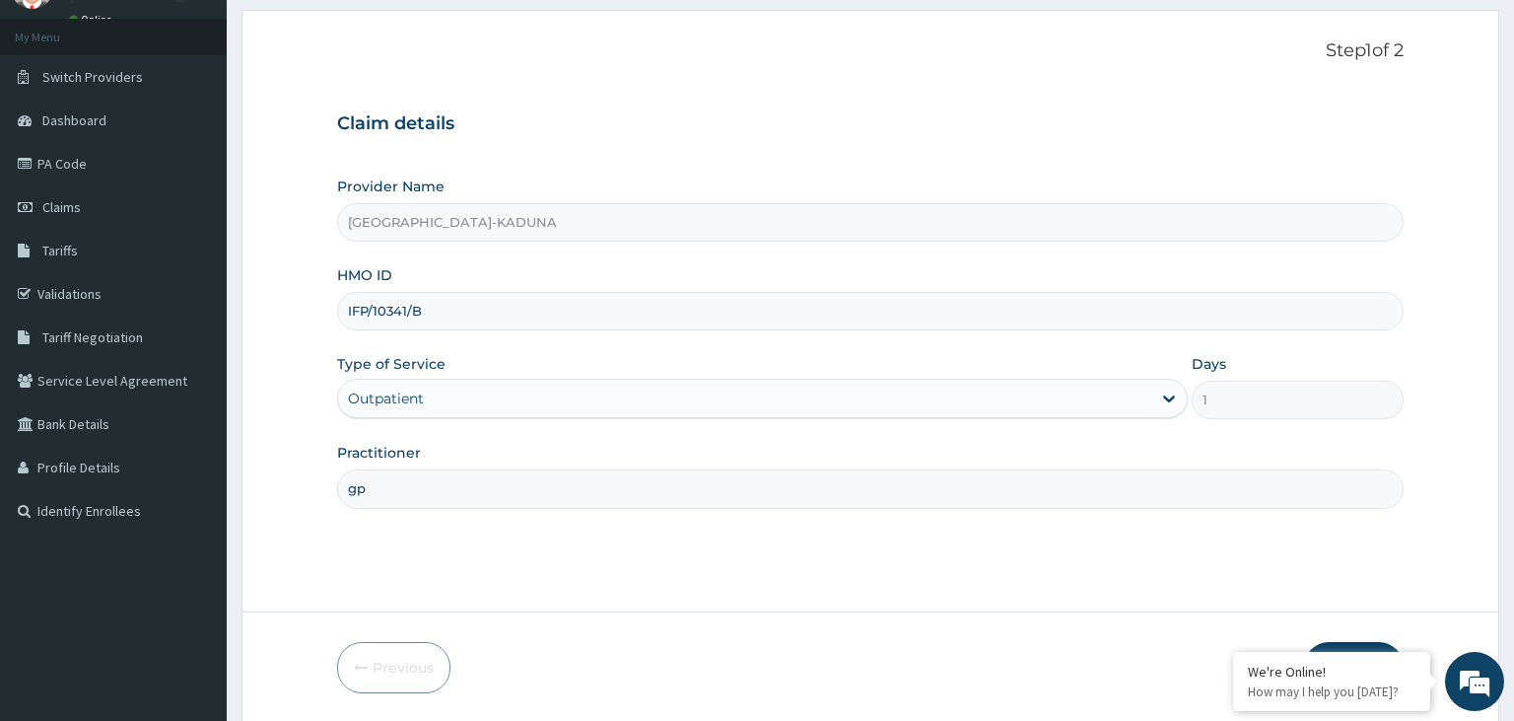
scroll to position [162, 0]
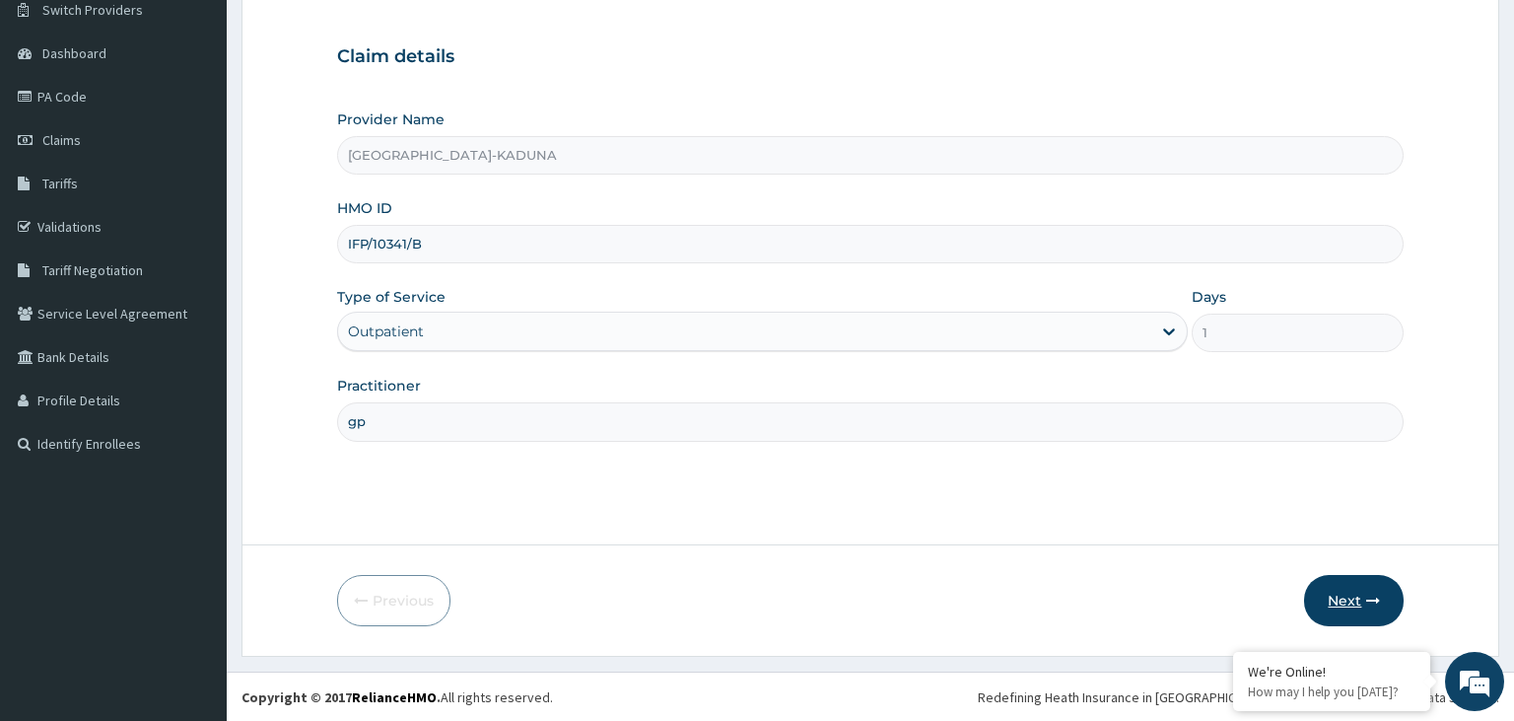
type input "gp"
click at [1346, 603] on button "Next" at bounding box center [1354, 600] width 100 height 51
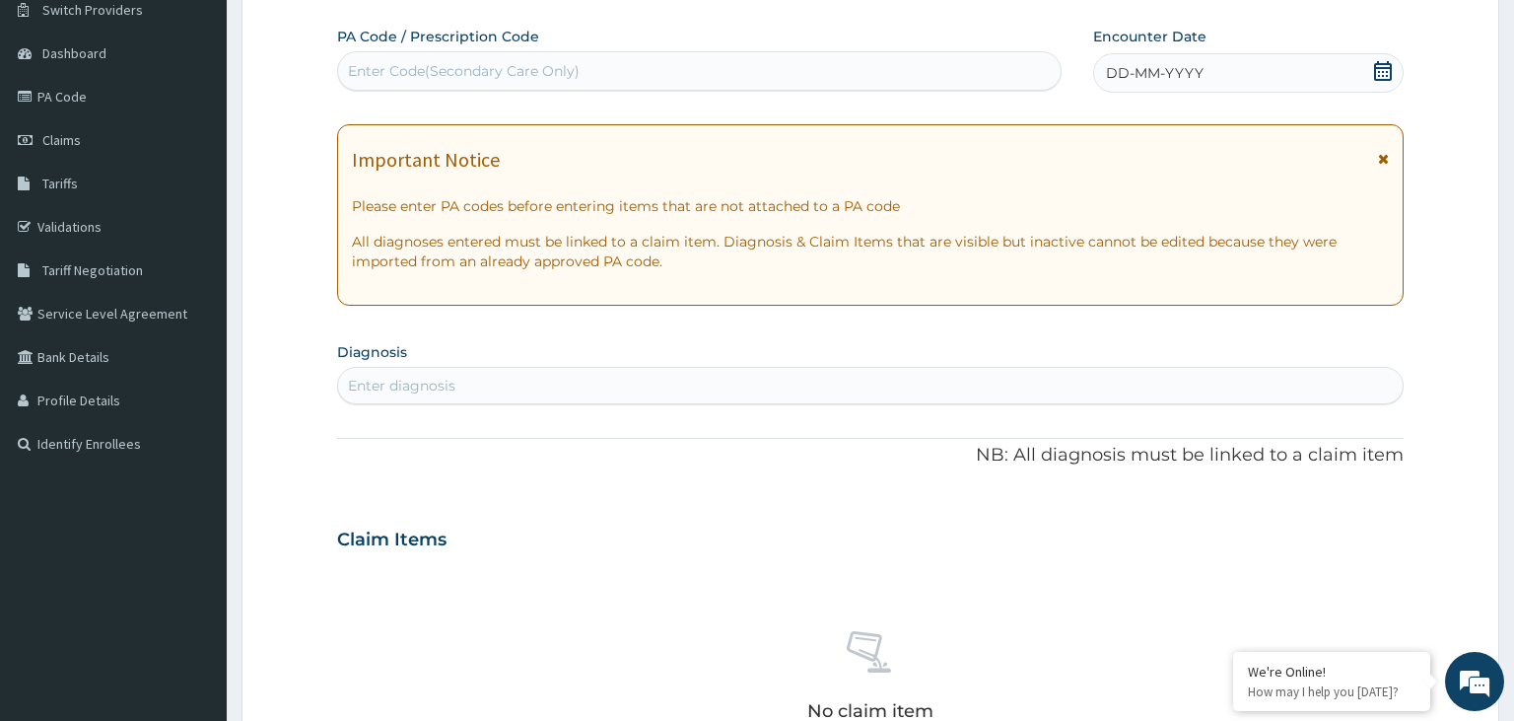
scroll to position [0, 0]
click at [552, 60] on div "Enter Code(Secondary Care Only)" at bounding box center [700, 71] width 724 height 32
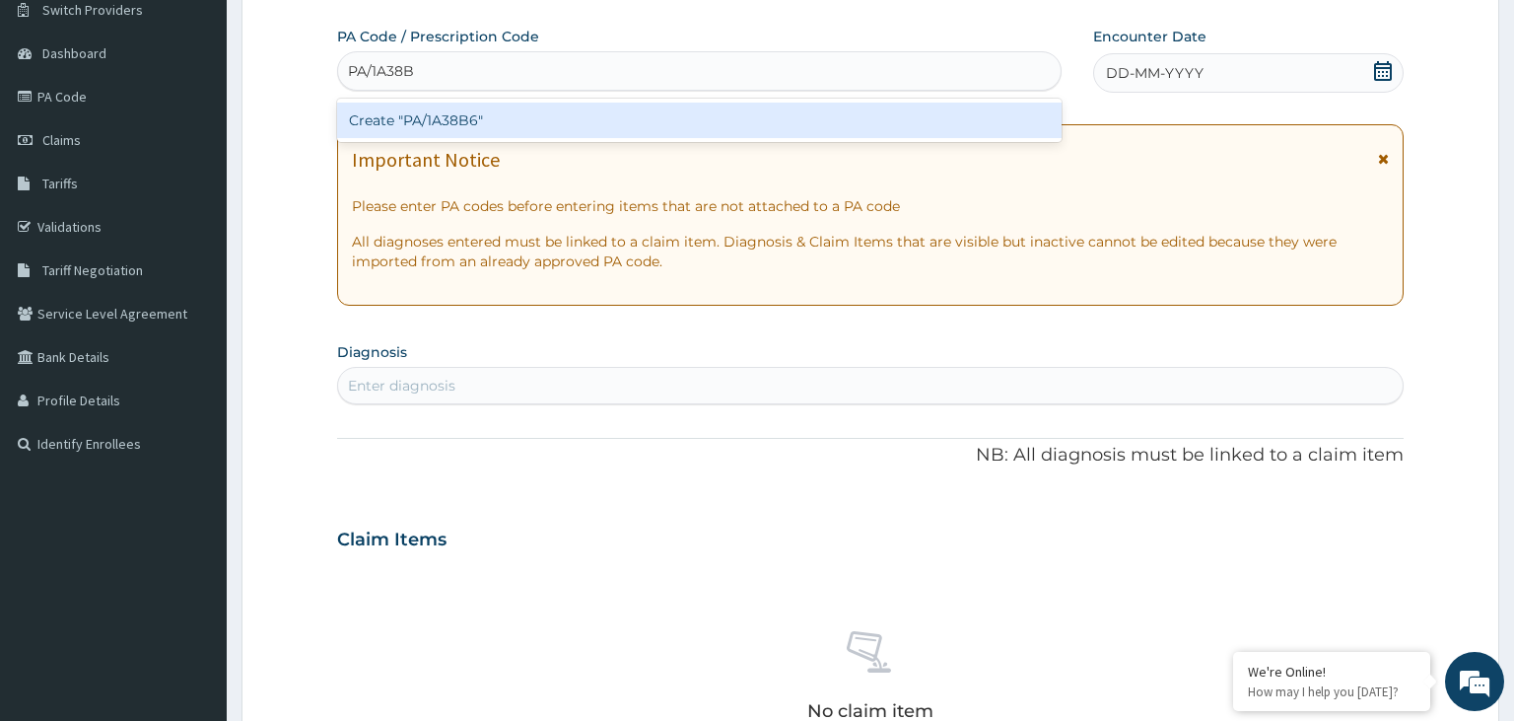
type input "PA/1A38B6"
click at [524, 120] on div "Create "PA/1A38B6"" at bounding box center [700, 120] width 726 height 35
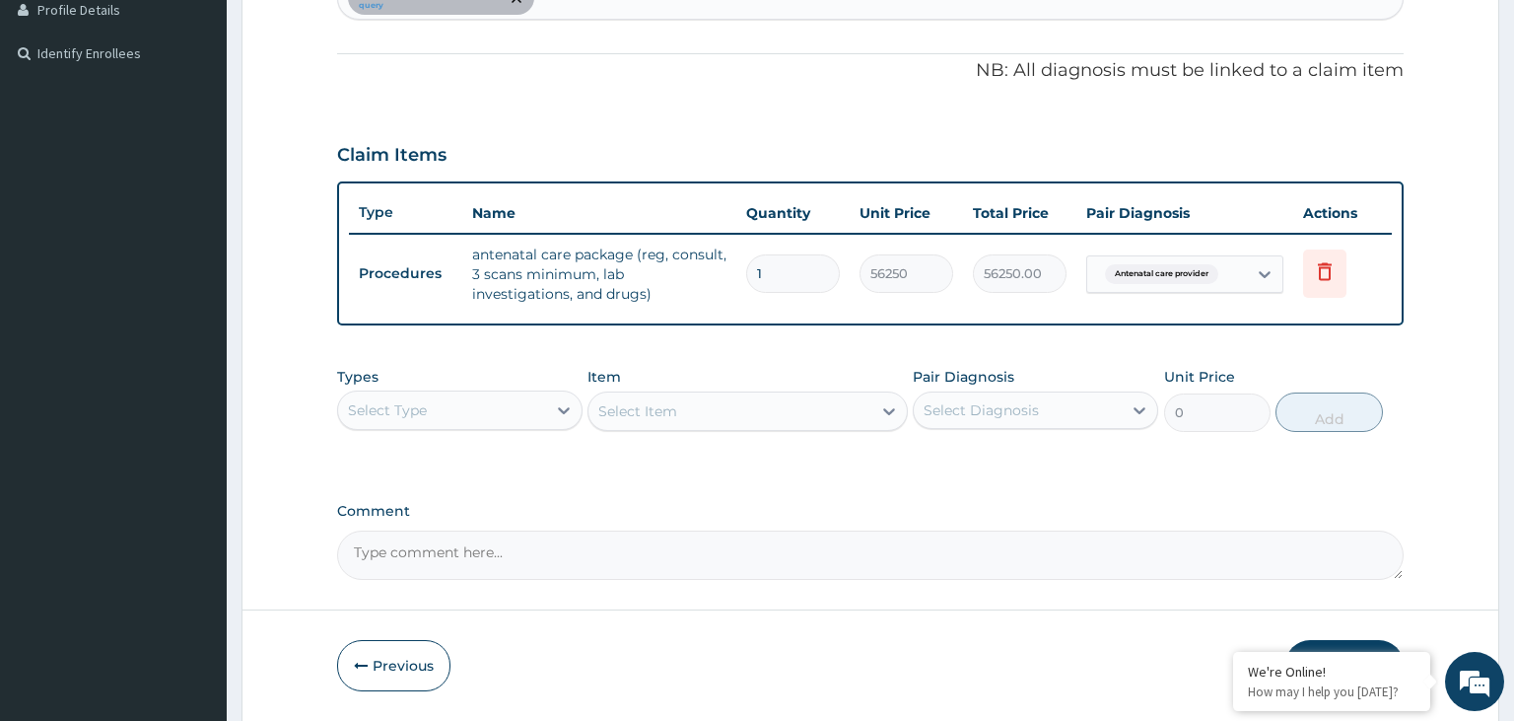
scroll to position [615, 0]
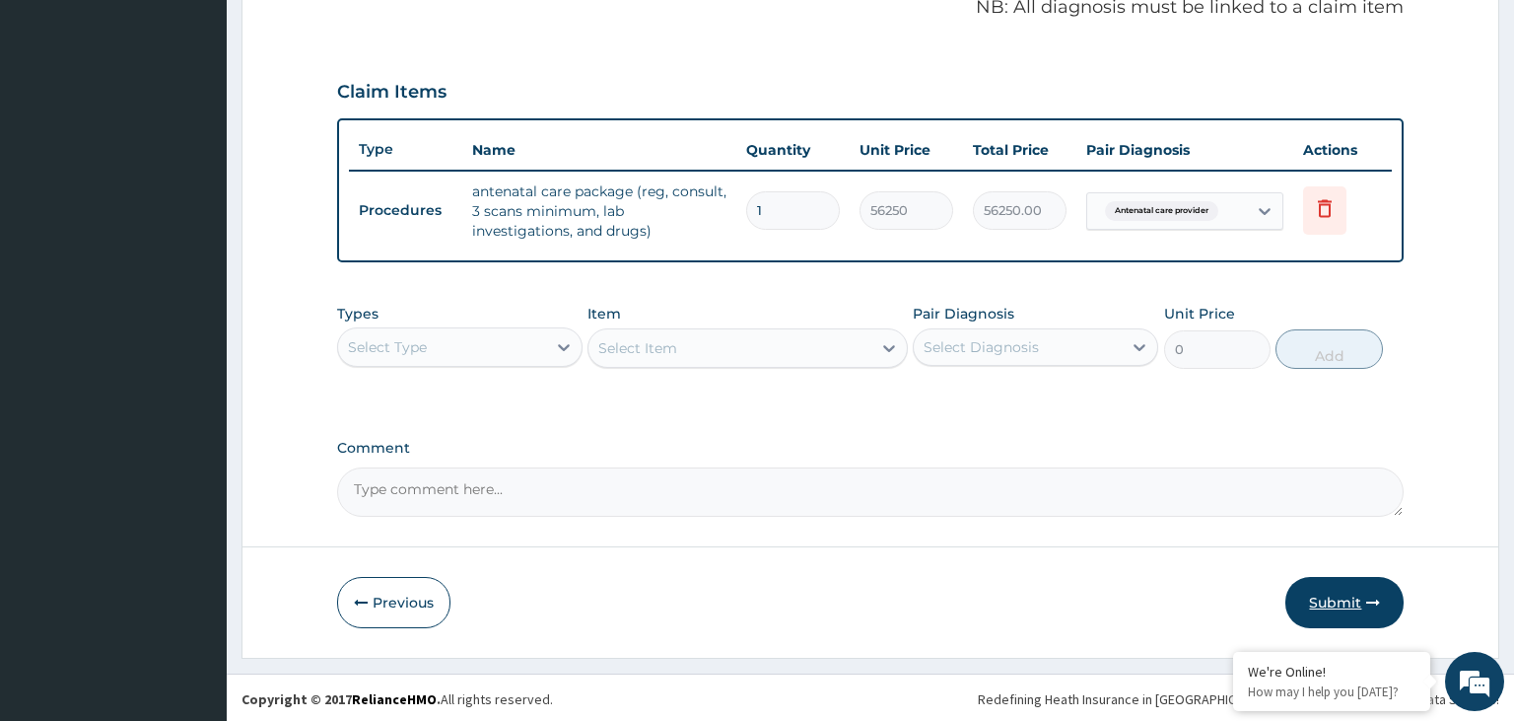
click at [1327, 589] on button "Submit" at bounding box center [1345, 602] width 118 height 51
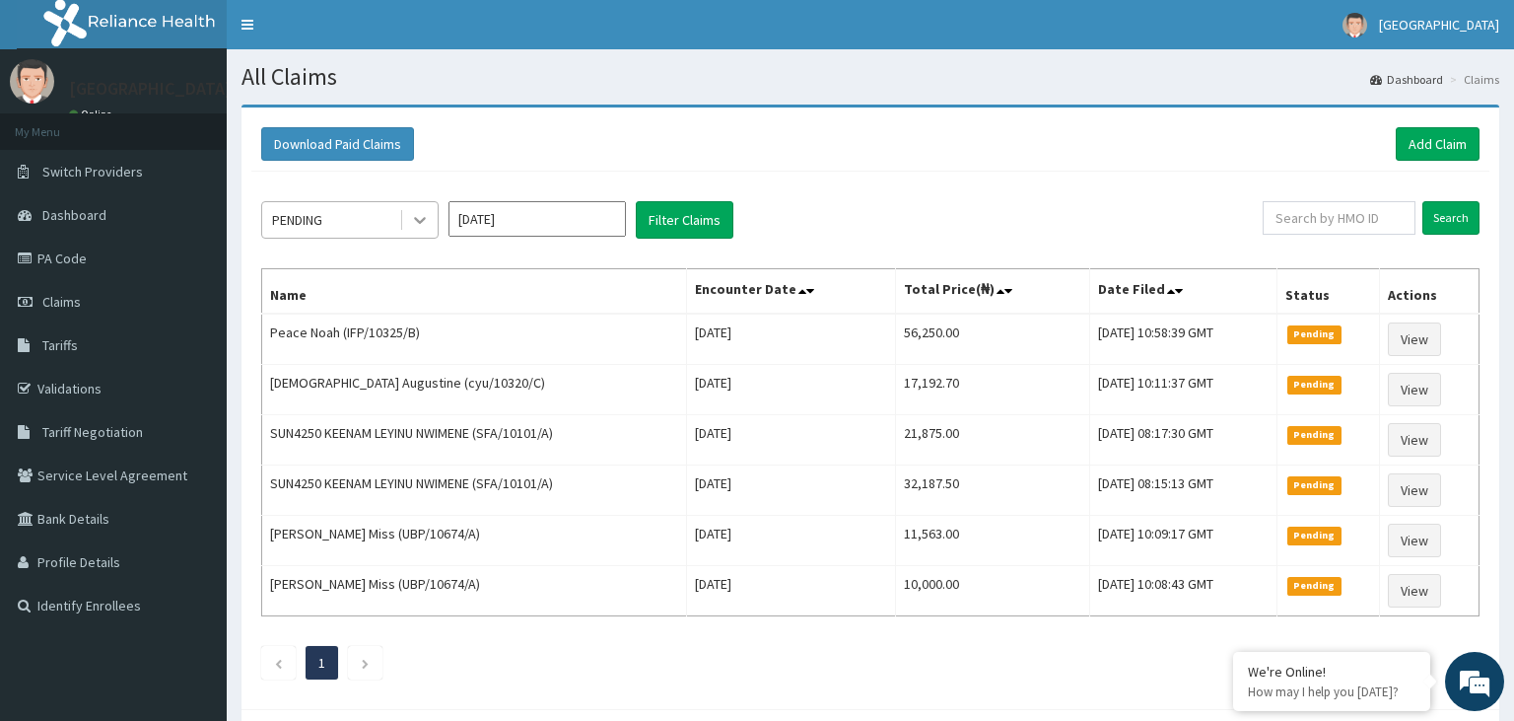
click at [407, 226] on div at bounding box center [419, 219] width 35 height 35
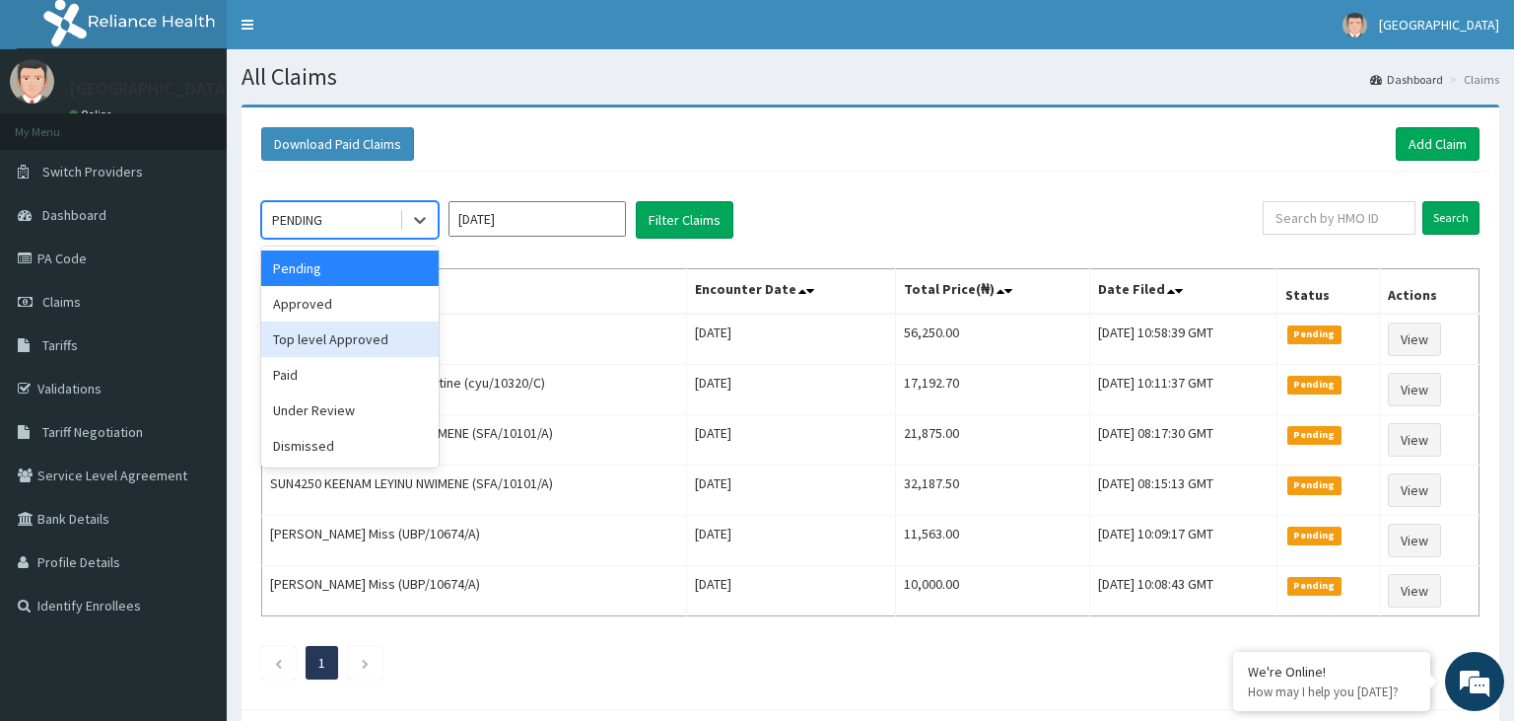
click at [391, 343] on div "Top level Approved" at bounding box center [349, 338] width 177 height 35
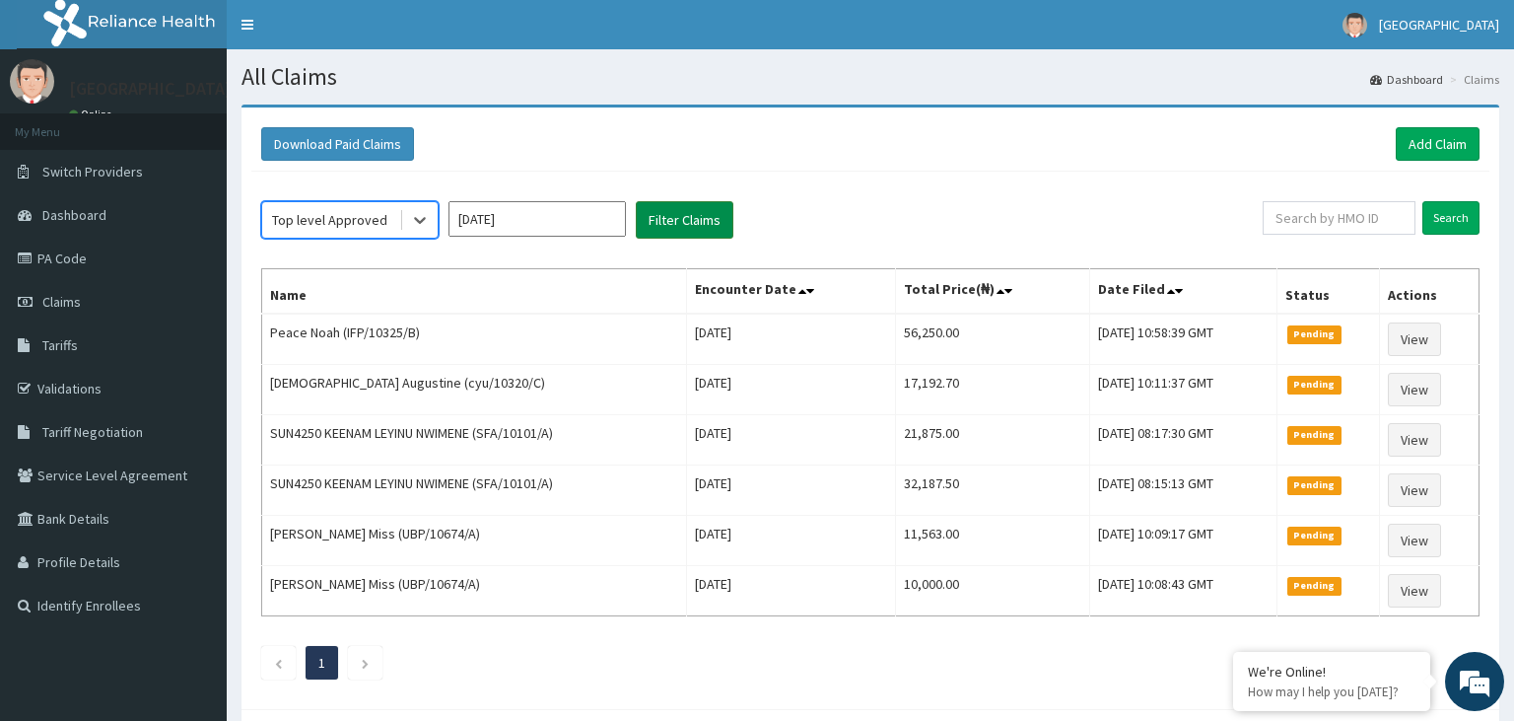
click at [717, 206] on button "Filter Claims" at bounding box center [685, 219] width 98 height 37
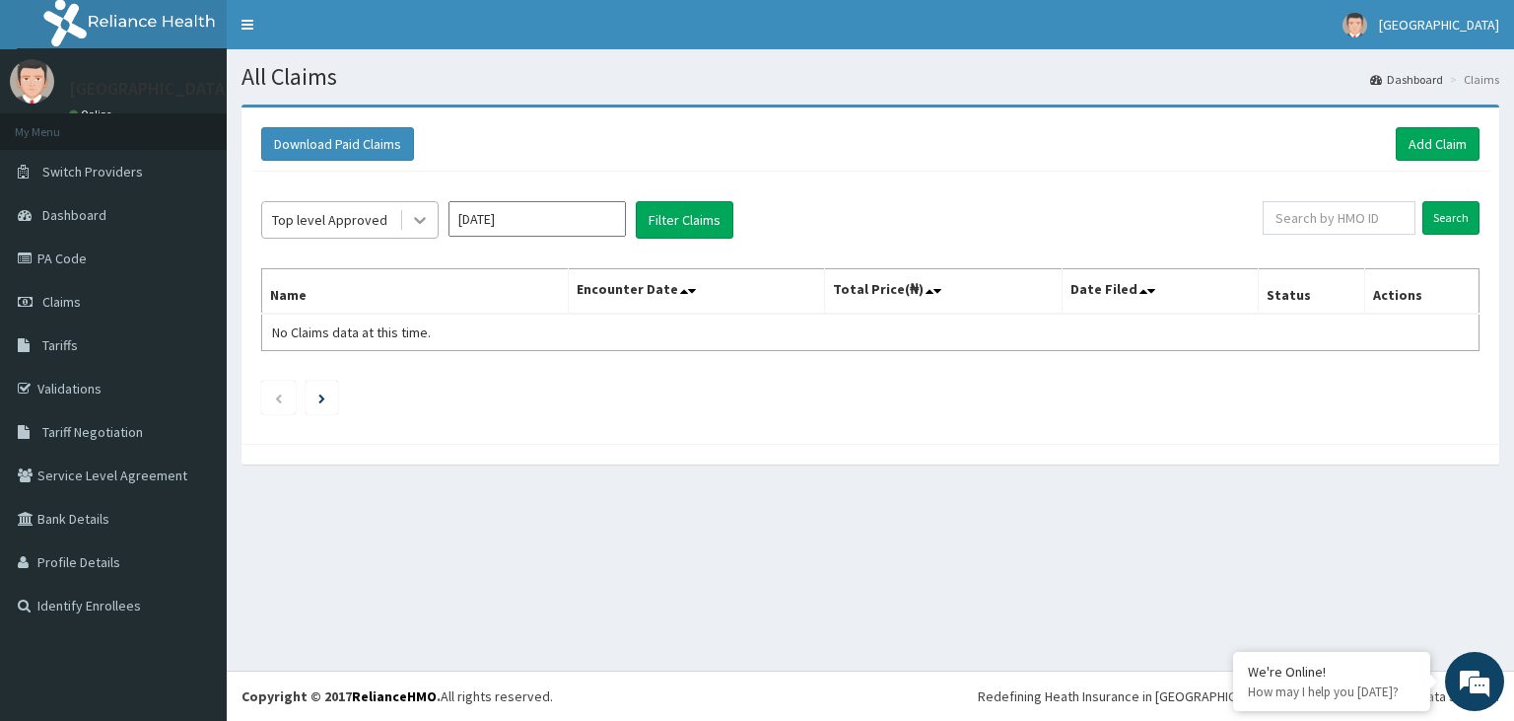
click at [429, 219] on icon at bounding box center [420, 220] width 20 height 20
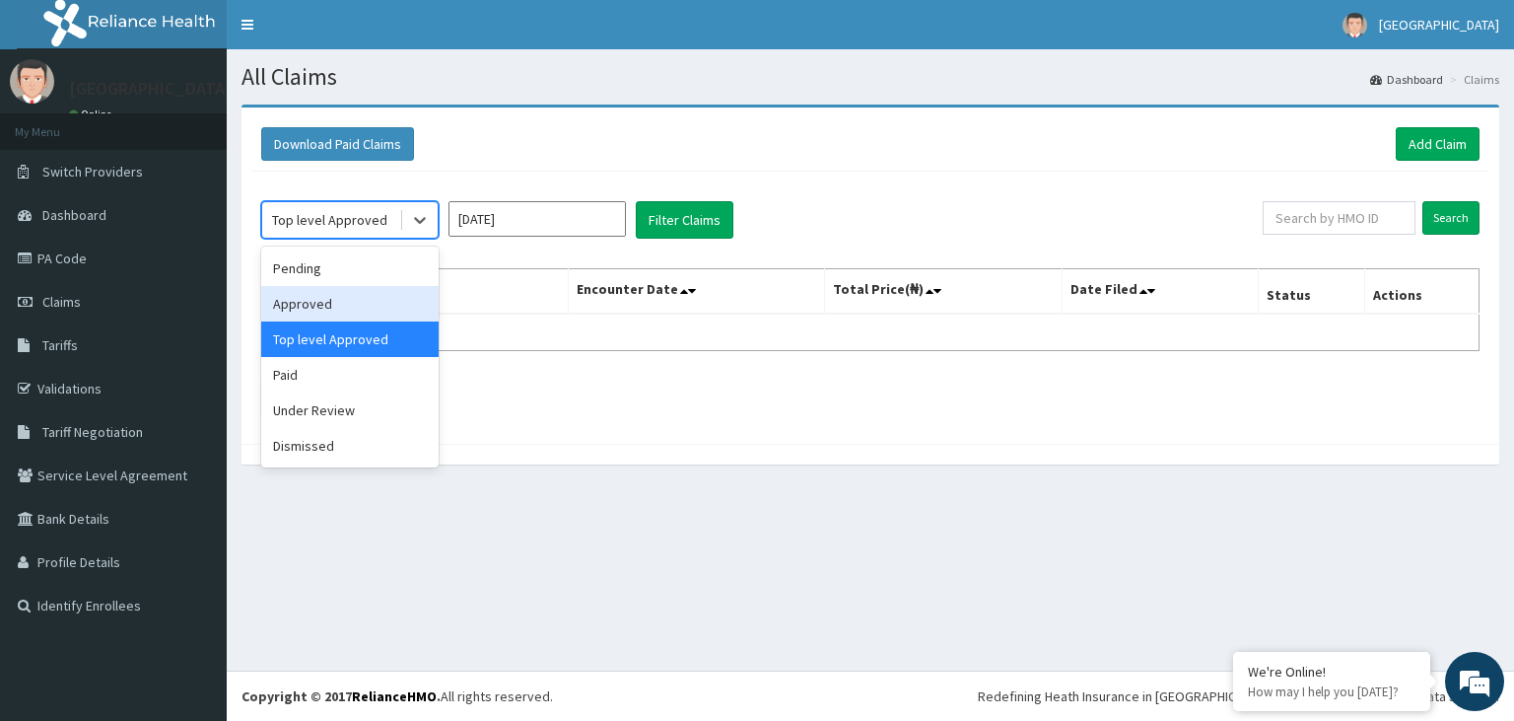
click at [371, 313] on div "Approved" at bounding box center [349, 303] width 177 height 35
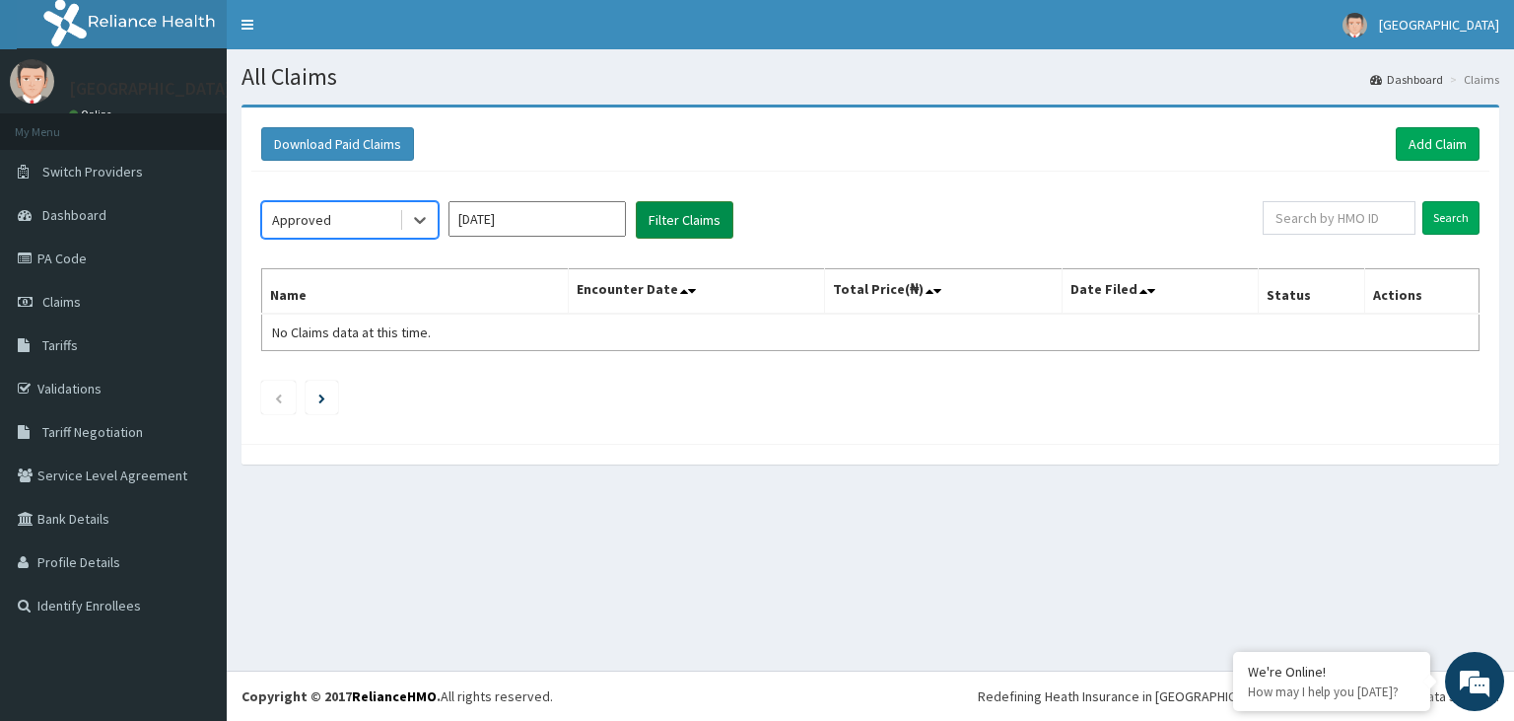
click at [696, 207] on button "Filter Claims" at bounding box center [685, 219] width 98 height 37
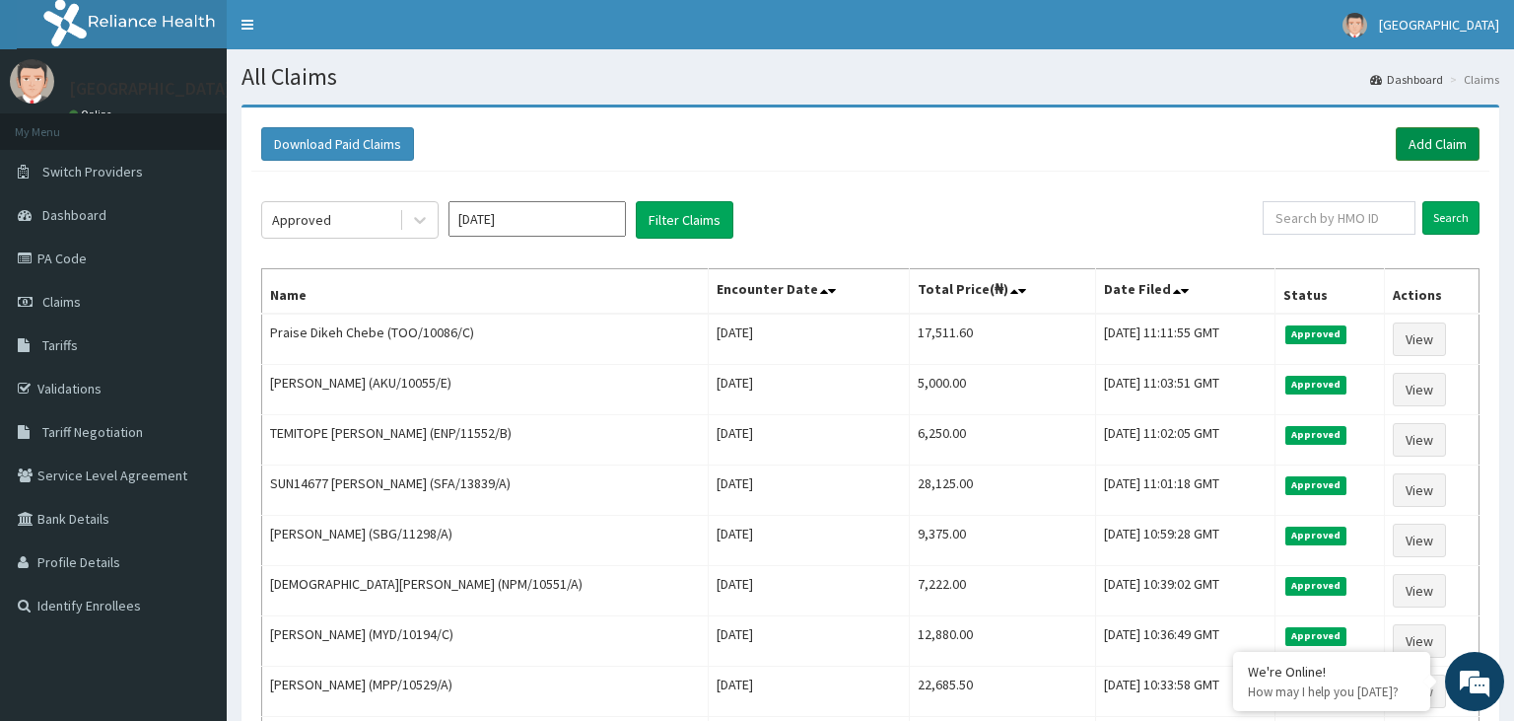
click at [1455, 141] on link "Add Claim" at bounding box center [1438, 144] width 84 height 34
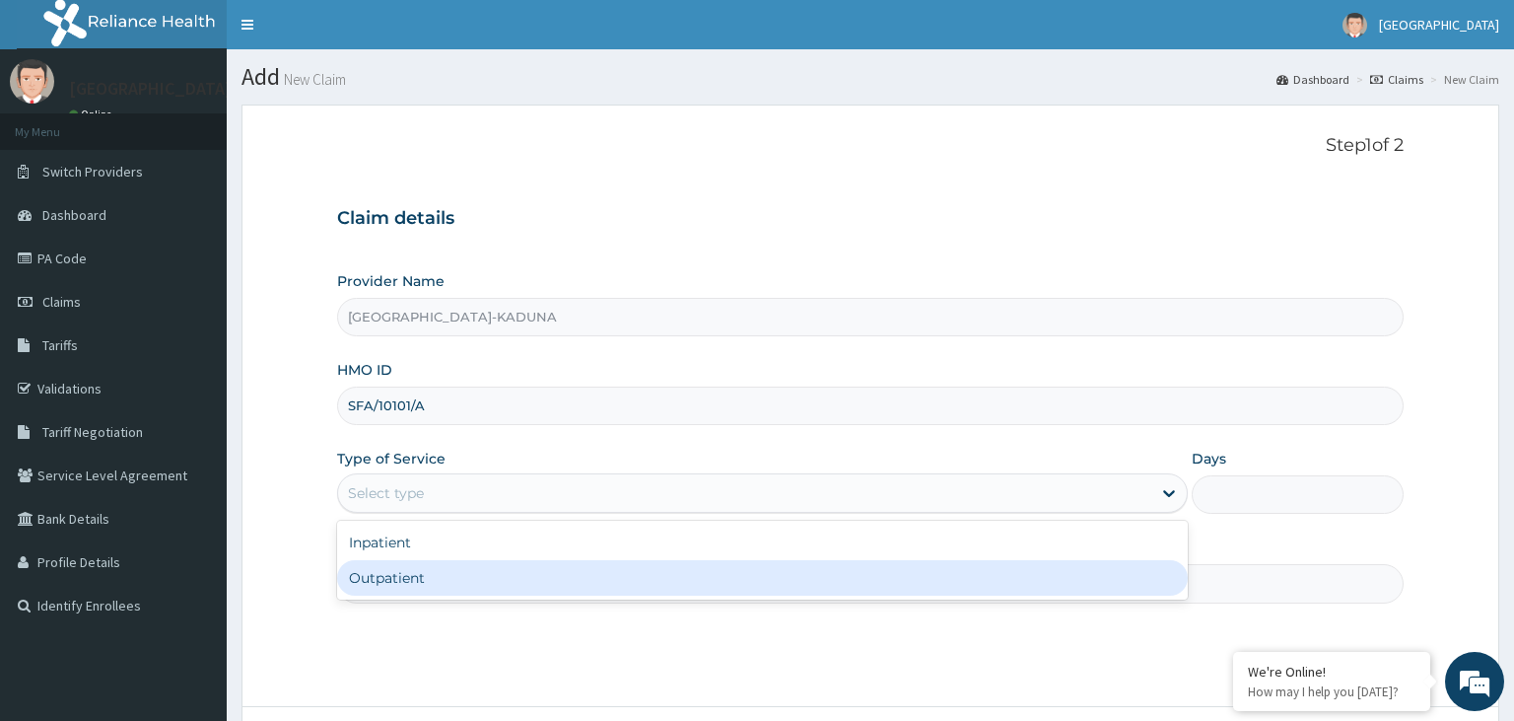
click at [451, 580] on div "Outpatient" at bounding box center [762, 577] width 851 height 35
type input "1"
click at [485, 574] on input "Practitioner" at bounding box center [871, 583] width 1068 height 38
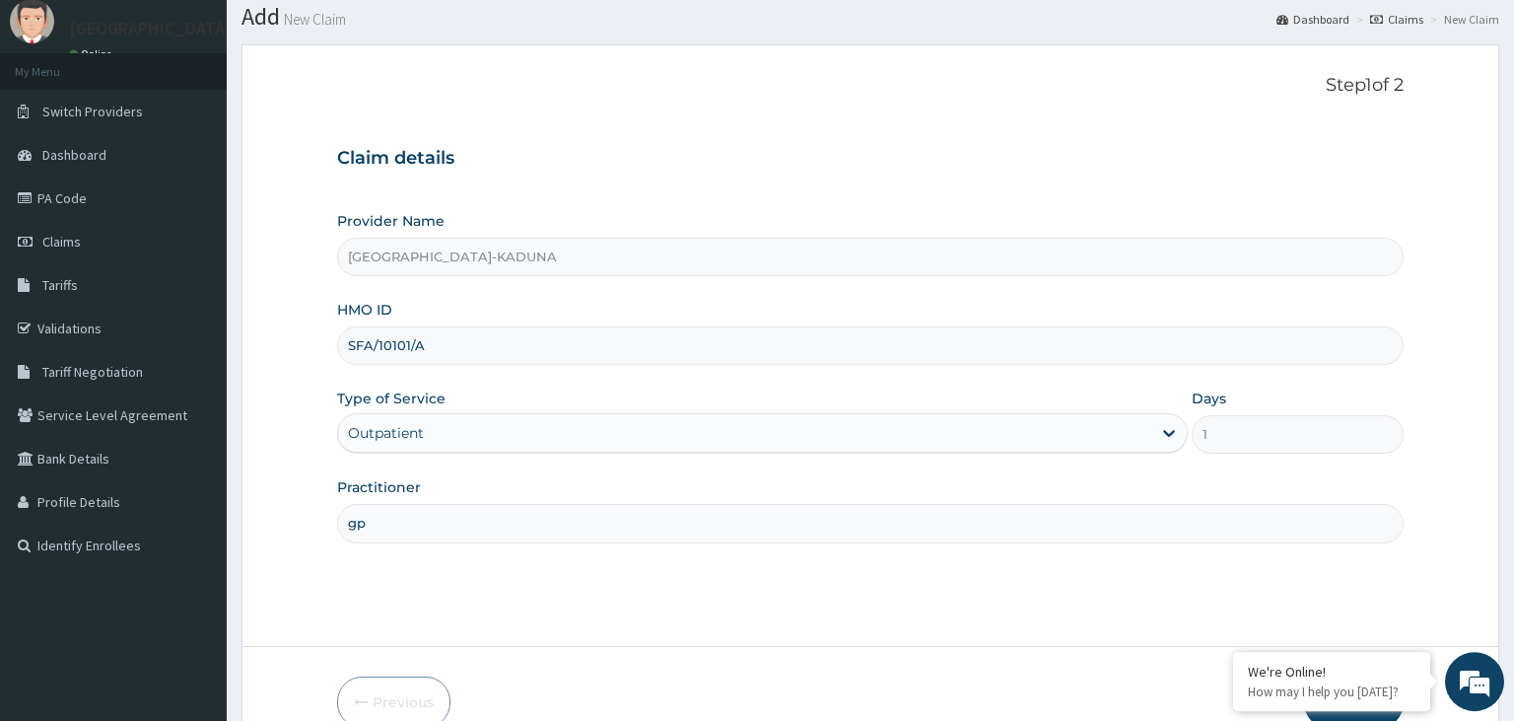
scroll to position [162, 0]
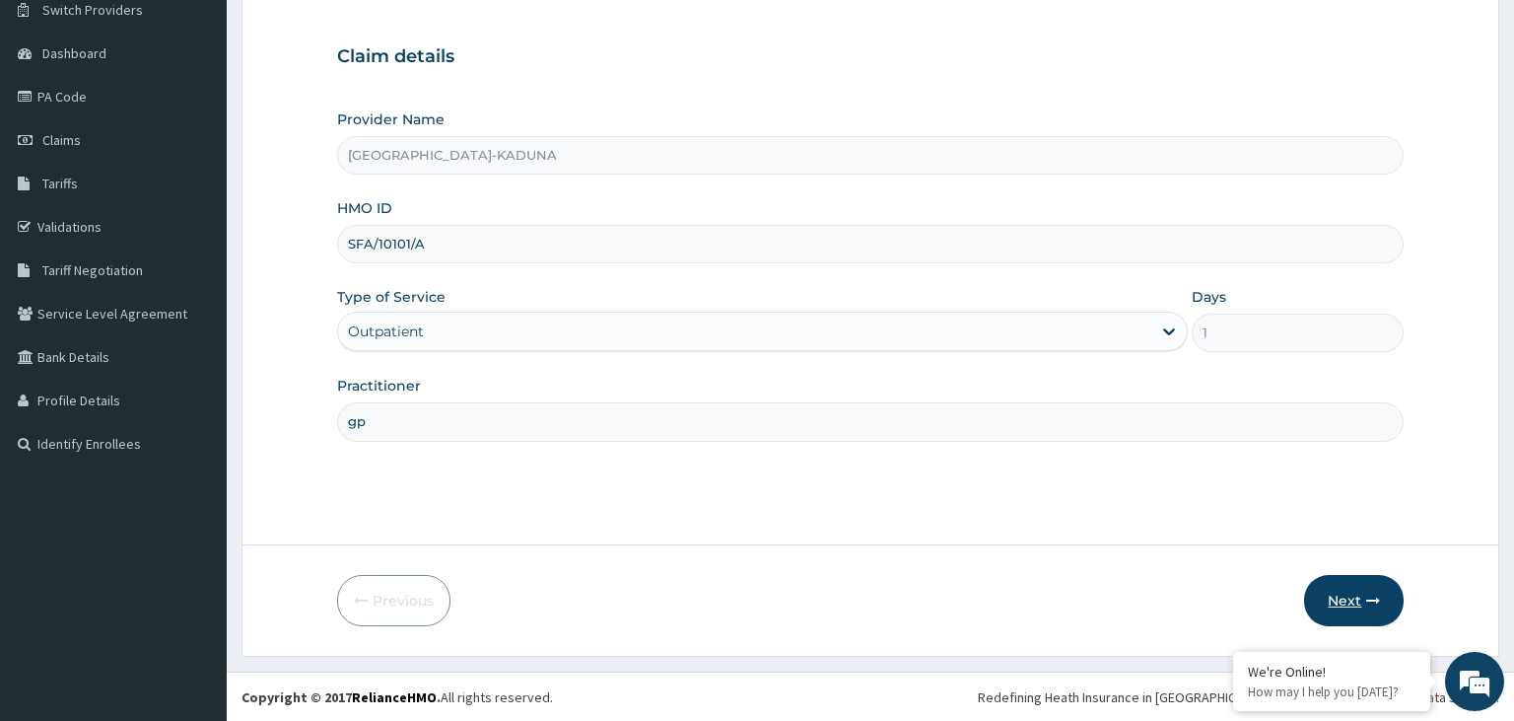
type input "gp"
click at [1341, 589] on button "Next" at bounding box center [1354, 600] width 100 height 51
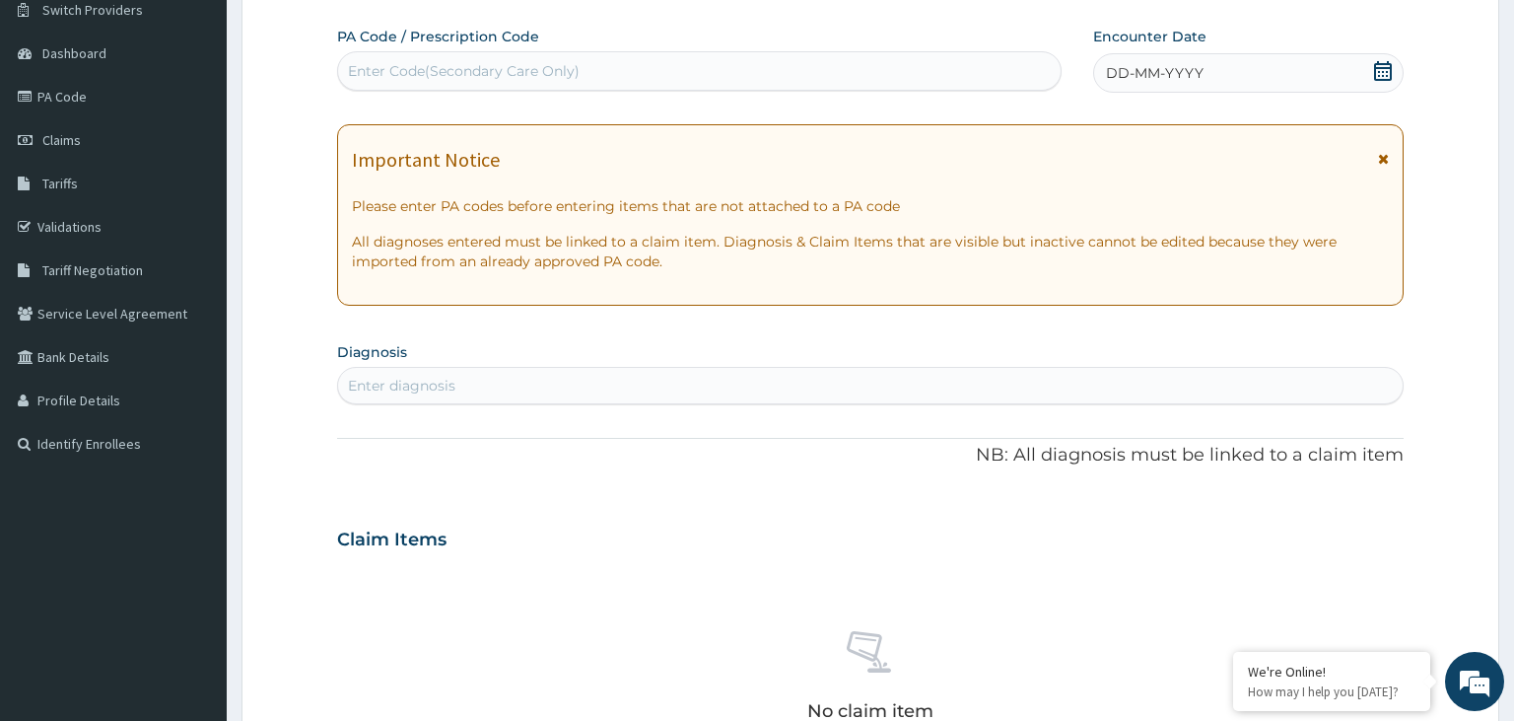
scroll to position [0, 0]
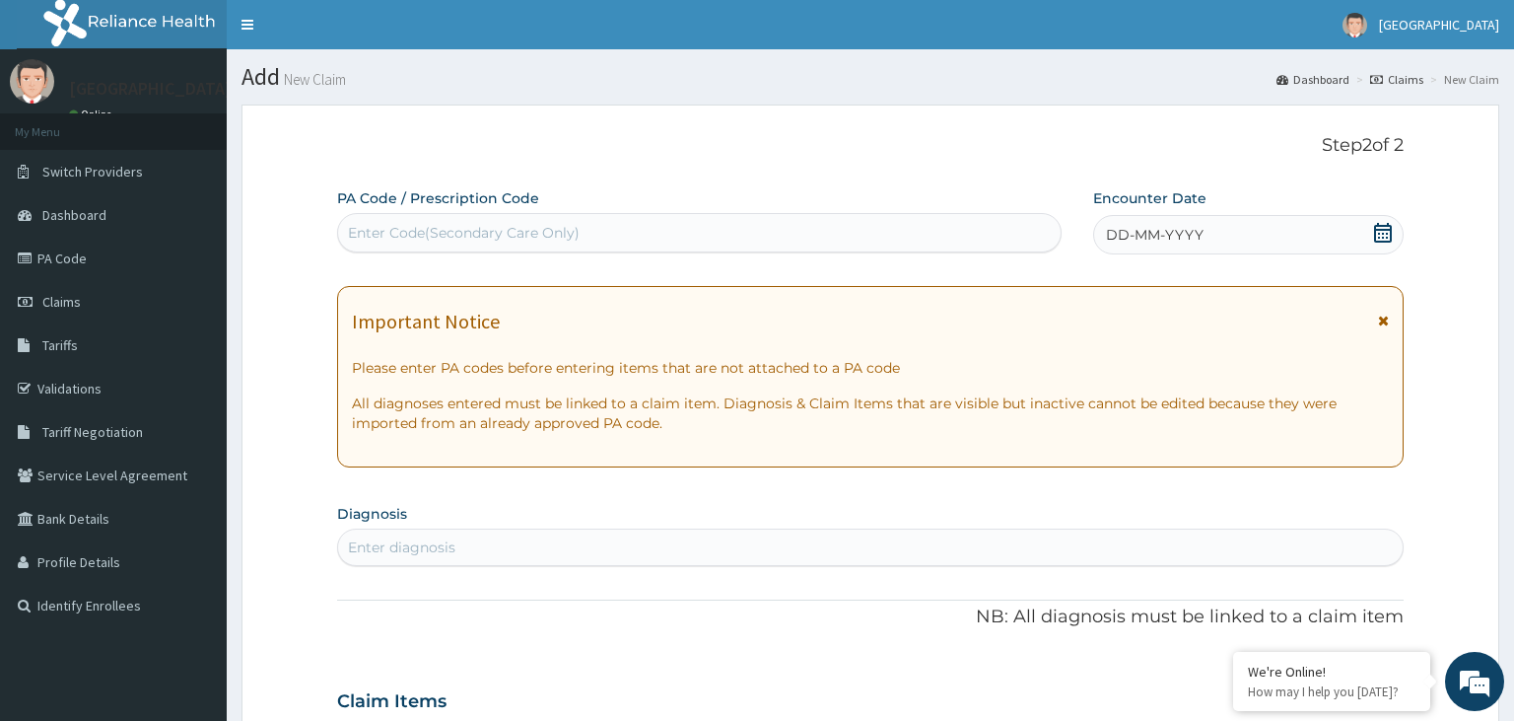
click at [1393, 229] on icon at bounding box center [1383, 233] width 20 height 20
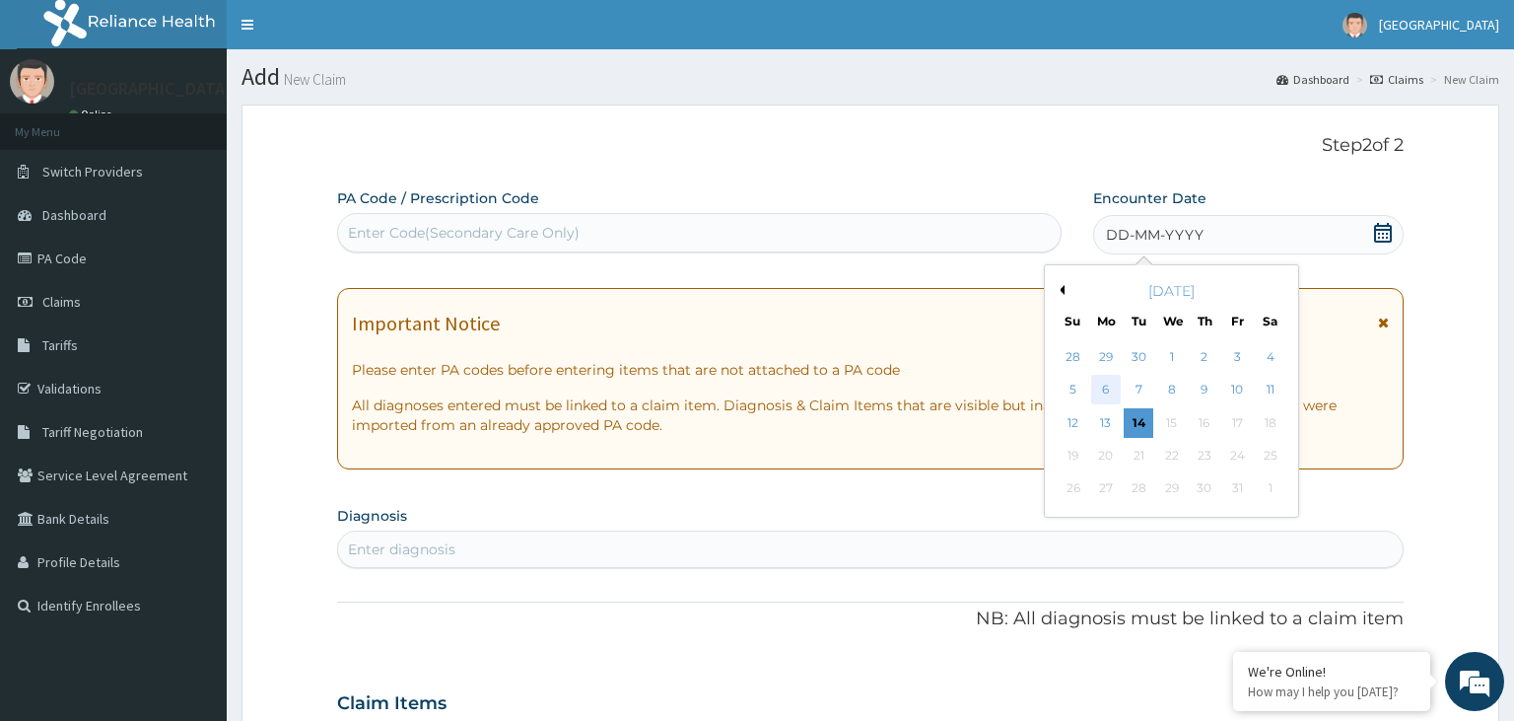
click at [1113, 395] on div "6" at bounding box center [1106, 391] width 30 height 30
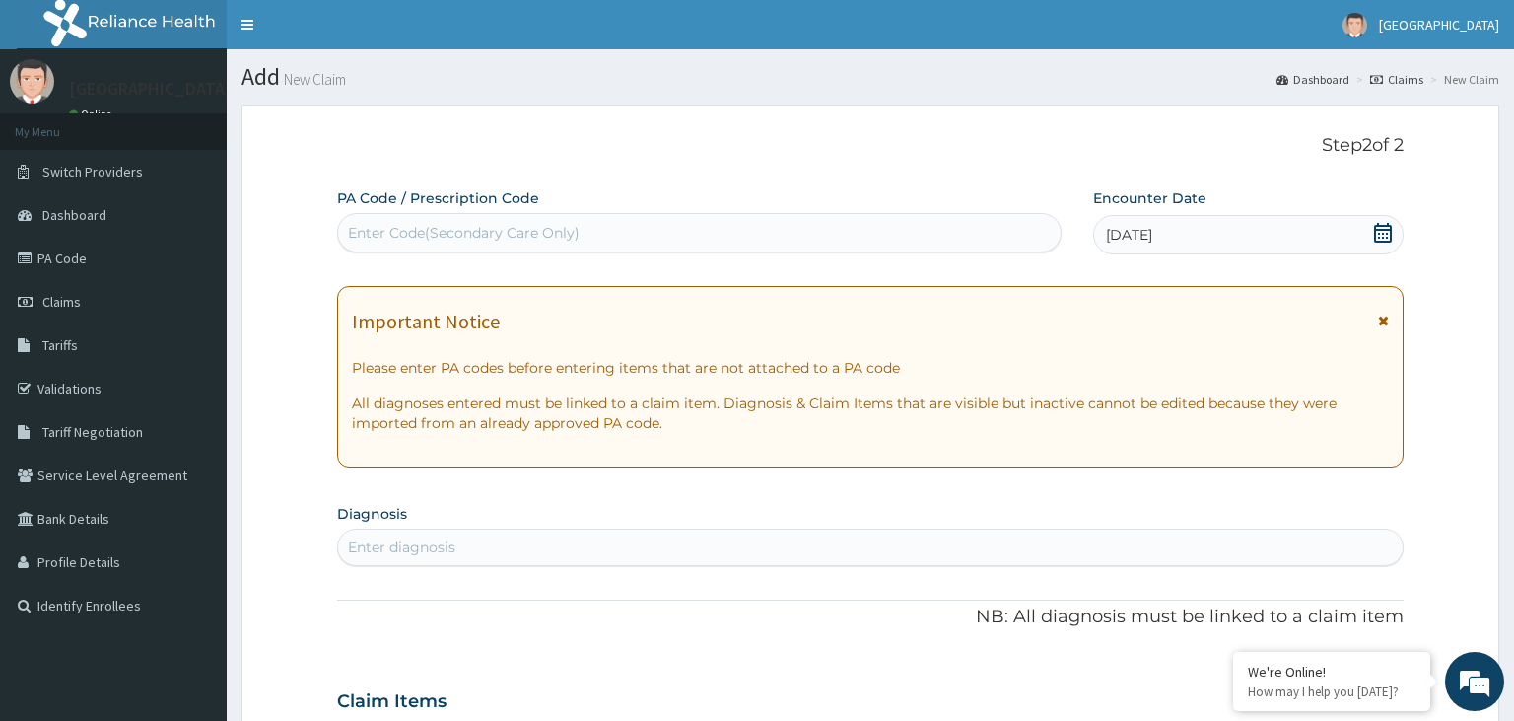
click at [487, 560] on div "Enter diagnosis" at bounding box center [871, 547] width 1066 height 32
type input "malaria"
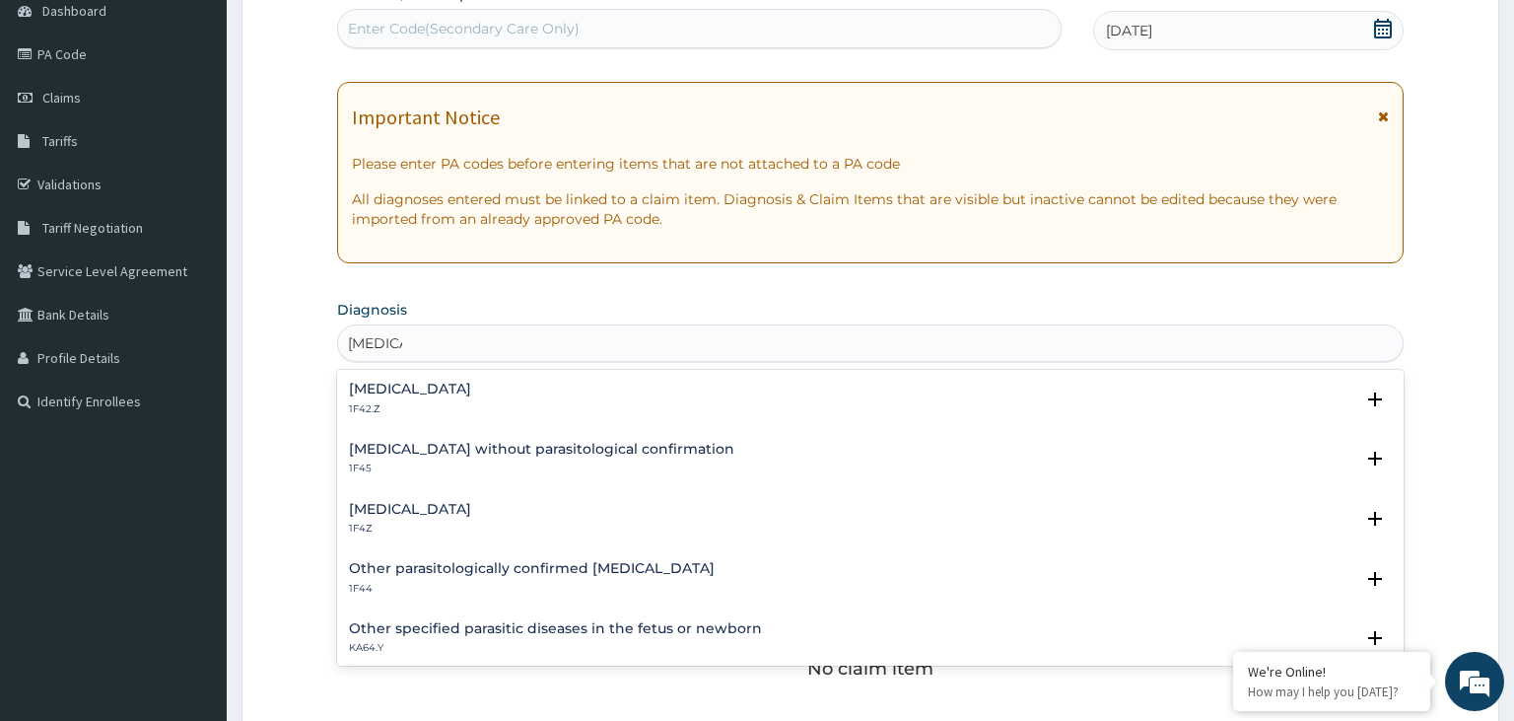
scroll to position [208, 0]
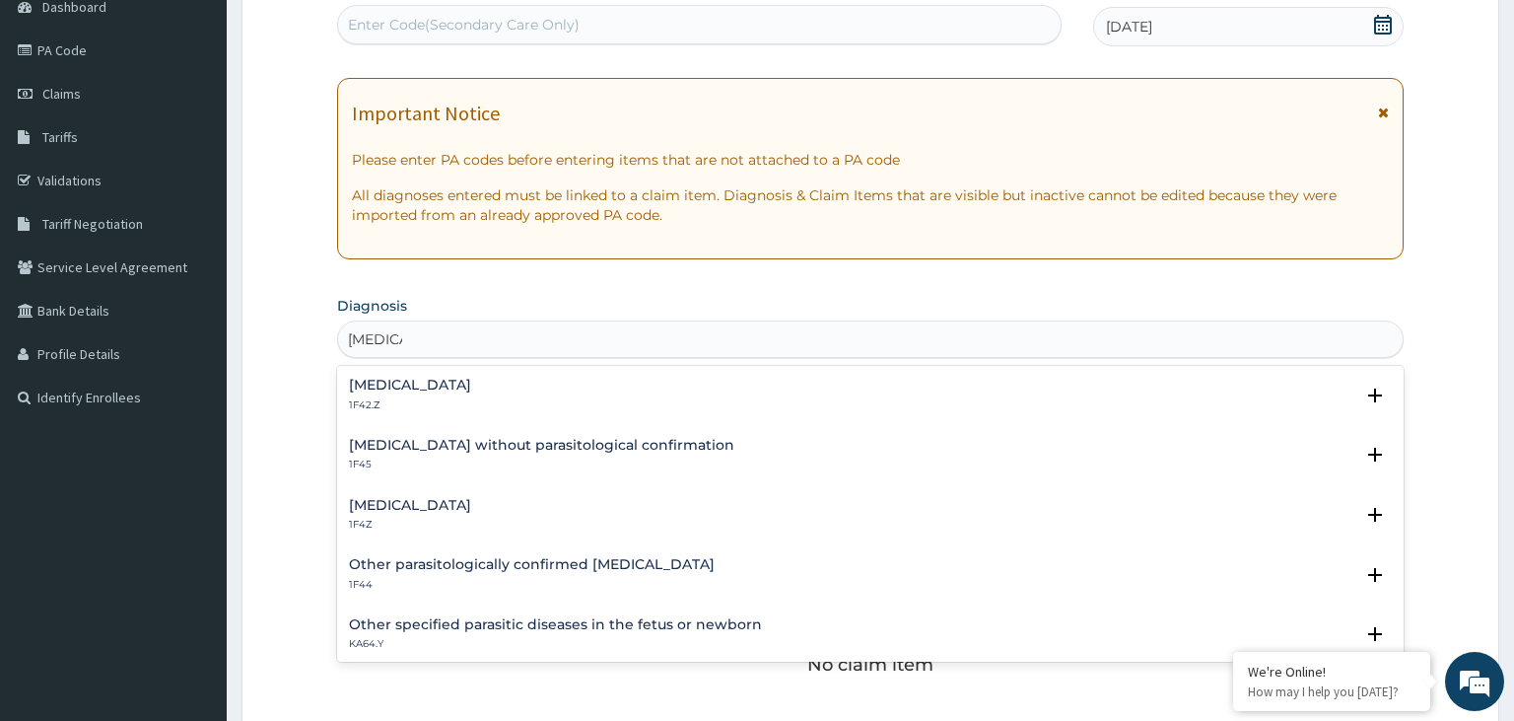
click at [481, 495] on div "Malaria, unspecified 1F4Z Select Status Query Query covers suspected (?), Keep …" at bounding box center [871, 520] width 1068 height 60
click at [422, 491] on div "Malaria, unspecified 1F4Z Select Status Query Query covers suspected (?), Keep …" at bounding box center [871, 520] width 1068 height 60
click at [413, 510] on h4 "Malaria, unspecified" at bounding box center [410, 505] width 122 height 15
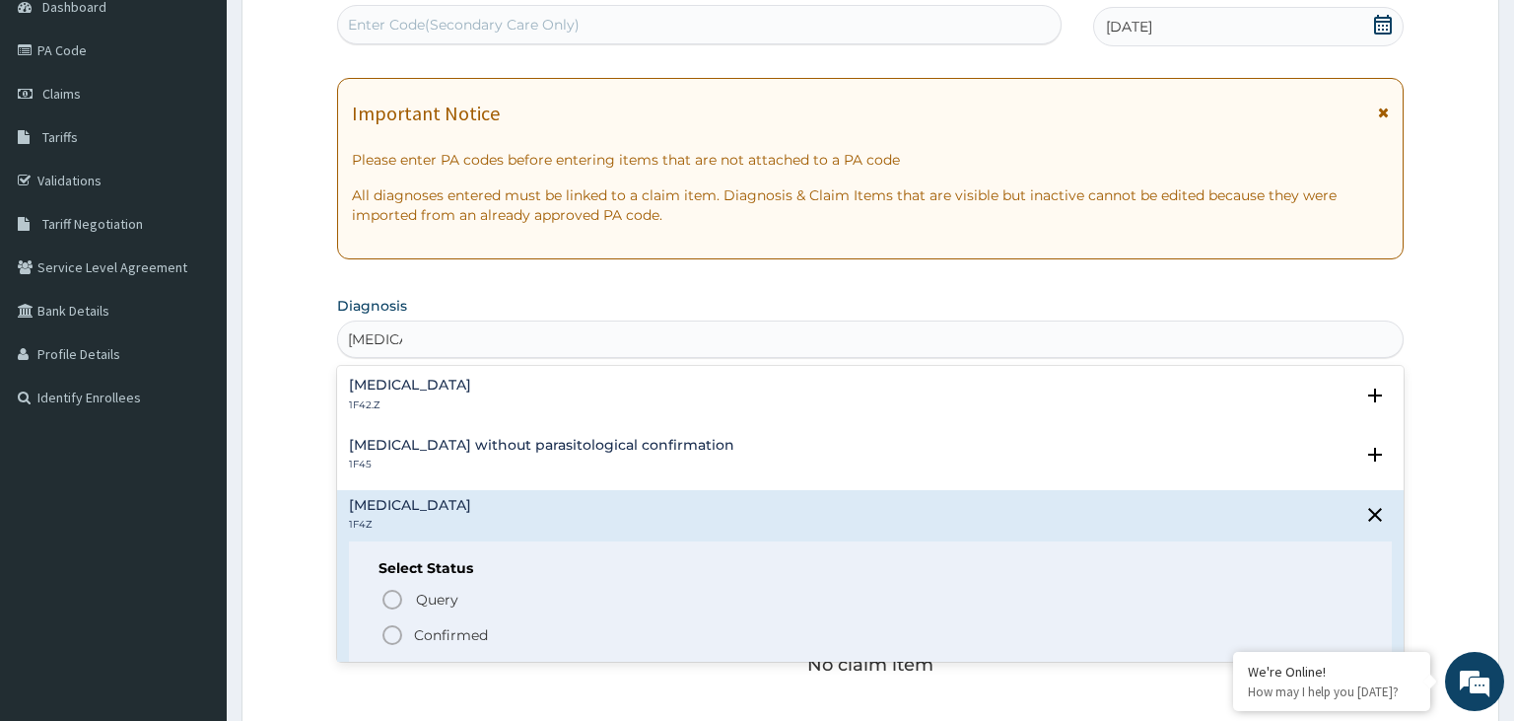
click at [418, 637] on p "Confirmed" at bounding box center [451, 635] width 74 height 20
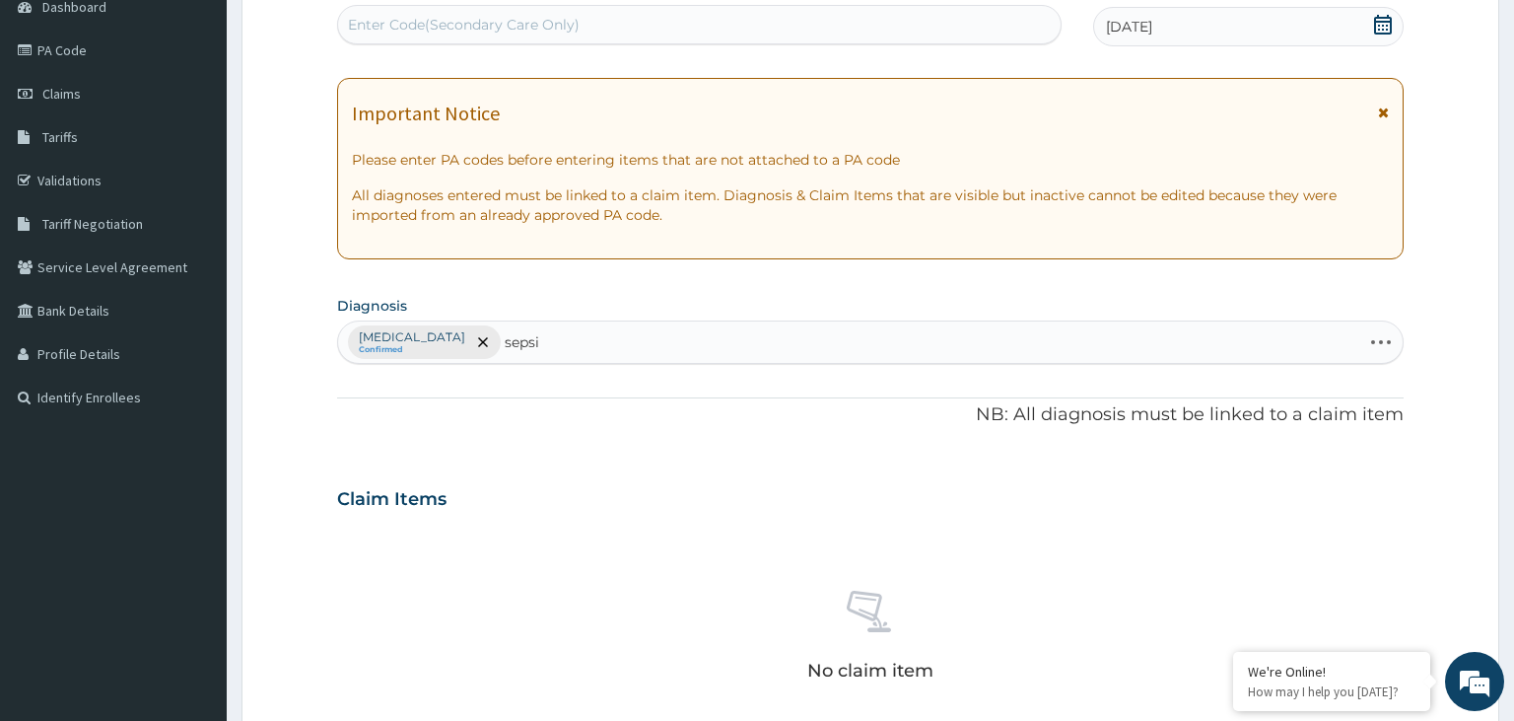
type input "sepsis"
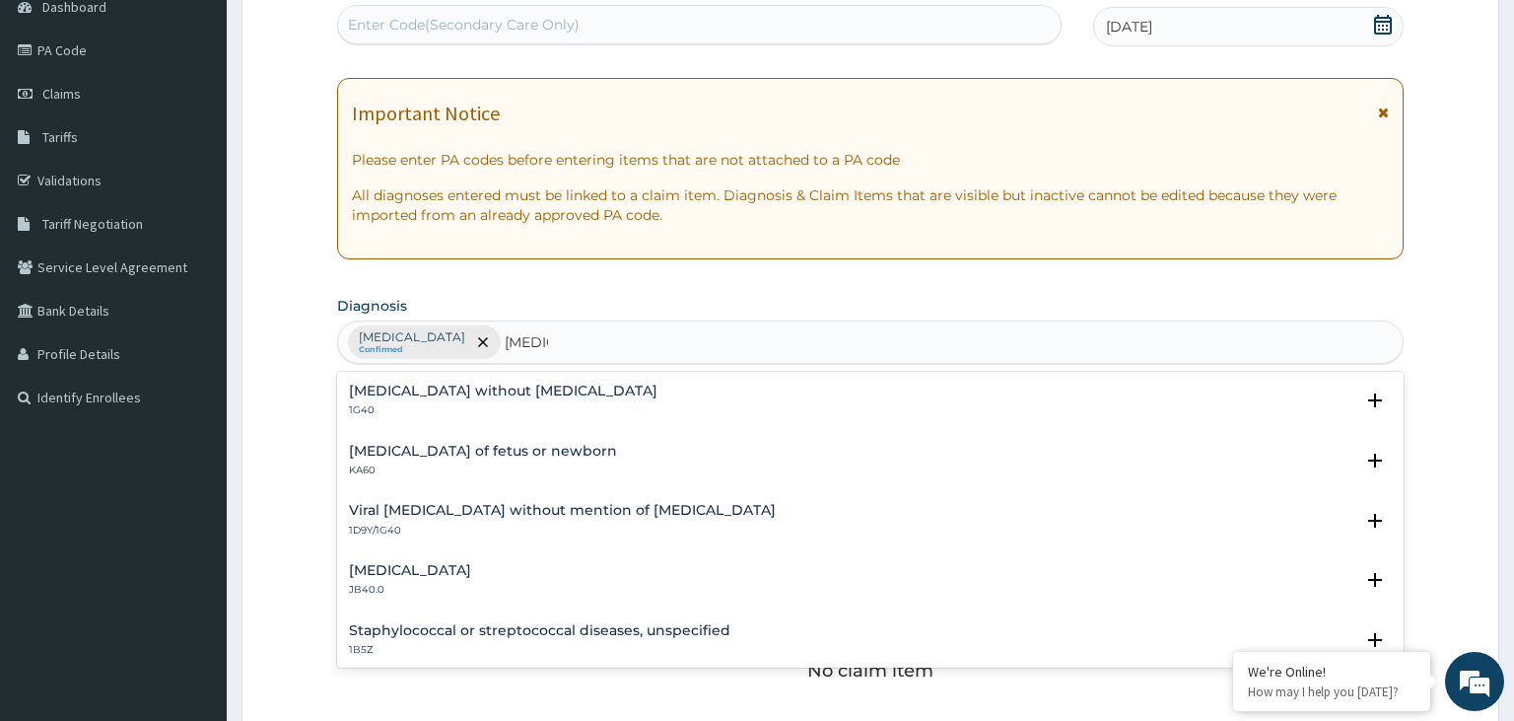
click at [402, 393] on h4 "Sepsis without septic shock" at bounding box center [503, 390] width 309 height 15
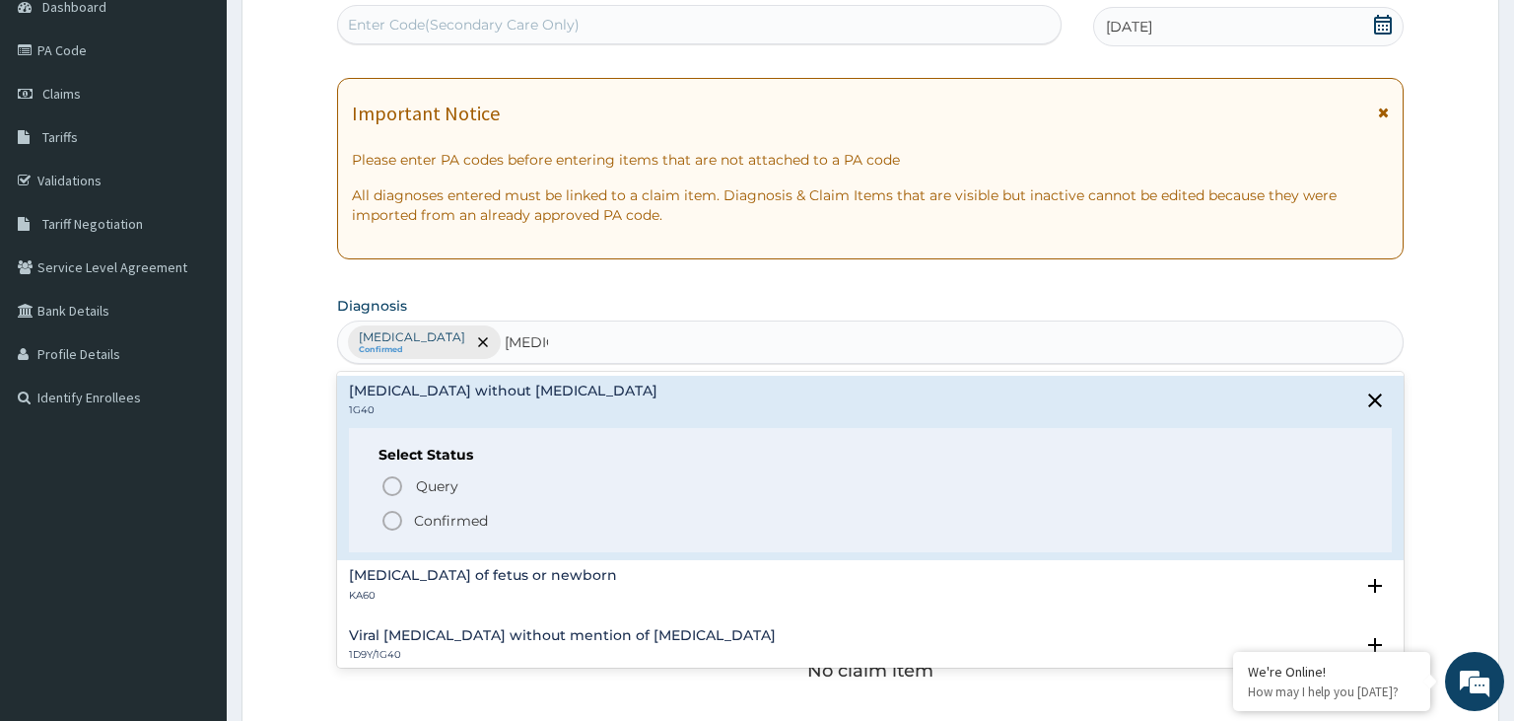
click at [440, 522] on p "Confirmed" at bounding box center [451, 521] width 74 height 20
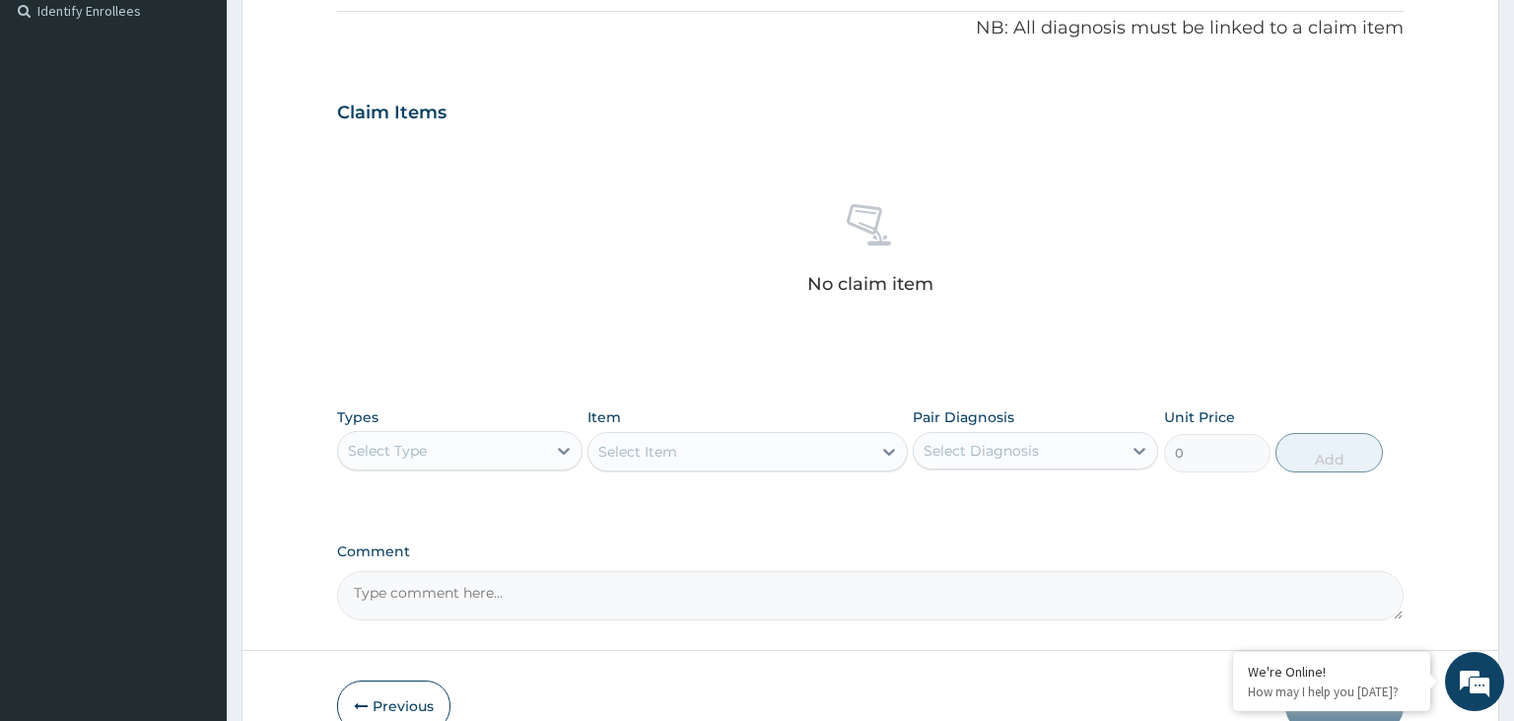
scroll to position [698, 0]
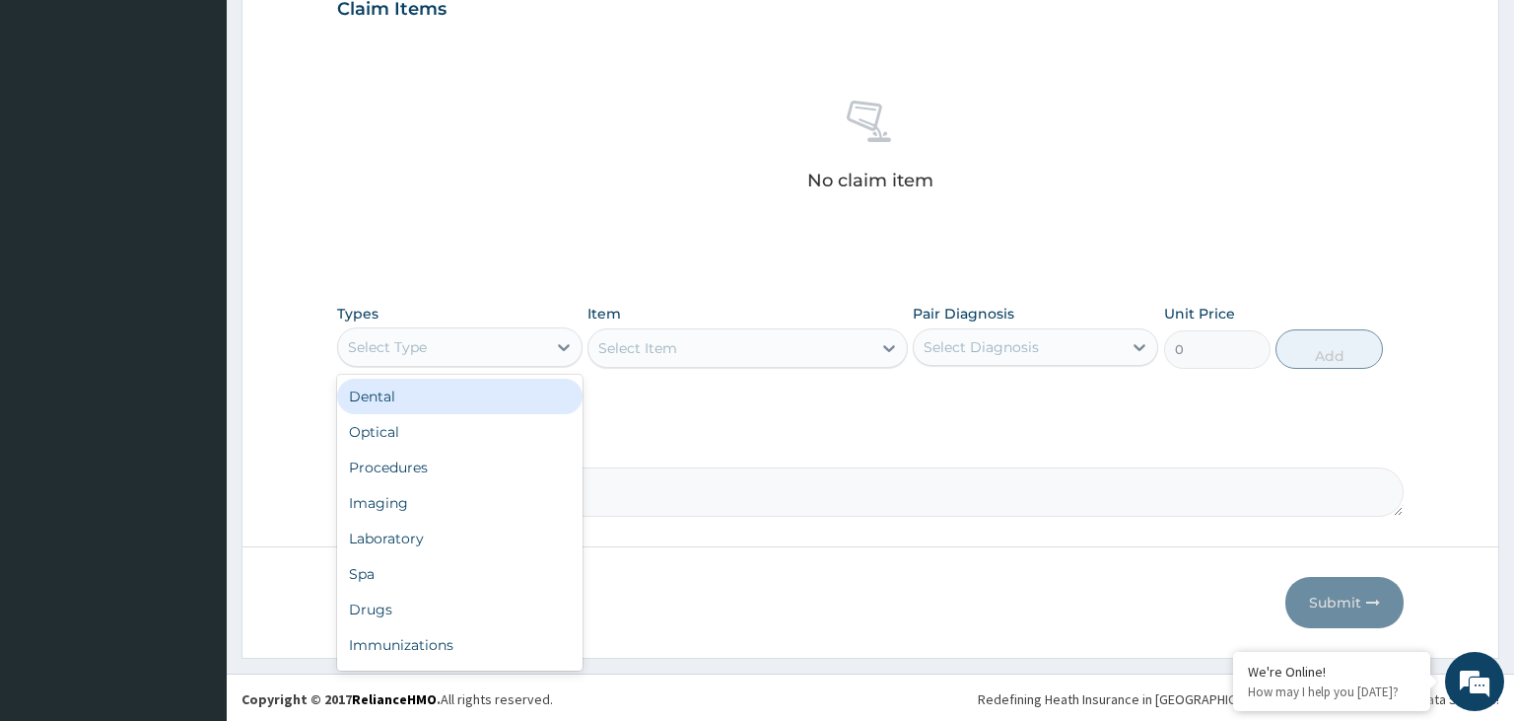
click at [521, 357] on div "Select Type" at bounding box center [442, 347] width 208 height 32
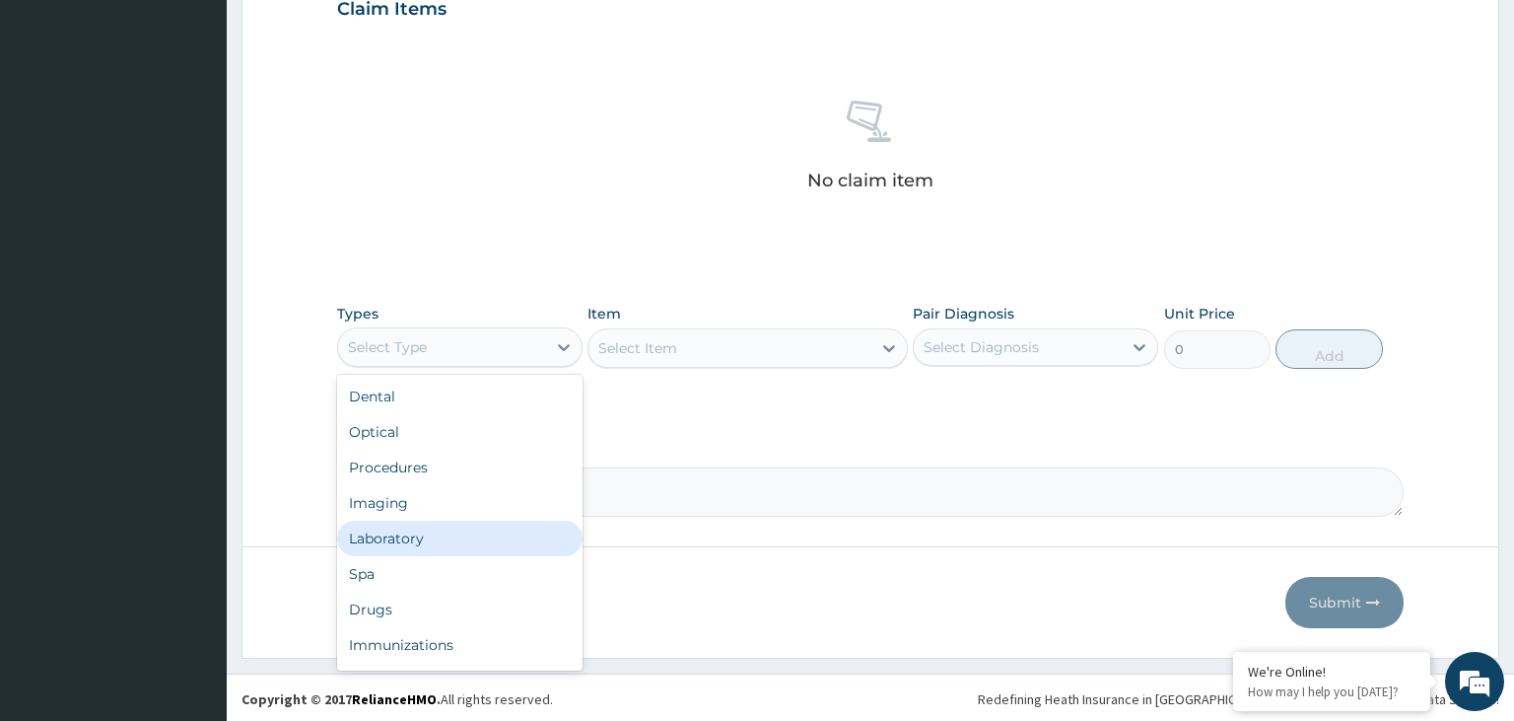
click at [467, 524] on div "Laboratory" at bounding box center [459, 538] width 245 height 35
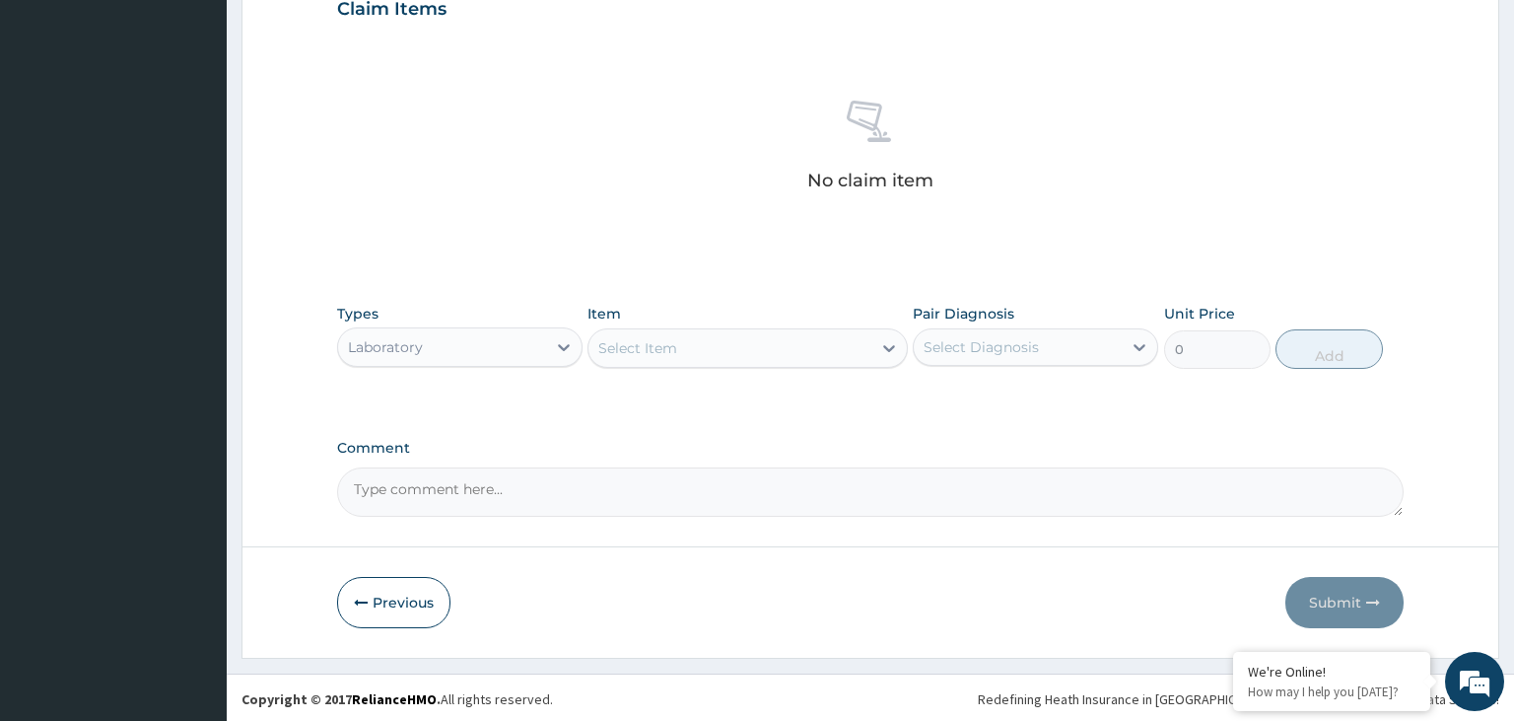
click at [786, 349] on div "Select Item" at bounding box center [730, 348] width 283 height 32
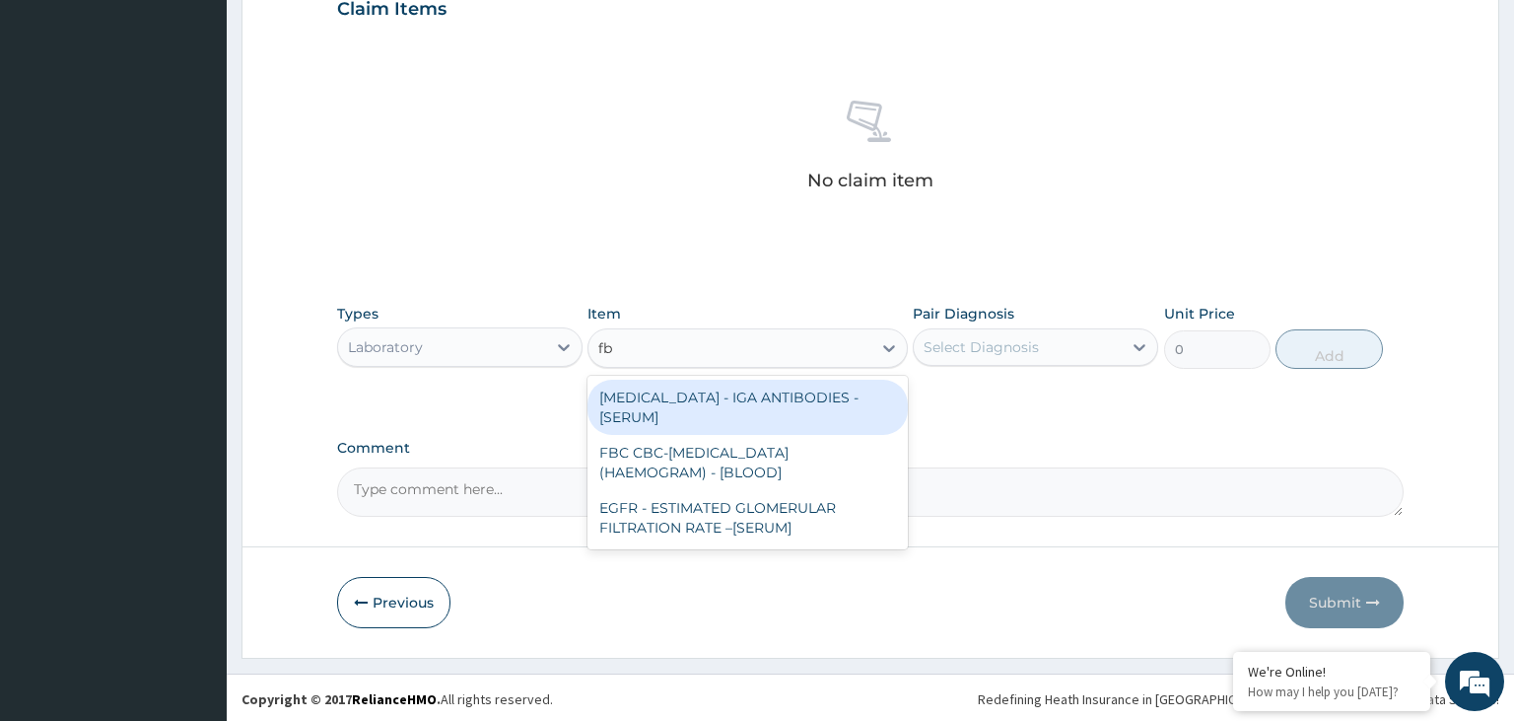
type input "fbc"
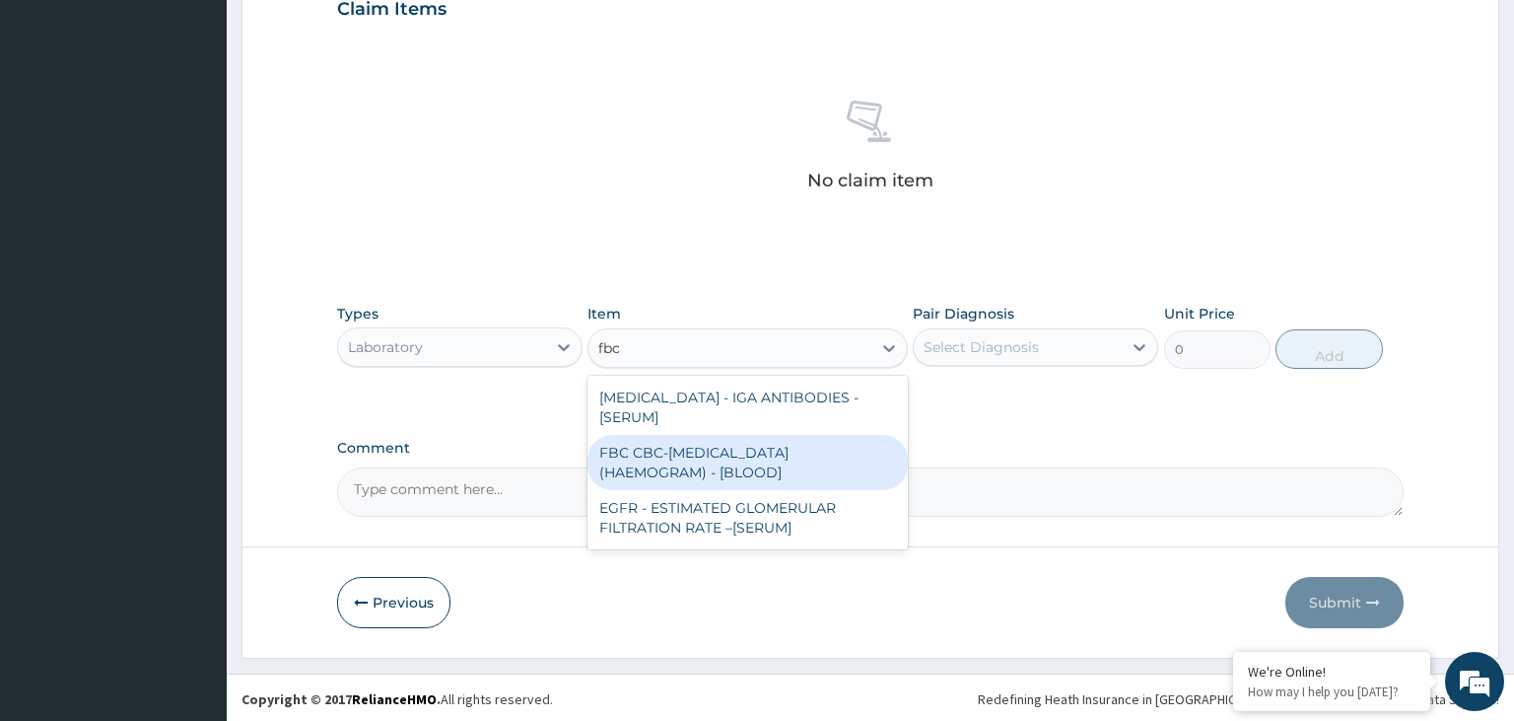
click at [855, 467] on div "FBC CBC-COMPLETE BLOOD COUNT (HAEMOGRAM) - [BLOOD]" at bounding box center [748, 462] width 320 height 55
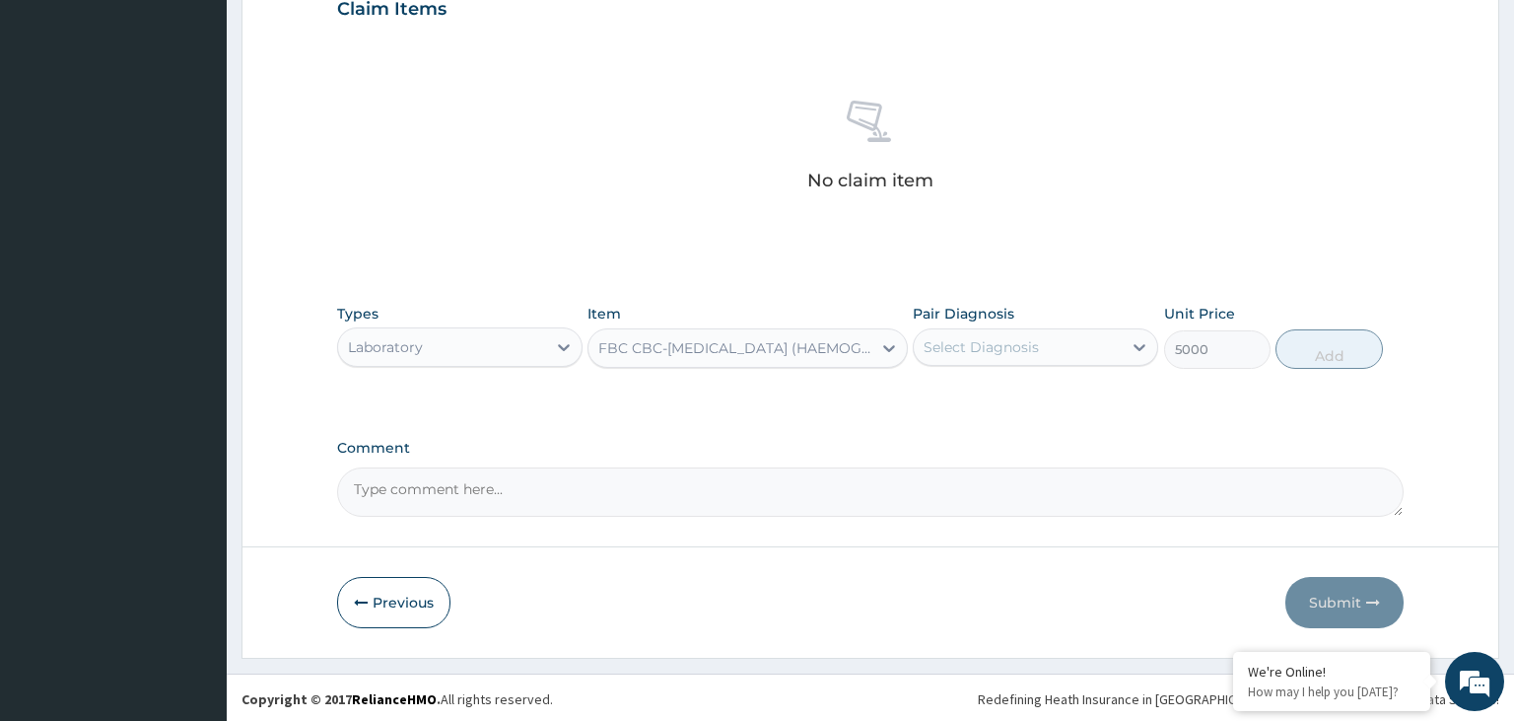
type input "5000"
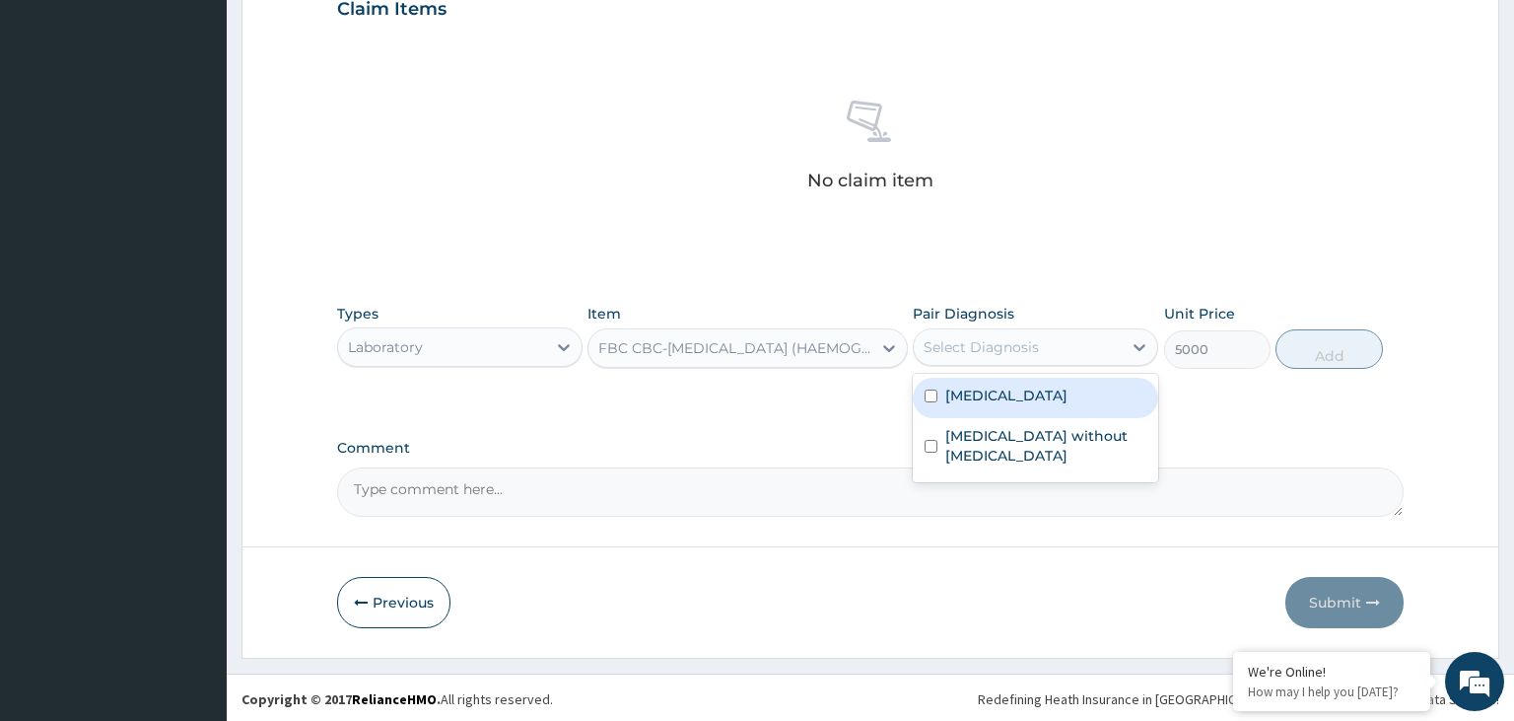
click at [1052, 339] on div "Select Diagnosis" at bounding box center [1018, 347] width 208 height 32
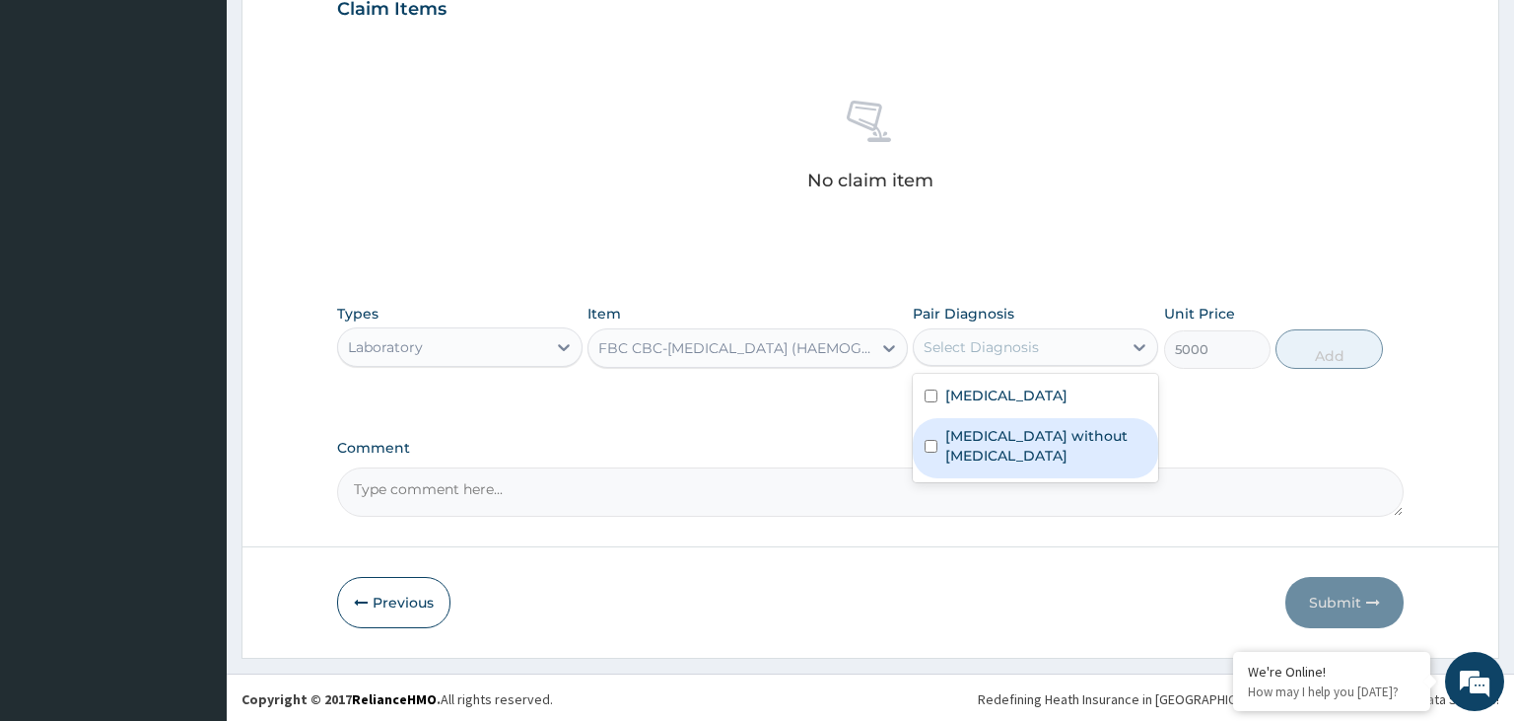
drag, startPoint x: 1033, startPoint y: 428, endPoint x: 1237, endPoint y: 373, distance: 211.4
click at [1035, 428] on label "Sepsis without septic shock" at bounding box center [1045, 445] width 201 height 39
checkbox input "true"
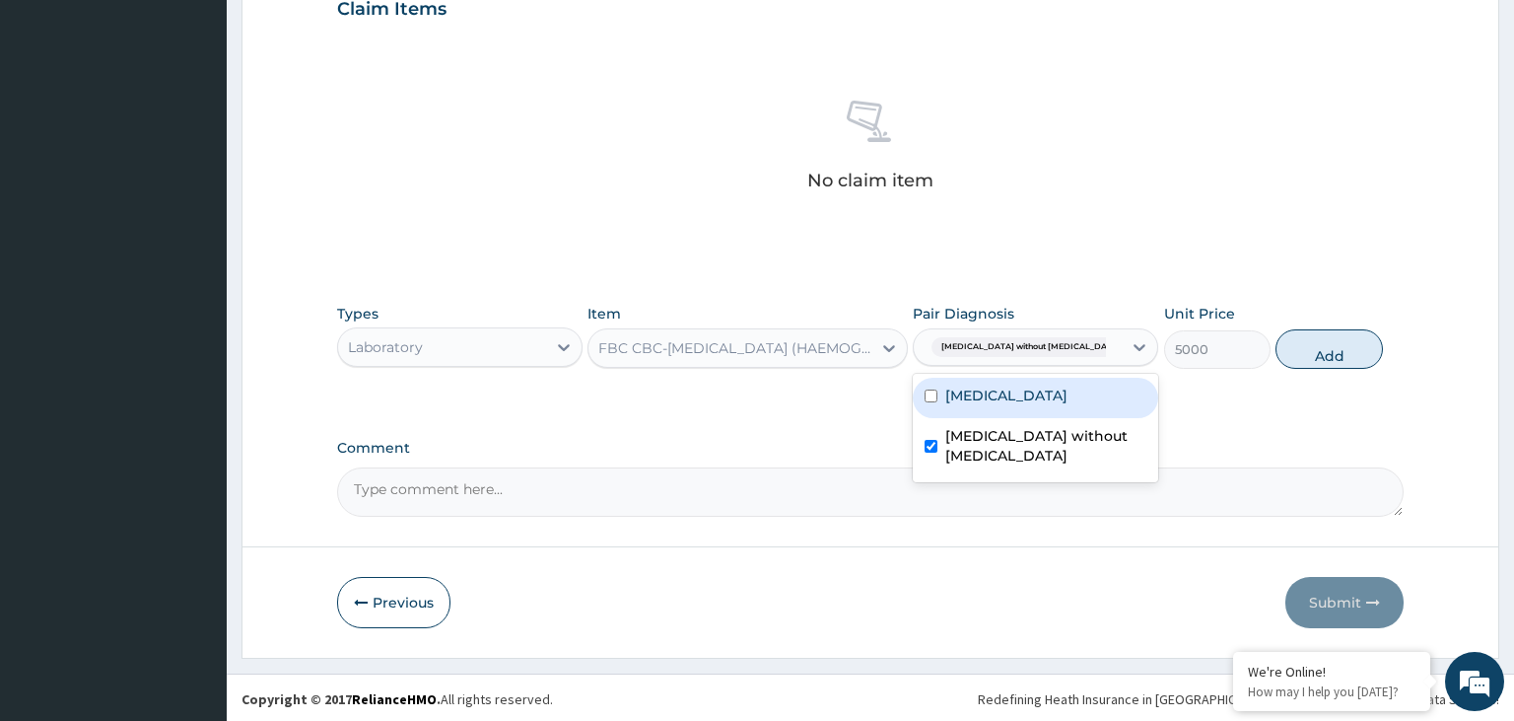
drag, startPoint x: 1315, startPoint y: 349, endPoint x: 1035, endPoint y: 394, distance: 283.6
click at [1317, 349] on button "Add" at bounding box center [1329, 348] width 106 height 39
type input "0"
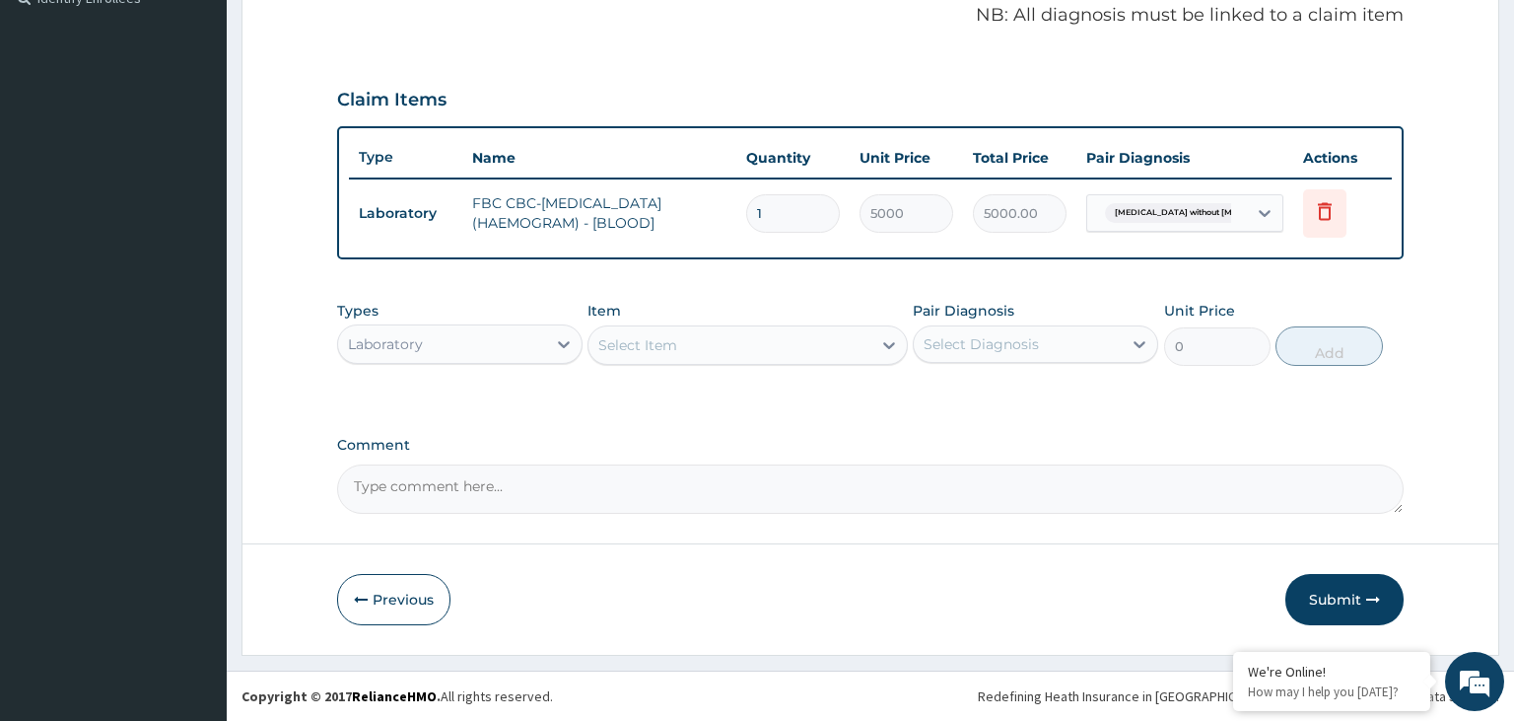
scroll to position [603, 0]
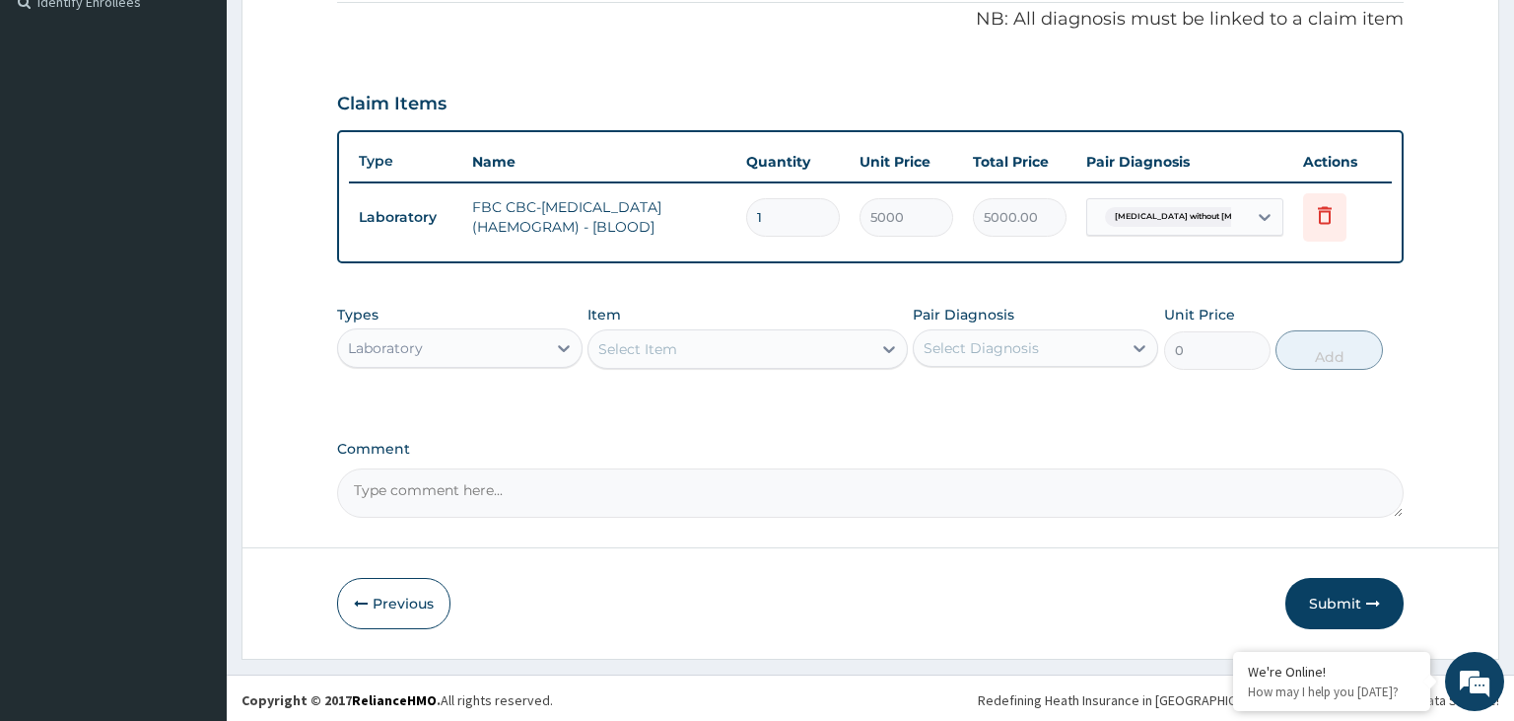
click at [746, 361] on div "Select Item" at bounding box center [730, 349] width 283 height 32
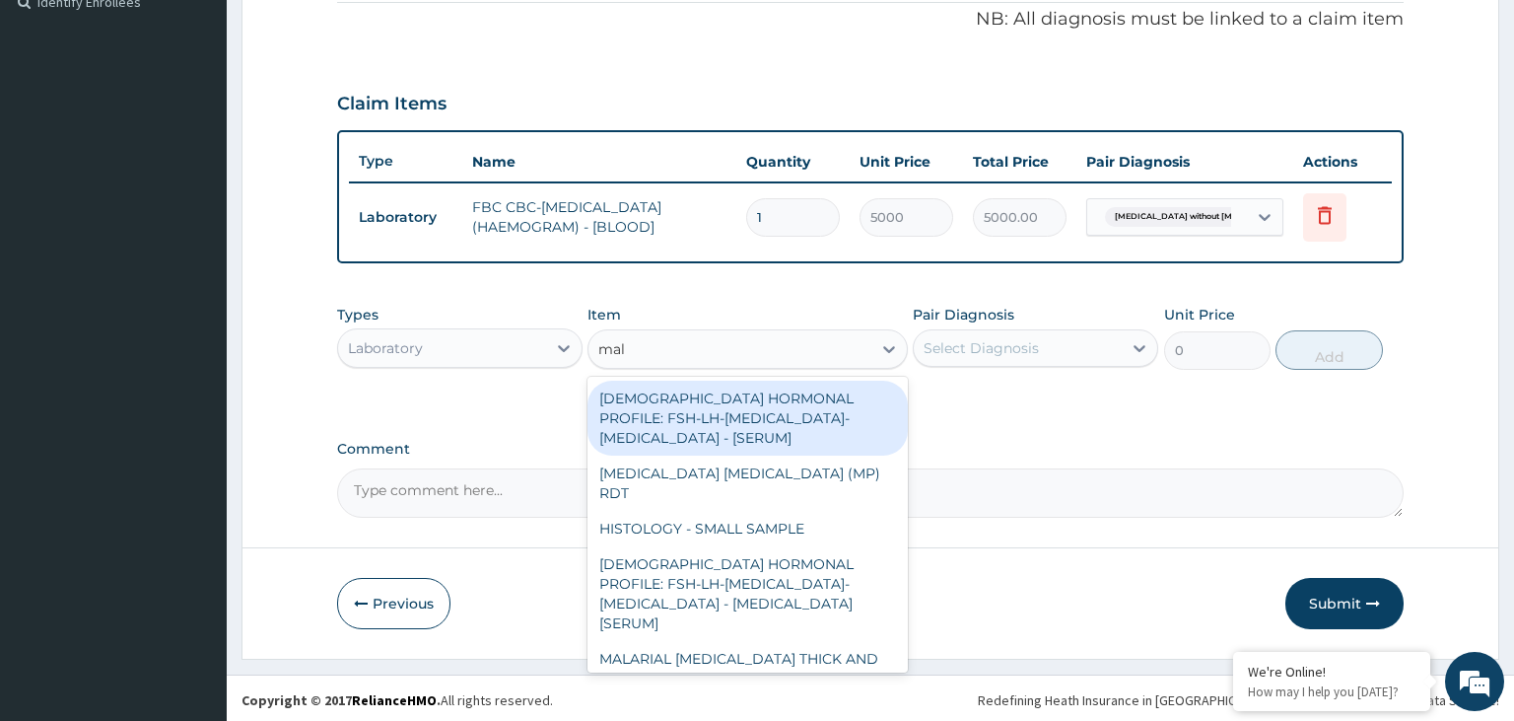
type input "mala"
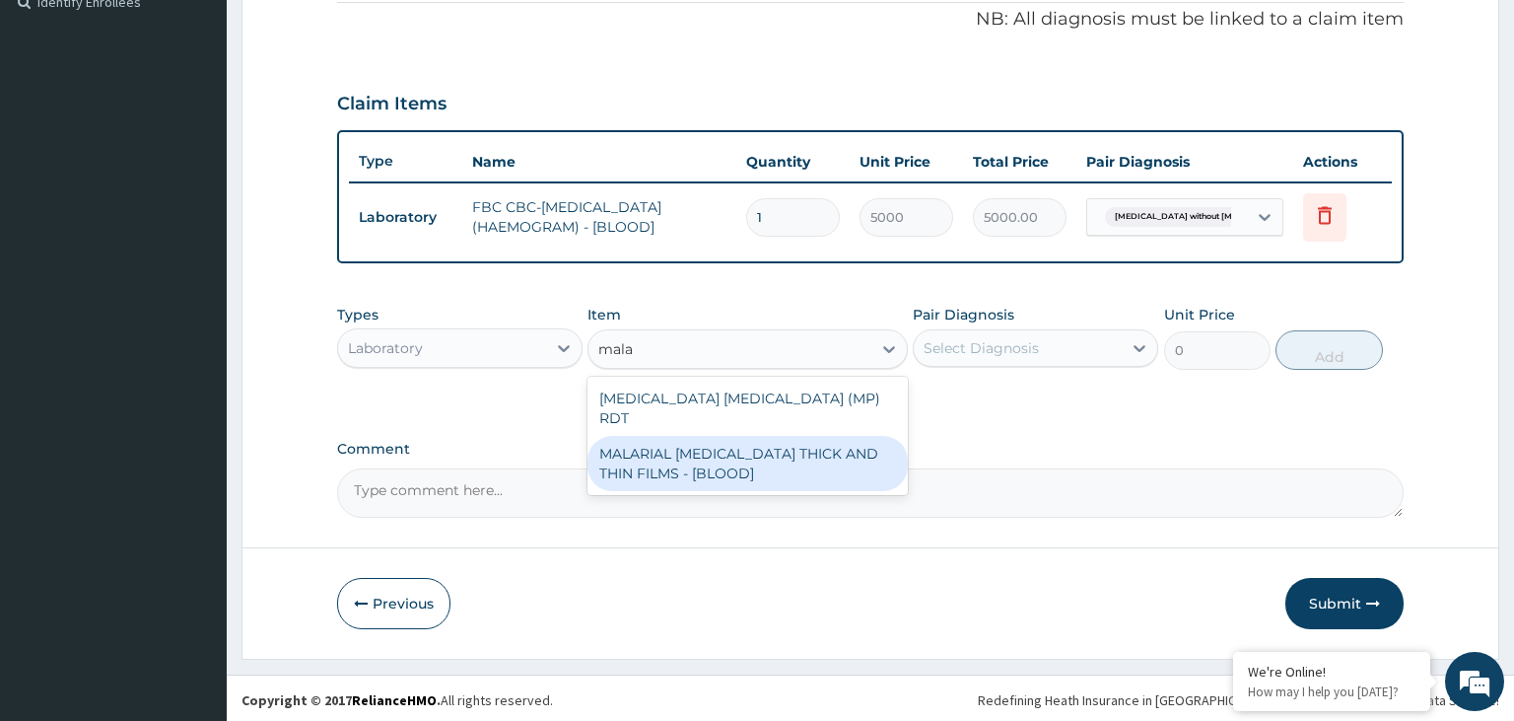
click at [755, 436] on div "MALARIAL [MEDICAL_DATA] THICK AND THIN FILMS - [BLOOD]" at bounding box center [748, 463] width 320 height 55
type input "2187.5"
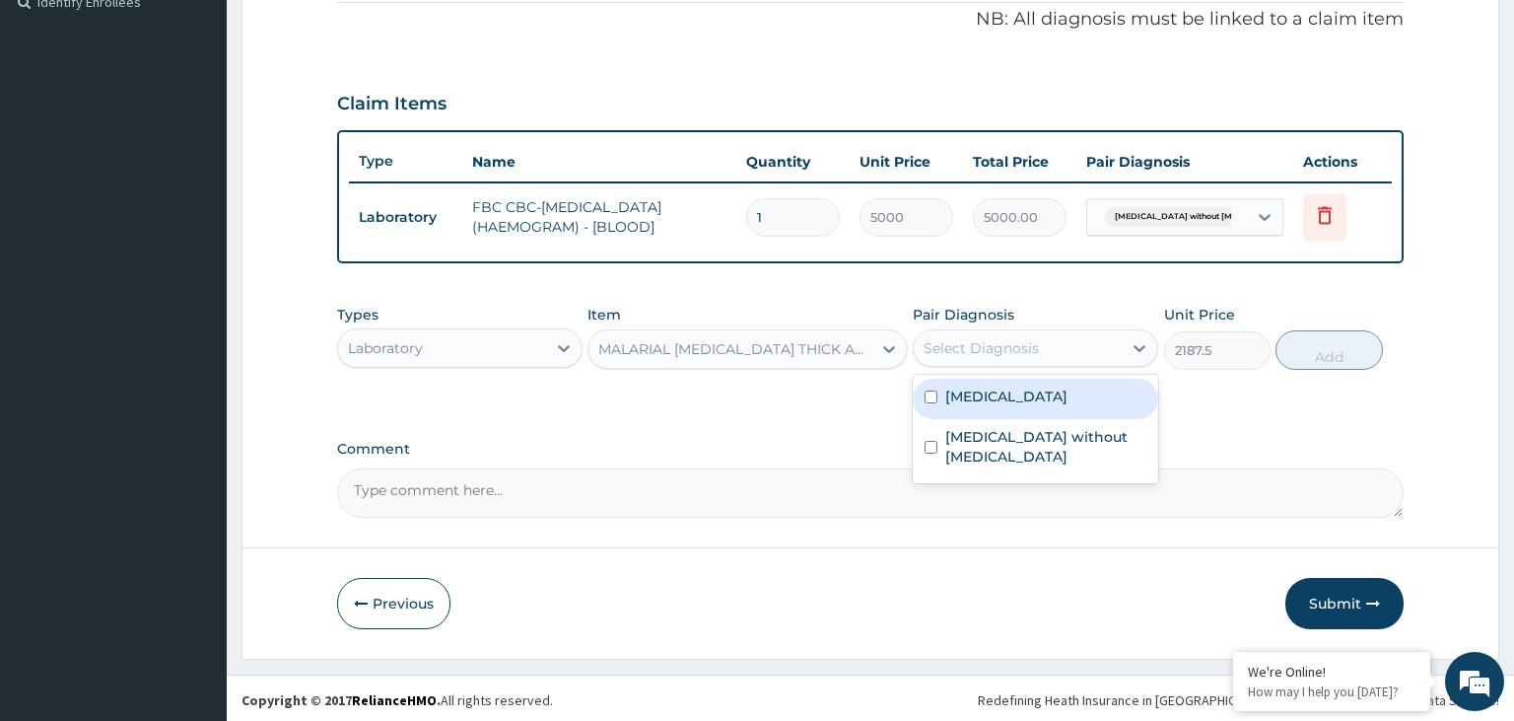
click at [1071, 340] on div "Select Diagnosis" at bounding box center [1018, 348] width 208 height 32
click at [1068, 405] on div "[MEDICAL_DATA]" at bounding box center [1035, 399] width 245 height 40
checkbox input "true"
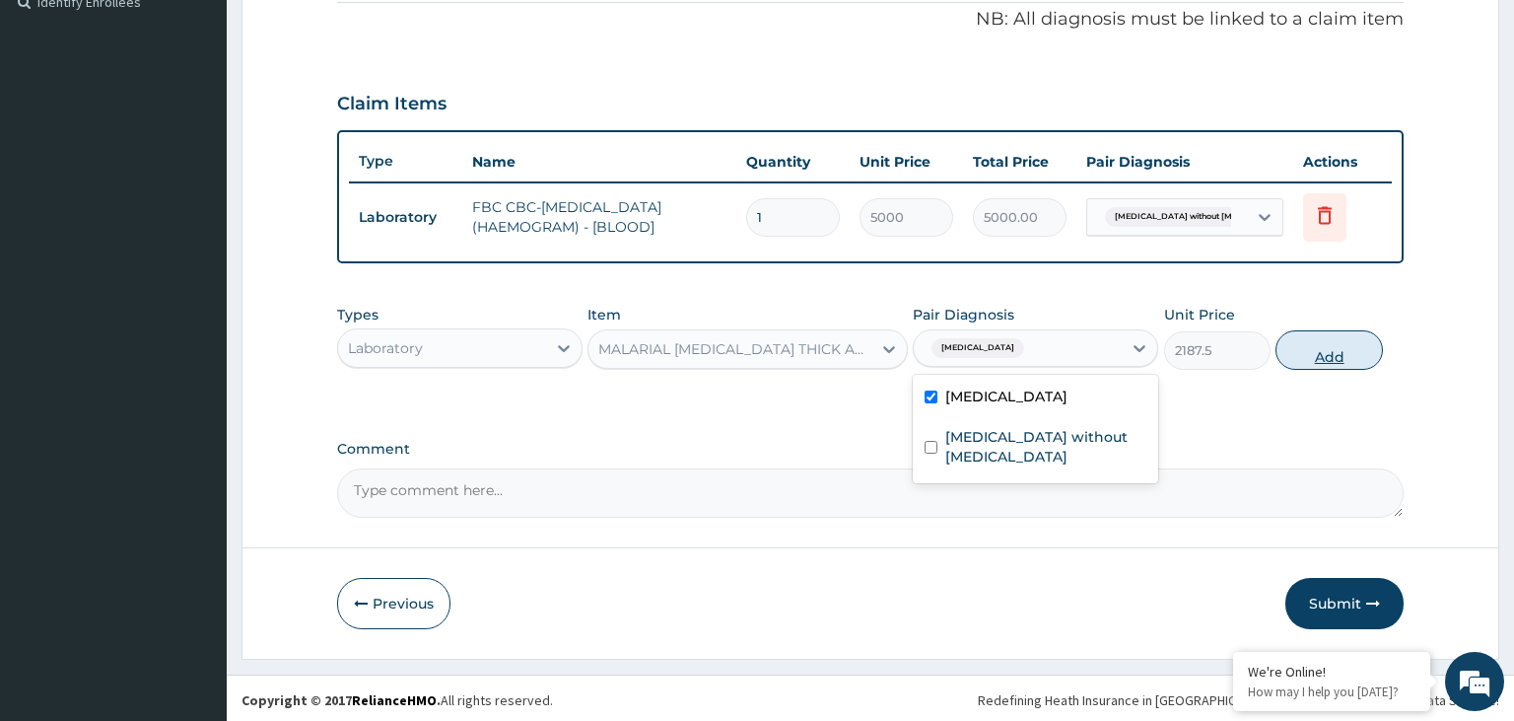
drag, startPoint x: 1311, startPoint y: 355, endPoint x: 853, endPoint y: 428, distance: 464.2
click at [1311, 355] on button "Add" at bounding box center [1329, 349] width 106 height 39
type input "0"
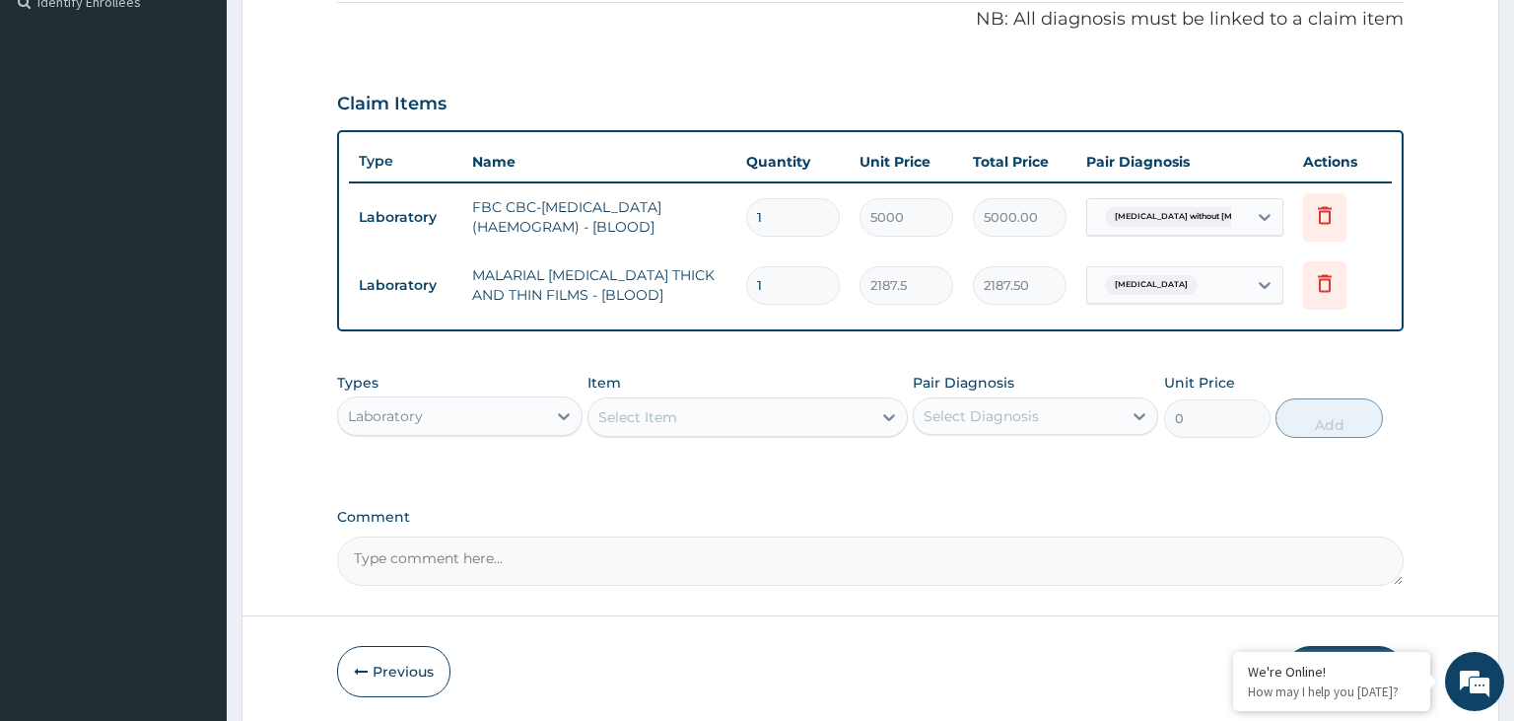
click at [515, 414] on div "Laboratory" at bounding box center [442, 416] width 208 height 32
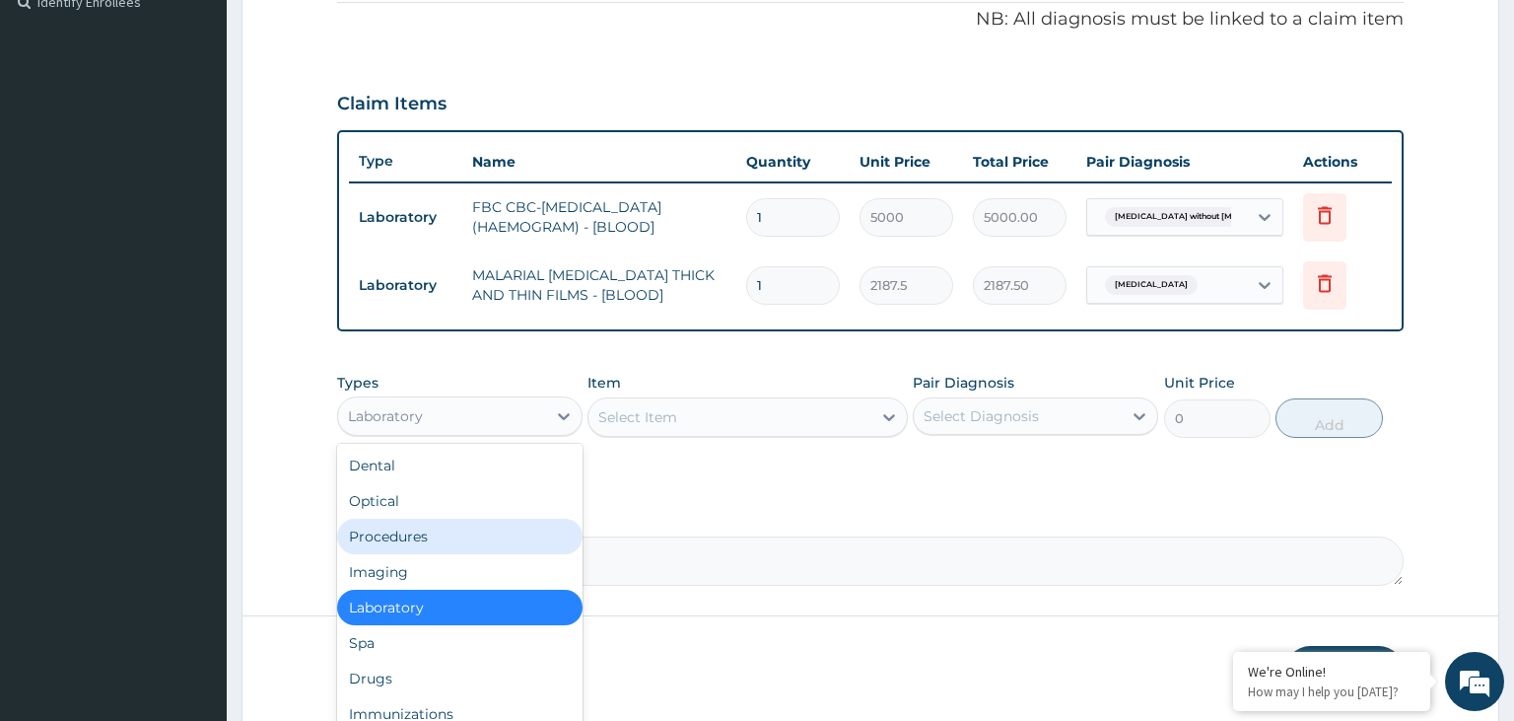
click at [453, 519] on div "Dental Optical Procedures Imaging Laboratory Spa Drugs Immunizations Others Gym" at bounding box center [459, 592] width 245 height 296
click at [455, 521] on div "Procedures" at bounding box center [459, 536] width 245 height 35
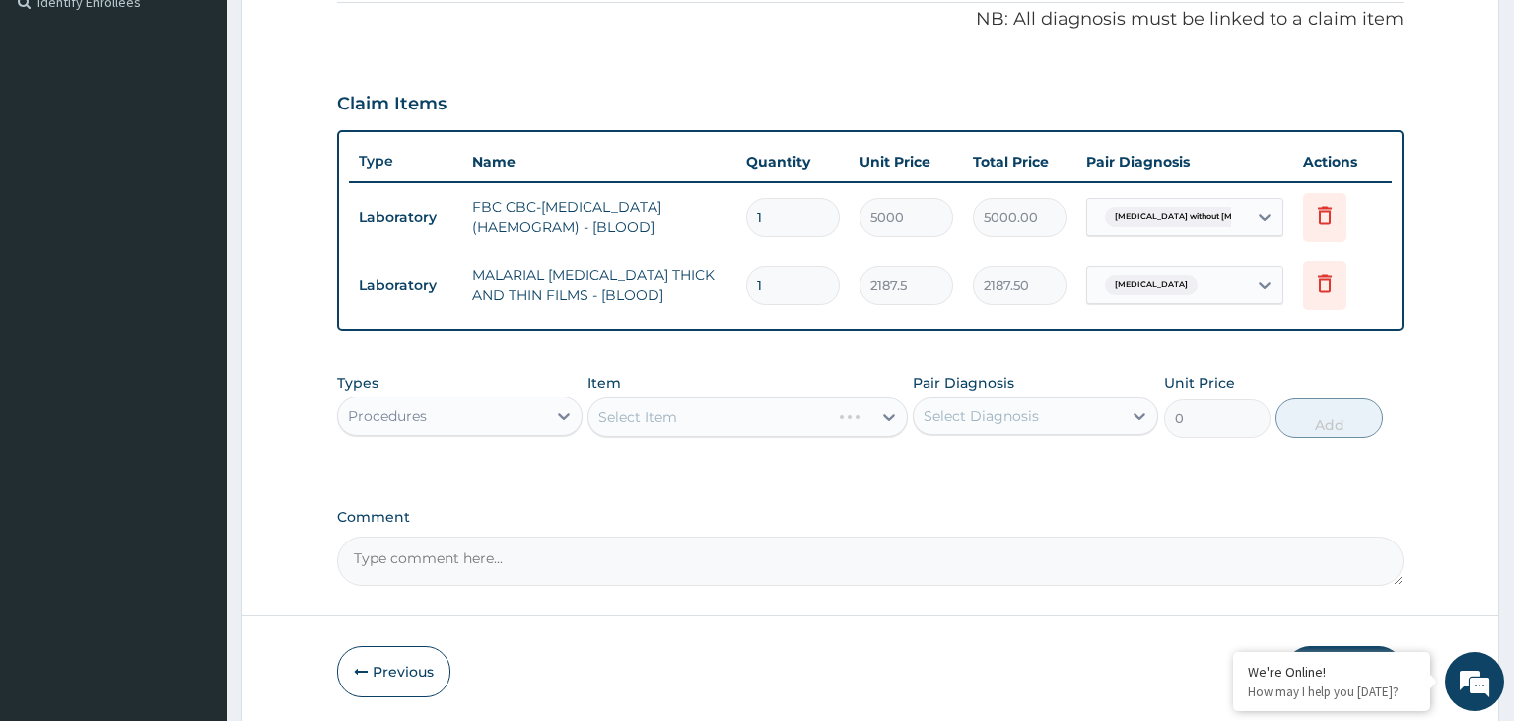
click at [802, 412] on div "Select Item" at bounding box center [748, 416] width 320 height 39
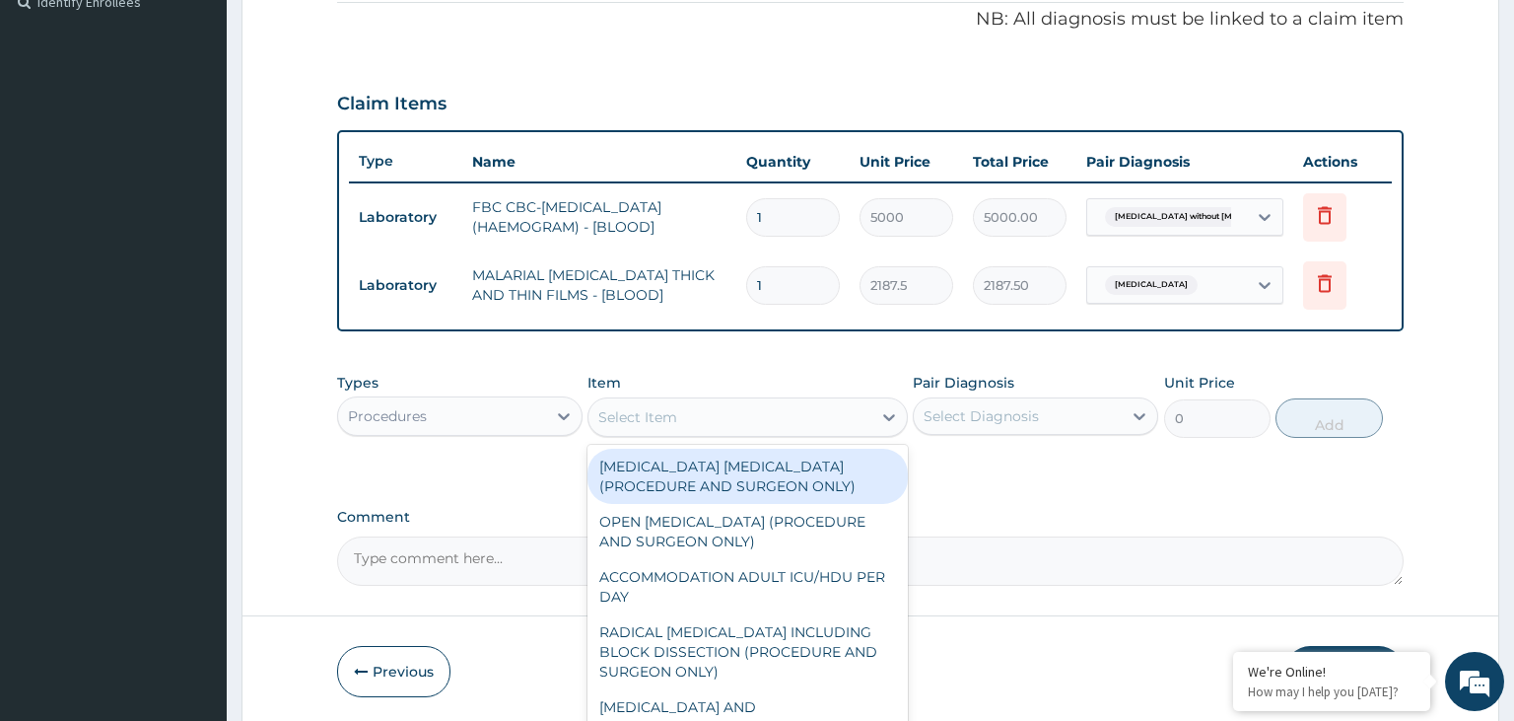
click at [791, 430] on div "Select Item" at bounding box center [748, 416] width 320 height 39
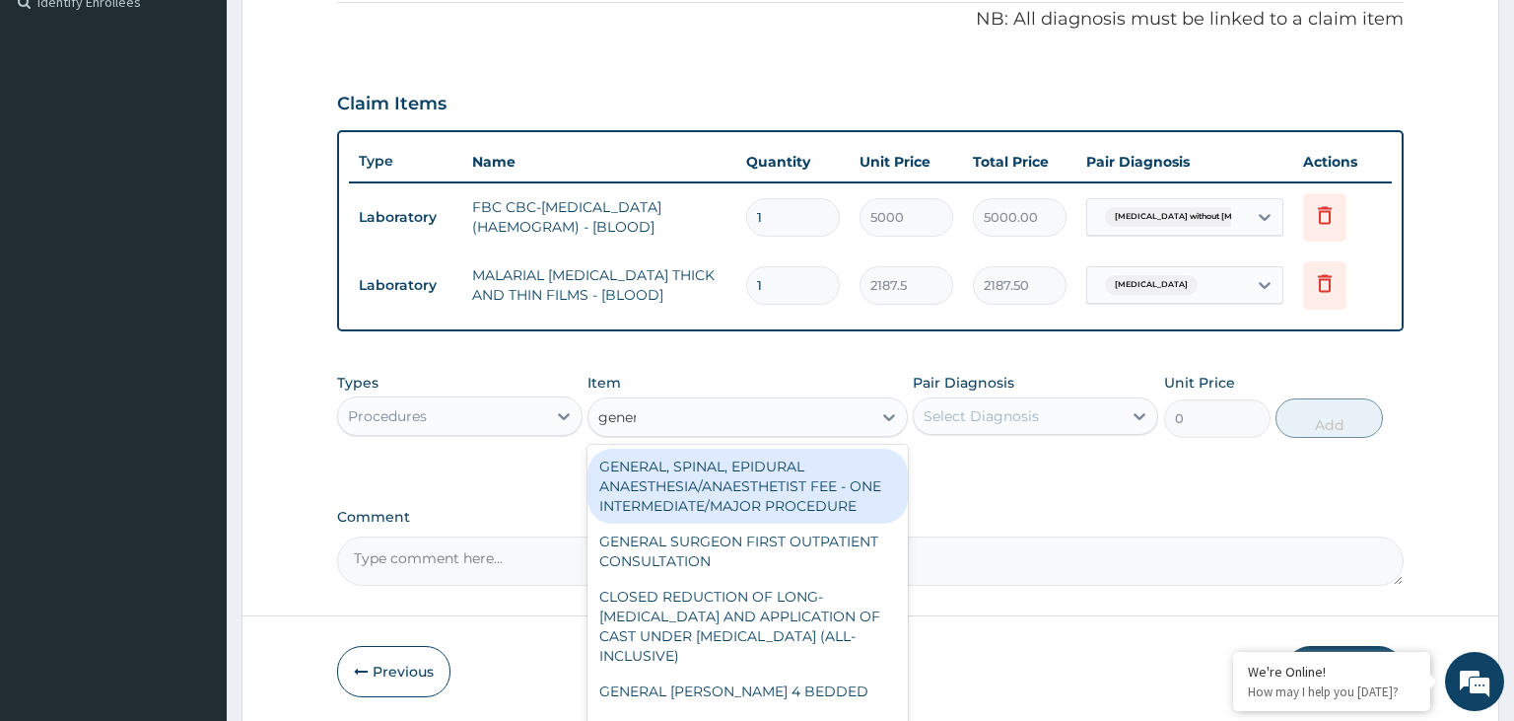
type input "genera"
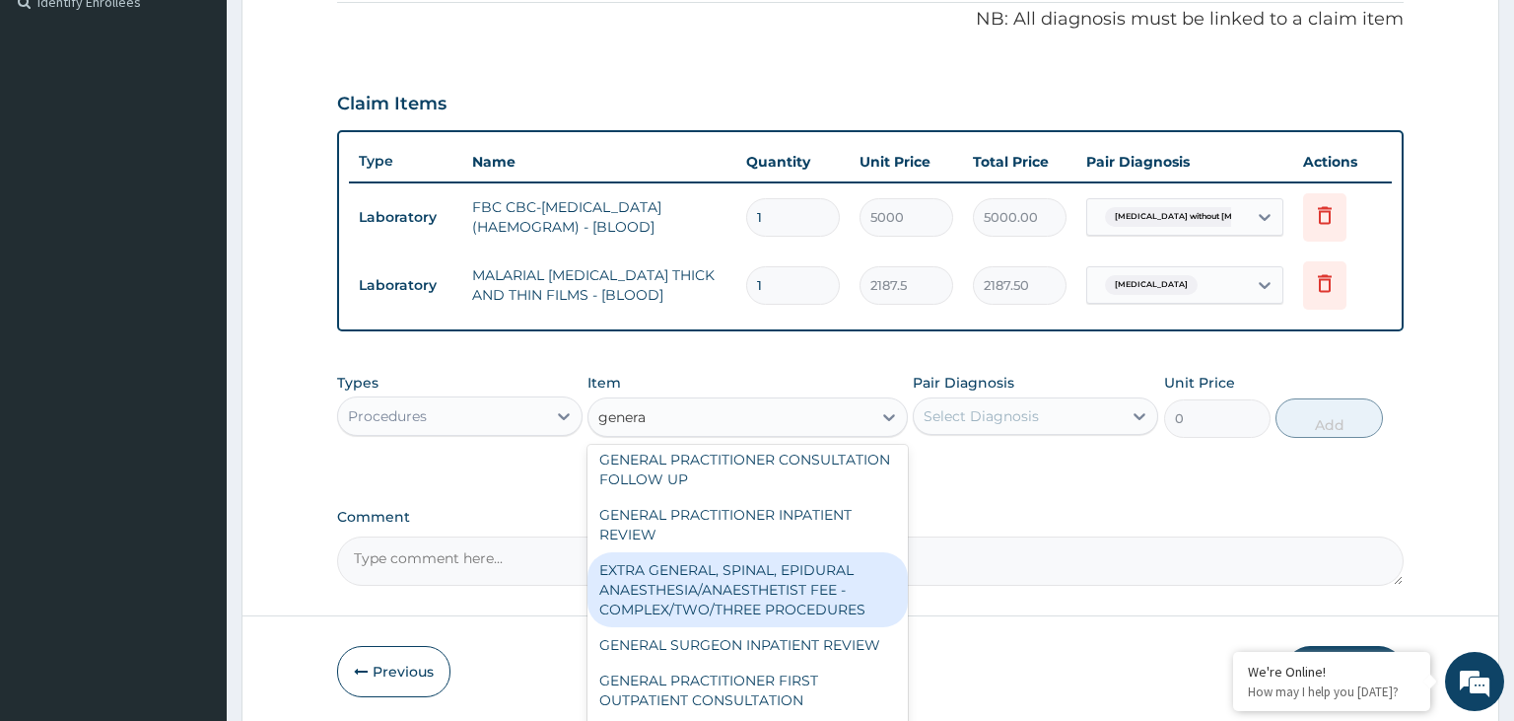
scroll to position [414, 0]
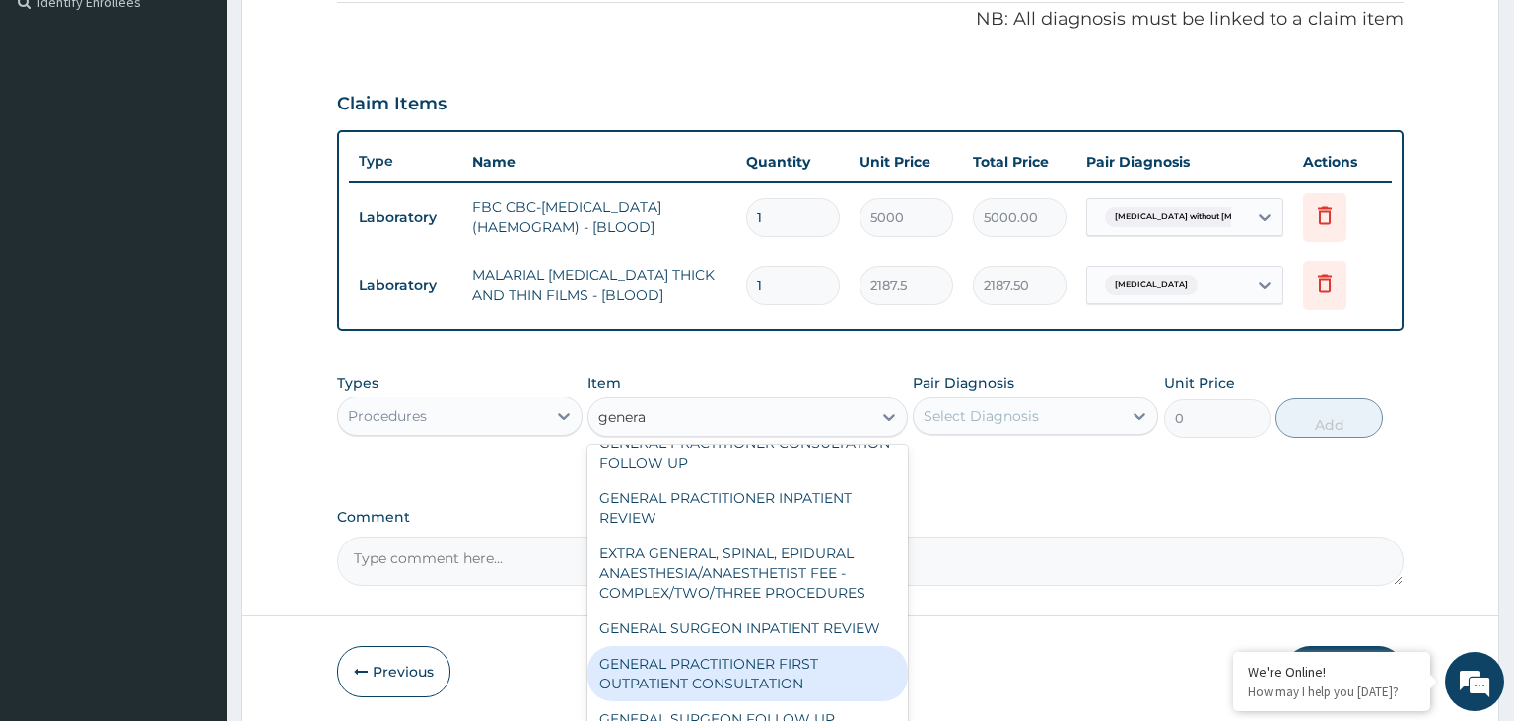
click at [794, 646] on div "GENERAL PRACTITIONER FIRST OUTPATIENT CONSULTATION" at bounding box center [748, 673] width 320 height 55
type input "3750"
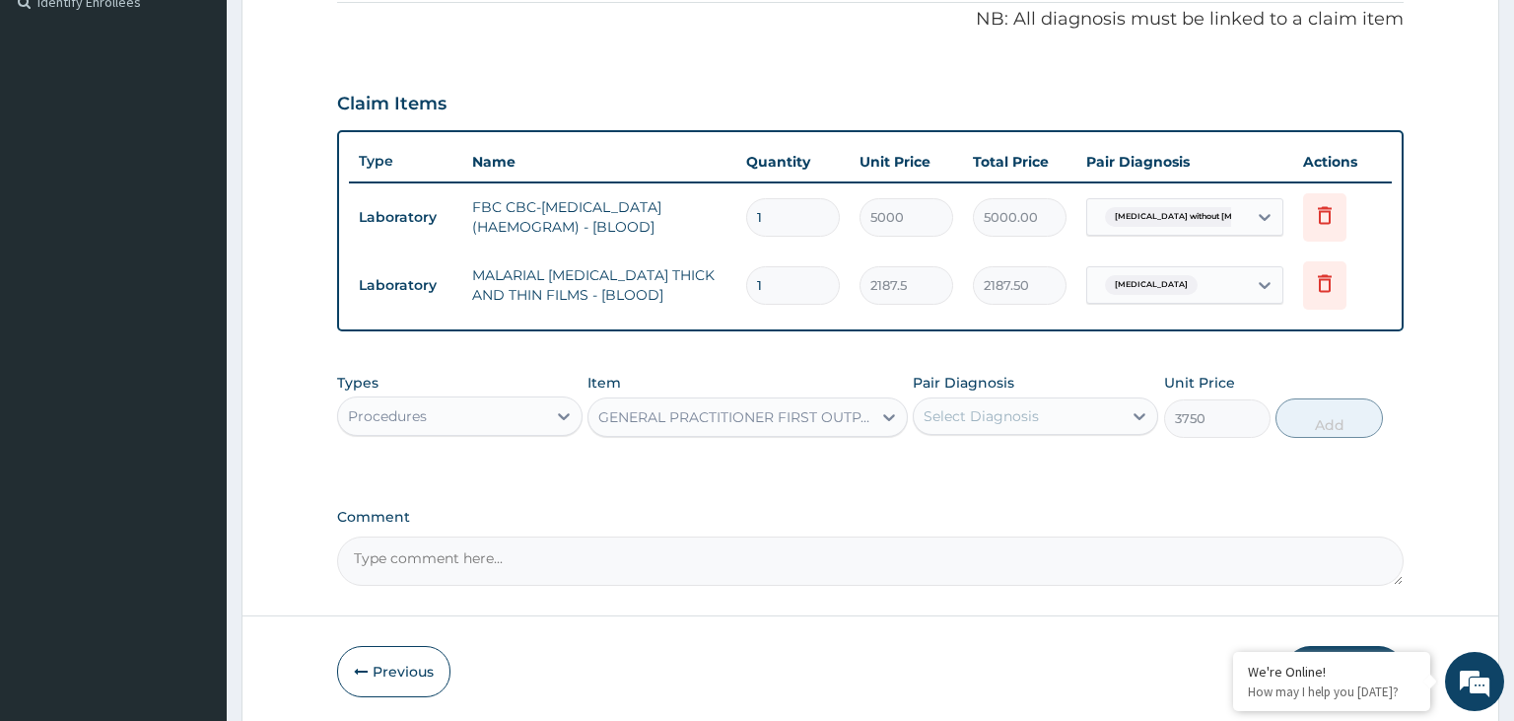
click at [1011, 424] on div "Select Diagnosis" at bounding box center [1018, 416] width 208 height 32
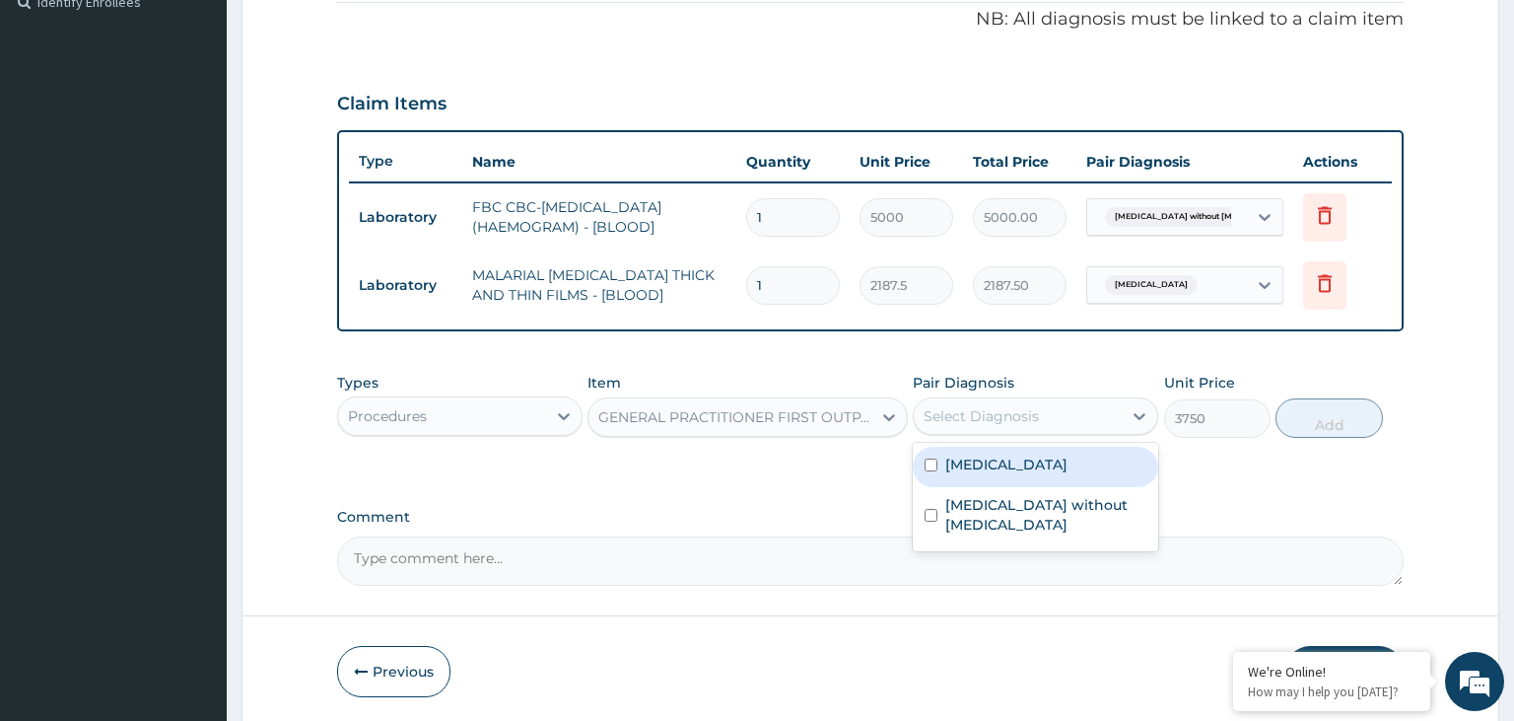
click at [1000, 476] on div "[MEDICAL_DATA]" at bounding box center [1035, 467] width 245 height 40
checkbox input "true"
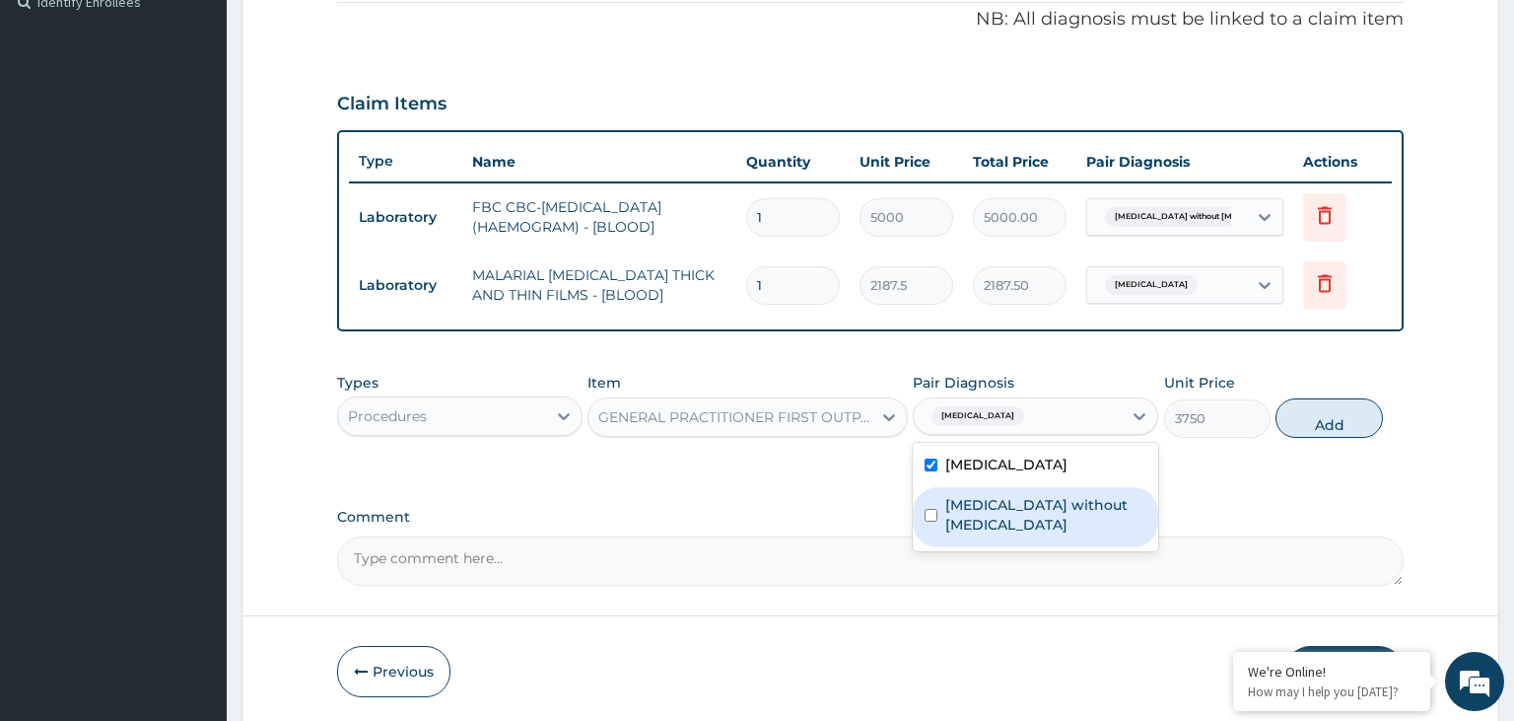
click at [998, 499] on label "Sepsis without septic shock" at bounding box center [1045, 514] width 201 height 39
checkbox input "true"
drag, startPoint x: 1332, startPoint y: 418, endPoint x: 899, endPoint y: 499, distance: 440.3
click at [1332, 420] on button "Add" at bounding box center [1329, 417] width 106 height 39
type input "0"
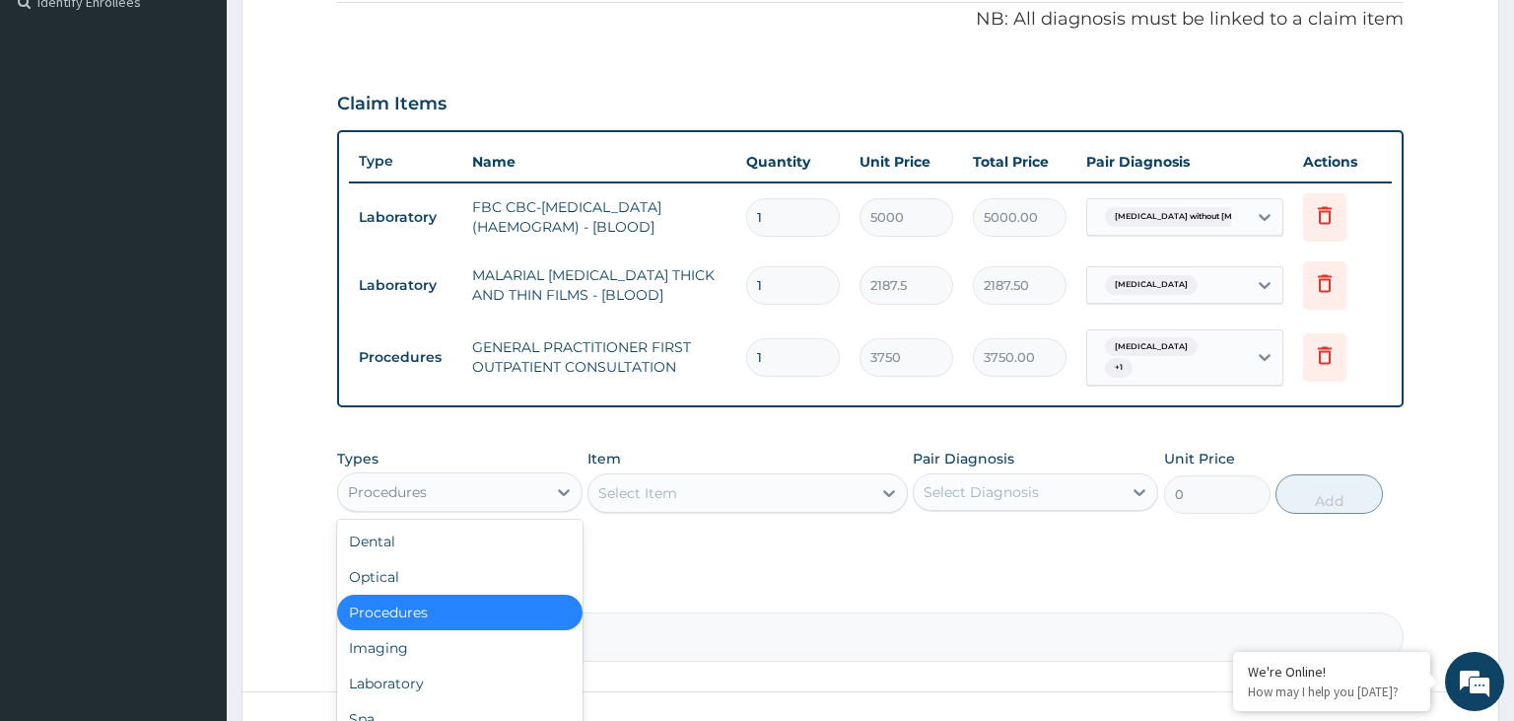
drag, startPoint x: 478, startPoint y: 471, endPoint x: 475, endPoint y: 491, distance: 19.9
click at [477, 472] on div "Procedures" at bounding box center [459, 491] width 245 height 39
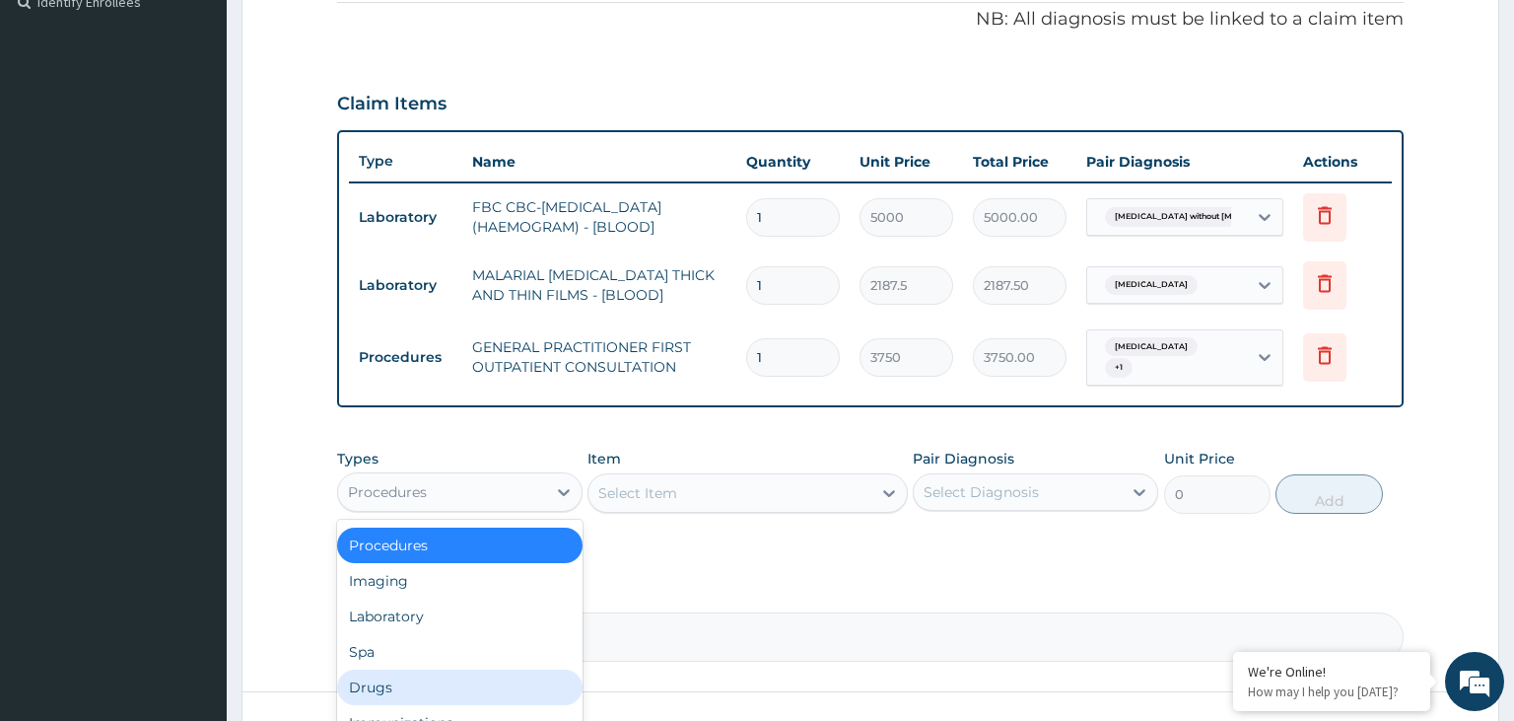
click at [425, 685] on div "Drugs" at bounding box center [459, 686] width 245 height 35
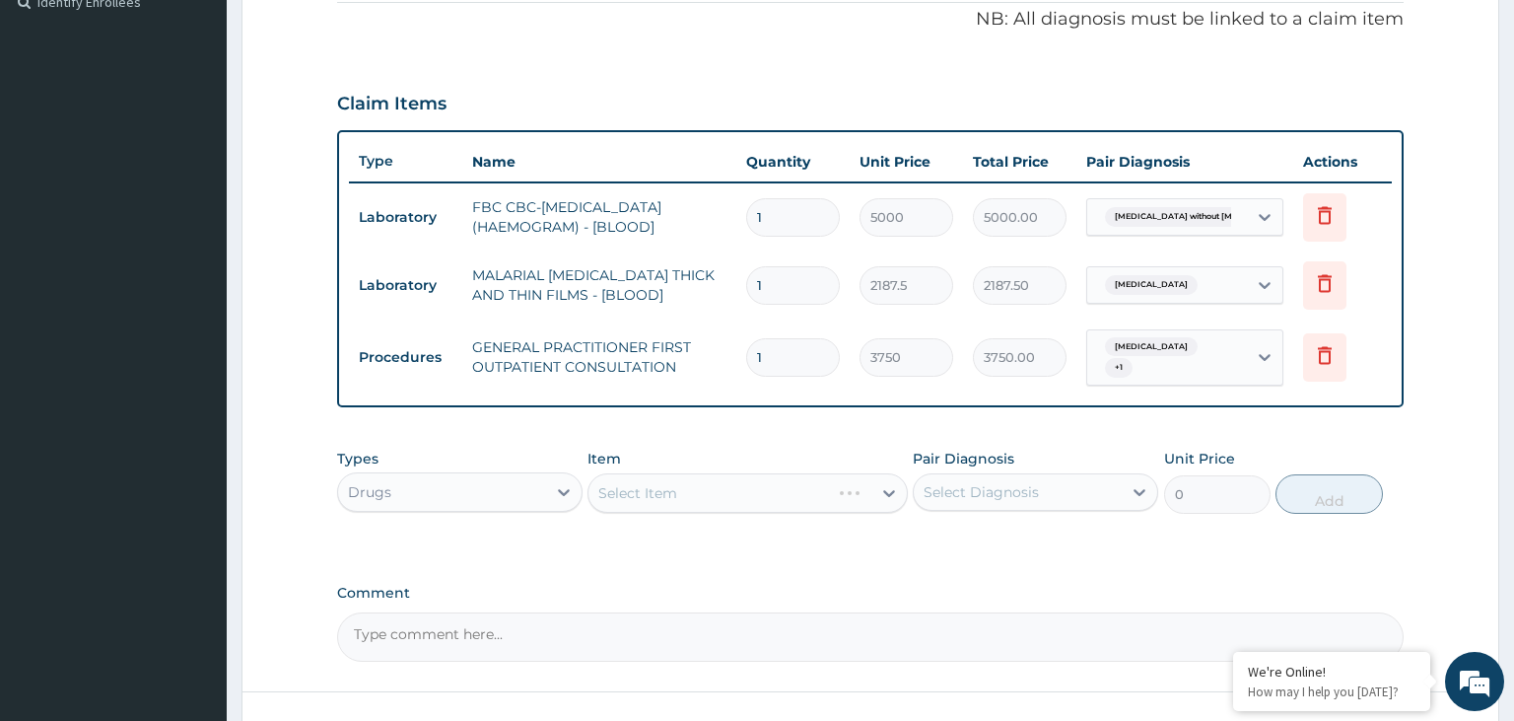
scroll to position [747, 0]
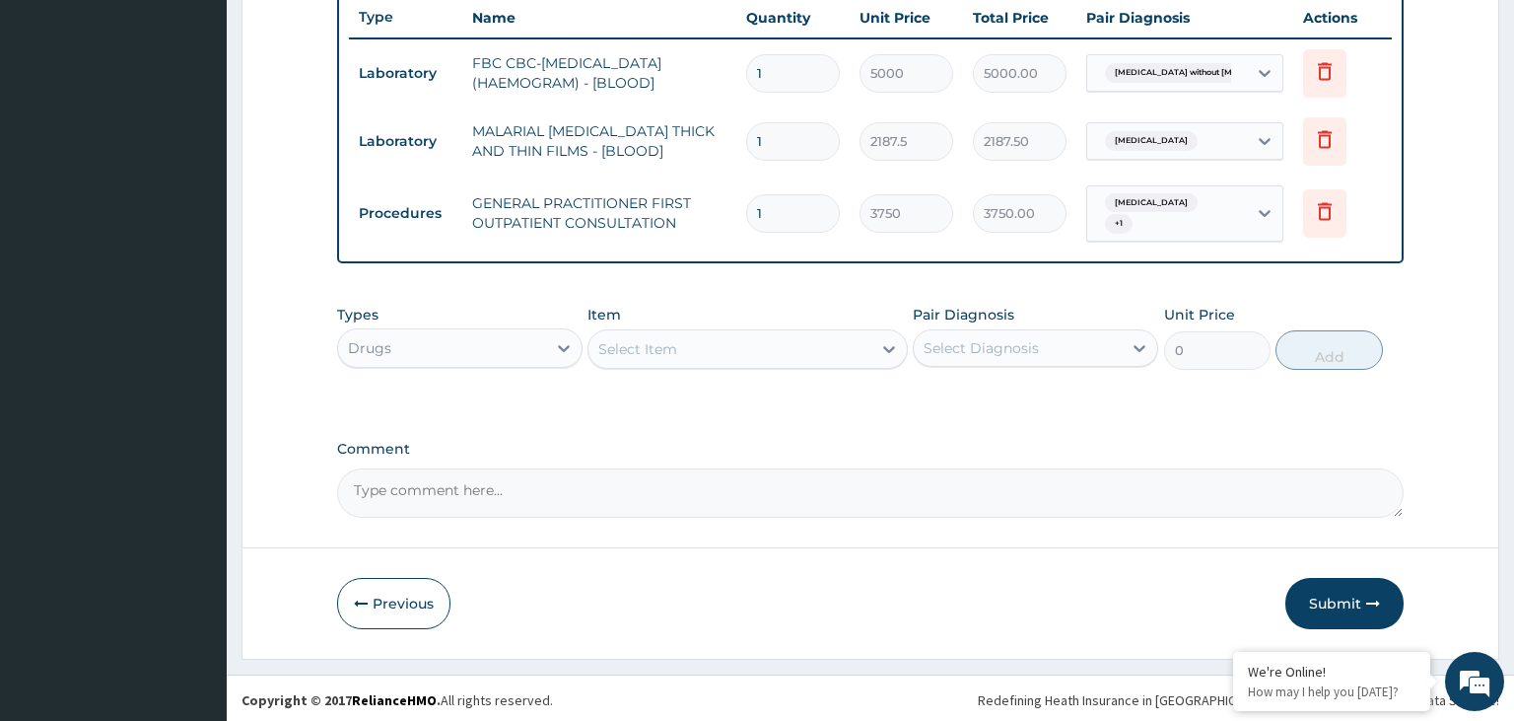
click at [810, 357] on div "Select Item" at bounding box center [730, 349] width 283 height 32
type input "ares"
click at [807, 371] on div "Types Drugs Item option GENERAL PRACTITIONER FIRST OUTPATIENT CONSULTATION, sel…" at bounding box center [871, 337] width 1068 height 85
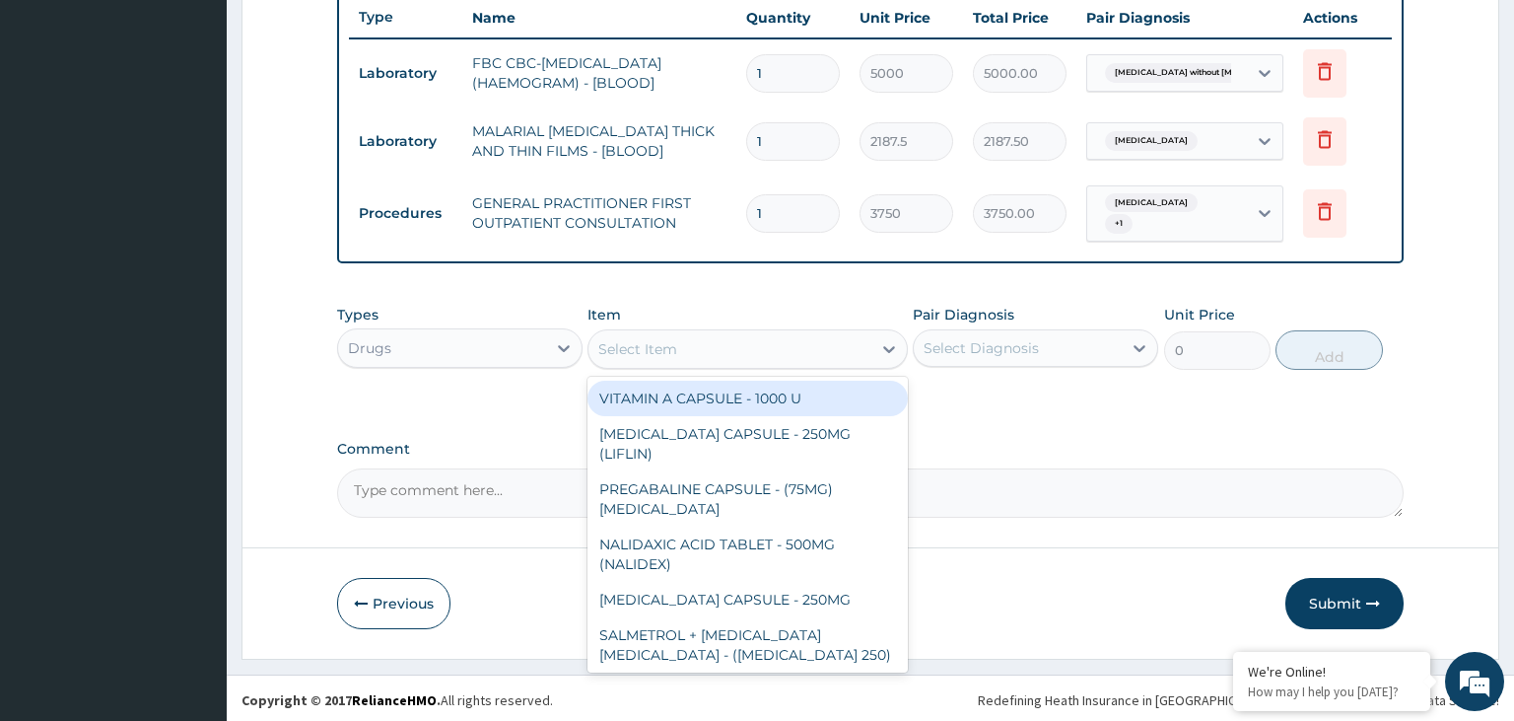
click at [787, 335] on div "Select Item" at bounding box center [730, 349] width 283 height 32
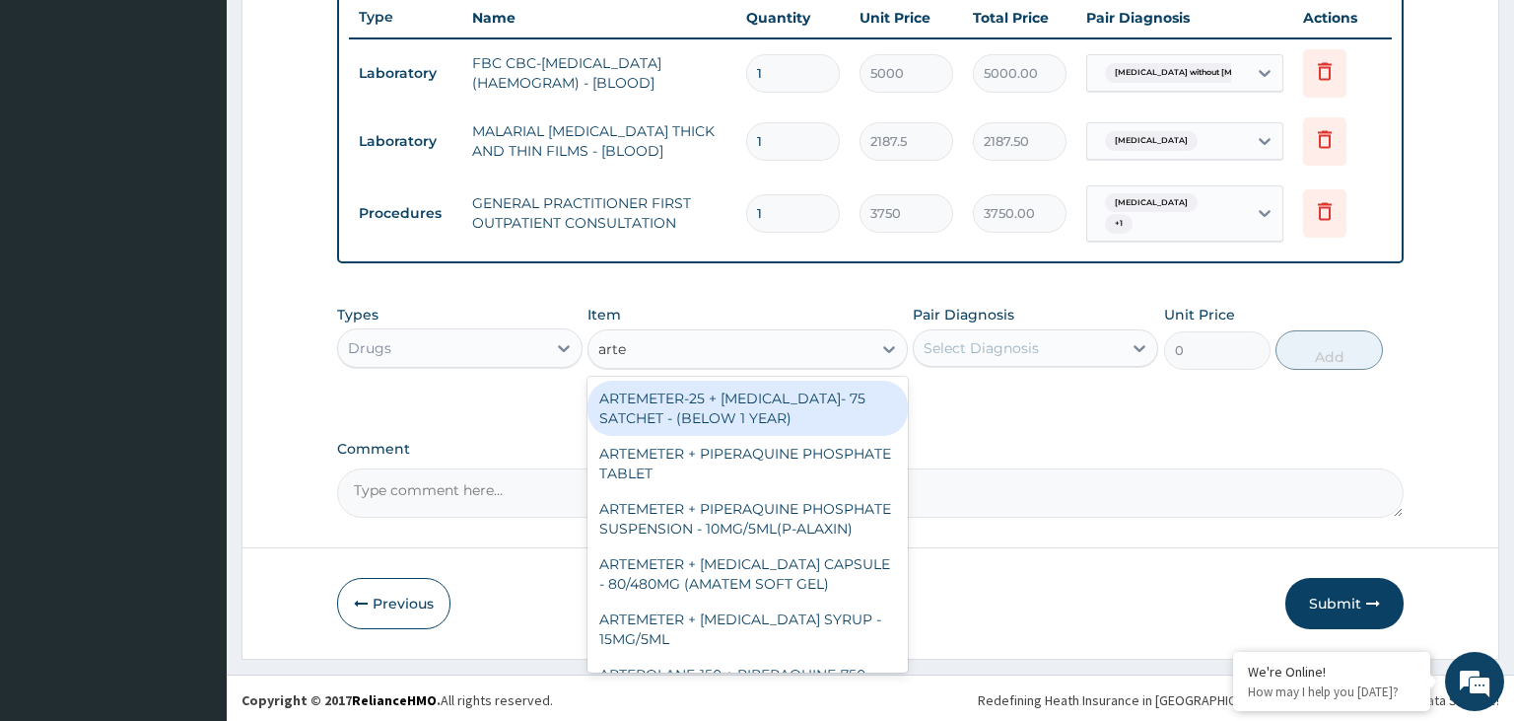
type input "artes"
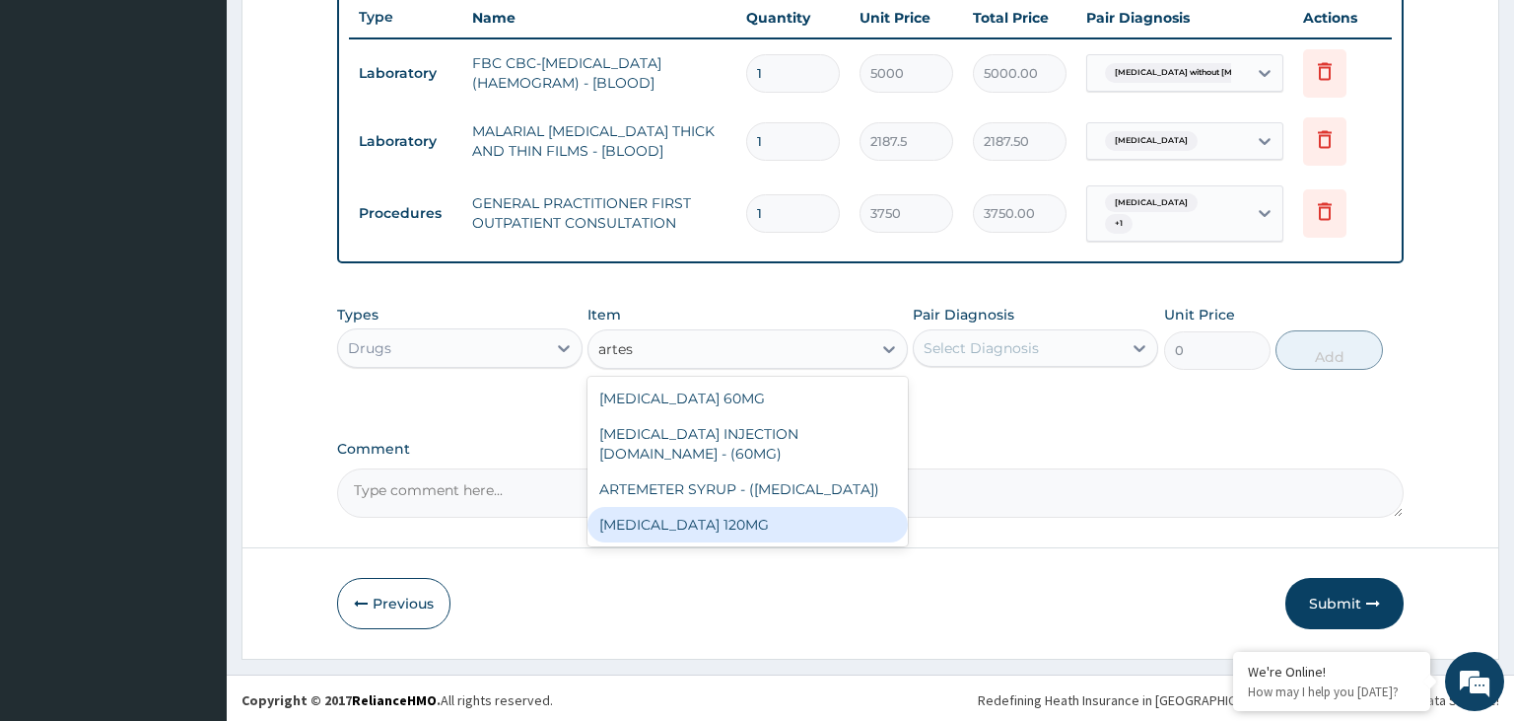
drag, startPoint x: 739, startPoint y: 507, endPoint x: 1070, endPoint y: 448, distance: 335.5
click at [738, 508] on div "[MEDICAL_DATA] 120MG" at bounding box center [748, 524] width 320 height 35
type input "4000"
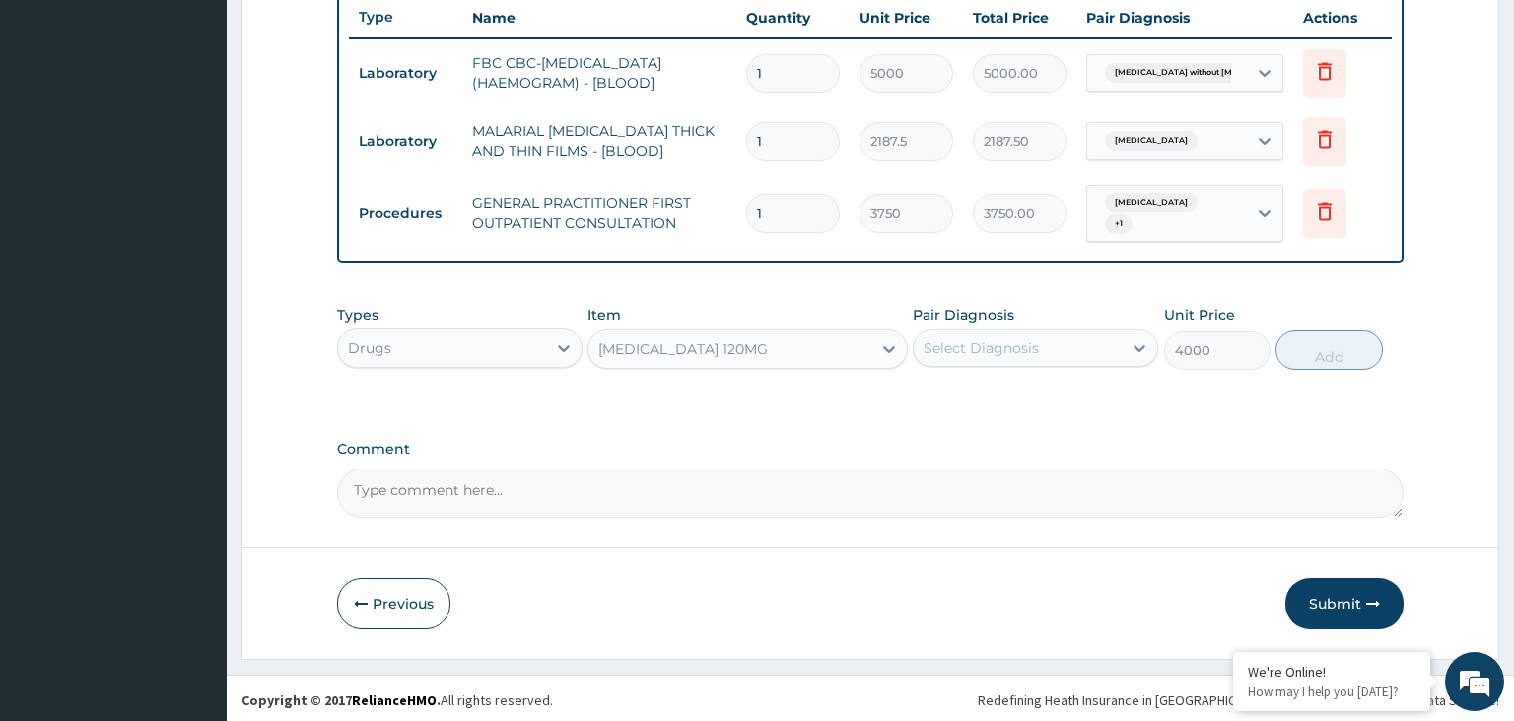
click at [1031, 340] on div "Select Diagnosis" at bounding box center [981, 348] width 115 height 20
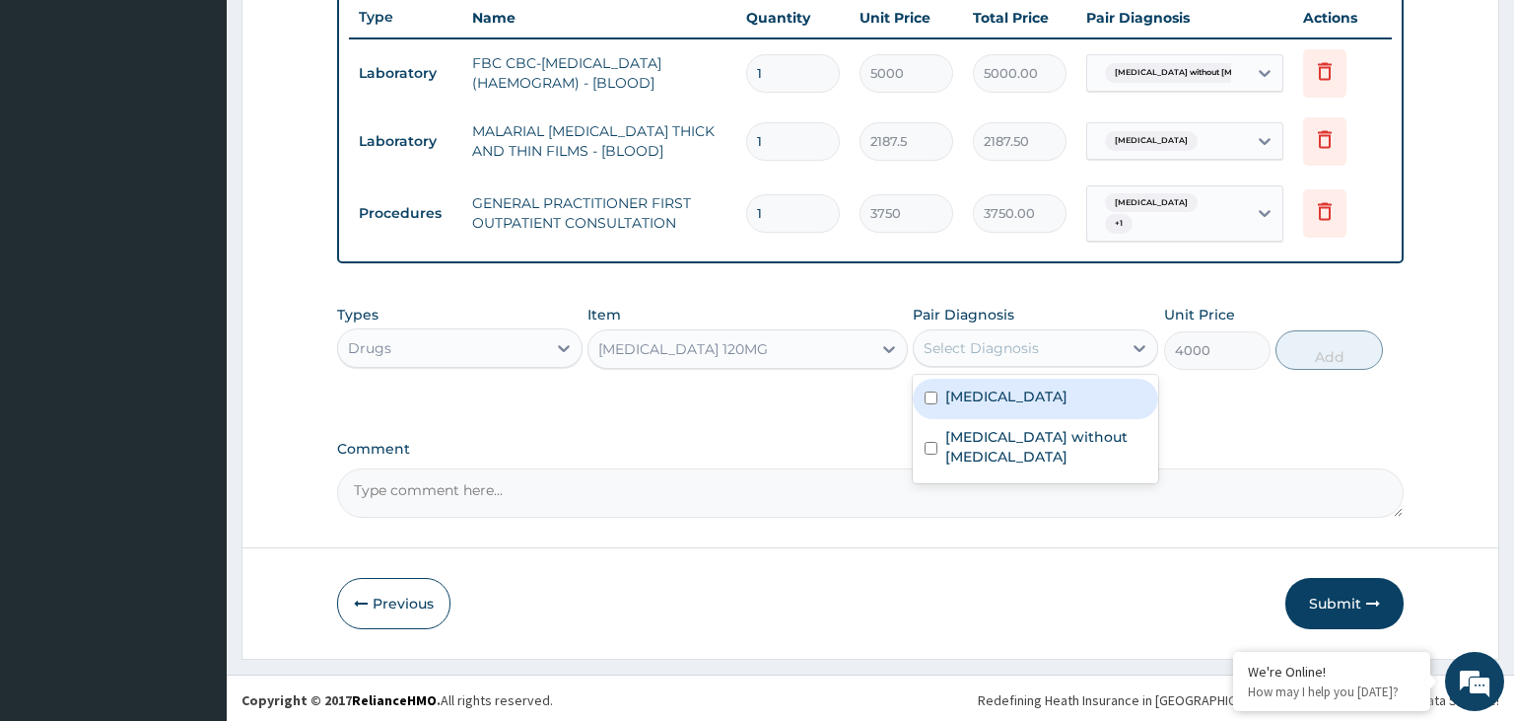
click at [1024, 398] on label "[MEDICAL_DATA]" at bounding box center [1006, 396] width 122 height 20
checkbox input "true"
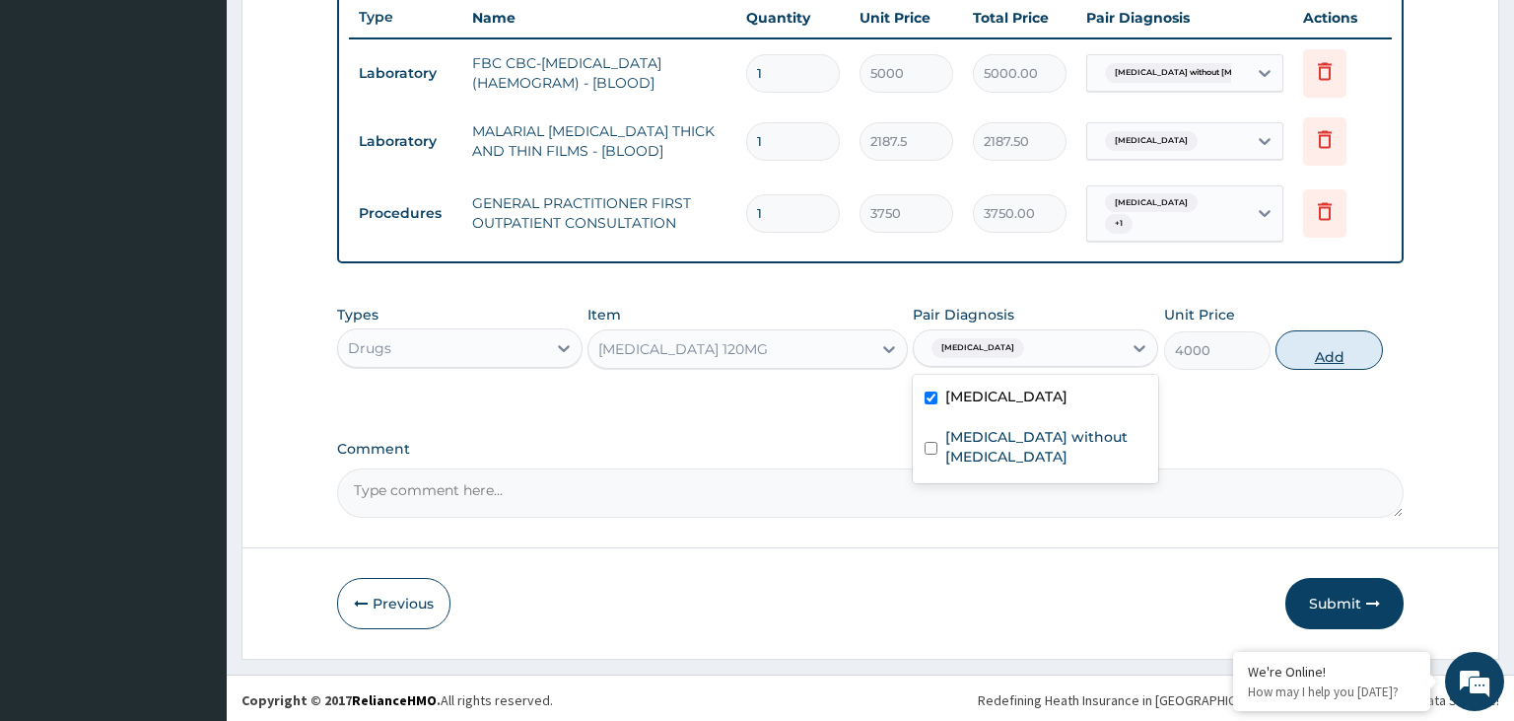
click at [1300, 357] on button "Add" at bounding box center [1329, 349] width 106 height 39
type input "0"
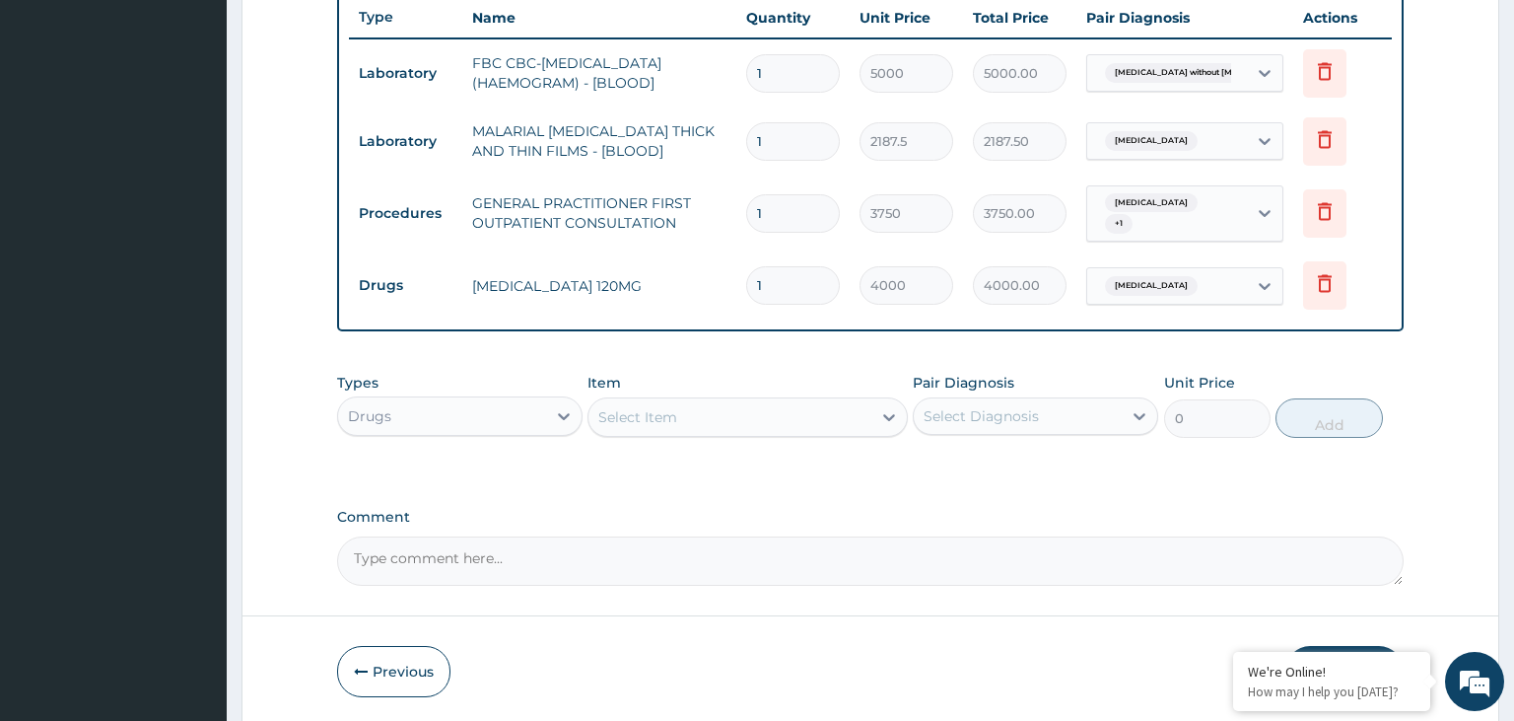
drag, startPoint x: 743, startPoint y: 289, endPoint x: 710, endPoint y: 291, distance: 33.6
click at [746, 291] on input "1" at bounding box center [793, 285] width 94 height 38
type input "3"
type input "12000.00"
type input "3"
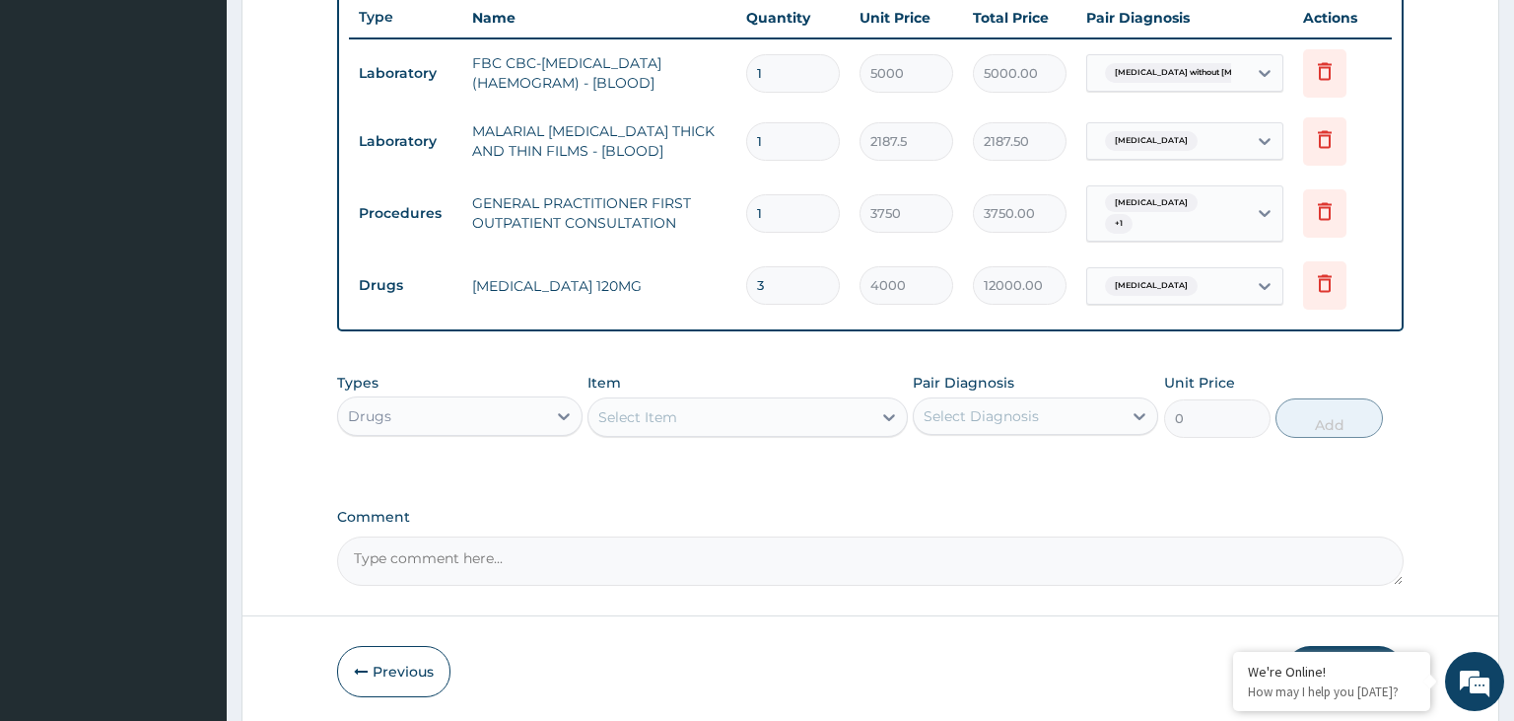
click at [768, 411] on div "Select Item" at bounding box center [730, 417] width 283 height 32
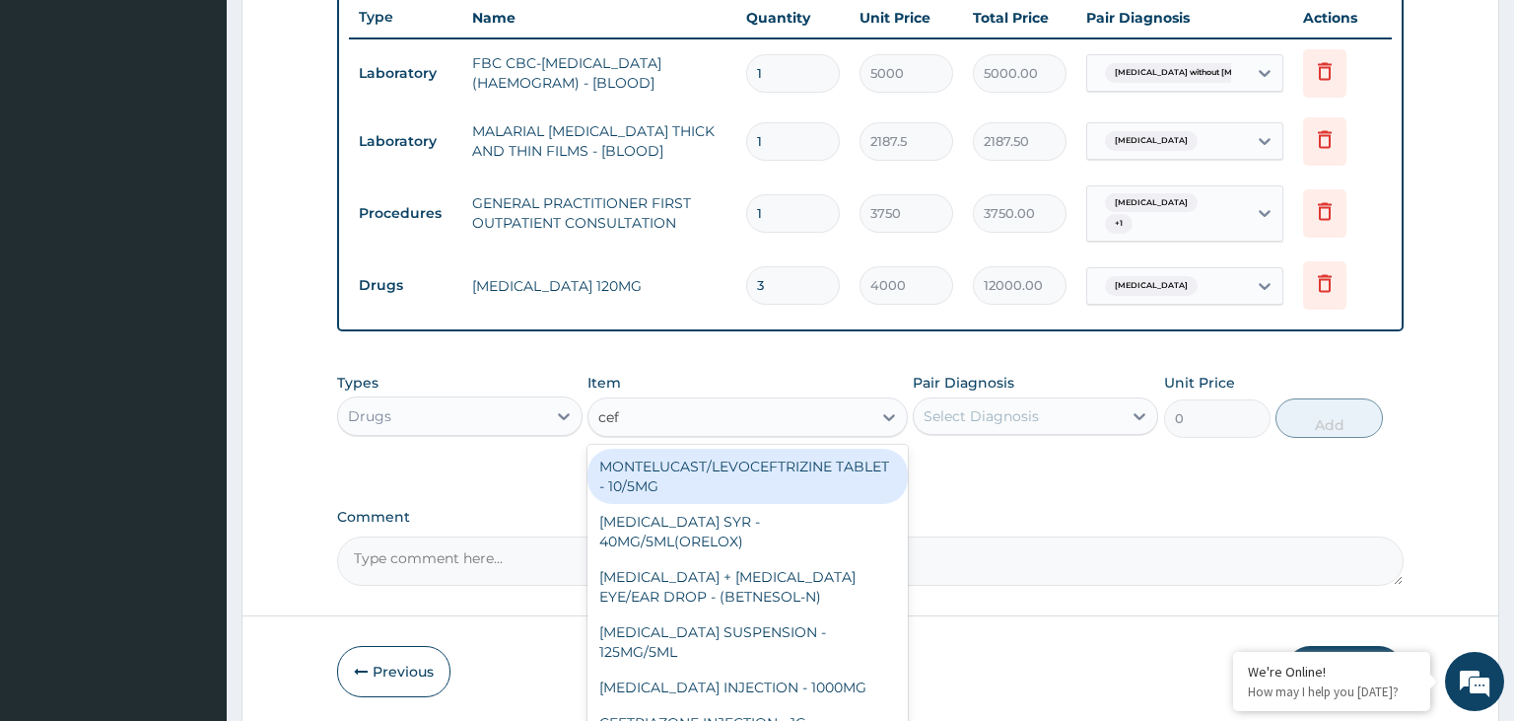
type input "ceft"
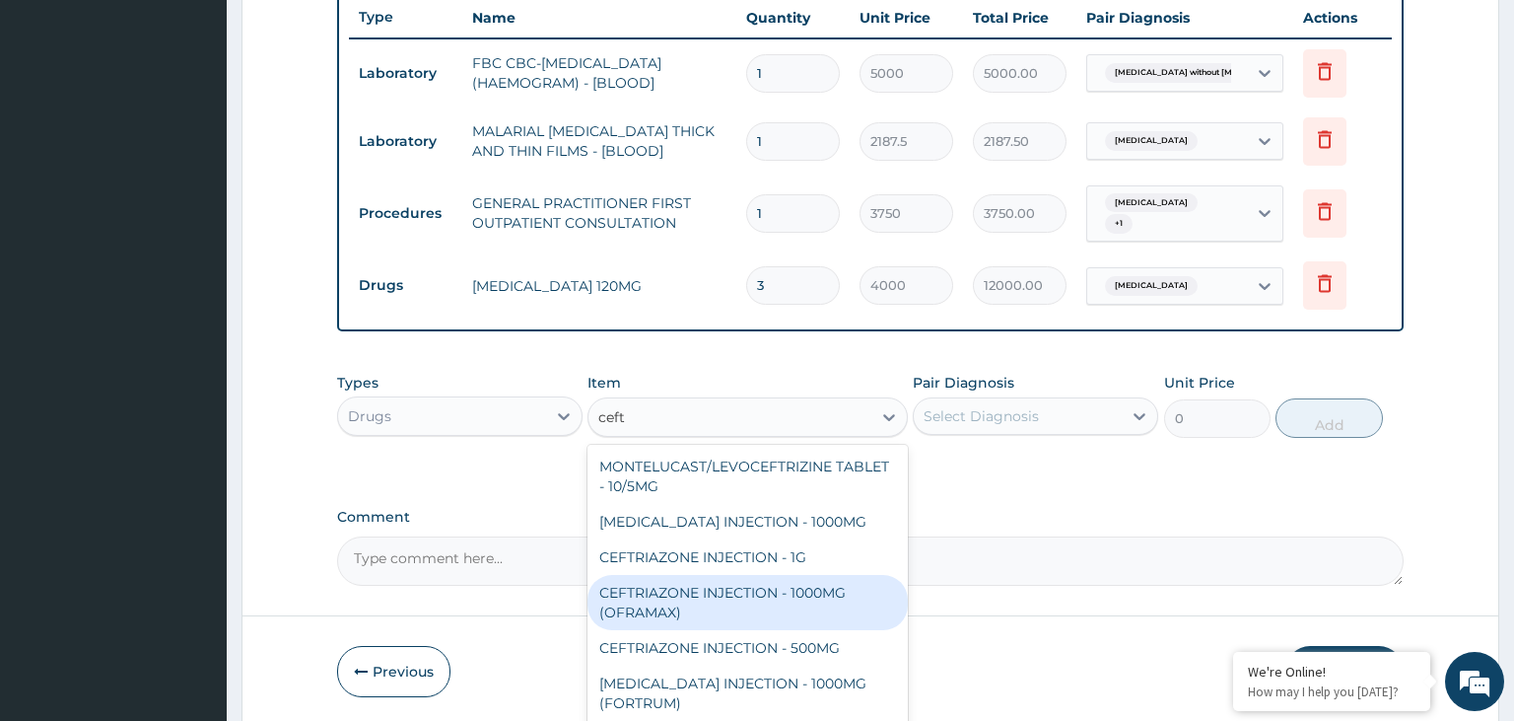
click at [771, 581] on div "CEFTRIAZONE INJECTION - 1000MG (OFRAMAX)" at bounding box center [748, 602] width 320 height 55
type input "2520"
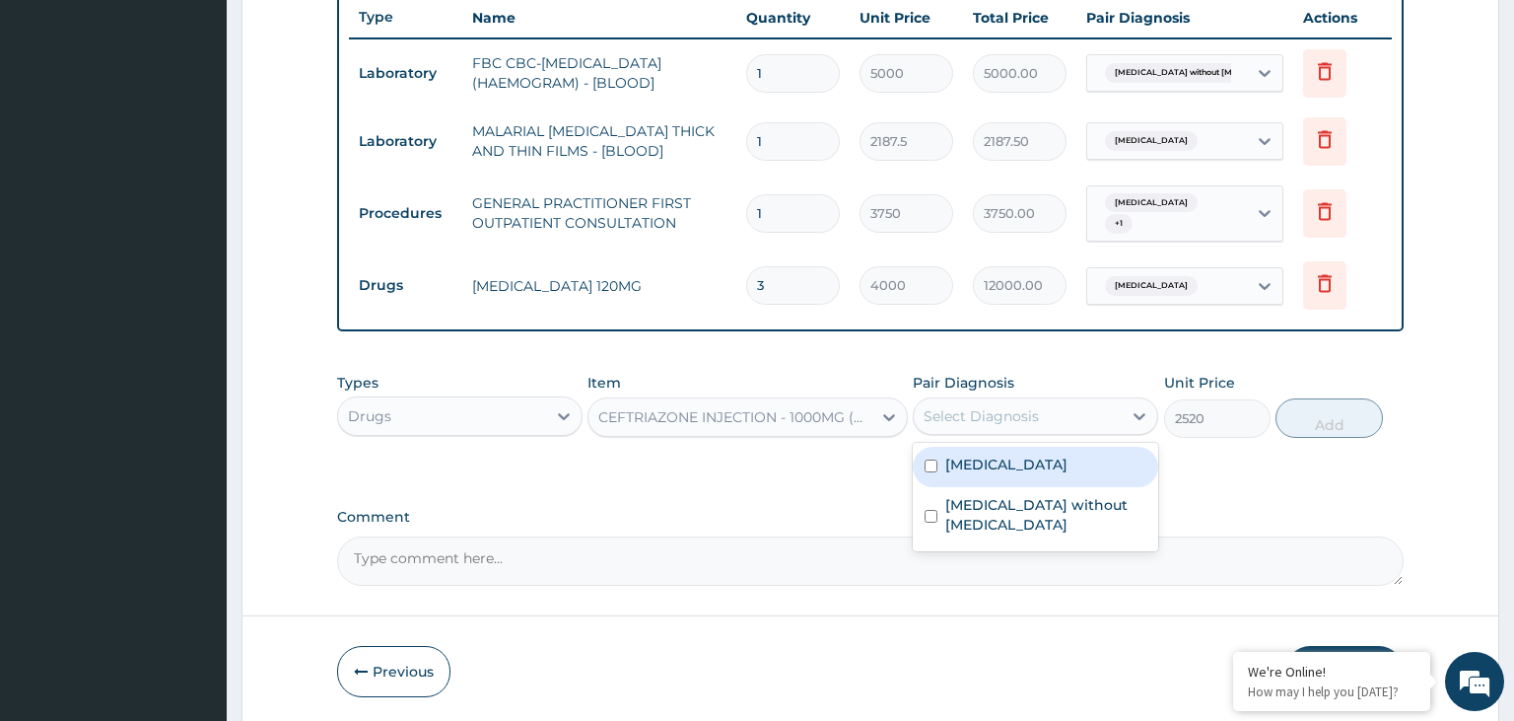
click at [1019, 412] on div "Select Diagnosis" at bounding box center [981, 416] width 115 height 20
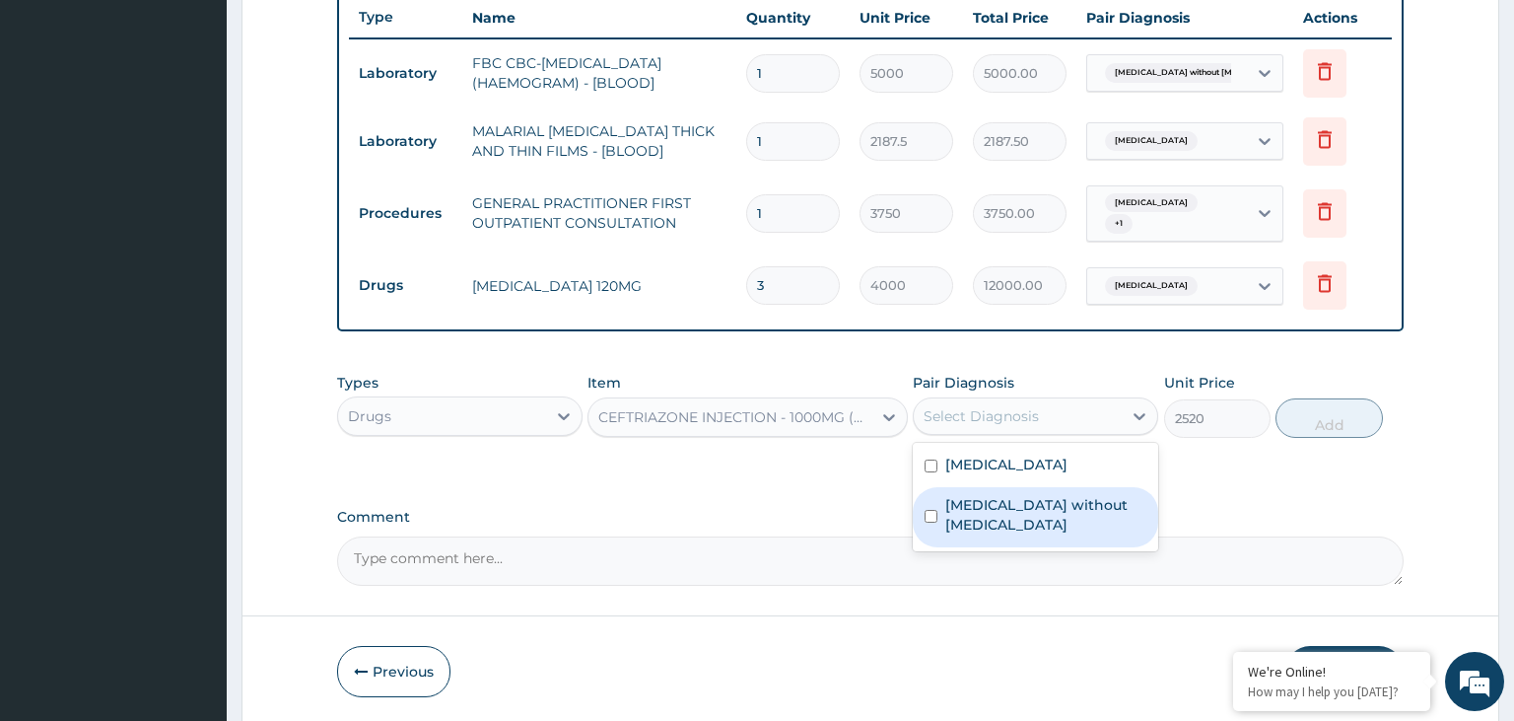
drag, startPoint x: 1007, startPoint y: 505, endPoint x: 1322, endPoint y: 484, distance: 316.1
click at [1006, 505] on label "Sepsis without septic shock" at bounding box center [1045, 514] width 201 height 39
checkbox input "true"
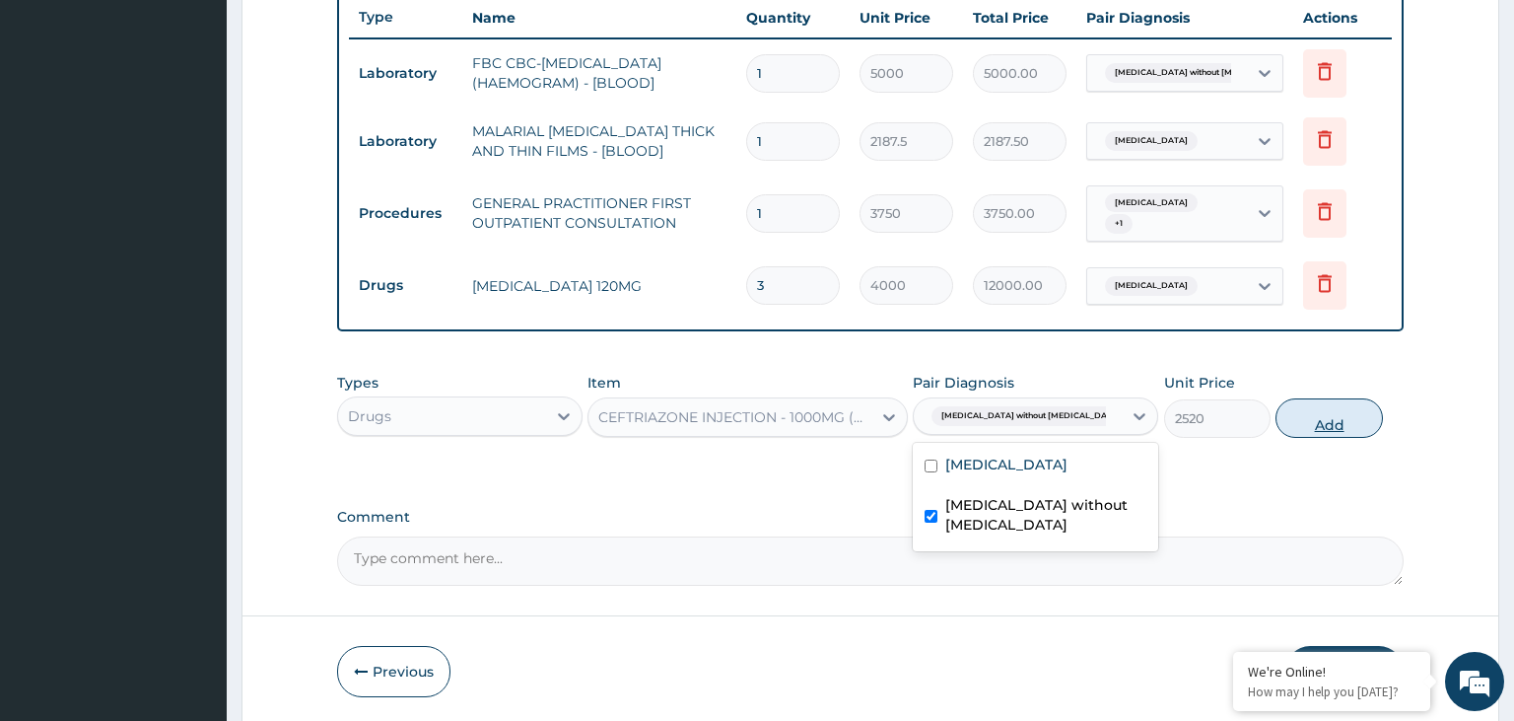
click at [1333, 425] on button "Add" at bounding box center [1329, 417] width 106 height 39
type input "0"
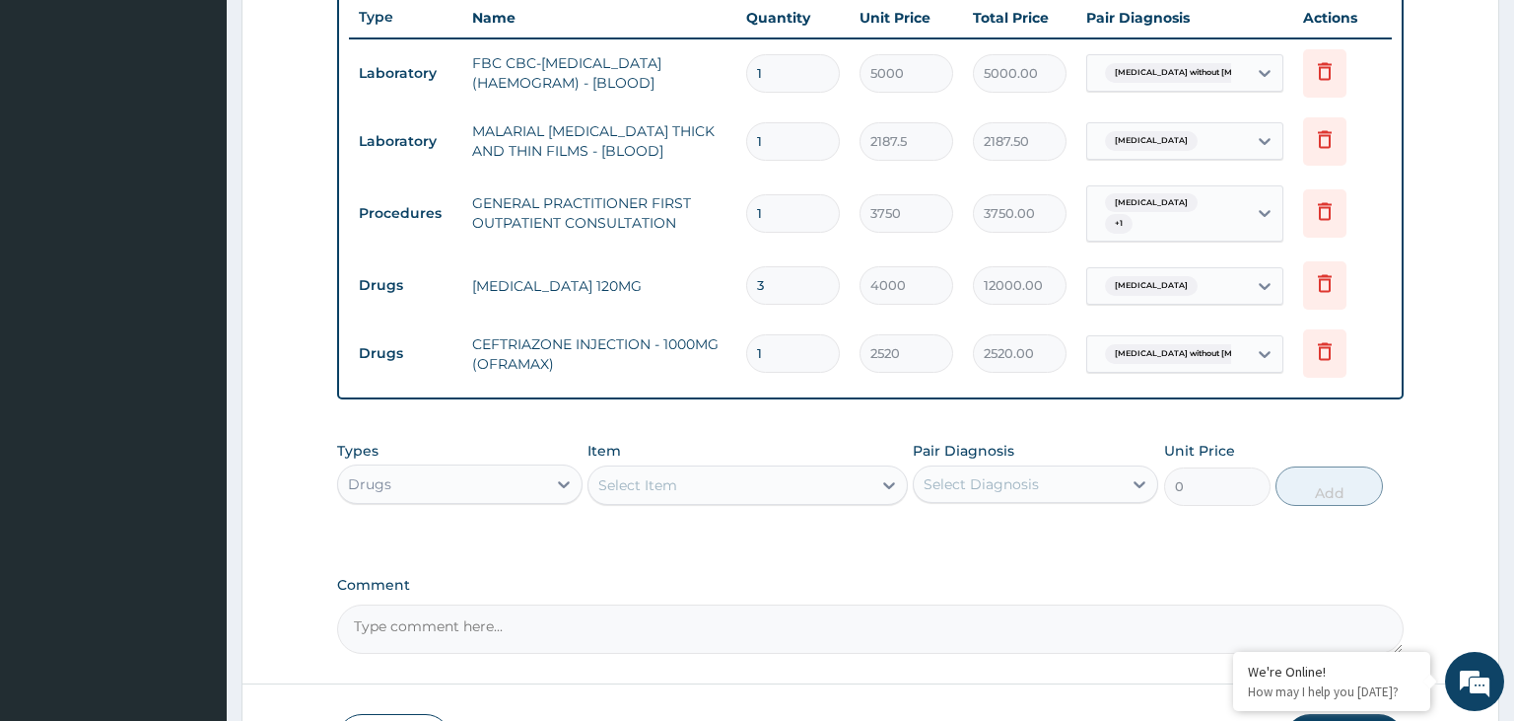
click at [746, 369] on input "1" at bounding box center [793, 353] width 94 height 38
type input "3"
type input "7560.00"
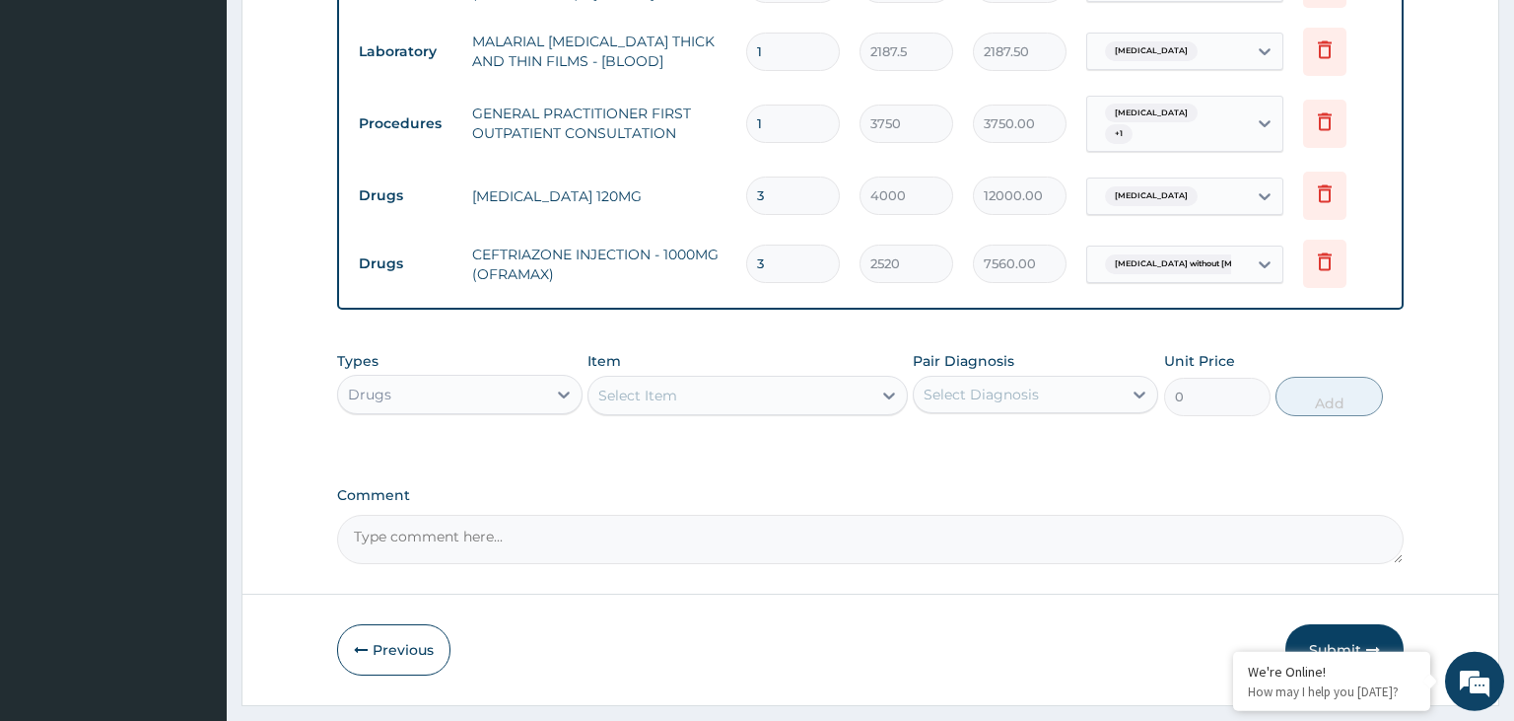
scroll to position [883, 0]
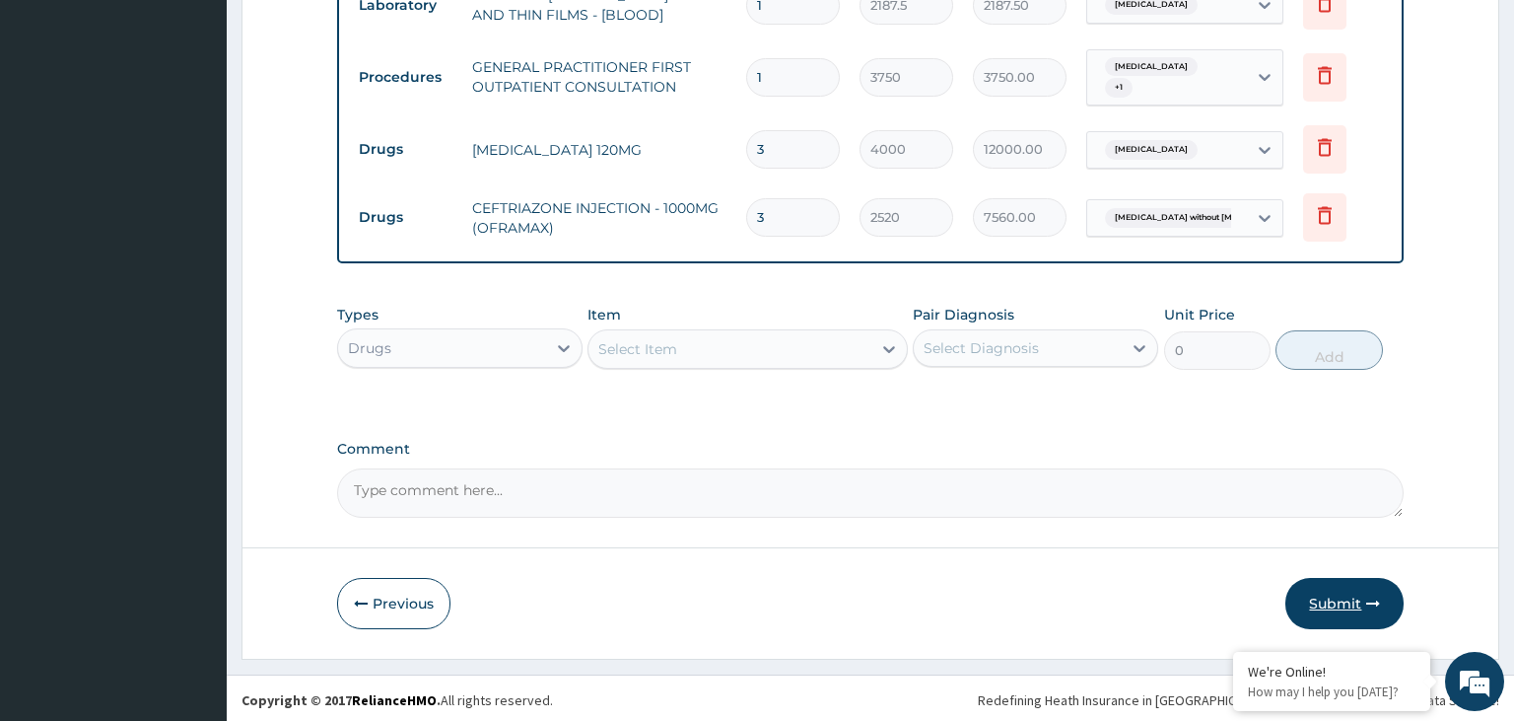
type input "3"
click at [1350, 590] on button "Submit" at bounding box center [1345, 603] width 118 height 51
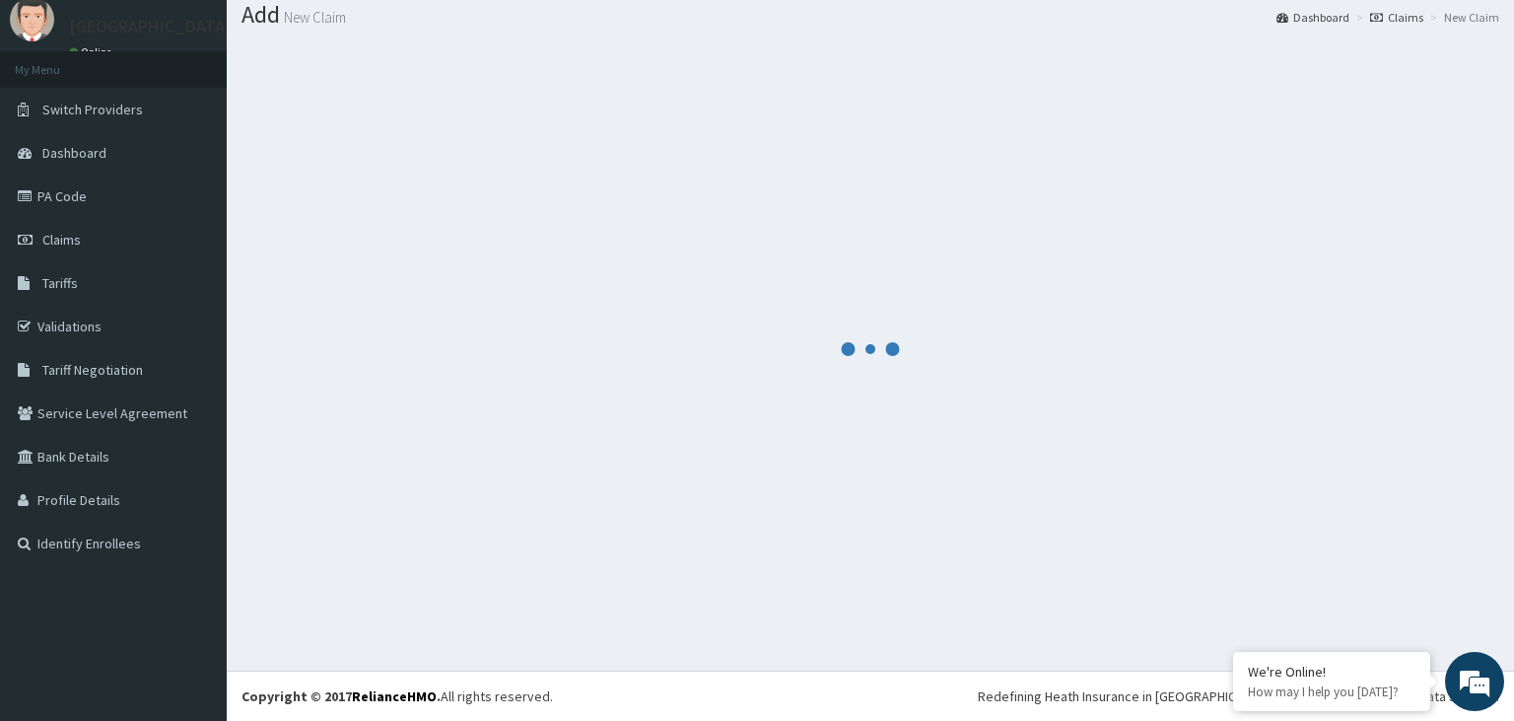
scroll to position [61, 0]
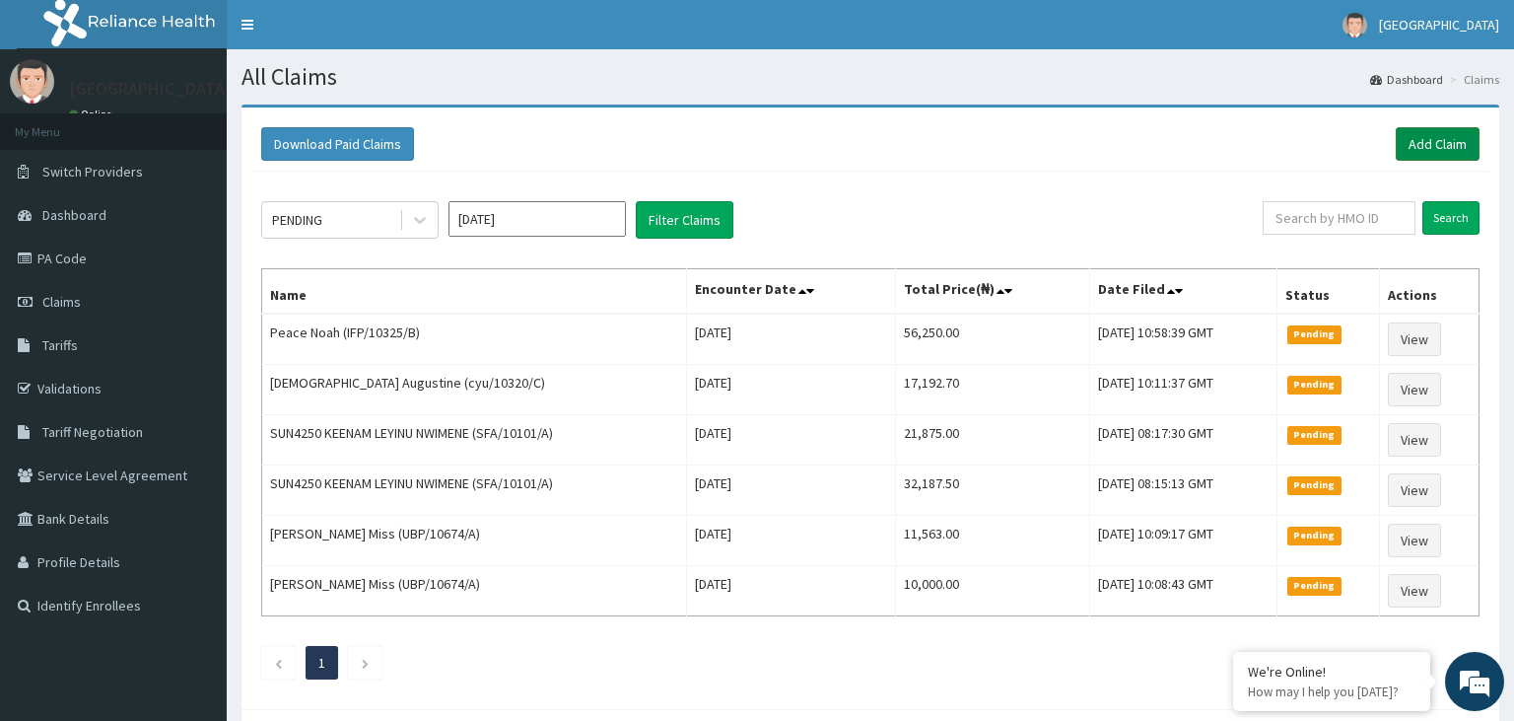
click at [1429, 147] on link "Add Claim" at bounding box center [1438, 144] width 84 height 34
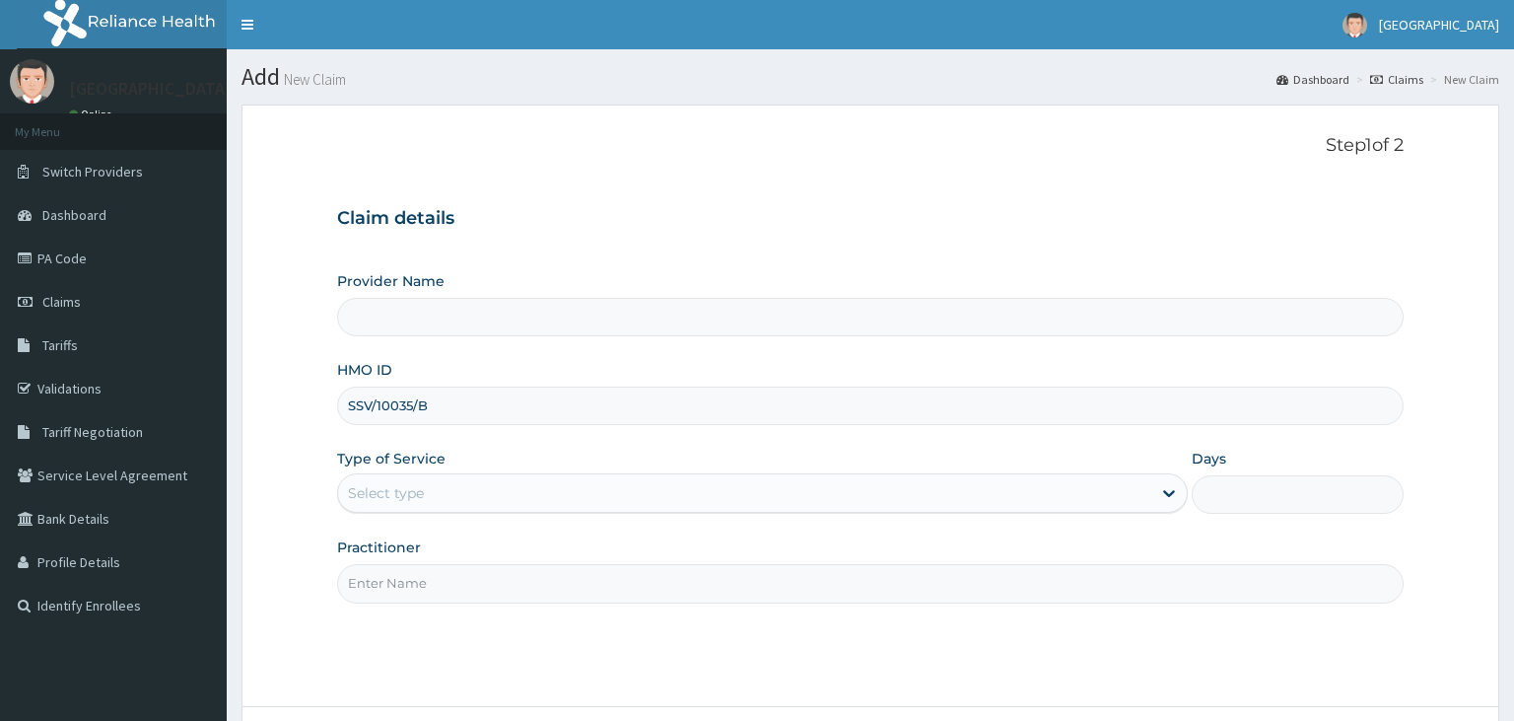
drag, startPoint x: 0, startPoint y: 0, endPoint x: 381, endPoint y: 404, distance: 555.1
click at [381, 404] on input "SSV/10035/B" at bounding box center [871, 405] width 1068 height 38
type input "SSV/10035/B"
click at [503, 483] on div "Select type" at bounding box center [744, 493] width 813 height 32
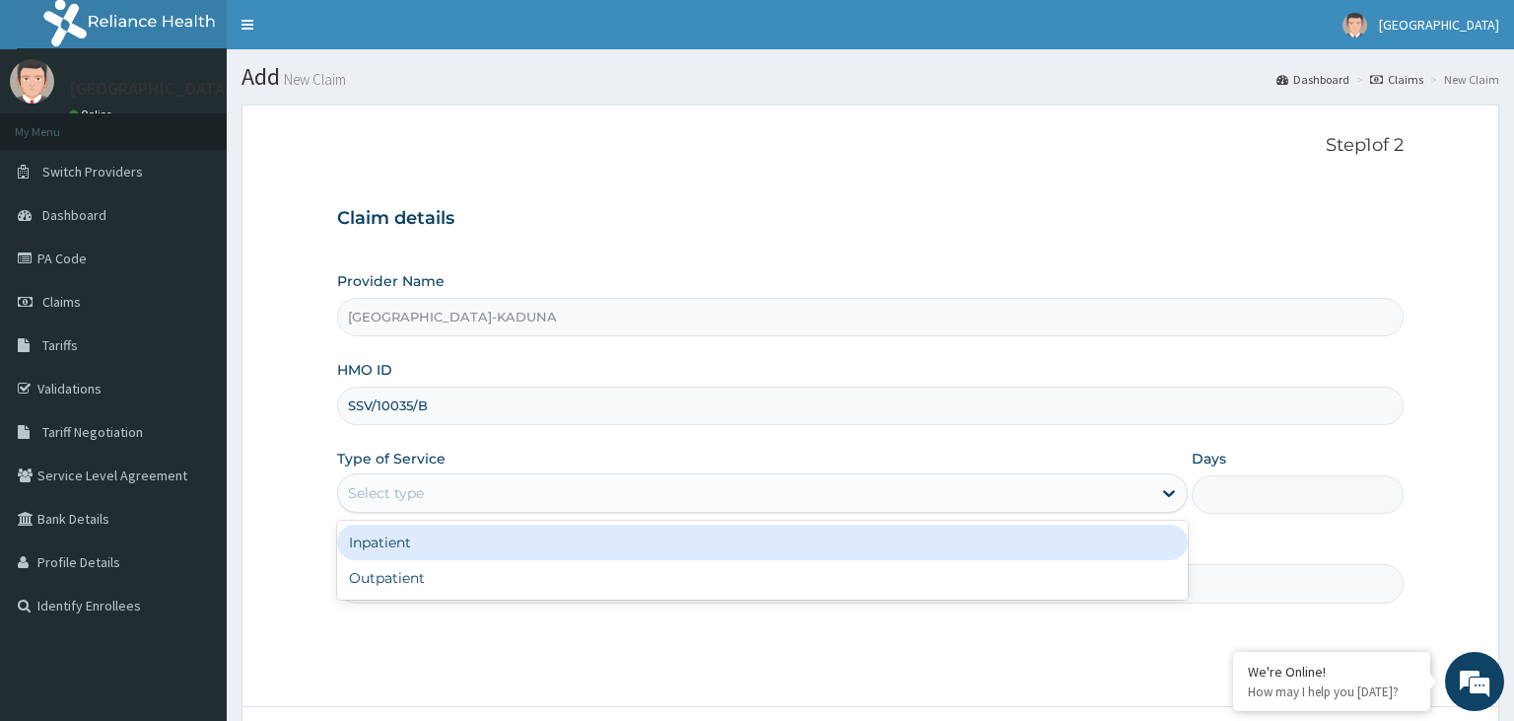
type input "Harmony Hospital-KADUNA"
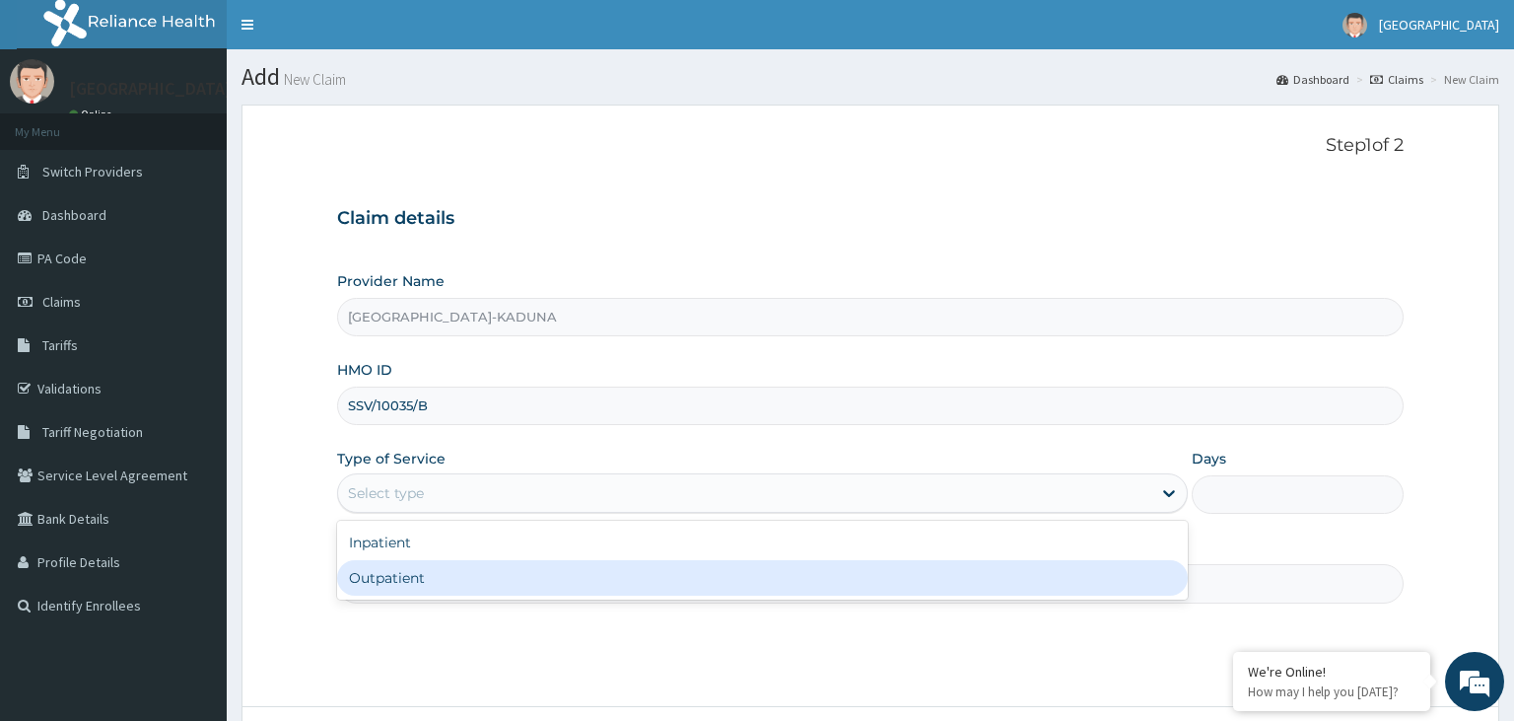
click at [458, 582] on div "Outpatient" at bounding box center [762, 577] width 851 height 35
type input "1"
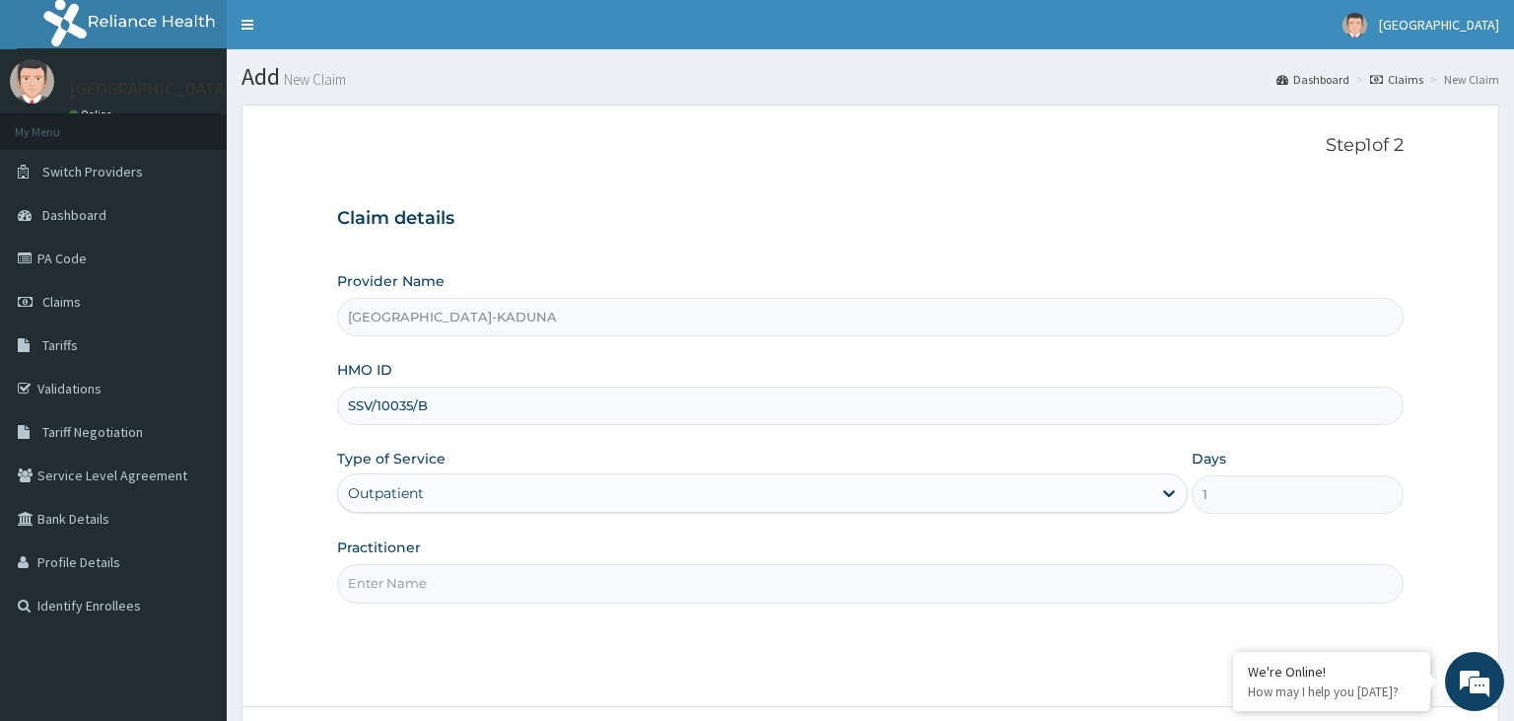
click at [468, 574] on input "Practitioner" at bounding box center [871, 583] width 1068 height 38
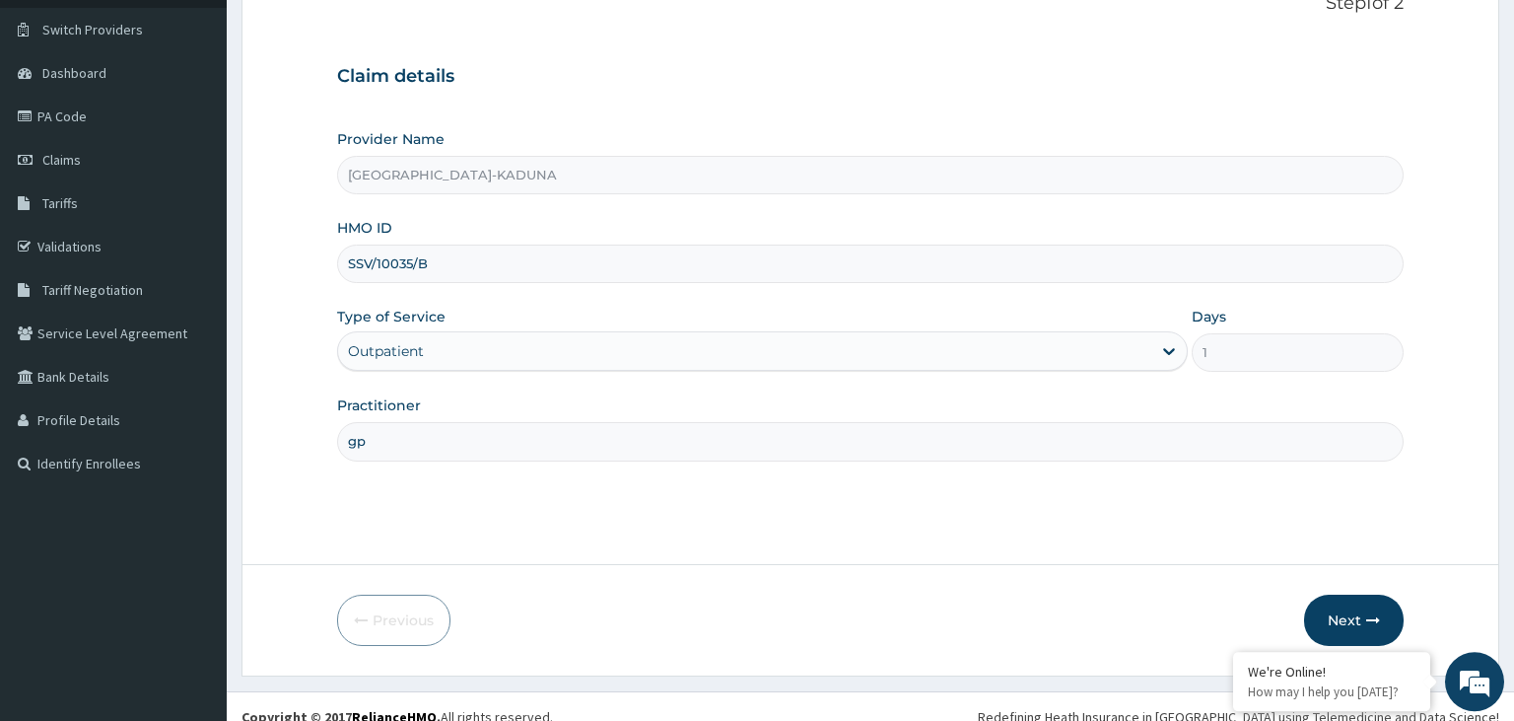
scroll to position [162, 0]
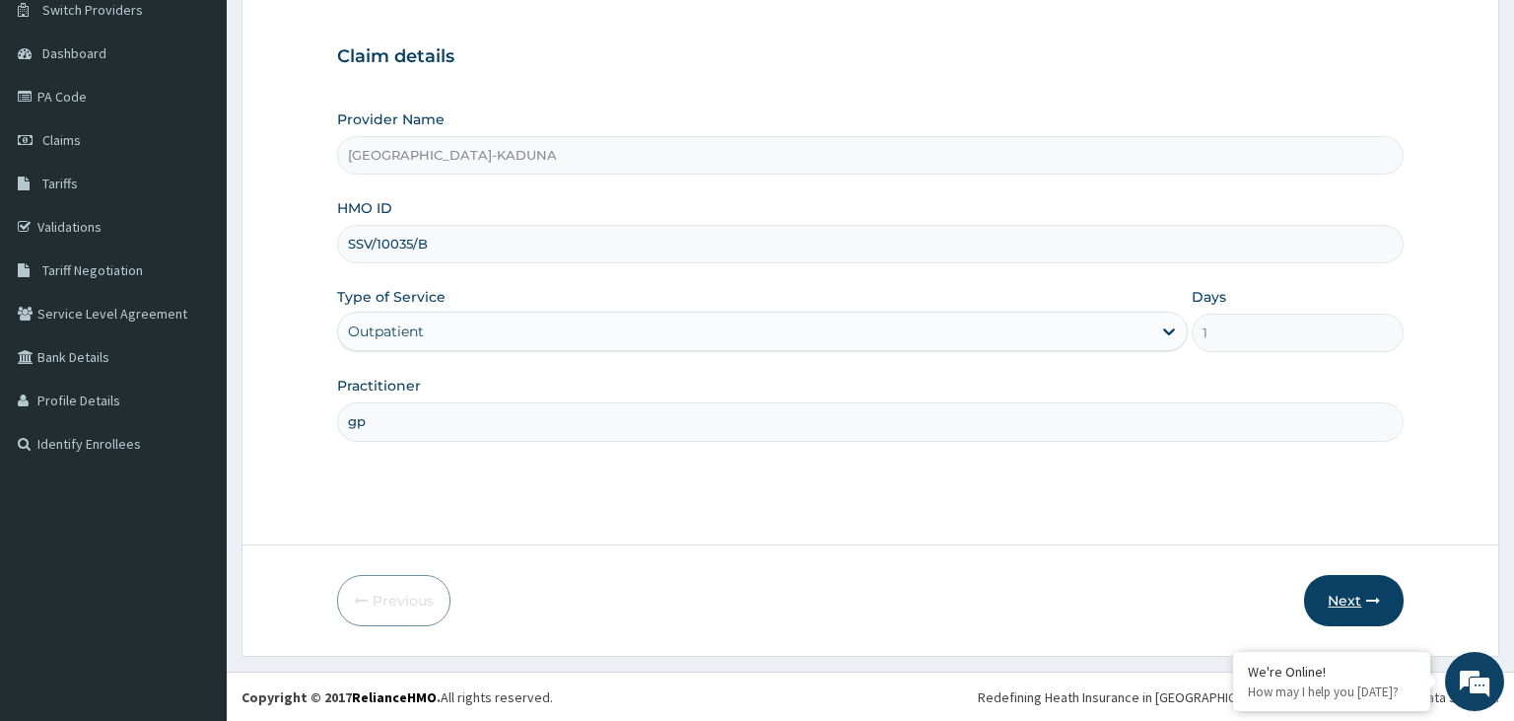
type input "gp"
click at [1363, 584] on button "Next" at bounding box center [1354, 600] width 100 height 51
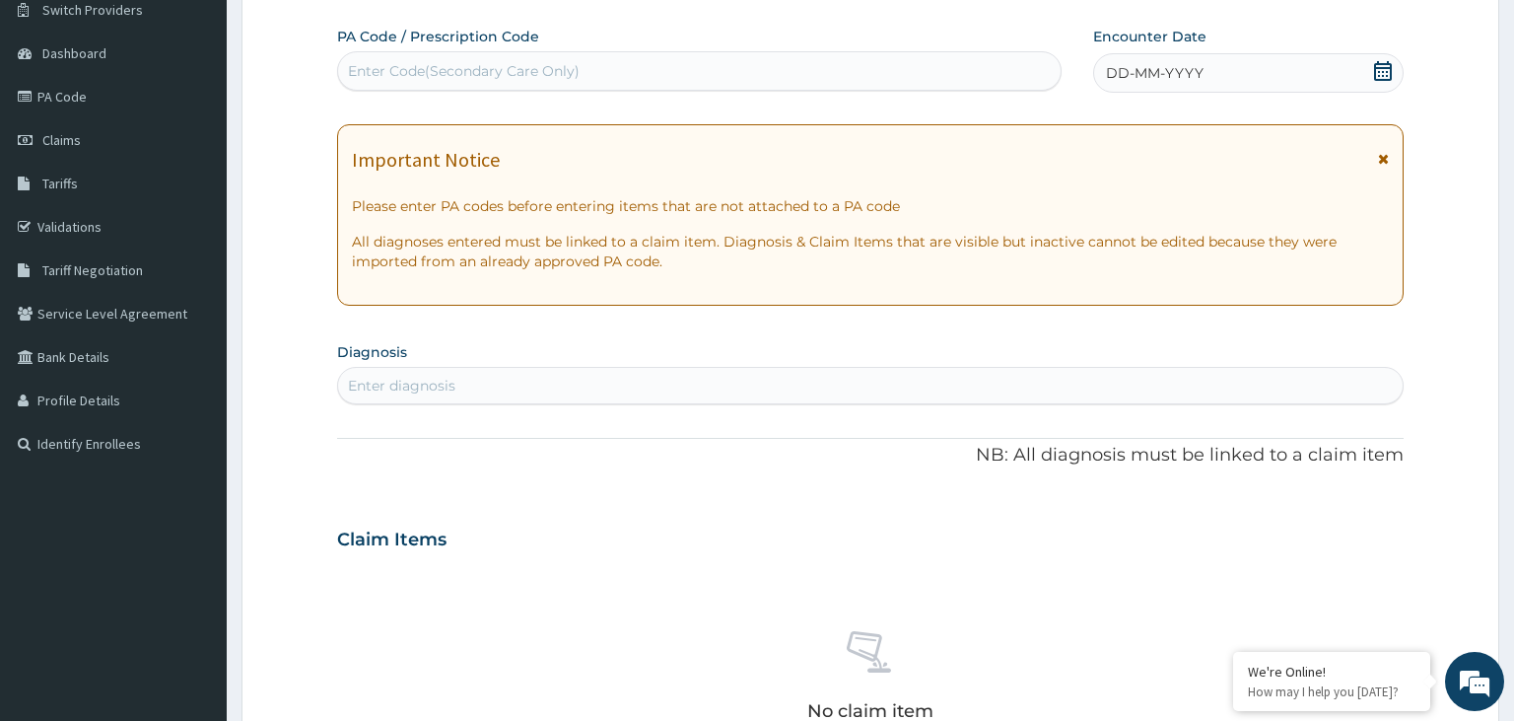
click at [1384, 73] on icon at bounding box center [1383, 71] width 20 height 20
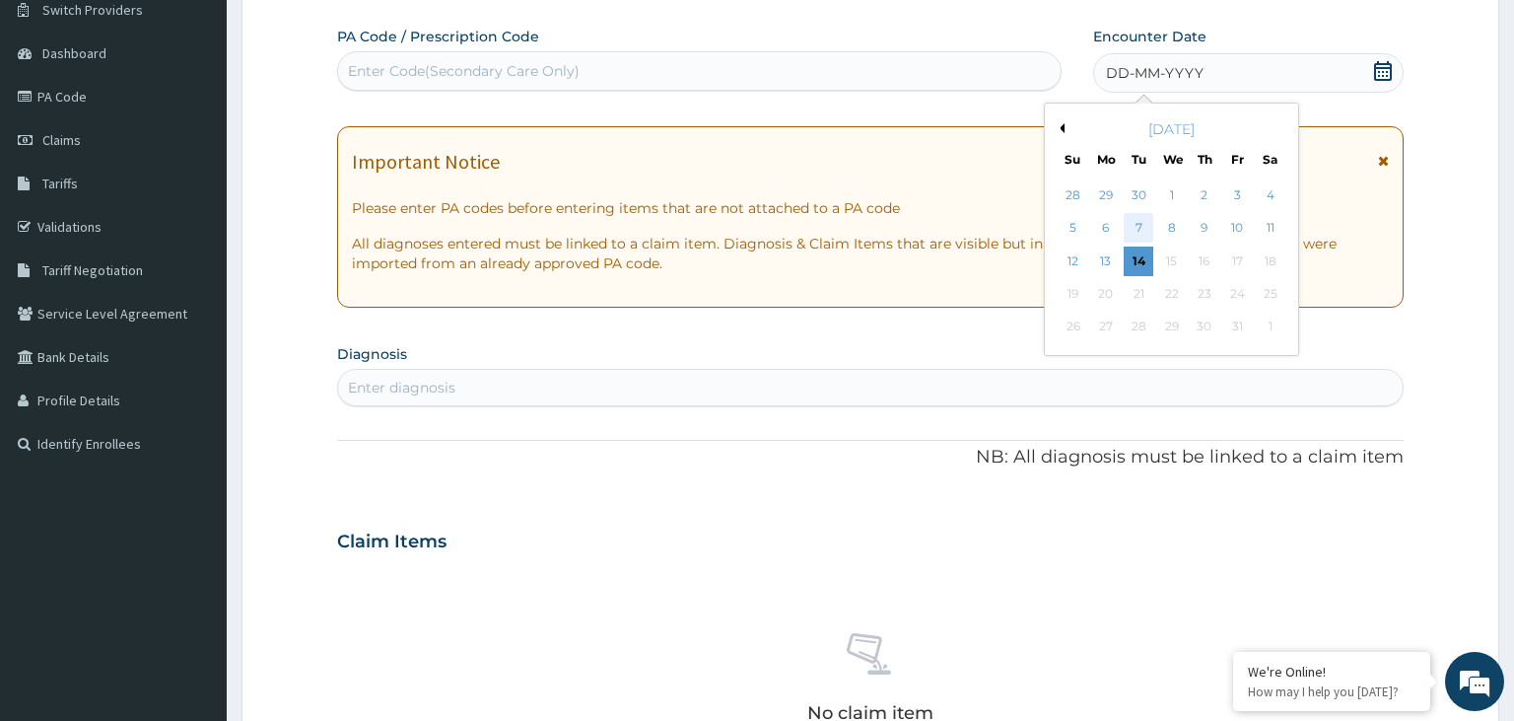
click at [1128, 235] on div "7" at bounding box center [1139, 229] width 30 height 30
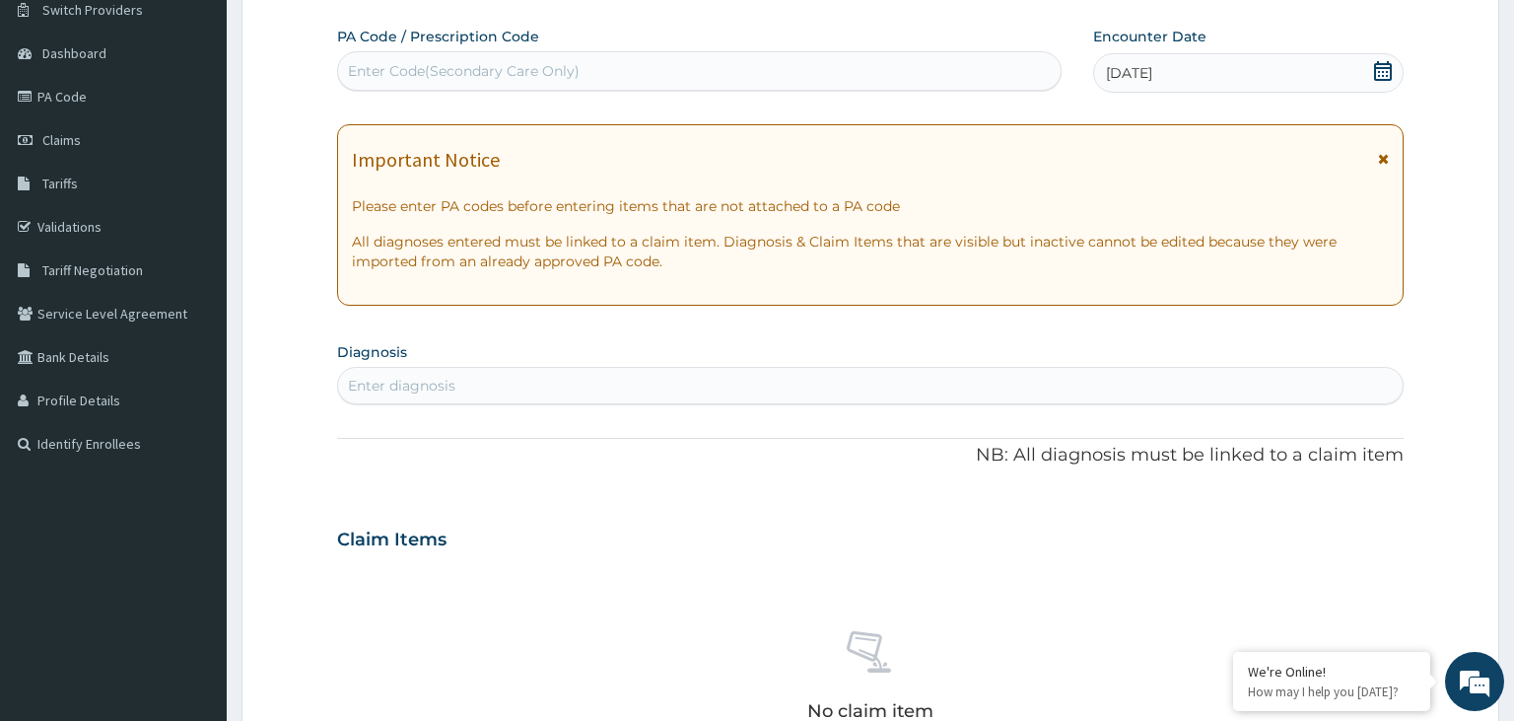
scroll to position [0, 0]
click at [1384, 69] on icon at bounding box center [1383, 71] width 18 height 20
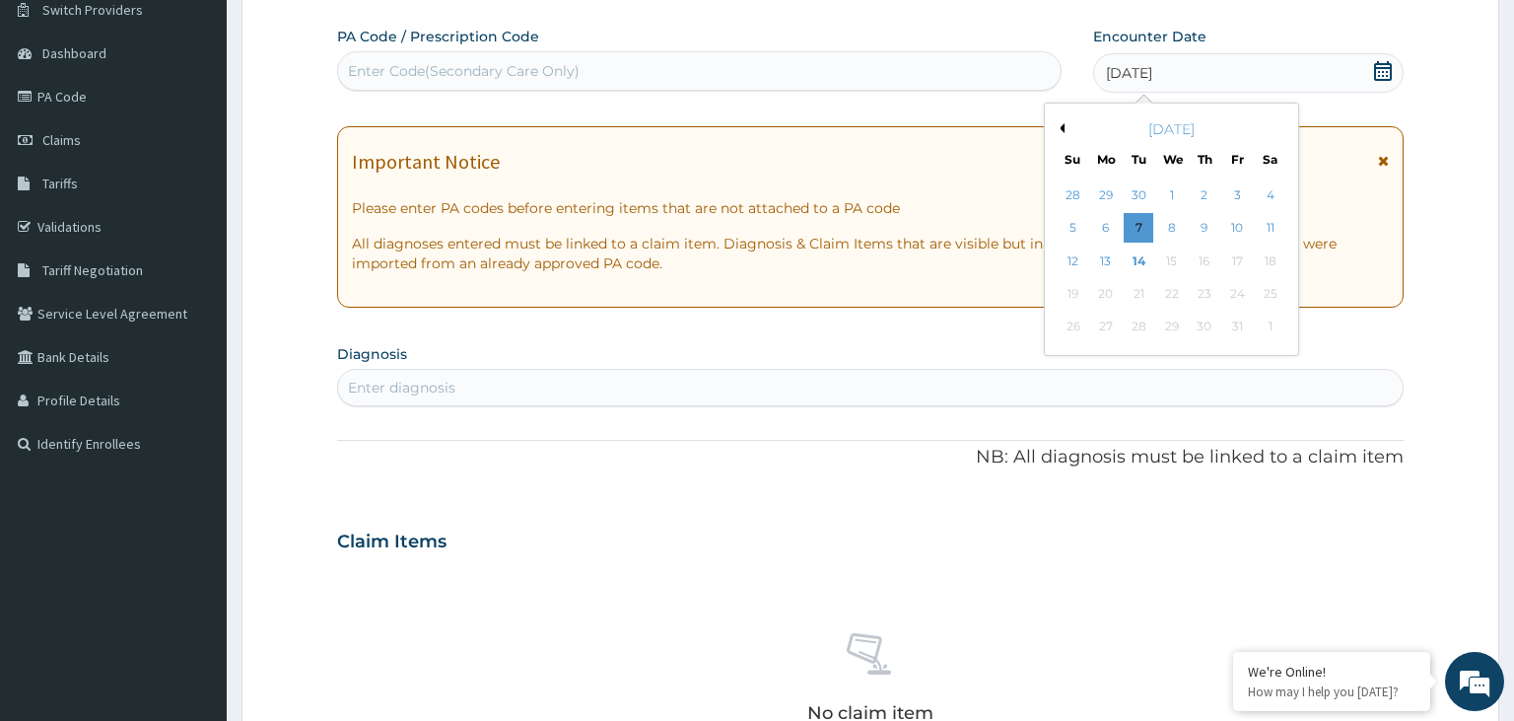
click at [1242, 226] on div "10" at bounding box center [1237, 229] width 30 height 30
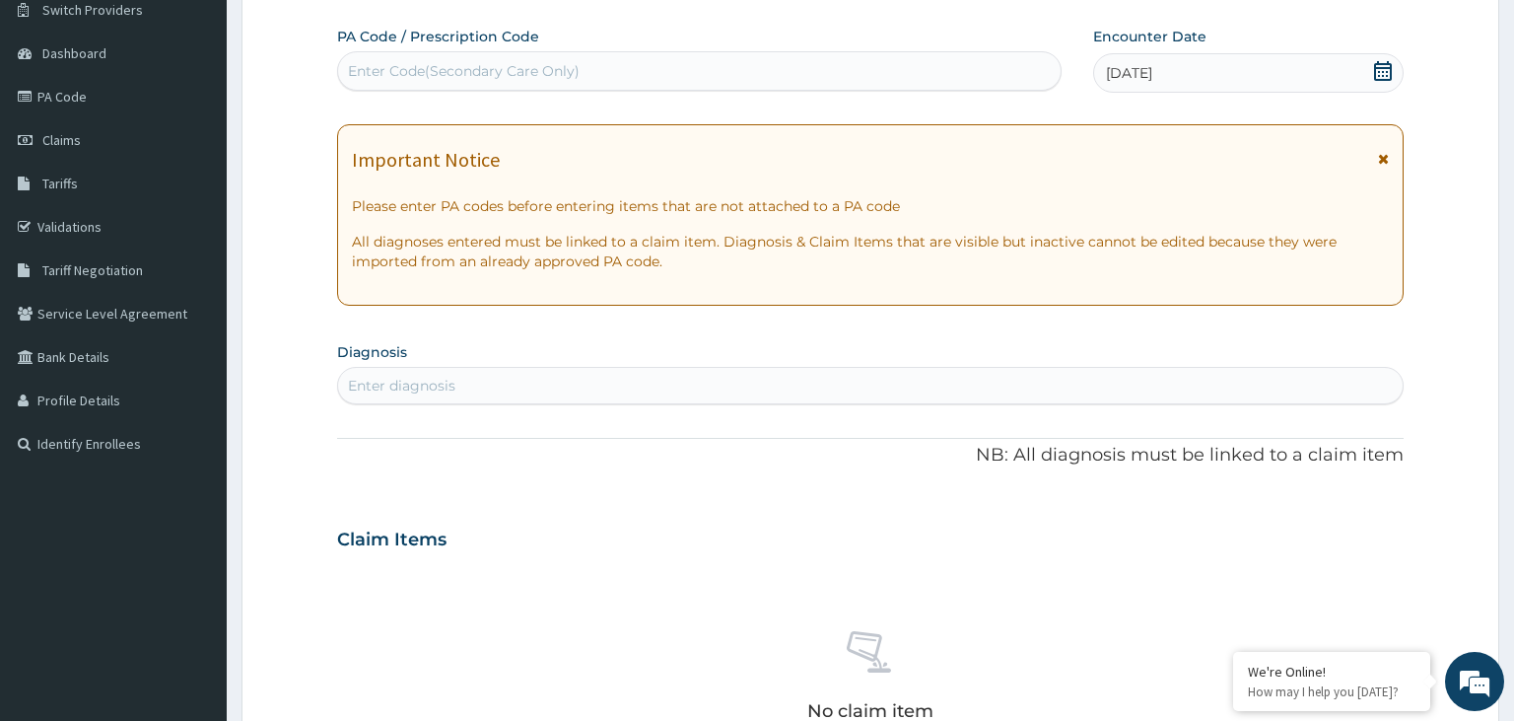
click at [504, 396] on div "Enter diagnosis" at bounding box center [871, 386] width 1066 height 32
click at [535, 389] on div "Enter diagnosis" at bounding box center [871, 386] width 1066 height 32
type input "diabet"
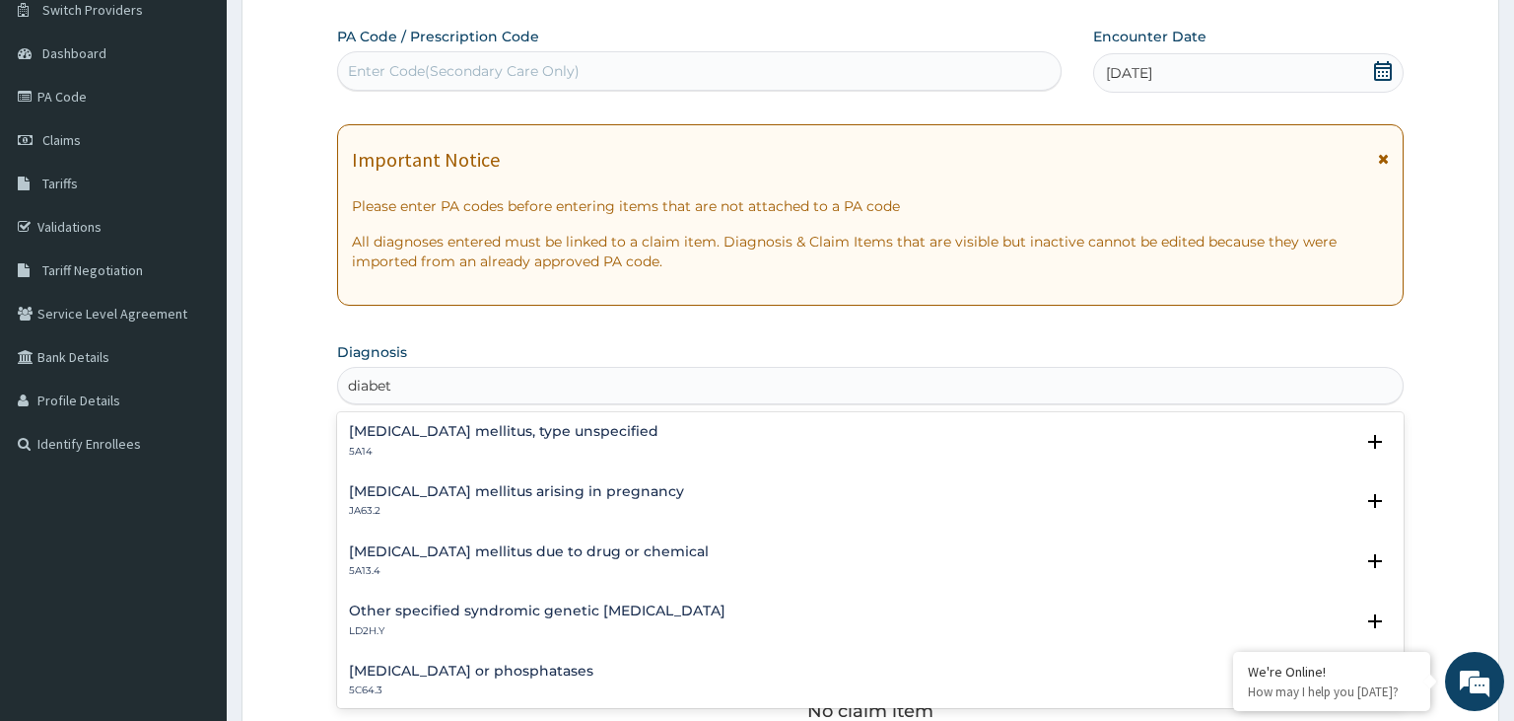
click at [432, 421] on div "Diabetes mellitus, type unspecified 5A14 Select Status Query Query covers suspe…" at bounding box center [871, 446] width 1068 height 60
click at [436, 438] on h4 "Diabetes mellitus, type unspecified" at bounding box center [504, 431] width 310 height 15
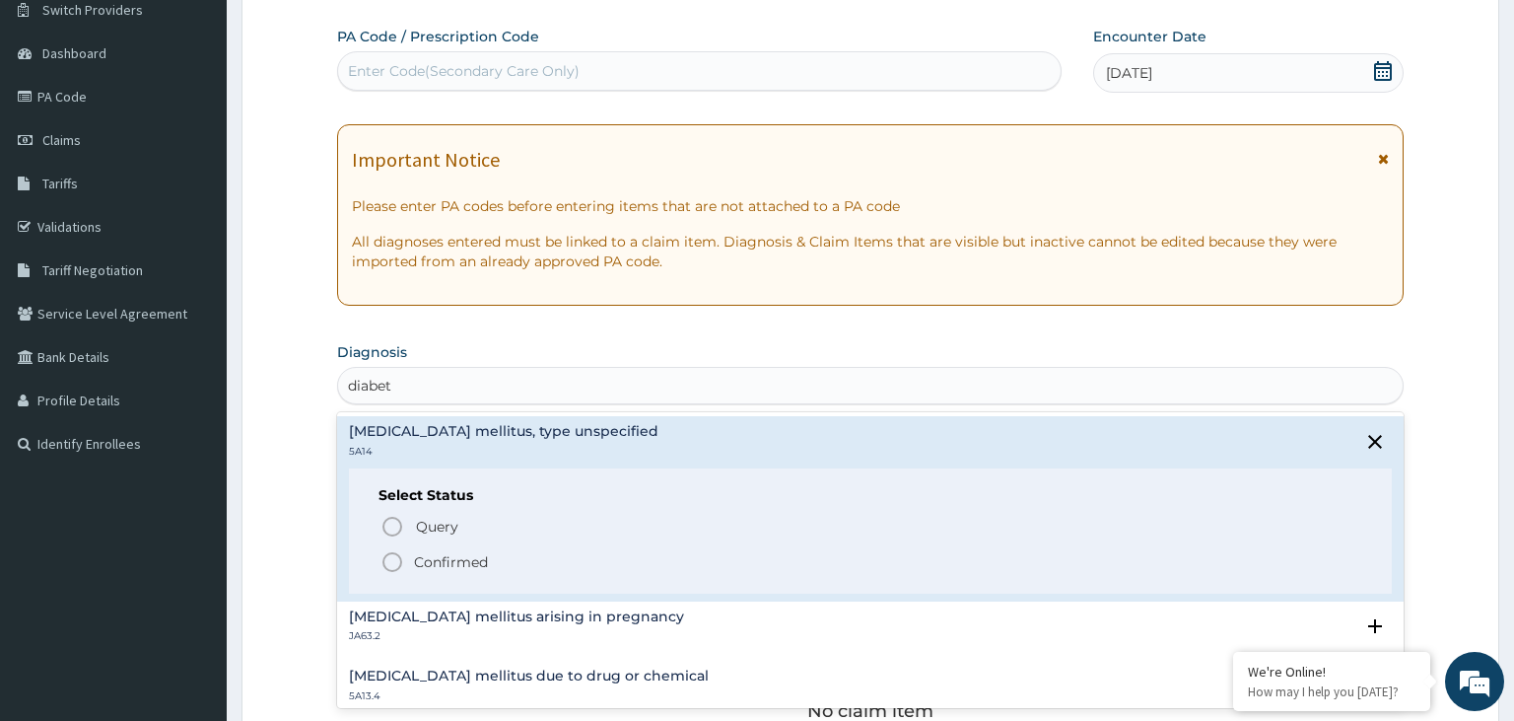
click at [444, 557] on p "Confirmed" at bounding box center [451, 562] width 74 height 20
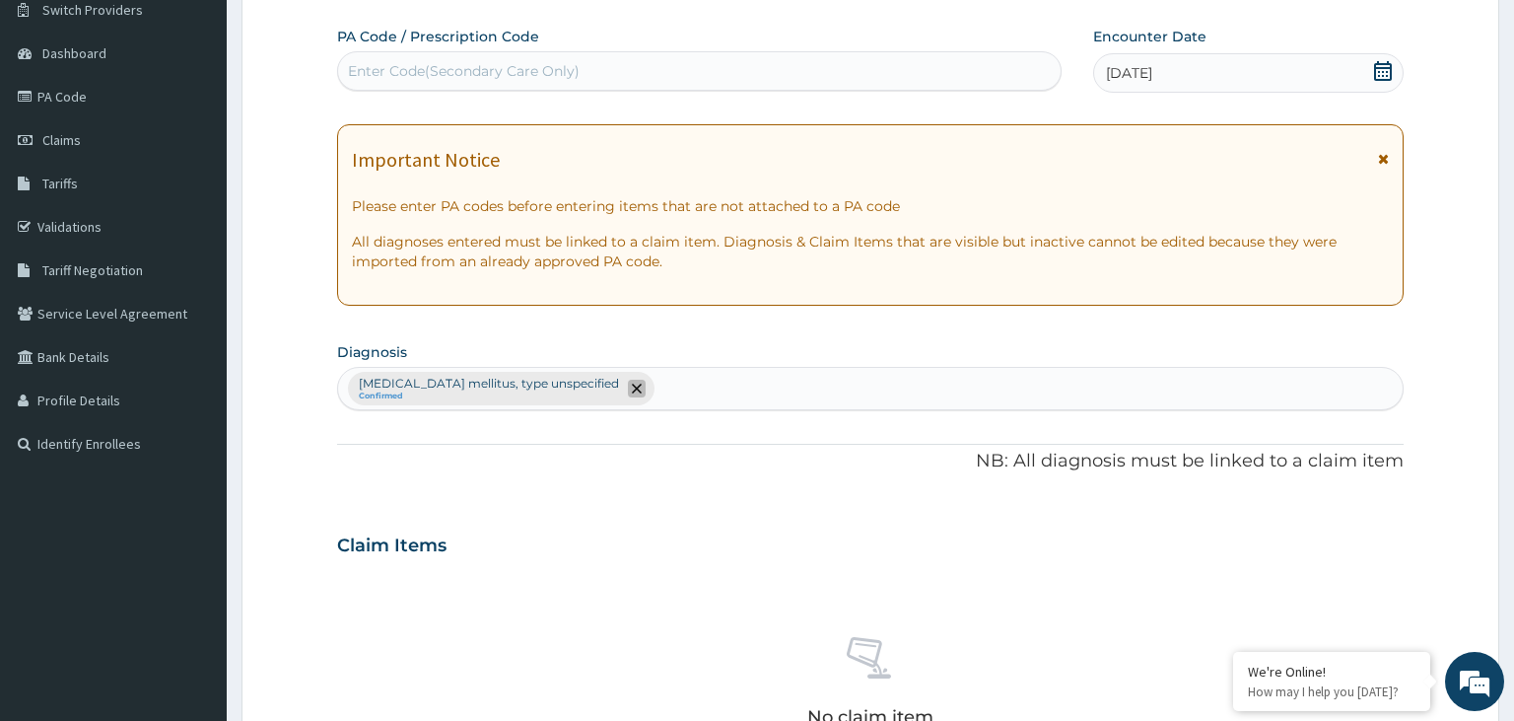
click at [628, 396] on span "remove selection option" at bounding box center [637, 389] width 18 height 18
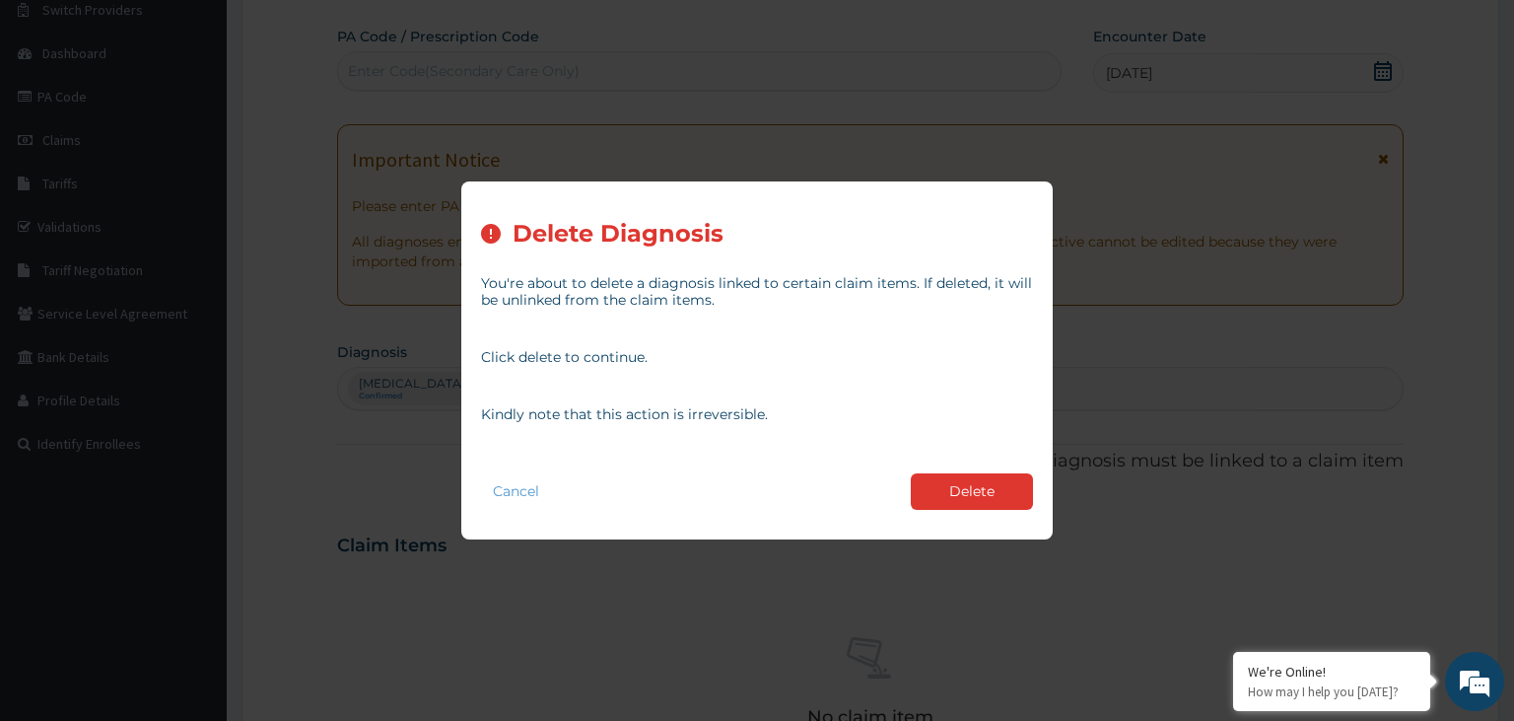
click at [1019, 496] on button "Delete" at bounding box center [972, 491] width 122 height 36
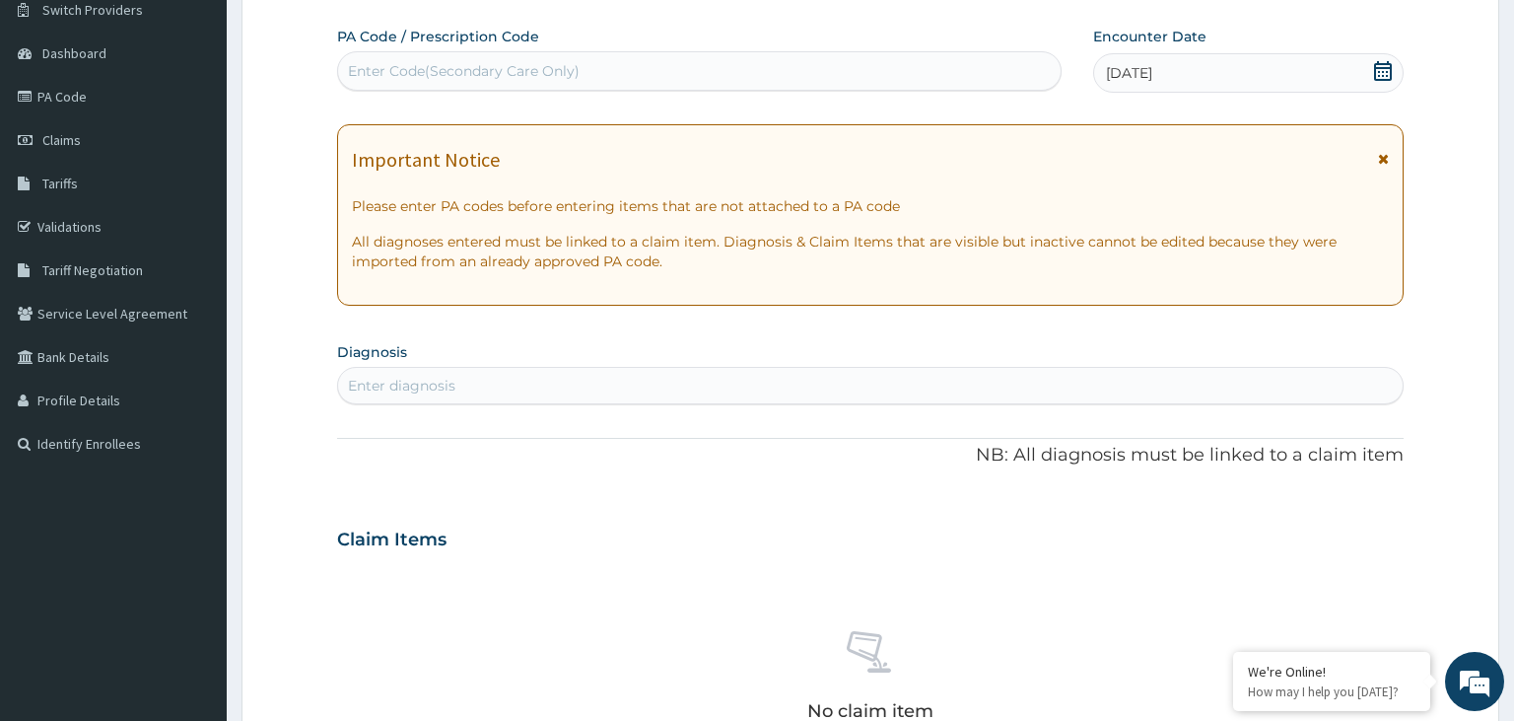
click at [593, 381] on div "Enter diagnosis" at bounding box center [871, 386] width 1066 height 32
type input "malaria"
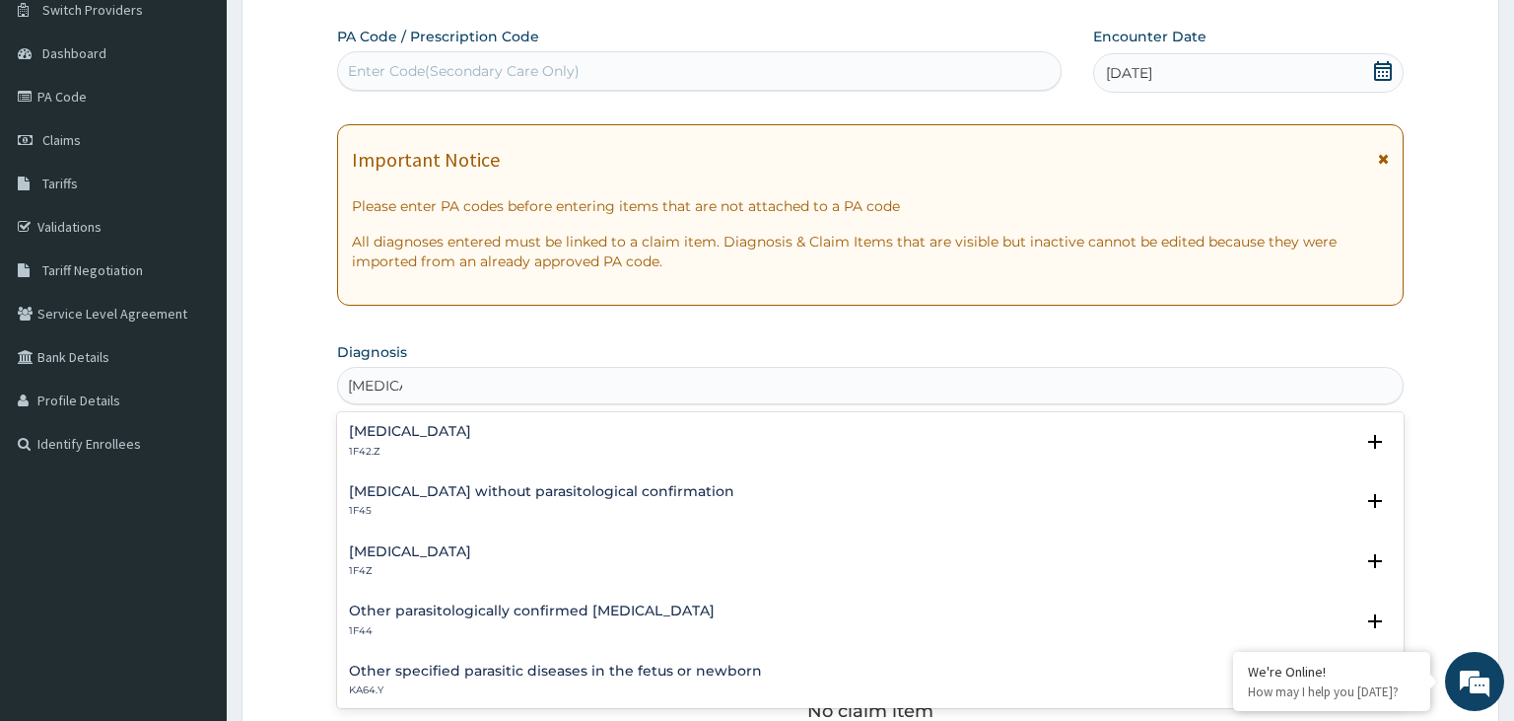
click at [432, 561] on div "Malaria, unspecified 1F4Z" at bounding box center [410, 561] width 122 height 35
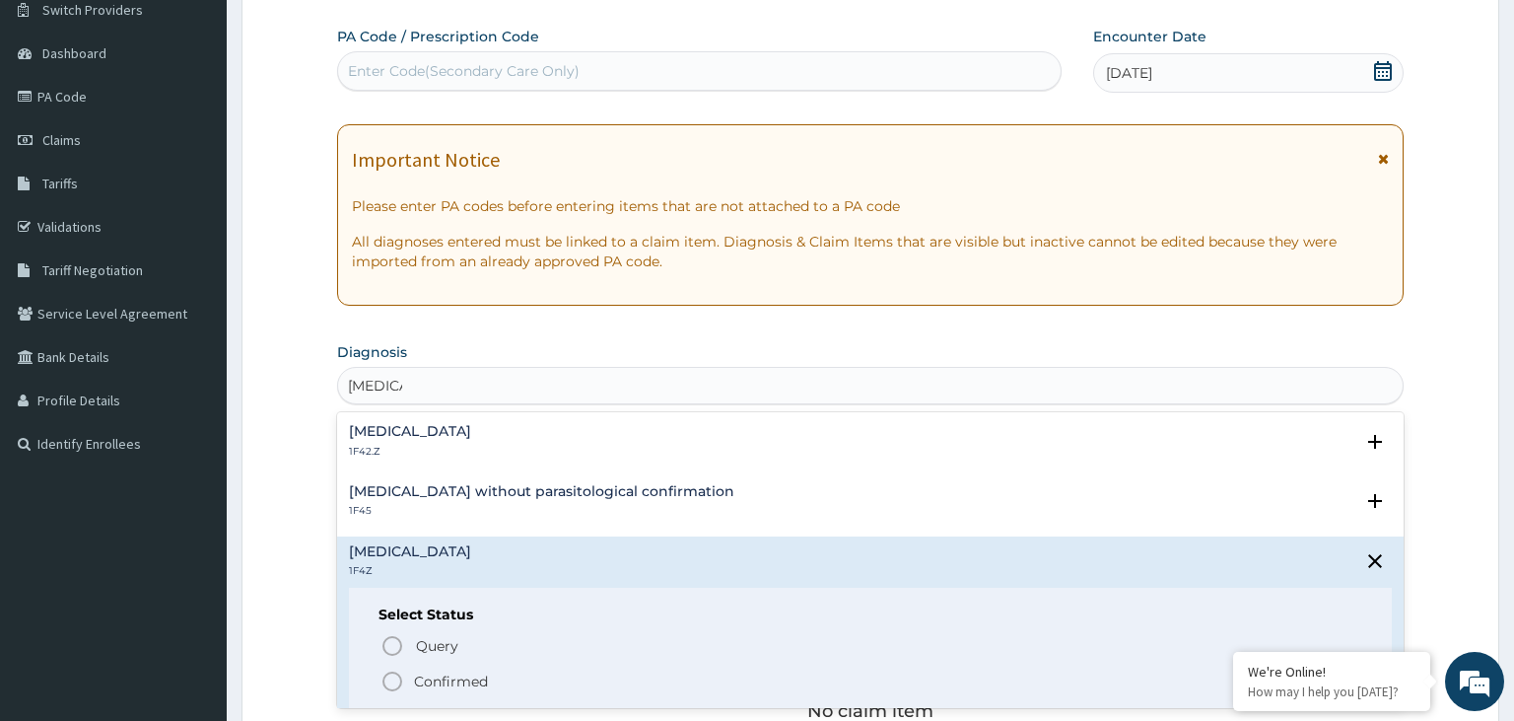
click at [433, 673] on p "Confirmed" at bounding box center [451, 681] width 74 height 20
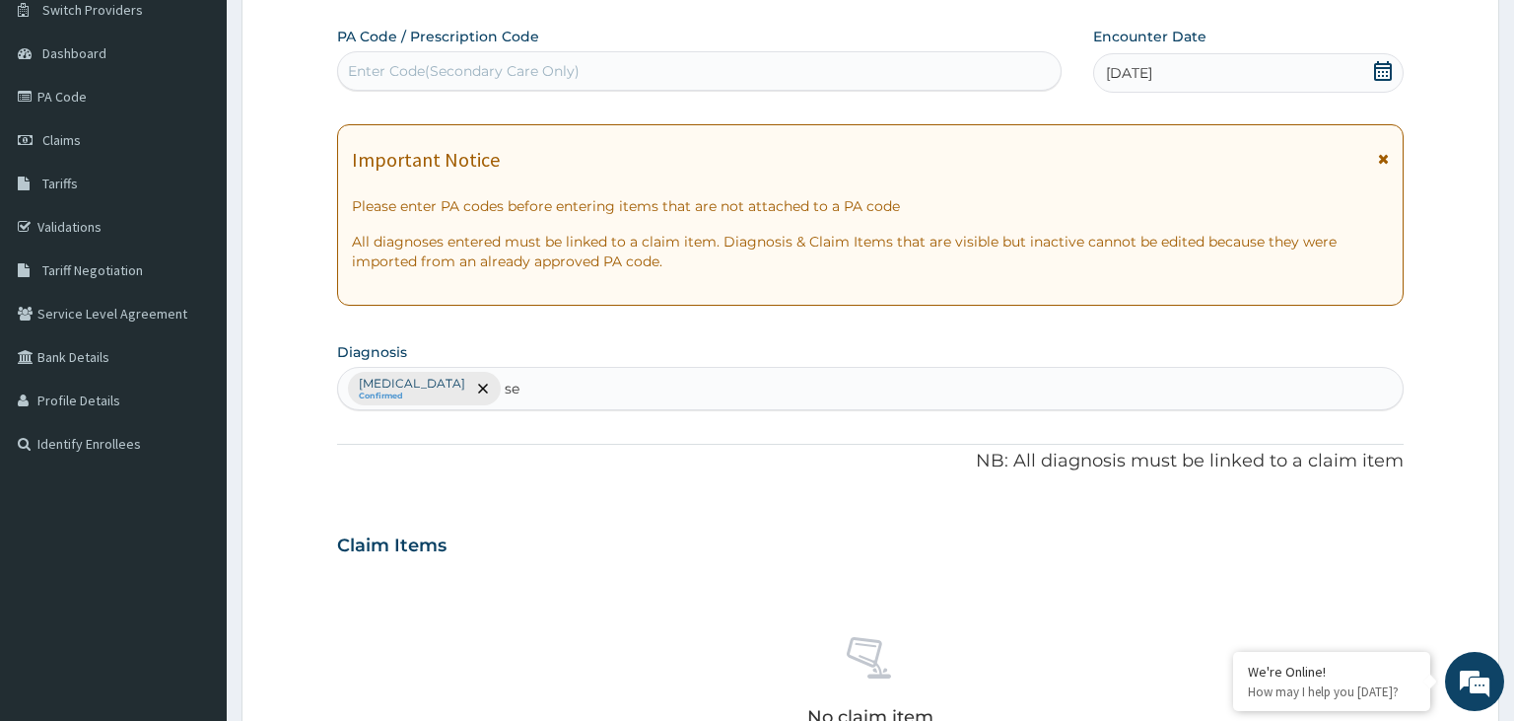
type input "s"
type input "upper"
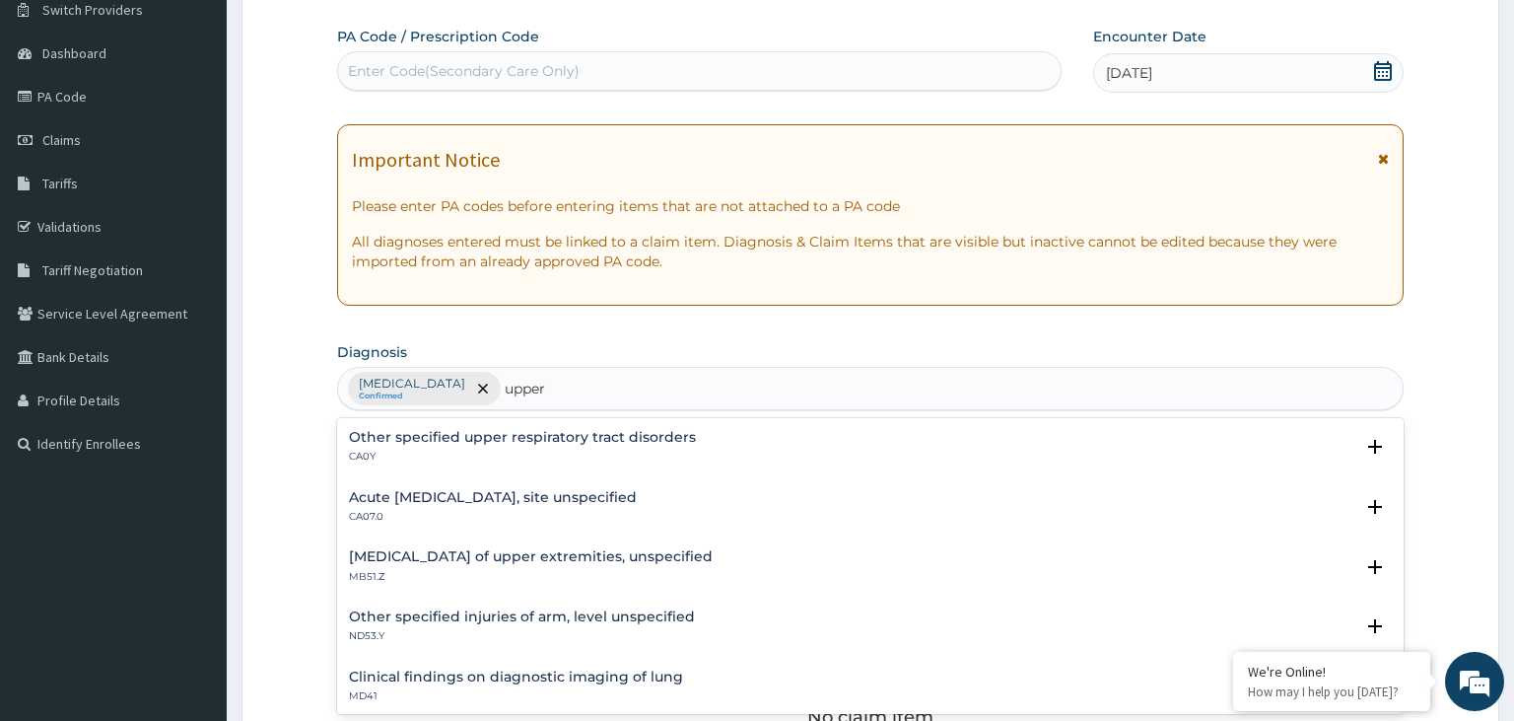
click at [453, 560] on h4 "Diplegia of upper extremities, unspecified" at bounding box center [531, 556] width 364 height 15
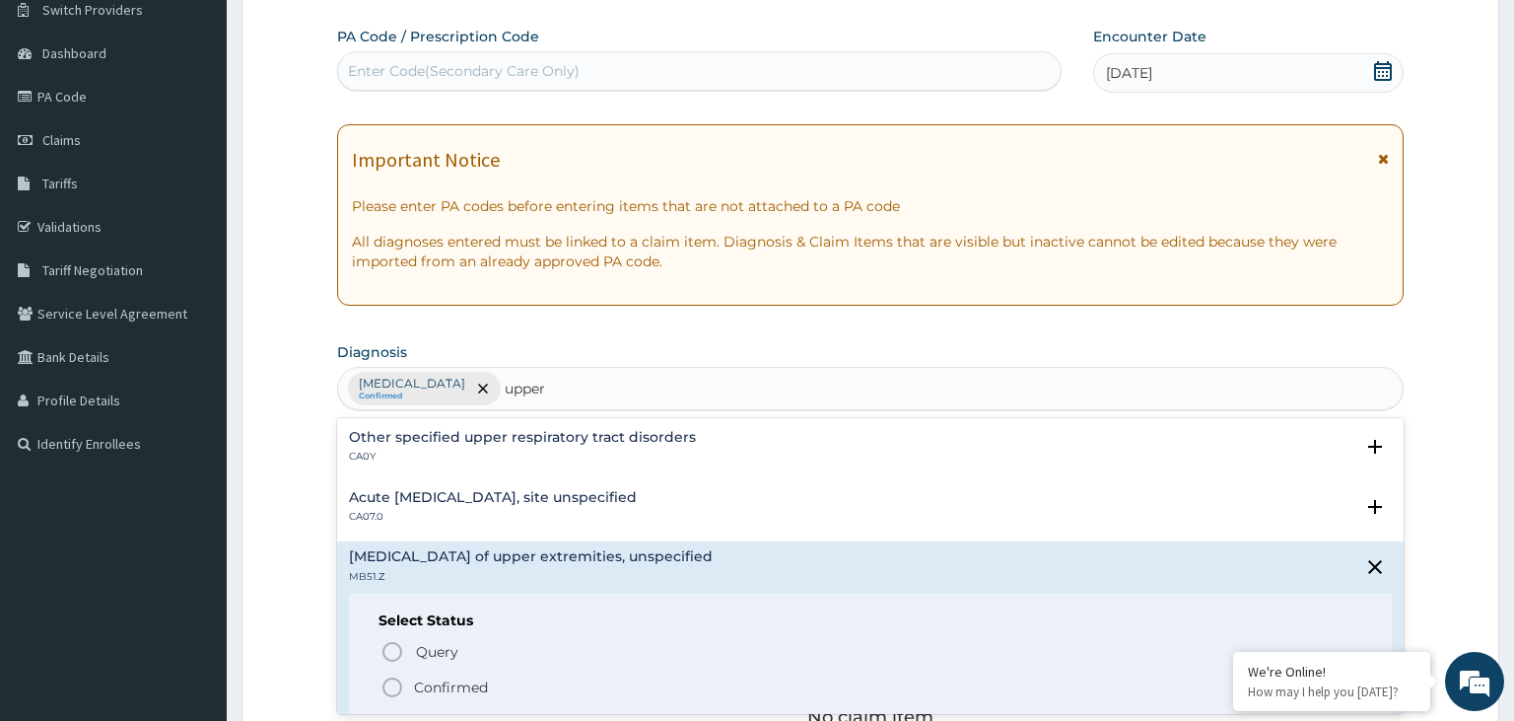
click at [756, 622] on div "Diplegia of upper extremities, unspecified MB51.Z Select Status Query Query cov…" at bounding box center [871, 633] width 1044 height 169
click at [590, 502] on h4 "Acute upper respiratory infection, site unspecified" at bounding box center [493, 497] width 288 height 15
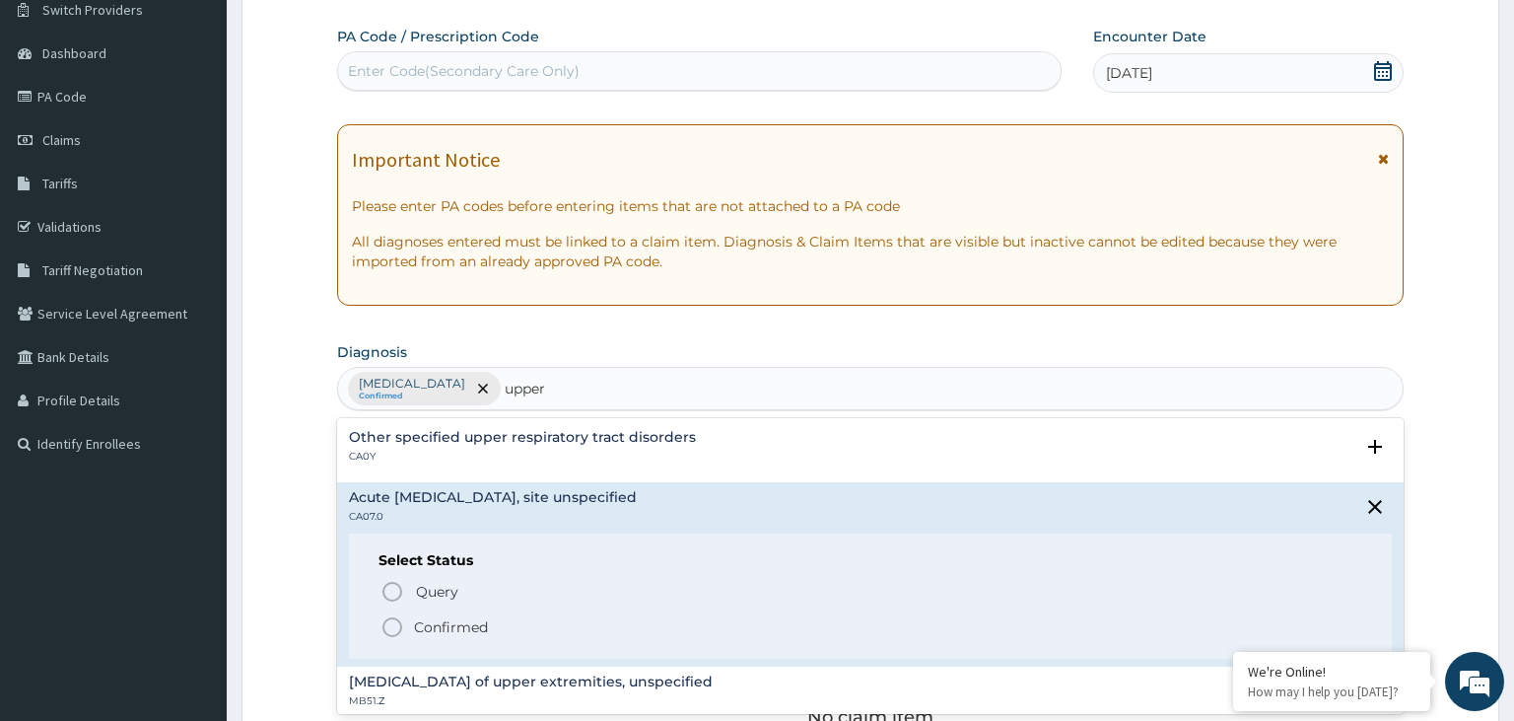
click at [453, 625] on p "Confirmed" at bounding box center [451, 627] width 74 height 20
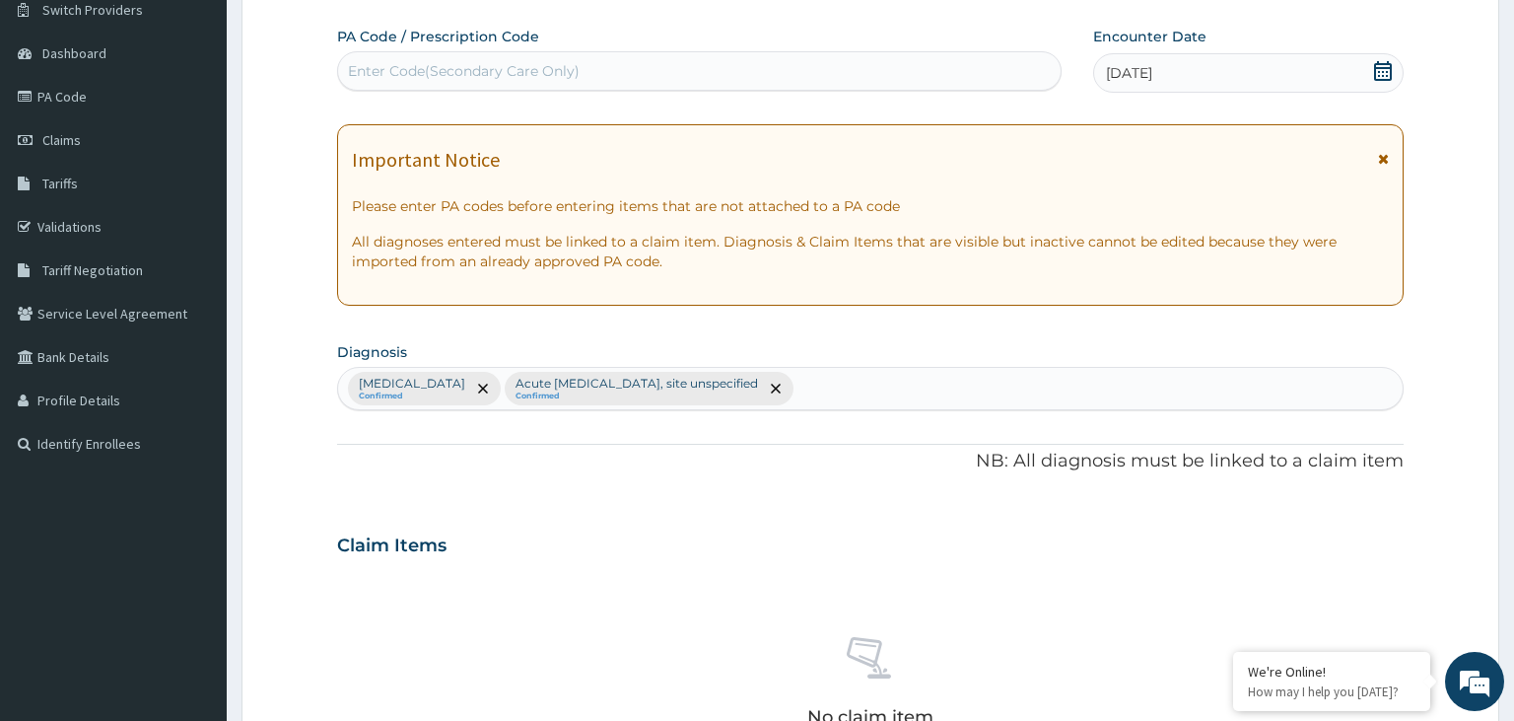
scroll to position [682, 0]
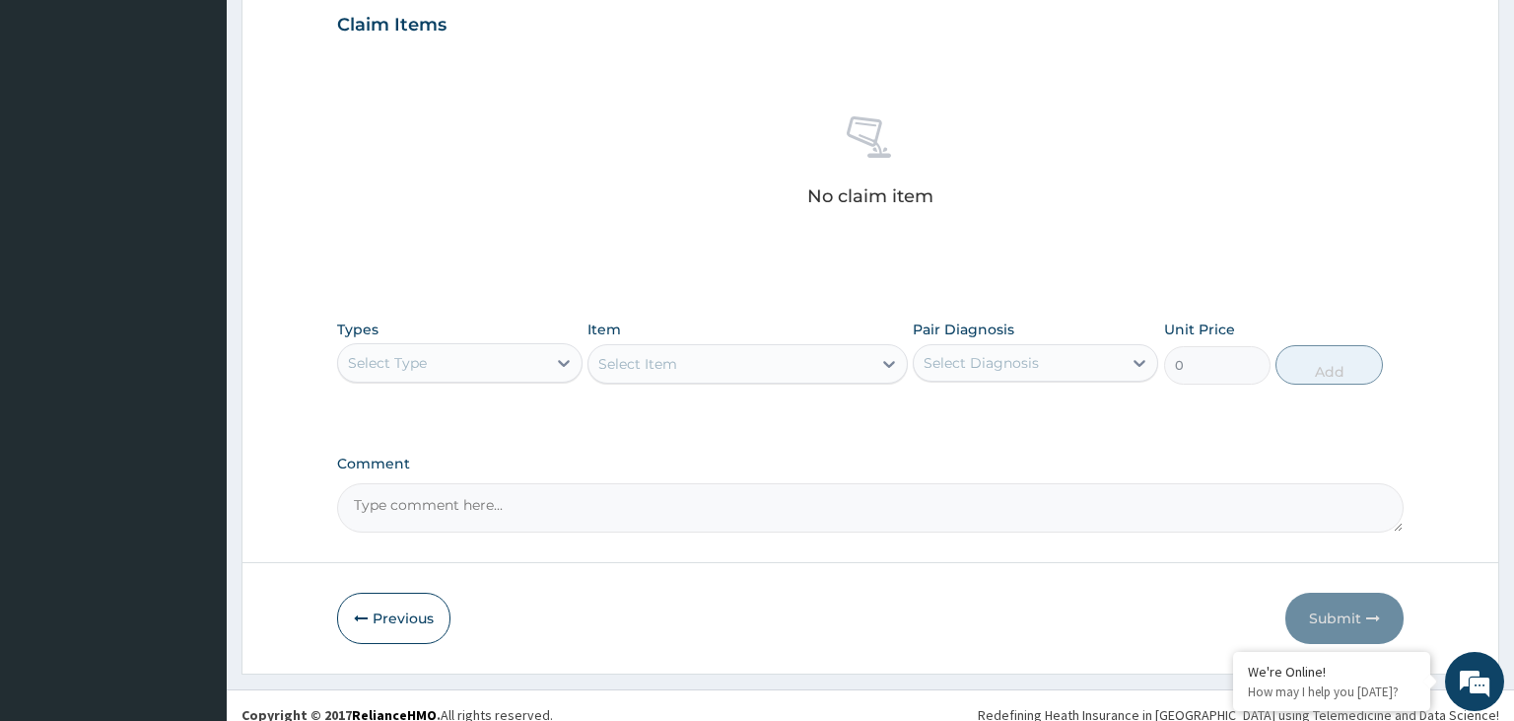
click at [539, 337] on div "Types Select Type" at bounding box center [459, 351] width 245 height 65
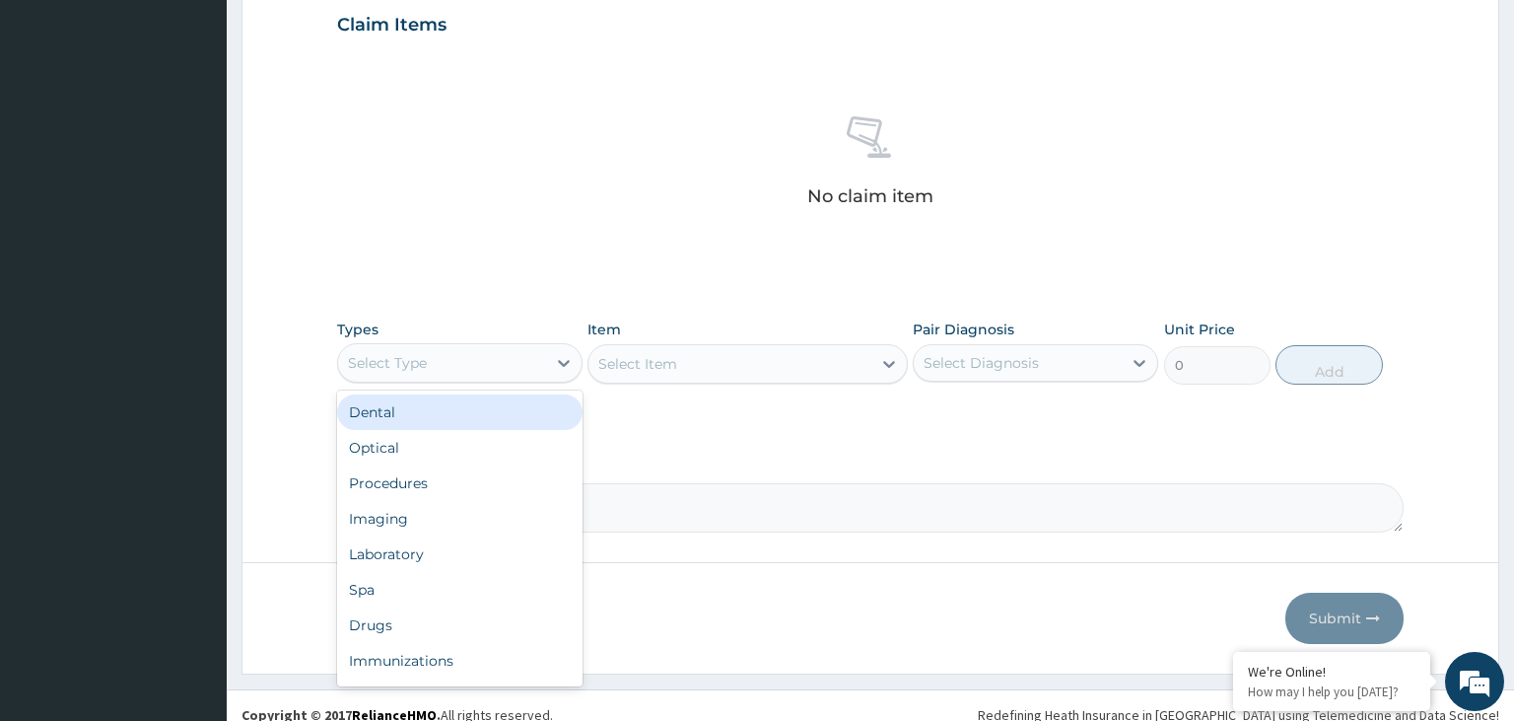
click at [513, 371] on div "Select Type" at bounding box center [442, 363] width 208 height 32
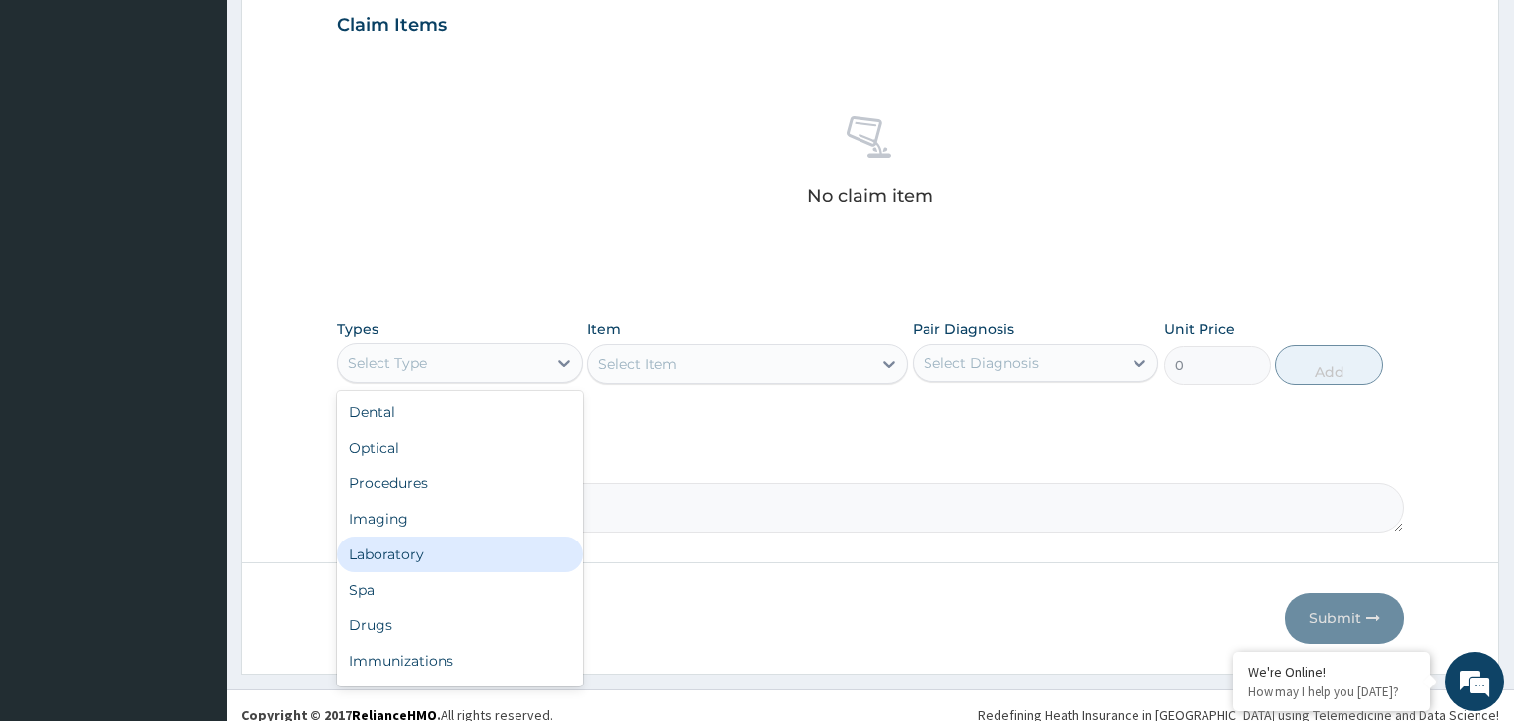
click at [460, 553] on div "Laboratory" at bounding box center [459, 553] width 245 height 35
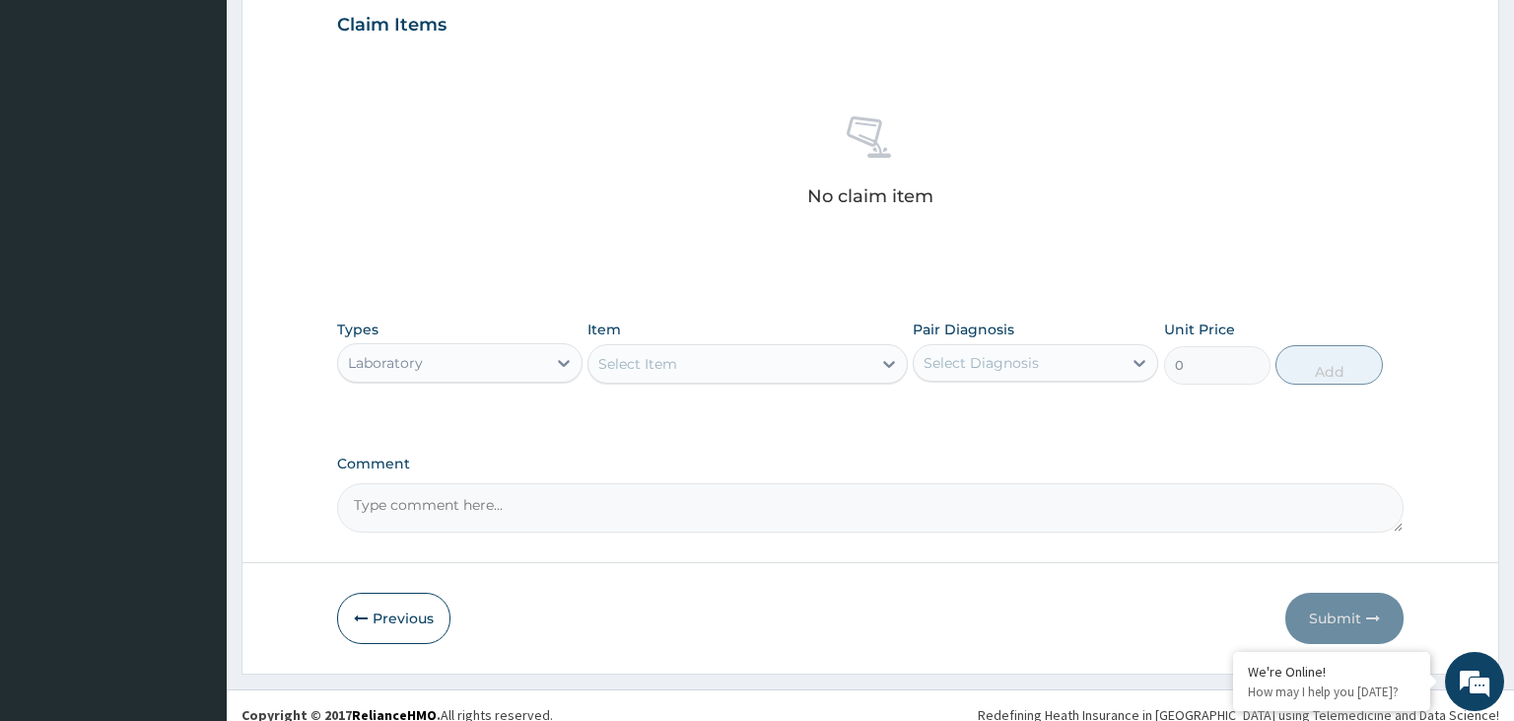
click at [730, 357] on div "Select Item" at bounding box center [748, 363] width 320 height 39
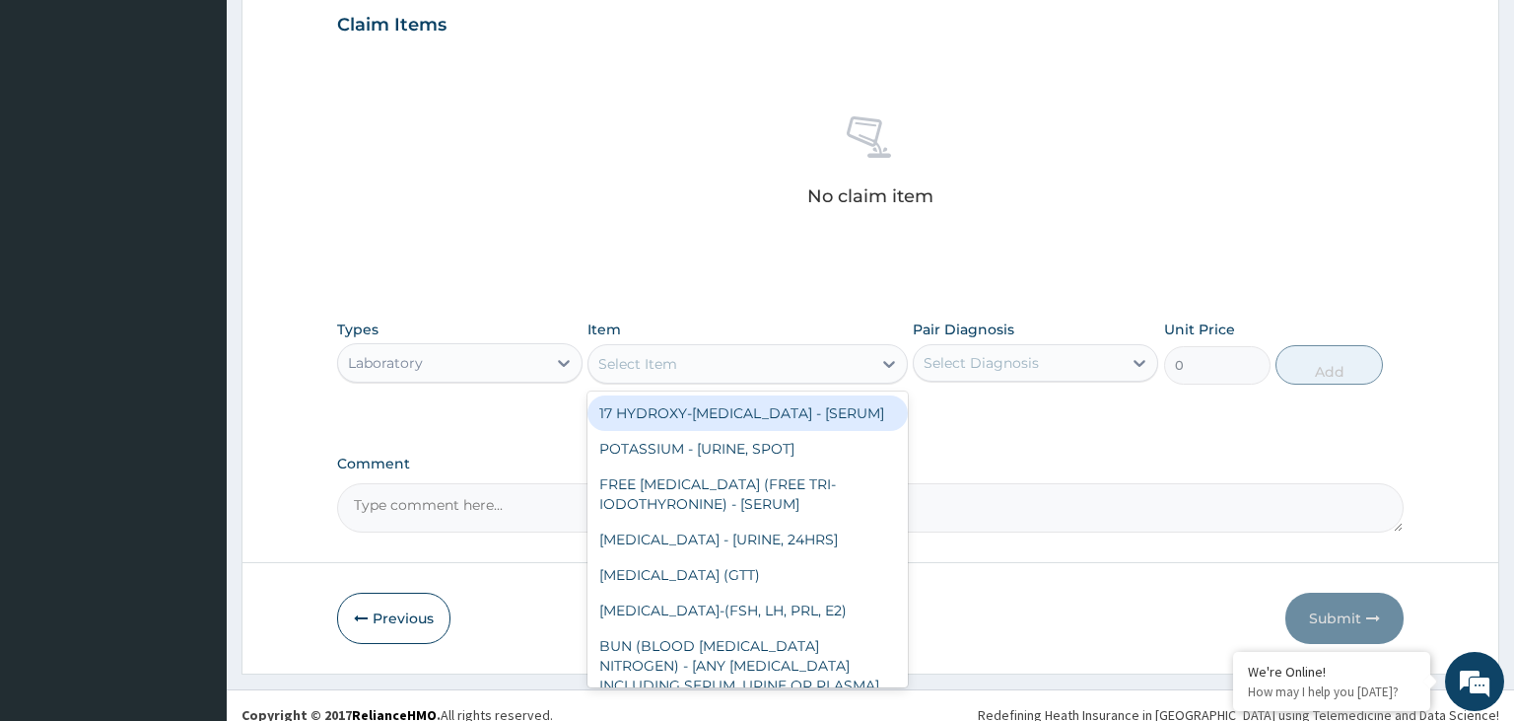
click at [732, 371] on div "Select Item" at bounding box center [730, 364] width 283 height 32
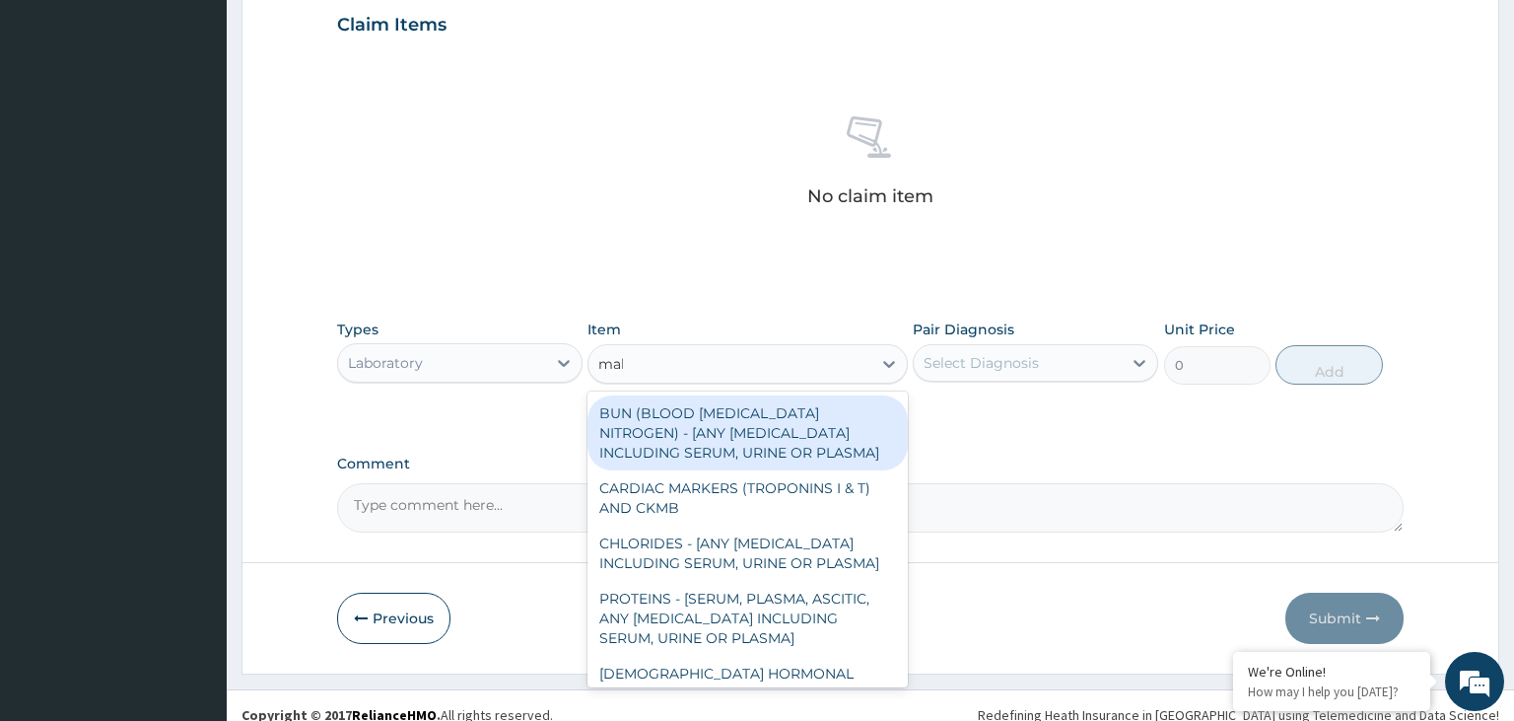
type input "mala"
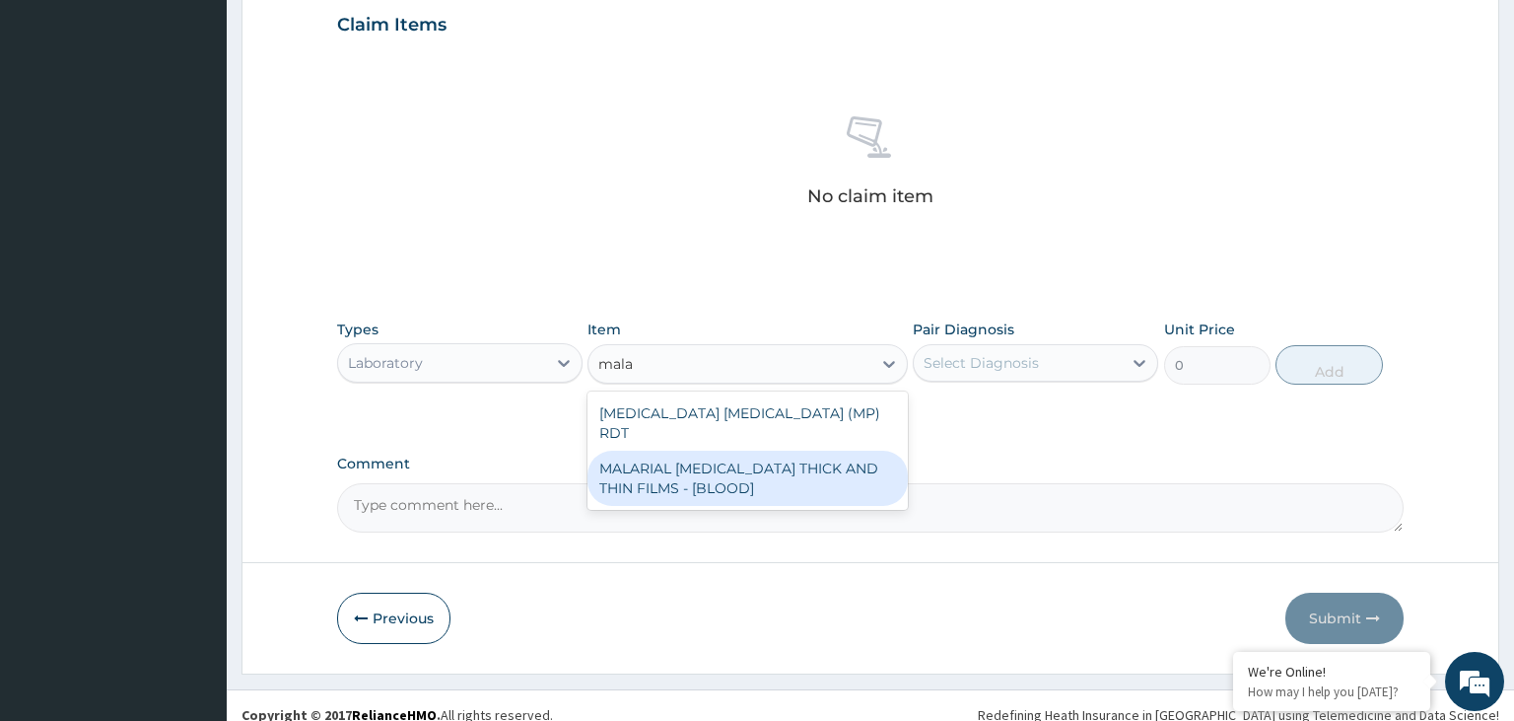
drag, startPoint x: 728, startPoint y: 462, endPoint x: 1000, endPoint y: 413, distance: 276.5
click at [728, 463] on div "MALARIAL PARASITE THICK AND THIN FILMS - [BLOOD]" at bounding box center [748, 478] width 320 height 55
type input "2187.5"
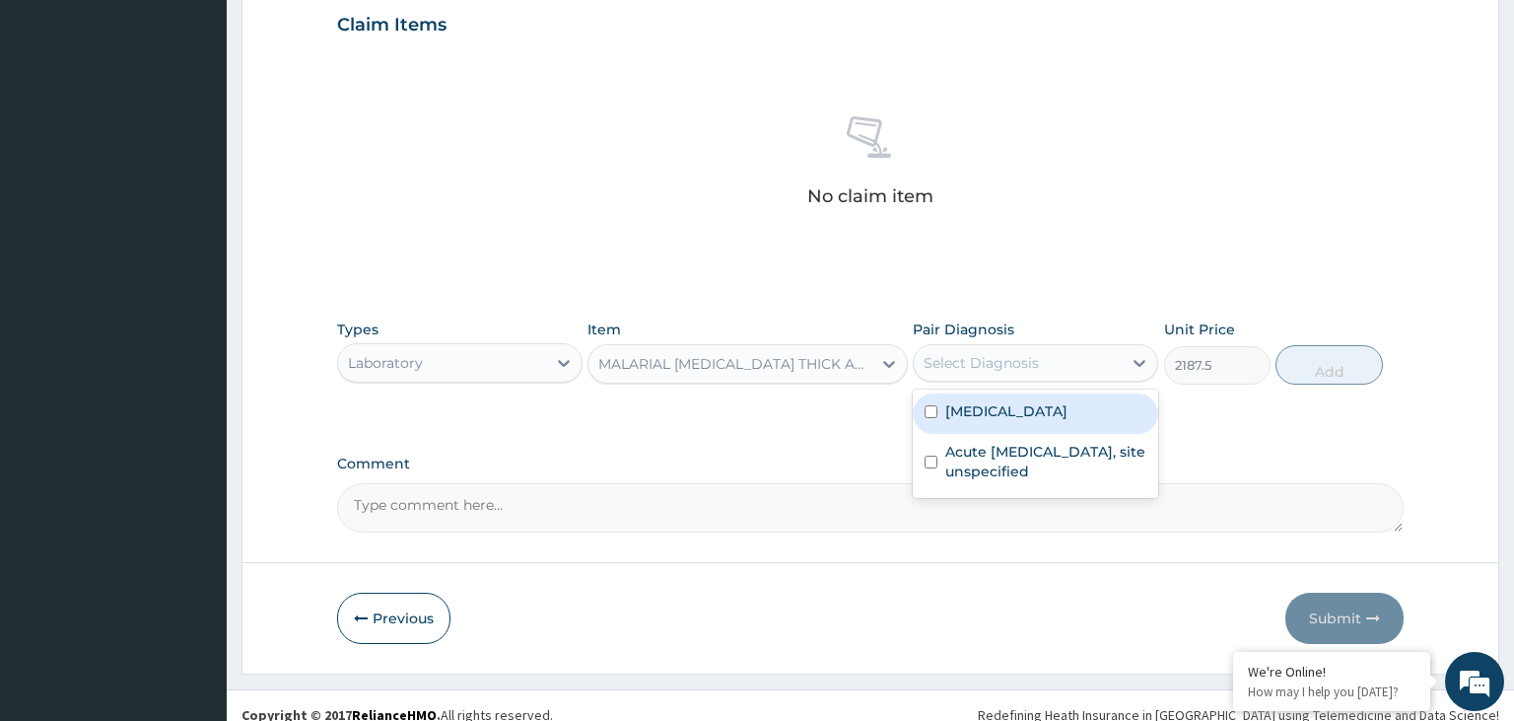
click at [1043, 367] on div "Select Diagnosis" at bounding box center [1018, 363] width 208 height 32
click at [1028, 410] on label "Malaria, unspecified" at bounding box center [1006, 411] width 122 height 20
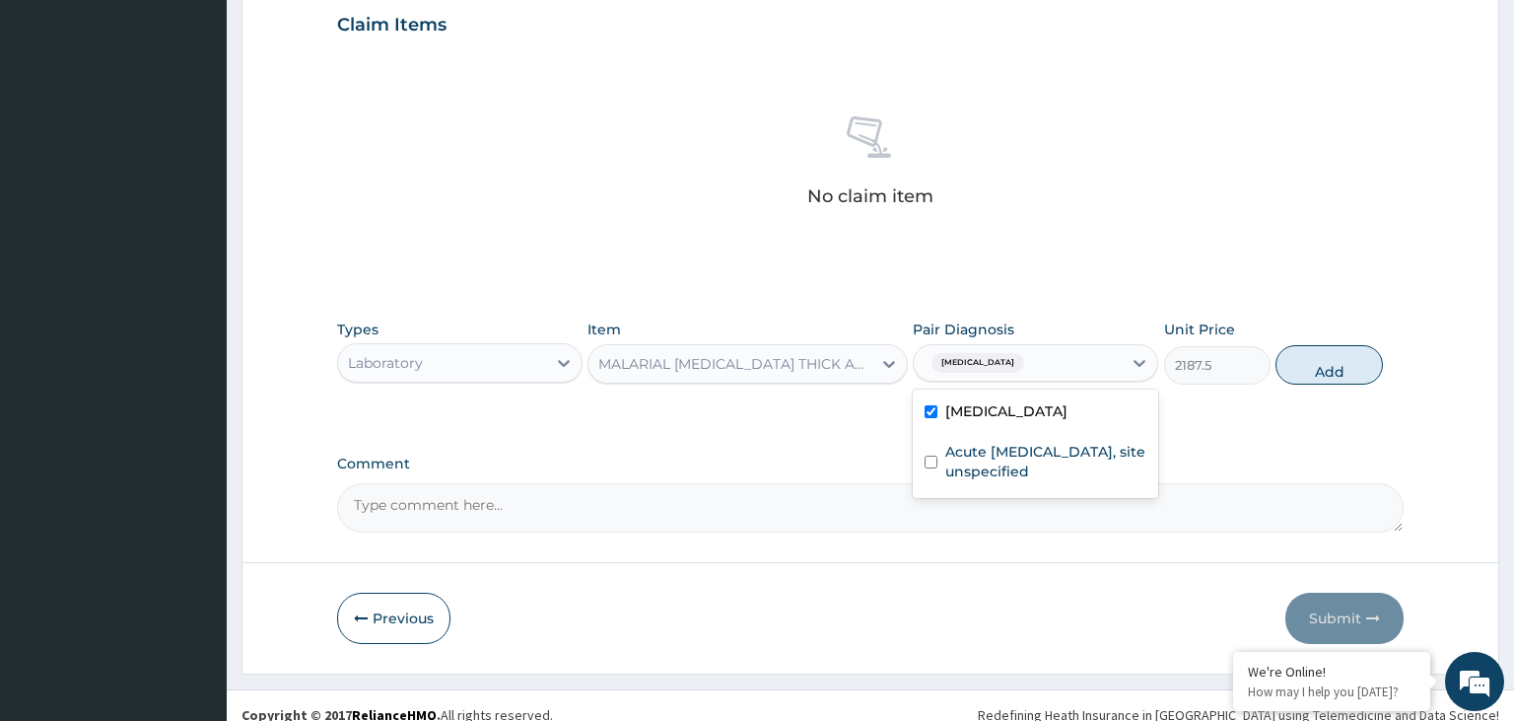
checkbox input "true"
click at [1320, 381] on button "Add" at bounding box center [1329, 364] width 106 height 39
type input "0"
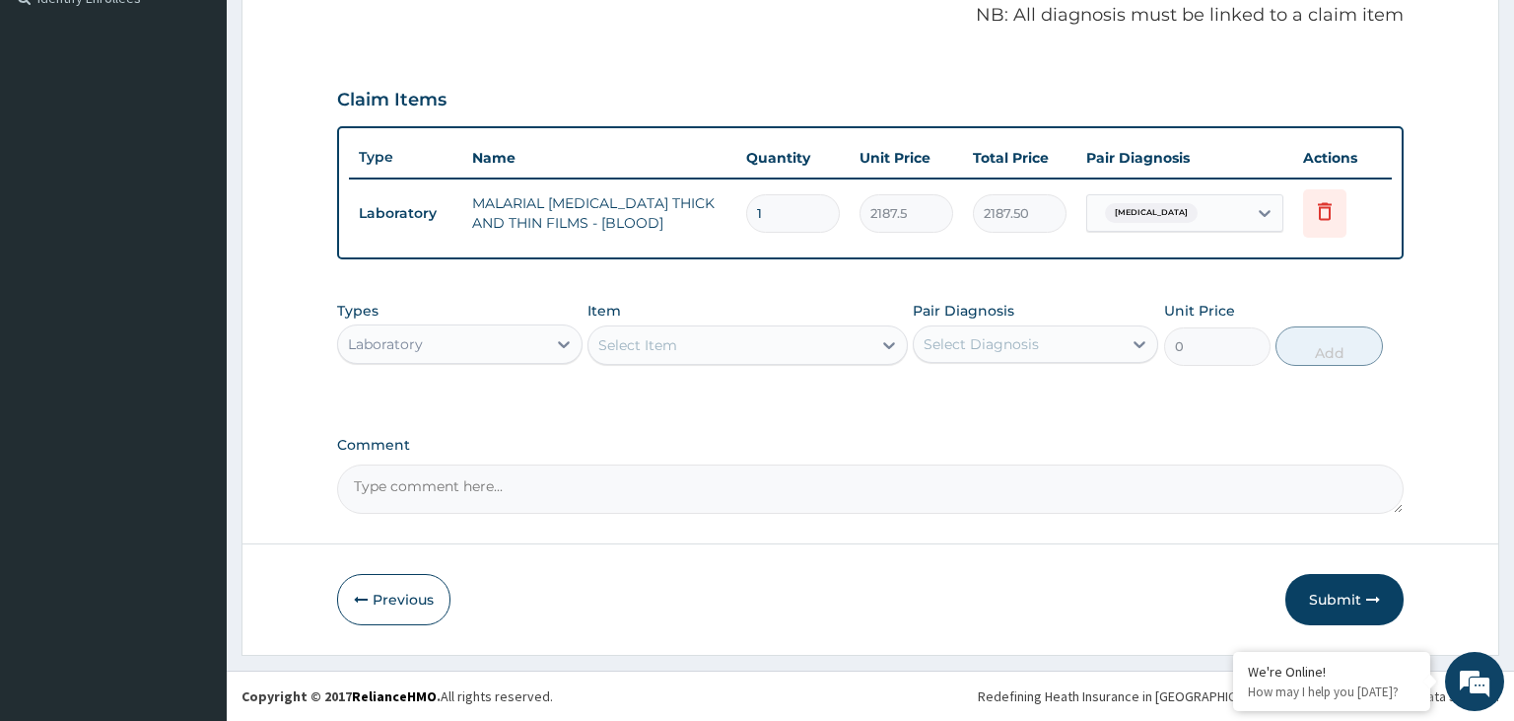
scroll to position [603, 0]
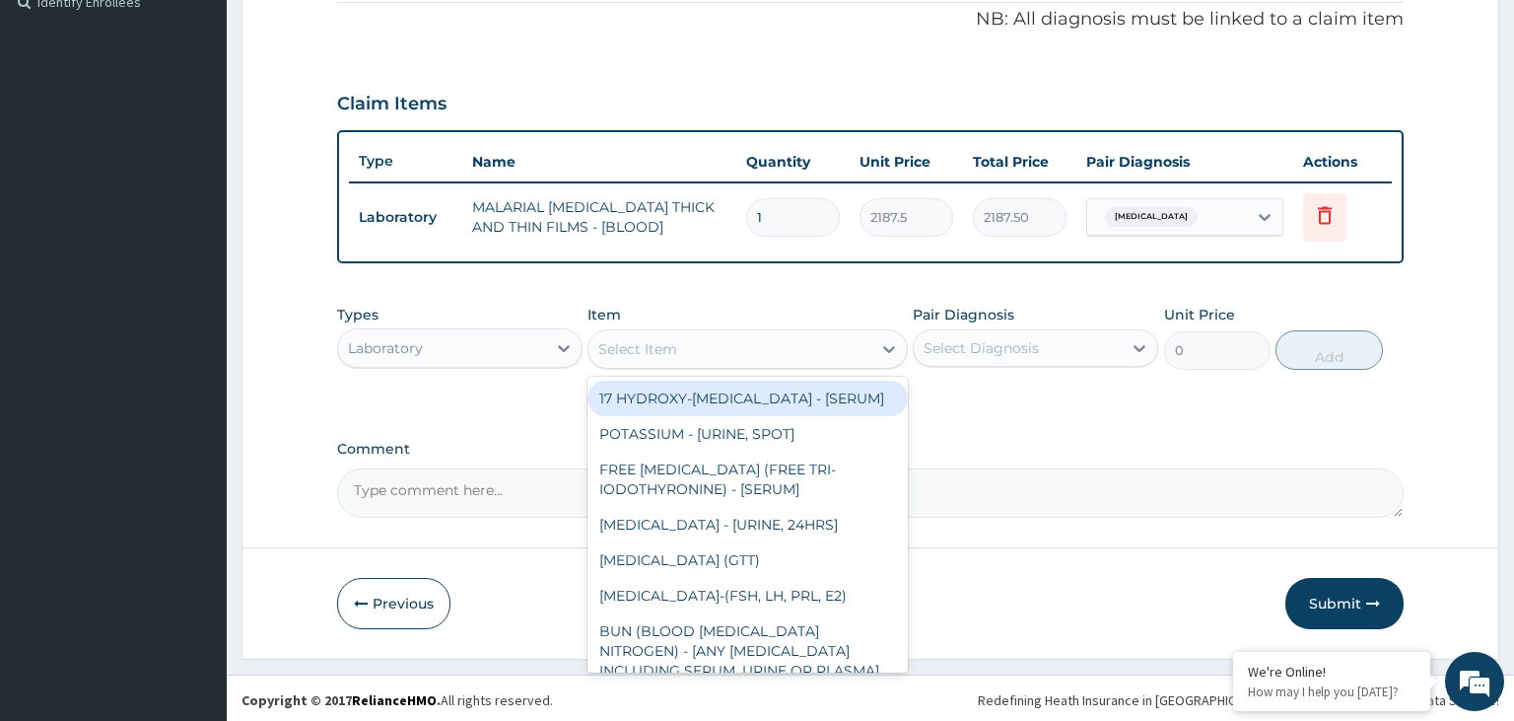
click at [702, 338] on div "Select Item" at bounding box center [730, 349] width 283 height 32
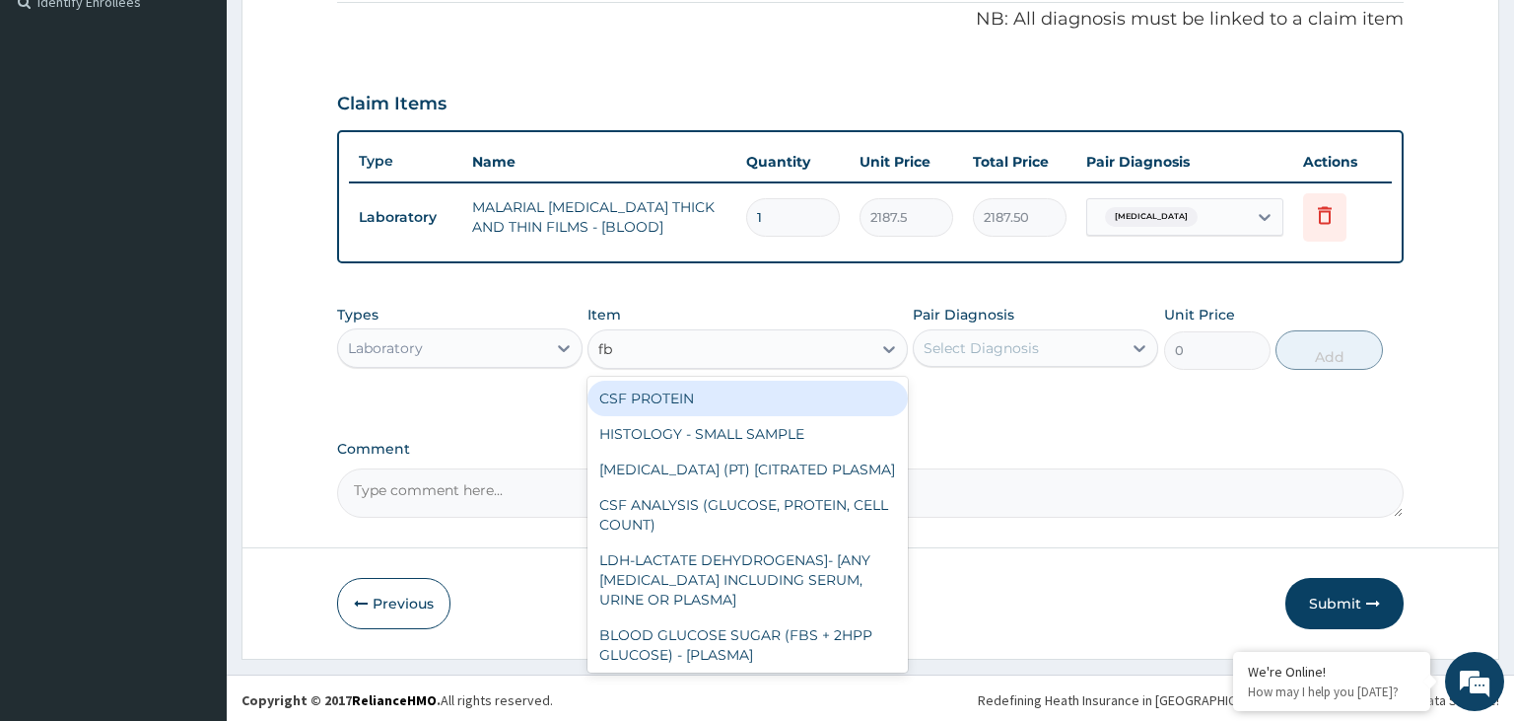
type input "fbc"
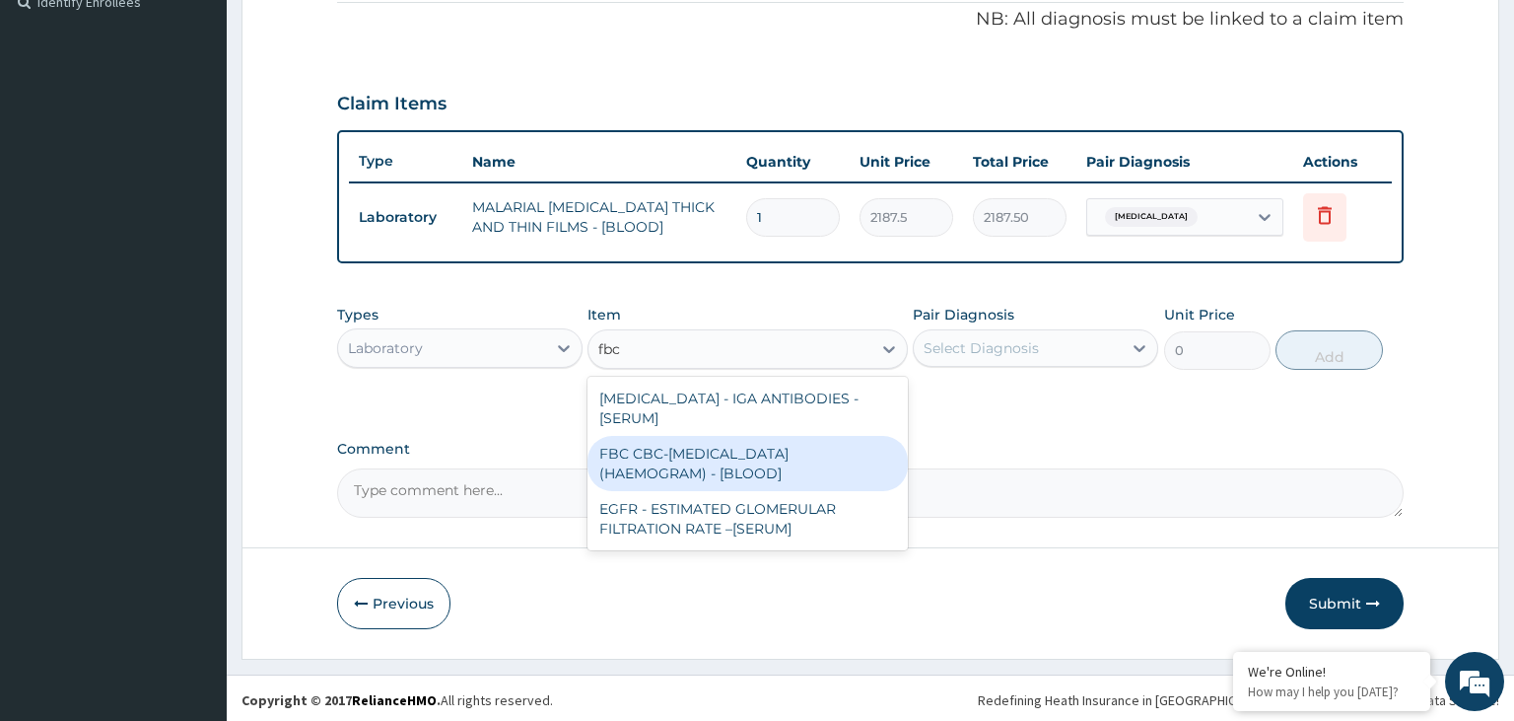
click at [741, 471] on div "FBC CBC-COMPLETE BLOOD COUNT (HAEMOGRAM) - [BLOOD]" at bounding box center [748, 463] width 320 height 55
type input "5000"
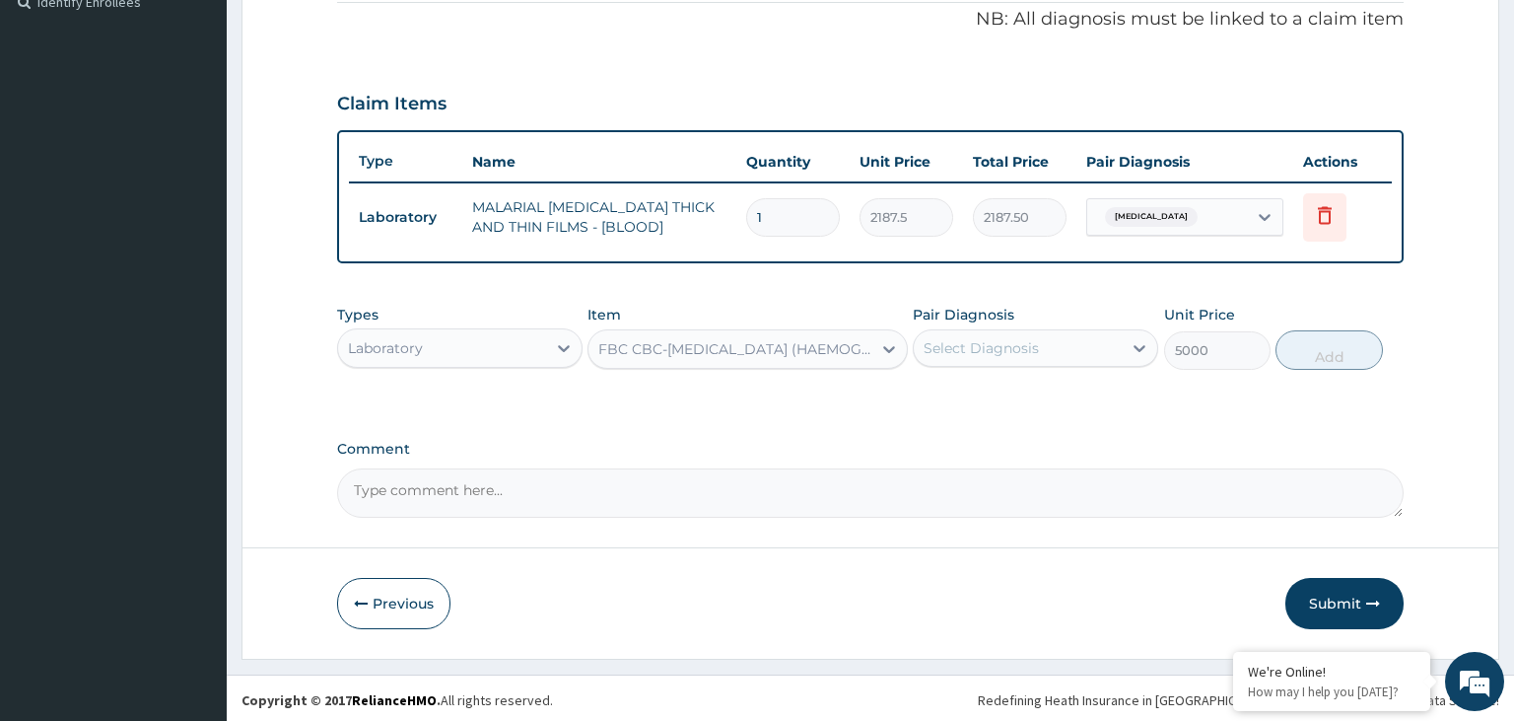
click at [1081, 329] on div "Select Diagnosis" at bounding box center [1035, 347] width 245 height 37
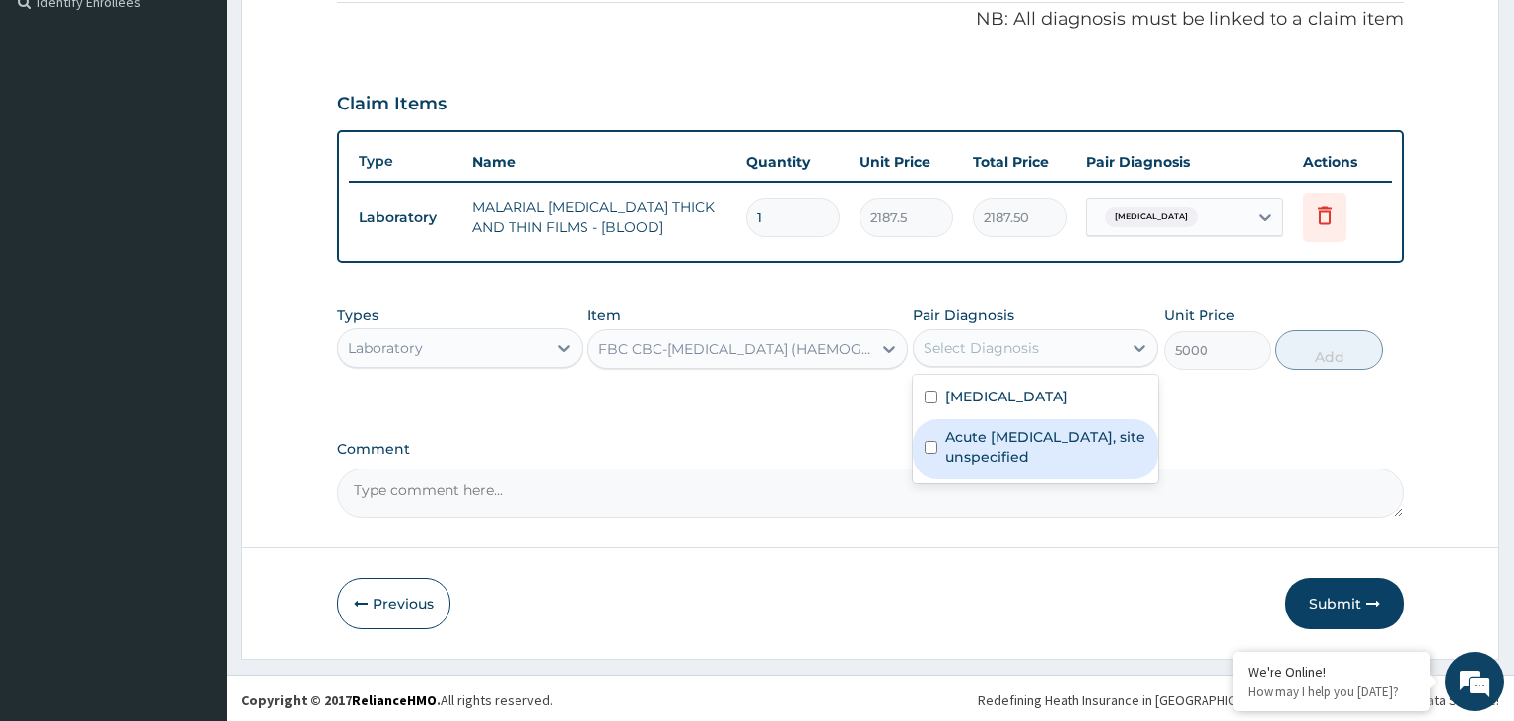
click at [1026, 465] on div "Acute upper respiratory infection, site unspecified" at bounding box center [1035, 449] width 245 height 60
checkbox input "true"
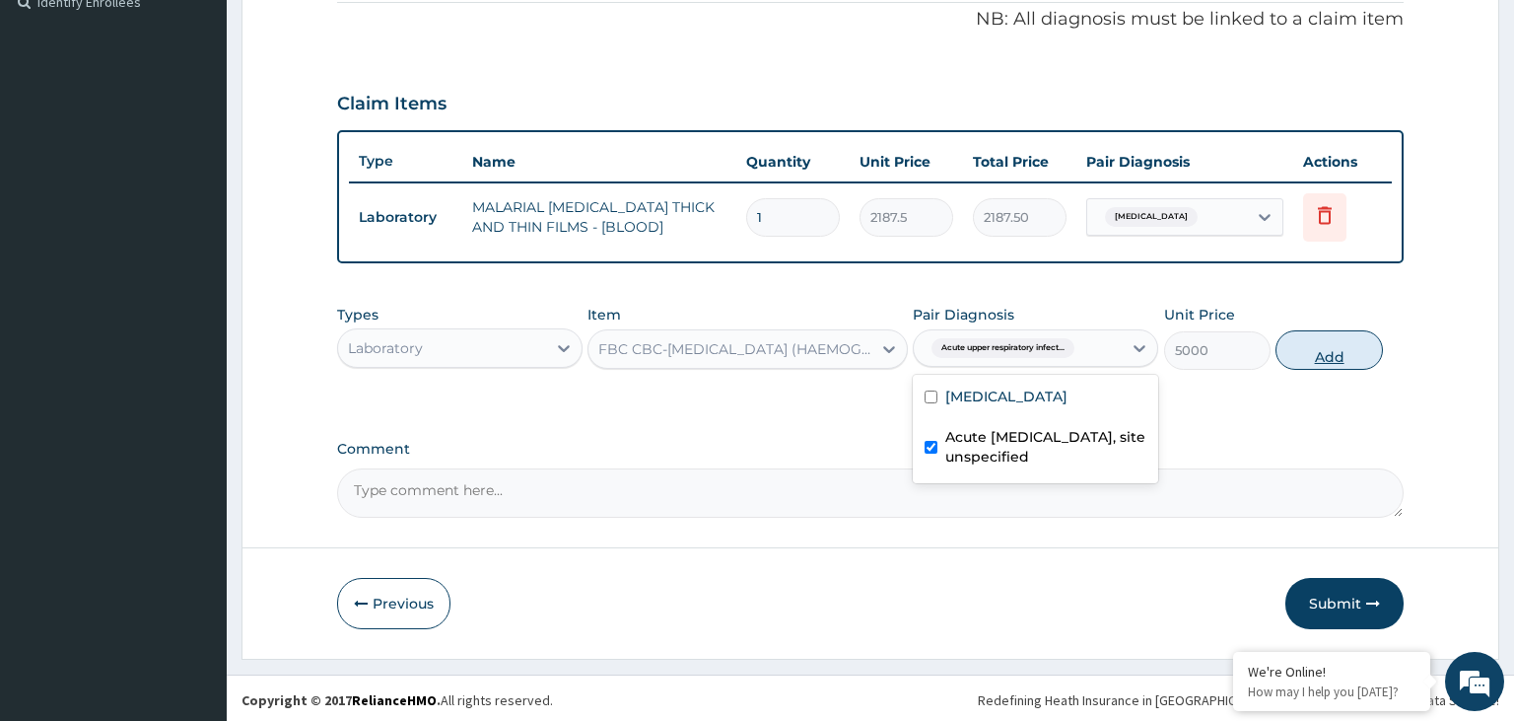
click at [1350, 340] on button "Add" at bounding box center [1329, 349] width 106 height 39
type input "0"
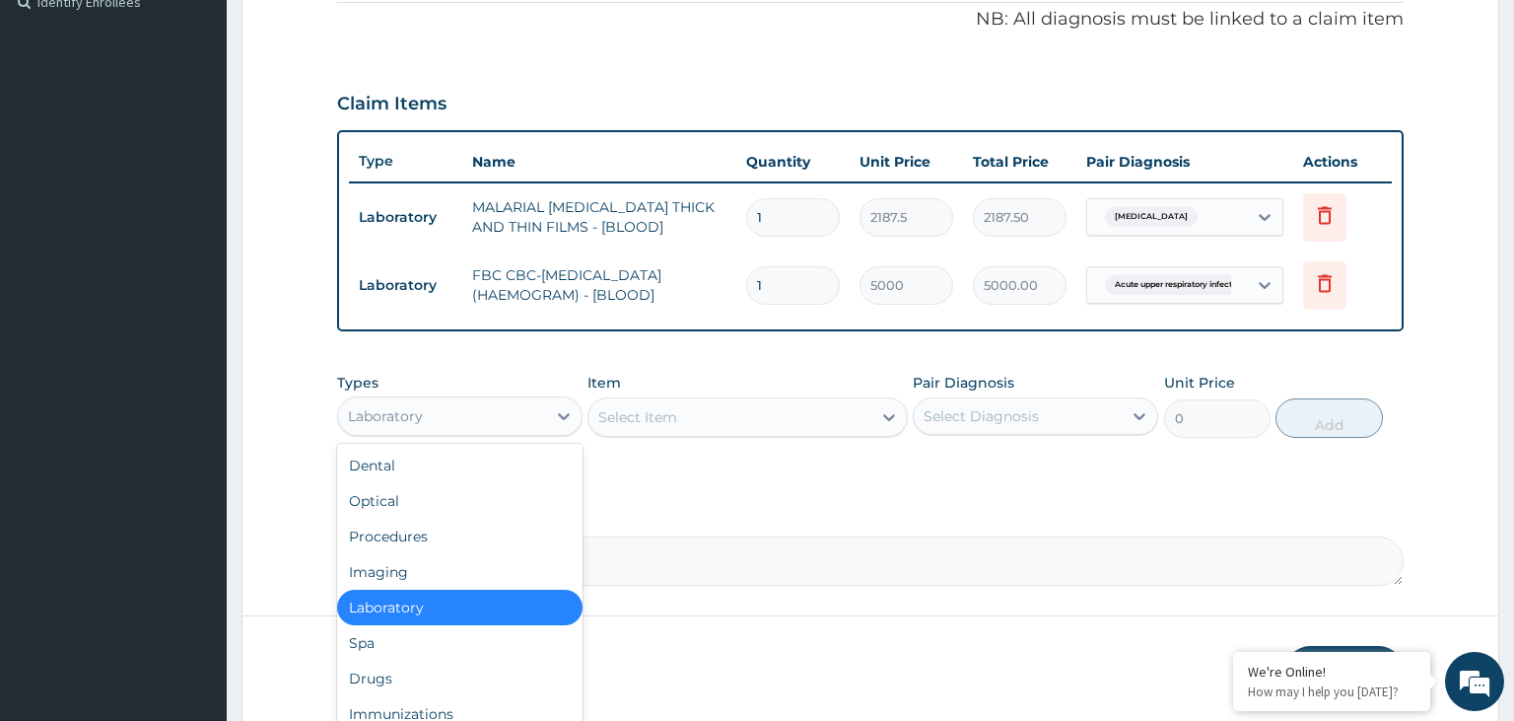
click at [520, 400] on div "Laboratory" at bounding box center [442, 416] width 208 height 32
click at [467, 541] on div "Procedures" at bounding box center [459, 536] width 245 height 35
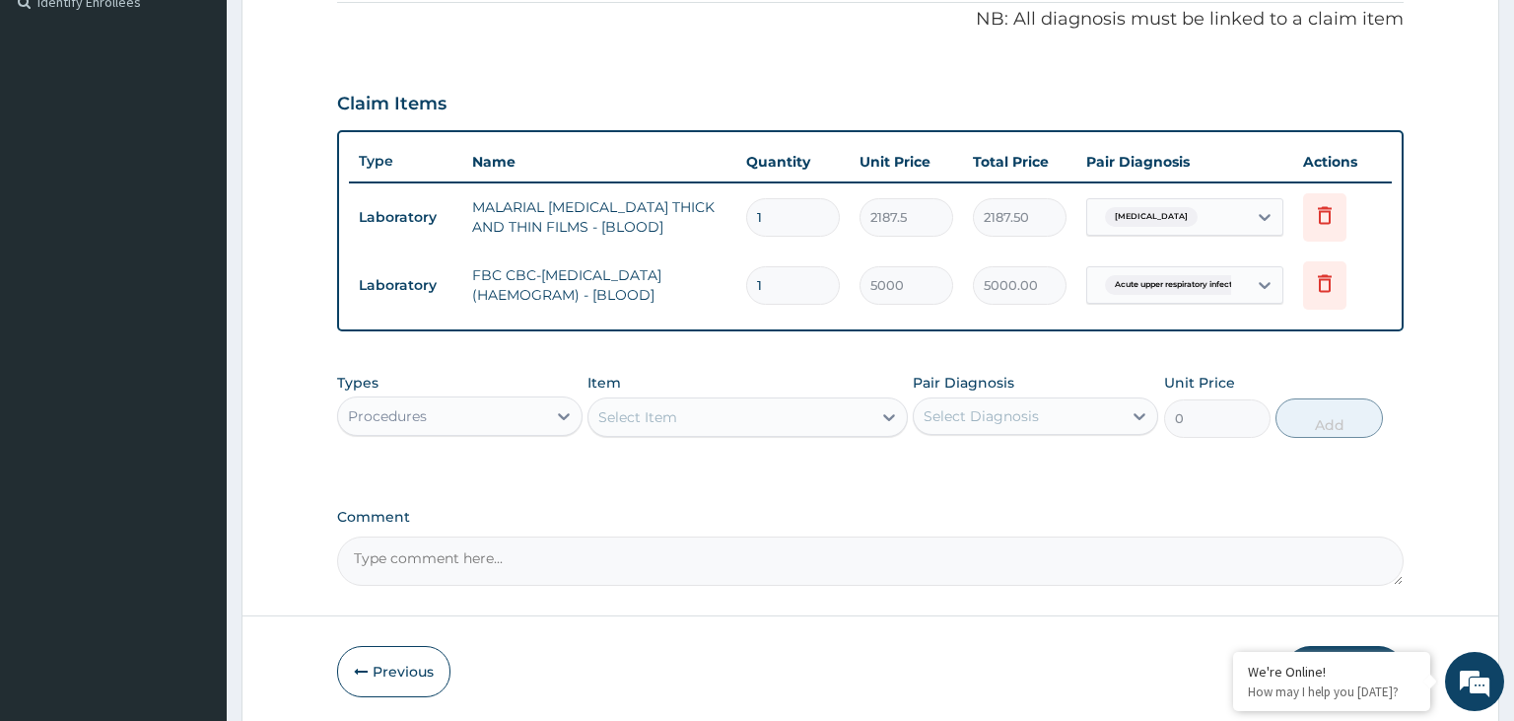
click at [741, 420] on div "Select Item" at bounding box center [730, 417] width 283 height 32
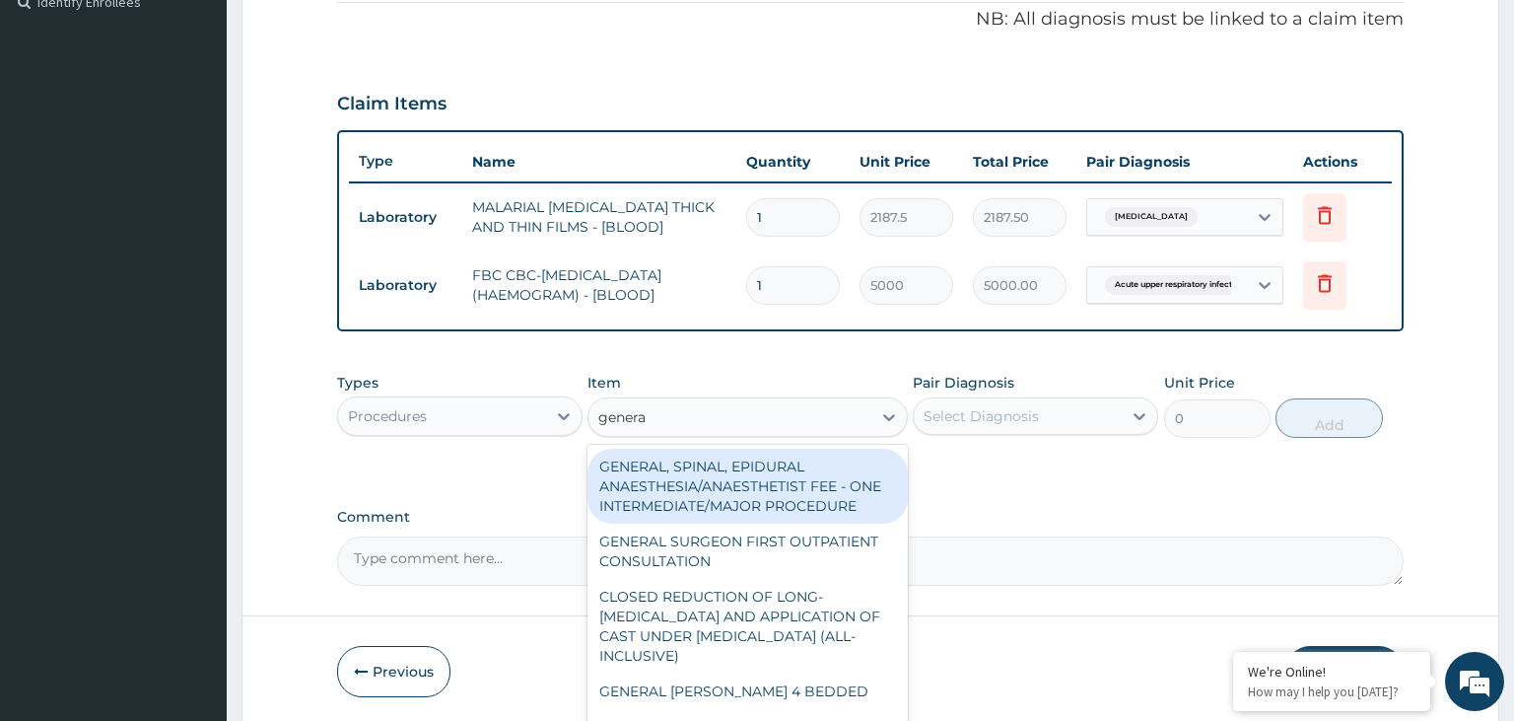
type input "general"
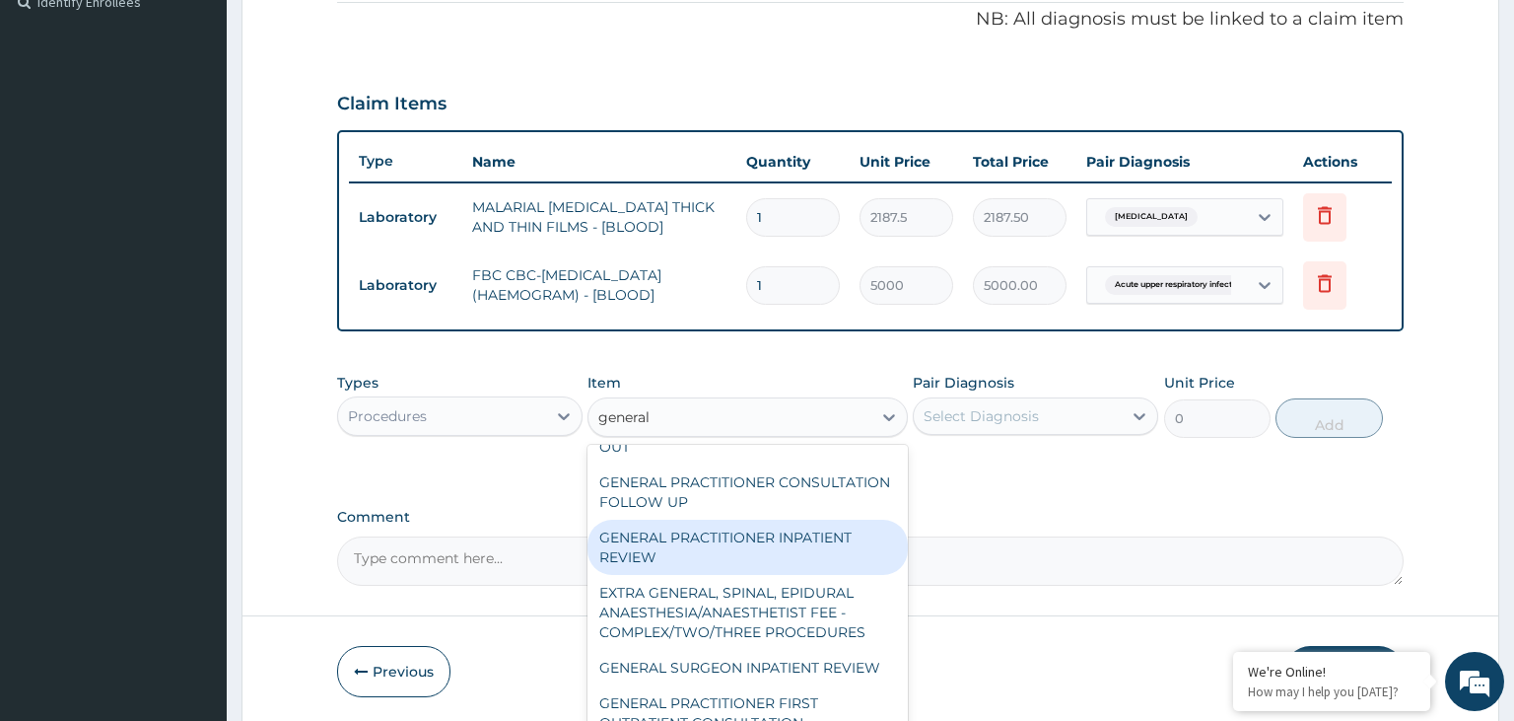
scroll to position [414, 0]
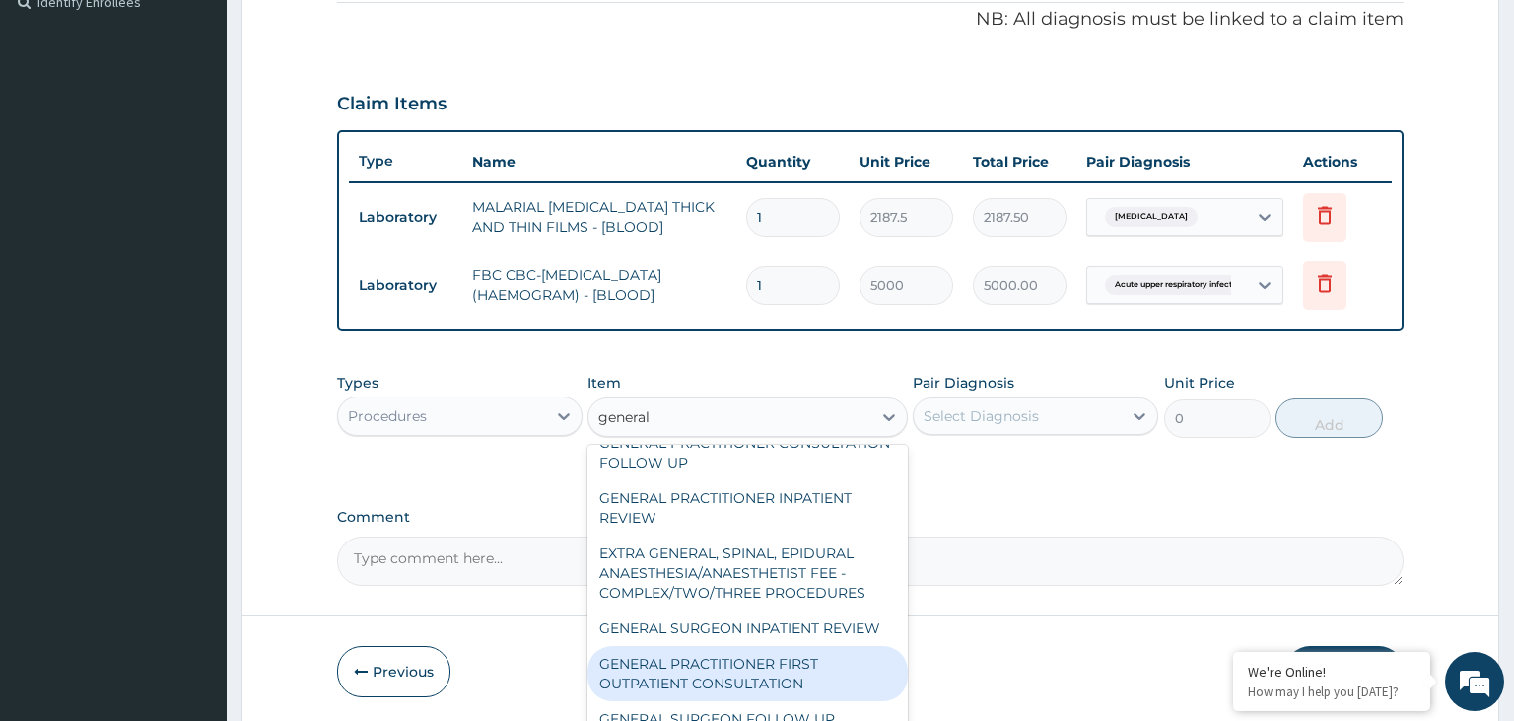
click at [818, 646] on div "GENERAL PRACTITIONER FIRST OUTPATIENT CONSULTATION" at bounding box center [748, 673] width 320 height 55
type input "3750"
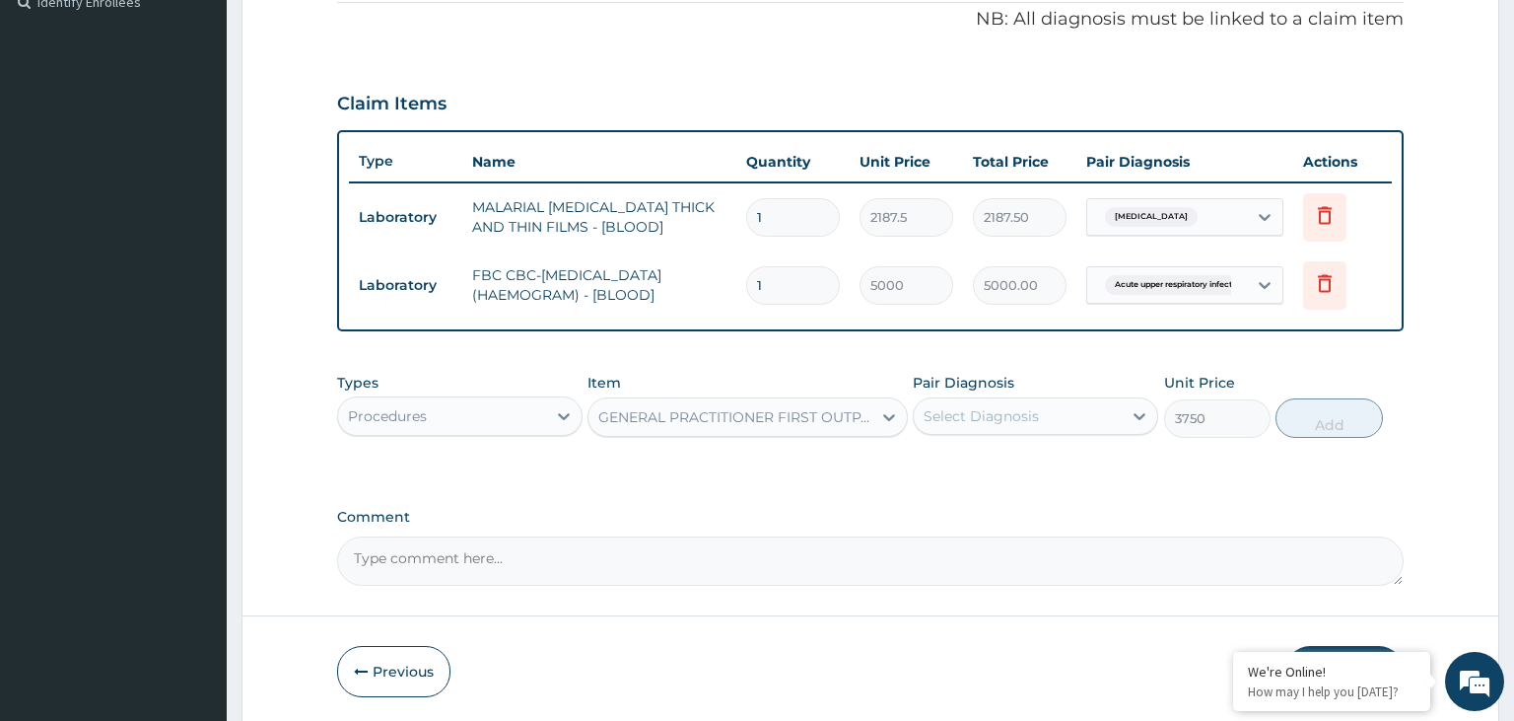
click at [1040, 422] on div "Select Diagnosis" at bounding box center [1018, 416] width 208 height 32
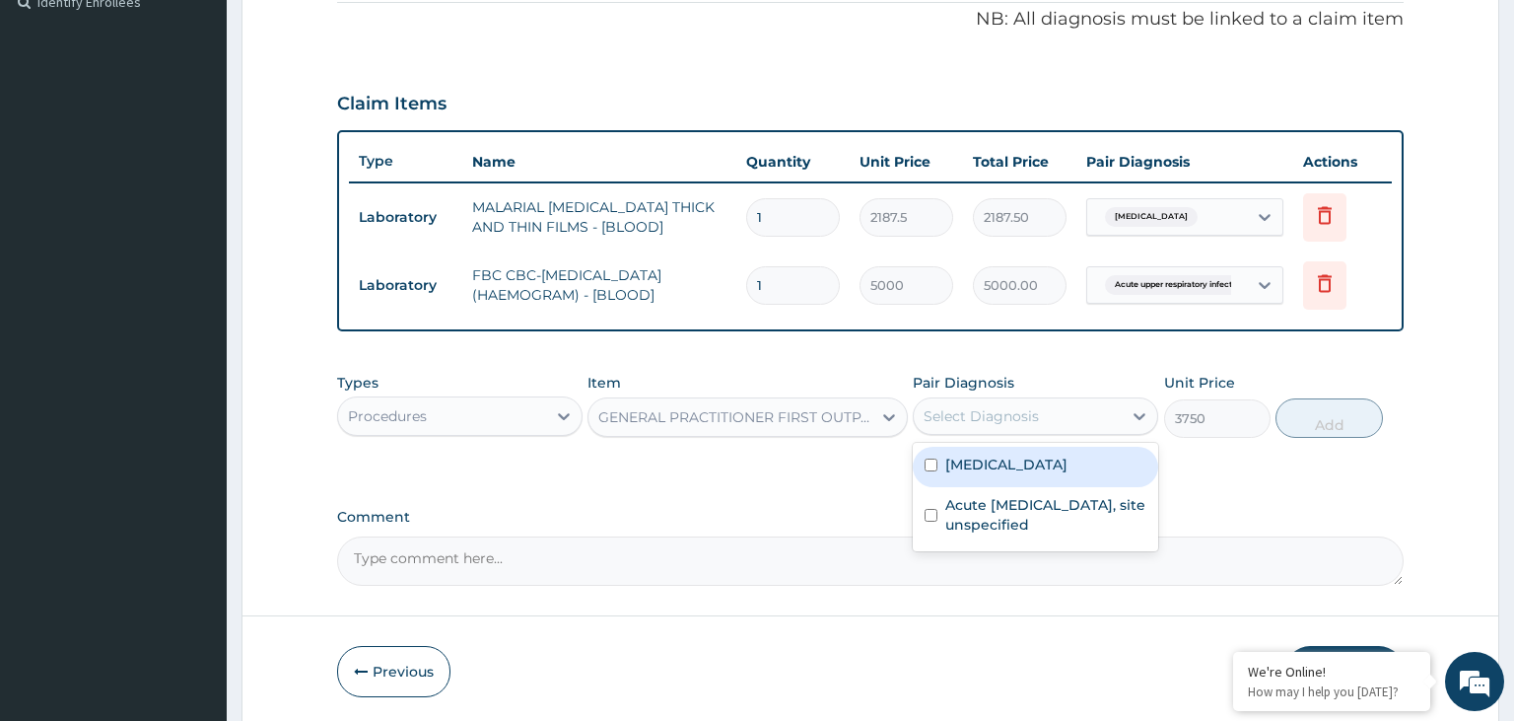
drag, startPoint x: 1031, startPoint y: 457, endPoint x: 1029, endPoint y: 470, distance: 13.0
click at [1031, 459] on label "Malaria, unspecified" at bounding box center [1006, 464] width 122 height 20
checkbox input "true"
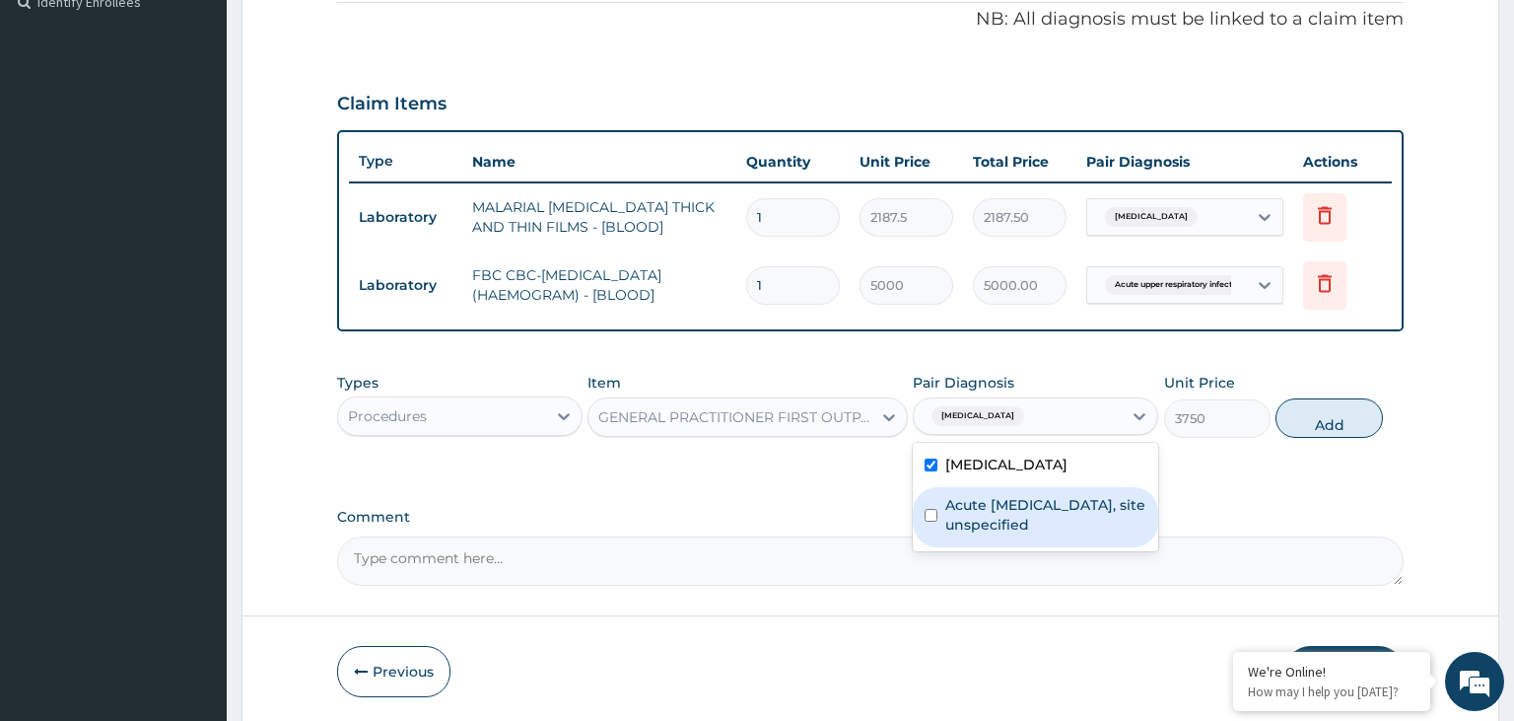
click at [1030, 503] on label "Acute upper respiratory infection, site unspecified" at bounding box center [1045, 514] width 201 height 39
checkbox input "true"
click at [1374, 415] on button "Add" at bounding box center [1329, 417] width 106 height 39
type input "0"
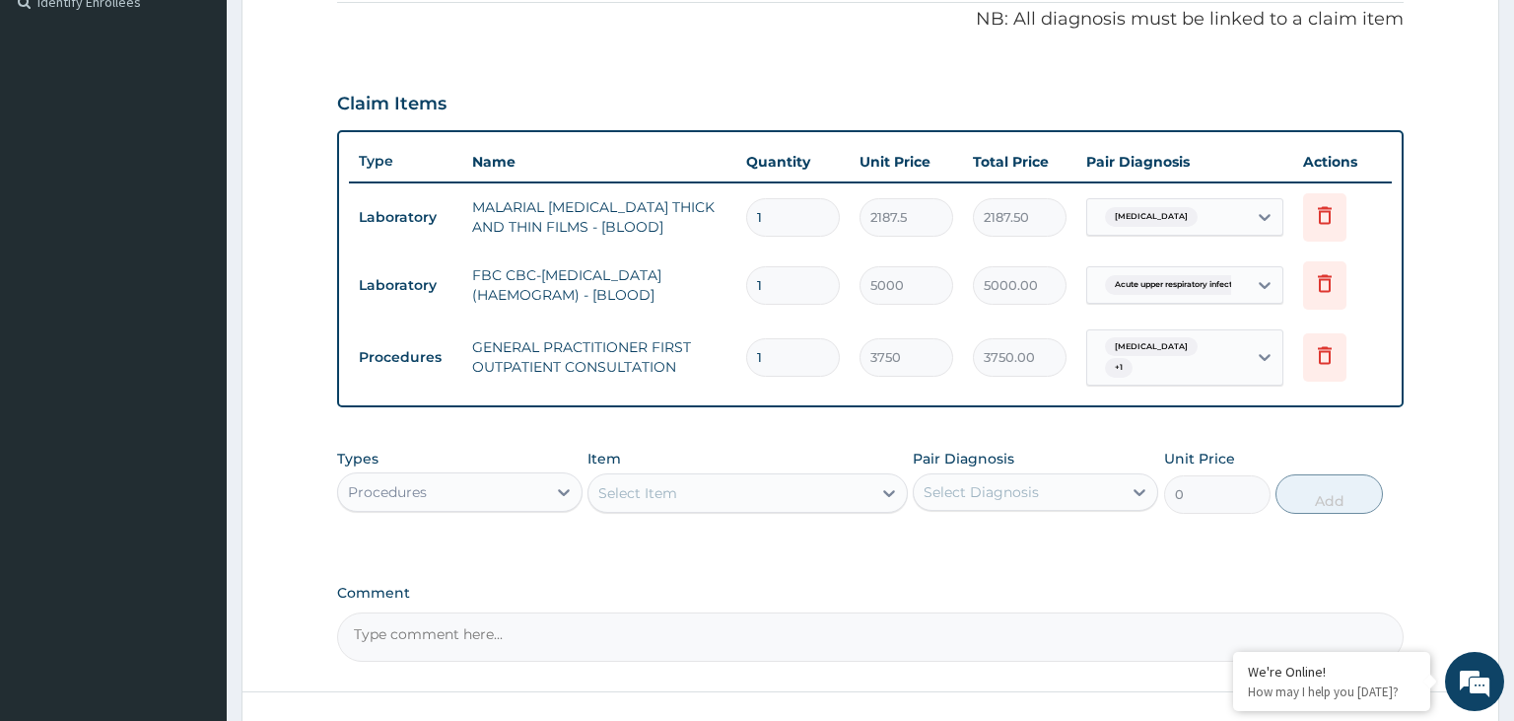
drag, startPoint x: 483, startPoint y: 491, endPoint x: 485, endPoint y: 509, distance: 17.9
click at [483, 490] on div "Procedures" at bounding box center [442, 492] width 208 height 32
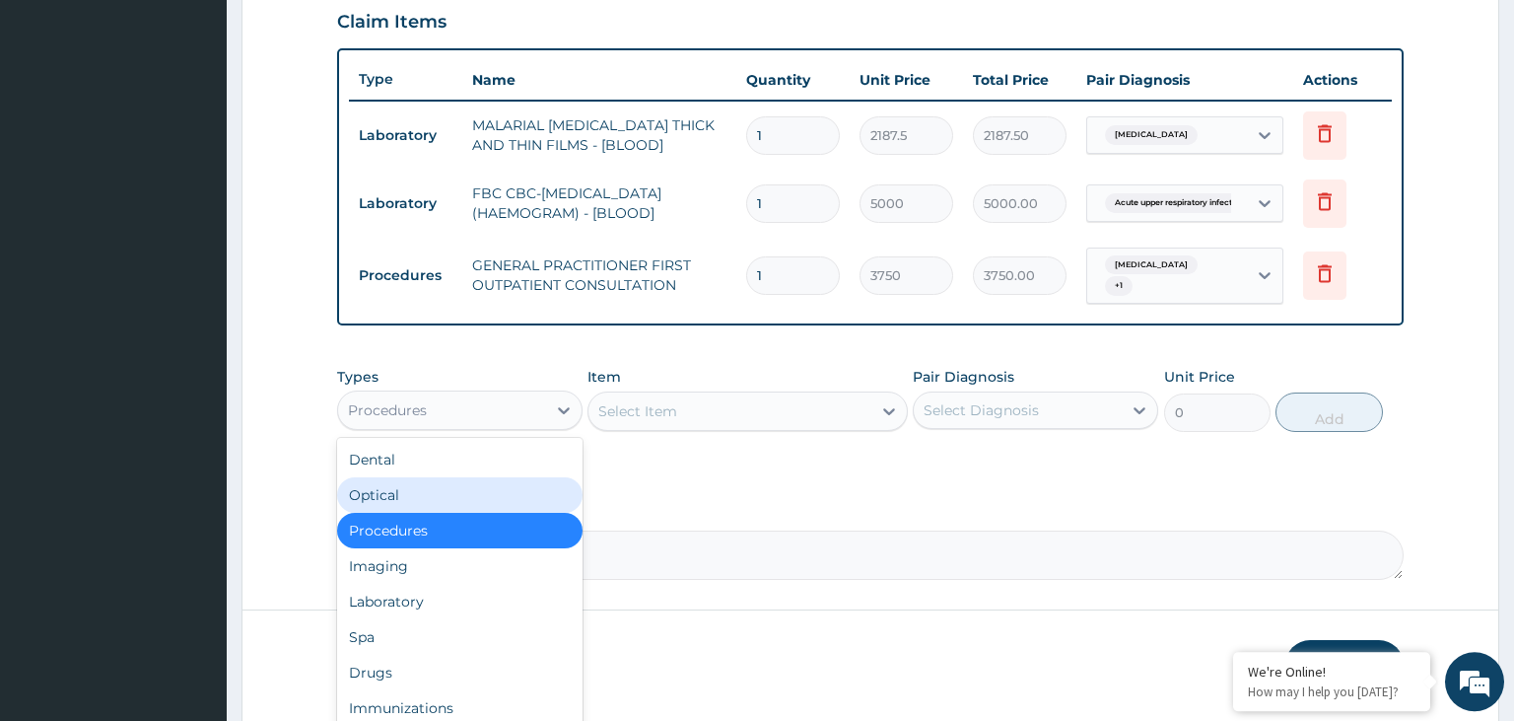
scroll to position [747, 0]
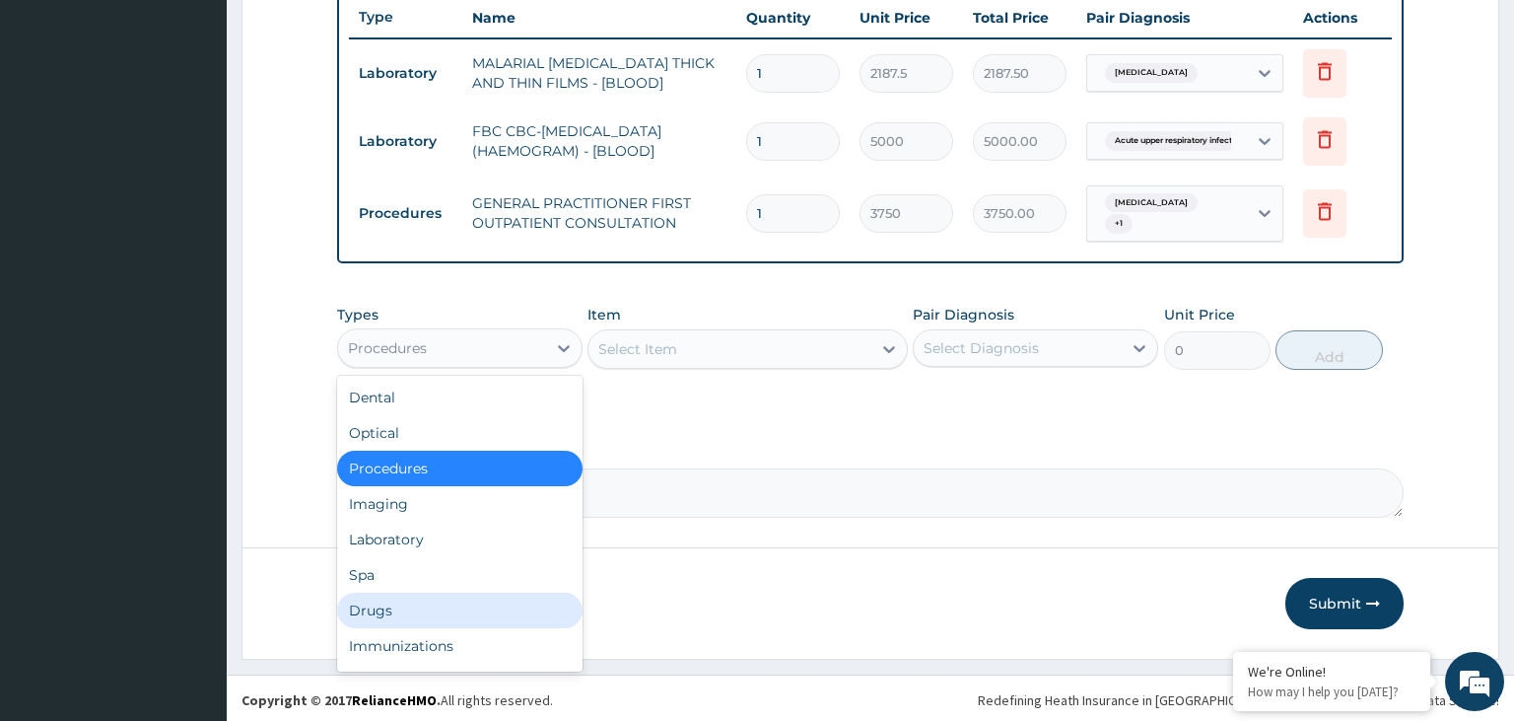
click at [547, 601] on div "Drugs" at bounding box center [459, 609] width 245 height 35
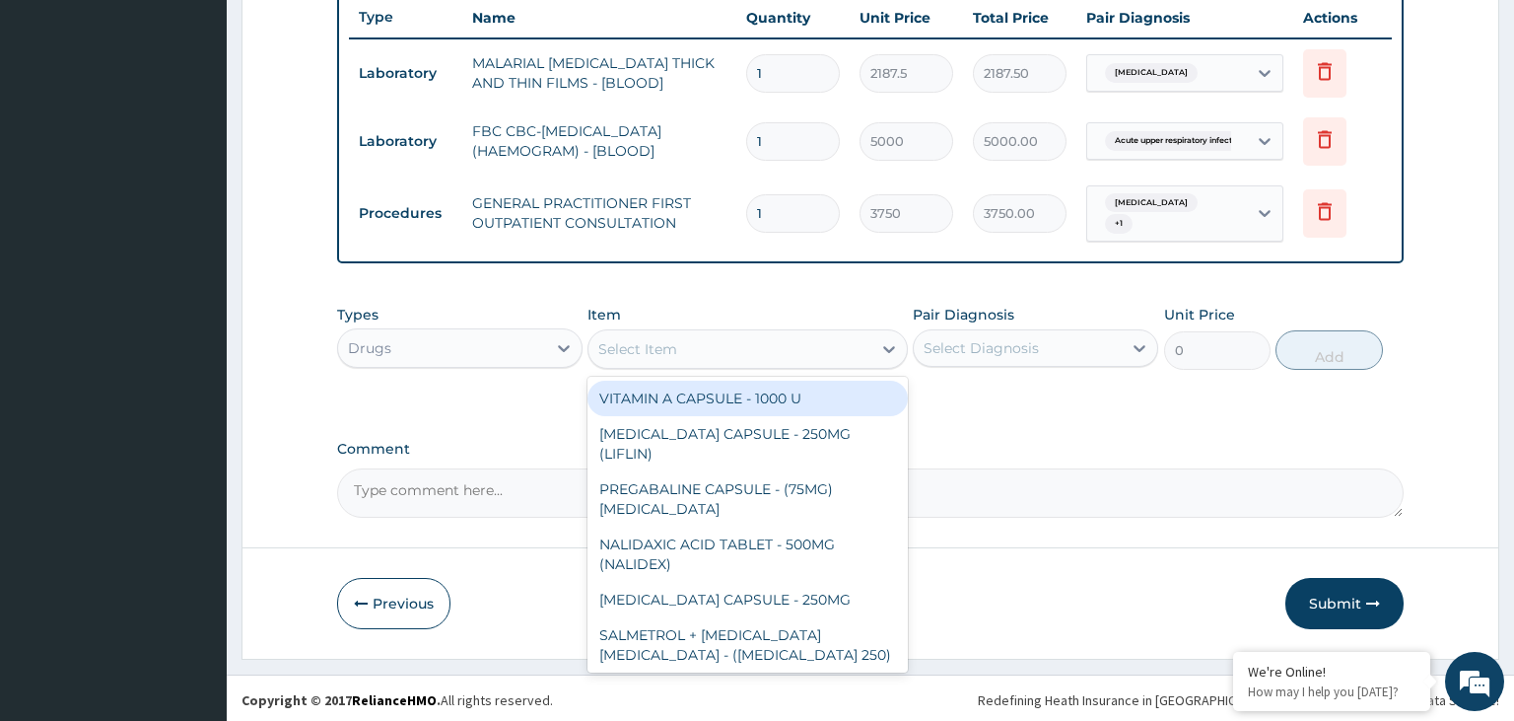
click at [754, 362] on div "Select Item" at bounding box center [748, 348] width 320 height 39
type input "a"
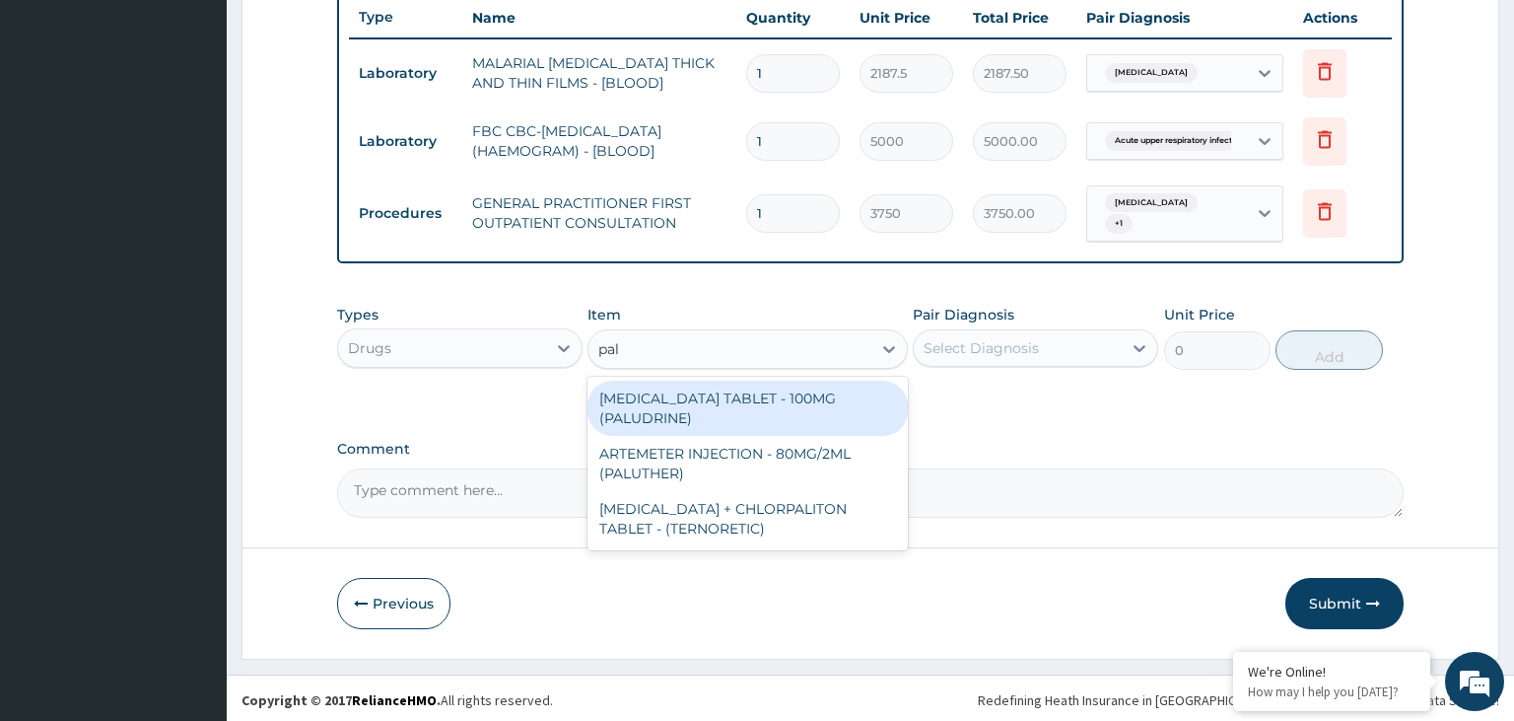
type input "palu"
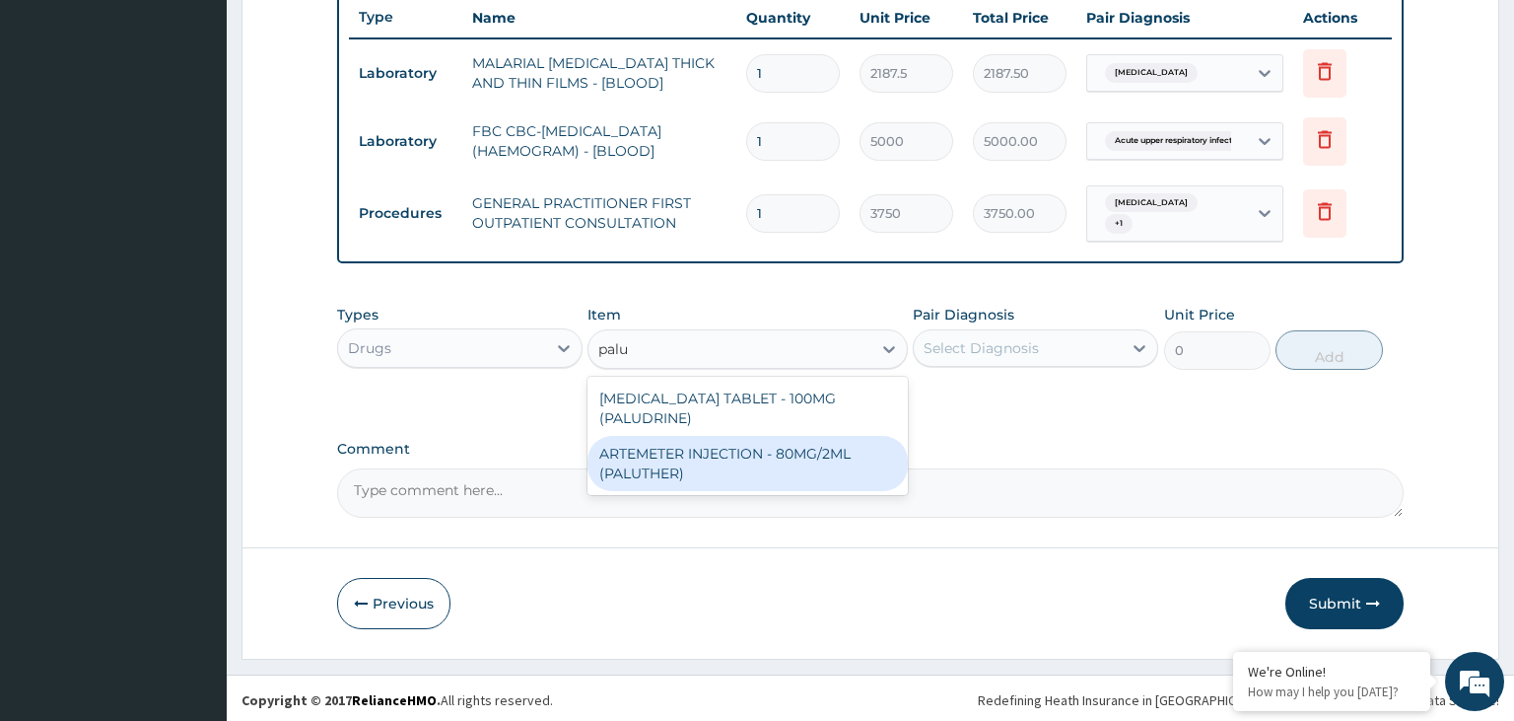
click at [765, 462] on div "ARTEMETER INJECTION - 80MG/2ML (PALUTHER)" at bounding box center [748, 463] width 320 height 55
type input "700"
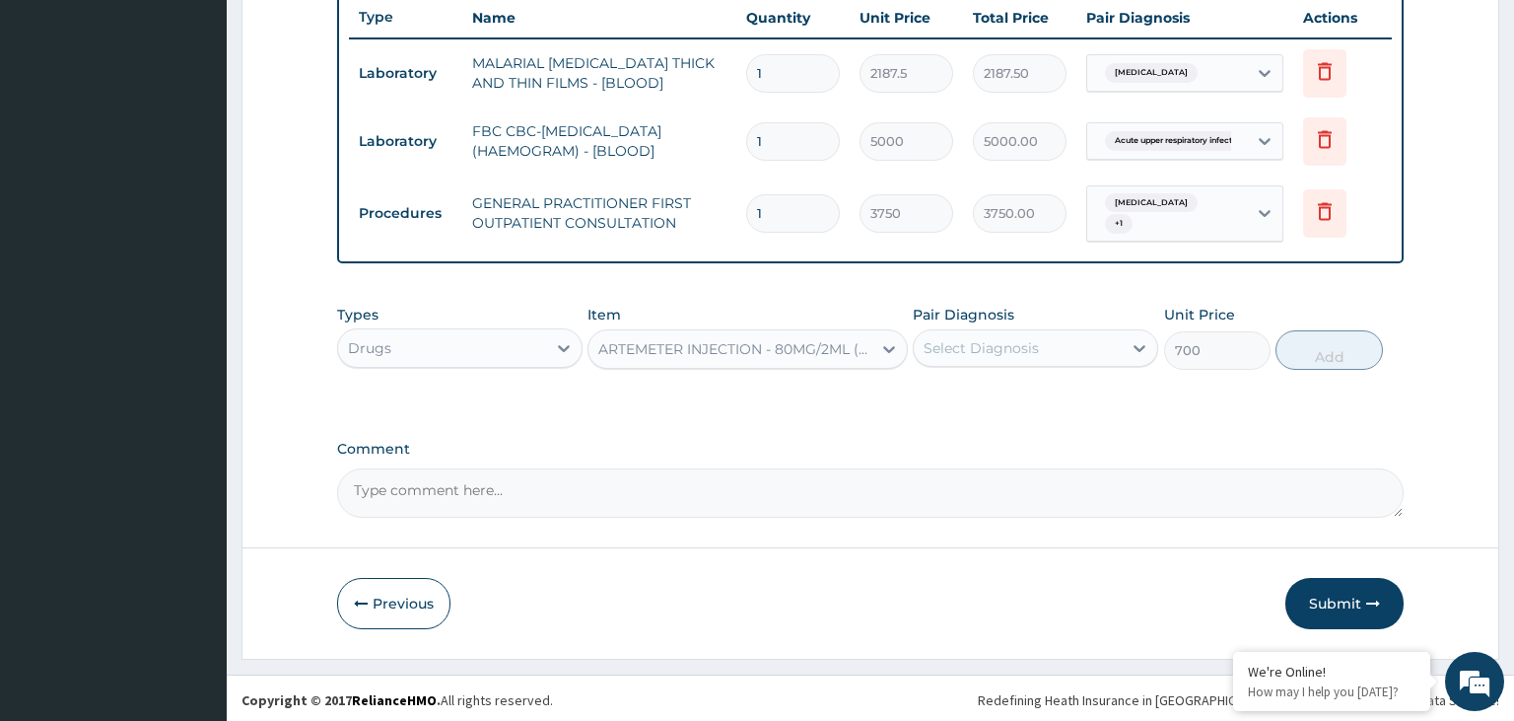
click at [1051, 353] on div "Select Diagnosis" at bounding box center [1018, 348] width 208 height 32
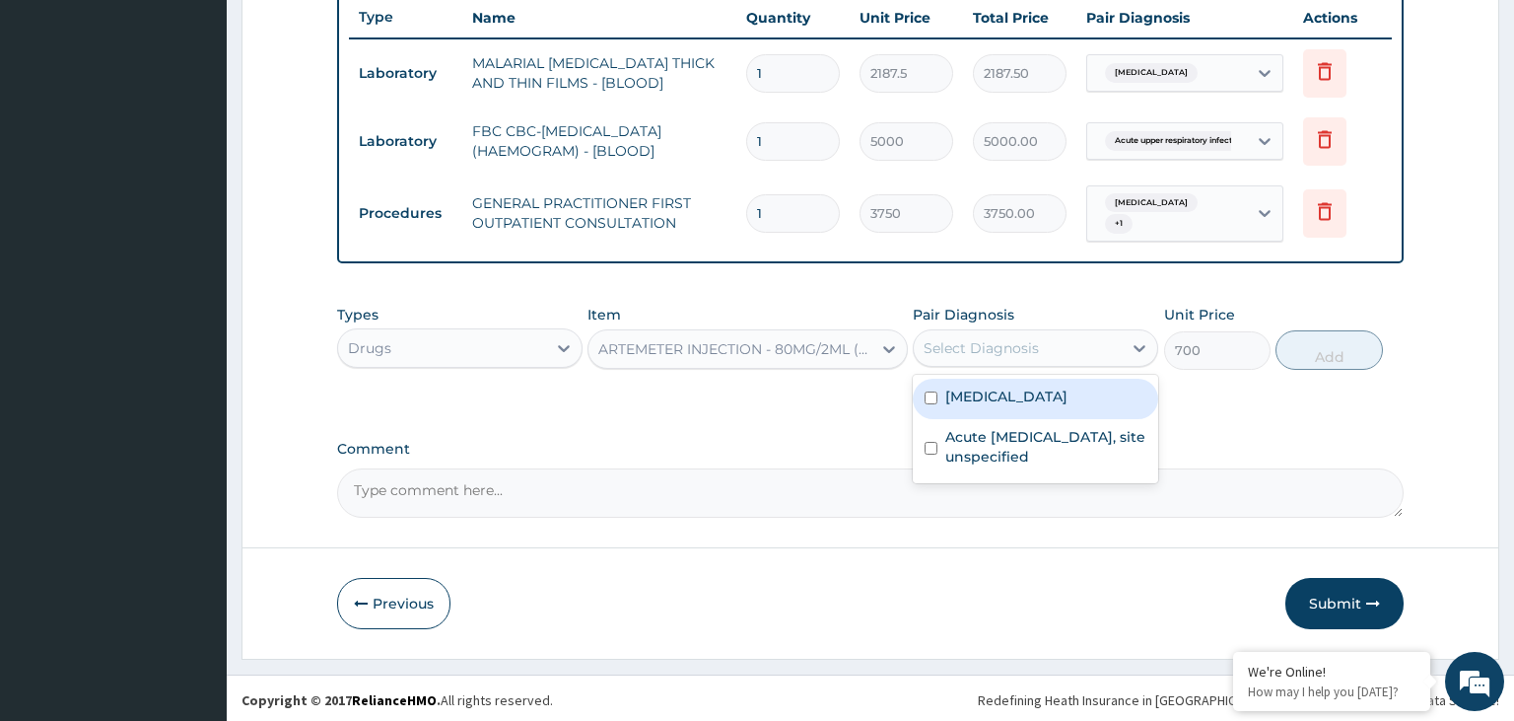
click at [1028, 392] on label "Malaria, unspecified" at bounding box center [1006, 396] width 122 height 20
checkbox input "true"
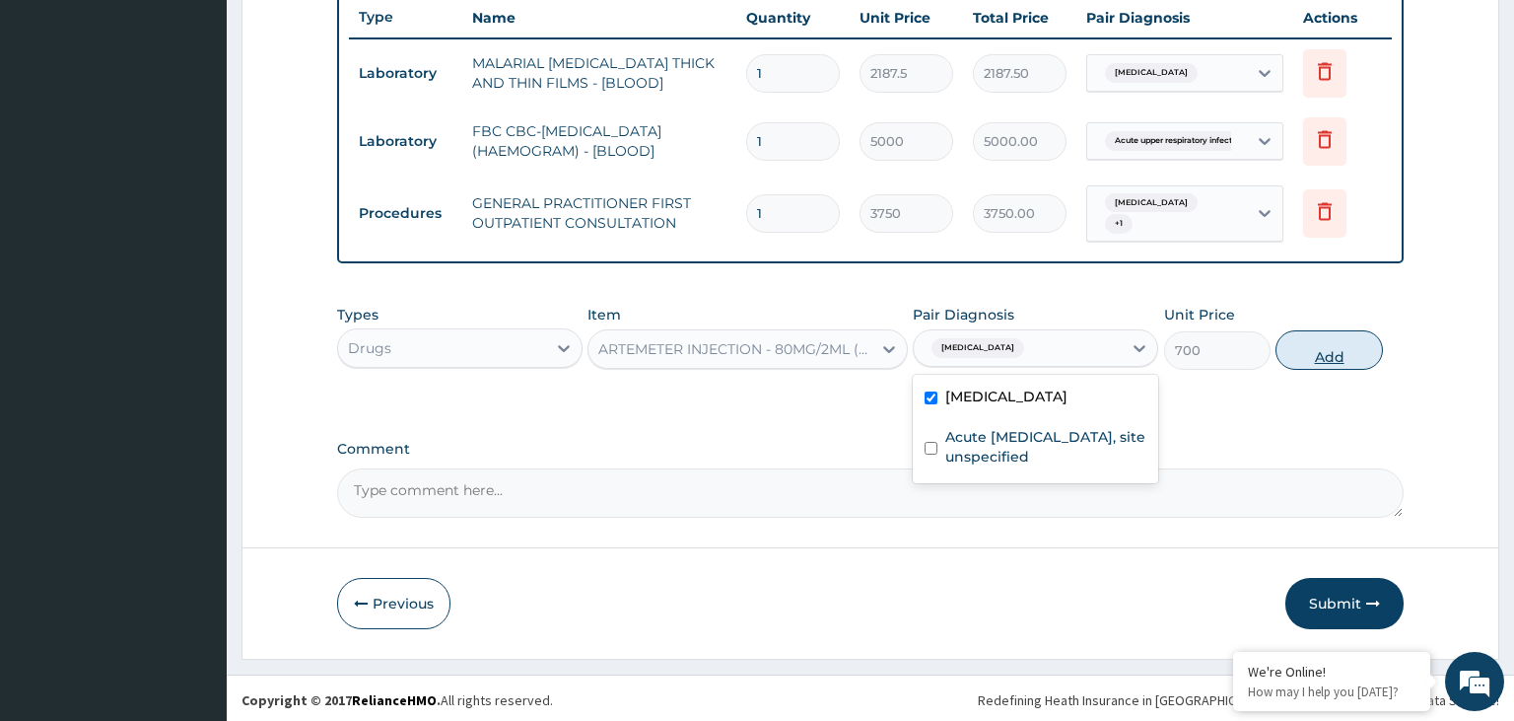
click at [1366, 355] on button "Add" at bounding box center [1329, 349] width 106 height 39
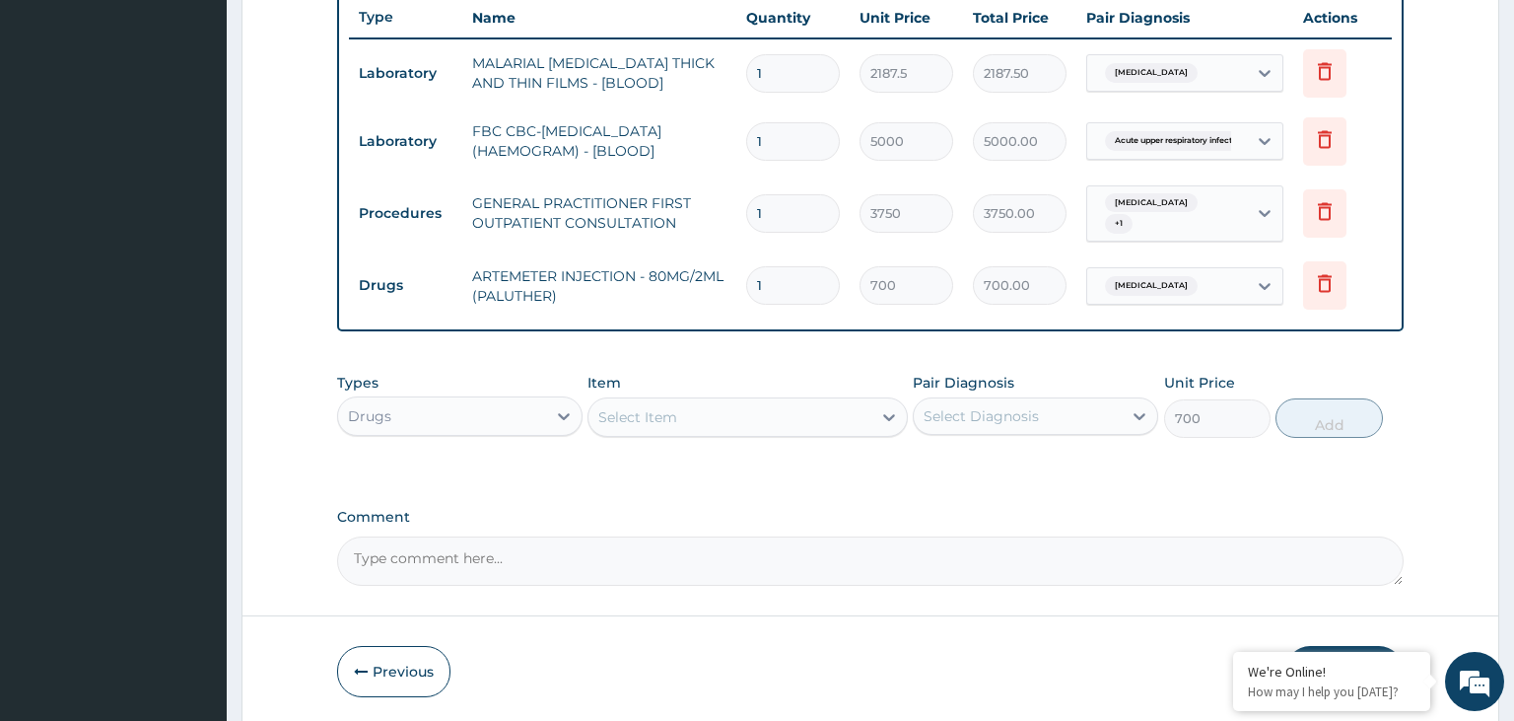
type input "0"
drag, startPoint x: 784, startPoint y: 286, endPoint x: 741, endPoint y: 289, distance: 42.5
click at [764, 286] on input "1" at bounding box center [793, 285] width 94 height 38
type input "0.00"
type input "6"
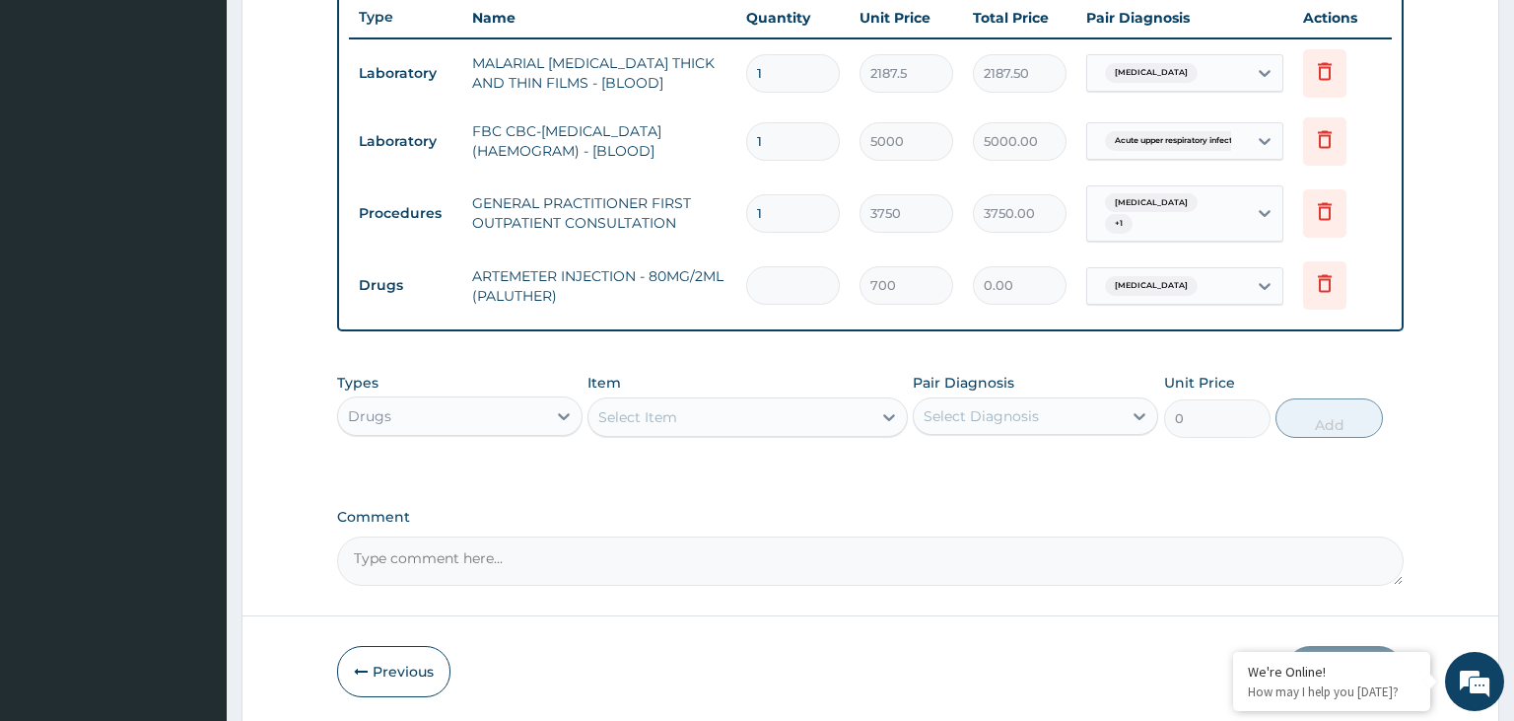
type input "4200.00"
type input "6"
click at [759, 412] on div "Select Item" at bounding box center [730, 417] width 283 height 32
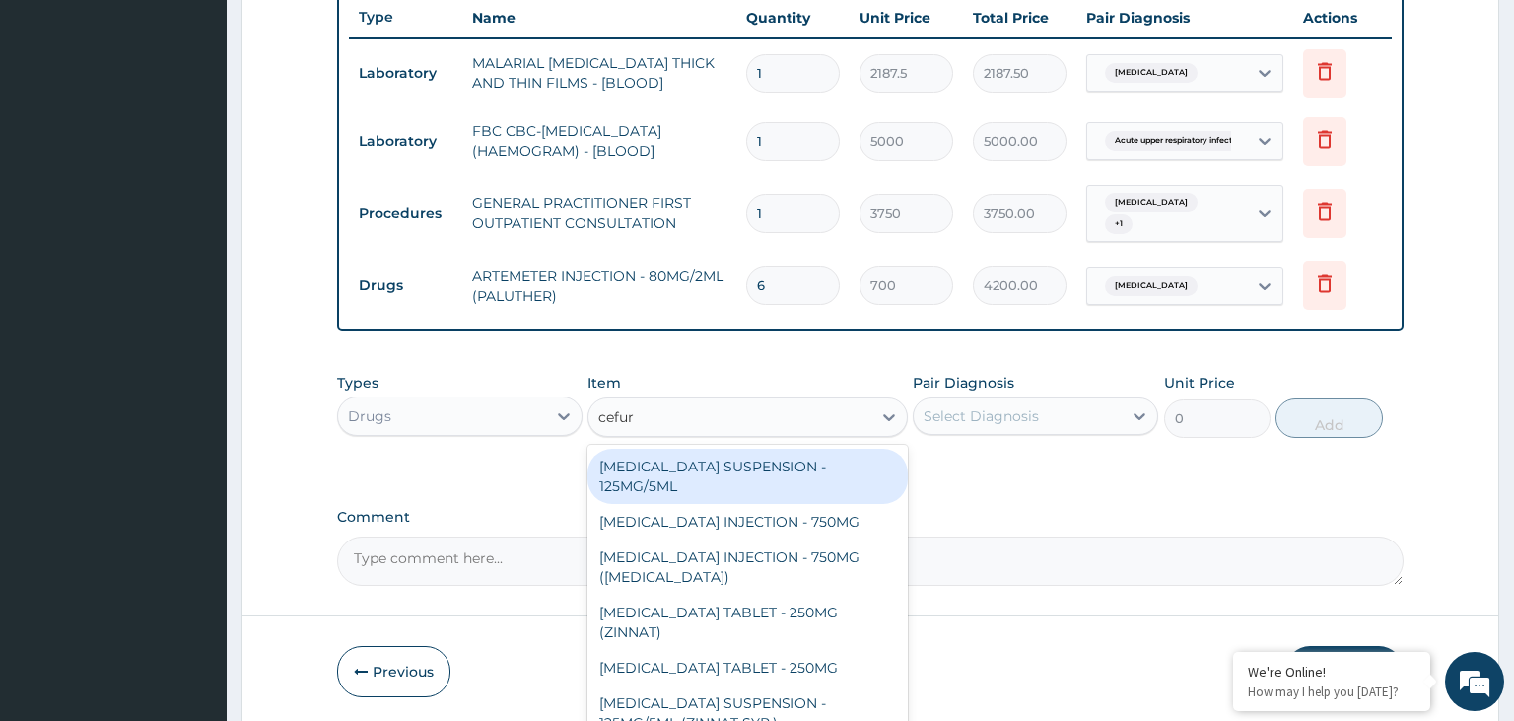
type input "cefuro"
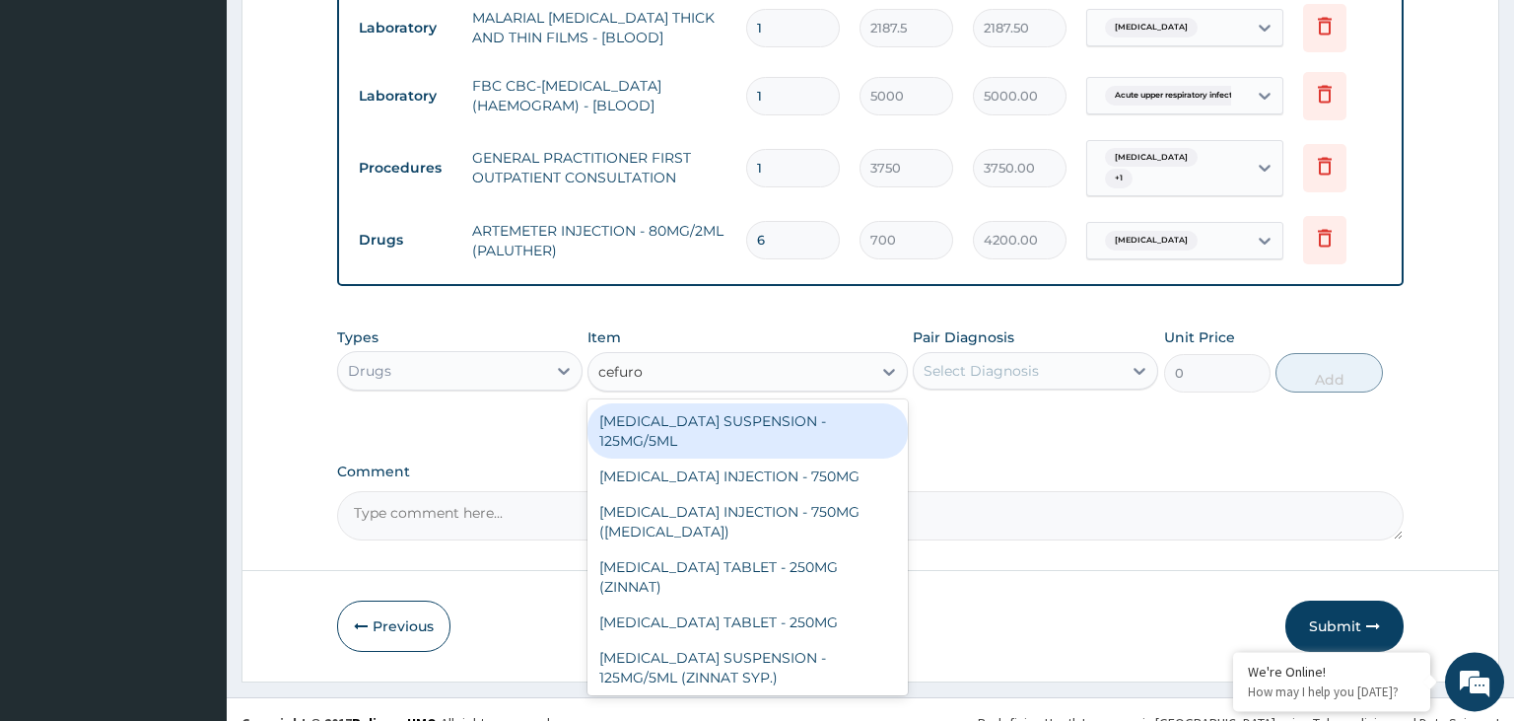
scroll to position [815, 0]
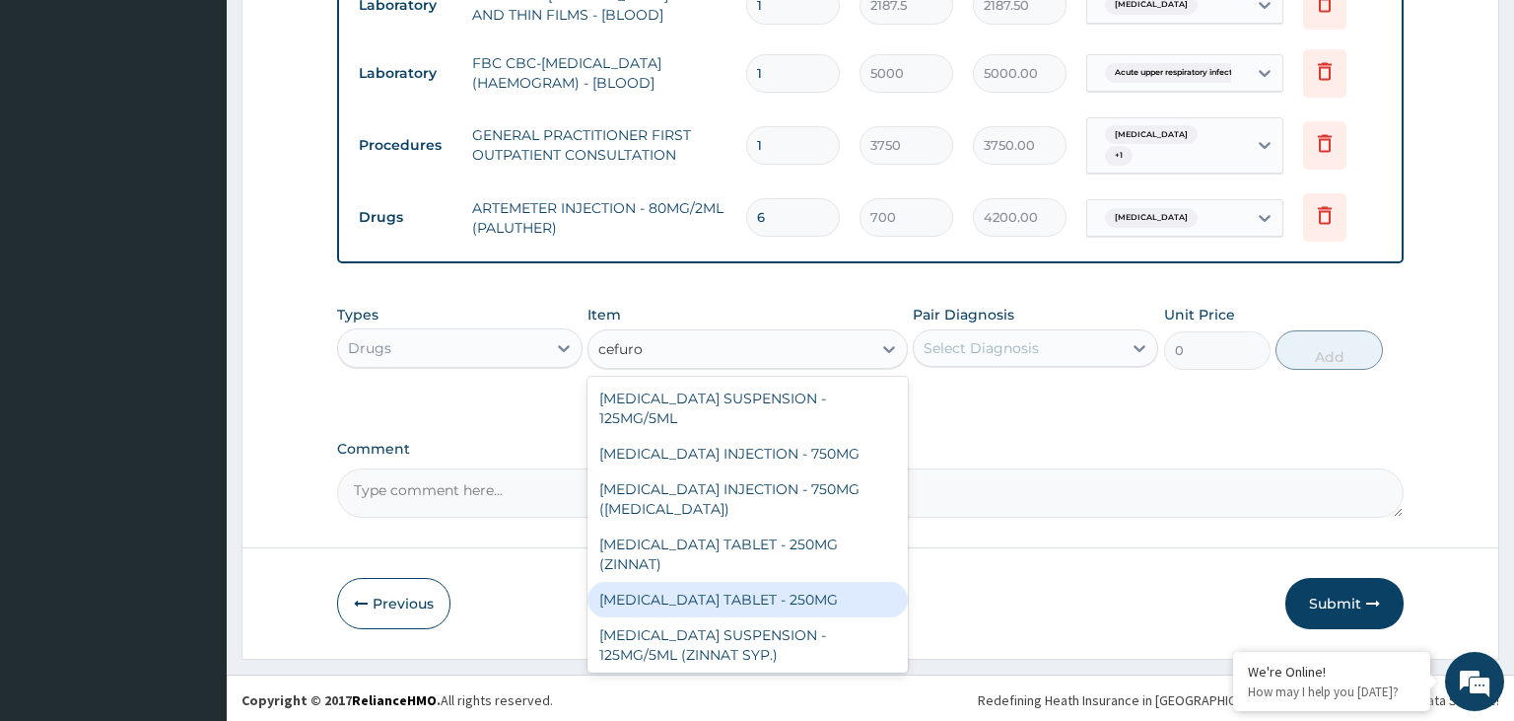
click at [854, 582] on div "CEFUROXIME TABLET - 250MG" at bounding box center [748, 599] width 320 height 35
type input "420"
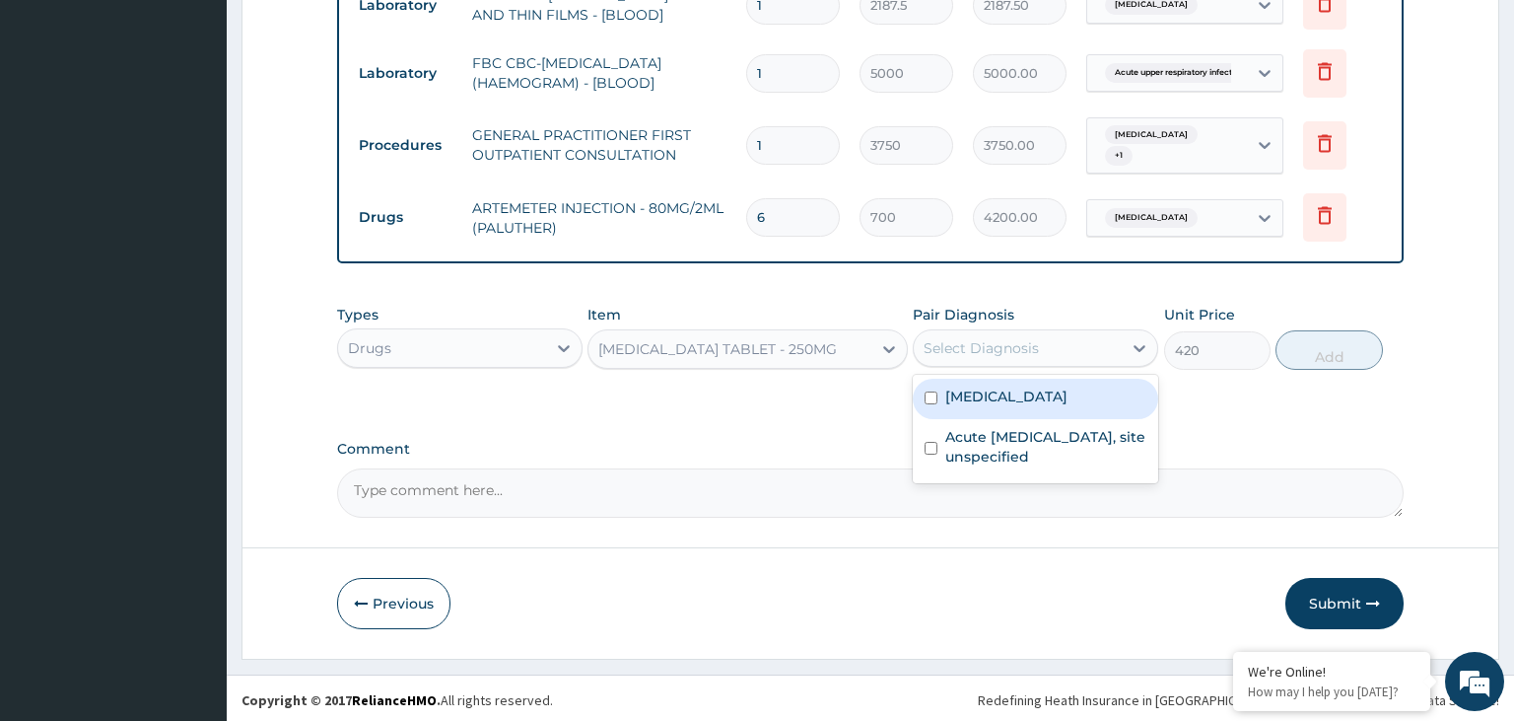
drag, startPoint x: 1048, startPoint y: 337, endPoint x: 1023, endPoint y: 406, distance: 73.3
click at [1046, 342] on div "Select Diagnosis" at bounding box center [1018, 348] width 208 height 32
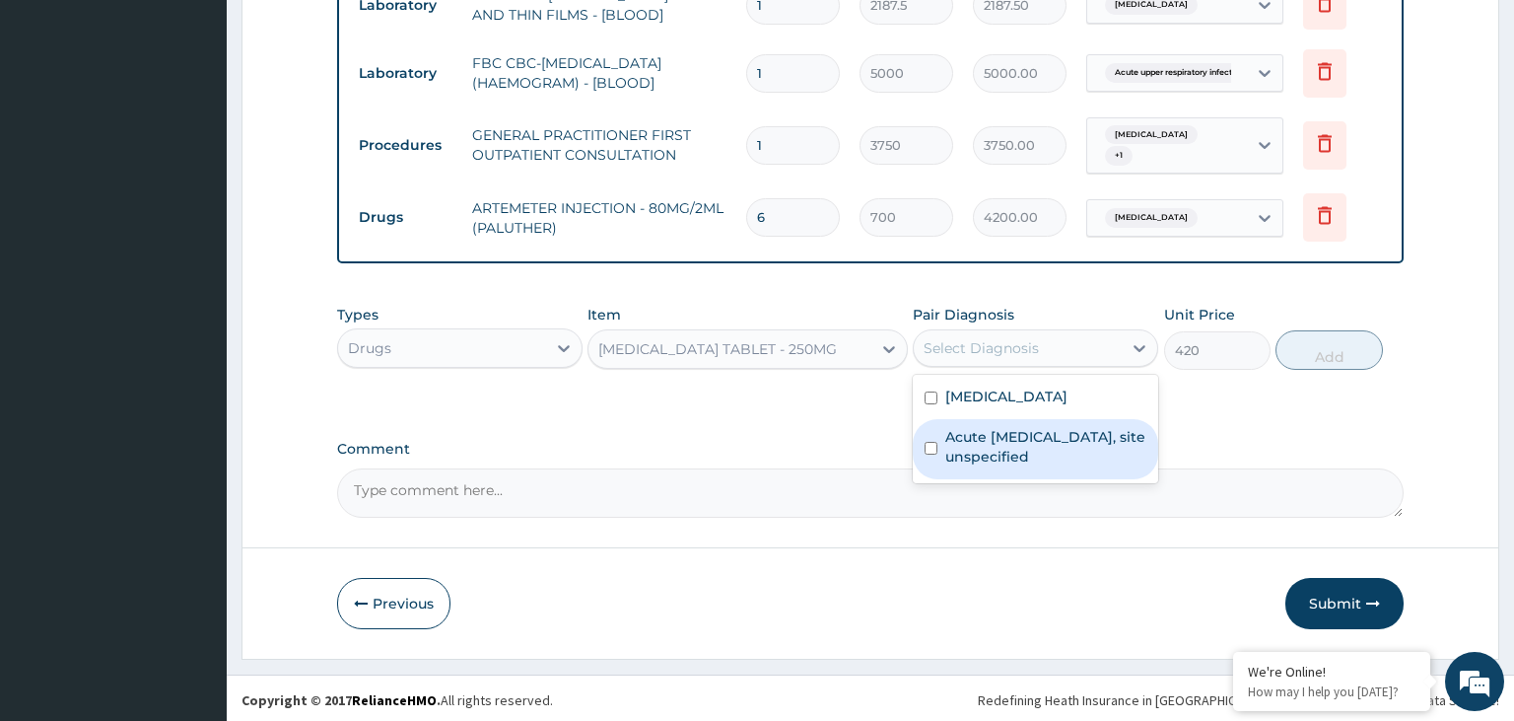
drag, startPoint x: 1015, startPoint y: 445, endPoint x: 1031, endPoint y: 447, distance: 15.9
click at [1015, 446] on label "Acute upper respiratory infection, site unspecified" at bounding box center [1045, 446] width 201 height 39
checkbox input "true"
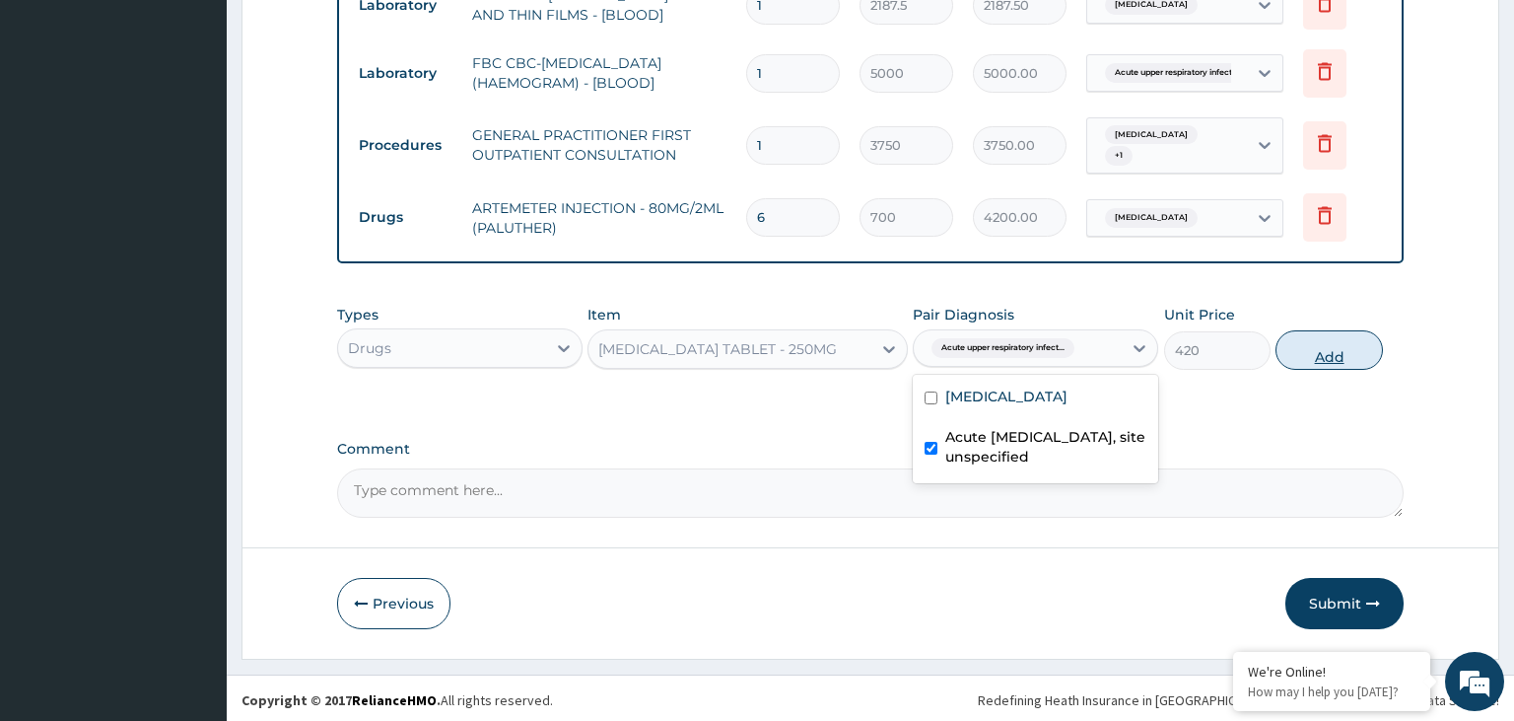
click at [1318, 365] on button "Add" at bounding box center [1329, 349] width 106 height 39
type input "0"
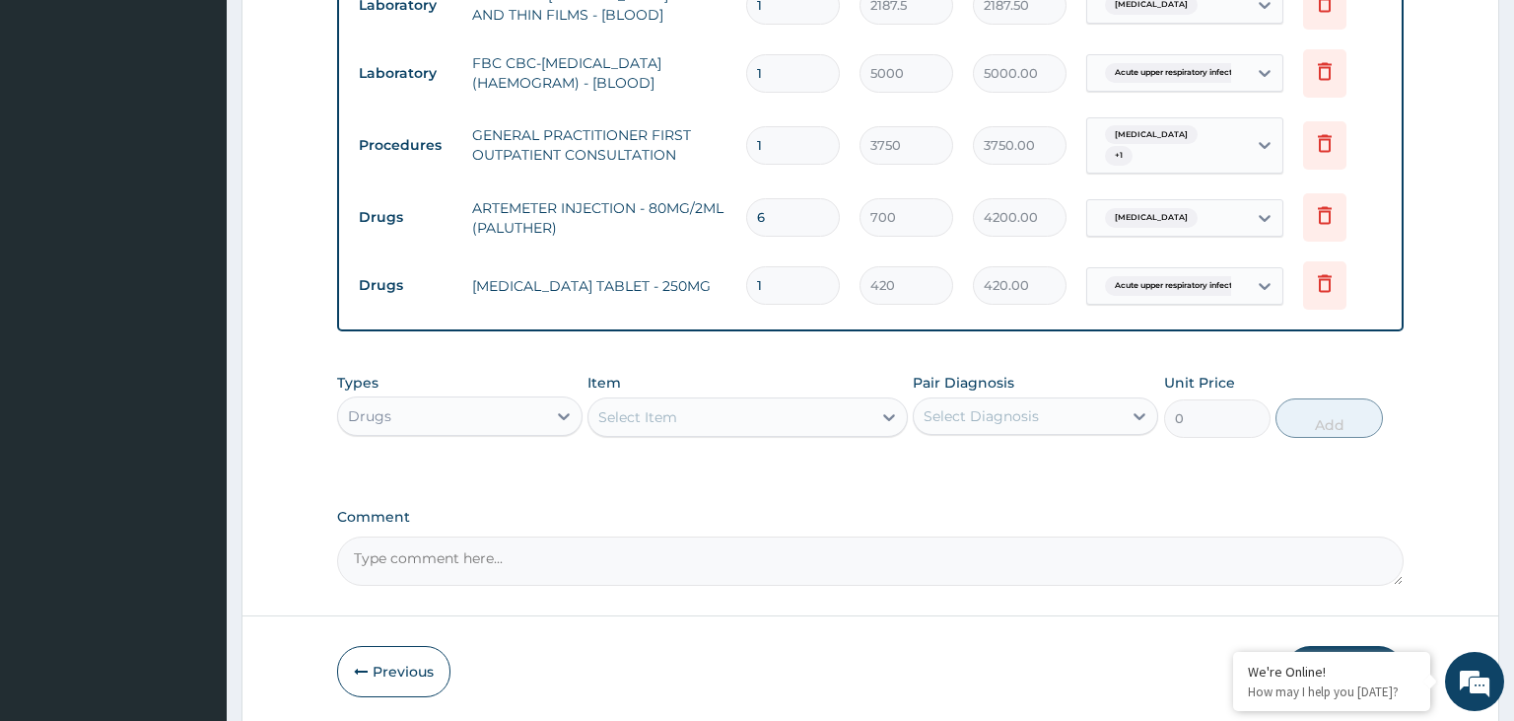
type input "14"
type input "5880.00"
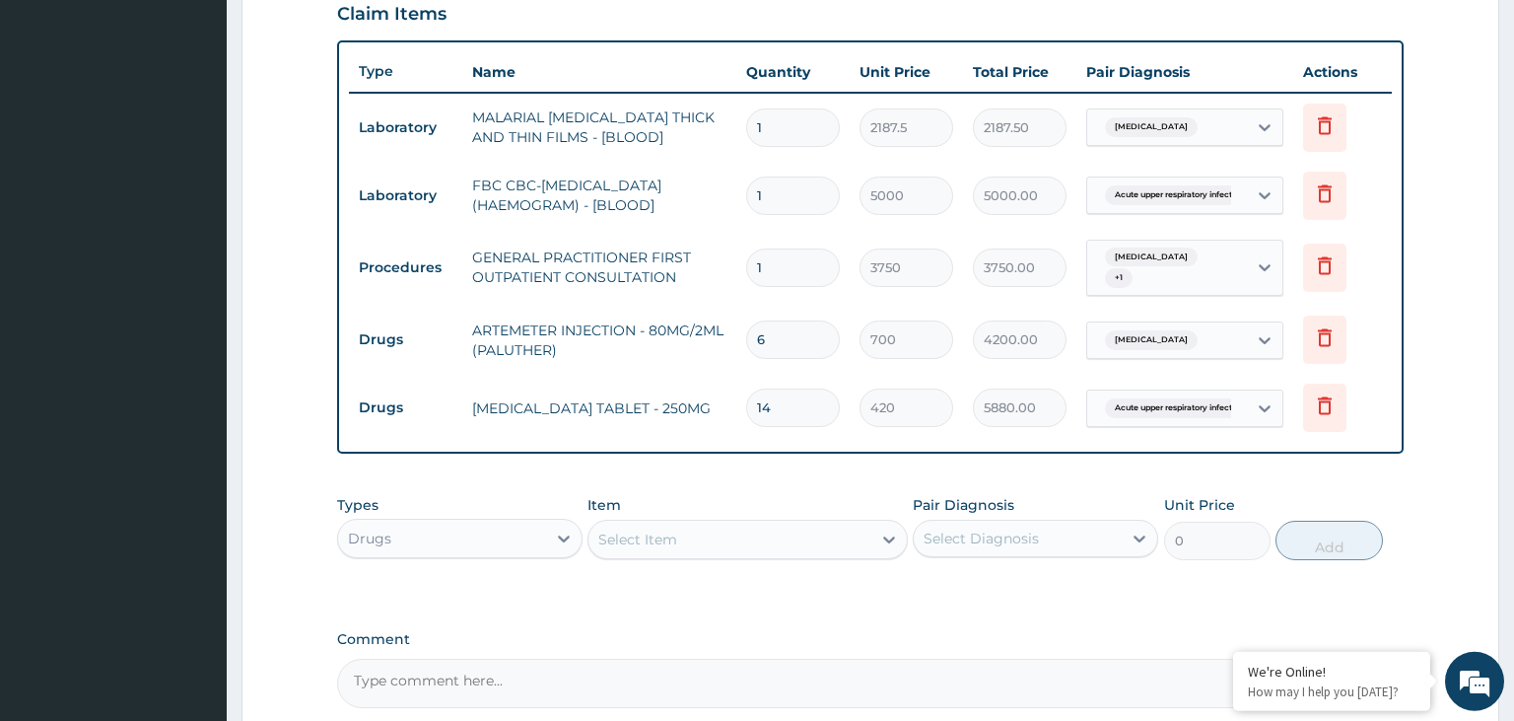
scroll to position [883, 0]
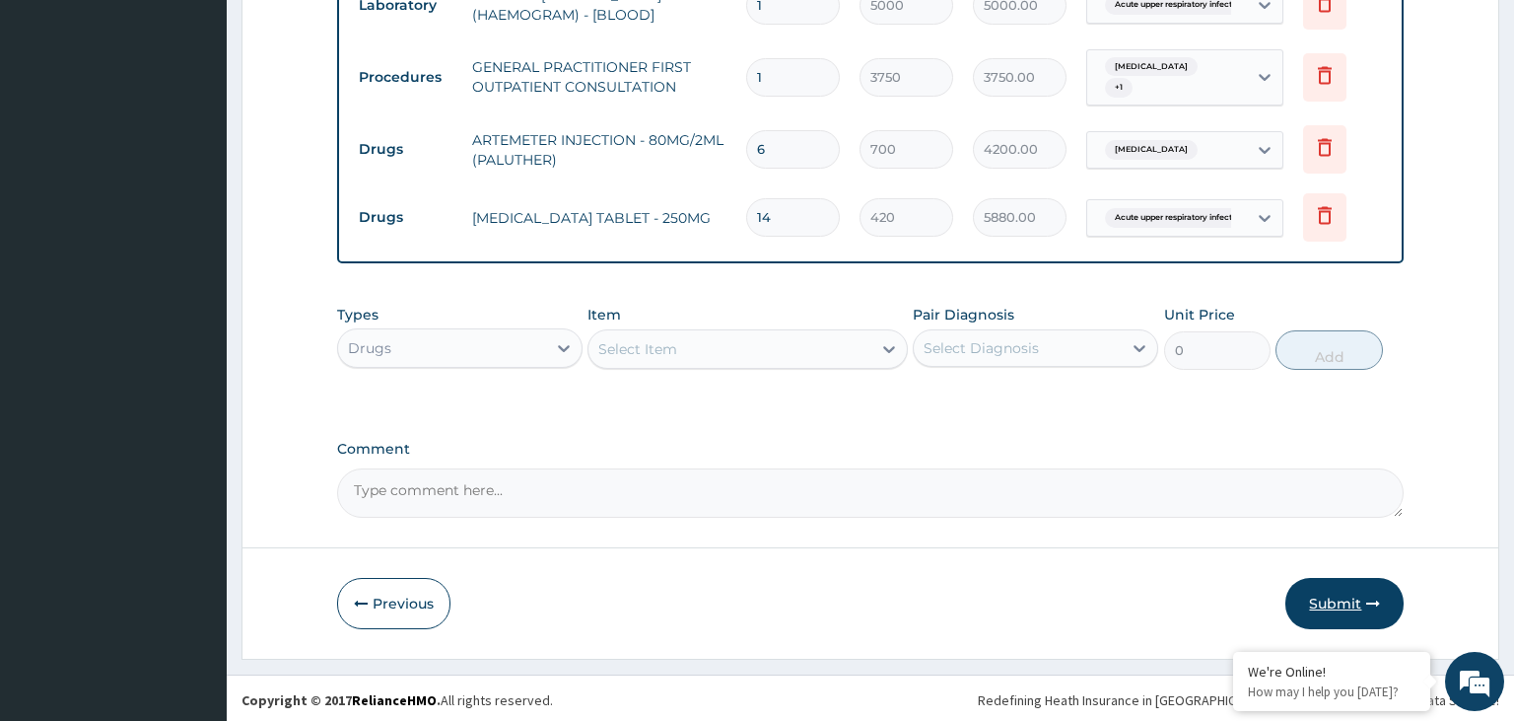
type input "14"
click at [1353, 618] on button "Submit" at bounding box center [1345, 603] width 118 height 51
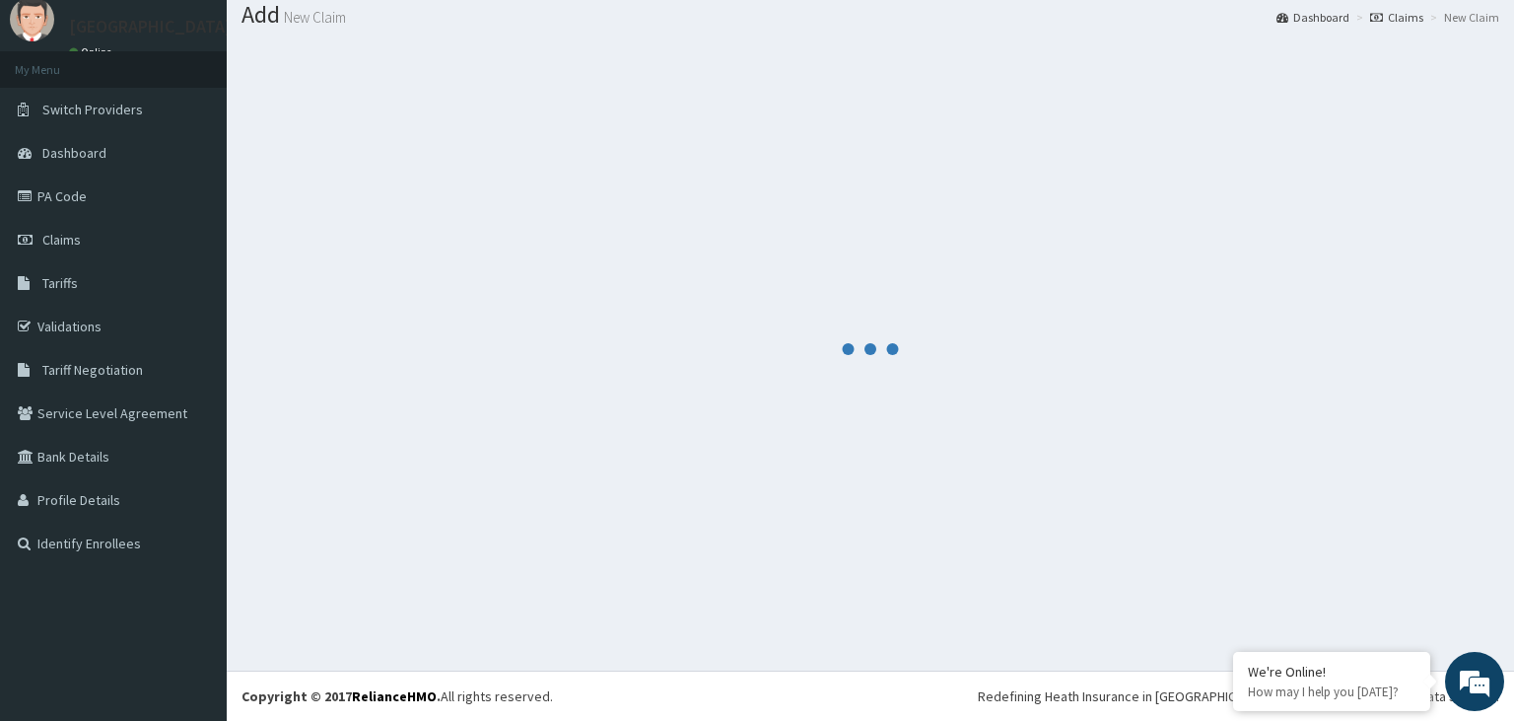
scroll to position [61, 0]
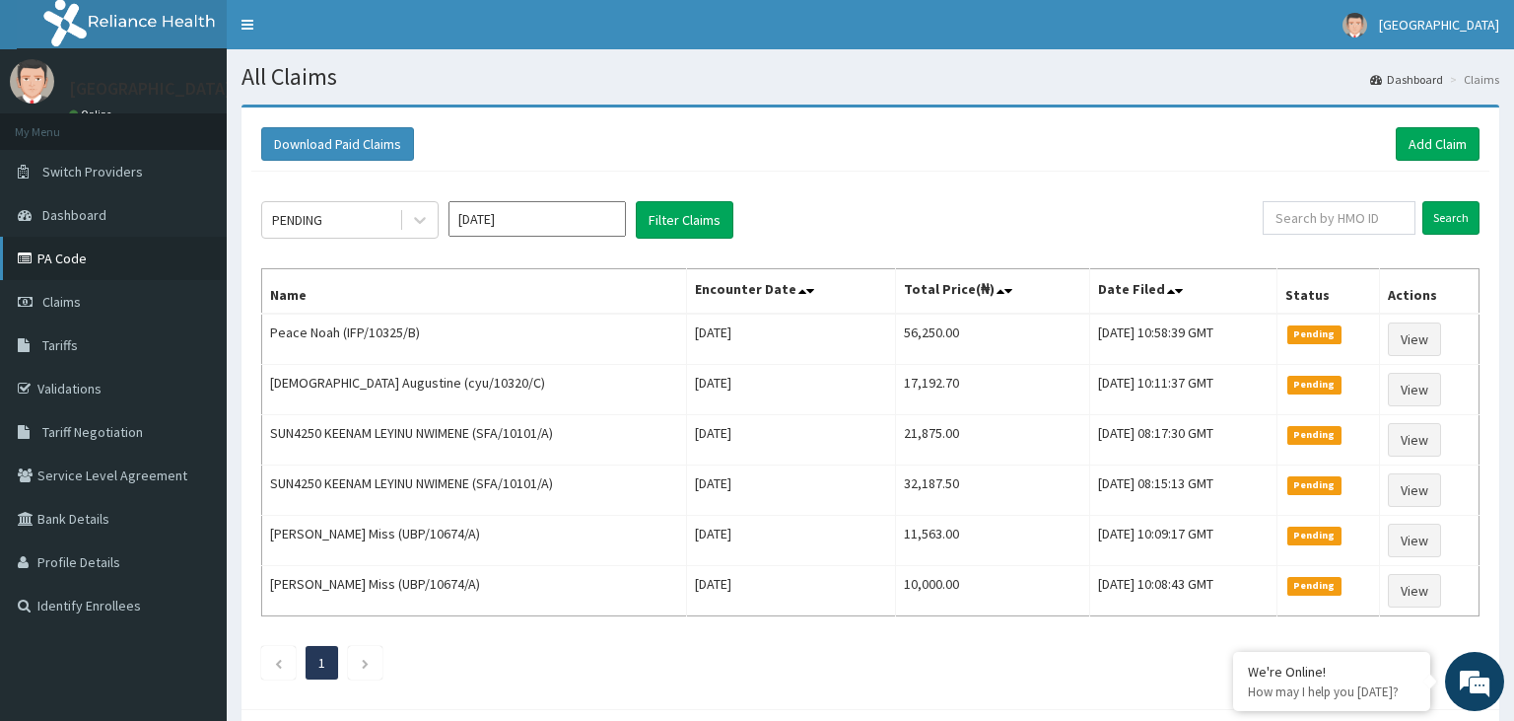
click at [128, 263] on link "PA Code" at bounding box center [113, 258] width 227 height 43
